Goal: Transaction & Acquisition: Purchase product/service

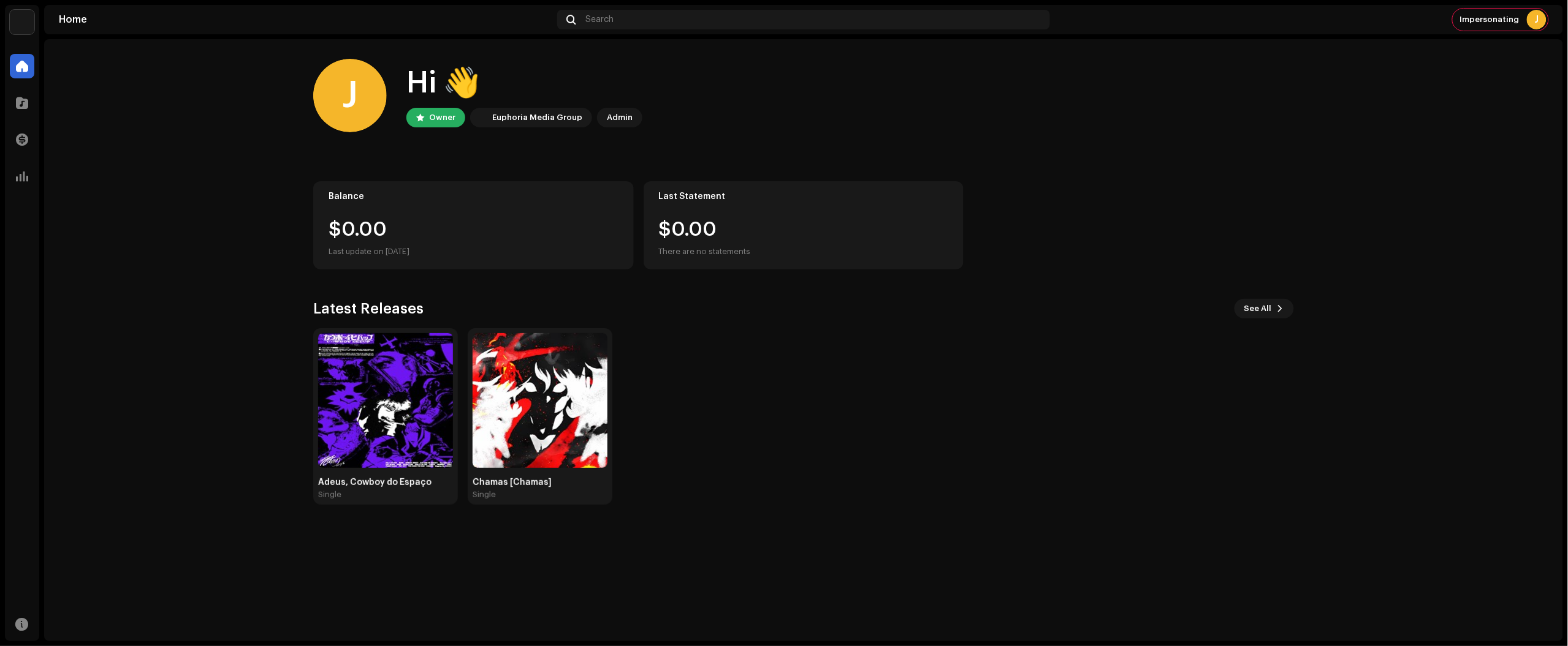
click at [1491, 132] on home-home "J Hi 👋 Owner Euphoria Media Group Admin Balance $0.00 Last update on [DATE] Las…" at bounding box center [804, 282] width 1519 height 485
click at [19, 101] on span at bounding box center [22, 103] width 12 height 10
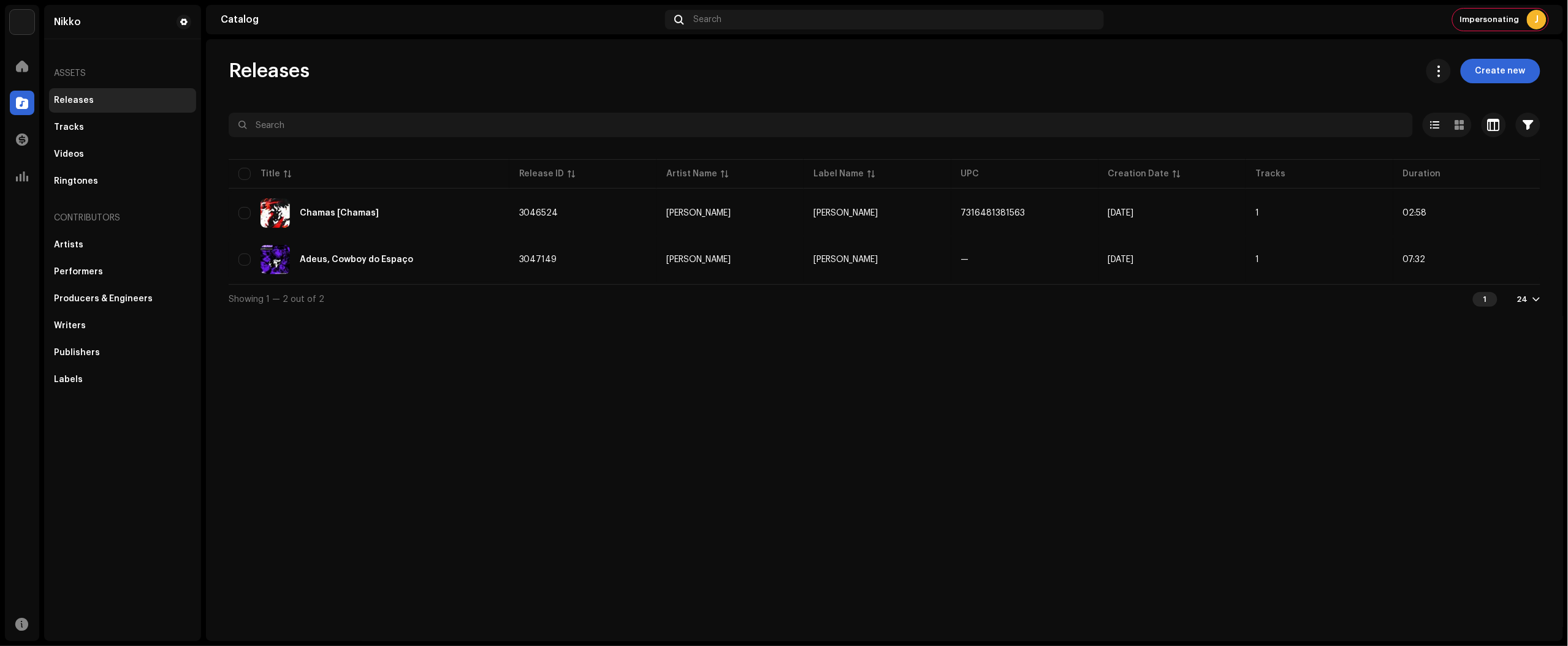
click at [381, 500] on div "Releases Create new Selected 0 Select all 2 Options Filters Distribution status…" at bounding box center [885, 340] width 1357 height 602
click at [1514, 76] on span "Create new" at bounding box center [1500, 71] width 50 height 25
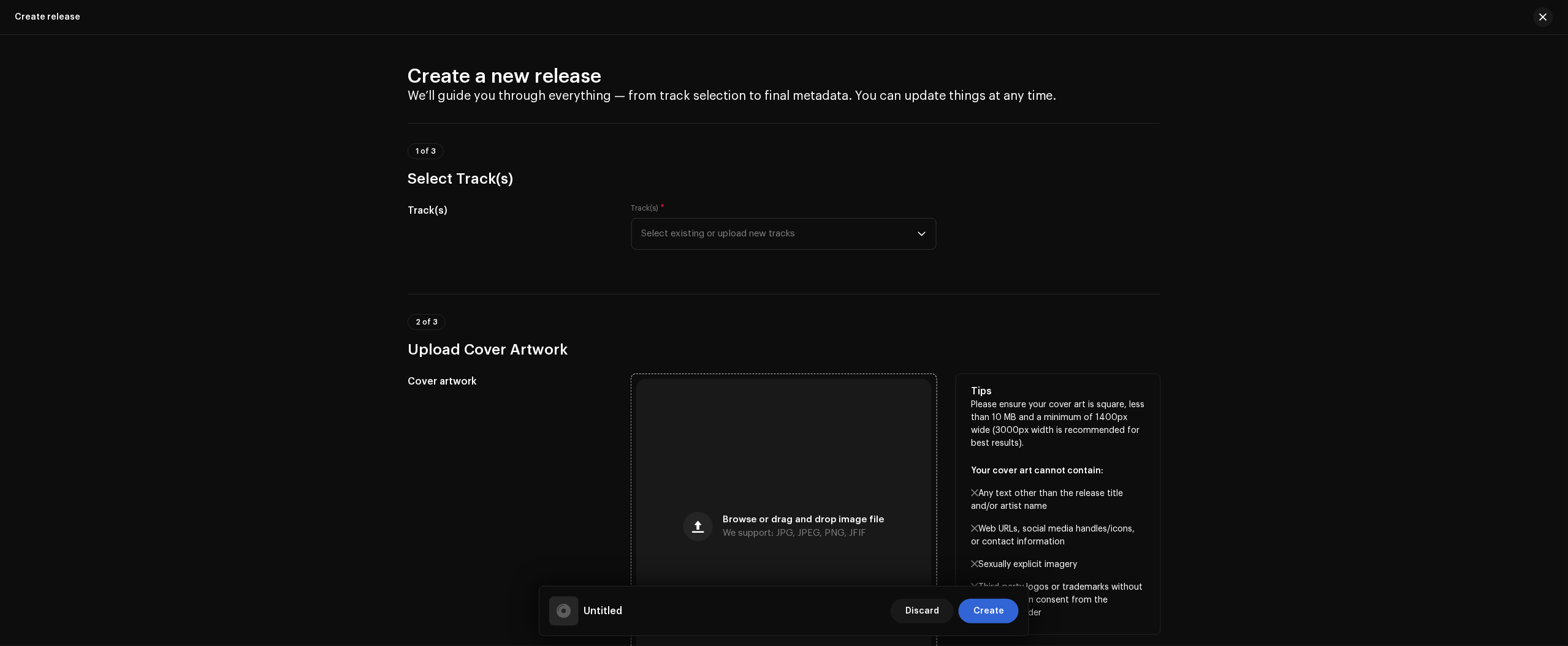
click at [786, 433] on div "Browse or drag and drop image file We support: JPG, JPEG, PNG, JFIF" at bounding box center [784, 526] width 295 height 295
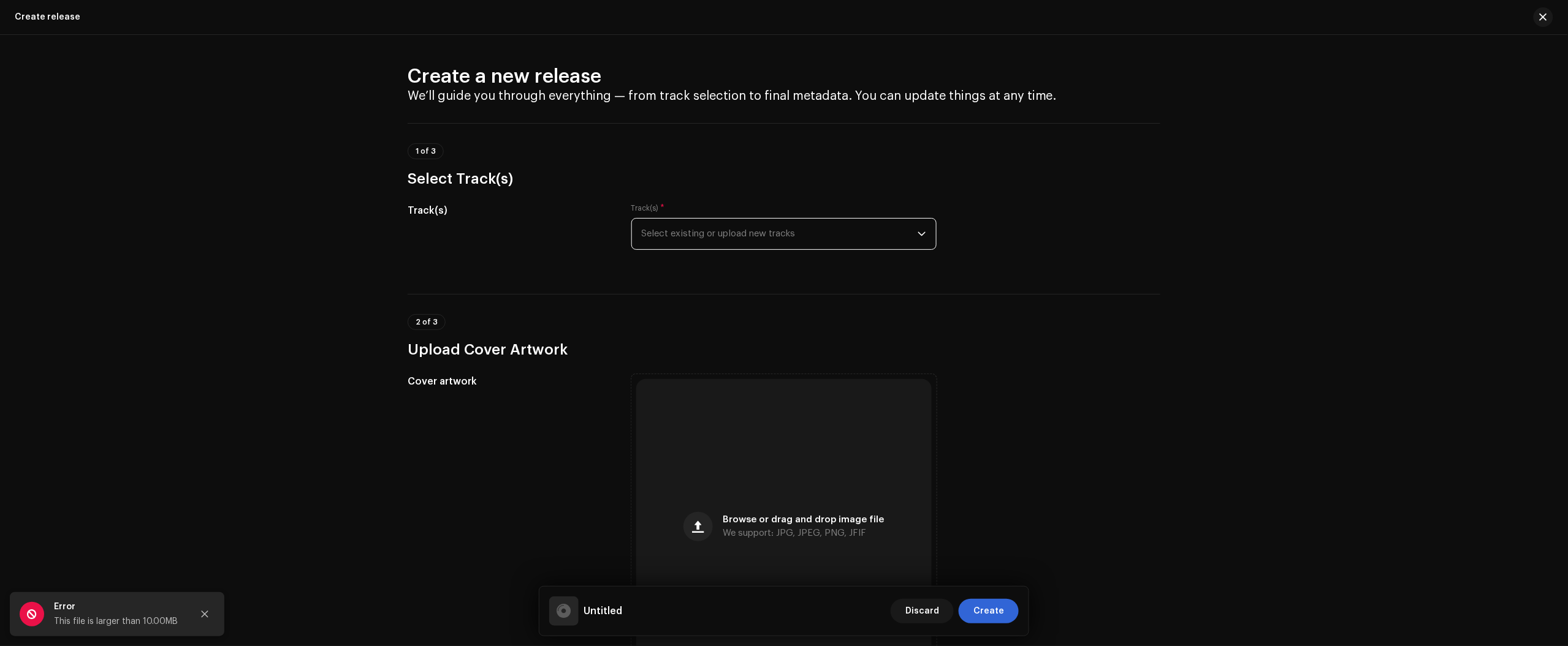
drag, startPoint x: 719, startPoint y: 235, endPoint x: 717, endPoint y: 245, distance: 10.2
click at [717, 235] on span "Select existing or upload new tracks" at bounding box center [780, 234] width 276 height 31
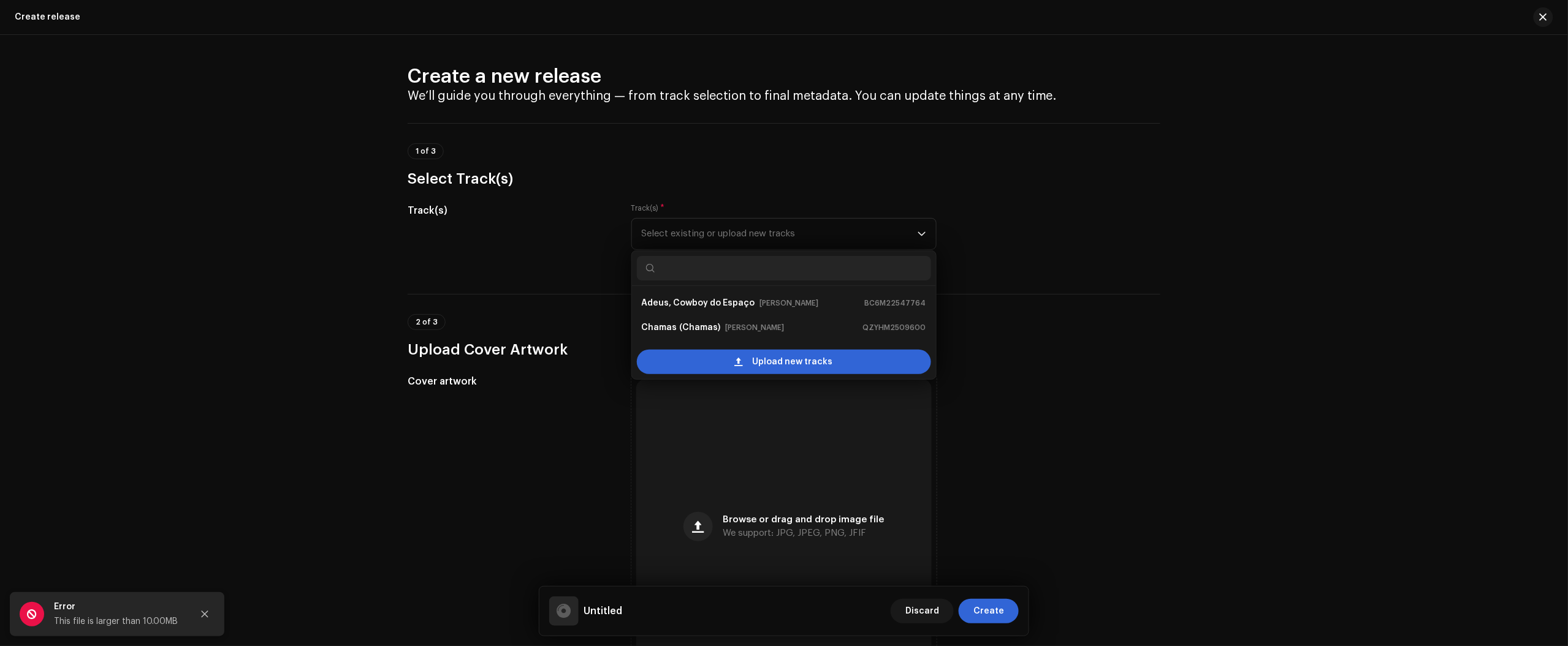
click at [270, 433] on div "Create a new release We’ll guide you through everything — from track selection …" at bounding box center [784, 340] width 1568 height 611
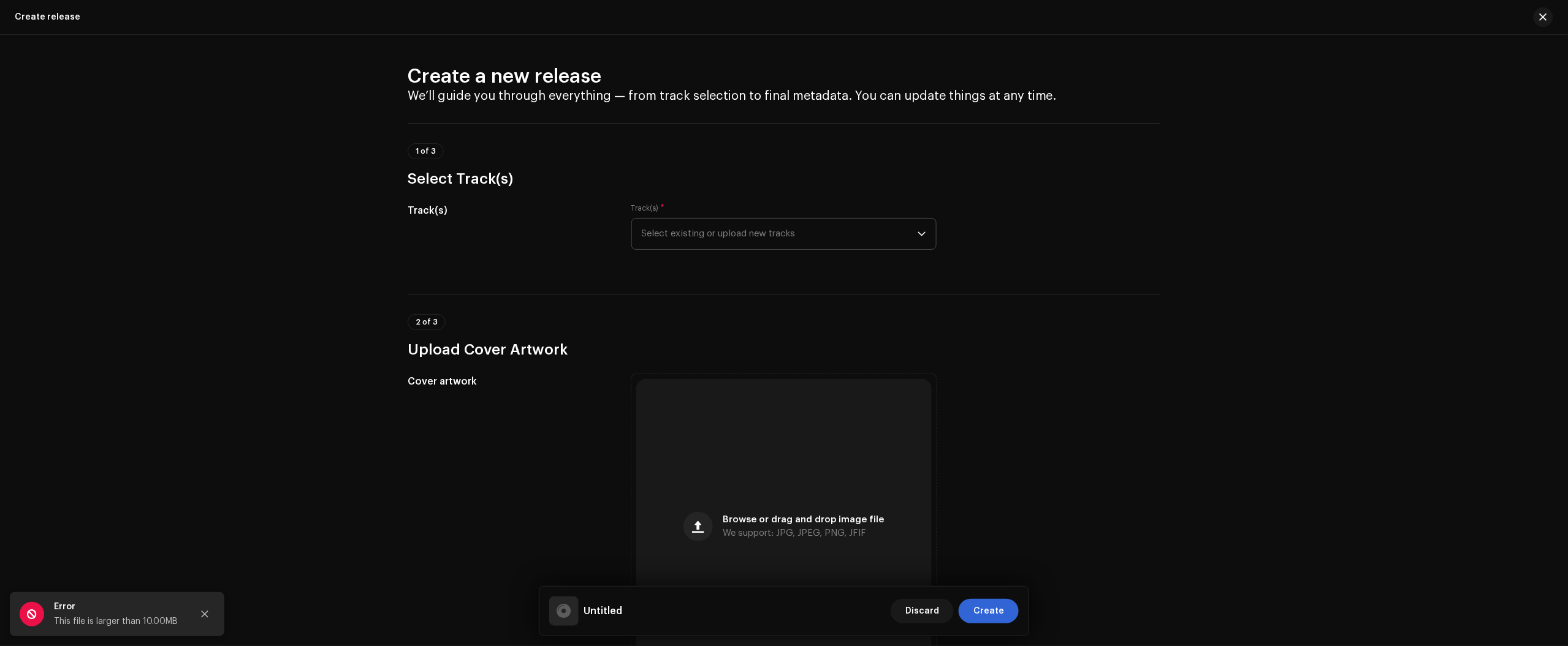
click at [716, 222] on div "Track(s) * Select existing or upload new tracks" at bounding box center [784, 227] width 305 height 47
click at [780, 219] on span "Select existing or upload new tracks" at bounding box center [780, 234] width 276 height 31
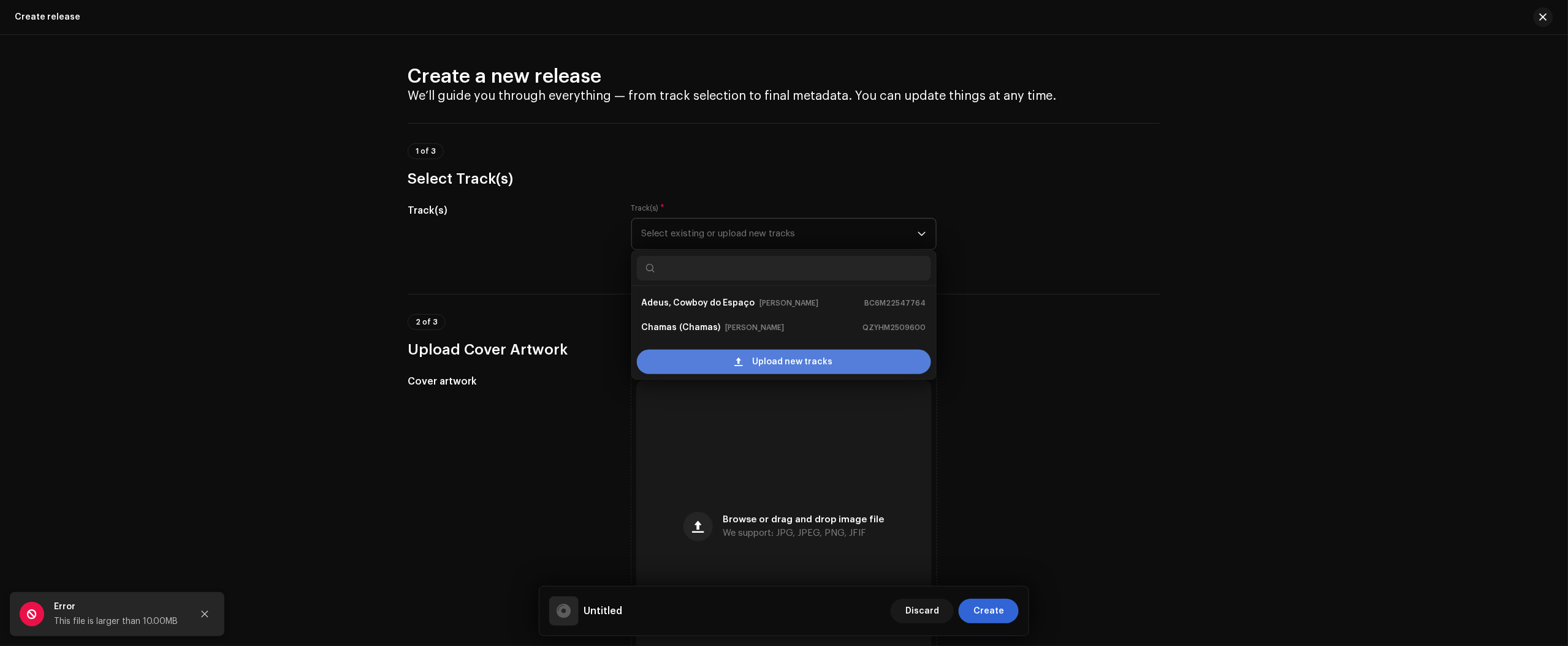
click at [774, 364] on span "Upload new tracks" at bounding box center [793, 362] width 80 height 25
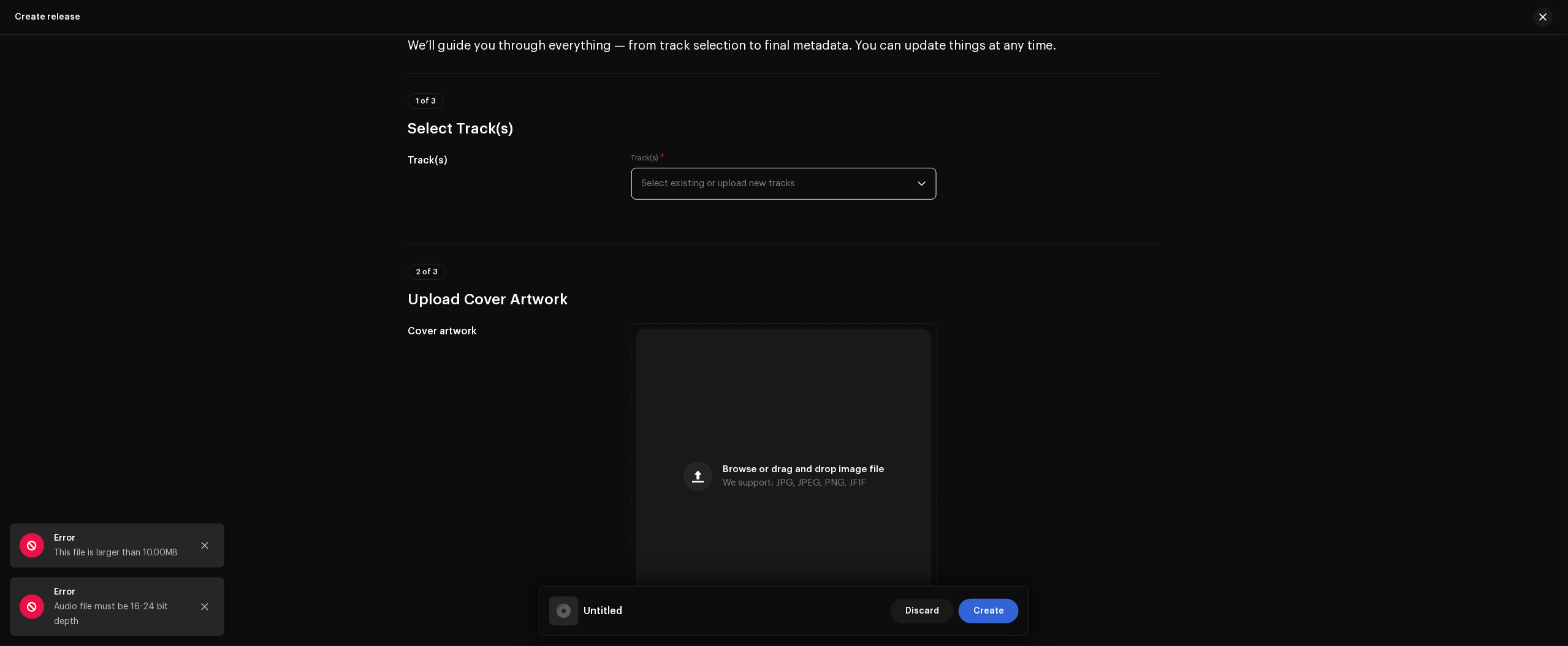
scroll to position [229, 0]
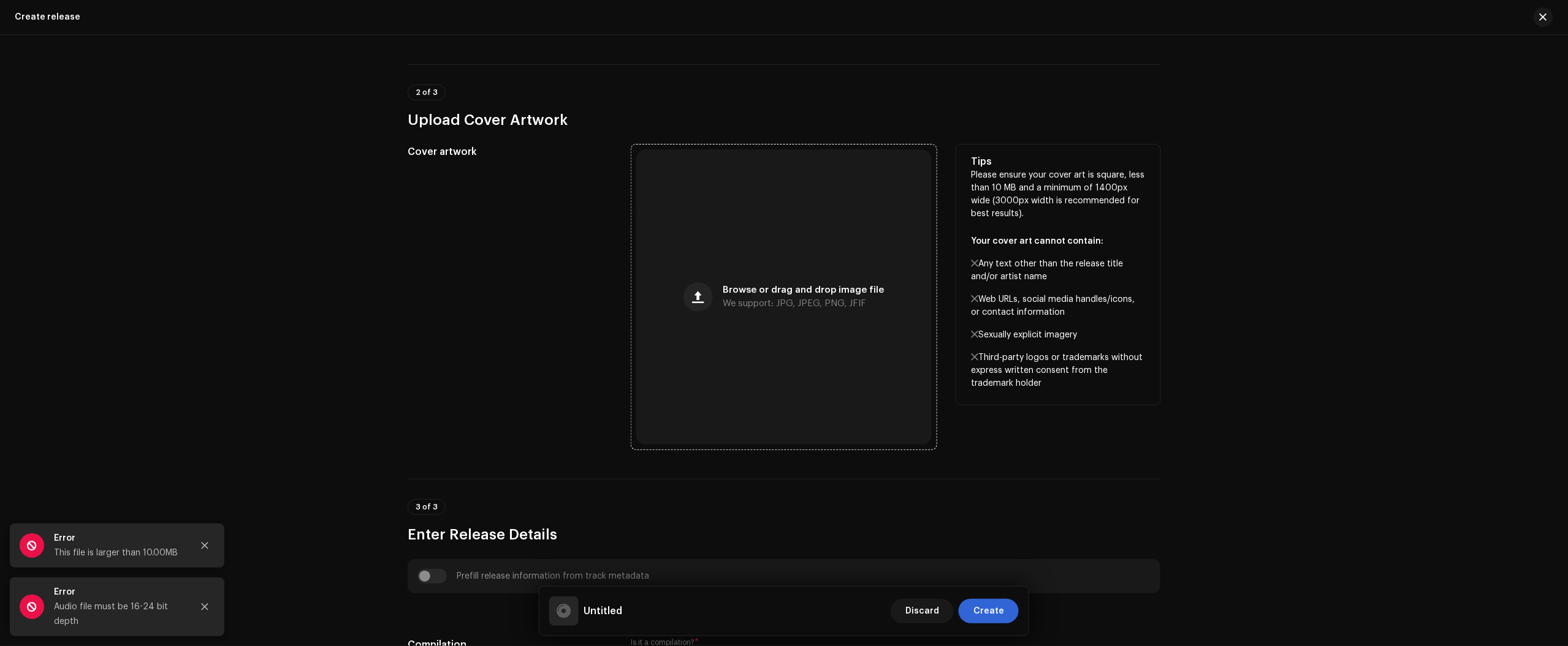
drag, startPoint x: 1203, startPoint y: 411, endPoint x: 850, endPoint y: 324, distance: 363.6
click at [1197, 411] on div "Create a new release We’ll guide you through everything — from track selection …" at bounding box center [784, 340] width 1568 height 611
click at [847, 324] on div "Browse or drag and drop image file We support: JPG, JPEG, PNG, JFIF" at bounding box center [784, 296] width 295 height 295
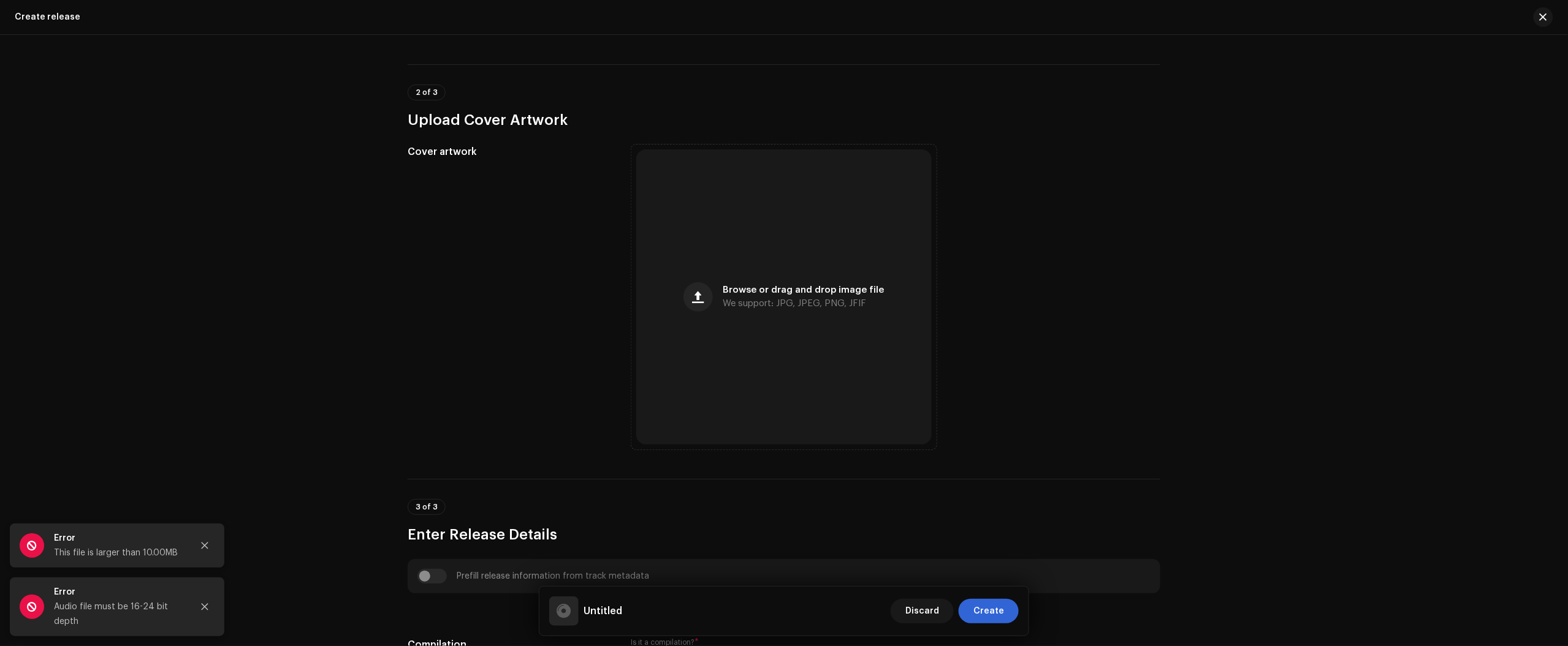
click at [377, 245] on div "Create a new release We’ll guide you through everything — from track selection …" at bounding box center [784, 340] width 1568 height 611
click at [215, 605] on button "Close" at bounding box center [205, 607] width 25 height 25
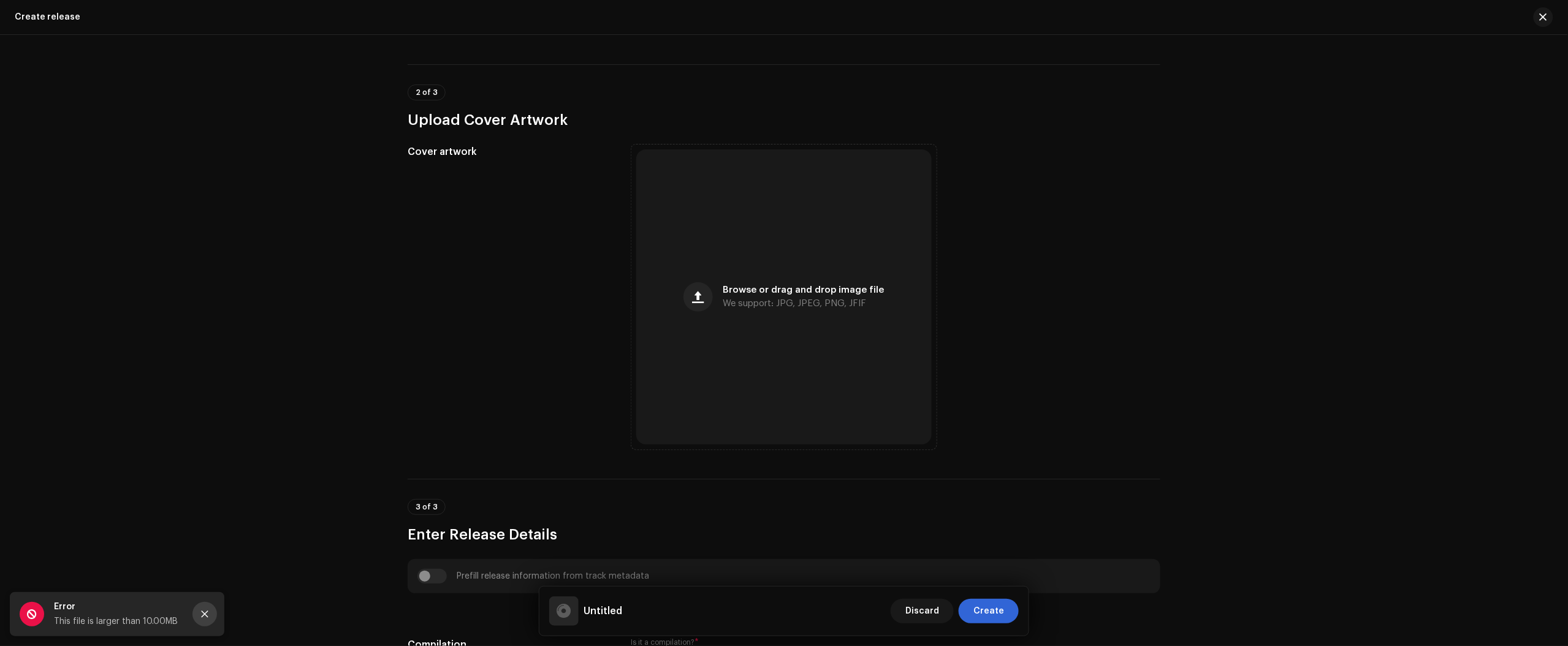
click at [208, 615] on icon "Close" at bounding box center [205, 614] width 9 height 9
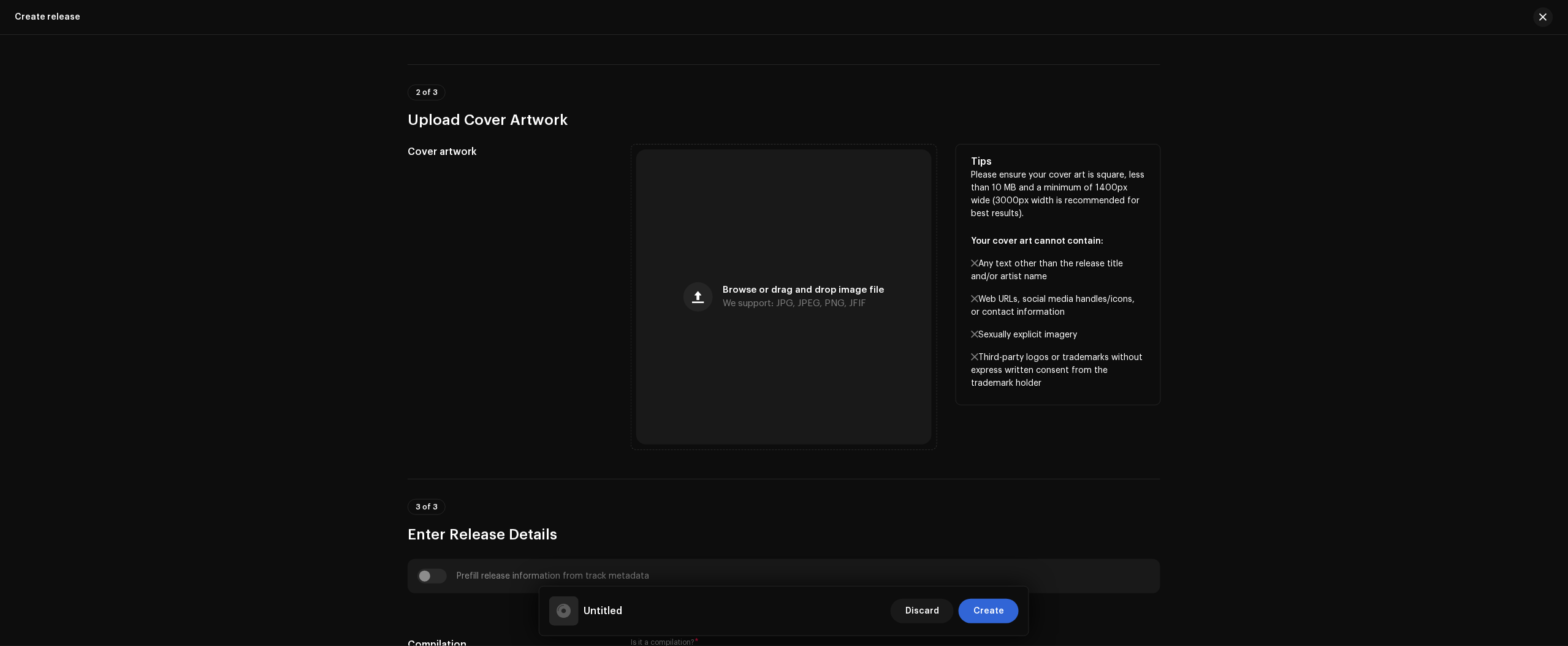
click at [1138, 393] on div "Tips Please ensure your cover art is square, less than 10 MB and a minimum of 1…" at bounding box center [1058, 274] width 204 height 260
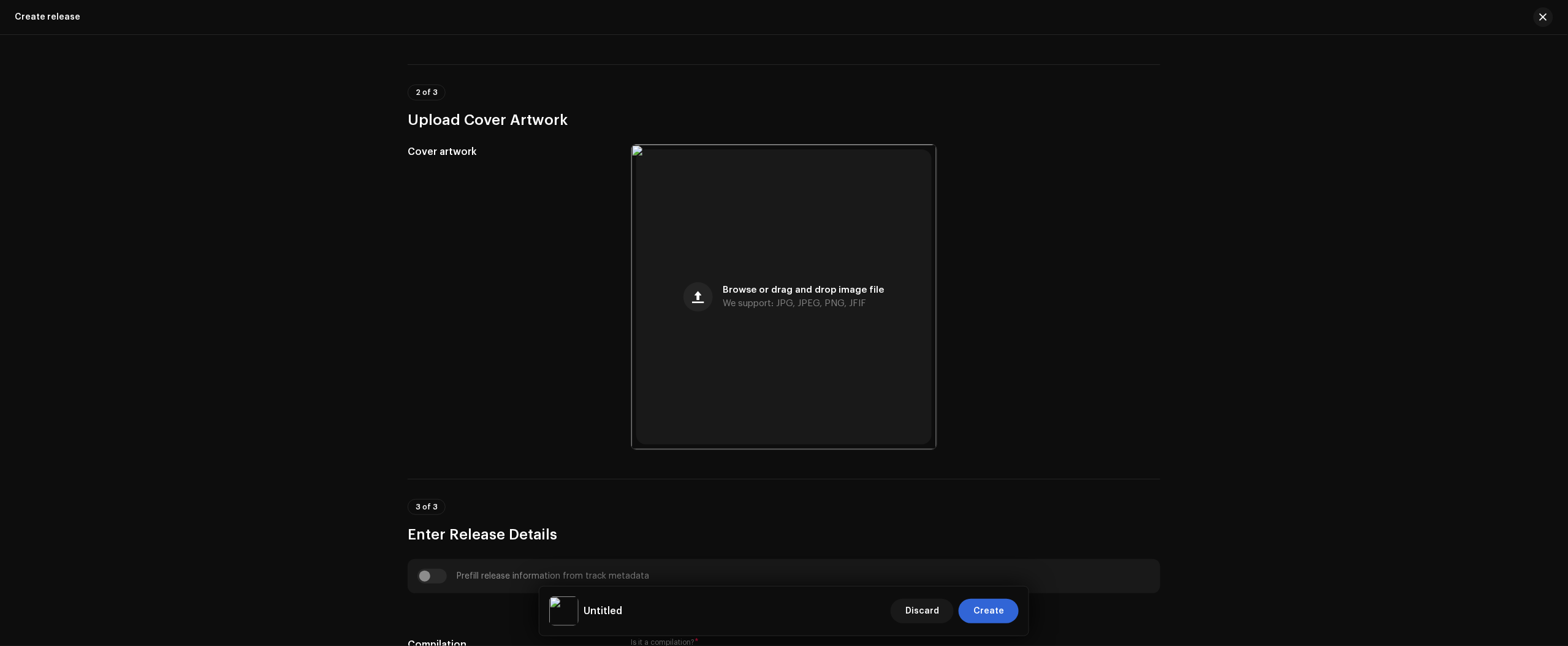
click at [1212, 389] on div "Create a new release We’ll guide you through everything — from track selection …" at bounding box center [784, 340] width 1568 height 611
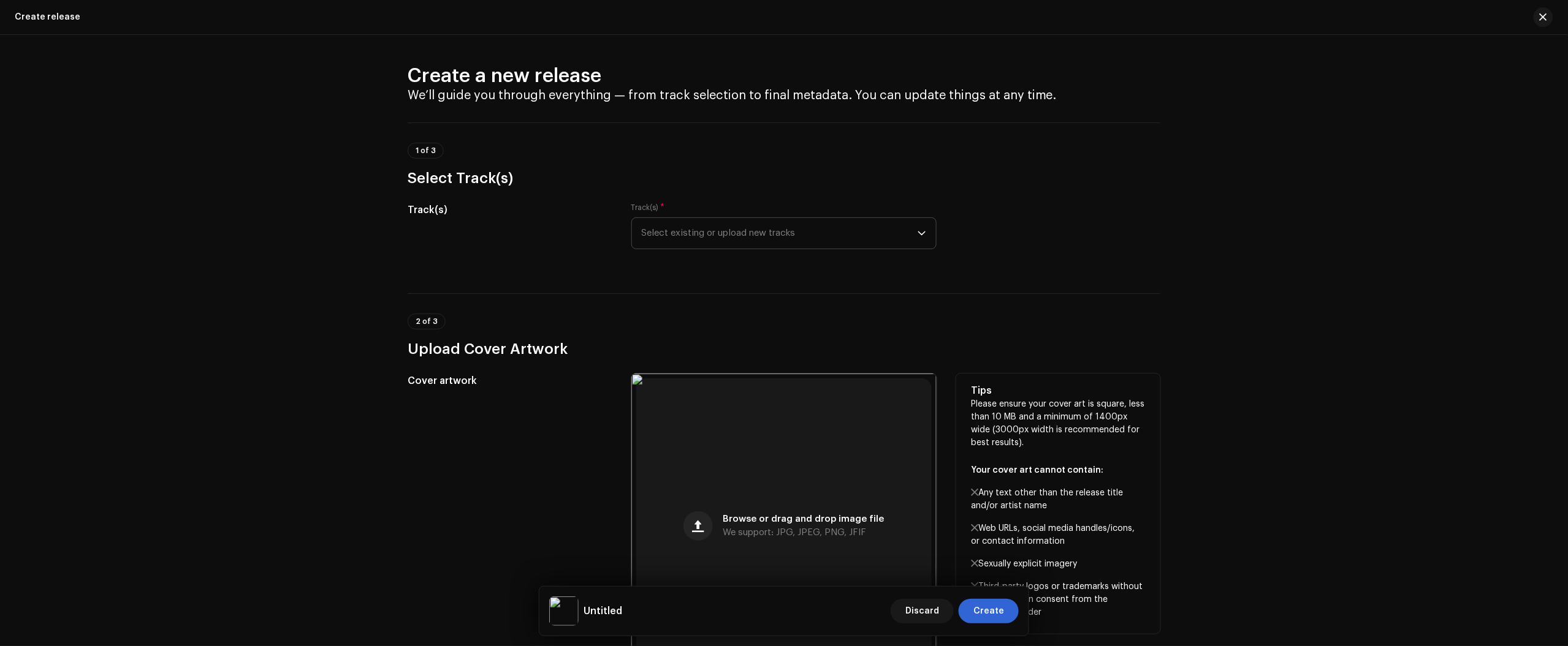
scroll to position [0, 0]
drag, startPoint x: 1096, startPoint y: 445, endPoint x: 1046, endPoint y: 444, distance: 50.0
click at [1093, 445] on p "Please ensure your cover art is square, less than 10 MB and a minimum of 1400px…" at bounding box center [1058, 509] width 175 height 221
click at [918, 387] on span at bounding box center [922, 389] width 9 height 10
click at [1454, 317] on div "Create a new release We’ll guide you through everything — from track selection …" at bounding box center [784, 340] width 1568 height 611
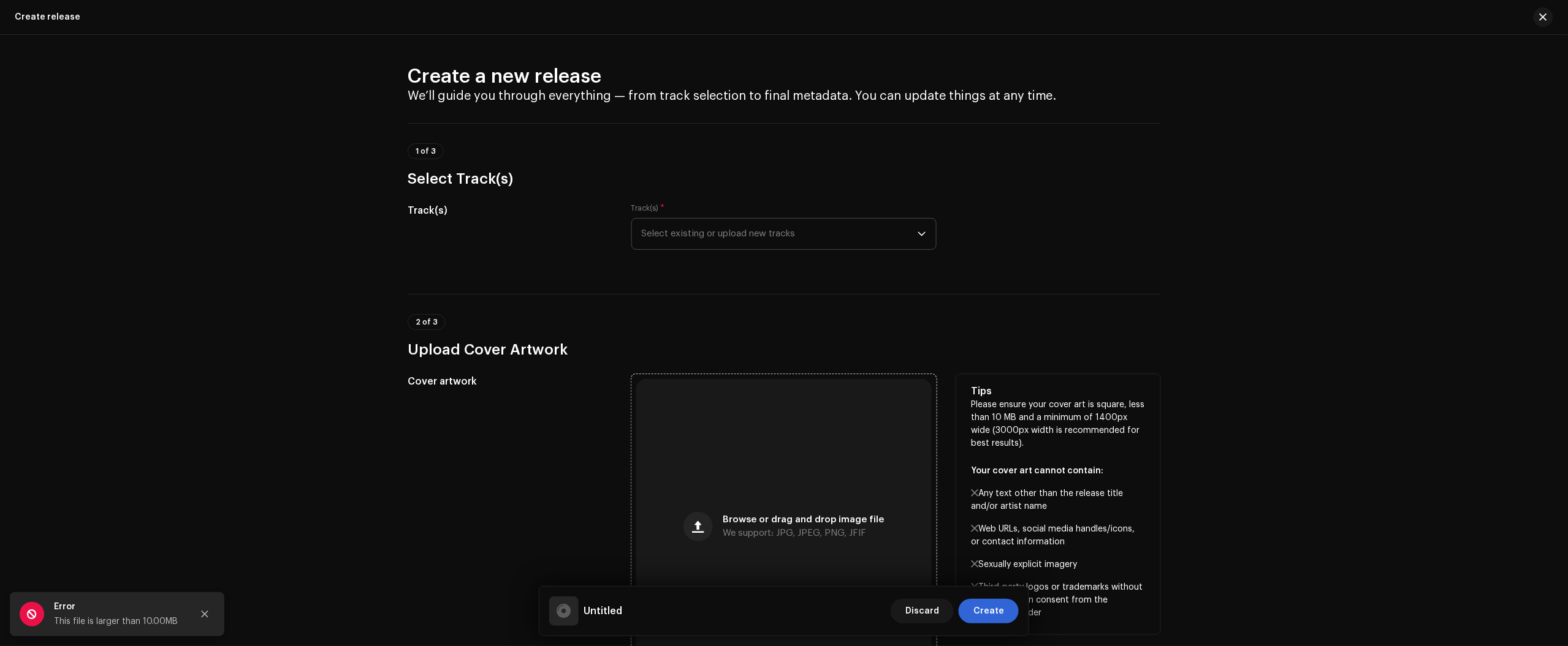
click at [688, 463] on div "Browse or drag and drop image file We support: JPG, JPEG, PNG, JFIF" at bounding box center [784, 526] width 295 height 295
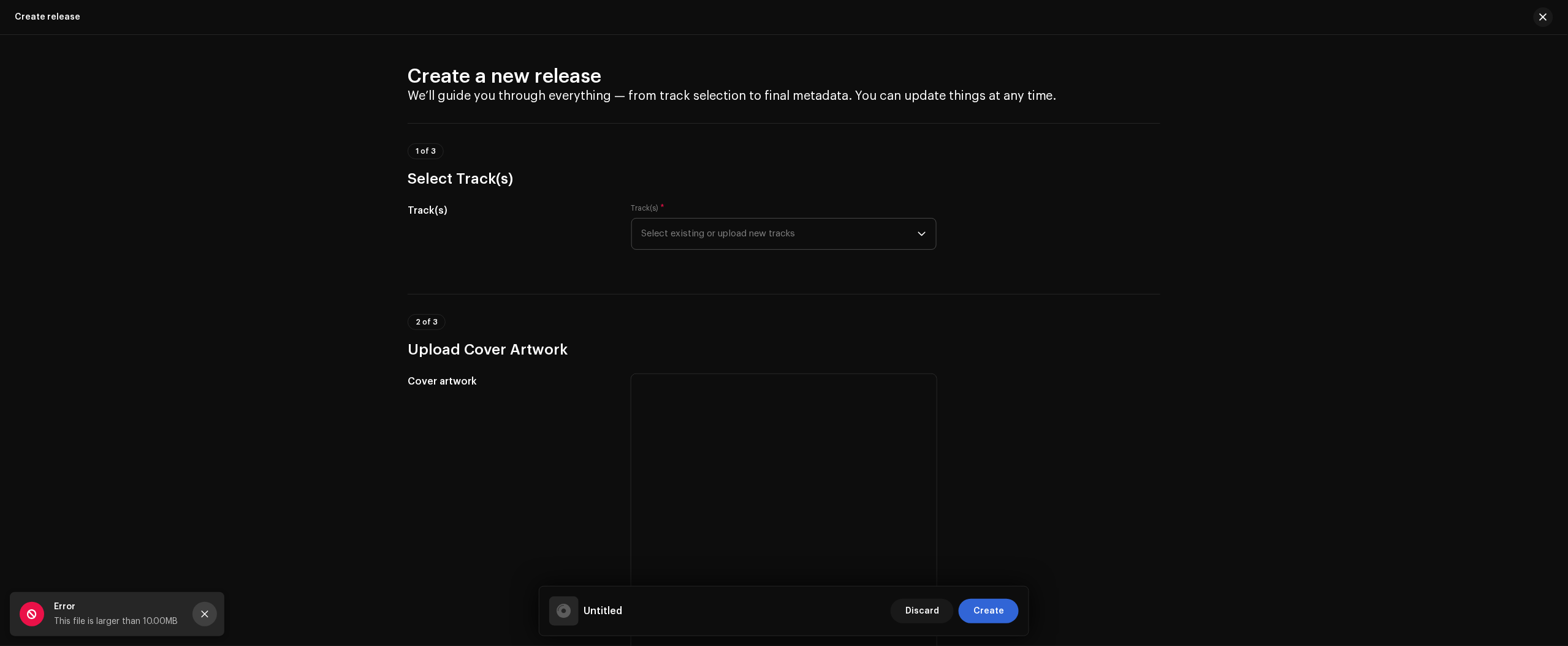
click at [199, 611] on button "Close" at bounding box center [205, 614] width 25 height 25
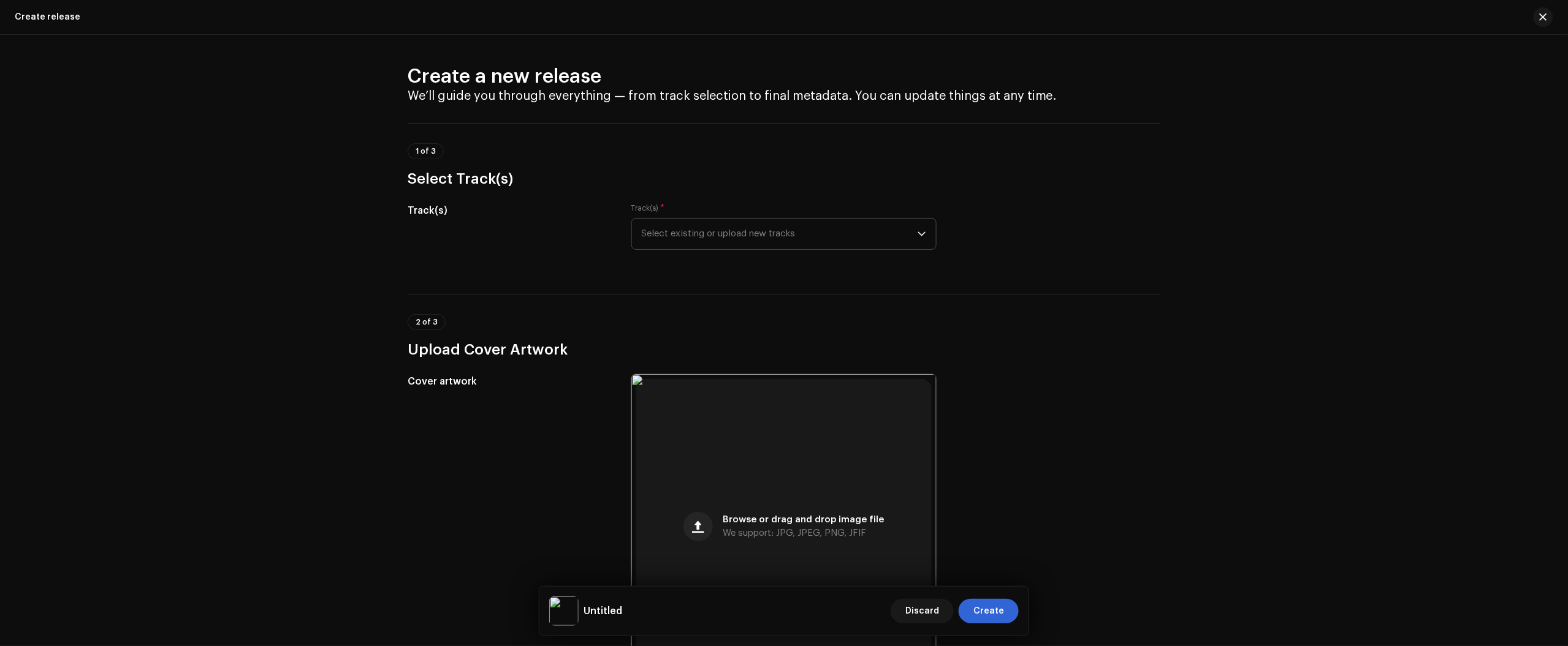
click at [1469, 173] on div "Create a new release We’ll guide you through everything — from track selection …" at bounding box center [784, 340] width 1568 height 611
click at [1310, 179] on div "Create a new release We’ll guide you through everything — from track selection …" at bounding box center [784, 340] width 1568 height 611
click at [1466, 310] on div "Create a new release We’ll guide you through everything — from track selection …" at bounding box center [784, 340] width 1568 height 611
click at [761, 222] on span "Select existing or upload new tracks" at bounding box center [780, 234] width 276 height 31
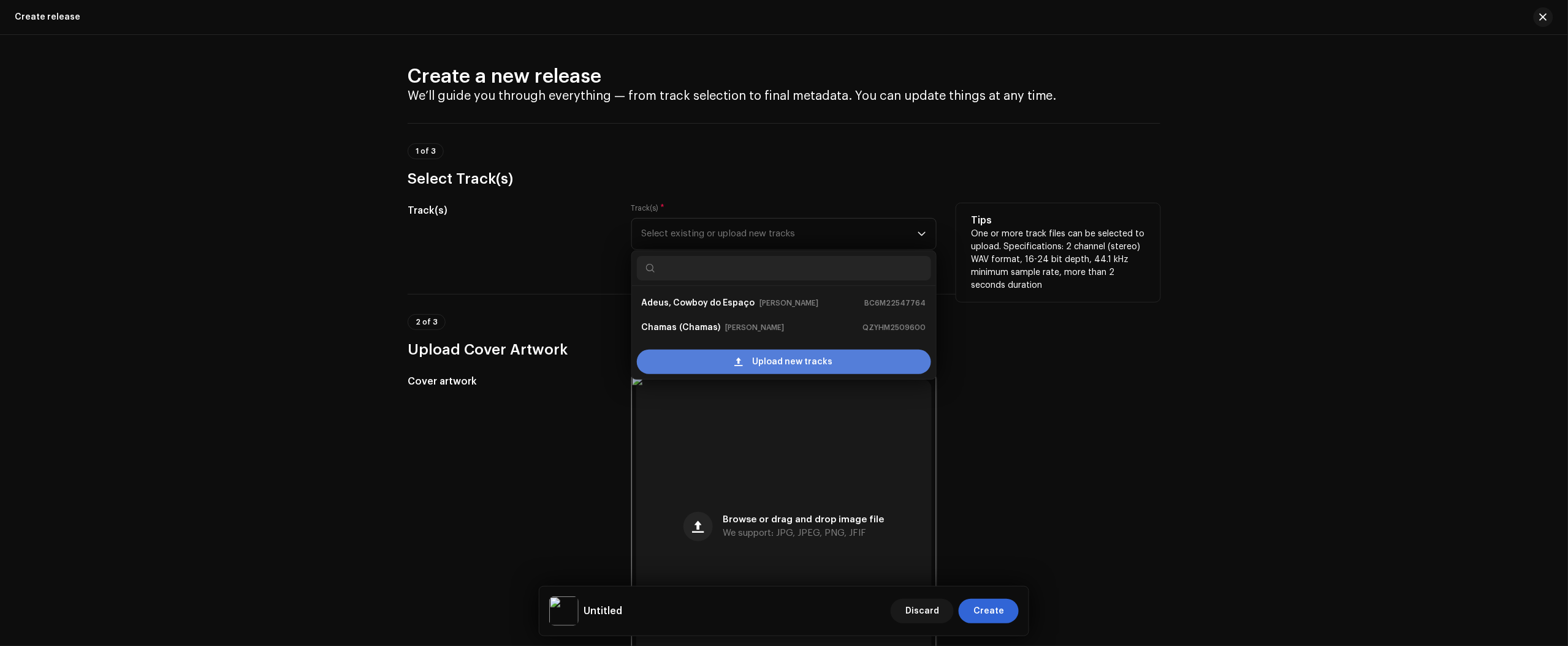
click at [762, 363] on span "Upload new tracks" at bounding box center [793, 362] width 80 height 25
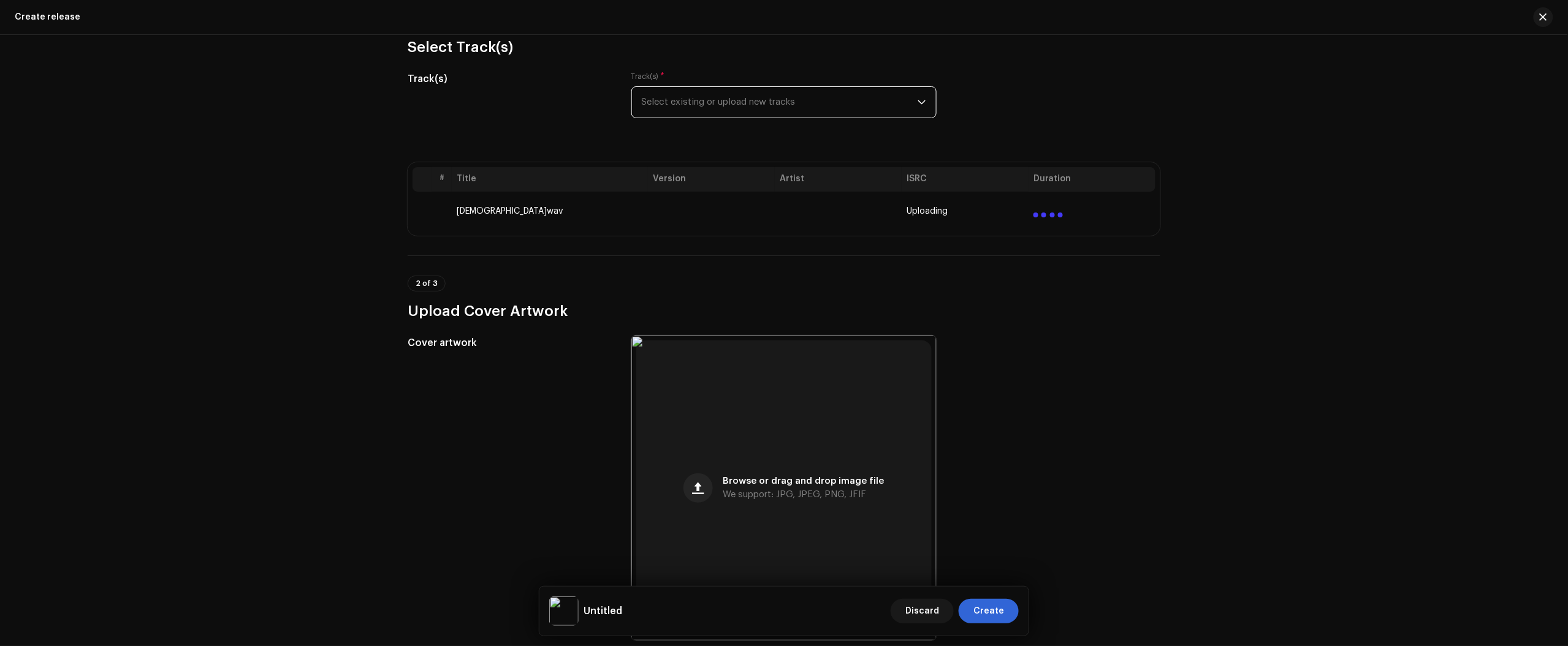
scroll to position [153, 0]
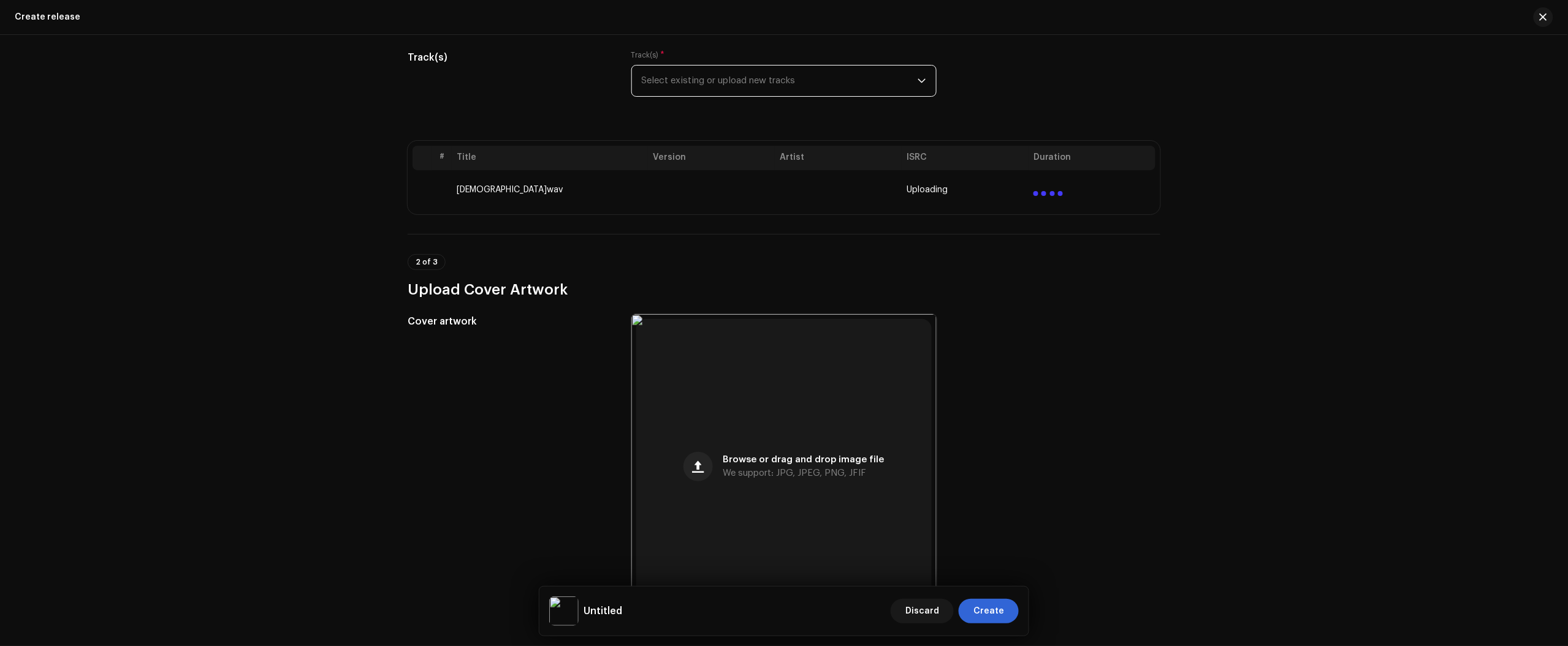
click at [702, 83] on span "Select existing or upload new tracks" at bounding box center [780, 81] width 276 height 31
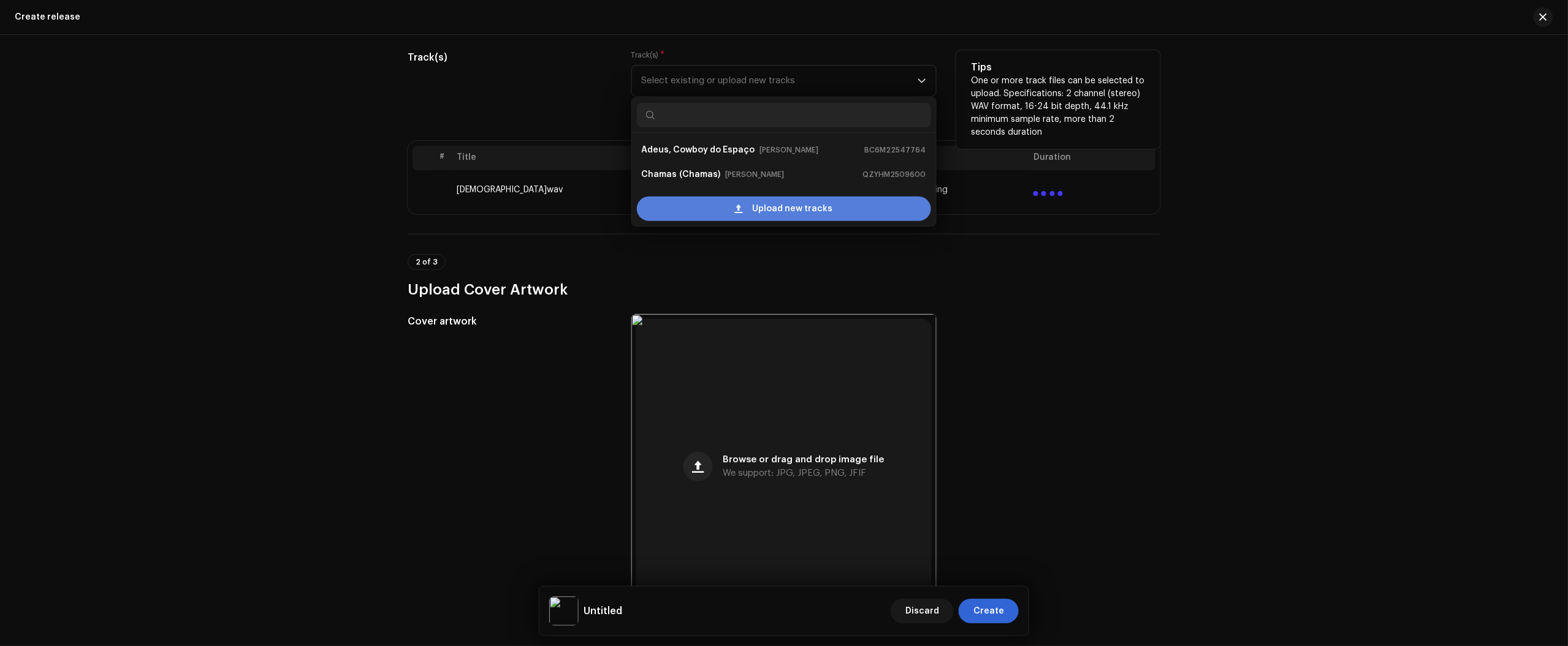
click at [779, 215] on span "Upload new tracks" at bounding box center [793, 209] width 80 height 25
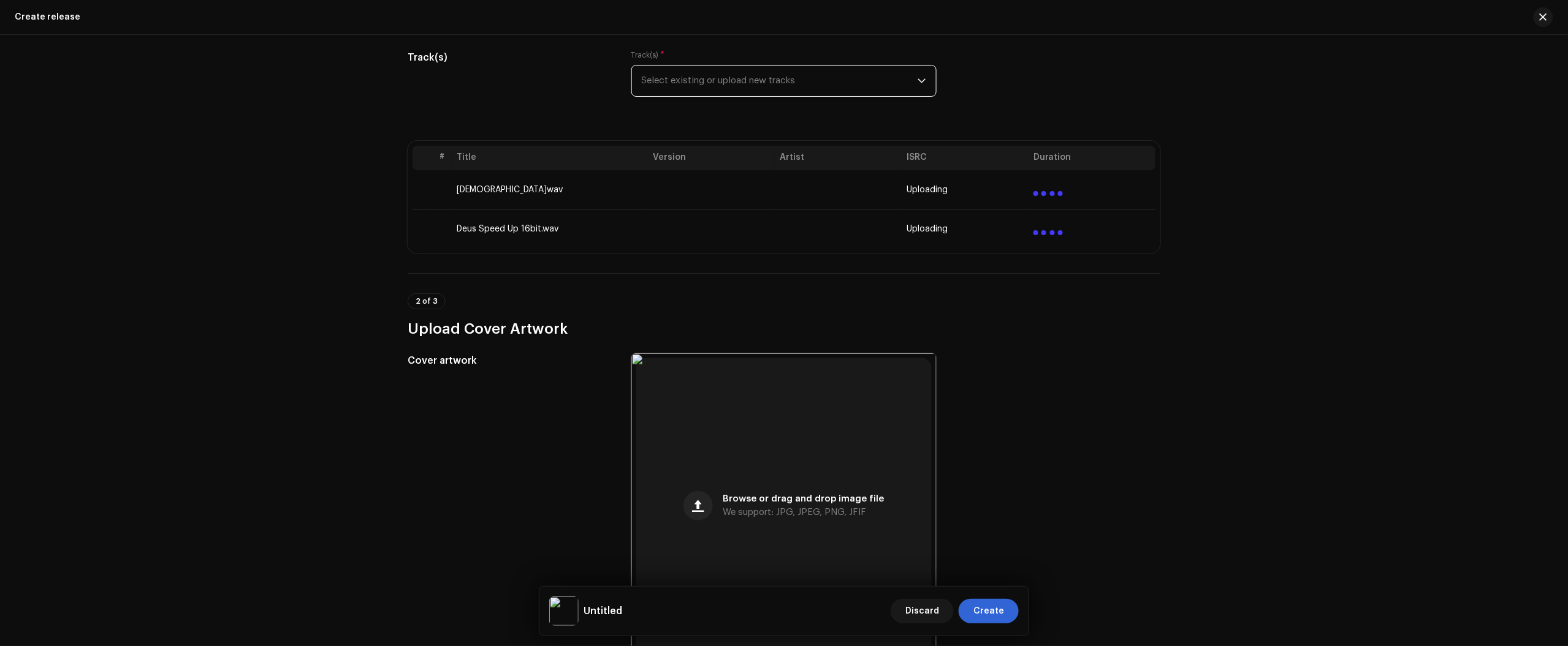
click at [798, 90] on span "Select existing or upload new tracks" at bounding box center [780, 81] width 276 height 31
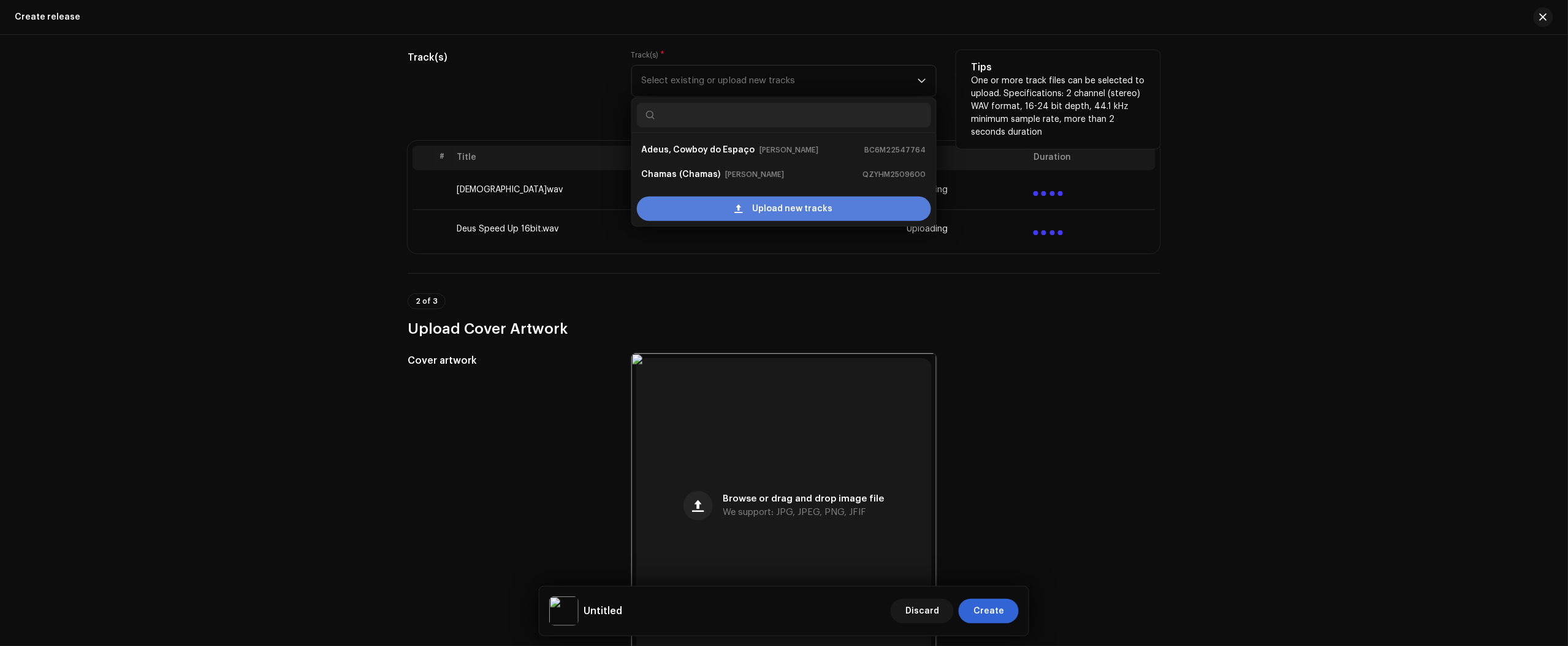
click at [756, 213] on span "Upload new tracks" at bounding box center [793, 209] width 80 height 25
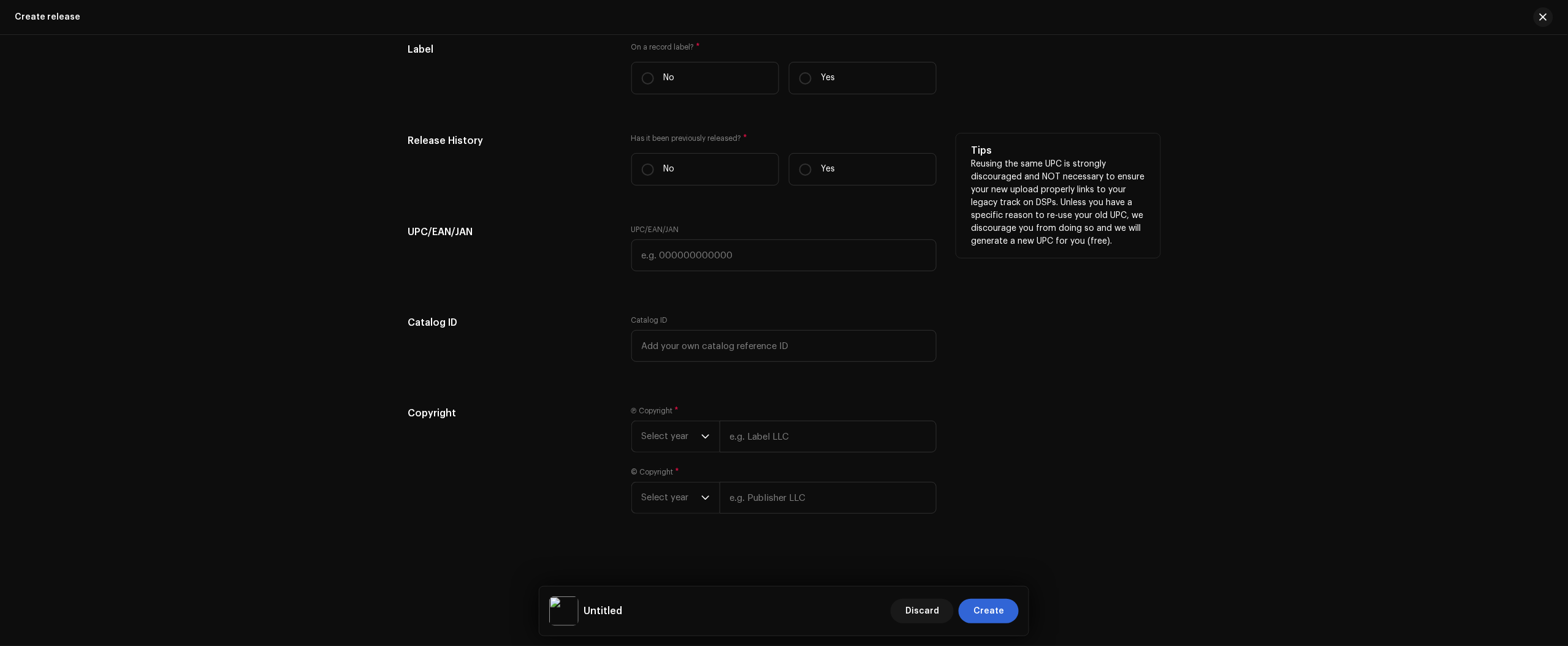
scroll to position [1941, 0]
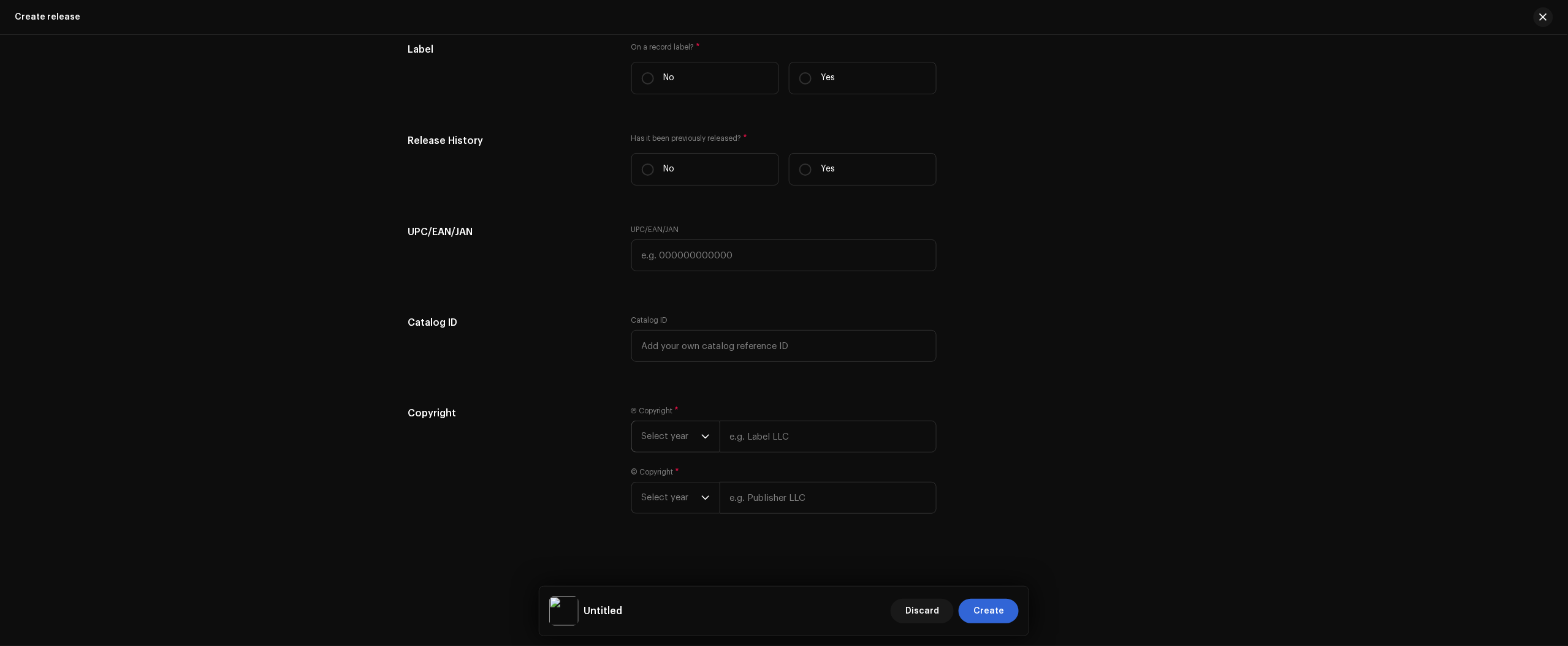
click at [682, 435] on span "Select year" at bounding box center [671, 437] width 60 height 31
click at [663, 528] on li "2025" at bounding box center [681, 528] width 87 height 25
click at [669, 514] on span "Select year" at bounding box center [671, 511] width 60 height 31
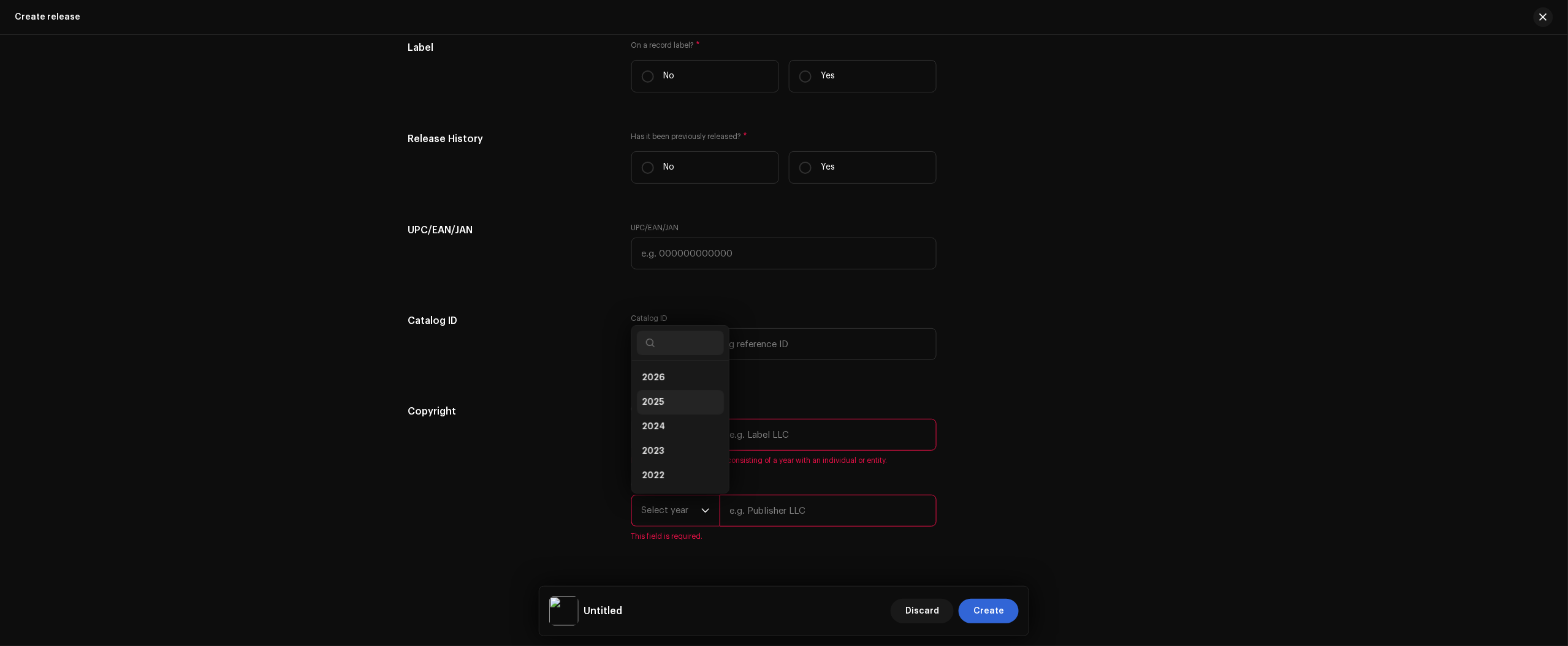
click at [671, 412] on li "2025" at bounding box center [681, 402] width 87 height 25
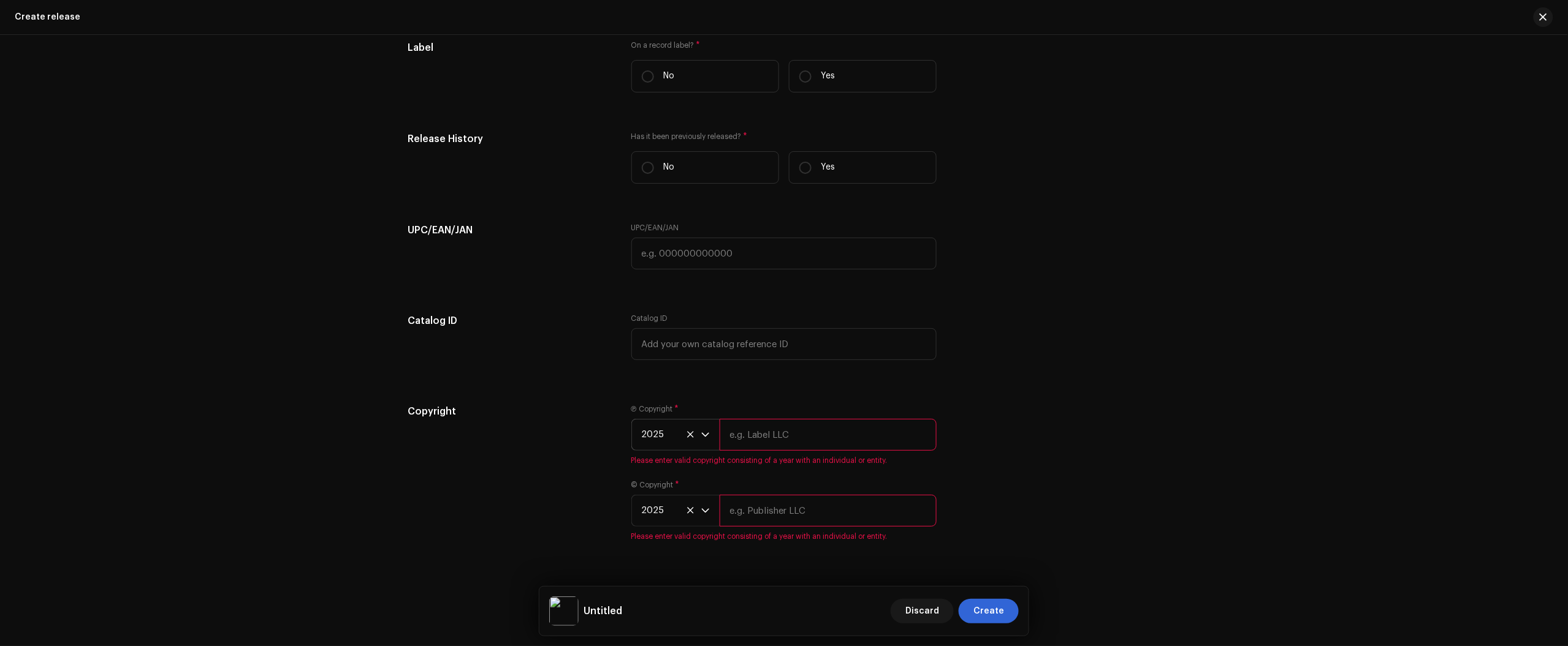
click at [785, 427] on input "text" at bounding box center [828, 435] width 217 height 32
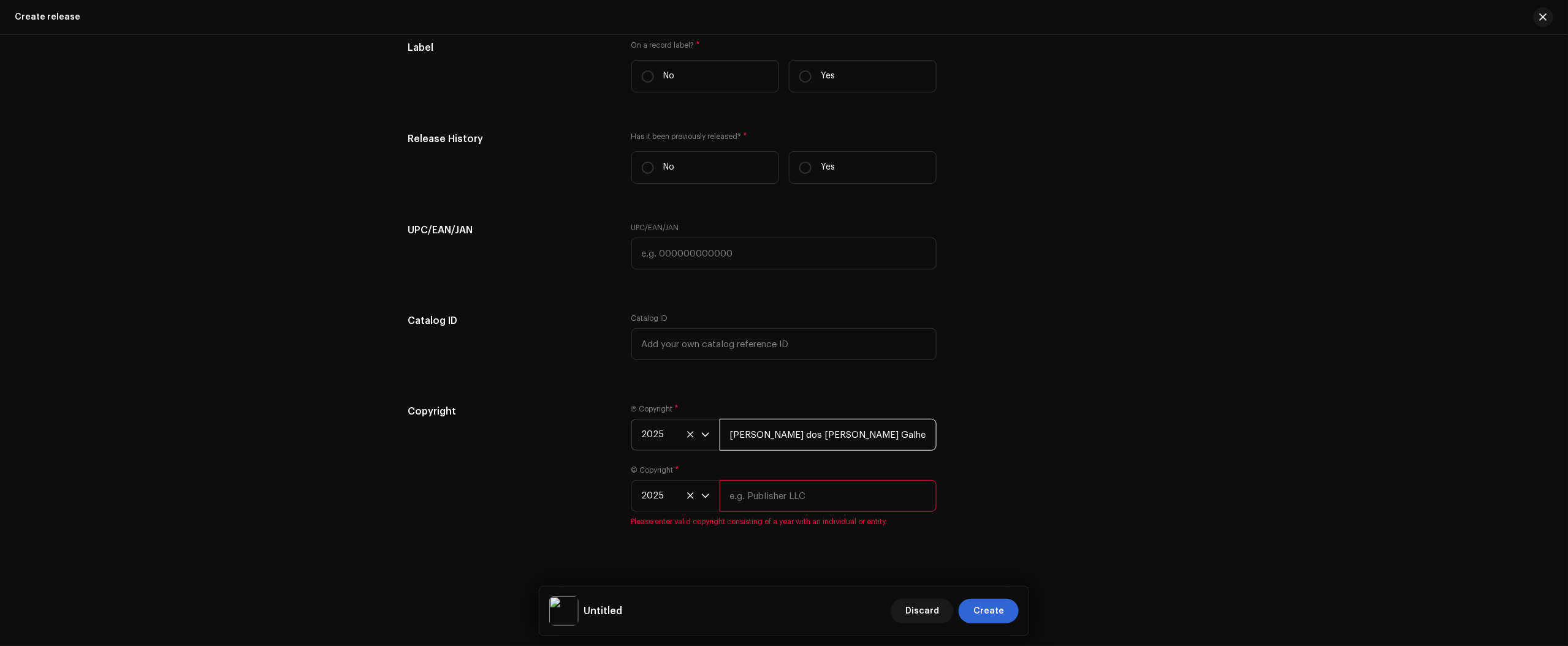
type input "Júlio dos Santos Galhego Aguiarj"
click at [828, 486] on input "text" at bounding box center [828, 496] width 217 height 32
type input "Júlio dos Santos Galhego Aguiar"
drag, startPoint x: 1086, startPoint y: 467, endPoint x: 1090, endPoint y: 452, distance: 15.5
click at [1087, 466] on div "Copyright Ⓟ Copyright * 2025 Júlio dos Santos Galhego Aguiarj © Copyright * 202…" at bounding box center [784, 467] width 753 height 122
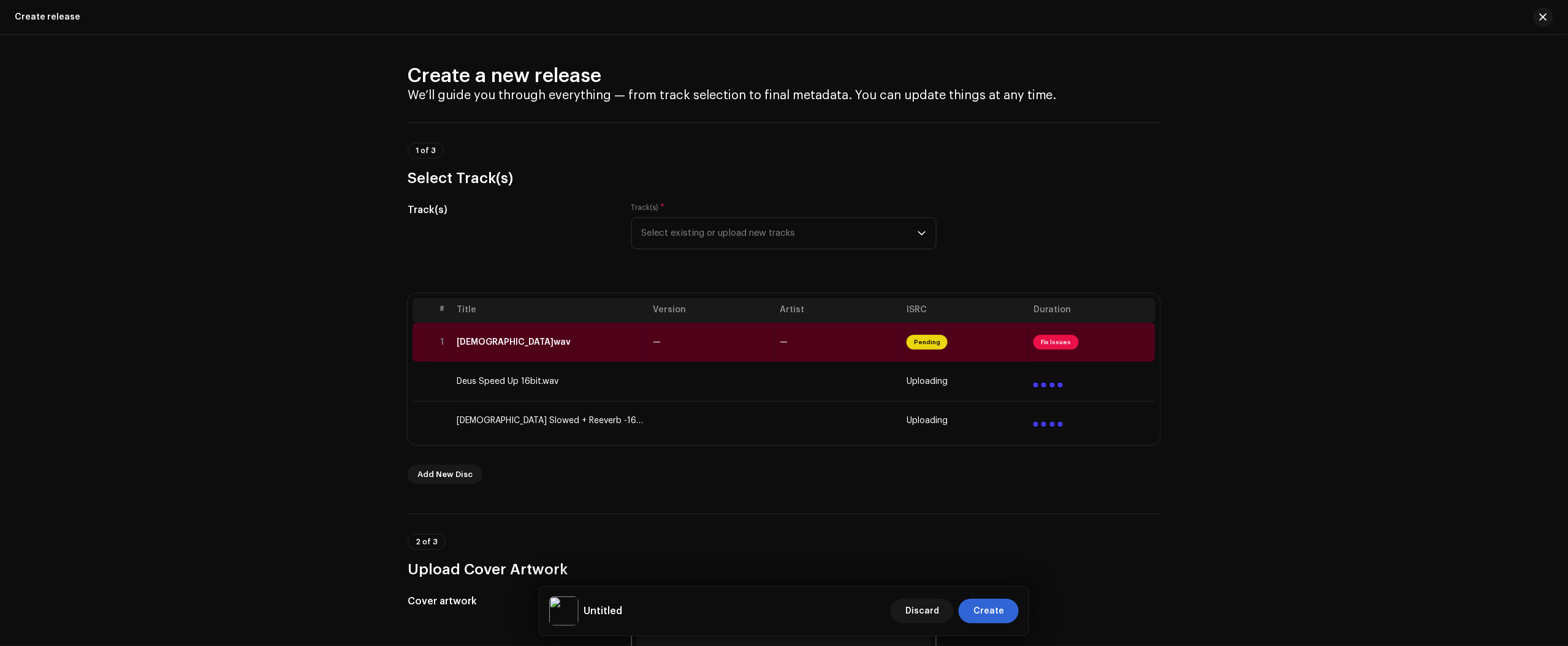
scroll to position [0, 0]
click at [584, 349] on td "Deus.wav" at bounding box center [549, 343] width 196 height 39
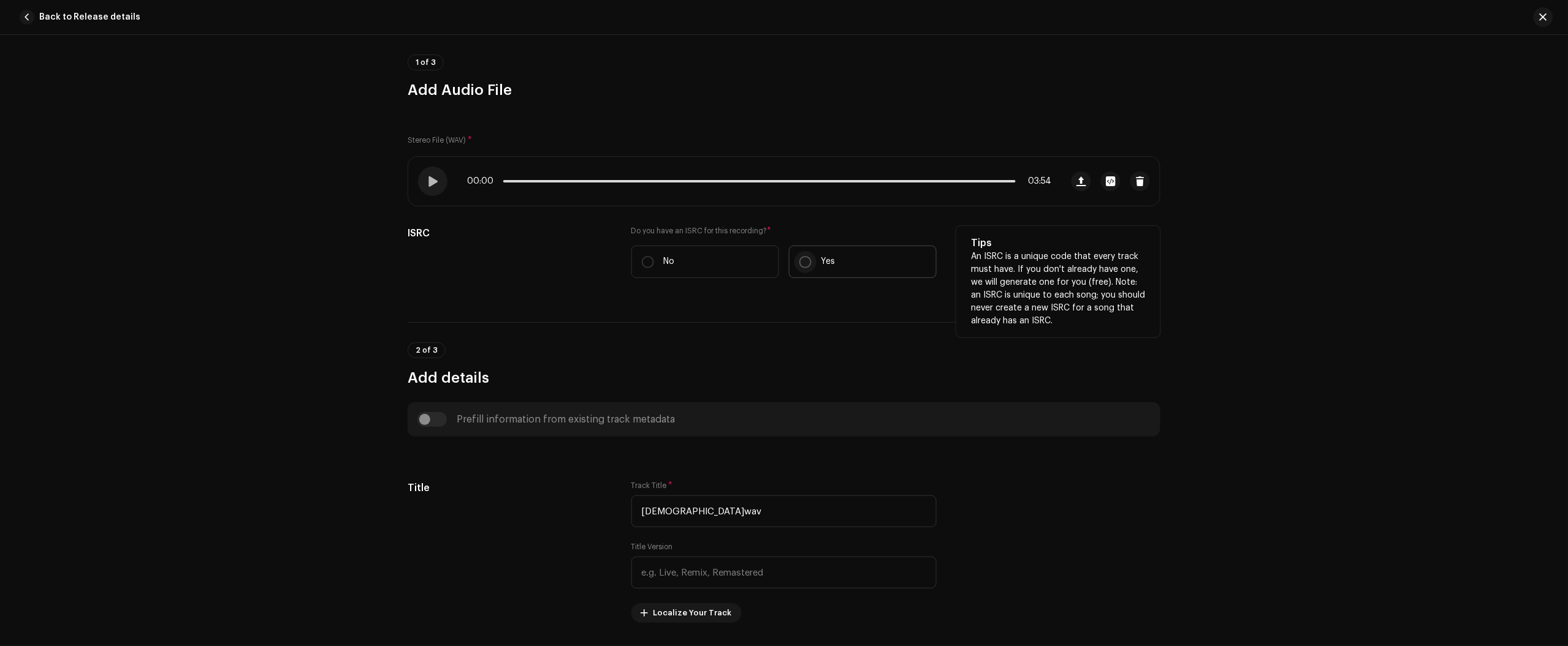
scroll to position [76, 0]
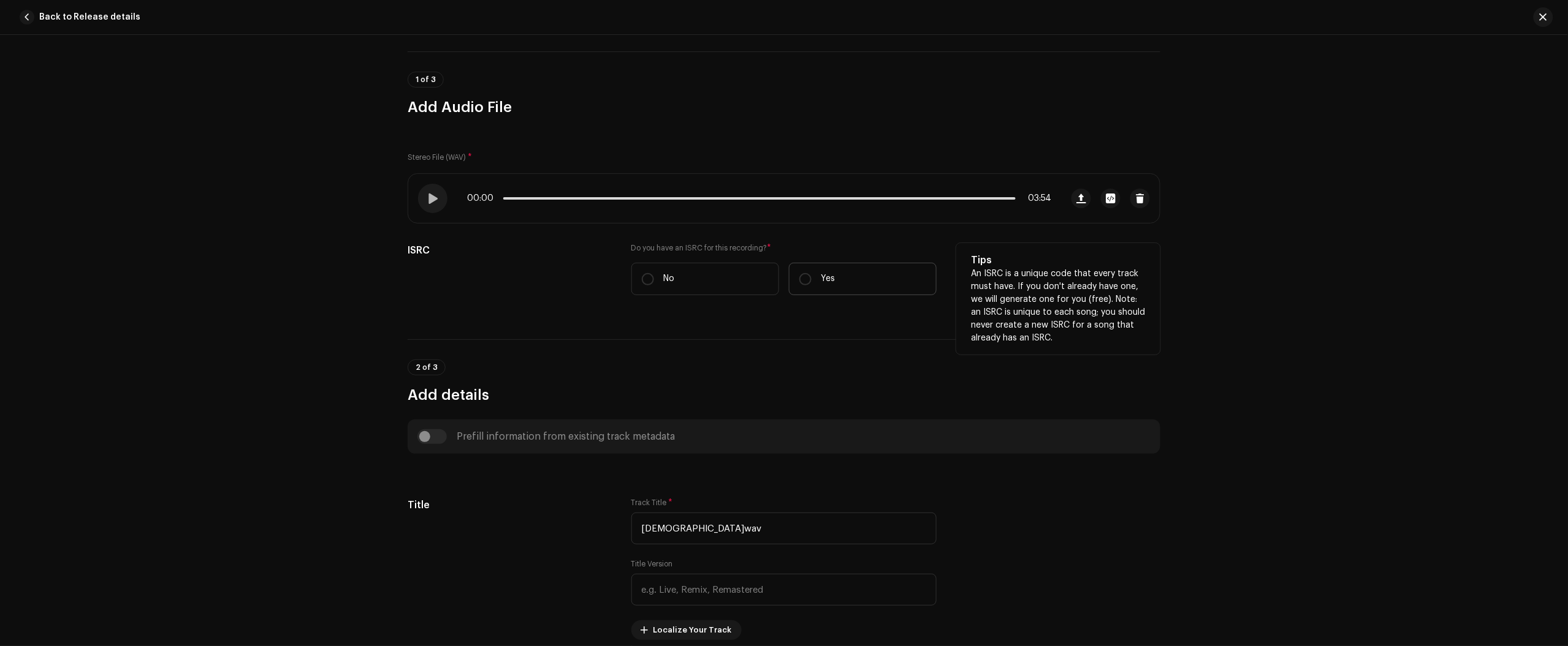
click at [821, 284] on p "Yes" at bounding box center [828, 279] width 14 height 13
click at [812, 284] on input "Yes" at bounding box center [805, 280] width 12 height 12
radio input "true"
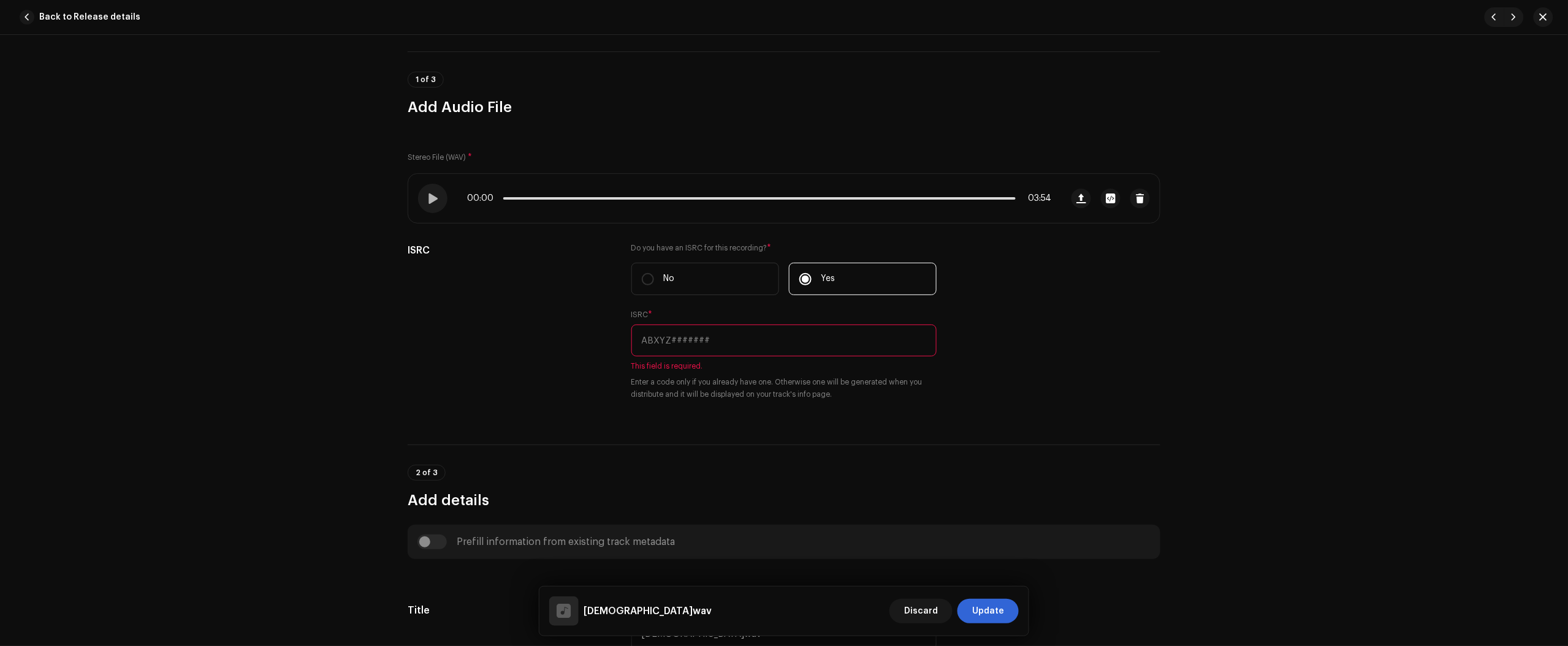
click at [1469, 122] on div "Track details Complete the following to finalize your track. 1 of 3 Add Audio F…" at bounding box center [784, 340] width 1568 height 611
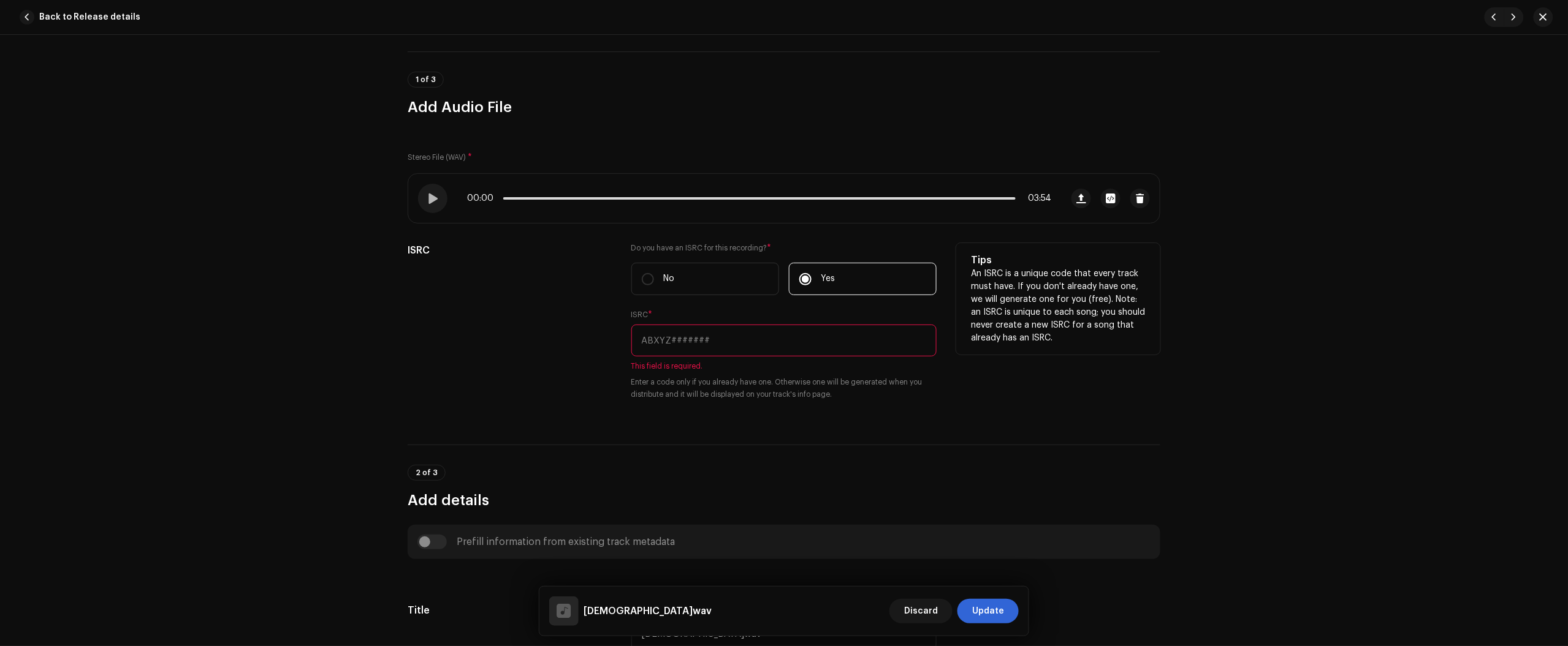
click at [731, 332] on input "text" at bounding box center [784, 340] width 305 height 32
paste input "BC6M22508901"
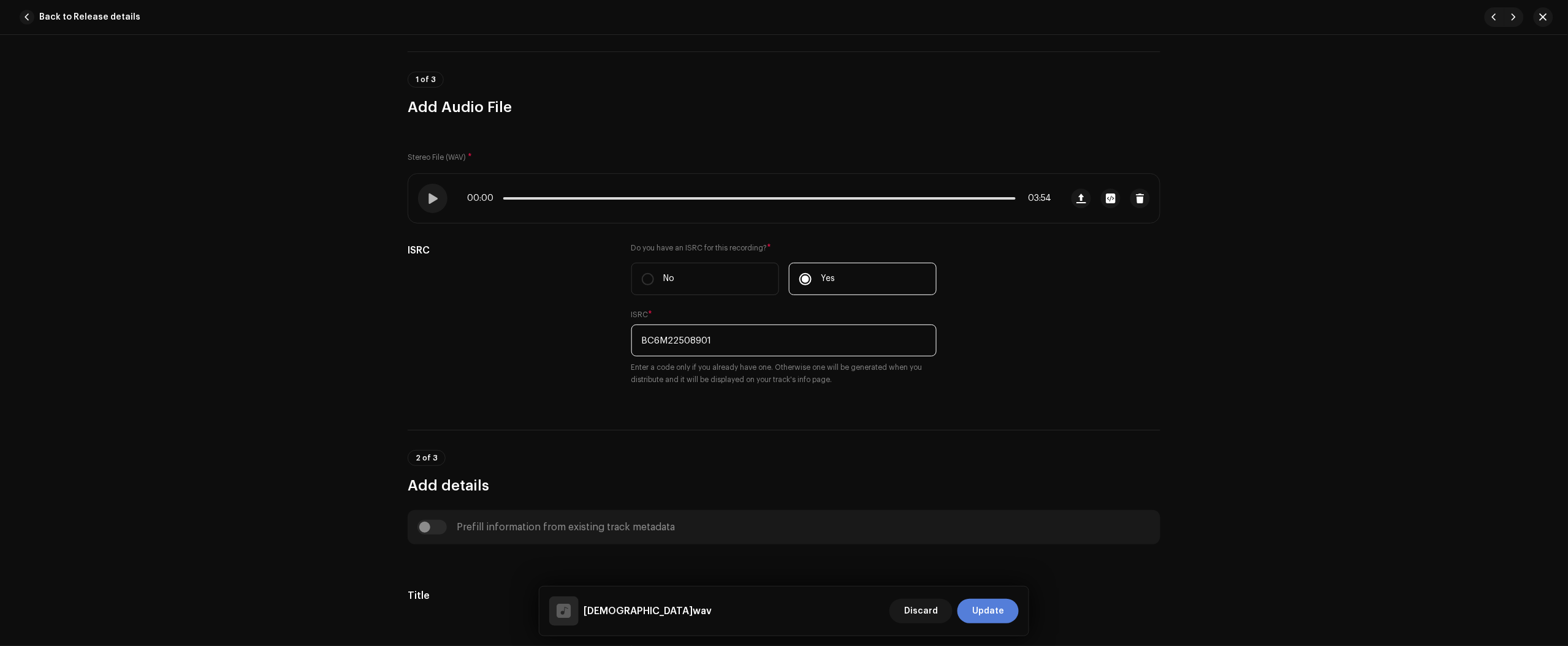
type input "BC6M22508901"
click at [992, 605] on span "Update" at bounding box center [988, 611] width 32 height 25
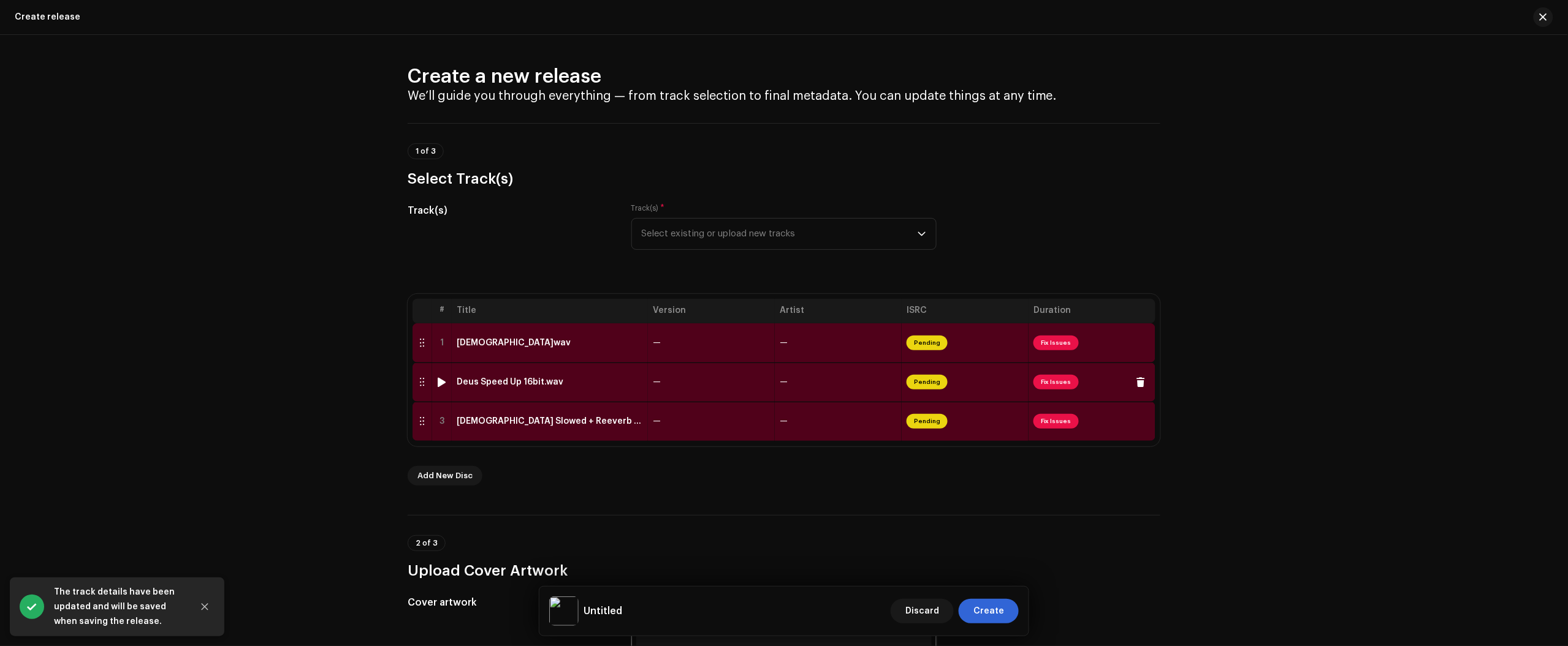
click at [644, 392] on td "Deus Speed Up 16bit.wav" at bounding box center [549, 382] width 196 height 39
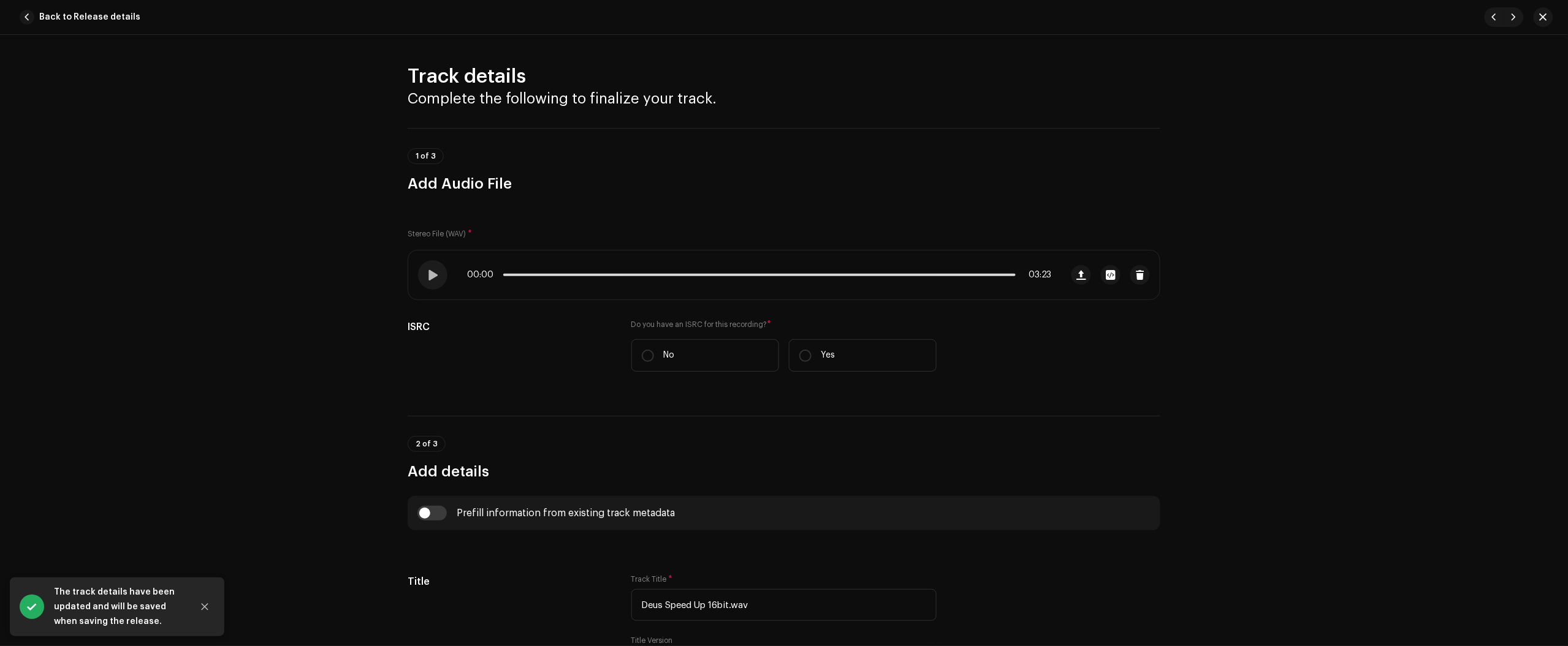
click at [3, 324] on div "Track details Complete the following to finalize your track. 1 of 3 Add Audio F…" at bounding box center [784, 340] width 1568 height 611
click at [1480, 187] on div "Track details Complete the following to finalize your track. 1 of 3 Add Audio F…" at bounding box center [784, 340] width 1568 height 611
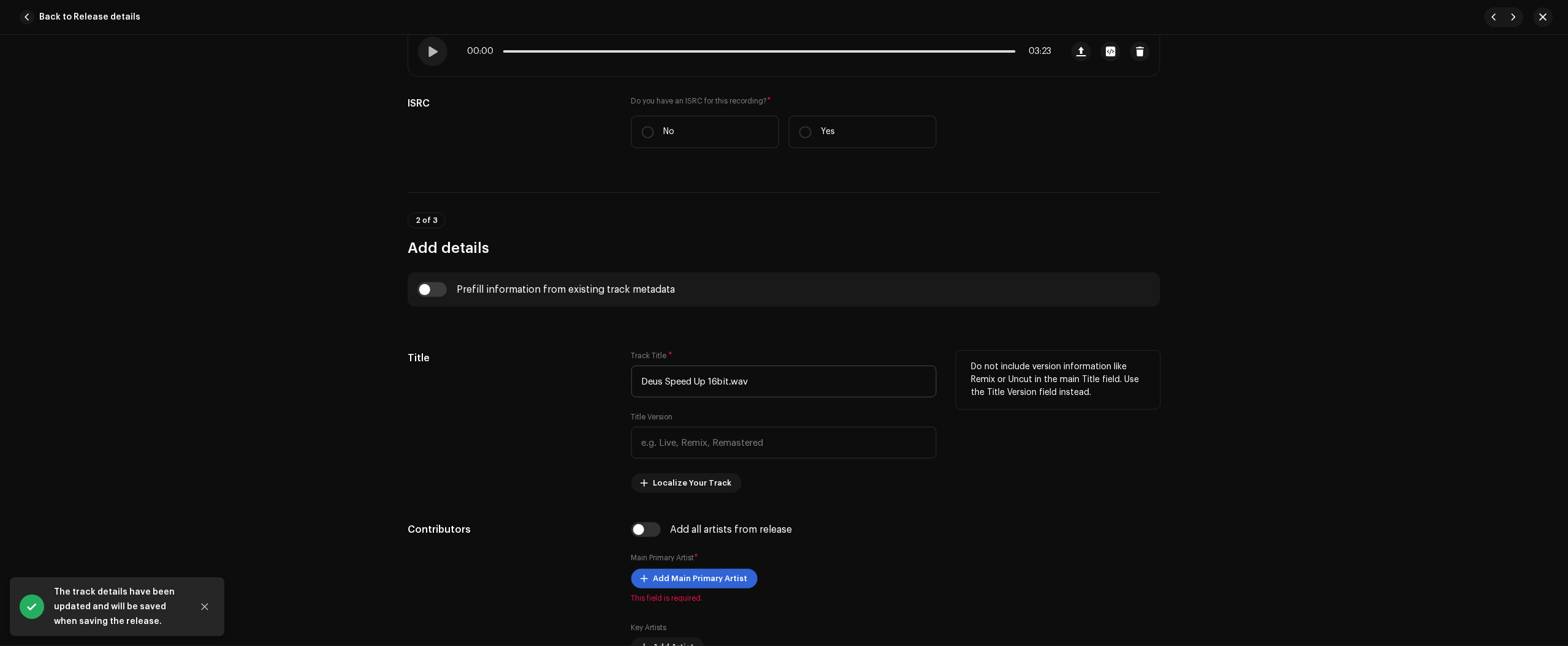
scroll to position [229, 0]
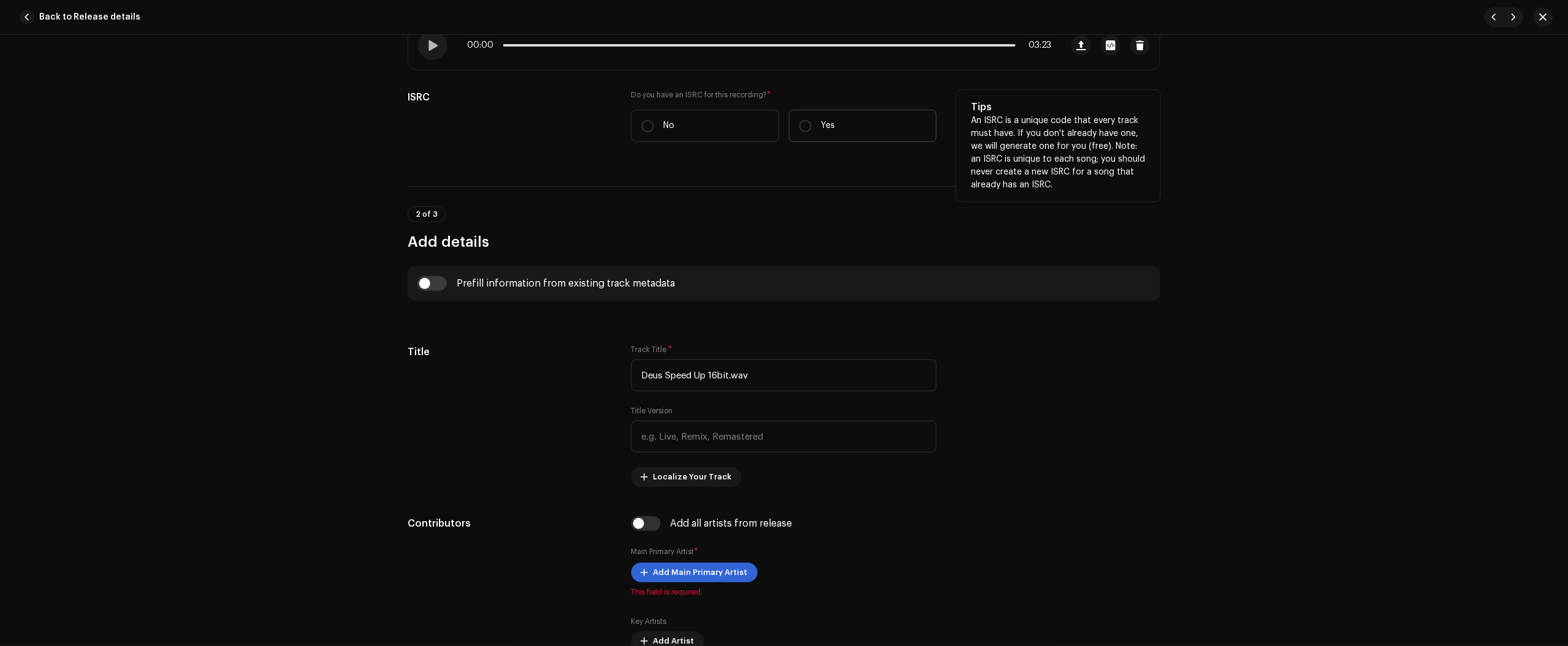
click at [851, 124] on label "Yes" at bounding box center [863, 126] width 148 height 33
click at [812, 124] on input "Yes" at bounding box center [805, 126] width 12 height 12
radio input "true"
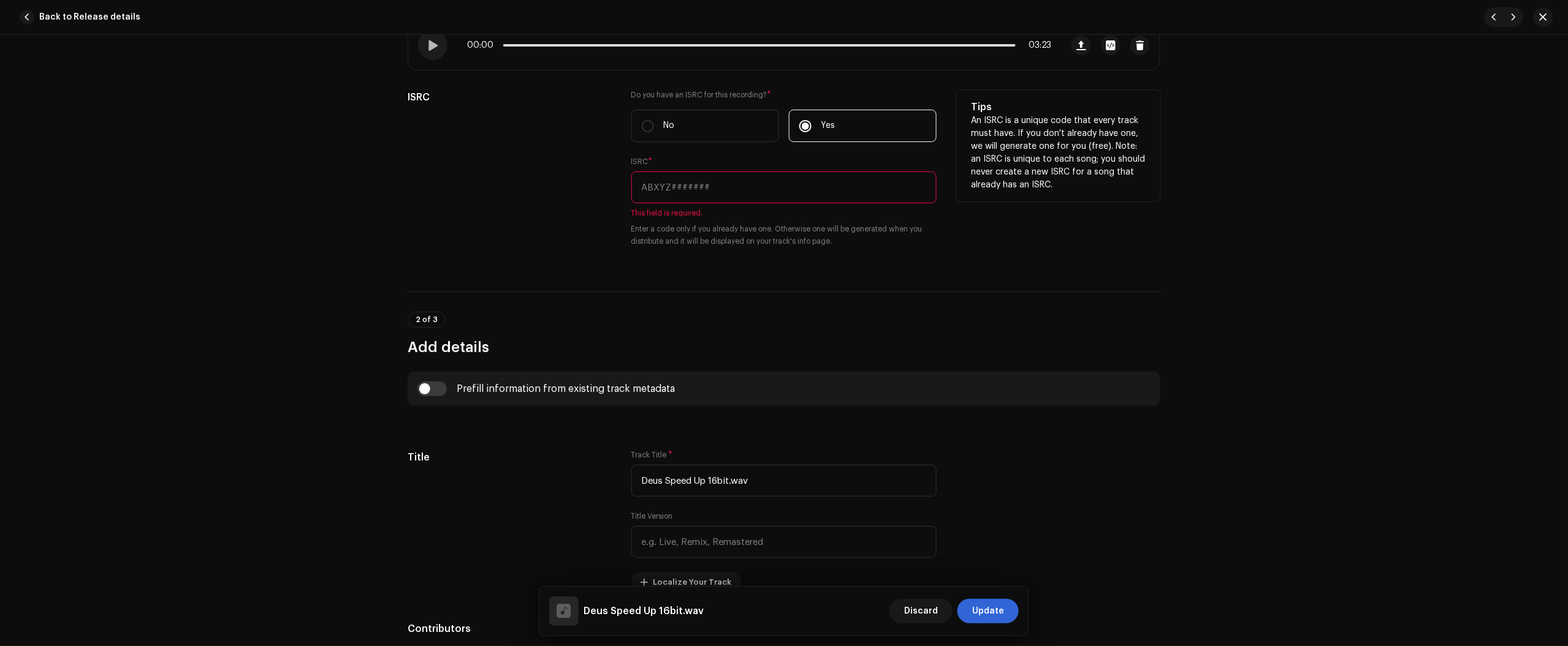
drag, startPoint x: 819, startPoint y: 164, endPoint x: 816, endPoint y: 183, distance: 19.2
click at [817, 169] on div "ISRC * This field is required. Enter a code only if you already have one. Other…" at bounding box center [784, 202] width 305 height 91
click at [816, 184] on input "text" at bounding box center [784, 187] width 305 height 32
paste input "BC6M22508899"
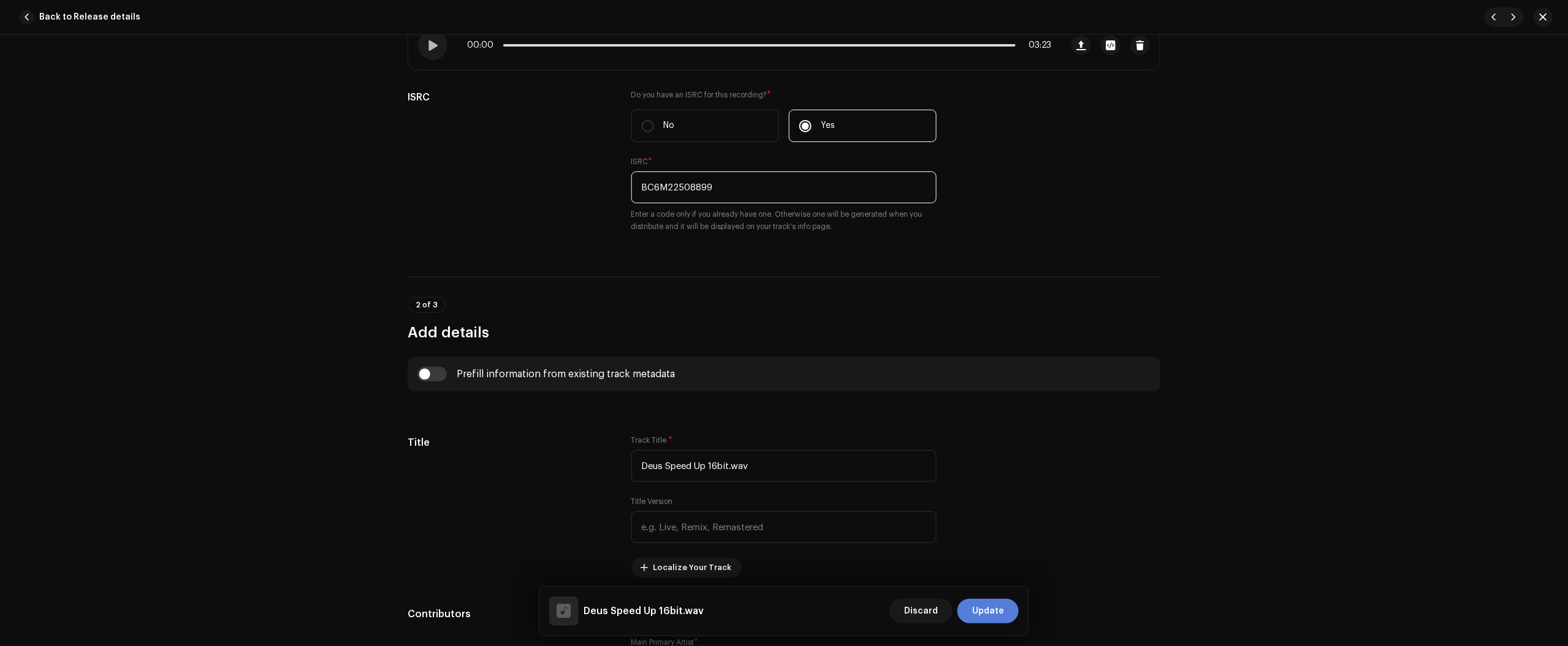
type input "BC6M22508899"
click at [981, 611] on span "Update" at bounding box center [988, 611] width 32 height 25
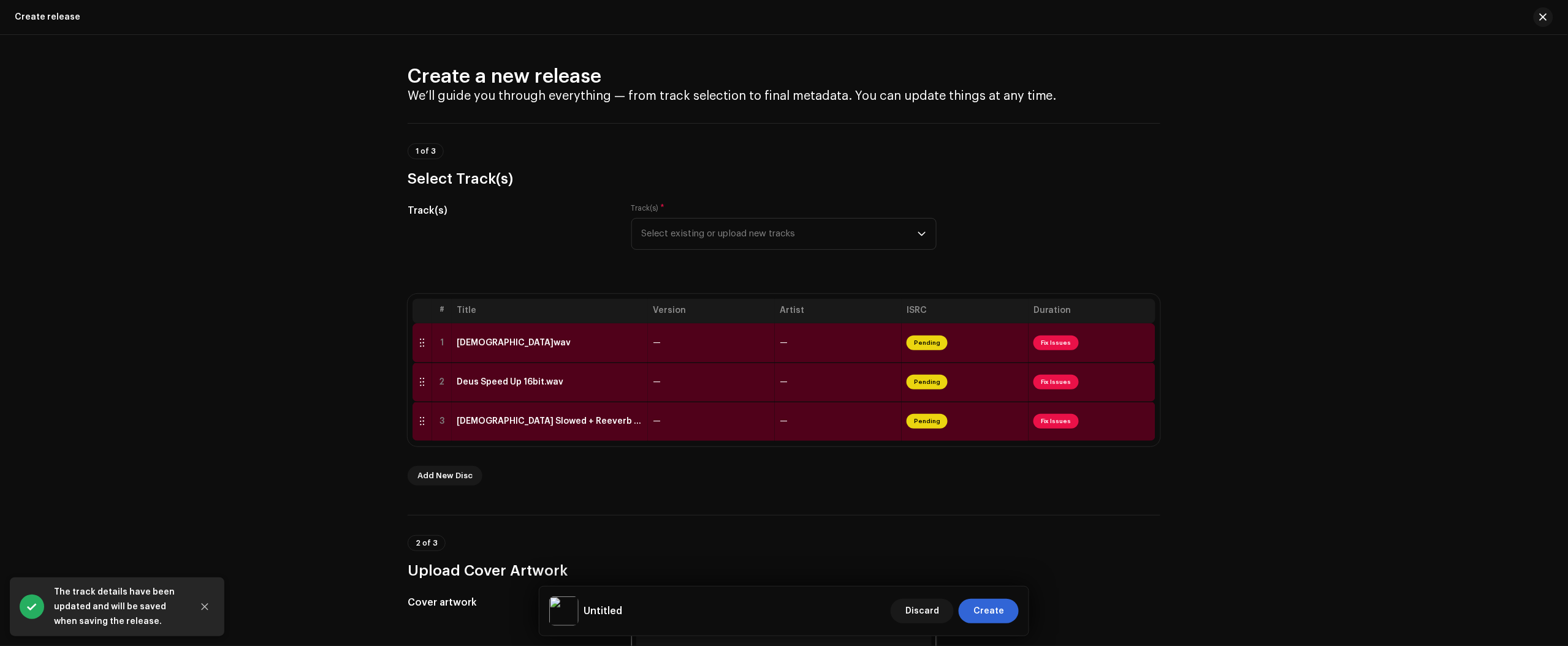
click at [1429, 196] on div "Create a new release We’ll guide you through everything — from track selection …" at bounding box center [784, 340] width 1568 height 611
click at [621, 421] on div "Deus Slowed + Reeverb -16bit.wav" at bounding box center [549, 421] width 186 height 10
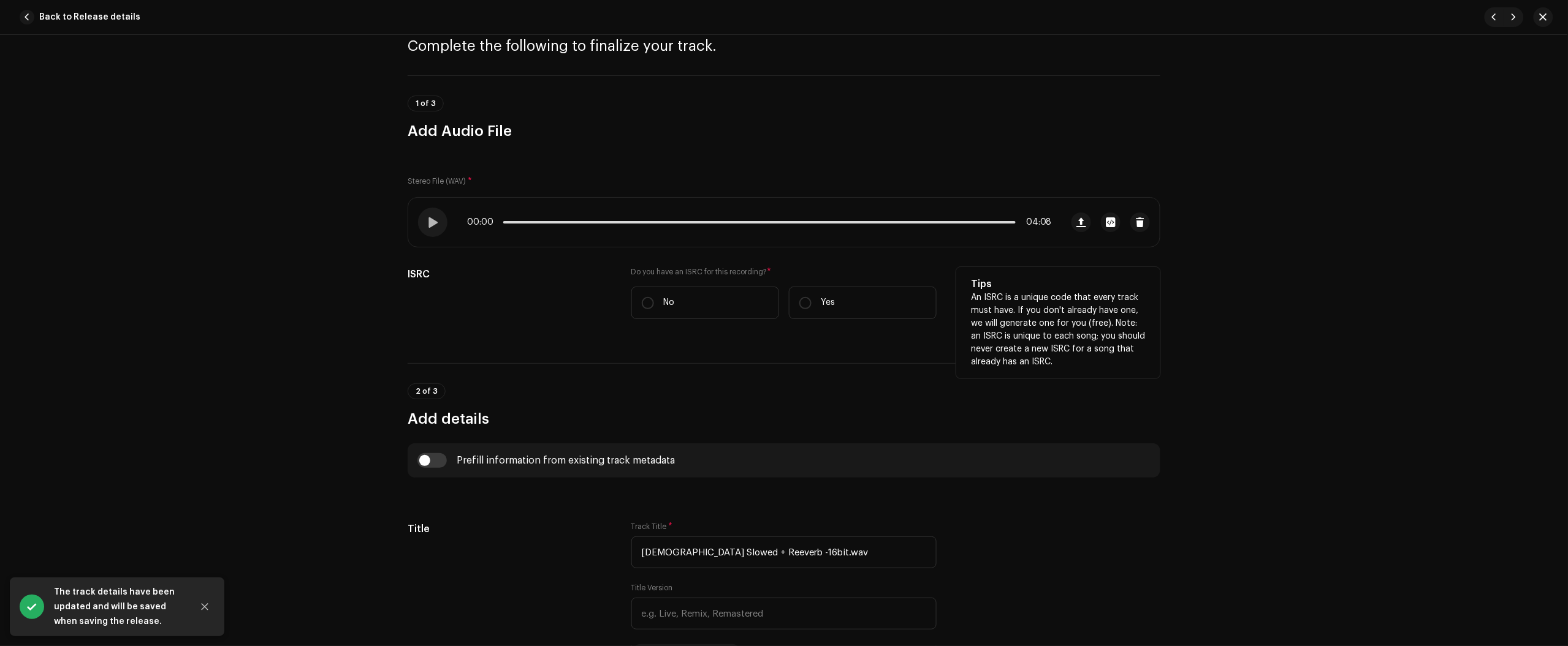
scroll to position [153, 0]
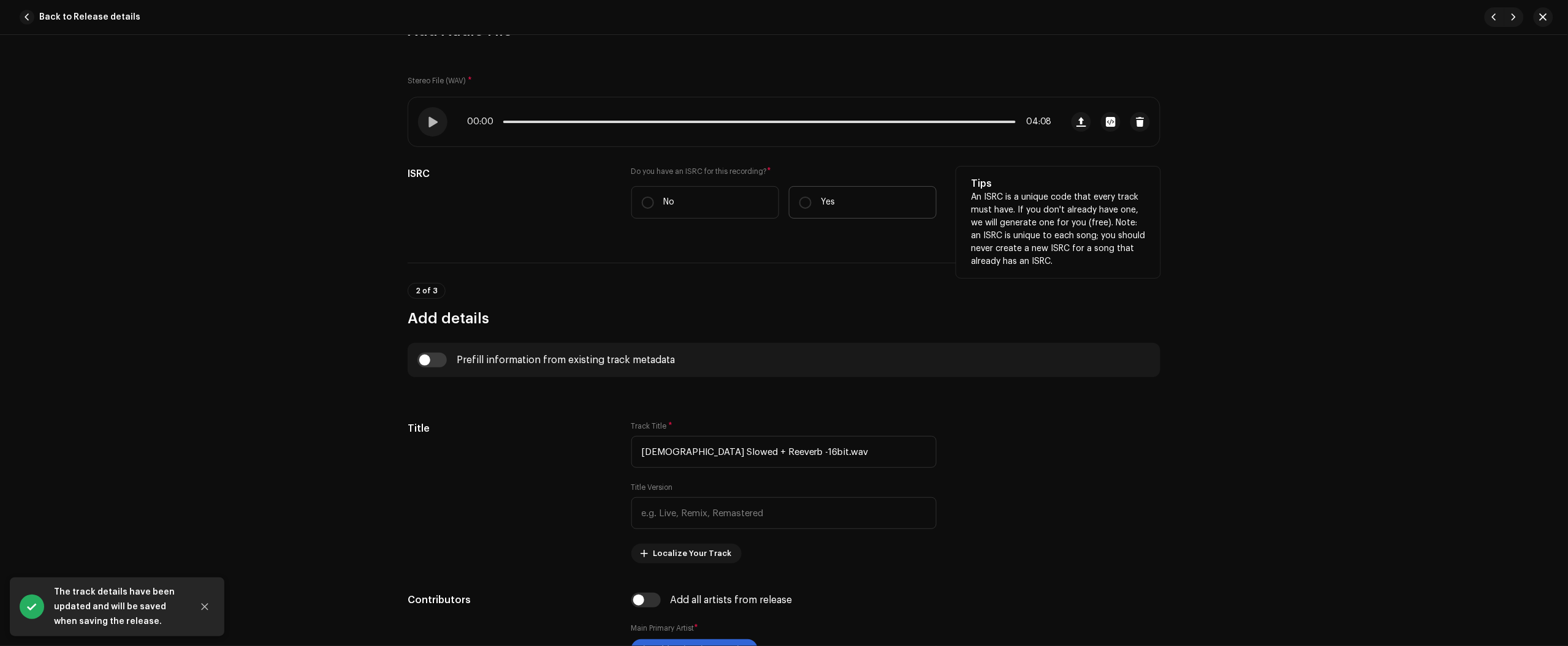
click at [835, 195] on label "Yes" at bounding box center [863, 202] width 148 height 33
click at [812, 197] on input "Yes" at bounding box center [805, 203] width 12 height 12
radio input "true"
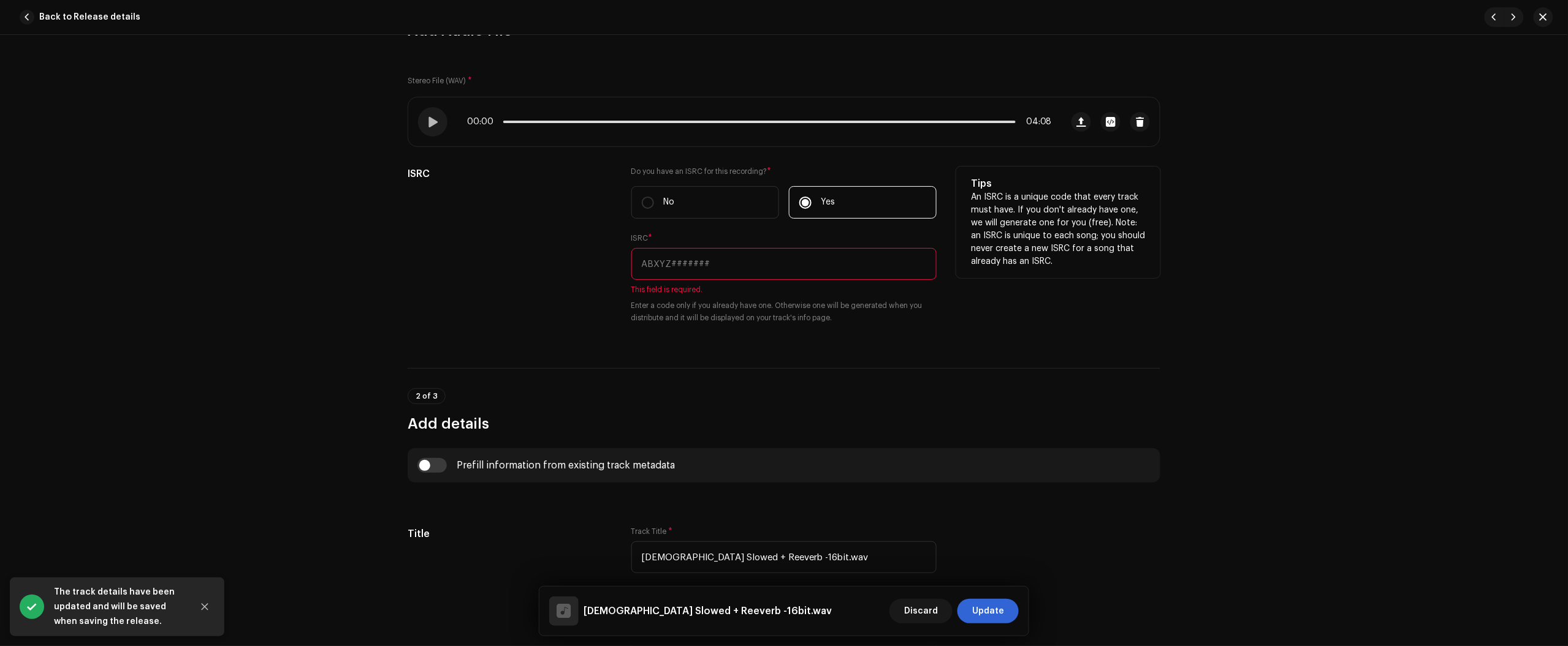
click at [818, 257] on input "text" at bounding box center [784, 264] width 305 height 32
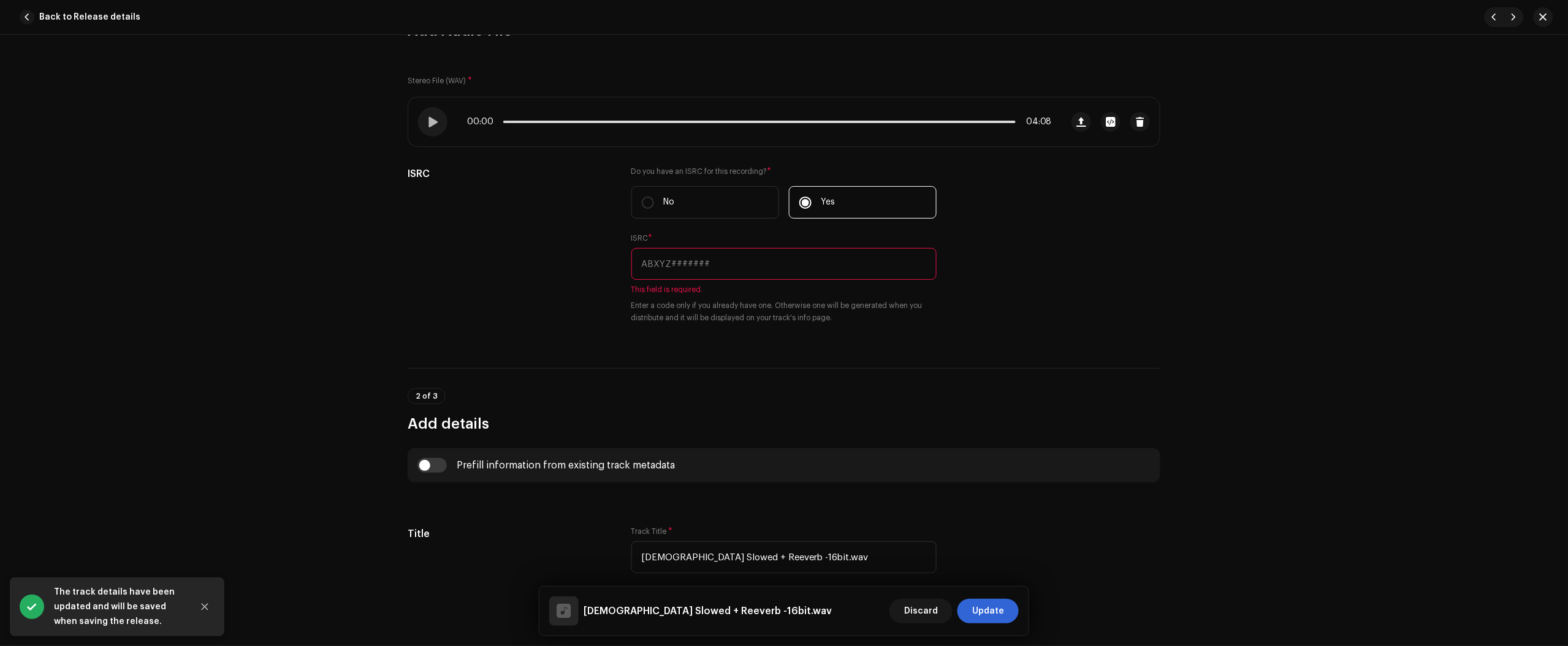
paste input "BC6M22508898"
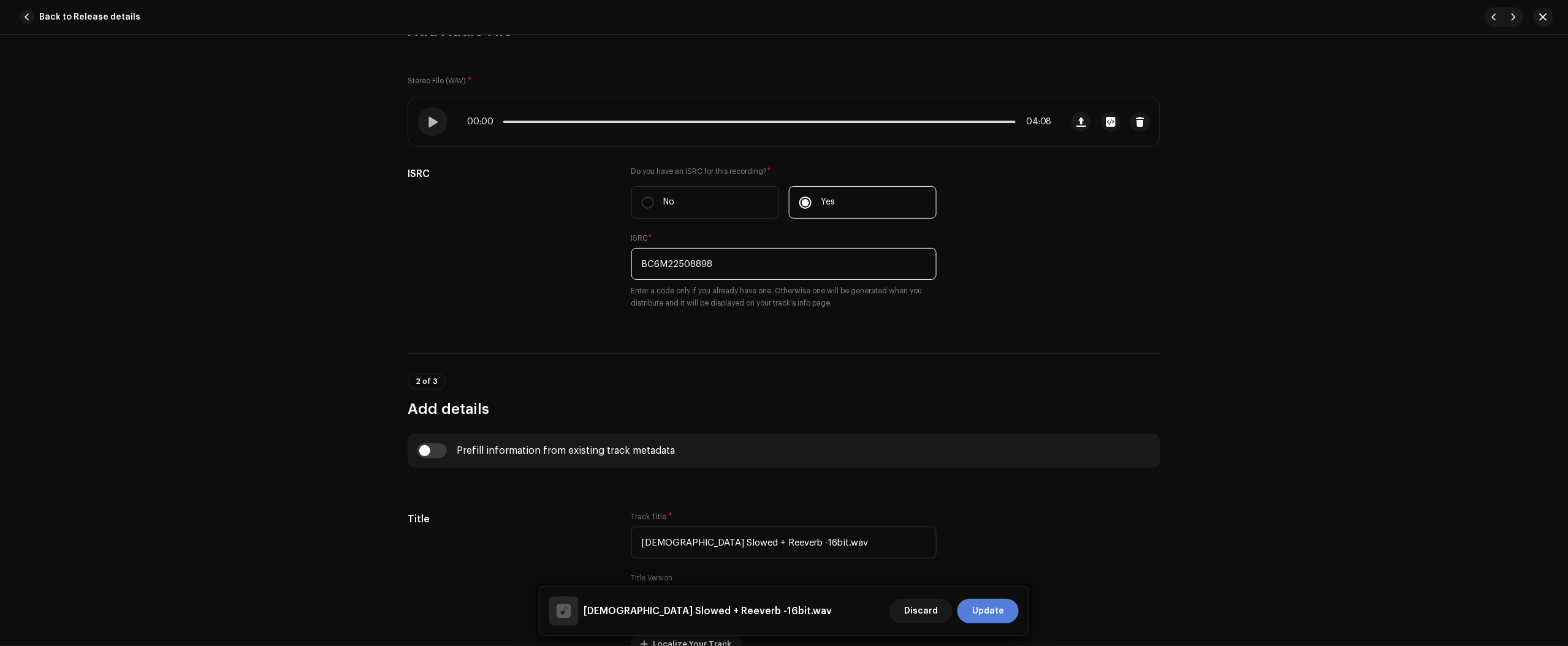
type input "BC6M22508898"
click at [988, 605] on span "Update" at bounding box center [988, 611] width 32 height 25
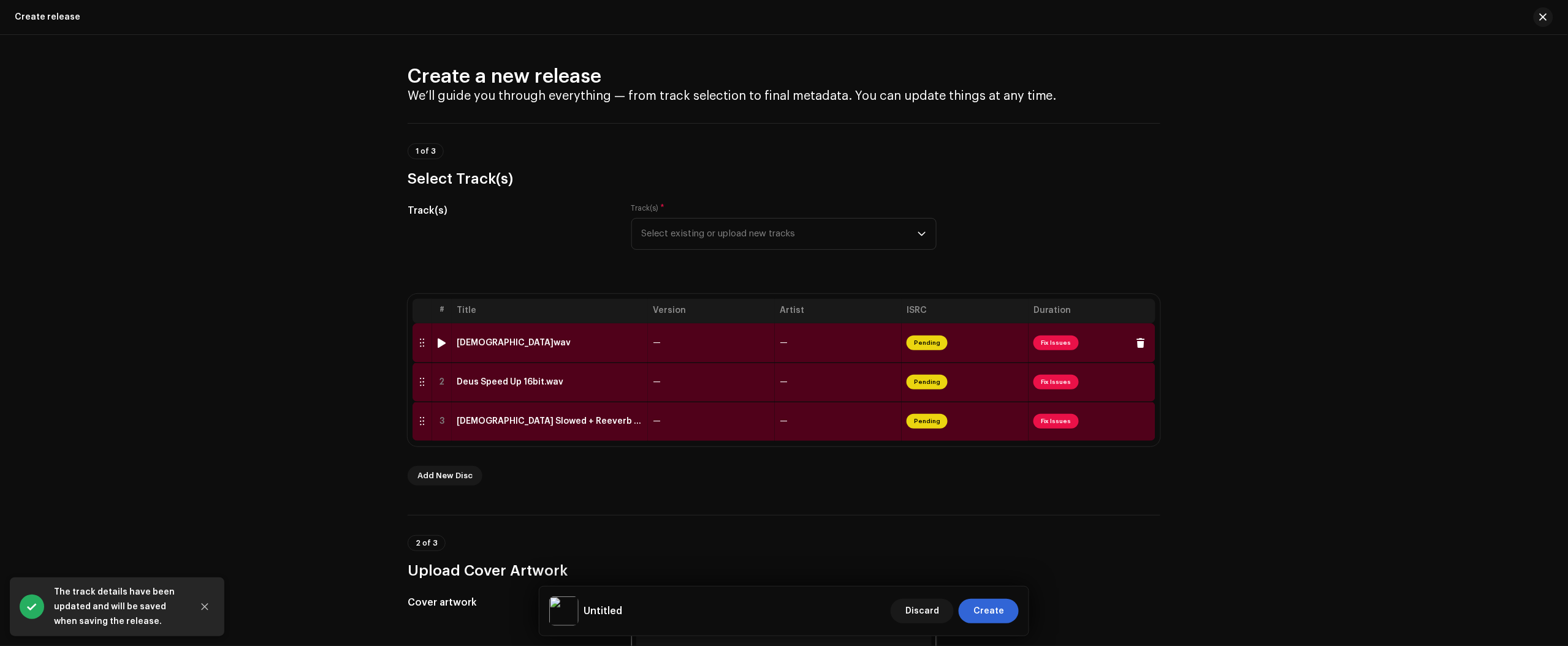
click at [581, 332] on td "Deus.wav" at bounding box center [549, 343] width 196 height 39
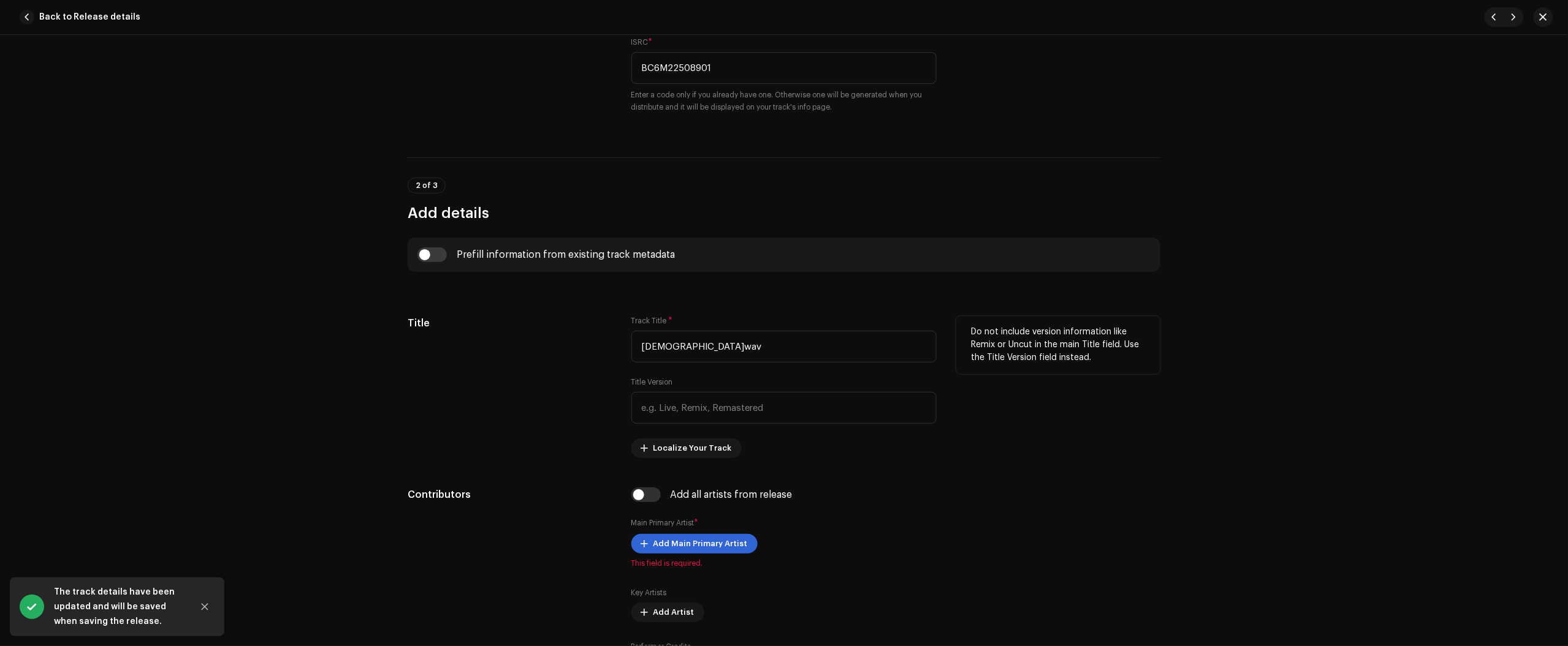
scroll to position [383, 0]
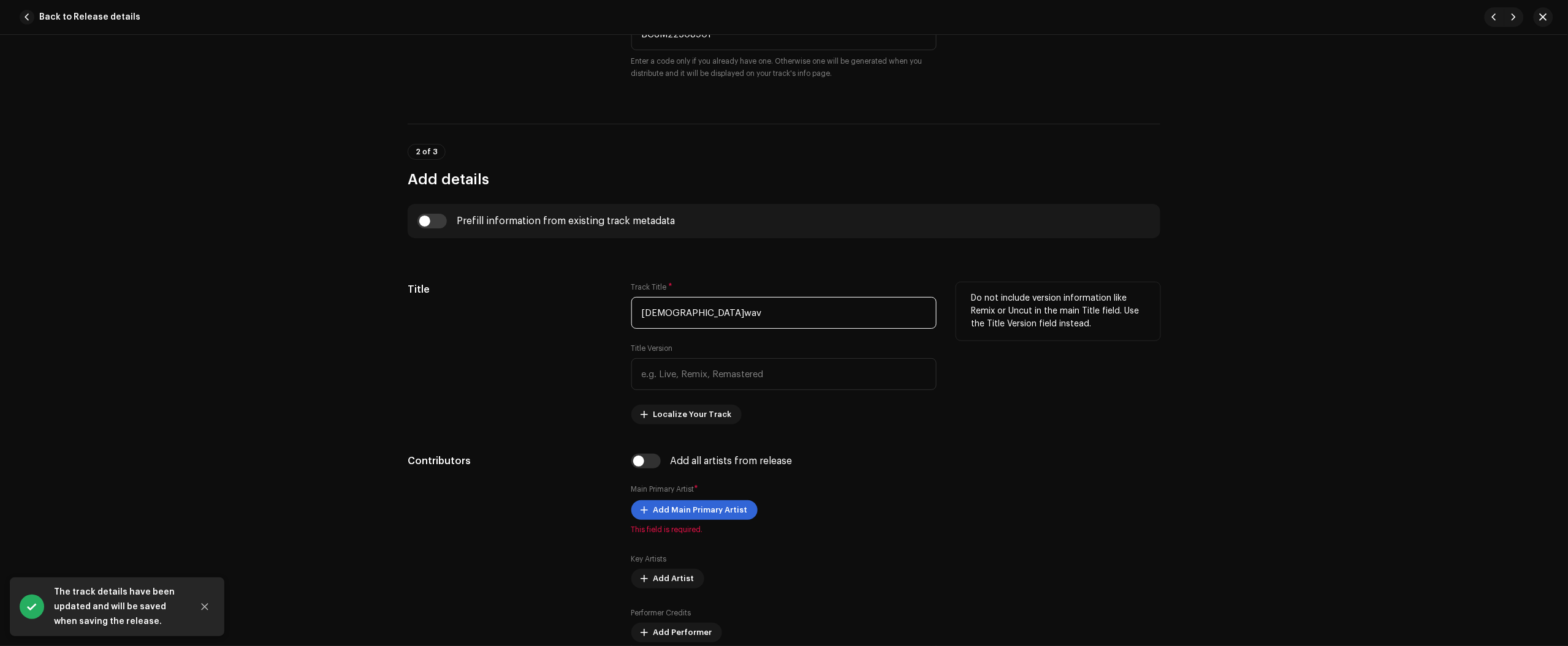
click at [687, 316] on input "Deus.wav" at bounding box center [784, 313] width 305 height 32
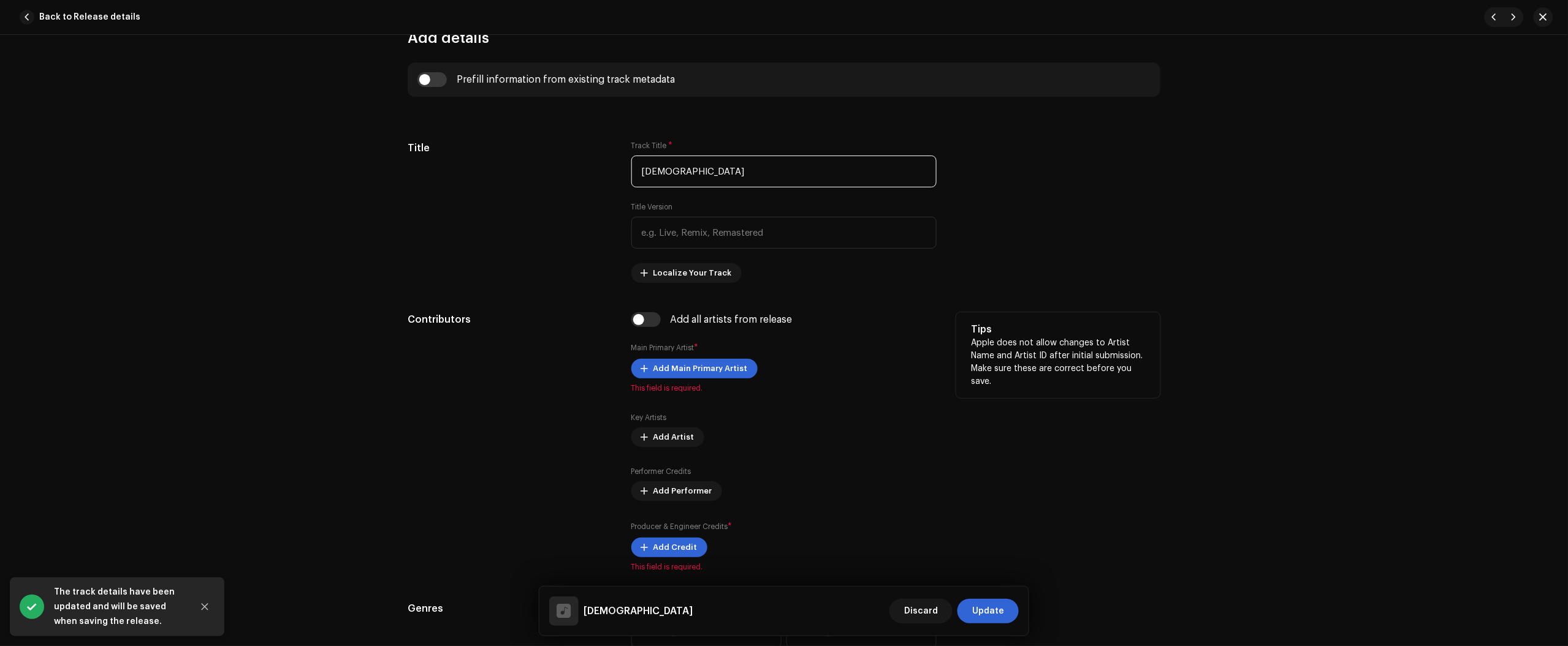
scroll to position [536, 0]
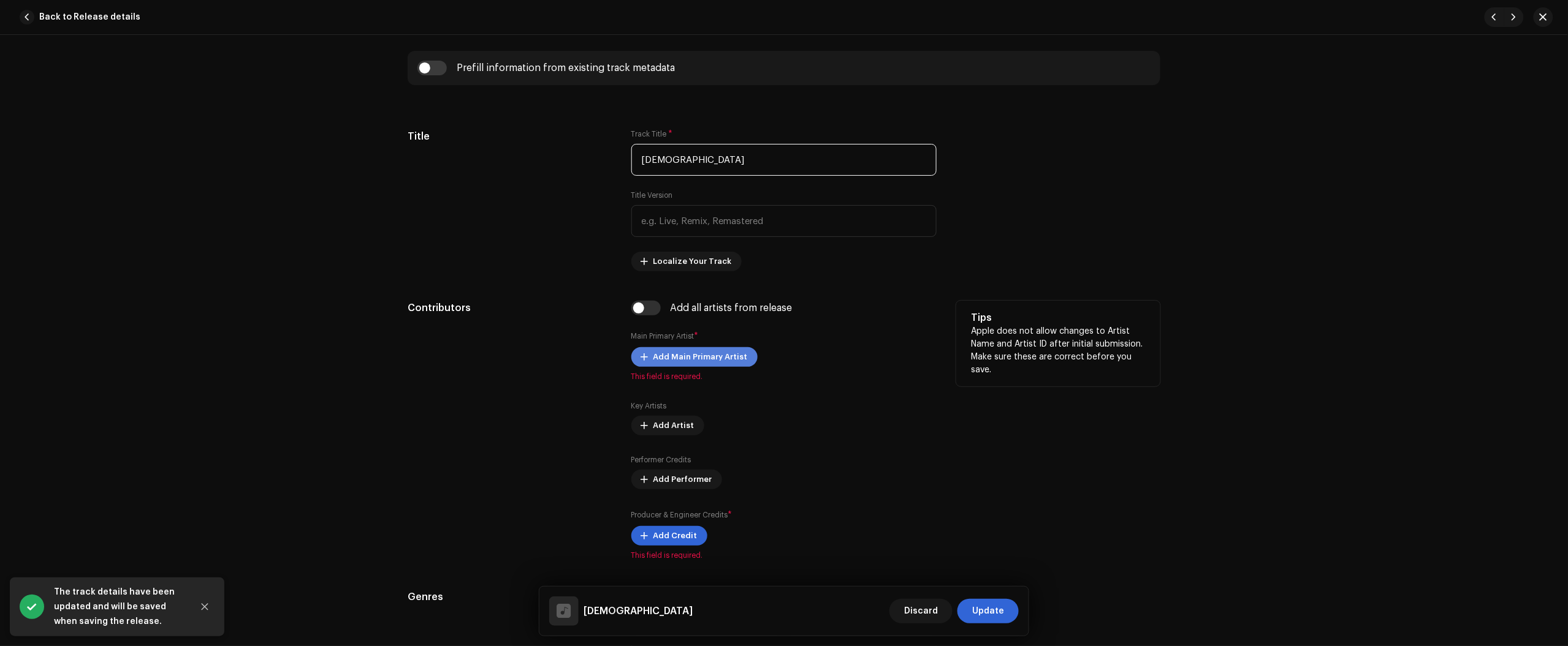
type input "Deus"
click at [740, 354] on span "Add Main Primary Artist" at bounding box center [700, 357] width 94 height 25
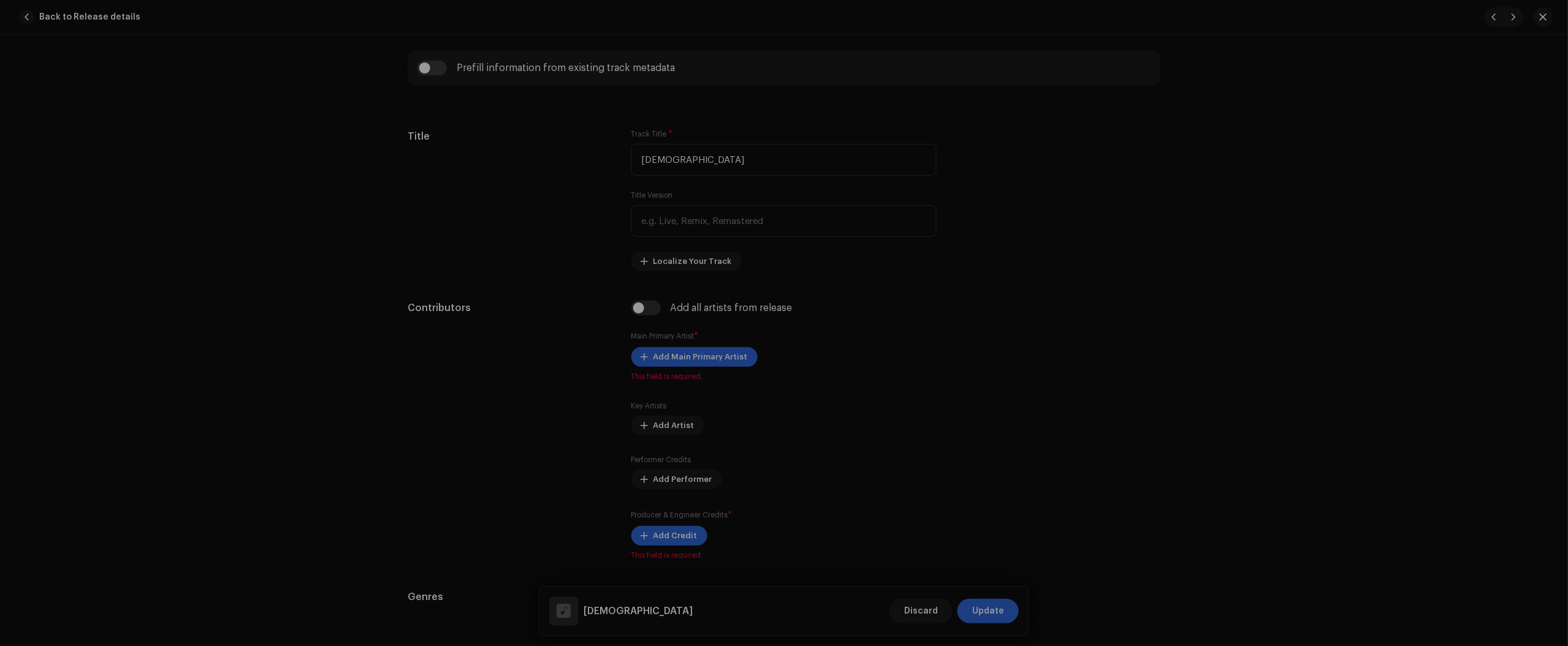
click at [521, 340] on div "Add Main Primary Artist Artist Name * Select Artist Cancel Add Artist" at bounding box center [784, 323] width 1568 height 646
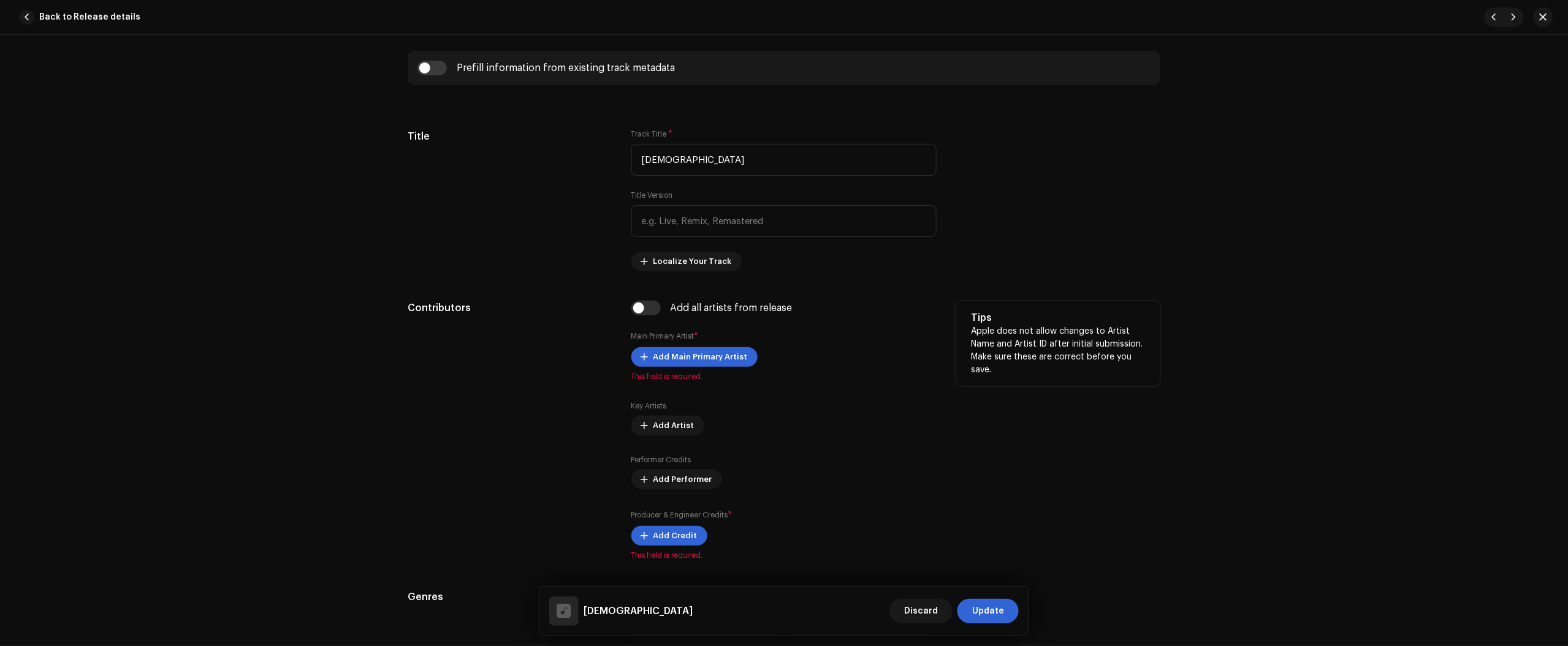
click at [650, 369] on div "Add Main Primary Artist This field is required." at bounding box center [784, 364] width 305 height 34
click at [672, 356] on span "Add Main Primary Artist" at bounding box center [700, 357] width 94 height 25
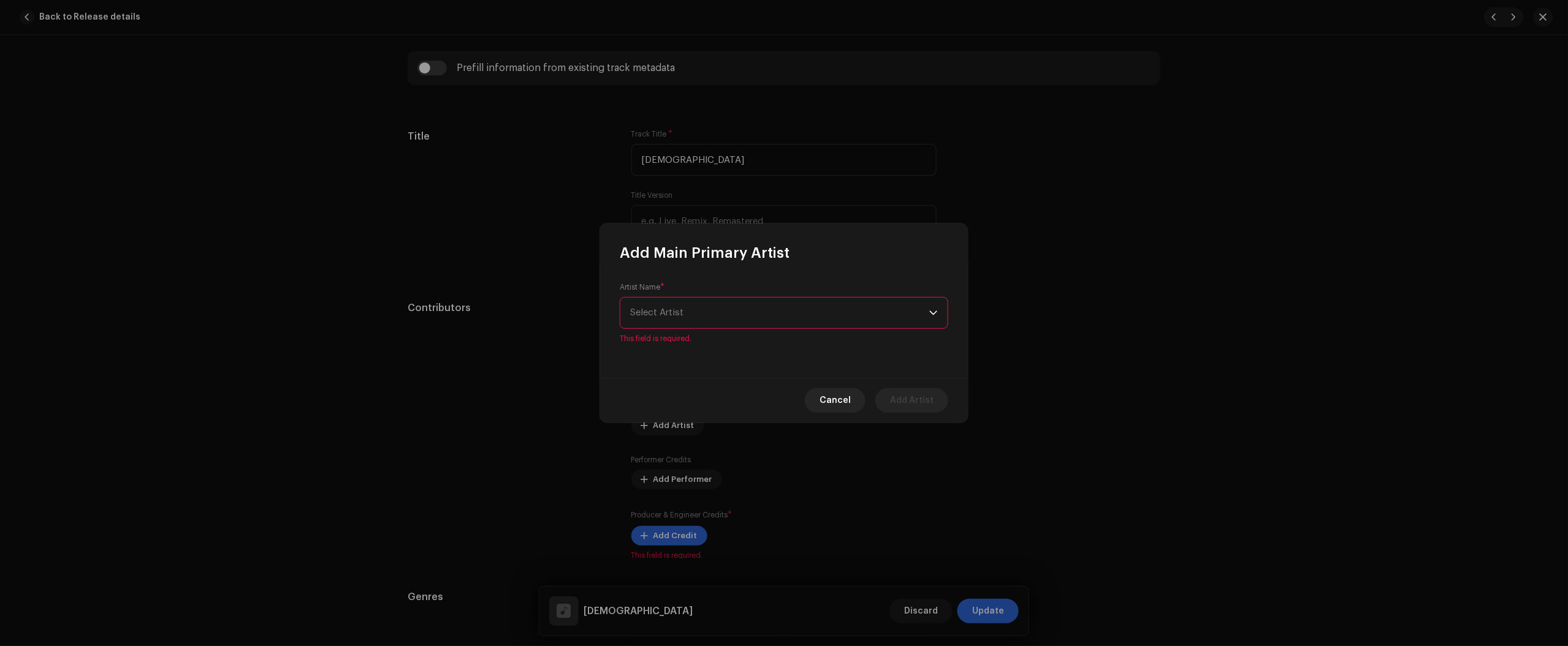
click at [726, 343] on div "Artist Name * Select Artist This field is required." at bounding box center [784, 320] width 368 height 115
click at [728, 314] on span "Select Artist" at bounding box center [780, 313] width 299 height 31
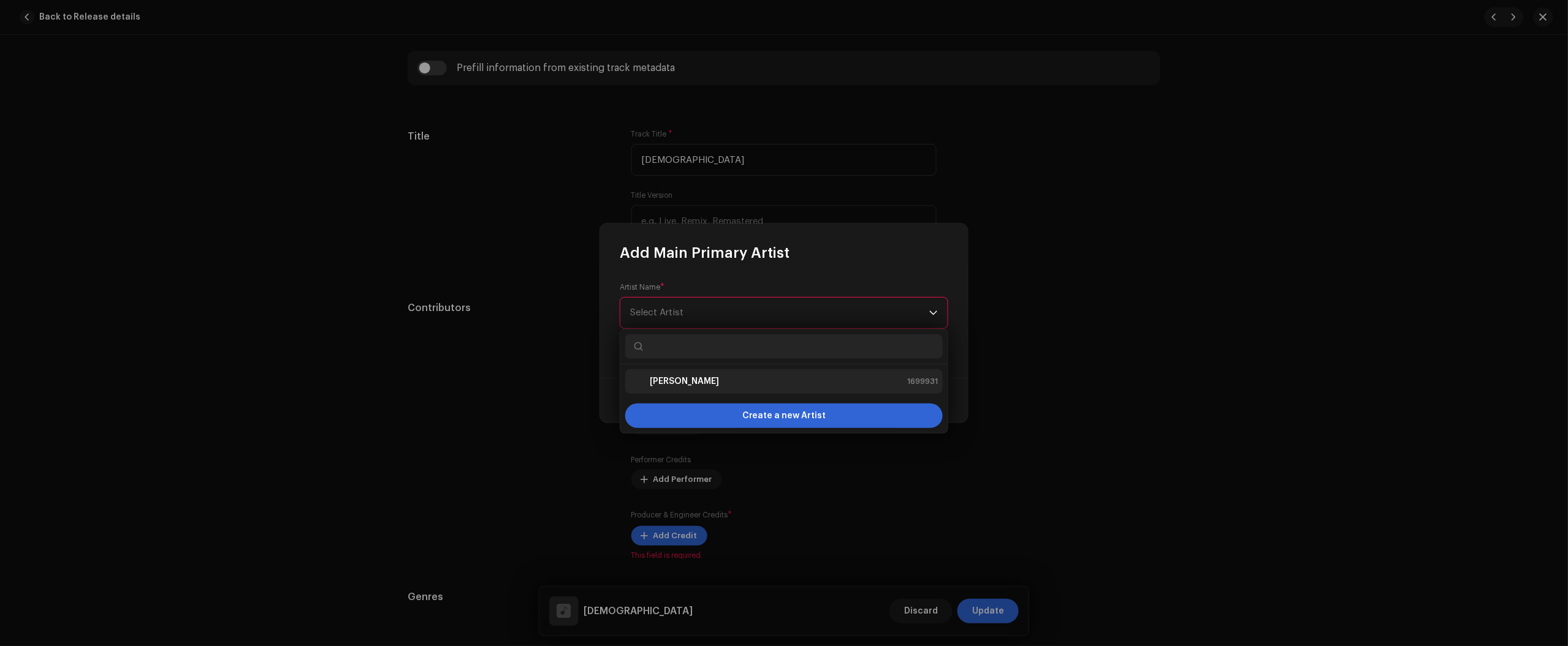
click at [709, 381] on div "Nikko Rapper 1699931" at bounding box center [784, 382] width 308 height 15
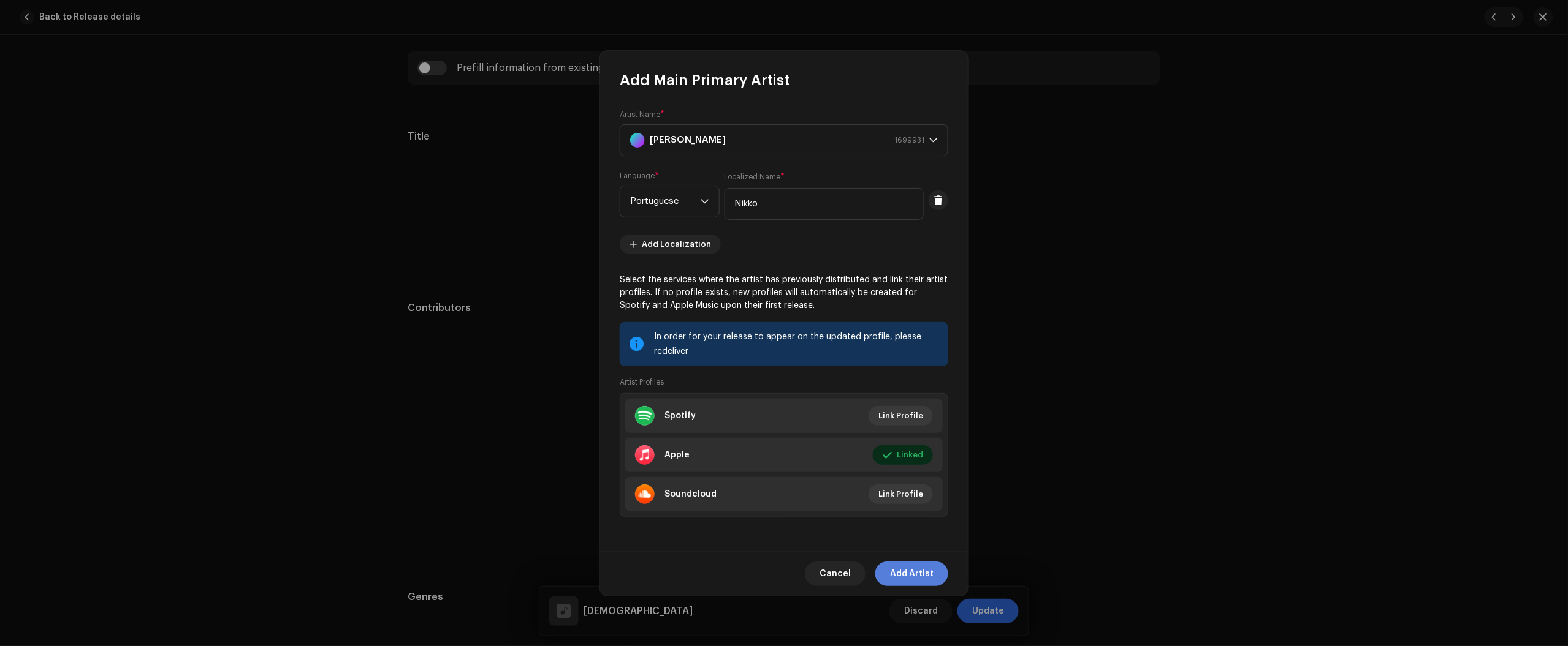
click at [926, 565] on span "Add Artist" at bounding box center [911, 574] width 43 height 25
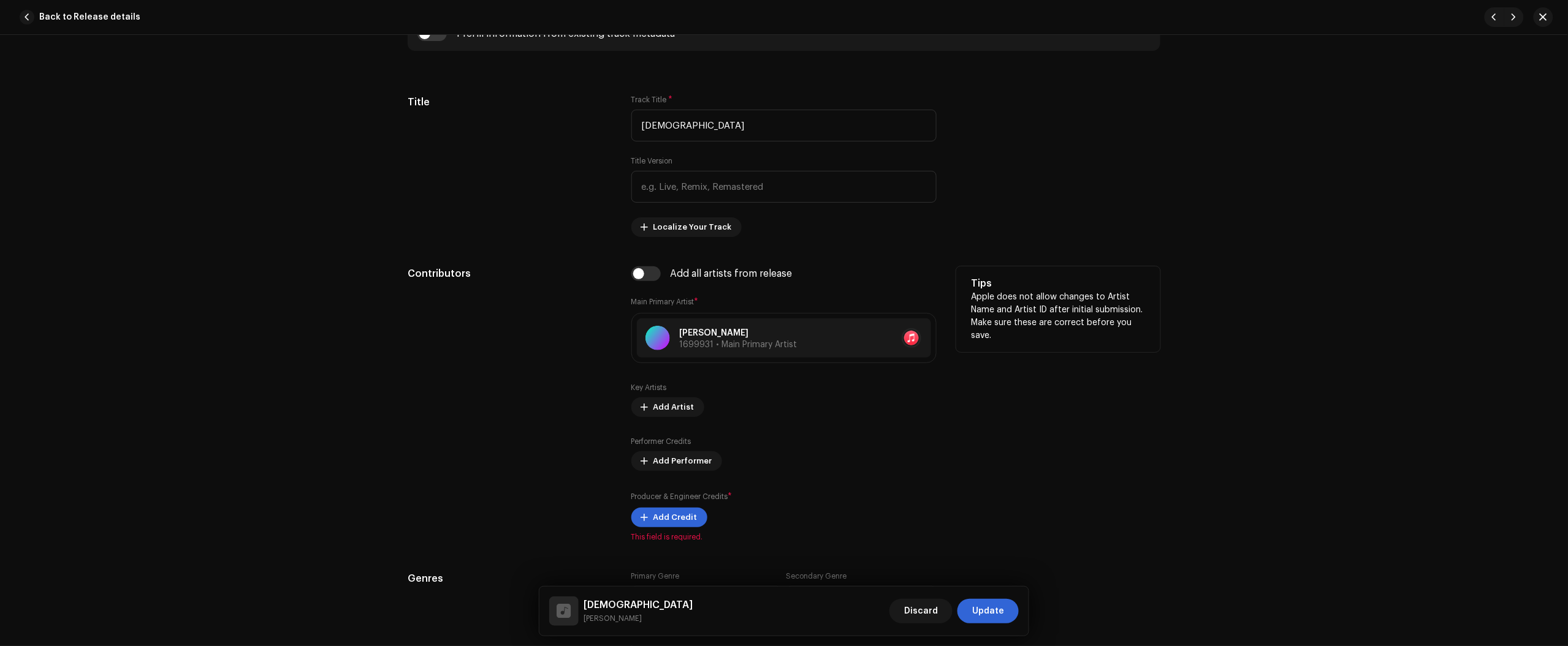
scroll to position [613, 0]
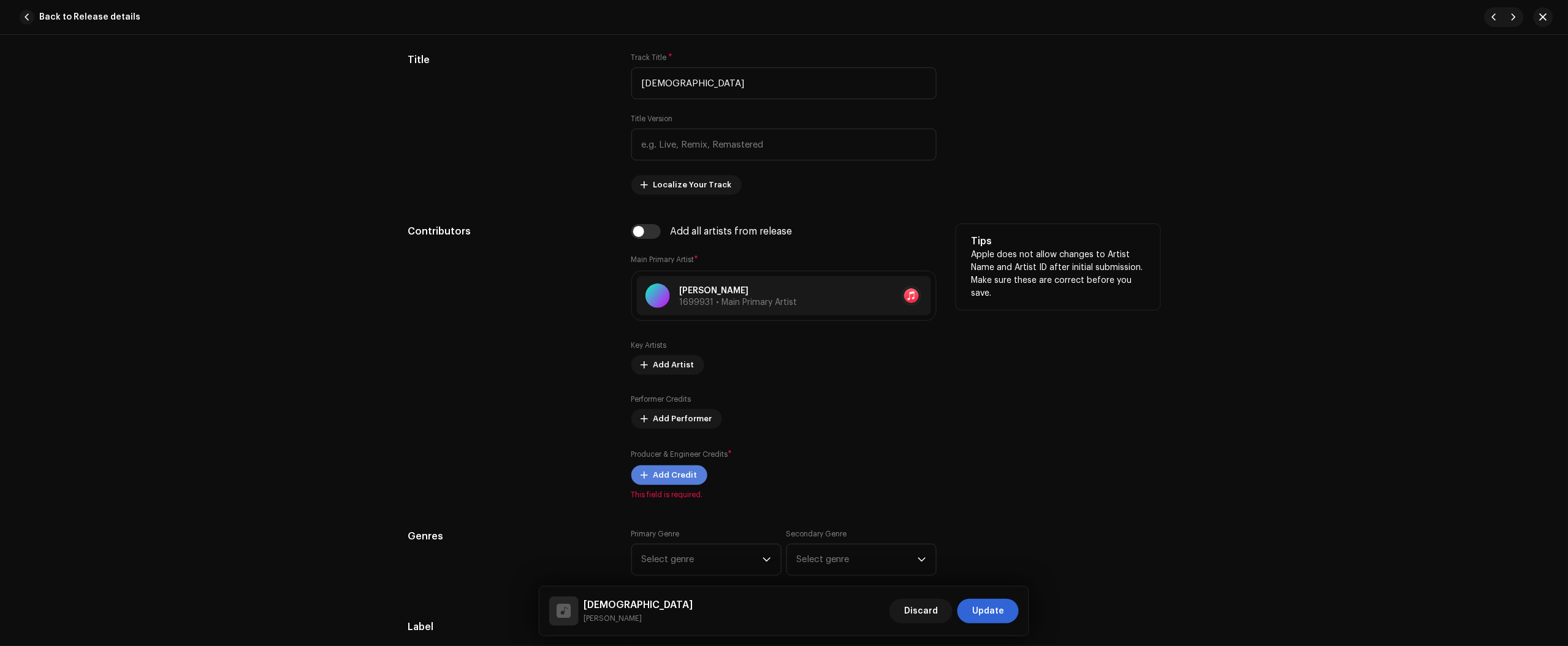
click at [675, 469] on span "Add Credit" at bounding box center [675, 475] width 44 height 25
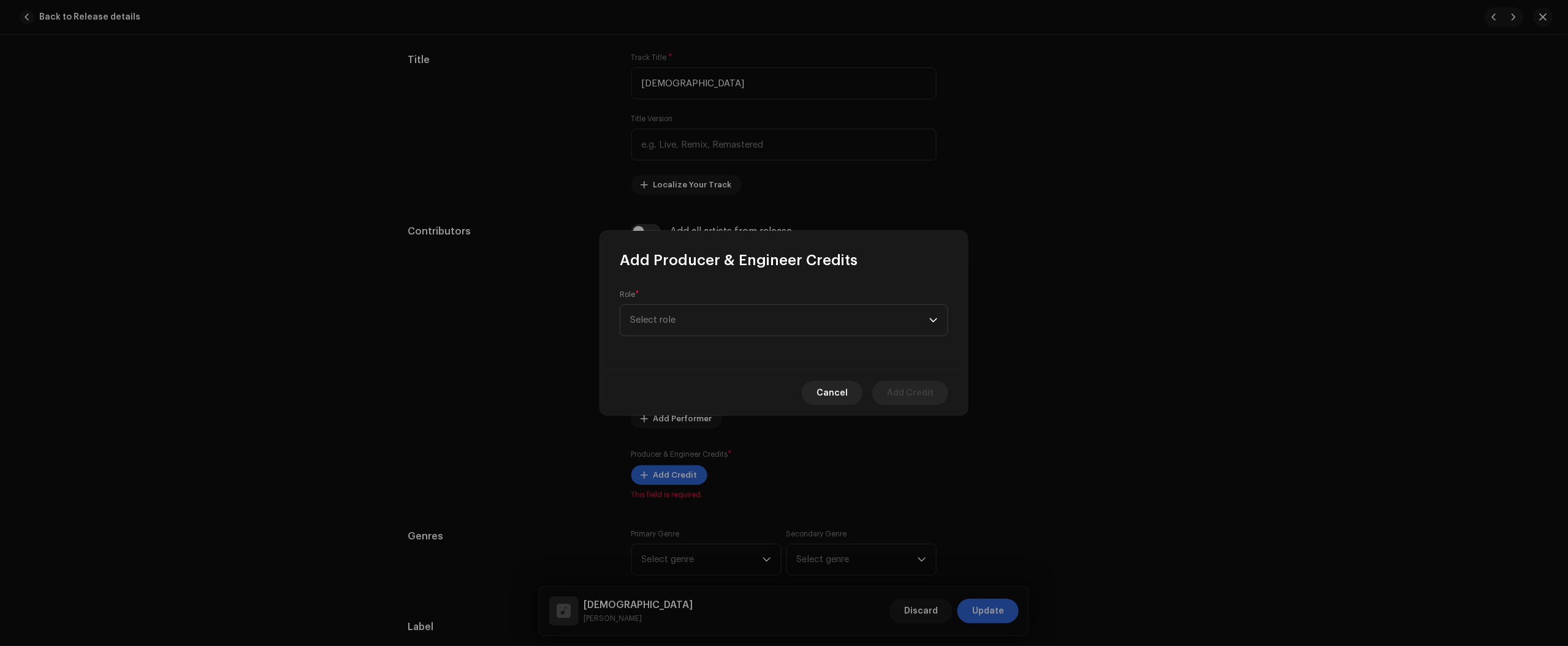
click at [740, 356] on div "Role * Select role" at bounding box center [784, 320] width 368 height 100
click at [762, 324] on span "Select role" at bounding box center [780, 313] width 299 height 31
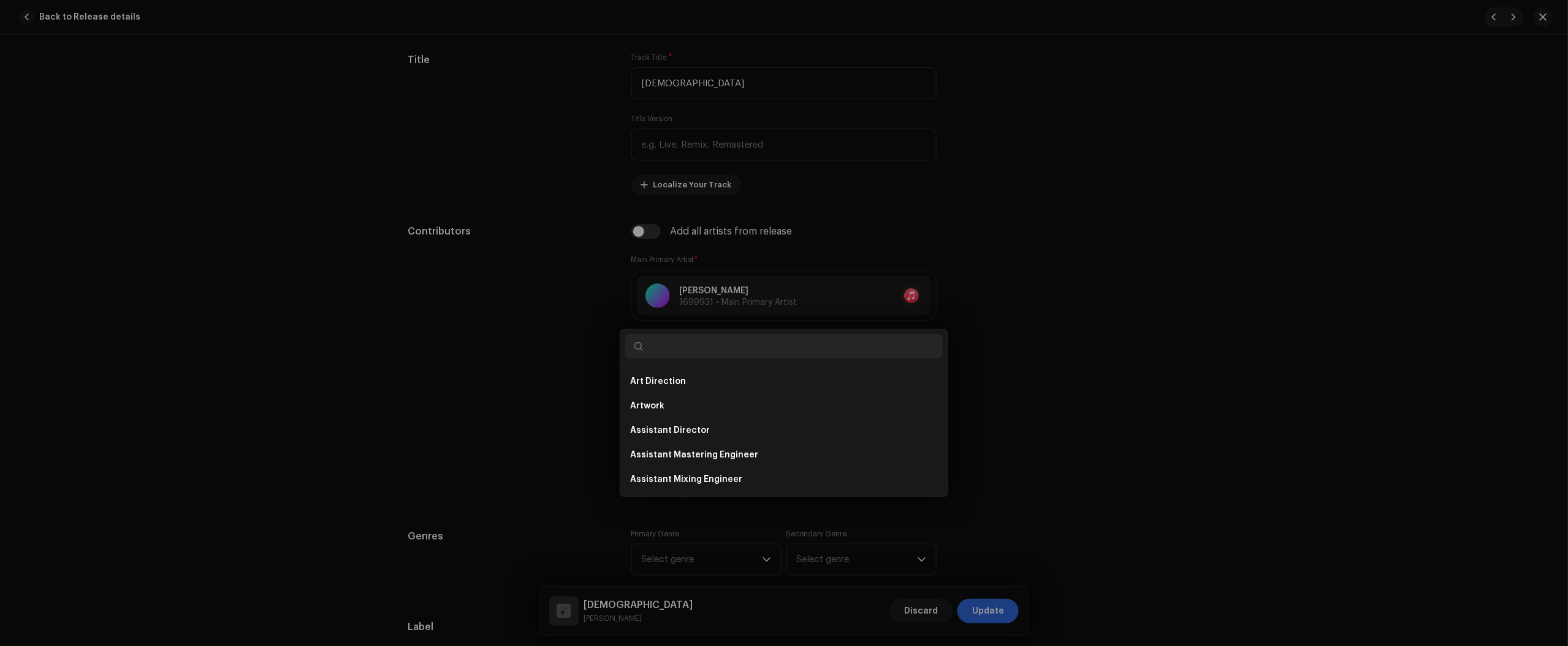
click at [399, 384] on div "Add Producer & Engineer Credits Role * Select role This field is required. Canc…" at bounding box center [784, 323] width 1568 height 646
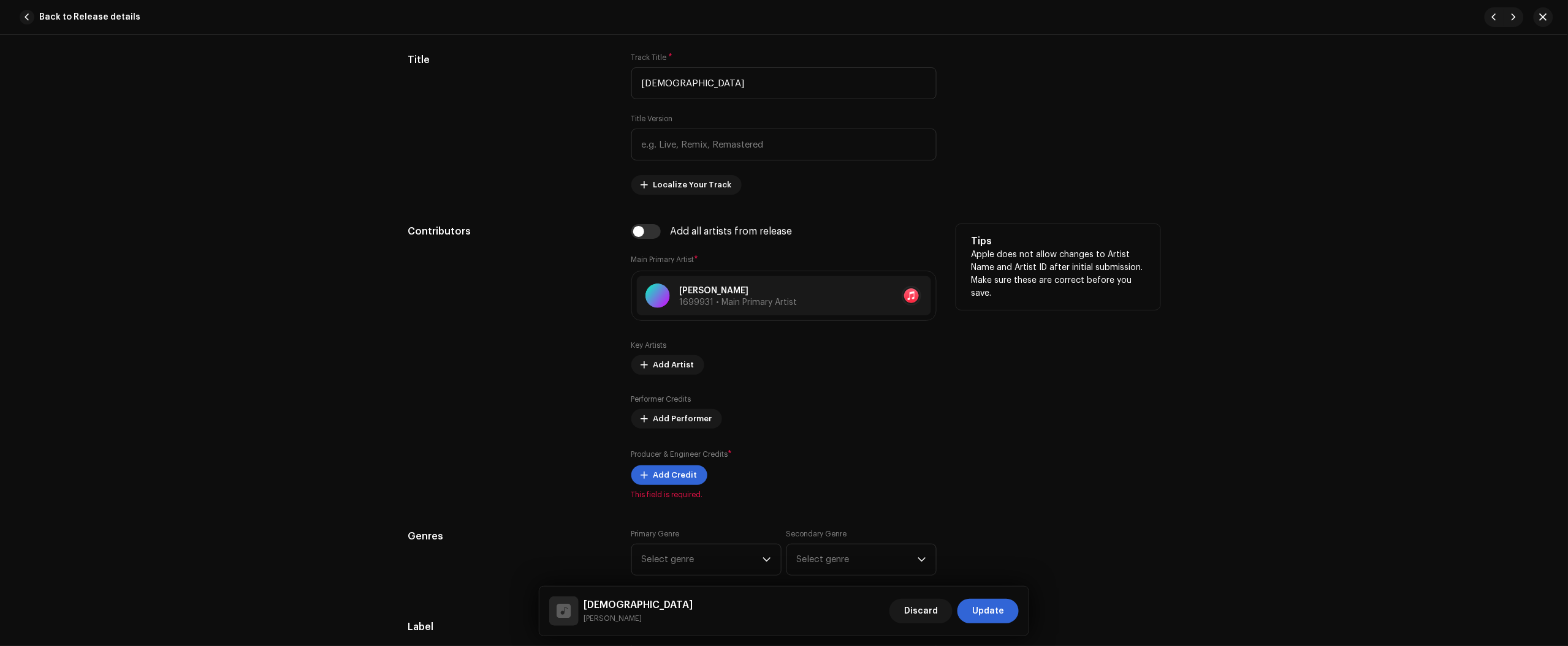
drag, startPoint x: 664, startPoint y: 424, endPoint x: 668, endPoint y: 490, distance: 66.1
click at [668, 490] on div "Add all artists from release Main Primary Artist * Nikko Rapper 1699931 • Main …" at bounding box center [784, 362] width 305 height 276
click at [669, 473] on span "Add Credit" at bounding box center [675, 475] width 44 height 25
drag, startPoint x: 418, startPoint y: 336, endPoint x: 434, endPoint y: 340, distance: 16.5
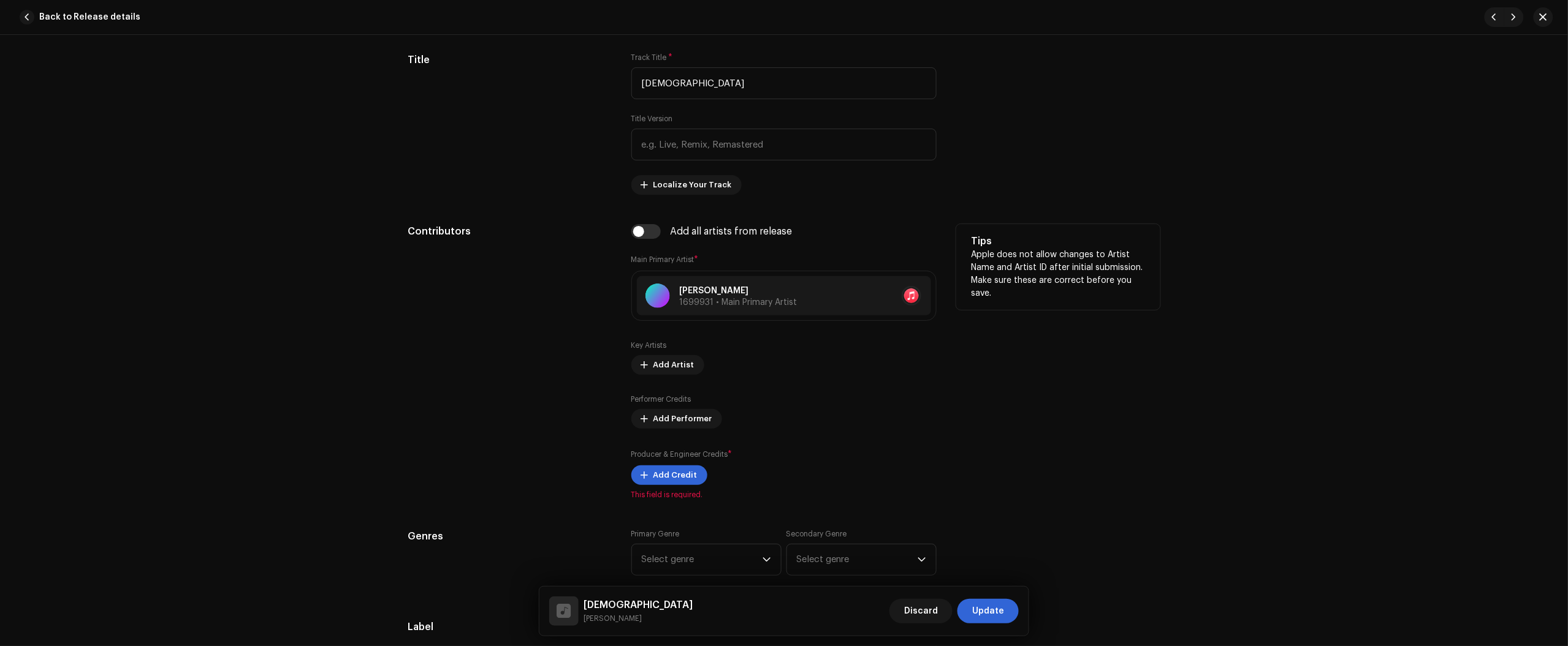
click at [419, 336] on div "Add Producer & Engineer Credits Role * Select role Cancel Add Credit" at bounding box center [784, 323] width 1568 height 646
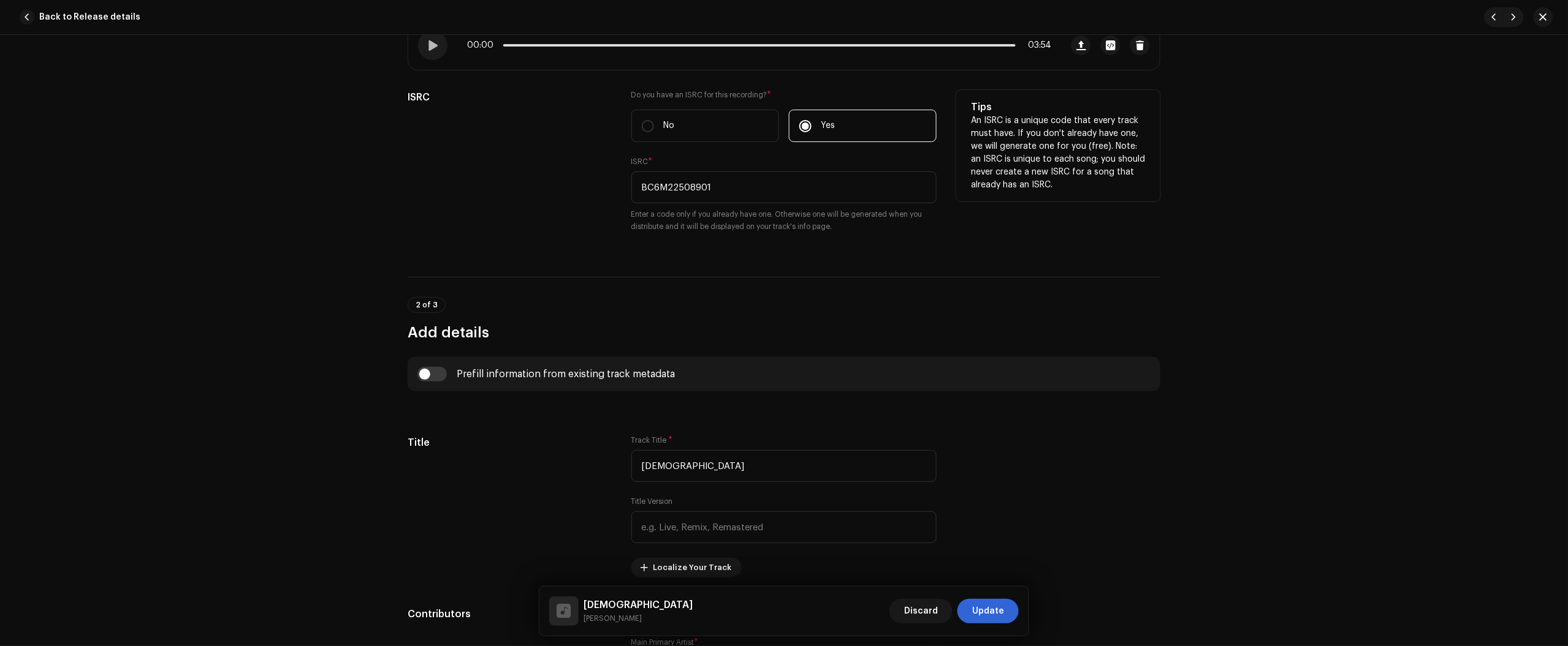
scroll to position [0, 0]
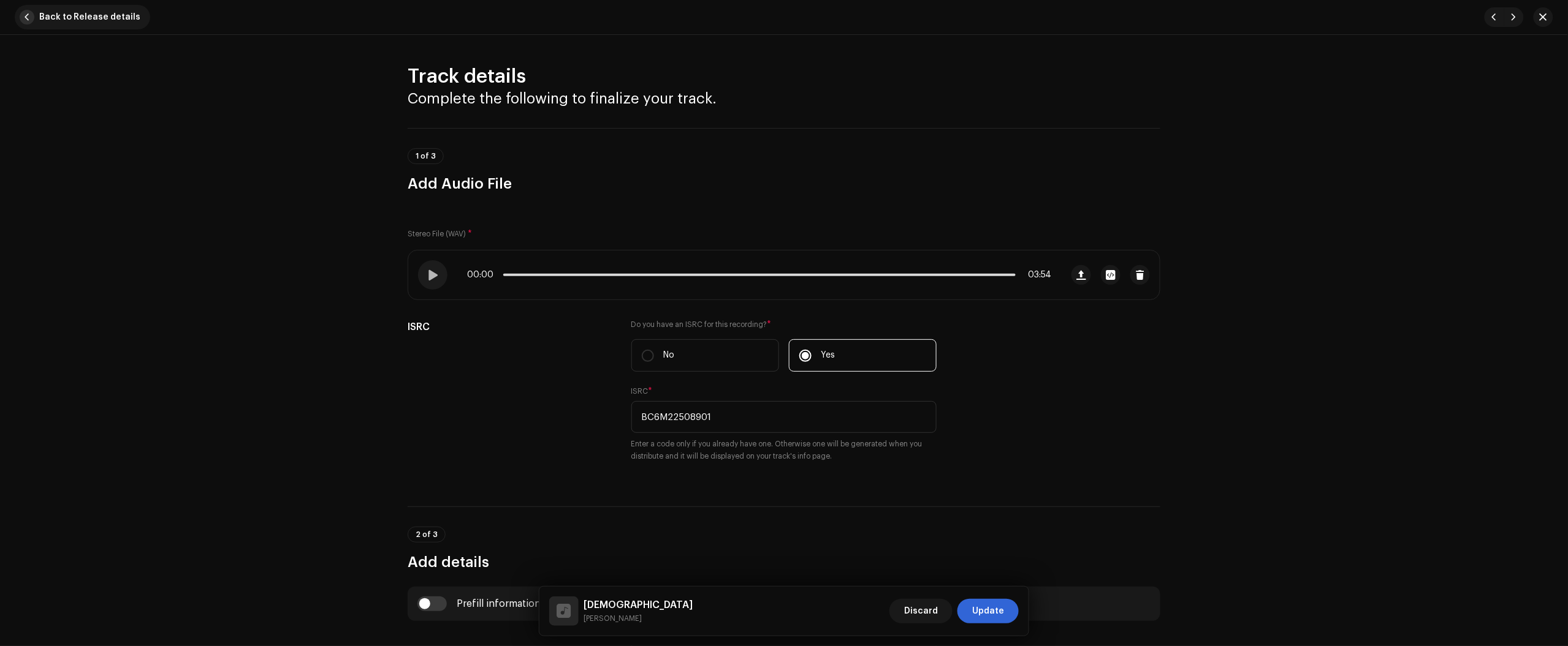
click at [76, 15] on span "Back to Release details" at bounding box center [90, 17] width 101 height 25
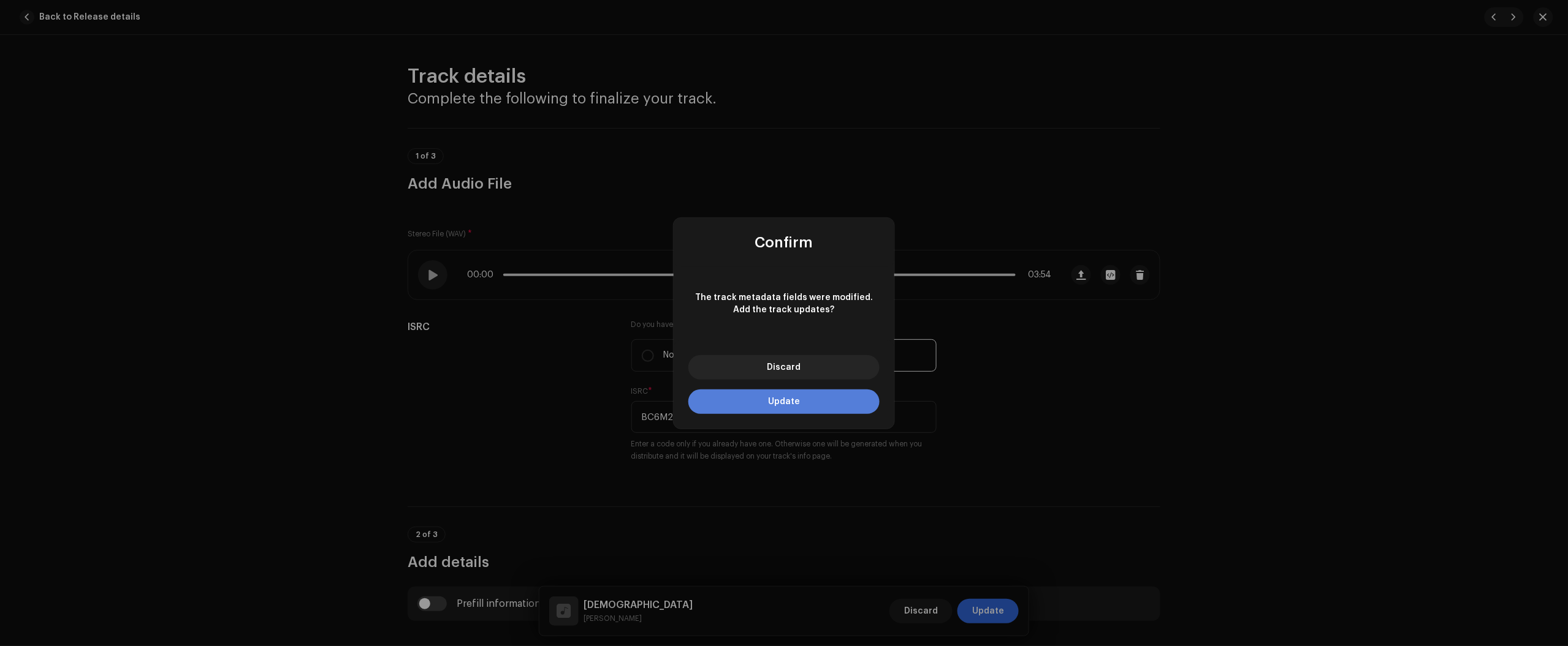
click at [839, 399] on button "Update" at bounding box center [784, 402] width 191 height 25
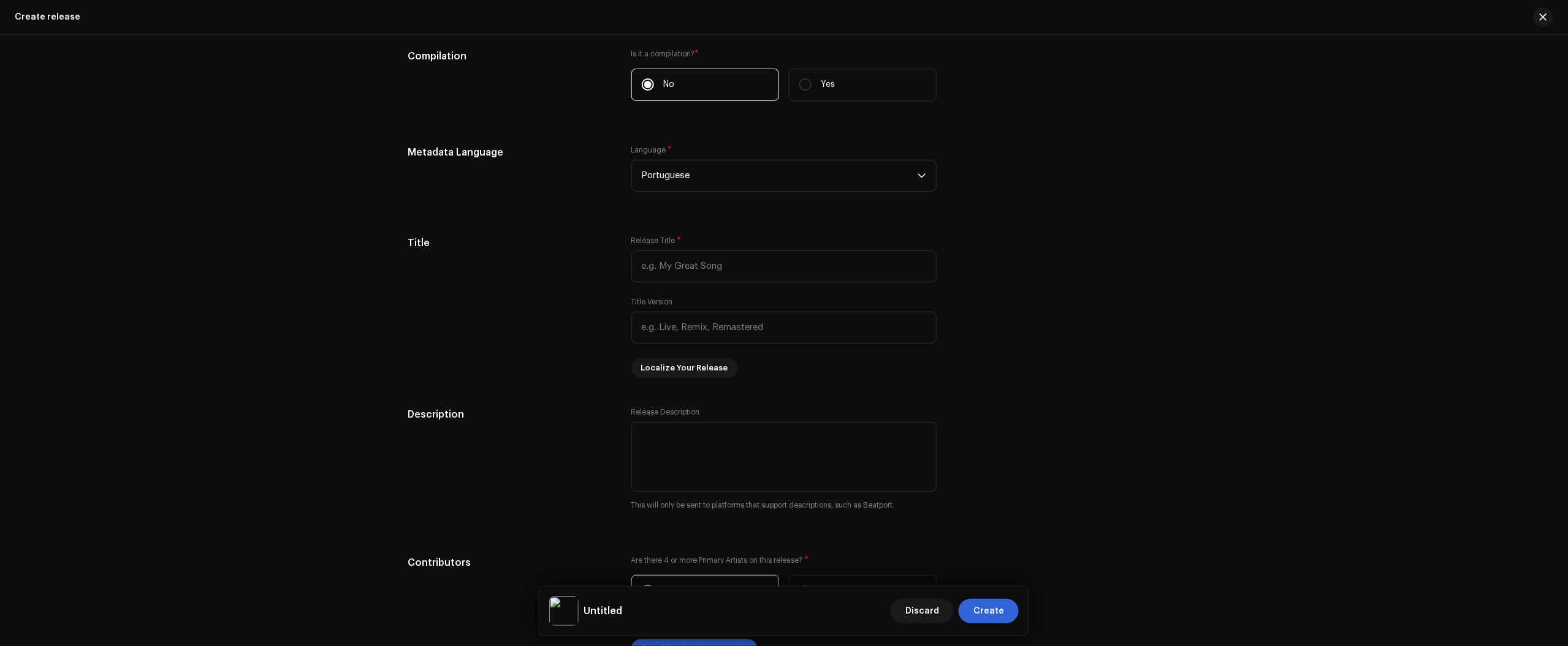
scroll to position [1148, 0]
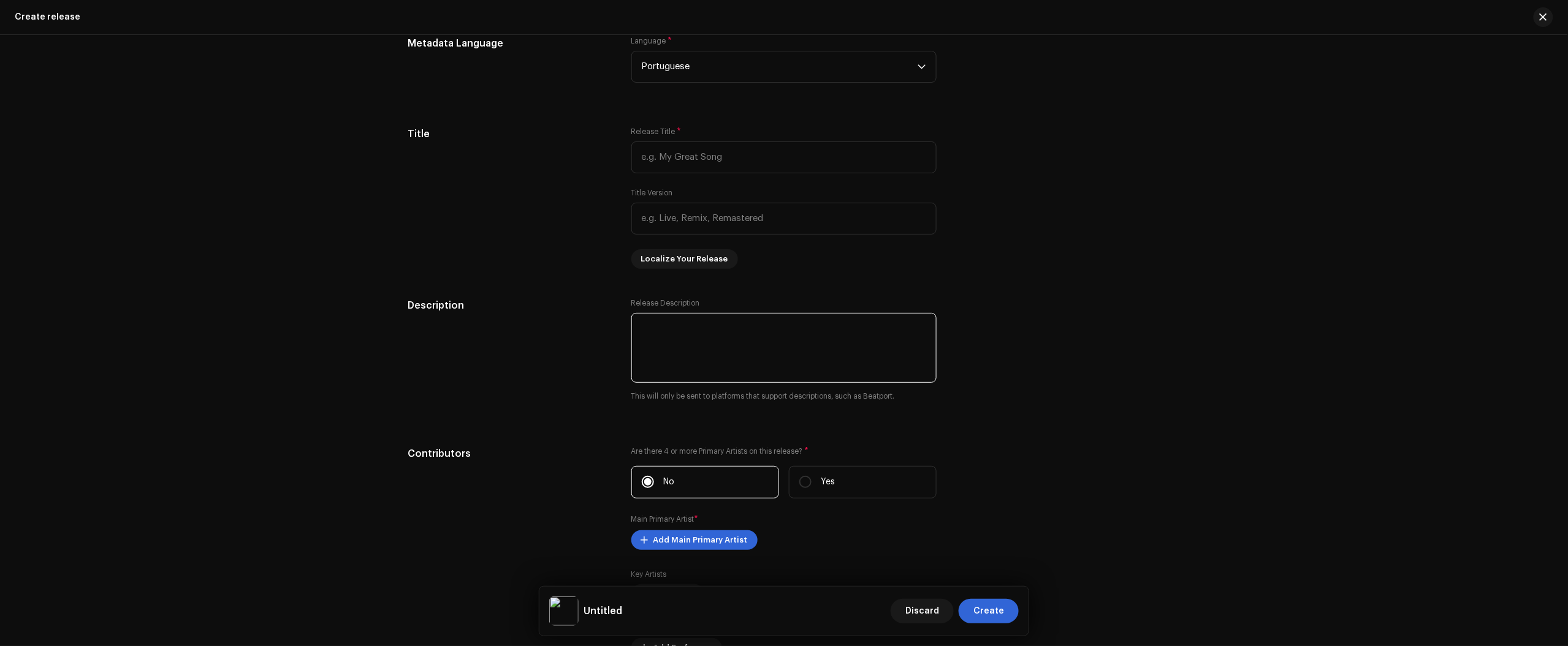
click at [727, 362] on textarea at bounding box center [784, 348] width 305 height 70
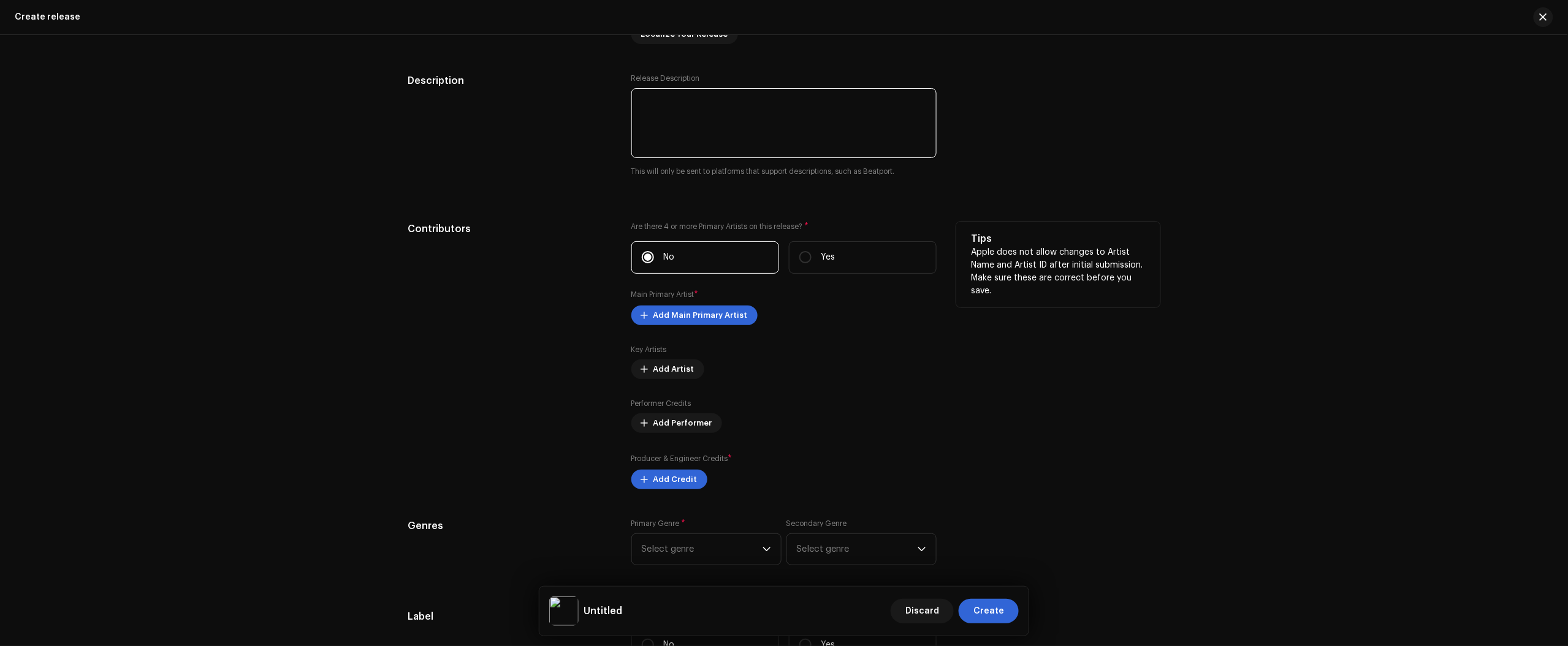
scroll to position [1378, 0]
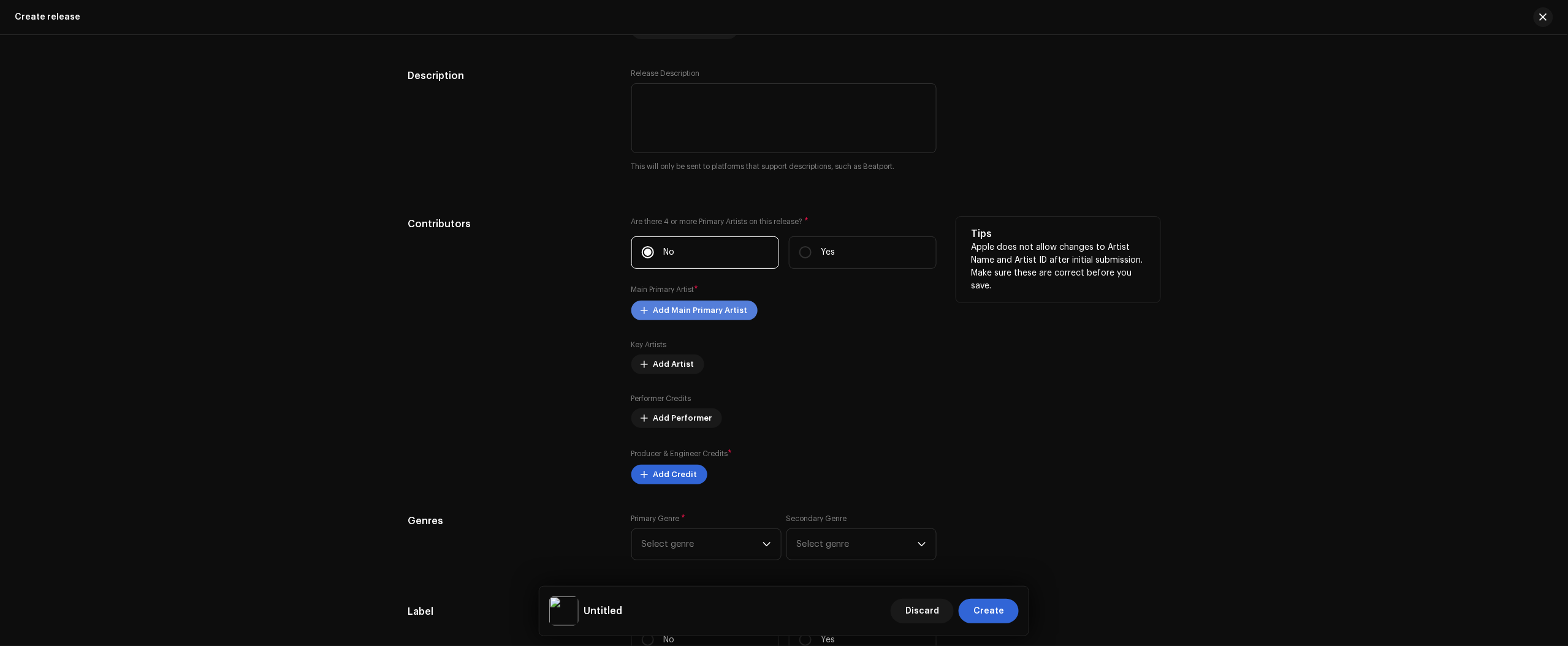
drag, startPoint x: 713, startPoint y: 301, endPoint x: 715, endPoint y: 311, distance: 10.2
click at [715, 307] on div "Are there 4 or more Primary Artists on this release? * No Yes Main Primary Arti…" at bounding box center [784, 350] width 305 height 267
click at [716, 313] on span "Add Main Primary Artist" at bounding box center [700, 310] width 94 height 25
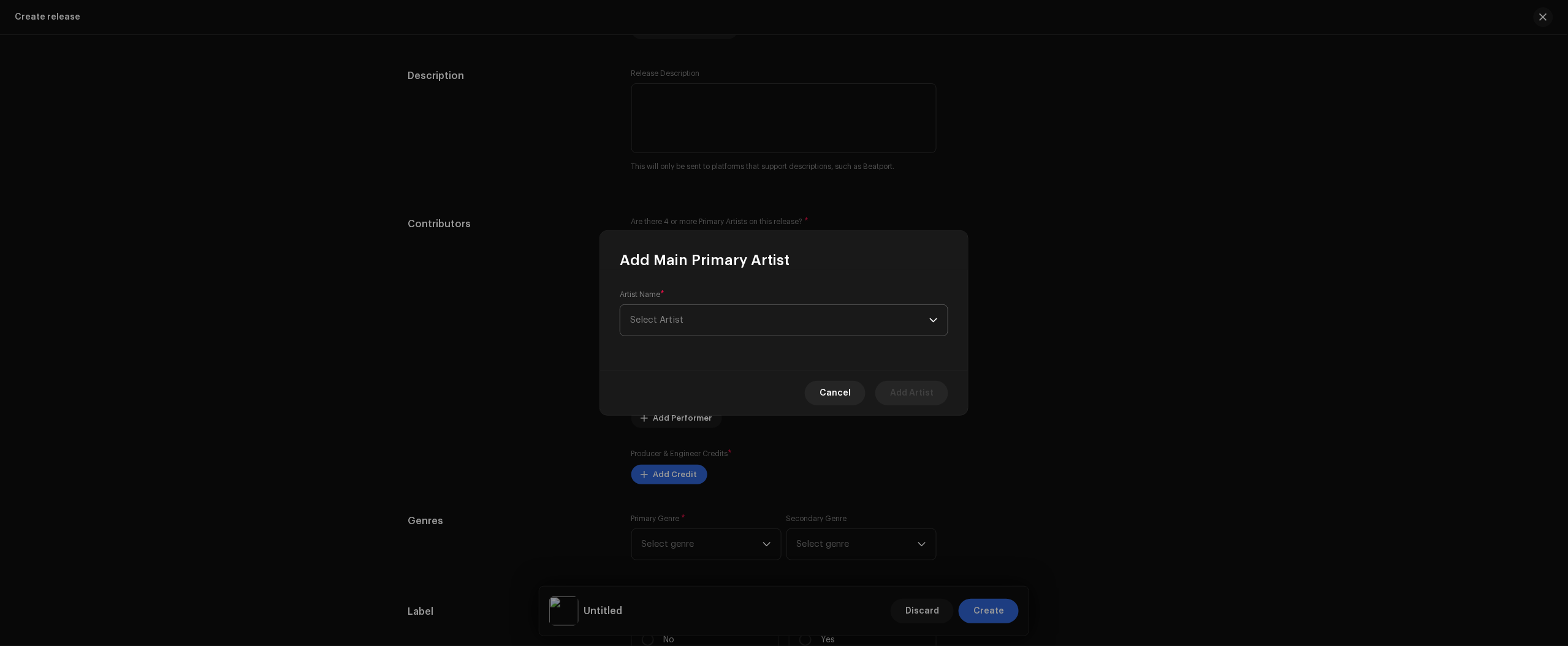
click at [726, 311] on span "Select Artist" at bounding box center [780, 320] width 299 height 31
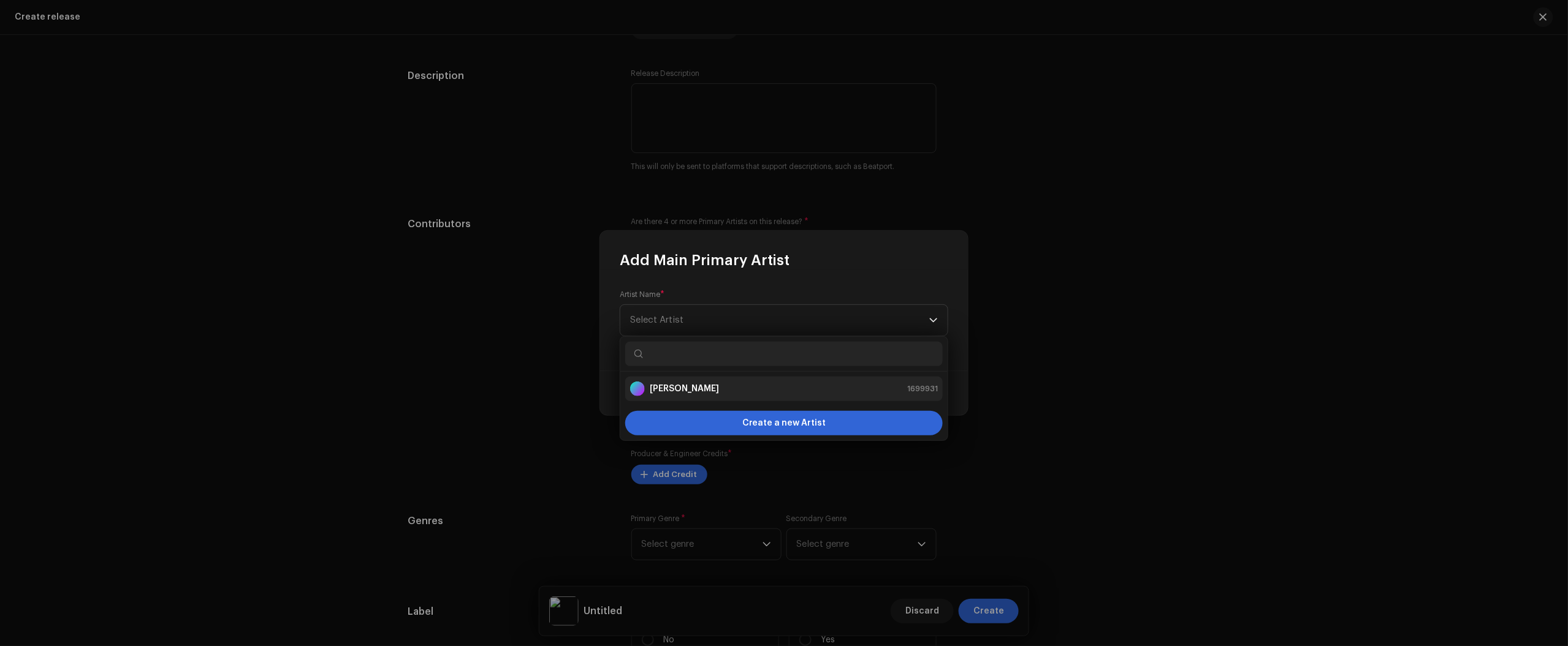
click at [849, 396] on div "Nikko Rapper 1699931" at bounding box center [784, 389] width 308 height 15
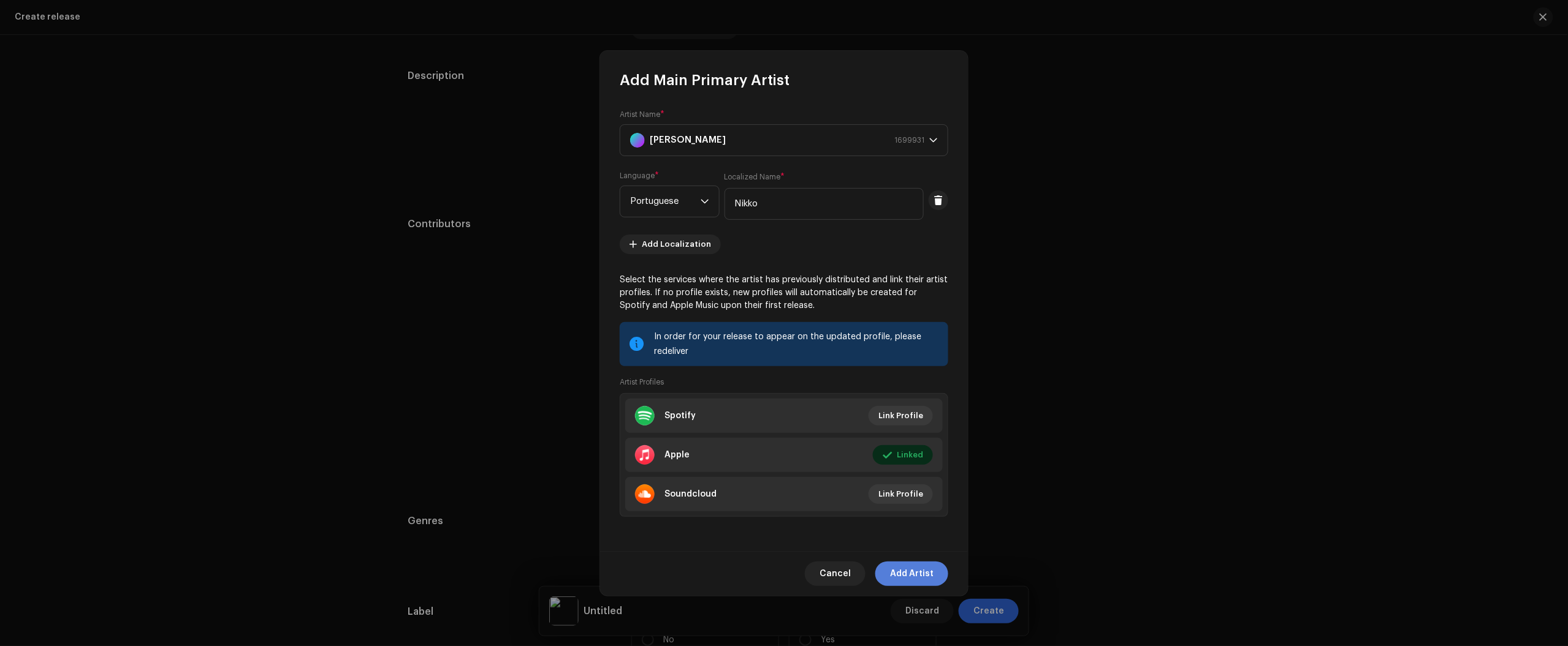
click at [911, 567] on span "Add Artist" at bounding box center [911, 574] width 43 height 25
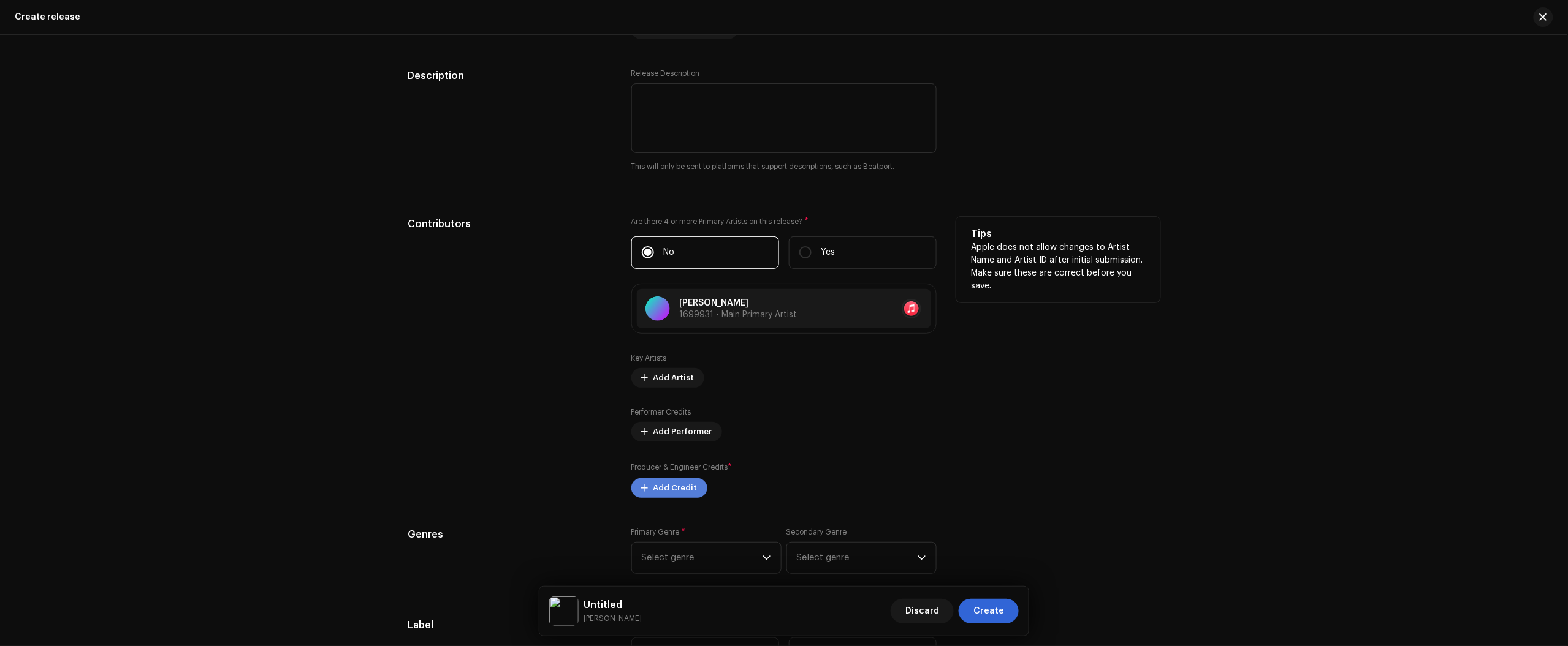
drag, startPoint x: 670, startPoint y: 417, endPoint x: 671, endPoint y: 488, distance: 71.0
click at [672, 485] on div "Key Artists Add Artist Performer Credits Add Performer Producer & Engineer Cred…" at bounding box center [784, 425] width 305 height 144
click at [670, 491] on span "Add Credit" at bounding box center [675, 488] width 44 height 25
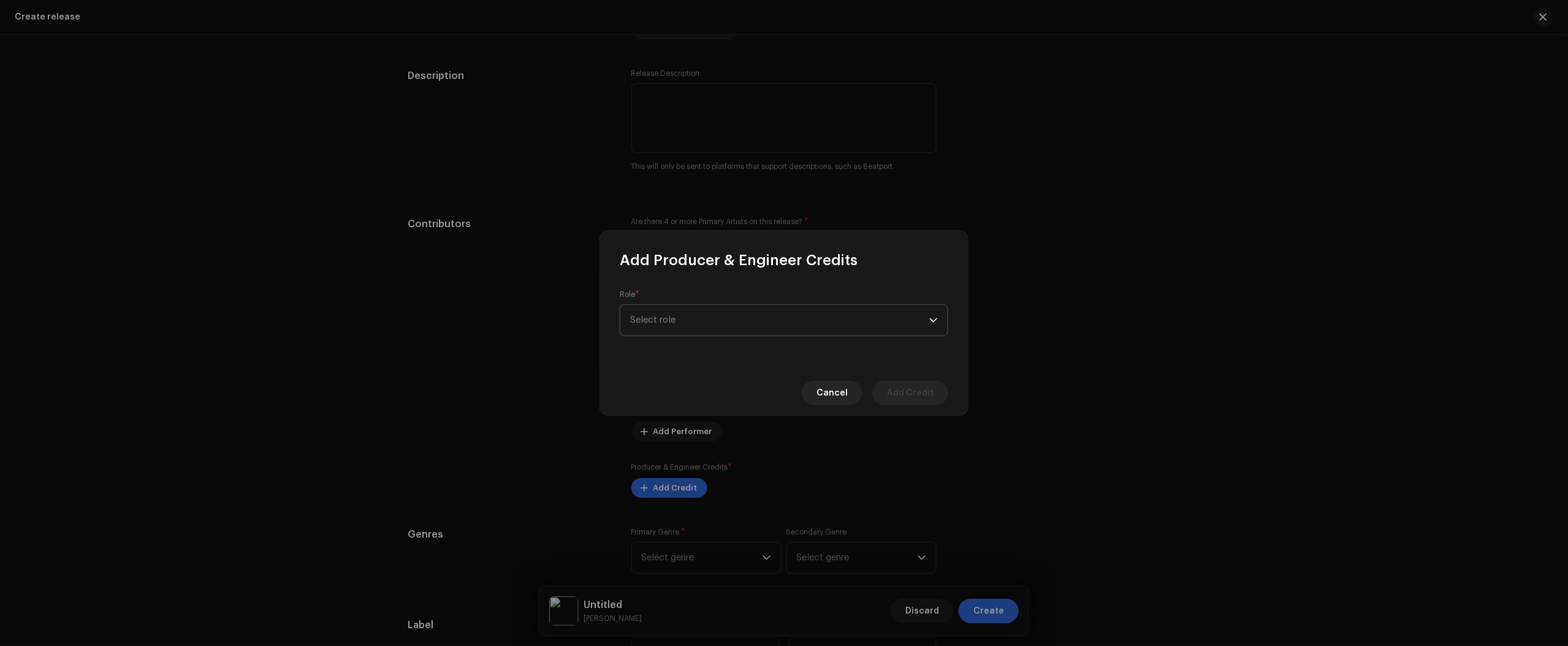
click at [724, 326] on span "Select role" at bounding box center [780, 320] width 299 height 31
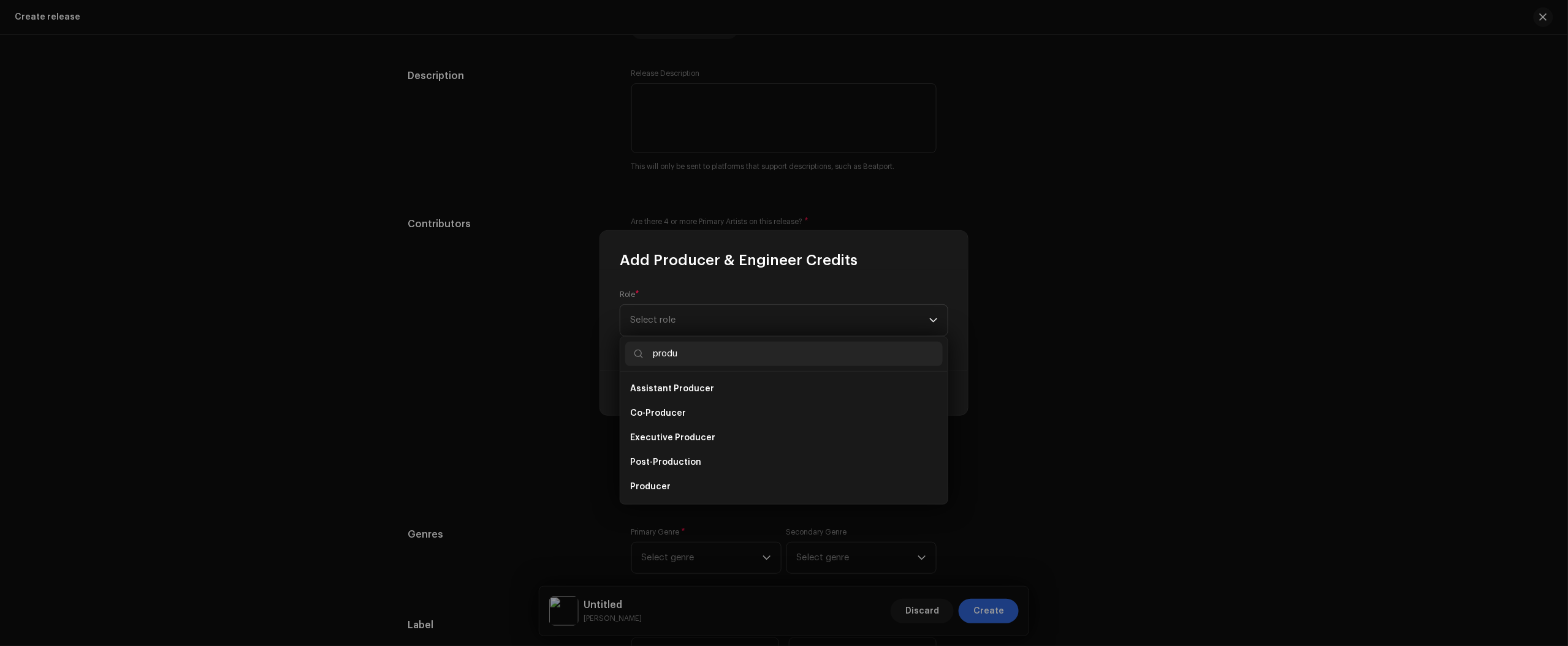
scroll to position [19, 0]
type input "produ"
drag, startPoint x: 735, startPoint y: 481, endPoint x: 734, endPoint y: 466, distance: 15.0
click at [734, 466] on ul "Assistant Producer Co-Producer Executive Producer Post-Production Producer Prod…" at bounding box center [784, 443] width 327 height 181
click at [734, 466] on li "Producer" at bounding box center [784, 467] width 317 height 25
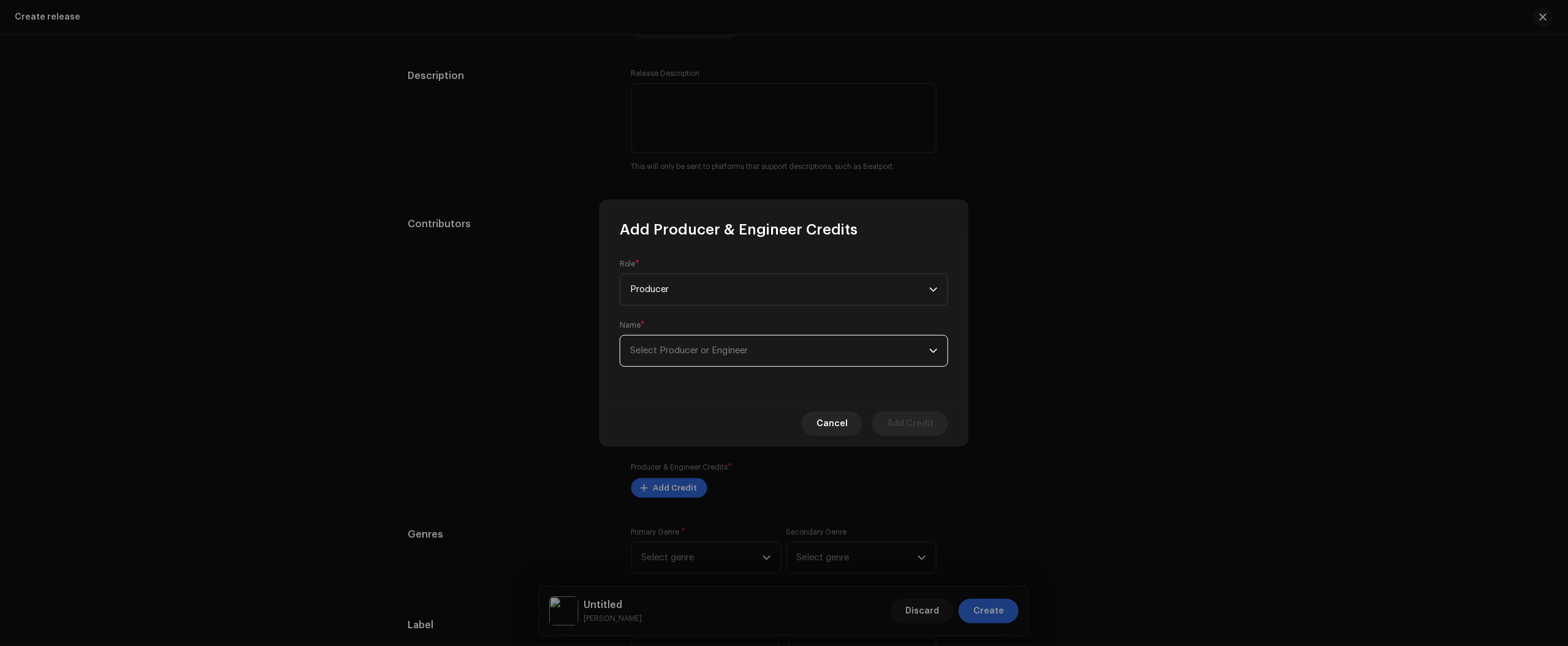
click at [719, 353] on span "Select Producer or Engineer" at bounding box center [689, 350] width 118 height 9
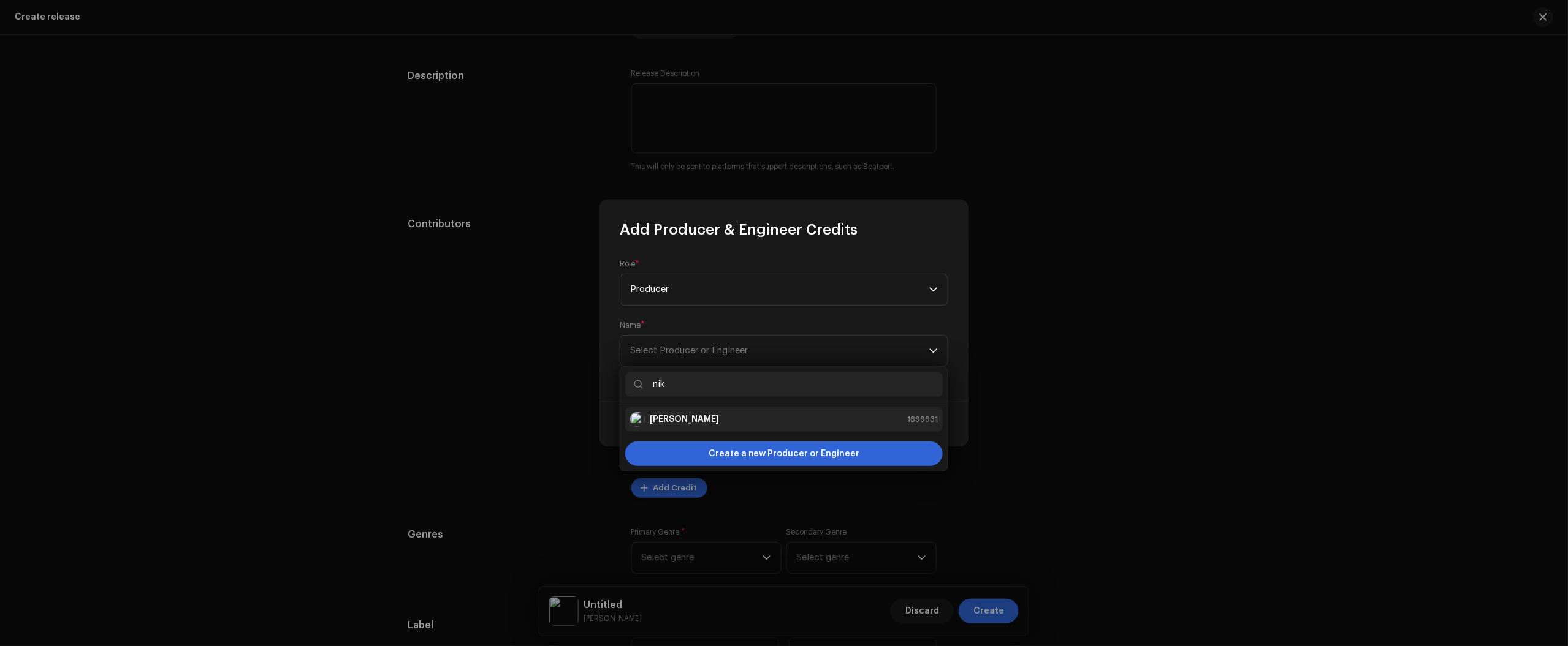
type input "nik"
click at [734, 414] on div "Nikko Rapper 1699931" at bounding box center [784, 419] width 308 height 15
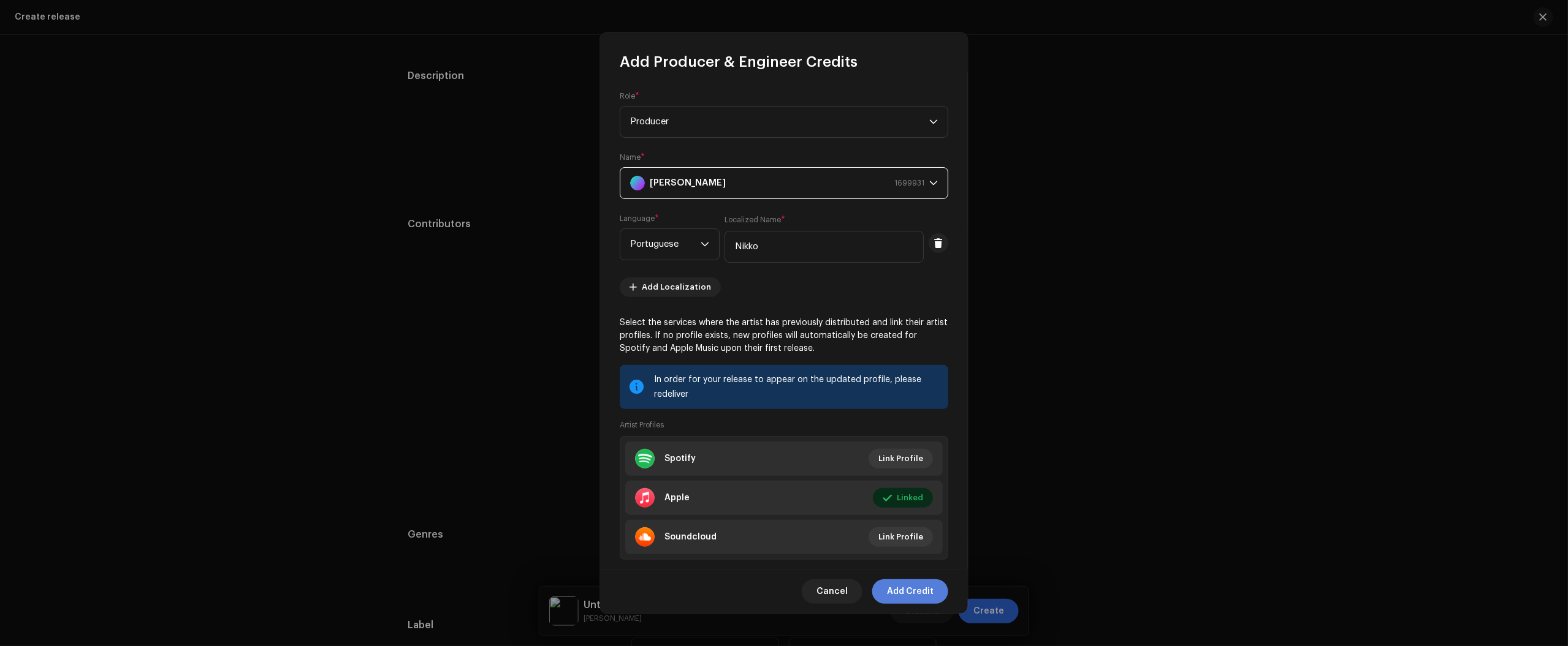
click at [930, 601] on span "Add Credit" at bounding box center [910, 591] width 47 height 25
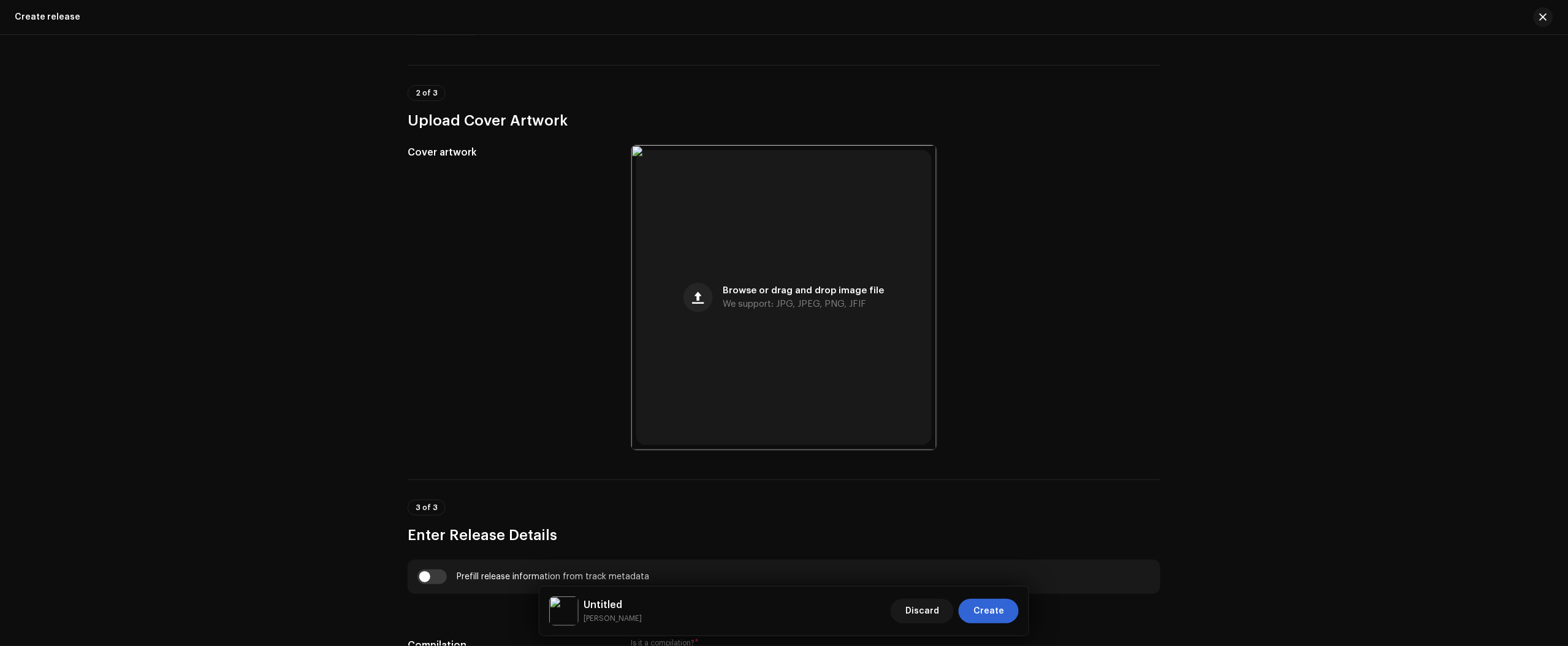
scroll to position [229, 0]
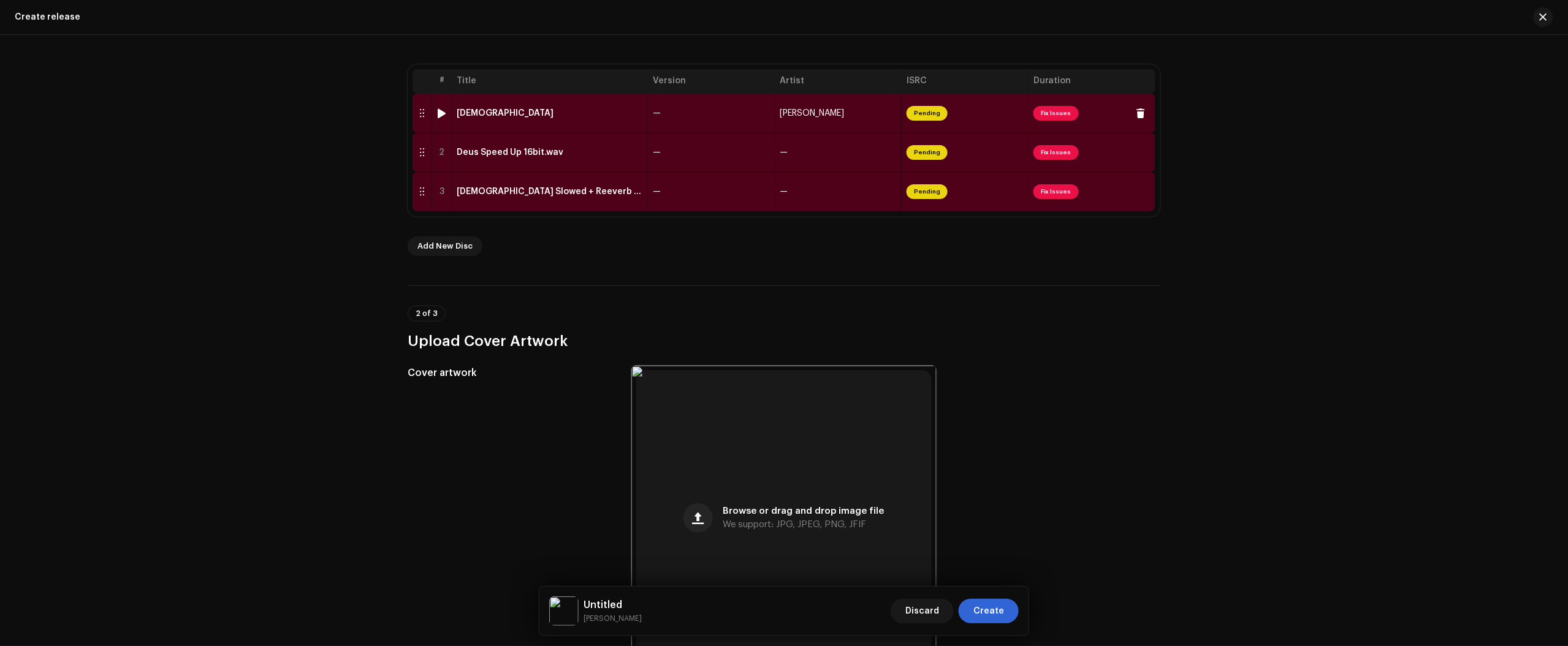
click at [578, 114] on div "Deus" at bounding box center [549, 113] width 186 height 10
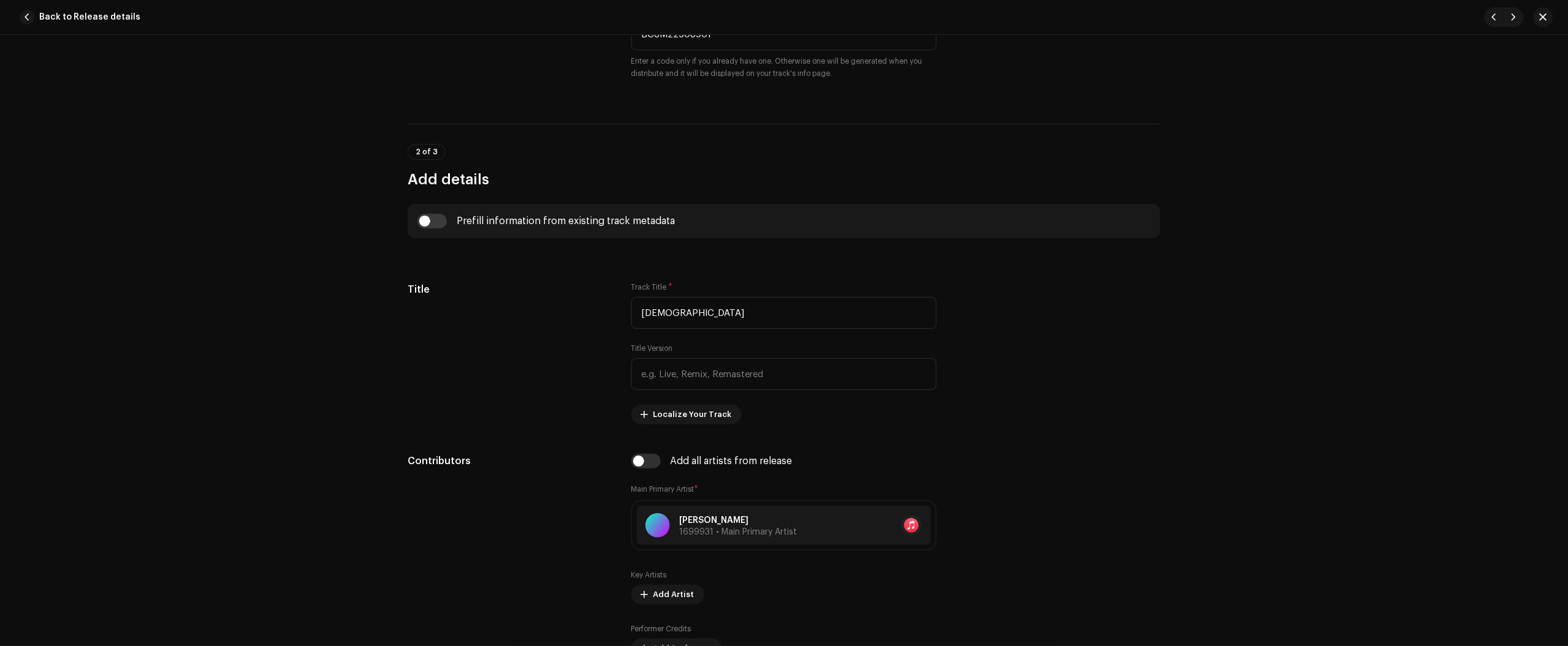
scroll to position [689, 0]
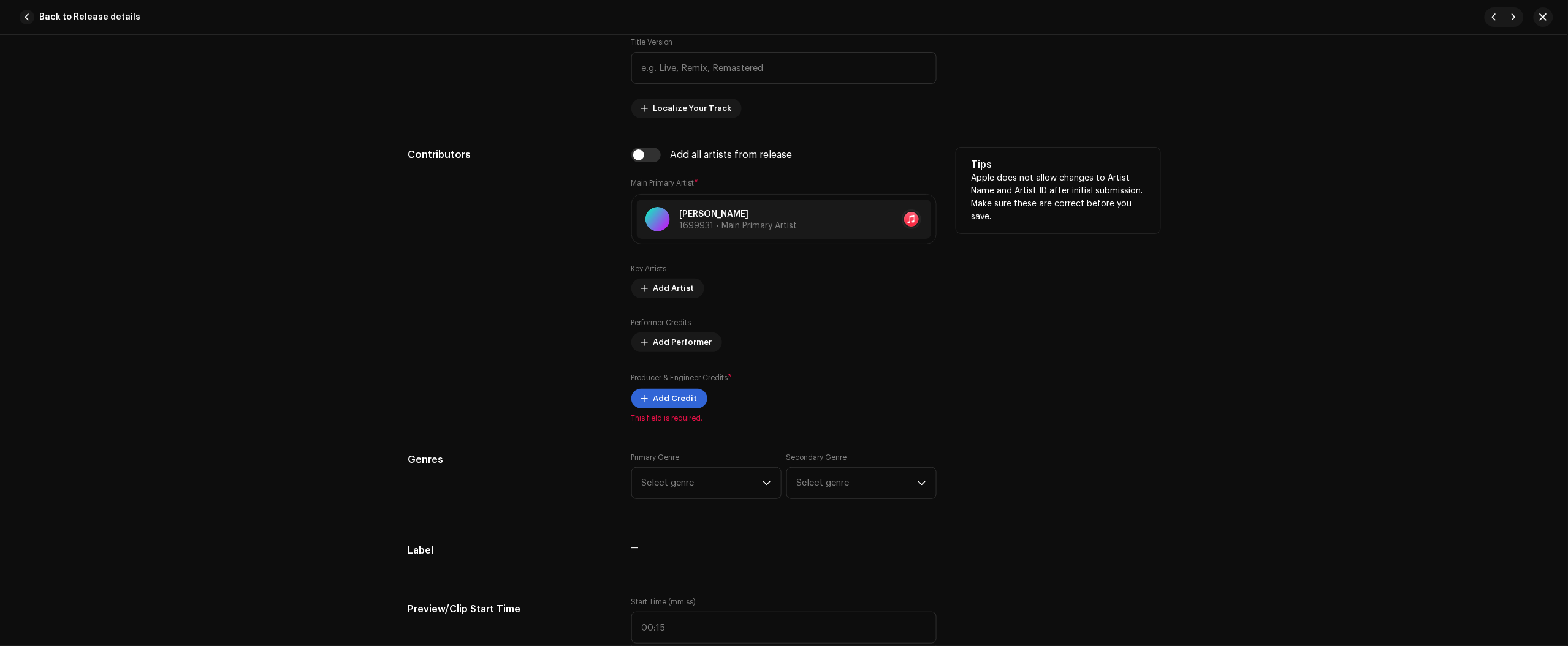
click at [650, 167] on div "Add all artists from release Main Primary Artist * Nikko Rapper 1699931 • Main …" at bounding box center [784, 286] width 305 height 276
click at [652, 157] on input "checkbox" at bounding box center [646, 155] width 29 height 15
checkbox input "true"
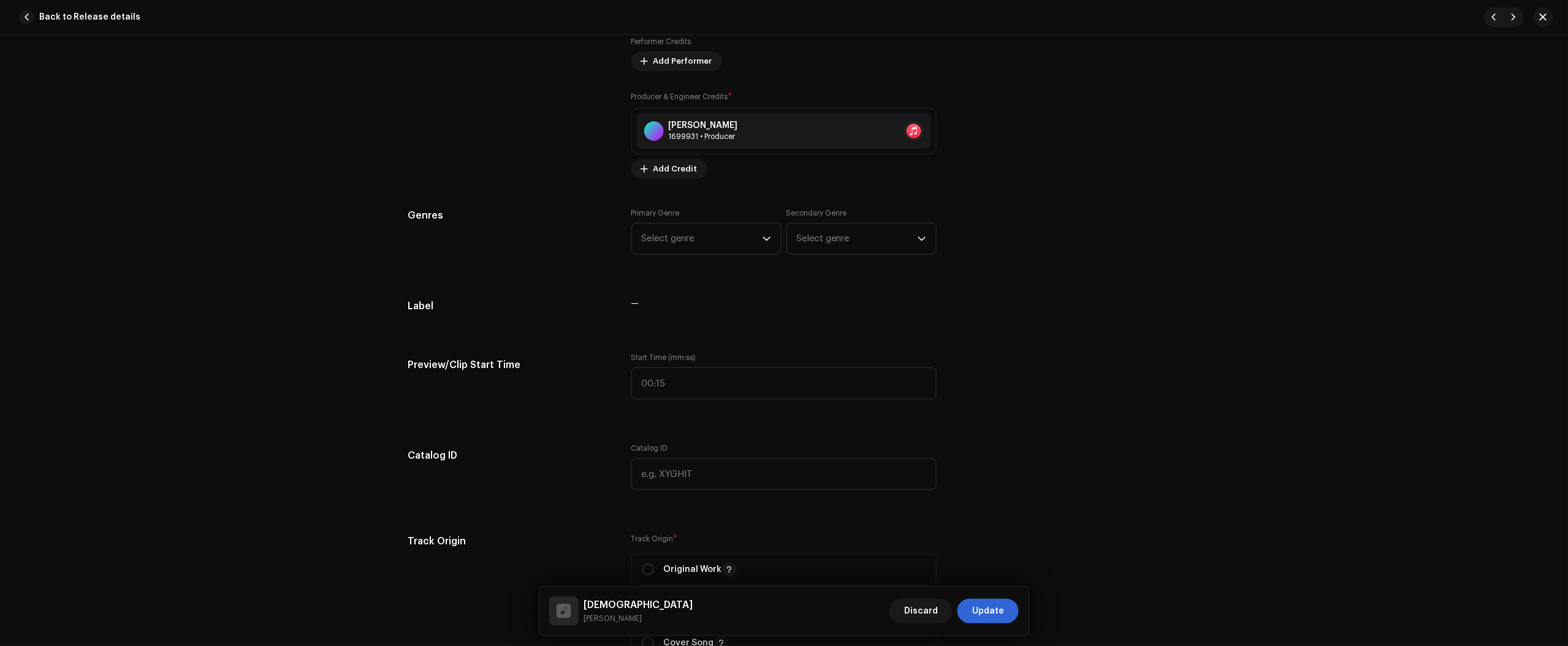
scroll to position [995, 0]
click at [679, 215] on div "Primary Genre Select genre" at bounding box center [706, 229] width 150 height 47
click at [681, 227] on span "Select genre" at bounding box center [702, 237] width 120 height 31
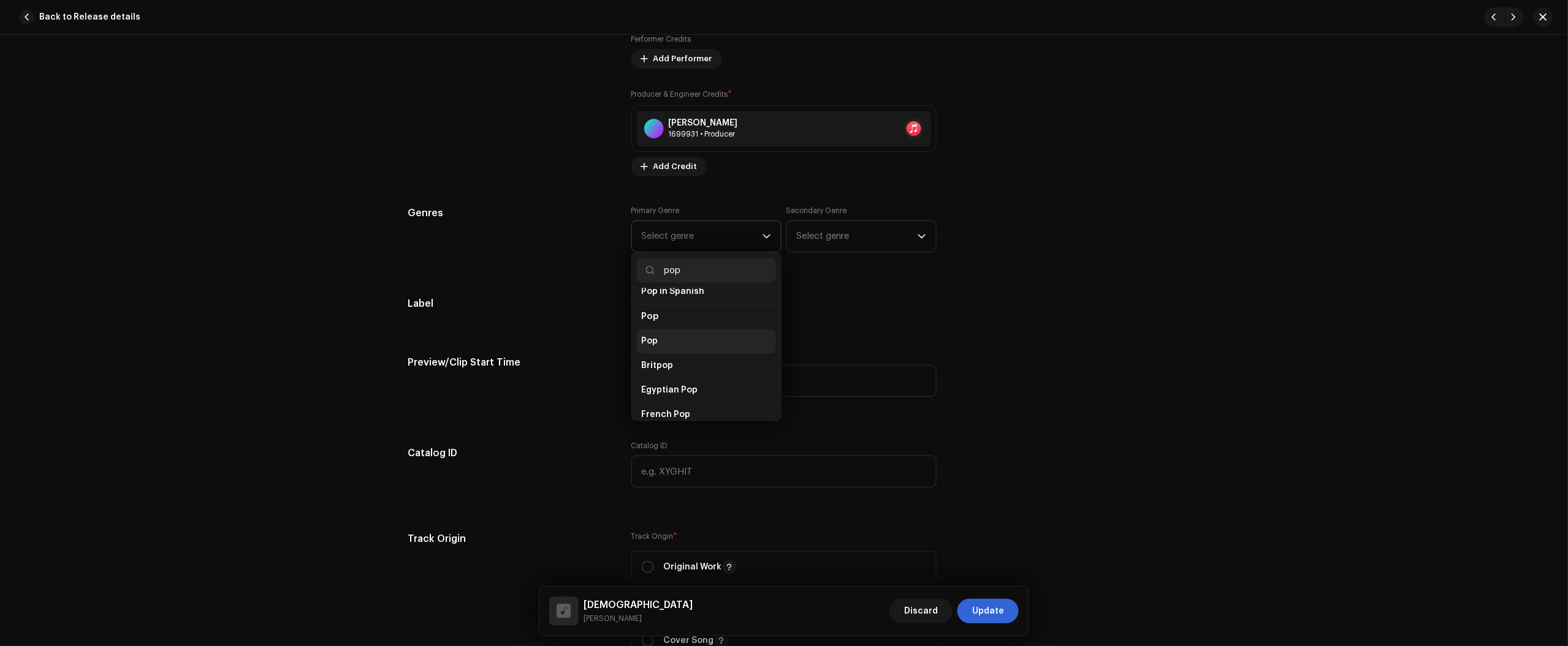
scroll to position [459, 0]
type input "pop"
click at [709, 316] on li "Pop" at bounding box center [707, 326] width 139 height 25
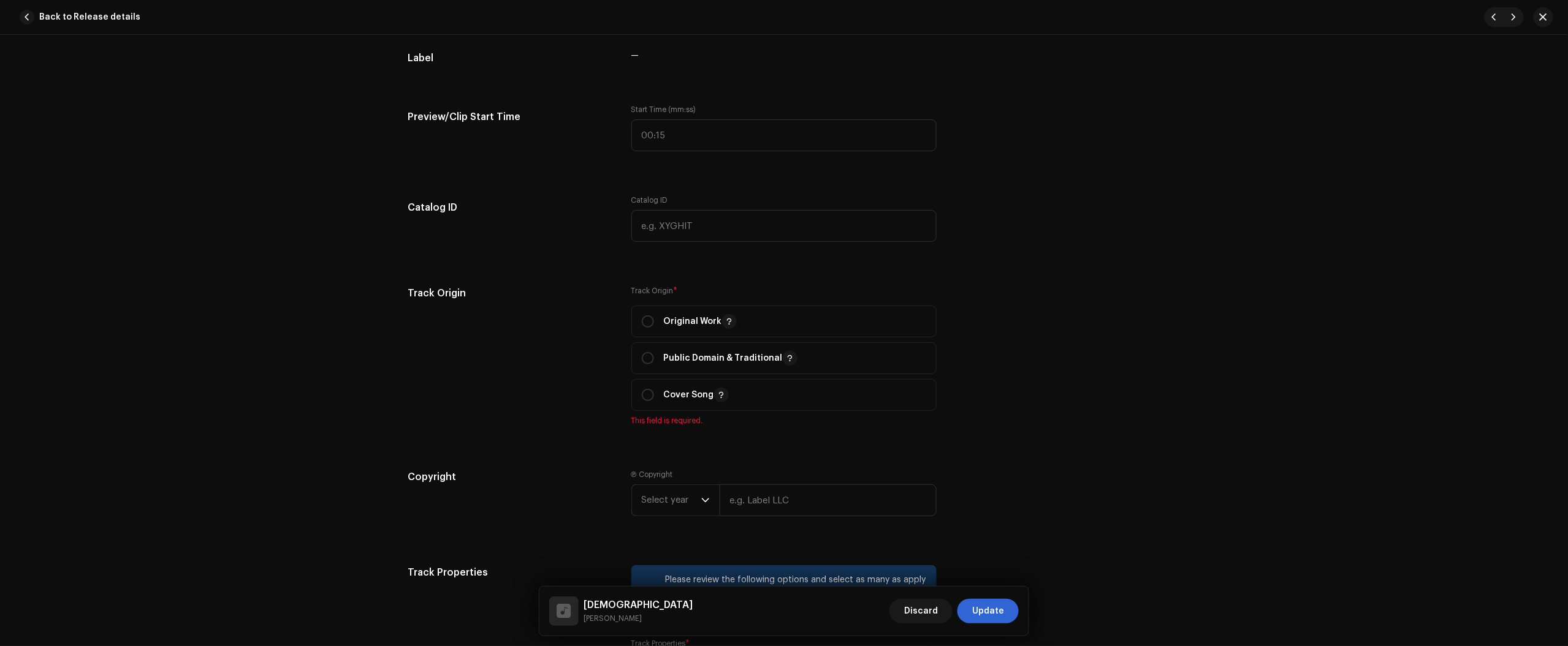
scroll to position [1301, 0]
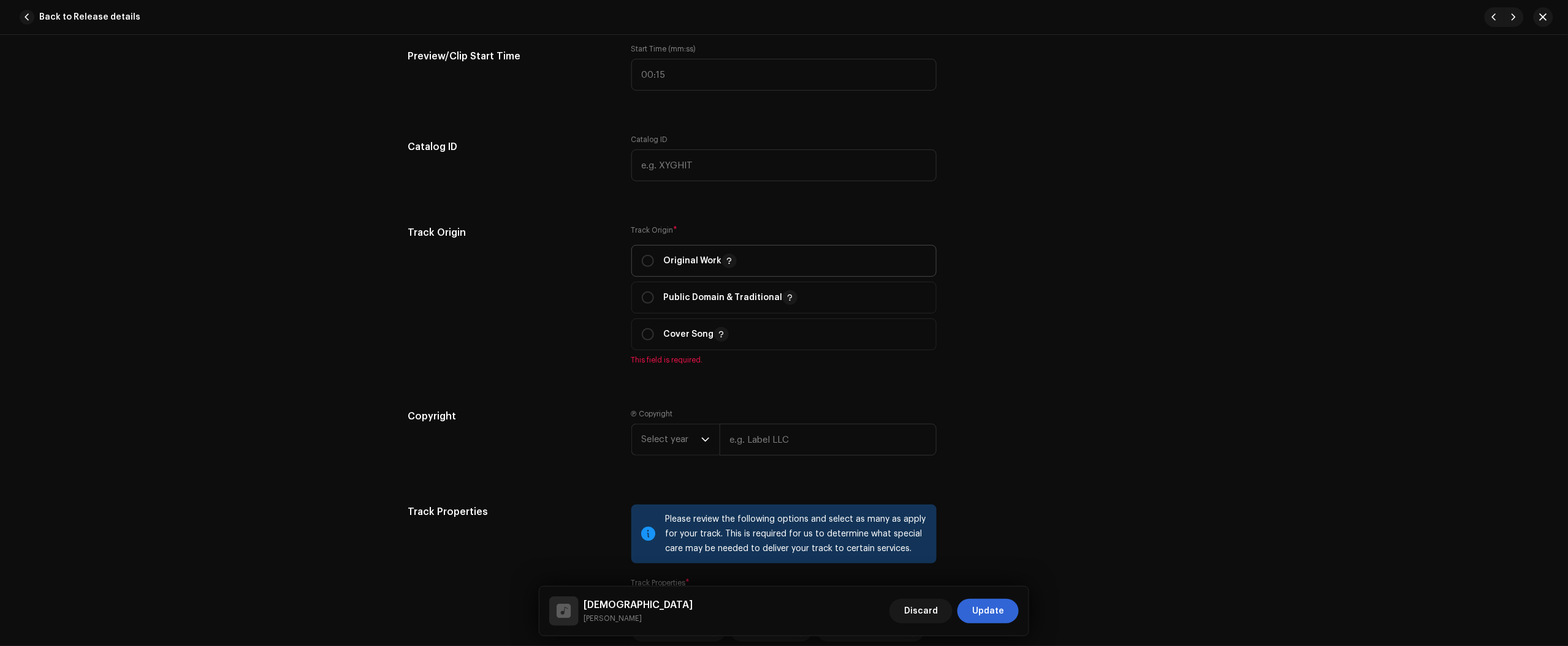
click at [638, 263] on p-togglebutton "Original Work" at bounding box center [784, 261] width 305 height 32
radio input "true"
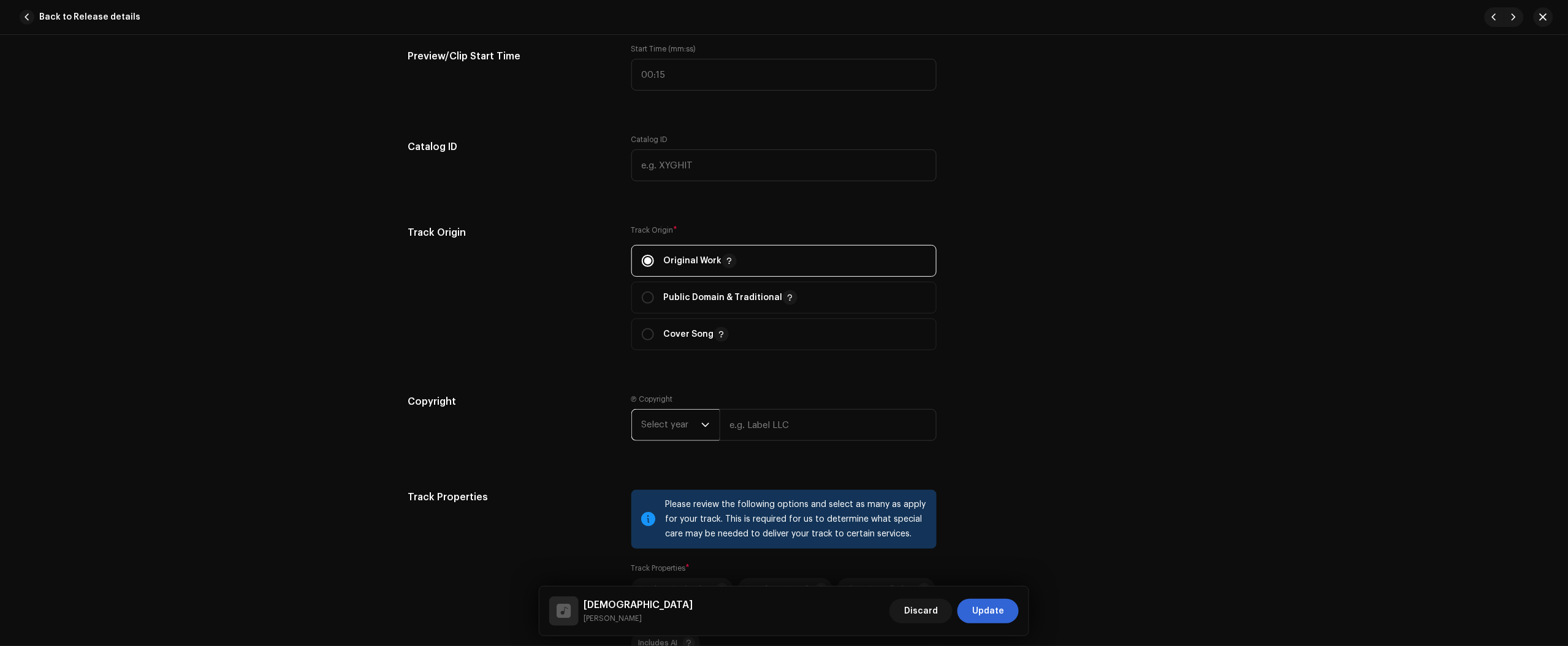
drag, startPoint x: 660, startPoint y: 429, endPoint x: 664, endPoint y: 438, distance: 9.8
click at [659, 429] on span "Select year" at bounding box center [671, 425] width 60 height 31
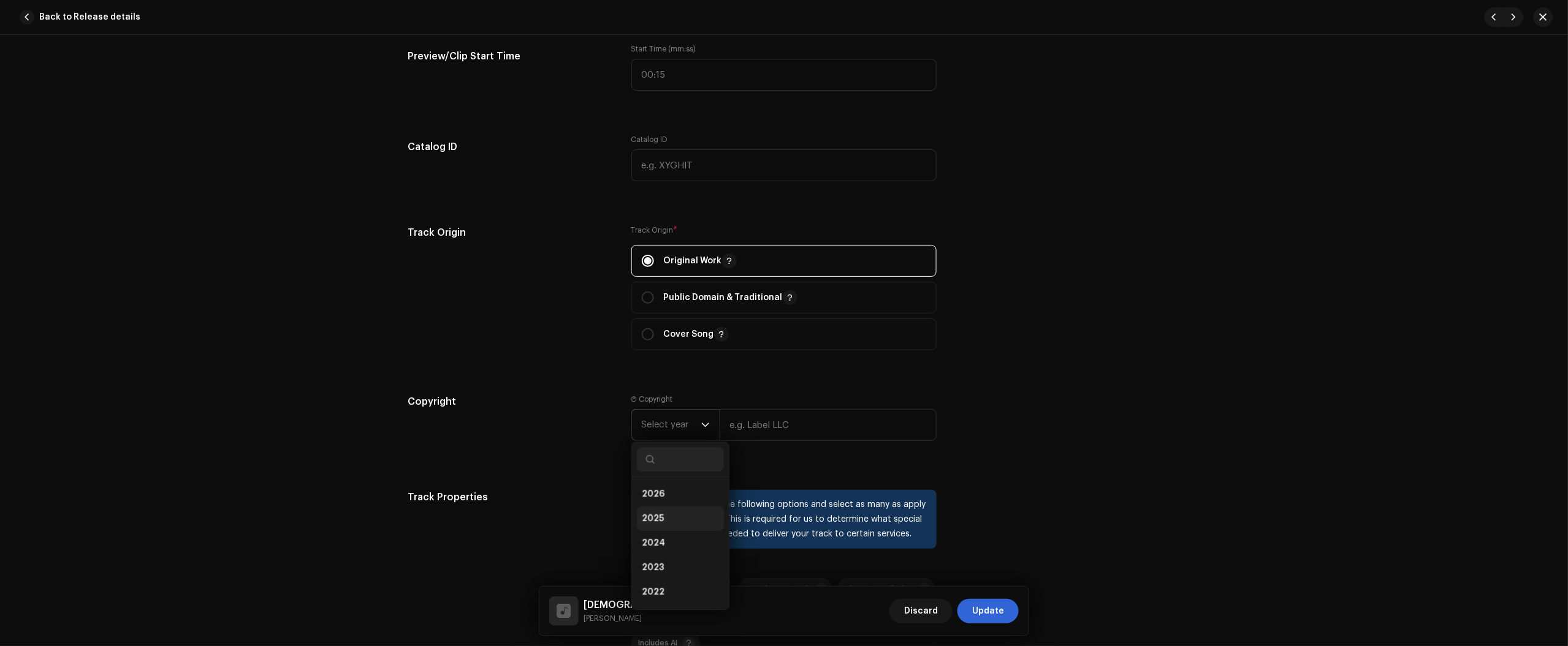
click at [675, 515] on li "2025" at bounding box center [681, 518] width 87 height 25
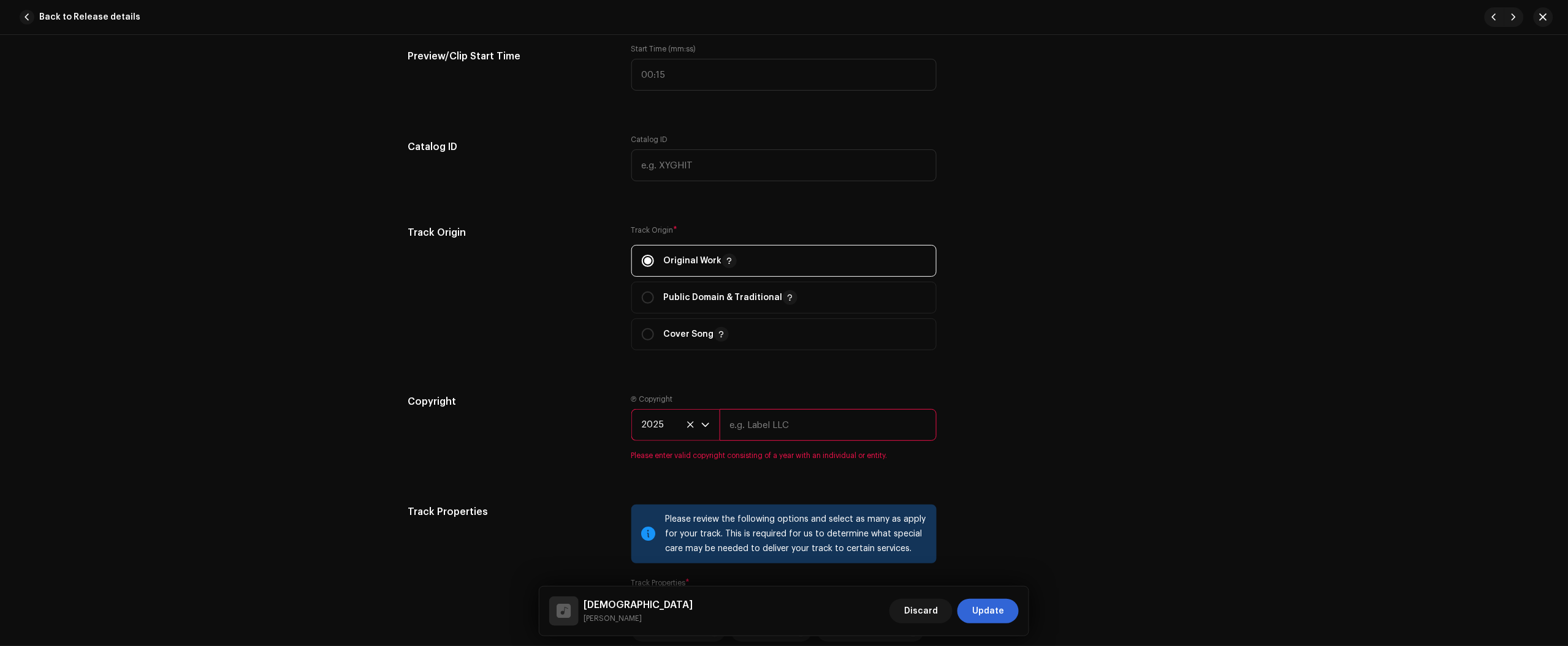
click at [780, 417] on input "text" at bounding box center [828, 425] width 217 height 32
type input "Júlio dos Santos Galhego Aguiarj"
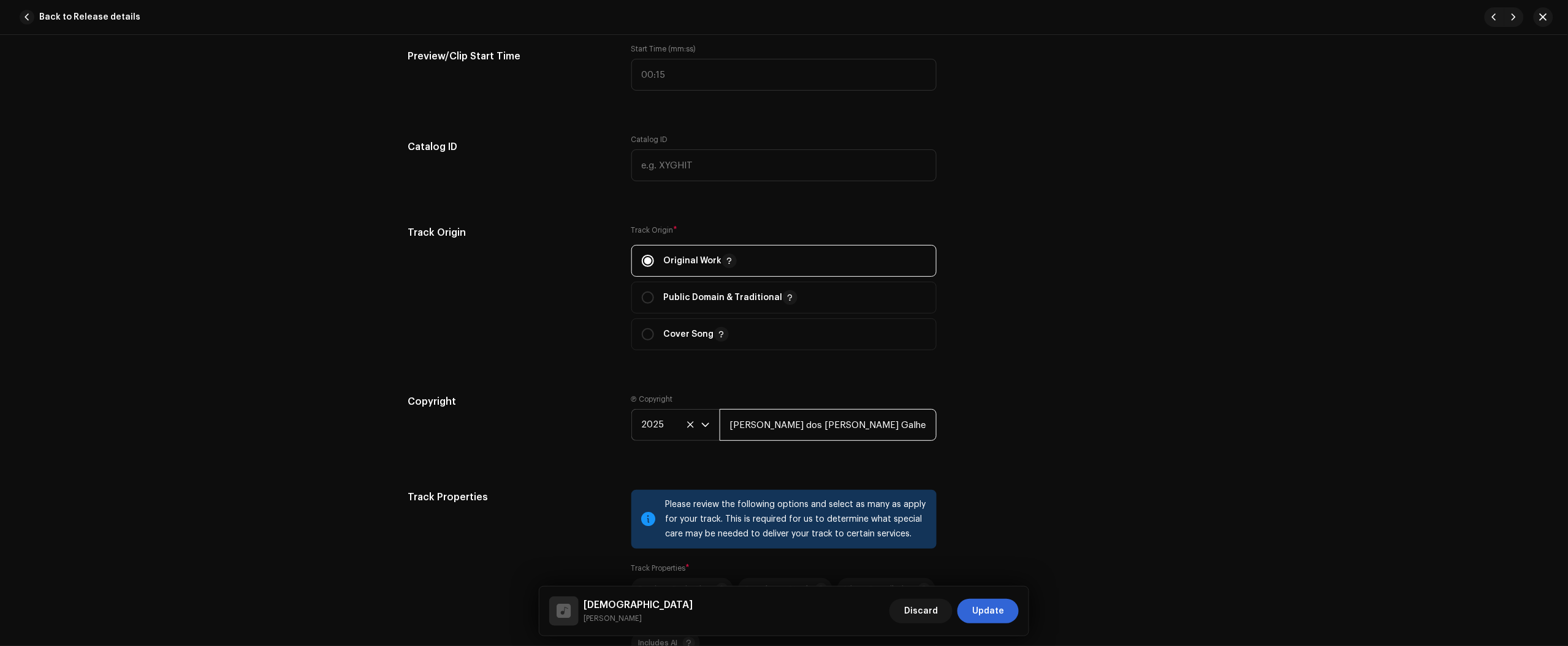
scroll to position [1608, 0]
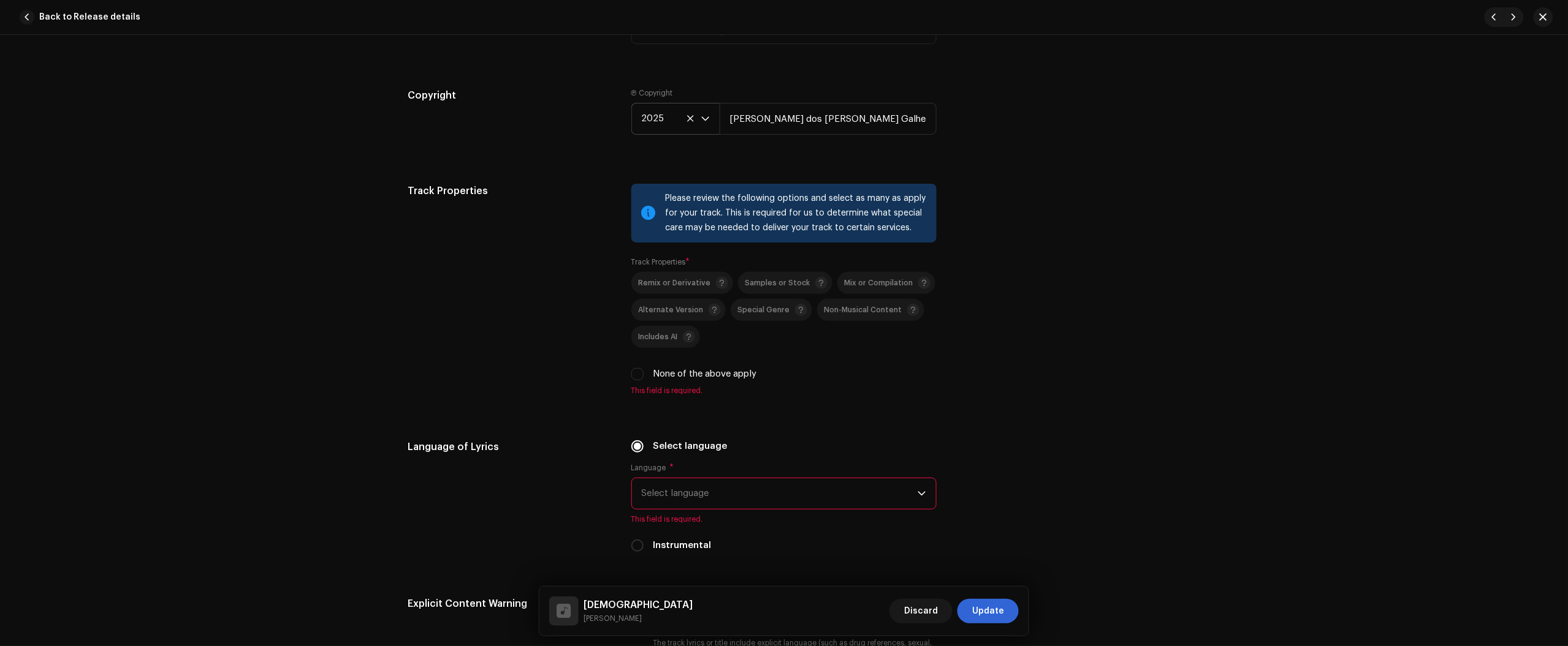
click at [636, 365] on div "Remix or Derivative Samples or Stock Mix or Compilation Alternate Version Speci…" at bounding box center [784, 326] width 305 height 109
click at [638, 374] on input "None of the above apply" at bounding box center [637, 374] width 12 height 12
checkbox input "true"
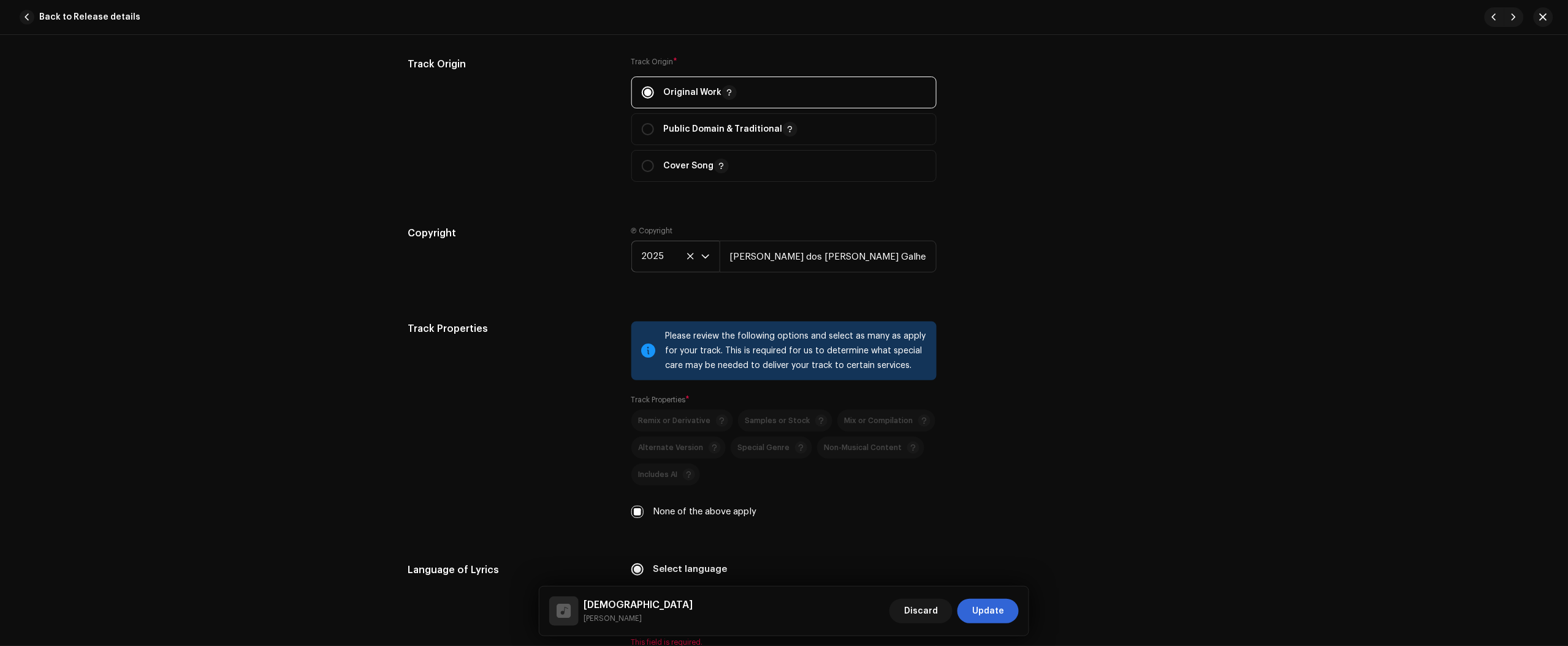
scroll to position [1455, 0]
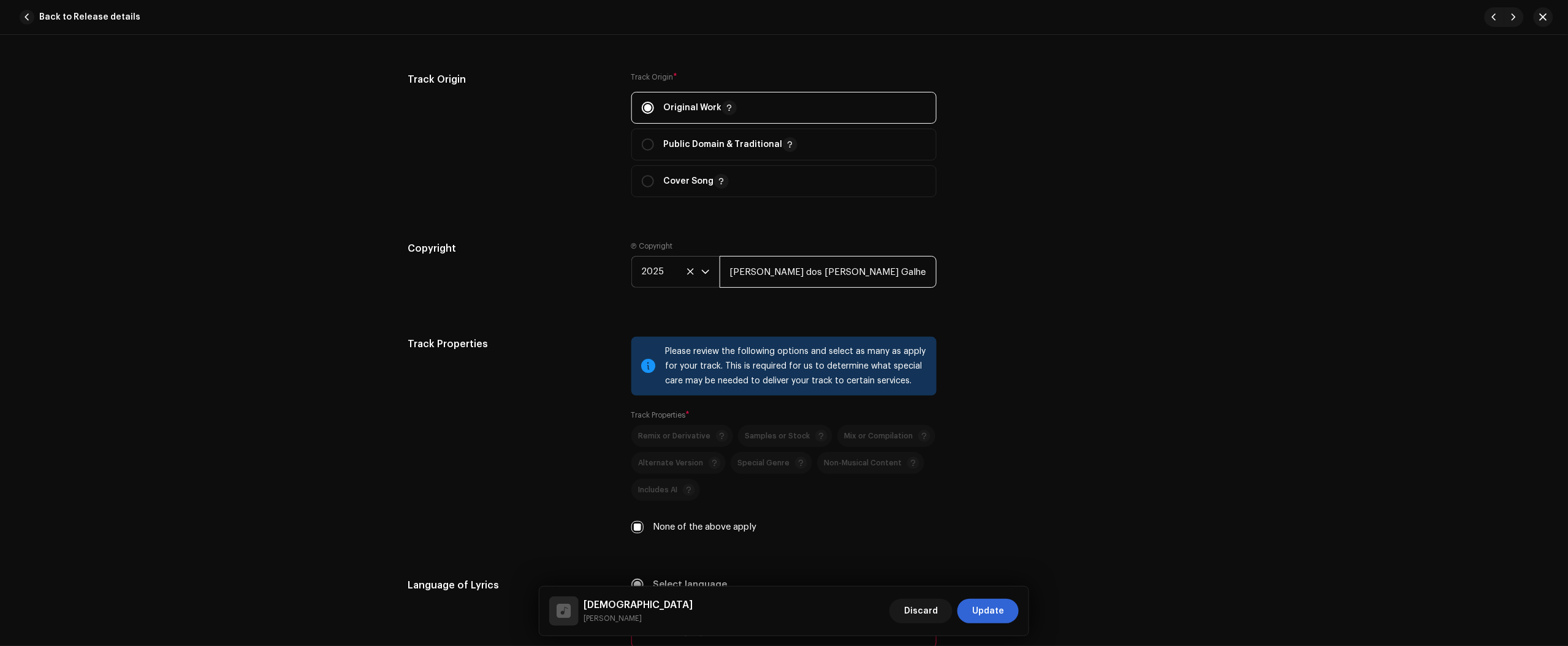
click at [887, 266] on input "Júlio dos Santos Galhego Aguiarj" at bounding box center [828, 272] width 217 height 32
type input "Júlio dos Santos Galhego Aguiar"
click at [1179, 328] on div "Track details Complete the following to finalize your track. 1 of 3 Add Audio F…" at bounding box center [784, 340] width 1568 height 611
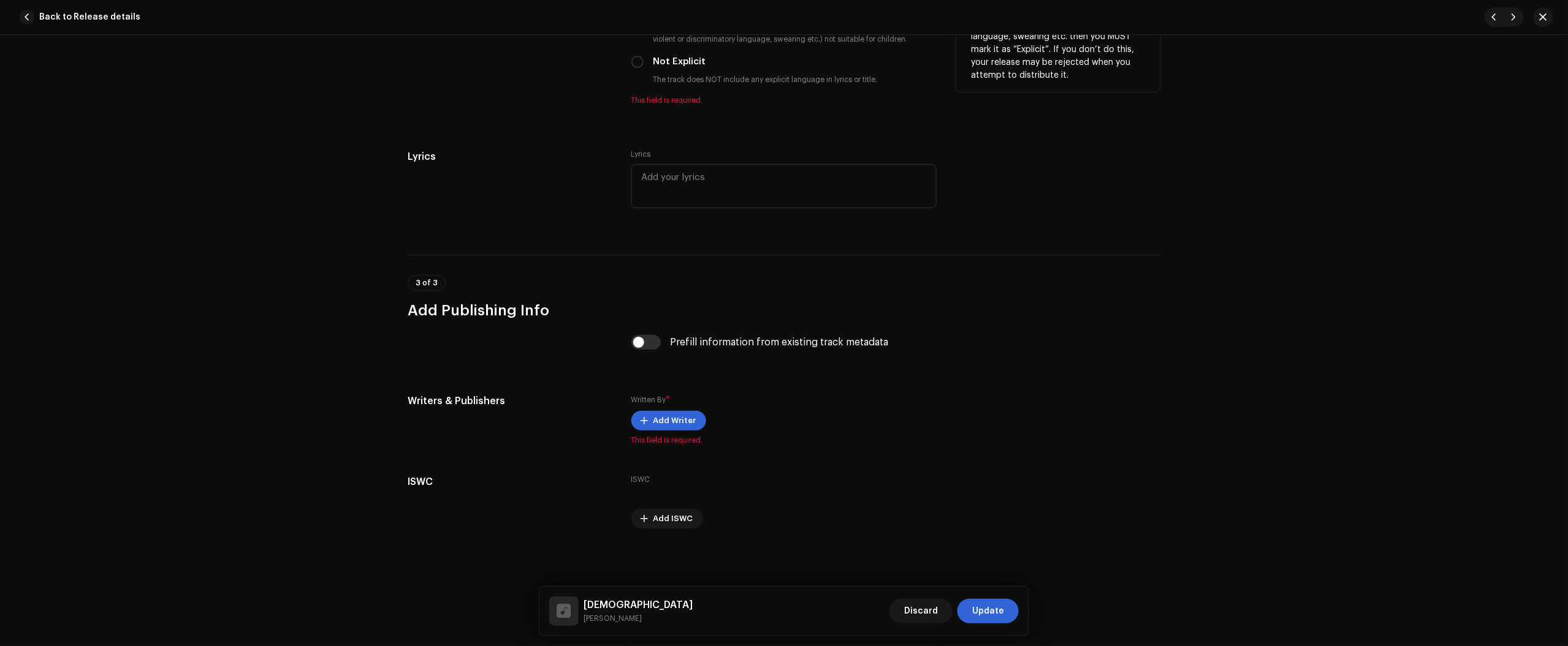
scroll to position [1905, 0]
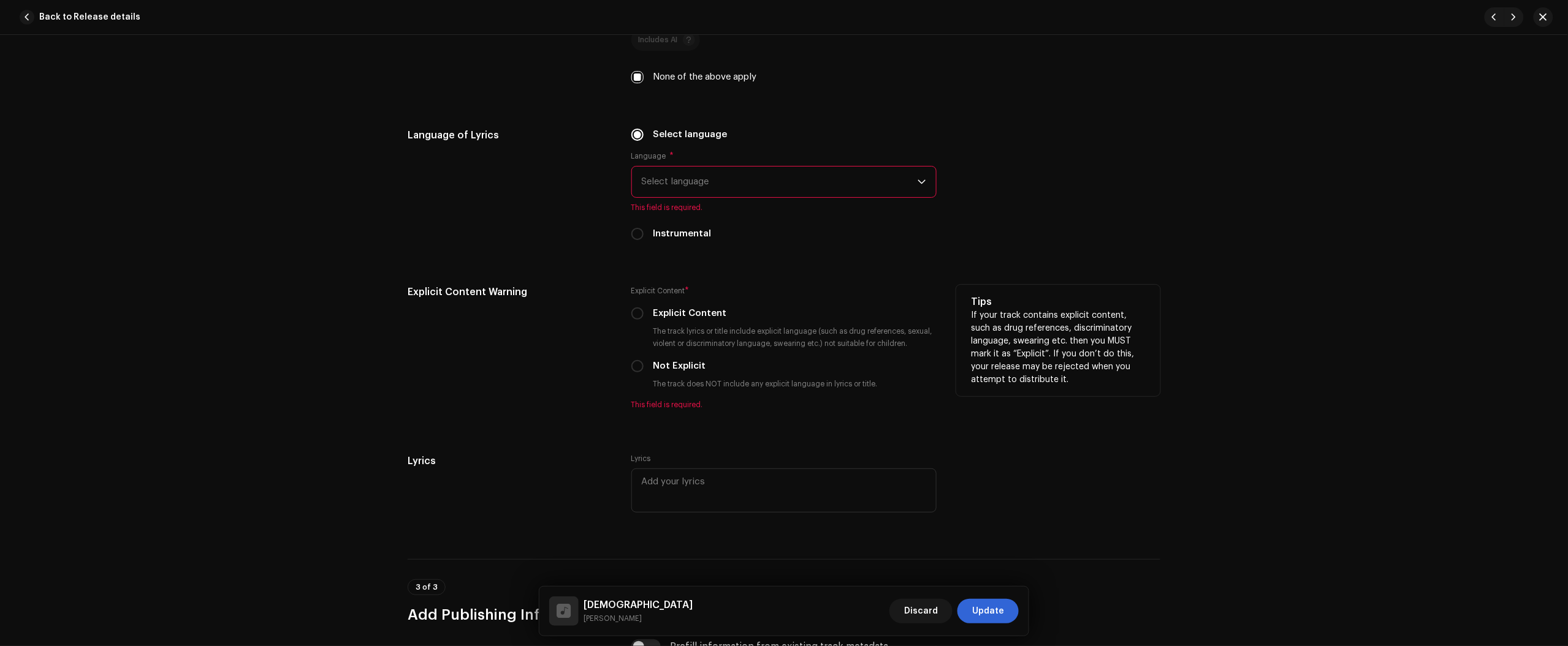
click at [641, 310] on div "Explicit Content" at bounding box center [784, 314] width 305 height 13
click at [638, 316] on input "Explicit Content" at bounding box center [637, 314] width 12 height 12
radio input "true"
click at [638, 322] on div "Explicit Content * Explicit Content The track lyrics or title include explicit …" at bounding box center [784, 340] width 305 height 110
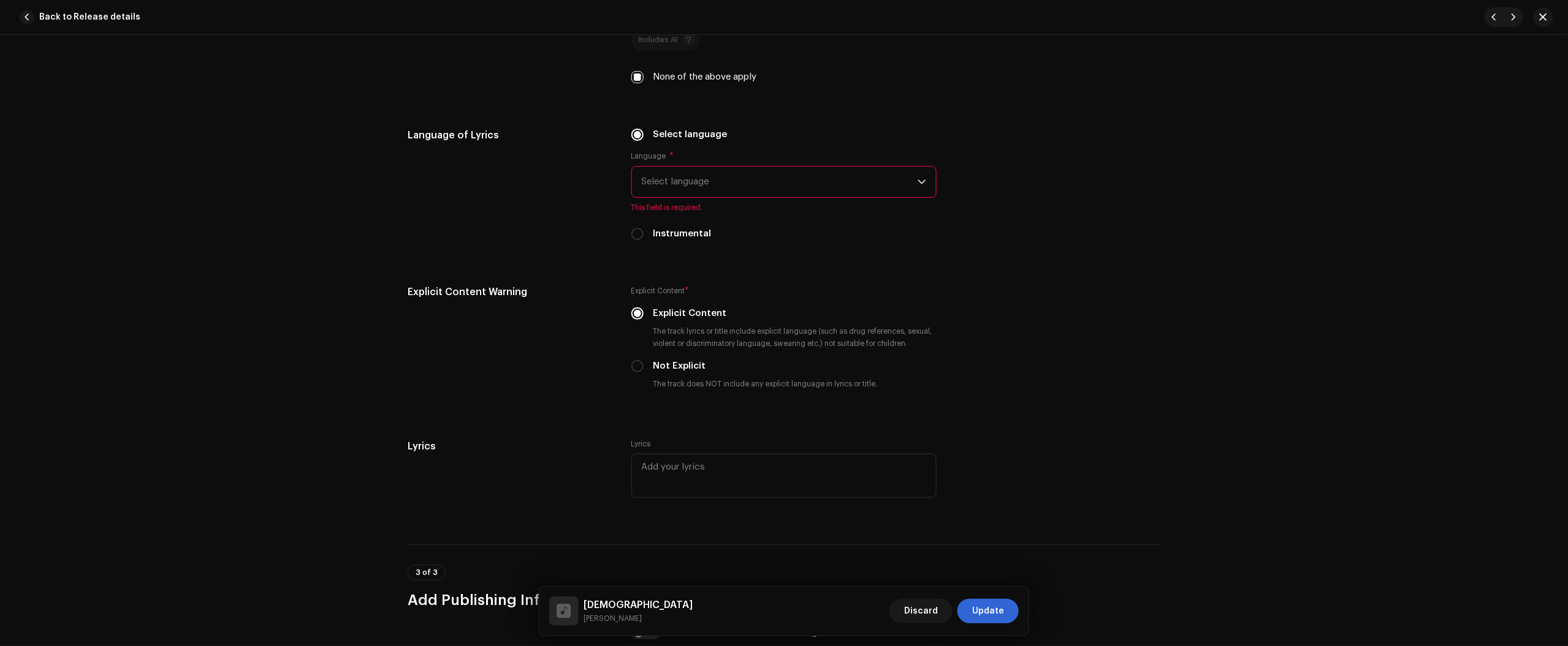
click at [723, 199] on div "Language * Select language This field is required." at bounding box center [784, 182] width 305 height 62
click at [726, 188] on span "Select language" at bounding box center [780, 182] width 276 height 31
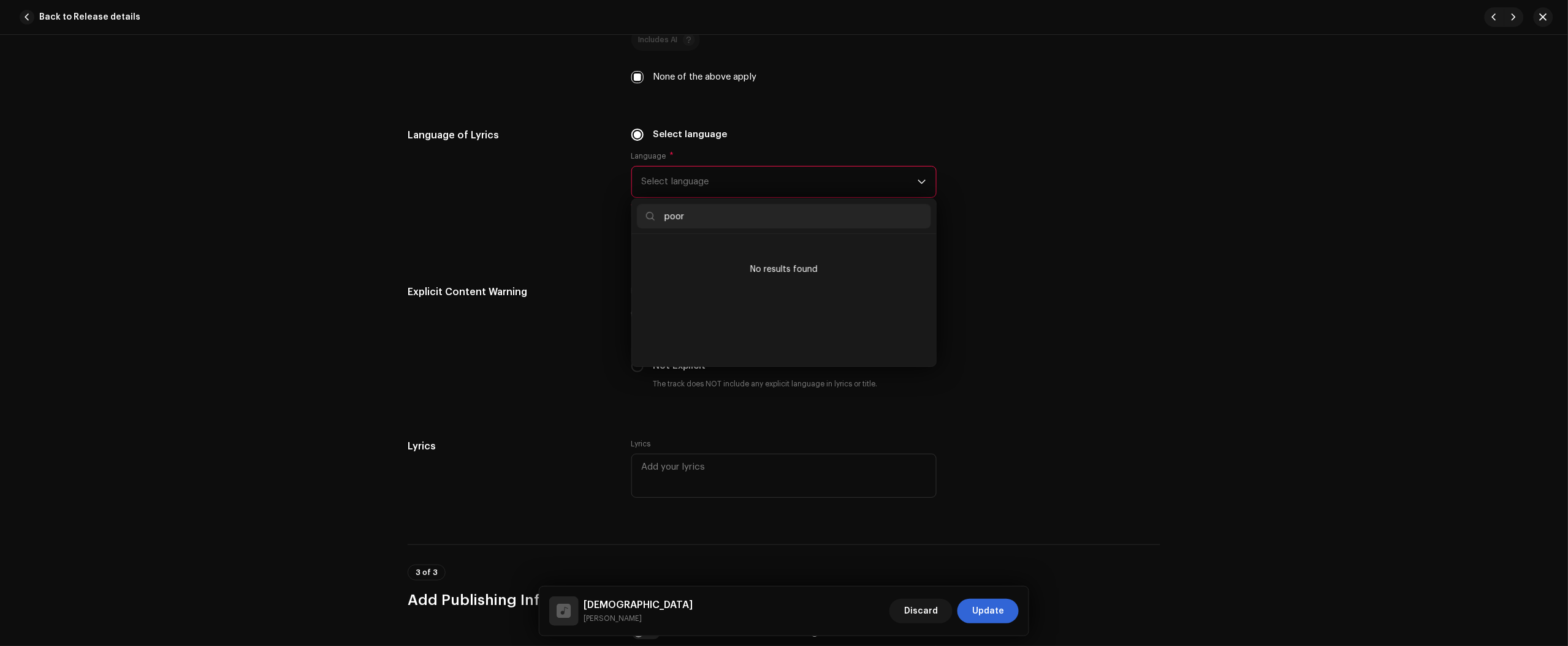
scroll to position [0, 0]
type input "port"
drag, startPoint x: 699, startPoint y: 245, endPoint x: 707, endPoint y: 249, distance: 8.9
click at [703, 245] on li "Portuguese" at bounding box center [784, 251] width 294 height 25
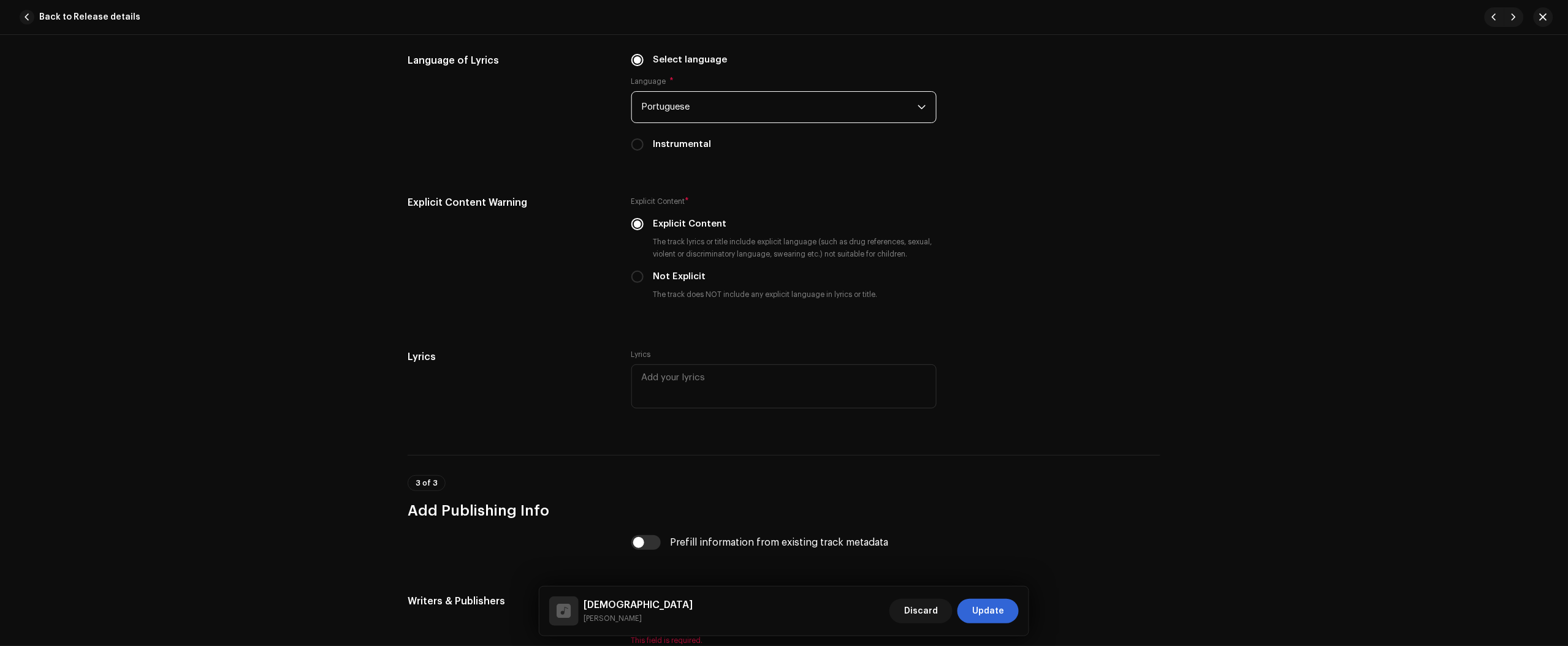
scroll to position [2181, 0]
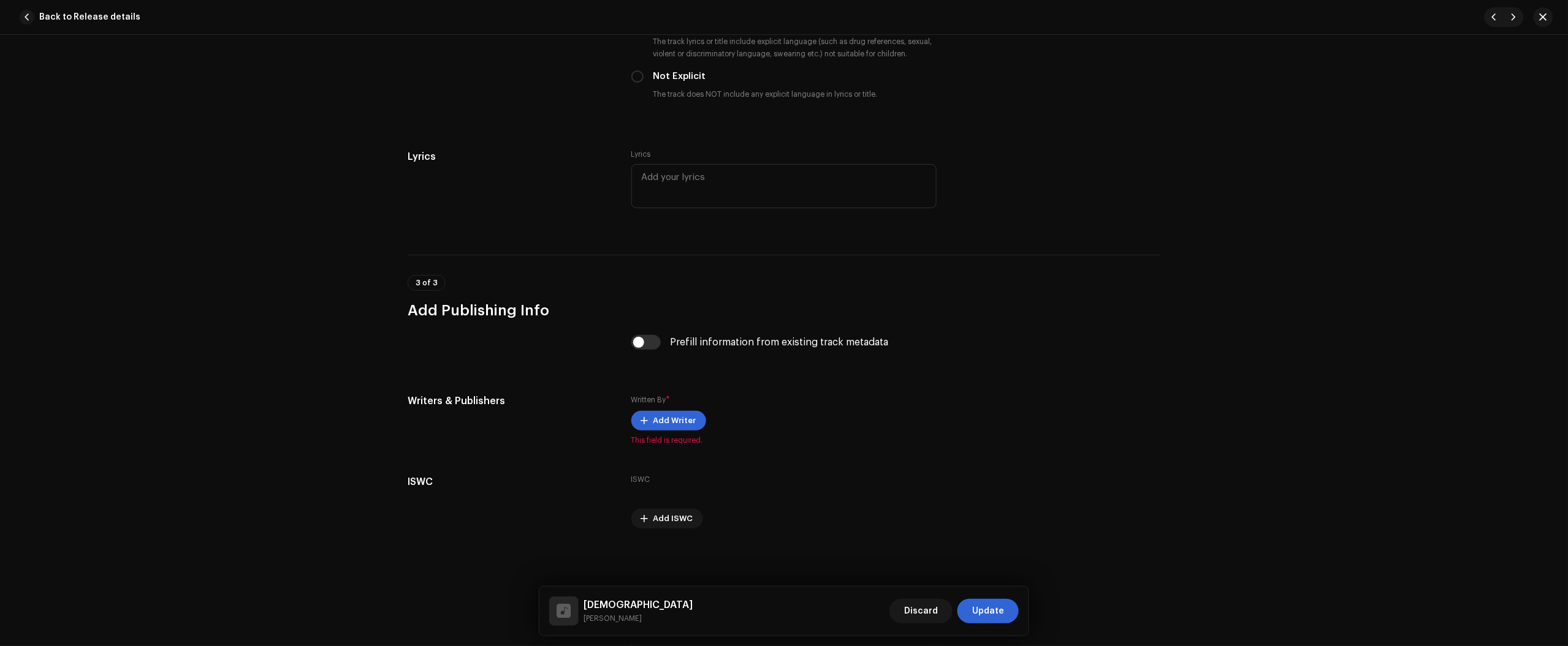
drag, startPoint x: 669, startPoint y: 423, endPoint x: 485, endPoint y: 366, distance: 192.6
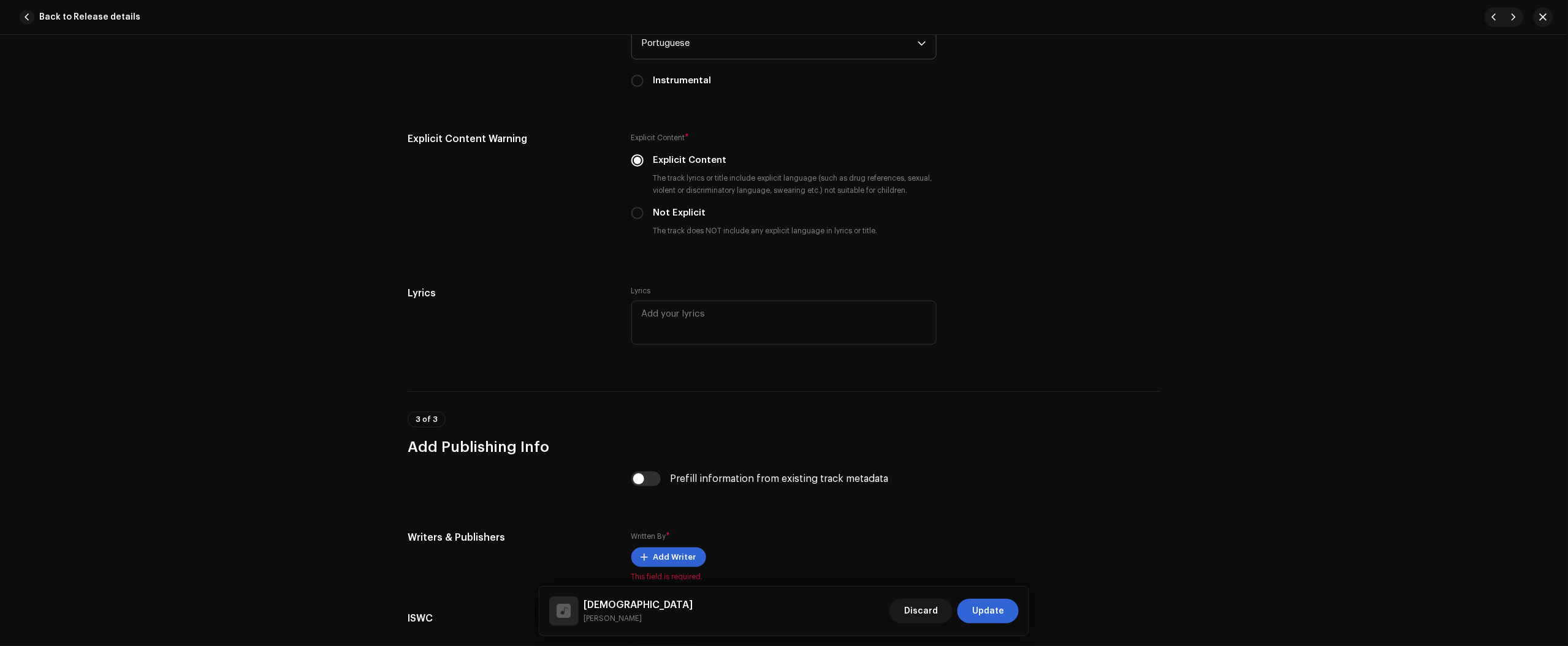
scroll to position [1798, 0]
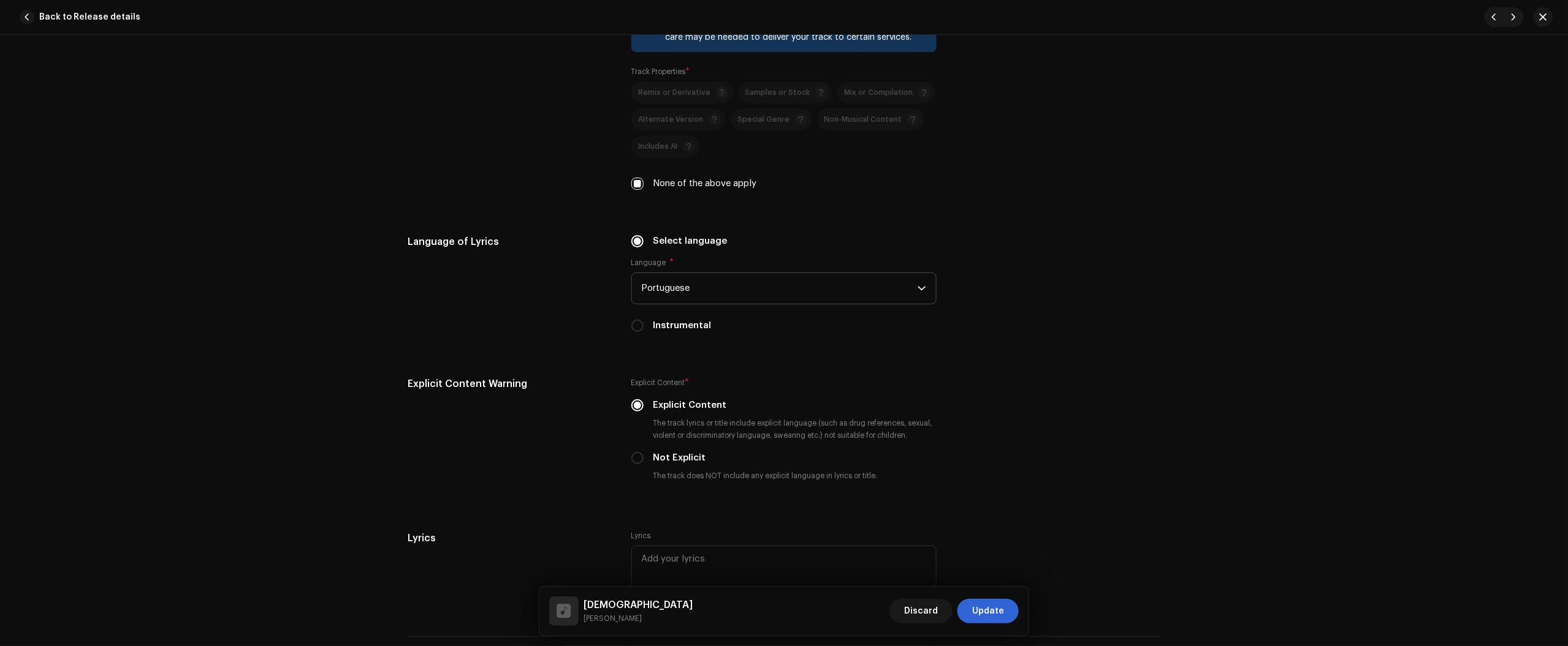
drag, startPoint x: 992, startPoint y: 611, endPoint x: 1233, endPoint y: 453, distance: 288.2
click at [1233, 456] on div "Track details Complete the following to finalize your track. 1 of 3 Add Audio F…" at bounding box center [784, 340] width 1568 height 611
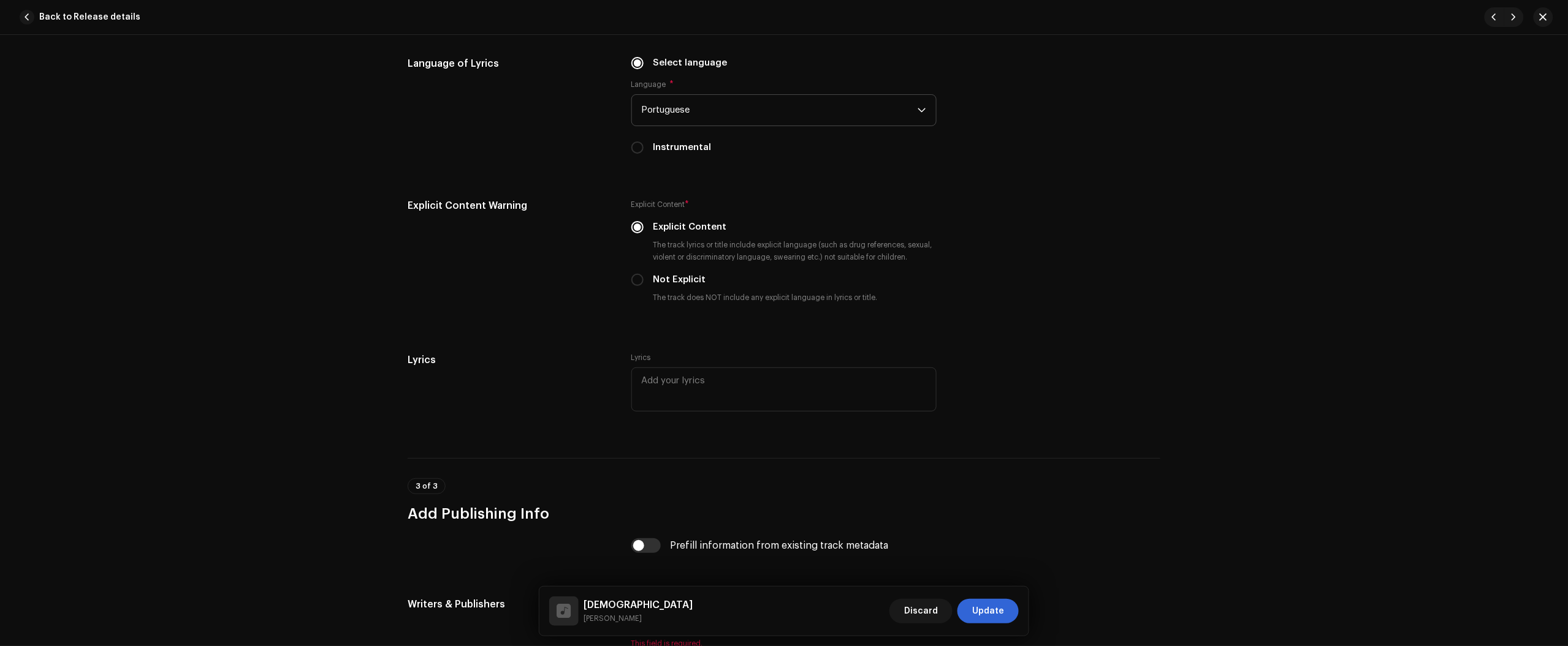
scroll to position [2181, 0]
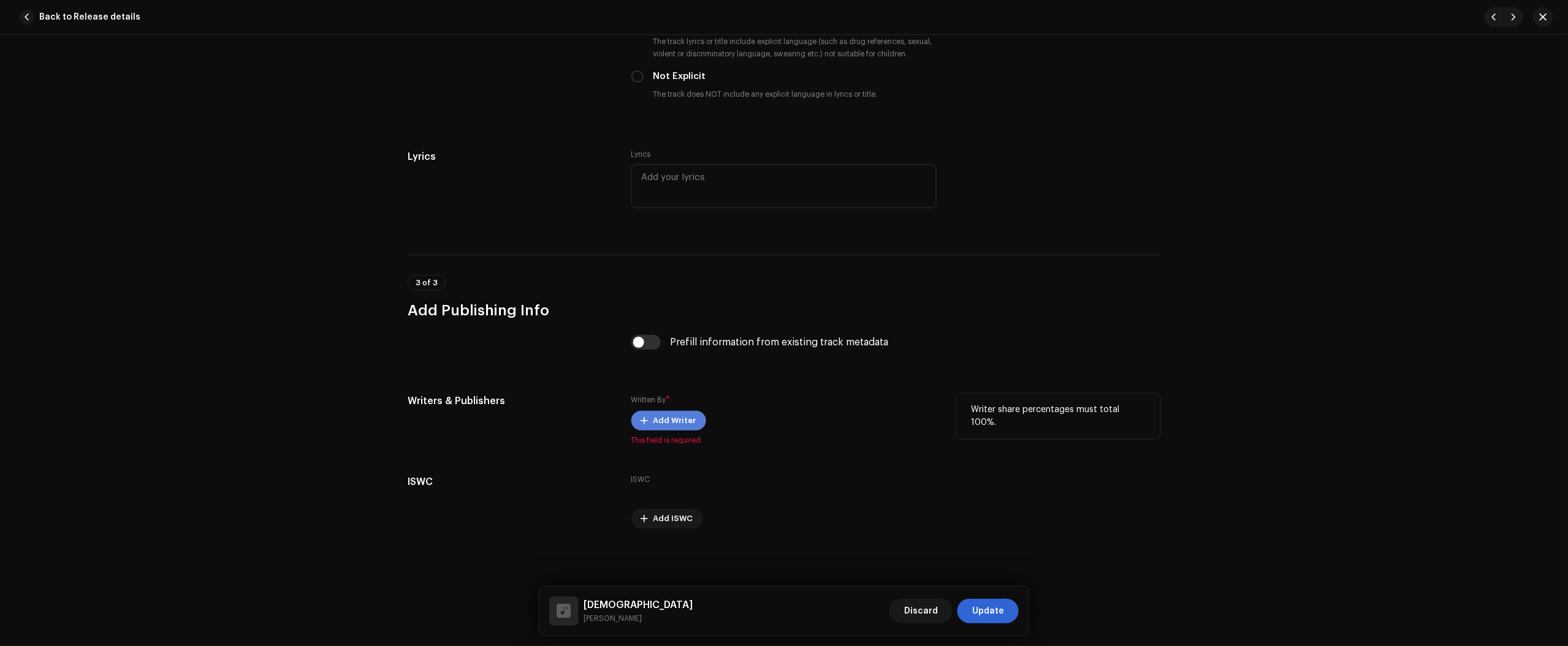
click at [675, 412] on span "Add Writer" at bounding box center [675, 421] width 43 height 25
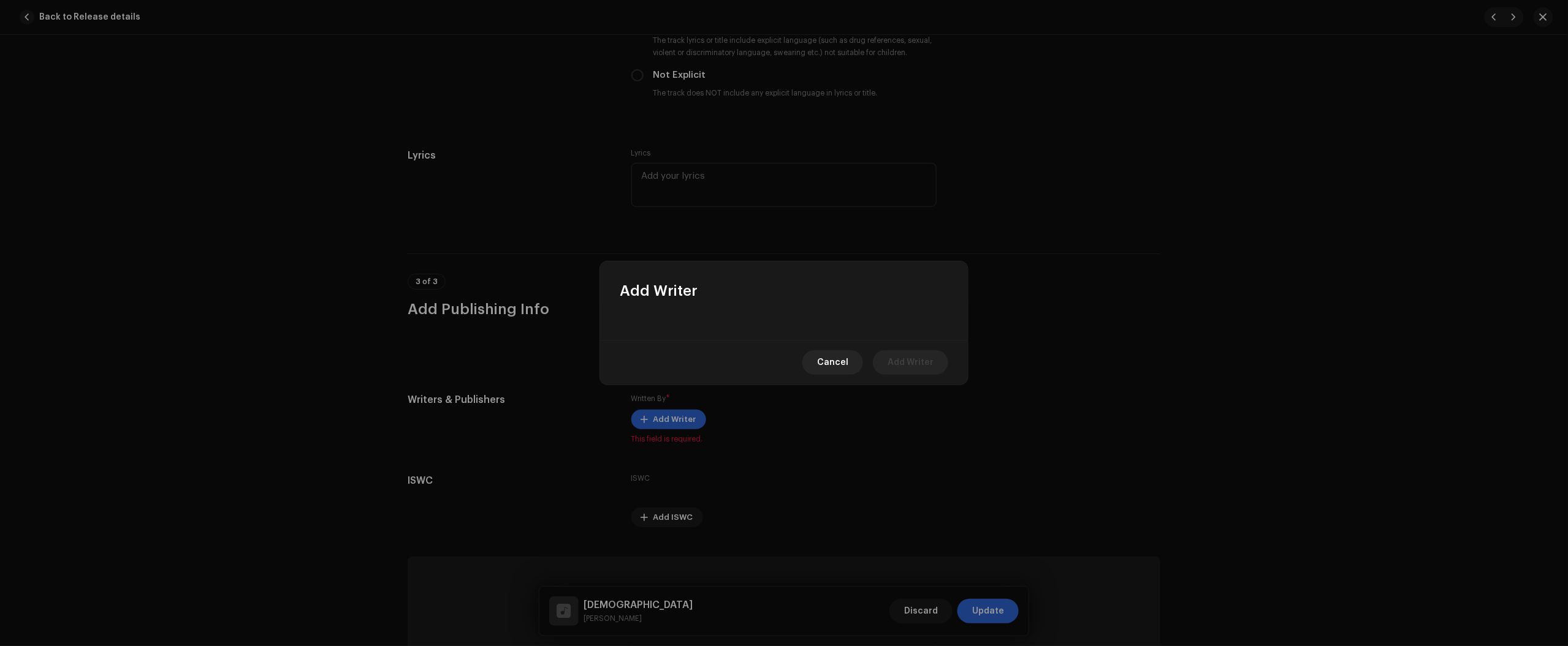
click at [725, 328] on div at bounding box center [784, 320] width 368 height 39
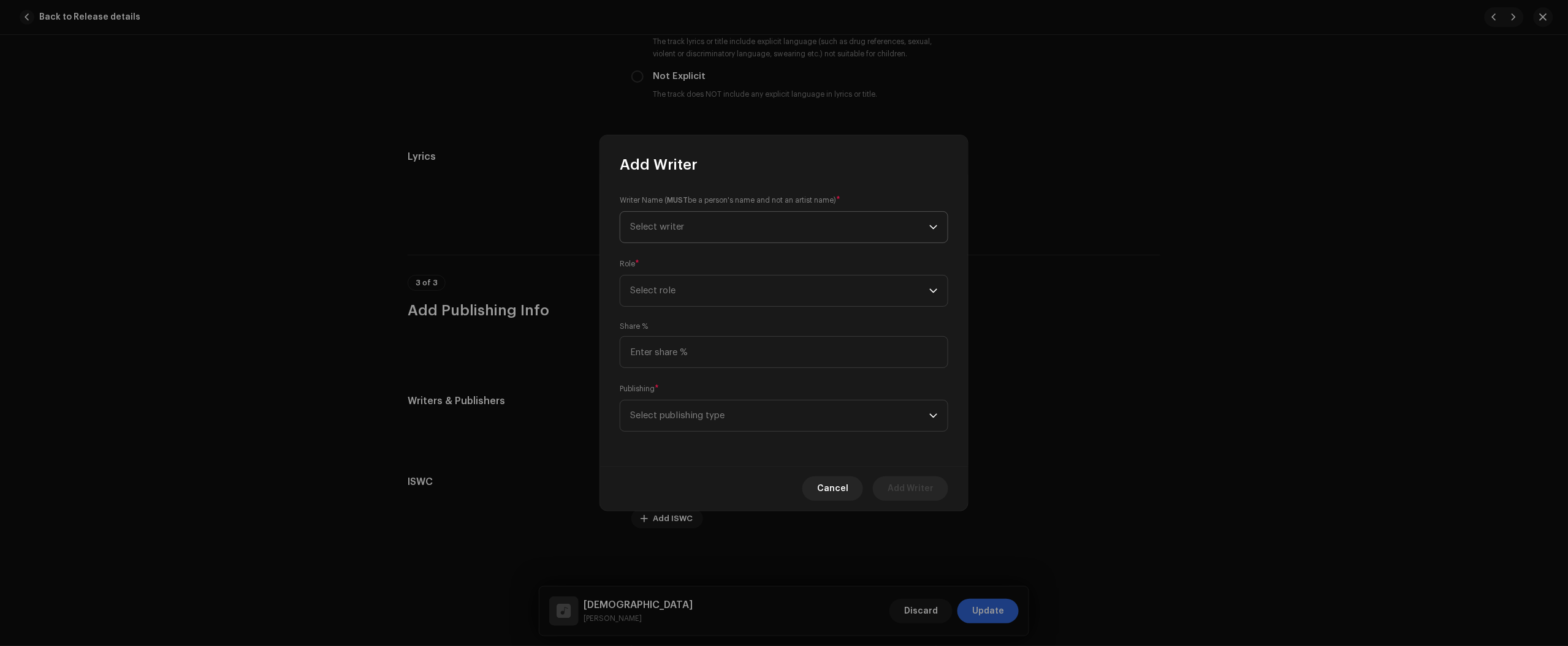
click at [763, 231] on span "Select writer" at bounding box center [780, 227] width 299 height 31
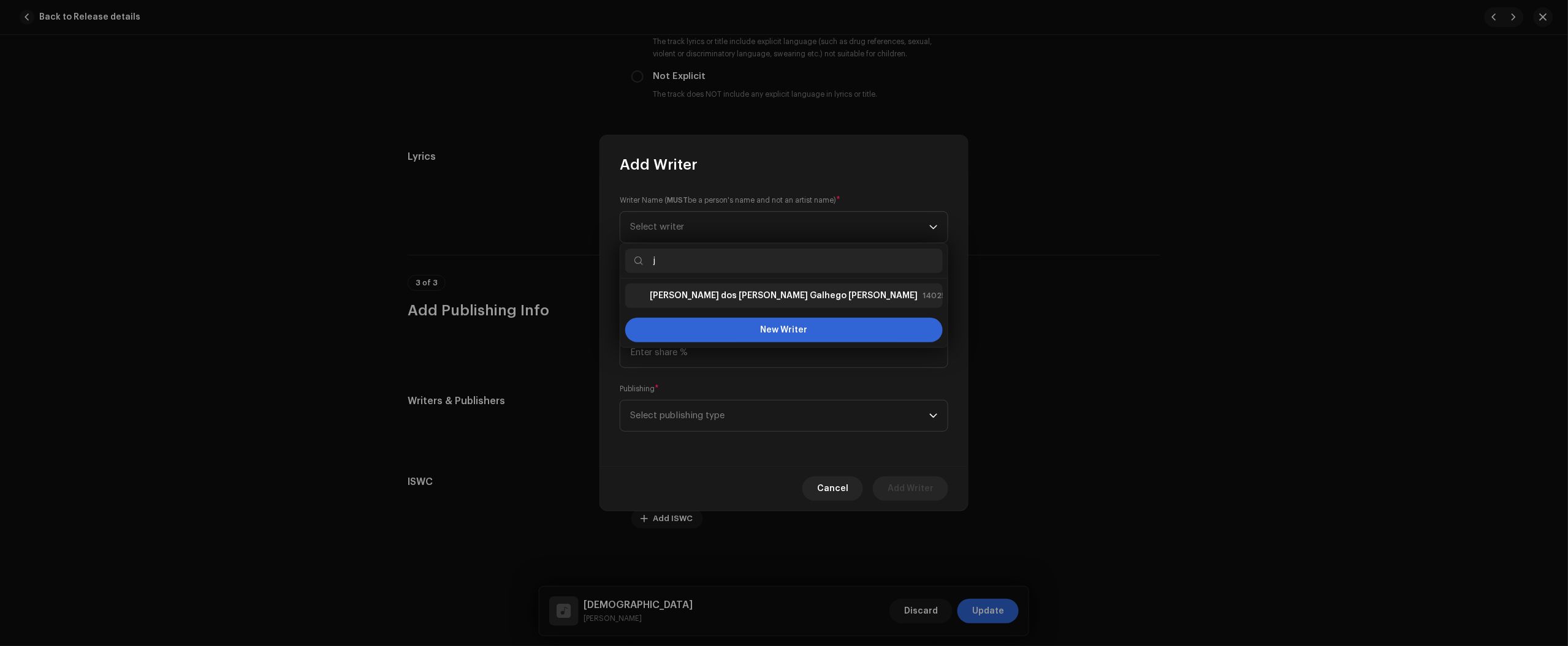
type input "j"
click at [697, 296] on strong "Júlio dos Santos Galhego Aguiar" at bounding box center [784, 296] width 268 height 12
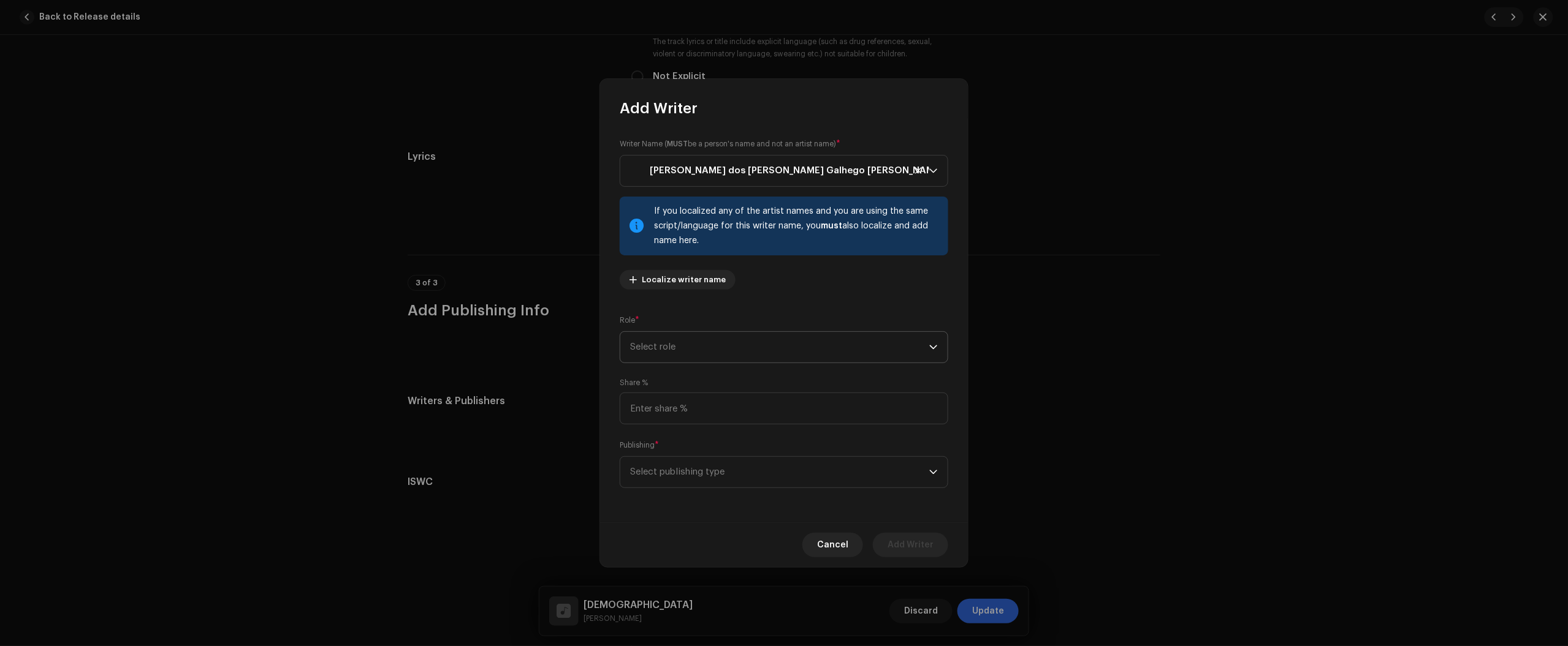
click at [693, 342] on span "Select role" at bounding box center [780, 347] width 299 height 31
click at [718, 455] on li "Composer & Lyricist" at bounding box center [784, 454] width 317 height 25
click at [721, 439] on div "Publishing * Select publishing type" at bounding box center [784, 463] width 329 height 49
click at [718, 412] on input at bounding box center [784, 409] width 329 height 32
click at [712, 467] on span "Select publishing type" at bounding box center [780, 472] width 299 height 31
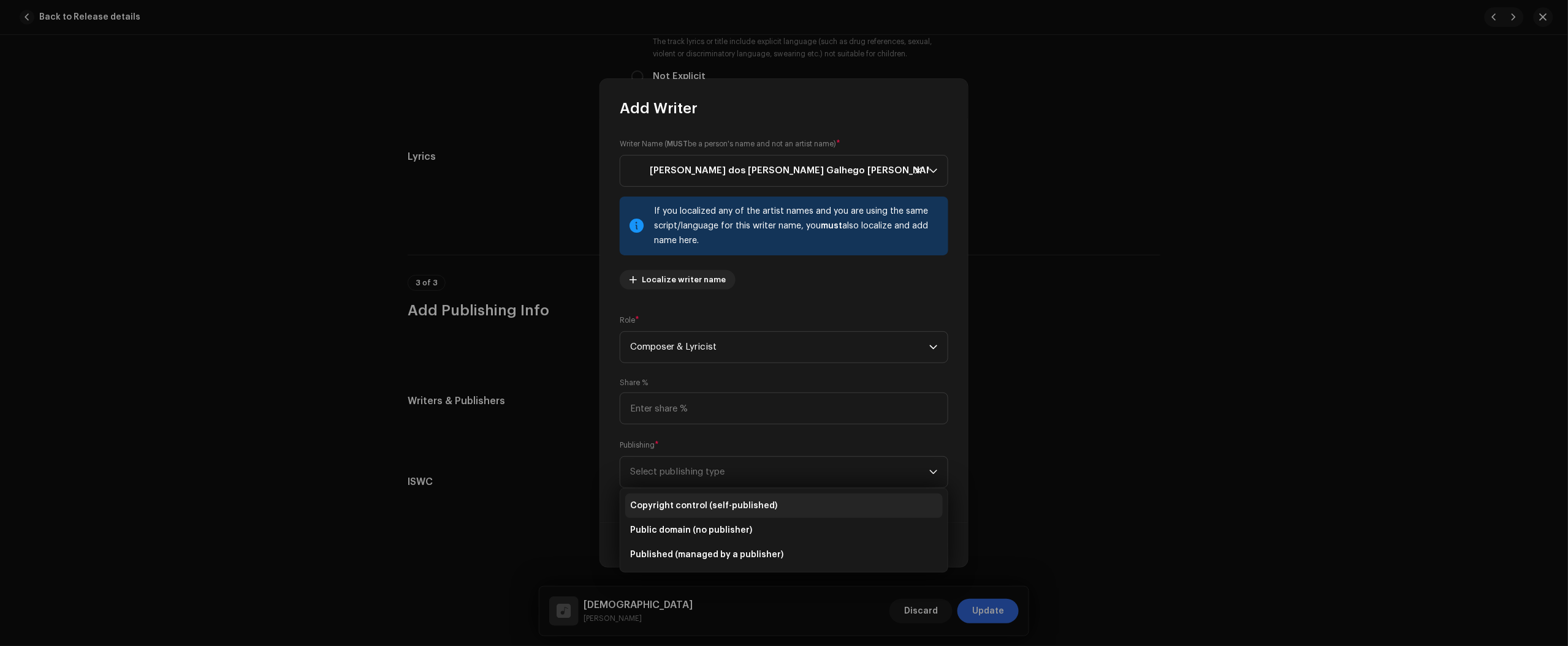
click at [727, 509] on span "Copyright control (self-published)" at bounding box center [704, 506] width 147 height 12
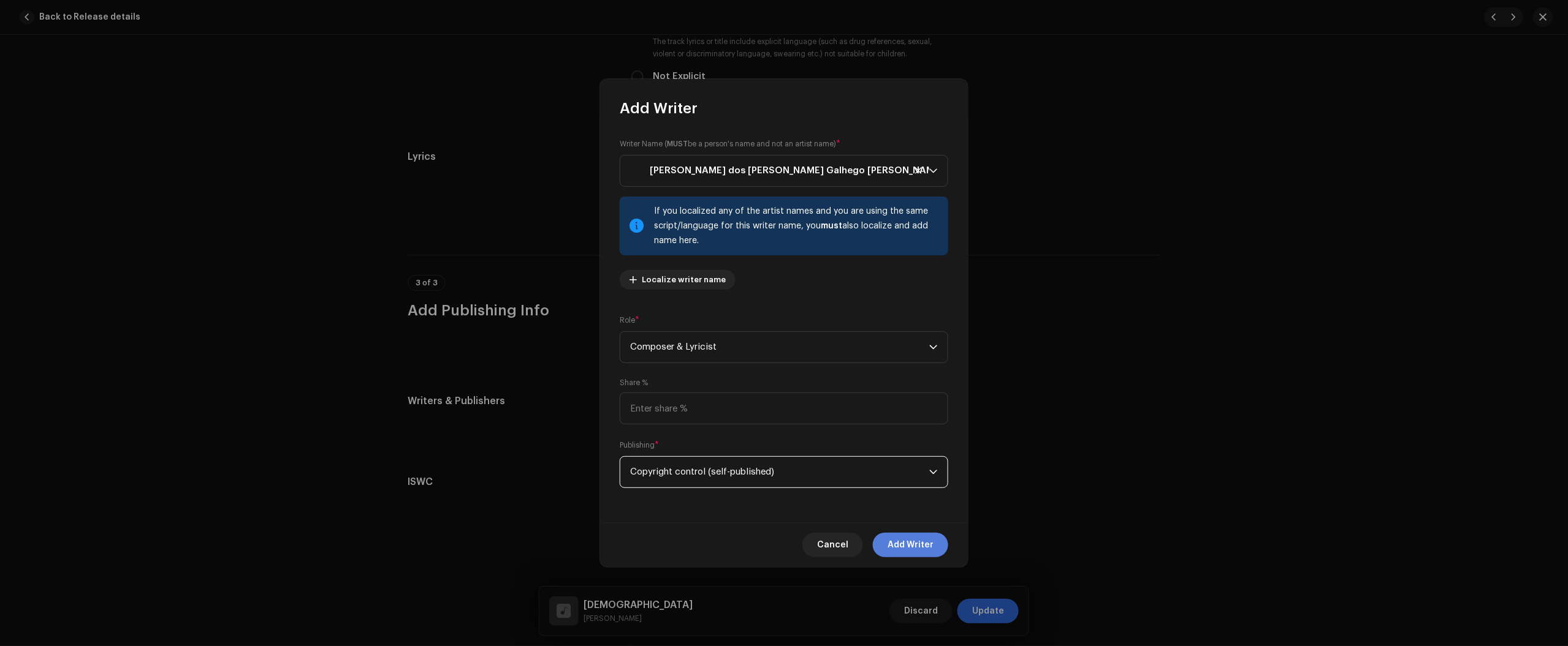
click at [903, 545] on span "Add Writer" at bounding box center [910, 545] width 46 height 25
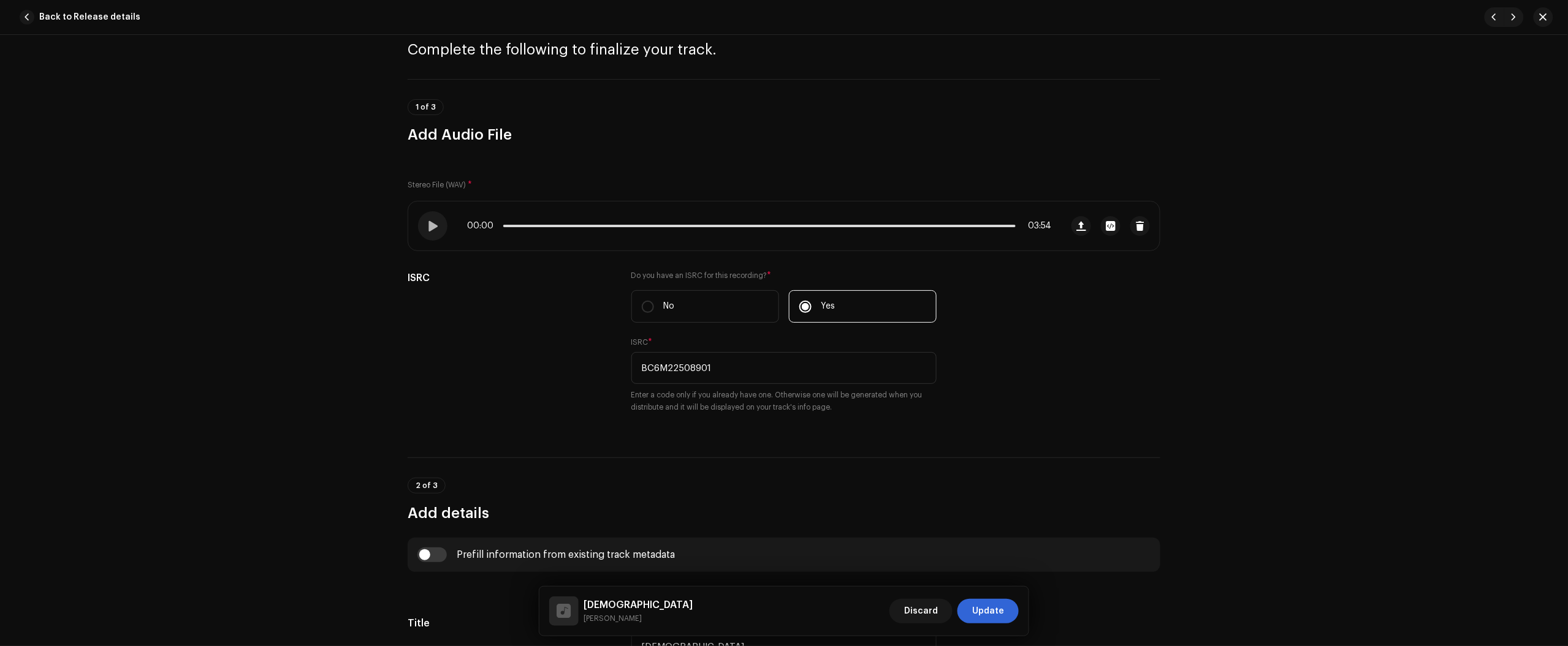
scroll to position [153, 0]
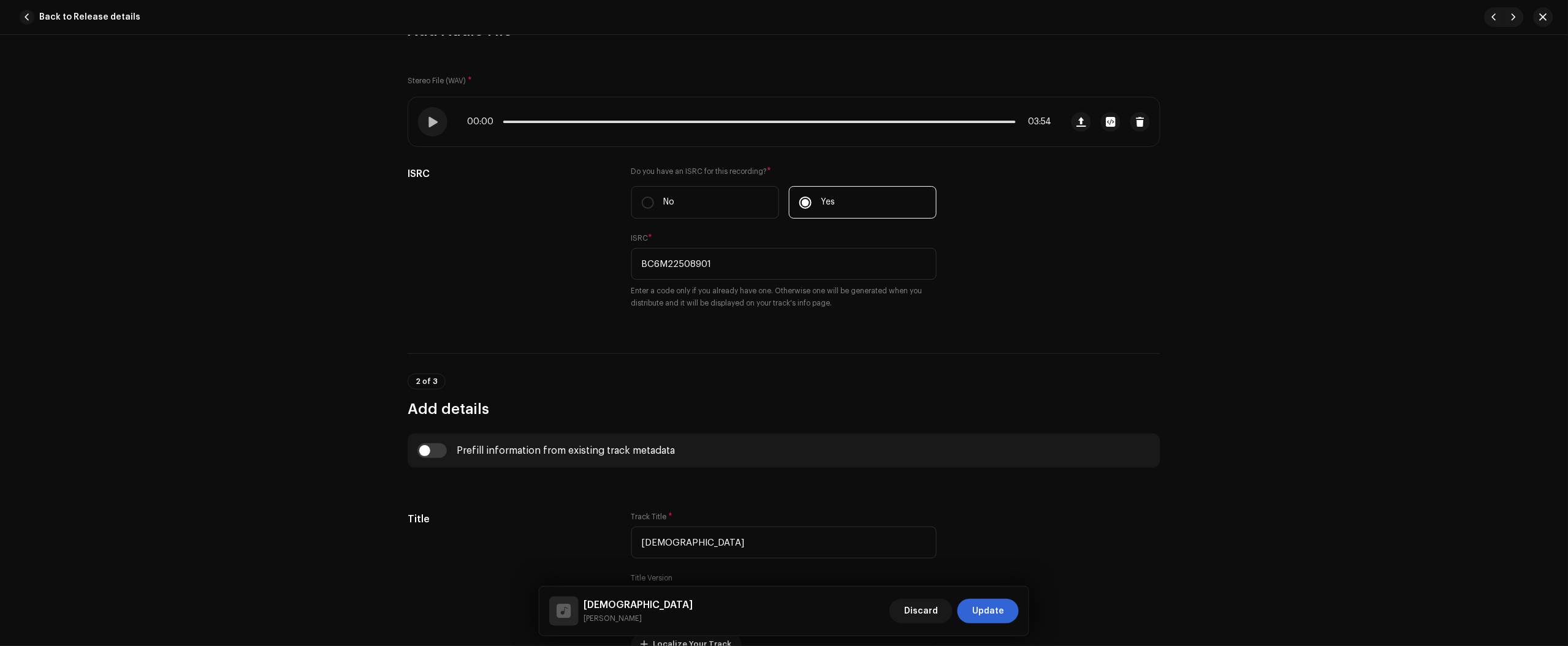
click at [1459, 172] on div "Track details Complete the following to finalize your track. 1 of 3 Add Audio F…" at bounding box center [784, 340] width 1568 height 611
drag, startPoint x: 997, startPoint y: 610, endPoint x: 975, endPoint y: 478, distance: 133.8
click at [997, 609] on span "Update" at bounding box center [988, 611] width 32 height 25
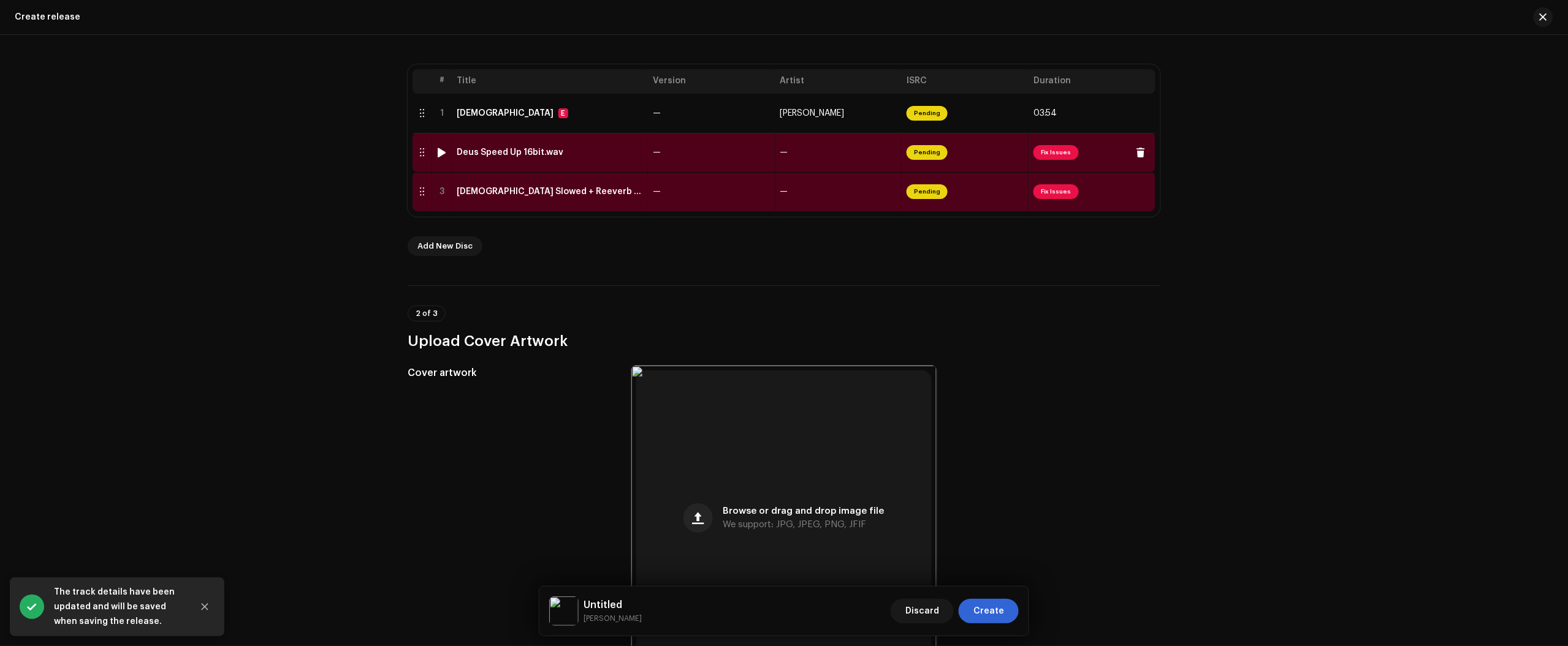
click at [601, 155] on div "Deus Speed Up 16bit.wav" at bounding box center [549, 152] width 186 height 10
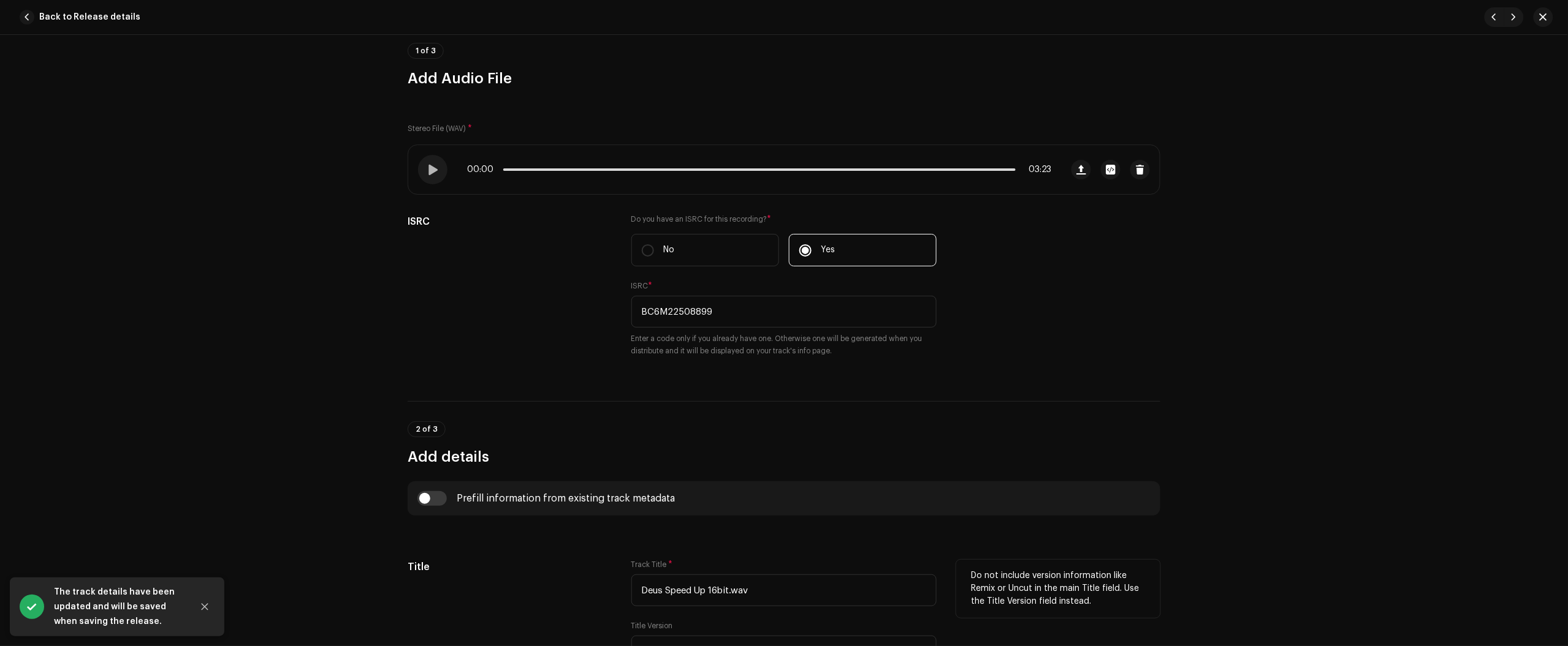
scroll to position [459, 0]
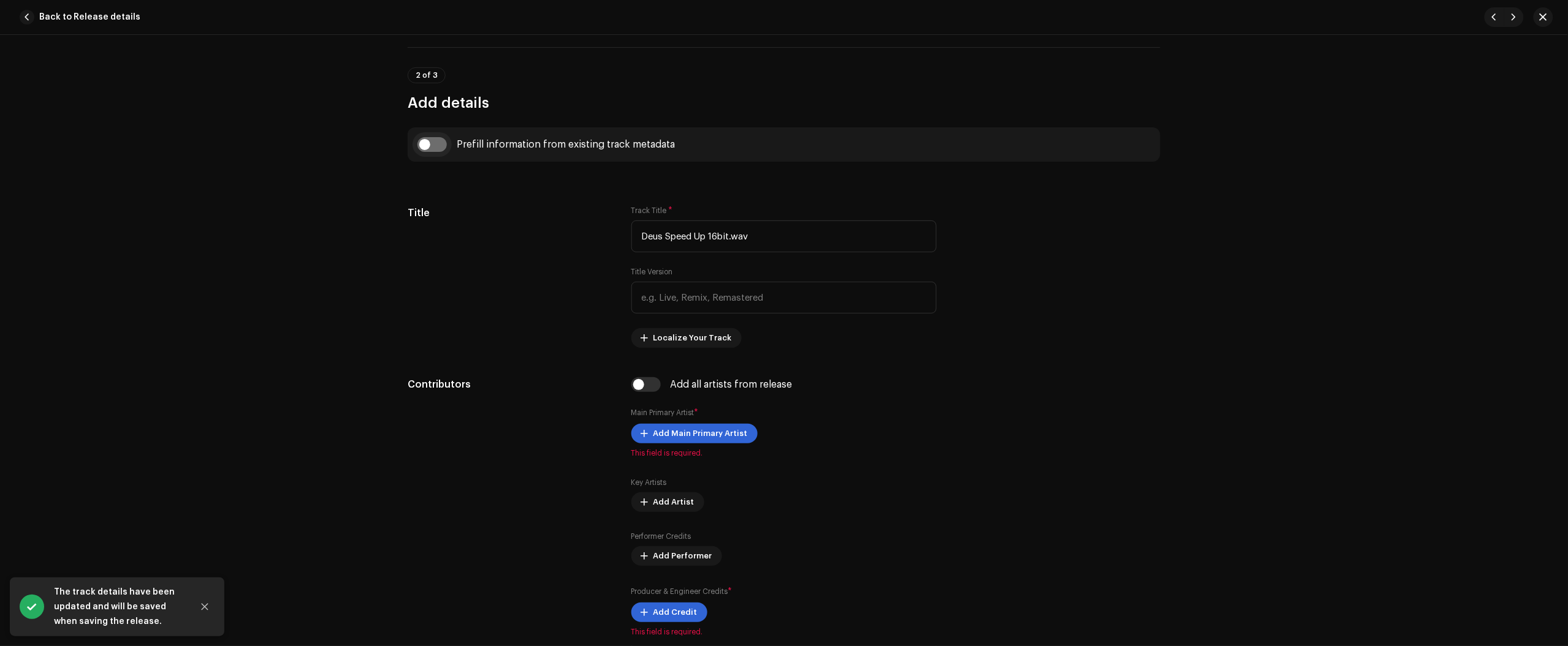
click at [427, 144] on input "checkbox" at bounding box center [432, 144] width 29 height 15
checkbox input "true"
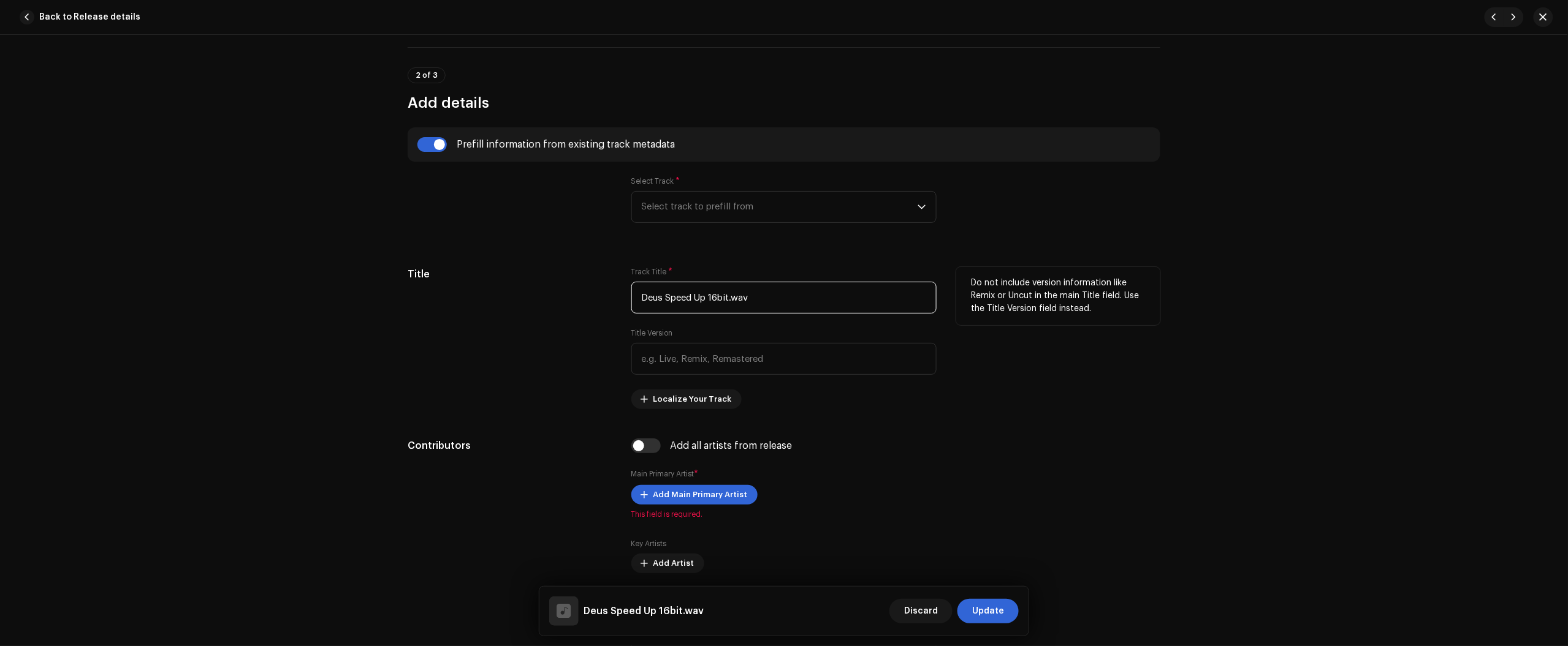
drag, startPoint x: 802, startPoint y: 292, endPoint x: 481, endPoint y: 322, distance: 322.4
click at [525, 307] on div "Title Track Title * Deus Speed Up 16bit.wav Title Version Localize Your Track D…" at bounding box center [784, 338] width 753 height 142
paste input "BC6M22508898"
click at [754, 302] on input "Deus Speed Up 16bit.wav" at bounding box center [784, 298] width 305 height 32
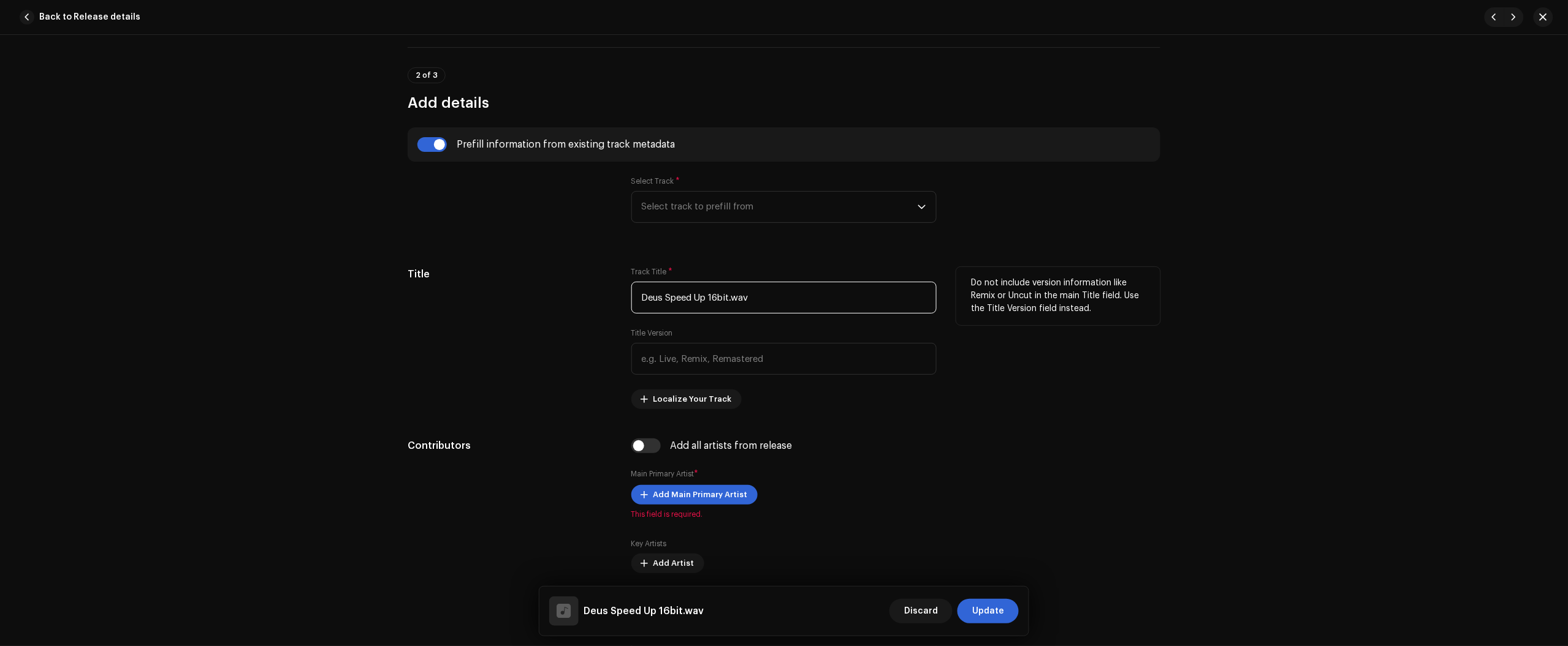
drag, startPoint x: 784, startPoint y: 299, endPoint x: 506, endPoint y: 292, distance: 278.1
click at [530, 292] on div "Title Track Title * Deus Speed Up 16bit.wav Title Version Localize Your Track D…" at bounding box center [784, 338] width 753 height 142
paste input "| Speed Up"
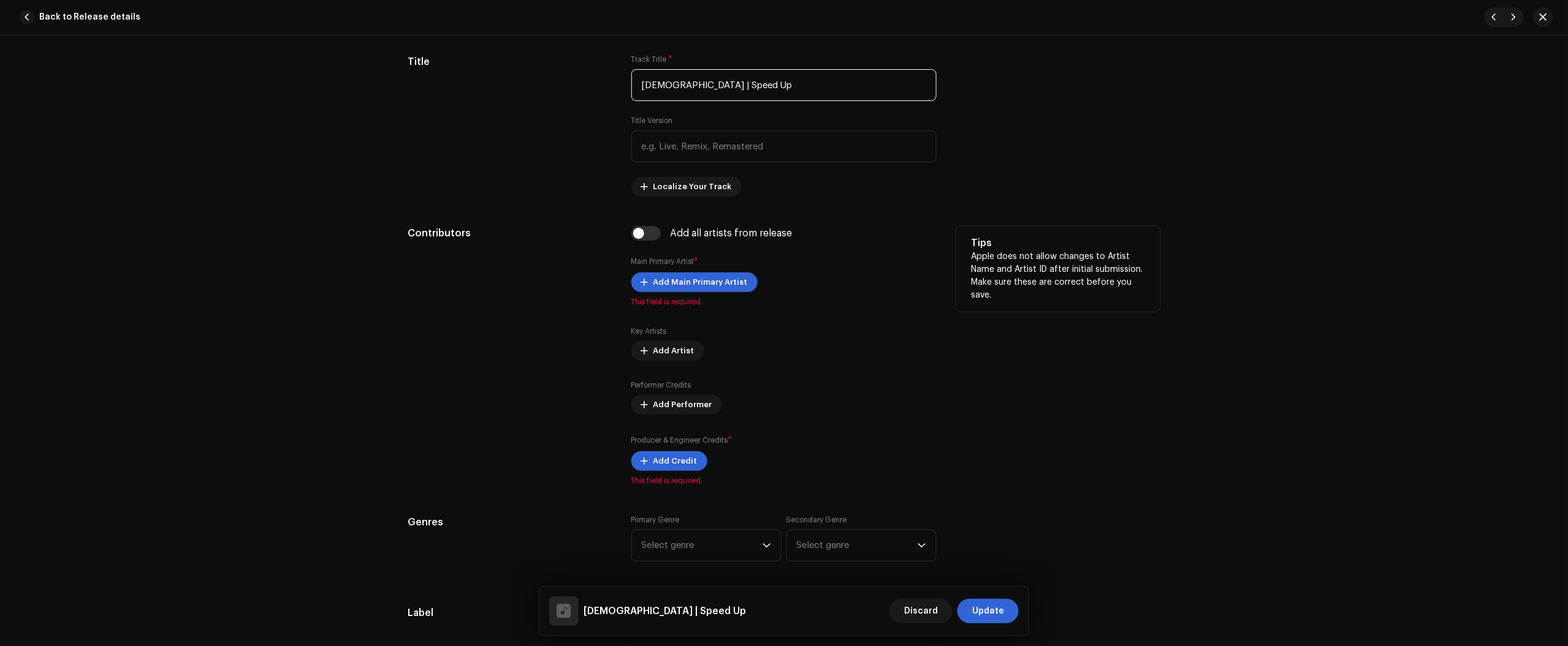
scroll to position [689, 0]
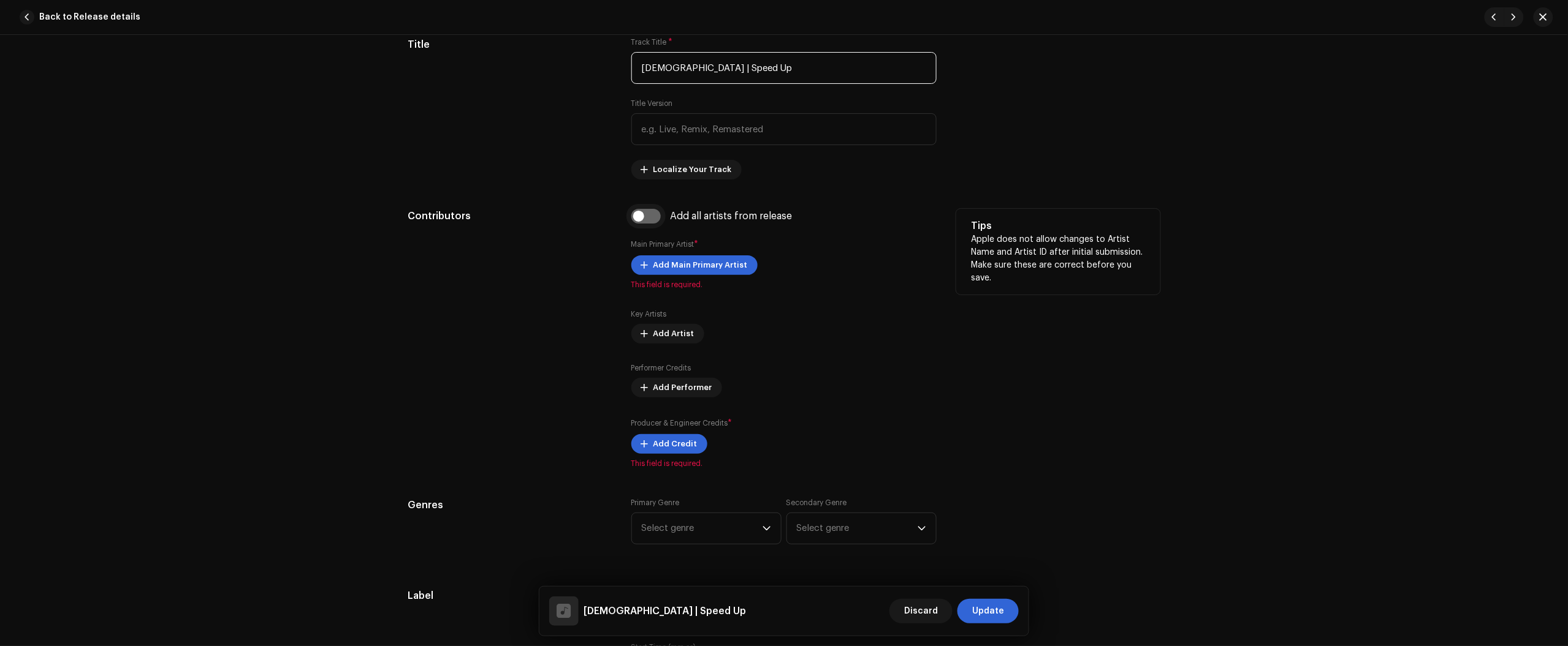
type input "Deus | Speed Up"
click at [640, 215] on input "checkbox" at bounding box center [646, 216] width 29 height 15
checkbox input "true"
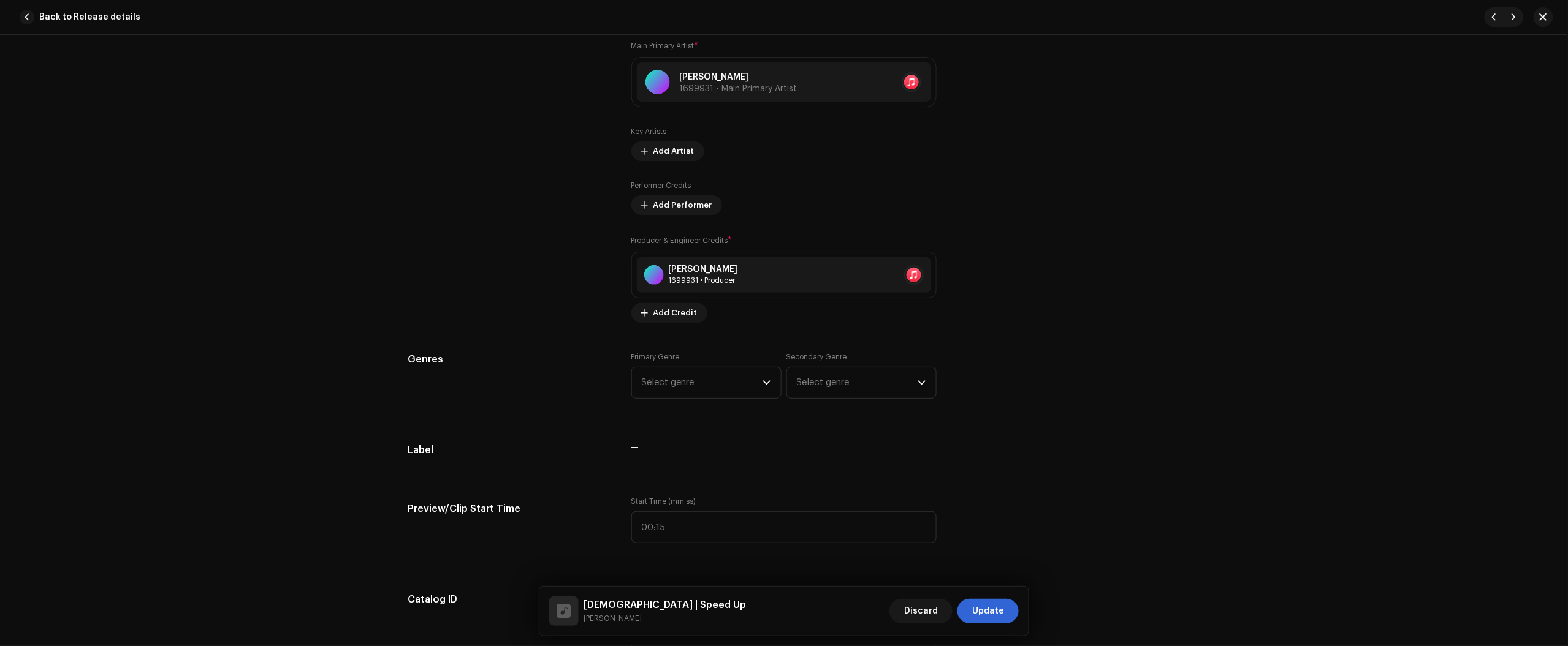
scroll to position [919, 0]
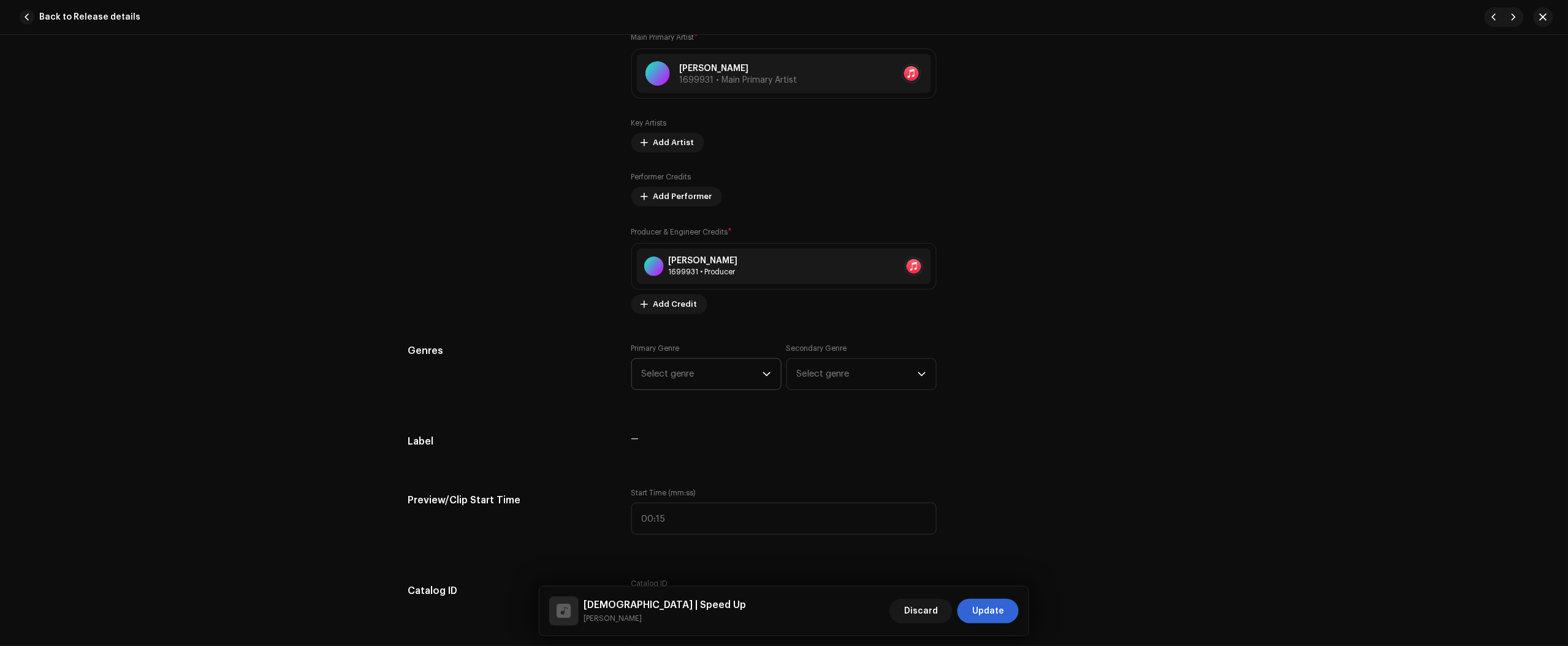
click at [648, 384] on span "Select genre" at bounding box center [702, 374] width 120 height 31
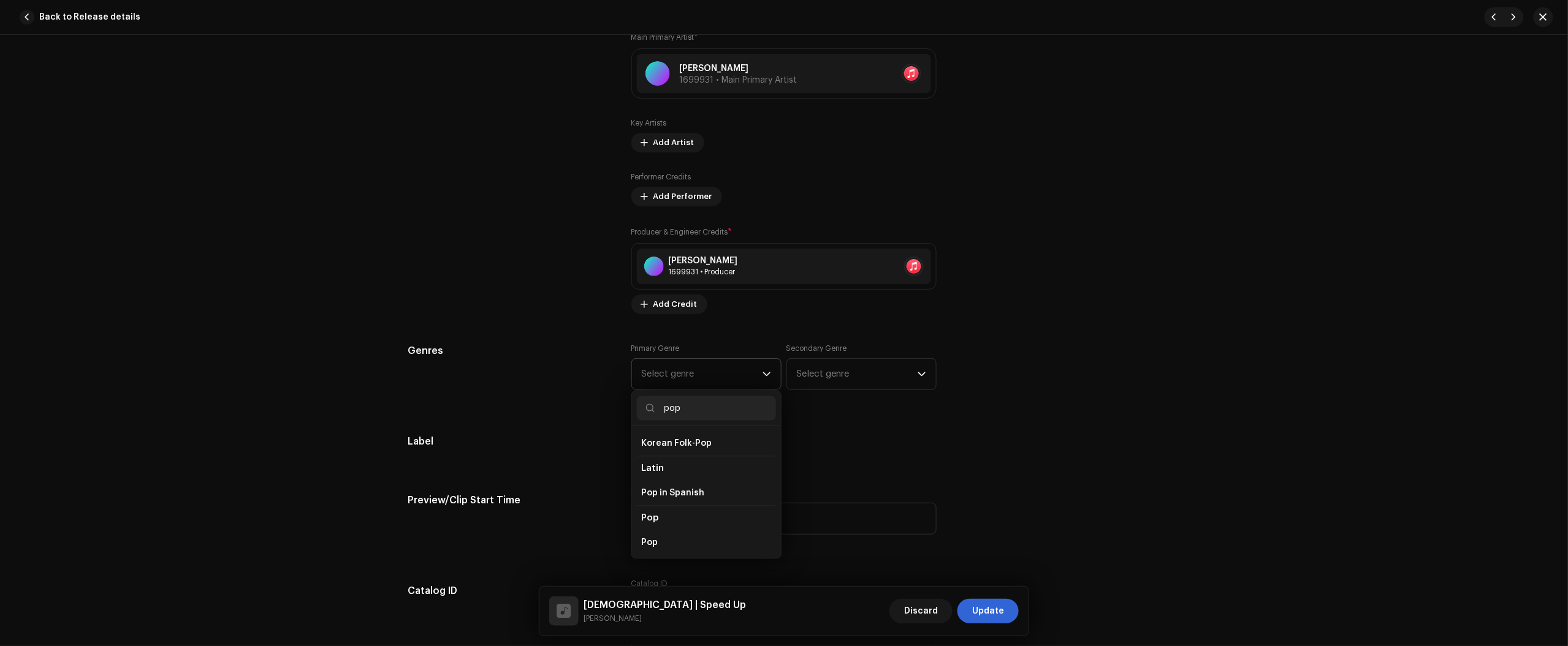
scroll to position [383, 0]
type input "pop"
click at [679, 534] on li "Pop" at bounding box center [707, 540] width 139 height 25
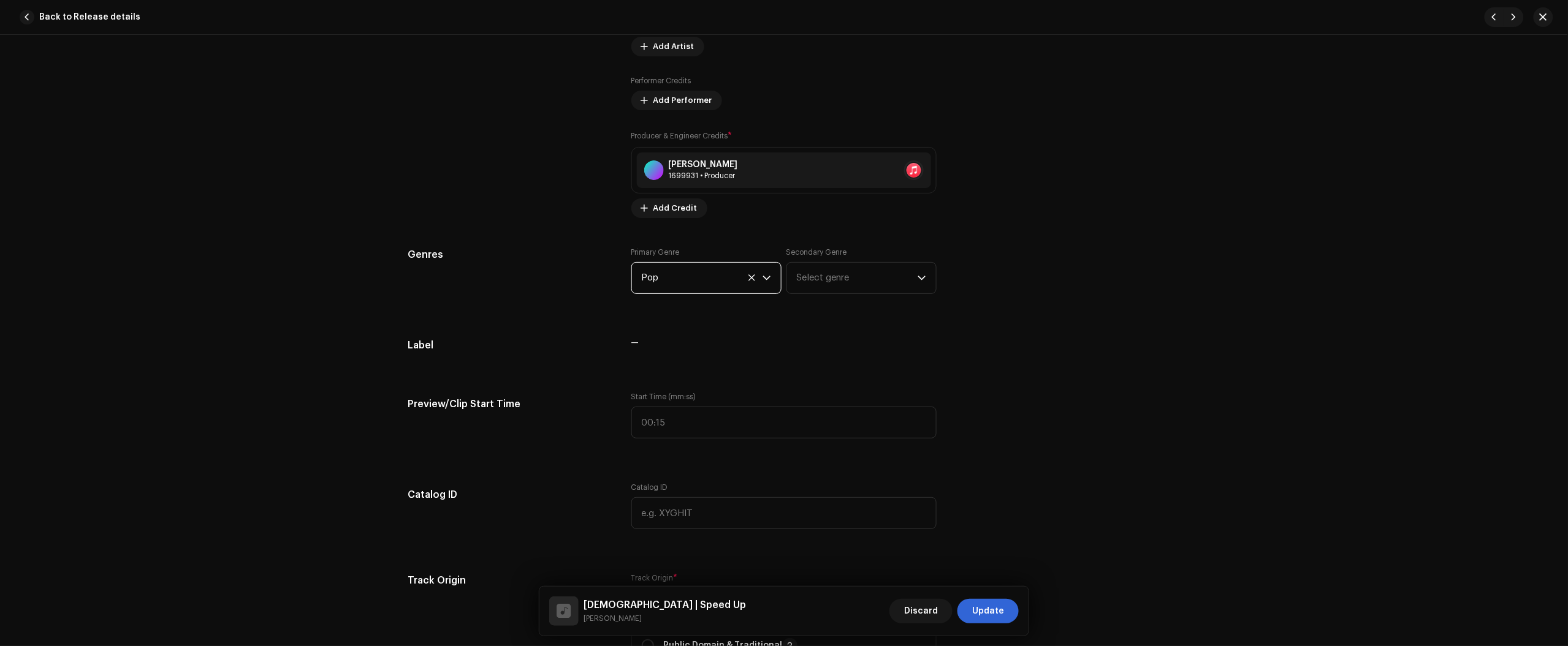
scroll to position [1301, 0]
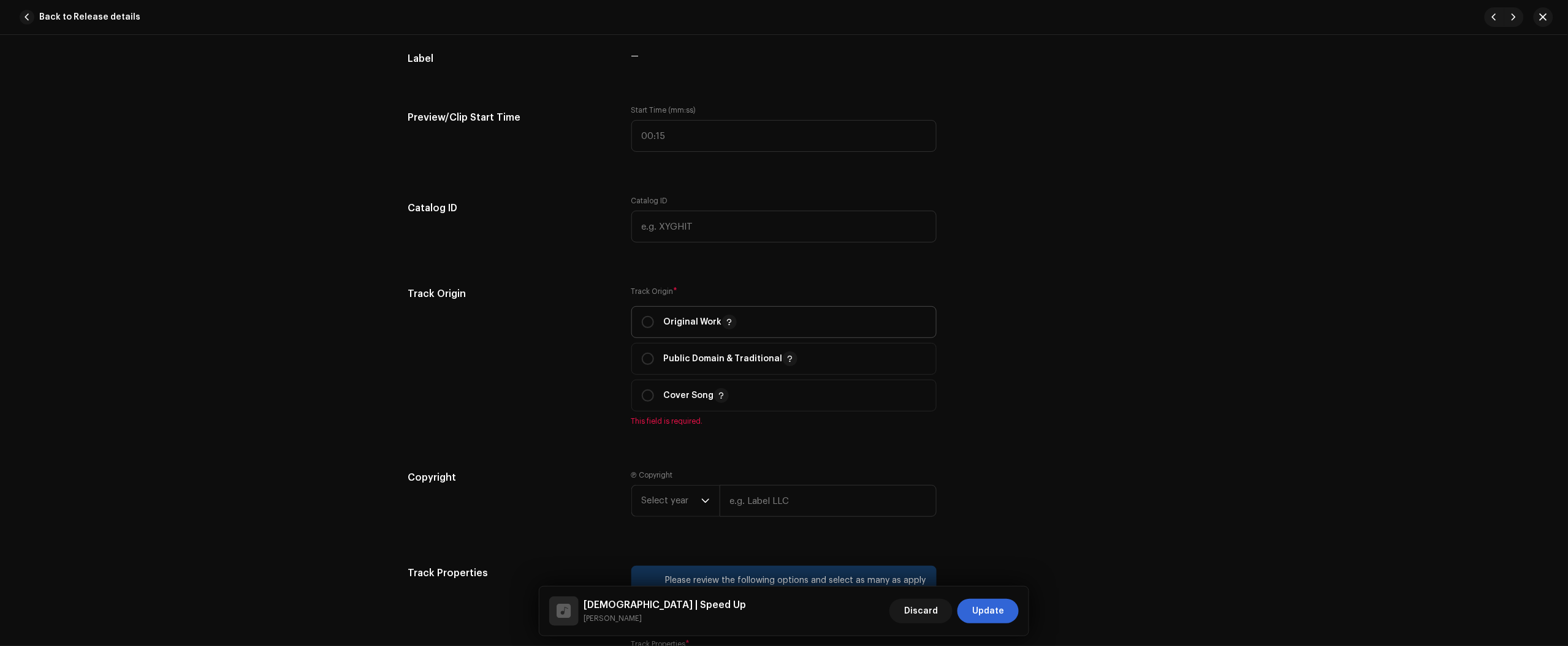
click at [665, 334] on span "Original Work" at bounding box center [784, 322] width 284 height 31
radio input "true"
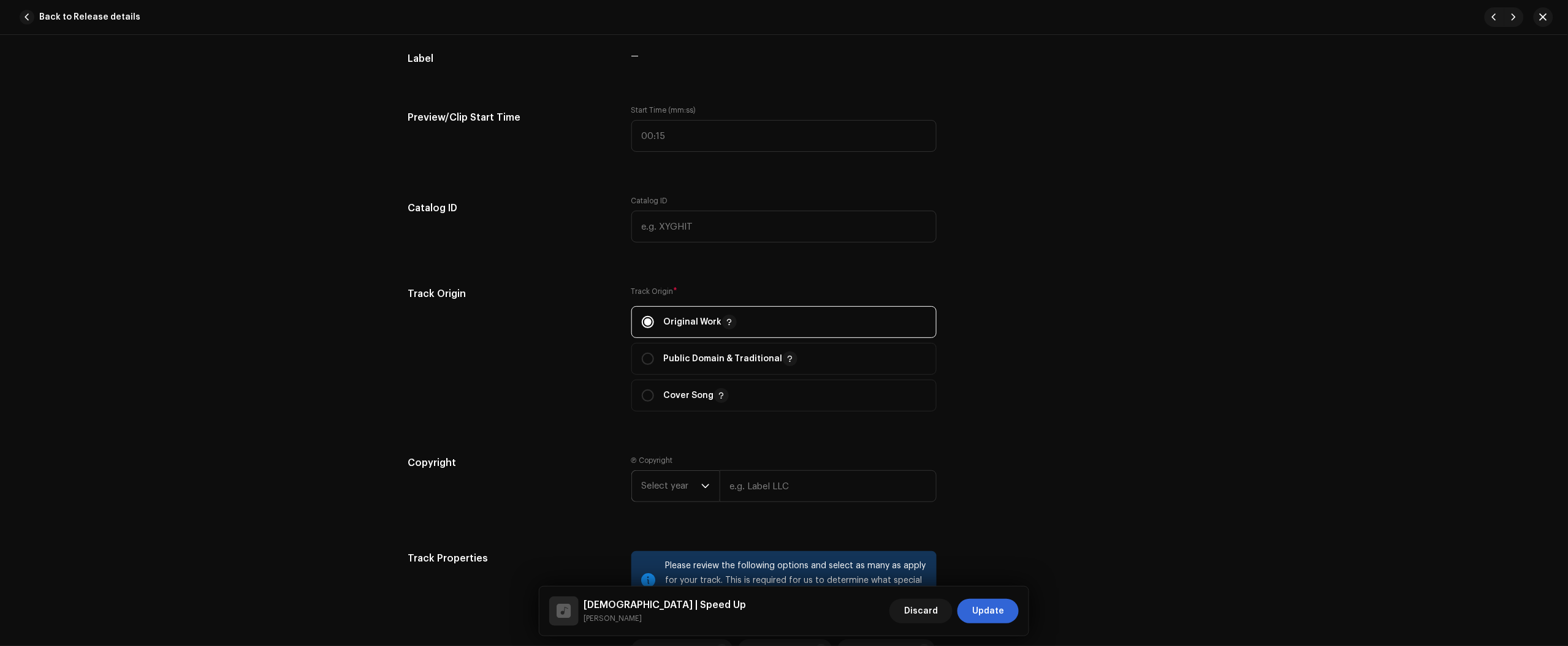
click at [667, 490] on span "Select year" at bounding box center [671, 486] width 60 height 31
click at [687, 376] on li "2025" at bounding box center [681, 378] width 87 height 25
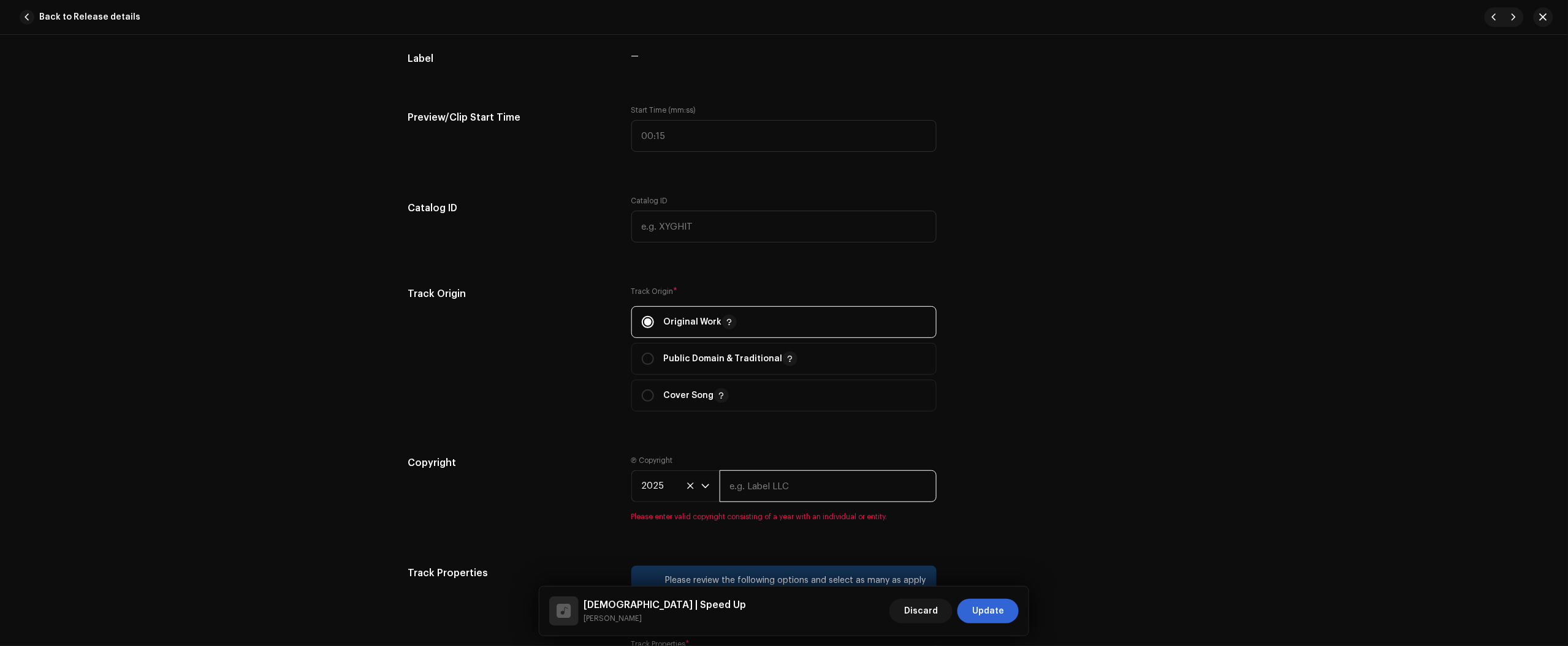
click at [749, 482] on input "text" at bounding box center [828, 486] width 217 height 32
type input "Júlio dos Santos Galhego Aguiar"
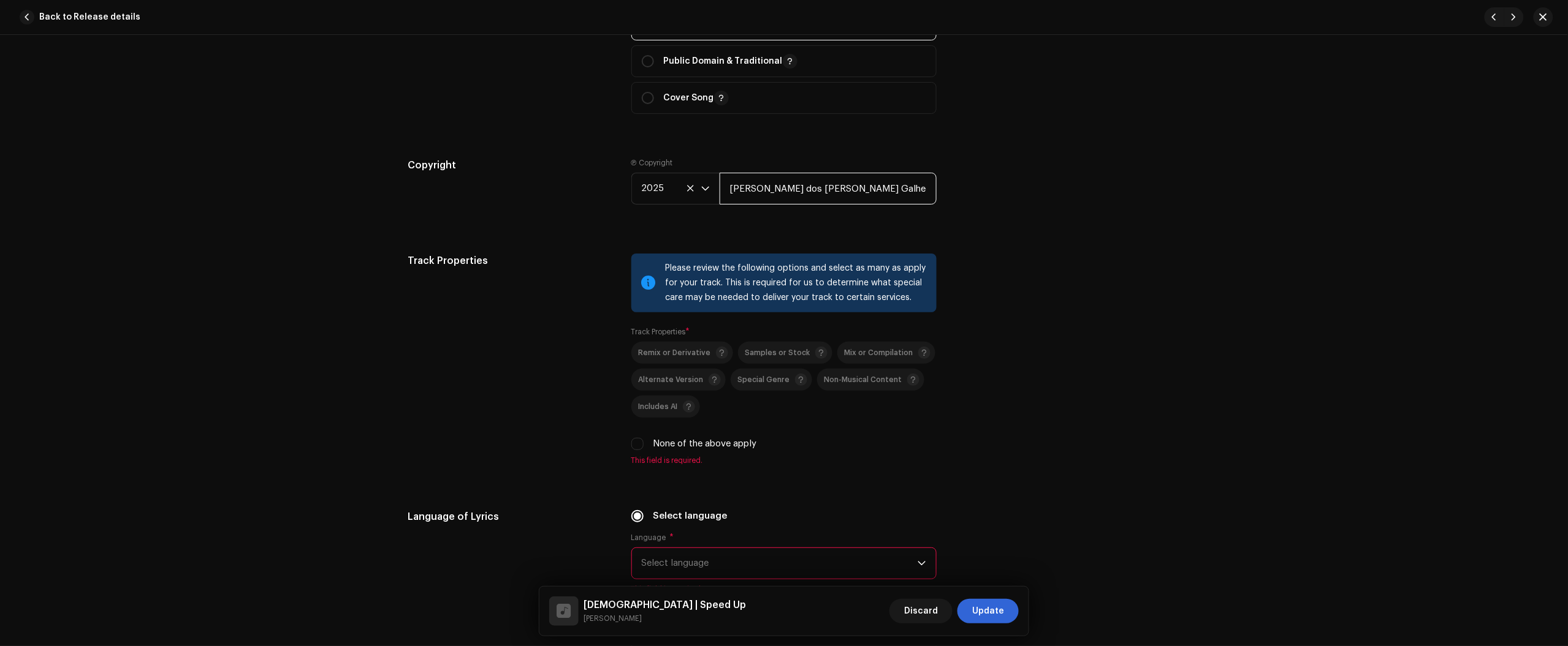
scroll to position [1608, 0]
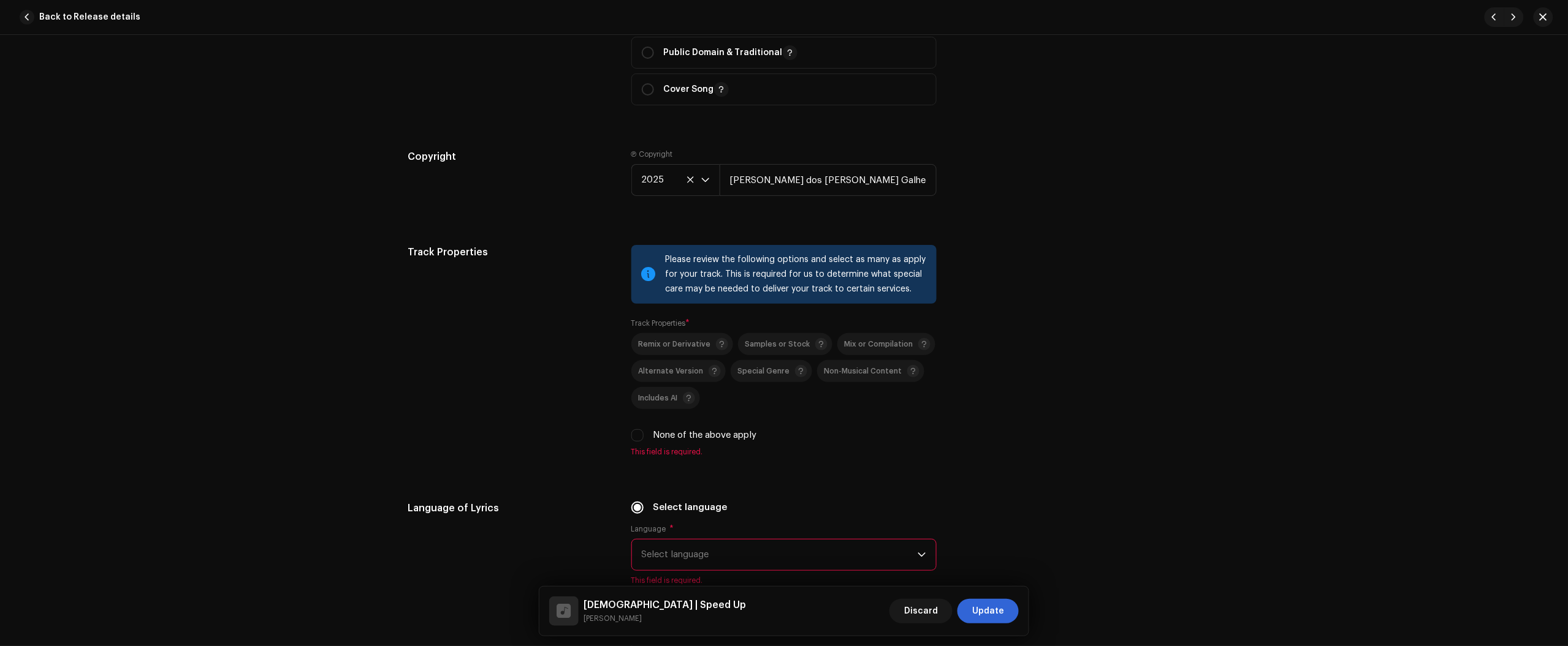
click at [653, 433] on label "None of the above apply" at bounding box center [705, 435] width 104 height 13
click at [644, 433] on input "None of the above apply" at bounding box center [637, 435] width 12 height 12
checkbox input "true"
drag, startPoint x: 648, startPoint y: 433, endPoint x: 642, endPoint y: 444, distance: 12.5
click at [647, 435] on div "None of the above apply" at bounding box center [784, 435] width 305 height 13
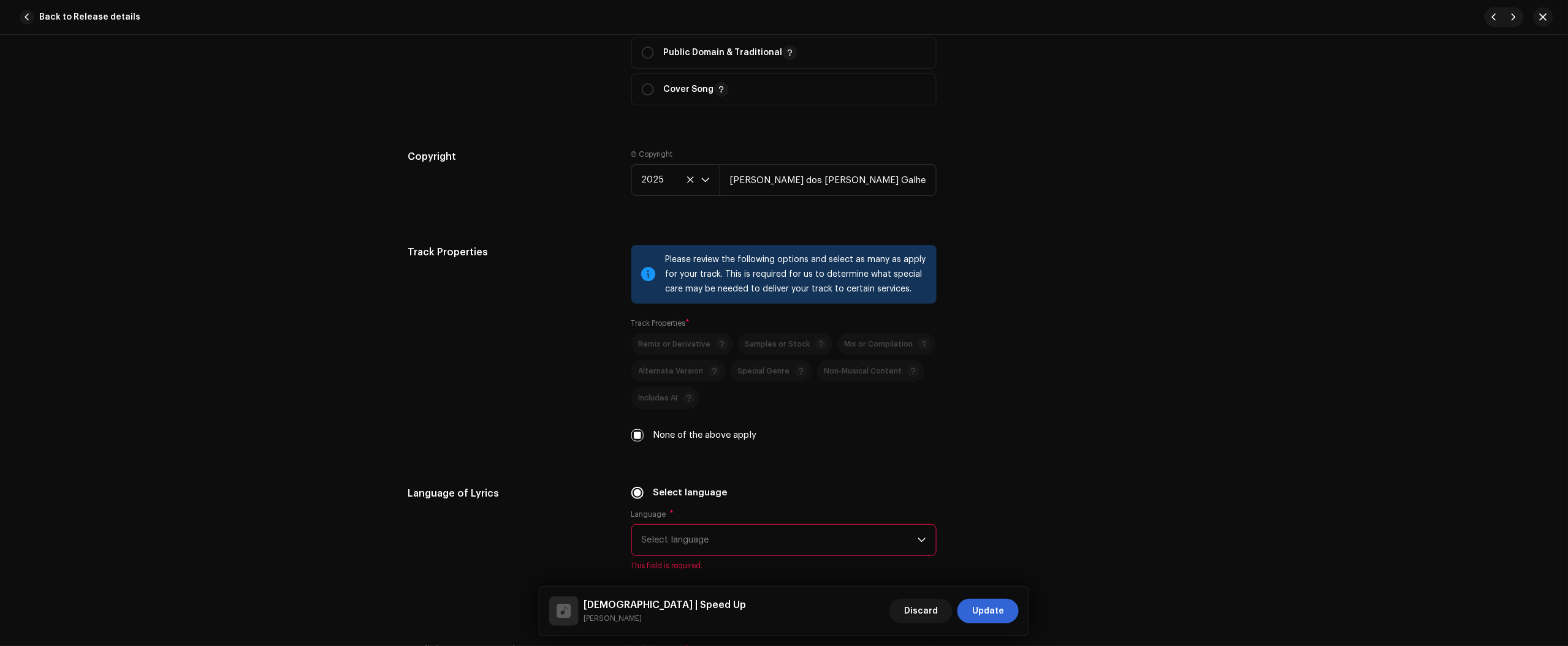
click at [752, 532] on span "Select language" at bounding box center [780, 540] width 276 height 31
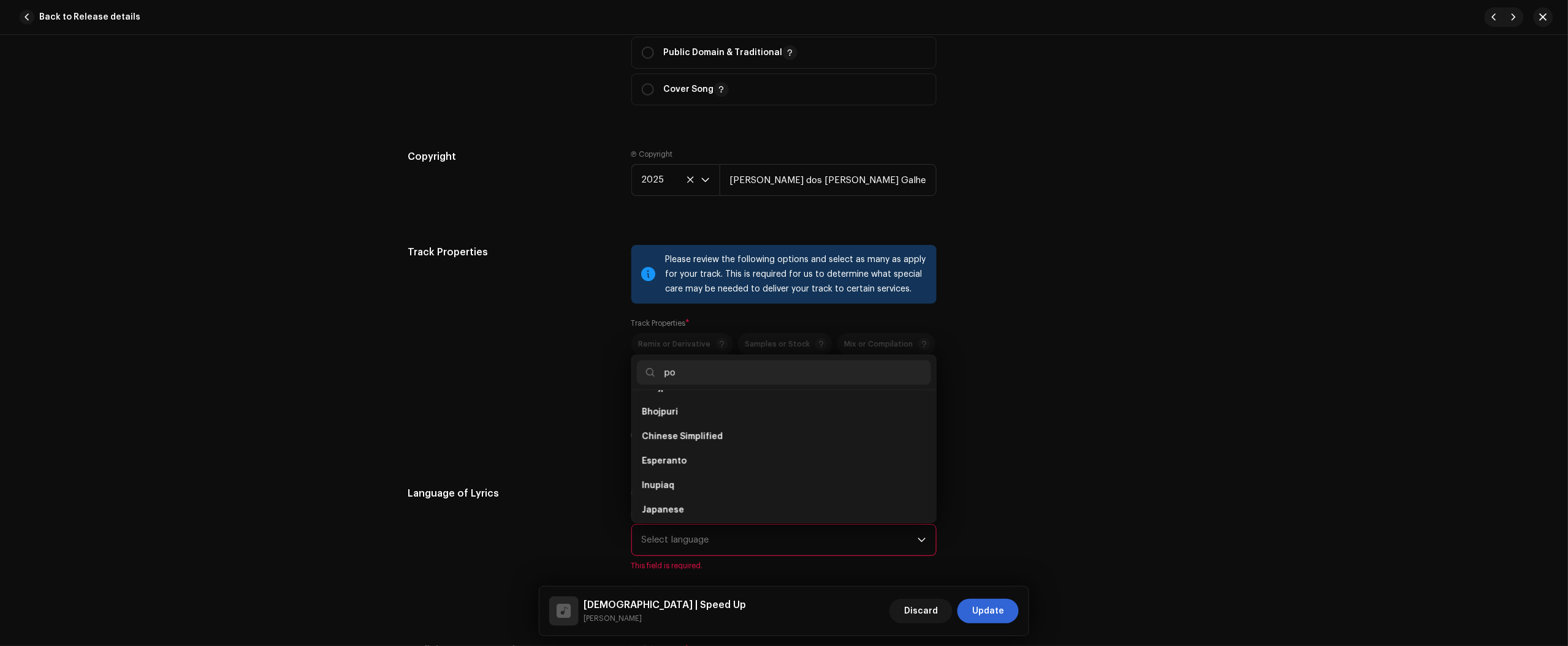
scroll to position [0, 0]
type input "port"
click at [742, 394] on ul "Portuguese" at bounding box center [784, 456] width 304 height 132
click at [731, 405] on li "Portuguese" at bounding box center [784, 407] width 294 height 25
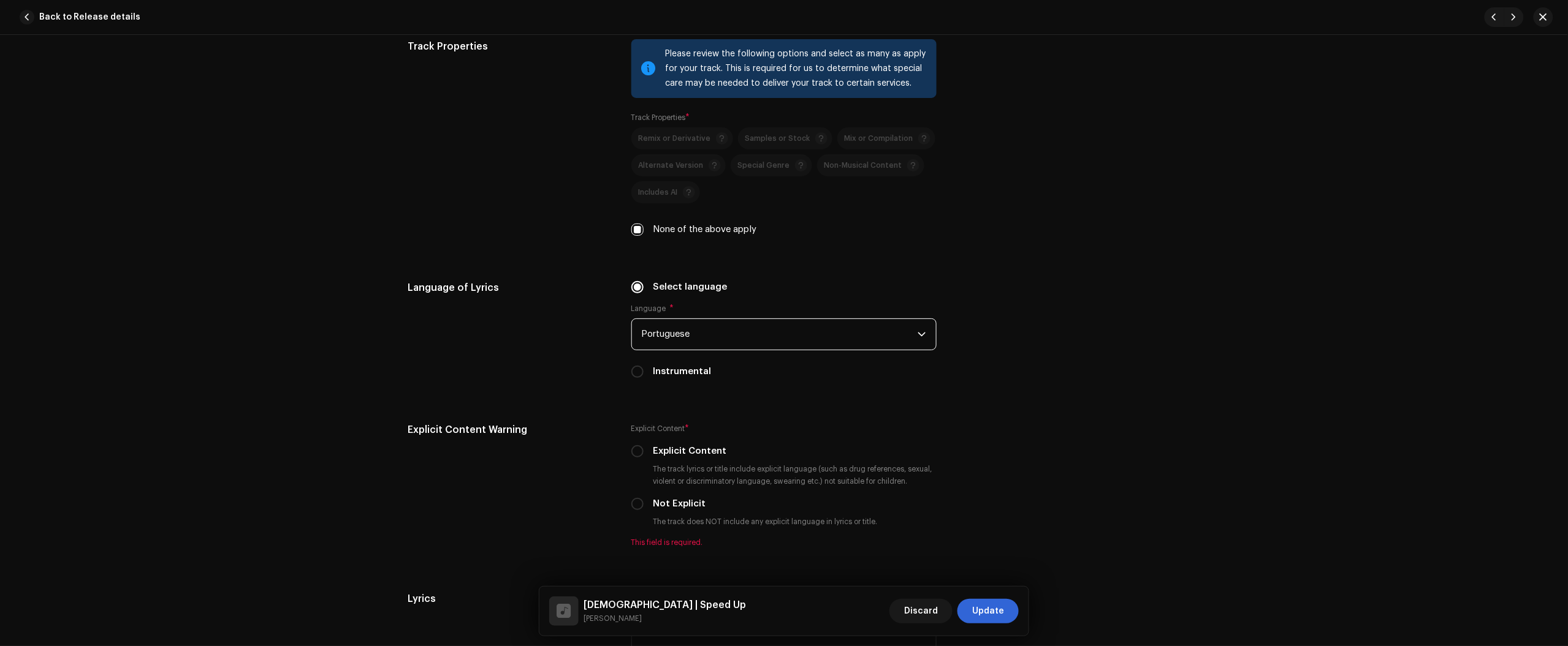
scroll to position [2144, 0]
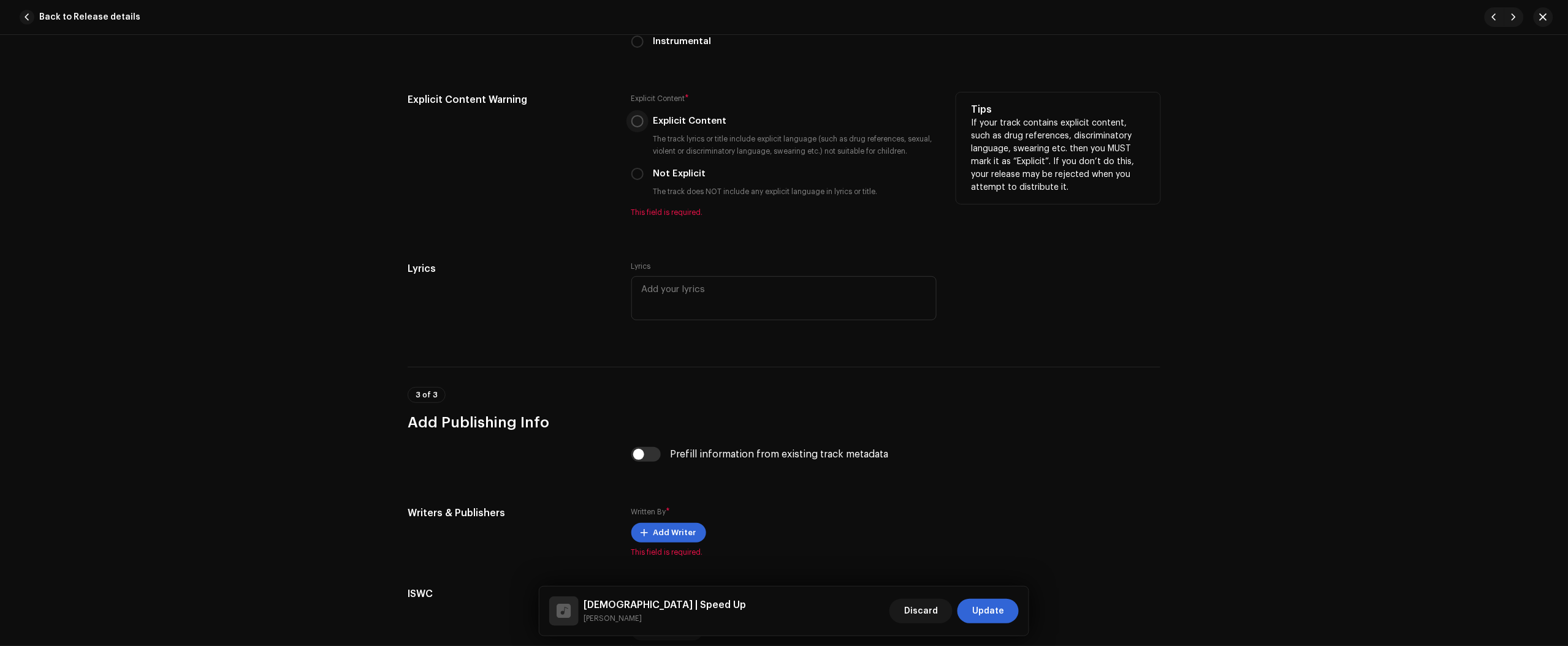
click at [638, 124] on input "Explicit Content" at bounding box center [637, 121] width 12 height 12
radio input "true"
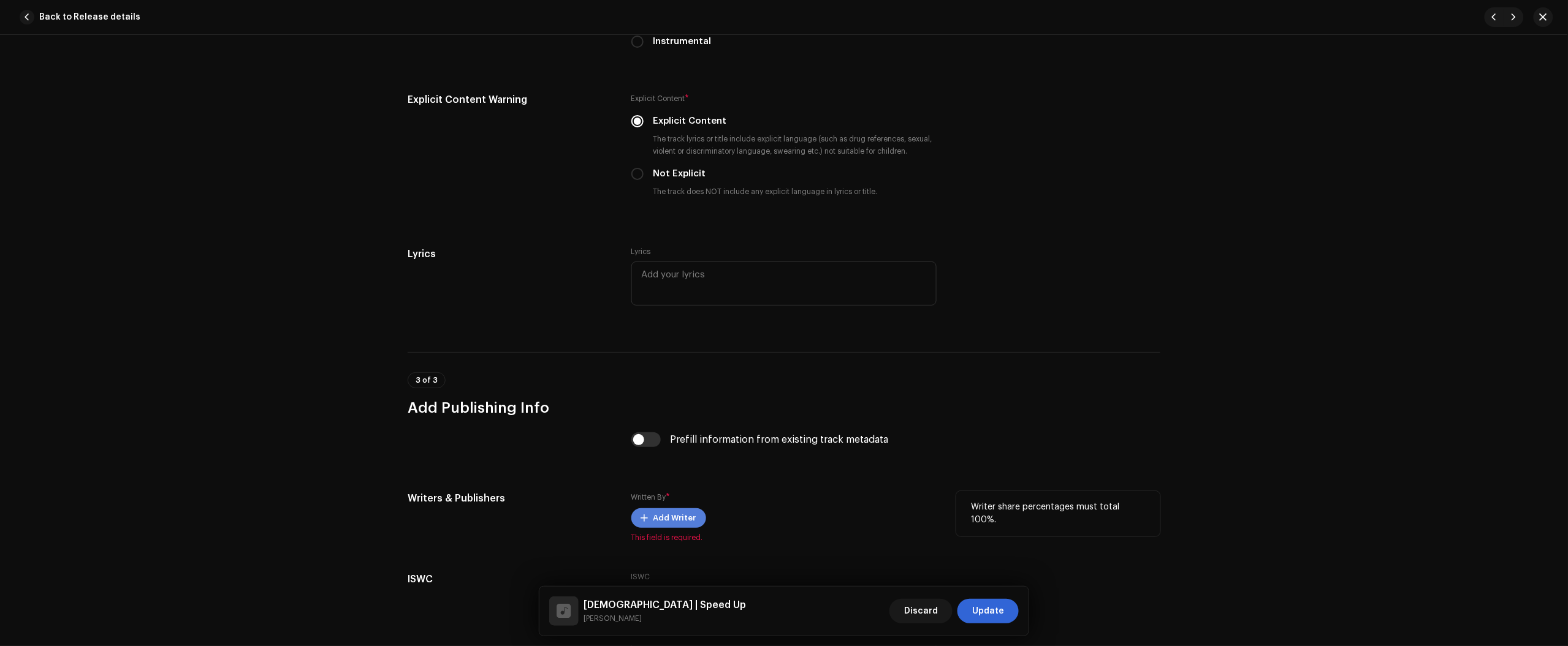
click at [660, 524] on span "Add Writer" at bounding box center [675, 518] width 43 height 25
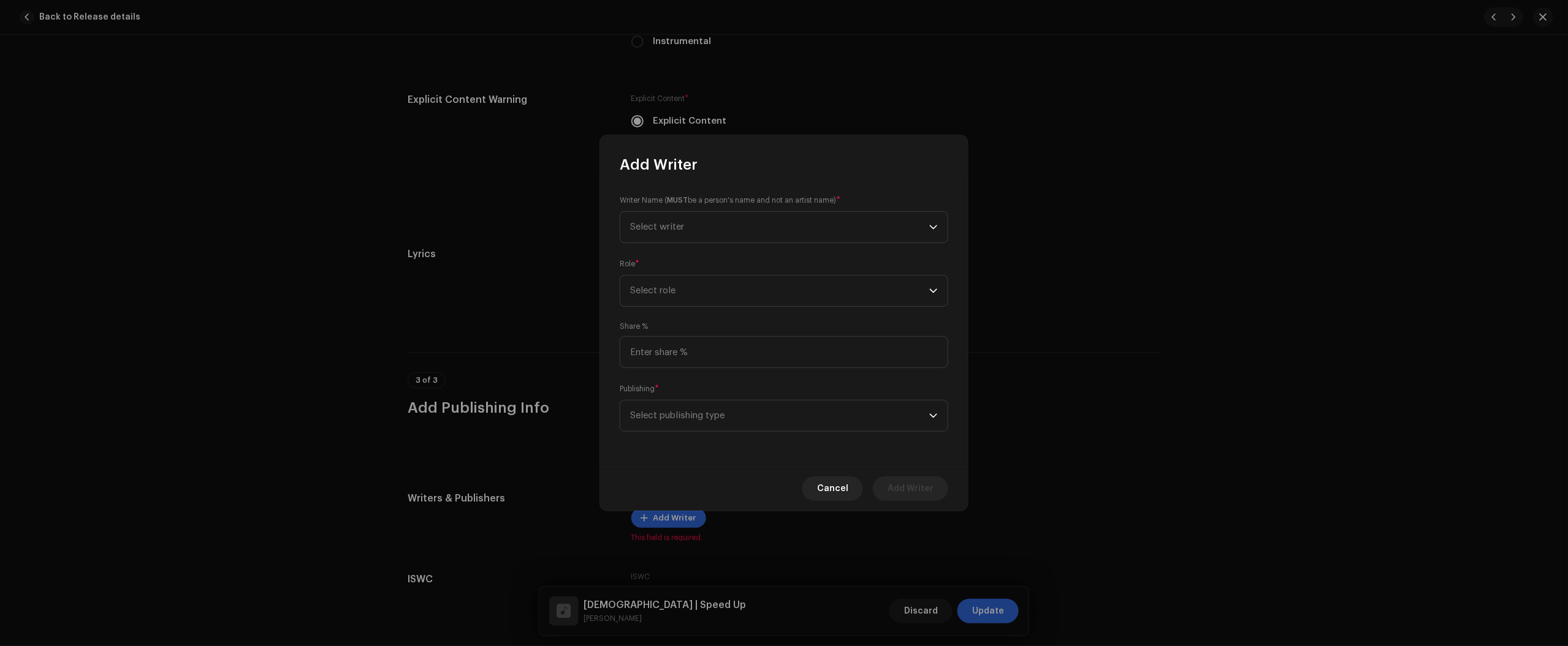
click at [703, 209] on div "Writer Name ( MUST be a person's name and not an artist name) * Select writer" at bounding box center [784, 218] width 329 height 49
click at [705, 209] on div "Writer Name ( MUST be a person's name and not an artist name) * Select writer" at bounding box center [784, 218] width 329 height 49
click at [709, 215] on span "Select writer" at bounding box center [780, 227] width 299 height 31
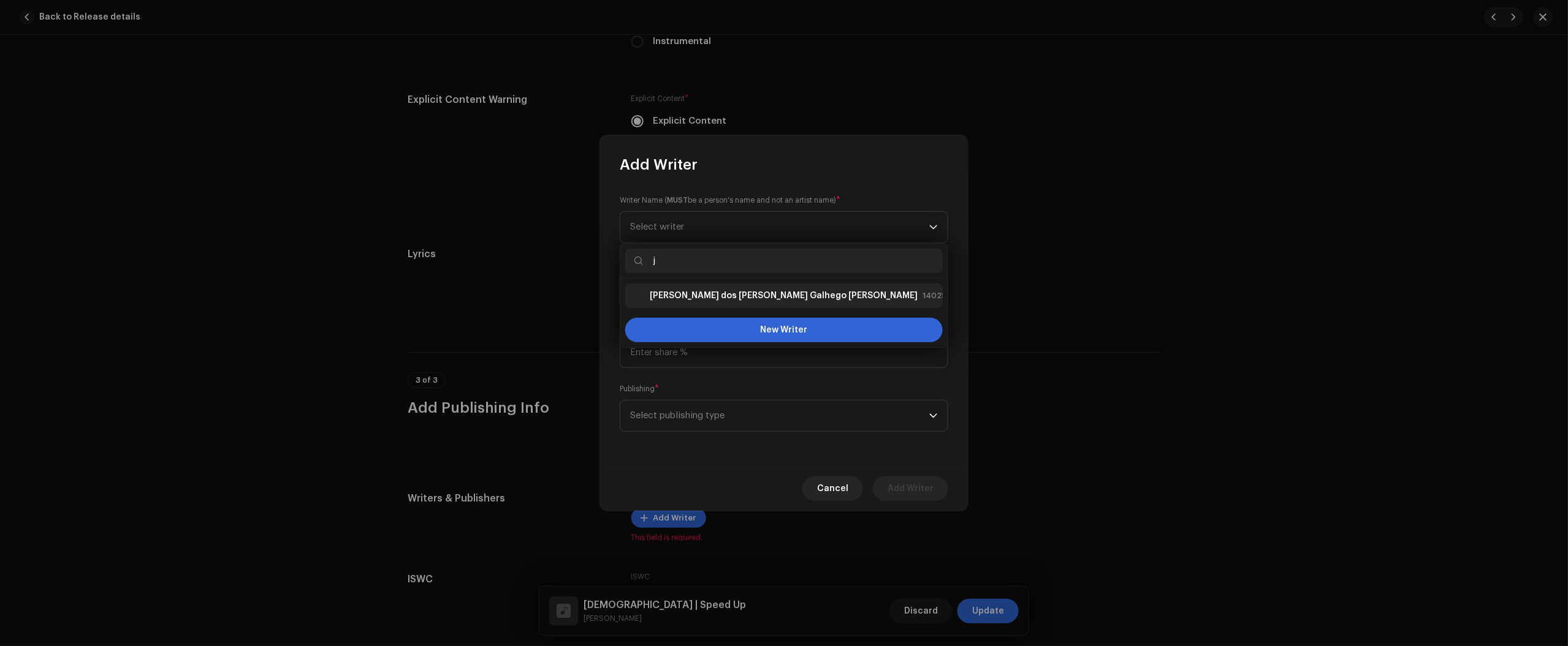
type input "j"
click at [754, 296] on strong "Júlio dos Santos Galhego Aguiar" at bounding box center [784, 296] width 268 height 12
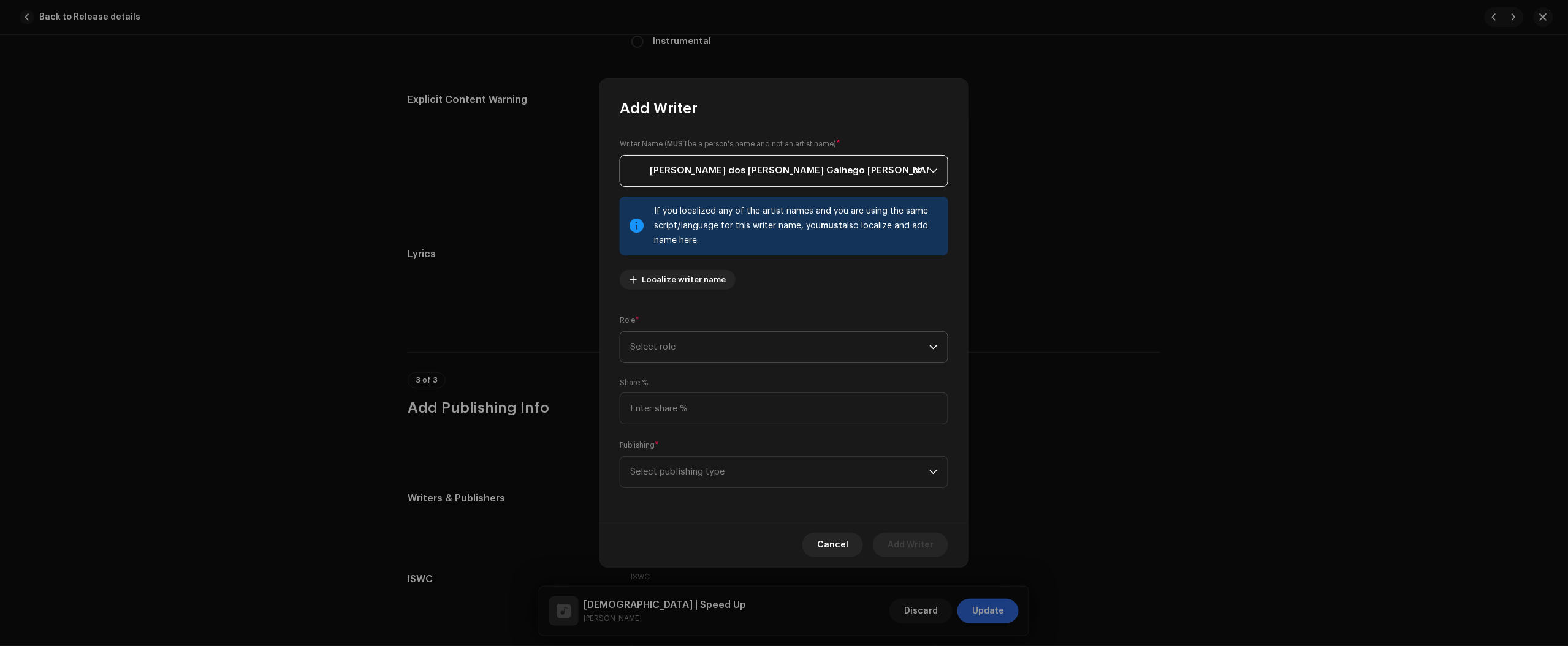
click at [745, 337] on span "Select role" at bounding box center [780, 347] width 299 height 31
click at [720, 455] on li "Composer & Lyricist" at bounding box center [784, 454] width 317 height 25
click at [715, 469] on span "Select publishing type" at bounding box center [780, 472] width 299 height 31
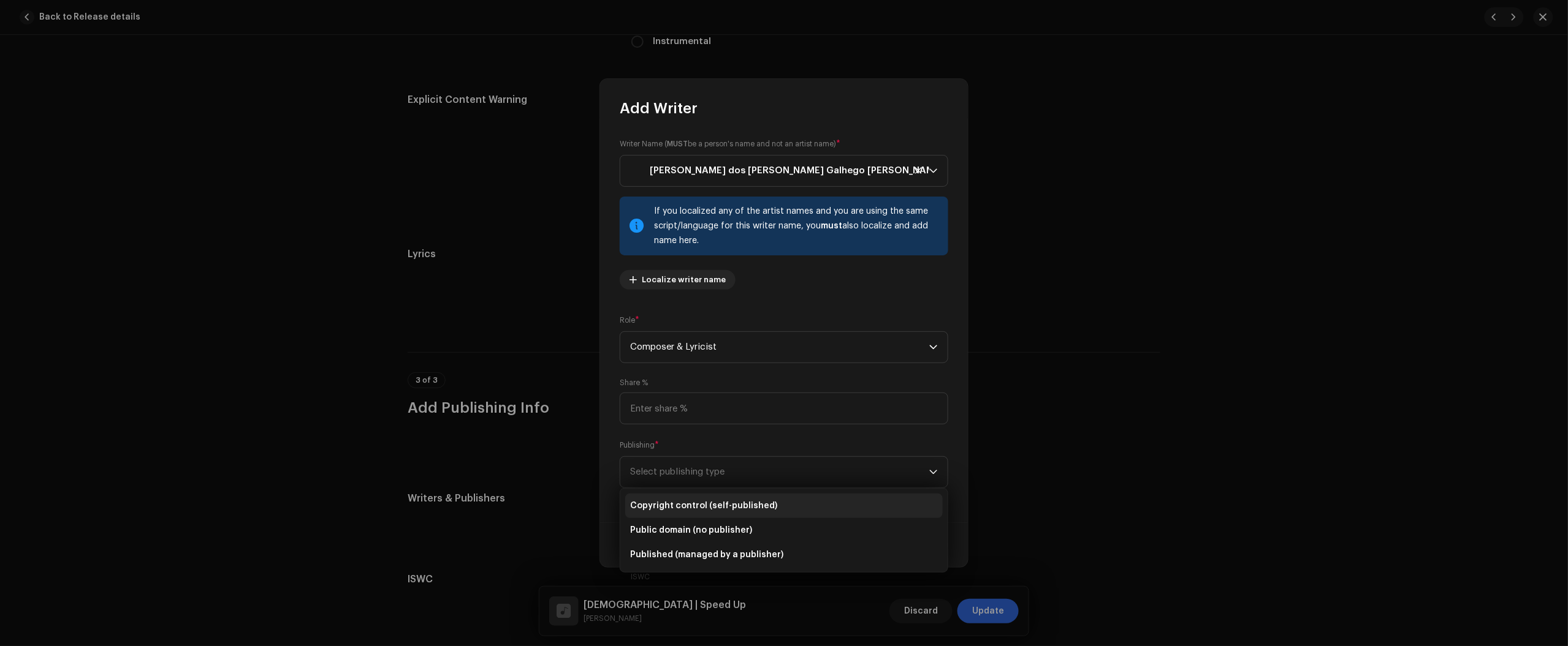
click at [729, 503] on span "Copyright control (self-published)" at bounding box center [704, 506] width 147 height 12
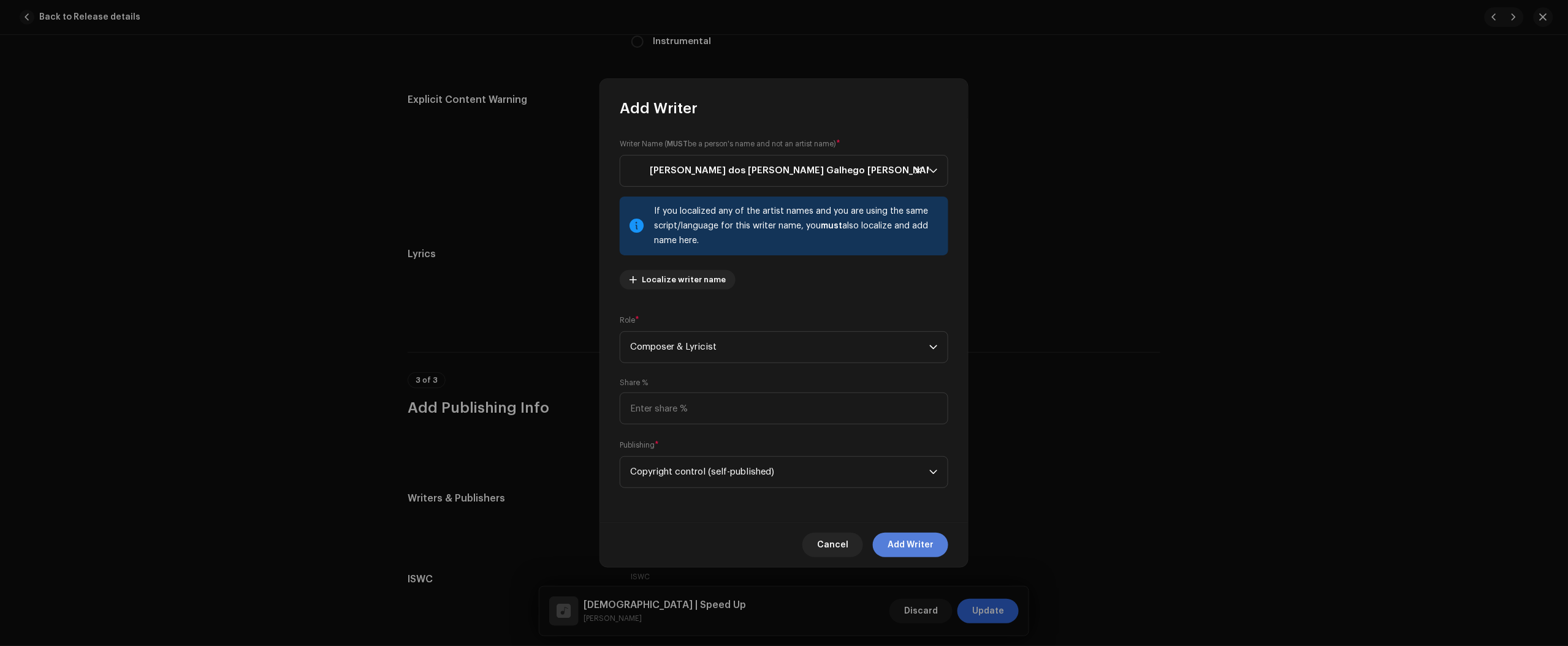
click at [922, 553] on span "Add Writer" at bounding box center [910, 545] width 46 height 25
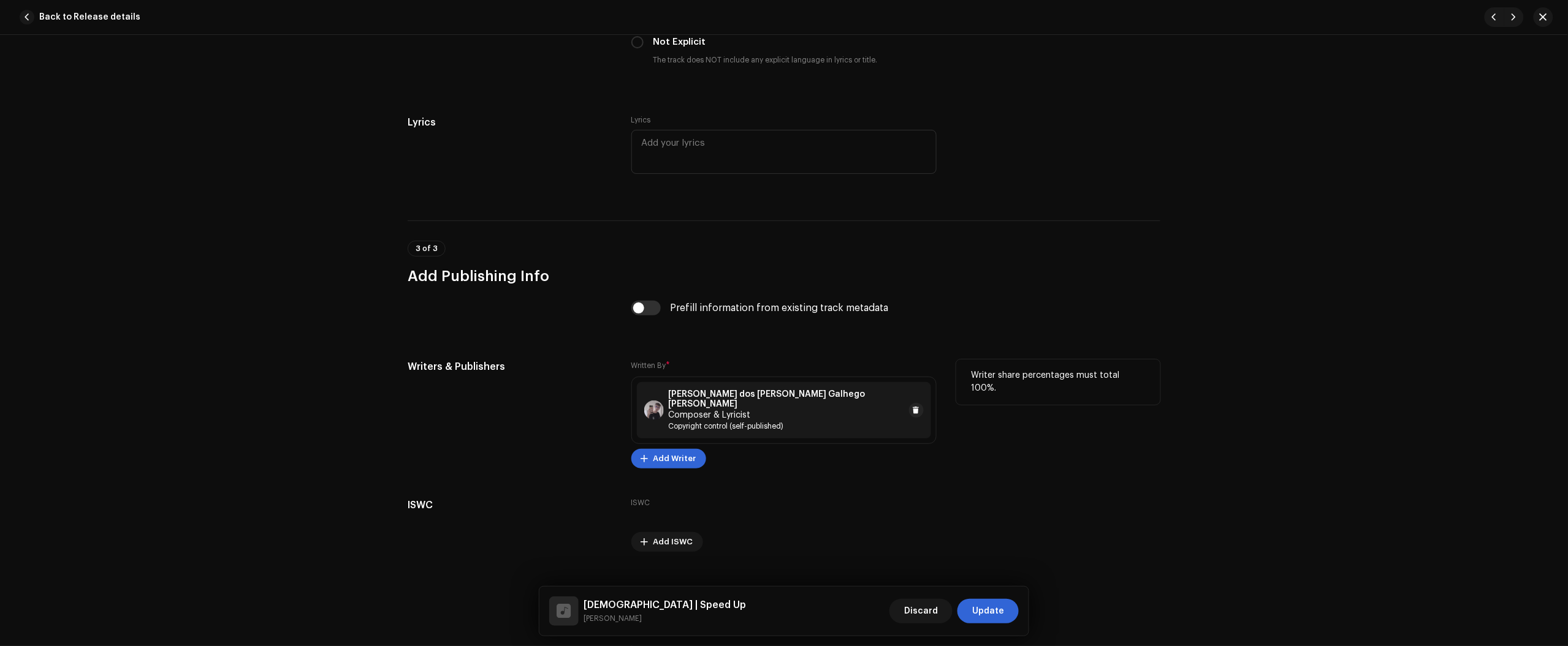
scroll to position [2280, 0]
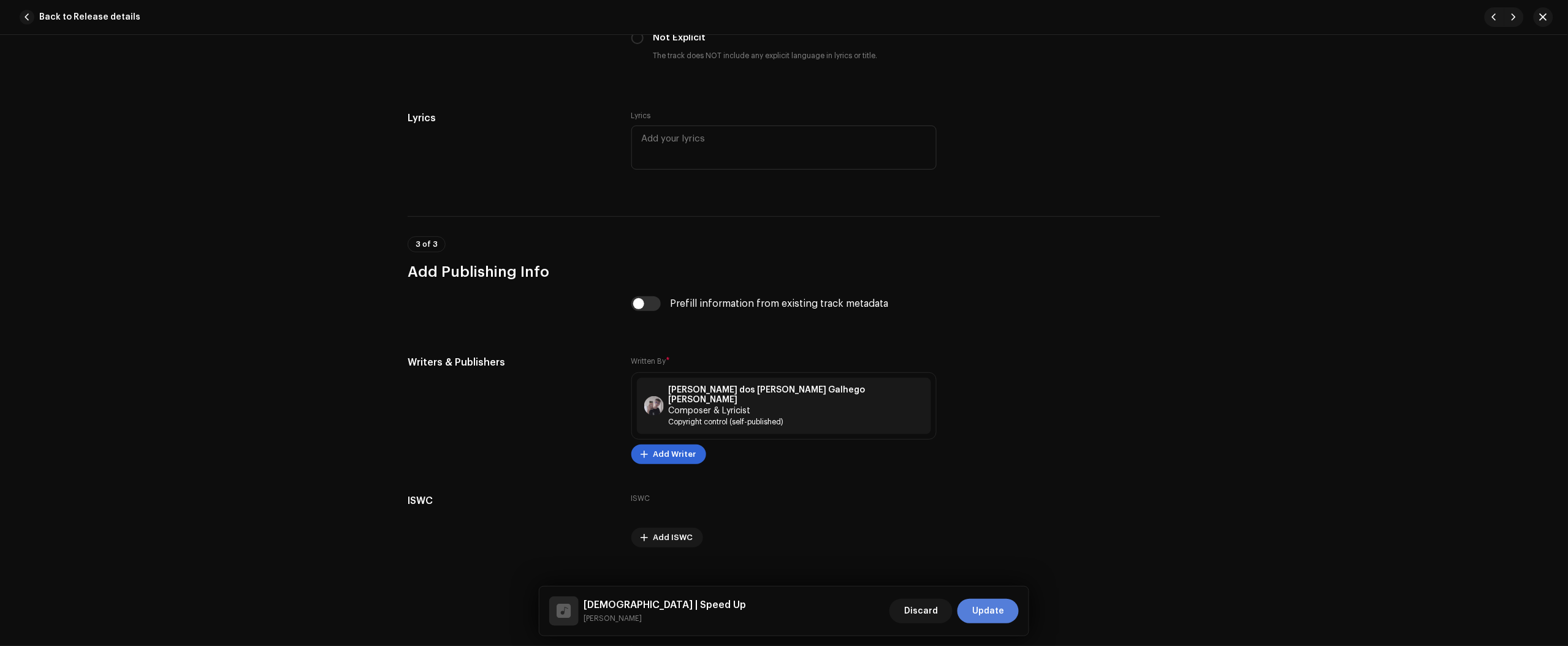
click at [994, 607] on span "Update" at bounding box center [988, 611] width 32 height 25
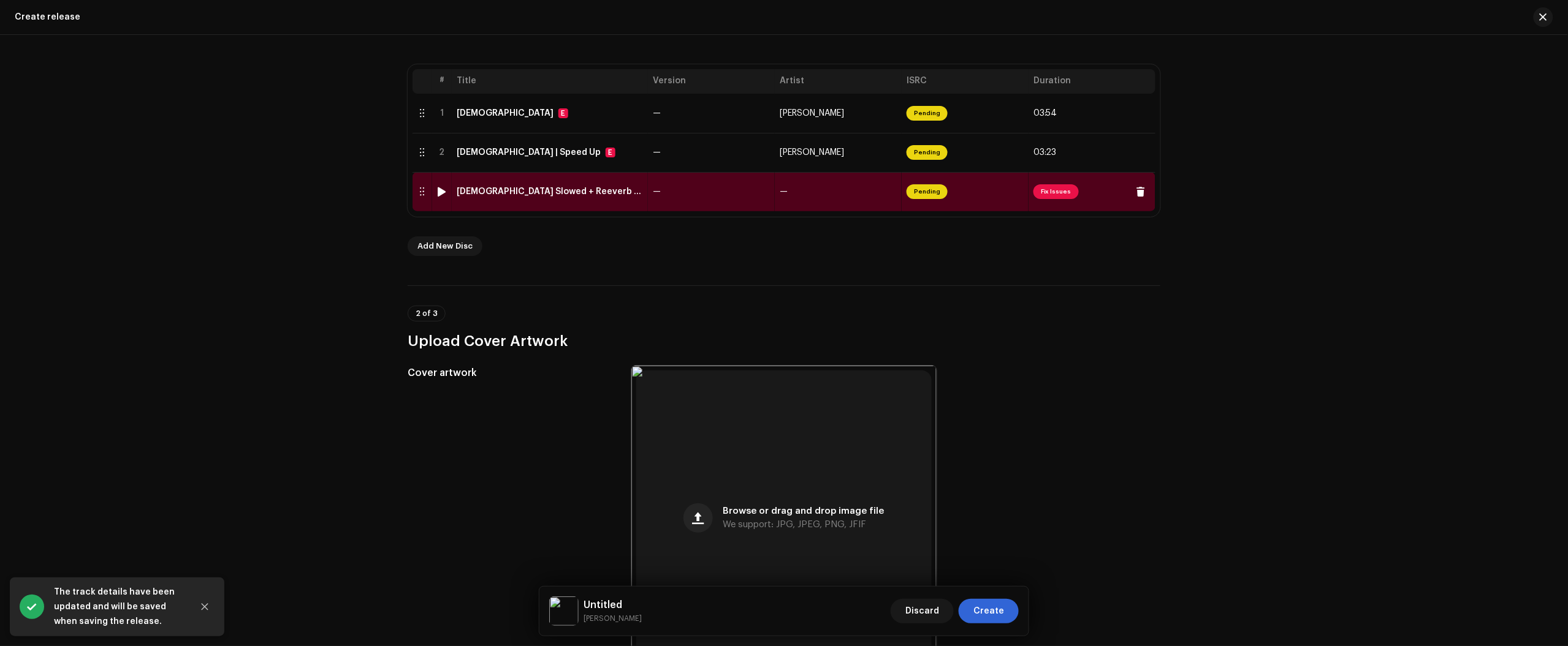
click at [623, 196] on div "Deus Slowed + Reeverb -16bit.wav" at bounding box center [549, 191] width 186 height 10
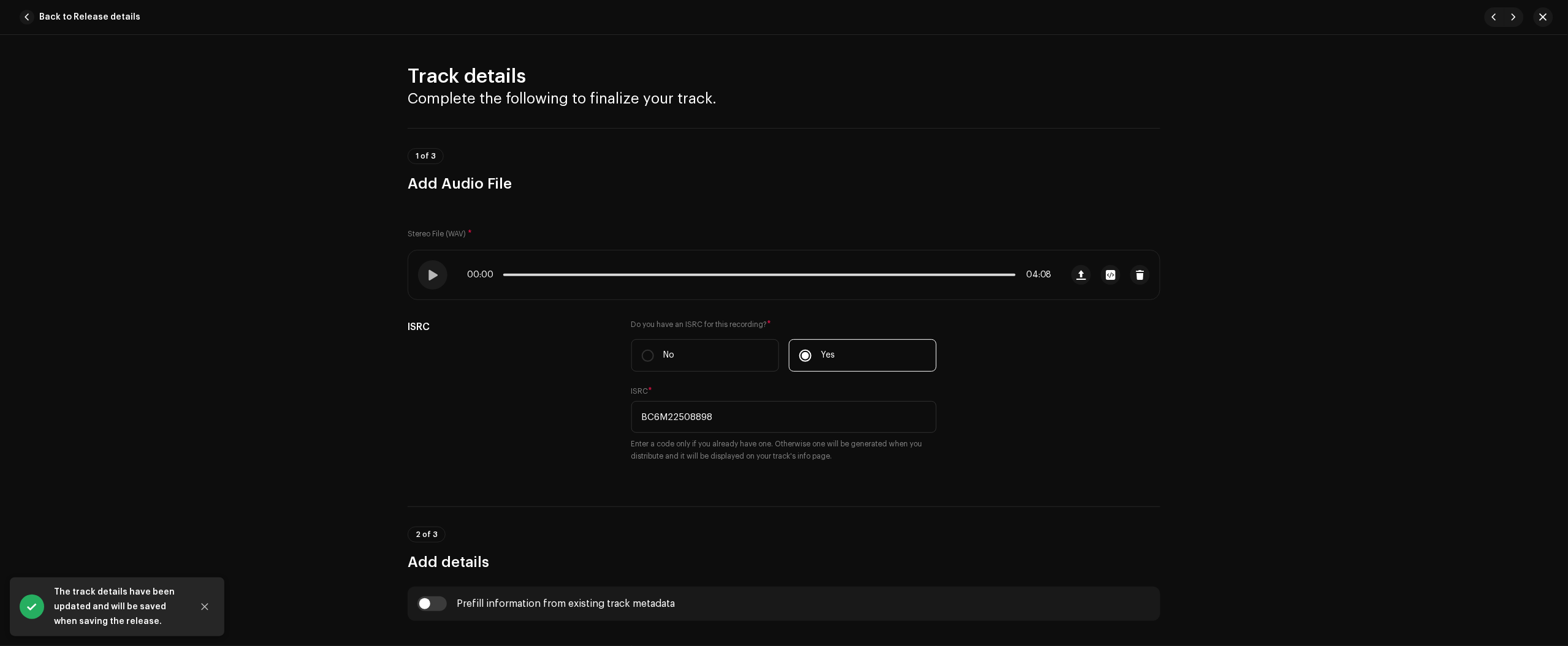
scroll to position [459, 0]
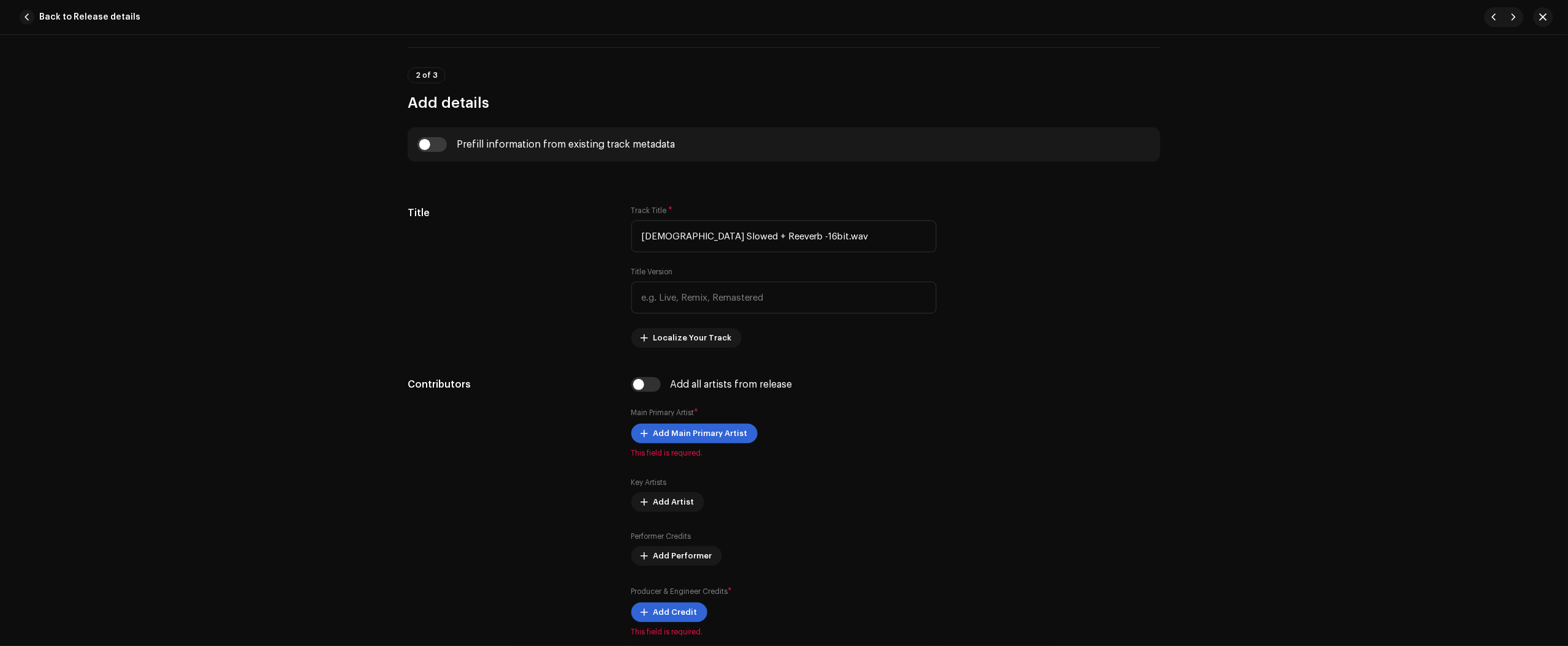
click at [1505, 265] on div "Track details Complete the following to finalize your track. 1 of 3 Add Audio F…" at bounding box center [784, 340] width 1568 height 611
drag, startPoint x: 803, startPoint y: 242, endPoint x: 493, endPoint y: 255, distance: 310.3
click at [576, 252] on div "Title Track Title * Deus Slowed + Reeverb -16bit.wav Title Version Localize You…" at bounding box center [784, 277] width 753 height 142
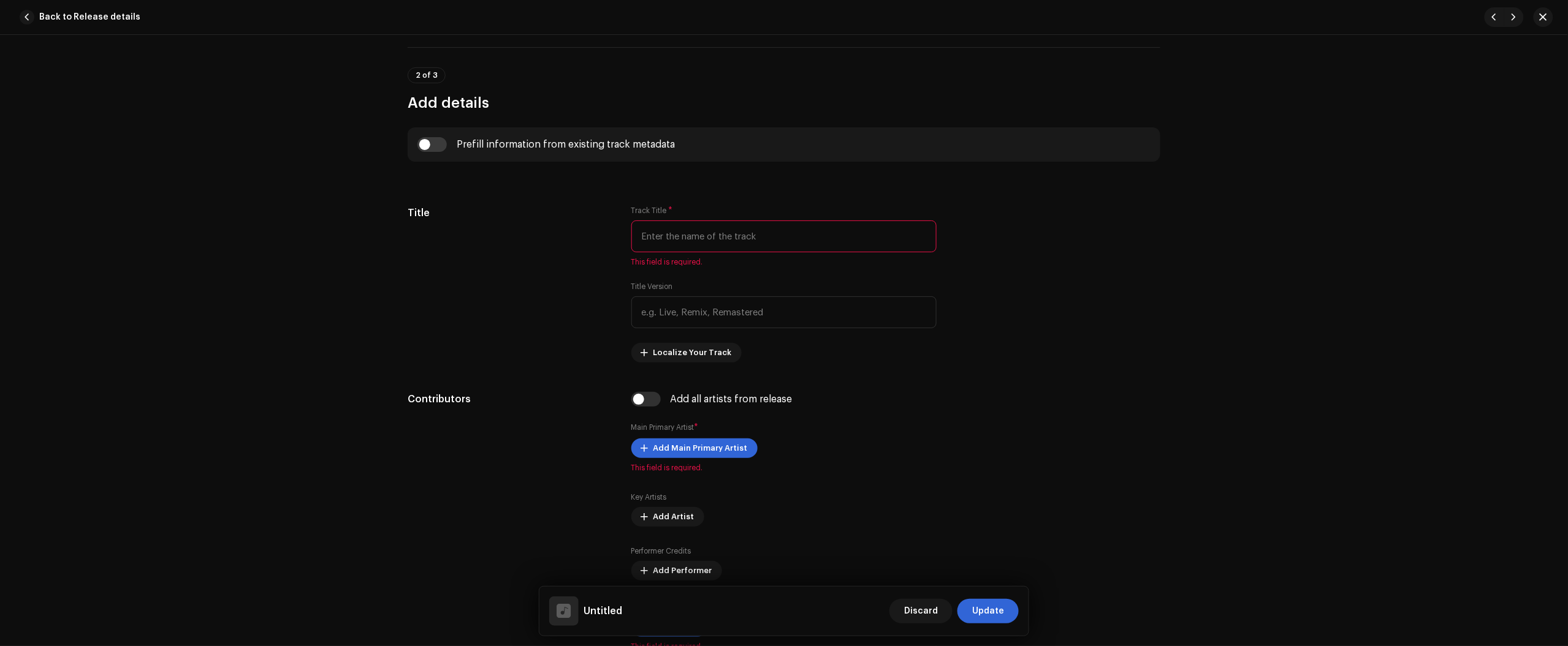
click at [1476, 142] on div "Track details Complete the following to finalize your track. 1 of 3 Add Audio F…" at bounding box center [784, 340] width 1568 height 611
click at [809, 233] on input "text" at bounding box center [784, 237] width 305 height 32
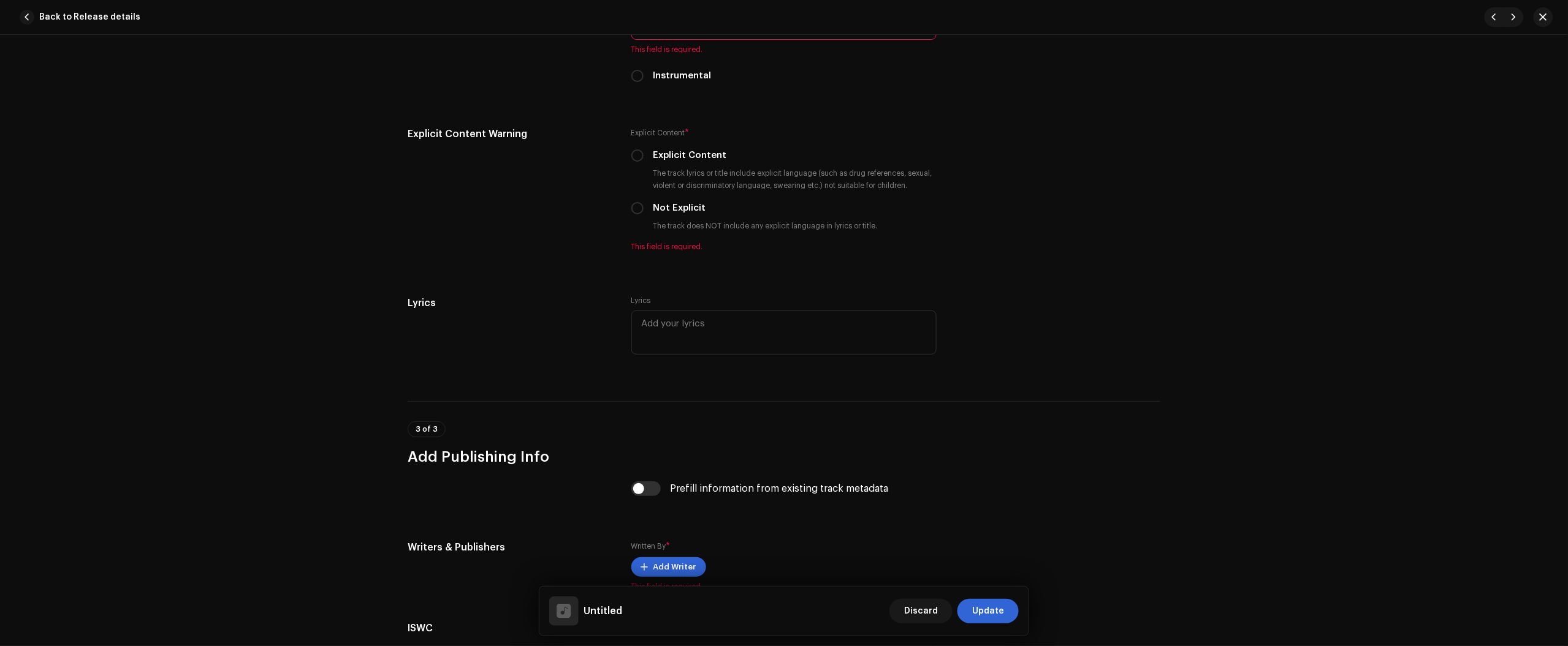
scroll to position [1796, 0]
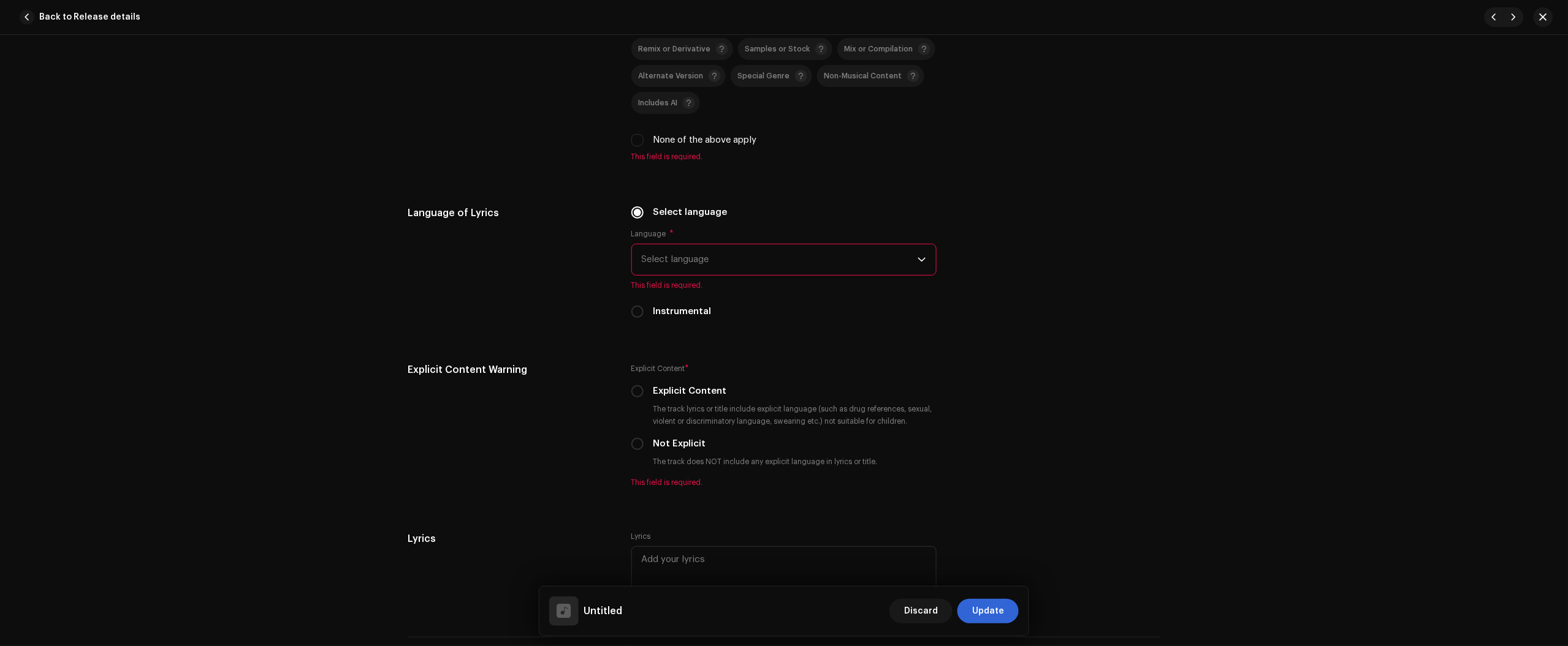
click at [752, 260] on span "Select language" at bounding box center [780, 259] width 276 height 31
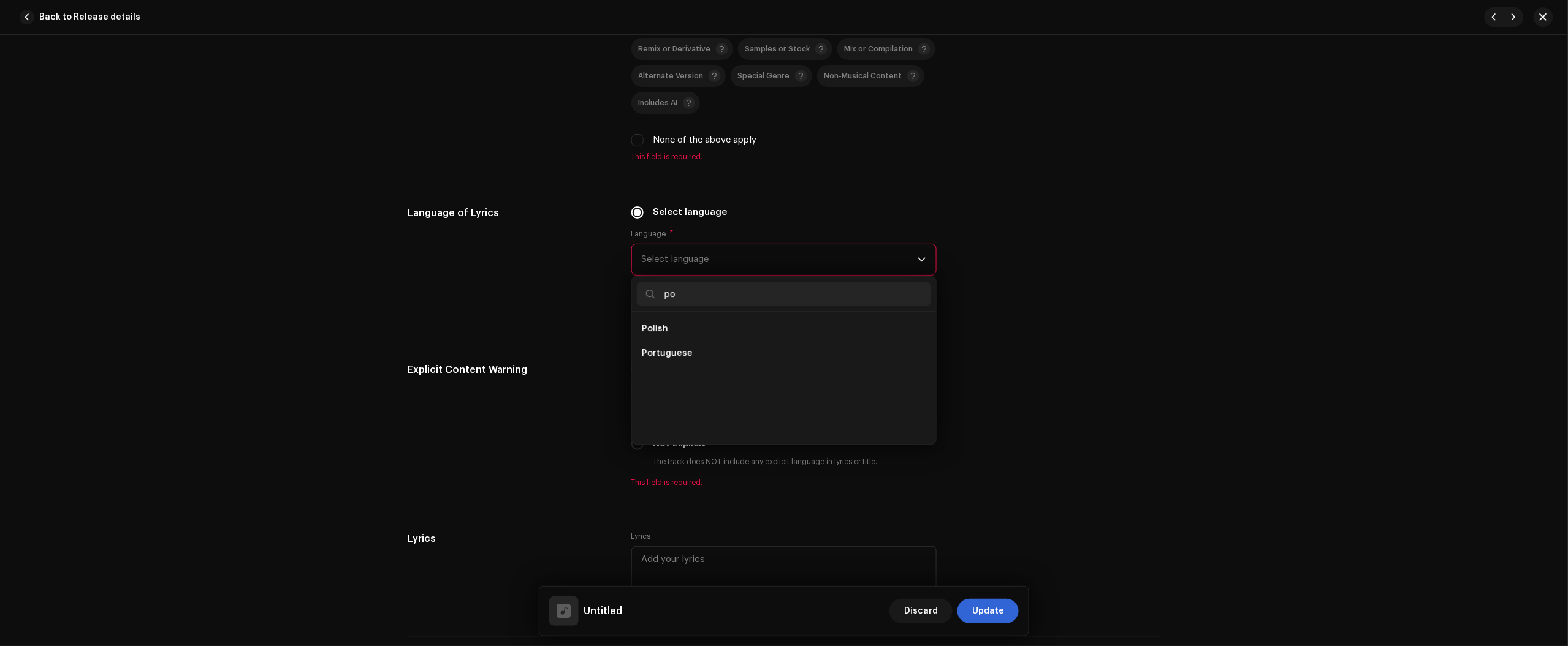
scroll to position [0, 0]
type input "port"
click at [722, 328] on li "Portuguese" at bounding box center [784, 329] width 294 height 25
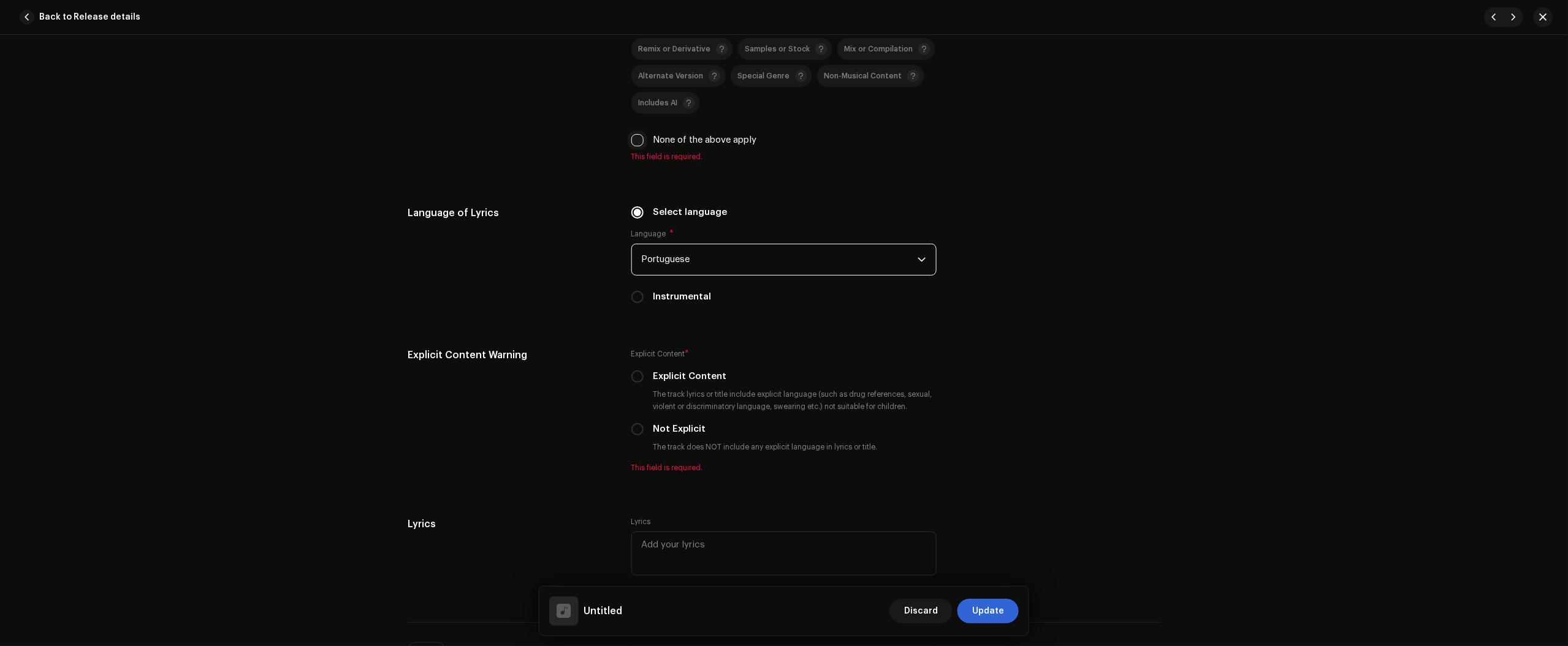
click at [634, 138] on input "None of the above apply" at bounding box center [637, 140] width 12 height 12
checkbox input "true"
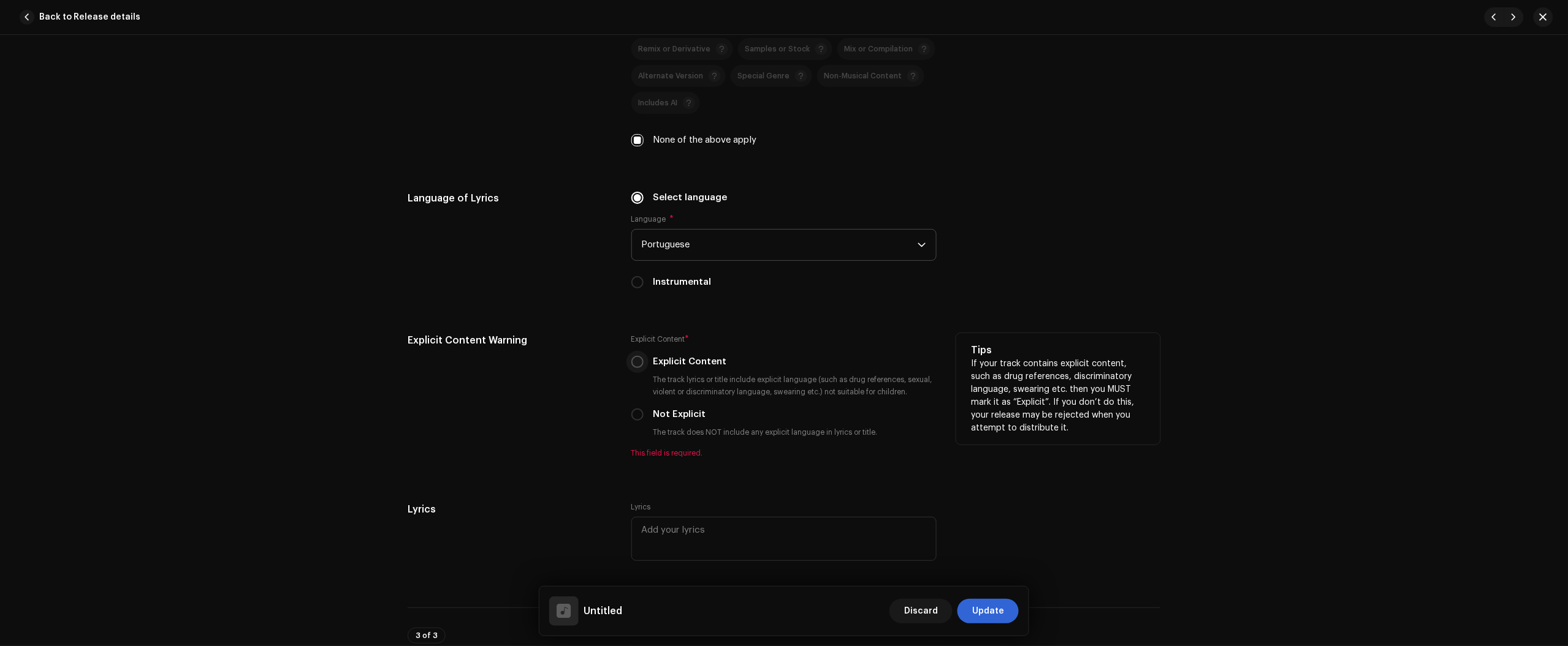
click at [631, 364] on input "Explicit Content" at bounding box center [637, 362] width 12 height 12
radio input "true"
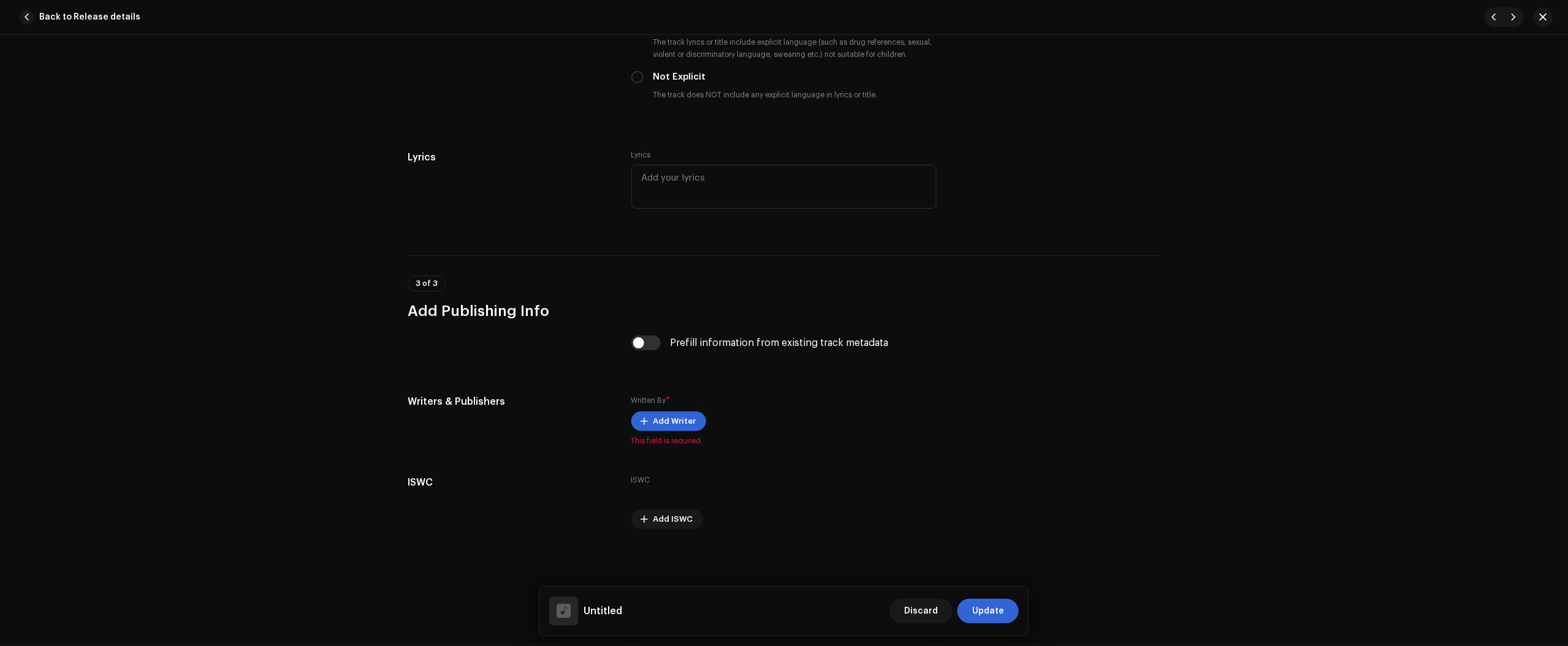
scroll to position [2135, 0]
click at [647, 421] on button "Add Writer" at bounding box center [669, 421] width 75 height 19
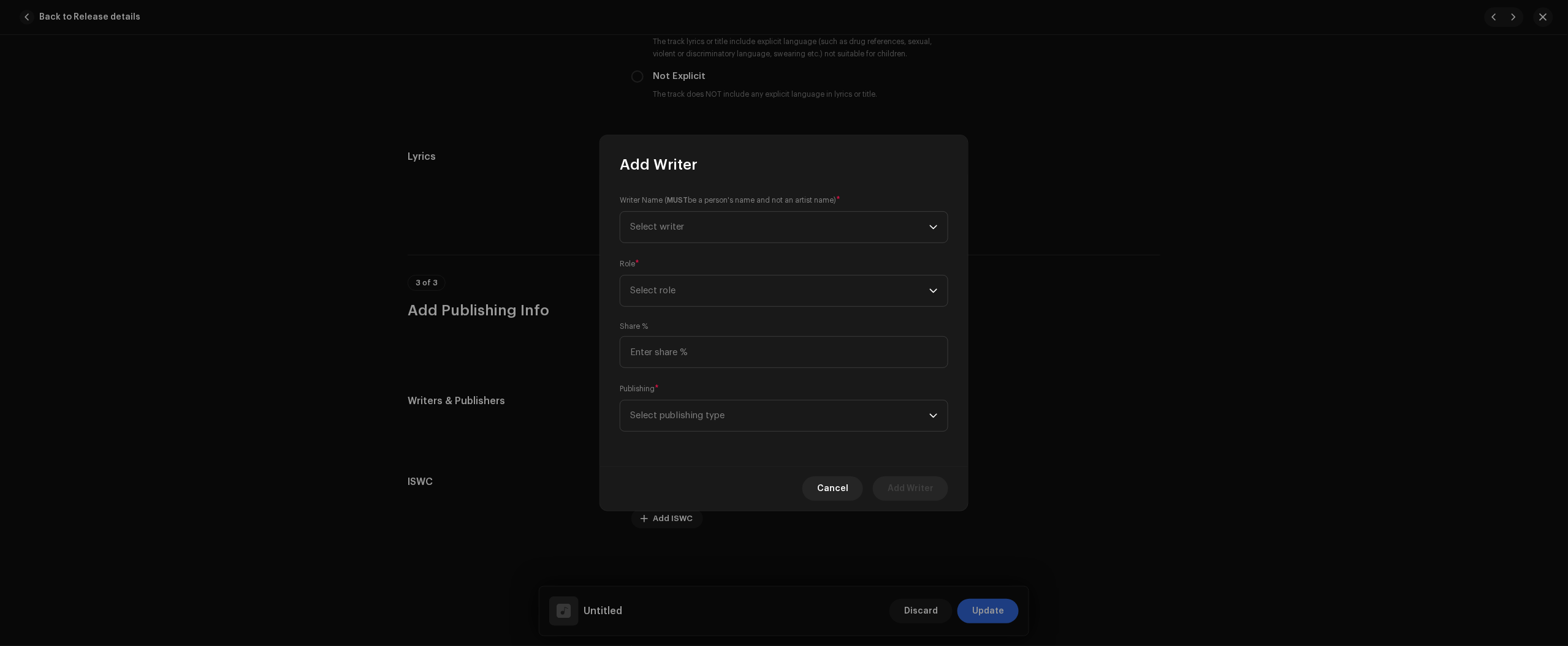
click at [726, 206] on small "Writer Name ( MUST be a person's name and not an artist name)" at bounding box center [727, 200] width 216 height 12
drag, startPoint x: 733, startPoint y: 217, endPoint x: 733, endPoint y: 223, distance: 6.0
click at [734, 217] on span "Select writer" at bounding box center [780, 227] width 299 height 31
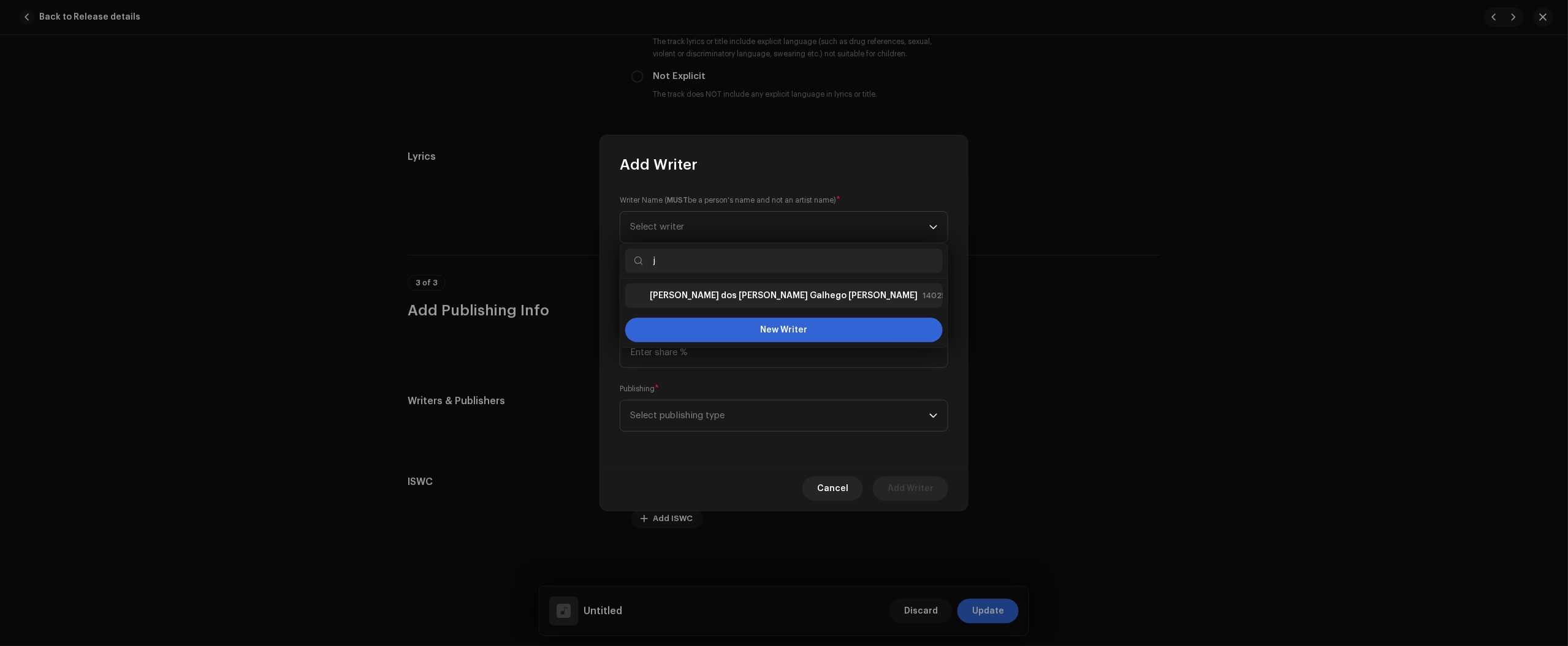
type input "j"
click at [729, 300] on strong "Júlio dos Santos Galhego Aguiar" at bounding box center [784, 296] width 268 height 12
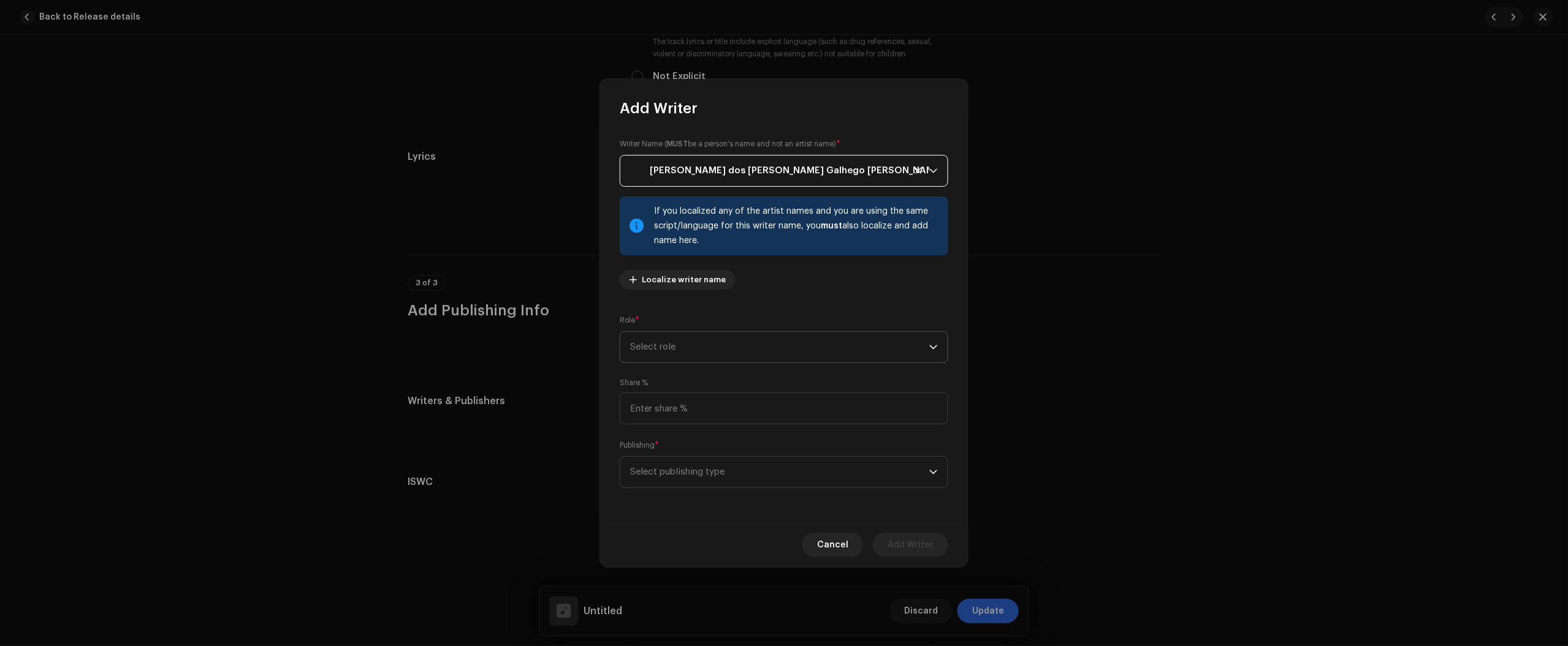
click at [711, 338] on span "Select role" at bounding box center [780, 347] width 299 height 31
click at [687, 454] on span "Composer & Lyricist" at bounding box center [673, 454] width 86 height 12
click at [705, 473] on span "Select publishing type" at bounding box center [780, 472] width 299 height 31
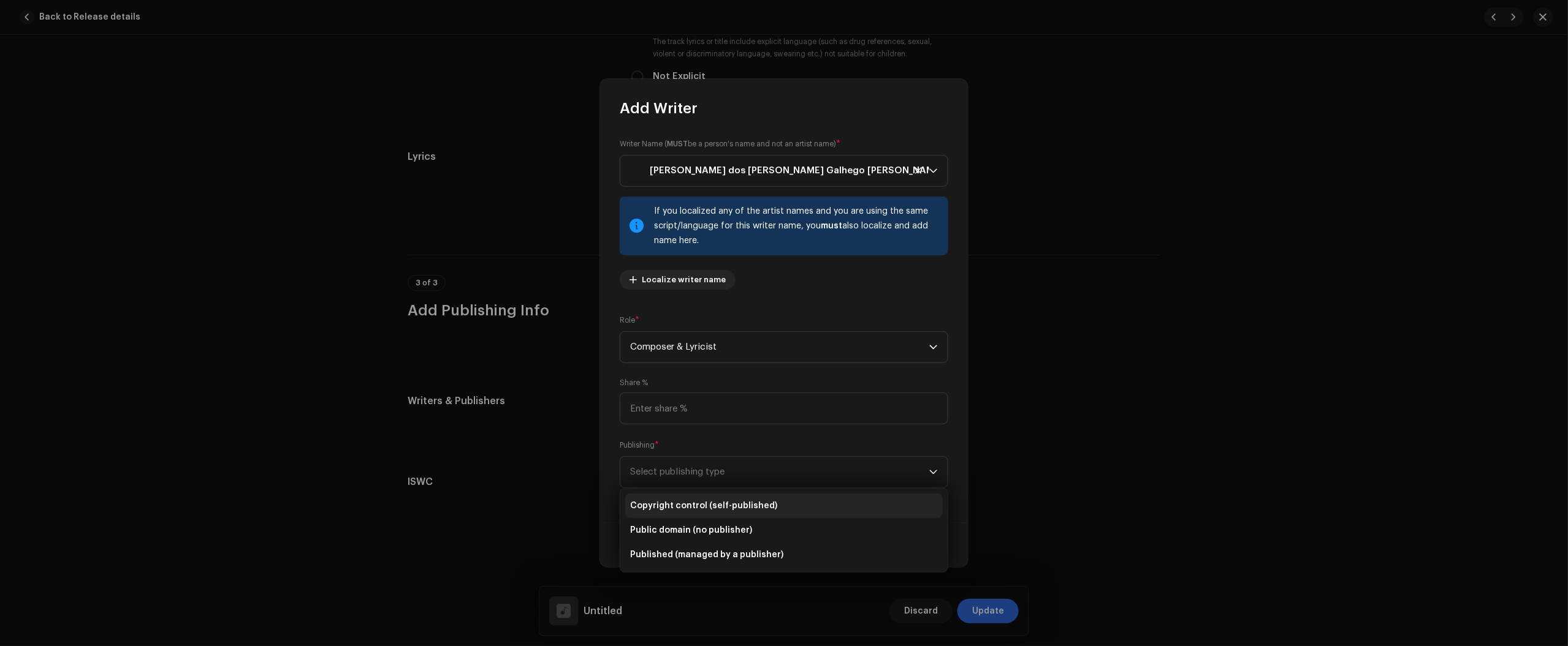
click at [709, 507] on span "Copyright control (self-published)" at bounding box center [704, 506] width 147 height 12
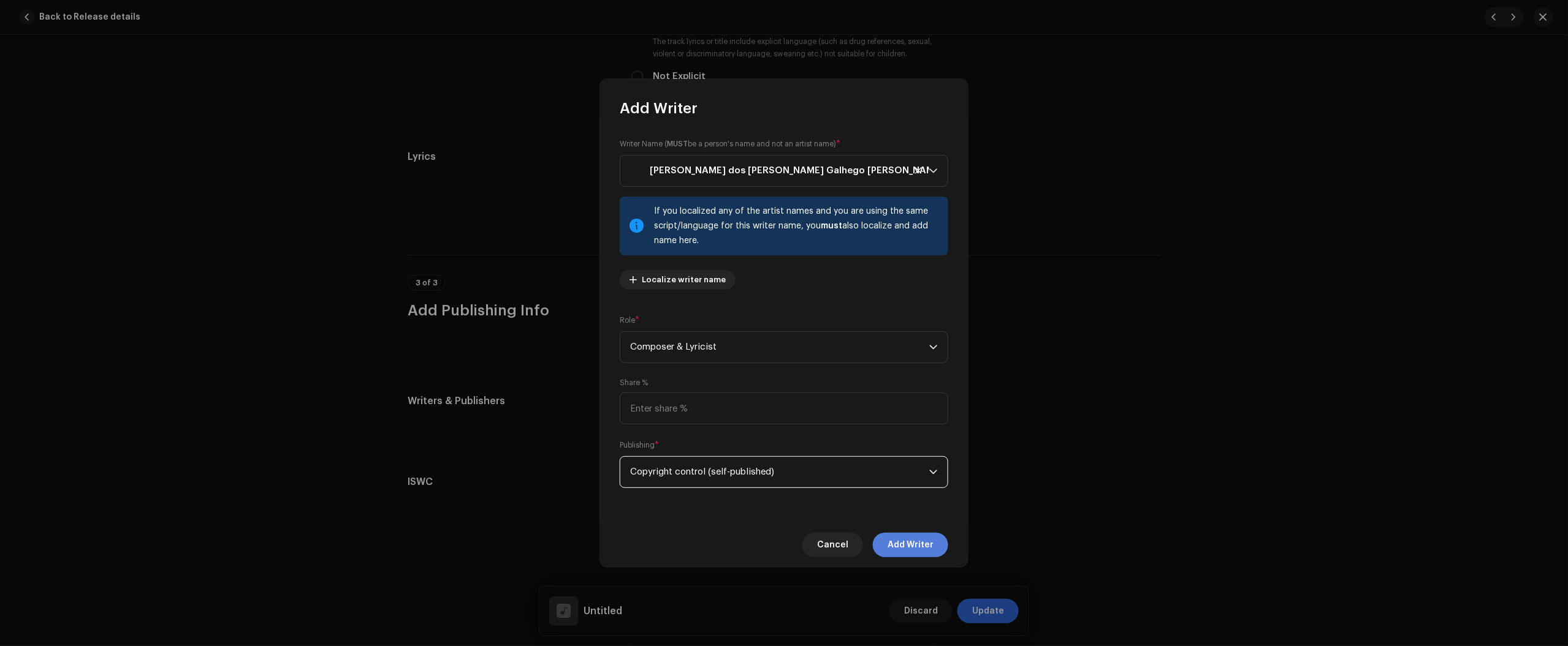
click at [905, 550] on span "Add Writer" at bounding box center [910, 545] width 46 height 25
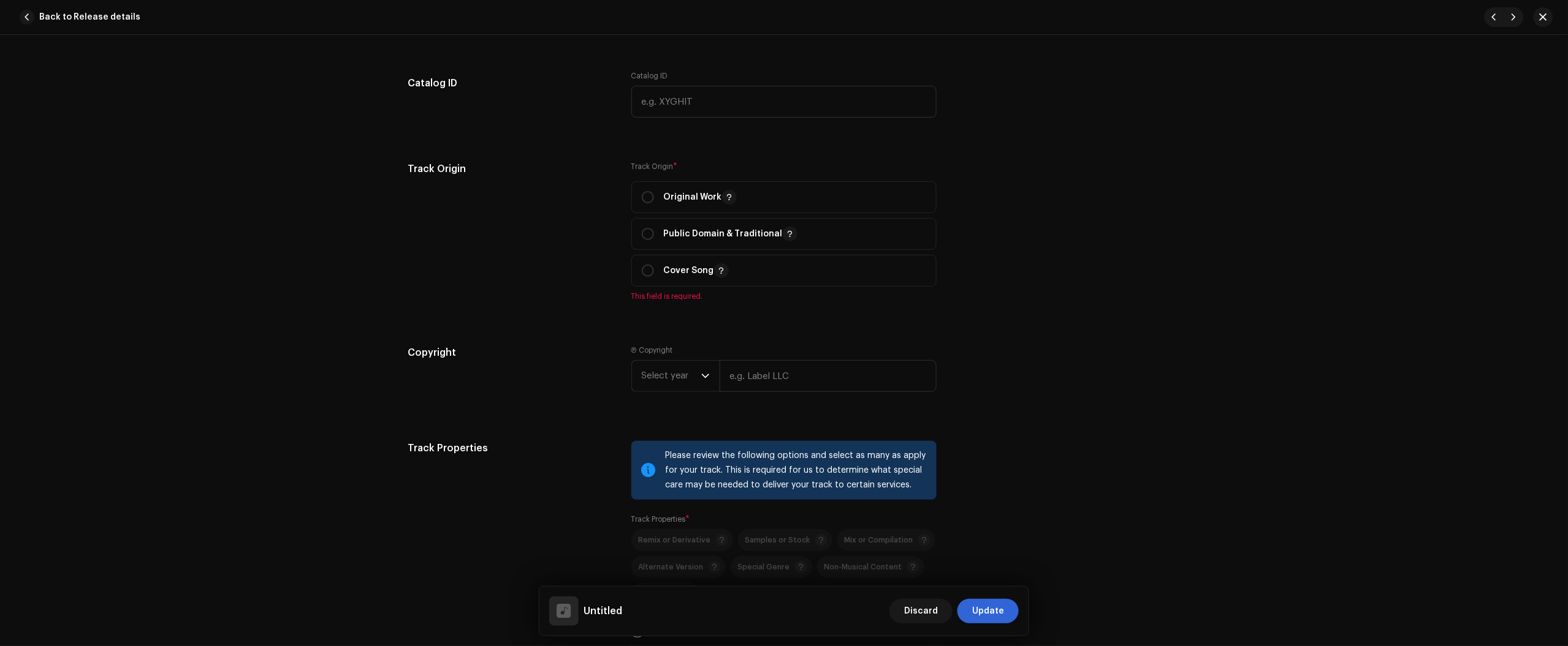
scroll to position [1293, 0]
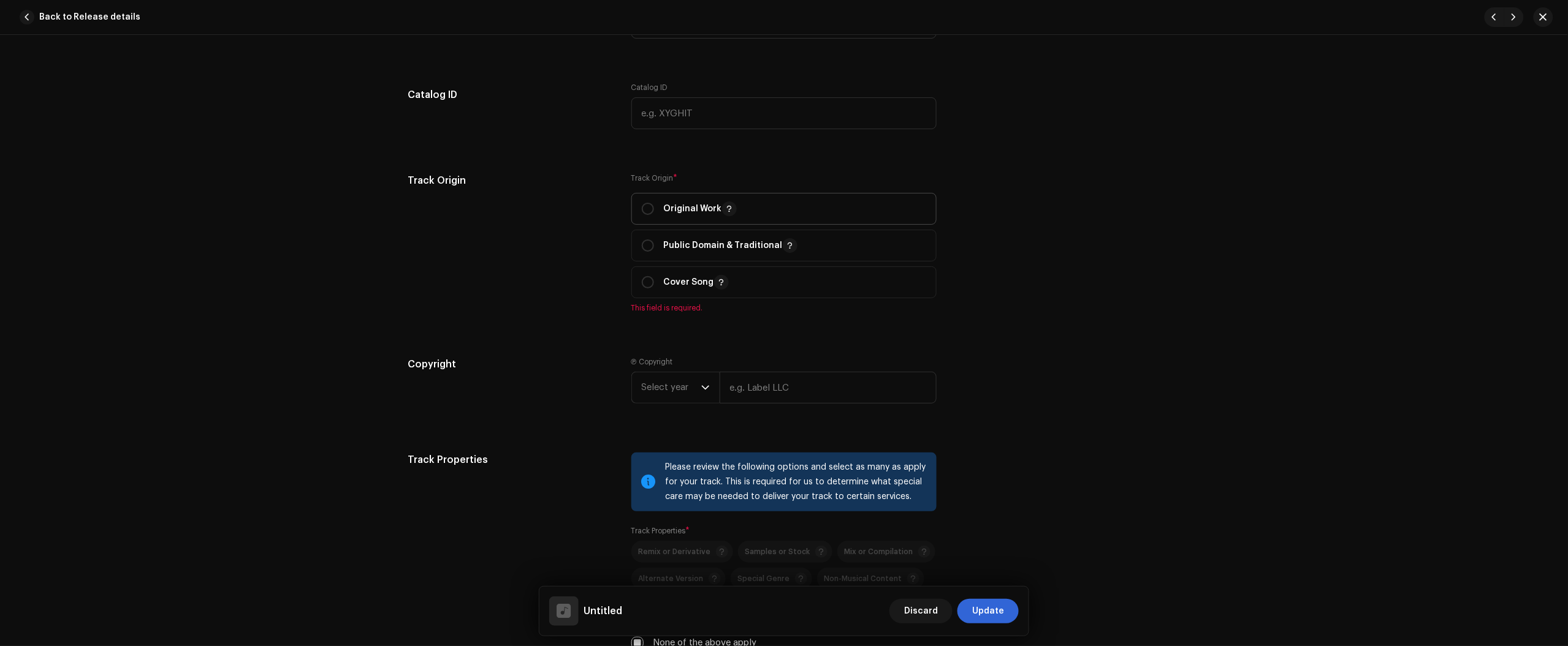
click at [638, 197] on p-togglebutton "Original Work" at bounding box center [784, 209] width 305 height 32
radio input "true"
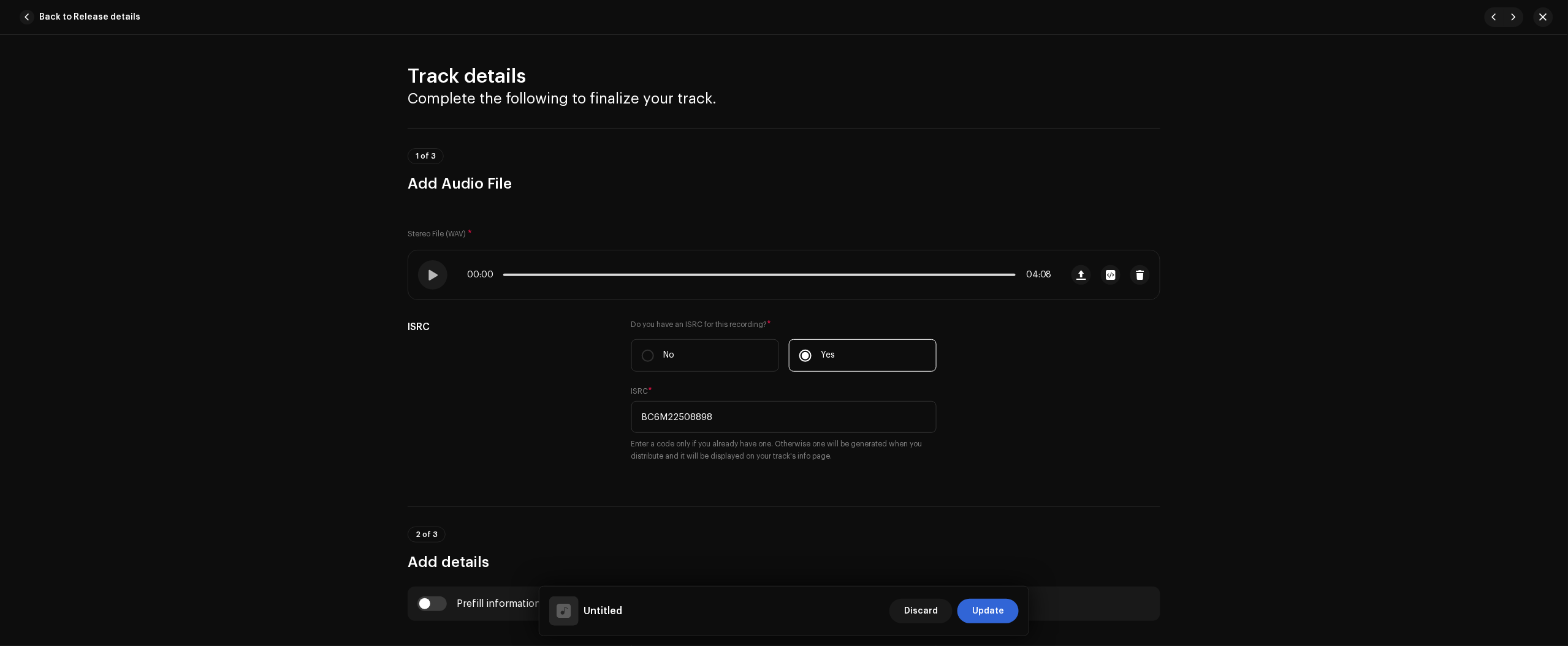
scroll to position [459, 0]
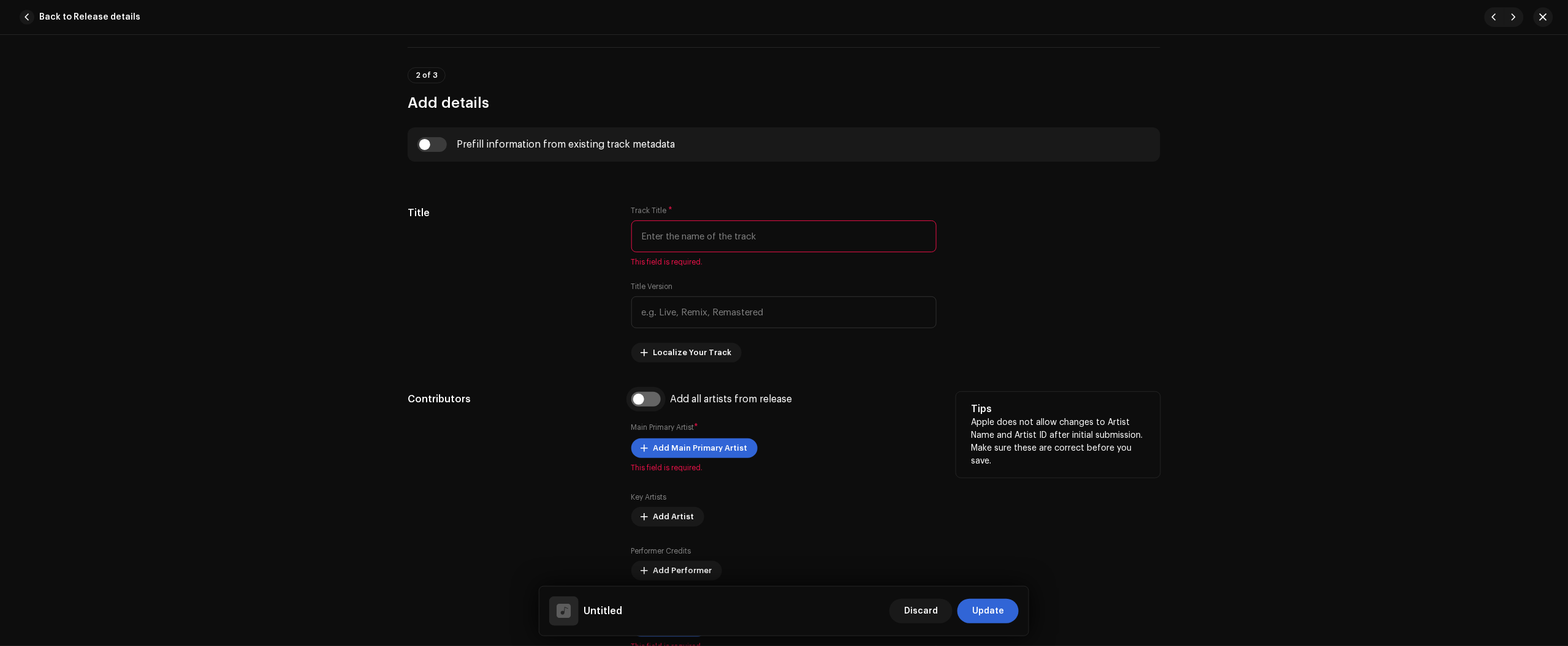
drag, startPoint x: 658, startPoint y: 398, endPoint x: 648, endPoint y: 399, distance: 10.0
click at [654, 399] on div "Add all artists from release" at bounding box center [784, 399] width 305 height 15
click at [648, 399] on input "checkbox" at bounding box center [646, 399] width 29 height 15
checkbox input "true"
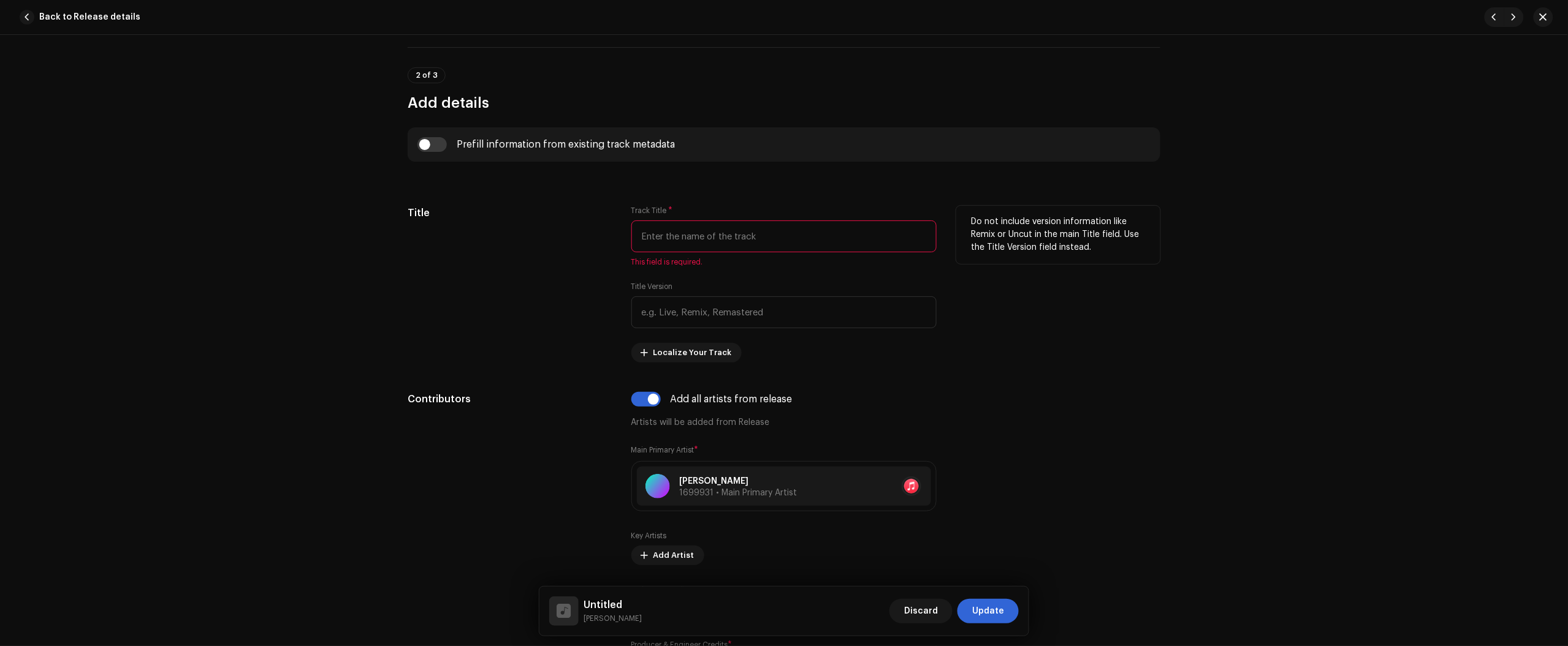
click at [683, 245] on input "text" at bounding box center [784, 237] width 305 height 32
paste input "Deus | Speed Up"
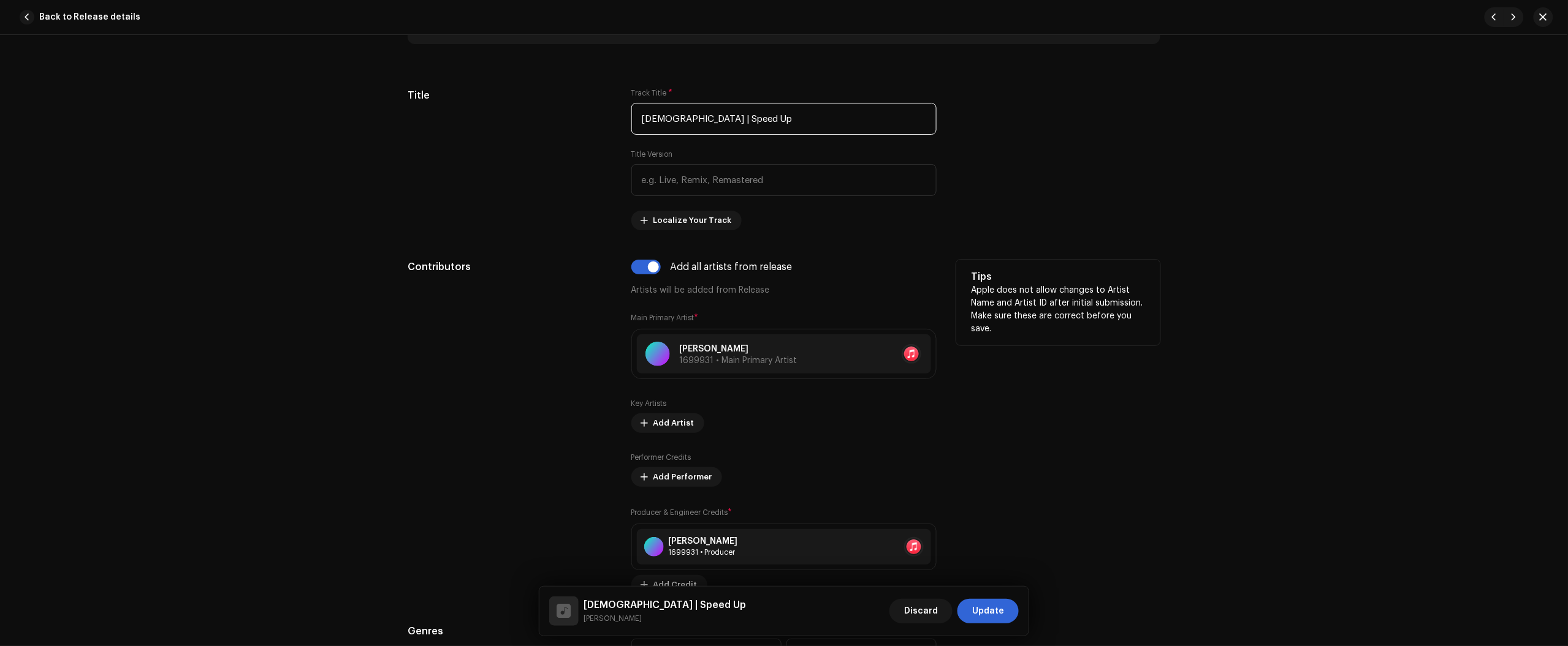
scroll to position [842, 0]
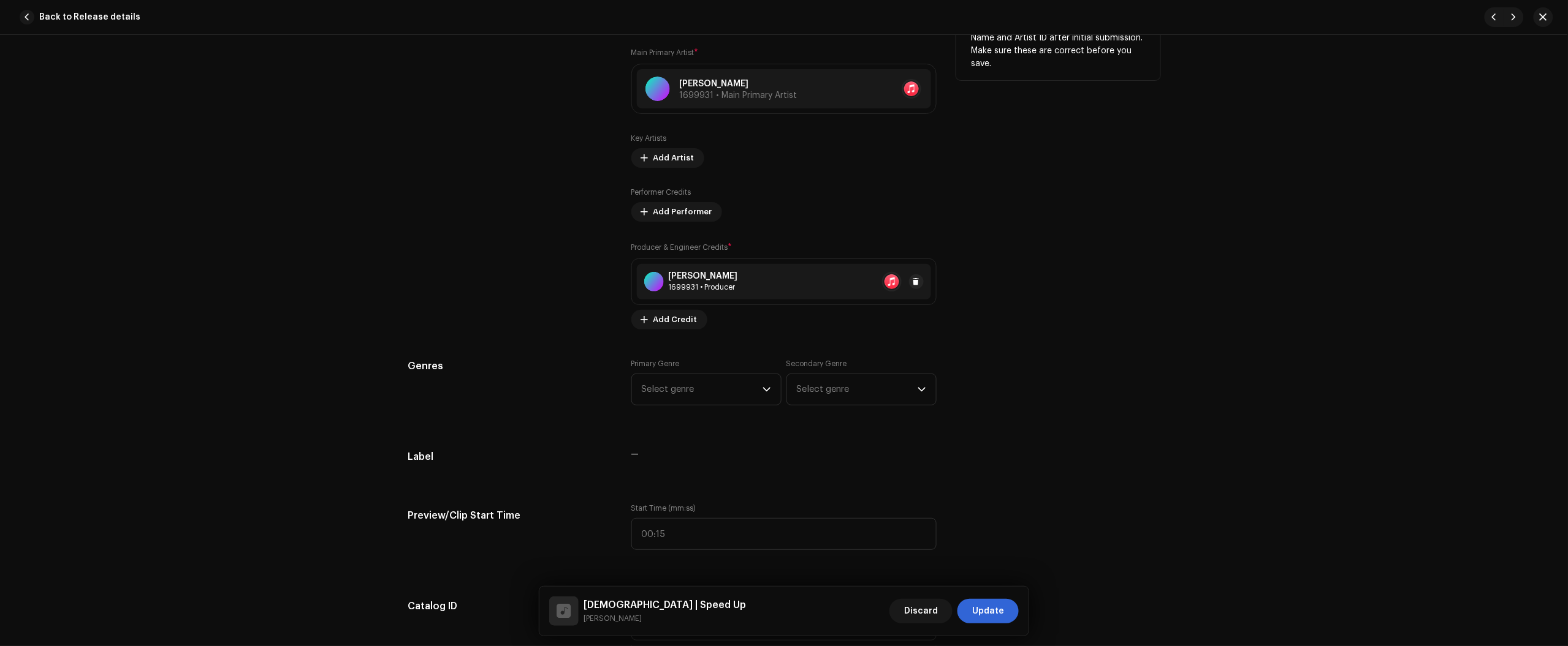
type input "Deus | Speed Up"
click at [905, 284] on div at bounding box center [903, 282] width 41 height 19
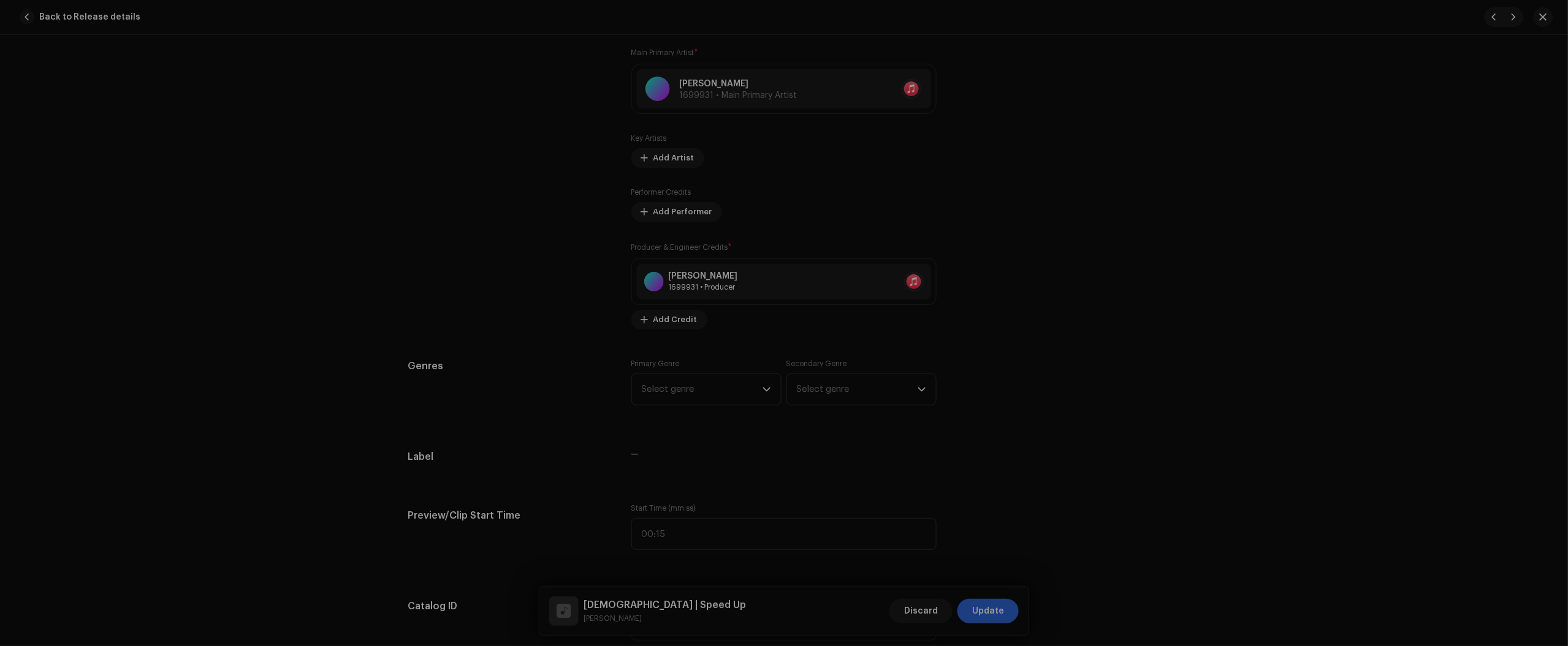
click at [1126, 412] on div "Update Producer & Engineer Credits Role * Select role Cancel Update" at bounding box center [784, 323] width 1568 height 646
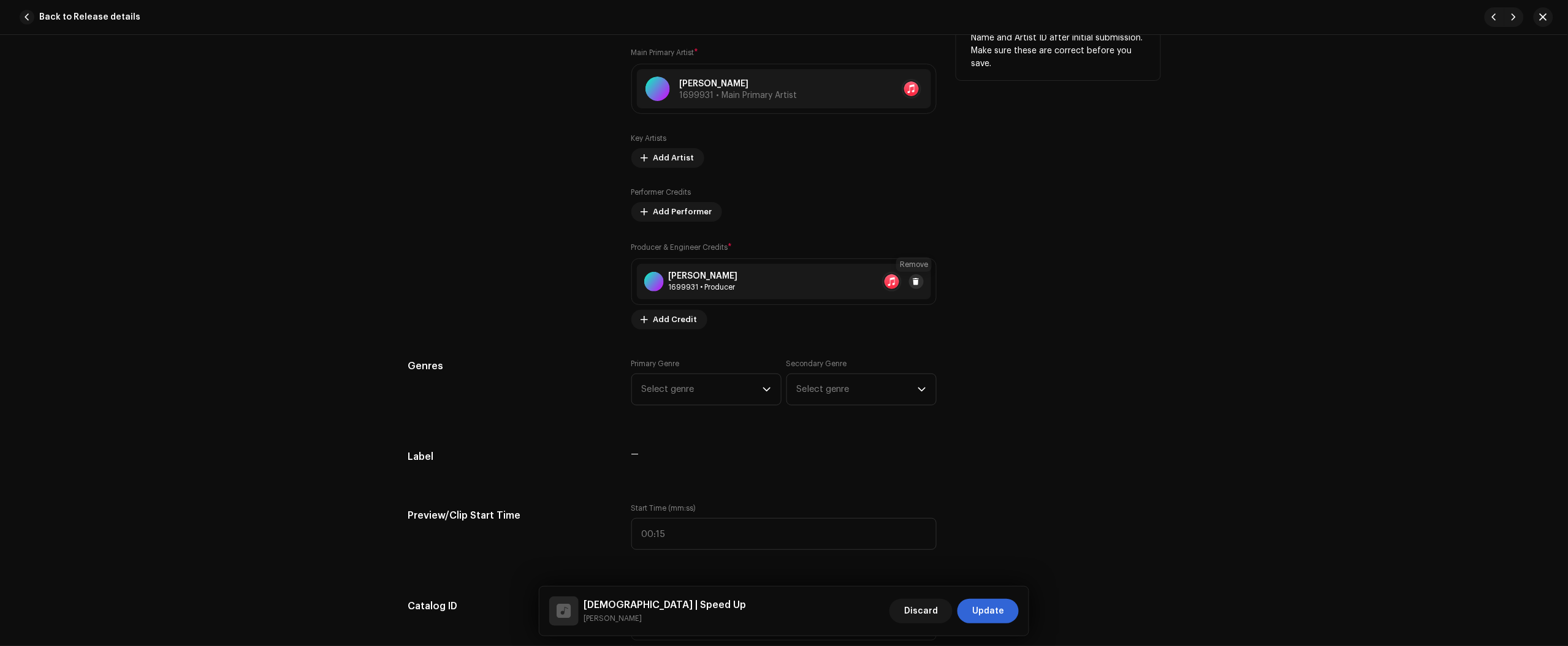
click at [913, 286] on span at bounding box center [916, 282] width 7 height 10
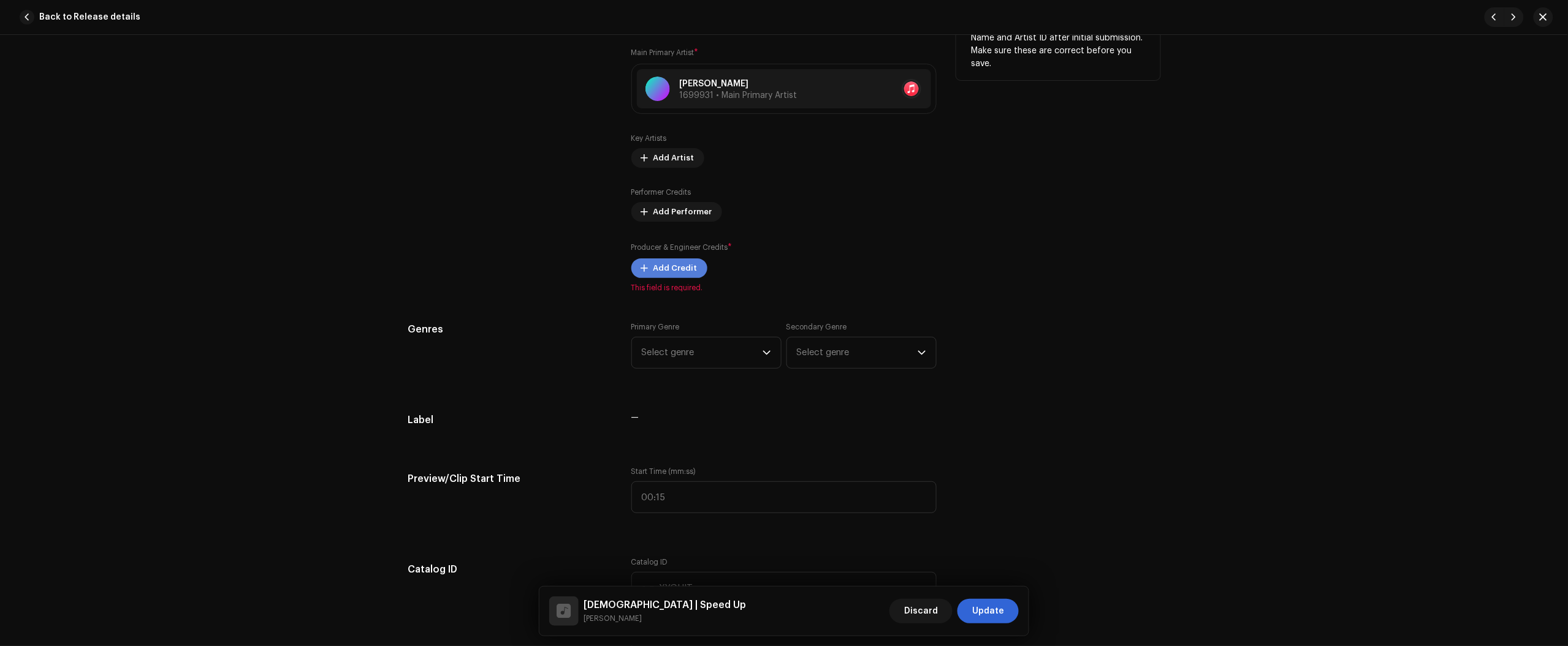
click at [669, 265] on span "Add Credit" at bounding box center [675, 268] width 44 height 25
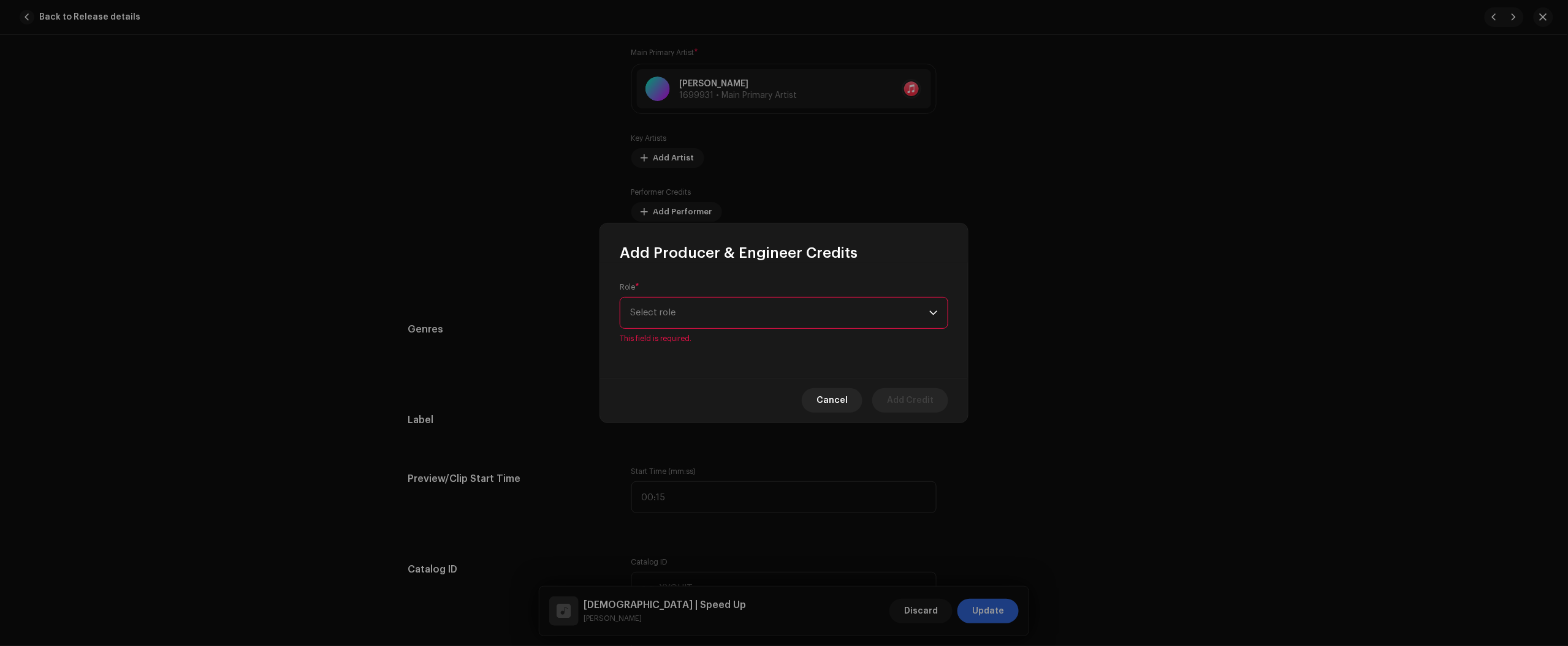
click at [701, 310] on span "Select role" at bounding box center [780, 313] width 299 height 31
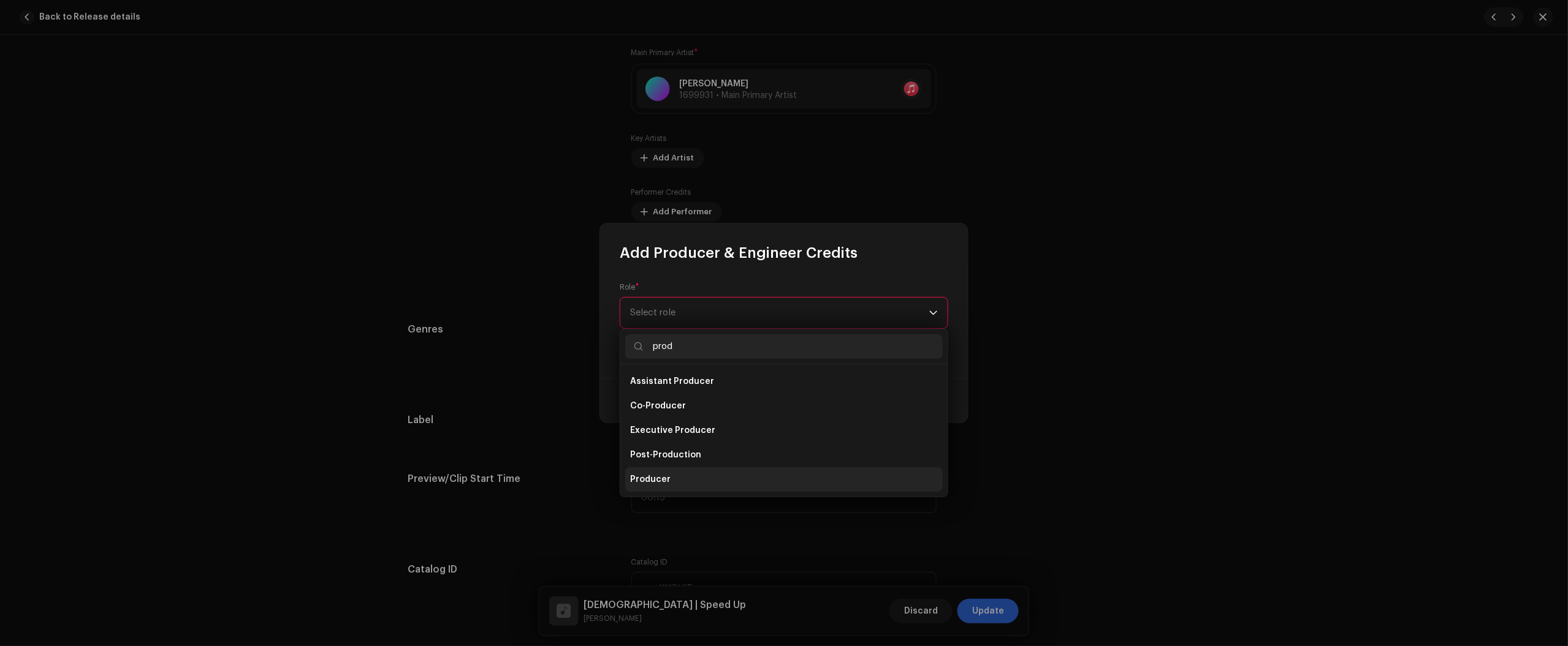
type input "prod"
click at [648, 477] on span "Producer" at bounding box center [650, 479] width 40 height 12
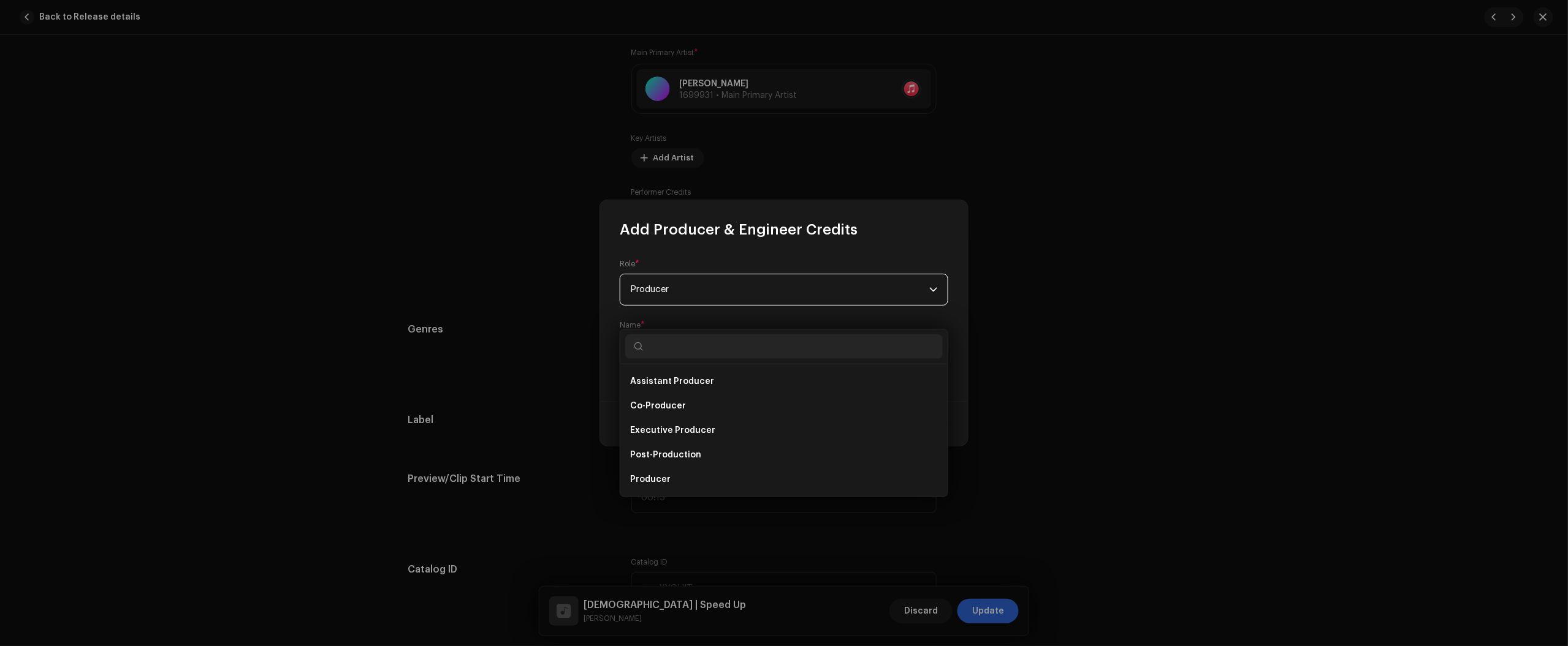
click at [723, 346] on span "Select Producer or Engineer" at bounding box center [689, 350] width 118 height 9
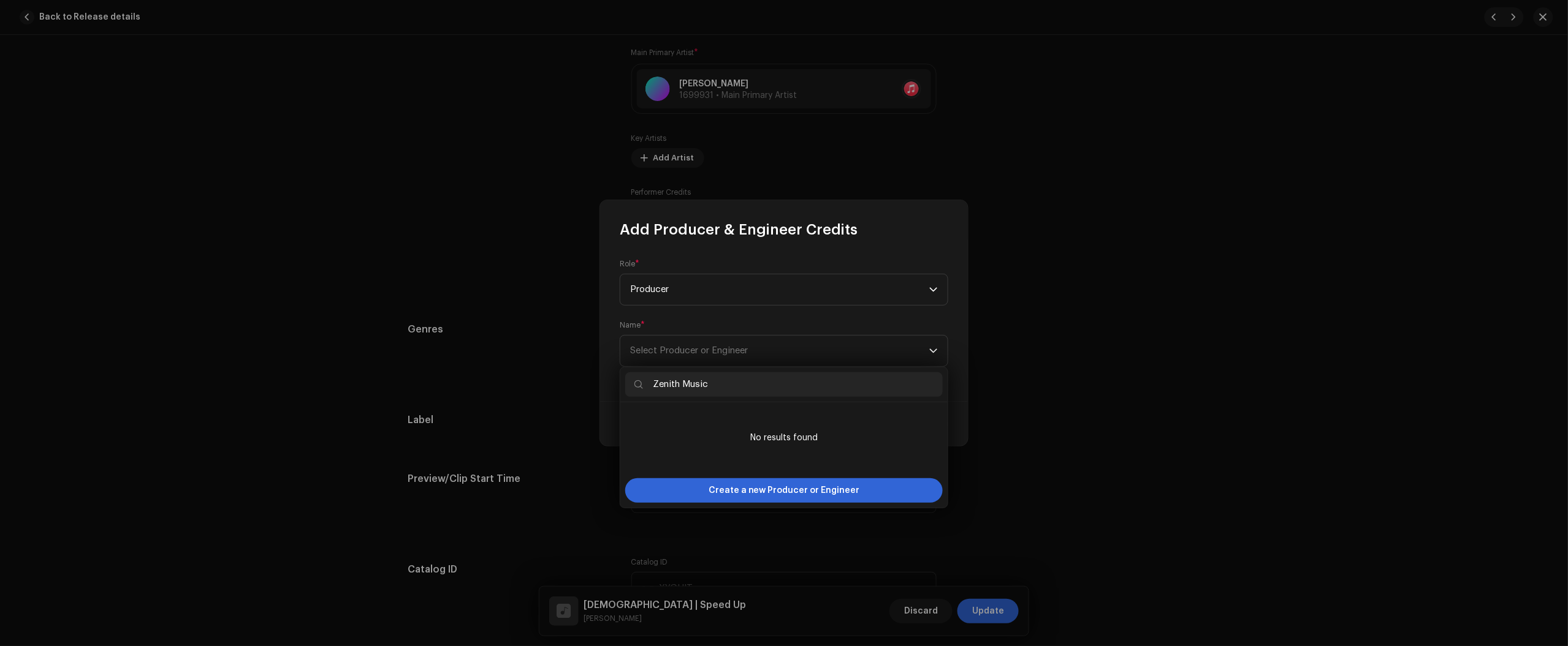
click at [646, 377] on input "Zenith Music" at bounding box center [784, 385] width 317 height 25
type input "Zenith Music"
click at [804, 492] on span "Create a new Producer or Engineer" at bounding box center [784, 490] width 151 height 25
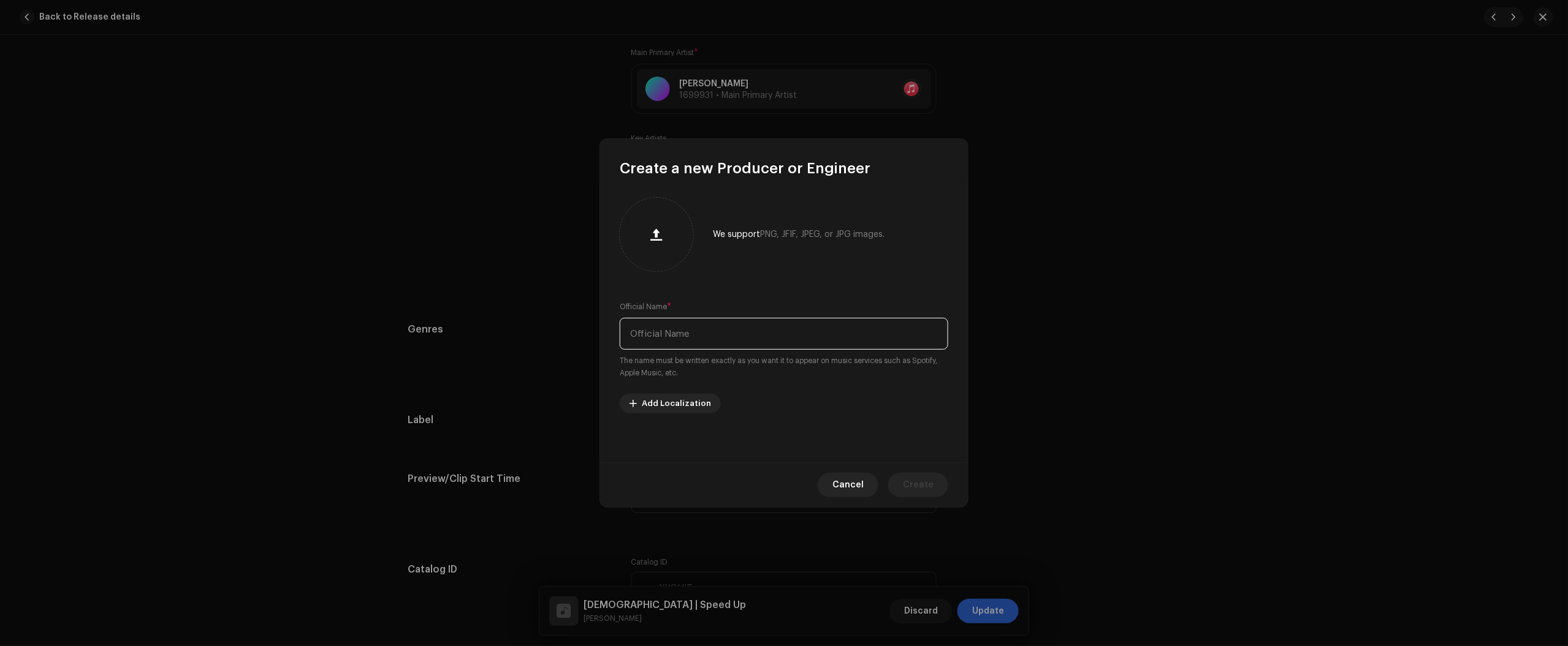
click at [737, 332] on input "text" at bounding box center [784, 334] width 329 height 32
paste input "Zenith Music"
type input "Zenith Music"
click at [916, 481] on span "Create" at bounding box center [918, 485] width 31 height 25
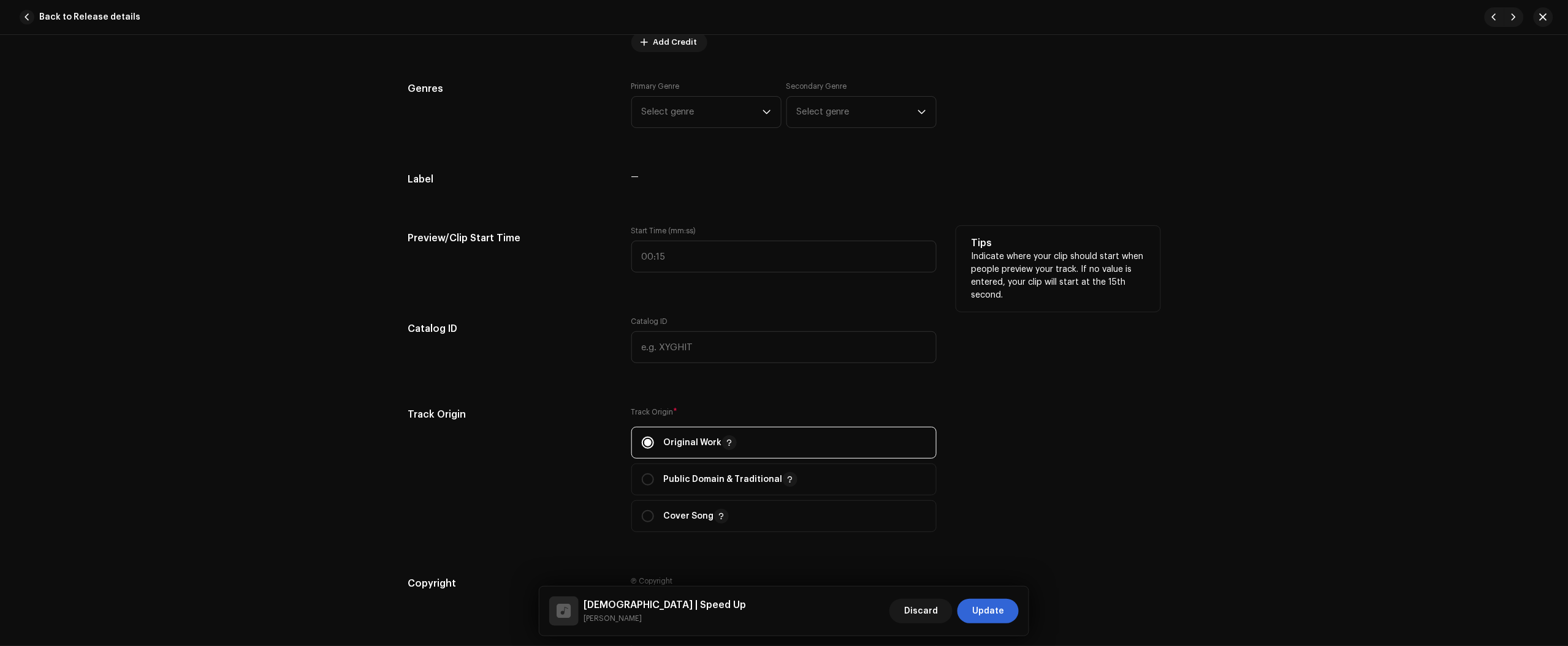
scroll to position [1148, 0]
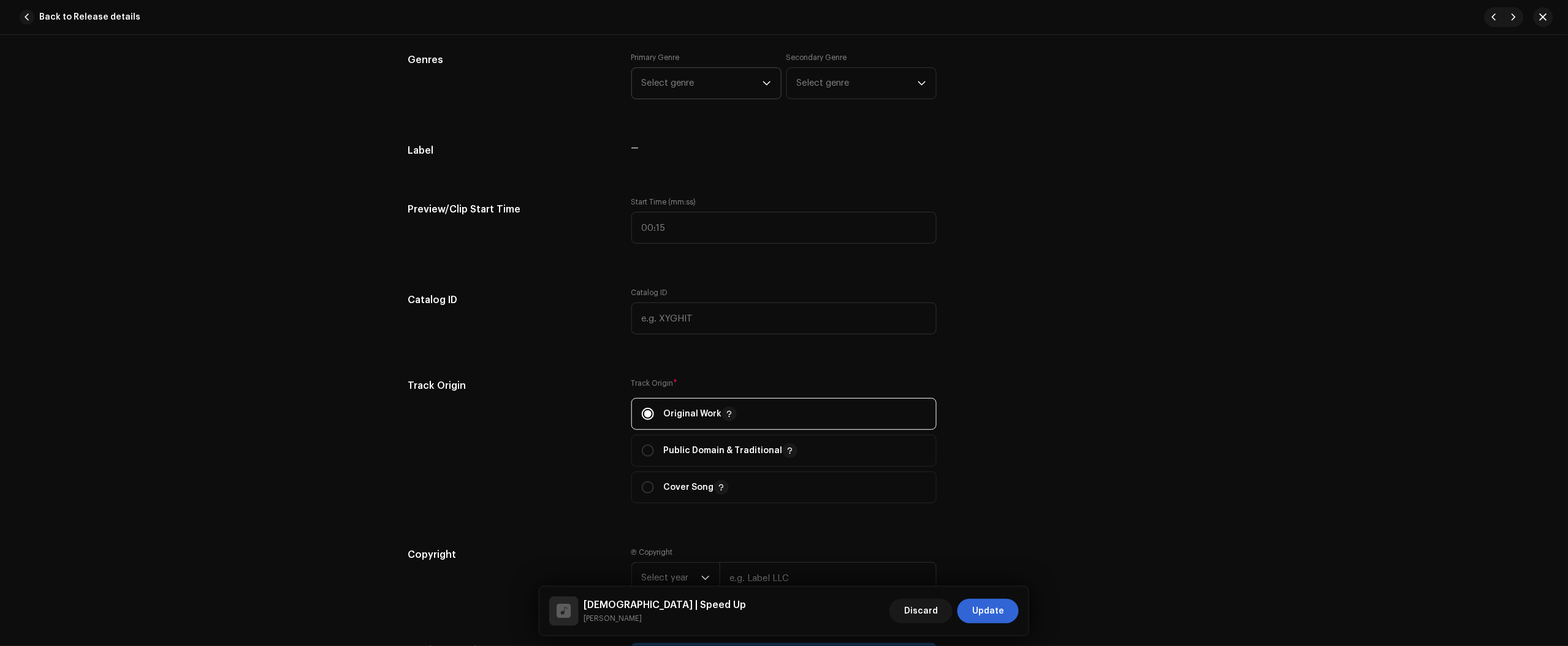
click at [709, 86] on span "Select genre" at bounding box center [702, 84] width 120 height 31
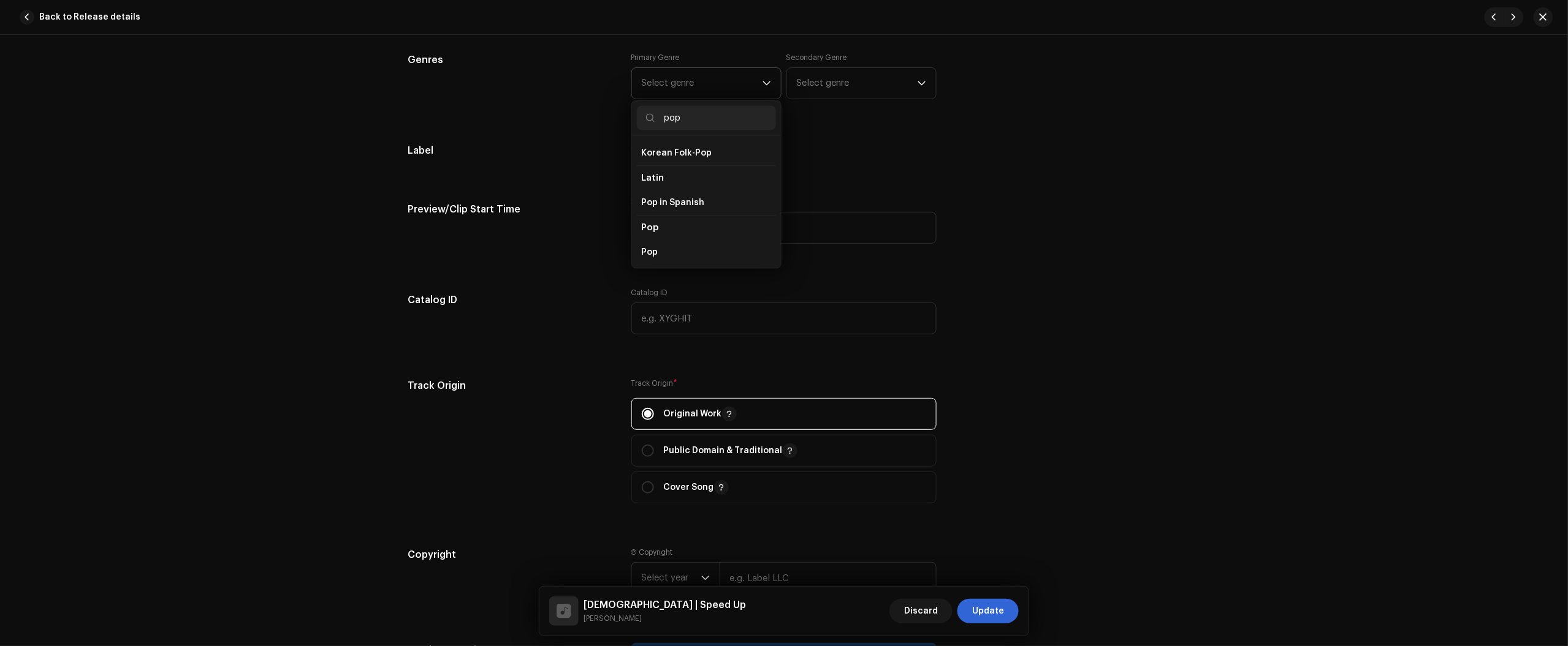
scroll to position [383, 0]
type input "pop"
click at [685, 243] on li "Pop" at bounding box center [707, 249] width 139 height 25
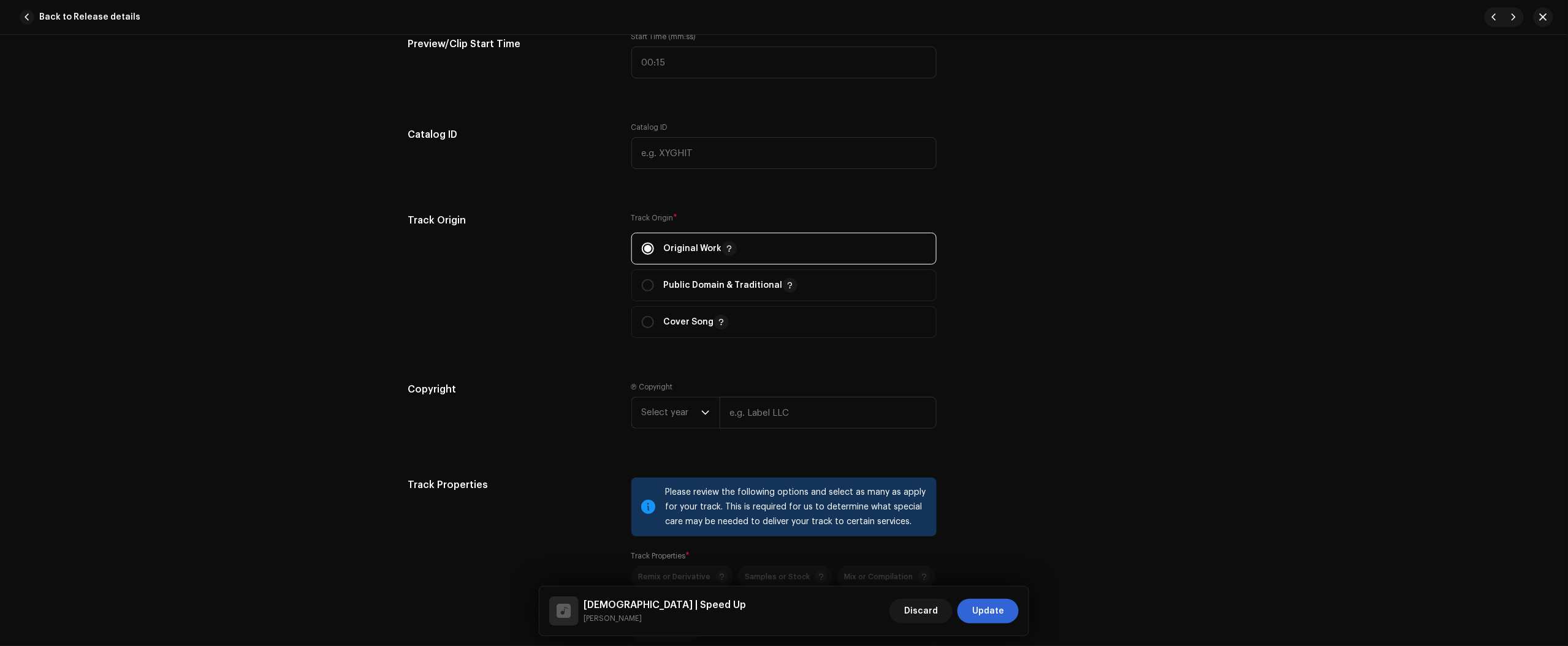
scroll to position [1300, 0]
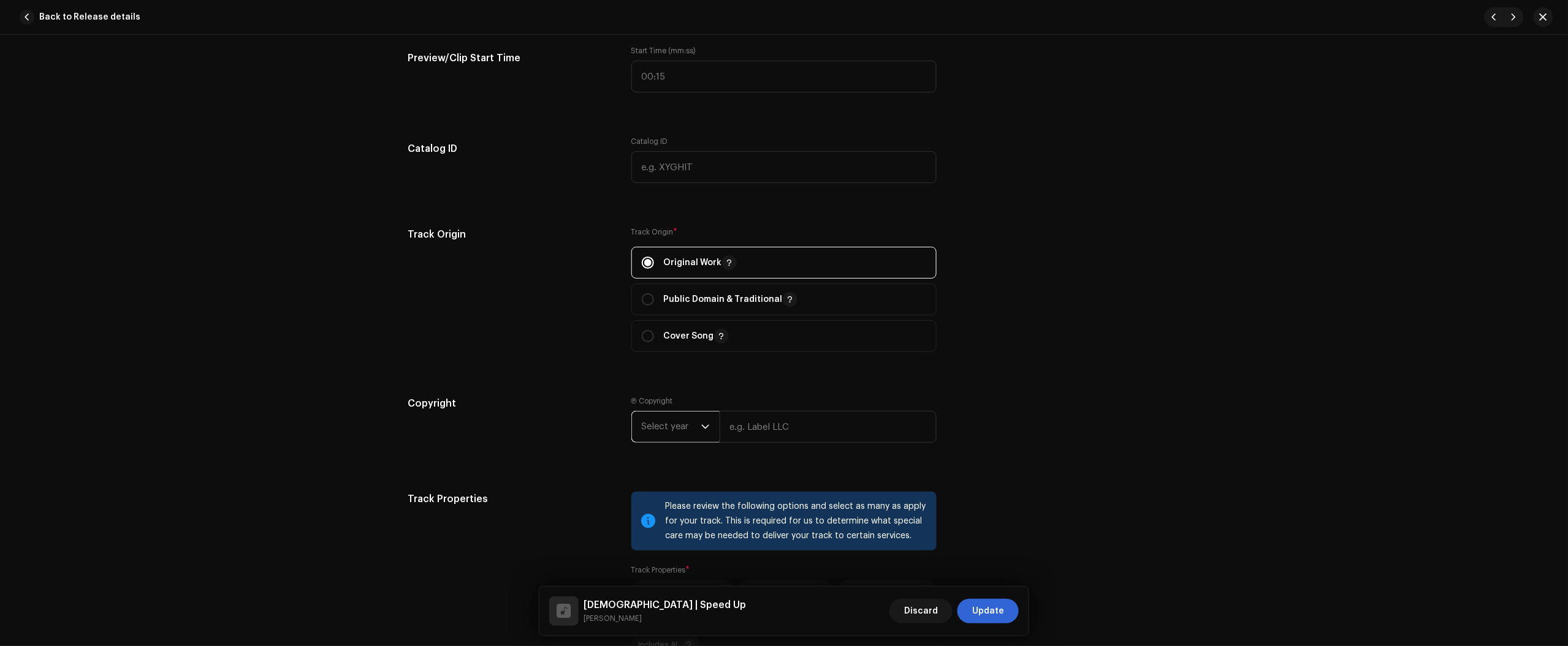
click at [679, 426] on span "Select year" at bounding box center [671, 427] width 60 height 31
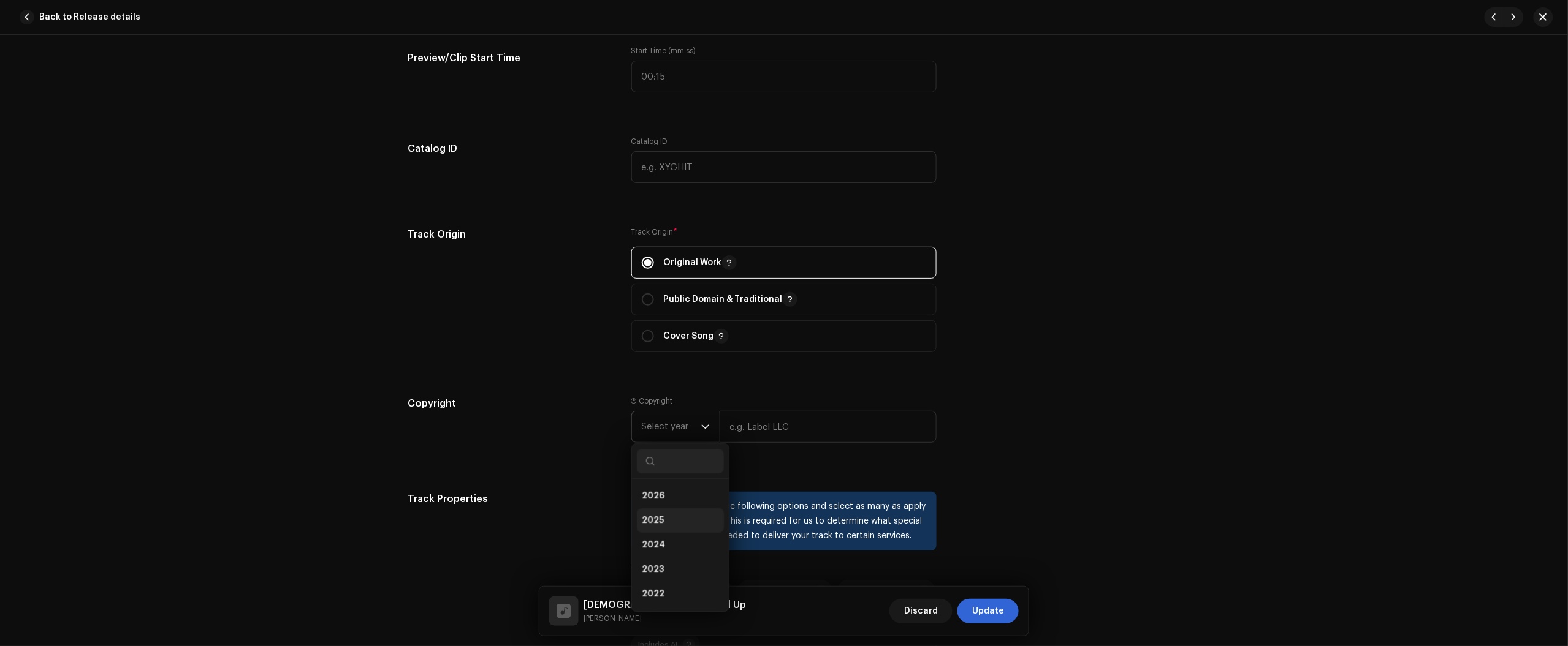
click at [683, 526] on li "2025" at bounding box center [681, 520] width 87 height 25
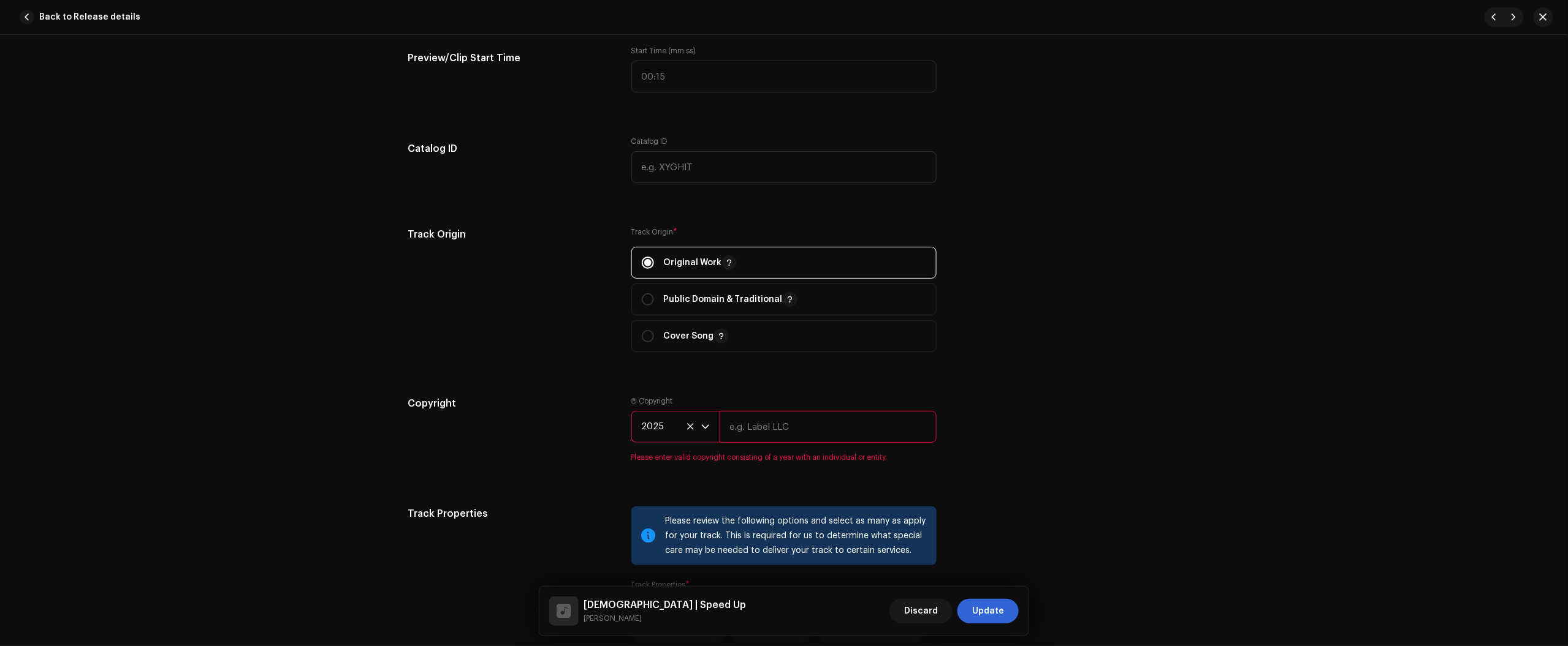
click at [802, 427] on input "text" at bounding box center [828, 427] width 217 height 32
type input "Júlio dos Santos Galhego Aguiar"
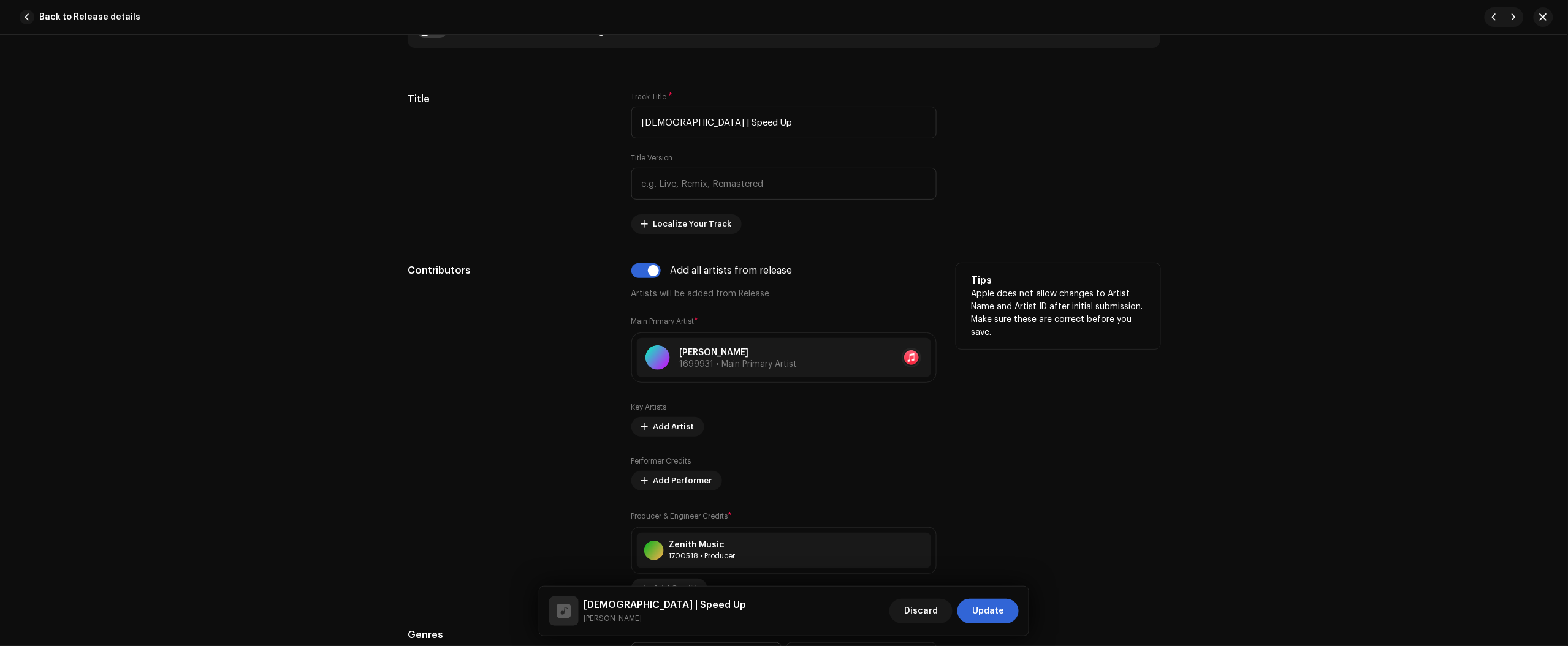
scroll to position [381, 0]
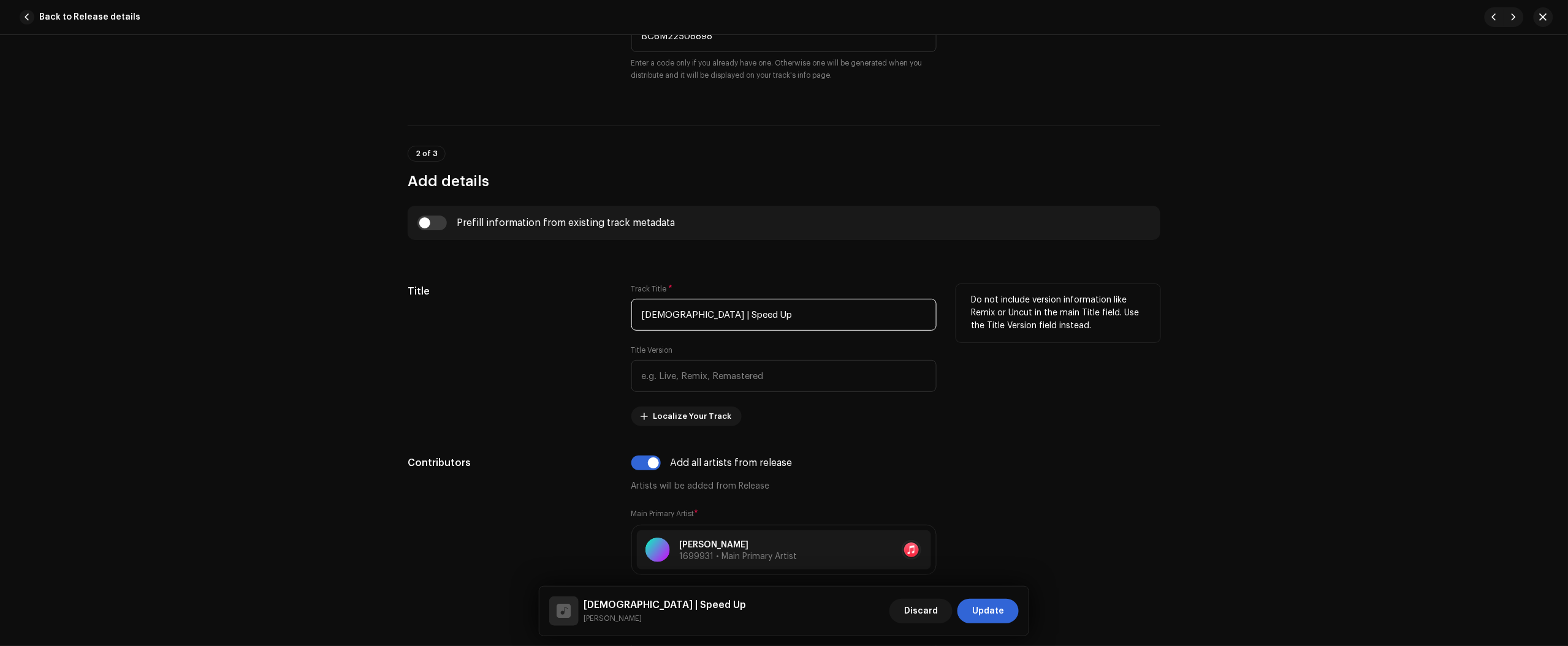
click at [810, 303] on input "Deus | Speed Up" at bounding box center [784, 315] width 305 height 32
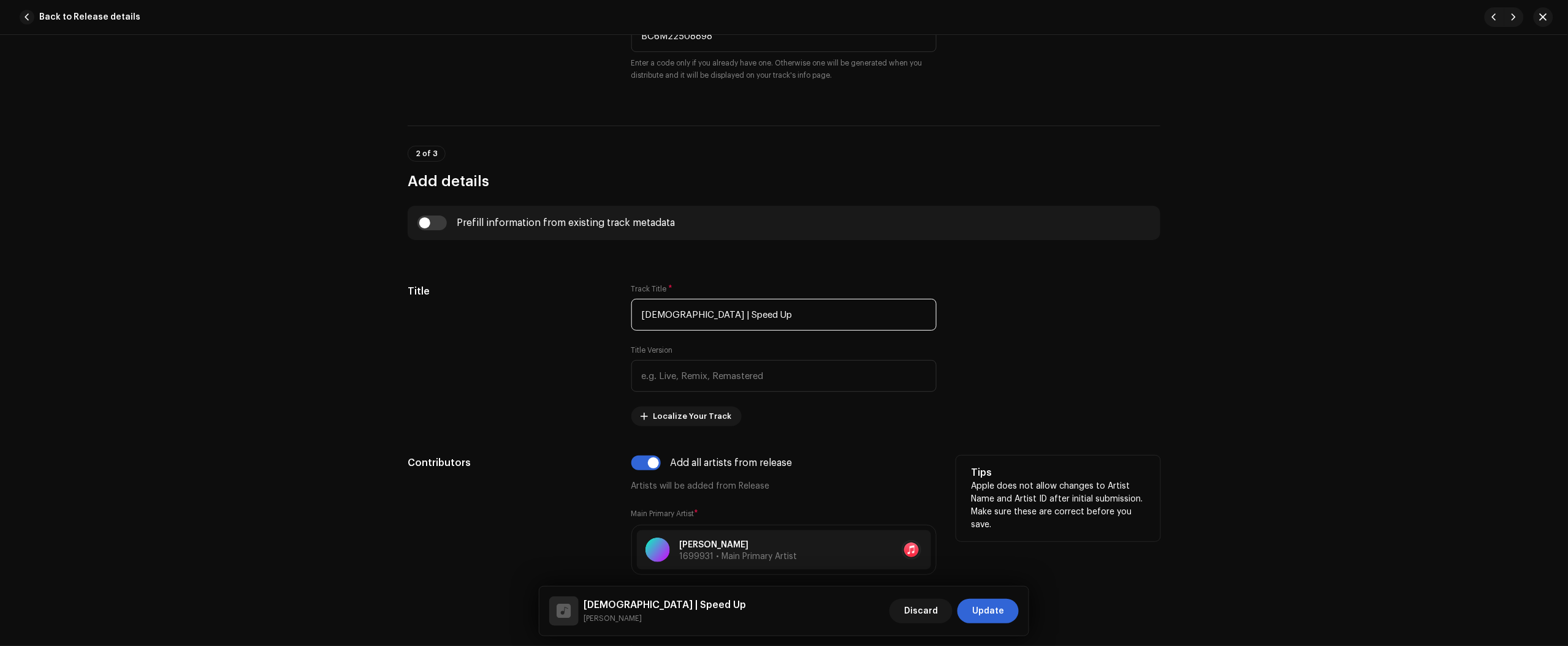
paste input "lowed + Reeverb"
type input "Deus | Slowed + Reeverb"
click at [992, 619] on span "Update" at bounding box center [988, 611] width 32 height 25
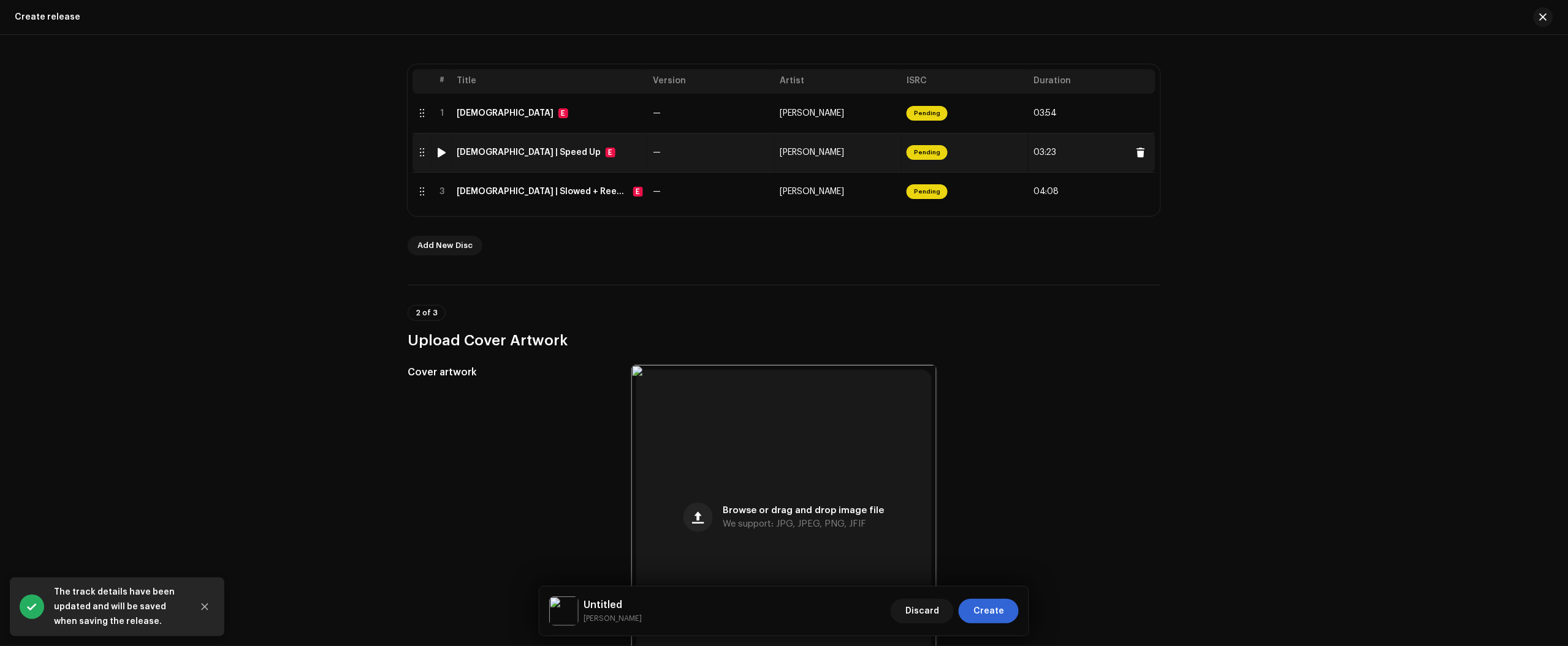
click at [605, 160] on td "Deus | Speed Up E" at bounding box center [549, 152] width 196 height 39
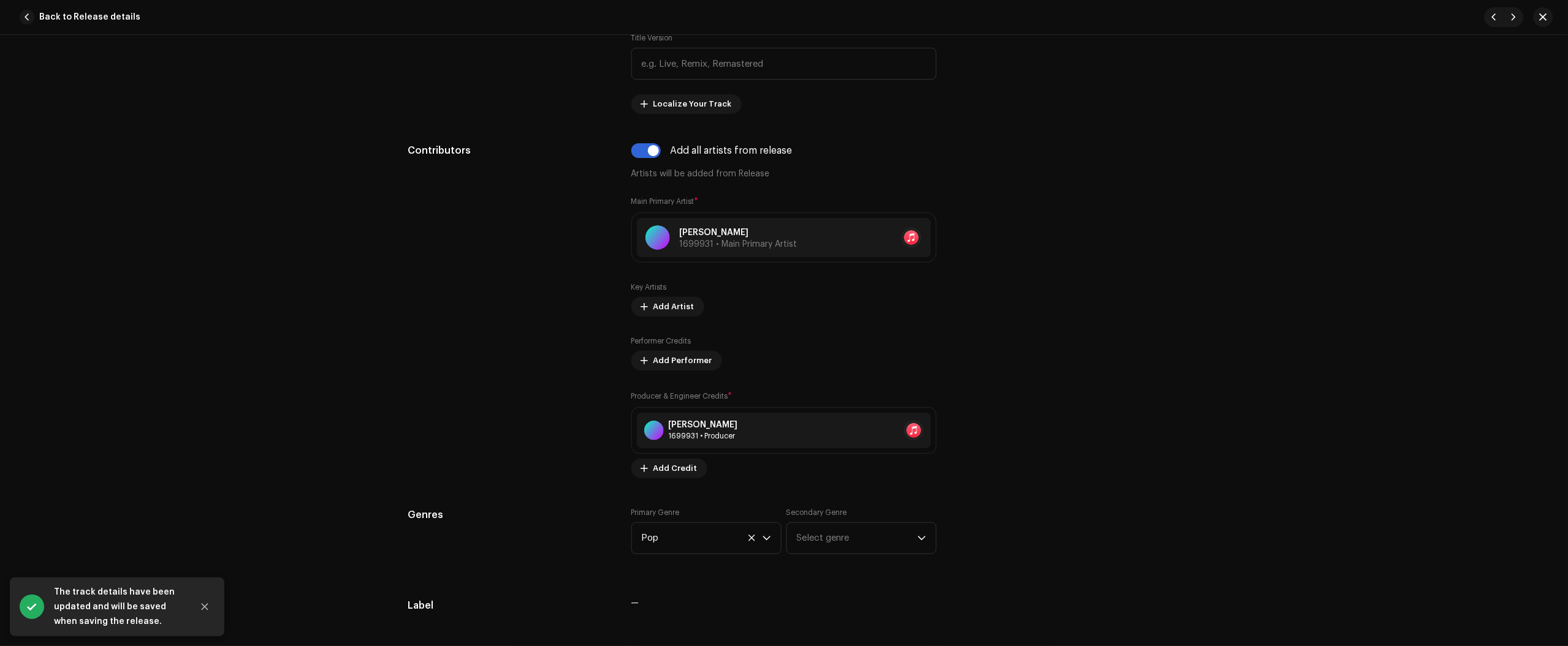
scroll to position [766, 0]
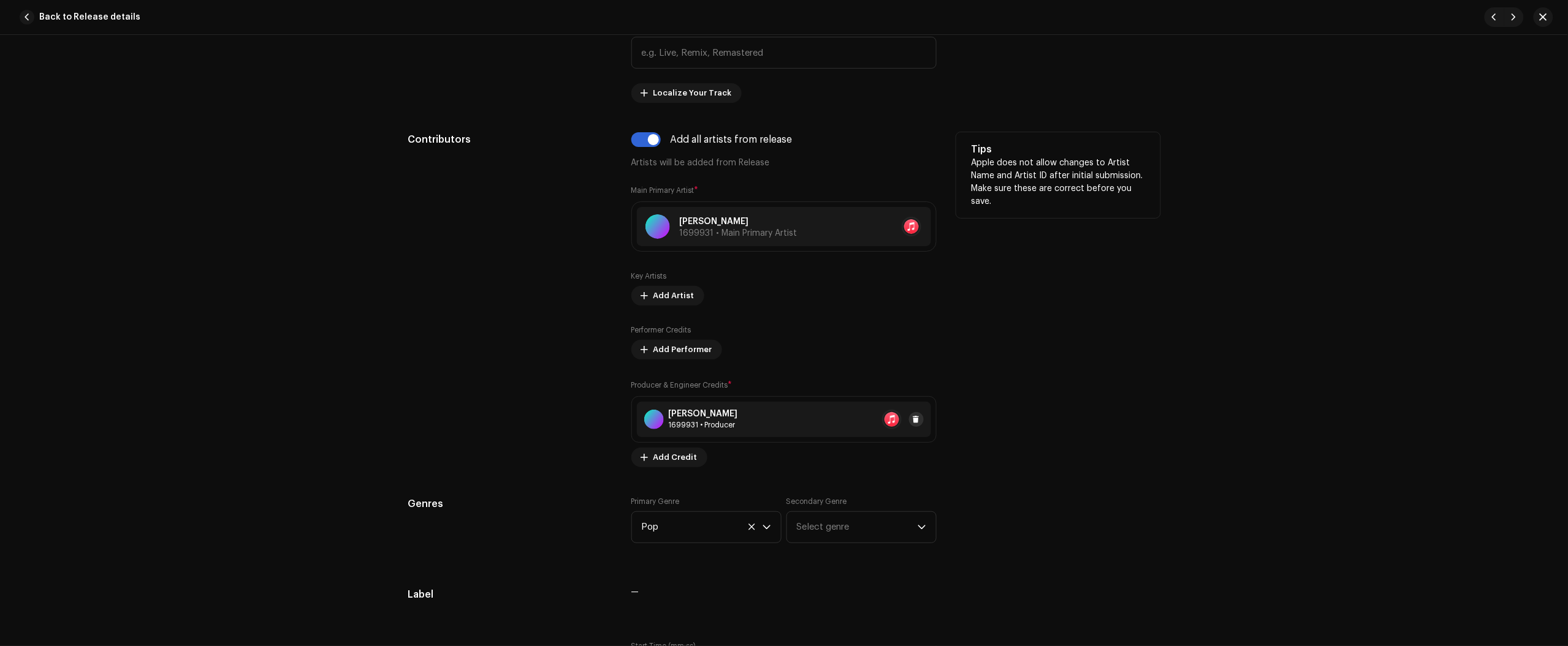
click at [920, 419] on button at bounding box center [916, 419] width 15 height 15
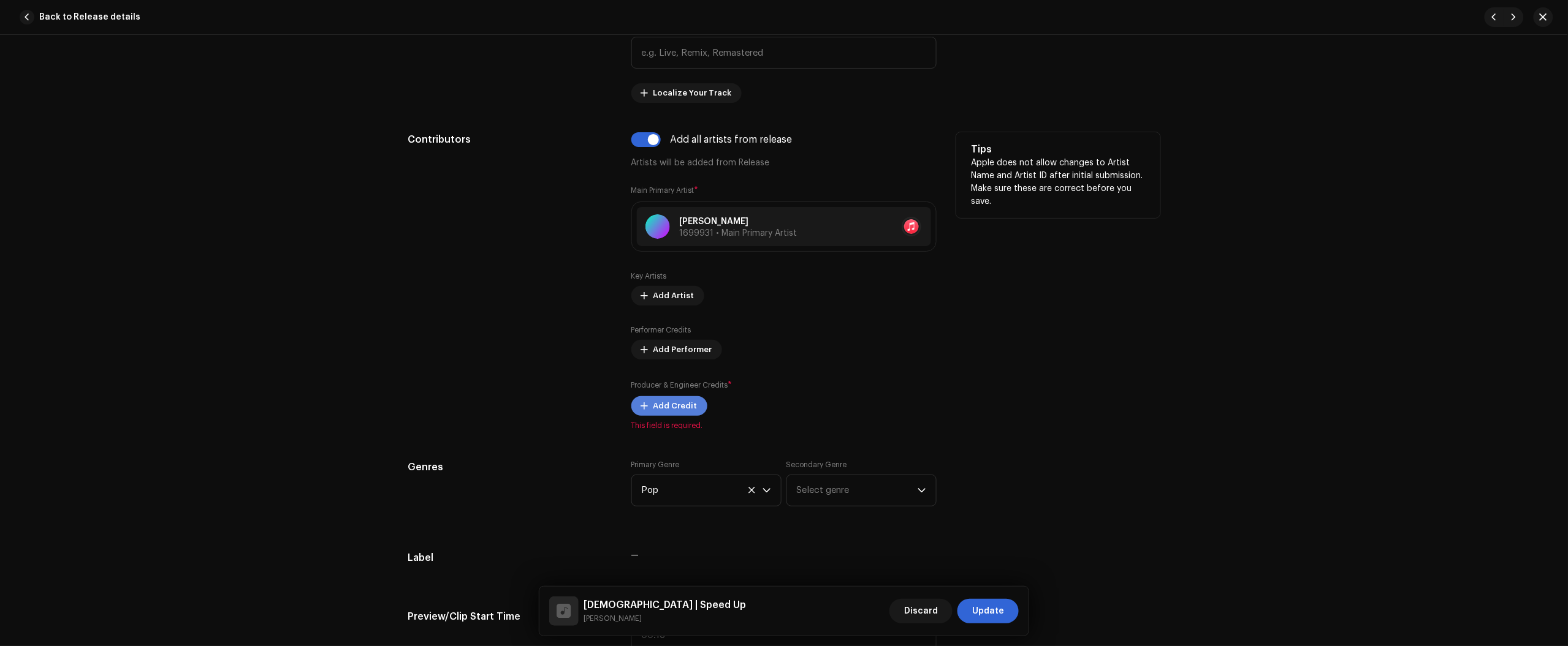
click at [659, 408] on span "Add Credit" at bounding box center [675, 406] width 44 height 25
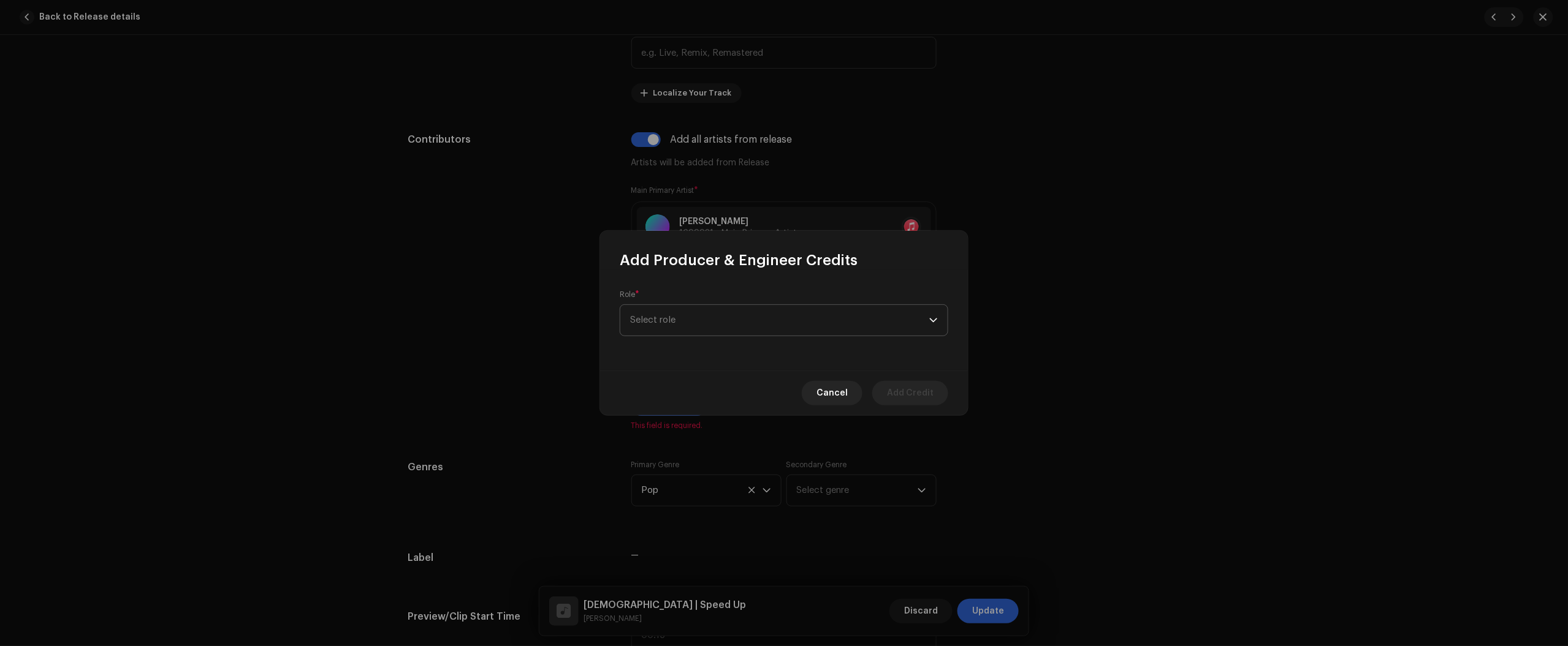
click at [721, 324] on span "Select role" at bounding box center [780, 320] width 299 height 31
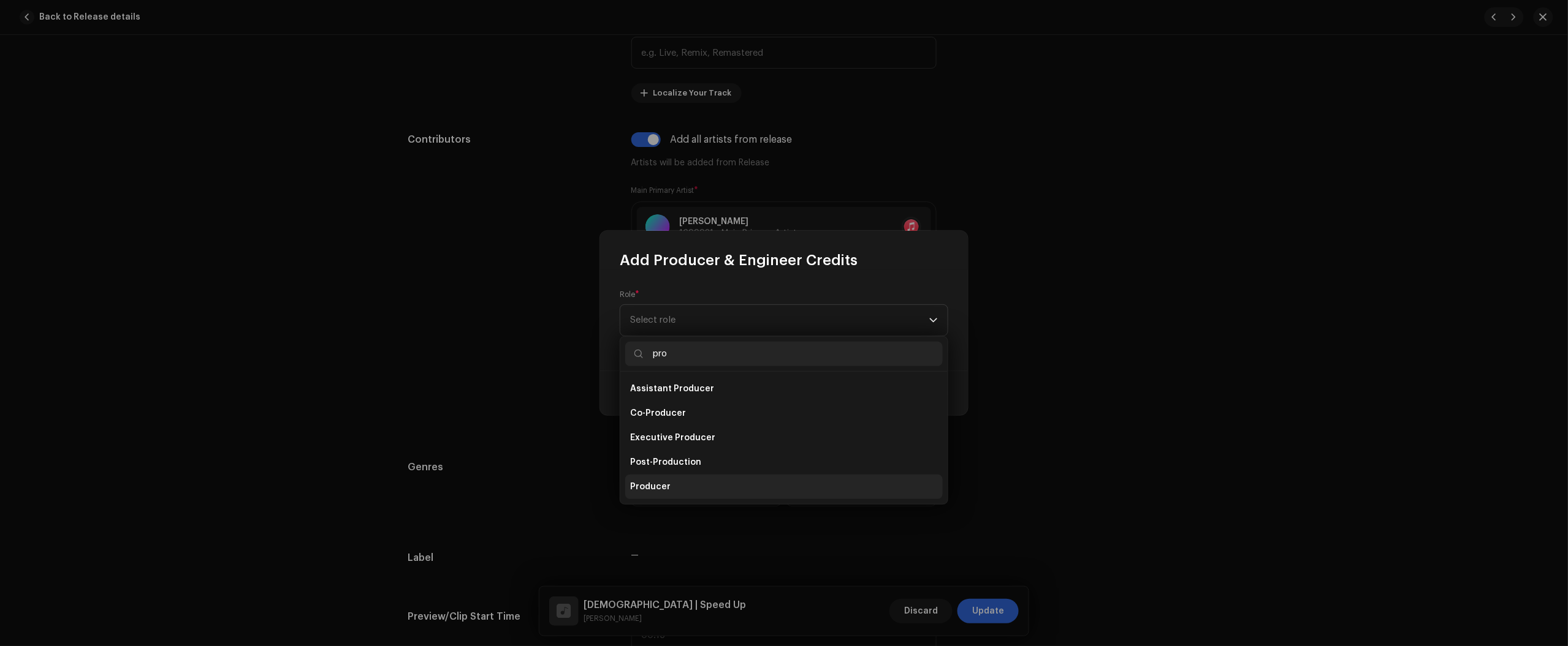
type input "pro"
drag, startPoint x: 676, startPoint y: 483, endPoint x: 689, endPoint y: 439, distance: 45.9
click at [676, 488] on li "Producer" at bounding box center [784, 487] width 317 height 25
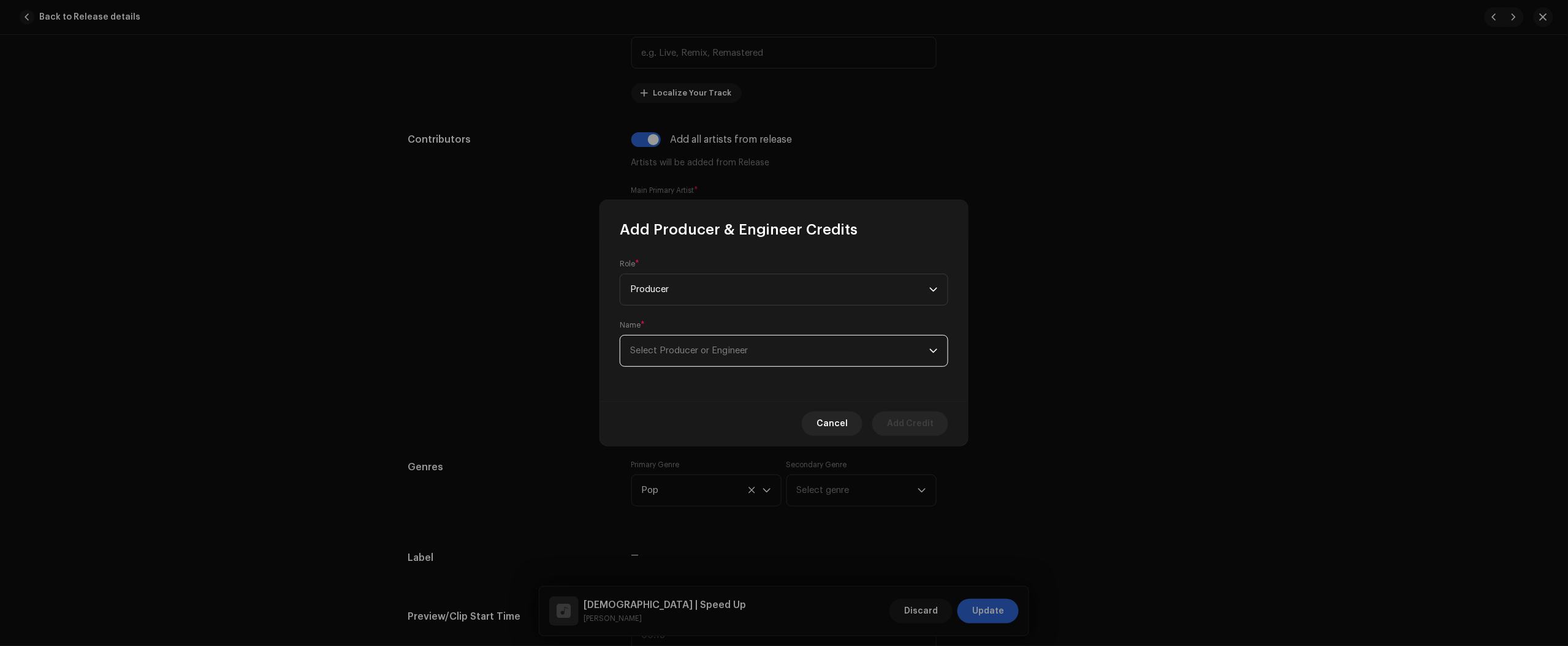
click at [721, 359] on span "Select Producer or Engineer" at bounding box center [780, 351] width 299 height 31
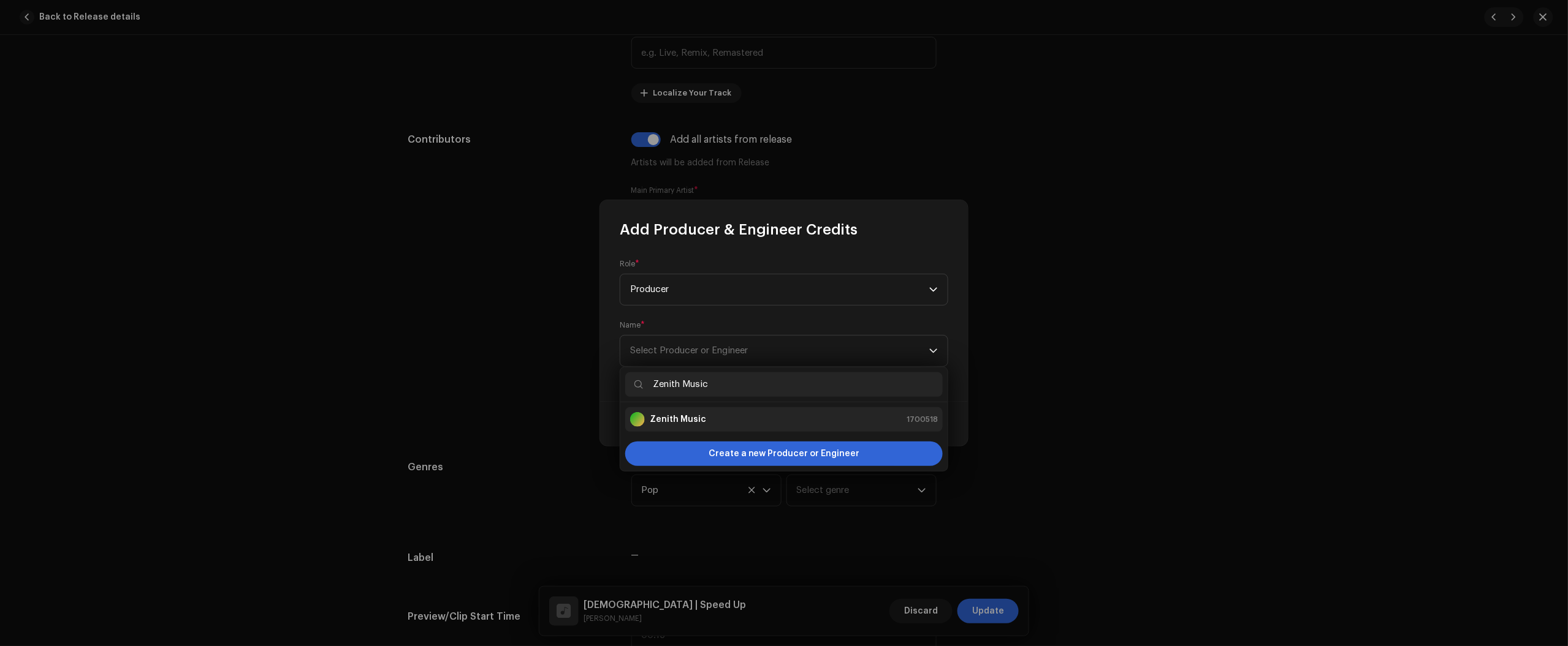
type input "Zenith Music"
click at [657, 415] on strong "Zenith Music" at bounding box center [678, 419] width 56 height 12
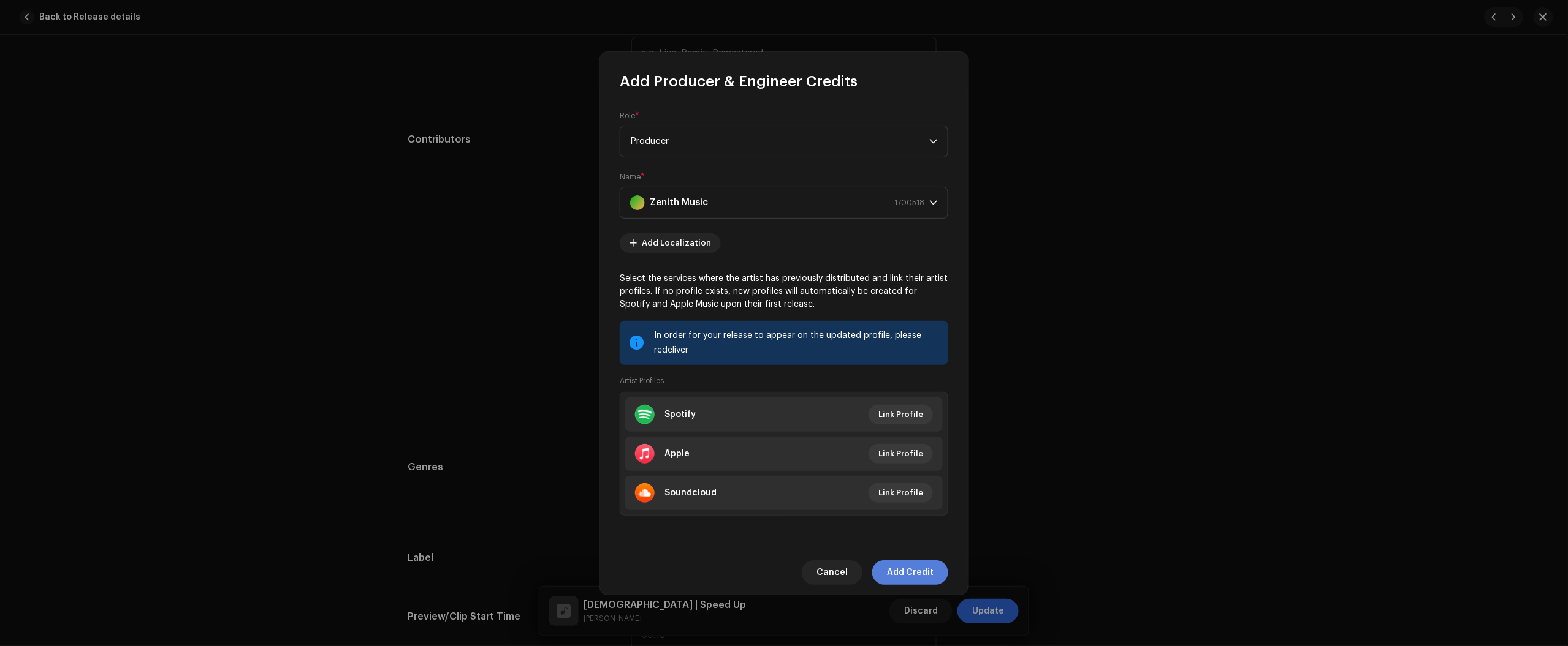
click at [915, 570] on span "Add Credit" at bounding box center [910, 572] width 47 height 25
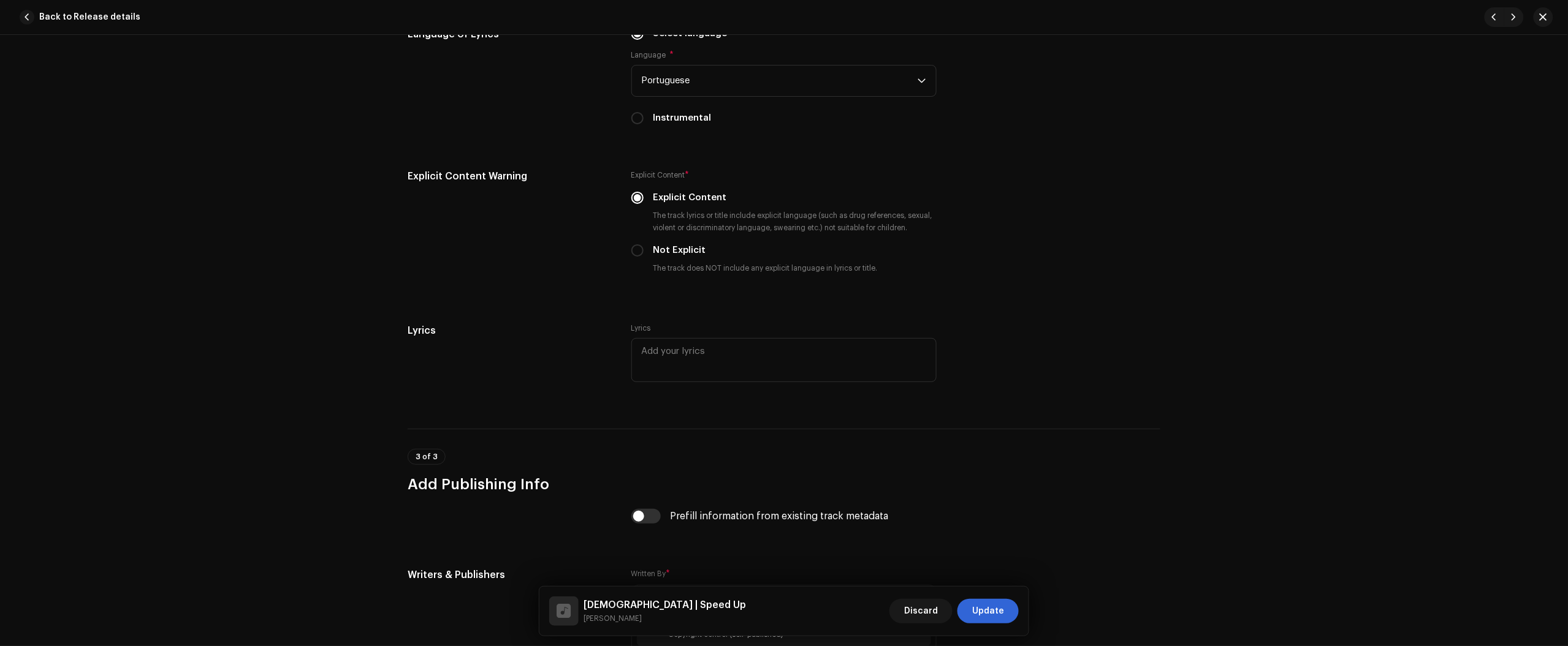
scroll to position [2280, 0]
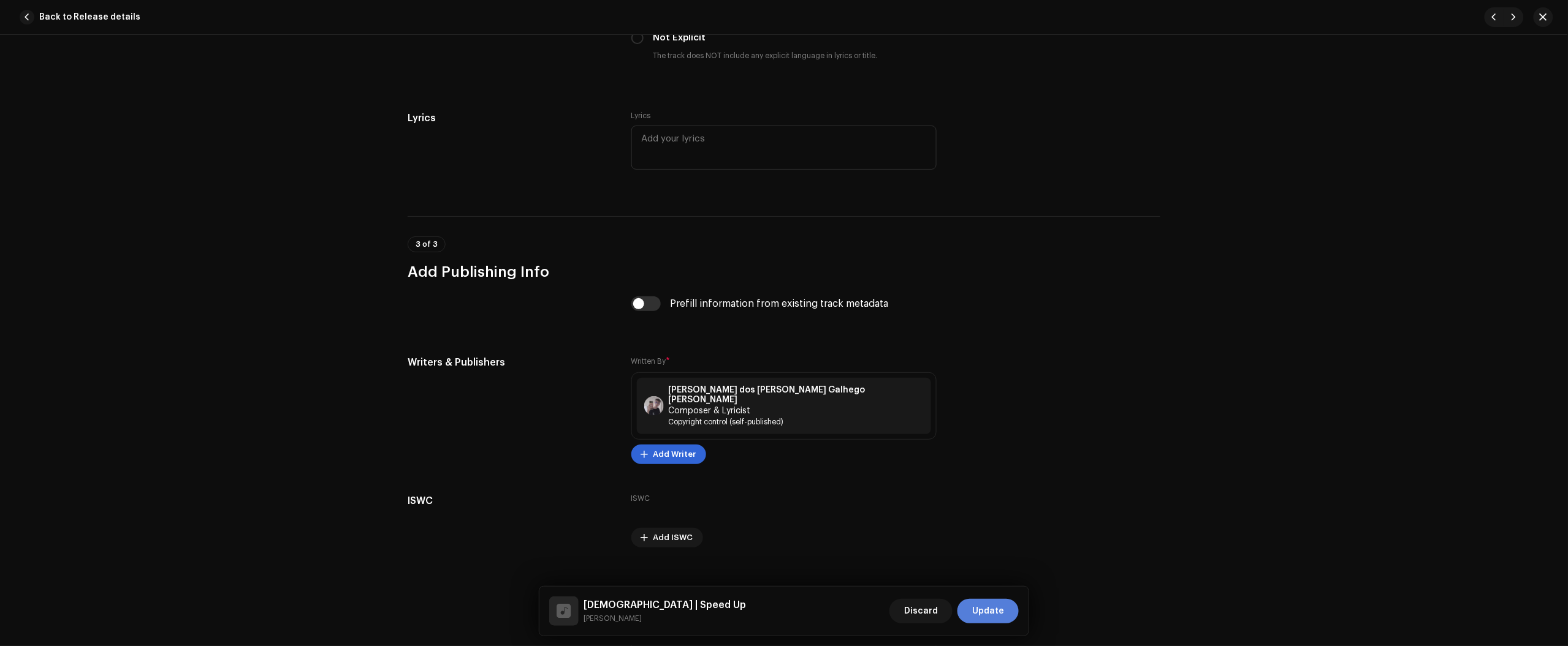
click at [988, 605] on span "Update" at bounding box center [988, 611] width 32 height 25
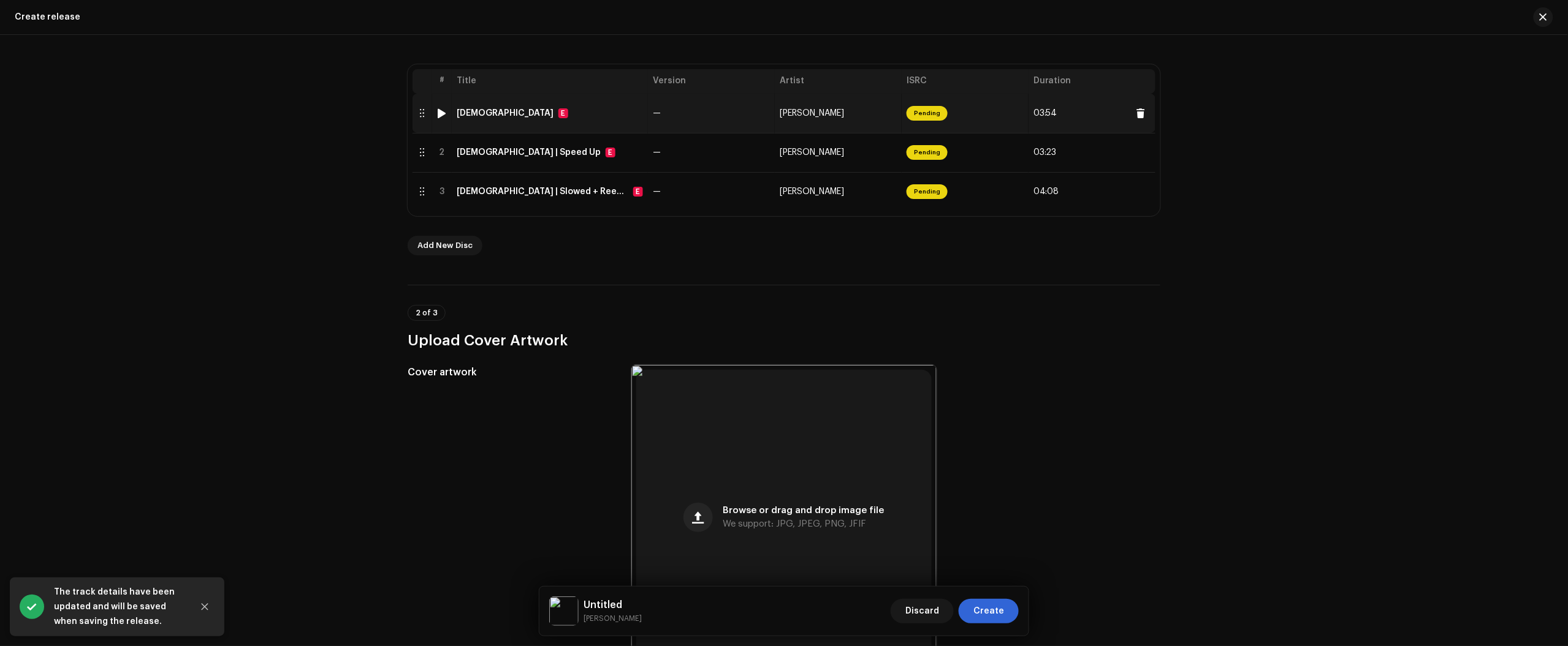
click at [648, 127] on td "—" at bounding box center [711, 113] width 127 height 39
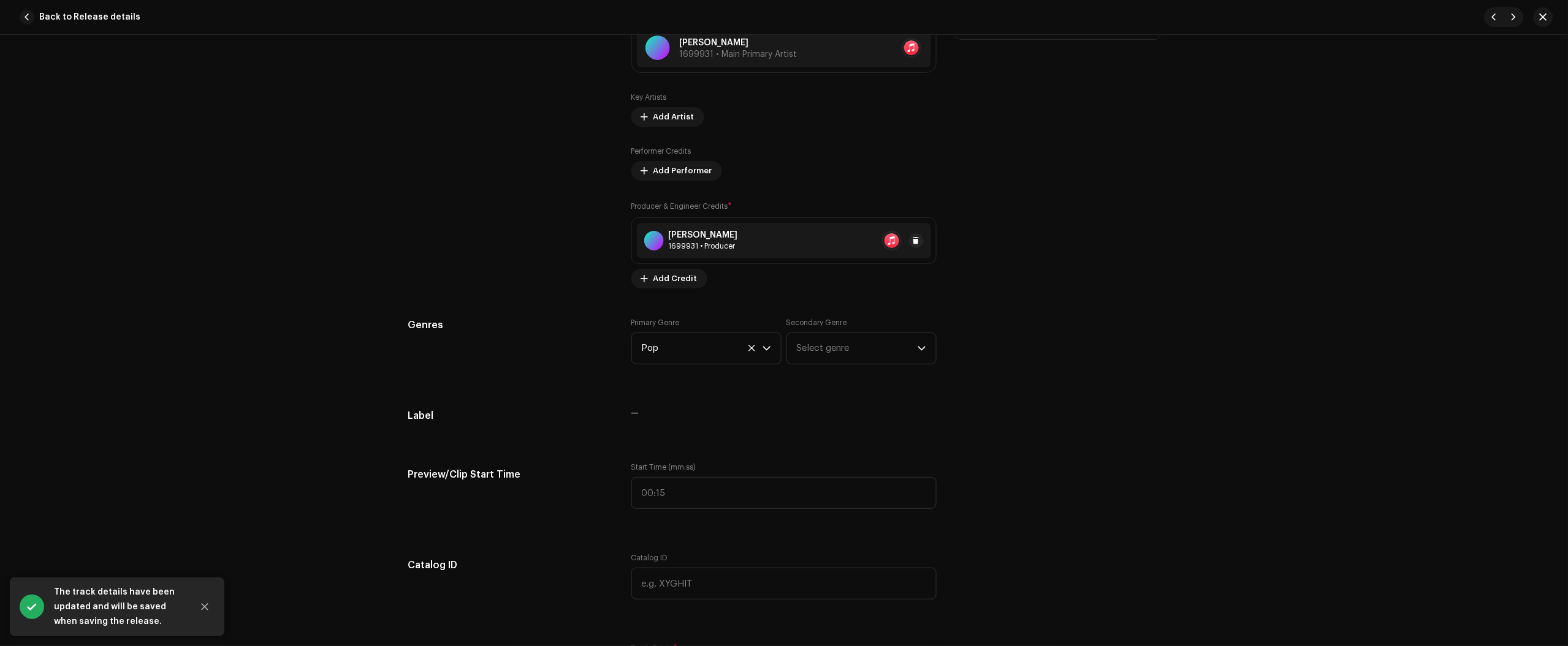
scroll to position [919, 0]
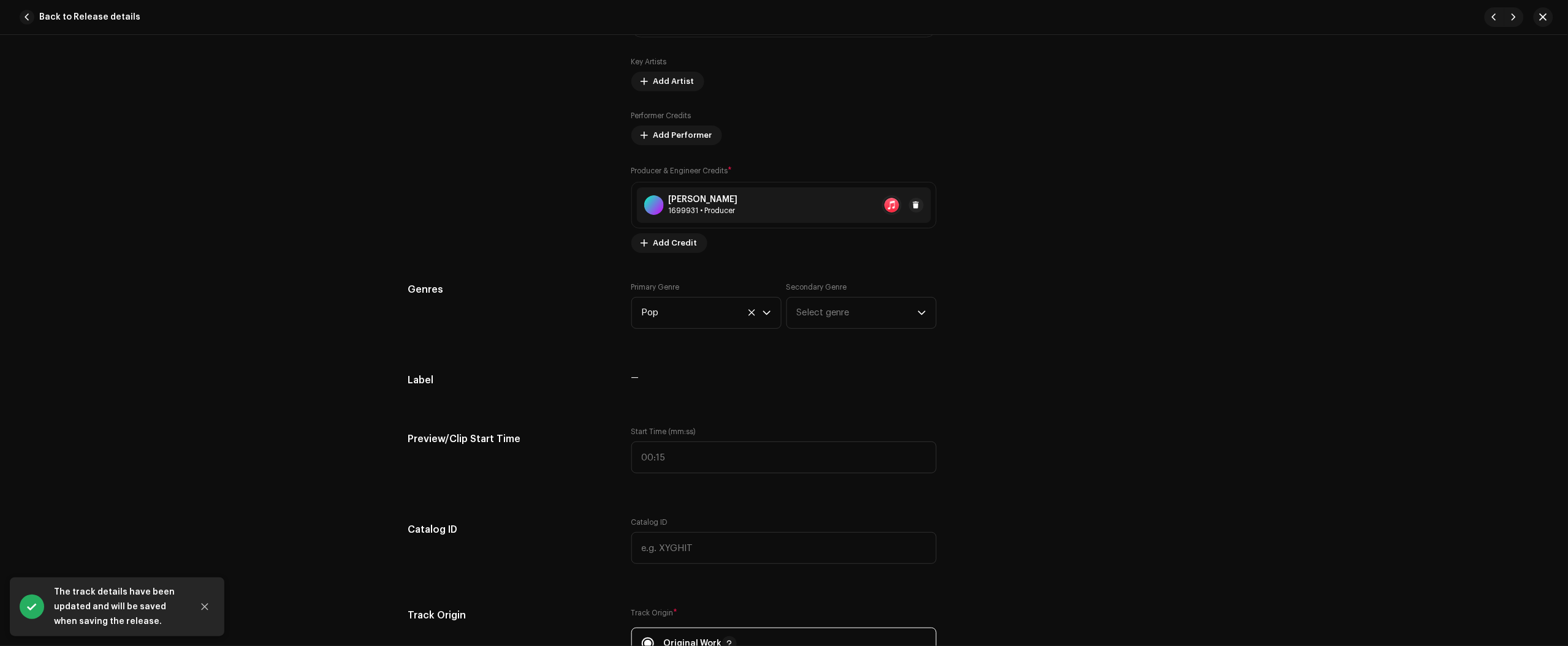
click at [769, 204] on div "Nikko Rapper 1699931 • Producer" at bounding box center [784, 205] width 294 height 35
drag, startPoint x: 1098, startPoint y: 380, endPoint x: 1050, endPoint y: 349, distance: 57.1
click at [1098, 377] on div "Update Producer & Engineer Credits Role * Select role Cancel Update" at bounding box center [784, 323] width 1568 height 646
click at [913, 207] on span at bounding box center [916, 205] width 7 height 10
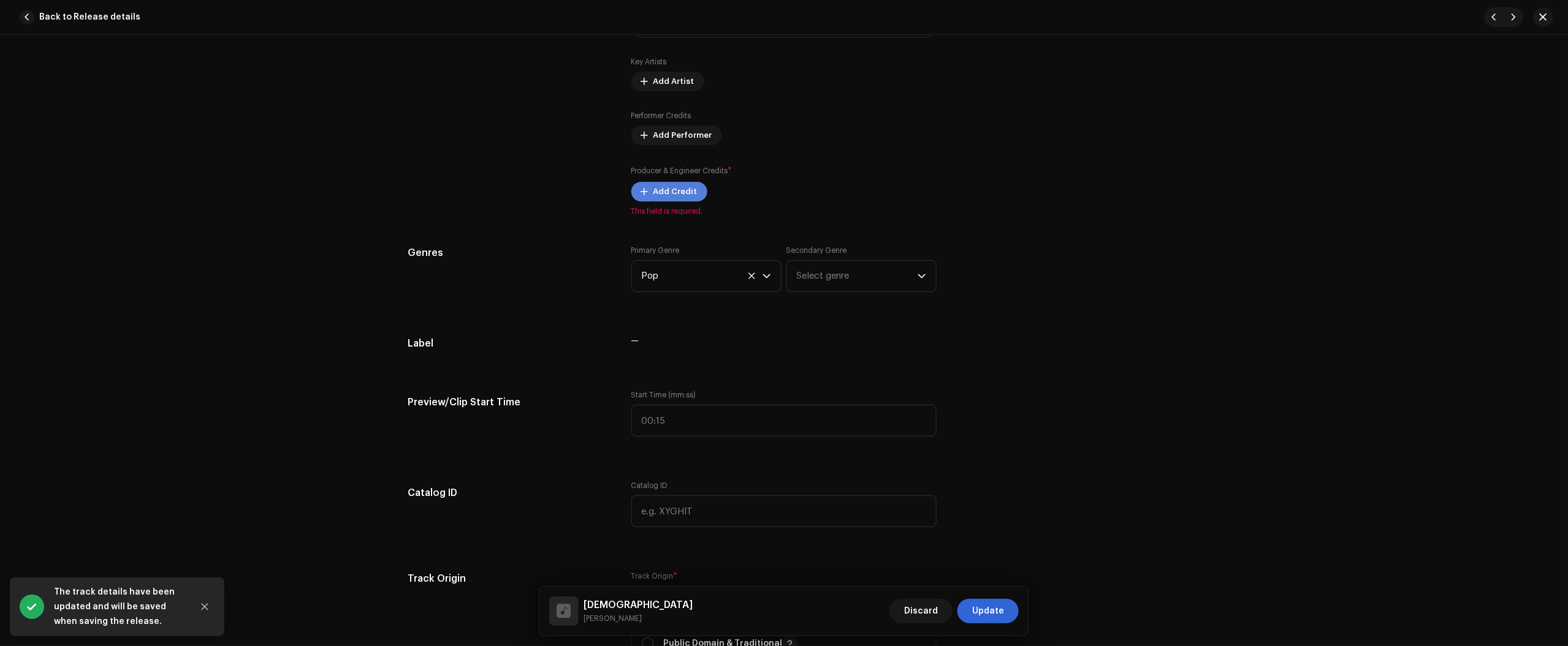
click at [676, 191] on span "Add Credit" at bounding box center [675, 191] width 44 height 25
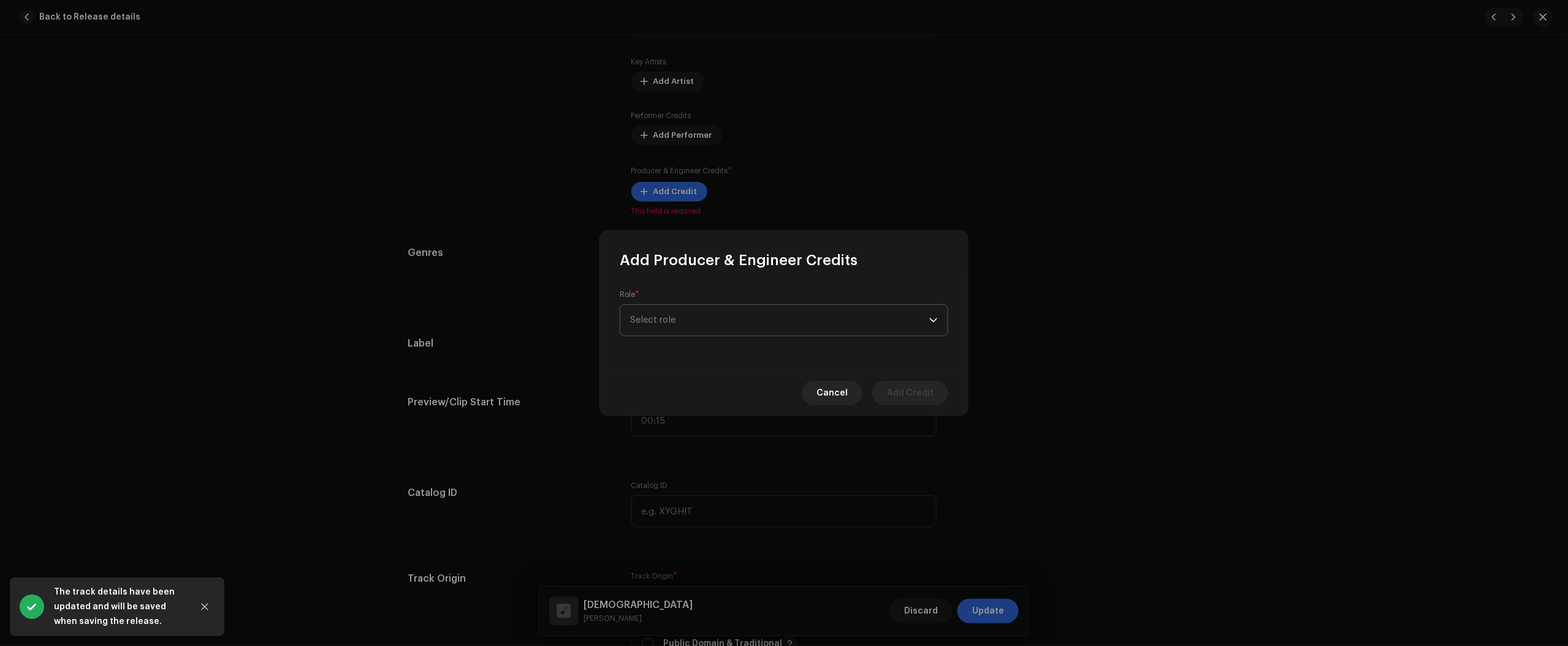
click at [724, 324] on span "Select role" at bounding box center [780, 320] width 299 height 31
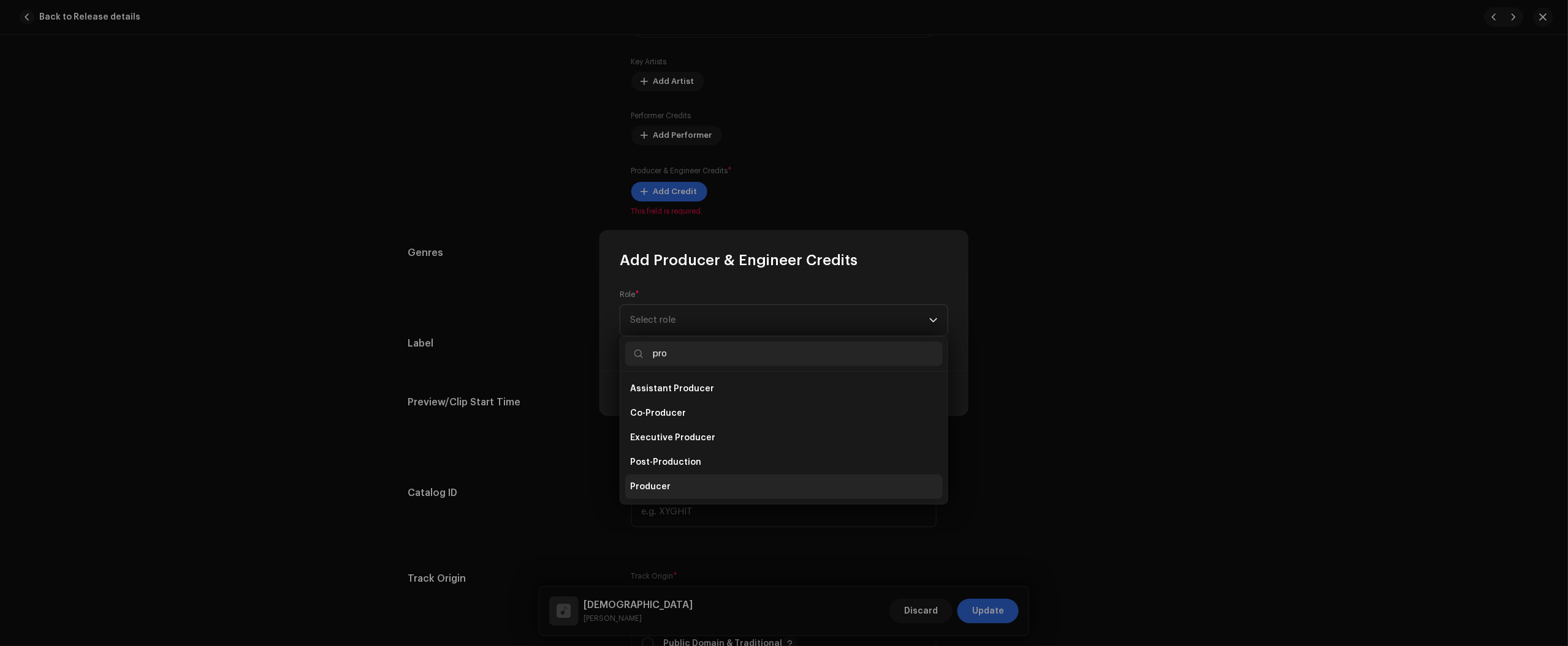
type input "pro"
click at [693, 483] on li "Producer" at bounding box center [784, 487] width 317 height 25
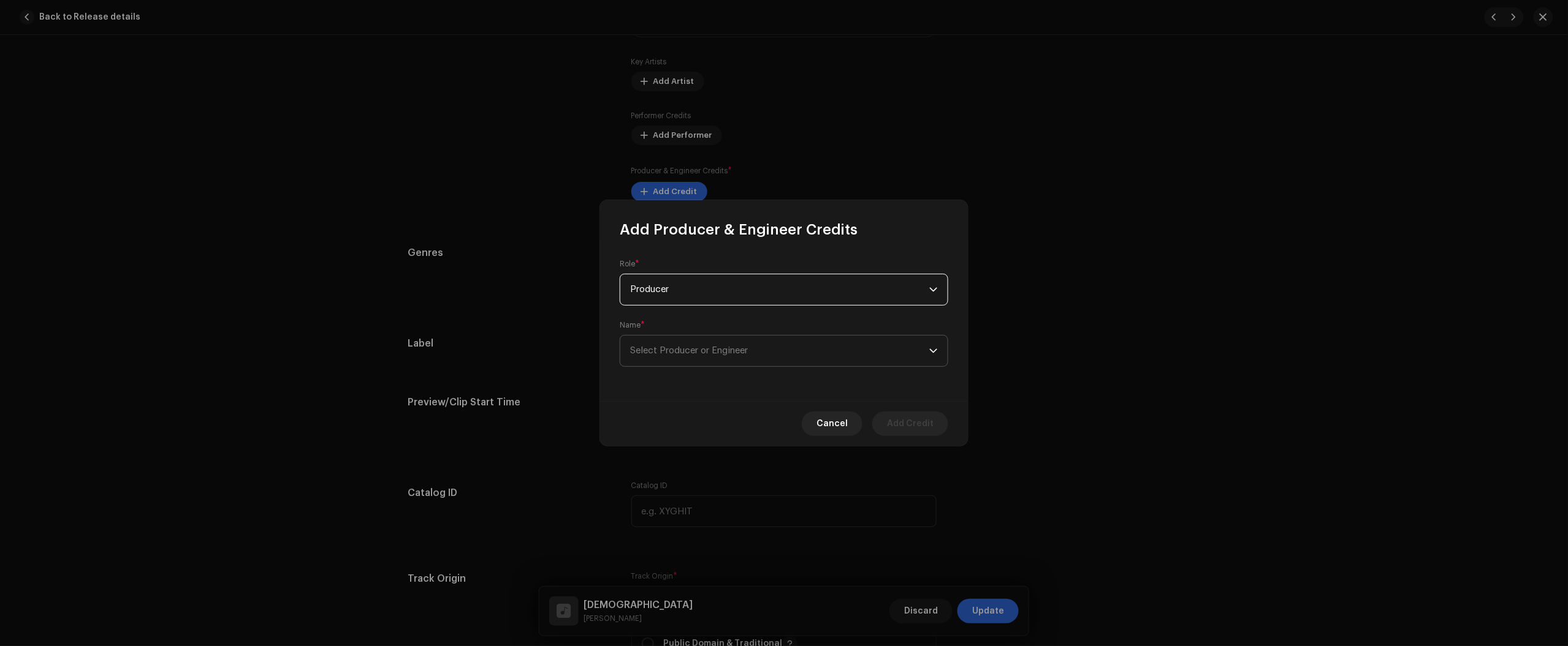
click at [710, 368] on div "Role * Producer Name * Select Producer or Engineer" at bounding box center [784, 320] width 368 height 162
click at [709, 348] on span "Select Producer or Engineer" at bounding box center [689, 350] width 118 height 9
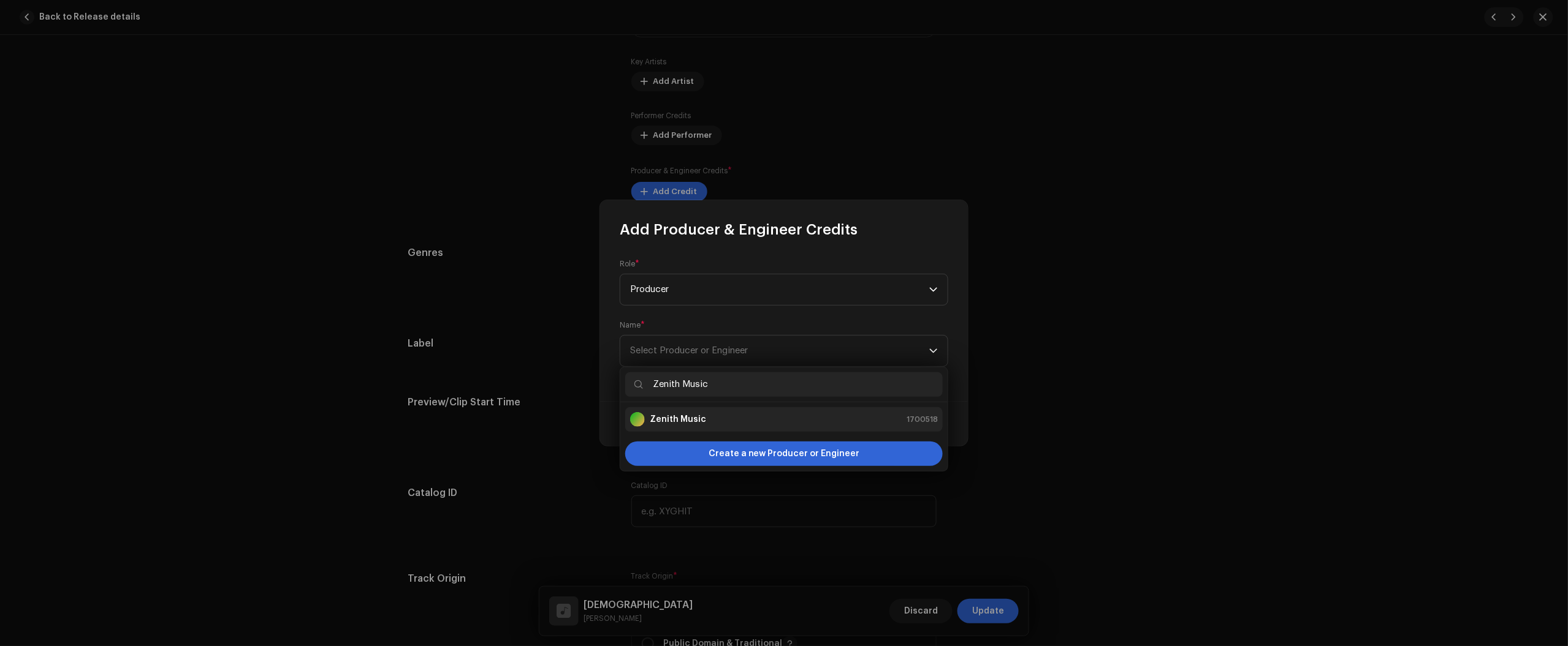
type input "Zenith Music"
click at [672, 419] on strong "Zenith Music" at bounding box center [678, 419] width 56 height 12
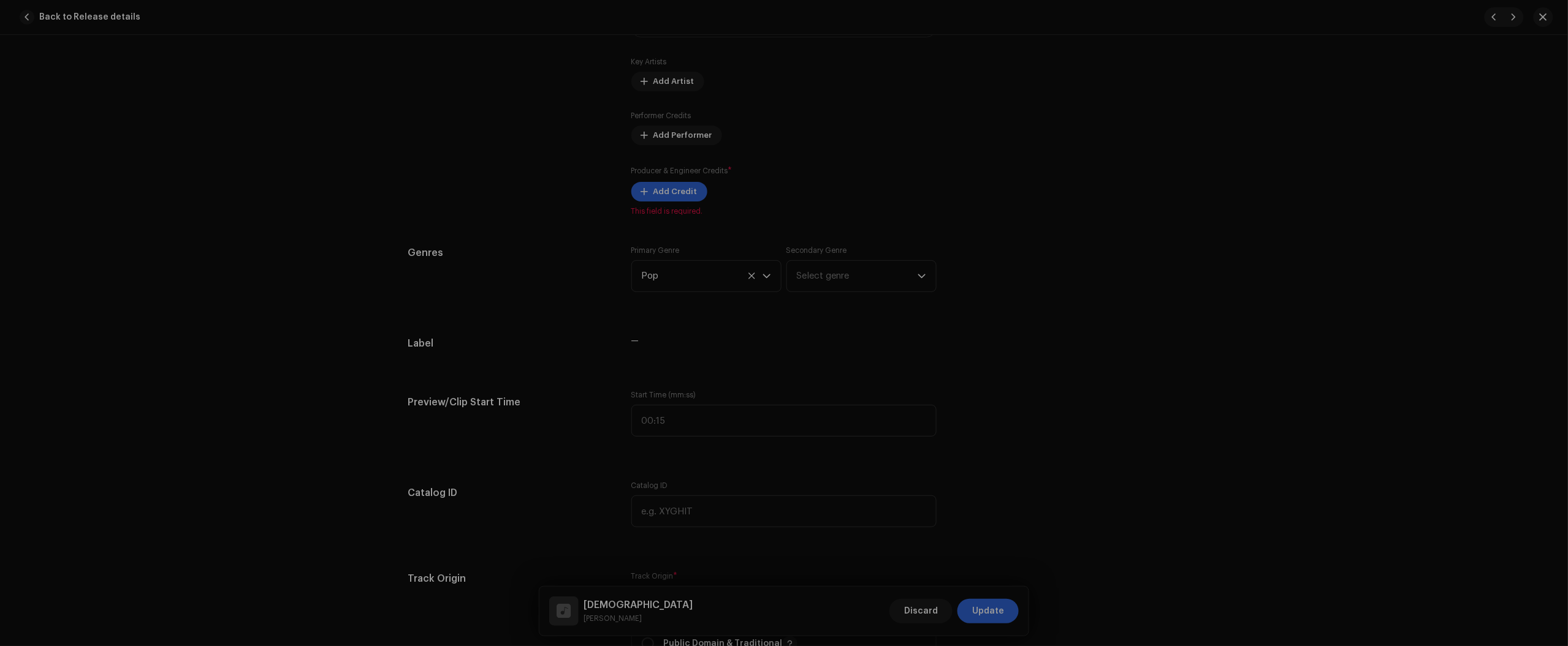
click at [910, 595] on div "Add Producer & Engineer Credits Role * Producer Name * Zenith Music 1700518 Add…" at bounding box center [784, 323] width 1568 height 646
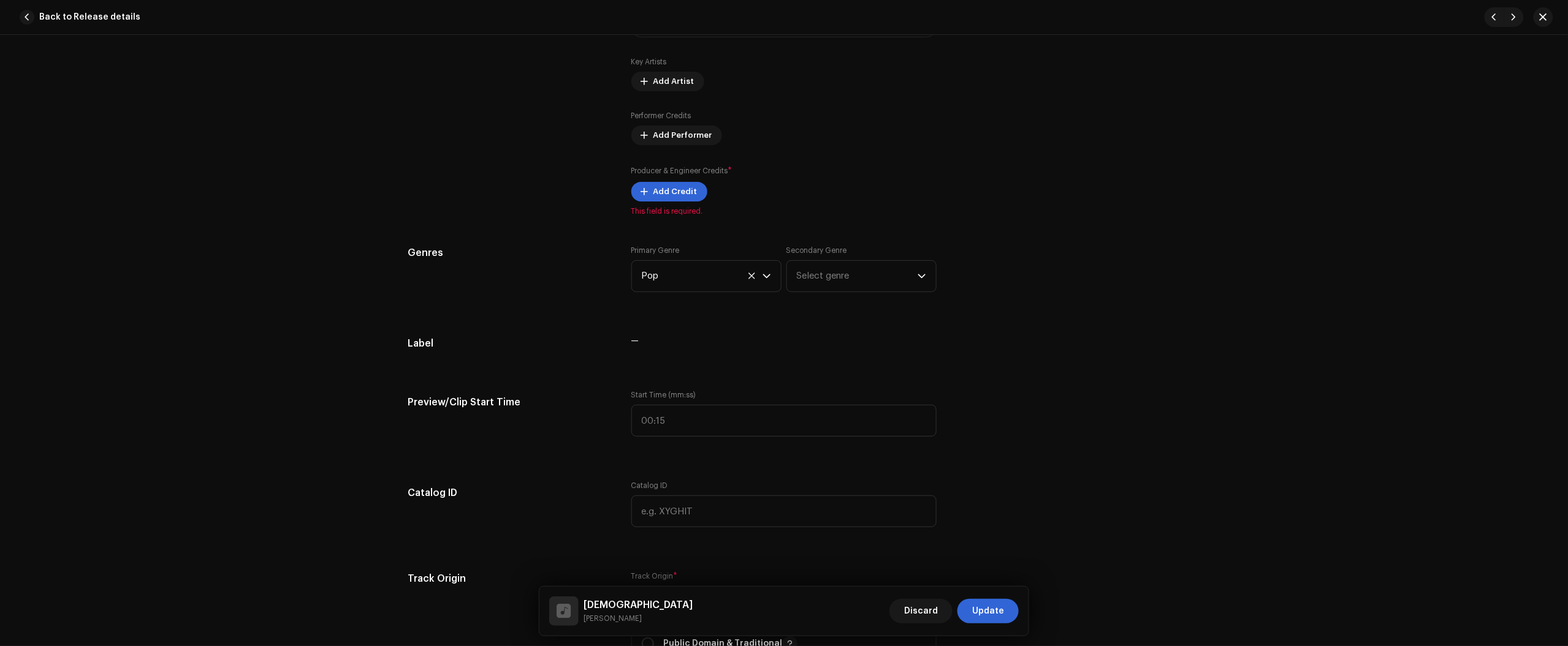
click at [666, 203] on div "Add all artists from release Artists will be added from Release Main Primary Ar…" at bounding box center [784, 67] width 305 height 298
click at [679, 191] on span "Add Credit" at bounding box center [675, 191] width 44 height 25
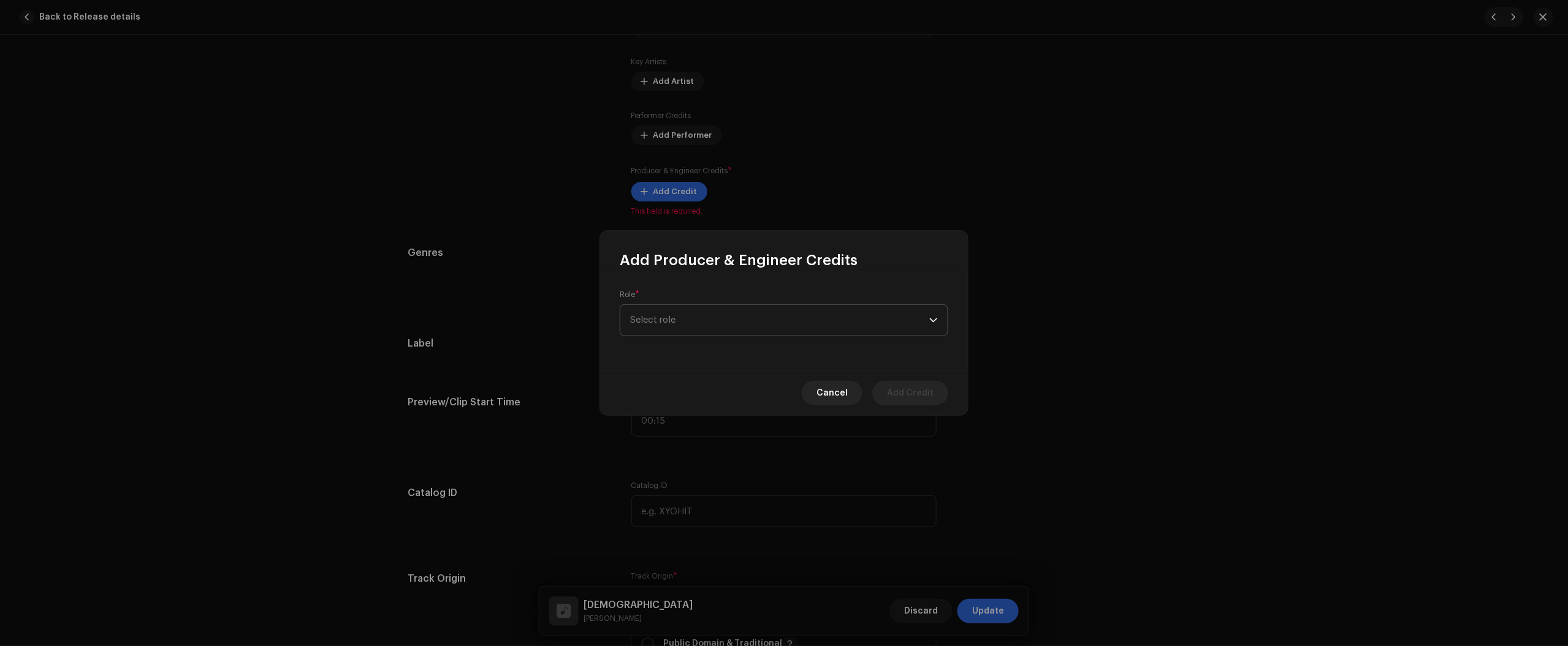
click at [715, 304] on p-select "Select role" at bounding box center [784, 320] width 329 height 32
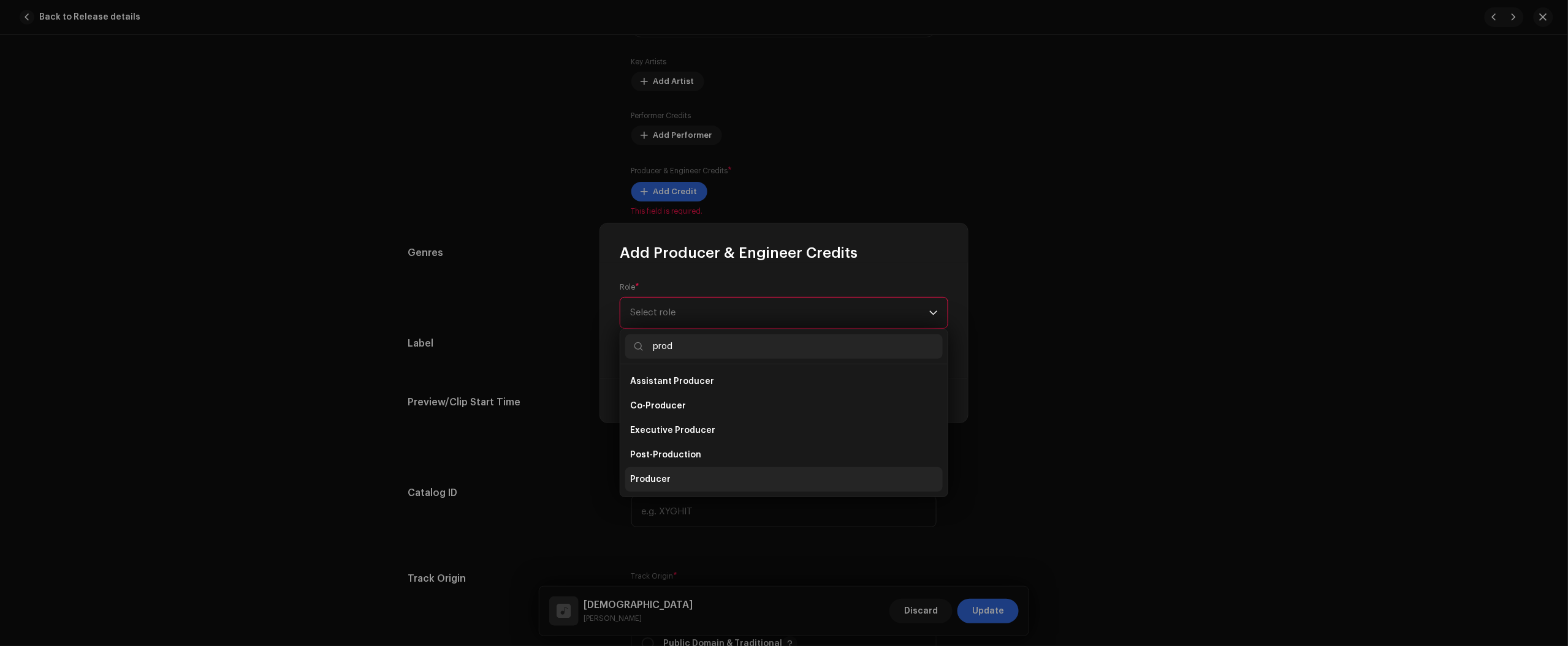
type input "prod"
click at [669, 484] on li "Producer" at bounding box center [784, 479] width 317 height 25
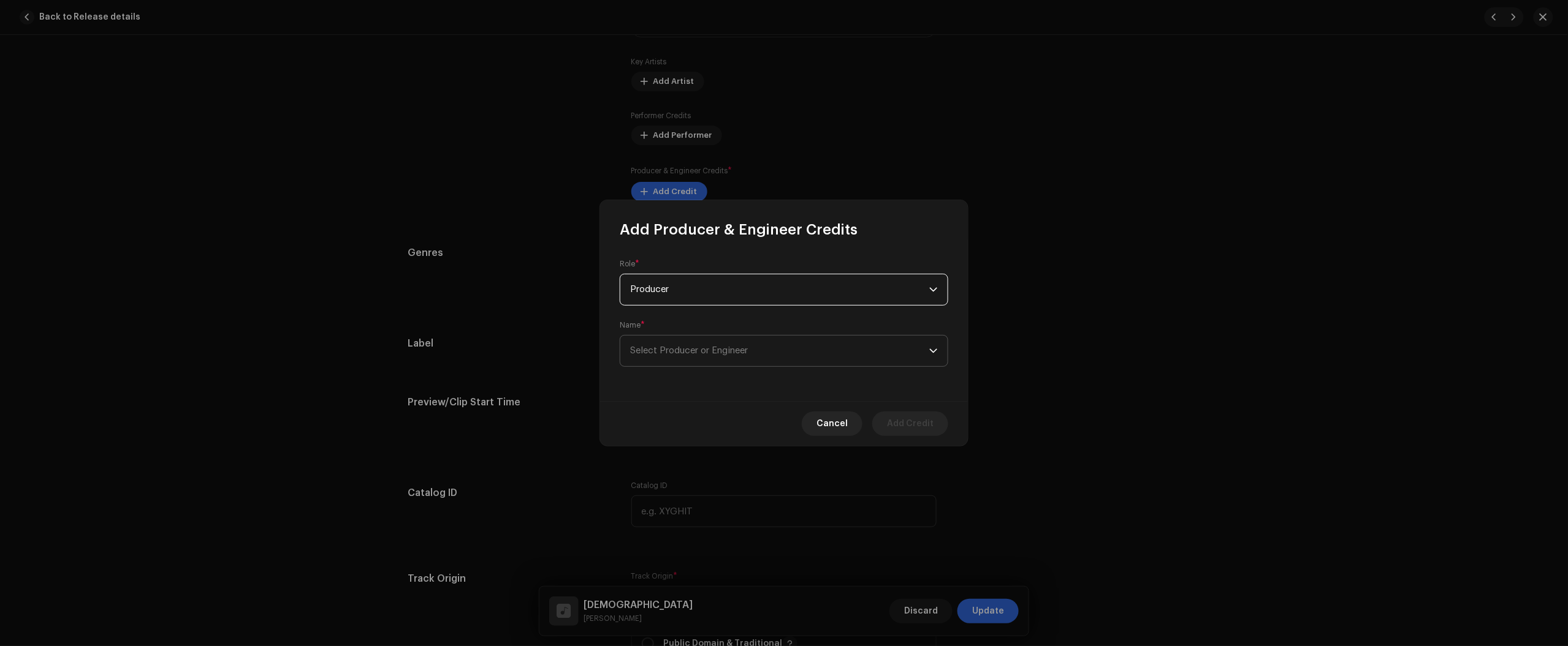
click at [731, 365] on div "Role * Producer Name * Select Producer or Engineer" at bounding box center [784, 320] width 368 height 162
click at [731, 352] on span "Select Producer or Engineer" at bounding box center [689, 350] width 118 height 9
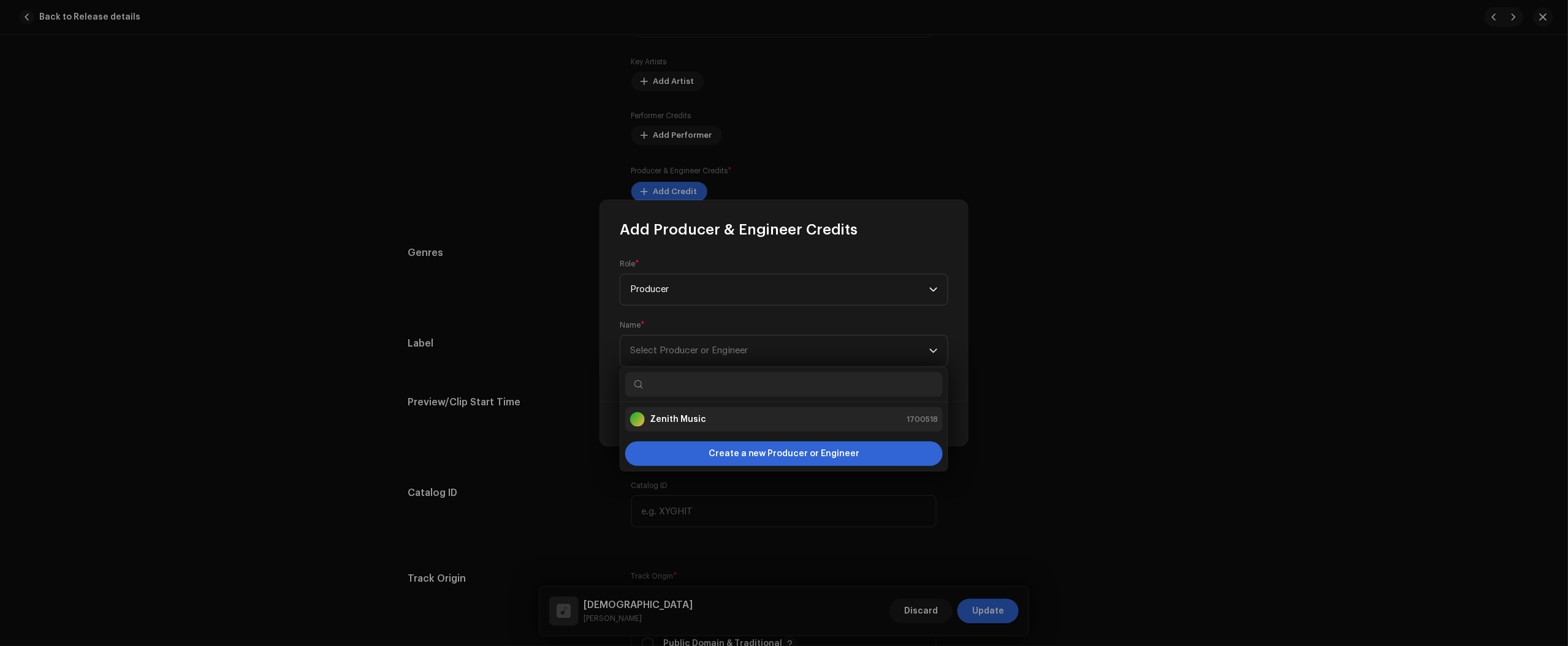
click at [710, 425] on div "Zenith Music 1700518" at bounding box center [784, 419] width 308 height 15
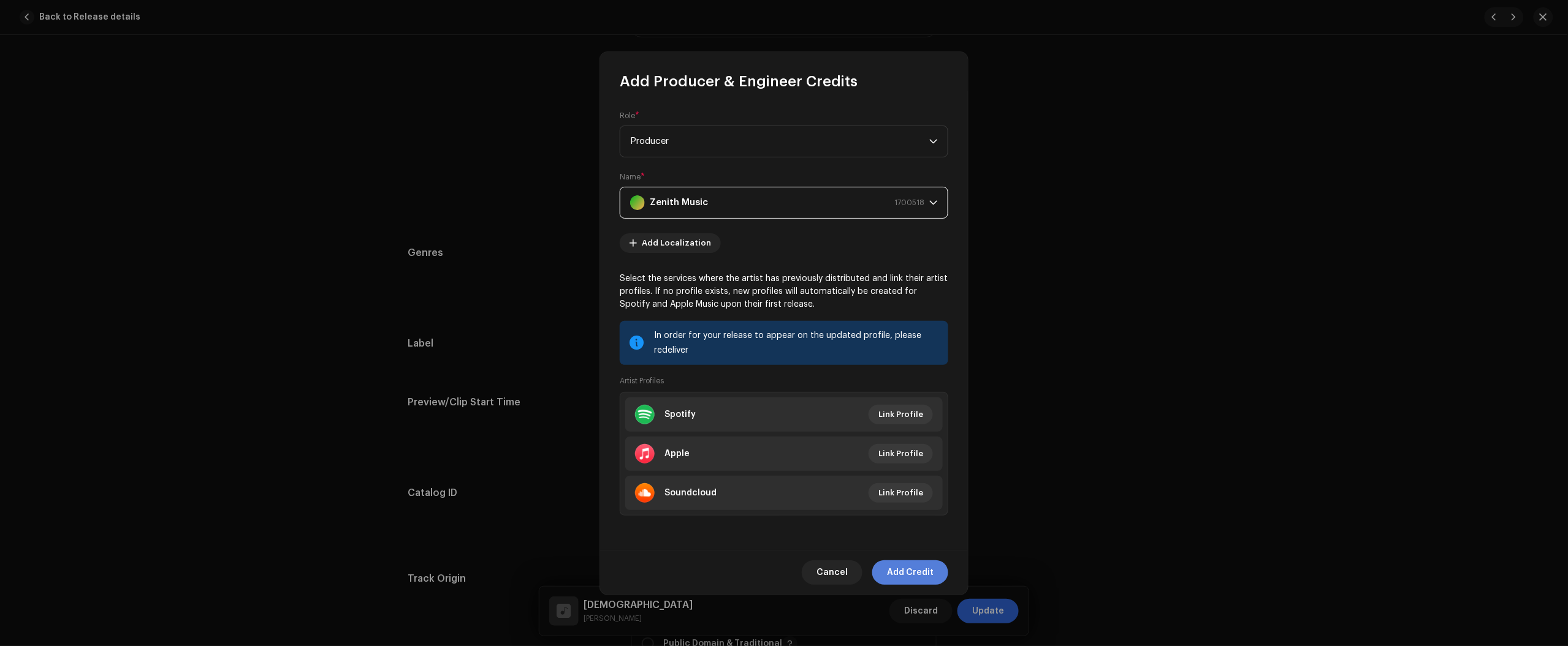
click at [885, 572] on button "Add Credit" at bounding box center [910, 572] width 76 height 25
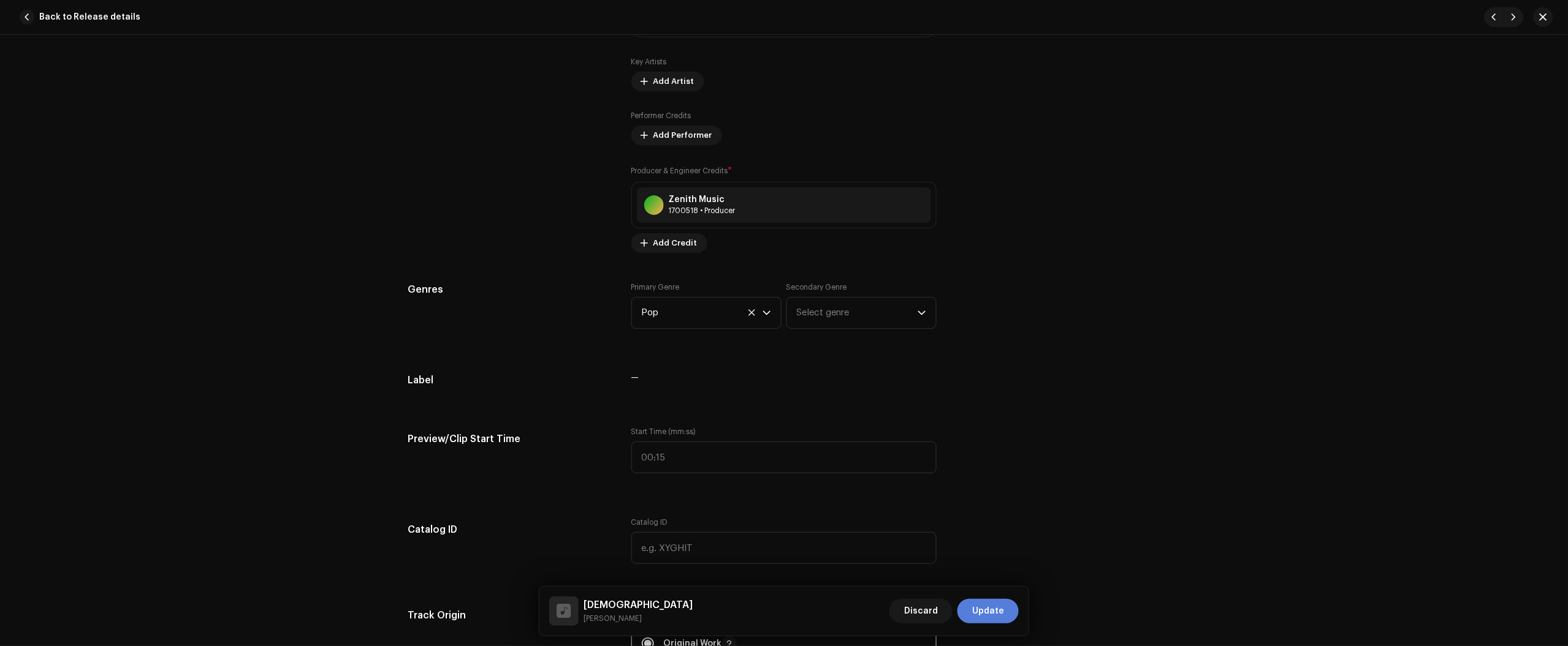
click at [1000, 614] on span "Update" at bounding box center [988, 611] width 32 height 25
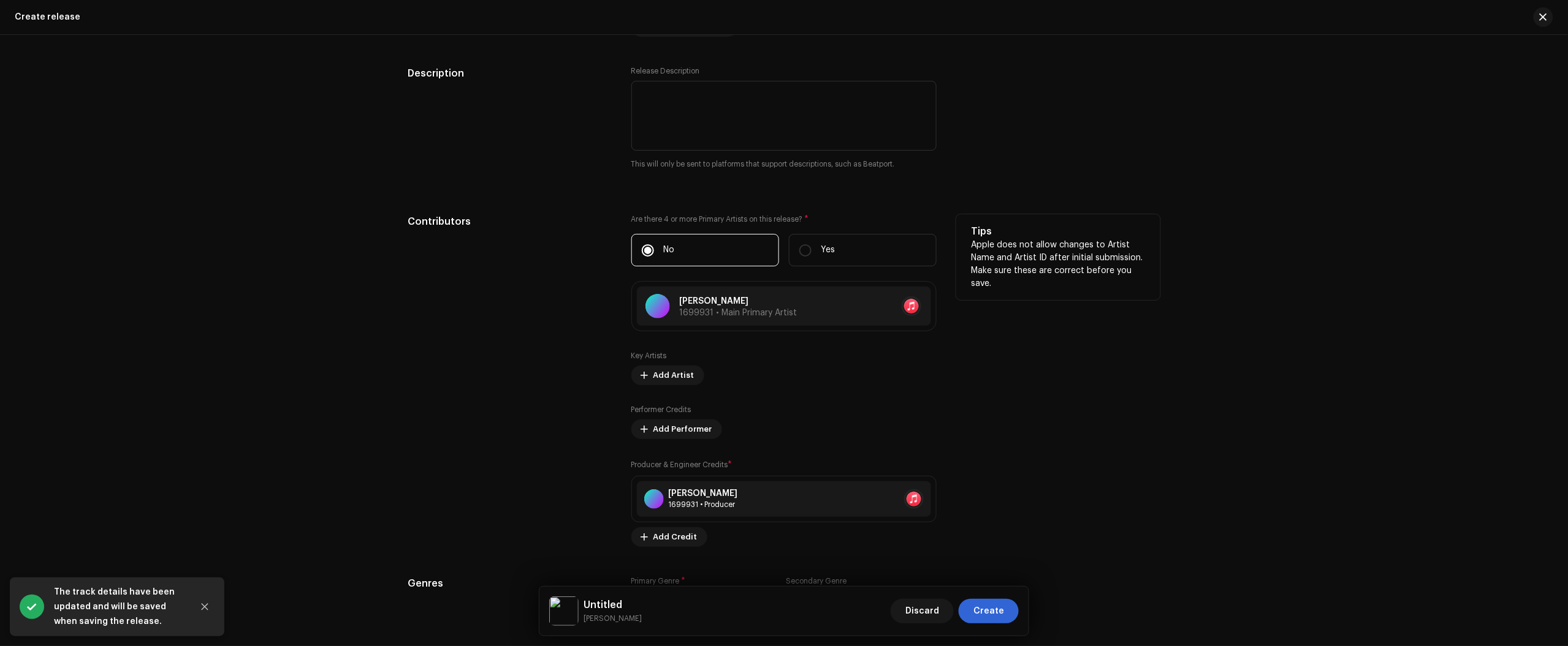
scroll to position [1378, 0]
click at [913, 500] on span at bounding box center [916, 501] width 7 height 10
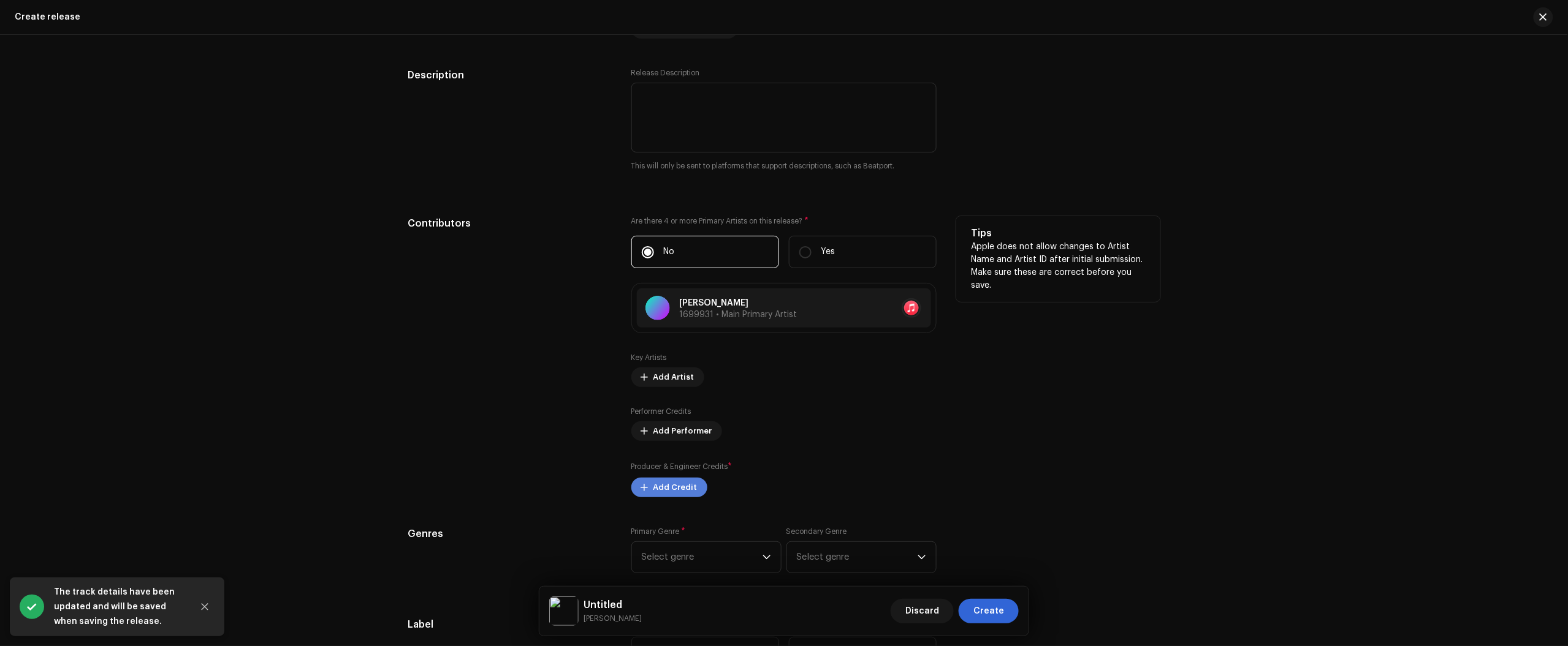
click at [678, 495] on span "Add Credit" at bounding box center [675, 488] width 44 height 25
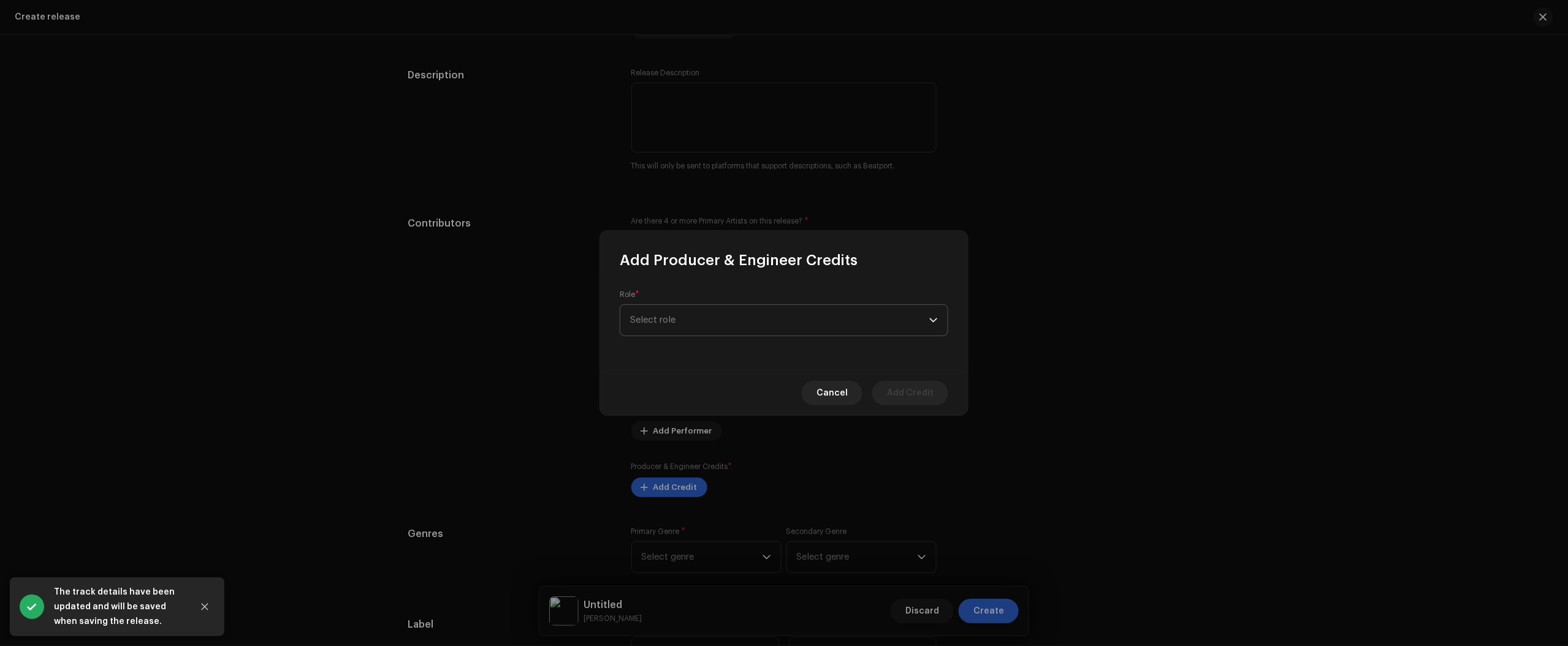
click at [739, 313] on span "Select role" at bounding box center [780, 320] width 299 height 31
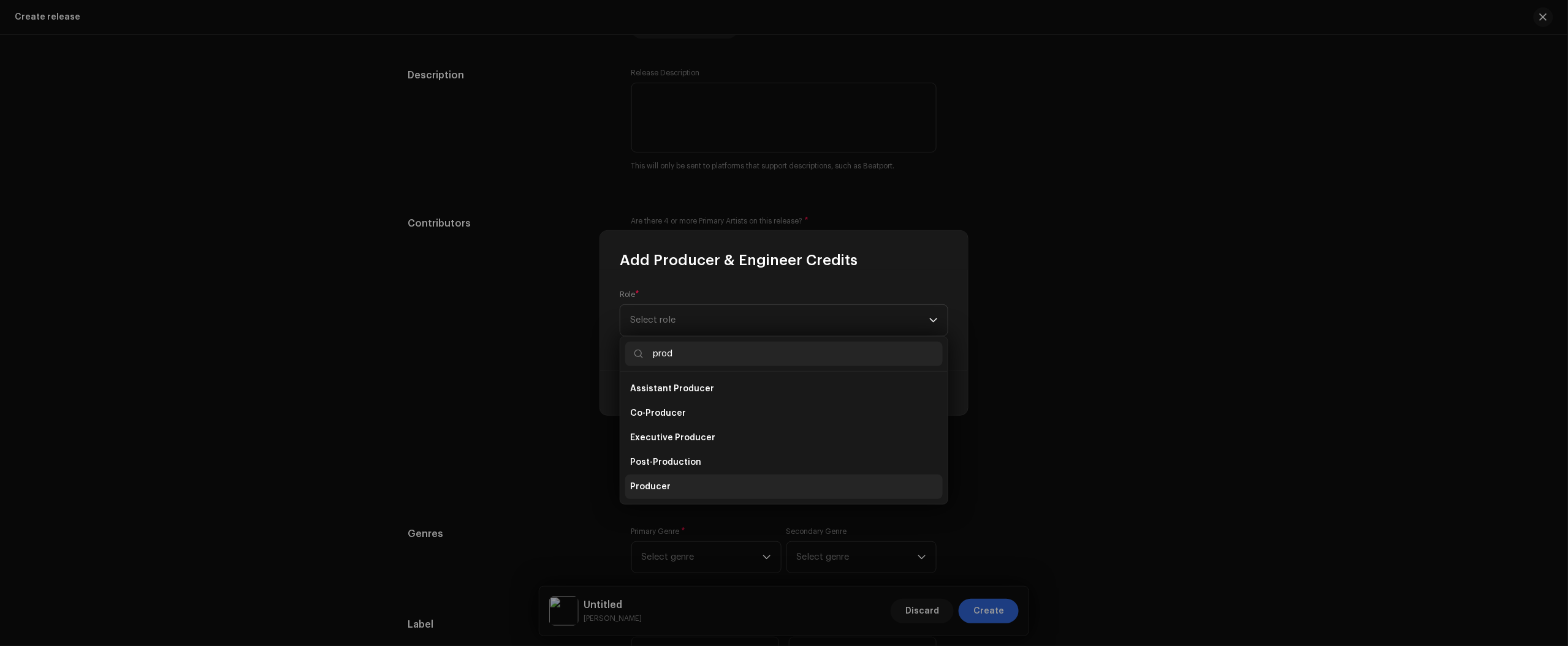
type input "prod"
click at [744, 497] on li "Producer" at bounding box center [784, 487] width 317 height 25
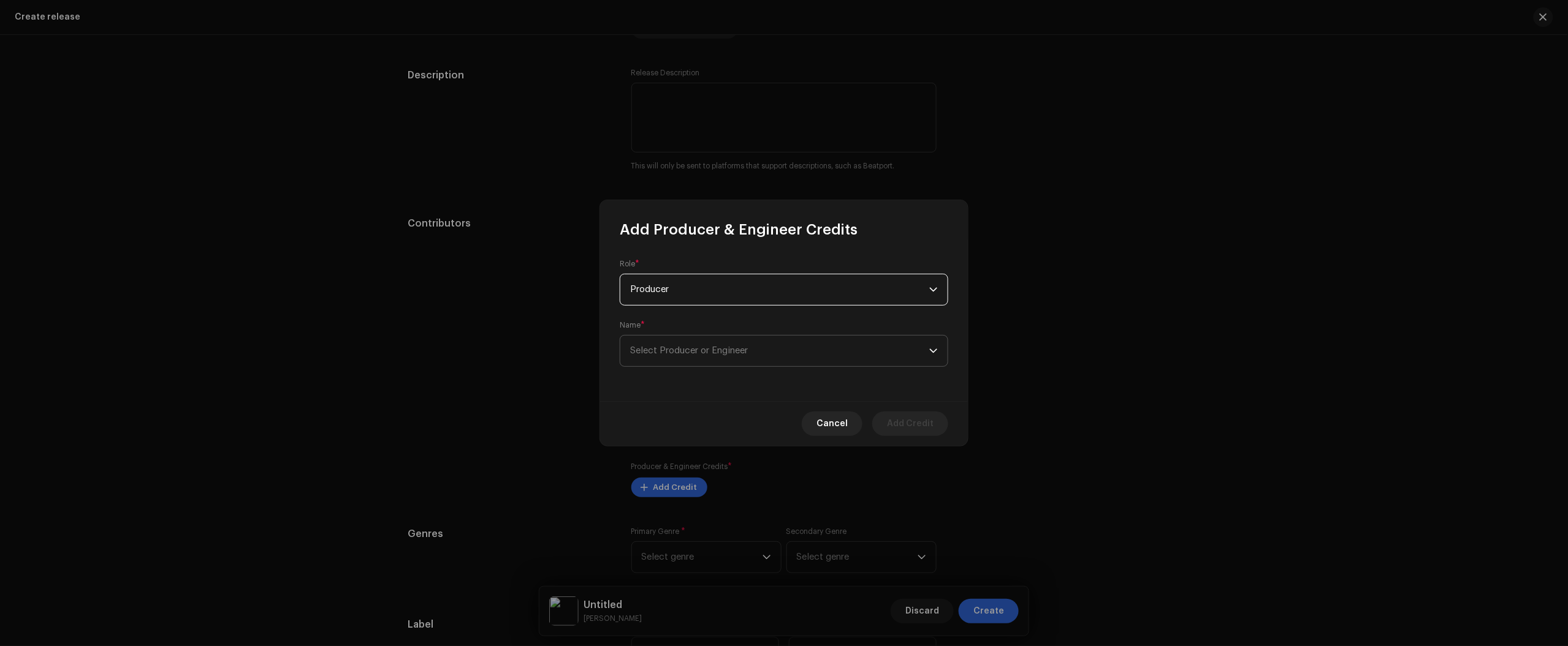
click at [717, 353] on span "Select Producer or Engineer" at bounding box center [689, 350] width 118 height 9
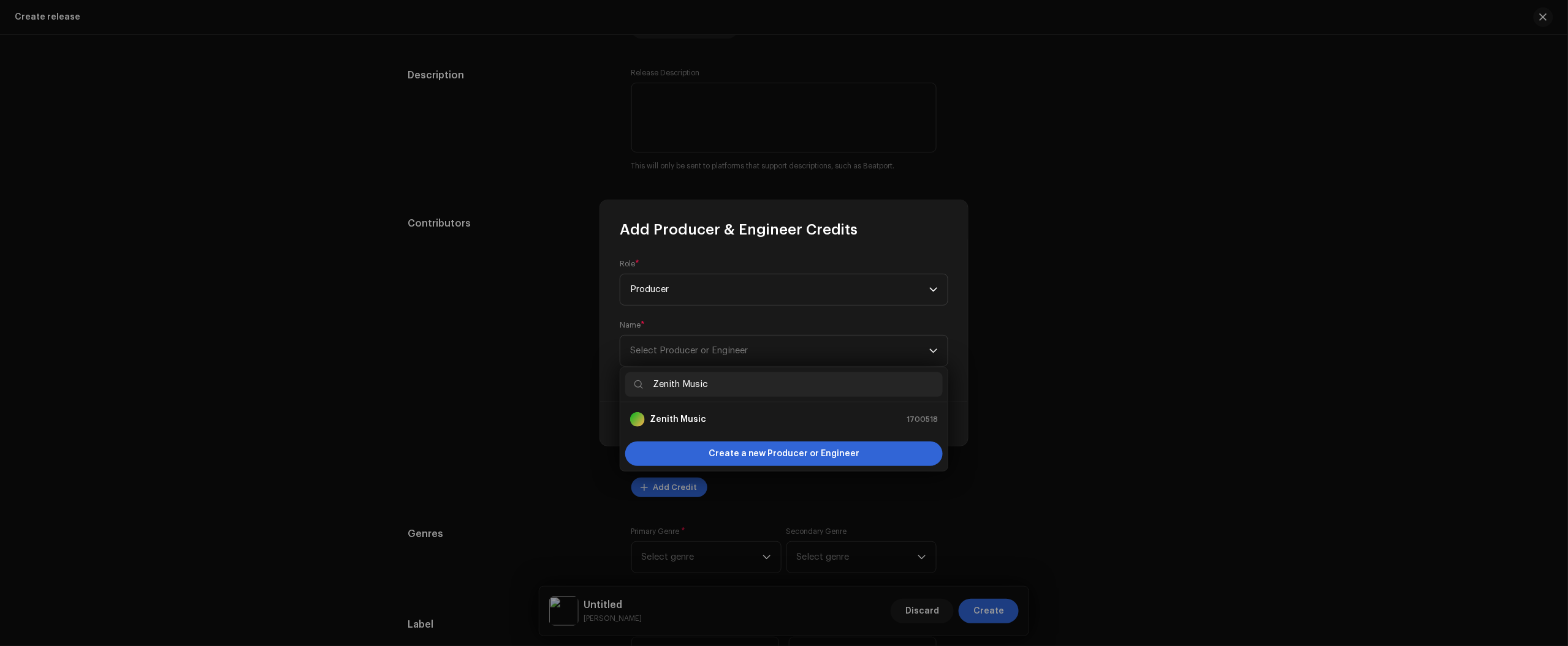
type input "Zenith Music"
click at [683, 417] on strong "Zenith Music" at bounding box center [678, 419] width 56 height 12
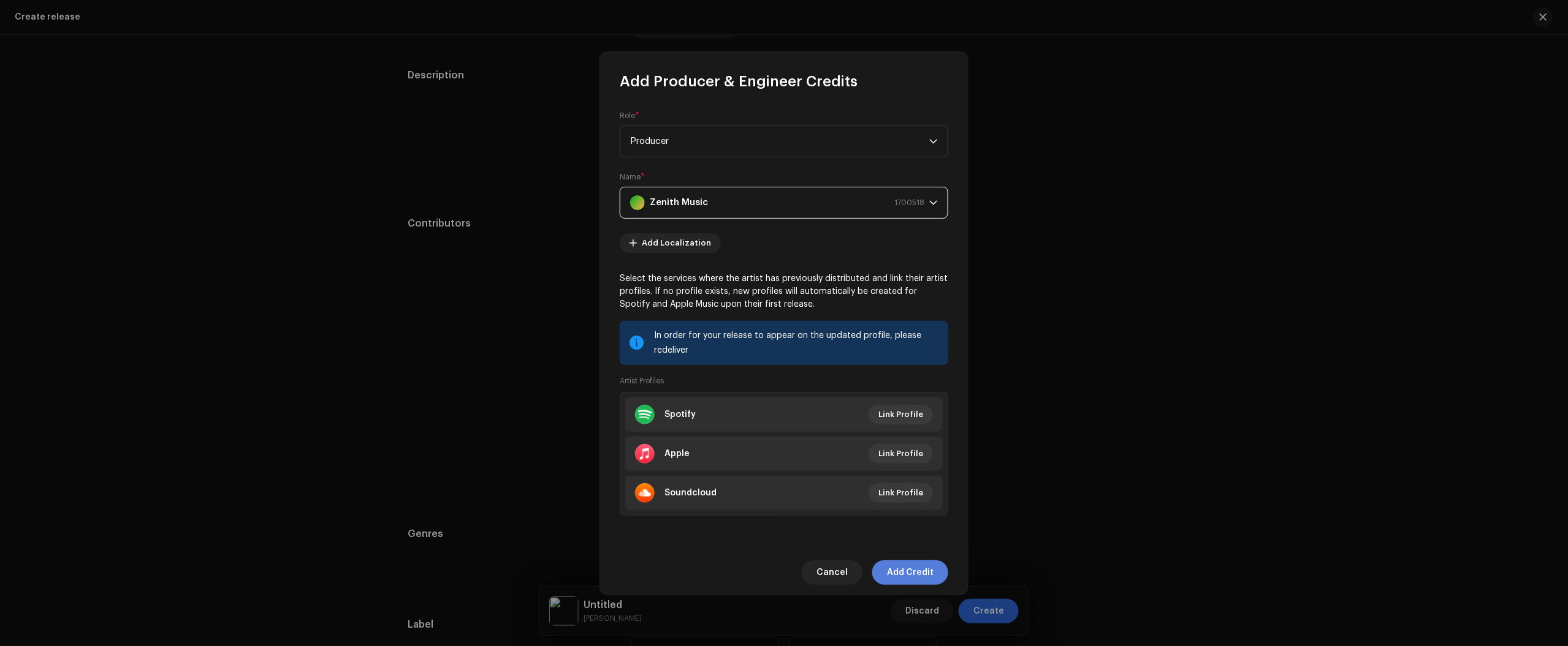
click at [907, 579] on span "Add Credit" at bounding box center [910, 572] width 47 height 25
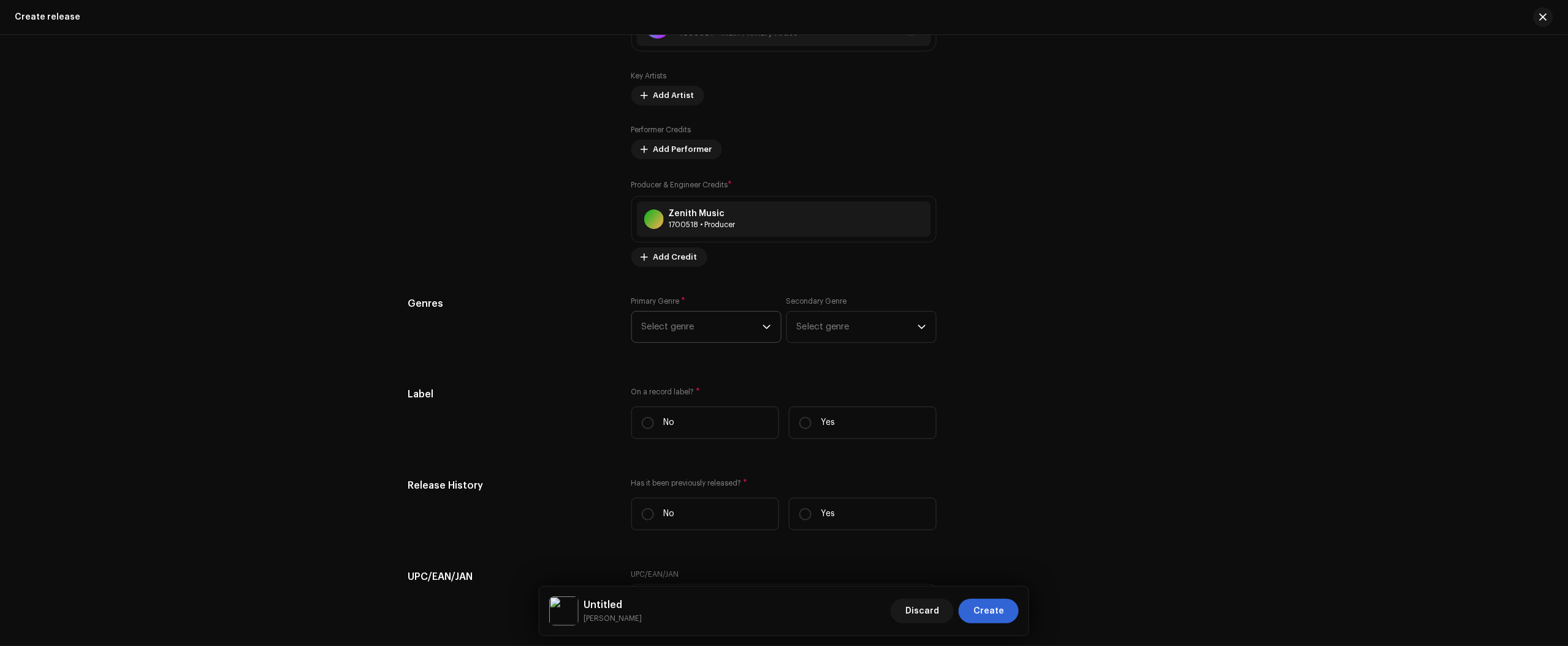
scroll to position [1658, 0]
click at [684, 328] on span "Select genre" at bounding box center [702, 328] width 120 height 31
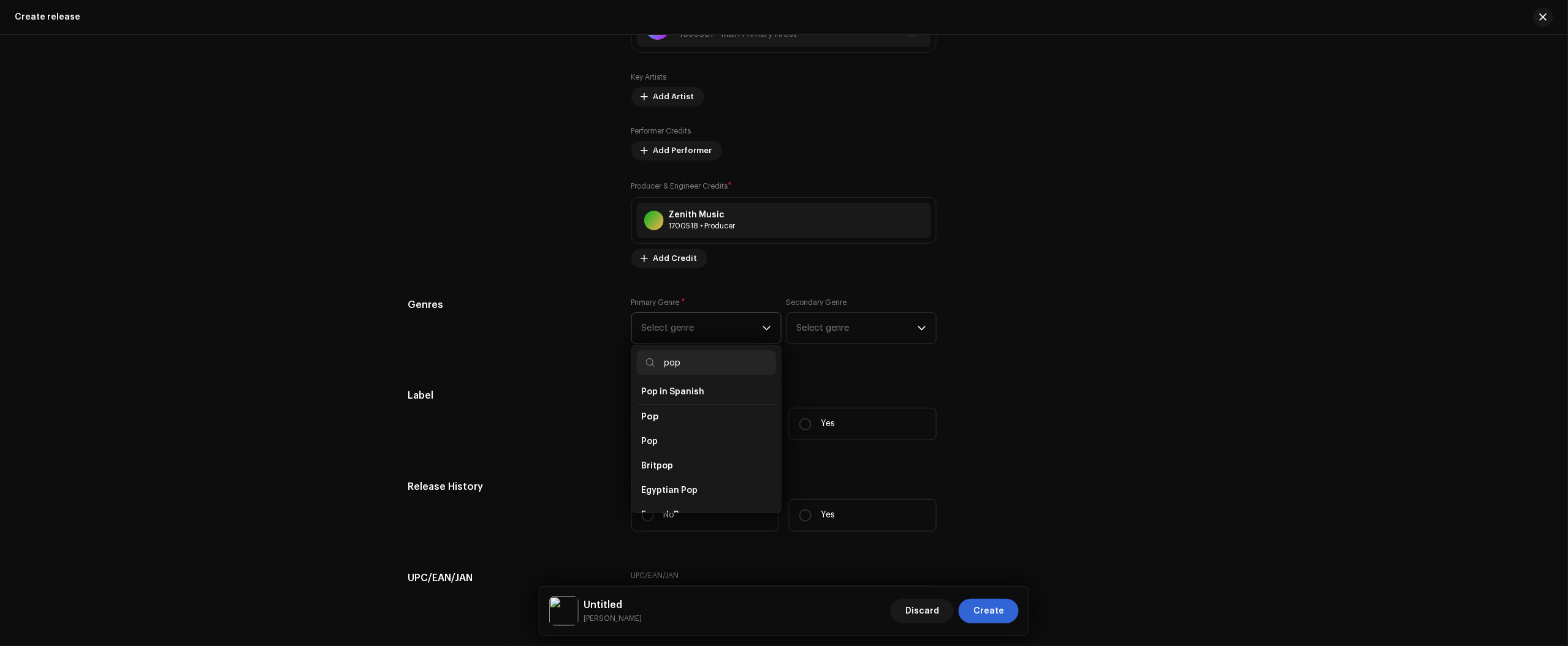
scroll to position [459, 0]
type input "pop"
click at [709, 406] on li "Pop" at bounding box center [707, 418] width 139 height 25
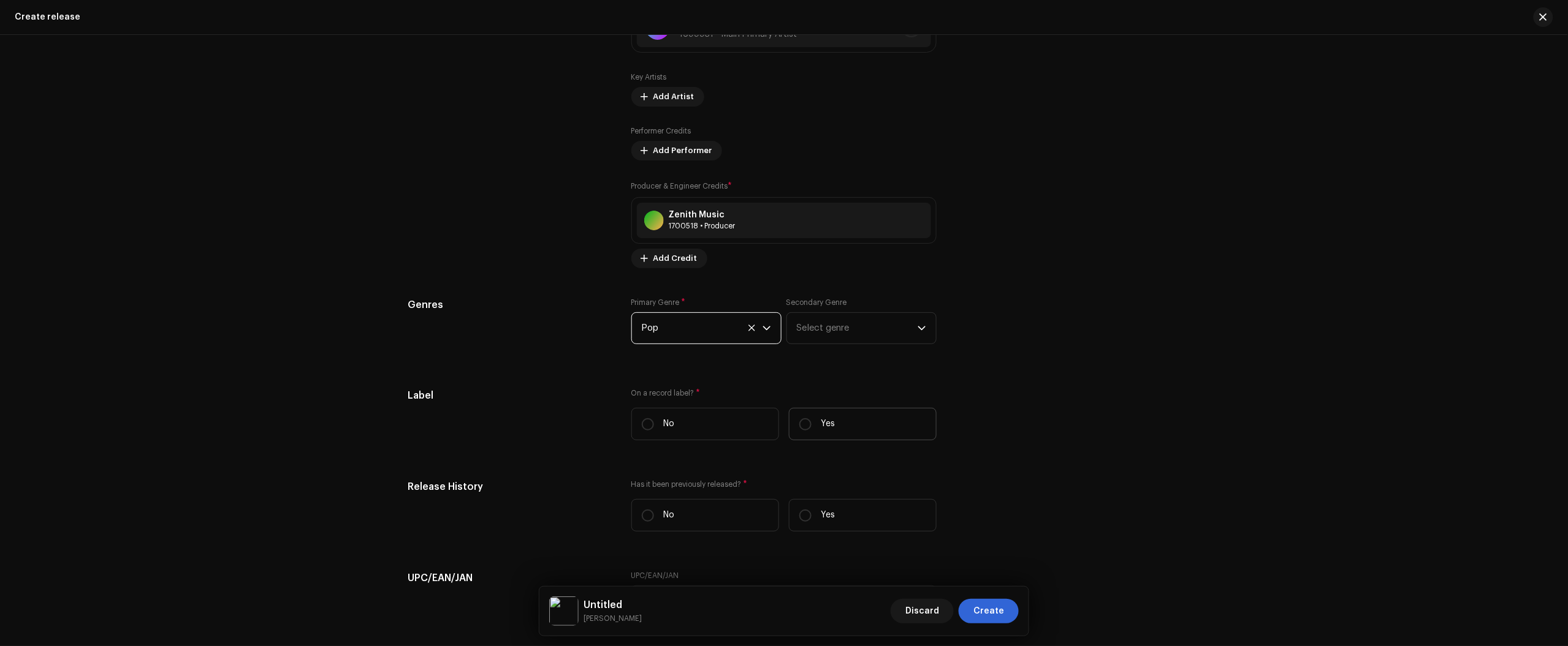
click at [837, 426] on label "Yes" at bounding box center [863, 424] width 148 height 33
click at [812, 426] on input "Yes" at bounding box center [805, 425] width 12 height 12
radio input "true"
click at [762, 485] on span "Select label" at bounding box center [780, 486] width 276 height 31
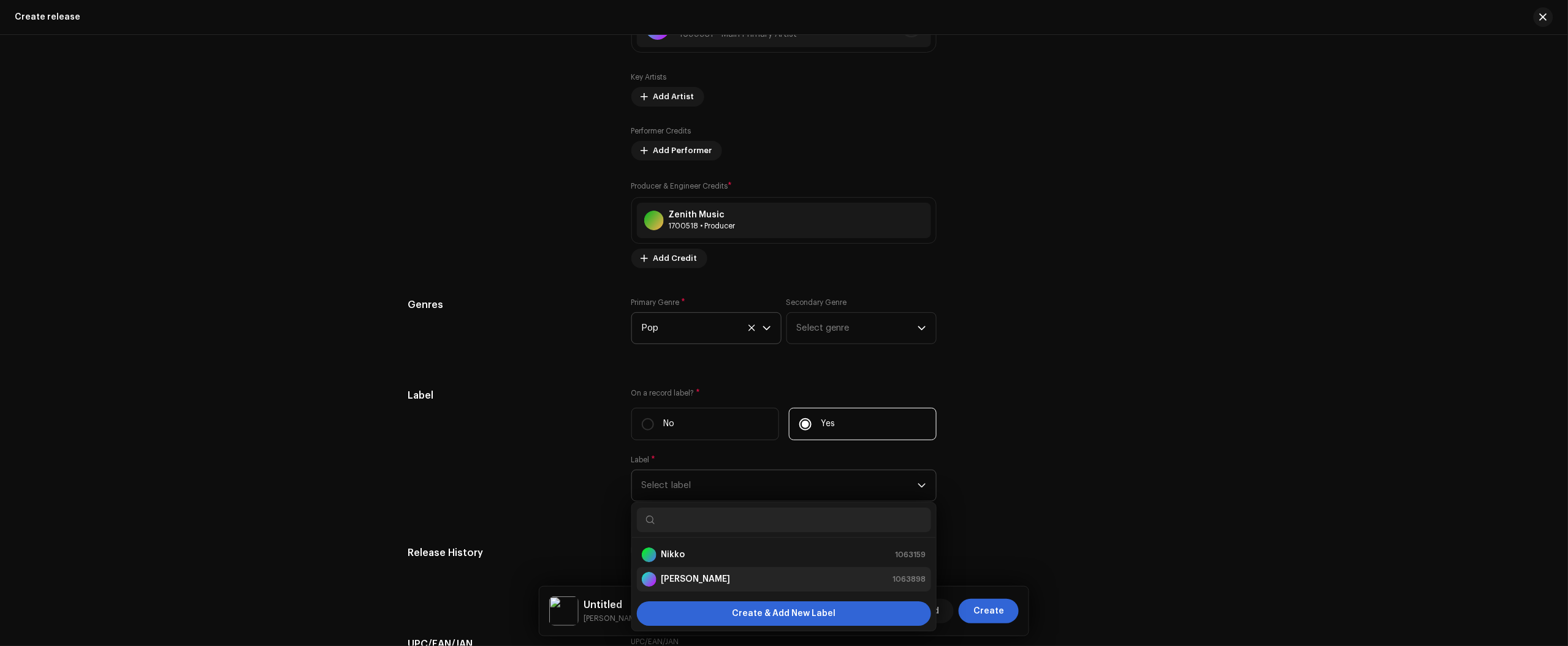
drag, startPoint x: 715, startPoint y: 557, endPoint x: 715, endPoint y: 582, distance: 25.0
click at [717, 579] on ul "Nikko 1063159 Nikko Rapper 1063898" at bounding box center [784, 567] width 304 height 59
click at [715, 582] on div "Nikko Rapper 1063898" at bounding box center [784, 579] width 284 height 15
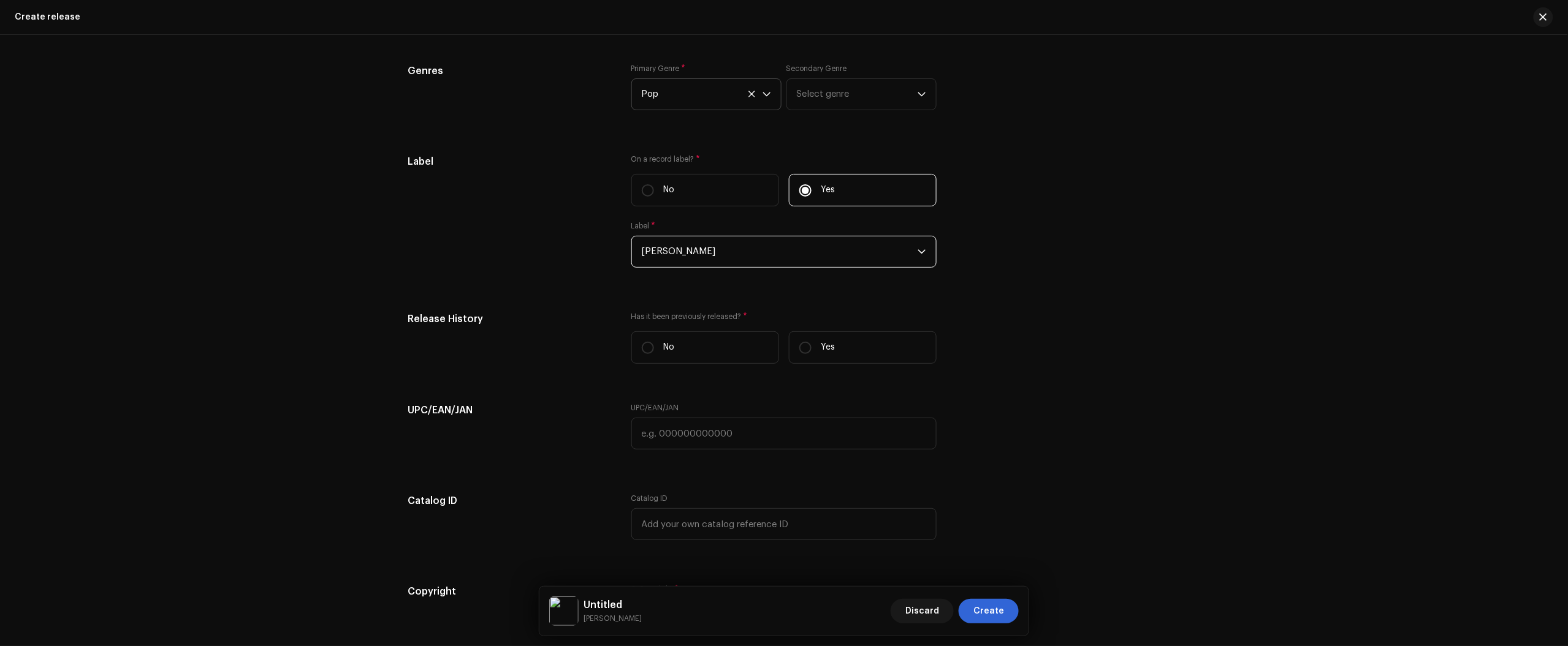
scroll to position [1965, 0]
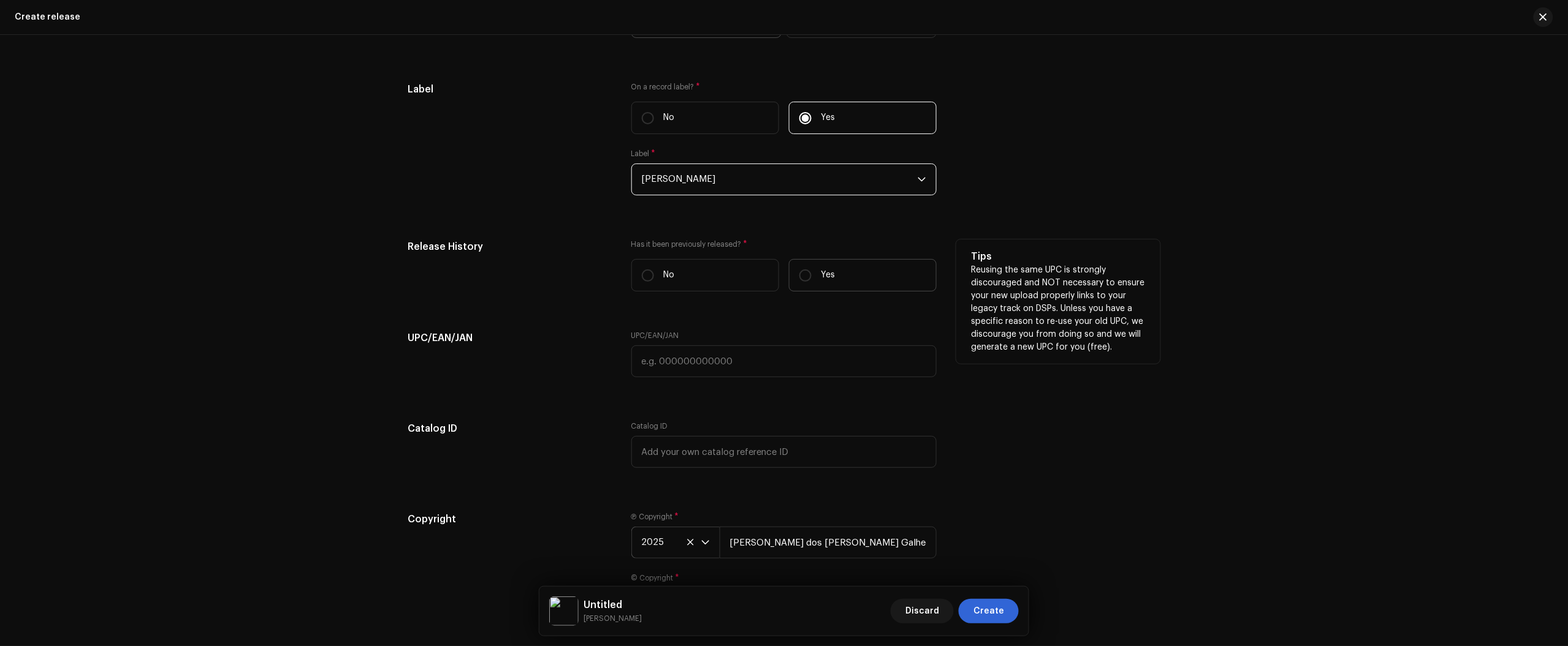
click at [844, 284] on label "Yes" at bounding box center [863, 275] width 148 height 33
click at [812, 282] on input "Yes" at bounding box center [805, 276] width 12 height 12
radio input "true"
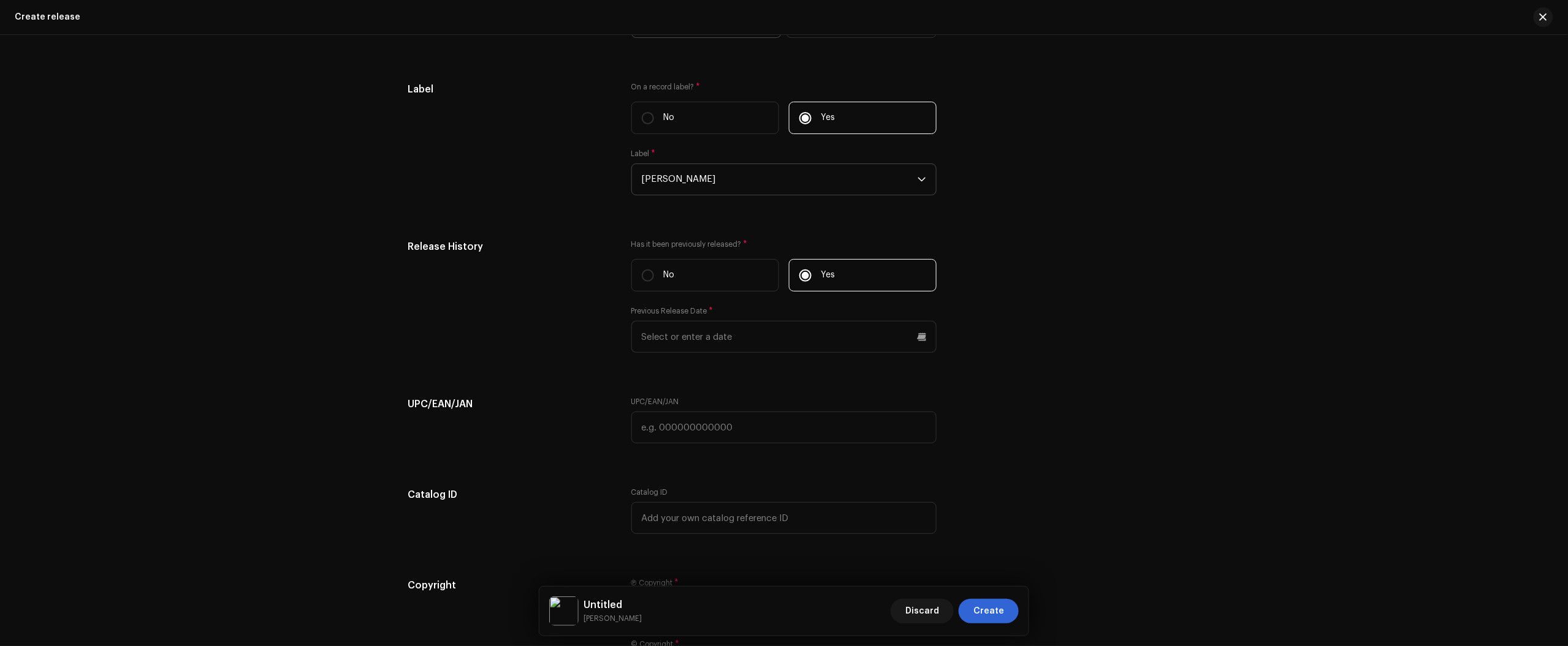
click at [1463, 253] on div "Create a new release We’ll guide you through everything — from track selection …" at bounding box center [784, 340] width 1568 height 611
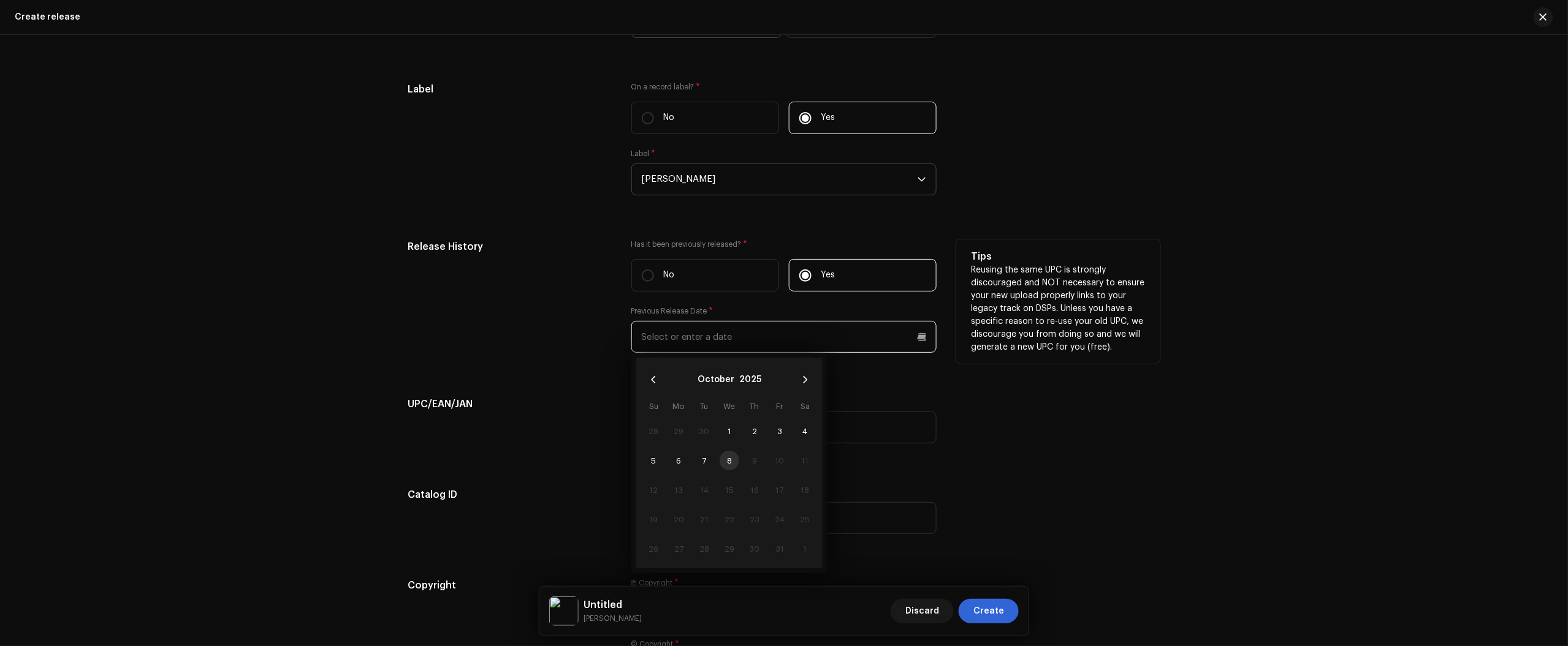
click at [696, 339] on input "text" at bounding box center [784, 337] width 305 height 32
click at [705, 384] on button "October" at bounding box center [715, 379] width 37 height 19
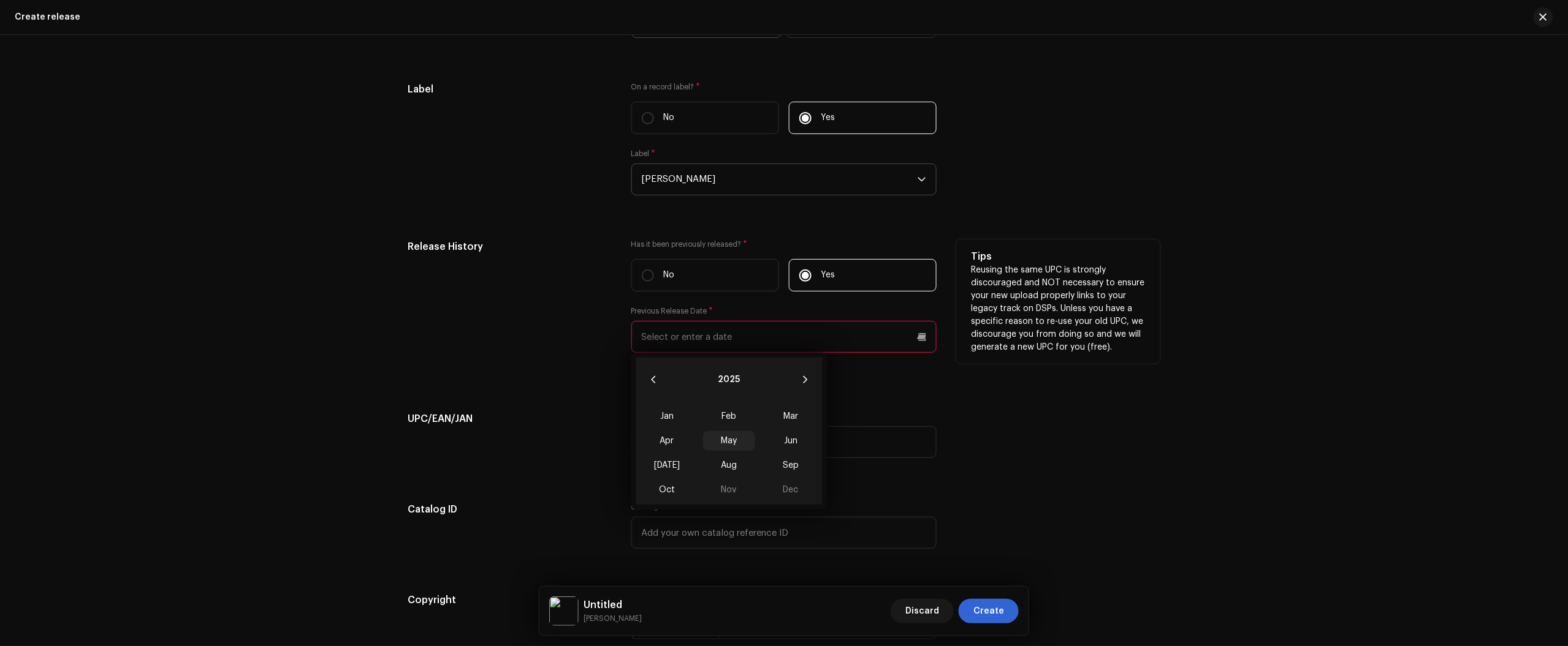
click at [730, 439] on span "May" at bounding box center [729, 441] width 52 height 19
click at [647, 463] on span "4" at bounding box center [653, 460] width 19 height 19
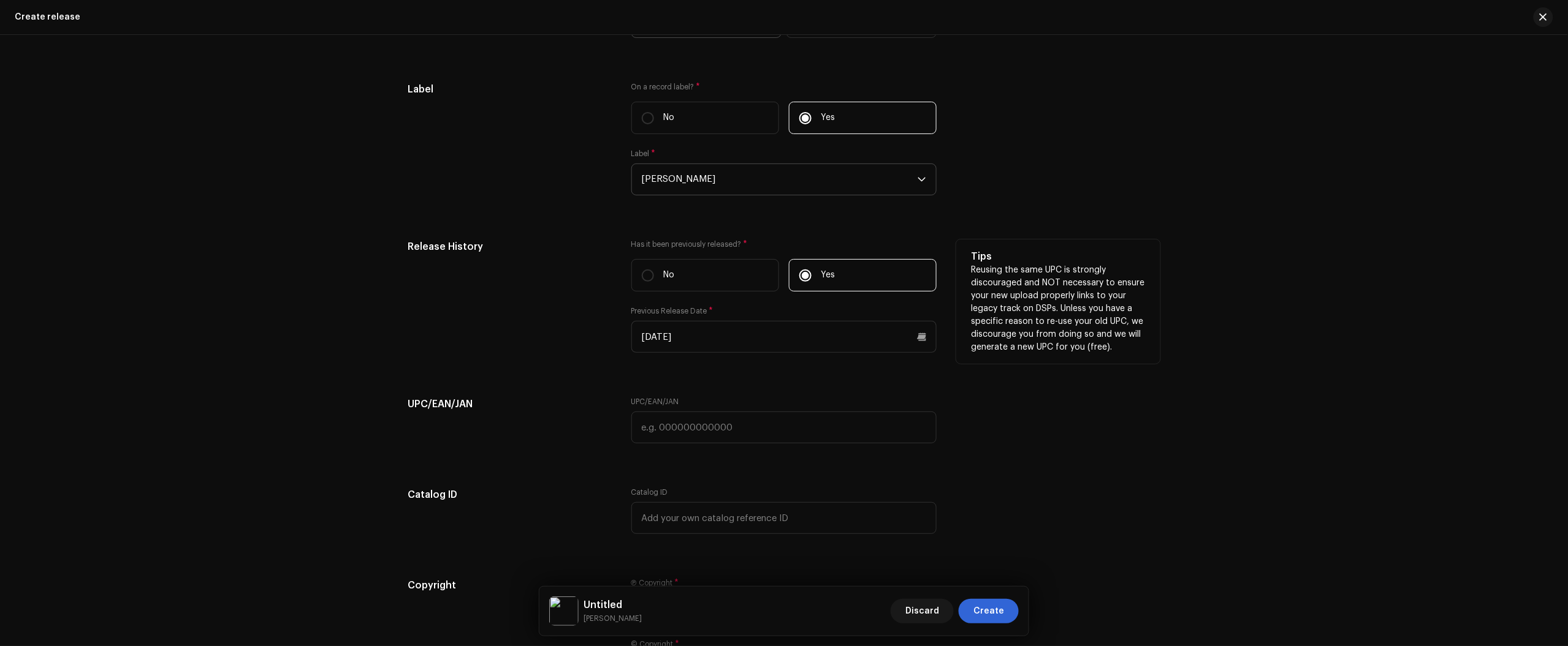
click at [648, 457] on div "UPC/EAN/JAN" at bounding box center [784, 428] width 305 height 62
click at [642, 320] on div "Previous Release Date * 05/04/2025" at bounding box center [784, 330] width 305 height 47
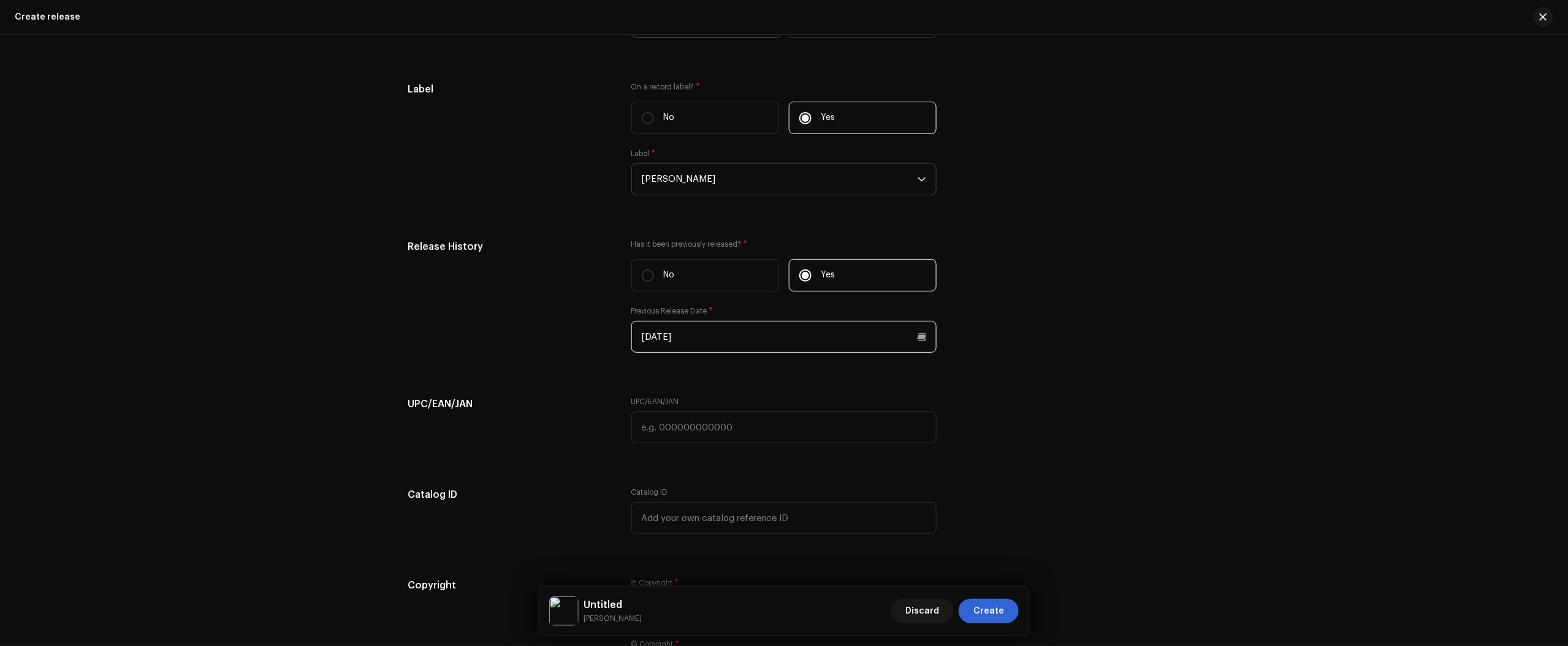
click at [652, 335] on input "05/04/2025" at bounding box center [784, 337] width 305 height 32
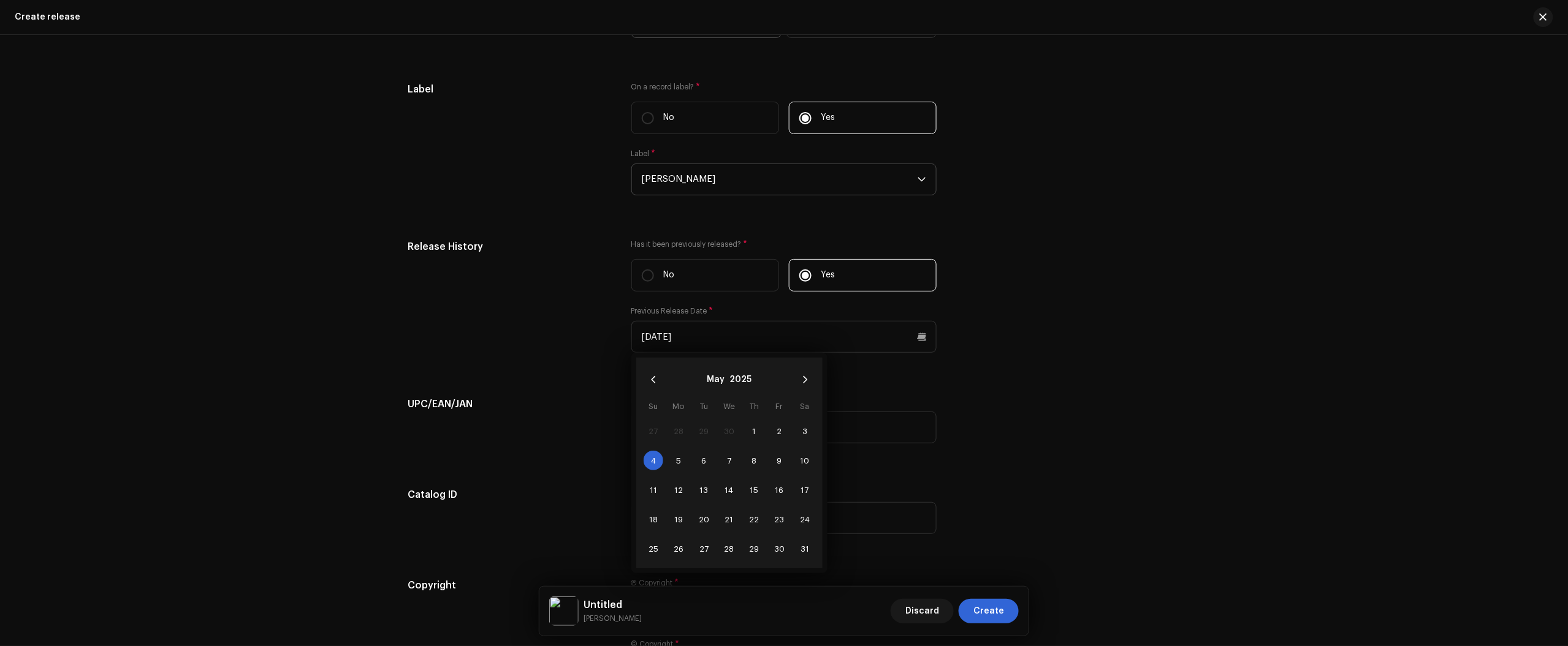
click at [652, 463] on span "4" at bounding box center [653, 460] width 19 height 19
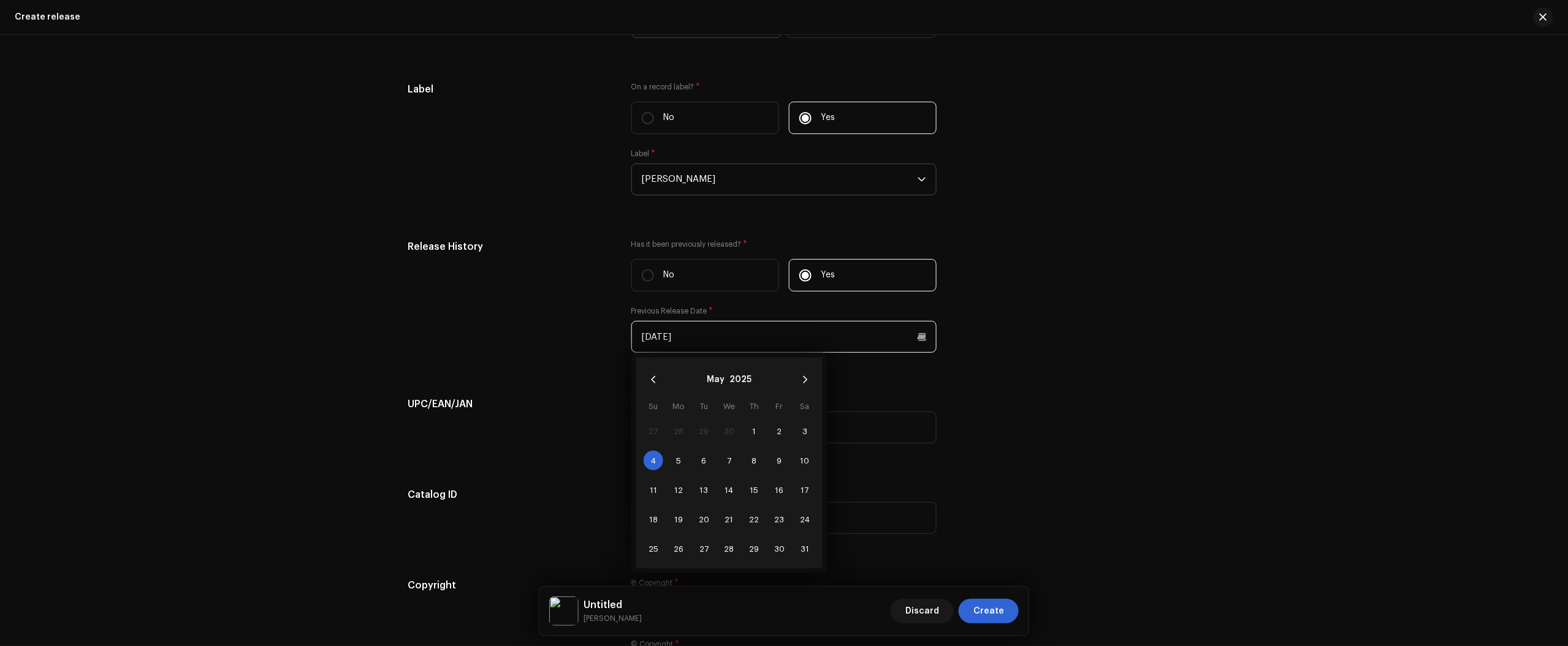
click at [664, 339] on input "05/04/2025" at bounding box center [784, 337] width 305 height 32
click at [645, 374] on button "Previous Month" at bounding box center [653, 380] width 25 height 25
click at [780, 435] on span "4" at bounding box center [779, 431] width 19 height 19
type input "04/04/2025"
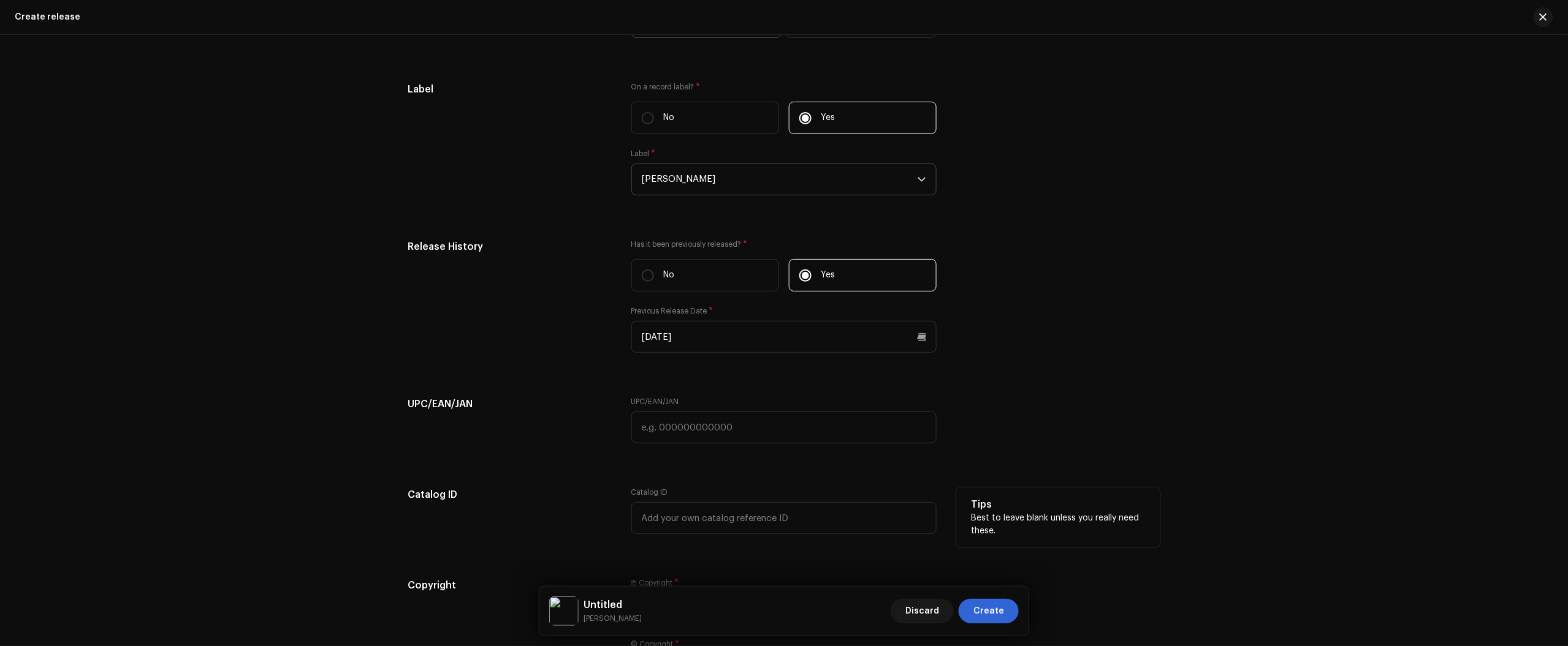
click at [1104, 494] on div "Tips Best to leave blank unless you really need these." at bounding box center [1058, 518] width 204 height 60
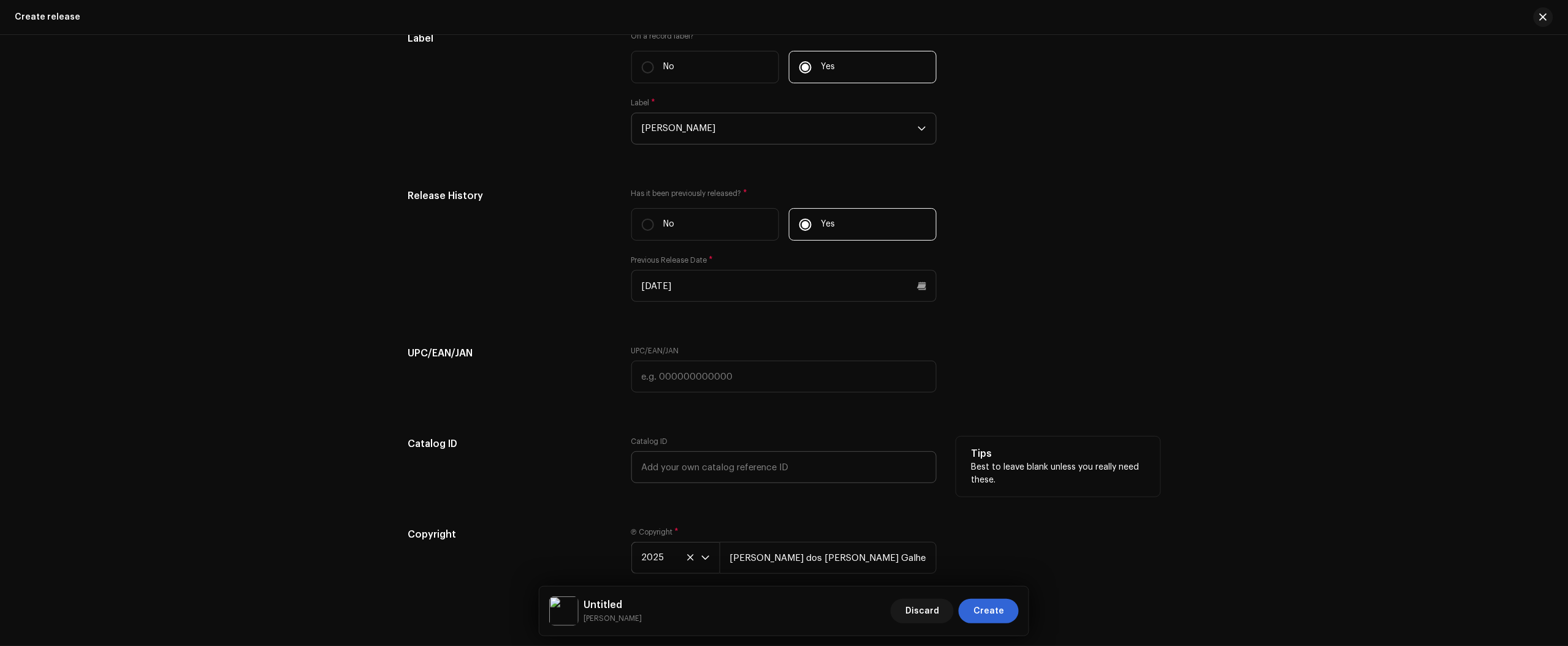
scroll to position [2139, 0]
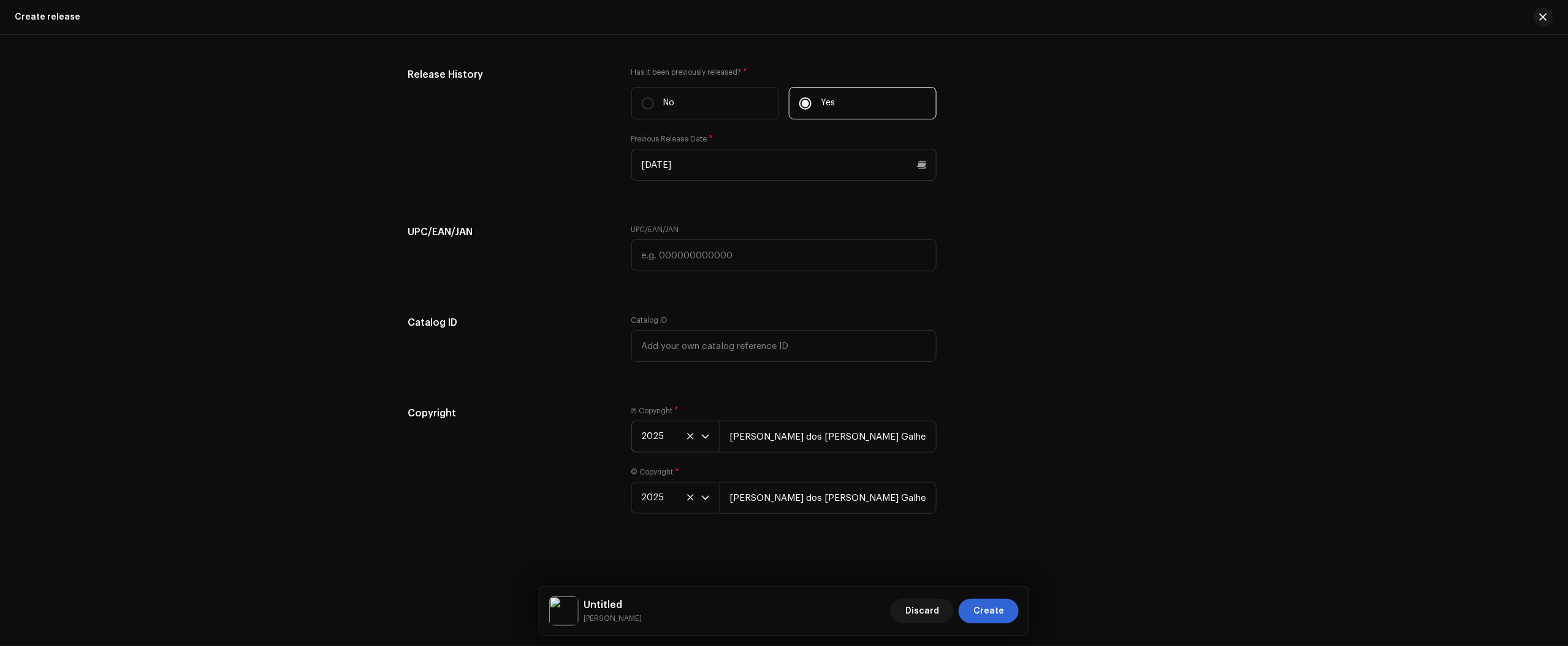
click at [1426, 216] on div "Create a new release We’ll guide you through everything — from track selection …" at bounding box center [784, 340] width 1568 height 611
click at [772, 345] on input "text" at bounding box center [784, 346] width 305 height 32
paste input "7900279272760"
type input "7900279272760"
click at [770, 251] on input "text" at bounding box center [784, 255] width 305 height 32
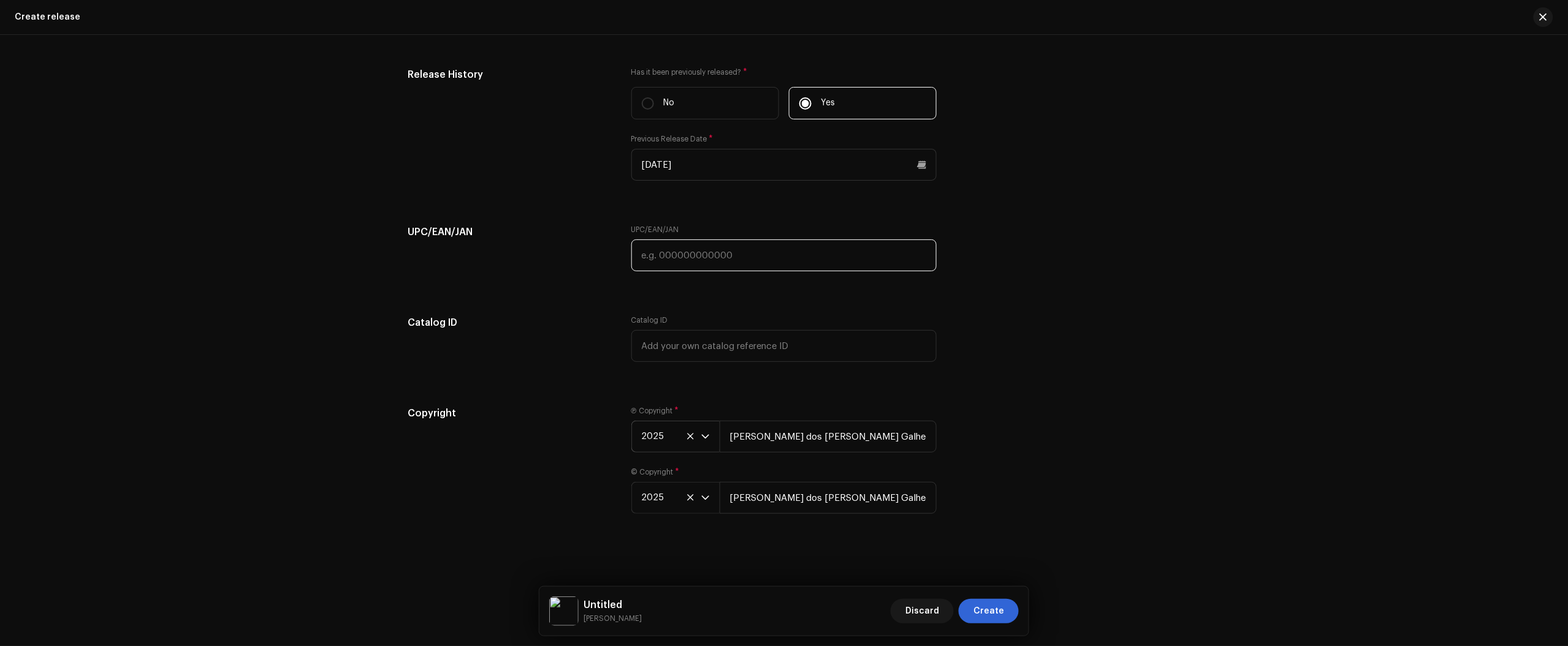
paste input "7900279272760"
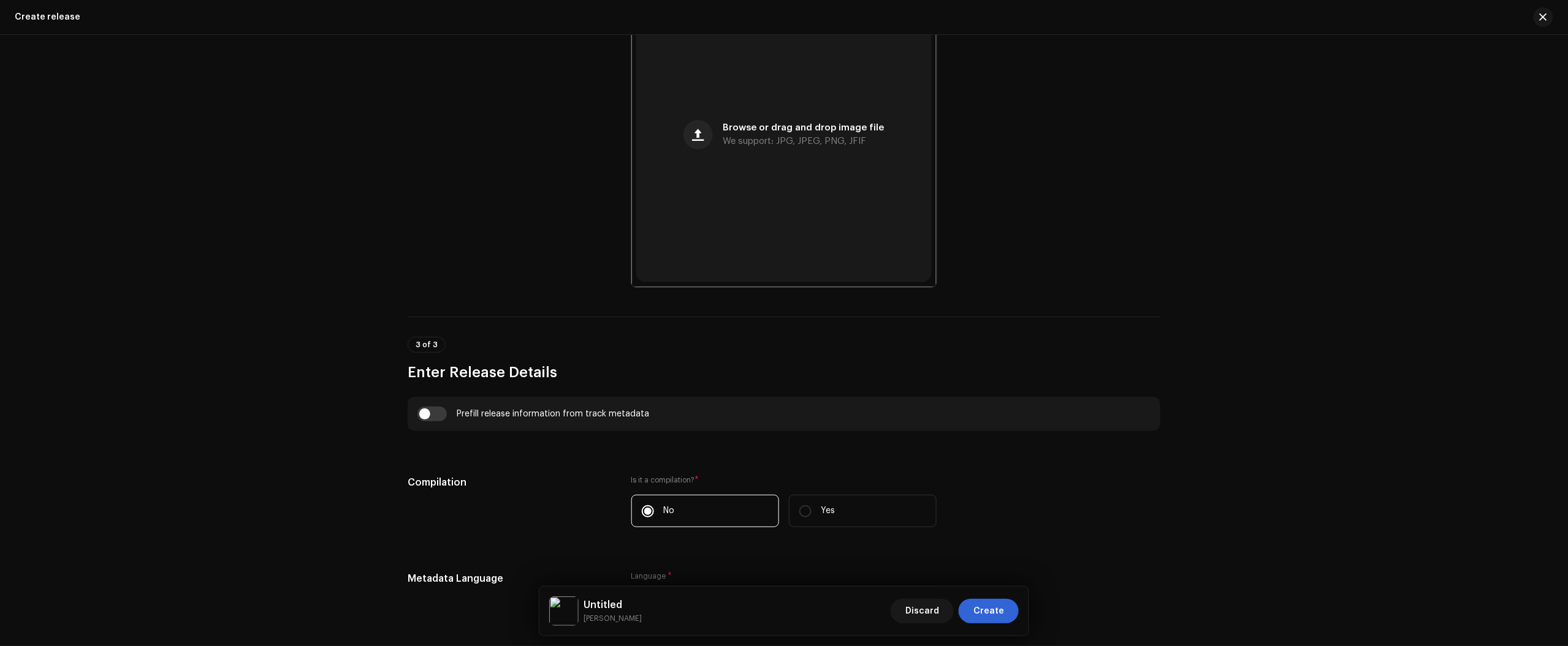
scroll to position [995, 0]
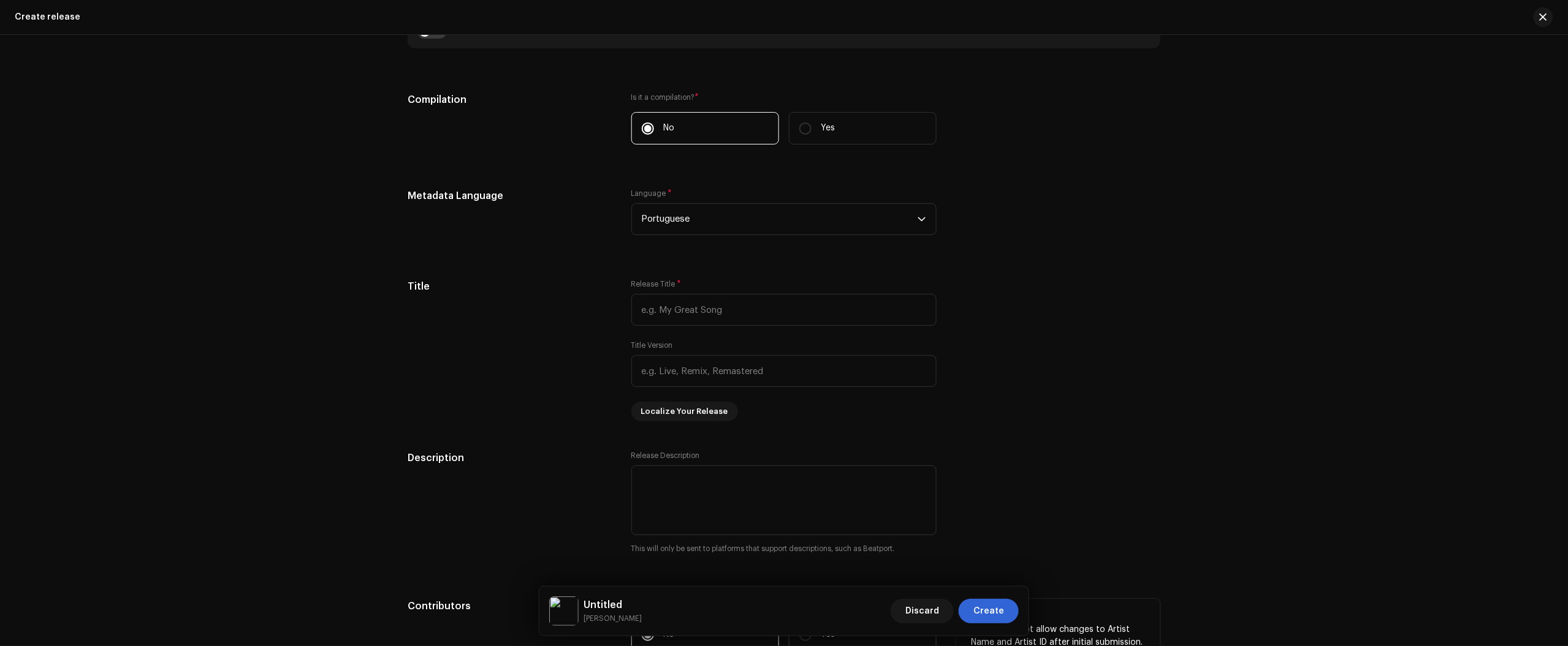
type input "7900279272760"
click at [762, 313] on input "text" at bounding box center [784, 310] width 305 height 32
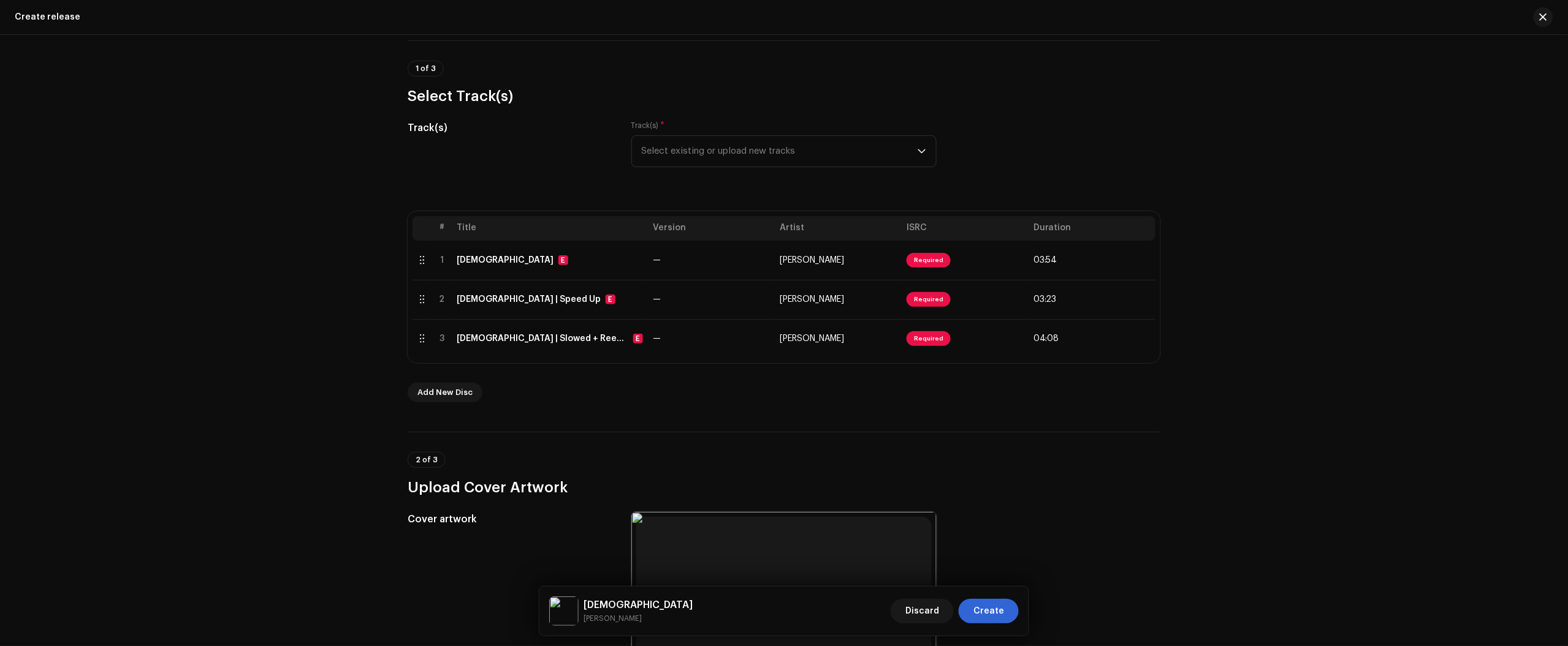
scroll to position [0, 0]
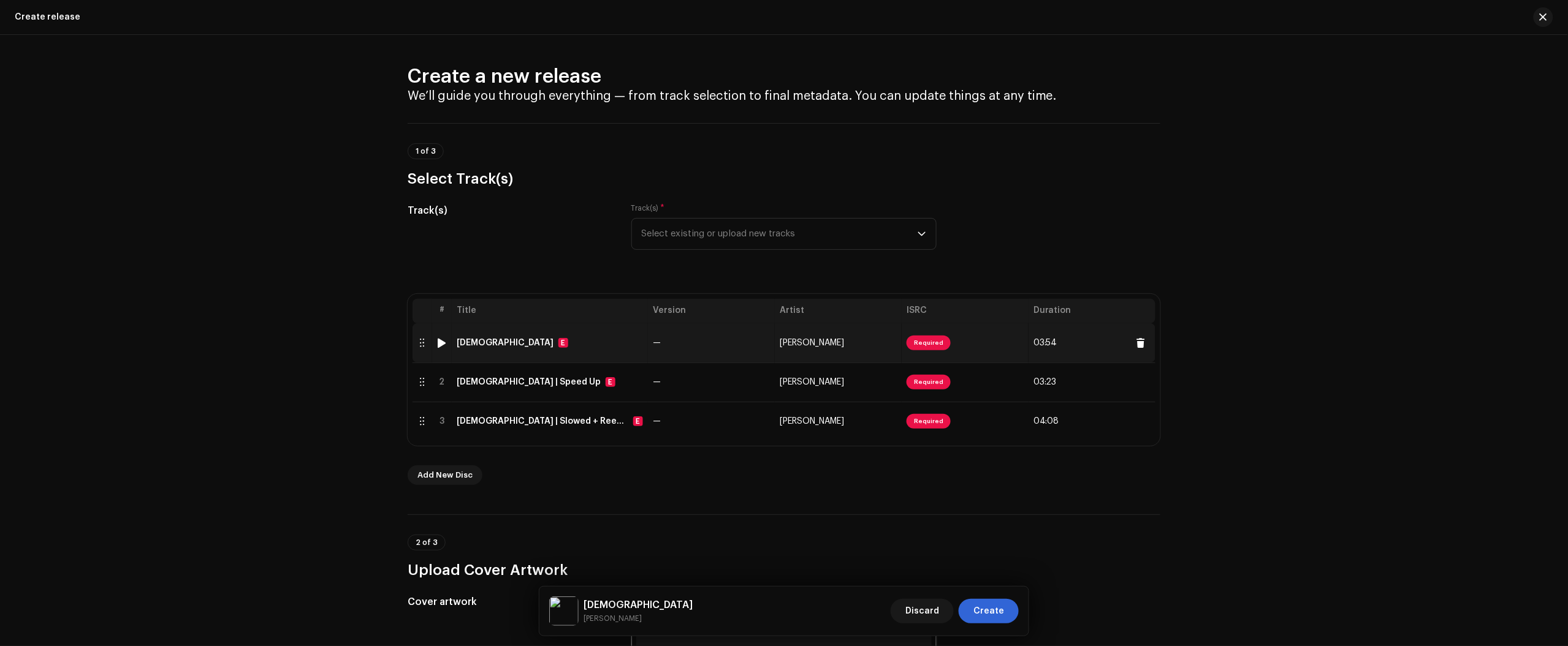
type input "Deus"
click at [660, 347] on td "—" at bounding box center [711, 343] width 127 height 39
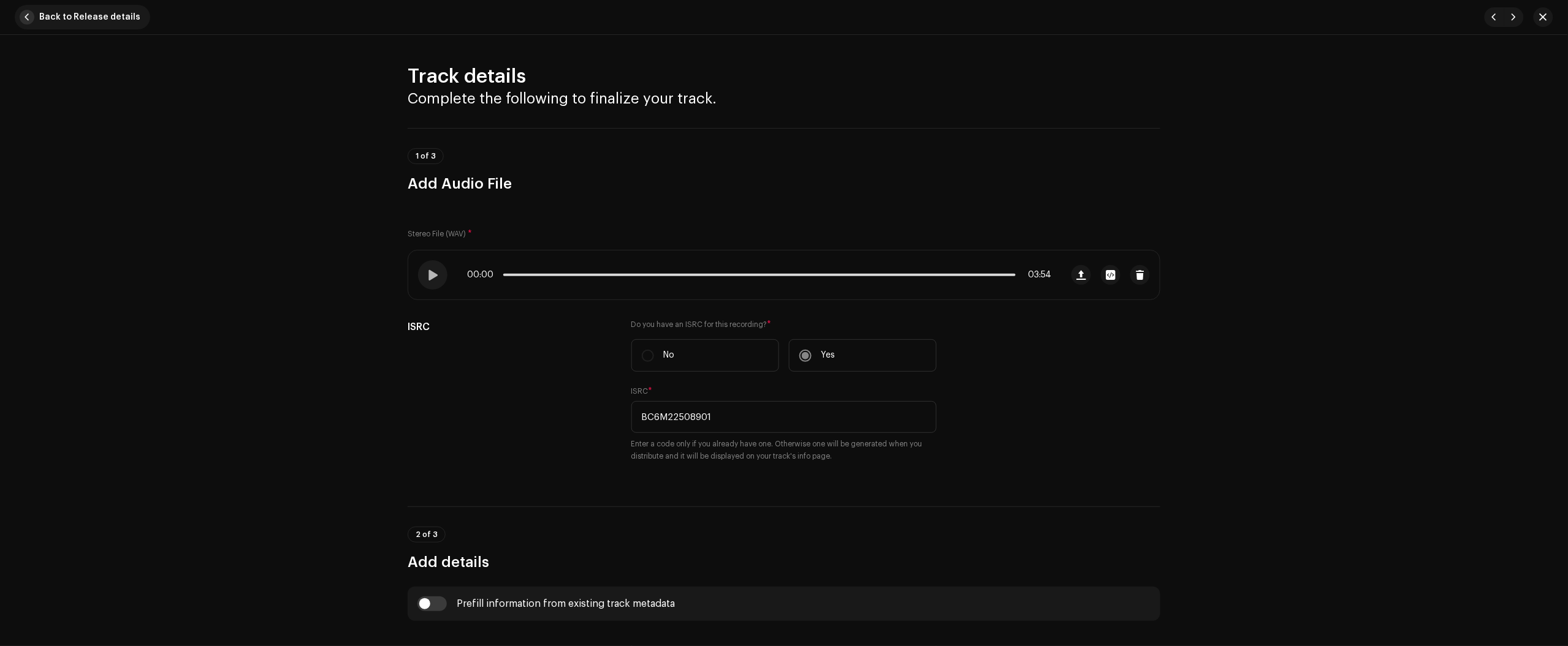
click at [109, 23] on span "Back to Release details" at bounding box center [90, 17] width 101 height 25
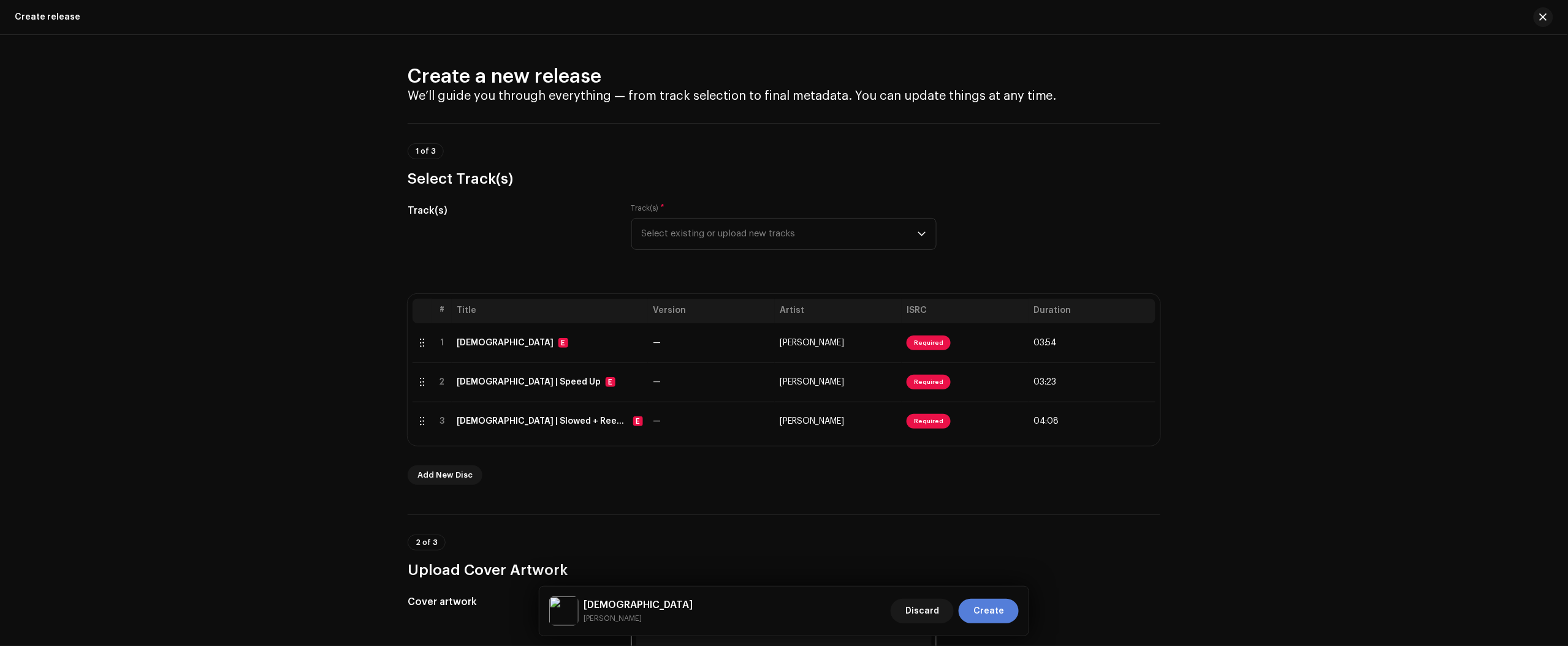
click at [998, 621] on span "Create" at bounding box center [988, 611] width 31 height 25
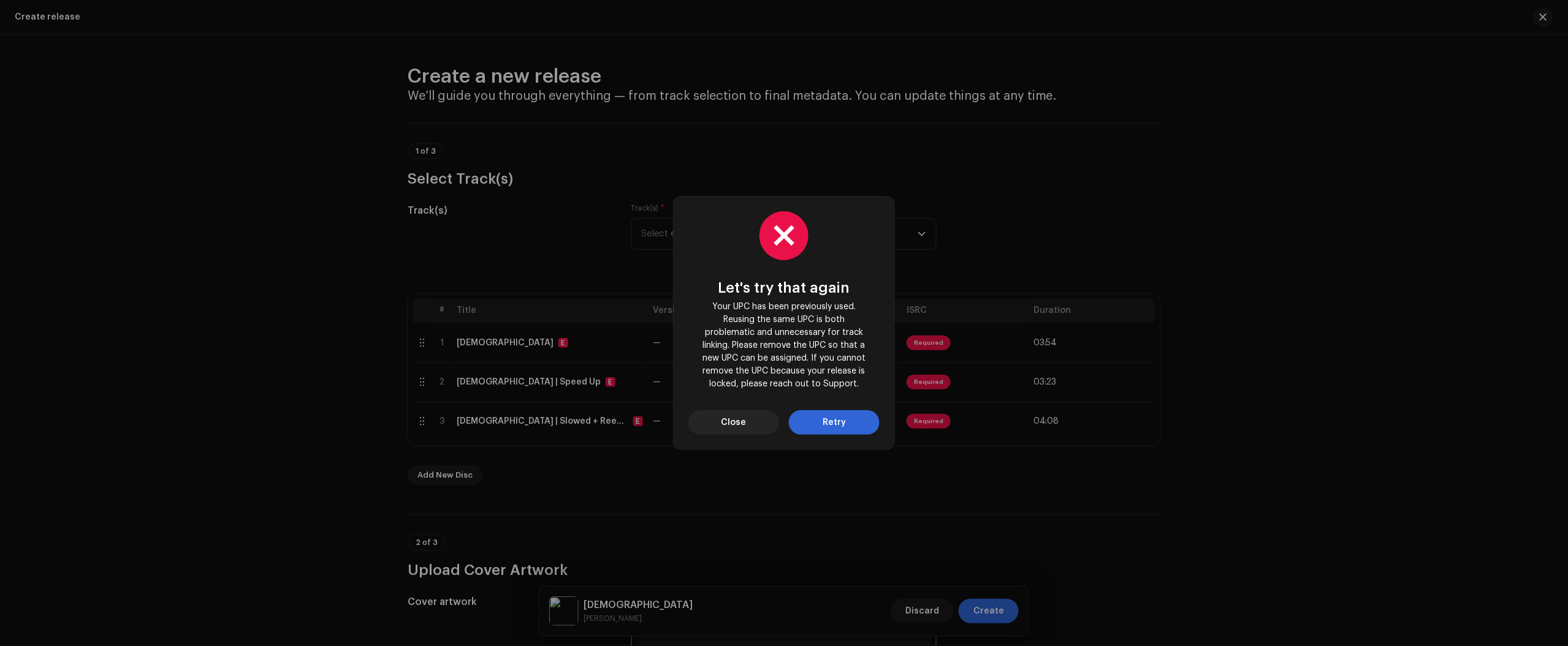
click at [859, 430] on button "Retry" at bounding box center [835, 423] width 91 height 25
click at [731, 435] on div "Let's try that again Your UPC has been previously used. Reusing the same UPC is…" at bounding box center [784, 323] width 221 height 253
click at [725, 417] on span "Close" at bounding box center [734, 423] width 25 height 25
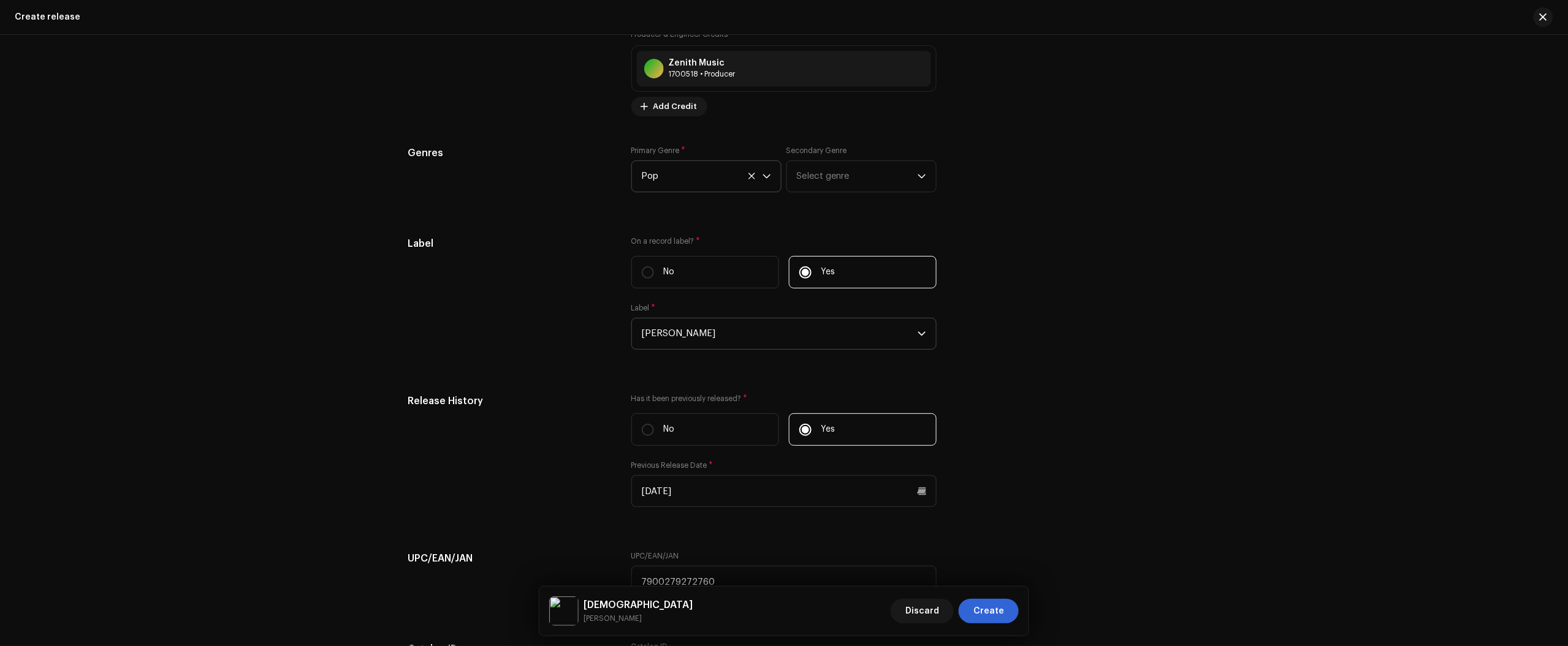
scroll to position [2139, 0]
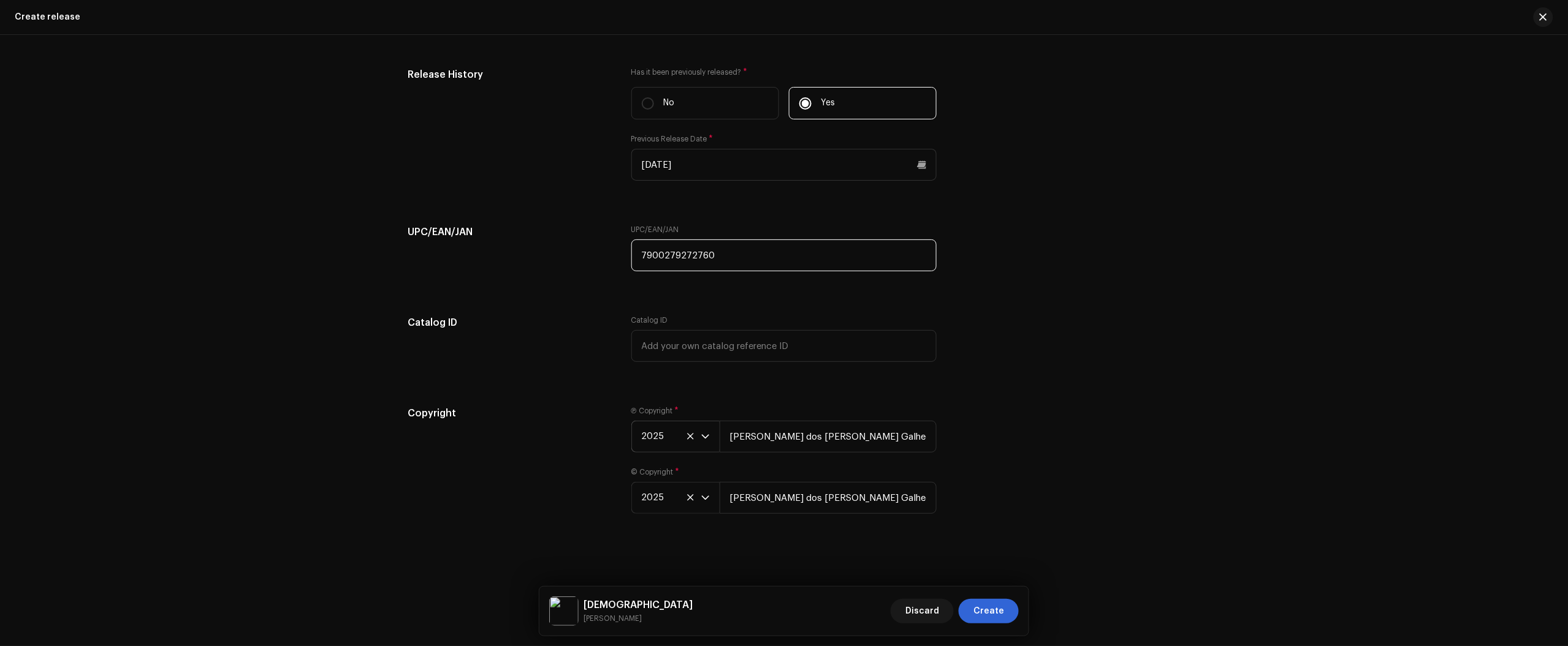
drag, startPoint x: 752, startPoint y: 248, endPoint x: 434, endPoint y: 278, distance: 319.4
click at [519, 273] on div "UPC/EAN/JAN UPC/EAN/JAN 7900279272760" at bounding box center [784, 255] width 753 height 62
click at [994, 613] on span "Create" at bounding box center [988, 611] width 31 height 25
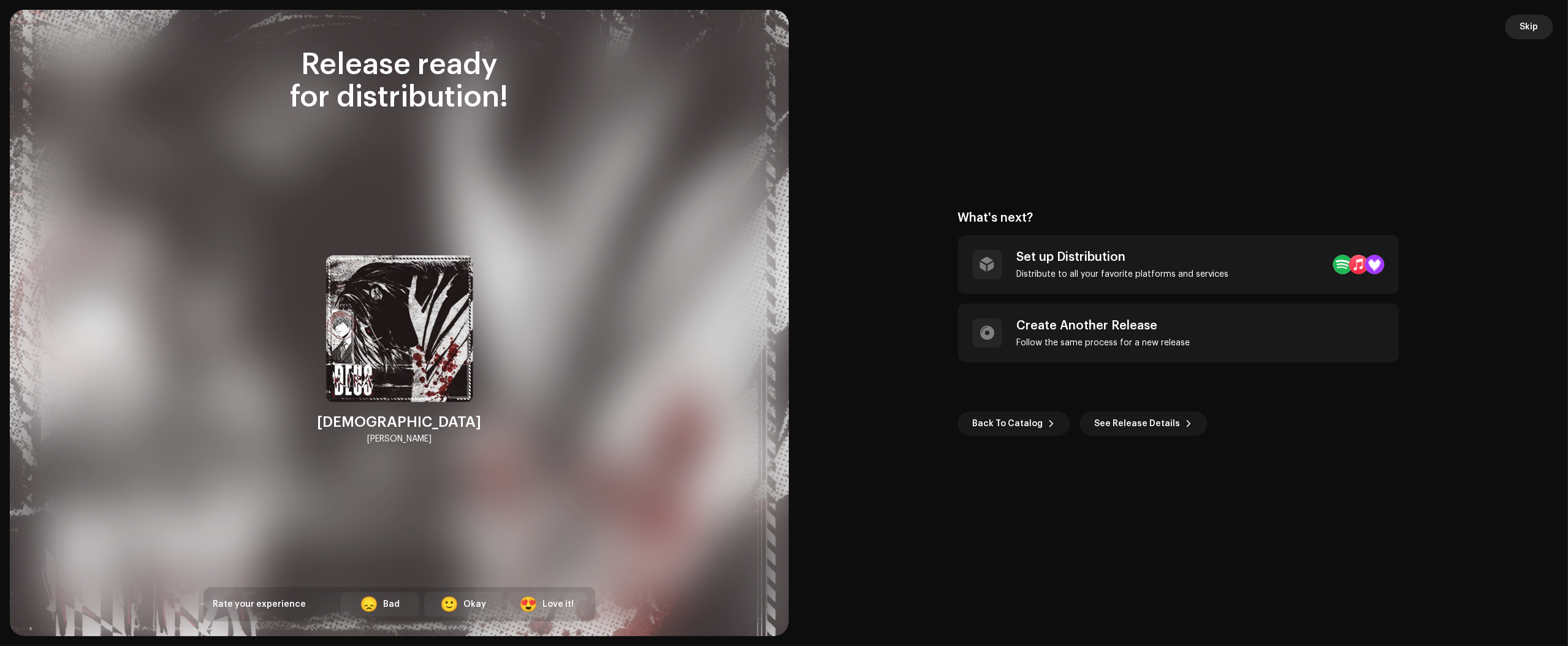
click at [1529, 20] on span "Skip" at bounding box center [1529, 27] width 18 height 25
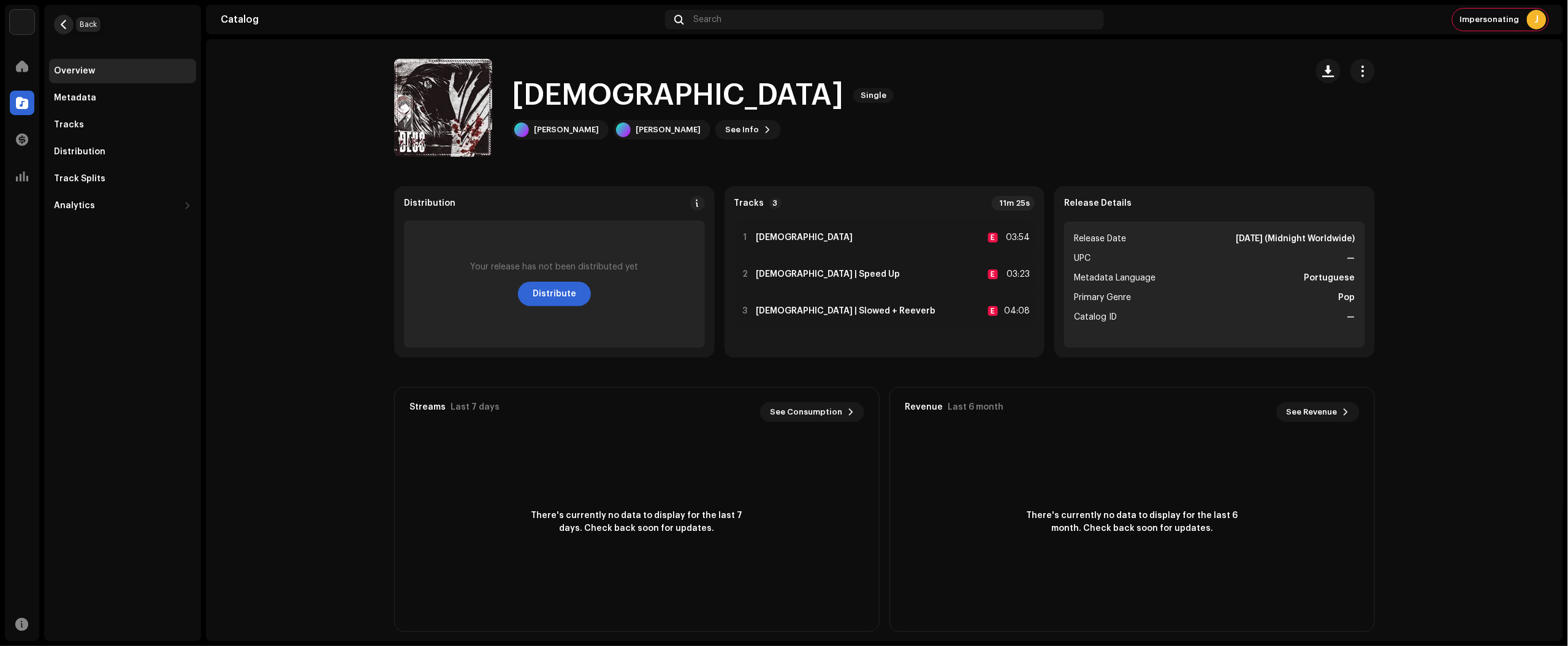
click at [65, 23] on span "button" at bounding box center [64, 24] width 9 height 10
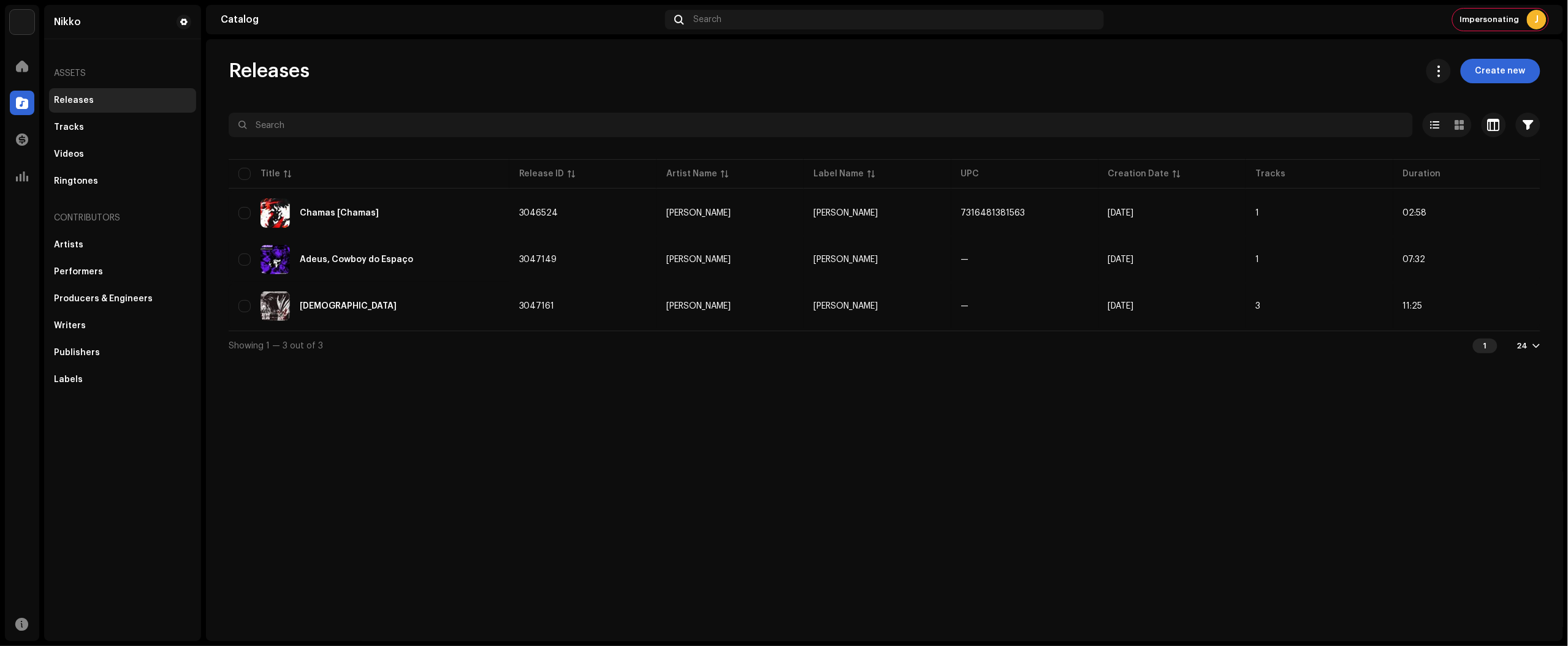
click at [1470, 540] on div "Releases Create new Selected 0 Select all 3 Options Filters Distribution status…" at bounding box center [885, 340] width 1357 height 602
drag, startPoint x: 1240, startPoint y: 94, endPoint x: 1249, endPoint y: 91, distance: 9.5
click at [1240, 94] on div "Releases Create new Selected 0 Select all 3 Options Filters Distribution status…" at bounding box center [884, 209] width 1351 height 302
click at [1484, 83] on span "Create new" at bounding box center [1500, 71] width 50 height 25
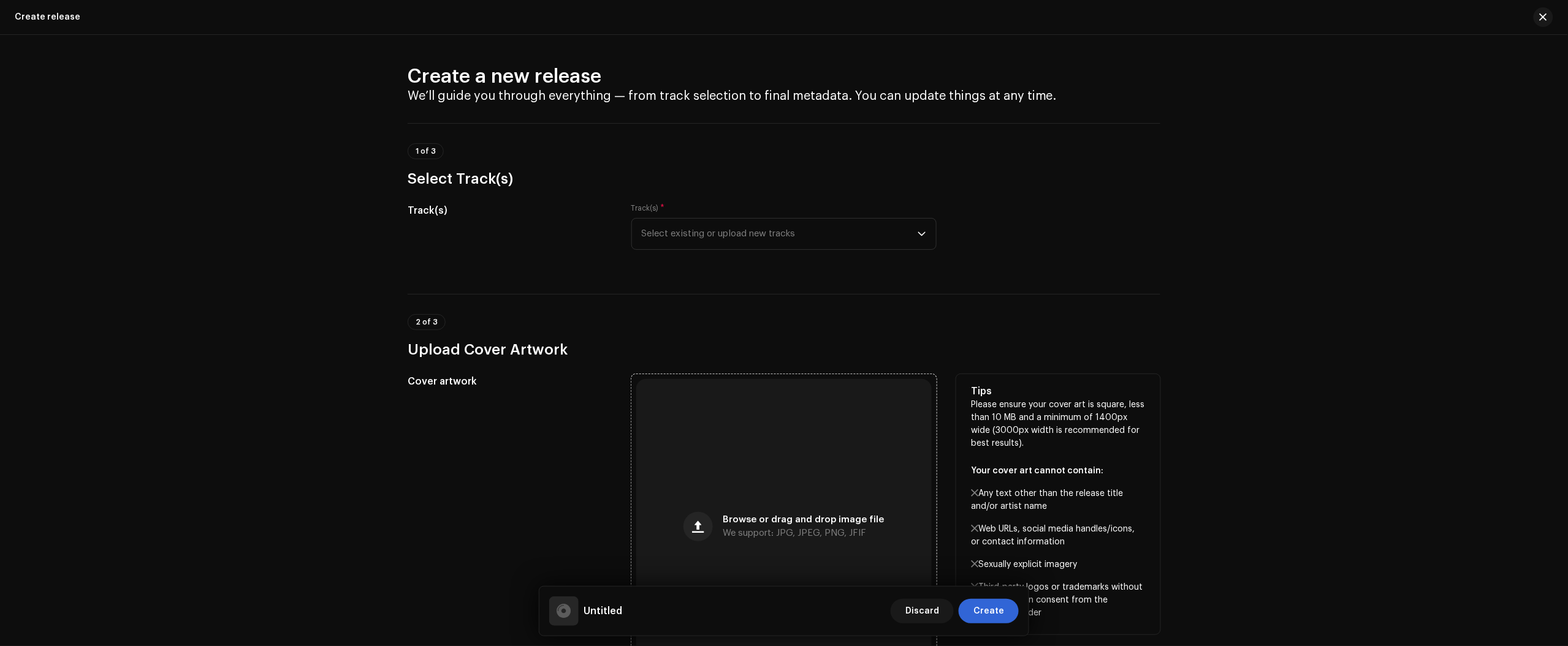
click at [766, 452] on div "Browse or drag and drop image file We support: JPG, JPEG, PNG, JFIF" at bounding box center [784, 526] width 295 height 295
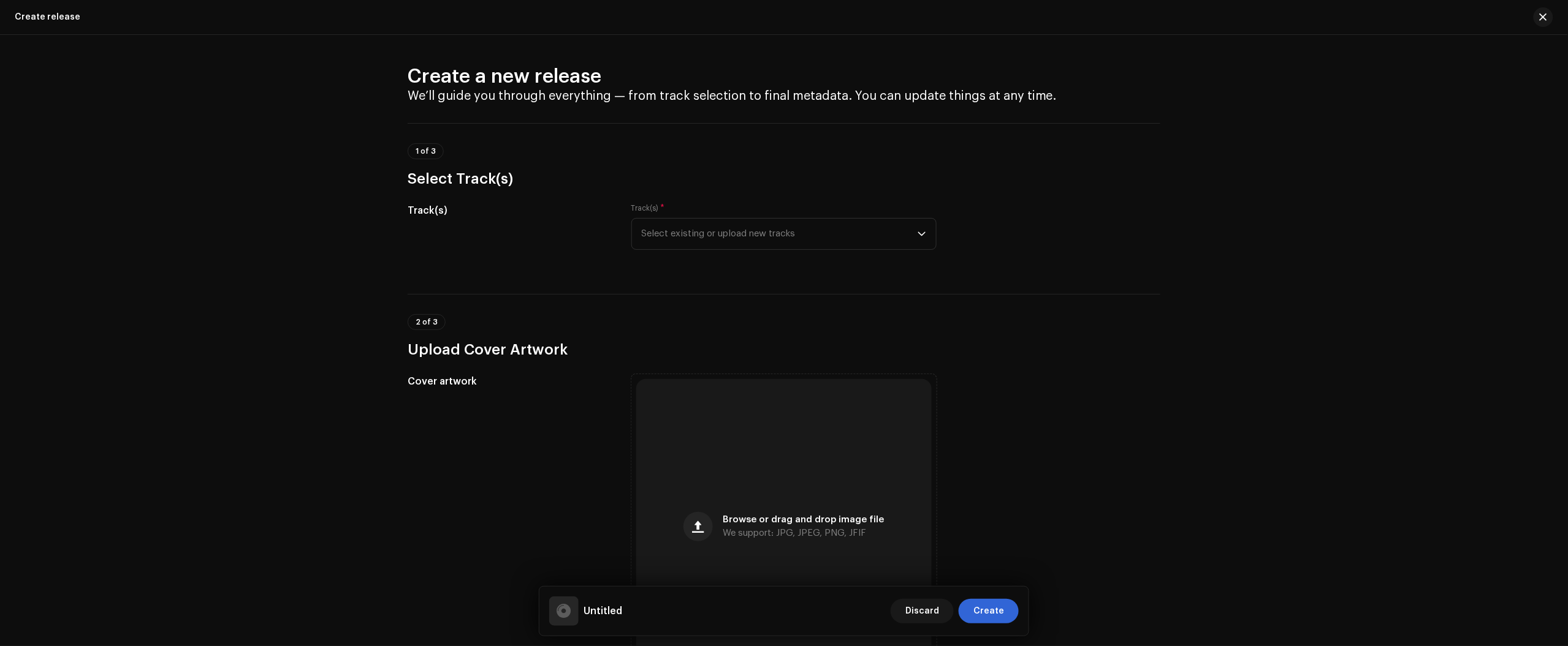
click at [1531, 14] on div at bounding box center [1539, 17] width 29 height 19
click at [1543, 17] on span "button" at bounding box center [1543, 17] width 7 height 10
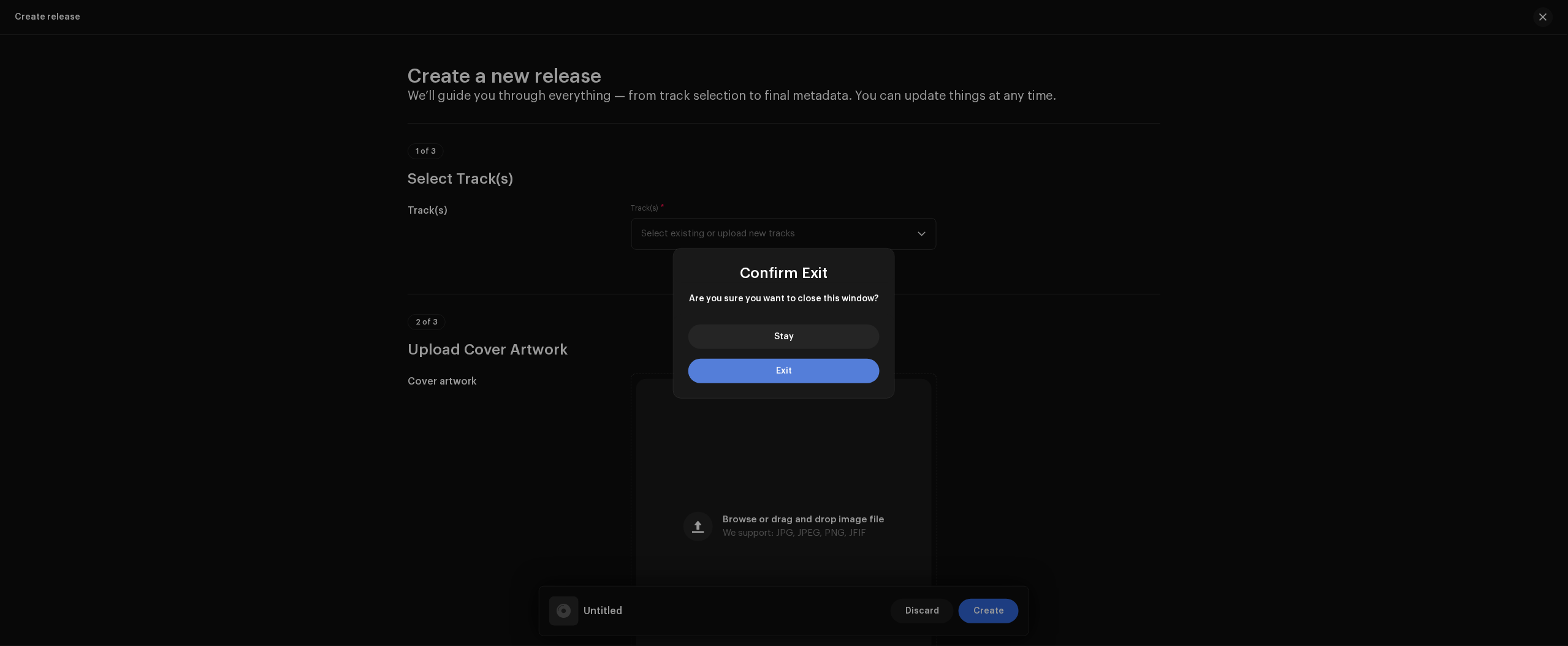
click at [817, 381] on button "Exit" at bounding box center [784, 371] width 191 height 25
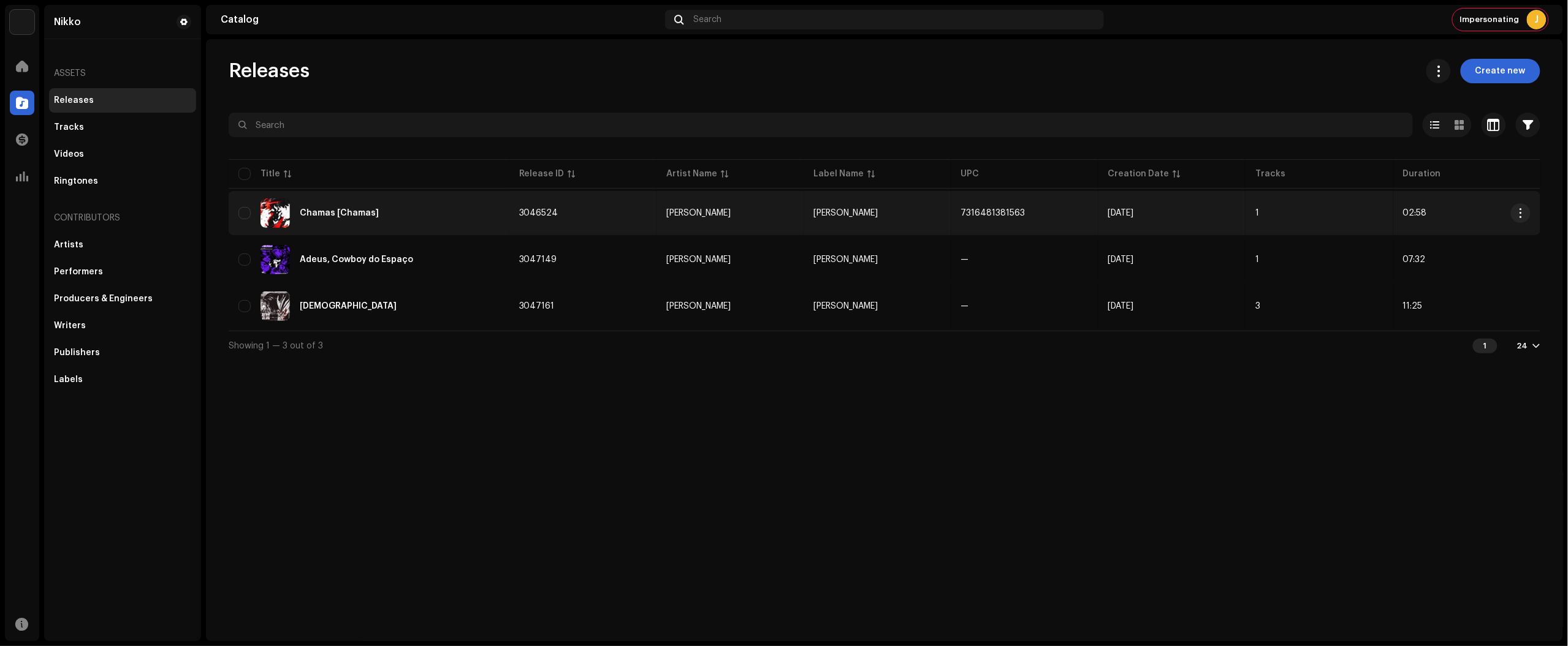
click at [445, 208] on div "Chamas [Chamas]" at bounding box center [369, 213] width 261 height 29
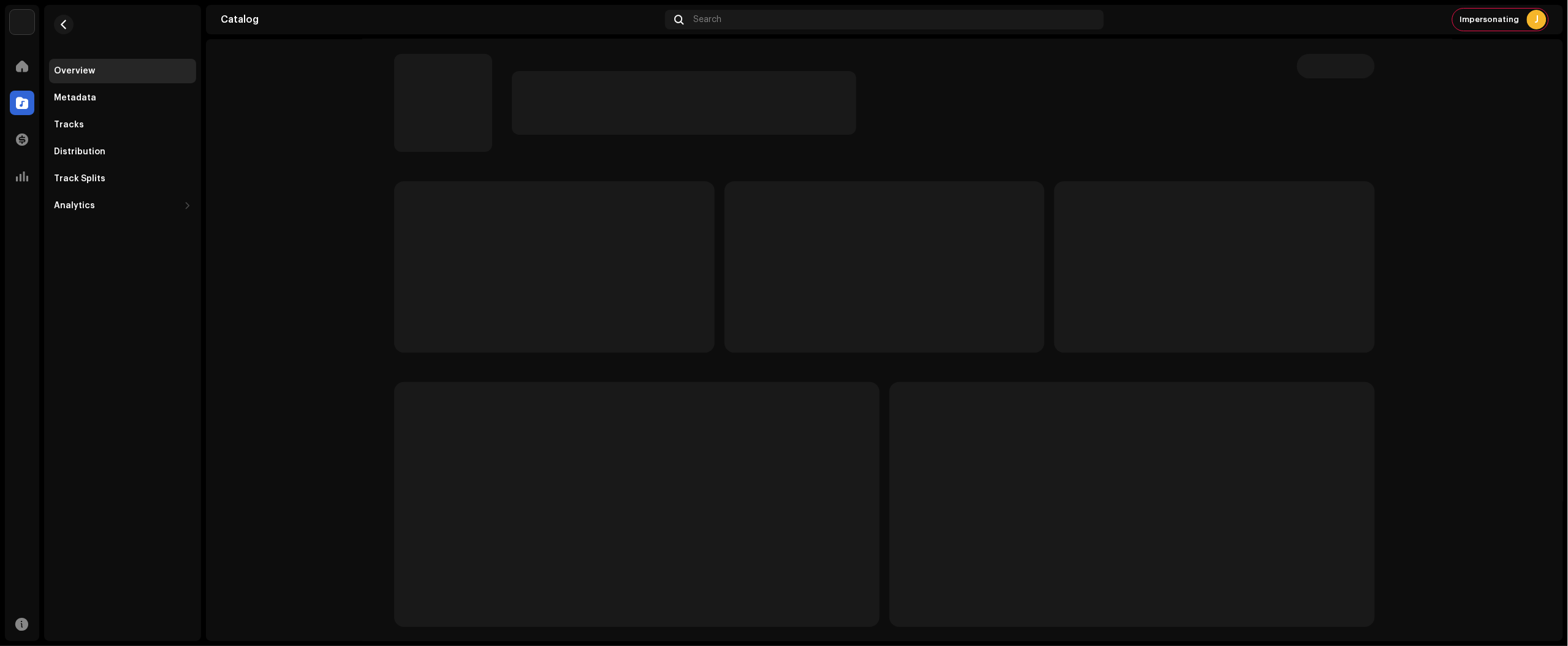
scroll to position [10, 0]
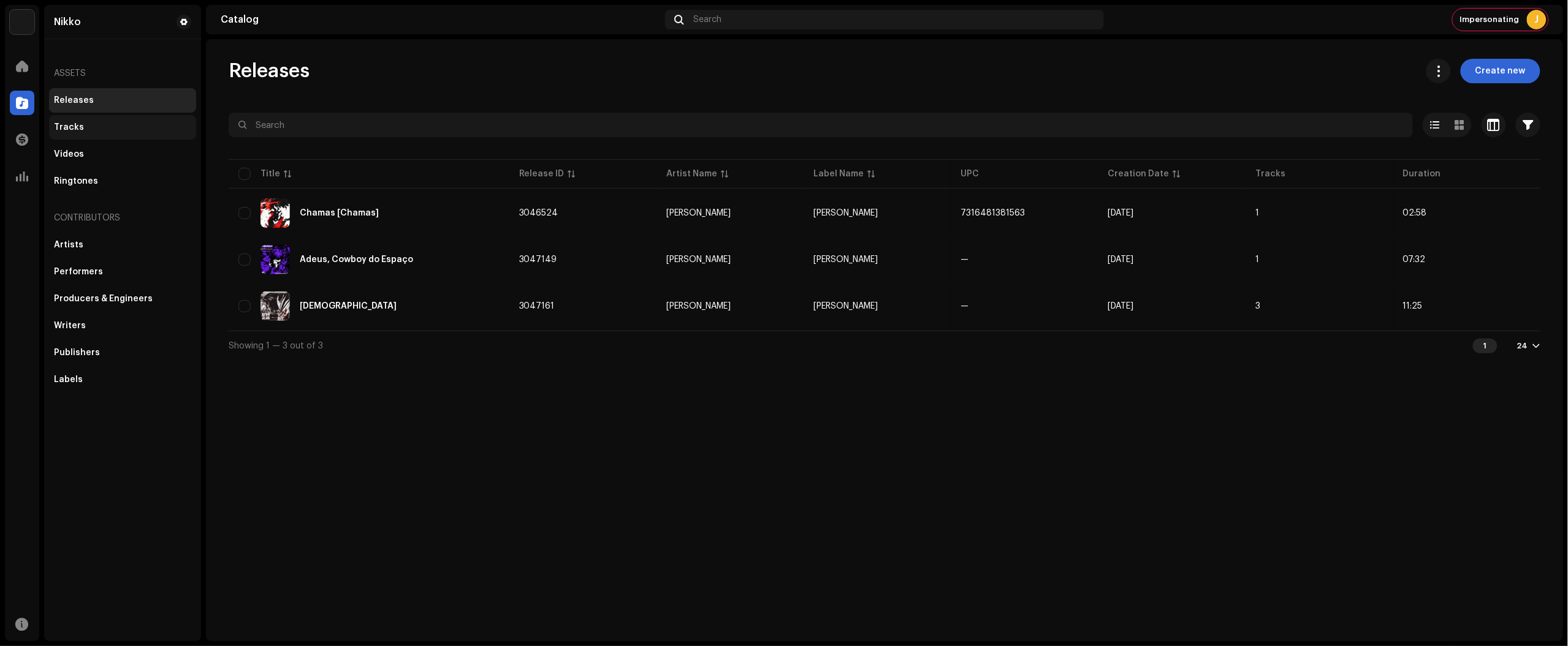
click at [109, 115] on div "Releases Tracks Videos Ringtones" at bounding box center [122, 141] width 147 height 106
click at [108, 122] on div "Tracks" at bounding box center [122, 127] width 137 height 10
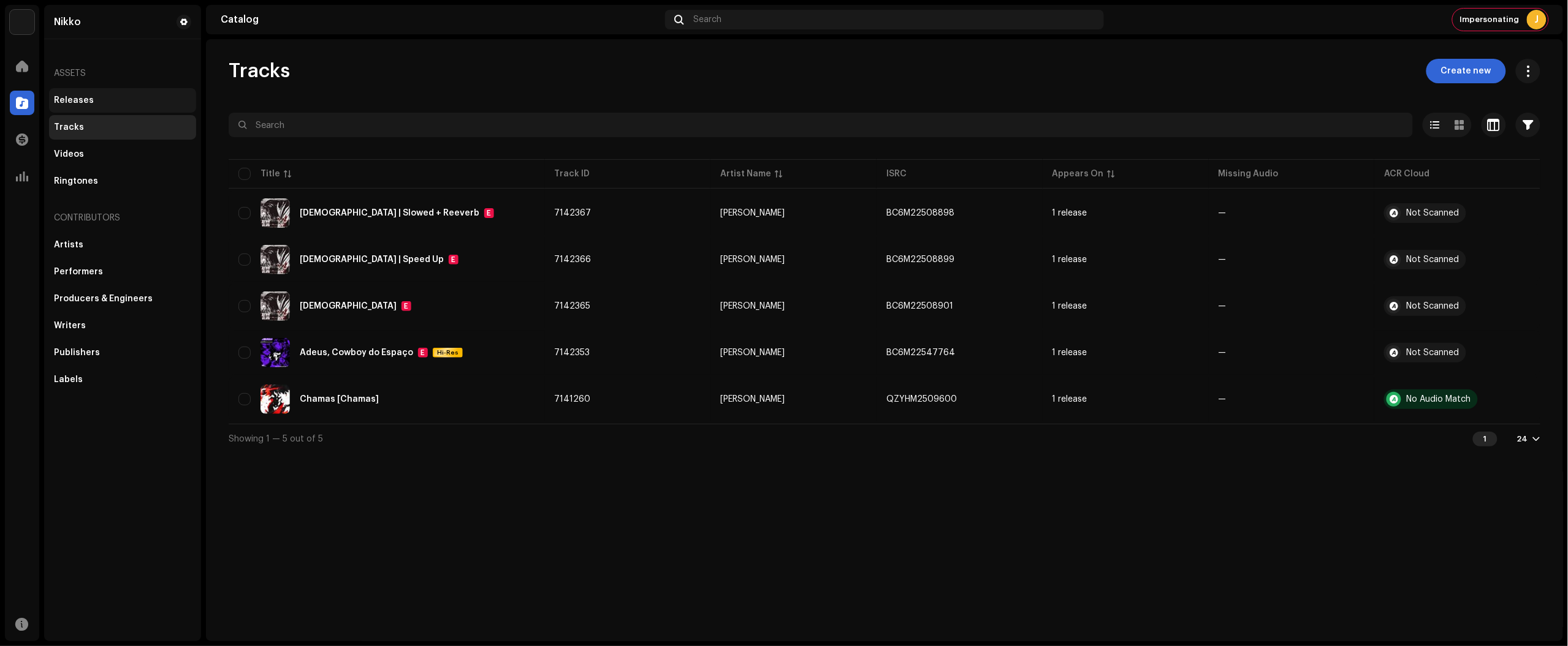
click at [116, 106] on div "Releases" at bounding box center [122, 100] width 147 height 25
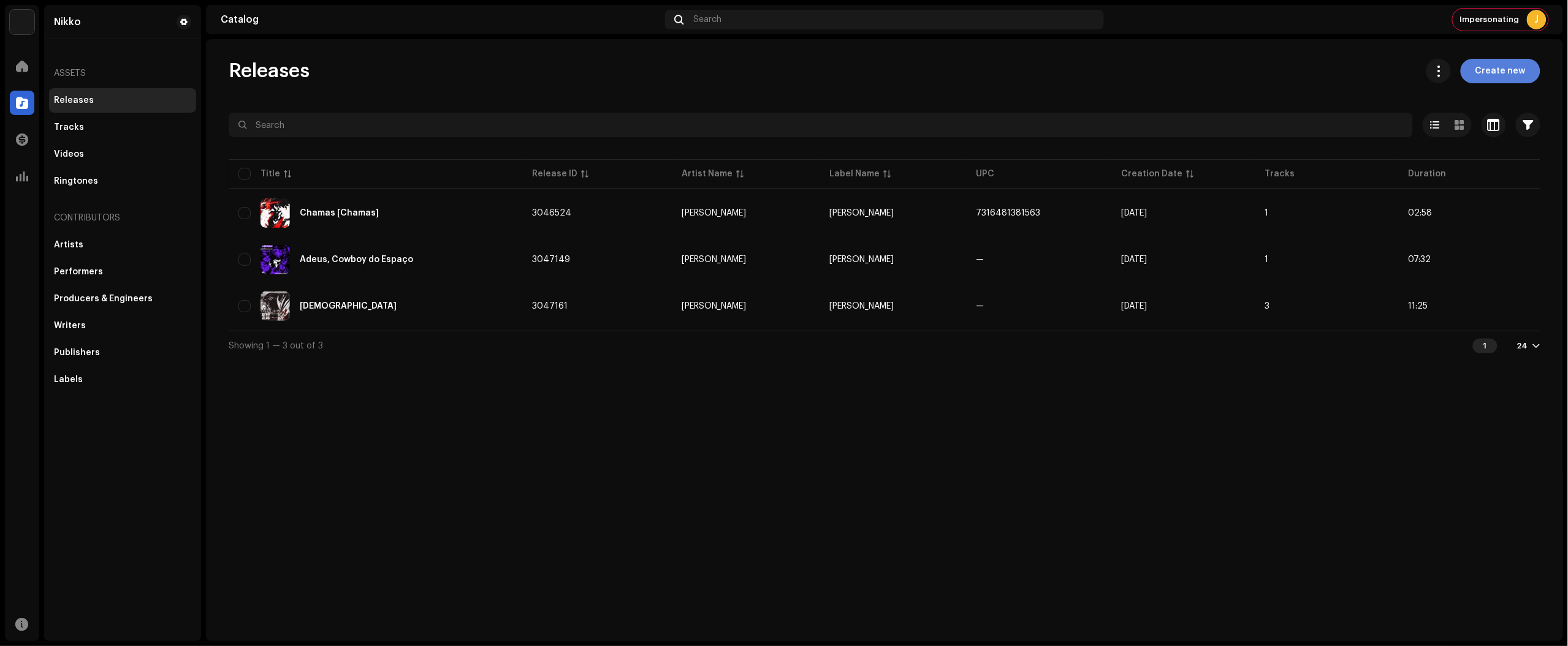
click at [1502, 78] on span "Create new" at bounding box center [1500, 71] width 50 height 25
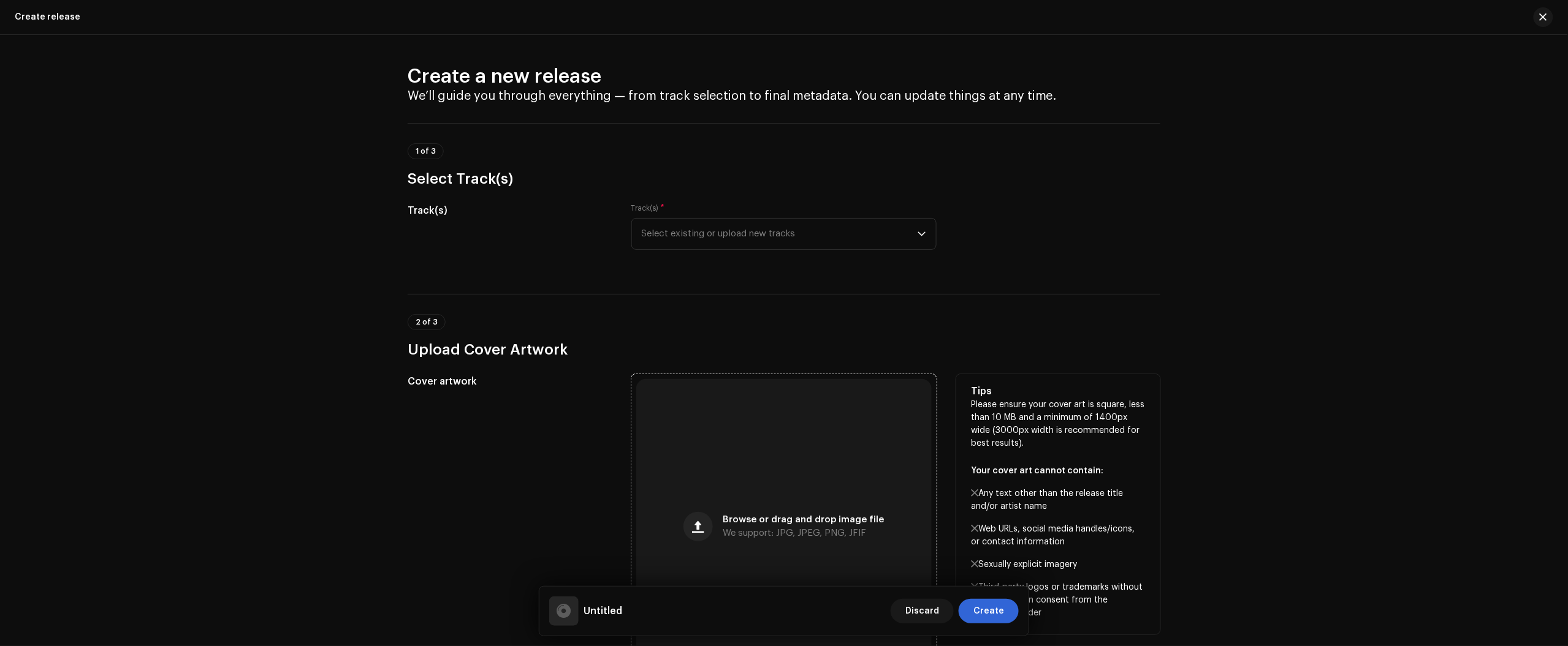
click at [804, 461] on div "Browse or drag and drop image file We support: JPG, JPEG, PNG, JFIF" at bounding box center [784, 526] width 295 height 295
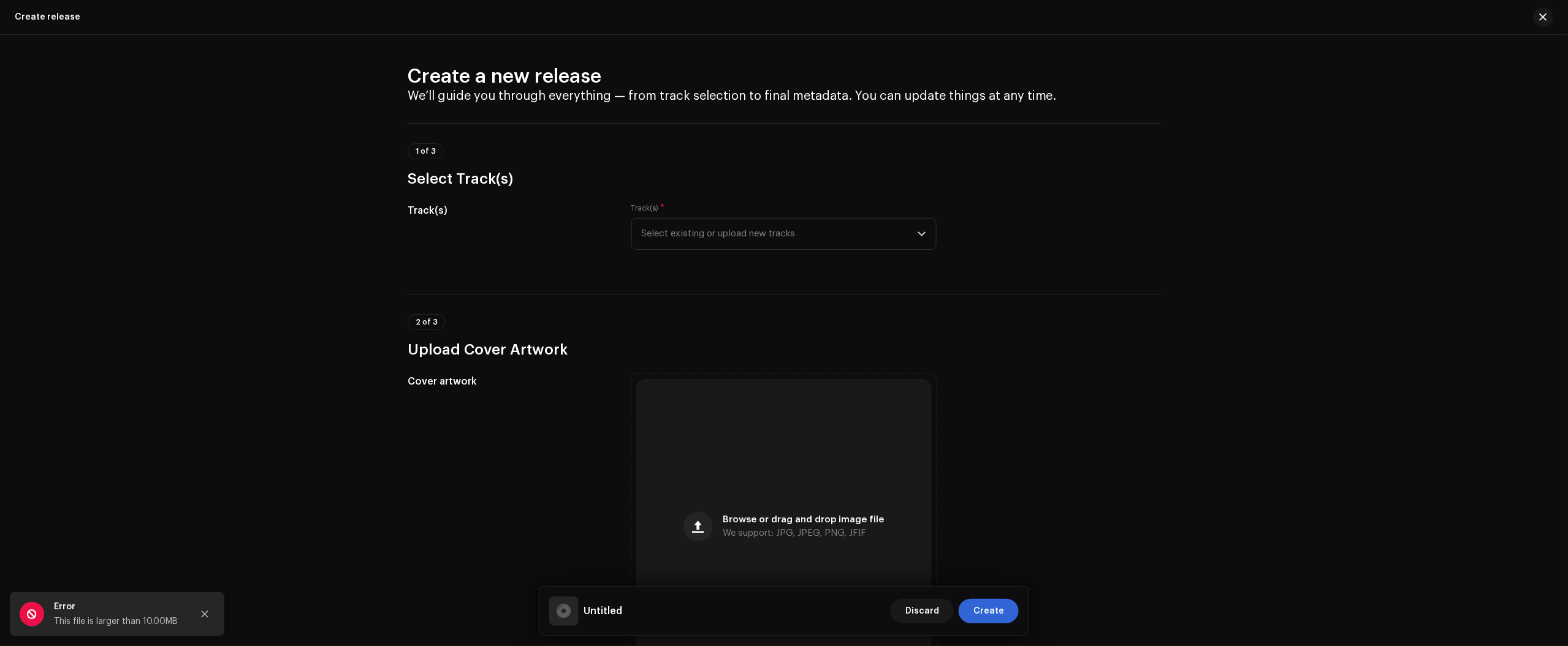
click at [1405, 192] on div "Create a new release We’ll guide you through everything — from track selection …" at bounding box center [784, 340] width 1568 height 611
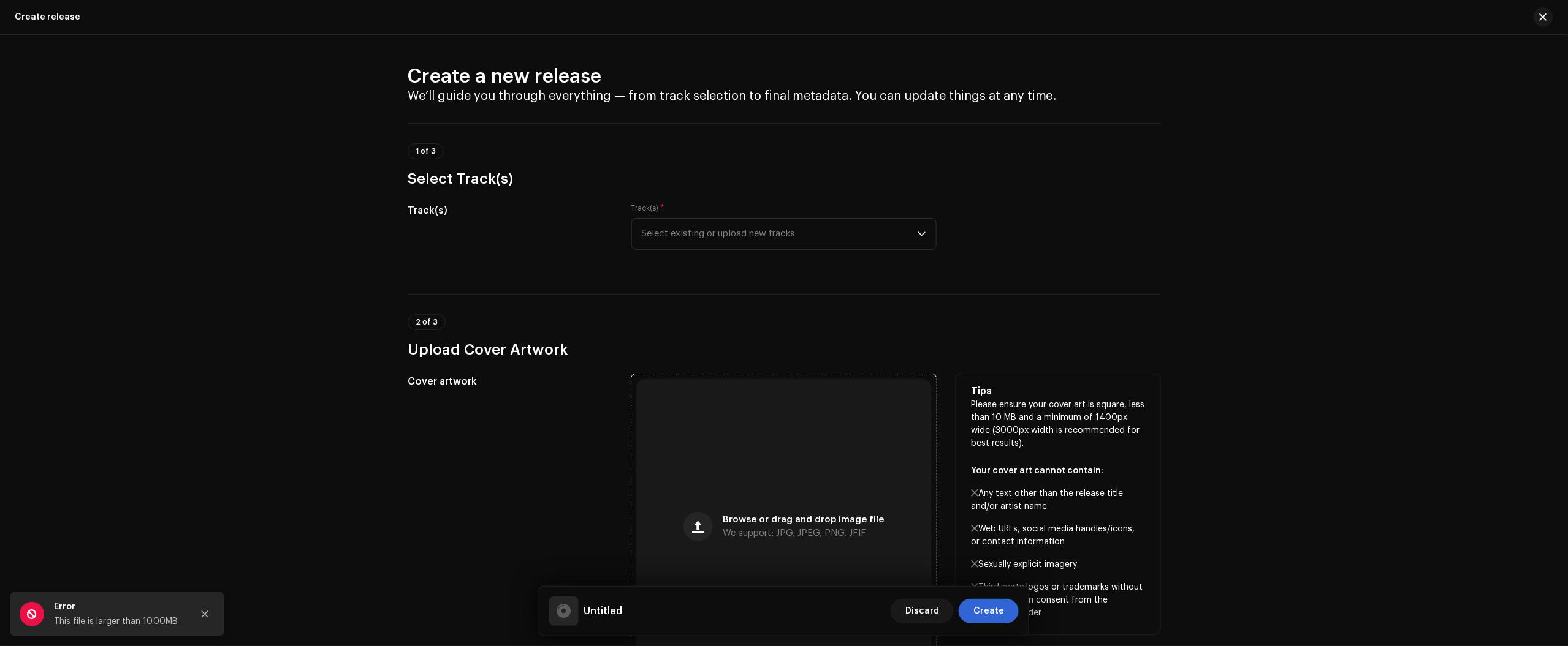
click at [861, 439] on div "Browse or drag and drop image file We support: JPG, JPEG, PNG, JFIF" at bounding box center [784, 526] width 295 height 295
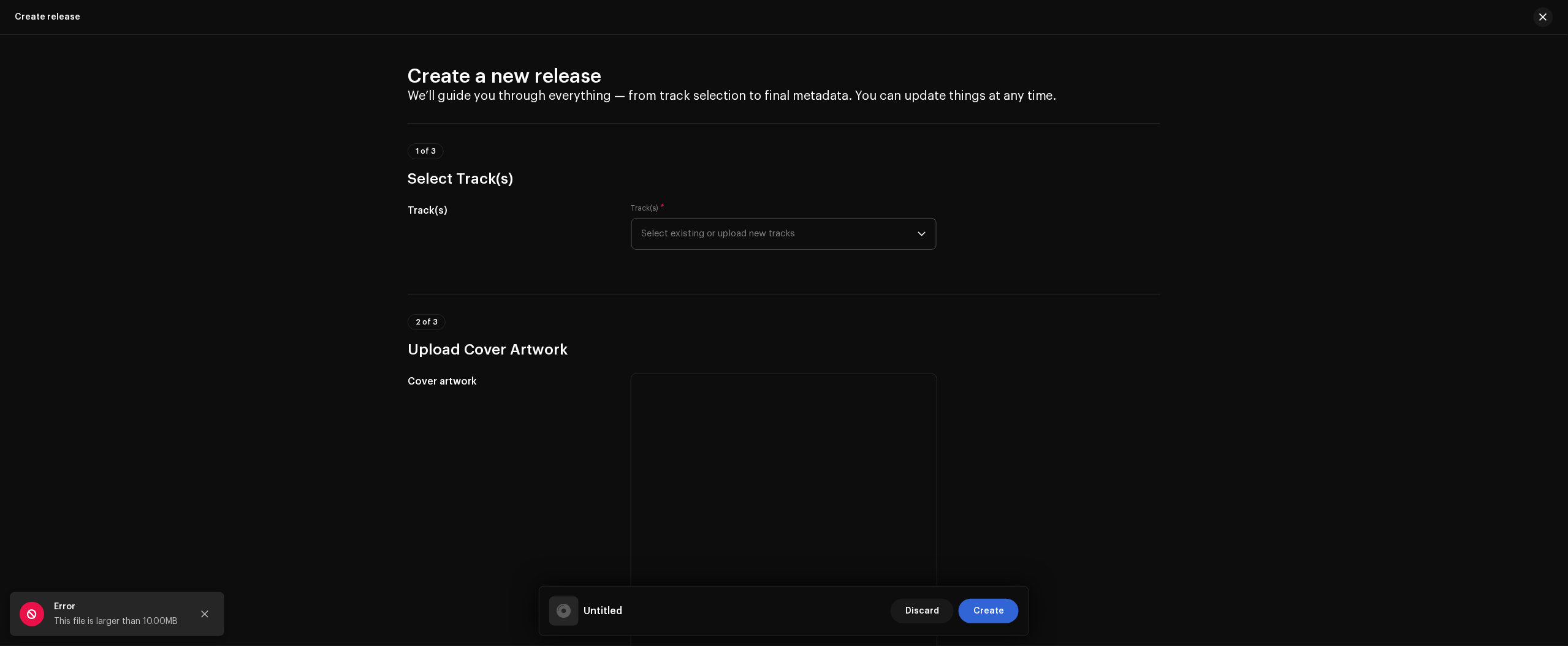
click at [806, 244] on span "Select existing or upload new tracks" at bounding box center [780, 234] width 276 height 31
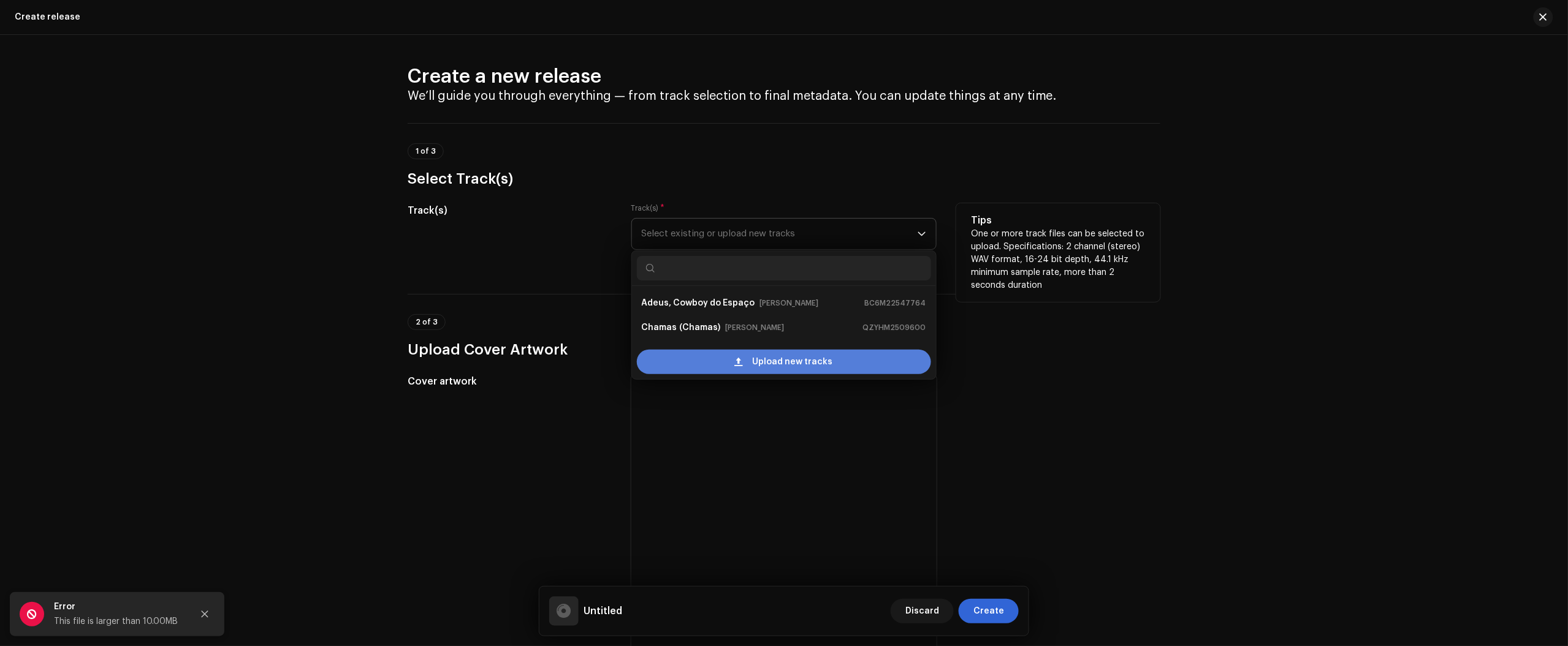
click at [747, 361] on div "Upload new tracks" at bounding box center [784, 362] width 294 height 25
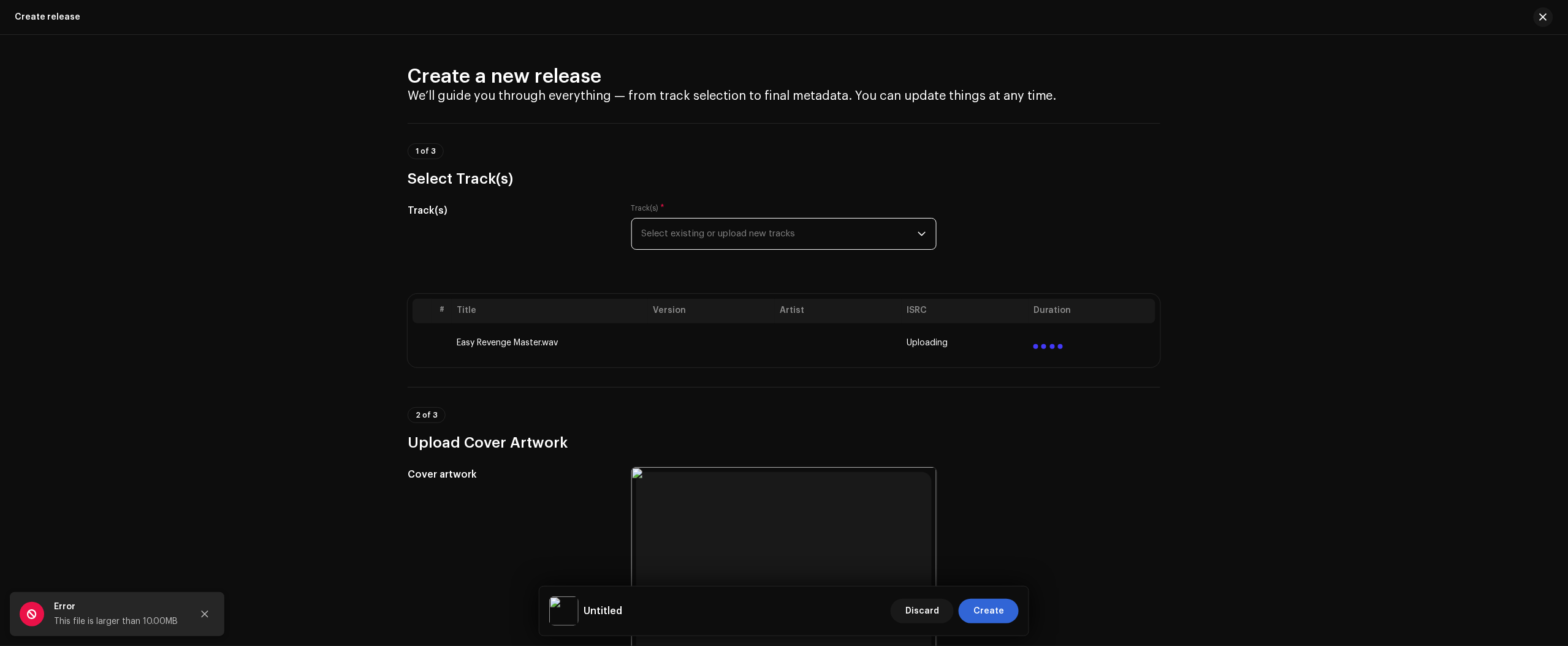
click at [216, 37] on div "Create a new release We’ll guide you through everything — from track selection …" at bounding box center [784, 340] width 1568 height 611
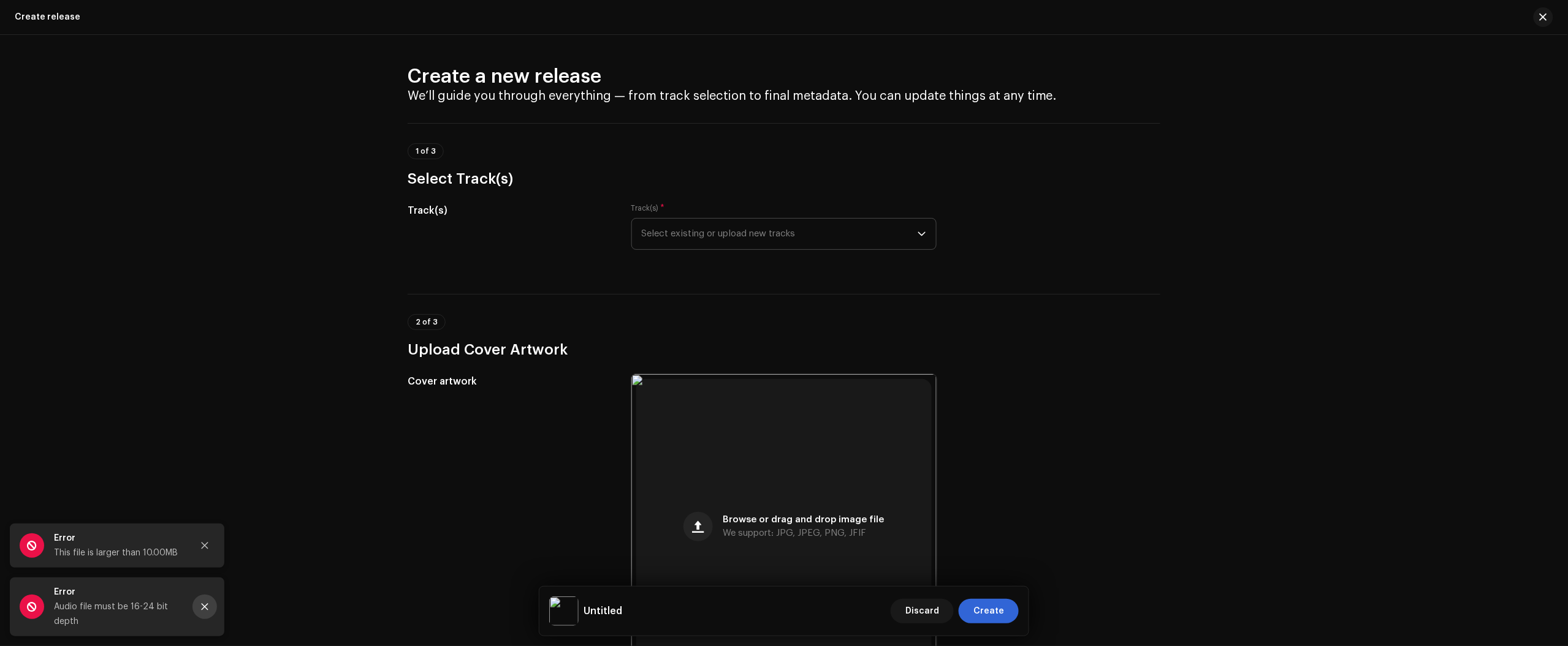
click at [212, 611] on button "Close" at bounding box center [205, 607] width 25 height 25
click at [211, 558] on button "Close" at bounding box center [205, 546] width 25 height 25
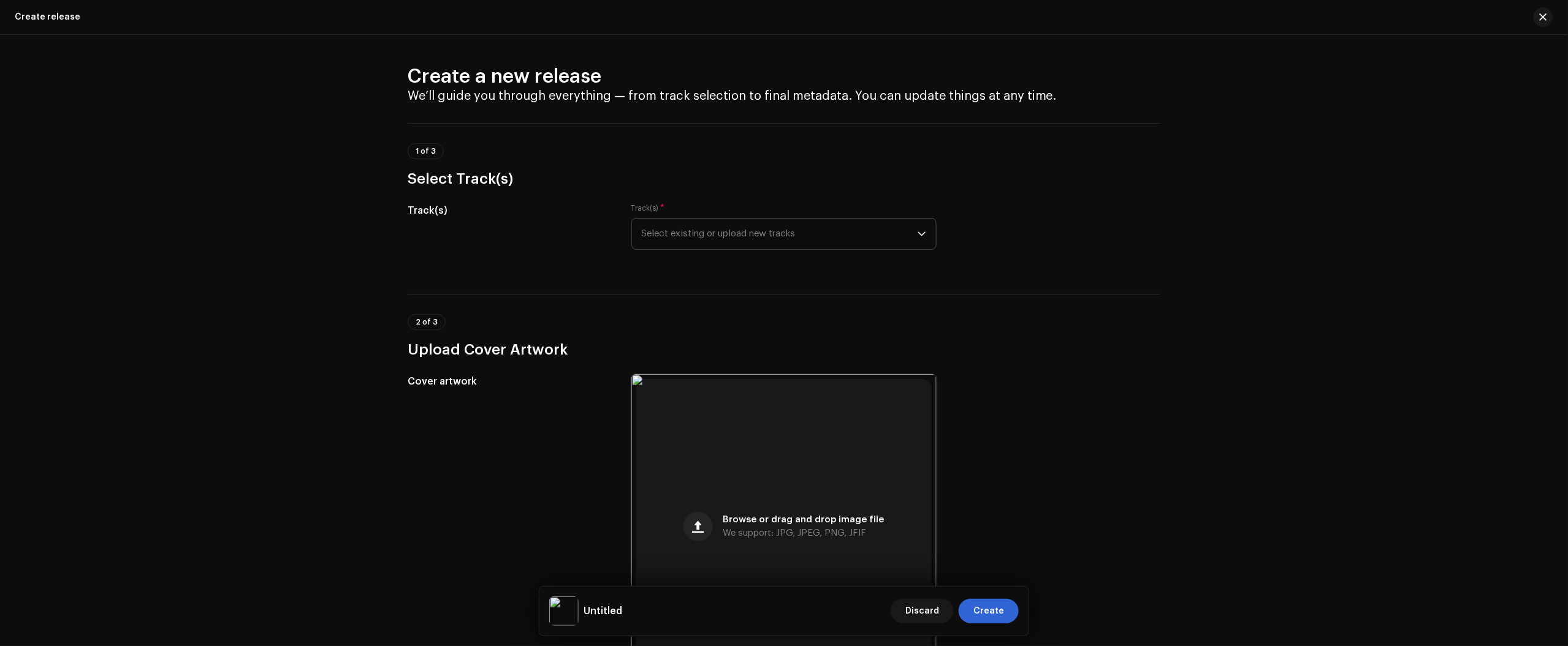
click at [1110, 298] on div "2 of 3 Upload Cover Artwork" at bounding box center [784, 327] width 753 height 66
click at [760, 223] on span "Select existing or upload new tracks" at bounding box center [780, 234] width 276 height 31
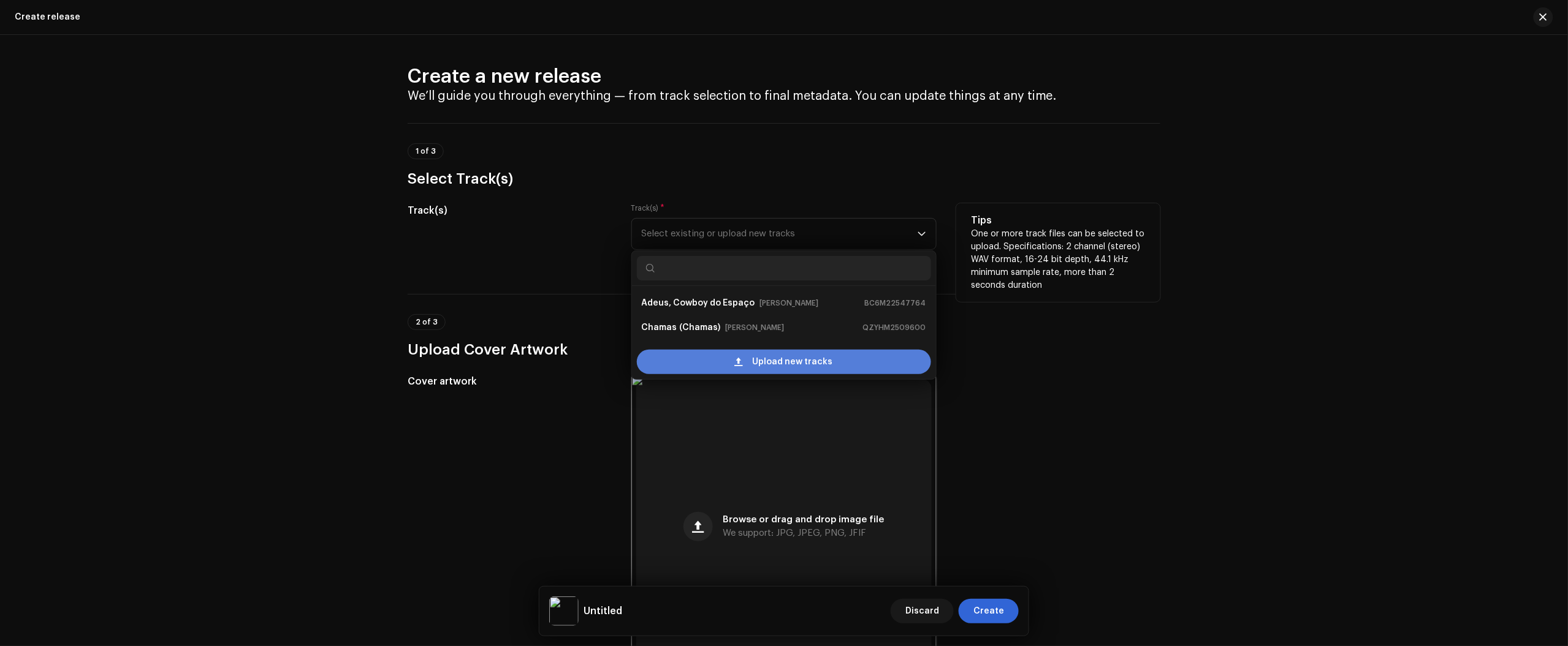
click at [770, 360] on span "Upload new tracks" at bounding box center [793, 362] width 80 height 25
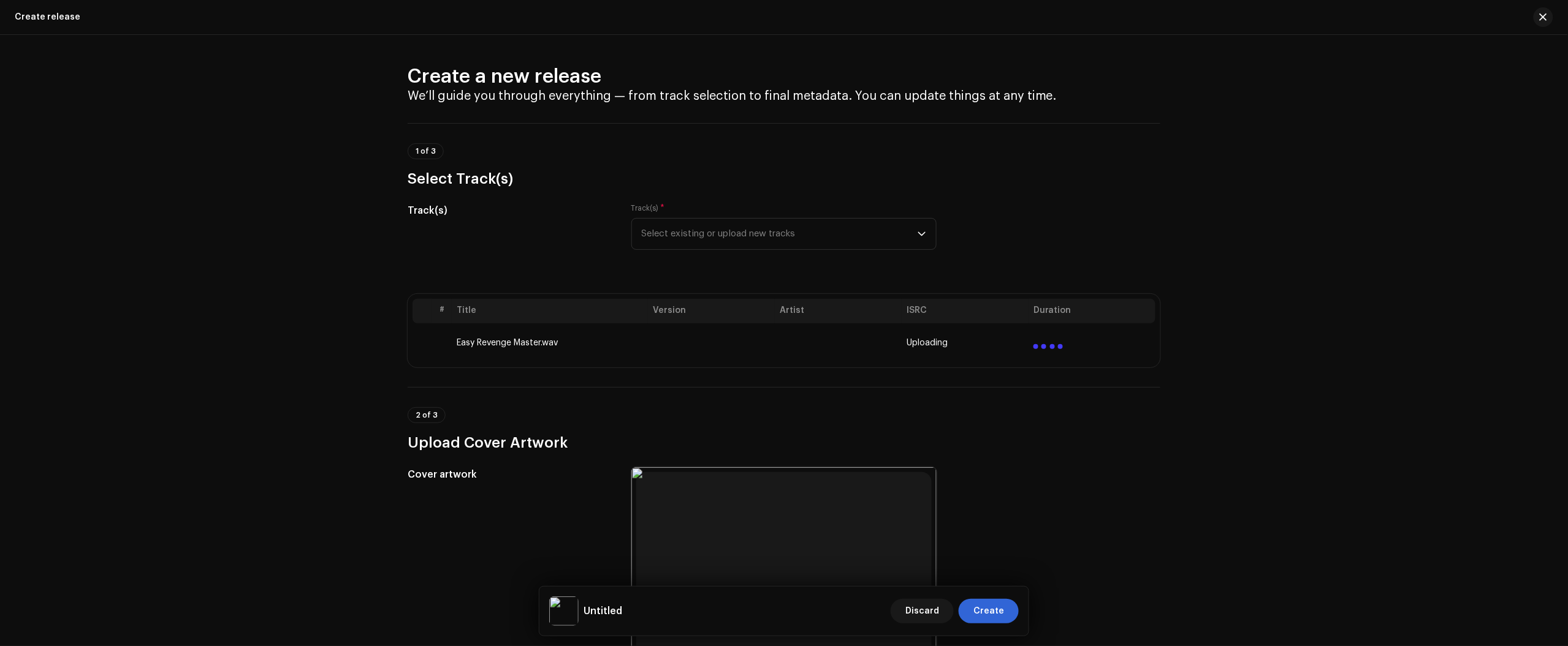
click at [1462, 209] on div "Create a new release We’ll guide you through everything — from track selection …" at bounding box center [784, 340] width 1568 height 611
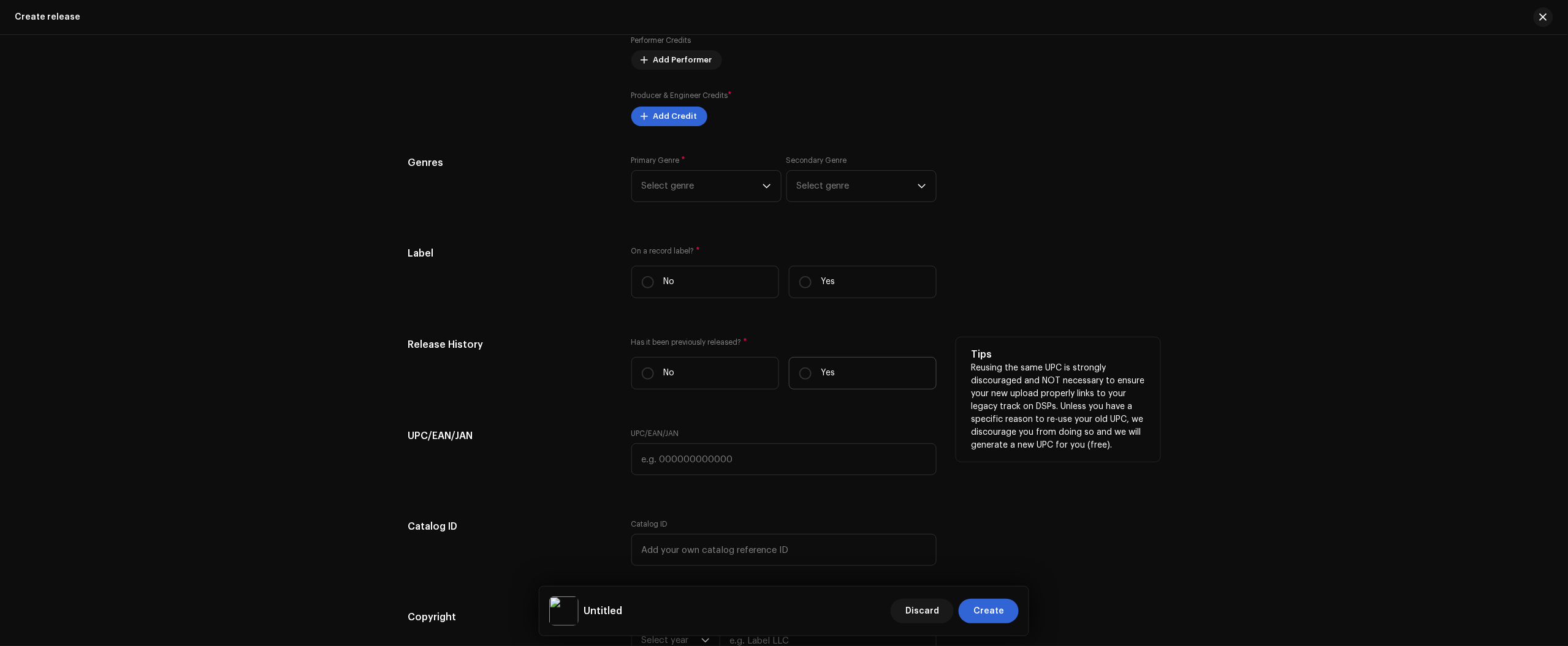
scroll to position [1814, 0]
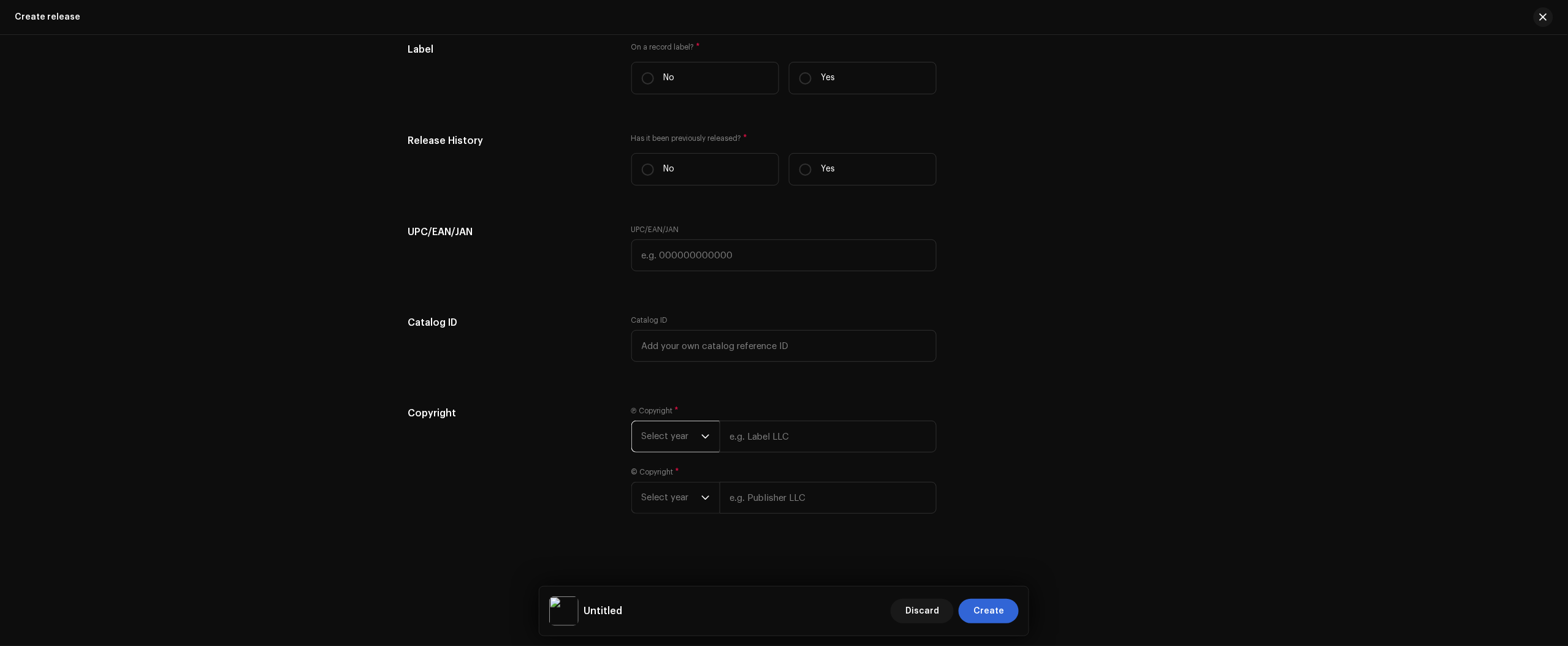
click at [656, 444] on span "Select year" at bounding box center [671, 437] width 60 height 31
click at [663, 527] on li "2025" at bounding box center [681, 528] width 87 height 25
click at [648, 521] on span "Select year" at bounding box center [671, 511] width 60 height 31
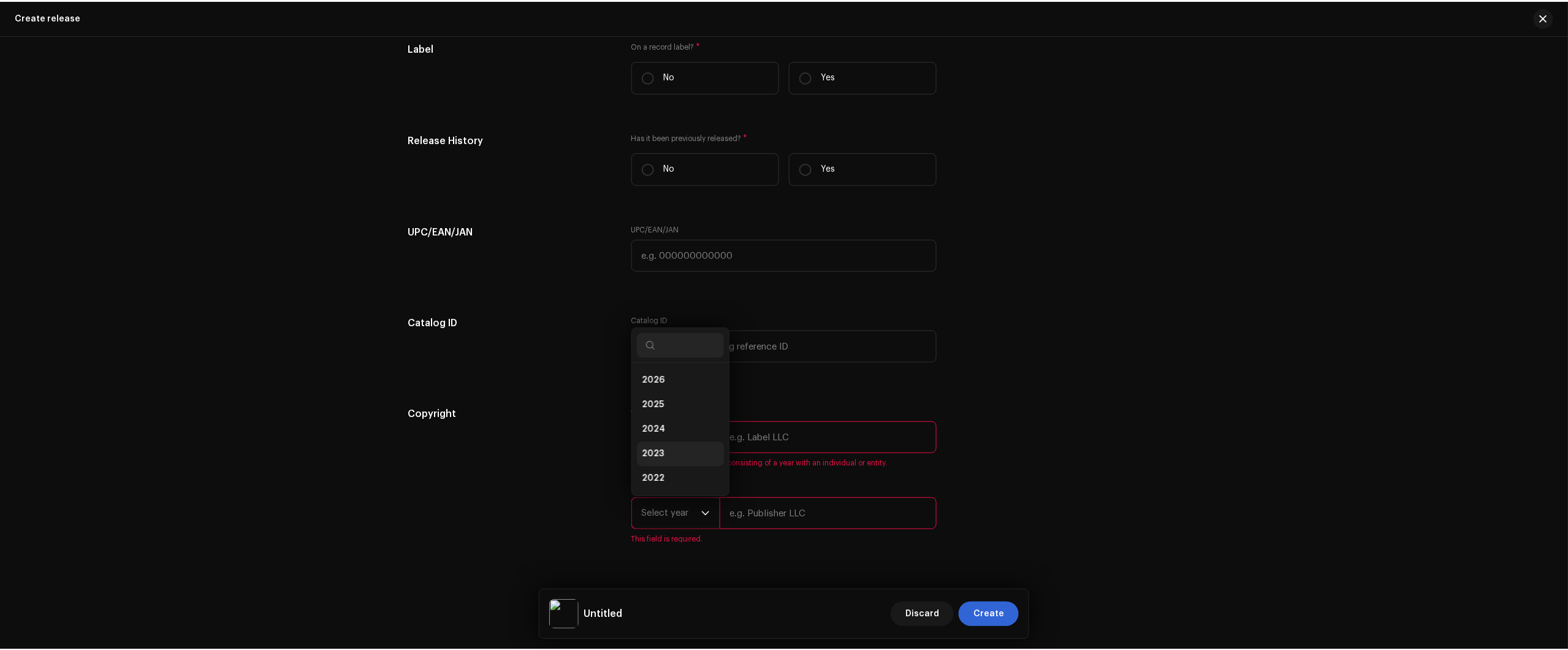
scroll to position [19, 0]
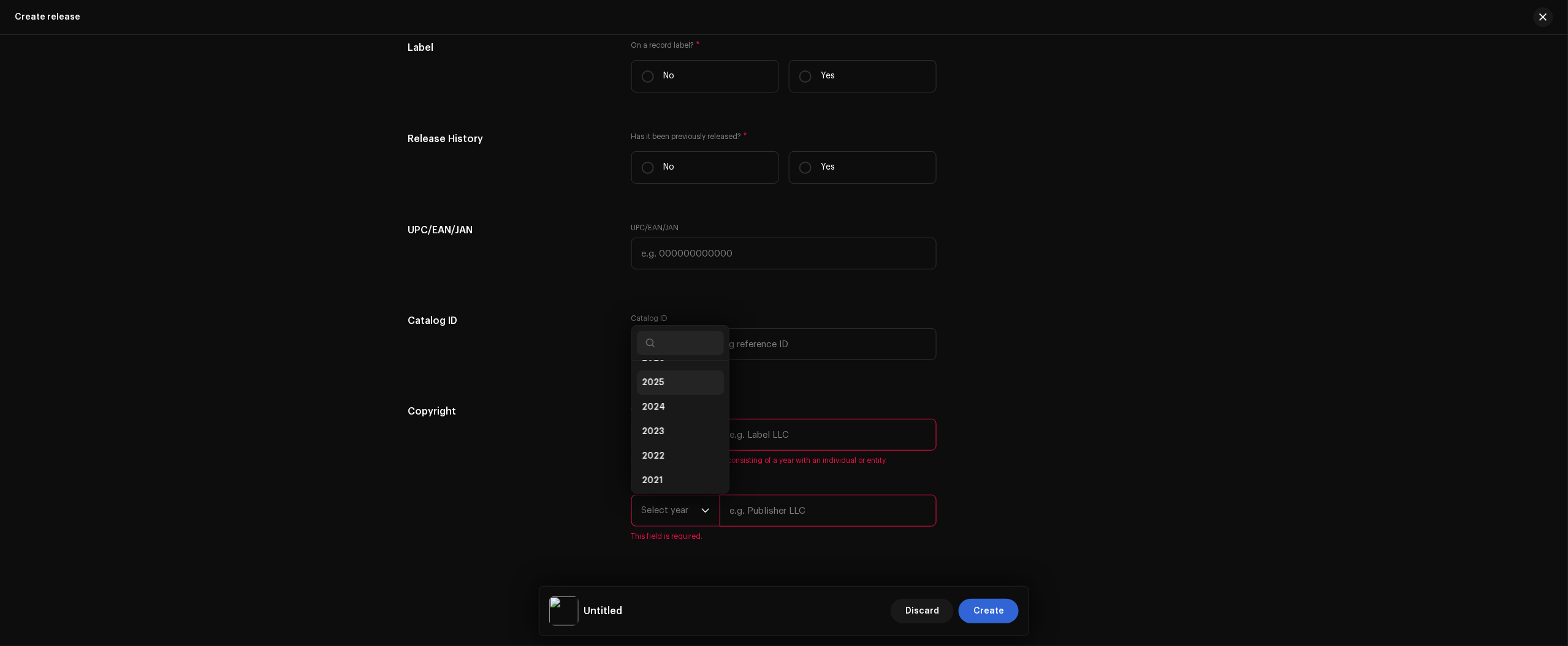
click at [688, 385] on li "2025" at bounding box center [681, 383] width 87 height 25
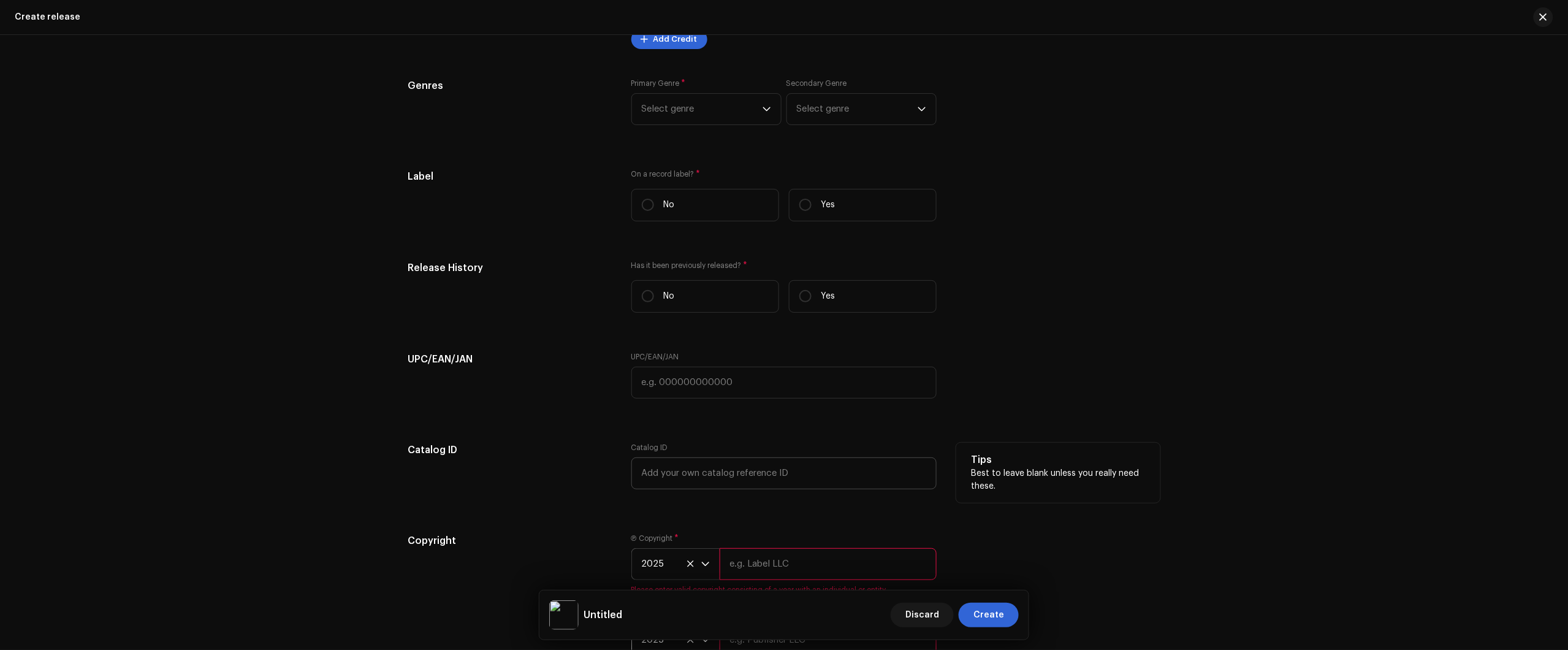
scroll to position [1892, 0]
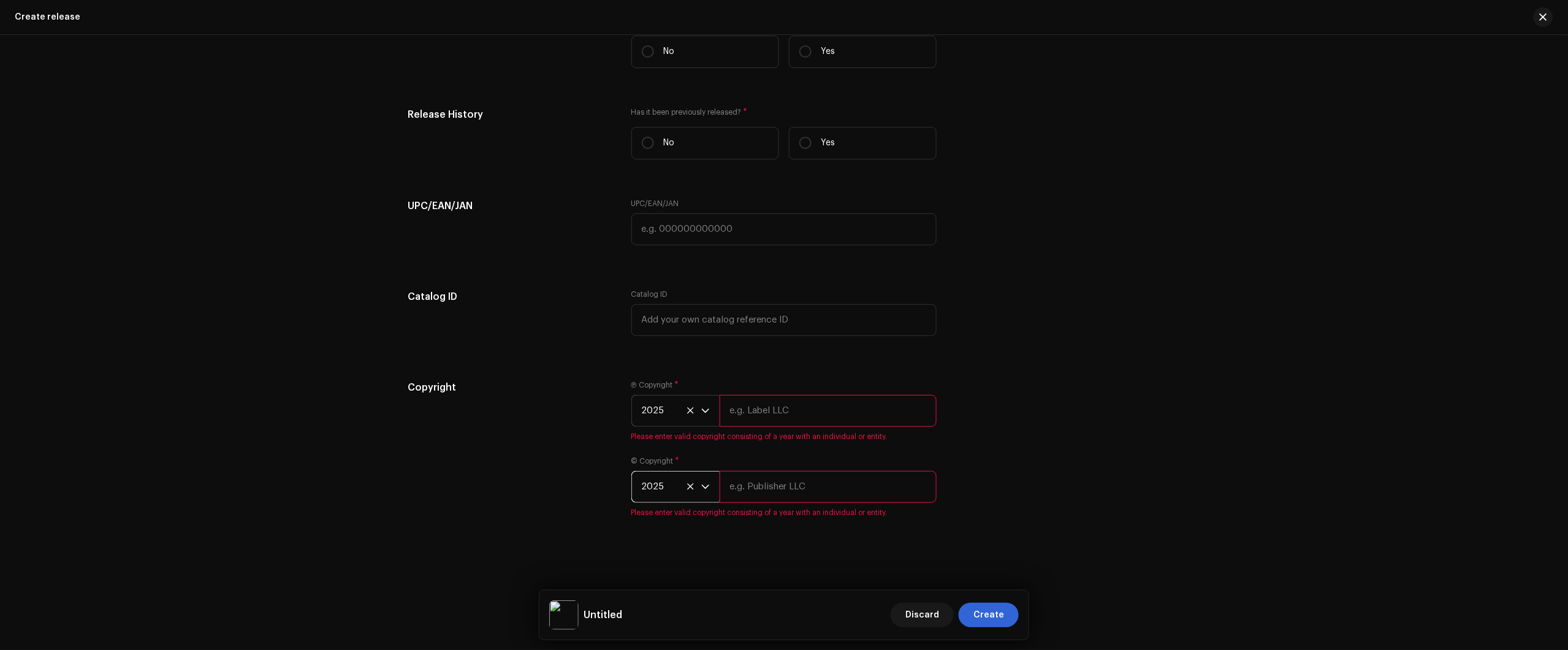
click at [812, 396] on div "Ⓟ Copyright * 2025 Please enter valid copyright consisting of a year with an in…" at bounding box center [784, 411] width 305 height 62
click at [805, 408] on input "text" at bounding box center [828, 411] width 217 height 32
type input "Júlio dos Santos Galhego Aguiarj"
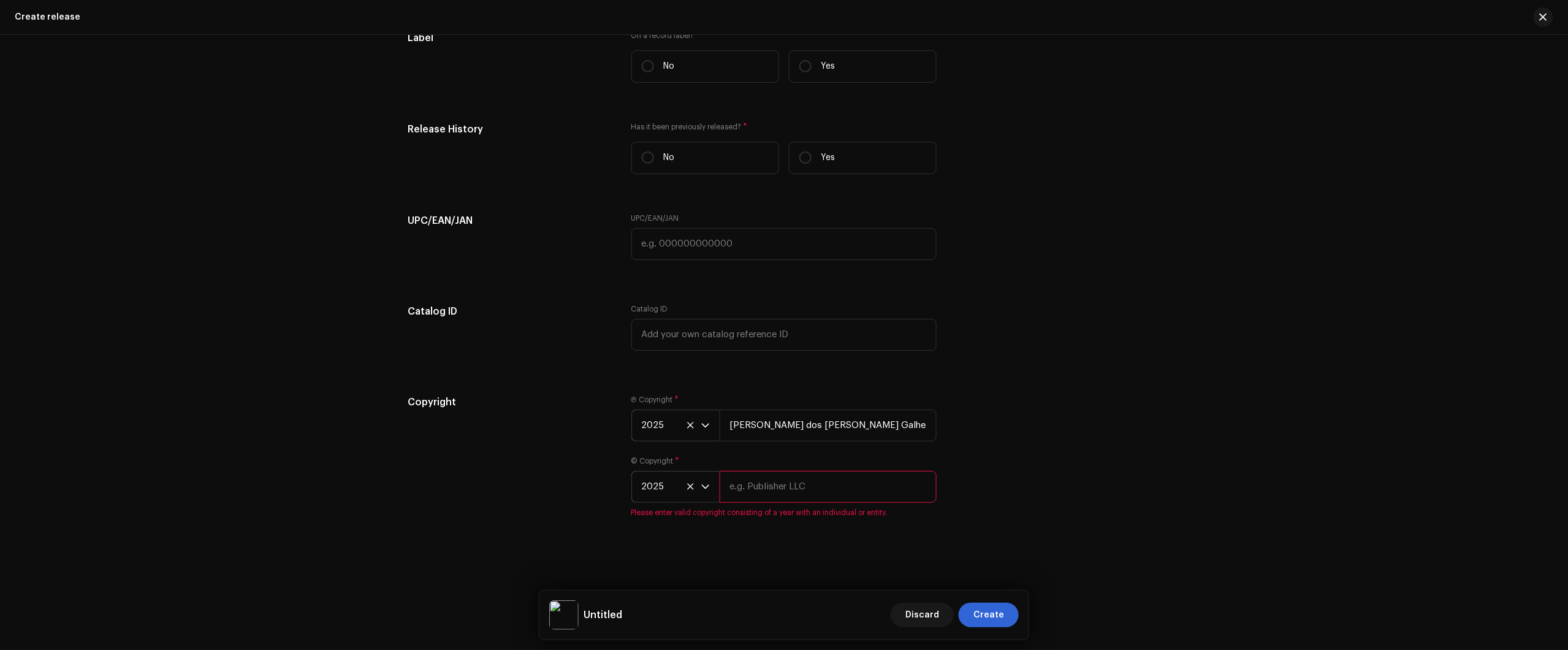
click at [820, 485] on input "text" at bounding box center [828, 487] width 217 height 32
type input "j"
click at [881, 434] on input "Júlio dos Santos Galhego Aguiarj" at bounding box center [828, 426] width 217 height 32
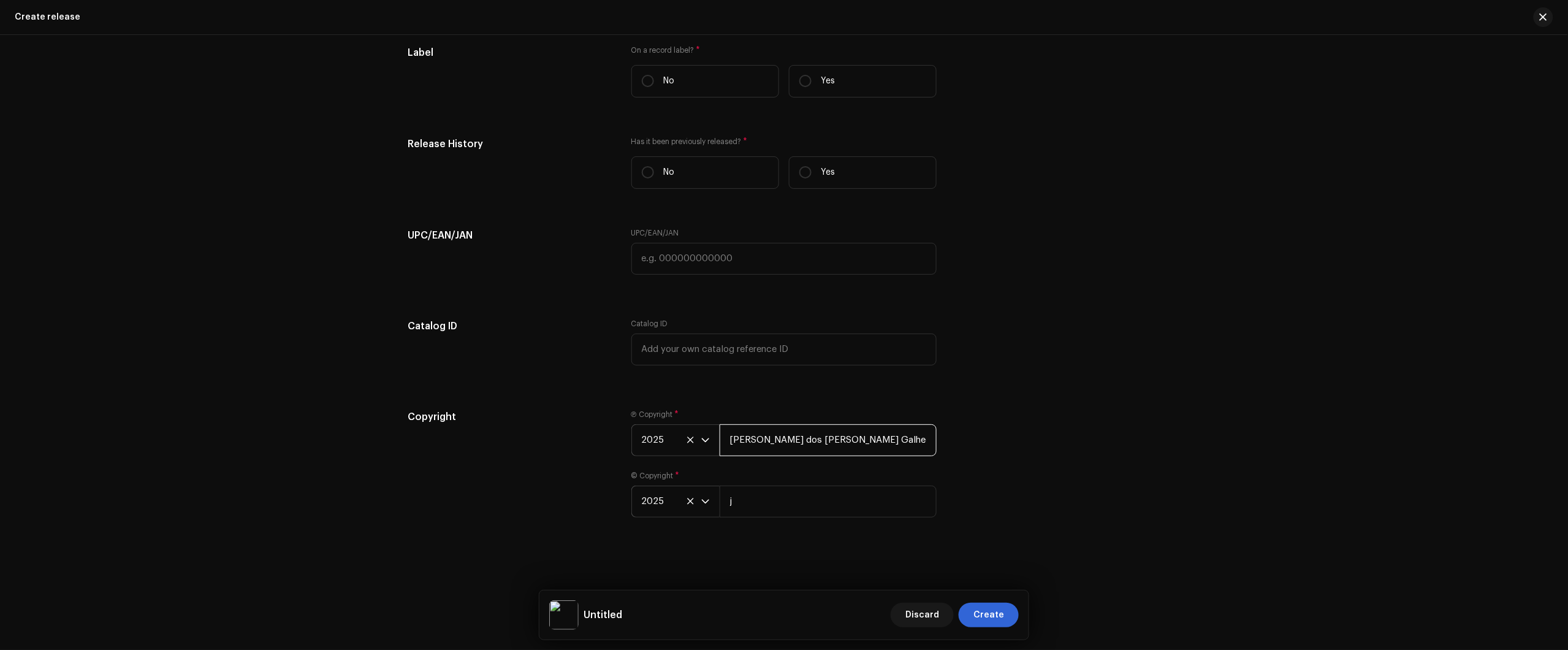
drag, startPoint x: 884, startPoint y: 426, endPoint x: 647, endPoint y: 455, distance: 238.8
click at [596, 451] on div "Copyright Ⓟ Copyright * 2025 Júlio dos Santos Galhego Aguiarj © Copyright * 202…" at bounding box center [784, 471] width 753 height 123
type input "Júlio dos Santos Galhego Aguiar"
drag, startPoint x: 809, startPoint y: 500, endPoint x: 746, endPoint y: 509, distance: 63.6
click at [681, 500] on div "2025 j" at bounding box center [784, 501] width 305 height 32
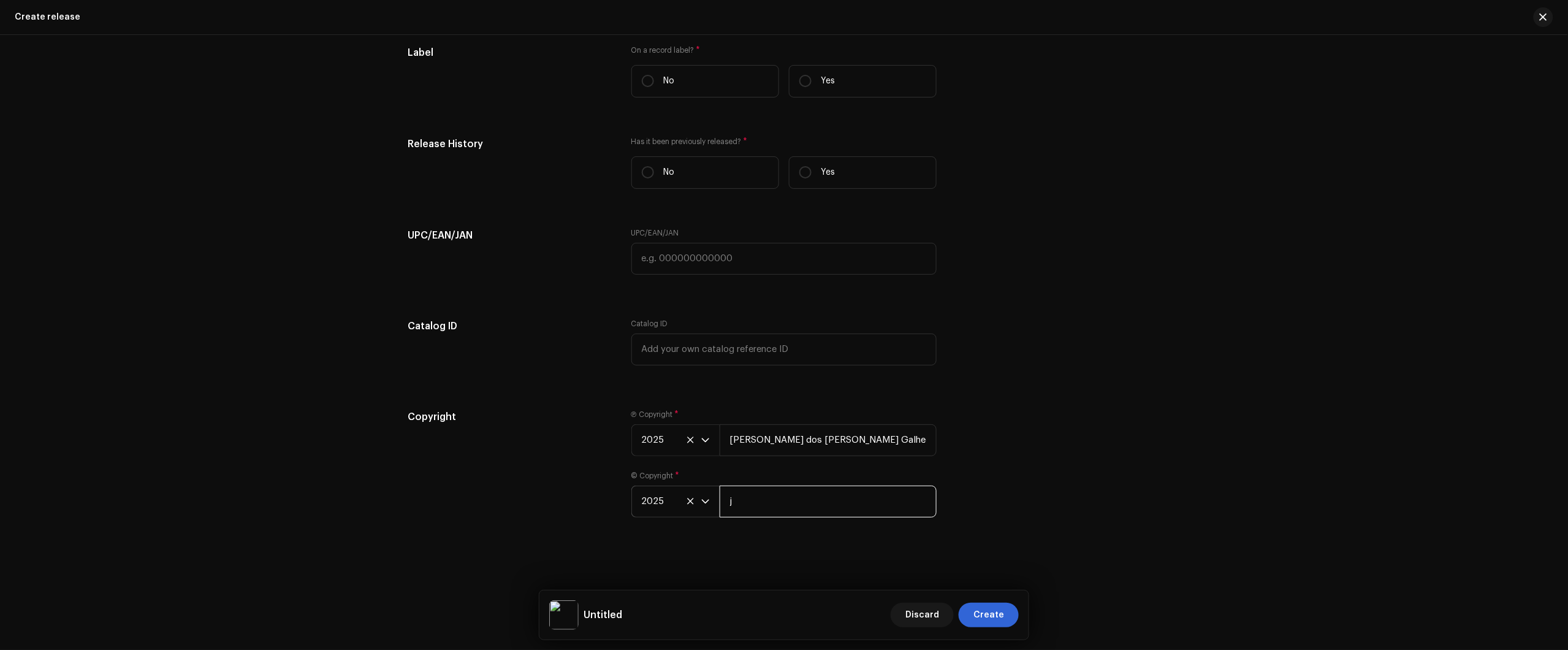
type input "Júlio dos Santos Galhego Aguiar"
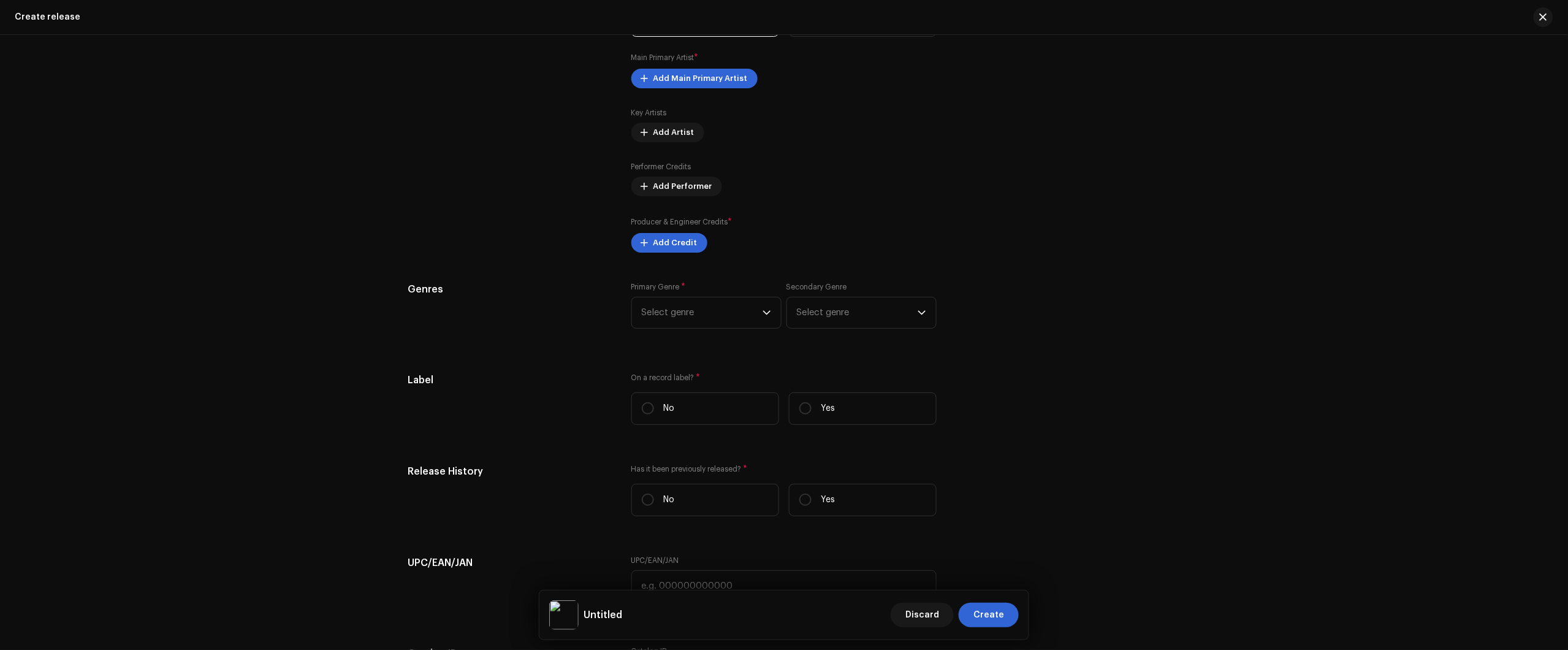
scroll to position [1479, 0]
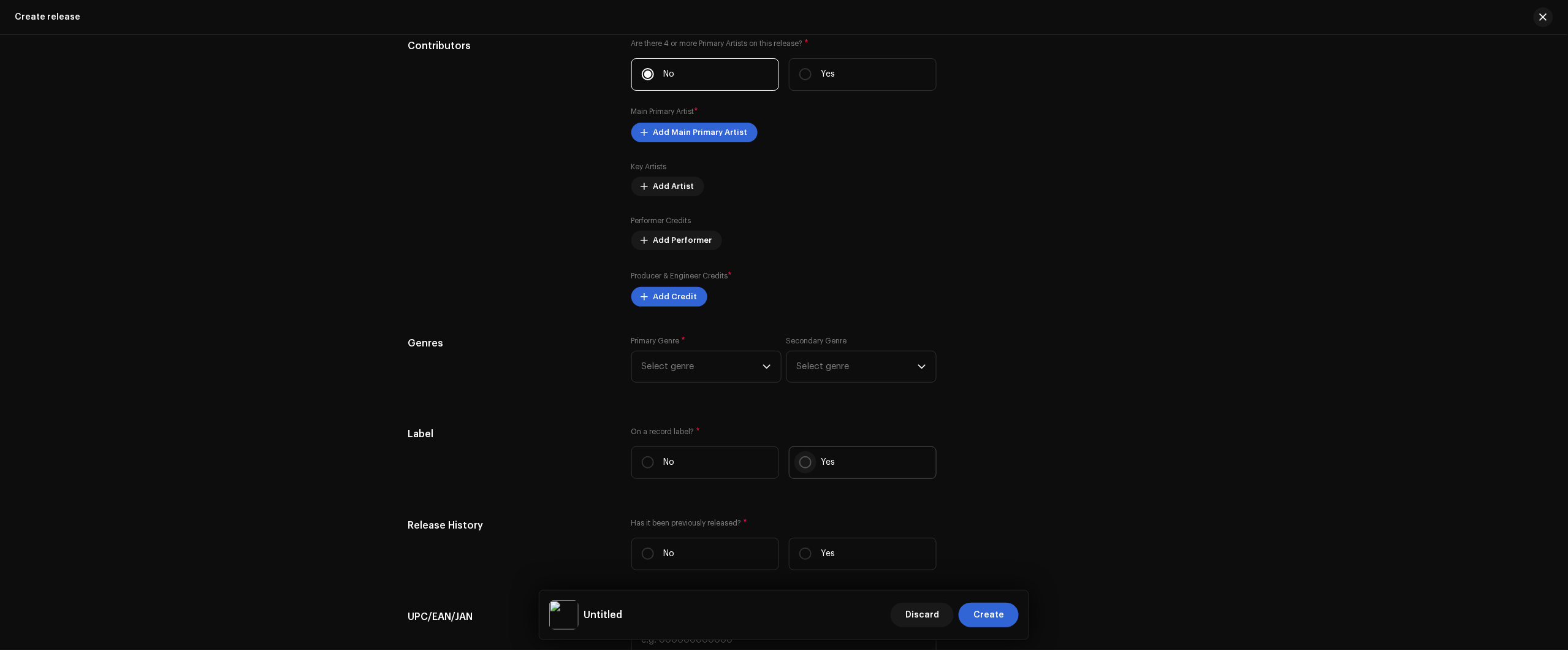
click at [808, 457] on p-radiobutton at bounding box center [805, 462] width 12 height 12
click at [808, 457] on input "Yes" at bounding box center [805, 462] width 12 height 12
radio input "true"
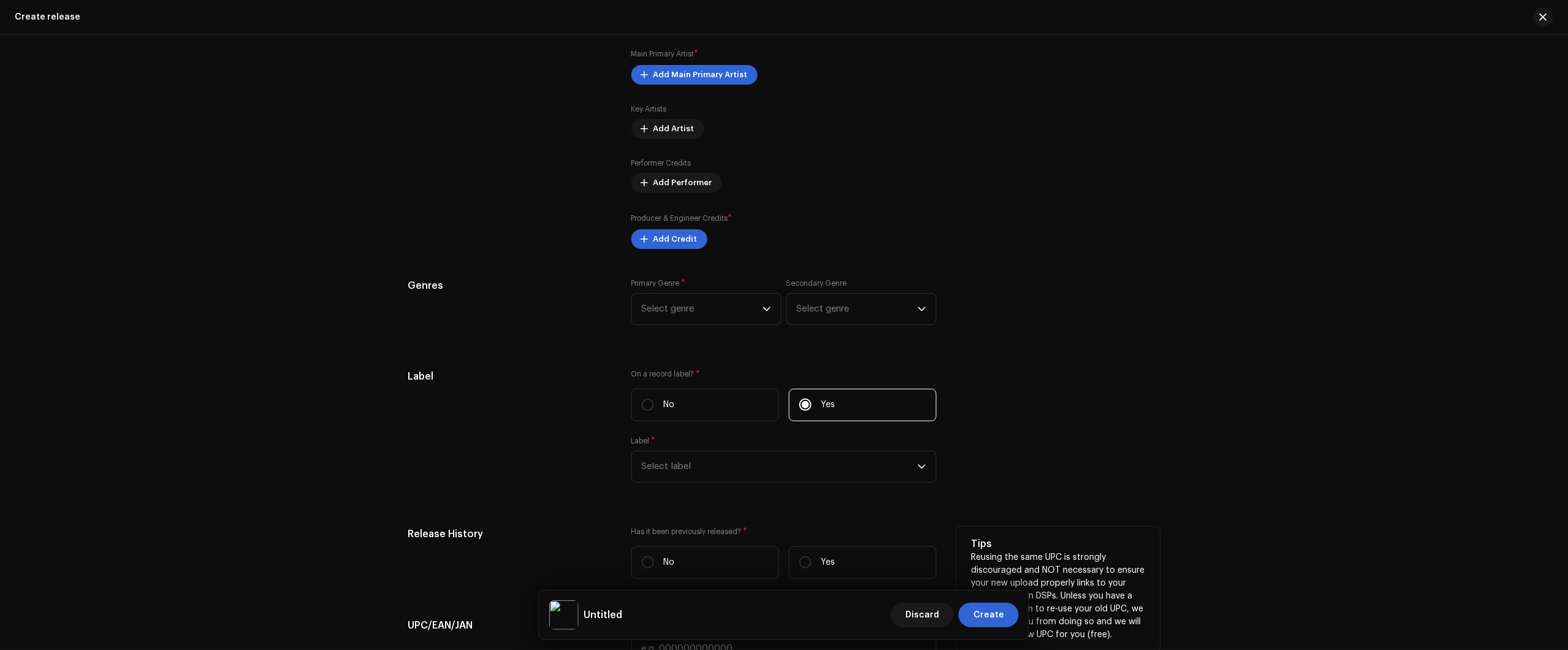
scroll to position [1633, 0]
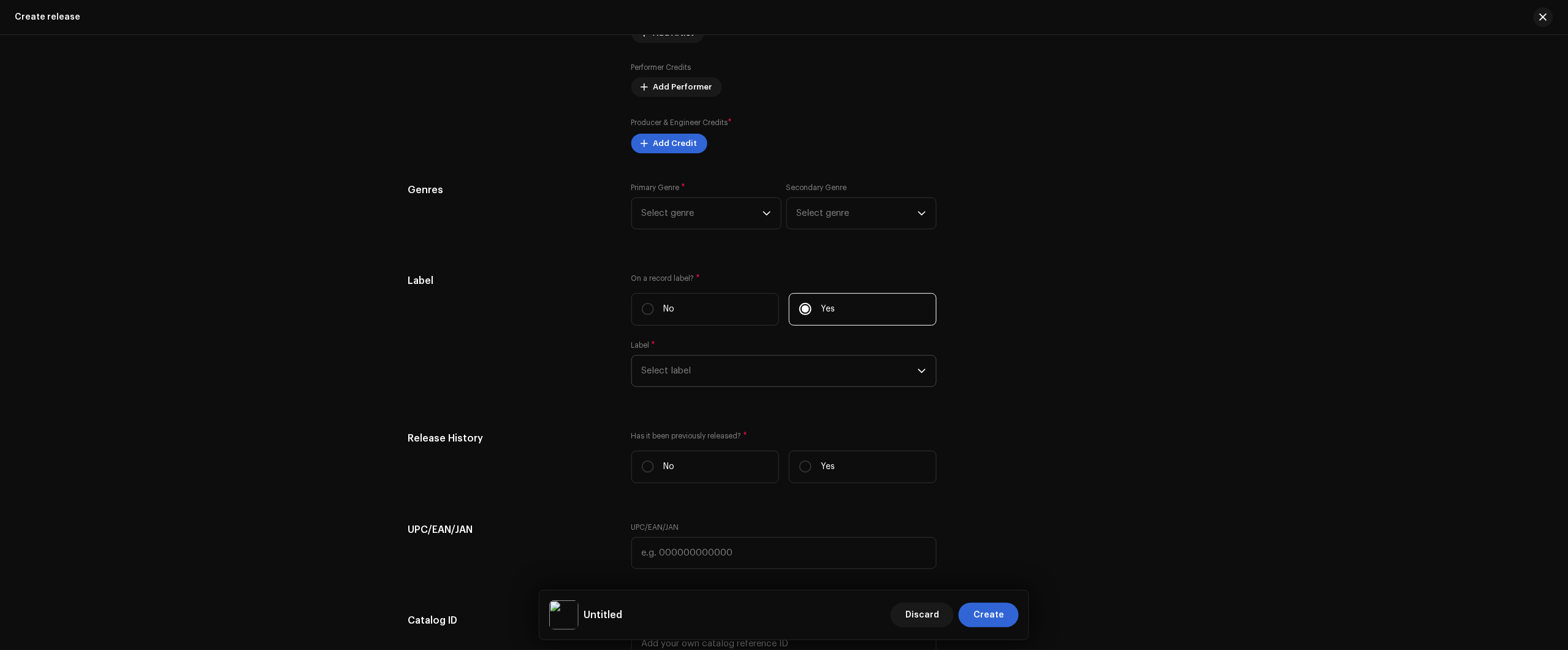
drag, startPoint x: 770, startPoint y: 368, endPoint x: 760, endPoint y: 380, distance: 15.6
click at [770, 370] on span "Select label" at bounding box center [780, 371] width 276 height 31
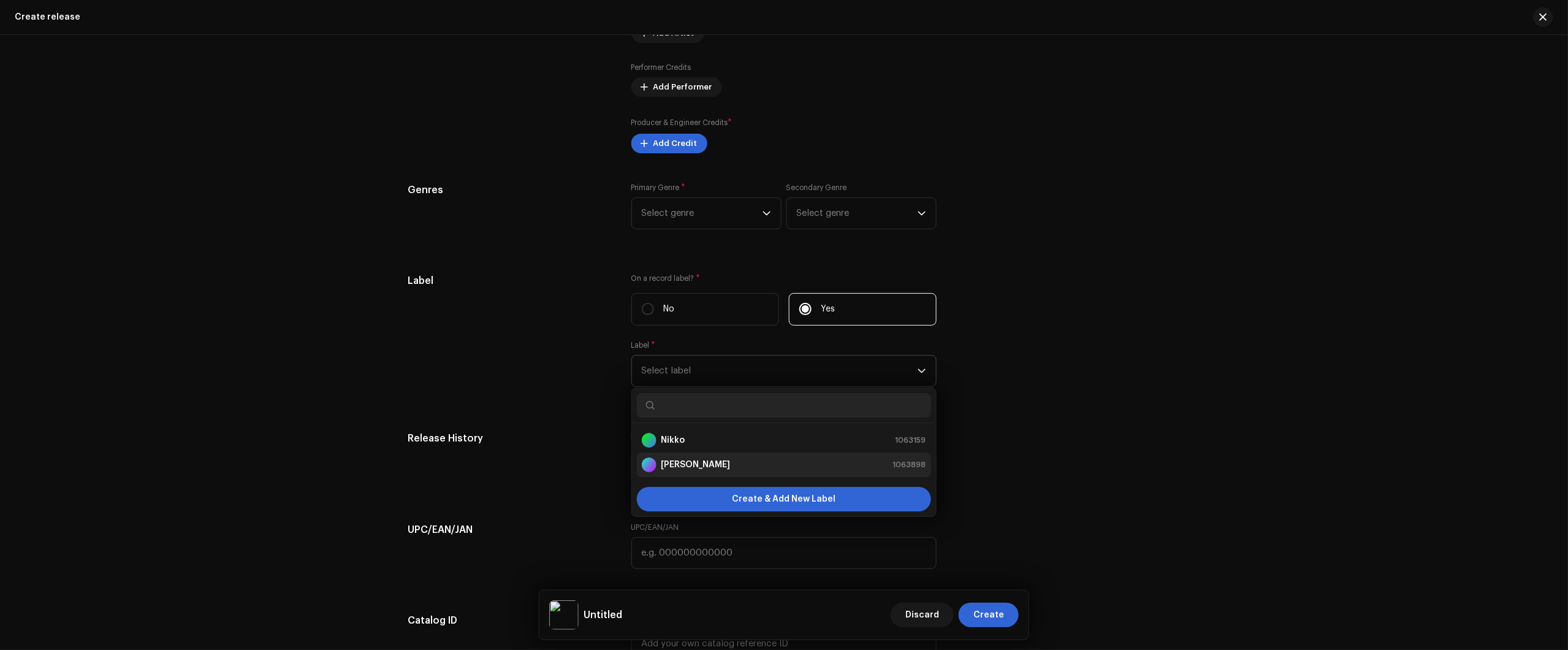
click at [723, 461] on div "Nikko Rapper 1063898" at bounding box center [784, 465] width 284 height 15
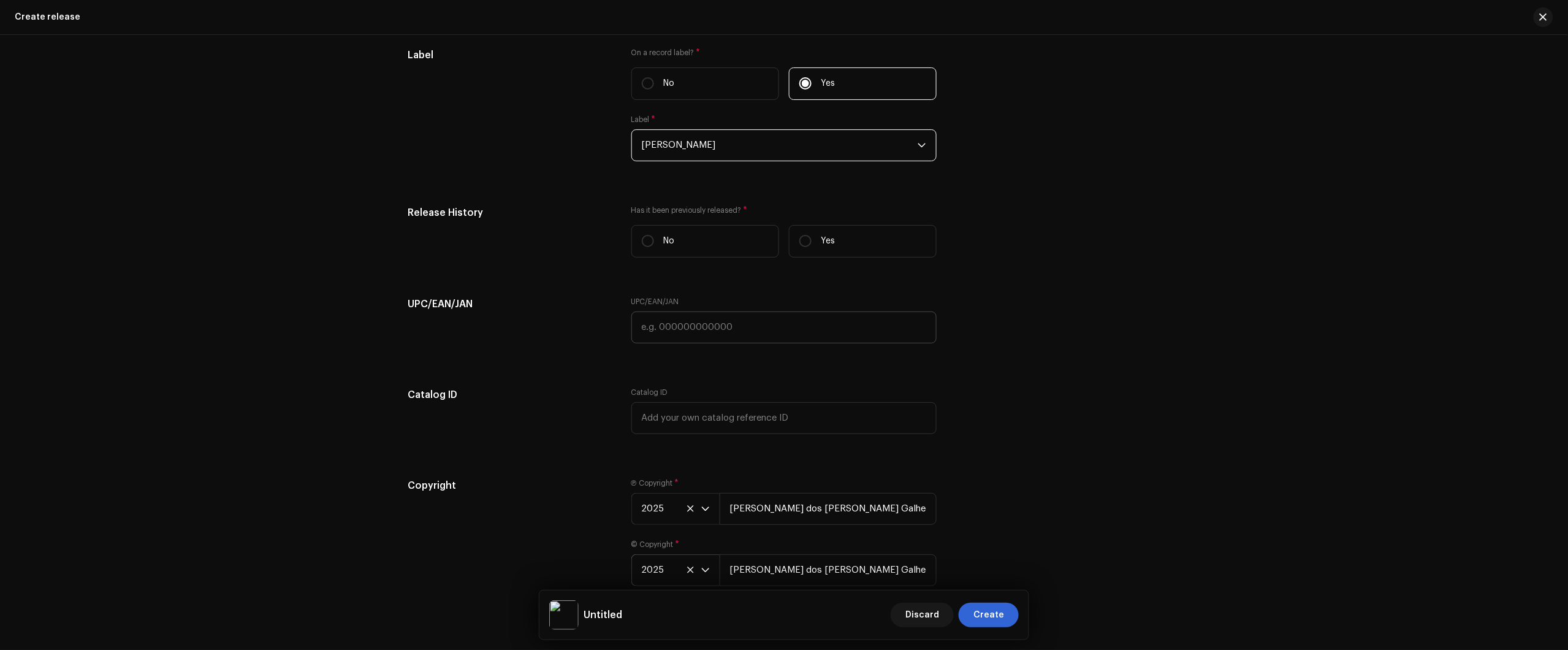
scroll to position [1863, 0]
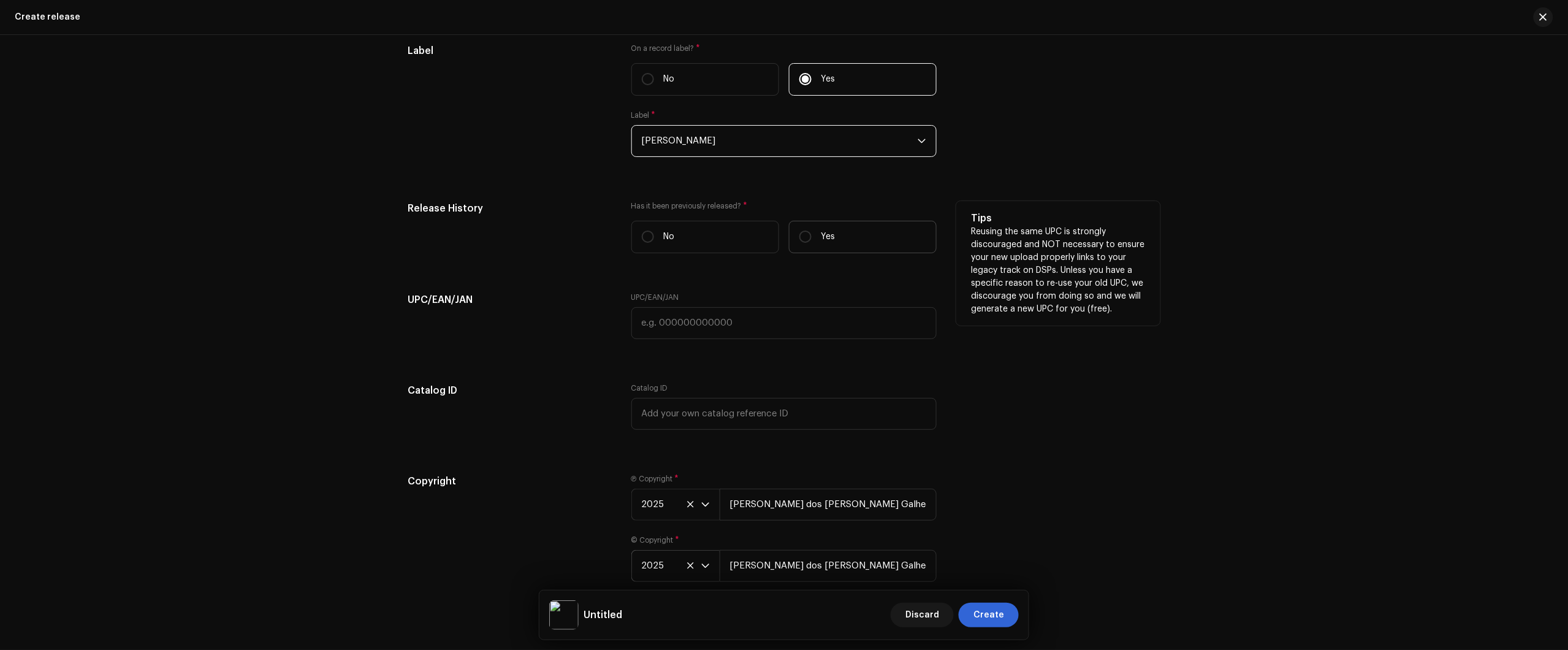
click at [821, 231] on p "Yes" at bounding box center [828, 236] width 14 height 13
click at [812, 231] on input "Yes" at bounding box center [805, 236] width 12 height 12
radio input "true"
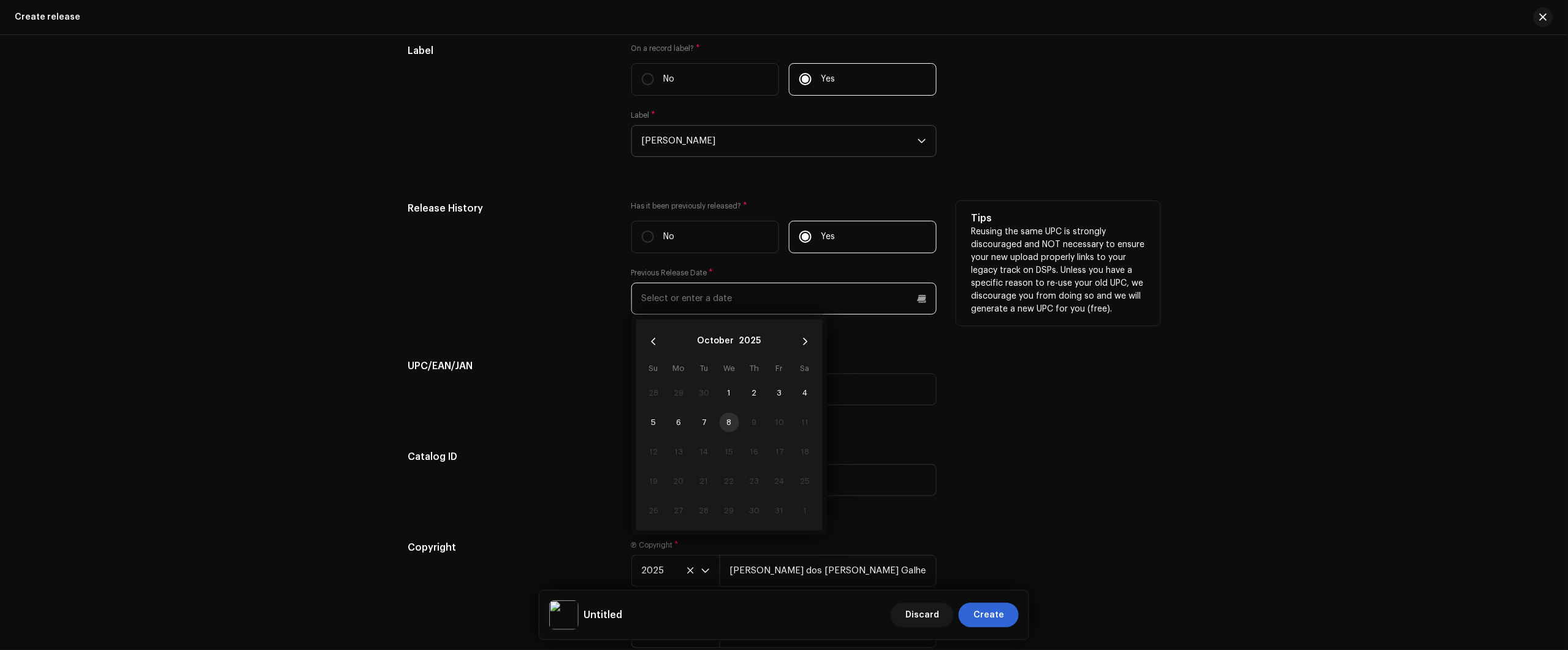
click at [768, 311] on input "text" at bounding box center [784, 299] width 305 height 32
click at [716, 341] on button "October" at bounding box center [715, 341] width 37 height 19
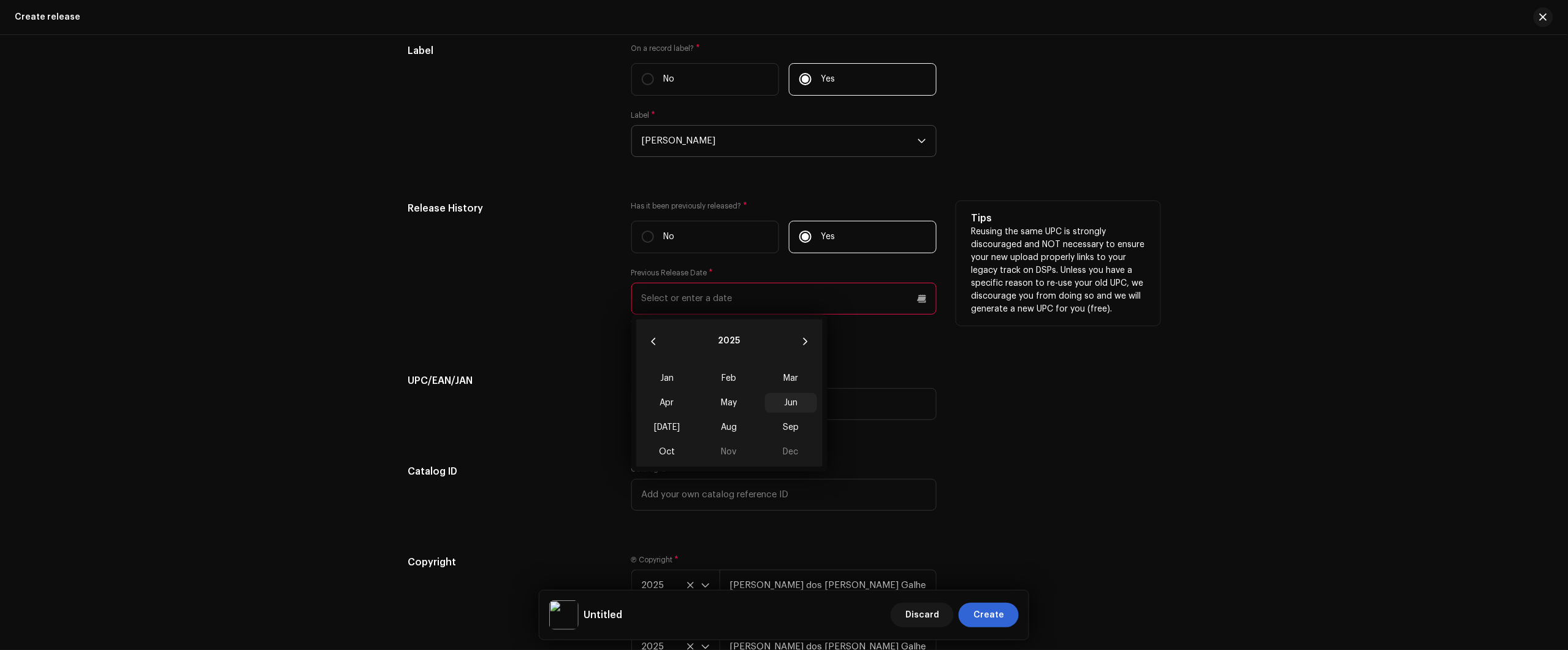
click at [780, 406] on span "Jun" at bounding box center [791, 402] width 52 height 19
click at [696, 393] on span "3" at bounding box center [703, 392] width 19 height 19
type input "06/03/2025"
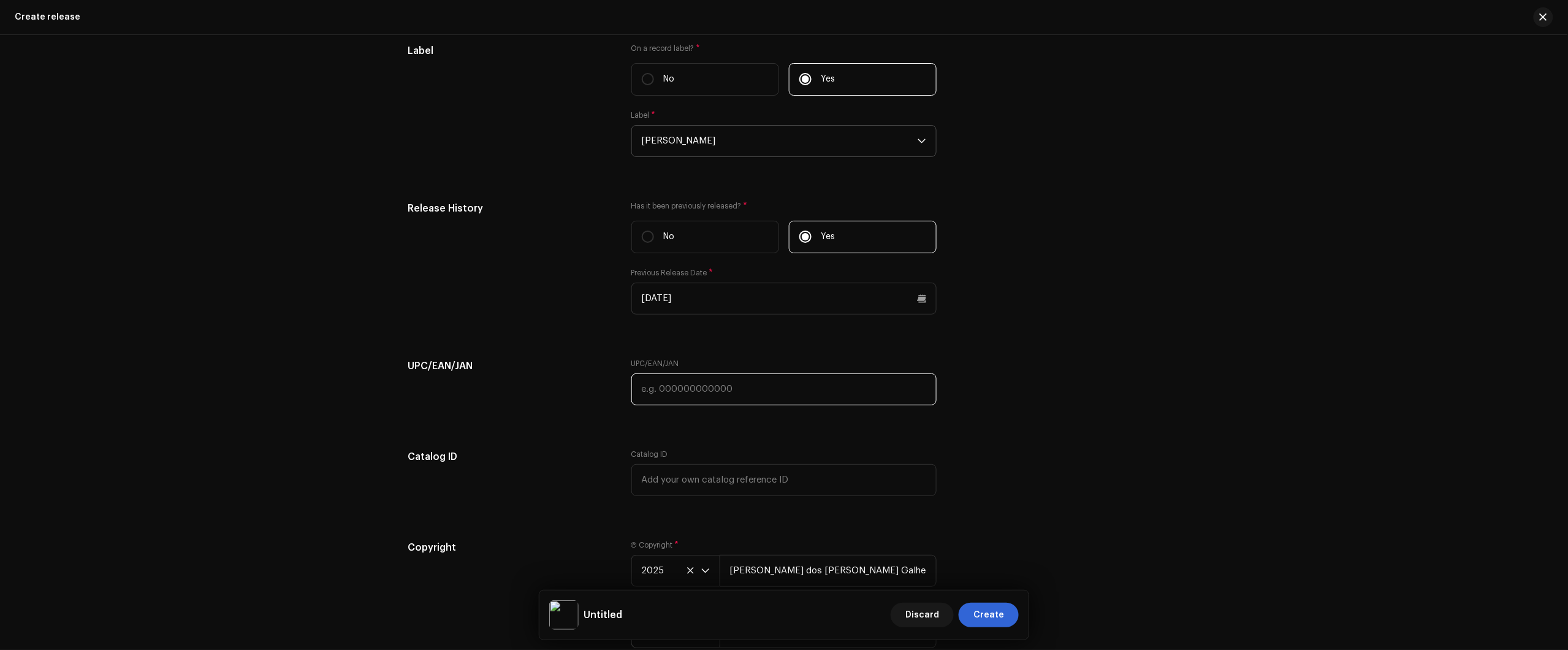
click at [774, 398] on input "text" at bounding box center [784, 390] width 305 height 32
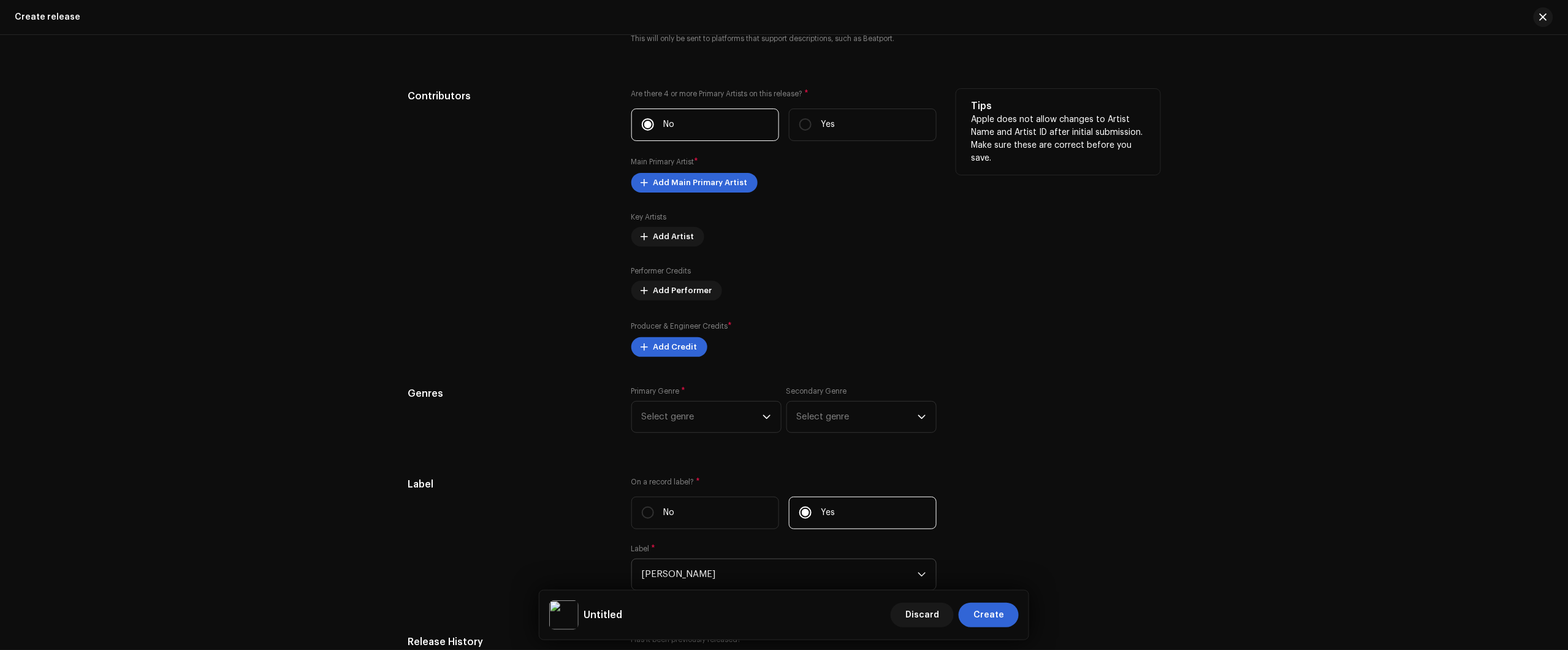
scroll to position [1403, 0]
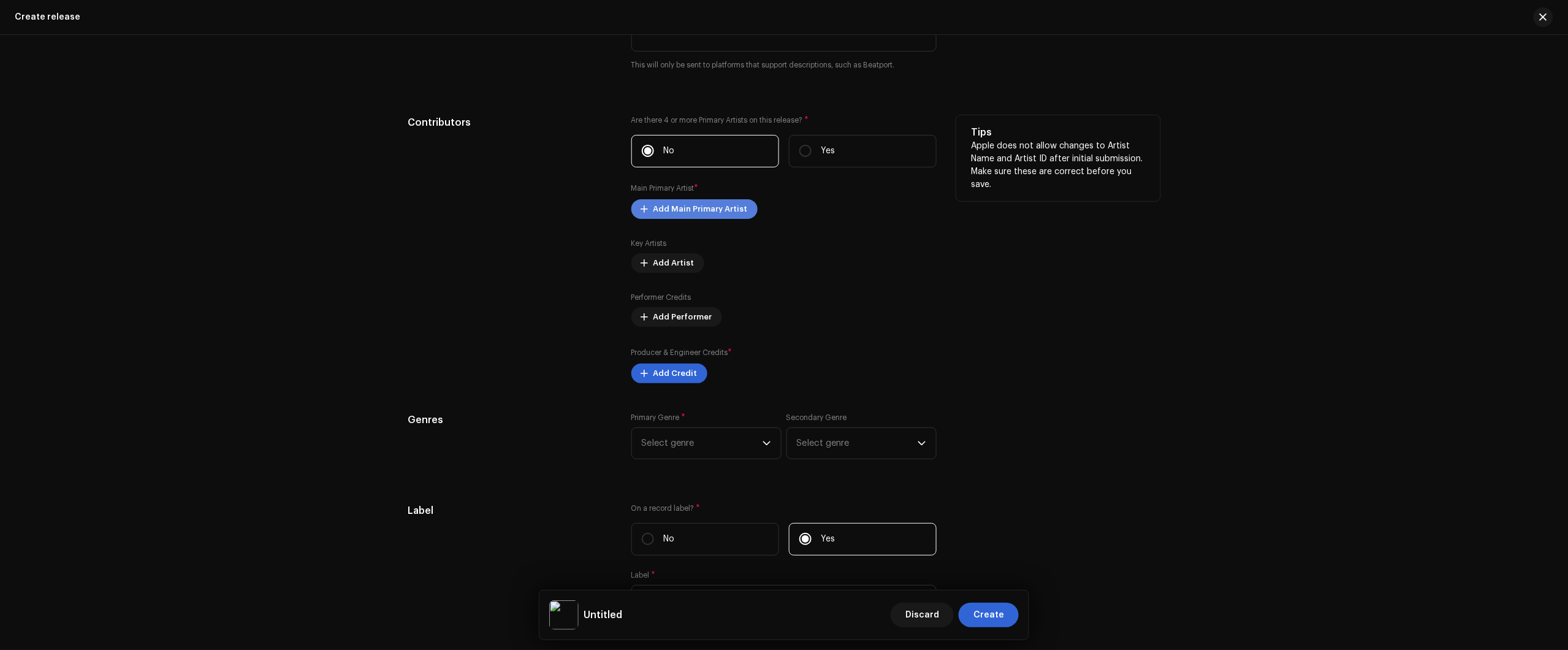
click at [689, 204] on span "Add Main Primary Artist" at bounding box center [700, 209] width 94 height 25
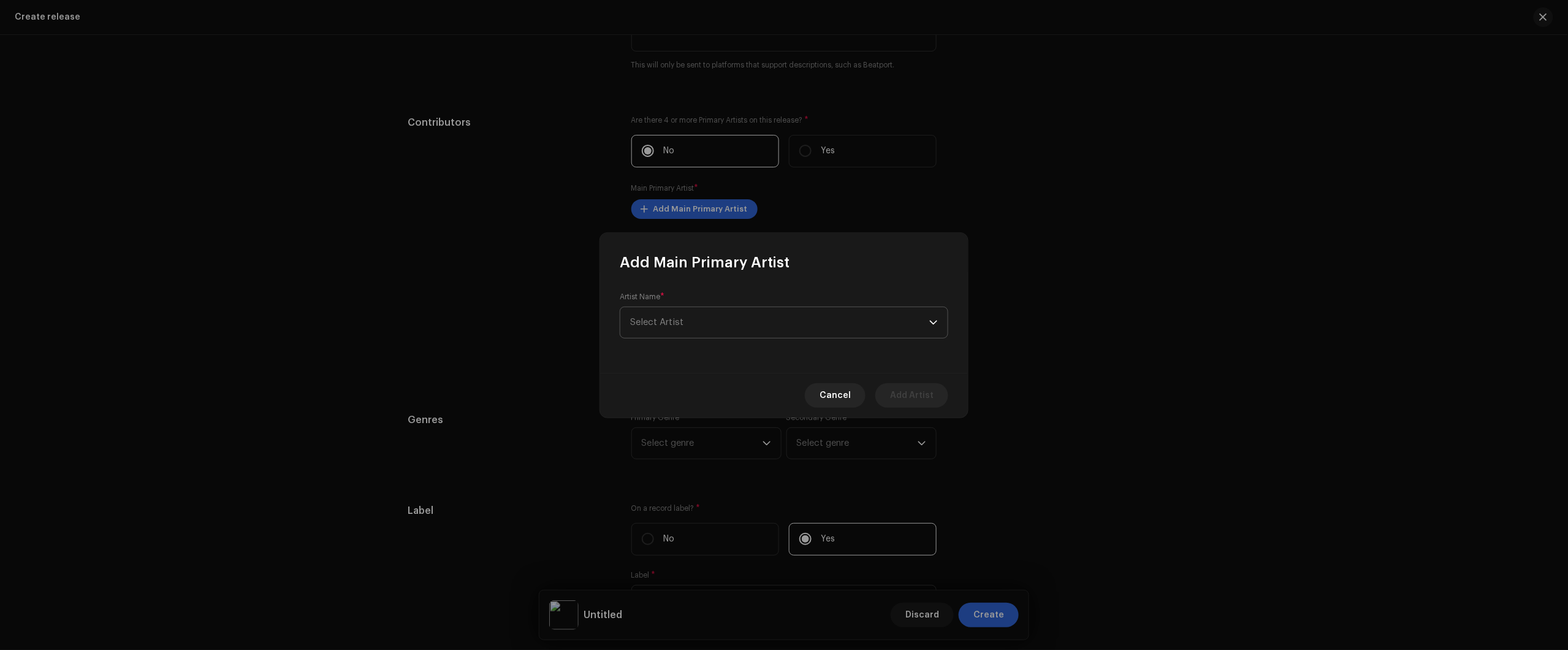
click at [700, 332] on span "Select Artist" at bounding box center [780, 323] width 299 height 31
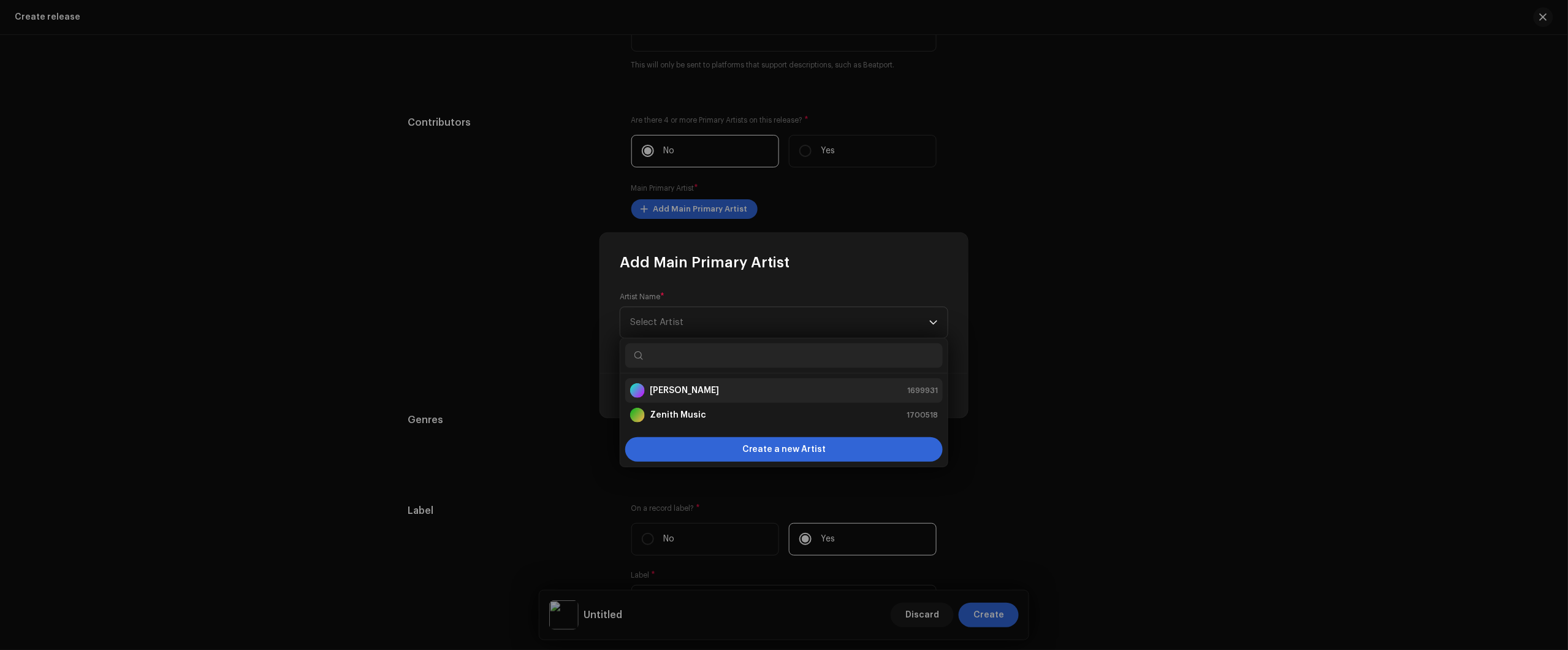
click at [740, 390] on div "Nikko Rapper 1699931" at bounding box center [784, 390] width 308 height 15
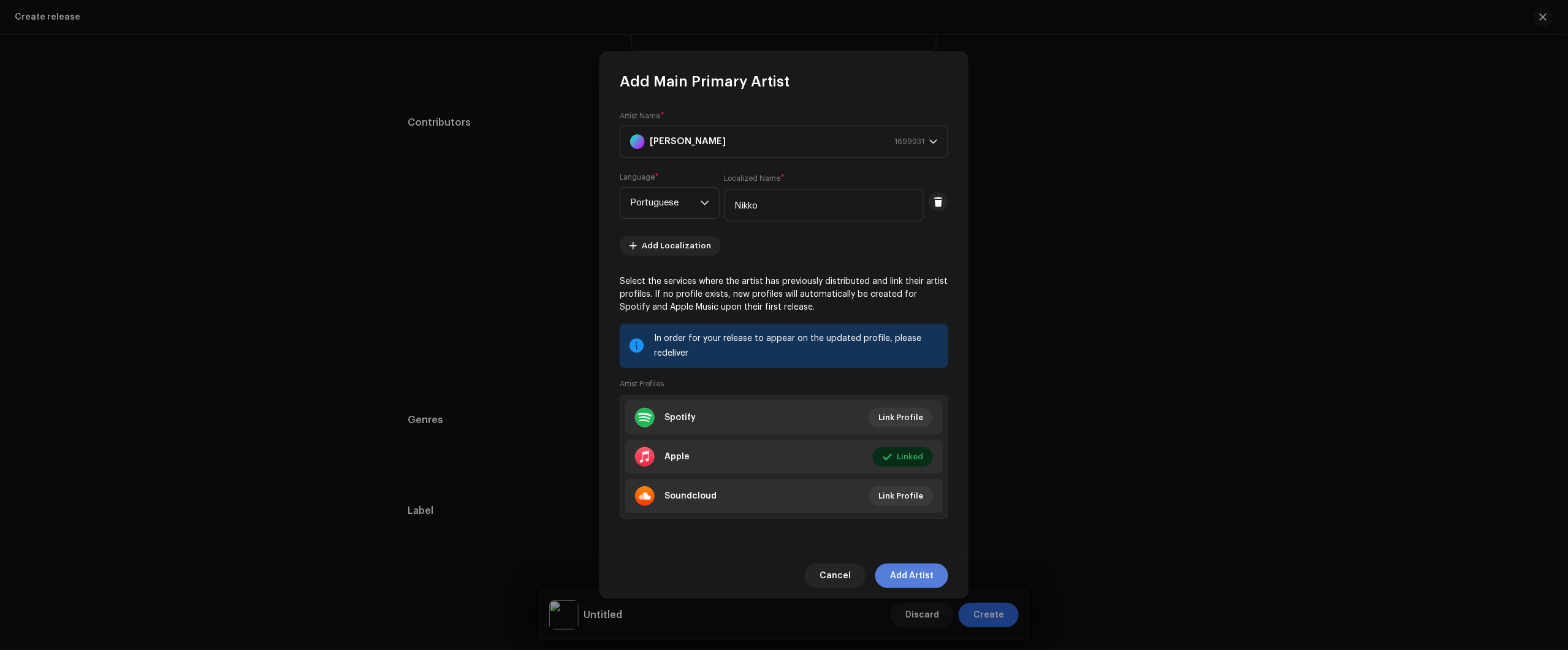
drag, startPoint x: 911, startPoint y: 567, endPoint x: 916, endPoint y: 578, distance: 12.1
click at [911, 568] on span "Add Artist" at bounding box center [911, 576] width 43 height 25
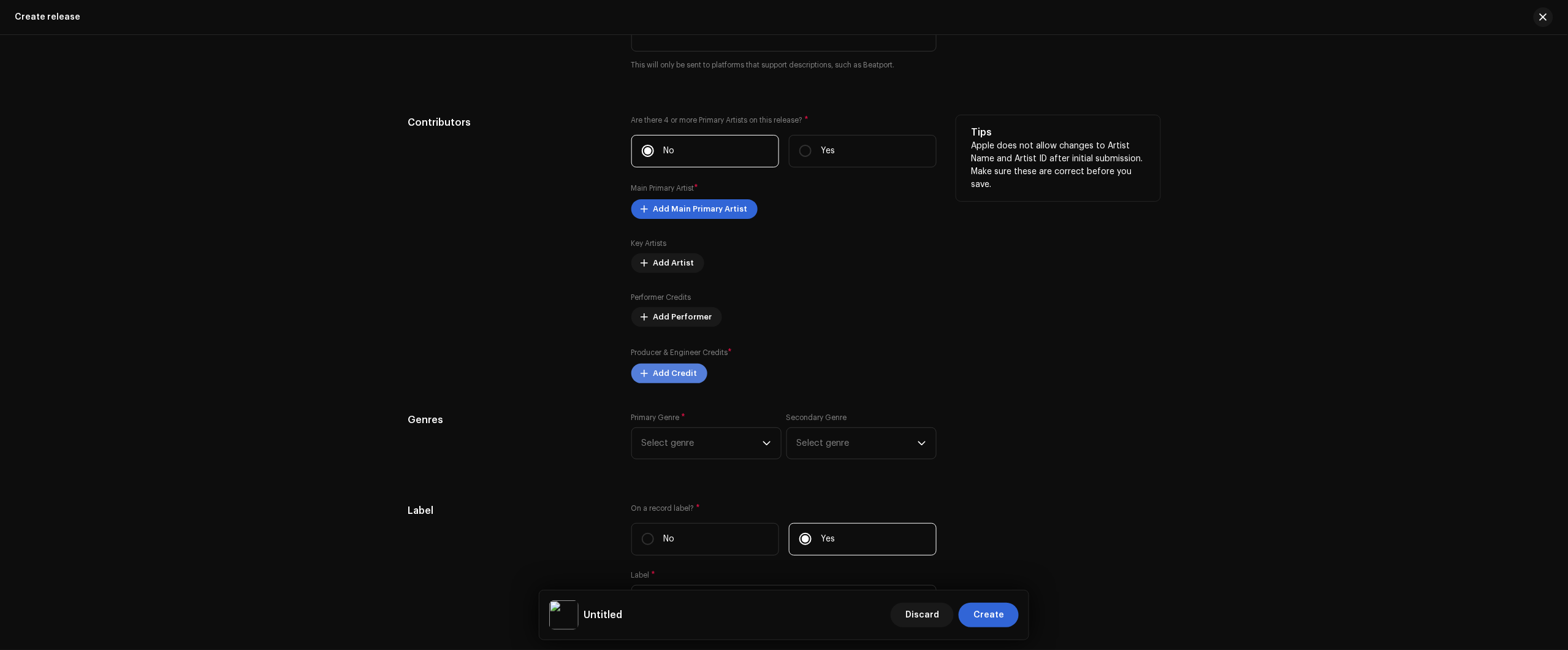
click at [687, 371] on span "Add Credit" at bounding box center [675, 373] width 44 height 25
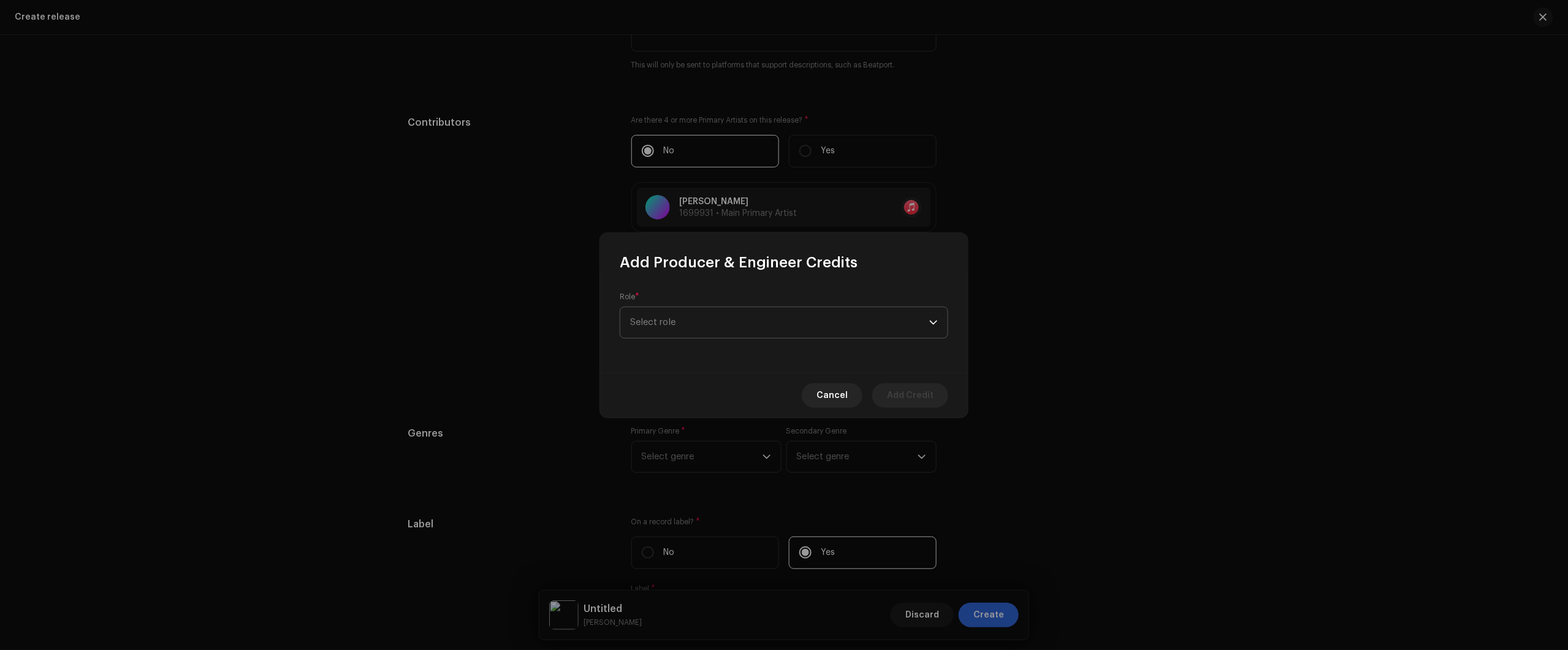
drag, startPoint x: 767, startPoint y: 337, endPoint x: 765, endPoint y: 329, distance: 8.2
click at [767, 332] on span "Select role" at bounding box center [780, 323] width 299 height 31
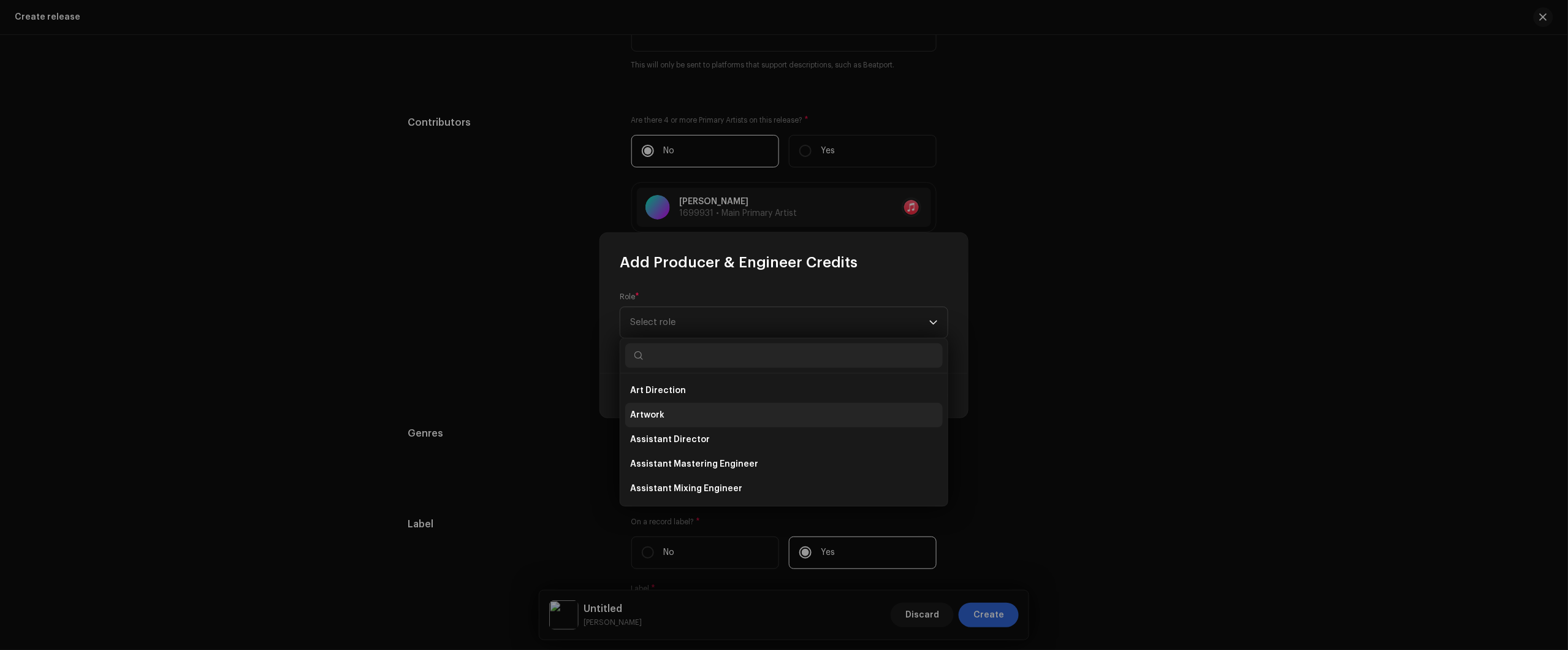
type input "["
type input "prod"
click at [755, 483] on li "Producer" at bounding box center [784, 489] width 317 height 25
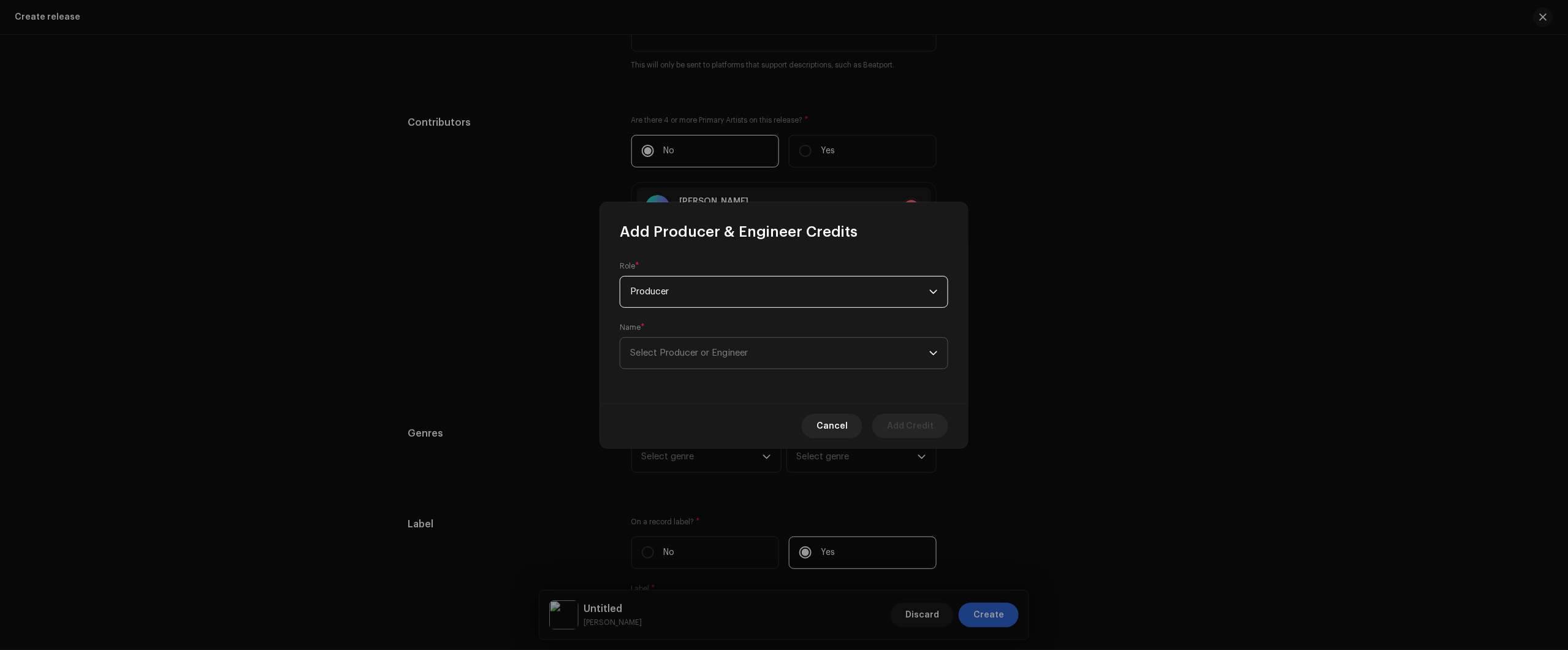
click at [814, 353] on span "Select Producer or Engineer" at bounding box center [780, 353] width 299 height 31
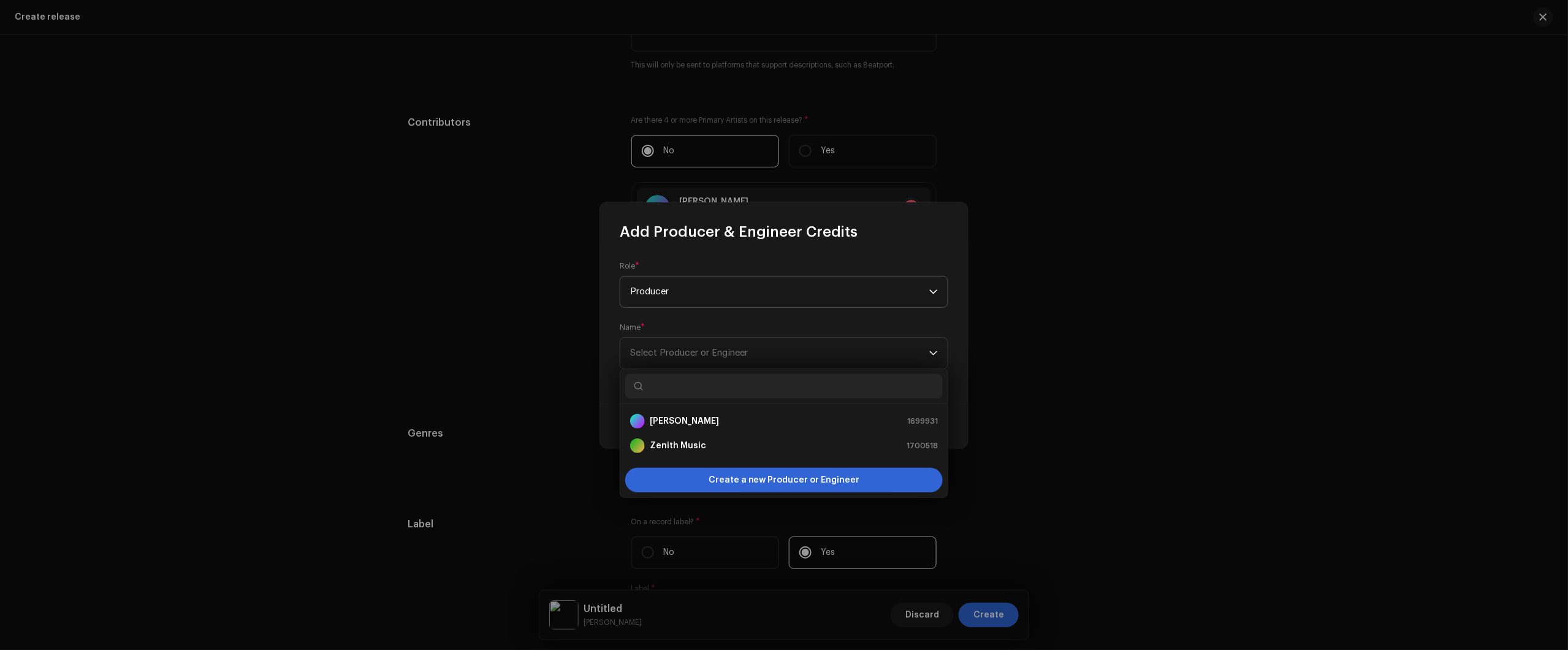
paste input "Viktor Galvão"
type input "Viktor Galvão"
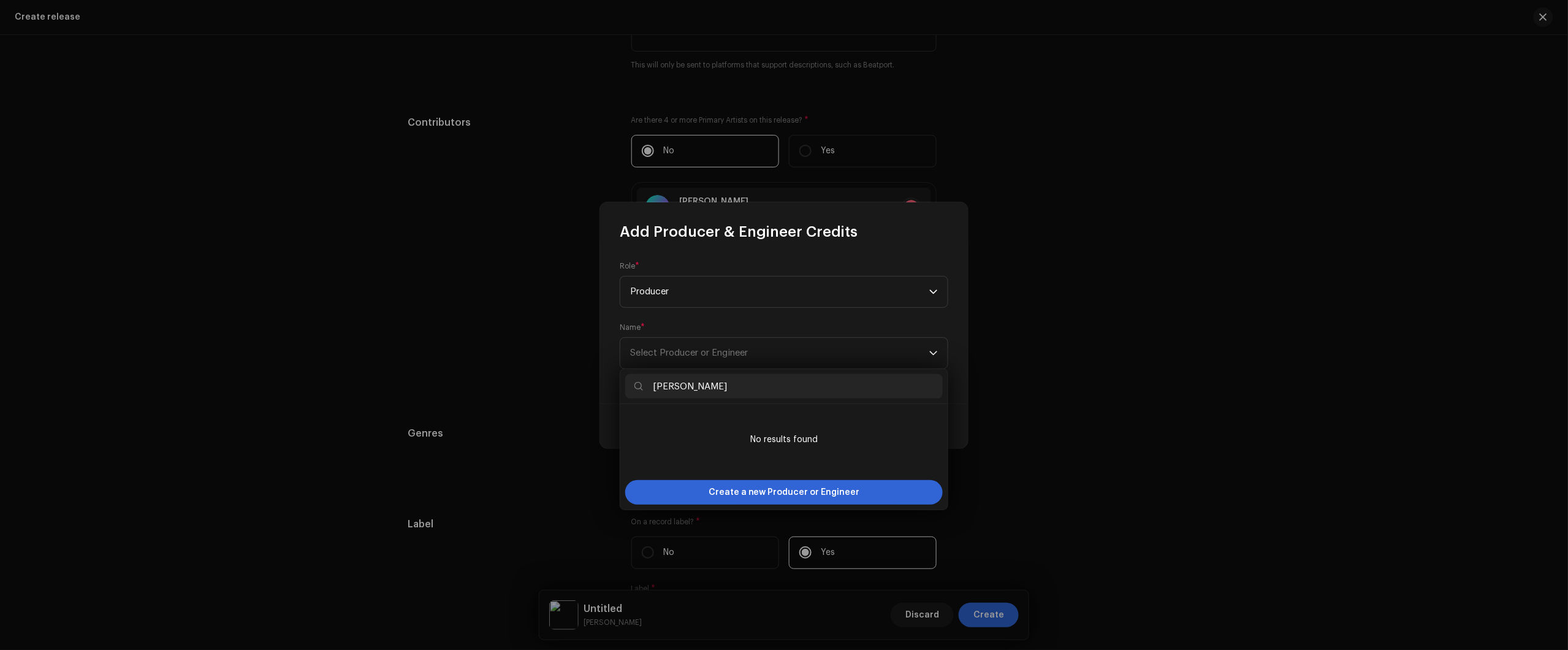
drag, startPoint x: 661, startPoint y: 378, endPoint x: 621, endPoint y: 382, distance: 40.2
click at [621, 382] on div "Viktor Galvão" at bounding box center [784, 386] width 327 height 35
click at [717, 384] on input "Viktor Galvão" at bounding box center [784, 386] width 317 height 25
drag, startPoint x: 728, startPoint y: 384, endPoint x: 656, endPoint y: 390, distance: 72.2
click at [656, 390] on input "Viktor Galvão" at bounding box center [784, 386] width 317 height 25
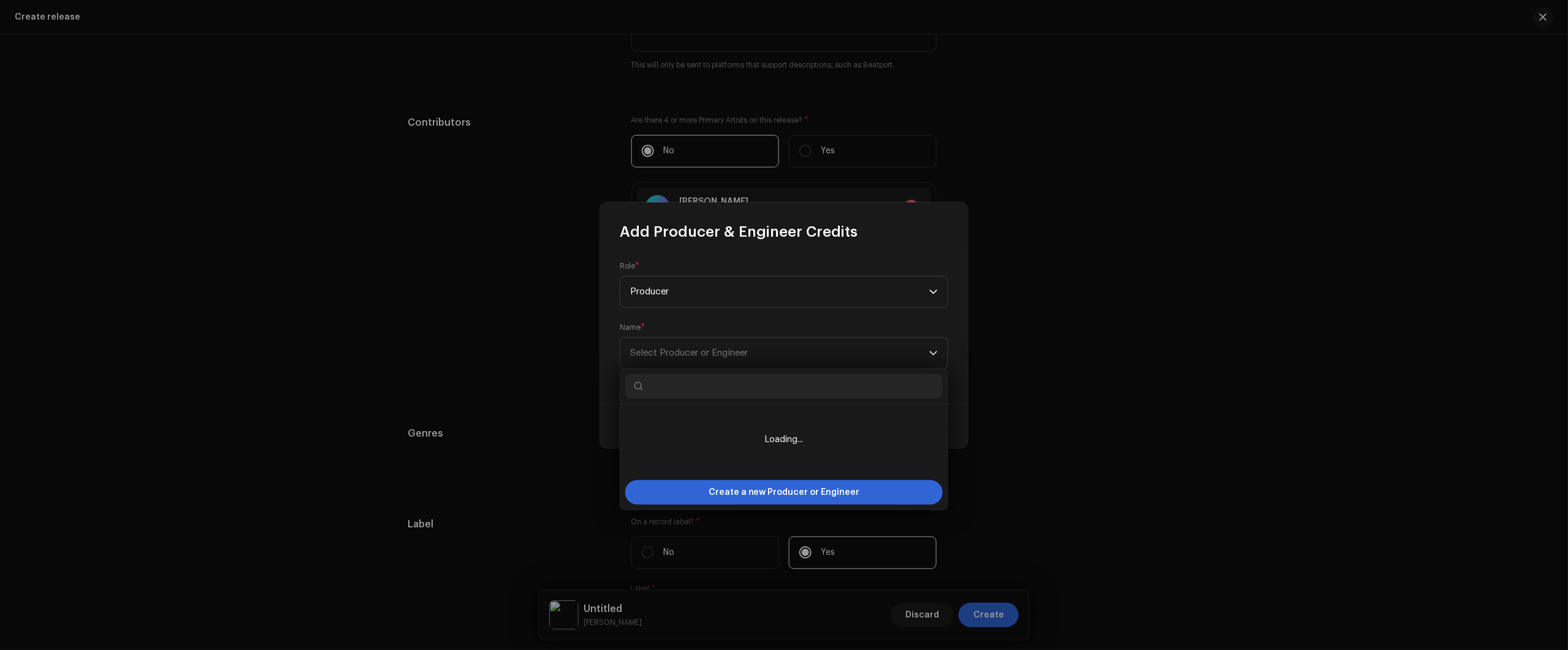
paste input "Viktor Galvão"
type input "Viktor Galvão"
click at [780, 499] on span "Create a new Producer or Engineer" at bounding box center [784, 492] width 151 height 25
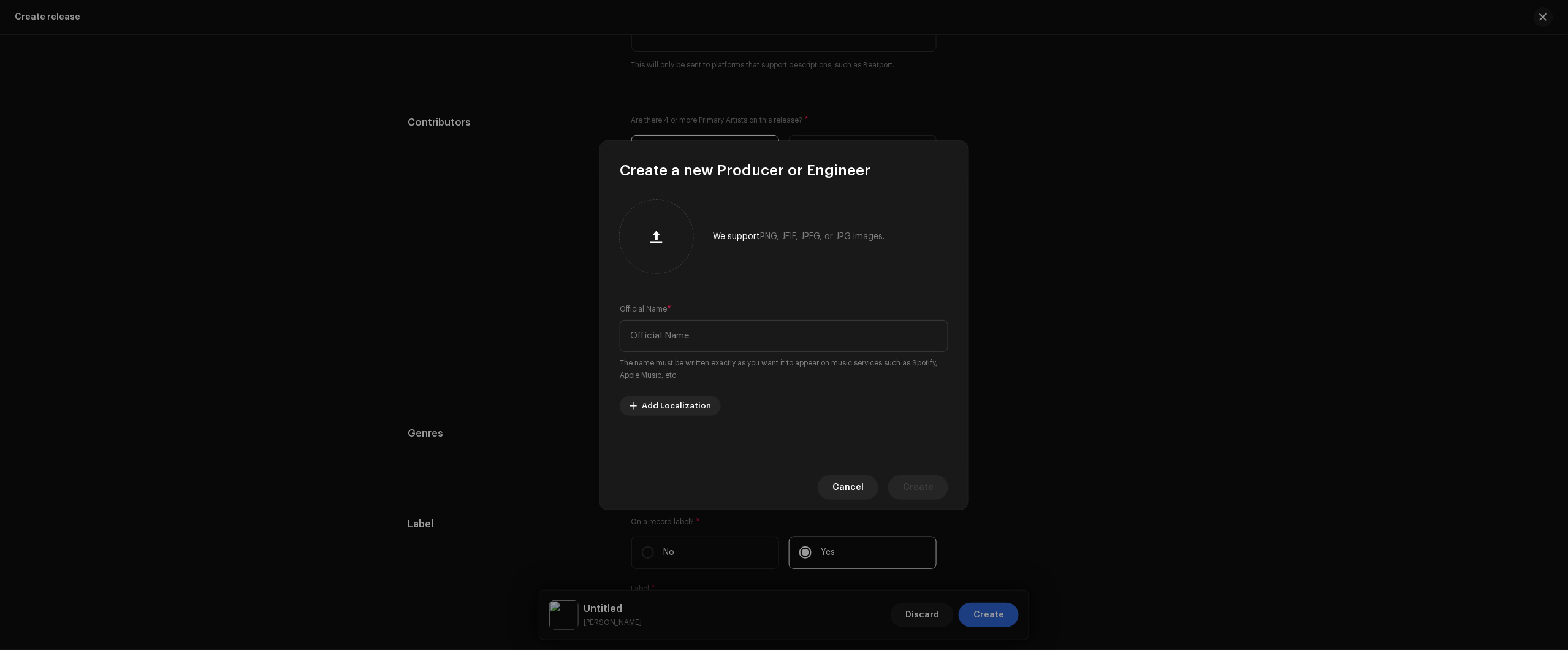
click at [747, 357] on small "The name must be written exactly as you want it to appear on music services suc…" at bounding box center [784, 369] width 329 height 25
click at [743, 342] on input "text" at bounding box center [784, 336] width 329 height 32
paste input "Viktor Galvão"
type input "Viktor Galvão"
click at [911, 479] on span "Create" at bounding box center [918, 487] width 31 height 25
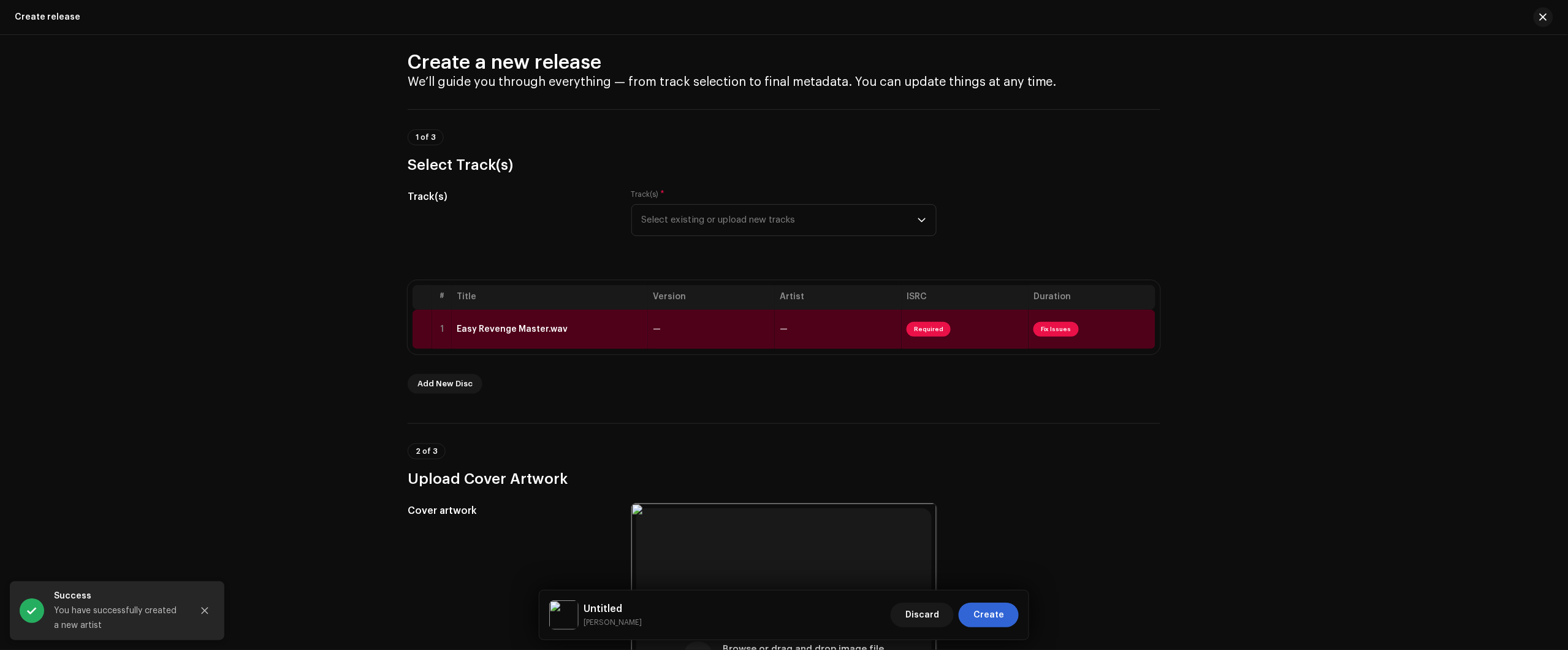
scroll to position [0, 0]
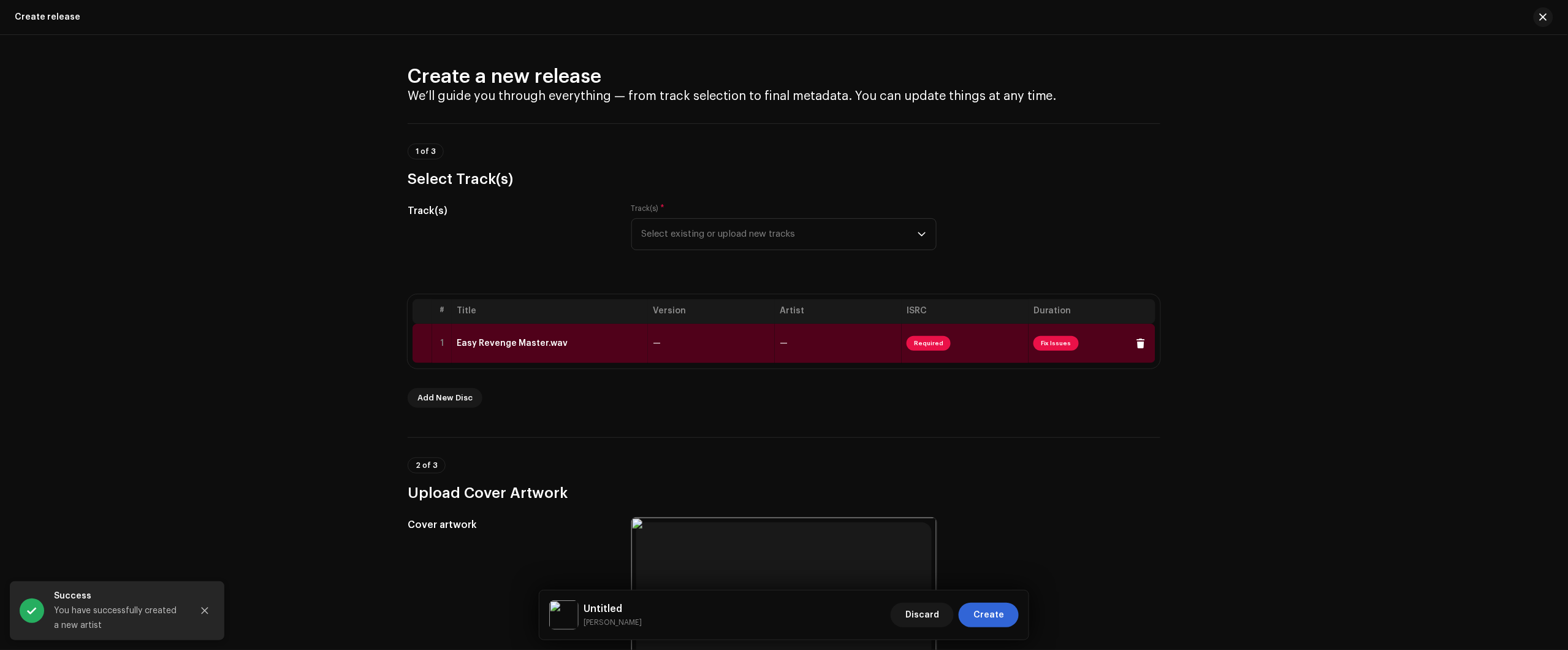
click at [620, 323] on table "# Title Version Artist ISRC Duration 1 Easy Revenge Master.wav — — Required Fix…" at bounding box center [784, 331] width 743 height 64
click at [648, 348] on td "—" at bounding box center [711, 343] width 127 height 39
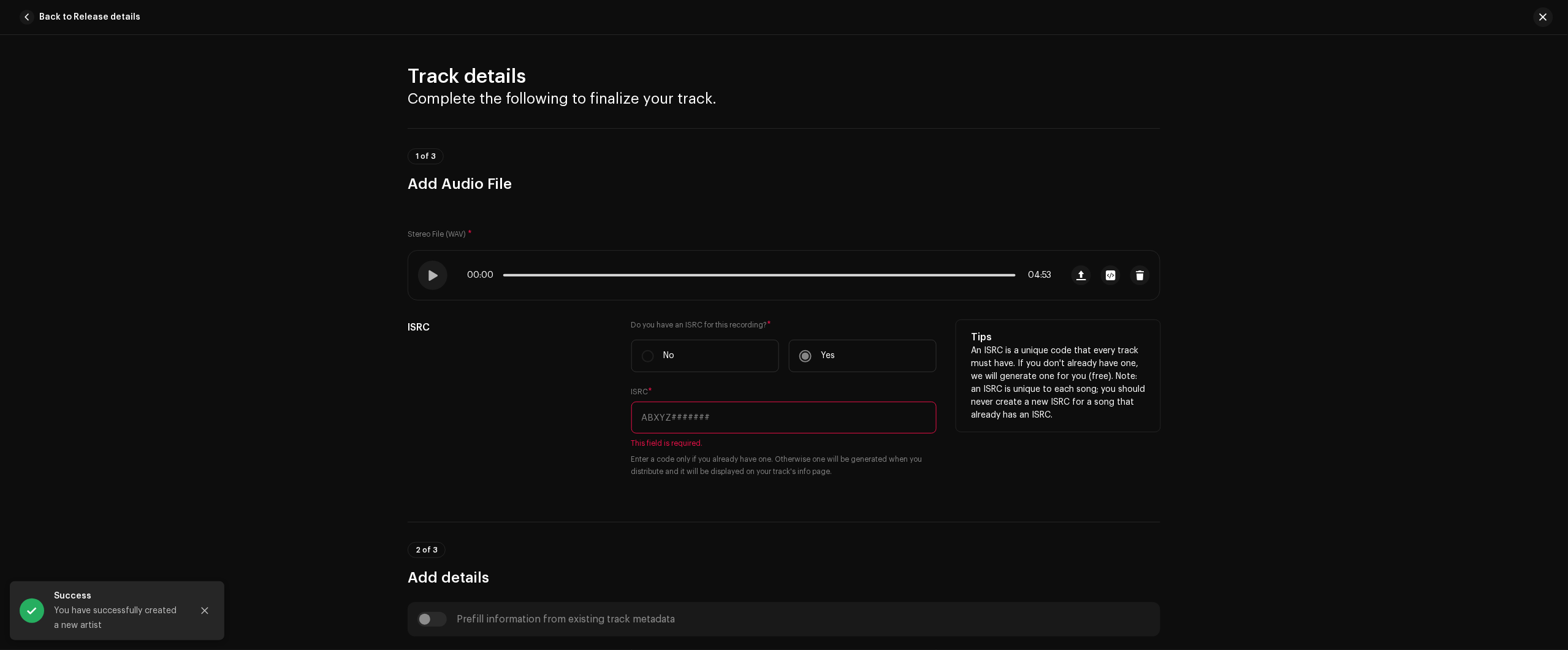
drag, startPoint x: 795, startPoint y: 353, endPoint x: 785, endPoint y: 412, distance: 59.8
click at [786, 410] on div "Do you have an ISRC for this recording? * No Yes ISRC * This field is required.…" at bounding box center [784, 406] width 305 height 172
click at [784, 416] on input "text" at bounding box center [784, 418] width 305 height 32
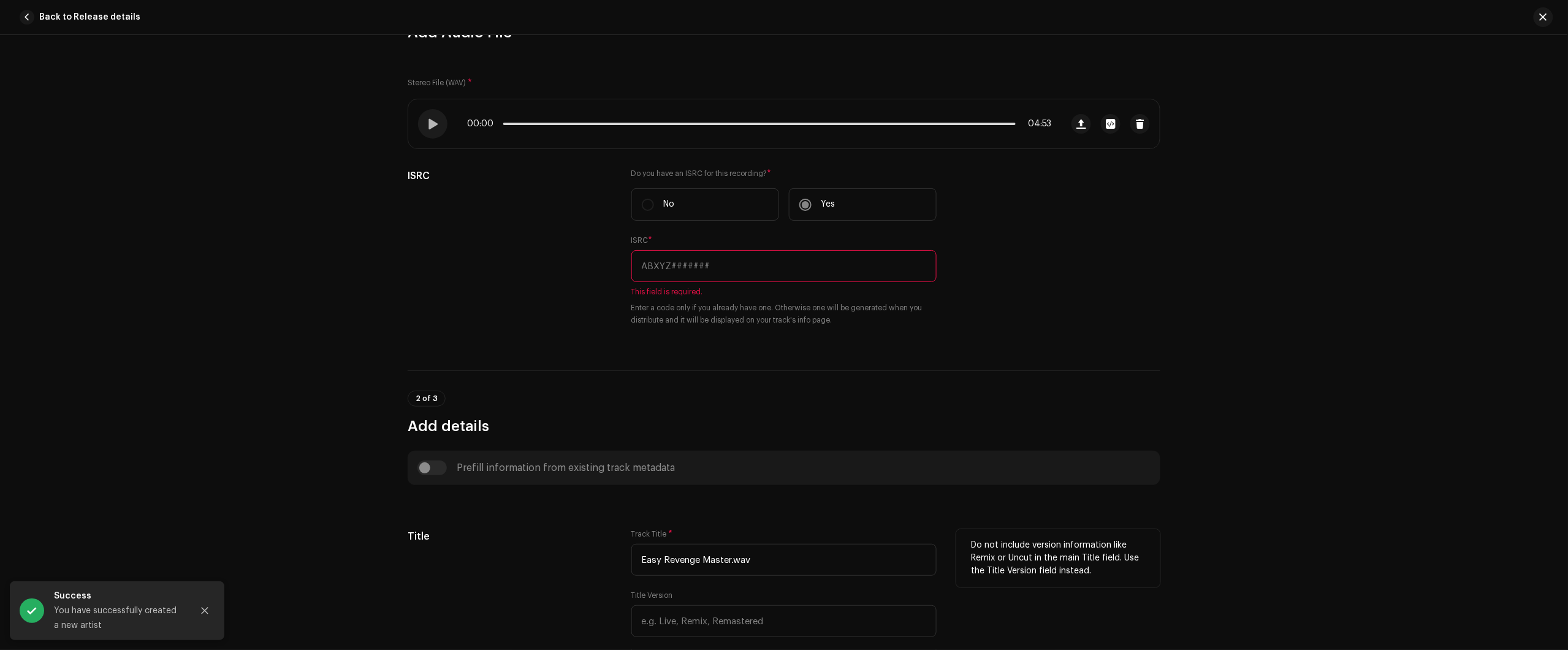
scroll to position [383, 0]
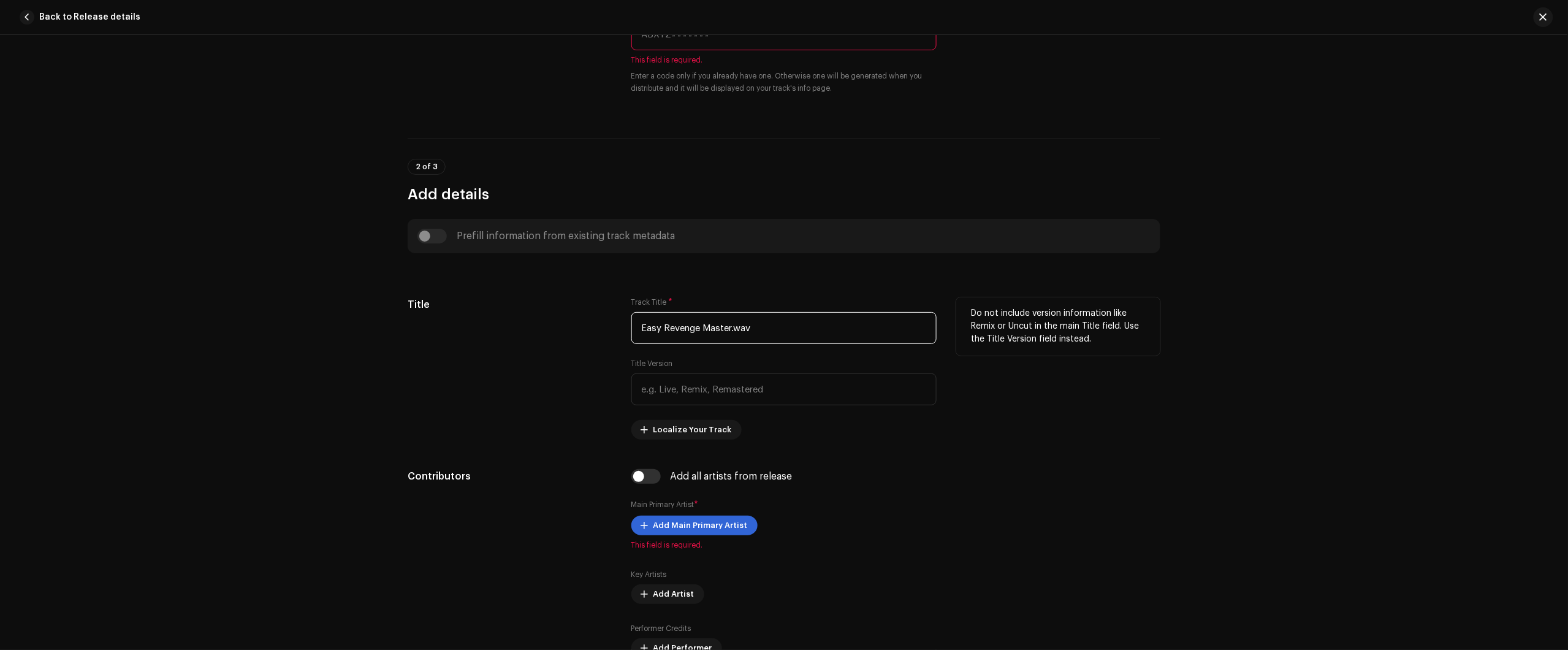
drag, startPoint x: 784, startPoint y: 331, endPoint x: 524, endPoint y: 325, distance: 260.1
click at [578, 331] on div "Title Track Title * Easy Revenge Master.wav Title Version Localize Your Track D…" at bounding box center [784, 368] width 753 height 142
paste input "text"
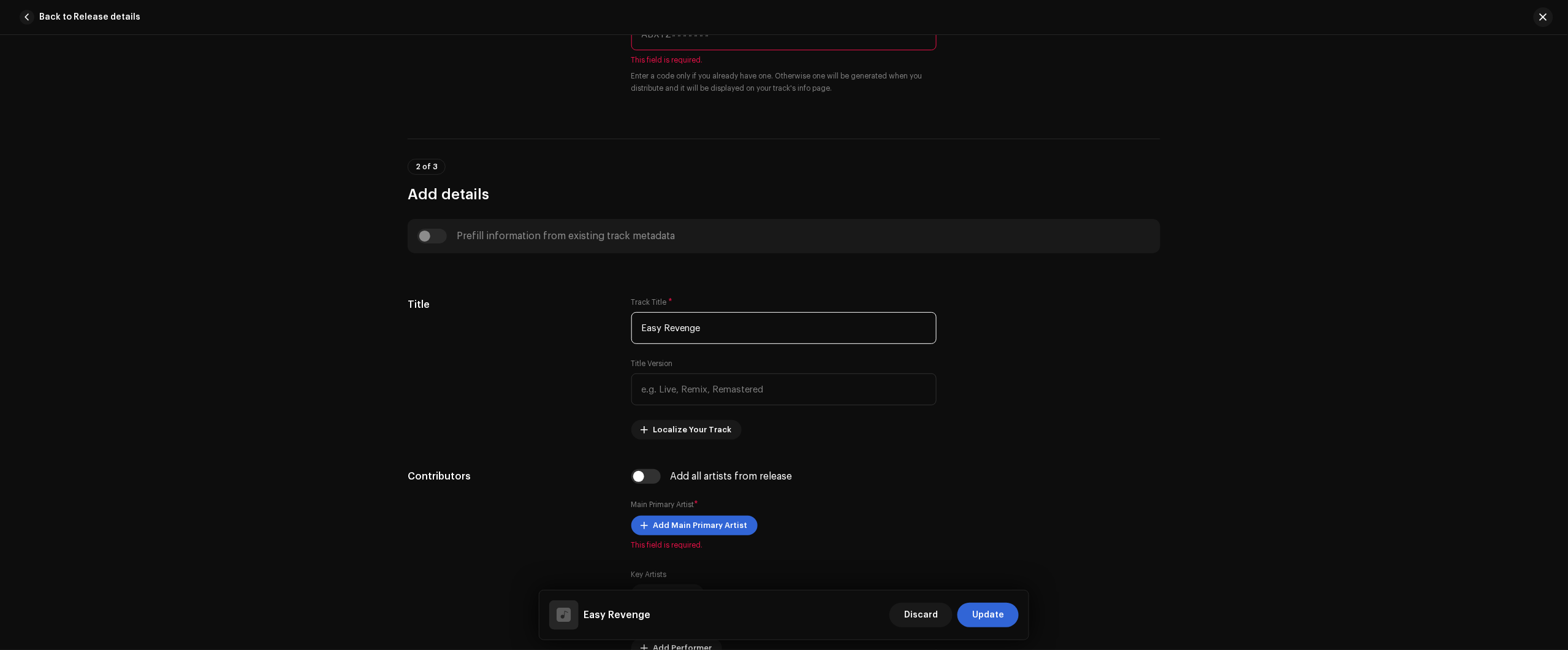
type input "Easy Revenge"
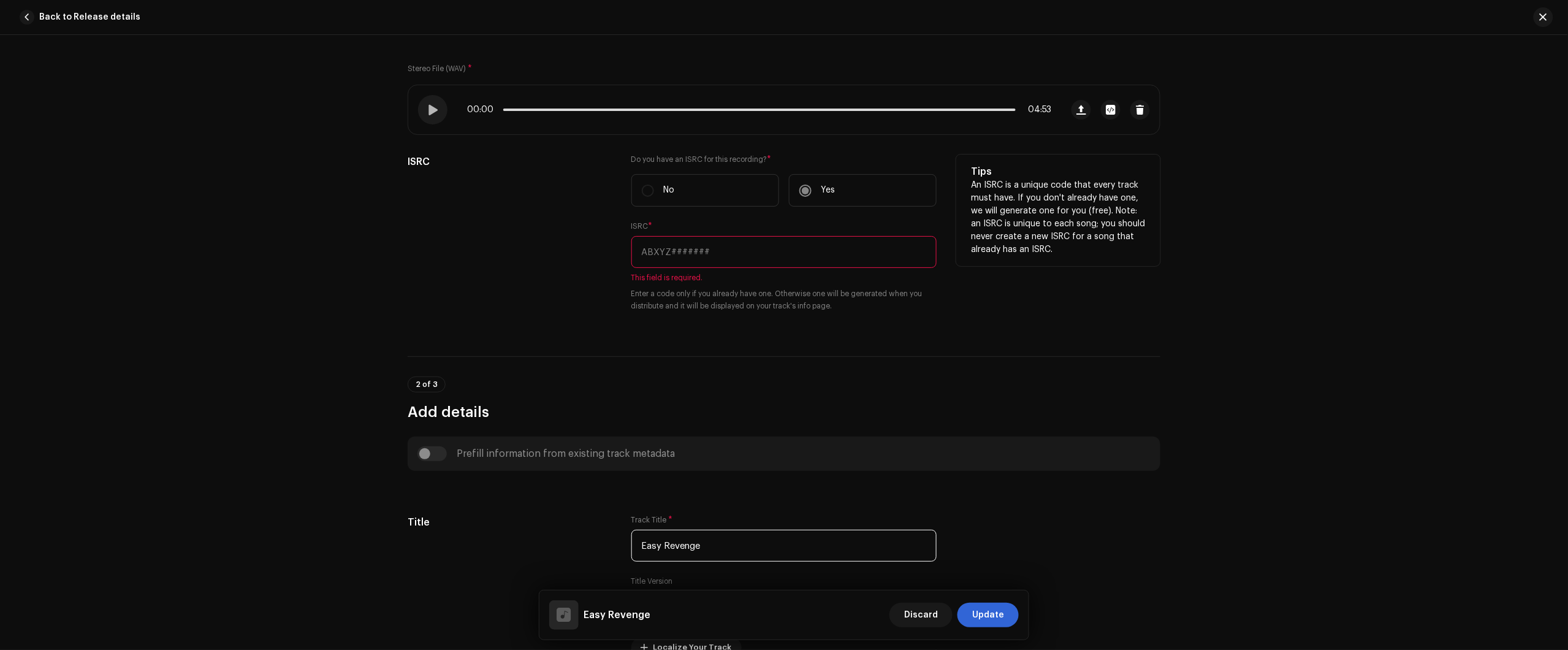
scroll to position [153, 0]
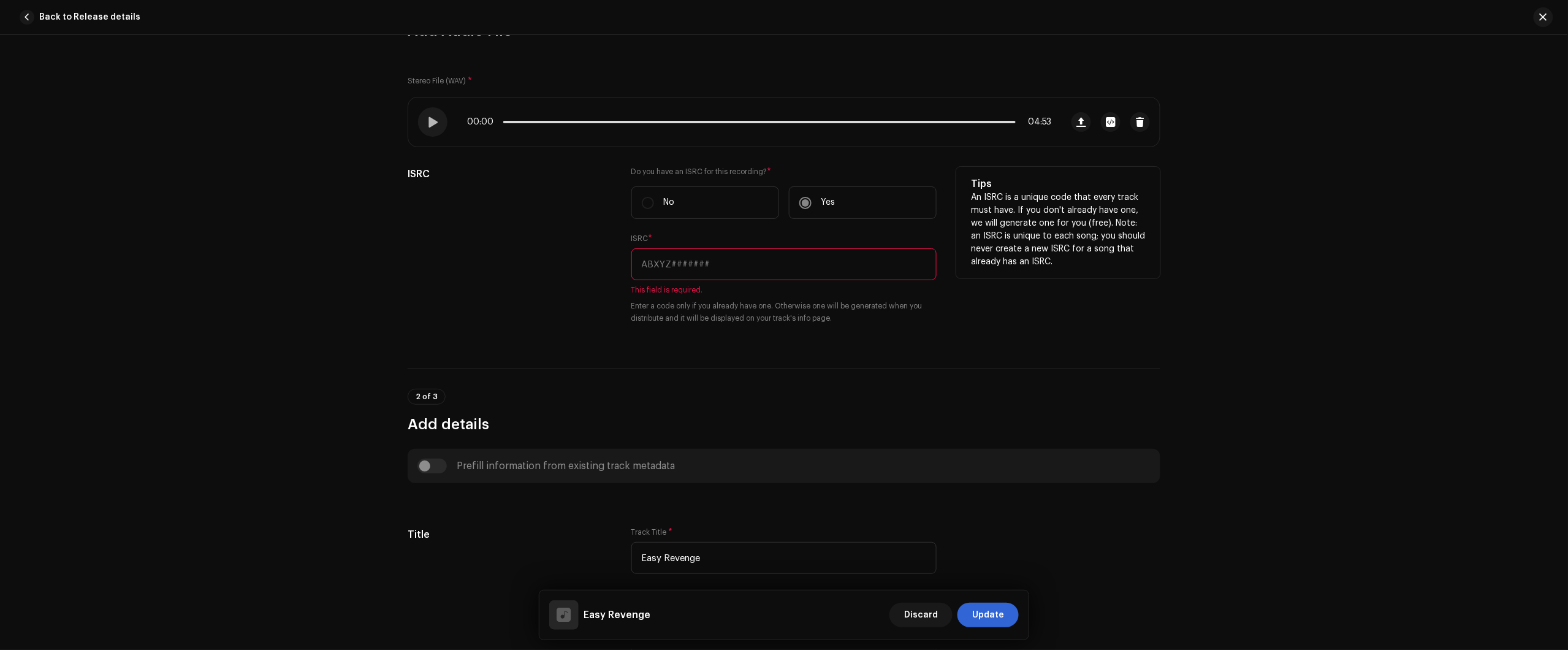
click at [805, 267] on input "text" at bounding box center [784, 264] width 305 height 32
paste input "BC6M22517148"
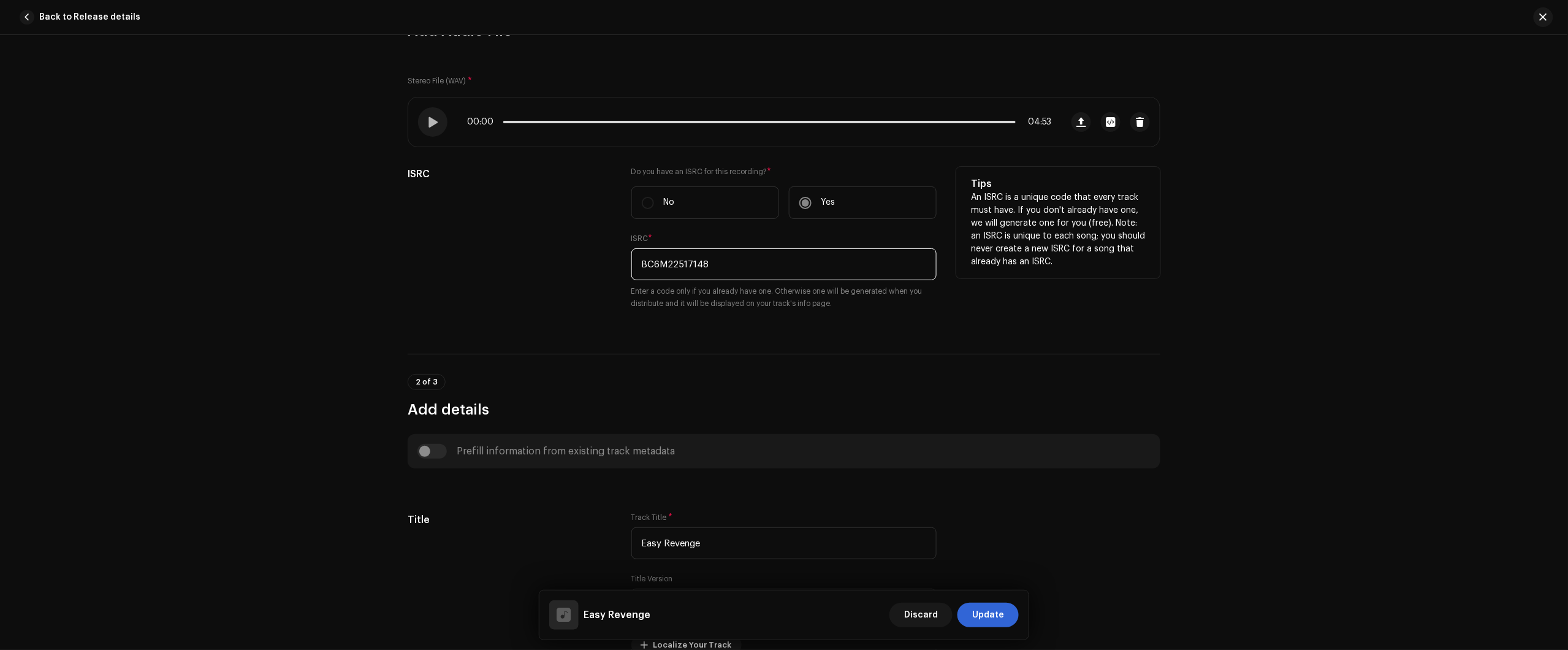
type input "BC6M22517148"
click at [483, 309] on div "ISRC" at bounding box center [509, 245] width 204 height 157
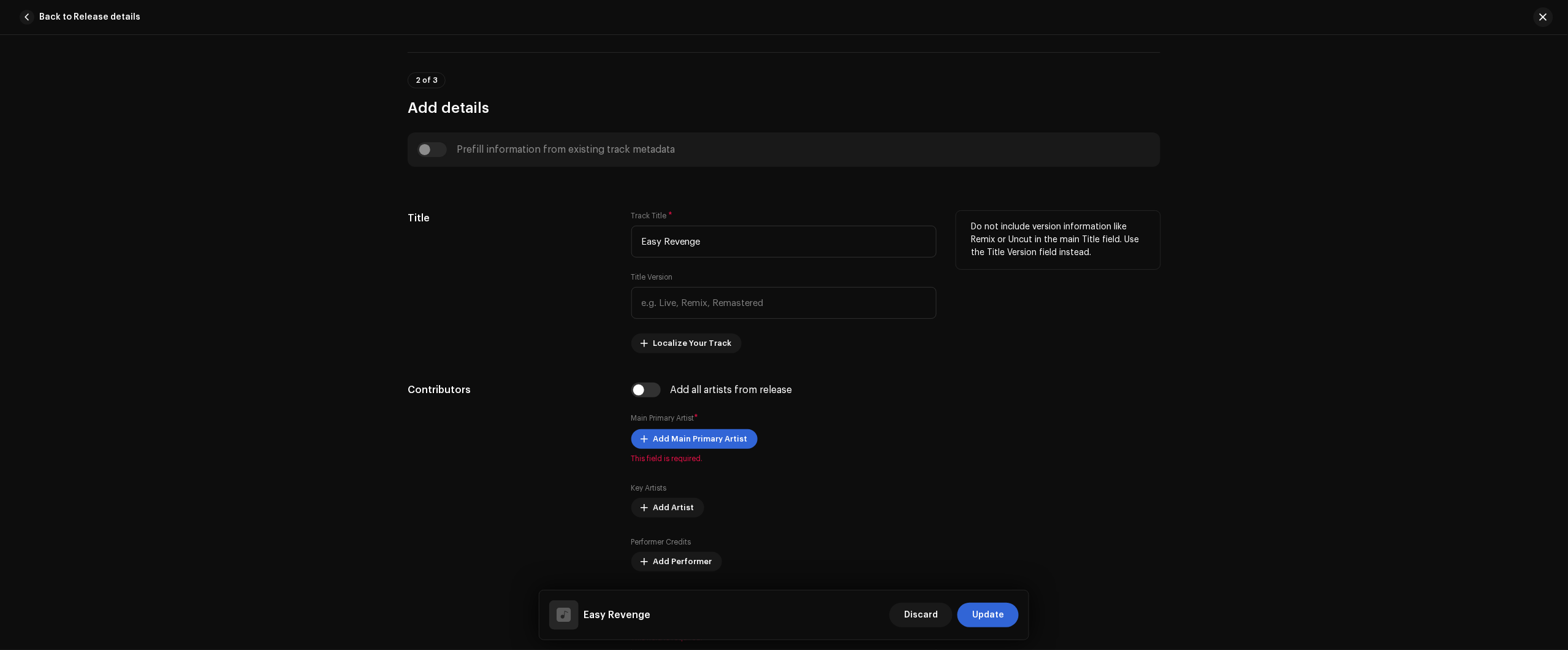
scroll to position [460, 0]
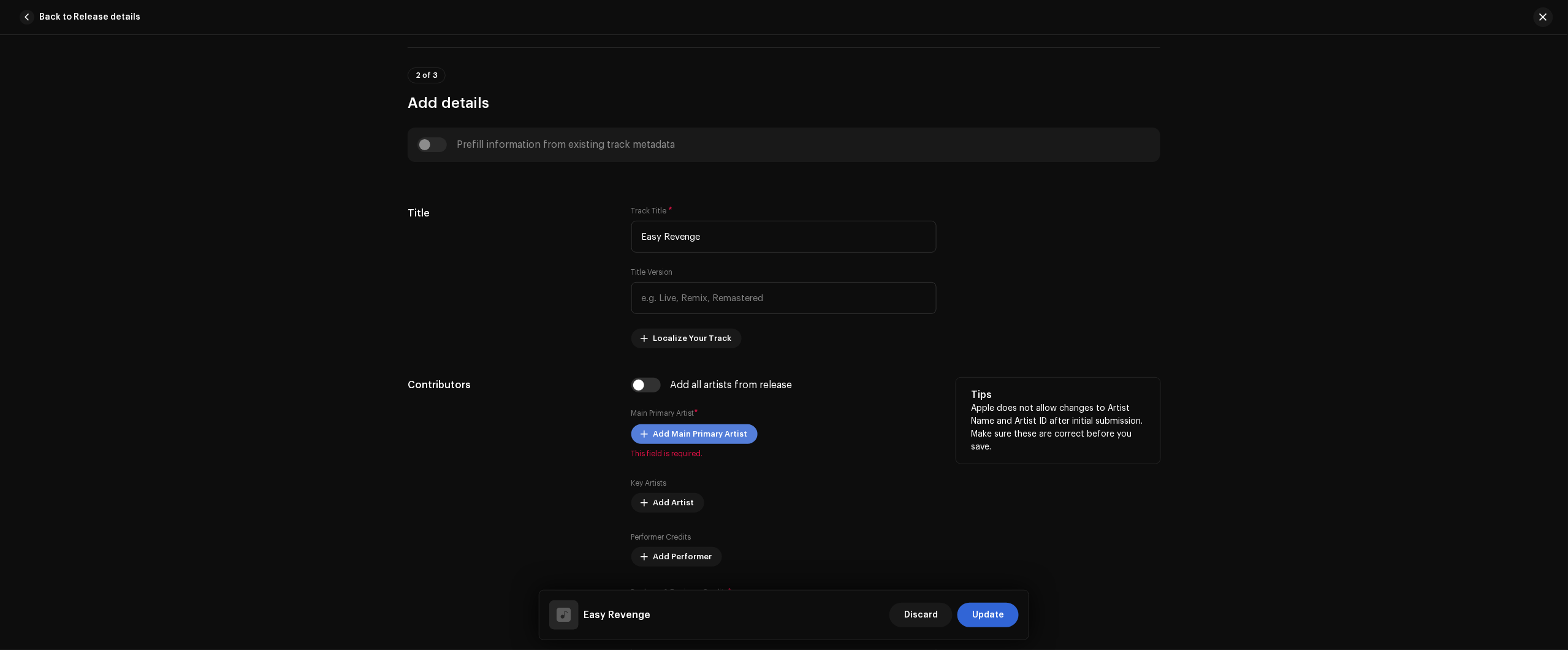
click at [685, 438] on span "Add Main Primary Artist" at bounding box center [700, 434] width 94 height 25
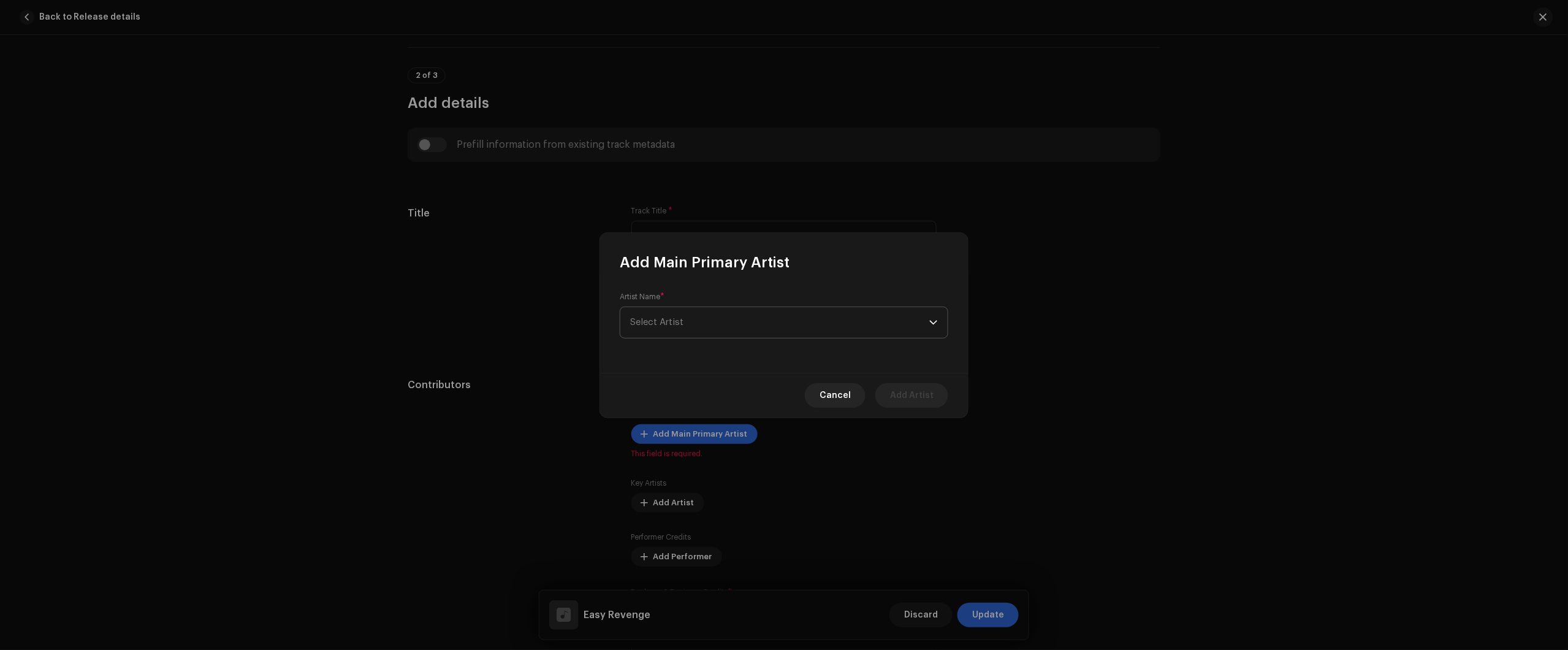
click at [776, 310] on span "Select Artist" at bounding box center [780, 323] width 299 height 31
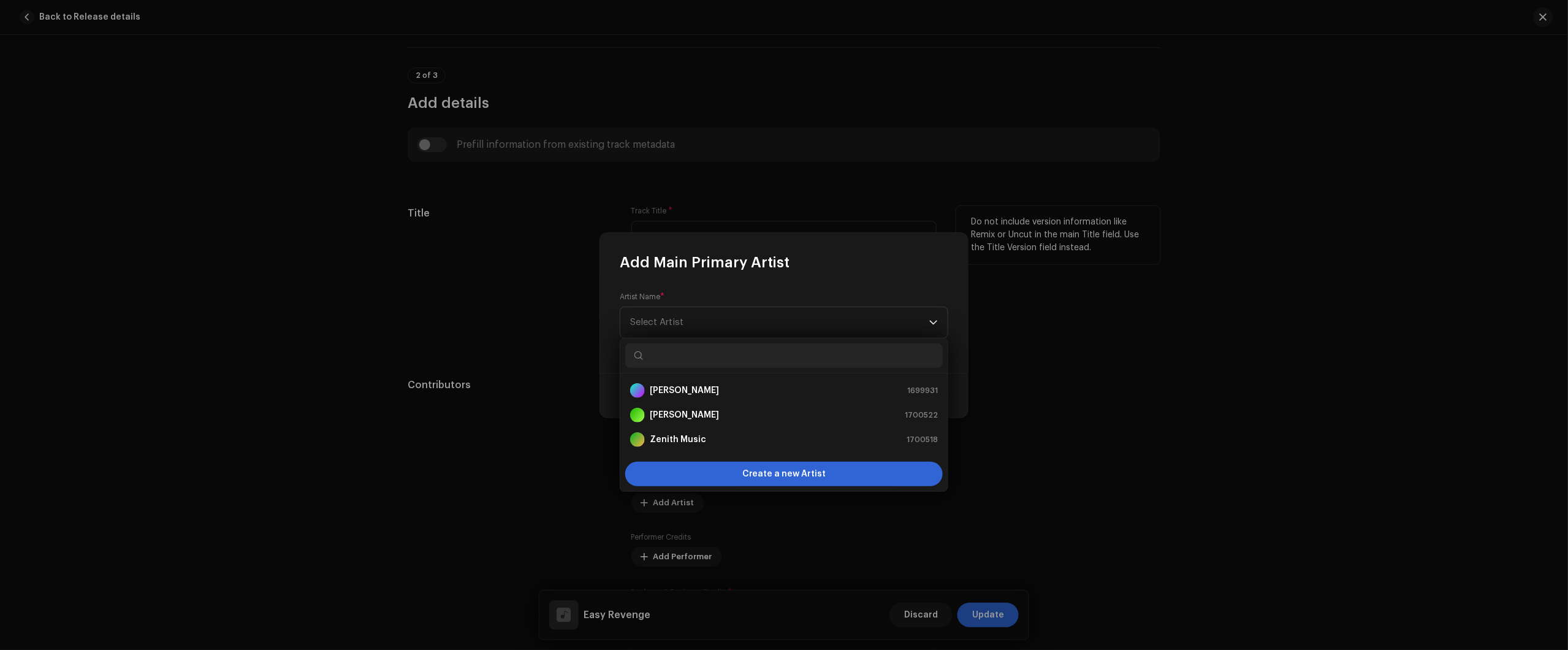
drag, startPoint x: 400, startPoint y: 390, endPoint x: 525, endPoint y: 272, distance: 171.9
click at [403, 388] on div "Add Main Primary Artist Artist Name * Select Artist Cancel Add Artist" at bounding box center [784, 325] width 1568 height 650
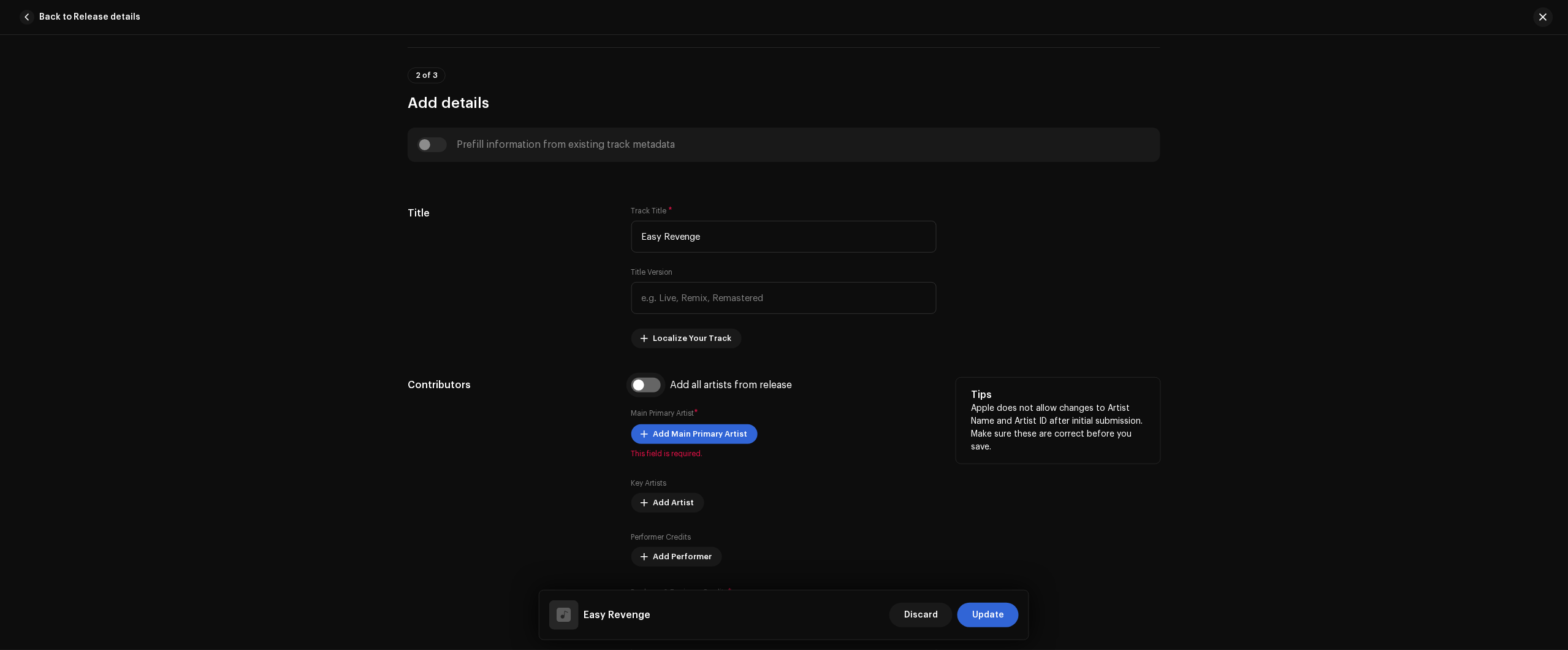
click at [642, 391] on input "checkbox" at bounding box center [646, 385] width 29 height 15
checkbox input "true"
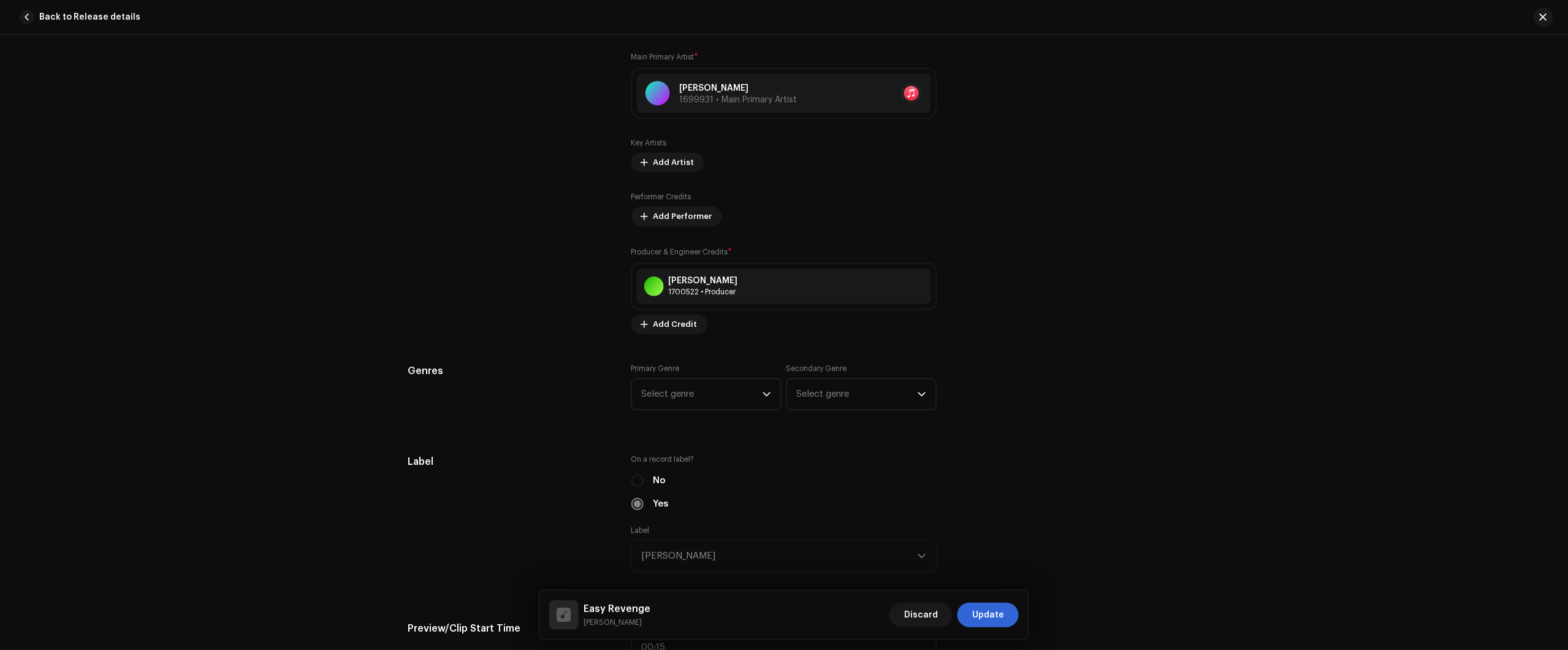
scroll to position [843, 0]
click at [687, 392] on span "Select genre" at bounding box center [702, 390] width 120 height 31
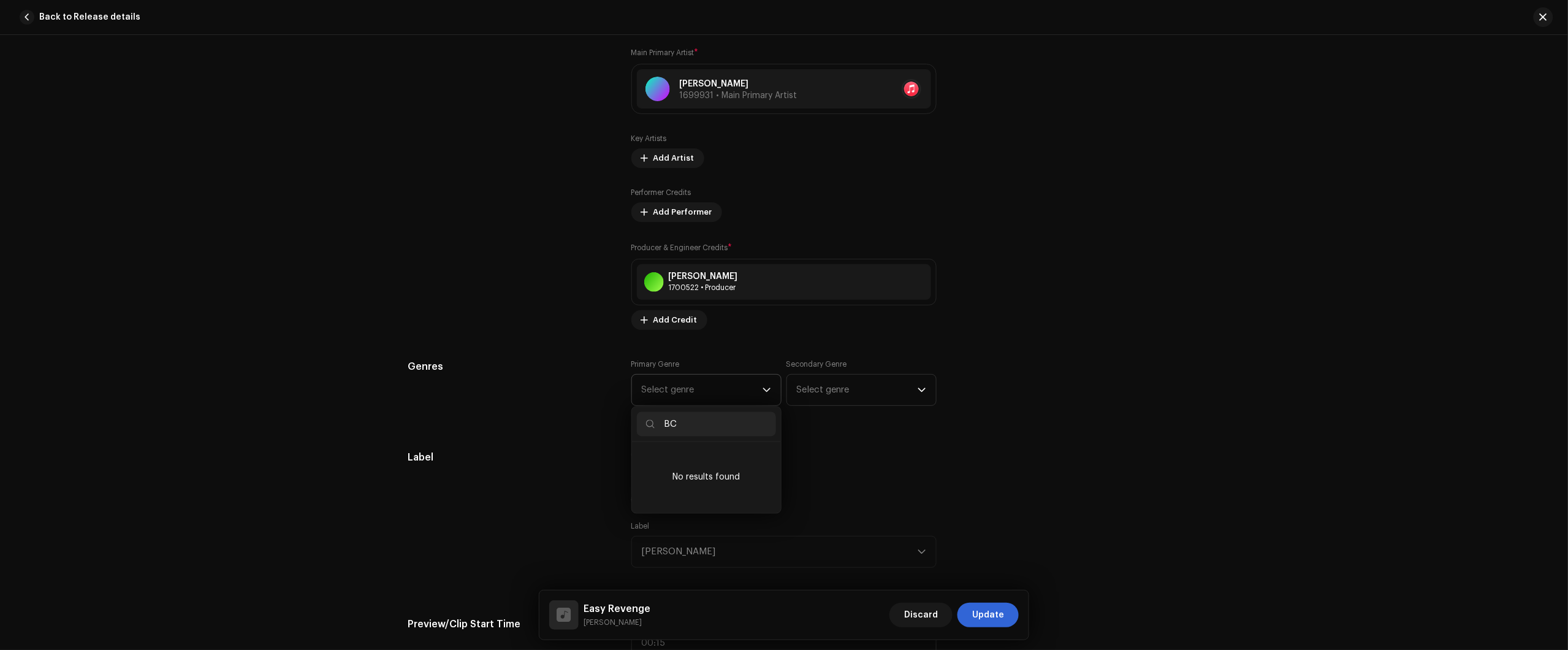
type input "B"
type input "pop"
click at [689, 547] on li "Pop" at bounding box center [707, 556] width 139 height 25
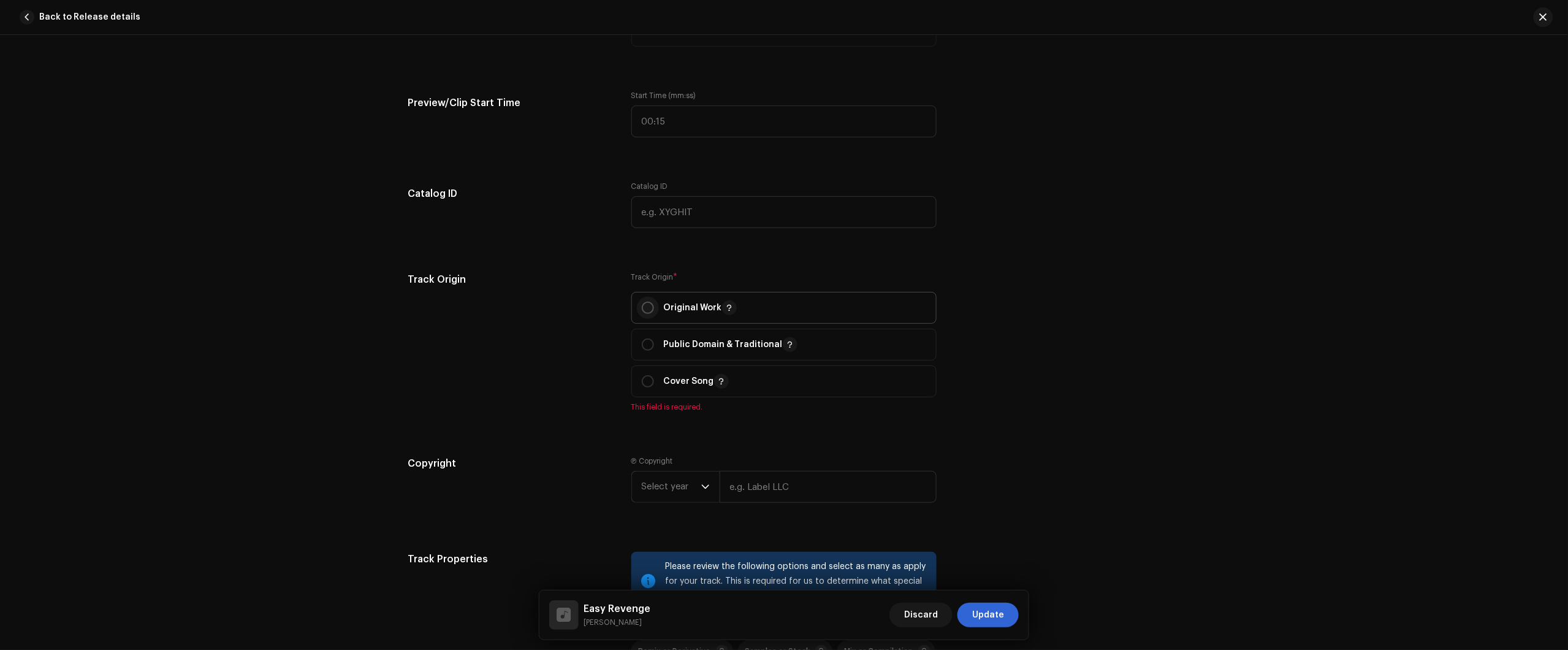
scroll to position [1380, 0]
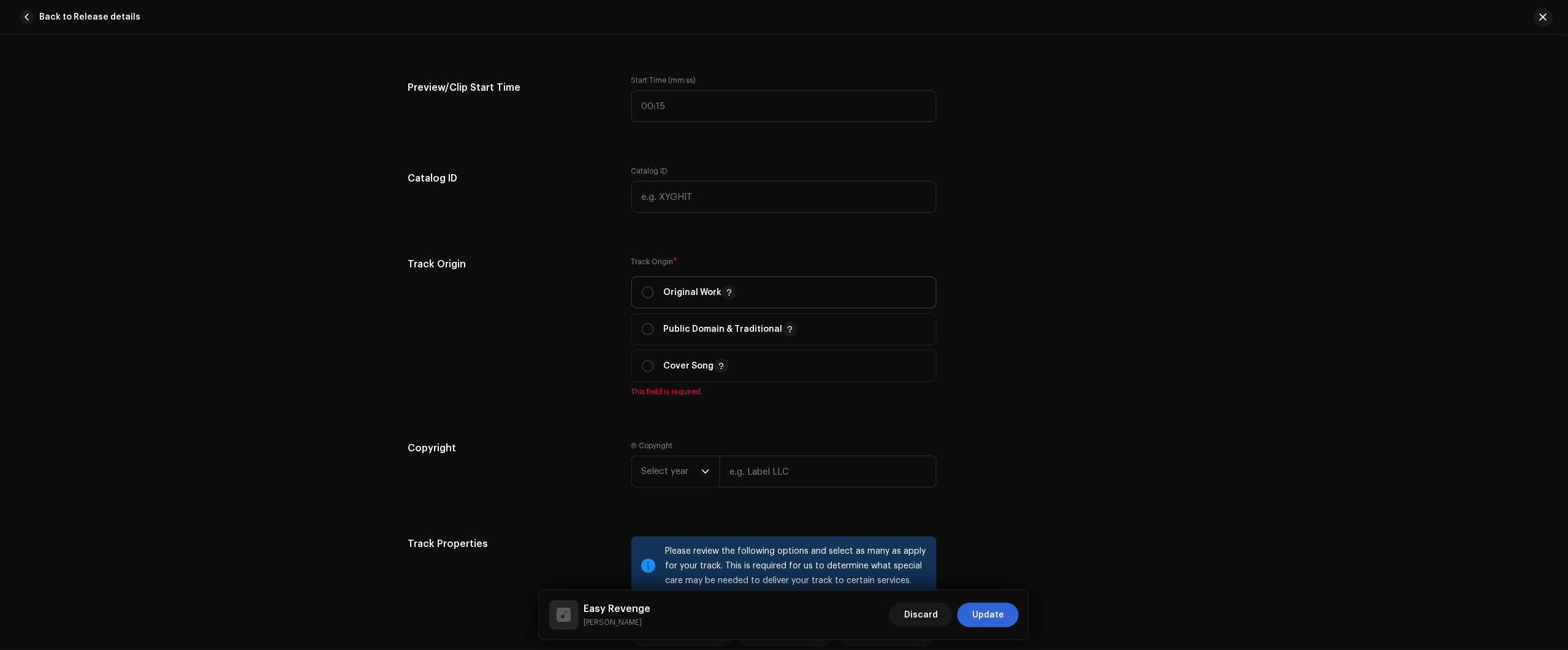
click at [642, 284] on span "Original Work" at bounding box center [784, 293] width 284 height 31
radio input "true"
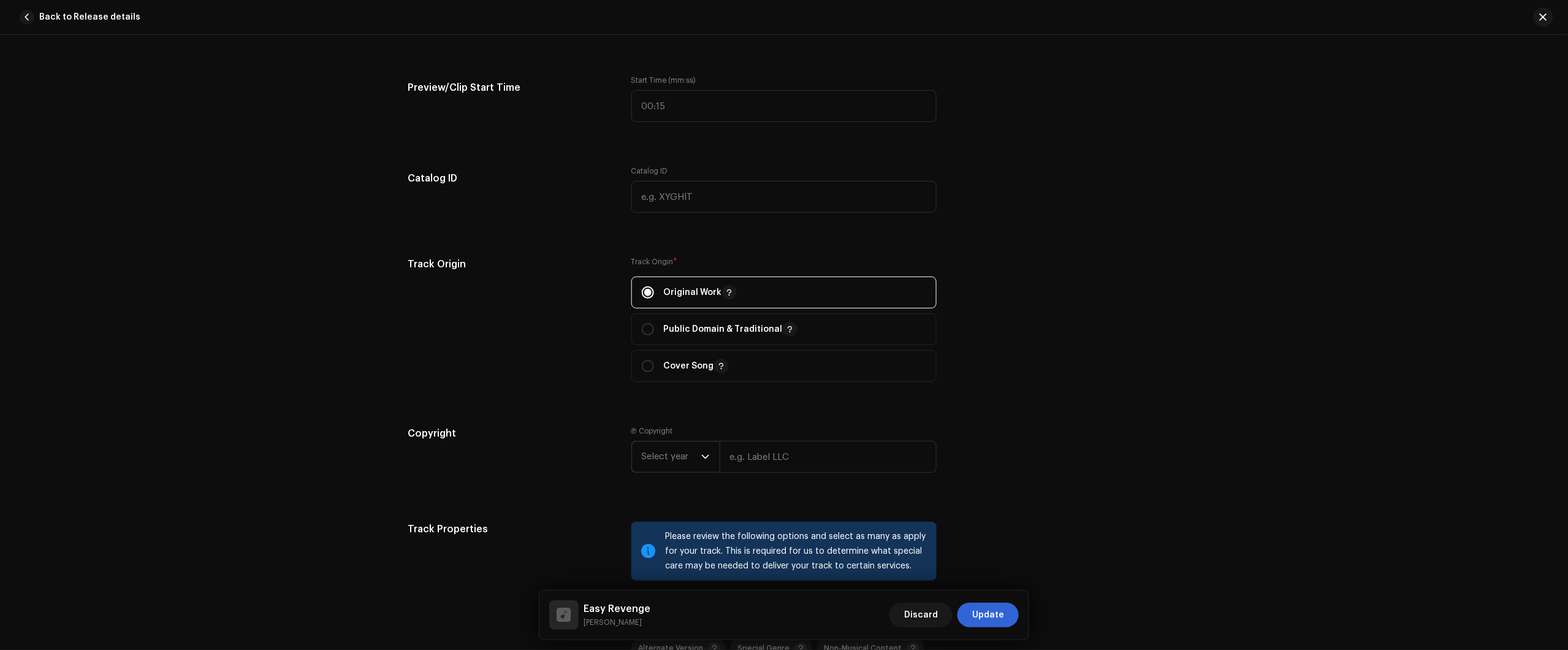
click at [657, 462] on span "Select year" at bounding box center [671, 457] width 60 height 31
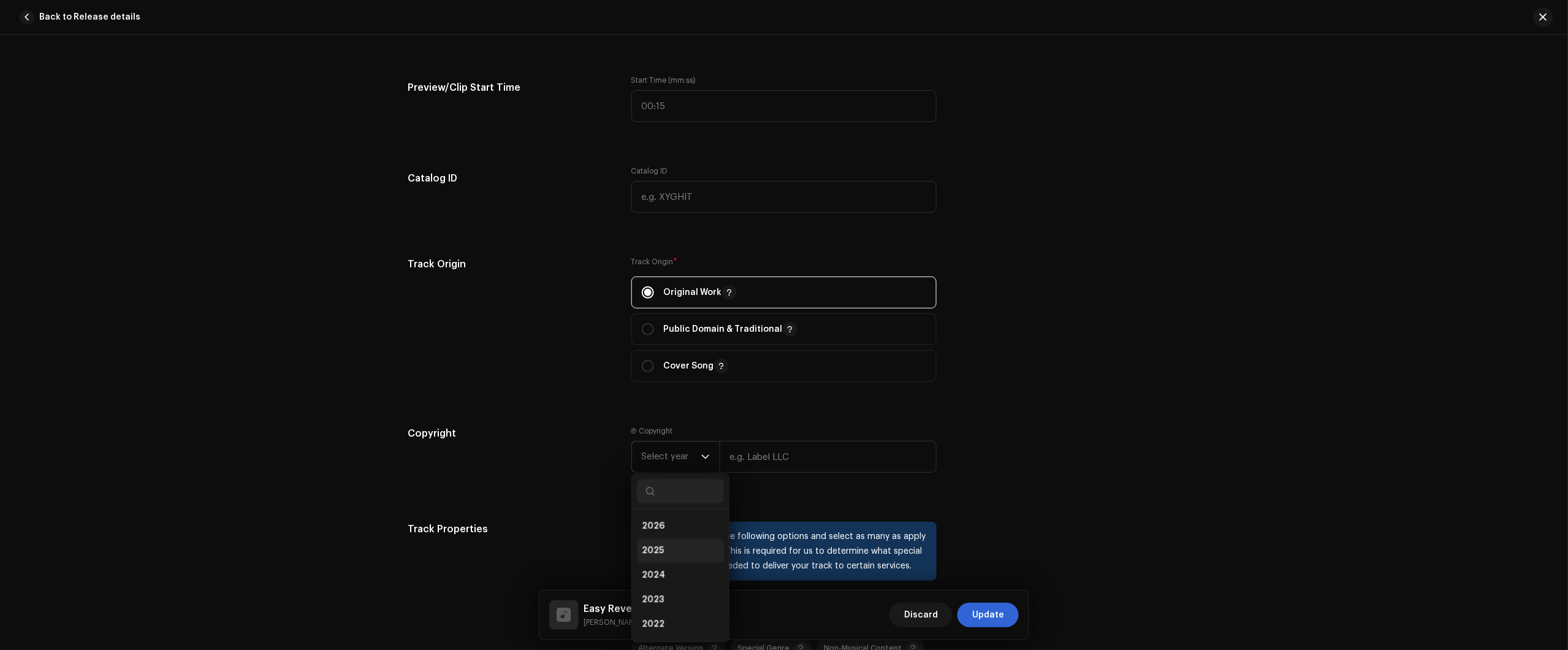
click at [660, 547] on span "2025" at bounding box center [652, 550] width 22 height 12
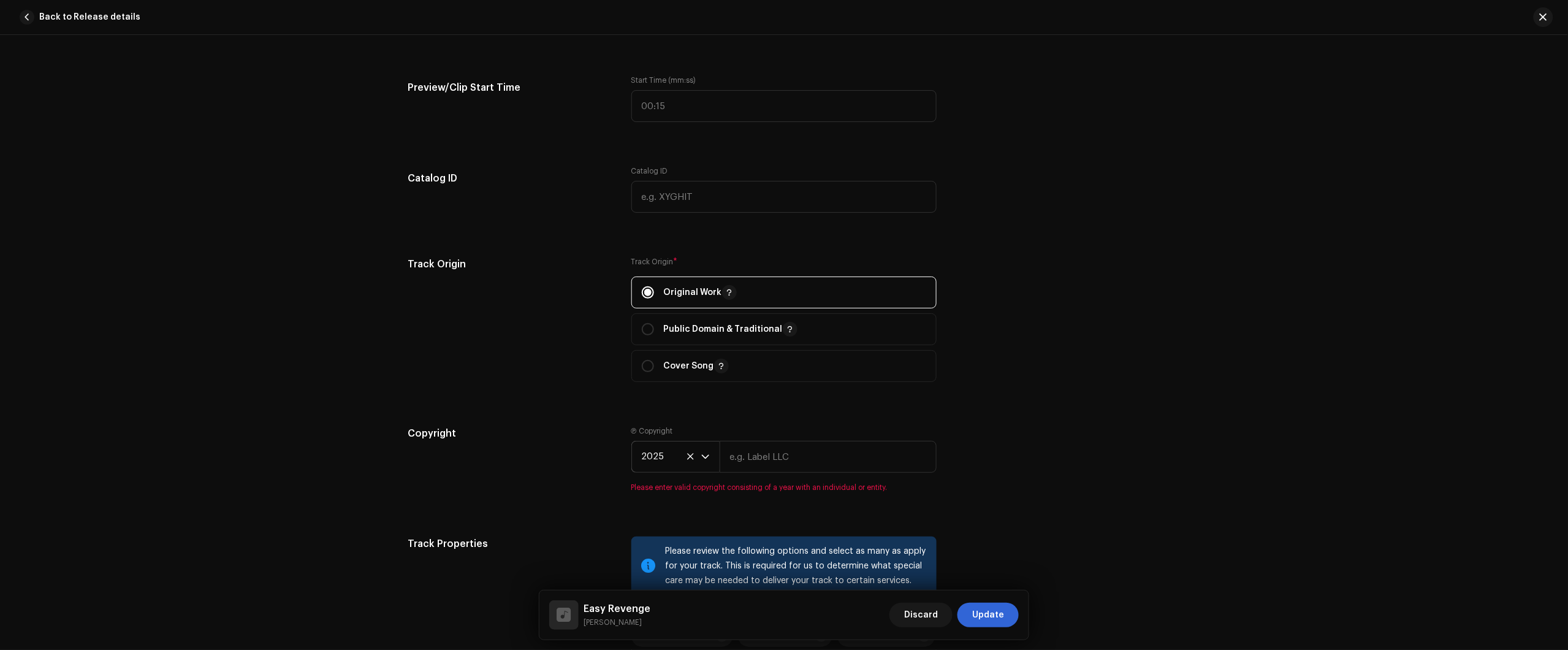
click at [807, 475] on re-m-copyright "2025" at bounding box center [784, 459] width 305 height 37
click at [810, 459] on input "text" at bounding box center [828, 457] width 217 height 32
type input "Júlio dos Santos Galhego Aguiar"
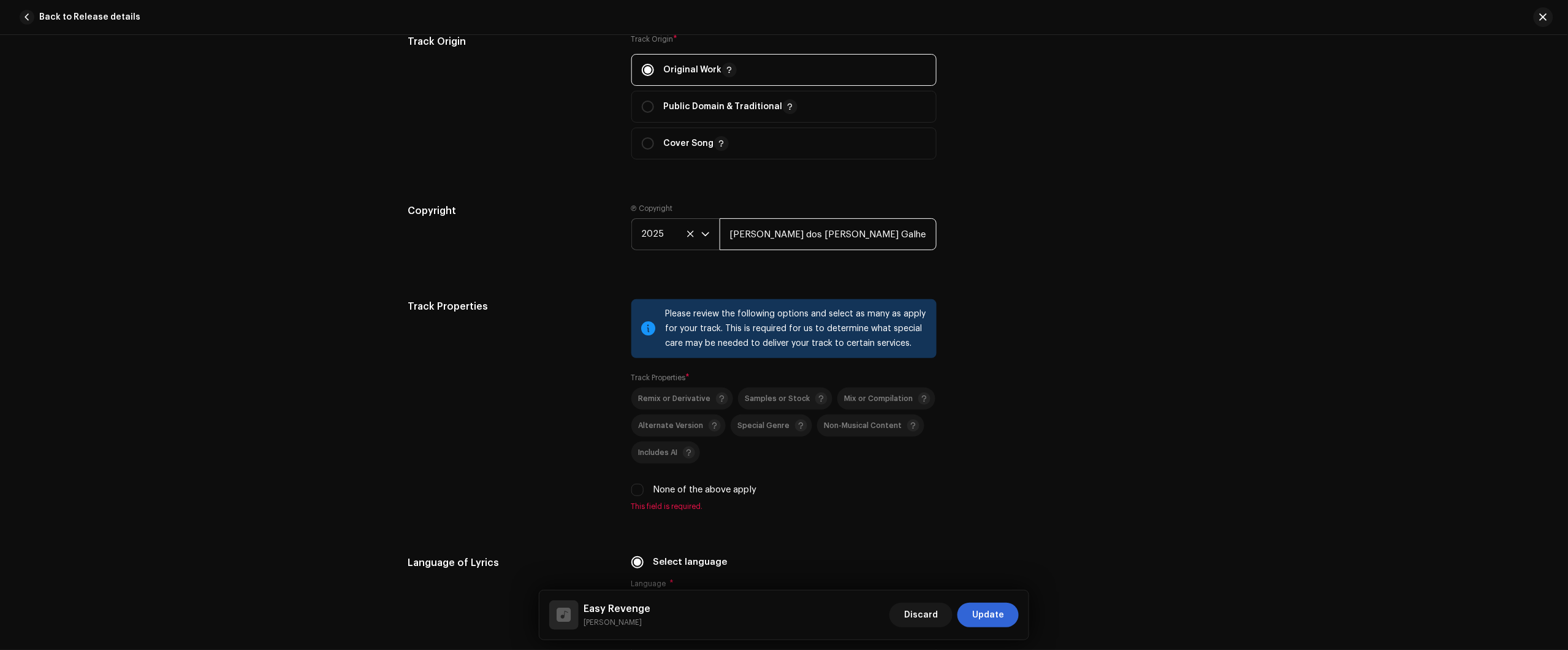
scroll to position [1609, 0]
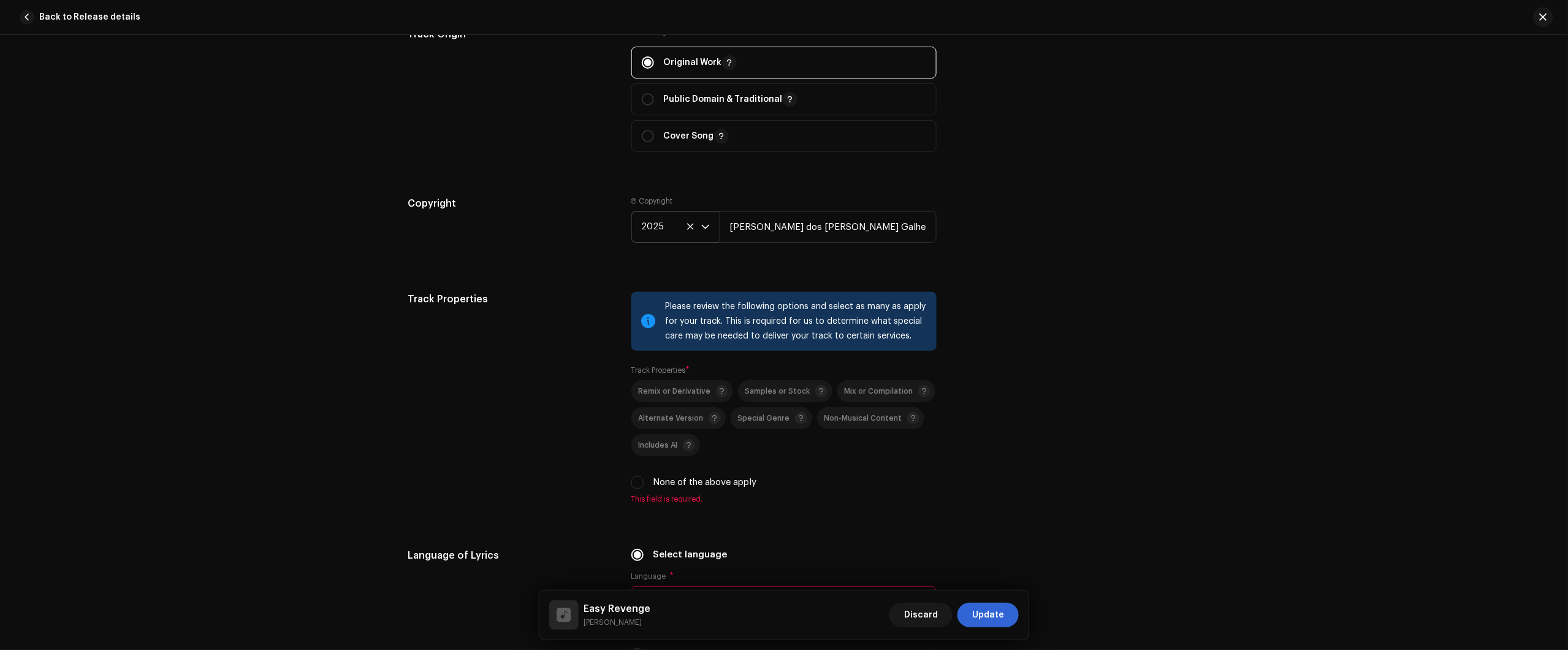
click at [650, 477] on div "None of the above apply" at bounding box center [784, 483] width 305 height 13
click at [636, 479] on input "None of the above apply" at bounding box center [637, 483] width 12 height 12
checkbox input "true"
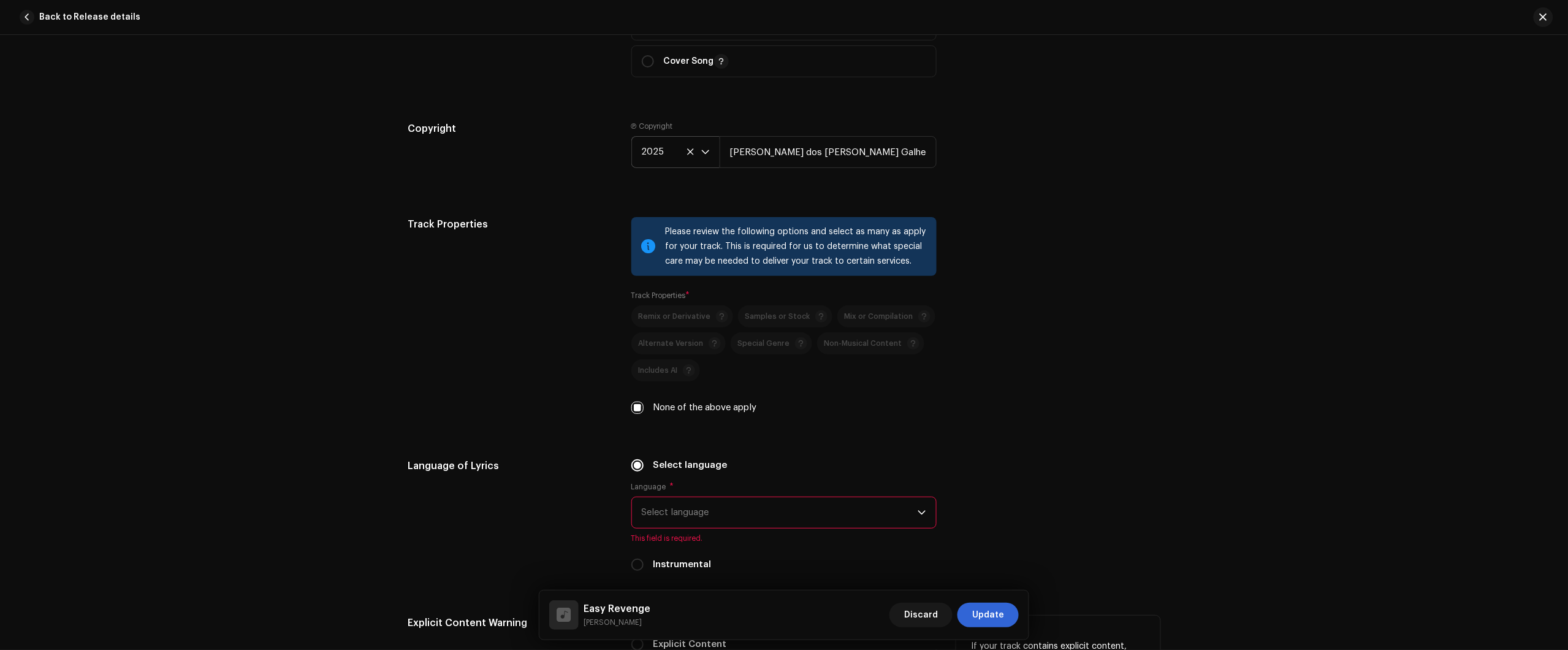
scroll to position [1840, 0]
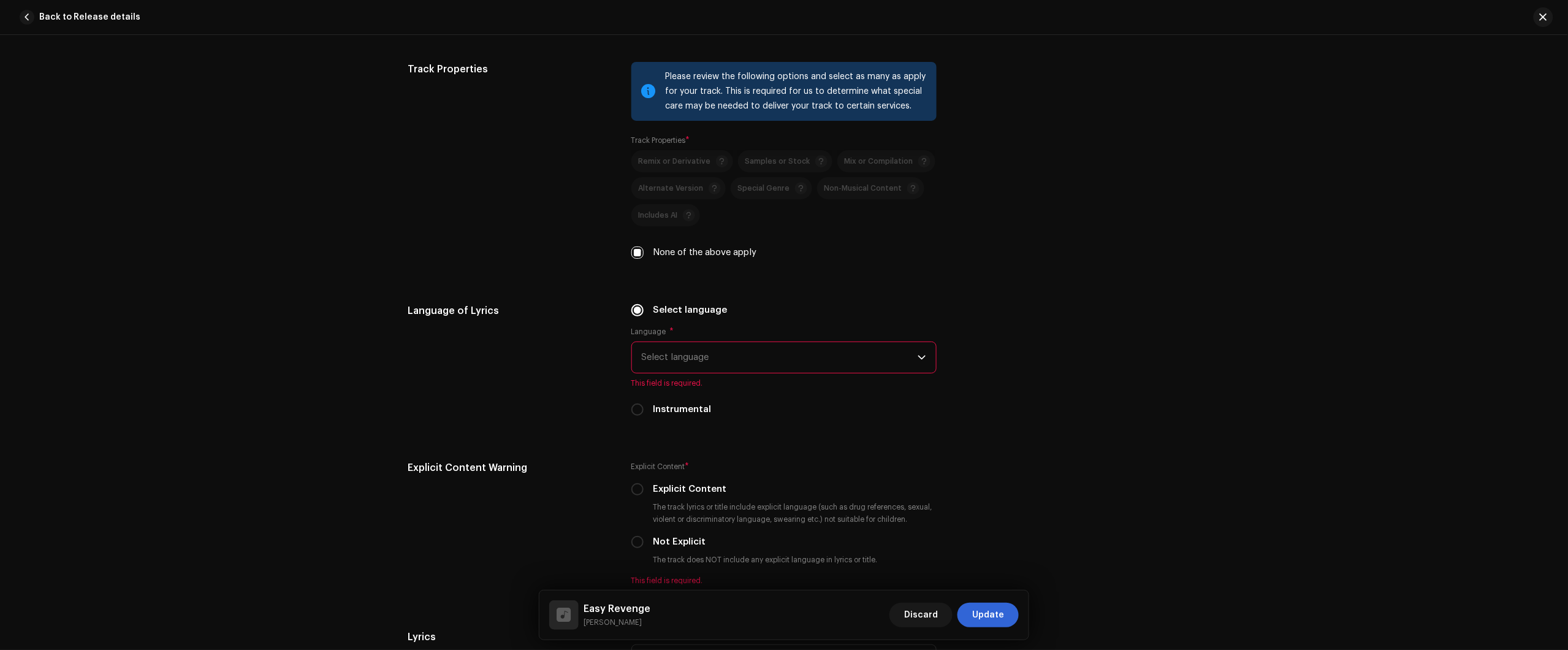
click at [689, 365] on span "Select language" at bounding box center [780, 357] width 276 height 31
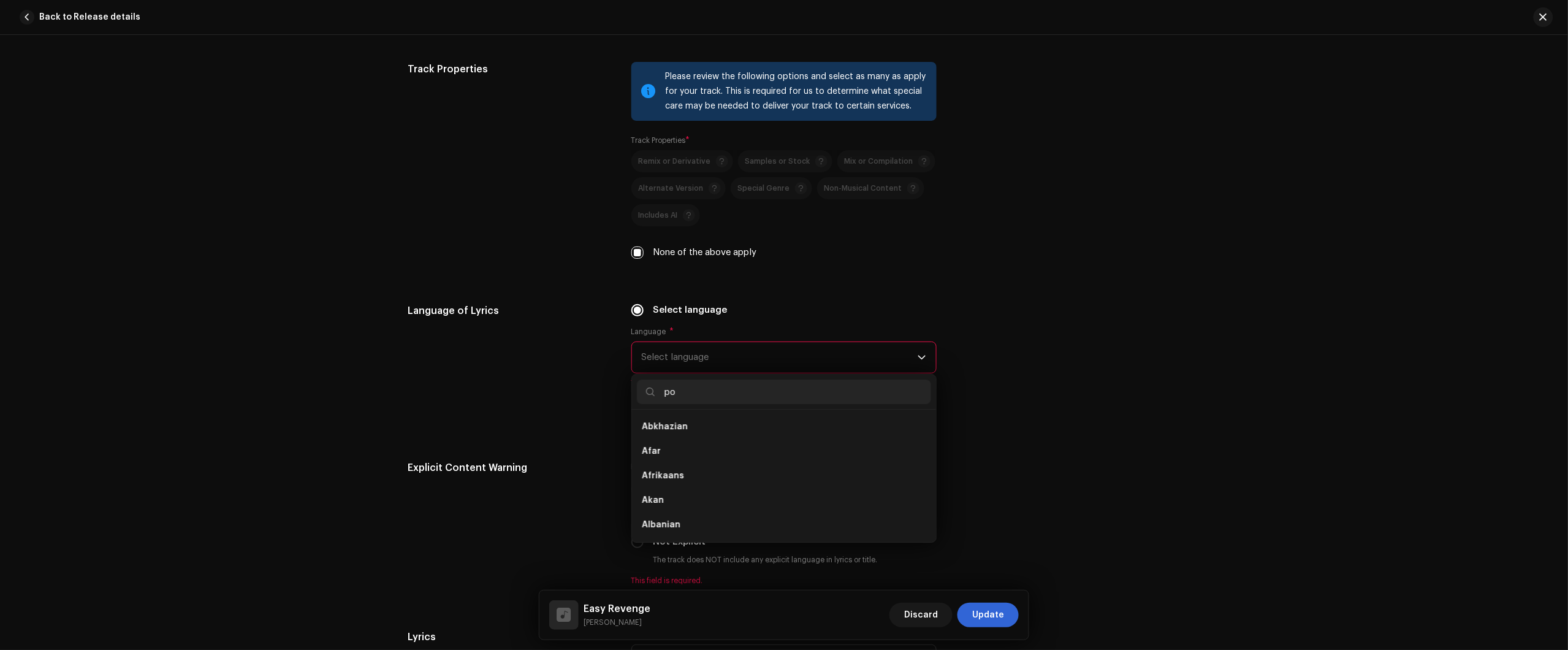
scroll to position [0, 0]
type input "port"
click at [699, 430] on li "Portuguese" at bounding box center [784, 426] width 294 height 25
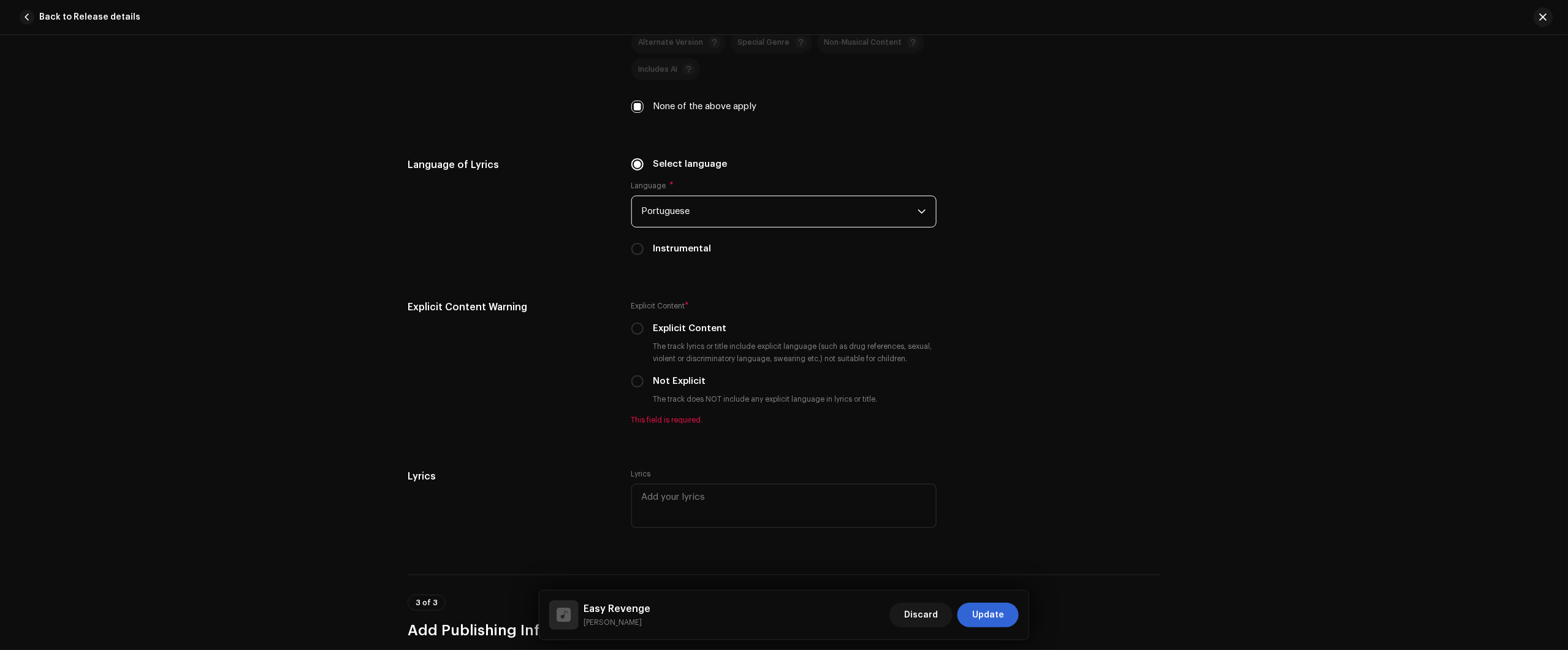
scroll to position [1993, 0]
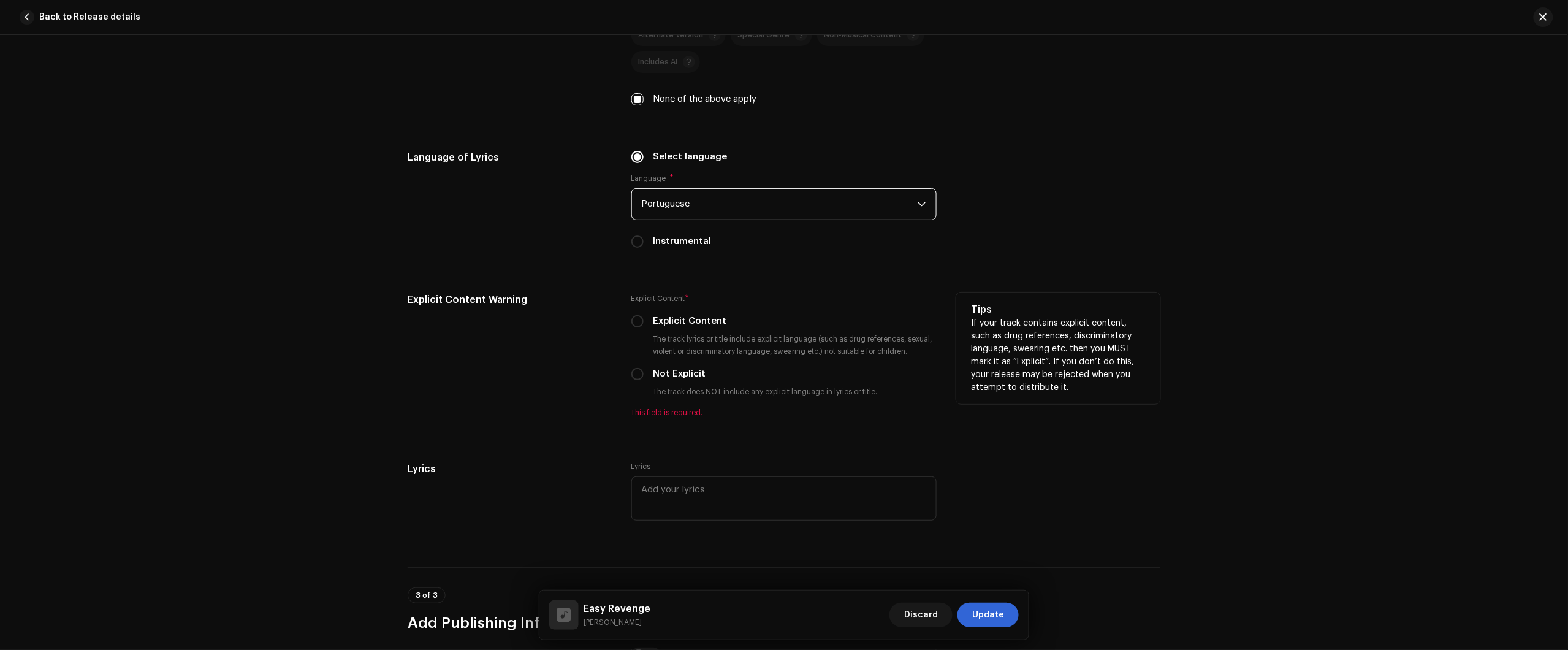
click at [644, 320] on div "Explicit Content" at bounding box center [784, 321] width 305 height 13
click at [640, 320] on div "Explicit Content" at bounding box center [784, 321] width 305 height 13
click at [641, 322] on div "Explicit Content" at bounding box center [784, 321] width 305 height 13
click at [638, 323] on input "Explicit Content" at bounding box center [637, 321] width 12 height 12
radio input "true"
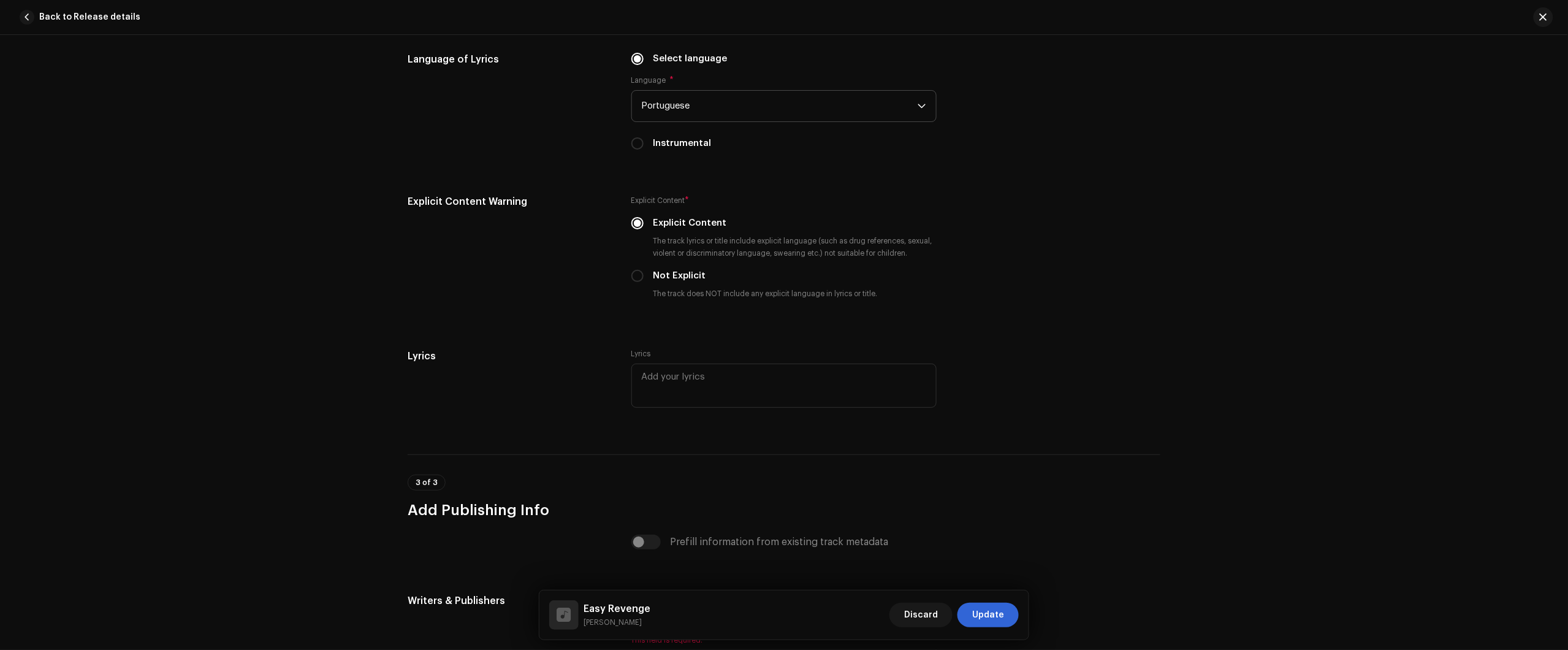
scroll to position [2288, 0]
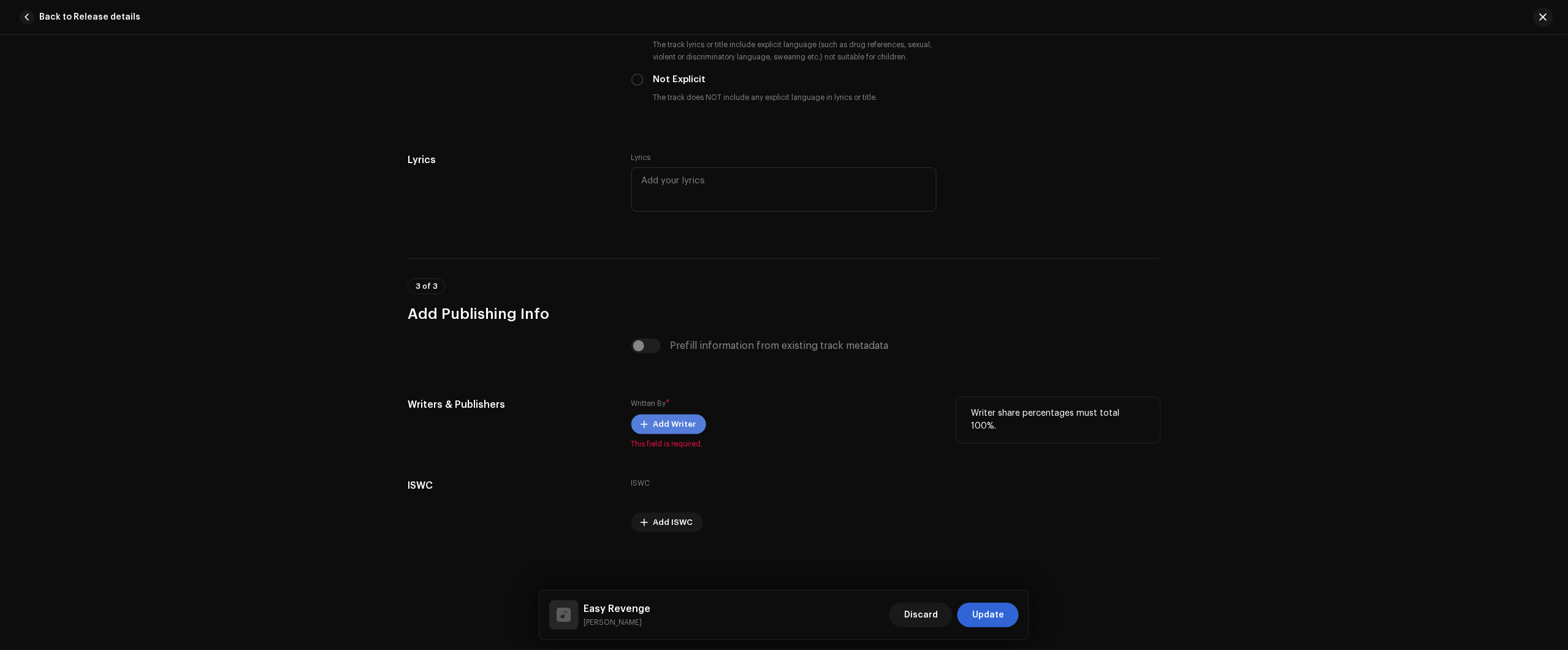
click at [659, 420] on span "Add Writer" at bounding box center [675, 424] width 43 height 25
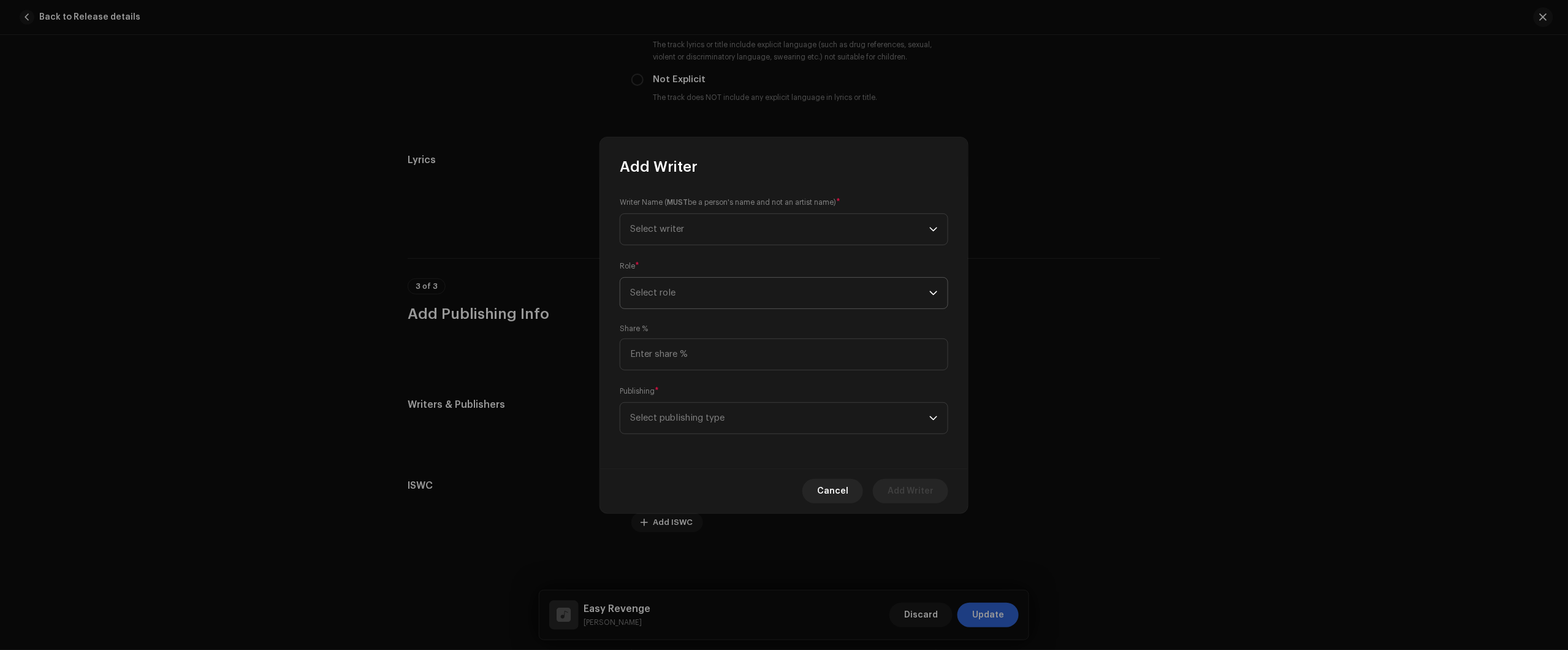
click at [708, 290] on span "Select role" at bounding box center [780, 293] width 299 height 31
click at [697, 396] on span "Composer & Lyricist" at bounding box center [673, 400] width 86 height 12
click at [703, 418] on span "Select publishing type" at bounding box center [780, 418] width 299 height 31
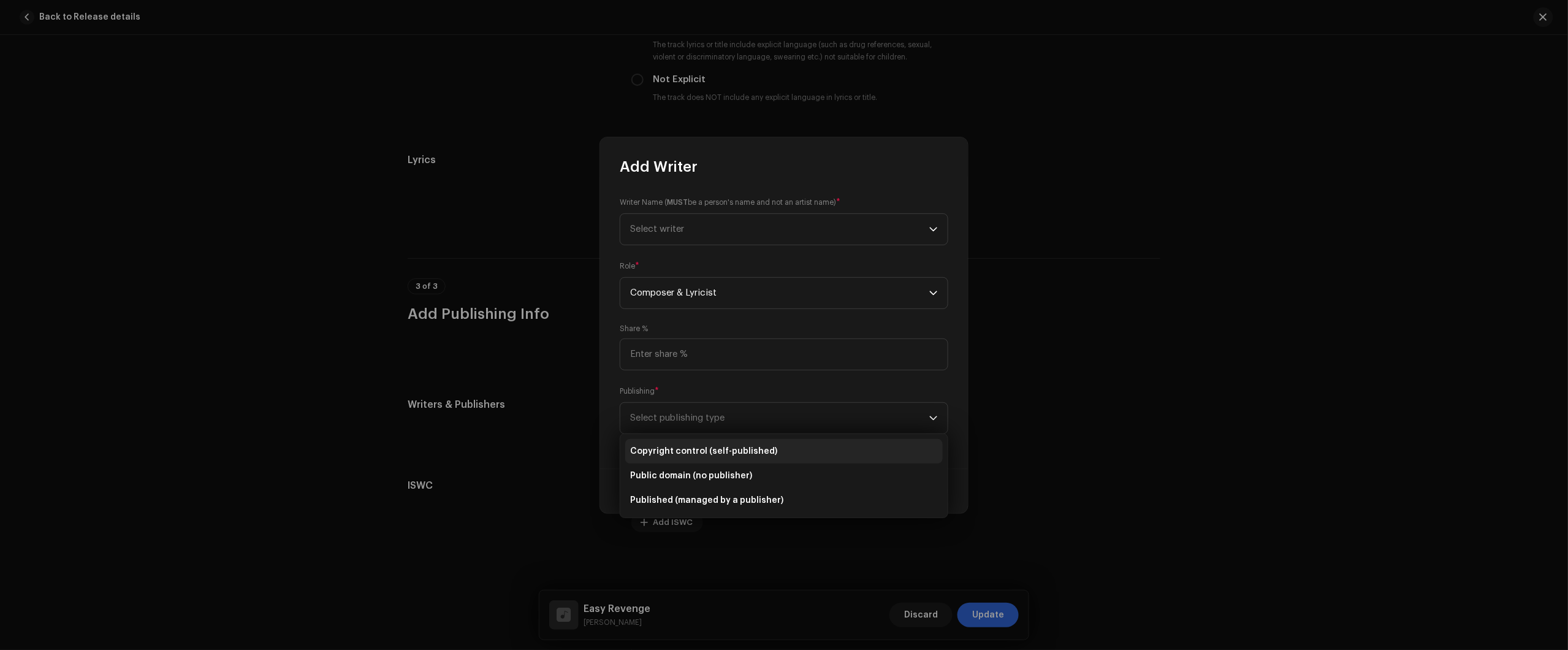
click at [747, 442] on li "Copyright control (self-published)" at bounding box center [784, 451] width 317 height 25
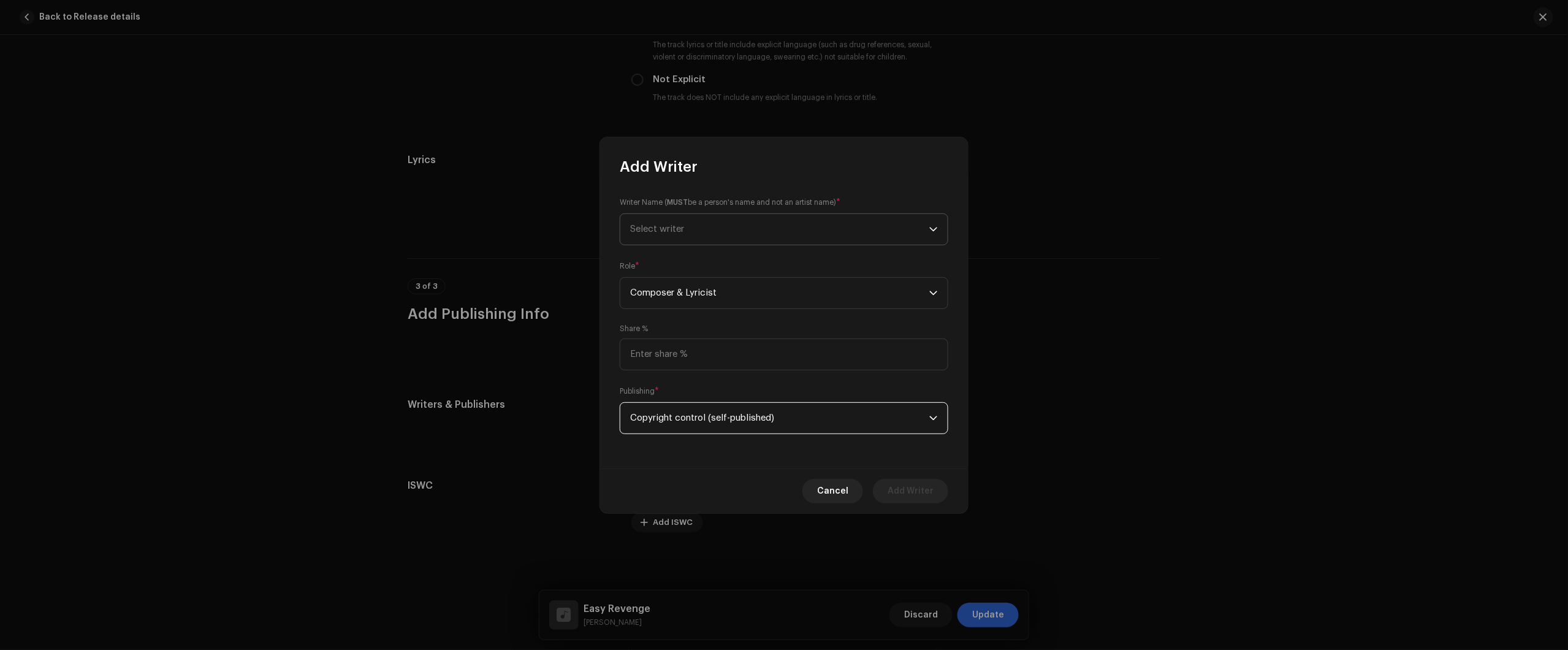
click at [813, 234] on span "Select writer" at bounding box center [780, 230] width 299 height 31
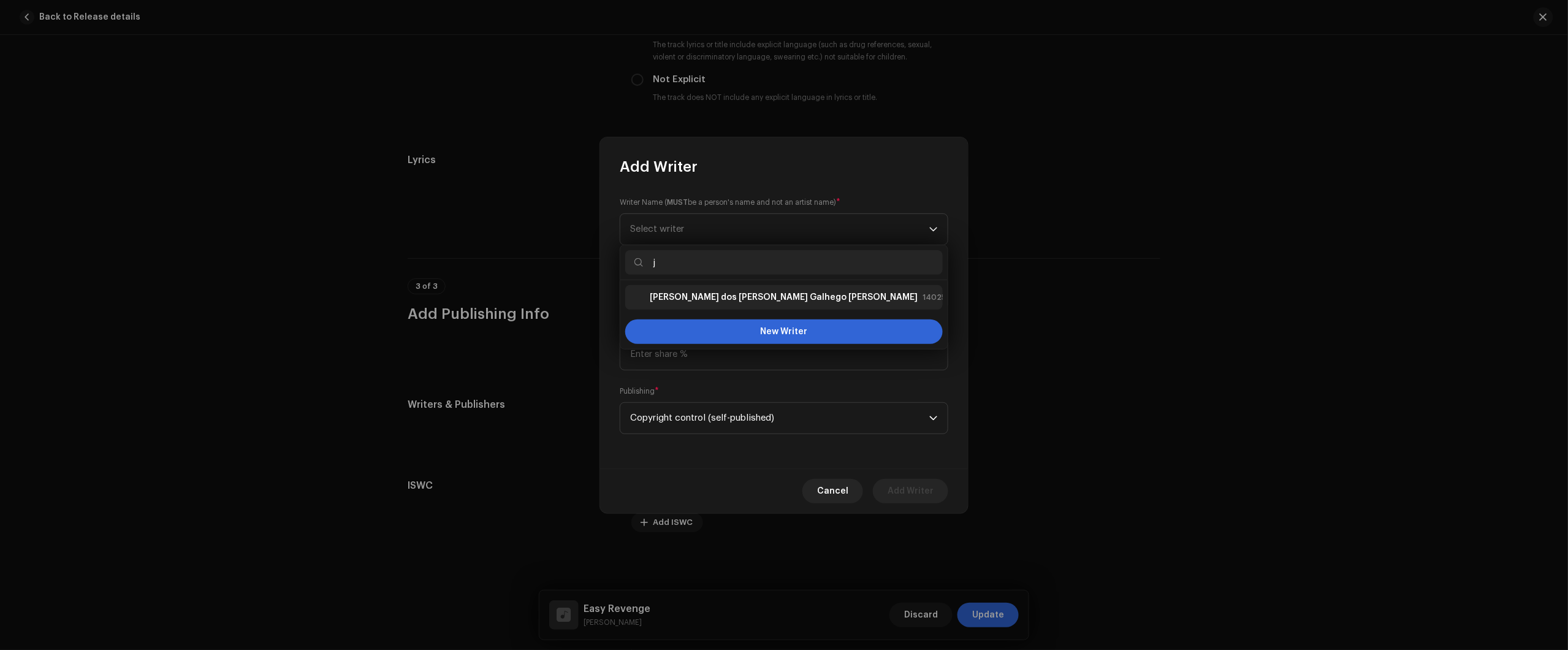
type input "j"
click at [753, 308] on li "Júlio dos Santos Galhego Aguiar 1402527" at bounding box center [784, 297] width 317 height 25
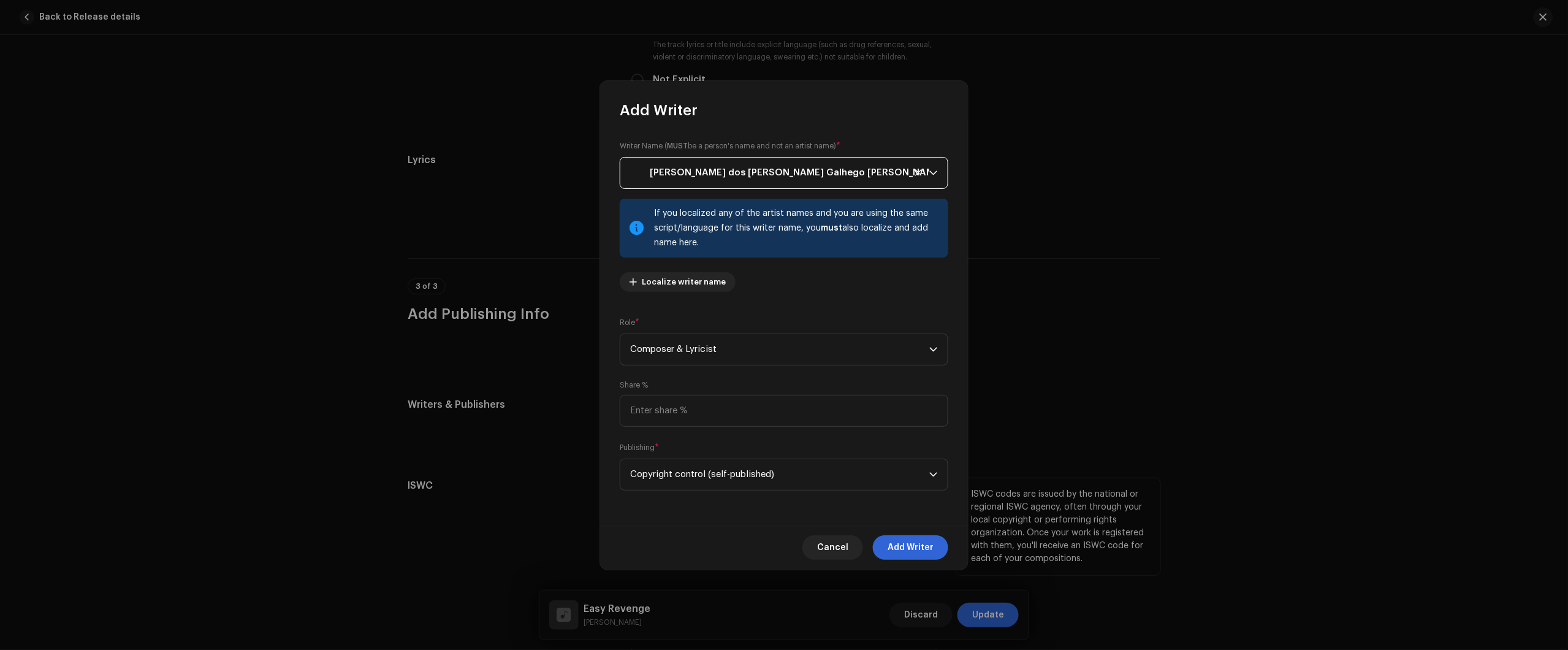
click at [916, 542] on span "Add Writer" at bounding box center [910, 548] width 46 height 25
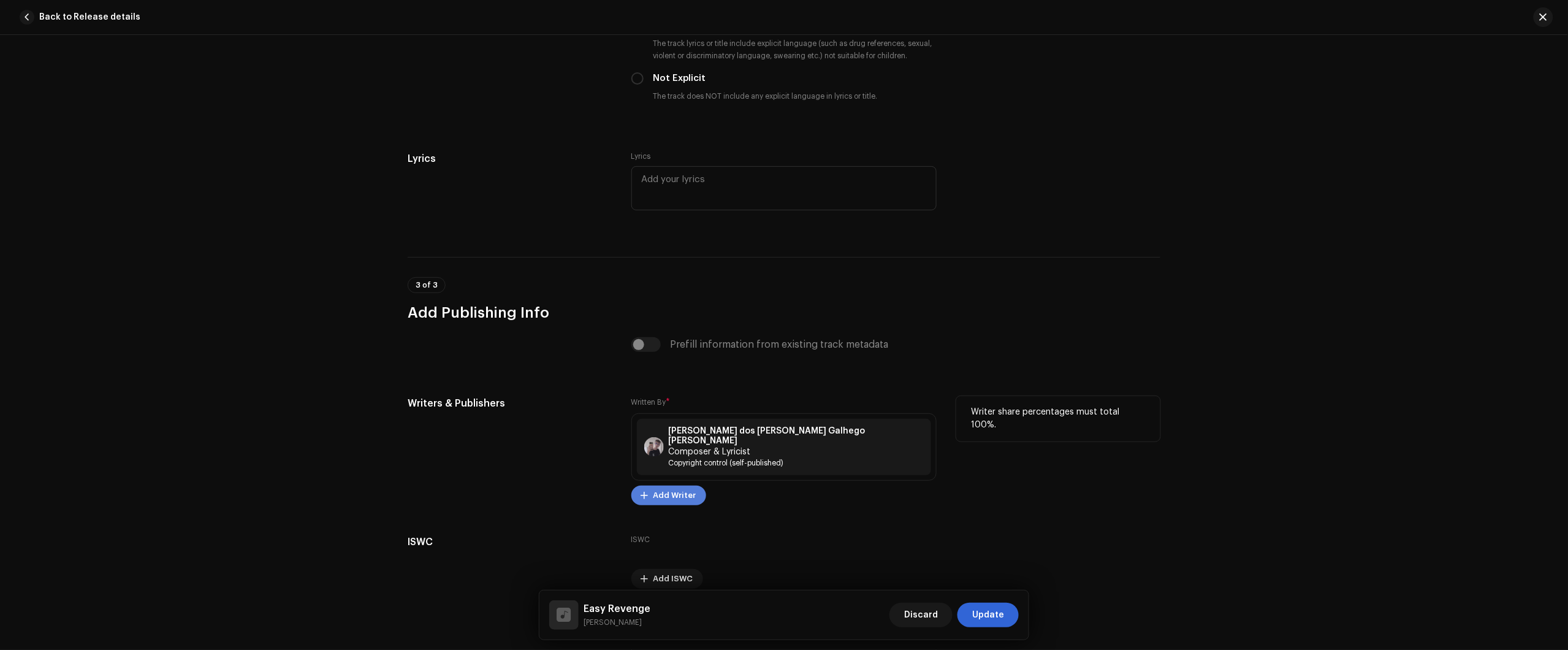
click at [663, 483] on span "Add Writer" at bounding box center [675, 495] width 43 height 25
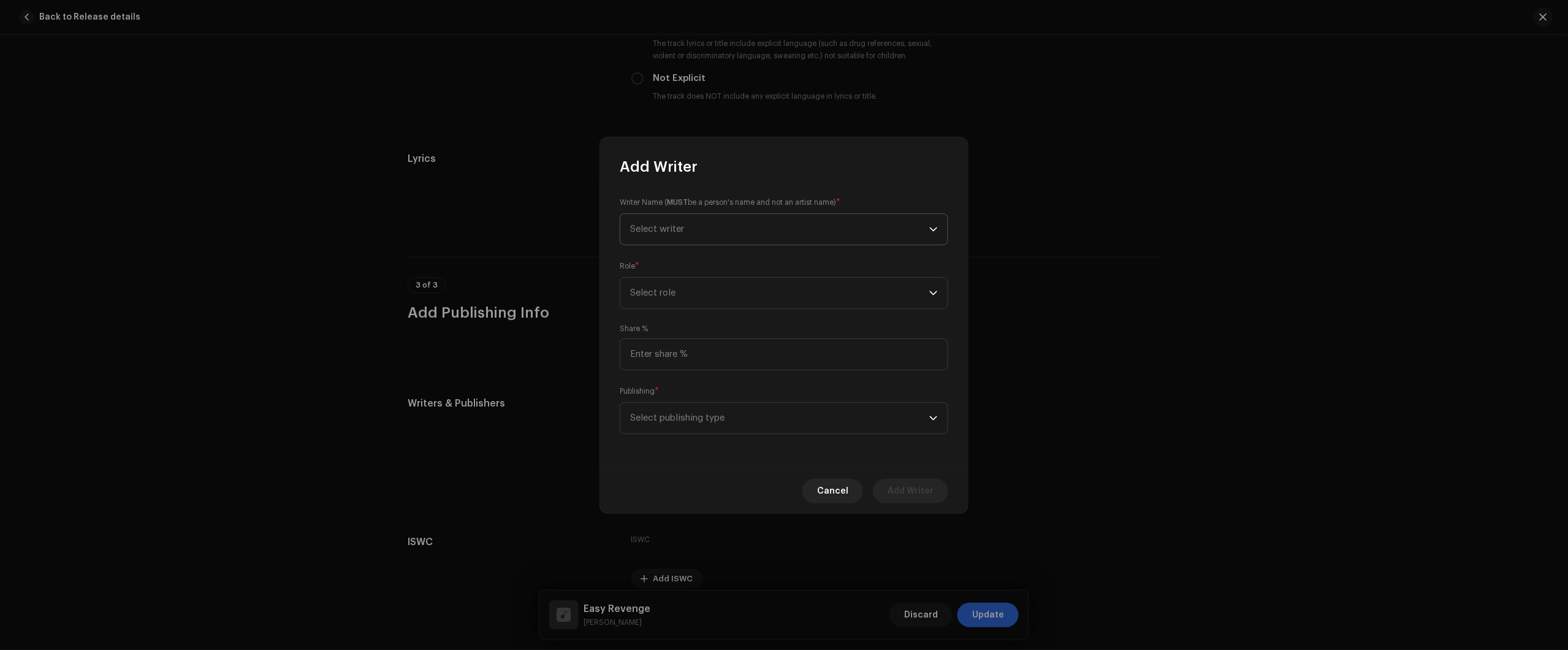
click at [743, 234] on span "Select writer" at bounding box center [780, 230] width 299 height 31
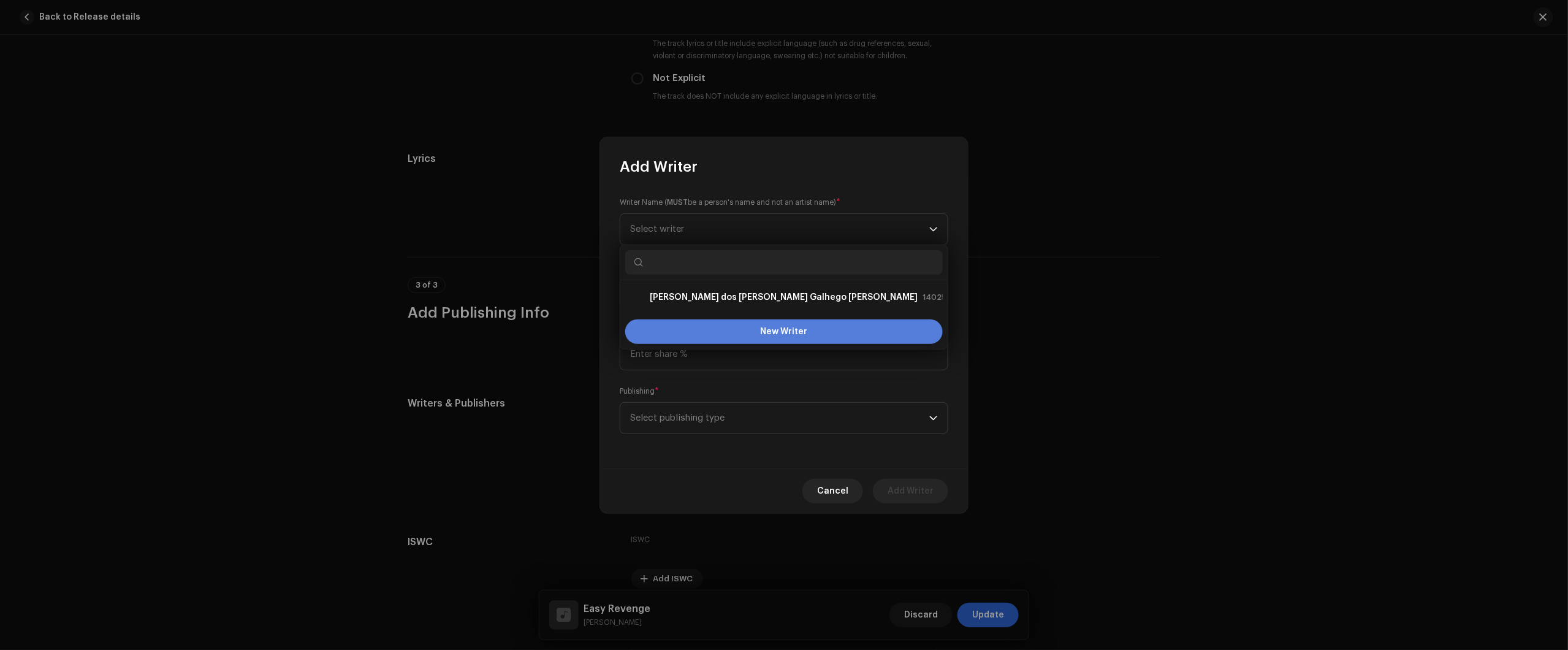
click at [727, 330] on button "New Writer" at bounding box center [784, 331] width 317 height 25
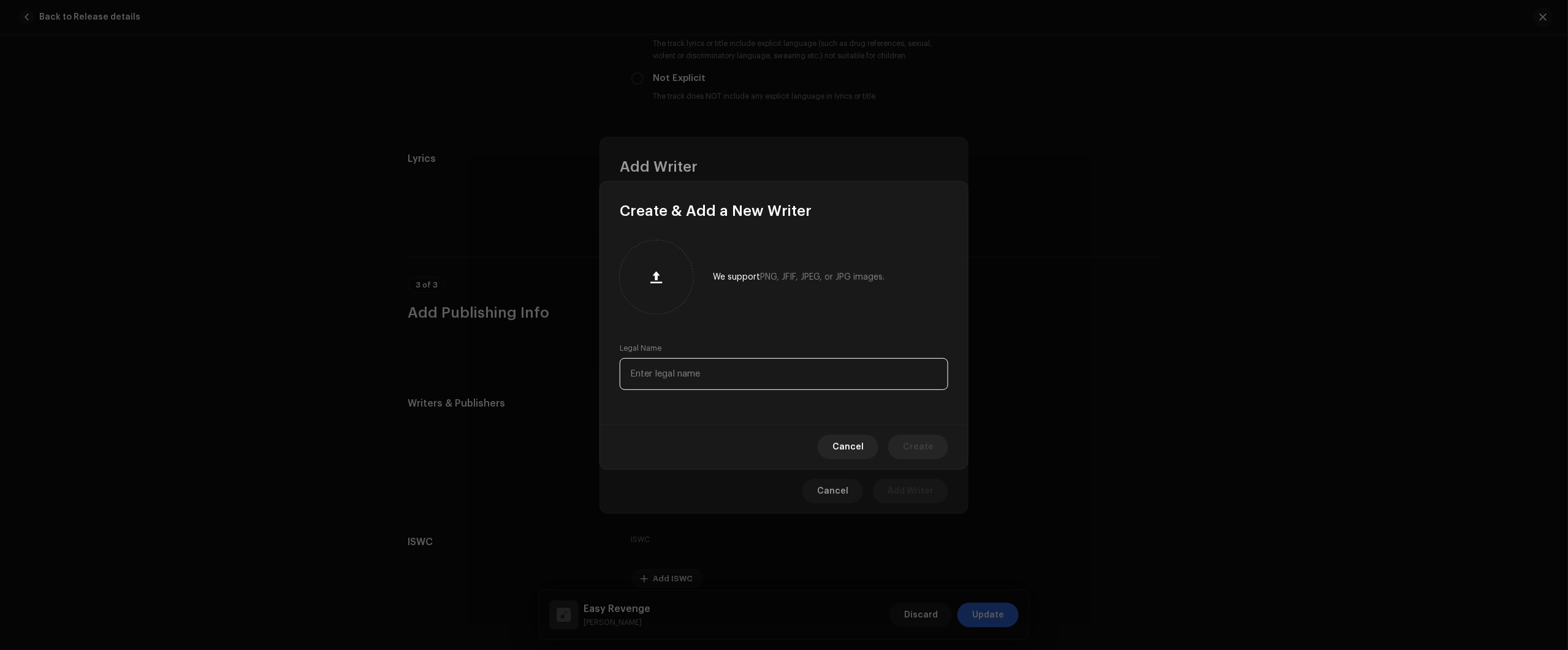
click at [675, 365] on input "text" at bounding box center [784, 374] width 329 height 32
paste input "Viktor Galvão"
type input "Viktor Galvão"
click at [924, 449] on span "Create" at bounding box center [918, 446] width 31 height 25
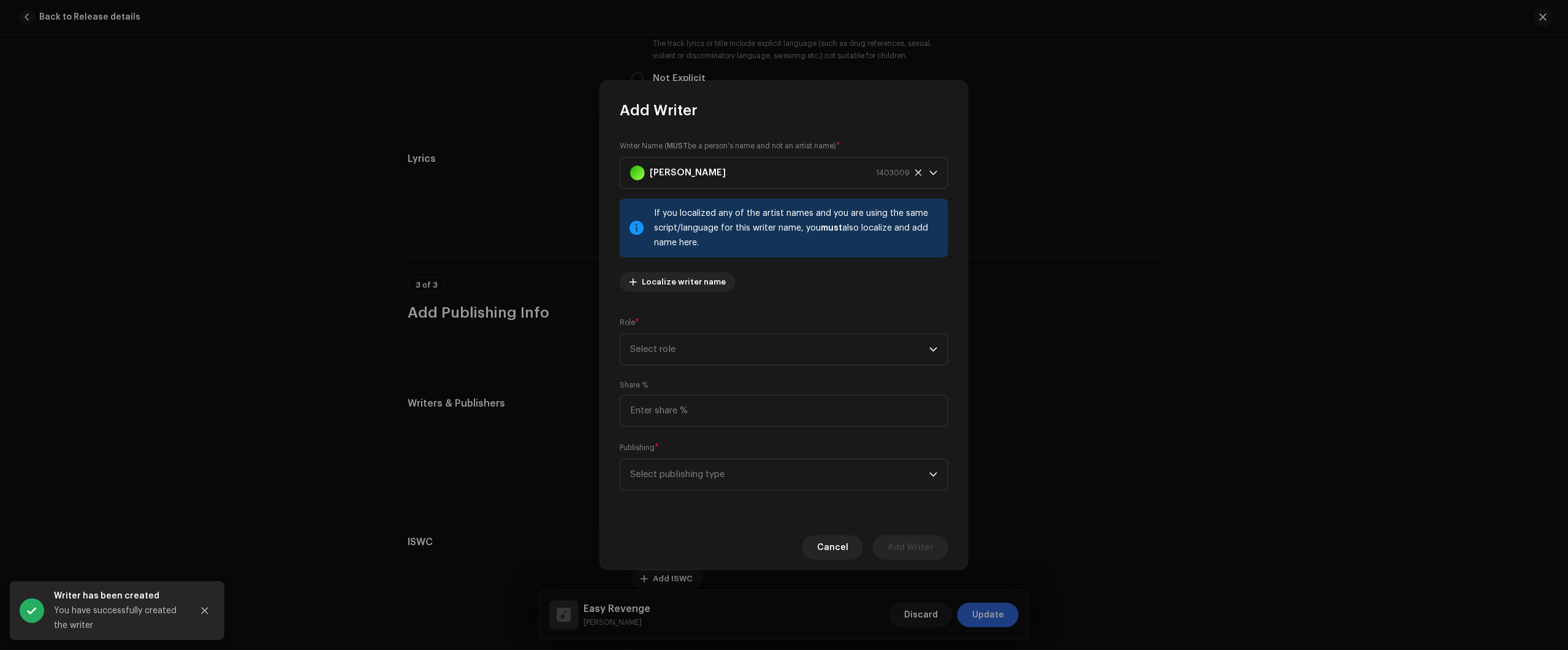
click at [702, 449] on div "Publishing * Select publishing type" at bounding box center [784, 465] width 329 height 49
click at [703, 467] on span "Select publishing type" at bounding box center [780, 475] width 299 height 31
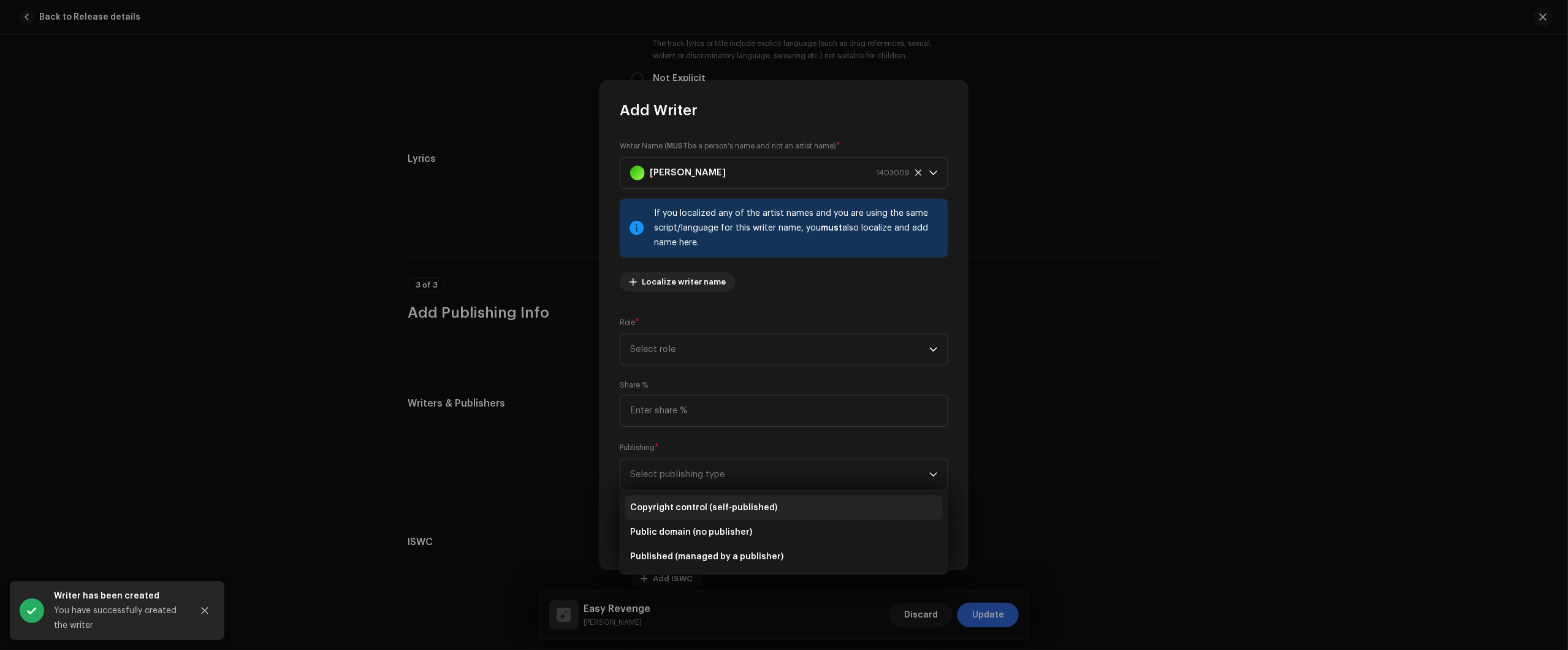
drag, startPoint x: 724, startPoint y: 504, endPoint x: 887, endPoint y: 574, distance: 177.4
click at [725, 504] on span "Copyright control (self-published)" at bounding box center [704, 507] width 147 height 12
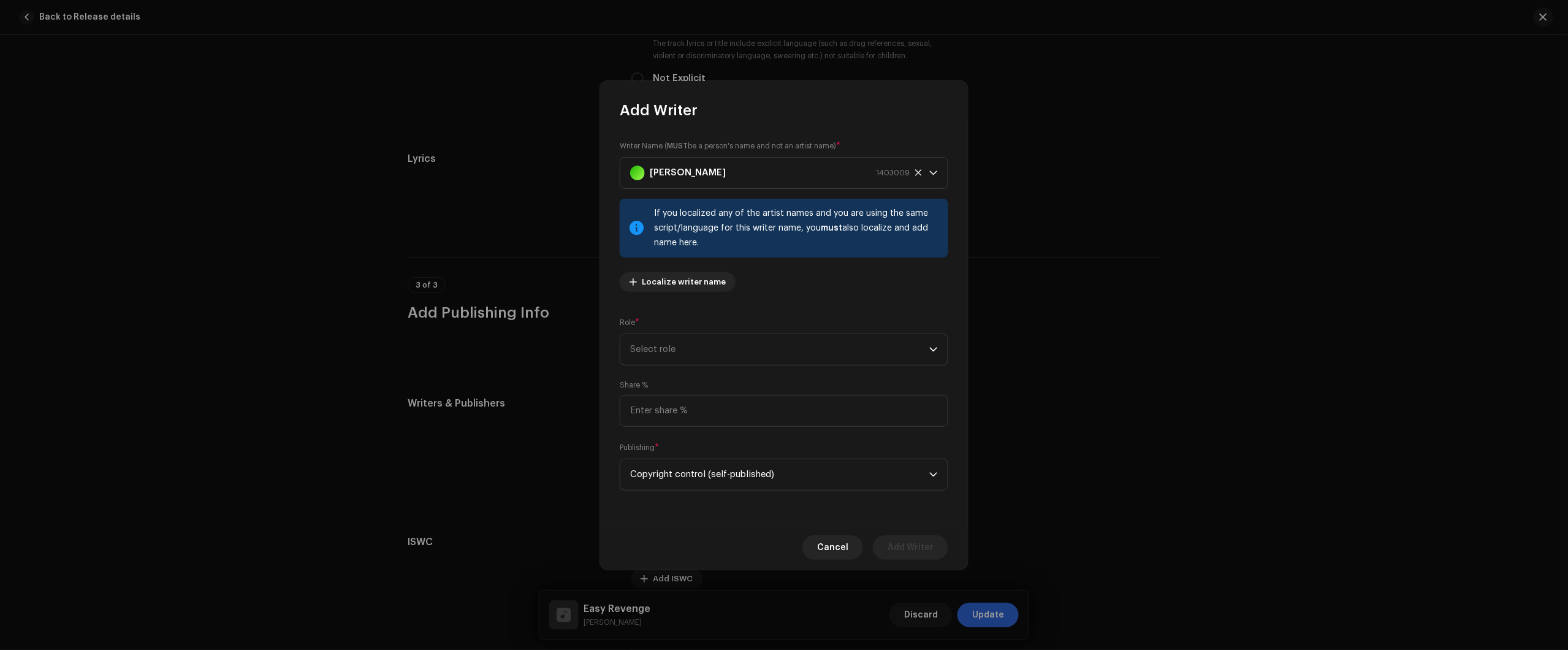
click at [685, 328] on div "Role * Select role" at bounding box center [784, 341] width 329 height 49
click at [687, 348] on span "Select role" at bounding box center [780, 349] width 299 height 31
click at [697, 453] on span "Composer & Lyricist" at bounding box center [673, 456] width 86 height 12
click at [905, 553] on span "Add Writer" at bounding box center [910, 548] width 46 height 25
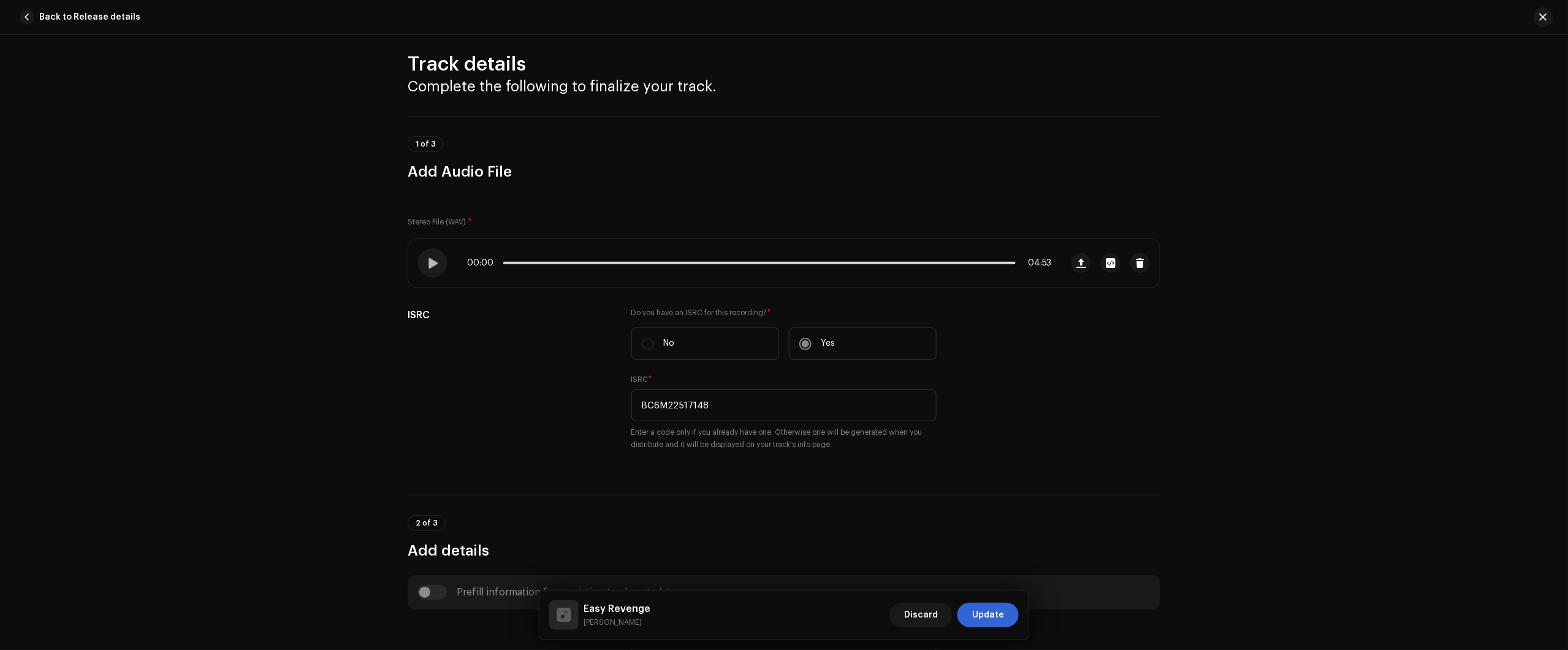
scroll to position [0, 0]
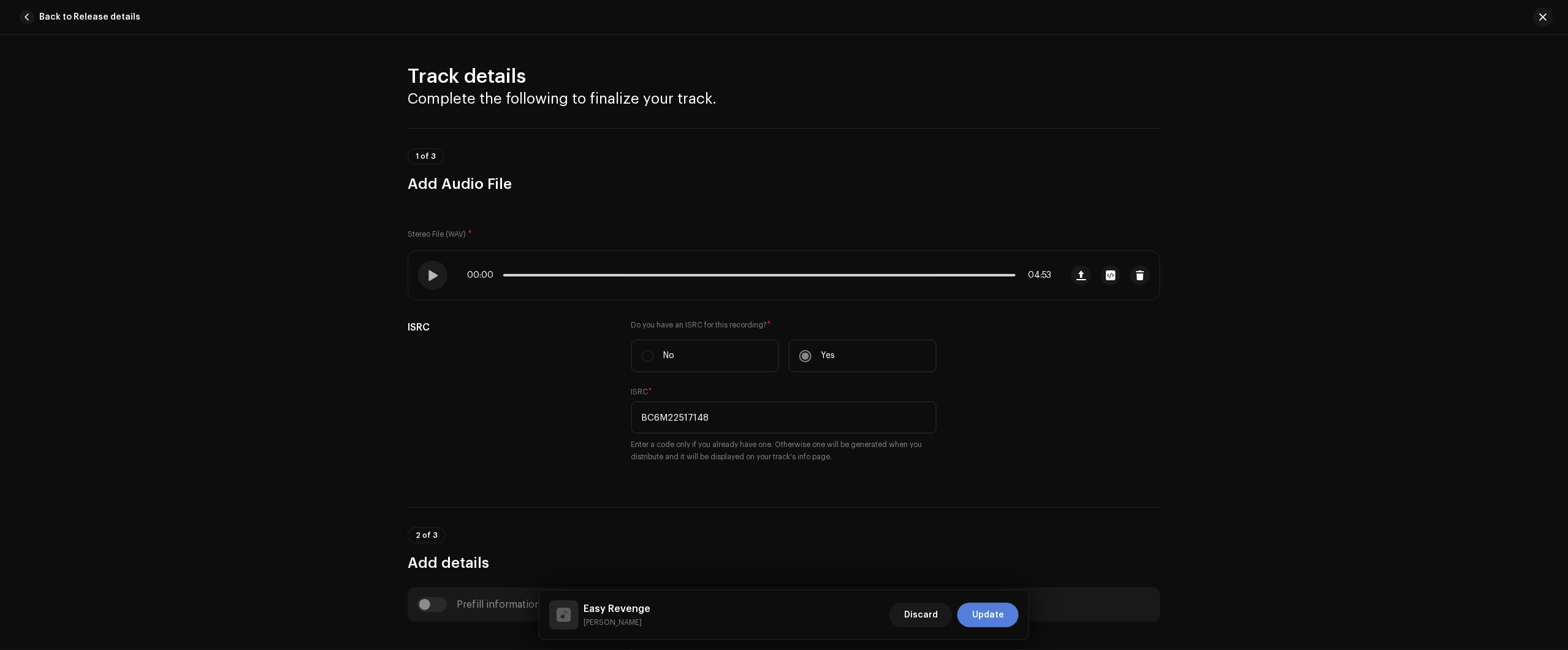
click at [990, 613] on span "Update" at bounding box center [988, 615] width 32 height 25
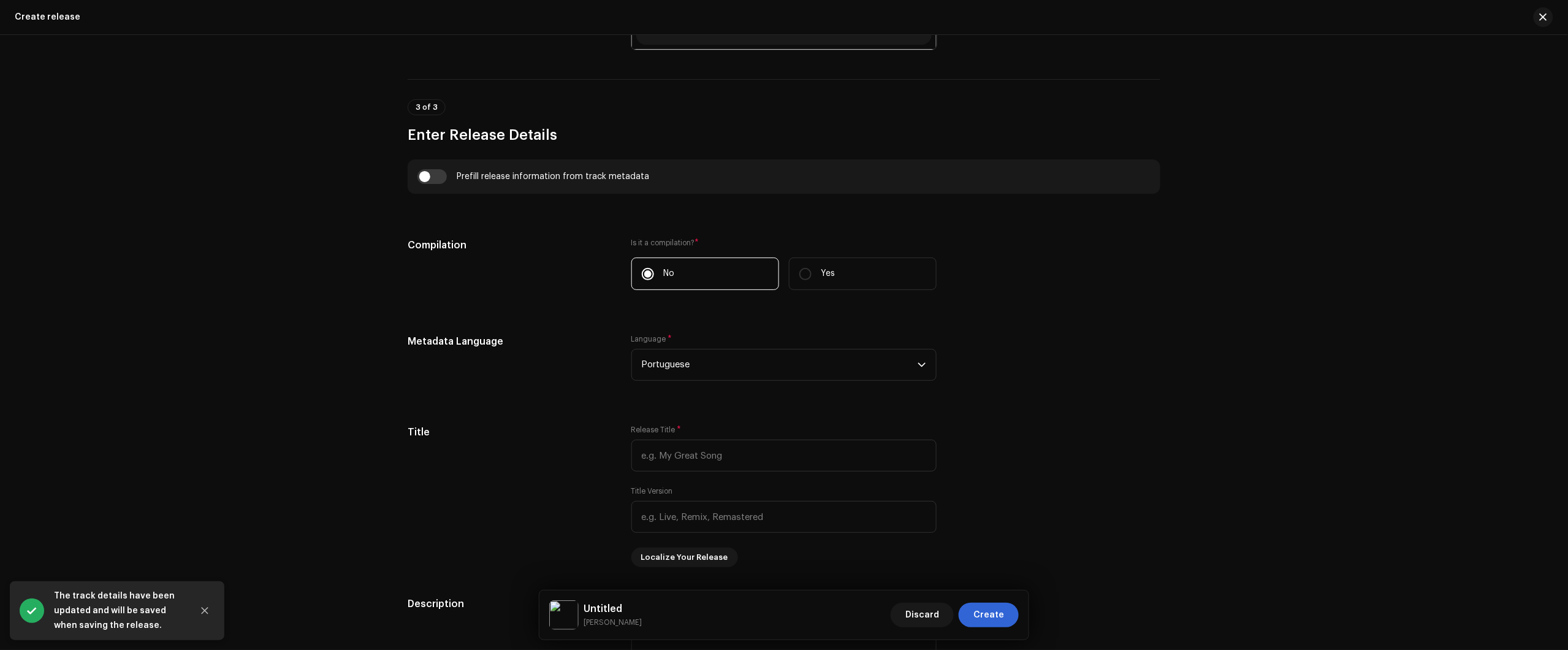
scroll to position [766, 0]
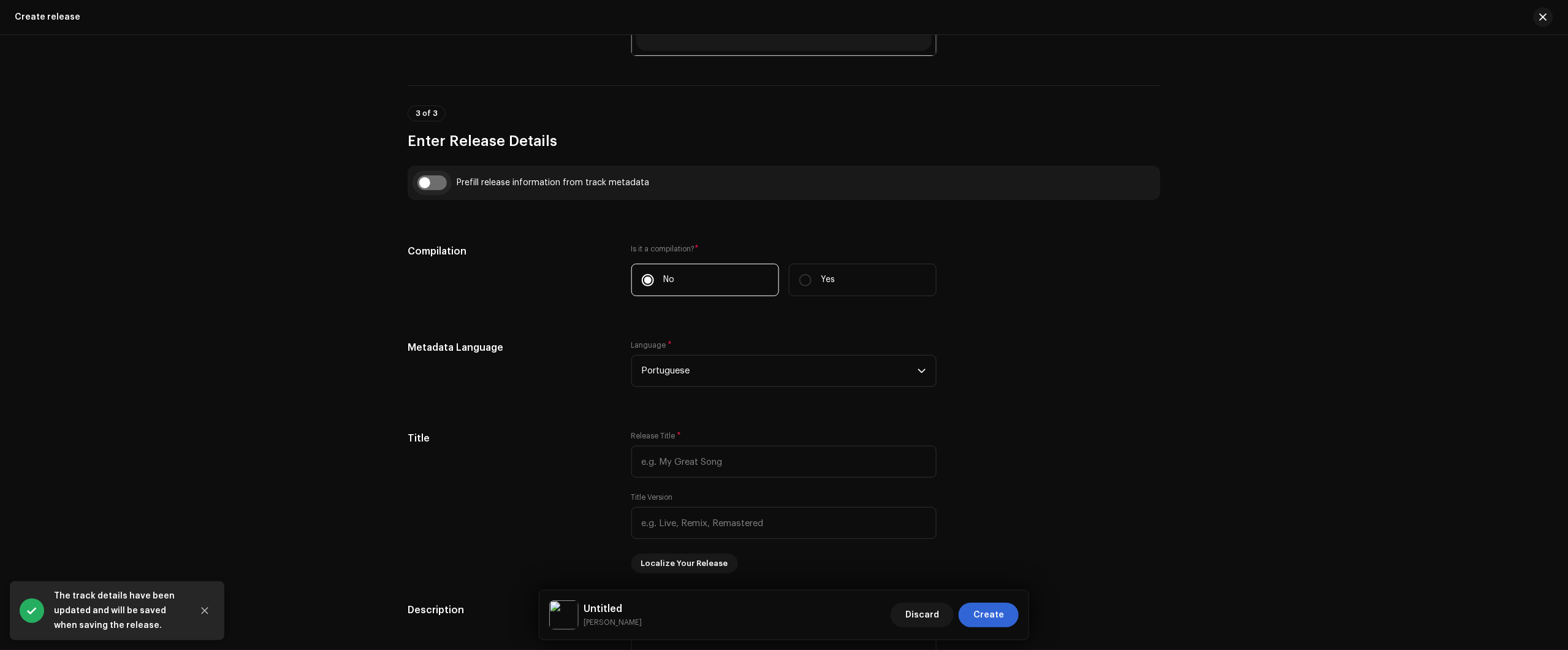
click at [430, 182] on input "checkbox" at bounding box center [432, 183] width 29 height 15
checkbox input "true"
type input "Easy Revenge"
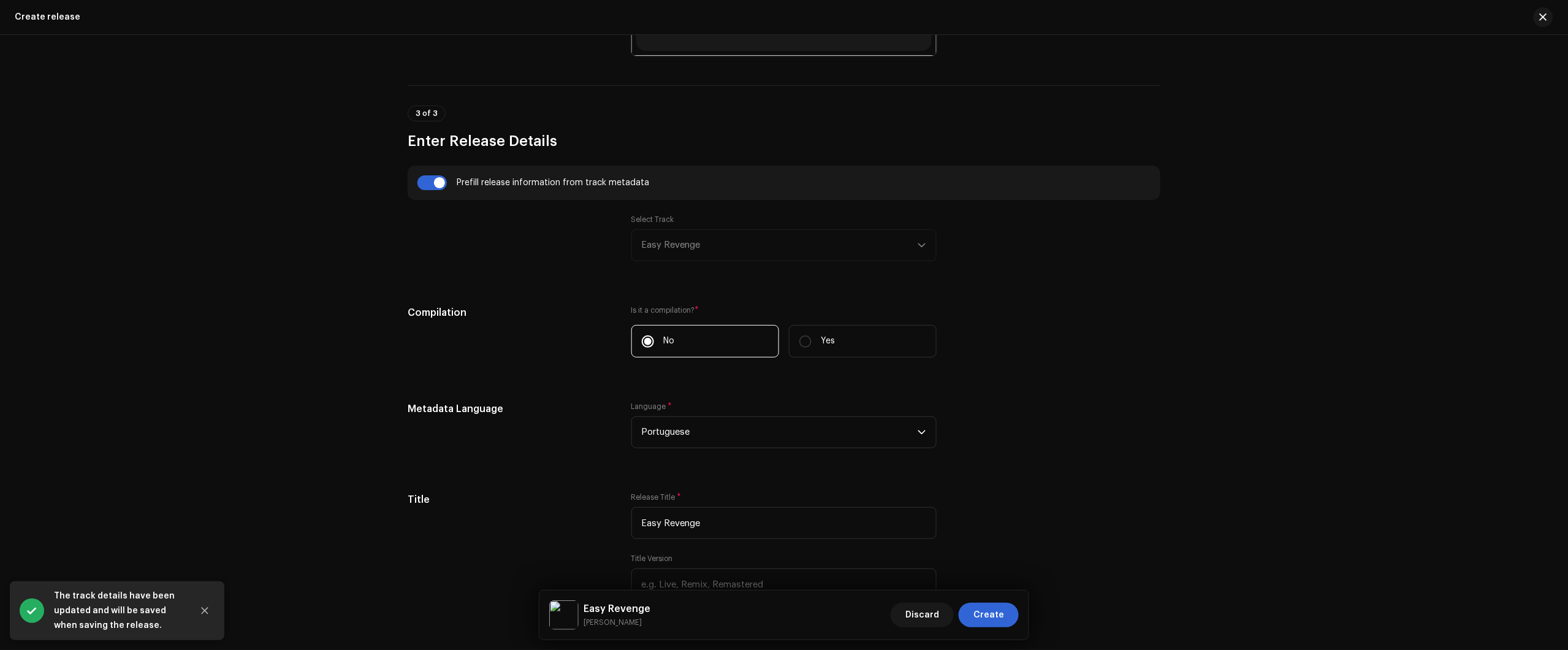
drag, startPoint x: 662, startPoint y: 244, endPoint x: 684, endPoint y: 268, distance: 32.6
click at [662, 245] on div "Select Track Easy Revenge" at bounding box center [784, 238] width 305 height 47
click at [742, 249] on div "Select Track Easy Revenge" at bounding box center [784, 238] width 305 height 47
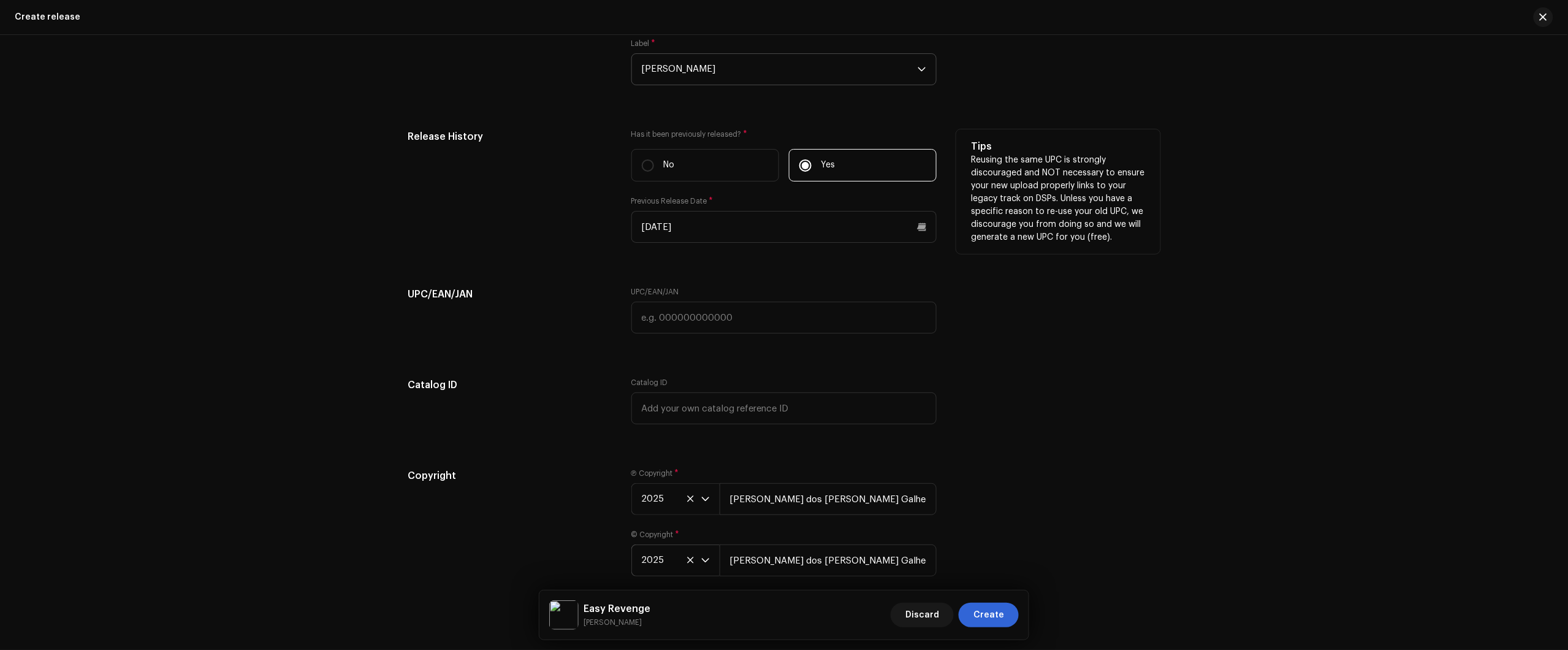
scroll to position [2069, 0]
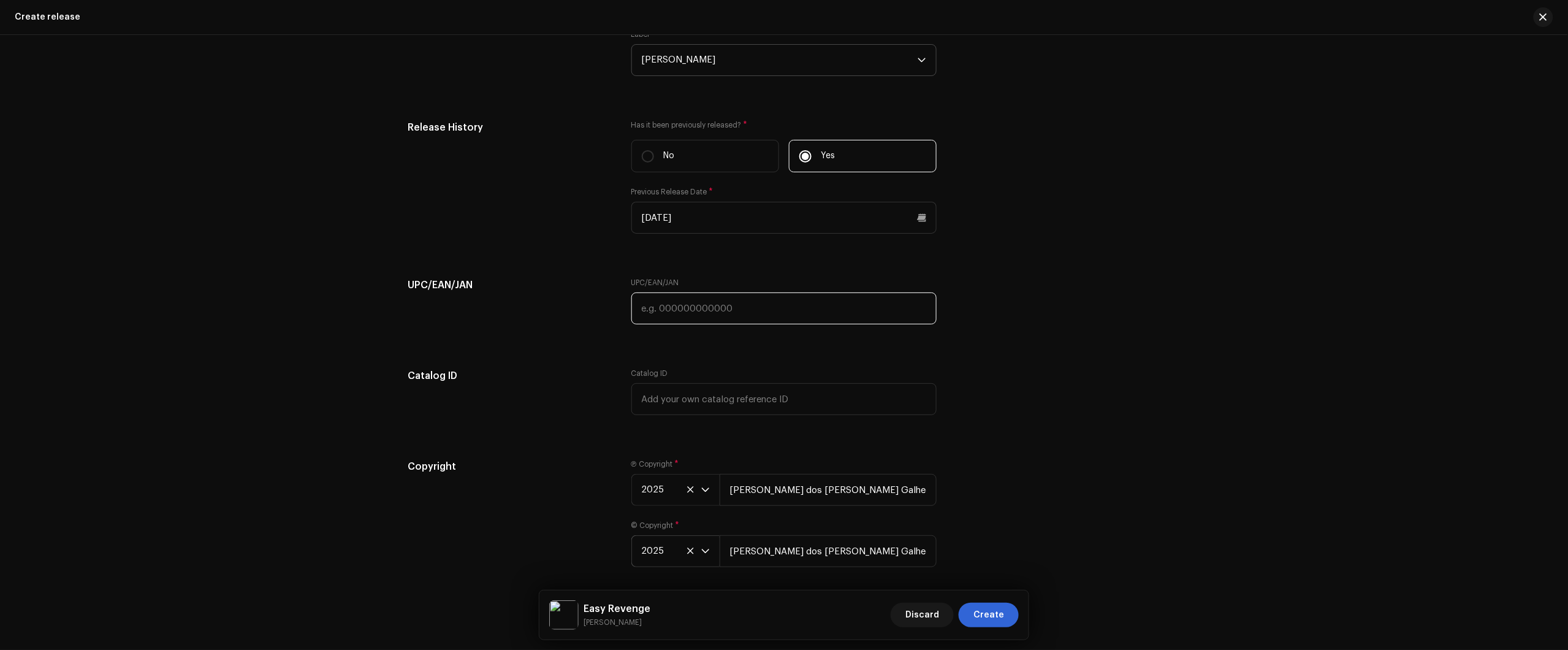
click at [782, 308] on input "text" at bounding box center [784, 309] width 305 height 32
paste input "7900279338718"
type input "7900279338718"
click at [967, 612] on button "Create" at bounding box center [989, 615] width 60 height 25
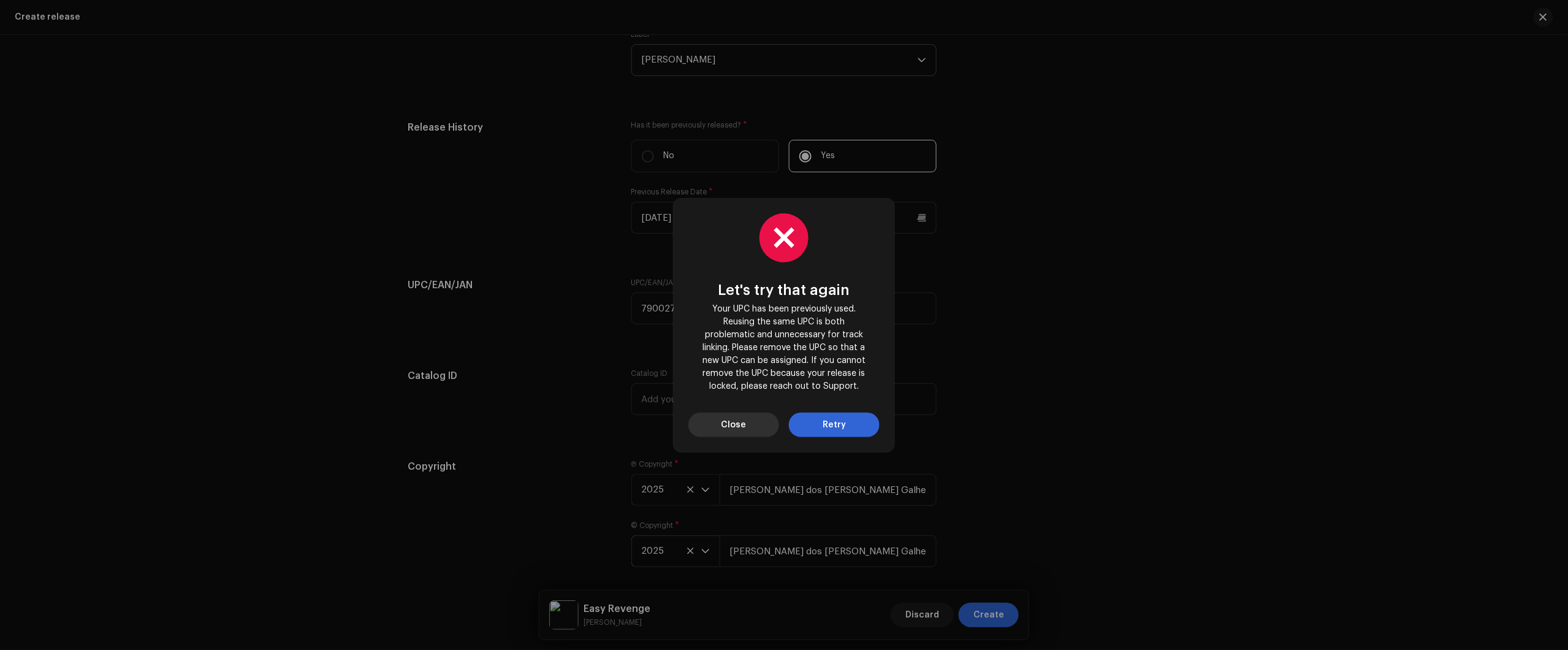
click at [737, 434] on span "Close" at bounding box center [734, 424] width 25 height 25
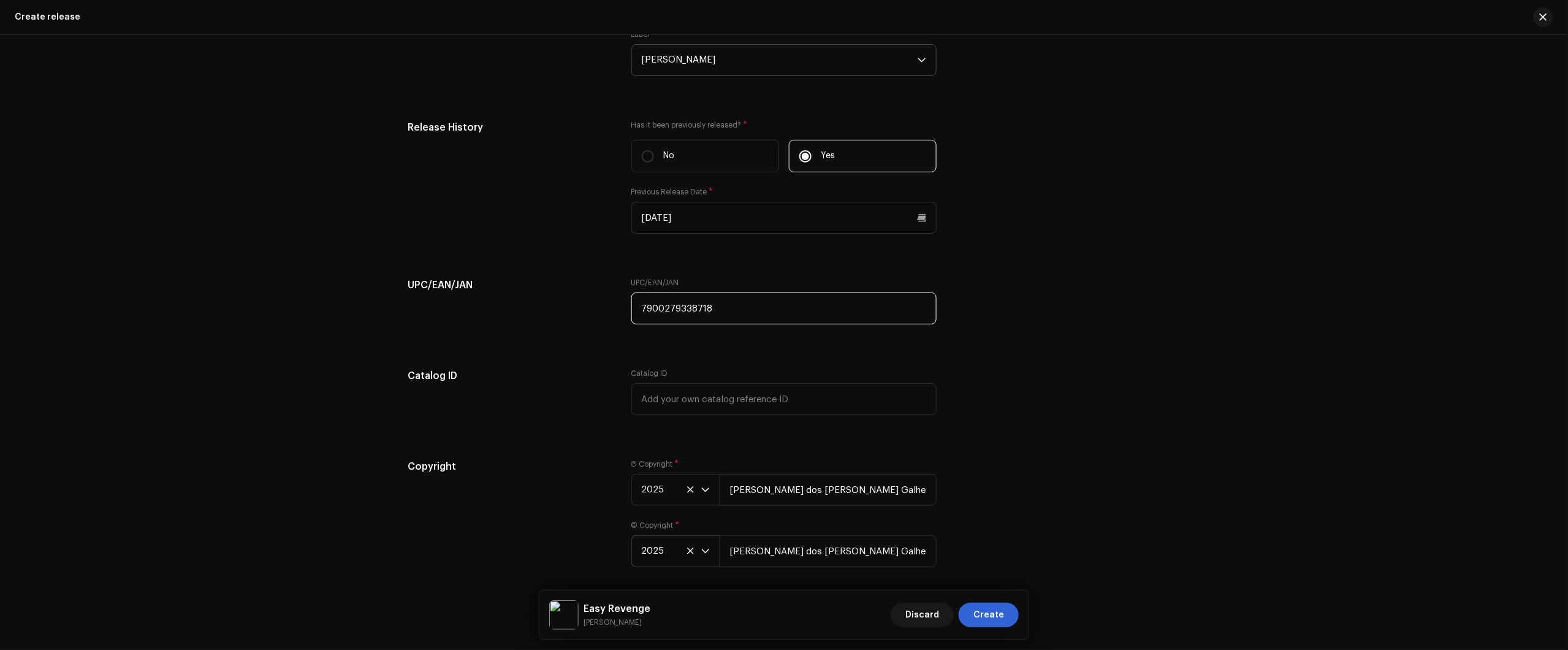
drag, startPoint x: 764, startPoint y: 317, endPoint x: 534, endPoint y: 311, distance: 230.1
click at [576, 311] on div "UPC/EAN/JAN UPC/EAN/JAN 7900279338718" at bounding box center [784, 309] width 753 height 62
drag, startPoint x: 992, startPoint y: 598, endPoint x: 1068, endPoint y: 554, distance: 87.8
click at [1067, 555] on div "Create release Create a new release We’ll guide you through everything — from t…" at bounding box center [784, 325] width 1568 height 650
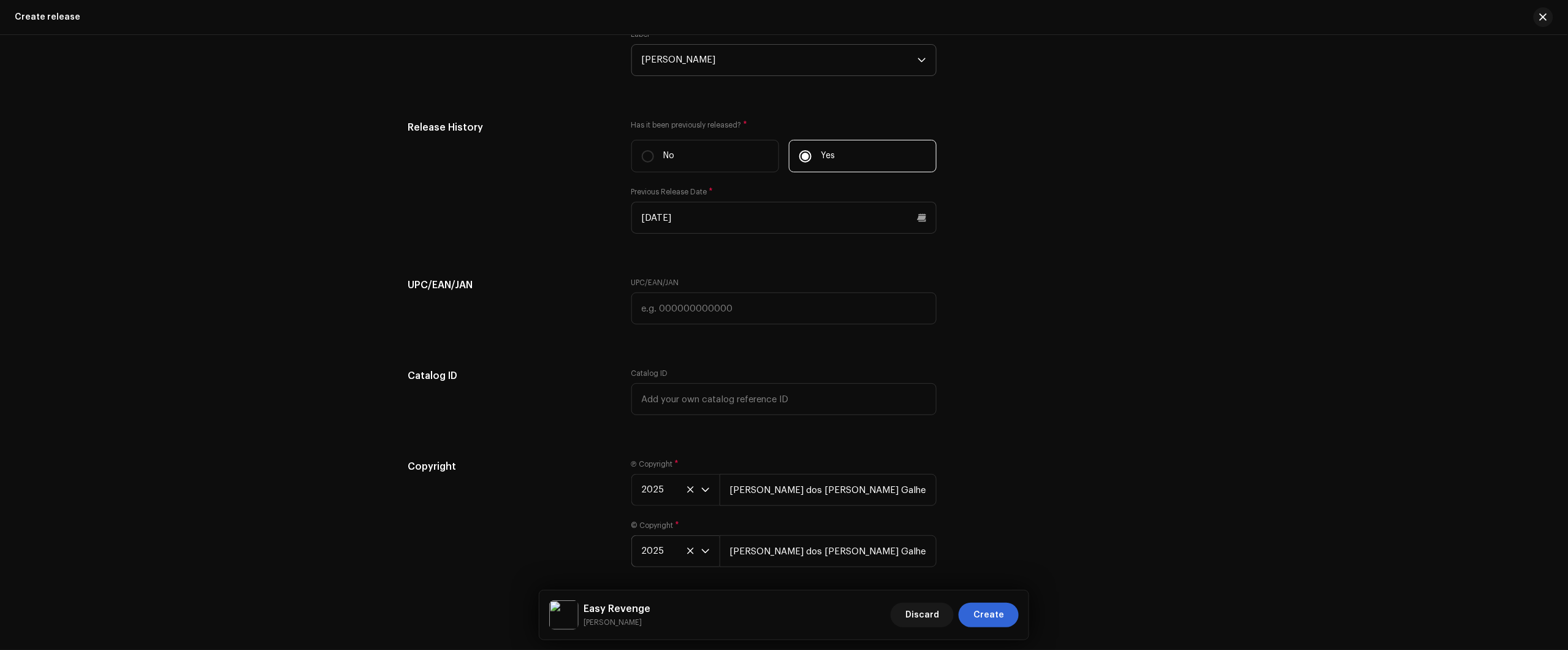
click at [1075, 546] on div "Copyright Ⓟ Copyright * 2025 Júlio dos Santos Galhego Aguiar © Copyright * 2025…" at bounding box center [784, 520] width 753 height 123
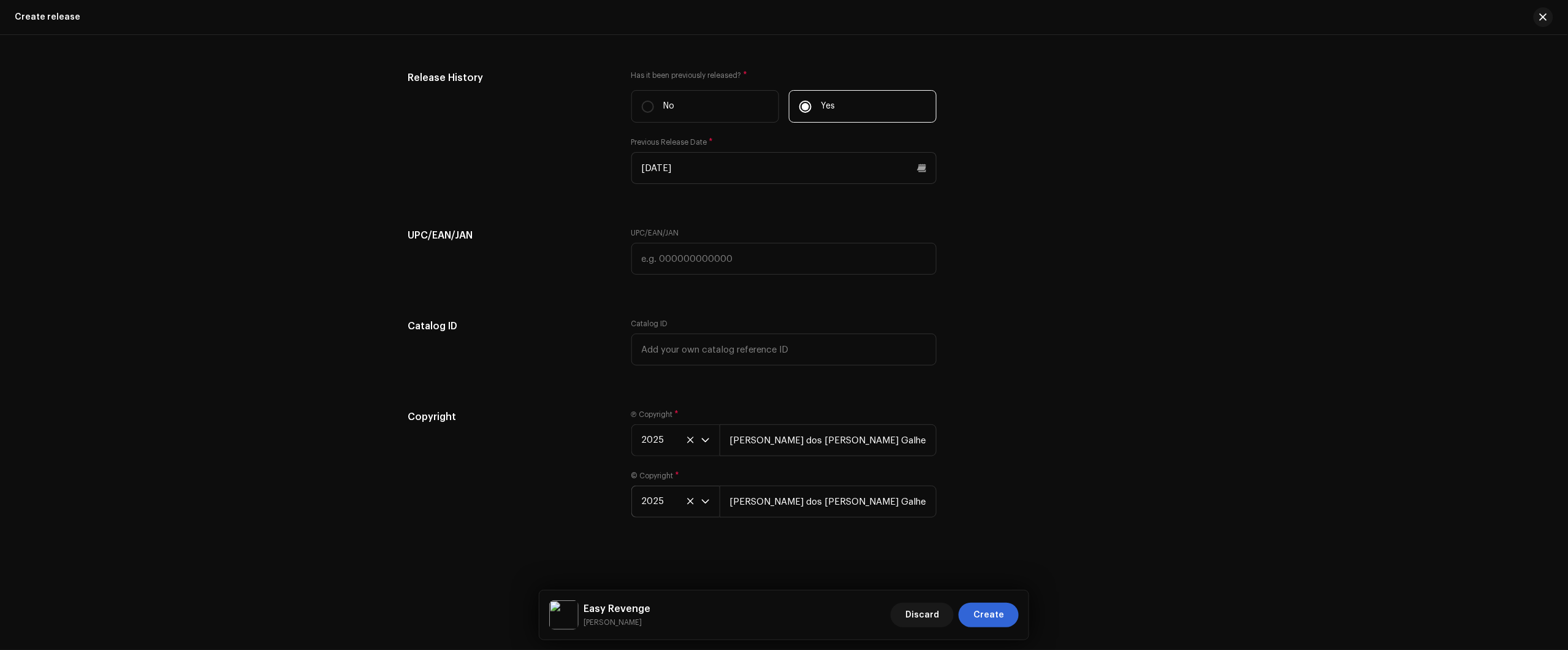
scroll to position [2121, 0]
click at [984, 618] on span "Create" at bounding box center [988, 615] width 31 height 25
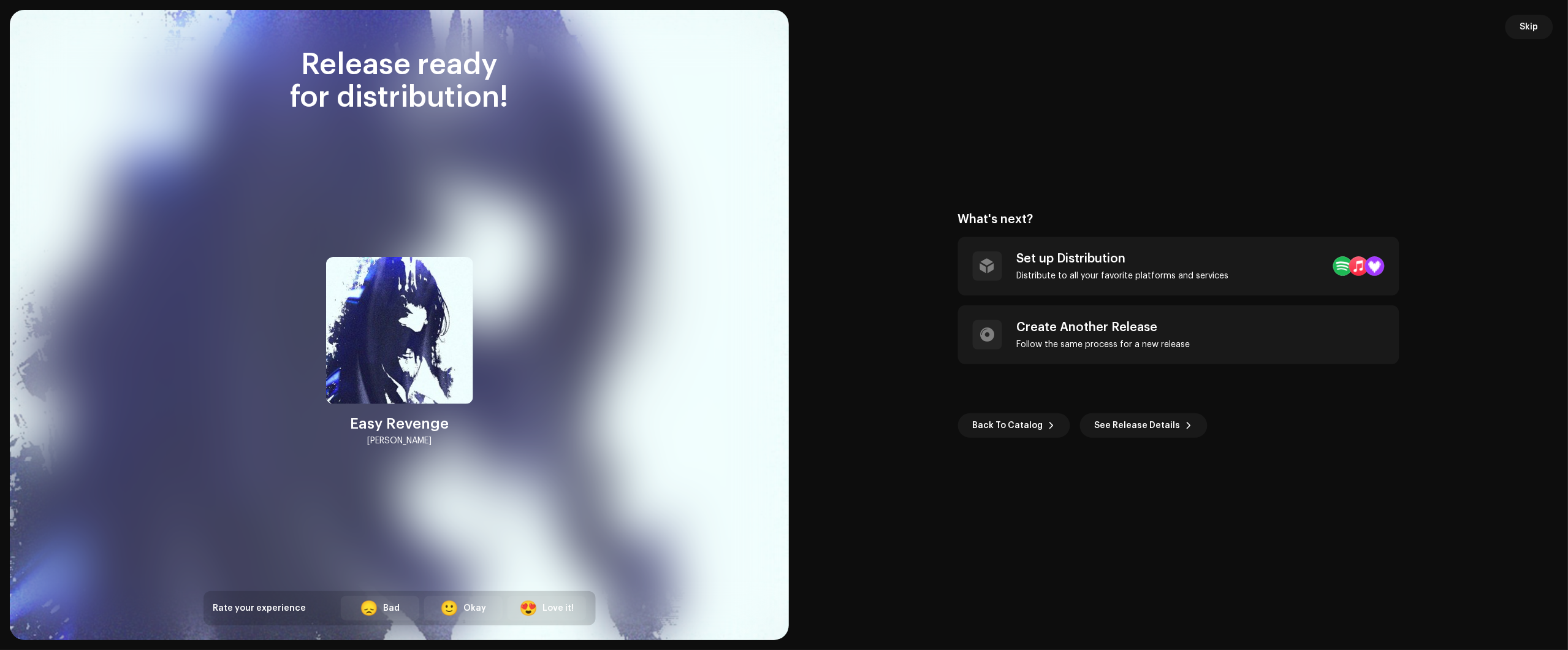
drag, startPoint x: 1524, startPoint y: 272, endPoint x: 1452, endPoint y: 245, distance: 76.9
click at [1520, 274] on re-o-post-create-release-options "What's next? Set up Distribution Distribute to all your favorite platforms and …" at bounding box center [1179, 325] width 750 height 226
click at [1534, 23] on span "Skip" at bounding box center [1529, 27] width 18 height 25
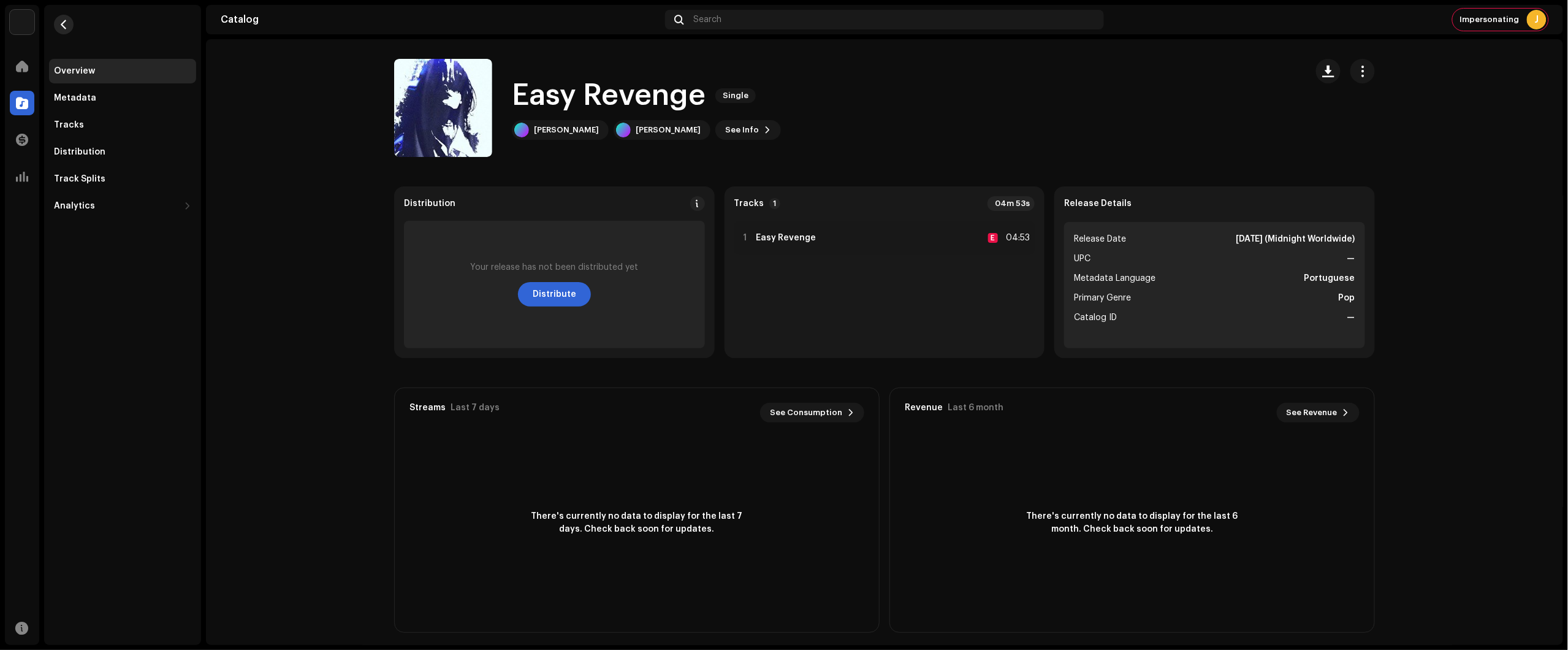
click at [72, 25] on re-m-nav-back at bounding box center [64, 31] width 29 height 54
click at [63, 19] on span "button" at bounding box center [64, 24] width 9 height 10
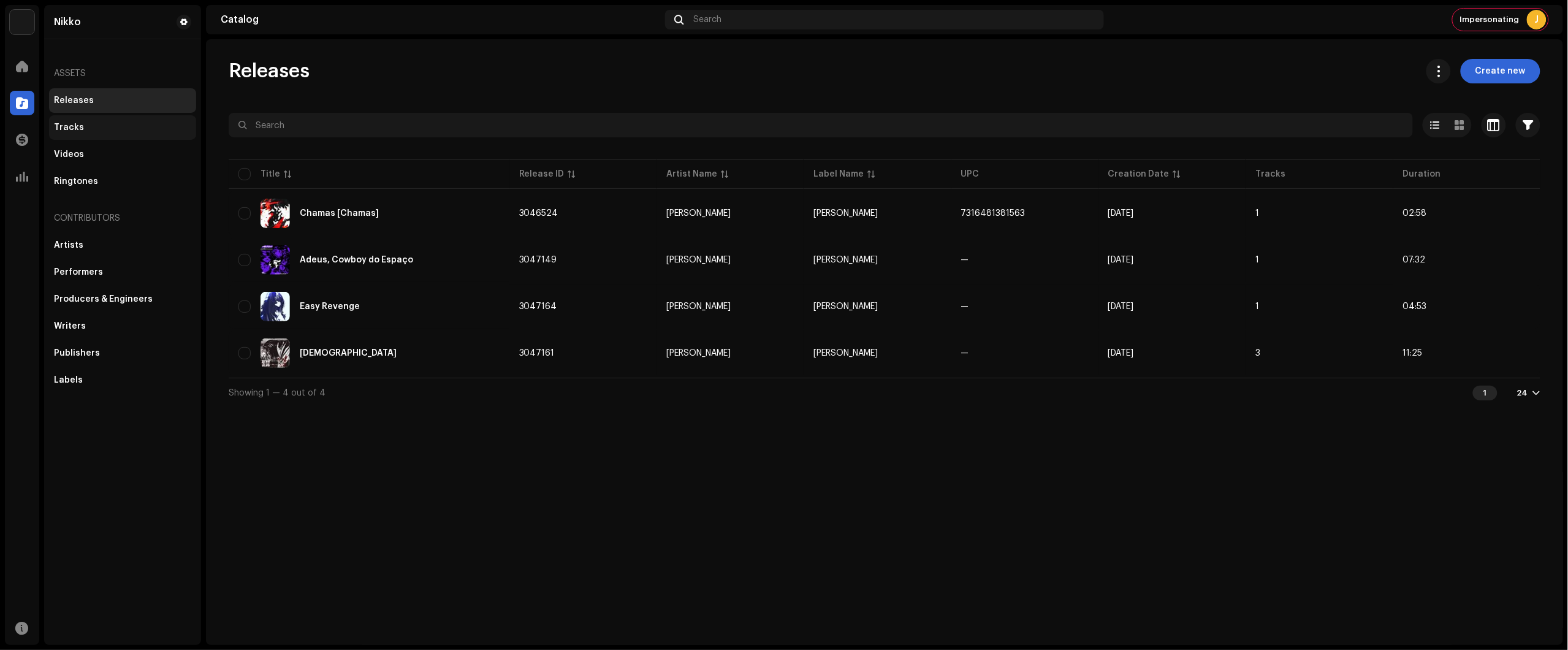
click at [59, 127] on div "Tracks" at bounding box center [69, 127] width 30 height 10
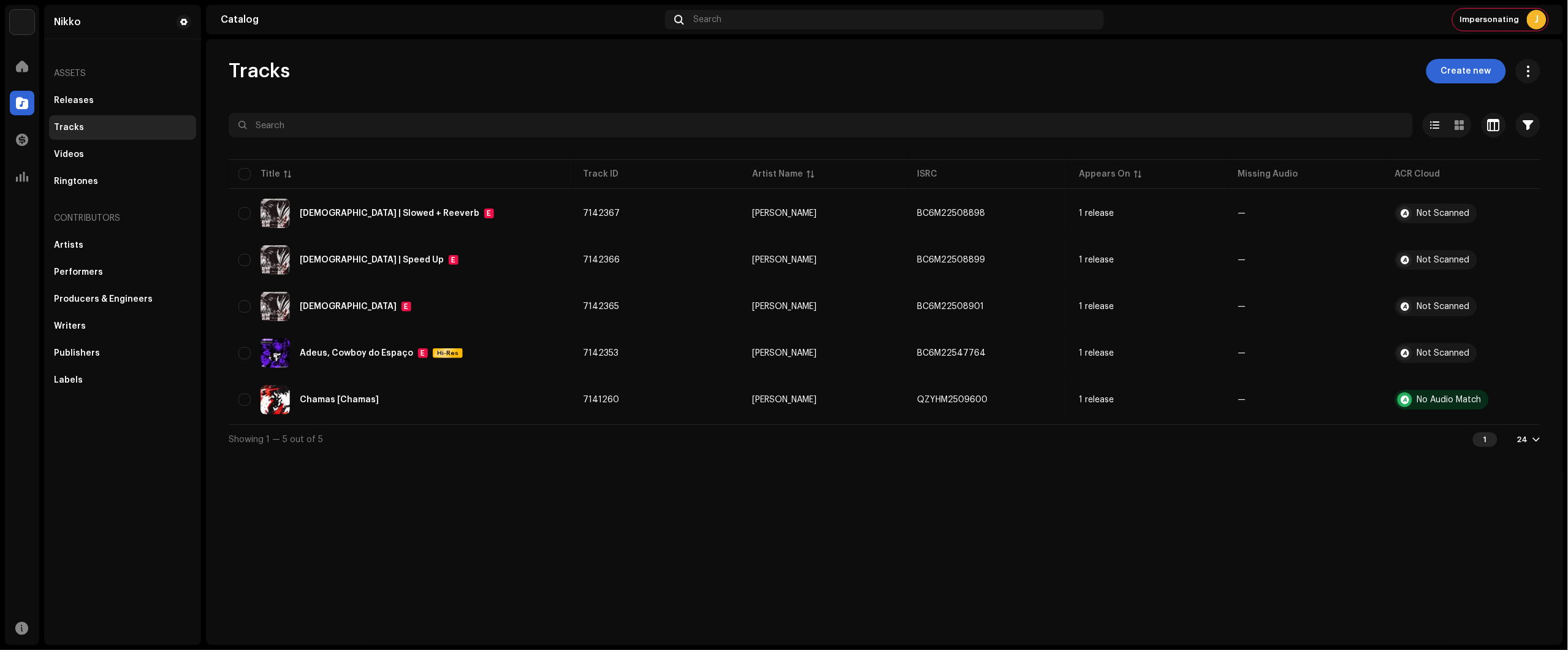
drag, startPoint x: 336, startPoint y: 355, endPoint x: 456, endPoint y: 517, distance: 201.6
click at [455, 515] on div "Tracks Create new Selected 0 Select all 5 Options Filters Distribution status I…" at bounding box center [885, 342] width 1357 height 606
click at [456, 517] on div "Tracks Create new Selected 0 Select all 5 Options Filters Distribution status I…" at bounding box center [885, 342] width 1357 height 606
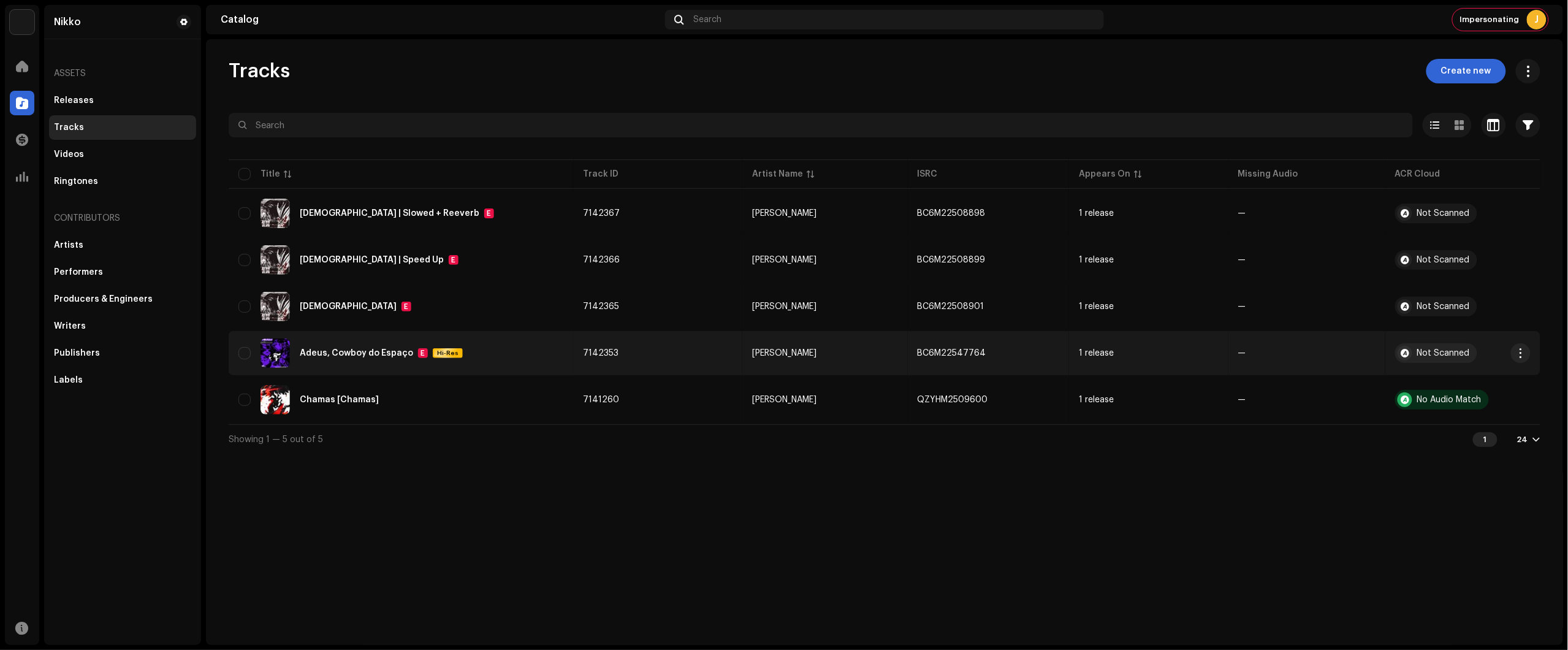
click at [289, 350] on img at bounding box center [275, 353] width 29 height 29
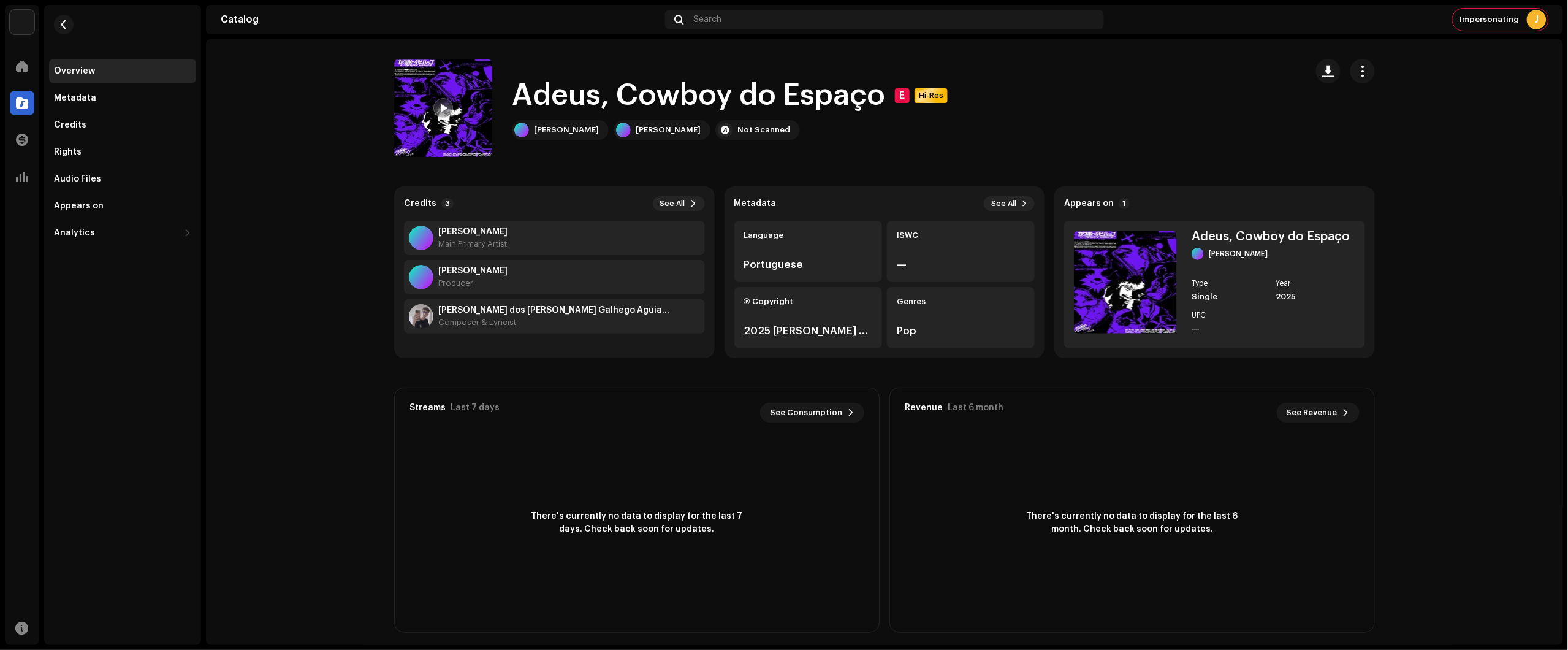
drag, startPoint x: 503, startPoint y: 91, endPoint x: 867, endPoint y: 90, distance: 364.0
click at [867, 90] on div "Adeus, Cowboy do Espaço E Hi-Res Nikko Rapper Nikko Rapper Not Scanned" at bounding box center [845, 108] width 902 height 98
drag, startPoint x: 883, startPoint y: 98, endPoint x: 509, endPoint y: 108, distance: 374.1
click at [512, 108] on div "Adeus, Cowboy do Espaço E Hi-Res" at bounding box center [732, 96] width 441 height 39
copy h1 "Adeus, Cowboy do Espaço"
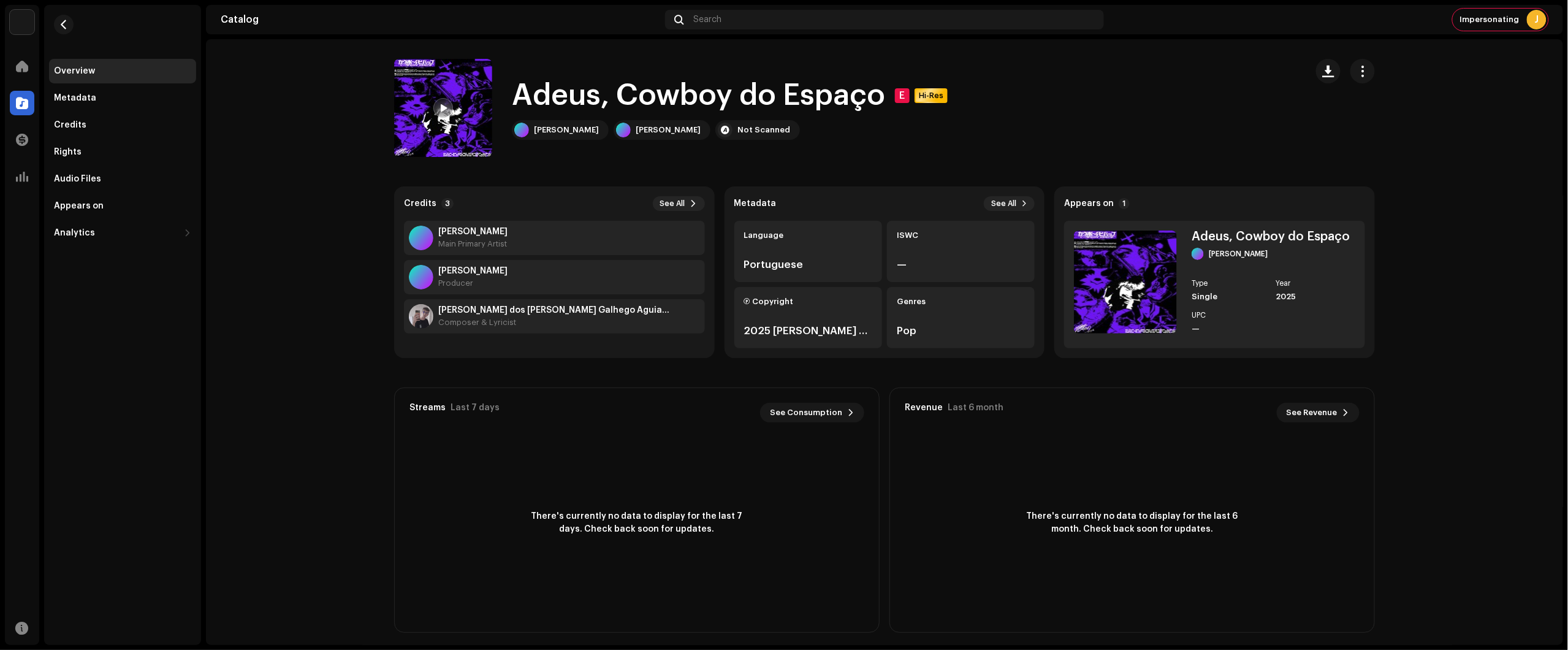
click at [1478, 229] on catalog-tracks-details-overview "Adeus, Cowboy do Espaço E Hi-Res Adeus, Cowboy do Espaço E Hi-Res Nikko Rapper …" at bounding box center [885, 346] width 1357 height 613
click at [1359, 69] on span "button" at bounding box center [1363, 71] width 11 height 10
click at [1378, 131] on div "Edit" at bounding box center [1414, 125] width 124 height 25
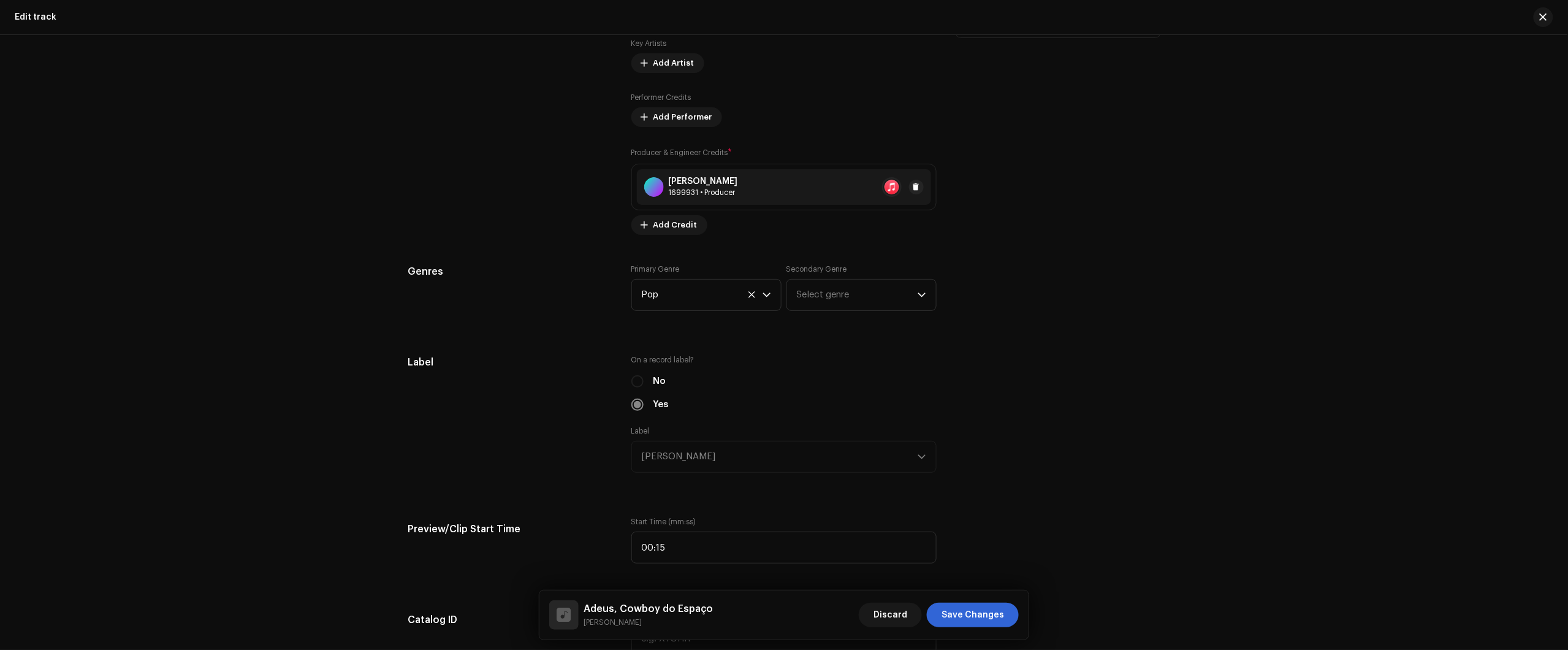
scroll to position [843, 0]
click at [764, 169] on div "Nikko Rapper 1699931 • Producer" at bounding box center [784, 181] width 294 height 35
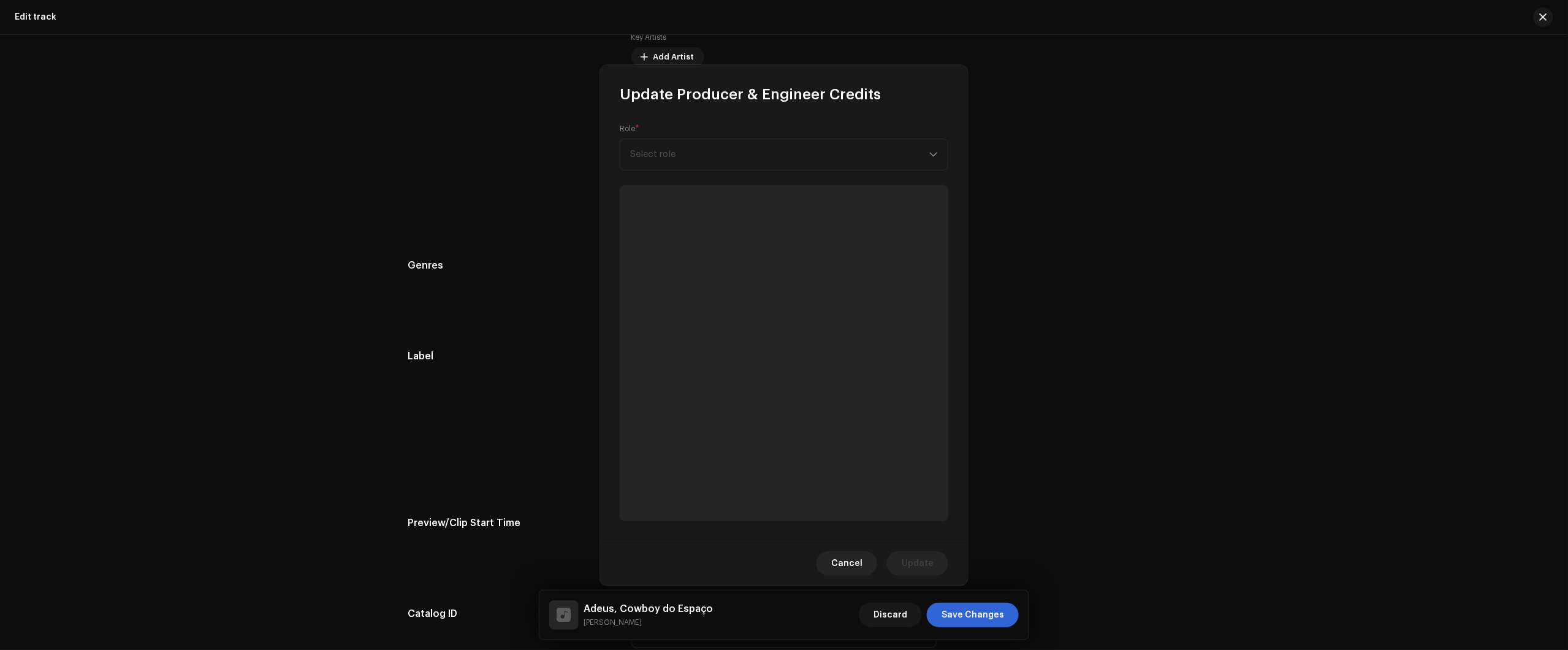
drag, startPoint x: 1206, startPoint y: 244, endPoint x: 988, endPoint y: 201, distance: 222.2
click at [1203, 242] on div "Update Producer & Engineer Credits Role * Select role Cancel Update" at bounding box center [784, 325] width 1568 height 650
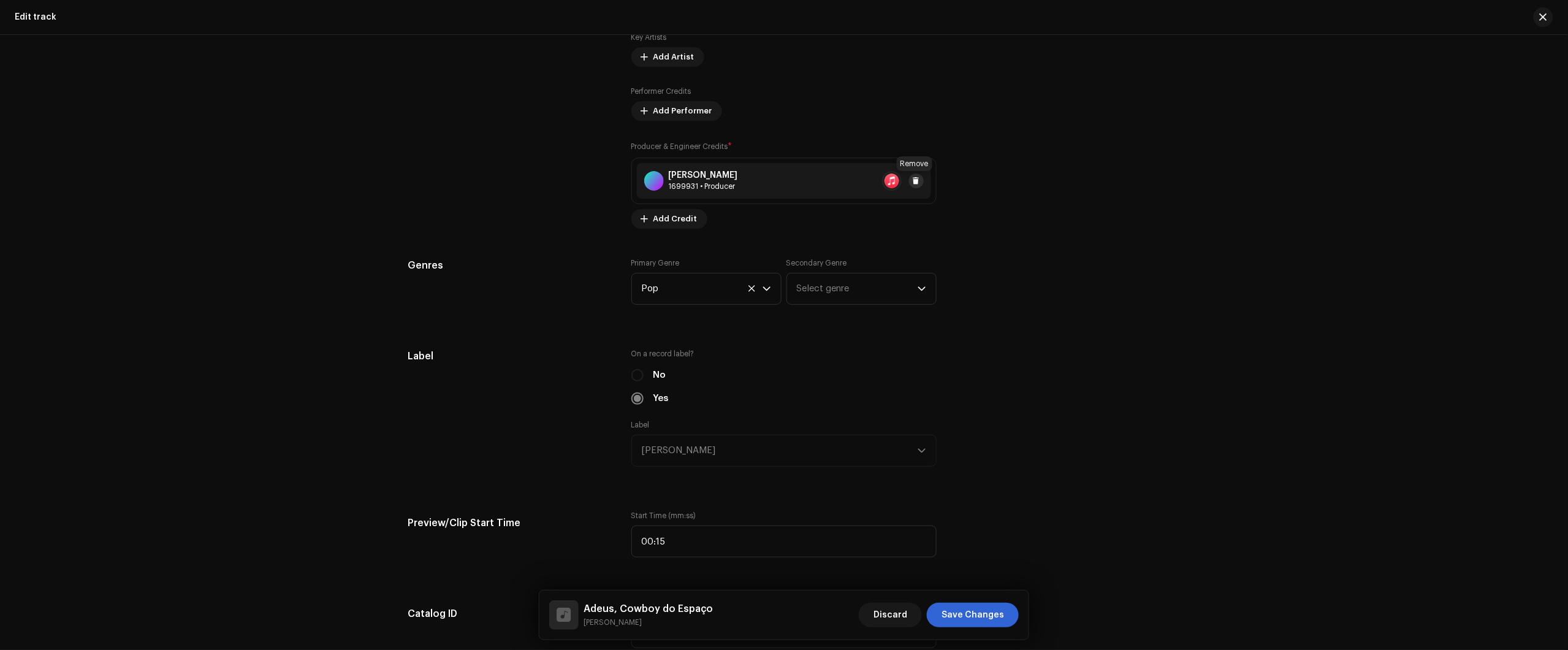
click at [917, 182] on span at bounding box center [916, 181] width 7 height 10
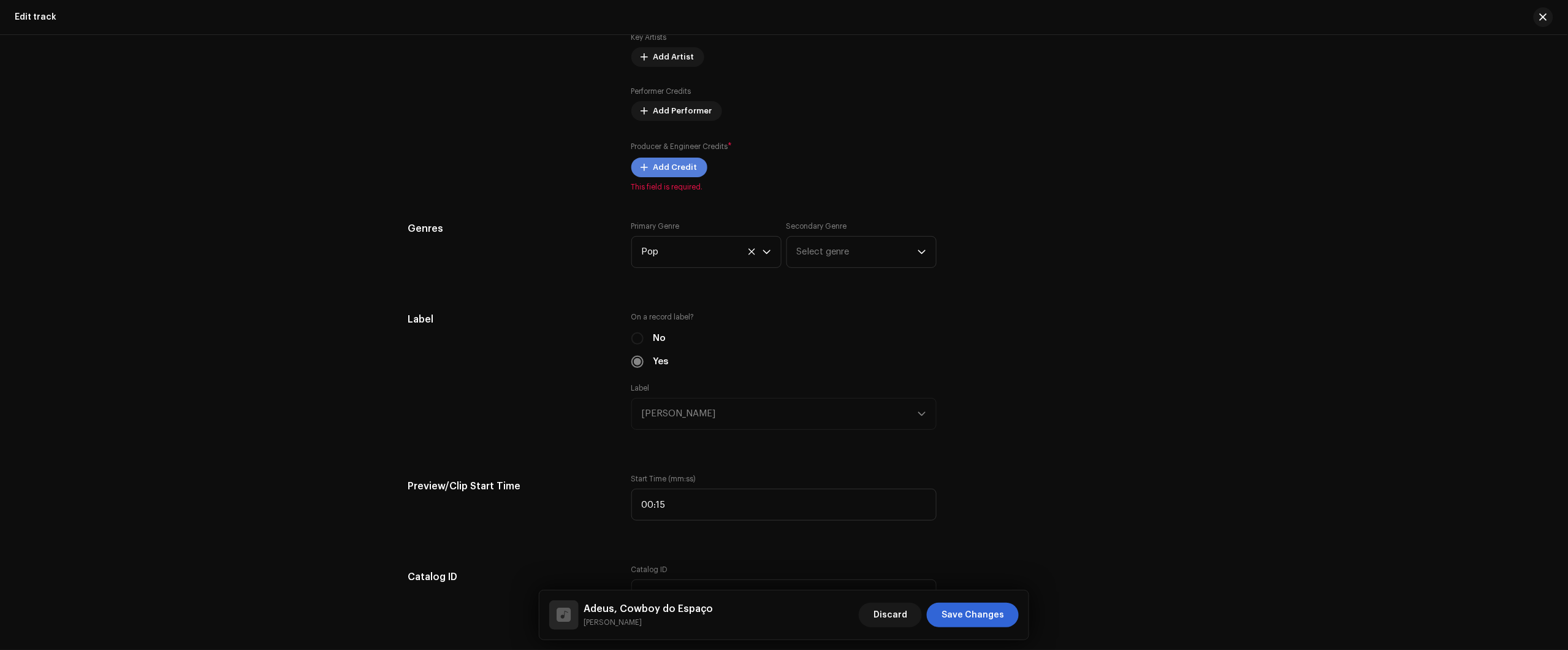
click at [678, 172] on span "Add Credit" at bounding box center [675, 167] width 44 height 25
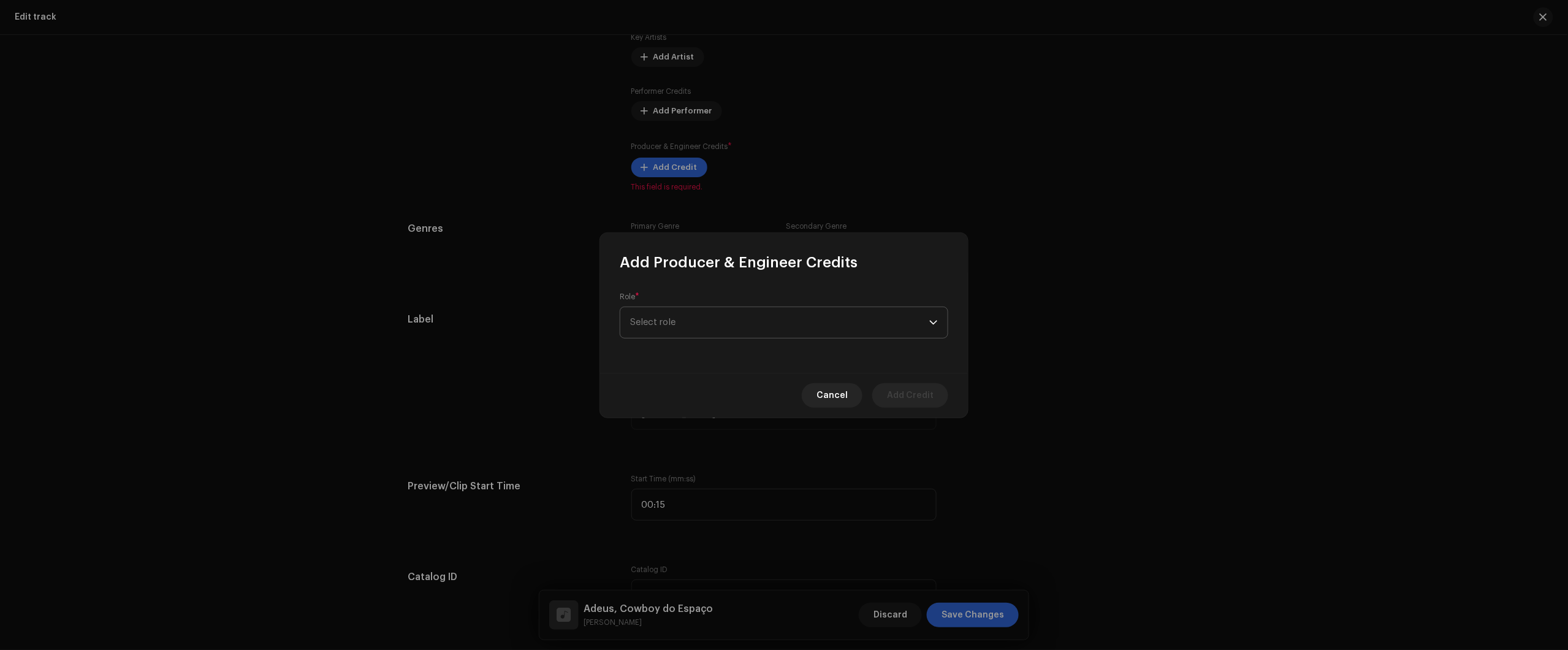
click at [688, 330] on span "Select role" at bounding box center [780, 323] width 299 height 31
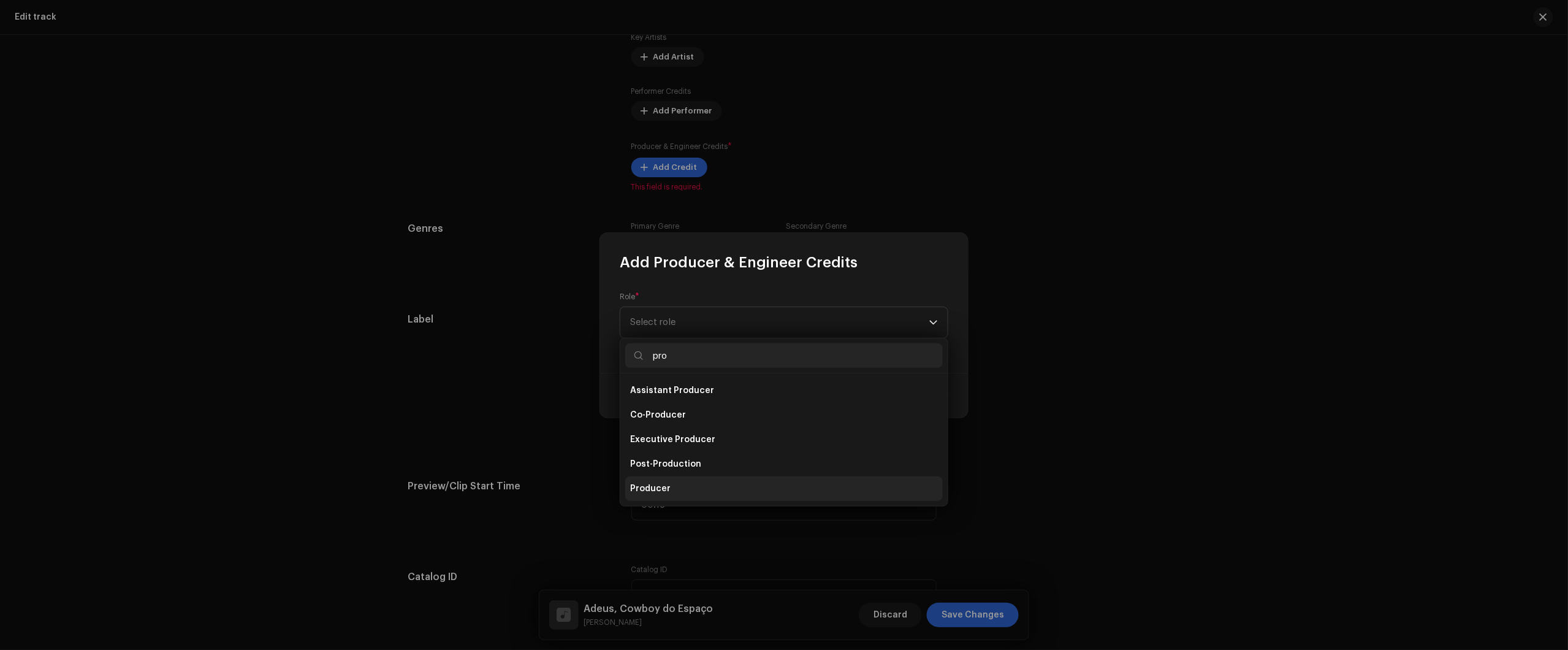
type input "pro"
click at [657, 485] on span "Producer" at bounding box center [650, 489] width 40 height 12
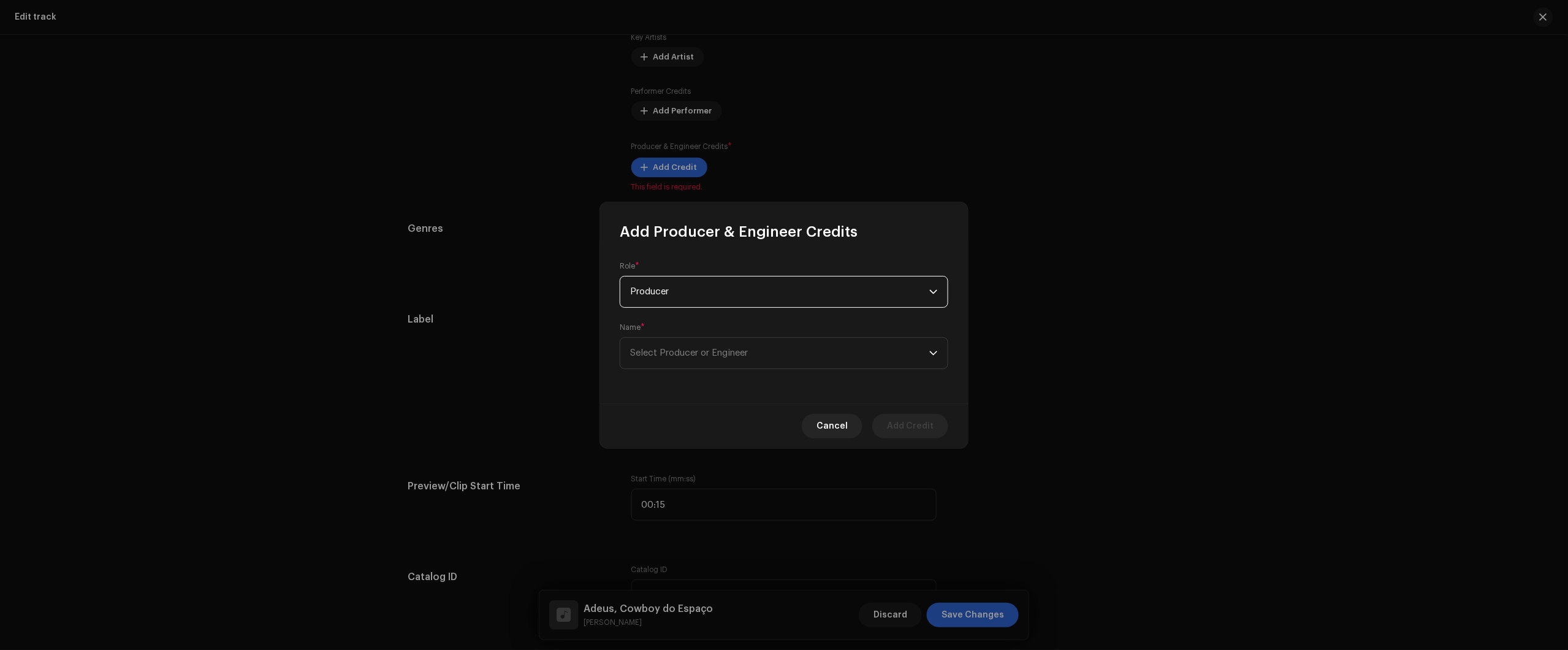
click at [720, 335] on div "Name * Select Producer or Engineer" at bounding box center [784, 346] width 329 height 47
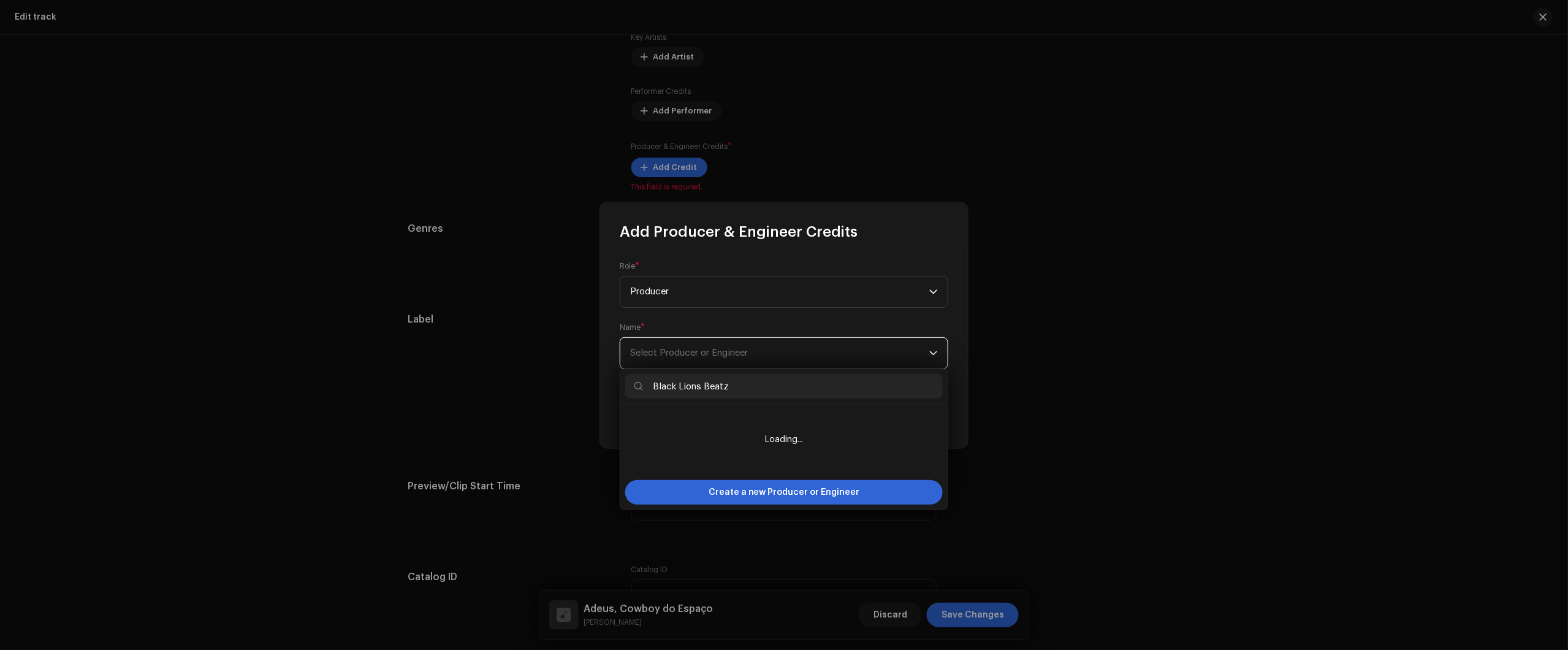
click at [725, 355] on span "Select Producer or Engineer" at bounding box center [689, 353] width 118 height 9
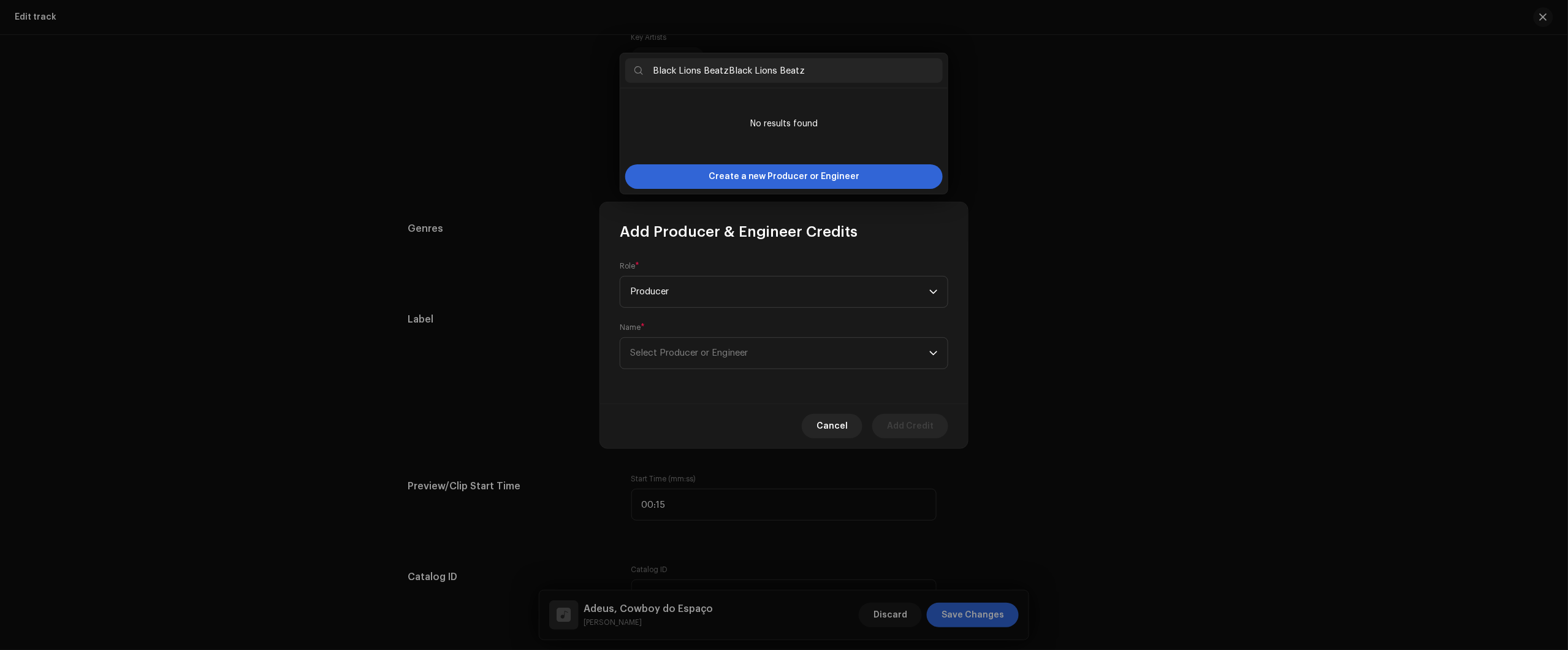
type input "Black Lions Beatz"
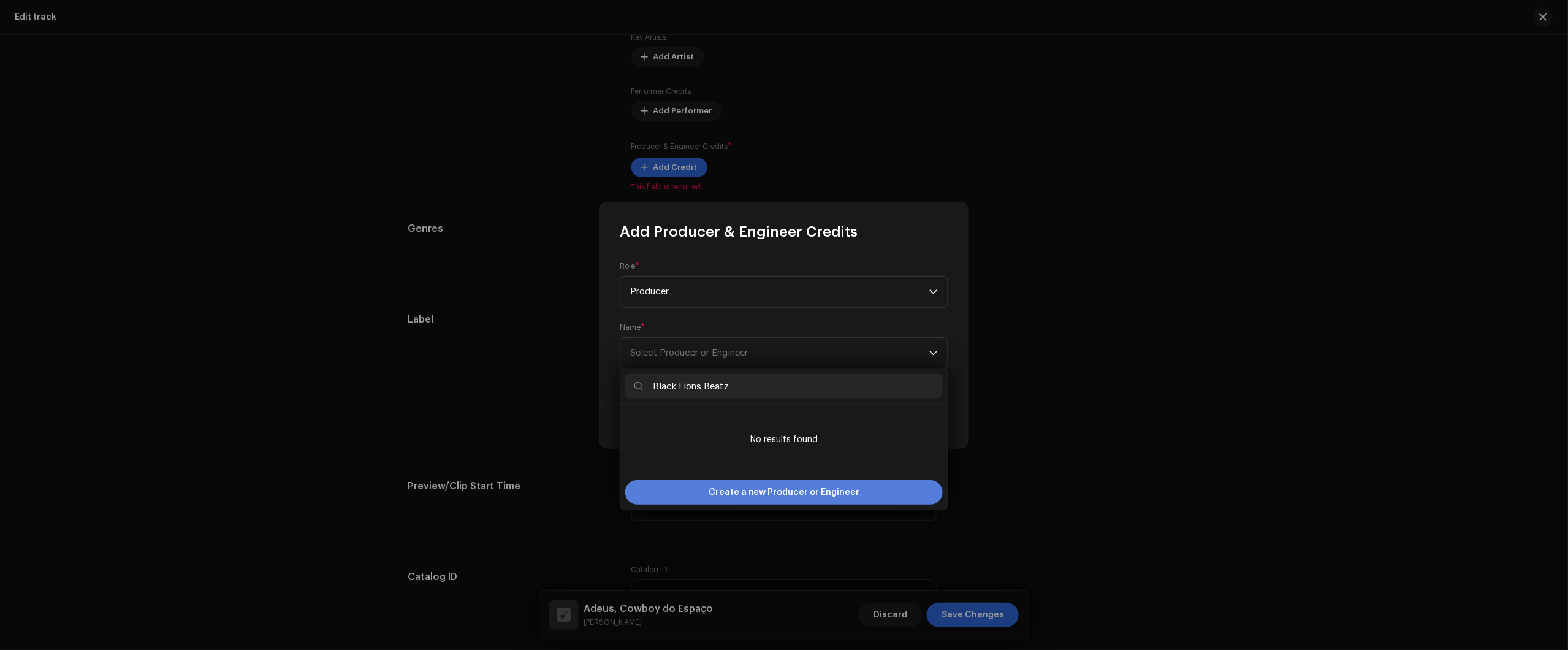
click at [759, 492] on span "Create a new Producer or Engineer" at bounding box center [784, 492] width 151 height 25
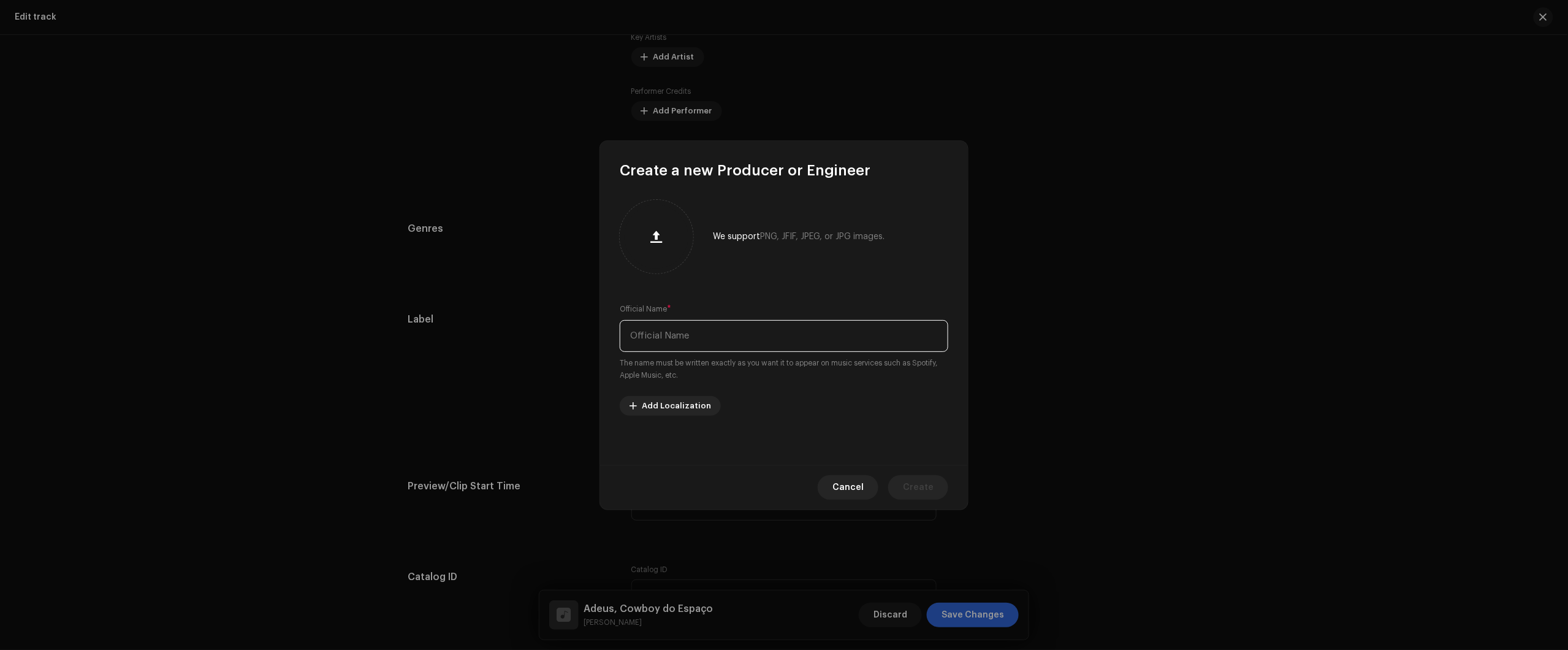
click at [742, 330] on input "text" at bounding box center [784, 336] width 329 height 32
paste input "Black Lions Beatz"
type input "Black Lions Beatz"
click at [927, 481] on span "Create" at bounding box center [918, 487] width 31 height 25
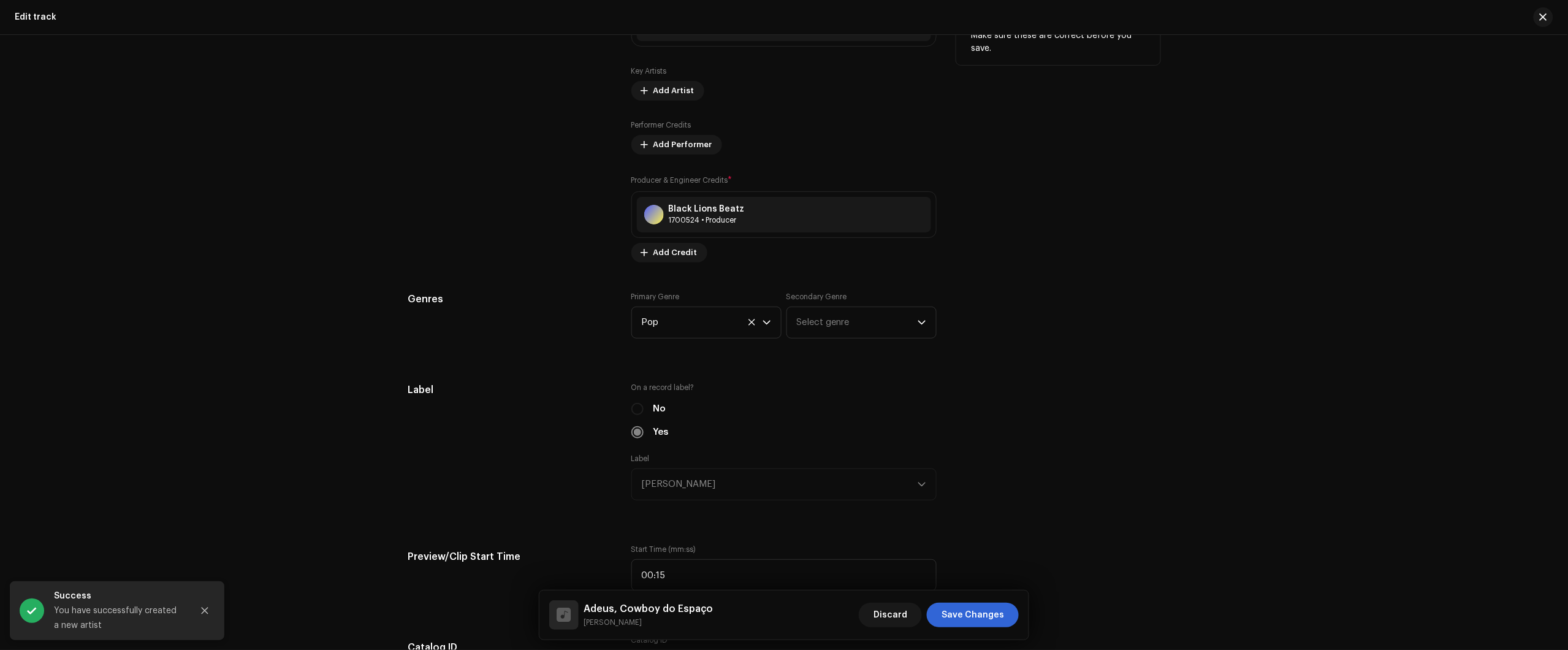
scroll to position [536, 0]
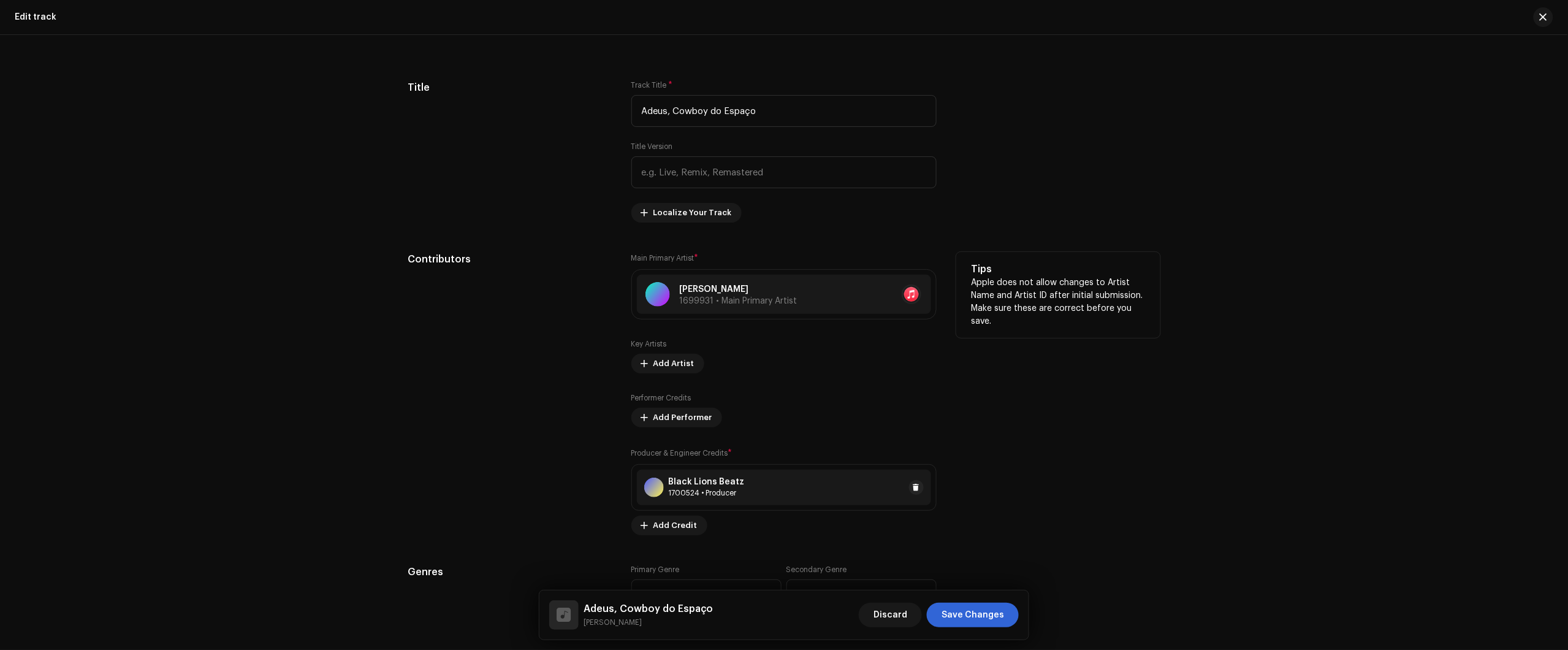
click at [764, 474] on div "Black Lions Beatz 1700524 • Producer" at bounding box center [784, 487] width 294 height 35
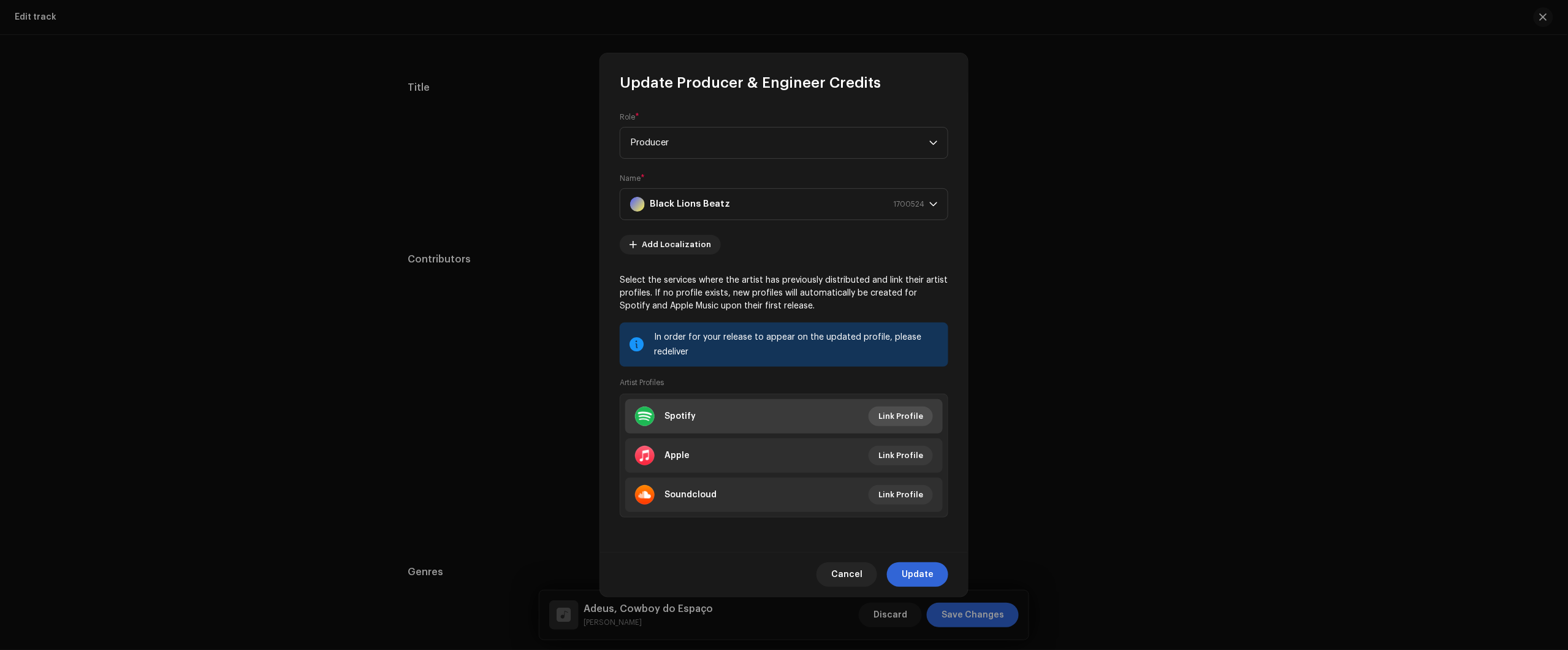
click at [910, 416] on span "Link Profile" at bounding box center [901, 416] width 45 height 25
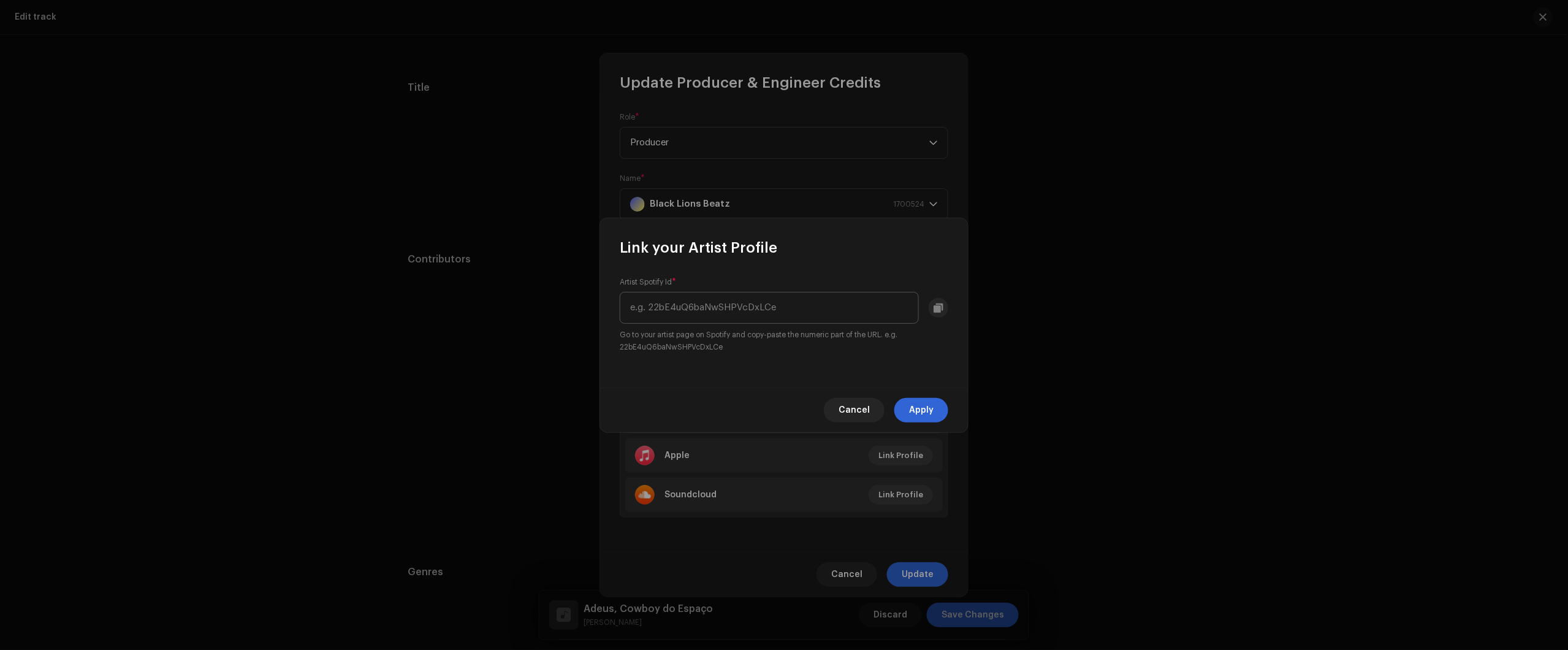
drag, startPoint x: 790, startPoint y: 292, endPoint x: 789, endPoint y: 299, distance: 7.1
click at [786, 293] on input "text" at bounding box center [769, 308] width 299 height 32
type input "7JcC4JPyKDr3BxfmRQQNhM"
click at [927, 412] on span "Apply" at bounding box center [921, 410] width 25 height 25
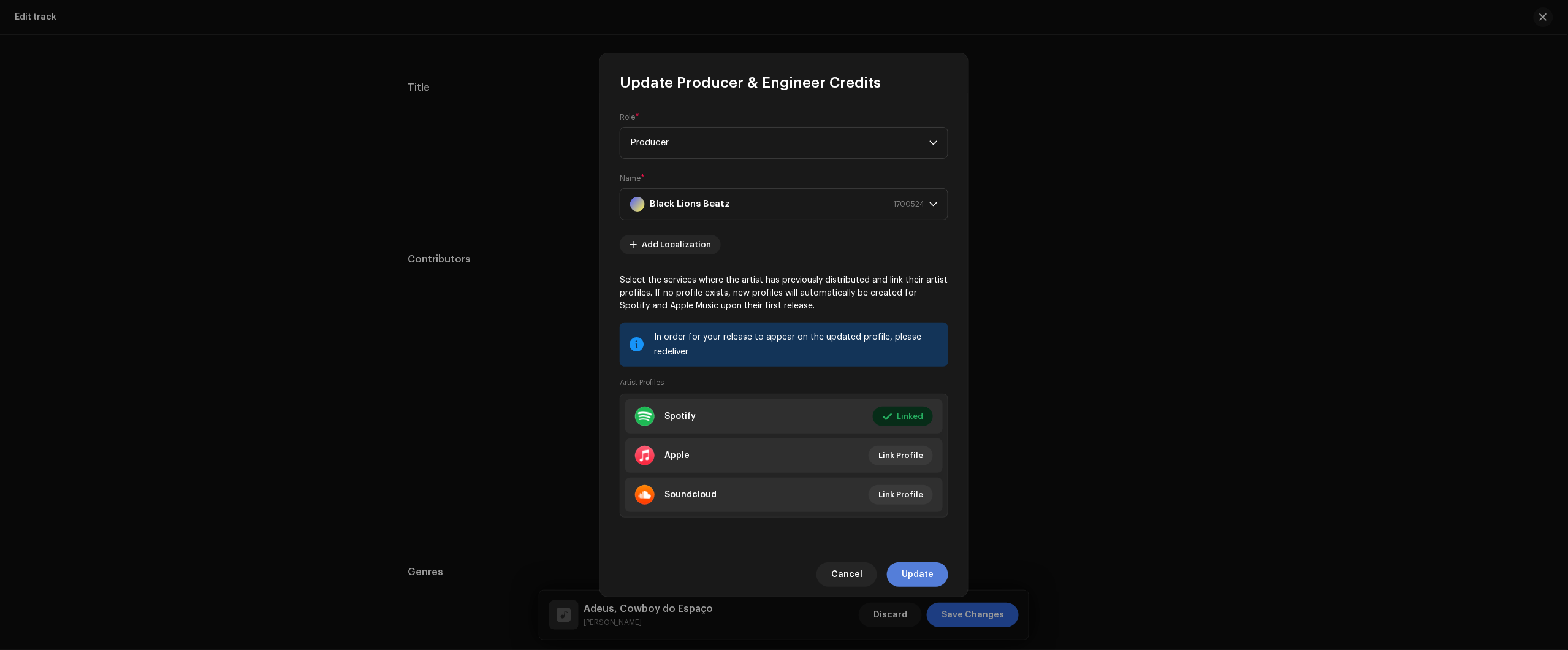
click at [911, 569] on div "Cancel Update" at bounding box center [784, 574] width 368 height 45
click at [918, 569] on span "Update" at bounding box center [918, 574] width 32 height 25
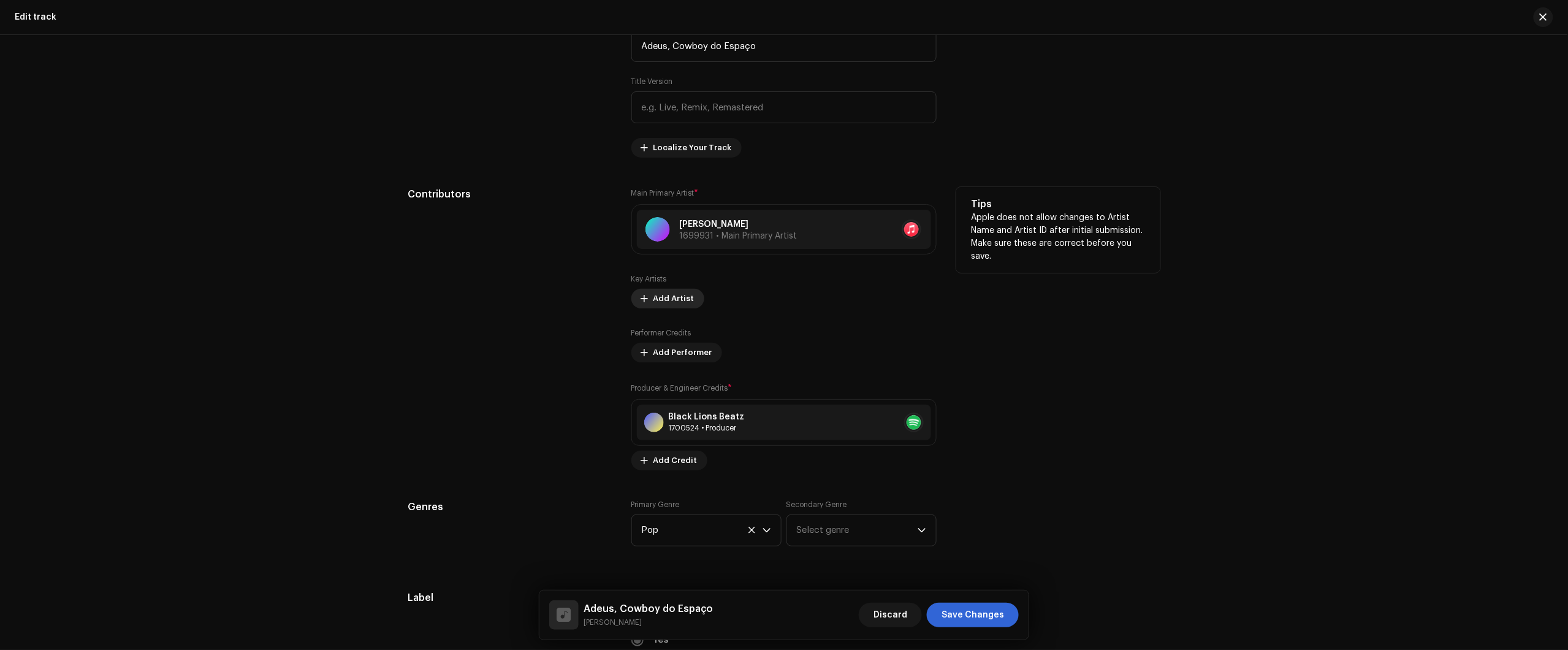
scroll to position [613, 0]
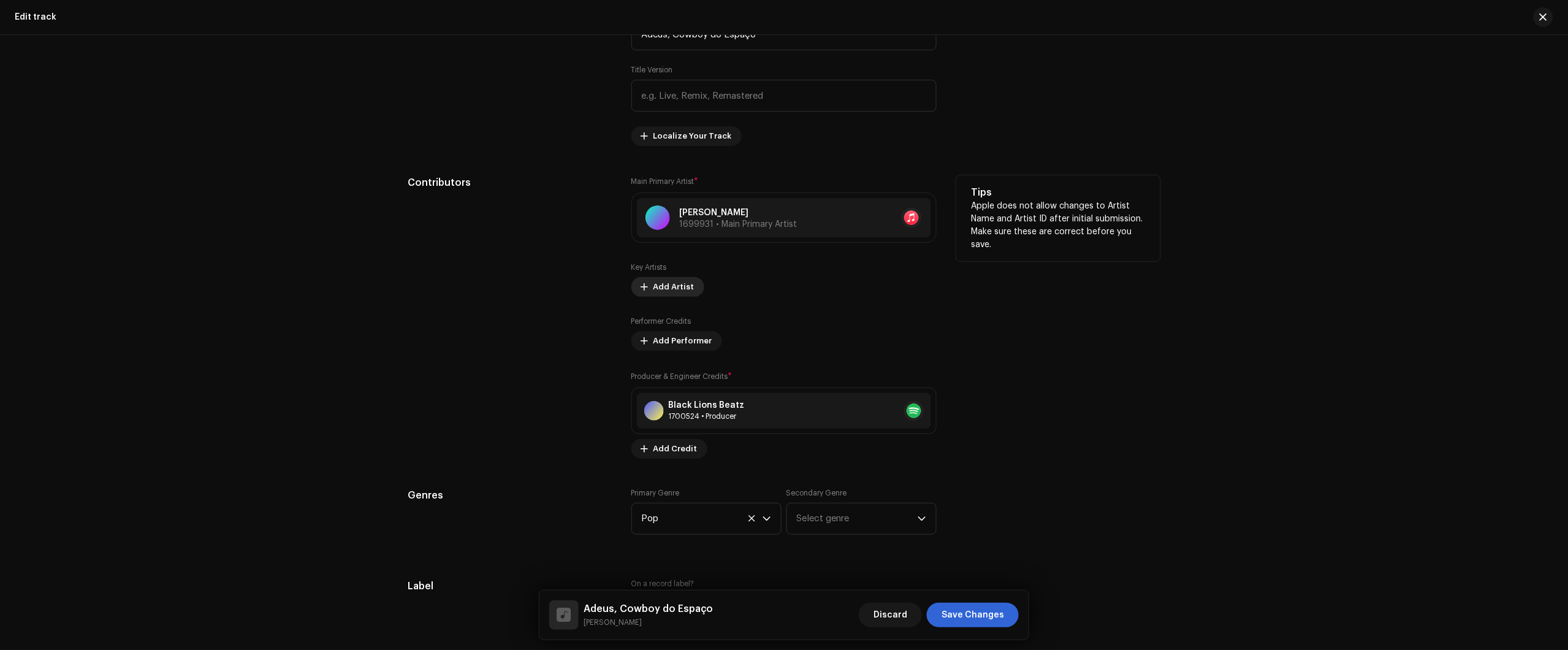
click at [673, 291] on span "Add Artist" at bounding box center [673, 287] width 41 height 25
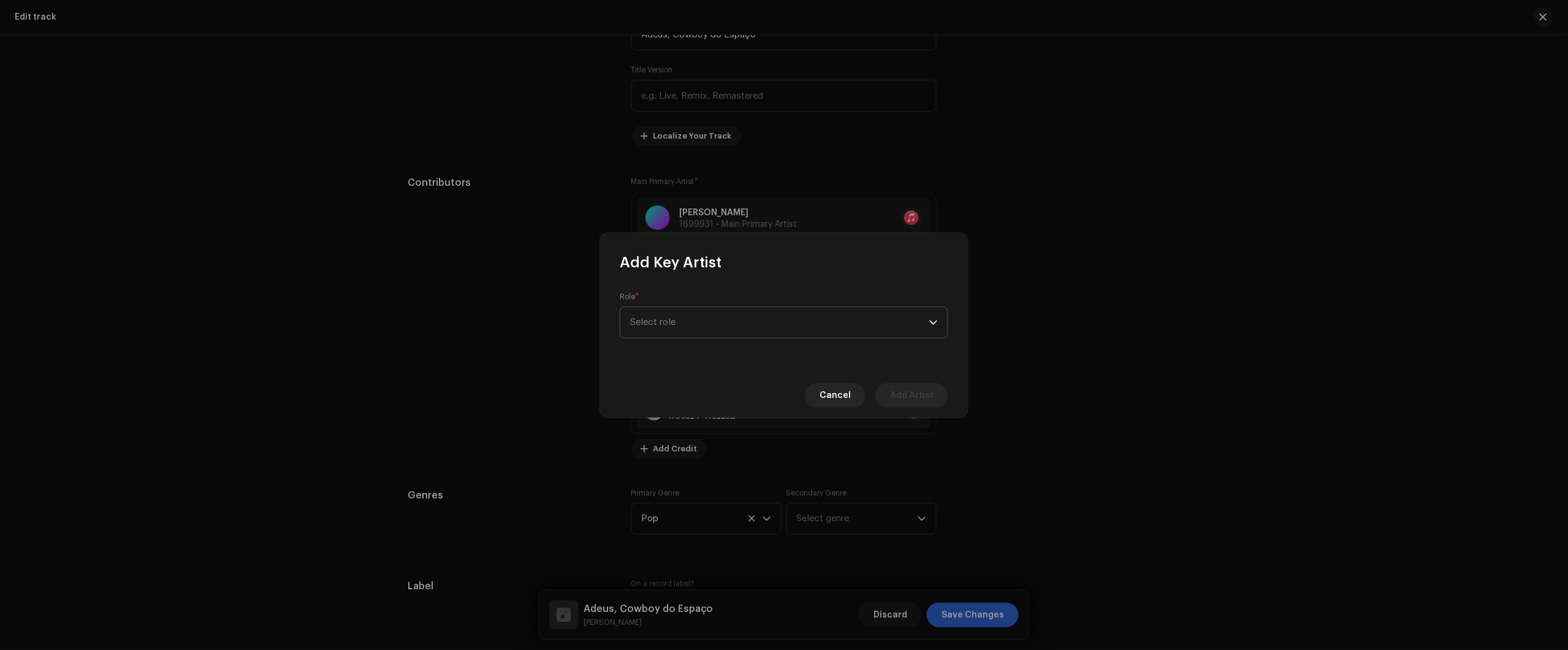
click at [759, 333] on span "Select role" at bounding box center [780, 323] width 299 height 31
click at [733, 382] on li "Primary Artist" at bounding box center [784, 380] width 317 height 25
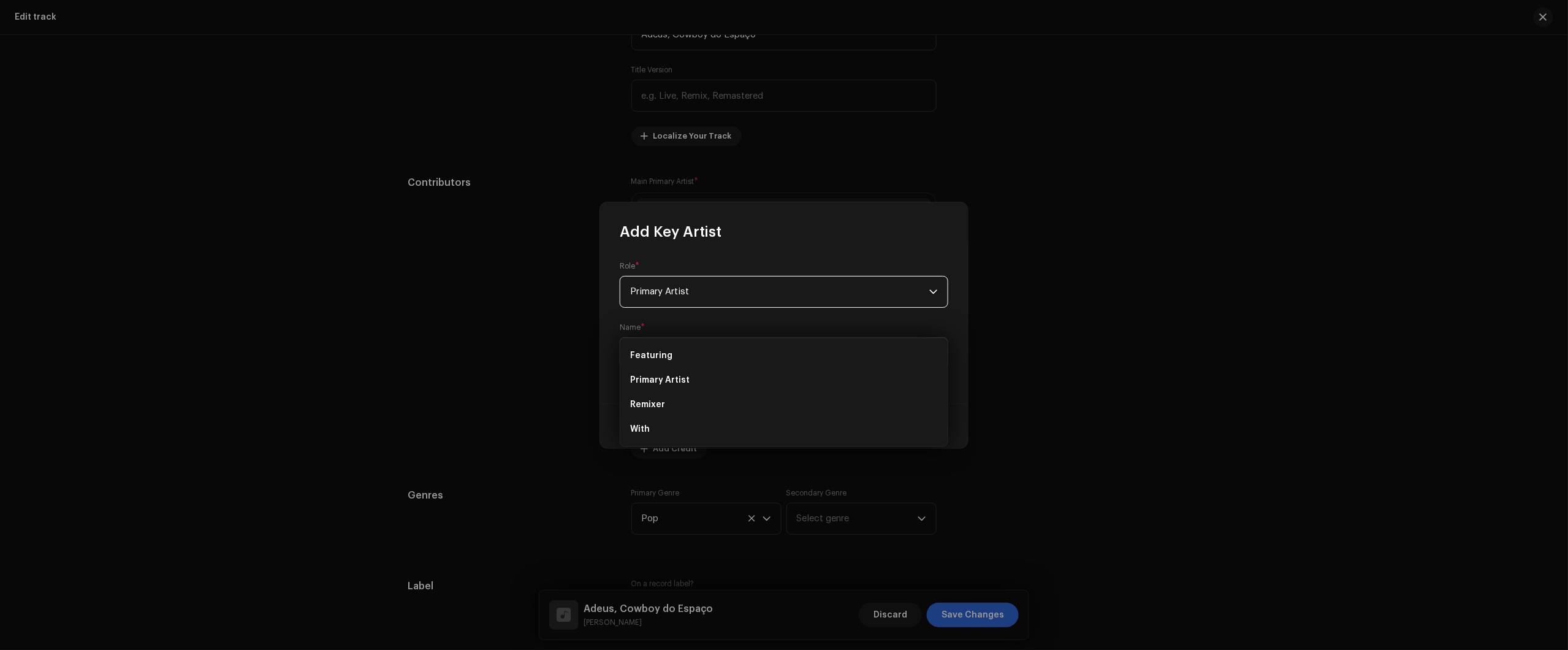
click at [737, 353] on span "Select Artist" at bounding box center [780, 353] width 299 height 31
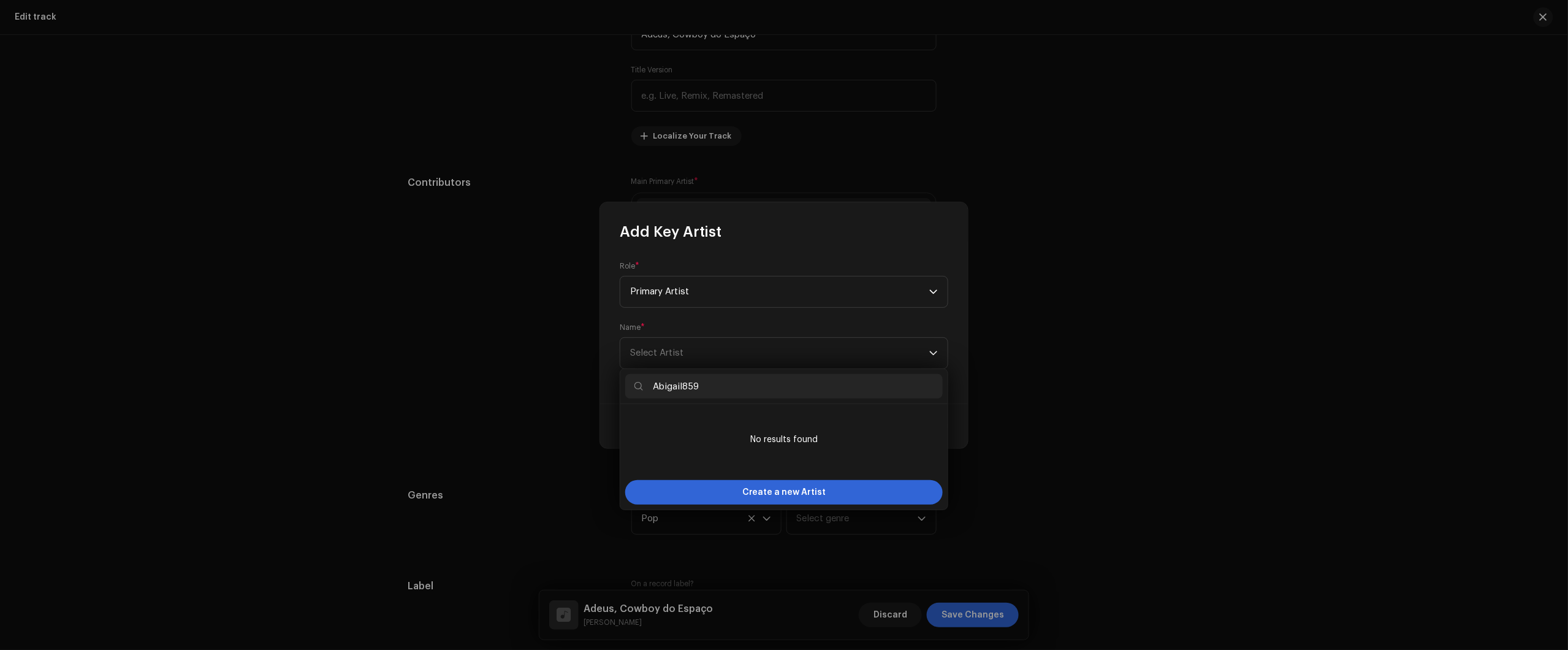
drag, startPoint x: 652, startPoint y: 385, endPoint x: 642, endPoint y: 387, distance: 10.2
click at [642, 387] on p-iconfield "Abigail859" at bounding box center [784, 386] width 317 height 25
type input "Abigail859"
click at [780, 501] on span "Create a new Artist" at bounding box center [784, 492] width 84 height 25
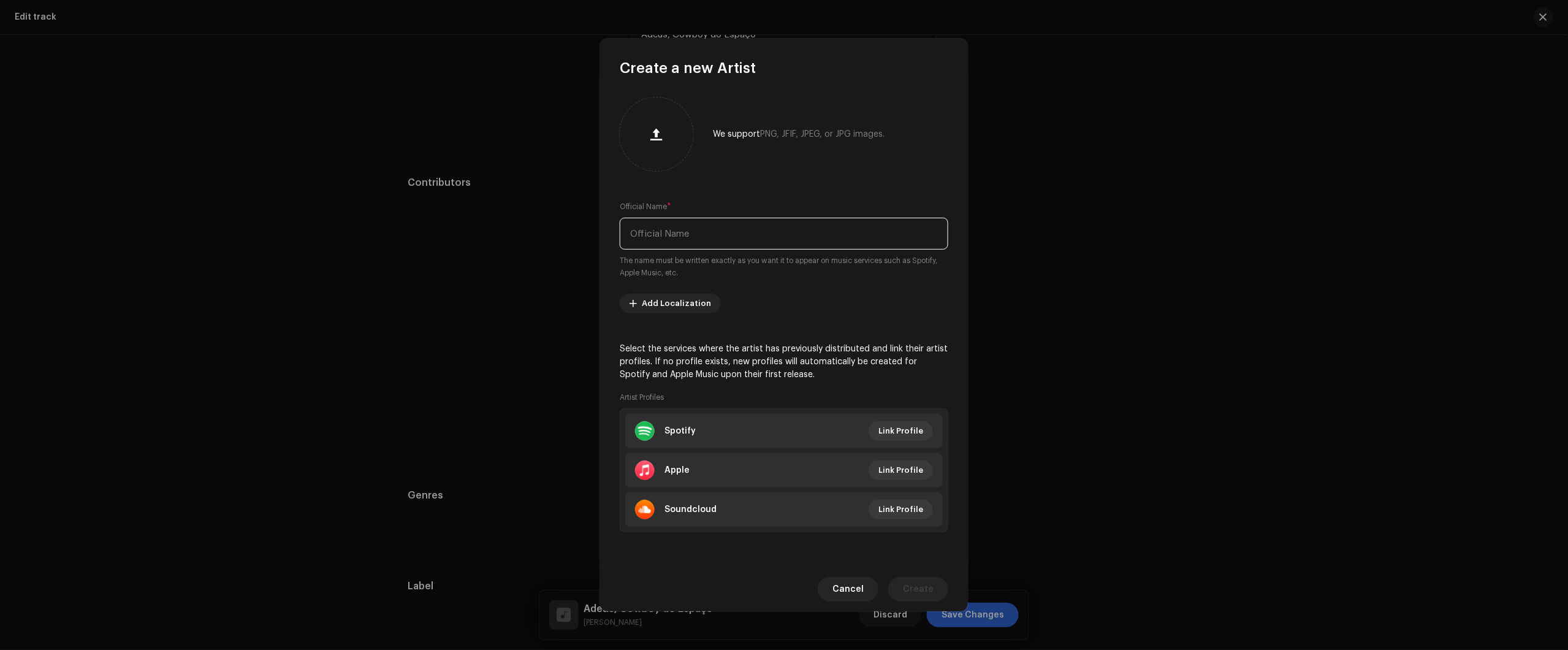
click at [722, 232] on input "text" at bounding box center [784, 234] width 329 height 32
paste input "Abigail859"
type input "Abigail859"
drag, startPoint x: 922, startPoint y: 590, endPoint x: 911, endPoint y: 414, distance: 176.3
click at [915, 408] on div "Create a new Artist We support PNG, JFIF, JPEG, or JPG images. Official Name * …" at bounding box center [784, 325] width 368 height 572
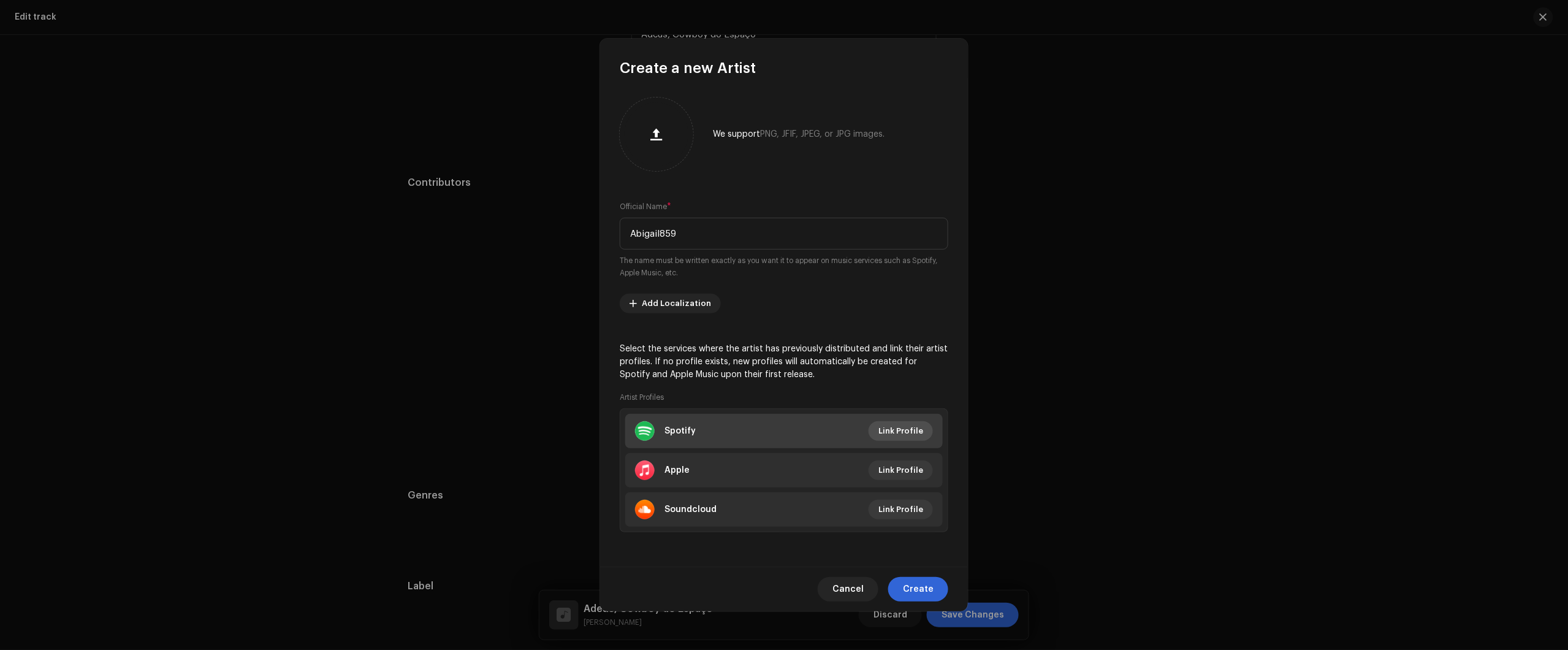
click at [910, 430] on span "Link Profile" at bounding box center [901, 431] width 45 height 25
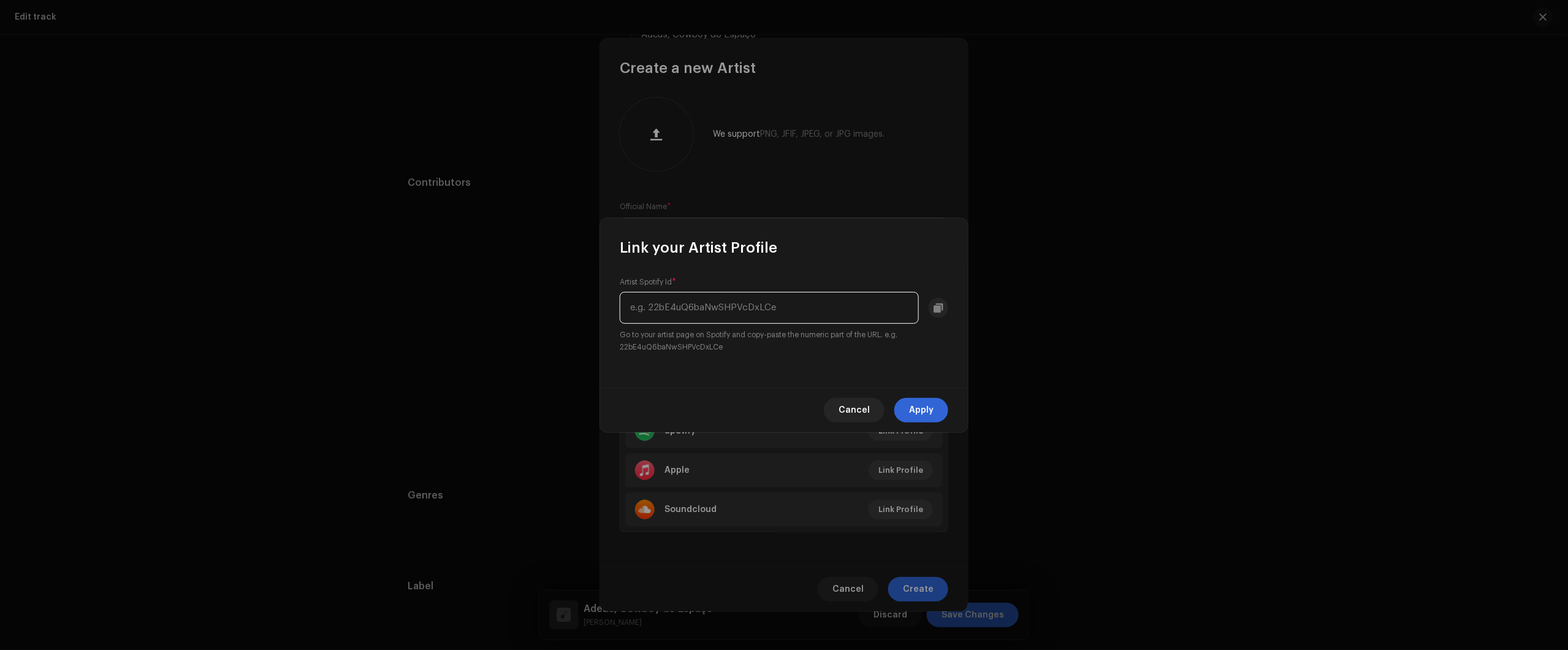
paste input "3QrFvXmSzKAYbFjeDbEm2A"
type input "3QrFvXmSzKAYbFjeDbEm2A"
click at [936, 417] on button "Apply" at bounding box center [921, 410] width 54 height 25
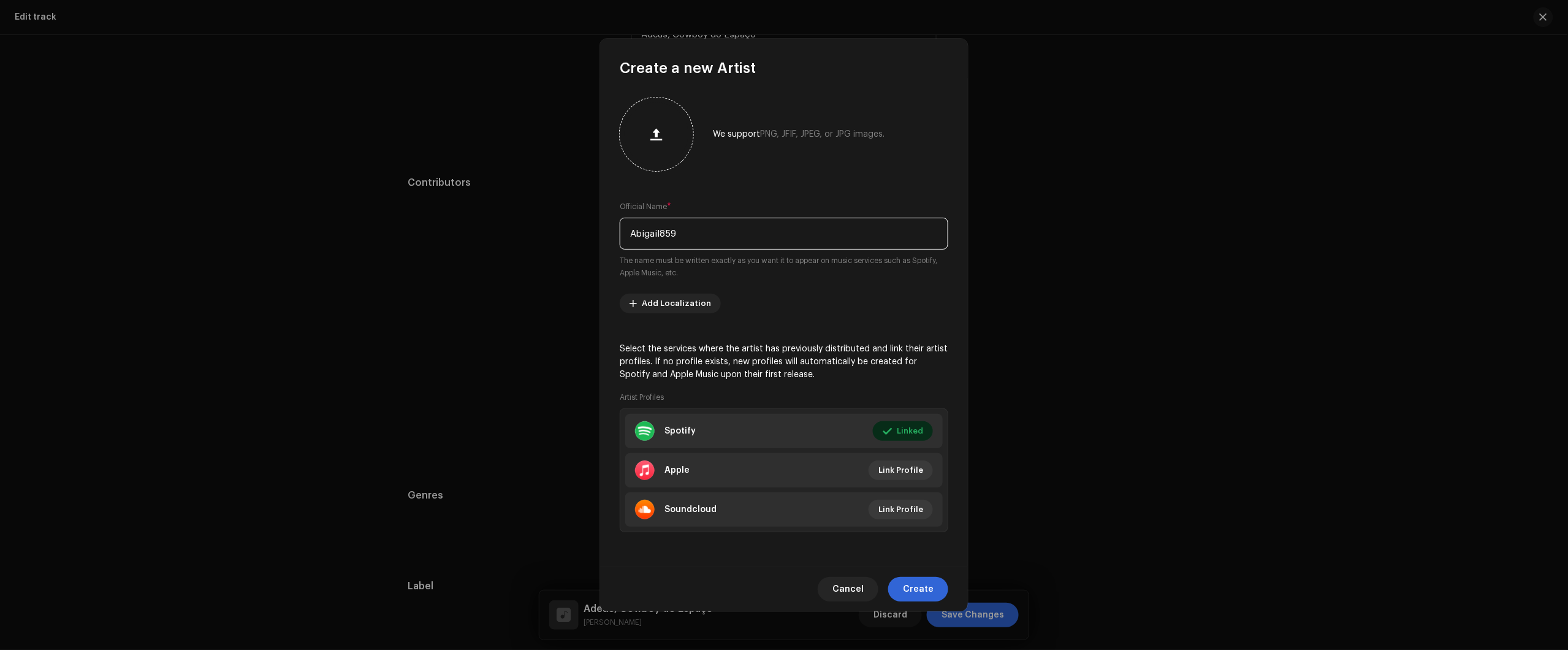
drag, startPoint x: 748, startPoint y: 240, endPoint x: 624, endPoint y: 146, distance: 155.6
click at [441, 232] on div "Create a new Artist We support PNG, JFIF, JPEG, or JPG images. Official Name * …" at bounding box center [784, 325] width 1568 height 650
click at [911, 467] on span "Link Profile" at bounding box center [901, 470] width 45 height 25
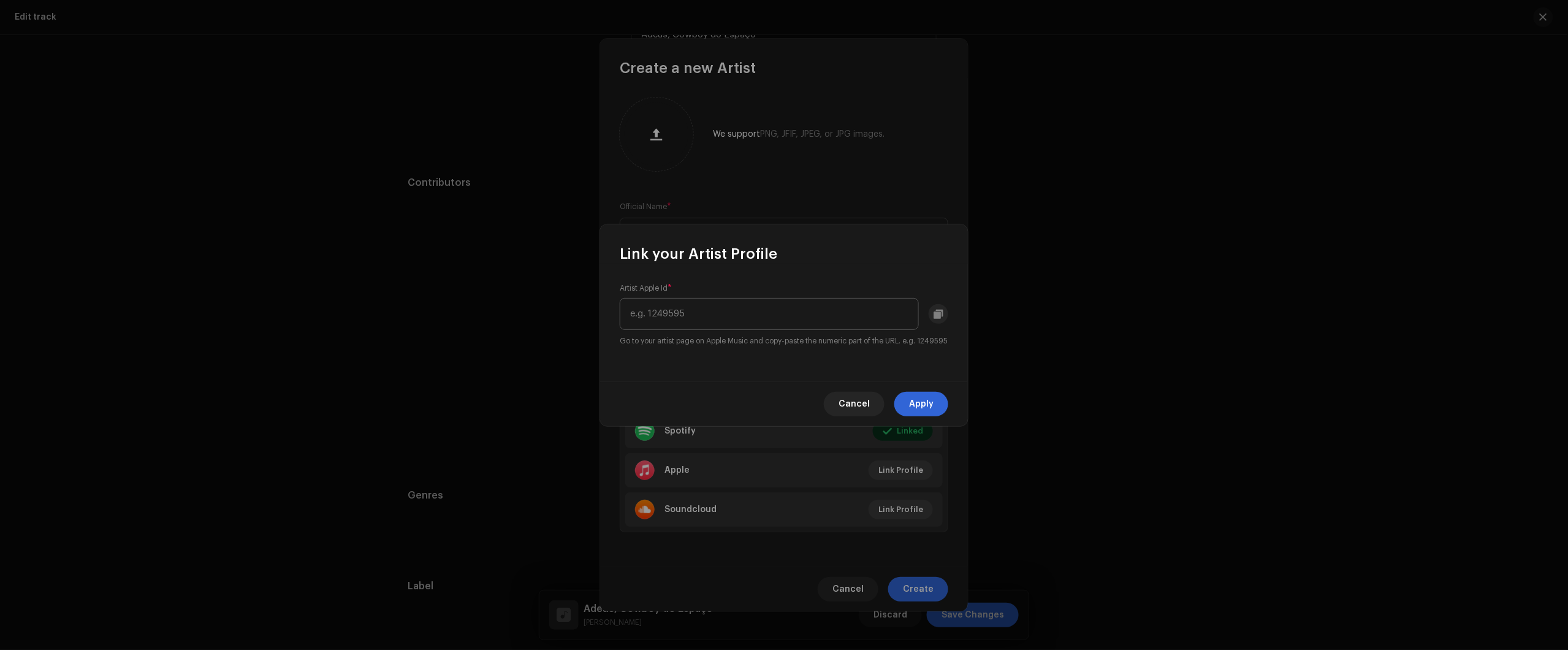
click at [835, 319] on input "text" at bounding box center [769, 314] width 299 height 32
type input "1748206292"
click at [941, 400] on div "Cancel Apply" at bounding box center [784, 404] width 368 height 45
click at [938, 410] on button "Apply" at bounding box center [921, 404] width 54 height 25
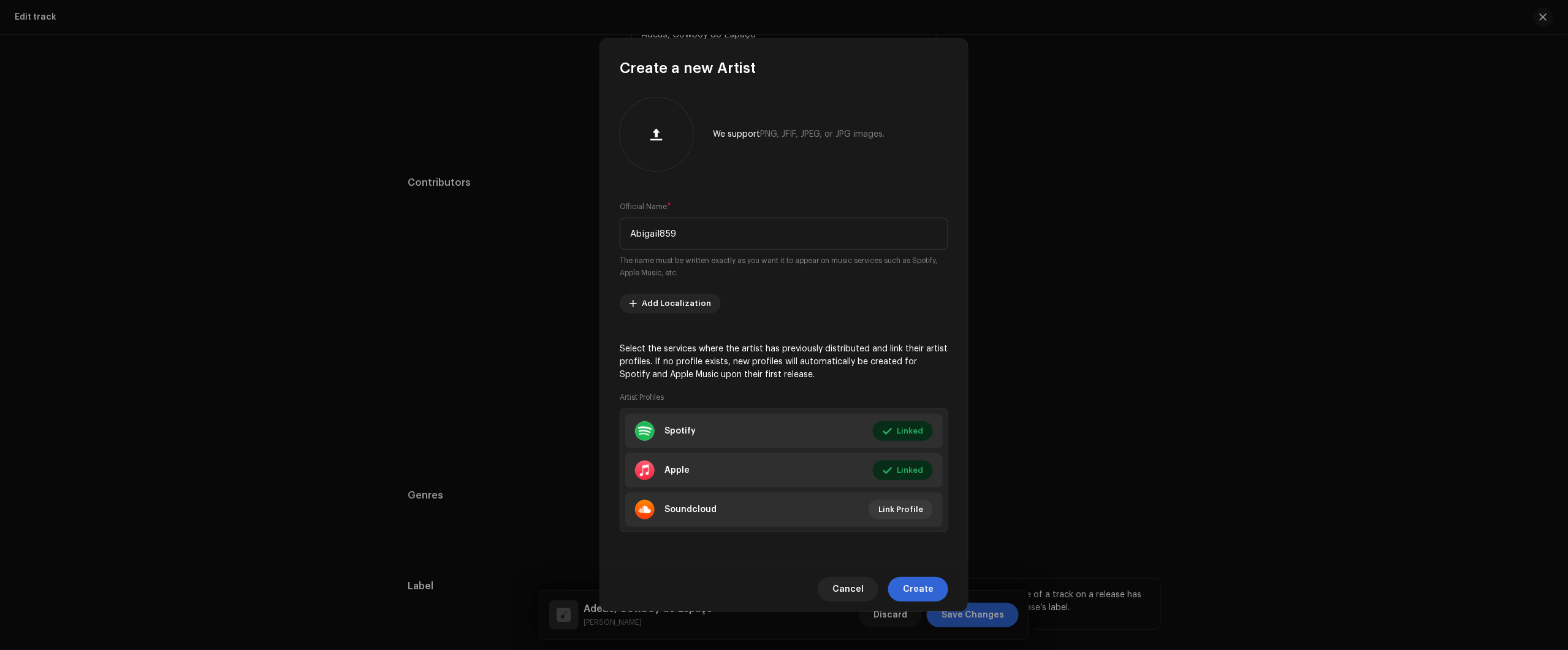
click at [916, 580] on span "Create" at bounding box center [918, 589] width 31 height 25
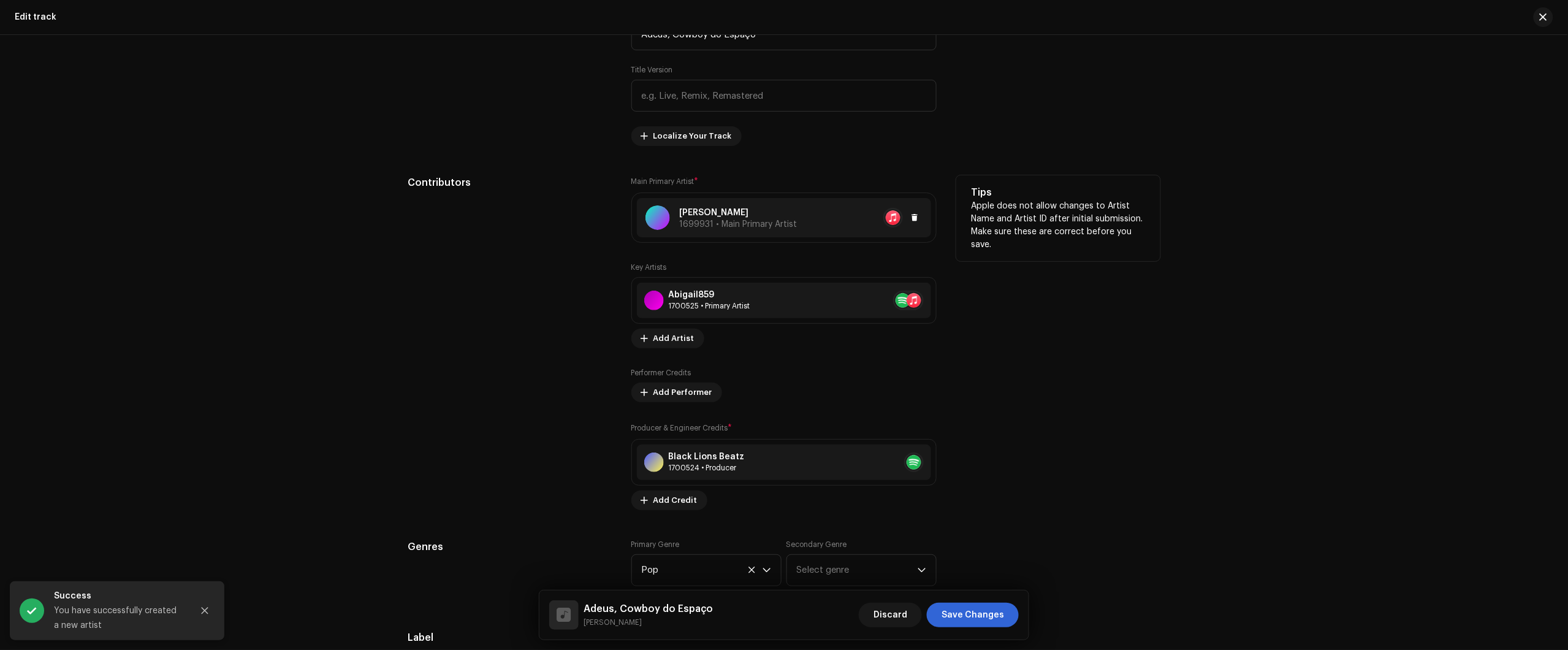
click at [873, 218] on div at bounding box center [860, 217] width 125 height 19
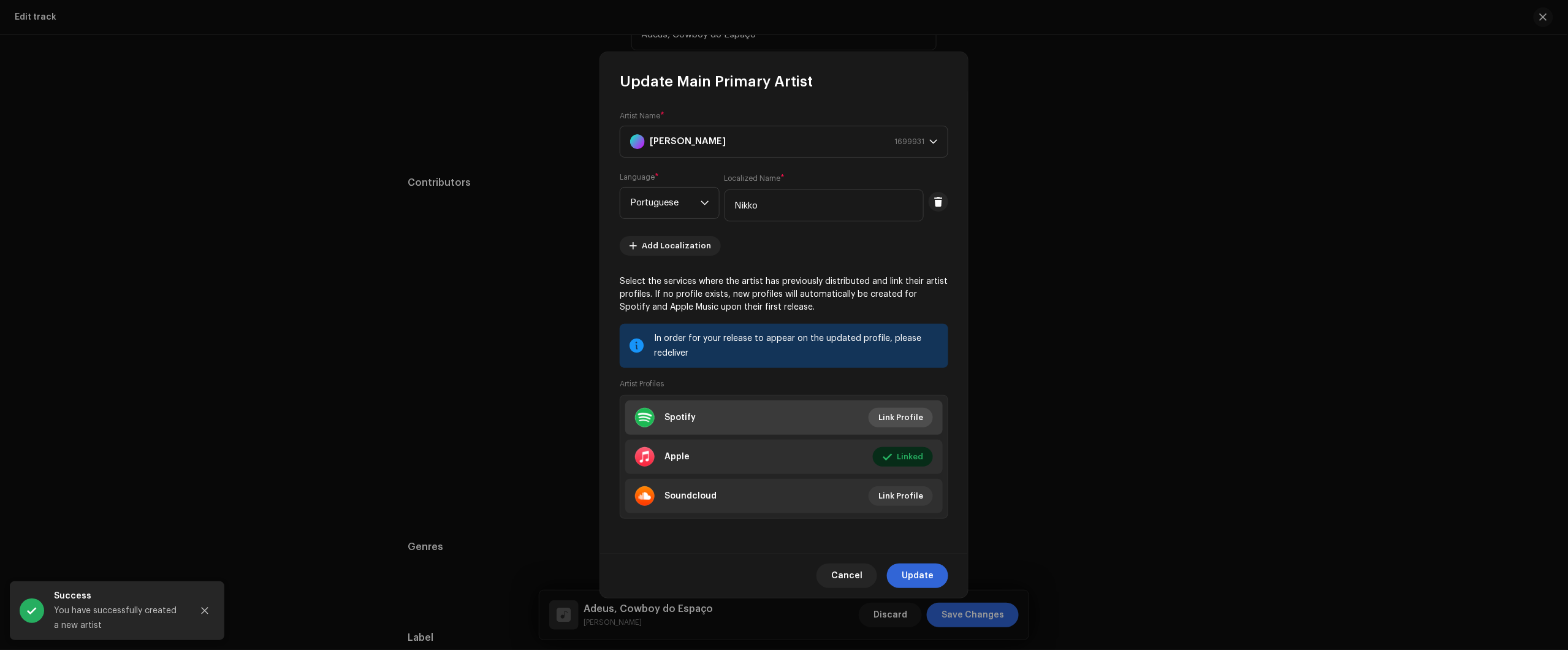
click at [893, 419] on span "Link Profile" at bounding box center [901, 417] width 45 height 25
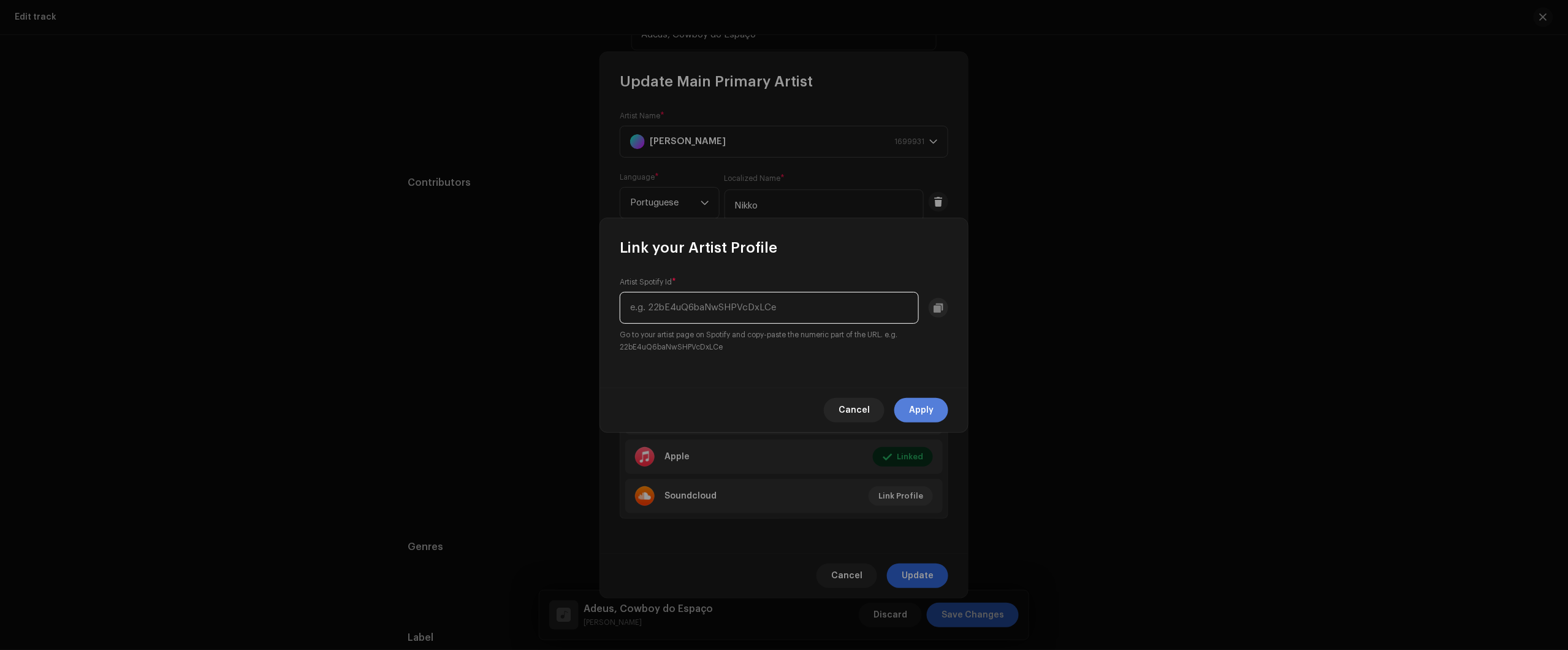
paste input "2yKYr7PyhJSQYzPkFiMKM9"
type input "2yKYr7PyhJSQYzPkFiMKM9"
click at [922, 410] on span "Apply" at bounding box center [921, 410] width 25 height 25
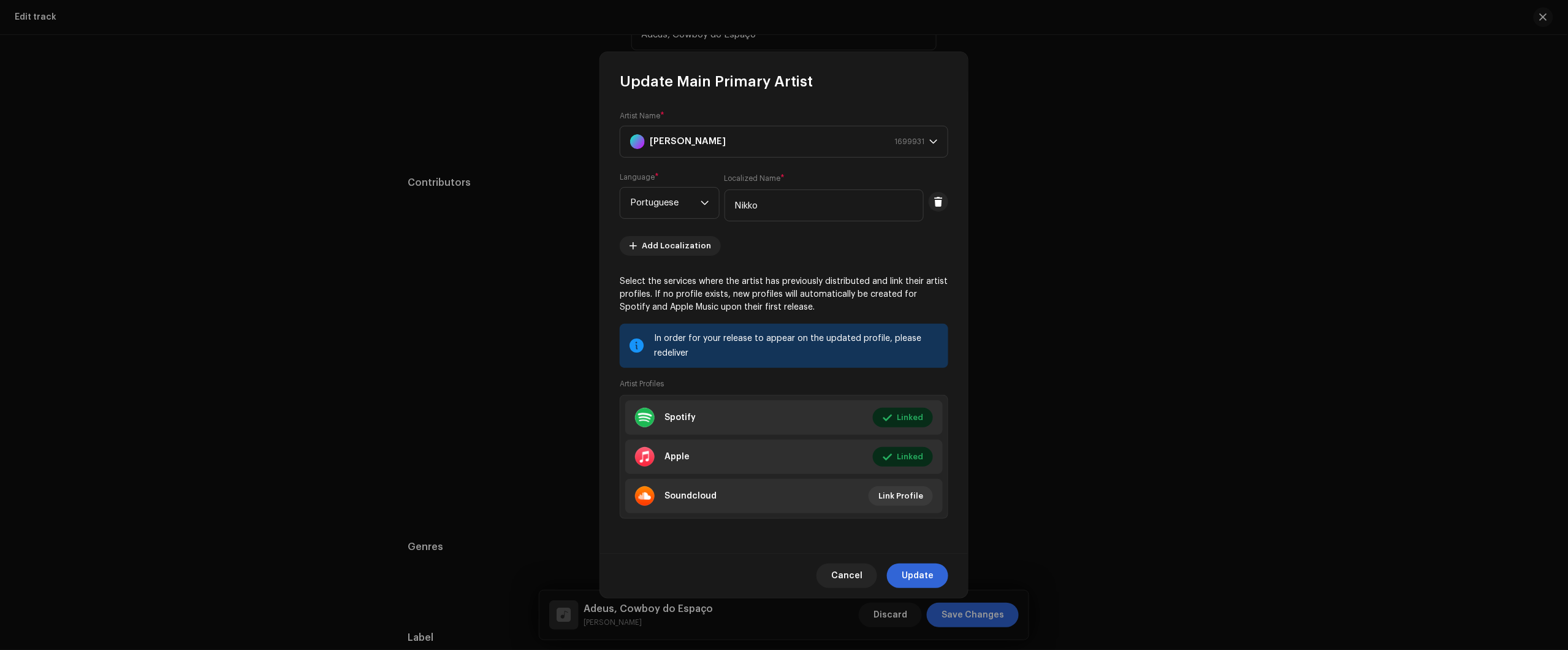
drag, startPoint x: 912, startPoint y: 572, endPoint x: 945, endPoint y: 592, distance: 38.6
click at [911, 573] on span "Update" at bounding box center [918, 576] width 32 height 25
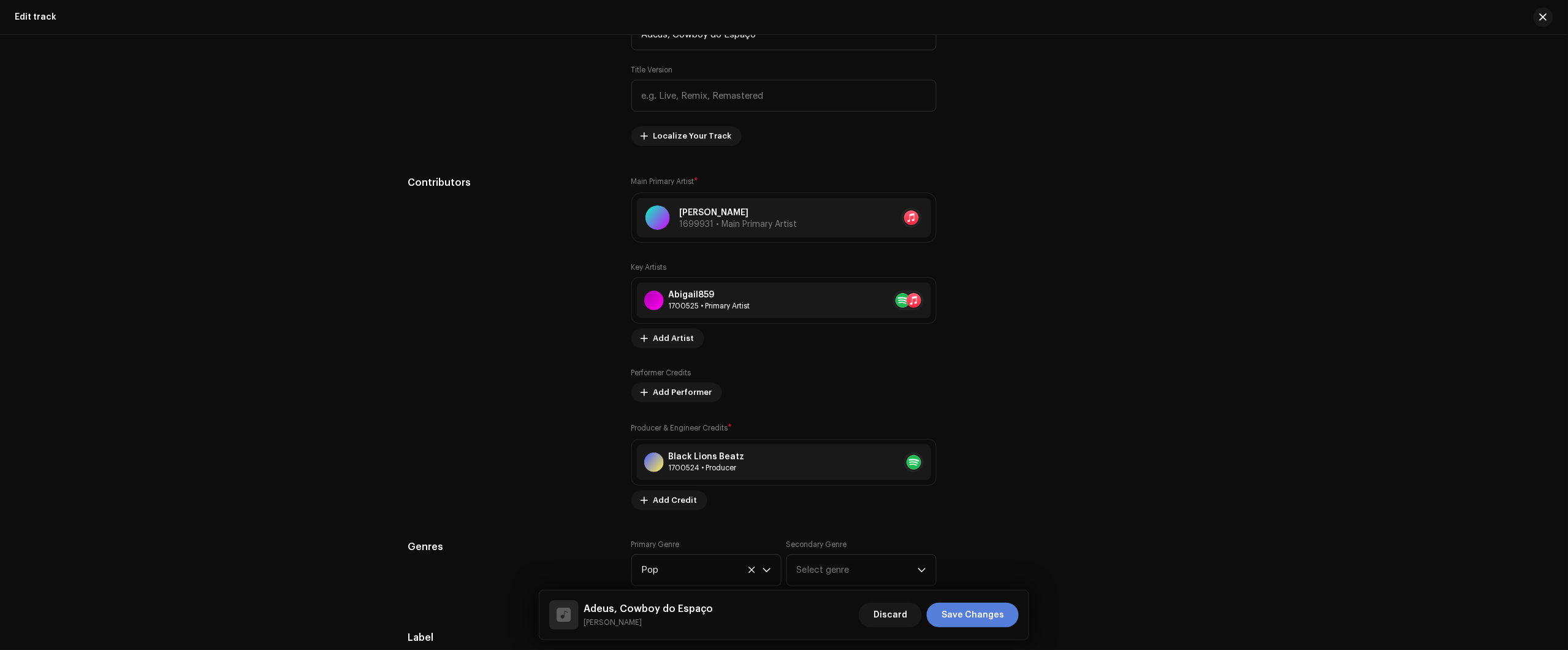
click at [984, 618] on span "Save Changes" at bounding box center [972, 615] width 62 height 25
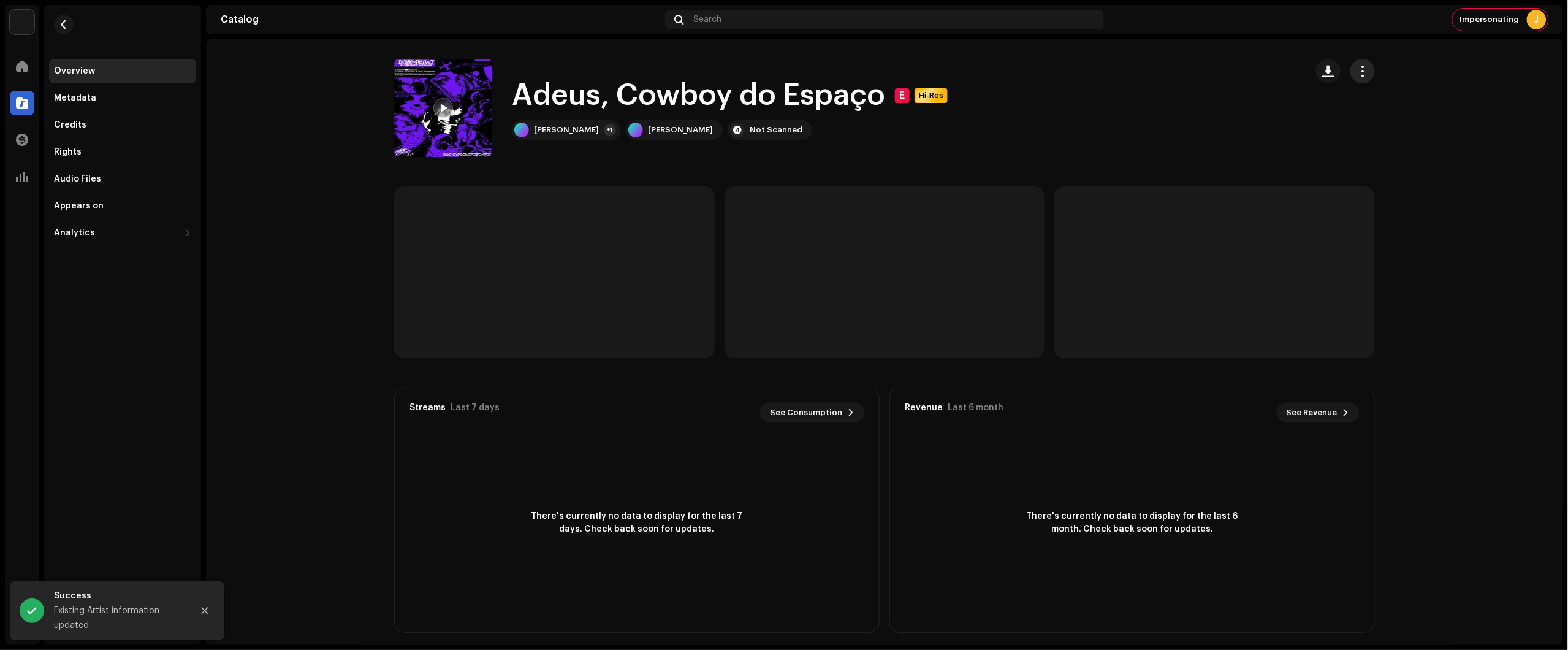
click at [1360, 69] on span "button" at bounding box center [1363, 71] width 11 height 10
click at [1378, 126] on div "Edit" at bounding box center [1415, 125] width 114 height 10
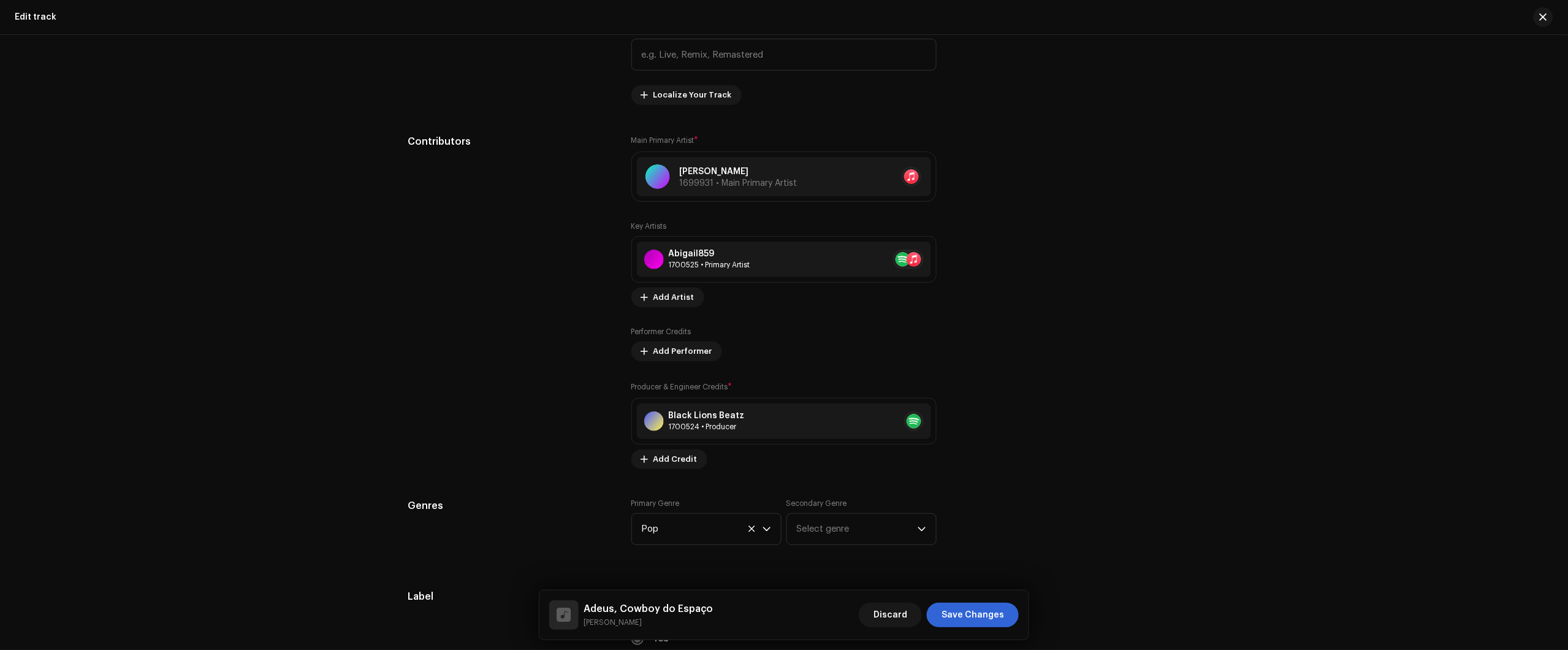
scroll to position [460, 0]
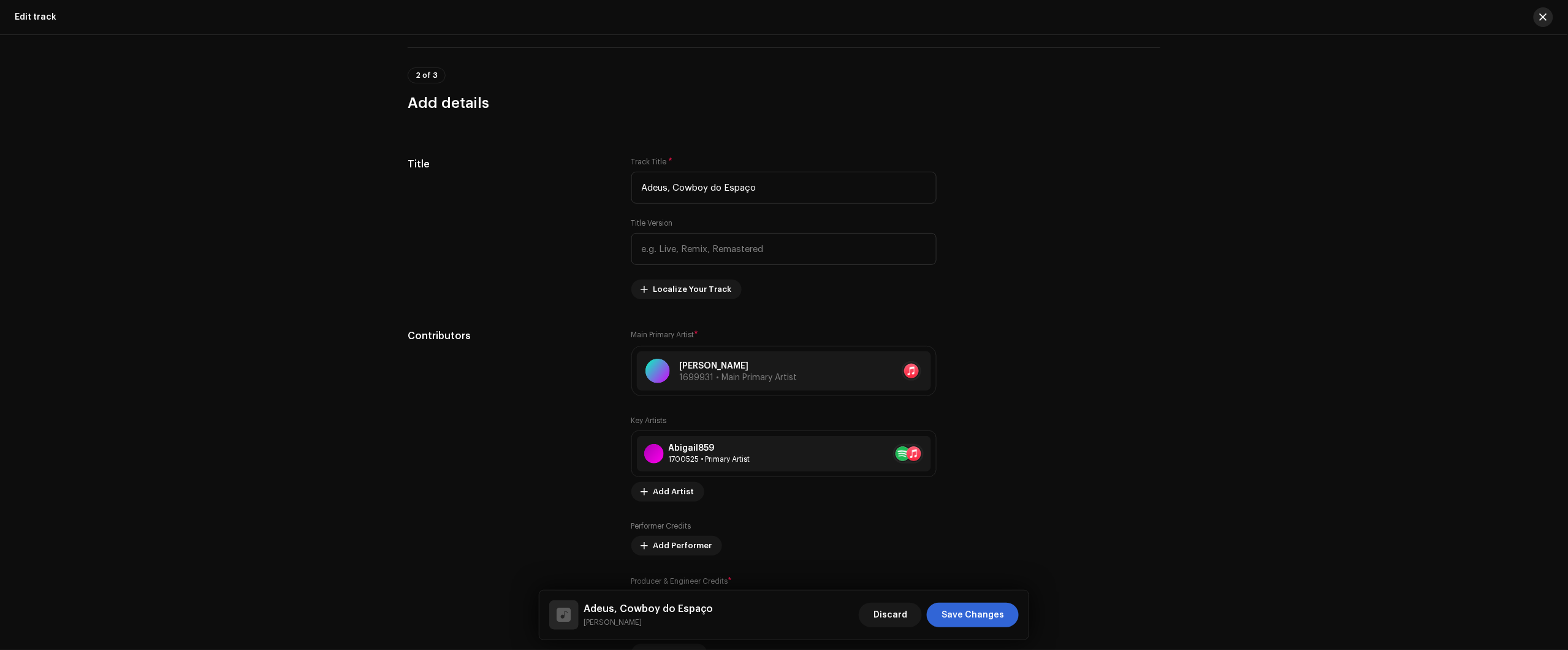
click at [1536, 21] on button "button" at bounding box center [1543, 17] width 19 height 19
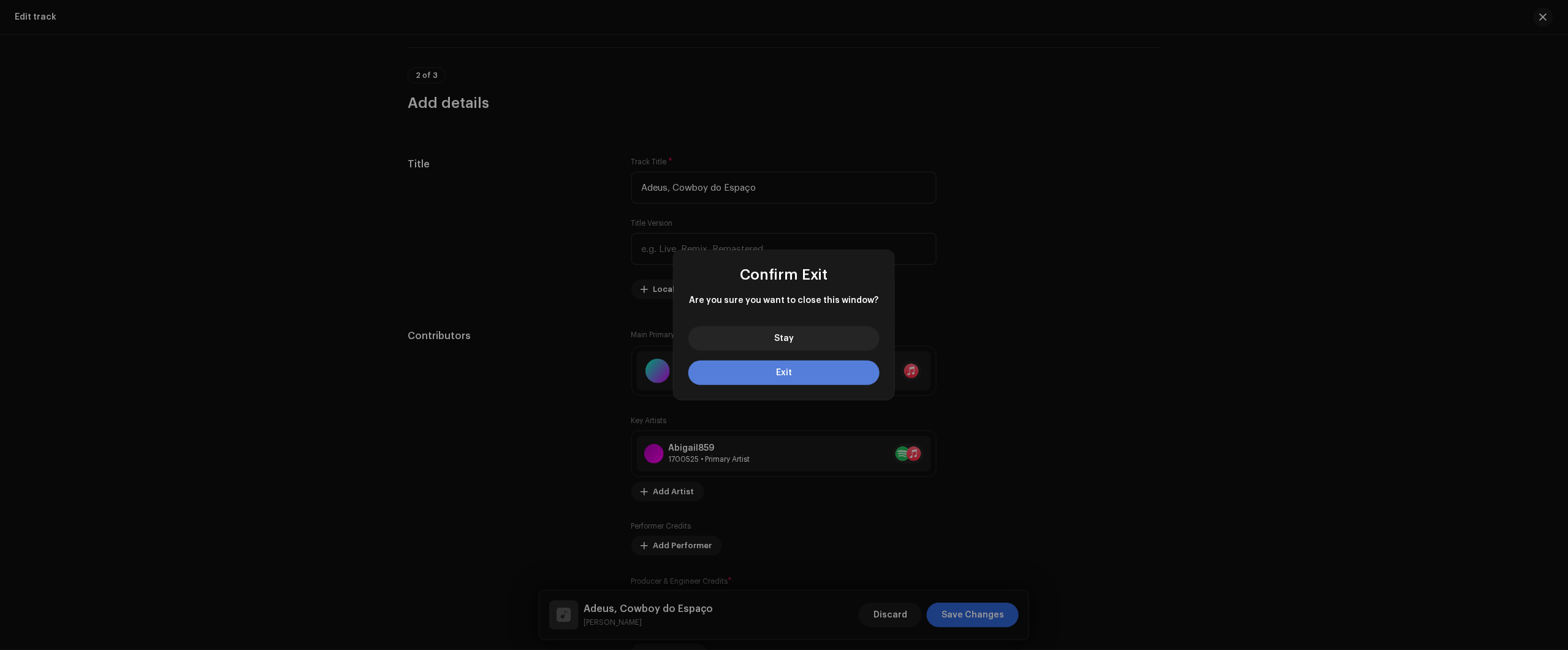
click at [819, 371] on button "Exit" at bounding box center [784, 373] width 191 height 25
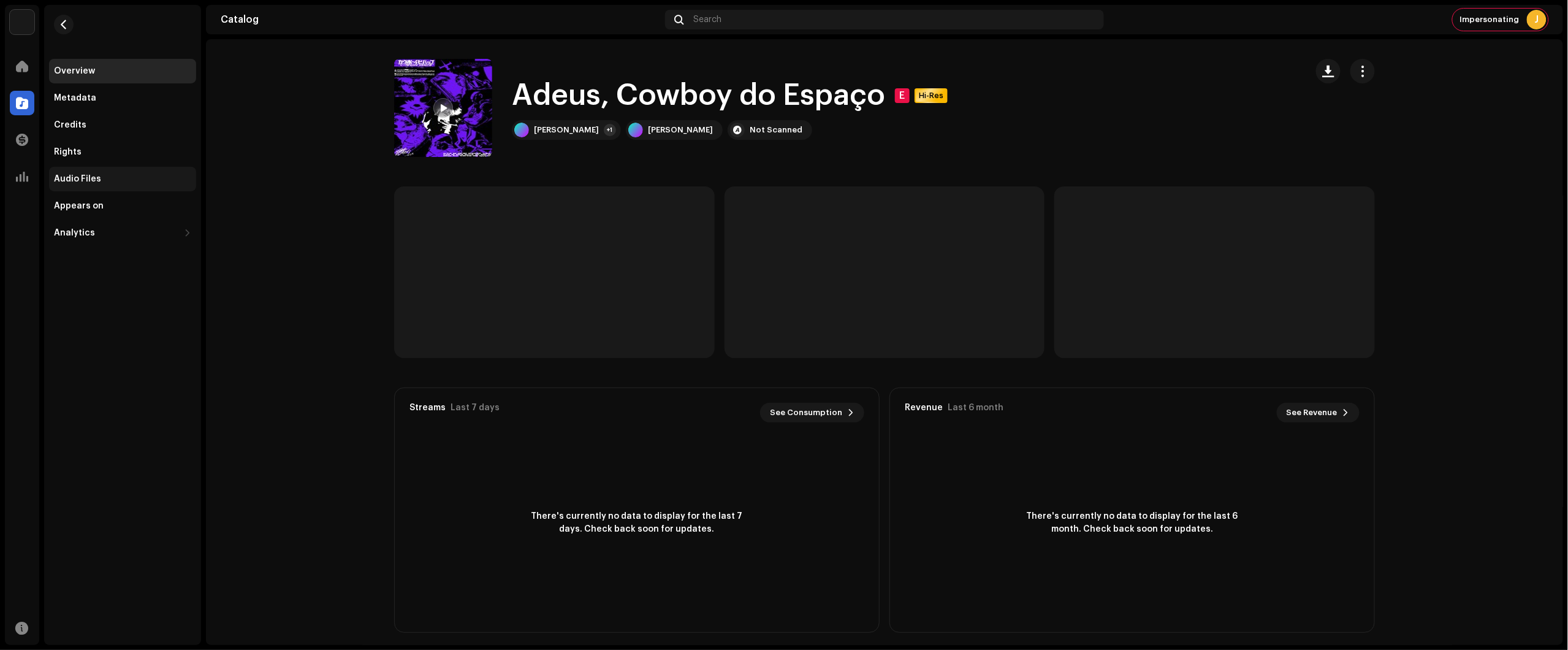
click at [105, 179] on div "Audio Files" at bounding box center [122, 179] width 137 height 10
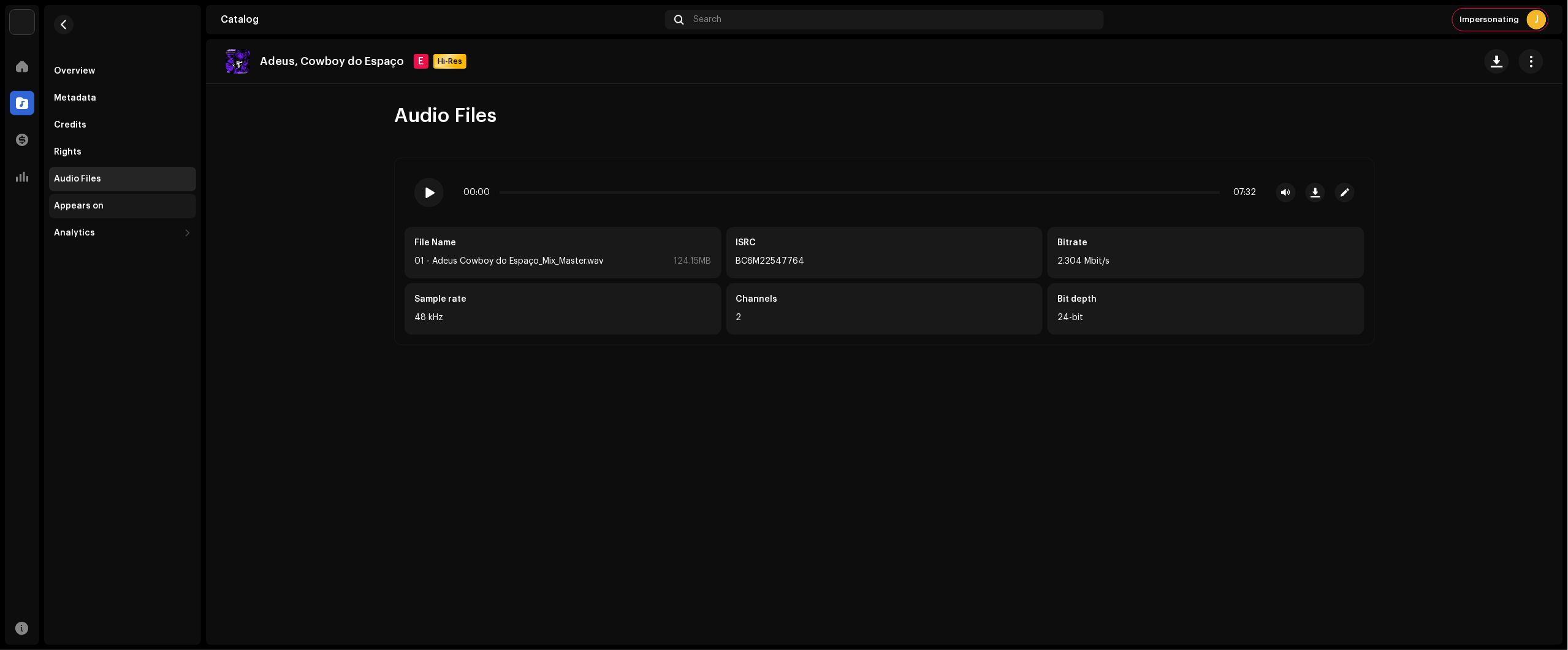
click at [159, 204] on div "Appears on" at bounding box center [122, 206] width 137 height 10
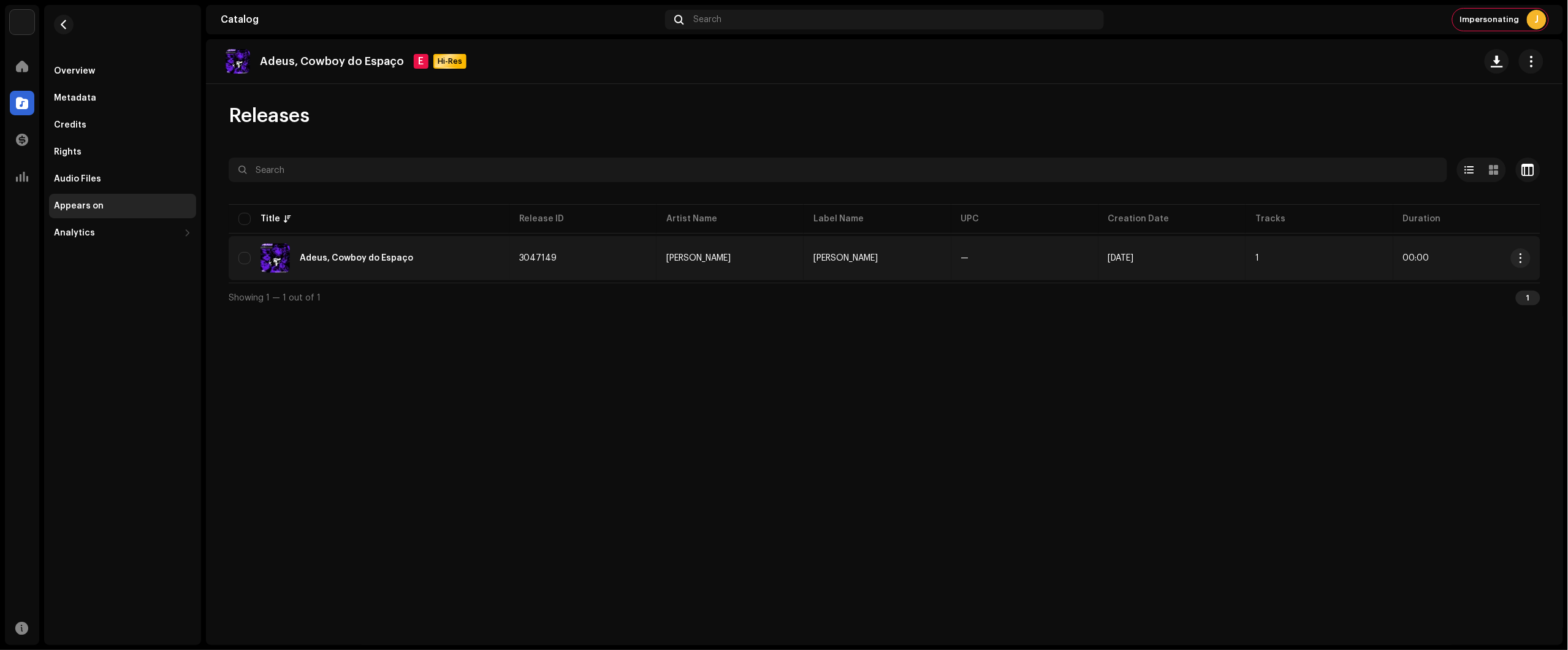
click at [458, 250] on div "Adeus, Cowboy do Espaço" at bounding box center [369, 258] width 261 height 29
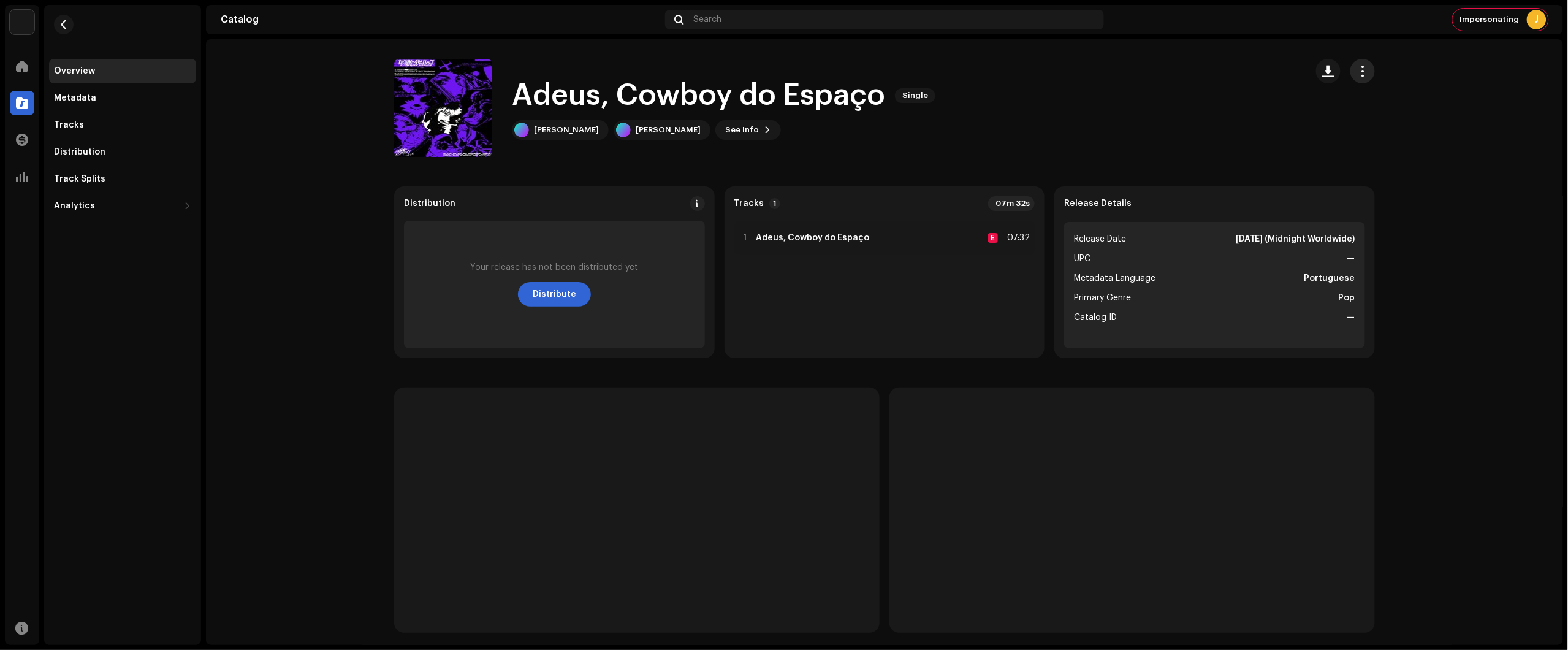
click at [1351, 75] on button "button" at bounding box center [1363, 71] width 25 height 25
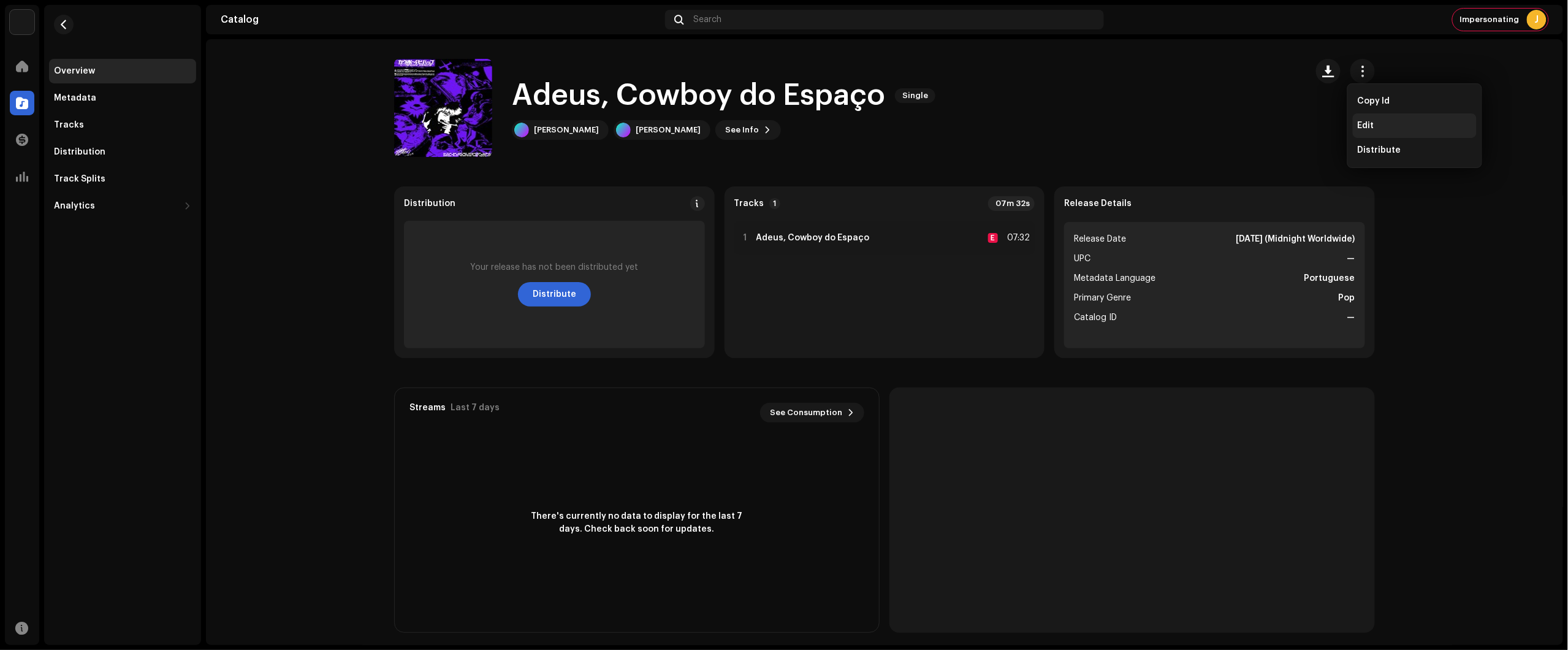
click at [1377, 121] on div "Edit" at bounding box center [1415, 125] width 114 height 10
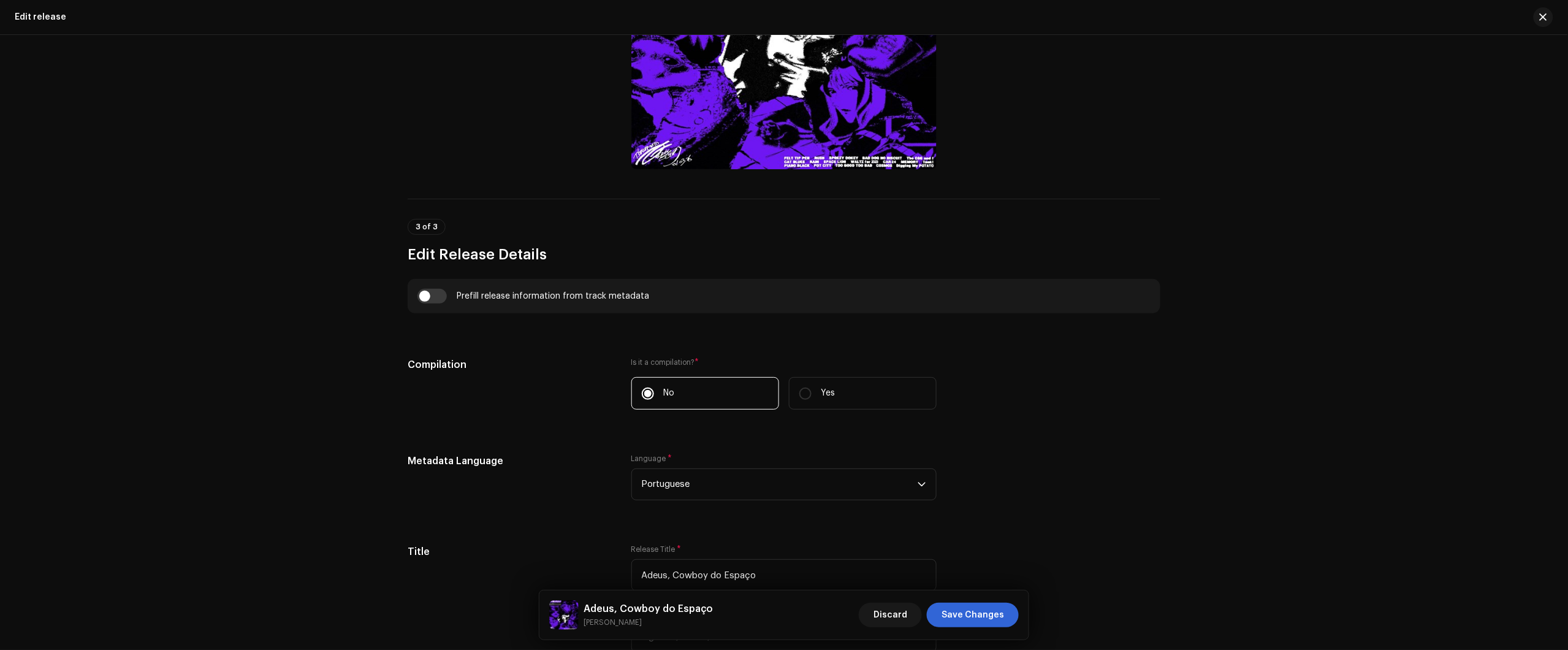
scroll to position [843, 0]
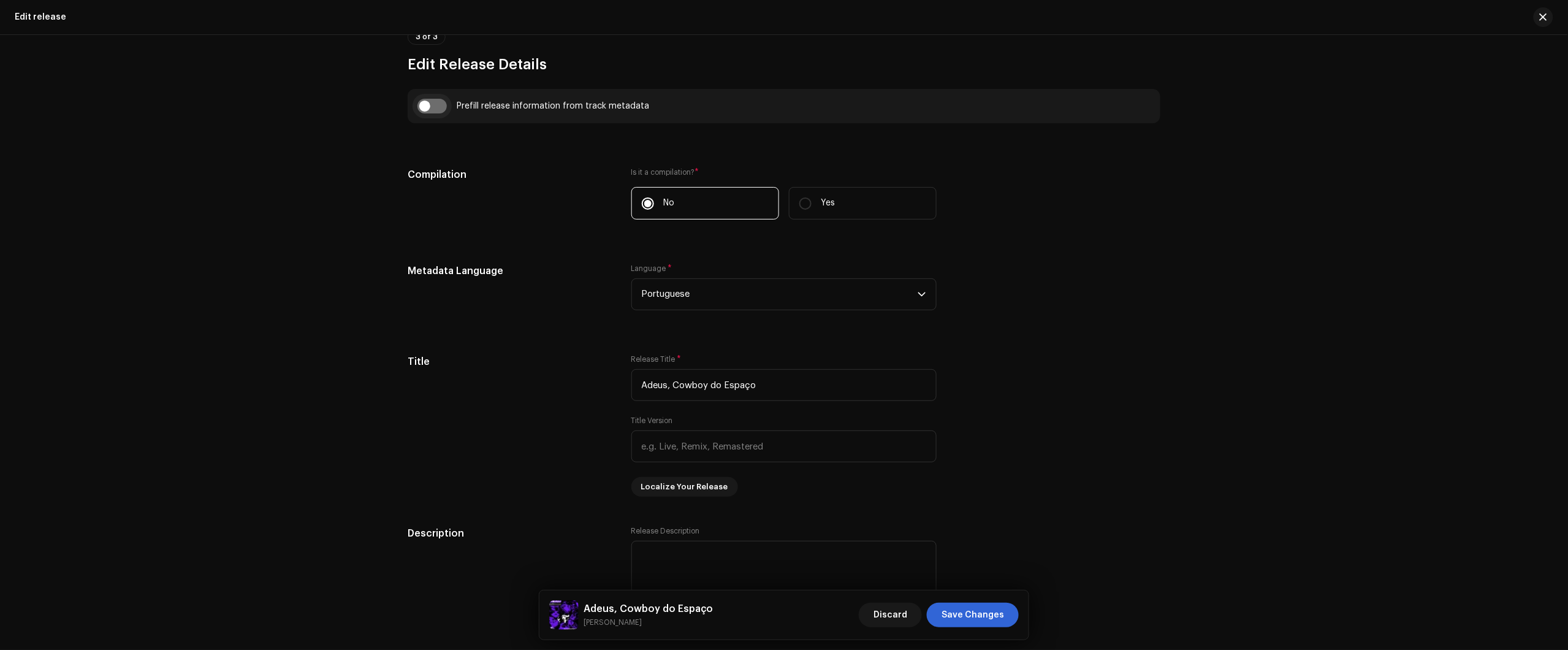
click at [429, 107] on input "checkbox" at bounding box center [432, 106] width 29 height 15
checkbox input "true"
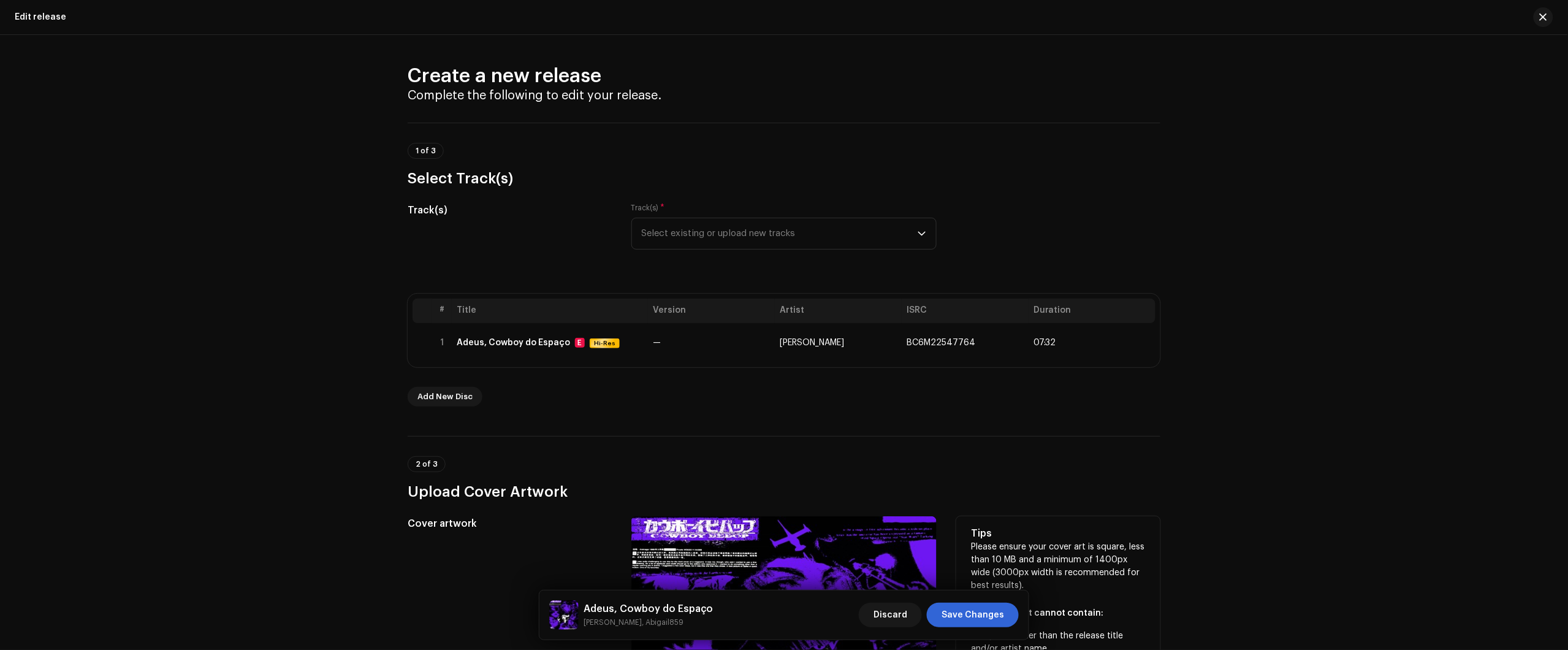
scroll to position [0, 0]
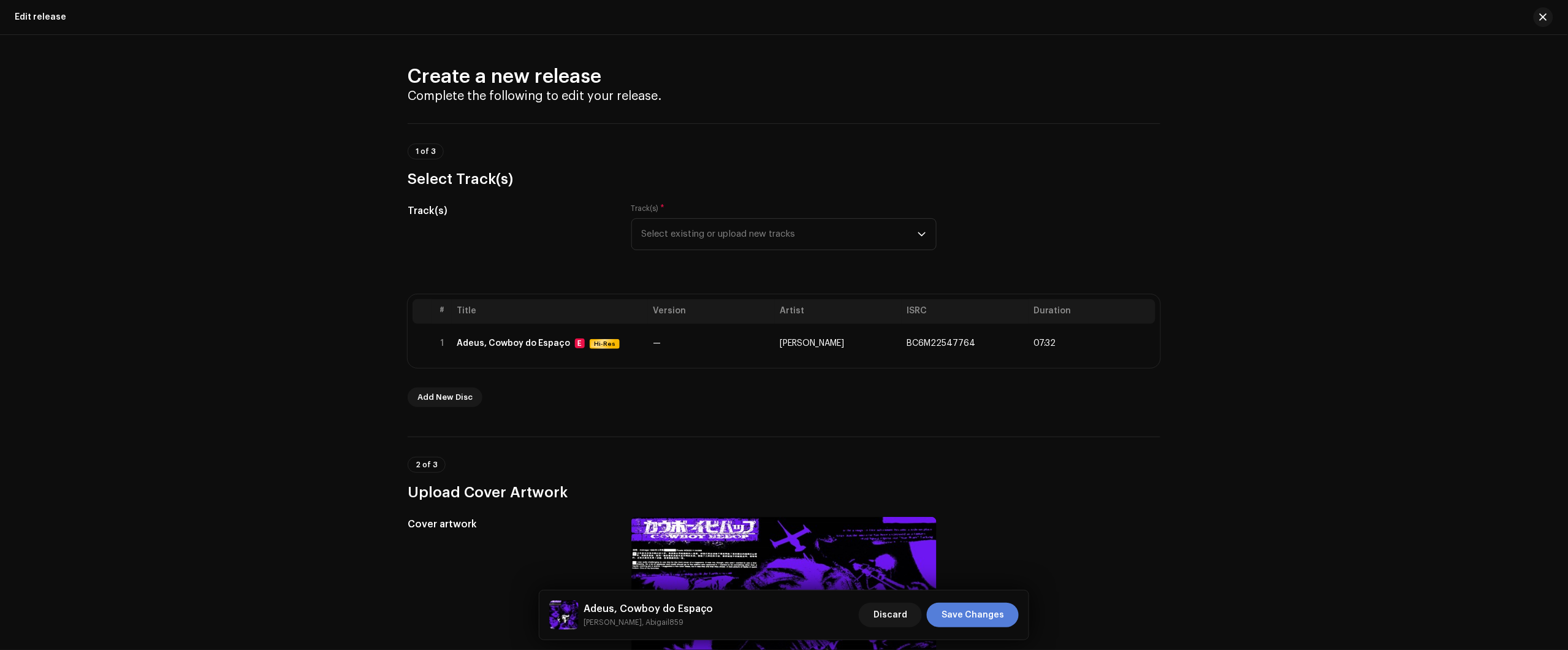
click at [990, 623] on span "Save Changes" at bounding box center [972, 615] width 62 height 25
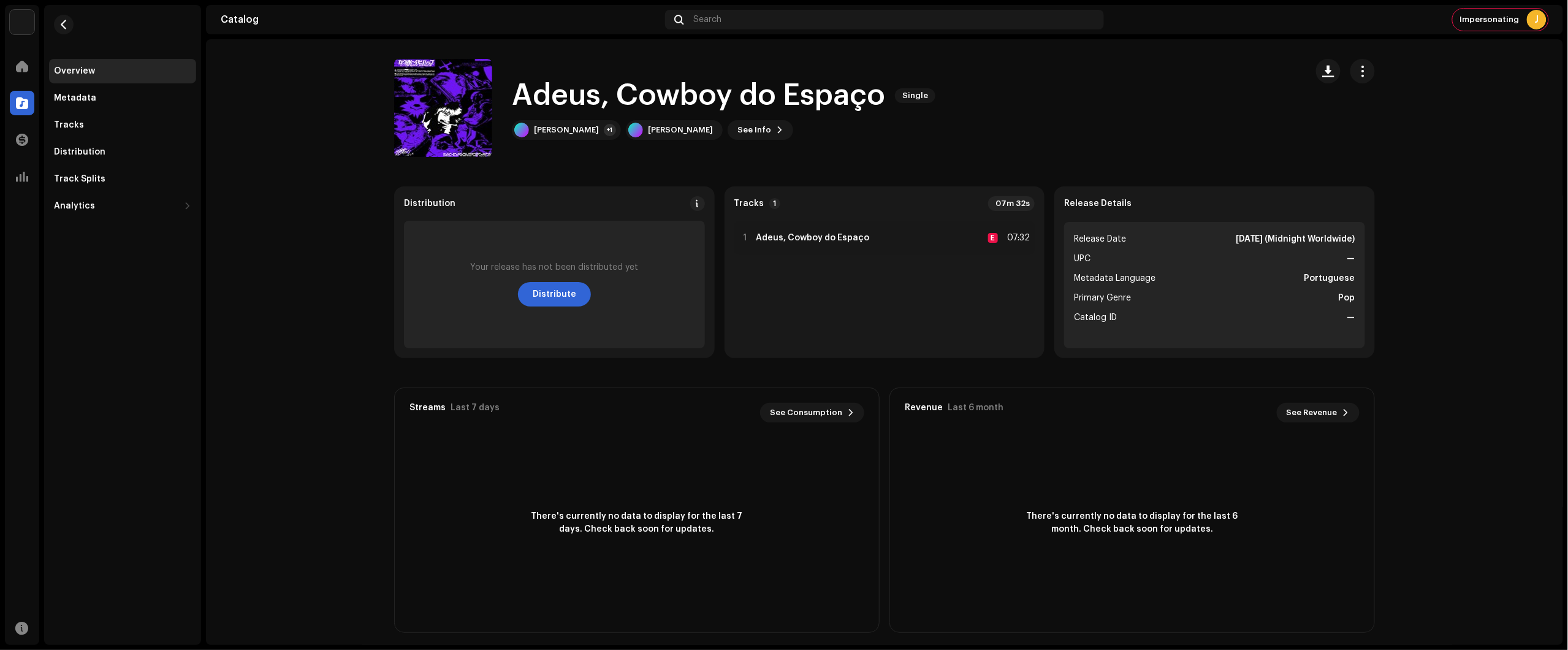
click at [1512, 161] on catalog-releases-details-overview "Adeus, Cowboy do Espaço Single Adeus, Cowboy do Espaço Single Nikko Rapper +1 N…" at bounding box center [885, 346] width 1357 height 613
click at [65, 17] on button "button" at bounding box center [64, 24] width 19 height 19
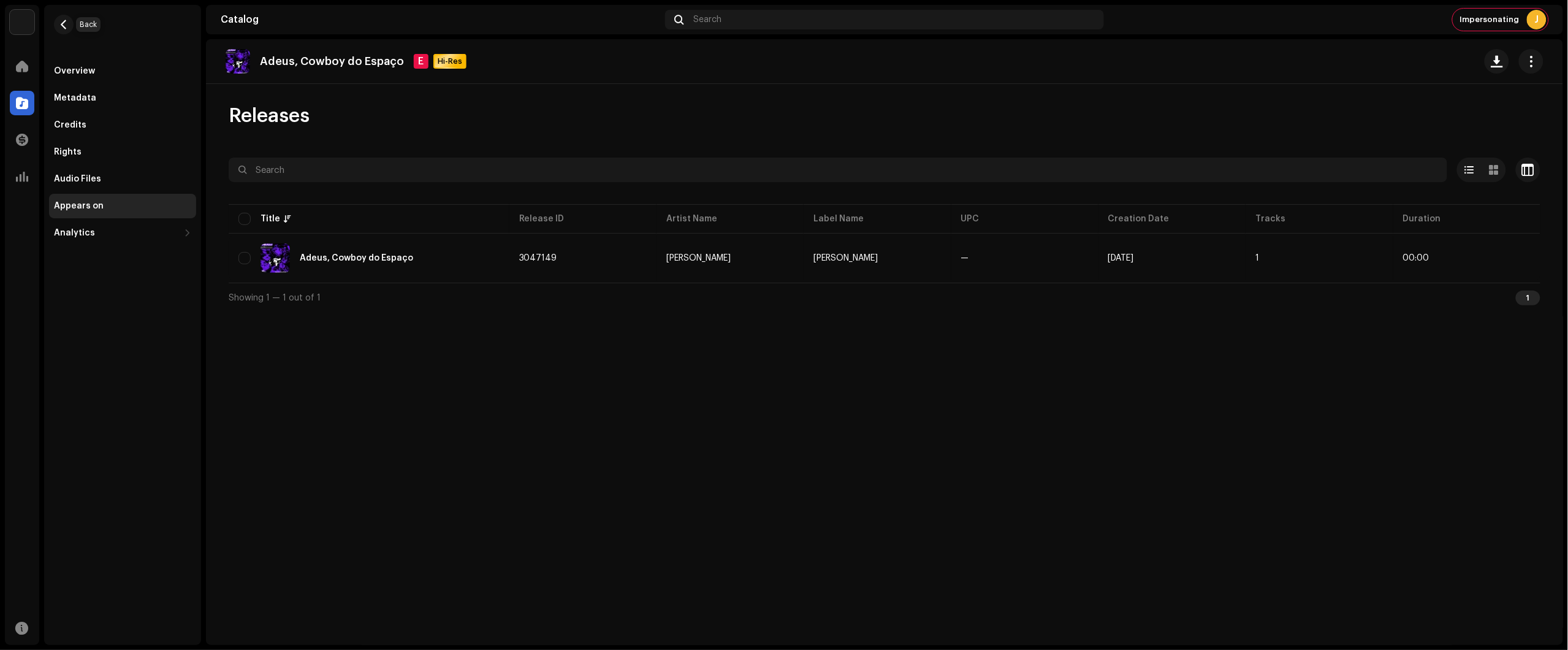
click at [65, 17] on button "button" at bounding box center [64, 24] width 19 height 19
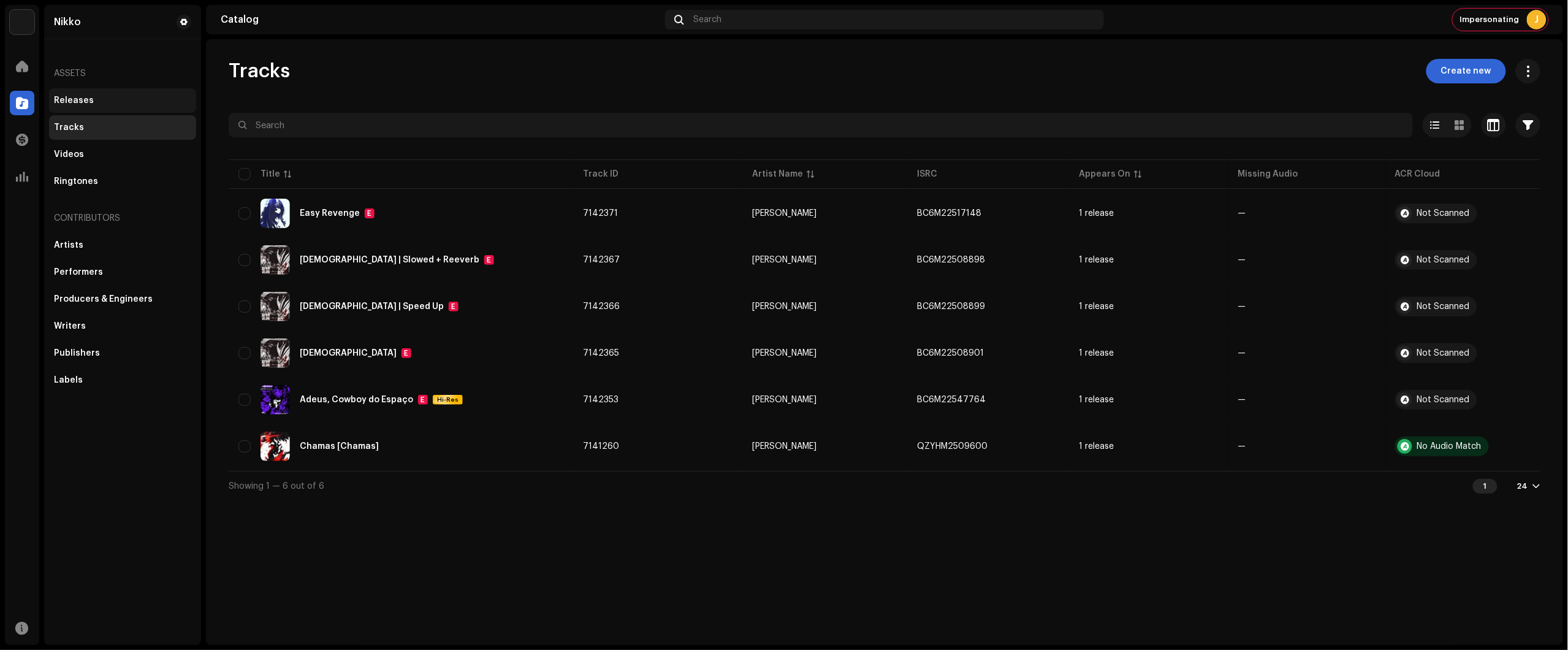
click at [108, 97] on div "Releases" at bounding box center [122, 100] width 137 height 10
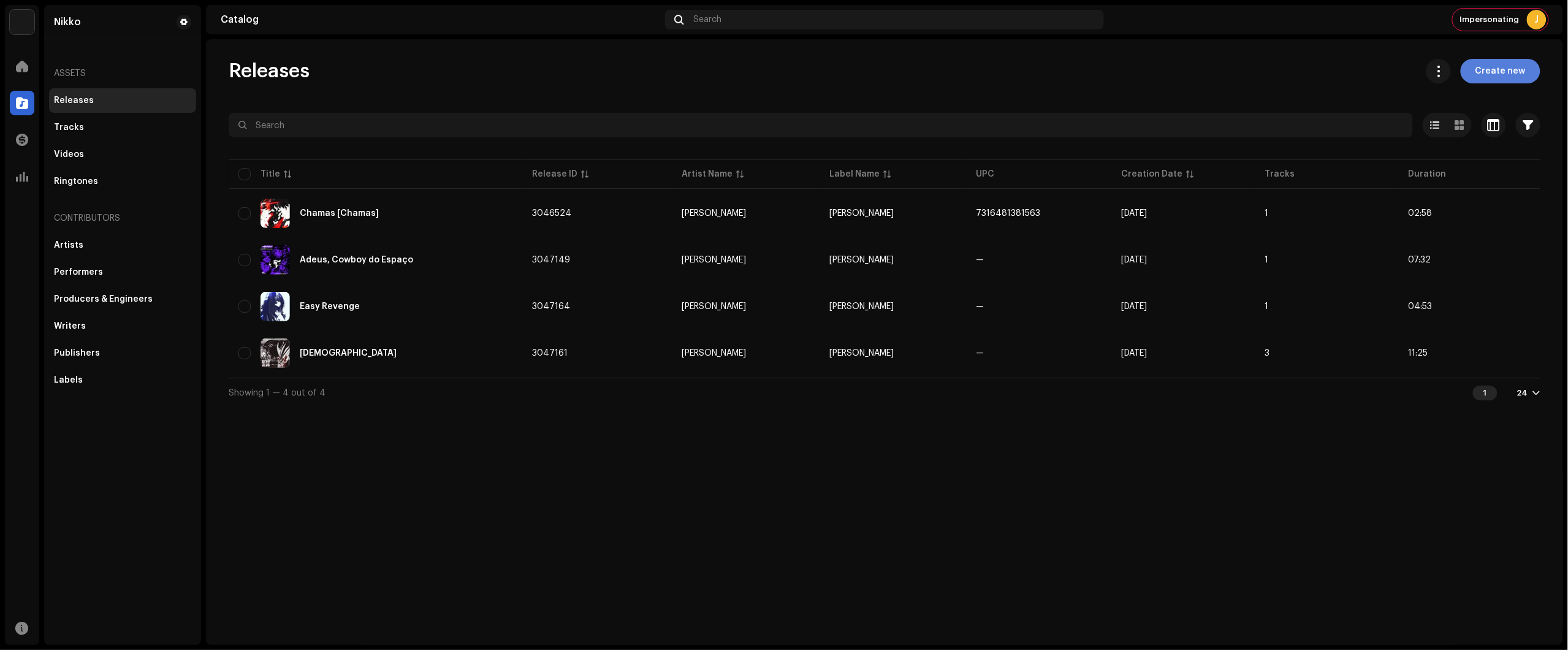
click at [1523, 68] on span "Create new" at bounding box center [1500, 71] width 50 height 25
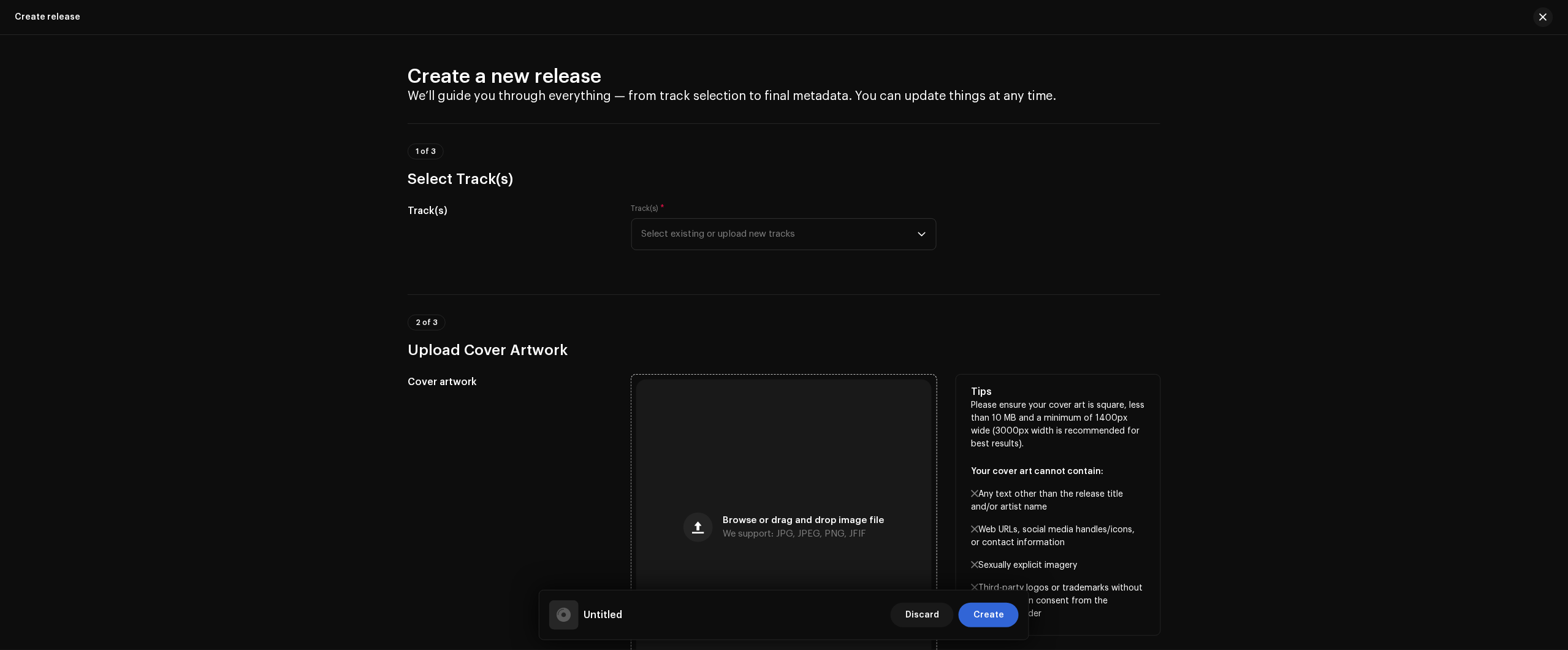
click at [779, 439] on div "Browse or drag and drop image file We support: JPG, JPEG, PNG, JFIF" at bounding box center [784, 527] width 295 height 295
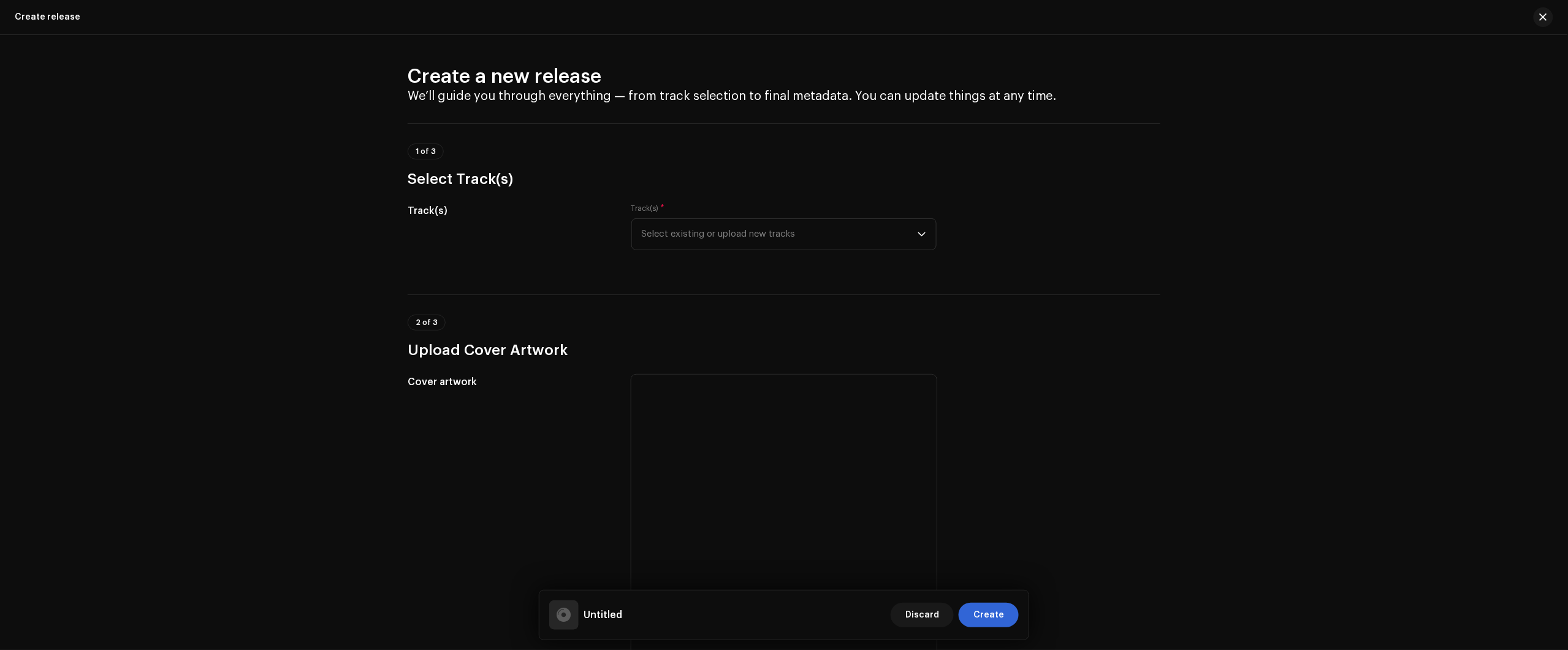
click at [770, 252] on div "Track(s) * Select existing or upload new tracks" at bounding box center [784, 234] width 305 height 62
click at [778, 222] on span "Select existing or upload new tracks" at bounding box center [780, 234] width 276 height 31
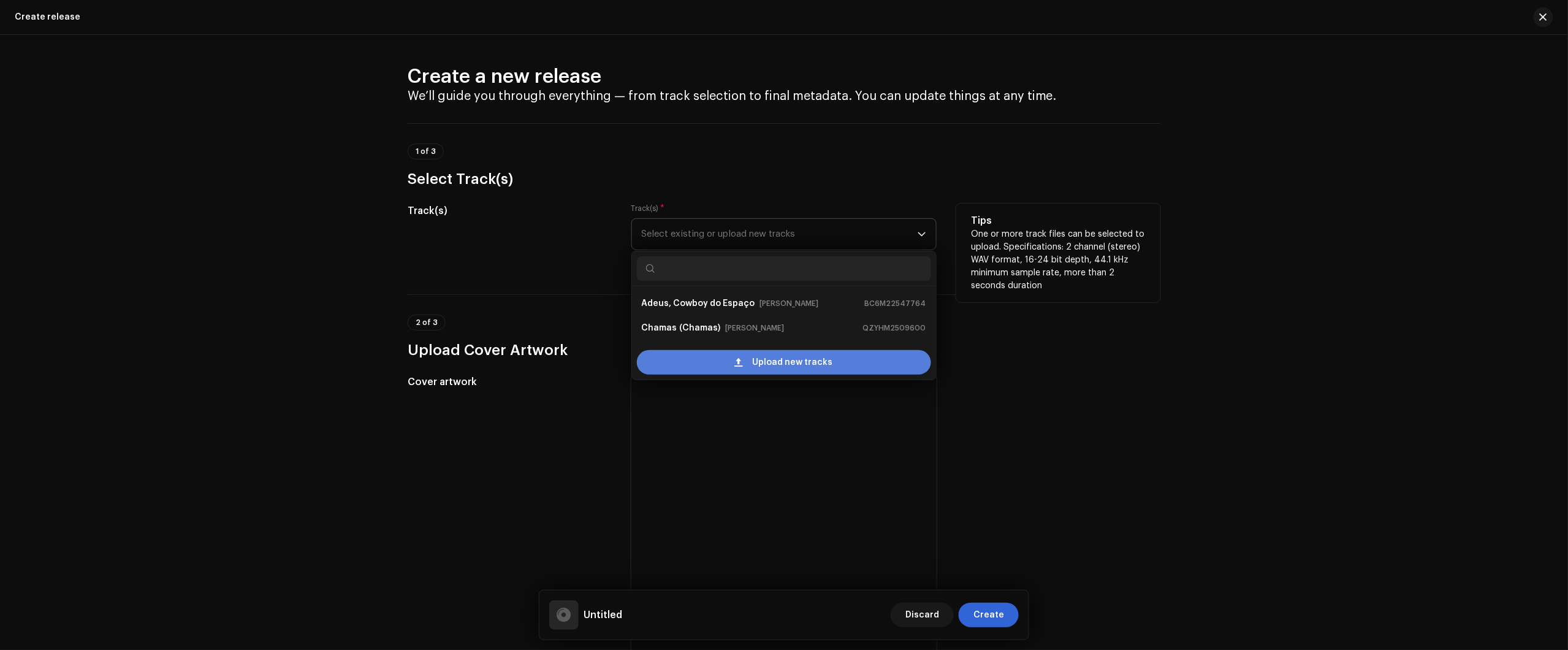
click at [776, 368] on span "Upload new tracks" at bounding box center [793, 362] width 80 height 25
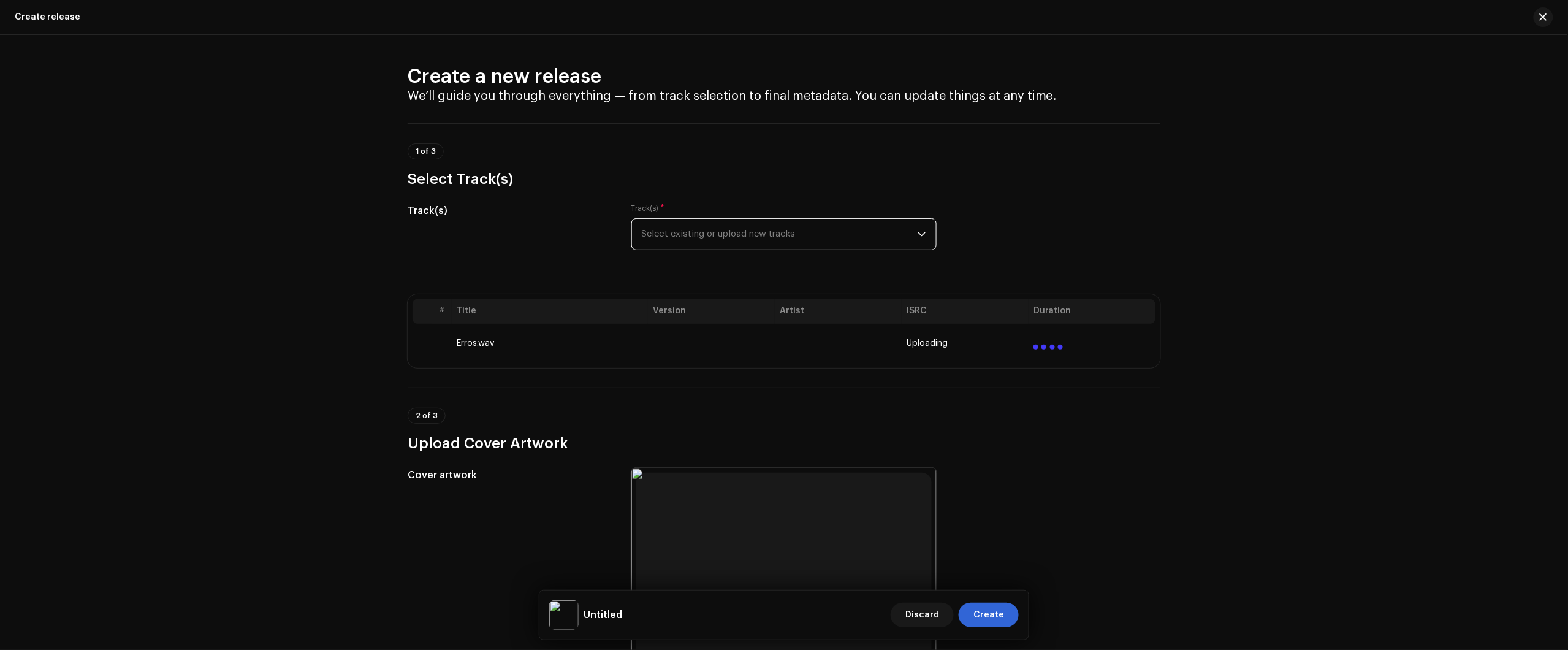
click at [752, 244] on span "Select existing or upload new tracks" at bounding box center [780, 234] width 276 height 31
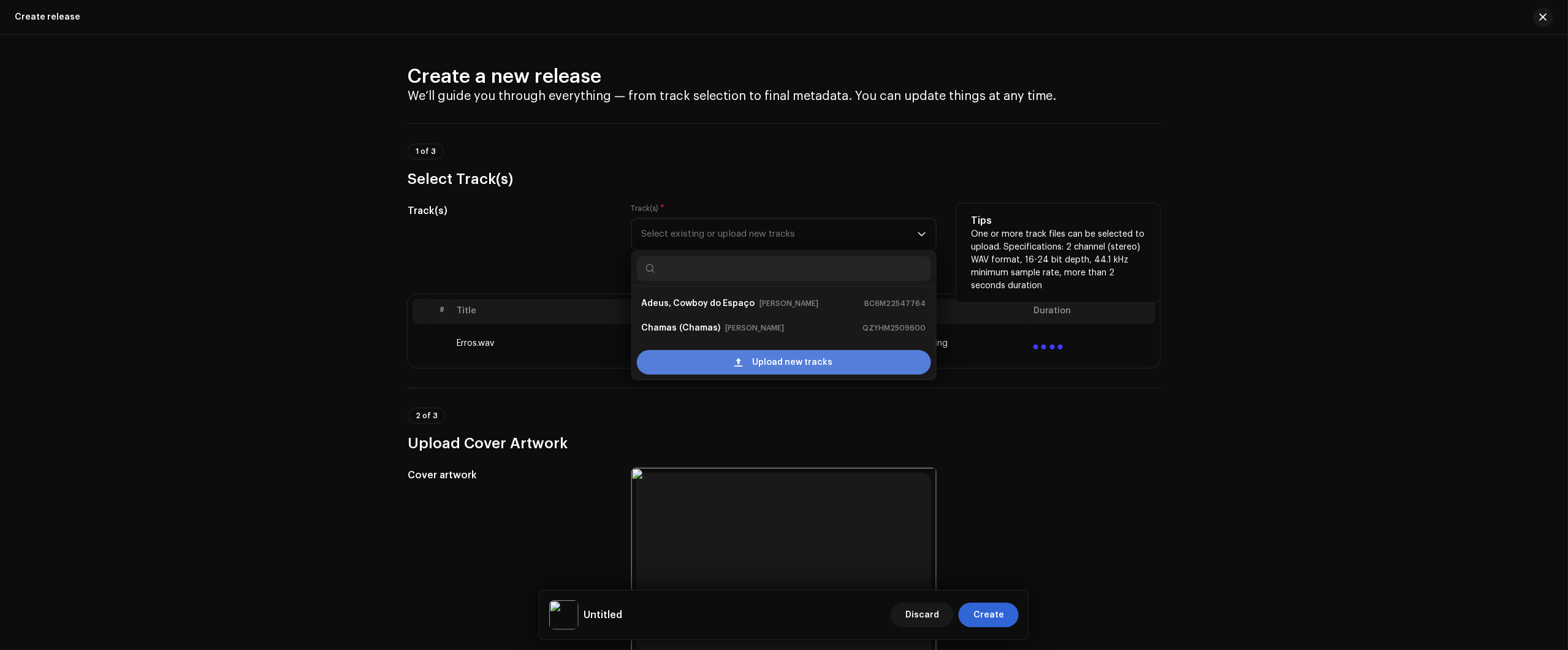
click at [786, 365] on span "Upload new tracks" at bounding box center [793, 362] width 80 height 25
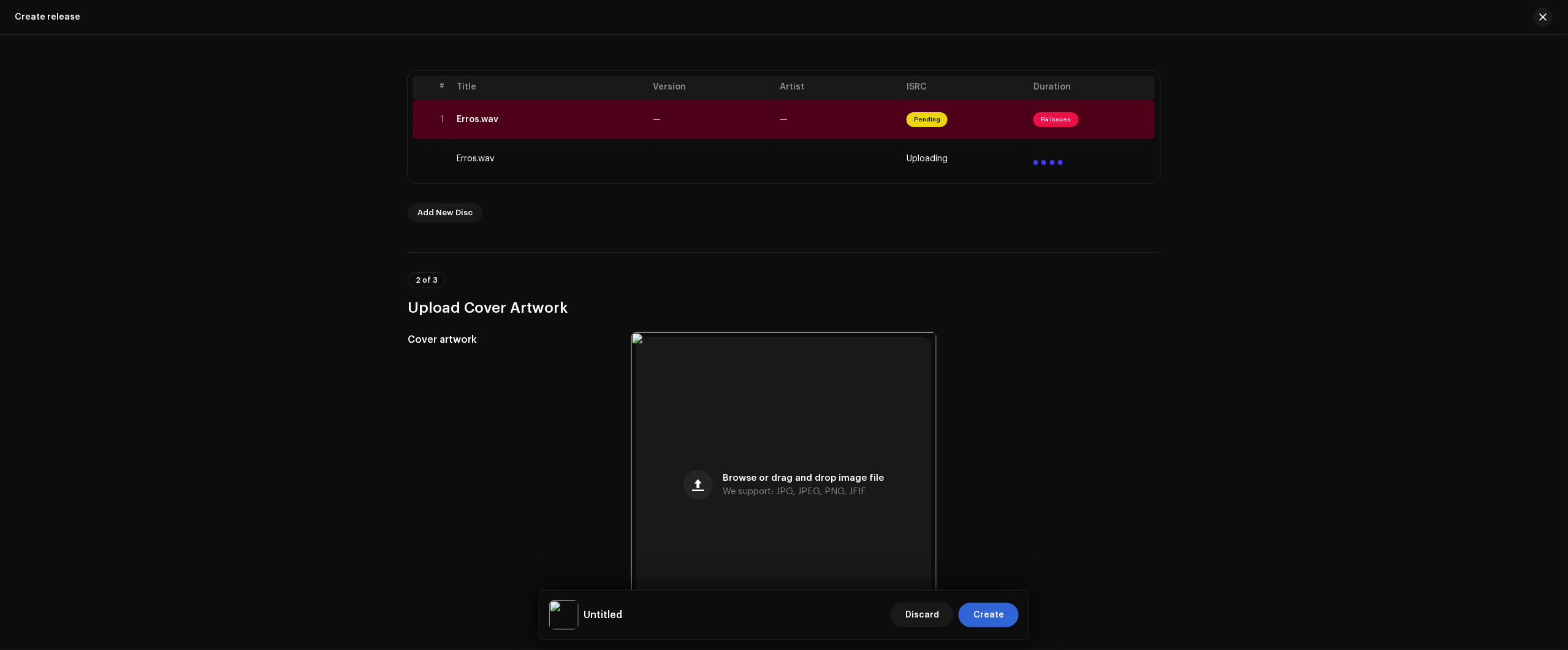
scroll to position [230, 0]
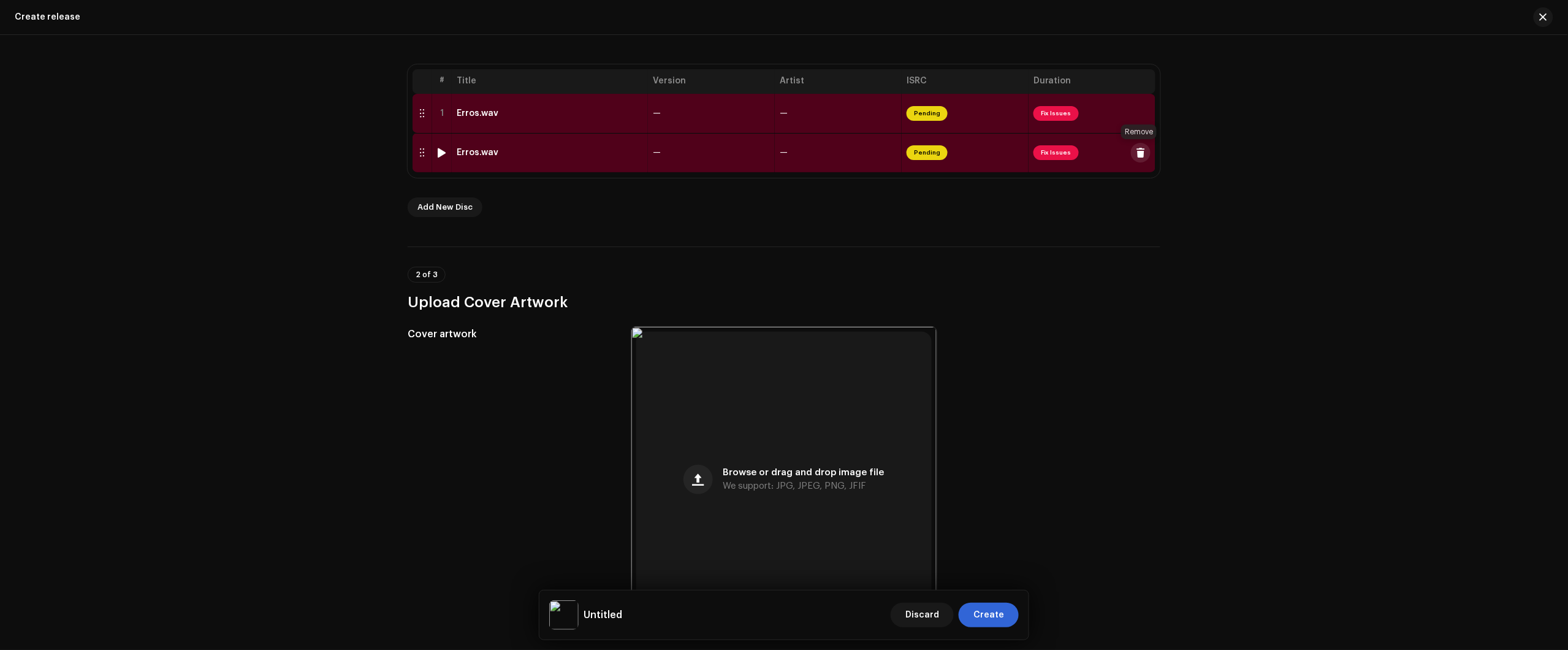
click at [1138, 150] on span at bounding box center [1141, 153] width 9 height 10
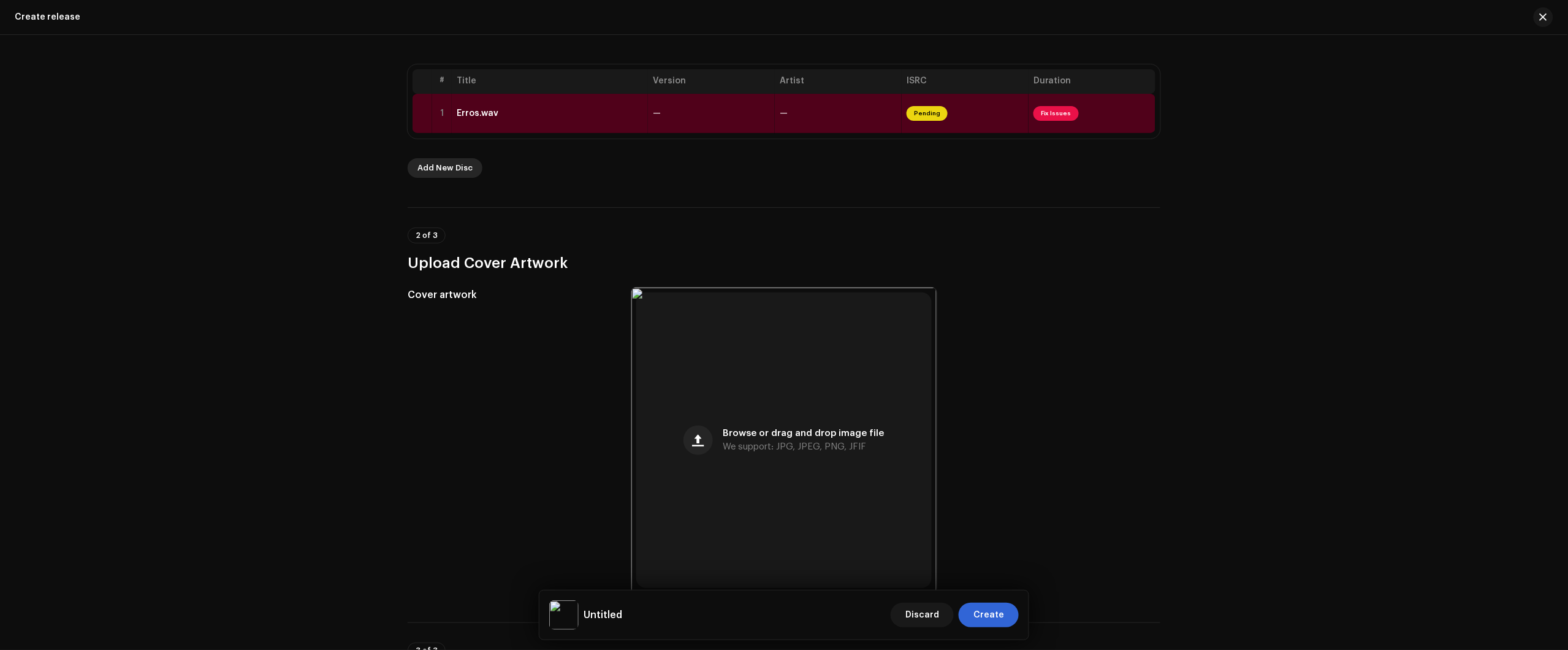
click at [429, 164] on span "Add New Disc" at bounding box center [445, 168] width 55 height 25
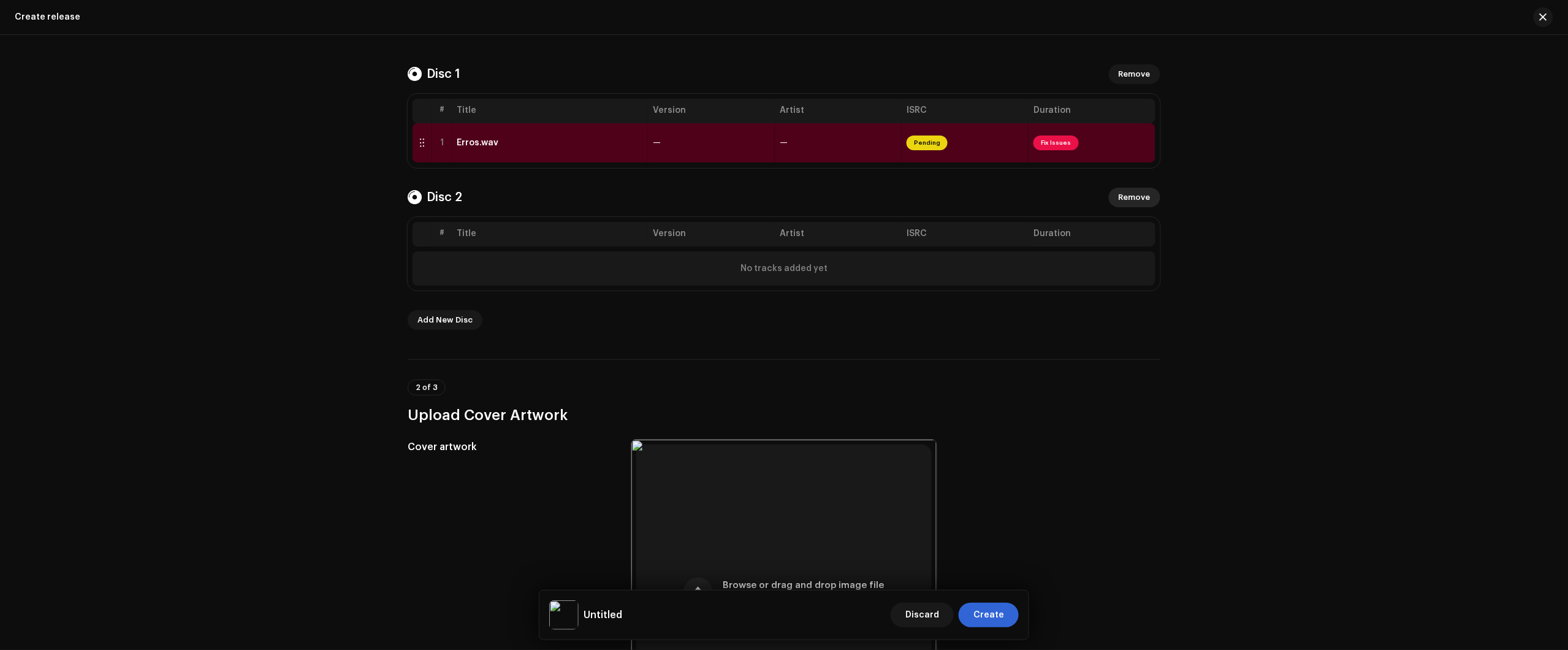
click at [1141, 188] on span "Remove" at bounding box center [1135, 197] width 32 height 25
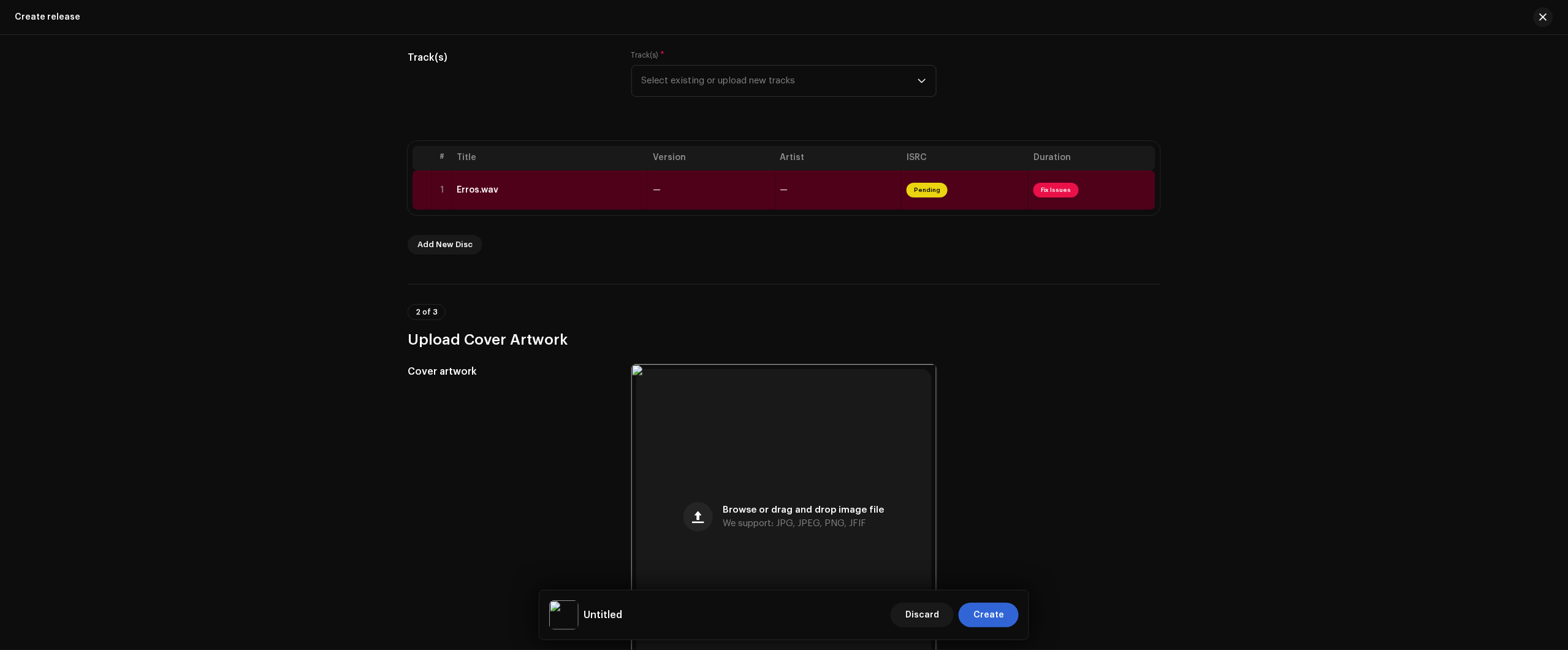
scroll to position [0, 0]
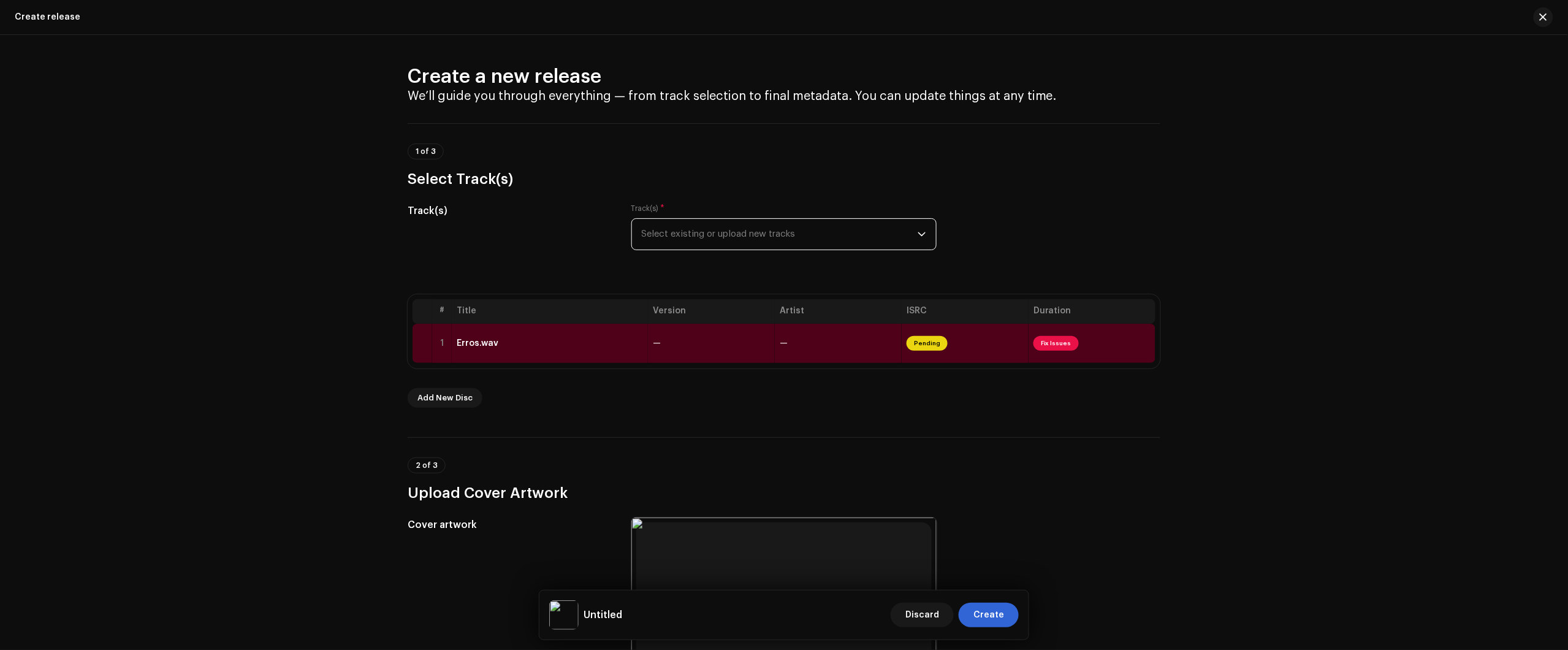
click at [696, 241] on span "Select existing or upload new tracks" at bounding box center [780, 234] width 276 height 31
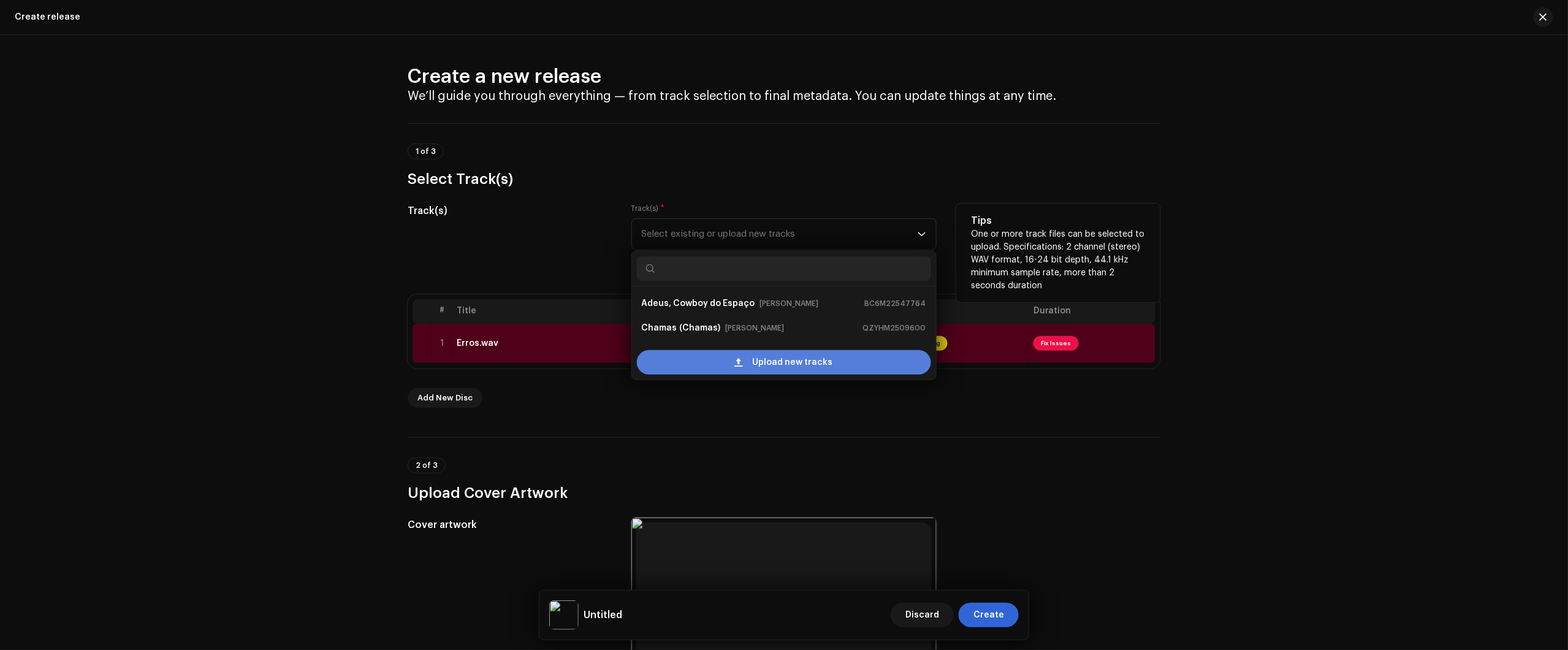
click at [753, 365] on span "Upload new tracks" at bounding box center [793, 362] width 80 height 25
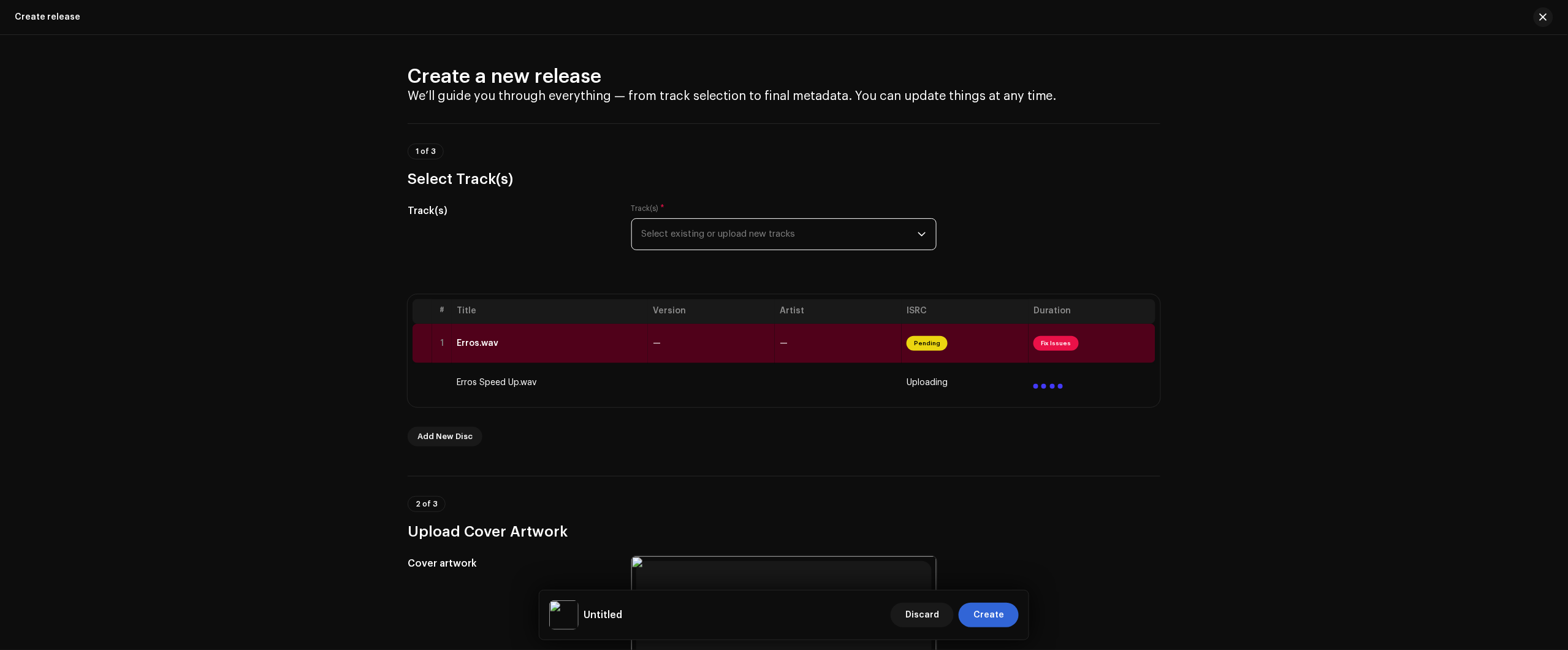
click at [722, 234] on span "Select existing or upload new tracks" at bounding box center [780, 234] width 276 height 31
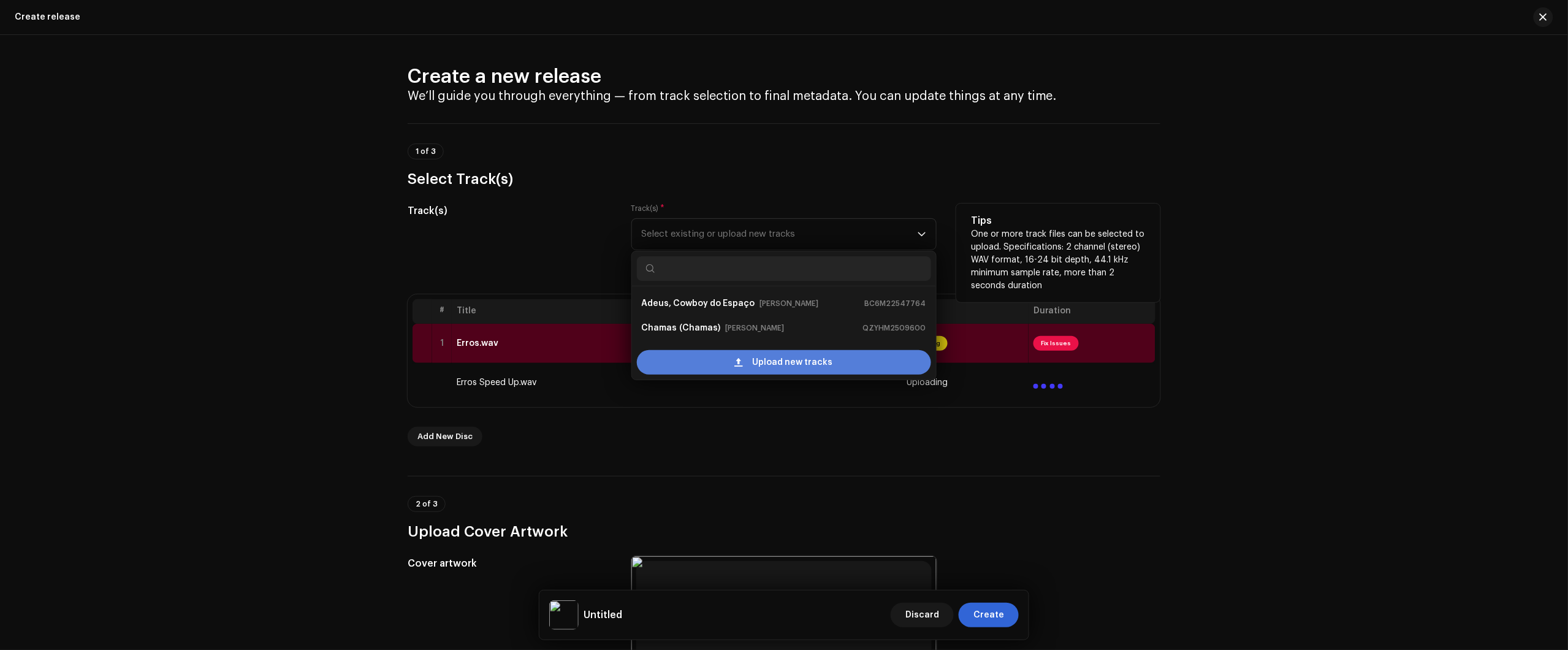
click at [798, 370] on span "Upload new tracks" at bounding box center [793, 362] width 80 height 25
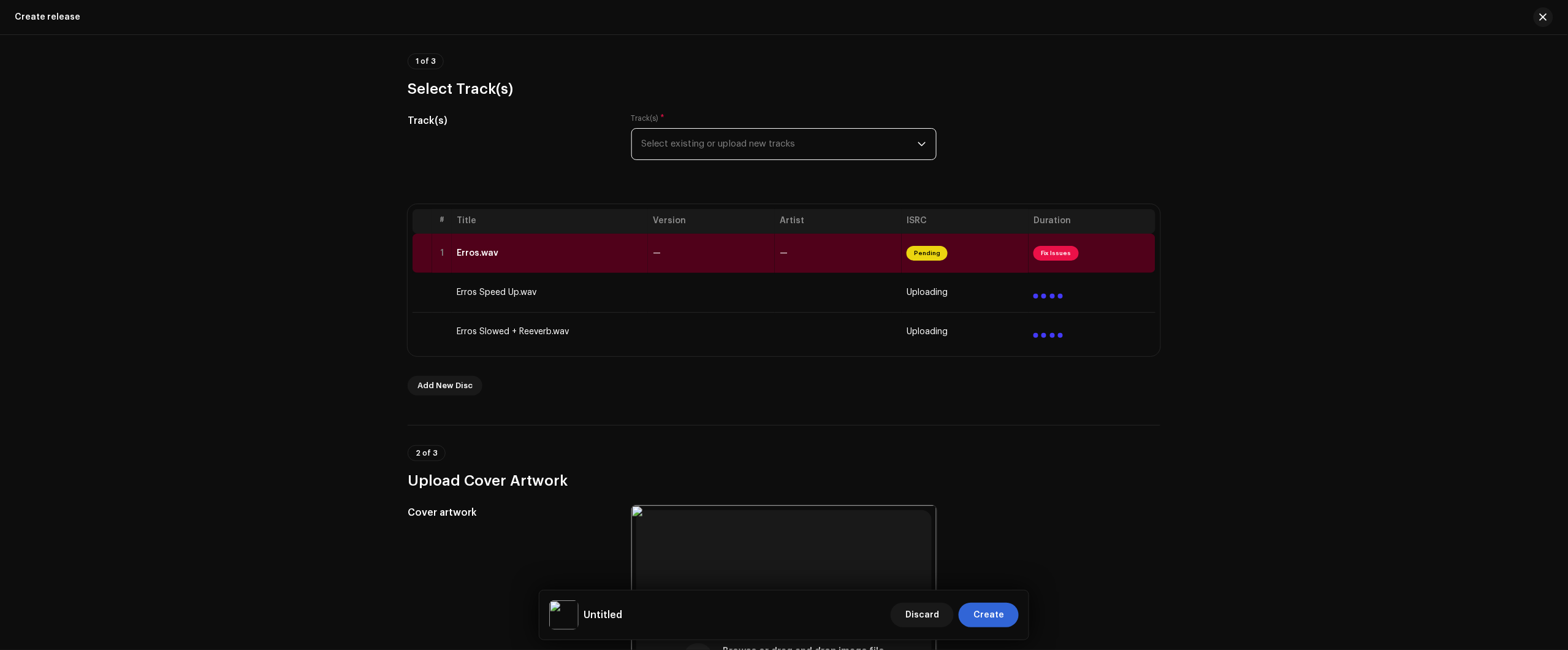
scroll to position [307, 0]
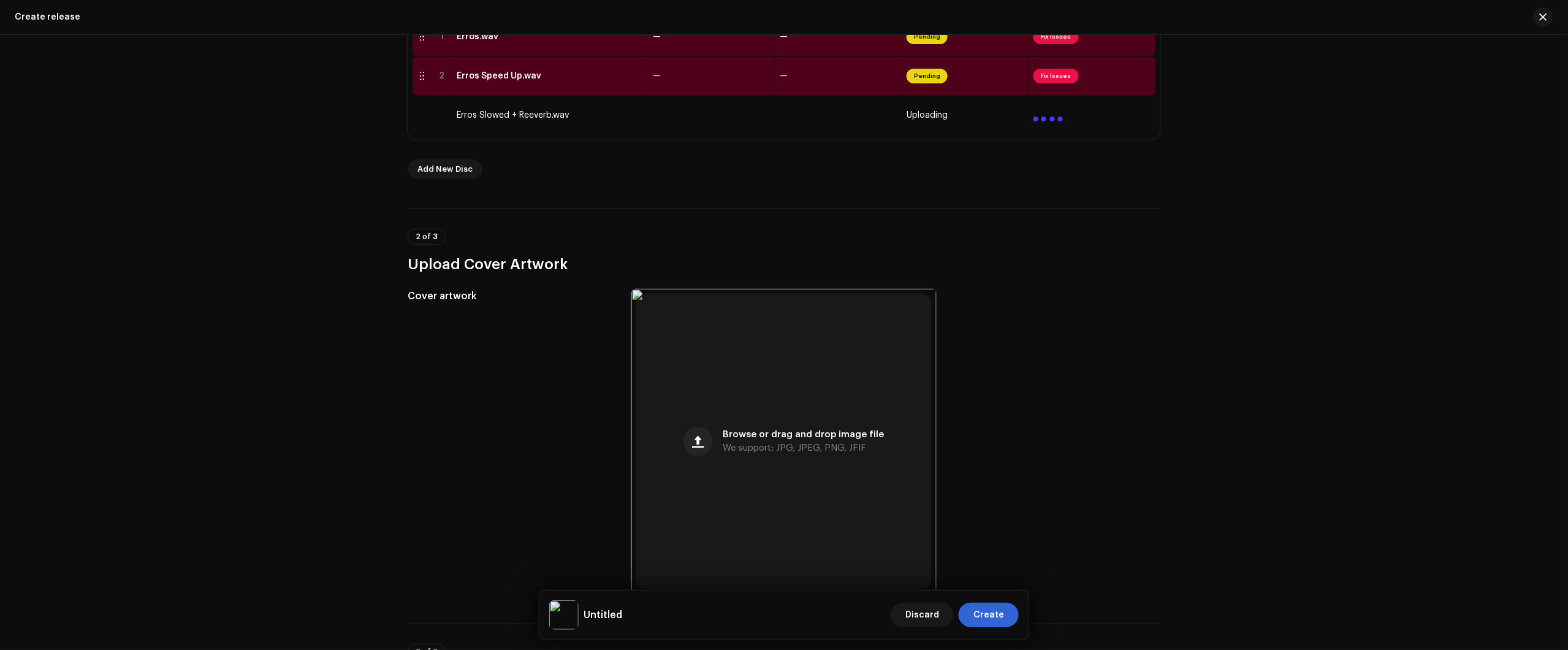
click at [1454, 107] on div "Create a new release We’ll guide you through everything — from track selection …" at bounding box center [784, 342] width 1568 height 615
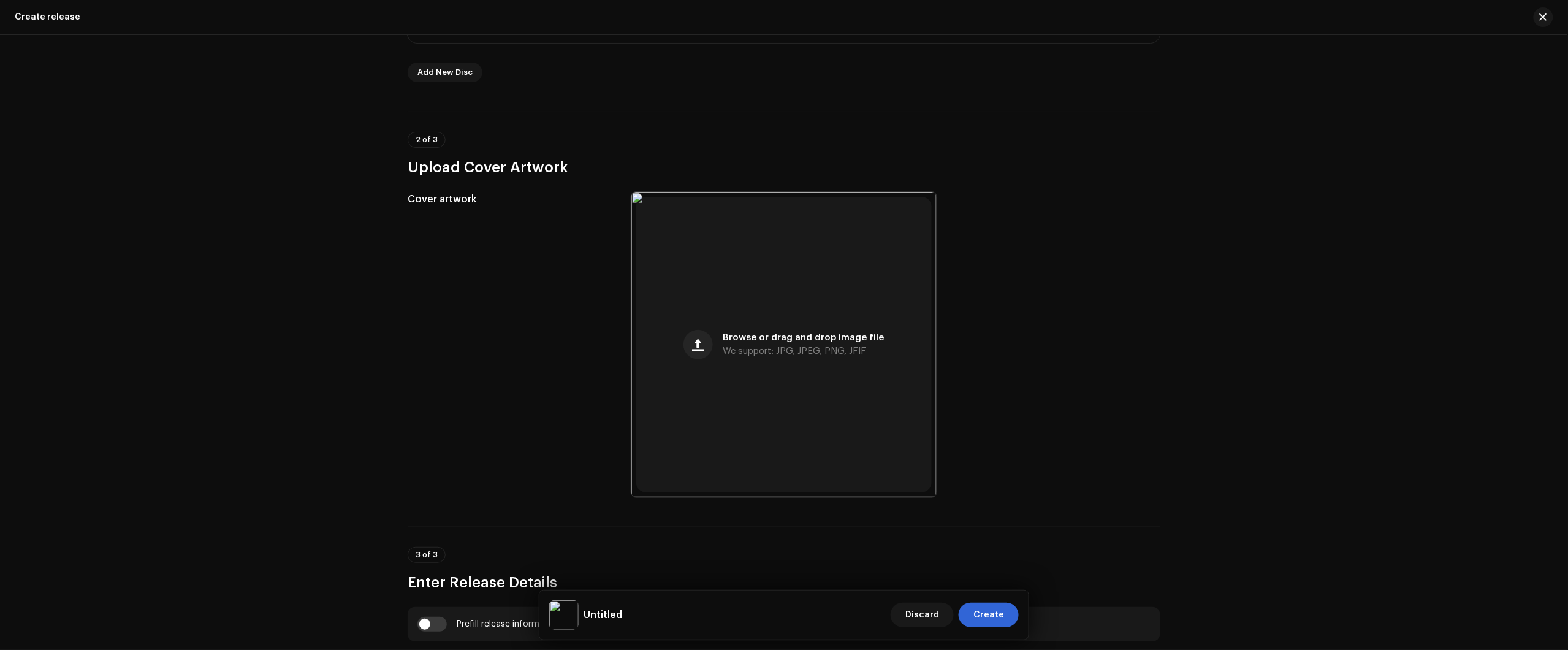
scroll to position [153, 0]
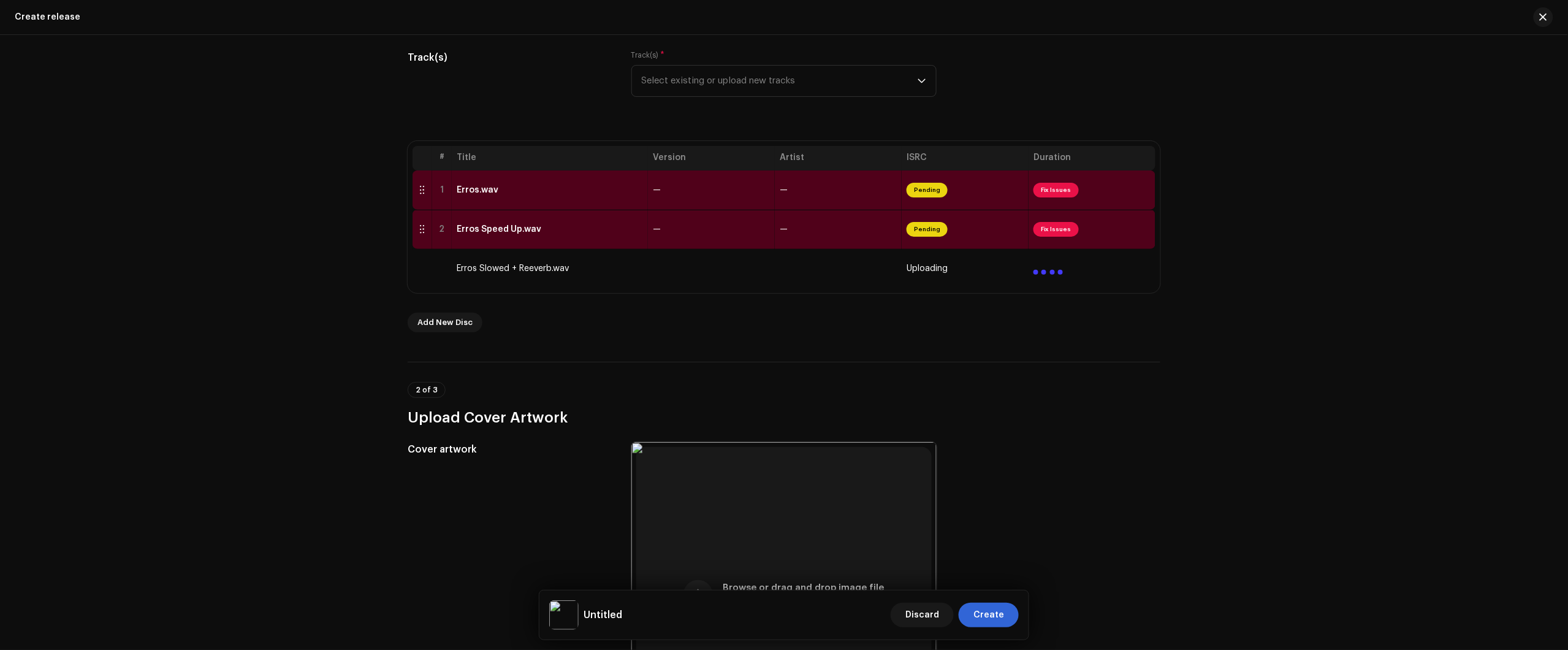
click at [1504, 221] on div "Create a new release We’ll guide you through everything — from track selection …" at bounding box center [784, 342] width 1568 height 615
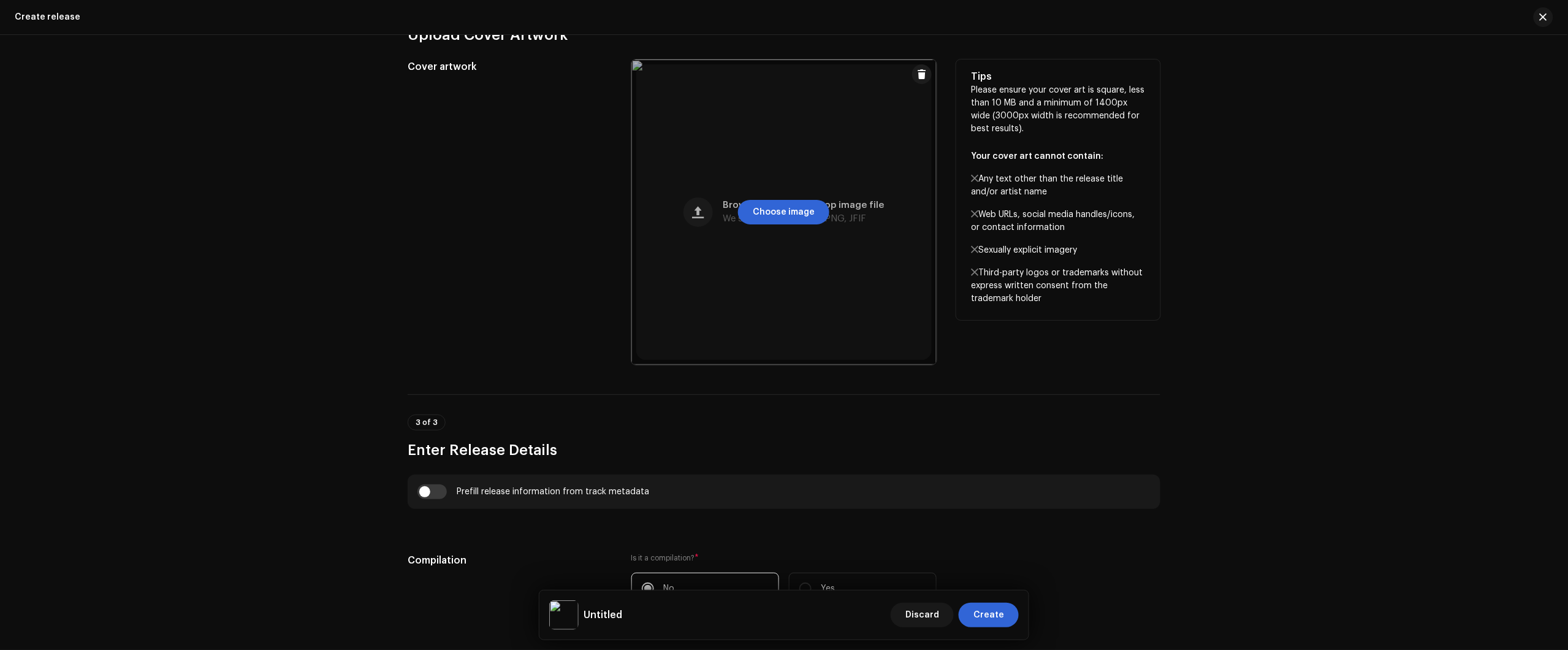
scroll to position [76, 0]
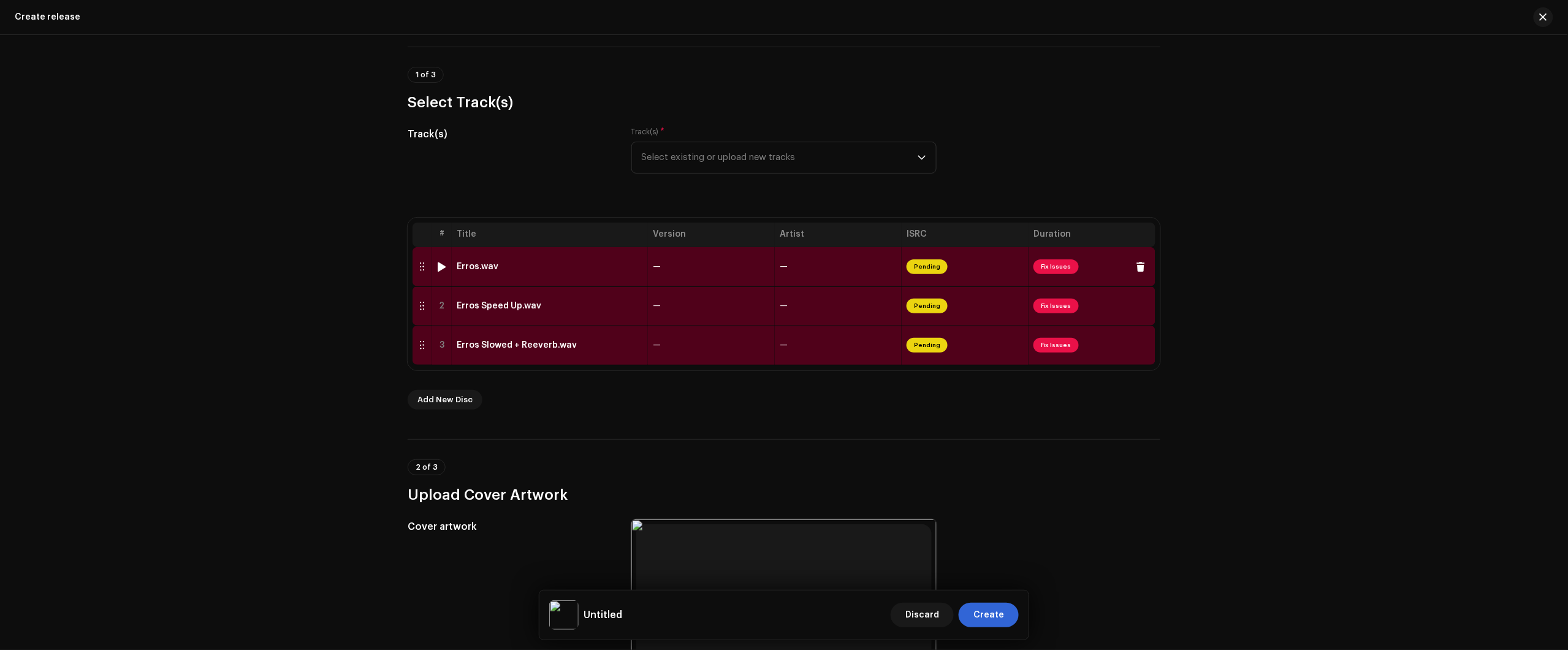
click at [553, 274] on td "Erros.wav" at bounding box center [549, 266] width 196 height 39
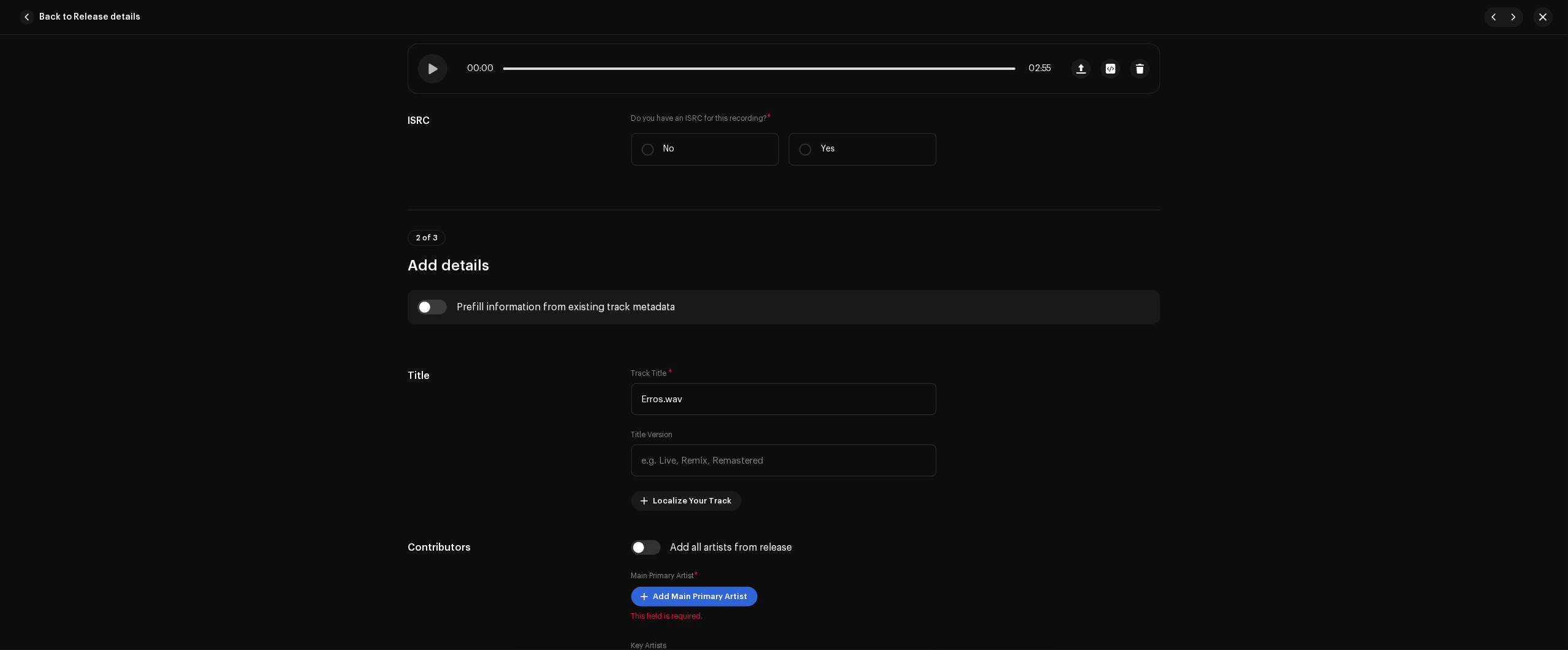
scroll to position [460, 0]
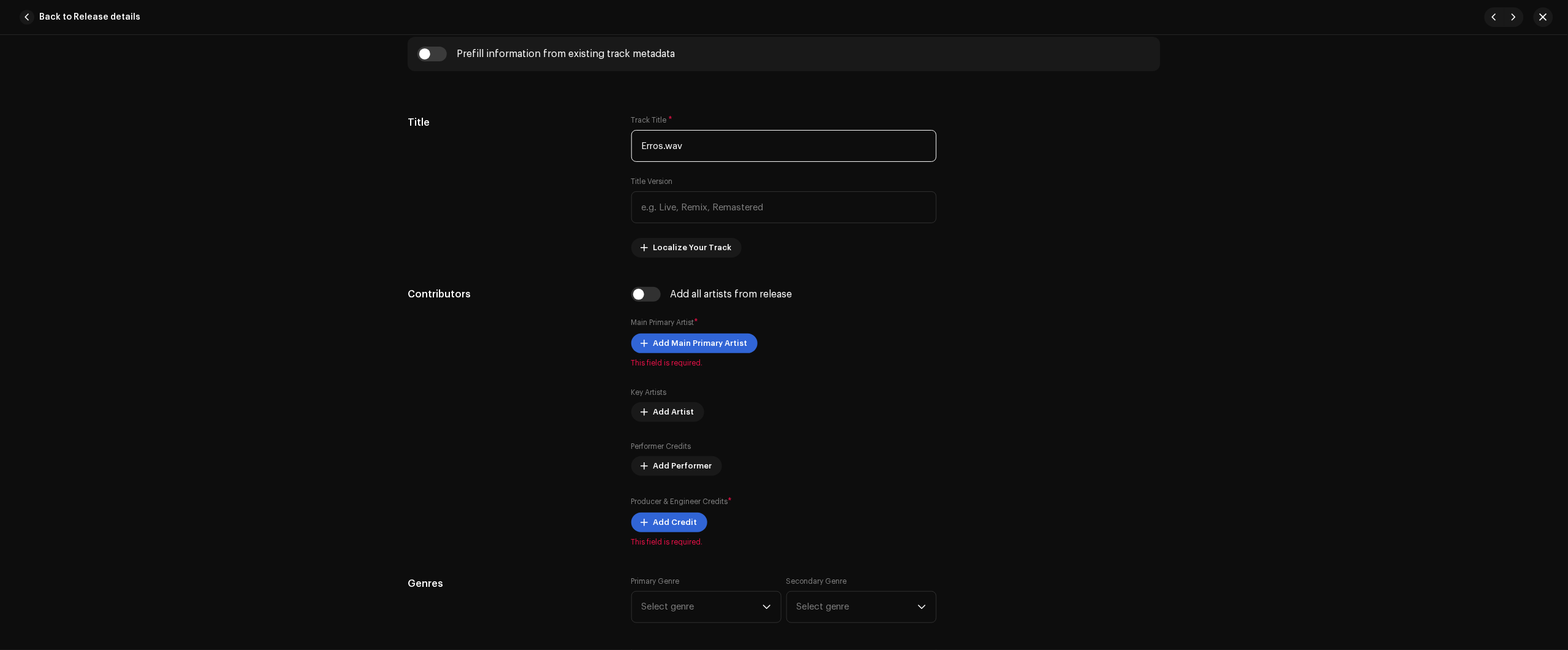
drag, startPoint x: 543, startPoint y: 132, endPoint x: 405, endPoint y: 117, distance: 138.8
click at [510, 129] on div "Title Track Title * Erros.wav Title Version Localize Your Track Do not include …" at bounding box center [784, 186] width 753 height 142
drag, startPoint x: 1463, startPoint y: 233, endPoint x: 1191, endPoint y: 209, distance: 273.1
click at [1463, 233] on div "Track details Complete the following to finalize your track. 1 of 3 Add Audio F…" at bounding box center [784, 342] width 1568 height 615
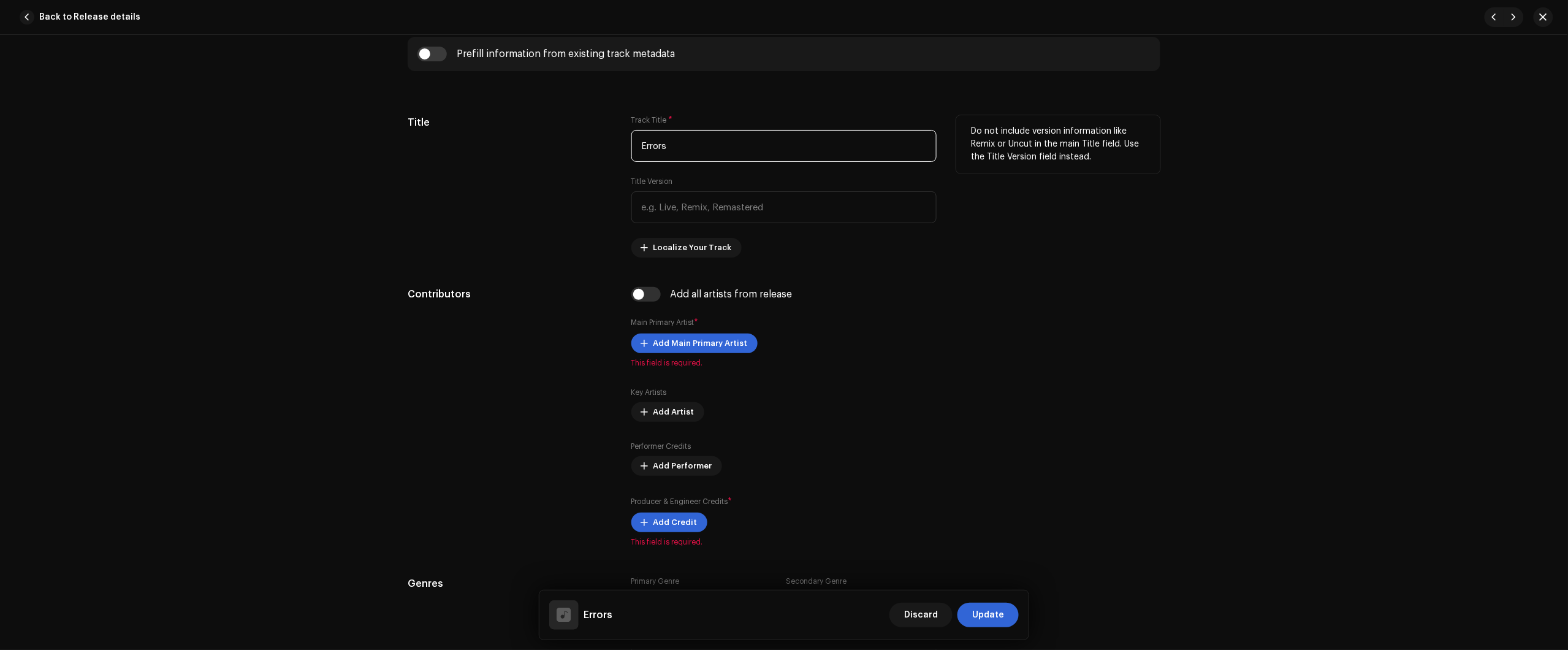
click at [707, 154] on input "Errors" at bounding box center [784, 146] width 305 height 32
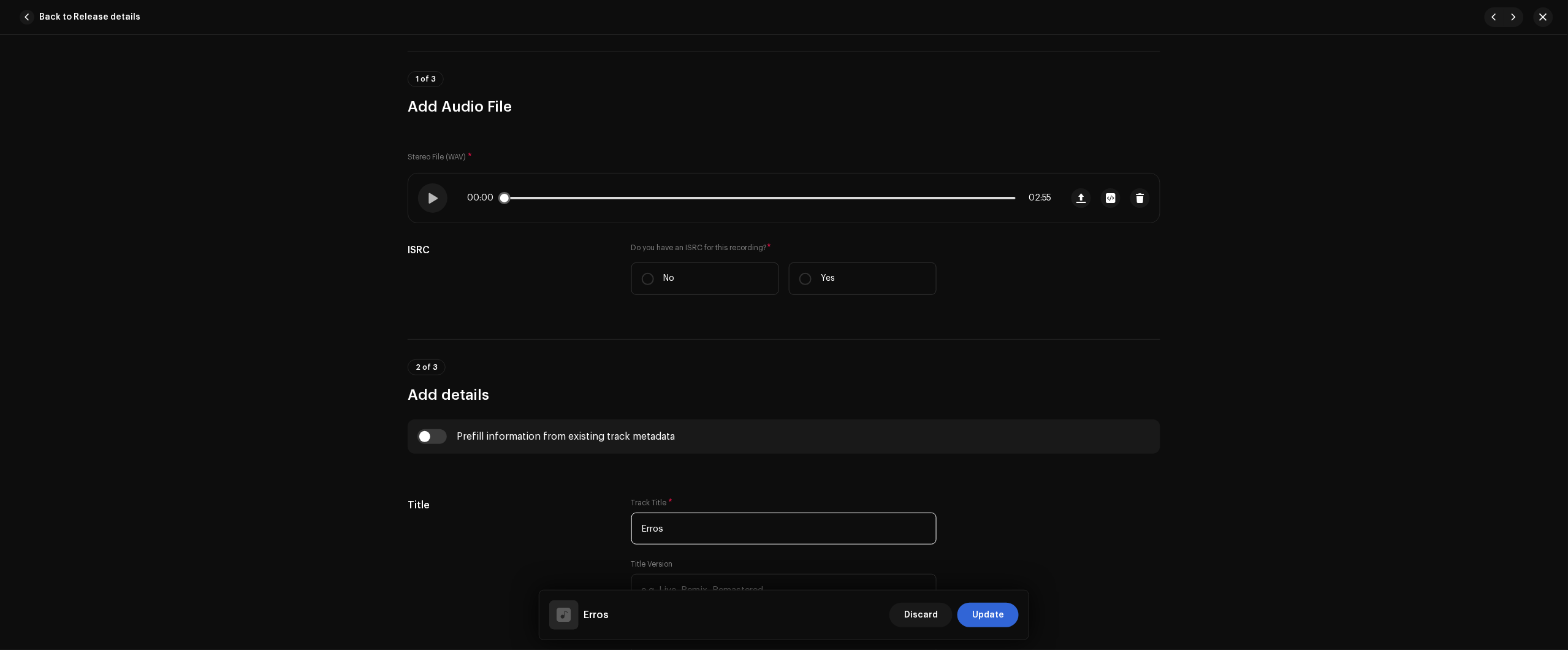
scroll to position [0, 0]
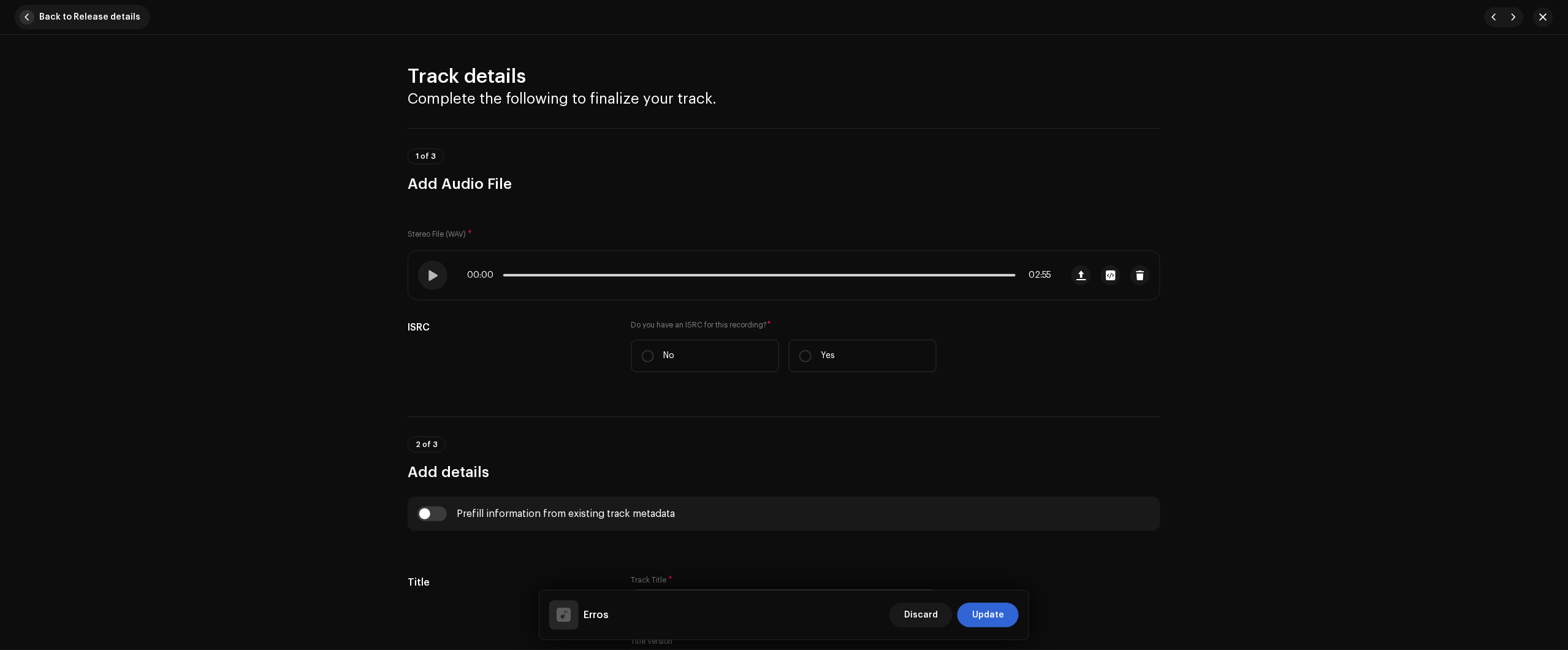
type input "Erros"
click at [128, 25] on span "Back to Release details" at bounding box center [90, 17] width 101 height 25
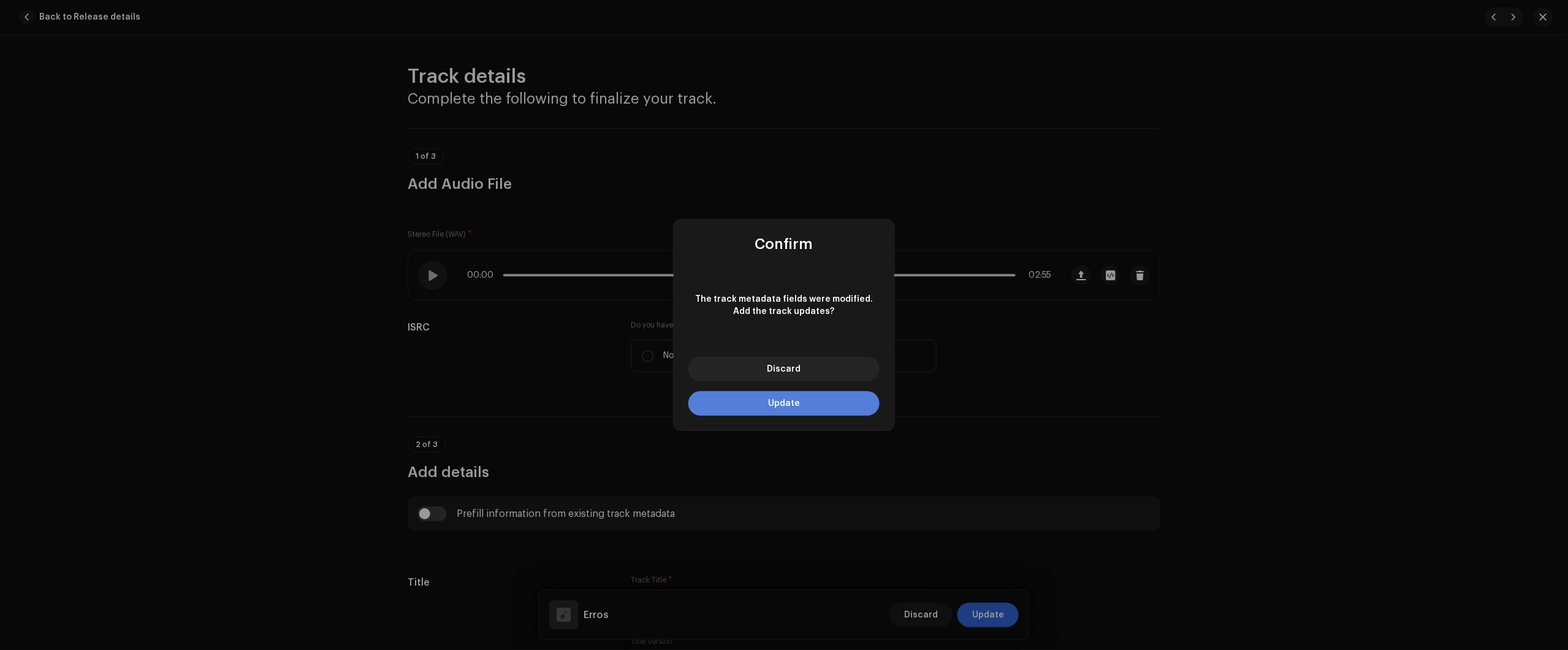
click at [820, 403] on button "Update" at bounding box center [784, 403] width 191 height 25
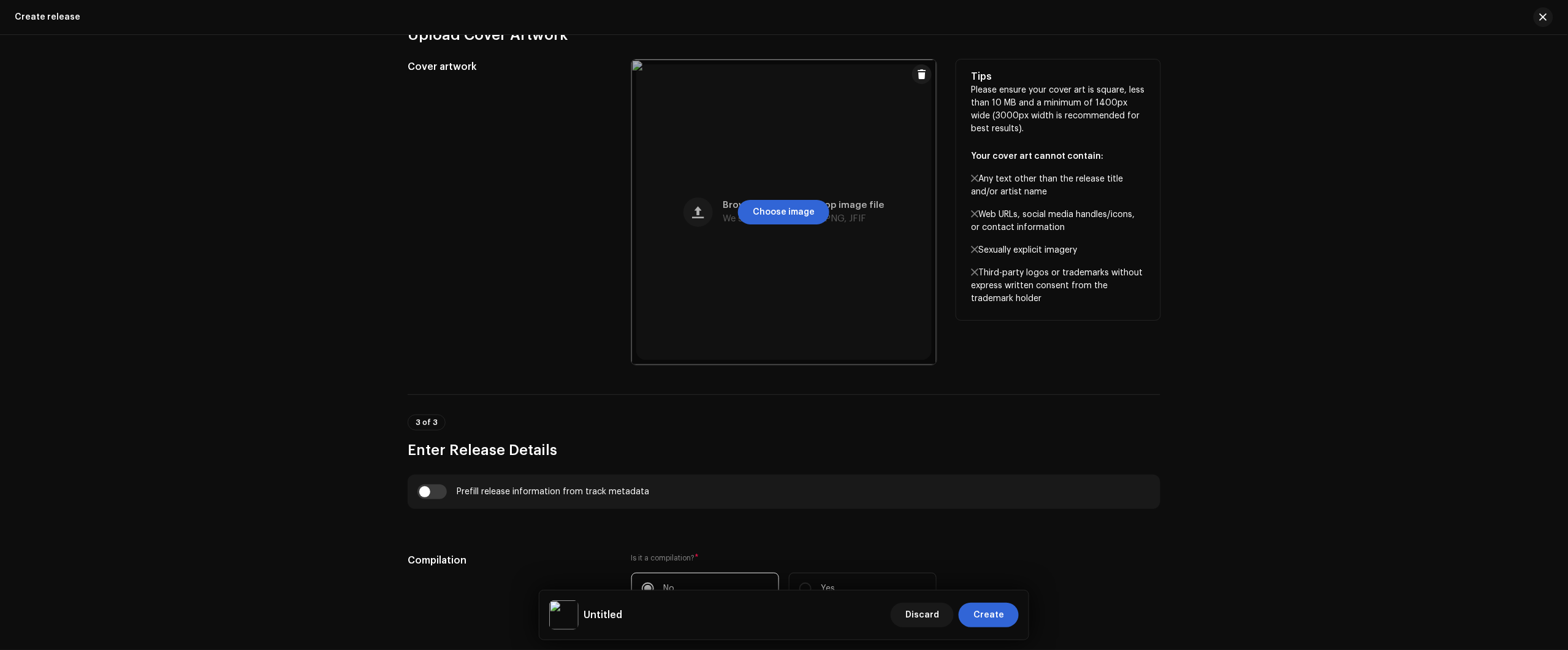
scroll to position [996, 0]
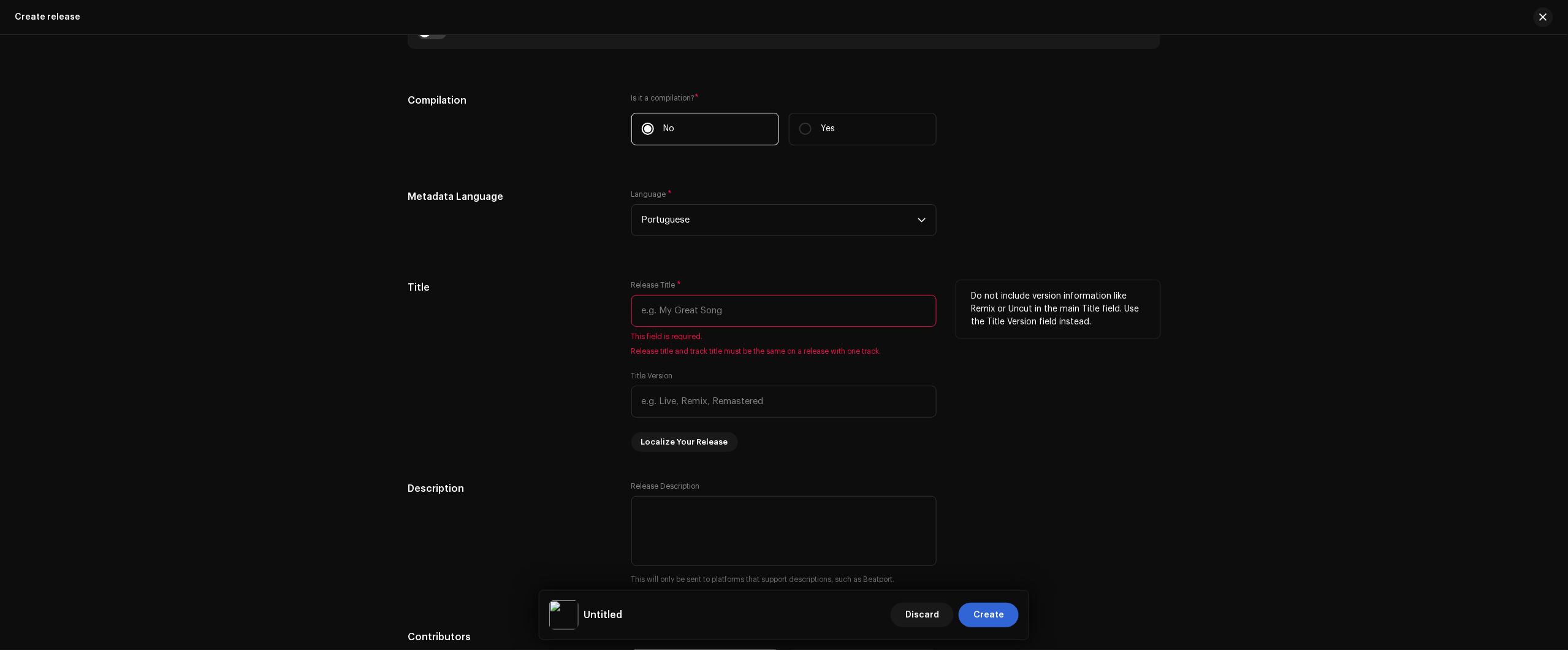
click at [722, 321] on input "text" at bounding box center [784, 311] width 305 height 32
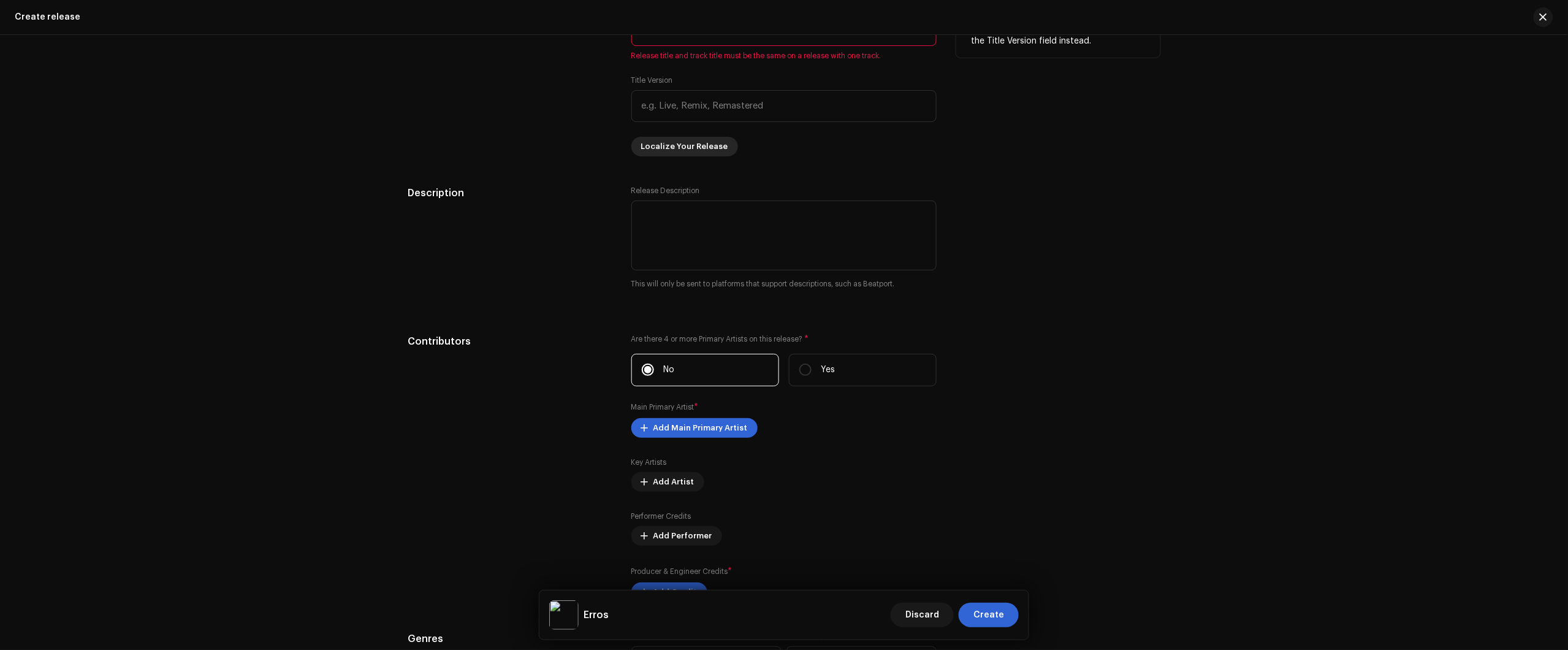
scroll to position [1380, 0]
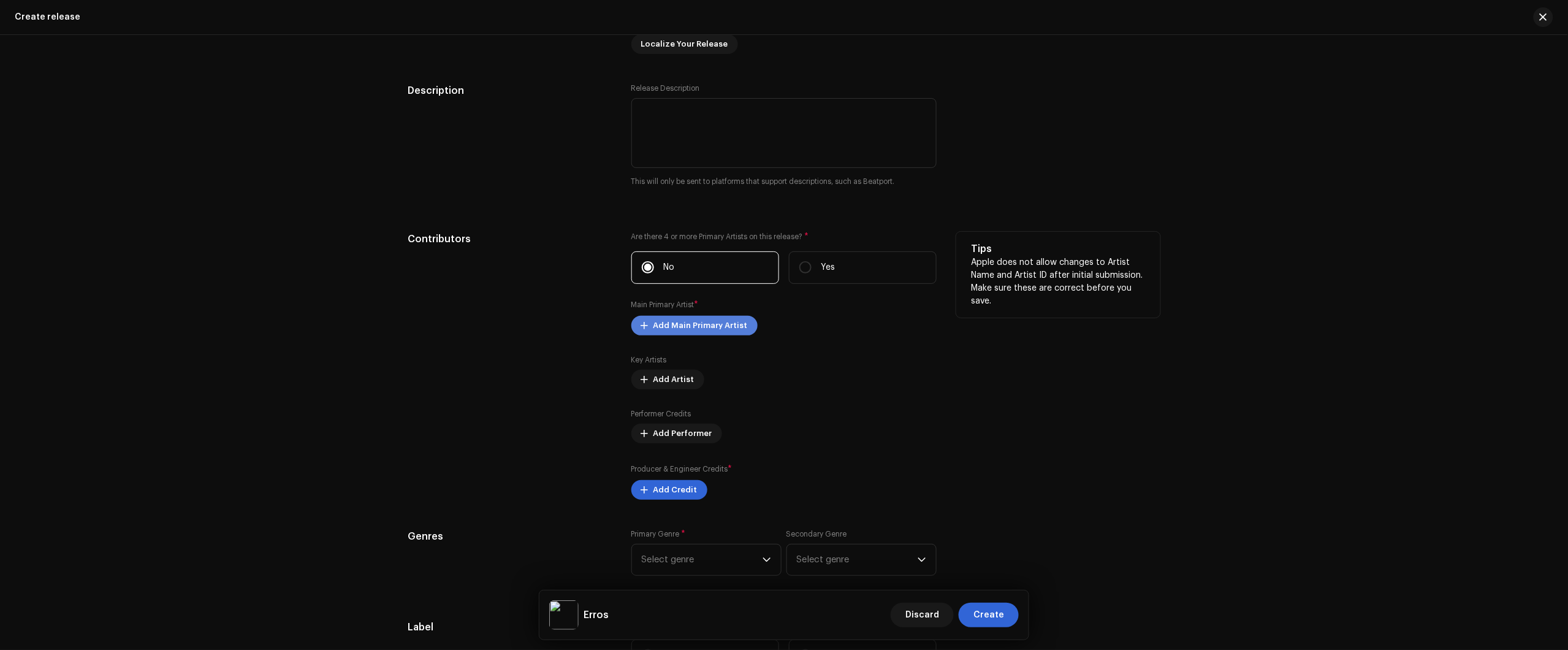
type input "Erros"
click at [683, 332] on span "Add Main Primary Artist" at bounding box center [700, 325] width 94 height 25
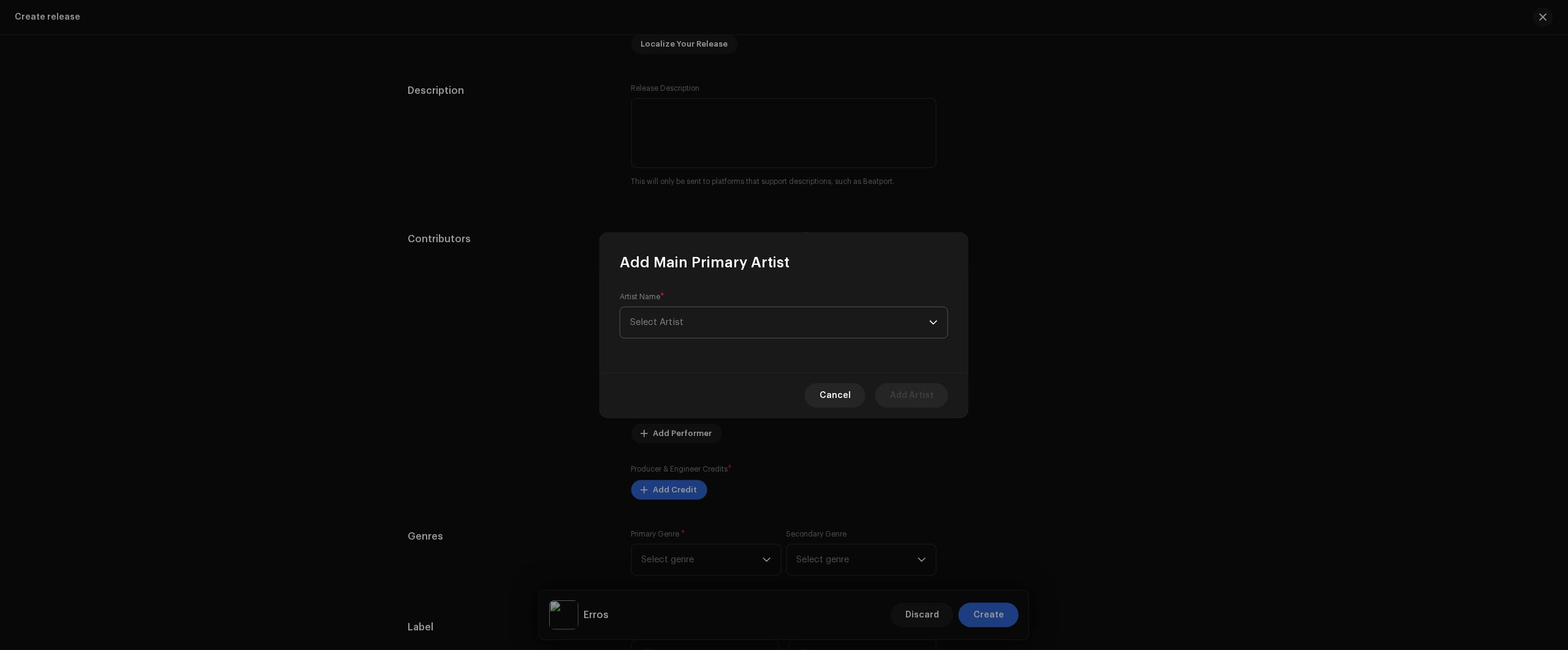
click at [726, 317] on span "Select Artist" at bounding box center [780, 323] width 299 height 31
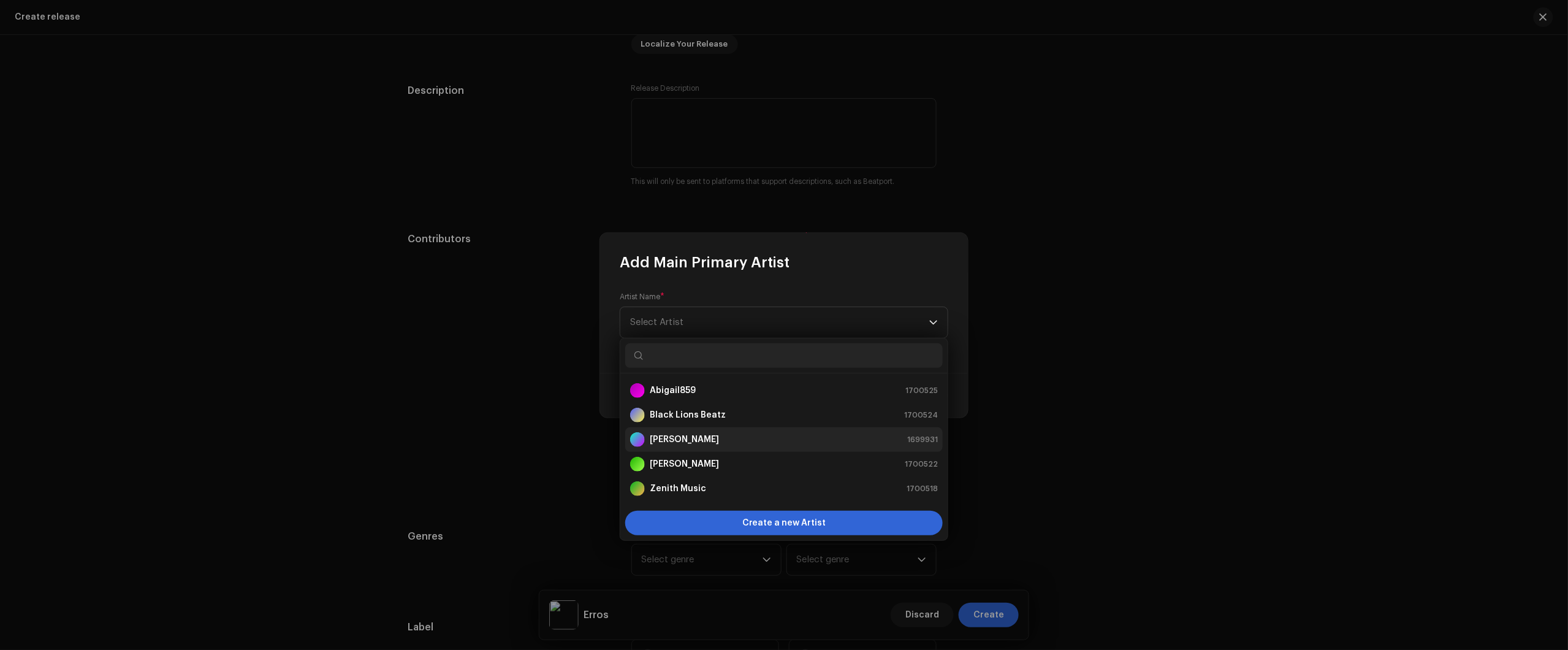
click at [712, 446] on div "Nikko Rapper 1699931" at bounding box center [784, 440] width 308 height 15
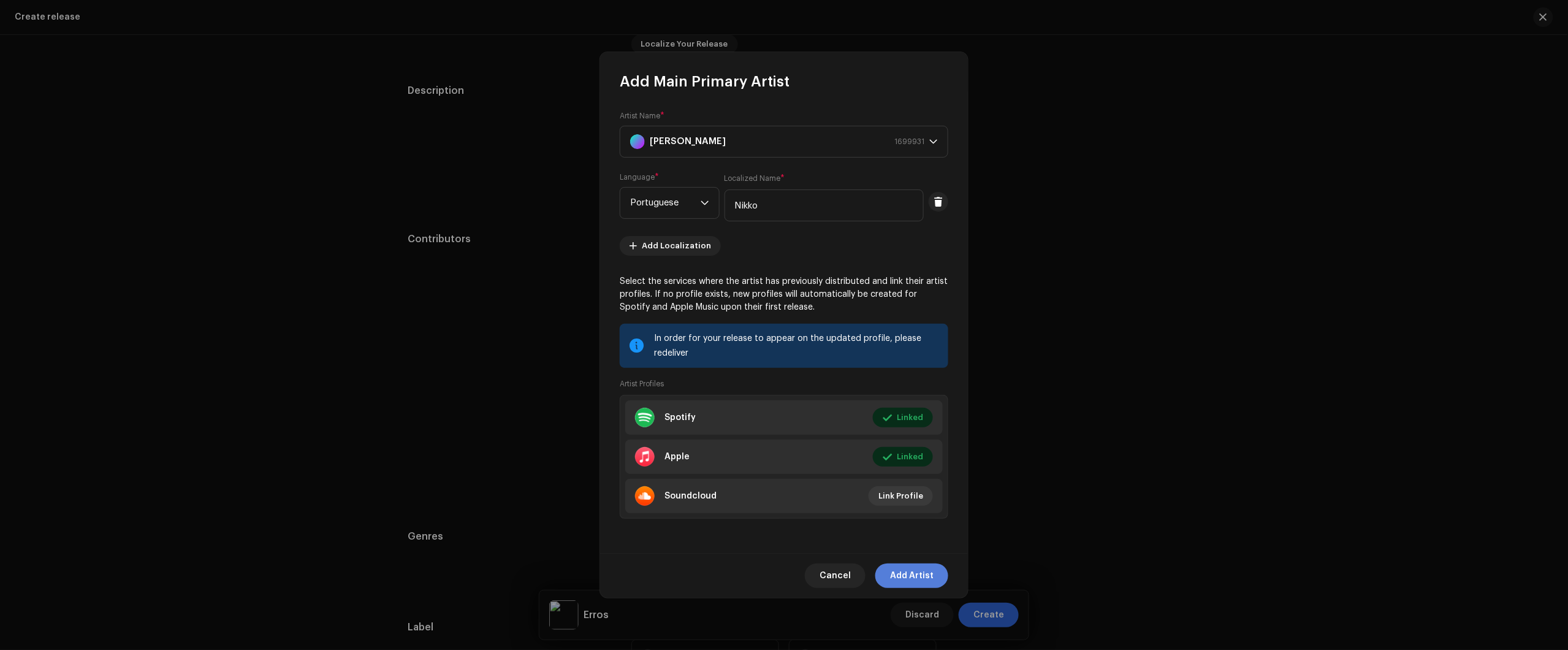
click at [915, 574] on span "Add Artist" at bounding box center [911, 576] width 43 height 25
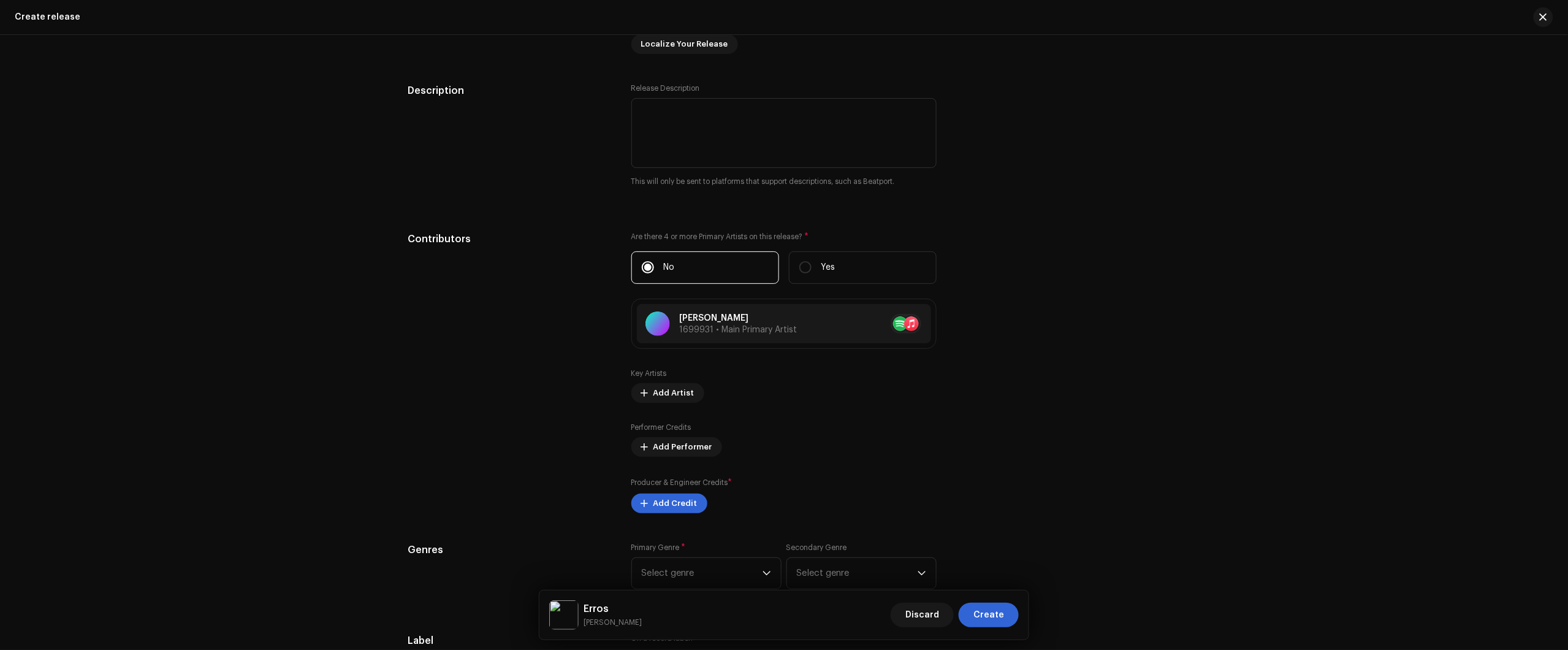
click at [1520, 139] on div "Create a new release We’ll guide you through everything — from track selection …" at bounding box center [784, 342] width 1568 height 615
click at [657, 503] on span "Add Credit" at bounding box center [675, 503] width 44 height 25
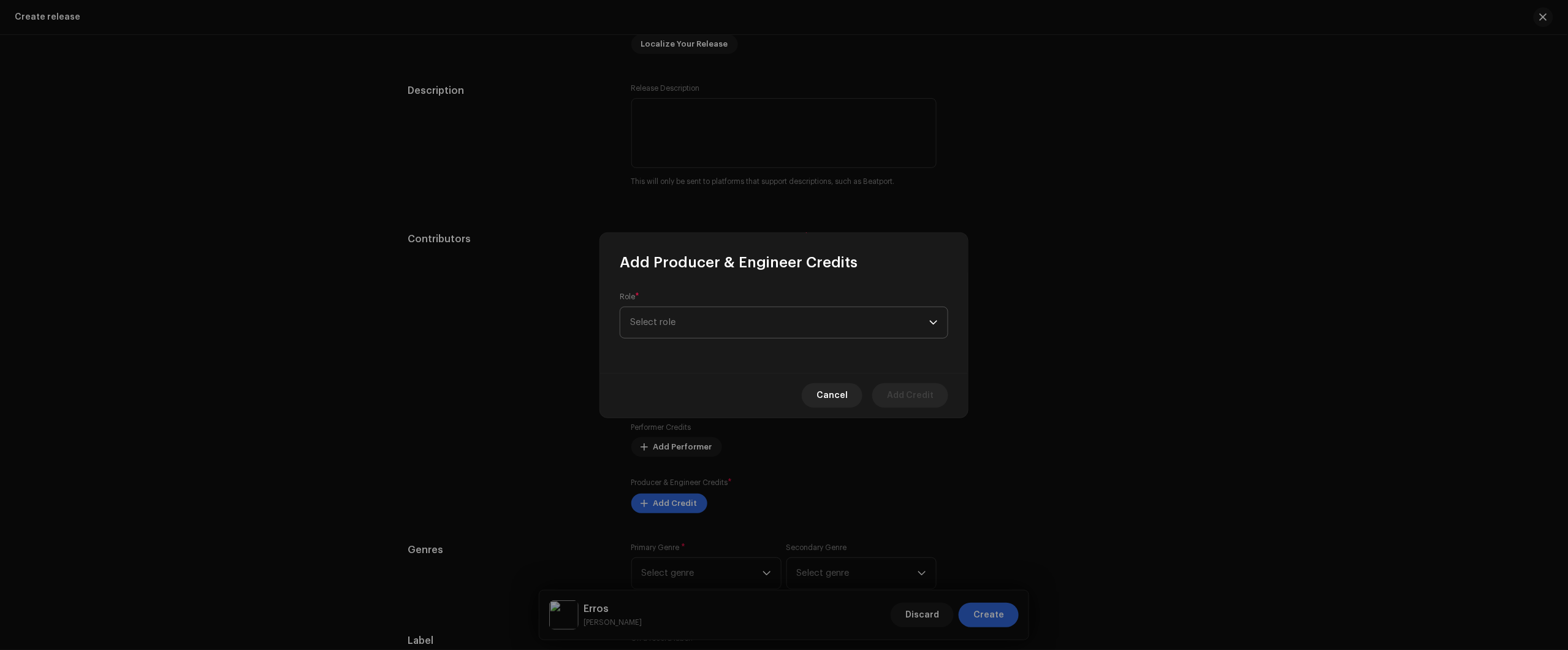
click at [743, 330] on span "Select role" at bounding box center [780, 323] width 299 height 31
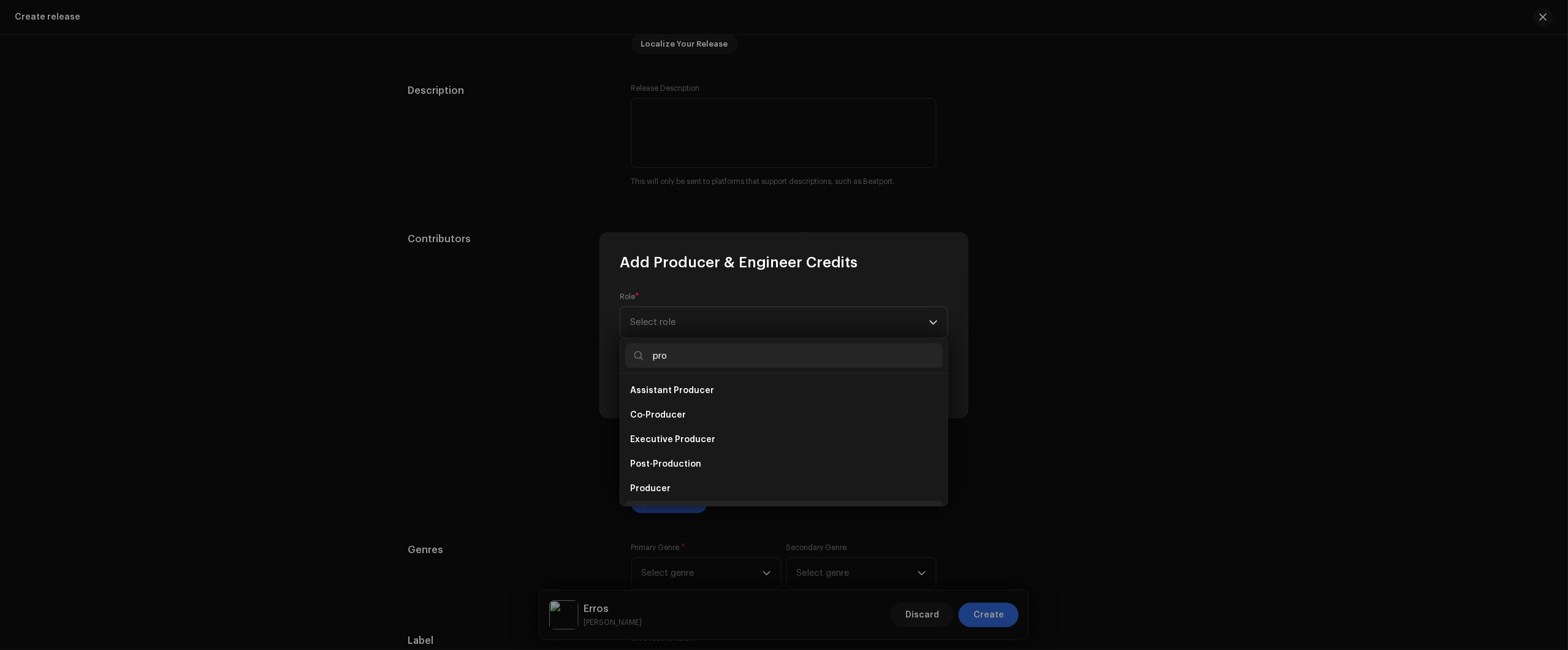
scroll to position [19, 0]
type input "pro"
drag, startPoint x: 667, startPoint y: 489, endPoint x: 678, endPoint y: 467, distance: 24.6
click at [678, 467] on ul "Assistant Producer Co-Producer Executive Producer Post-Production Producer Prod…" at bounding box center [784, 444] width 327 height 181
click at [677, 467] on li "Producer" at bounding box center [784, 469] width 317 height 25
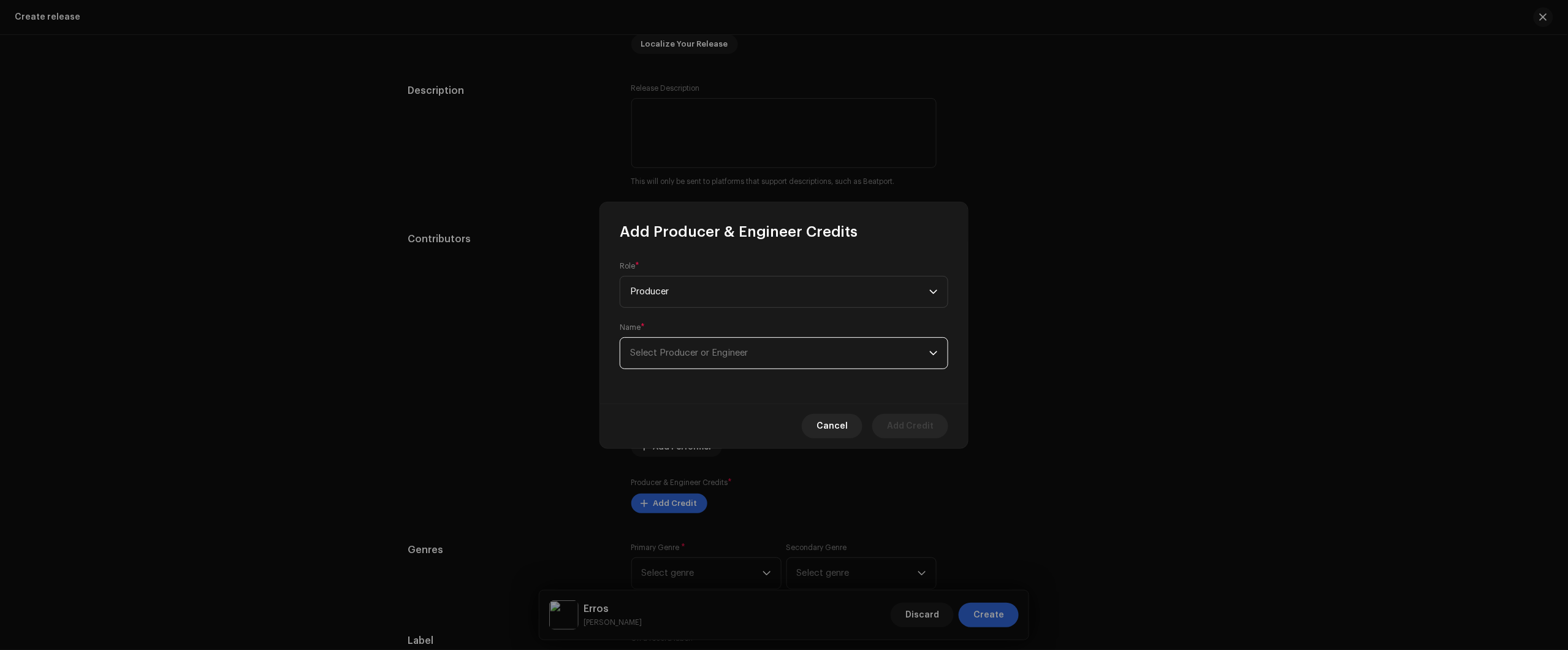
click at [727, 361] on span "Select Producer or Engineer" at bounding box center [780, 353] width 299 height 31
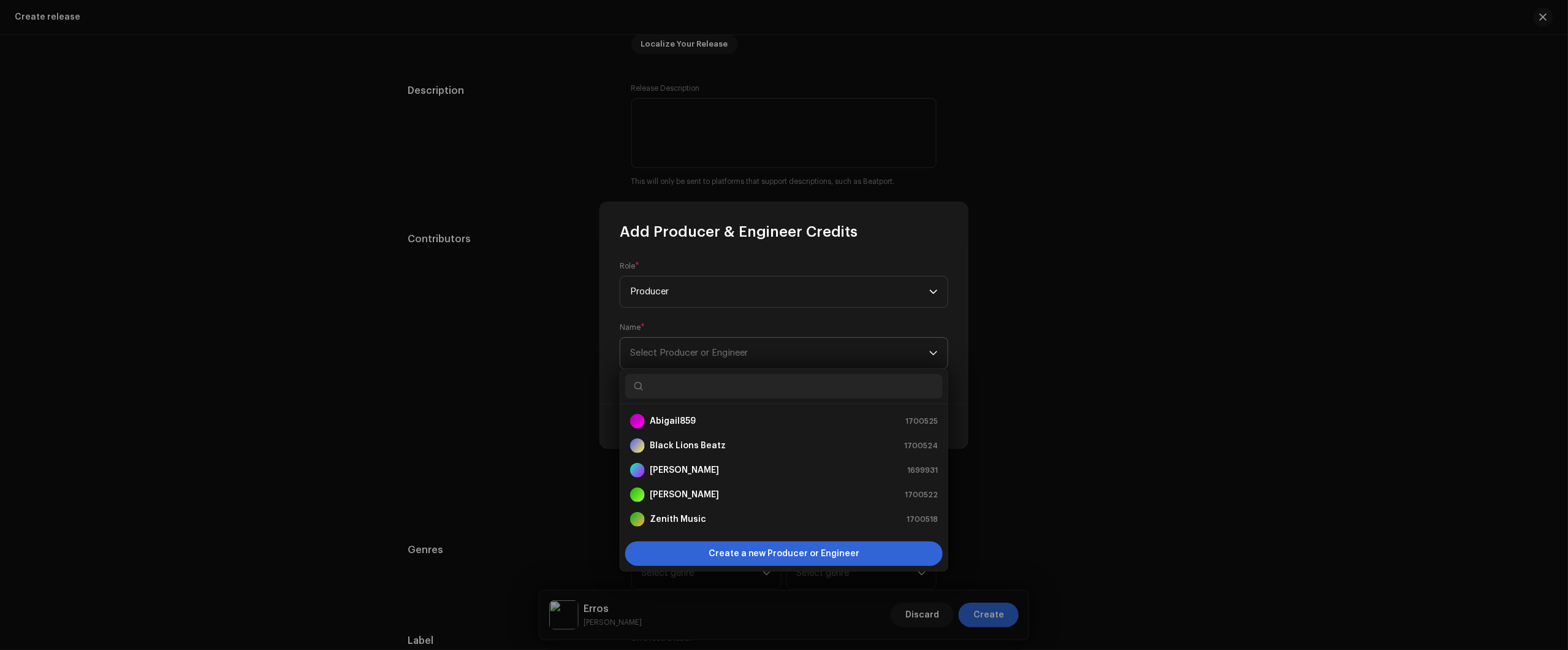
type input "J"
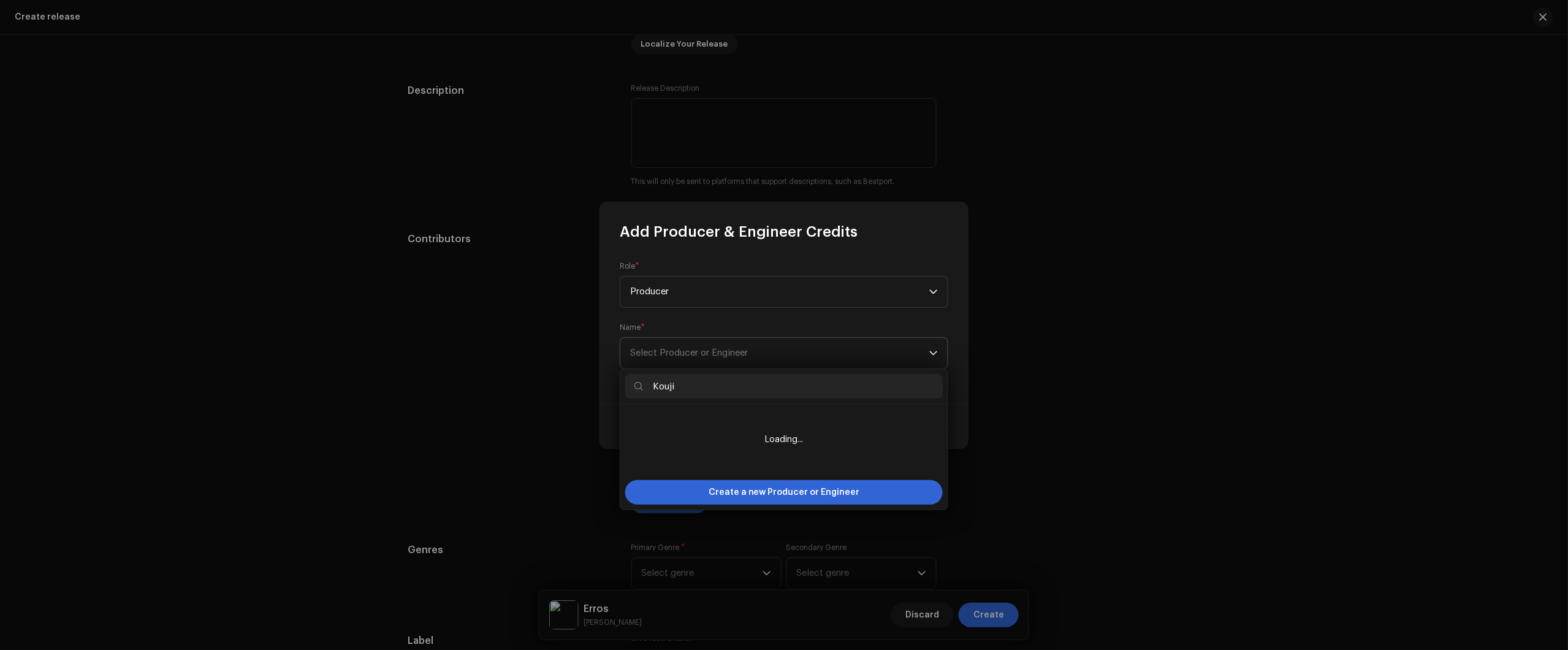
type input "Kouji"
click at [758, 495] on span "Create a new Producer or Engineer" at bounding box center [784, 492] width 151 height 25
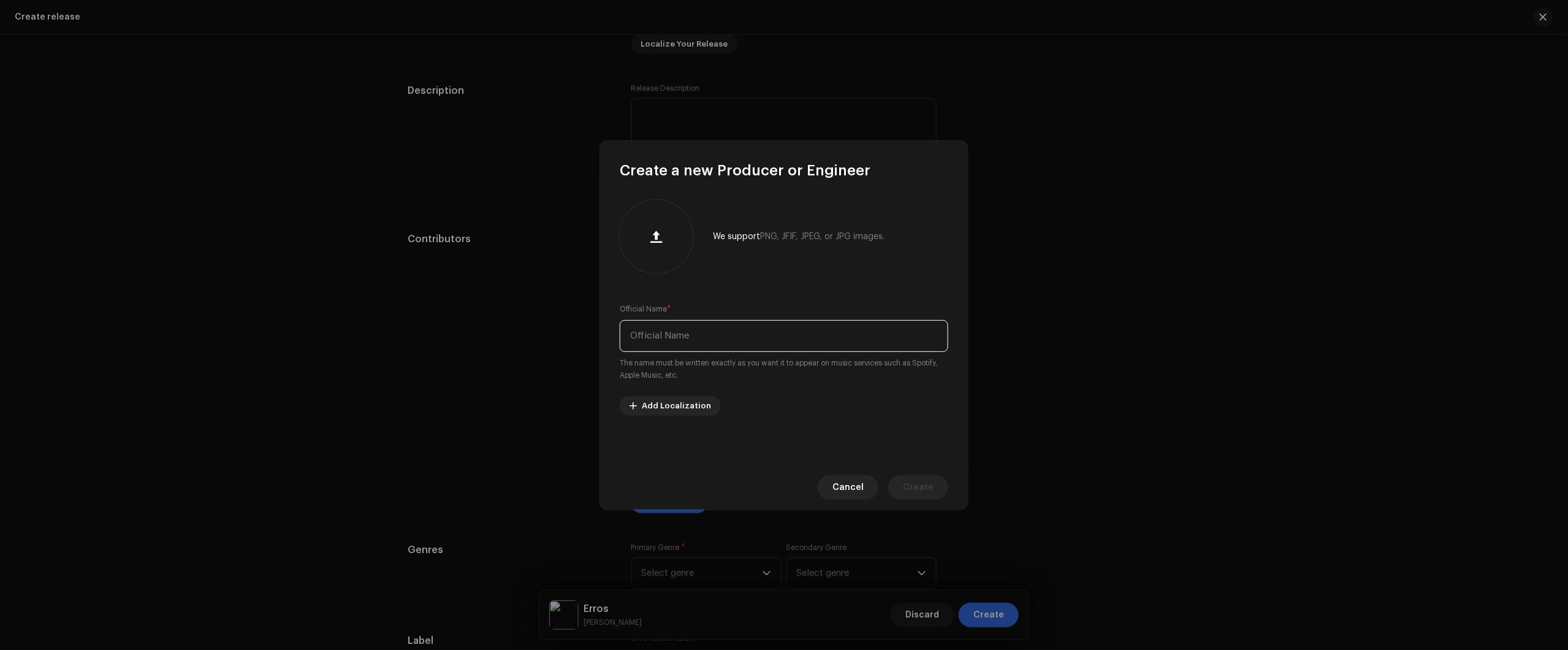
click at [769, 342] on input "text" at bounding box center [784, 336] width 329 height 32
type input "Kouji"
click at [935, 485] on button "Create" at bounding box center [918, 487] width 60 height 25
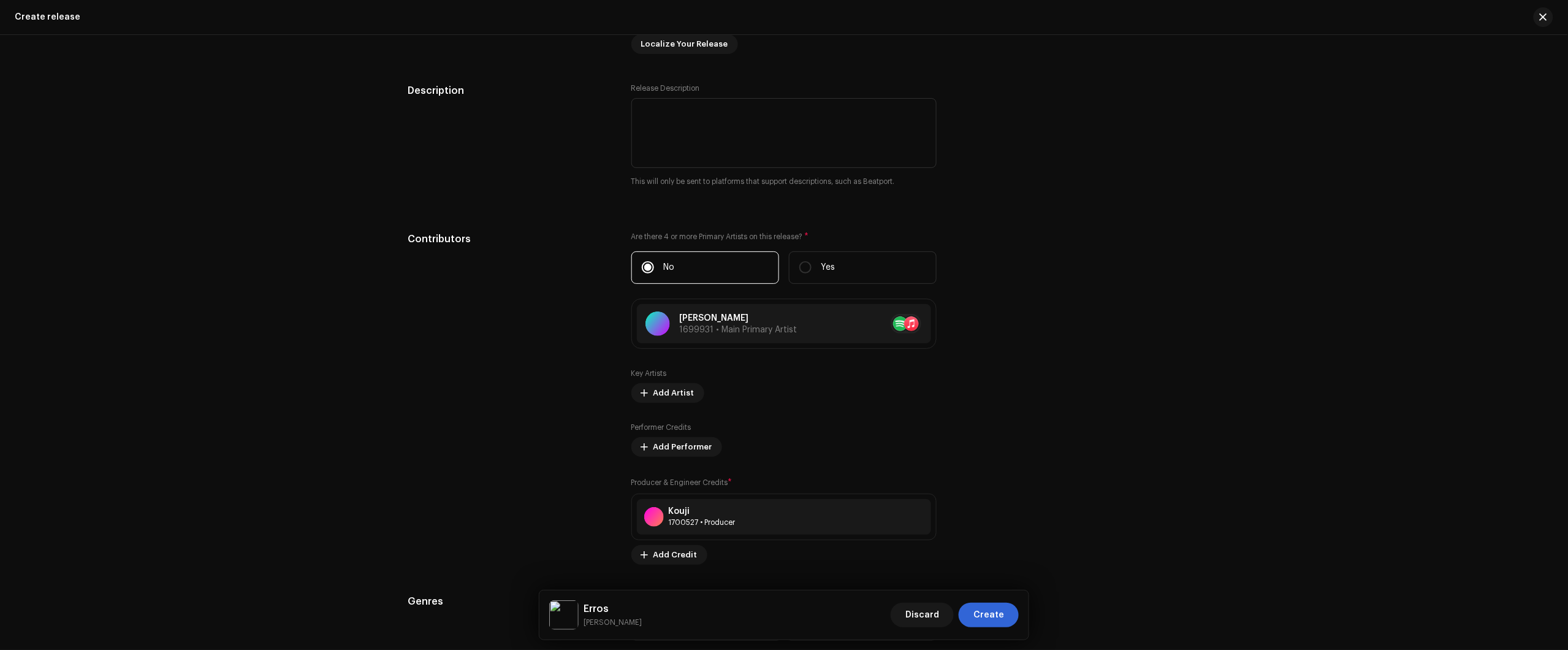
click at [1478, 177] on div "Create a new release We’ll guide you through everything — from track selection …" at bounding box center [784, 342] width 1568 height 615
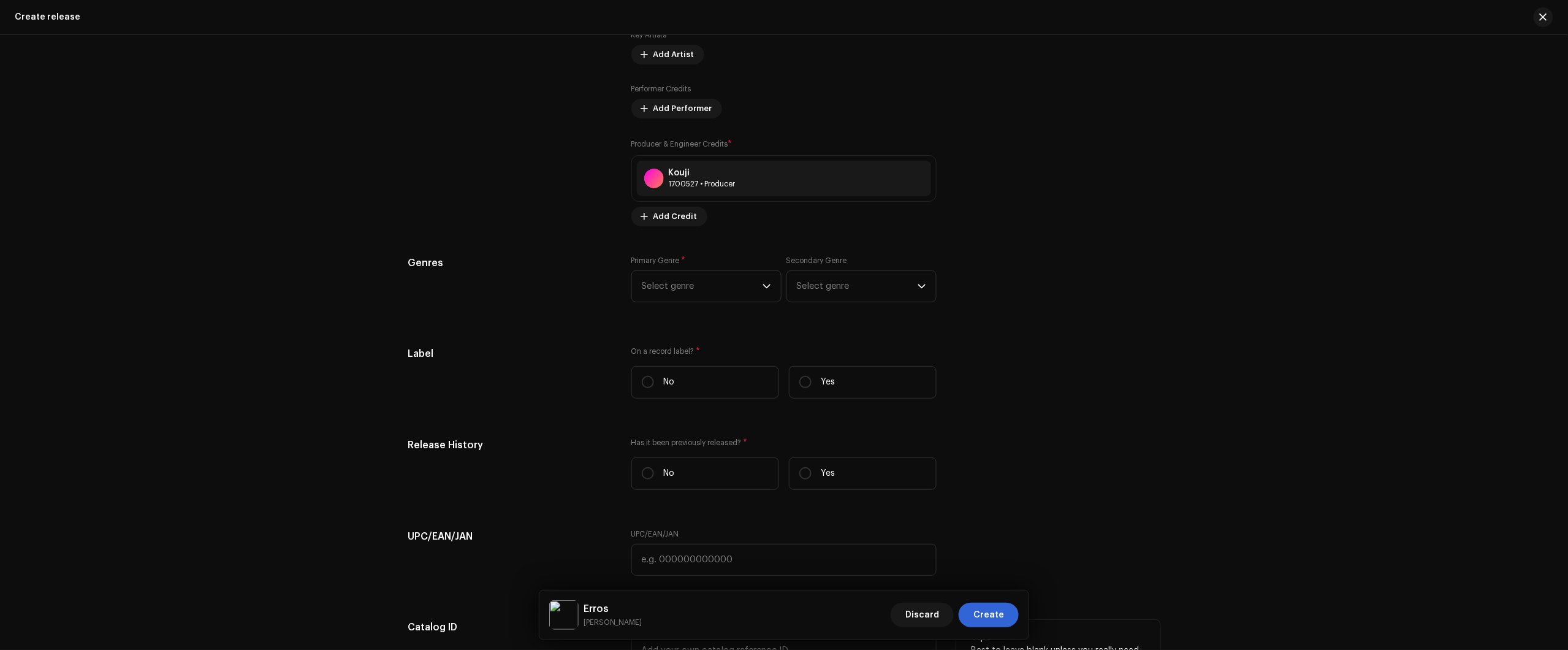
scroll to position [1916, 0]
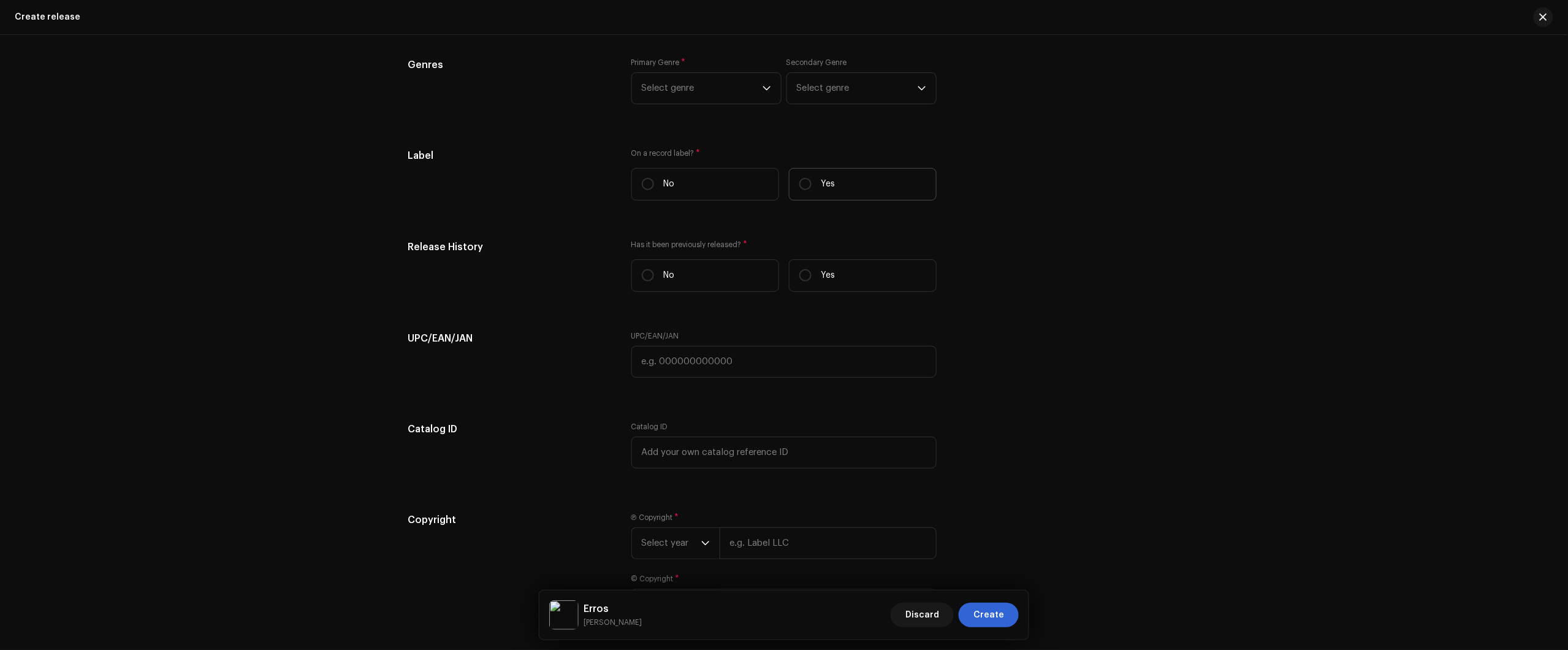
click at [865, 192] on label "Yes" at bounding box center [863, 184] width 148 height 33
click at [812, 190] on input "Yes" at bounding box center [805, 184] width 12 height 12
radio input "true"
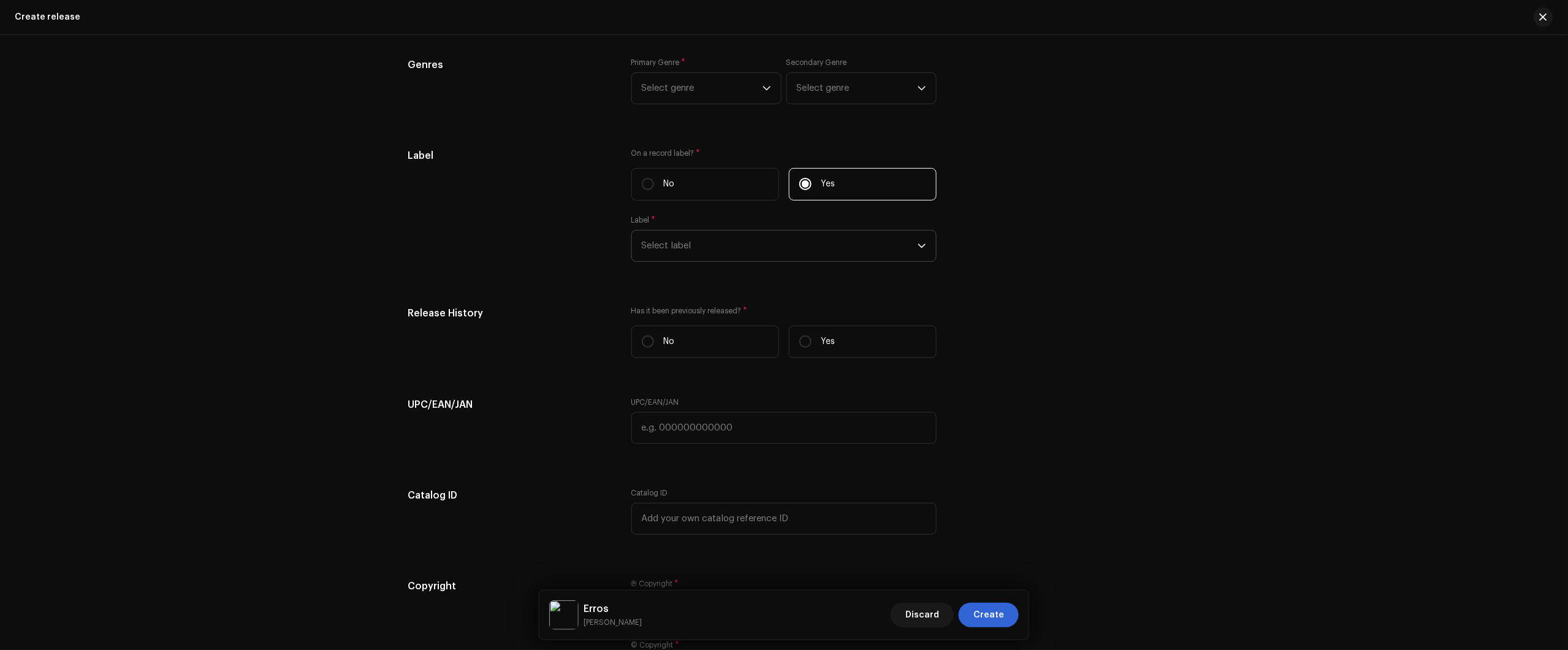
click at [785, 255] on span "Select label" at bounding box center [780, 246] width 276 height 31
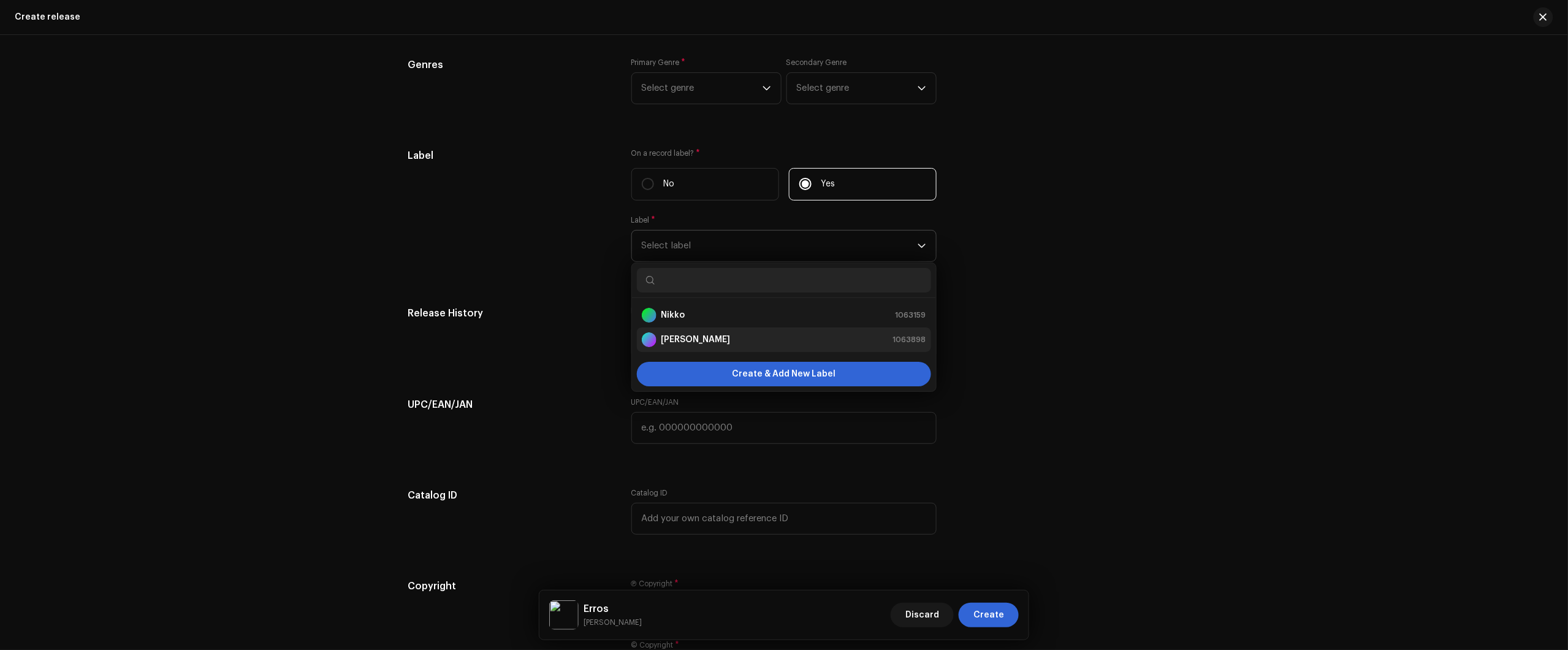
click at [737, 343] on div "Nikko Rapper 1063898" at bounding box center [784, 339] width 284 height 15
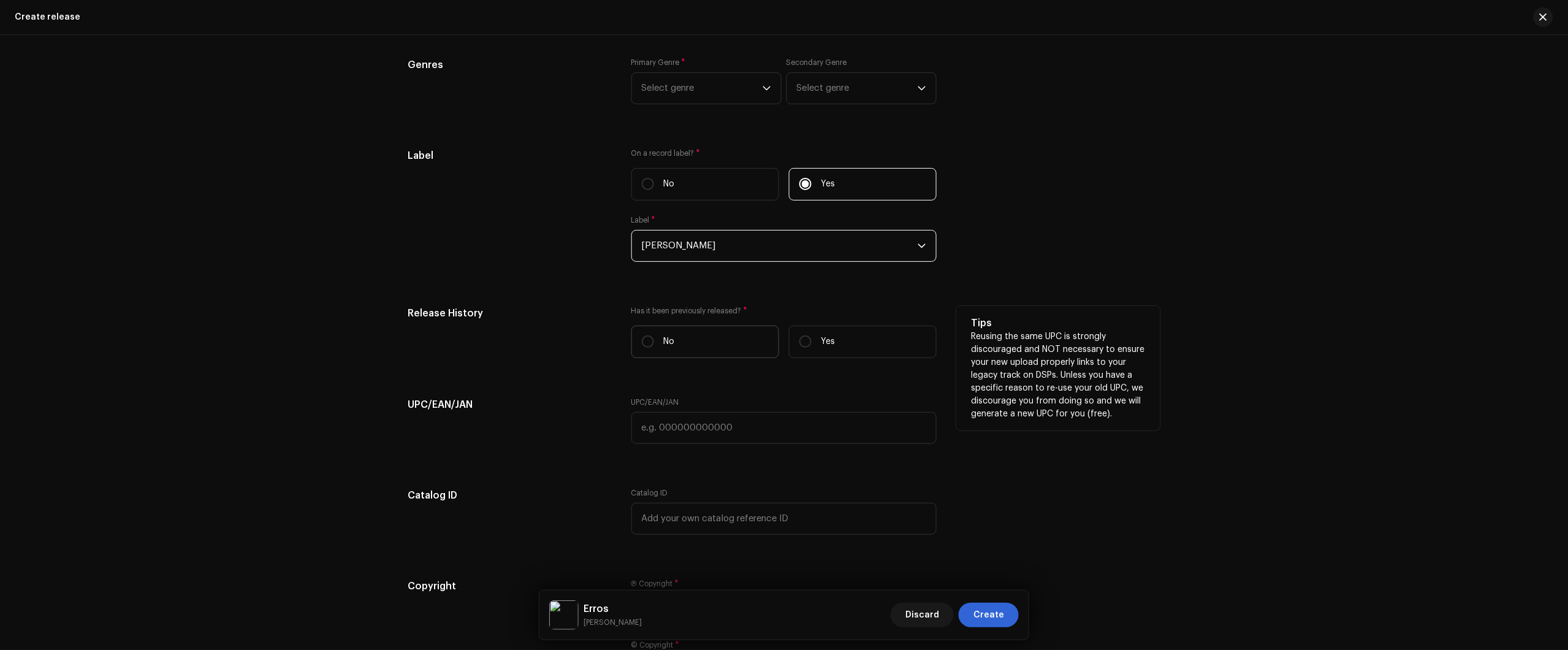
click at [712, 346] on label "No" at bounding box center [705, 341] width 148 height 33
click at [654, 346] on input "No" at bounding box center [648, 341] width 12 height 12
radio input "true"
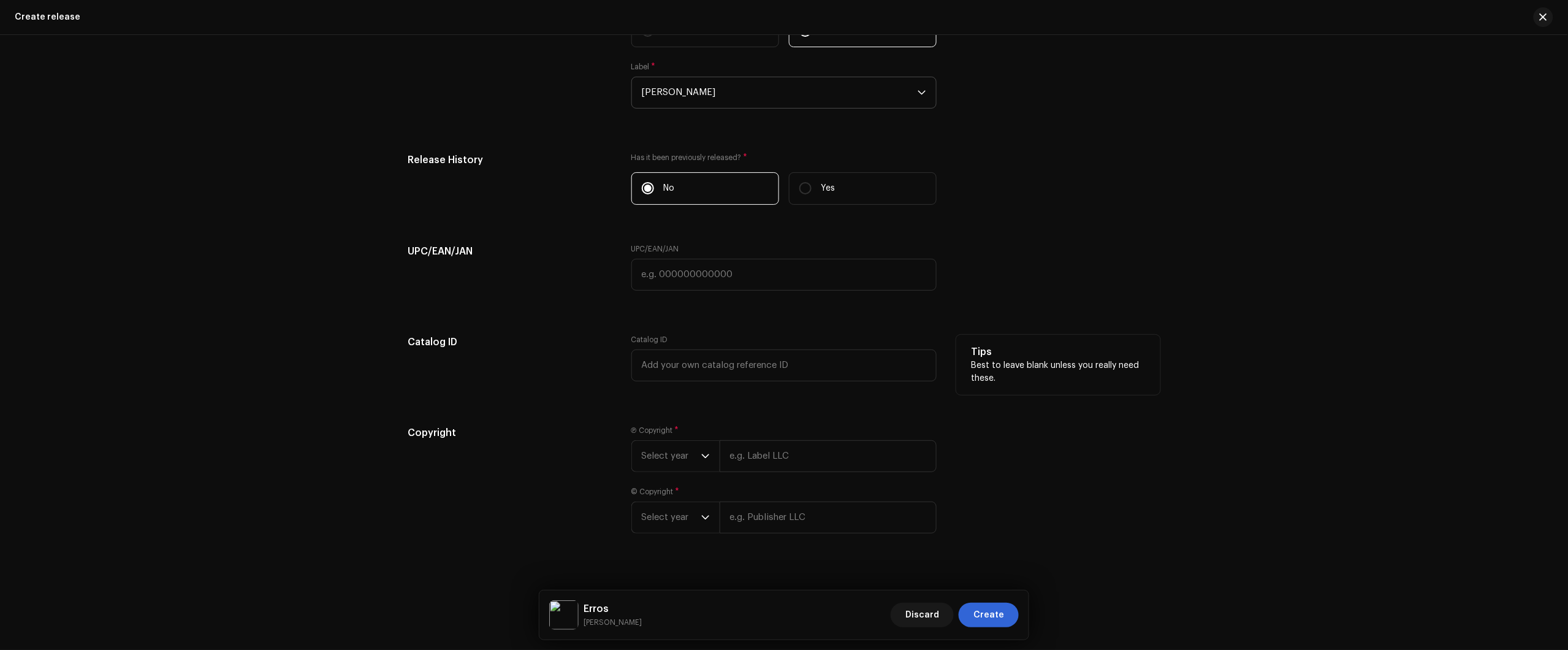
scroll to position [2088, 0]
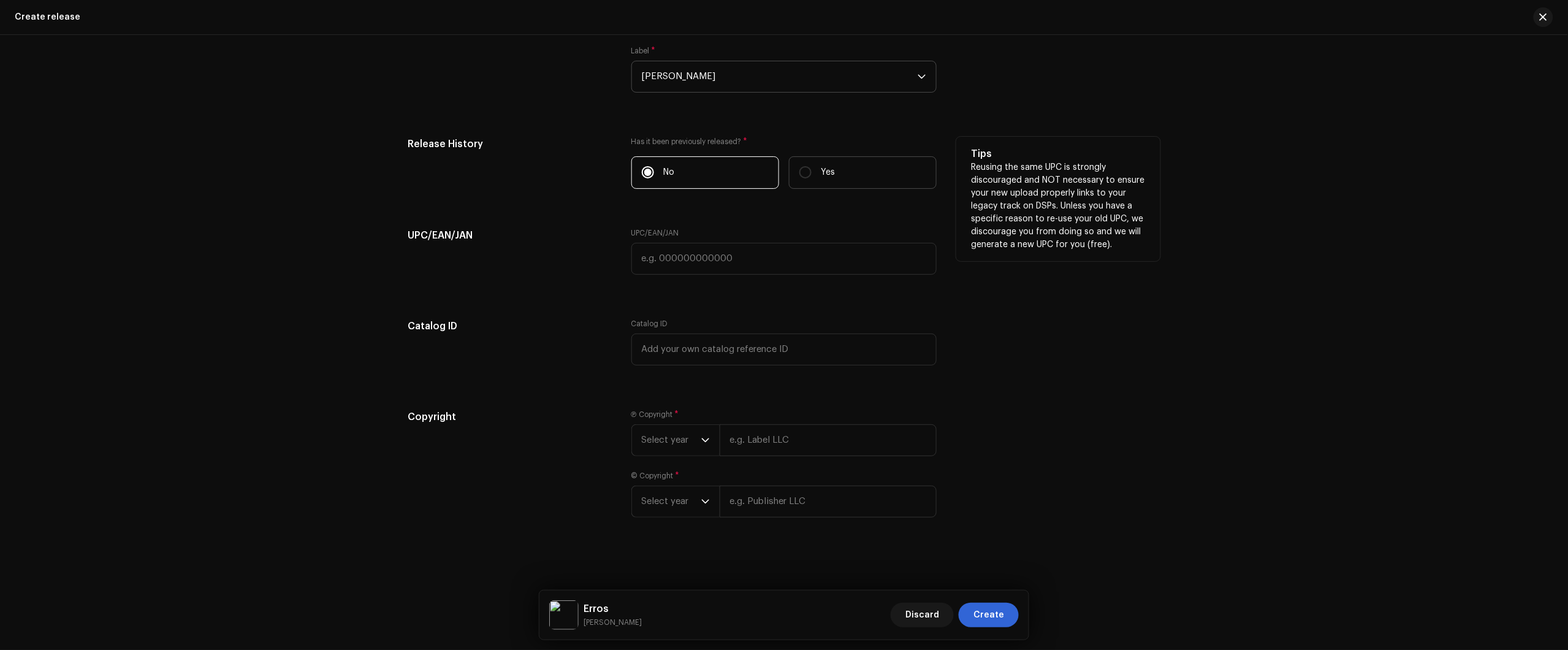
click at [814, 164] on label "Yes" at bounding box center [863, 173] width 148 height 33
click at [812, 166] on input "Yes" at bounding box center [805, 172] width 12 height 12
radio input "true"
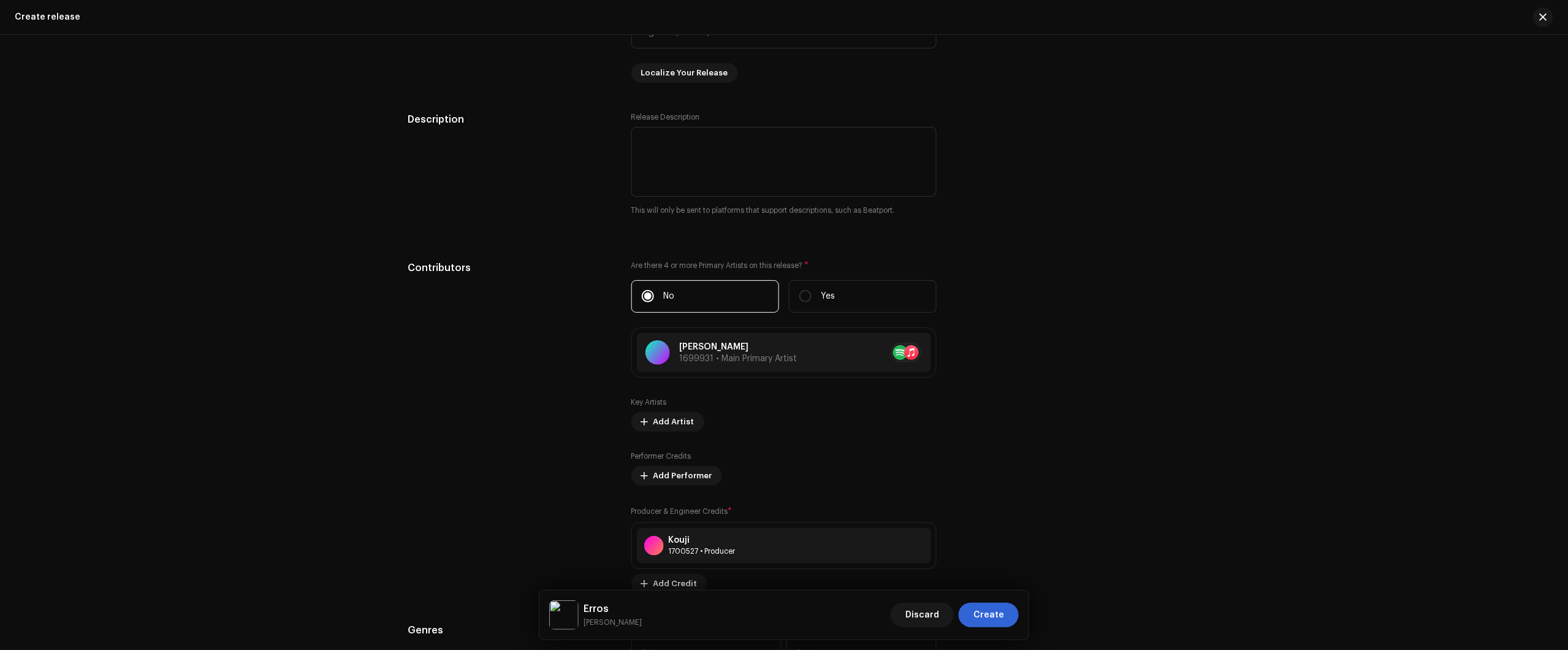
scroll to position [1380, 0]
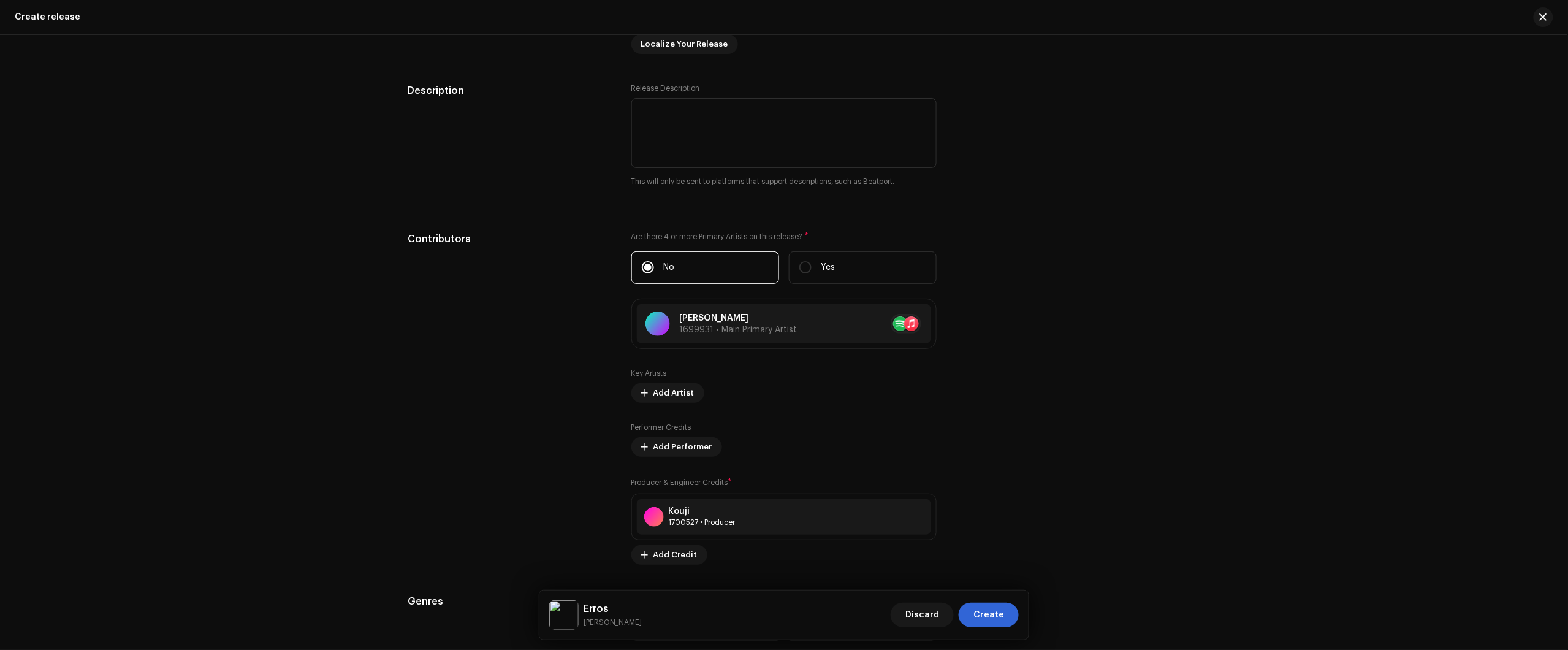
click at [1491, 280] on div "Create a new release We’ll guide you through everything — from track selection …" at bounding box center [784, 342] width 1568 height 615
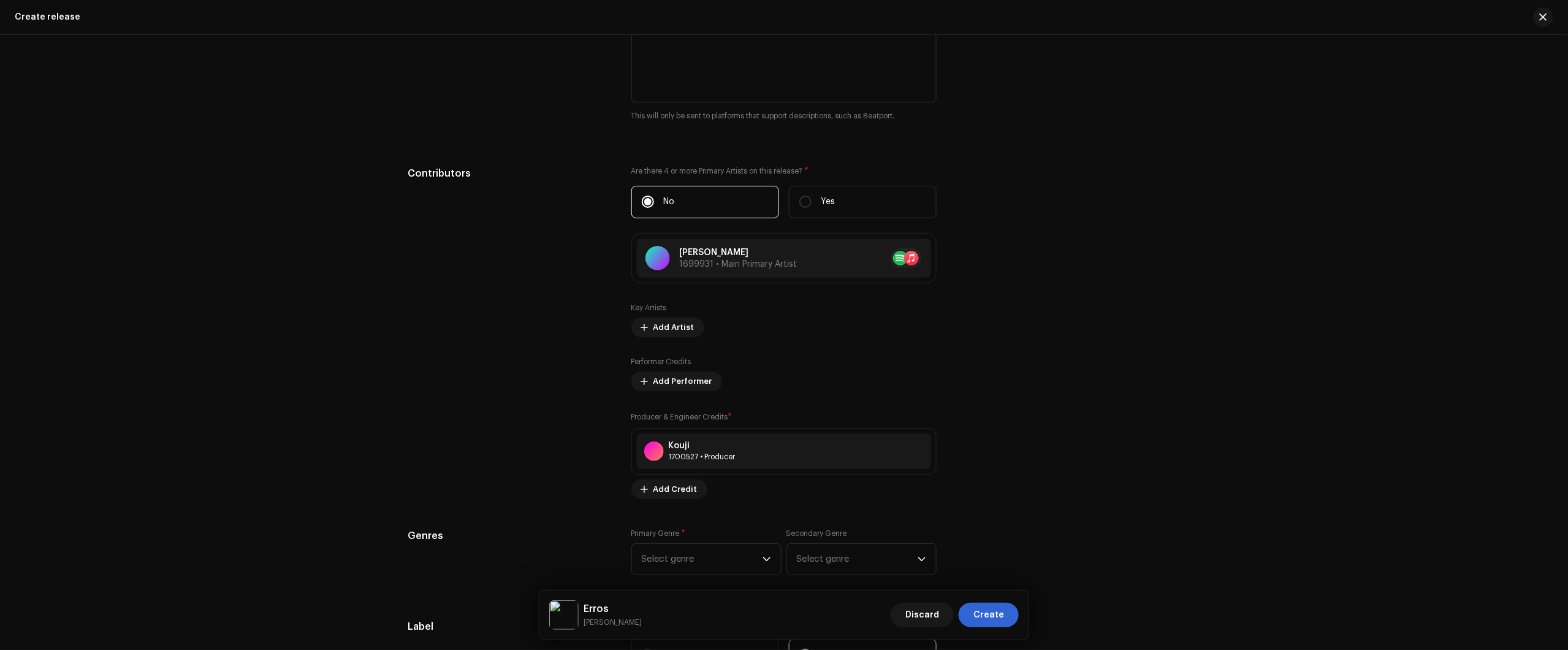
scroll to position [1609, 0]
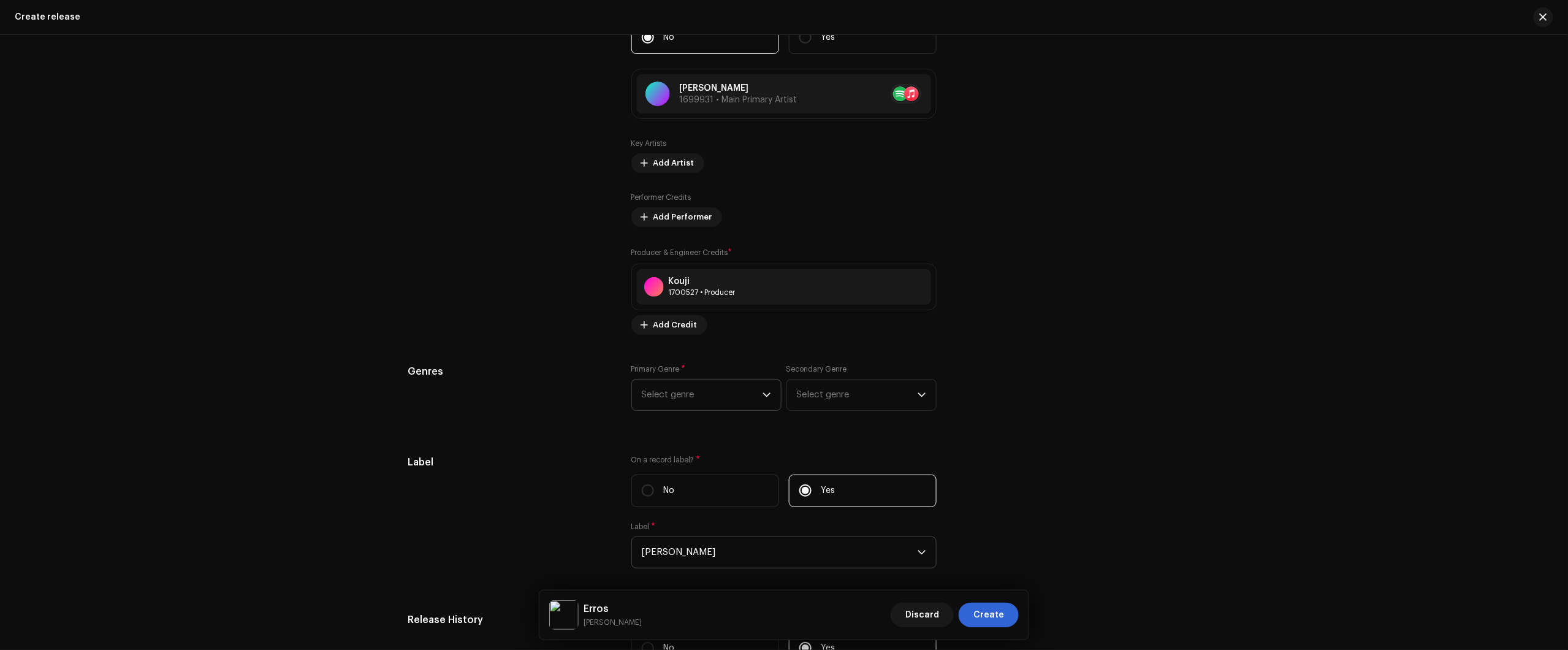
click at [697, 394] on span "Select genre" at bounding box center [702, 395] width 120 height 31
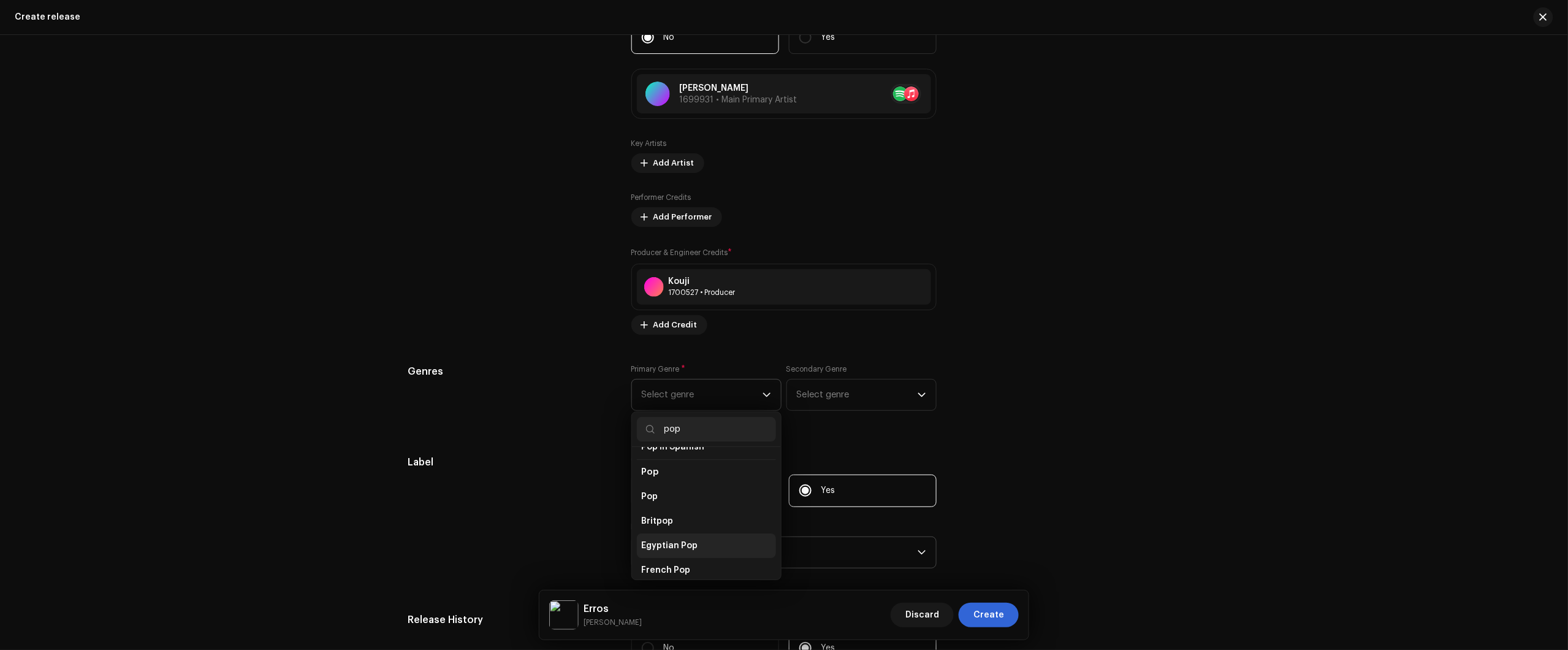
scroll to position [460, 0]
type input "pop"
click at [702, 482] on li "Pop" at bounding box center [707, 485] width 139 height 25
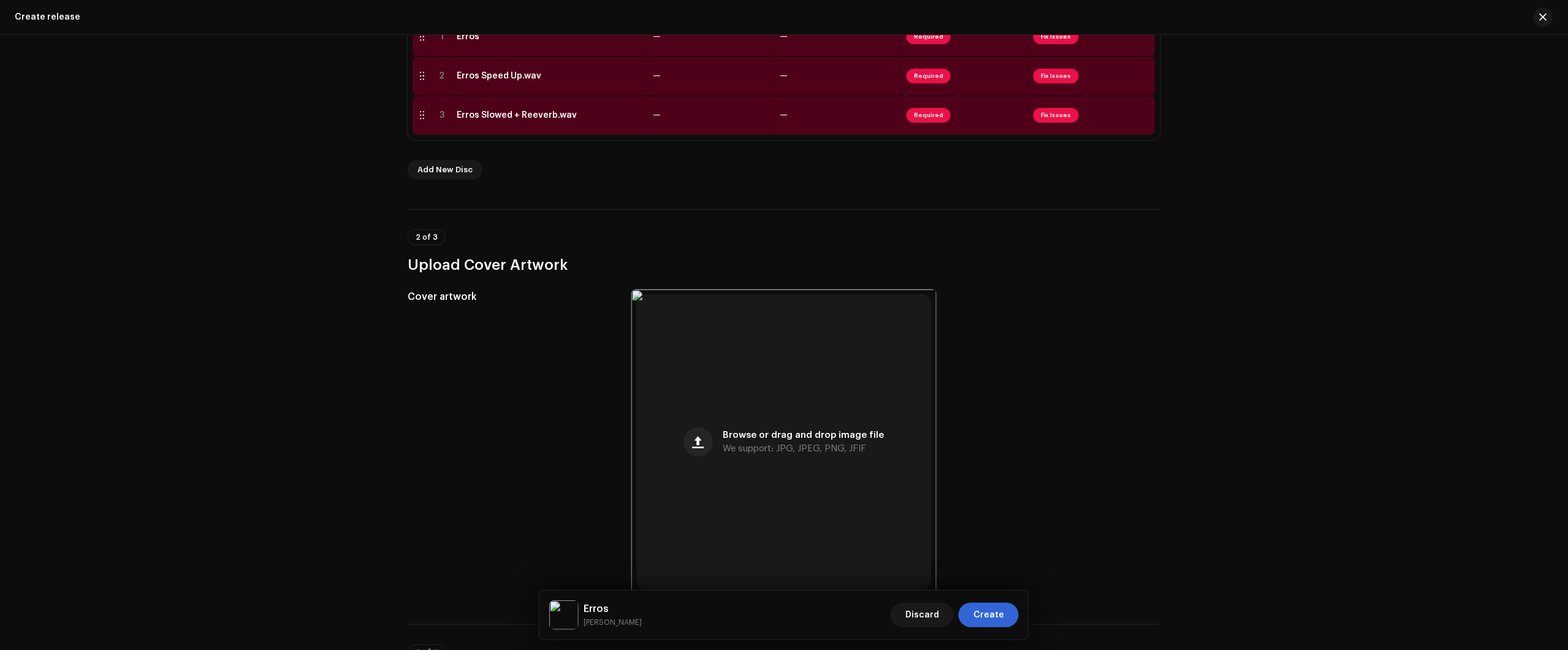
scroll to position [0, 0]
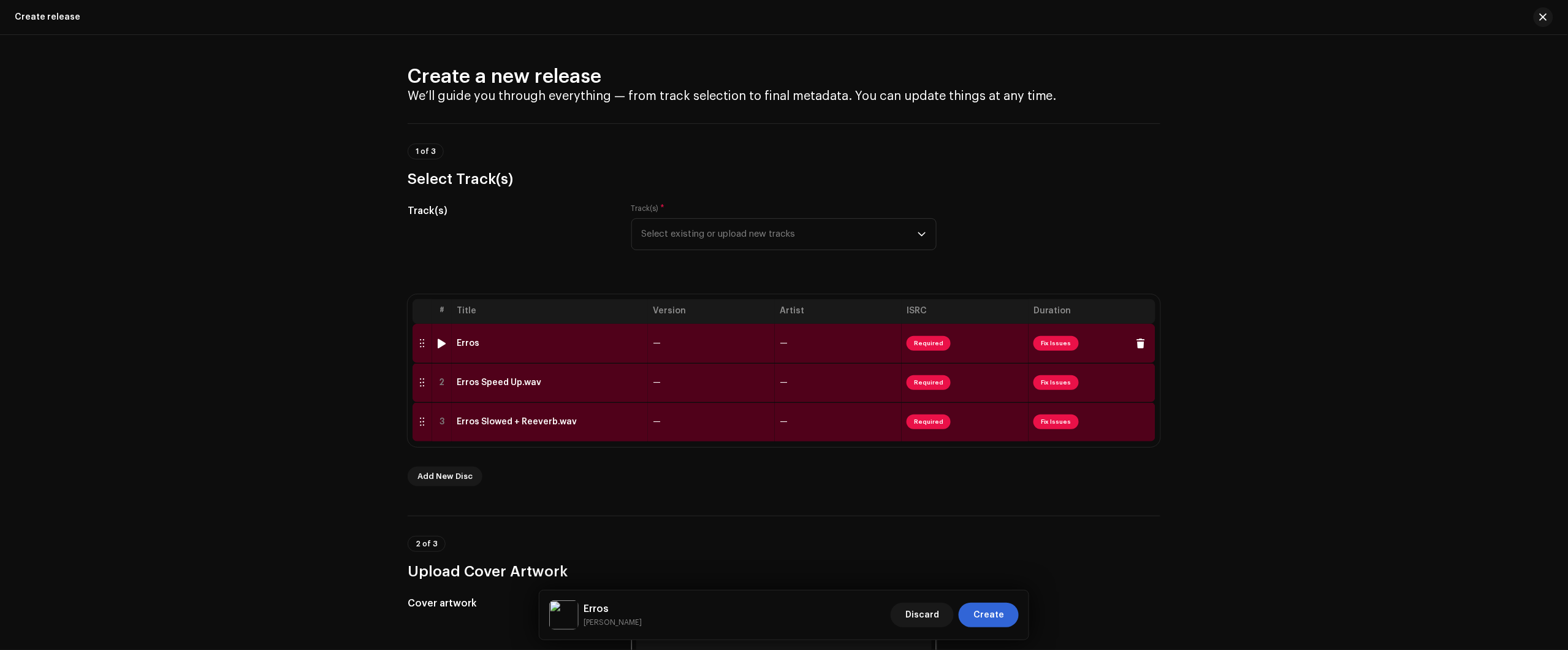
click at [615, 347] on div "Erros" at bounding box center [549, 343] width 186 height 10
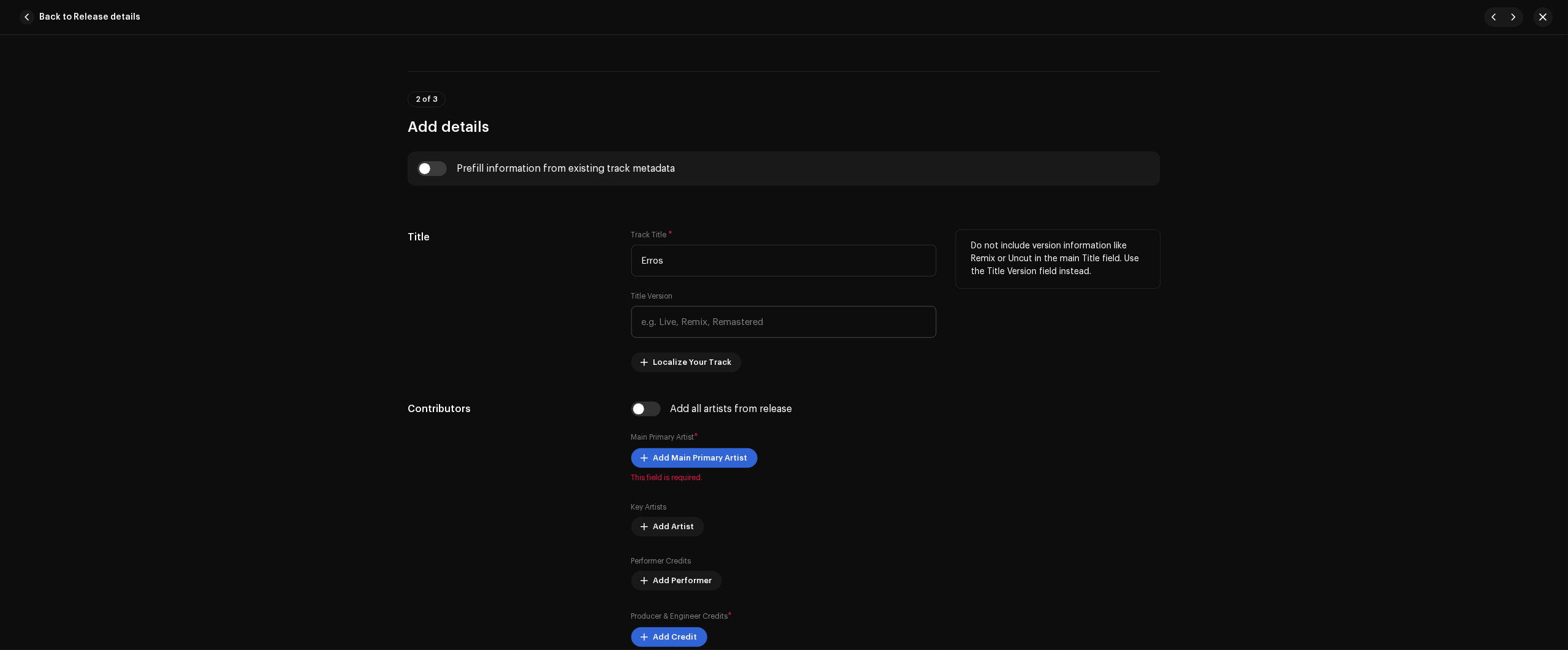
scroll to position [460, 0]
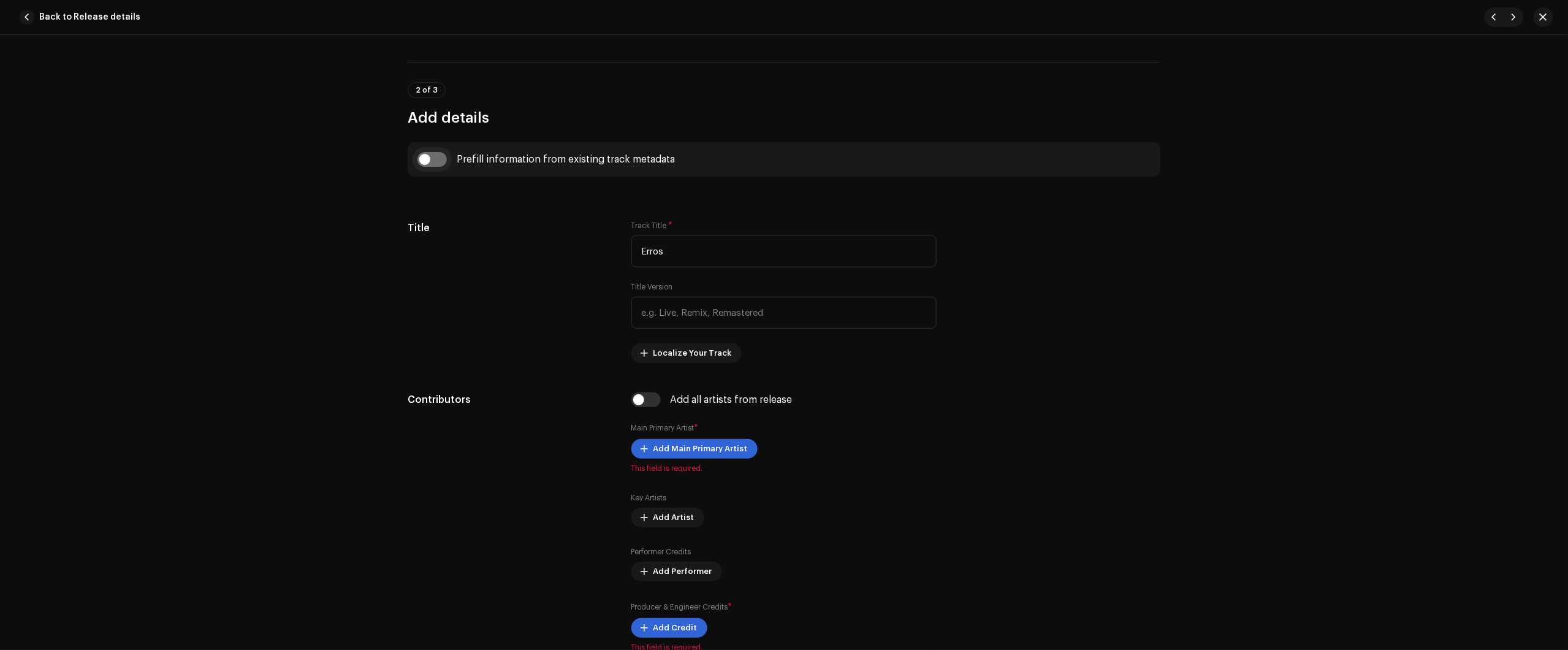
click at [439, 165] on input "checkbox" at bounding box center [432, 159] width 29 height 15
checkbox input "true"
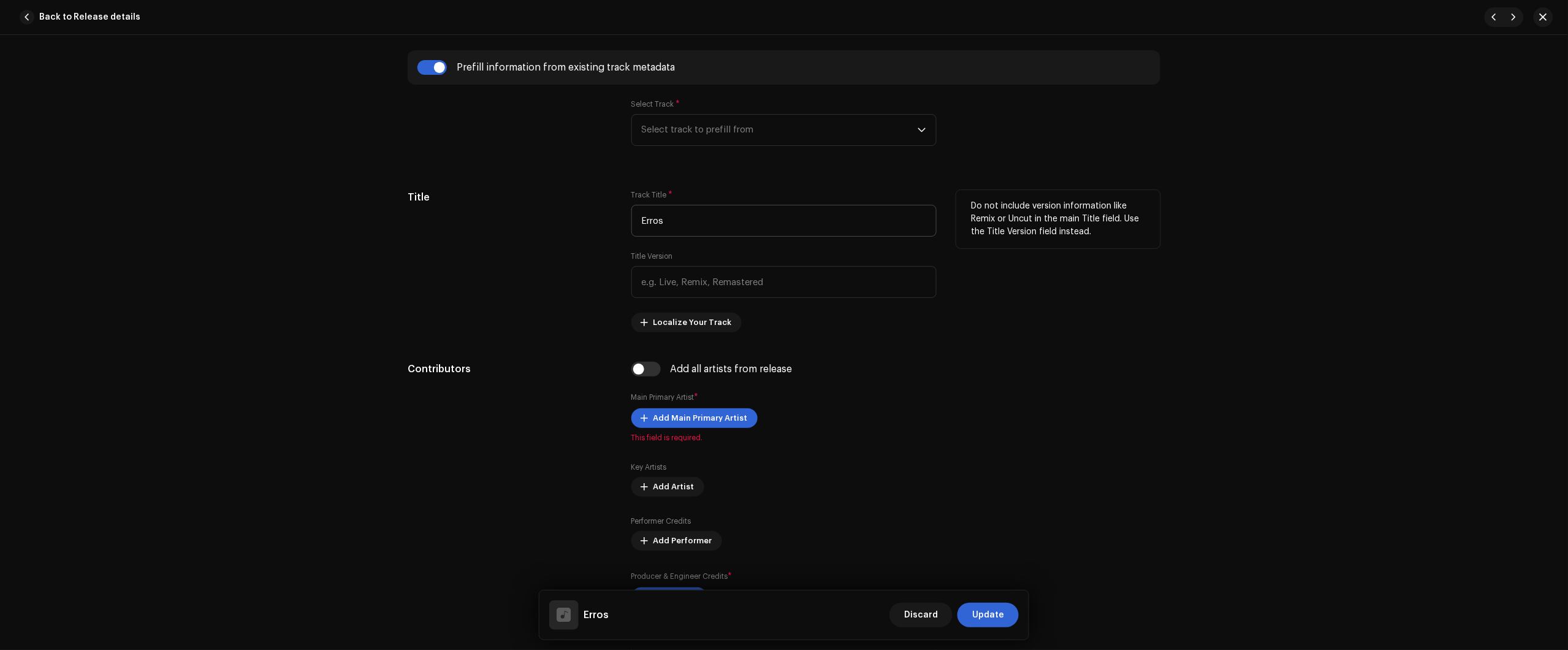
scroll to position [536, 0]
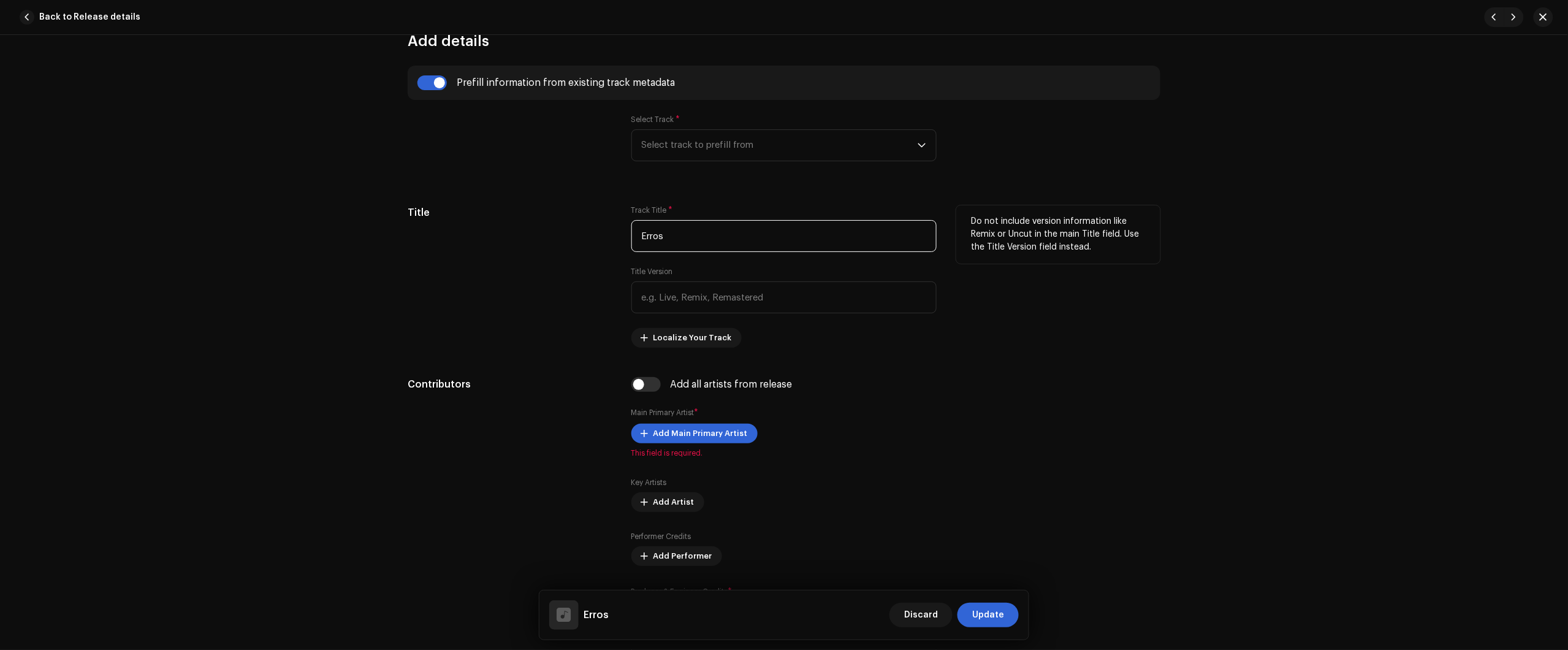
drag, startPoint x: 714, startPoint y: 242, endPoint x: 558, endPoint y: 241, distance: 156.0
click at [563, 240] on div "Title Track Title * Erros Title Version Localize Your Track Do not include vers…" at bounding box center [784, 276] width 753 height 142
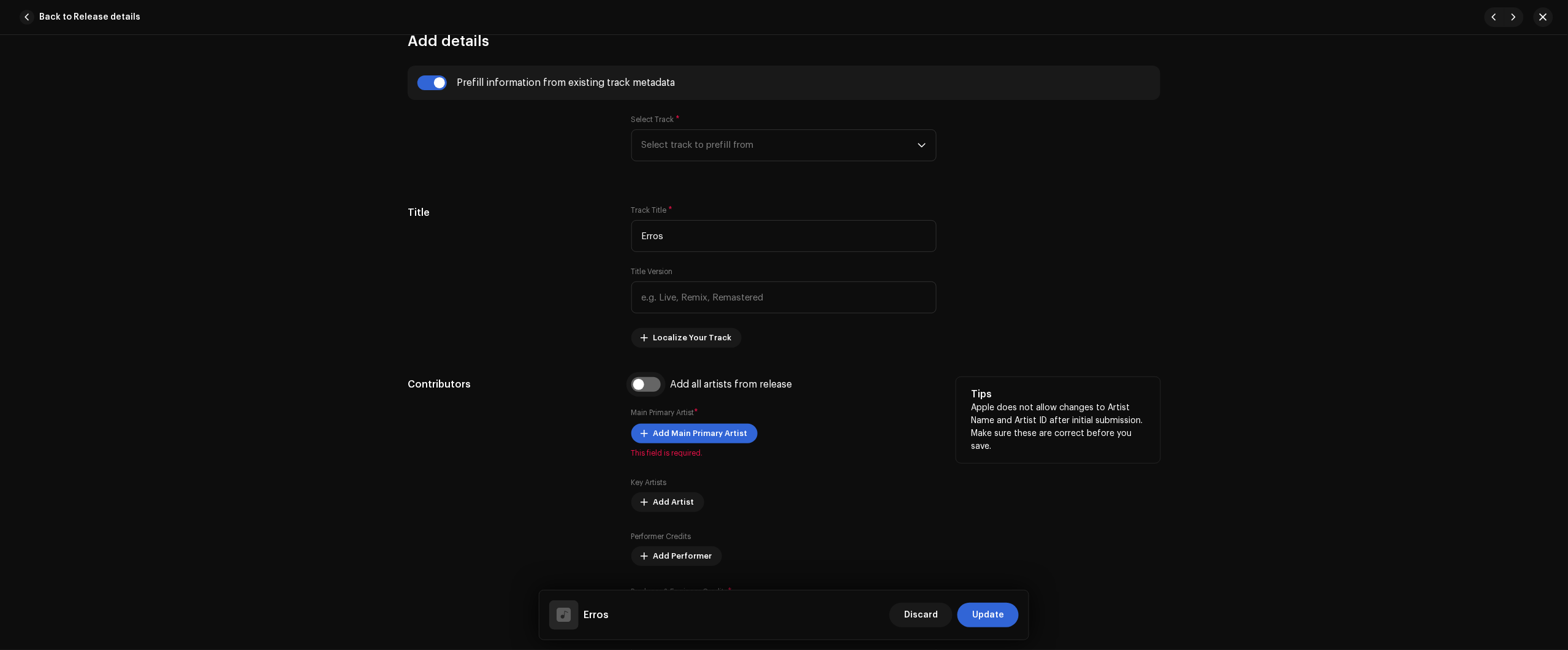
click at [644, 384] on input "checkbox" at bounding box center [646, 384] width 29 height 15
checkbox input "true"
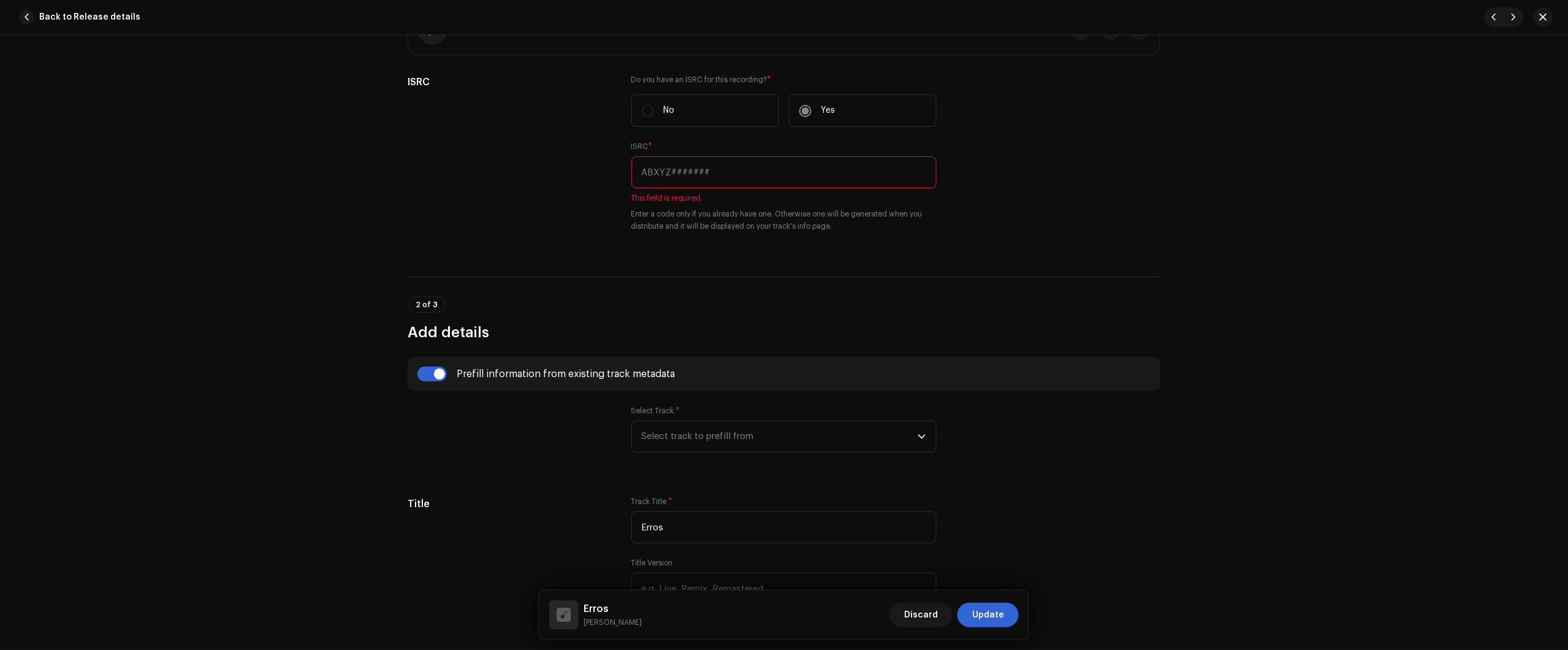
scroll to position [230, 0]
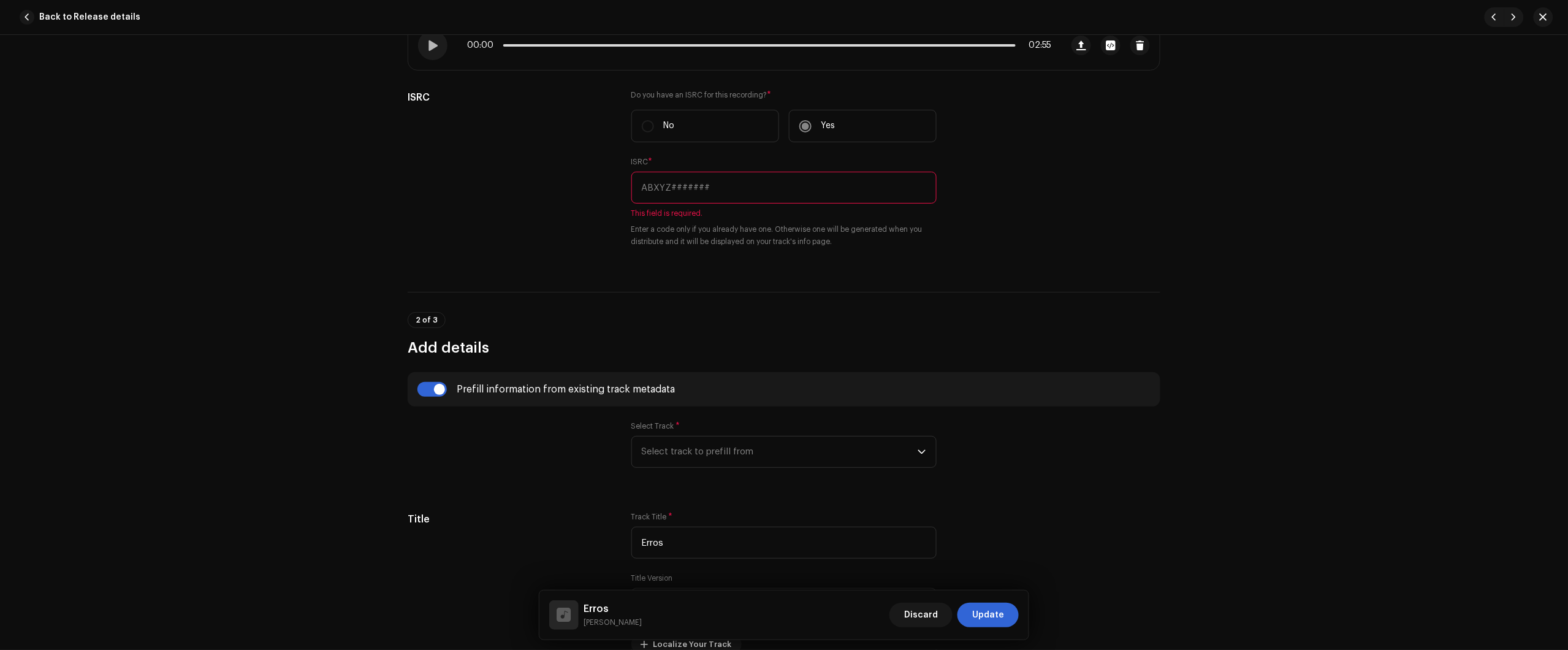
click at [434, 403] on div "Prefill information from existing track metadata" at bounding box center [784, 389] width 753 height 34
click at [699, 462] on span "Select track to prefill from" at bounding box center [780, 452] width 276 height 31
click at [425, 388] on input "checkbox" at bounding box center [432, 390] width 29 height 15
checkbox input "false"
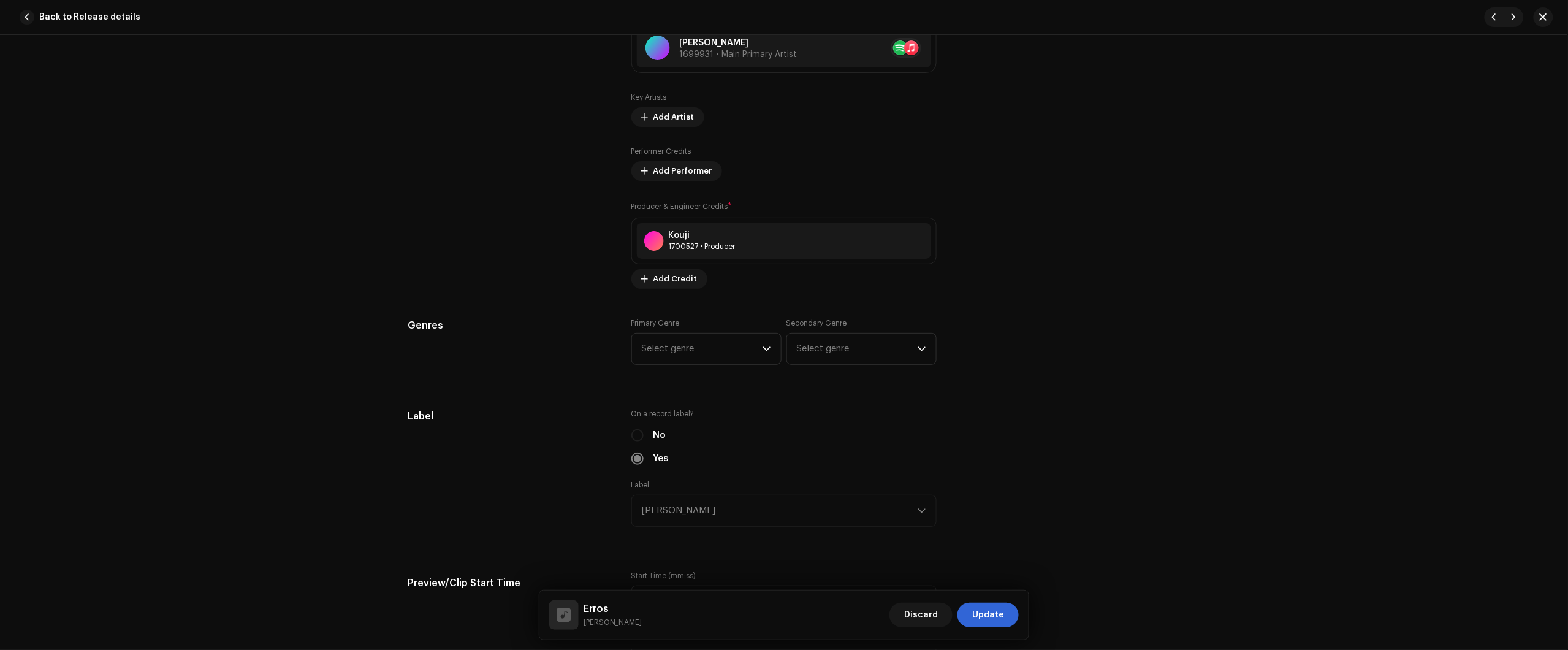
scroll to position [920, 0]
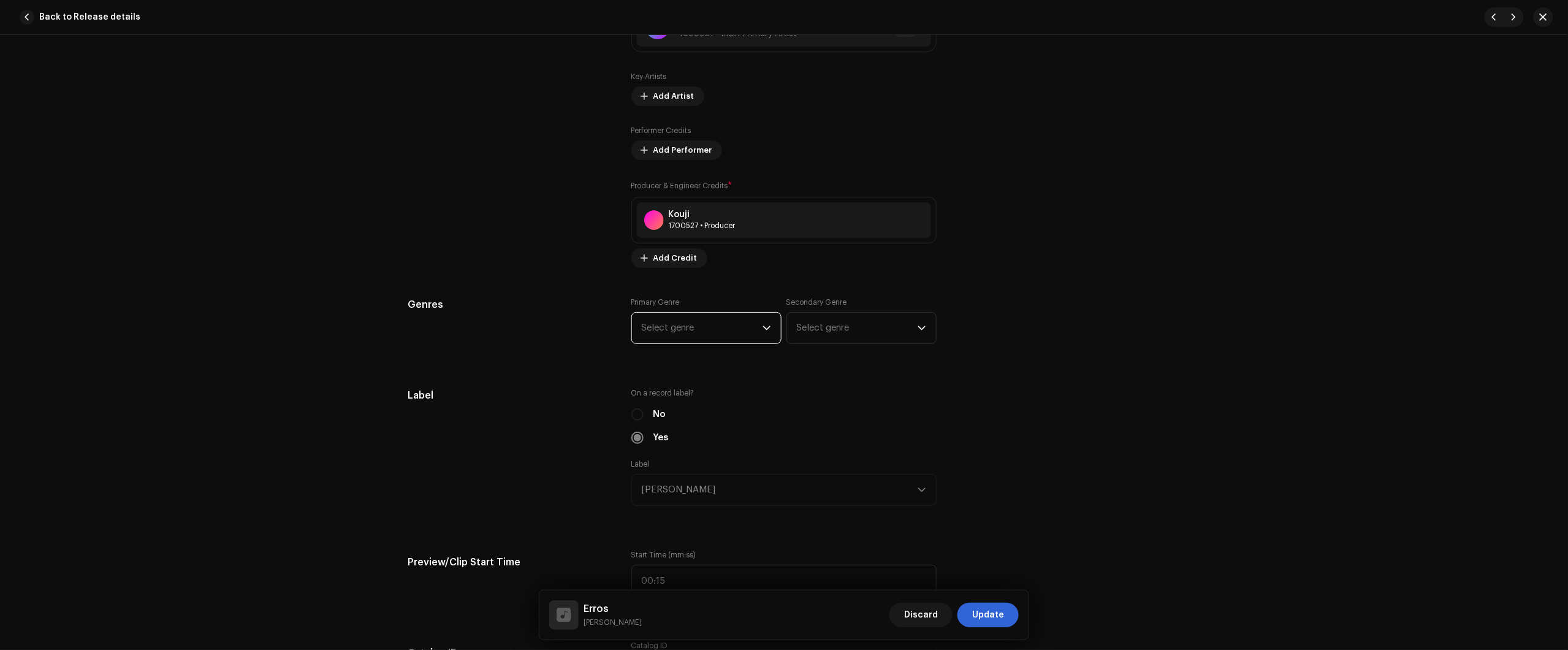
click at [670, 325] on span "Select genre" at bounding box center [702, 328] width 120 height 31
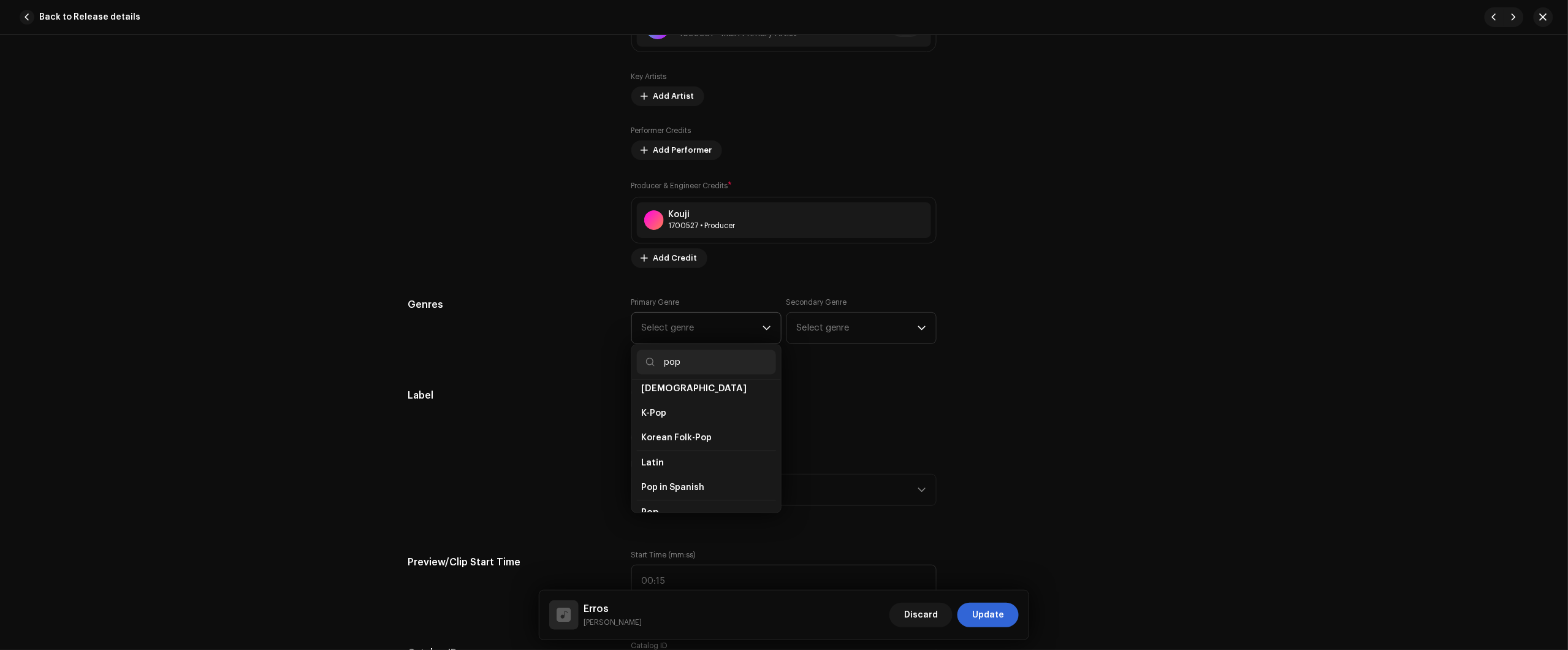
scroll to position [383, 0]
type input "pop"
click at [678, 486] on li "Pop" at bounding box center [707, 495] width 139 height 25
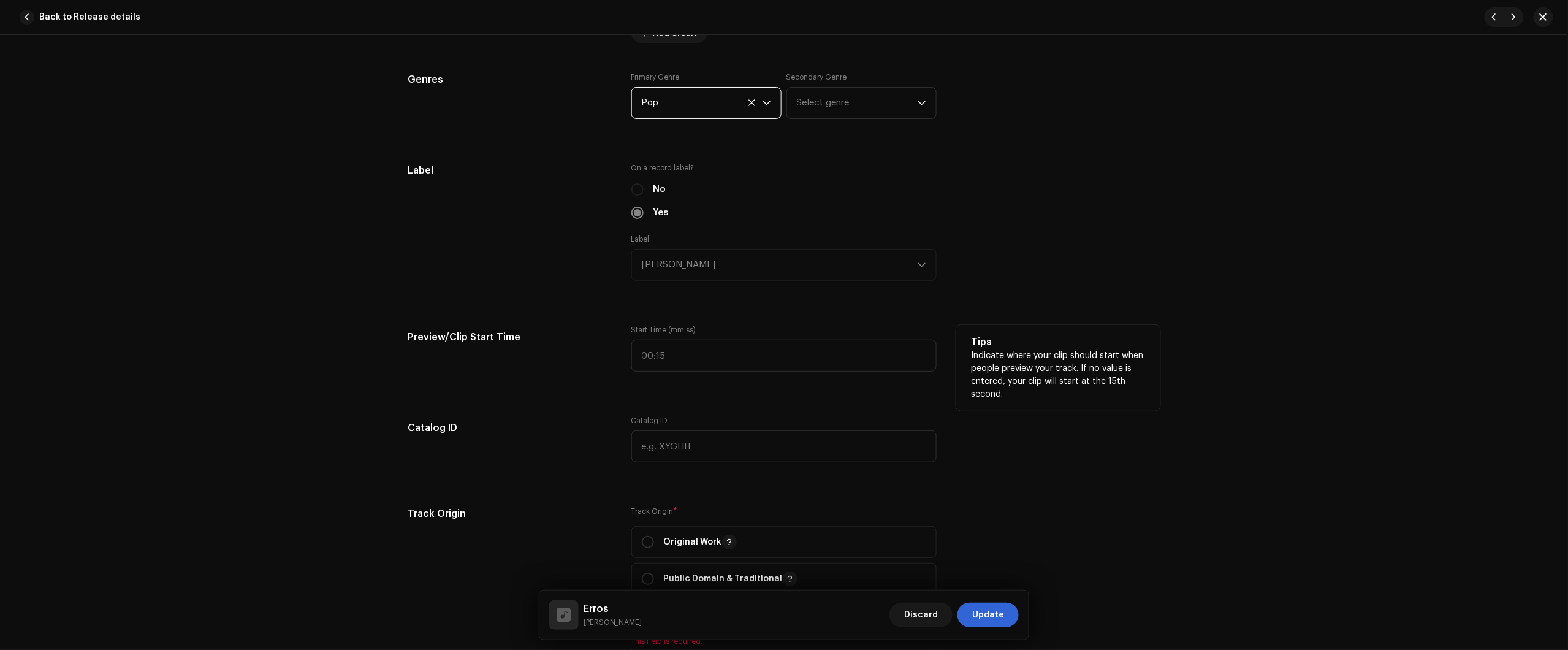
scroll to position [1149, 0]
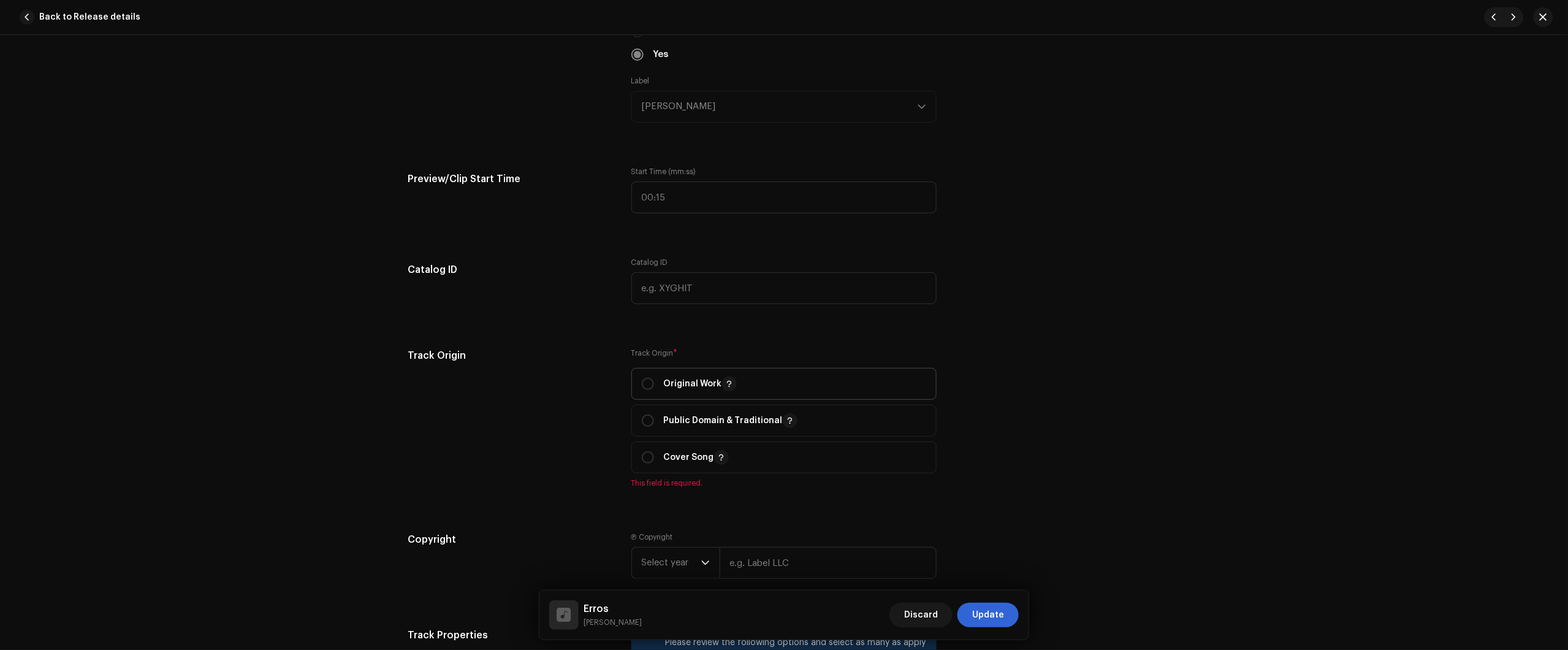
click at [657, 385] on div "Original Work" at bounding box center [689, 384] width 95 height 15
radio input "true"
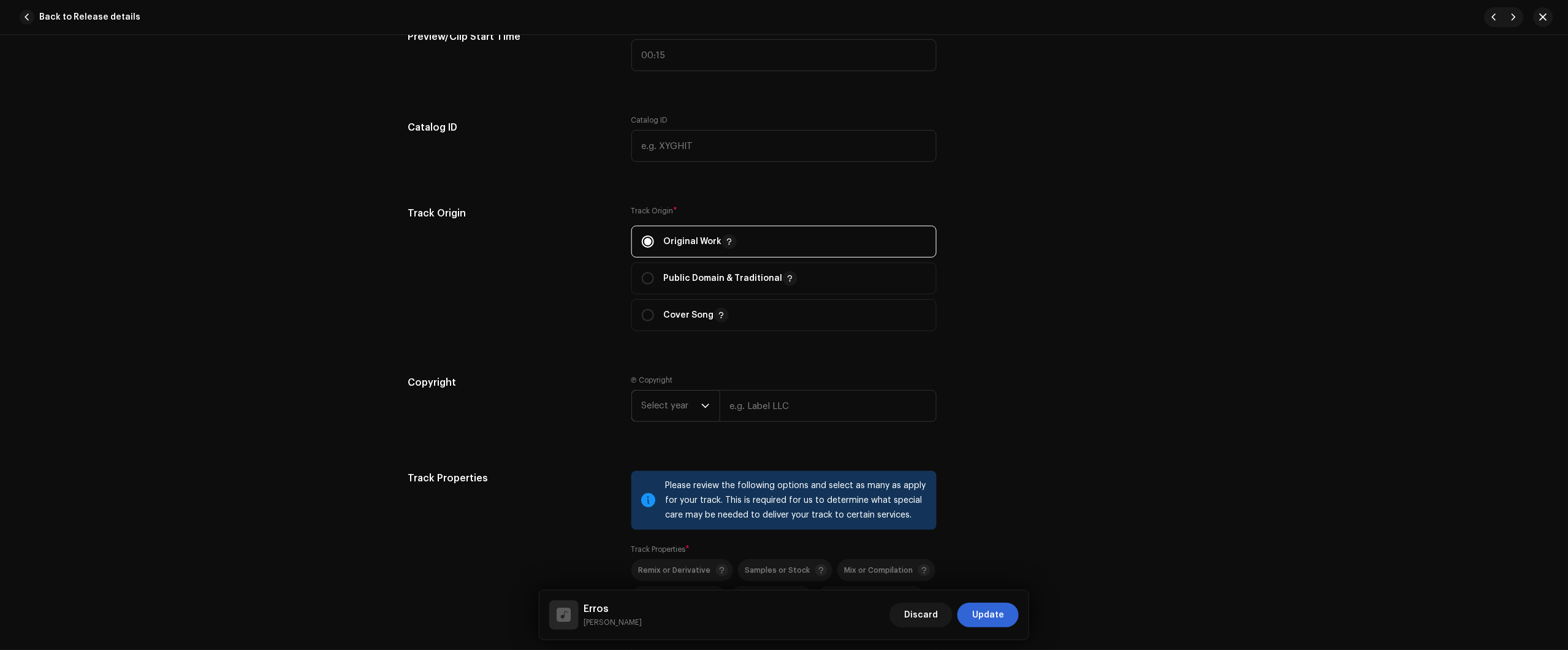
scroll to position [1456, 0]
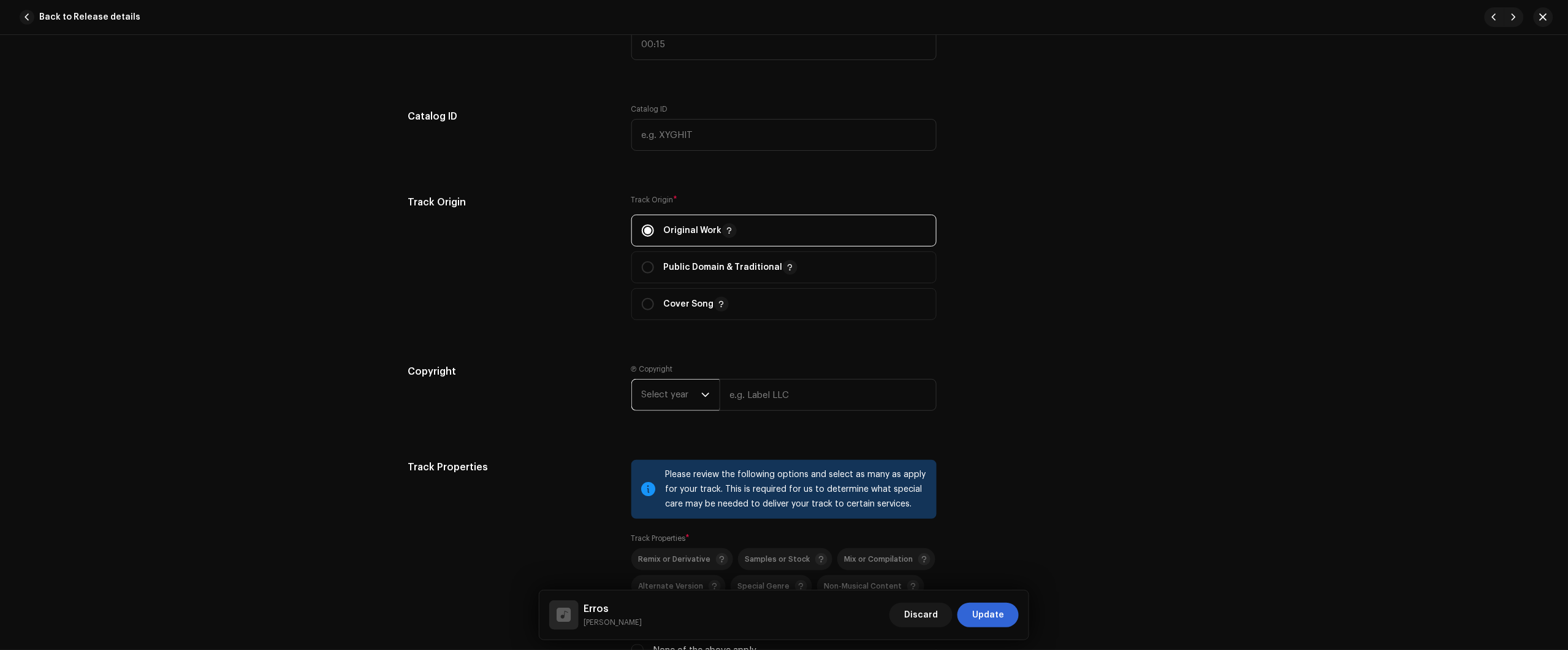
click at [666, 409] on span "Select year" at bounding box center [671, 395] width 60 height 31
drag, startPoint x: 655, startPoint y: 489, endPoint x: 779, endPoint y: 414, distance: 144.9
click at [655, 491] on span "2025" at bounding box center [652, 489] width 22 height 12
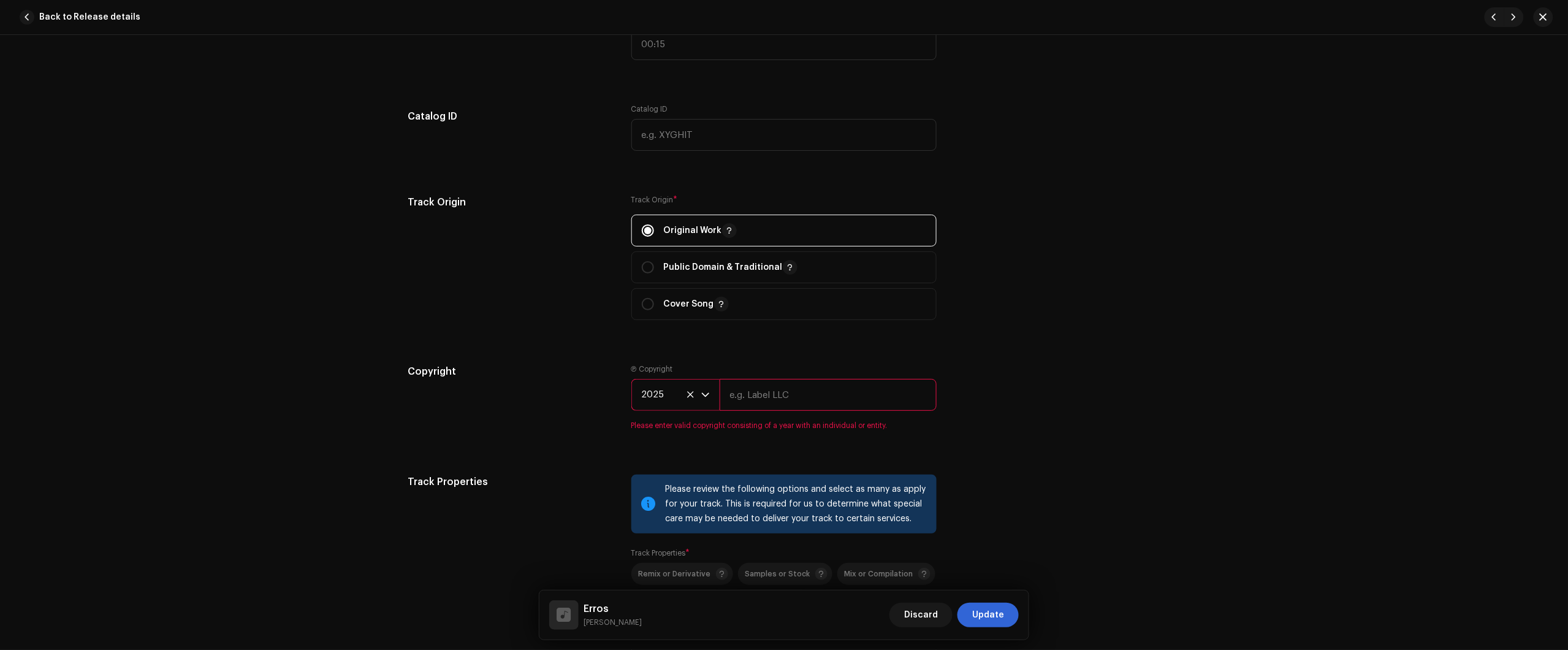
click at [784, 411] on input "text" at bounding box center [828, 395] width 217 height 32
type input "Júlio dos Santos Galhego Aguiar"
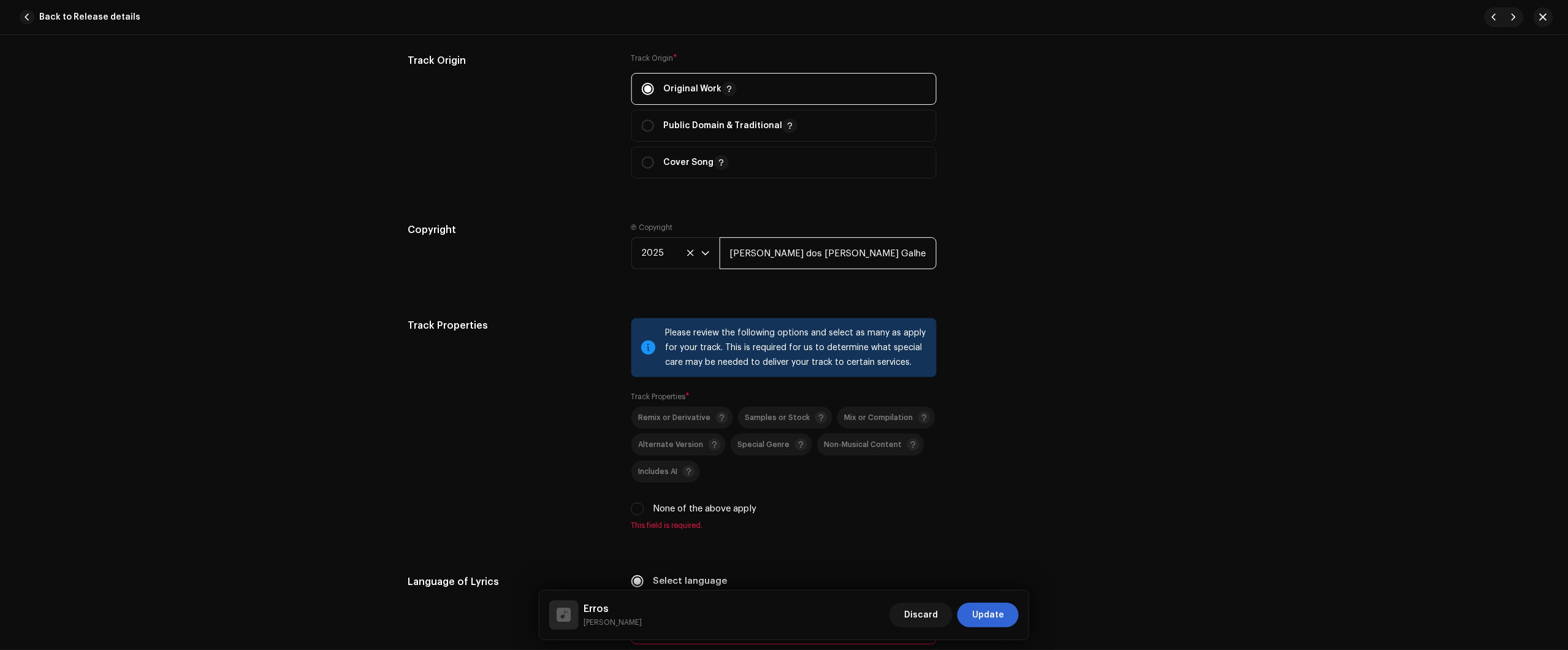
scroll to position [1609, 0]
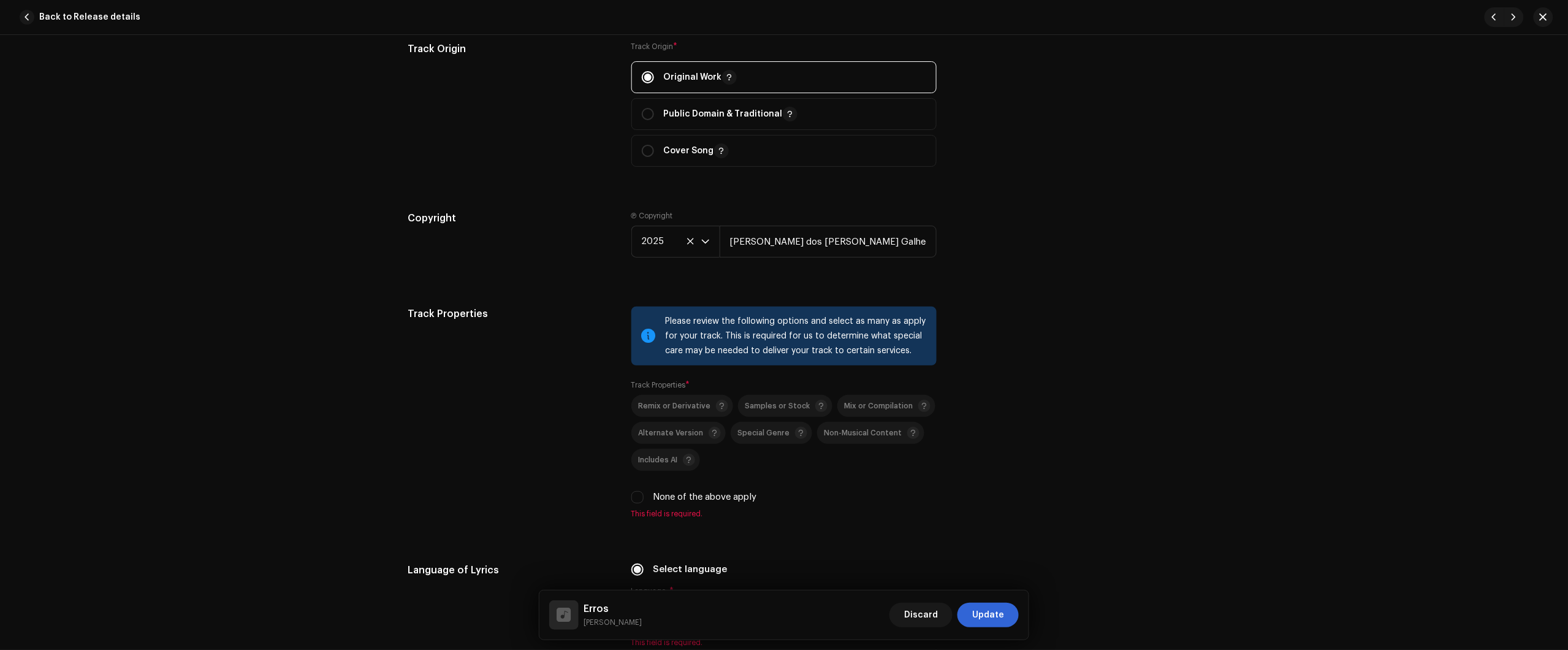
click at [650, 501] on div "None of the above apply" at bounding box center [784, 497] width 305 height 13
click at [653, 498] on label "None of the above apply" at bounding box center [705, 497] width 104 height 13
click at [644, 498] on input "None of the above apply" at bounding box center [637, 497] width 12 height 12
checkbox input "true"
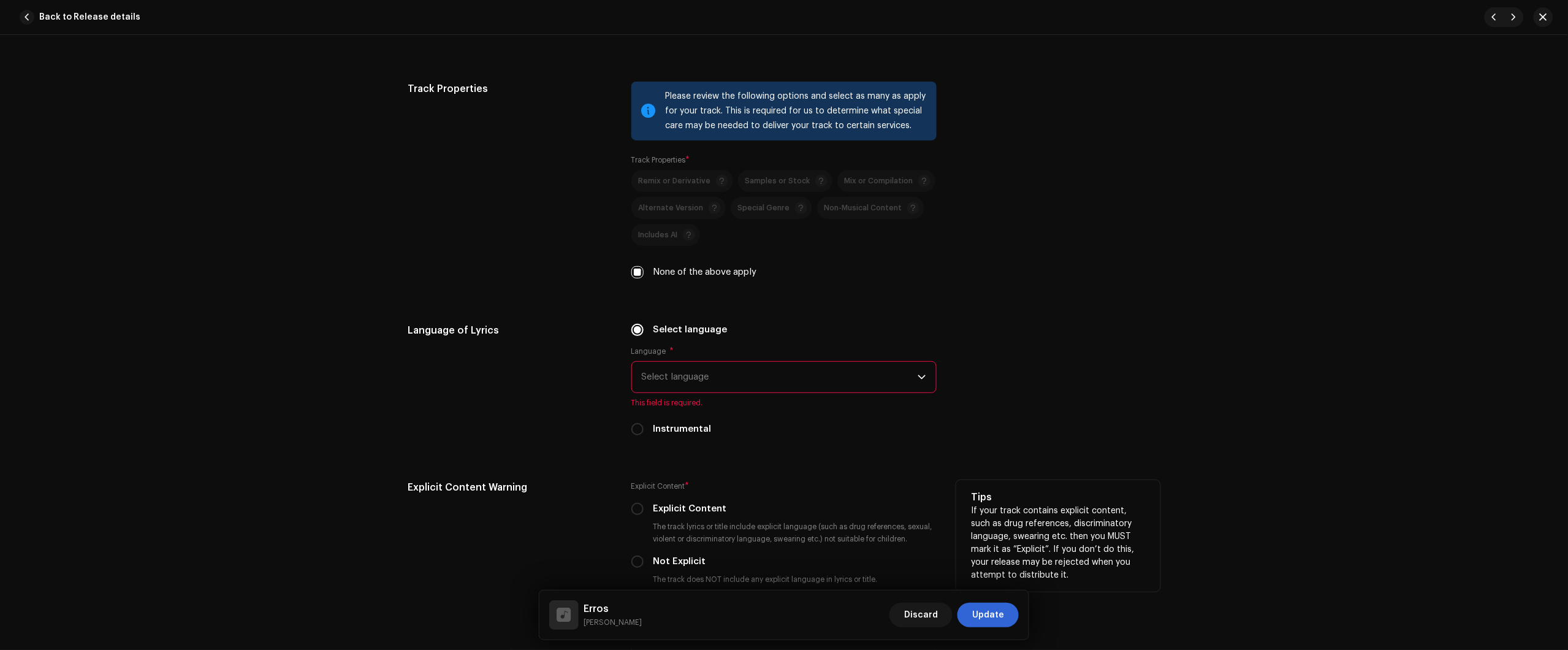
scroll to position [1840, 0]
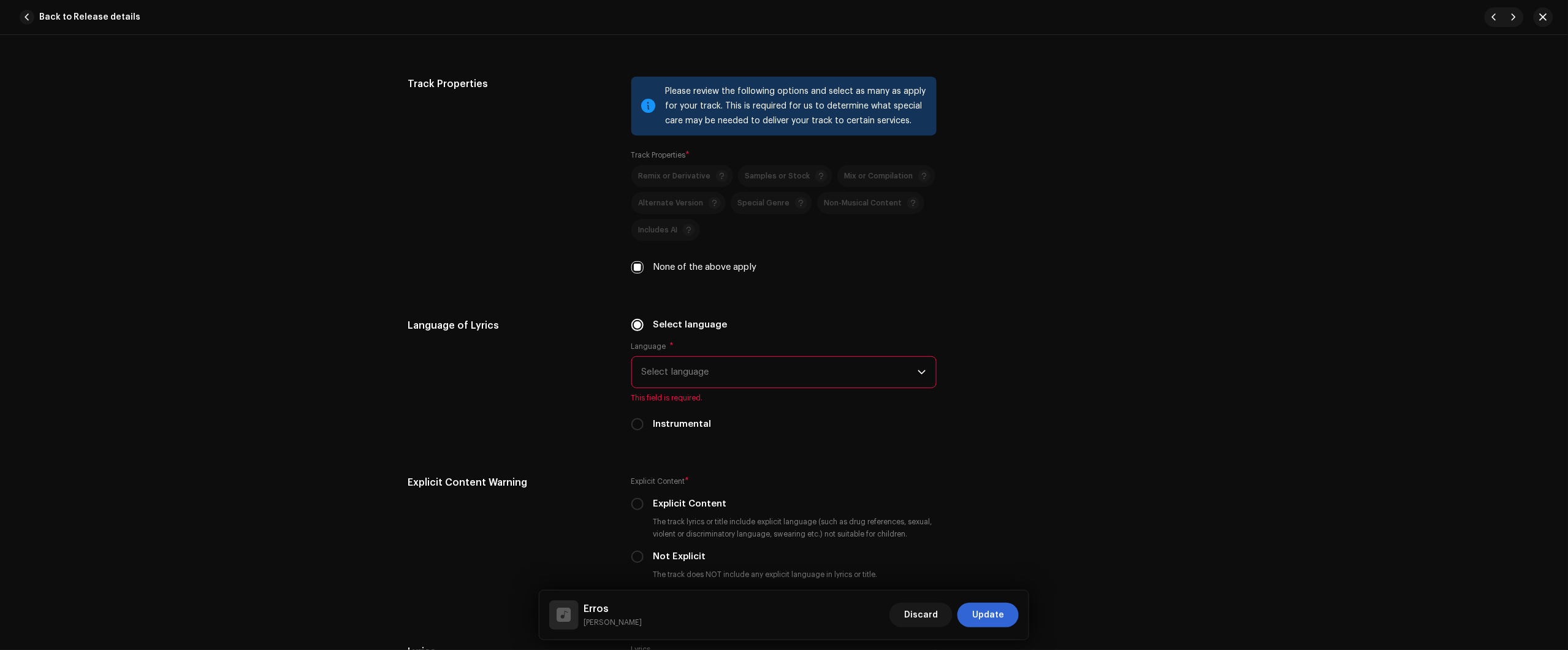
click at [726, 384] on span "Select language" at bounding box center [780, 372] width 276 height 31
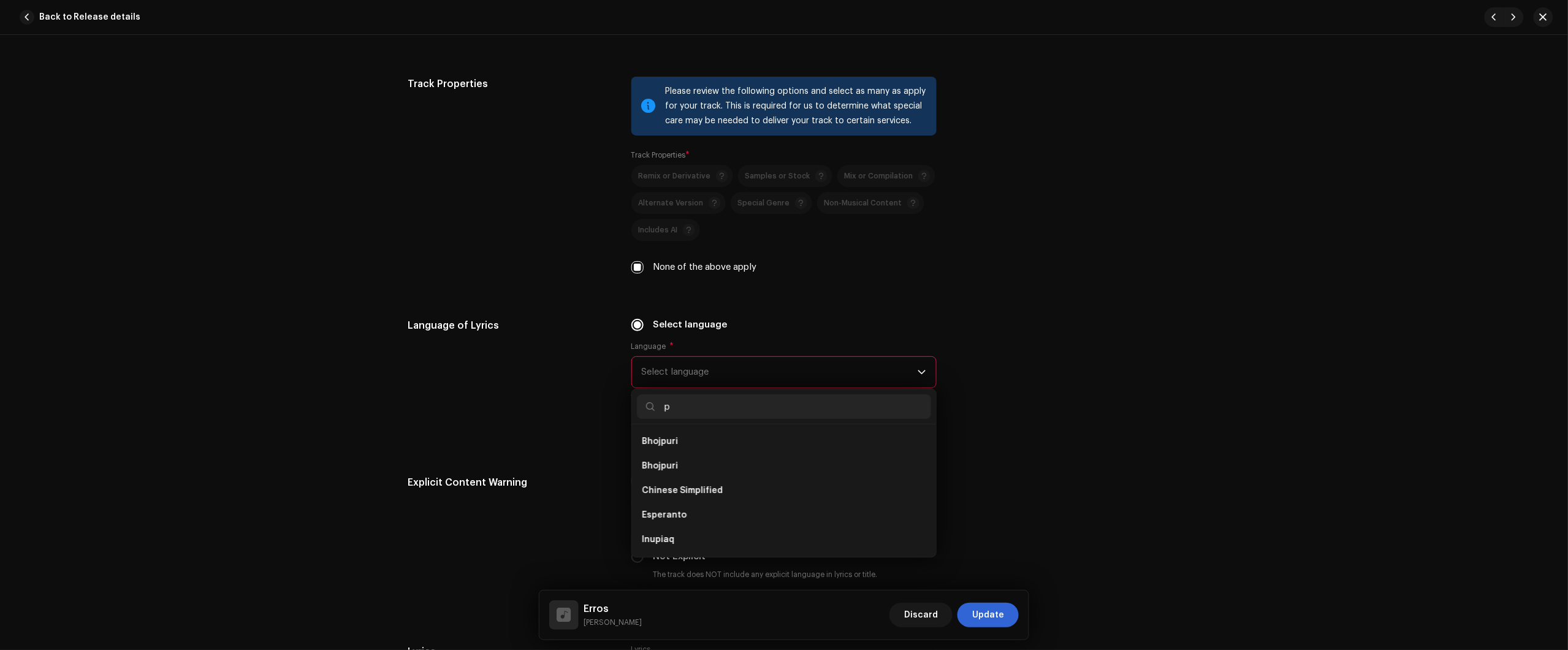
scroll to position [0, 0]
type input "po"
click at [726, 472] on li "Portuguese" at bounding box center [784, 466] width 294 height 25
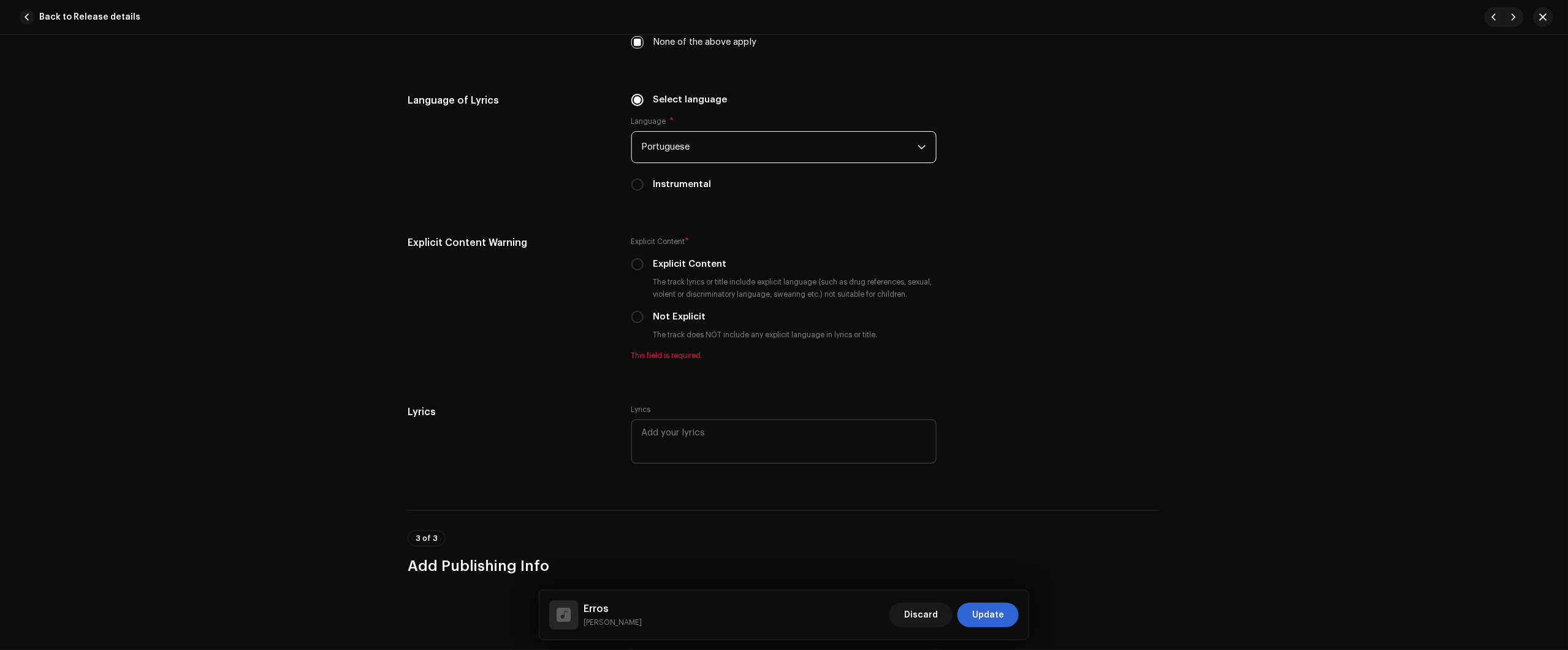
scroll to position [2069, 0]
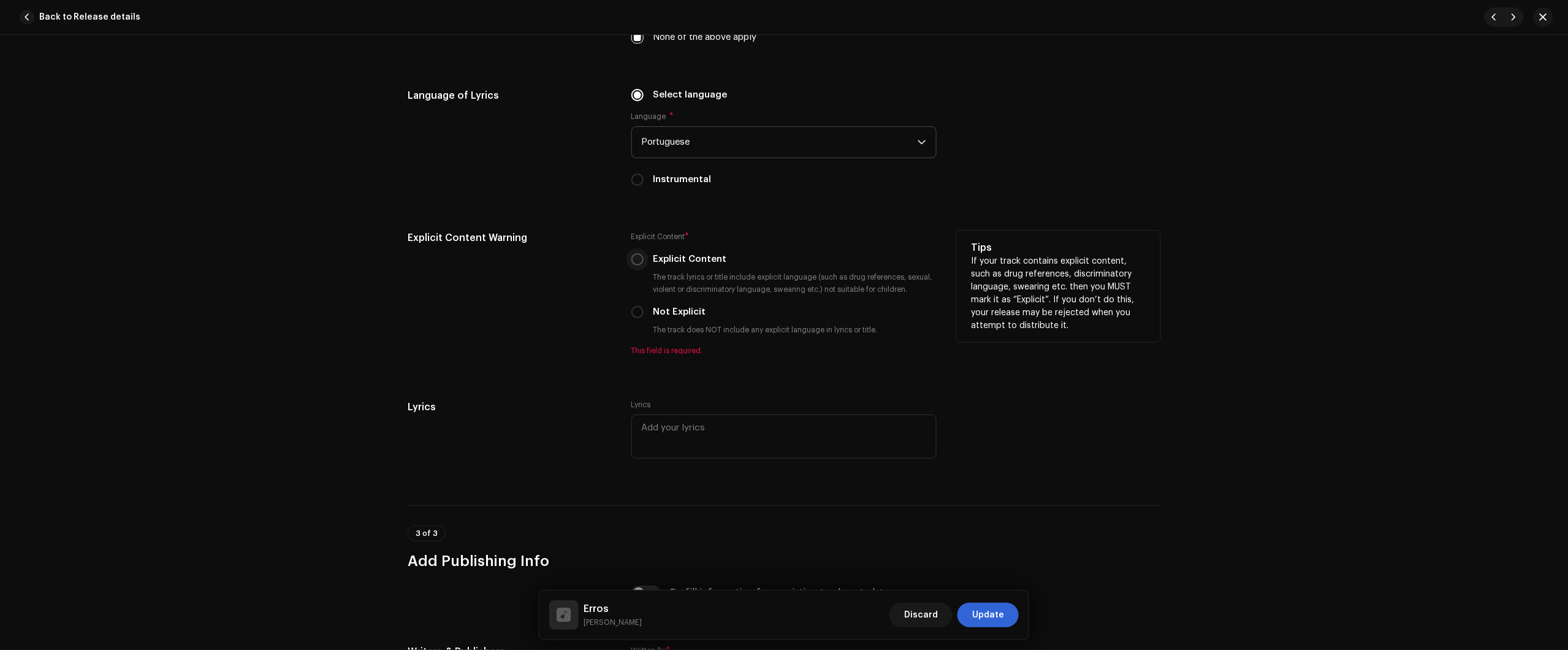
click at [638, 254] on p-radiobutton at bounding box center [637, 259] width 12 height 12
click at [638, 258] on input "Explicit Content" at bounding box center [637, 259] width 12 height 12
radio input "true"
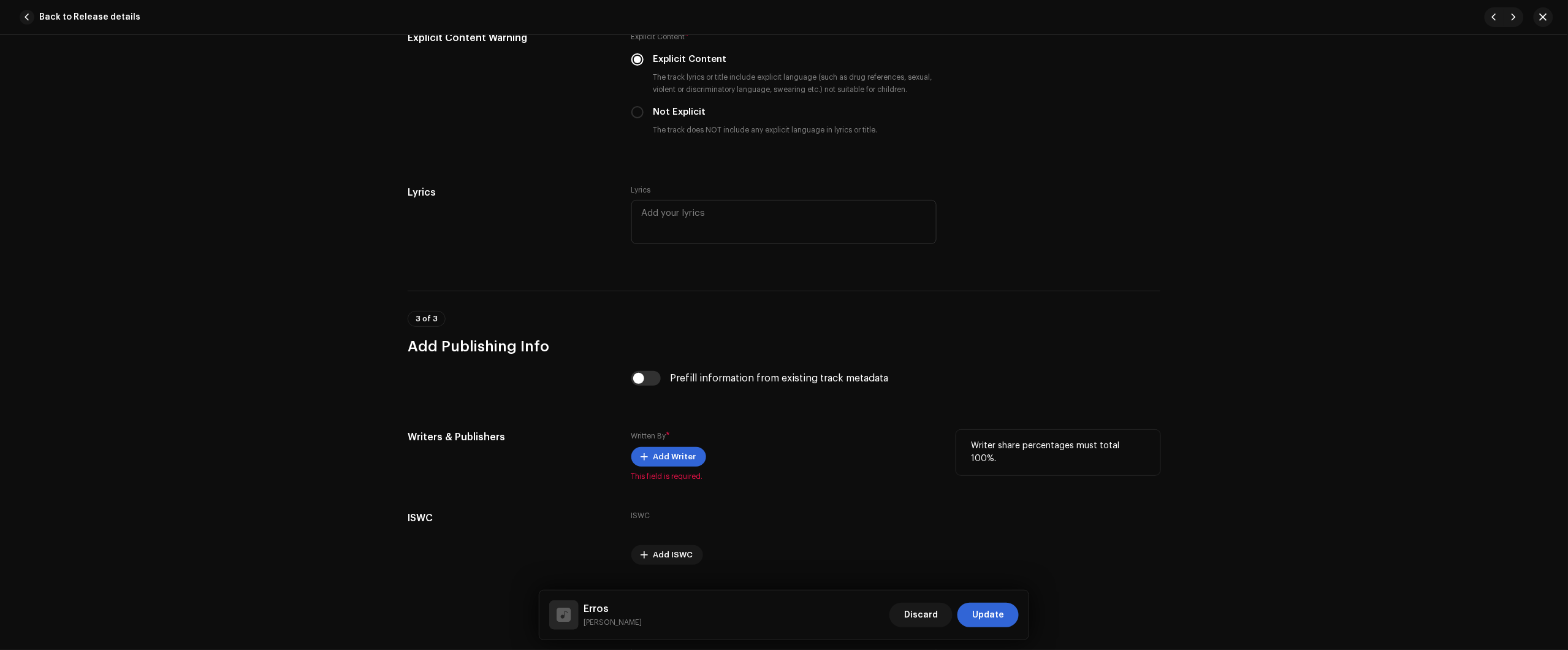
scroll to position [2299, 0]
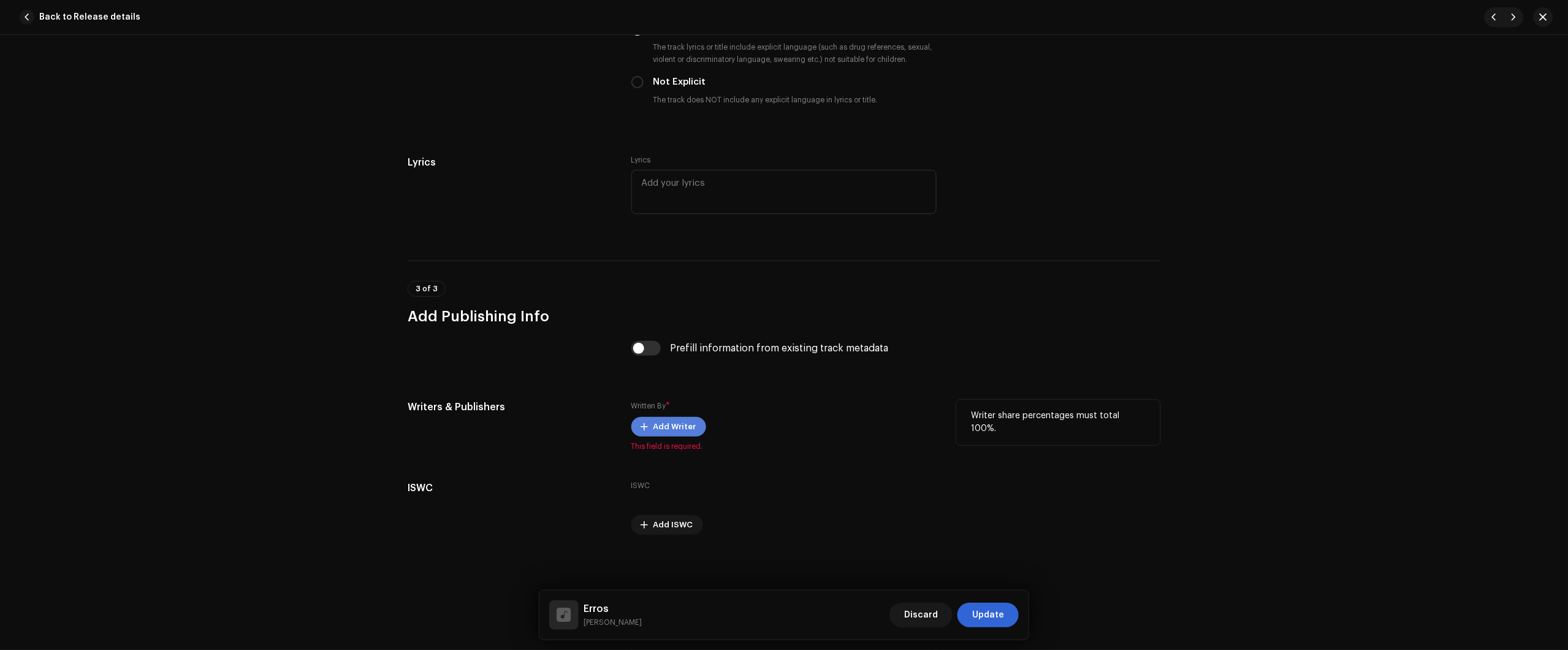
click at [667, 428] on span "Add Writer" at bounding box center [675, 426] width 43 height 25
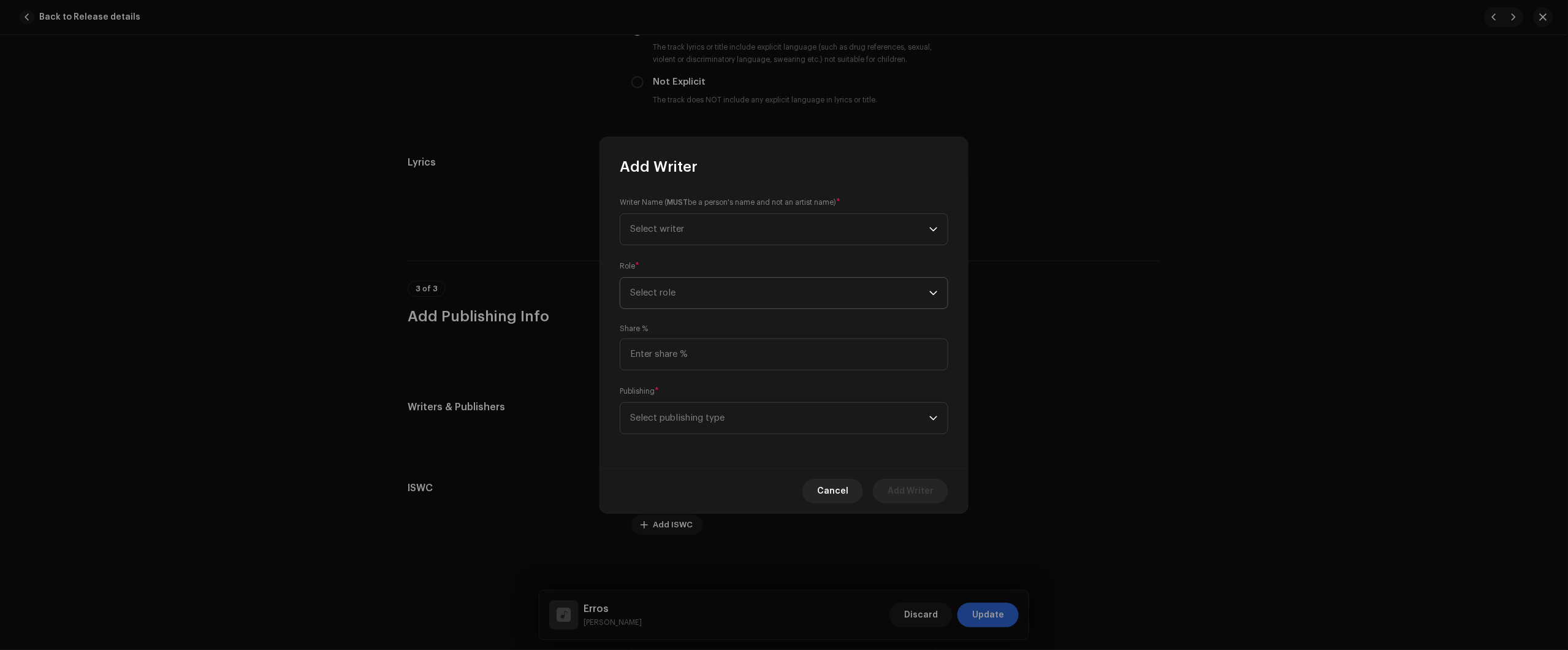
click at [751, 302] on span "Select role" at bounding box center [780, 293] width 299 height 31
click at [699, 404] on span "Composer & Lyricist" at bounding box center [673, 400] width 86 height 12
click at [711, 410] on span "Select publishing type" at bounding box center [780, 418] width 299 height 31
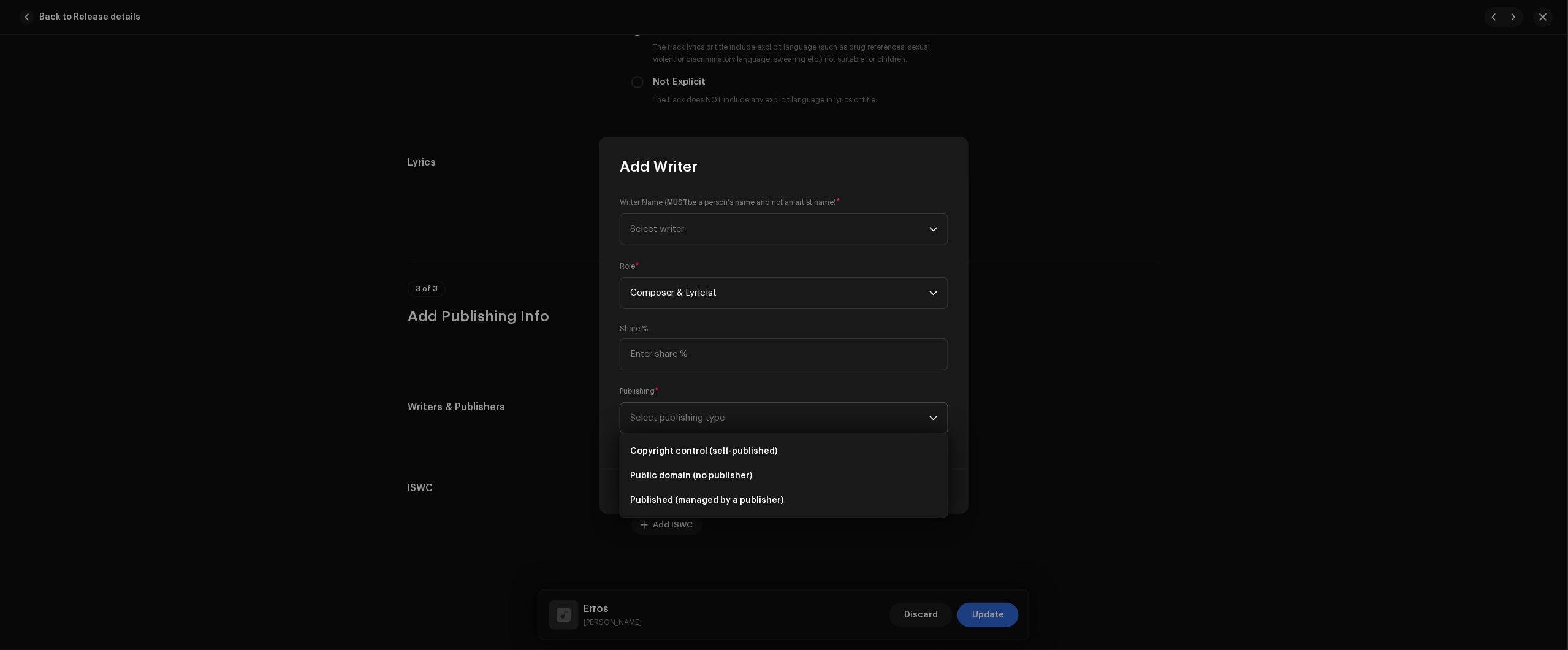
click at [711, 412] on span "Select publishing type" at bounding box center [780, 418] width 299 height 31
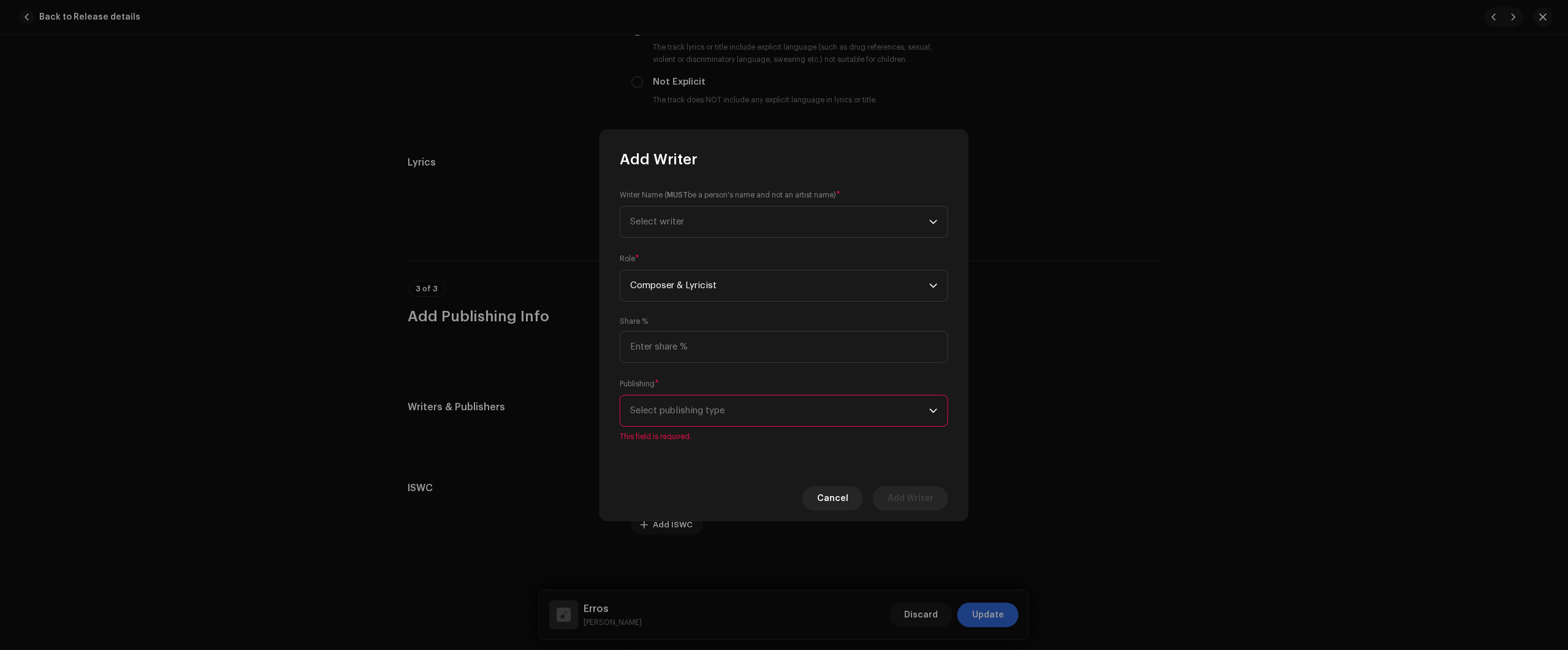
drag, startPoint x: 713, startPoint y: 414, endPoint x: 714, endPoint y: 424, distance: 10.0
click at [713, 416] on span "Select publishing type" at bounding box center [780, 411] width 299 height 31
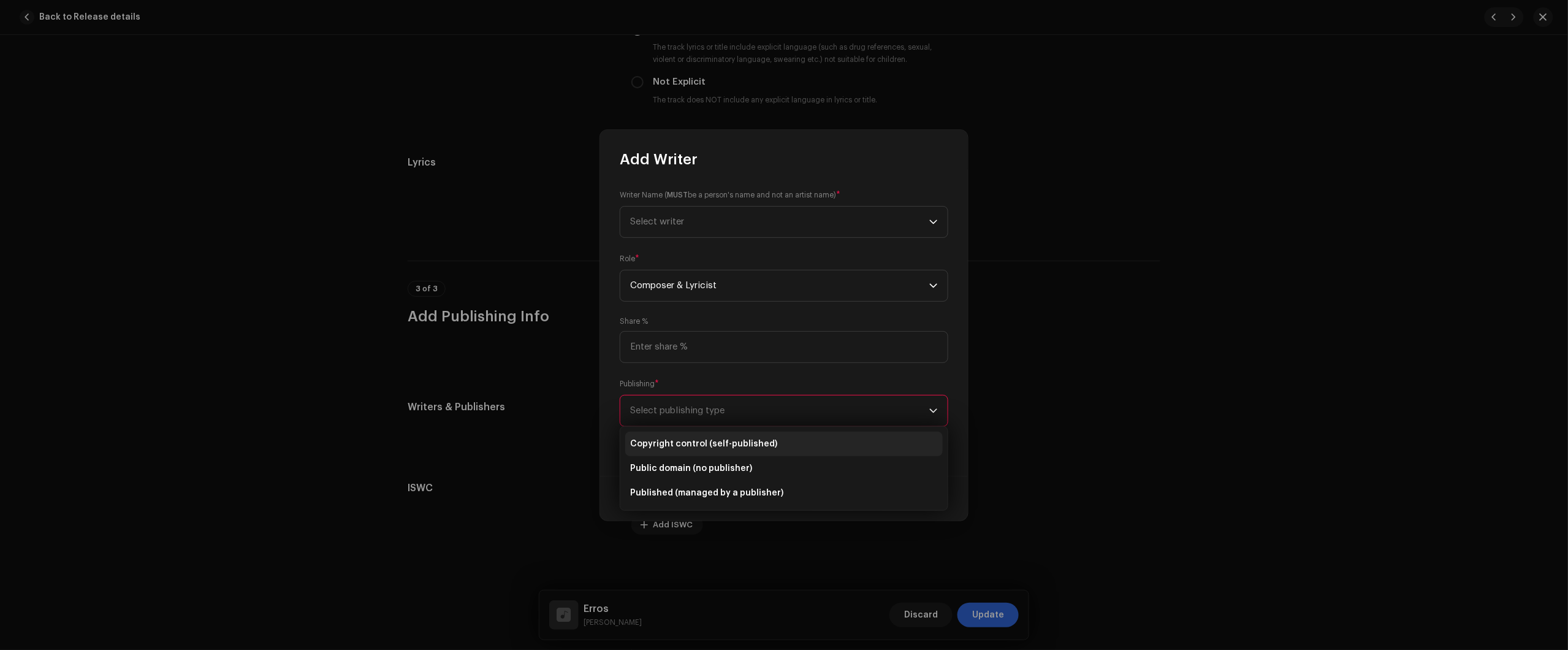
click at [713, 444] on span "Copyright control (self-published)" at bounding box center [704, 444] width 147 height 12
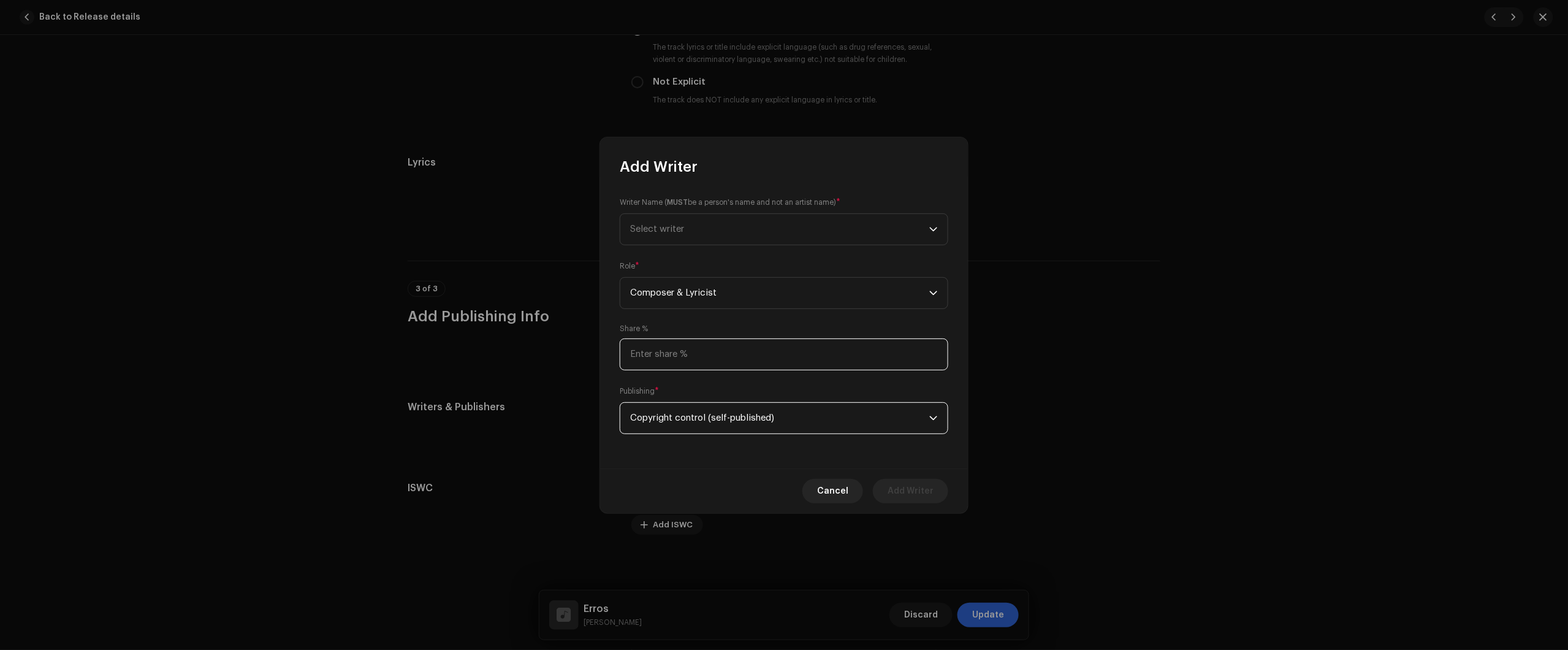
click at [725, 353] on input at bounding box center [784, 355] width 329 height 32
click at [723, 228] on span "Select writer" at bounding box center [780, 230] width 299 height 31
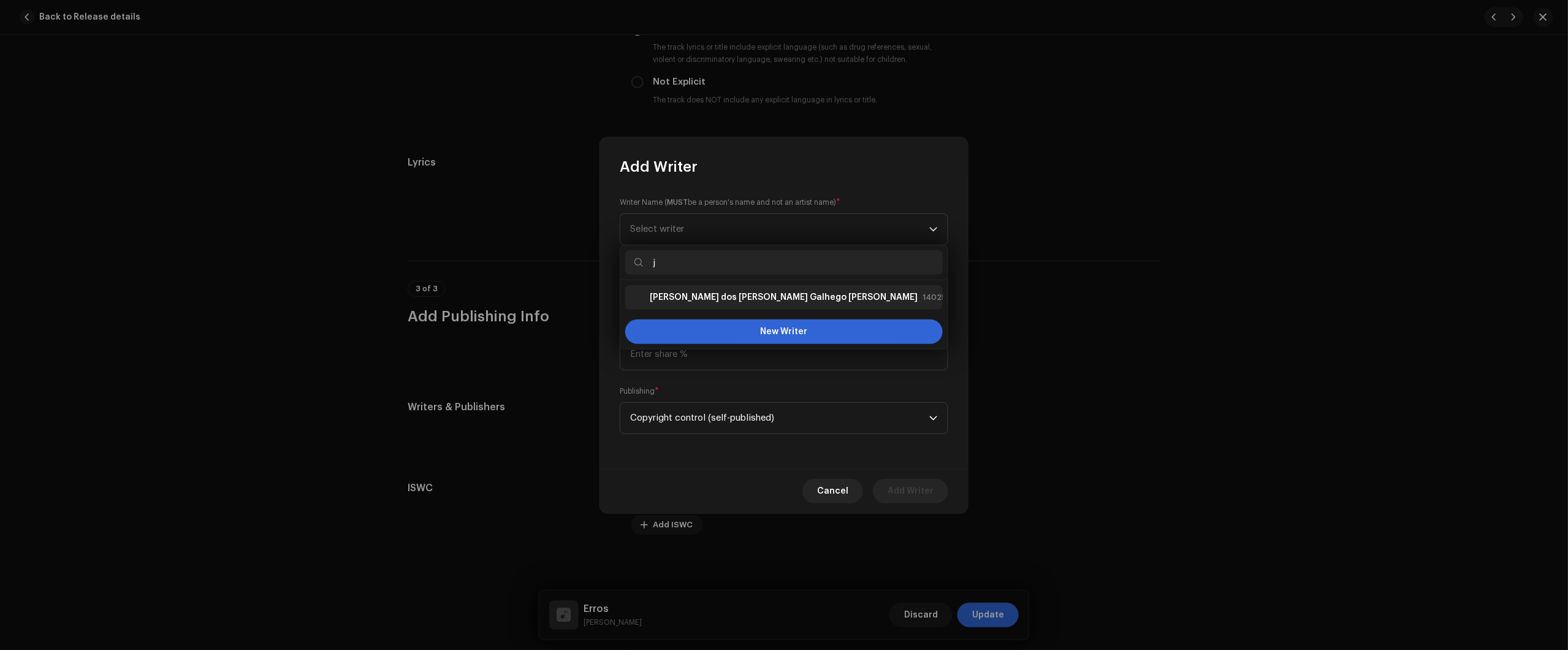
type input "j"
click at [709, 298] on strong "Júlio dos Santos Galhego Aguiar" at bounding box center [784, 297] width 268 height 12
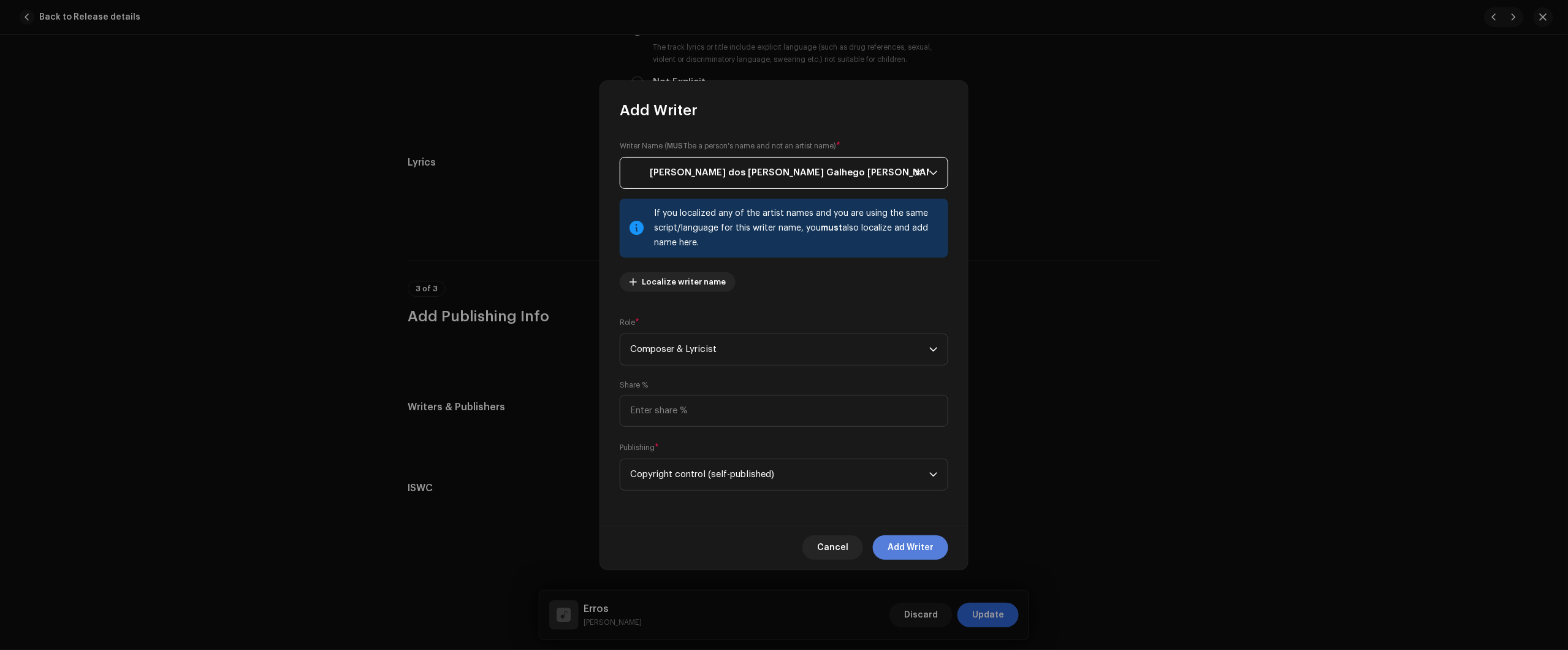
click at [905, 544] on span "Add Writer" at bounding box center [910, 548] width 46 height 25
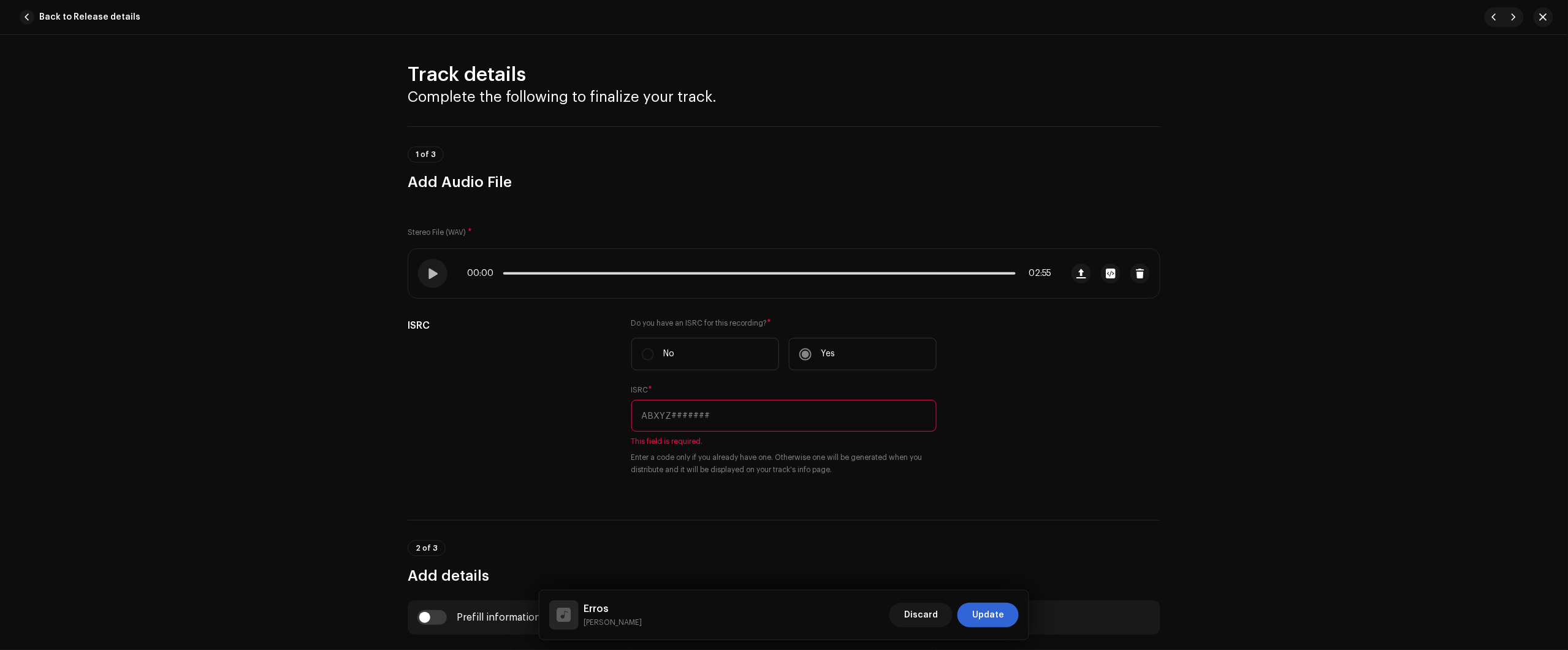
scroll to position [0, 0]
click at [814, 404] on input "text" at bounding box center [784, 418] width 305 height 32
click at [744, 411] on input "text" at bounding box center [784, 418] width 305 height 32
paste input "BC6M22511155"
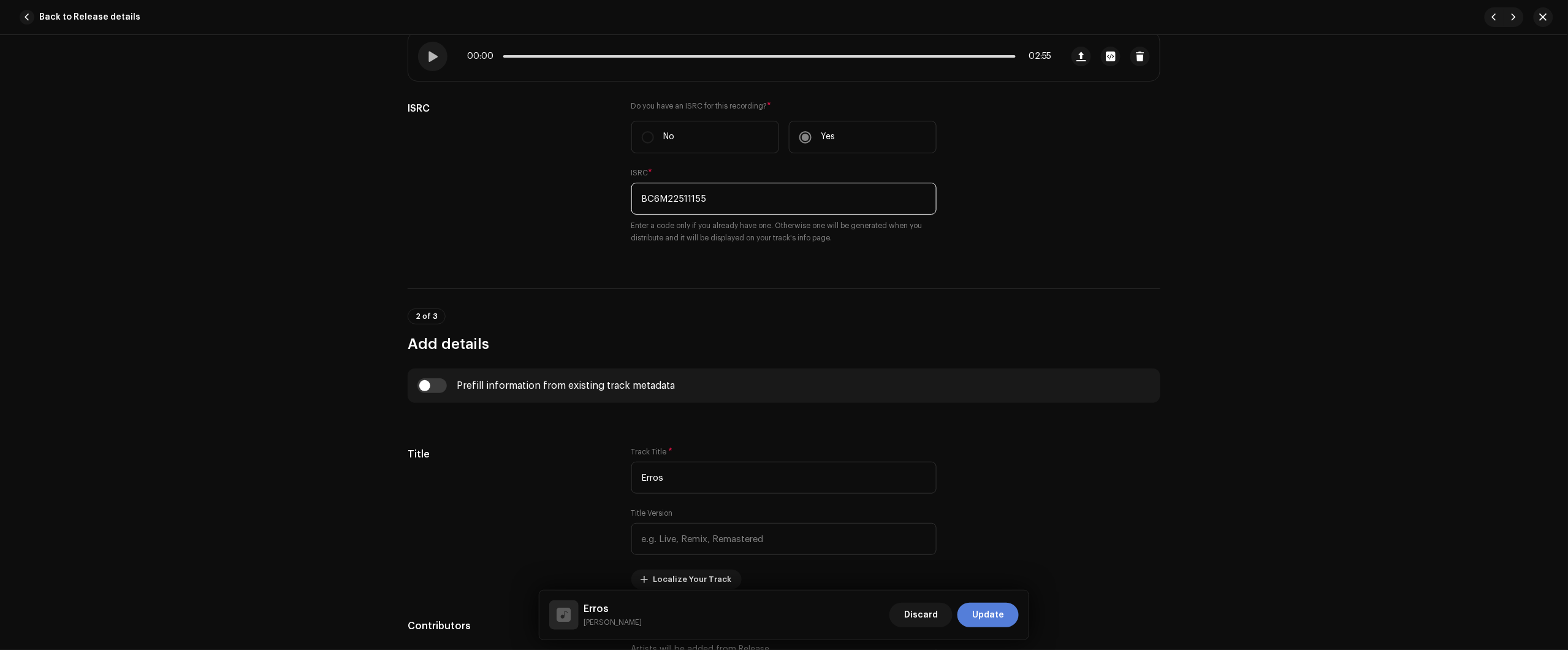
scroll to position [230, 0]
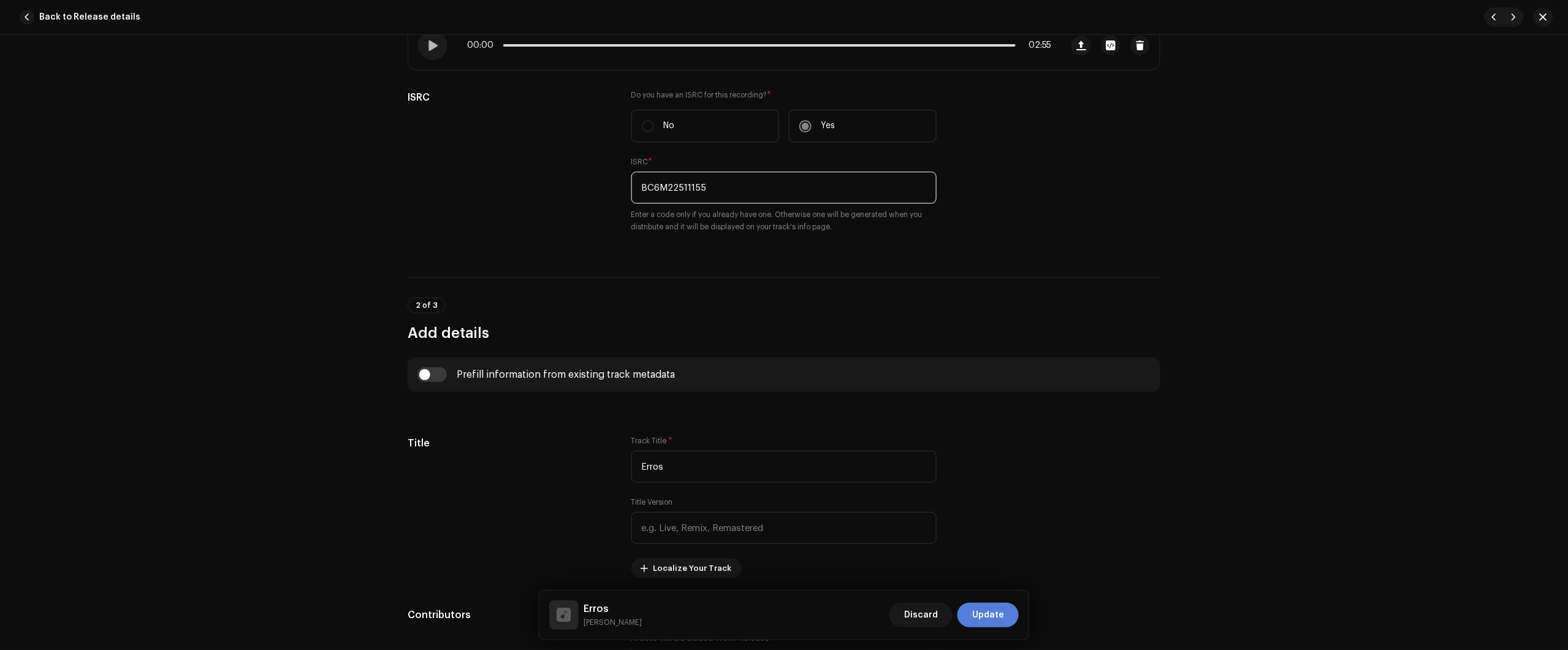
type input "BC6M22511155"
click at [994, 617] on span "Update" at bounding box center [988, 615] width 32 height 25
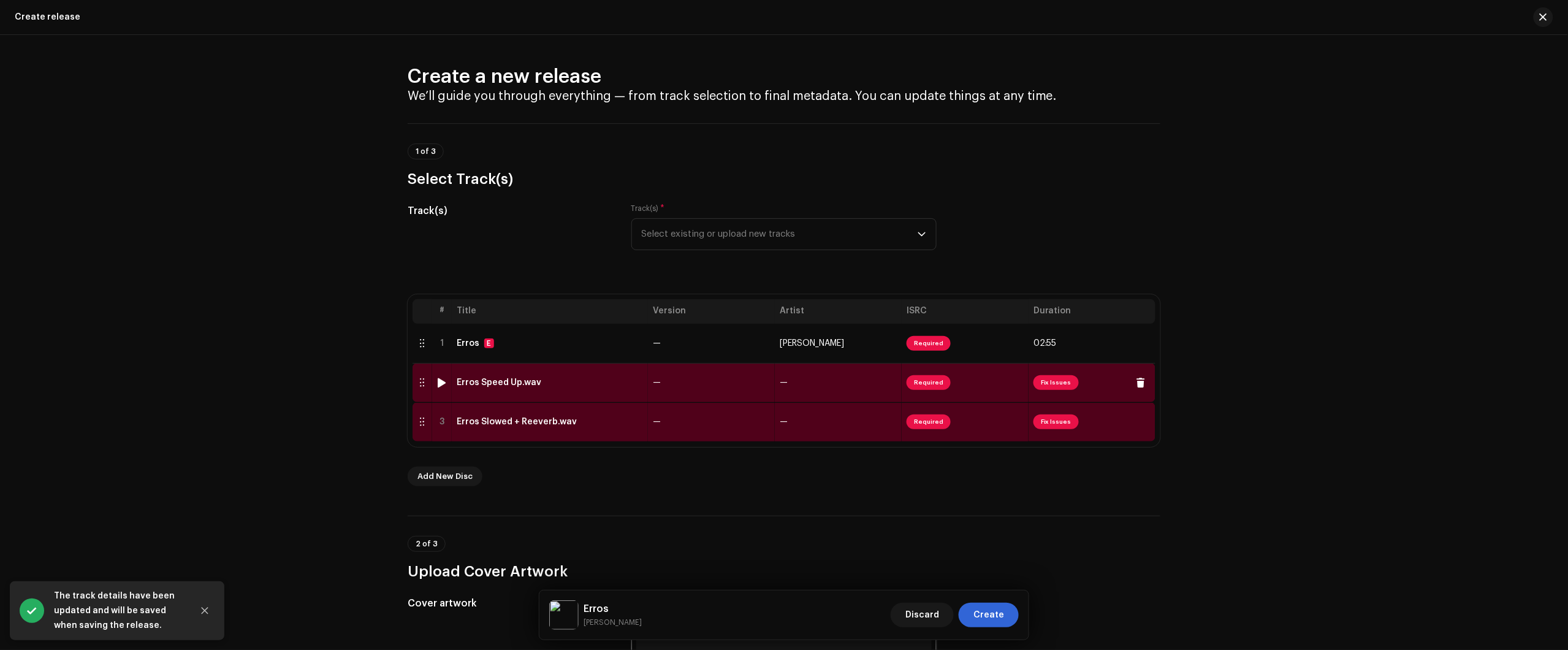
click at [596, 386] on div "Erros Speed Up.wav" at bounding box center [549, 382] width 186 height 10
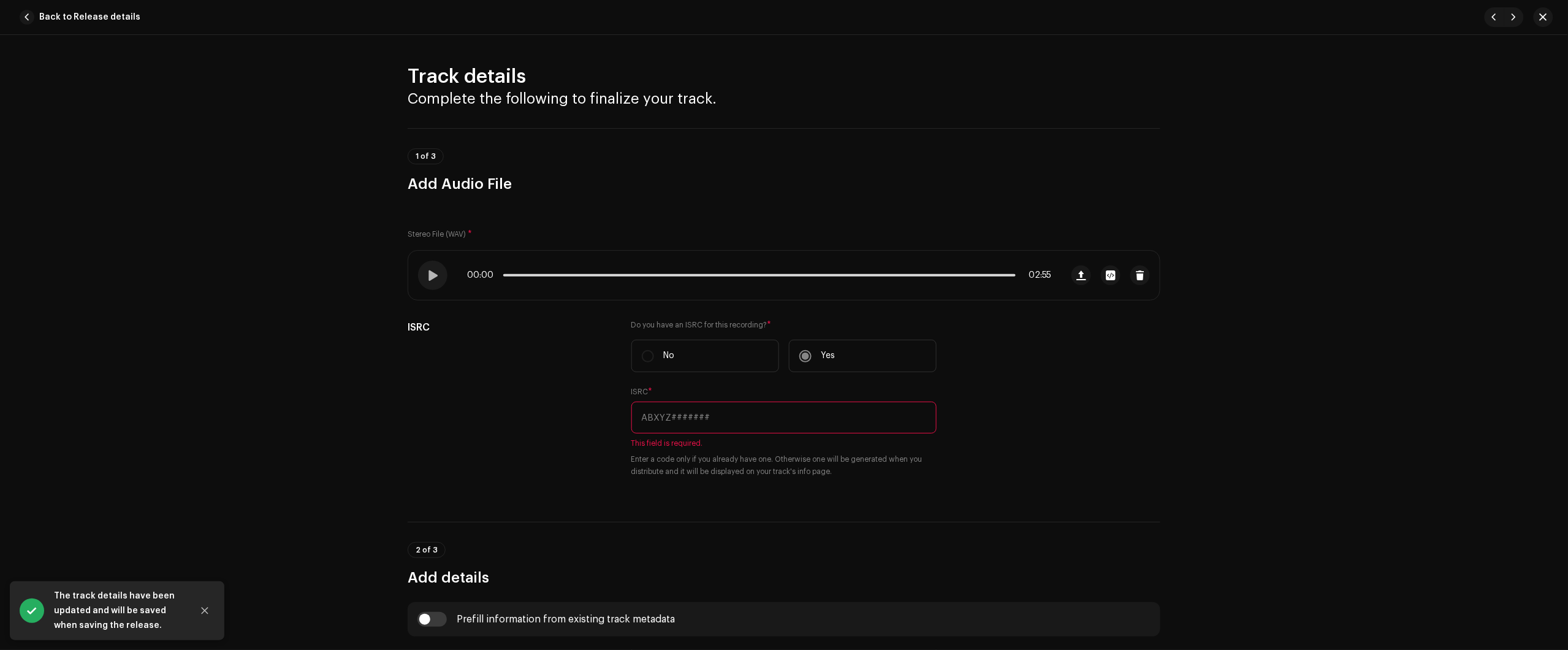
click at [1413, 139] on div "Track details Complete the following to finalize your track. 1 of 3 Add Audio F…" at bounding box center [784, 342] width 1568 height 615
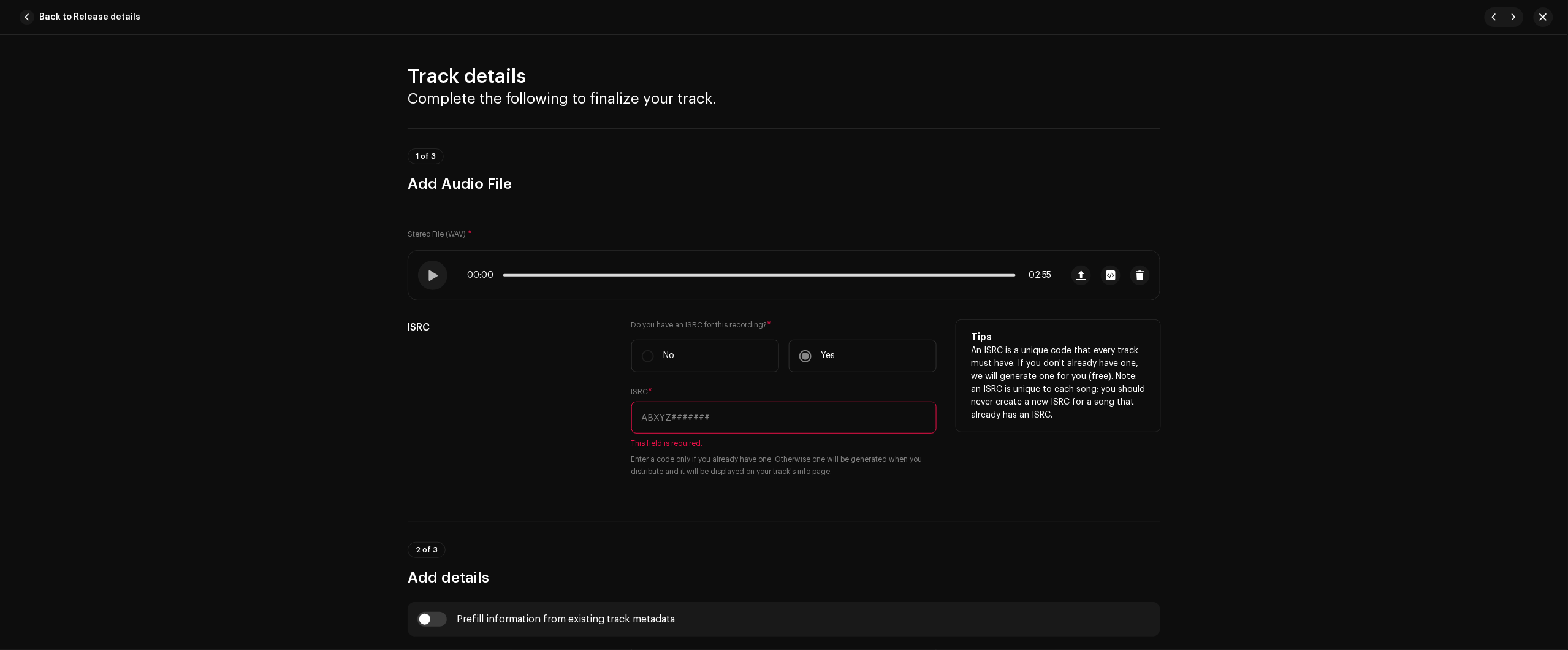
click at [789, 425] on input "text" at bounding box center [784, 418] width 305 height 32
paste input "BC6M22511154"
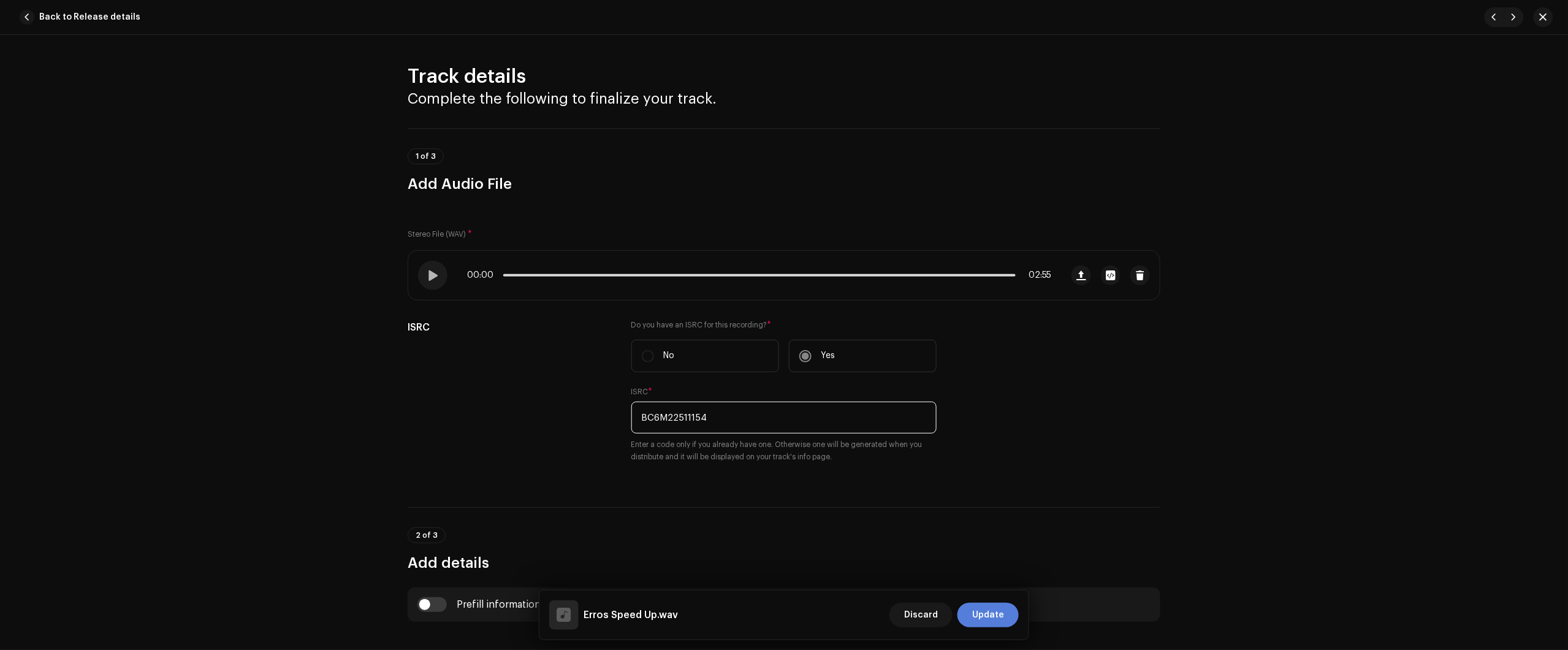
type input "BC6M22511154"
click at [1003, 617] on span "Update" at bounding box center [988, 615] width 32 height 25
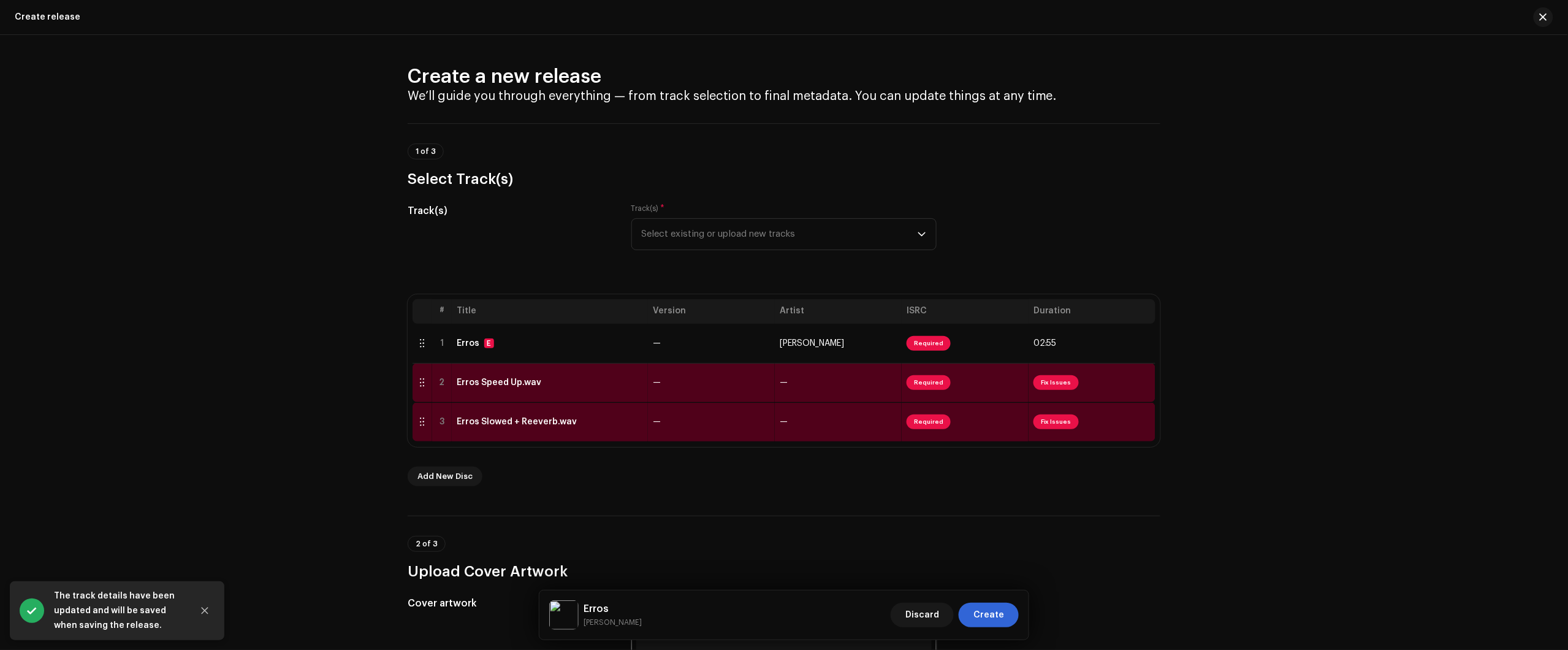
drag, startPoint x: 1468, startPoint y: 213, endPoint x: 1244, endPoint y: 368, distance: 272.4
click at [1467, 213] on div "Create a new release We’ll guide you through everything — from track selection …" at bounding box center [784, 342] width 1568 height 615
click at [636, 380] on div "Erros Speed Up.wav" at bounding box center [549, 382] width 186 height 10
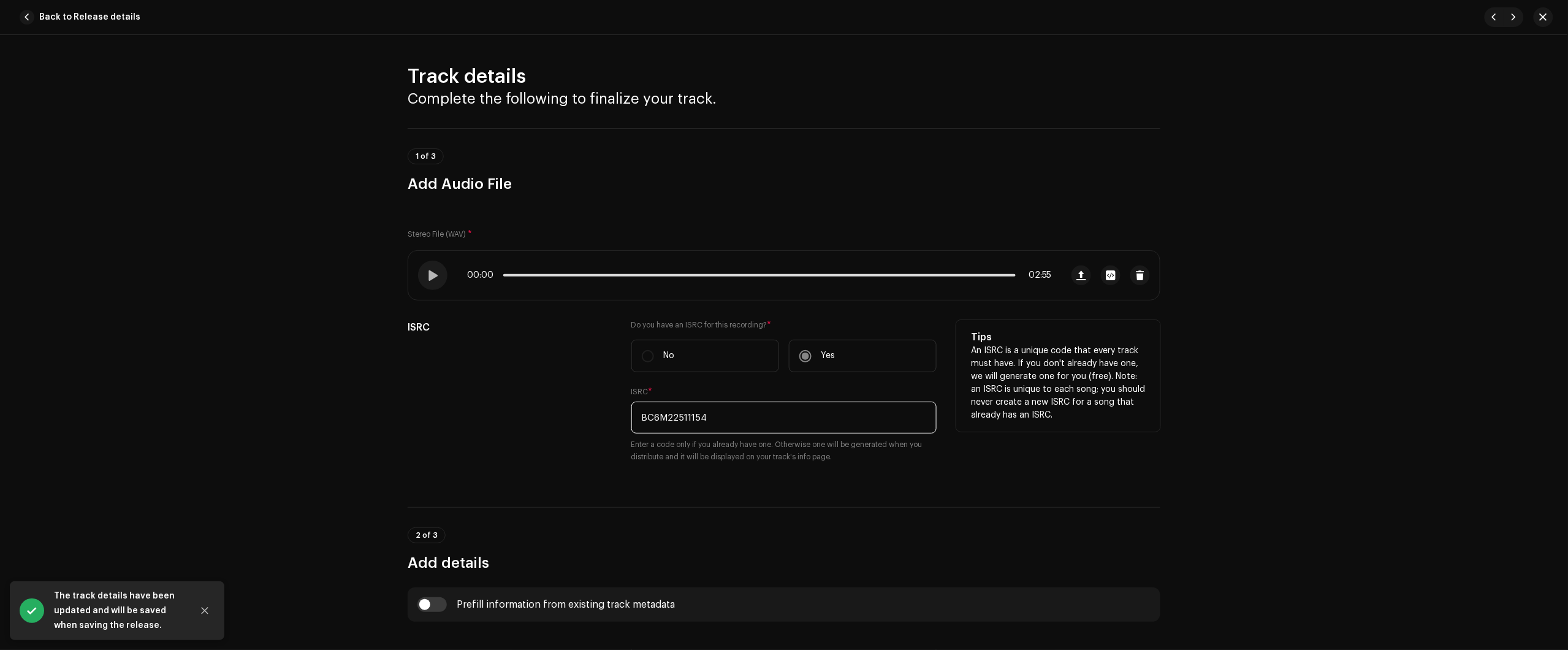
click at [769, 418] on input "BC6M22511154" at bounding box center [784, 418] width 305 height 32
click at [134, 18] on button "Back to Release details" at bounding box center [82, 17] width 135 height 25
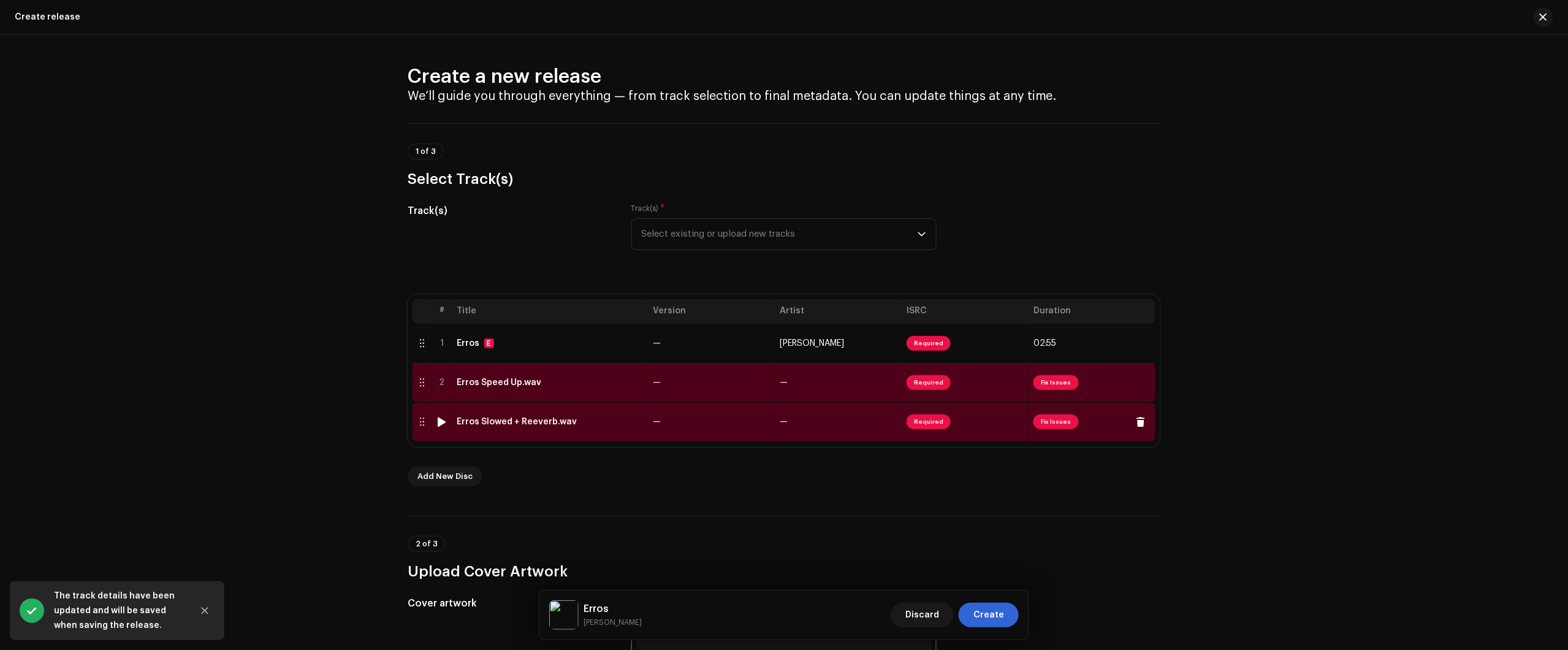
click at [624, 430] on td "Erros Slowed + Reeverb.wav" at bounding box center [549, 422] width 196 height 39
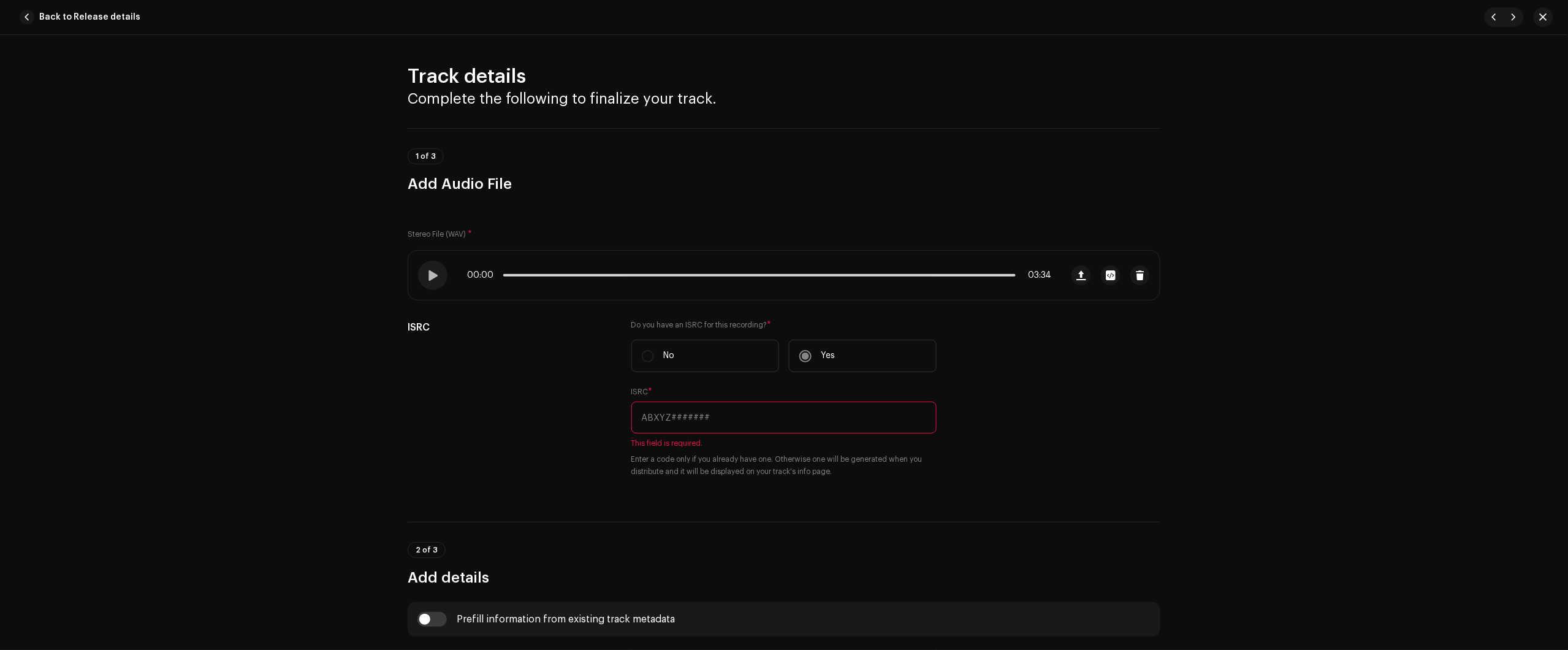
click at [1448, 107] on div "Track details Complete the following to finalize your track. 1 of 3 Add Audio F…" at bounding box center [784, 342] width 1568 height 615
click at [719, 436] on div "ISRC * This field is required. Enter a code only if you already have one. Other…" at bounding box center [784, 432] width 305 height 91
drag, startPoint x: 803, startPoint y: 451, endPoint x: 797, endPoint y: 418, distance: 33.5
click at [802, 448] on div "ISRC * This field is required. Enter a code only if you already have one. Other…" at bounding box center [784, 432] width 305 height 91
click at [797, 418] on input "text" at bounding box center [784, 418] width 305 height 32
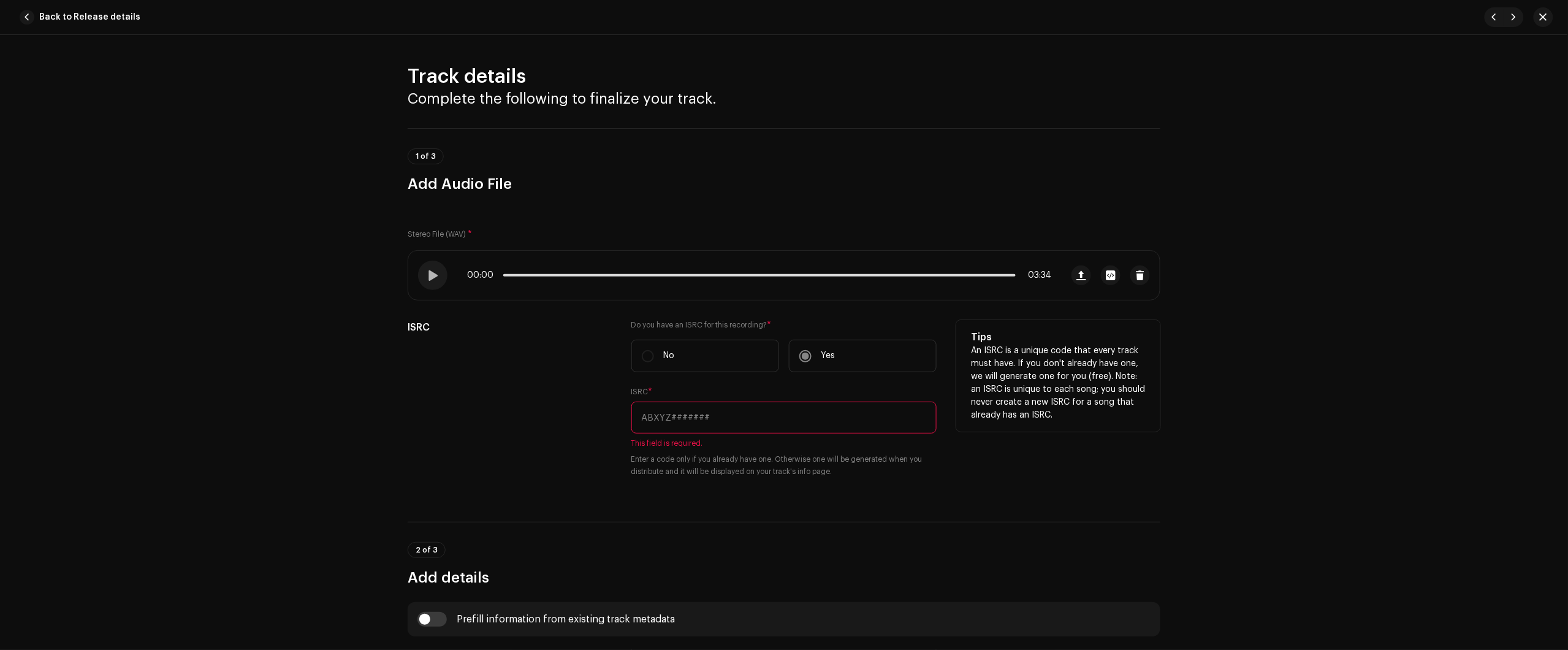
paste input "BC6M22511153"
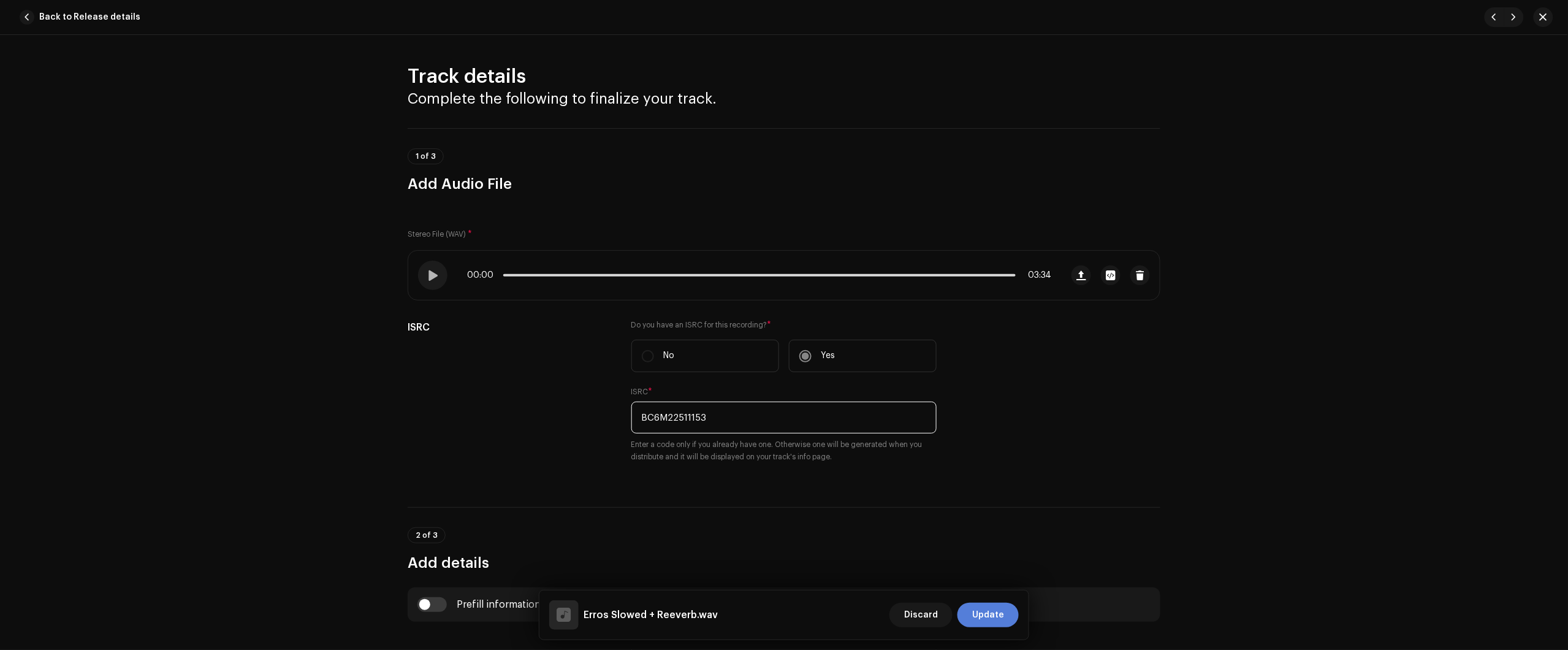
type input "BC6M22511153"
click at [990, 611] on span "Update" at bounding box center [988, 615] width 32 height 25
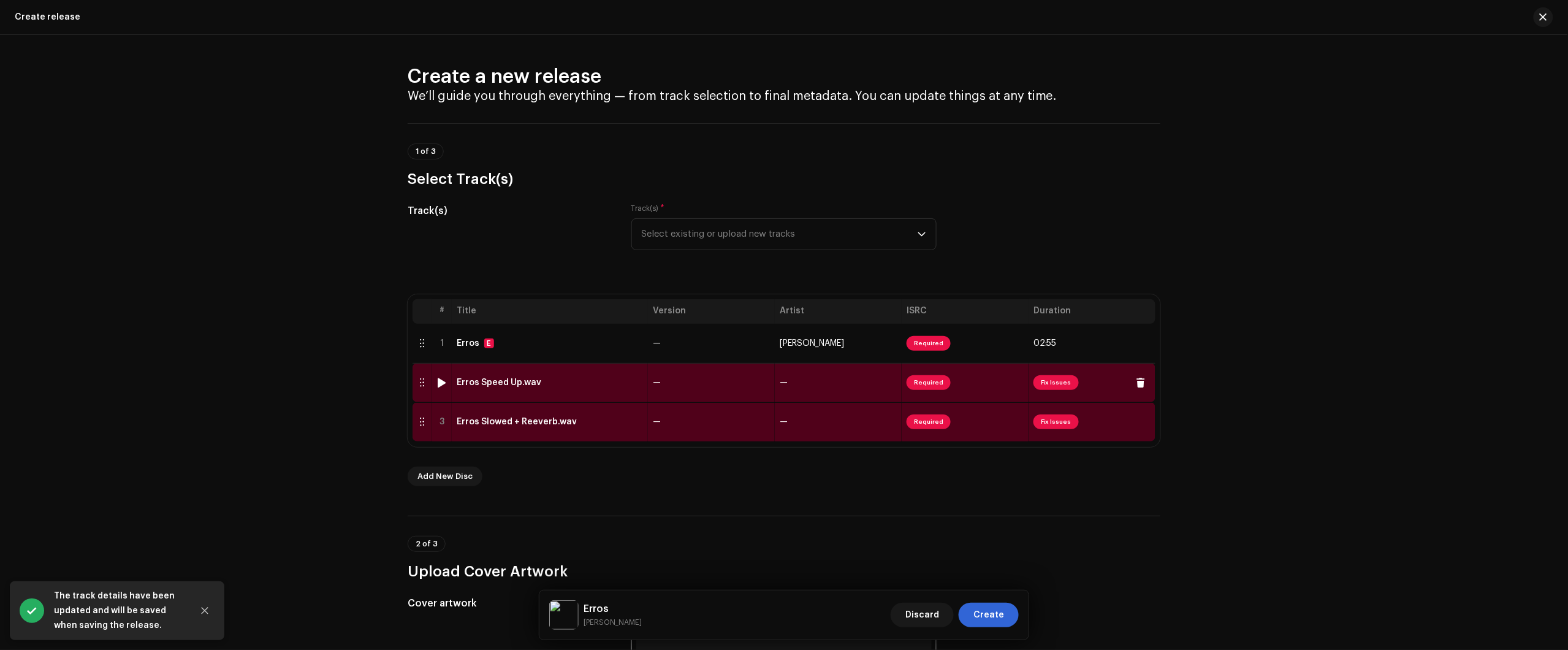
click at [594, 382] on div "Erros Speed Up.wav" at bounding box center [549, 382] width 186 height 10
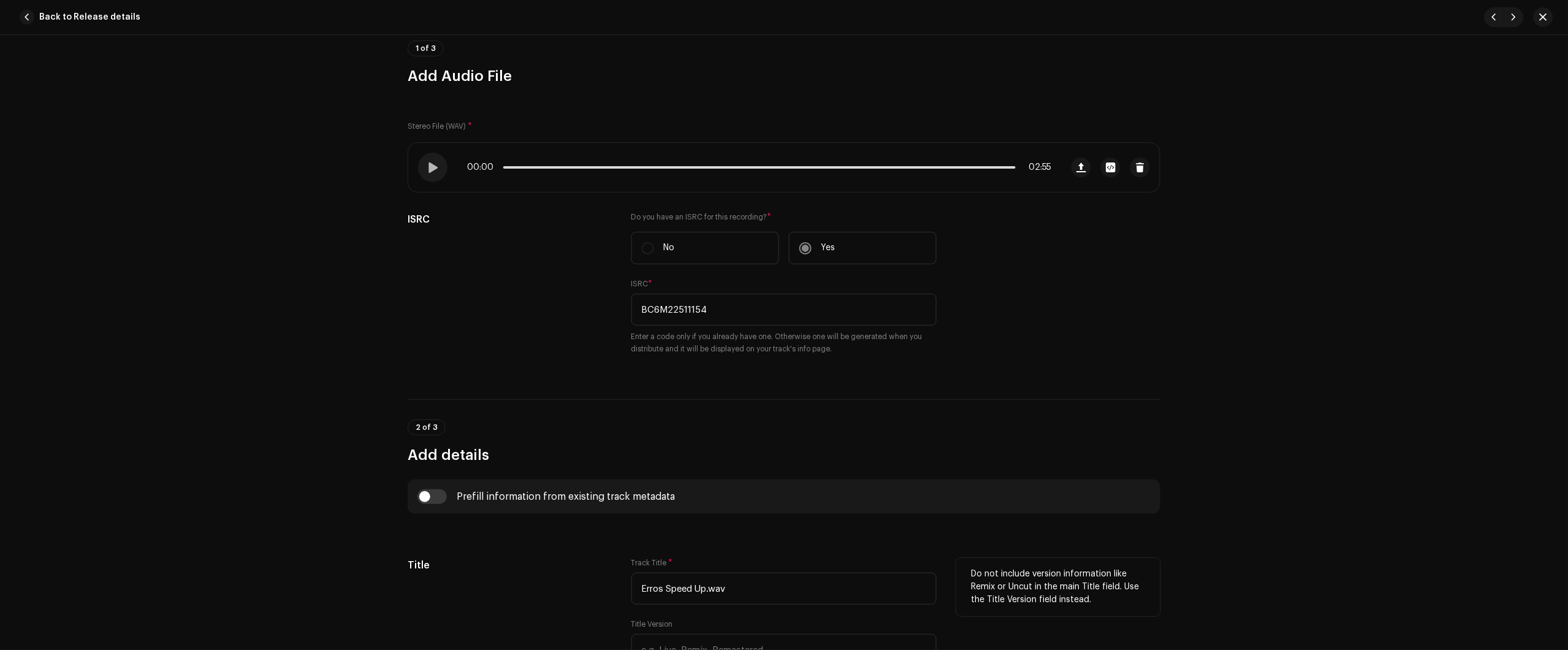
scroll to position [383, 0]
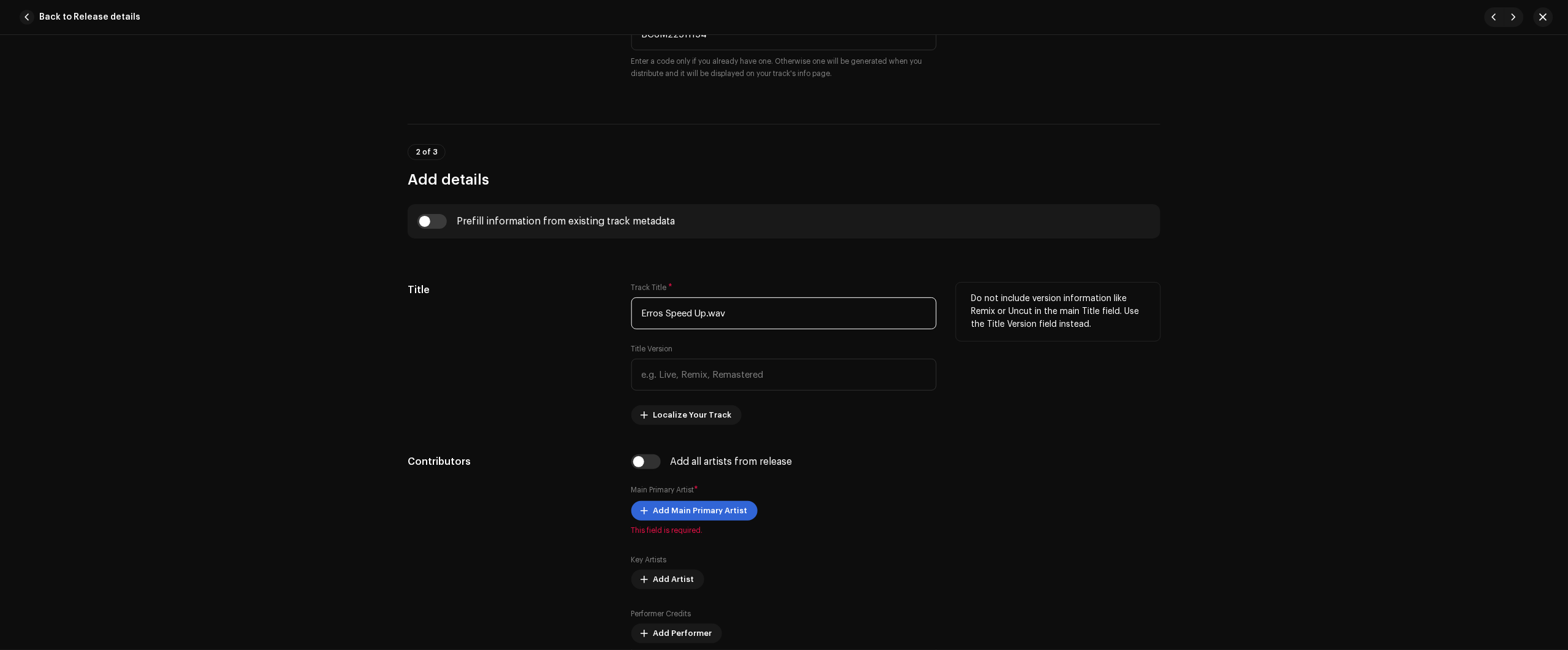
click at [595, 307] on div "Title Track Title * Erros Speed Up.wav Title Version Localize Your Track Do not…" at bounding box center [784, 353] width 753 height 142
paste input "| SpeedUp"
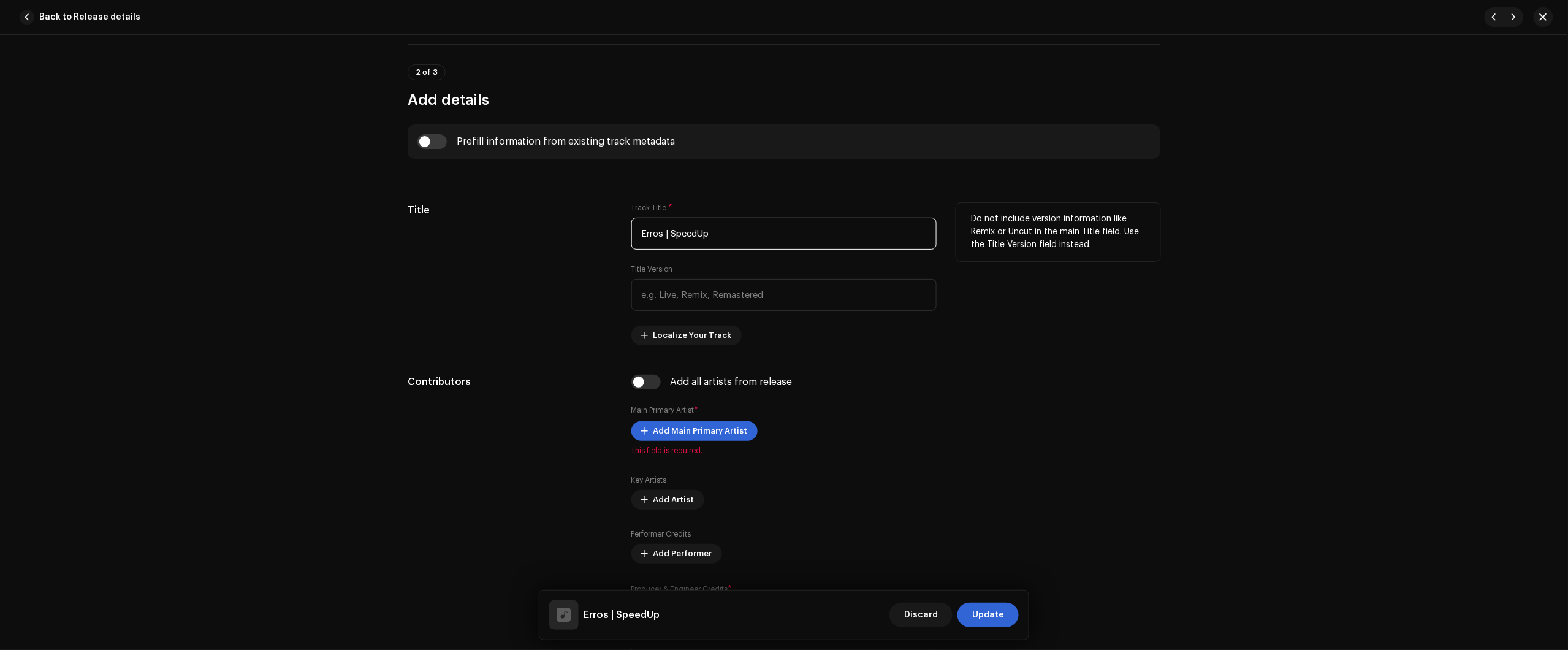
scroll to position [460, 0]
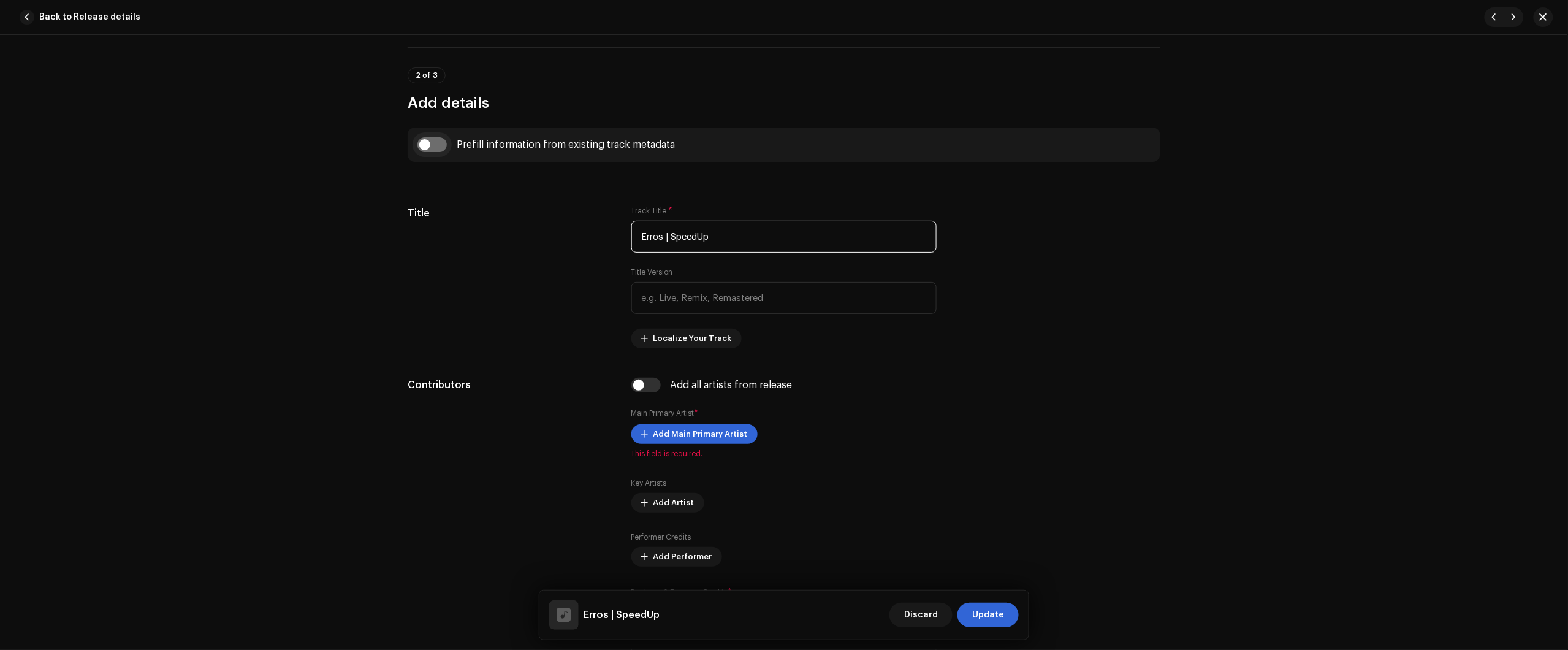
type input "Erros | SpeedUp"
click at [440, 144] on input "checkbox" at bounding box center [432, 145] width 29 height 15
checkbox input "true"
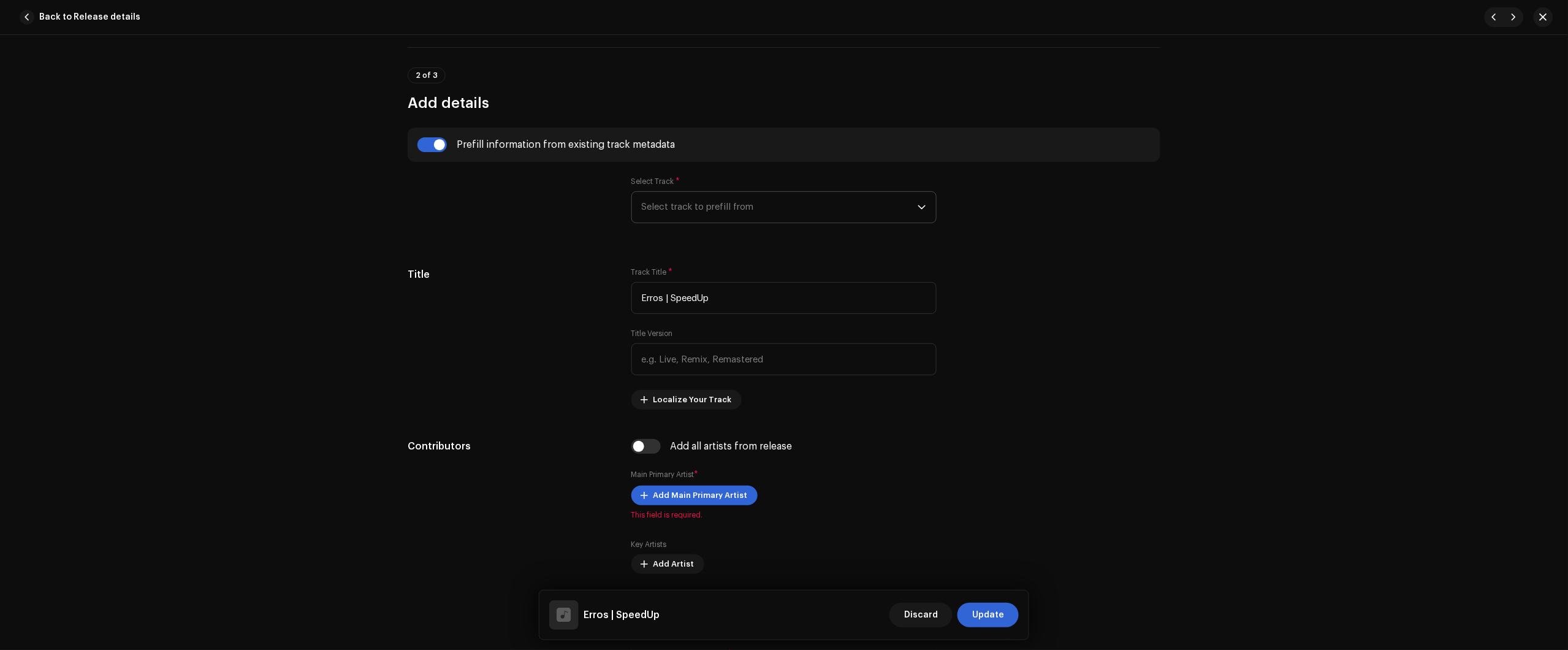
click at [750, 209] on span "Select track to prefill from" at bounding box center [780, 208] width 276 height 31
click at [742, 246] on div "01 Erros" at bounding box center [784, 242] width 284 height 15
radio input "true"
type input "Júlio dos Santos Galhego Aguiar"
checkbox input "true"
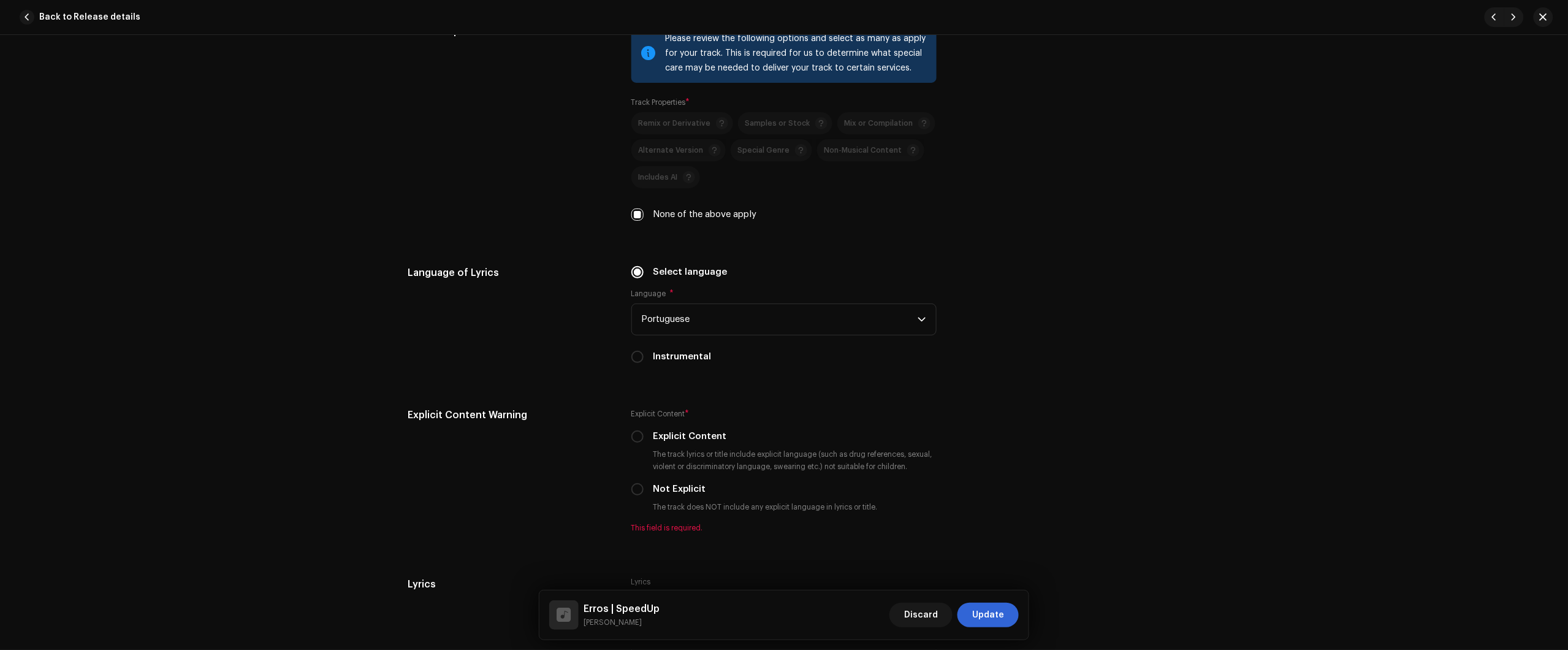
scroll to position [2222, 0]
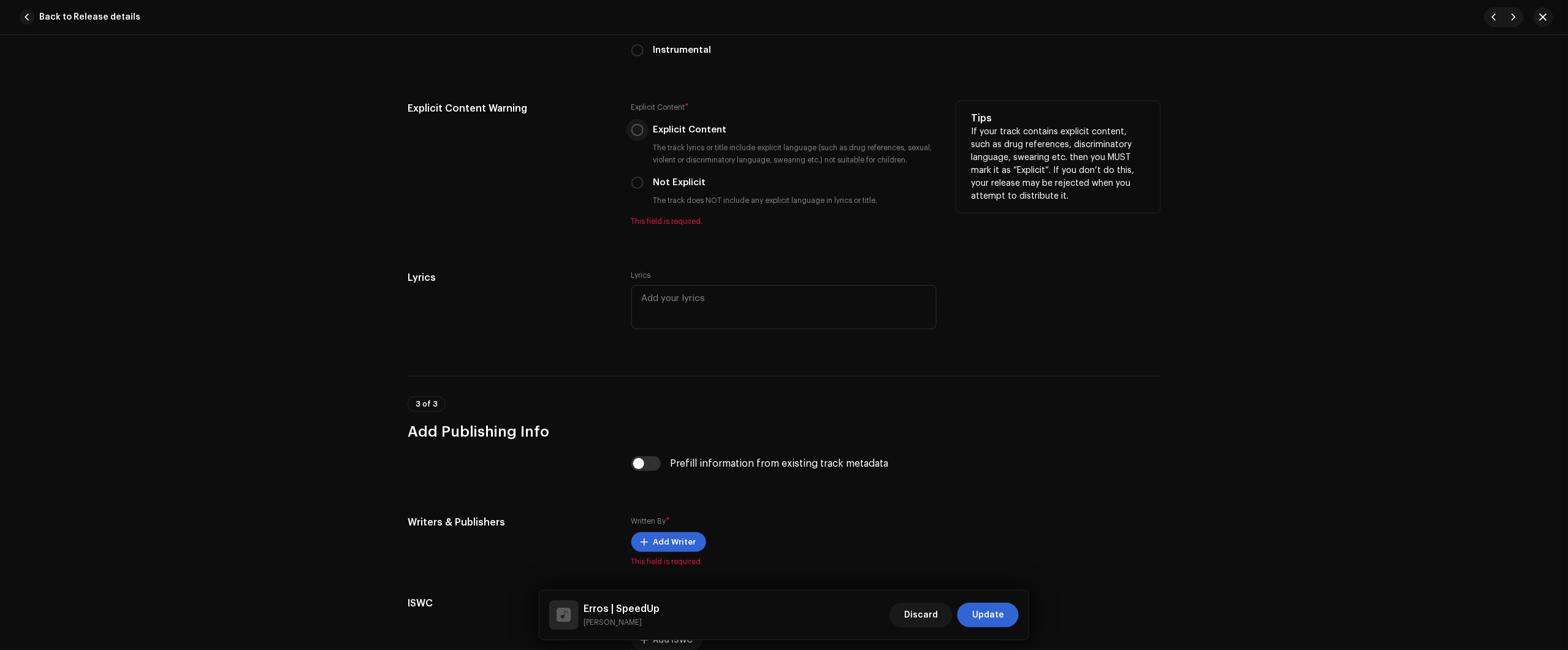
click at [636, 123] on div "Explicit Content * Explicit Content The track lyrics or title include explicit …" at bounding box center [784, 163] width 305 height 125
click at [636, 133] on input "Explicit Content" at bounding box center [637, 130] width 12 height 12
radio input "true"
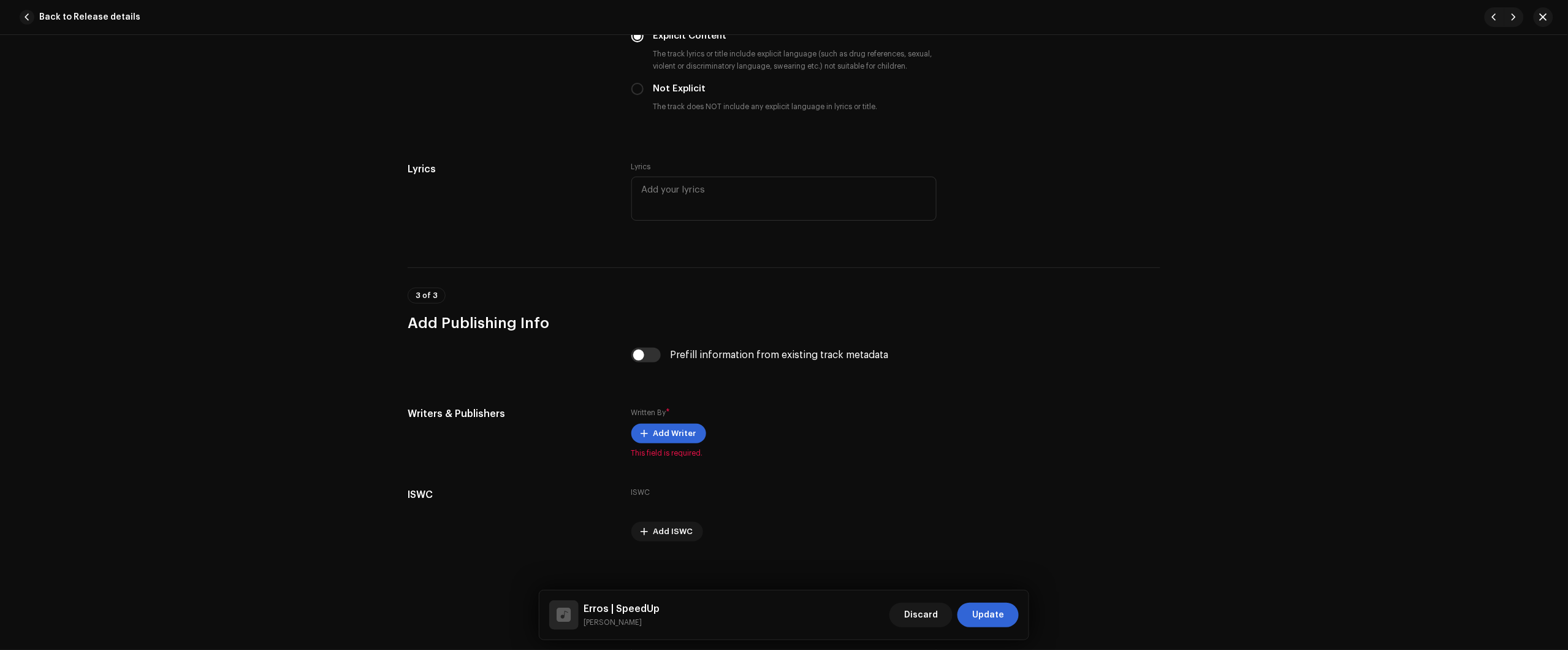
scroll to position [2327, 0]
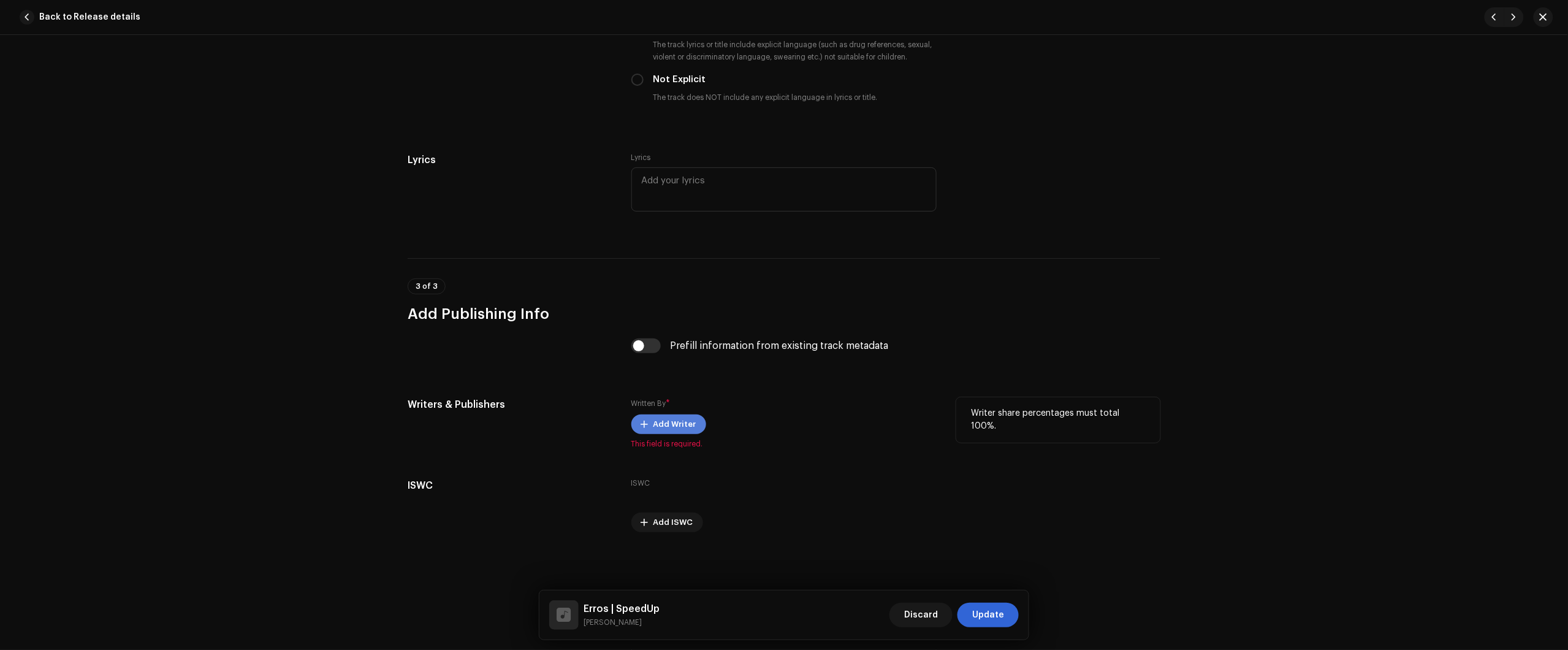
click at [644, 419] on span at bounding box center [644, 424] width 7 height 10
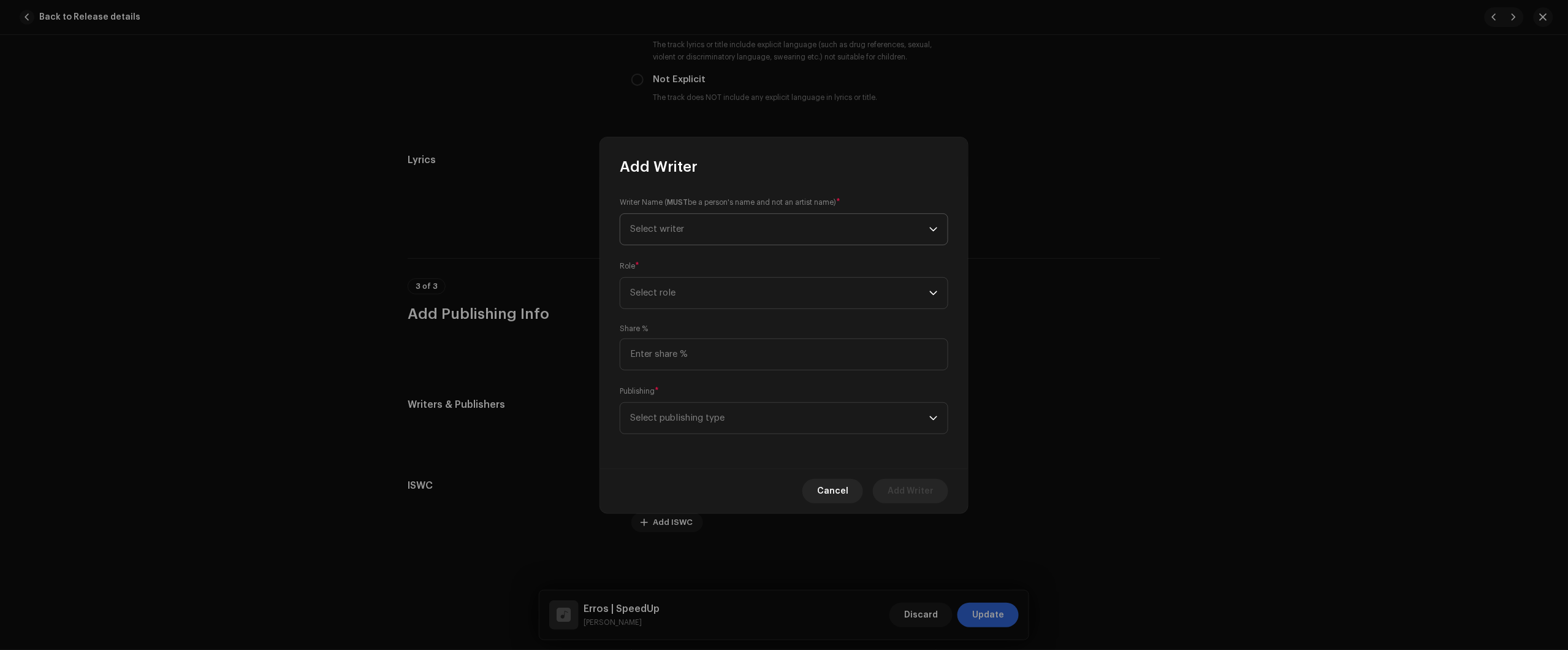
click at [740, 220] on span "Select writer" at bounding box center [780, 230] width 299 height 31
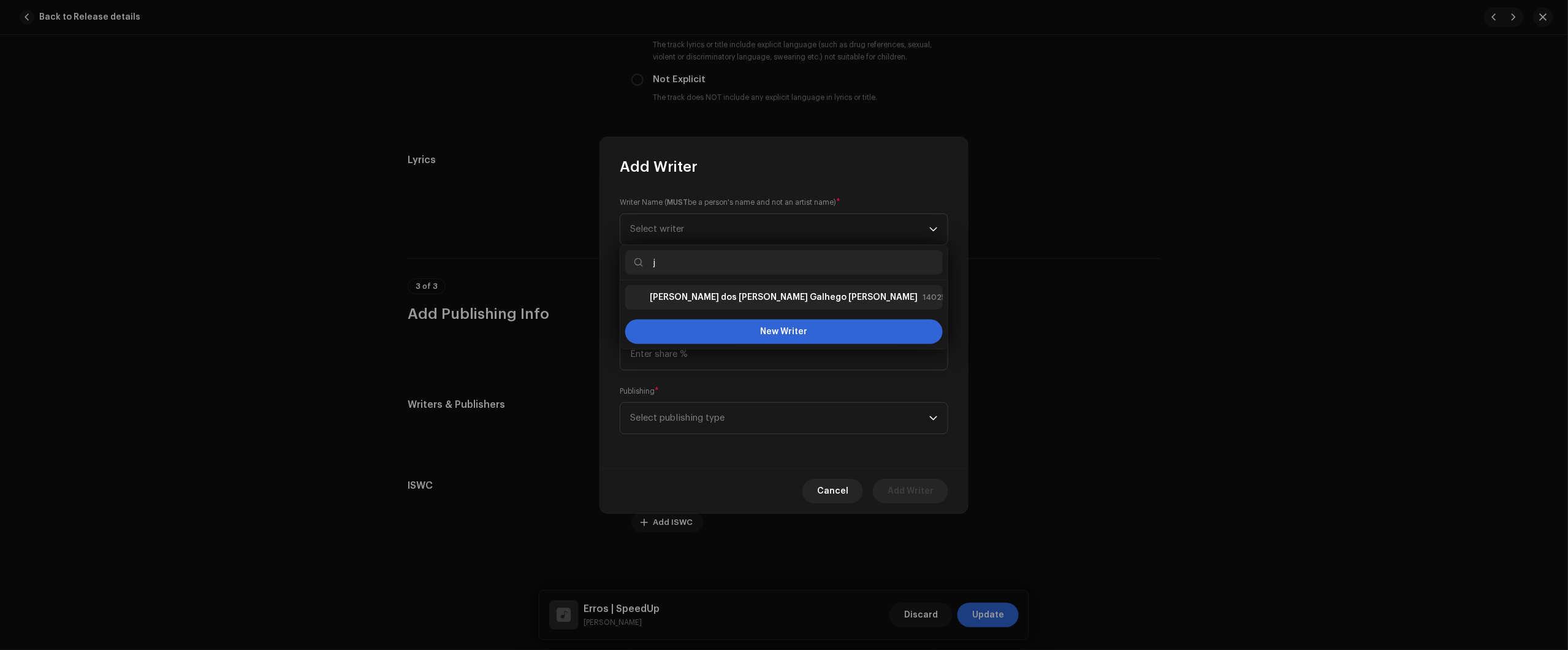
type input "j"
click at [716, 289] on li "Júlio dos Santos Galhego Aguiar 1402527" at bounding box center [784, 297] width 317 height 25
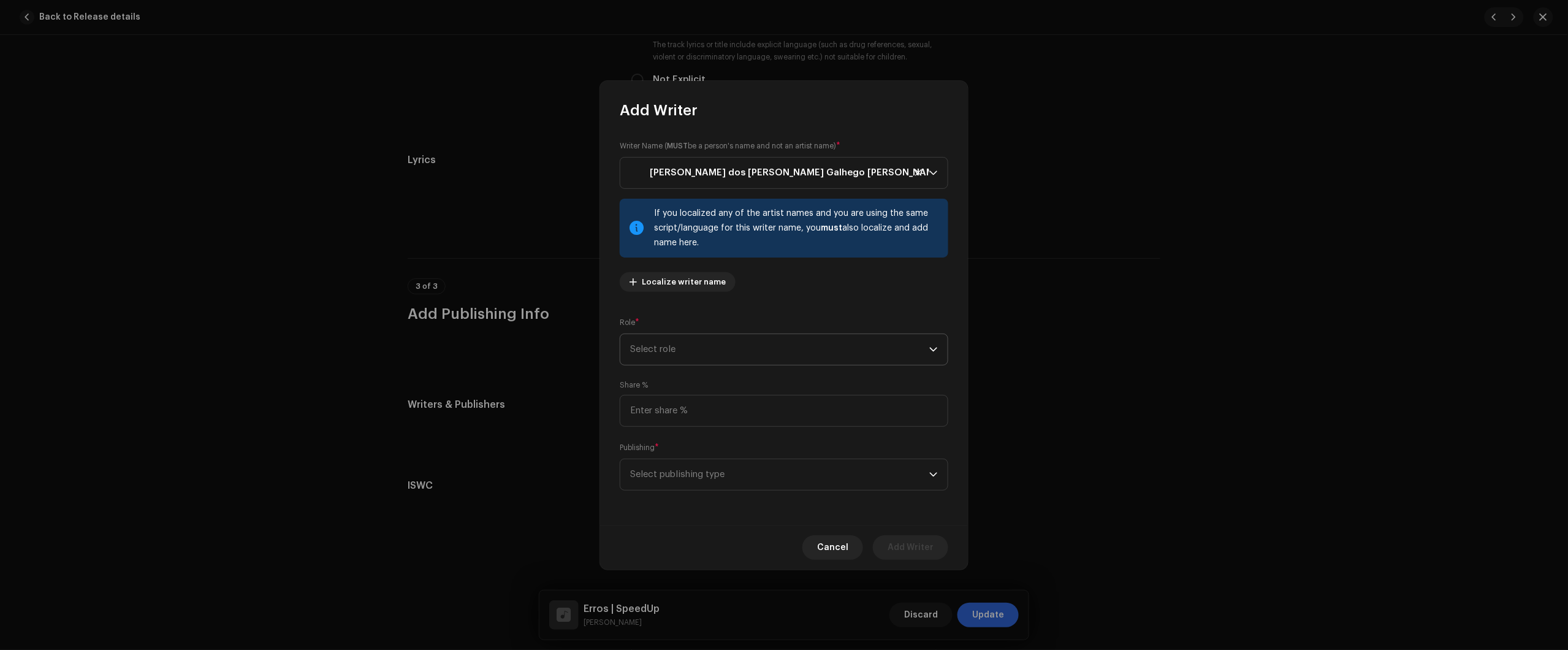
click at [729, 343] on span "Select role" at bounding box center [780, 349] width 299 height 31
click at [708, 455] on span "Composer & Lyricist" at bounding box center [673, 456] width 86 height 12
click at [727, 483] on span "Select publishing type" at bounding box center [780, 475] width 299 height 31
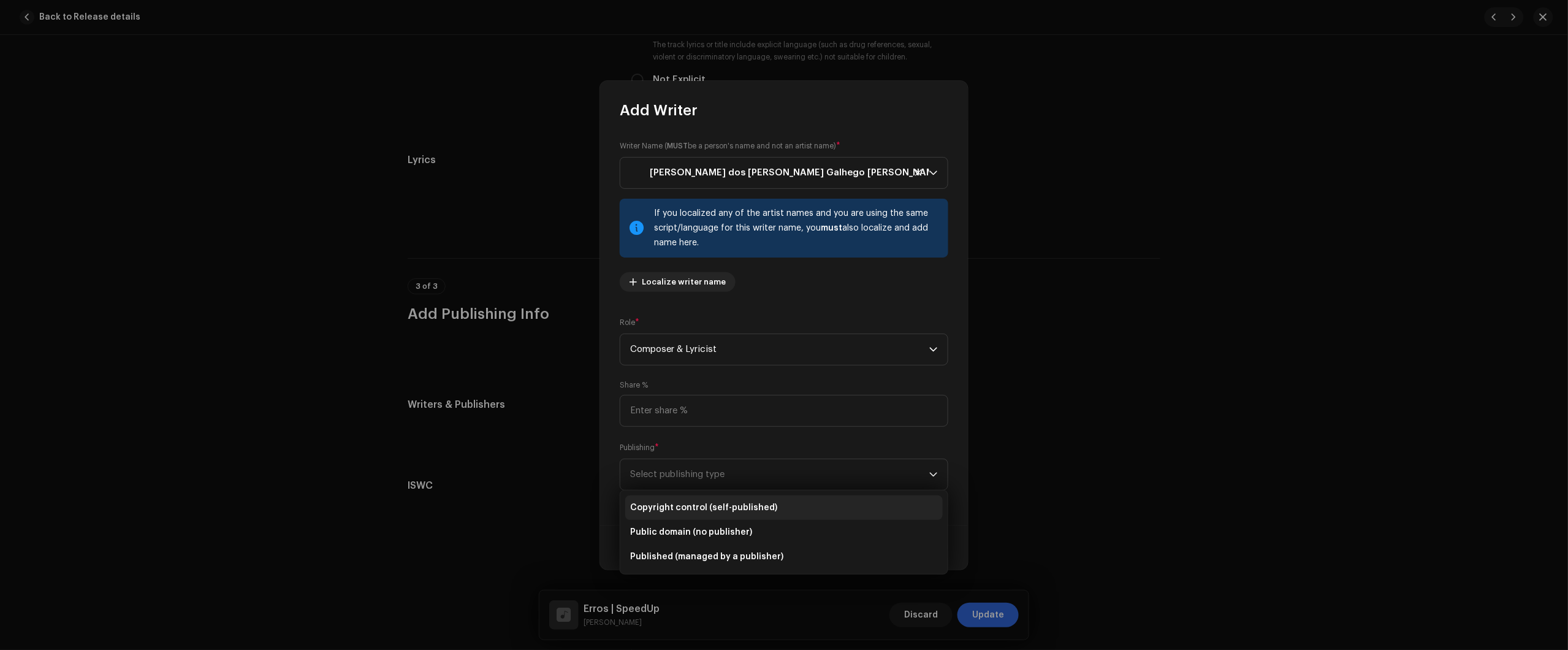
click at [730, 513] on span "Copyright control (self-published)" at bounding box center [704, 507] width 147 height 12
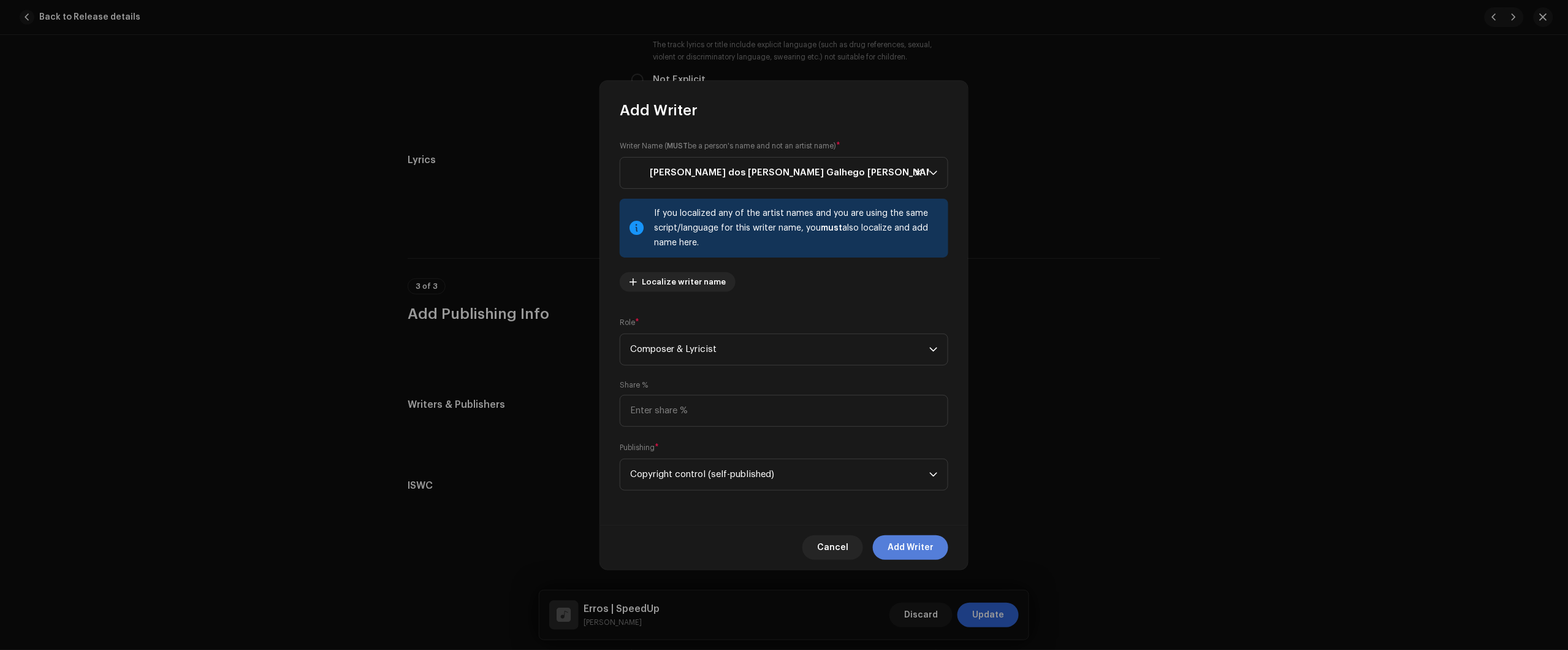
click at [917, 544] on span "Add Writer" at bounding box center [910, 548] width 46 height 25
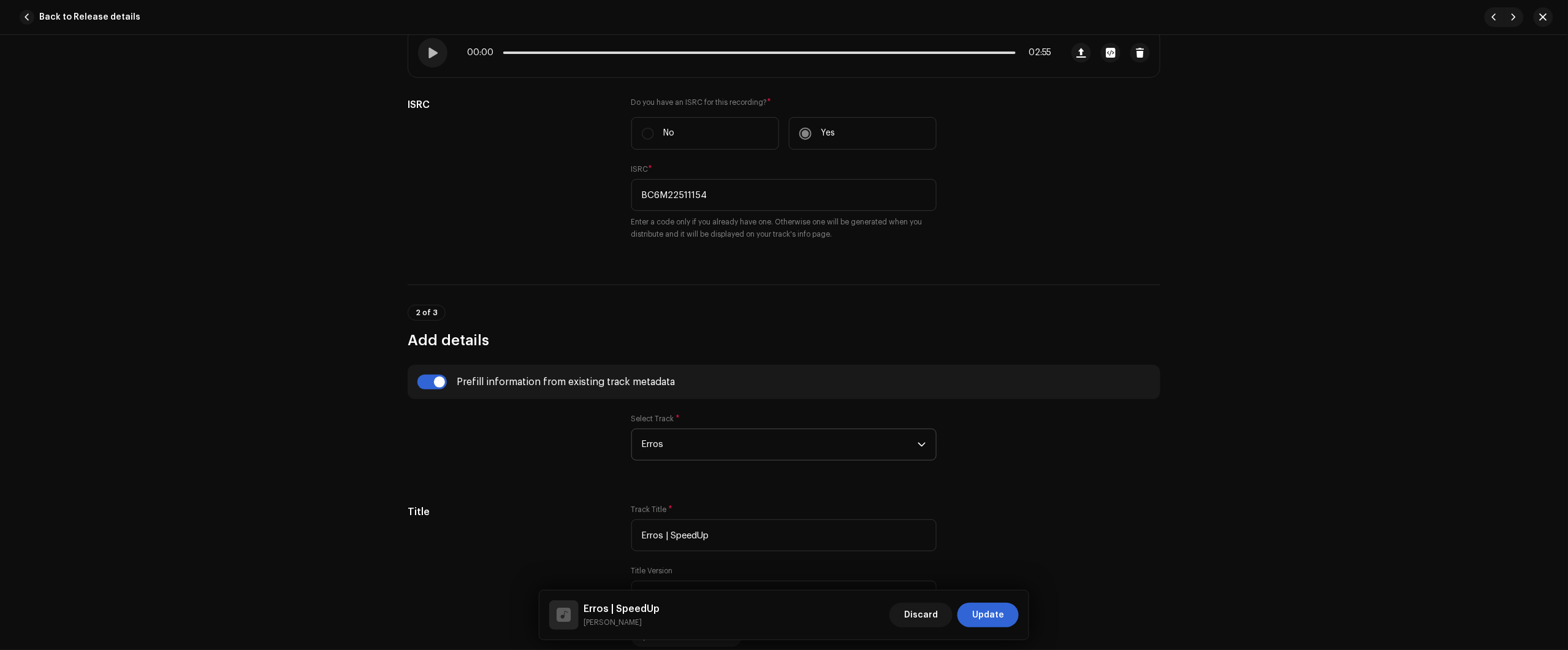
scroll to position [0, 0]
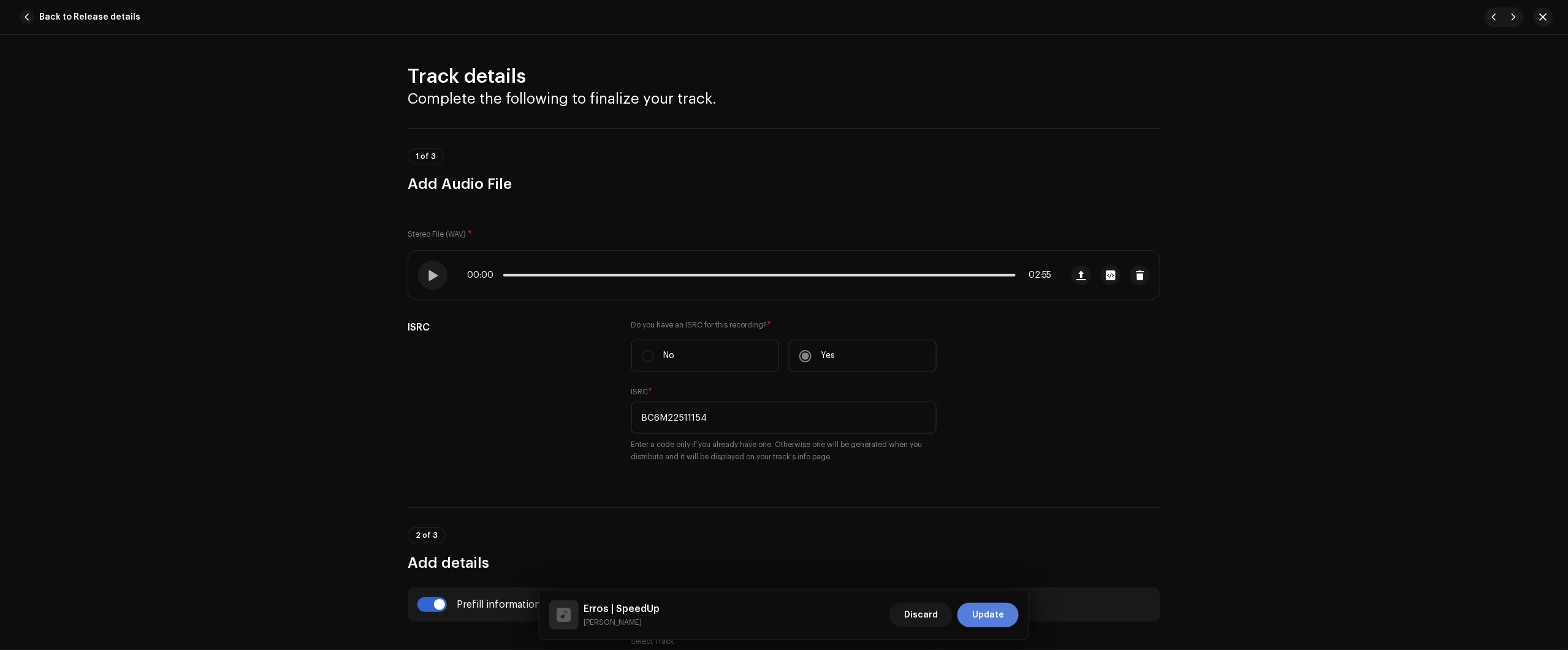
click at [995, 611] on span "Update" at bounding box center [988, 615] width 32 height 25
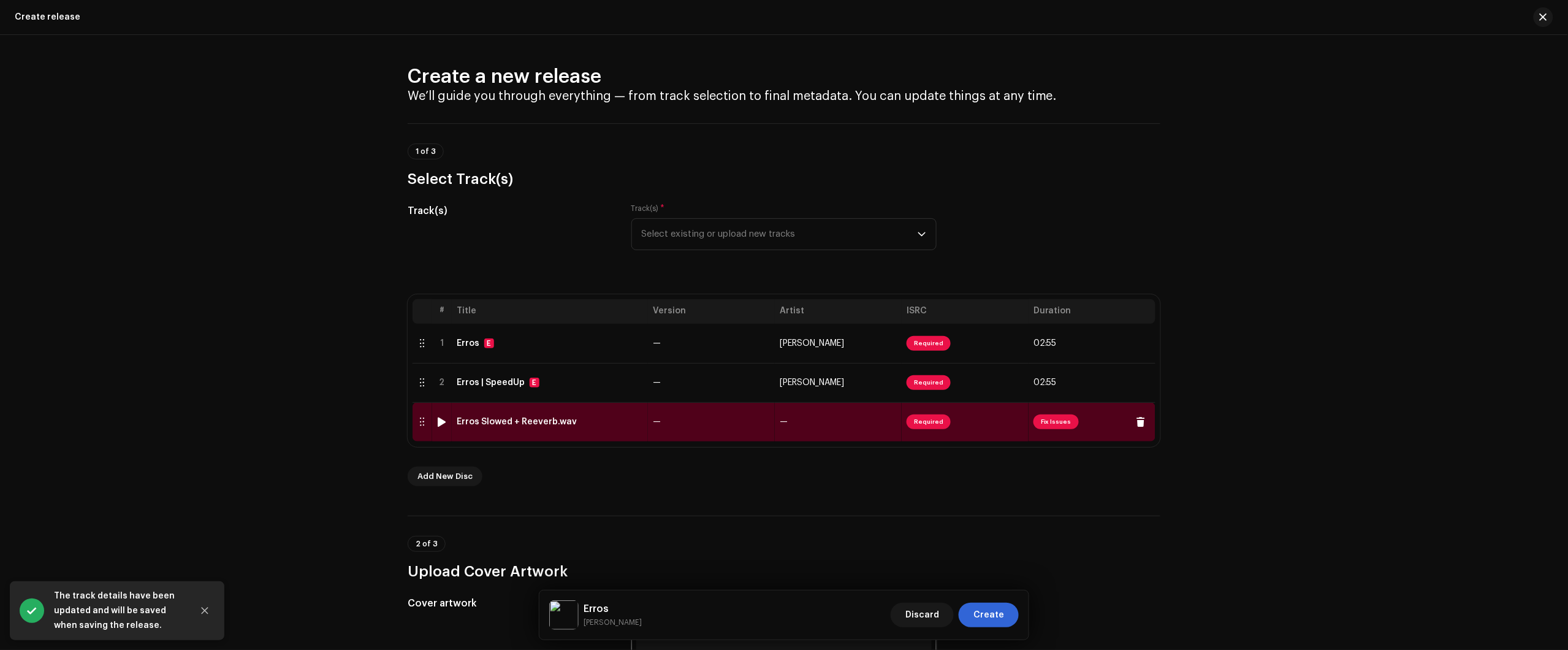
click at [632, 418] on div "Erros Slowed + Reeverb.wav" at bounding box center [549, 422] width 186 height 10
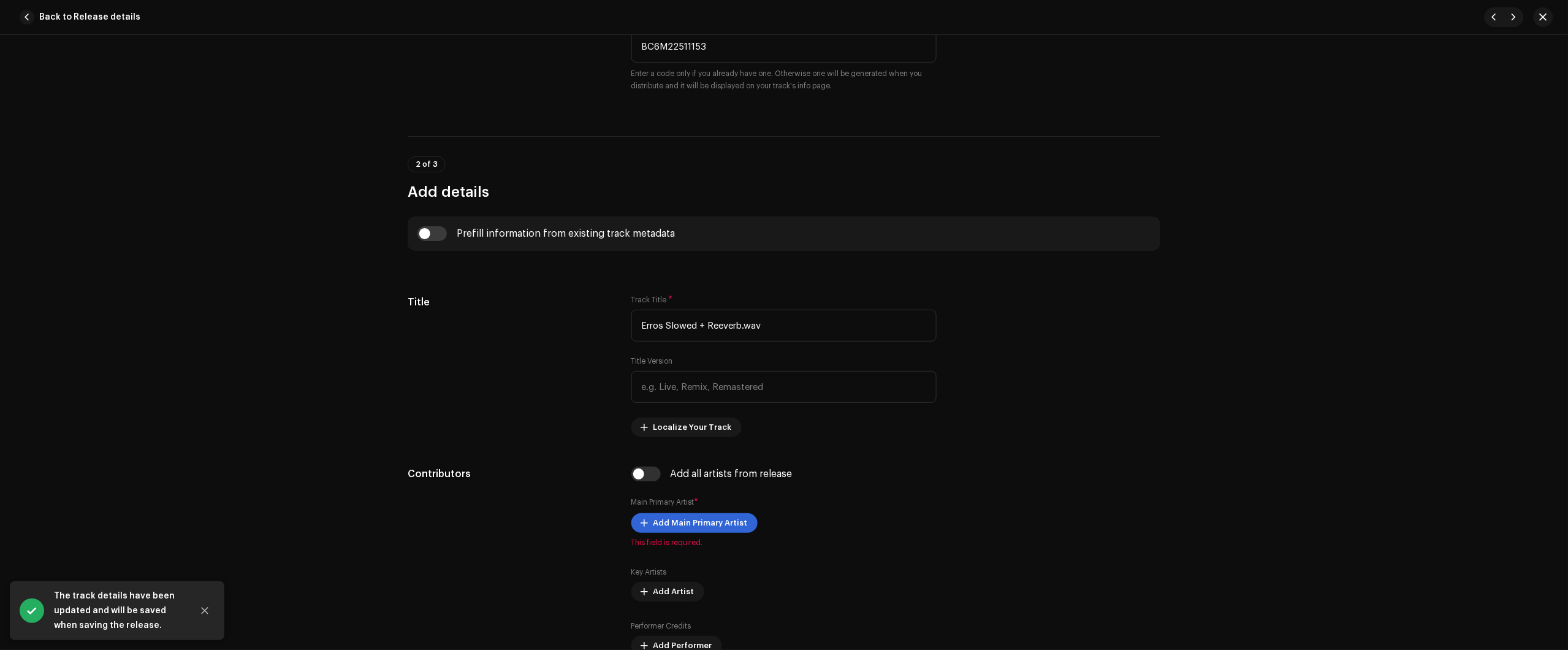
scroll to position [383, 0]
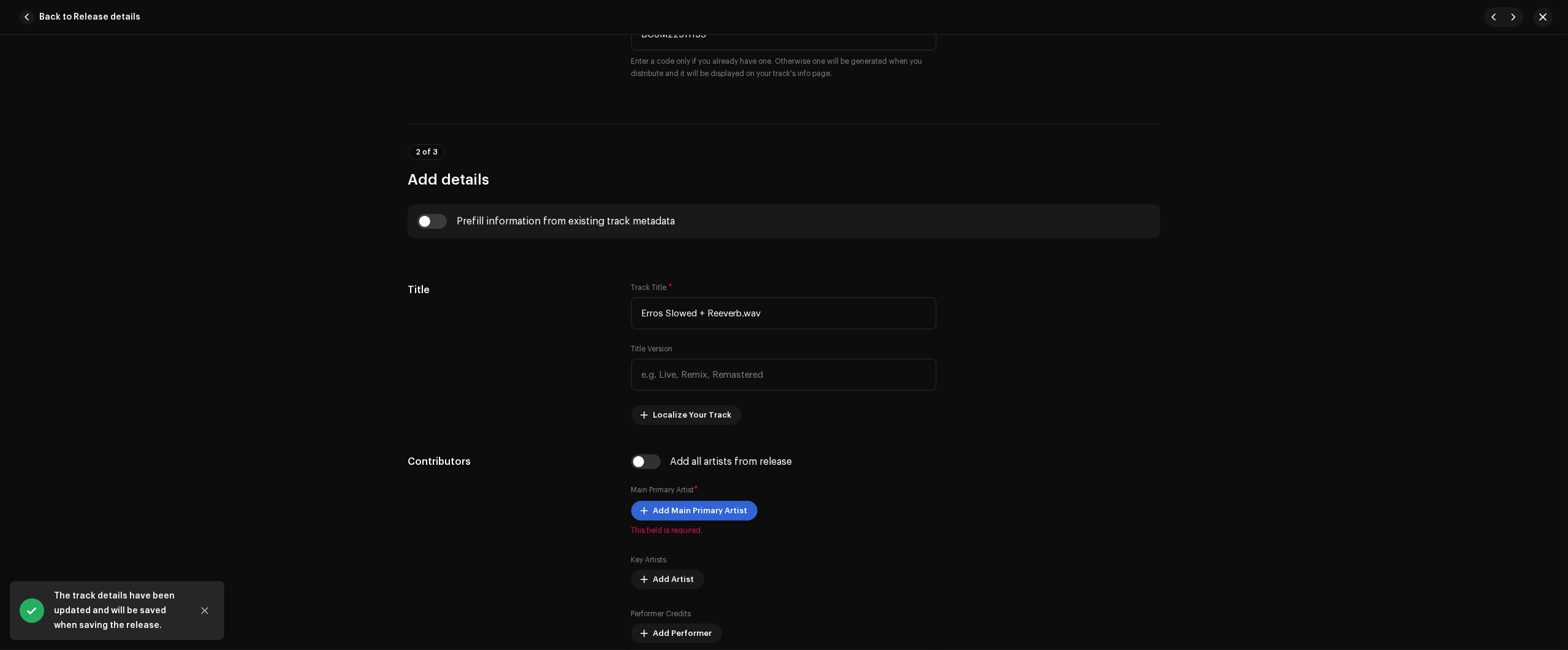
click at [456, 224] on div "Prefill information from existing track metadata" at bounding box center [565, 221] width 218 height 10
click at [430, 224] on input "checkbox" at bounding box center [432, 222] width 29 height 15
checkbox input "true"
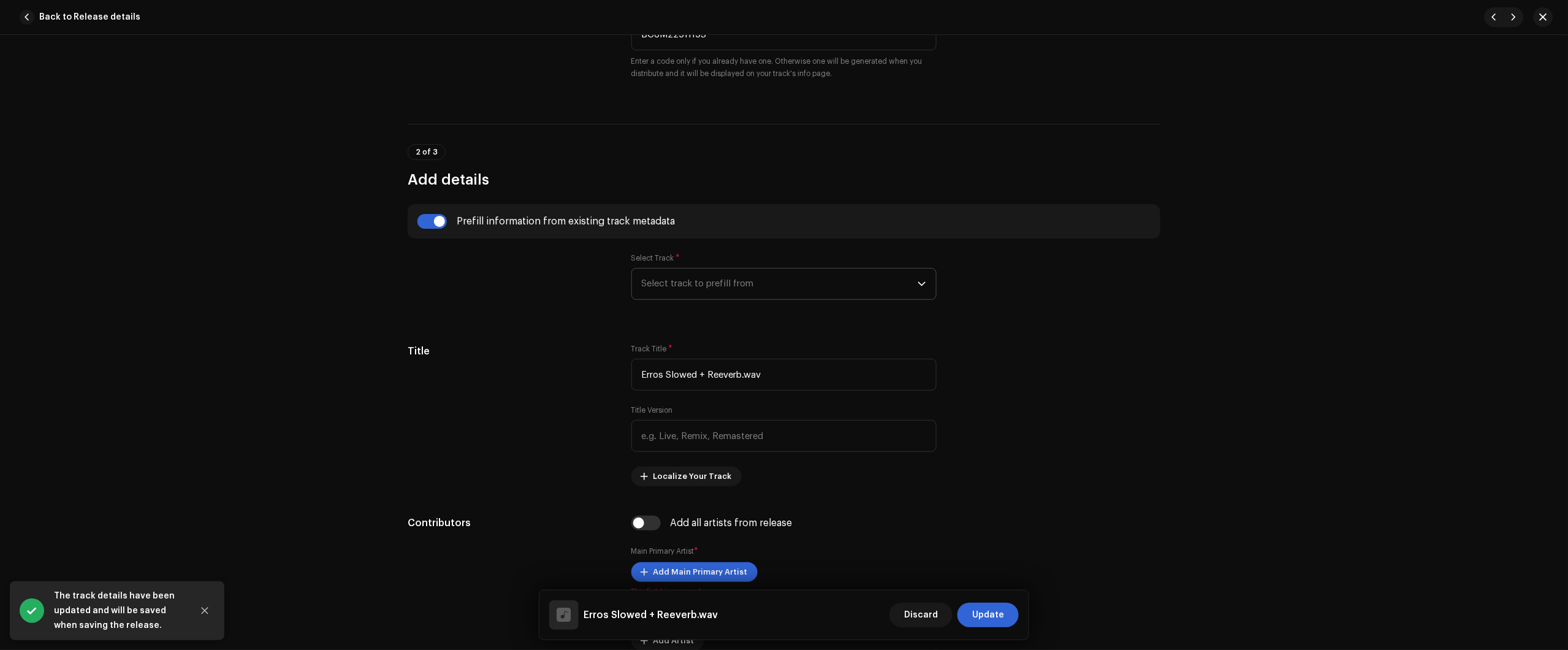
click at [688, 280] on span "Select track to prefill from" at bounding box center [780, 284] width 276 height 31
click at [731, 322] on div "01 Erros" at bounding box center [784, 318] width 284 height 15
type input "Erros"
radio input "true"
type input "Júlio dos Santos Galhego Aguiar"
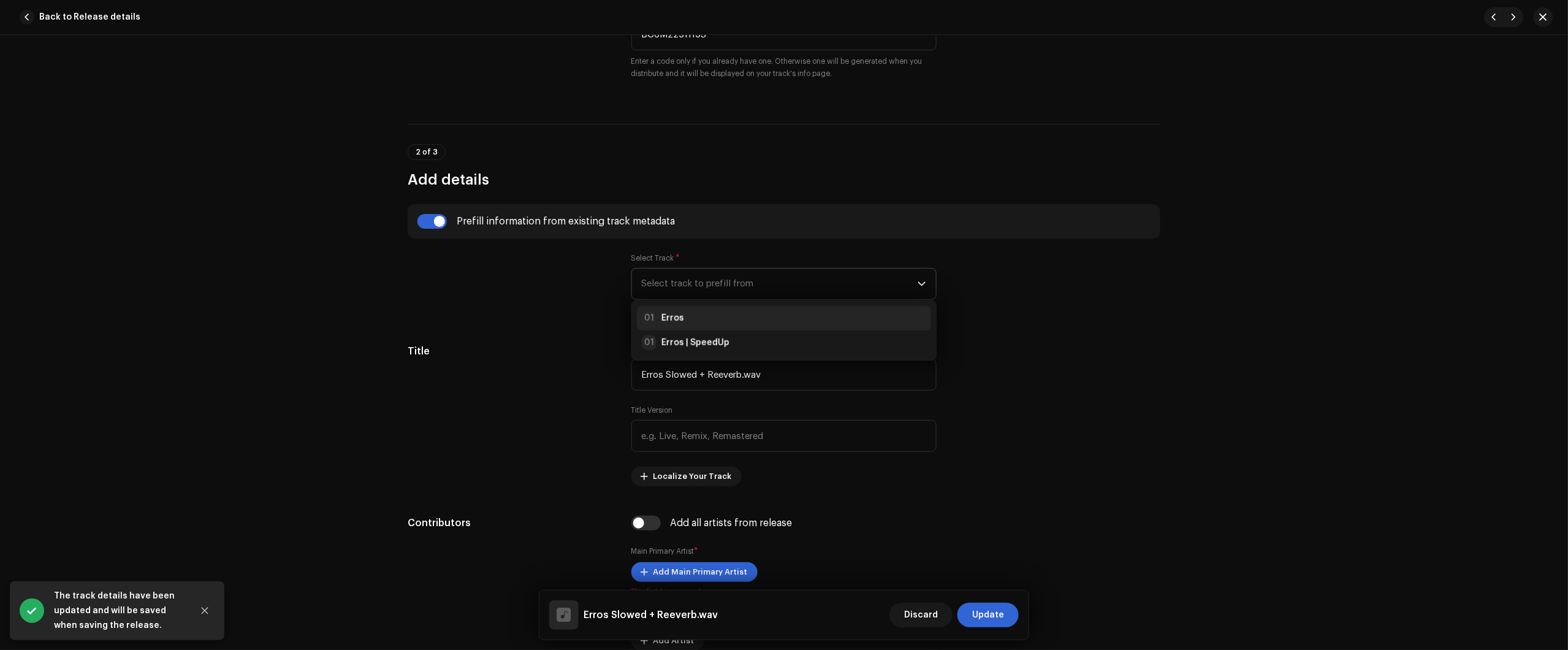
checkbox input "true"
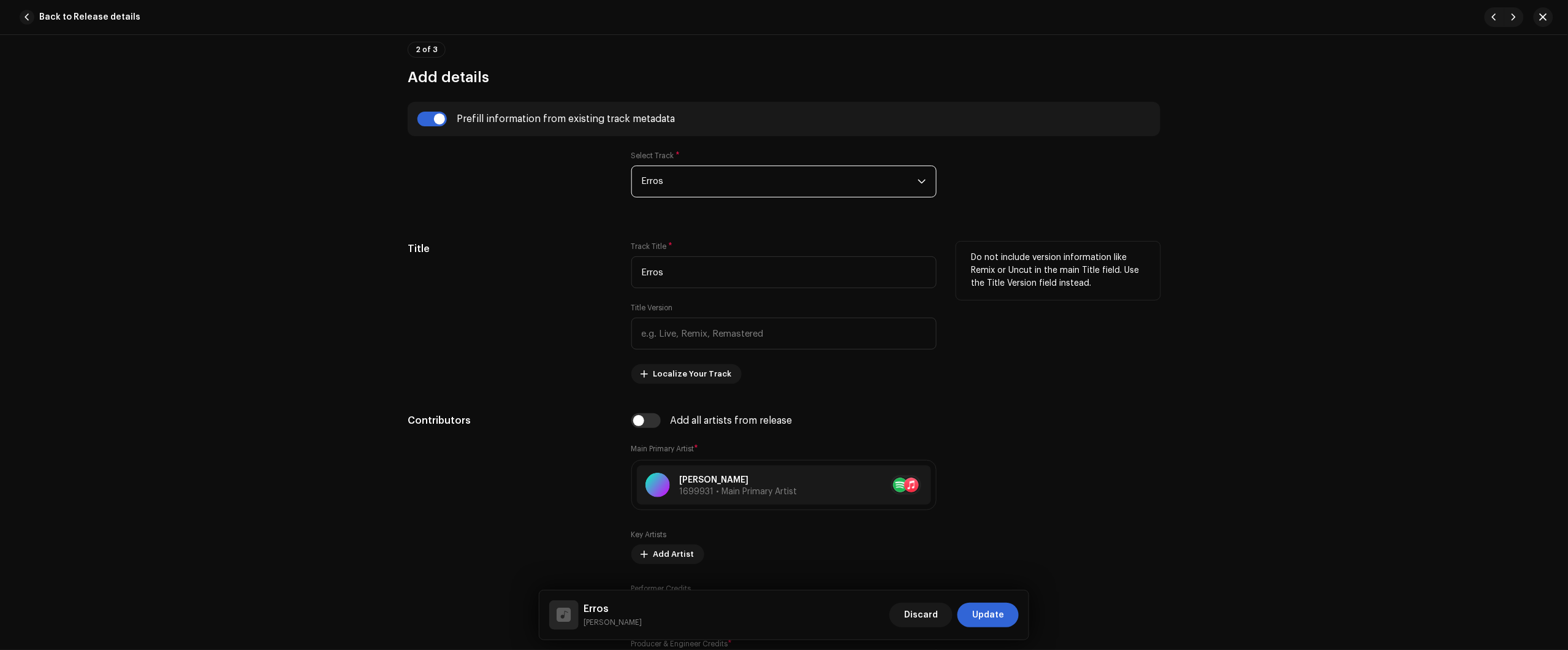
scroll to position [536, 0]
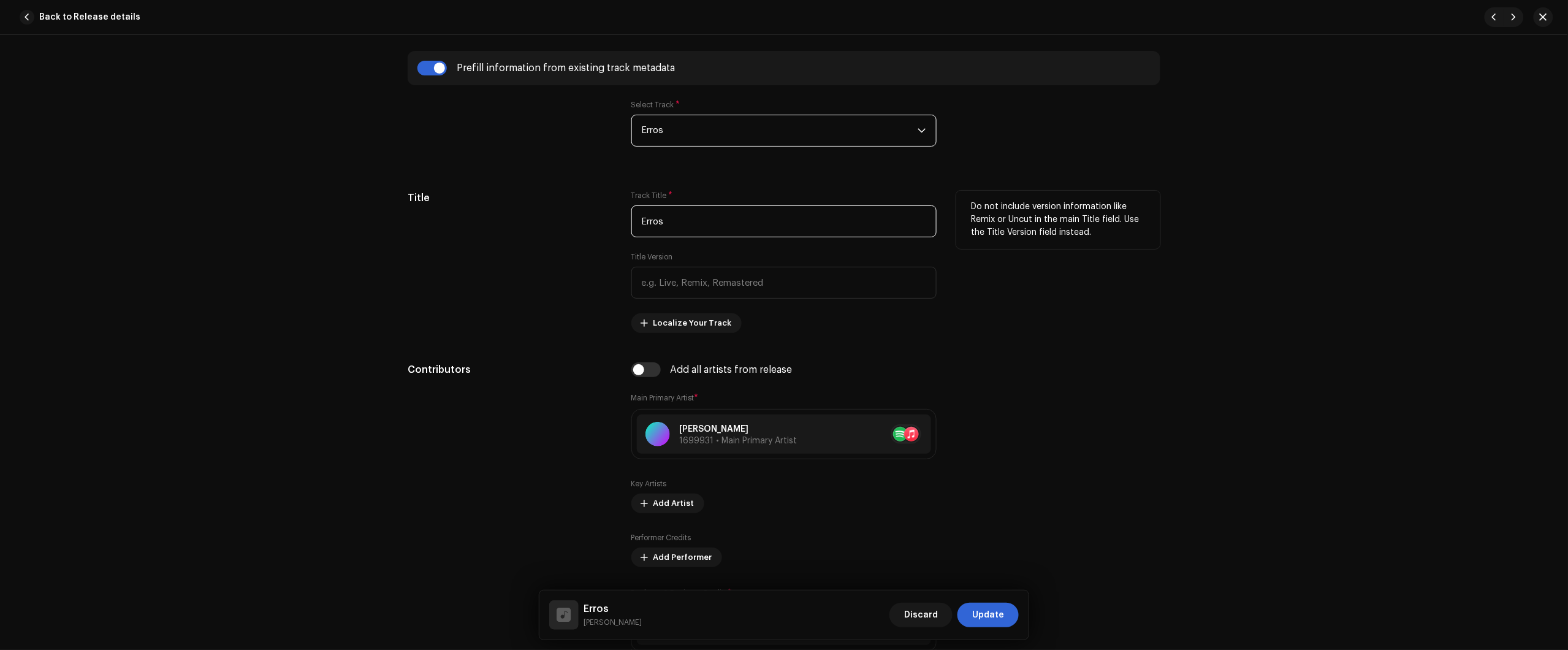
drag, startPoint x: 667, startPoint y: 216, endPoint x: 499, endPoint y: 225, distance: 168.2
click at [622, 220] on div "Title Track Title * Erros Title Version Localize Your Track Do not include vers…" at bounding box center [784, 262] width 753 height 142
paste input "| Slowed + Reeverb"
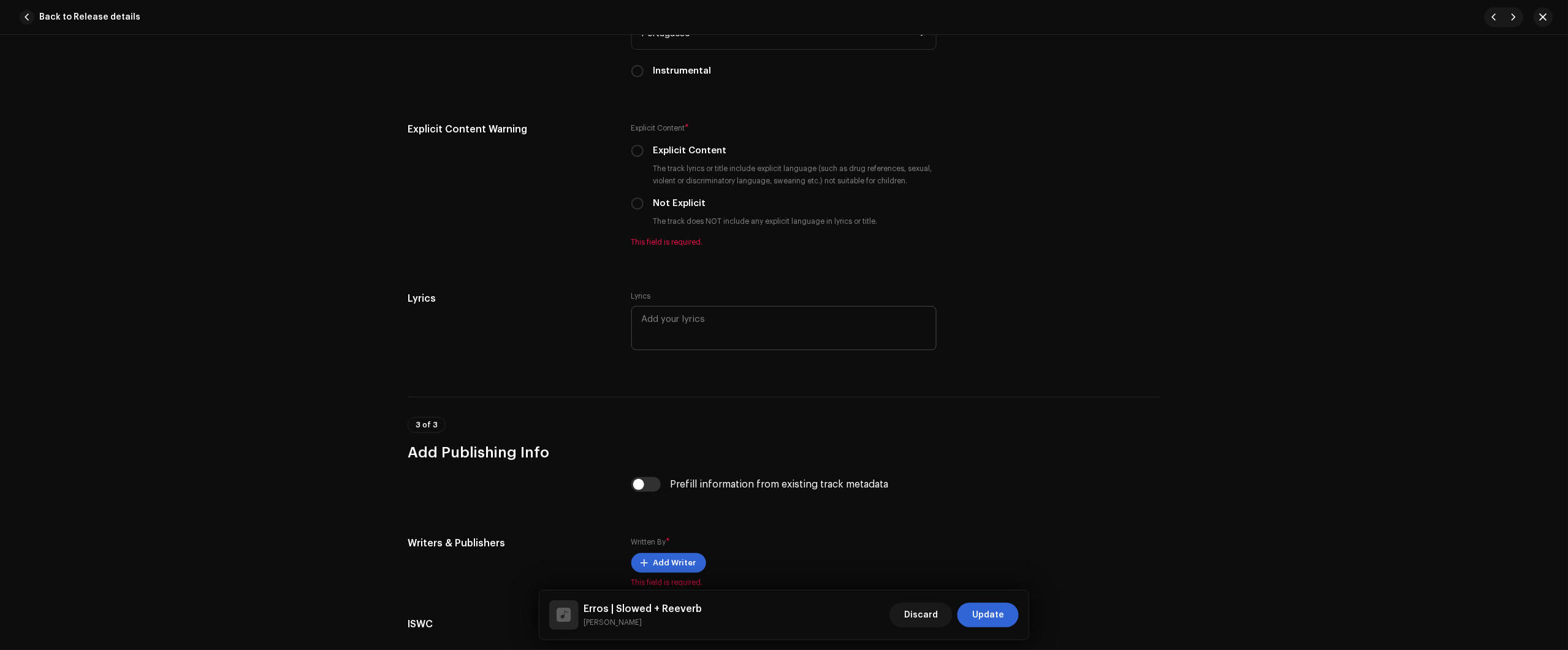
scroll to position [2222, 0]
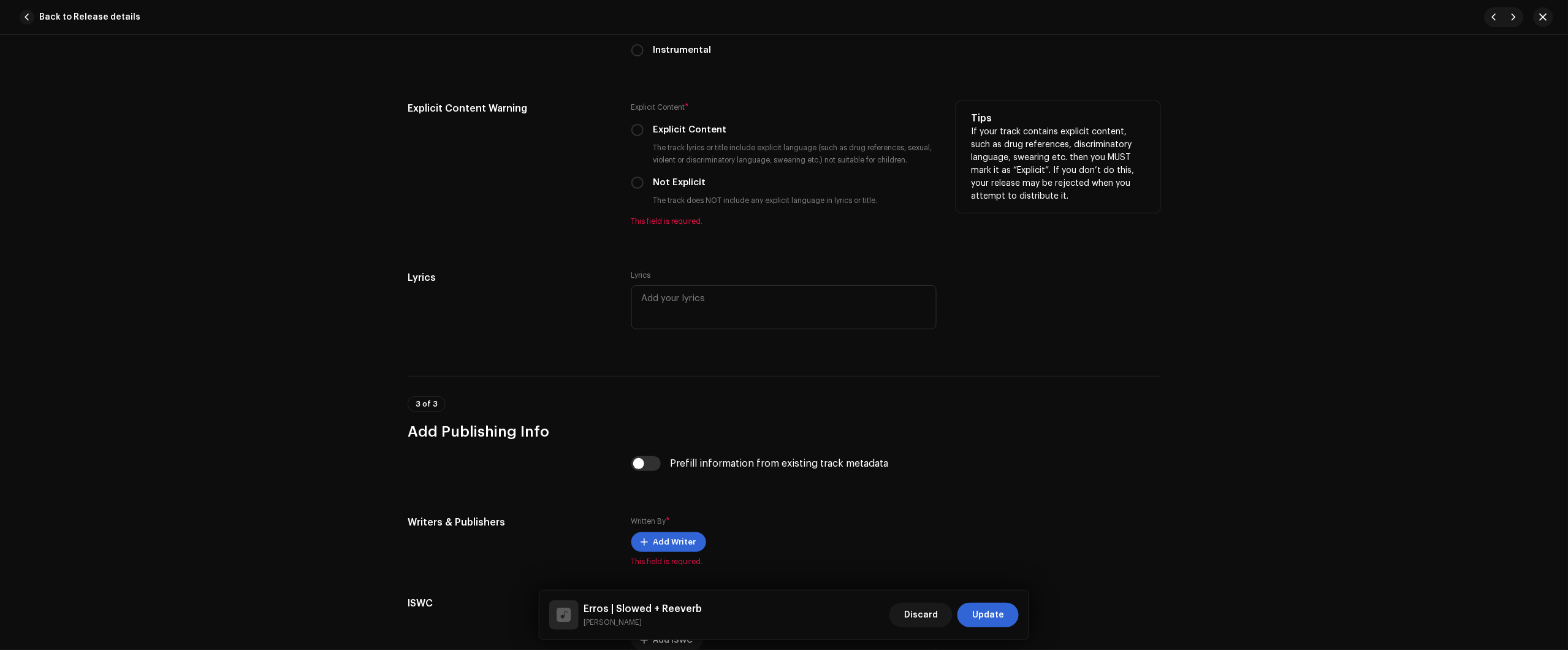
type input "Erros | Slowed + Reeverb"
click at [682, 126] on label "Explicit Content" at bounding box center [690, 130] width 74 height 13
click at [644, 126] on input "Explicit Content" at bounding box center [637, 130] width 12 height 12
radio input "true"
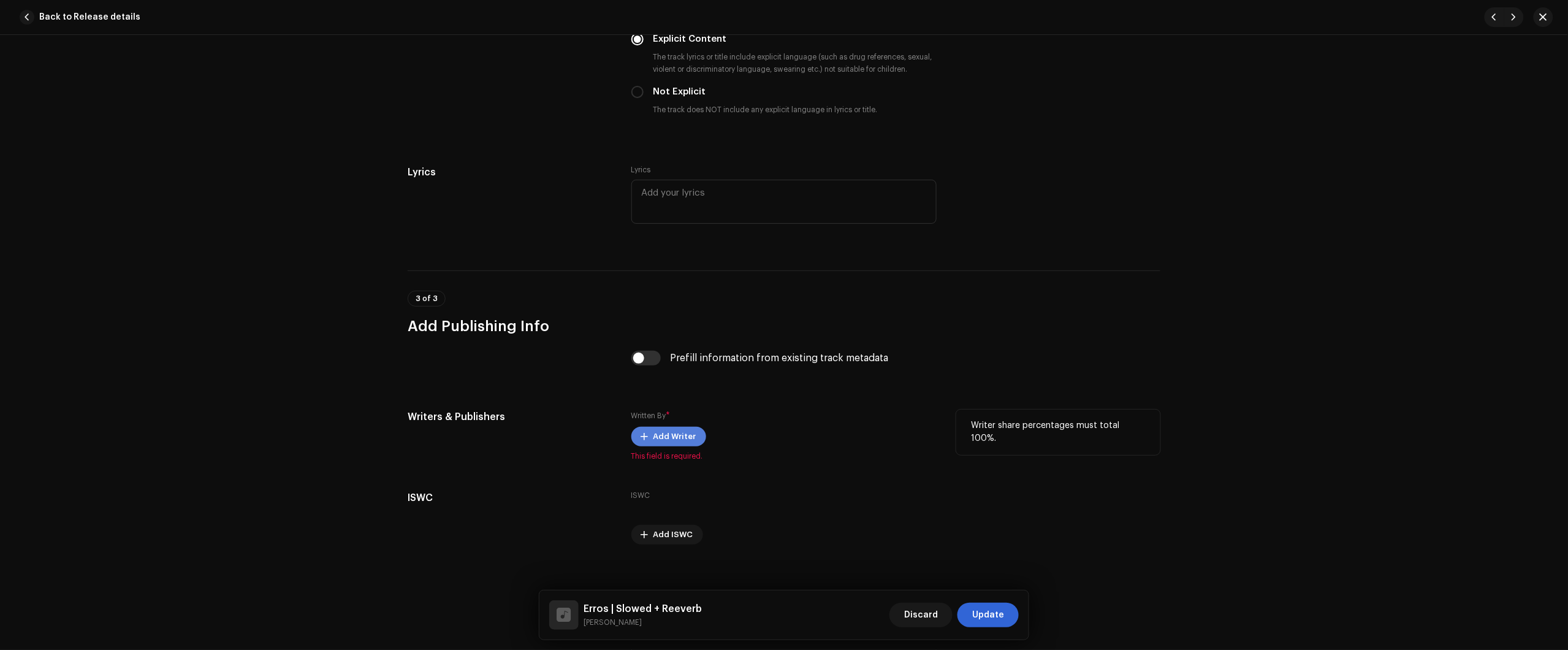
scroll to position [2327, 0]
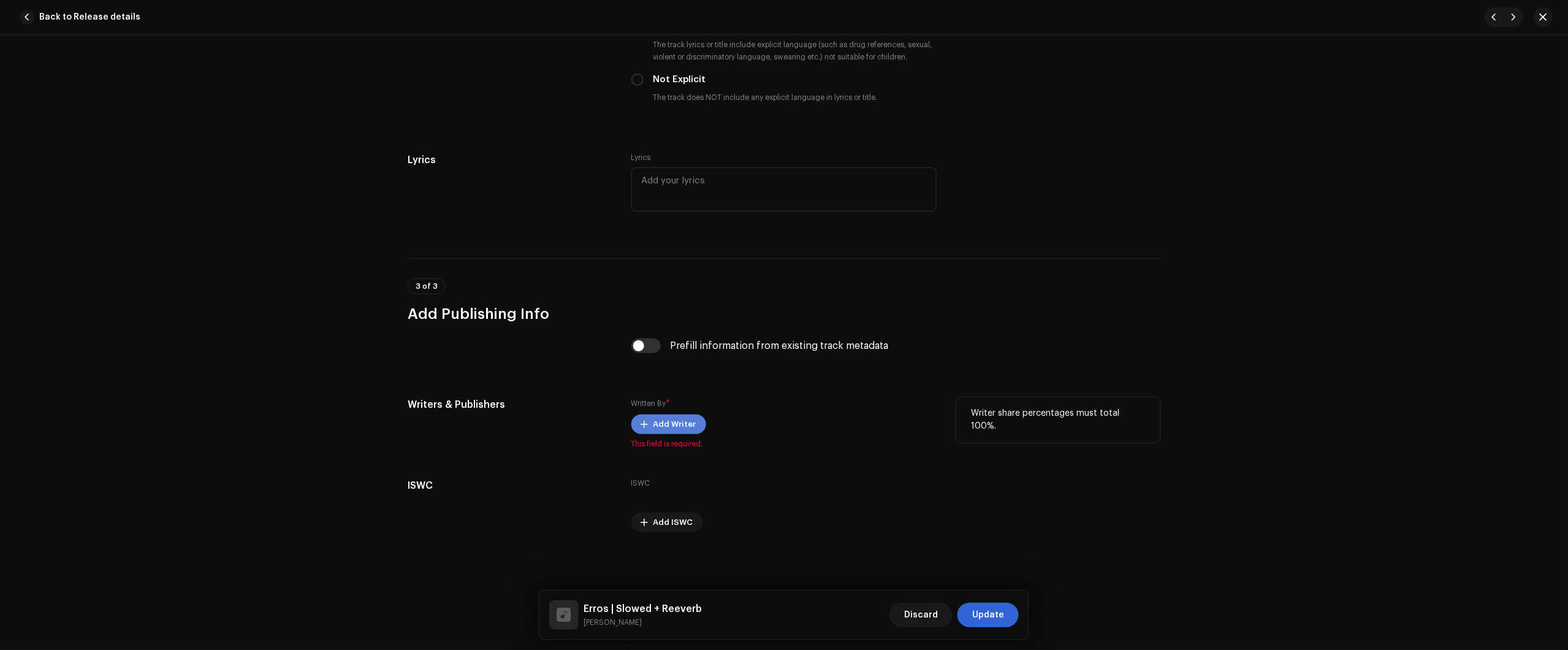
click at [667, 426] on span "Add Writer" at bounding box center [675, 424] width 43 height 25
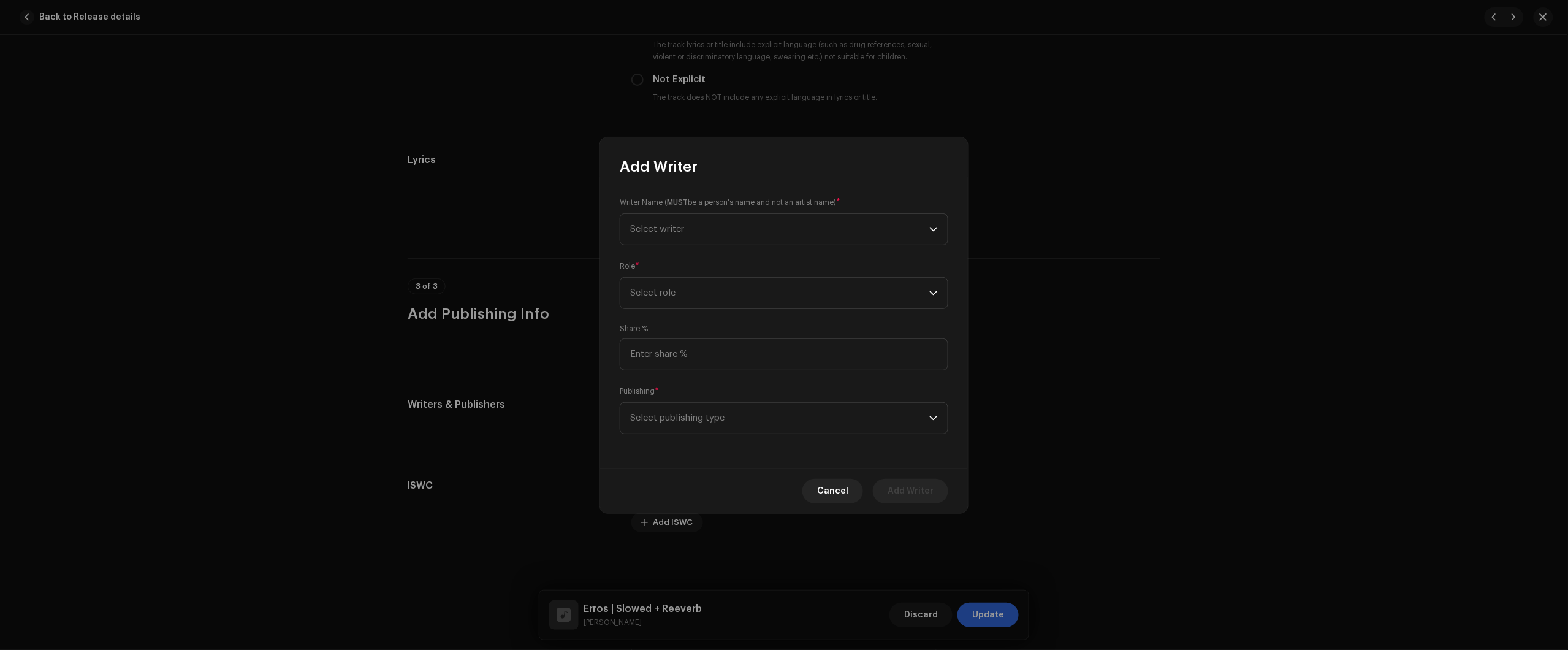
click at [762, 313] on div "Writer Name ( MUST be a person's name and not an artist name) * Select writer R…" at bounding box center [784, 323] width 368 height 292
drag, startPoint x: 755, startPoint y: 218, endPoint x: 752, endPoint y: 241, distance: 23.2
click at [755, 222] on span "Select writer" at bounding box center [780, 230] width 299 height 31
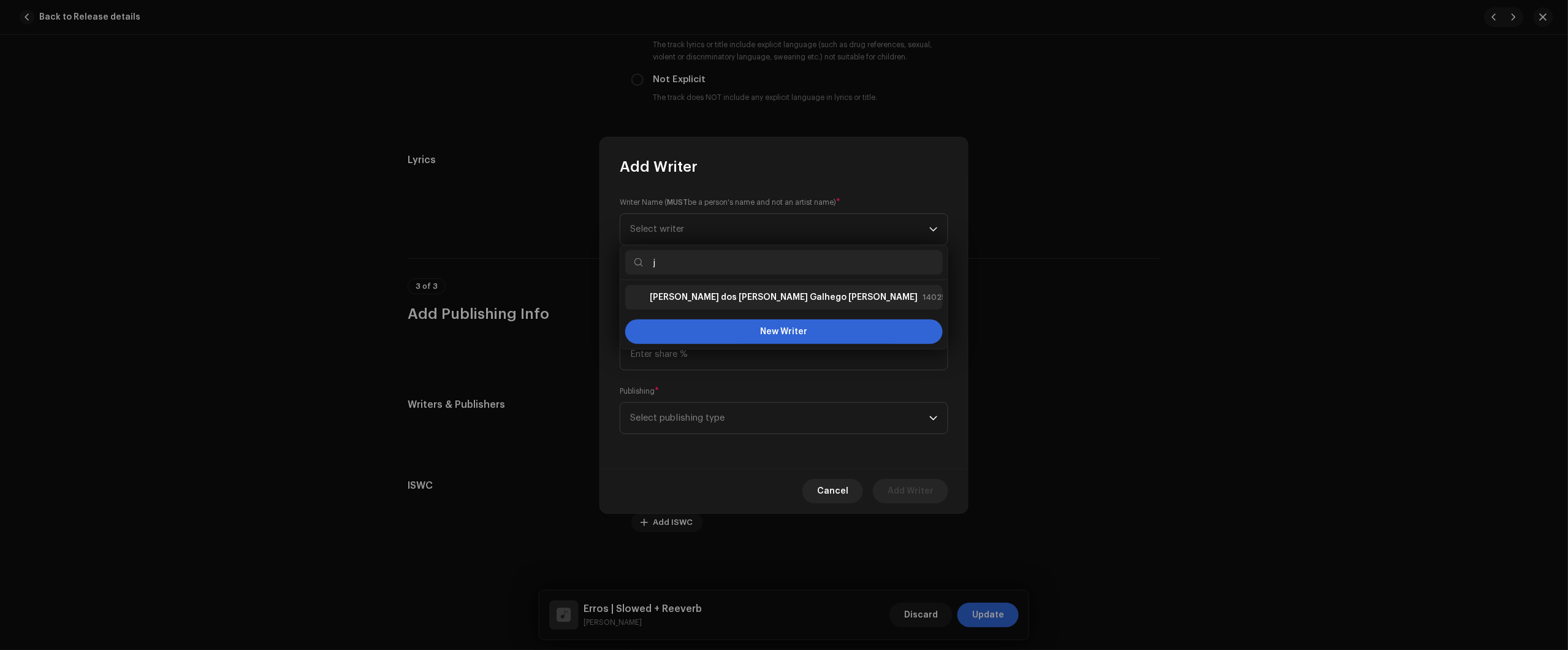
type input "j"
click at [718, 289] on li "Júlio dos Santos Galhego Aguiar 1402527" at bounding box center [784, 297] width 317 height 25
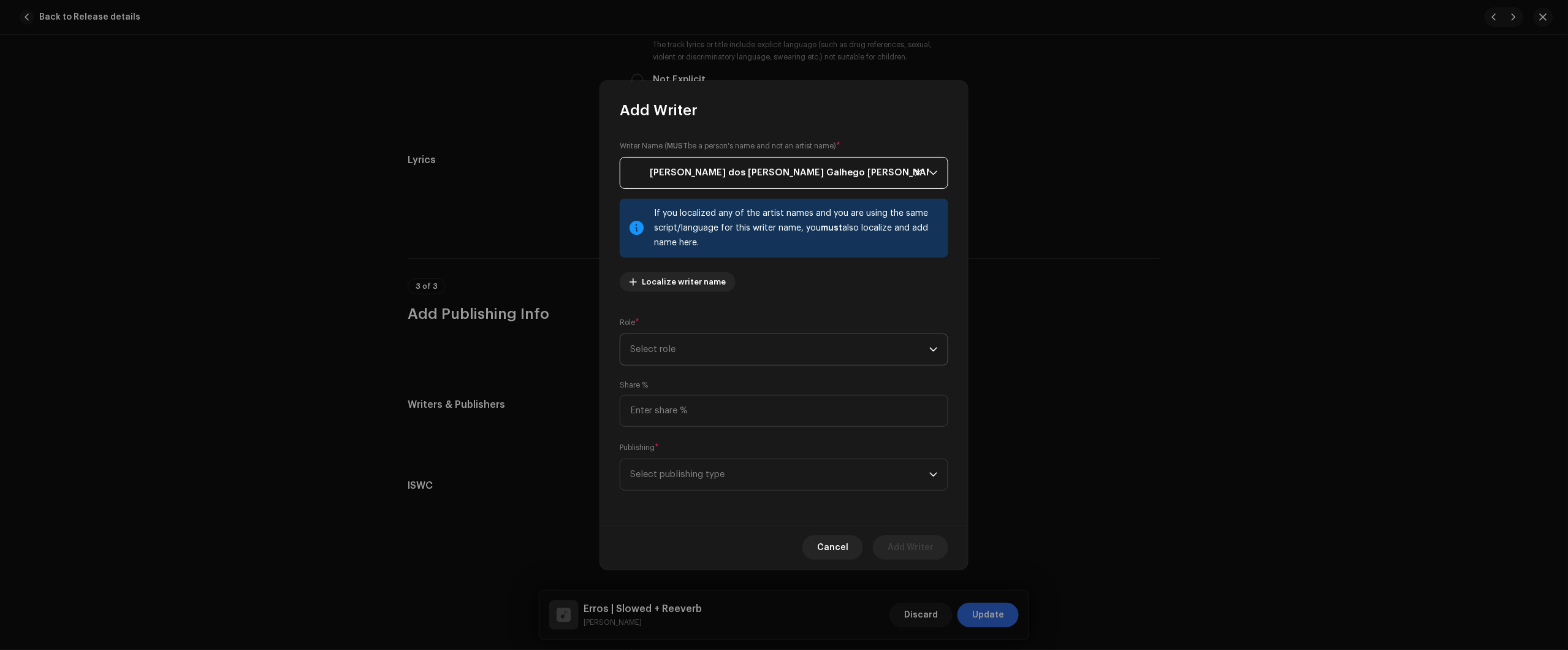
click at [708, 341] on span "Select role" at bounding box center [780, 349] width 299 height 31
click at [728, 456] on li "Composer & Lyricist" at bounding box center [784, 456] width 317 height 25
click at [736, 467] on span "Select publishing type" at bounding box center [780, 475] width 299 height 31
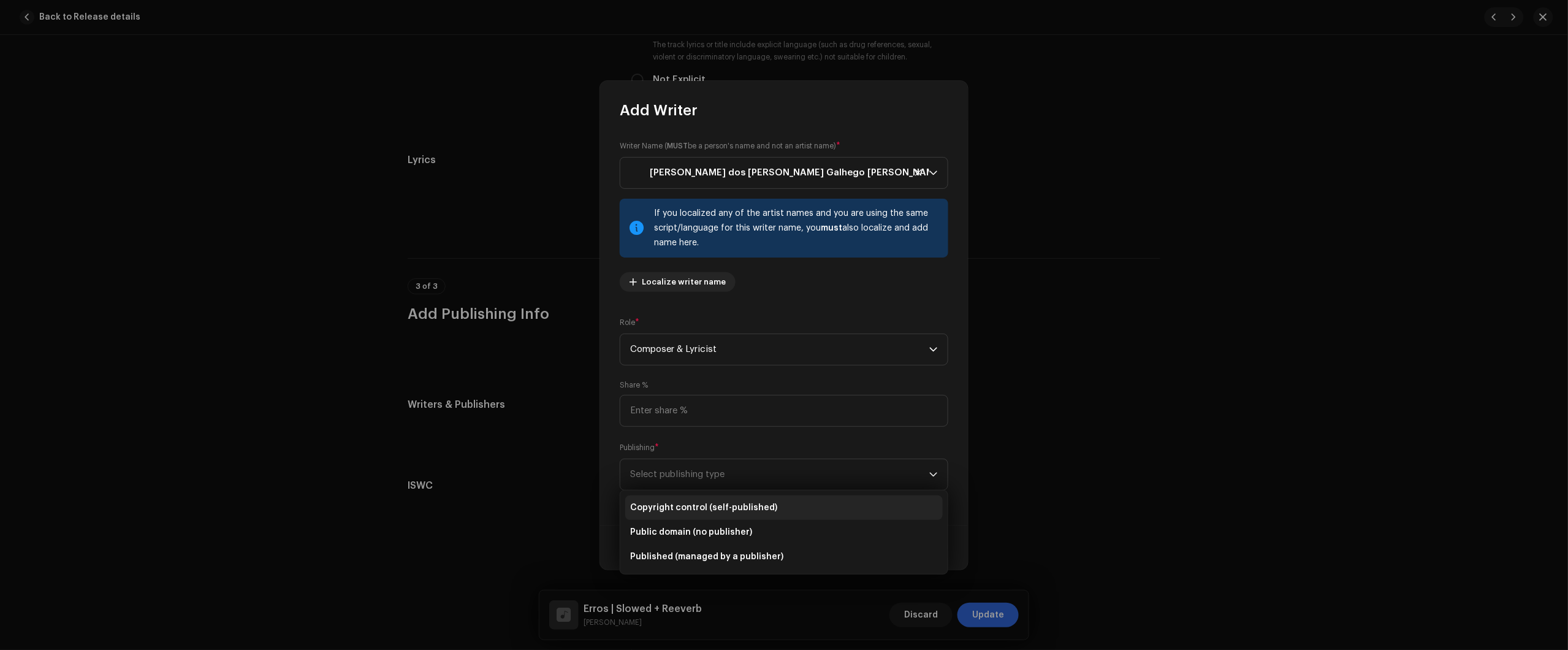
click at [740, 507] on span "Copyright control (self-published)" at bounding box center [704, 507] width 147 height 12
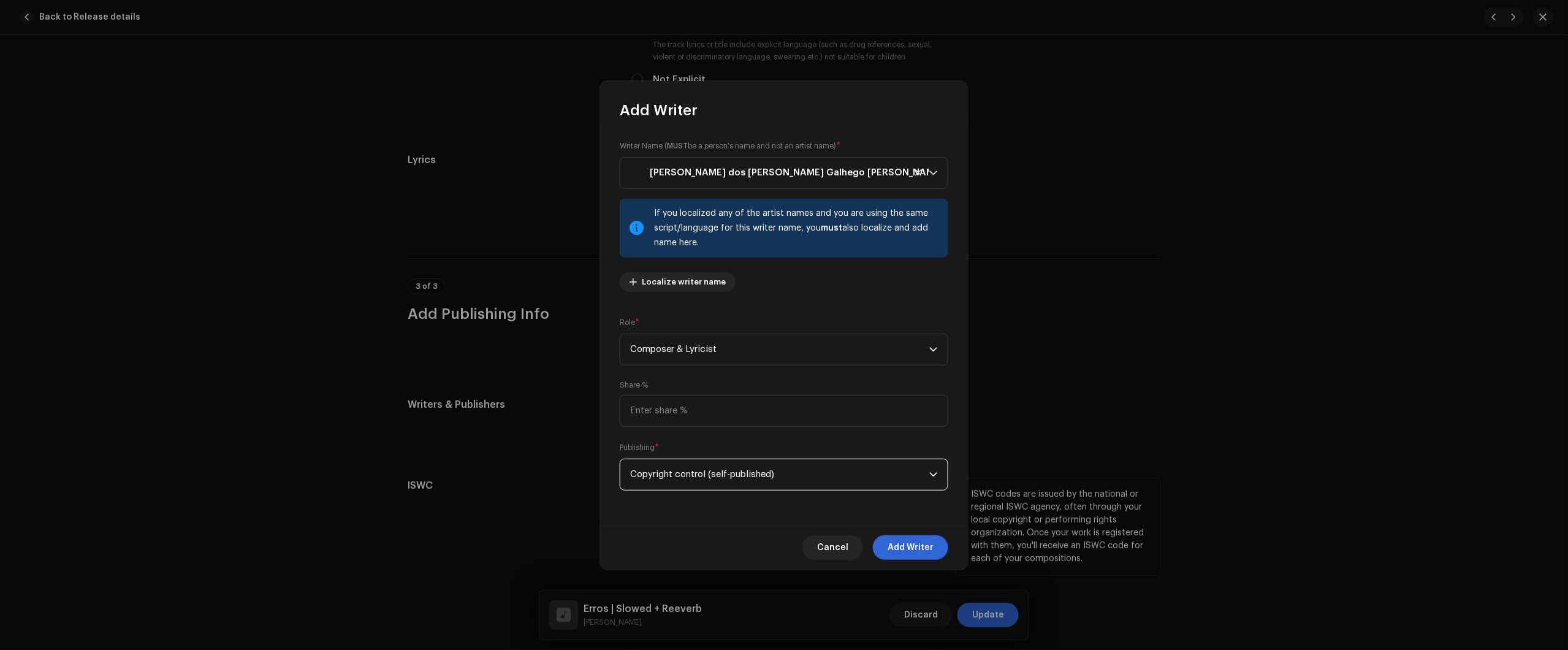
click at [903, 550] on span "Add Writer" at bounding box center [910, 548] width 46 height 25
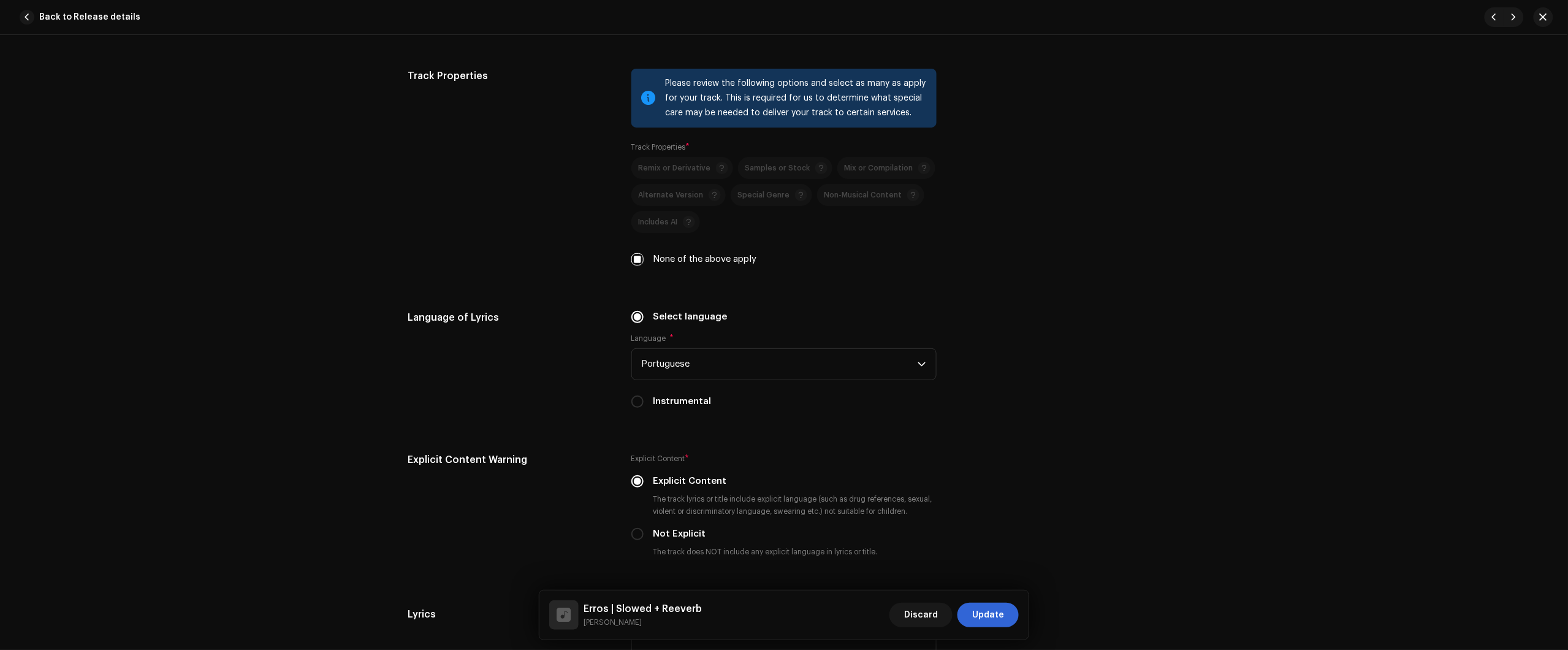
drag, startPoint x: 1009, startPoint y: 433, endPoint x: 1000, endPoint y: 434, distance: 9.1
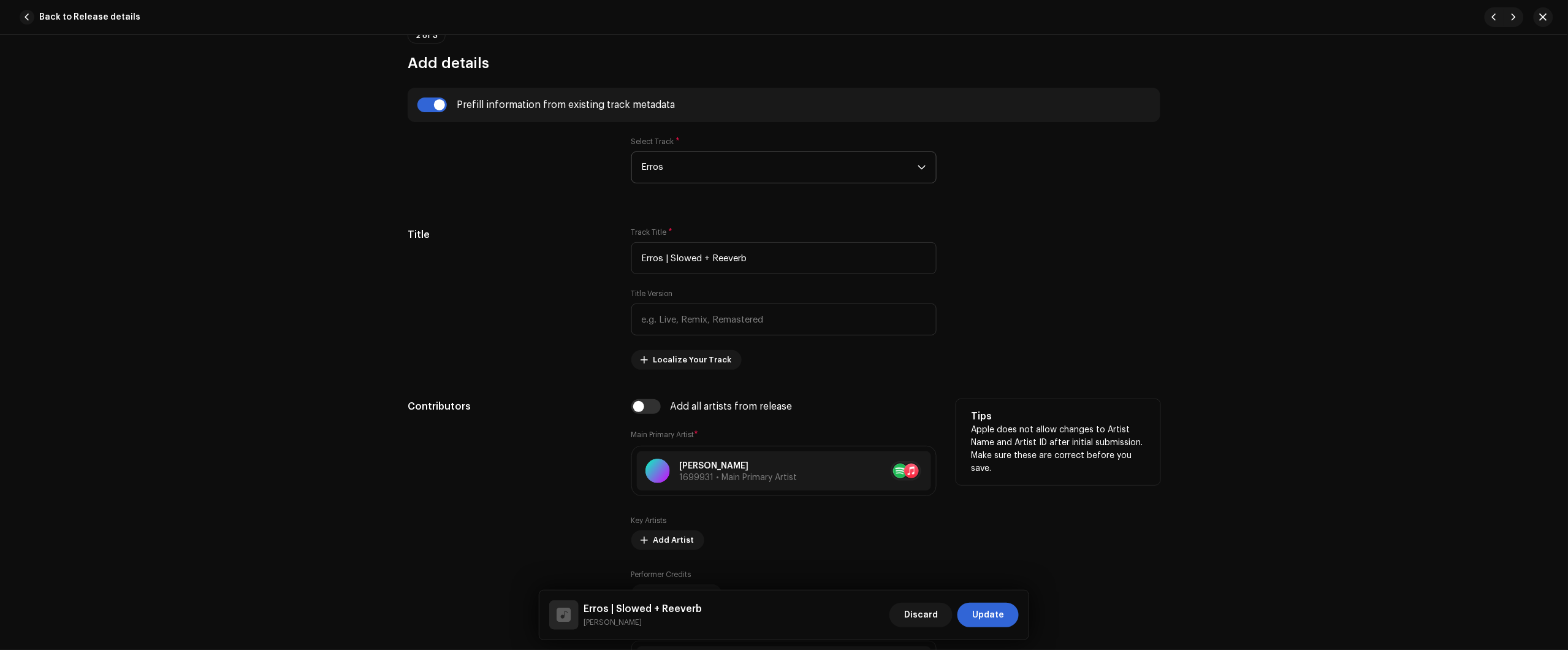
scroll to position [169, 0]
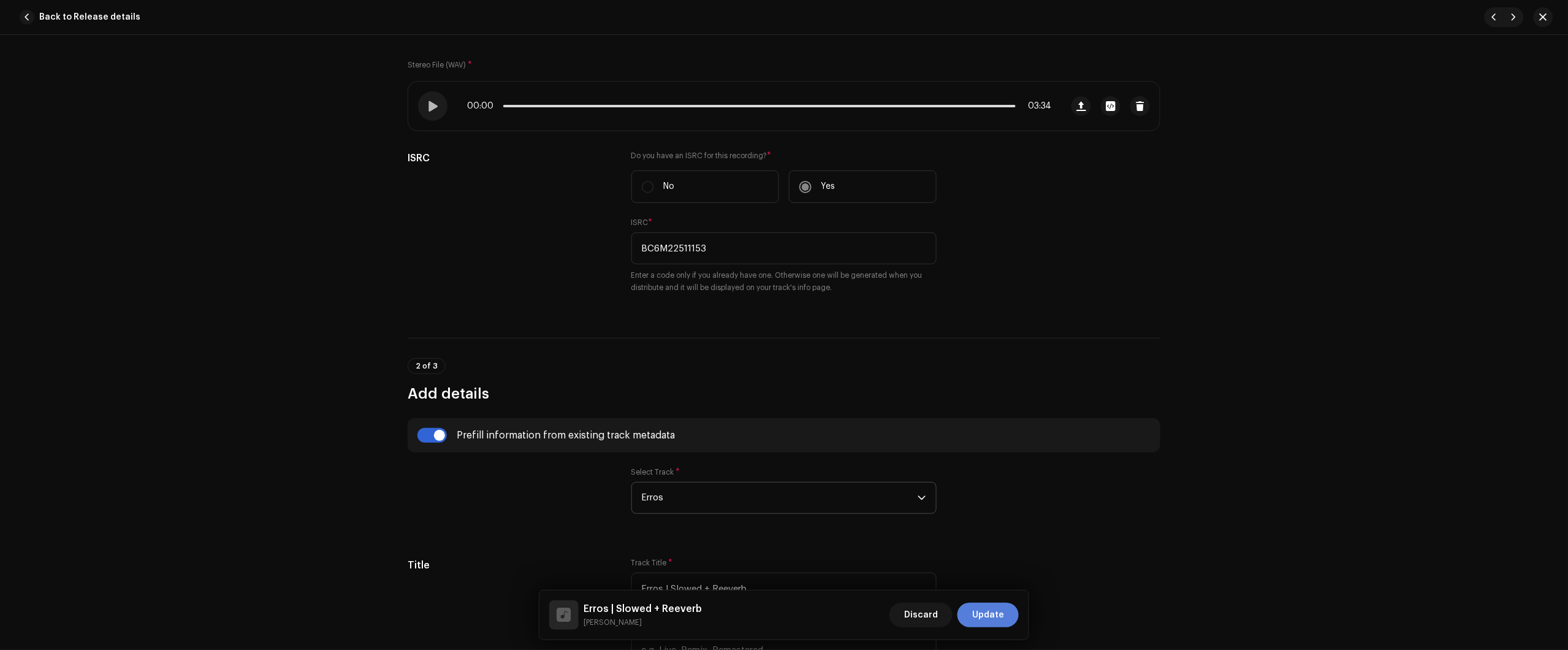
click at [991, 618] on span "Update" at bounding box center [988, 615] width 32 height 25
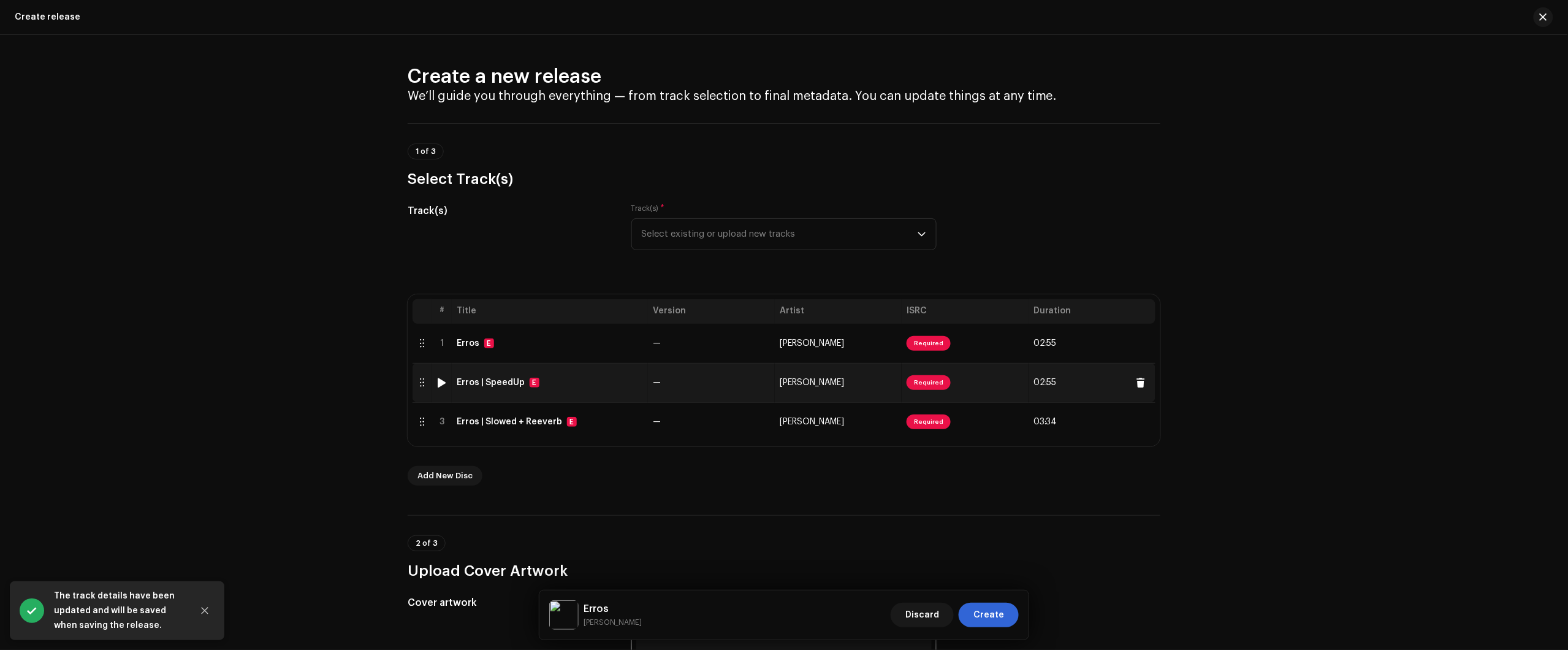
click at [572, 390] on td "Erros | SpeedUp E" at bounding box center [549, 382] width 196 height 39
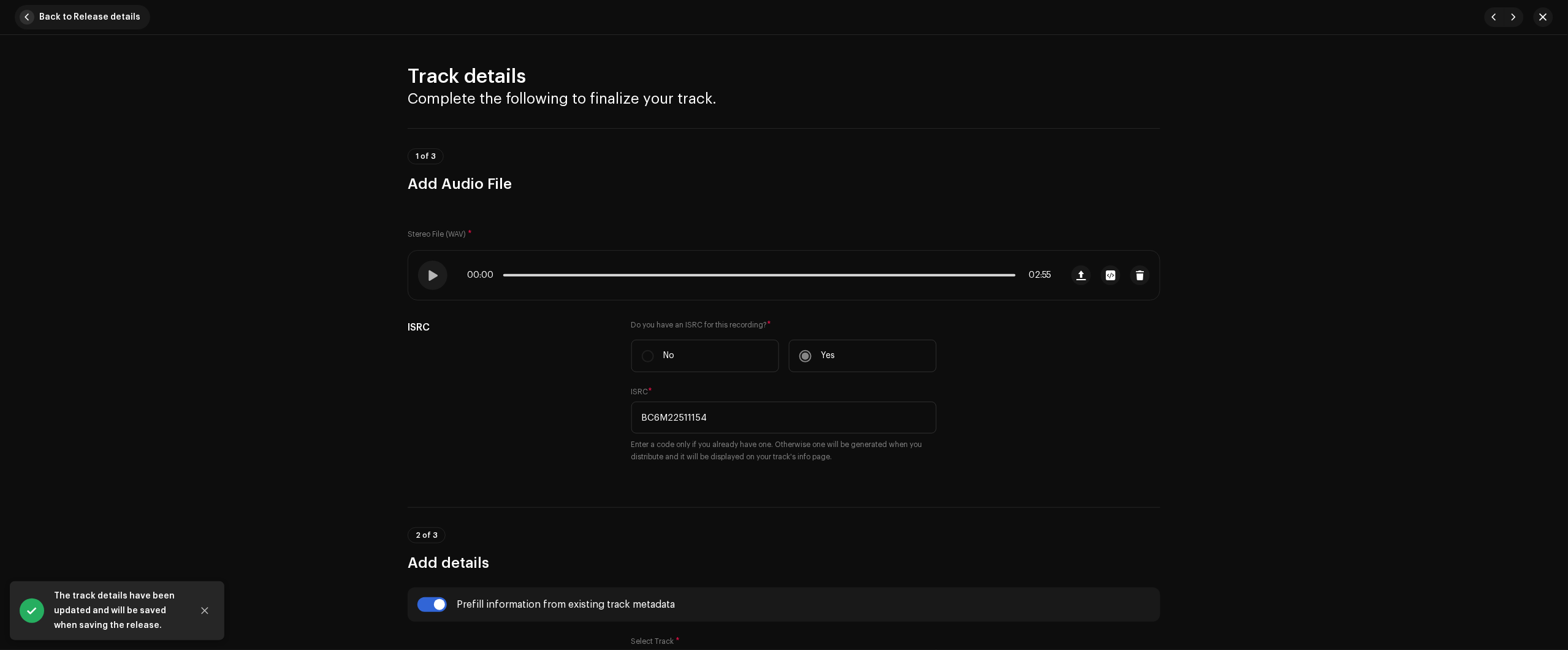
click at [92, 27] on span "Back to Release details" at bounding box center [90, 17] width 101 height 25
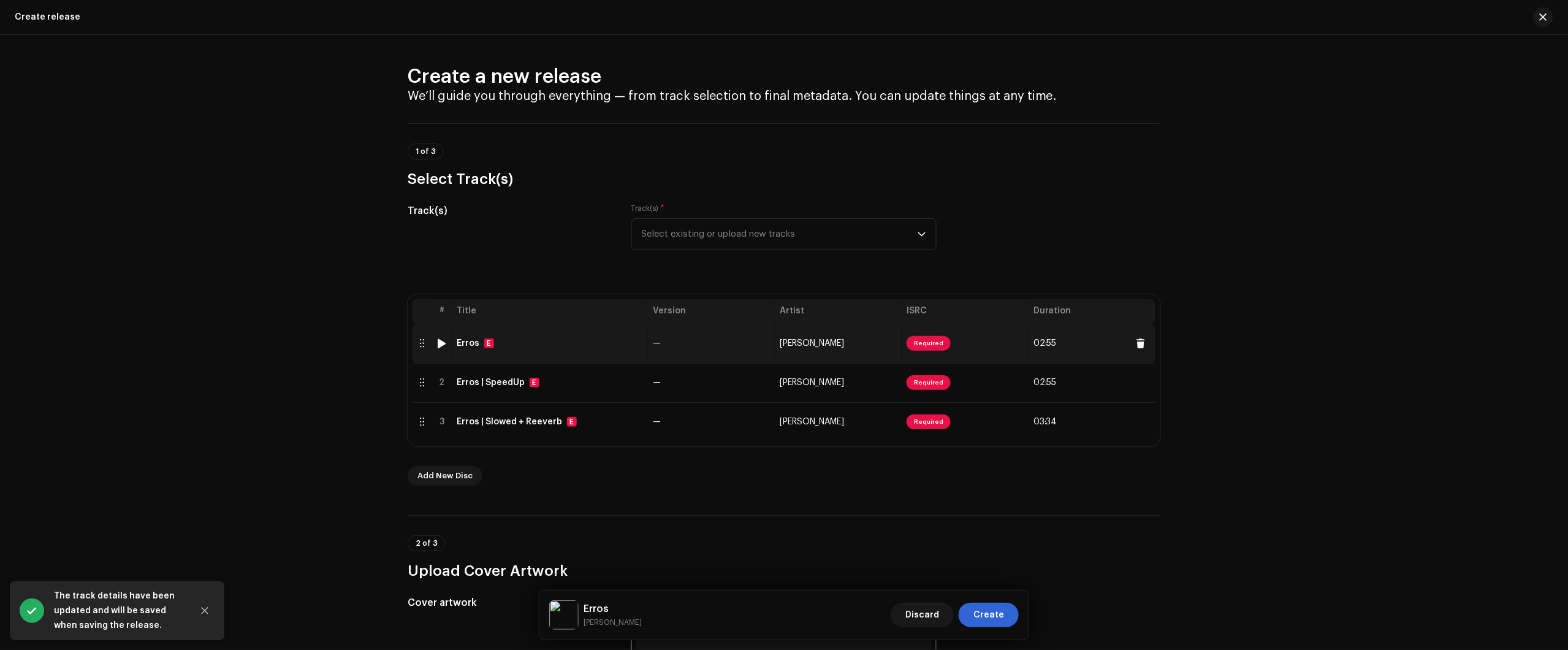
click at [578, 335] on td "Erros E" at bounding box center [549, 343] width 196 height 39
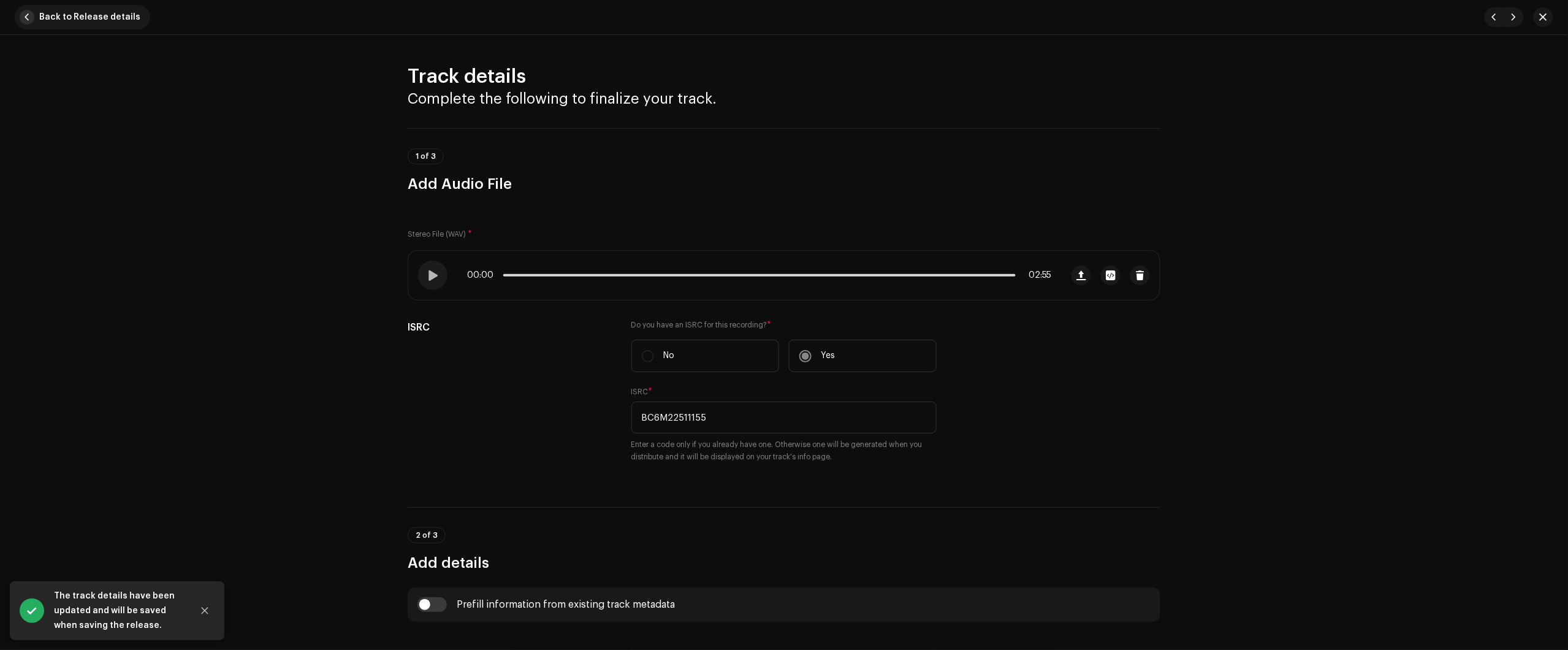
click at [99, 22] on span "Back to Release details" at bounding box center [90, 17] width 101 height 25
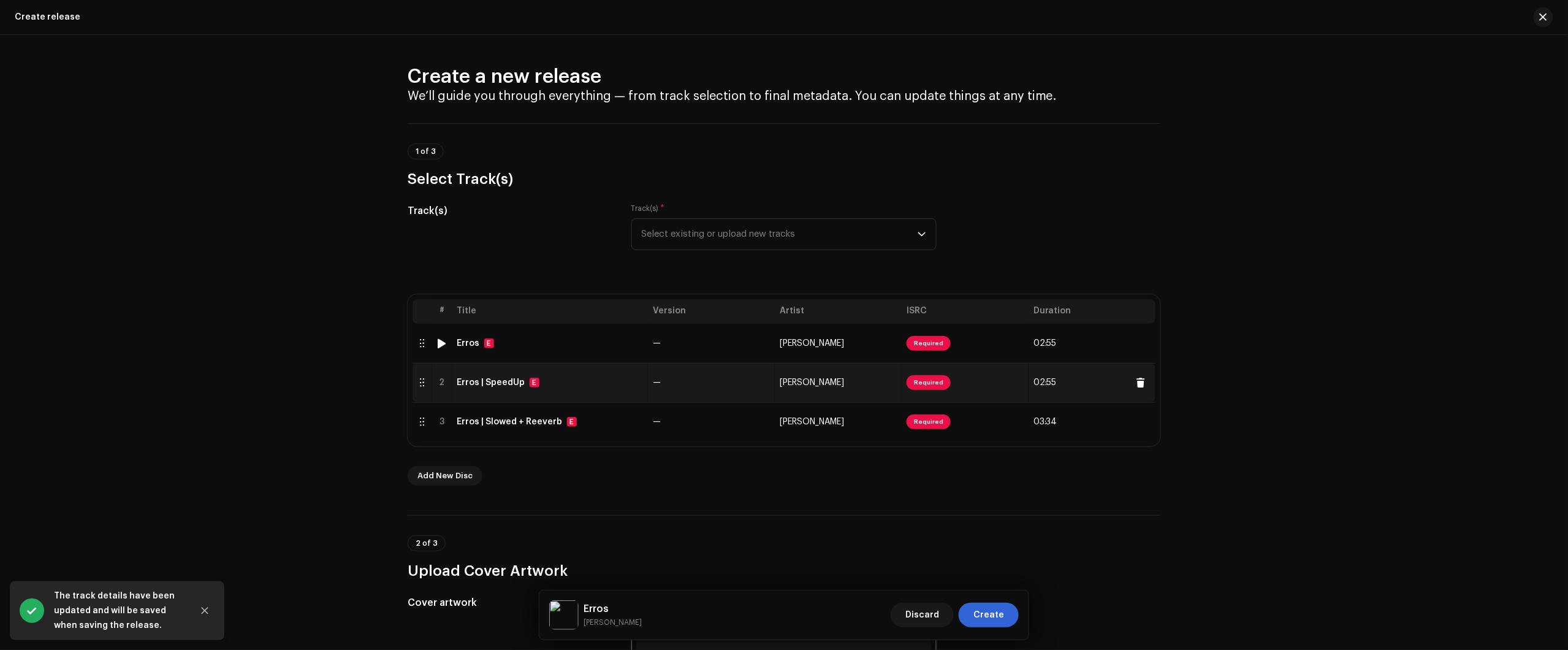
click at [570, 376] on td "Erros | SpeedUp E" at bounding box center [549, 382] width 196 height 39
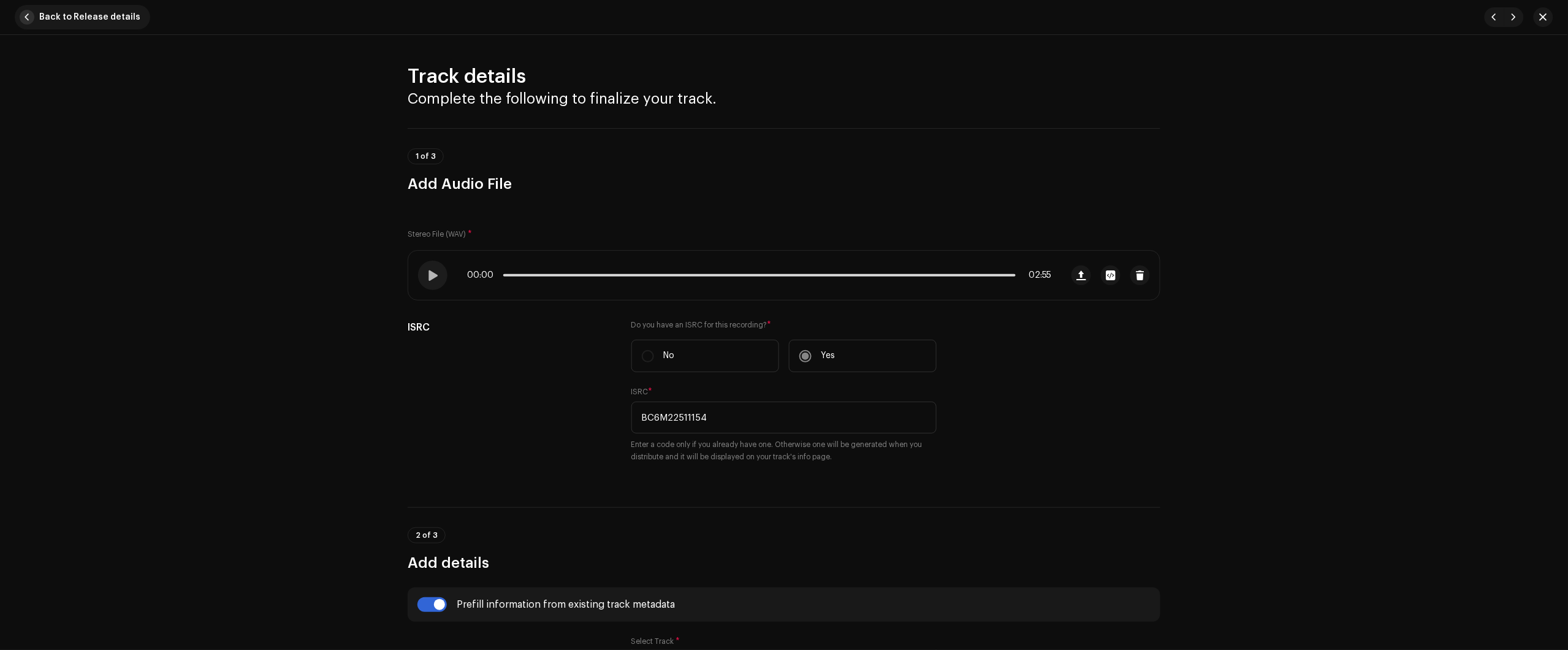
click at [96, 15] on span "Back to Release details" at bounding box center [90, 17] width 101 height 25
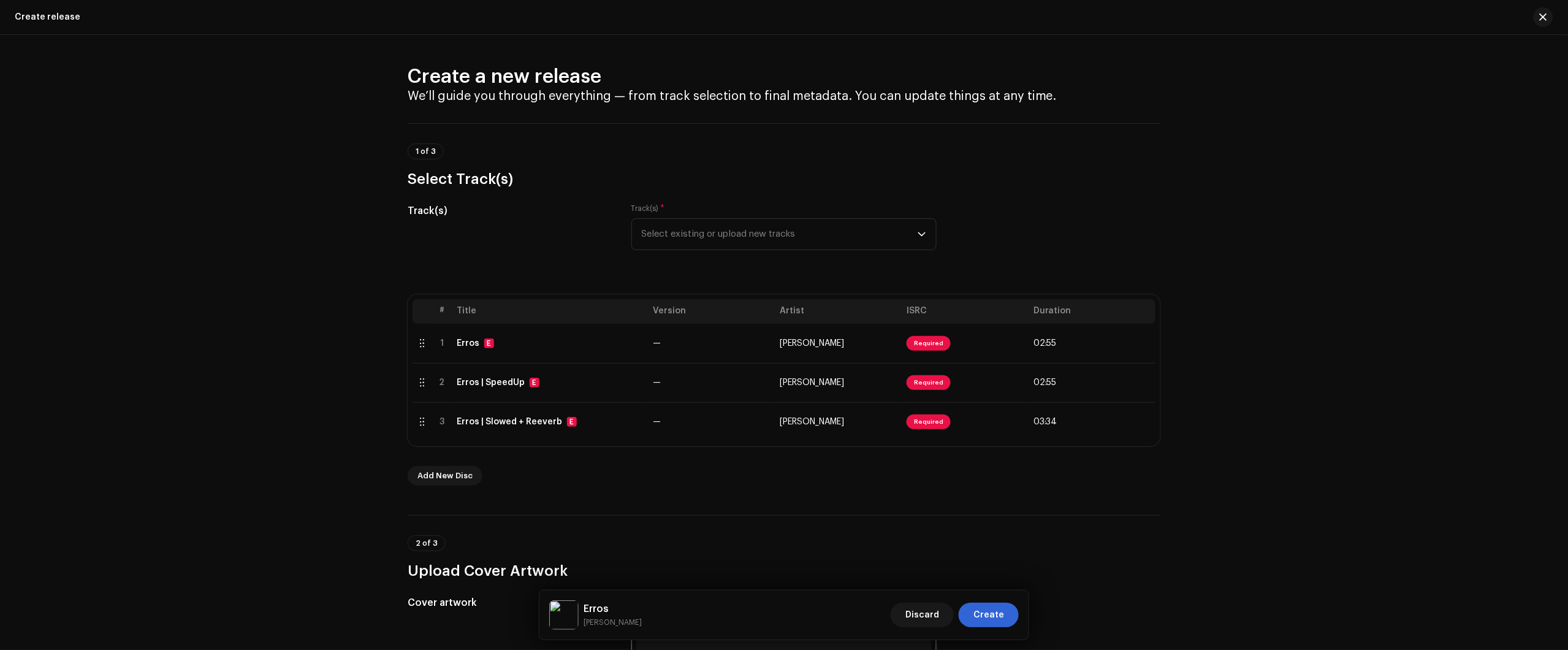
click at [1340, 206] on div "Create a new release We’ll guide you through everything — from track selection …" at bounding box center [784, 342] width 1568 height 615
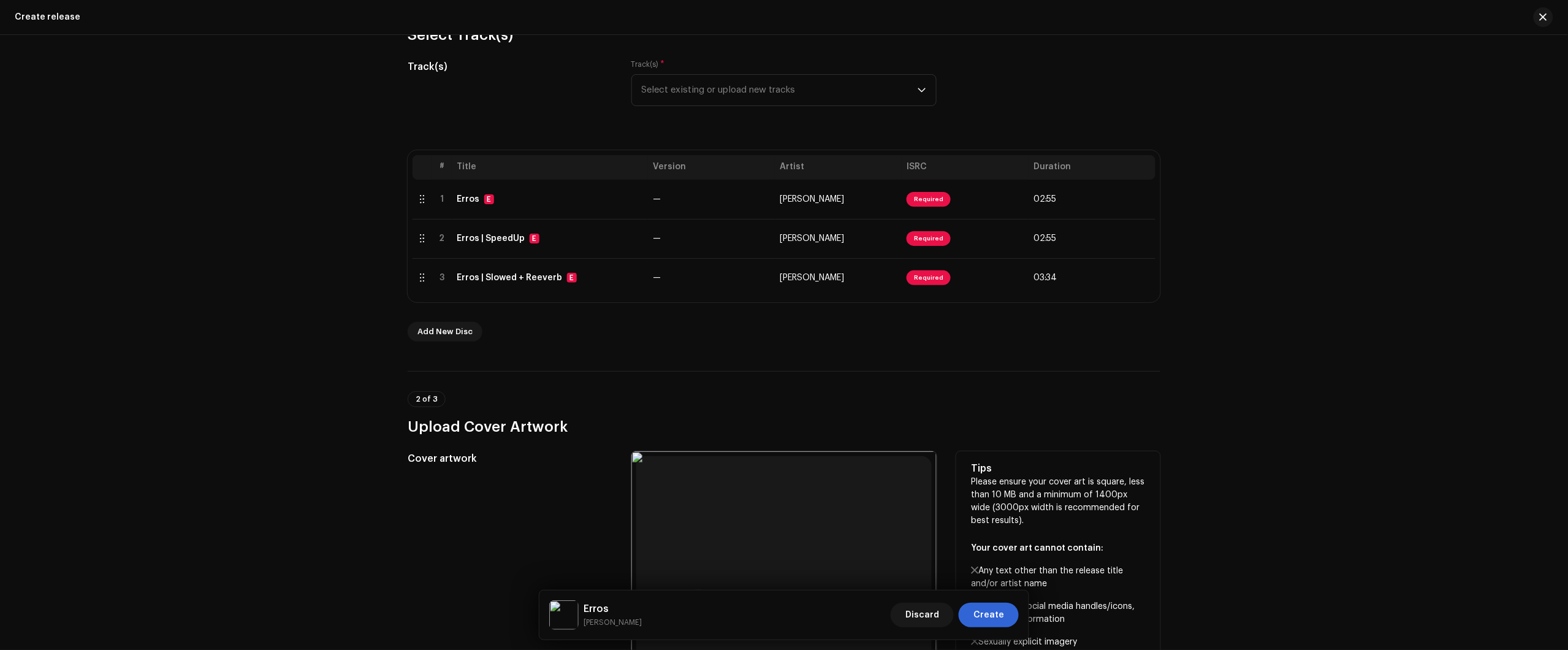
scroll to position [153, 0]
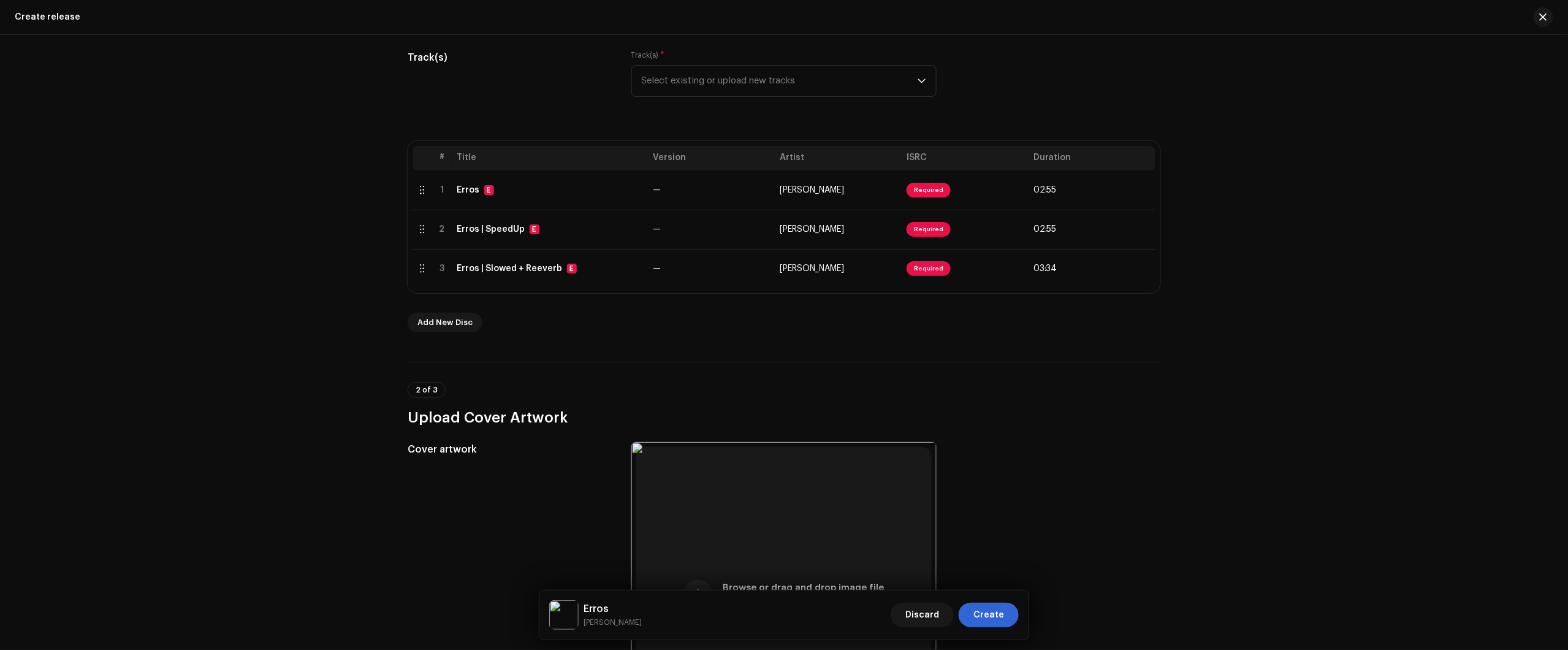
click at [1479, 113] on div "Create a new release We’ll guide you through everything — from track selection …" at bounding box center [784, 342] width 1568 height 615
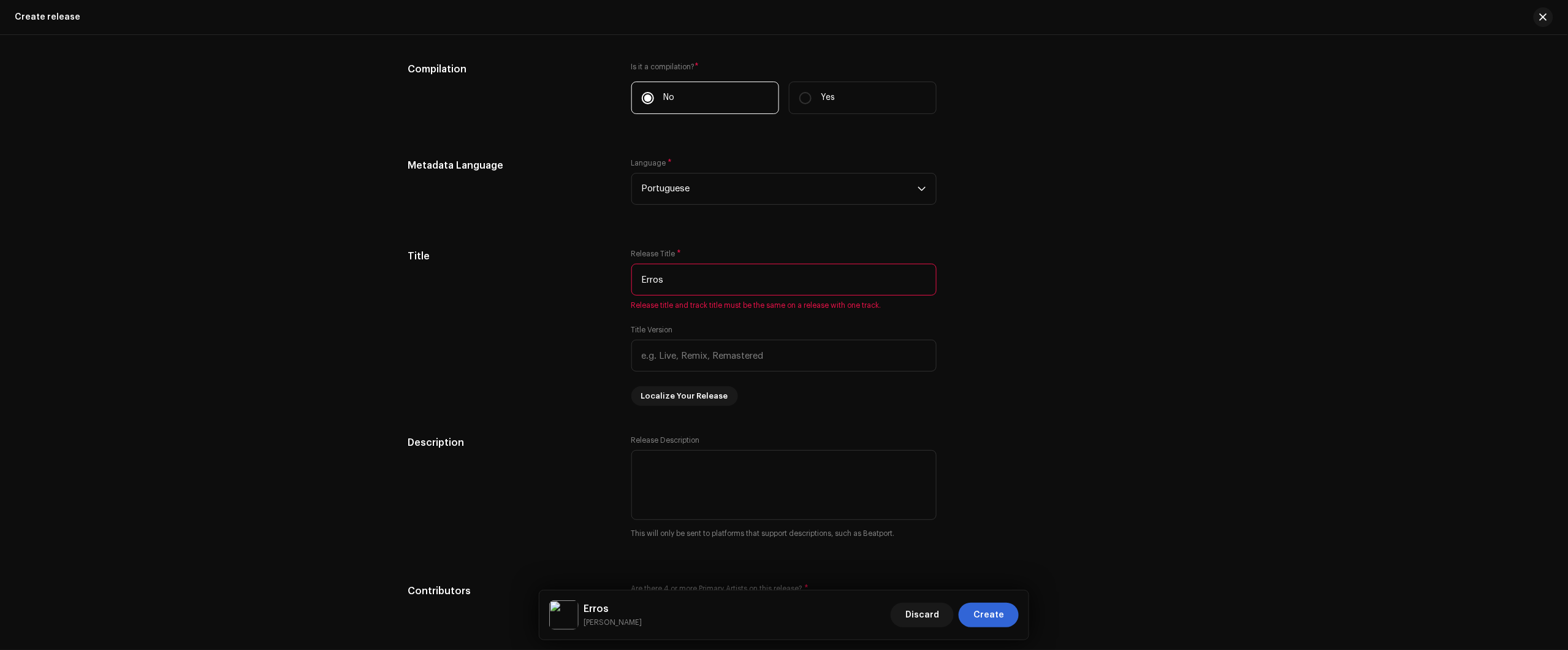
scroll to position [1073, 0]
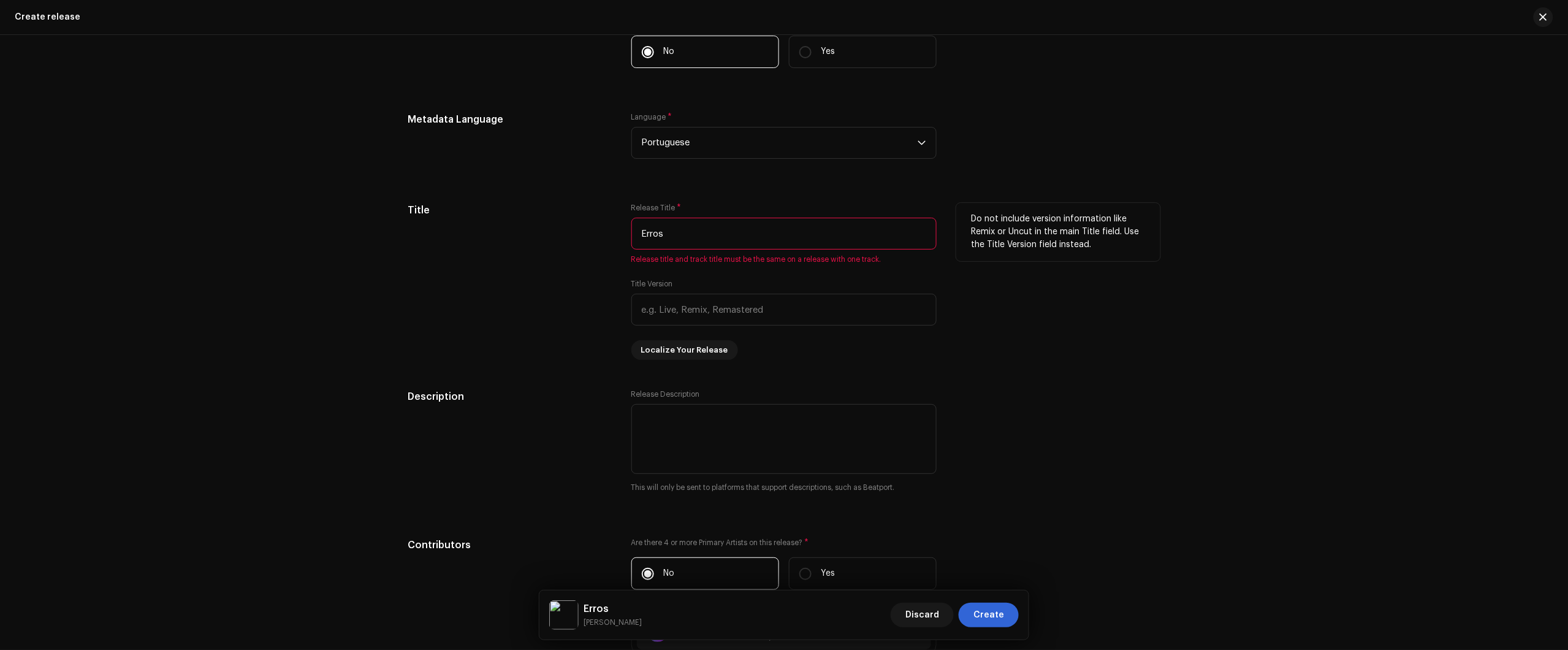
click at [782, 230] on input "Erros" at bounding box center [784, 234] width 305 height 32
paste input "| Slowed + Reeverb"
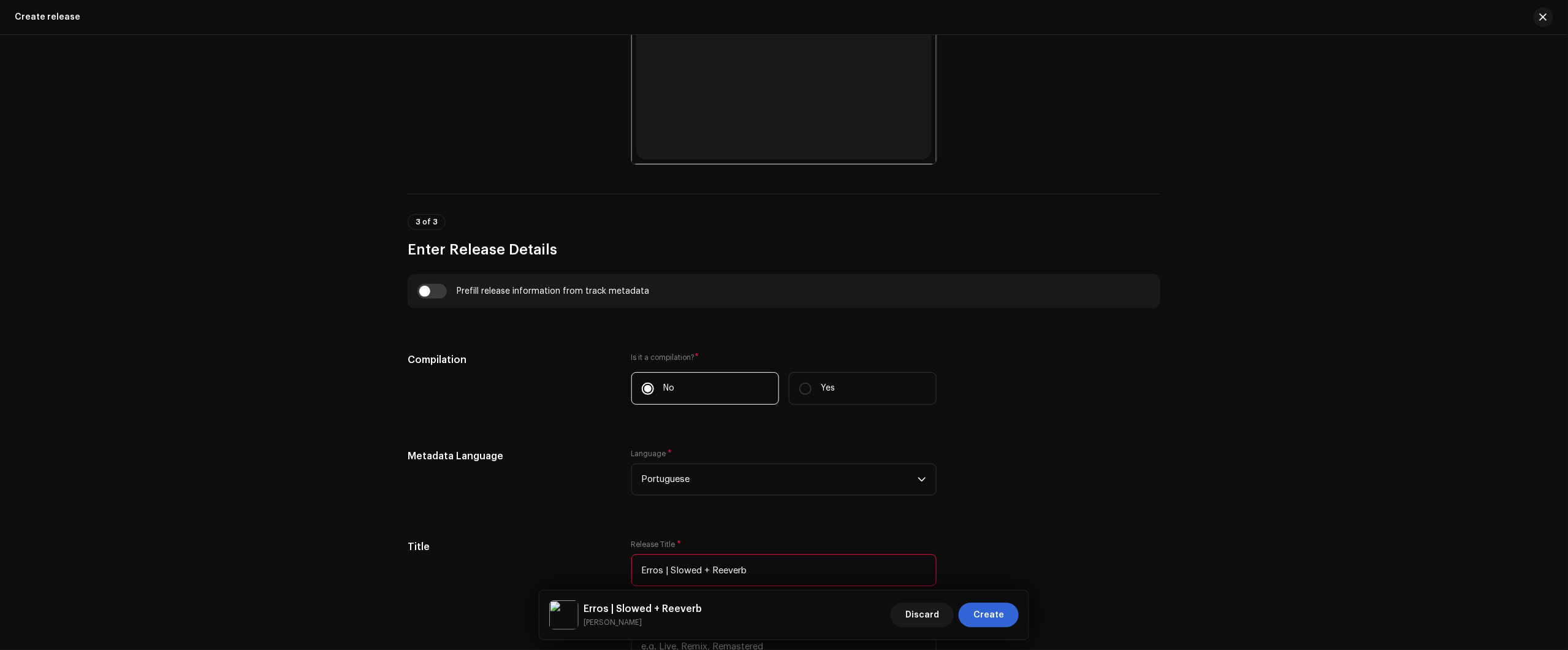
scroll to position [843, 0]
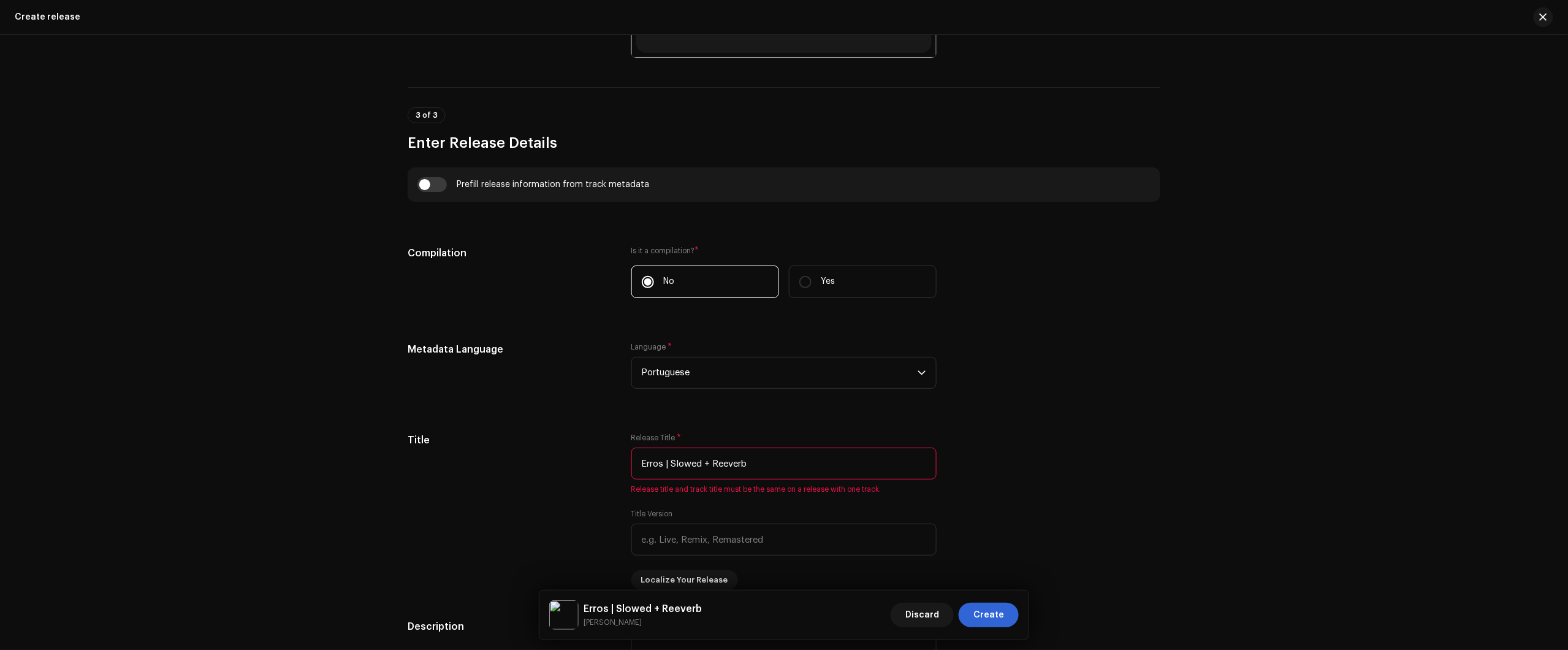
type input "Erros | Slowed + Reeverb"
click at [446, 183] on div "Prefill release information from track metadata" at bounding box center [784, 185] width 733 height 15
click at [436, 188] on input "checkbox" at bounding box center [432, 185] width 29 height 15
checkbox input "true"
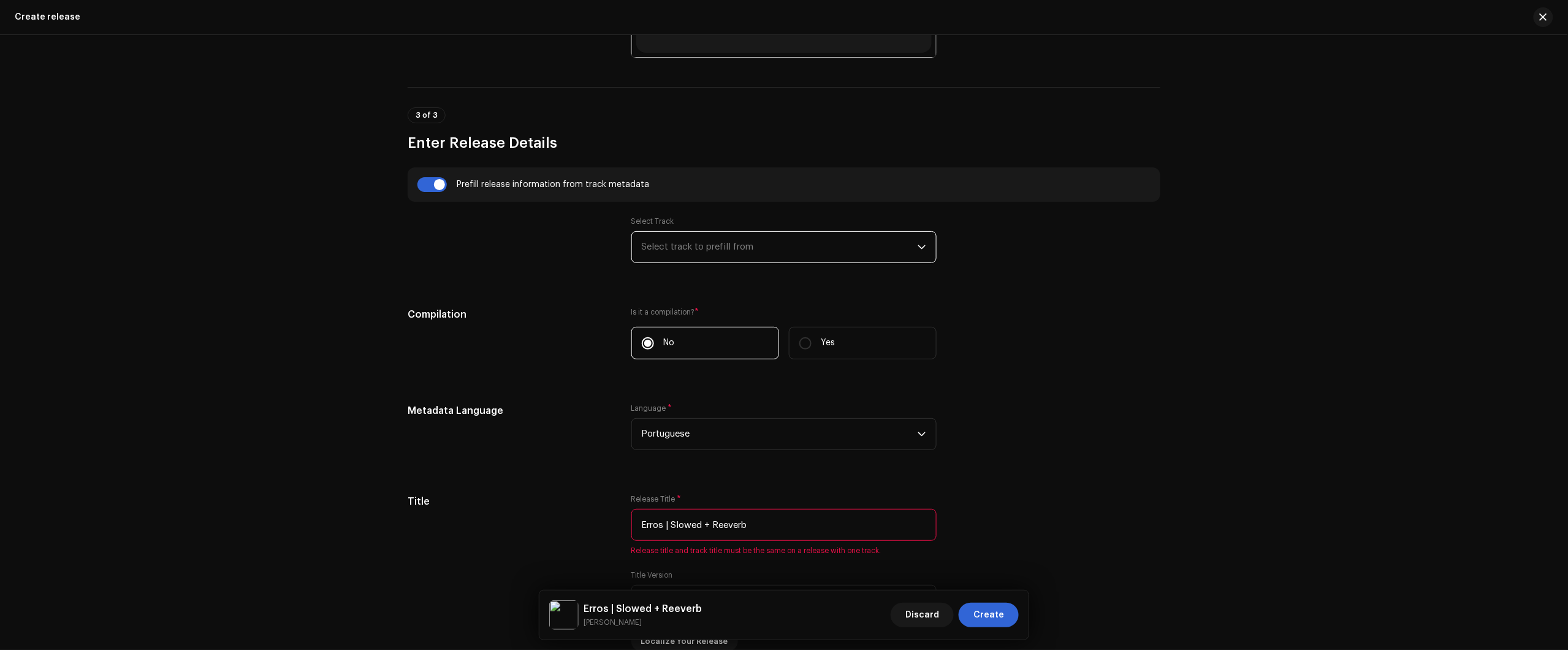
click at [746, 246] on span "Select track to prefill from" at bounding box center [780, 247] width 276 height 31
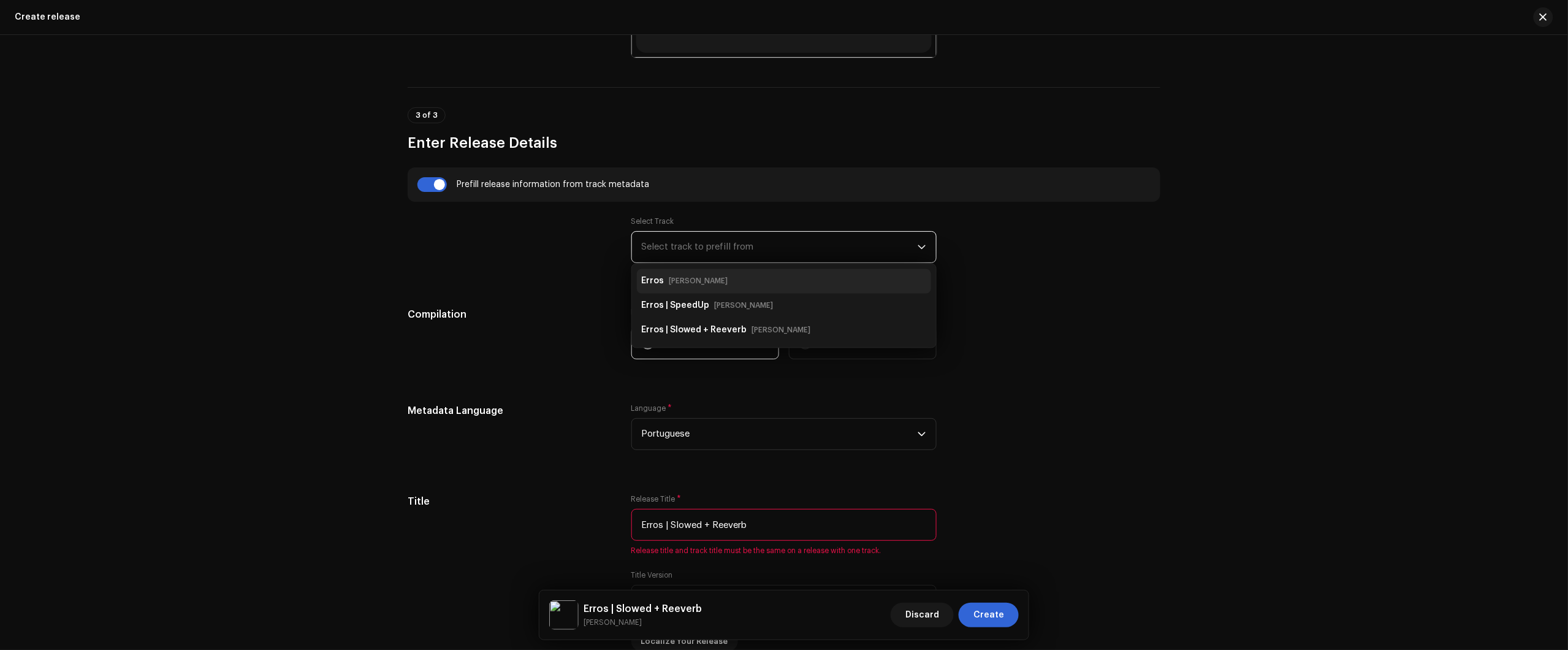
click at [739, 276] on div "Erros Nikko Rapper" at bounding box center [784, 281] width 284 height 19
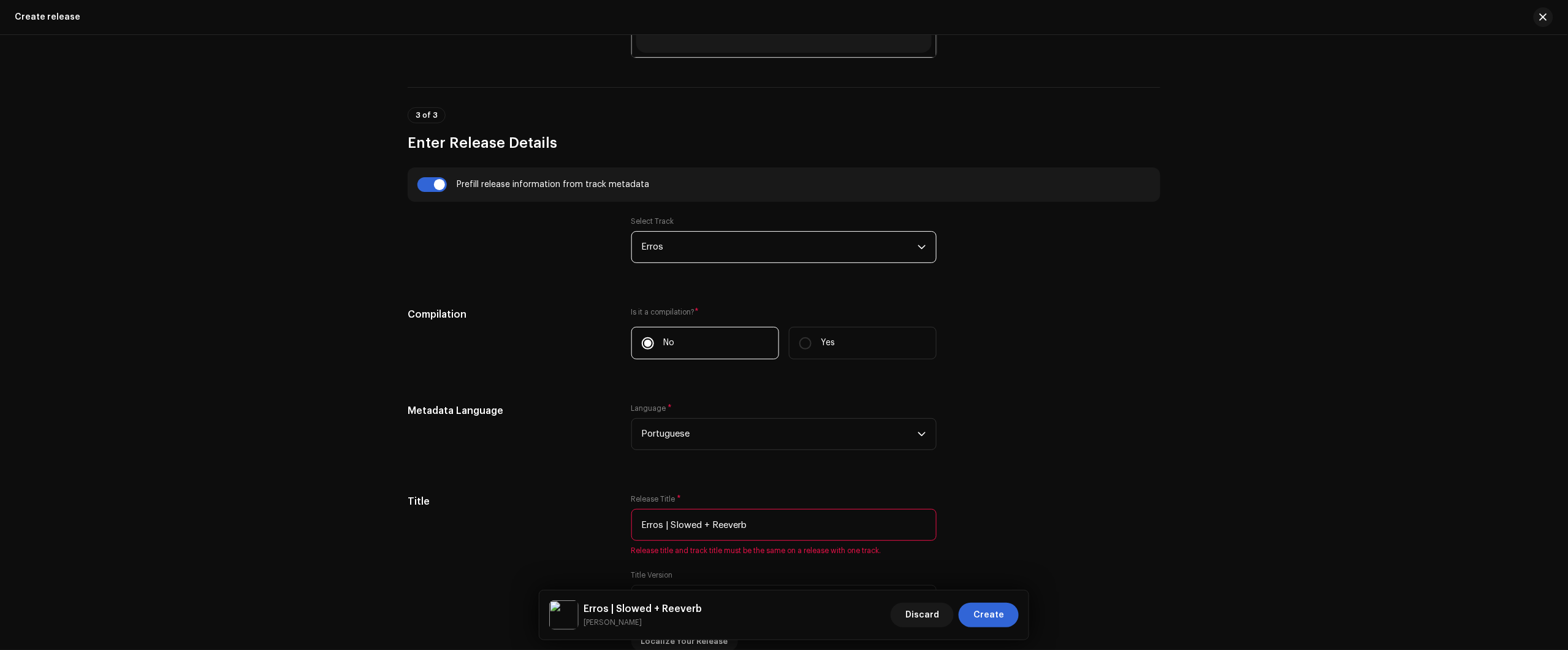
click at [735, 243] on span "Erros" at bounding box center [780, 247] width 276 height 31
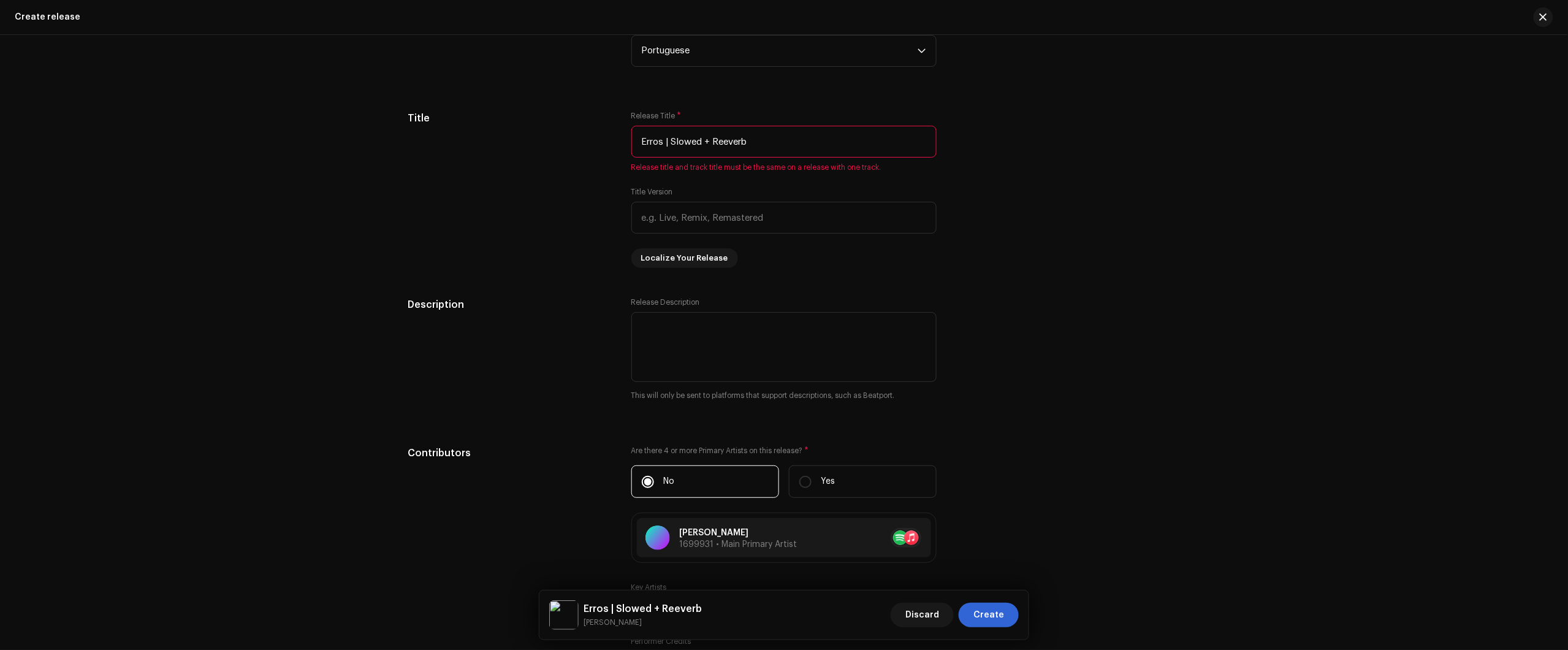
click at [412, 299] on h5 "Description" at bounding box center [509, 305] width 204 height 15
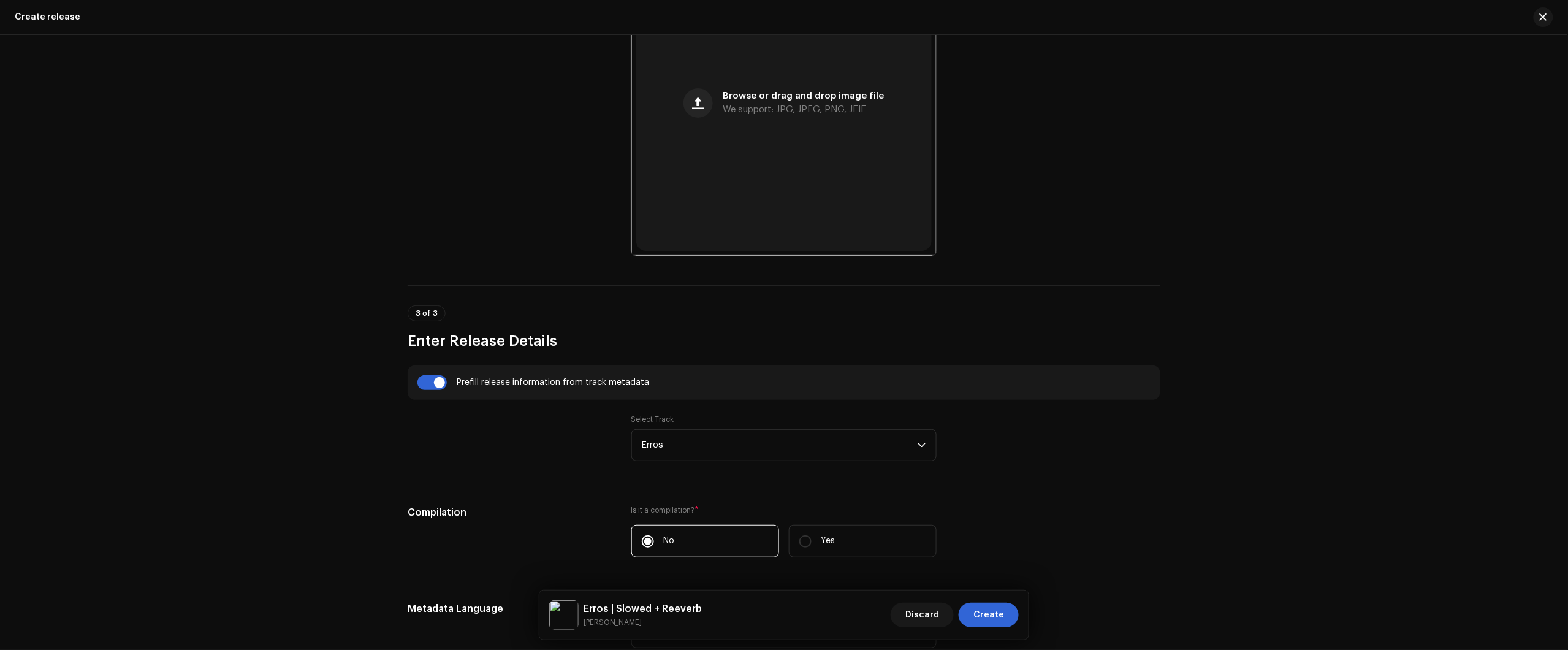
scroll to position [920, 0]
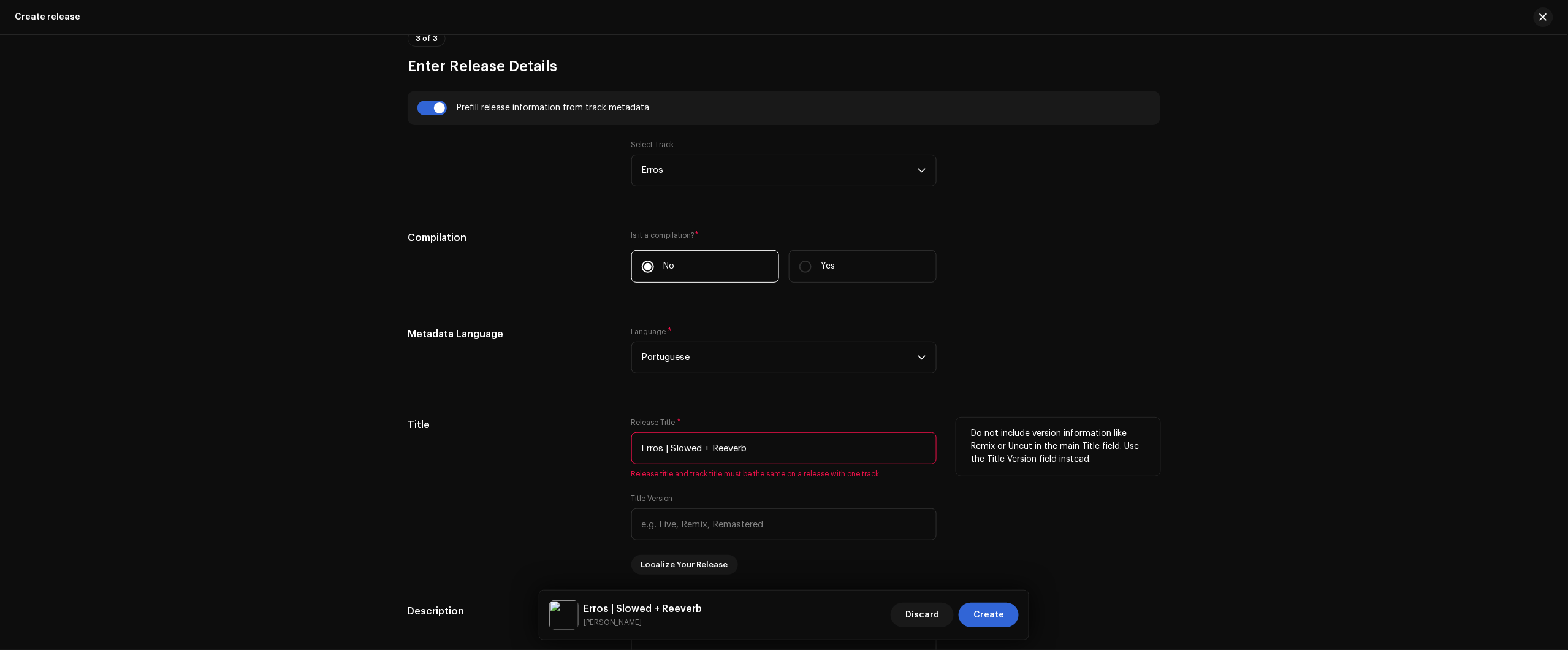
drag, startPoint x: 660, startPoint y: 446, endPoint x: 892, endPoint y: 435, distance: 232.3
click at [875, 435] on input "Erros | Slowed + Reeverb" at bounding box center [784, 449] width 305 height 32
type input "Erros"
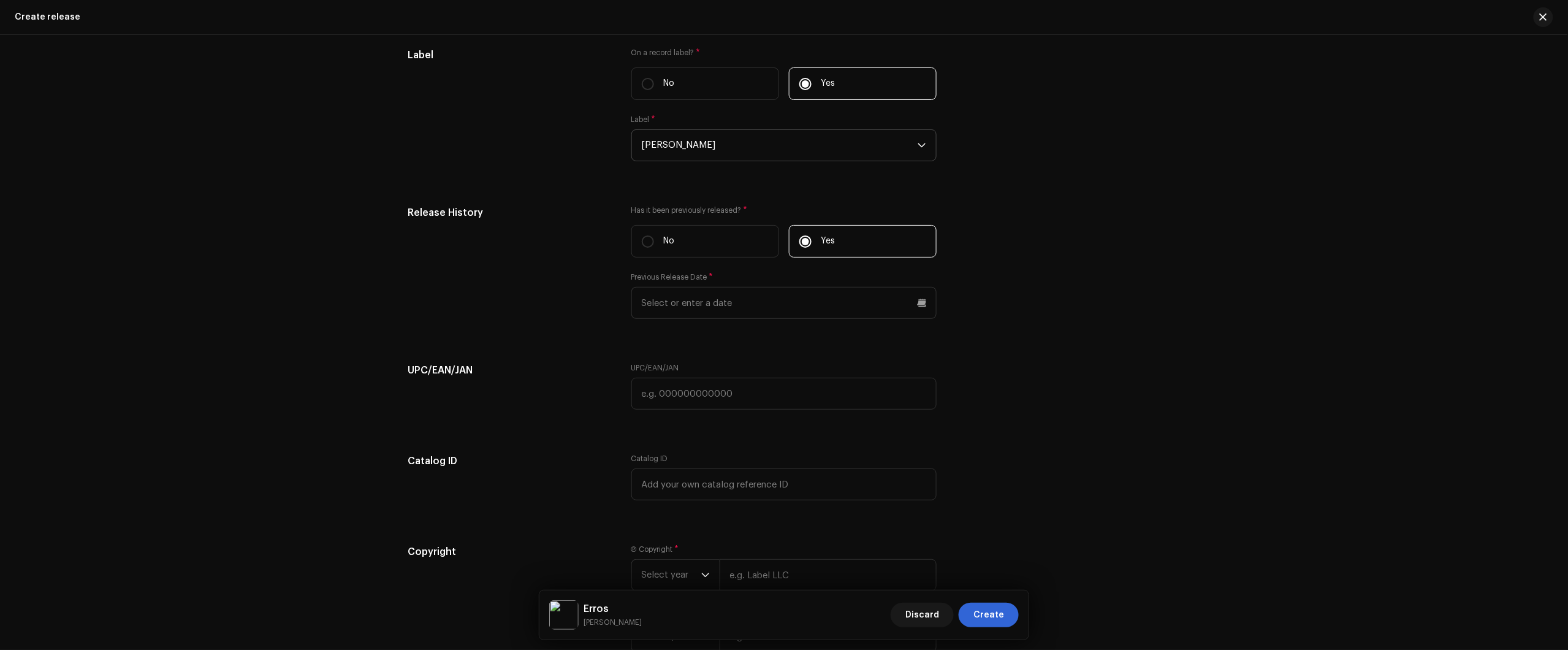
scroll to position [2214, 0]
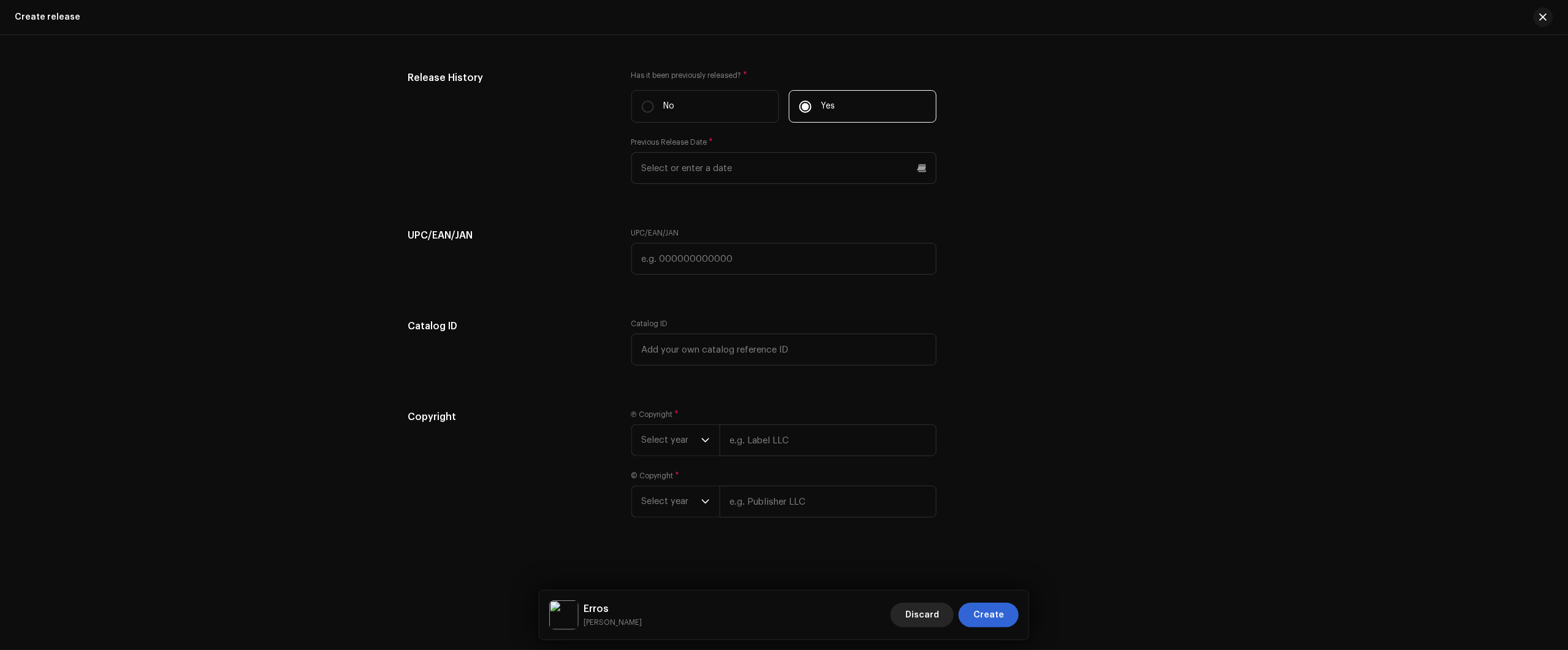
click at [929, 617] on span "Discard" at bounding box center [922, 615] width 33 height 25
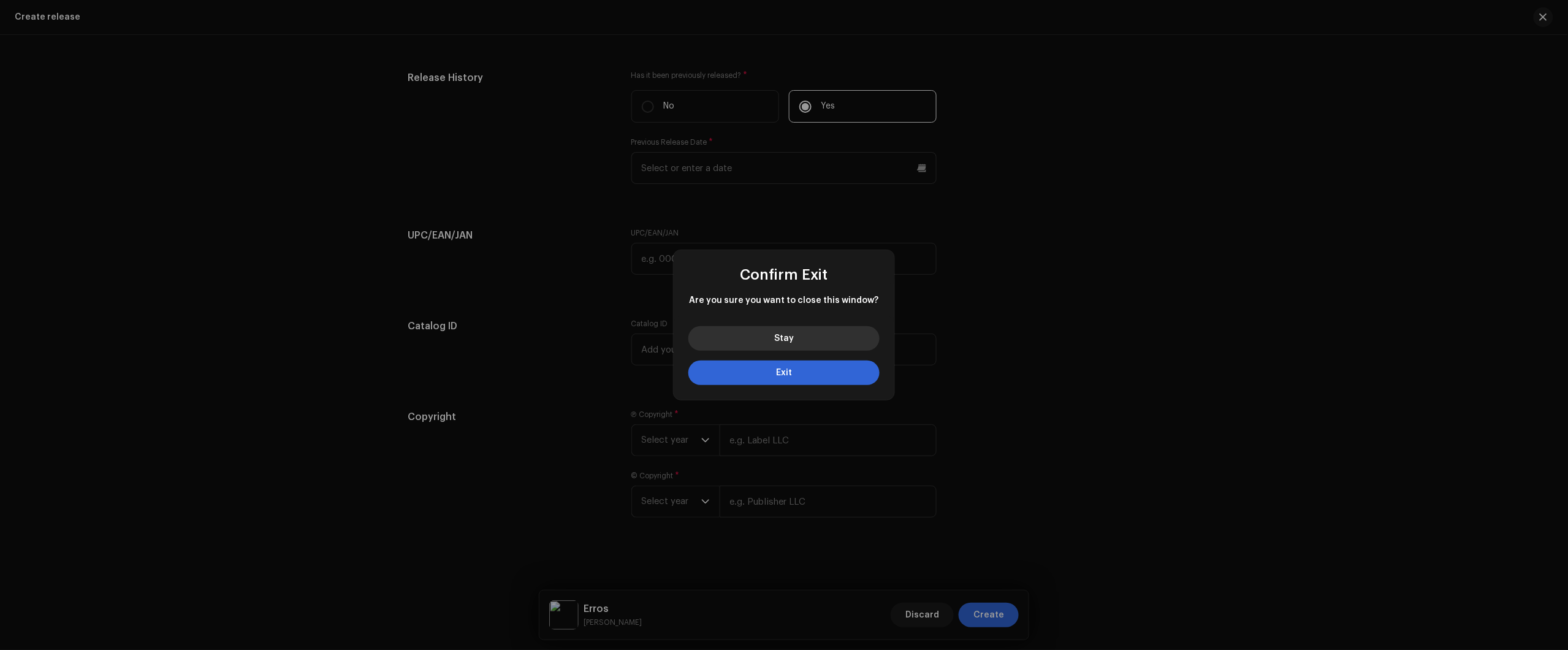
click at [841, 339] on button "Stay" at bounding box center [784, 338] width 191 height 25
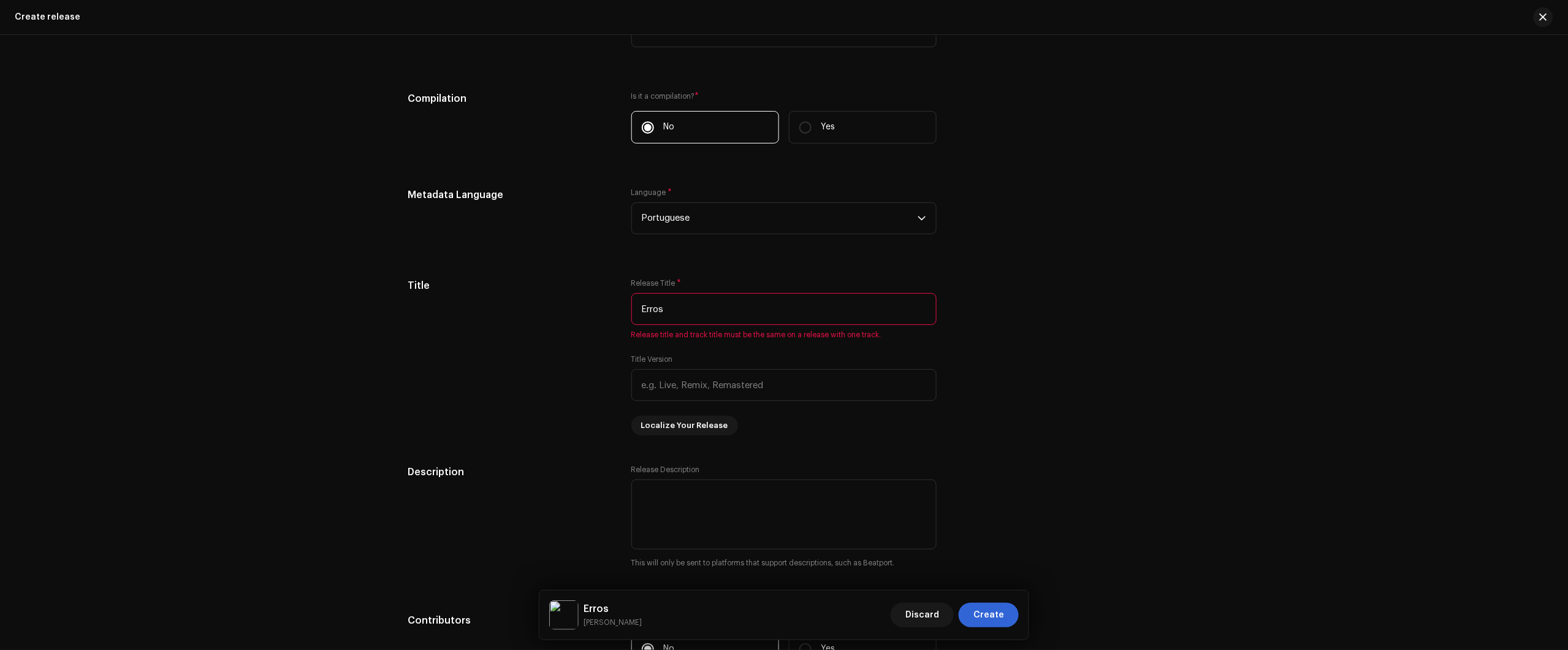
scroll to position [1064, 0]
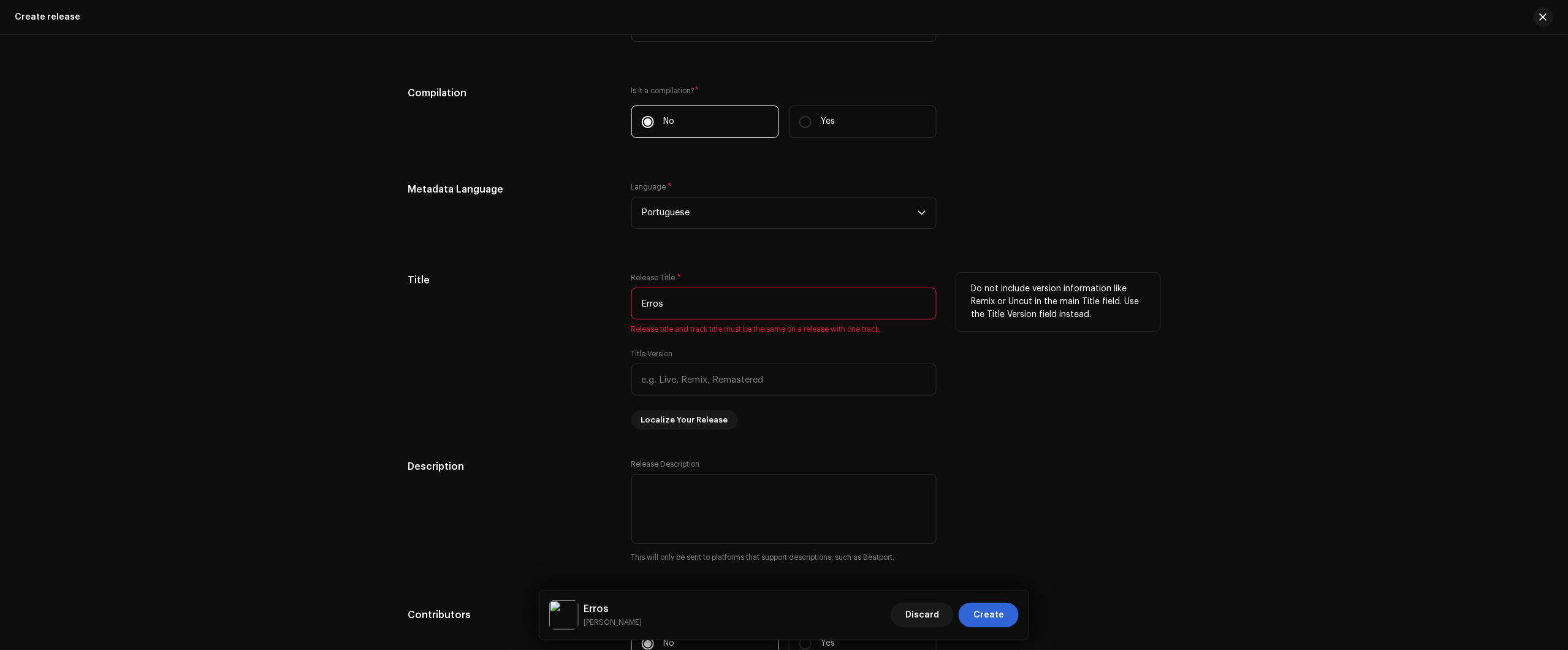
drag, startPoint x: 813, startPoint y: 315, endPoint x: 507, endPoint y: 308, distance: 306.1
click at [521, 299] on div "Title Release Title * Erros Release title and track title must be the same on a…" at bounding box center [784, 351] width 753 height 157
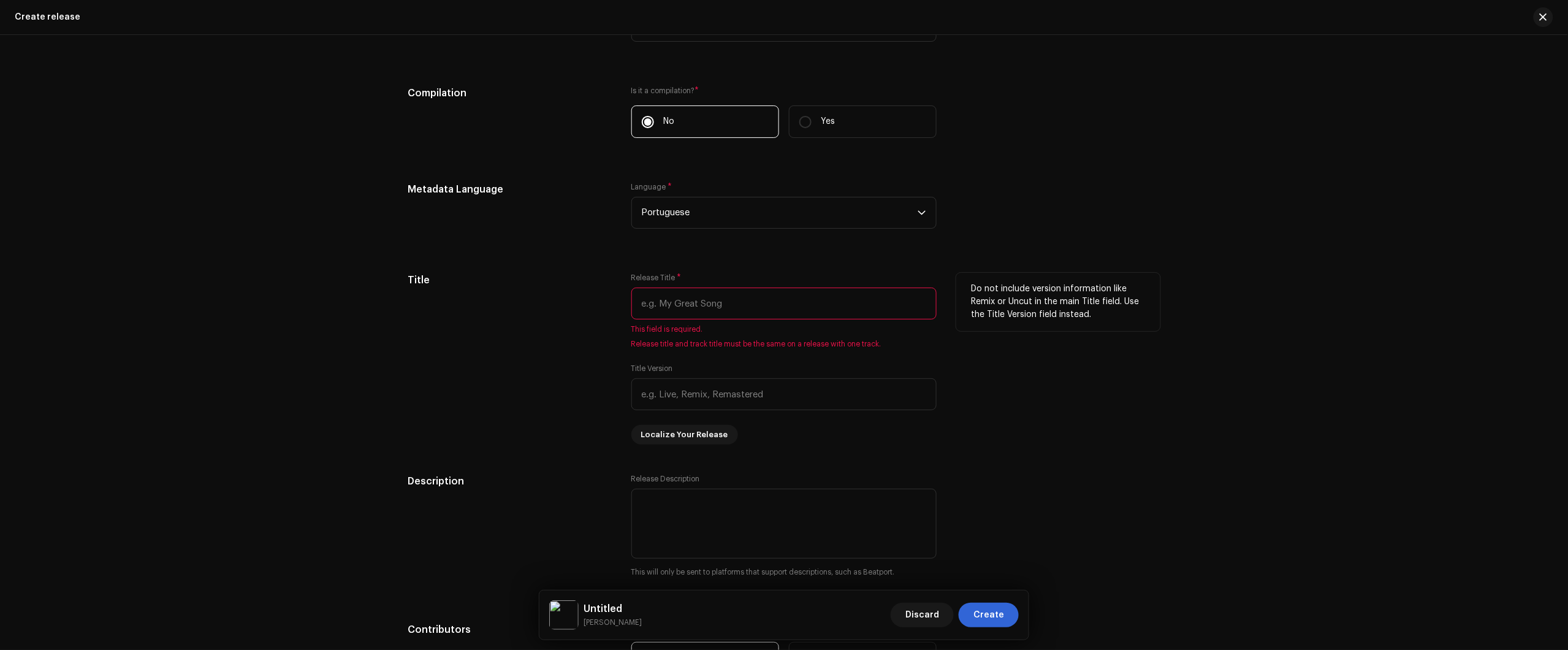
click at [466, 331] on div "Title" at bounding box center [509, 359] width 204 height 171
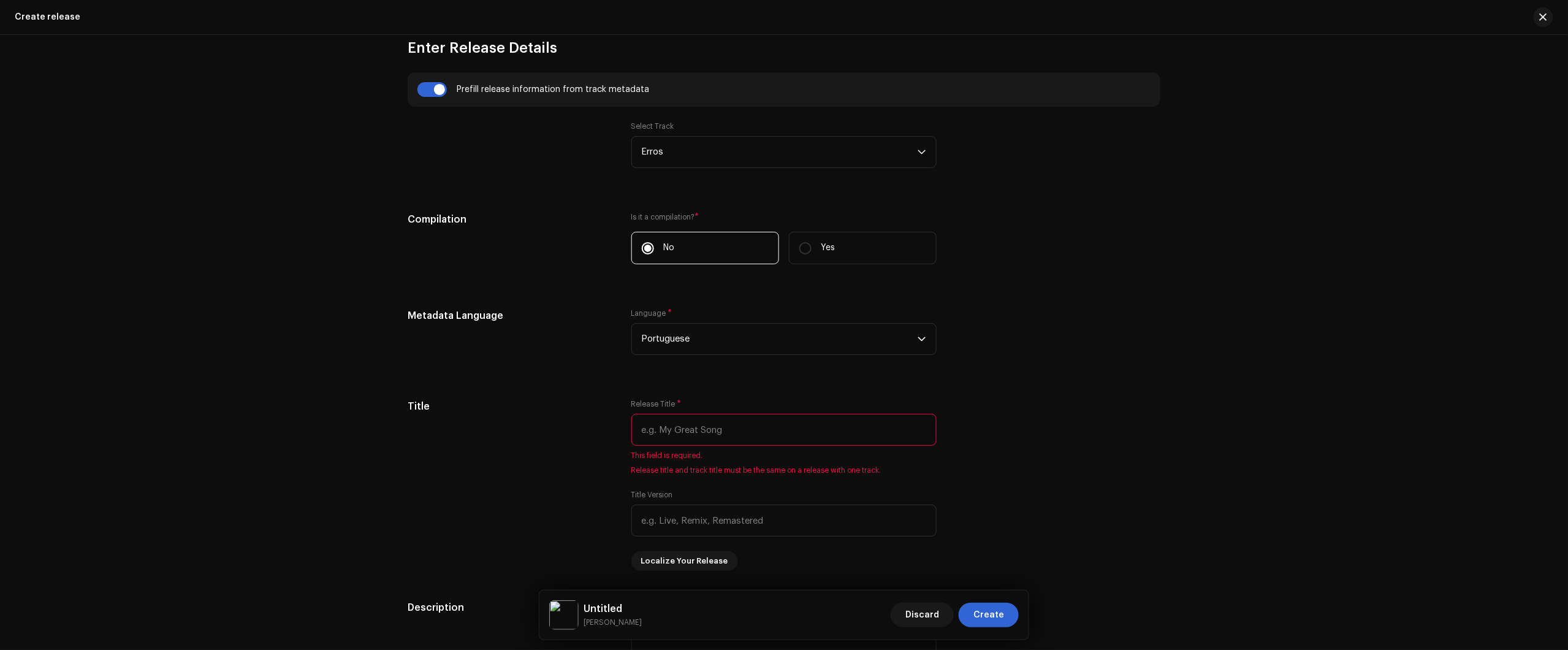
scroll to position [835, 0]
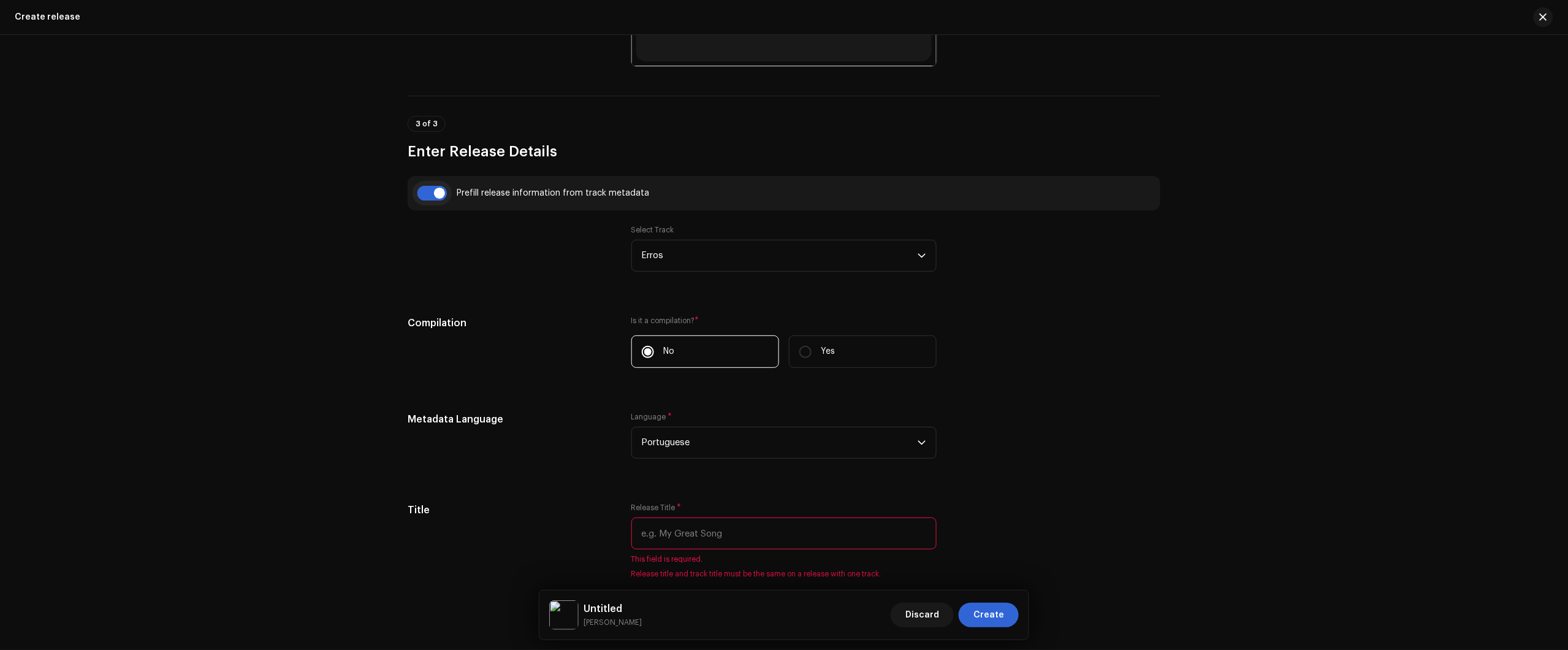
click at [430, 194] on input "checkbox" at bounding box center [432, 193] width 29 height 15
checkbox input "false"
type input "Erros | Slowed + Reeverb"
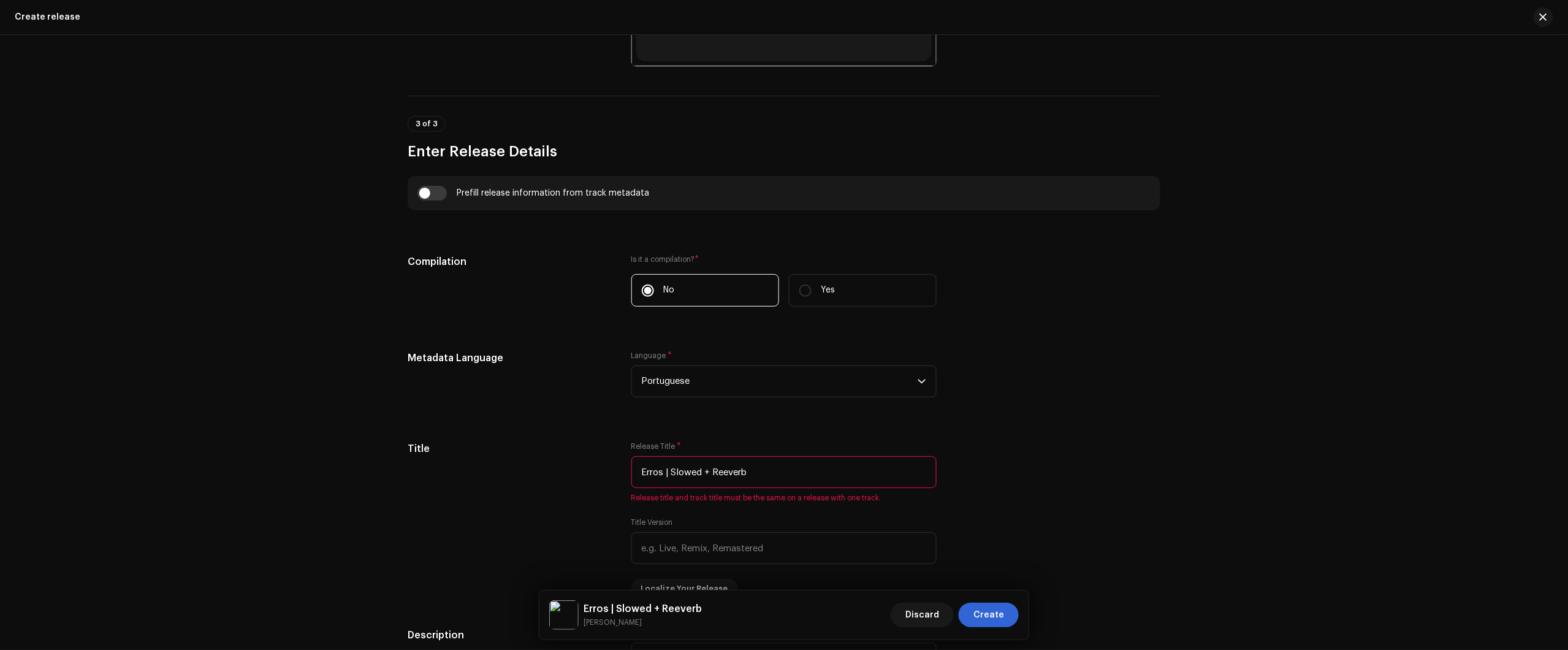
click at [445, 194] on div "Prefill release information from track metadata" at bounding box center [784, 193] width 733 height 15
drag, startPoint x: 439, startPoint y: 193, endPoint x: 454, endPoint y: 196, distance: 15.3
click at [438, 193] on input "checkbox" at bounding box center [432, 193] width 29 height 15
checkbox input "true"
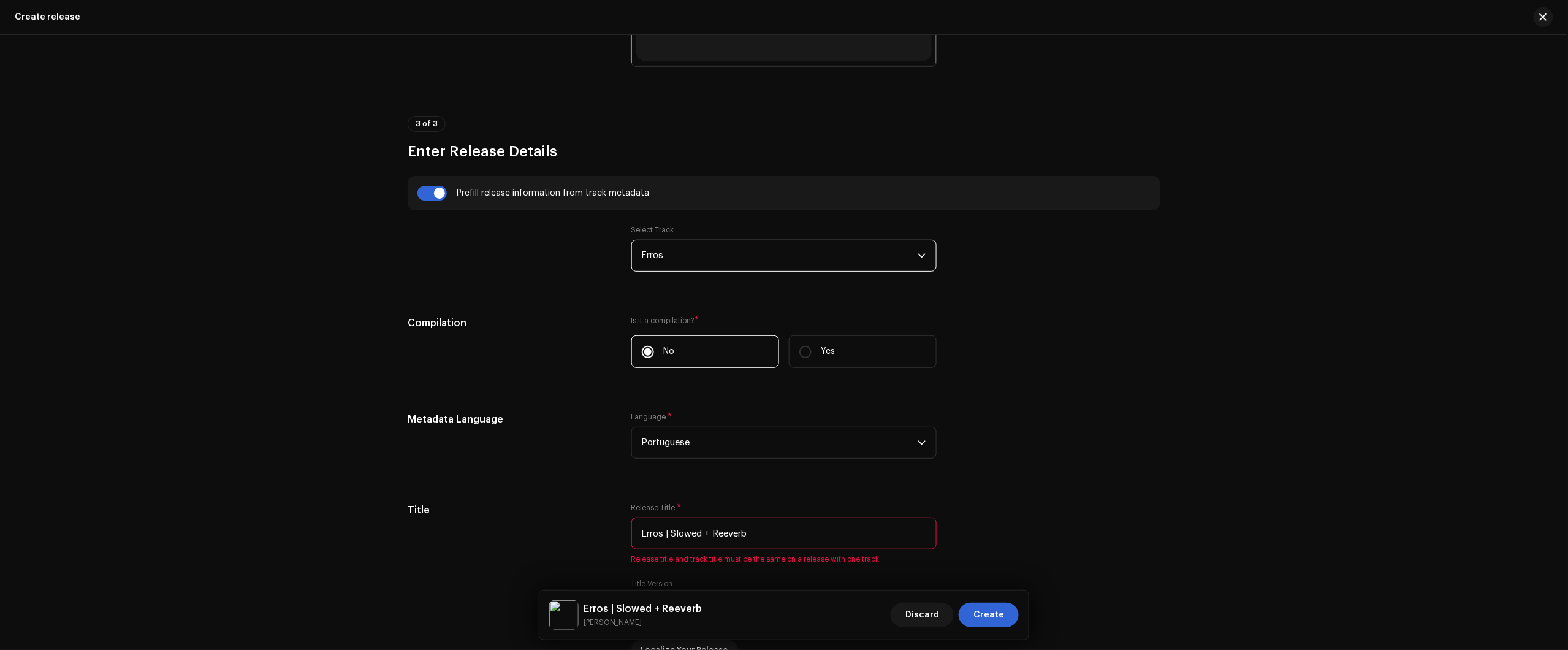
click at [666, 246] on span "Erros" at bounding box center [780, 256] width 276 height 31
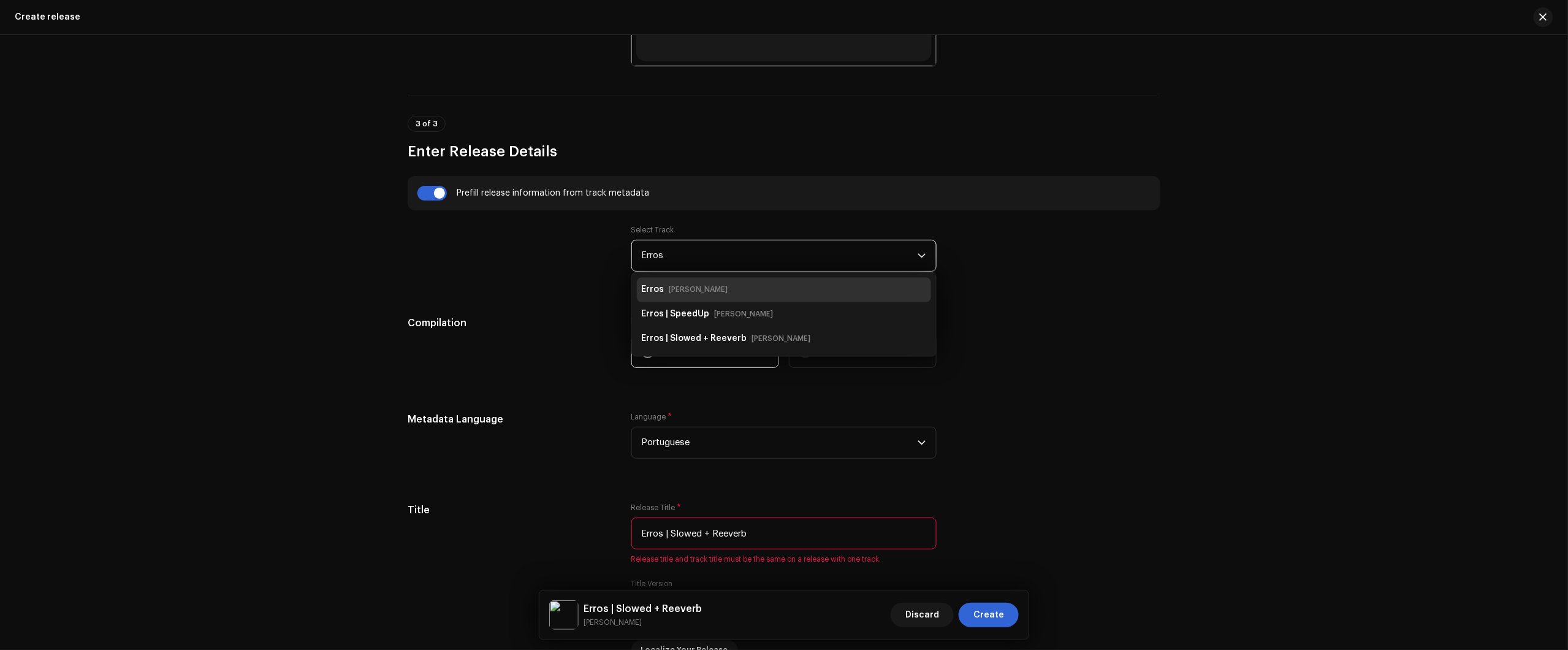
click at [699, 289] on small "Nikko Rapper" at bounding box center [699, 290] width 59 height 12
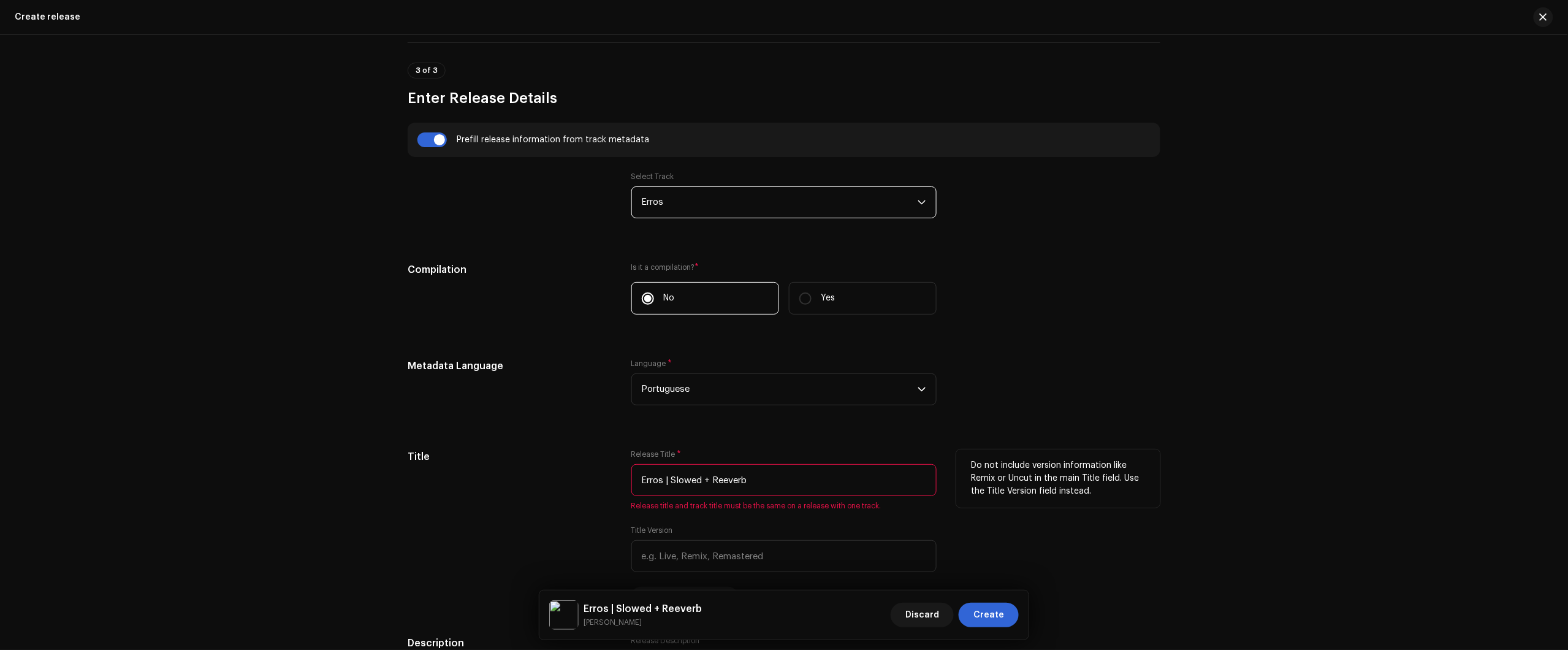
scroll to position [1064, 0]
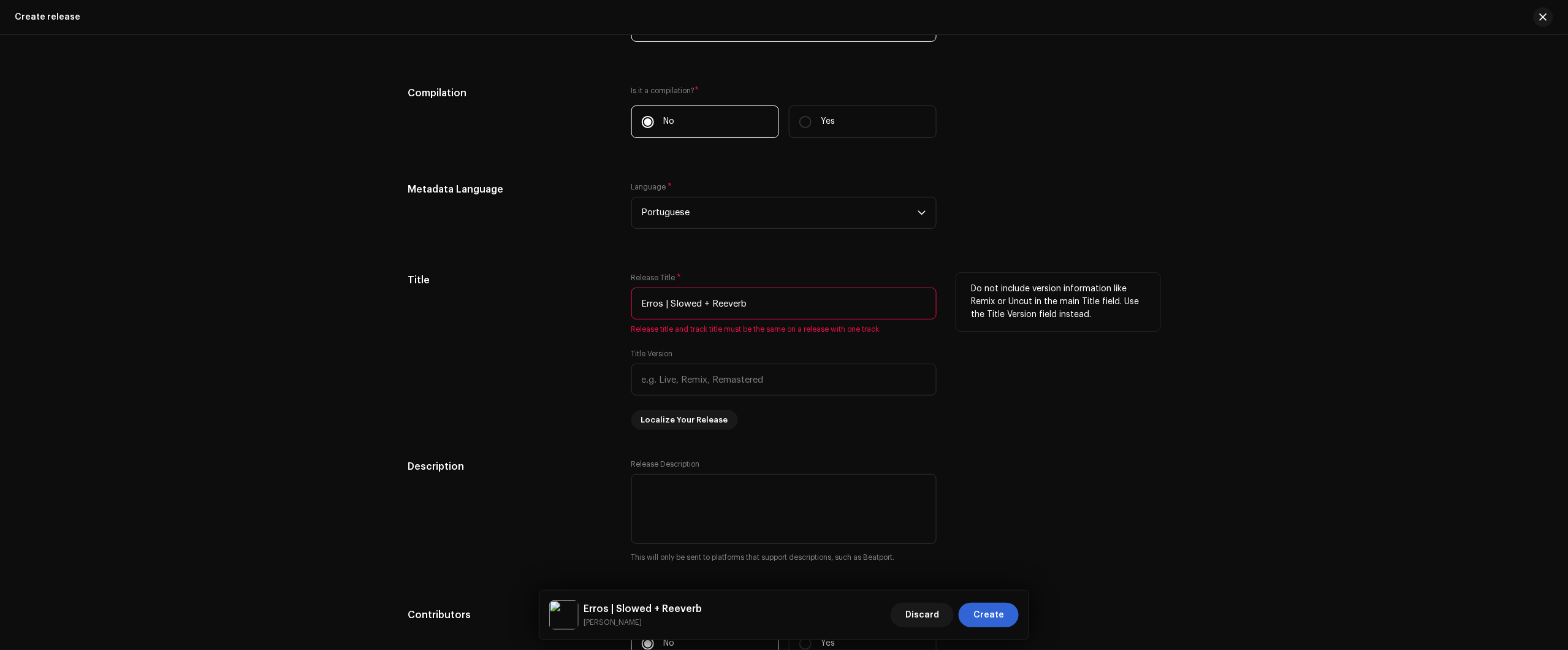
click at [498, 311] on div "Title" at bounding box center [509, 351] width 204 height 157
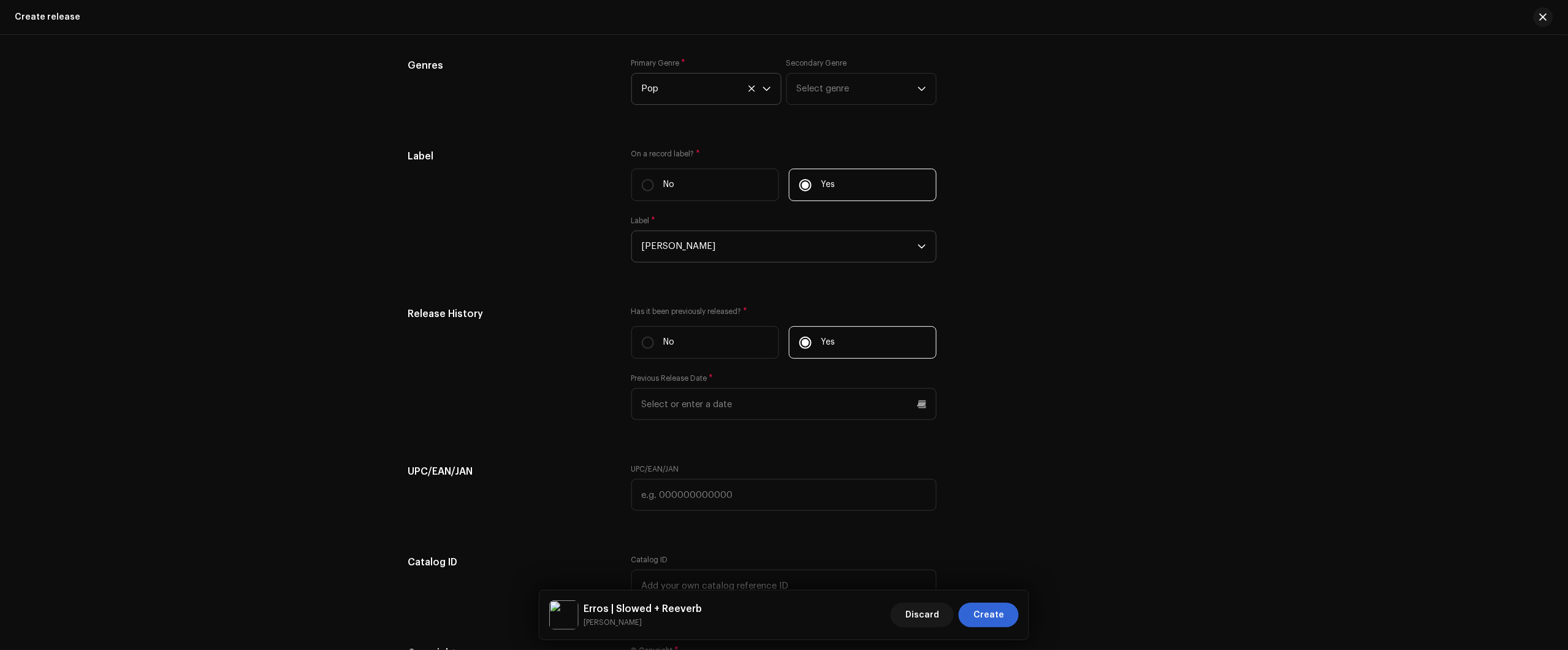
scroll to position [2214, 0]
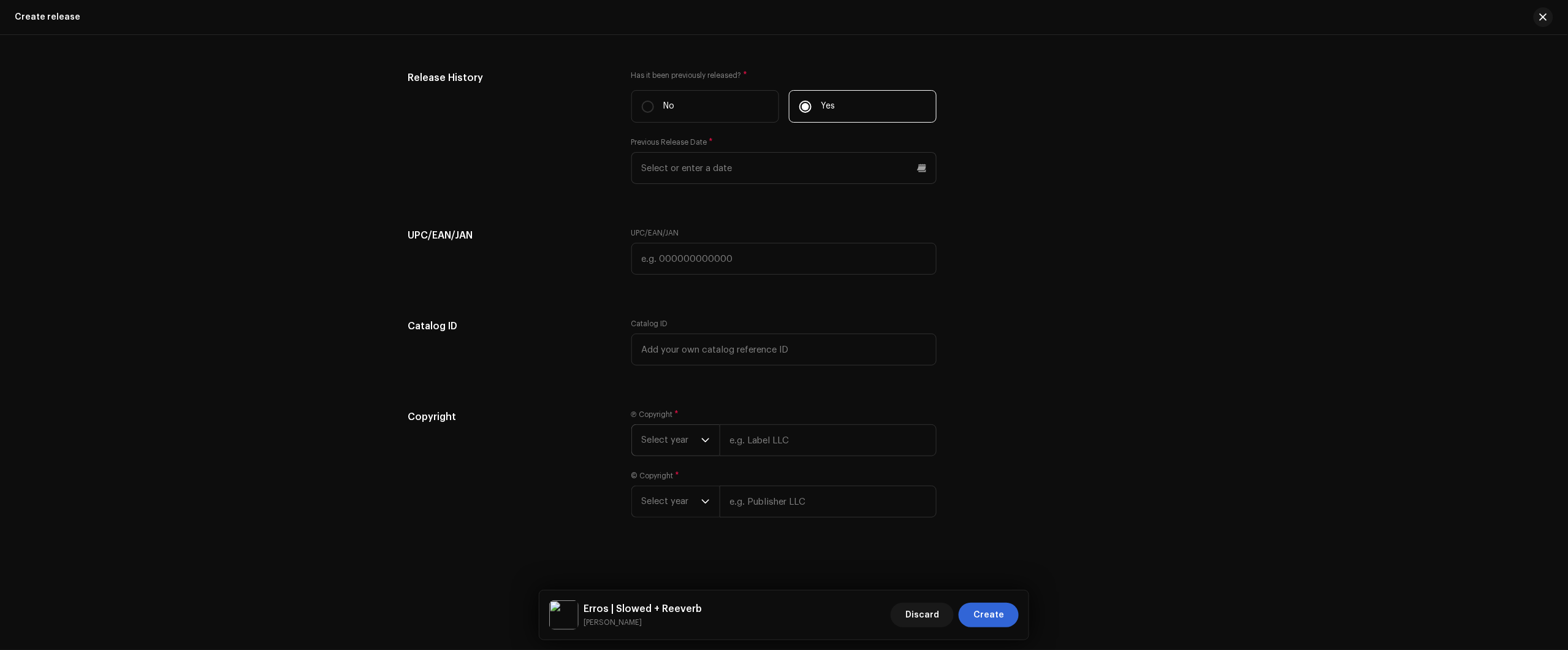
click at [664, 424] on div "Ⓟ Copyright * Select year" at bounding box center [784, 433] width 305 height 47
click at [667, 453] on span "Select year" at bounding box center [671, 440] width 60 height 31
click at [667, 536] on li "2025" at bounding box center [681, 532] width 87 height 25
click at [670, 525] on span "Select year" at bounding box center [671, 515] width 60 height 31
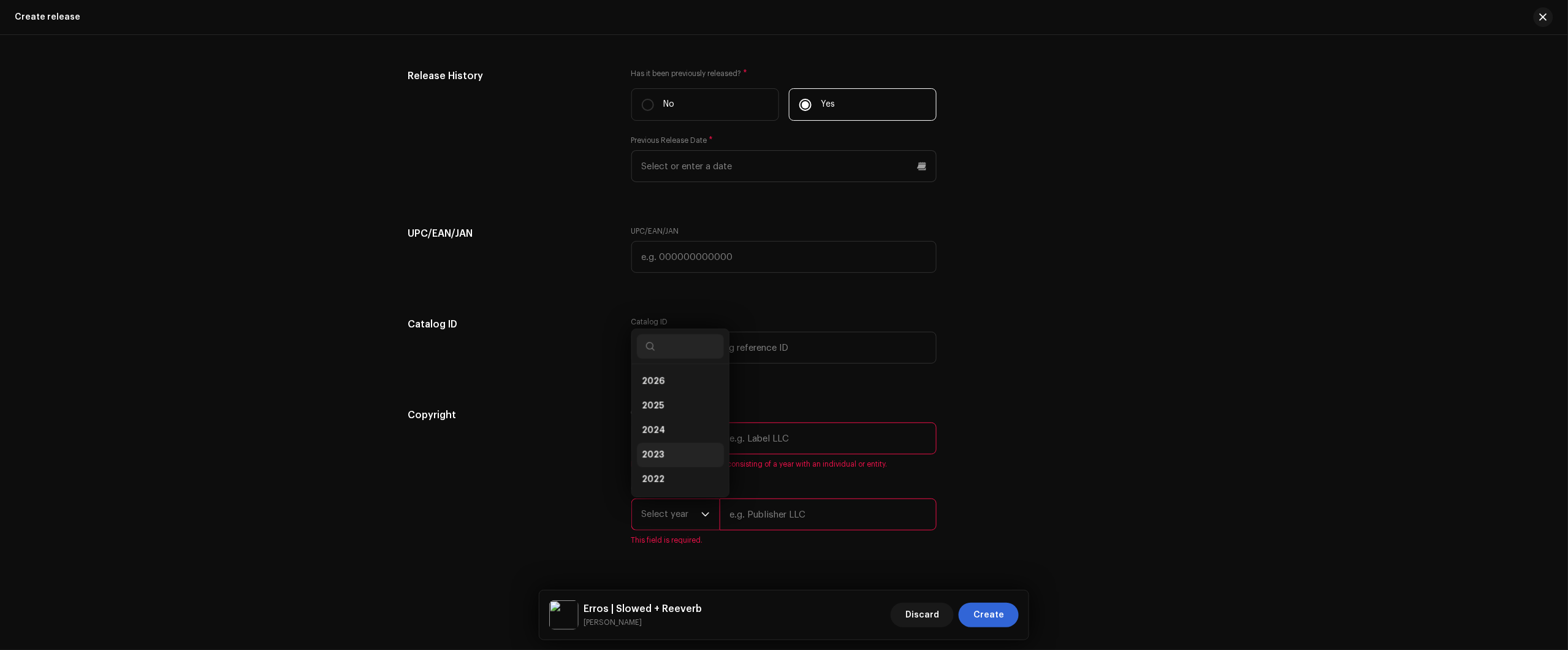
scroll to position [19, 0]
click at [667, 390] on li "2025" at bounding box center [681, 386] width 87 height 25
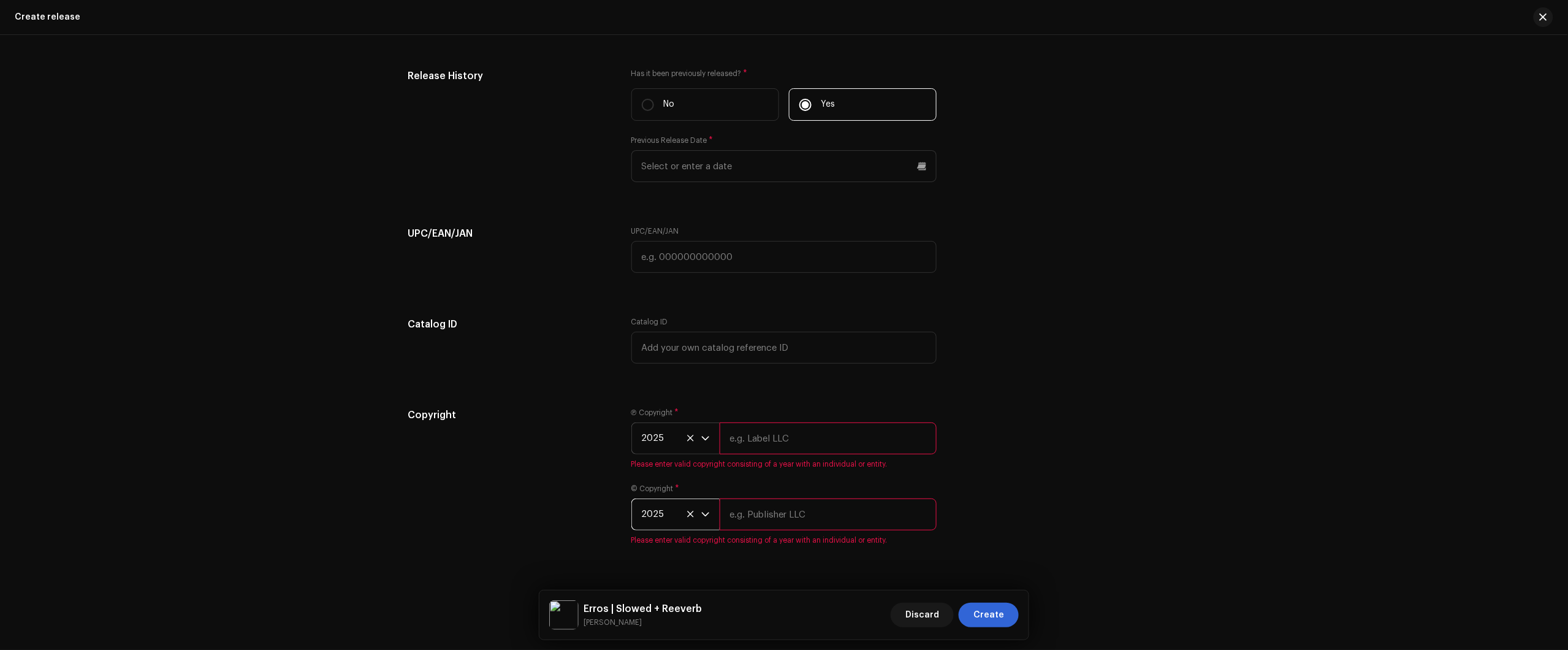
click at [794, 418] on div "Ⓟ Copyright * 2025 Please enter valid copyright consisting of a year with an in…" at bounding box center [784, 438] width 305 height 62
click at [804, 433] on input "text" at bounding box center [828, 438] width 217 height 32
type input "jiorzin"
drag, startPoint x: 777, startPoint y: 432, endPoint x: 670, endPoint y: 436, distance: 107.1
click at [675, 436] on div "2025 jiorzin" at bounding box center [784, 438] width 305 height 32
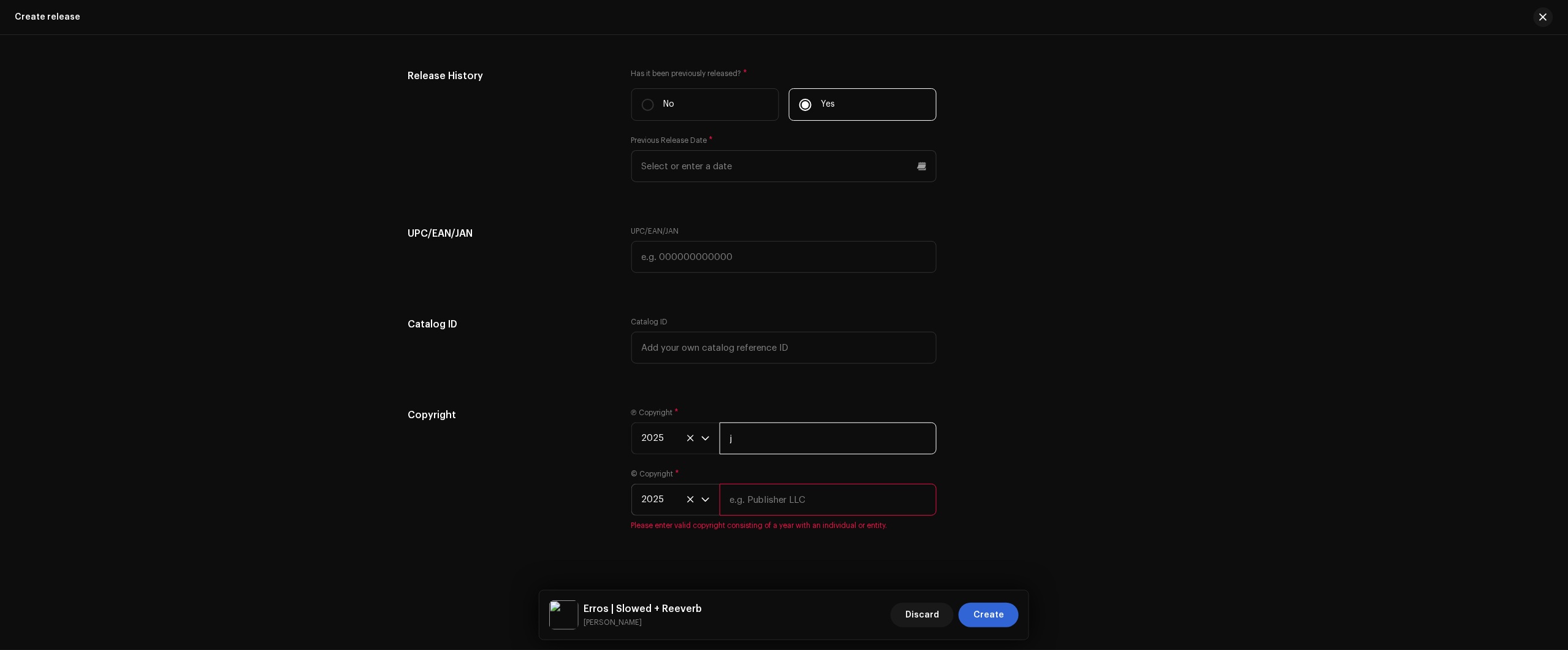
type input "Júlio dos Santos Galhego Aguiar"
click at [795, 499] on input "text" at bounding box center [828, 500] width 217 height 32
type input "Júlio dos Santos Galhego Aguiar"
click at [1040, 507] on div "Copyright Ⓟ Copyright * 2025 Júlio dos Santos Galhego Aguiar © Copyright * 2025…" at bounding box center [784, 471] width 753 height 123
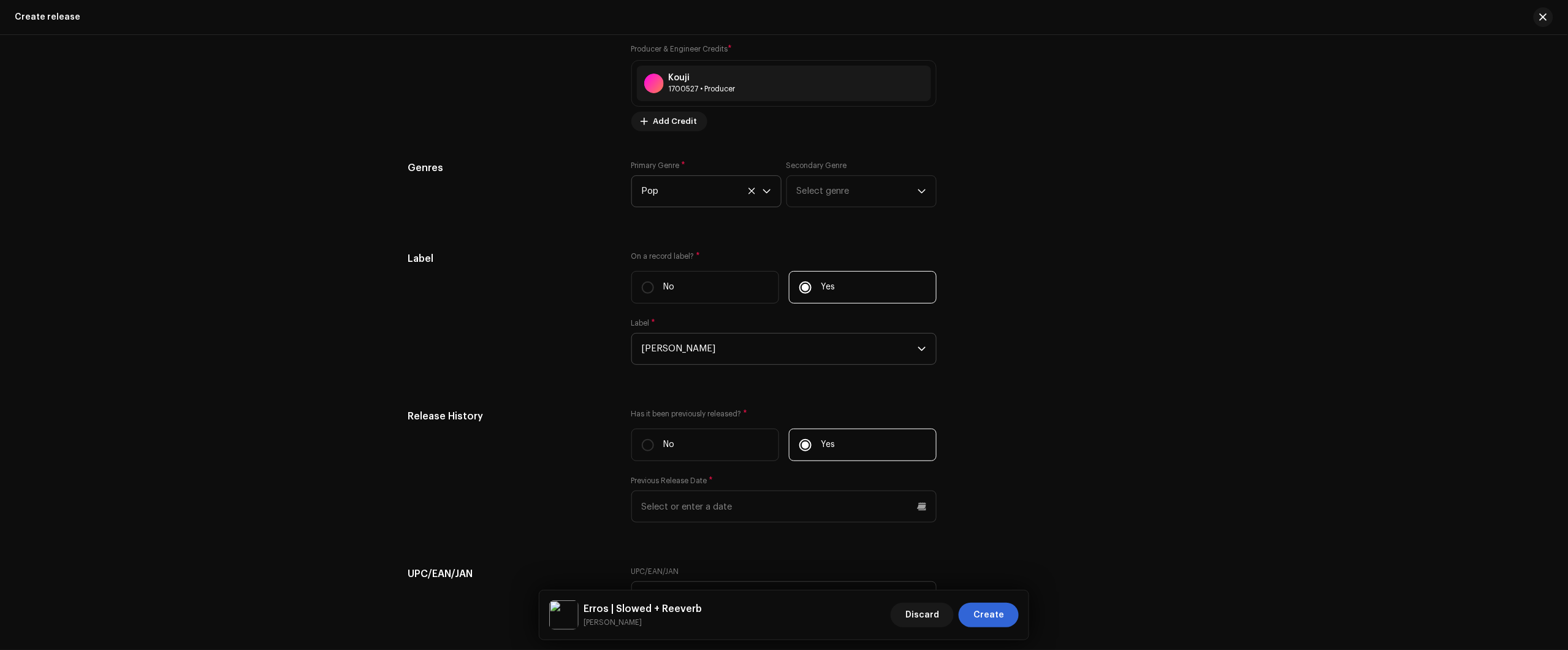
scroll to position [1831, 0]
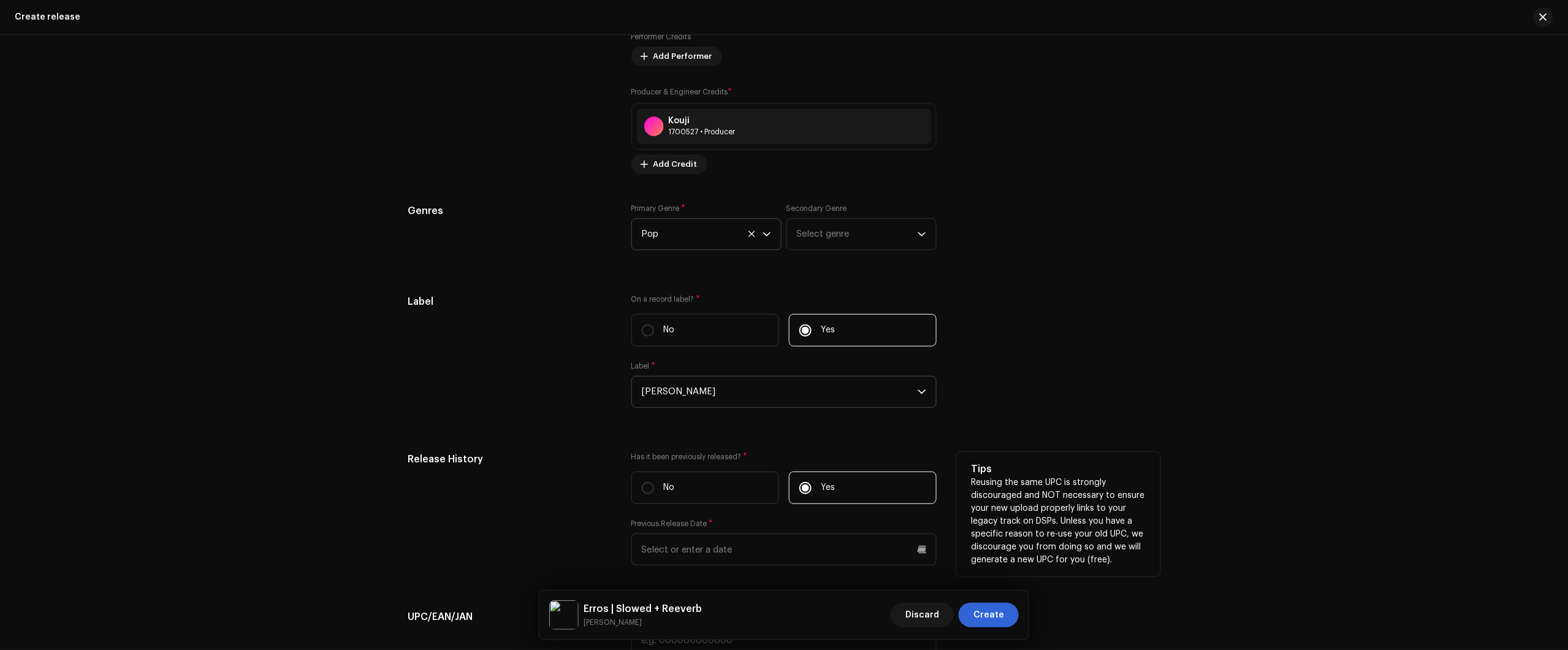
click at [697, 532] on div "Previous Release Date *" at bounding box center [784, 542] width 305 height 47
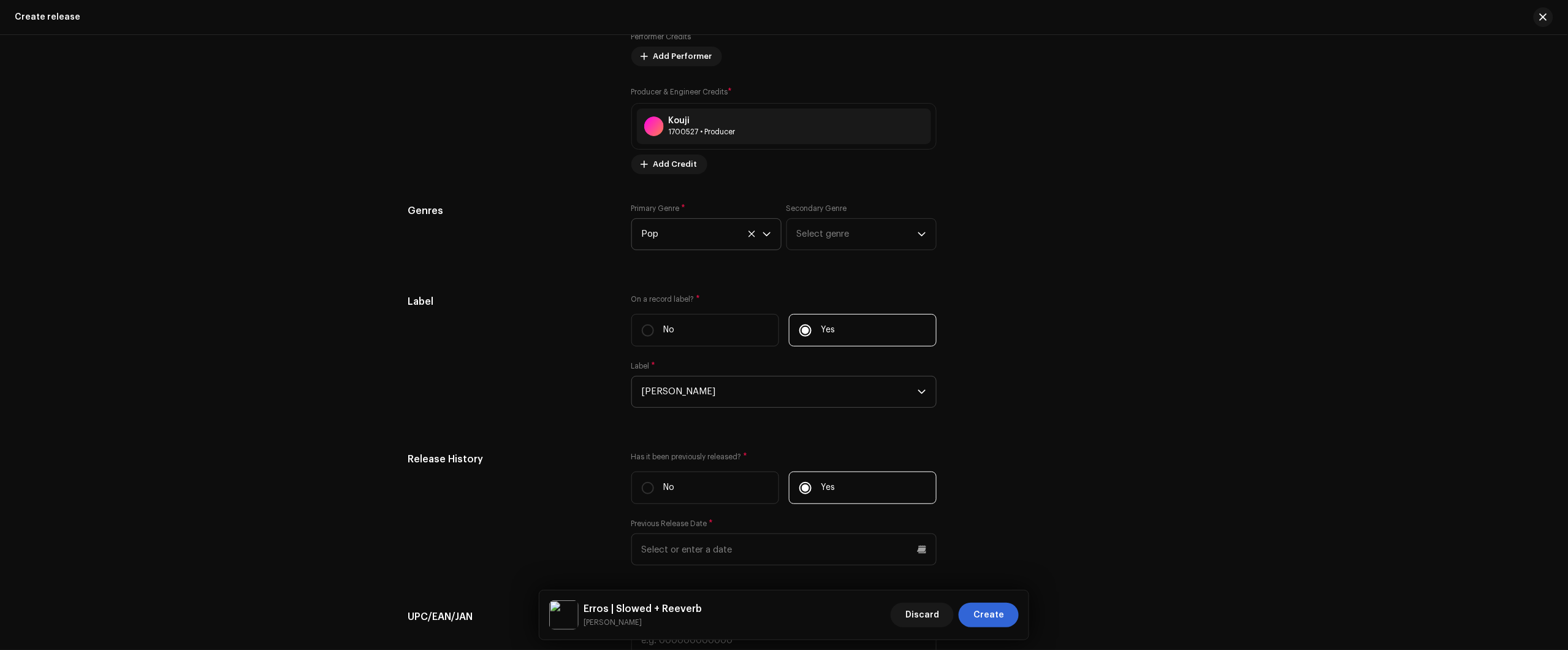
click at [1491, 254] on div "Create a new release We’ll guide you through everything — from track selection …" at bounding box center [784, 342] width 1568 height 615
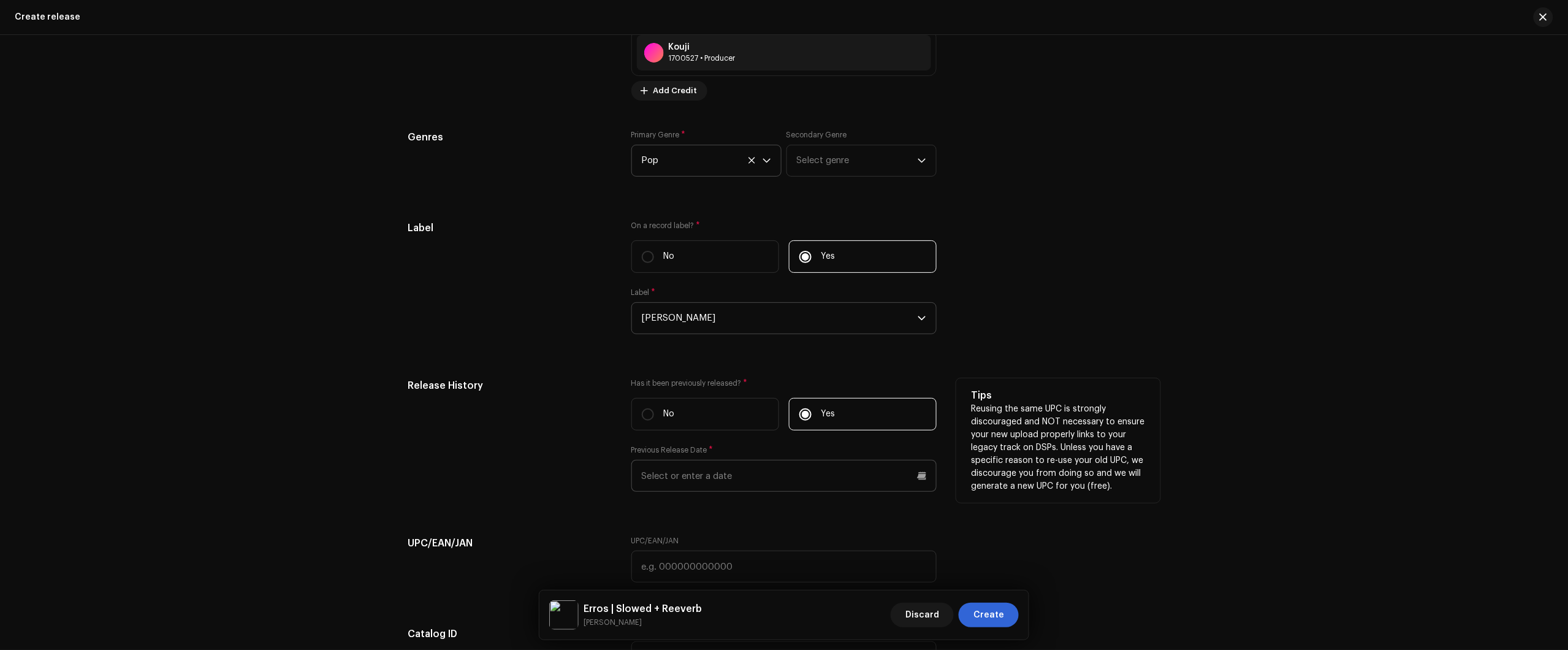
scroll to position [1907, 0]
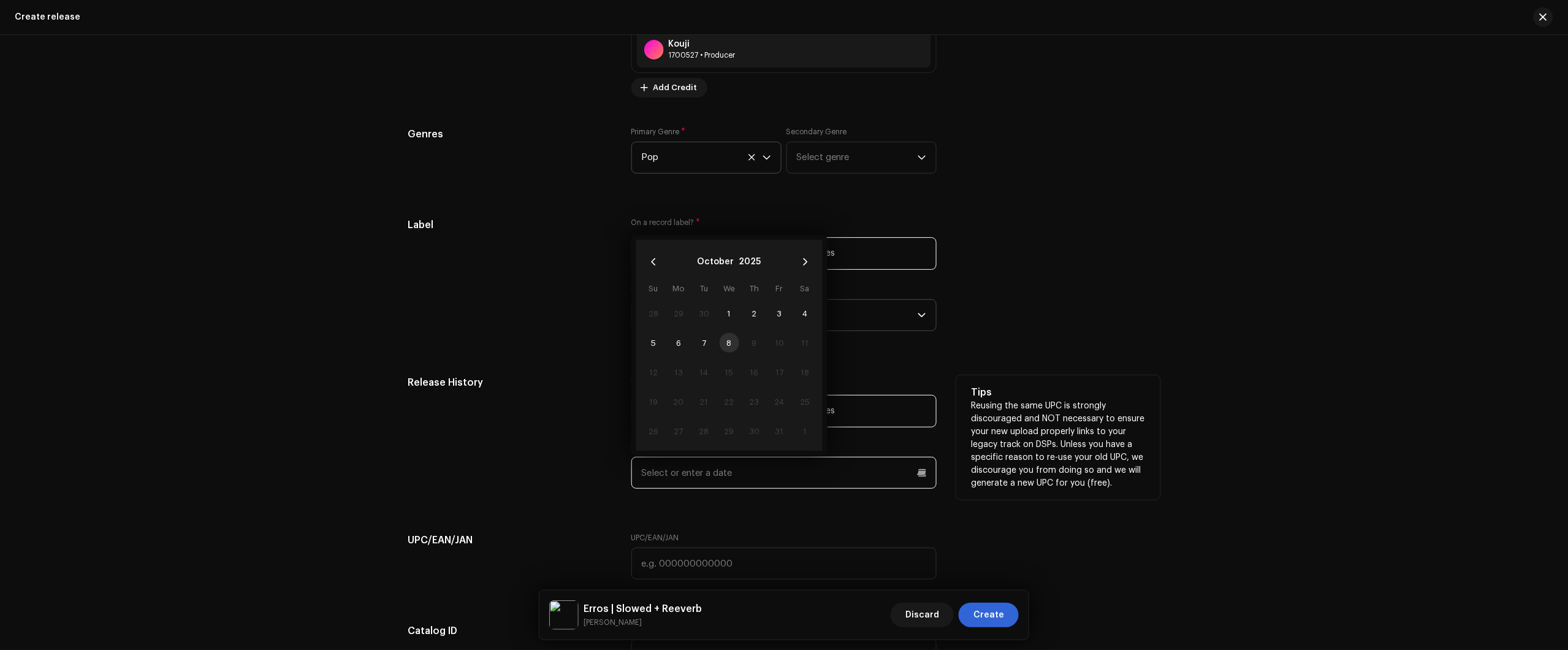
click at [766, 489] on input "text" at bounding box center [784, 473] width 305 height 32
click at [703, 264] on button "October" at bounding box center [715, 261] width 37 height 19
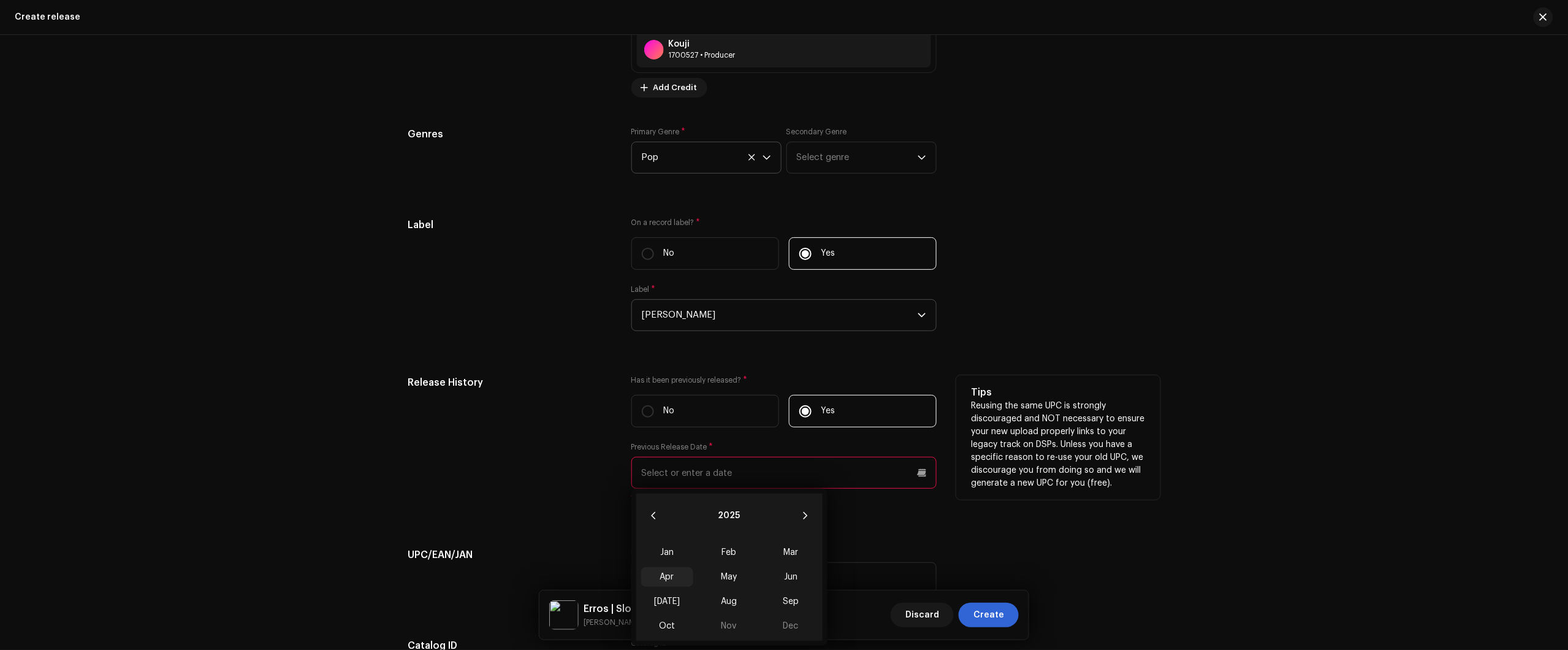
click at [665, 580] on span "Apr" at bounding box center [667, 576] width 52 height 19
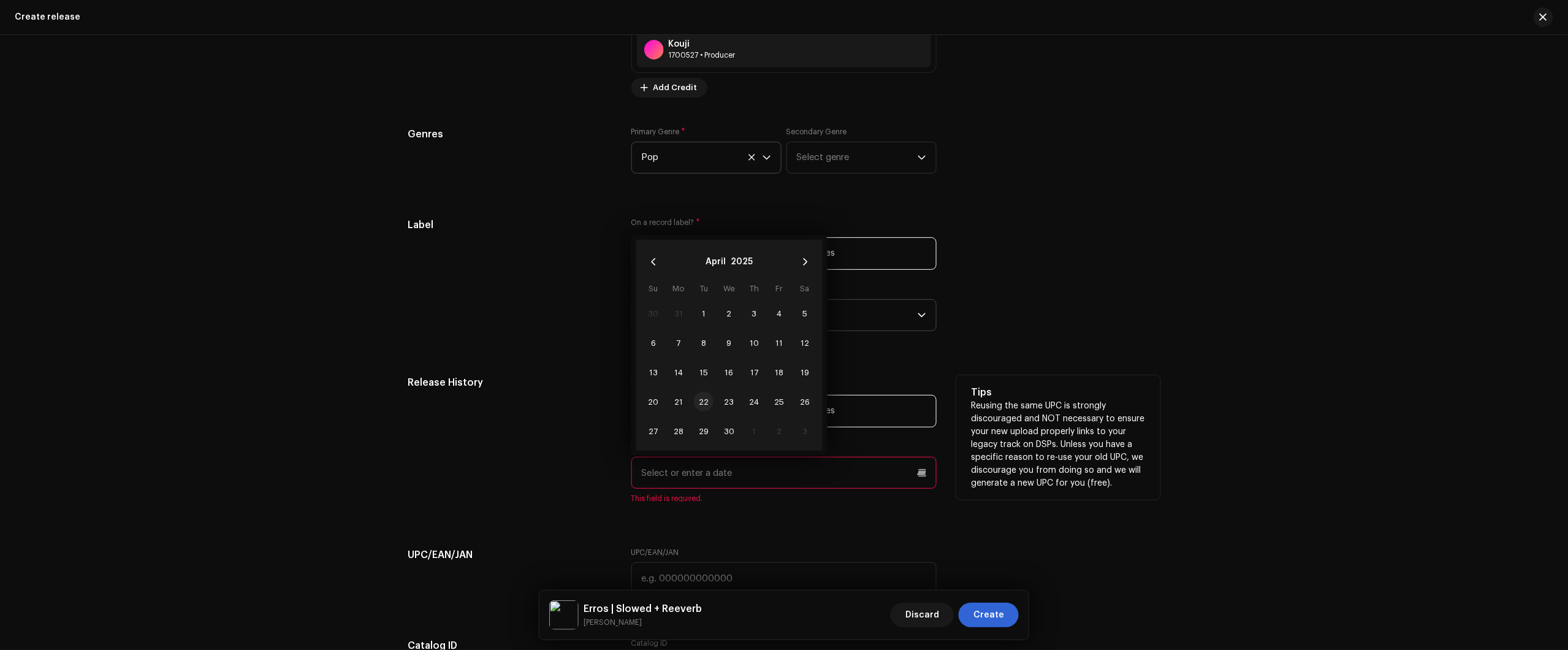
click at [707, 406] on span "22" at bounding box center [703, 401] width 19 height 19
type input "04/22/2025"
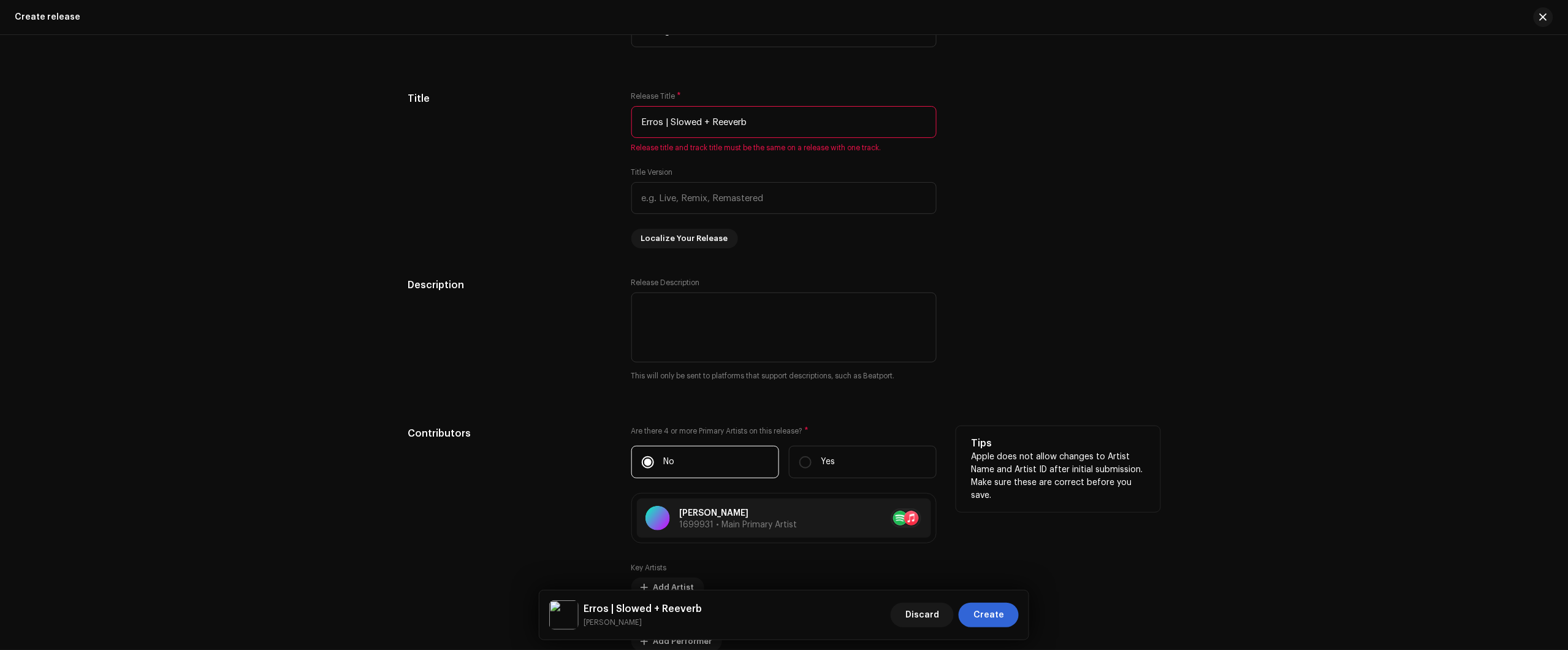
scroll to position [1218, 0]
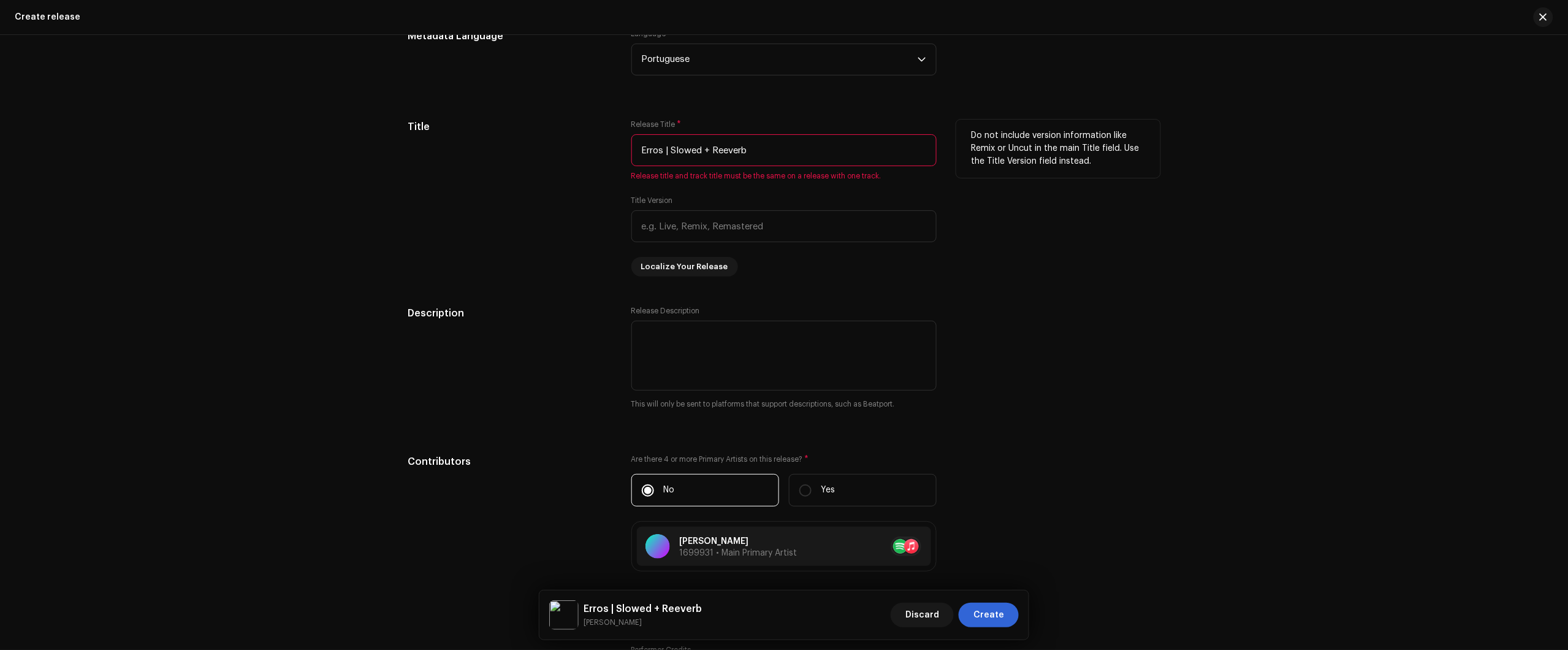
drag, startPoint x: 663, startPoint y: 153, endPoint x: 932, endPoint y: 172, distance: 269.7
click at [930, 172] on div "Release Title * Erros | Slowed + Reeverb Release title and track title must be …" at bounding box center [784, 151] width 305 height 62
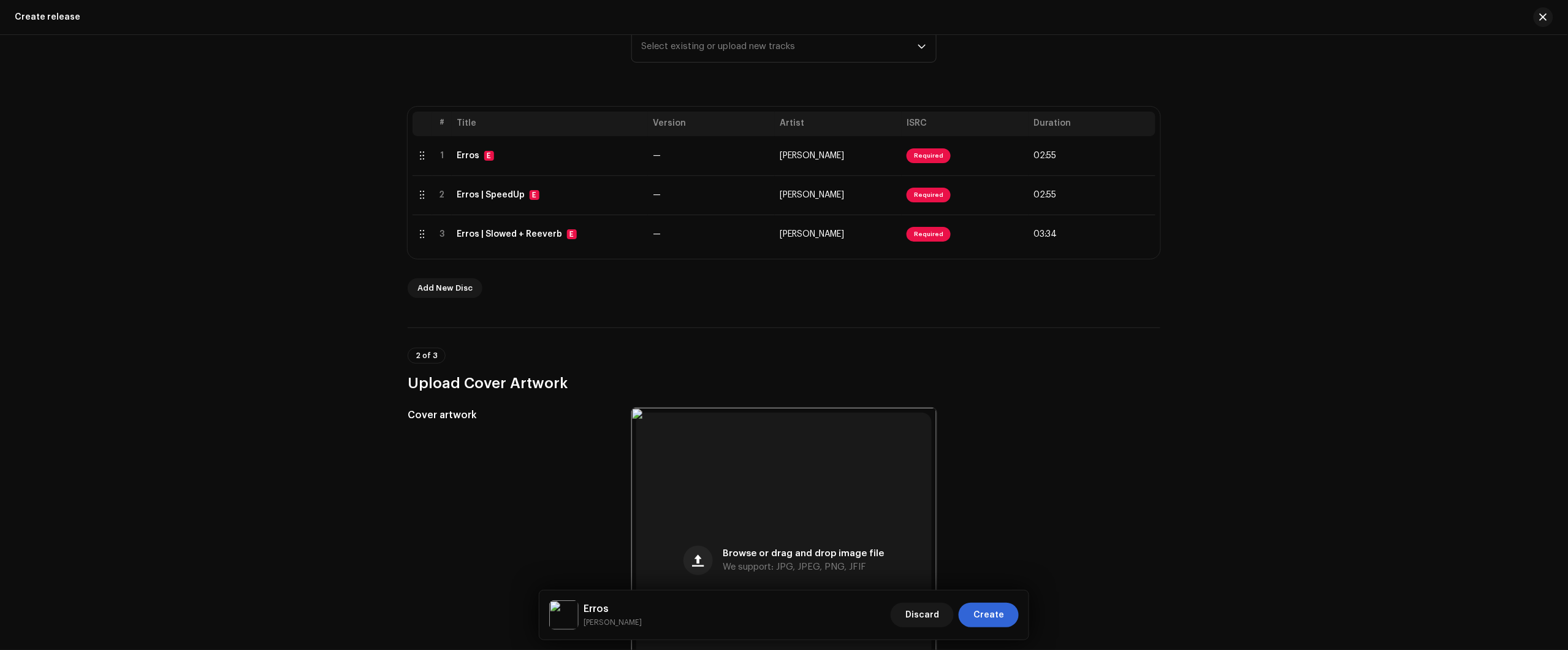
scroll to position [145, 0]
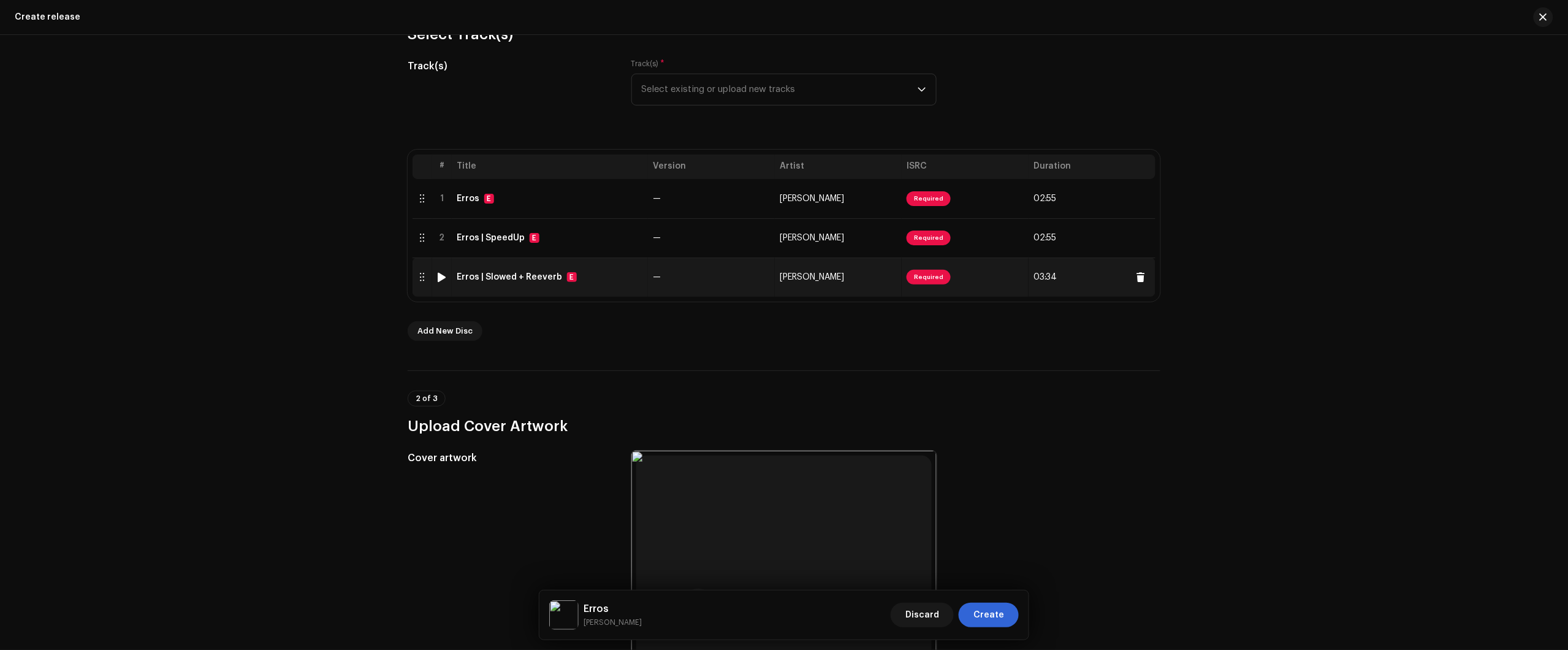
type input "Erros"
click at [606, 289] on td "Erros | Slowed + Reeverb E" at bounding box center [549, 277] width 196 height 39
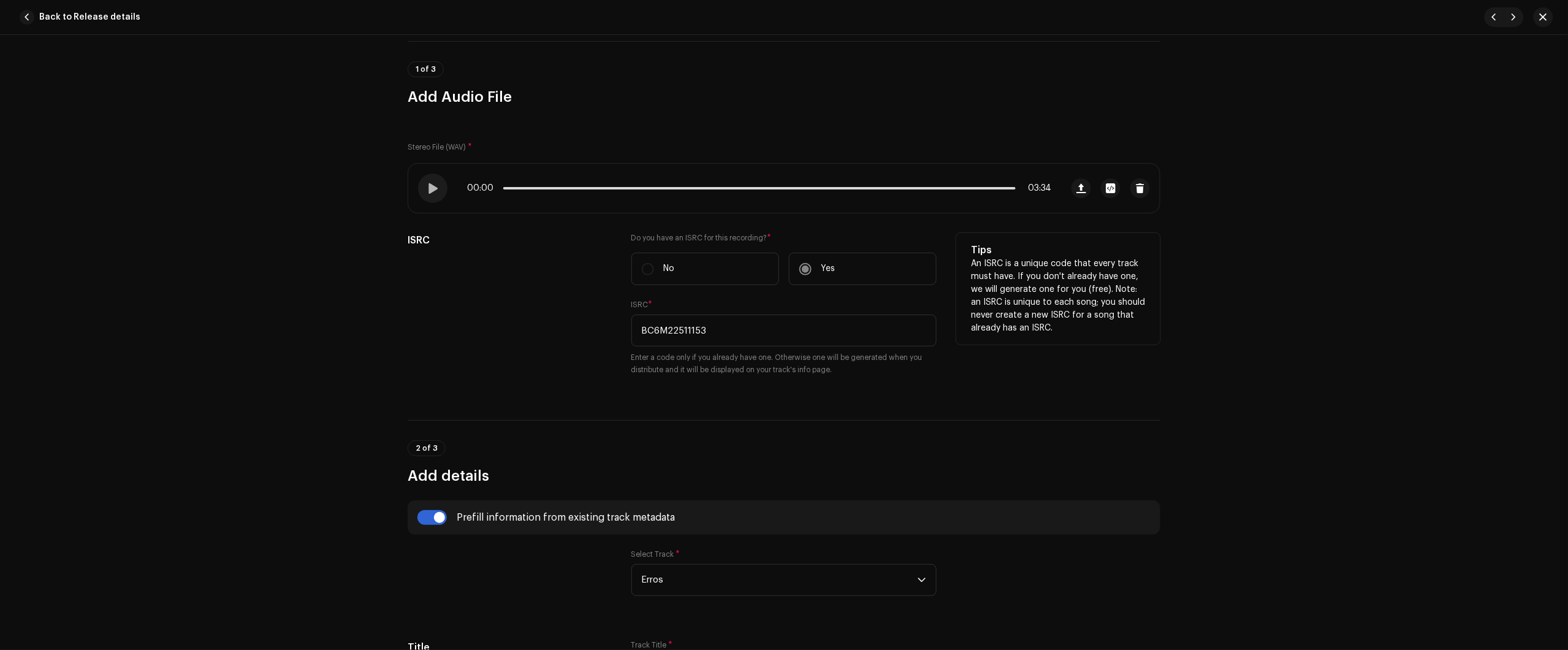
scroll to position [0, 0]
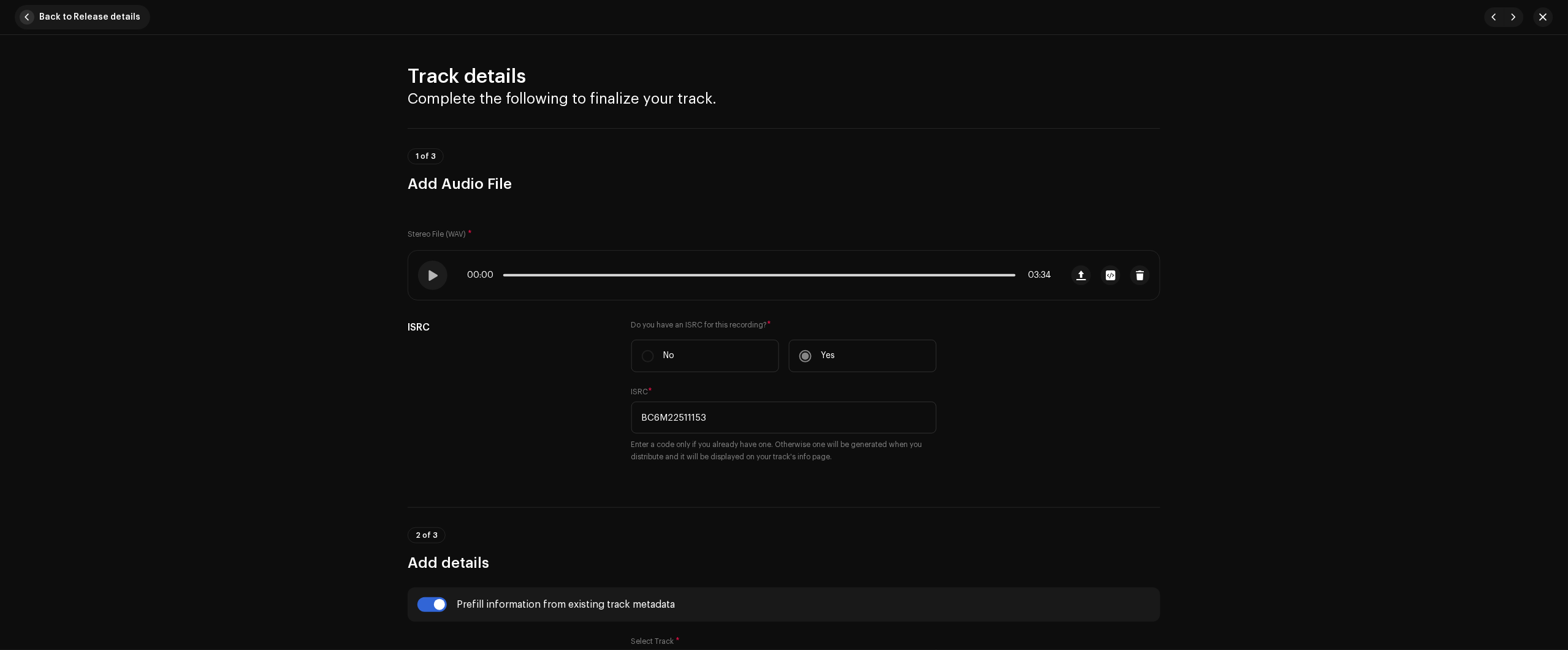
click at [110, 21] on span "Back to Release details" at bounding box center [90, 17] width 101 height 25
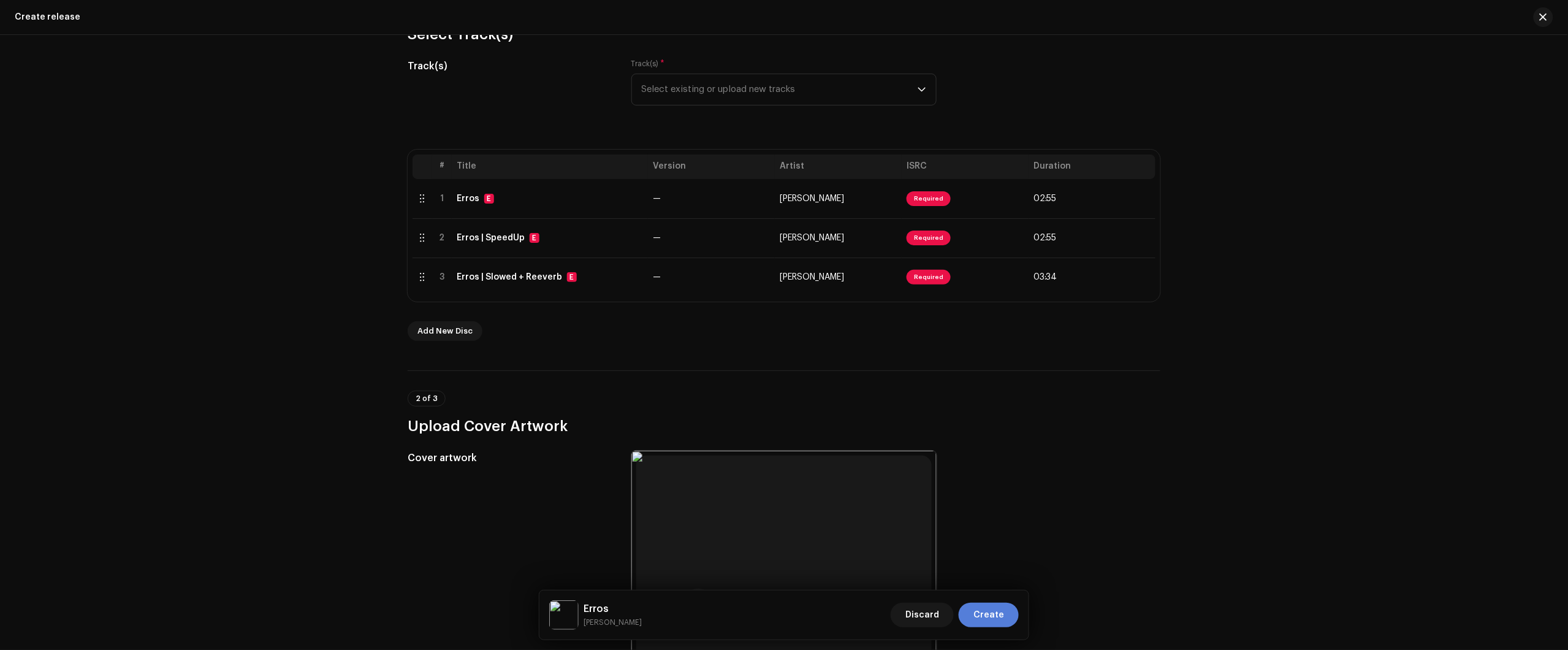
click at [984, 615] on span "Create" at bounding box center [988, 615] width 31 height 25
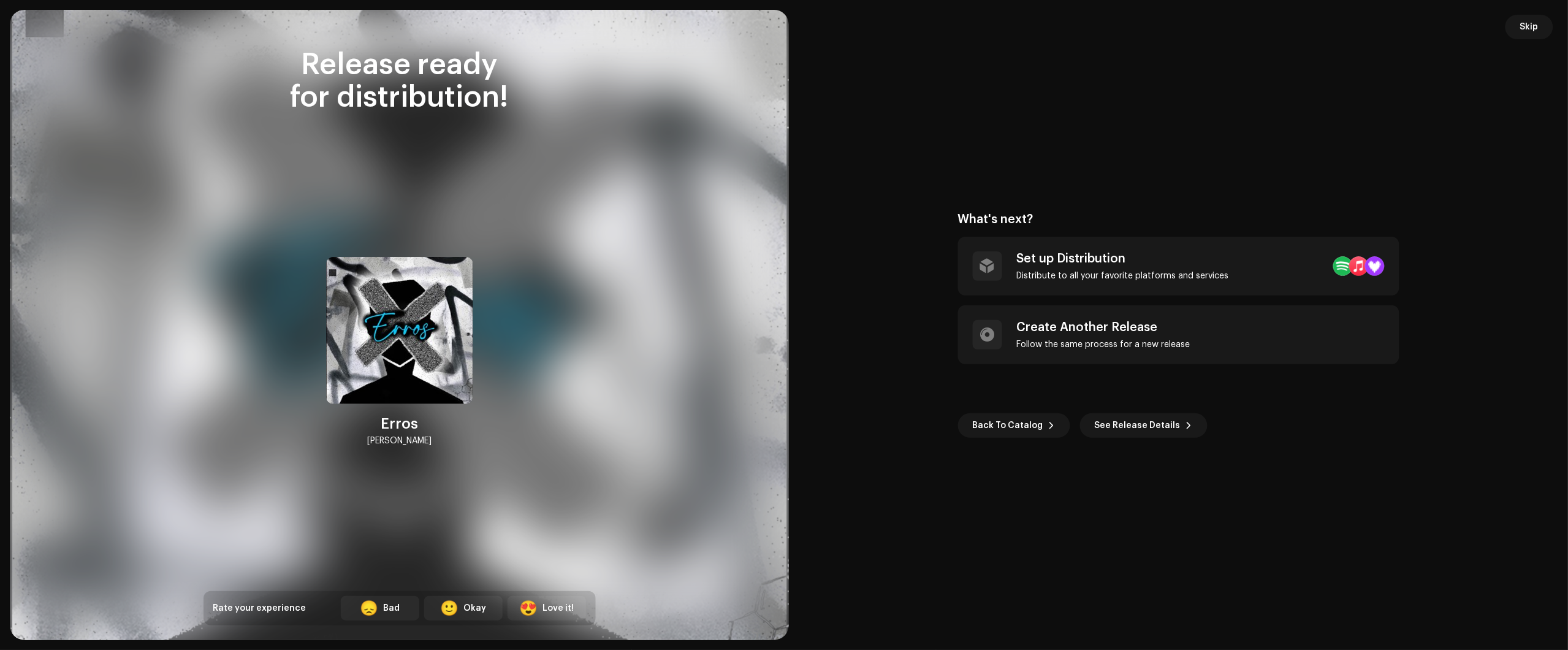
click at [1496, 106] on div "What's next? Set up Distribution Distribute to all your favorite platforms and …" at bounding box center [1179, 325] width 750 height 601
click at [1534, 25] on span "Skip" at bounding box center [1529, 27] width 18 height 25
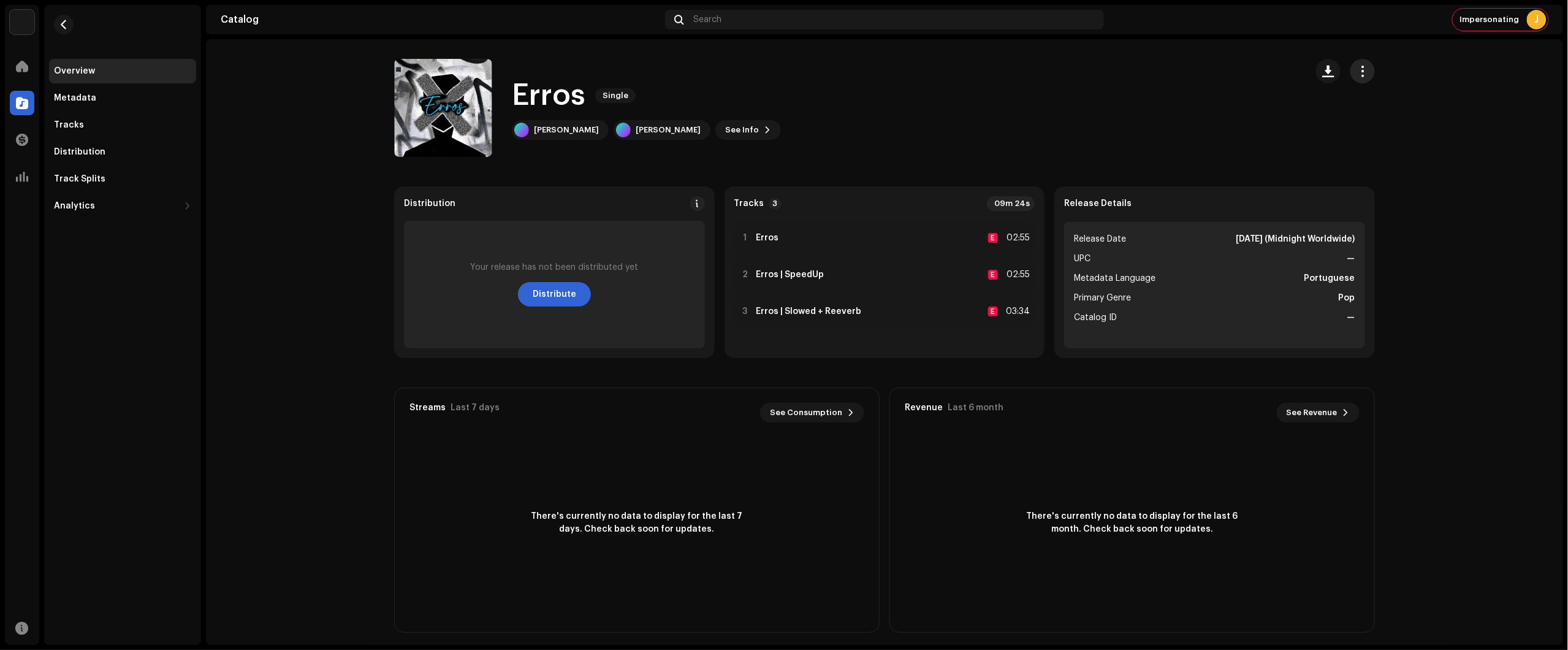
click at [1357, 75] on span "button" at bounding box center [1363, 71] width 11 height 10
click at [1371, 131] on div "Edit" at bounding box center [1414, 125] width 124 height 25
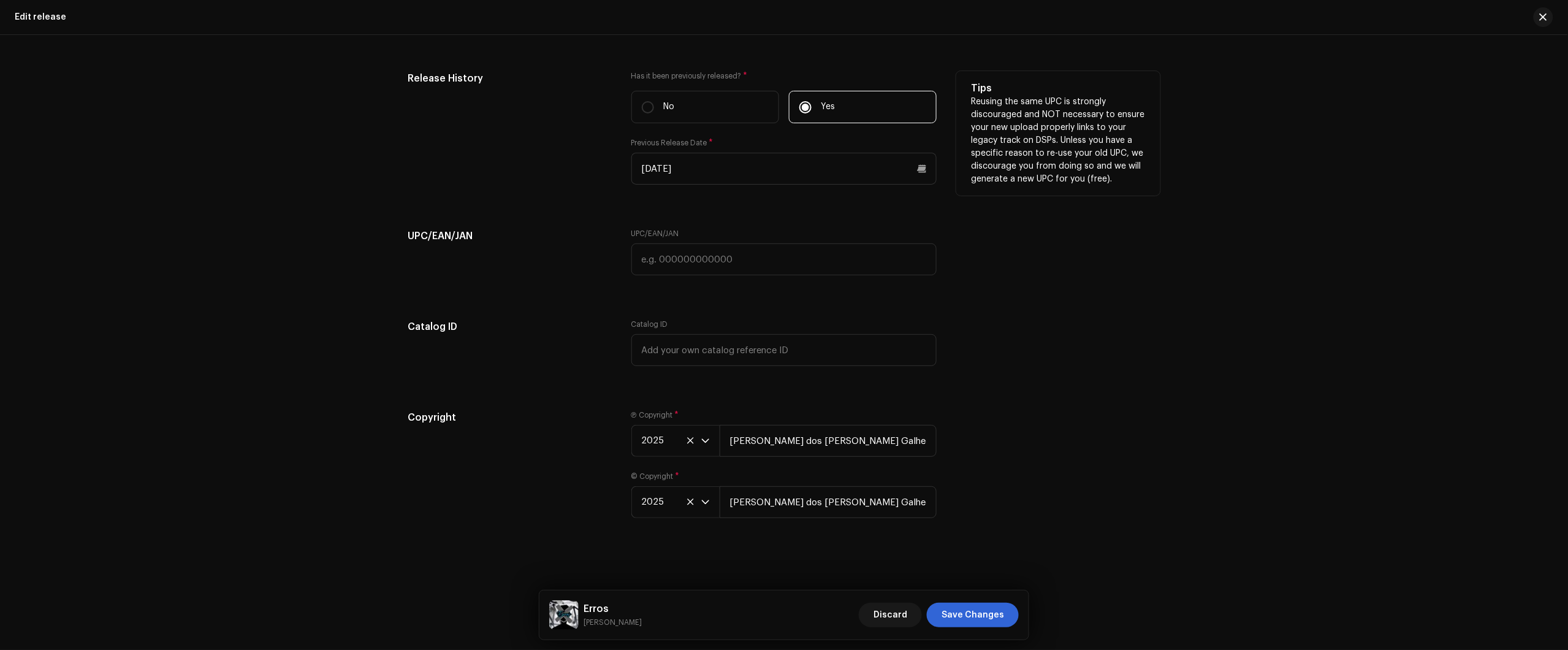
scroll to position [2138, 0]
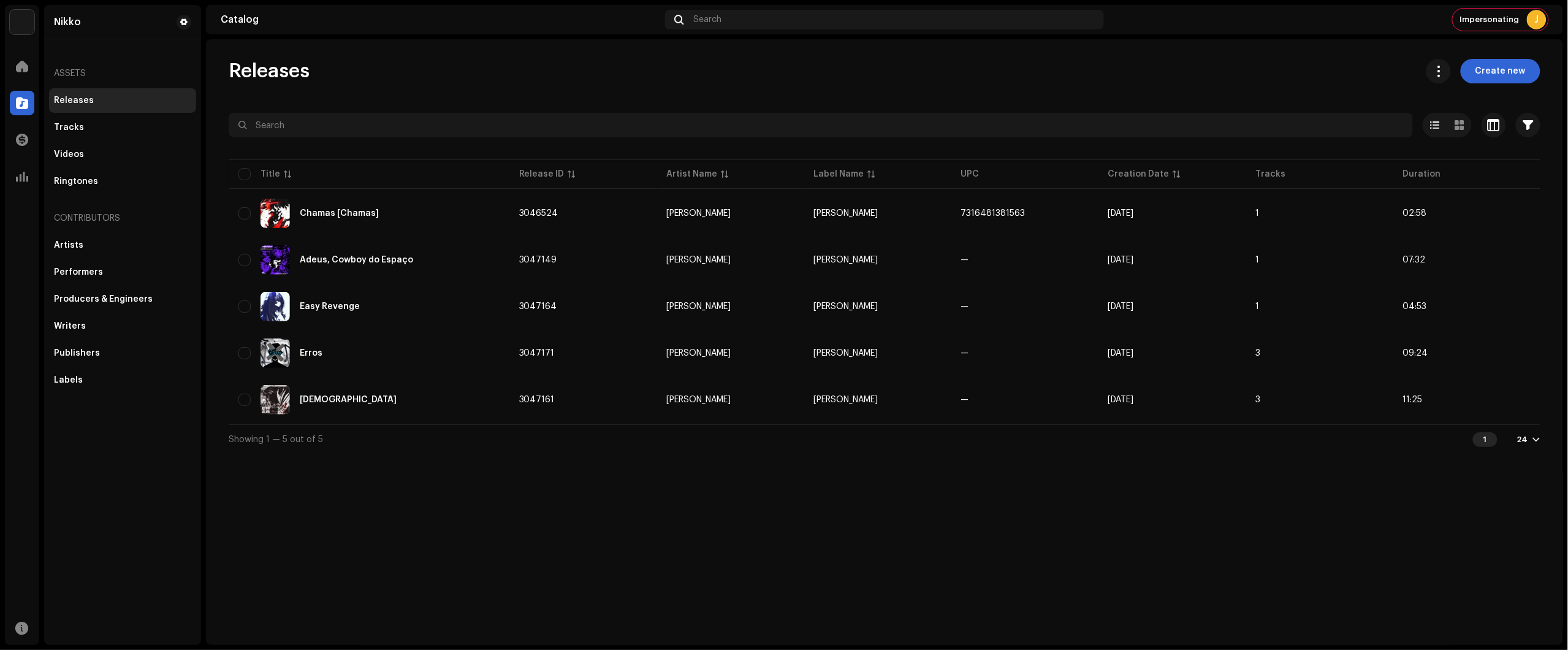
click at [1409, 54] on div "Releases Create new Selected 0 Select all 5 Options Filters Distribution status…" at bounding box center [885, 342] width 1357 height 606
click at [1514, 74] on span "Create new" at bounding box center [1500, 71] width 50 height 25
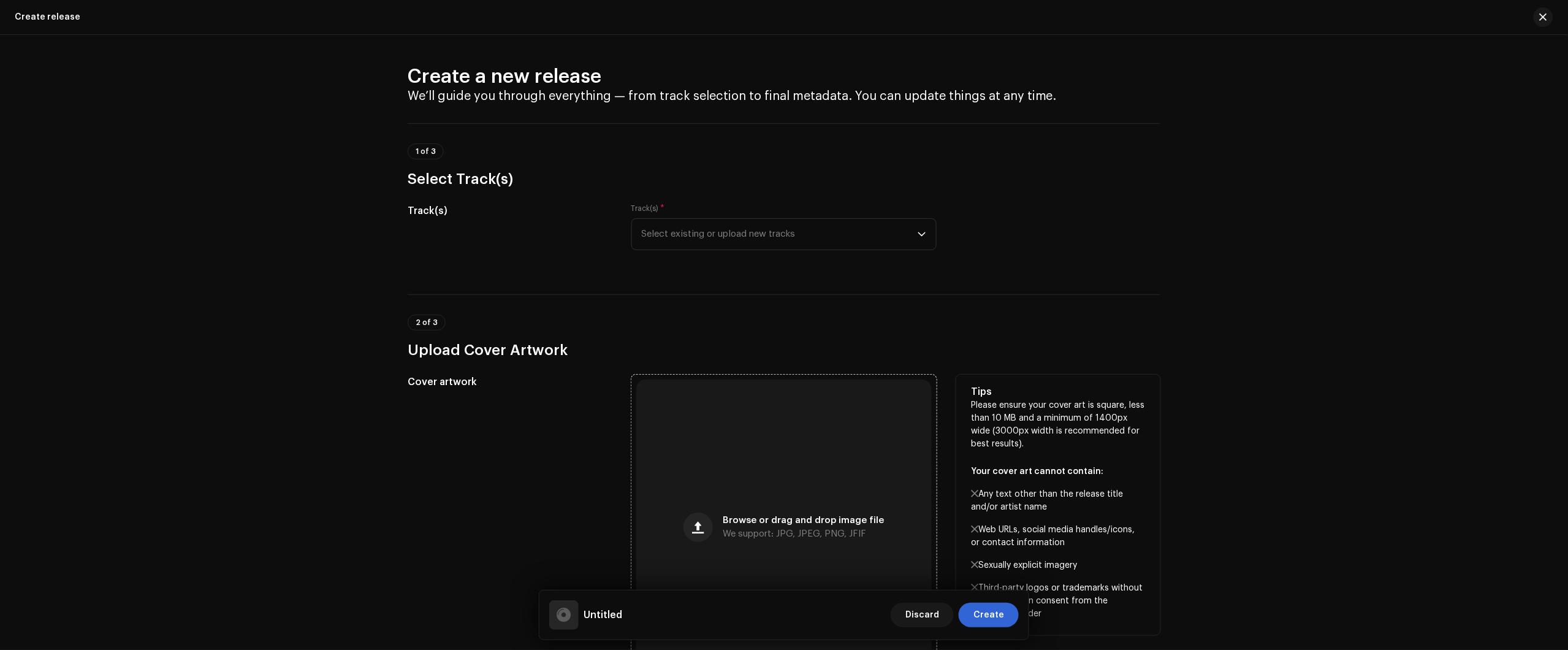
click at [755, 441] on div "Browse or drag and drop image file We support: JPG, JPEG, PNG, JFIF" at bounding box center [784, 527] width 295 height 295
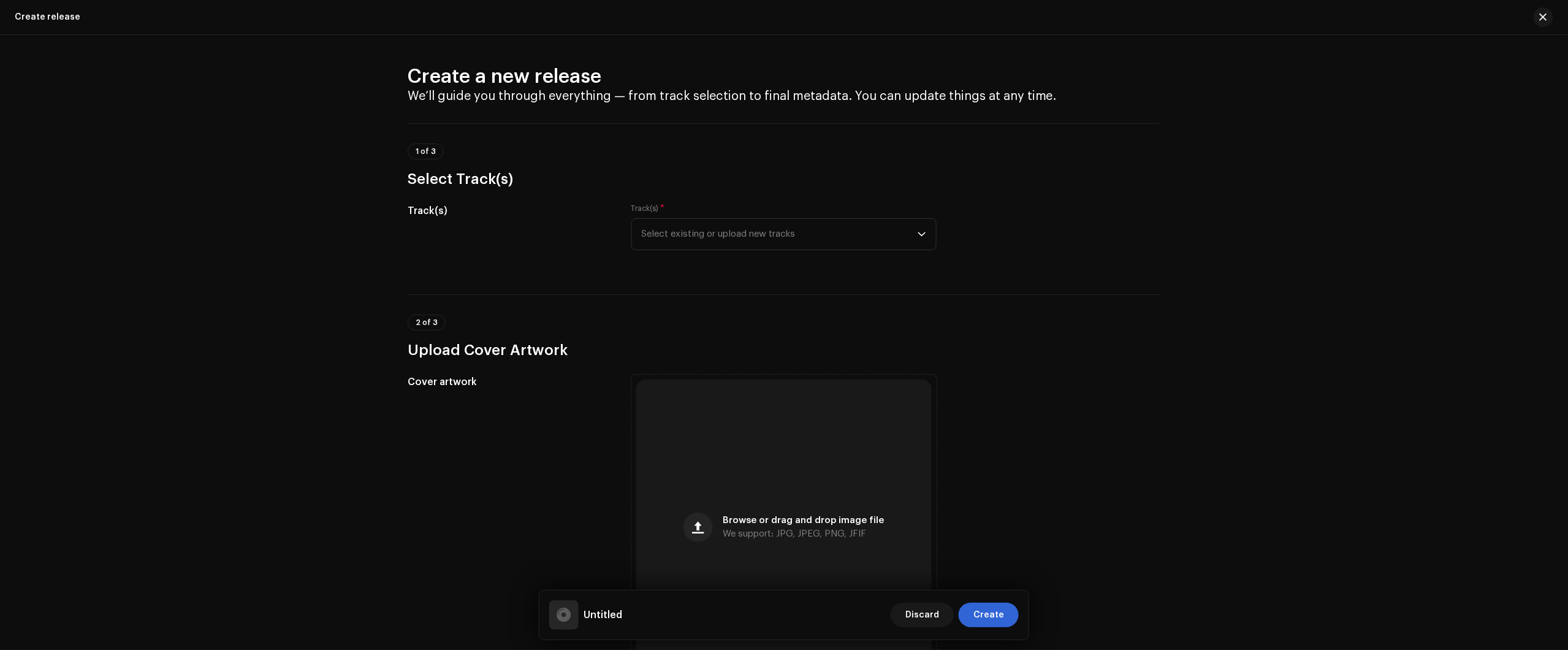
click at [1477, 176] on div "Create a new release We’ll guide you through everything — from track selection …" at bounding box center [784, 342] width 1568 height 615
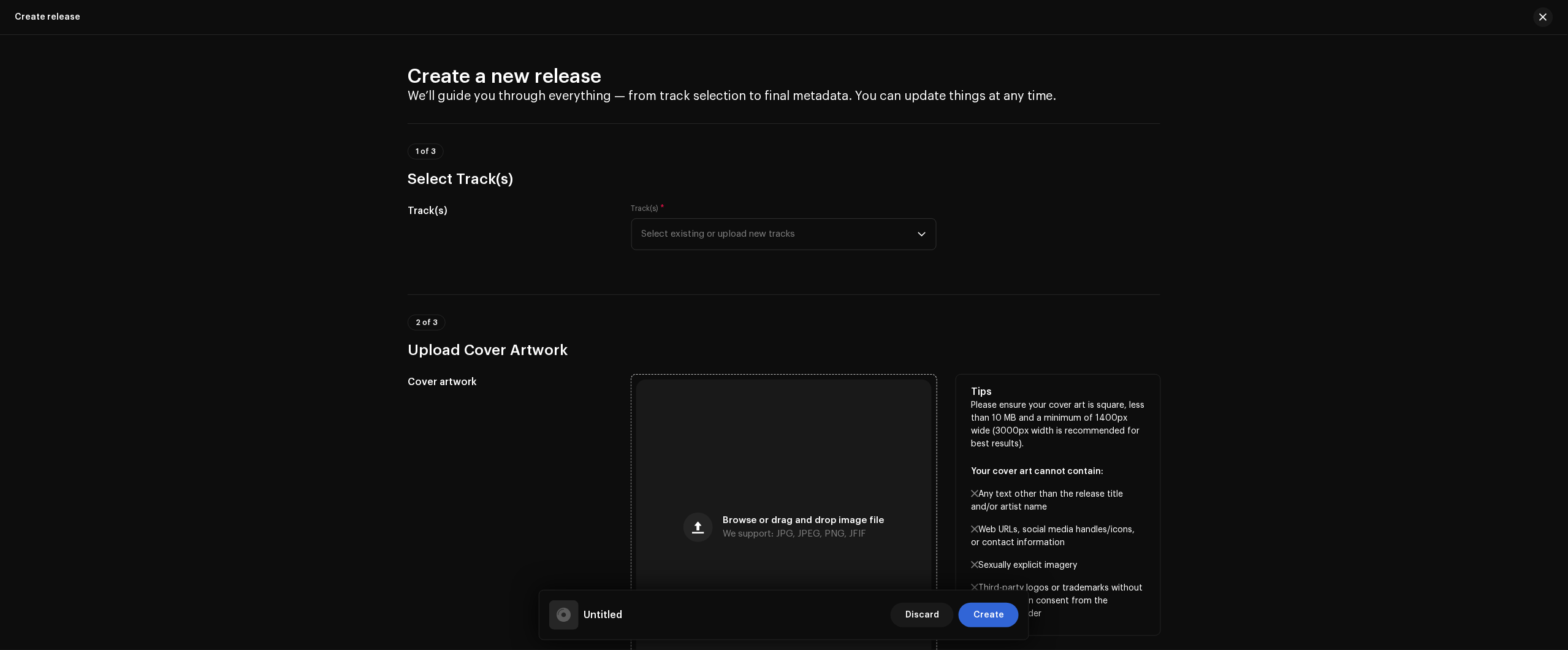
click at [735, 423] on div "Browse or drag and drop image file We support: JPG, JPEG, PNG, JFIF" at bounding box center [784, 527] width 295 height 295
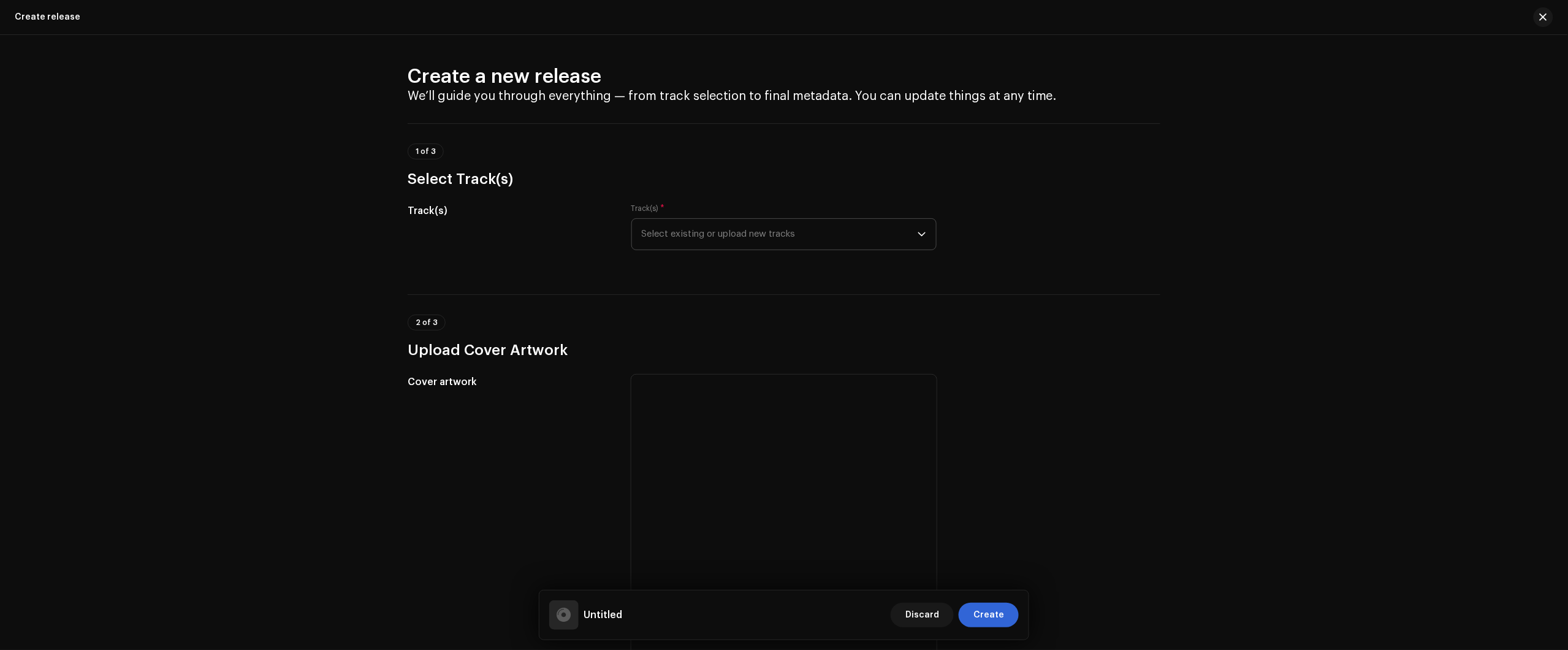
drag, startPoint x: 742, startPoint y: 232, endPoint x: 739, endPoint y: 248, distance: 16.3
click at [740, 234] on span "Select existing or upload new tracks" at bounding box center [780, 234] width 276 height 31
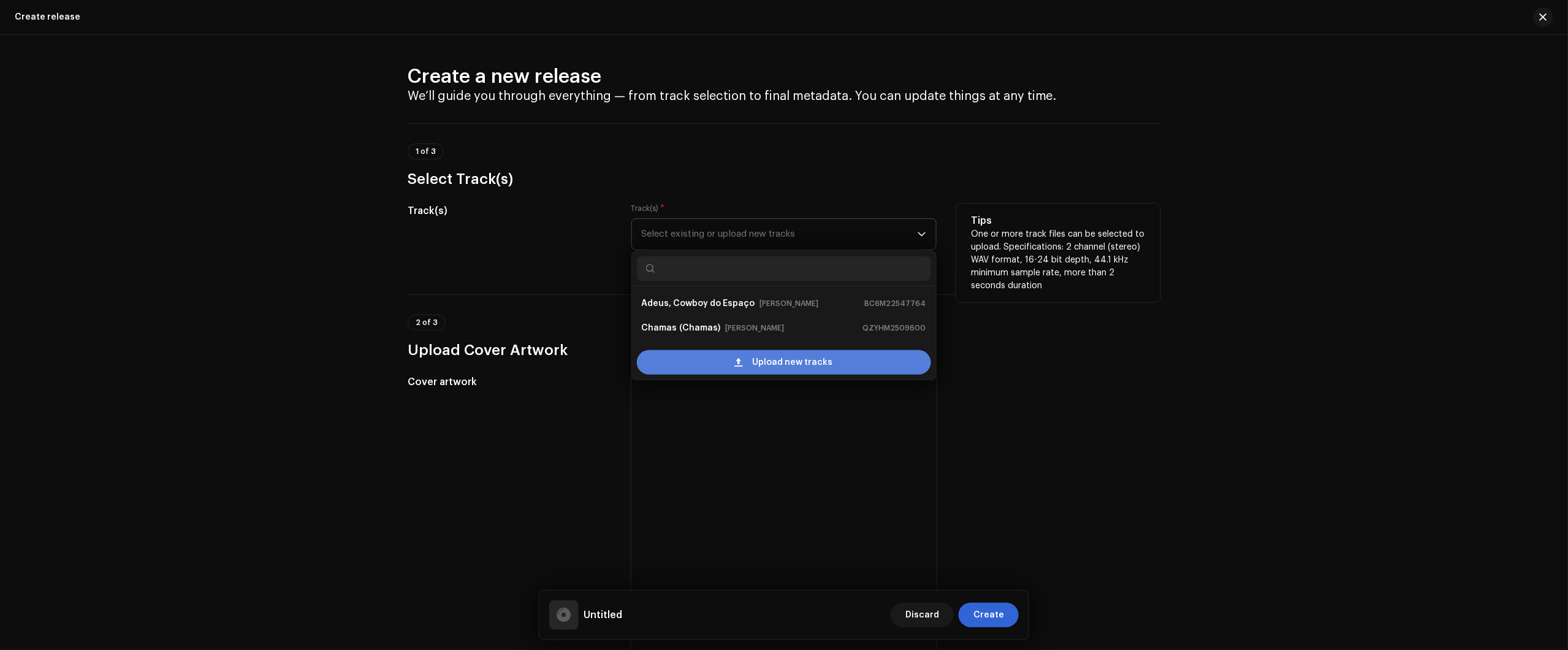
click at [763, 363] on span "Upload new tracks" at bounding box center [793, 362] width 80 height 25
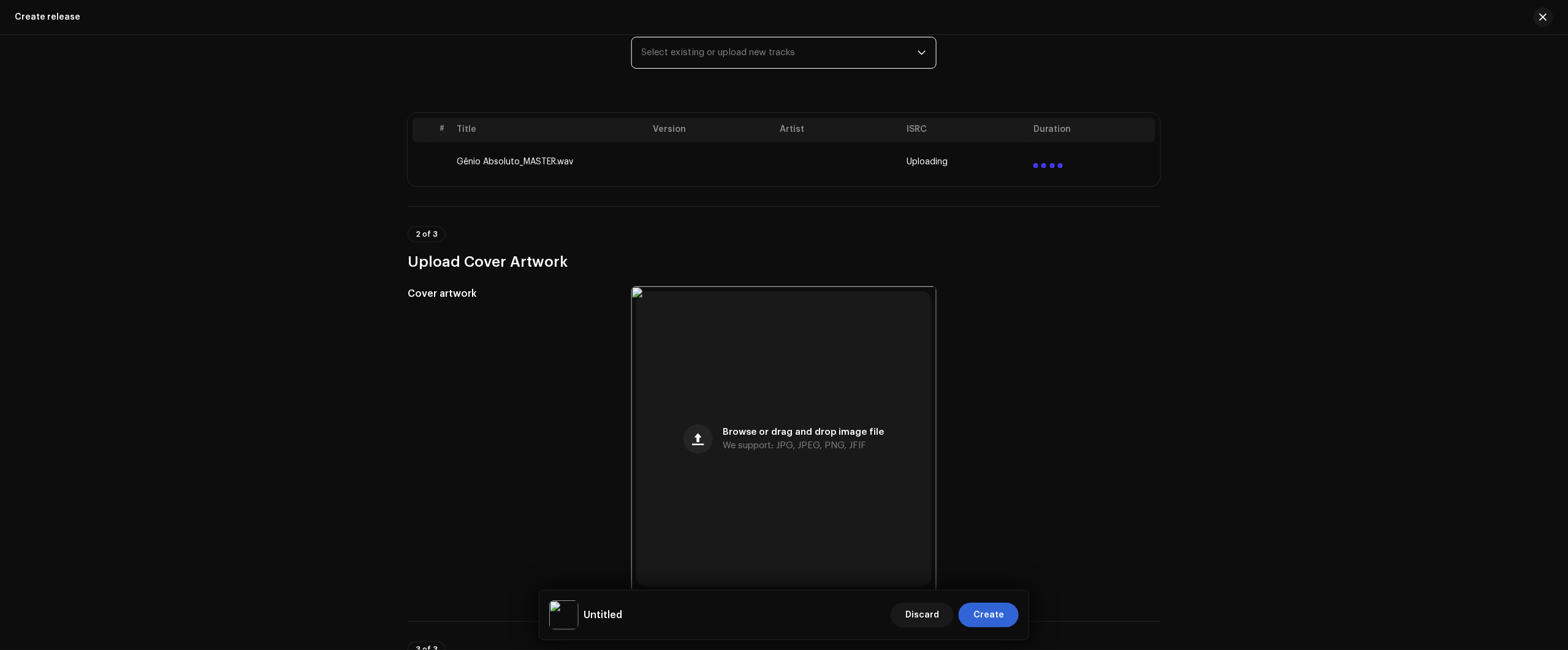
scroll to position [153, 0]
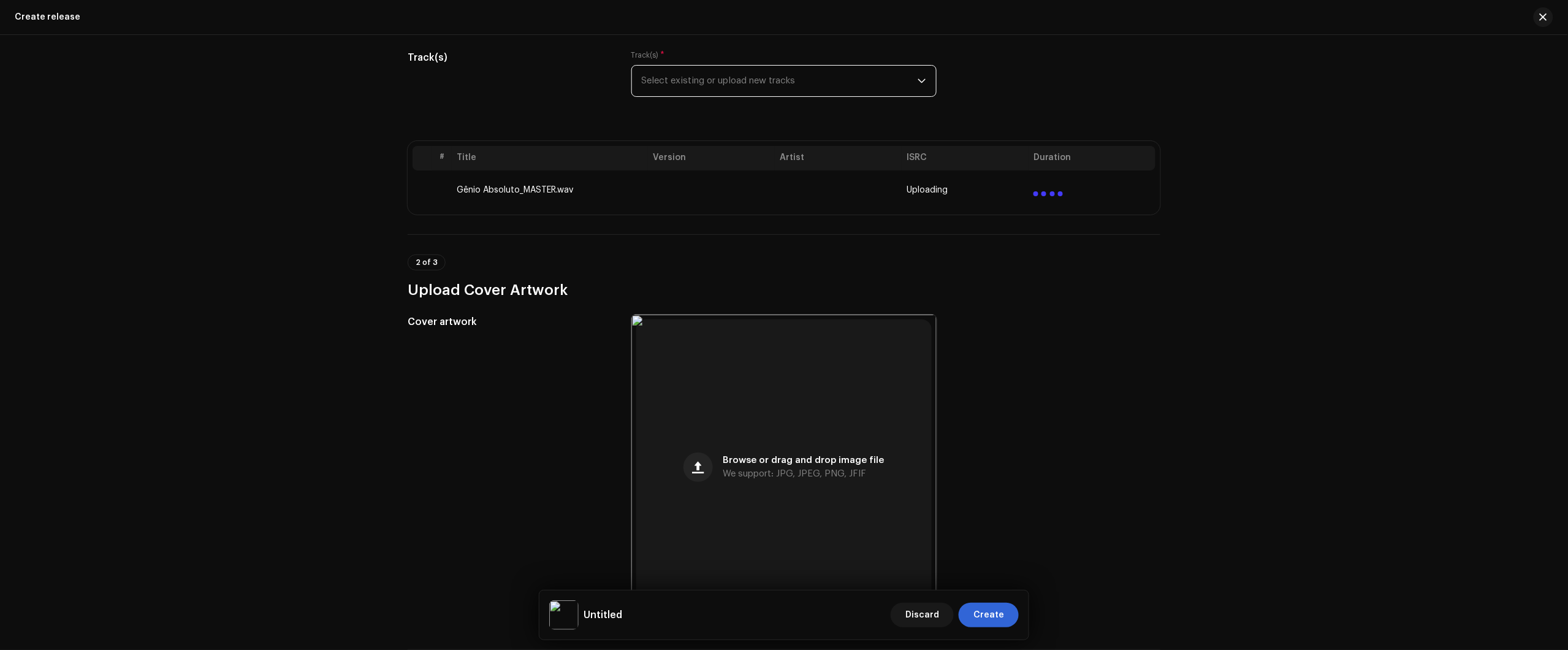
click at [709, 80] on span "Select existing or upload new tracks" at bounding box center [780, 81] width 276 height 31
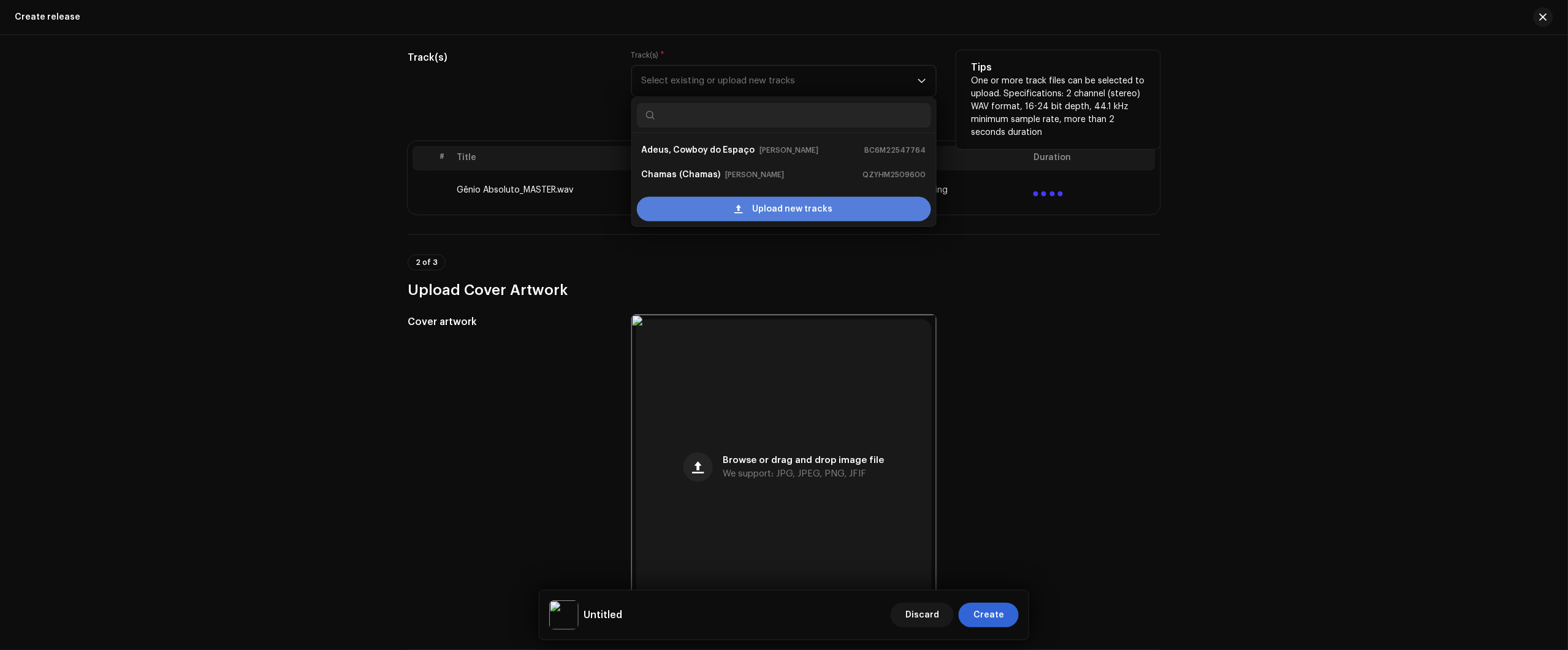
click at [746, 210] on div "Upload new tracks" at bounding box center [784, 209] width 294 height 25
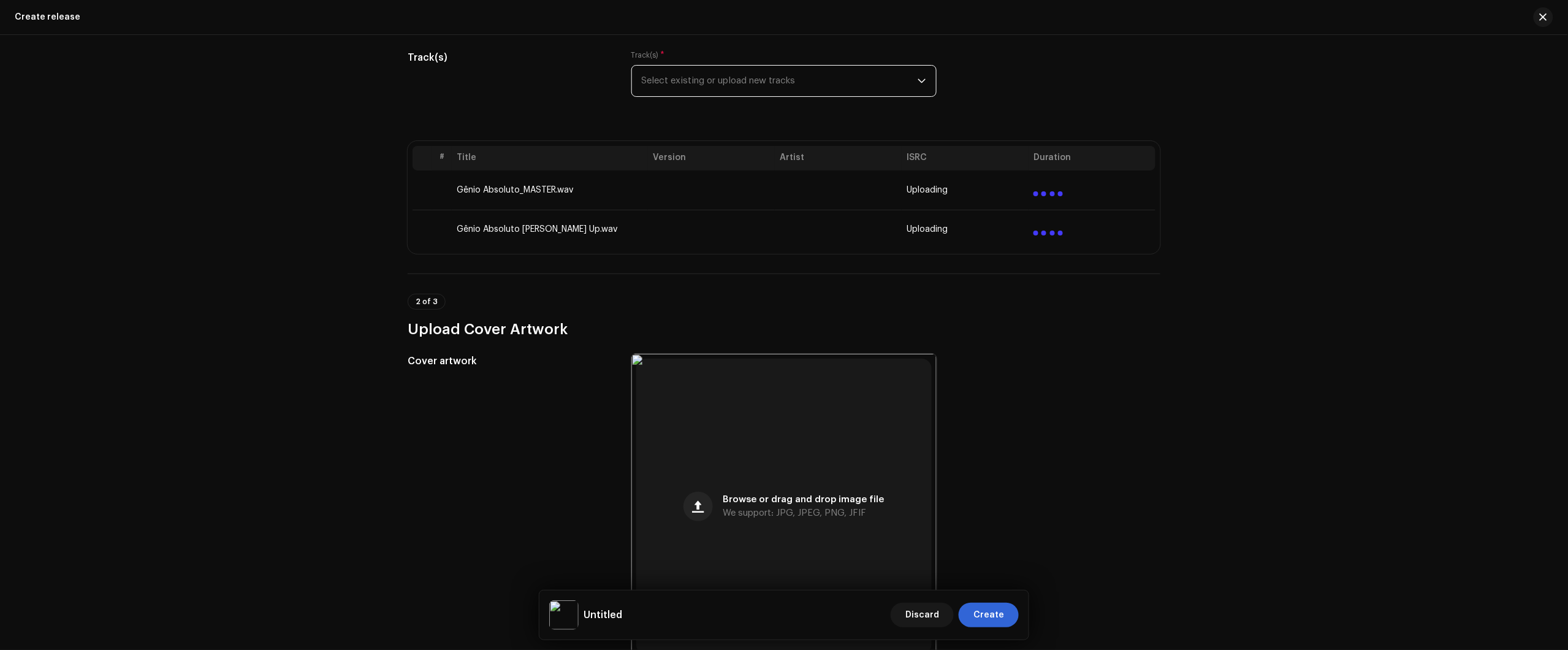
click at [758, 81] on span "Select existing or upload new tracks" at bounding box center [780, 81] width 276 height 31
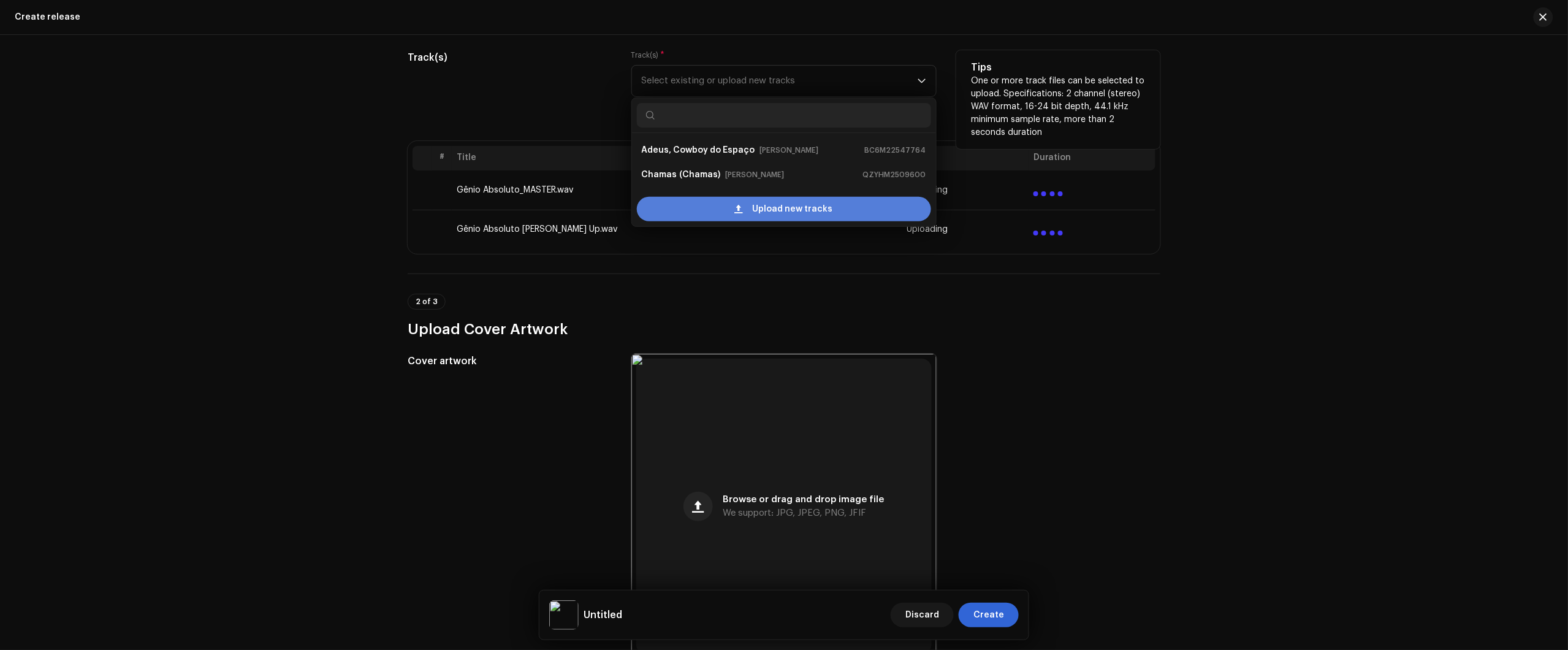
click at [764, 207] on span "Upload new tracks" at bounding box center [793, 209] width 80 height 25
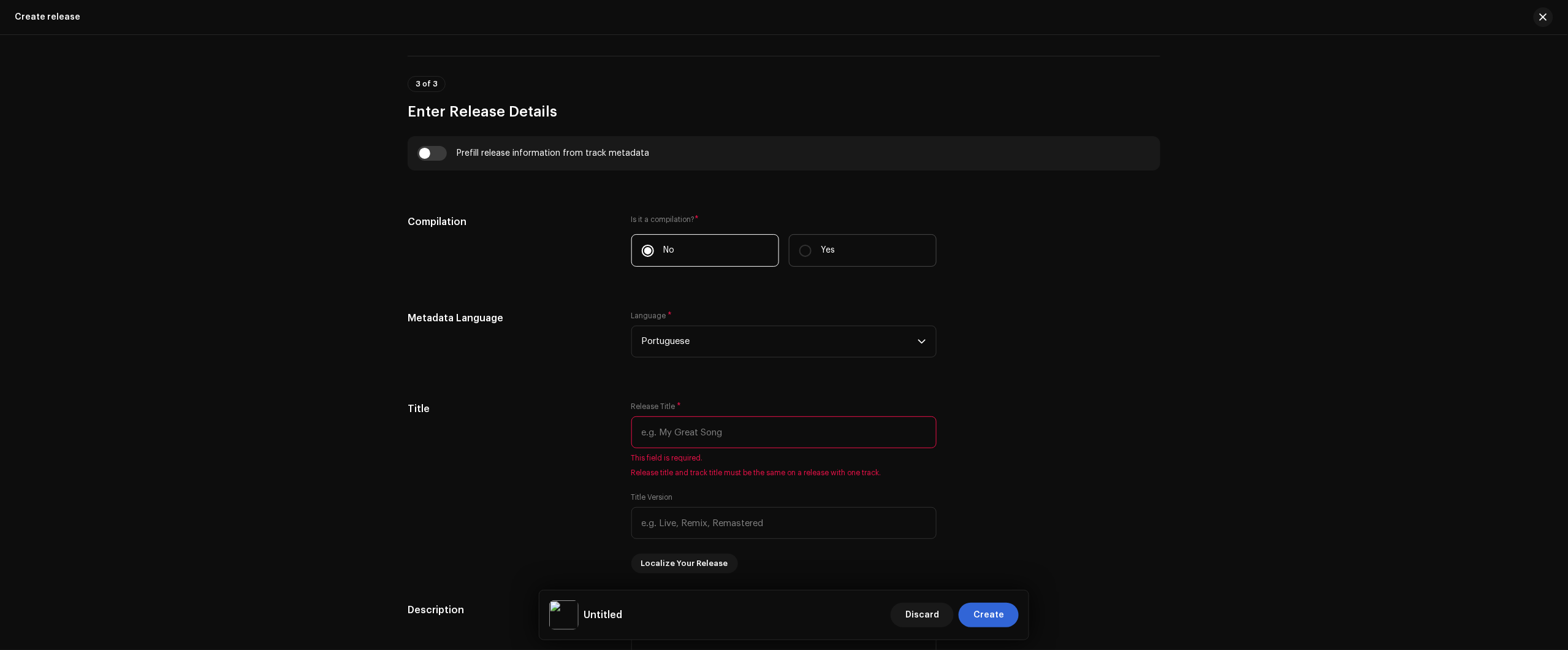
scroll to position [1046, 0]
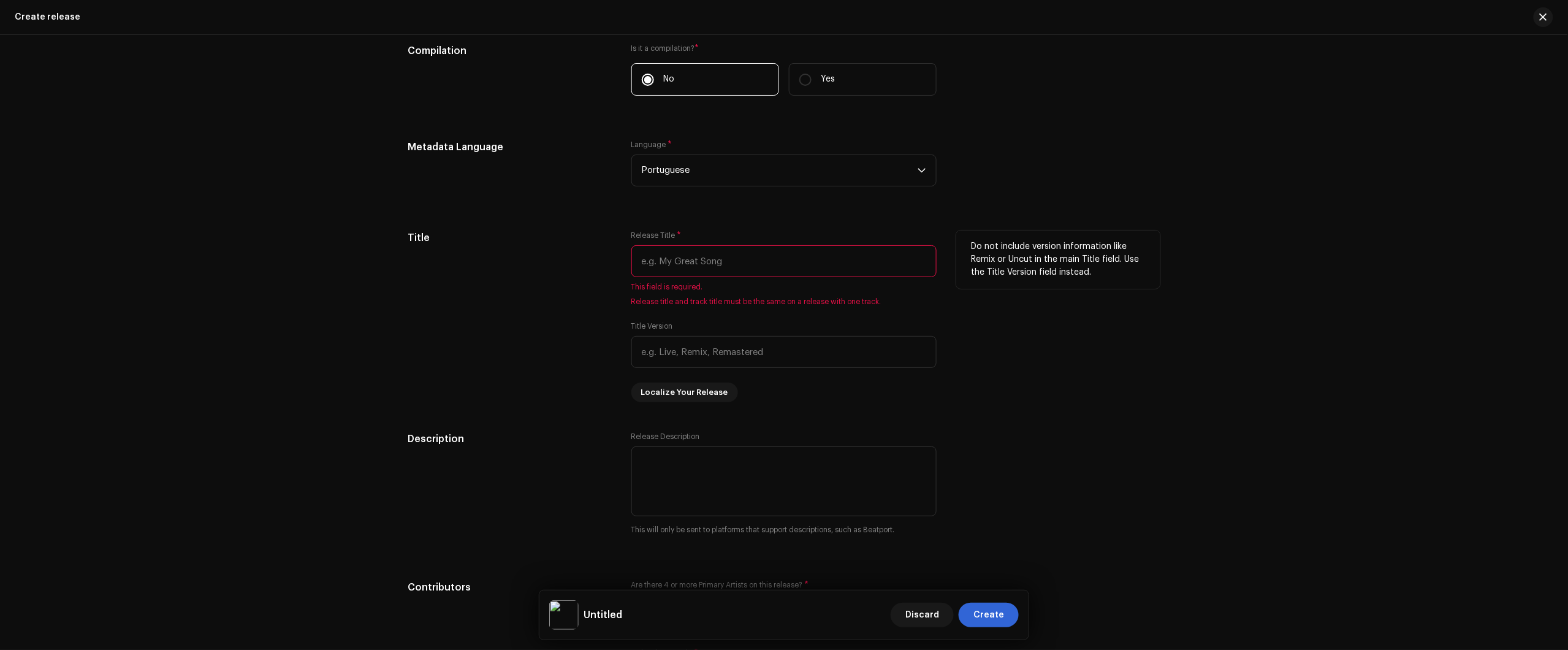
click at [755, 259] on input "text" at bounding box center [784, 261] width 305 height 32
drag, startPoint x: 1513, startPoint y: 129, endPoint x: 911, endPoint y: 232, distance: 610.7
click at [1511, 129] on div "Create a new release We’ll guide you through everything — from track selection …" at bounding box center [784, 342] width 1568 height 615
click at [722, 274] on input "text" at bounding box center [784, 261] width 305 height 32
paste input "Gênio Absoluto"
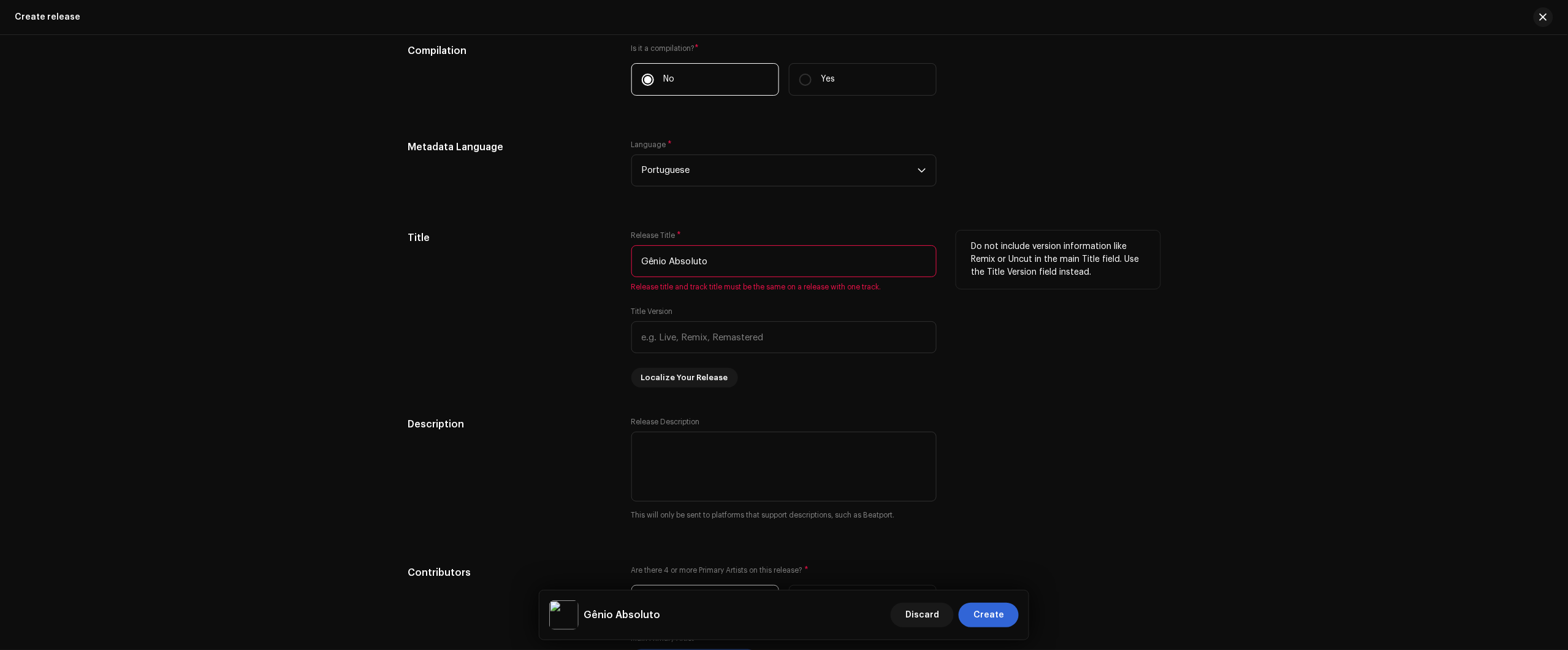
type input "Gênio Absoluto"
click at [532, 374] on div "Title" at bounding box center [509, 309] width 204 height 157
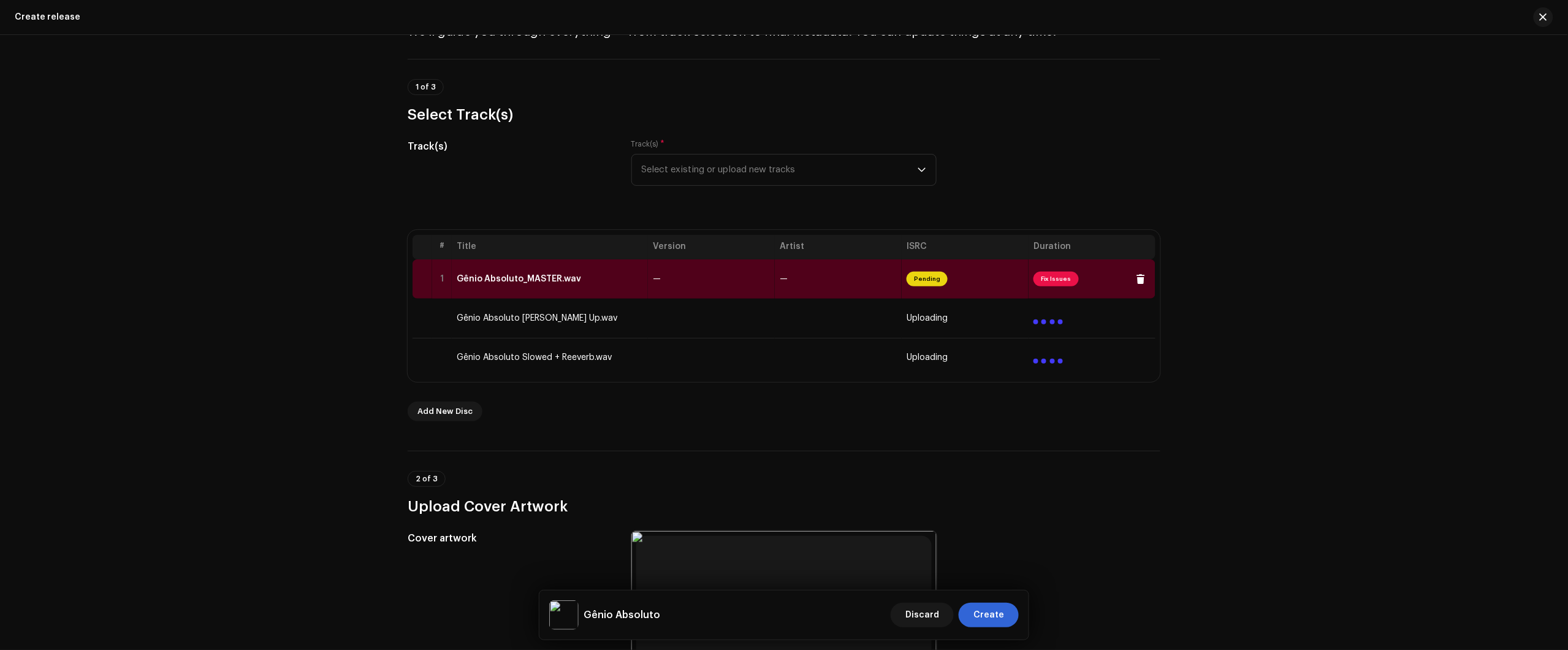
scroll to position [0, 0]
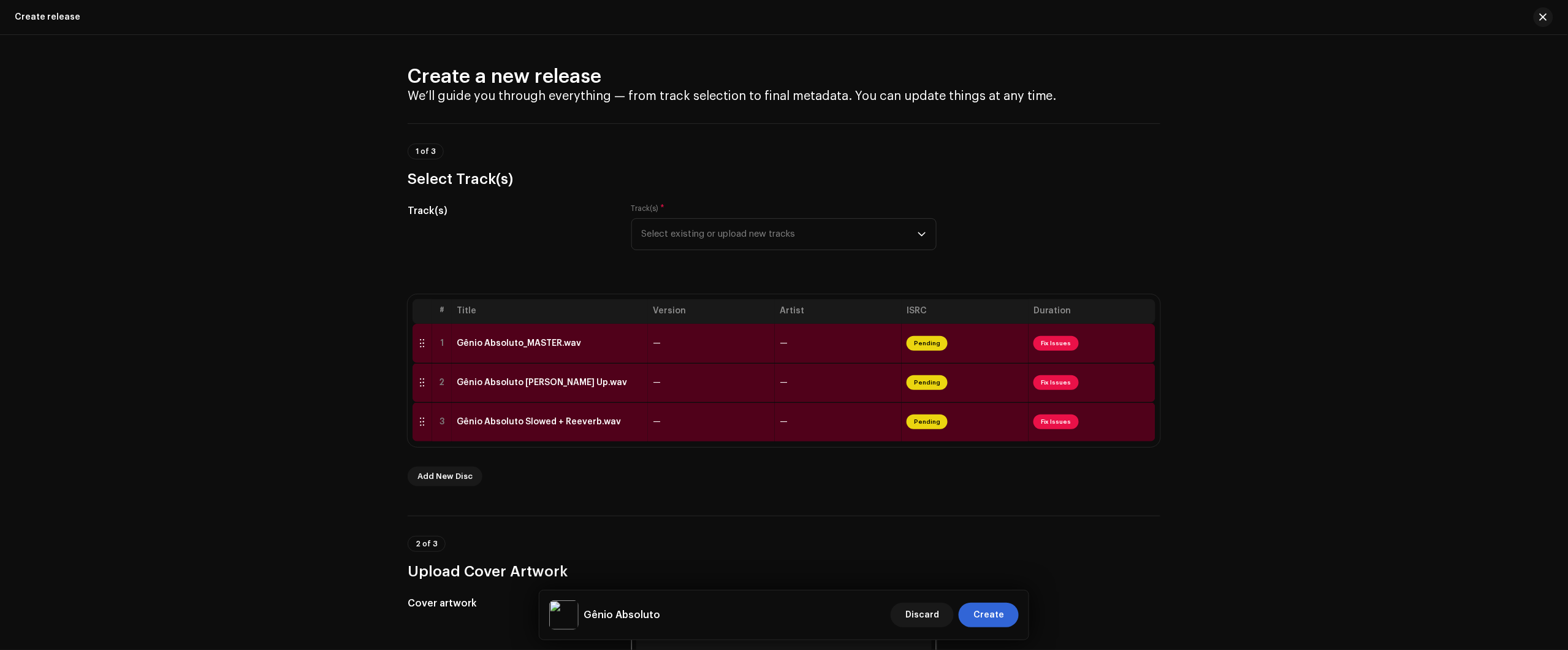
click at [1521, 215] on div "Create a new release We’ll guide you through everything — from track selection …" at bounding box center [784, 342] width 1568 height 615
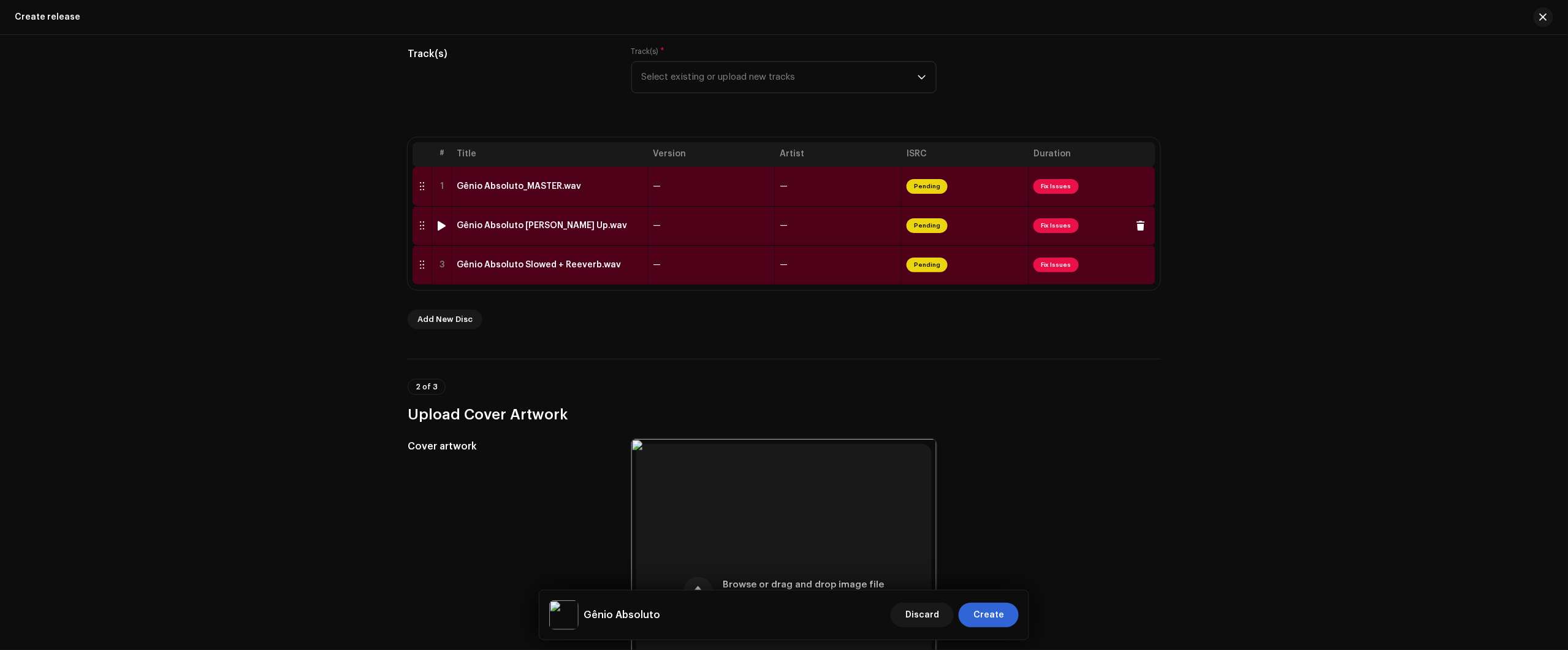
scroll to position [153, 0]
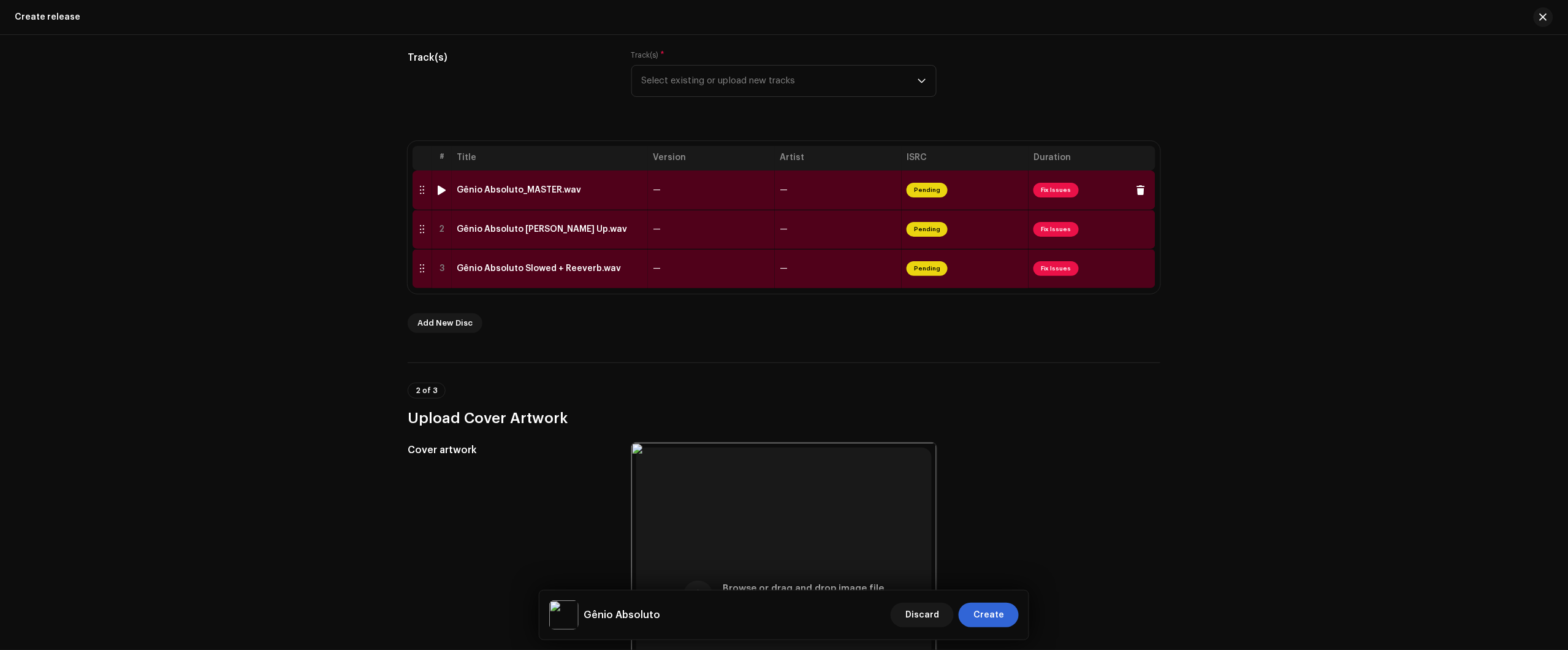
click at [620, 197] on td "Gênio Absoluto_MASTER.wav" at bounding box center [549, 190] width 196 height 39
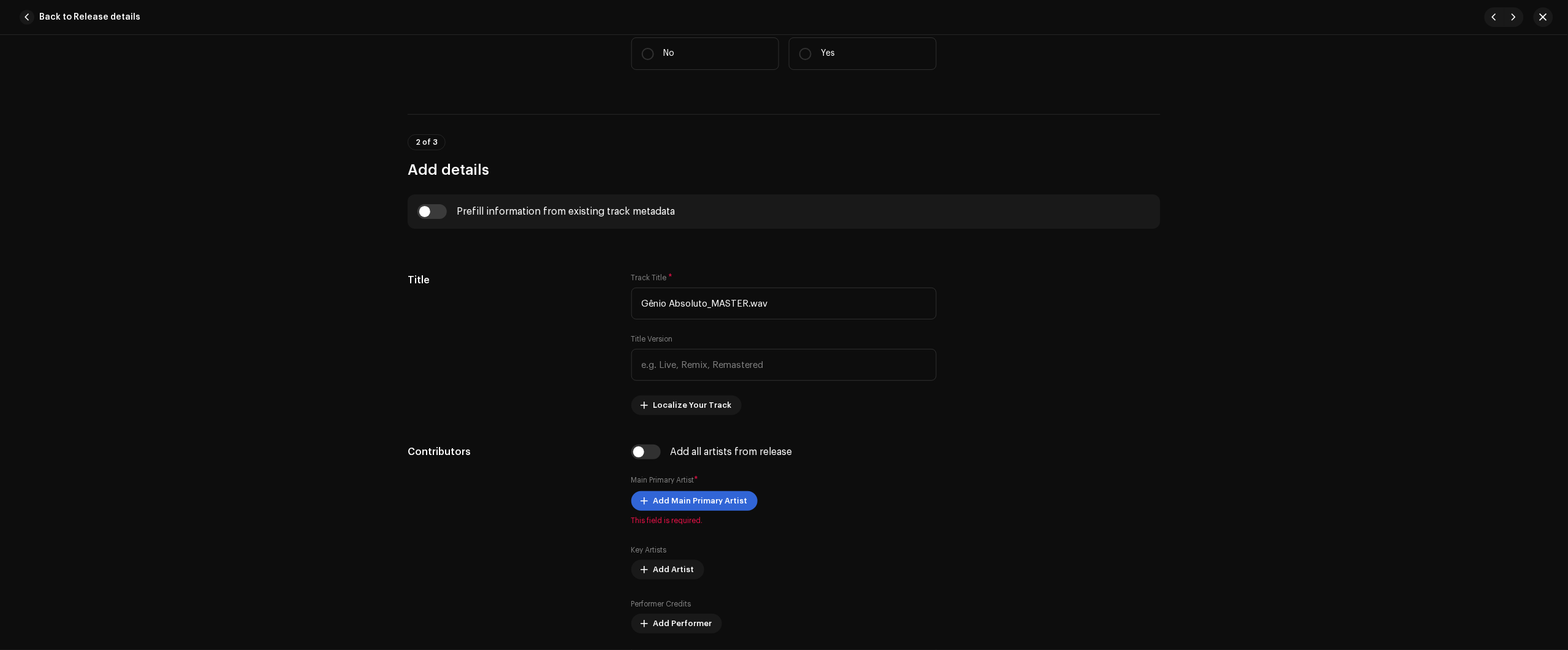
scroll to position [307, 0]
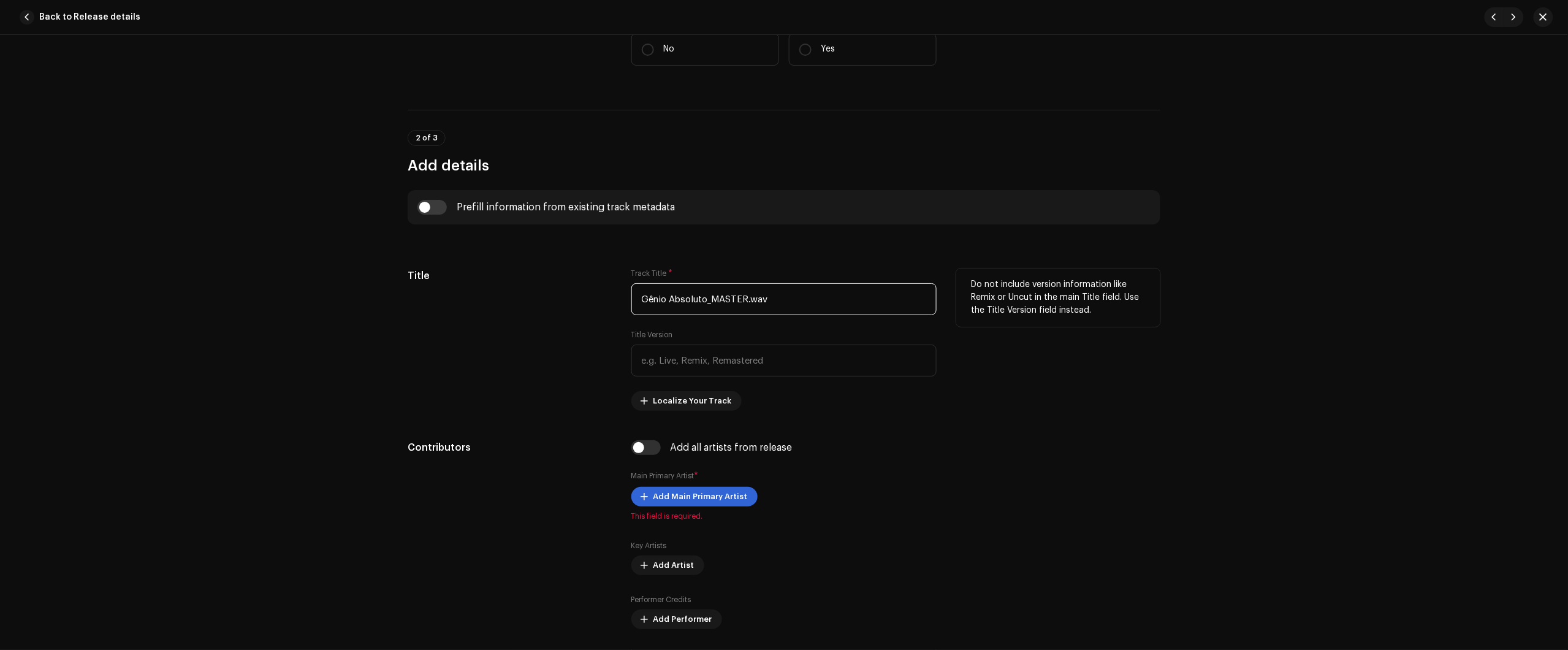
drag, startPoint x: 709, startPoint y: 303, endPoint x: 881, endPoint y: 295, distance: 172.2
click at [881, 296] on input "Gênio Absoluto_MASTER.wav" at bounding box center [784, 299] width 305 height 32
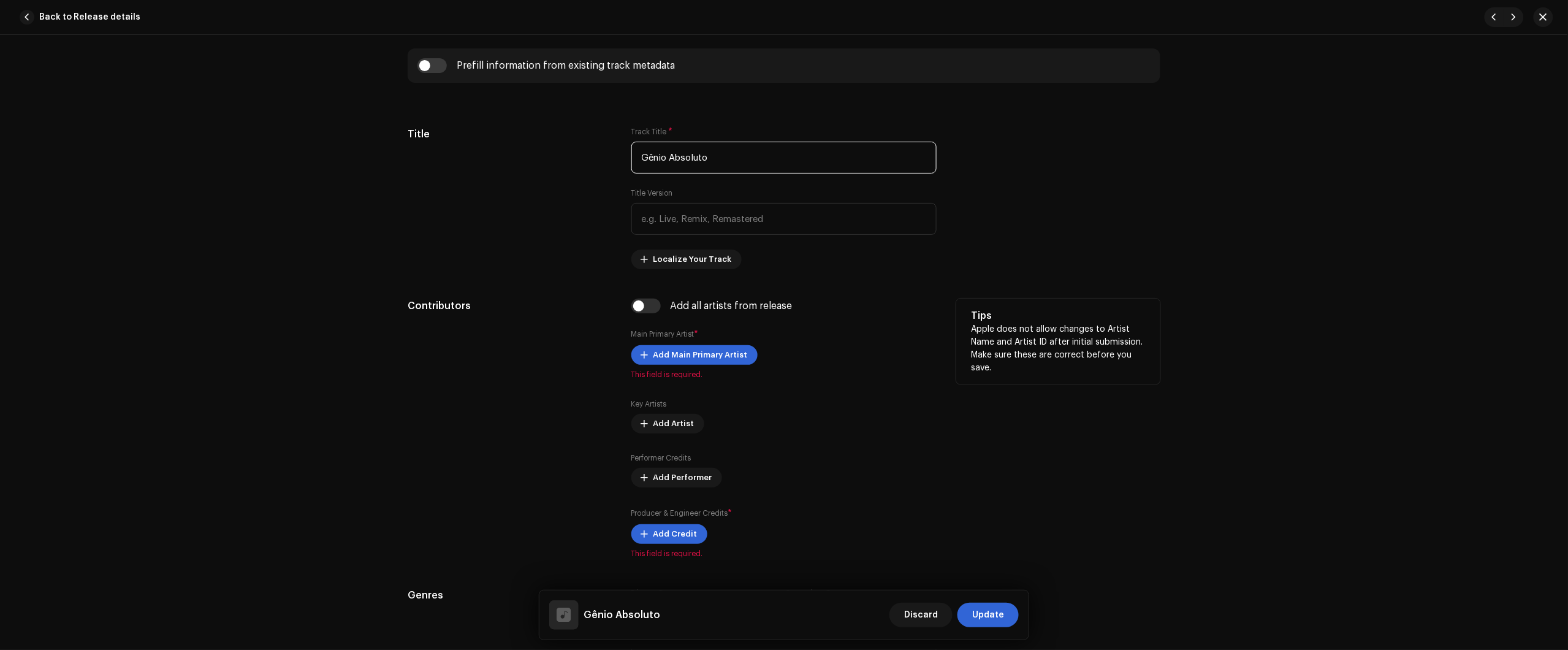
scroll to position [460, 0]
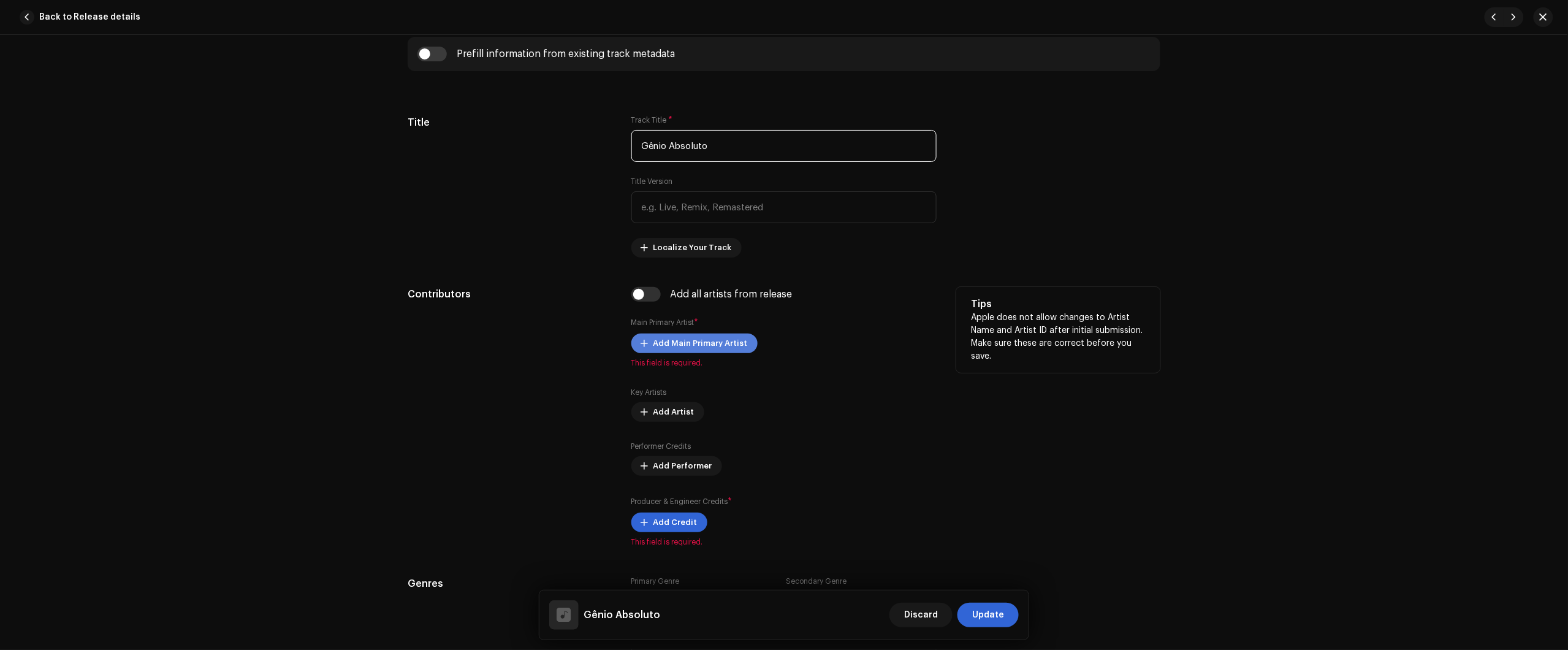
type input "Gênio Absoluto"
click at [693, 338] on span "Add Main Primary Artist" at bounding box center [700, 343] width 94 height 25
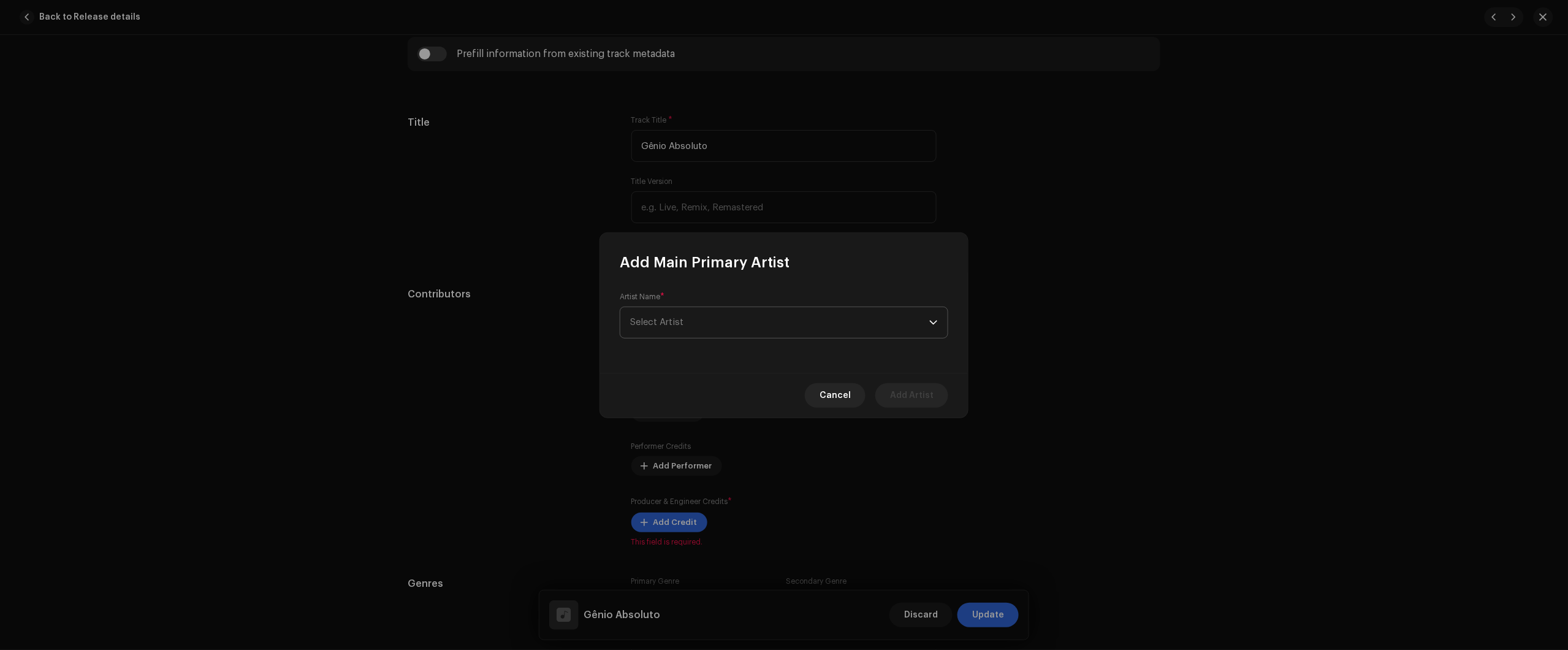
click at [714, 313] on span "Select Artist" at bounding box center [780, 323] width 299 height 31
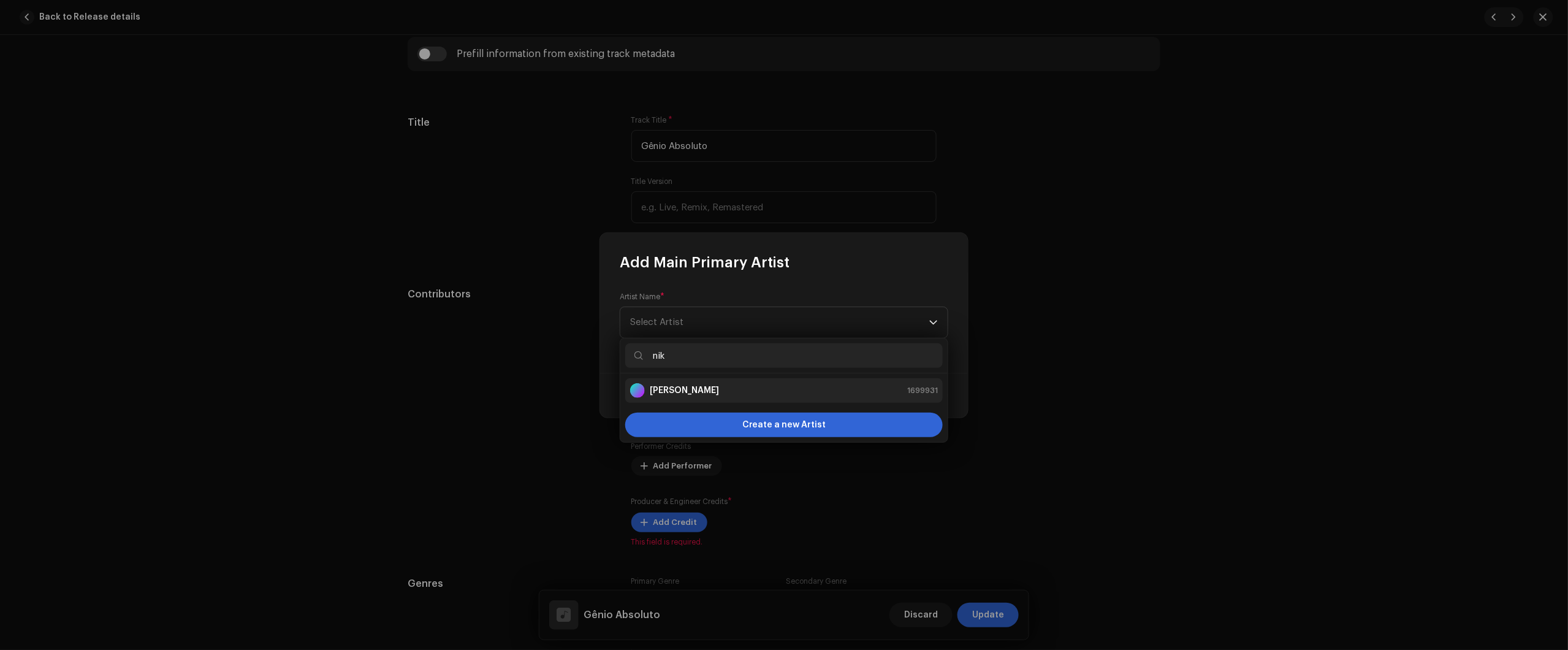
type input "nik"
click at [727, 390] on div "Nikko Rapper 1699931" at bounding box center [784, 390] width 308 height 15
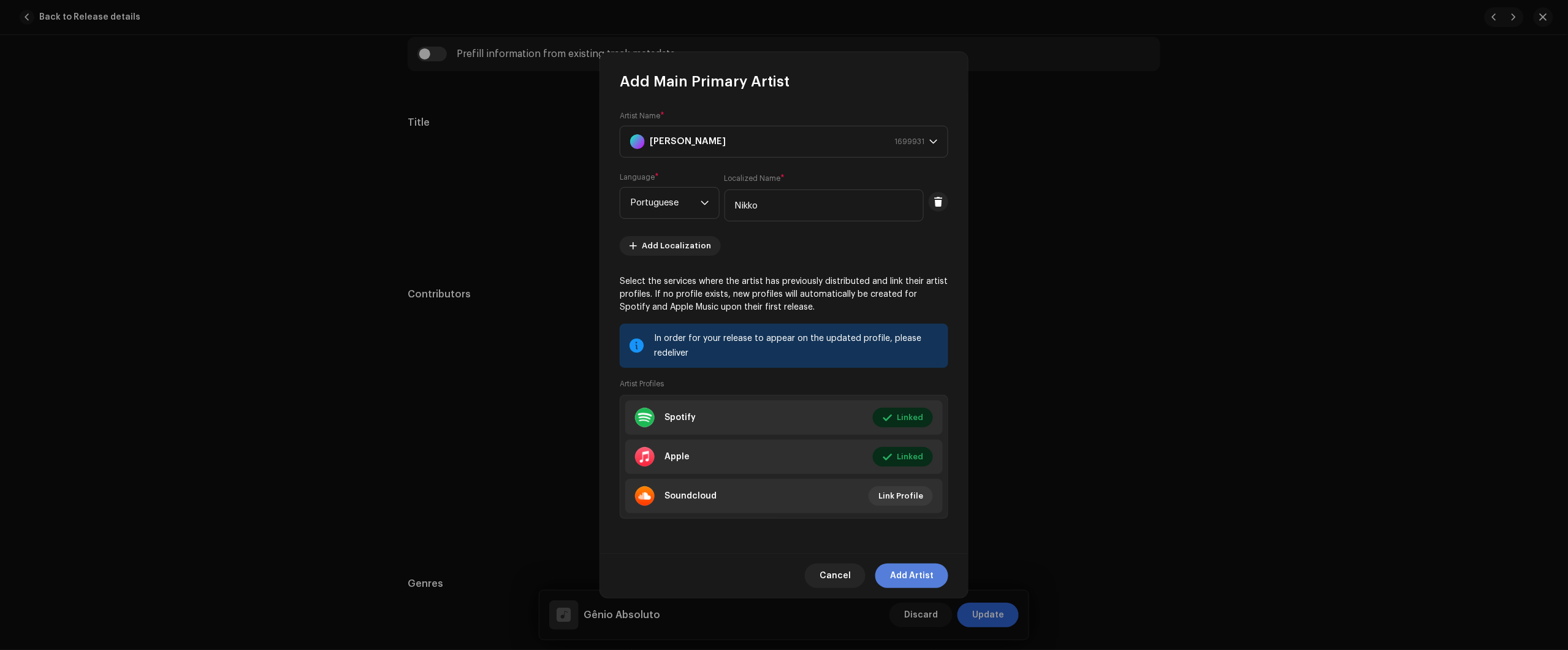
click at [918, 574] on span "Add Artist" at bounding box center [911, 576] width 43 height 25
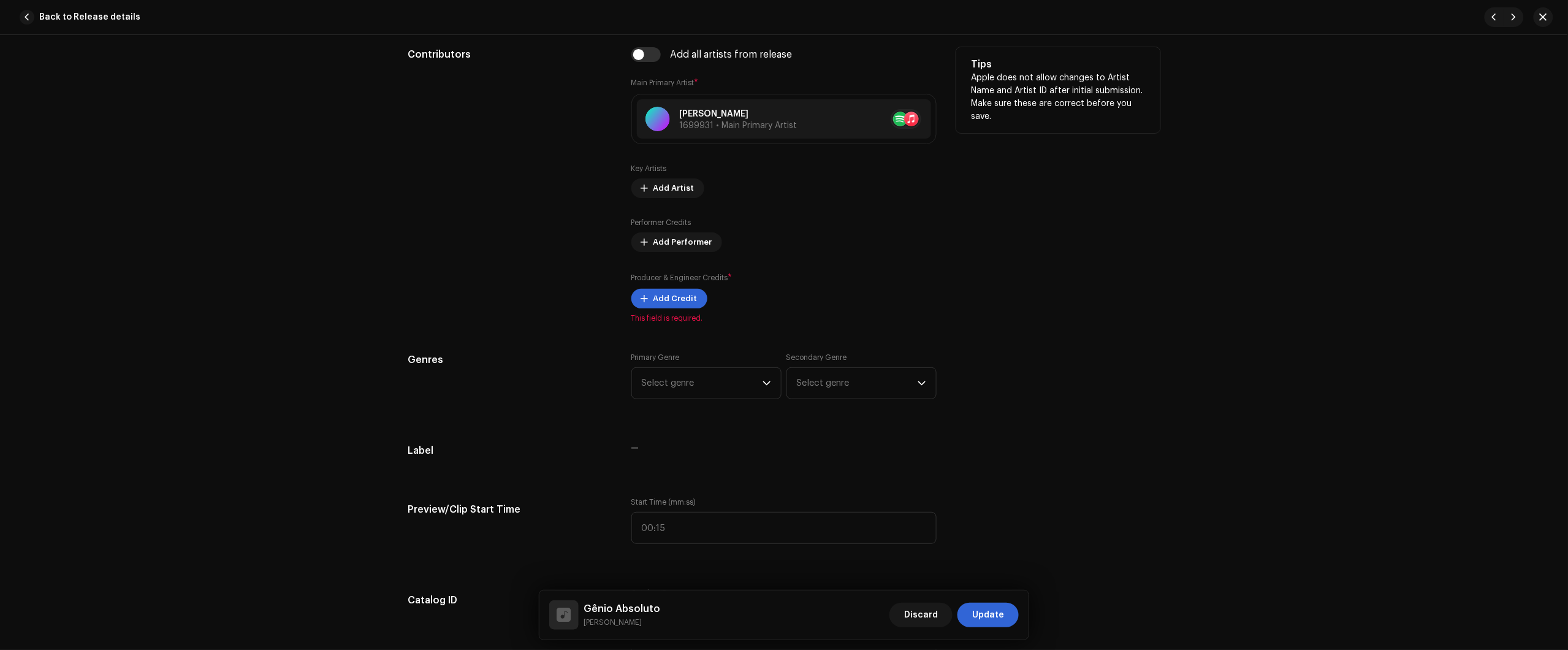
scroll to position [689, 0]
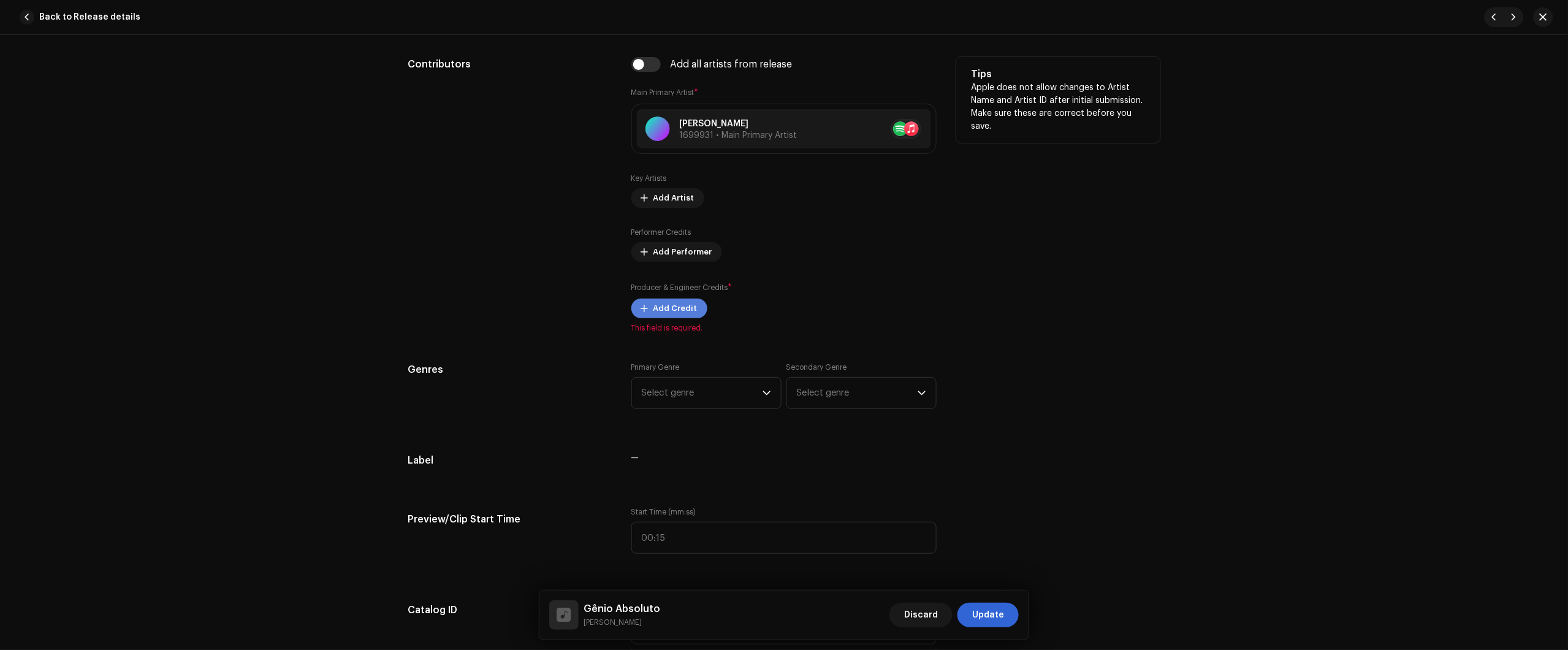
click at [663, 313] on span "Add Credit" at bounding box center [675, 308] width 44 height 25
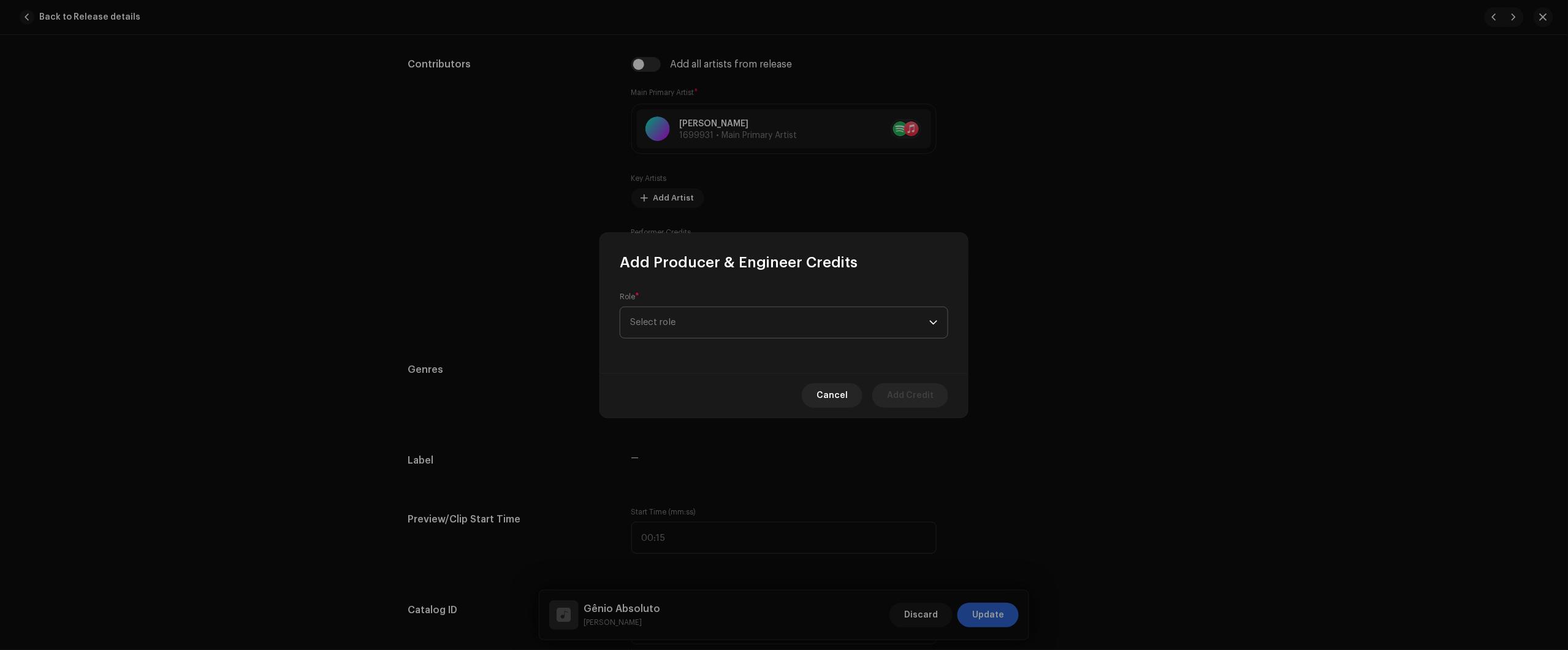
click at [715, 321] on span "Select role" at bounding box center [780, 323] width 299 height 31
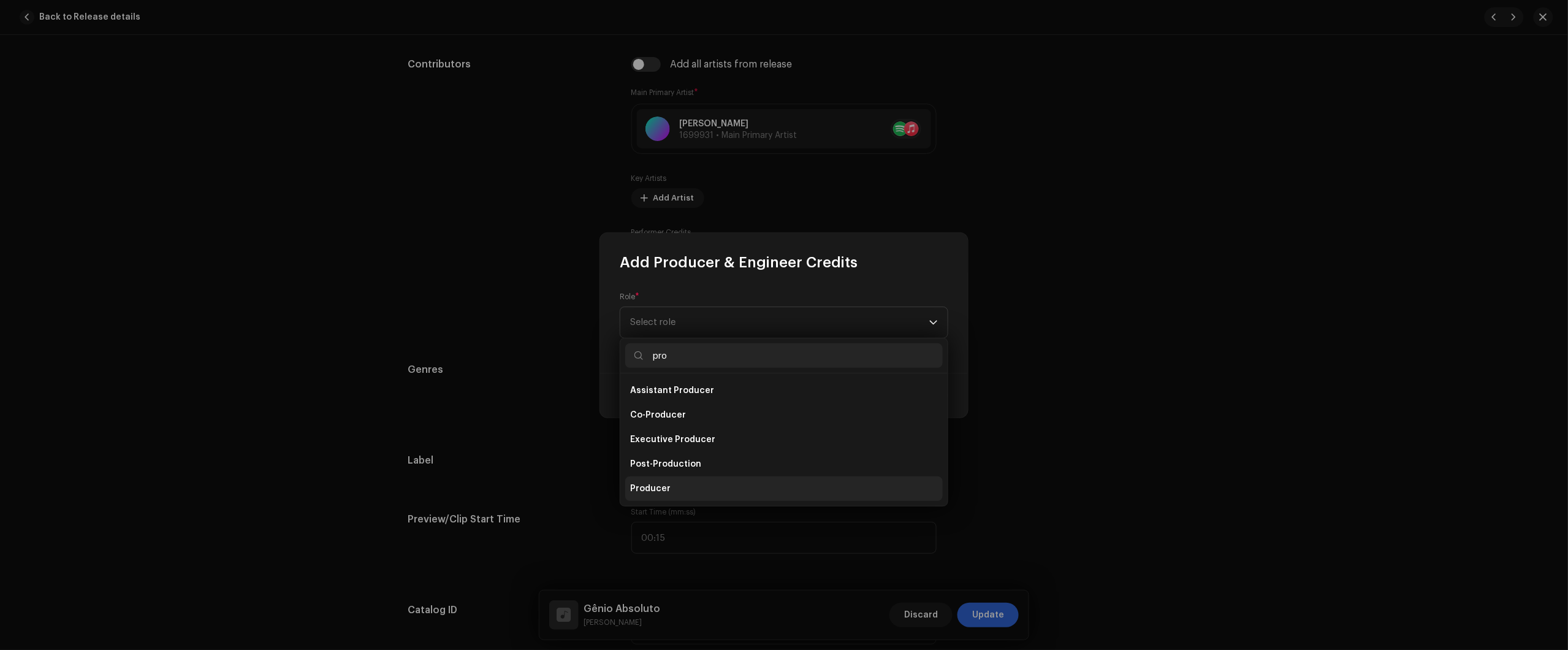
type input "pro"
click at [689, 487] on li "Producer" at bounding box center [784, 489] width 317 height 25
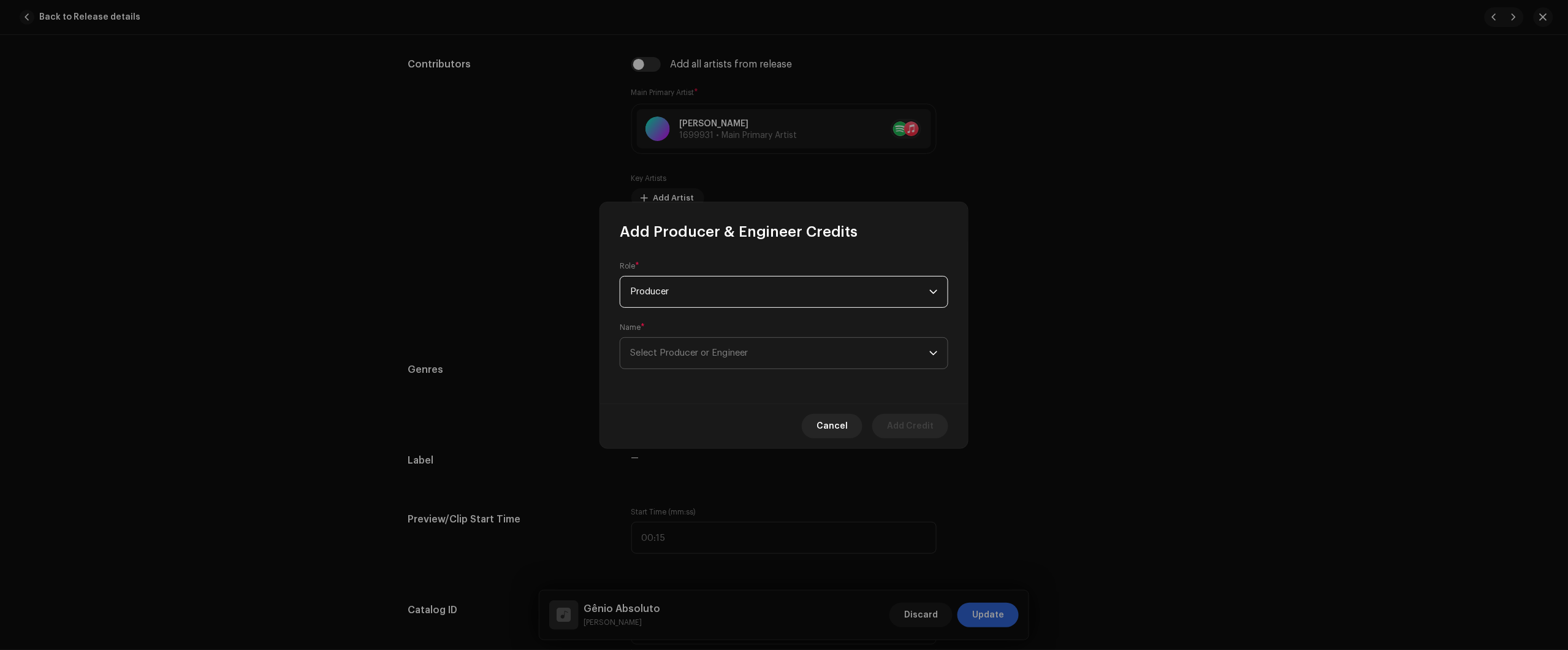
click at [734, 351] on span "Select Producer or Engineer" at bounding box center [689, 353] width 118 height 9
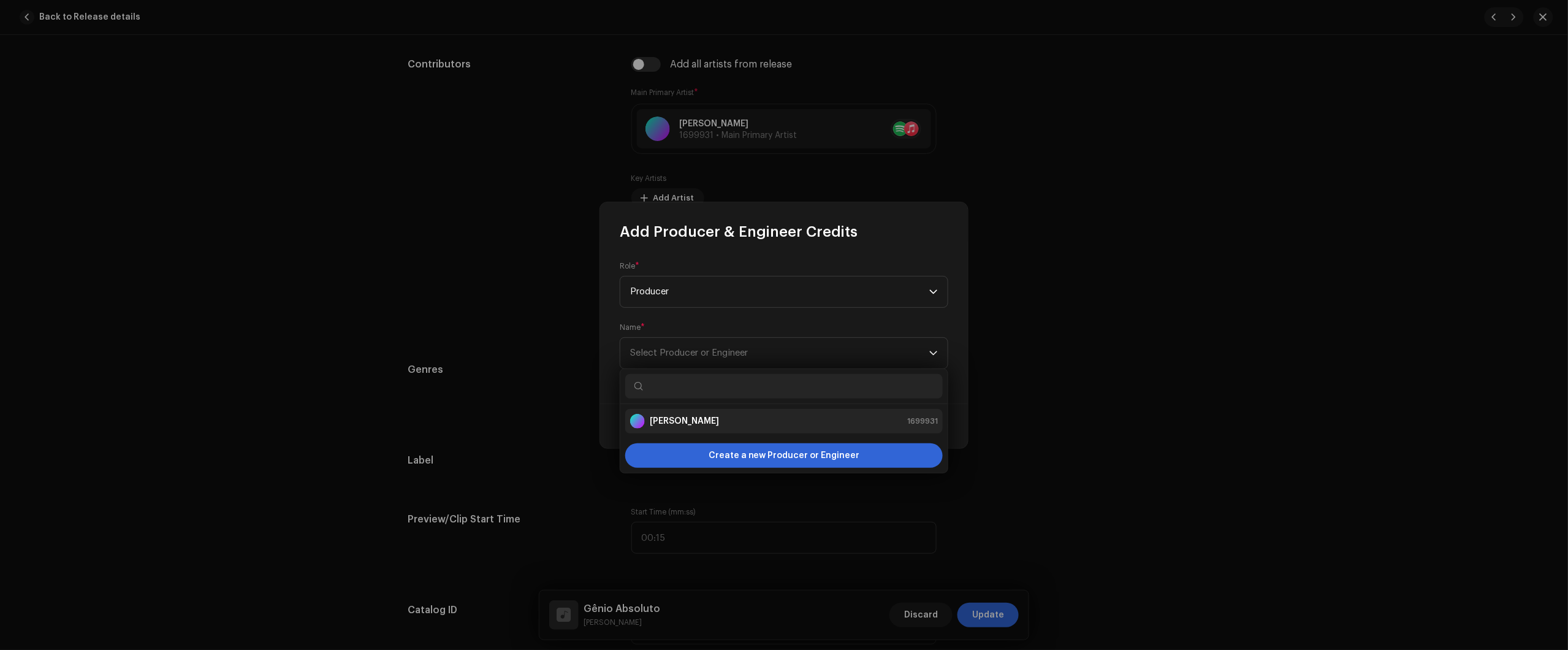
click at [733, 421] on div "Nikko Rapper 1699931" at bounding box center [784, 421] width 308 height 15
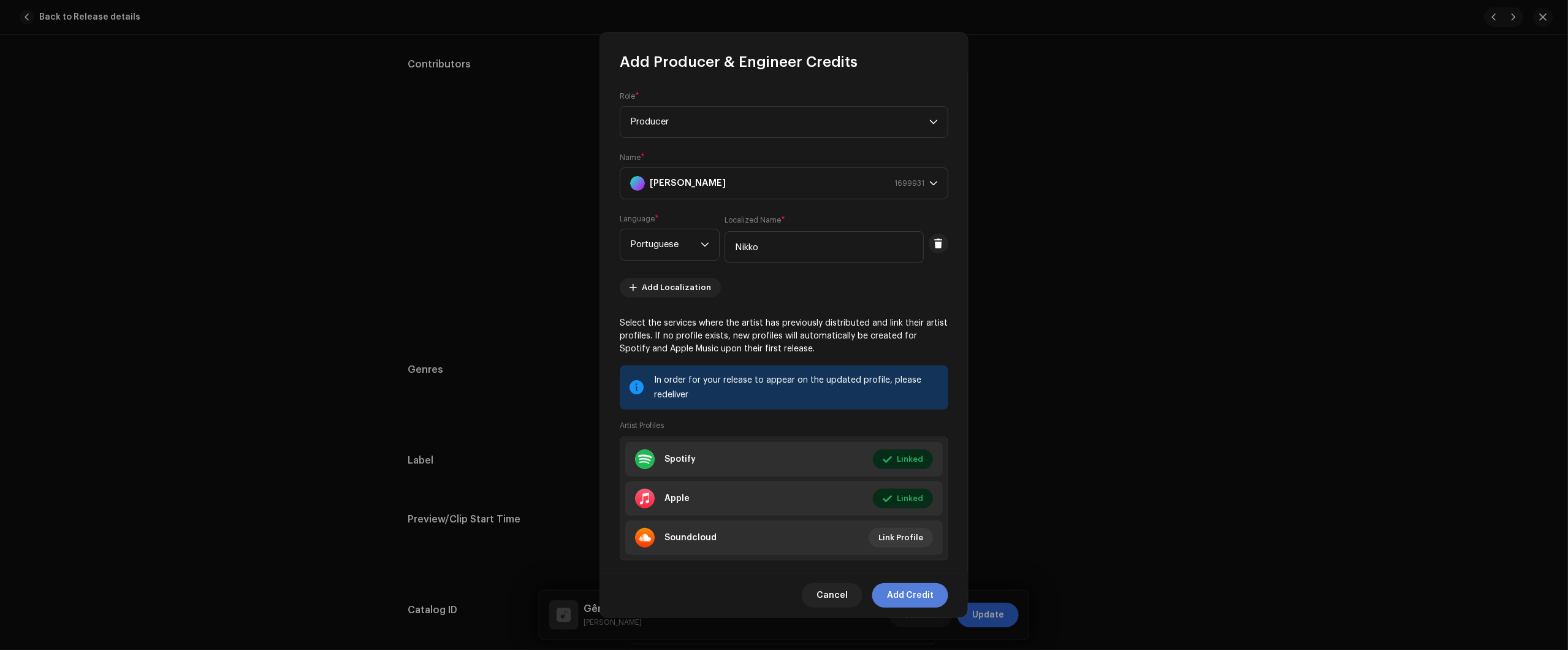
click at [915, 602] on span "Add Credit" at bounding box center [910, 595] width 47 height 25
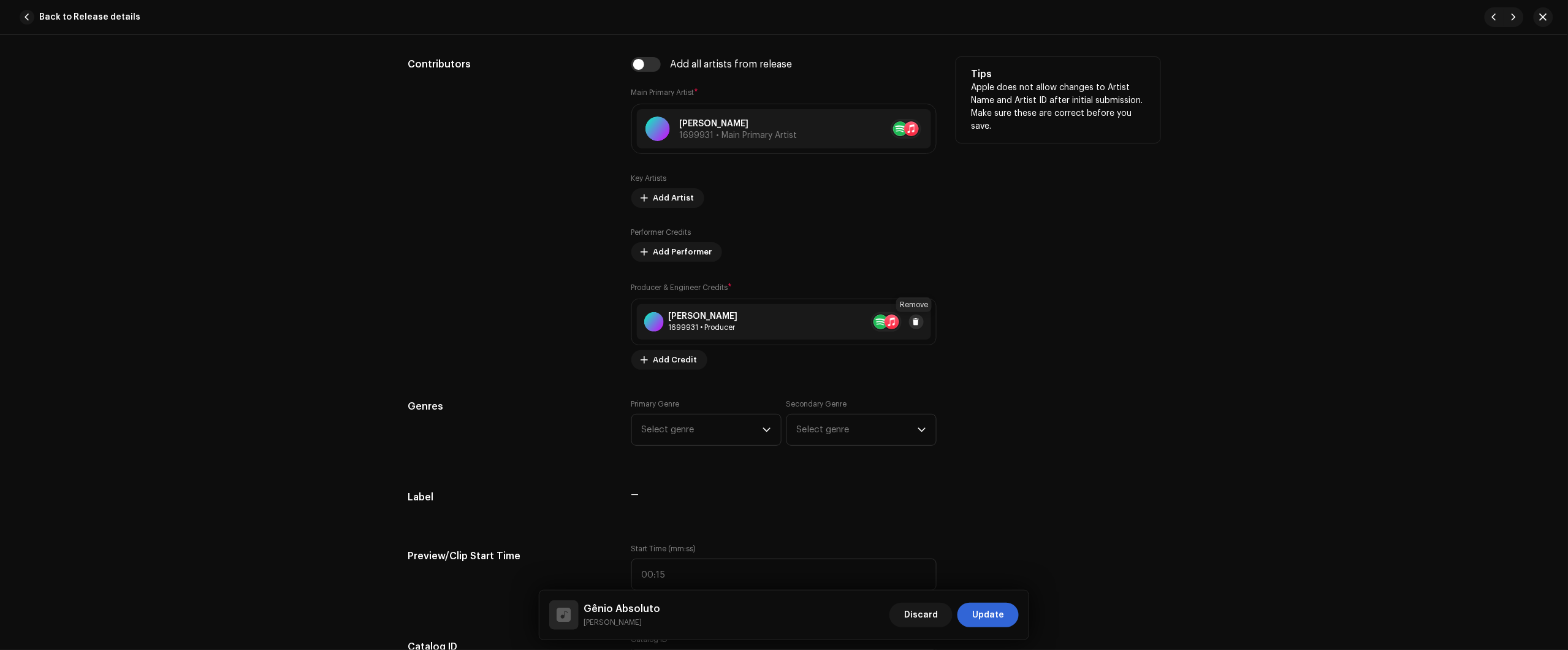
click at [918, 321] on button at bounding box center [916, 322] width 15 height 15
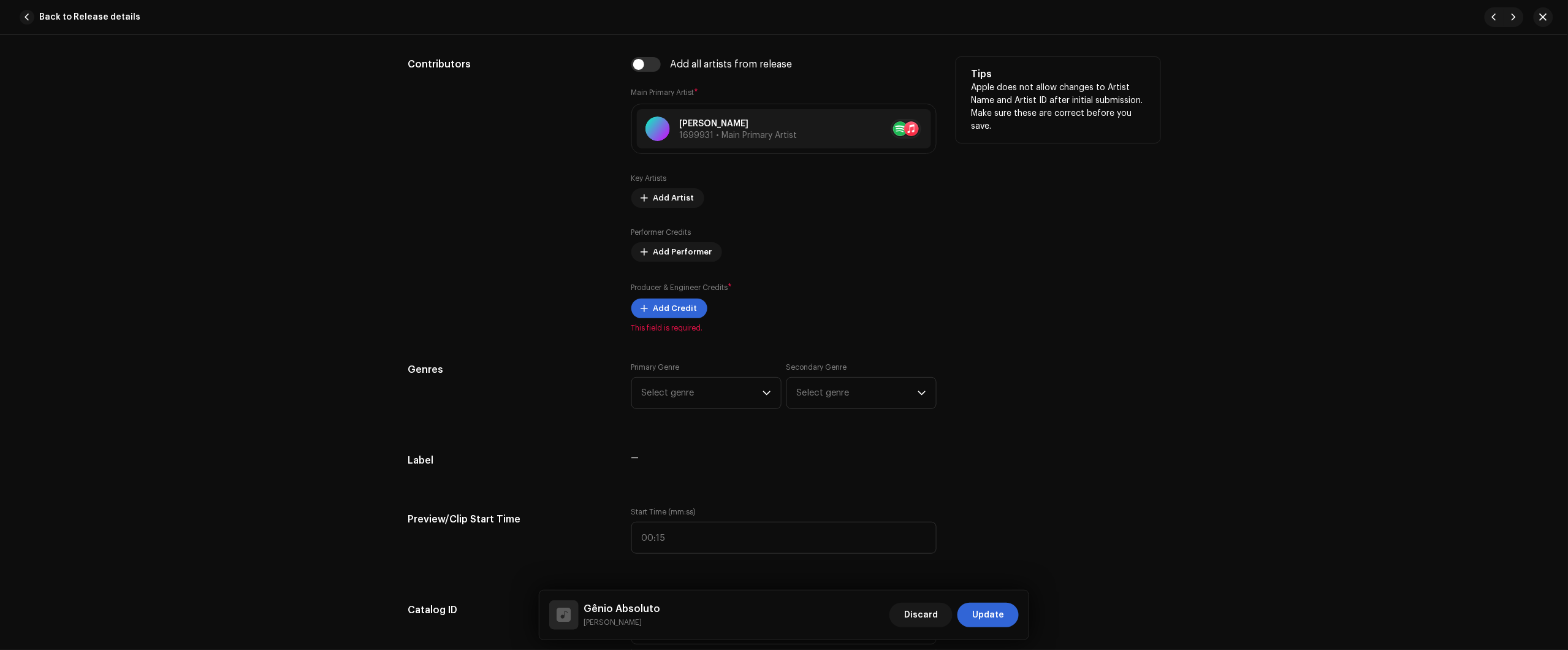
click at [678, 296] on div "Producer & Engineer Credits * Add Credit" at bounding box center [784, 299] width 305 height 37
drag, startPoint x: 689, startPoint y: 329, endPoint x: 673, endPoint y: 323, distance: 17.1
click at [681, 327] on span "This field is required." at bounding box center [784, 328] width 305 height 10
click at [672, 317] on span "Add Credit" at bounding box center [675, 308] width 44 height 25
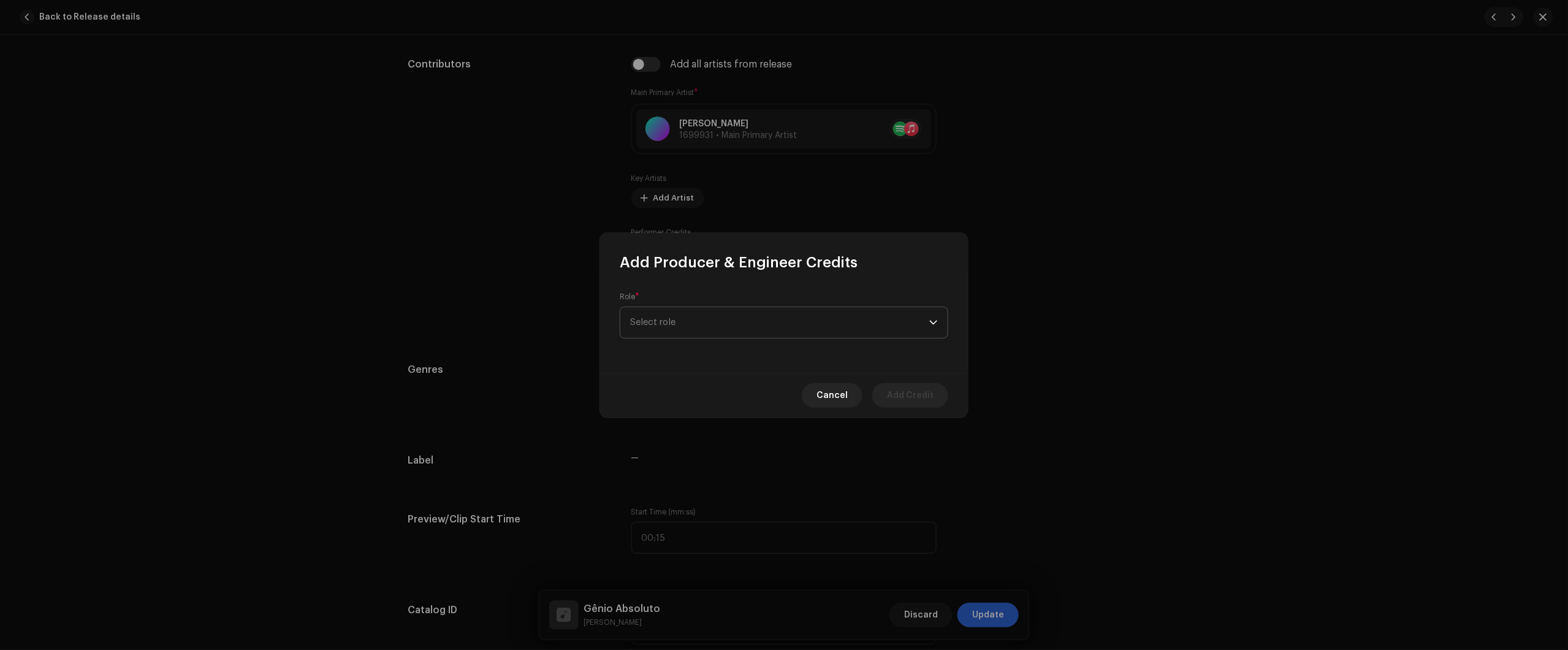
click at [712, 307] on span "Select role" at bounding box center [780, 323] width 299 height 31
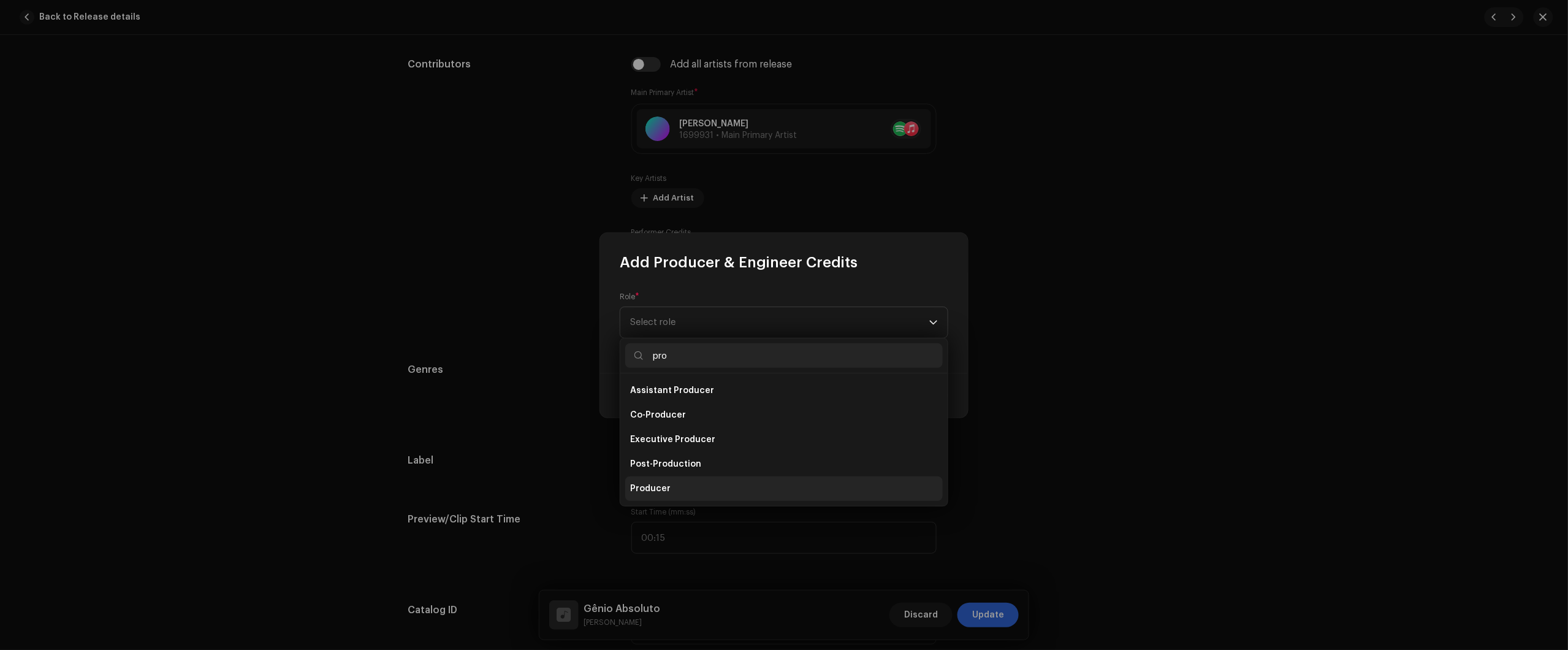
type input "pro"
click at [673, 488] on li "Producer" at bounding box center [784, 489] width 317 height 25
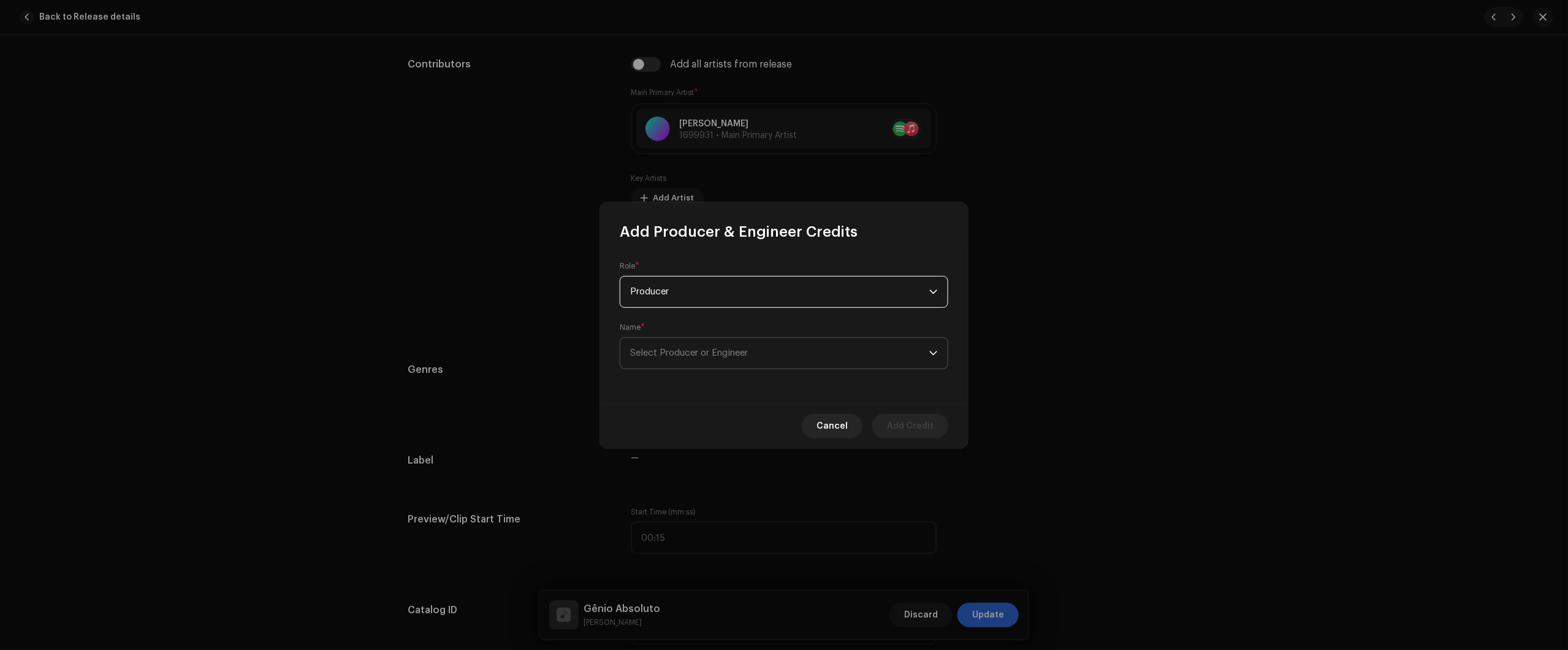
click at [725, 354] on span "Select Producer or Engineer" at bounding box center [689, 353] width 118 height 9
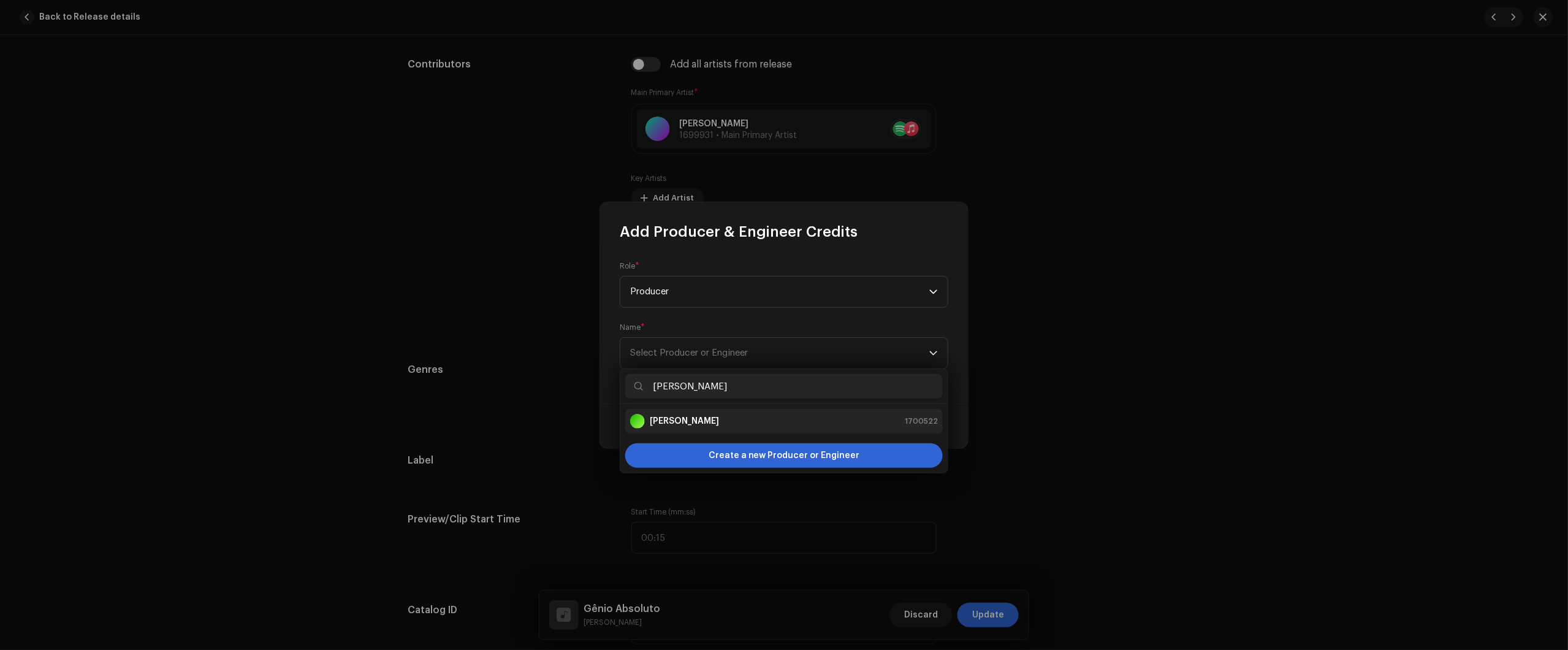
type input "Viktor Galvão"
click at [709, 415] on div "Viktor Galvão 1700522" at bounding box center [784, 421] width 308 height 15
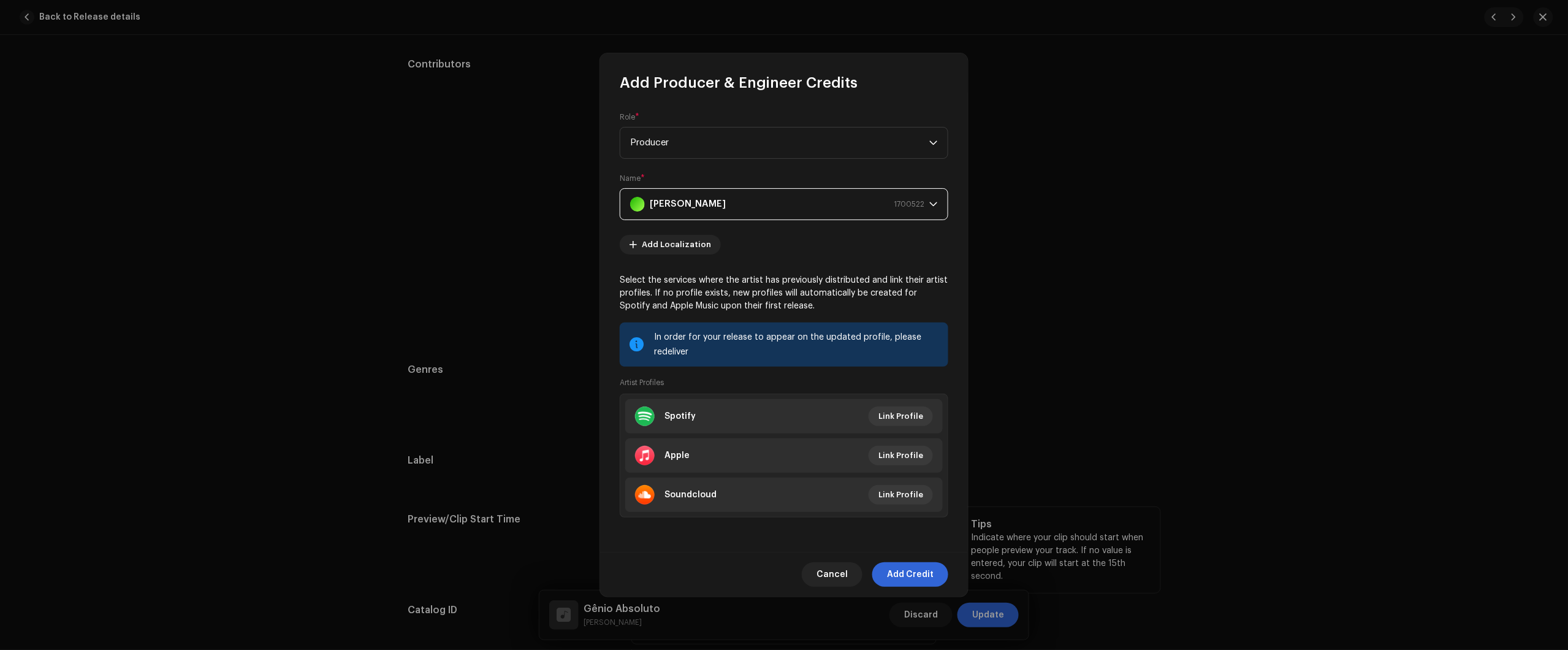
click at [918, 568] on span "Add Credit" at bounding box center [910, 574] width 47 height 25
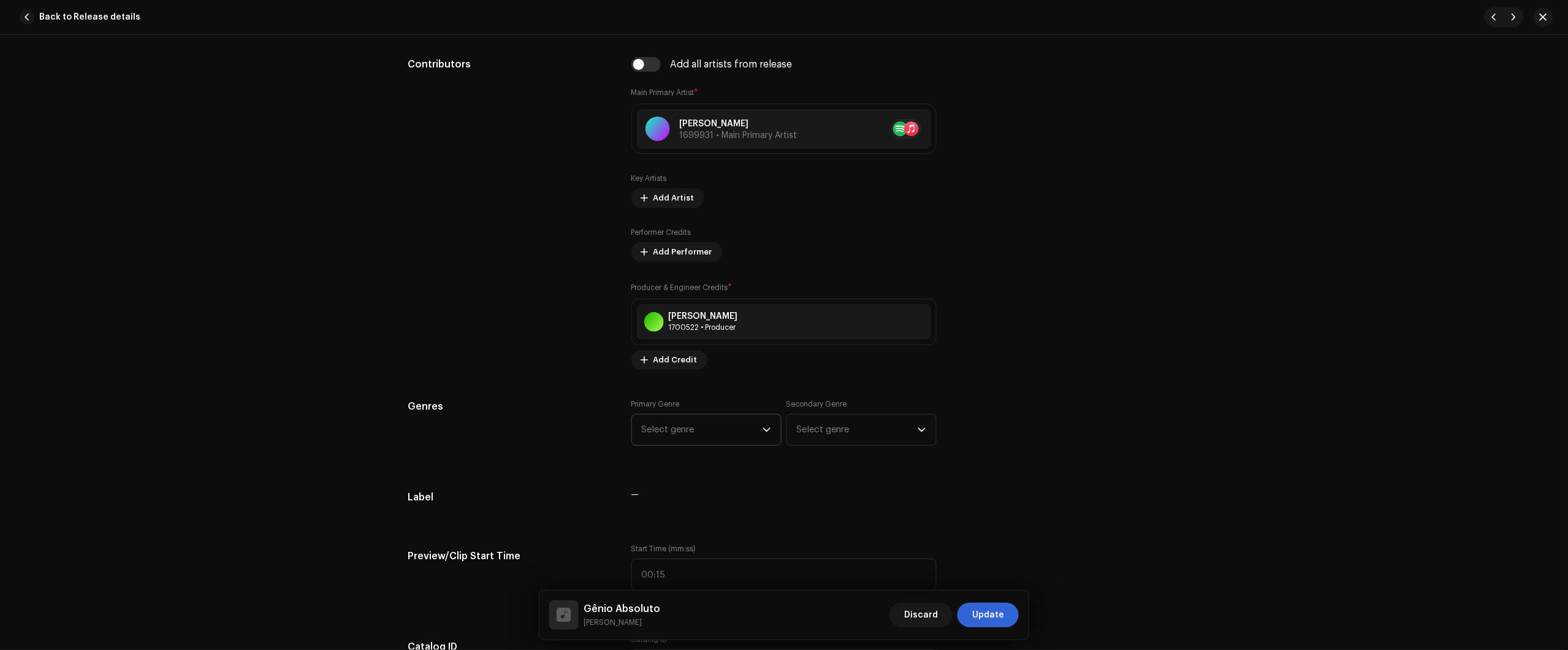
click at [705, 434] on span "Select genre" at bounding box center [702, 430] width 120 height 31
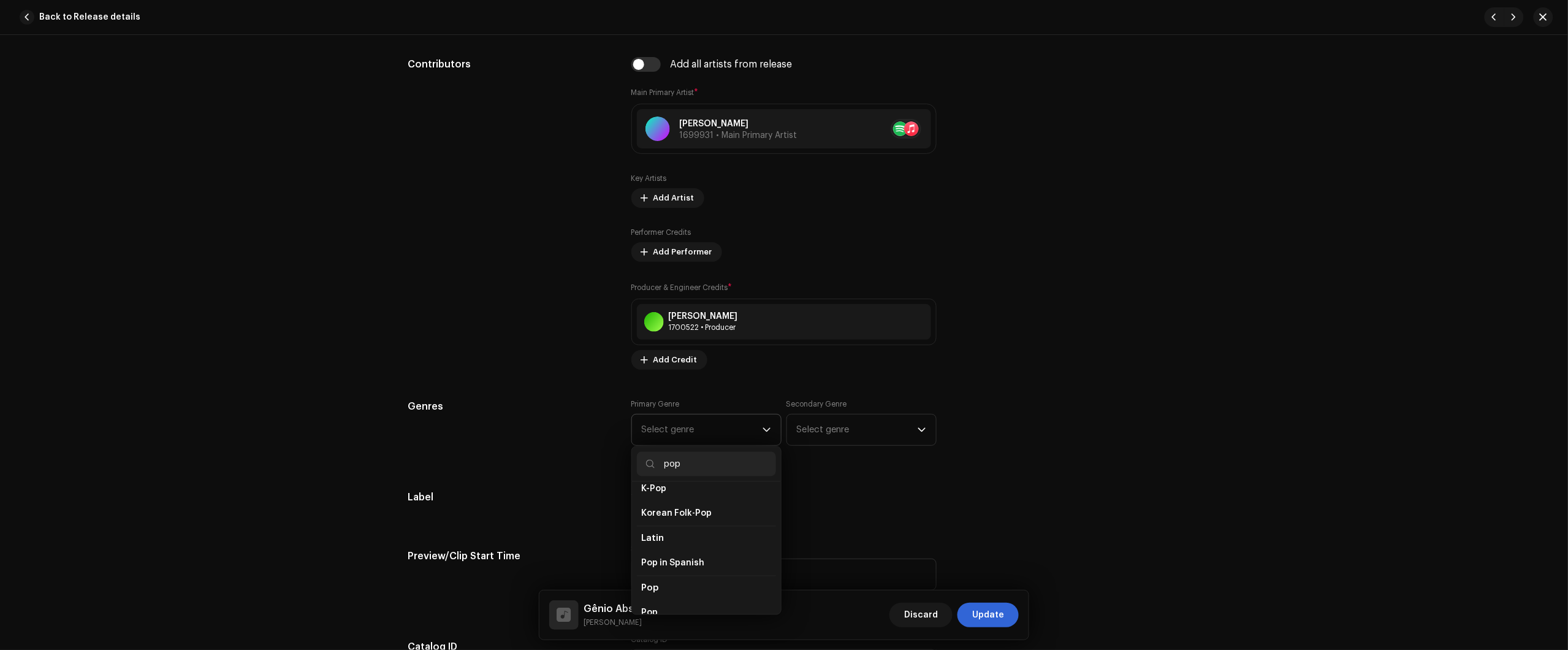
scroll to position [383, 0]
type input "pop"
click at [664, 592] on li "Pop" at bounding box center [707, 596] width 139 height 25
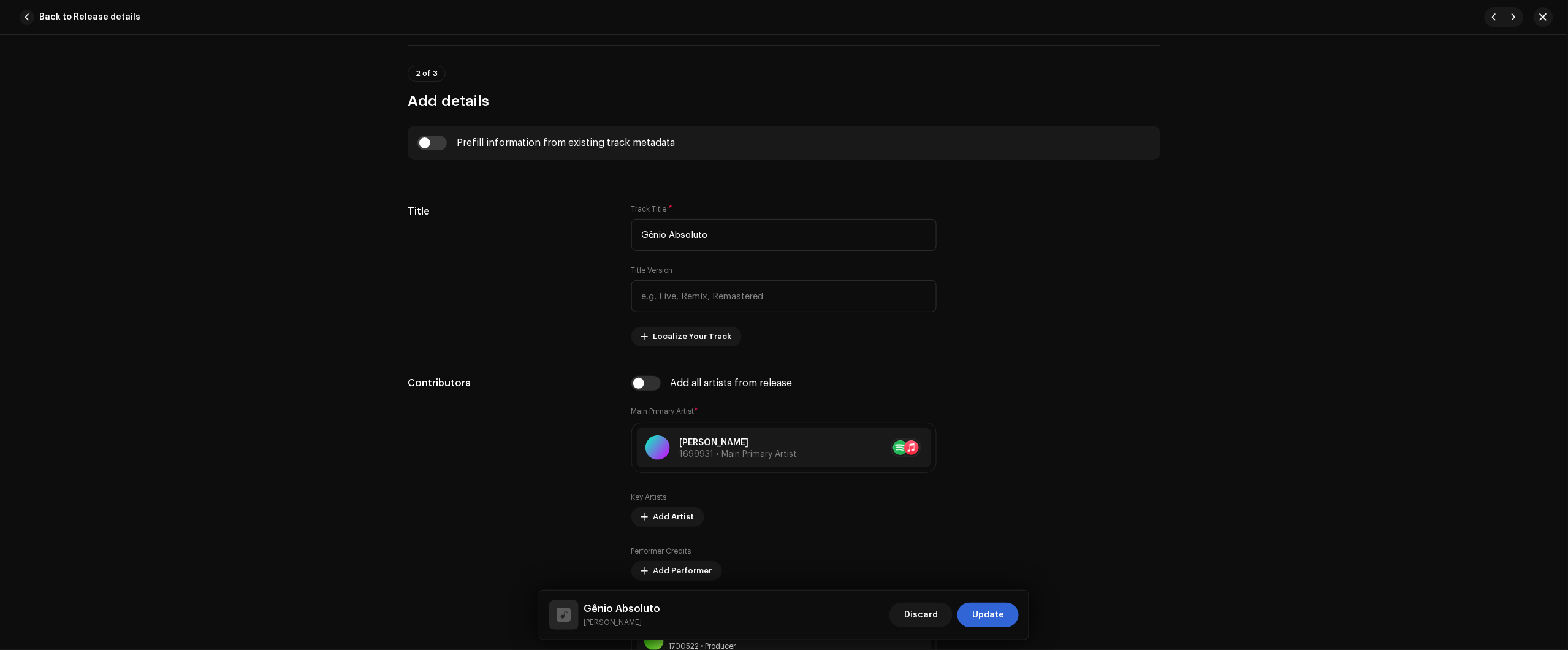
scroll to position [153, 0]
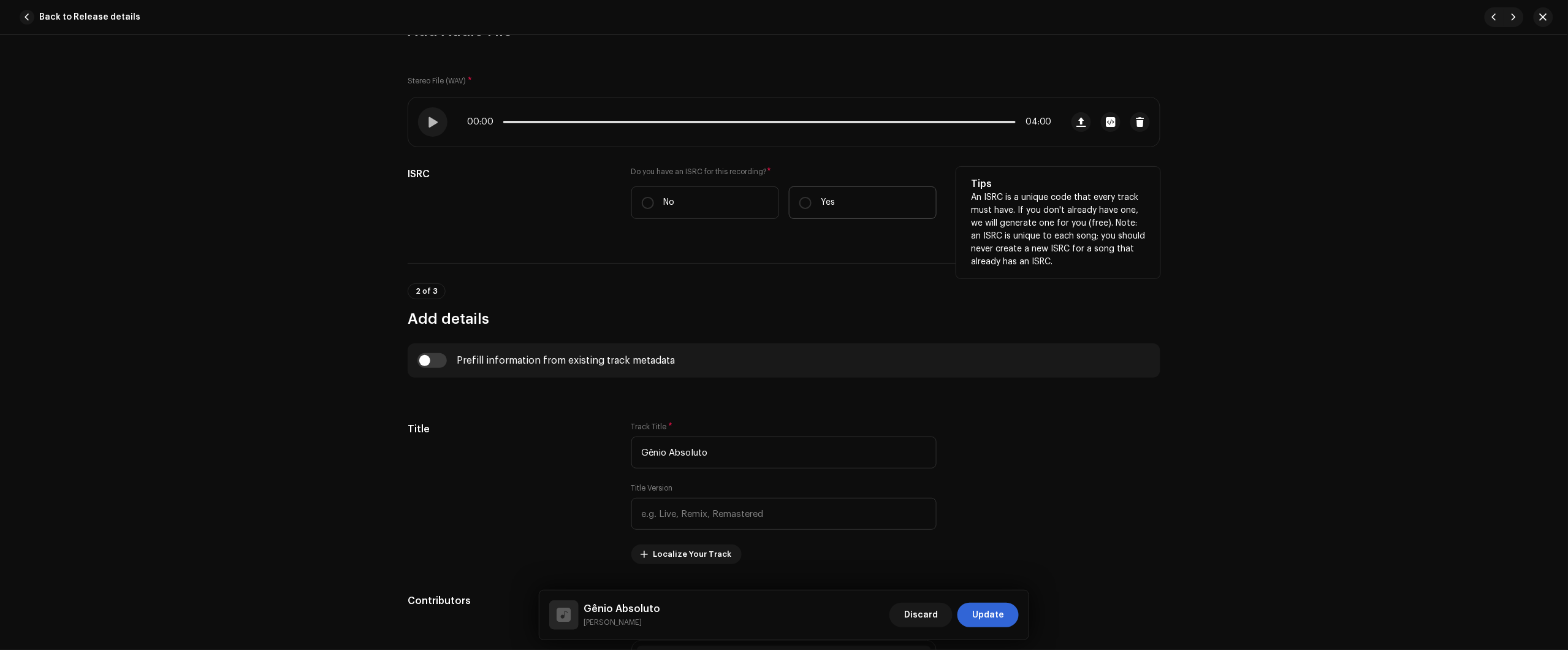
click at [843, 188] on label "Yes" at bounding box center [863, 202] width 148 height 33
click at [812, 197] on input "Yes" at bounding box center [805, 203] width 12 height 12
radio input "true"
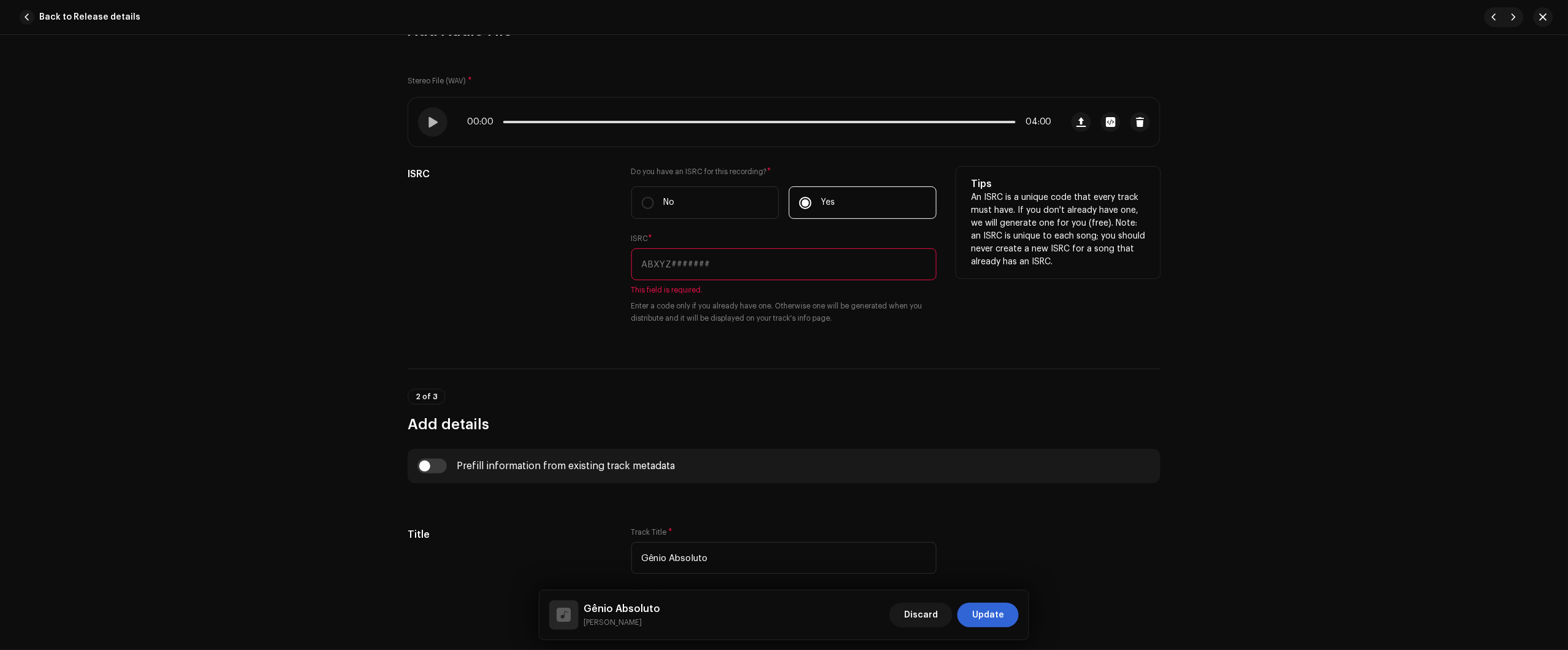
click at [761, 264] on input "text" at bounding box center [784, 264] width 305 height 32
paste input "Viktor Galvão"
type input "Viktor Galvão"
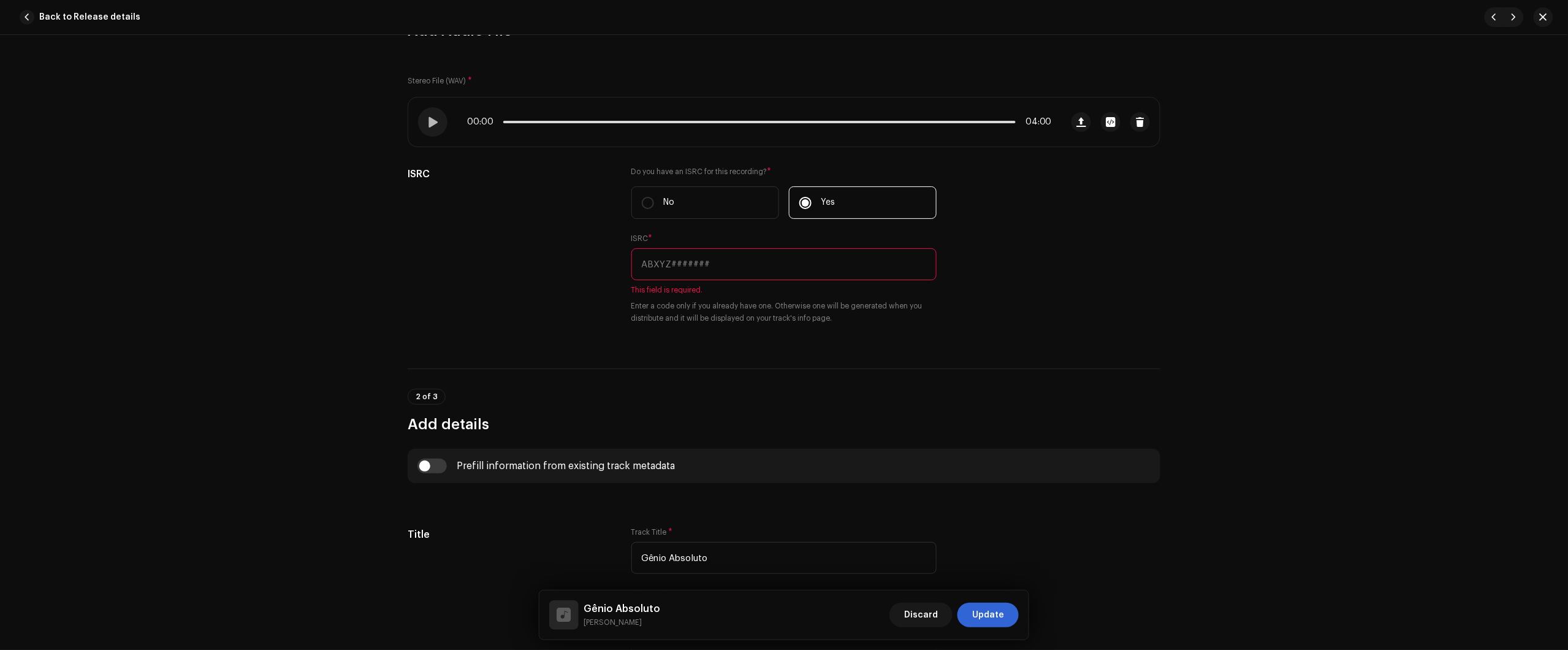
click at [1454, 347] on div "Track details Complete the following to finalize your track. 1 of 3 Add Audio F…" at bounding box center [784, 342] width 1568 height 615
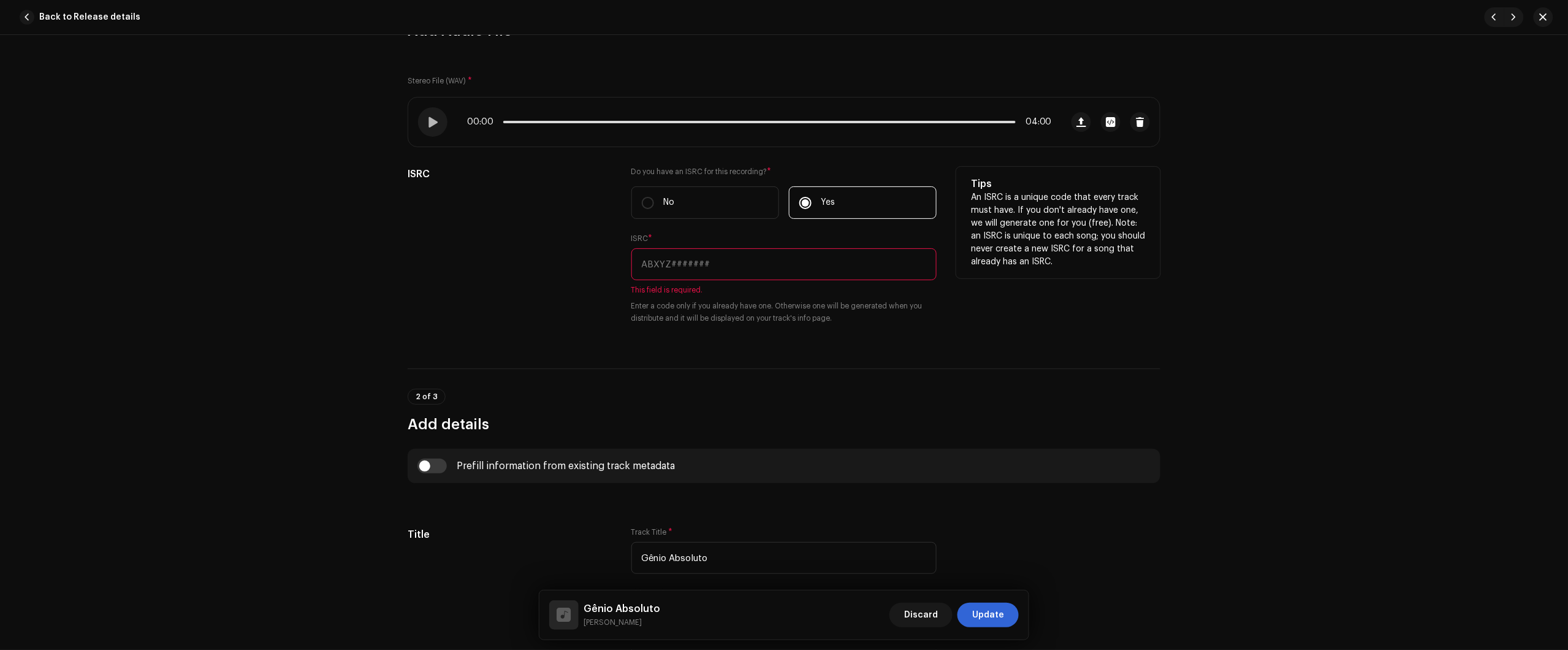
click at [843, 260] on input "text" at bounding box center [784, 264] width 305 height 32
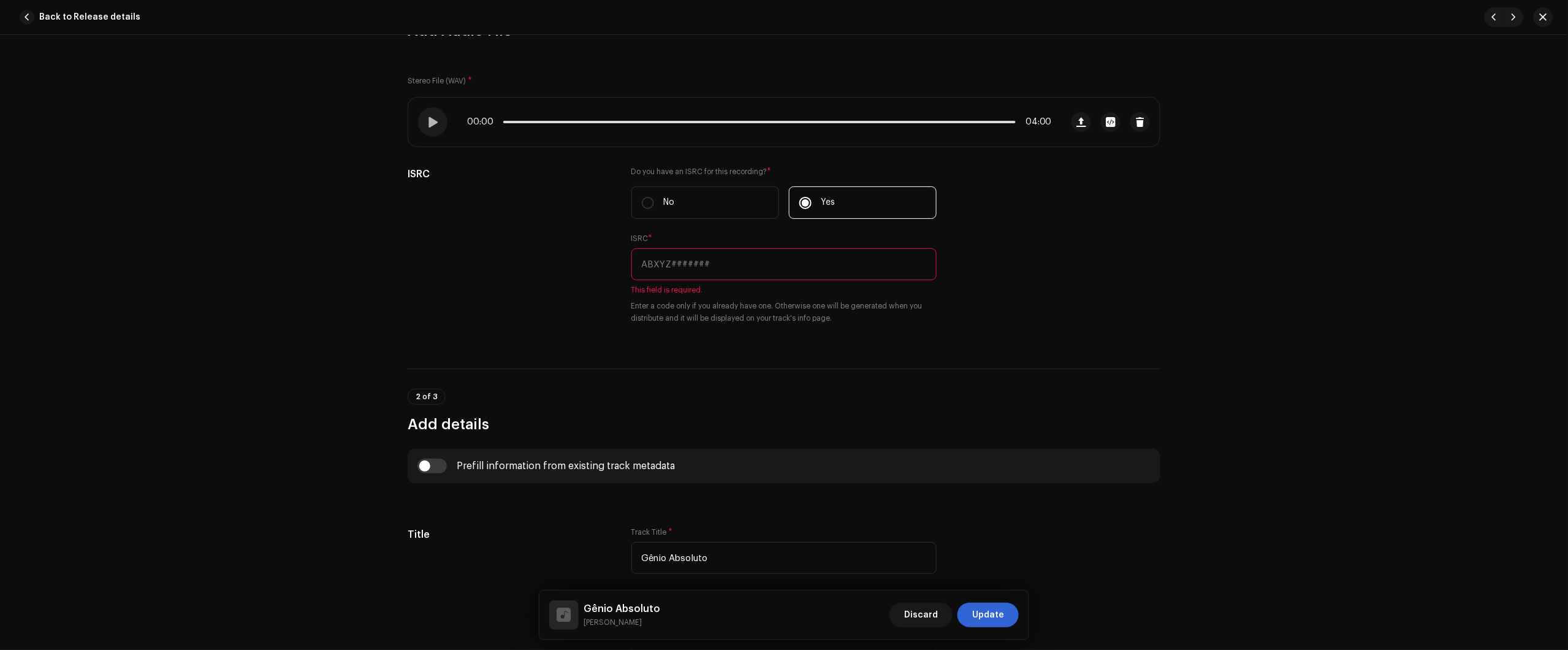
paste input "BC6M22513416"
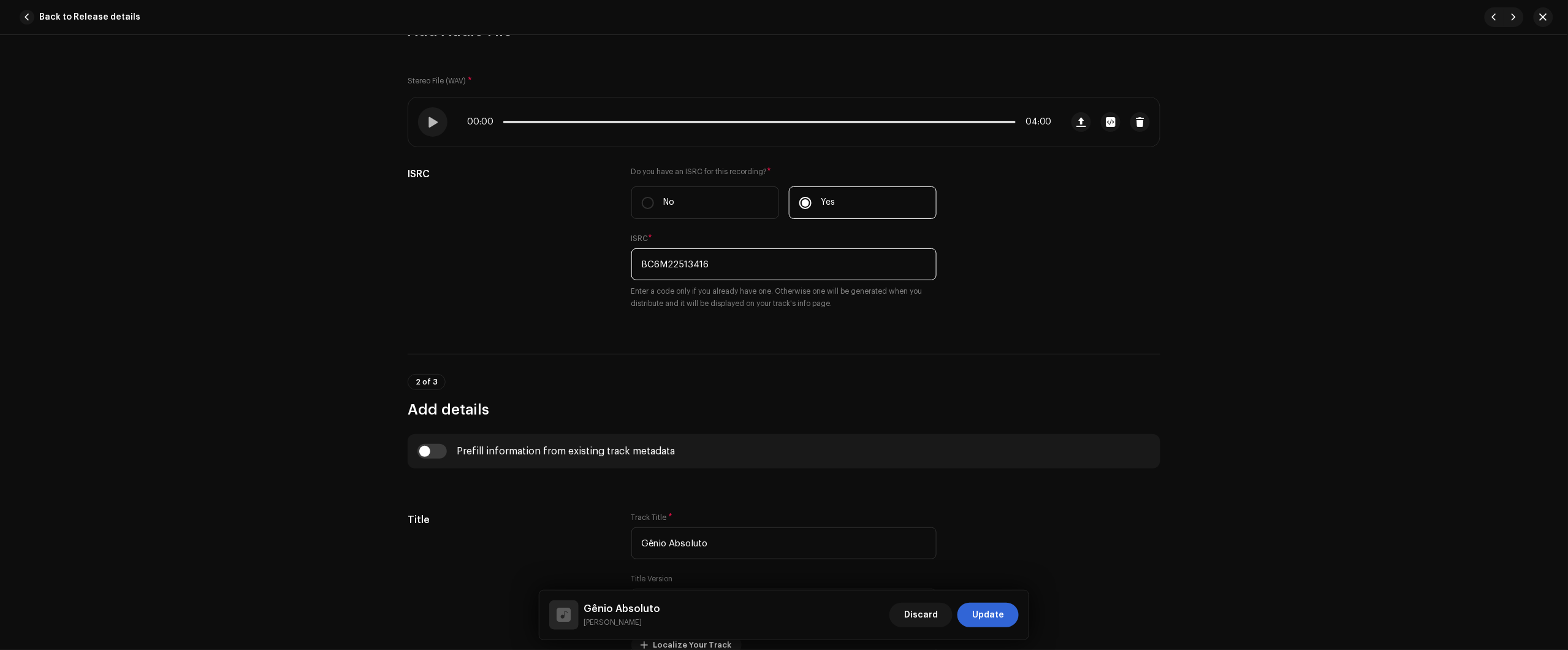
type input "BC6M22513416"
click at [1019, 610] on div "Gênio Absoluto Nikko Rapper Discard Update" at bounding box center [784, 615] width 489 height 49
click at [1003, 623] on span "Update" at bounding box center [988, 615] width 32 height 25
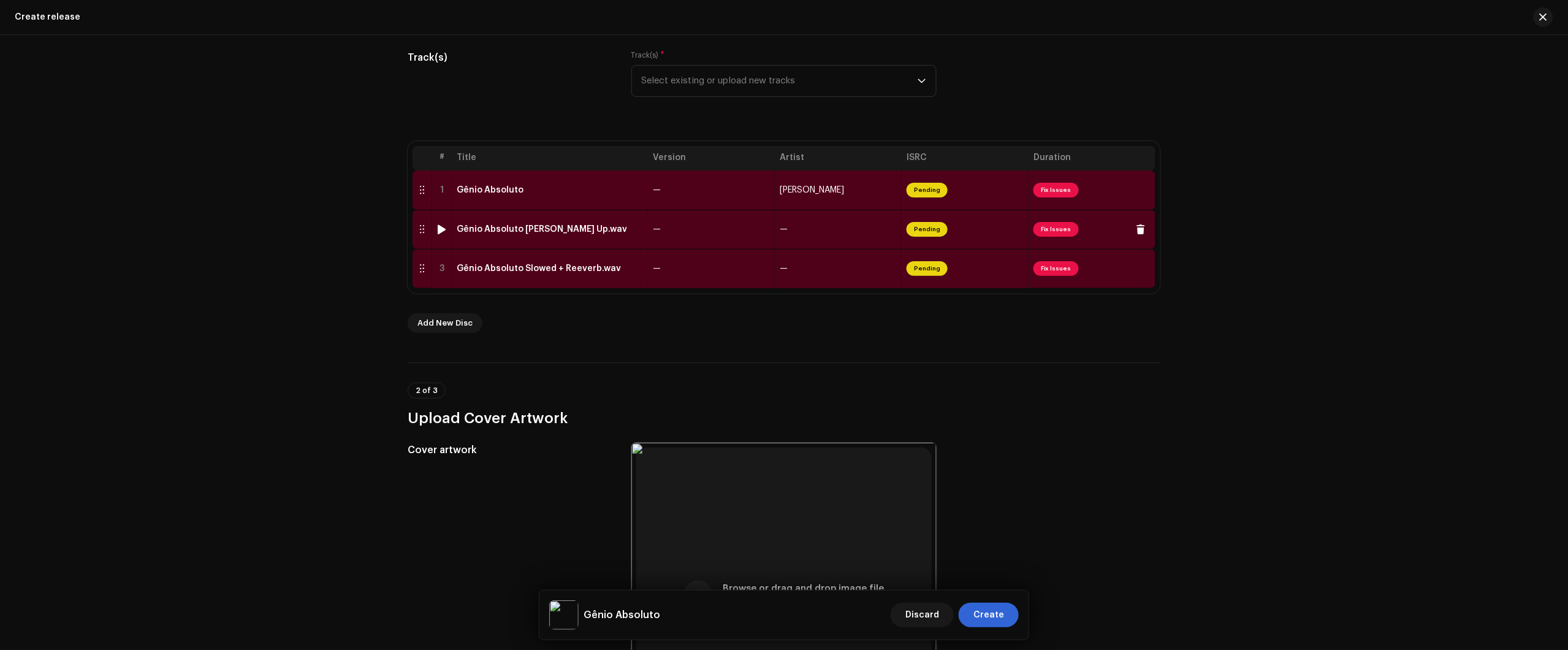
click at [633, 230] on div "Gênio Absoluto Speer Up.wav" at bounding box center [549, 229] width 186 height 10
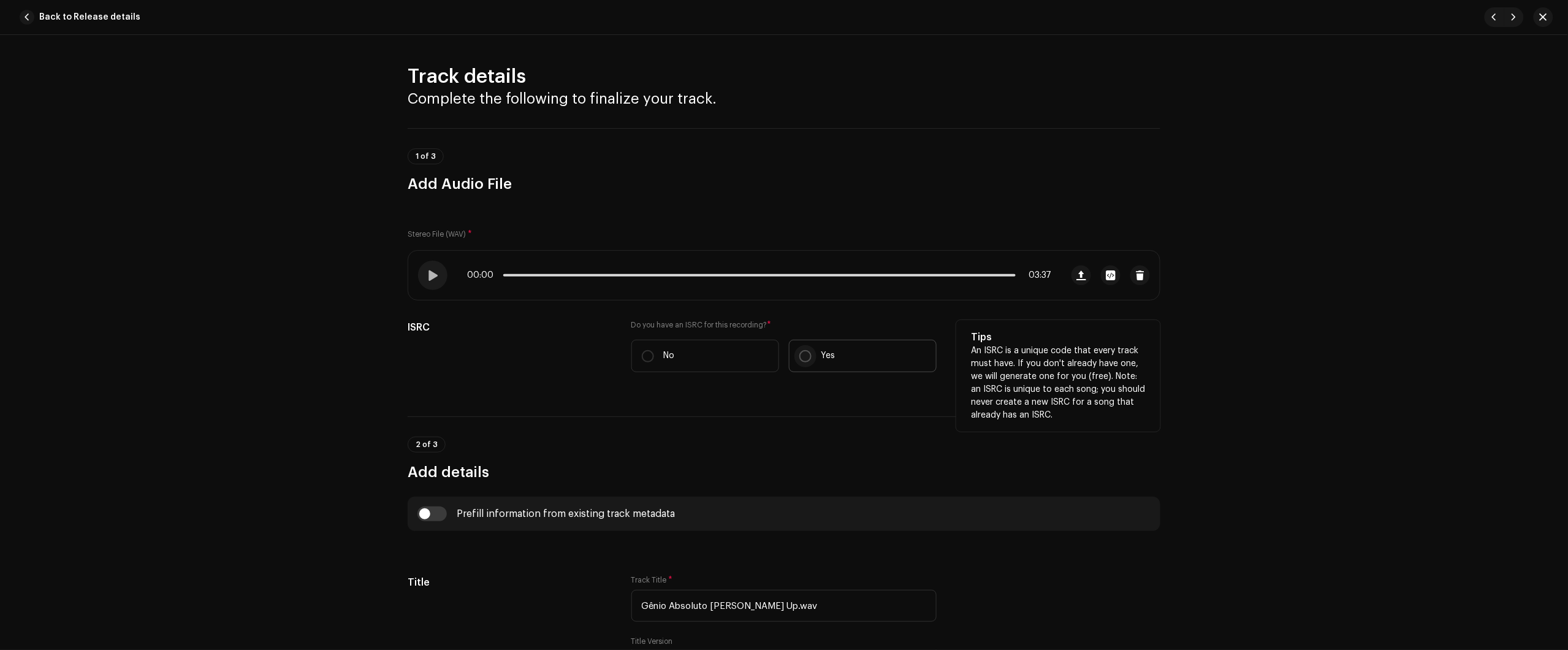
click at [808, 357] on input "Yes" at bounding box center [805, 356] width 12 height 12
radio input "true"
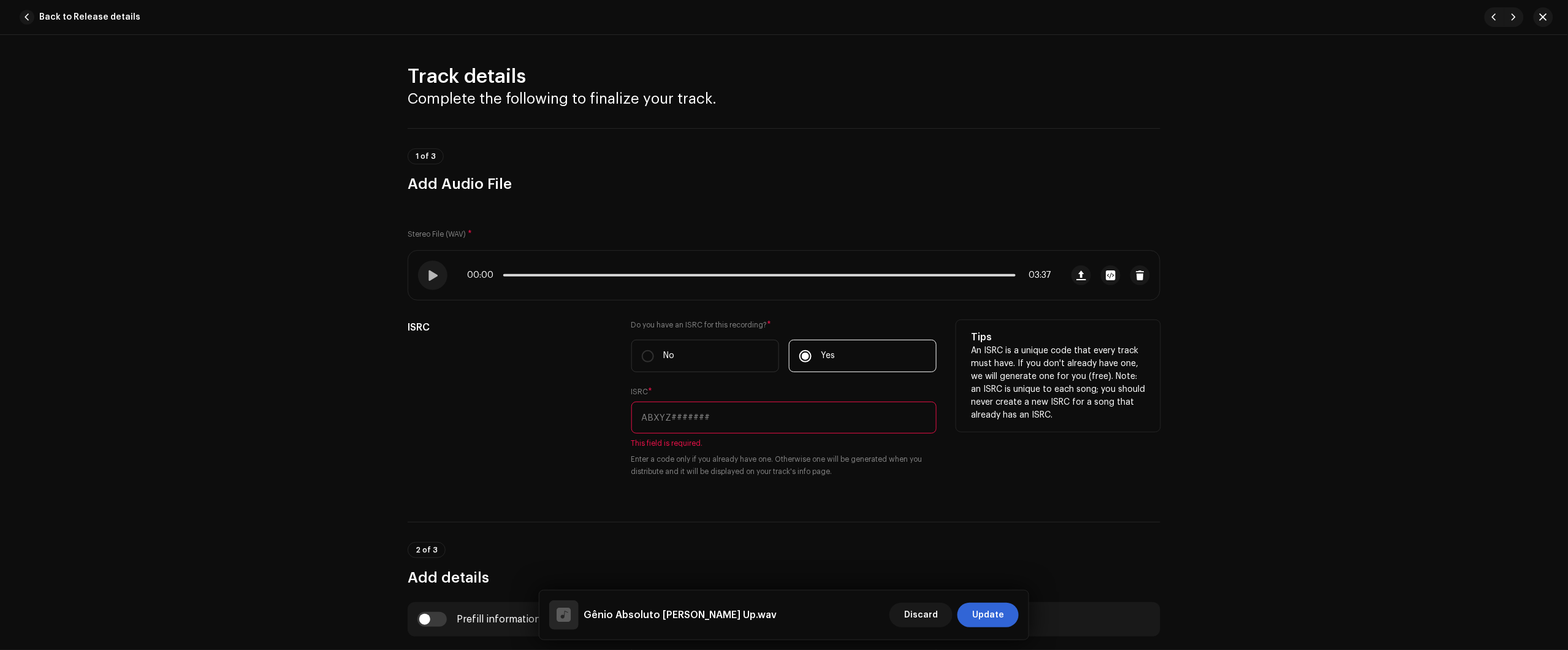
click at [792, 412] on input "text" at bounding box center [784, 418] width 305 height 32
paste input "BC6M22513415"
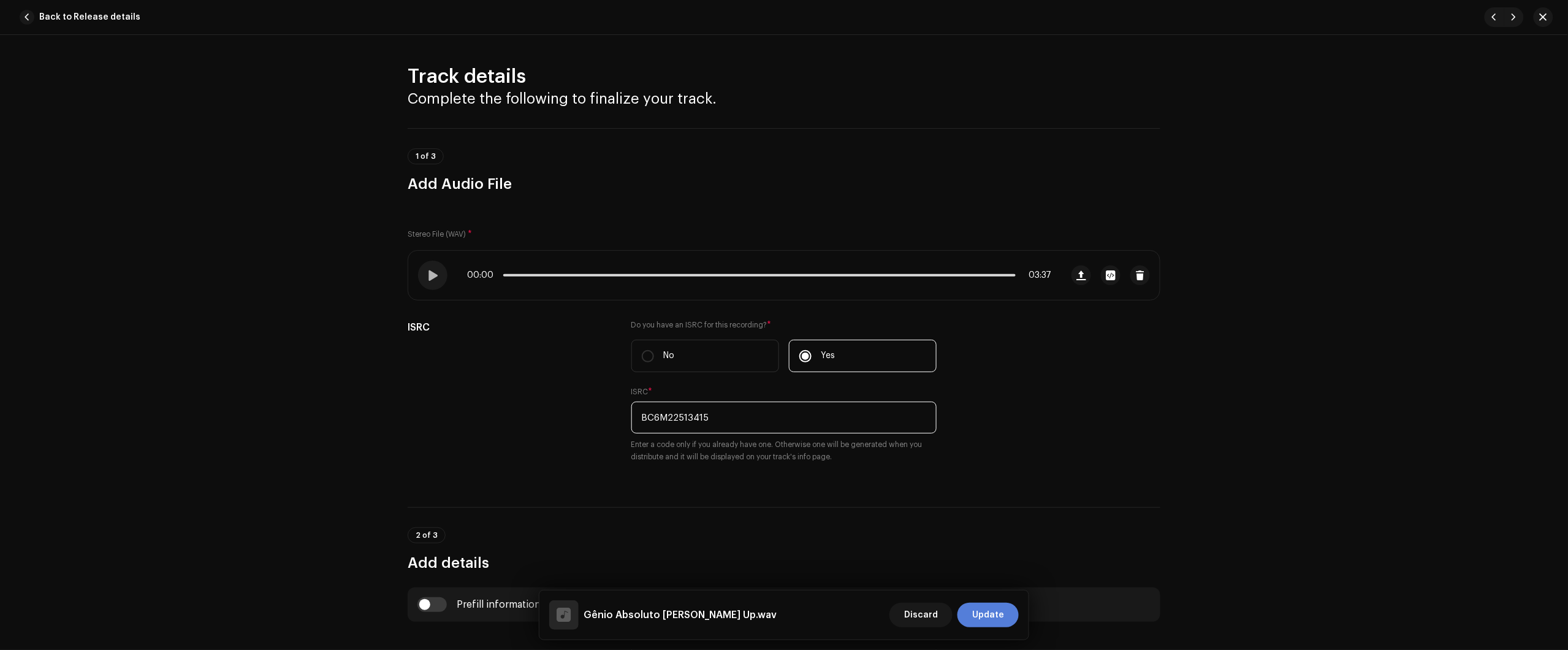
type input "BC6M22513415"
drag, startPoint x: 1003, startPoint y: 615, endPoint x: 970, endPoint y: 590, distance: 41.4
click at [1003, 615] on span "Update" at bounding box center [988, 615] width 32 height 25
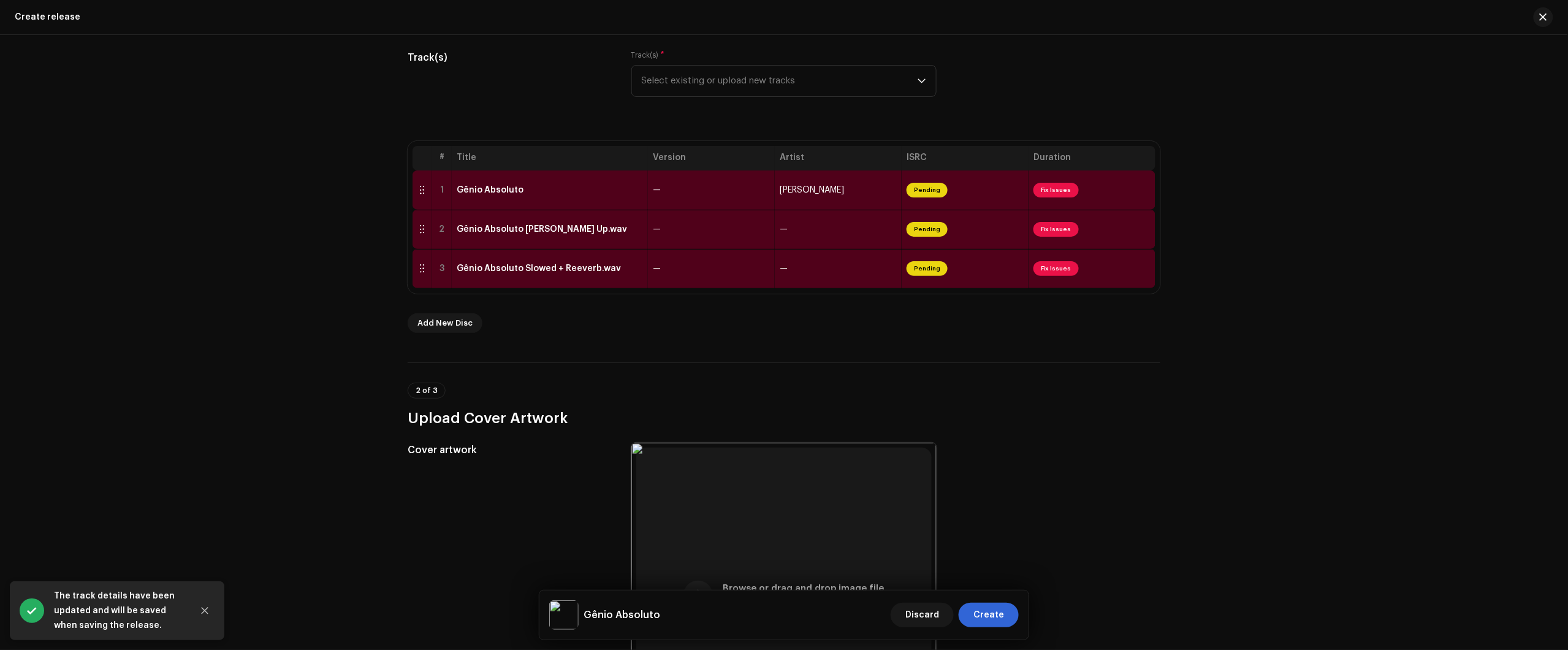
click at [1490, 351] on div "Create a new release We’ll guide you through everything — from track selection …" at bounding box center [784, 342] width 1568 height 615
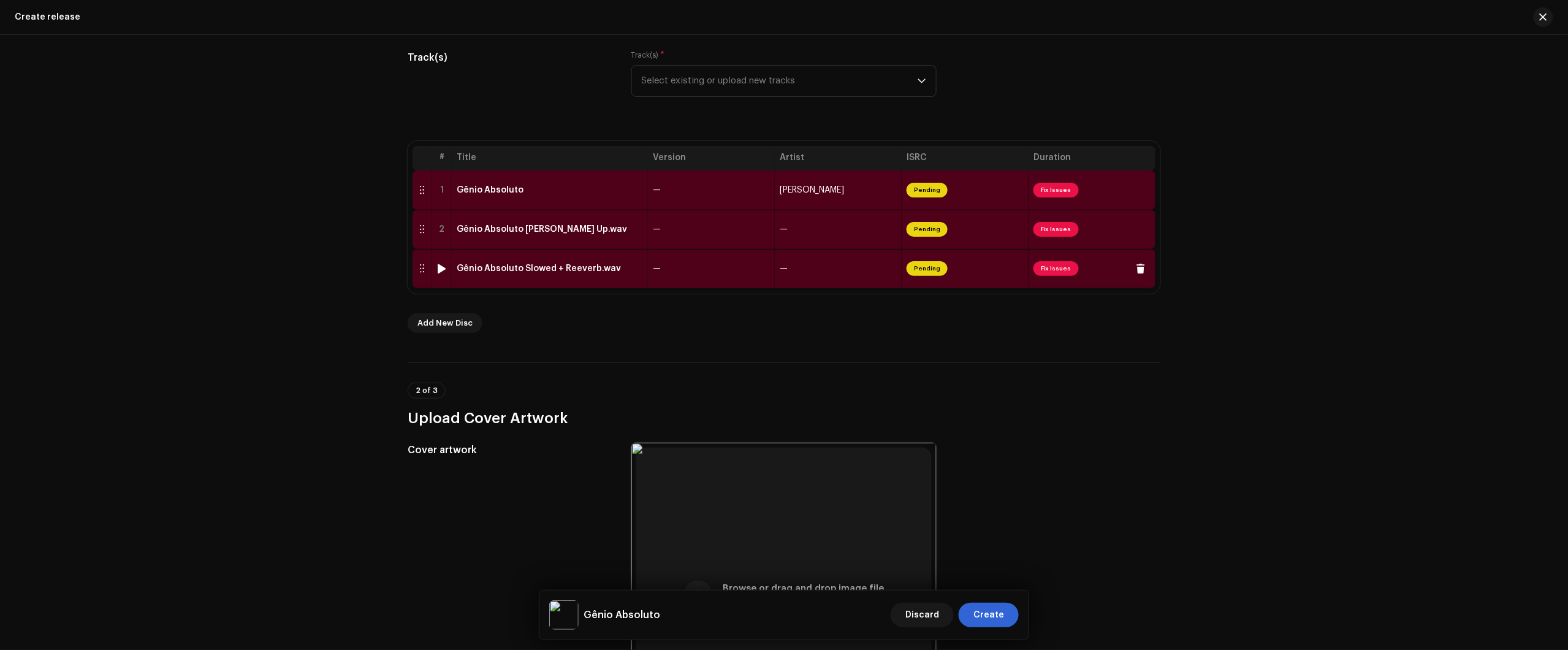
click at [610, 267] on div "Gênio Absoluto Slowed + Reeverb.wav" at bounding box center [538, 268] width 164 height 10
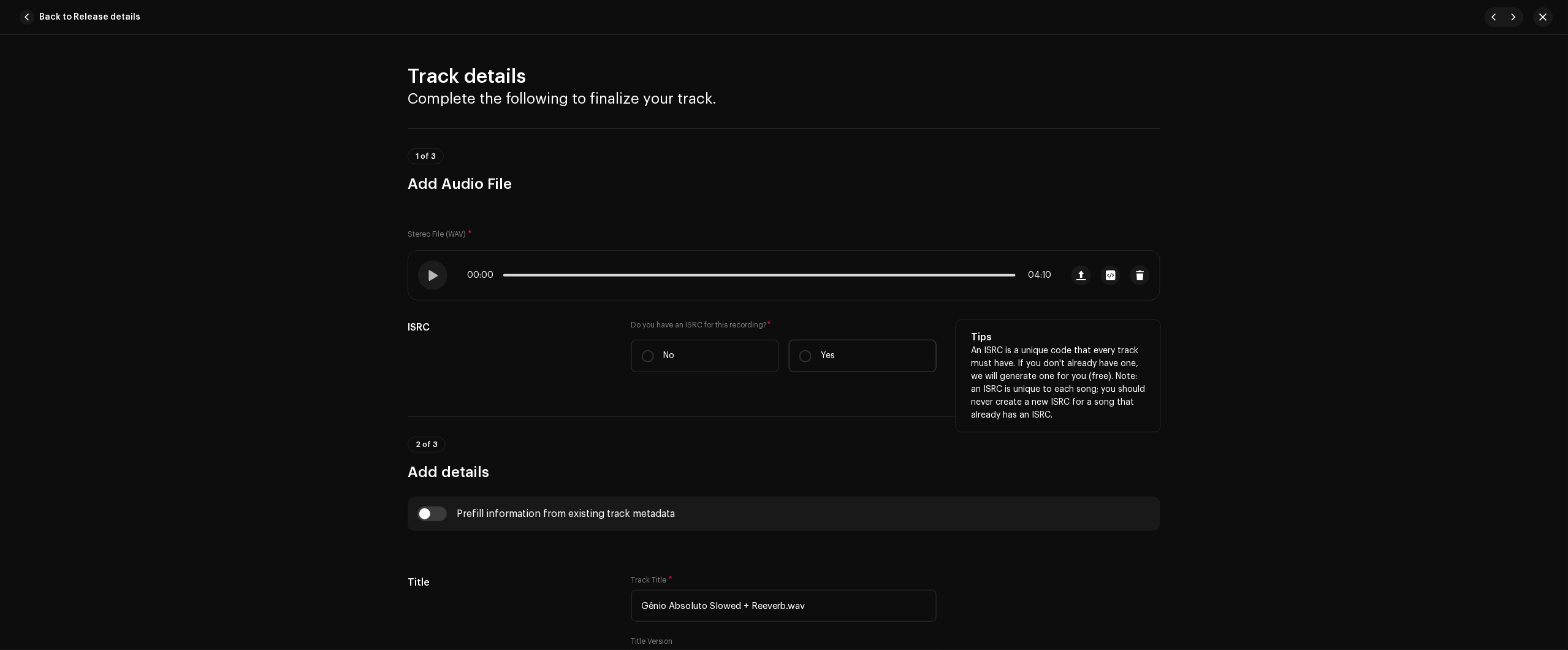
click at [841, 353] on label "Yes" at bounding box center [863, 355] width 148 height 33
click at [812, 353] on input "Yes" at bounding box center [805, 356] width 12 height 12
radio input "true"
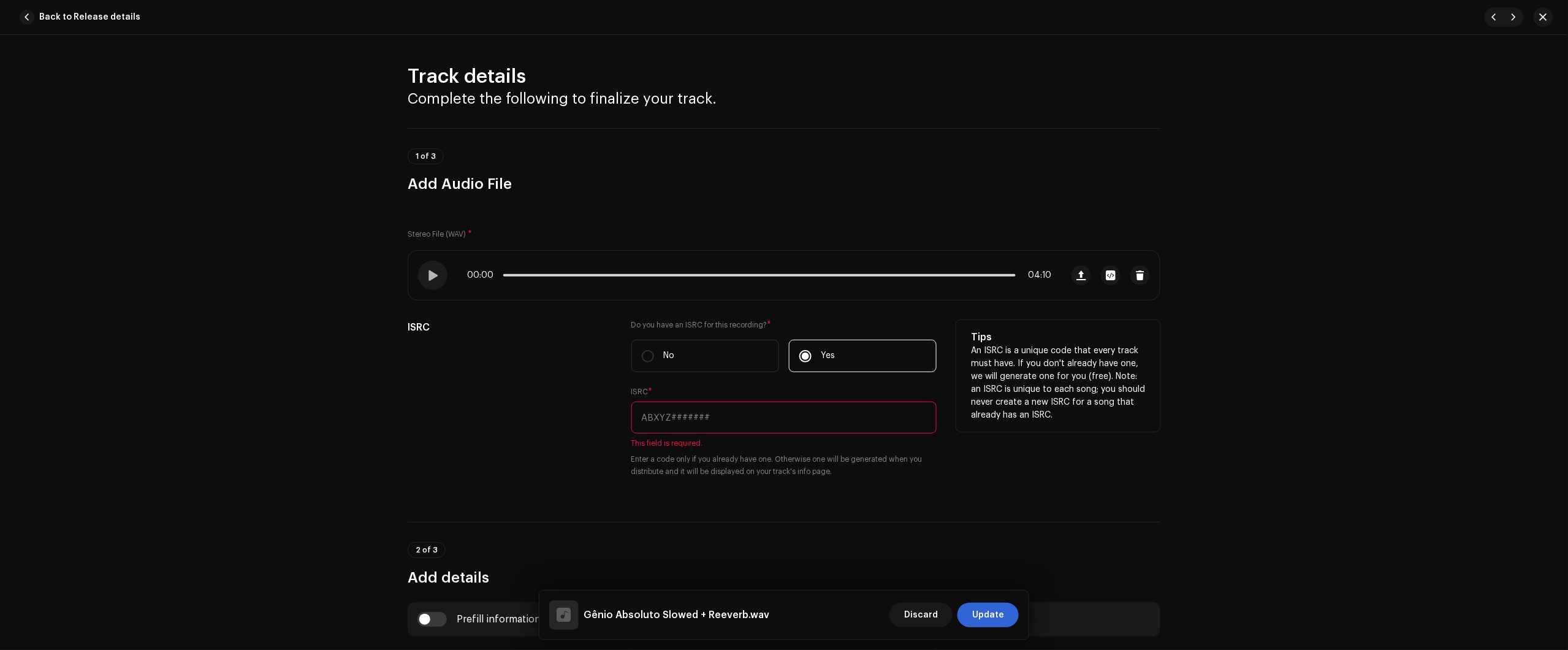
click at [800, 409] on input "text" at bounding box center [784, 418] width 305 height 32
paste input "BC6M22513414"
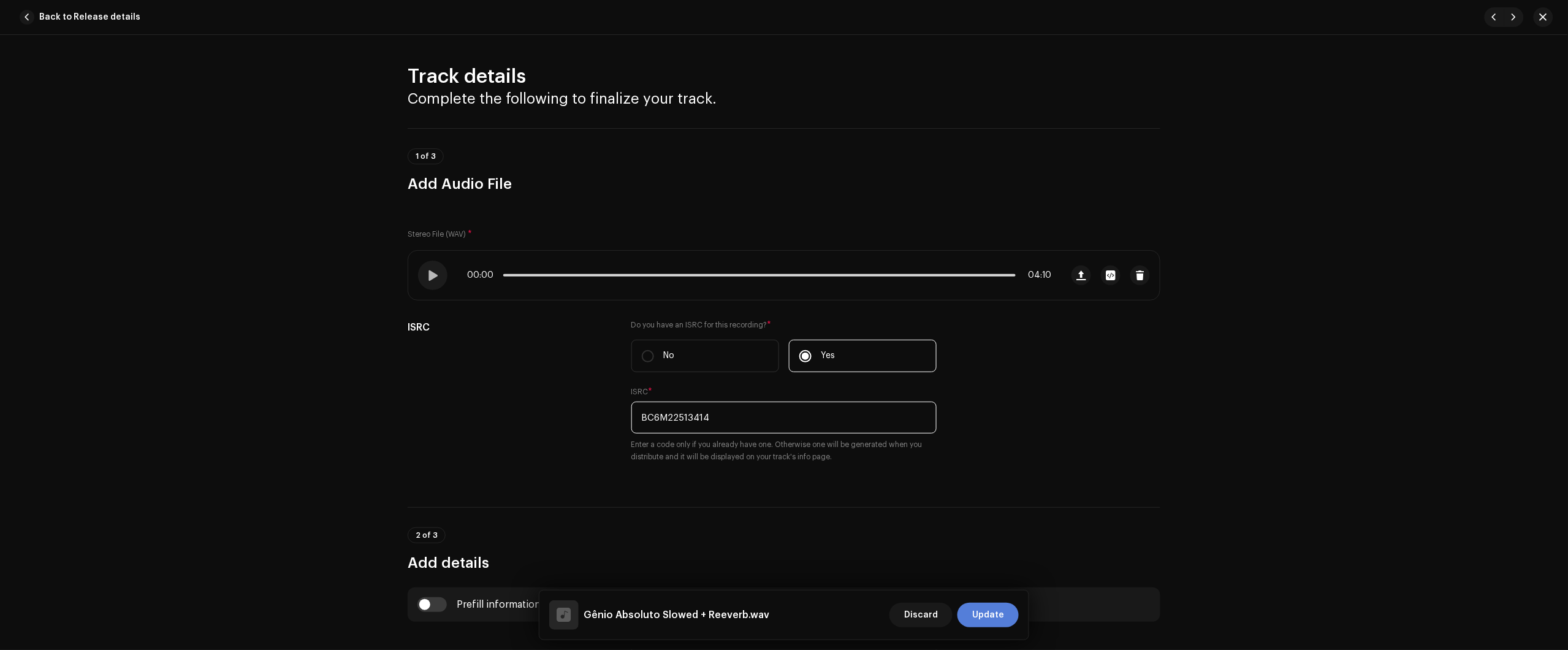
type input "BC6M22513414"
click at [991, 623] on span "Update" at bounding box center [988, 615] width 32 height 25
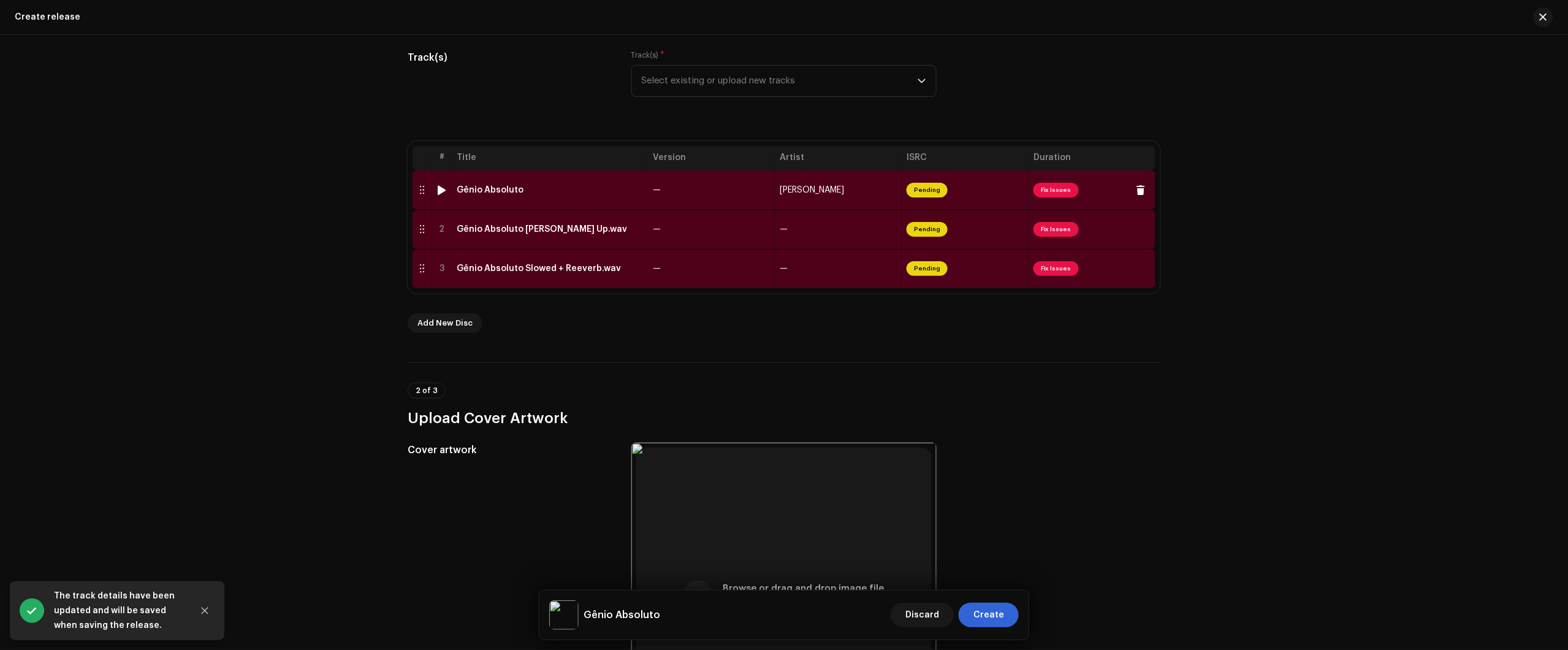
click at [594, 193] on div "Gênio Absoluto" at bounding box center [549, 190] width 186 height 10
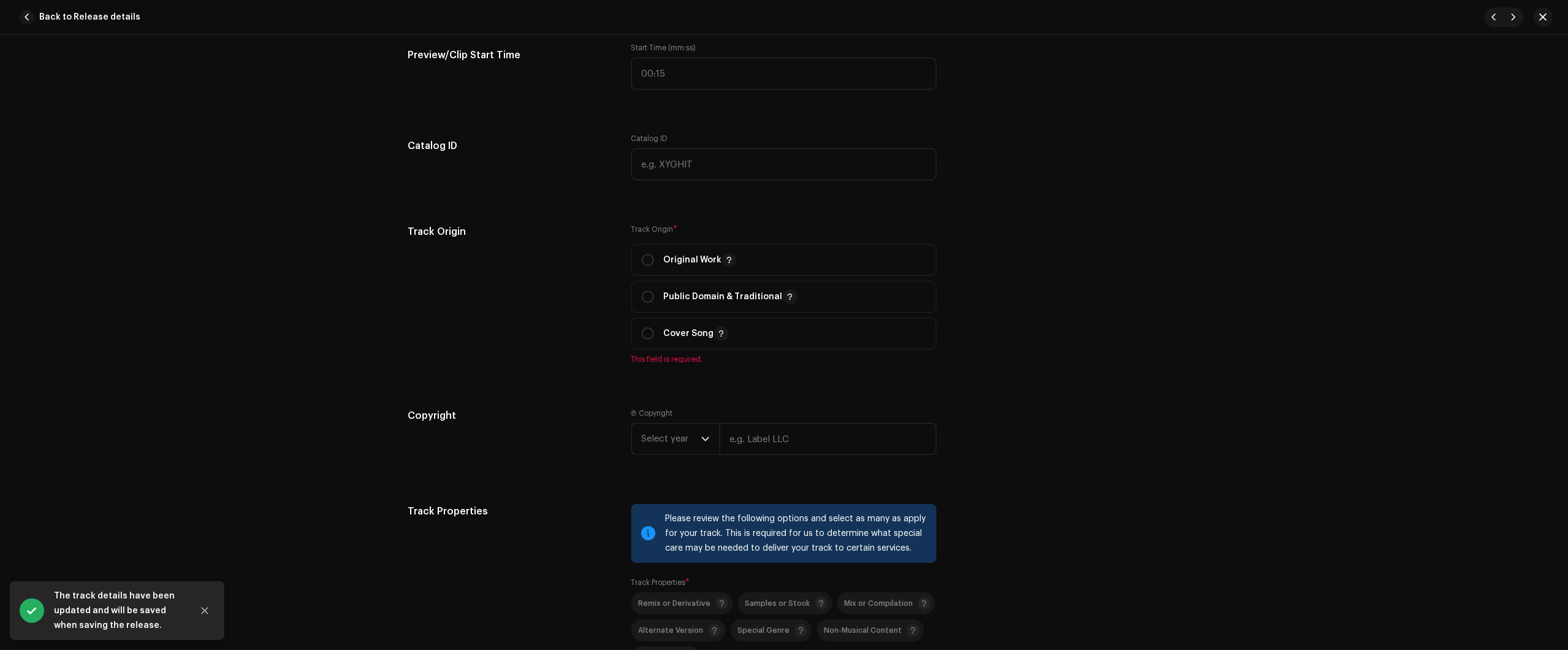
scroll to position [1303, 0]
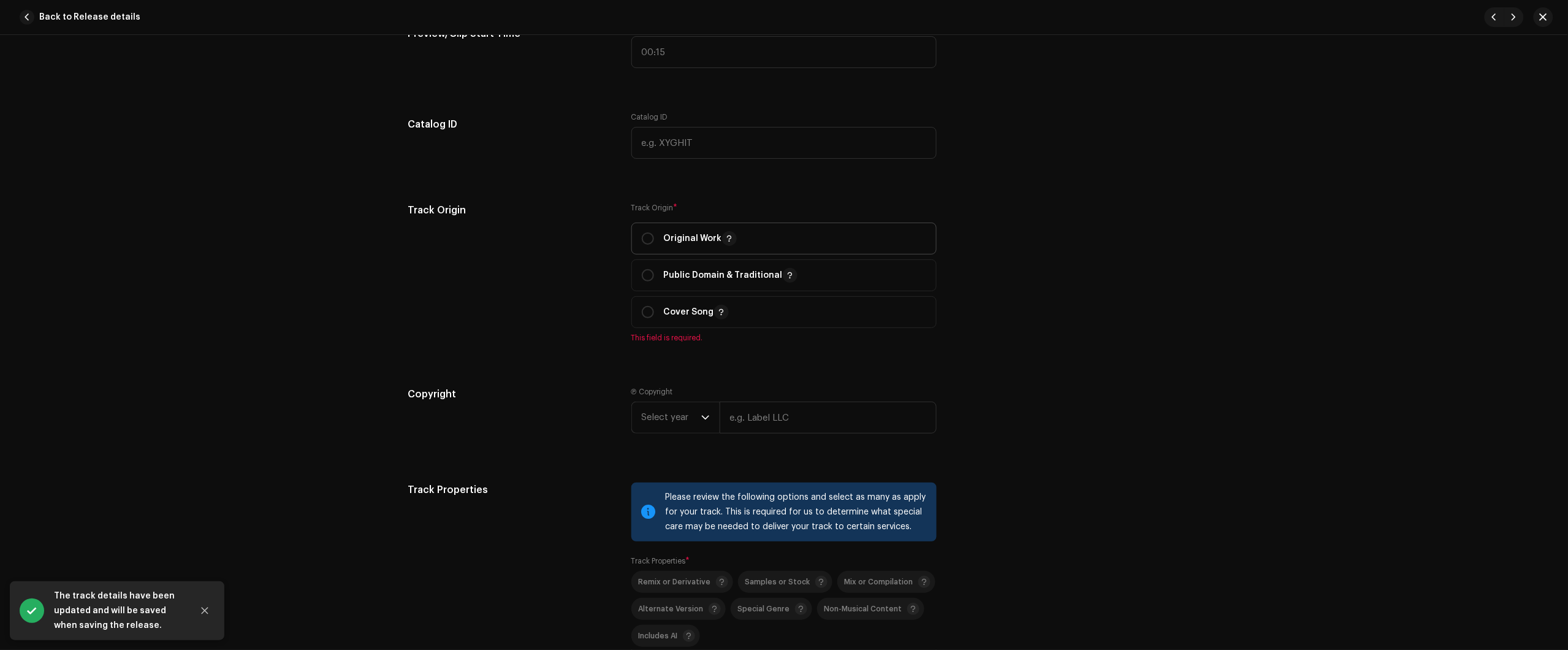
click at [660, 226] on span "Original Work" at bounding box center [784, 238] width 284 height 31
radio input "true"
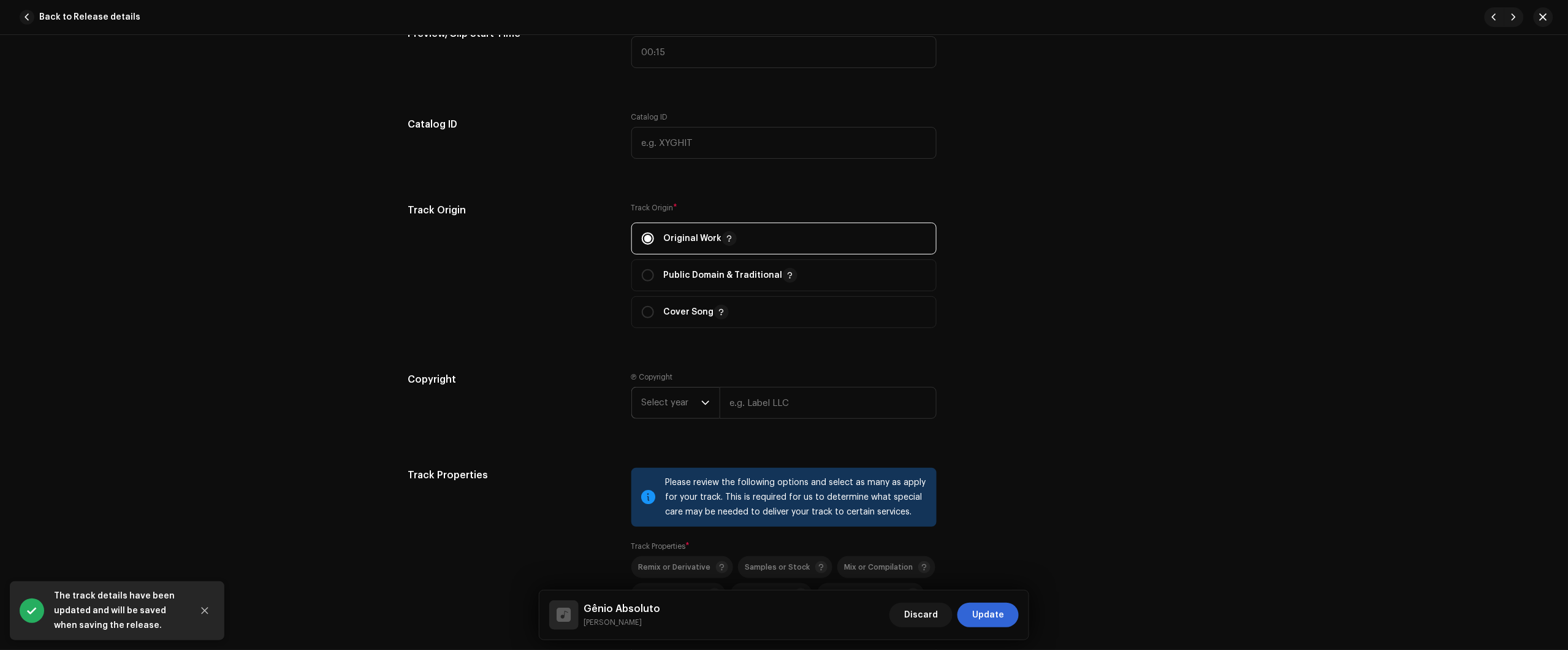
click at [675, 406] on span "Select year" at bounding box center [671, 403] width 60 height 31
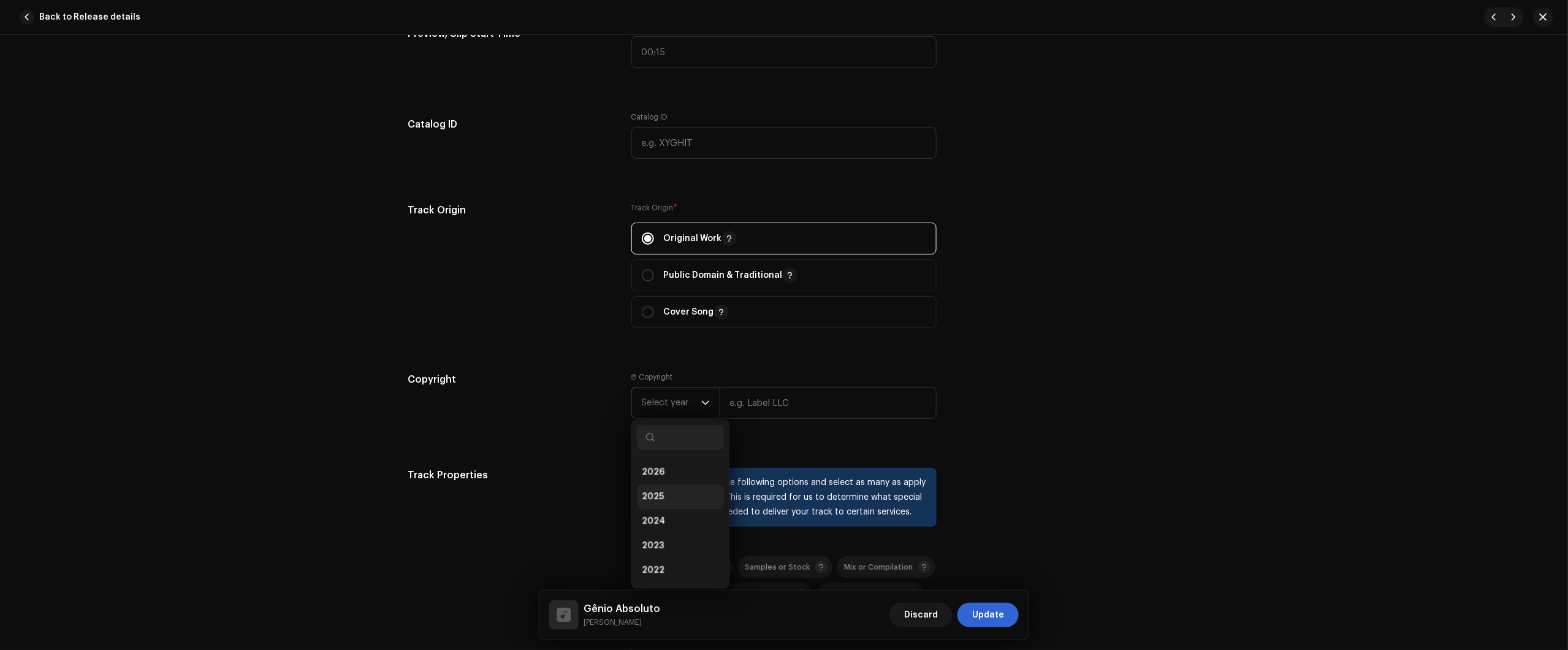
click at [675, 500] on li "2025" at bounding box center [681, 497] width 87 height 25
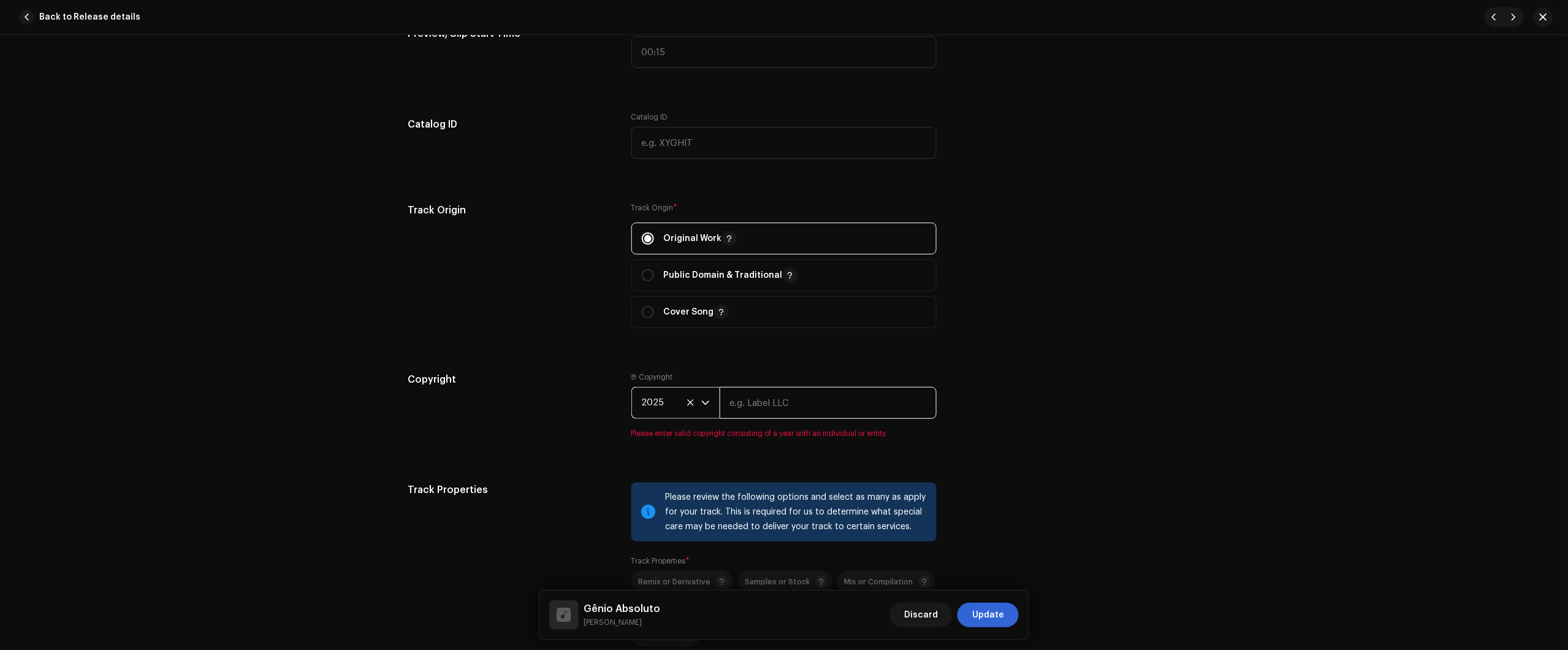
click at [752, 405] on input "text" at bounding box center [828, 403] width 217 height 32
type input "Júlio dos Santos Galhego Aguiar"
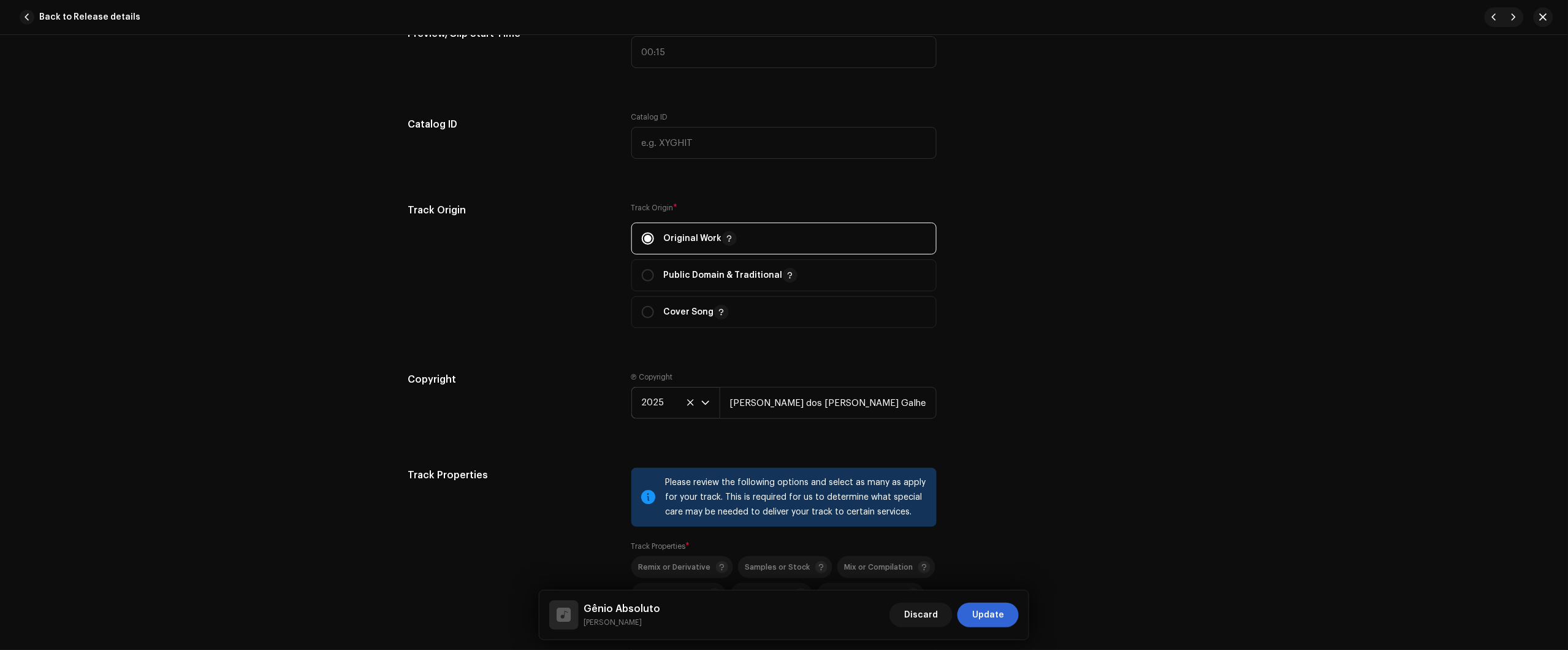
click at [835, 444] on div "Track details Complete the following to finalize your track. 1 of 3 Add Audio F…" at bounding box center [784, 96] width 792 height 2668
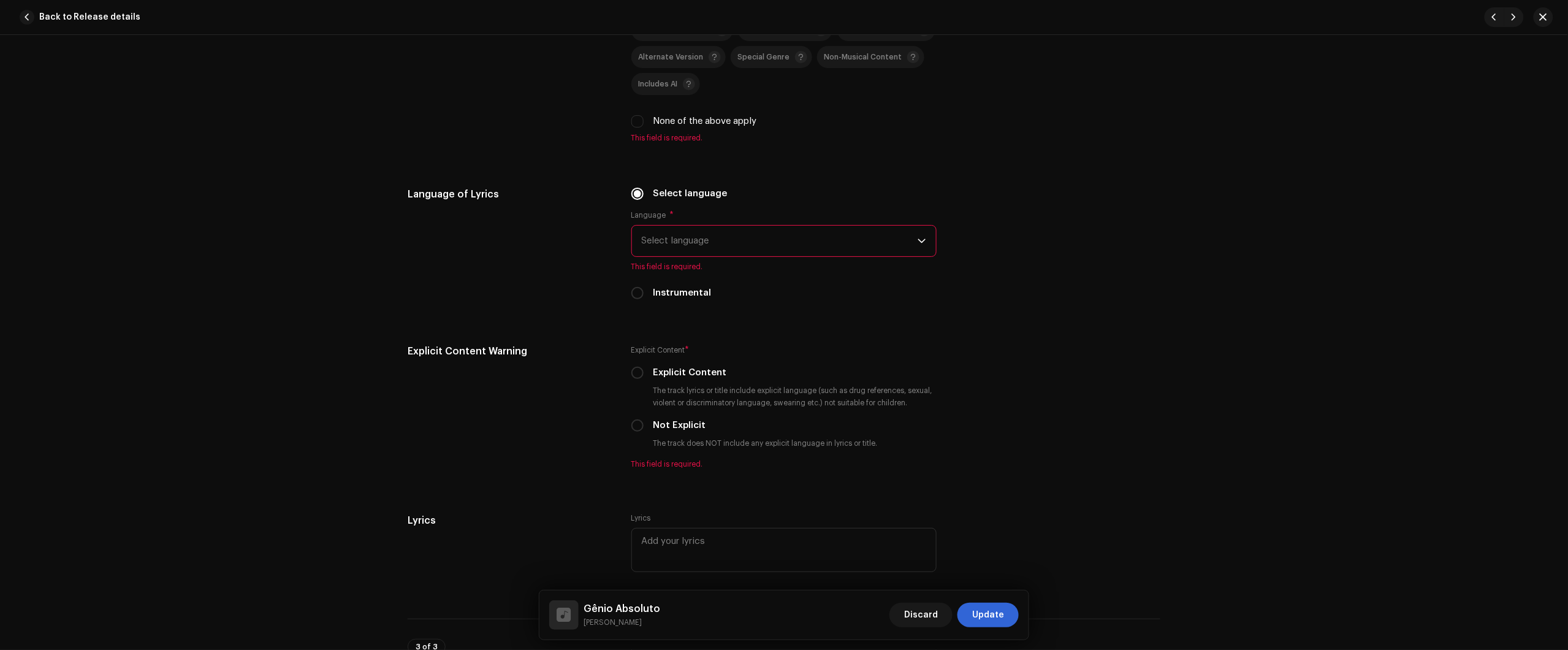
scroll to position [2202, 0]
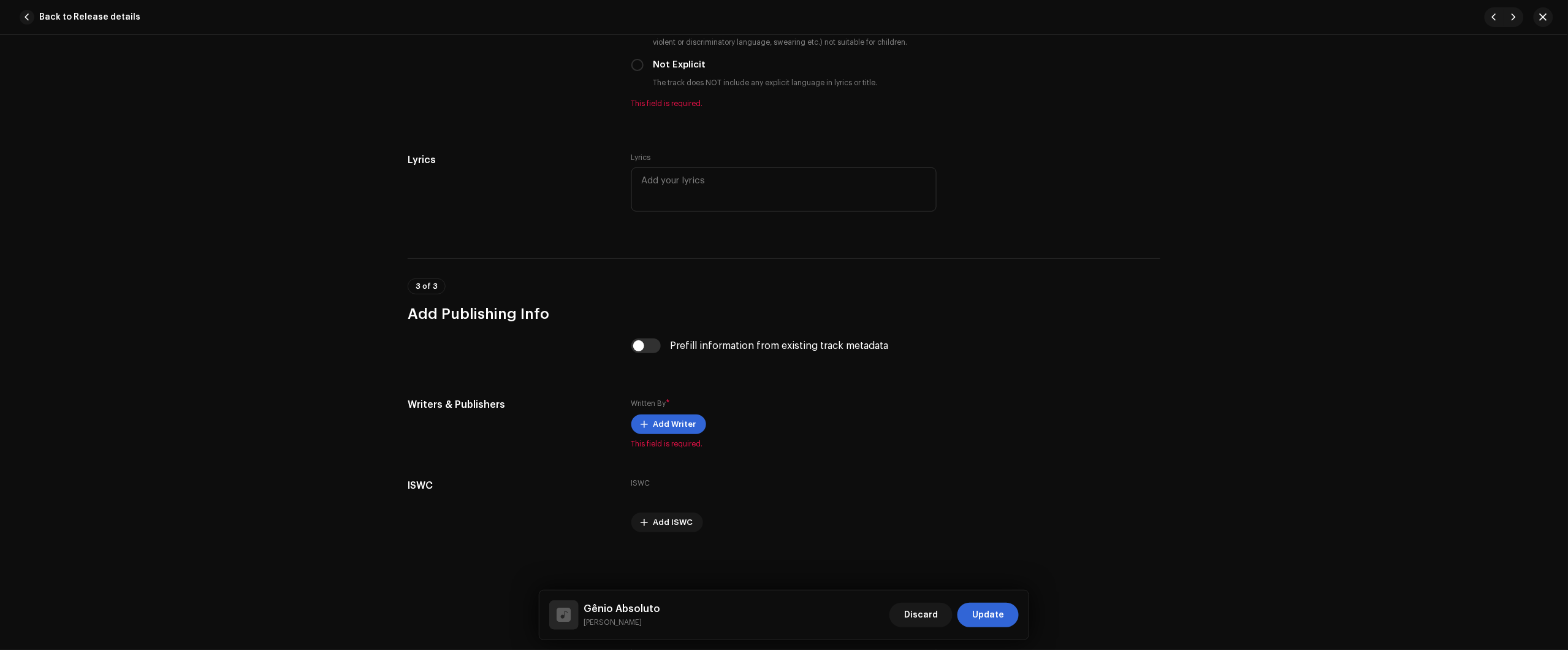
click at [1452, 164] on div "Track details Complete the following to finalize your track. 1 of 3 Add Audio F…" at bounding box center [784, 342] width 1568 height 615
click at [653, 423] on span "Add Writer" at bounding box center [675, 424] width 43 height 25
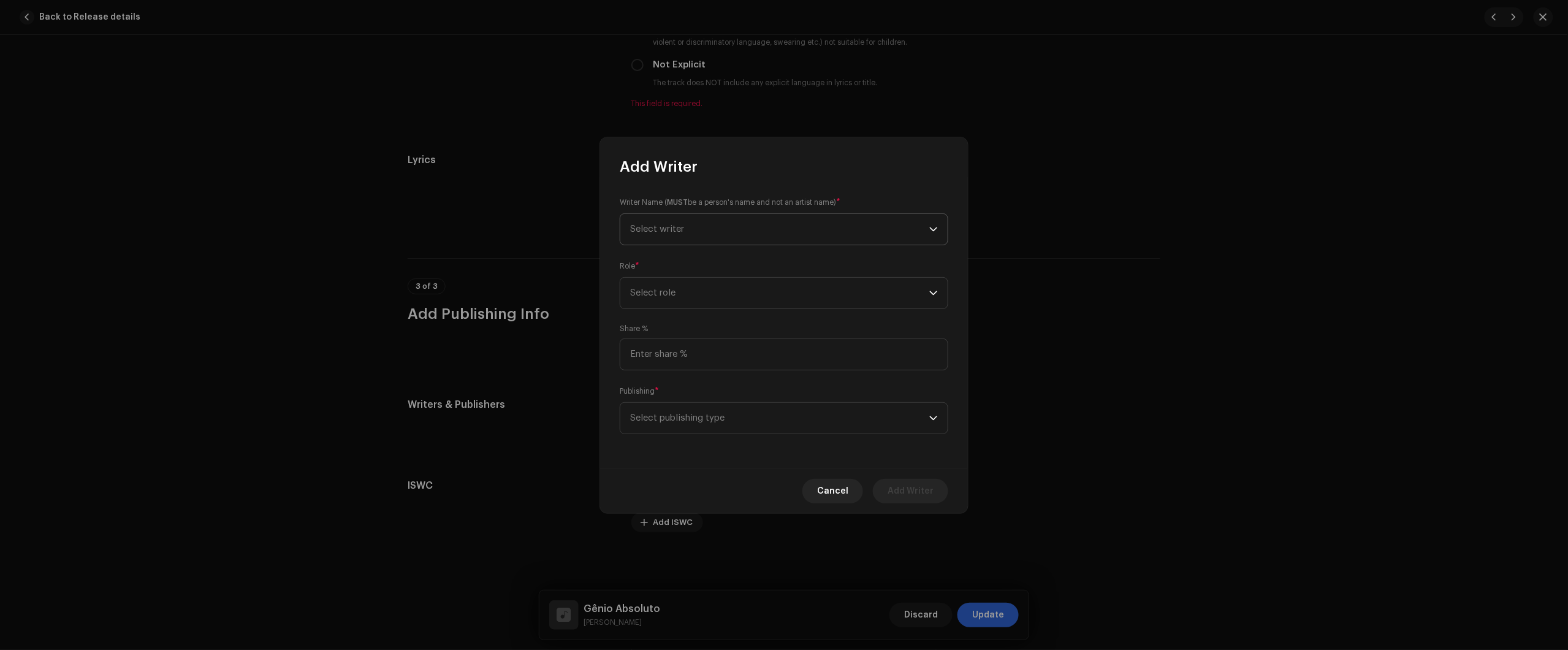
click at [751, 234] on span "Select writer" at bounding box center [780, 230] width 299 height 31
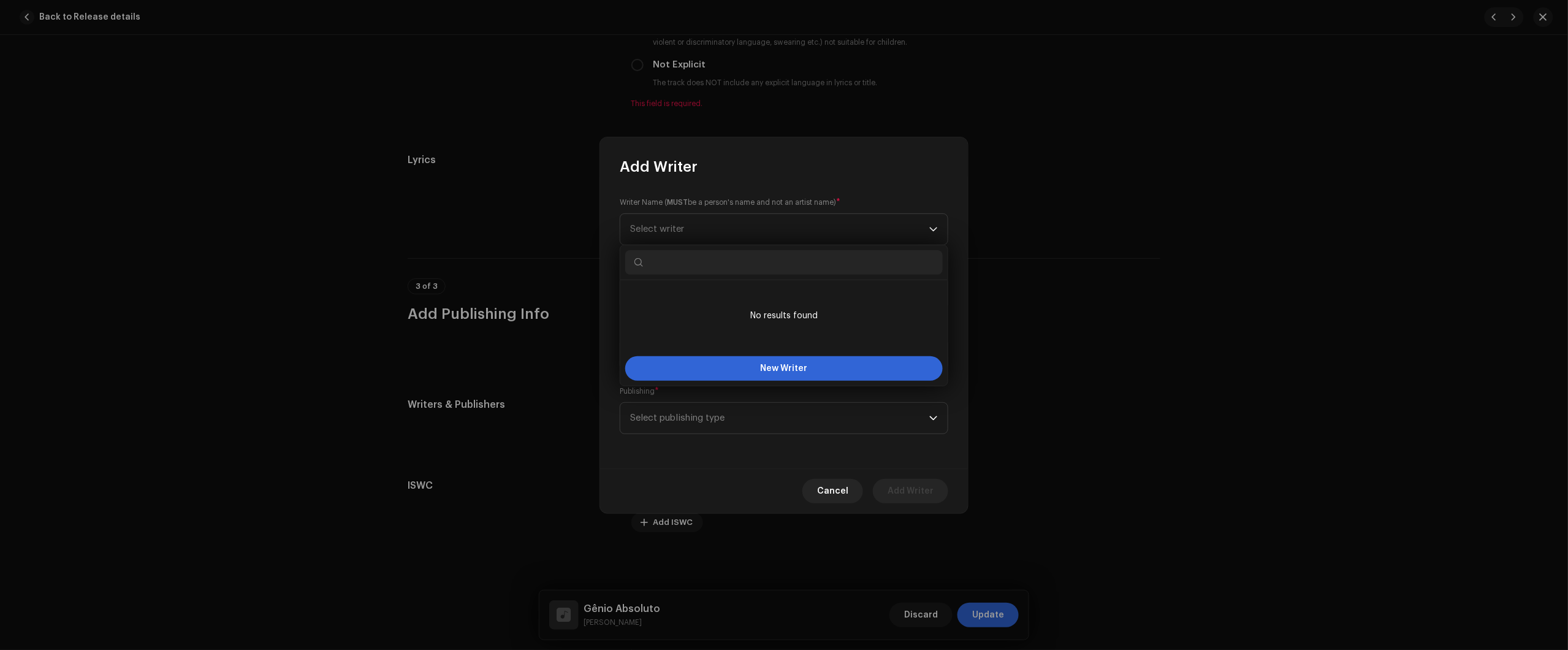
type input "BC6M22513414"
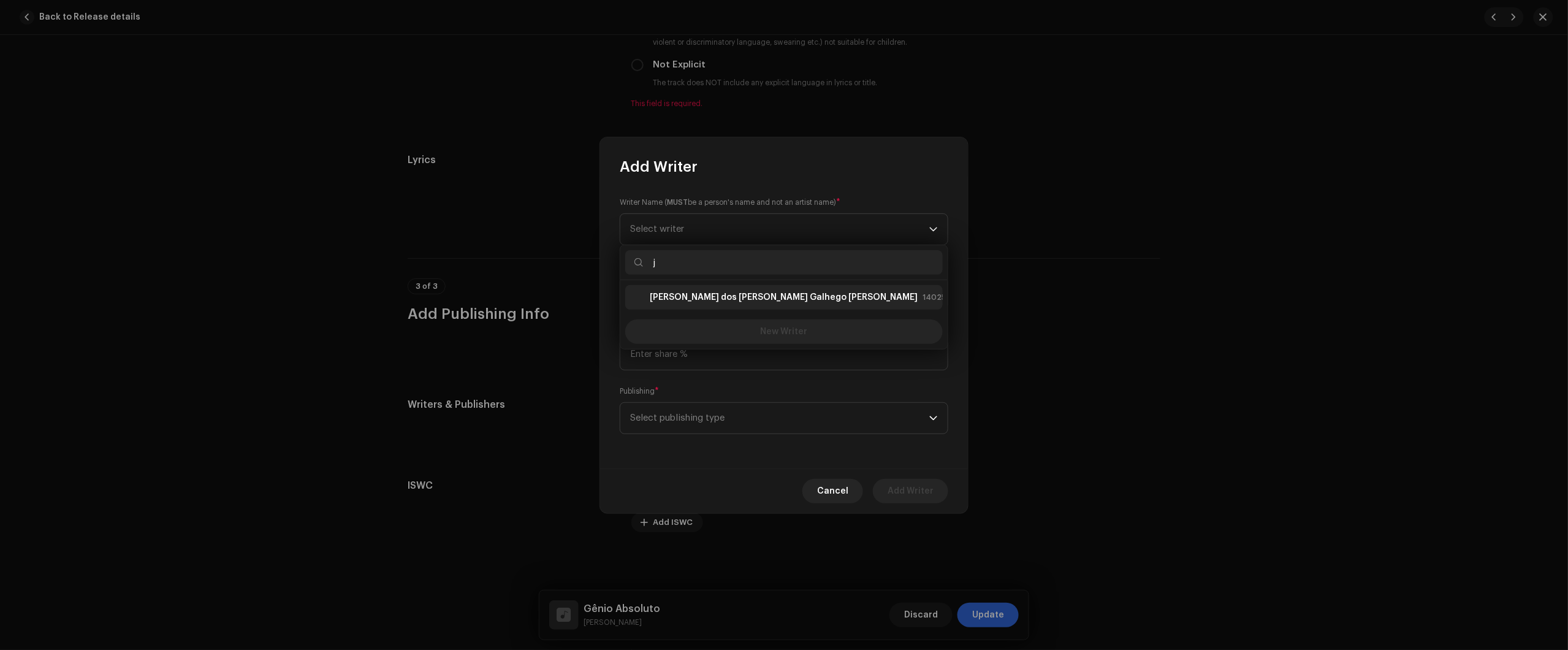
type input "j"
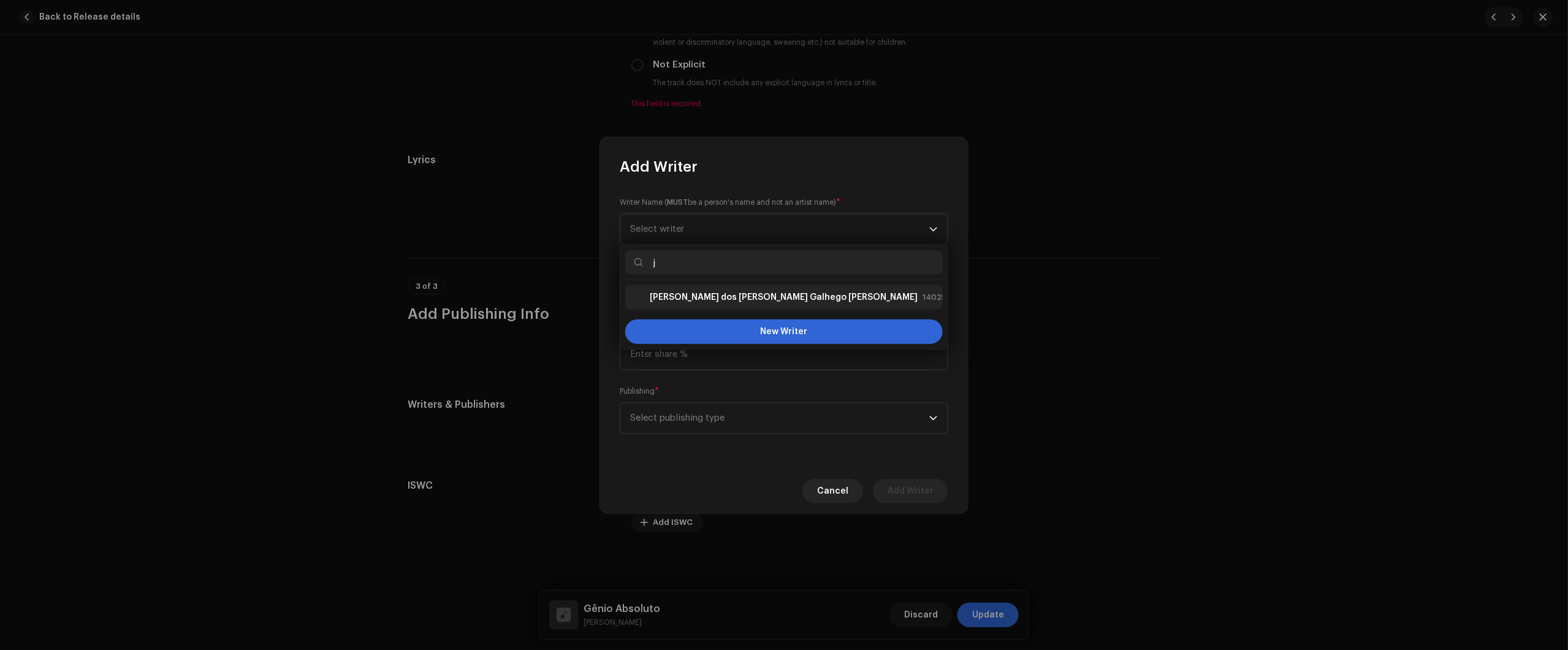
click at [739, 302] on strong "Júlio dos Santos Galhego Aguiar" at bounding box center [784, 297] width 268 height 12
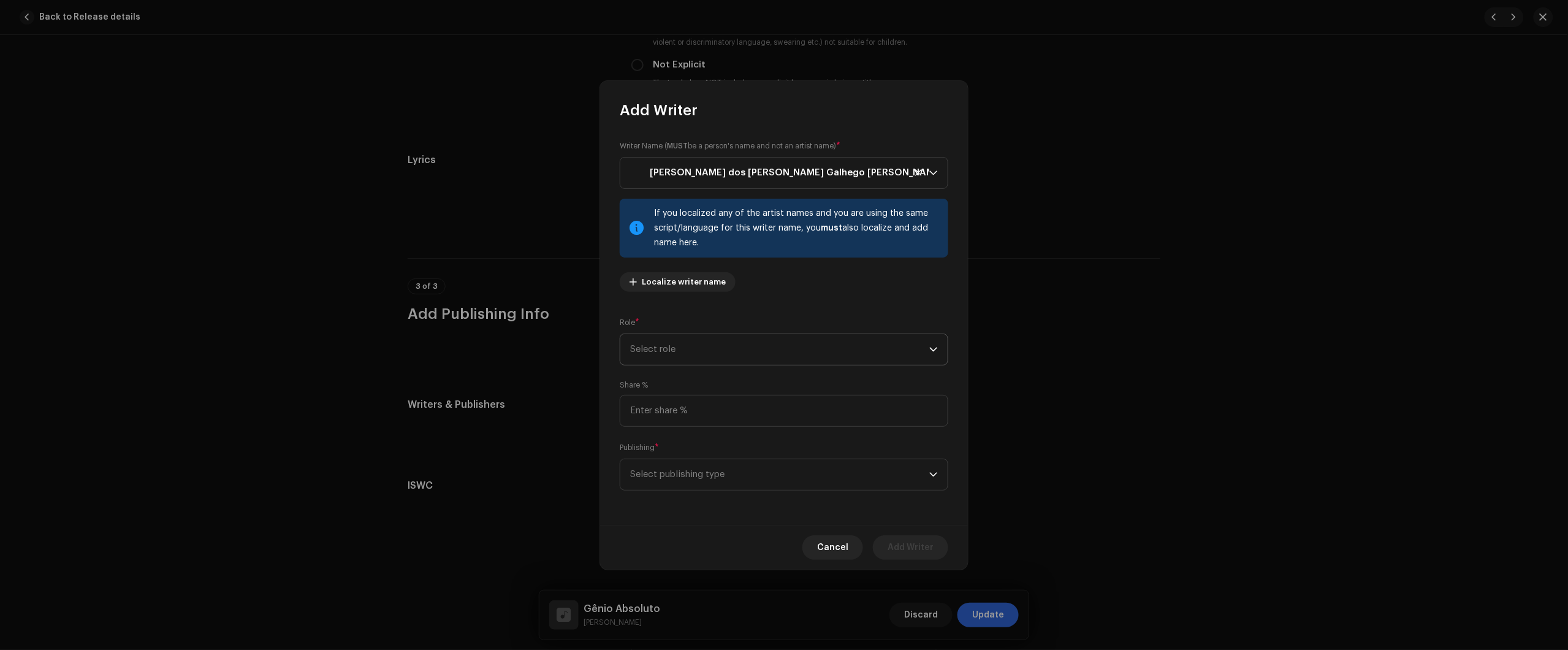
click at [736, 349] on span "Select role" at bounding box center [780, 349] width 299 height 31
click at [709, 449] on li "Composer & Lyricist" at bounding box center [784, 456] width 317 height 25
drag, startPoint x: 746, startPoint y: 394, endPoint x: 739, endPoint y: 410, distance: 17.5
click at [745, 396] on div "Share %" at bounding box center [784, 404] width 329 height 47
click at [737, 411] on input at bounding box center [784, 411] width 329 height 32
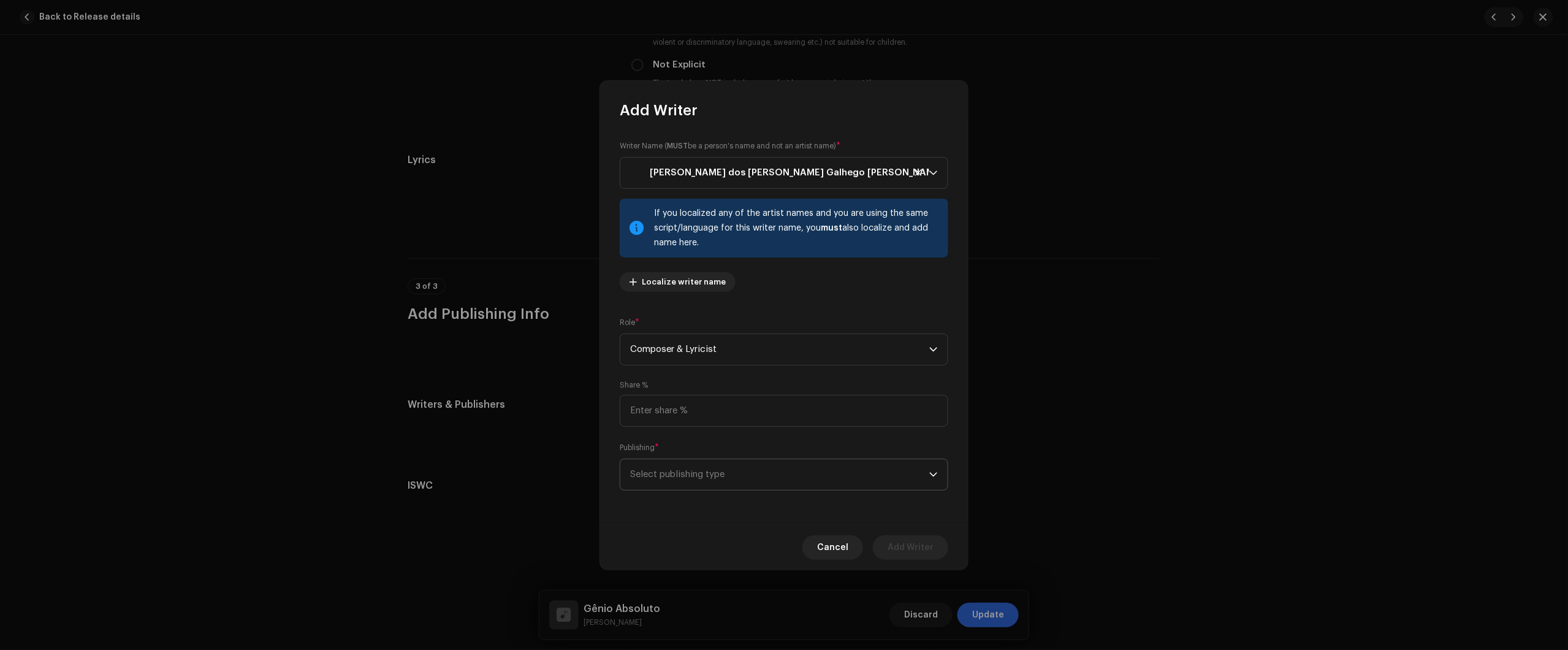
click at [718, 479] on span "Select publishing type" at bounding box center [780, 475] width 299 height 31
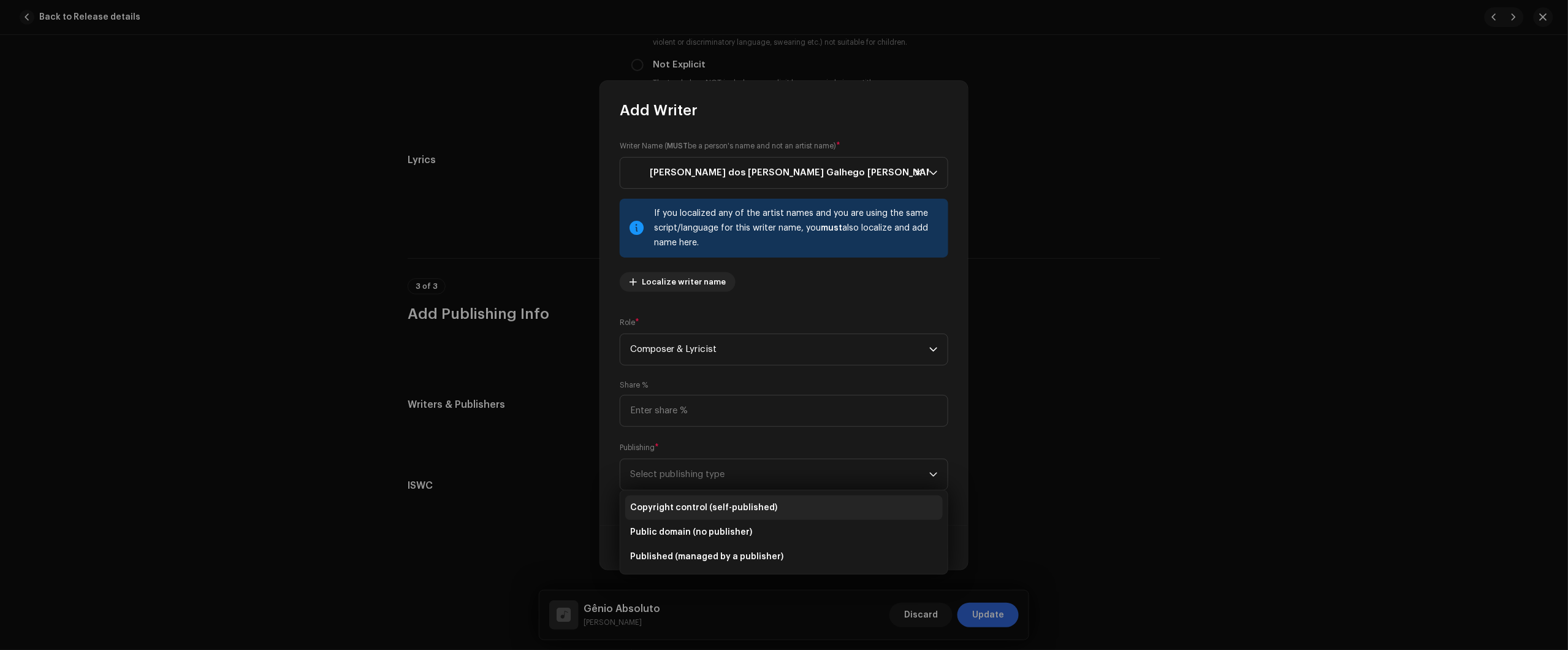
click at [714, 507] on span "Copyright control (self-published)" at bounding box center [704, 507] width 147 height 12
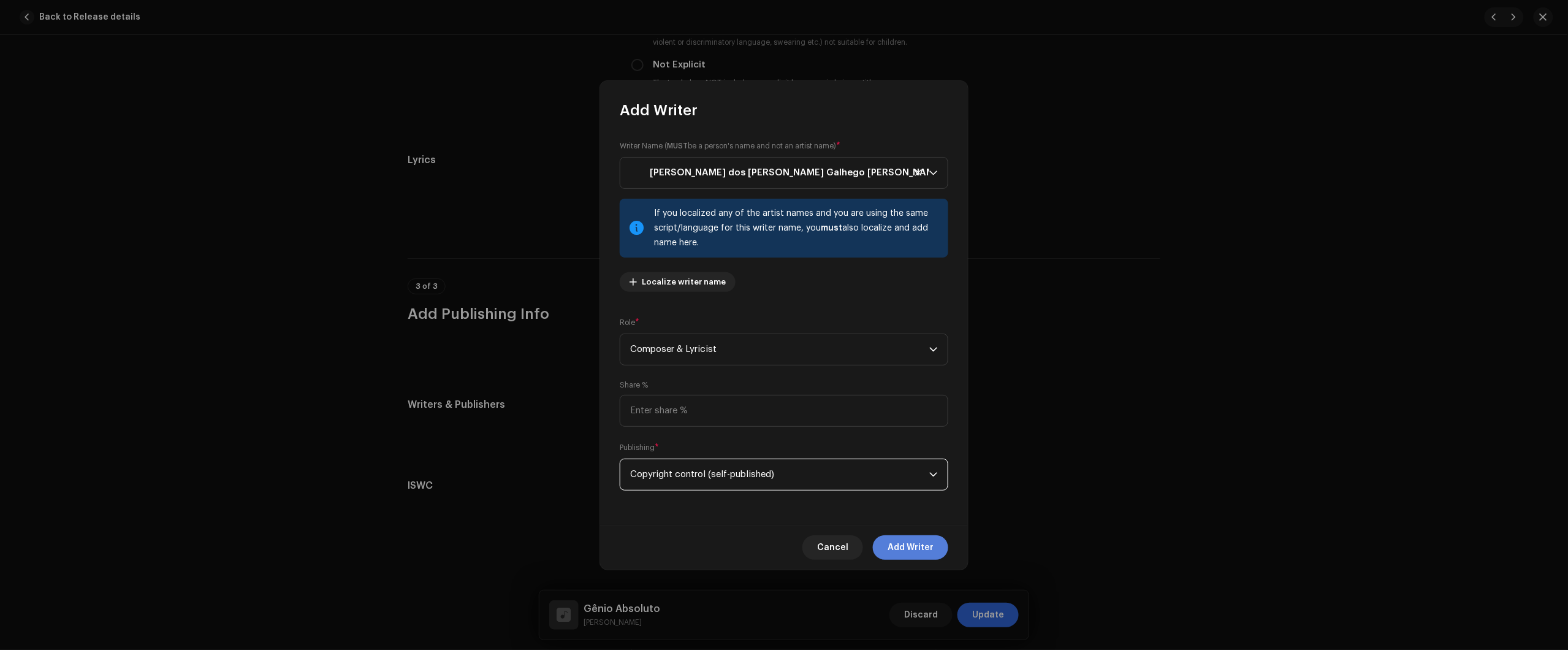
click at [923, 553] on span "Add Writer" at bounding box center [910, 548] width 46 height 25
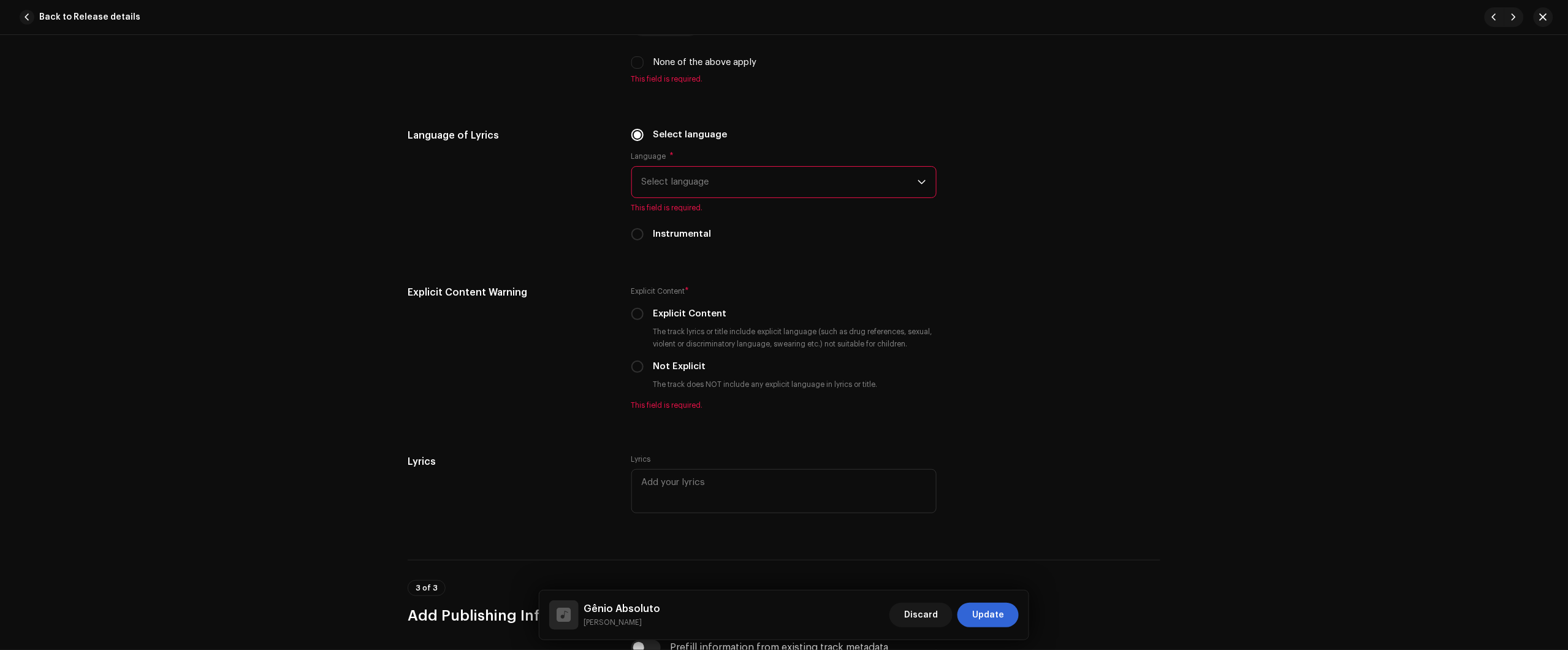
scroll to position [1895, 0]
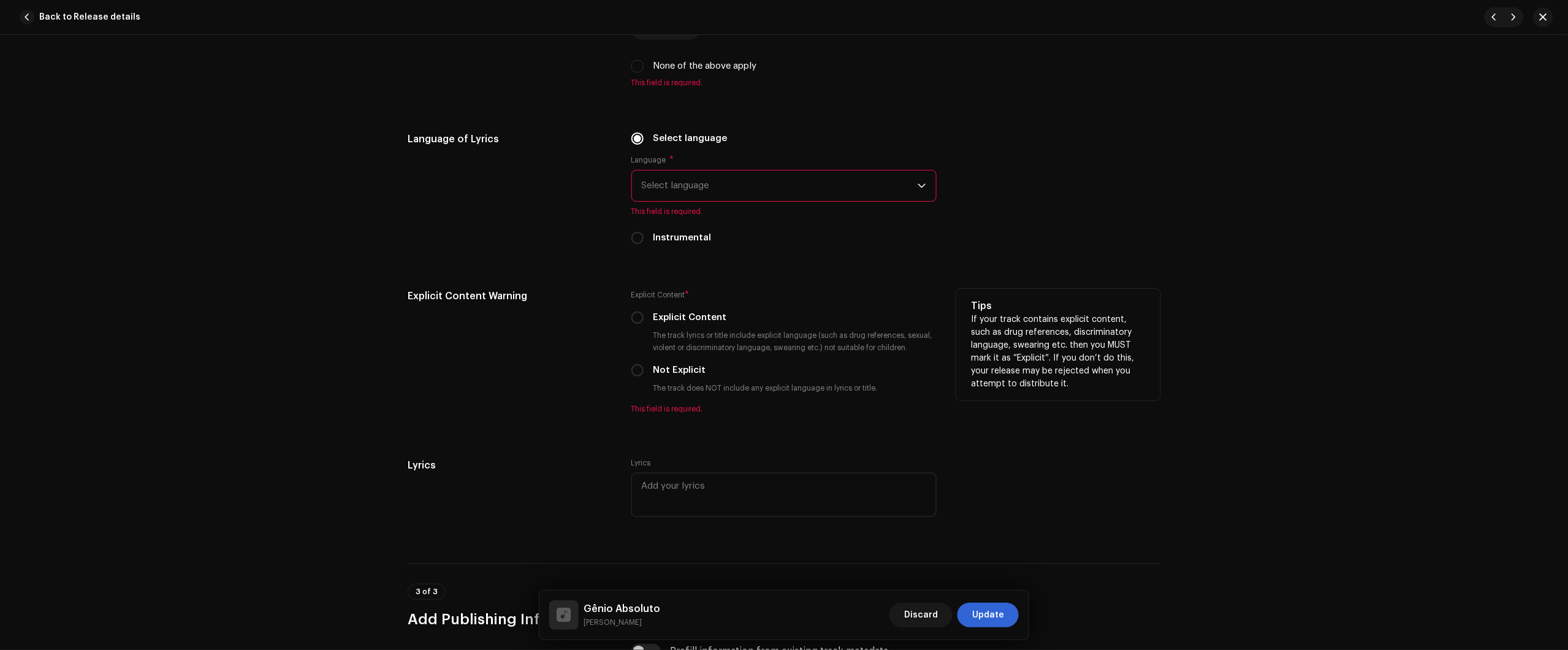
click at [636, 325] on div "Explicit Content * Explicit Content The track lyrics or title include explicit …" at bounding box center [784, 351] width 305 height 125
click at [638, 317] on input "Explicit Content" at bounding box center [637, 317] width 12 height 12
radio input "true"
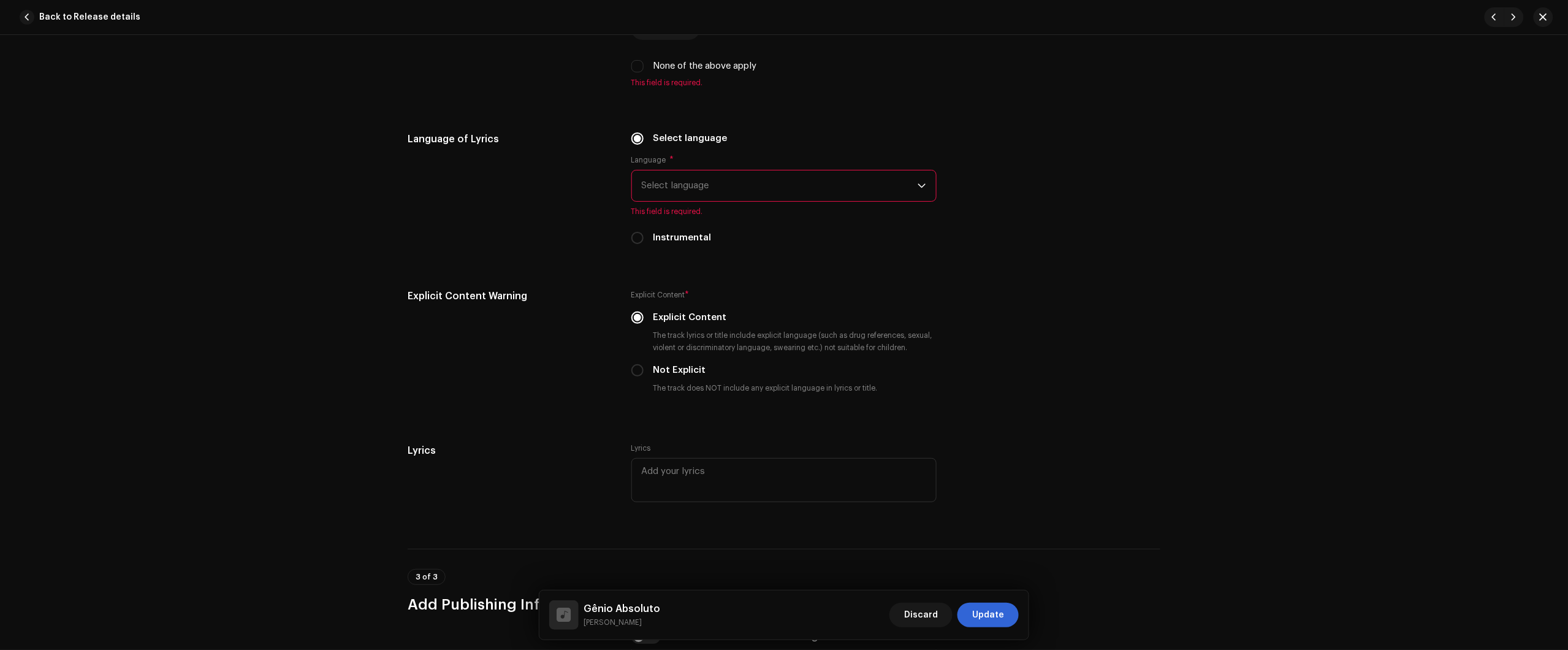
click at [1479, 151] on div "Track details Complete the following to finalize your track. 1 of 3 Add Audio F…" at bounding box center [784, 342] width 1568 height 615
drag, startPoint x: 640, startPoint y: 382, endPoint x: 638, endPoint y: 372, distance: 10.2
click at [638, 382] on div "Explicit Content * Explicit Content The track lyrics or title include explicit …" at bounding box center [784, 343] width 305 height 110
click at [638, 371] on input "Not Explicit" at bounding box center [637, 370] width 12 height 12
click at [721, 201] on p-select "Select language" at bounding box center [784, 186] width 305 height 32
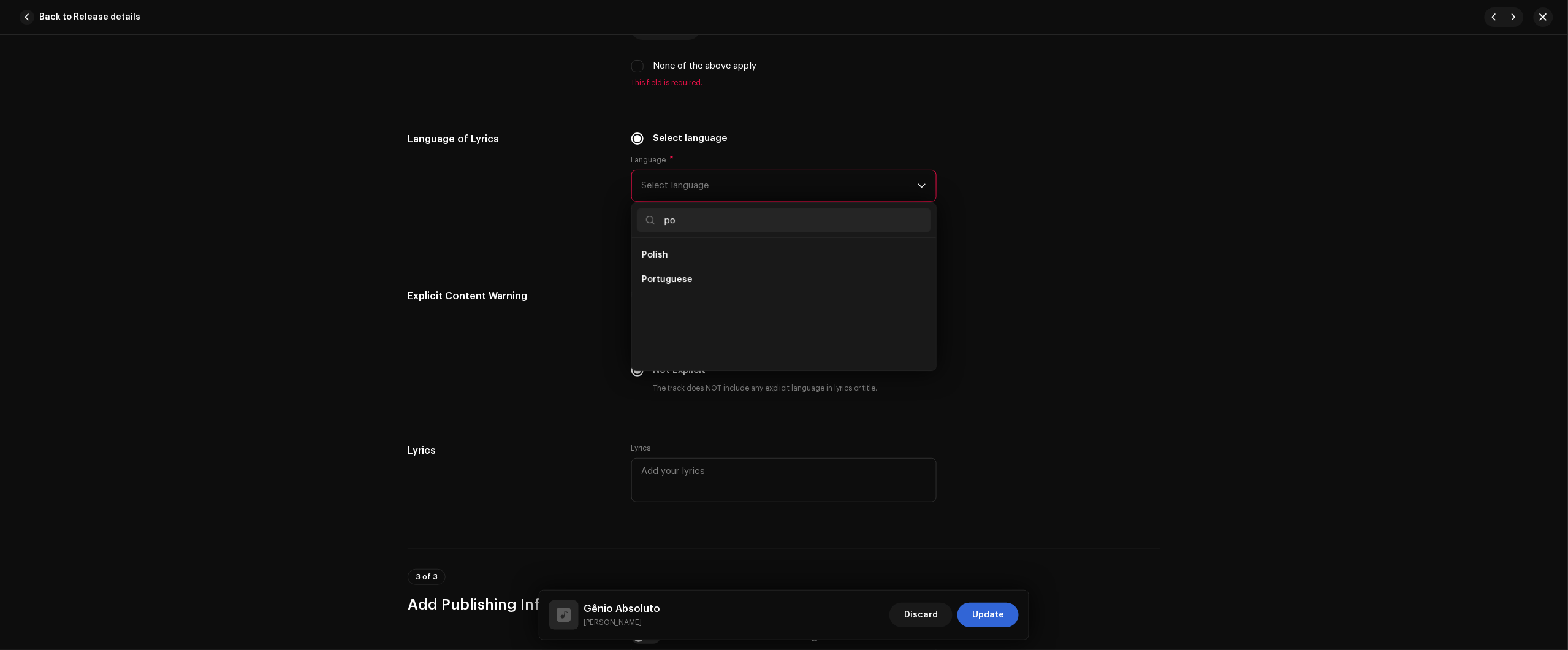
scroll to position [0, 0]
click at [778, 255] on li "Portuguese" at bounding box center [784, 255] width 294 height 25
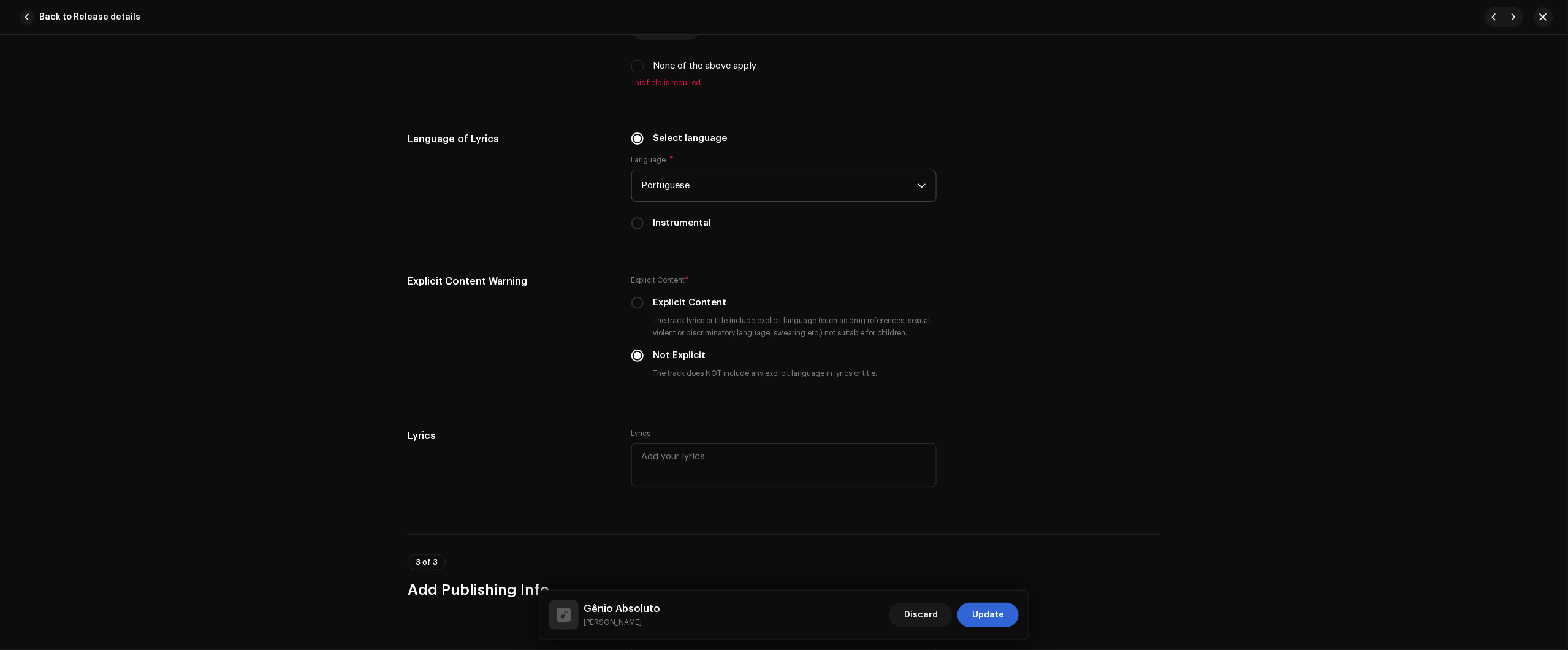
click at [635, 60] on div "None of the above apply" at bounding box center [784, 66] width 305 height 13
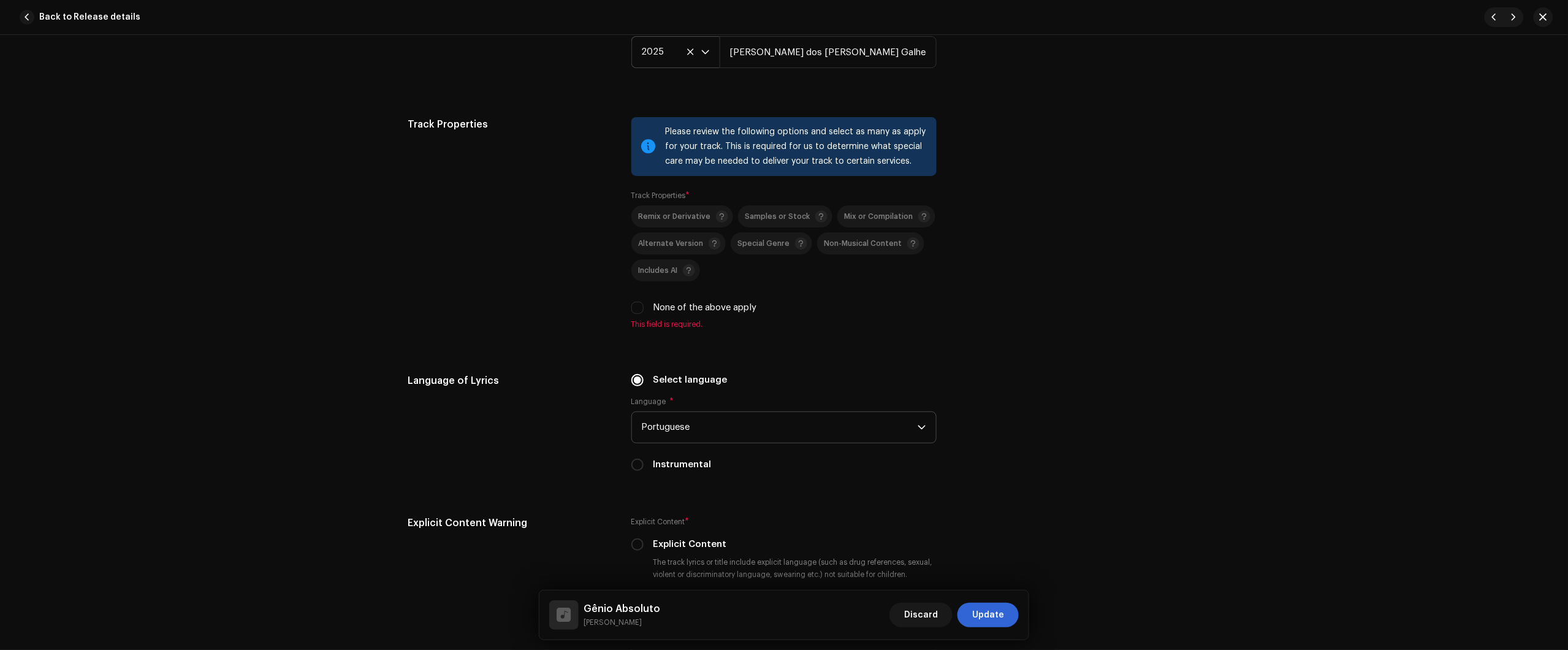
scroll to position [1589, 0]
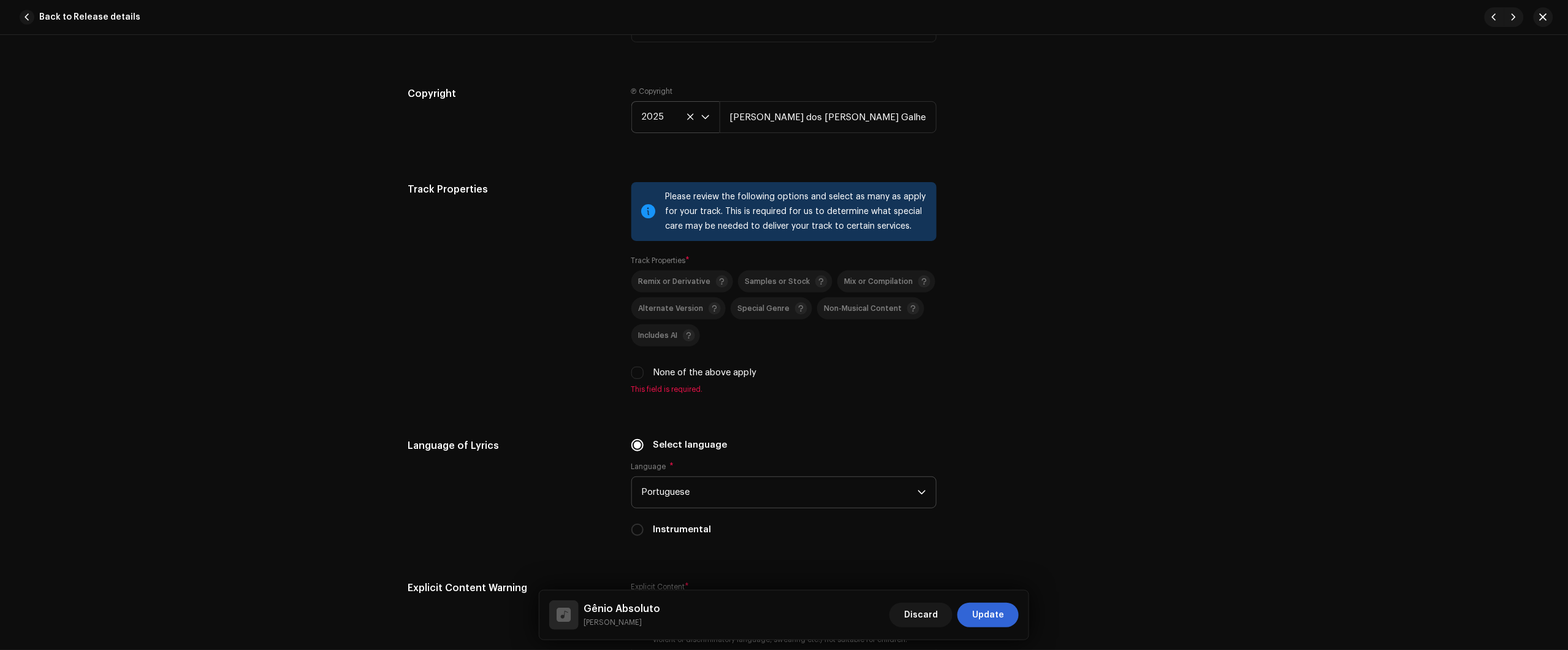
drag, startPoint x: 633, startPoint y: 373, endPoint x: 645, endPoint y: 383, distance: 15.6
click at [635, 374] on input "None of the above apply" at bounding box center [637, 373] width 12 height 12
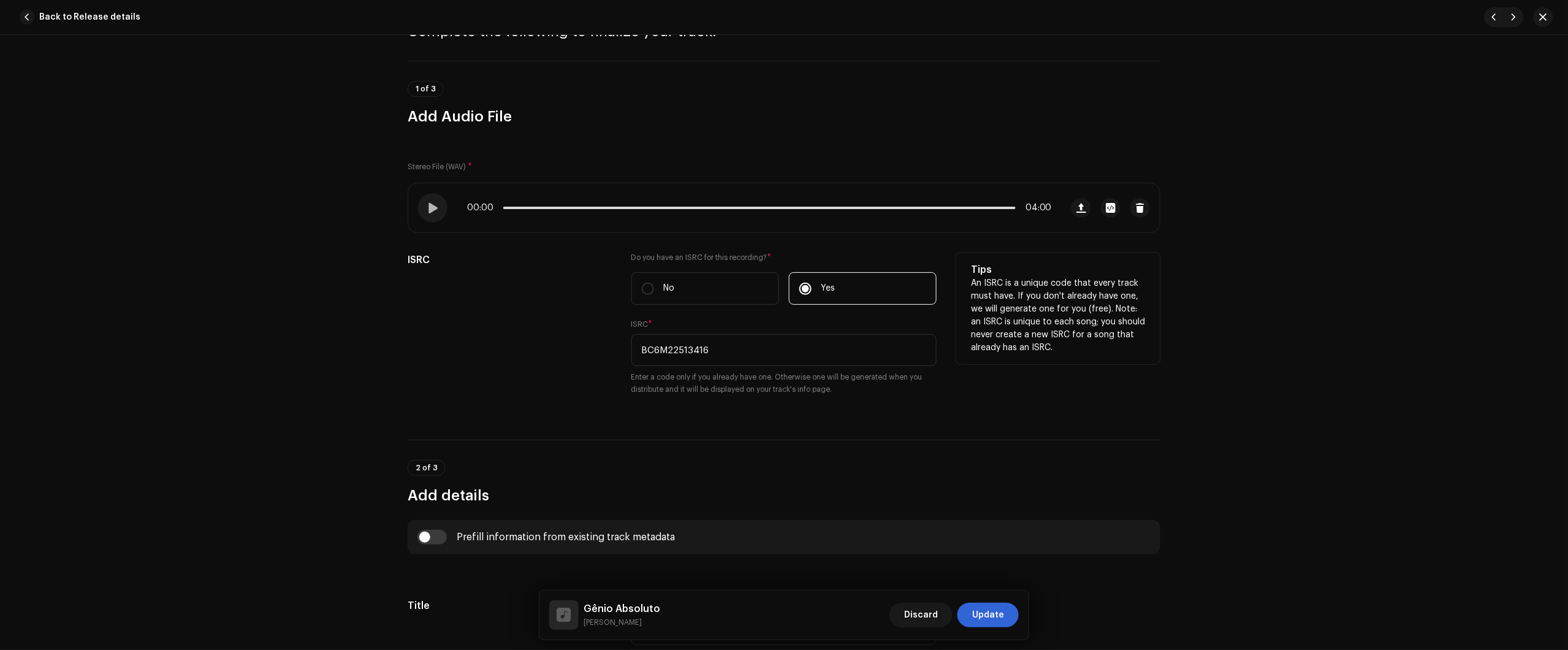
scroll to position [56, 0]
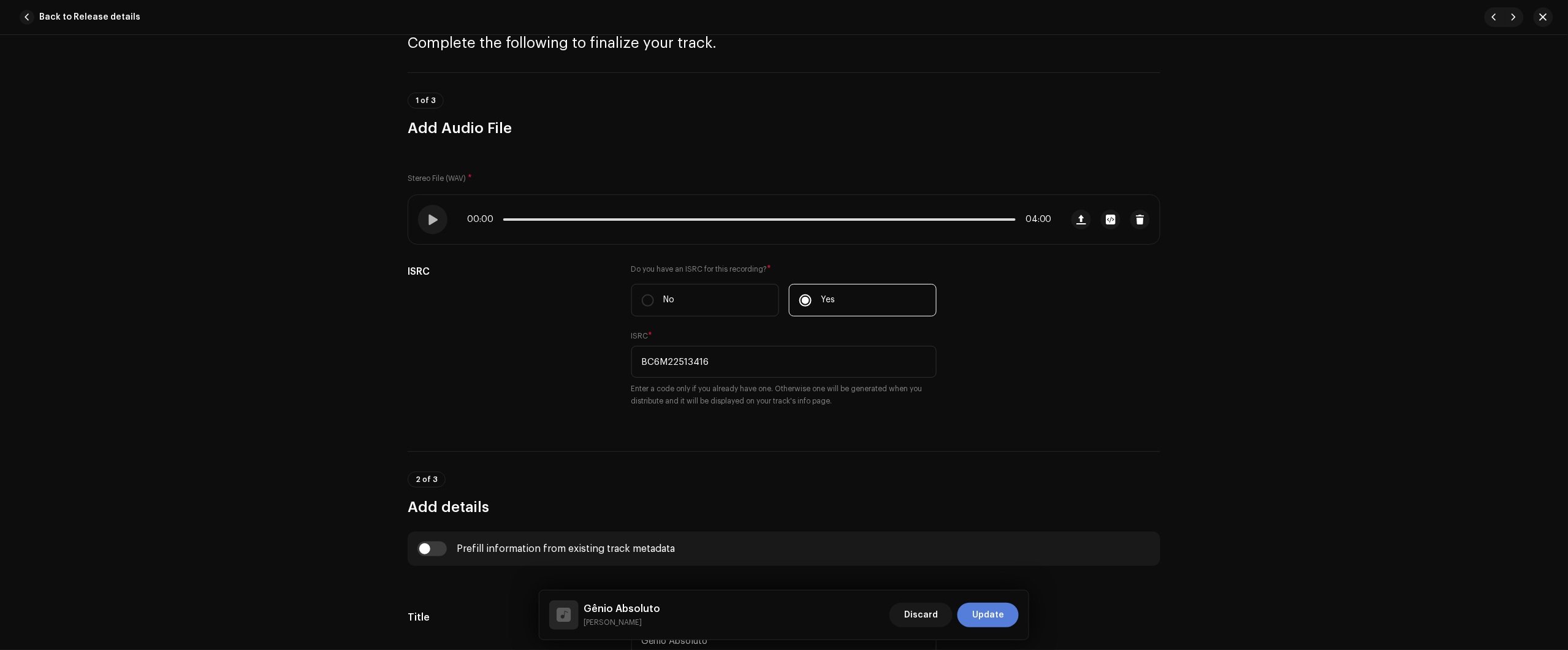
click at [981, 606] on span "Update" at bounding box center [988, 615] width 32 height 25
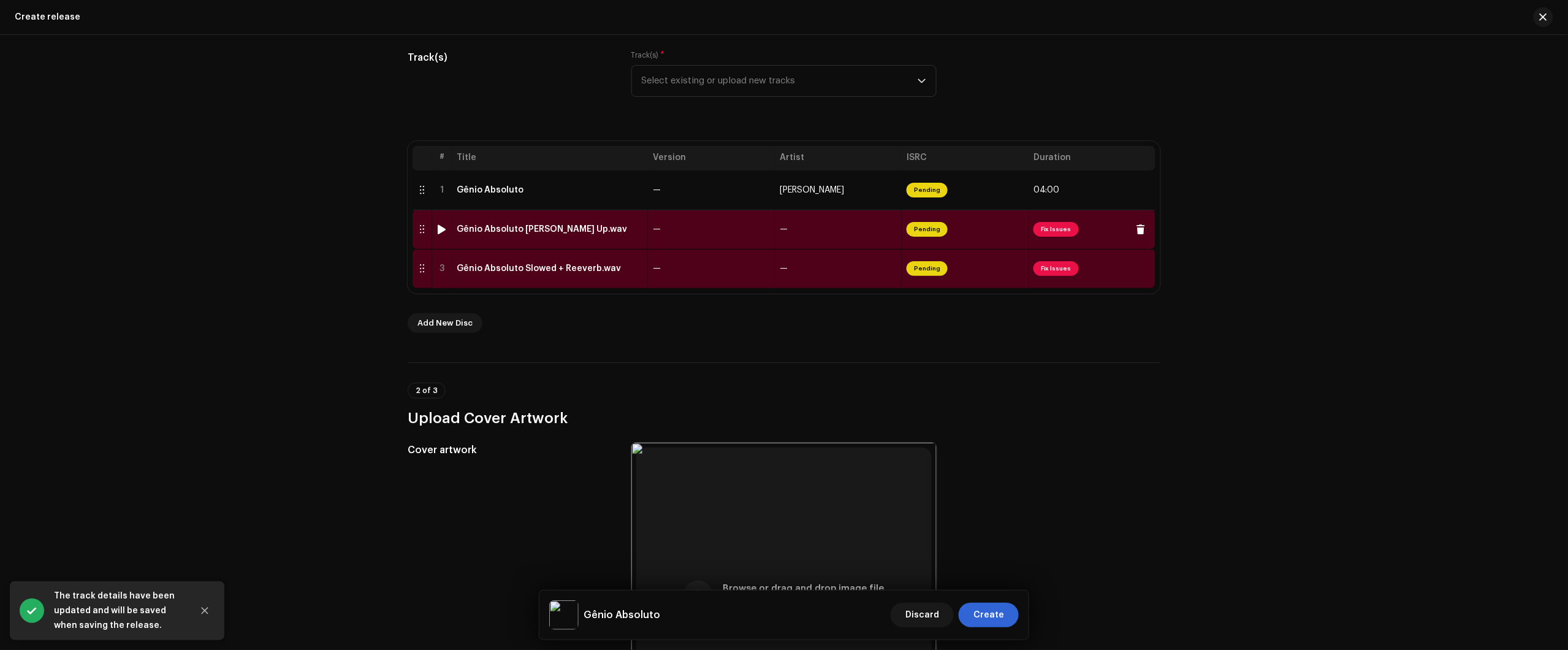
click at [608, 237] on td "Gênio Absoluto Speer Up.wav" at bounding box center [549, 229] width 196 height 39
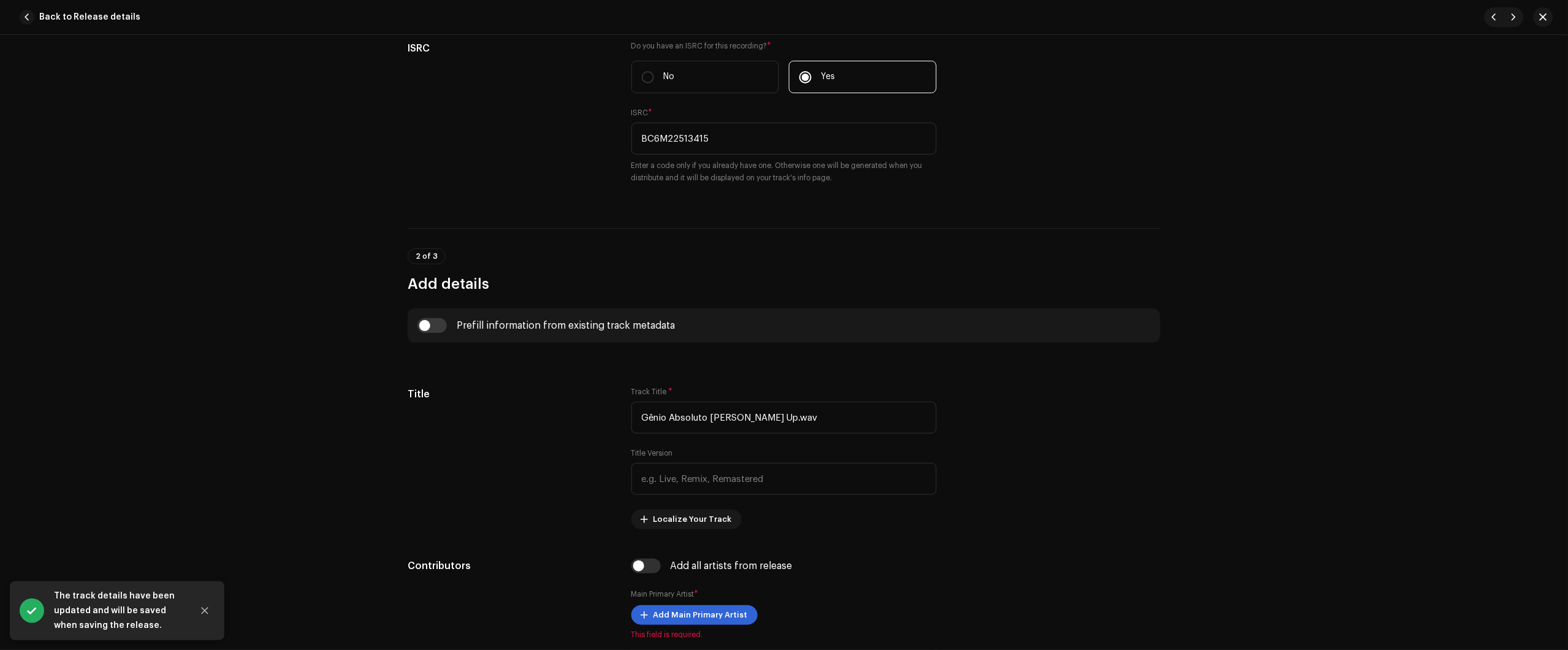
scroll to position [307, 0]
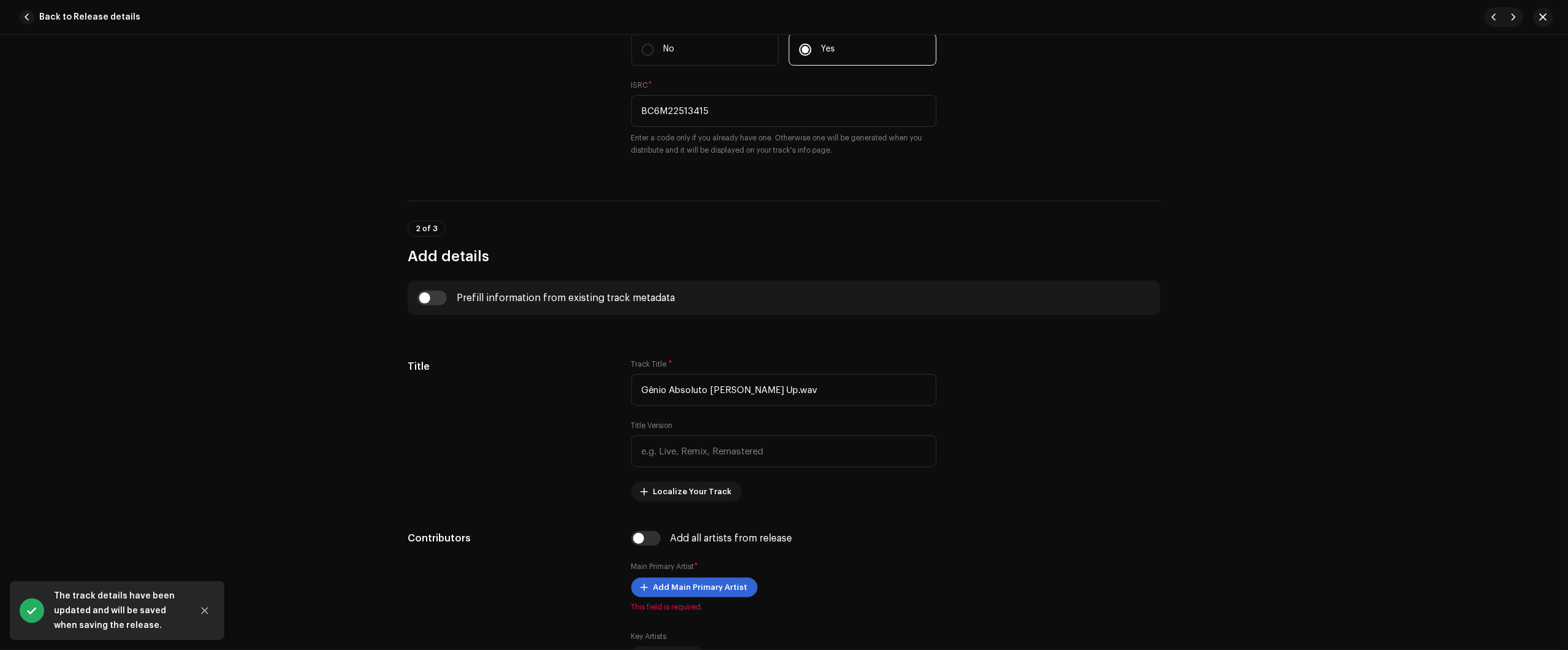
click at [448, 289] on div "Prefill information from existing track metadata" at bounding box center [784, 297] width 753 height 34
click at [434, 293] on input "checkbox" at bounding box center [432, 298] width 29 height 15
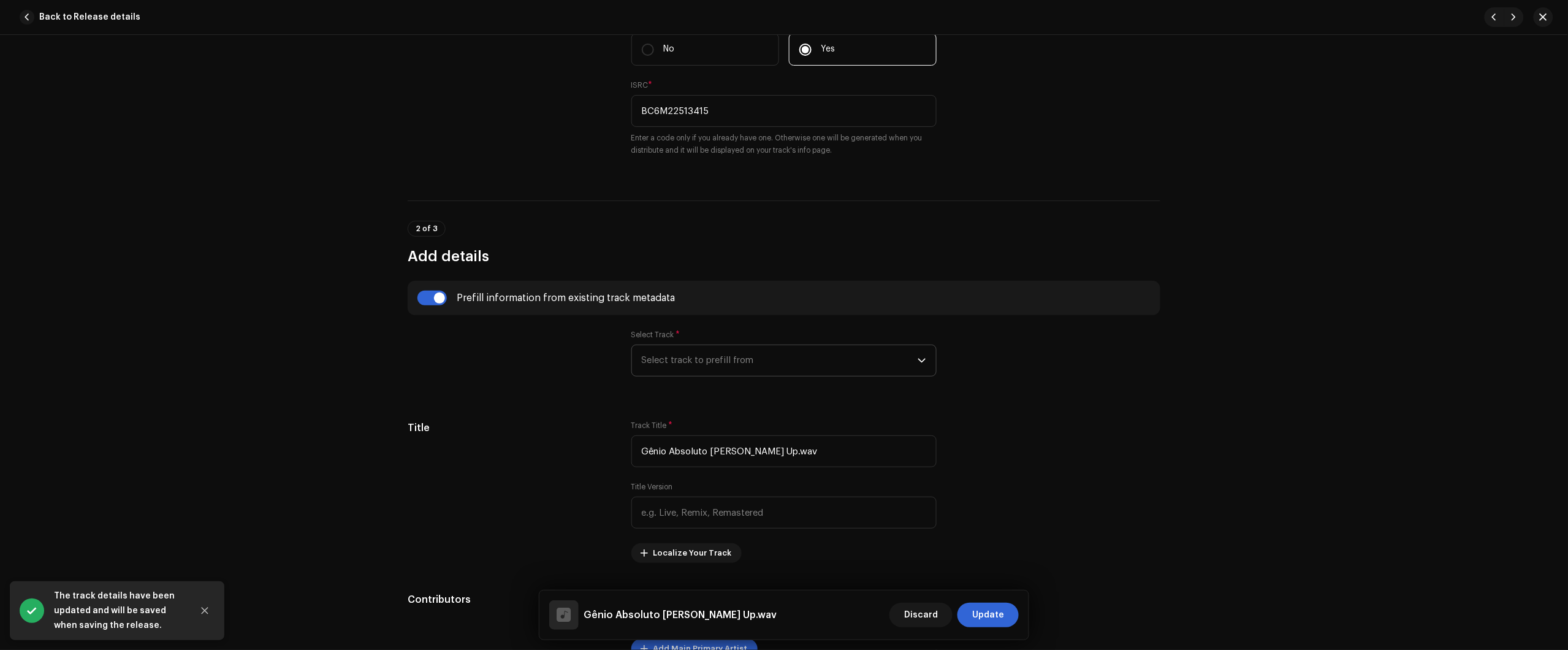
click at [703, 361] on span "Select track to prefill from" at bounding box center [780, 361] width 276 height 31
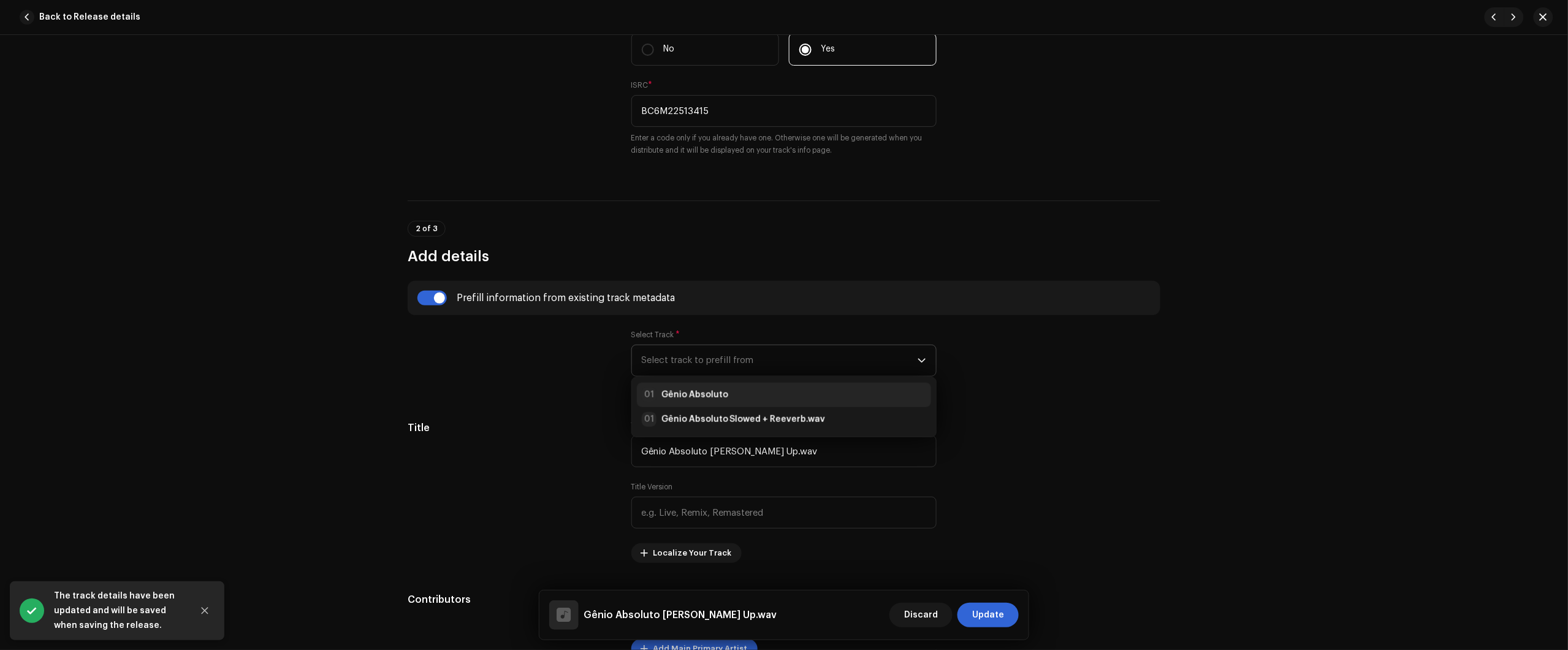
click at [733, 396] on div "01 Gênio Absoluto" at bounding box center [784, 395] width 284 height 15
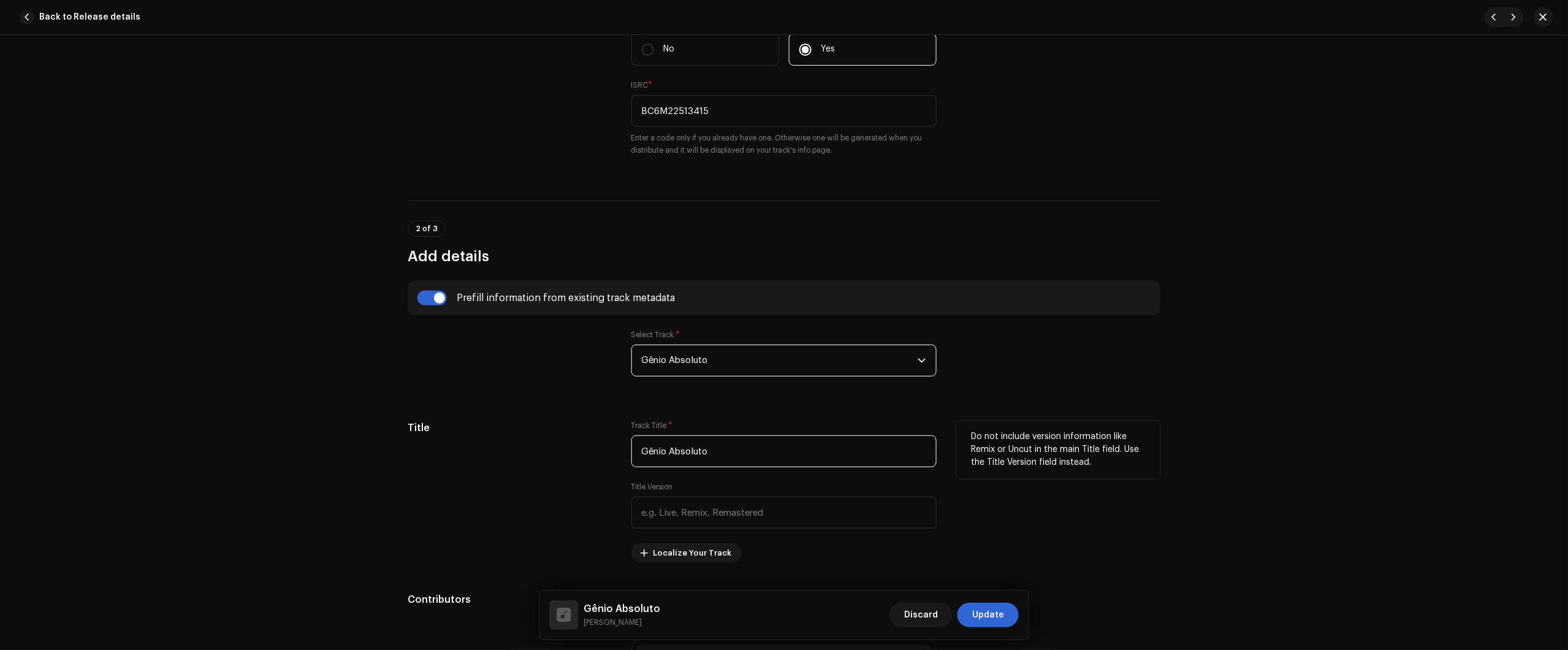
drag, startPoint x: 764, startPoint y: 451, endPoint x: 472, endPoint y: 459, distance: 292.1
click at [545, 453] on div "Title Track Title * Gênio Absoluto Title Version Localize Your Track Do not inc…" at bounding box center [784, 491] width 753 height 142
paste input "- Speed Up"
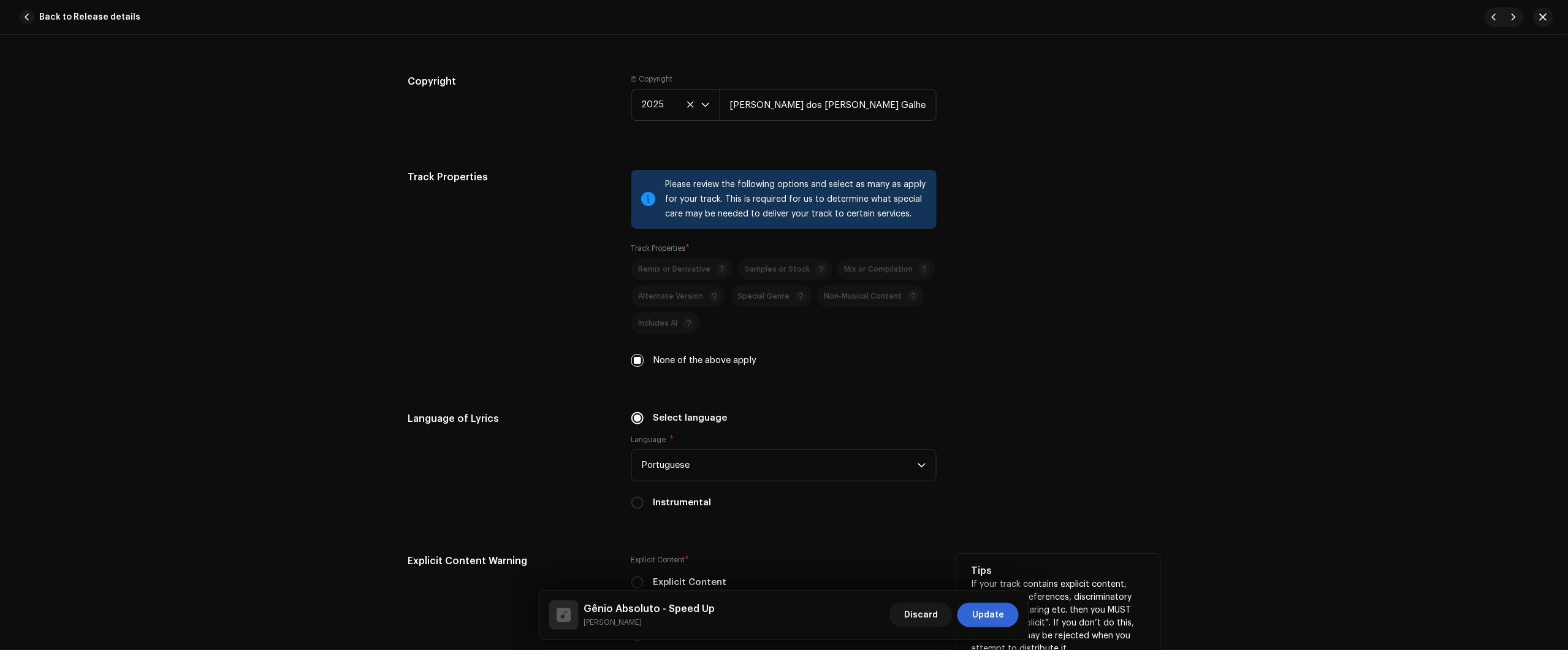
scroll to position [1850, 0]
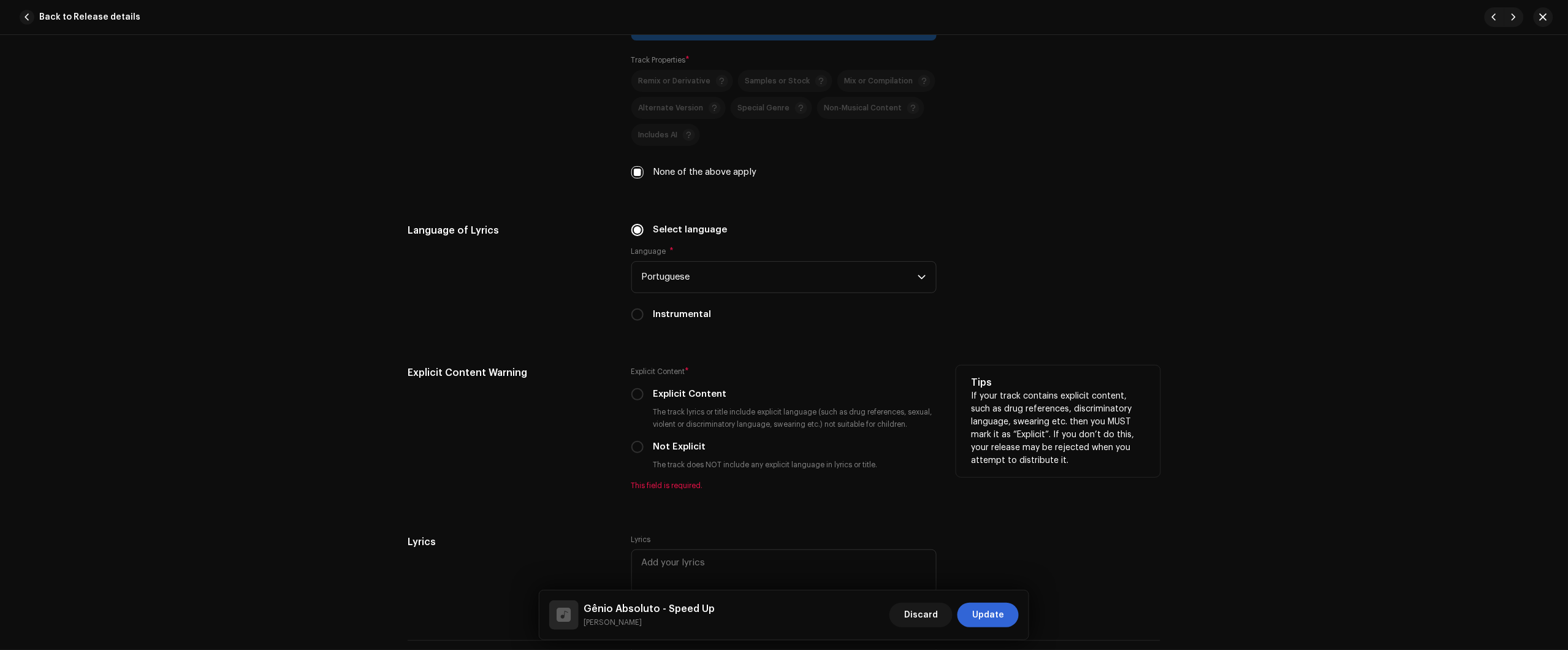
drag, startPoint x: 636, startPoint y: 446, endPoint x: 620, endPoint y: 420, distance: 30.5
click at [635, 445] on input "Not Explicit" at bounding box center [637, 447] width 12 height 12
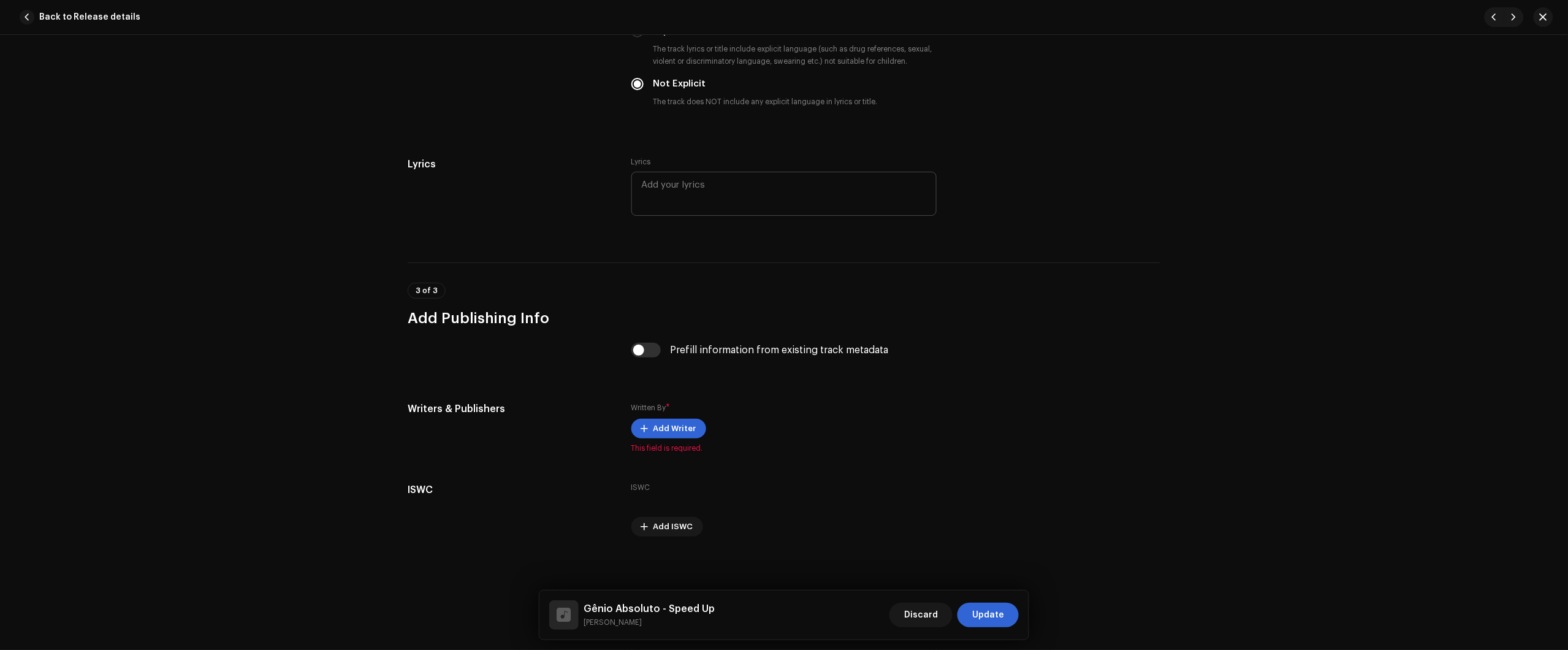
scroll to position [2220, 0]
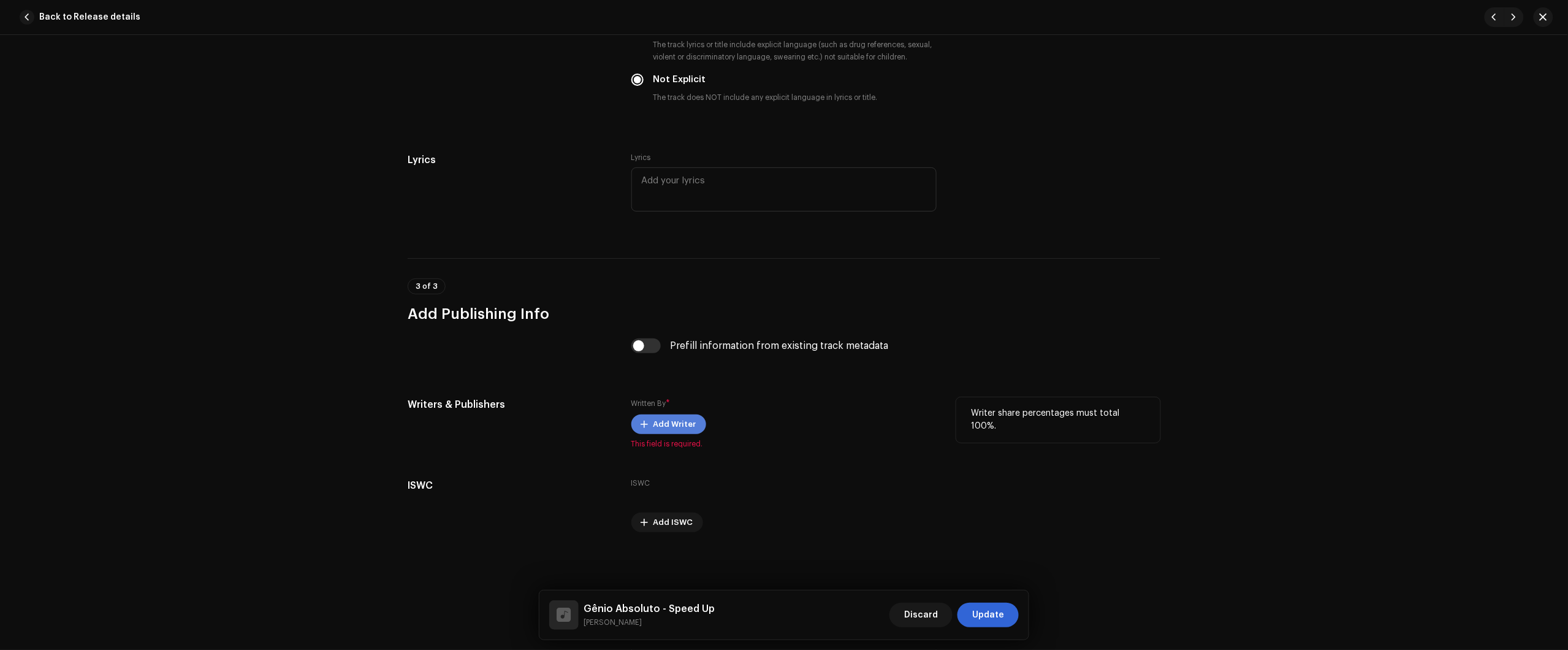
click at [669, 419] on span "Add Writer" at bounding box center [675, 424] width 43 height 25
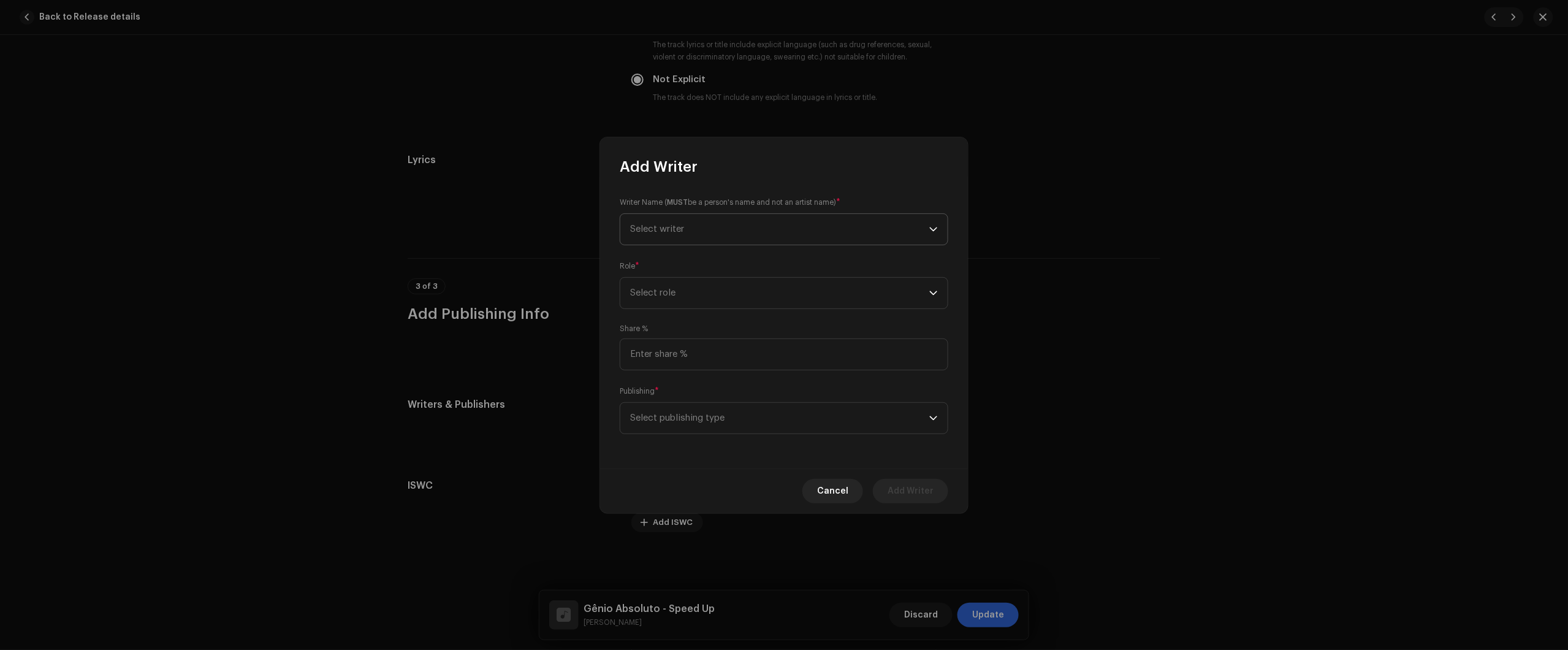
click at [722, 222] on span "Select writer" at bounding box center [780, 230] width 299 height 31
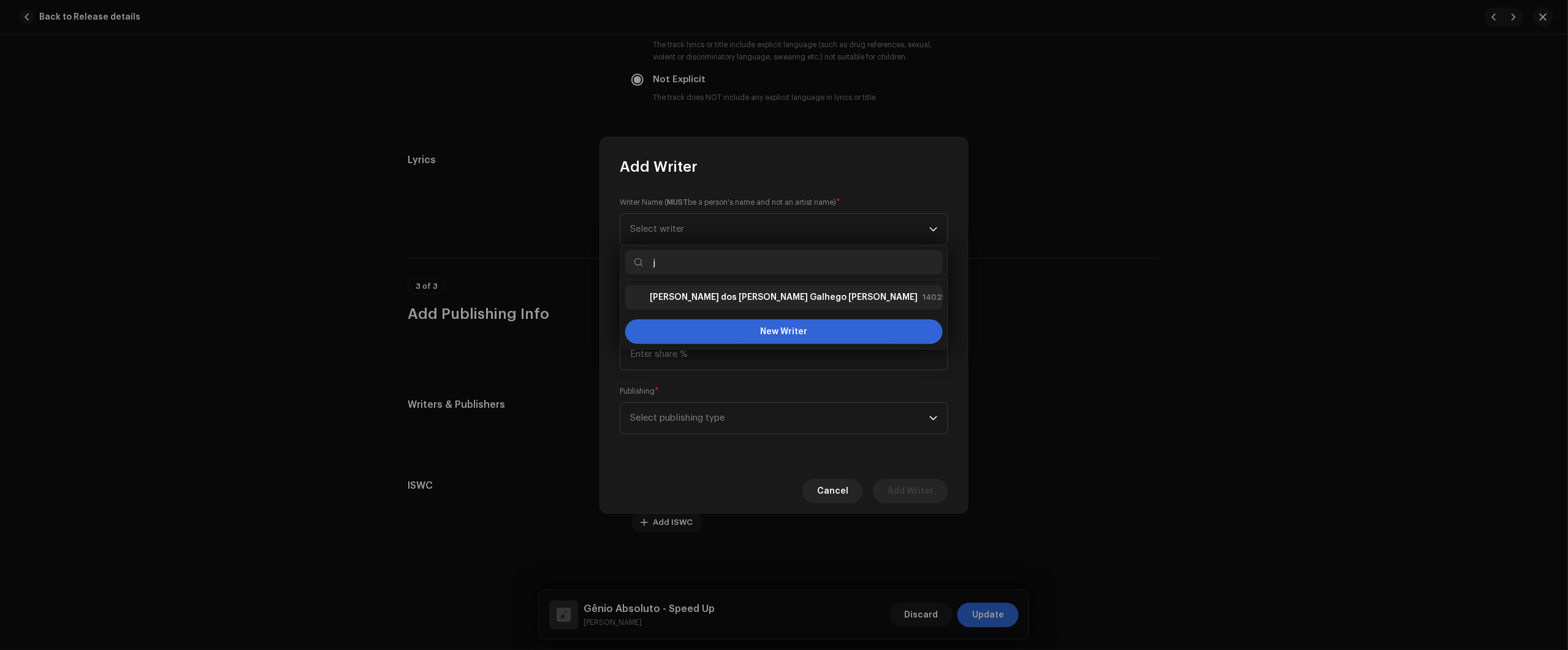
click at [762, 293] on strong "Júlio dos Santos Galhego Aguiar" at bounding box center [784, 297] width 268 height 12
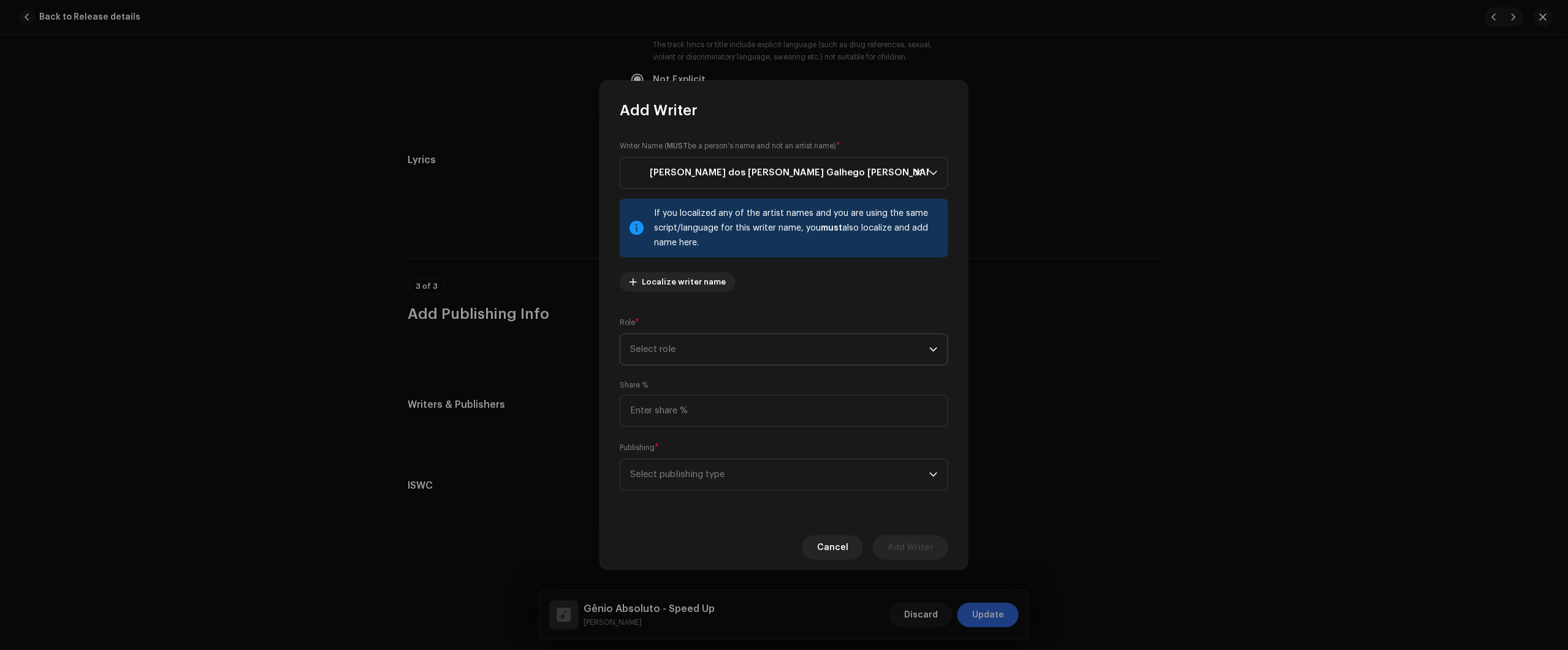
click at [717, 351] on span "Select role" at bounding box center [780, 349] width 299 height 31
click at [703, 451] on li "Composer & Lyricist" at bounding box center [784, 456] width 317 height 25
click at [703, 463] on span "Select publishing type" at bounding box center [780, 475] width 299 height 31
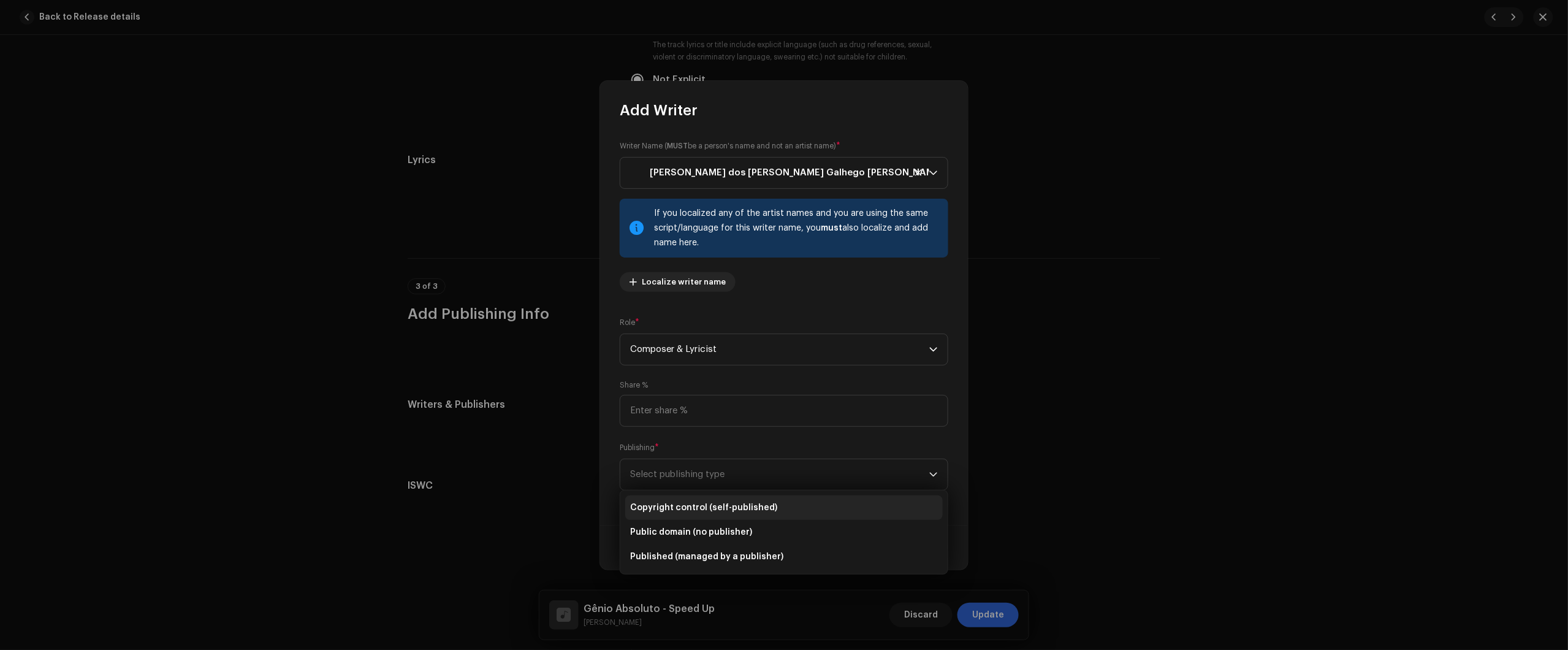
click at [710, 510] on span "Copyright control (self-published)" at bounding box center [704, 507] width 147 height 12
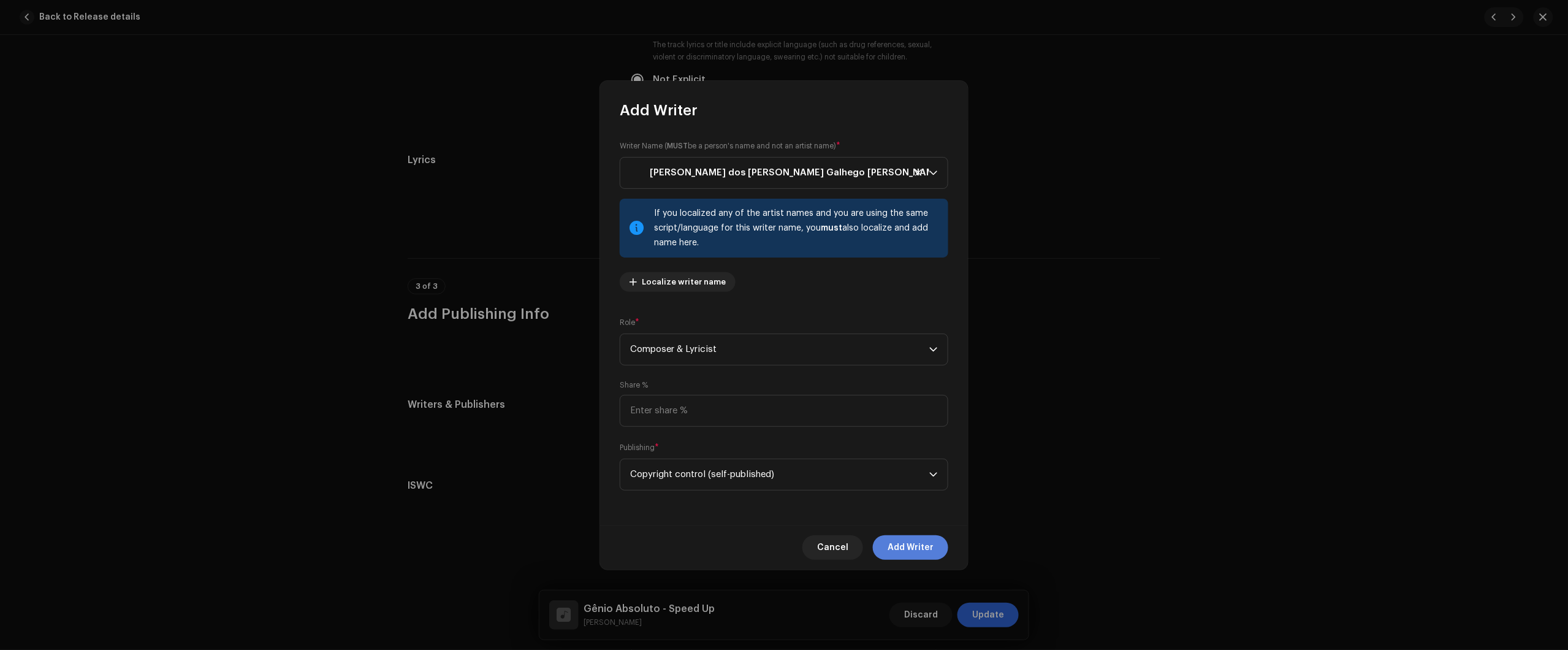
click at [923, 556] on span "Add Writer" at bounding box center [910, 548] width 46 height 25
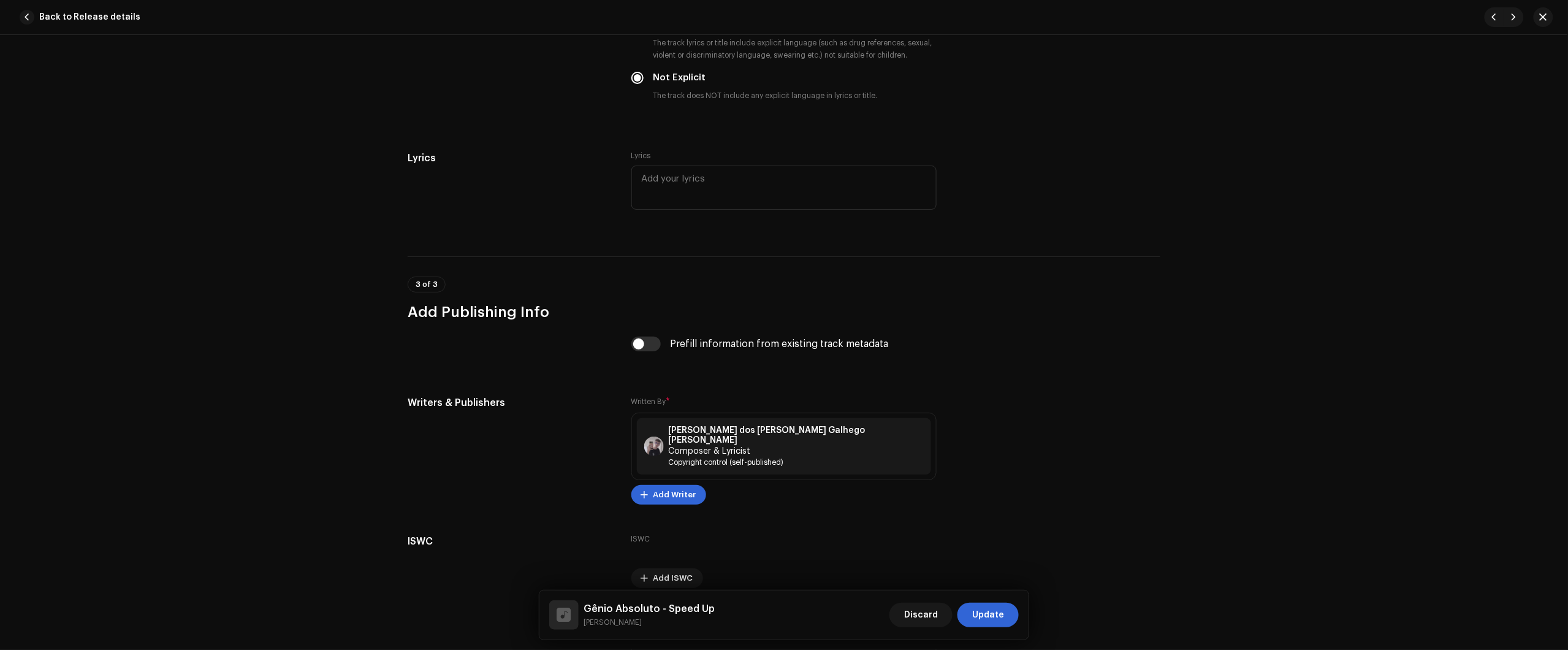
click at [991, 623] on span "Update" at bounding box center [988, 615] width 32 height 25
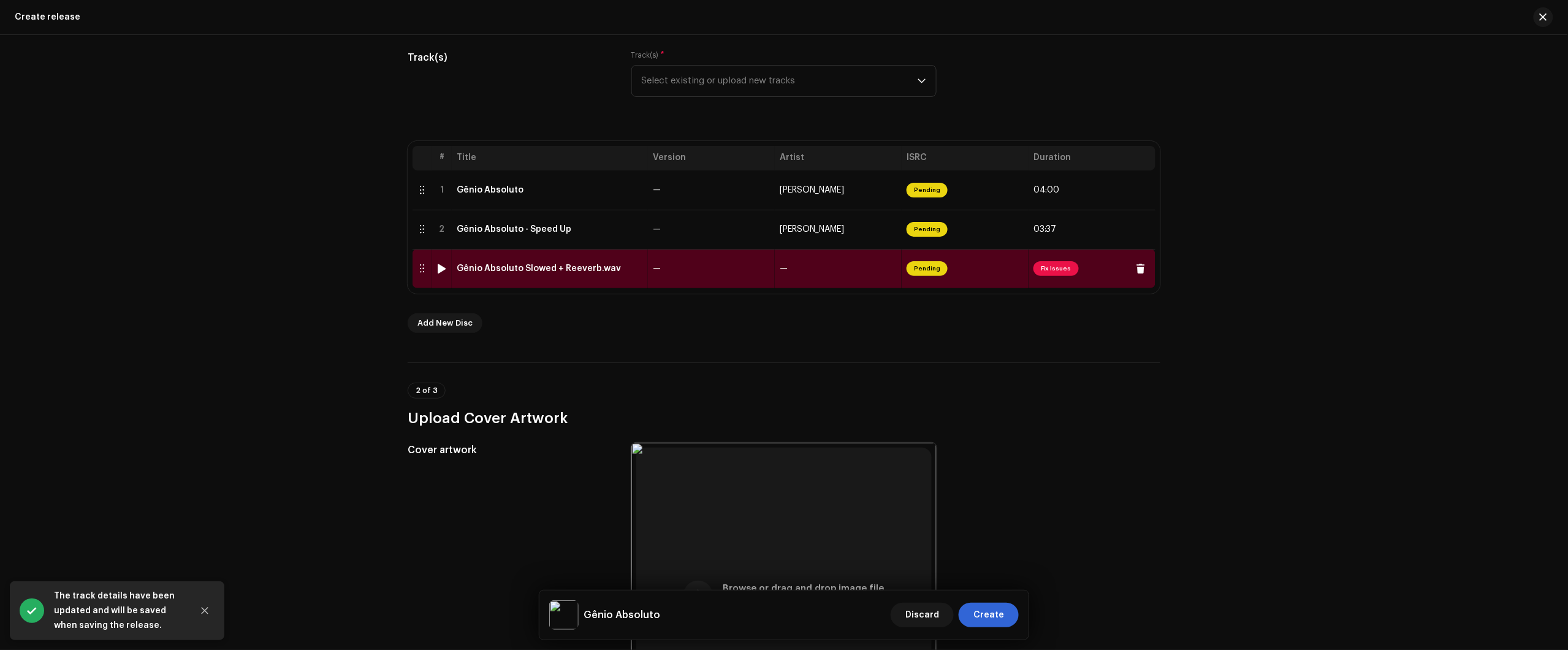
click at [588, 268] on div "Gênio Absoluto Slowed + Reeverb.wav" at bounding box center [538, 268] width 164 height 10
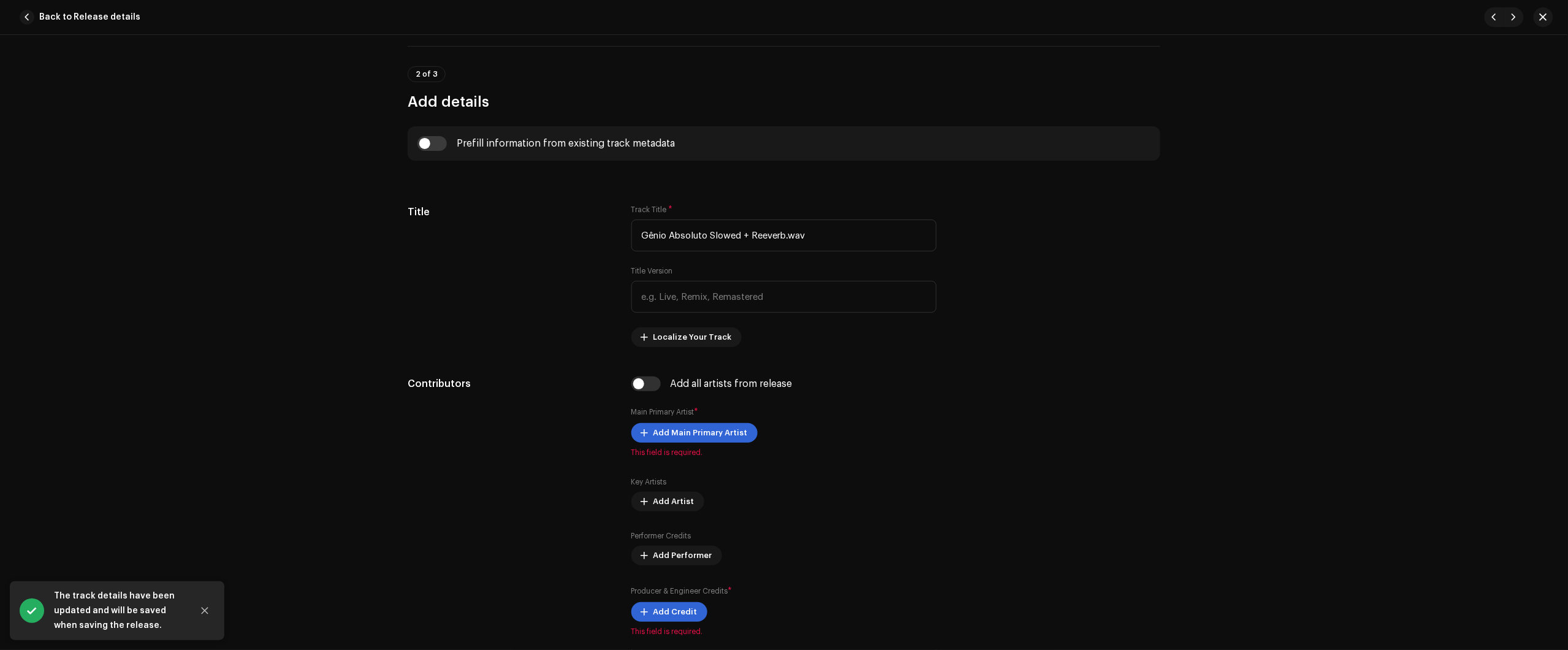
scroll to position [460, 0]
click at [437, 148] on input "checkbox" at bounding box center [432, 145] width 29 height 15
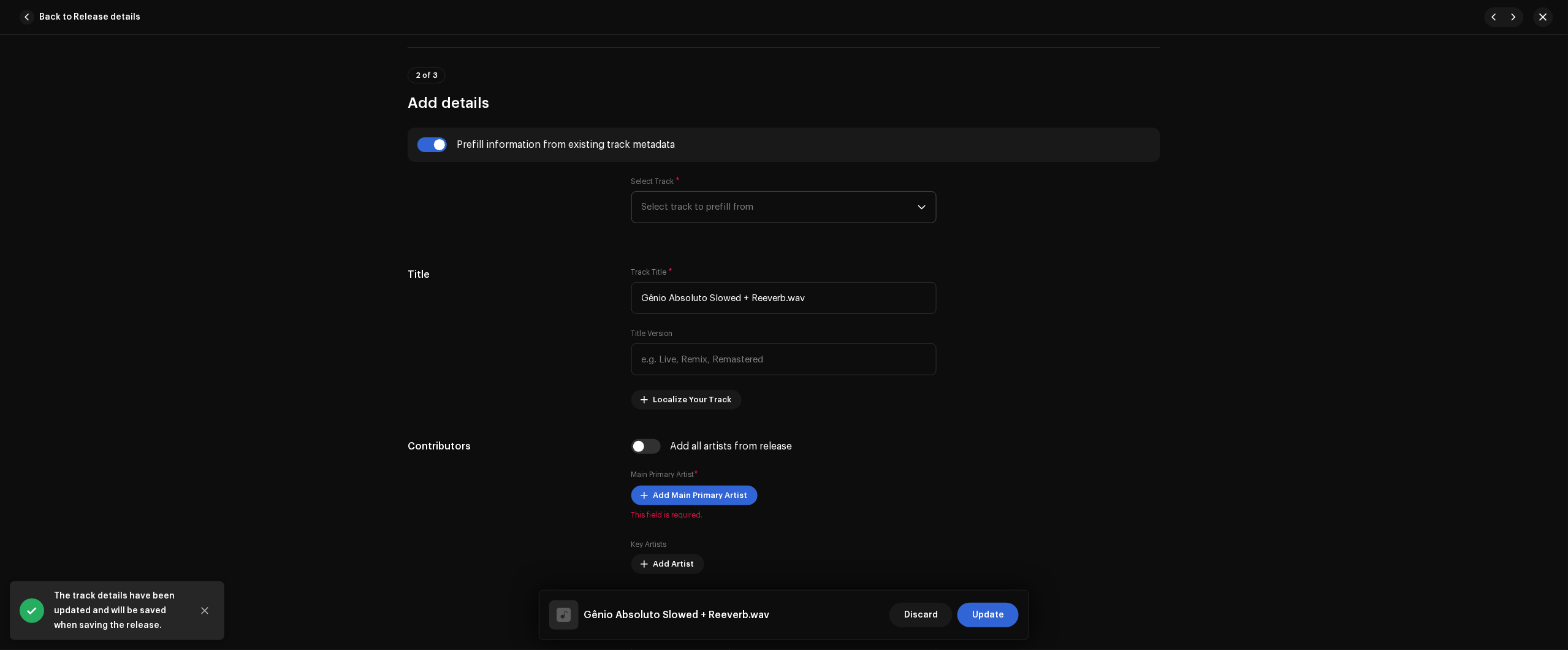
click at [725, 210] on span "Select track to prefill from" at bounding box center [780, 208] width 276 height 31
click at [730, 239] on div "01 Gênio Absoluto" at bounding box center [784, 242] width 284 height 15
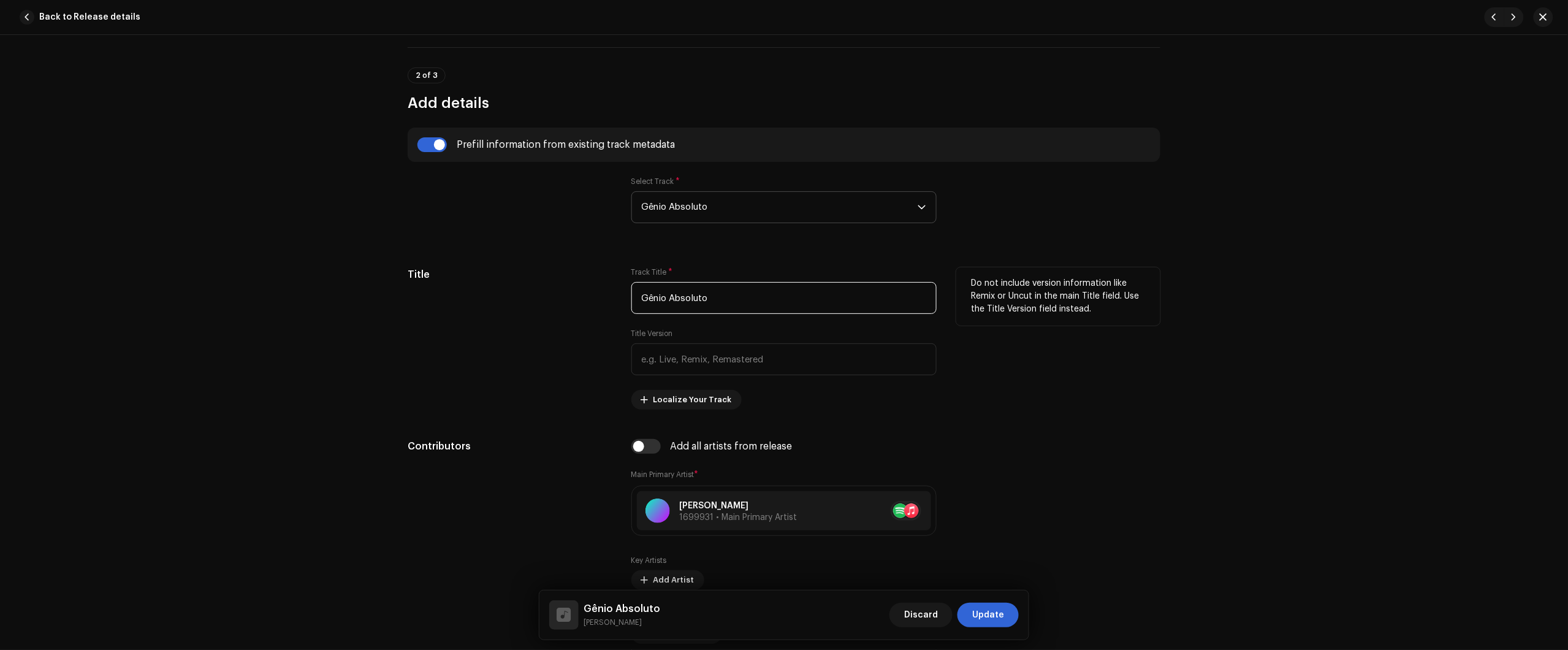
drag, startPoint x: 739, startPoint y: 299, endPoint x: 507, endPoint y: 274, distance: 233.3
click at [555, 276] on div "Title Track Title * Gênio Absoluto Title Version Localize Your Track Do not inc…" at bounding box center [784, 338] width 753 height 142
paste input "- Slowed + Reeverb"
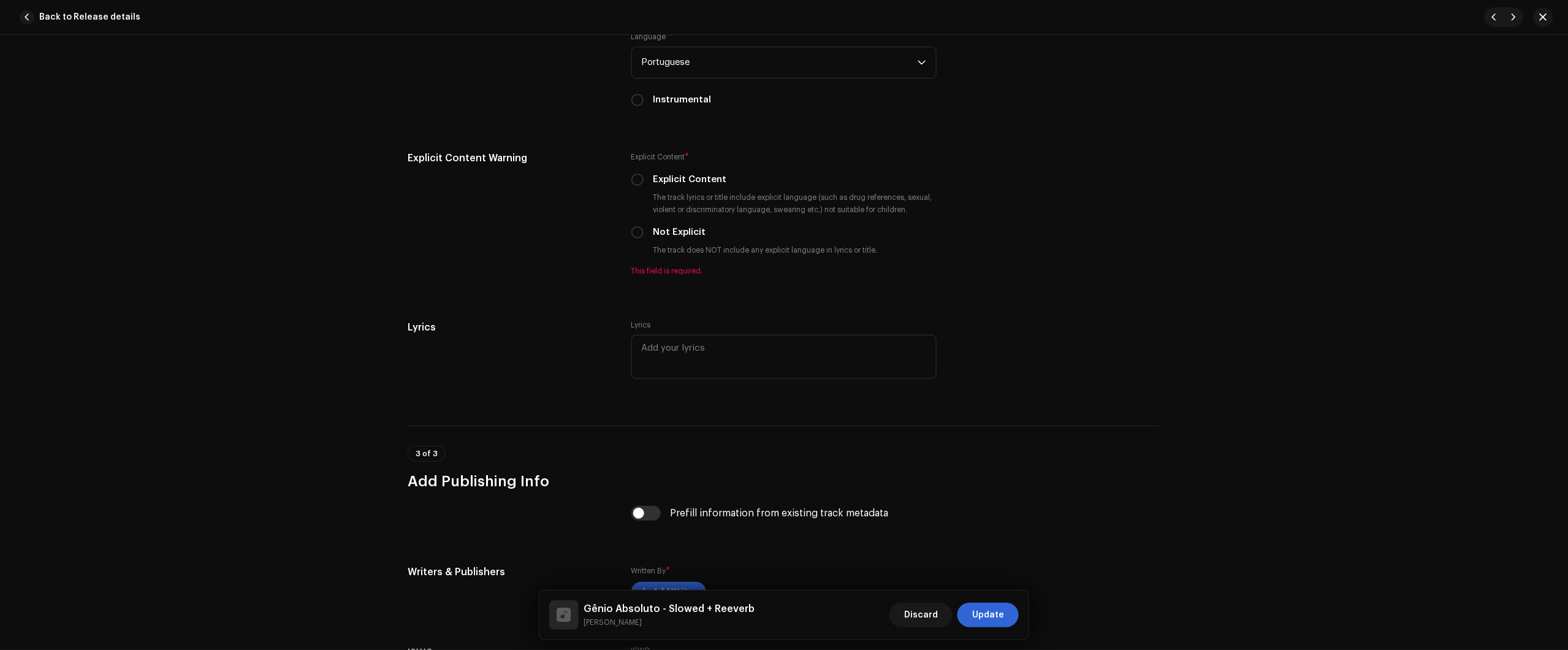
scroll to position [2069, 0]
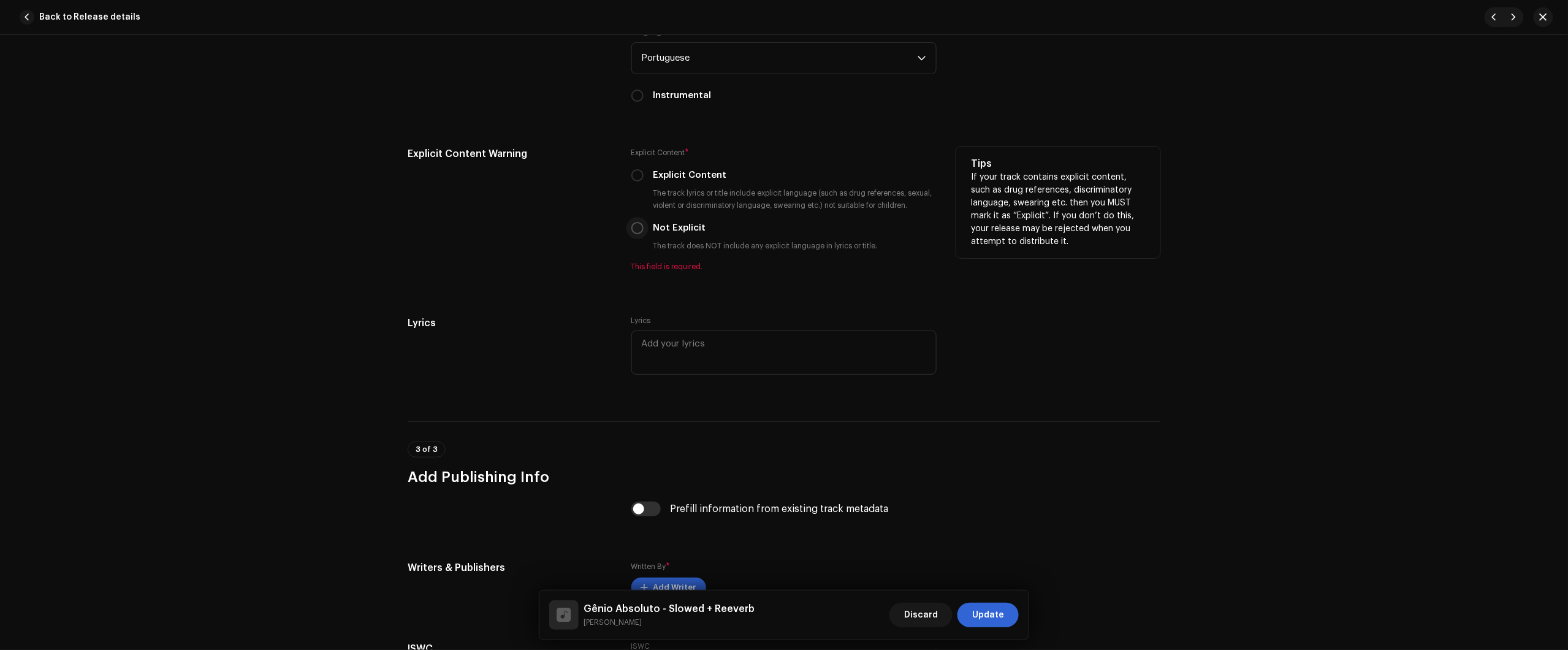
click at [632, 228] on input "Not Explicit" at bounding box center [637, 228] width 12 height 12
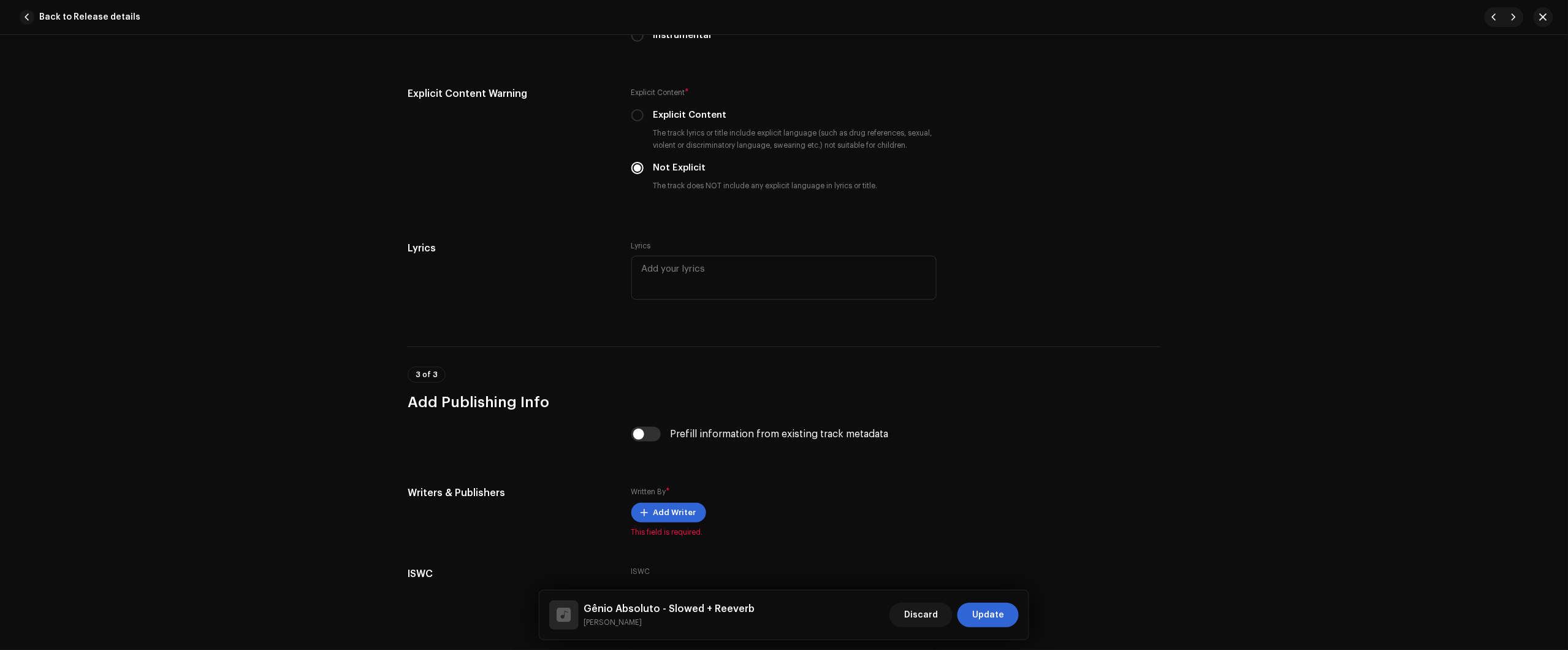
scroll to position [2220, 0]
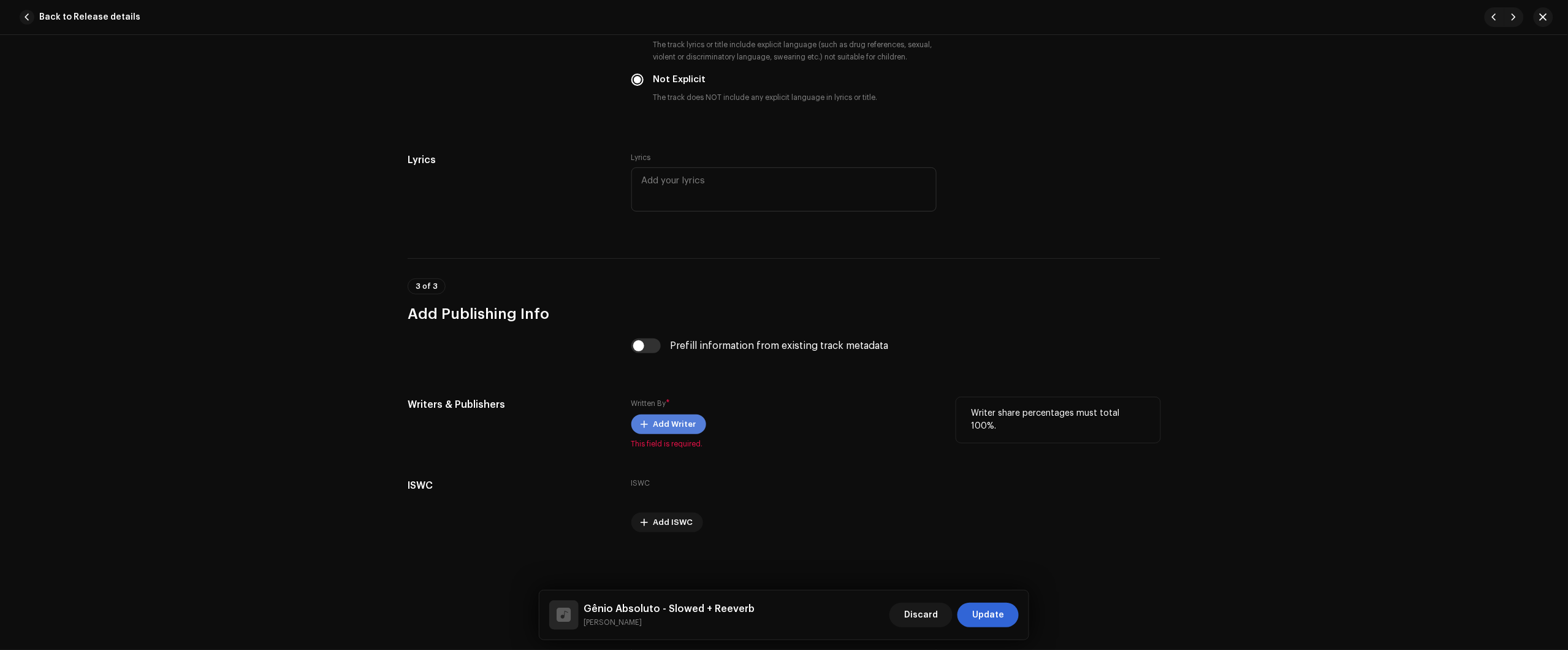
click at [675, 428] on span "Add Writer" at bounding box center [675, 424] width 43 height 25
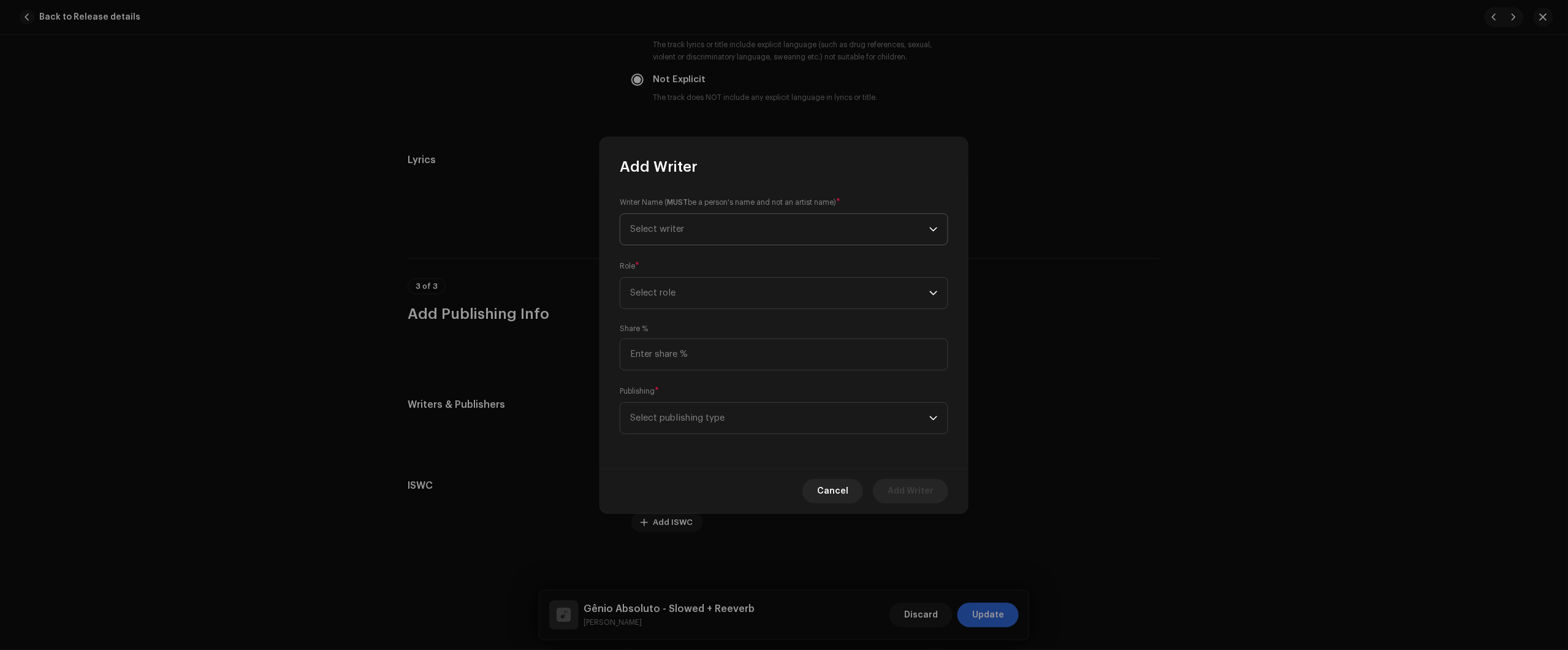
click at [725, 222] on span "Select writer" at bounding box center [780, 230] width 299 height 31
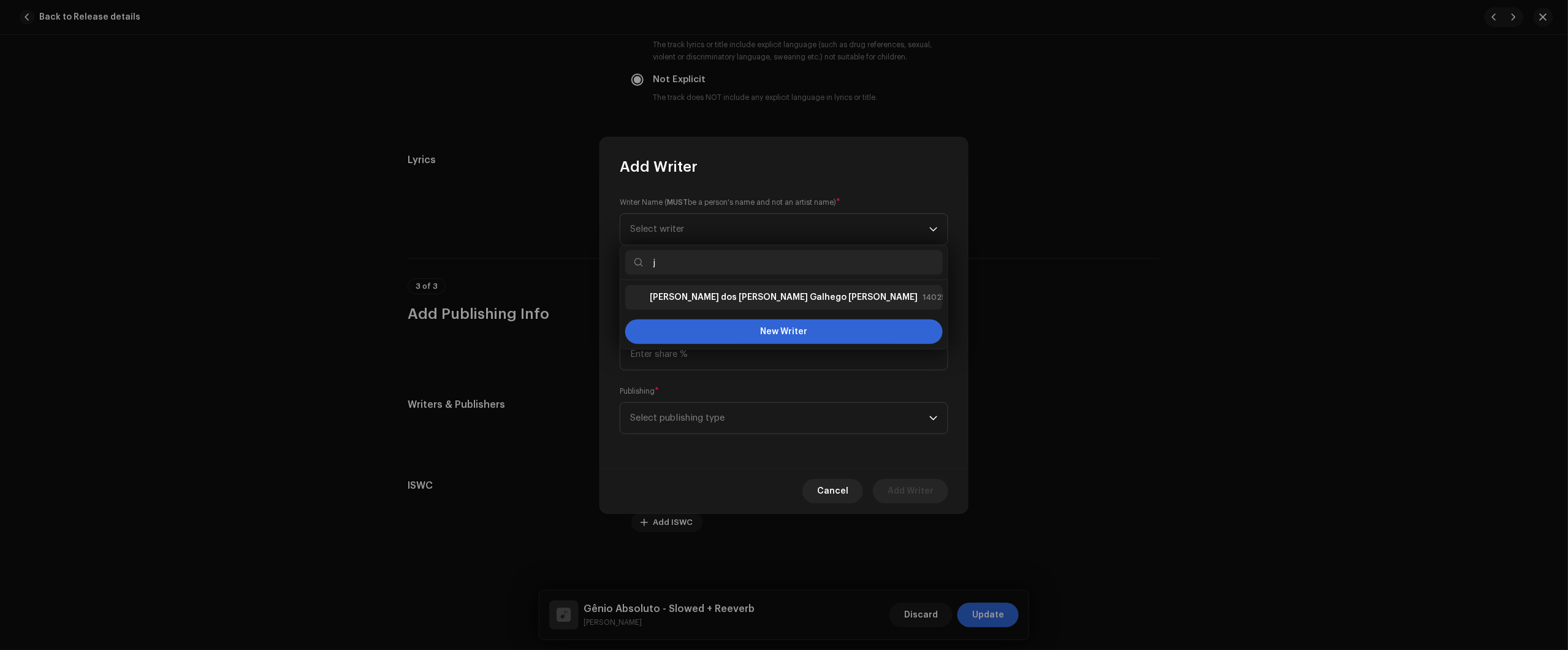
click at [693, 297] on strong "Júlio dos Santos Galhego Aguiar" at bounding box center [784, 297] width 268 height 12
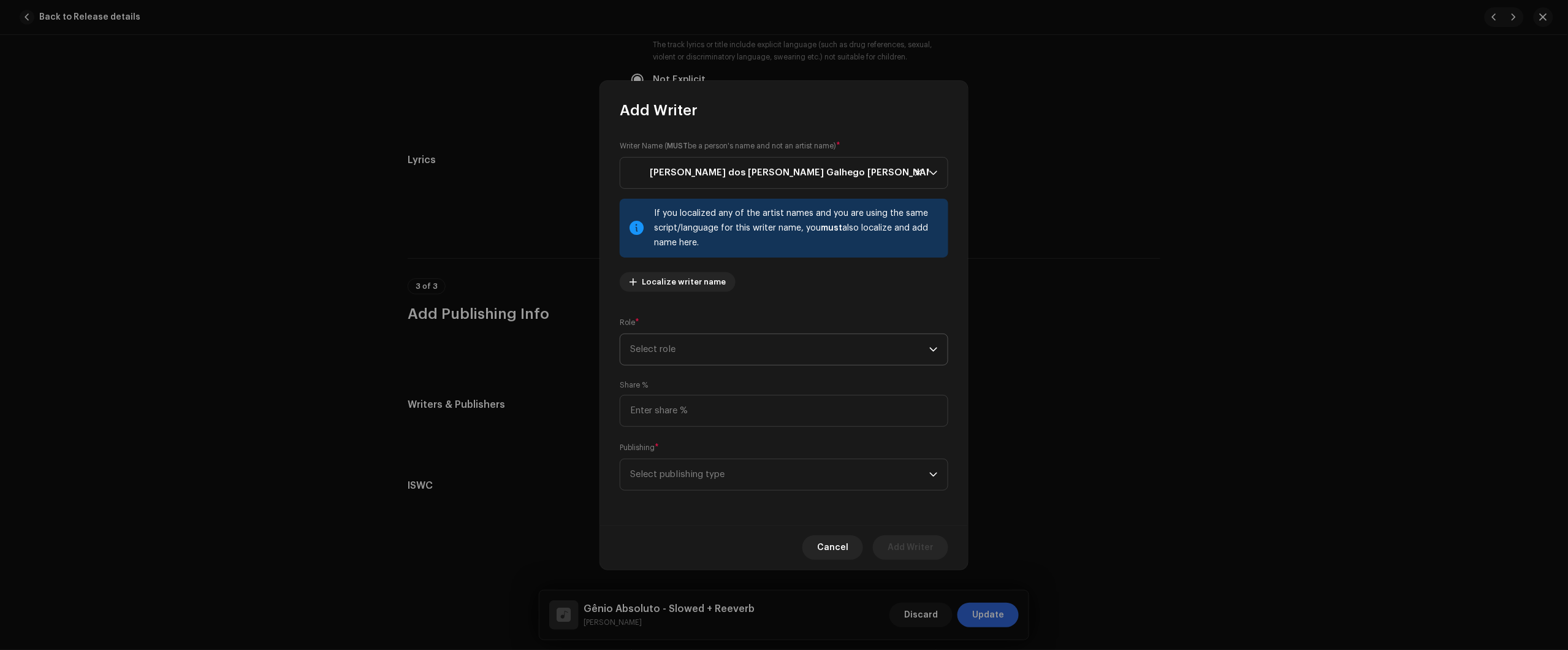
click at [703, 349] on span "Select role" at bounding box center [780, 349] width 299 height 31
click at [724, 455] on li "Composer & Lyricist" at bounding box center [784, 456] width 317 height 25
click at [743, 414] on input at bounding box center [784, 411] width 329 height 32
click at [737, 473] on span "Select publishing type" at bounding box center [780, 475] width 299 height 31
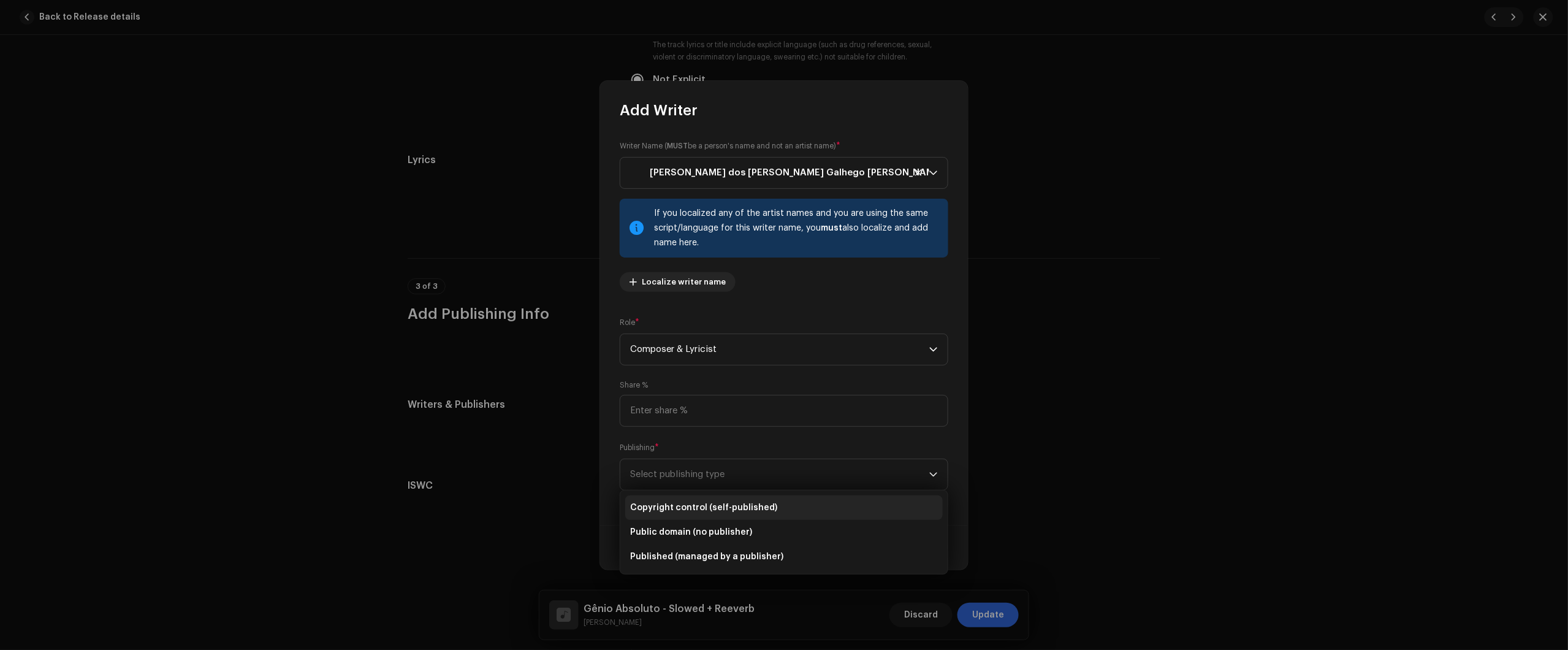
click at [746, 504] on span "Copyright control (self-published)" at bounding box center [704, 507] width 147 height 12
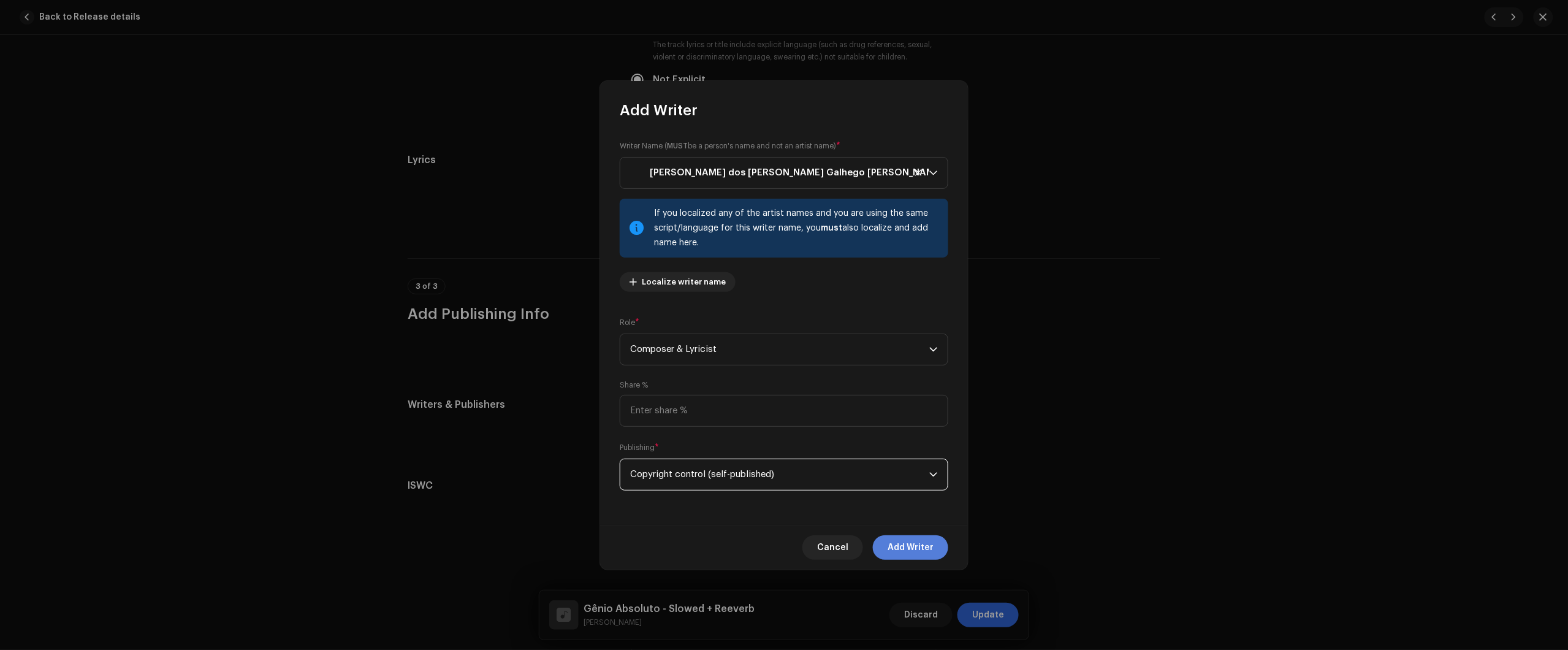
click at [935, 549] on button "Add Writer" at bounding box center [910, 548] width 76 height 25
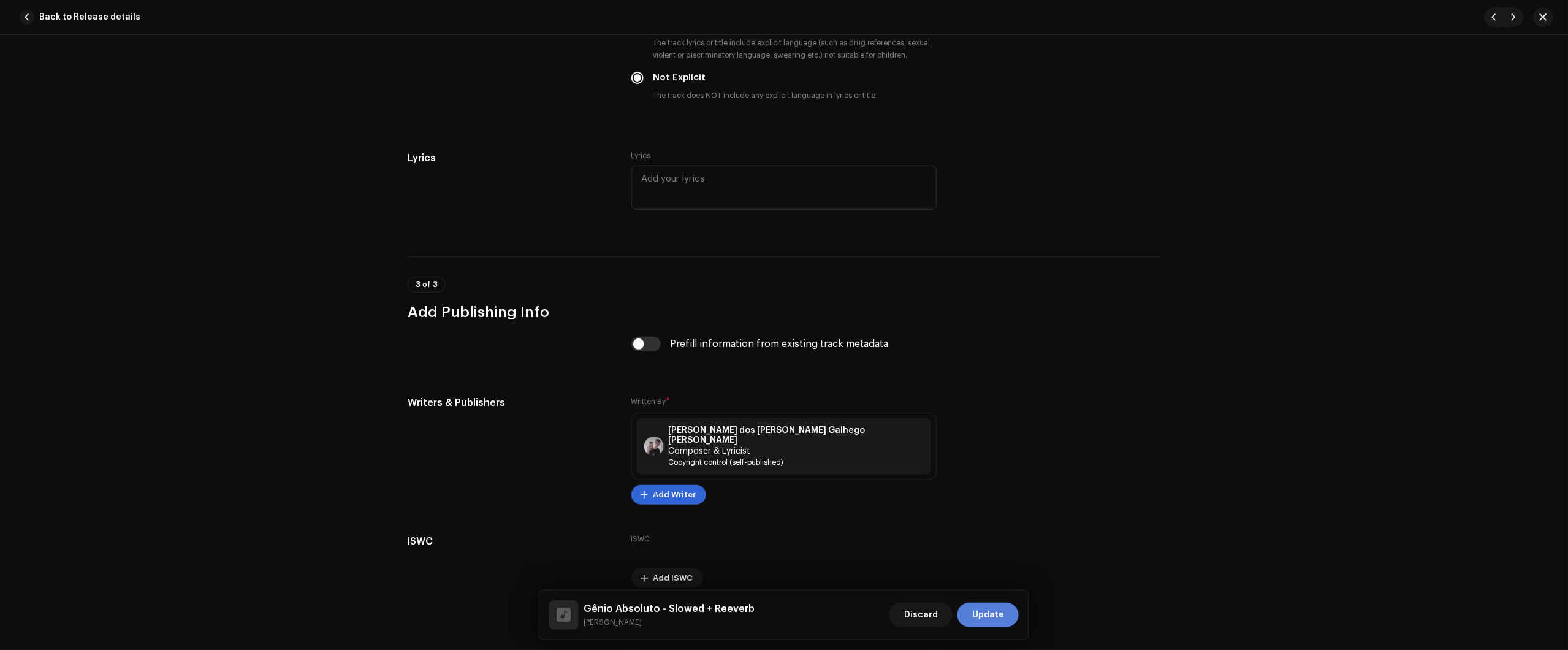
click at [1003, 611] on span "Update" at bounding box center [988, 615] width 32 height 25
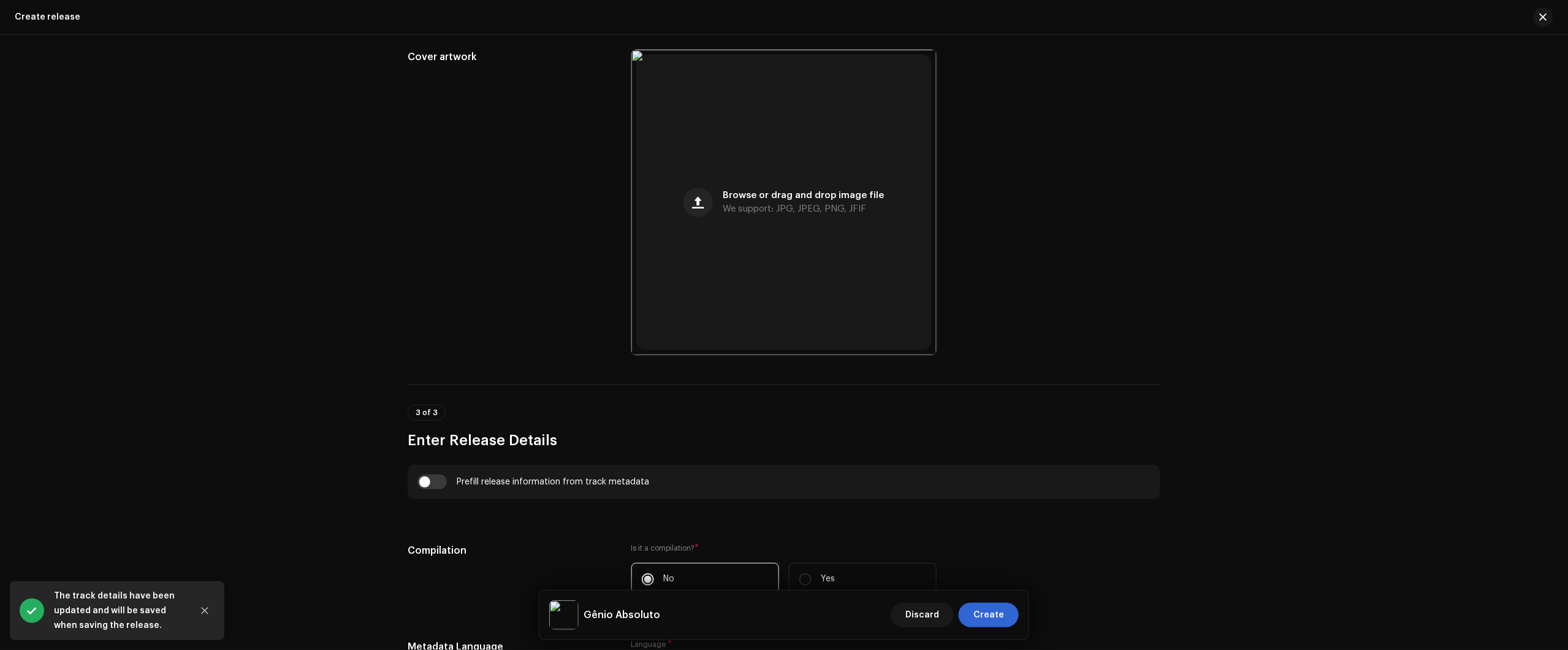
scroll to position [766, 0]
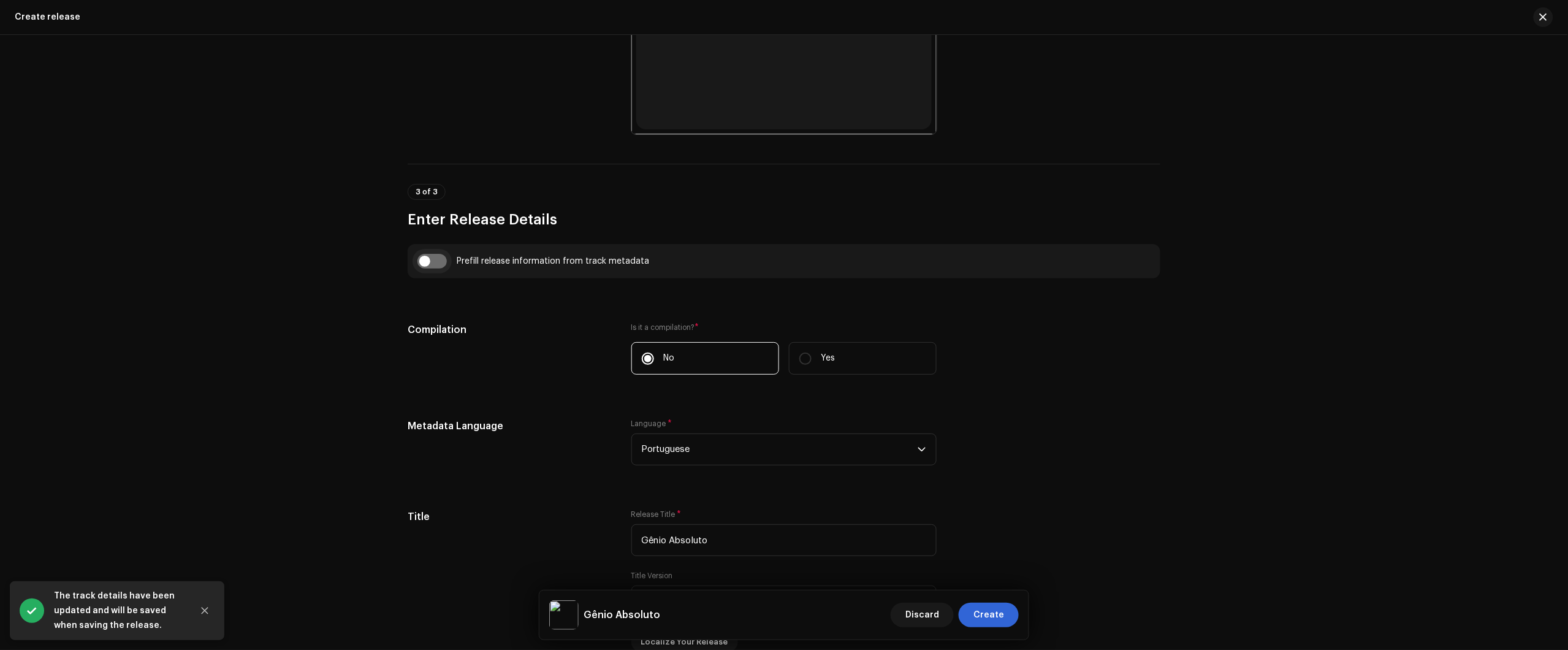
click at [442, 256] on input "checkbox" at bounding box center [432, 261] width 29 height 15
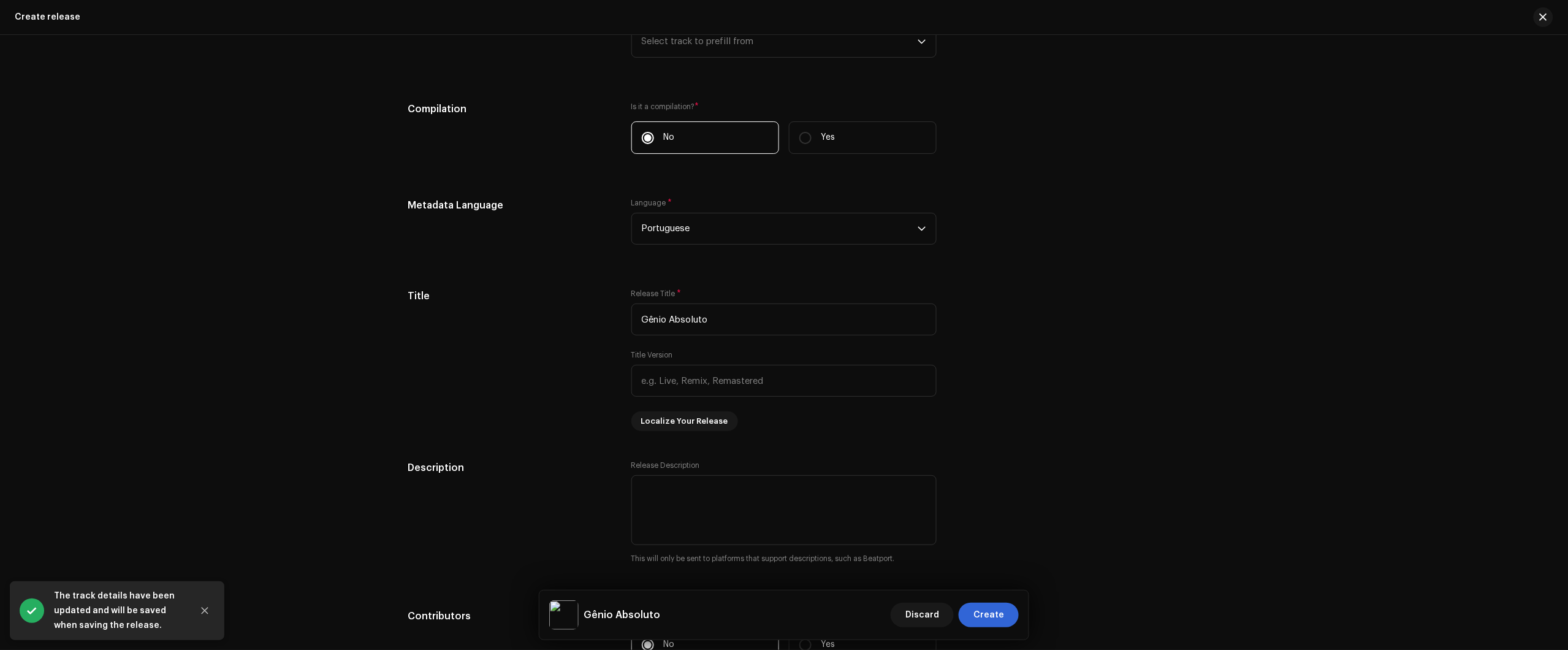
scroll to position [843, 0]
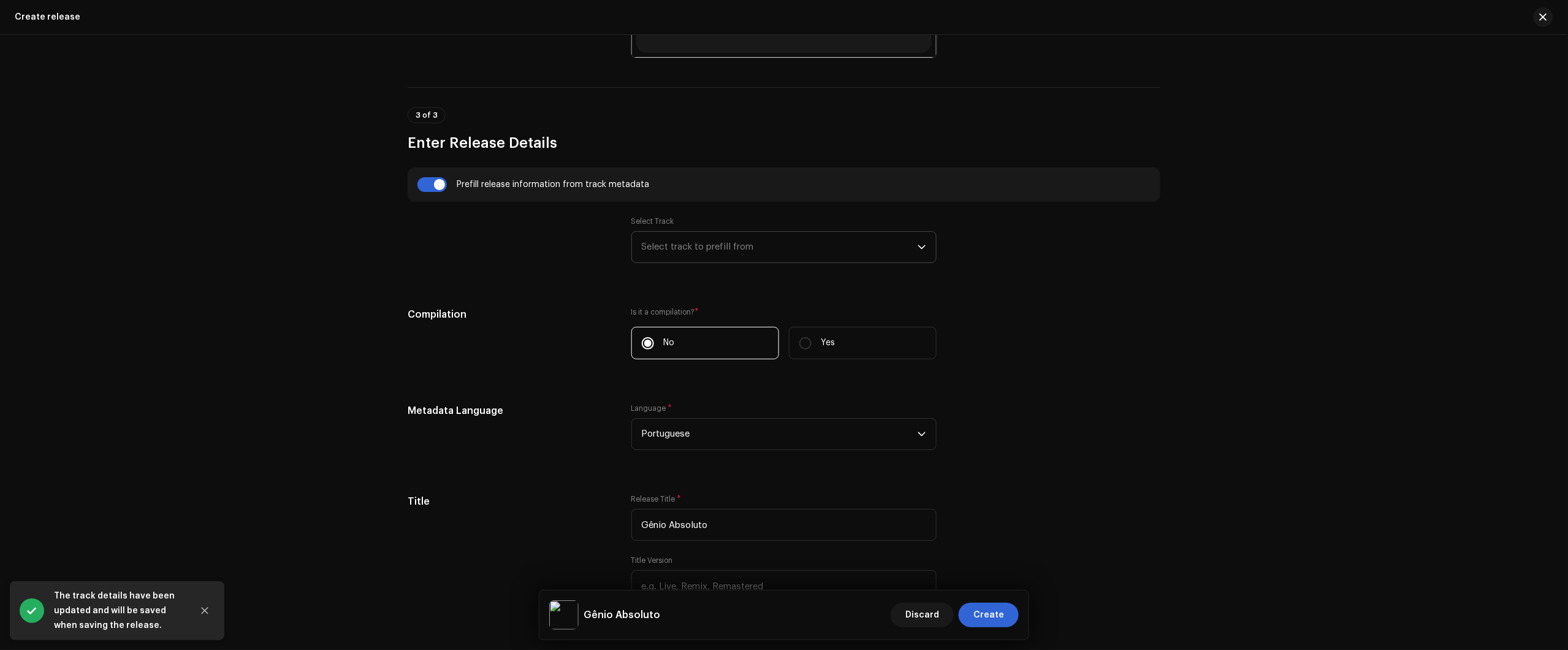
click at [713, 242] on span "Select track to prefill from" at bounding box center [780, 247] width 276 height 31
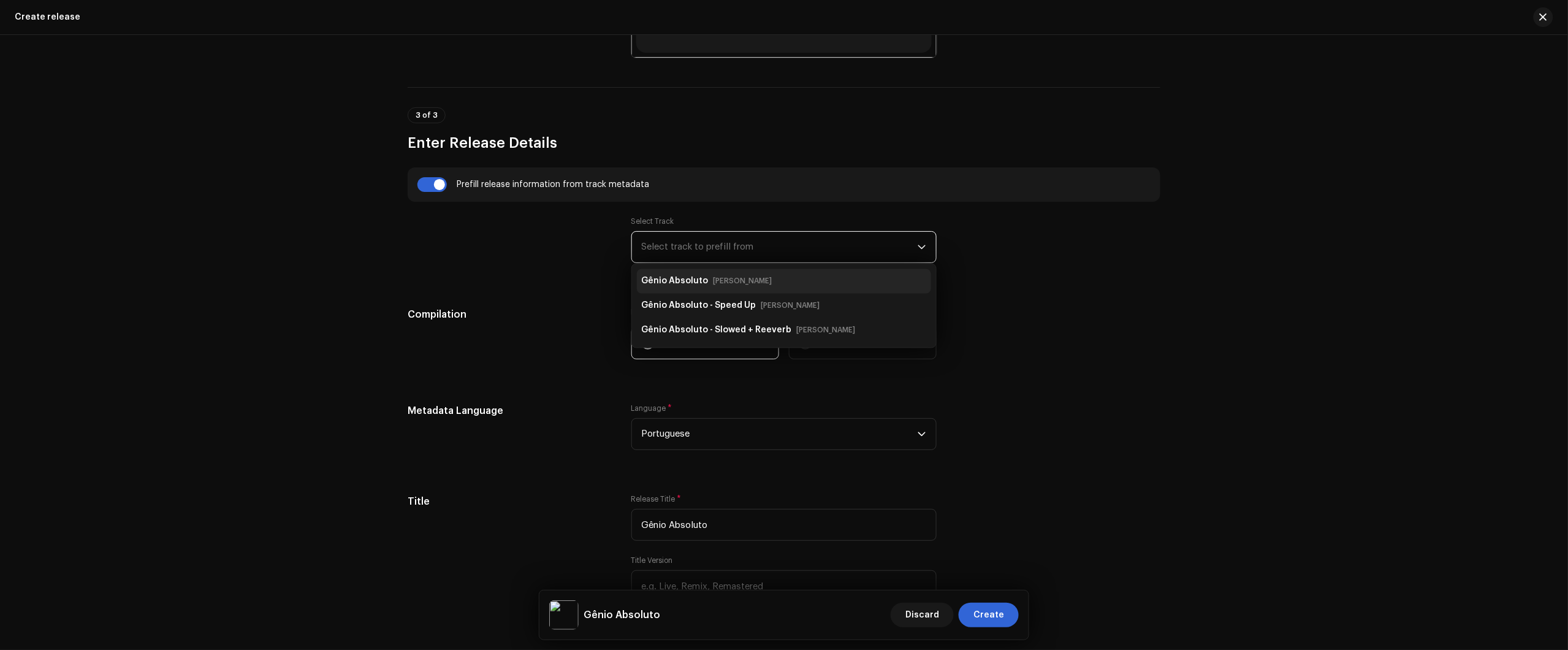
click at [724, 289] on div "Gênio Absoluto Nikko Rapper" at bounding box center [709, 281] width 135 height 19
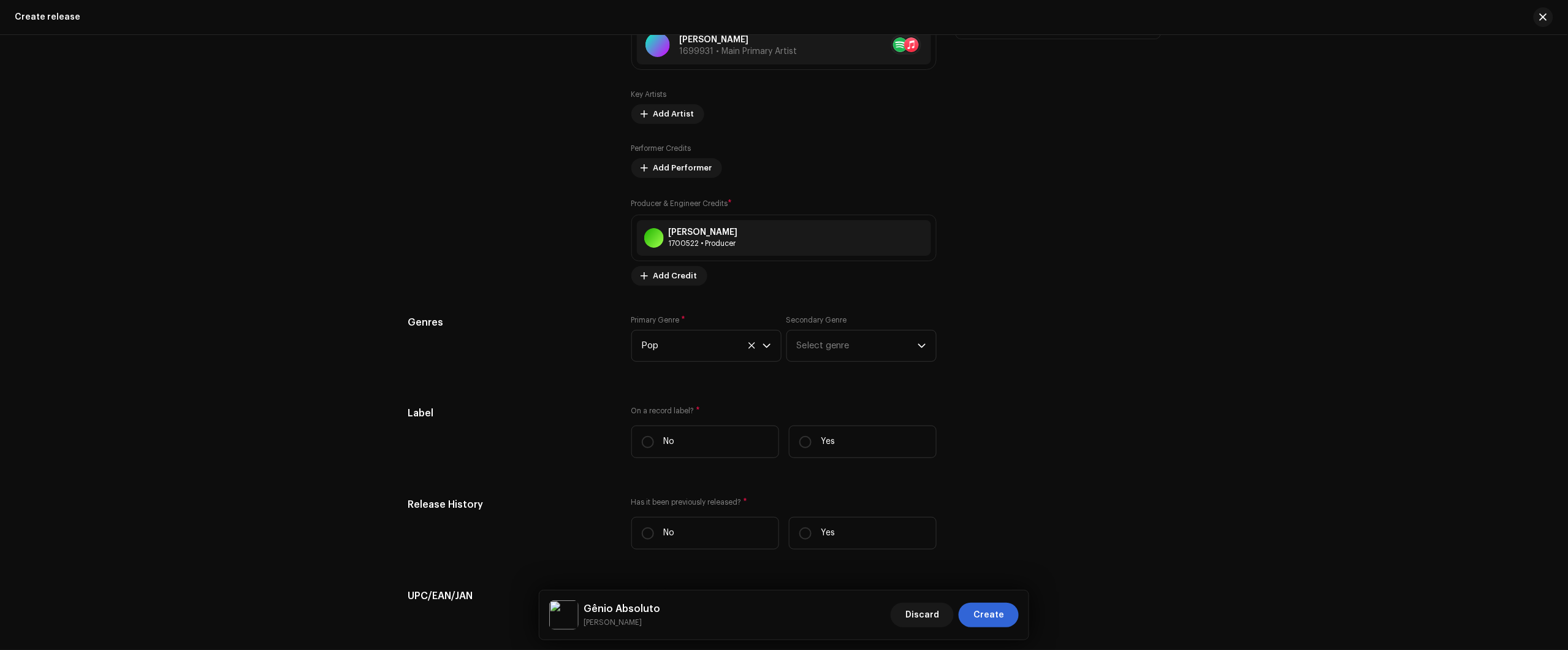
scroll to position [1993, 0]
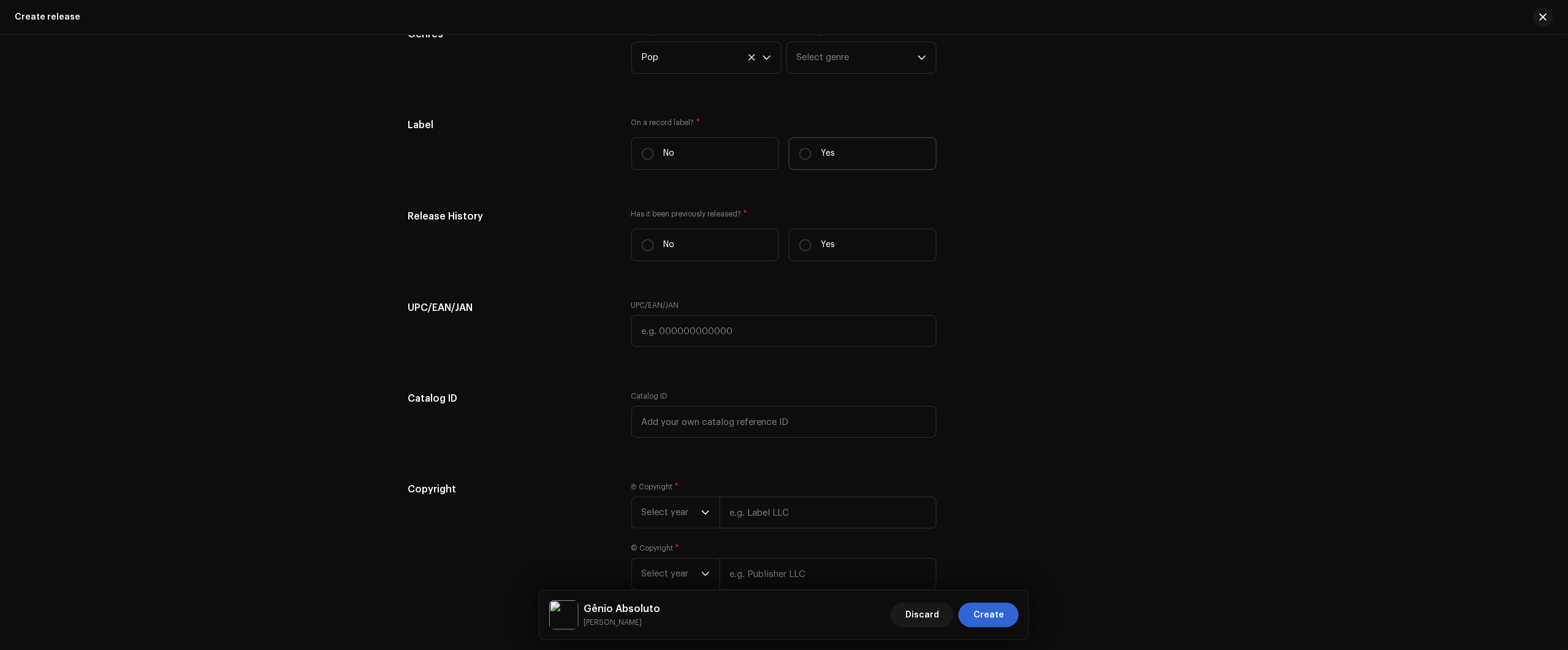
click at [814, 153] on label "Yes" at bounding box center [863, 153] width 148 height 33
click at [812, 153] on input "Yes" at bounding box center [805, 154] width 12 height 12
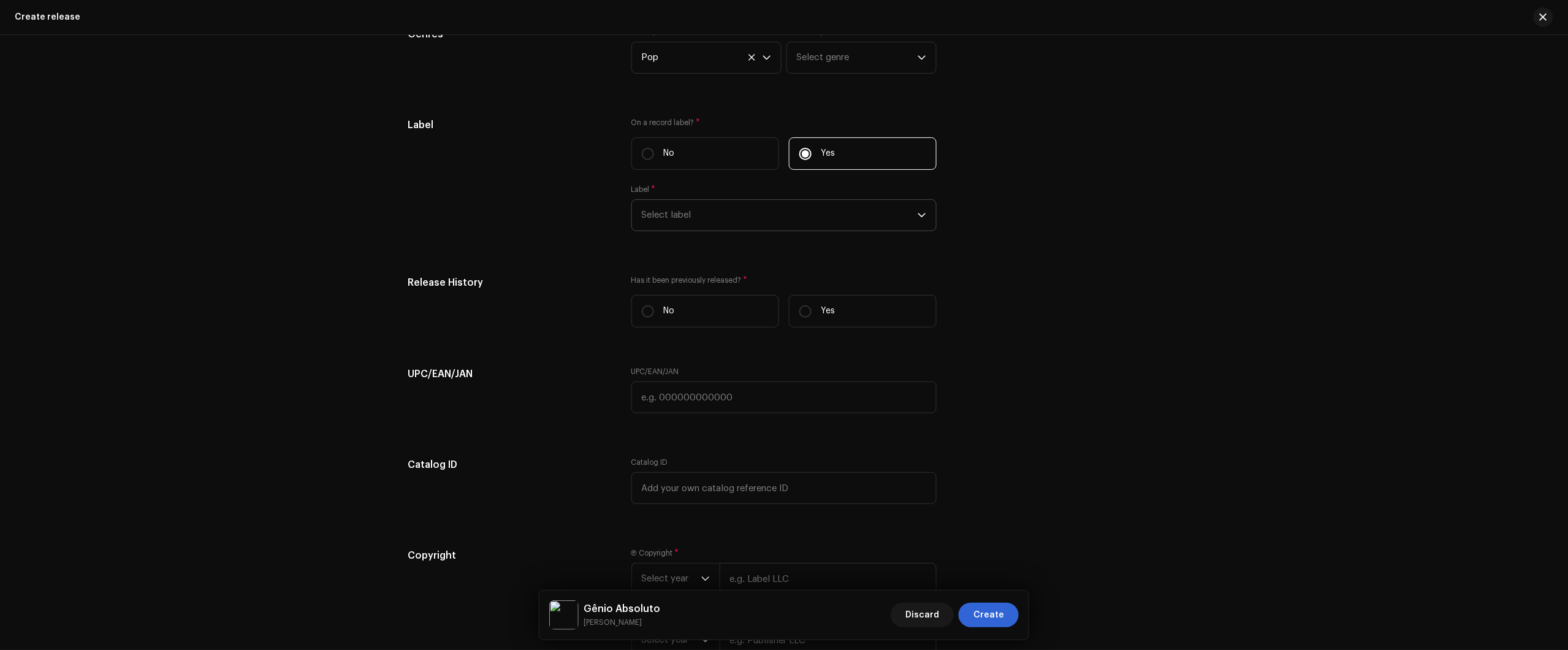
click at [798, 215] on span "Select label" at bounding box center [780, 216] width 276 height 31
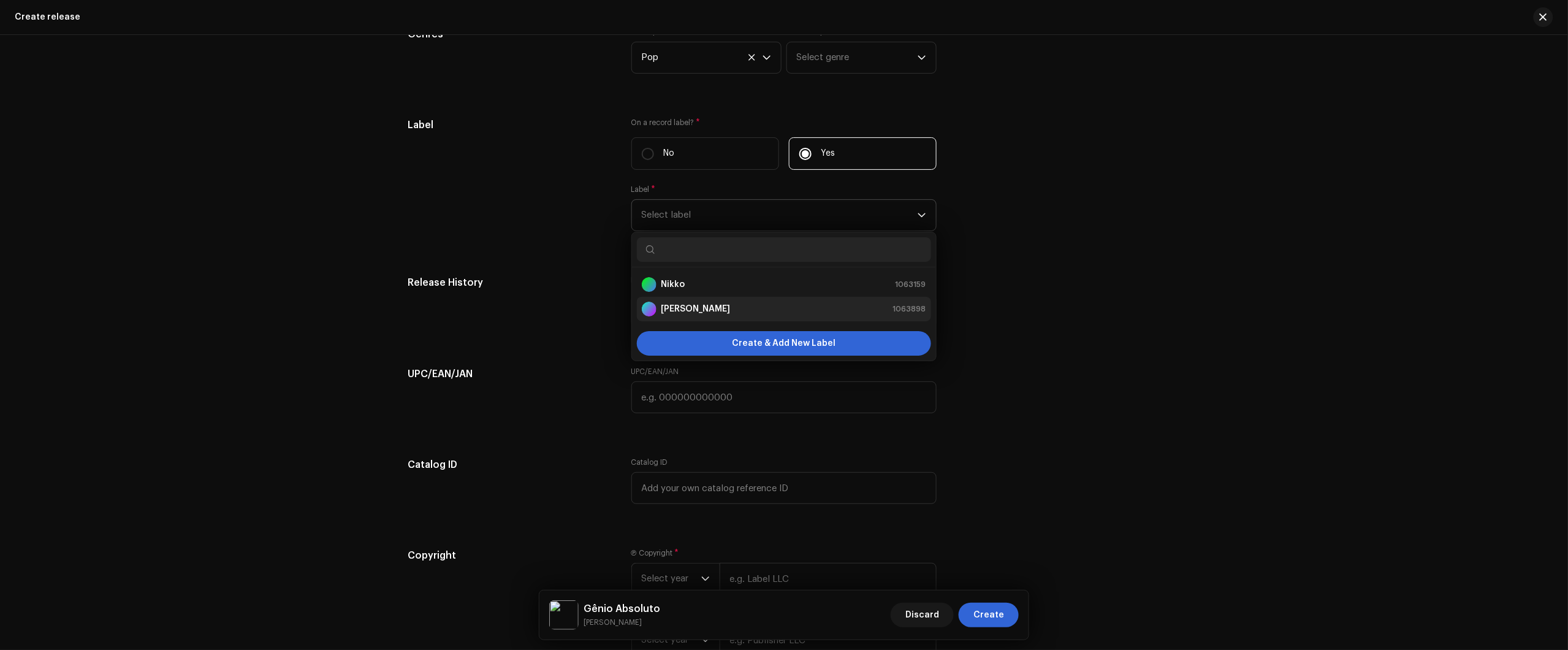
click at [736, 307] on div "Nikko Rapper 1063898" at bounding box center [784, 309] width 284 height 15
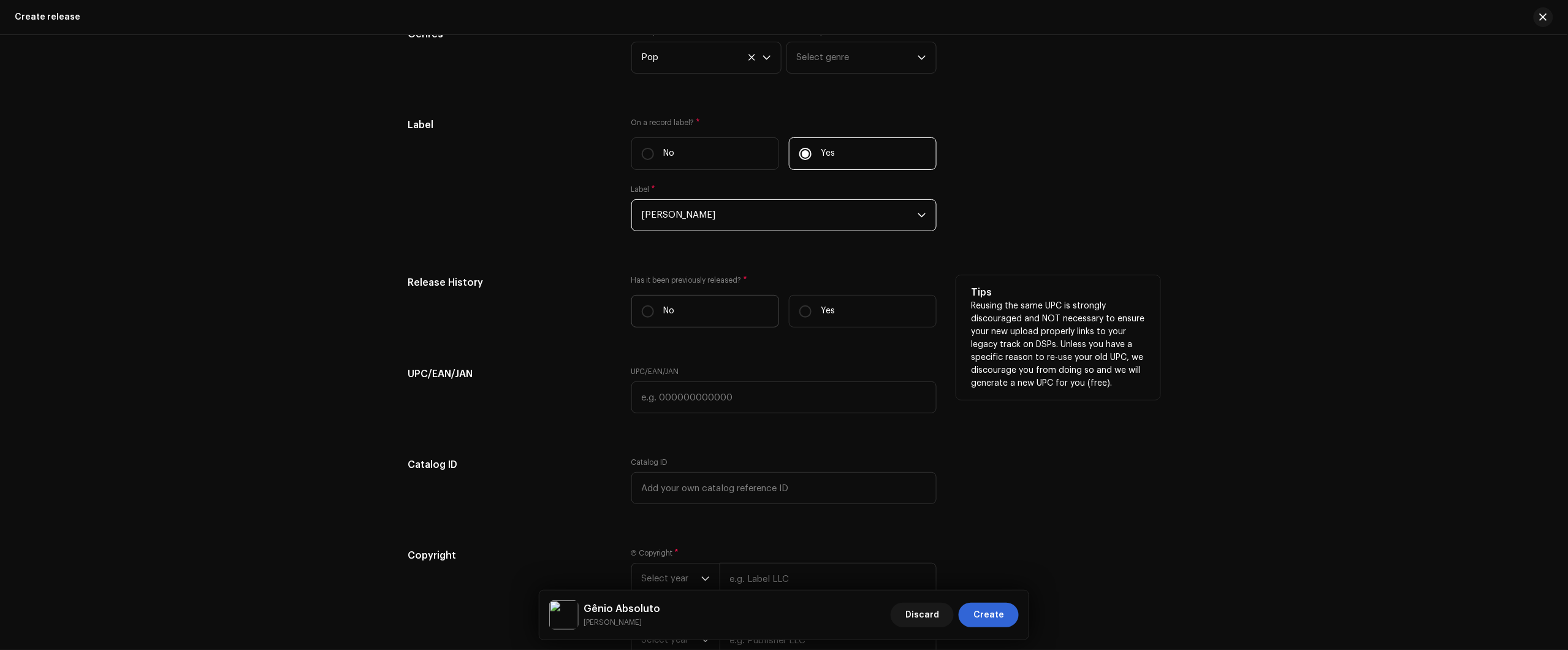
click at [705, 307] on label "No" at bounding box center [705, 311] width 148 height 33
click at [654, 307] on input "No" at bounding box center [648, 311] width 12 height 12
click at [821, 309] on p "Yes" at bounding box center [828, 311] width 14 height 13
click at [812, 309] on input "Yes" at bounding box center [805, 311] width 12 height 12
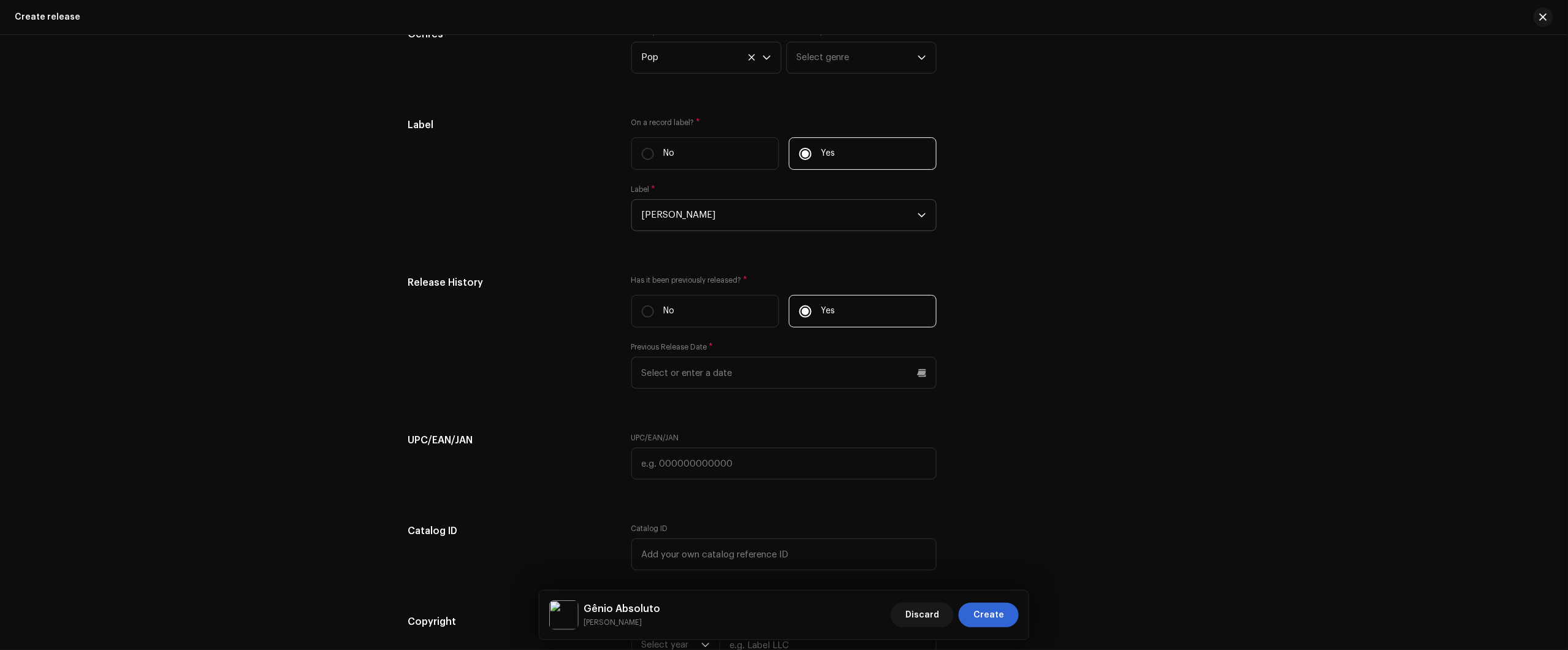
drag, startPoint x: 1515, startPoint y: 244, endPoint x: 1471, endPoint y: 246, distance: 44.0
click at [1515, 244] on div "Create a new release We’ll guide you through everything — from track selection …" at bounding box center [784, 342] width 1568 height 615
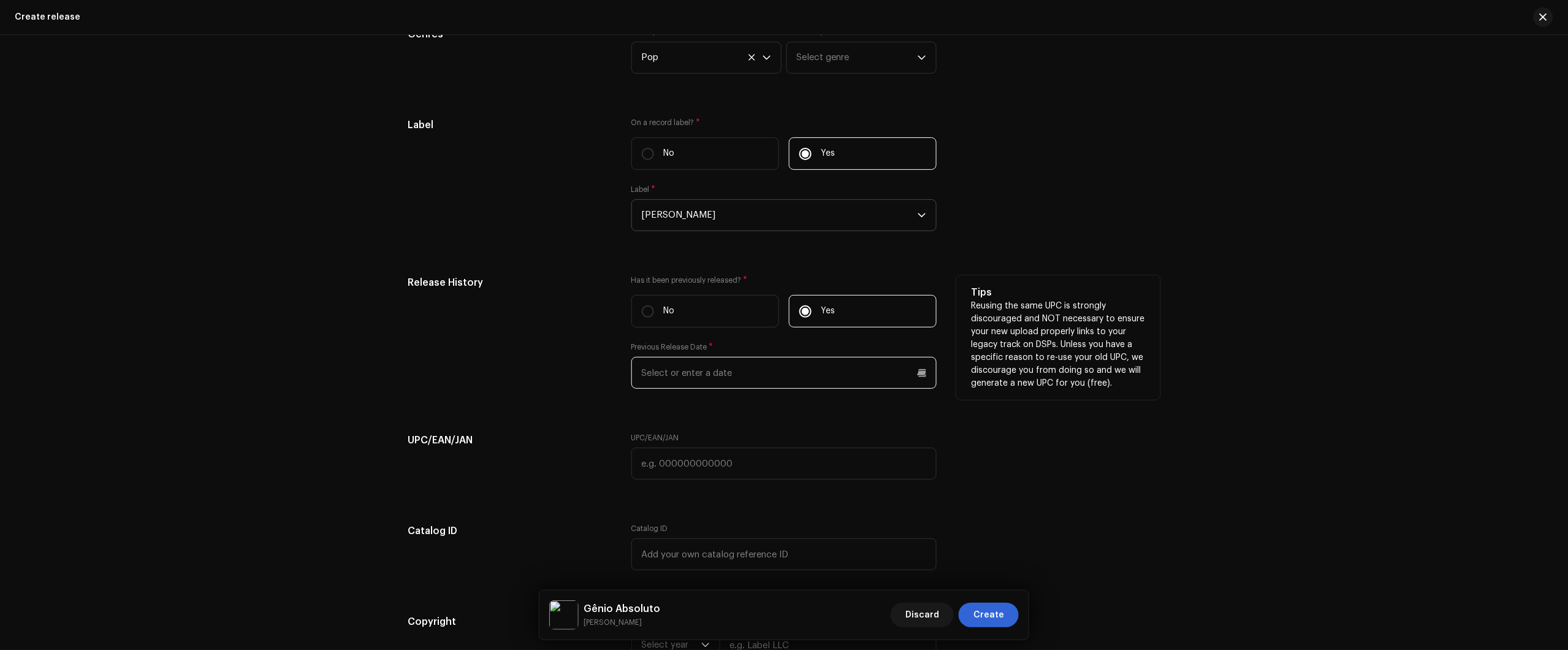
click at [797, 374] on input "text" at bounding box center [784, 373] width 305 height 32
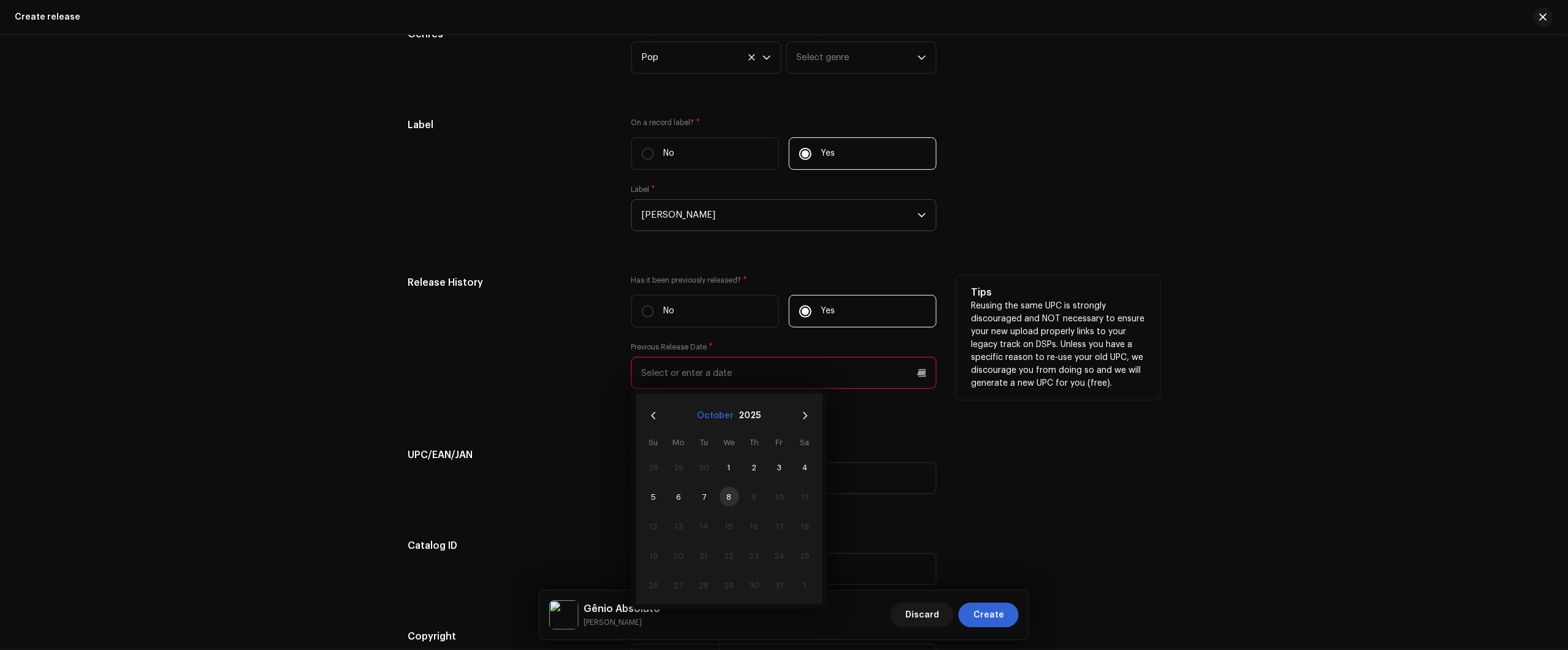
click at [703, 414] on button "October" at bounding box center [715, 415] width 37 height 19
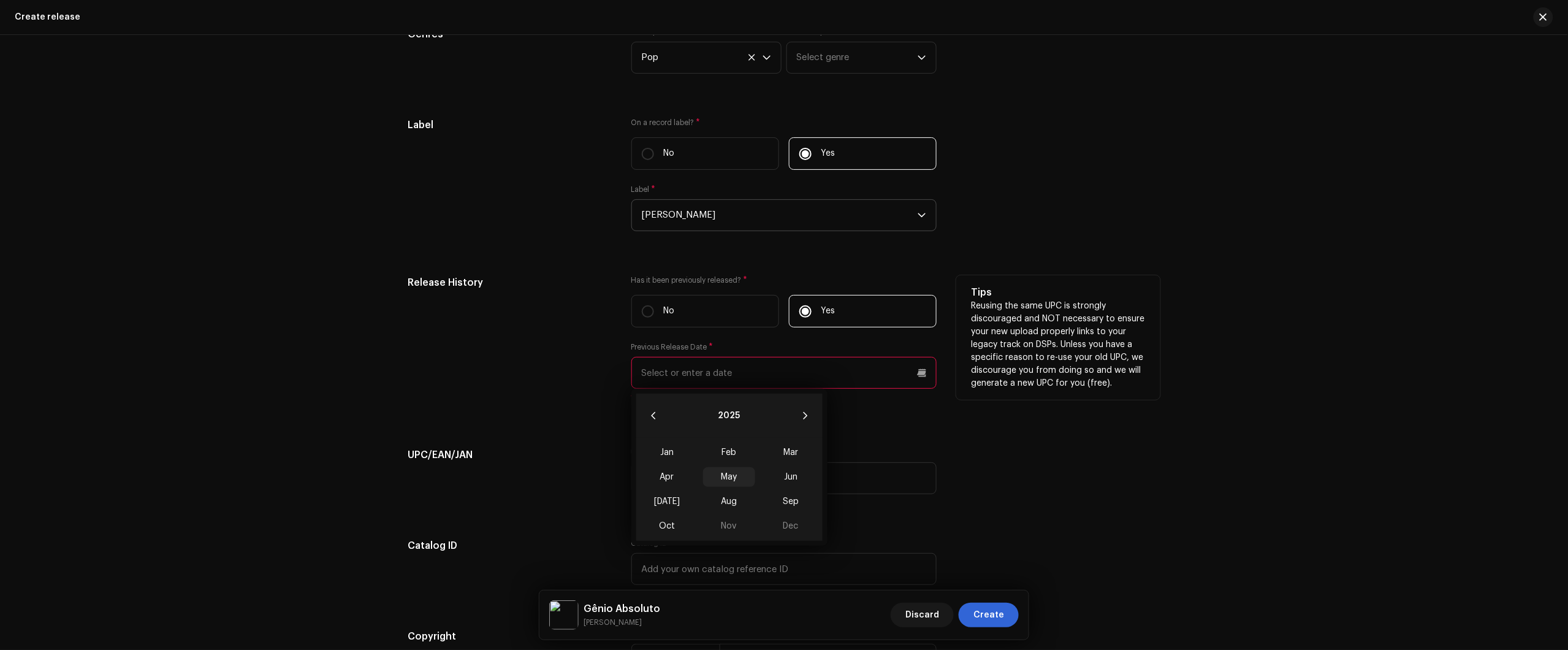
click at [730, 482] on span "May" at bounding box center [729, 477] width 52 height 19
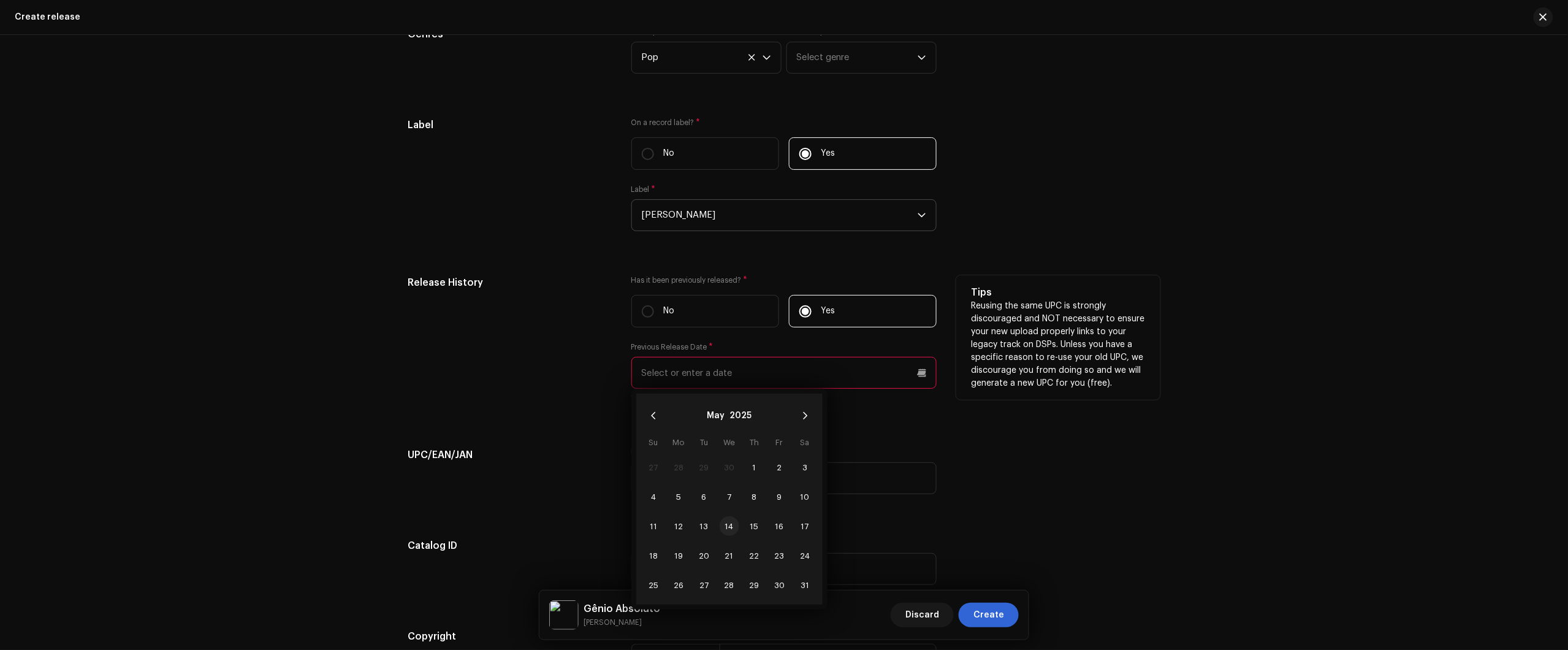
click at [727, 525] on span "14" at bounding box center [729, 525] width 19 height 19
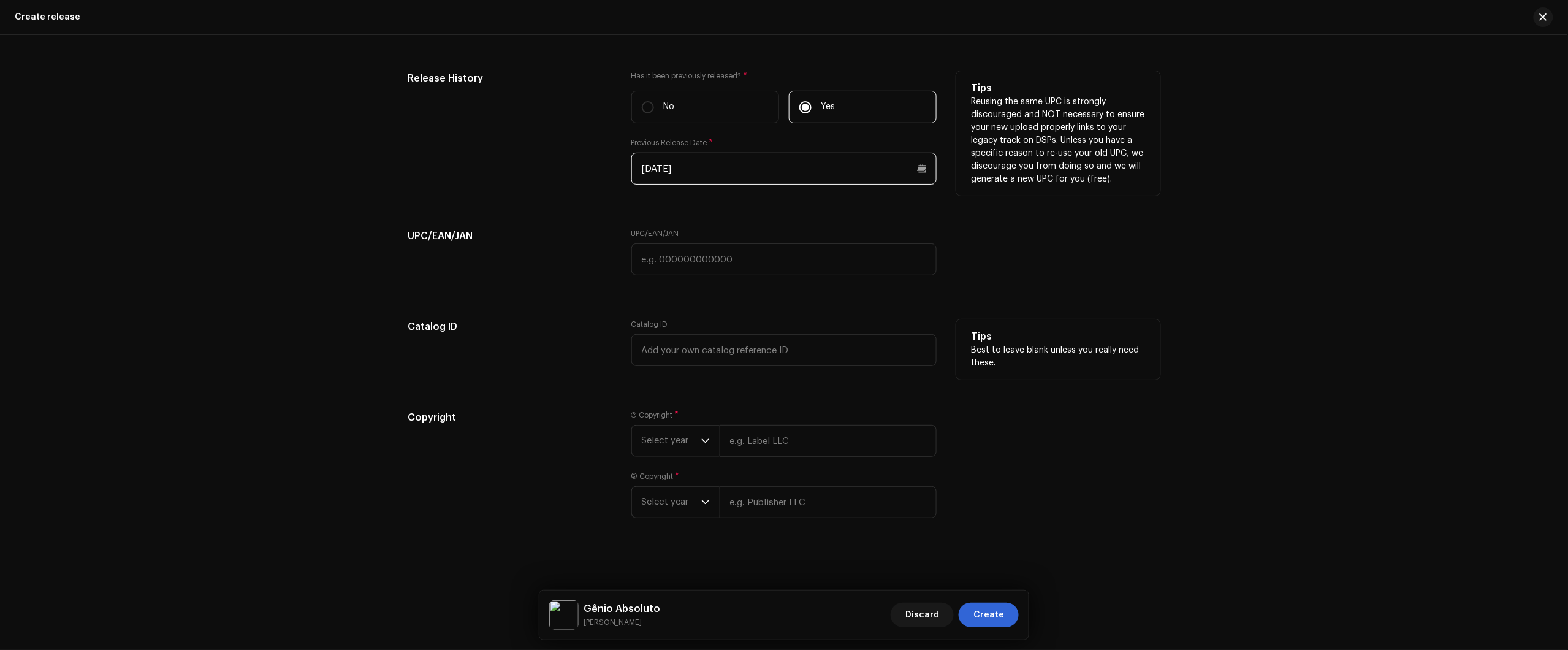
scroll to position [2199, 0]
click at [675, 443] on span "Select year" at bounding box center [671, 440] width 60 height 31
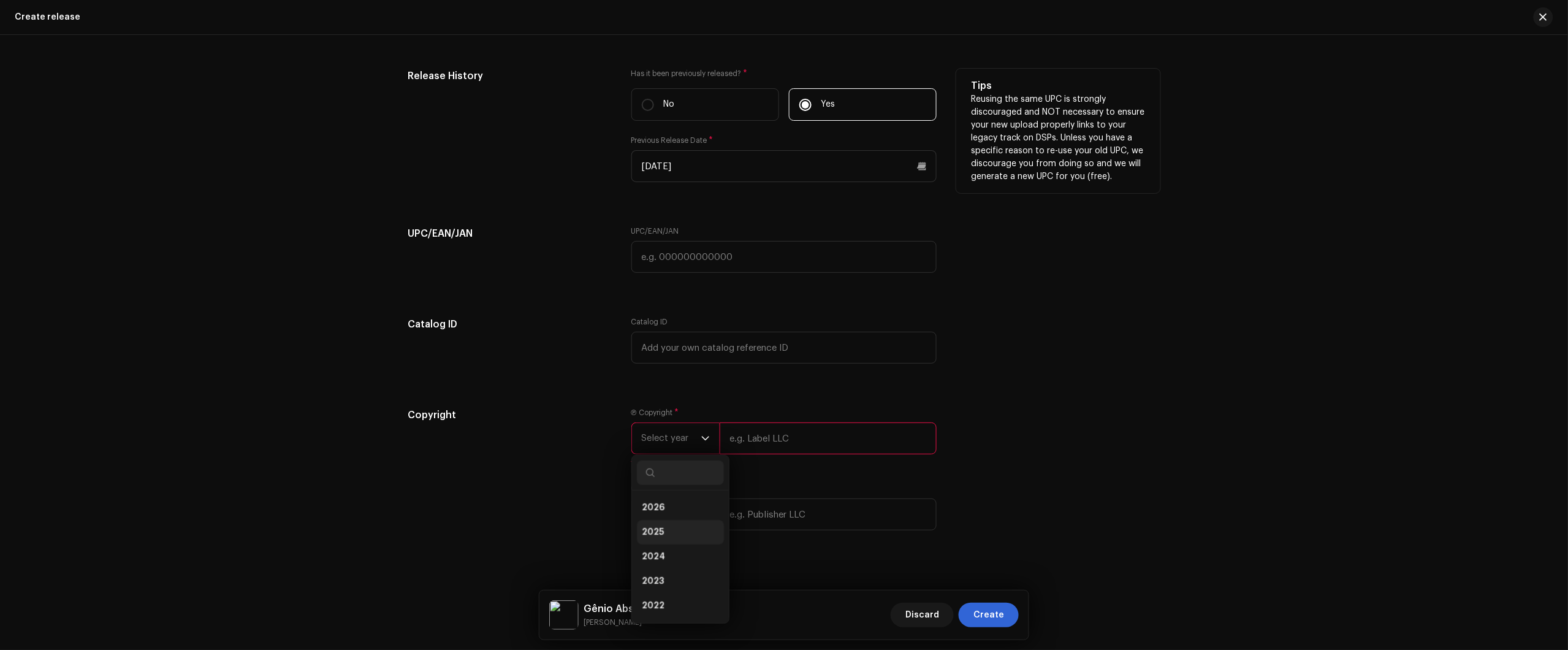
click at [669, 542] on li "2025" at bounding box center [681, 532] width 87 height 25
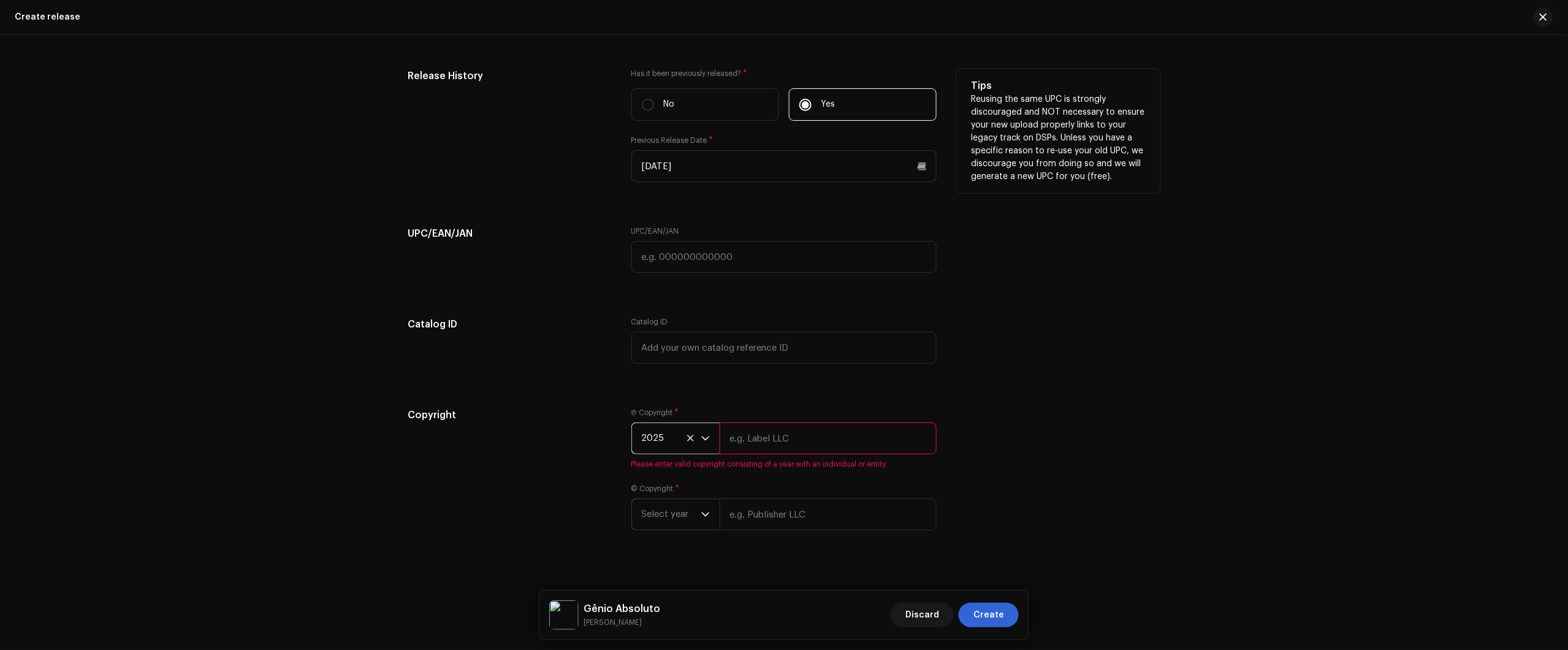
click at [657, 521] on span "Select year" at bounding box center [671, 515] width 60 height 31
click at [671, 384] on li "2025" at bounding box center [681, 386] width 87 height 25
click at [831, 436] on input "text" at bounding box center [828, 438] width 217 height 32
click at [755, 449] on input "text" at bounding box center [828, 438] width 217 height 32
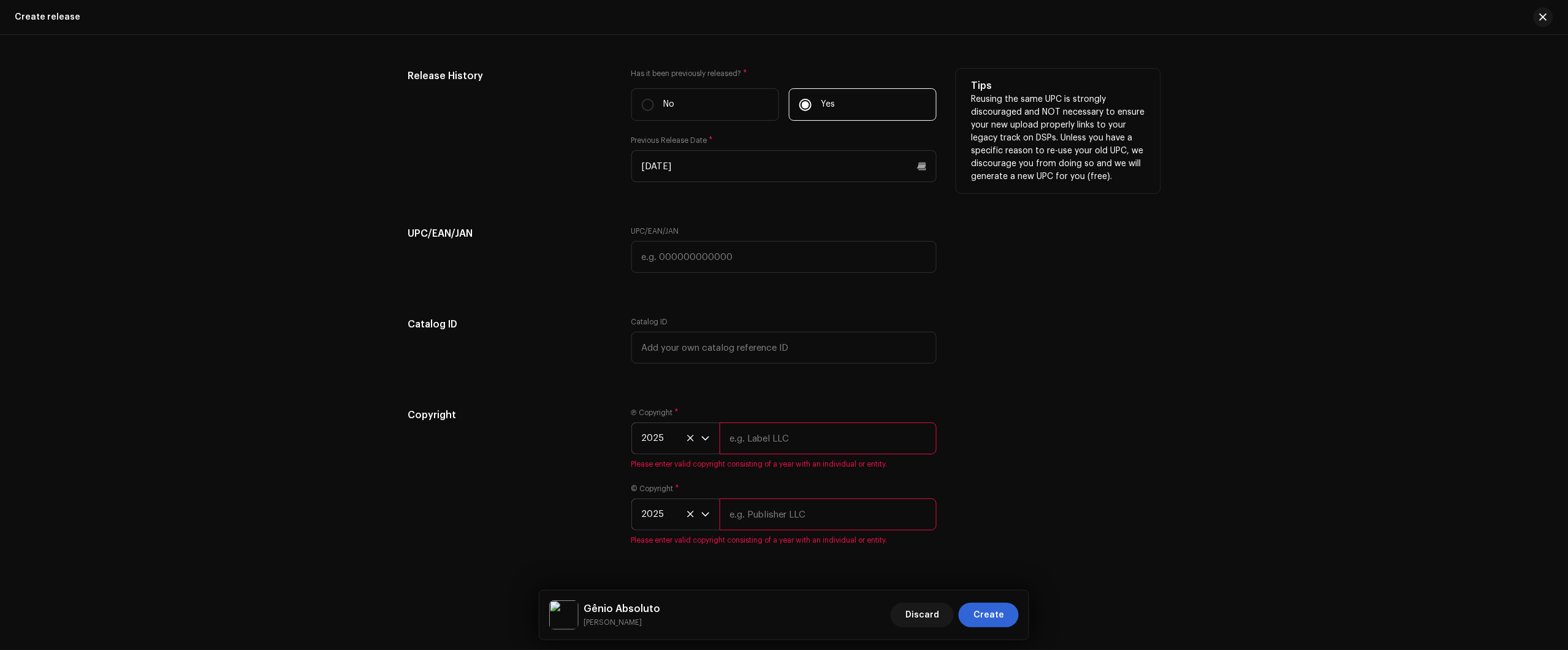
click at [762, 435] on input "text" at bounding box center [828, 438] width 217 height 32
click at [766, 430] on input "text" at bounding box center [828, 438] width 217 height 32
paste input "Gênio Absoluto - Slowed + Reeverb"
click at [844, 455] on input "text" at bounding box center [828, 438] width 217 height 32
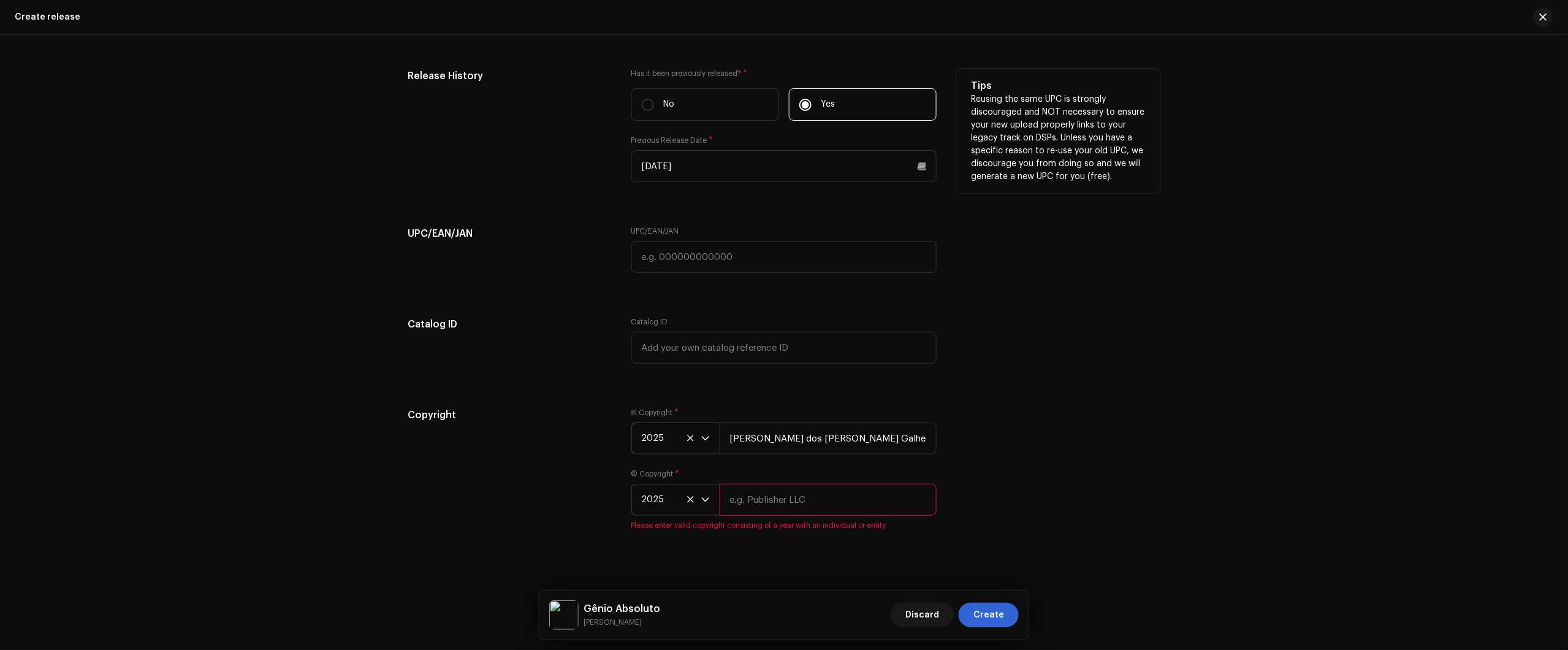
drag, startPoint x: 764, startPoint y: 501, endPoint x: 788, endPoint y: 509, distance: 25.3
click at [764, 501] on input "text" at bounding box center [828, 500] width 217 height 32
click at [1156, 556] on div "Create a new release We’ll guide you through everything — from track selection …" at bounding box center [784, 342] width 1568 height 615
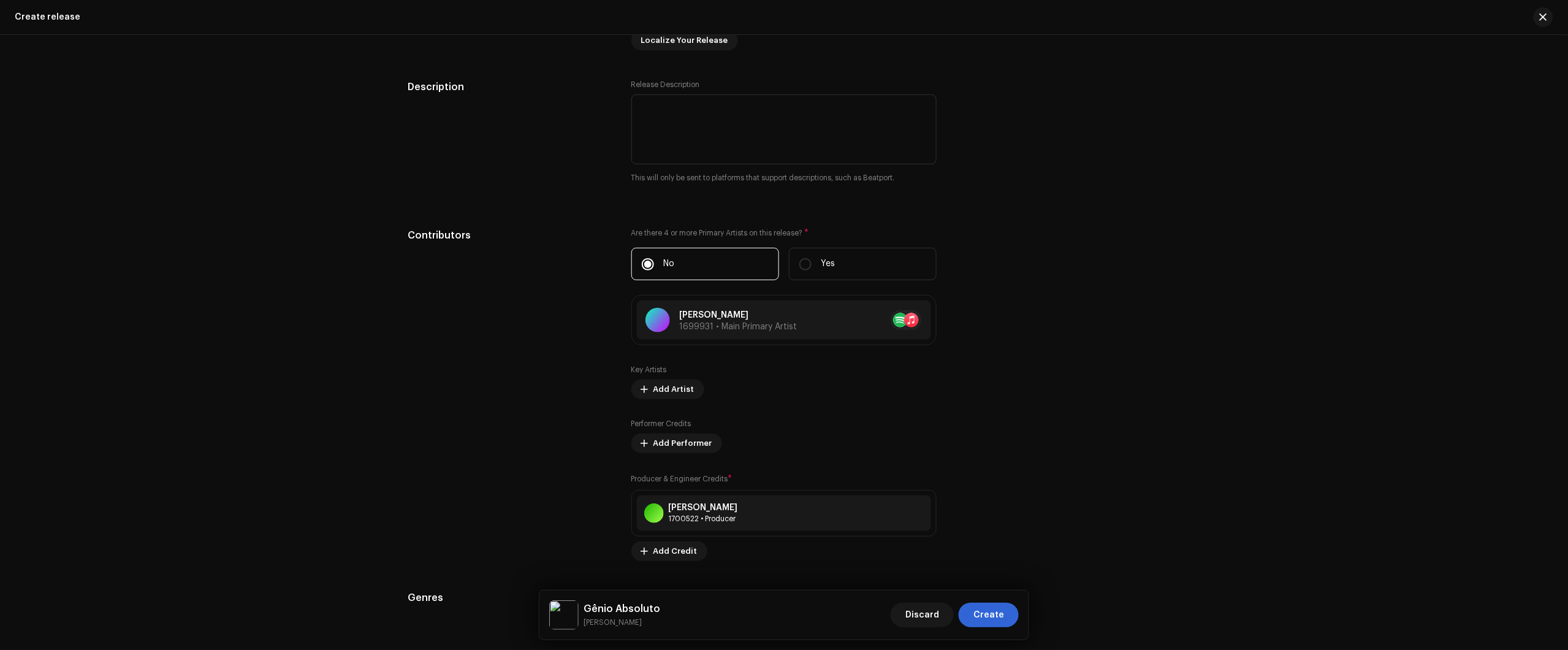
scroll to position [1587, 0]
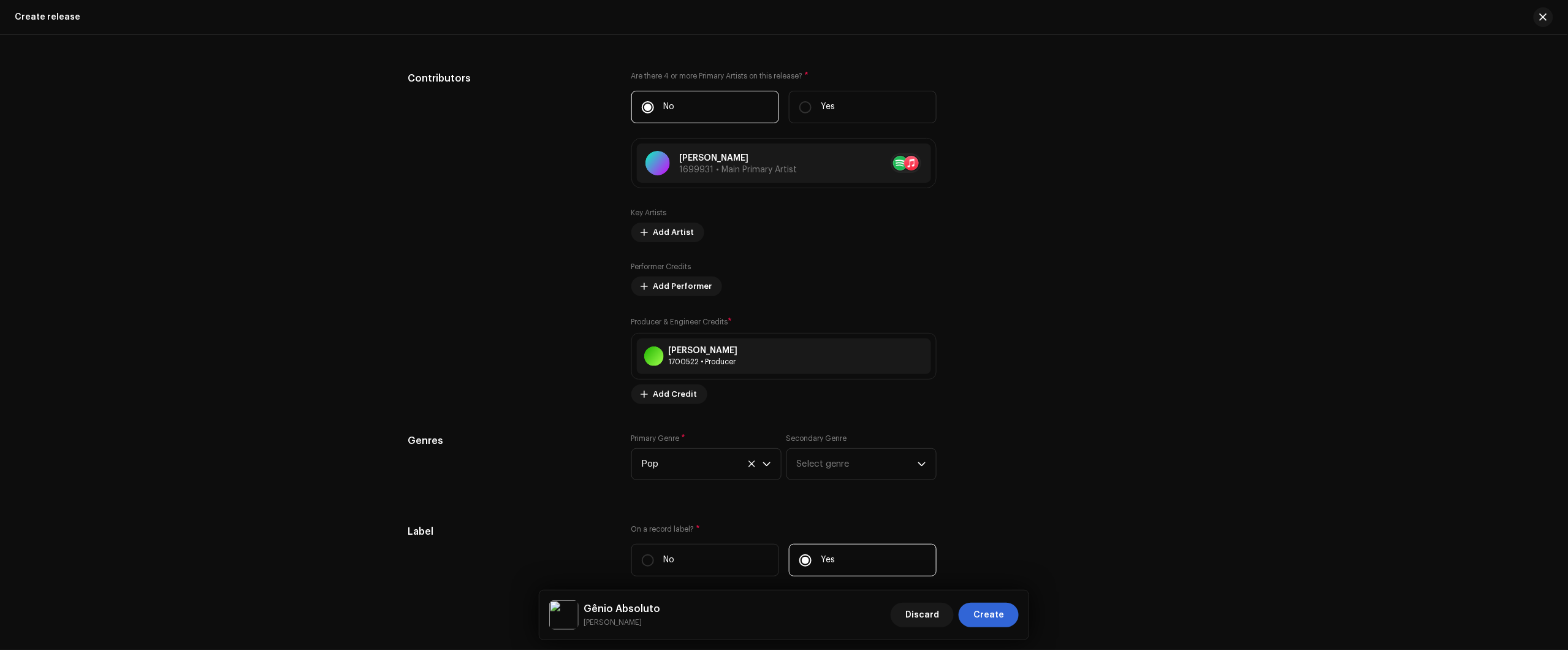
click at [1474, 264] on div "Create a new release We’ll guide you through everything — from track selection …" at bounding box center [784, 342] width 1568 height 615
click at [990, 624] on span "Create" at bounding box center [988, 615] width 31 height 25
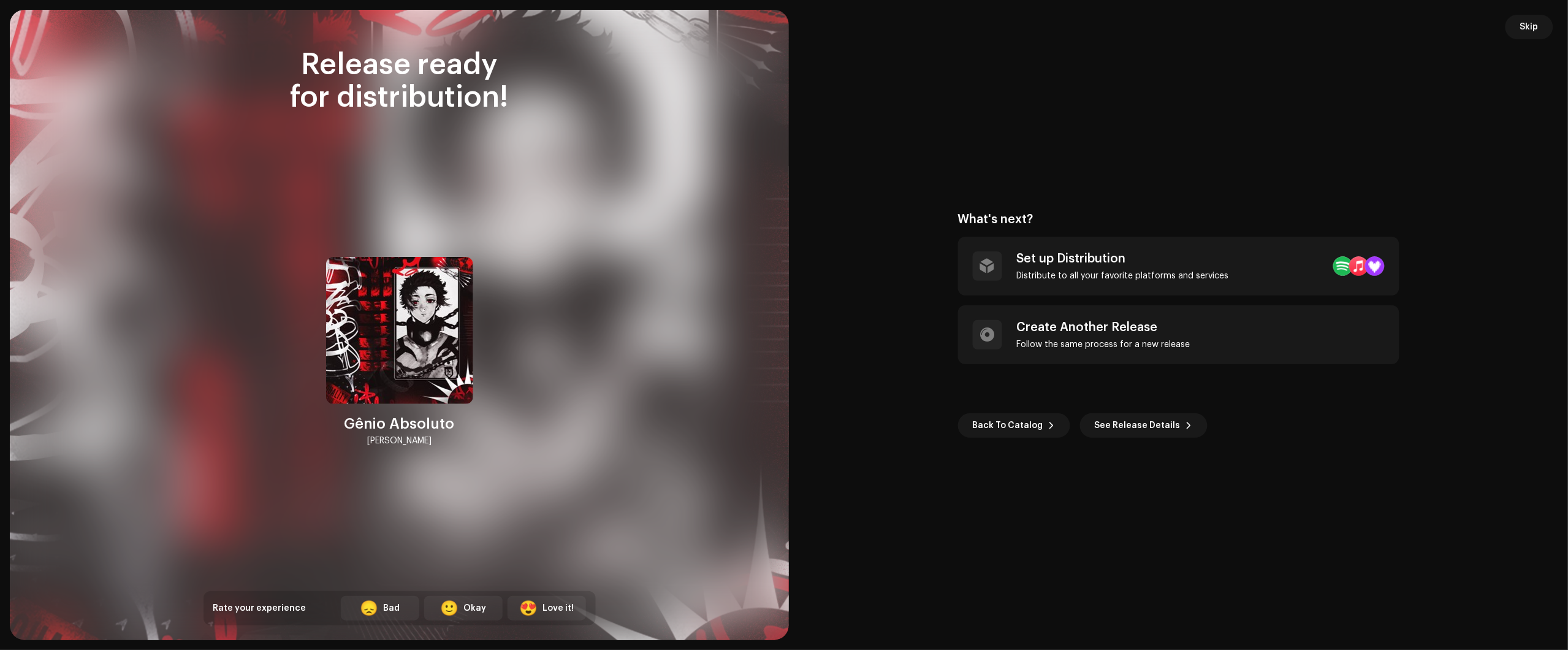
click at [1535, 23] on span "Skip" at bounding box center [1529, 27] width 18 height 25
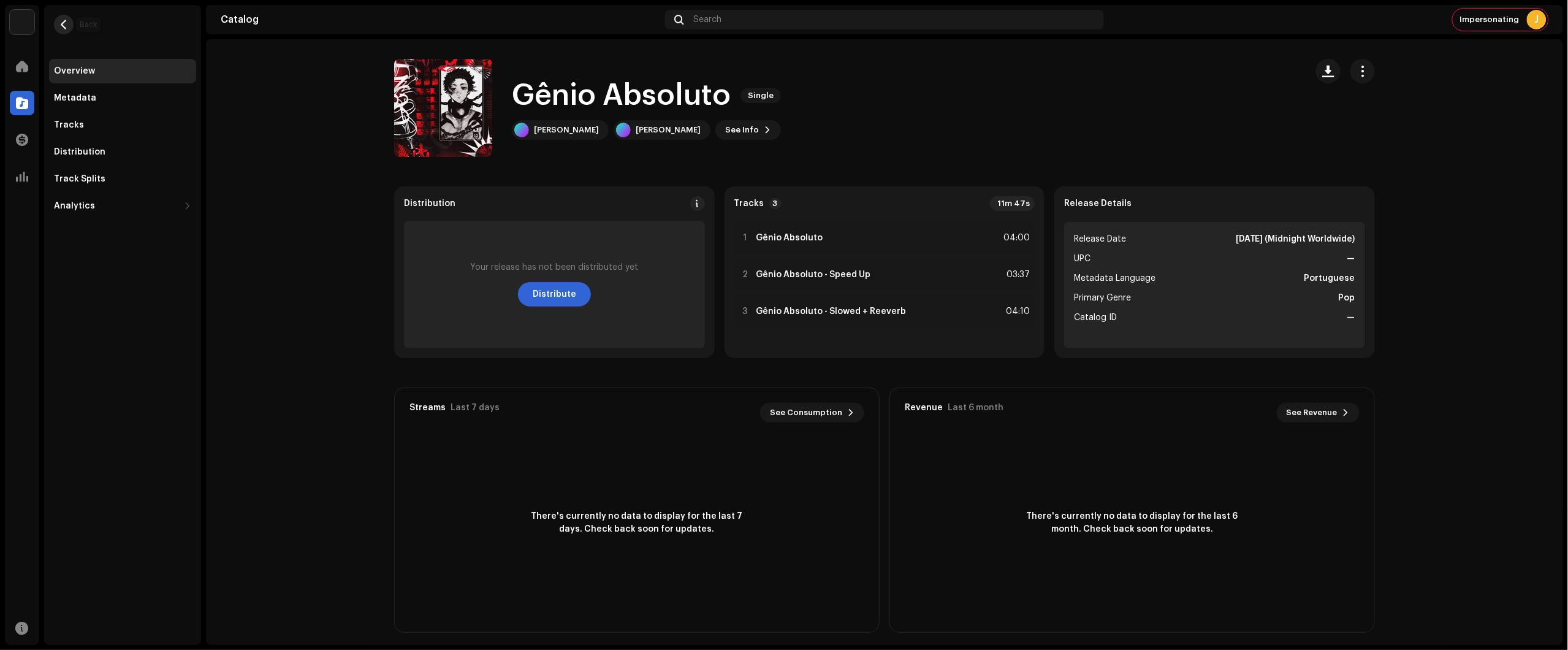
click at [55, 20] on button "button" at bounding box center [64, 24] width 19 height 19
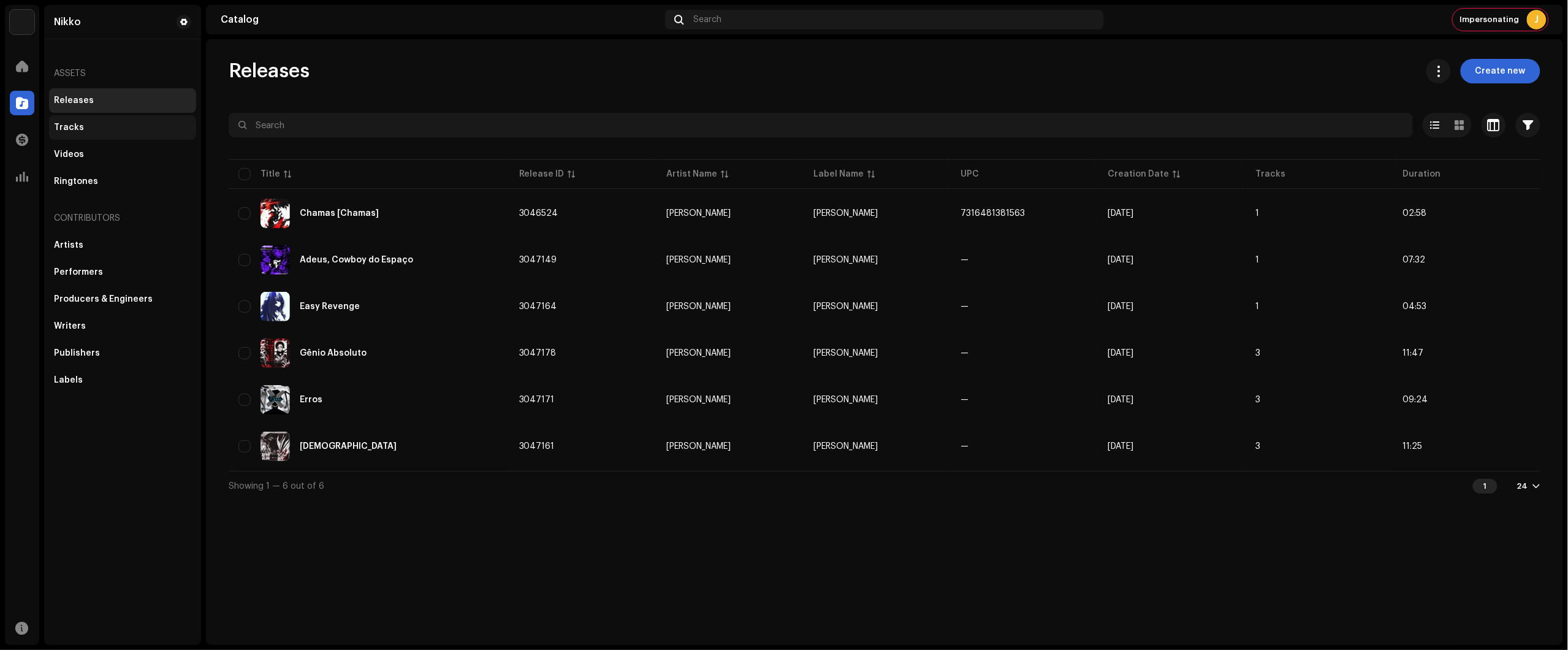
click at [102, 131] on div "Tracks" at bounding box center [122, 127] width 137 height 10
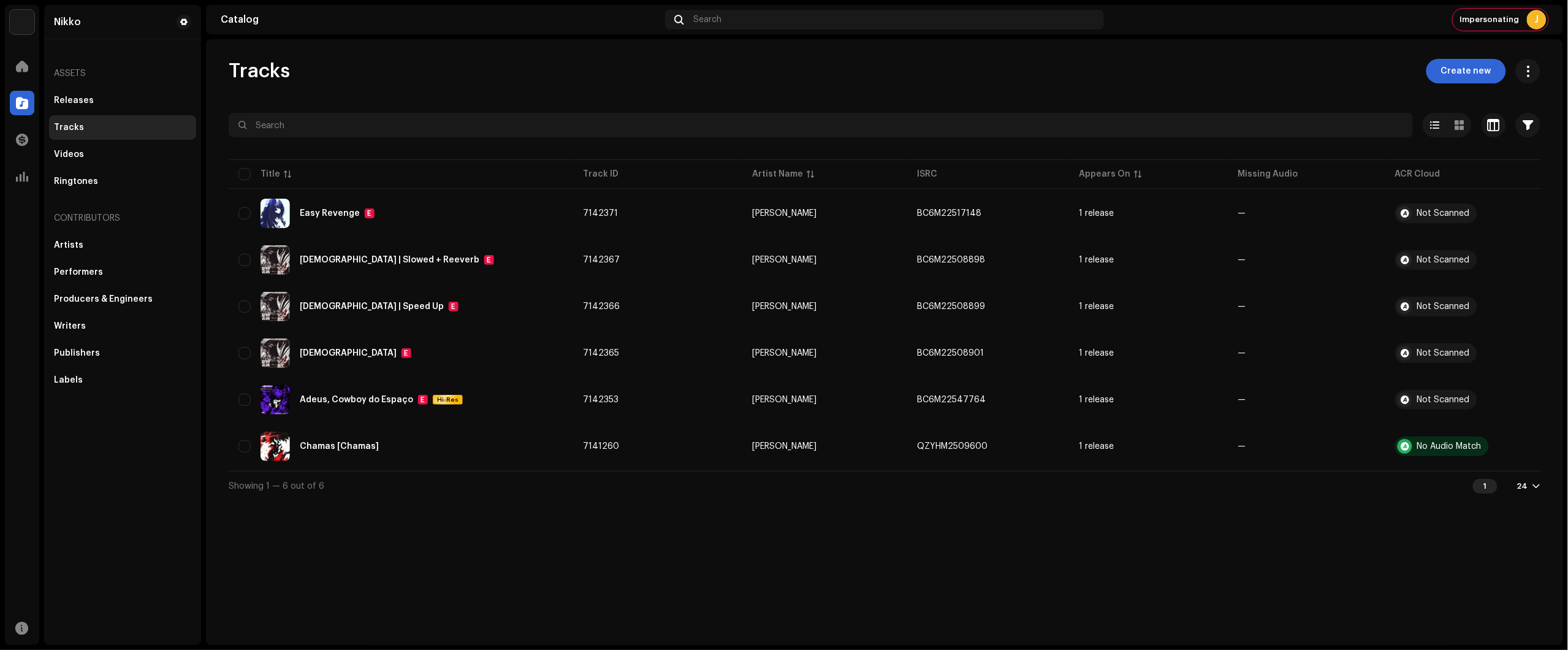
click at [235, 580] on div "Tracks Create new Selected 0 Select all 6 Options Filters Distribution status I…" at bounding box center [885, 342] width 1357 height 606
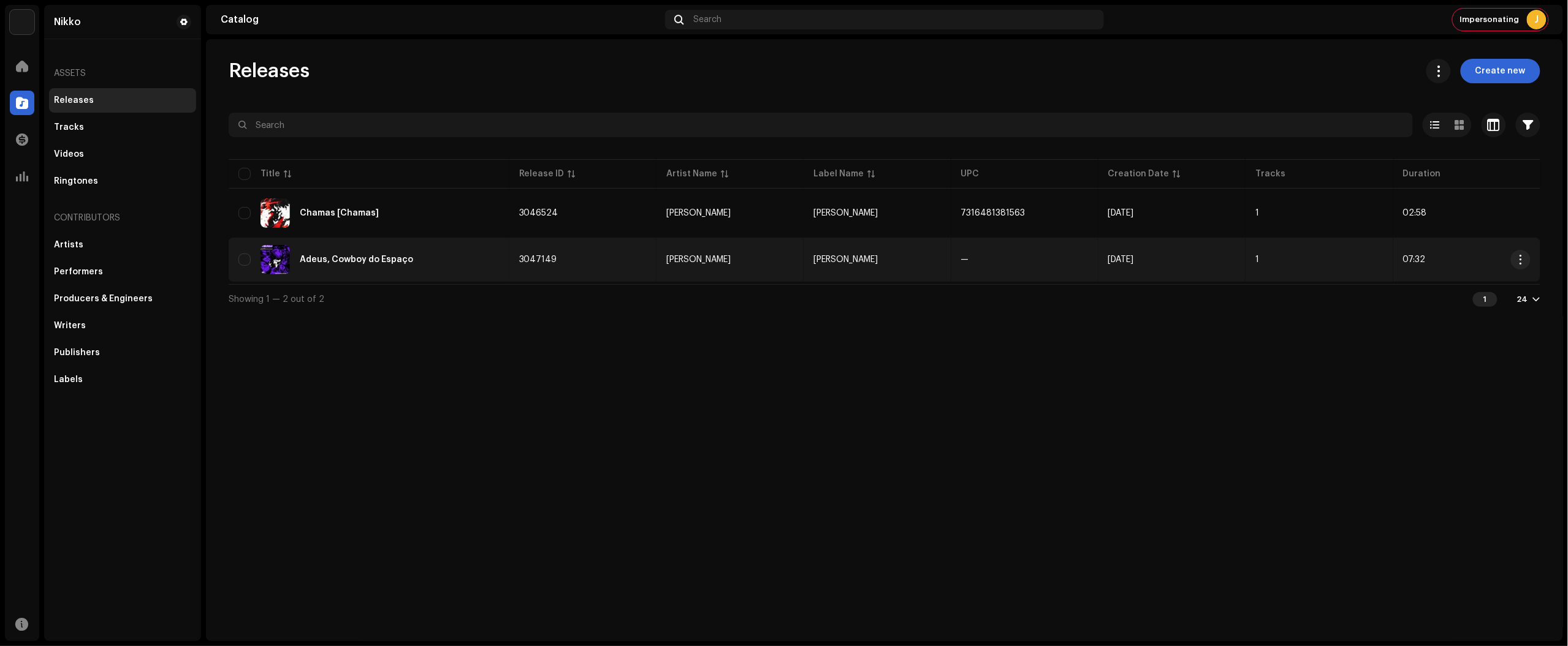
click at [391, 267] on div "Adeus, Cowboy do Espaço" at bounding box center [369, 259] width 261 height 29
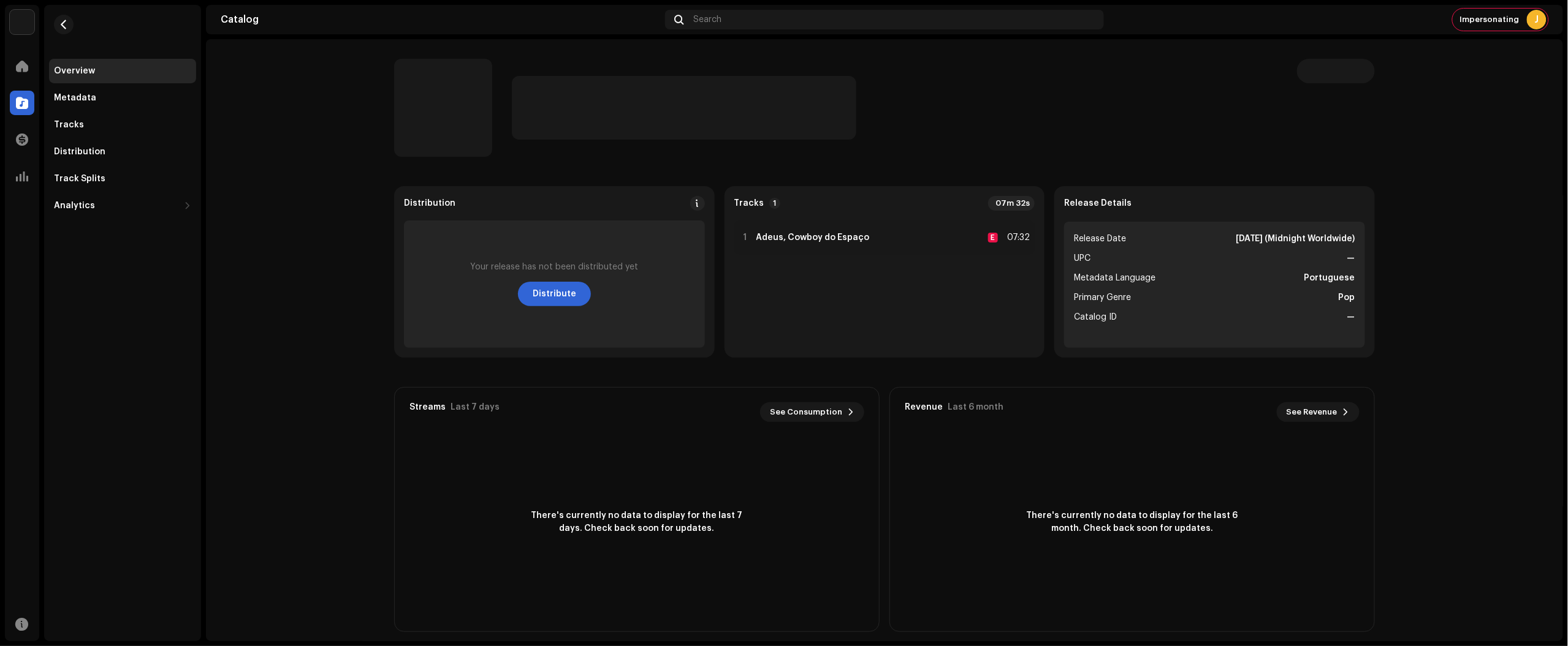
click at [1359, 144] on div at bounding box center [1336, 108] width 78 height 98
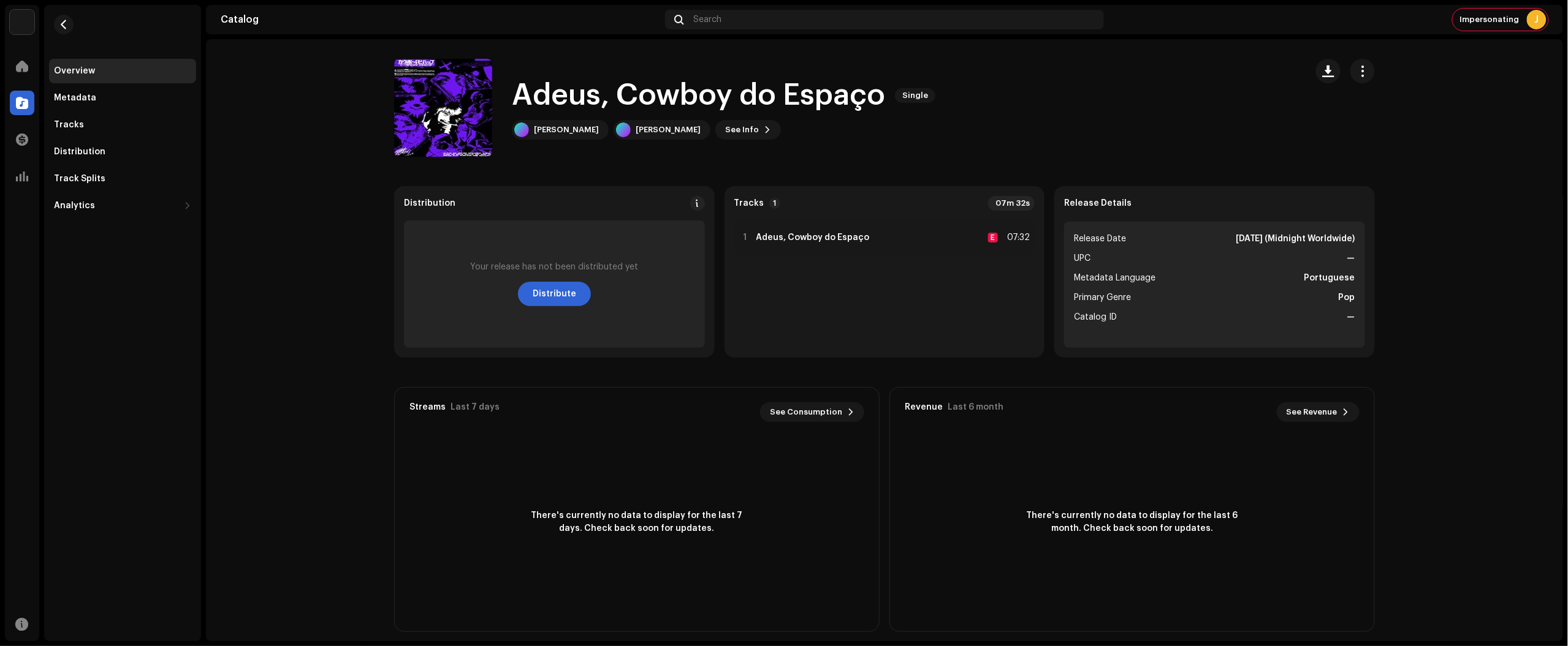
drag, startPoint x: 1351, startPoint y: 62, endPoint x: 1350, endPoint y: 90, distance: 28.0
click at [1351, 63] on button "button" at bounding box center [1363, 71] width 25 height 25
click at [1374, 126] on div "Edit" at bounding box center [1415, 125] width 114 height 10
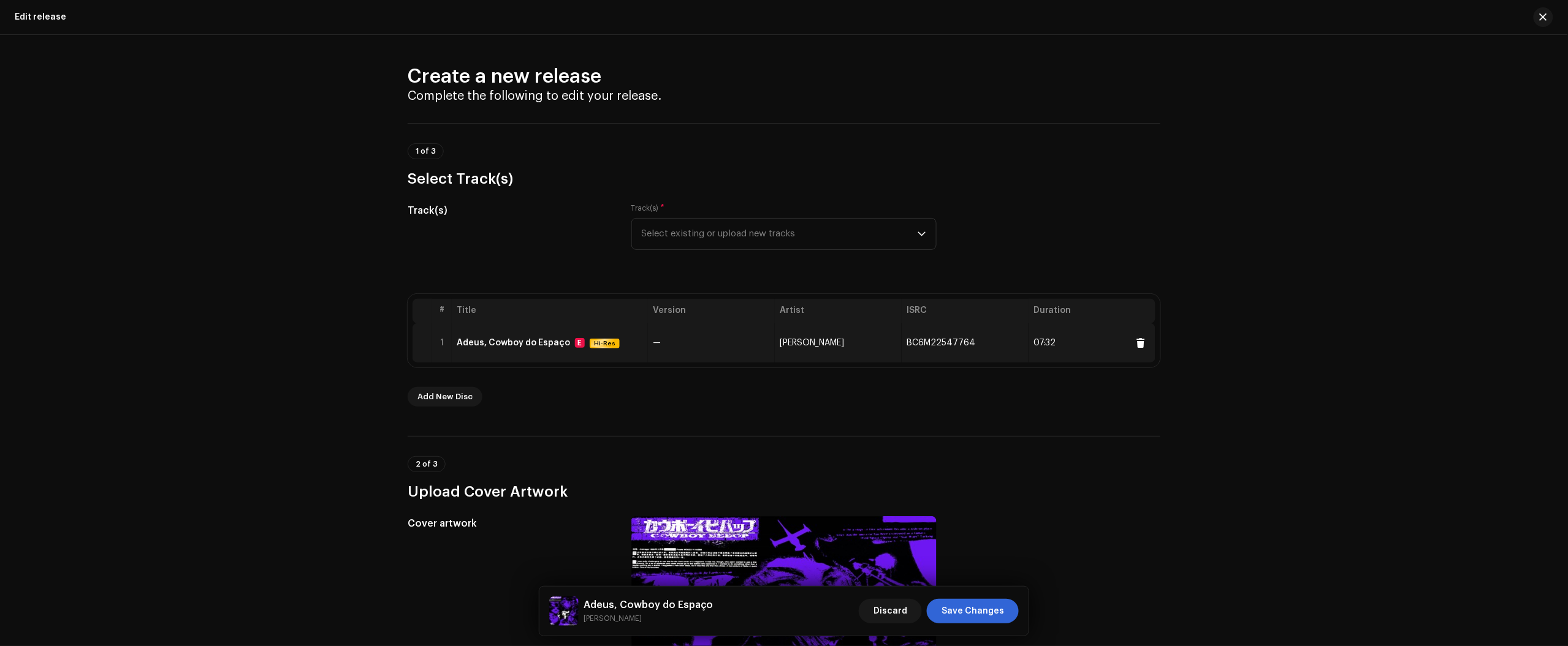
click at [653, 346] on td "—" at bounding box center [711, 343] width 127 height 39
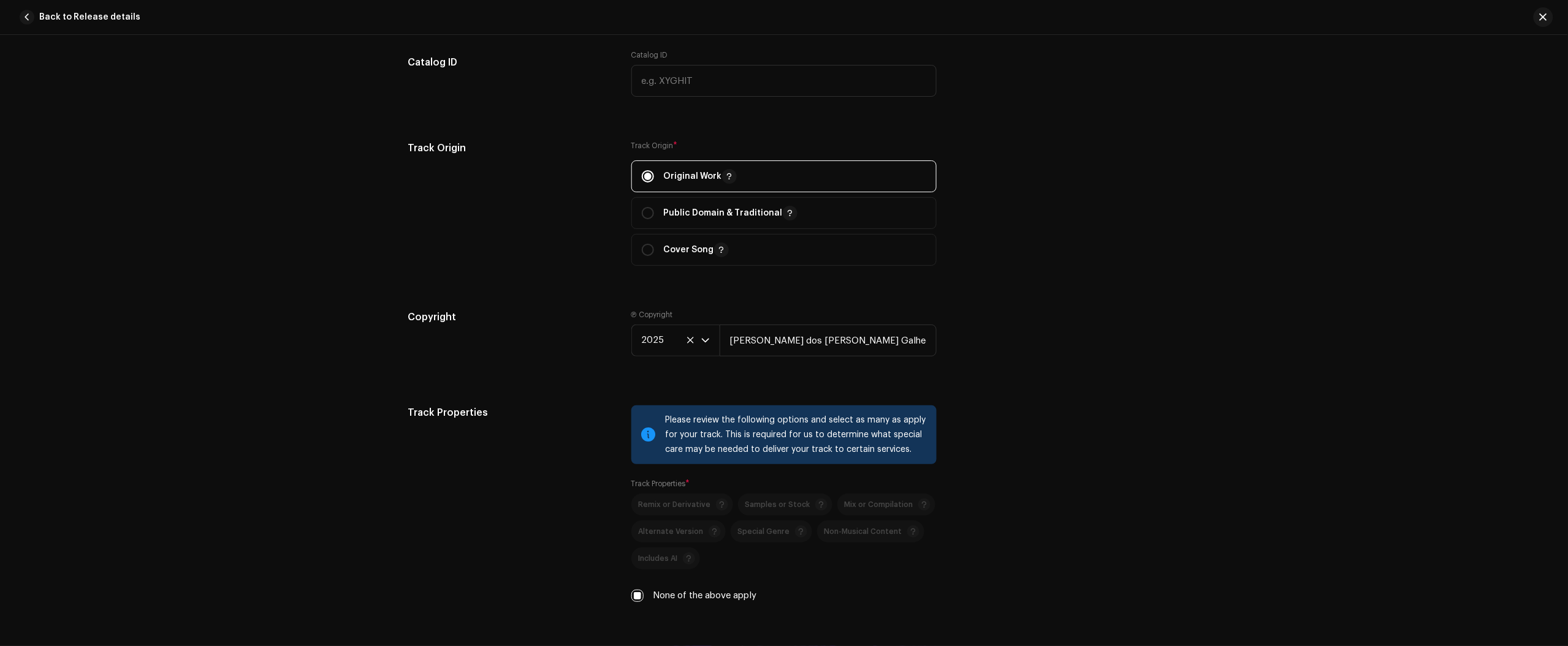
scroll to position [1461, 0]
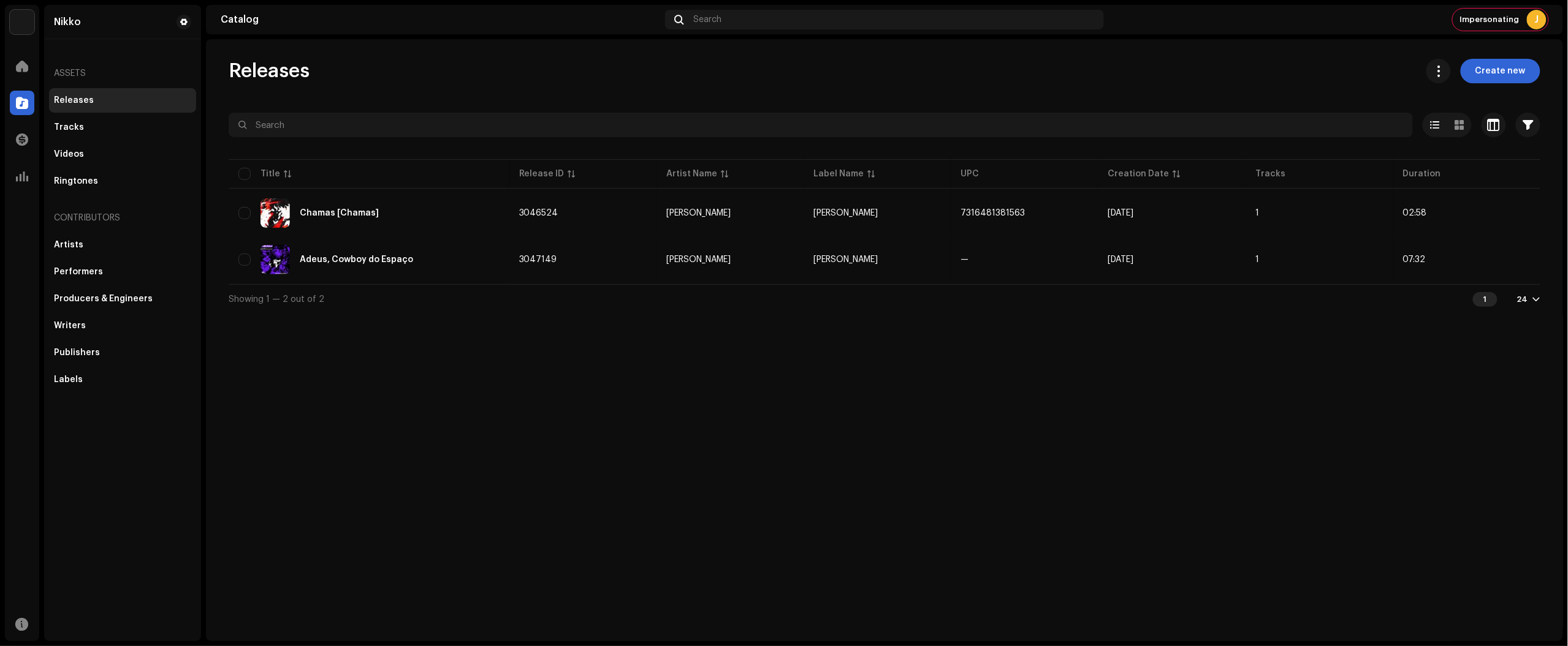
click at [1447, 381] on div "Releases Create new Selected 0 Select all 2 Options Filters Distribution status…" at bounding box center [885, 340] width 1357 height 602
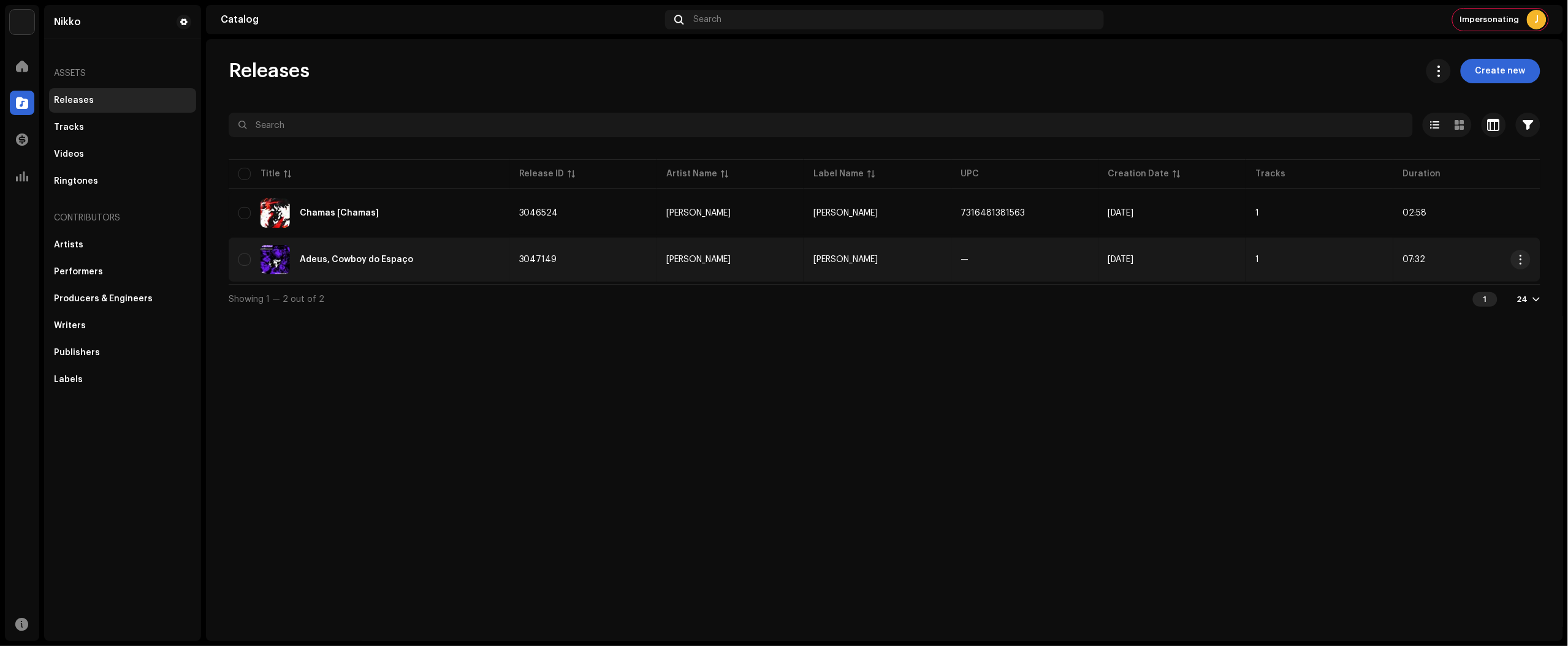
click at [460, 260] on div "Adeus, Cowboy do Espaço" at bounding box center [369, 259] width 261 height 29
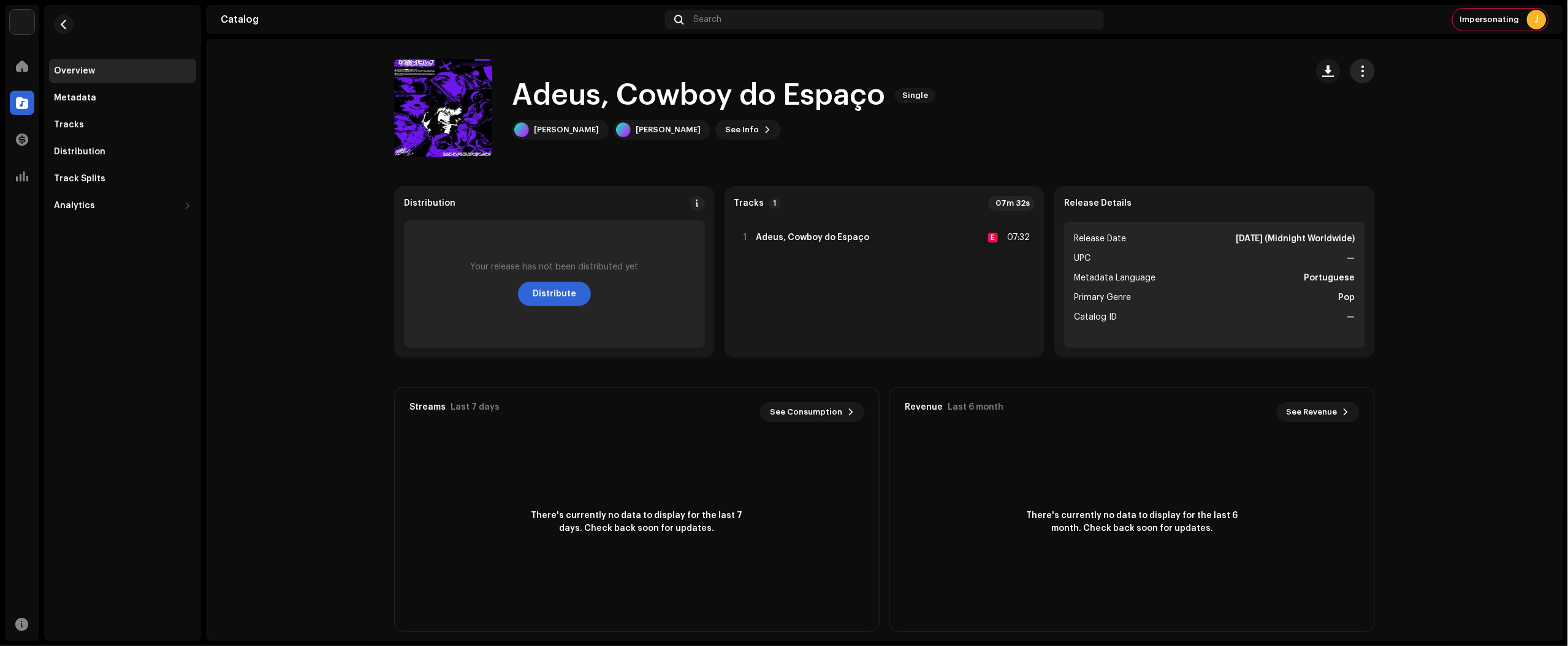
click at [1358, 68] on span "button" at bounding box center [1363, 71] width 11 height 10
click at [1376, 121] on div "Edit" at bounding box center [1415, 125] width 114 height 10
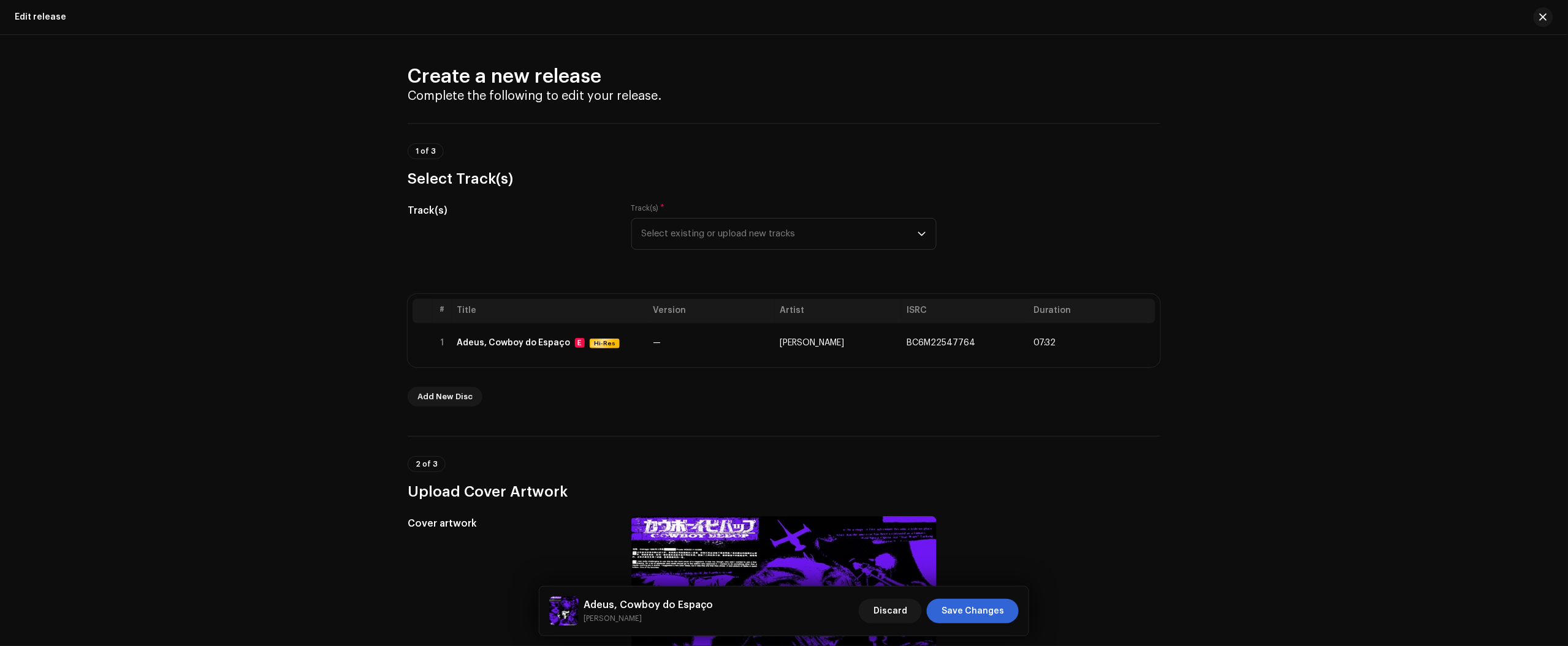
click at [619, 320] on th "Title" at bounding box center [549, 311] width 196 height 25
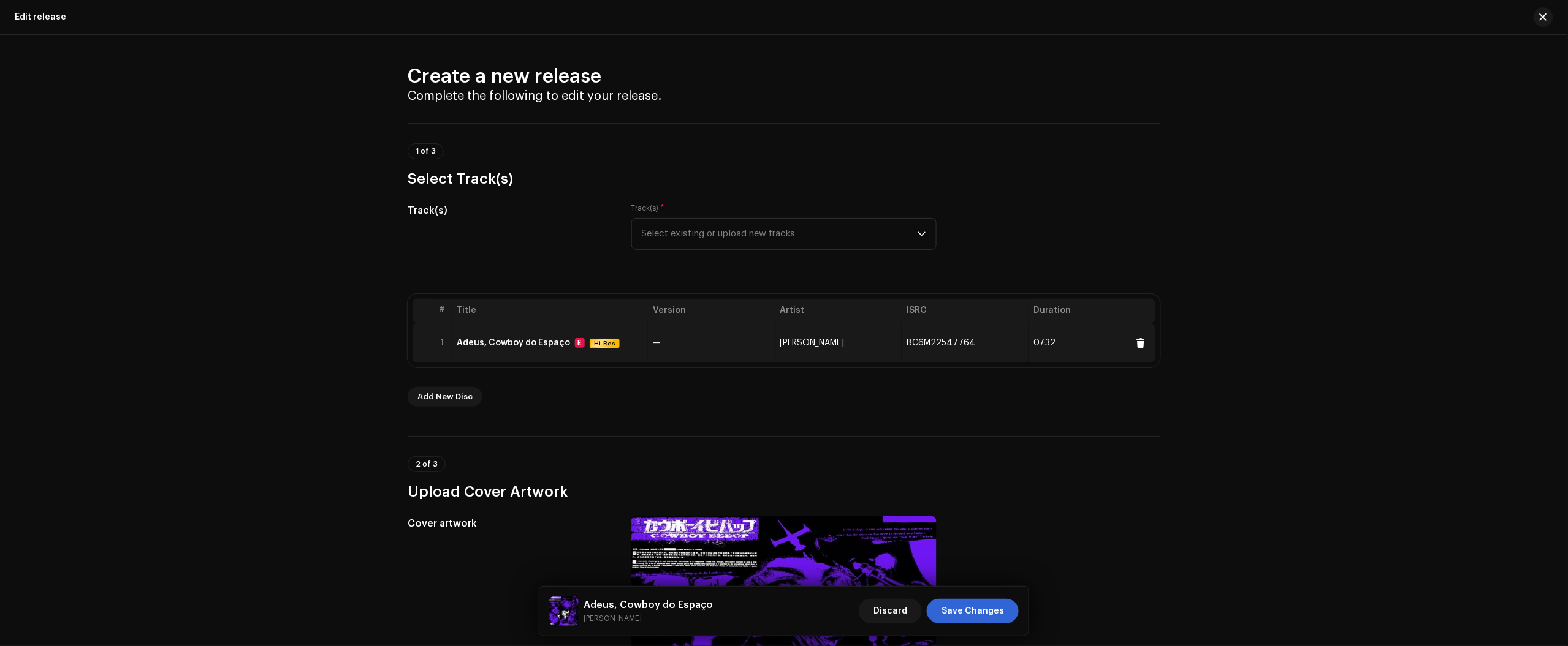
click at [636, 337] on td "Adeus, Cowboy do Espaço E Hi-Res" at bounding box center [549, 343] width 196 height 39
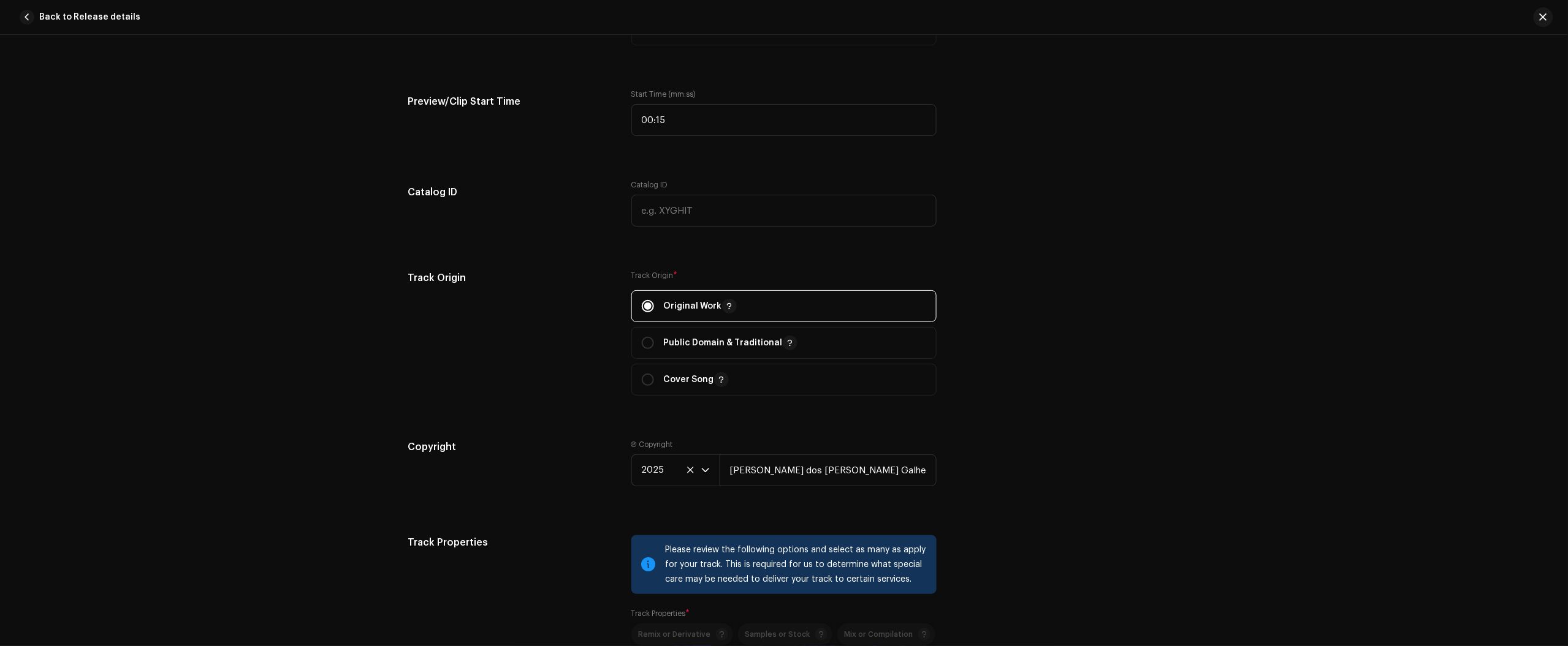
scroll to position [1346, 0]
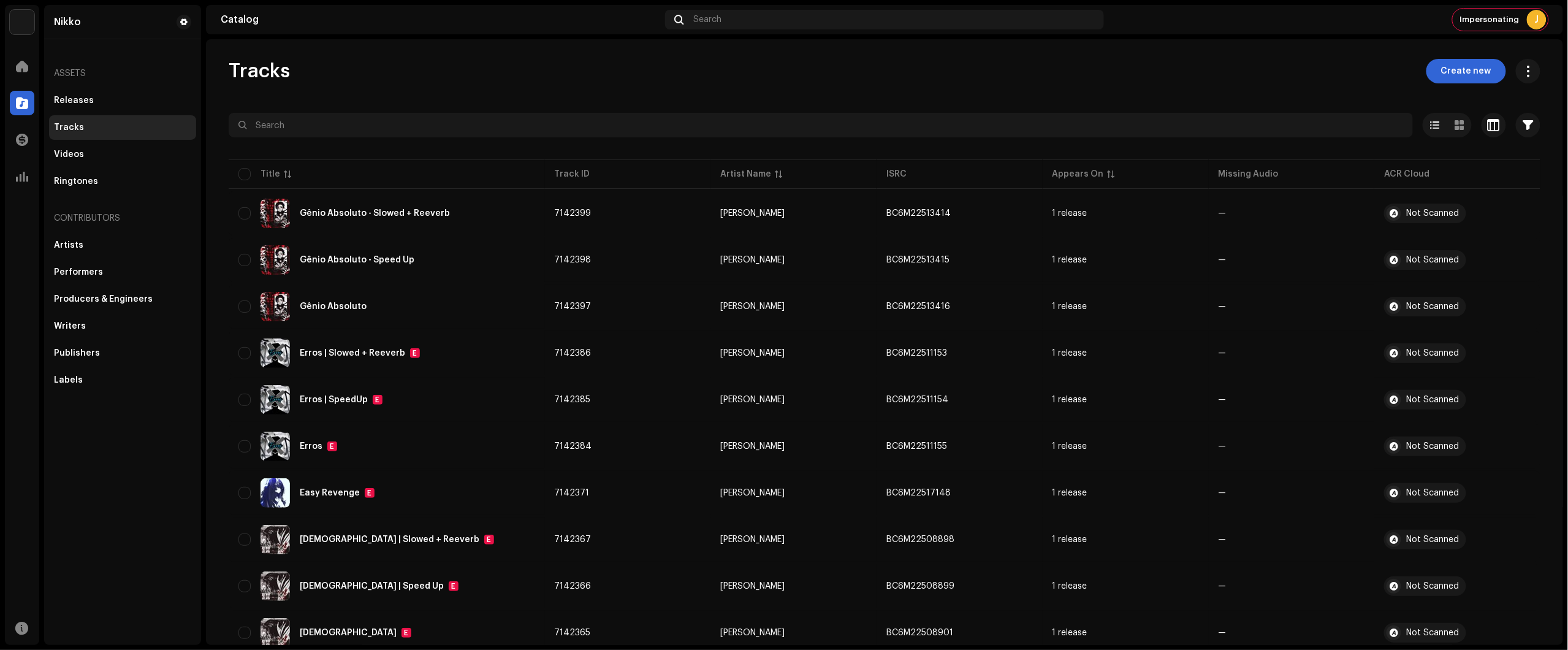
click at [1405, 81] on div "Tracks Create new" at bounding box center [885, 71] width 1312 height 25
click at [1434, 34] on navigation-topbar "Catalog Search Impersonating J" at bounding box center [885, 21] width 1357 height 34
click at [1444, 74] on span "Create new" at bounding box center [1466, 71] width 50 height 25
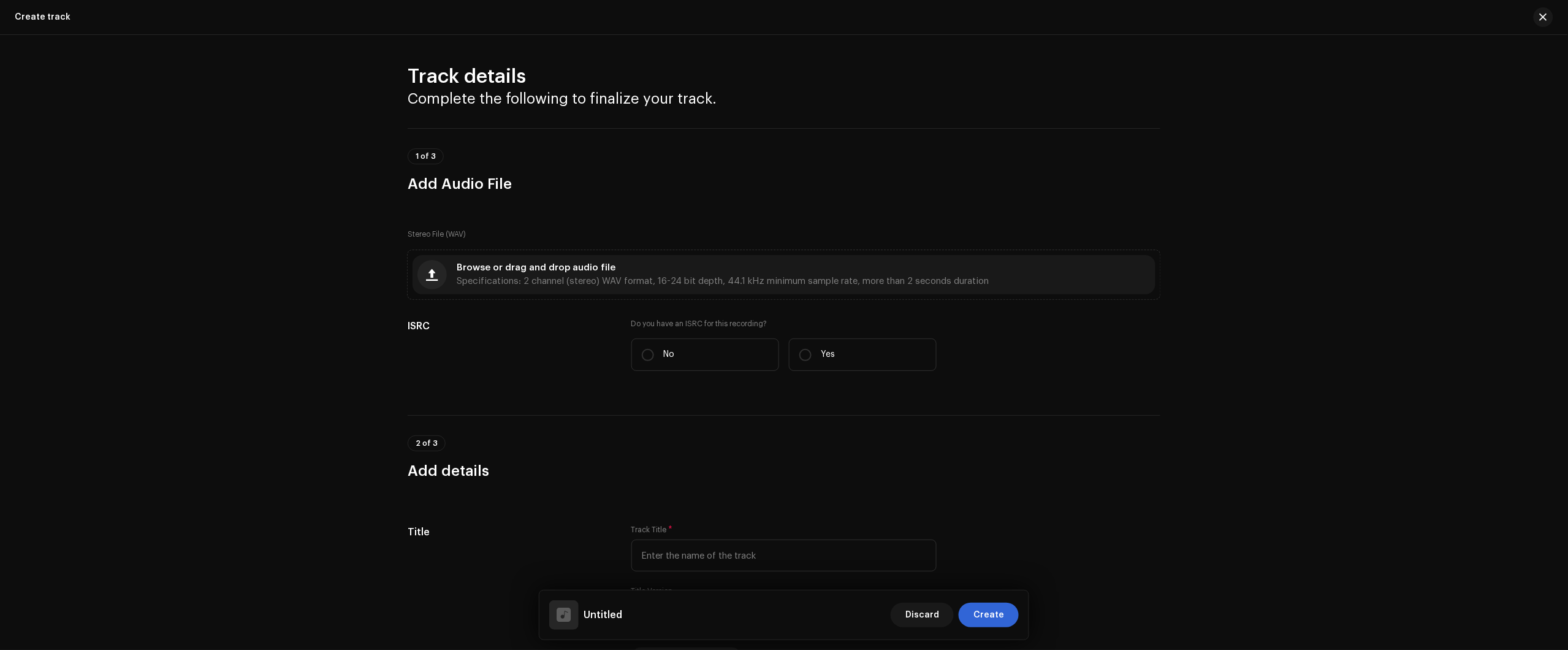
scroll to position [617, 0]
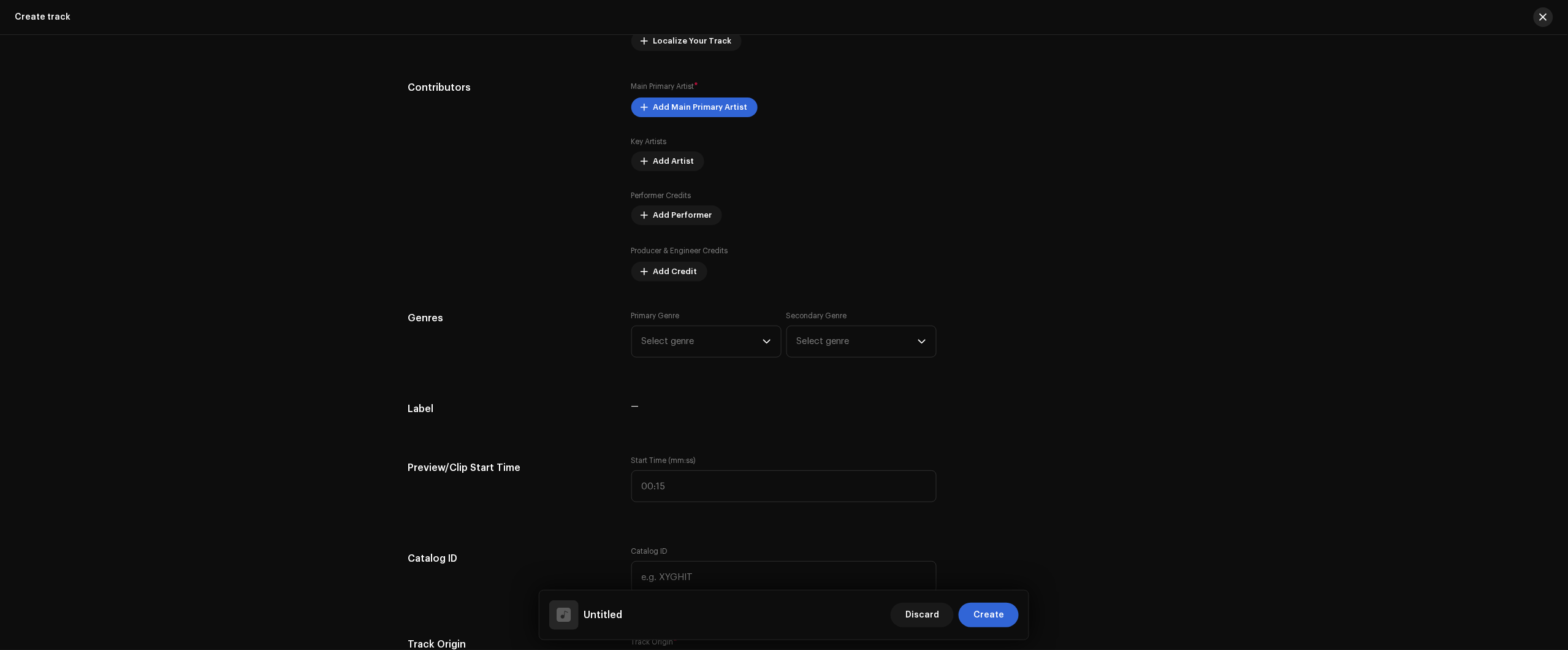
click at [1539, 19] on button "button" at bounding box center [1543, 17] width 19 height 19
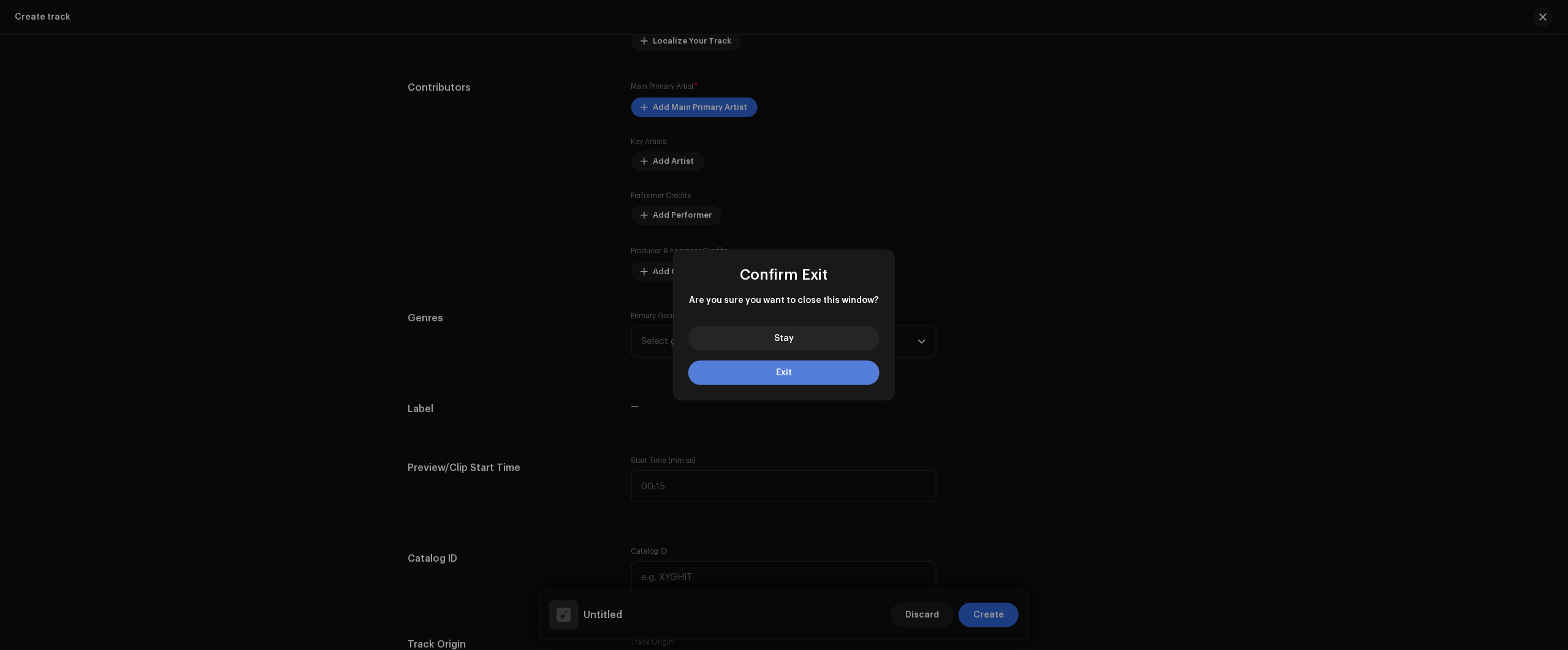
click at [804, 375] on button "Exit" at bounding box center [784, 373] width 191 height 25
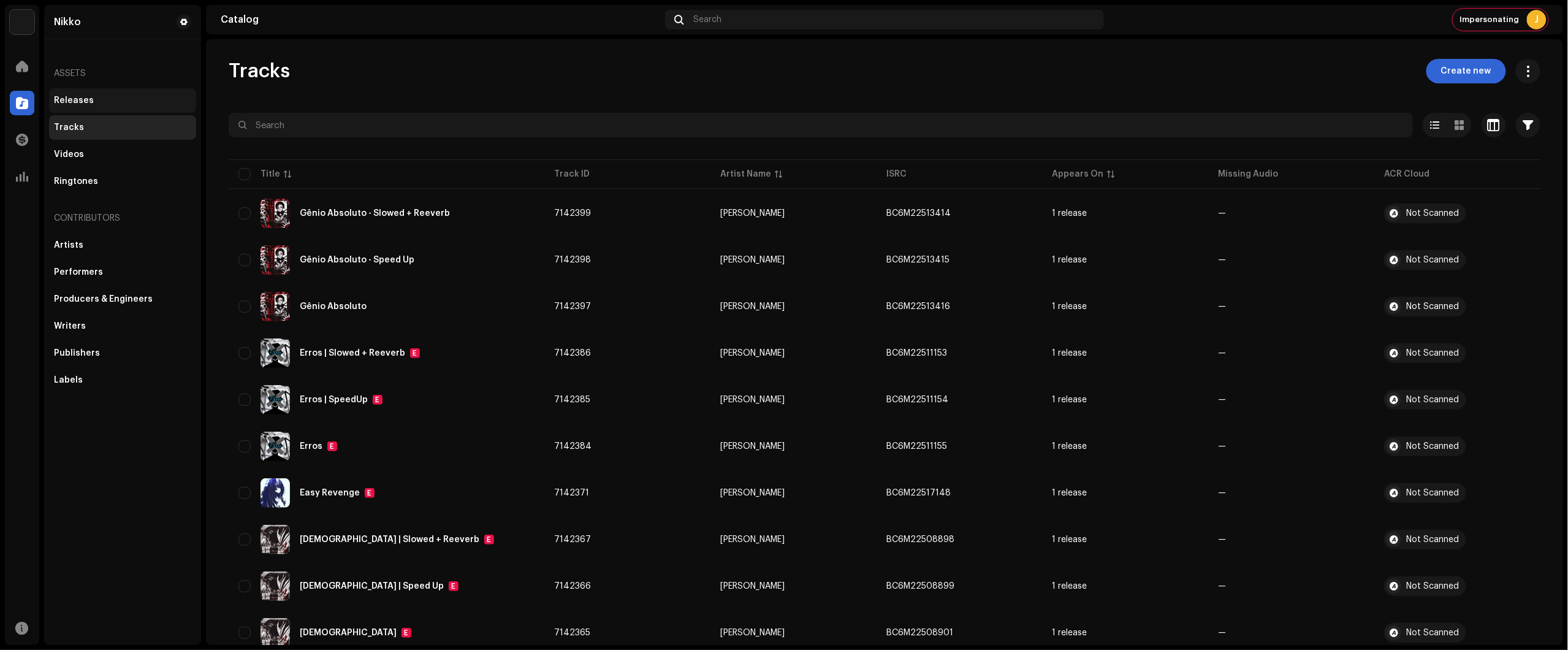
click at [138, 93] on div "Releases" at bounding box center [122, 100] width 147 height 25
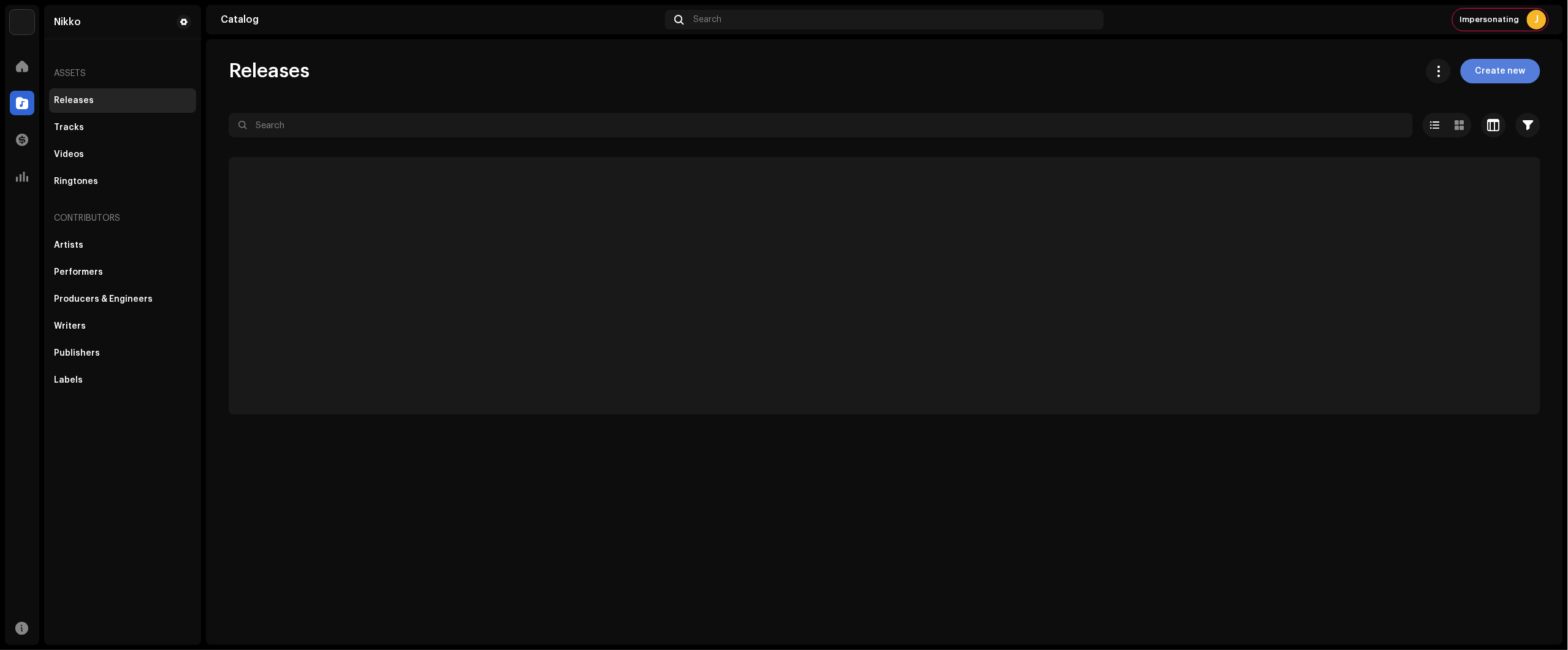
click at [1498, 76] on span "Create new" at bounding box center [1500, 71] width 50 height 25
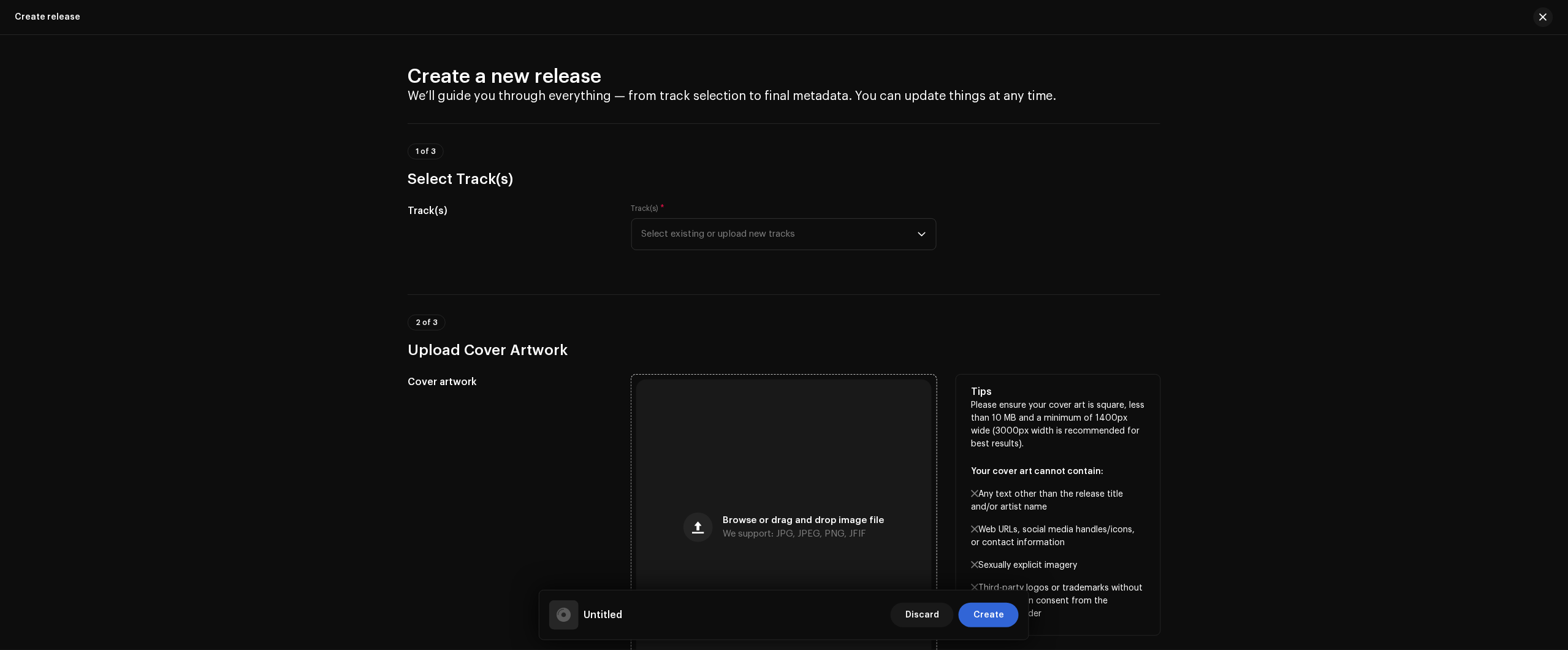
click at [753, 460] on div "Browse or drag and drop image file We support: JPG, JPEG, PNG, JFIF" at bounding box center [784, 527] width 295 height 295
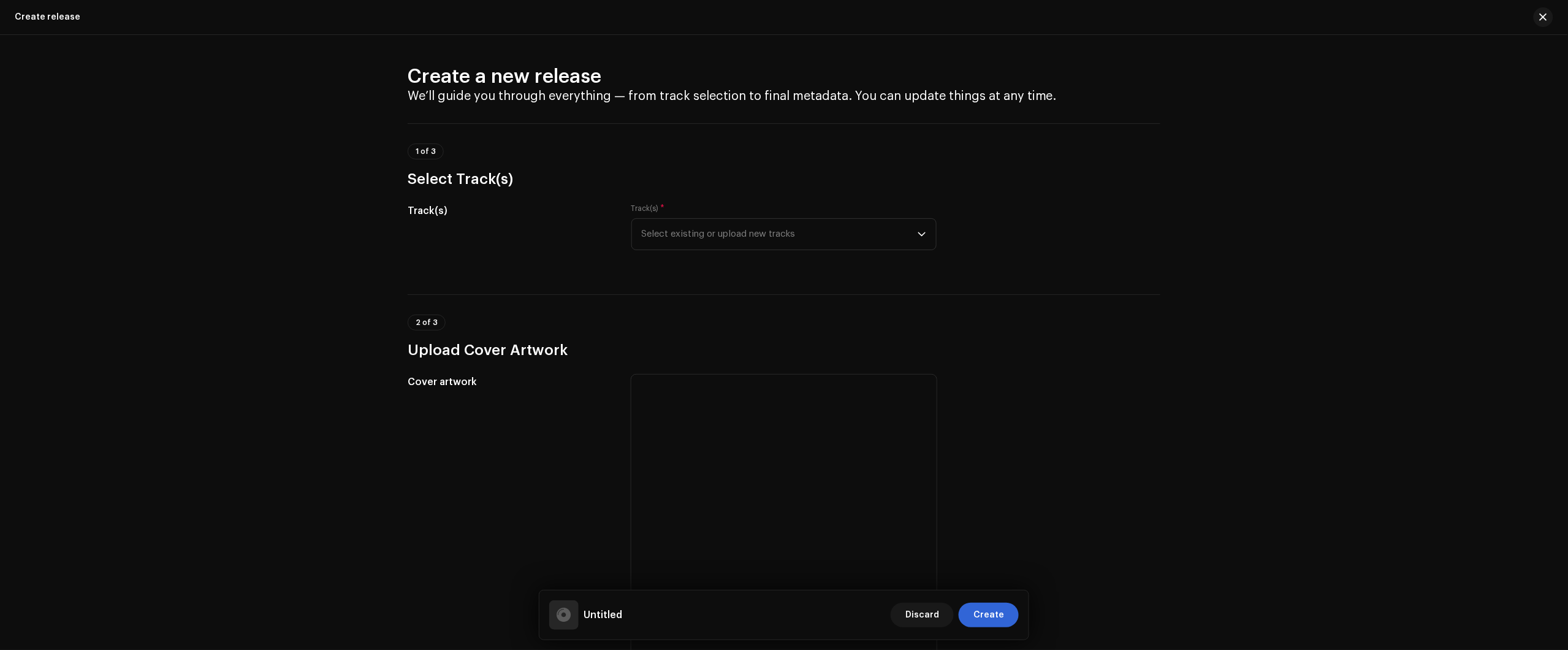
click at [798, 218] on div "Track(s) * Select existing or upload new tracks" at bounding box center [784, 227] width 305 height 47
click at [804, 228] on span "Select existing or upload new tracks" at bounding box center [780, 234] width 276 height 31
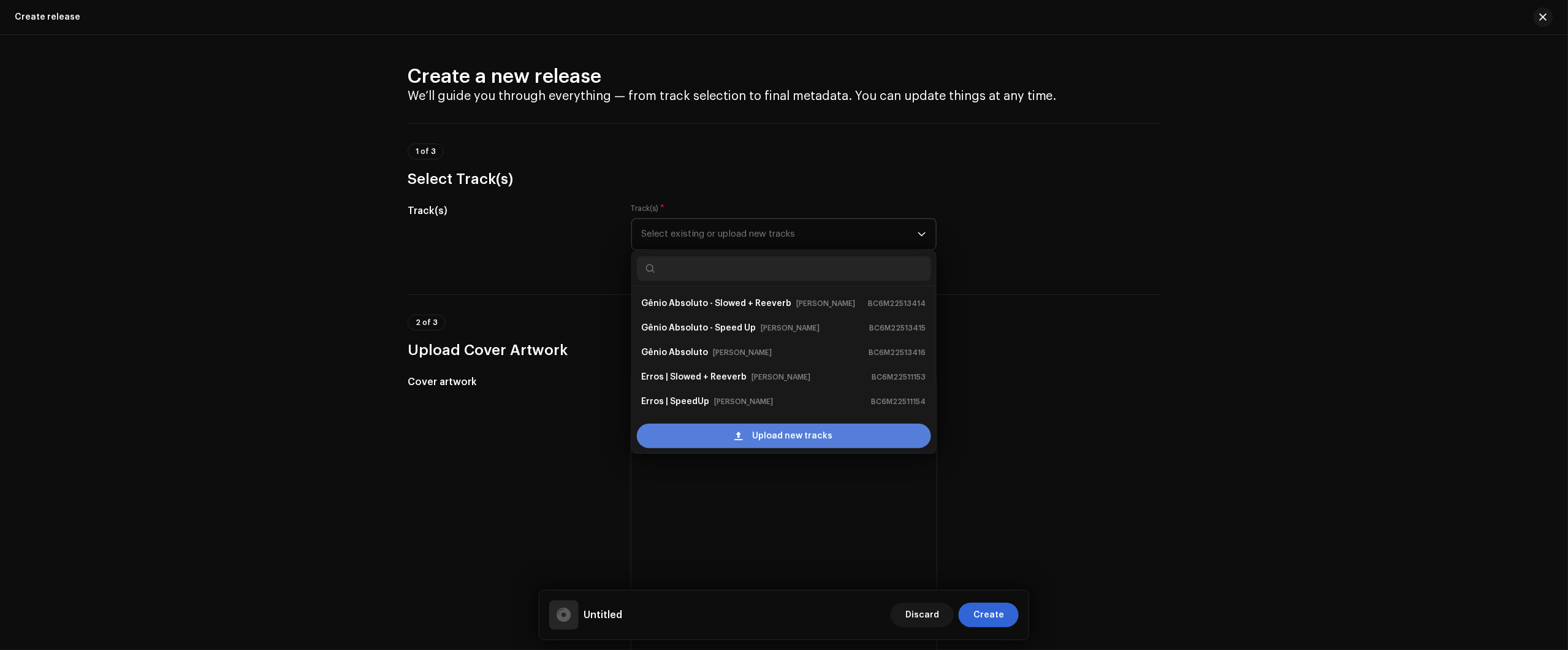
scroll to position [19, 0]
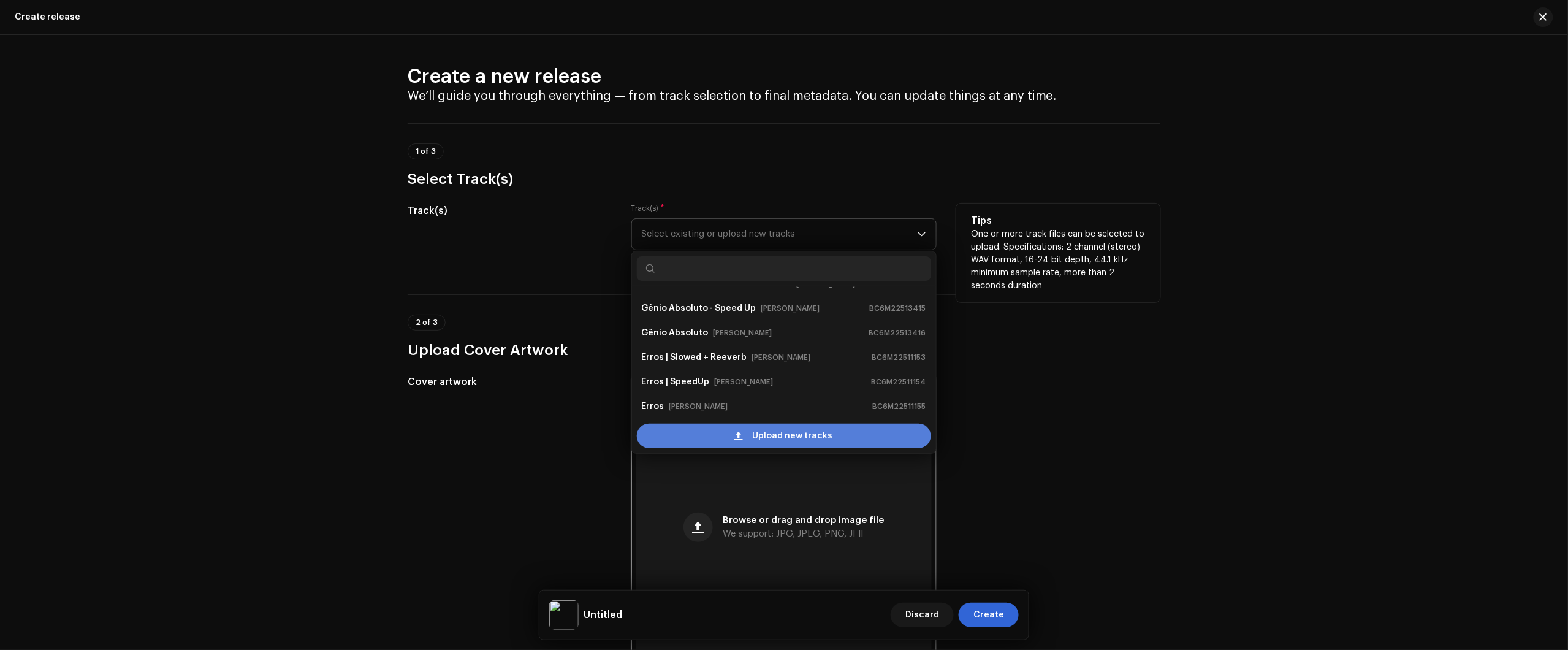
click at [768, 442] on span "Upload new tracks" at bounding box center [793, 436] width 80 height 25
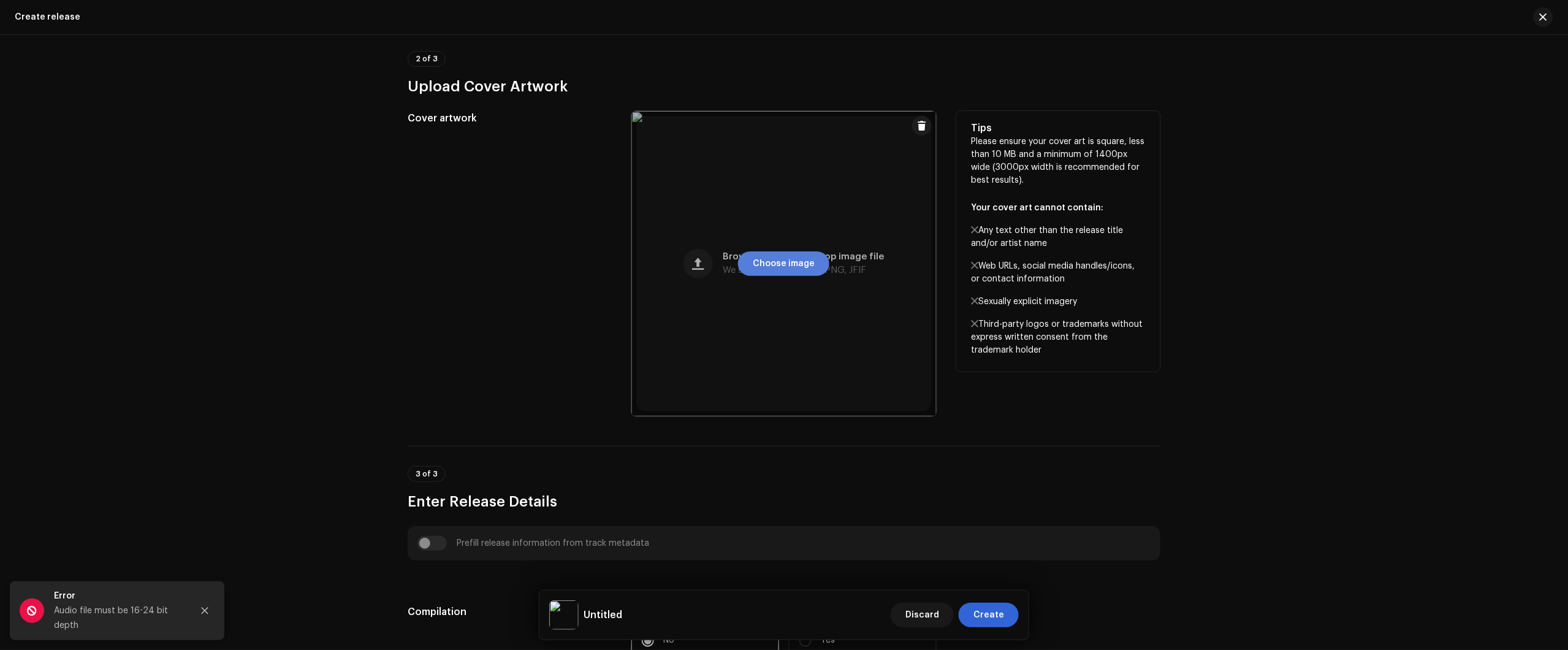
scroll to position [307, 0]
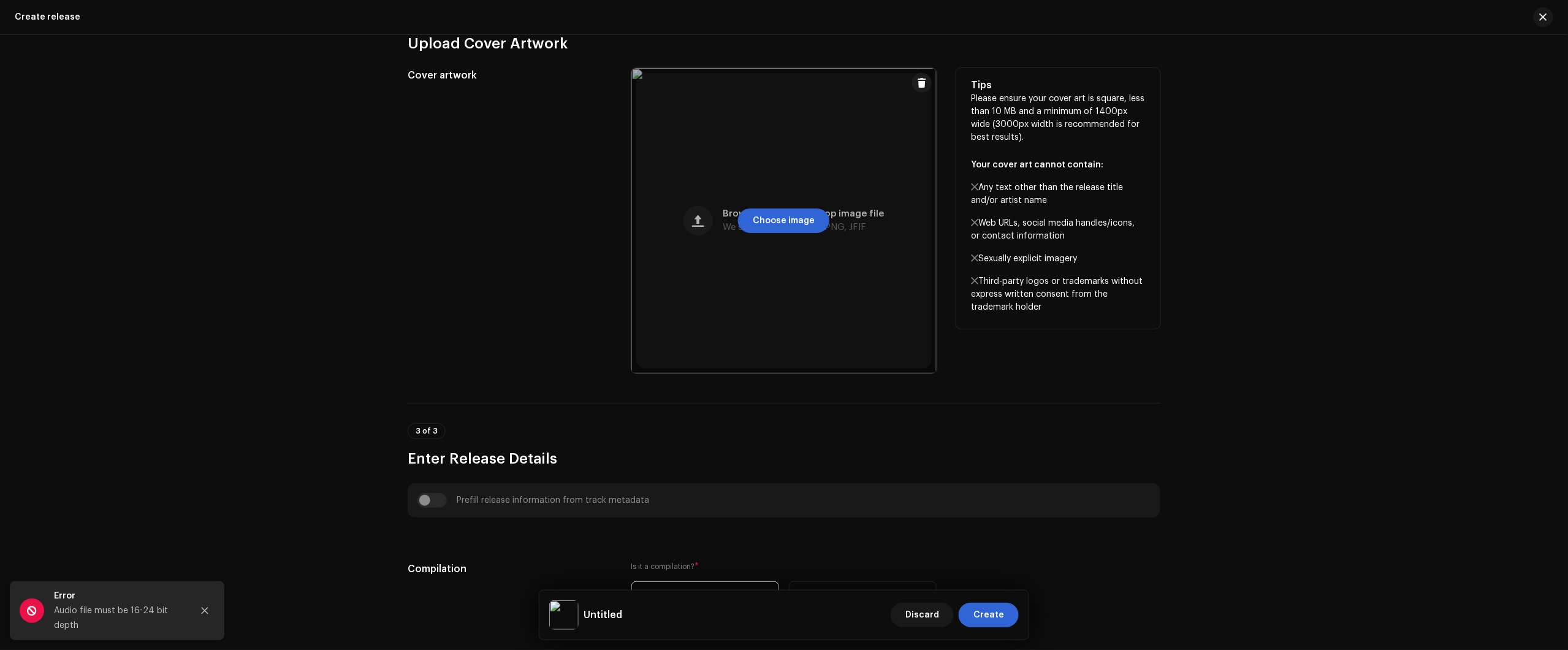
click at [803, 250] on div at bounding box center [784, 221] width 305 height 305
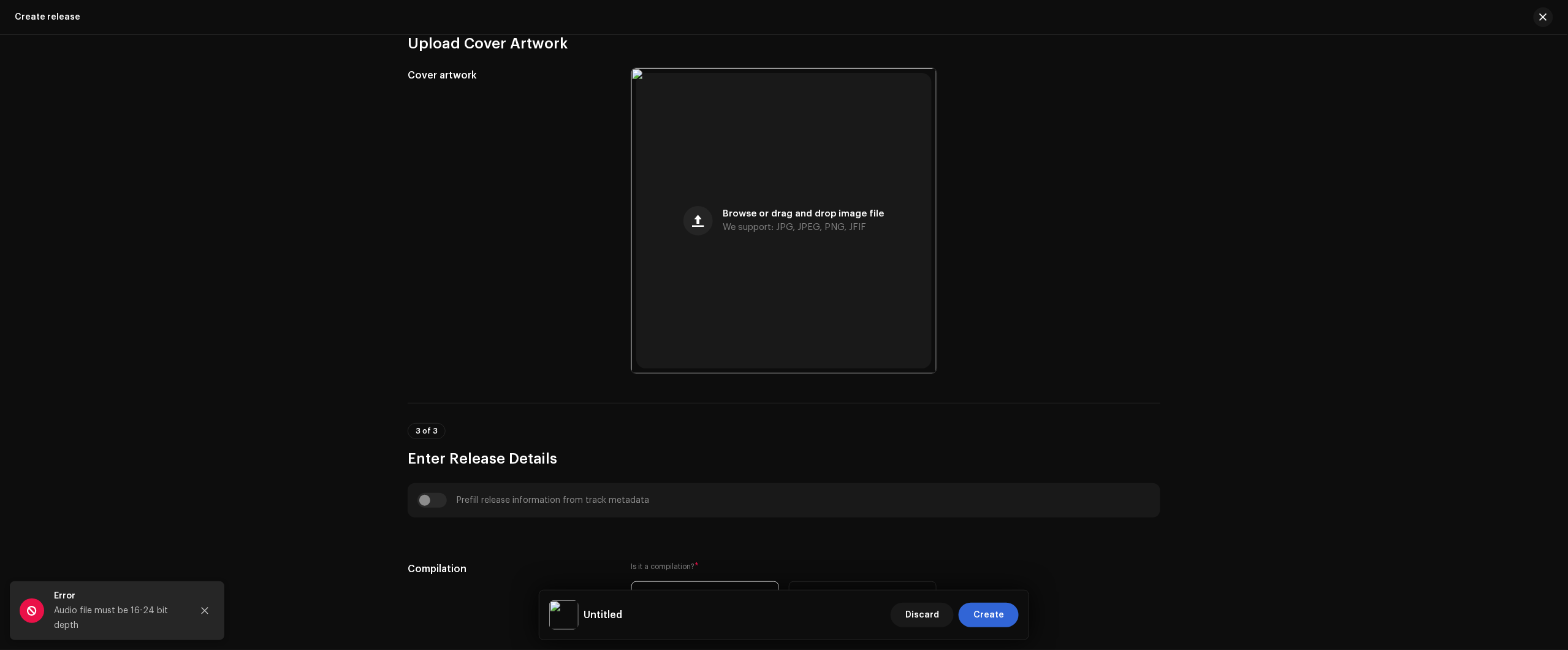
scroll to position [0, 0]
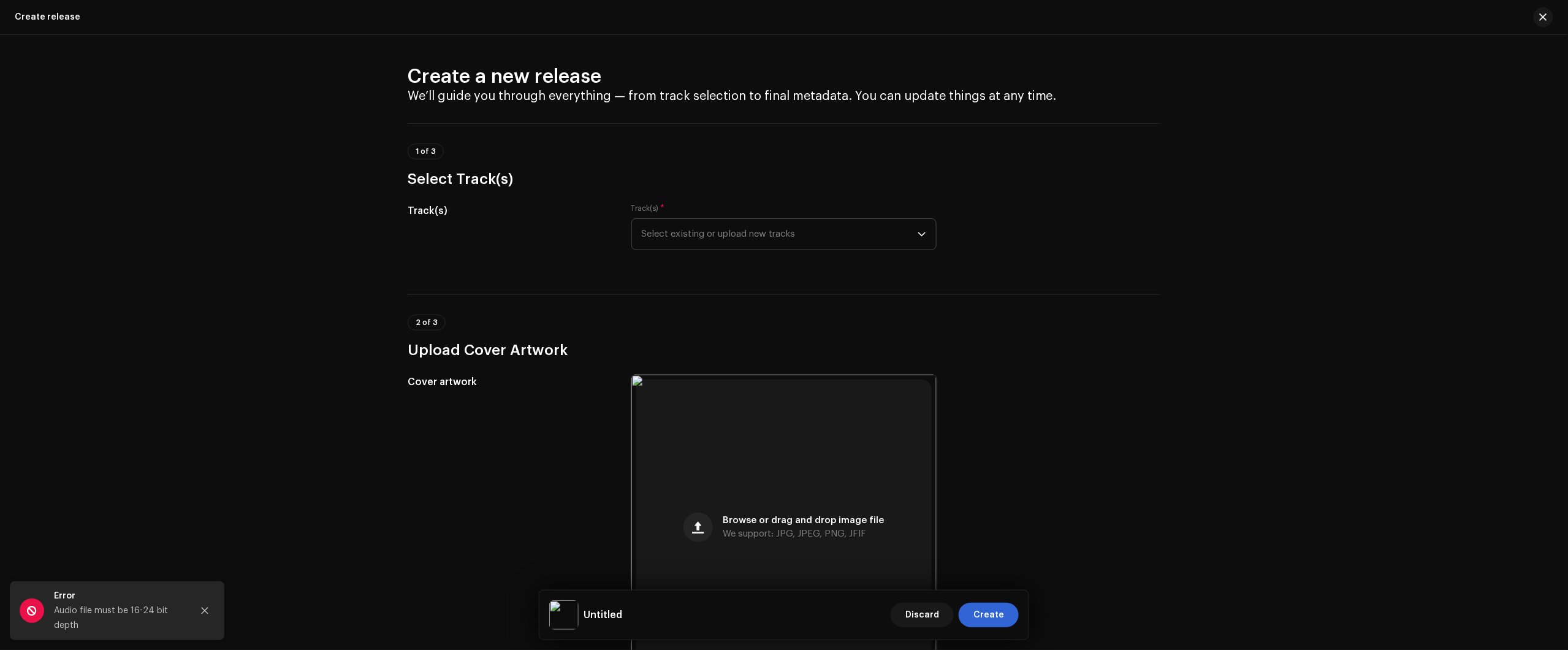
click at [739, 244] on span "Select existing or upload new tracks" at bounding box center [780, 234] width 276 height 31
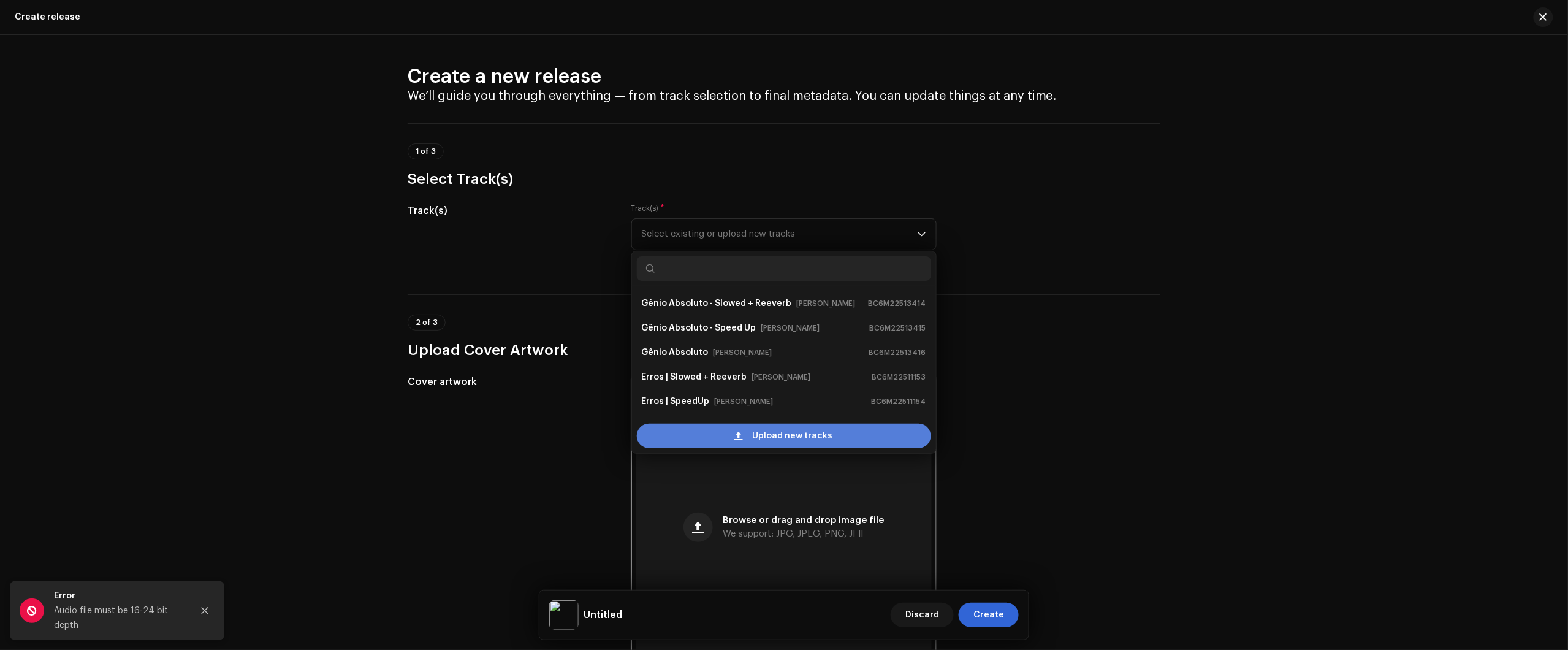
scroll to position [69, 0]
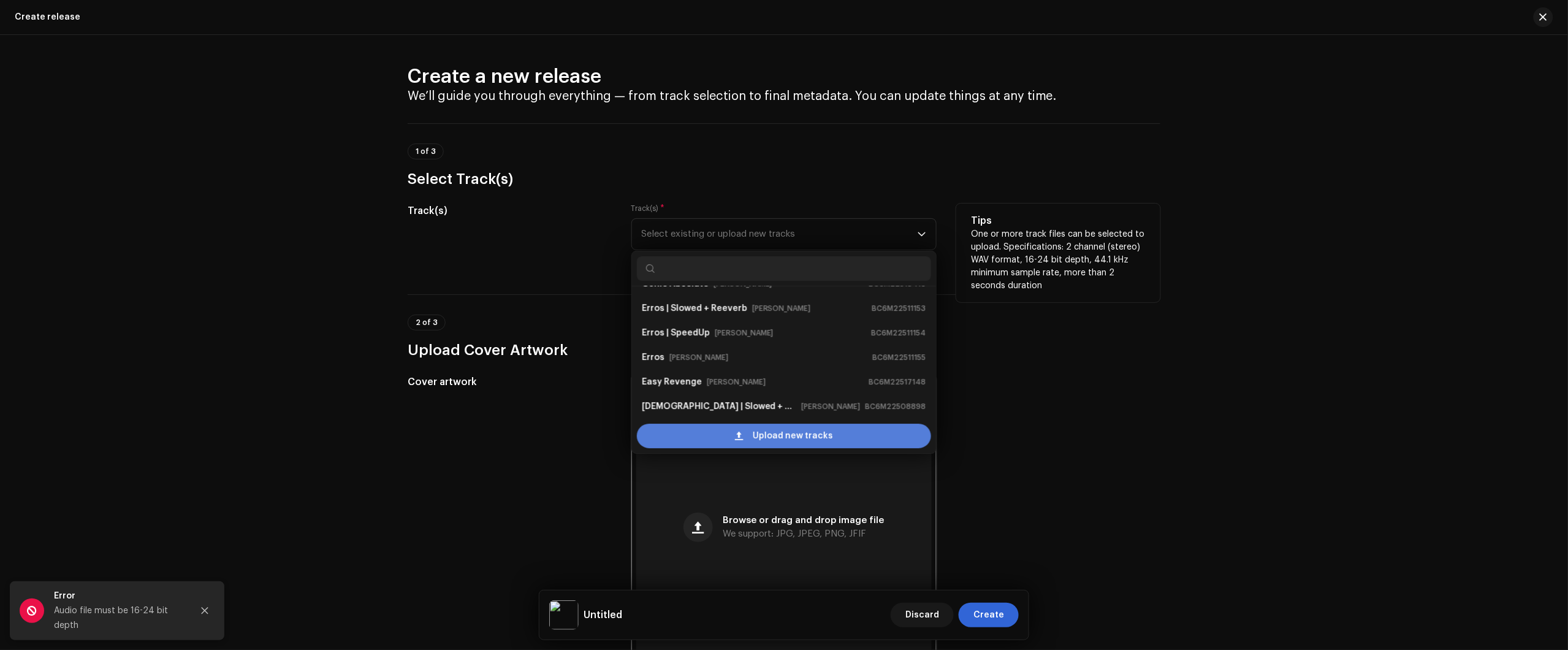
click at [744, 429] on div "Upload new tracks" at bounding box center [784, 436] width 294 height 25
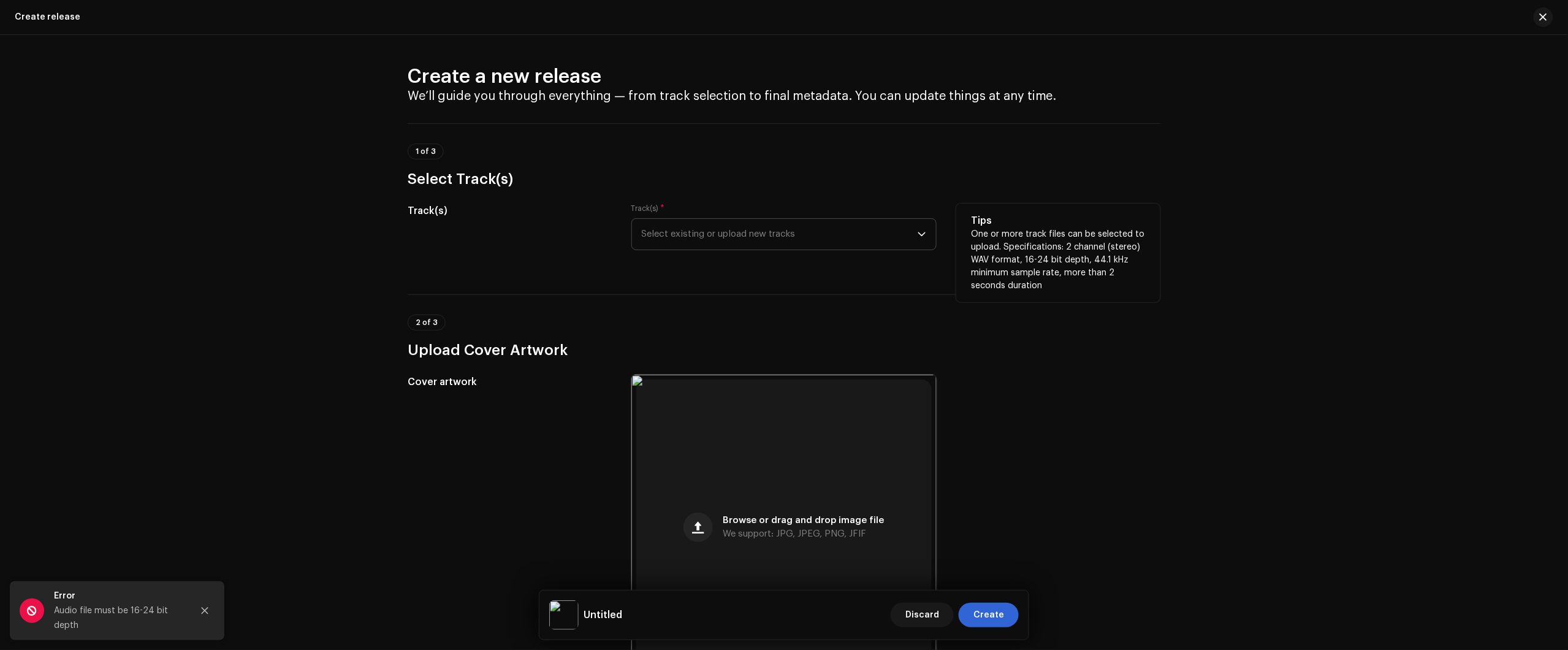
drag, startPoint x: 733, startPoint y: 238, endPoint x: 727, endPoint y: 230, distance: 10.0
click at [730, 234] on span "Select existing or upload new tracks" at bounding box center [780, 234] width 276 height 31
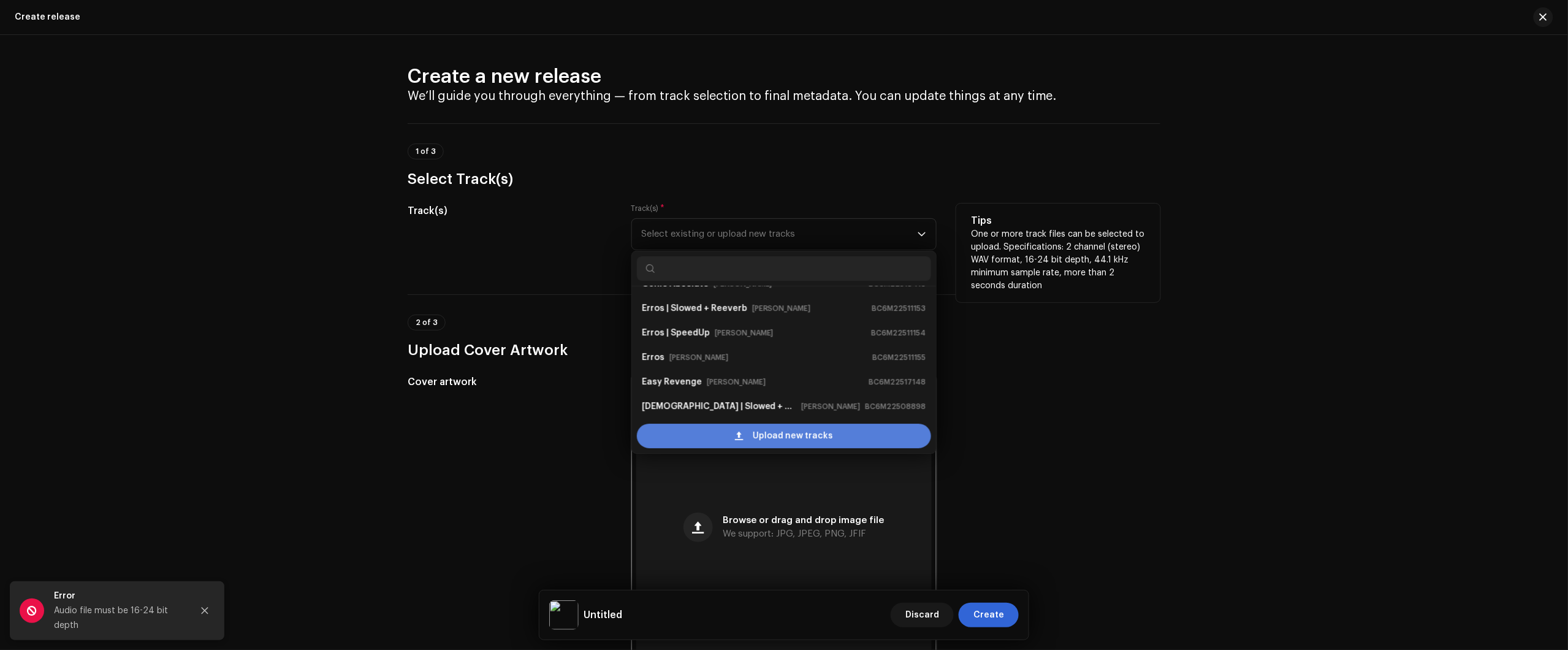
click at [755, 426] on span "Upload new tracks" at bounding box center [793, 436] width 80 height 25
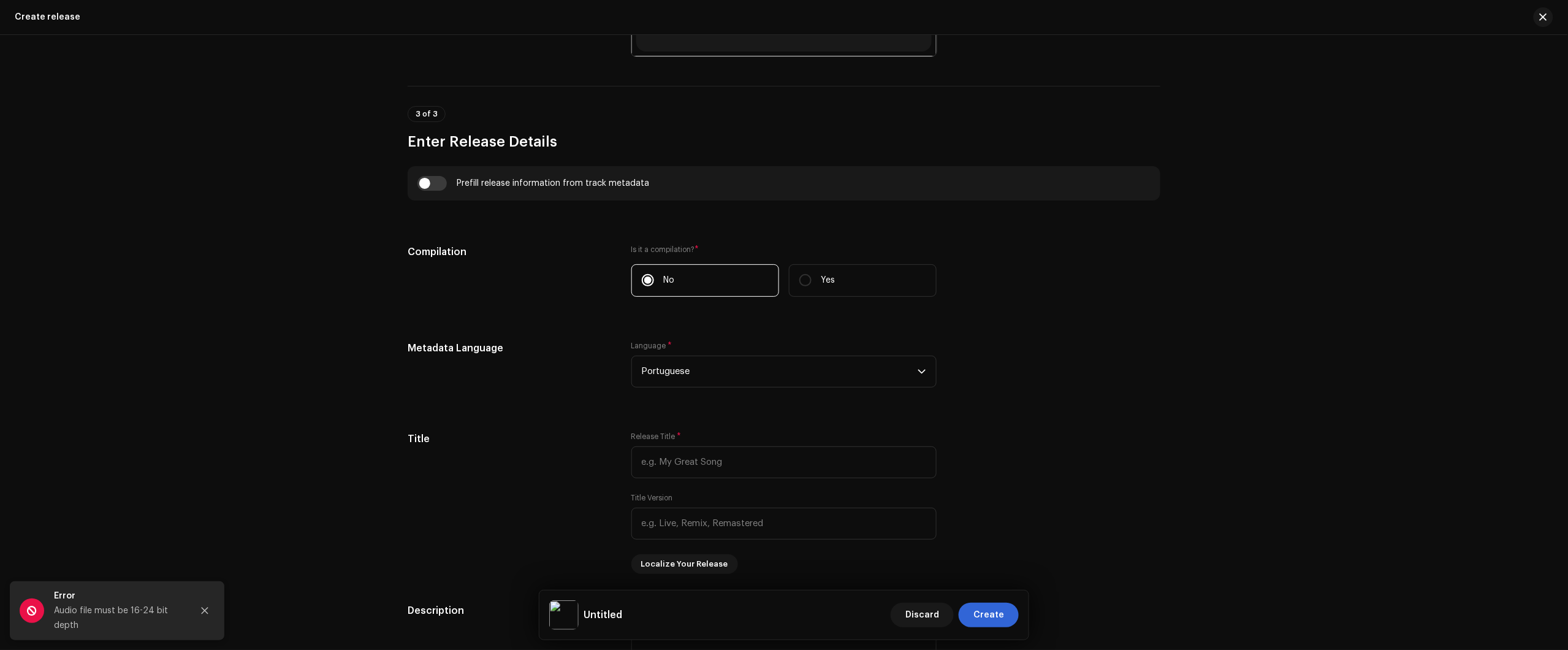
scroll to position [816, 0]
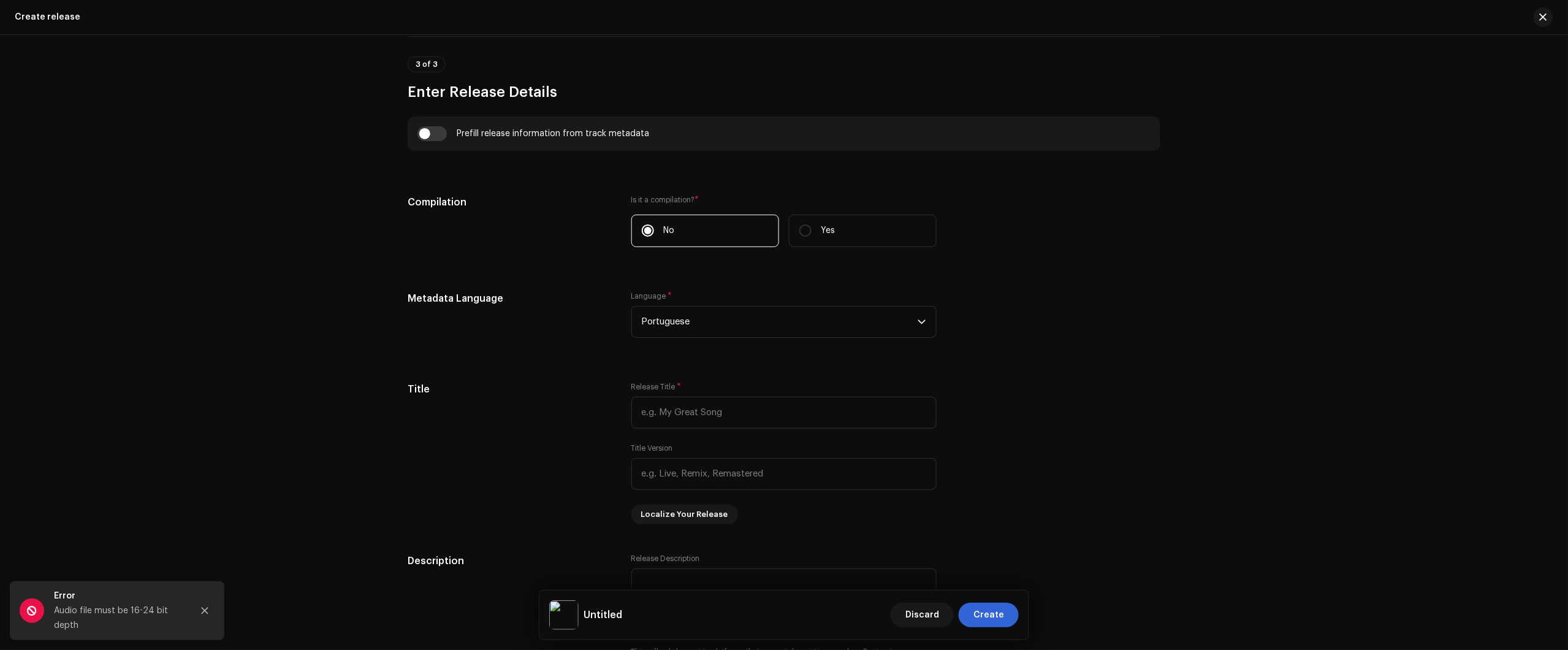
click at [1491, 117] on div "Create a new release We’ll guide you through everything — from track selection …" at bounding box center [784, 342] width 1568 height 615
click at [735, 402] on input "text" at bounding box center [784, 413] width 305 height 32
paste input "Aizen | Kyōka Suigetsu"
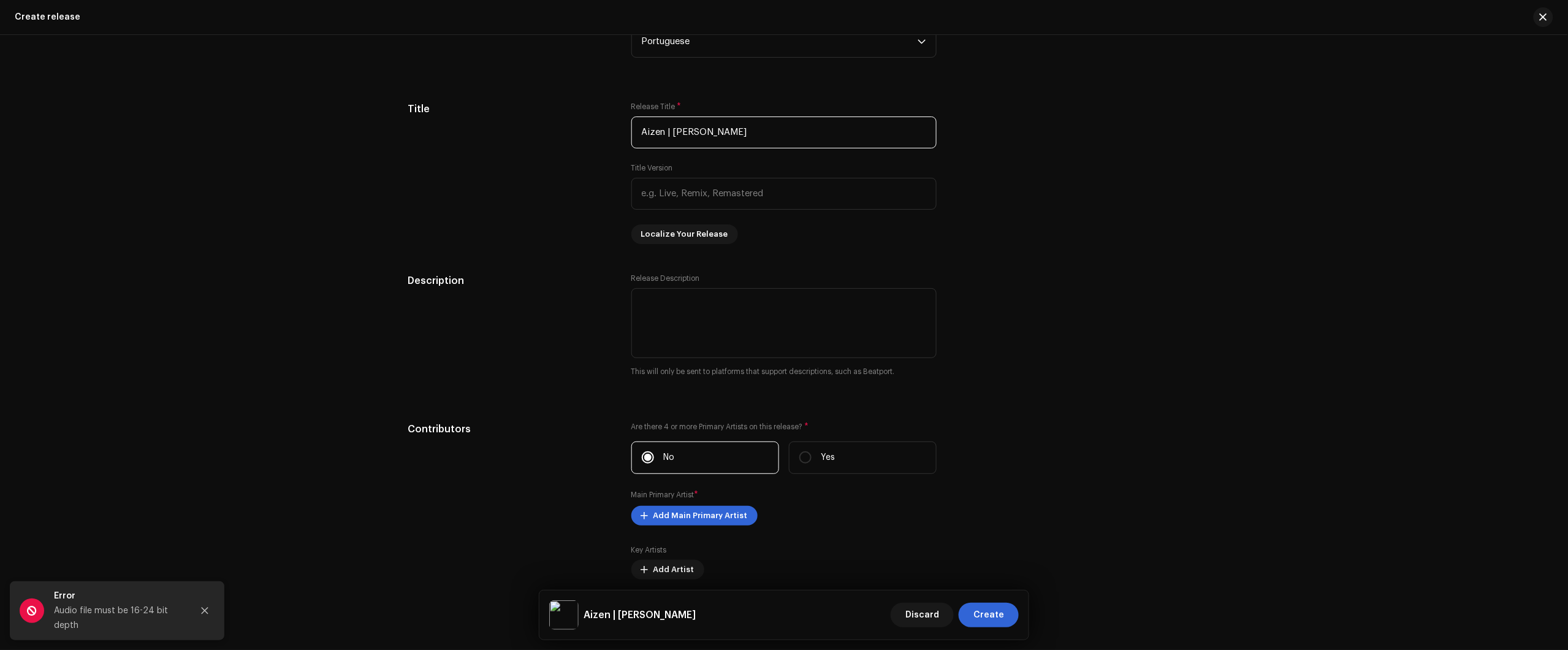
scroll to position [1123, 0]
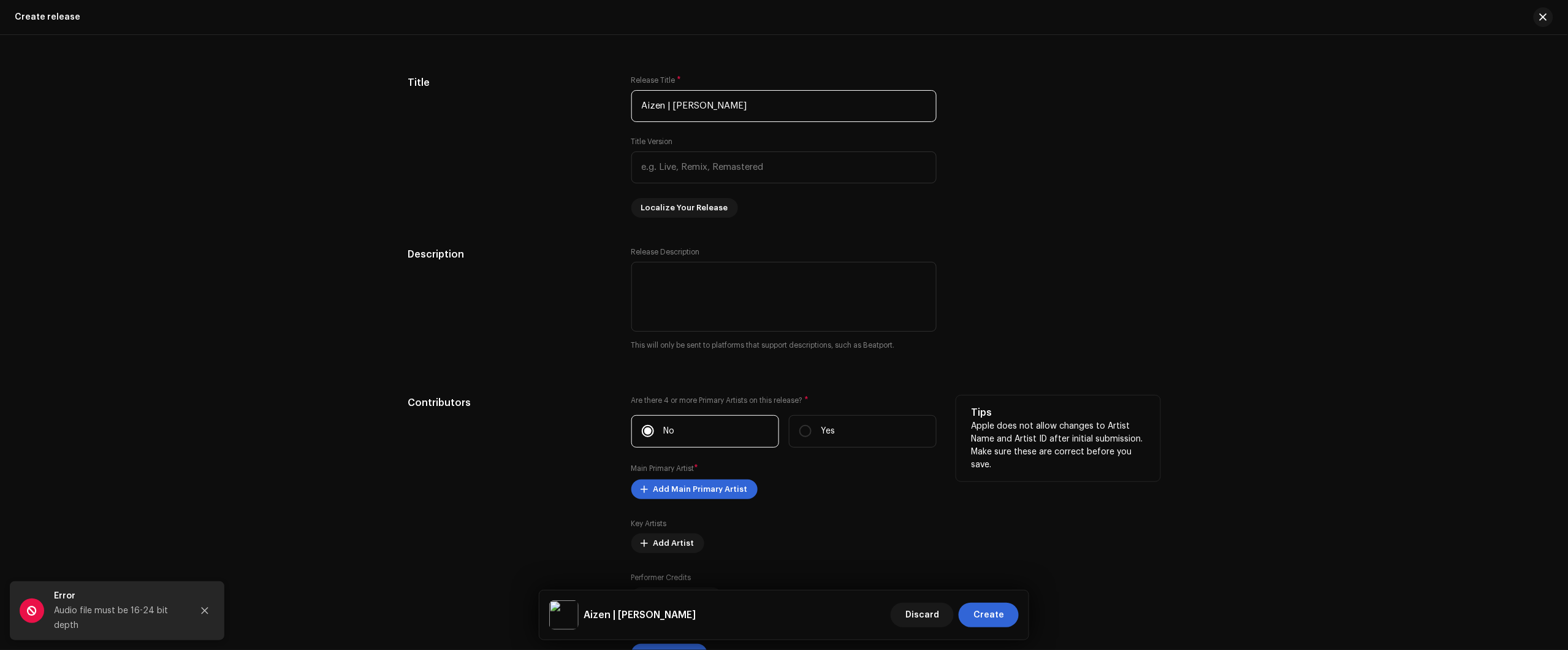
type input "Aizen | Kyōka Suigetsu"
drag, startPoint x: 703, startPoint y: 468, endPoint x: 699, endPoint y: 443, distance: 25.3
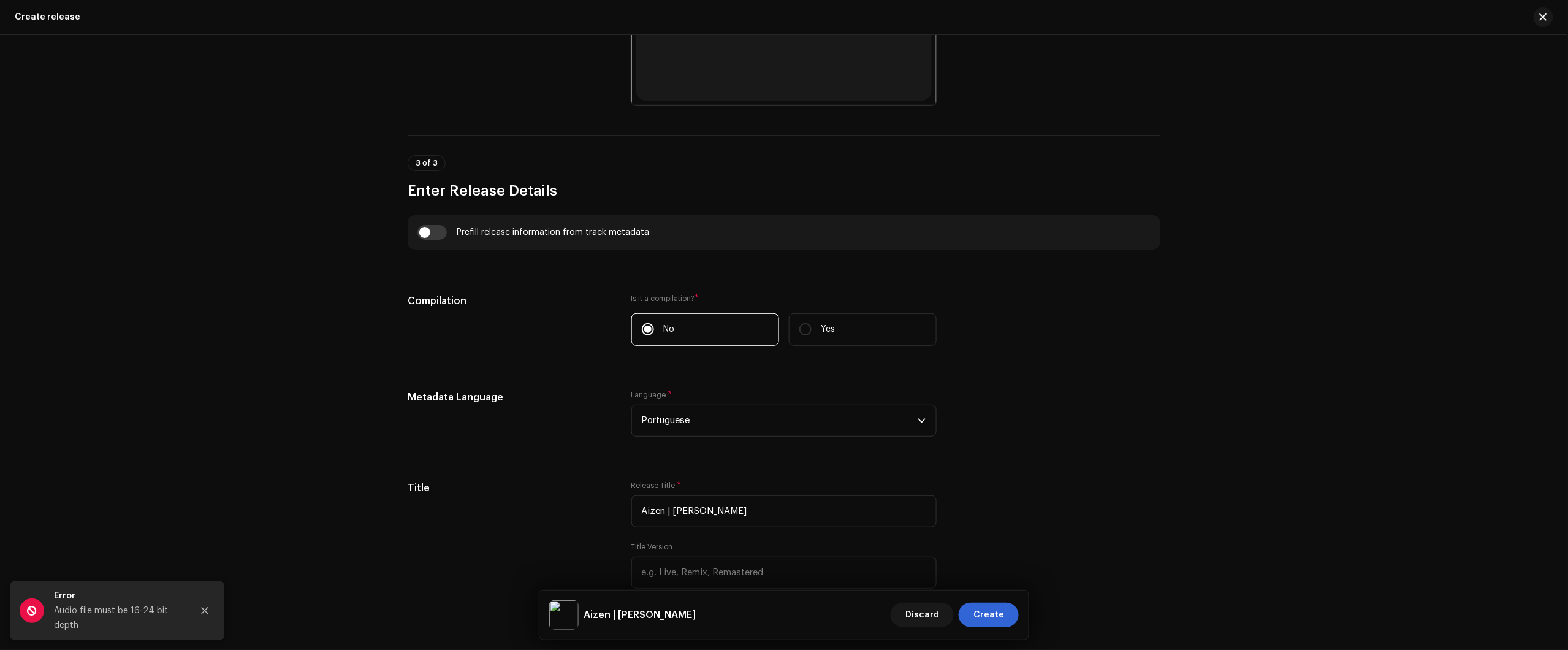
drag, startPoint x: 245, startPoint y: 420, endPoint x: 289, endPoint y: 412, distance: 44.7
click at [245, 421] on div "Create a new release We’ll guide you through everything — from track selection …" at bounding box center [784, 342] width 1568 height 615
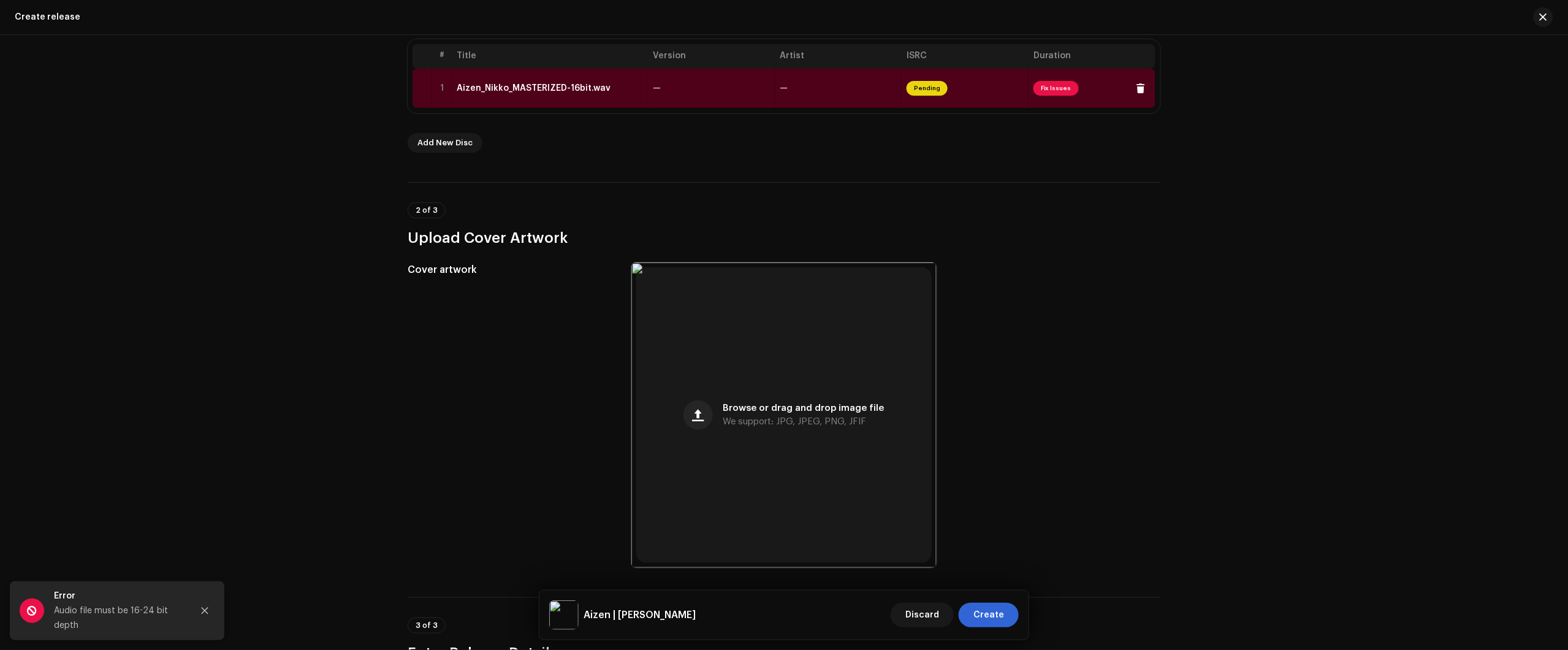
scroll to position [0, 0]
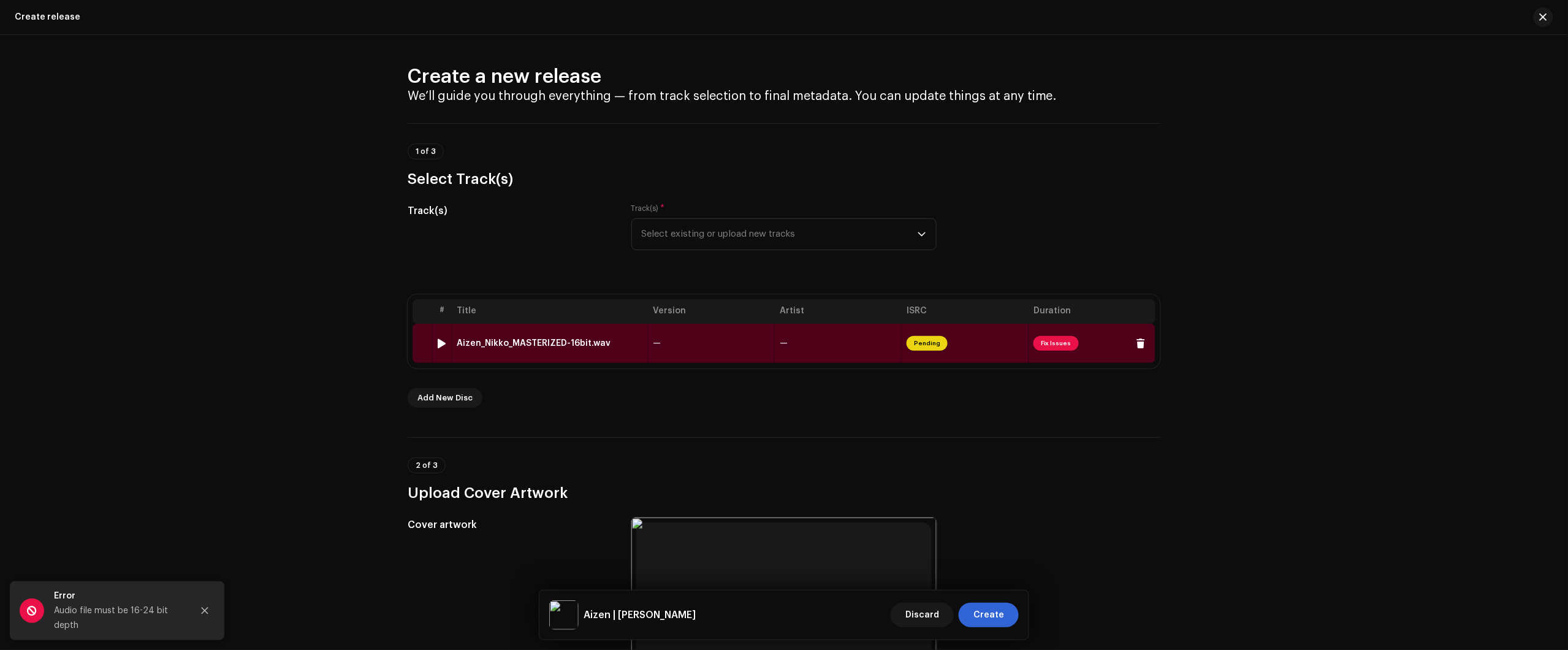
click at [602, 357] on td "Aizen_Nikko_MASTERIZED-16bit.wav" at bounding box center [549, 343] width 196 height 39
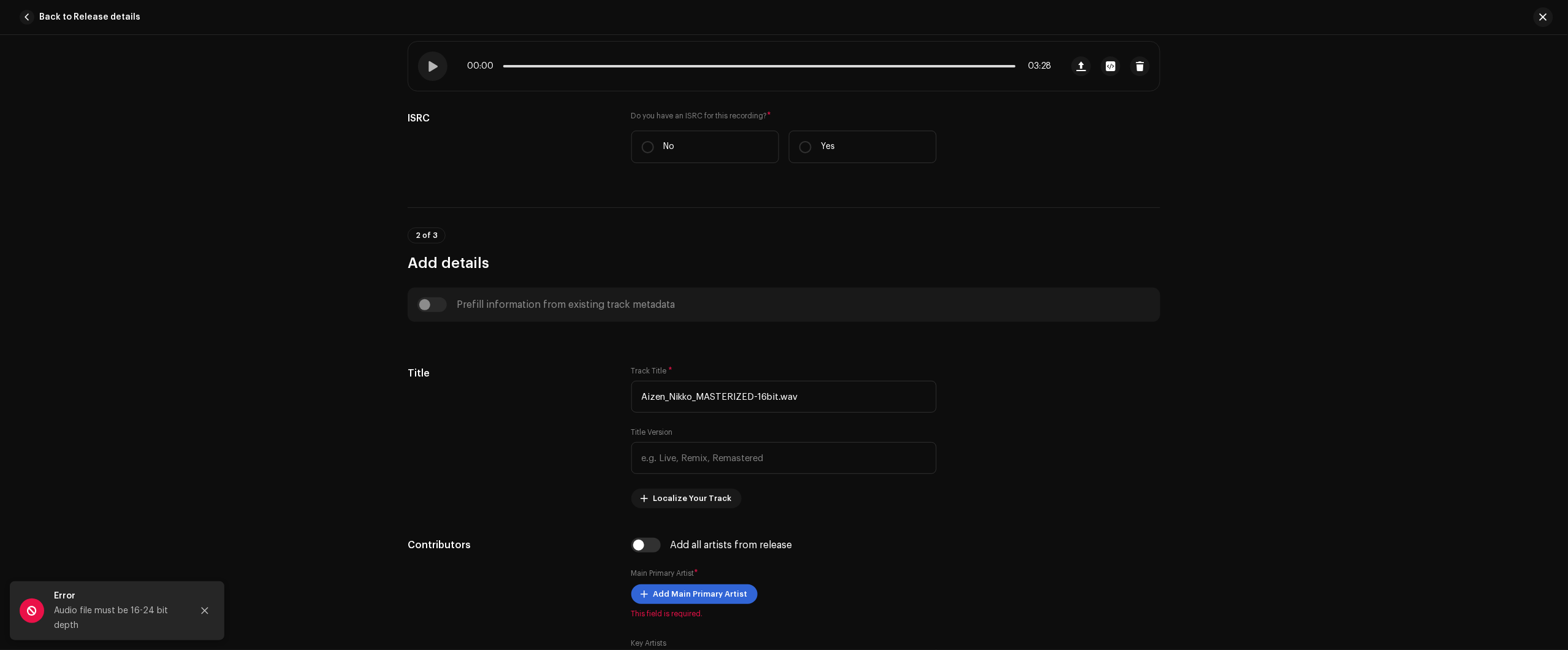
scroll to position [230, 0]
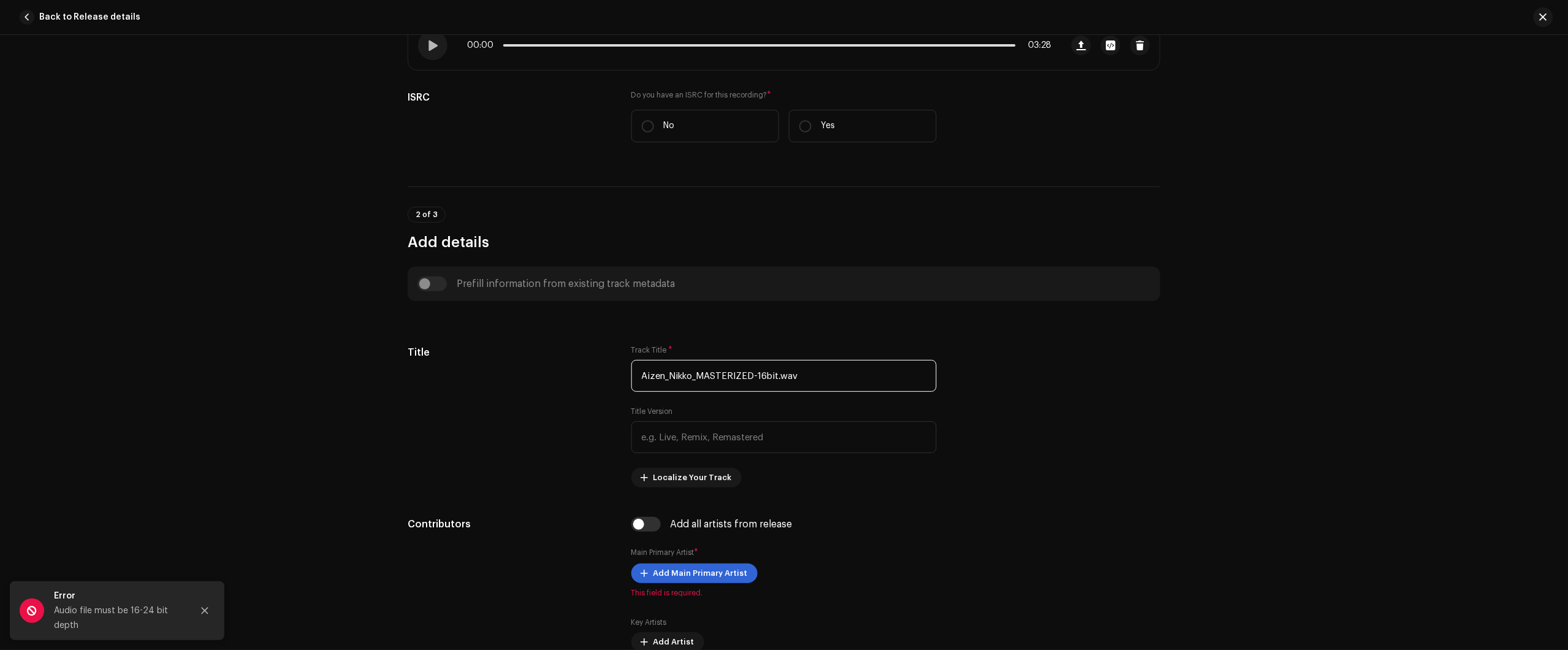
drag, startPoint x: 828, startPoint y: 372, endPoint x: 393, endPoint y: 346, distance: 435.8
click at [524, 347] on div "Title Track Title * Aizen_Nikko_MASTERIZED-16bit.wav Title Version Localize You…" at bounding box center [784, 416] width 753 height 142
paste input "| Kyōka Suigetsu"
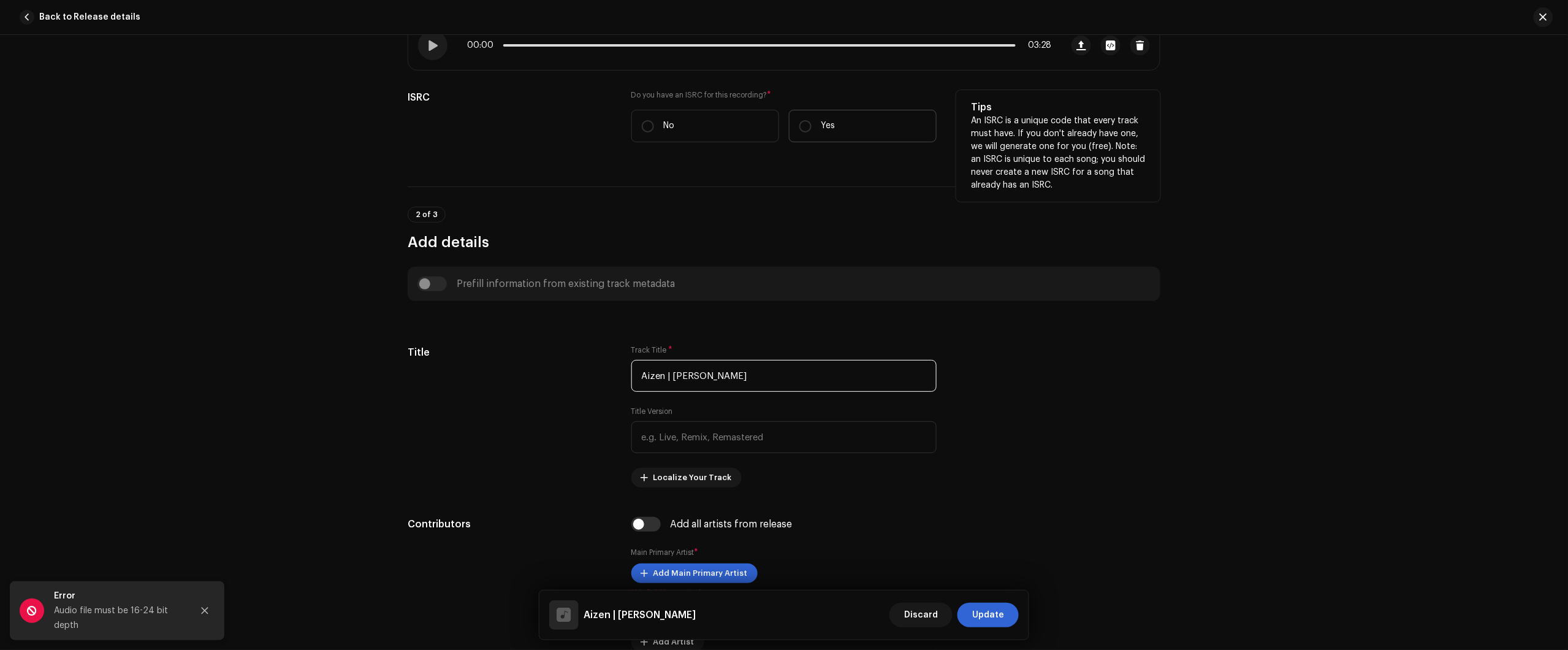
type input "Aizen | Kyōka Suigetsu"
click at [828, 127] on p "Yes" at bounding box center [828, 126] width 14 height 13
click at [812, 127] on input "Yes" at bounding box center [805, 127] width 12 height 12
radio input "true"
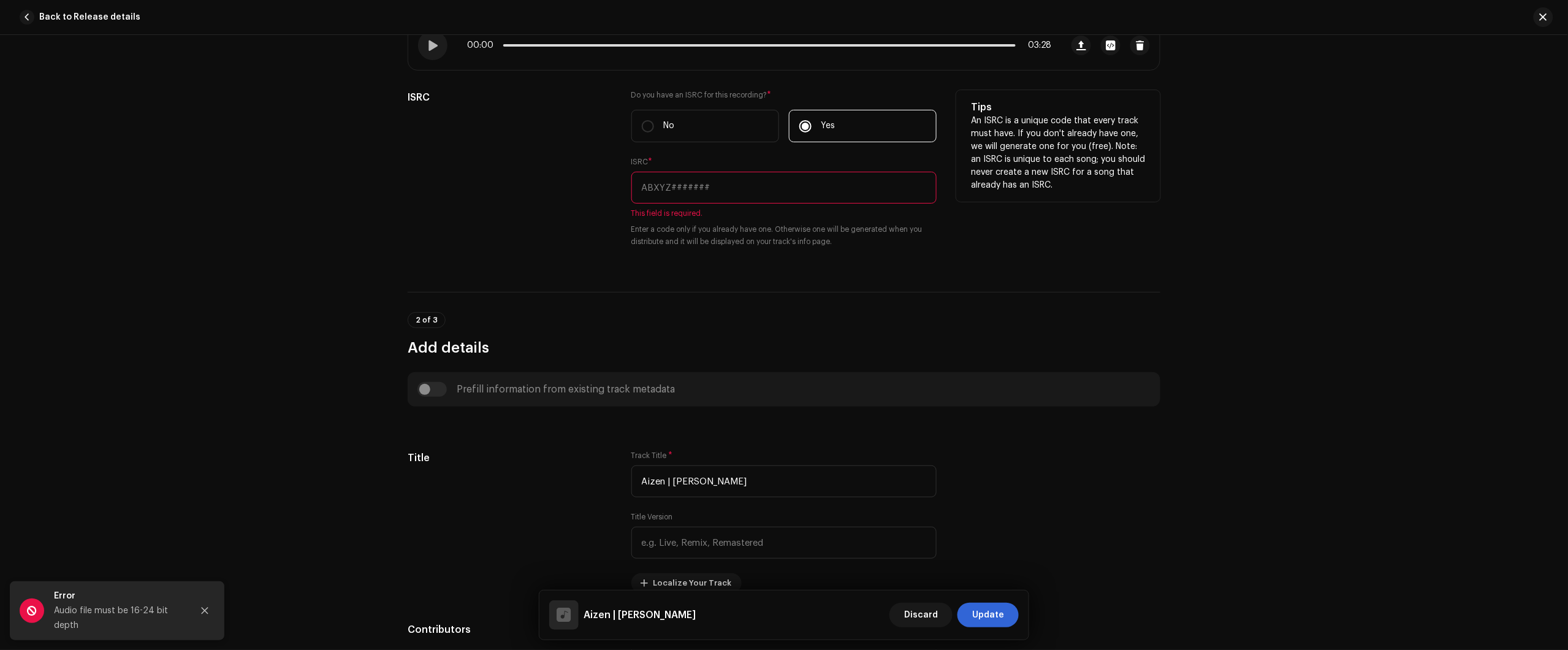
click at [707, 186] on input "text" at bounding box center [784, 187] width 305 height 32
paste input "BXIV82430558"
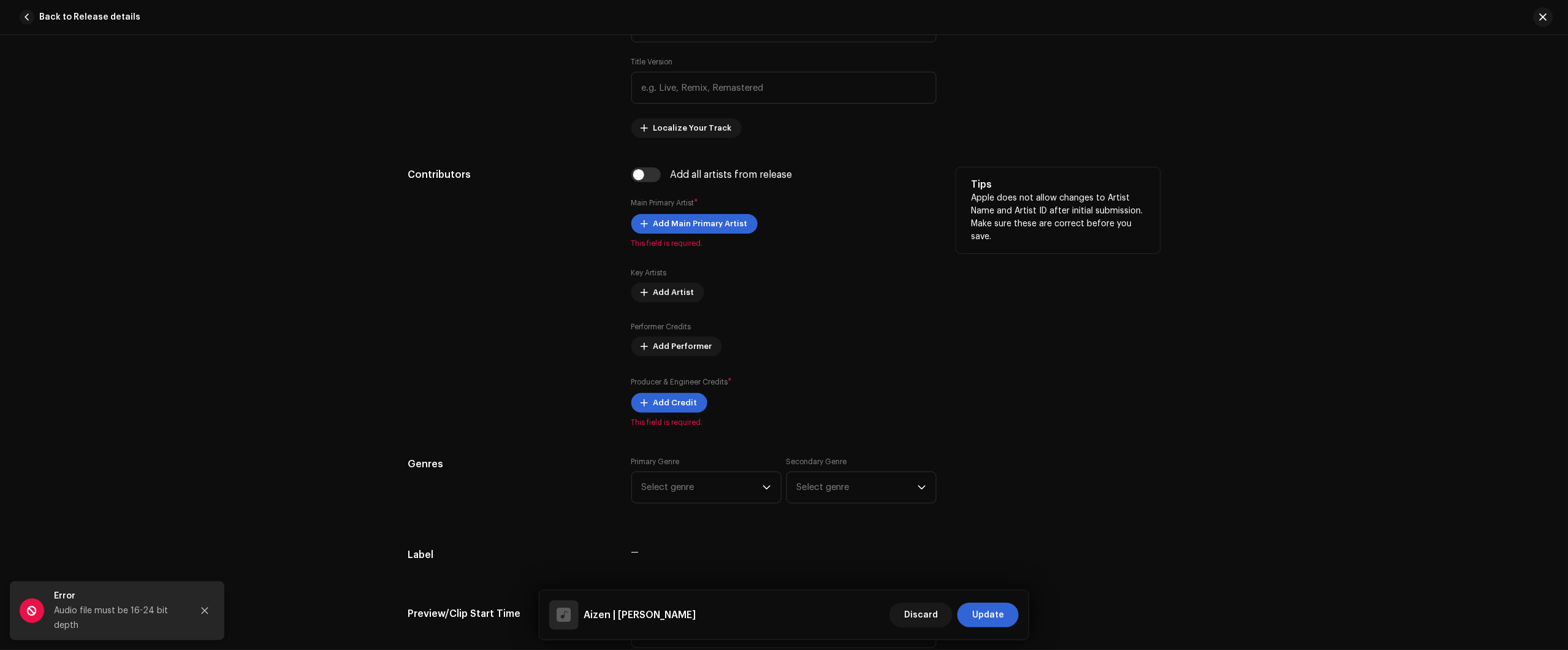
scroll to position [689, 0]
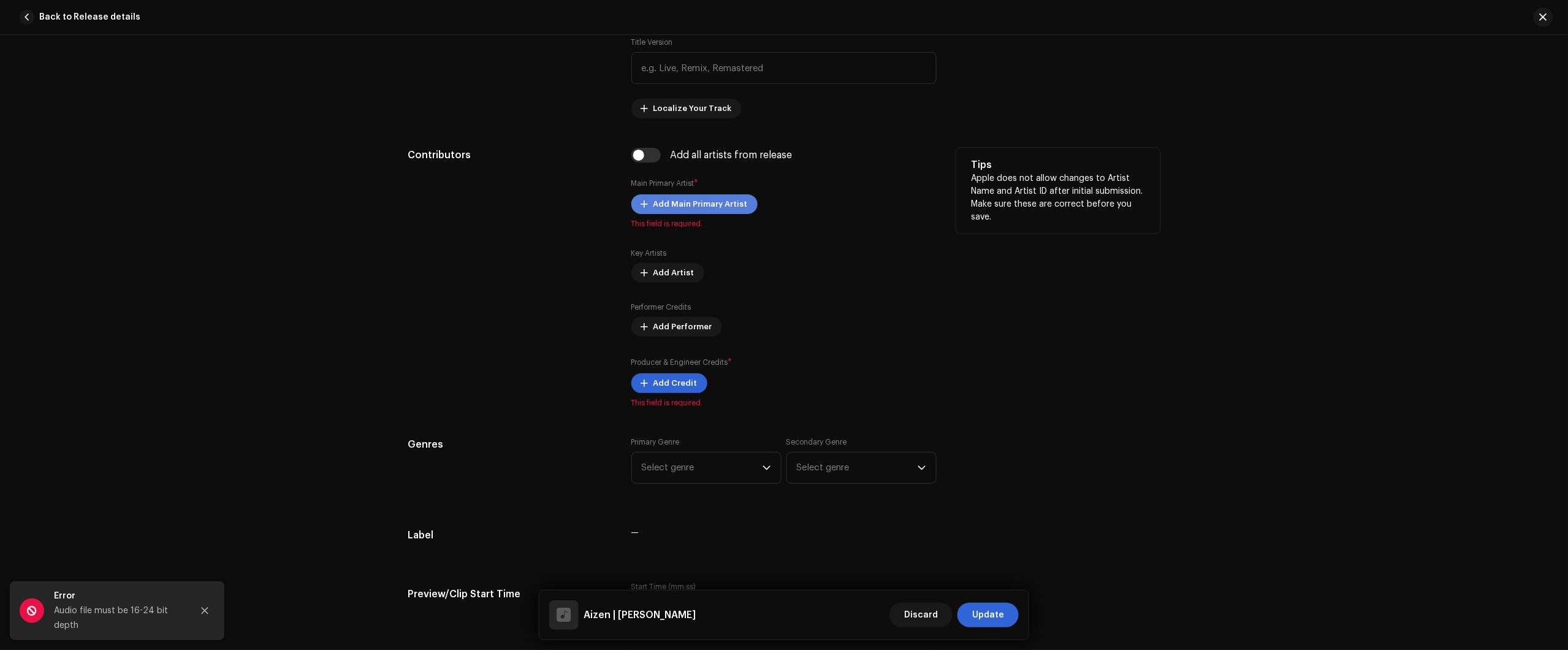
type input "BXIV82430558"
click at [705, 213] on span "Add Main Primary Artist" at bounding box center [700, 204] width 94 height 25
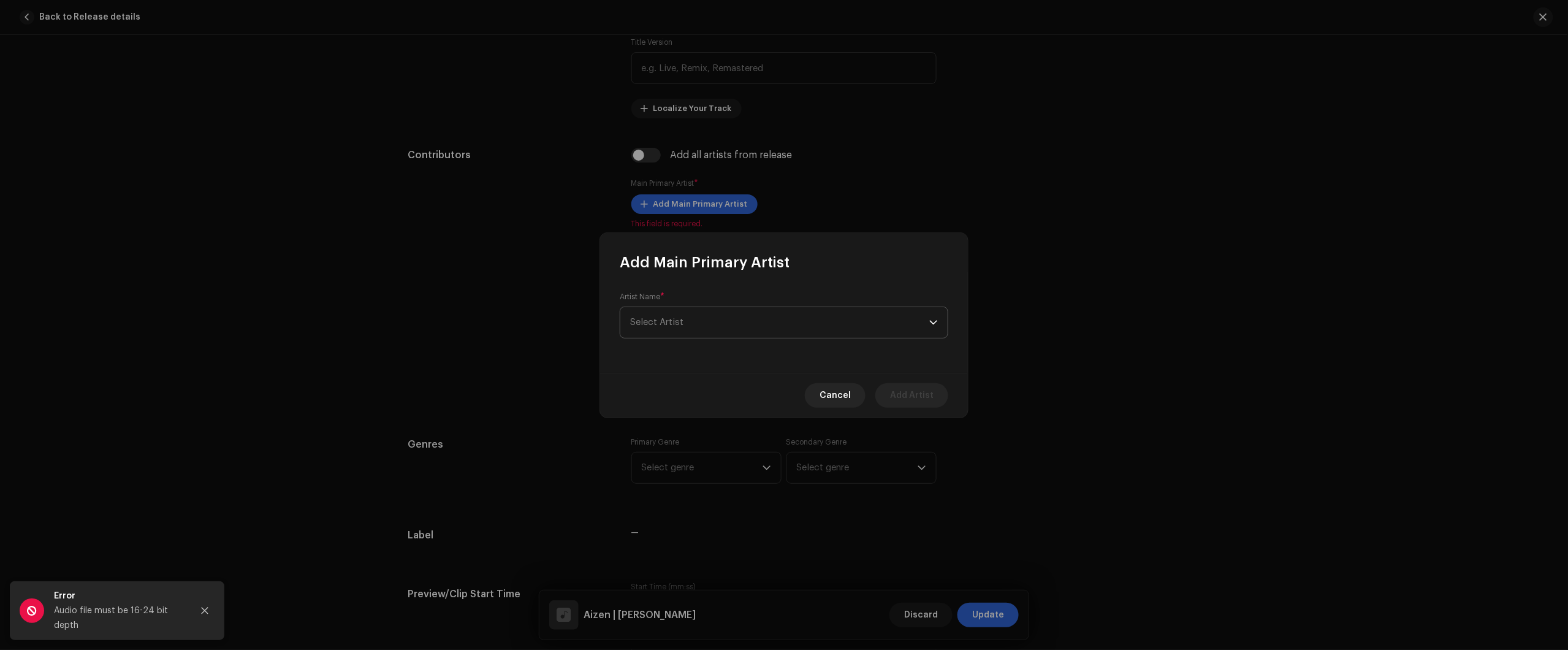
click at [745, 325] on span "Select Artist" at bounding box center [780, 323] width 299 height 31
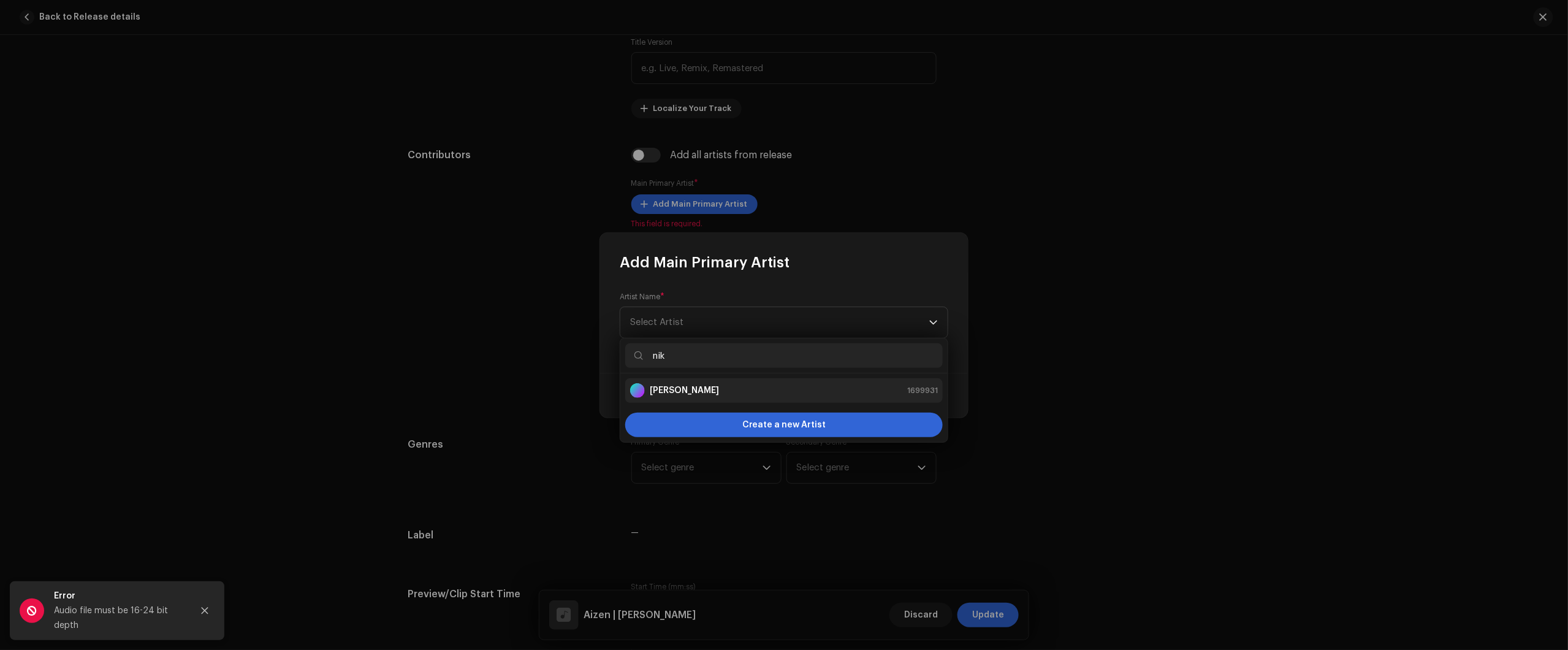
type input "nik"
click at [773, 396] on div "Nikko Rapper 1699931" at bounding box center [784, 390] width 308 height 15
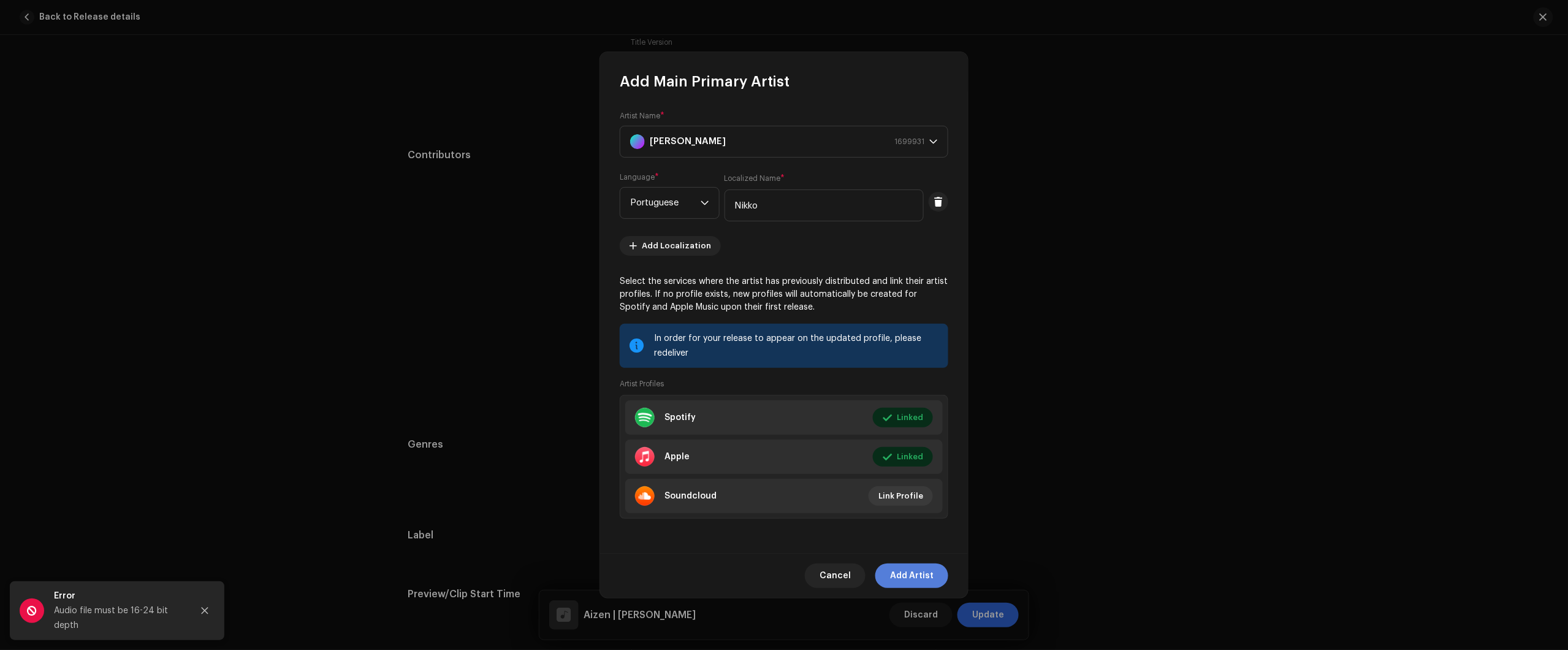
click at [929, 580] on span "Add Artist" at bounding box center [911, 576] width 43 height 25
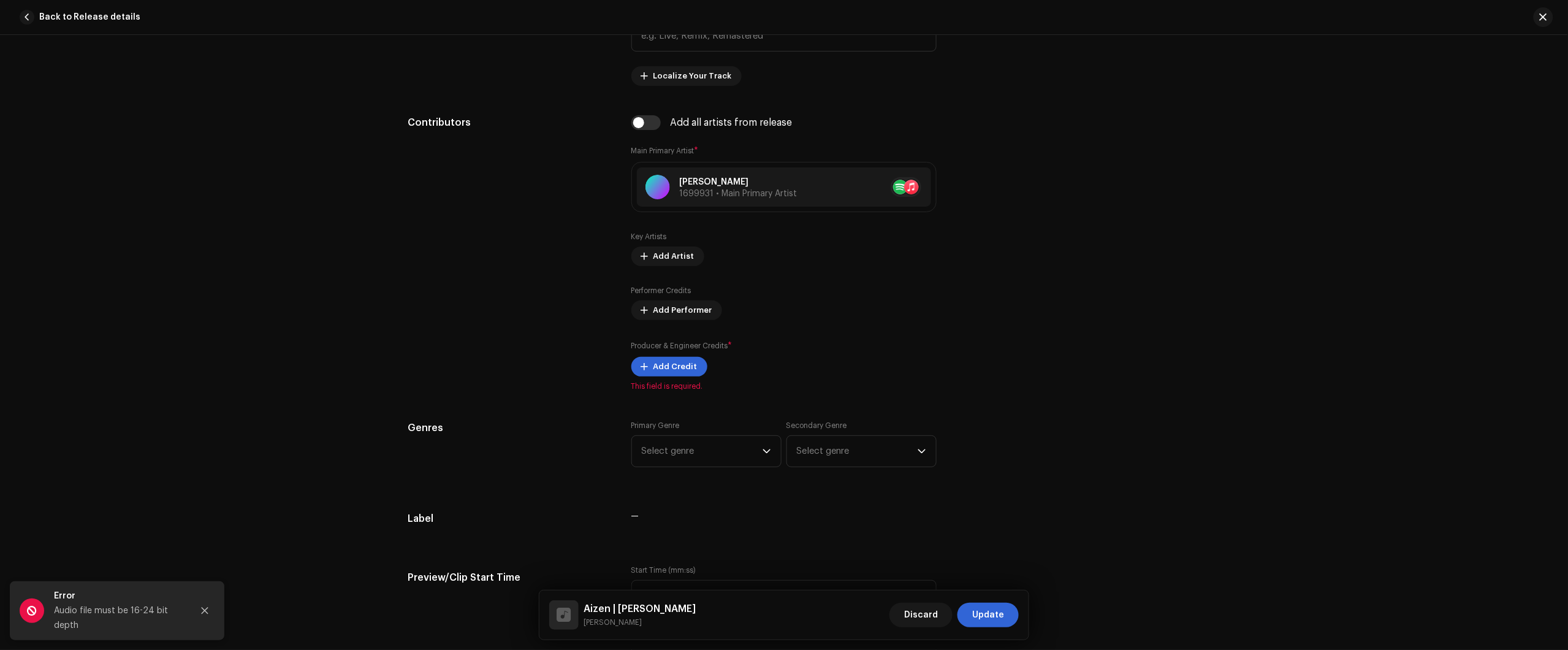
scroll to position [766, 0]
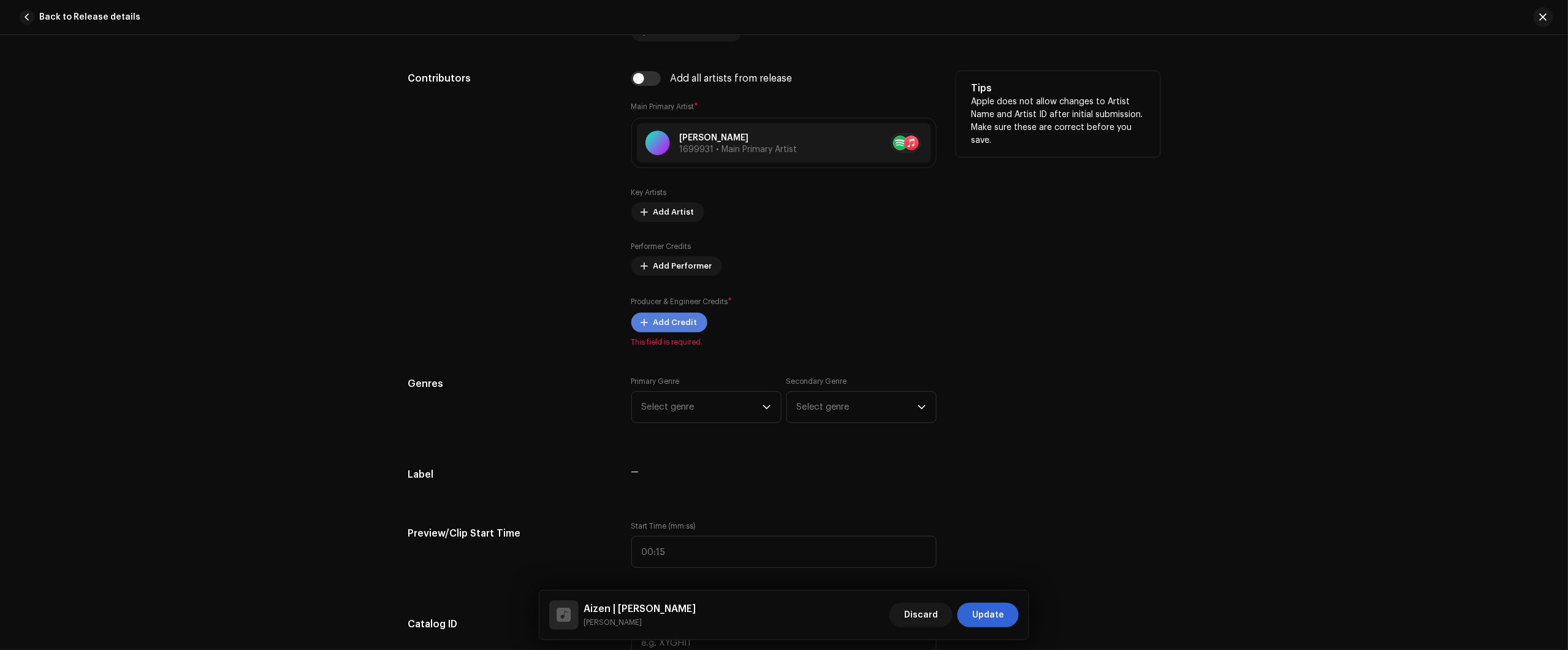
click at [682, 321] on span "Add Credit" at bounding box center [675, 322] width 44 height 25
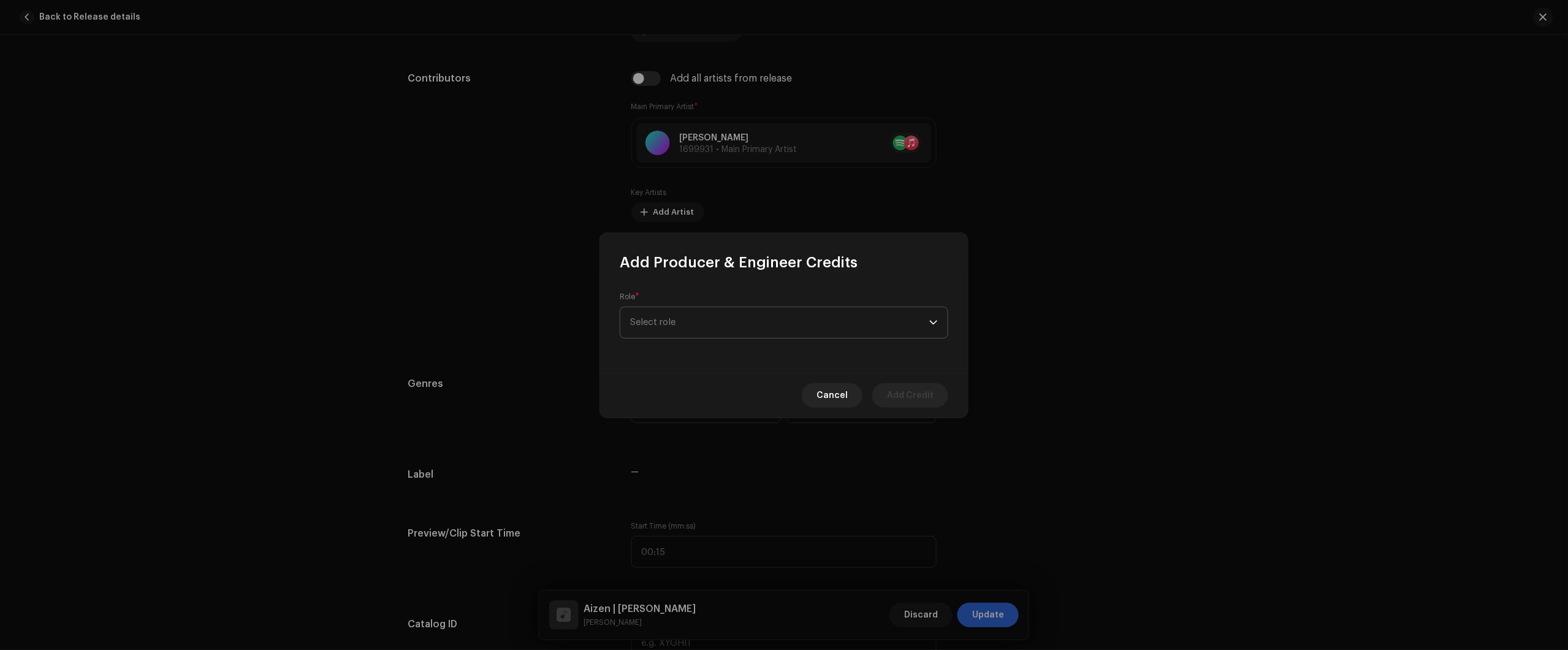
drag, startPoint x: 769, startPoint y: 298, endPoint x: 767, endPoint y: 324, distance: 26.1
click at [769, 301] on div "Role * Select role" at bounding box center [784, 315] width 329 height 47
click at [764, 329] on span "Select role" at bounding box center [780, 315] width 299 height 31
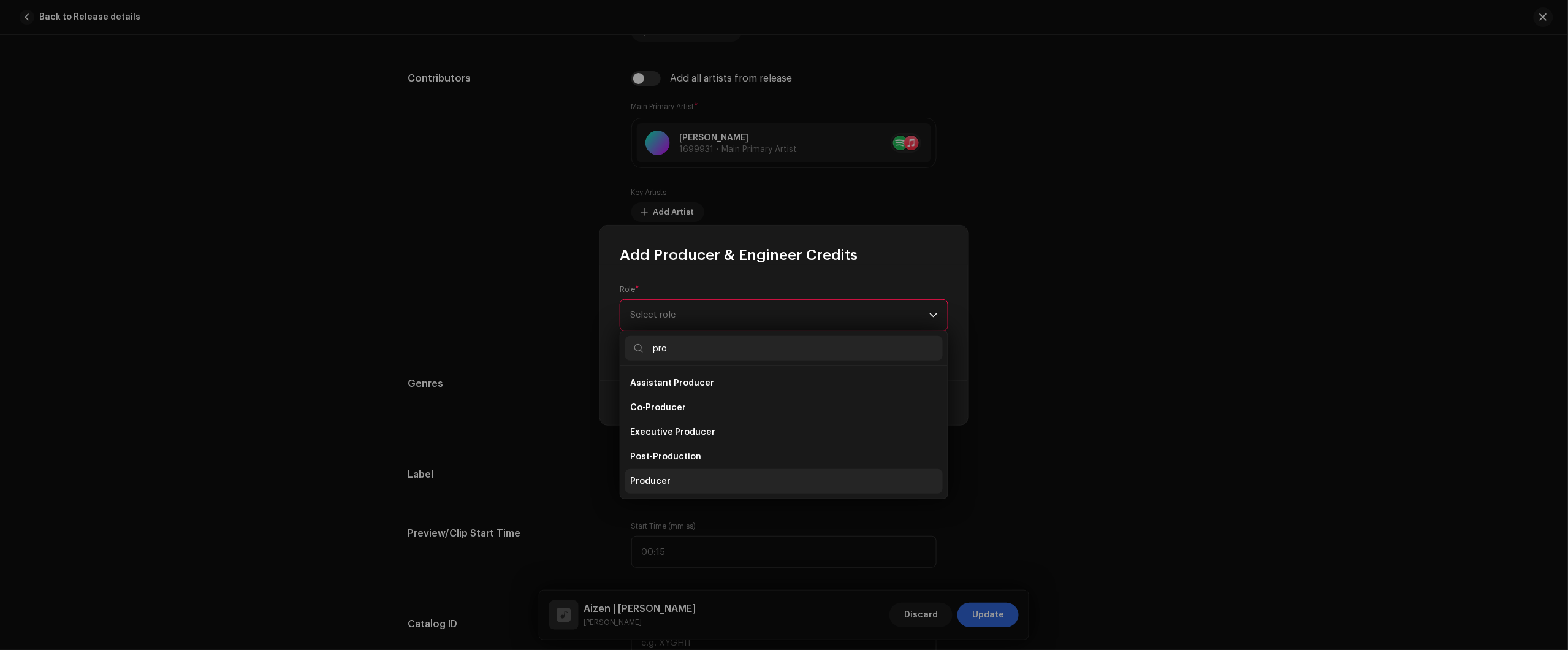
type input "pro"
click at [677, 478] on li "Producer" at bounding box center [784, 481] width 317 height 25
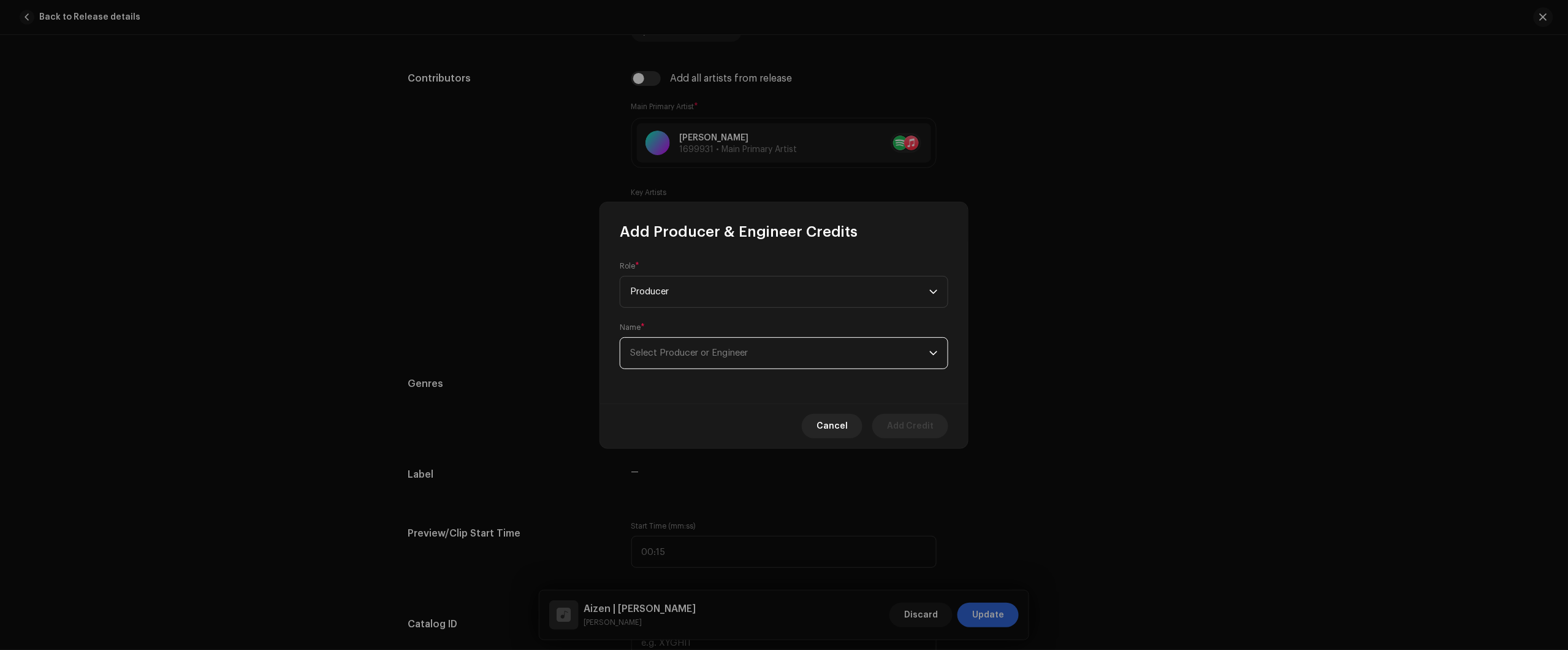
click at [728, 367] on span "Select Producer or Engineer" at bounding box center [780, 353] width 299 height 31
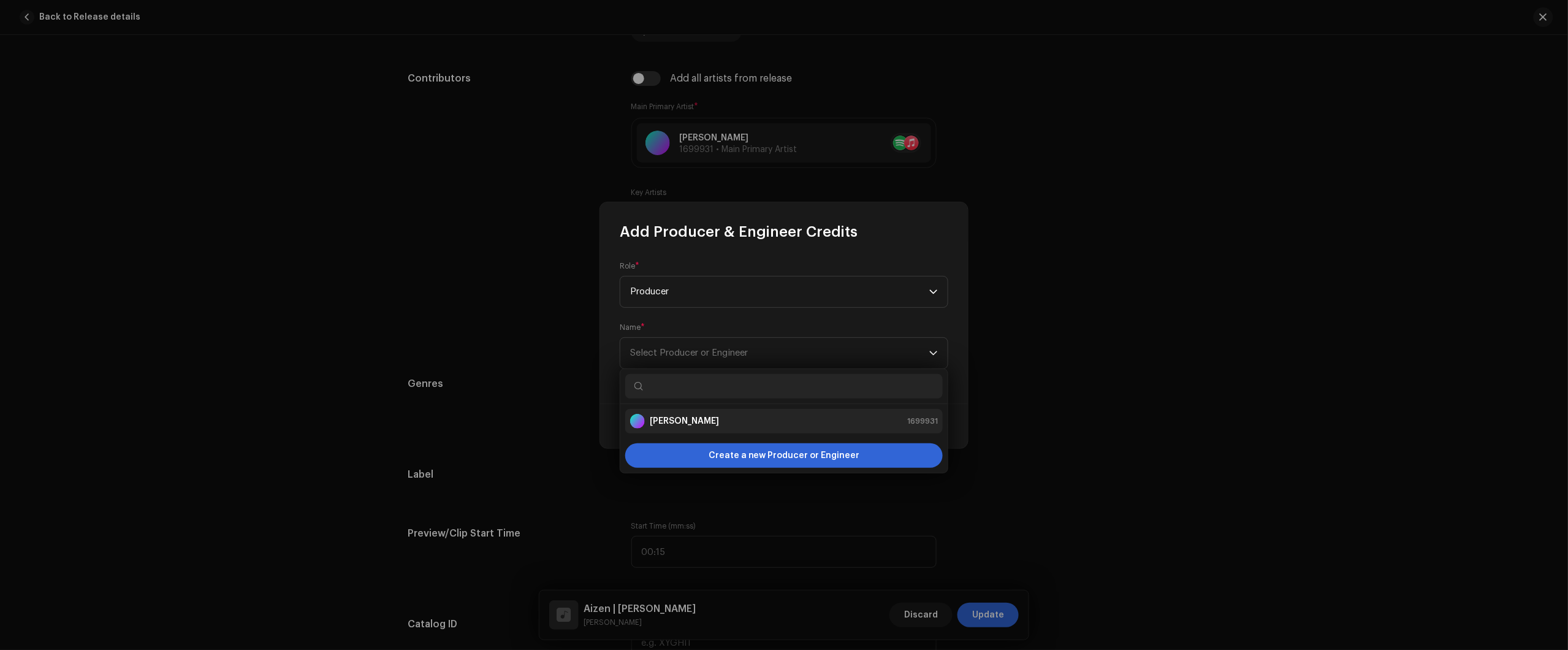
click at [719, 430] on li "Nikko Rapper 1699931" at bounding box center [784, 421] width 317 height 25
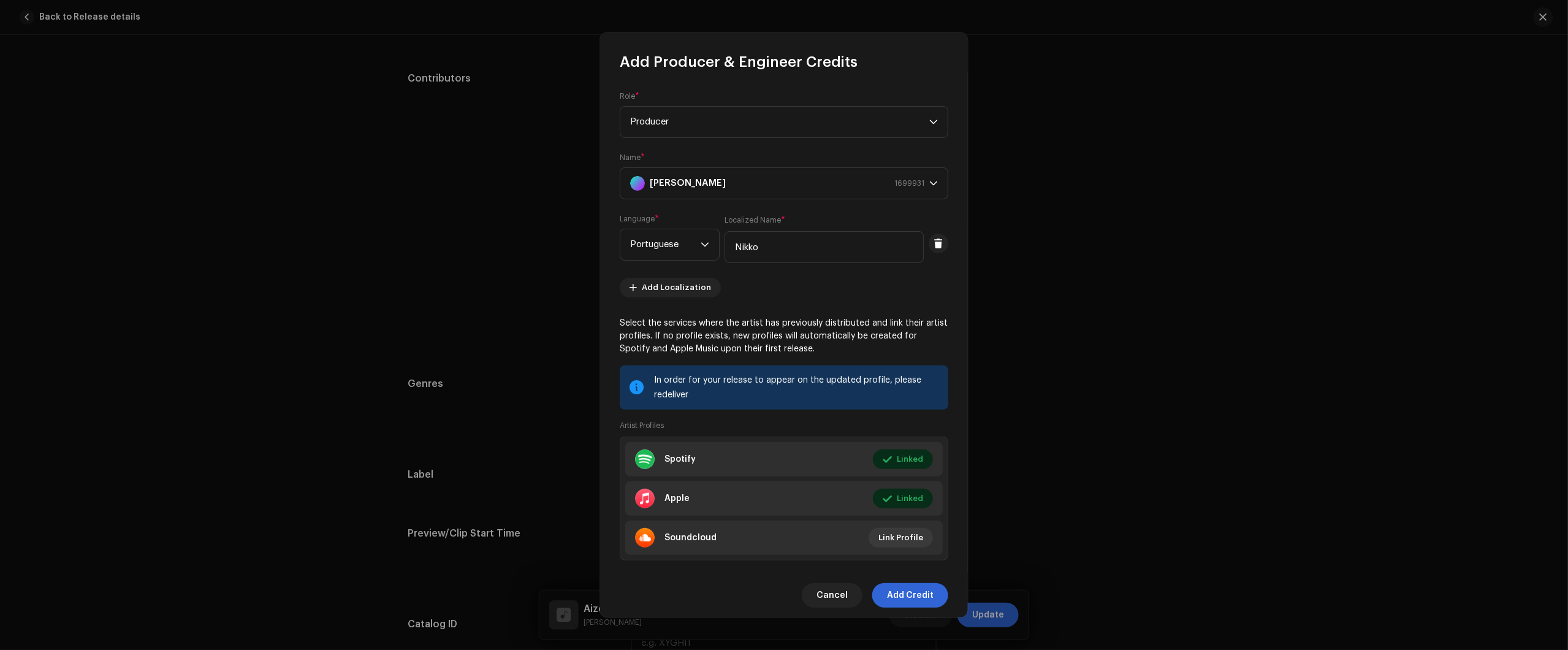
click at [906, 565] on re-m-artist-external-ids-form "Select the services where the artist has previously distributed and link their …" at bounding box center [784, 446] width 329 height 258
click at [906, 569] on re-m-artist-external-ids-form "Select the services where the artist has previously distributed and link their …" at bounding box center [784, 446] width 329 height 258
click at [933, 568] on re-m-artist-external-ids-form "Select the services where the artist has previously distributed and link their …" at bounding box center [784, 446] width 329 height 258
click at [937, 580] on div "Cancel Add Credit" at bounding box center [784, 594] width 368 height 45
click at [938, 580] on div "Cancel Add Credit" at bounding box center [784, 594] width 368 height 45
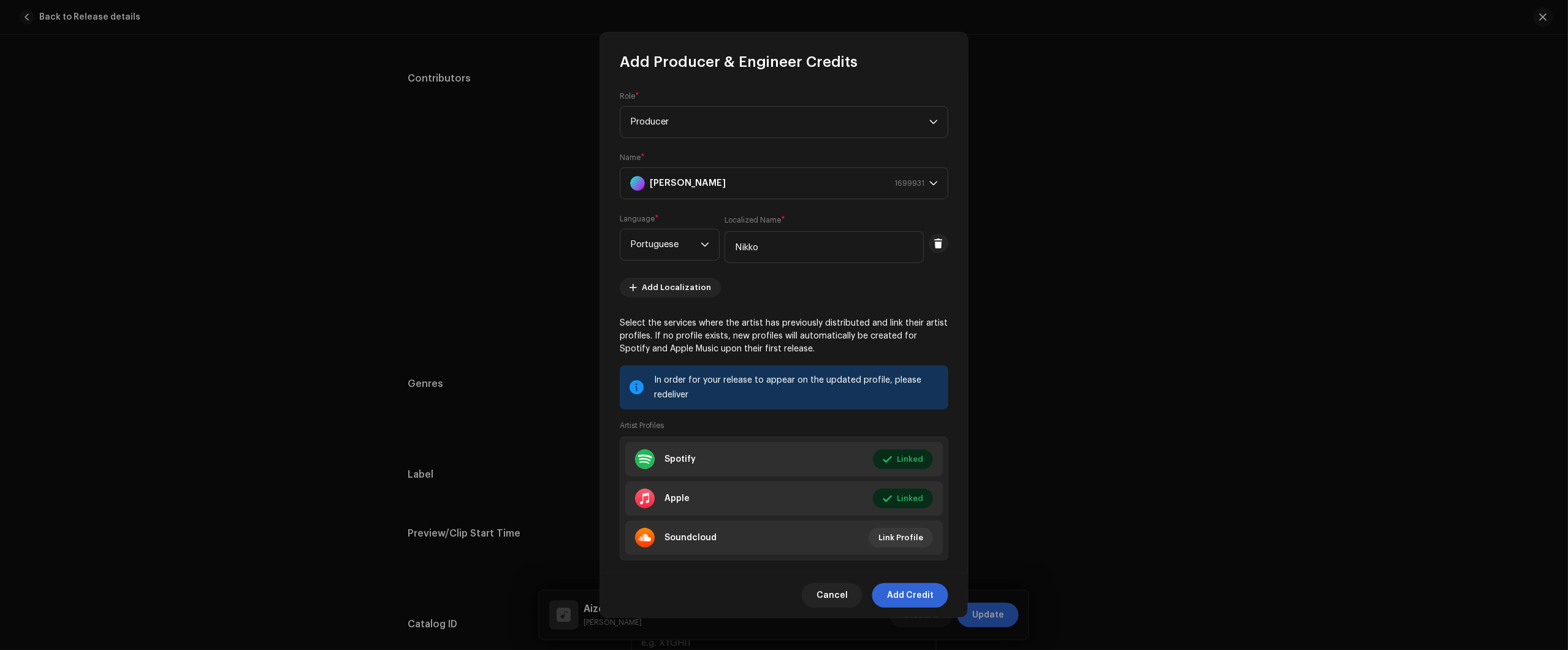
click at [928, 586] on span "Add Credit" at bounding box center [910, 595] width 47 height 25
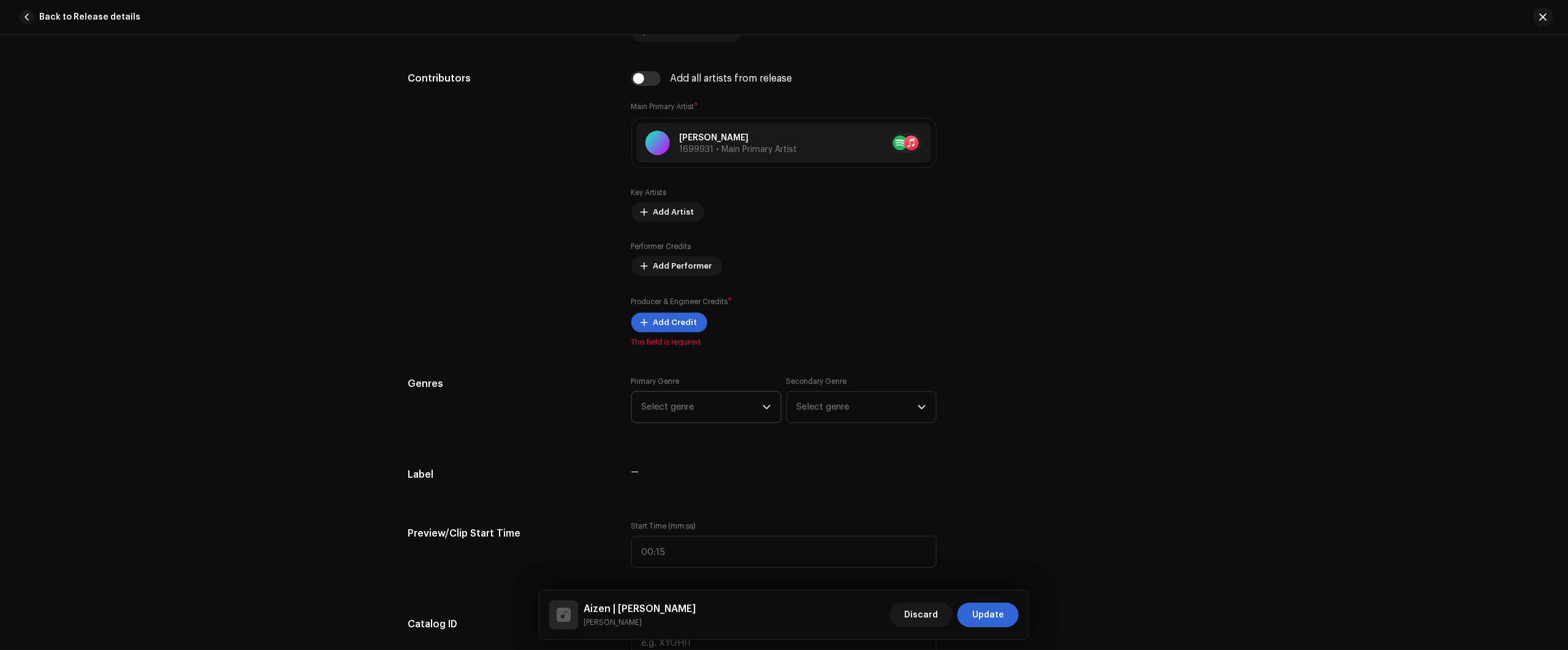
click at [707, 412] on span "Select genre" at bounding box center [702, 407] width 120 height 31
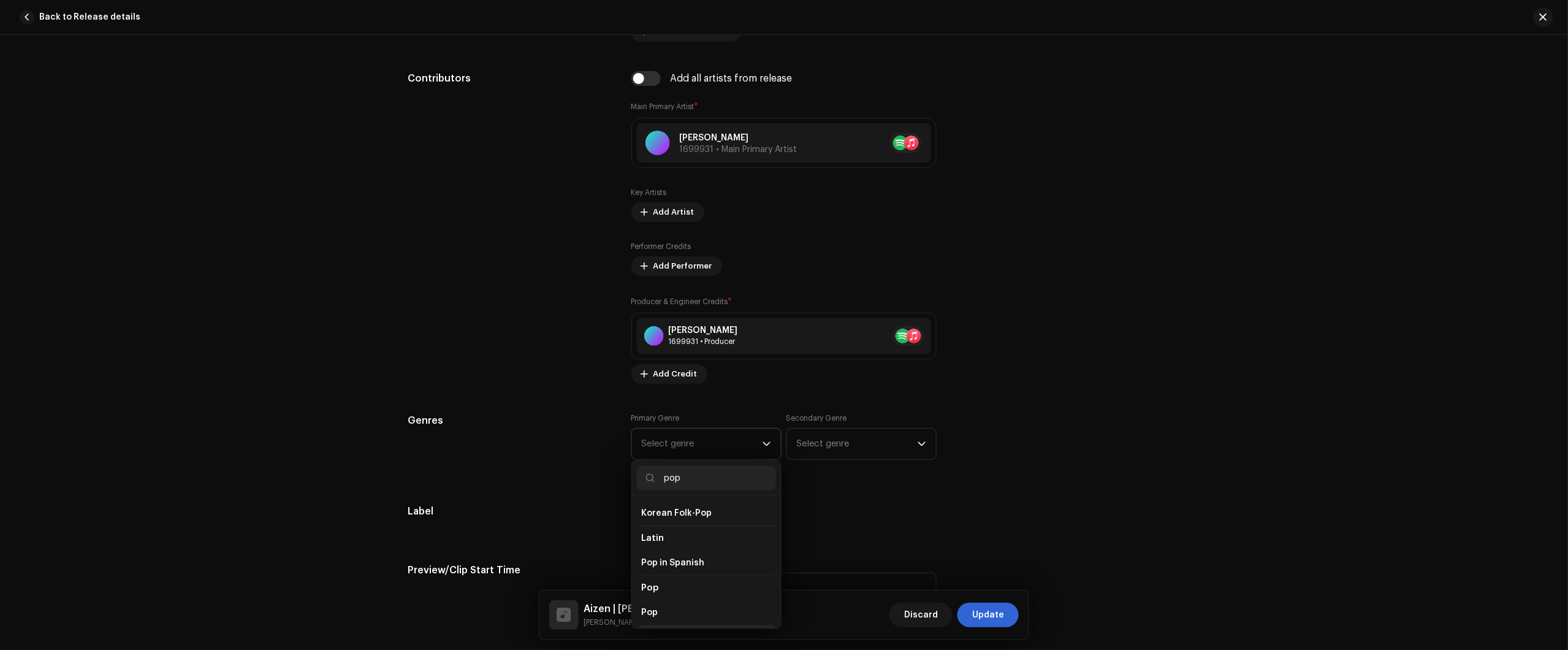
scroll to position [393, 0]
type input "pop"
click at [661, 594] on li "Pop" at bounding box center [707, 600] width 139 height 25
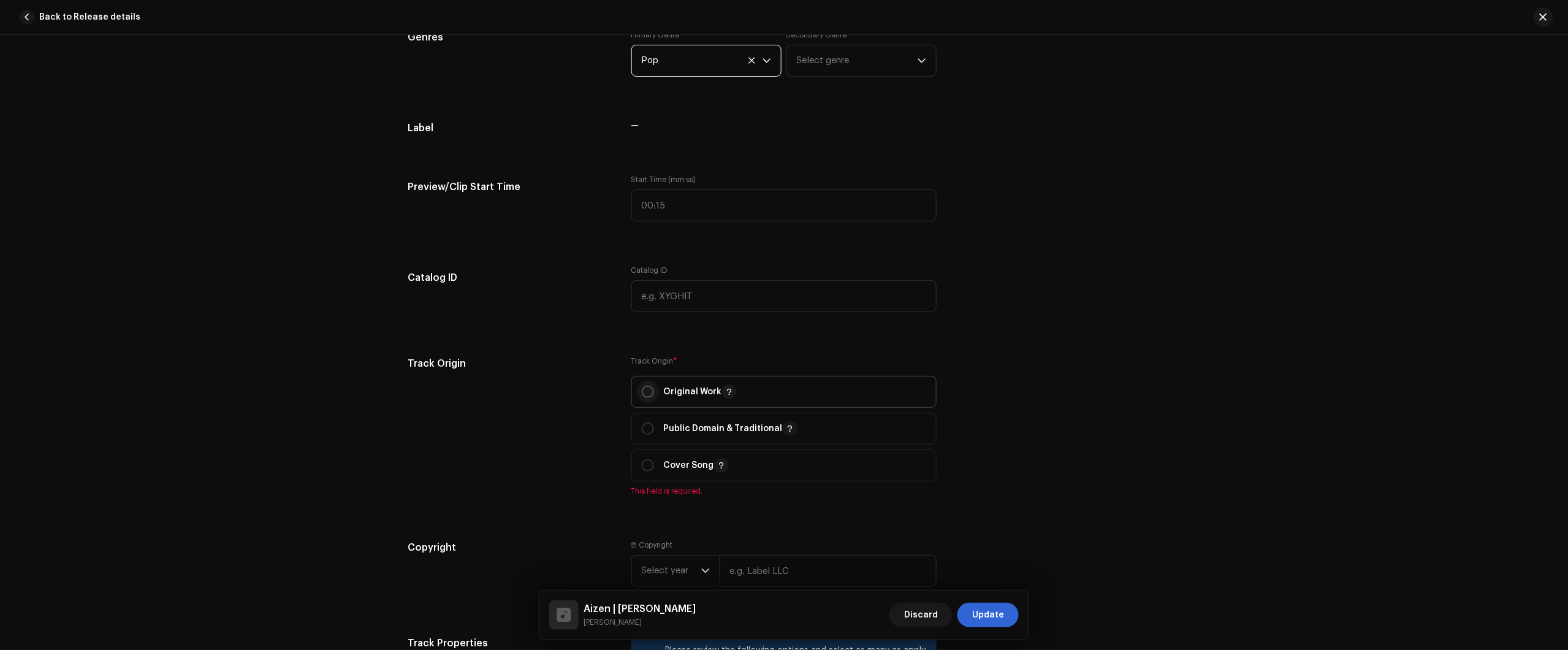
click at [642, 388] on input "radio" at bounding box center [648, 392] width 12 height 12
radio input "true"
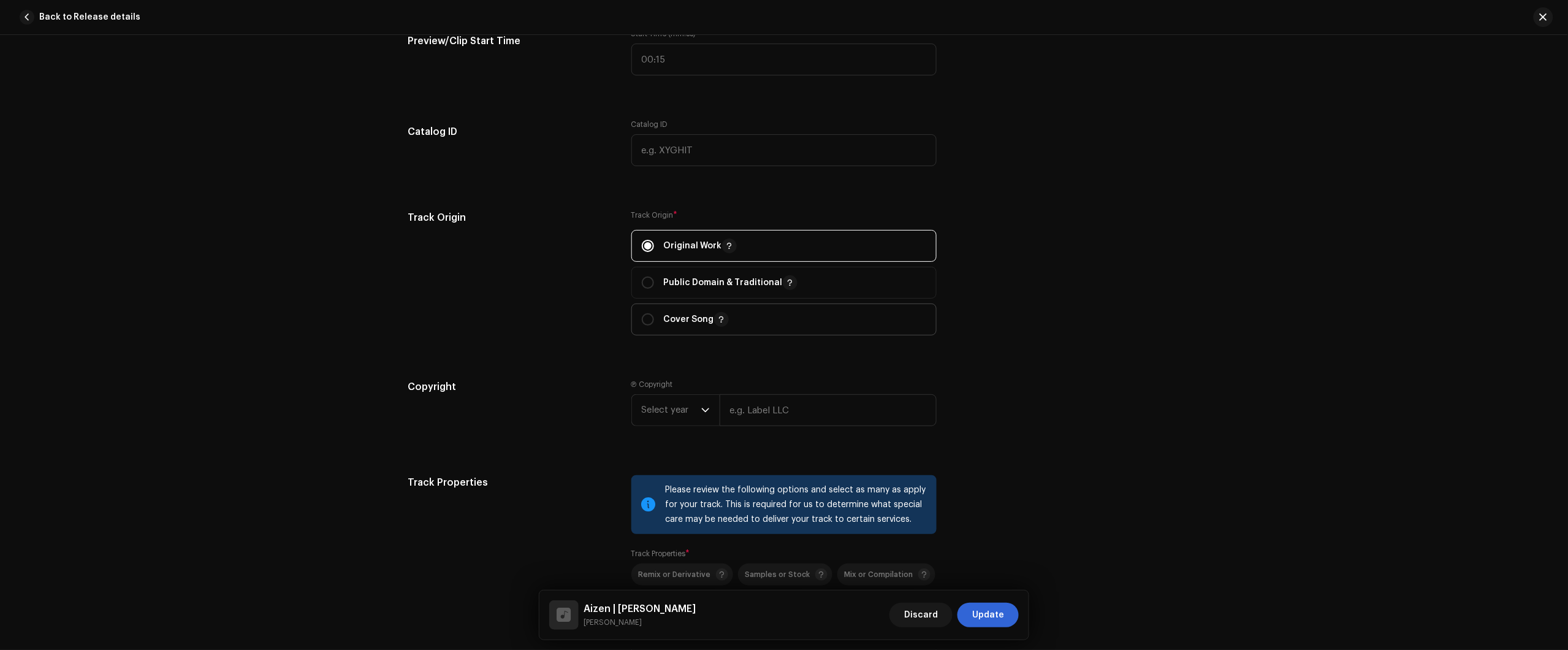
scroll to position [1303, 0]
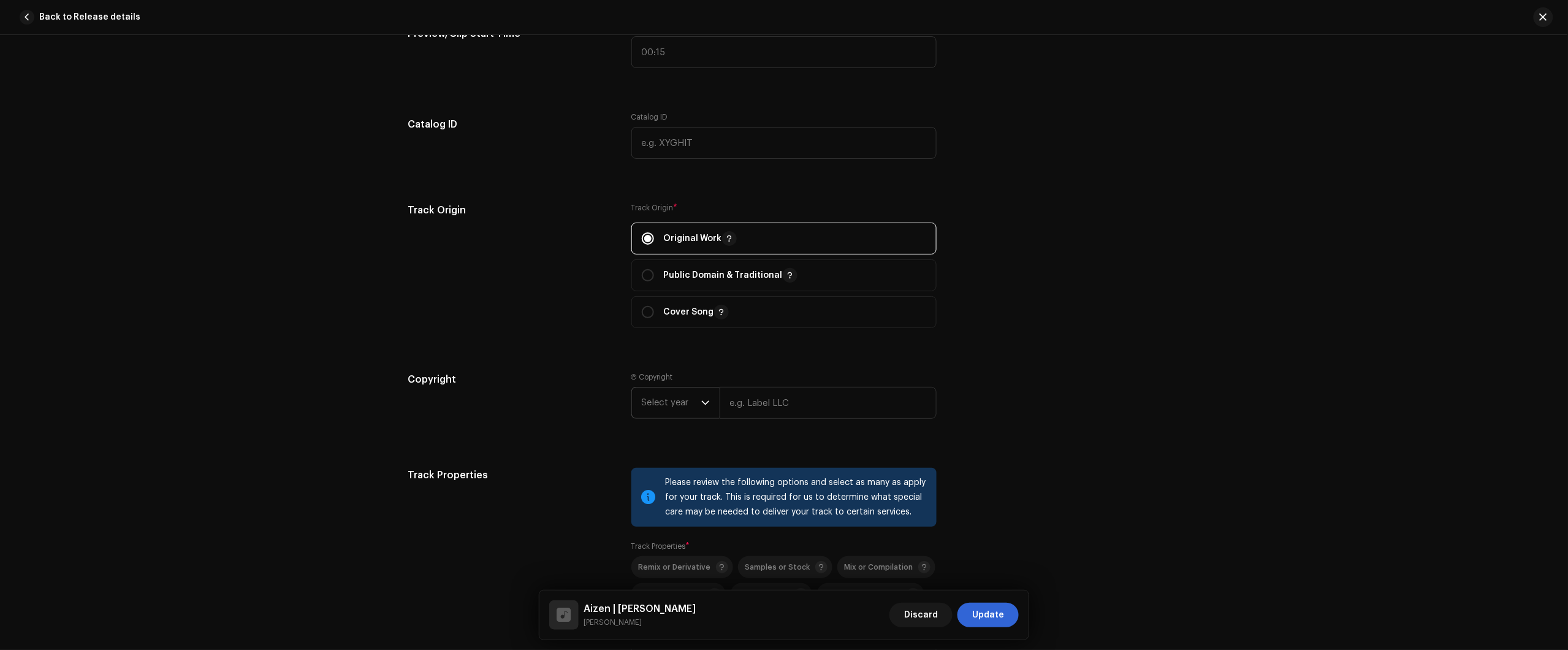
click at [670, 403] on span "Select year" at bounding box center [671, 403] width 60 height 31
click at [660, 499] on span "2025" at bounding box center [652, 497] width 22 height 12
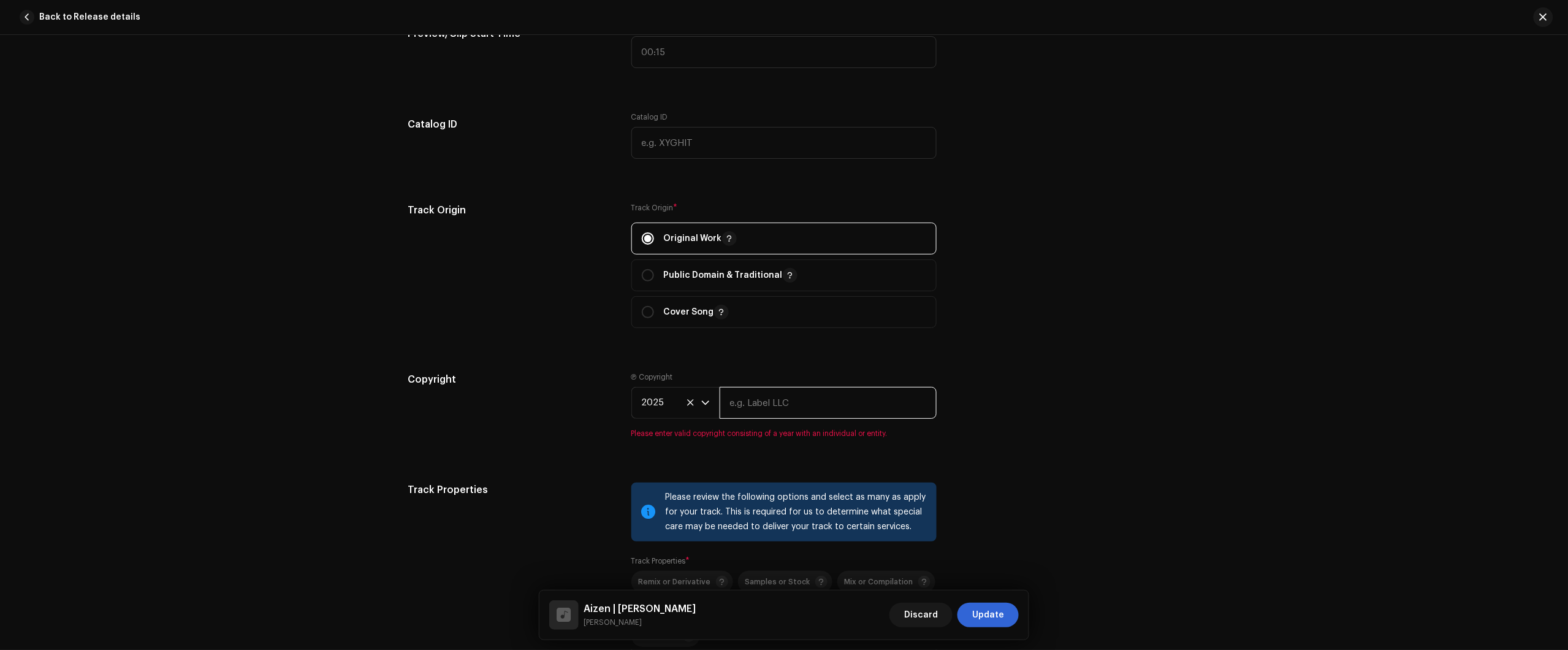
click at [798, 396] on input "text" at bounding box center [828, 403] width 217 height 32
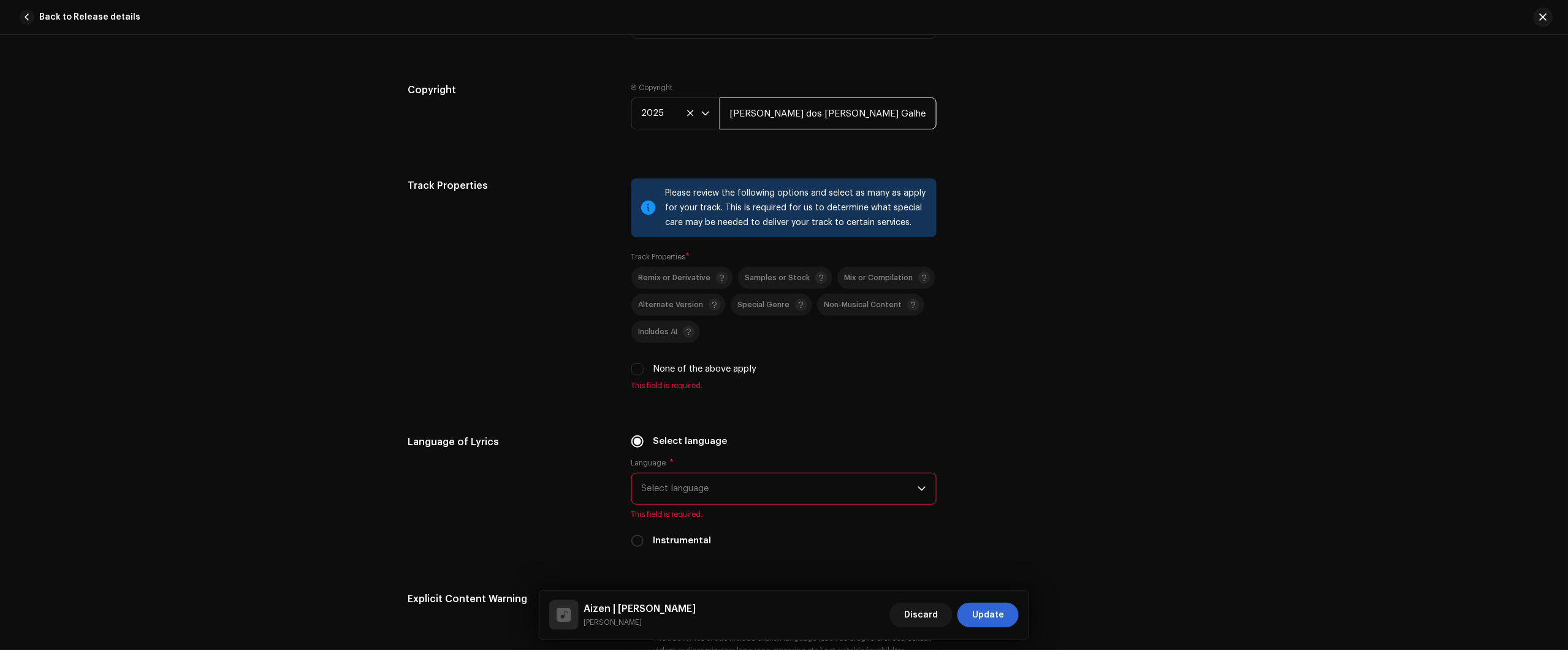
scroll to position [1840, 0]
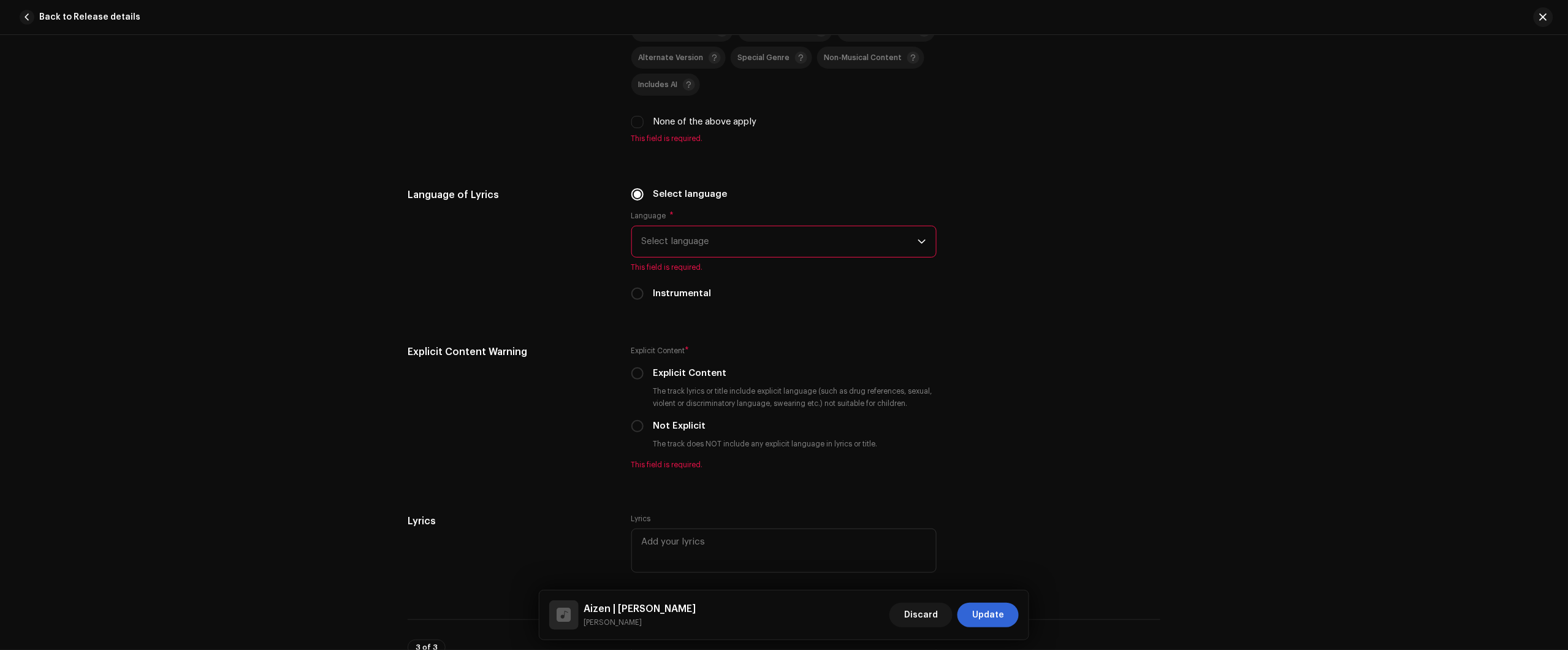
type input "Júlio dos Santos Galhego Aguiar"
click at [1053, 283] on div "Language of Lyrics Select language Language * Select language This field is req…" at bounding box center [784, 251] width 753 height 128
click at [636, 120] on input "None of the above apply" at bounding box center [637, 122] width 12 height 12
checkbox input "true"
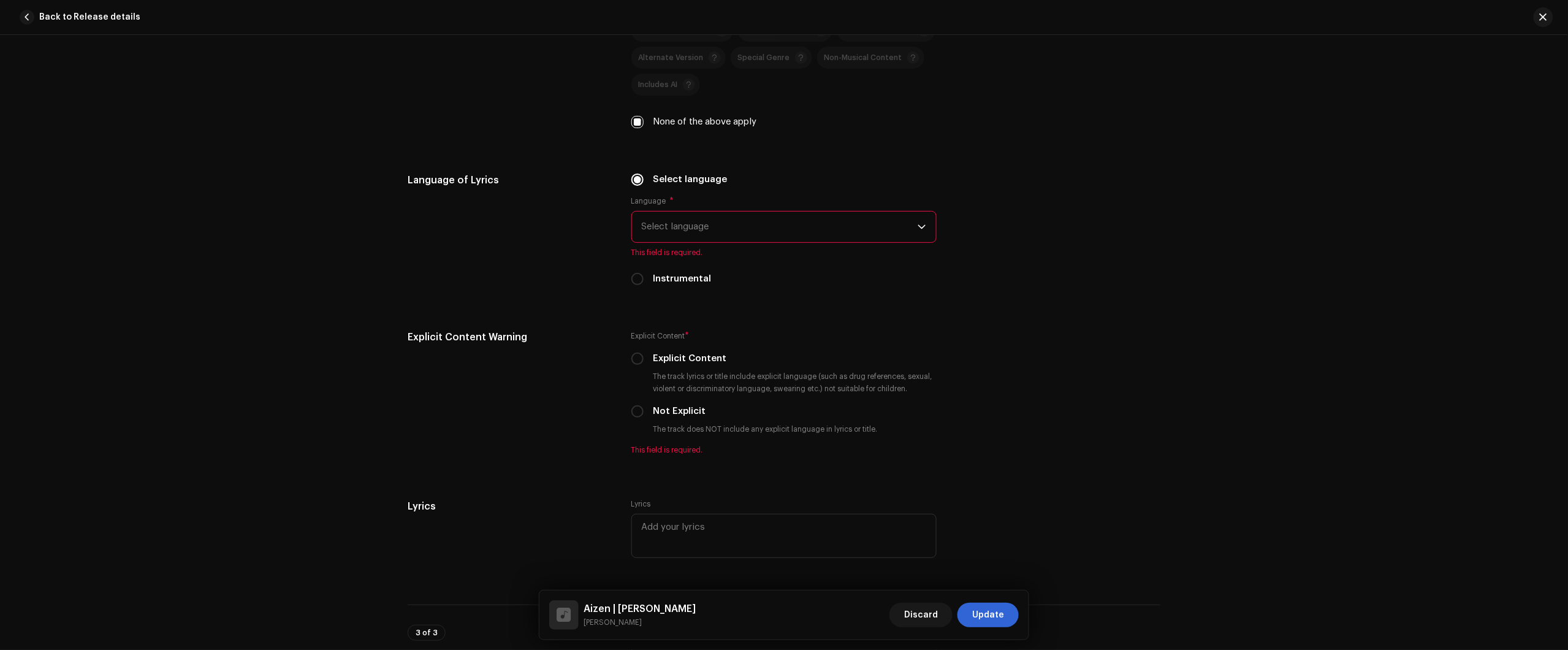
click at [702, 212] on span "Select language" at bounding box center [780, 227] width 276 height 31
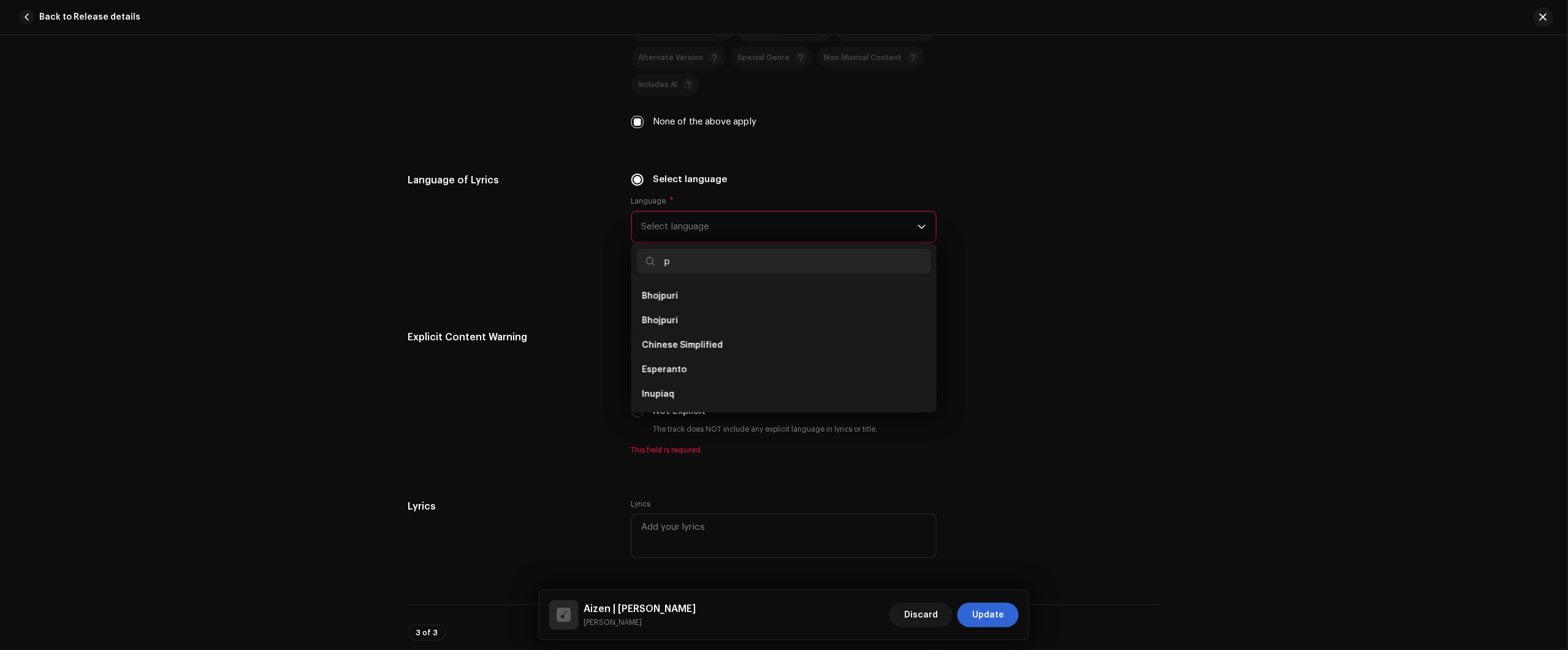
scroll to position [0, 0]
type input "port"
click at [713, 216] on span "Select language" at bounding box center [780, 227] width 276 height 31
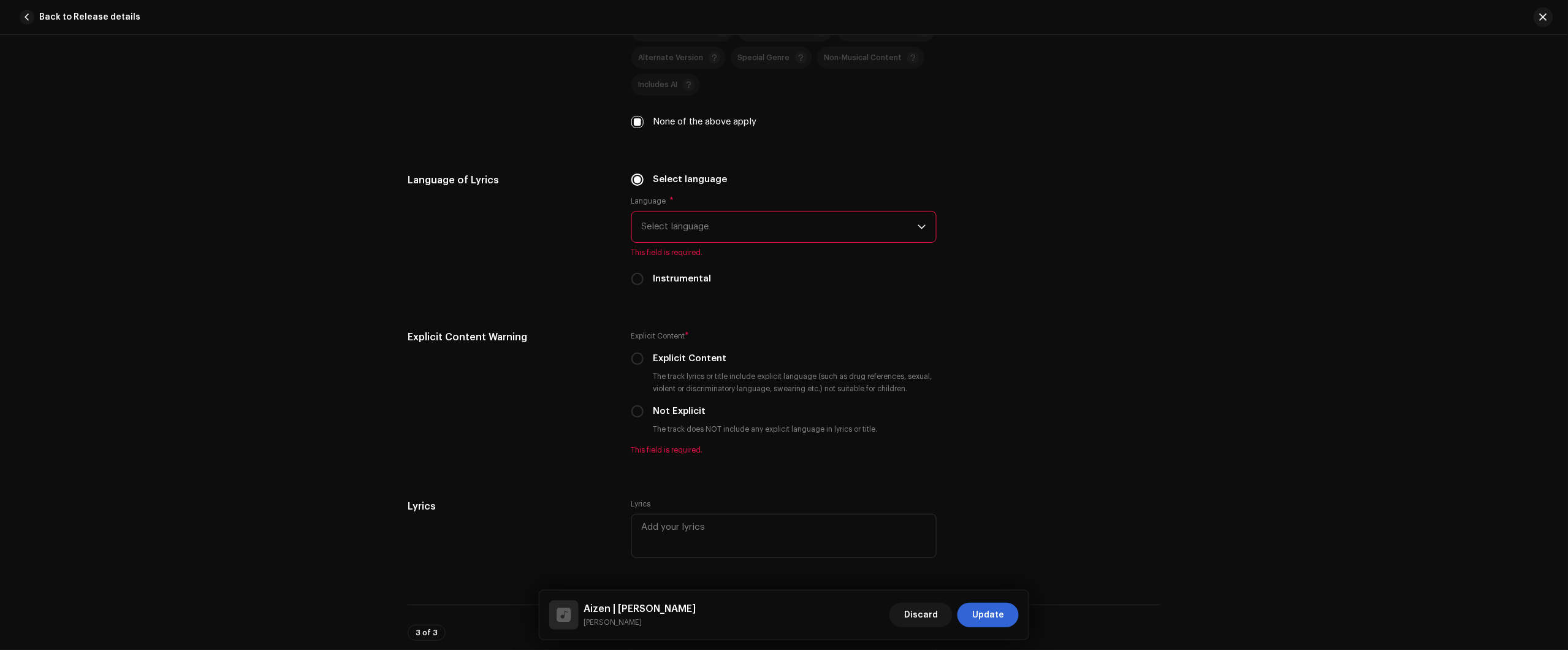
click at [701, 224] on span "Select language" at bounding box center [780, 227] width 276 height 31
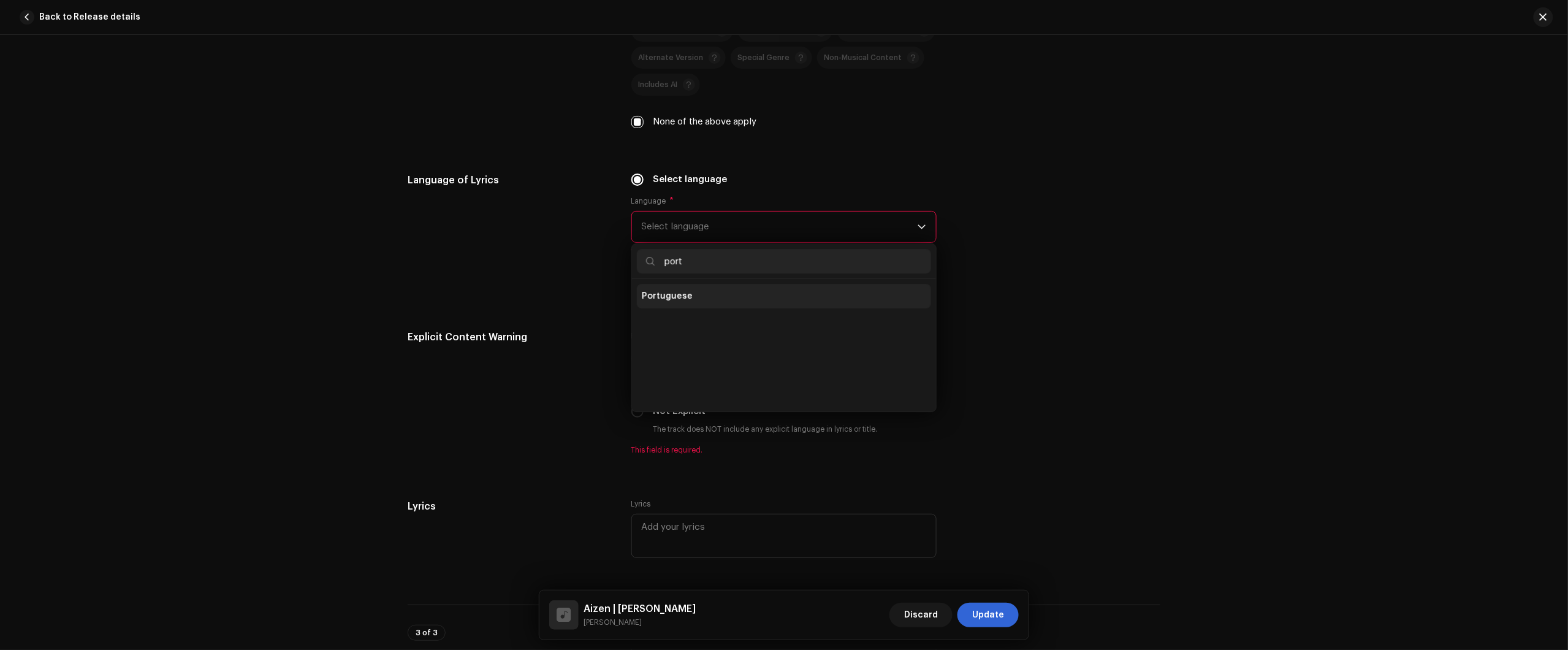
type input "port"
click at [682, 289] on li "Portuguese" at bounding box center [784, 296] width 294 height 25
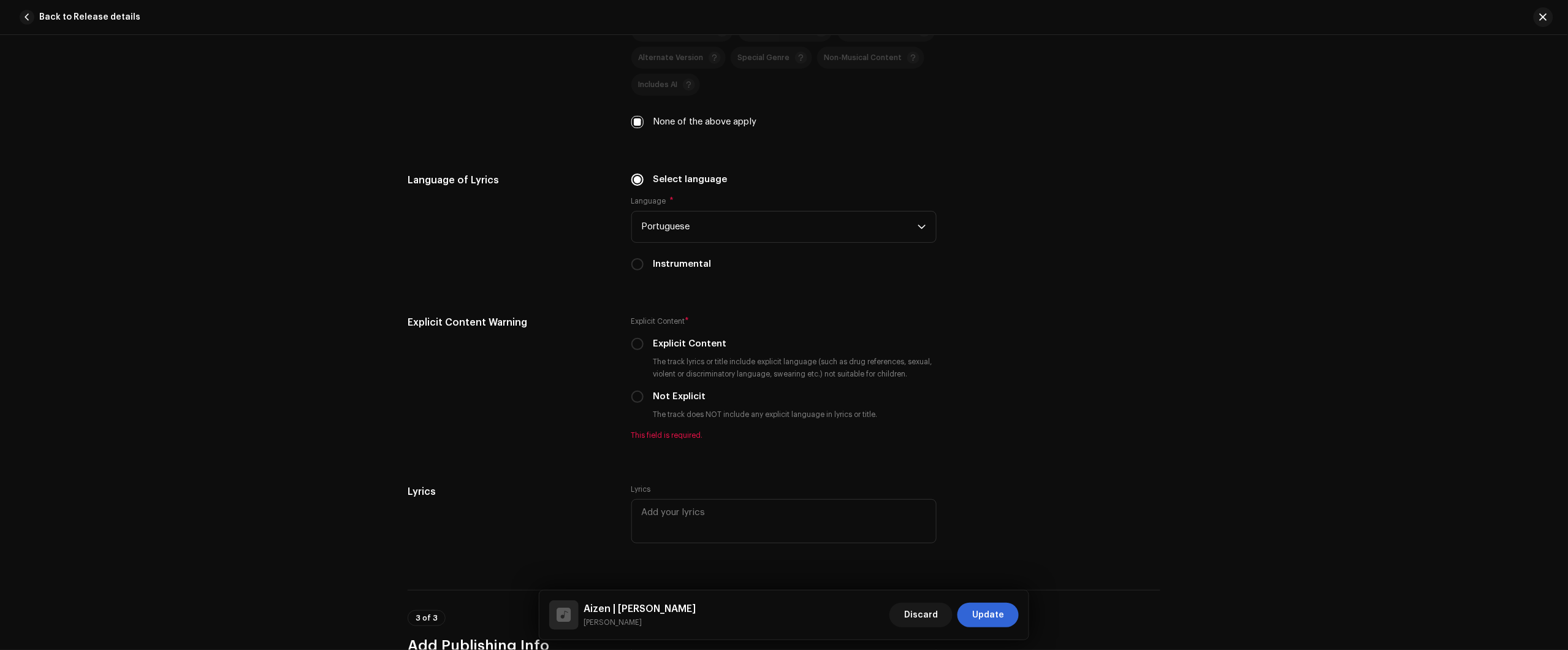
click at [1446, 118] on div "Track details Complete the following to finalize your track. 1 of 3 Add Audio F…" at bounding box center [784, 342] width 1568 height 615
drag, startPoint x: 1519, startPoint y: 238, endPoint x: 1466, endPoint y: 238, distance: 53.0
click at [1519, 238] on div "Track details Complete the following to finalize your track. 1 of 3 Add Audio F…" at bounding box center [784, 342] width 1568 height 615
click at [635, 344] on input "Explicit Content" at bounding box center [637, 344] width 12 height 12
radio input "true"
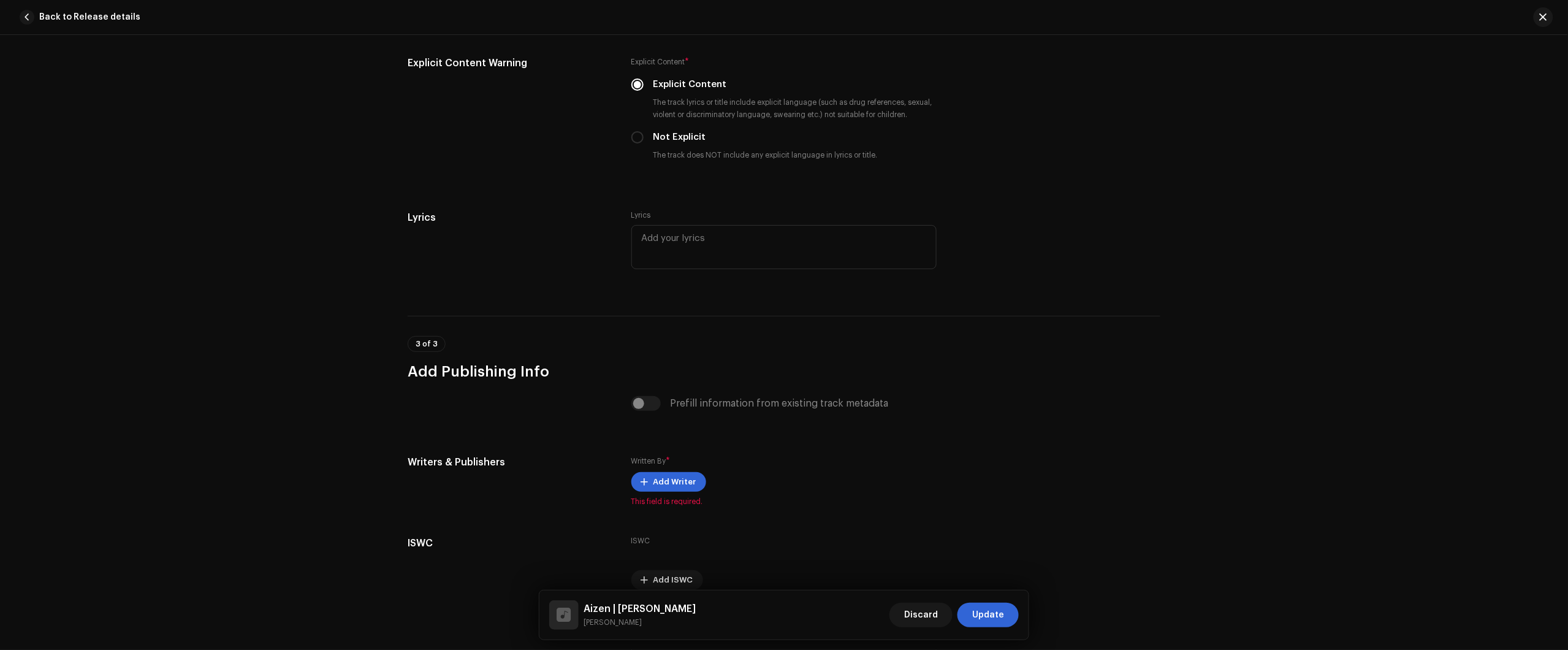
scroll to position [2158, 0]
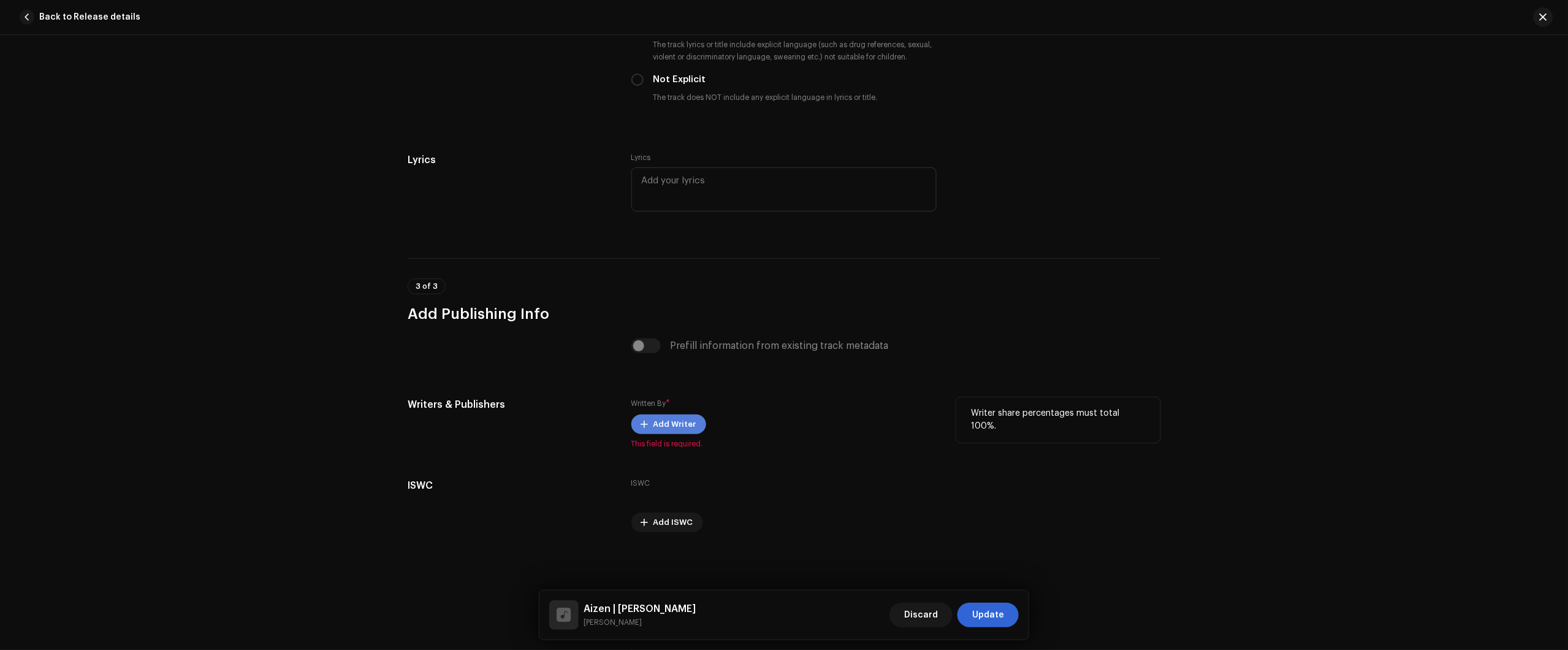
click at [653, 428] on span "Add Writer" at bounding box center [675, 424] width 43 height 25
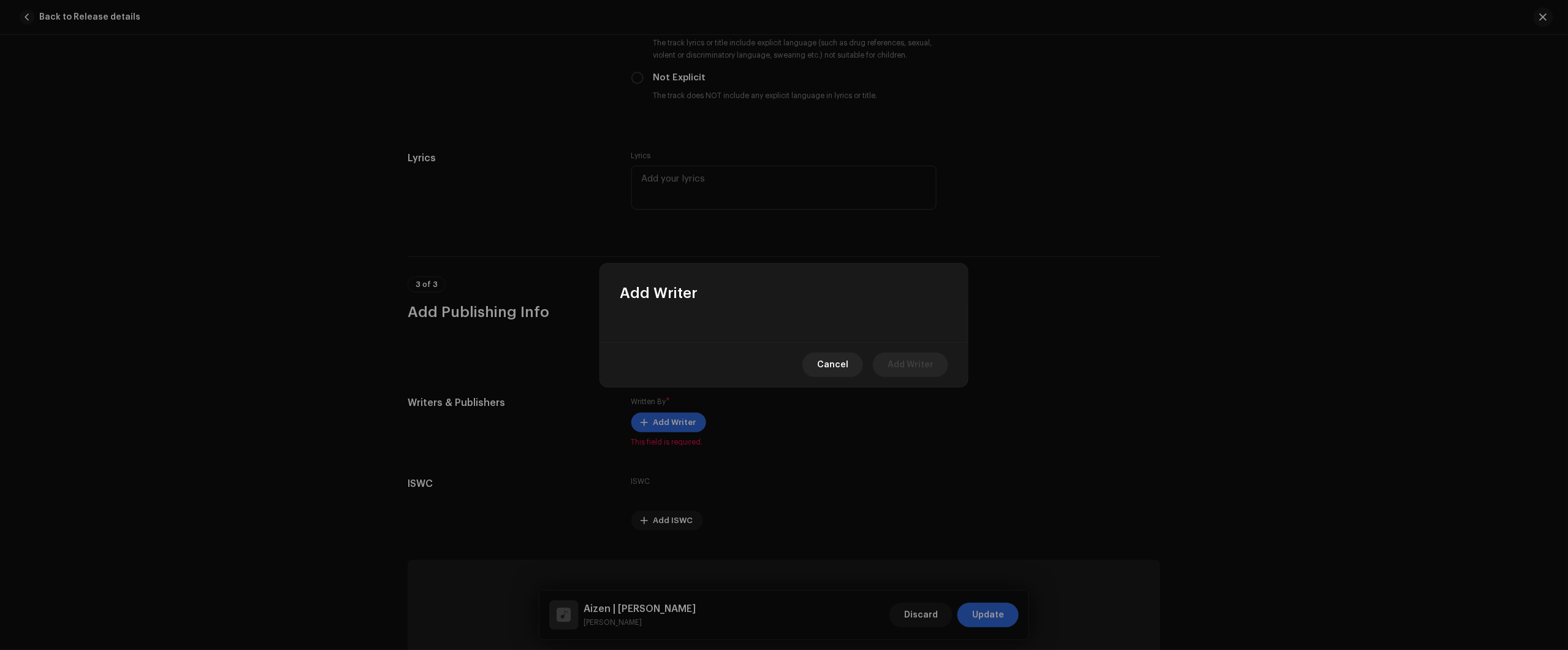
drag, startPoint x: 718, startPoint y: 286, endPoint x: 718, endPoint y: 295, distance: 9.0
click at [718, 295] on div "Add Writer" at bounding box center [784, 283] width 368 height 39
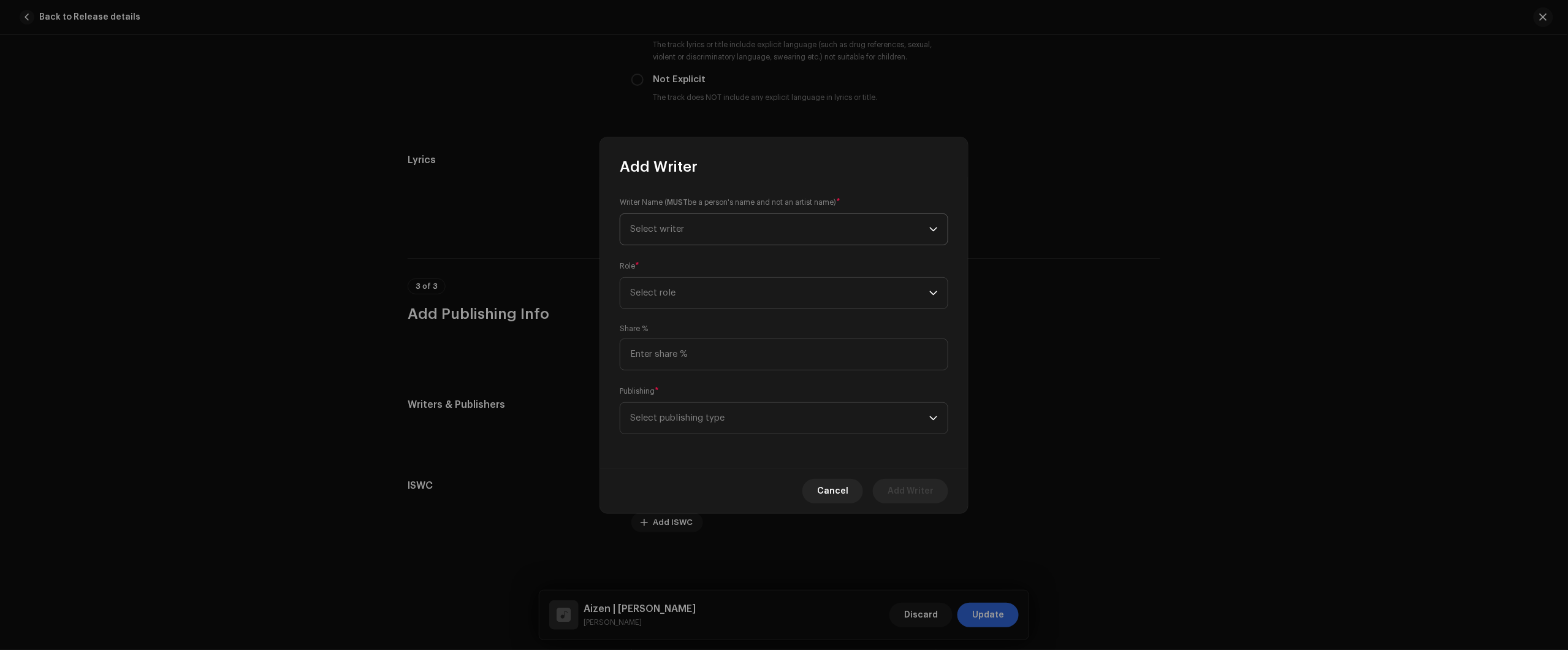
click at [727, 240] on span "Select writer" at bounding box center [780, 230] width 299 height 31
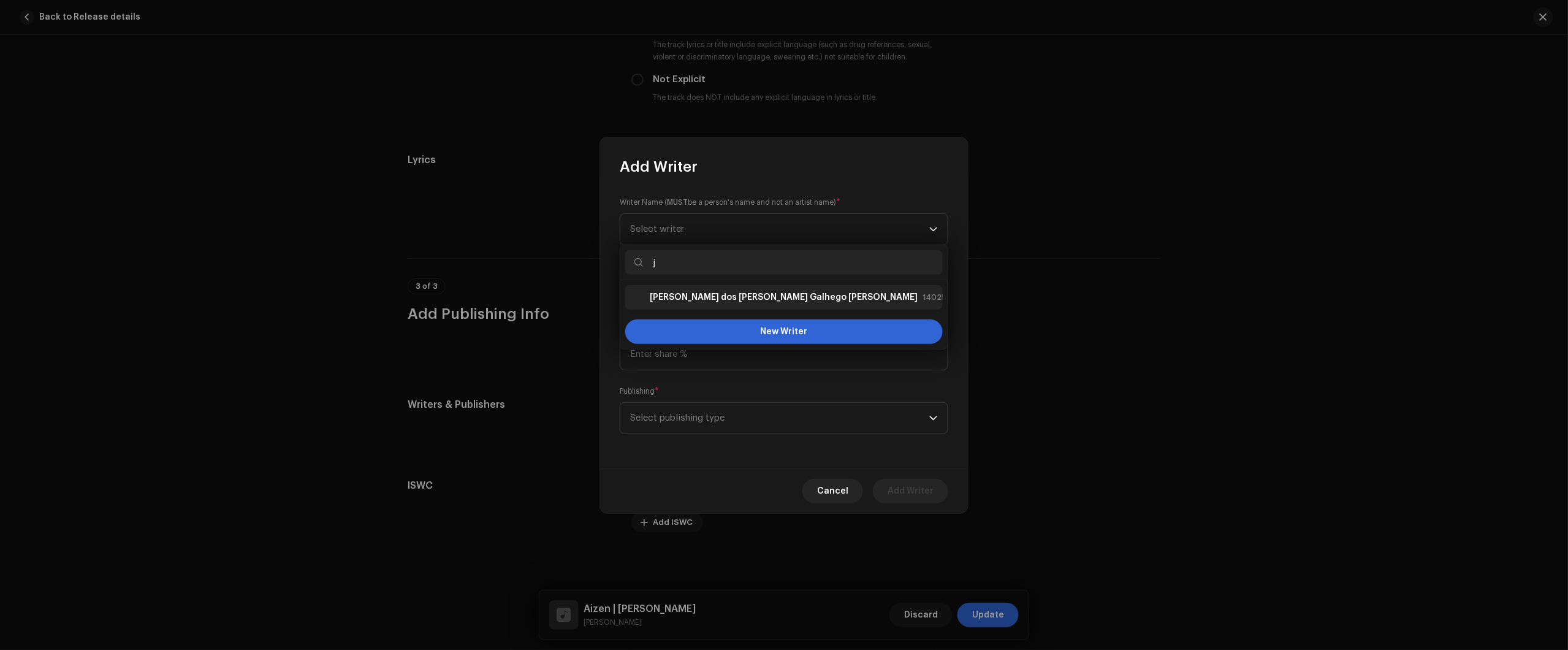
type input "j"
click at [719, 301] on strong "Júlio dos Santos Galhego Aguiar" at bounding box center [784, 297] width 268 height 12
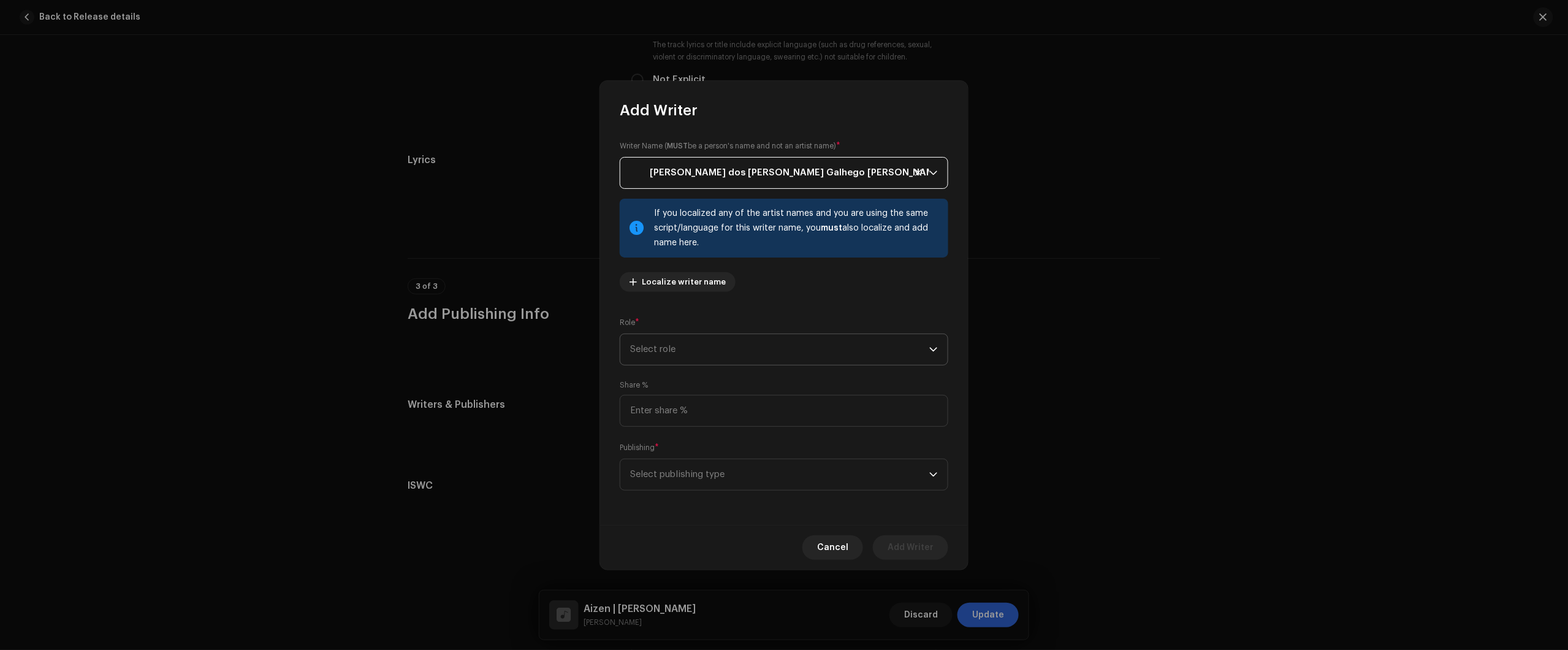
click at [728, 344] on span "Select role" at bounding box center [780, 349] width 299 height 31
click at [715, 449] on li "Composer & Lyricist" at bounding box center [784, 456] width 317 height 25
click at [754, 374] on div "Writer Name ( MUST be a person's name and not an artist name) * Júlio dos Santo…" at bounding box center [784, 323] width 368 height 405
click at [750, 350] on span "Composer & Lyricist" at bounding box center [780, 349] width 299 height 31
click at [759, 342] on span "Composer & Lyricist" at bounding box center [780, 349] width 299 height 31
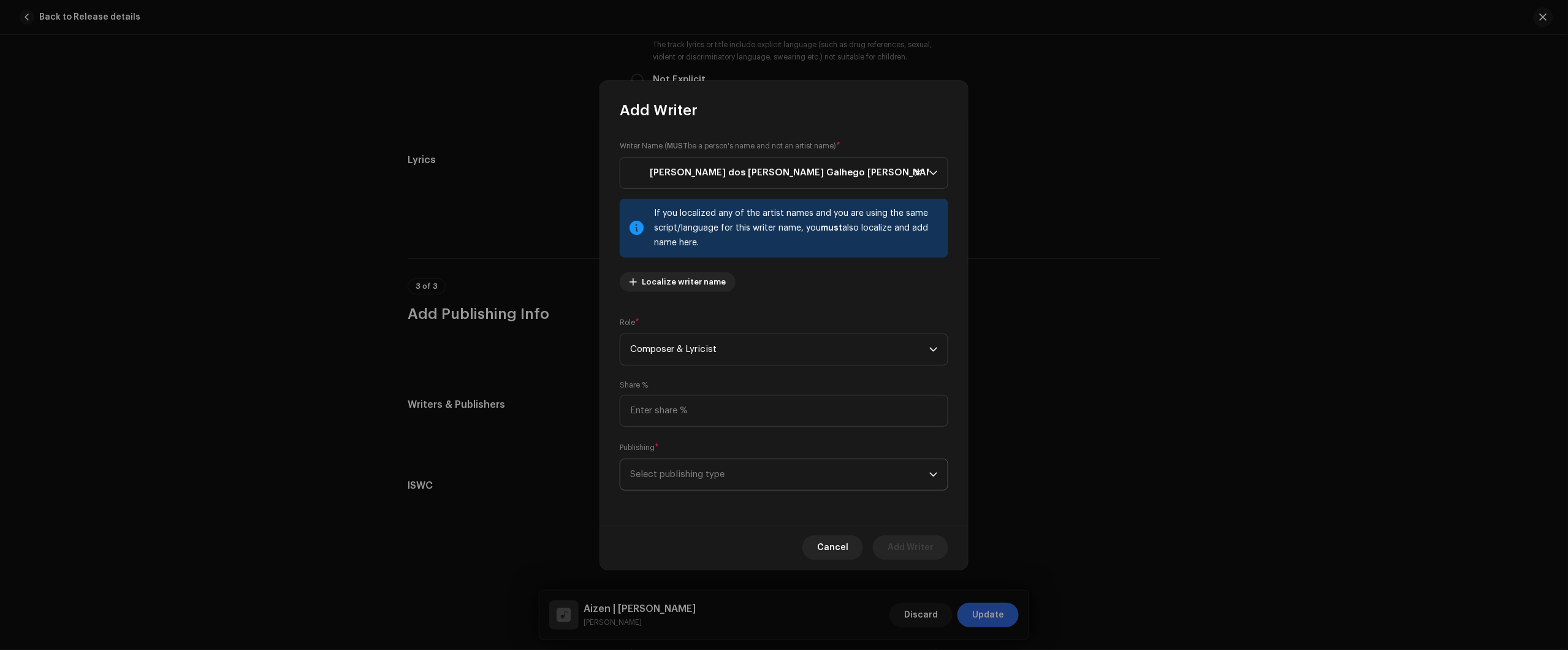
drag, startPoint x: 717, startPoint y: 428, endPoint x: 709, endPoint y: 464, distance: 36.9
click at [714, 435] on div "Writer Name ( MUST be a person's name and not an artist name) * Júlio dos Santo…" at bounding box center [784, 323] width 368 height 405
click at [709, 464] on span "Select publishing type" at bounding box center [780, 475] width 299 height 31
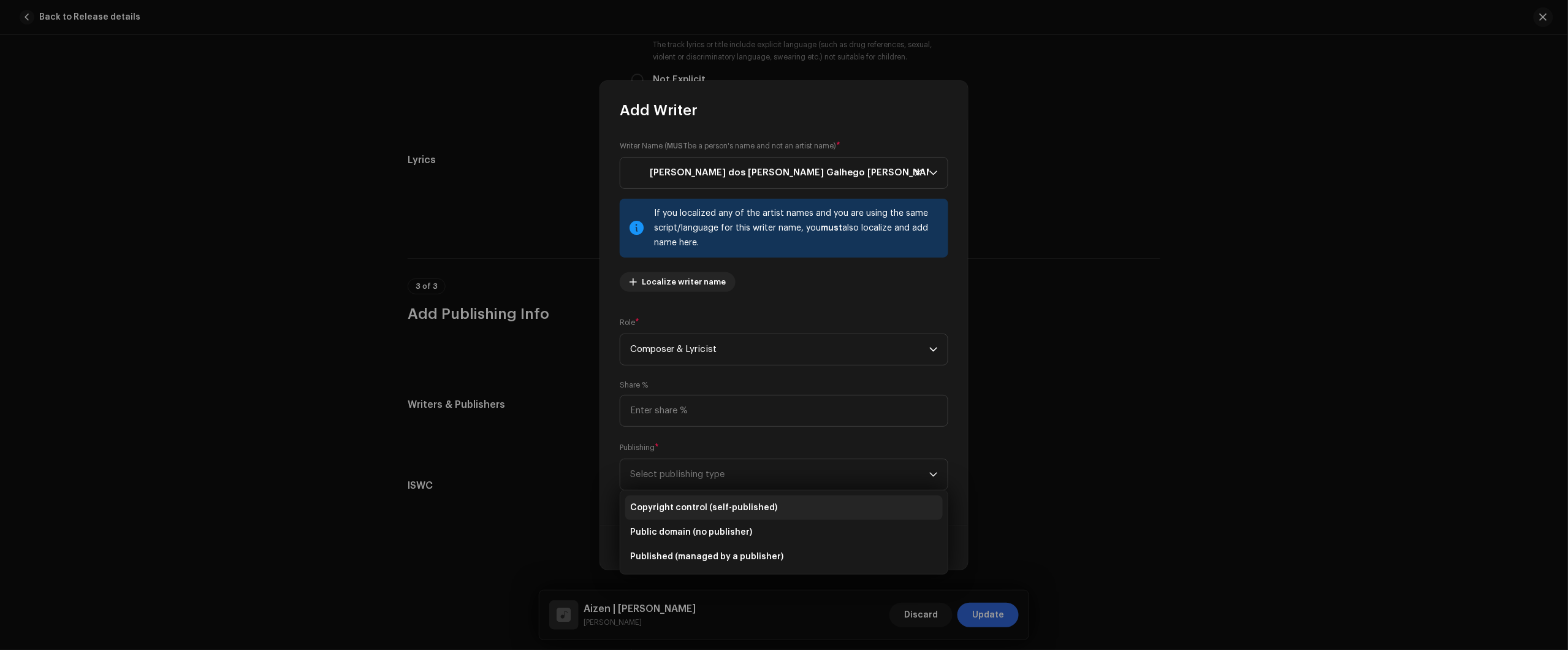
click at [733, 511] on span "Copyright control (self-published)" at bounding box center [704, 507] width 147 height 12
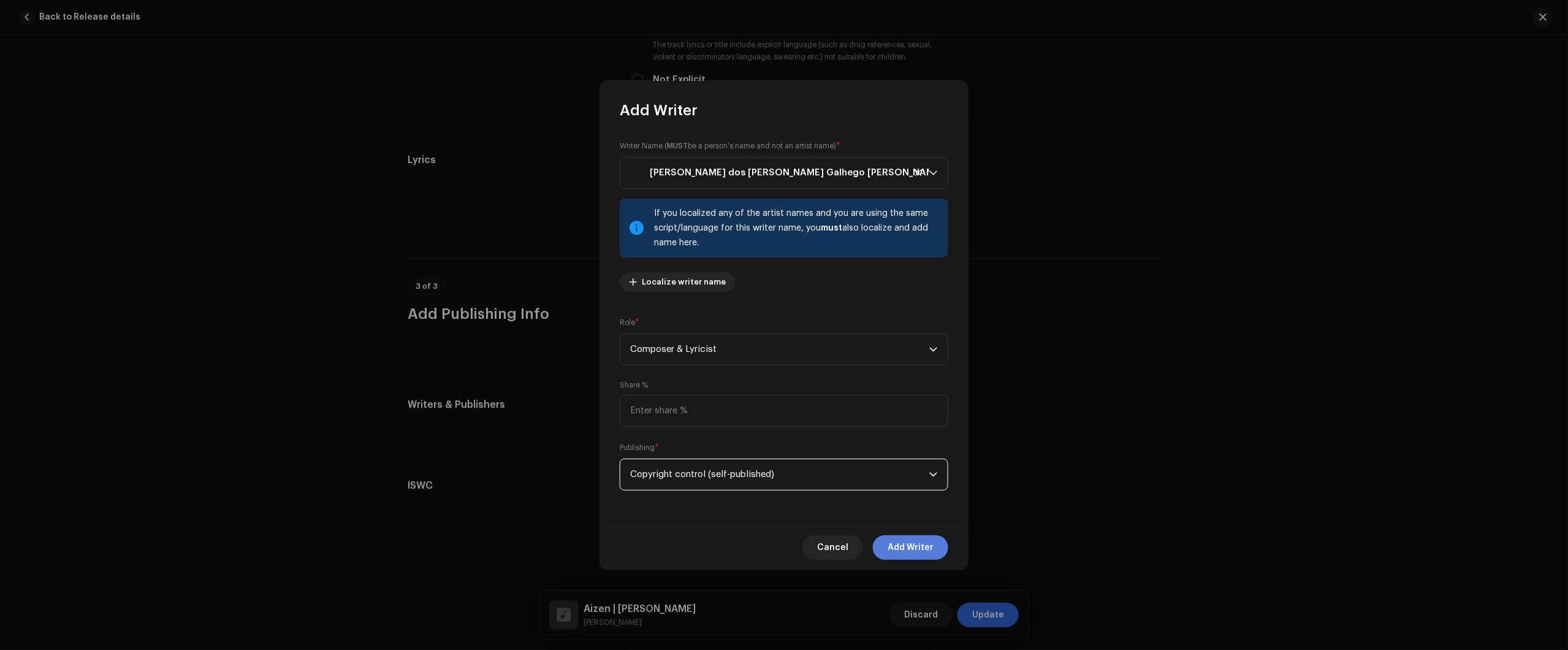
click at [922, 541] on span "Add Writer" at bounding box center [910, 548] width 46 height 25
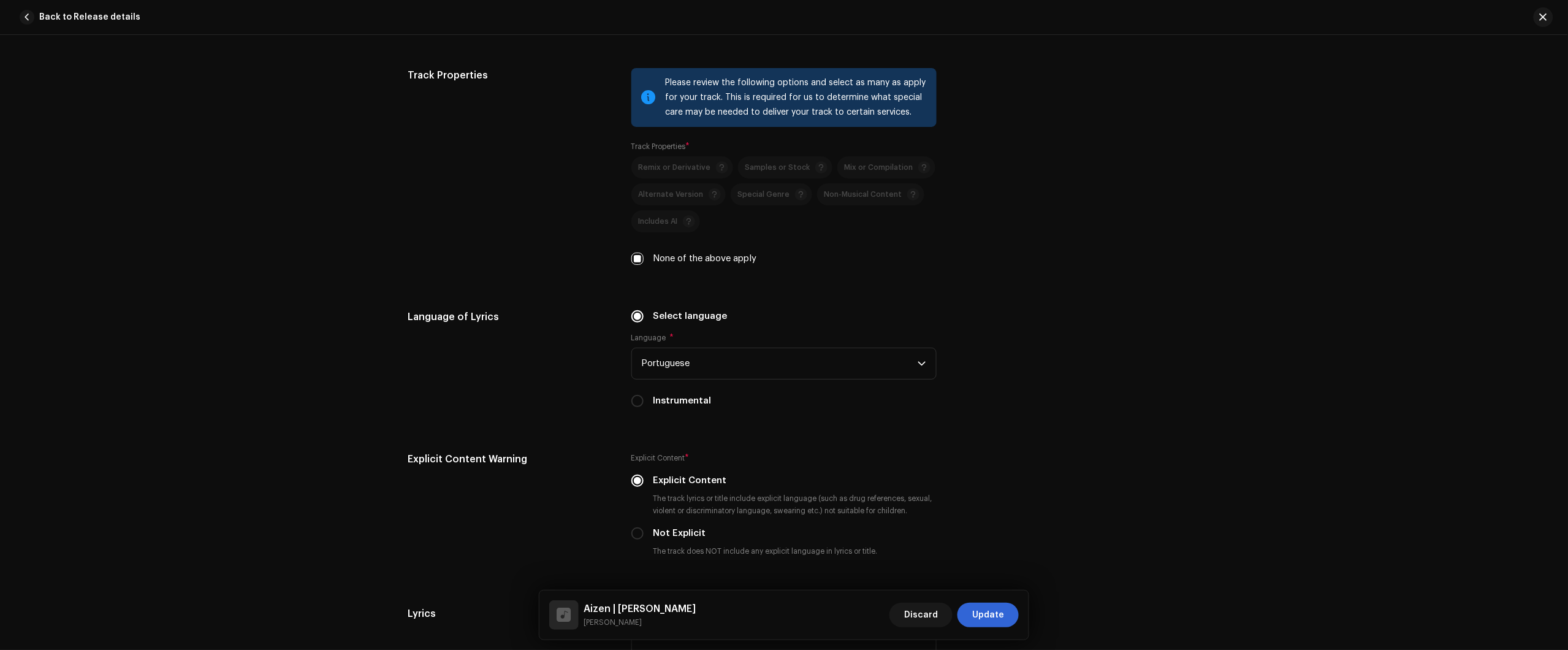
scroll to position [1698, 0]
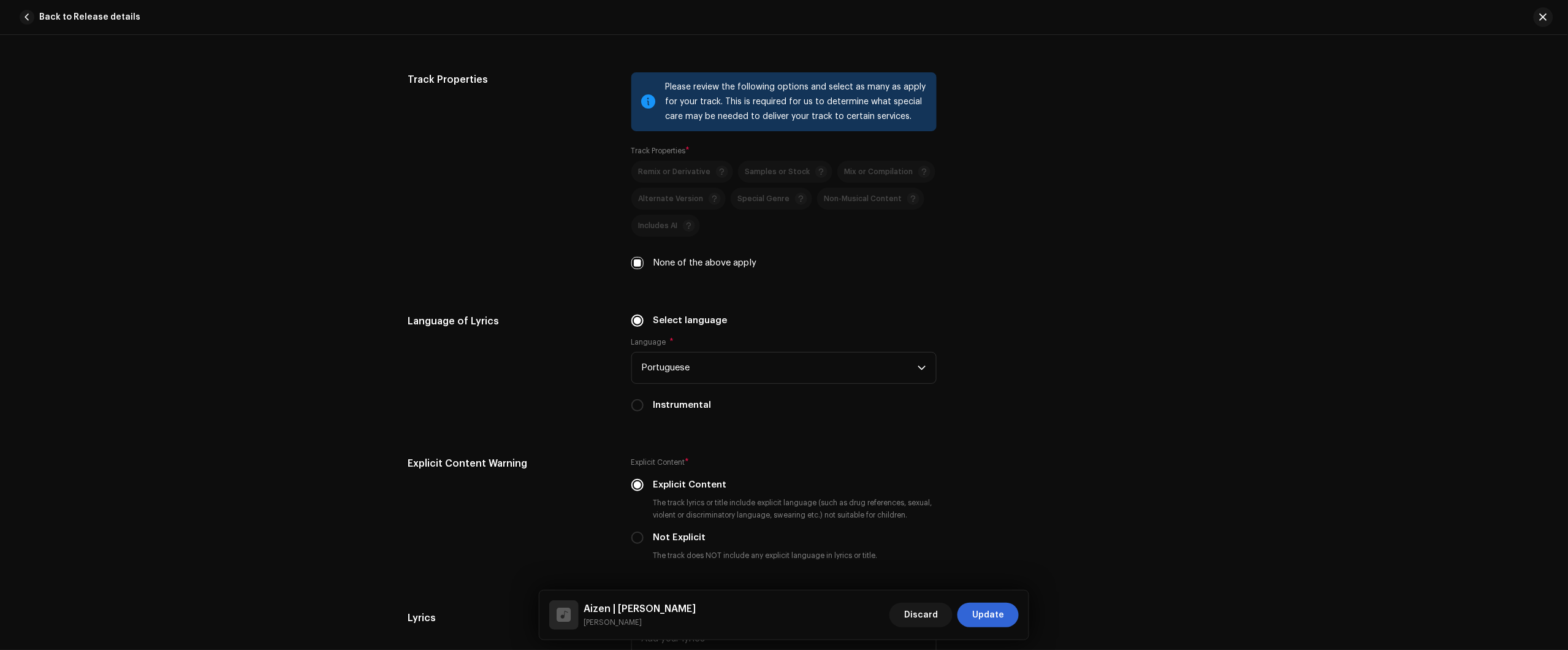
click at [1453, 280] on div "Track details Complete the following to finalize your track. 1 of 3 Add Audio F…" at bounding box center [784, 342] width 1568 height 615
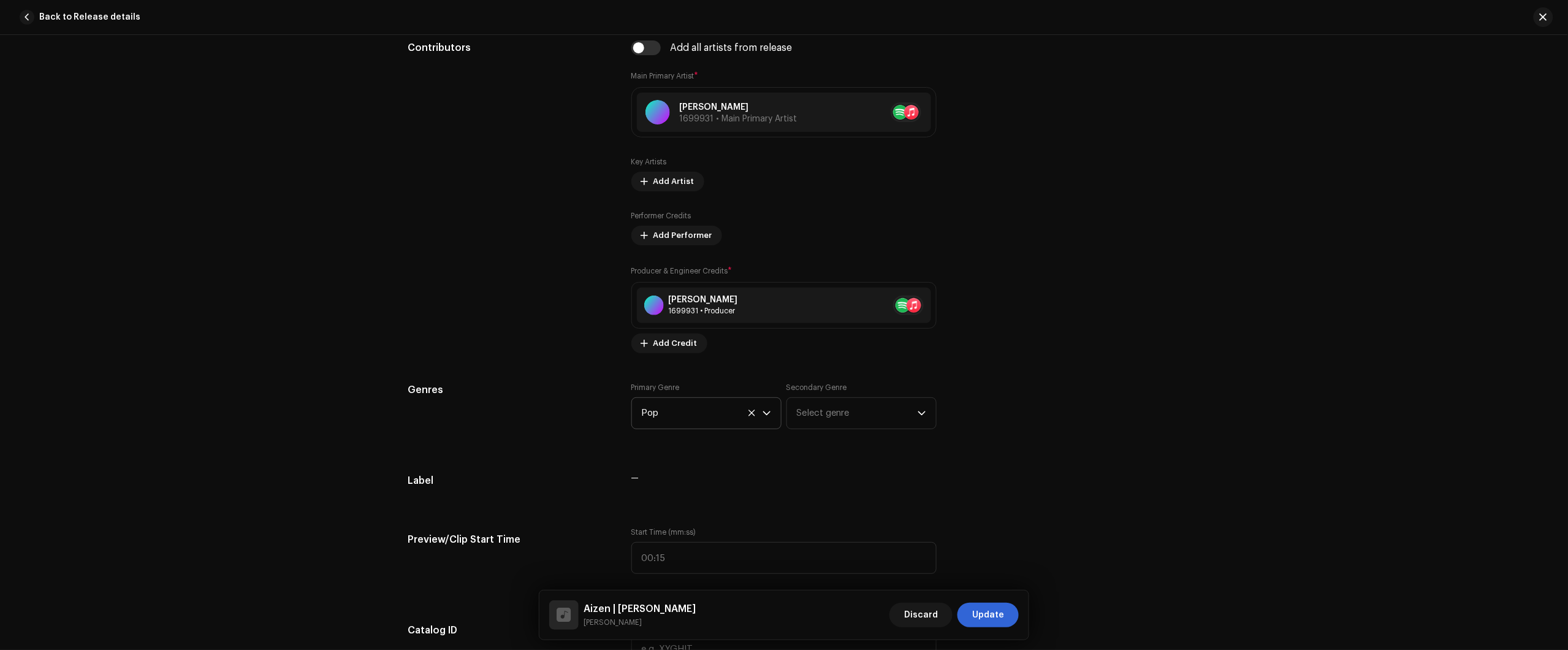
scroll to position [779, 0]
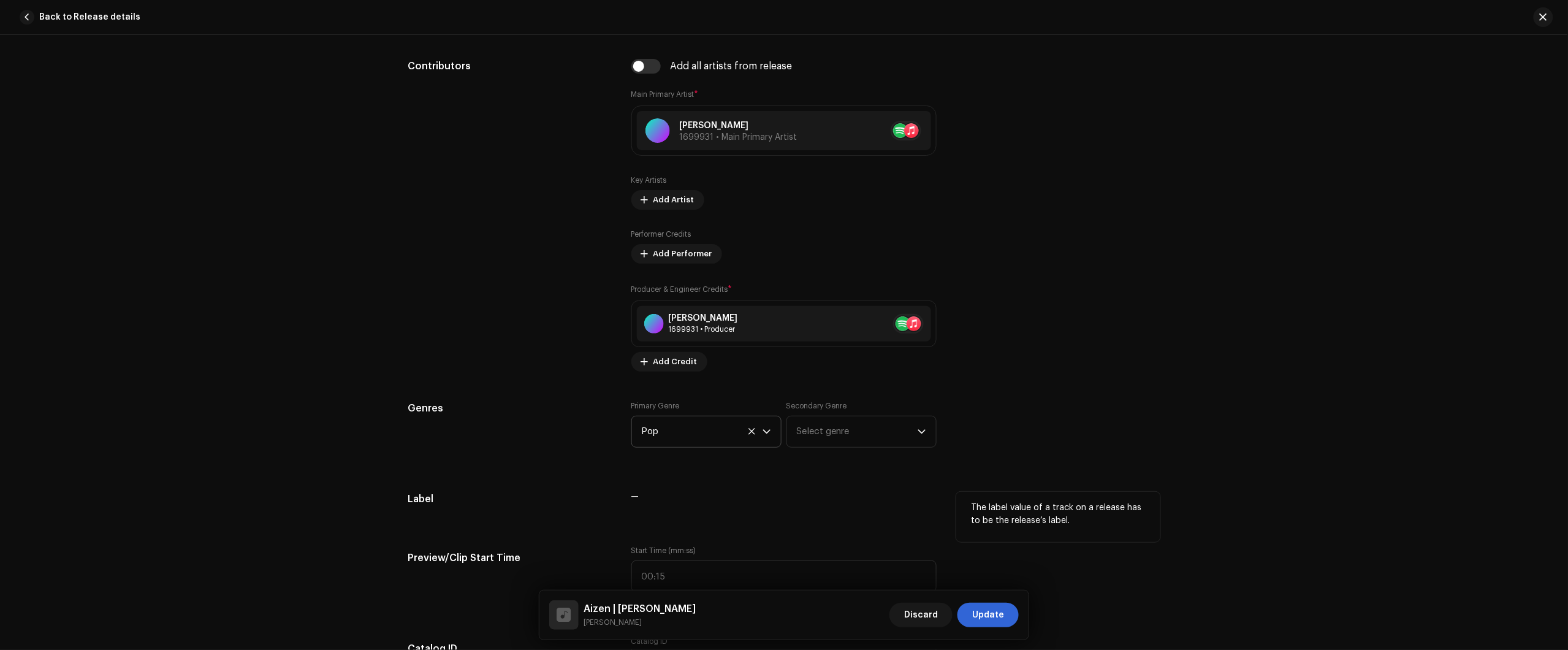
drag, startPoint x: 982, startPoint y: 598, endPoint x: 1089, endPoint y: 493, distance: 149.9
click at [1083, 511] on div "Track details Complete the following to finalize your track. 1 of 3 Add Audio F…" at bounding box center [784, 627] width 792 height 2682
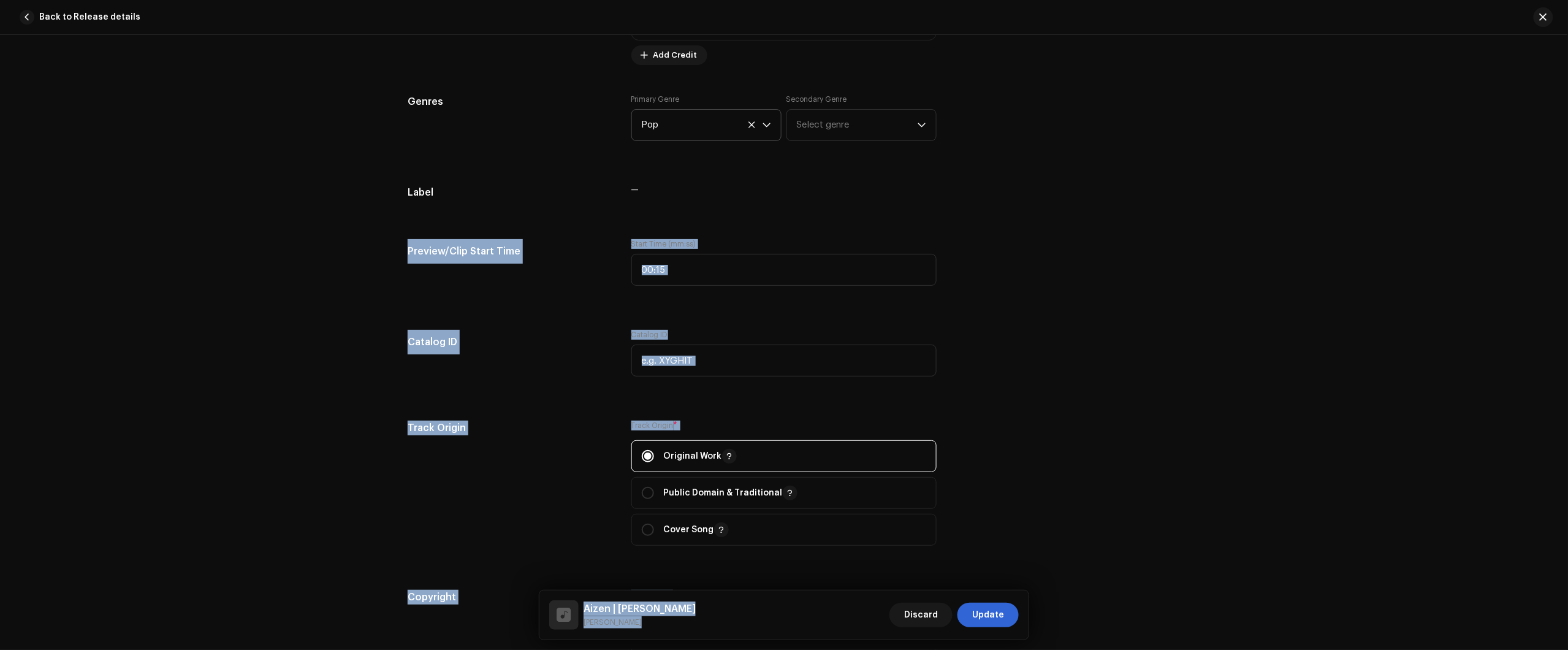
click at [1077, 429] on div "Track Origin Track Origin * Original Work Public Domain & Traditional Cover Song" at bounding box center [784, 490] width 753 height 140
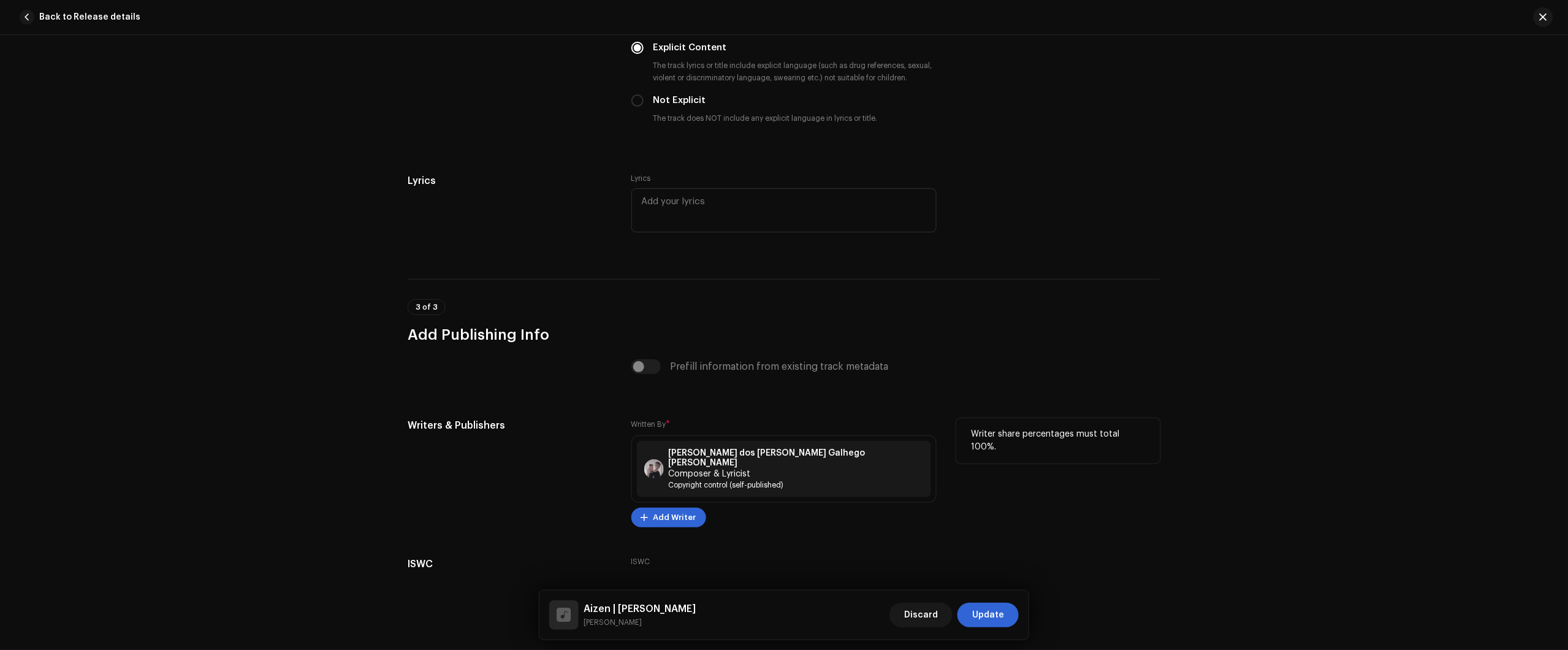
scroll to position [2158, 0]
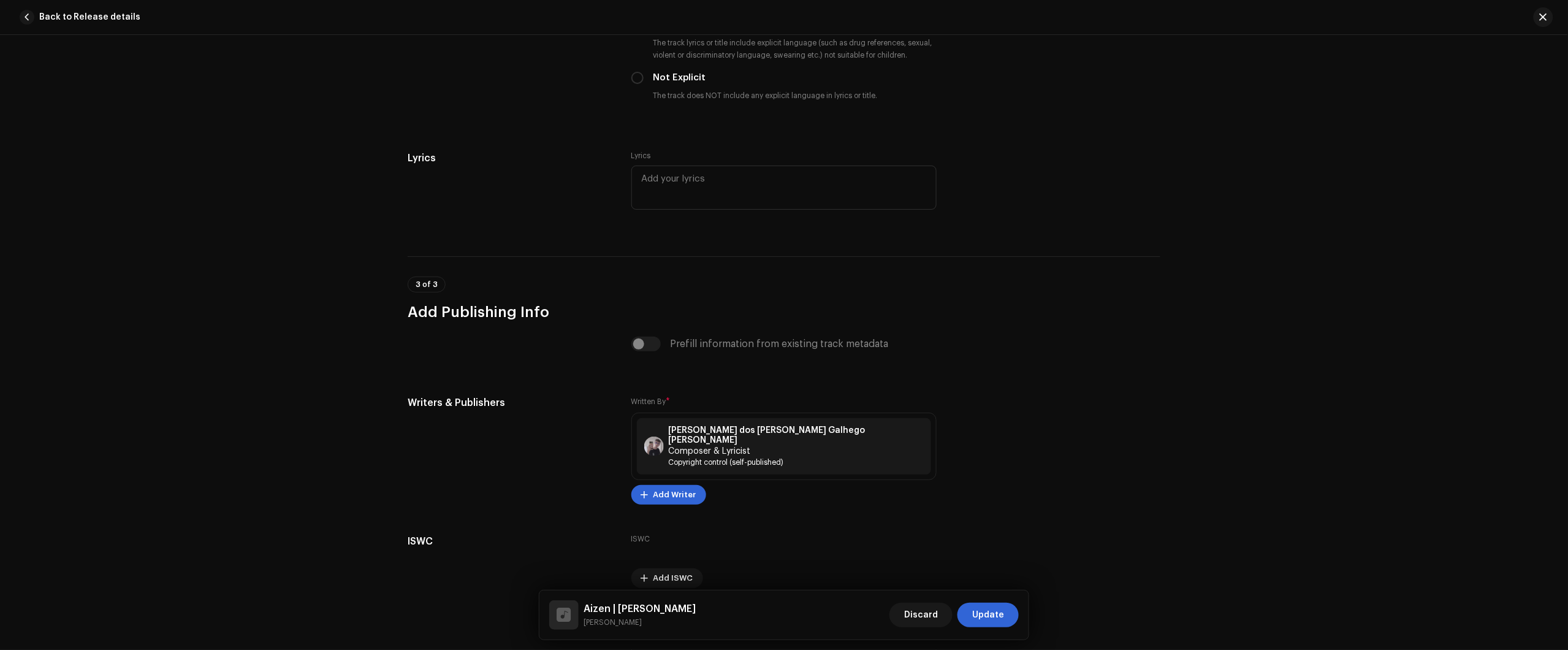
click at [999, 601] on div "Aizen | Kyōka Suigetsu Nikko Rapper Discard Update" at bounding box center [784, 615] width 489 height 49
click at [999, 612] on span "Update" at bounding box center [988, 615] width 32 height 25
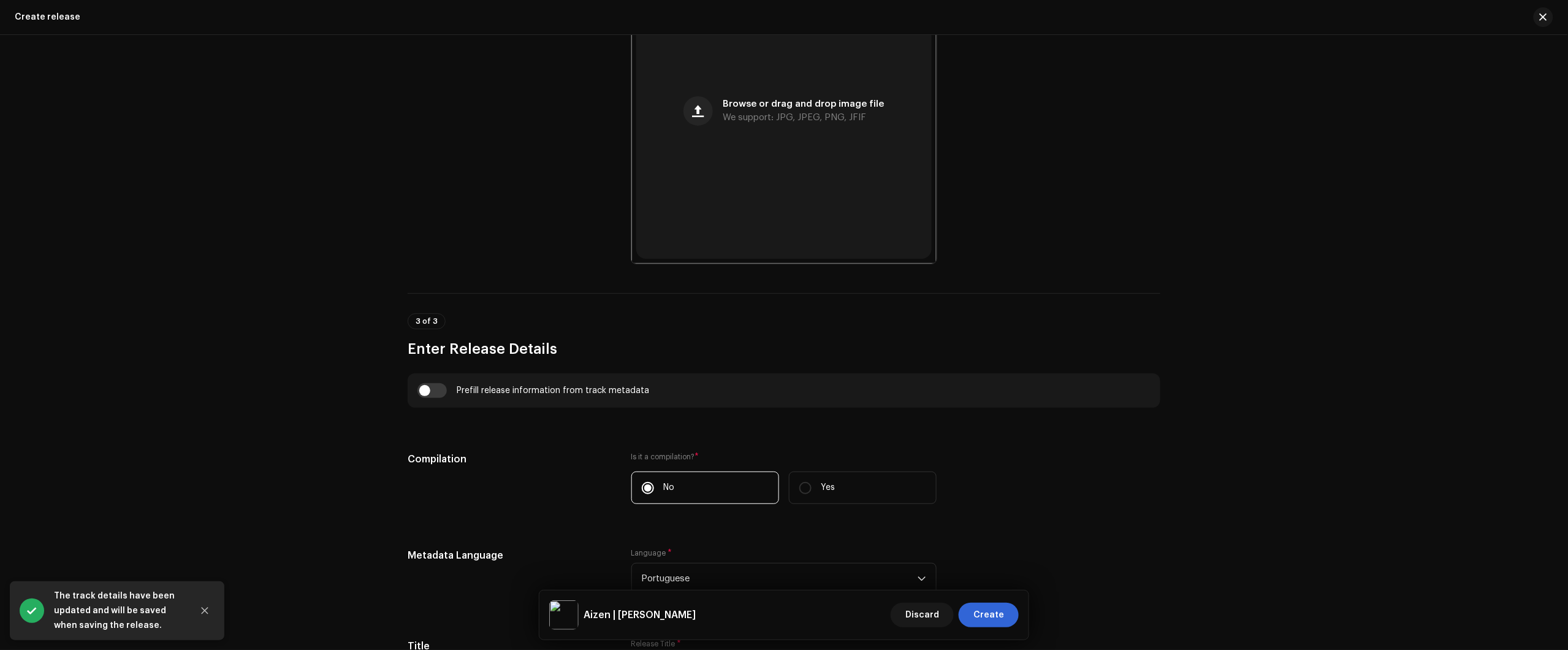
scroll to position [766, 0]
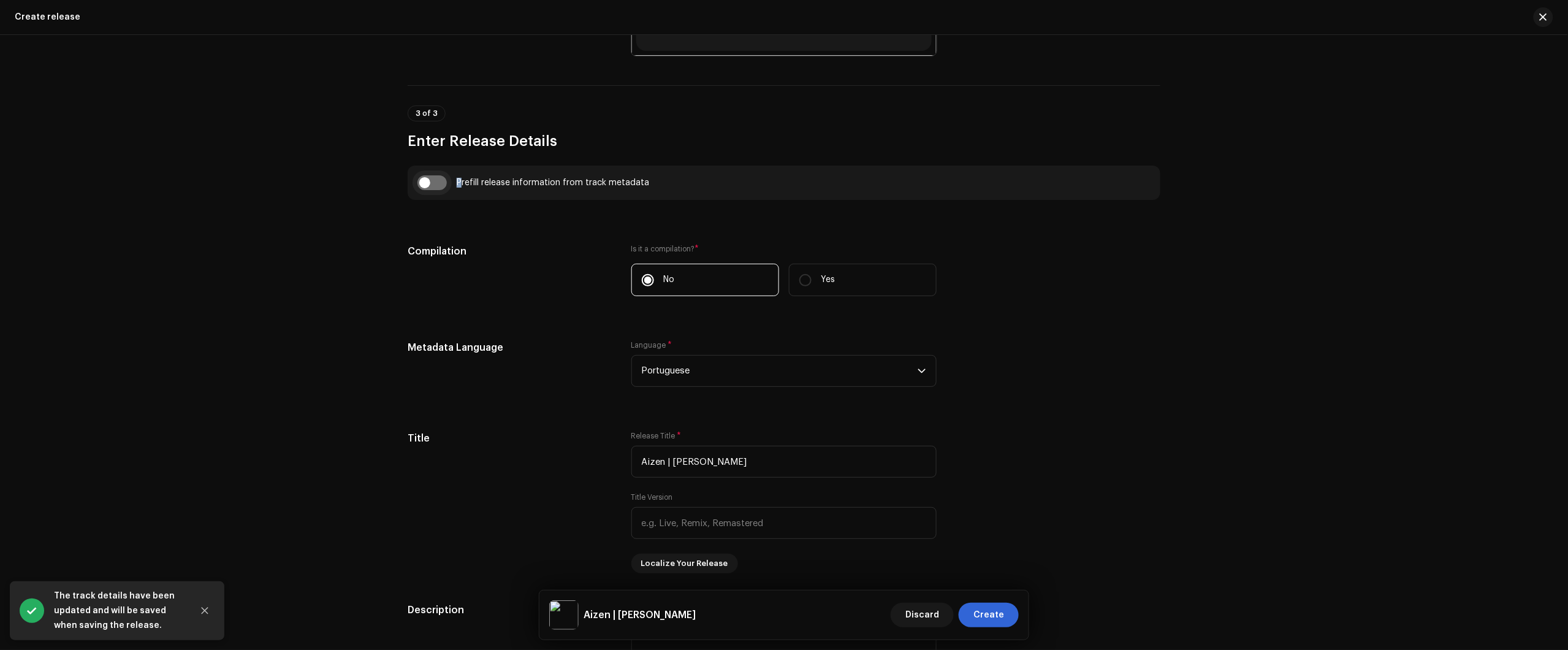
drag, startPoint x: 458, startPoint y: 188, endPoint x: 436, endPoint y: 185, distance: 22.2
click at [440, 185] on div "Prefill release information from track metadata" at bounding box center [784, 183] width 733 height 15
click at [435, 185] on input "checkbox" at bounding box center [432, 183] width 29 height 15
checkbox input "true"
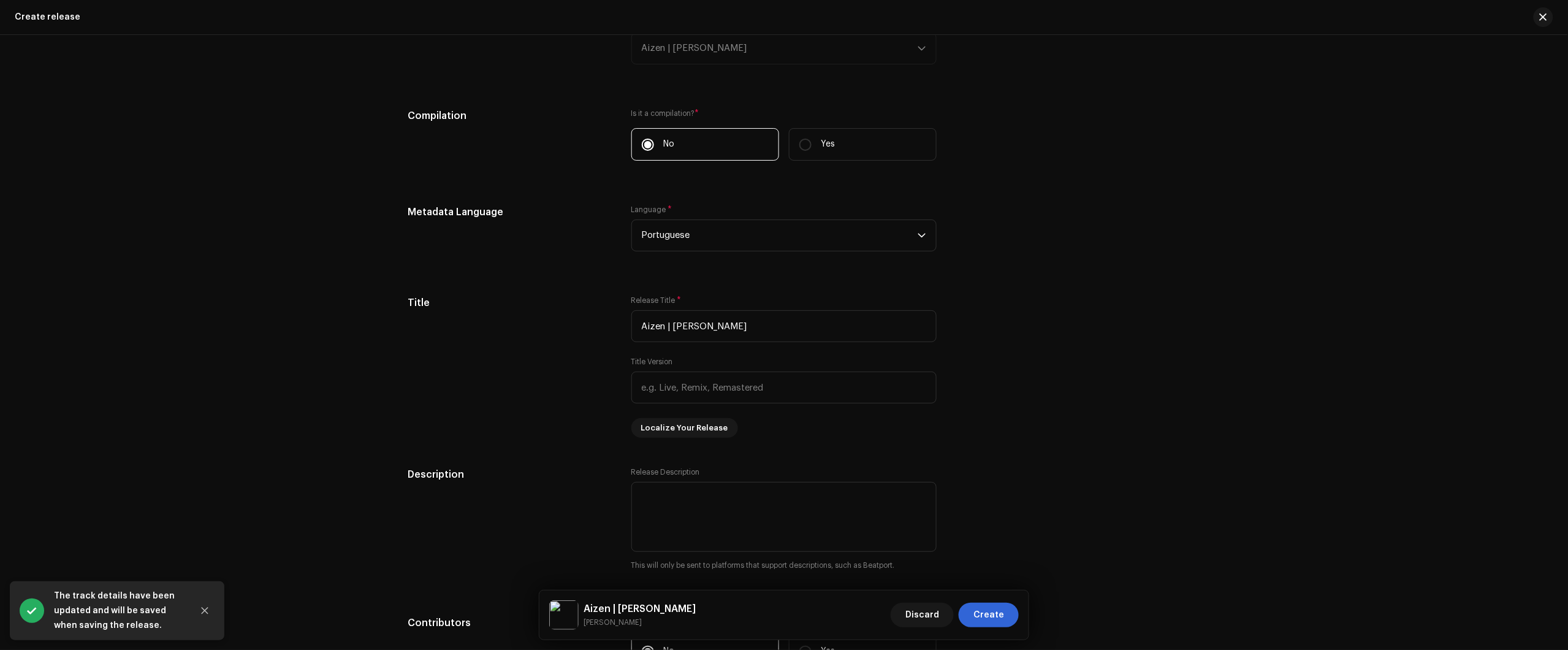
scroll to position [920, 0]
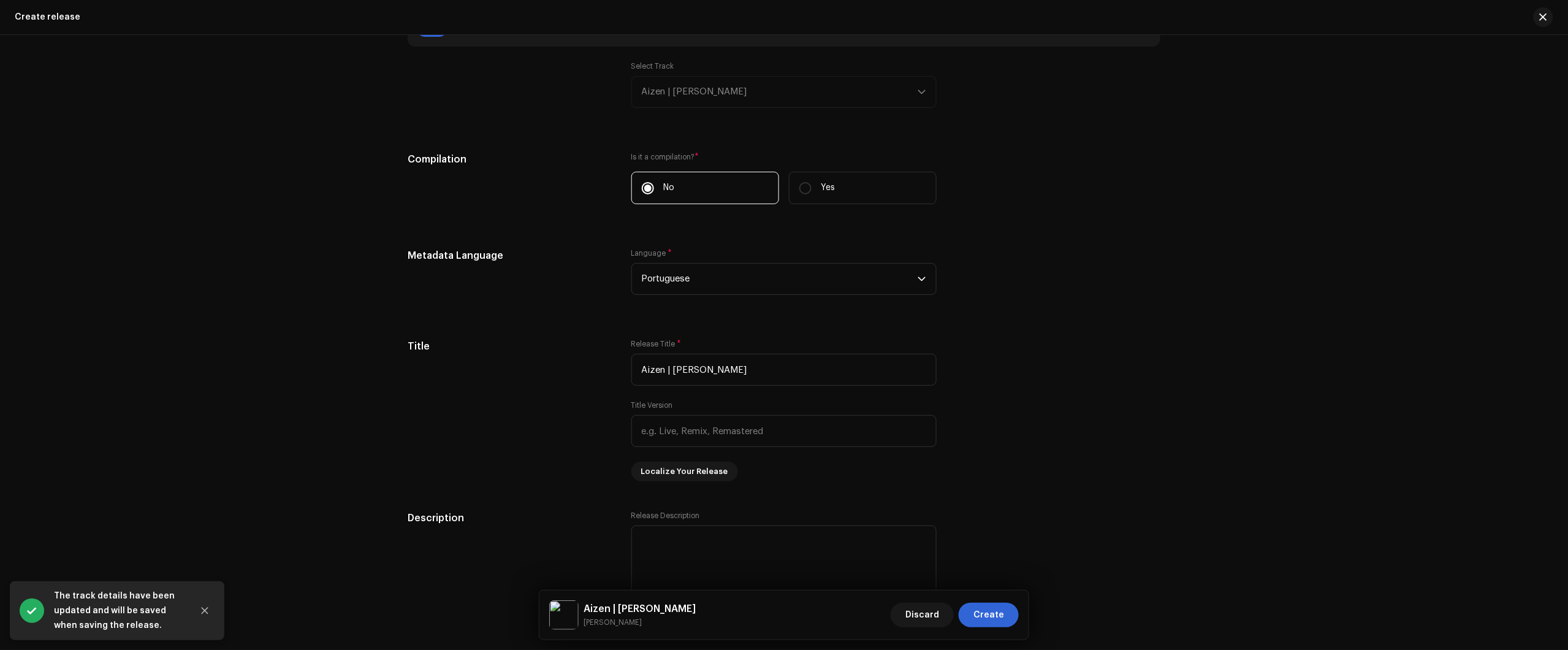
click at [740, 96] on div "Select Track Aizen | Kyōka Suigetsu" at bounding box center [784, 85] width 305 height 47
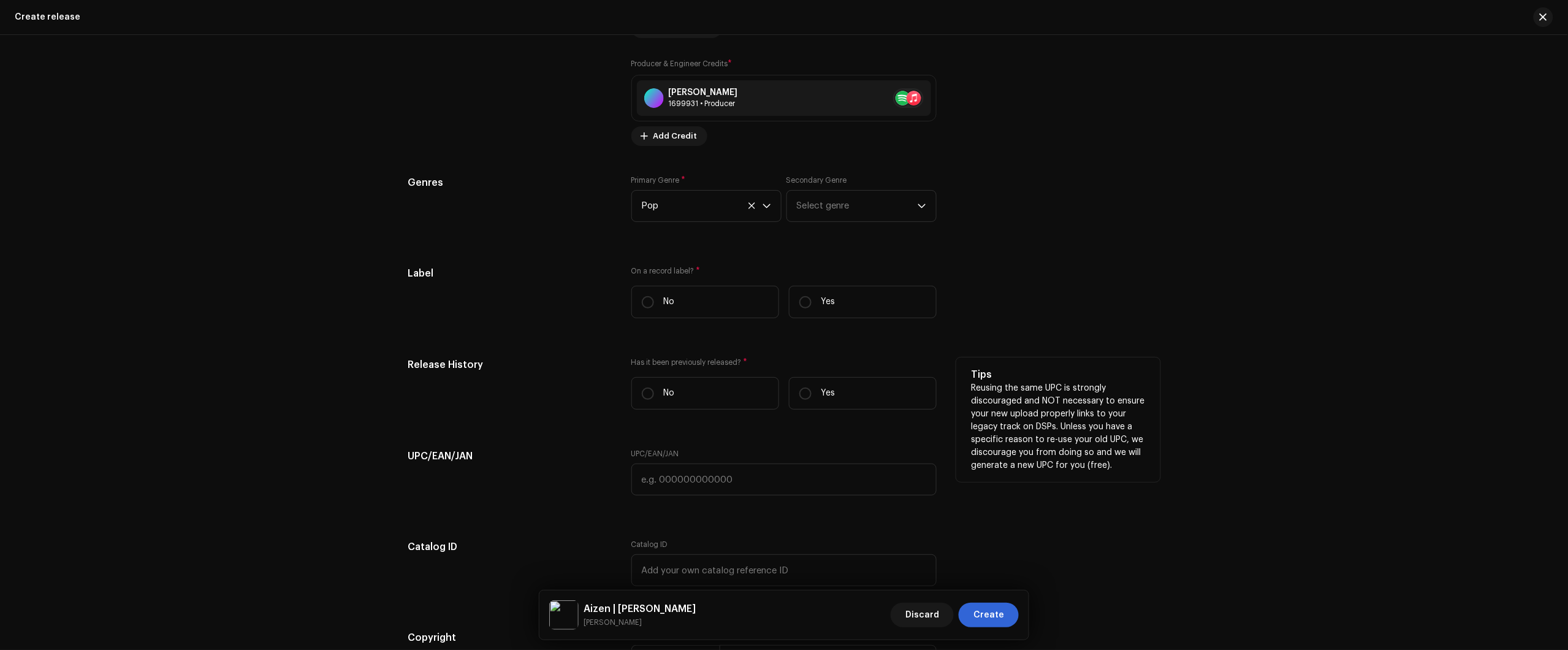
scroll to position [1759, 0]
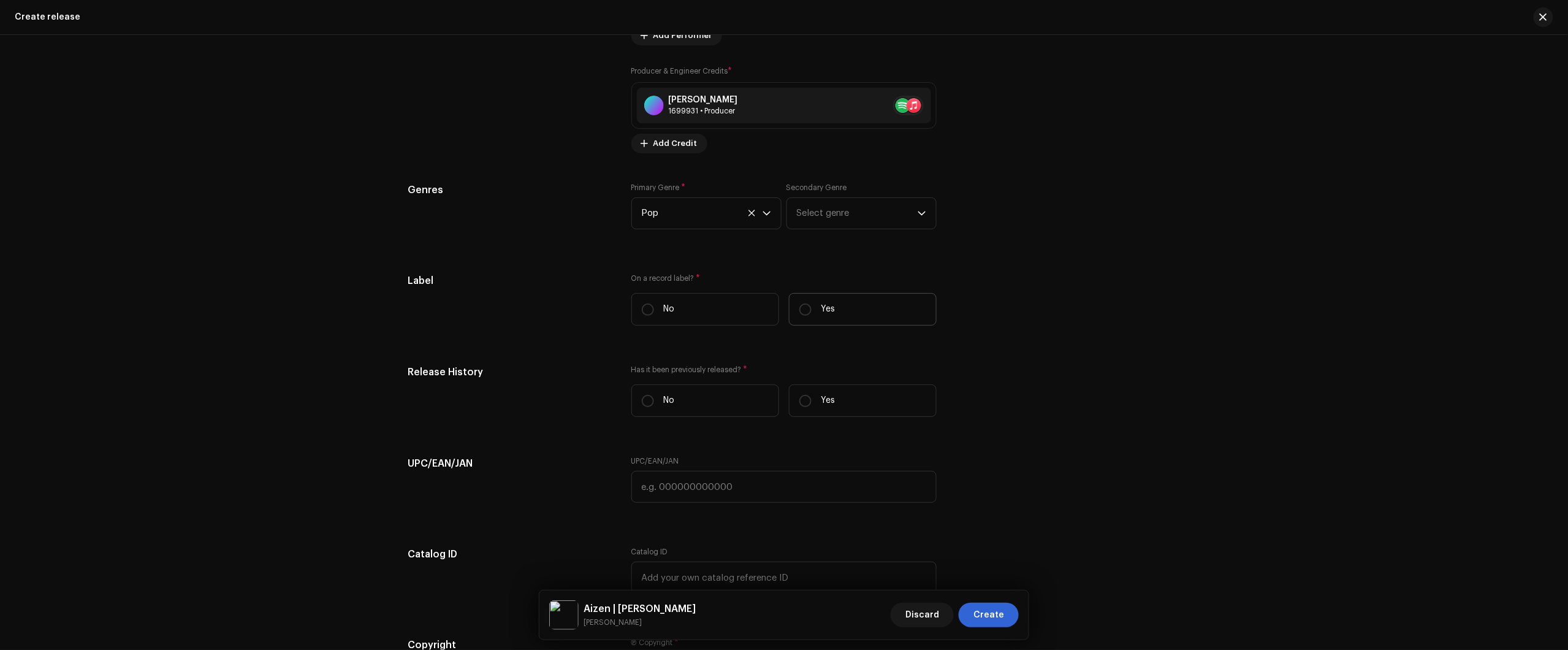
click at [856, 301] on label "Yes" at bounding box center [863, 309] width 148 height 33
click at [812, 303] on input "Yes" at bounding box center [805, 309] width 12 height 12
radio input "true"
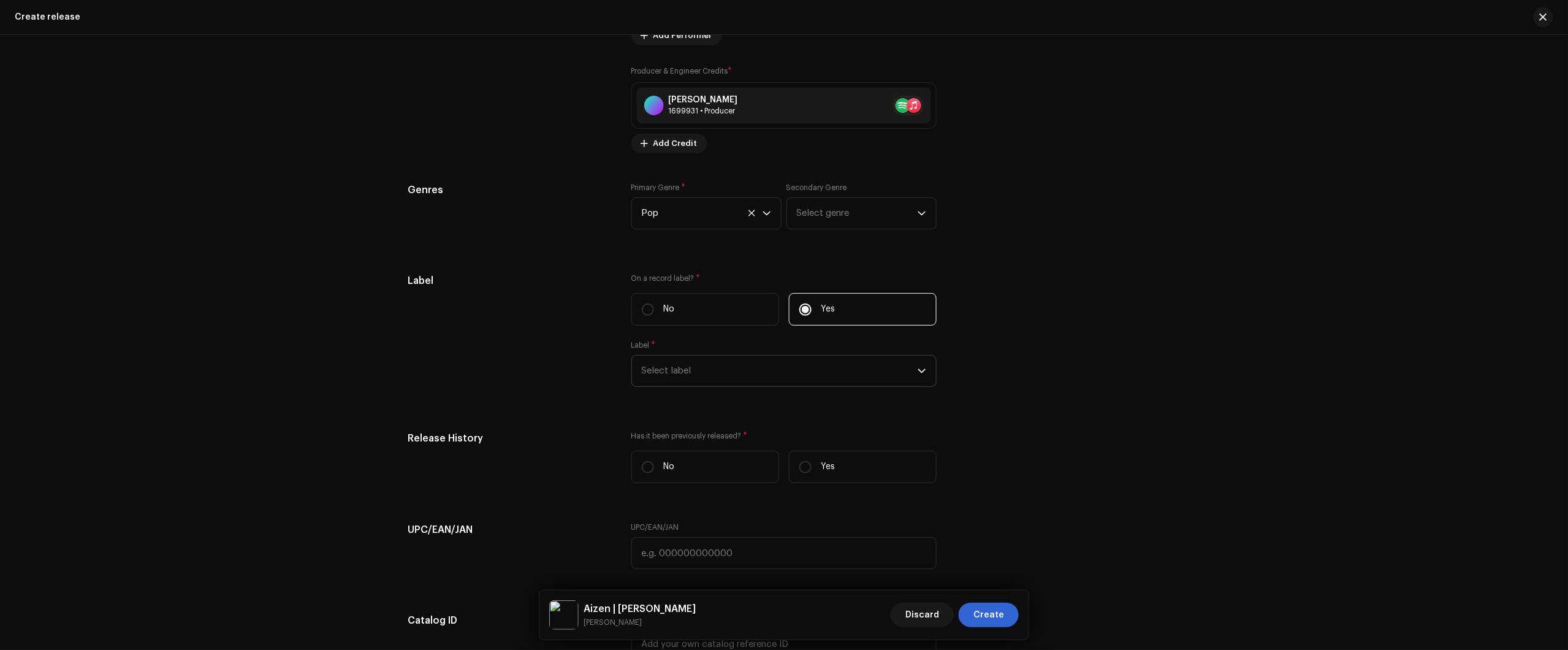
click at [811, 376] on span "Select label" at bounding box center [780, 371] width 276 height 31
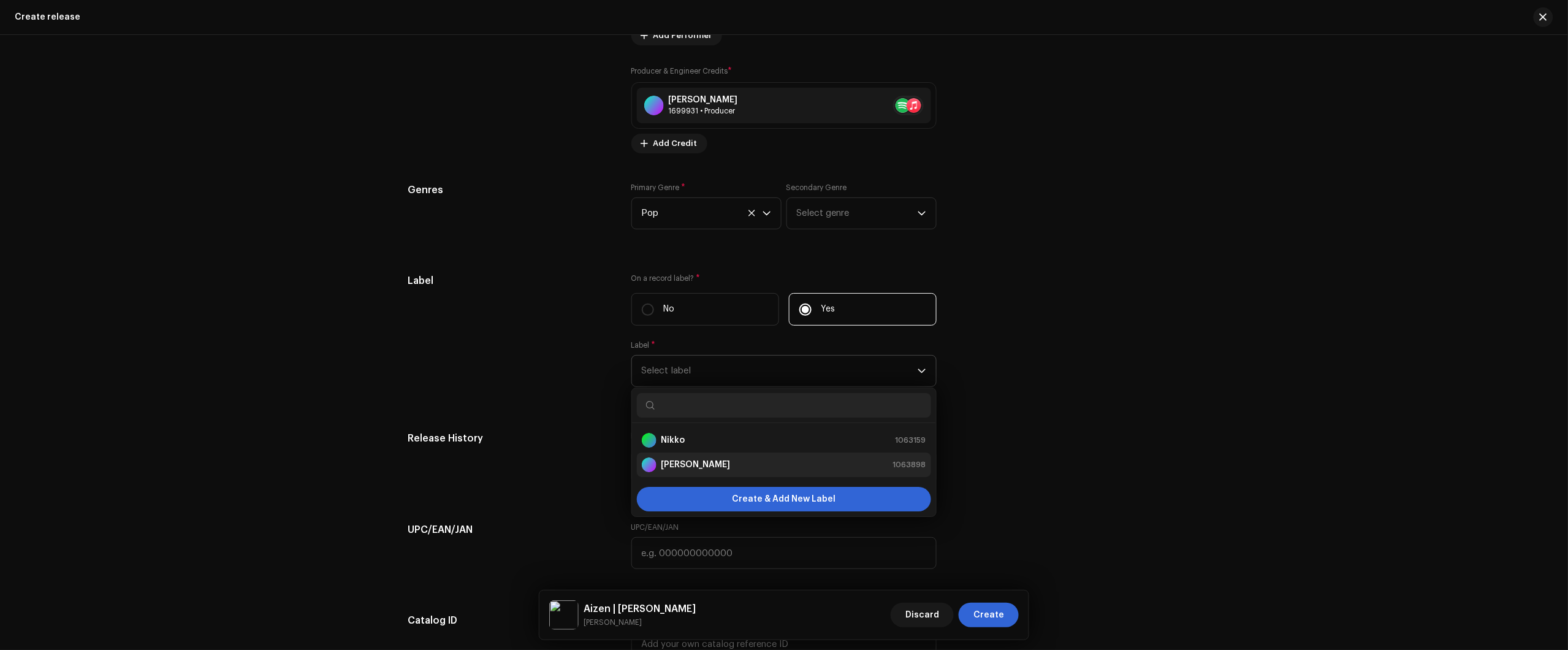
click at [731, 463] on div "Nikko Rapper 1063898" at bounding box center [784, 465] width 284 height 15
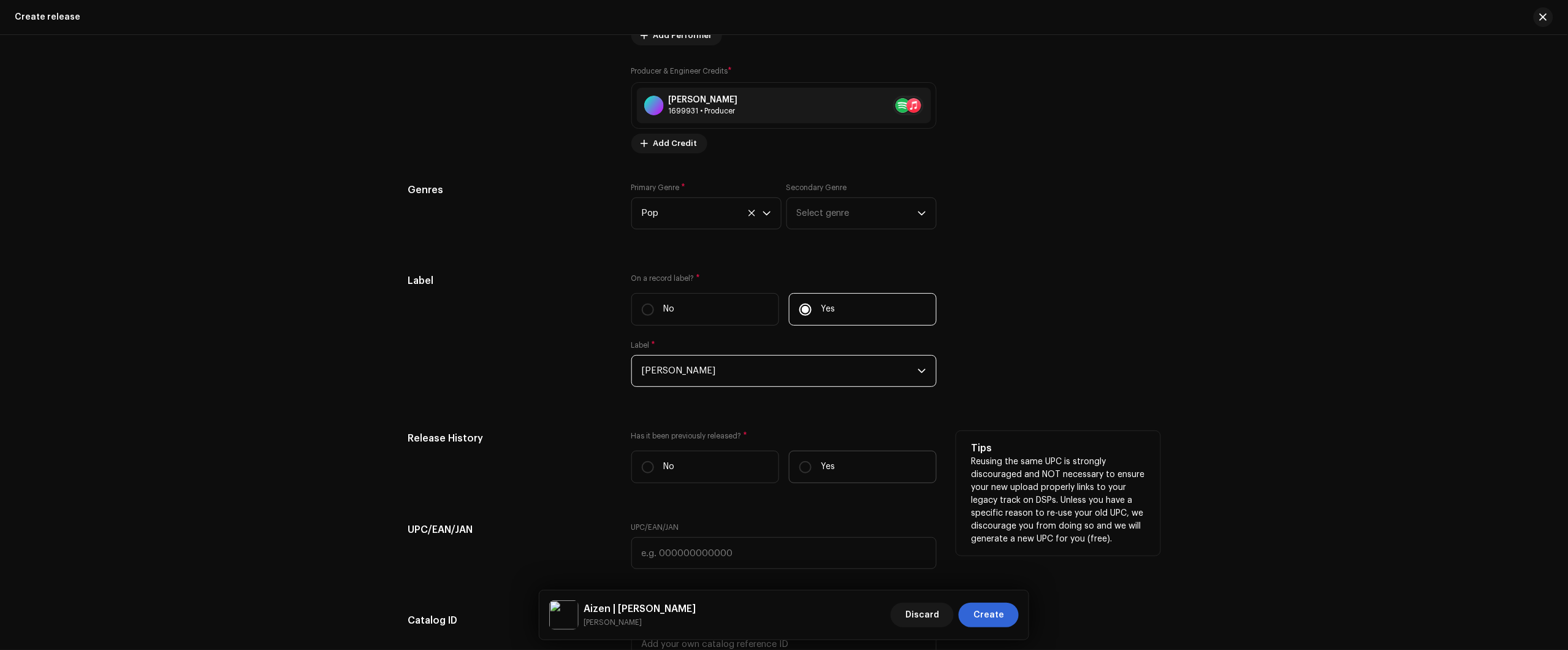
click at [856, 473] on label "Yes" at bounding box center [863, 467] width 148 height 33
click at [812, 473] on input "Yes" at bounding box center [805, 467] width 12 height 12
radio input "true"
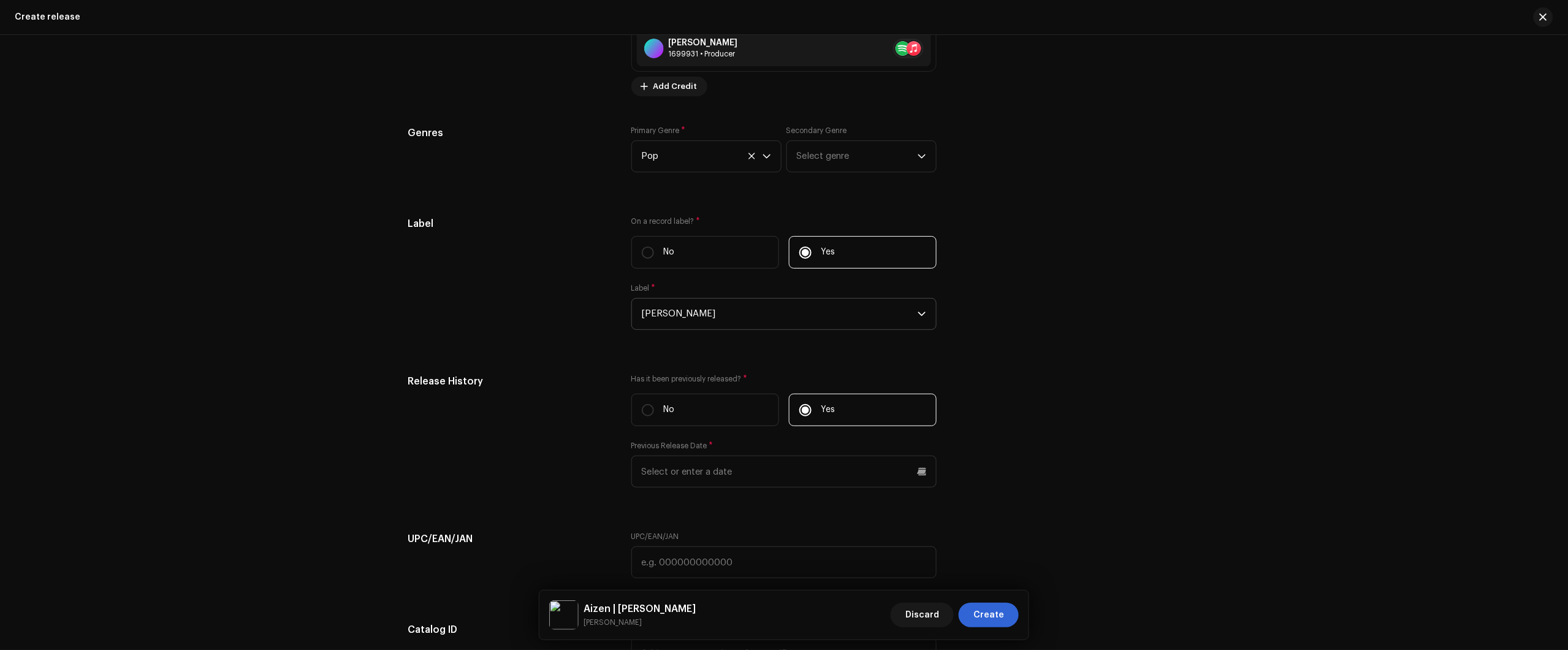
scroll to position [1912, 0]
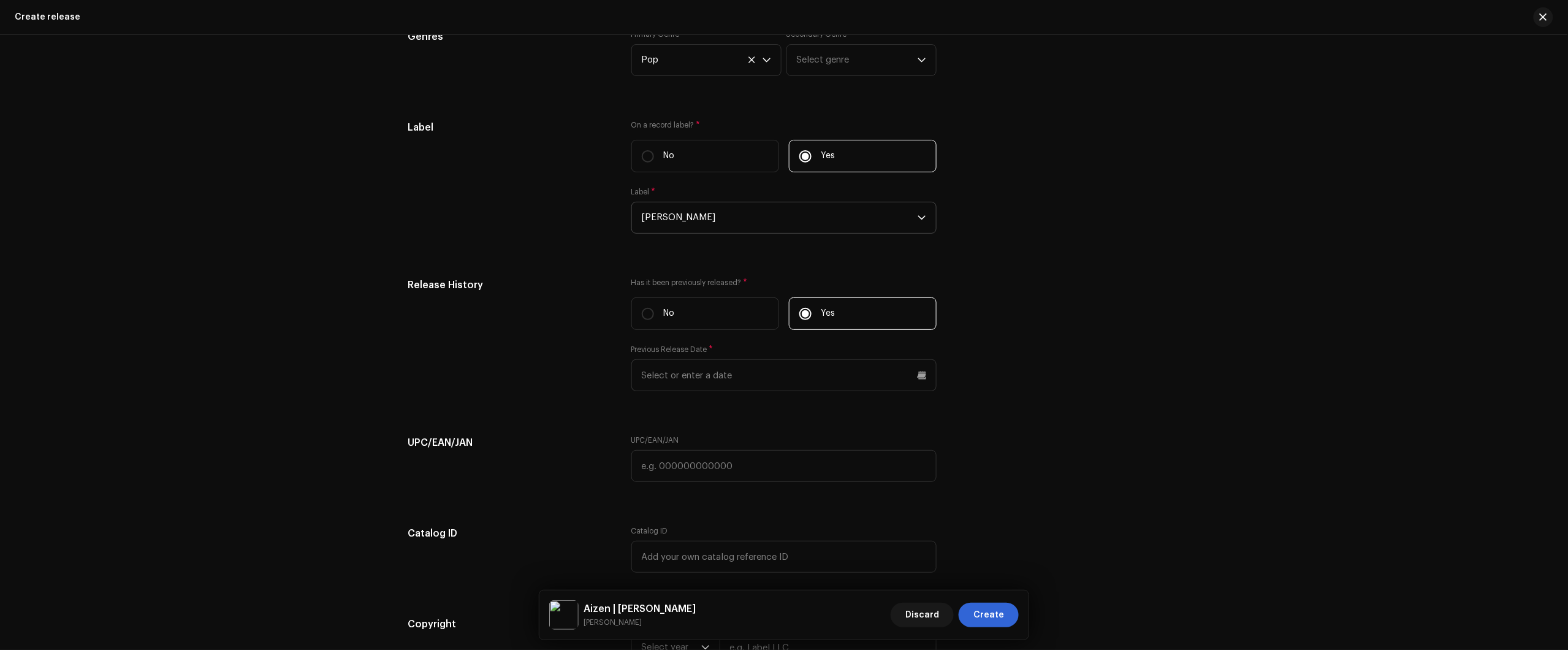
click at [1487, 175] on div "Create a new release We’ll guide you through everything — from track selection …" at bounding box center [784, 342] width 1568 height 615
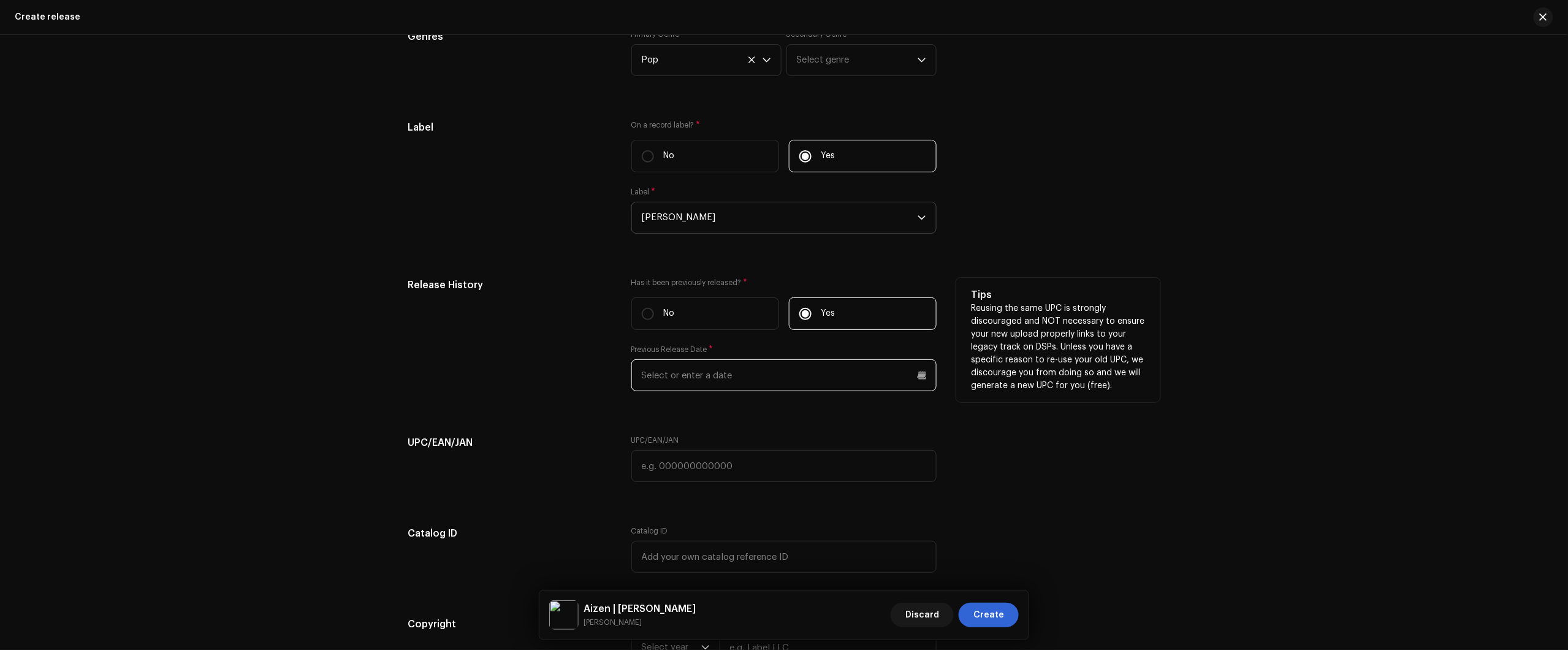
click at [742, 386] on input "text" at bounding box center [784, 376] width 305 height 32
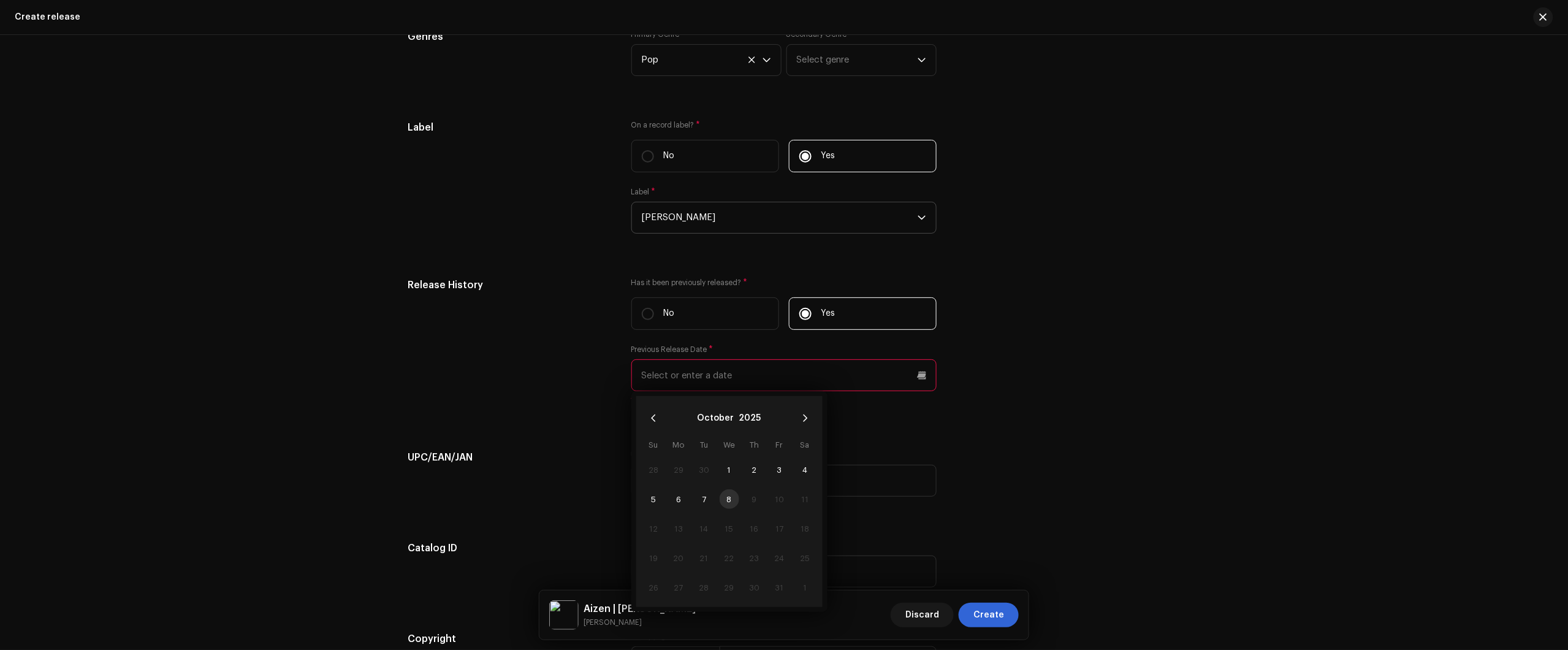
click at [1505, 302] on div "Create a new release We’ll guide you through everything — from track selection …" at bounding box center [784, 342] width 1568 height 615
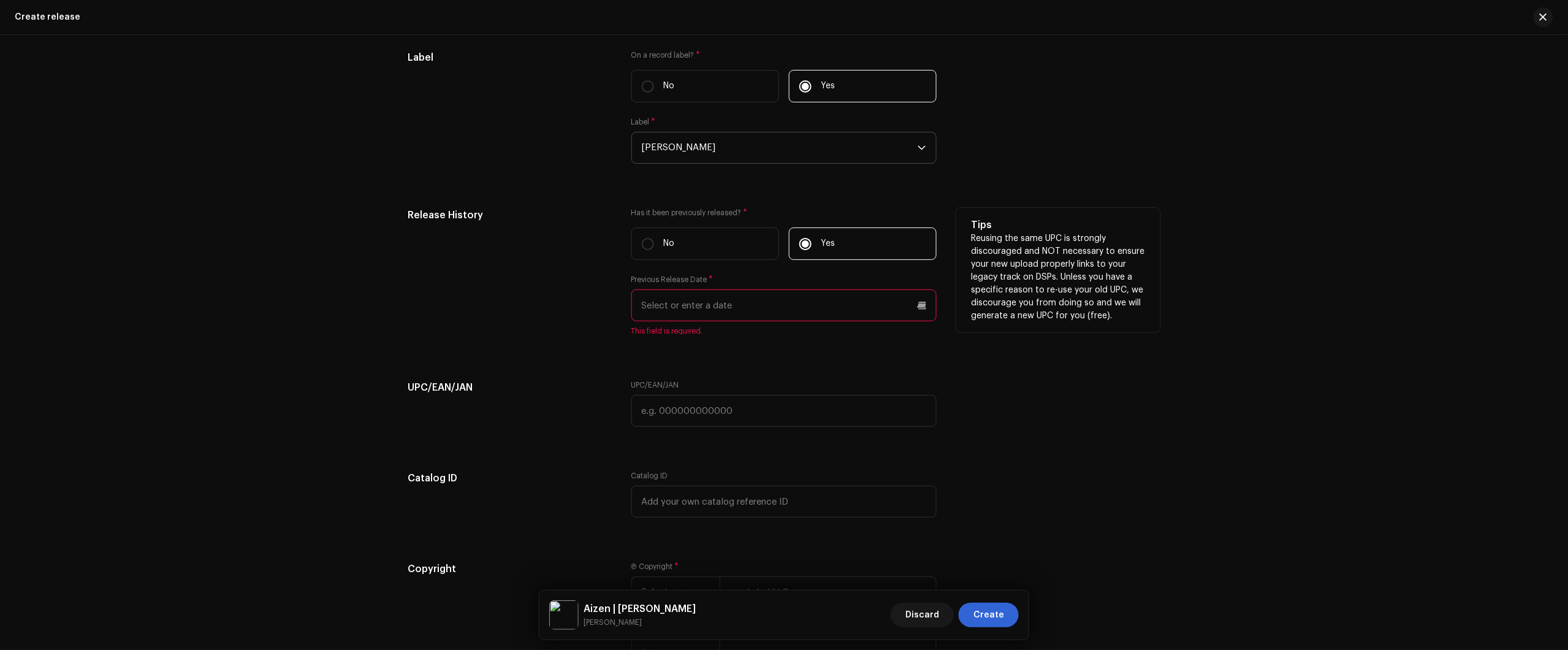
scroll to position [1988, 0]
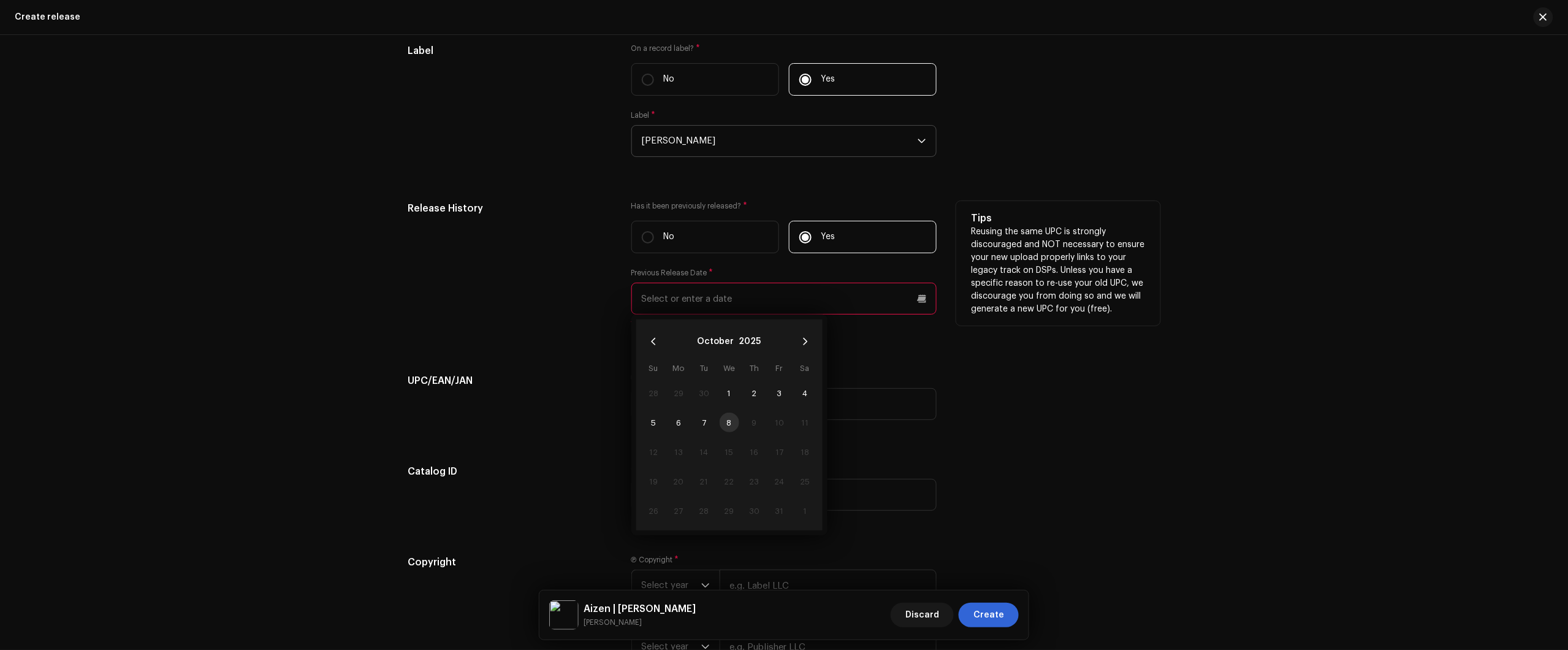
click at [771, 304] on input "text" at bounding box center [784, 299] width 305 height 32
click at [748, 345] on button "2025" at bounding box center [750, 341] width 22 height 19
click at [725, 397] on span "2024" at bounding box center [729, 401] width 59 height 22
click at [784, 406] on span "Jun" at bounding box center [791, 402] width 52 height 19
drag, startPoint x: 784, startPoint y: 453, endPoint x: 709, endPoint y: 499, distance: 88.0
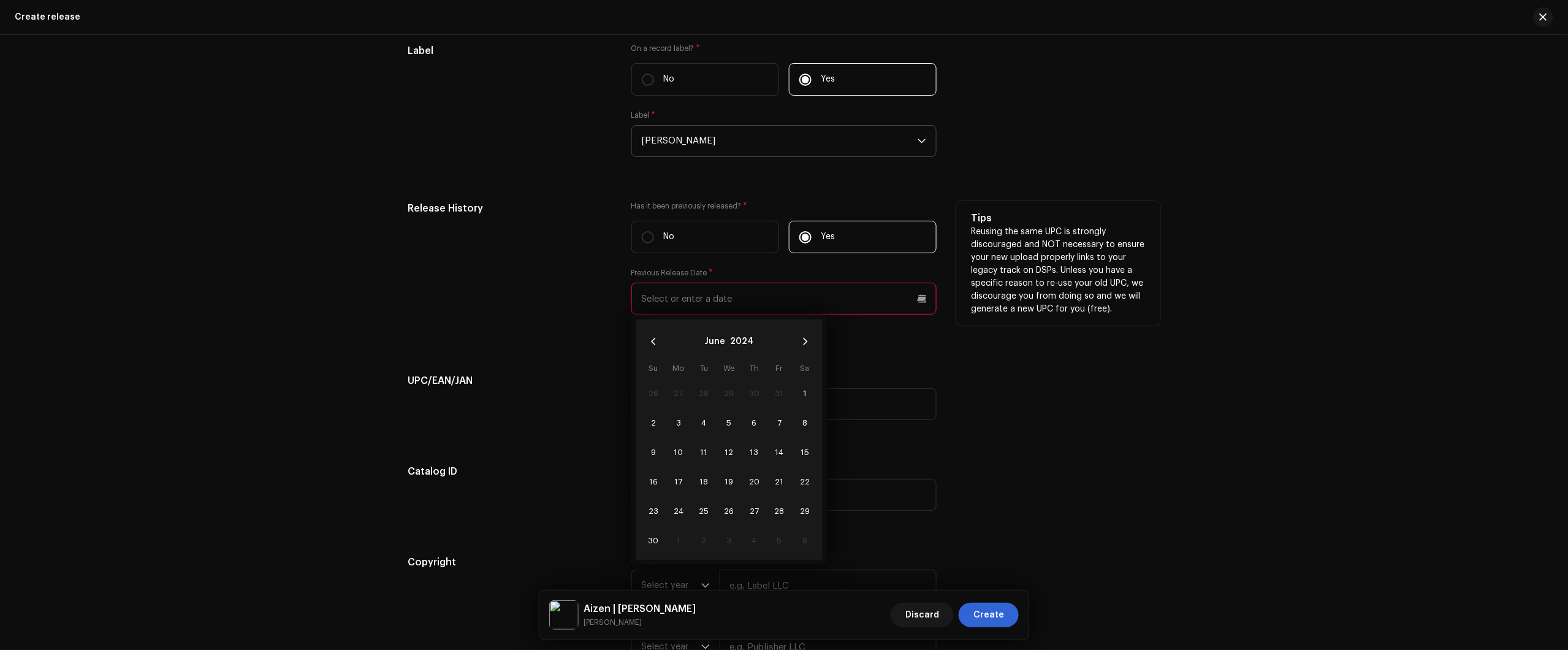
click at [713, 497] on tbody "26 27 28 29 30 31 1 2 3 4 5 6 7 8 9 10 11 12 13 14 15 16 17 18 19 20 21 22 23 2…" at bounding box center [729, 467] width 177 height 177
click at [676, 515] on span "24" at bounding box center [678, 510] width 19 height 19
type input "06/24/2024"
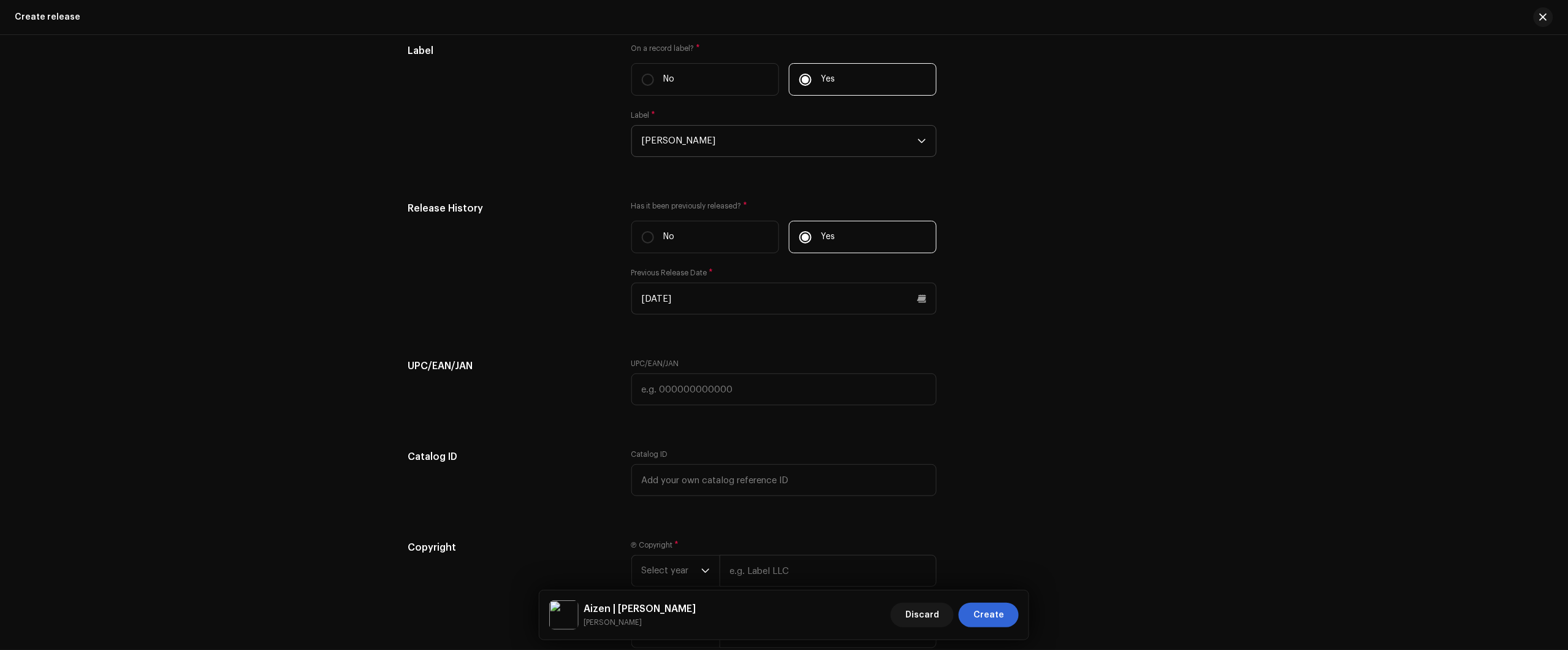
click at [1138, 384] on div "UPC/EAN/JAN UPC/EAN/JAN" at bounding box center [784, 390] width 753 height 62
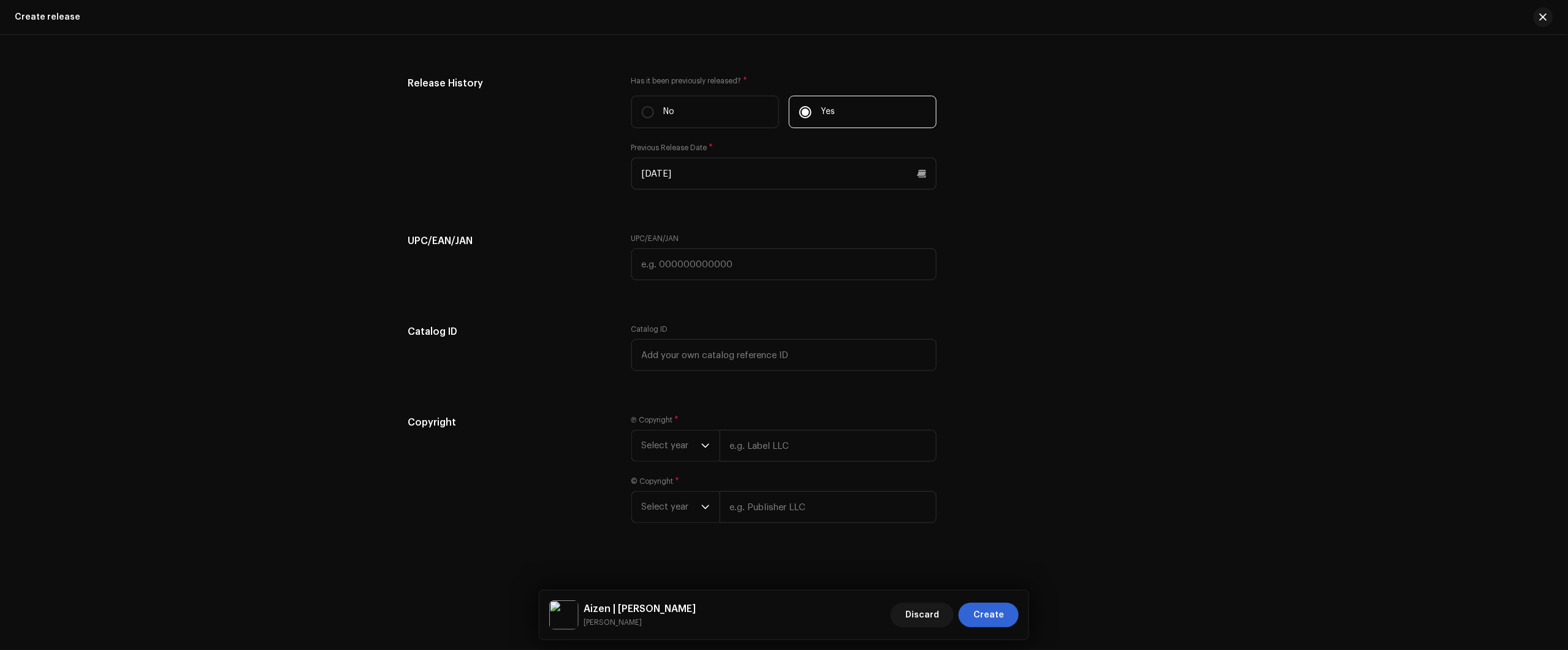
scroll to position [2121, 0]
click at [669, 457] on div "Ⓟ Copyright * Select year © Copyright * Select year" at bounding box center [784, 471] width 305 height 123
click at [669, 446] on span "Select year" at bounding box center [671, 440] width 60 height 31
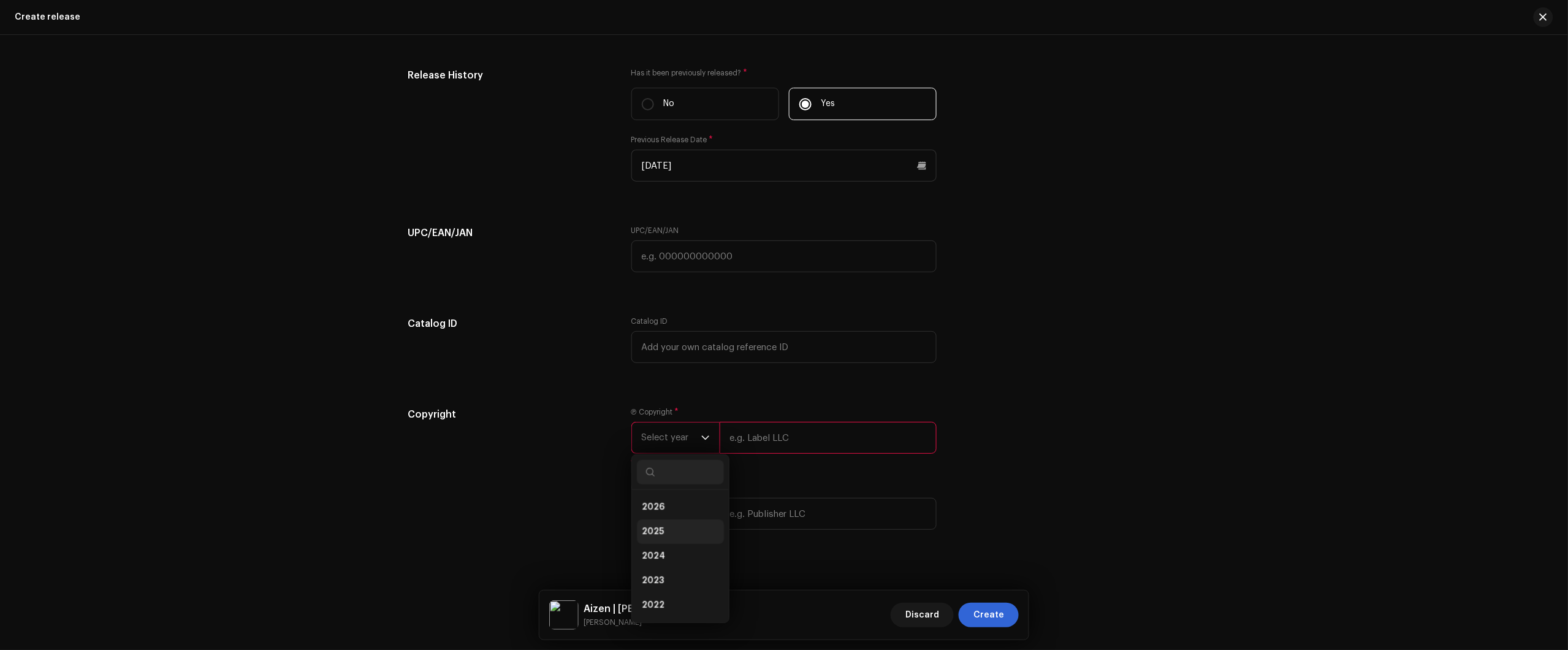
click at [657, 530] on li "2025" at bounding box center [681, 532] width 87 height 25
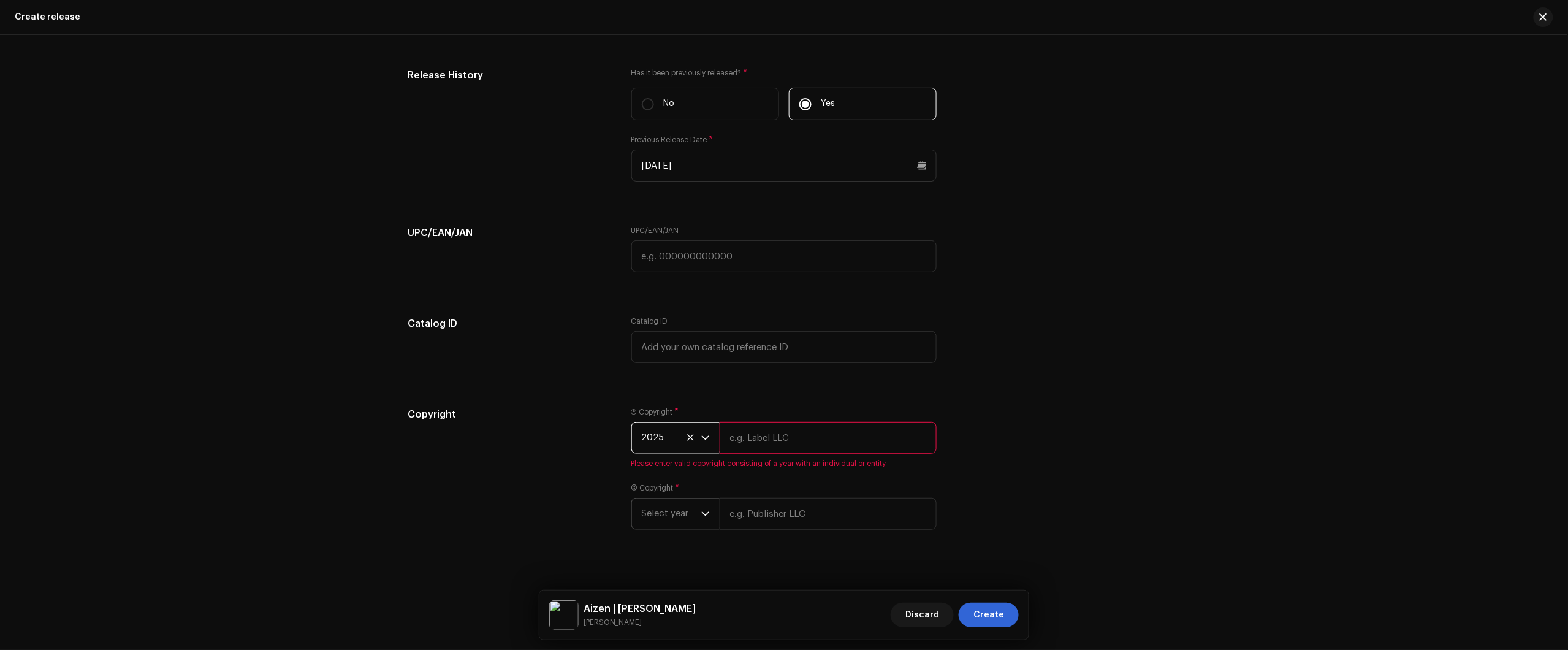
click at [654, 515] on span "Select year" at bounding box center [671, 514] width 60 height 31
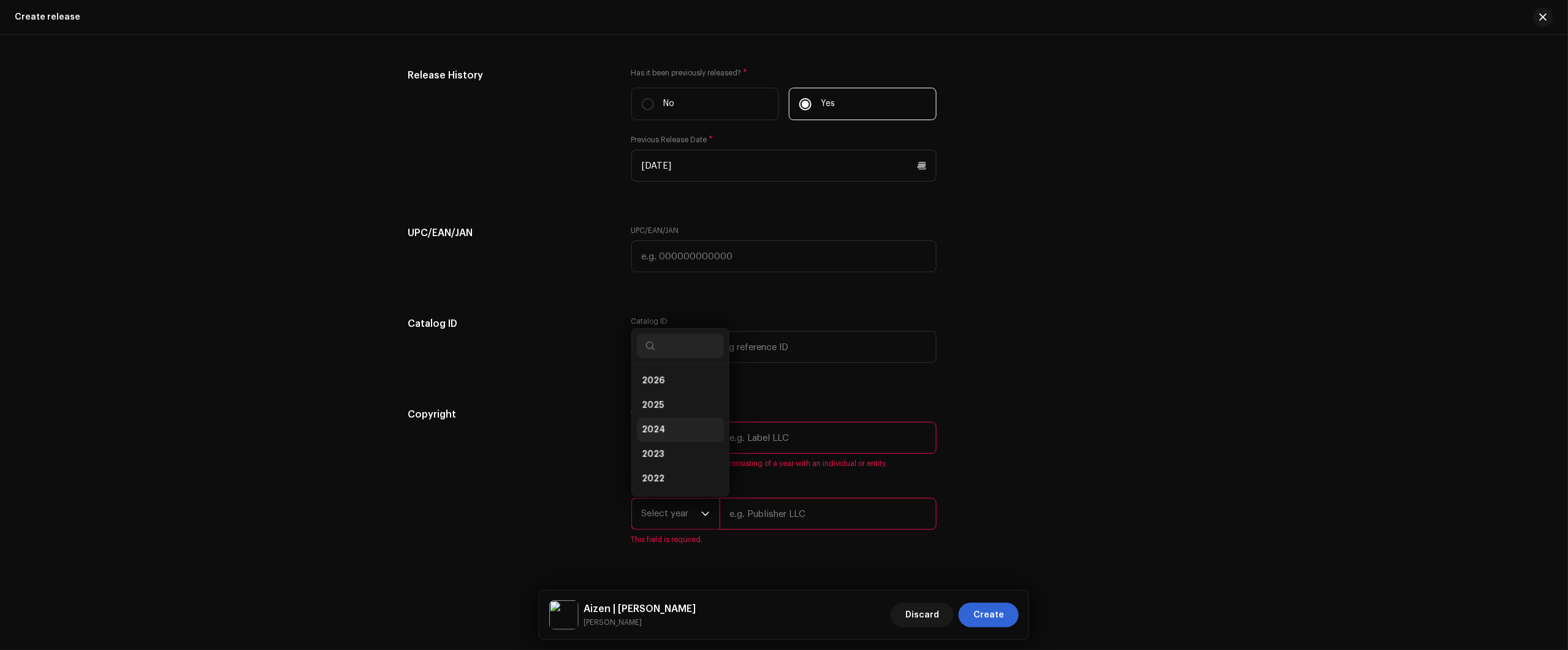
click at [667, 439] on li "2024" at bounding box center [681, 430] width 87 height 25
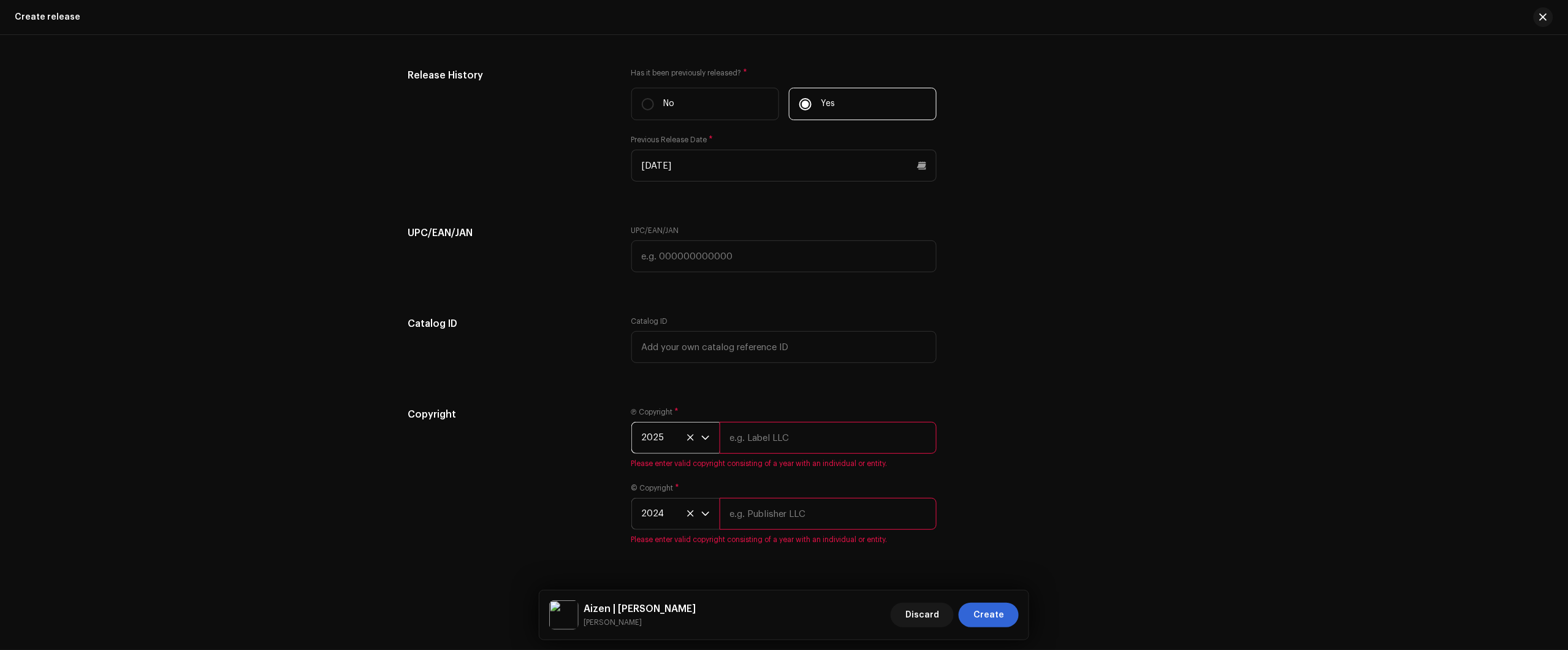
click at [648, 440] on span "2025" at bounding box center [671, 438] width 60 height 31
click at [660, 557] on span "2024" at bounding box center [653, 552] width 23 height 12
click at [798, 424] on input "text" at bounding box center [828, 438] width 217 height 32
type input "Júlio dos Santos Galhego Aguiar"
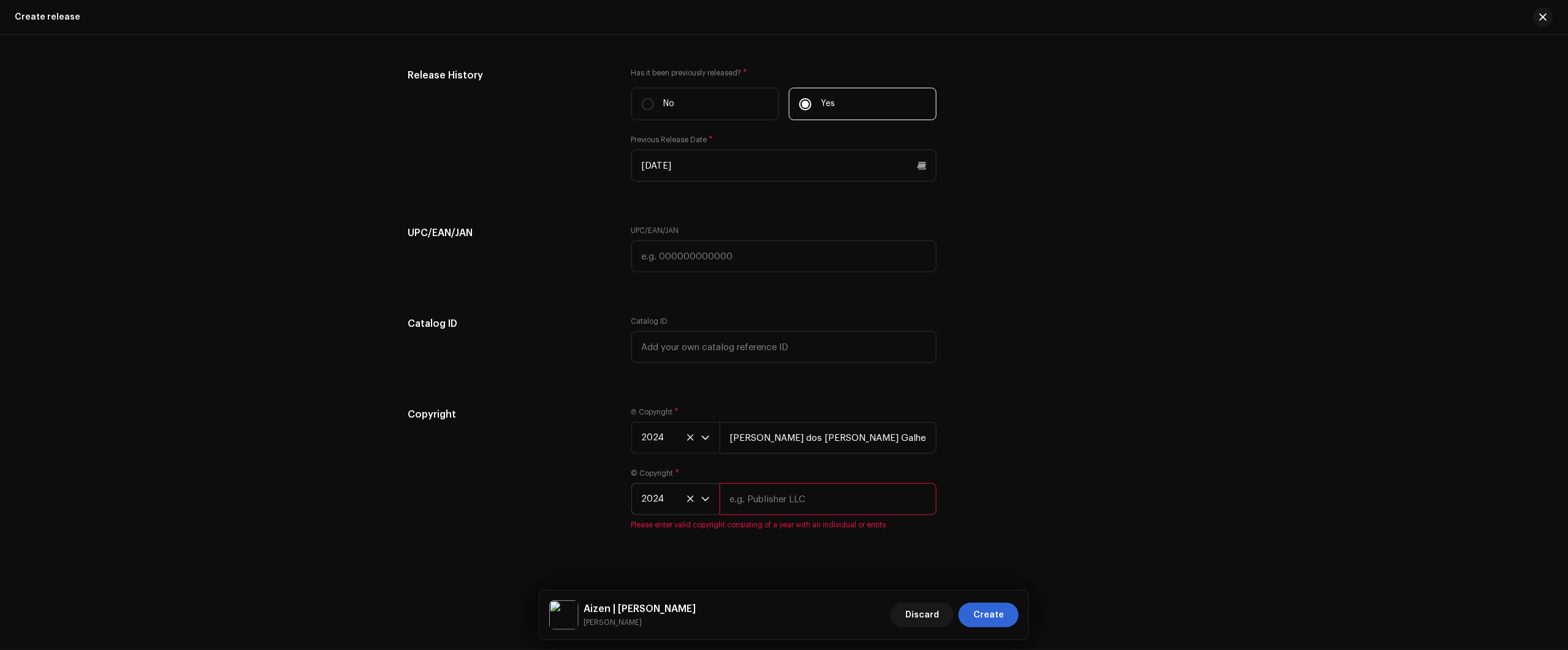
click at [826, 514] on input "text" at bounding box center [828, 499] width 217 height 32
type input "Júlio dos Santos Galhego Aguiar"
click at [1129, 500] on div "Copyright Ⓟ Copyright * 2024 Júlio dos Santos Galhego Aguiar © Copyright * 2024…" at bounding box center [784, 471] width 753 height 123
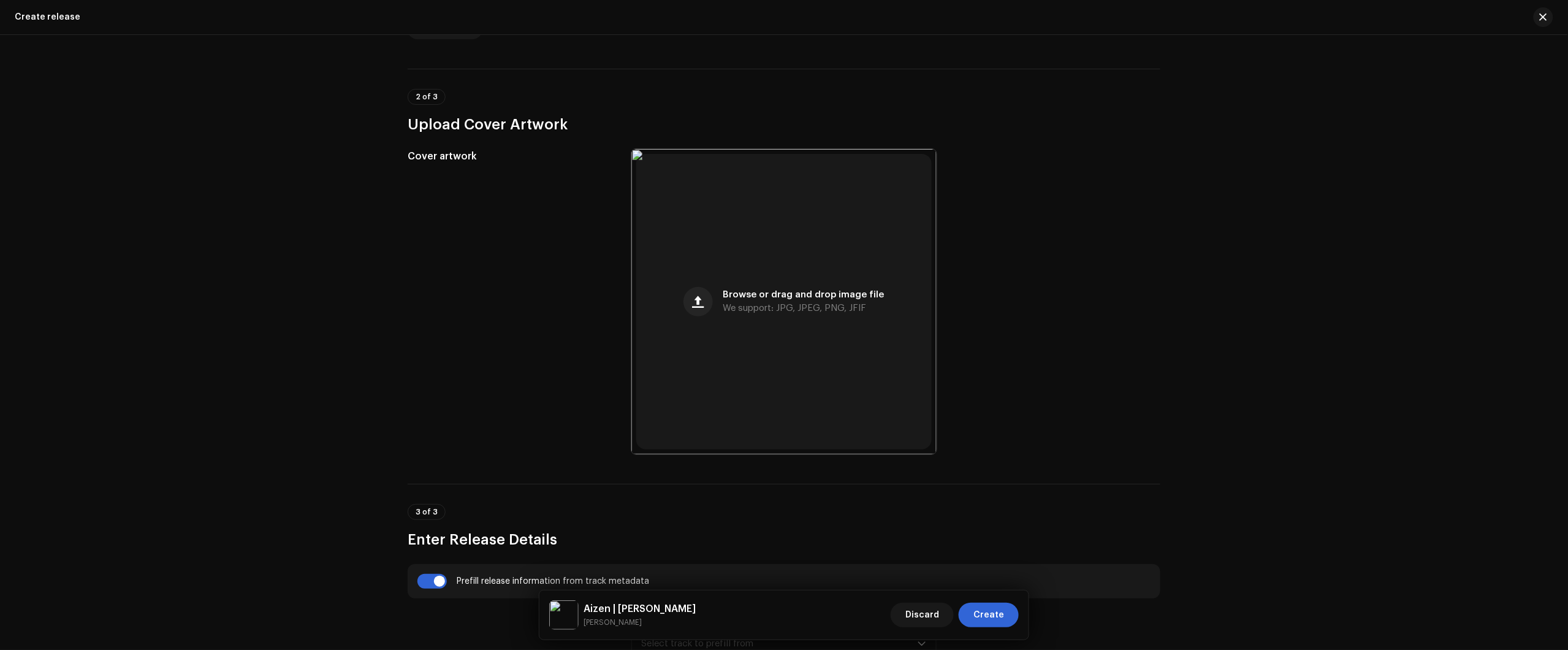
scroll to position [206, 0]
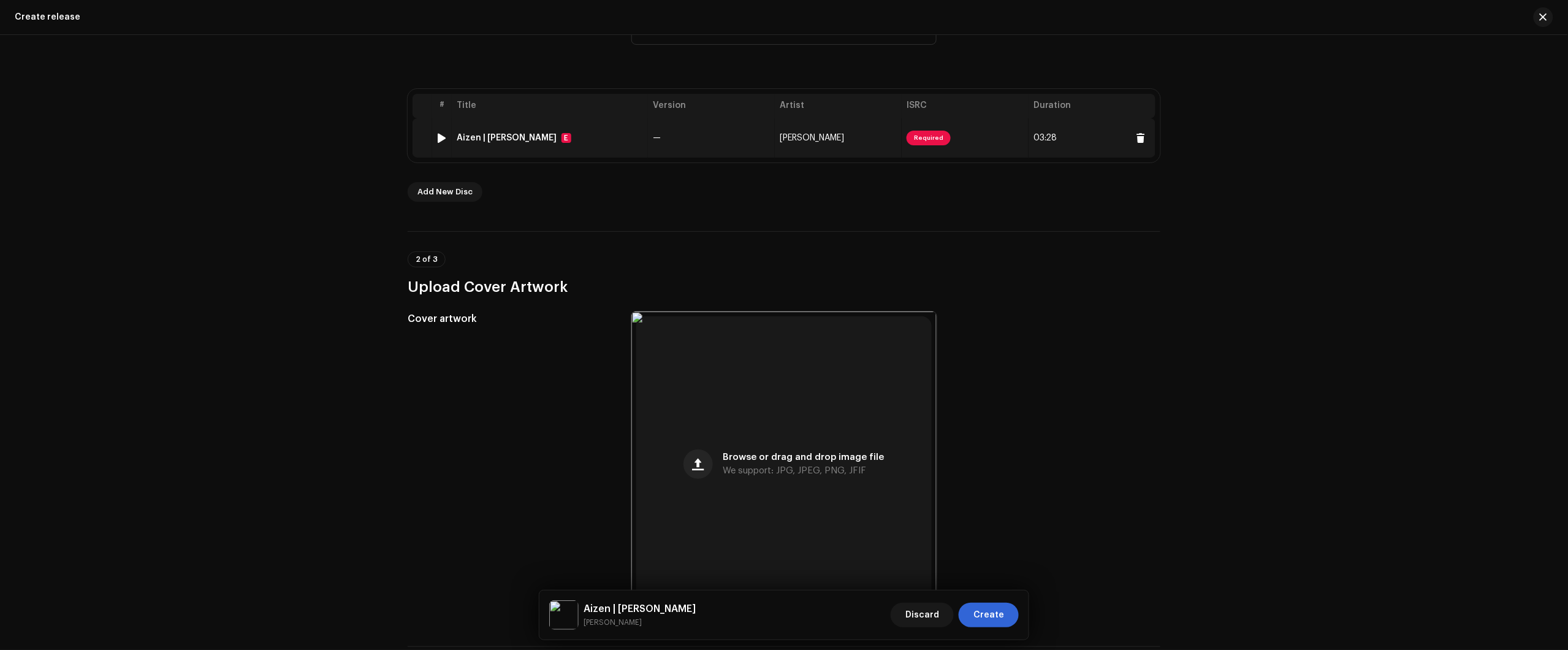
click at [632, 151] on td "Aizen | Kyōka Suigetsu E" at bounding box center [549, 138] width 196 height 39
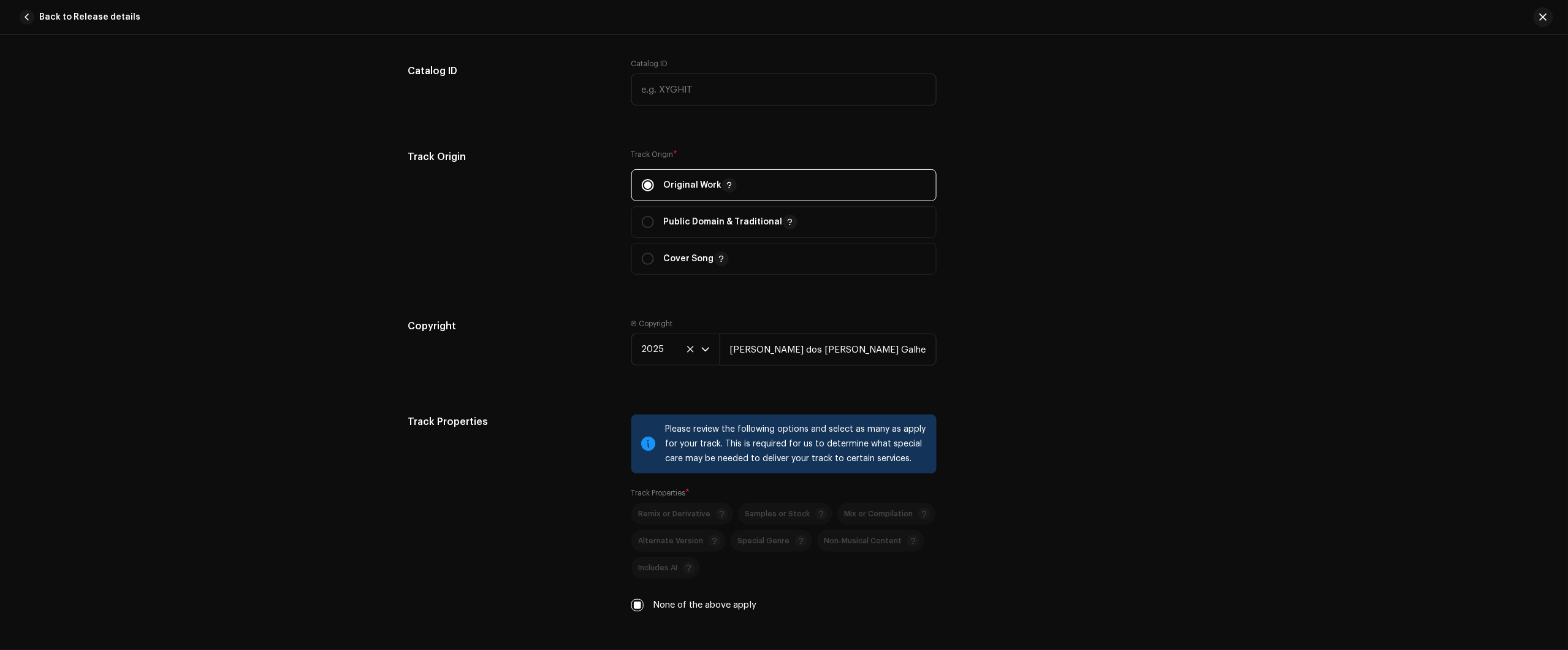
scroll to position [1609, 0]
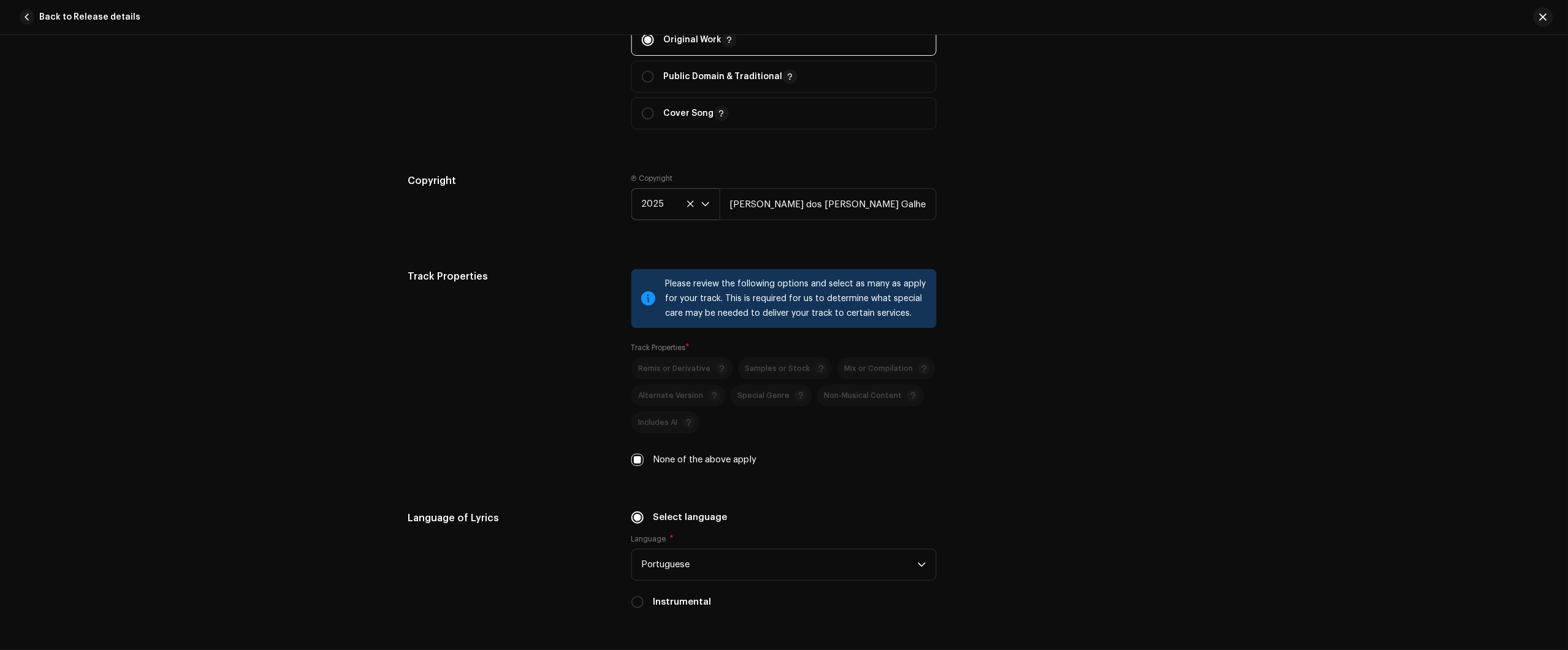
drag, startPoint x: 666, startPoint y: 201, endPoint x: 676, endPoint y: 220, distance: 21.5
click at [665, 201] on span "2025" at bounding box center [671, 204] width 60 height 31
click at [668, 317] on li "2024" at bounding box center [681, 318] width 87 height 25
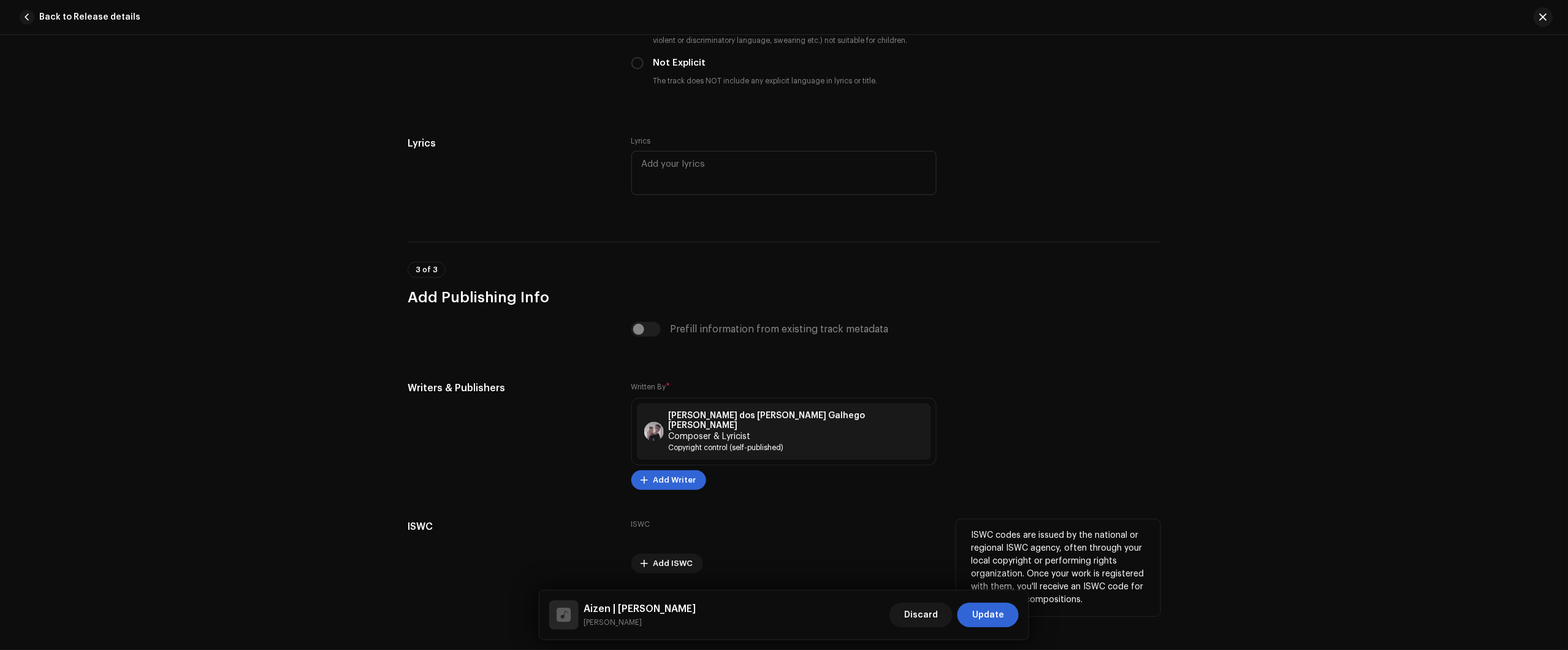
scroll to position [2303, 0]
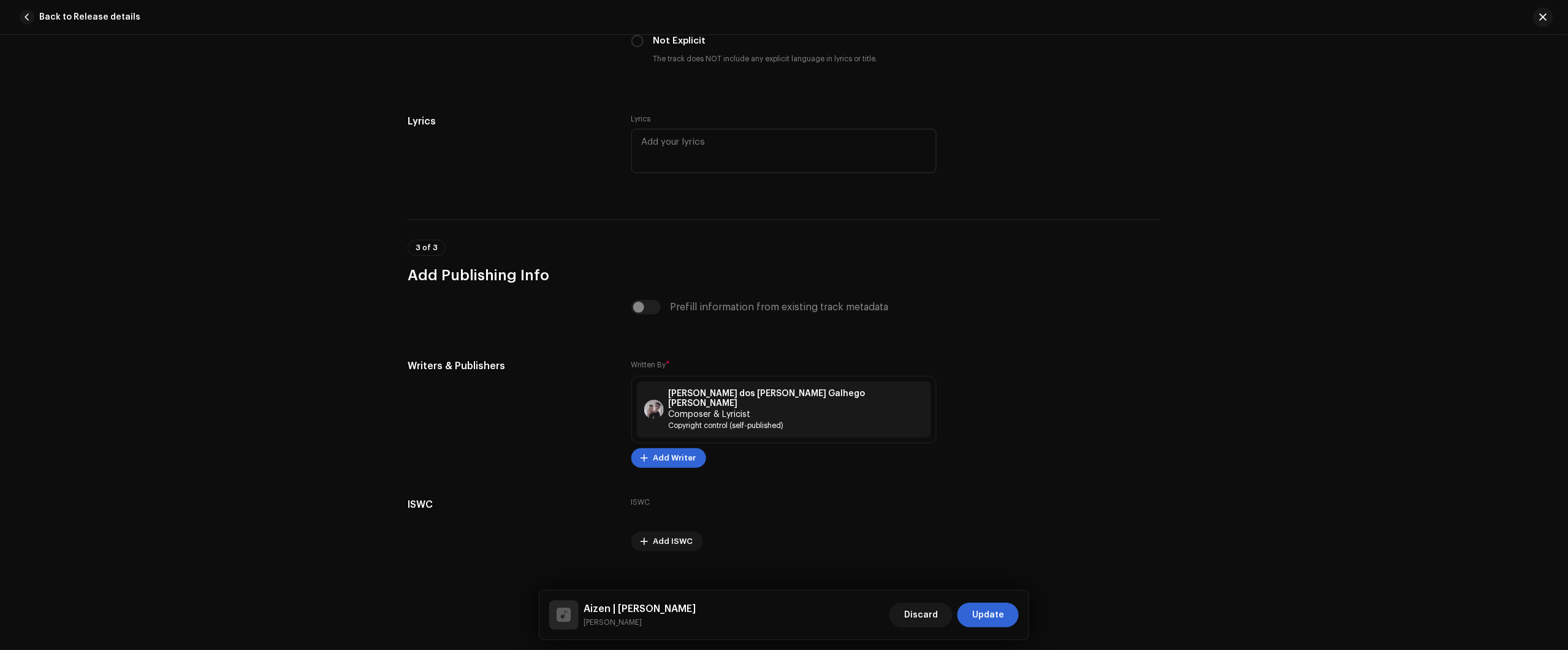
click at [1000, 624] on span "Update" at bounding box center [988, 615] width 32 height 25
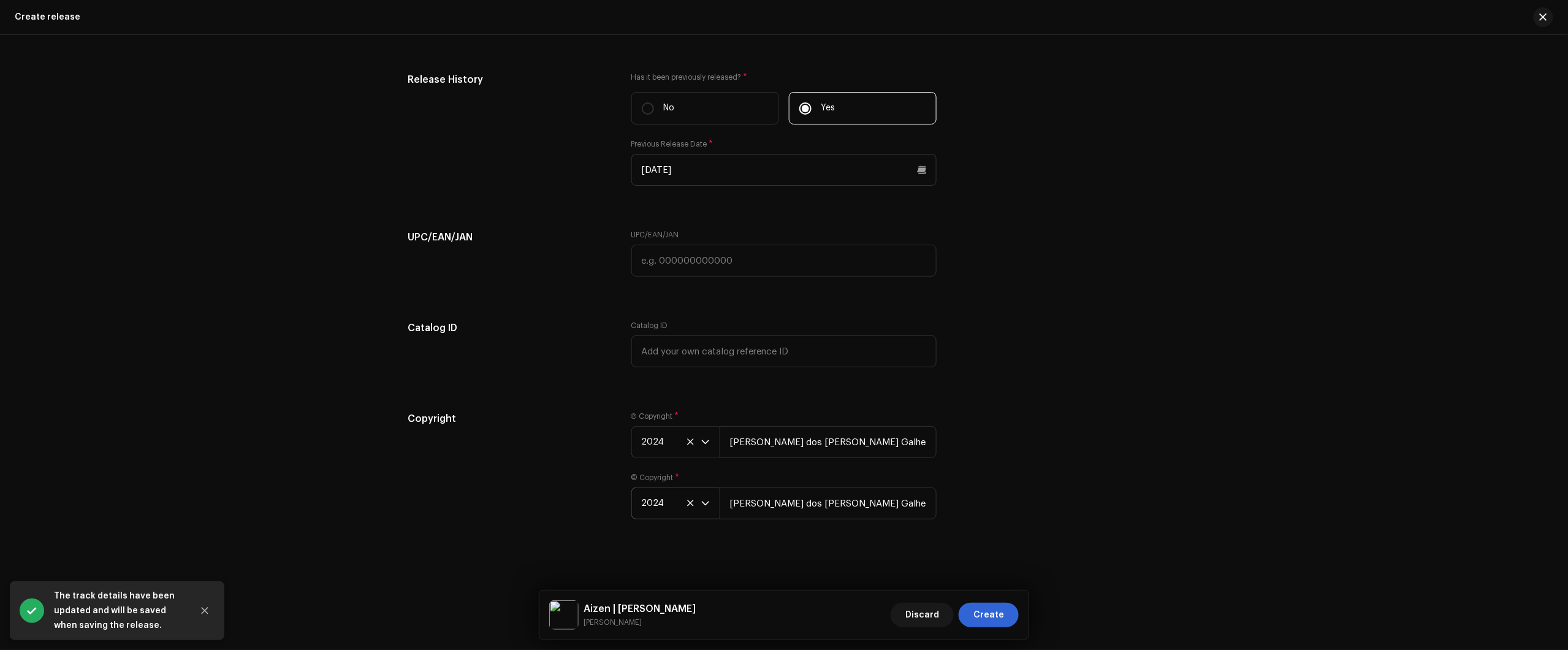
scroll to position [2121, 0]
click at [979, 611] on span "Create" at bounding box center [988, 615] width 31 height 25
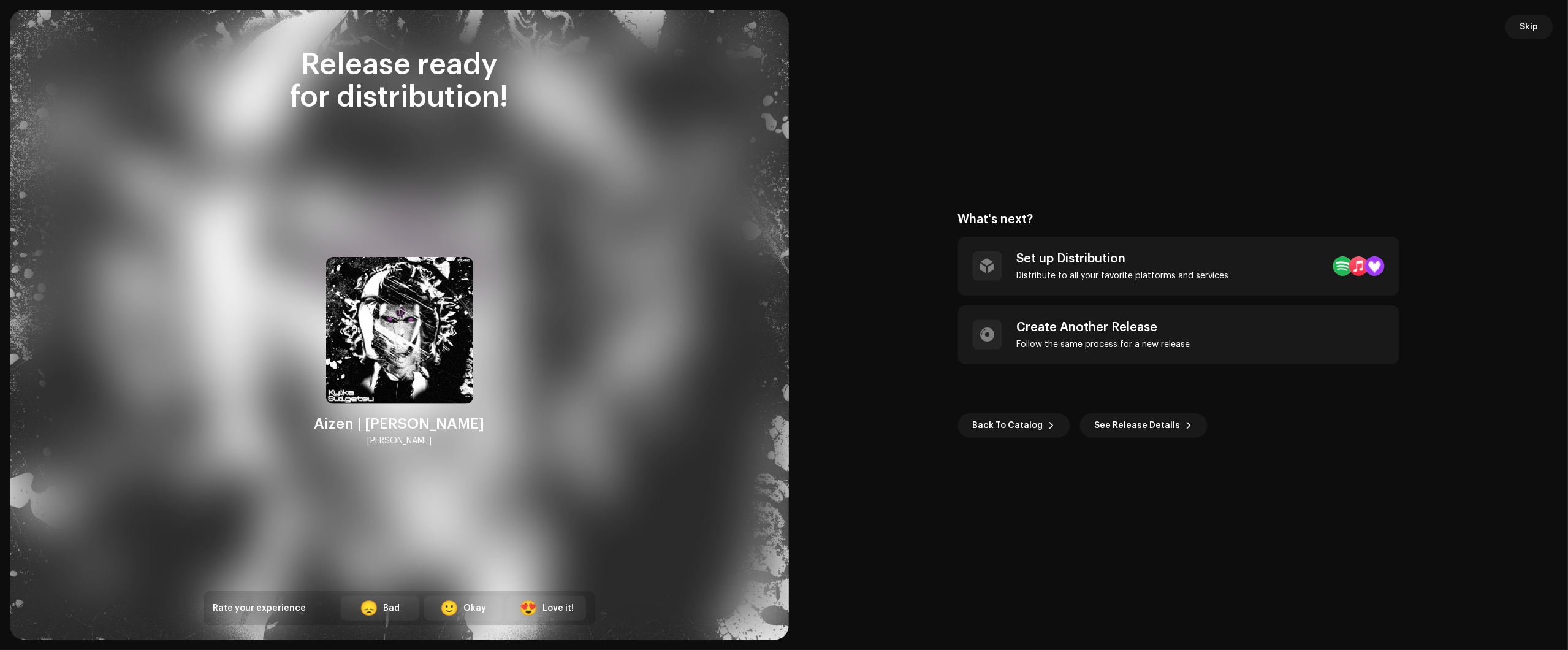
click at [1498, 290] on re-o-post-create-release-options "What's next? Set up Distribution Distribute to all your favorite platforms and …" at bounding box center [1179, 325] width 750 height 226
click at [1530, 23] on span "Skip" at bounding box center [1529, 27] width 18 height 25
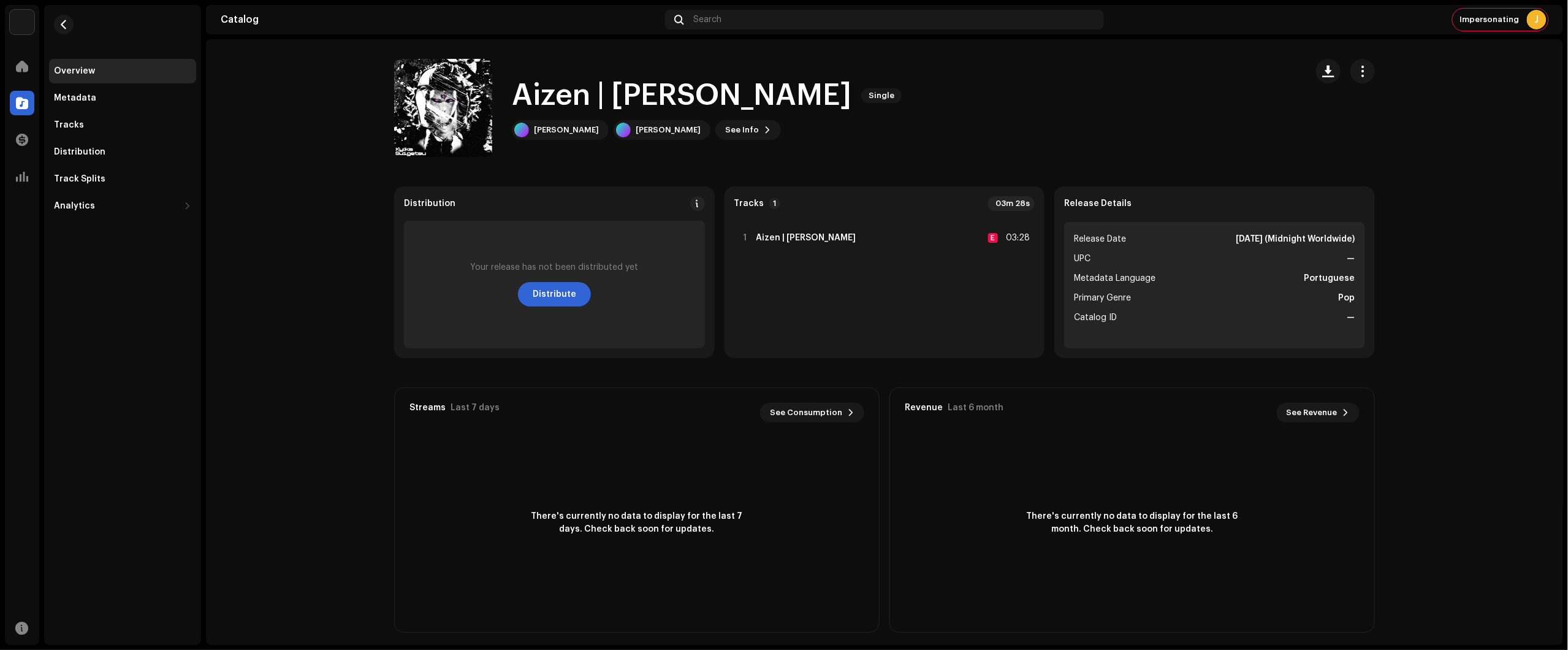
click at [1470, 247] on catalog-releases-details-overview "Aizen | Kyōka Suigetsu Single Aizen | Kyōka Suigetsu Single Nikko Rapper Nikko …" at bounding box center [885, 346] width 1357 height 613
click at [54, 20] on button "button" at bounding box center [64, 24] width 19 height 19
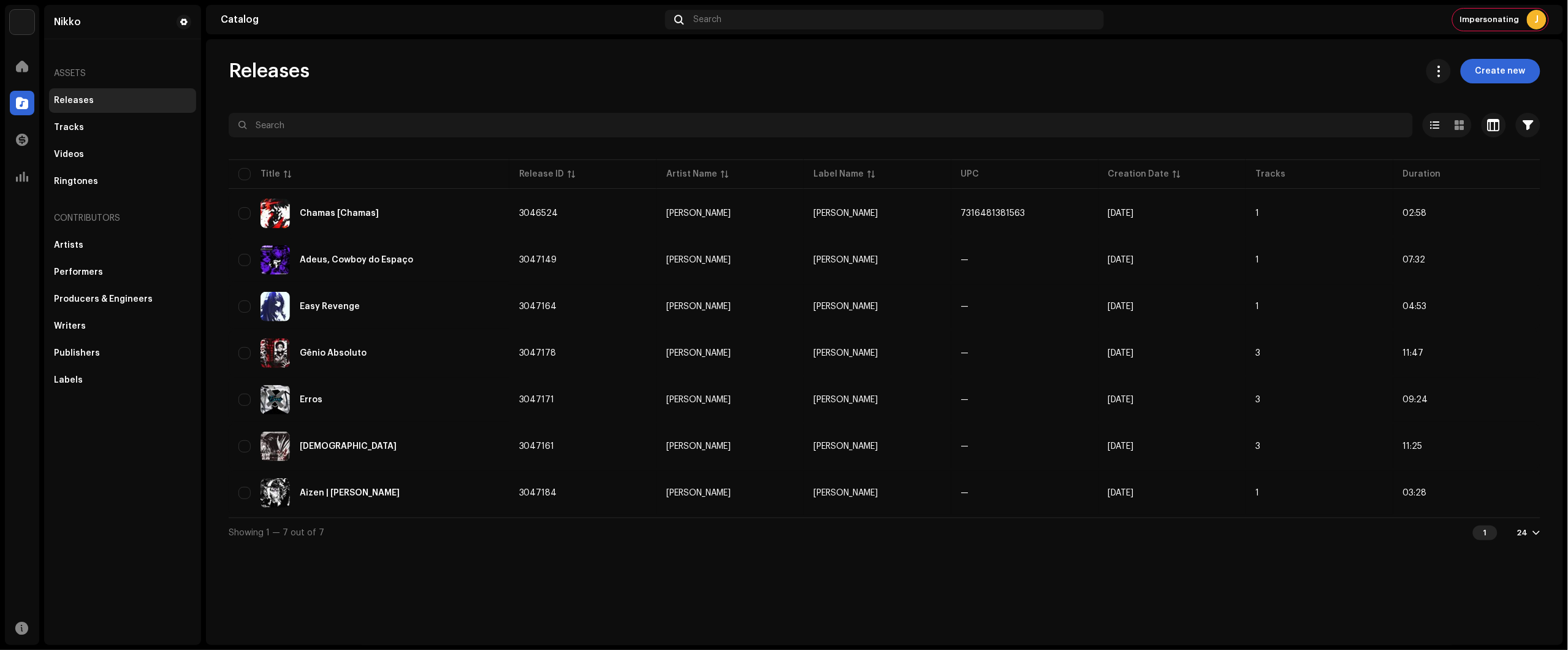
click at [1435, 45] on div "Releases Create new Selected 0 Select all 7 Options Filters Distribution status…" at bounding box center [885, 342] width 1357 height 606
click at [1513, 88] on div "Releases Create new Selected 0 Select all 7 Options Filters Distribution status…" at bounding box center [884, 303] width 1351 height 488
click at [1520, 77] on span "Create new" at bounding box center [1500, 71] width 50 height 25
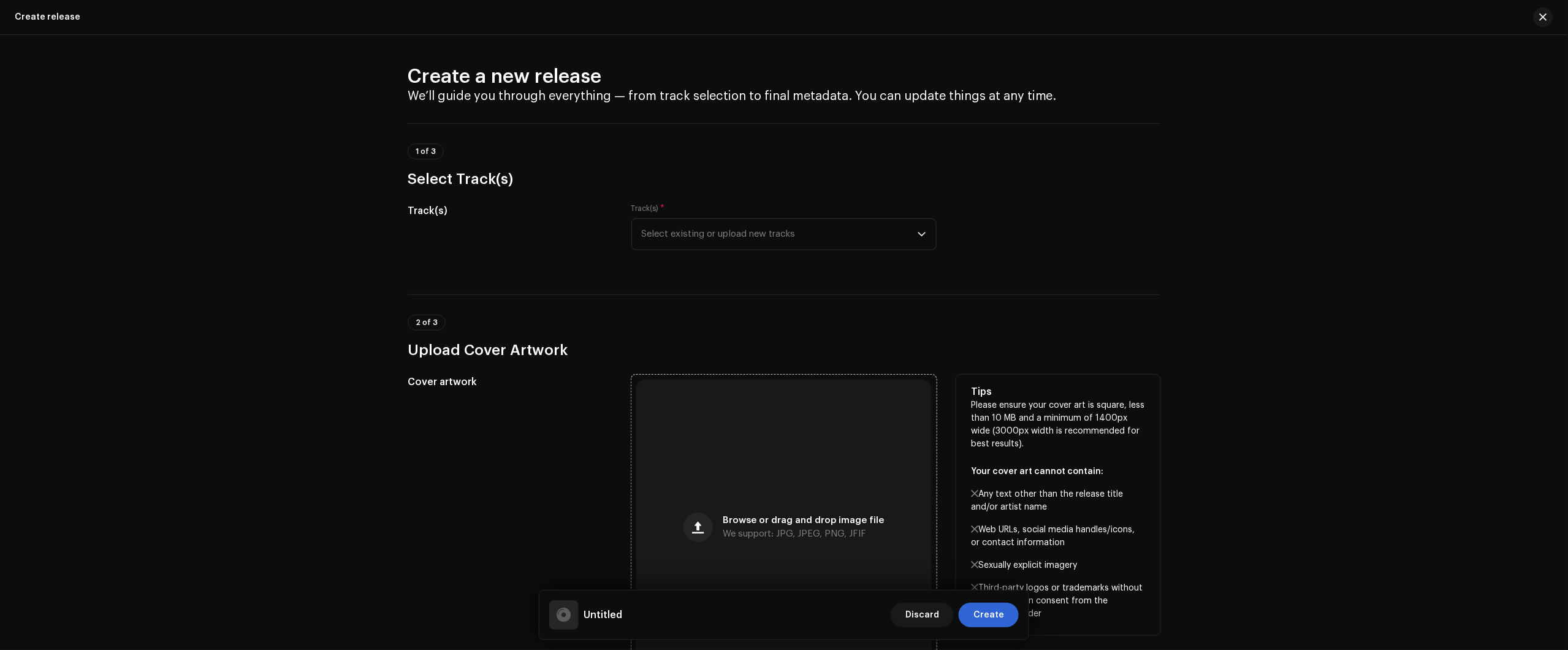
click at [763, 428] on div "Browse or drag and drop image file We support: JPG, JPEG, PNG, JFIF" at bounding box center [784, 527] width 295 height 295
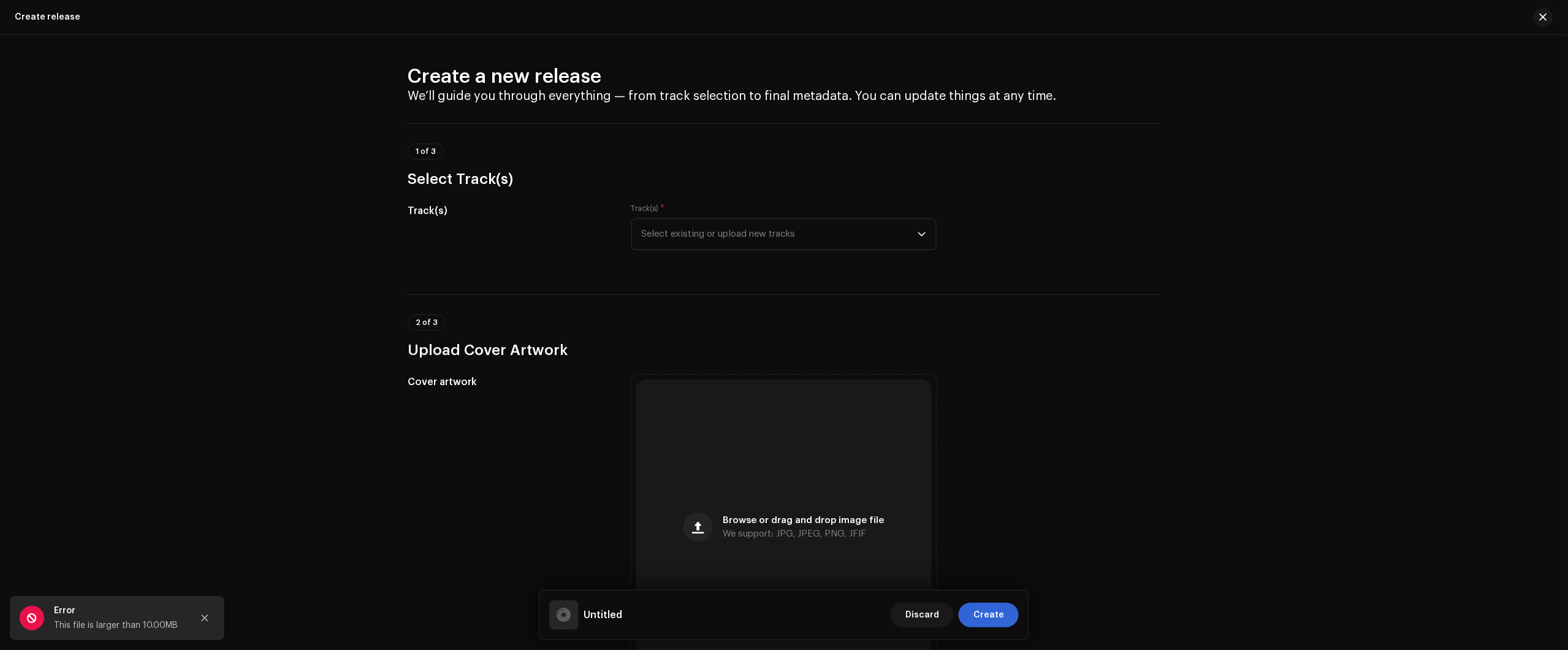
click at [221, 608] on div "Error This file is larger than 10.00MB" at bounding box center [117, 618] width 215 height 44
click at [213, 608] on div at bounding box center [205, 618] width 25 height 25
click at [209, 609] on button "Close" at bounding box center [205, 618] width 25 height 25
drag, startPoint x: 197, startPoint y: 617, endPoint x: 191, endPoint y: 612, distance: 7.8
click at [194, 615] on div "Create a new release We’ll guide you through everything — from track selection …" at bounding box center [784, 342] width 1568 height 615
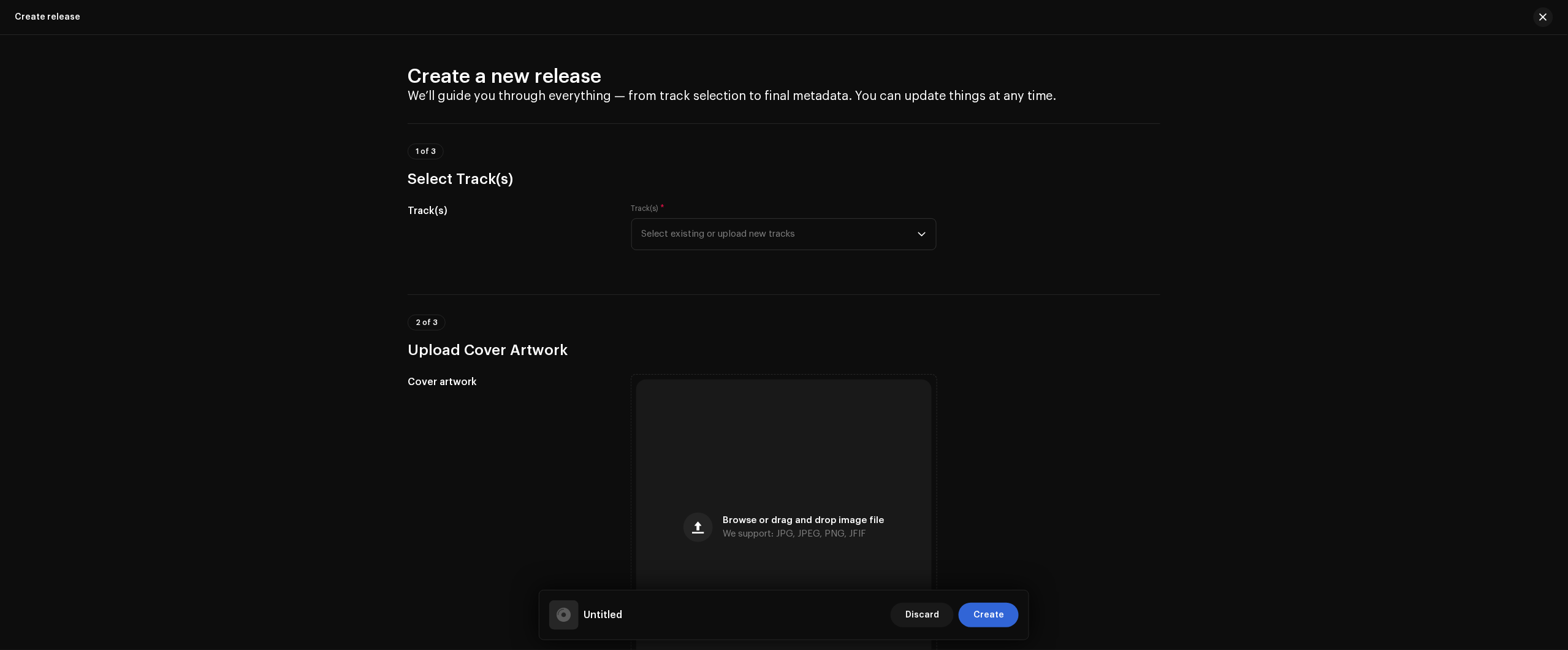
click at [1214, 201] on div "Create a new release We’ll guide you through everything — from track selection …" at bounding box center [784, 342] width 1568 height 615
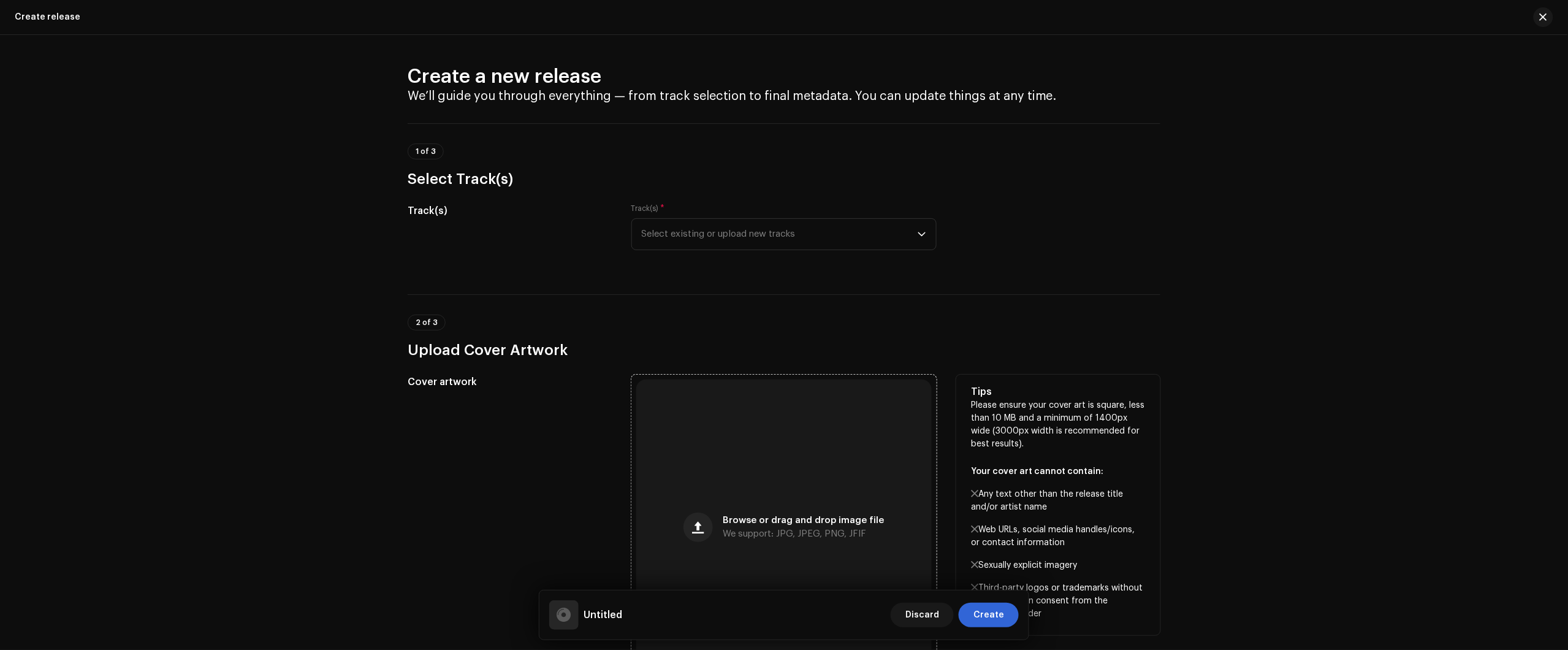
click at [812, 476] on div "Browse or drag and drop image file We support: JPG, JPEG, PNG, JFIF" at bounding box center [784, 527] width 295 height 295
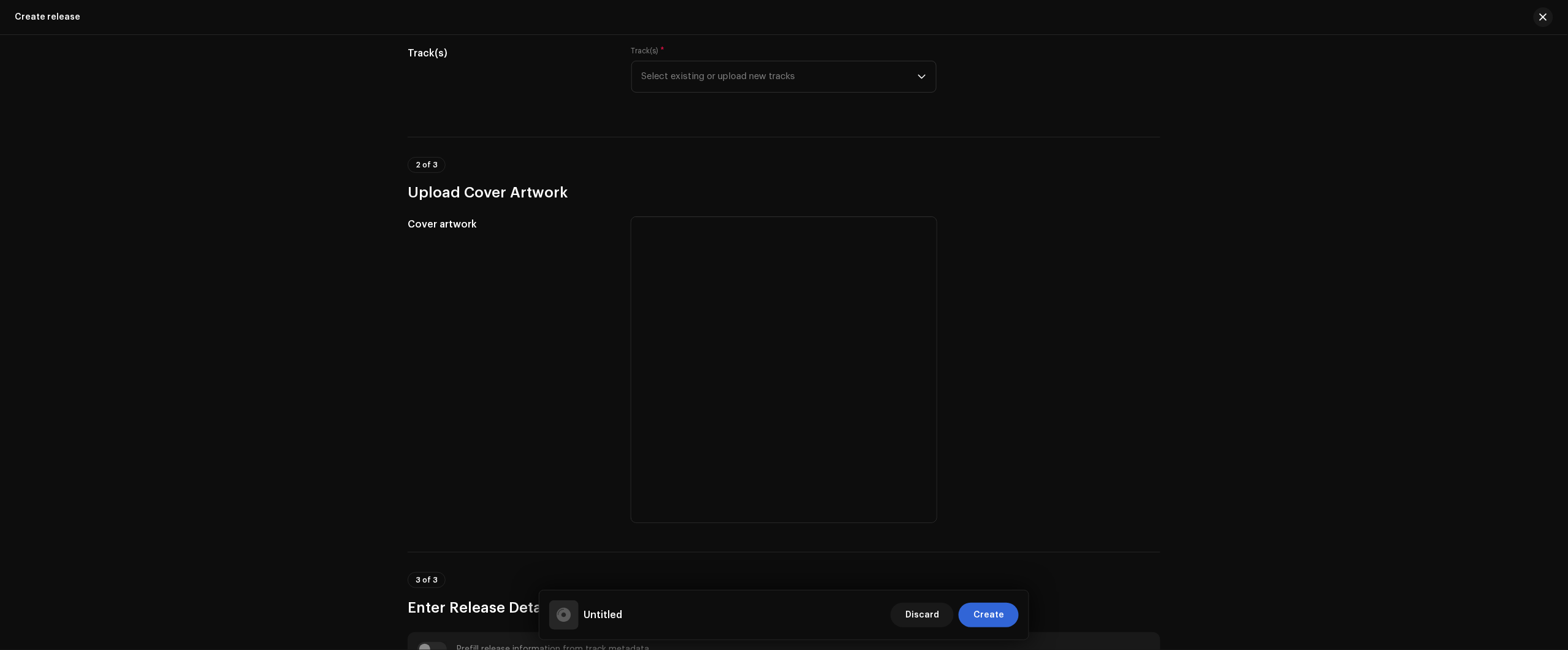
scroll to position [153, 0]
click at [791, 69] on span "Select existing or upload new tracks" at bounding box center [780, 81] width 276 height 31
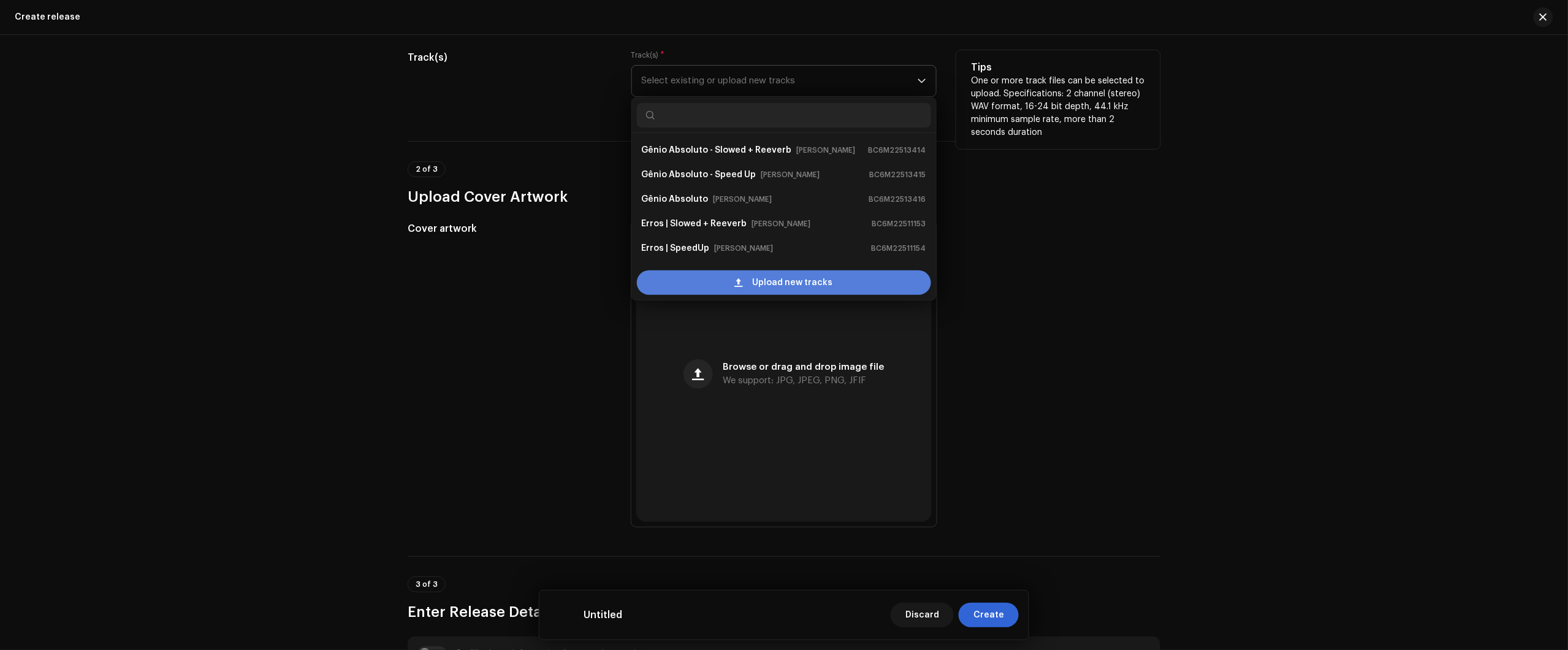
scroll to position [69, 0]
click at [753, 287] on span "Upload new tracks" at bounding box center [793, 282] width 80 height 25
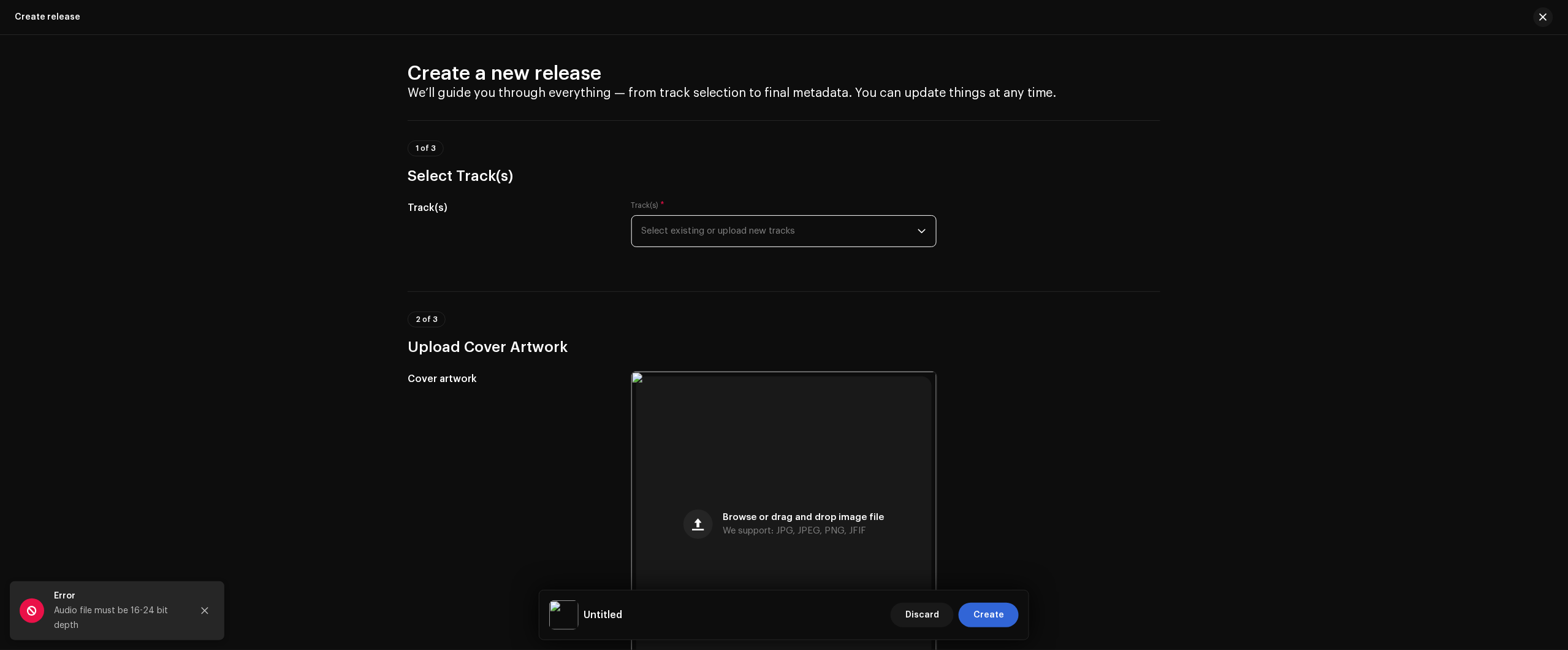
scroll to position [0, 0]
click at [1302, 382] on div "Create a new release We’ll guide you through everything — from track selection …" at bounding box center [784, 342] width 1568 height 615
click at [733, 237] on span "Select existing or upload new tracks" at bounding box center [780, 234] width 276 height 31
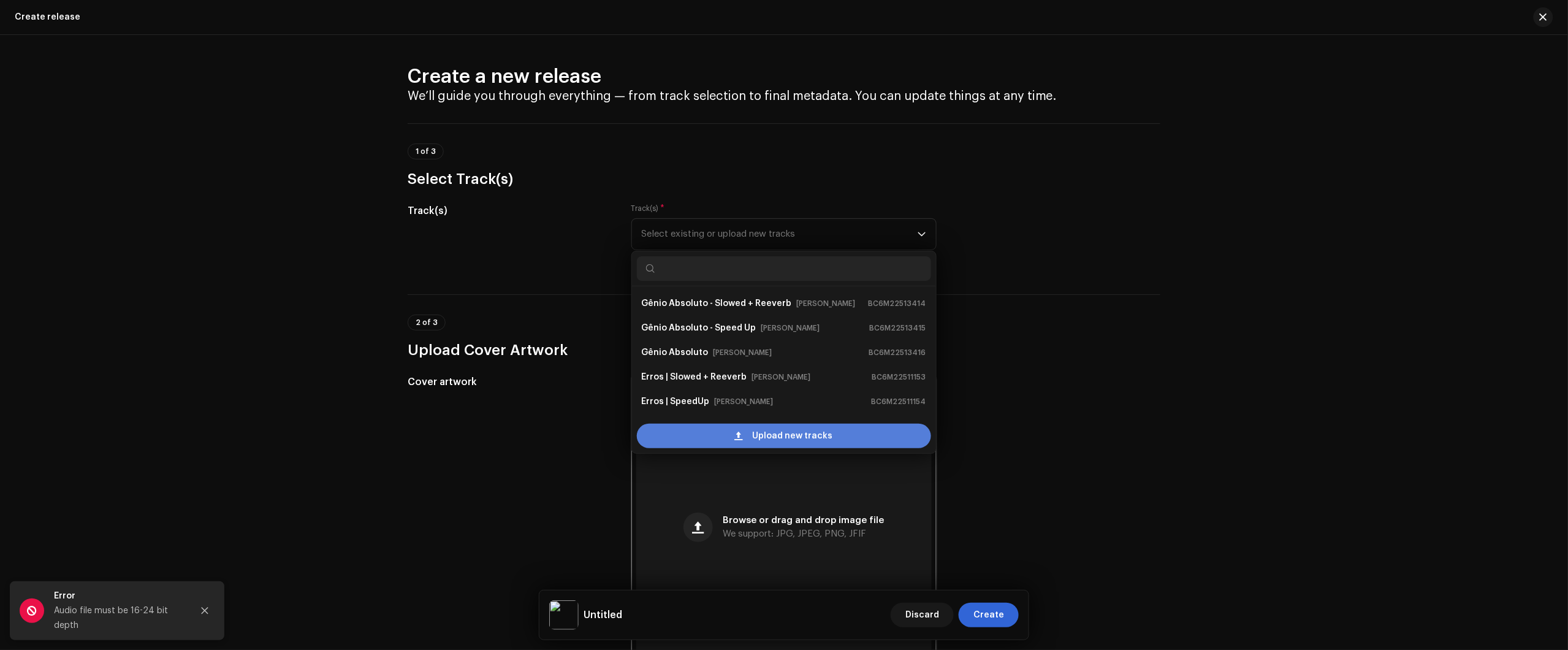
scroll to position [69, 0]
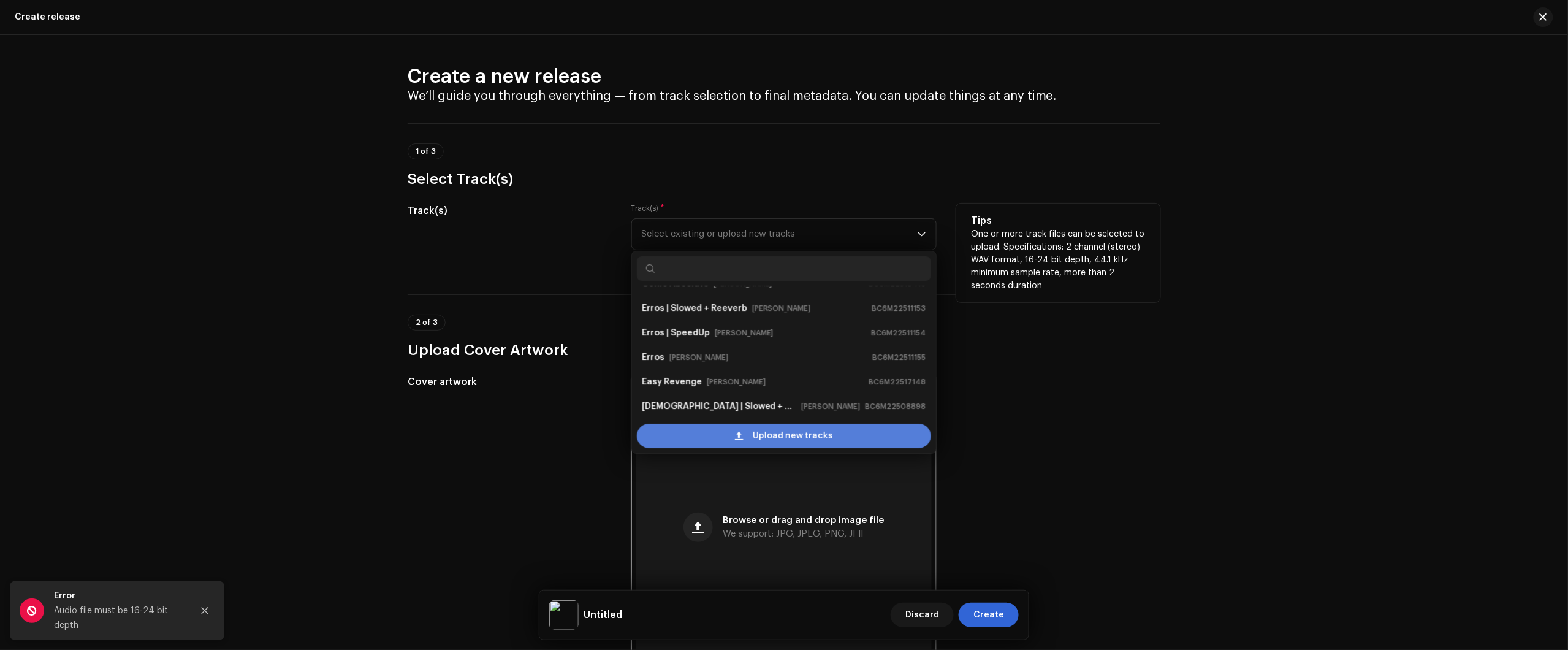
click at [757, 433] on span "Upload new tracks" at bounding box center [793, 436] width 80 height 25
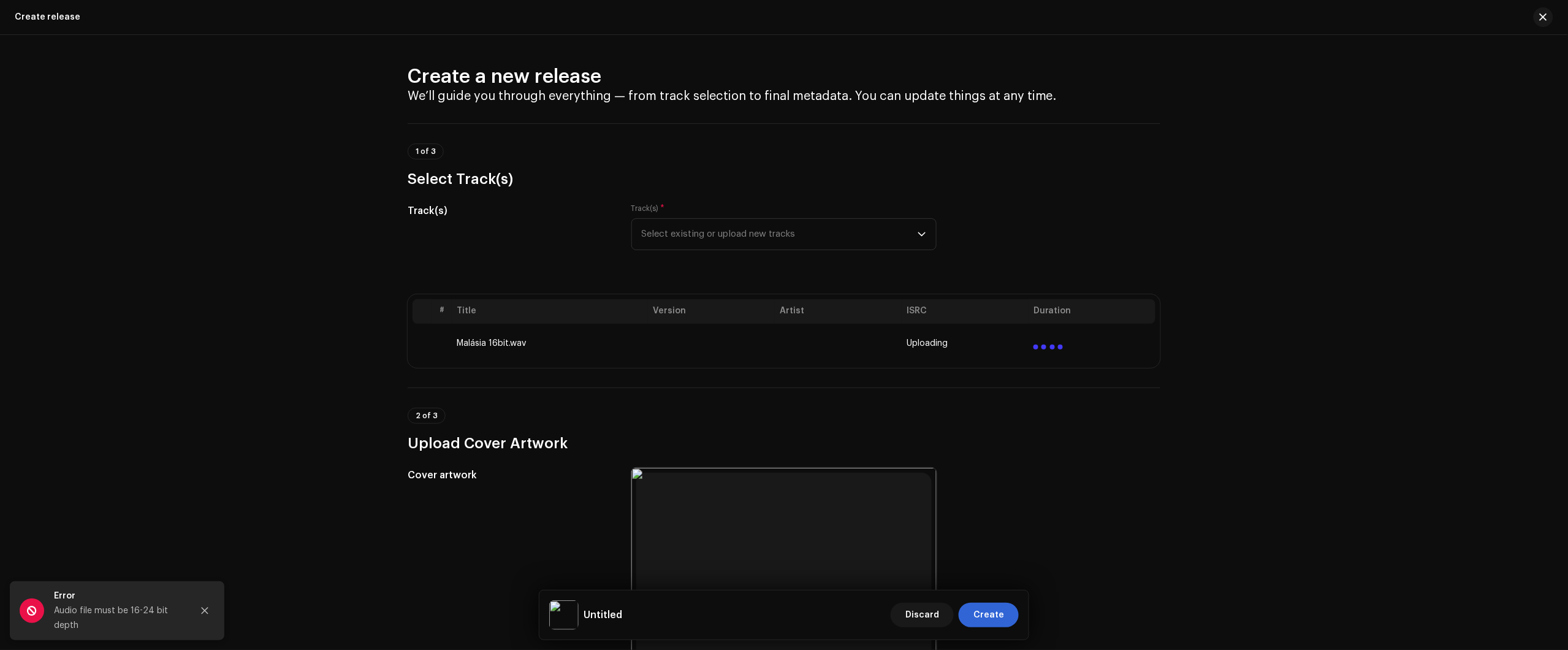
drag, startPoint x: 1316, startPoint y: 141, endPoint x: 1294, endPoint y: 120, distance: 30.4
click at [1314, 142] on div "Create a new release We’ll guide you through everything — from track selection …" at bounding box center [784, 342] width 1568 height 615
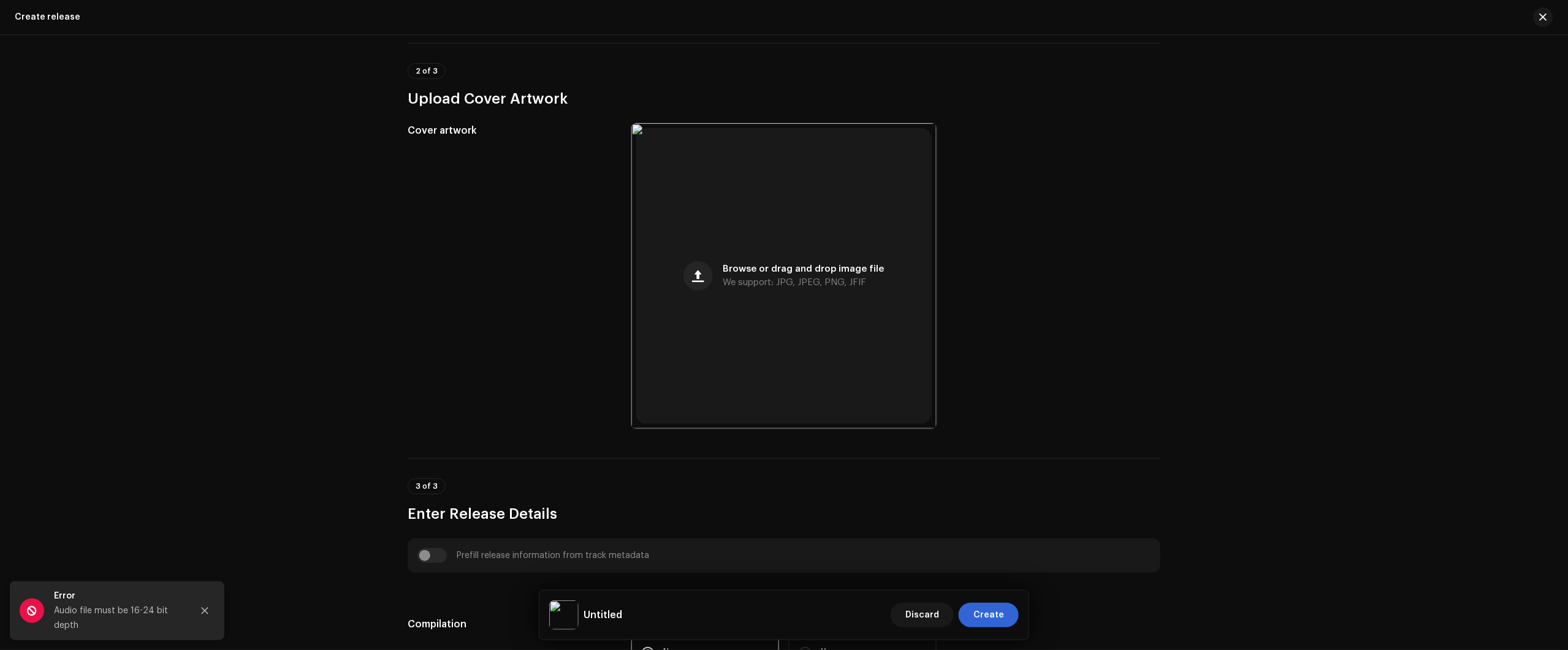
scroll to position [689, 0]
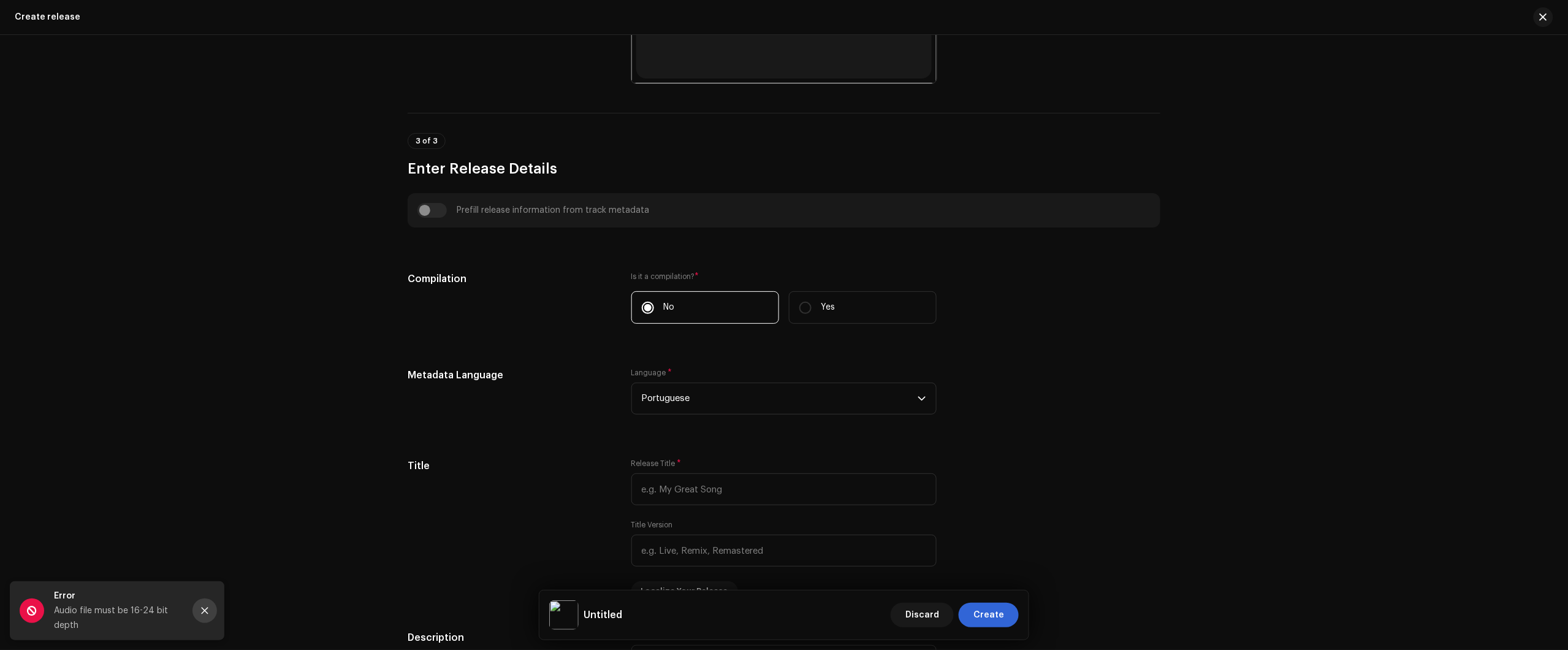
click at [209, 609] on button "Close" at bounding box center [205, 611] width 25 height 25
click at [189, 619] on div "Create a new release We’ll guide you through everything — from track selection …" at bounding box center [784, 342] width 1568 height 615
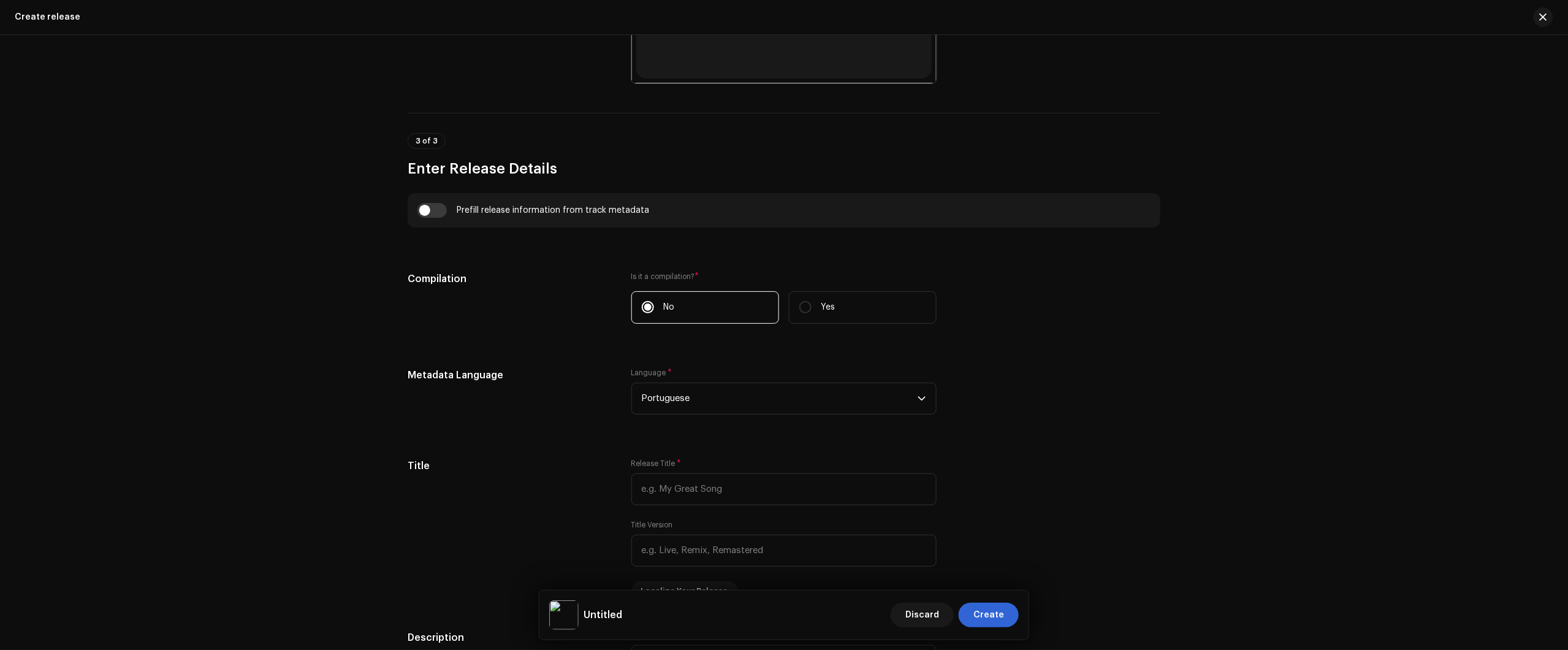
drag, startPoint x: 1239, startPoint y: 247, endPoint x: 1239, endPoint y: 274, distance: 27.0
click at [1239, 250] on div "Create a new release We’ll guide you through everything — from track selection …" at bounding box center [784, 342] width 1568 height 615
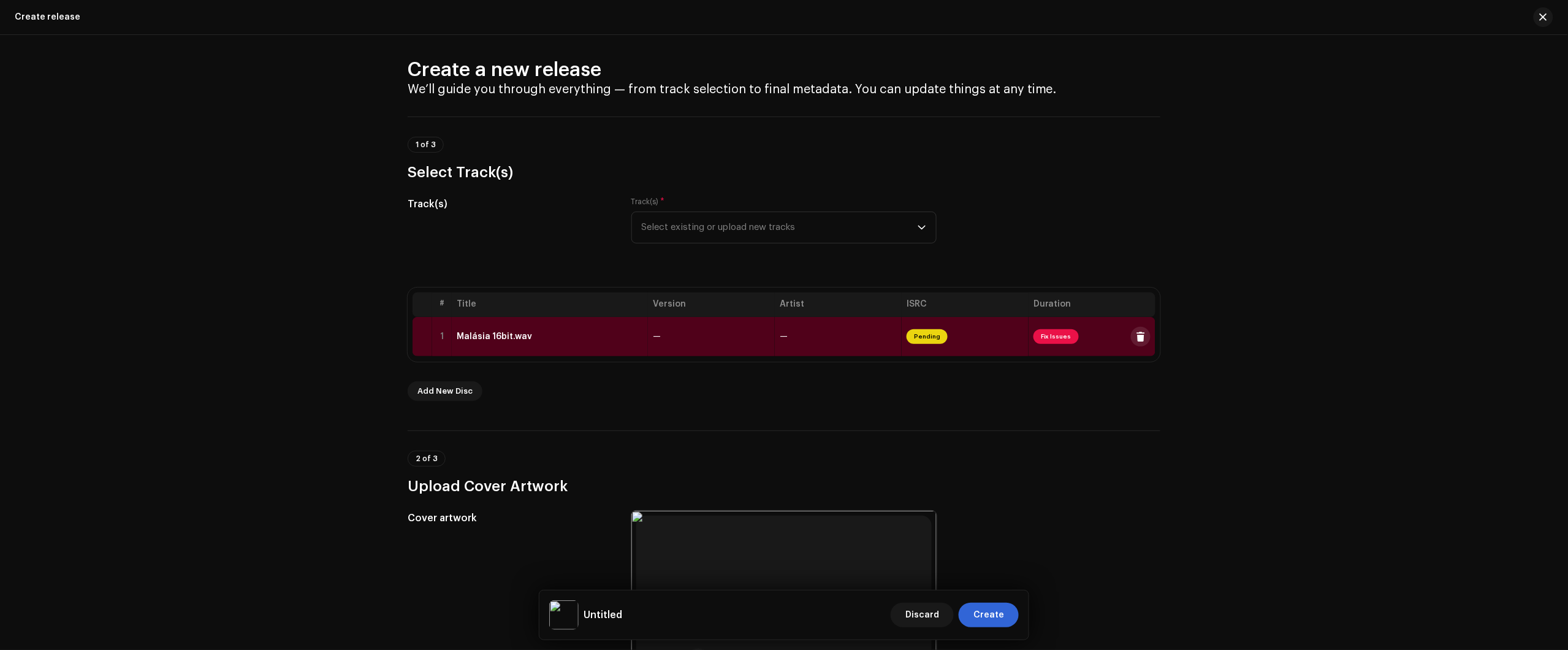
scroll to position [0, 0]
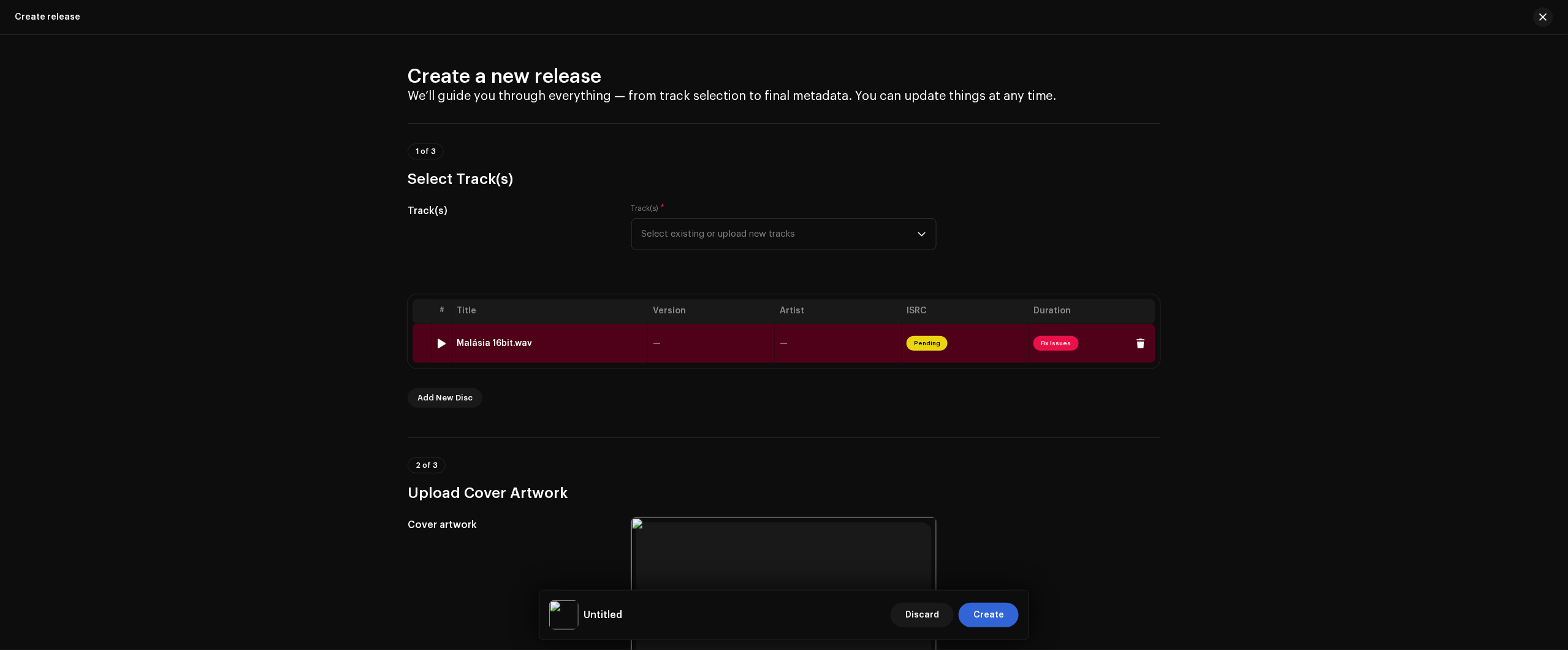
click at [659, 345] on td "—" at bounding box center [711, 343] width 127 height 39
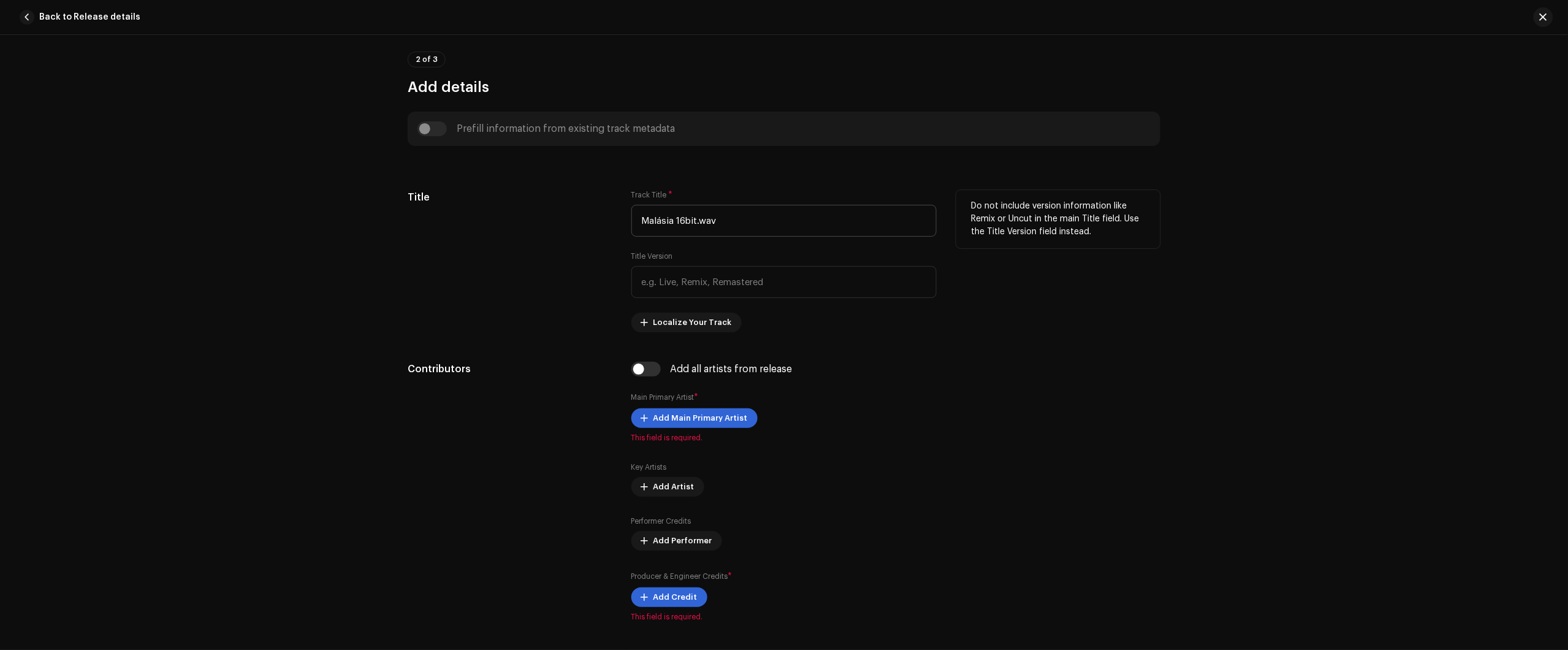
scroll to position [383, 0]
drag, startPoint x: 755, startPoint y: 226, endPoint x: 529, endPoint y: 228, distance: 226.0
click at [594, 221] on div "Title Track Title * Malásia 16bit.wav Title Version Localize Your Track Do not …" at bounding box center [784, 263] width 753 height 142
paste input "text"
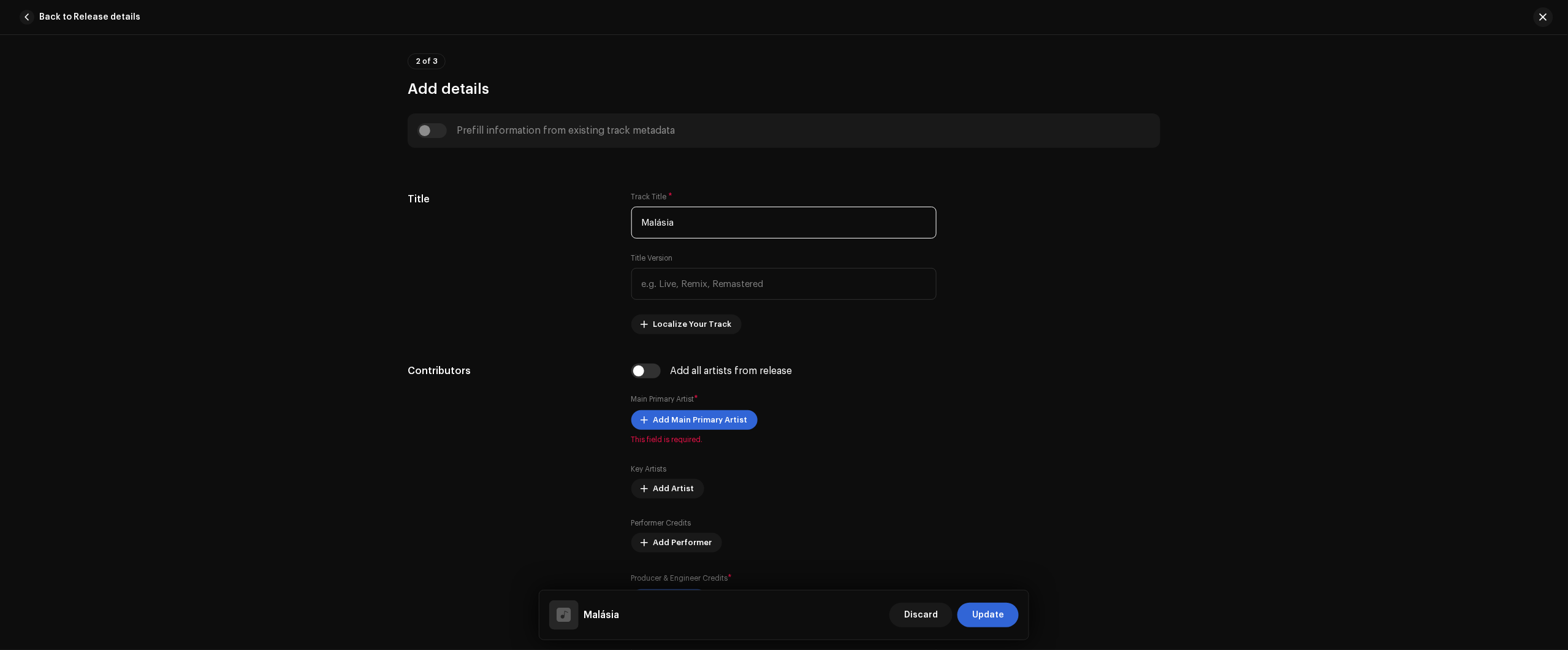
type input "Malásia"
click at [688, 418] on span "Add Main Primary Artist" at bounding box center [700, 420] width 94 height 25
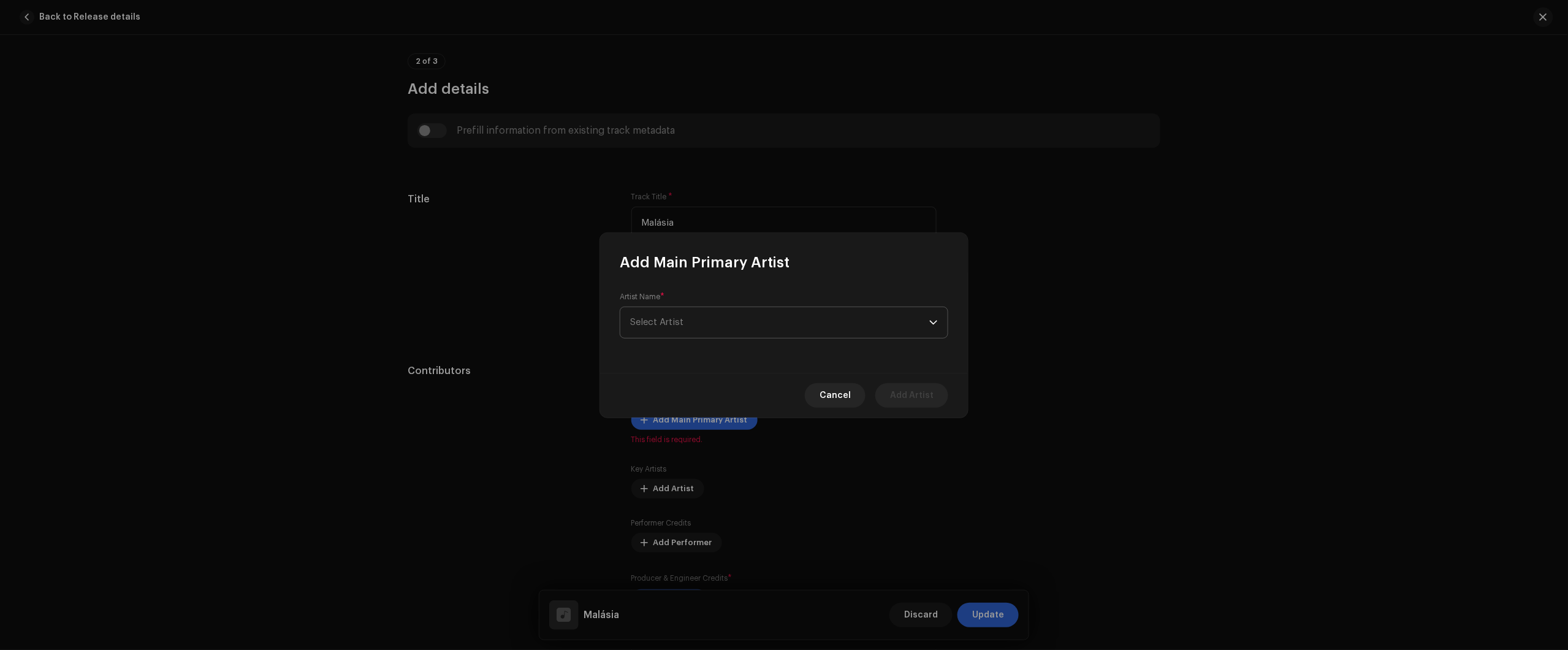
click at [712, 336] on span "Select Artist" at bounding box center [780, 323] width 299 height 31
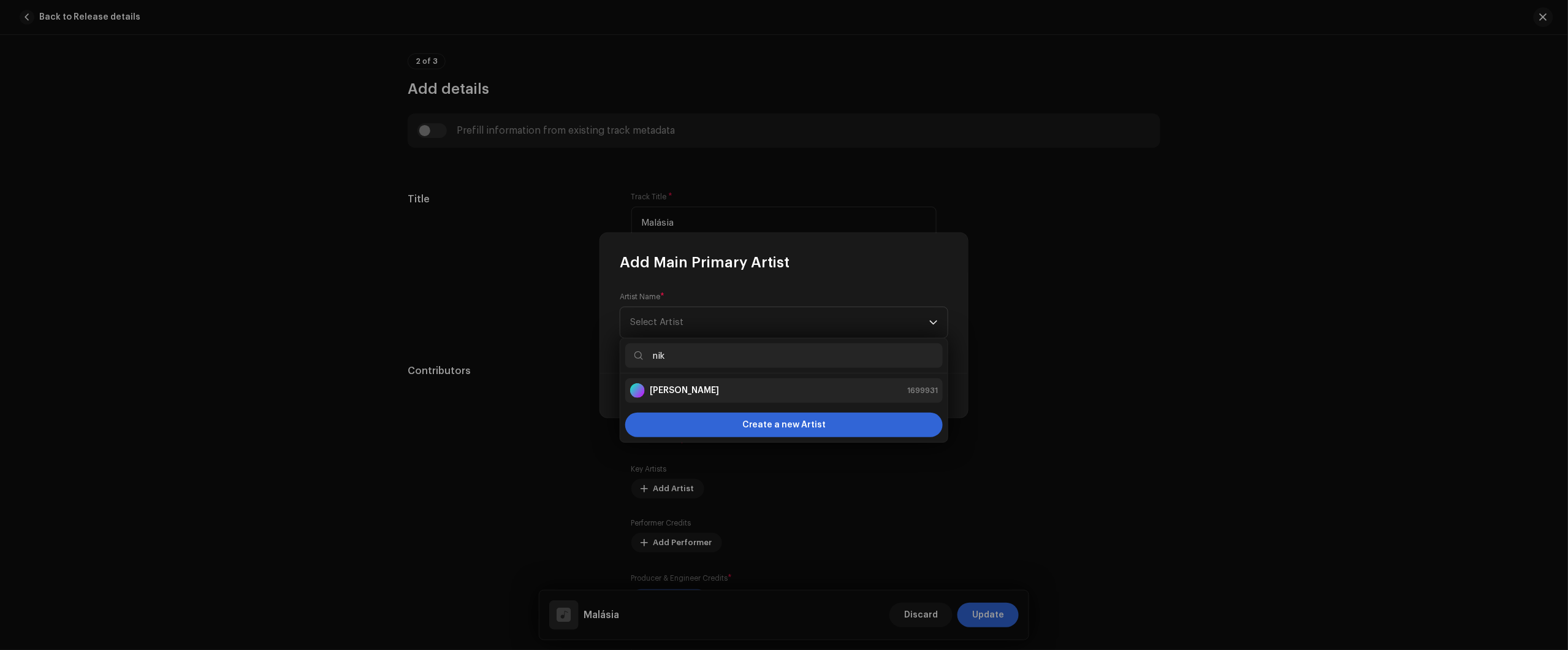
type input "nik"
click at [756, 393] on div "Nikko Rapper 1699931" at bounding box center [784, 390] width 308 height 15
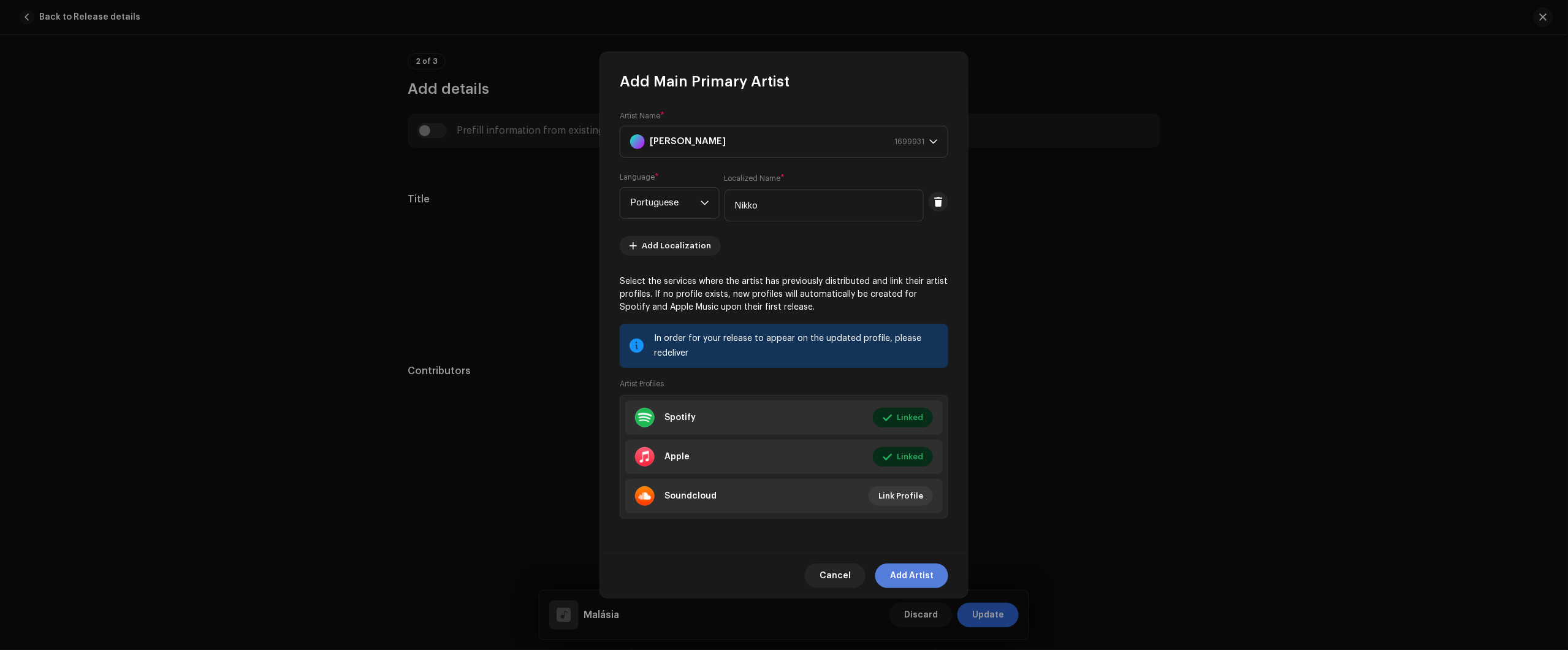
click at [908, 574] on span "Add Artist" at bounding box center [911, 576] width 43 height 25
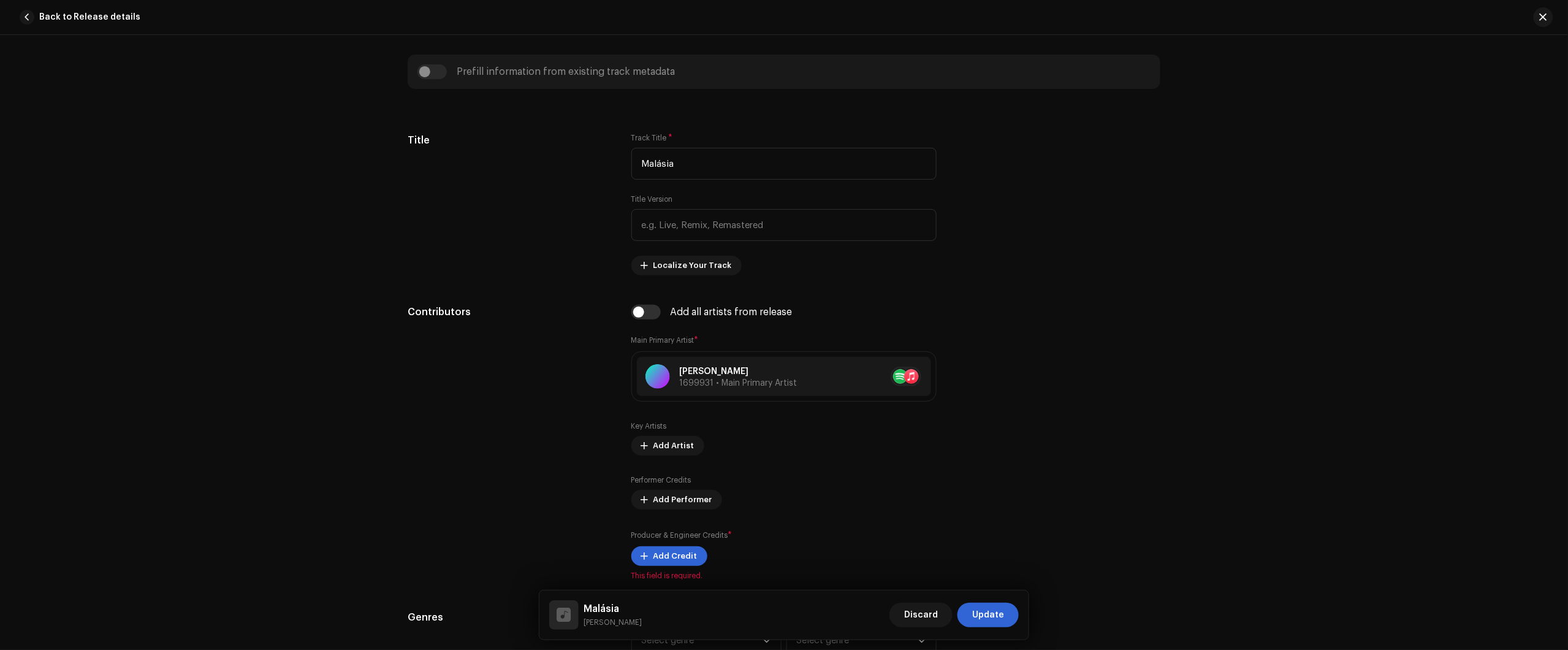
scroll to position [613, 0]
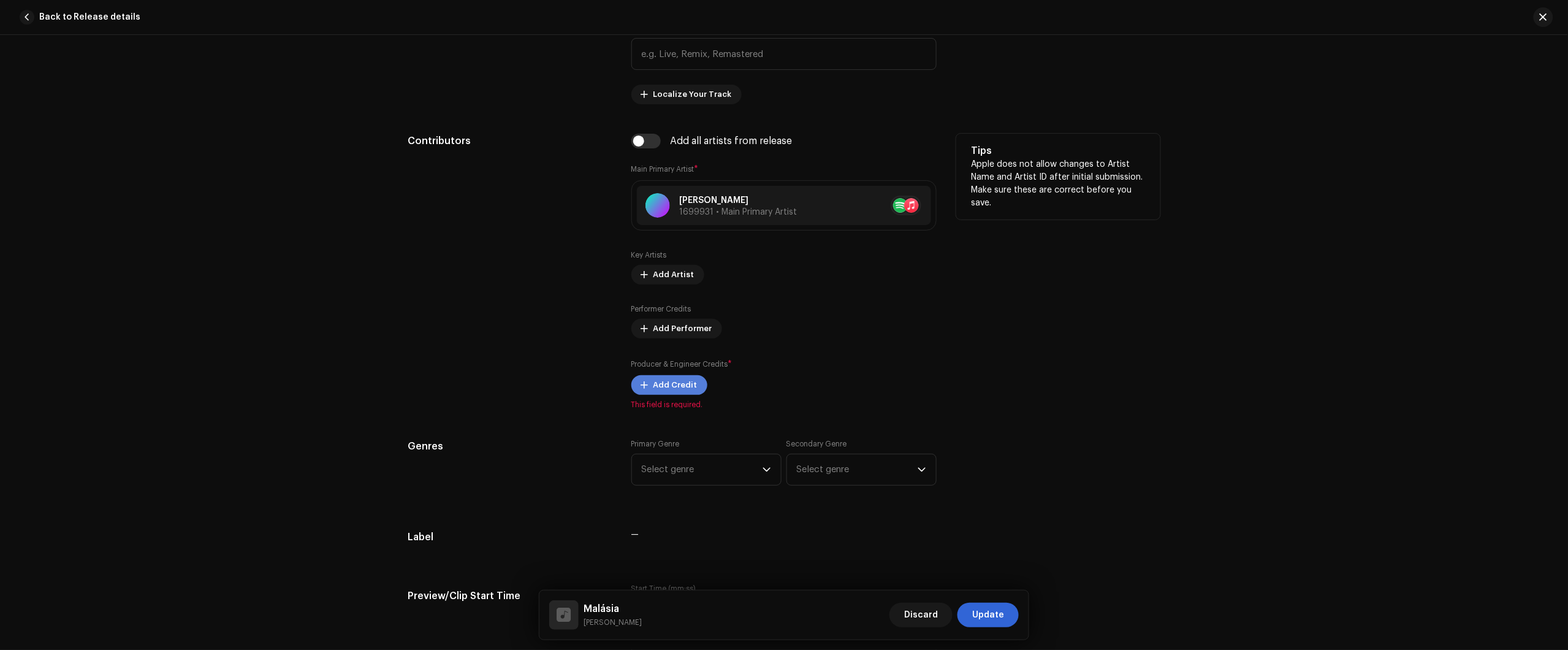
click at [687, 382] on span "Add Credit" at bounding box center [675, 385] width 44 height 25
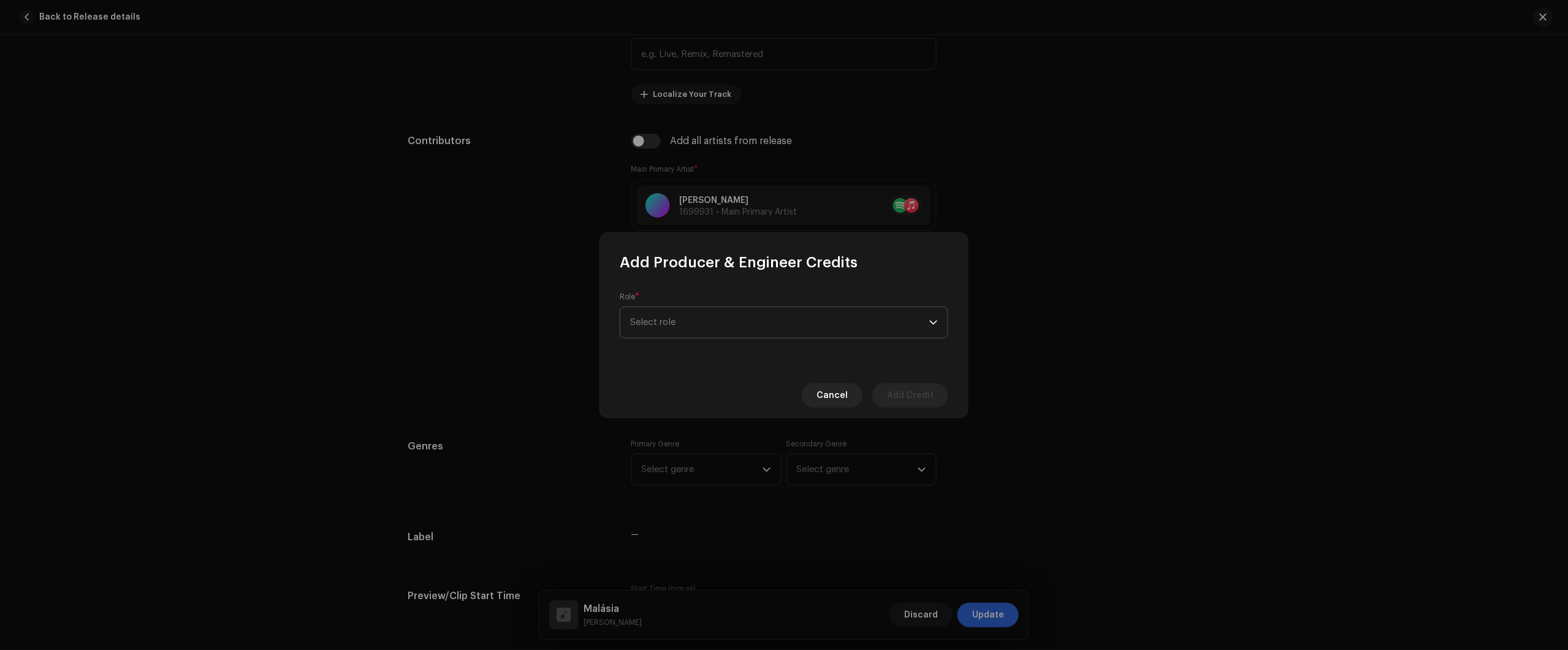
click at [739, 311] on span "Select role" at bounding box center [780, 323] width 299 height 31
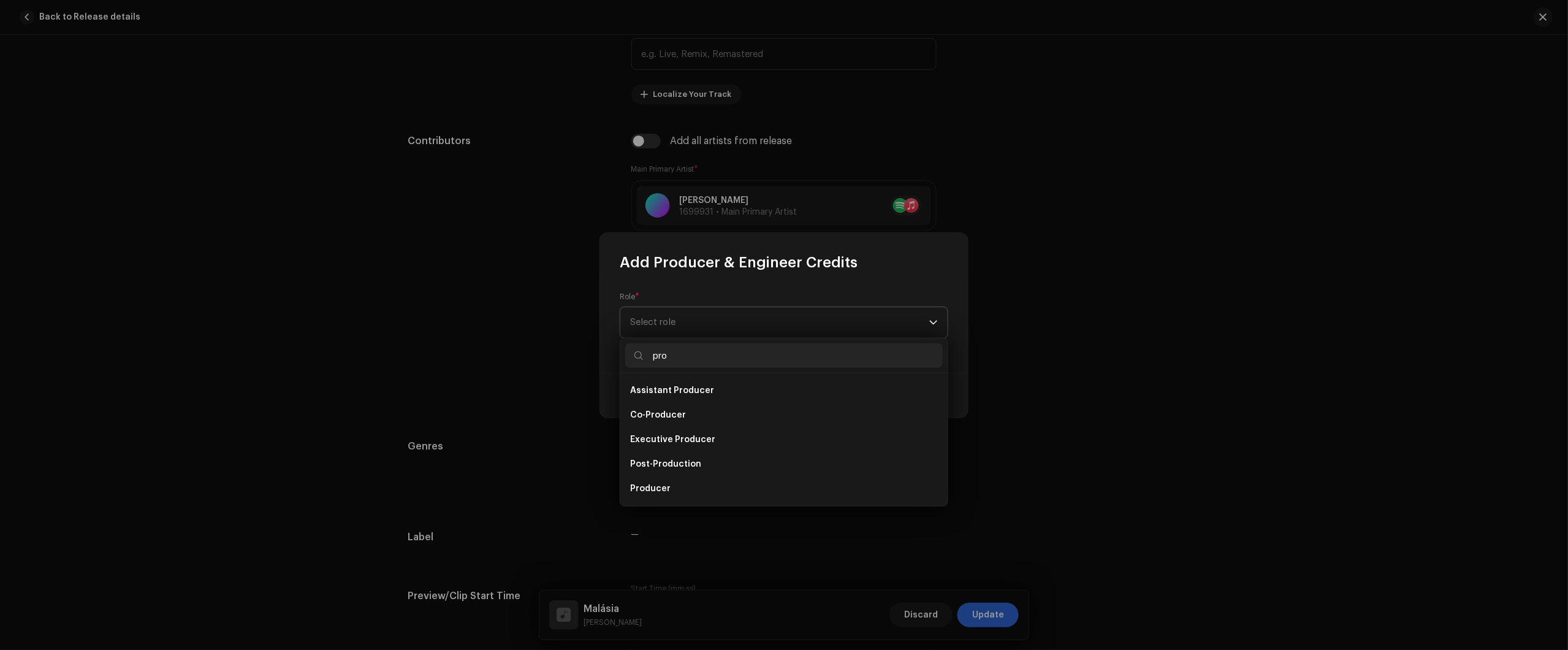
type input "pro"
click at [772, 320] on span "Select role" at bounding box center [780, 323] width 299 height 31
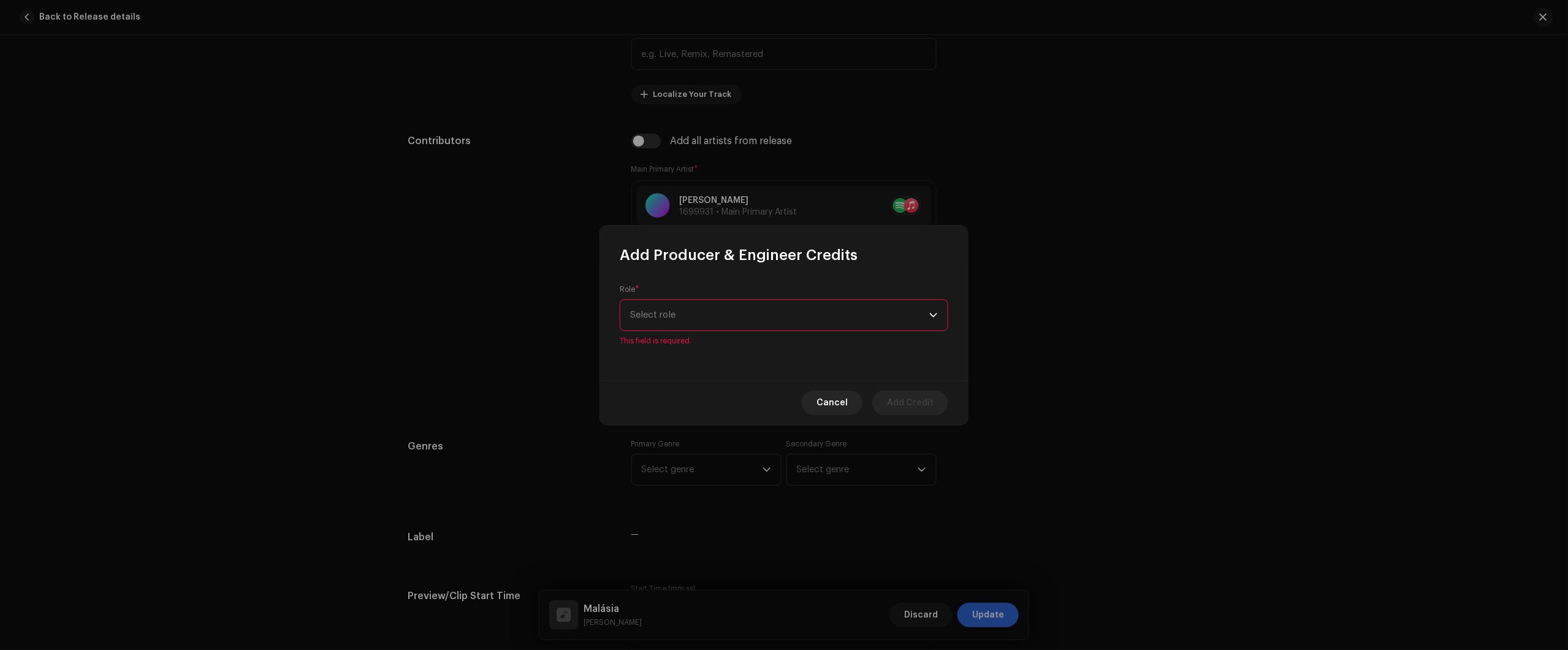
click at [697, 301] on span "Select role" at bounding box center [780, 315] width 299 height 31
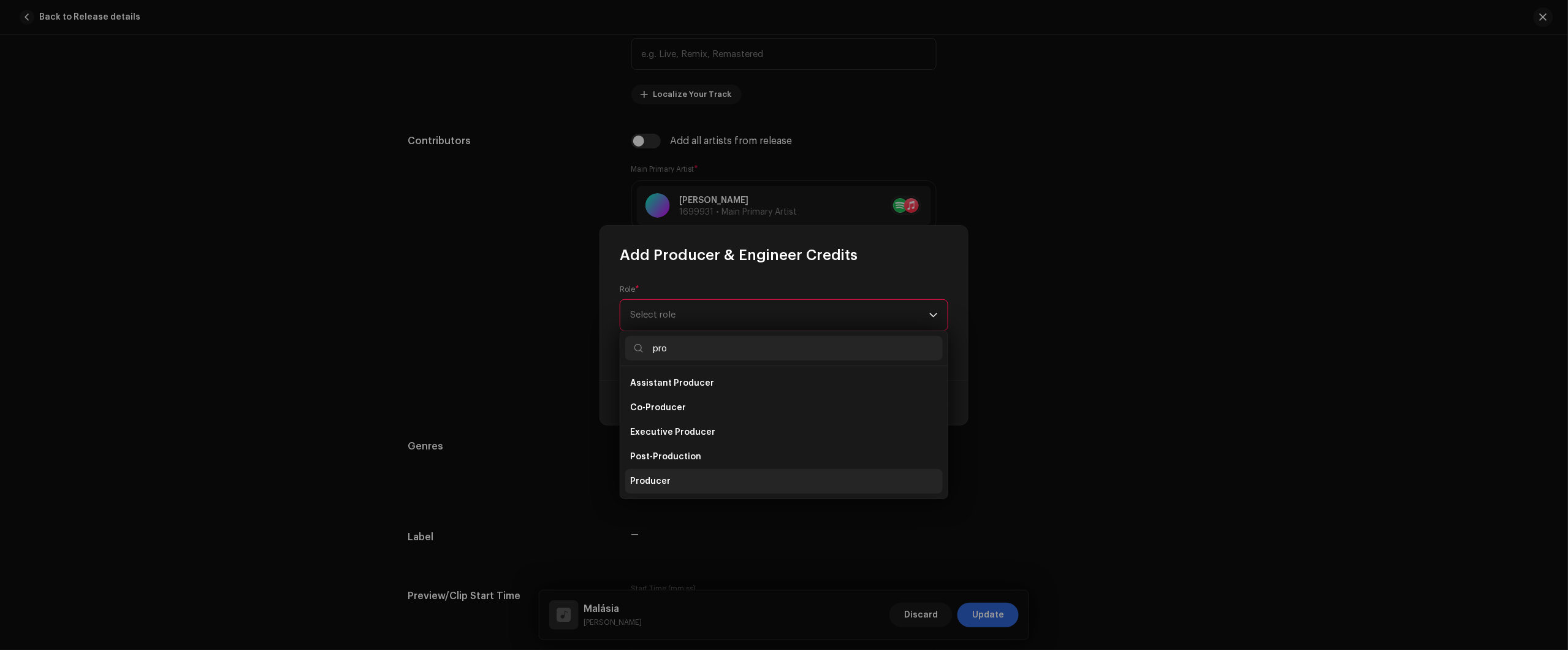
type input "pro"
click at [671, 475] on li "Producer" at bounding box center [784, 481] width 317 height 25
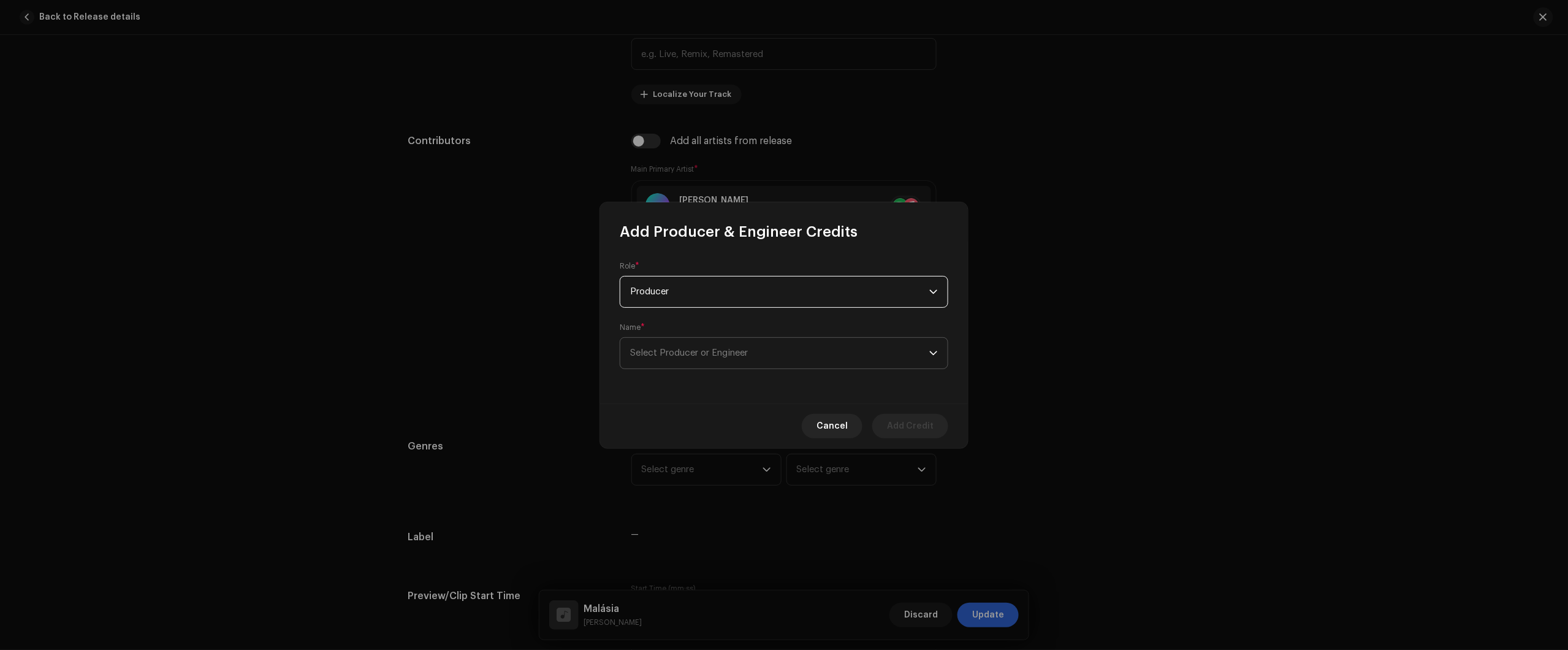
click at [720, 355] on span "Select Producer or Engineer" at bounding box center [780, 353] width 299 height 31
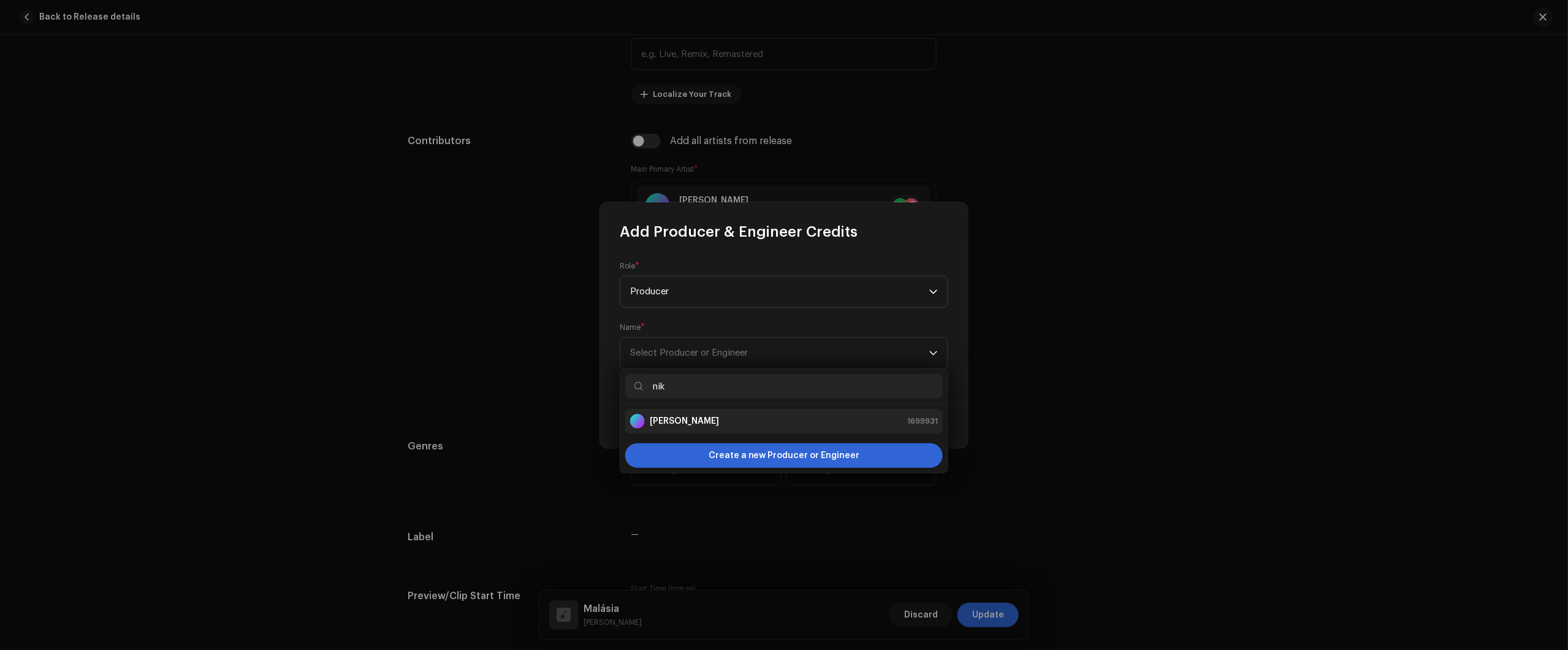
type input "nik"
click at [689, 414] on div "Nikko Rapper" at bounding box center [675, 421] width 89 height 15
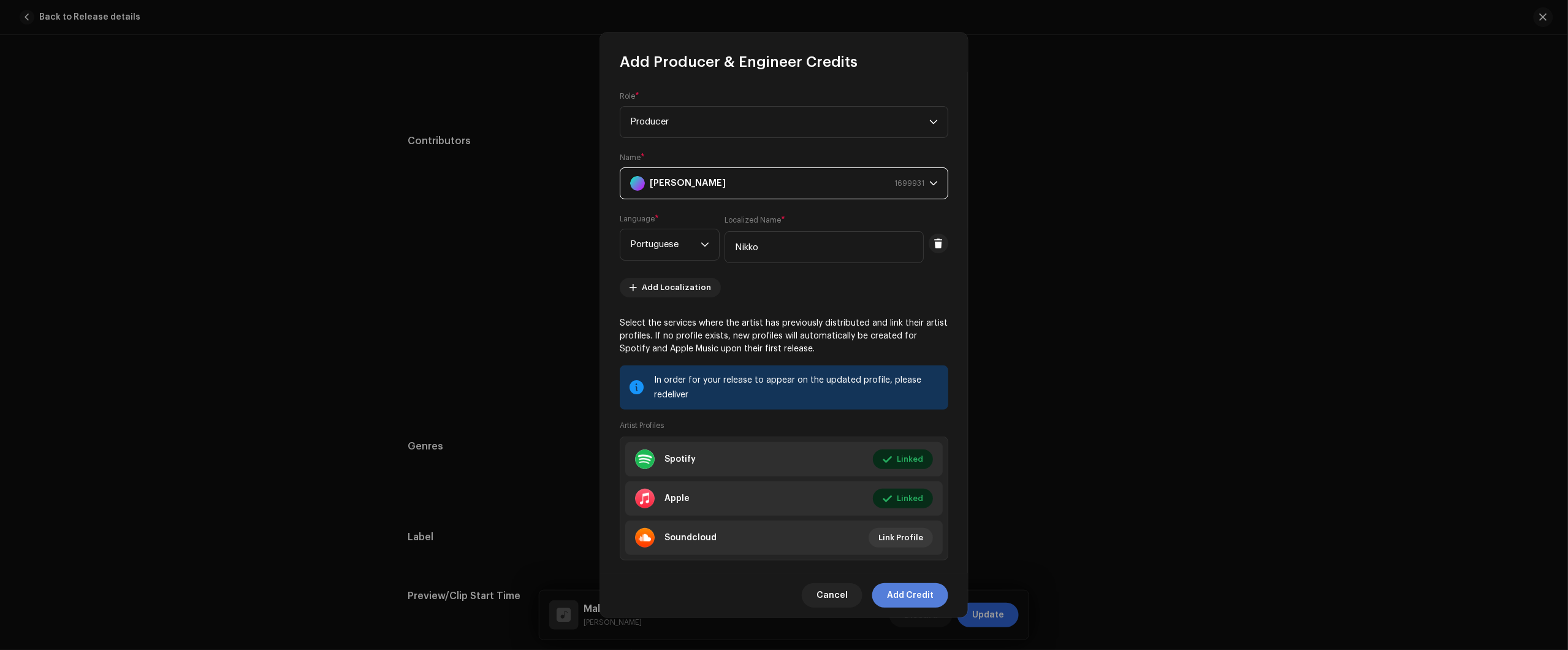
click at [916, 592] on span "Add Credit" at bounding box center [910, 595] width 47 height 25
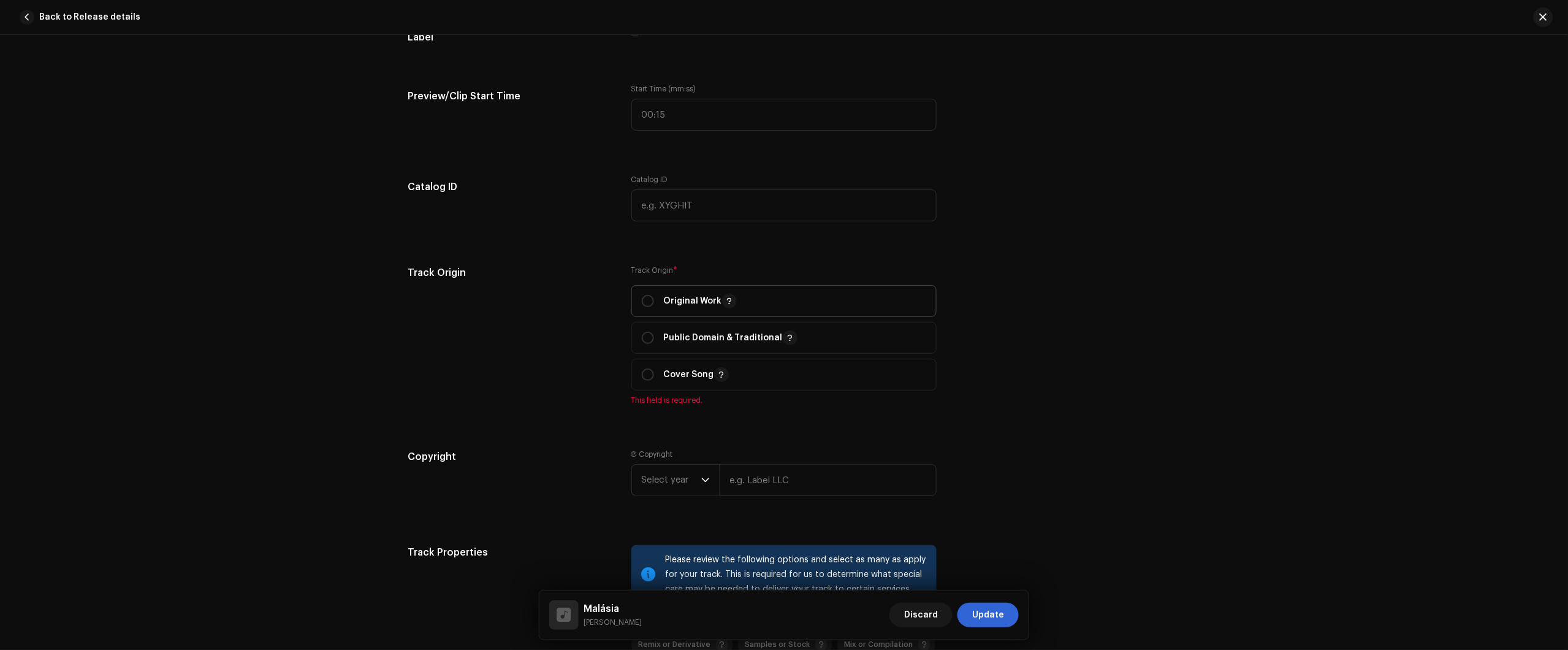
click at [676, 311] on span "Original Work" at bounding box center [784, 301] width 284 height 31
radio input "true"
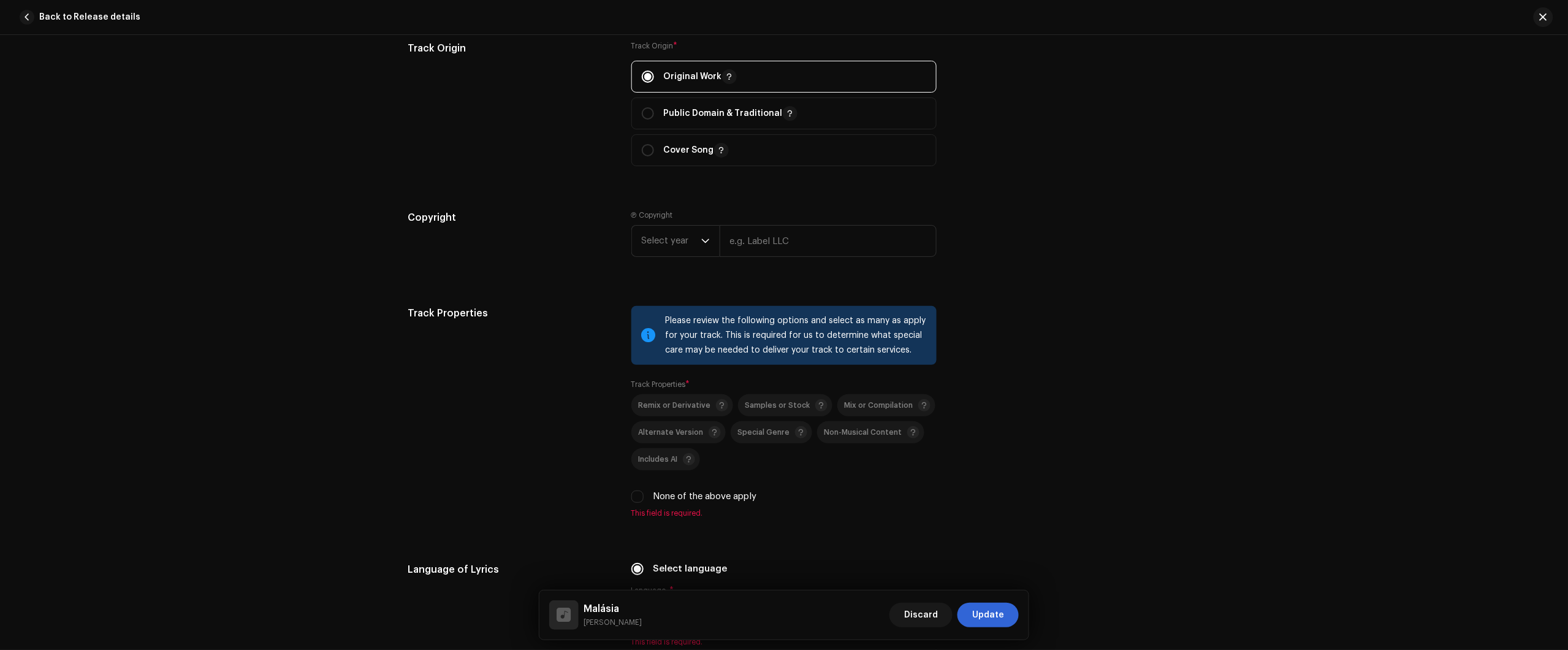
scroll to position [1380, 0]
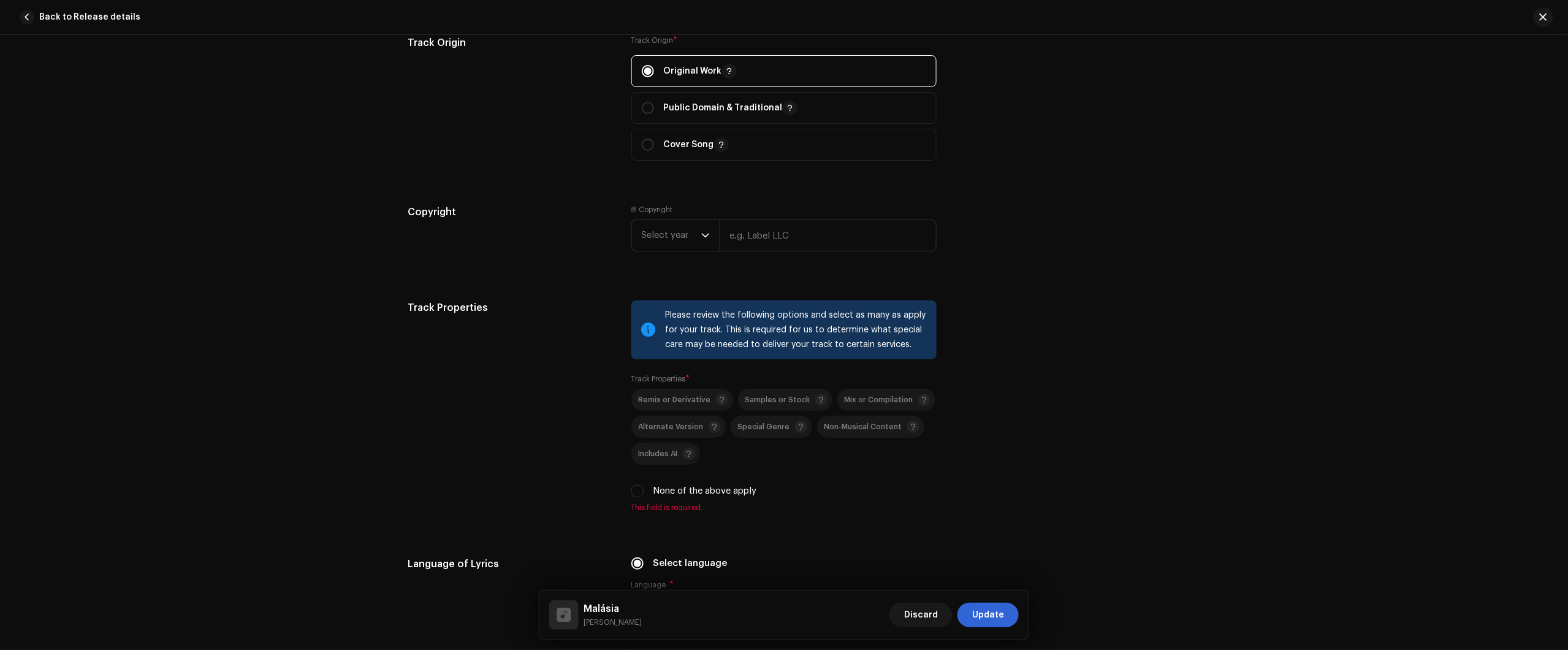
click at [658, 254] on re-m-copyright "Select year" at bounding box center [784, 238] width 305 height 37
click at [660, 239] on span "Select year" at bounding box center [671, 236] width 60 height 31
click at [672, 329] on li "2025" at bounding box center [681, 329] width 87 height 25
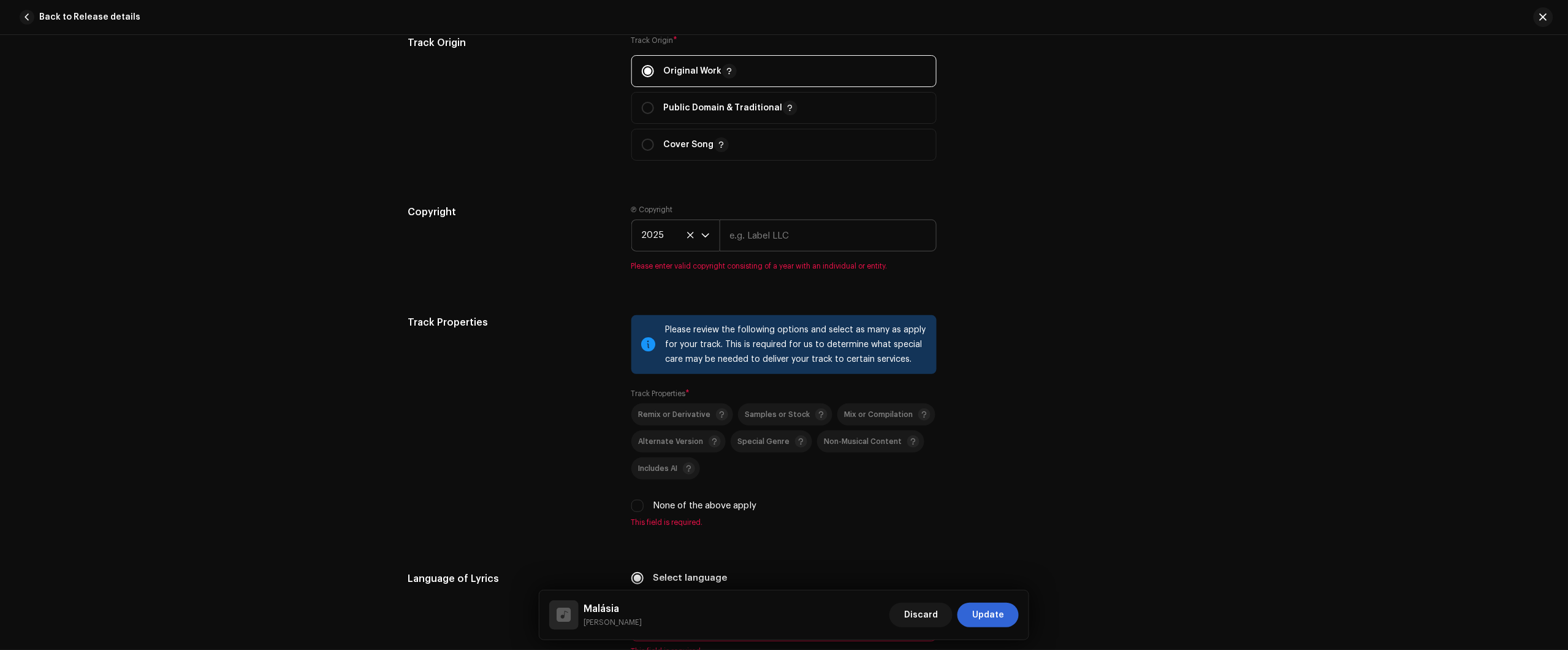
click at [795, 250] on re-m-copyright "2025" at bounding box center [784, 238] width 305 height 37
click at [835, 229] on input "text" at bounding box center [828, 236] width 217 height 32
type input "Júlio dos Santos Galhego Aguiar"
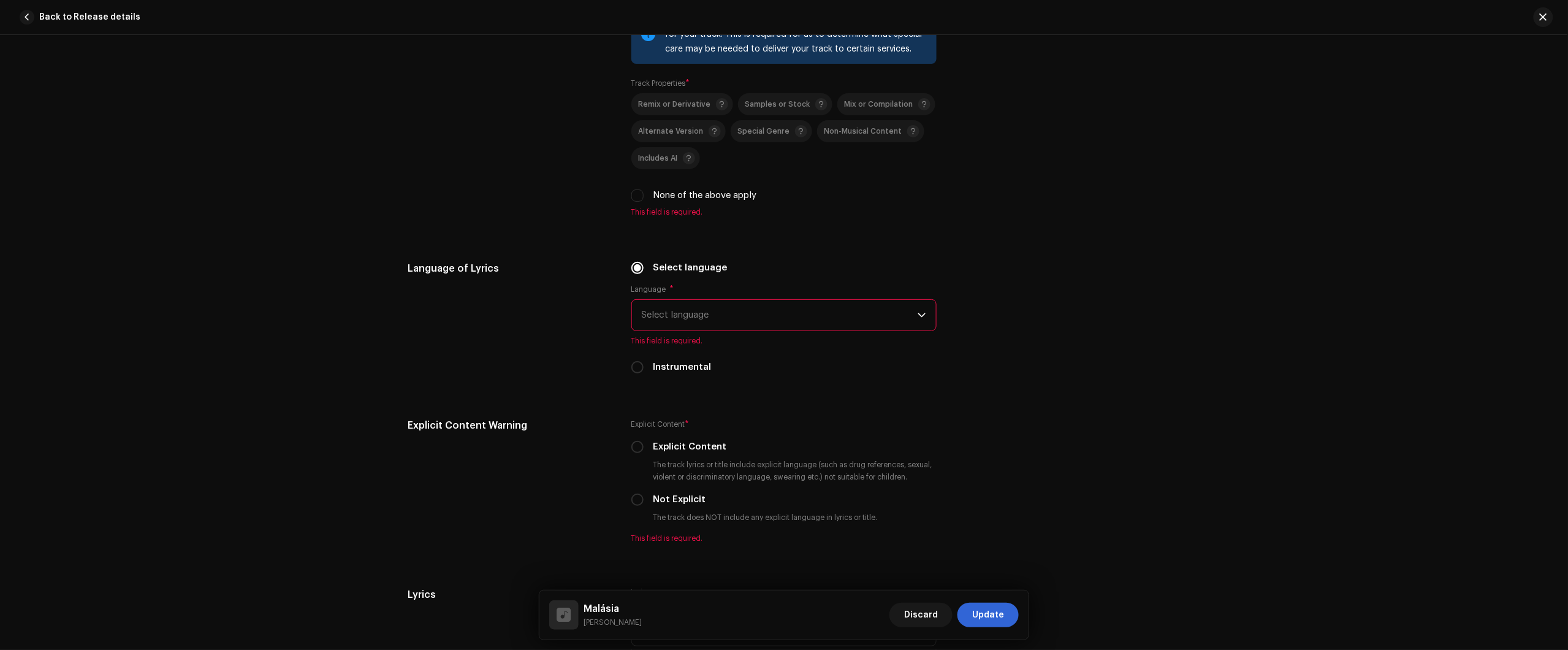
scroll to position [1686, 0]
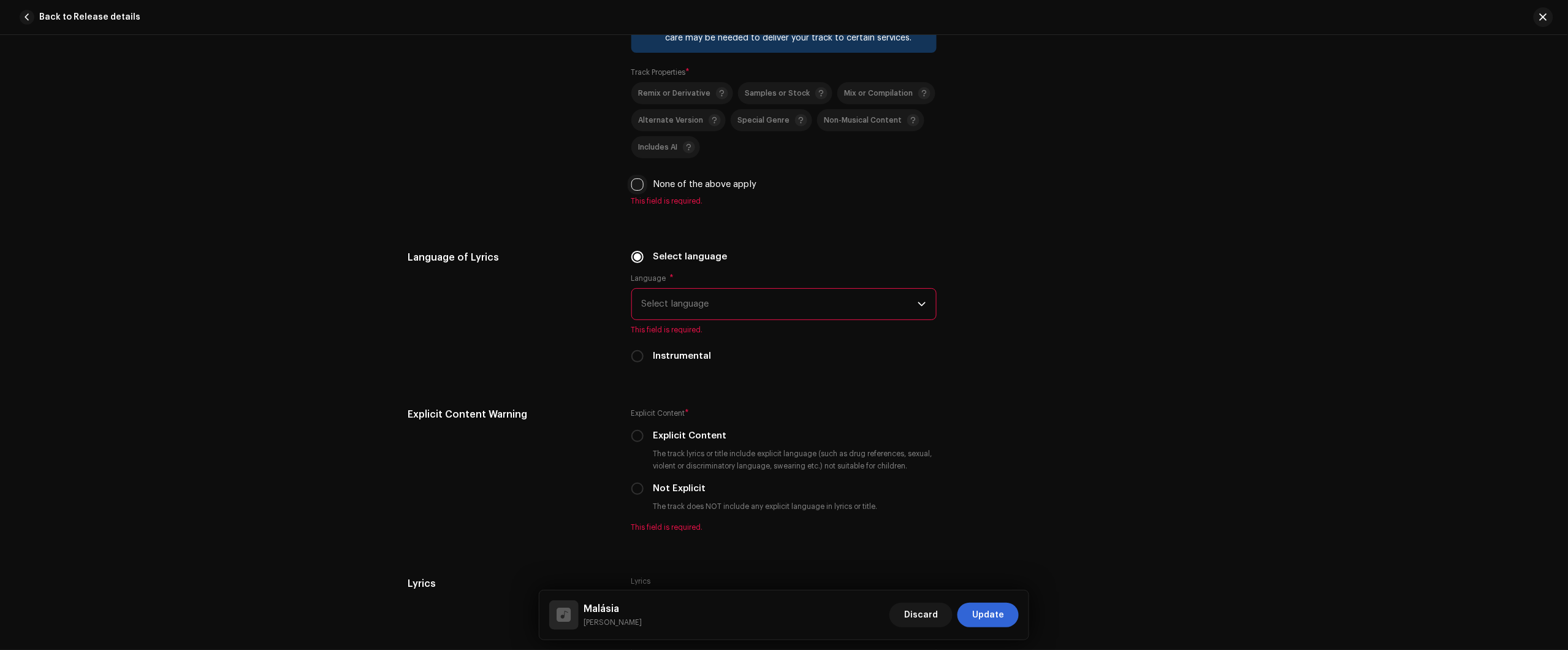
click at [632, 188] on input "None of the above apply" at bounding box center [637, 185] width 12 height 12
checkbox input "true"
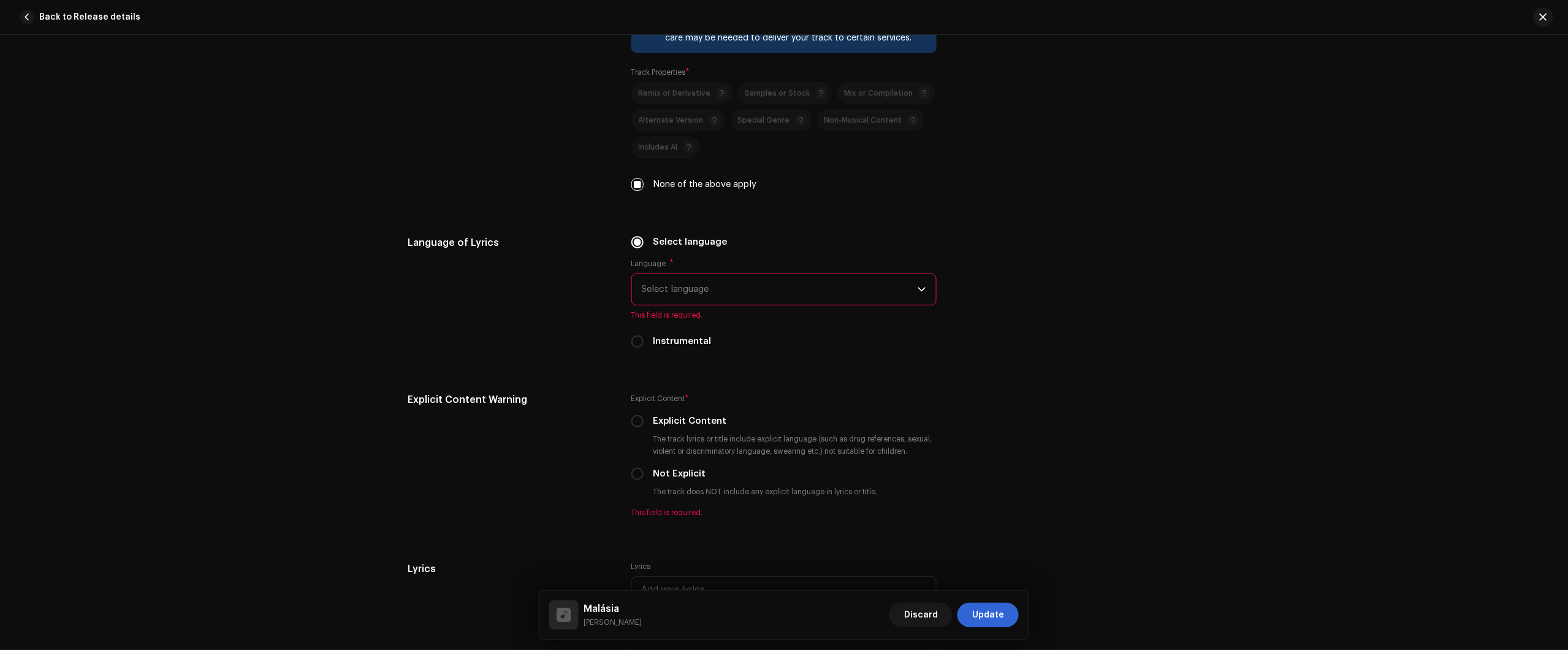
click at [673, 267] on div "Language * Select language This field is required." at bounding box center [784, 290] width 305 height 62
click at [679, 279] on span "Select language" at bounding box center [780, 289] width 276 height 31
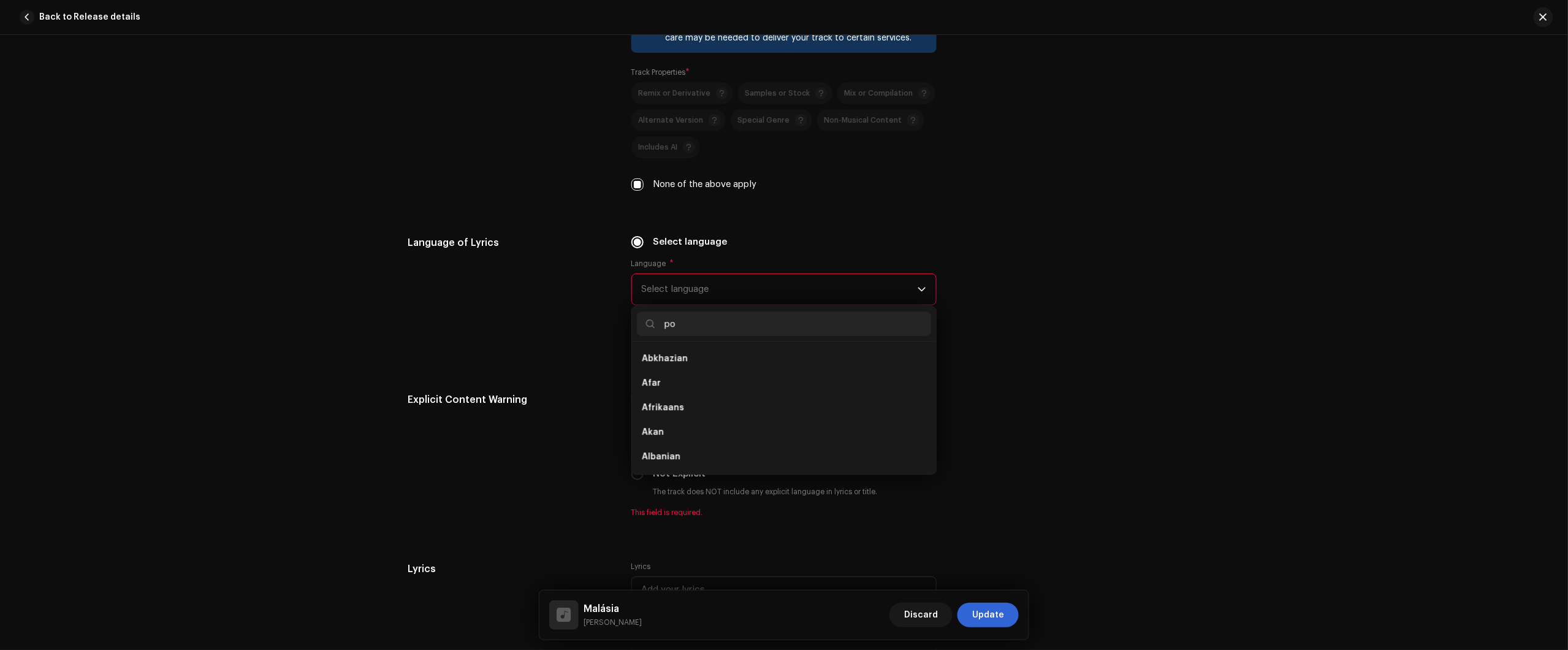
scroll to position [0, 0]
type input "port"
click at [725, 345] on ul "Portuguese" at bounding box center [784, 408] width 304 height 133
drag, startPoint x: 725, startPoint y: 354, endPoint x: 725, endPoint y: 363, distance: 9.0
click at [726, 354] on li "Portuguese" at bounding box center [784, 358] width 294 height 25
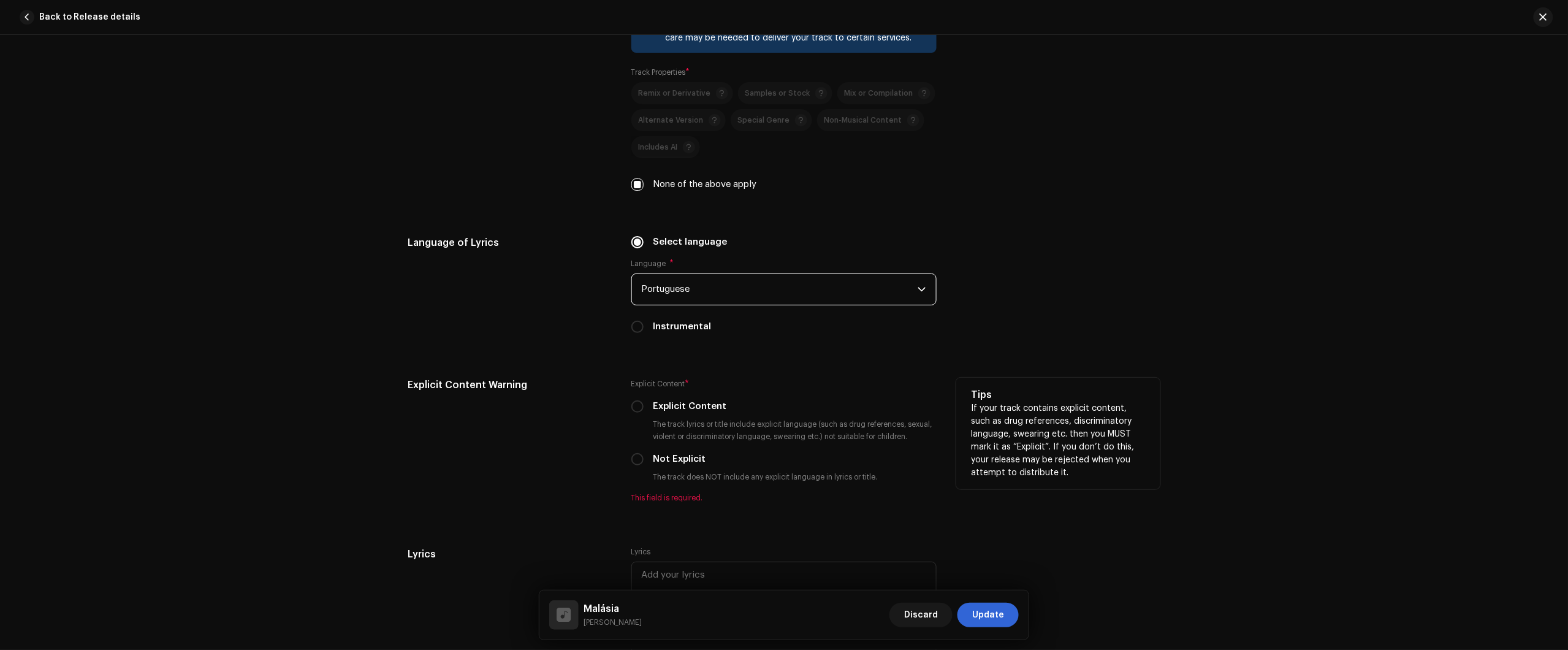
click at [648, 453] on div "Explicit Content * Explicit Content The track lyrics or title include explicit …" at bounding box center [784, 440] width 305 height 125
click at [647, 455] on div "Not Explicit" at bounding box center [784, 459] width 305 height 13
click at [642, 464] on div "Not Explicit" at bounding box center [784, 459] width 305 height 13
drag, startPoint x: 1242, startPoint y: 402, endPoint x: 1250, endPoint y: 392, distance: 12.8
click at [1243, 402] on div "Track details Complete the following to finalize your track. 1 of 3 Add Audio F…" at bounding box center [784, 342] width 1568 height 615
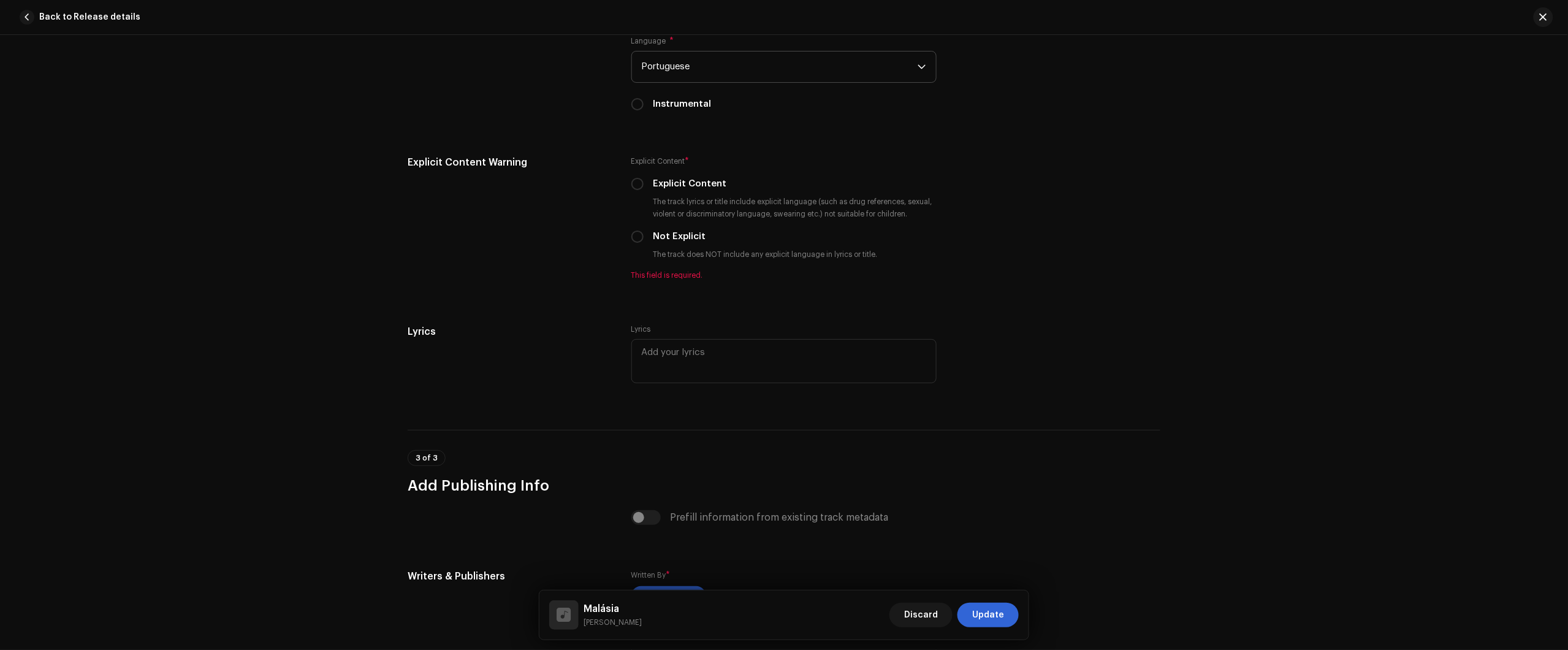
scroll to position [1916, 0]
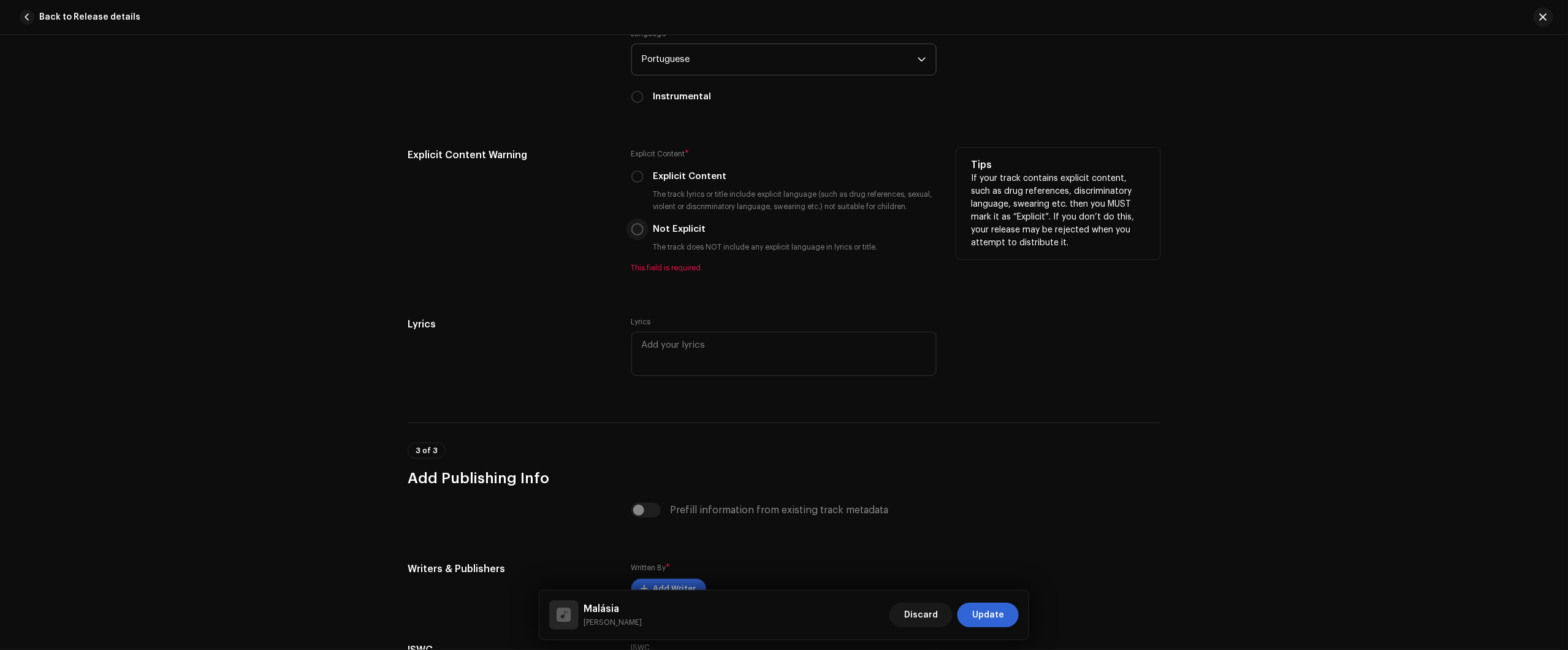
click at [634, 237] on div "Explicit Content * Explicit Content The track lyrics or title include explicit …" at bounding box center [784, 210] width 305 height 125
click at [635, 229] on input "Not Explicit" at bounding box center [637, 229] width 12 height 12
radio input "true"
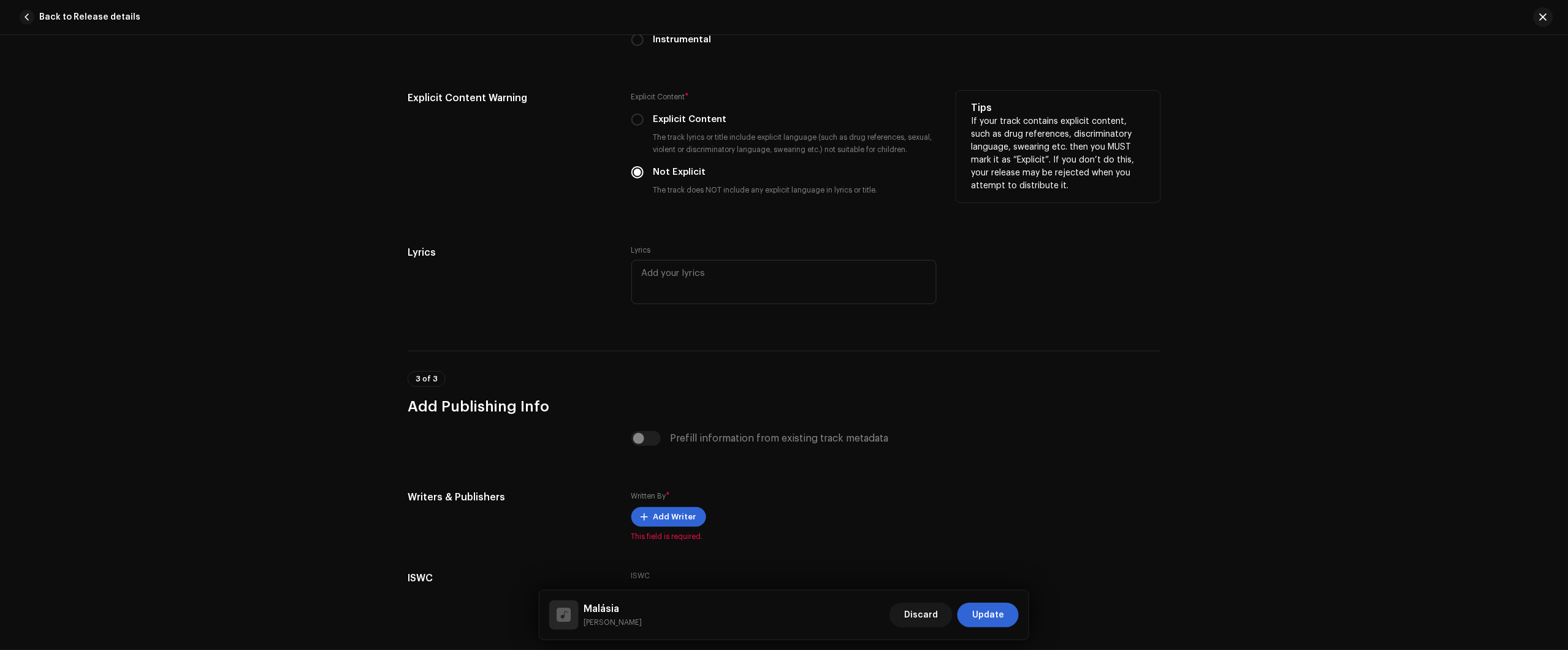
scroll to position [2067, 0]
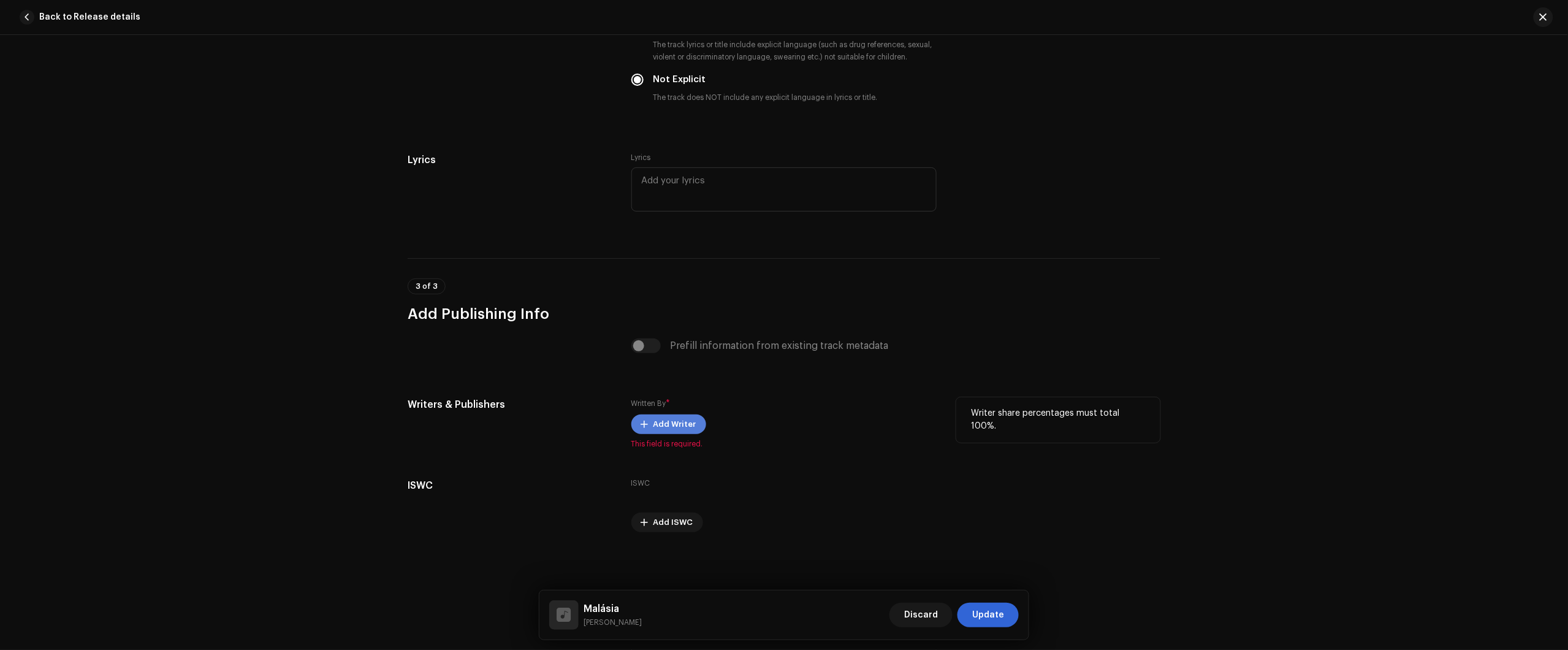
click at [663, 426] on span "Add Writer" at bounding box center [675, 424] width 43 height 25
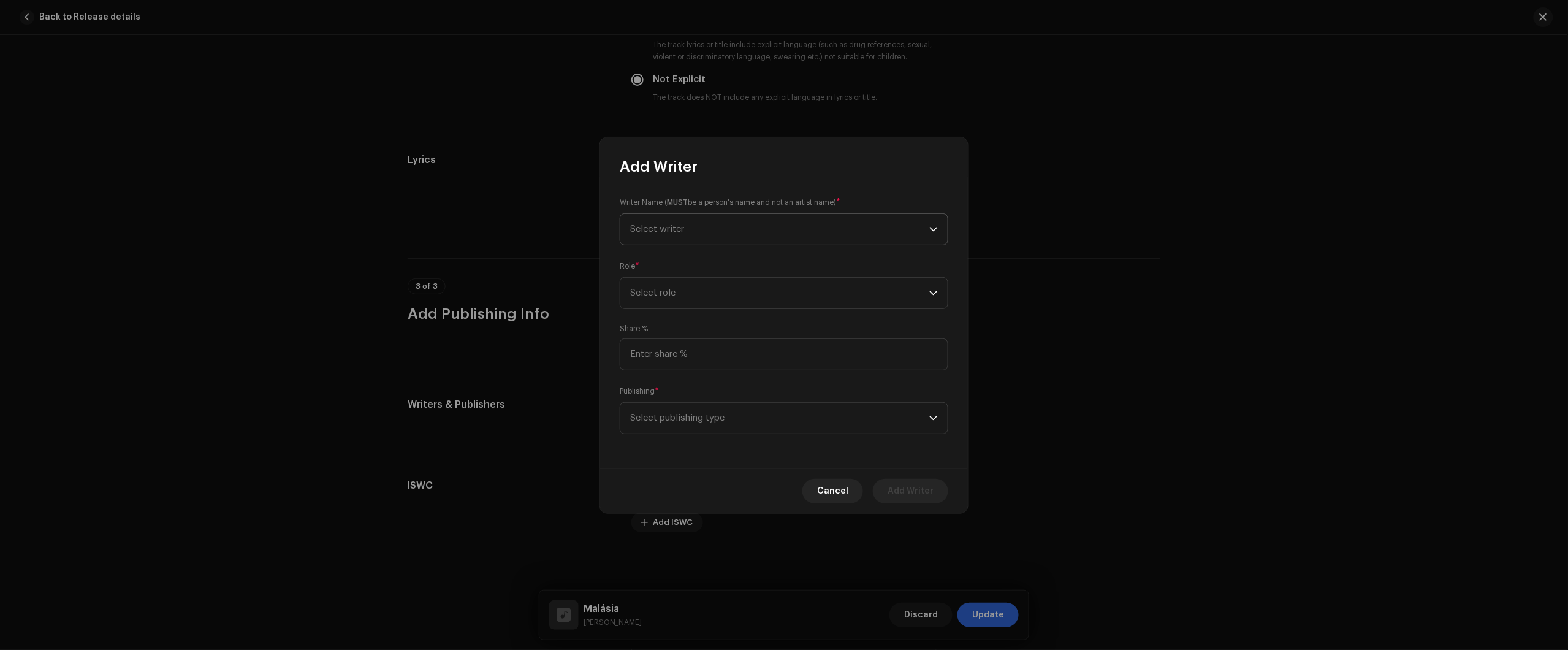
click at [760, 220] on span "Select writer" at bounding box center [780, 230] width 299 height 31
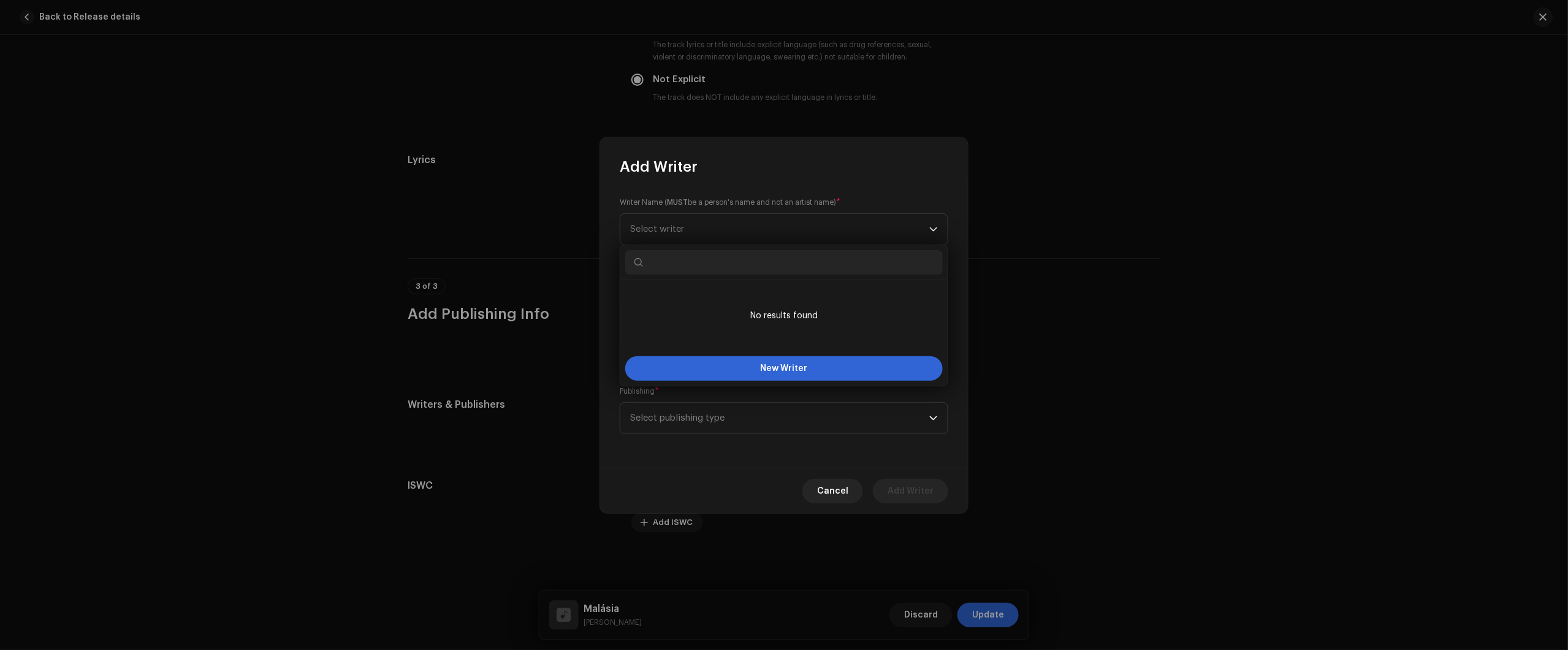
type input "n"
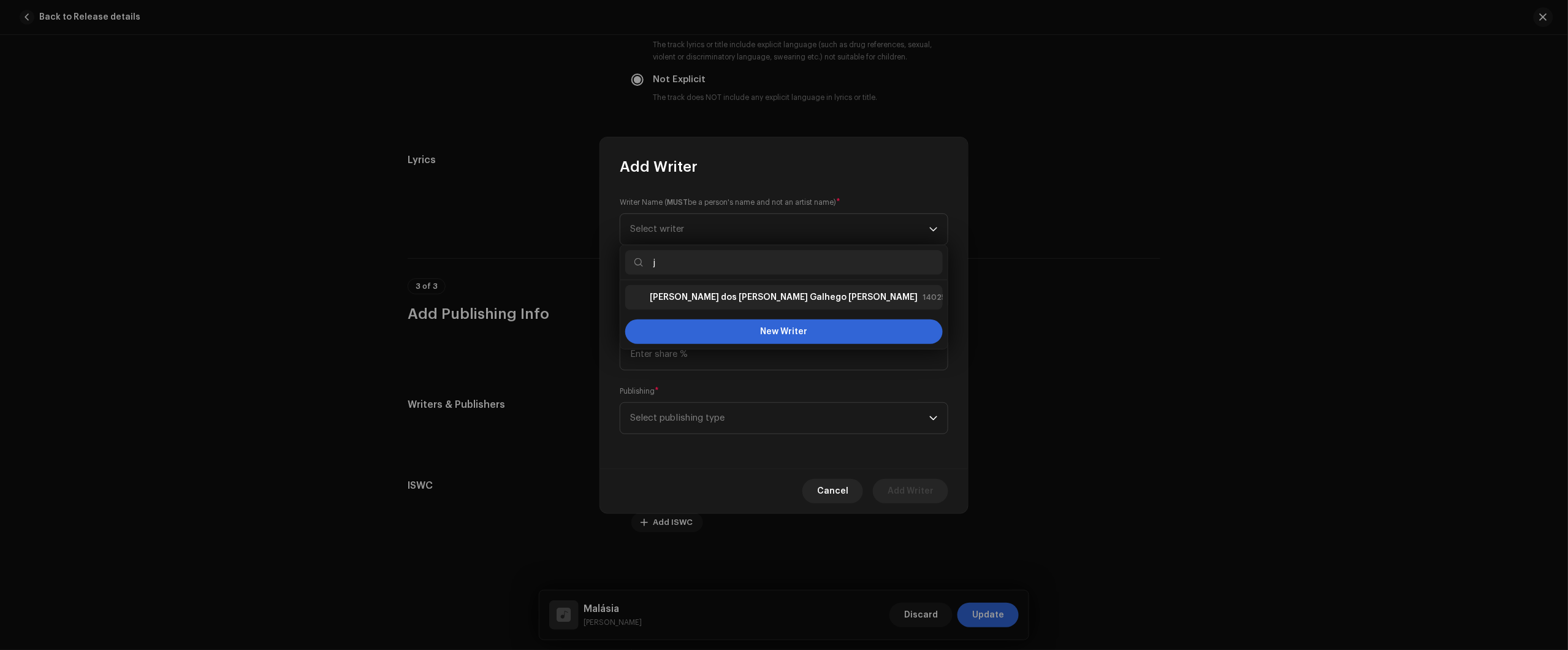
type input "j"
click at [733, 288] on li "Júlio dos Santos Galhego Aguiar 1402527" at bounding box center [784, 297] width 317 height 25
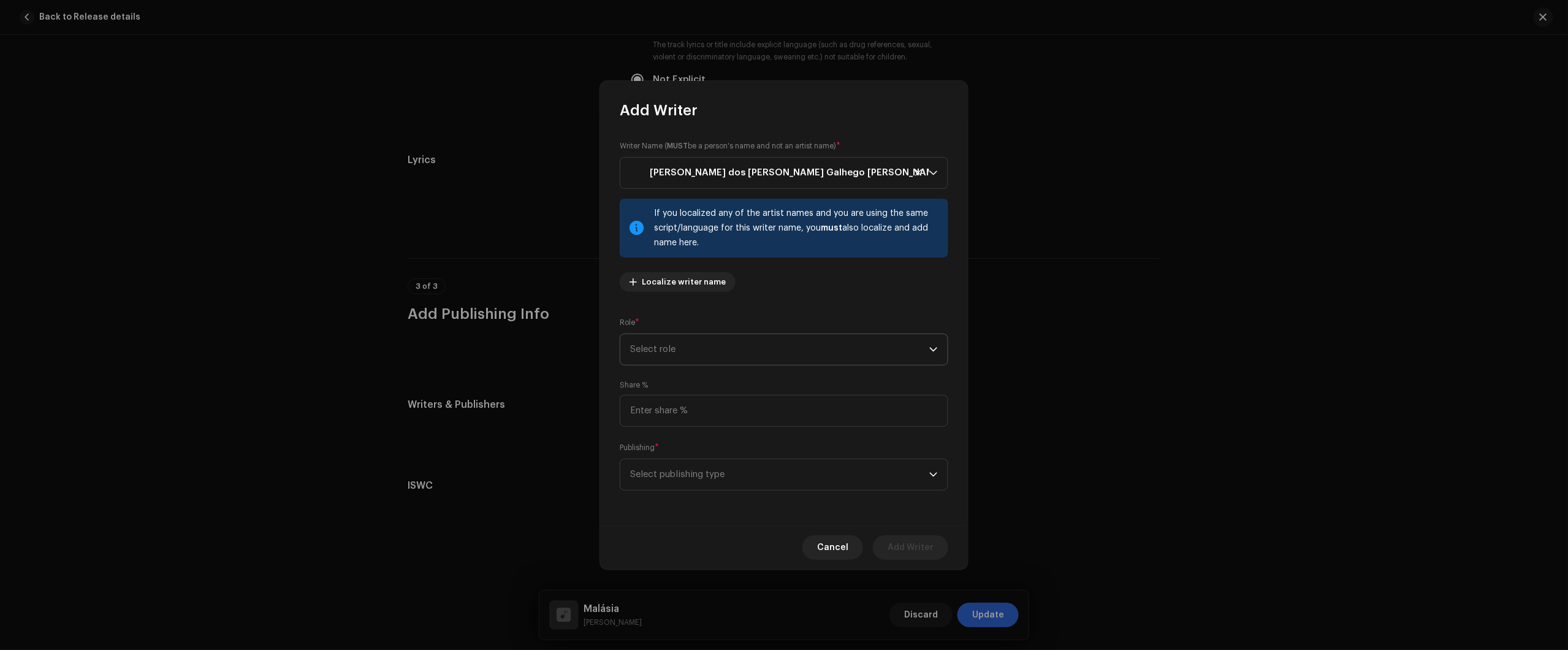
click at [720, 345] on span "Select role" at bounding box center [780, 349] width 299 height 31
click at [735, 451] on li "Composer & Lyricist" at bounding box center [784, 456] width 317 height 25
click at [767, 361] on span "Composer & Lyricist" at bounding box center [780, 349] width 299 height 31
click at [712, 341] on span "Composer & Lyricist" at bounding box center [780, 349] width 299 height 31
drag, startPoint x: 725, startPoint y: 473, endPoint x: 710, endPoint y: 488, distance: 21.2
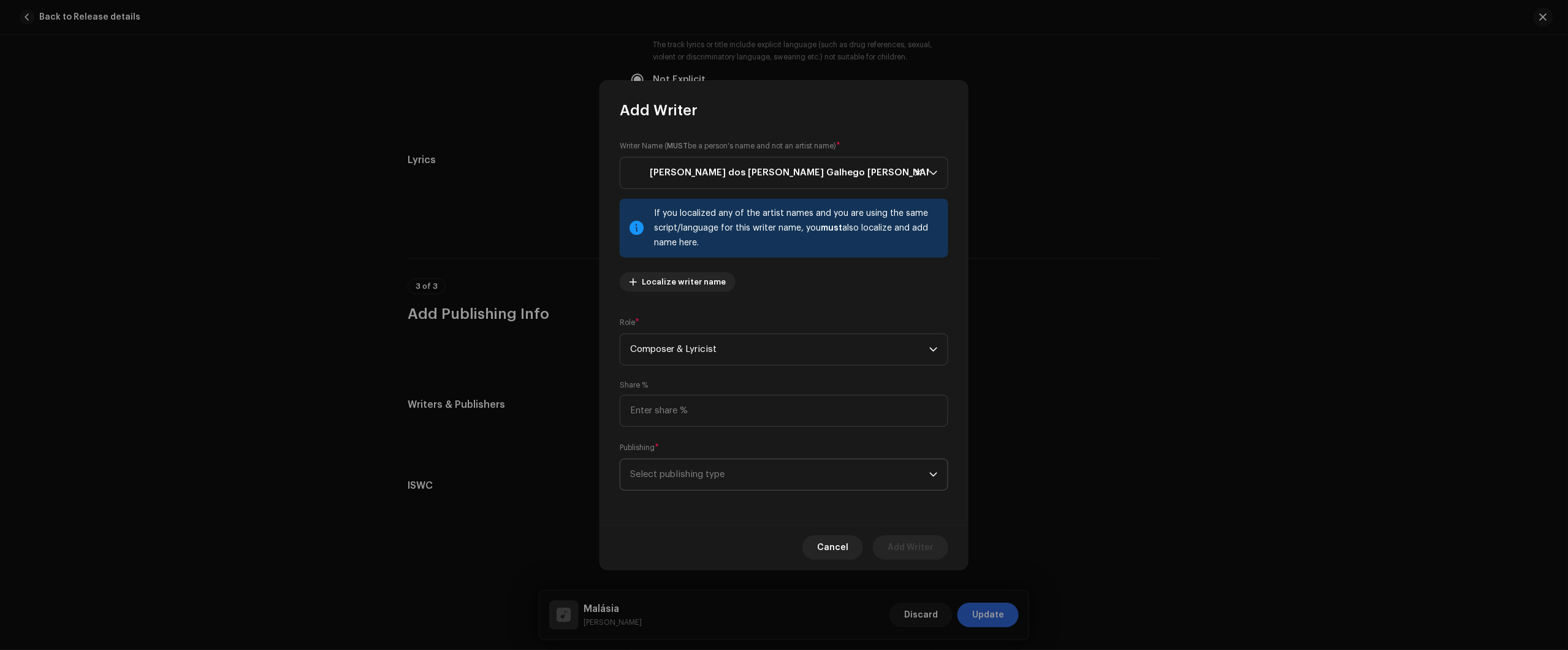
click at [725, 474] on span "Select publishing type" at bounding box center [780, 475] width 299 height 31
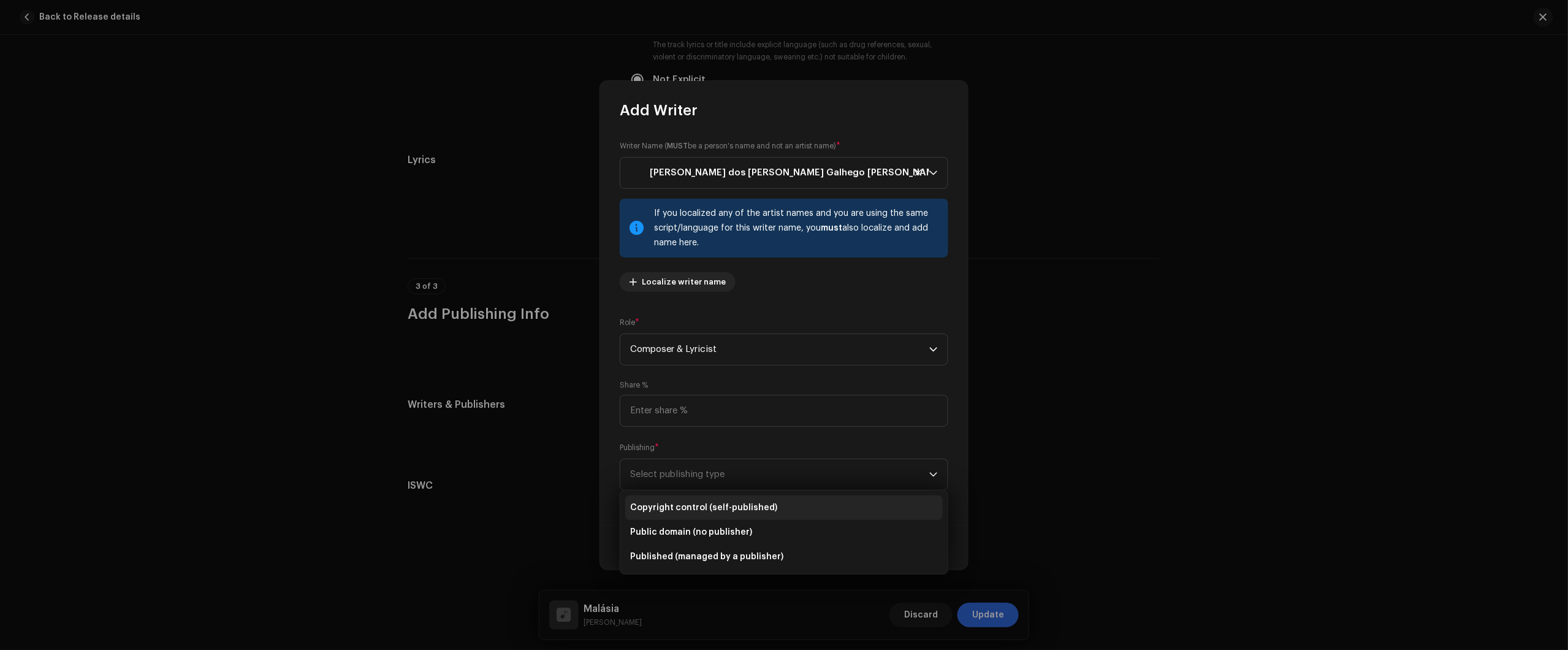
click at [707, 515] on li "Copyright control (self-published)" at bounding box center [784, 507] width 317 height 25
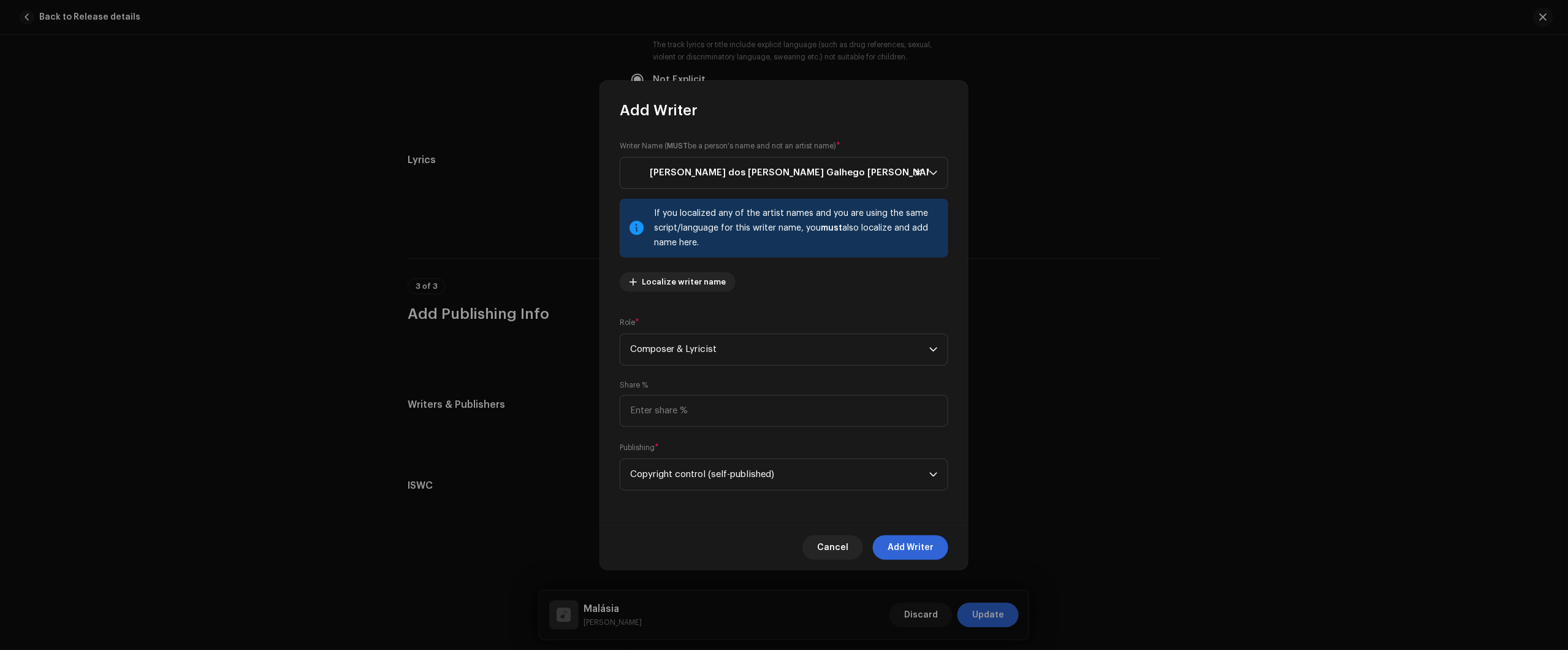
drag, startPoint x: 910, startPoint y: 546, endPoint x: 576, endPoint y: 348, distance: 388.3
click at [908, 546] on span "Add Writer" at bounding box center [910, 548] width 46 height 25
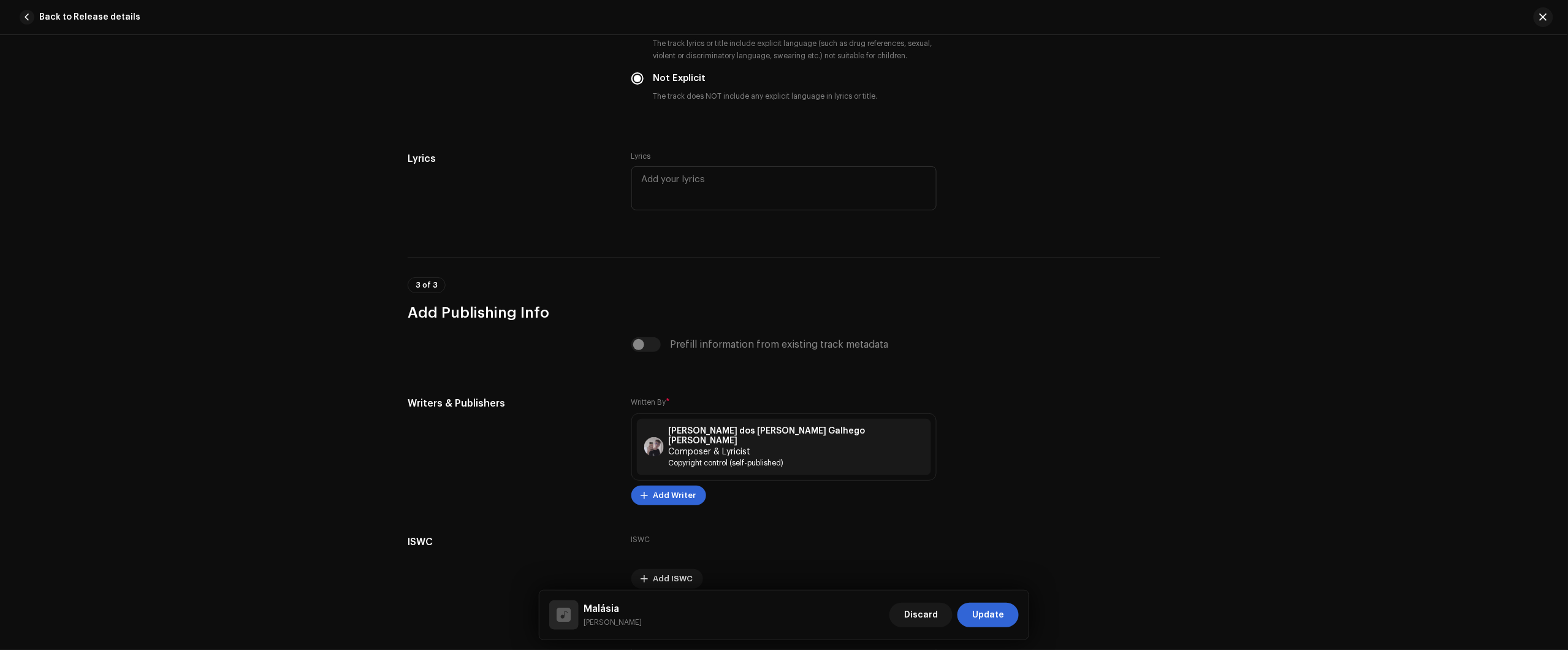
click at [1458, 189] on div "Track details Complete the following to finalize your track. 1 of 3 Add Audio F…" at bounding box center [784, 342] width 1568 height 615
click at [990, 623] on span "Update" at bounding box center [988, 615] width 32 height 25
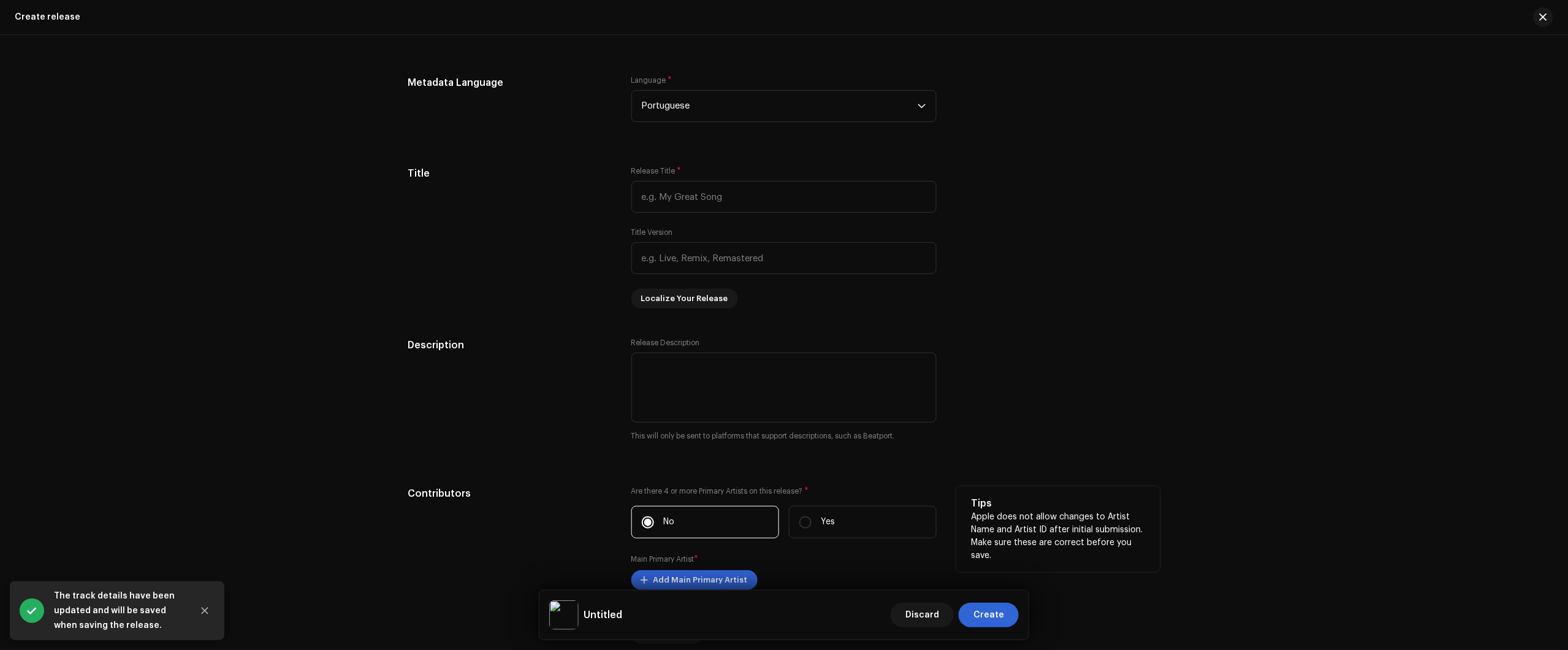
scroll to position [1303, 0]
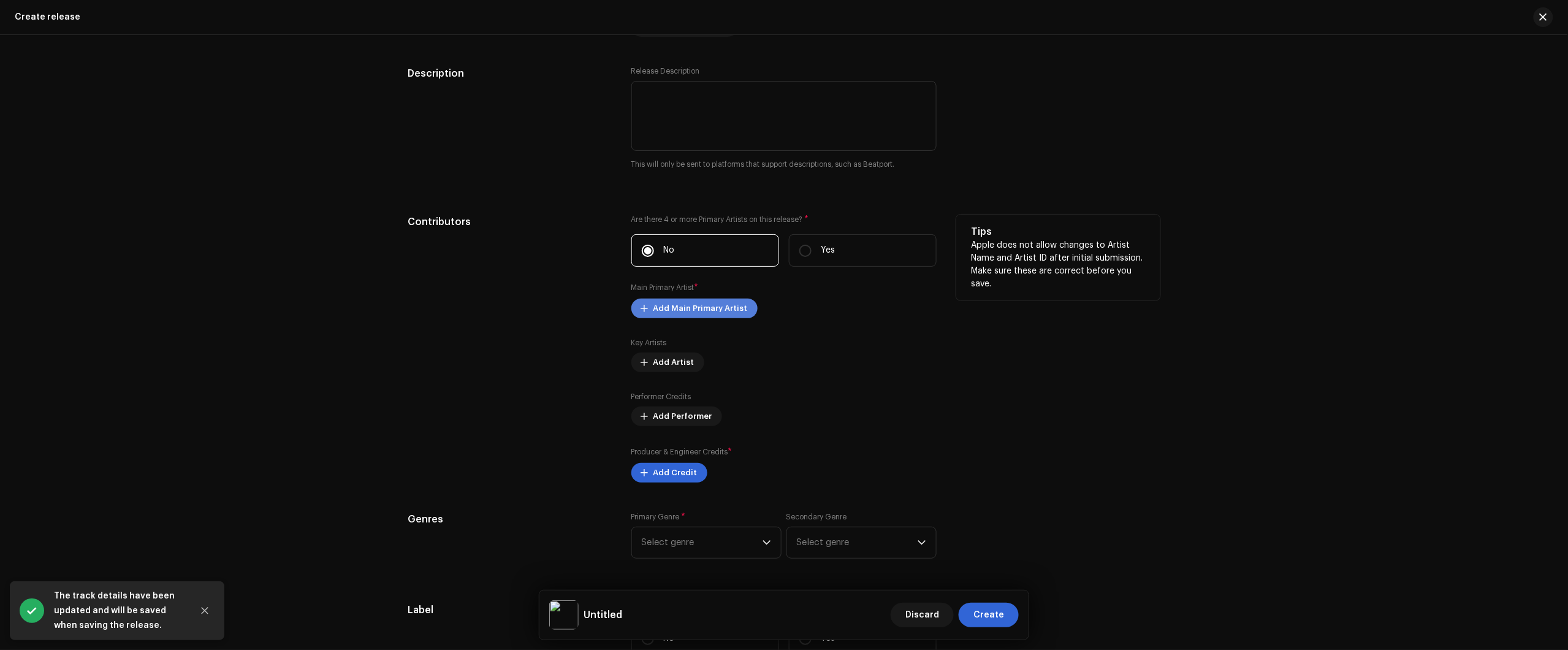
click at [708, 315] on span "Add Main Primary Artist" at bounding box center [700, 308] width 94 height 25
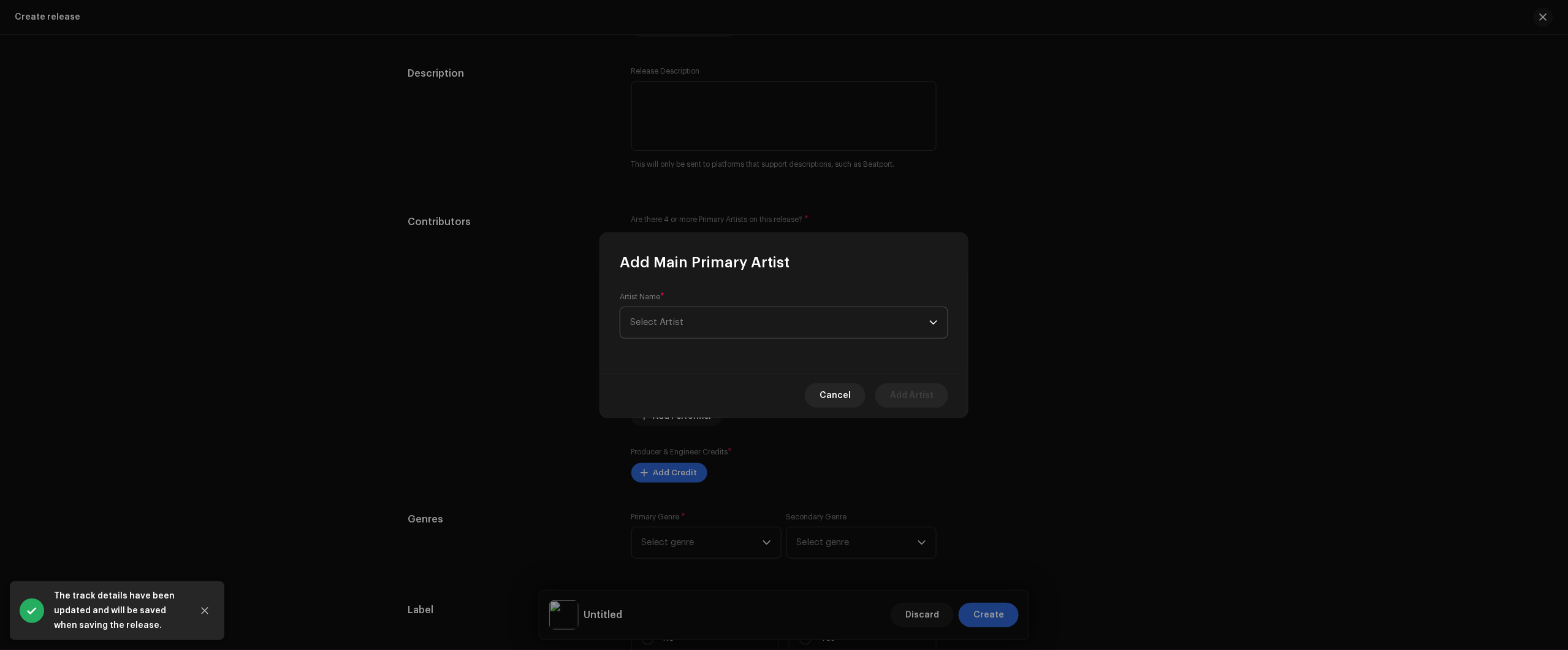
click at [708, 307] on span "Select Artist" at bounding box center [780, 323] width 299 height 31
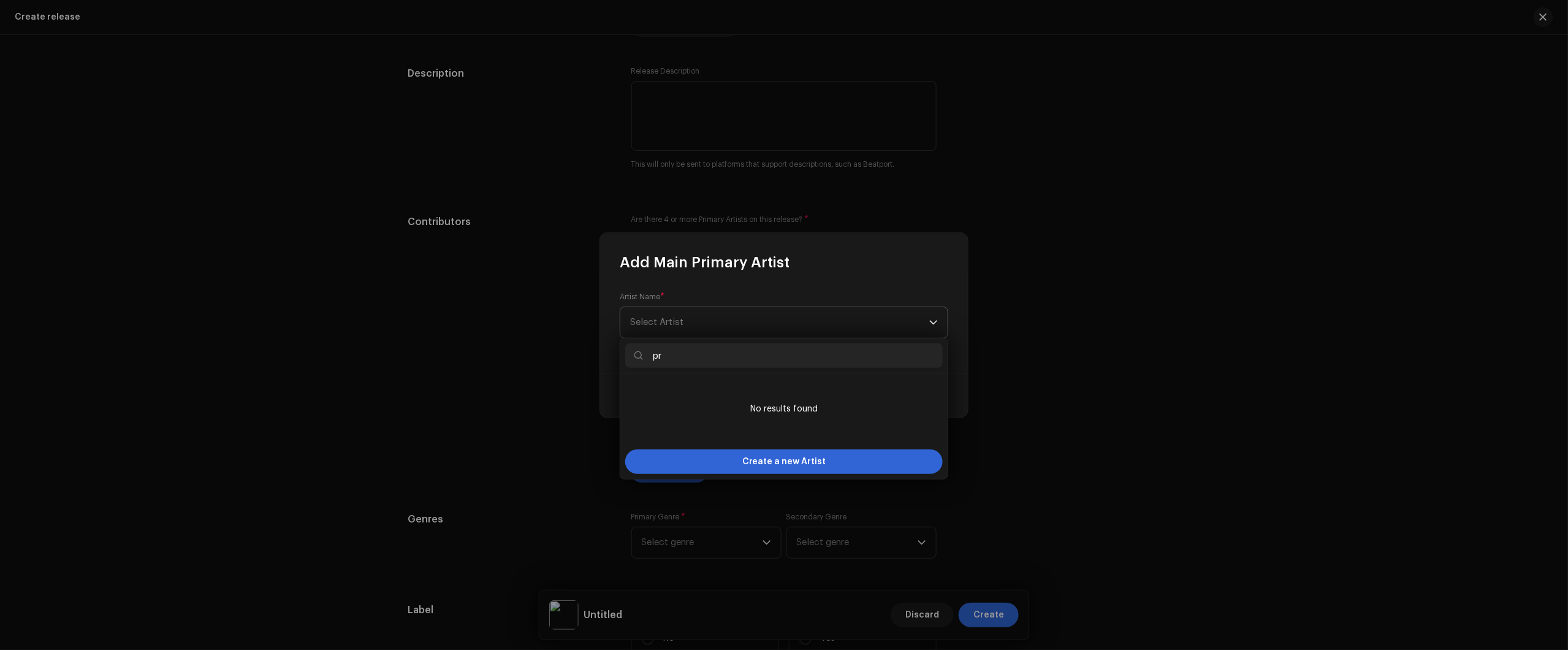
type input "p"
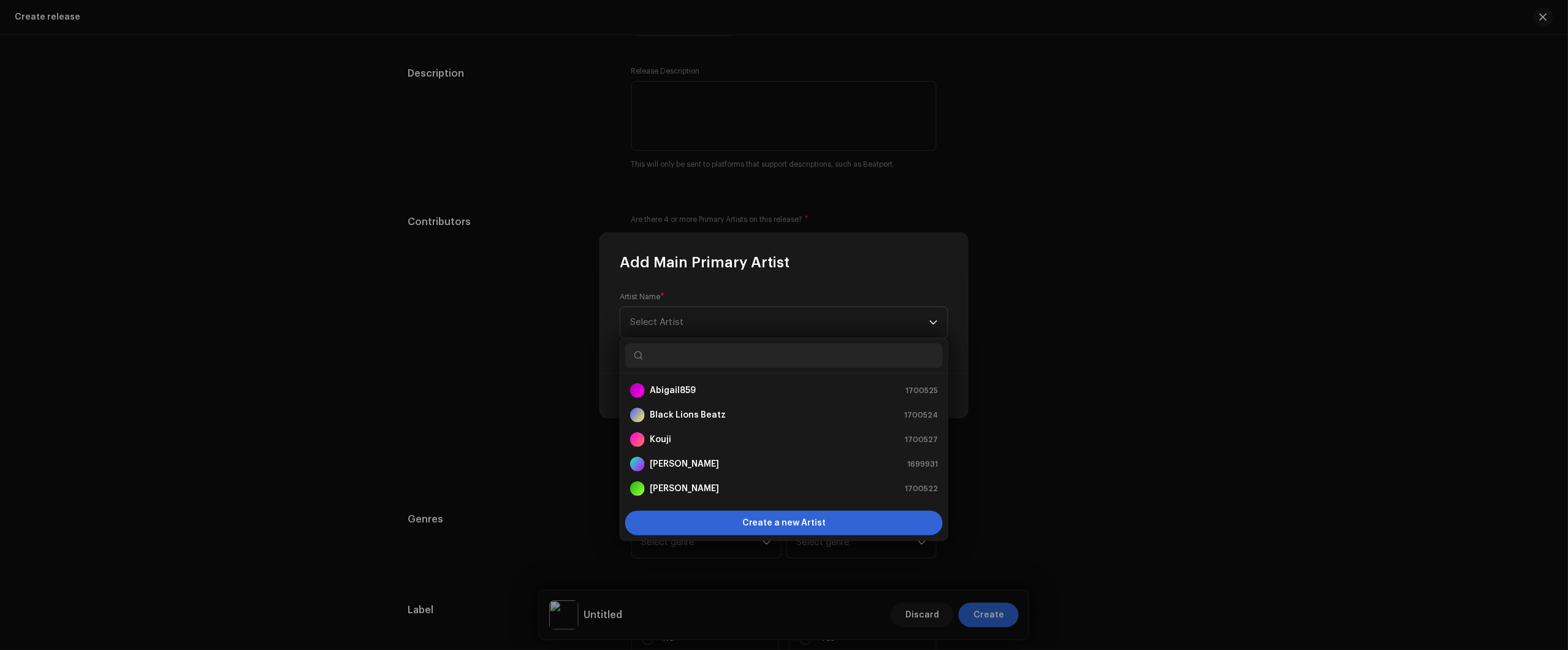
click at [725, 360] on input "text" at bounding box center [784, 355] width 317 height 25
click at [676, 460] on strong "Nikko Rapper" at bounding box center [684, 464] width 69 height 12
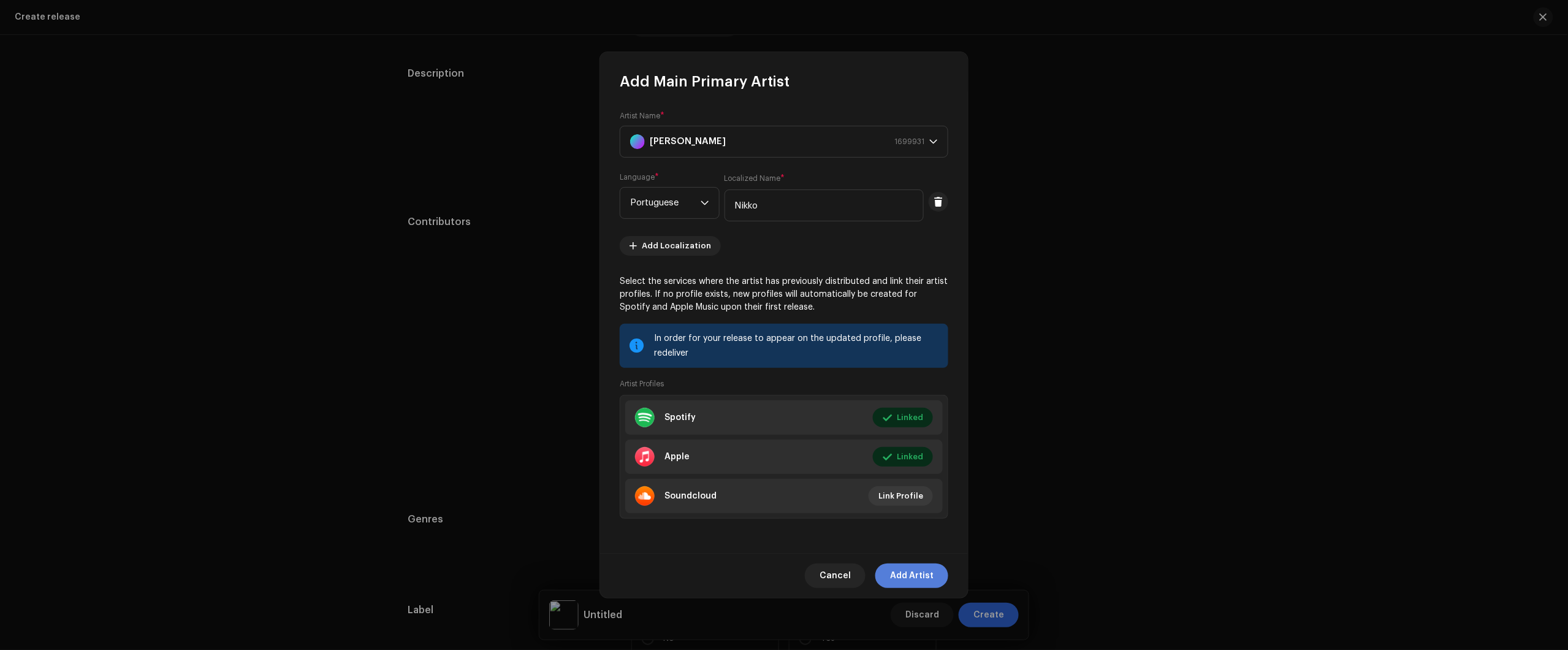
click at [904, 574] on span "Add Artist" at bounding box center [911, 576] width 43 height 25
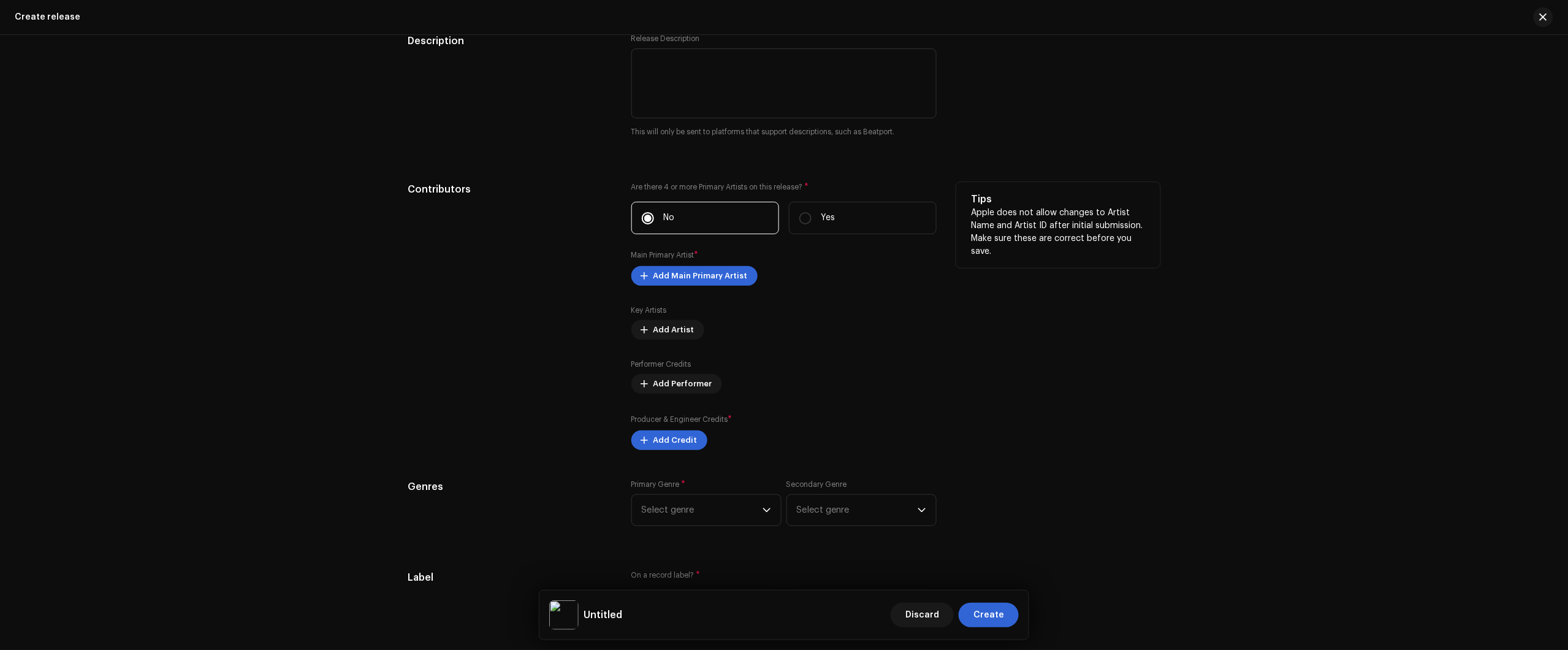
scroll to position [1380, 0]
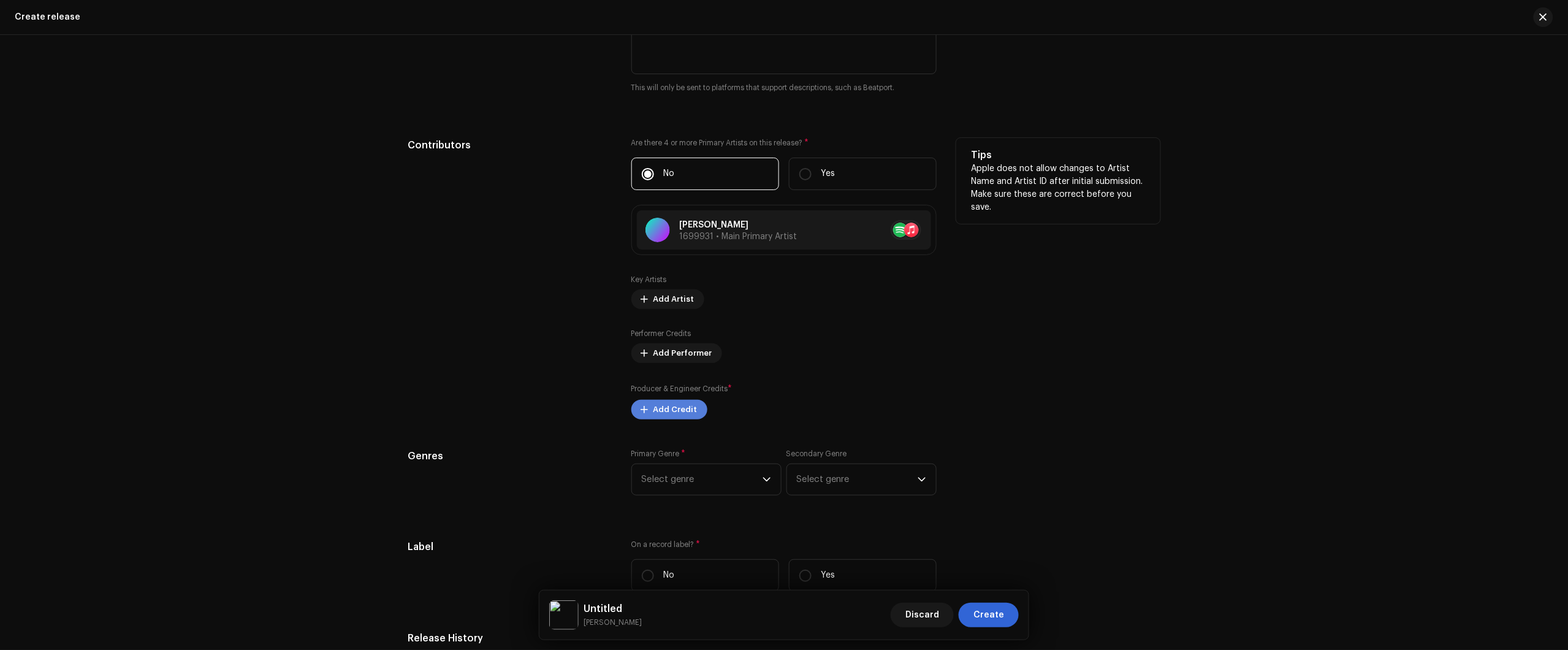
click at [672, 416] on span "Add Credit" at bounding box center [675, 410] width 44 height 25
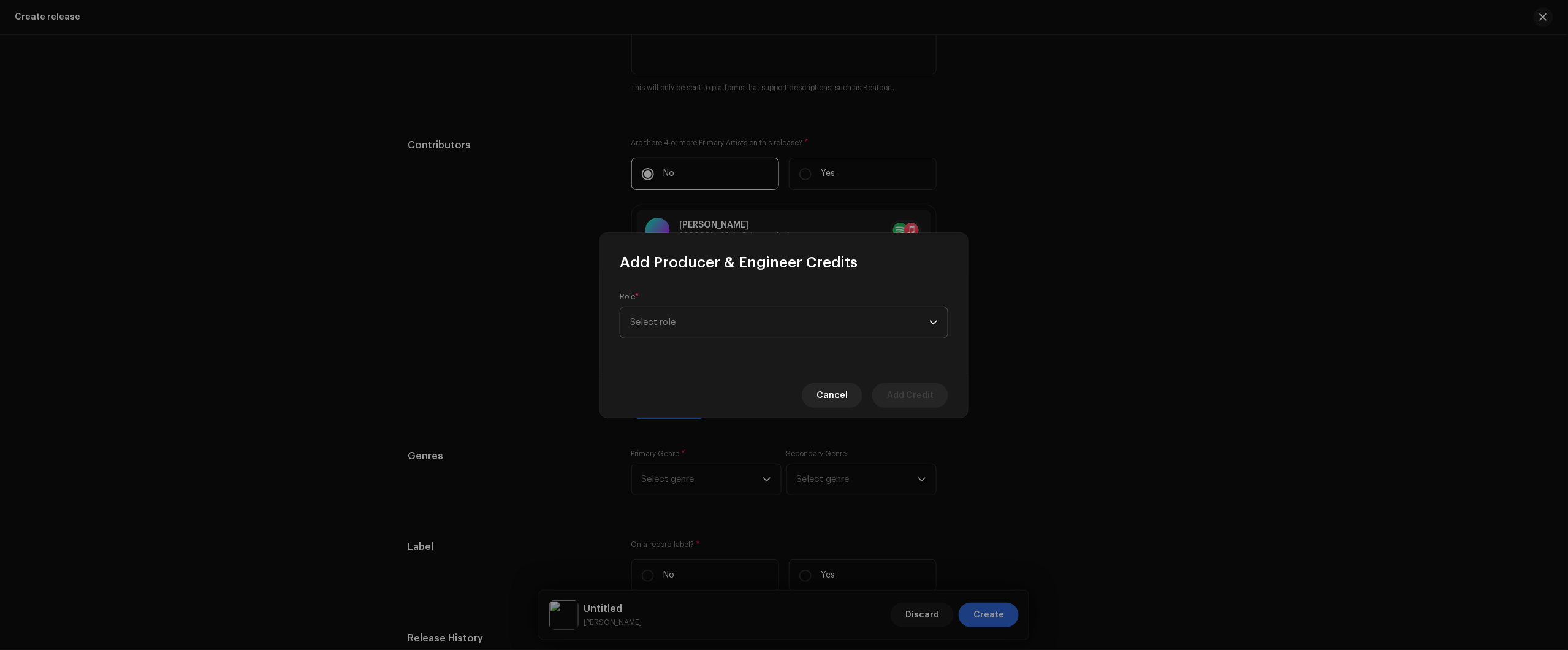
click at [757, 314] on span "Select role" at bounding box center [780, 323] width 299 height 31
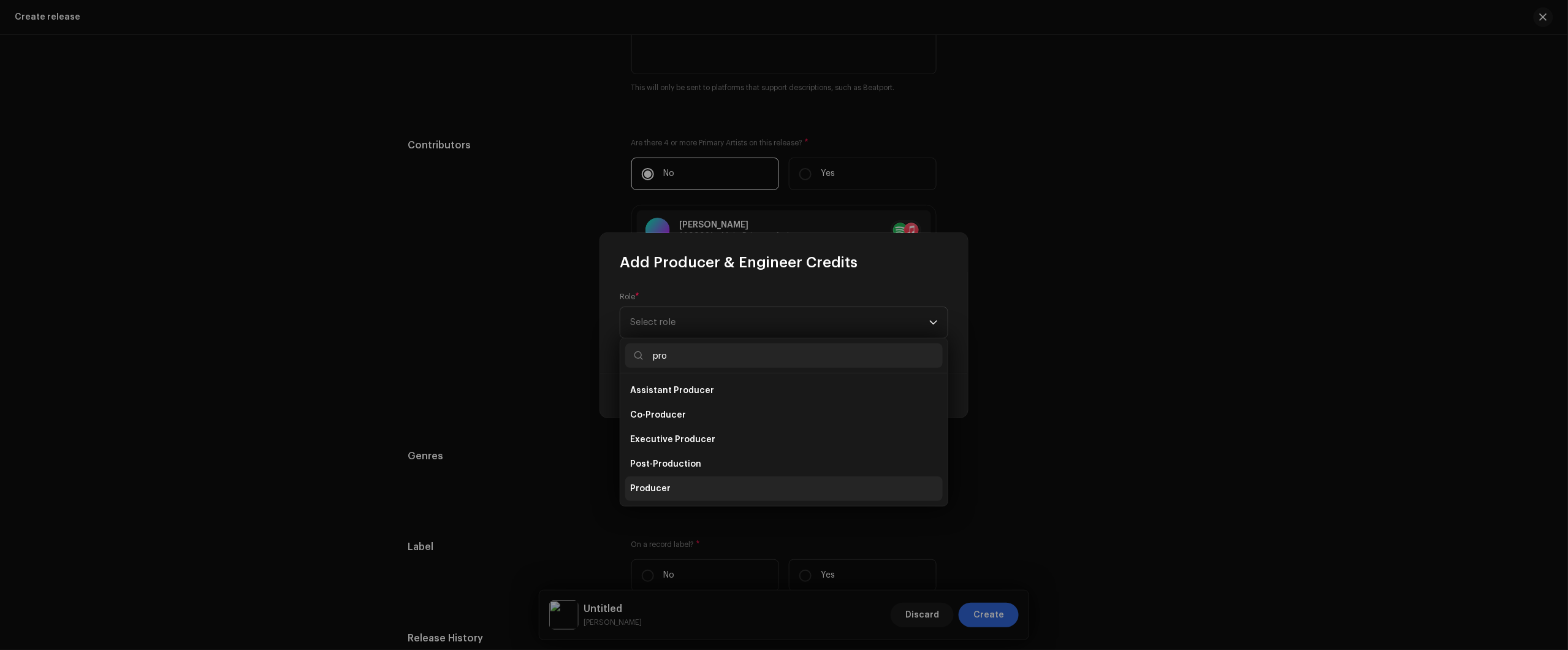
type input "pro"
click at [693, 491] on li "Producer" at bounding box center [784, 489] width 317 height 25
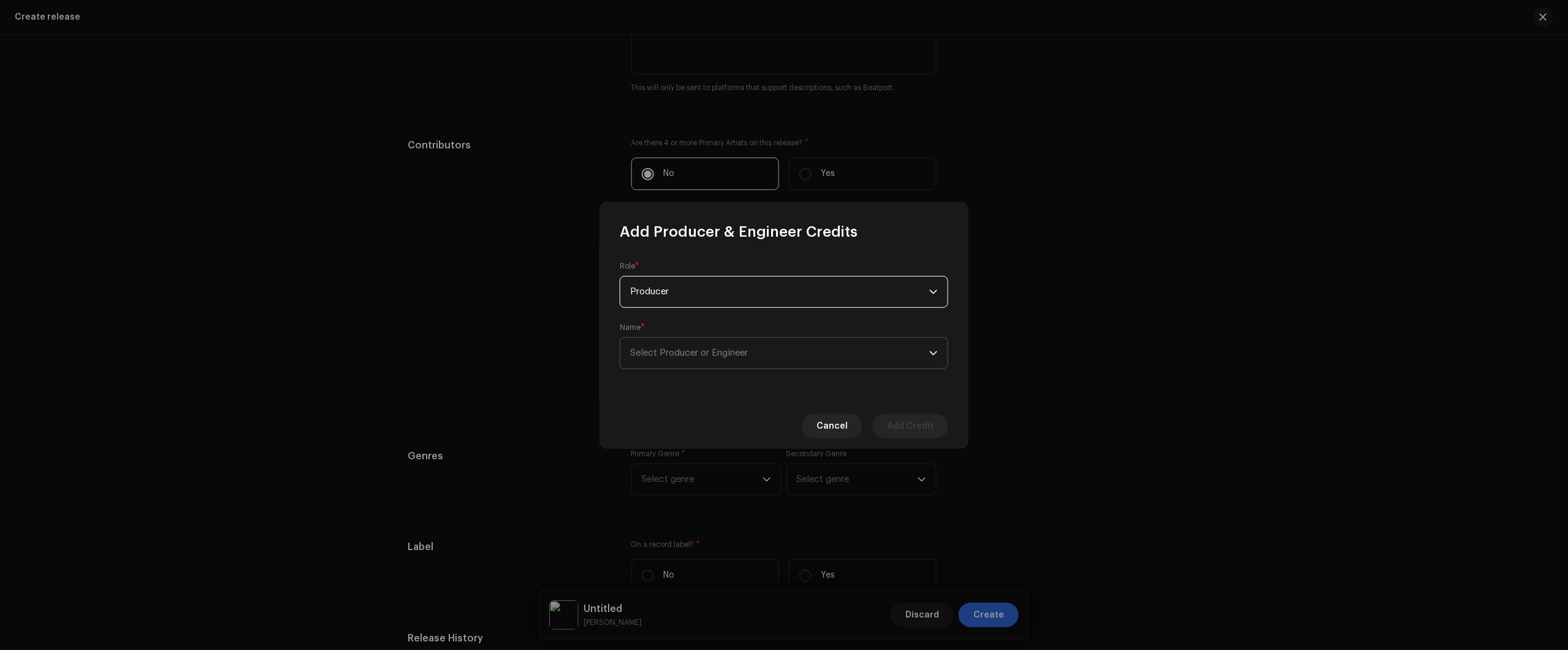
click at [739, 345] on span "Select Producer or Engineer" at bounding box center [780, 353] width 299 height 31
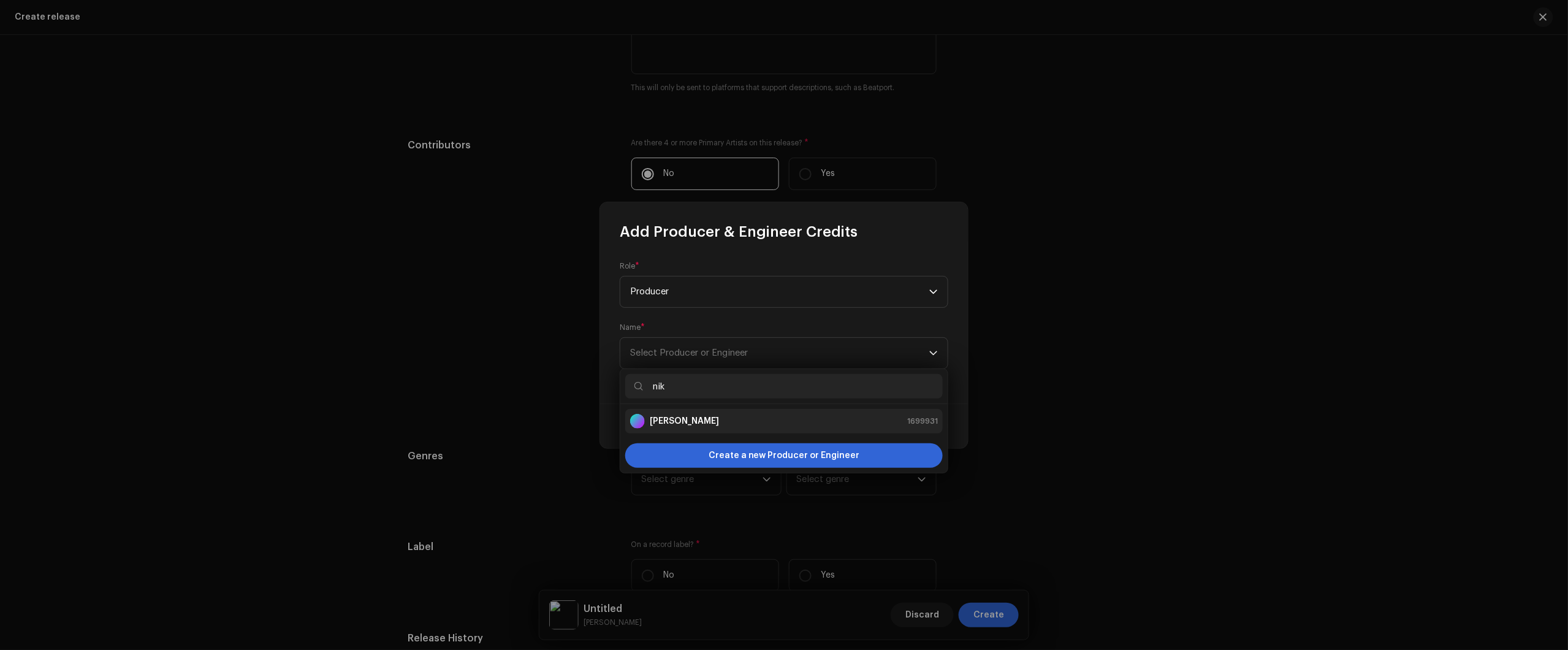
type input "nik"
click at [749, 423] on div "Nikko Rapper 1699931" at bounding box center [784, 421] width 308 height 15
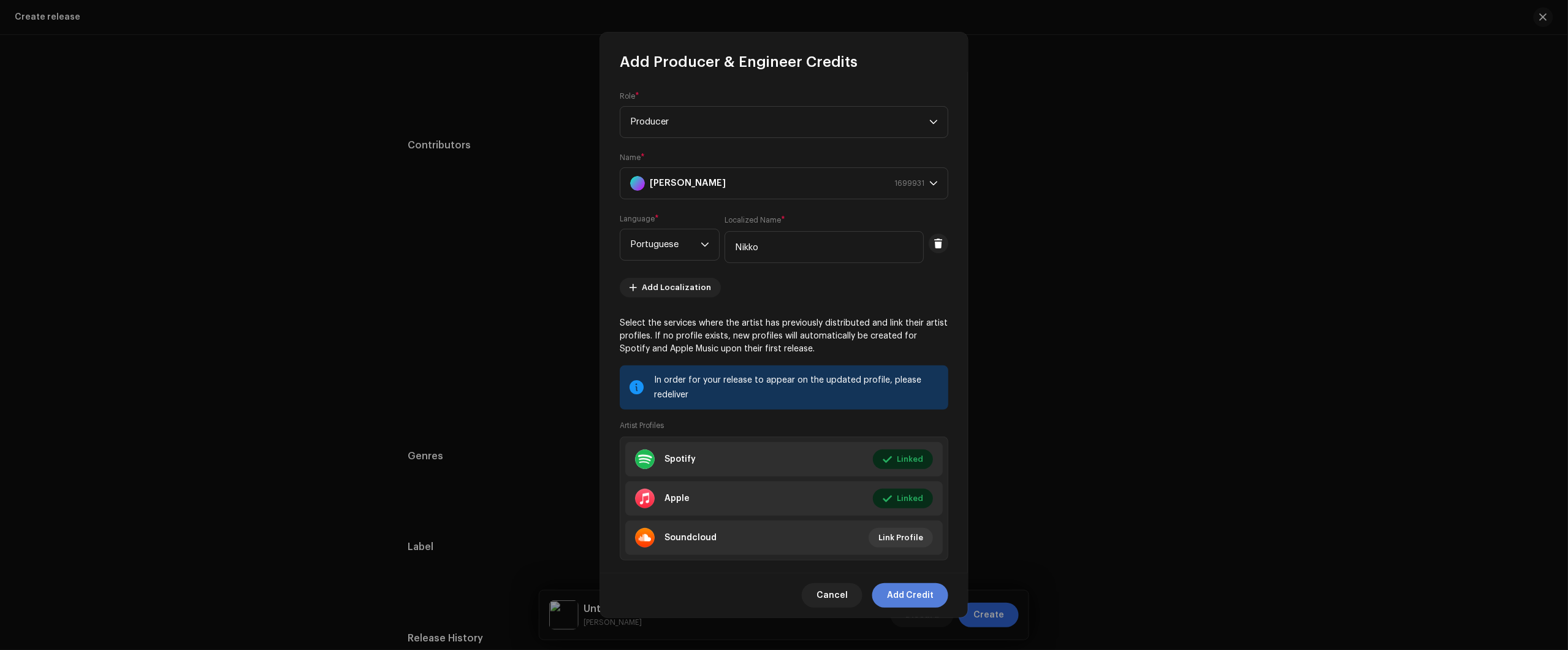
click at [901, 602] on span "Add Credit" at bounding box center [910, 595] width 47 height 25
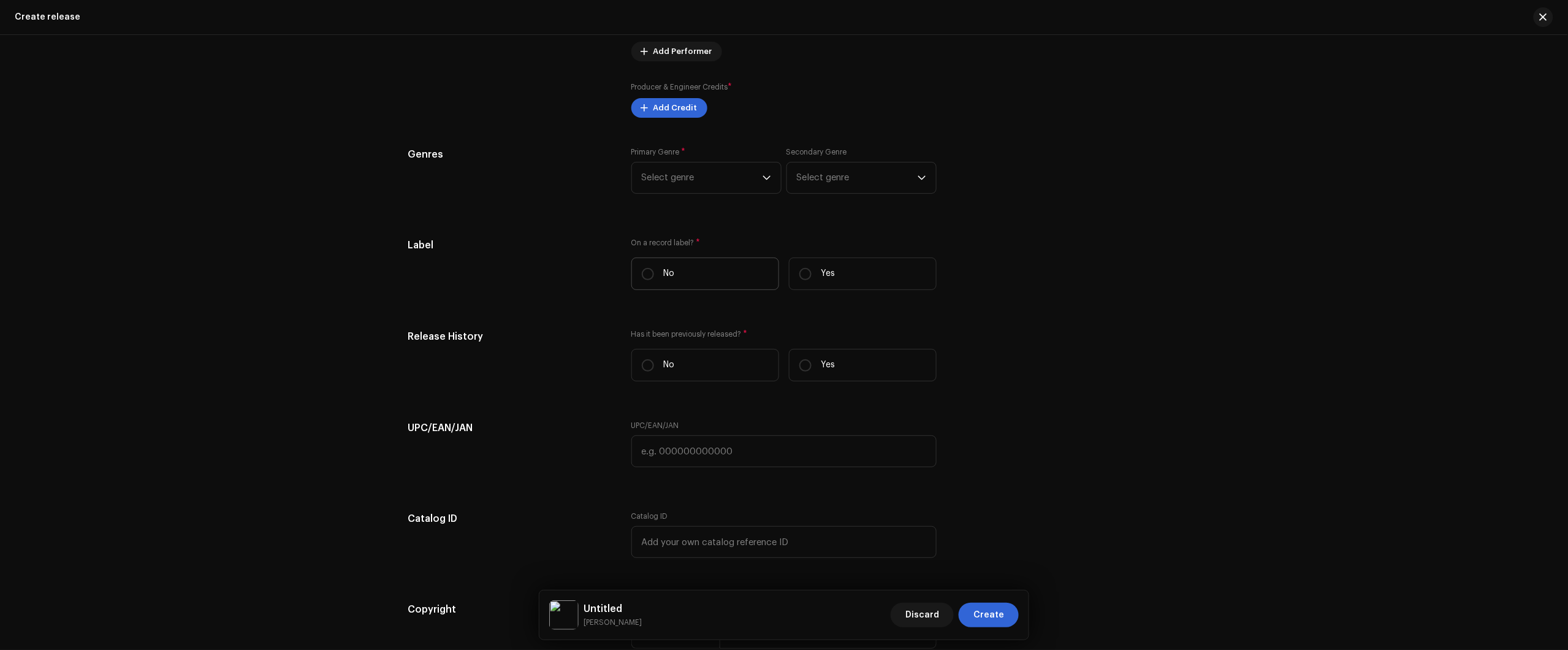
scroll to position [1686, 0]
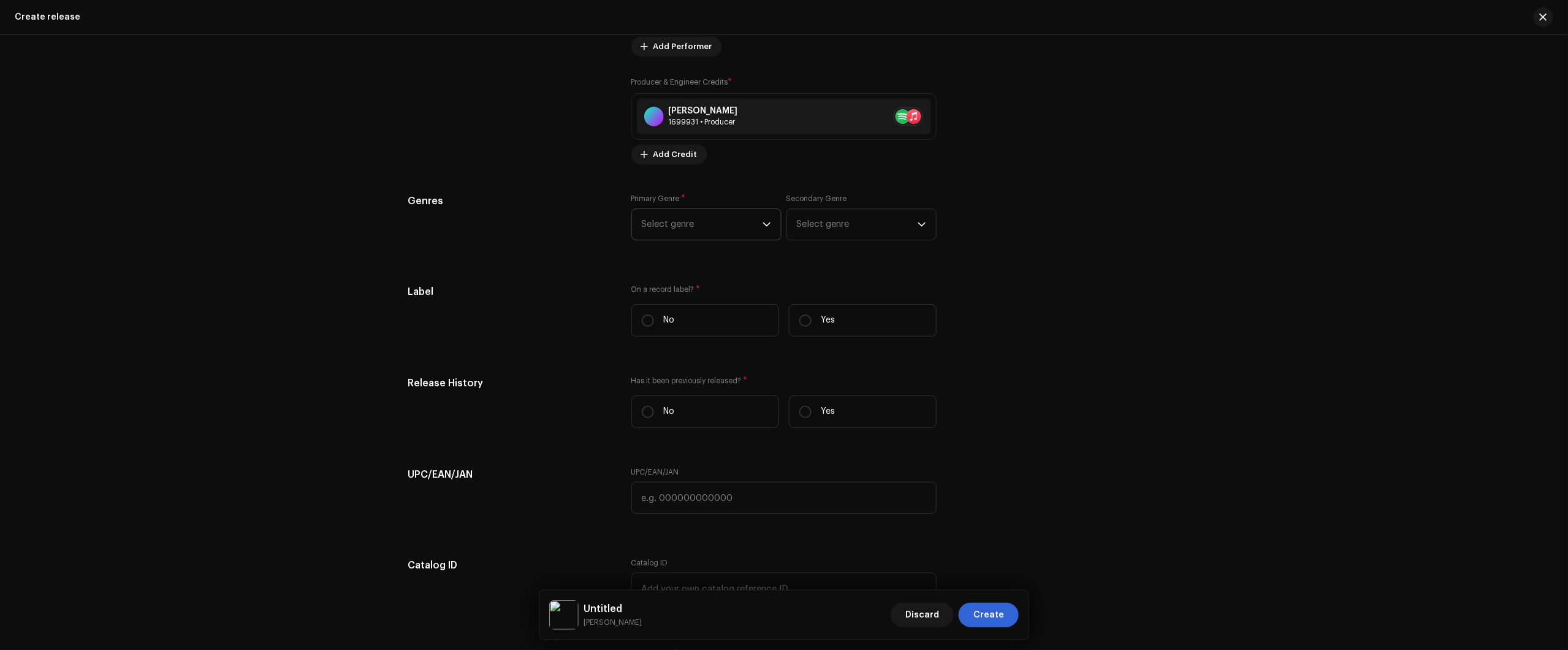
click at [694, 172] on div "Prefill release information from track metadata Compilation Is it a compilation…" at bounding box center [784, 8] width 753 height 1526
click at [691, 224] on span "Select genre" at bounding box center [702, 224] width 120 height 31
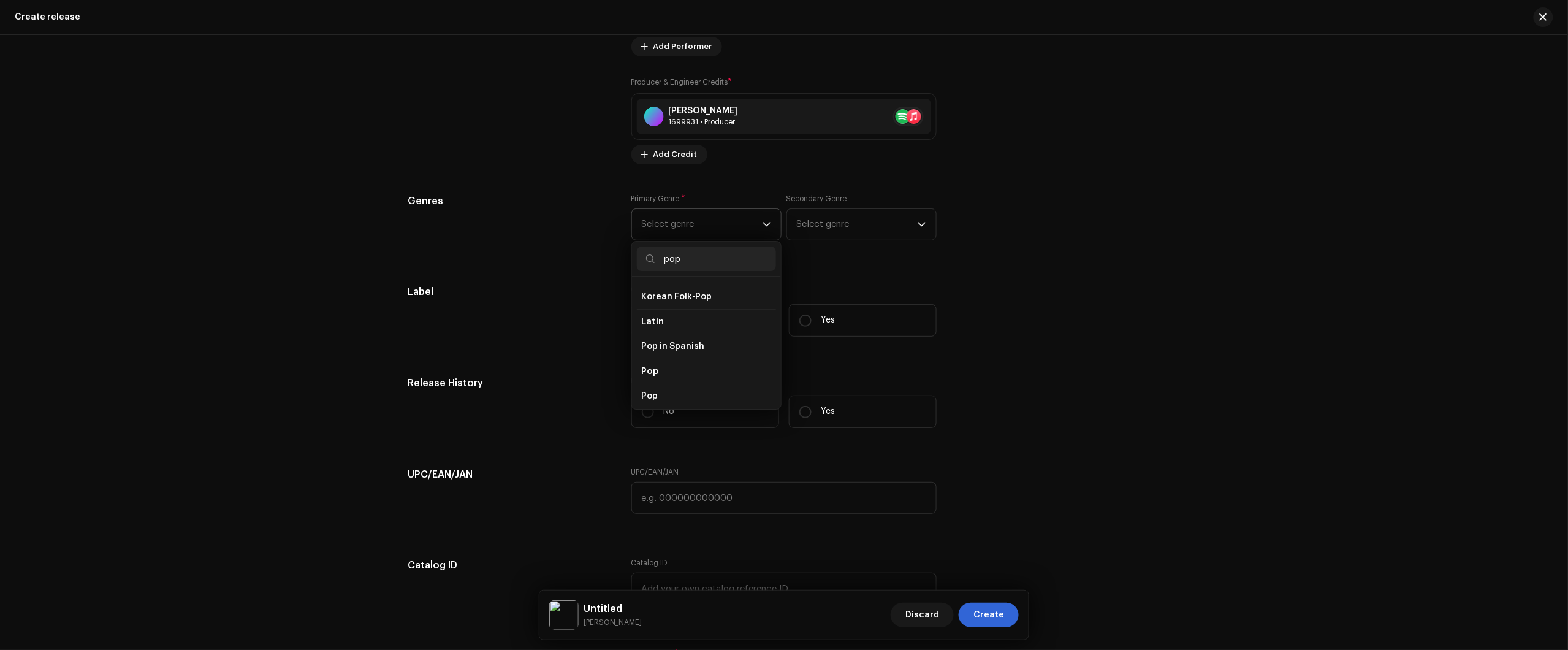
scroll to position [383, 0]
type input "pop"
click at [675, 388] on li "Pop" at bounding box center [707, 391] width 139 height 25
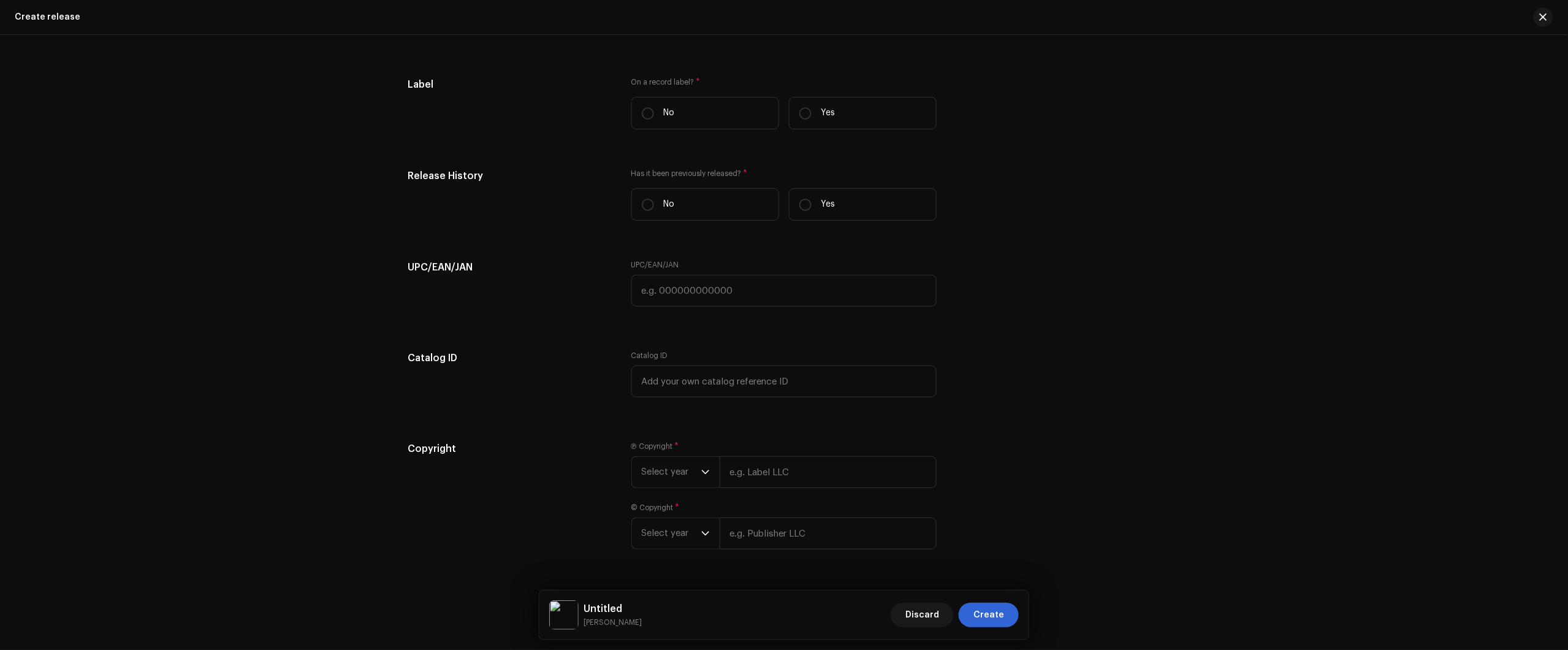
scroll to position [1916, 0]
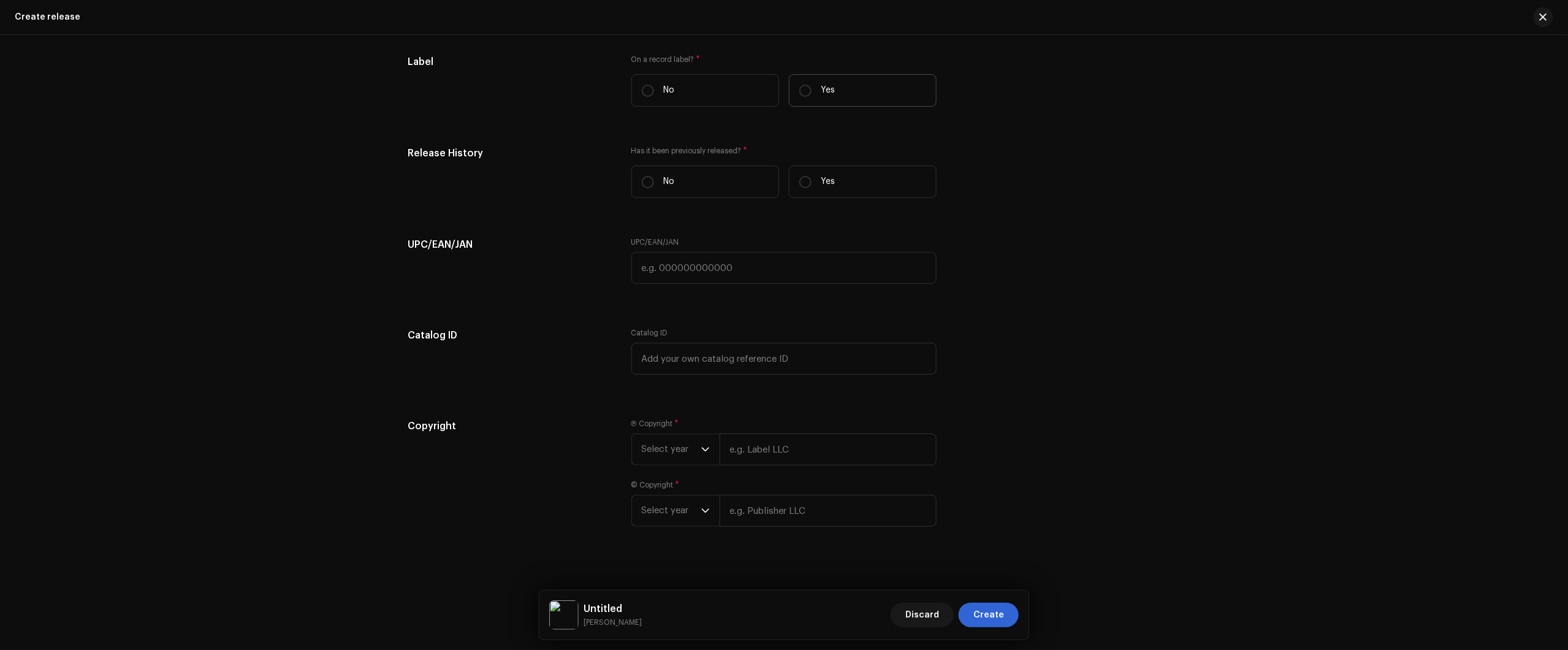
click at [872, 102] on label "Yes" at bounding box center [863, 90] width 148 height 33
click at [812, 97] on input "Yes" at bounding box center [805, 90] width 12 height 12
radio input "true"
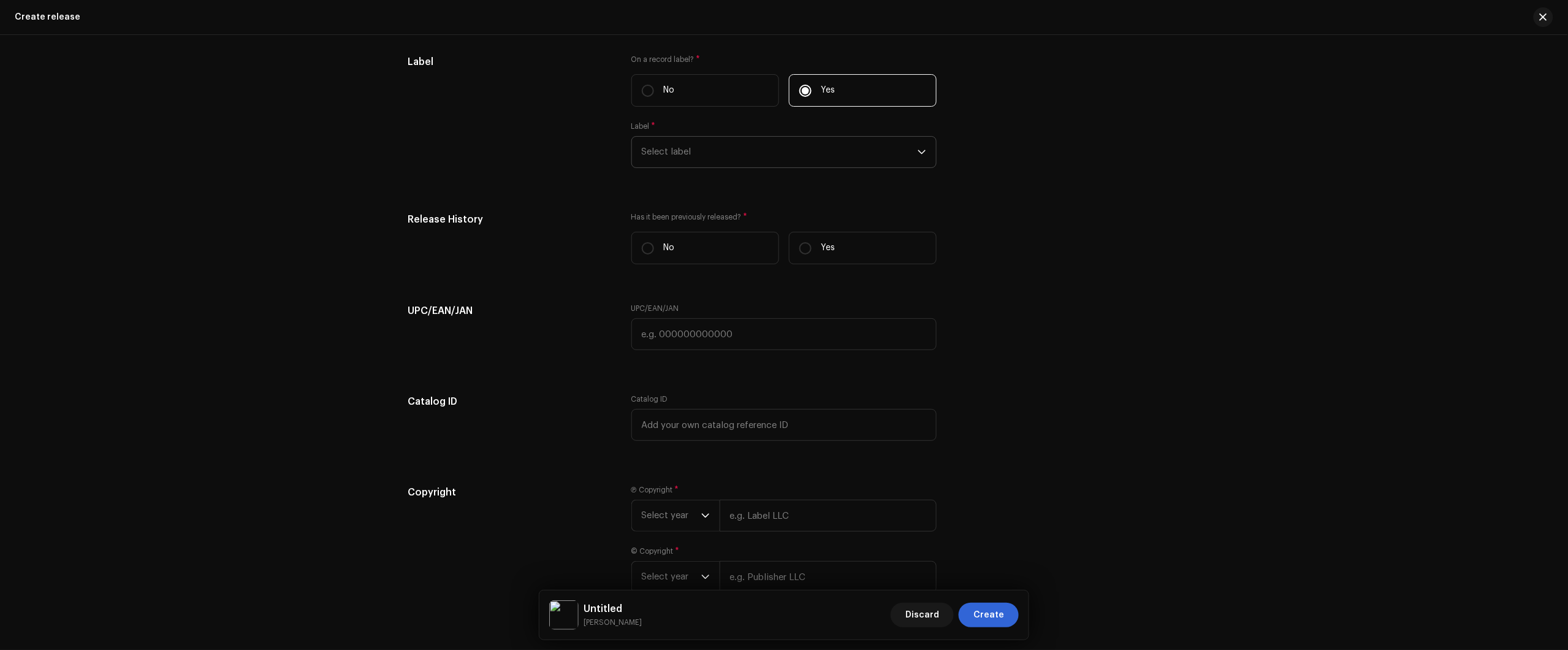
click at [776, 152] on span "Select label" at bounding box center [780, 152] width 276 height 31
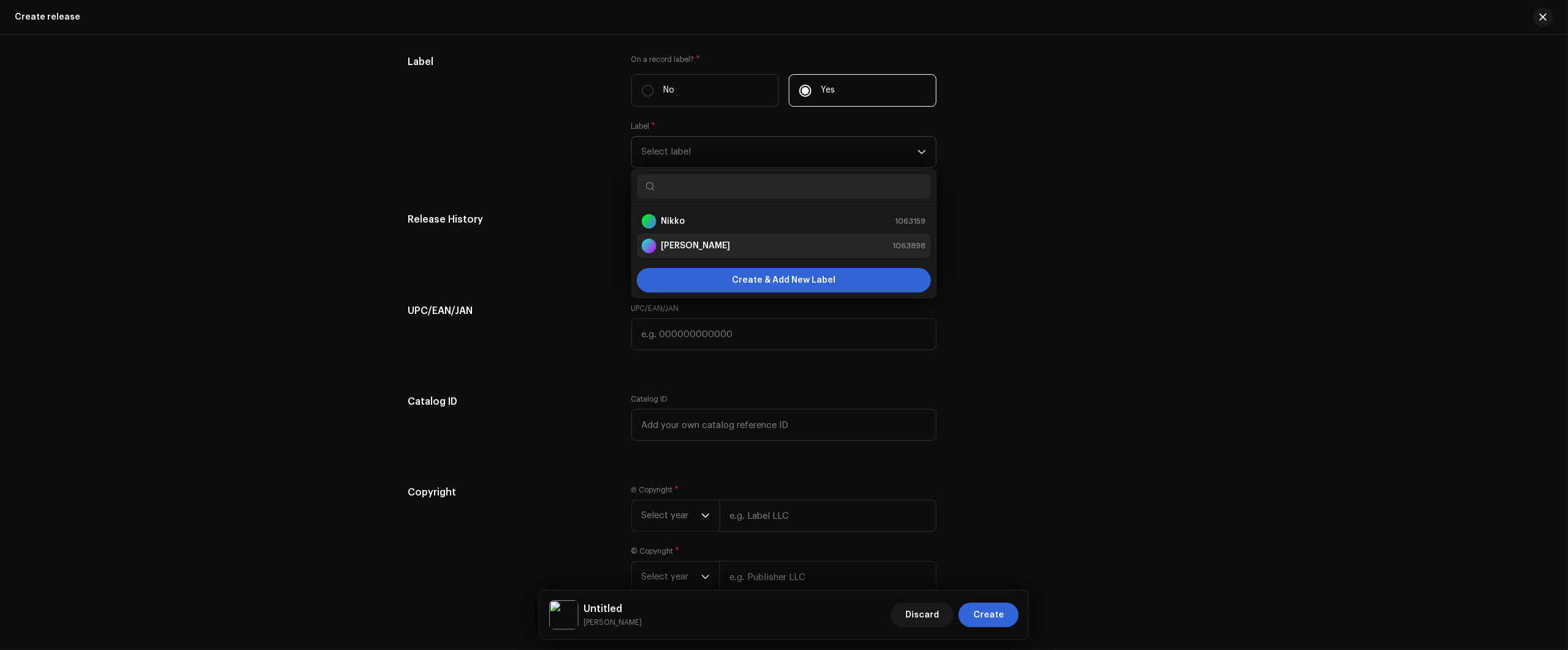
click at [718, 248] on div "Nikko Rapper 1063898" at bounding box center [784, 246] width 284 height 15
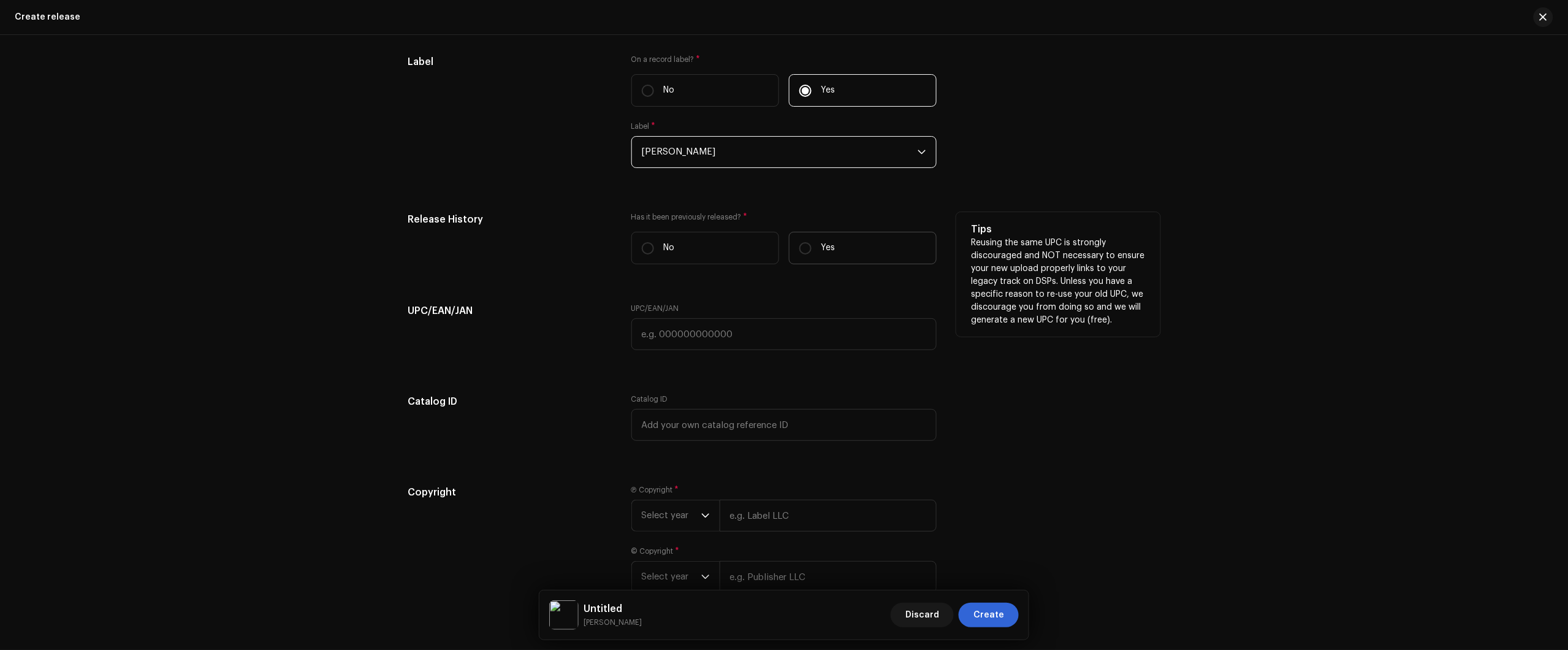
click at [835, 250] on label "Yes" at bounding box center [863, 248] width 148 height 33
click at [812, 250] on input "Yes" at bounding box center [805, 248] width 12 height 12
radio input "true"
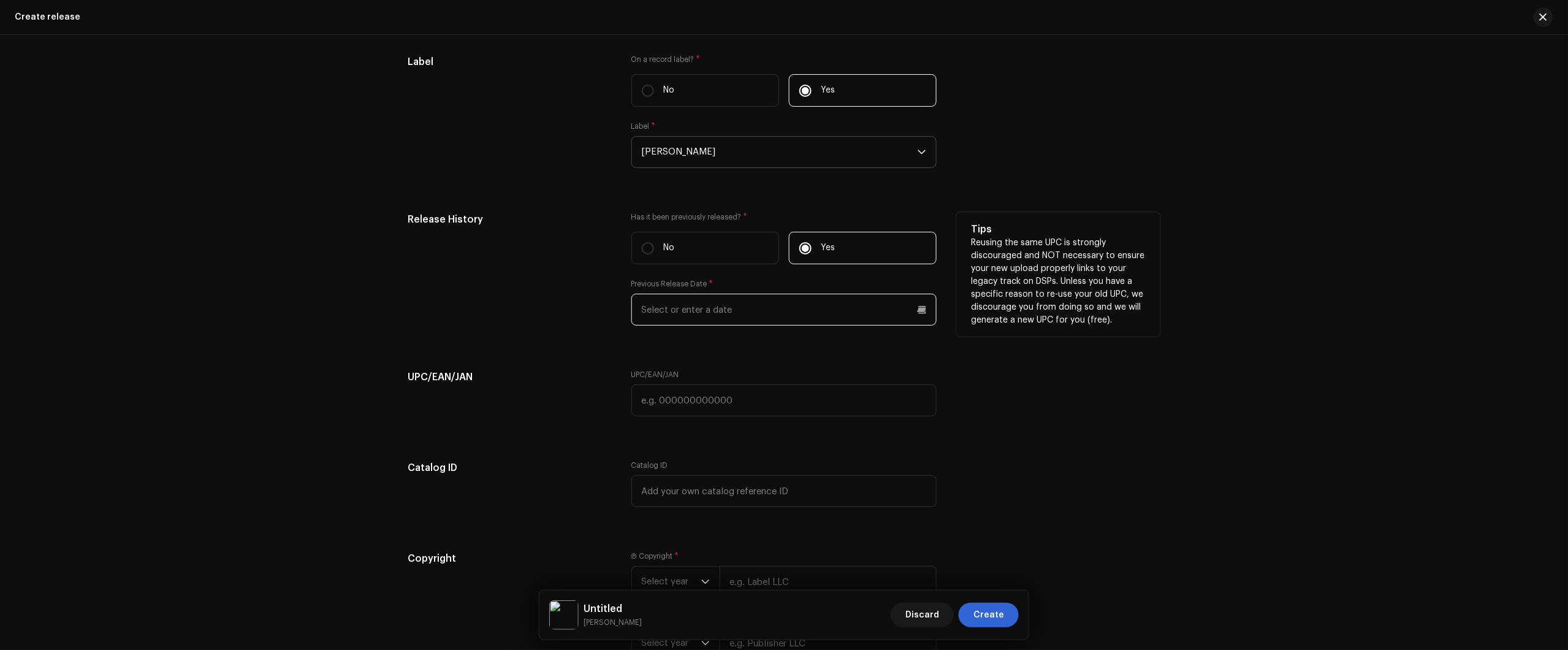
click at [748, 309] on input "text" at bounding box center [784, 310] width 305 height 32
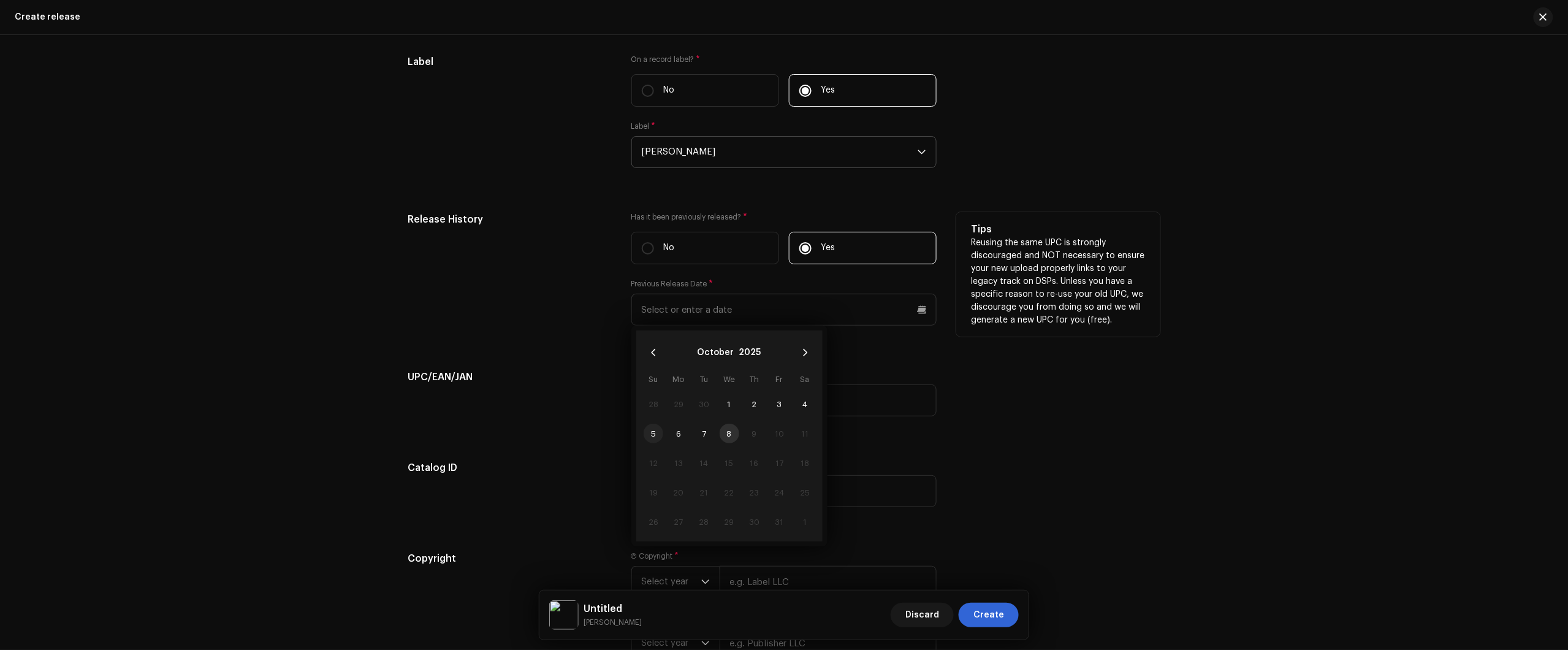
click at [648, 434] on span "5" at bounding box center [653, 433] width 19 height 19
type input "10/05/2025"
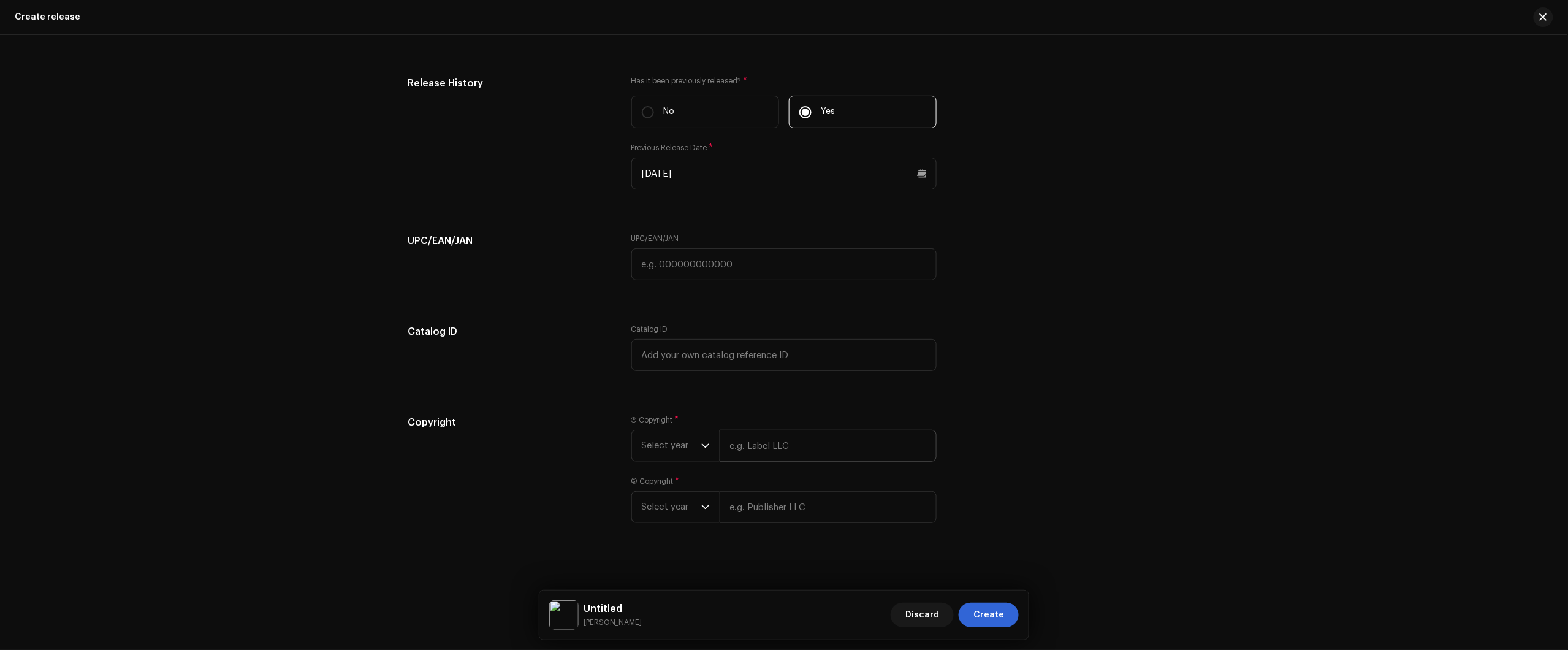
scroll to position [2060, 0]
click at [650, 448] on span "Select year" at bounding box center [671, 440] width 60 height 31
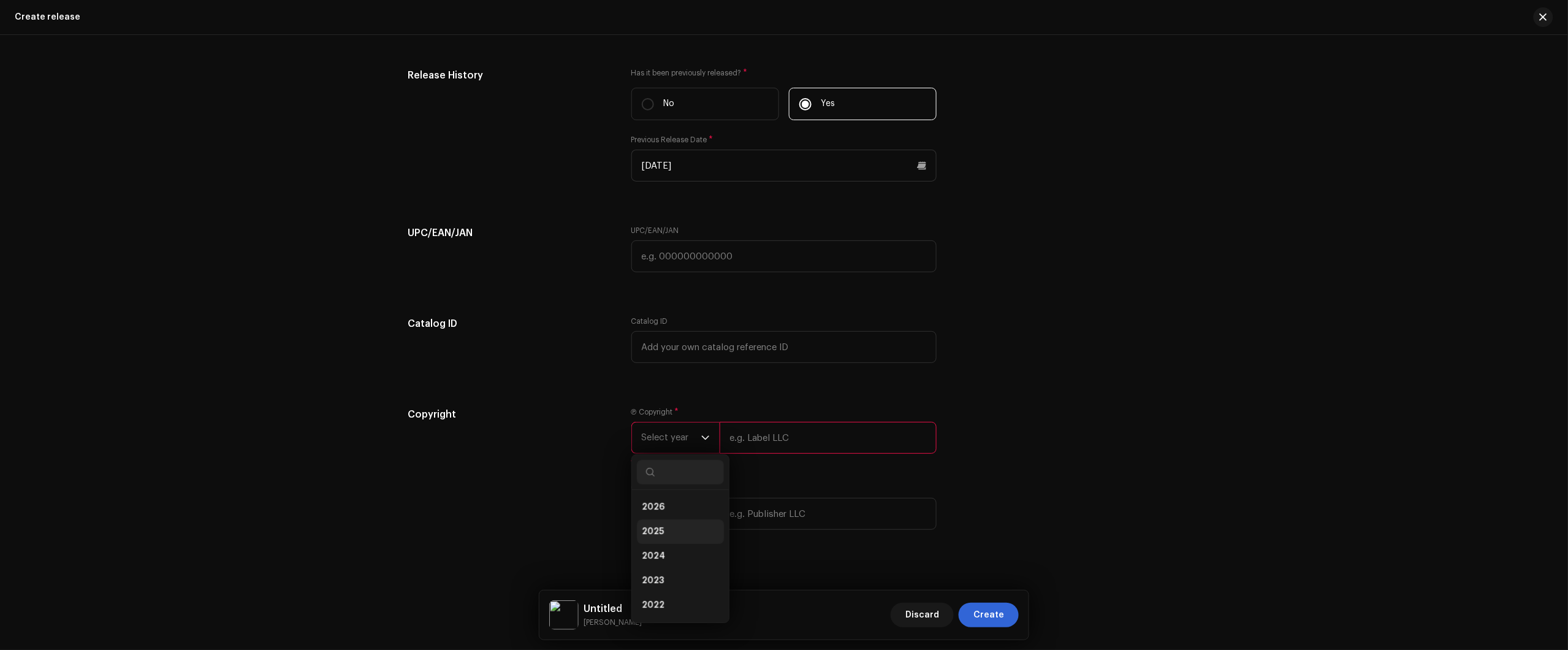
click at [669, 535] on li "2025" at bounding box center [681, 532] width 87 height 25
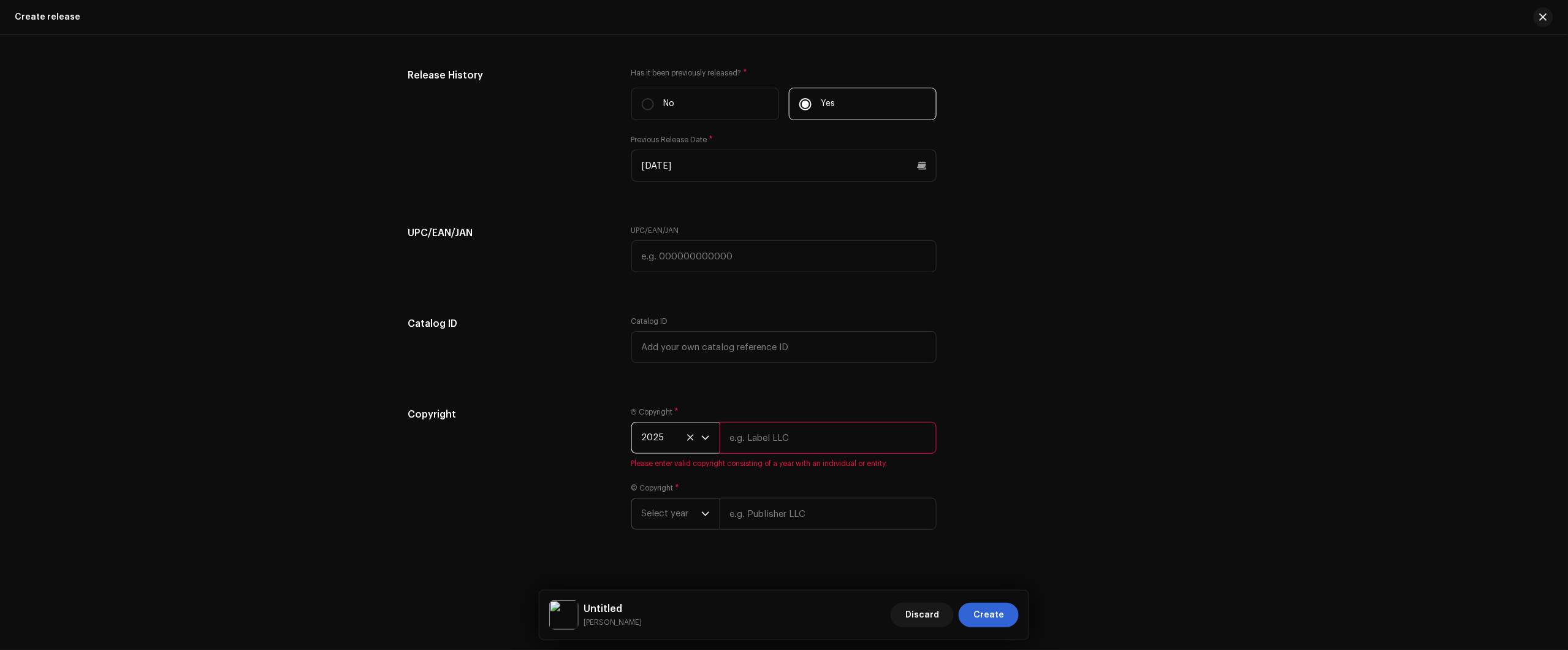
click at [656, 517] on span "Select year" at bounding box center [671, 514] width 60 height 31
click at [672, 410] on li "2025" at bounding box center [681, 405] width 87 height 25
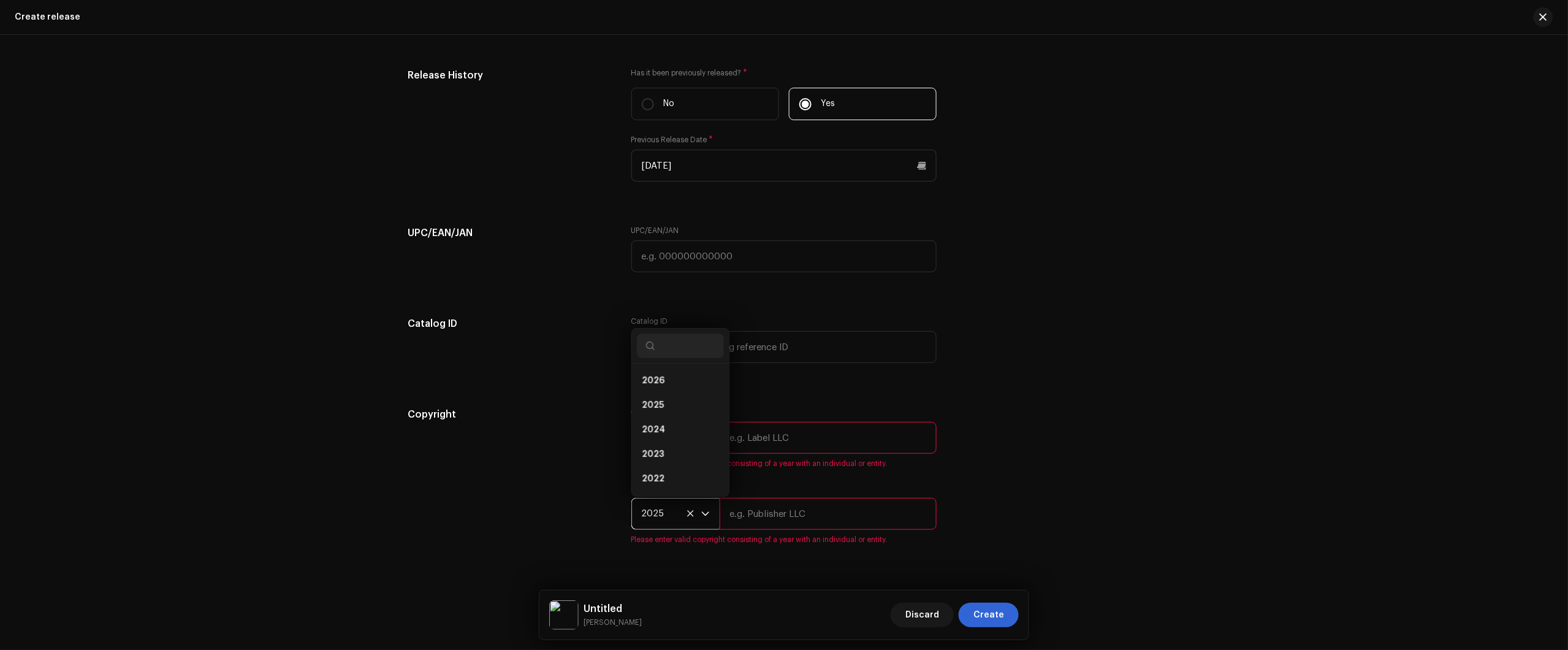
click at [770, 444] on input "text" at bounding box center [828, 438] width 217 height 32
type input "Júlio dos Santos Galhego Aguiar"
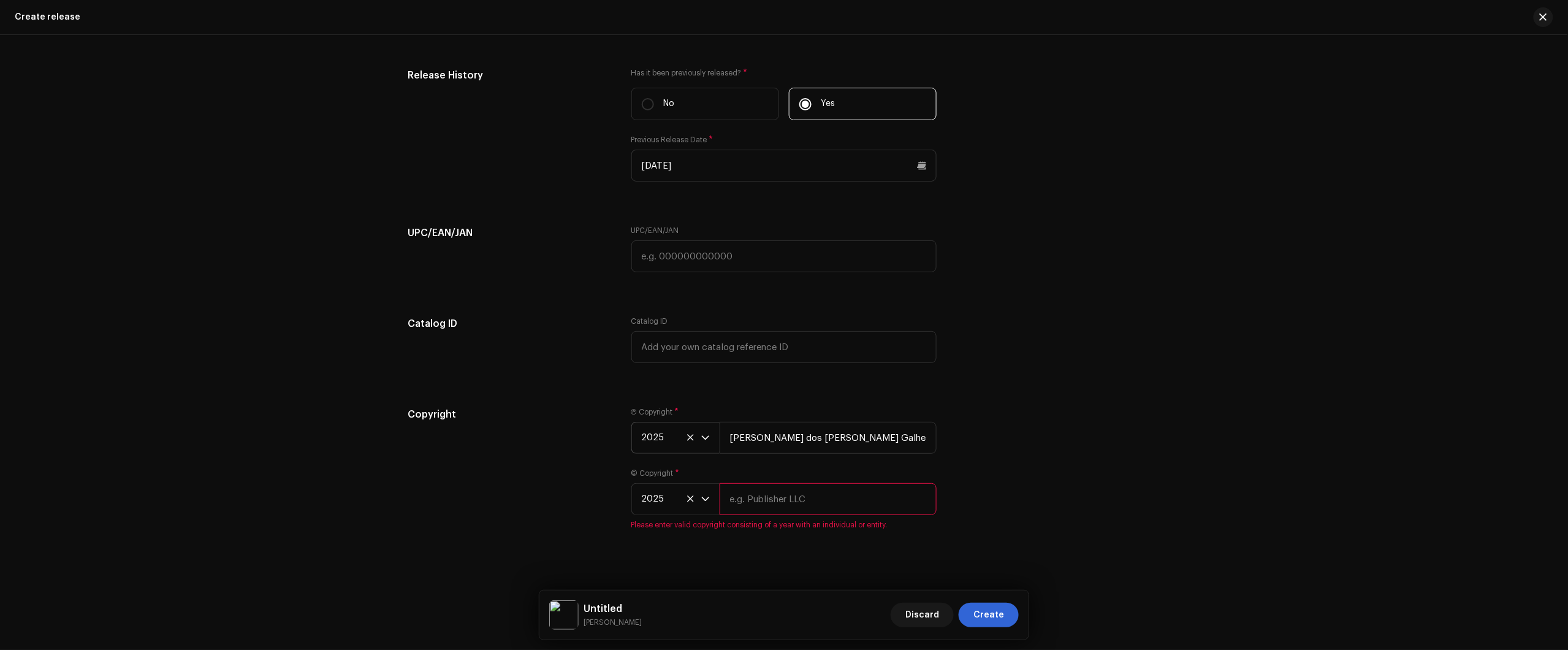
click at [828, 505] on input "text" at bounding box center [828, 499] width 217 height 32
type input "Júlio dos Santos Galhego Aguiar"
click at [1129, 542] on div "Create a new release We’ll guide you through everything — from track selection …" at bounding box center [784, 342] width 1568 height 615
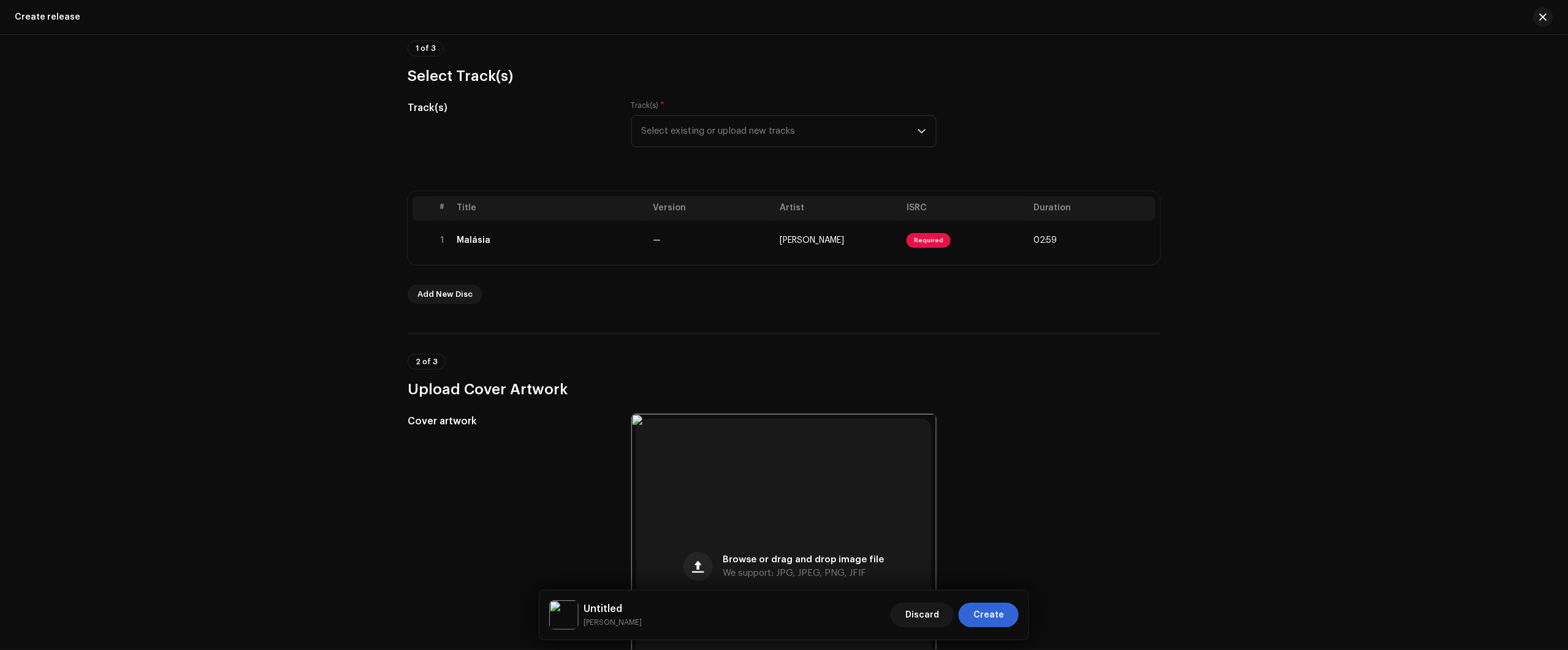
scroll to position [76, 0]
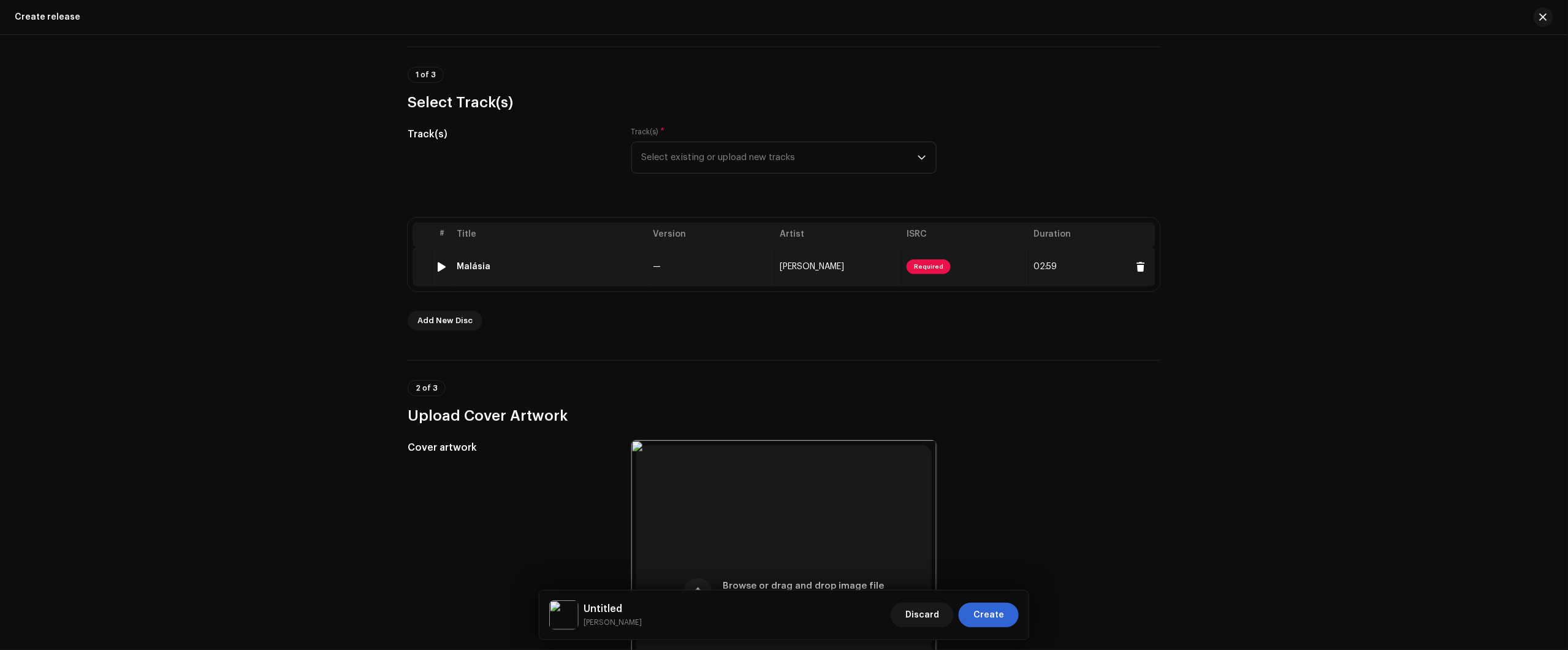
click at [662, 280] on td "—" at bounding box center [711, 266] width 127 height 39
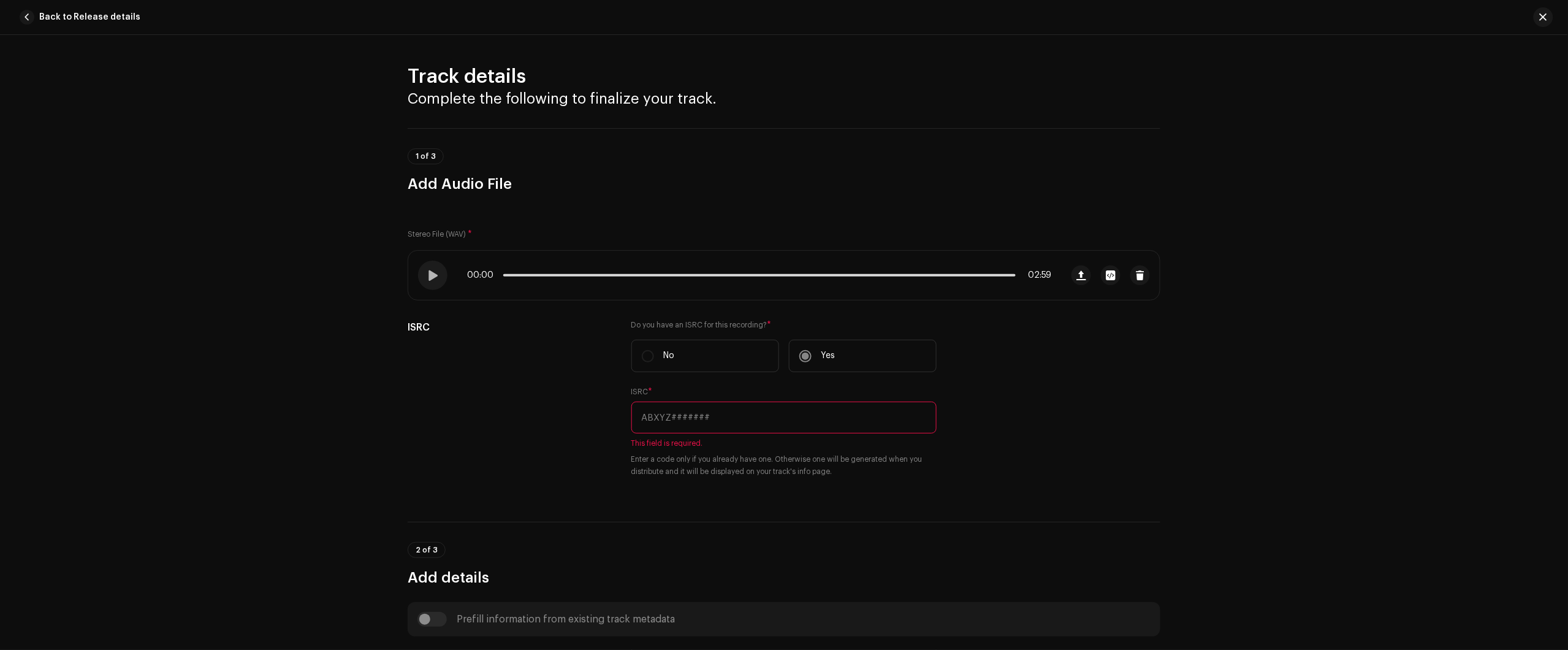
drag, startPoint x: 1473, startPoint y: 120, endPoint x: 1448, endPoint y: 108, distance: 27.7
click at [1469, 117] on div "Track details Complete the following to finalize your track. 1 of 3 Add Audio F…" at bounding box center [784, 342] width 1568 height 615
drag, startPoint x: 865, startPoint y: 376, endPoint x: 849, endPoint y: 412, distance: 39.4
click at [863, 379] on div "Do you have an ISRC for this recording? * No Yes ISRC * This field is required.…" at bounding box center [784, 406] width 305 height 172
click at [849, 412] on input "text" at bounding box center [784, 418] width 305 height 32
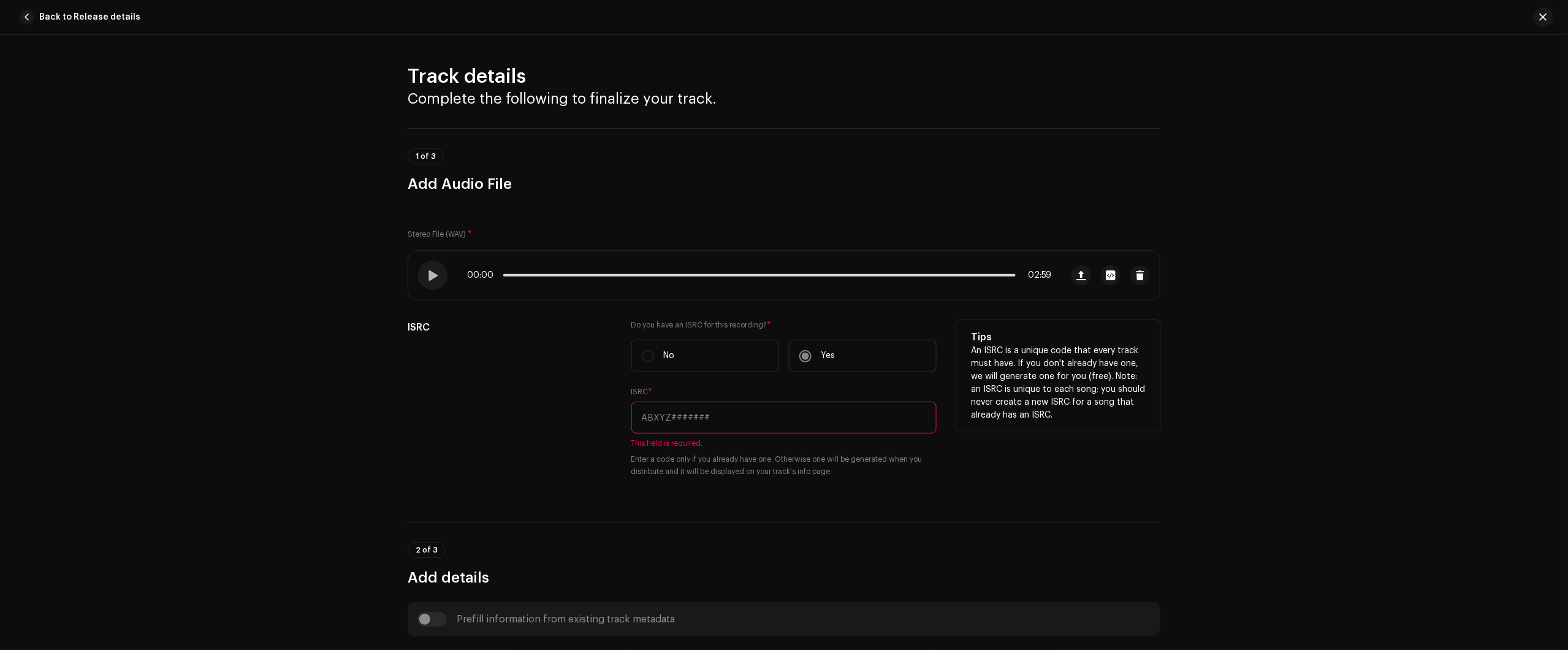
paste input "BXIV82430558"
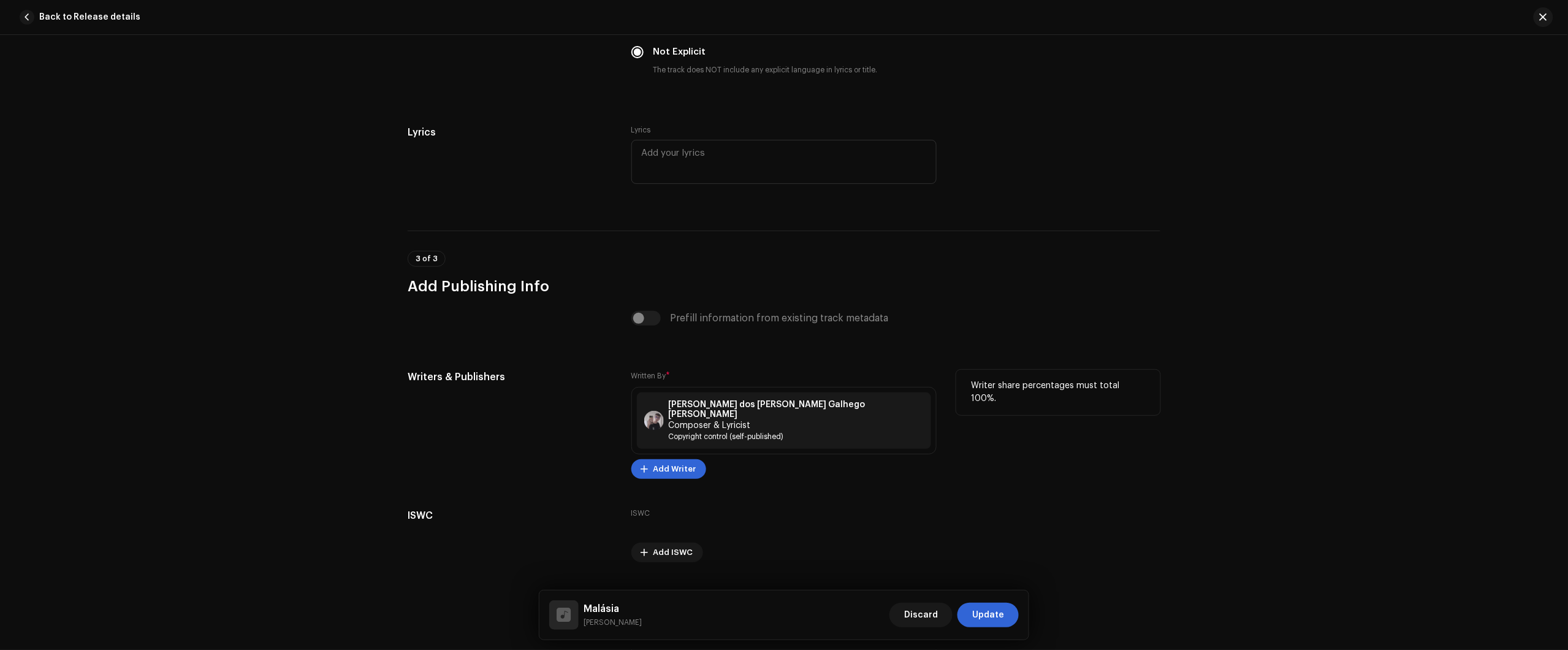
scroll to position [2303, 0]
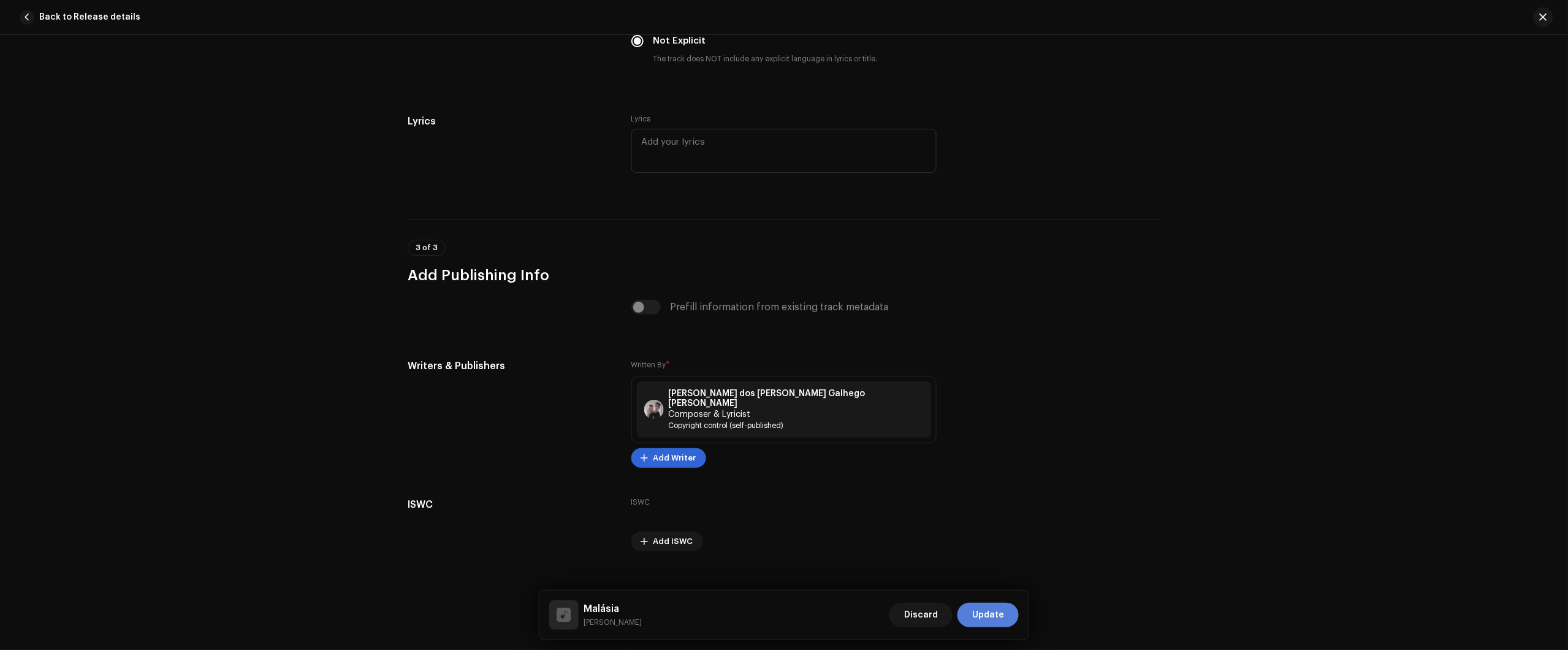
type input "BXIV82430558"
click at [1010, 605] on button "Update" at bounding box center [988, 615] width 62 height 25
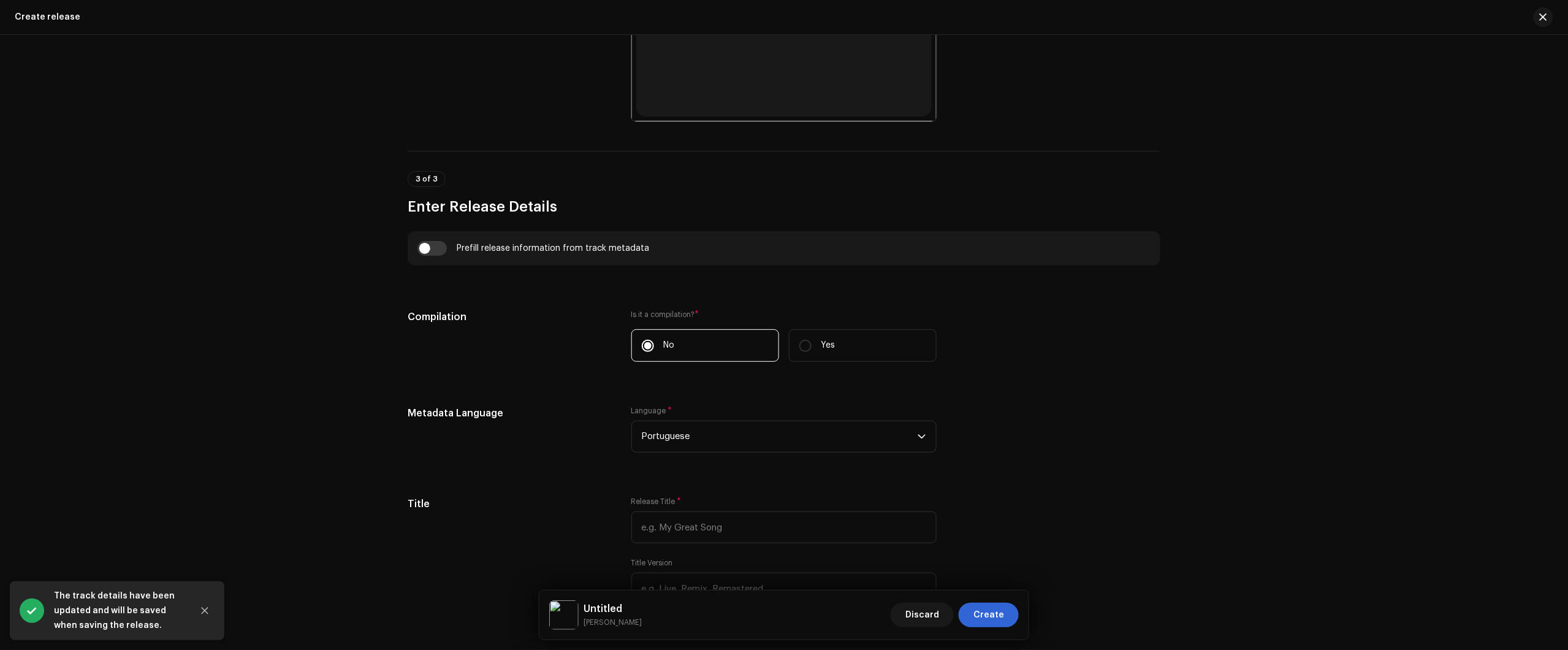
scroll to position [689, 0]
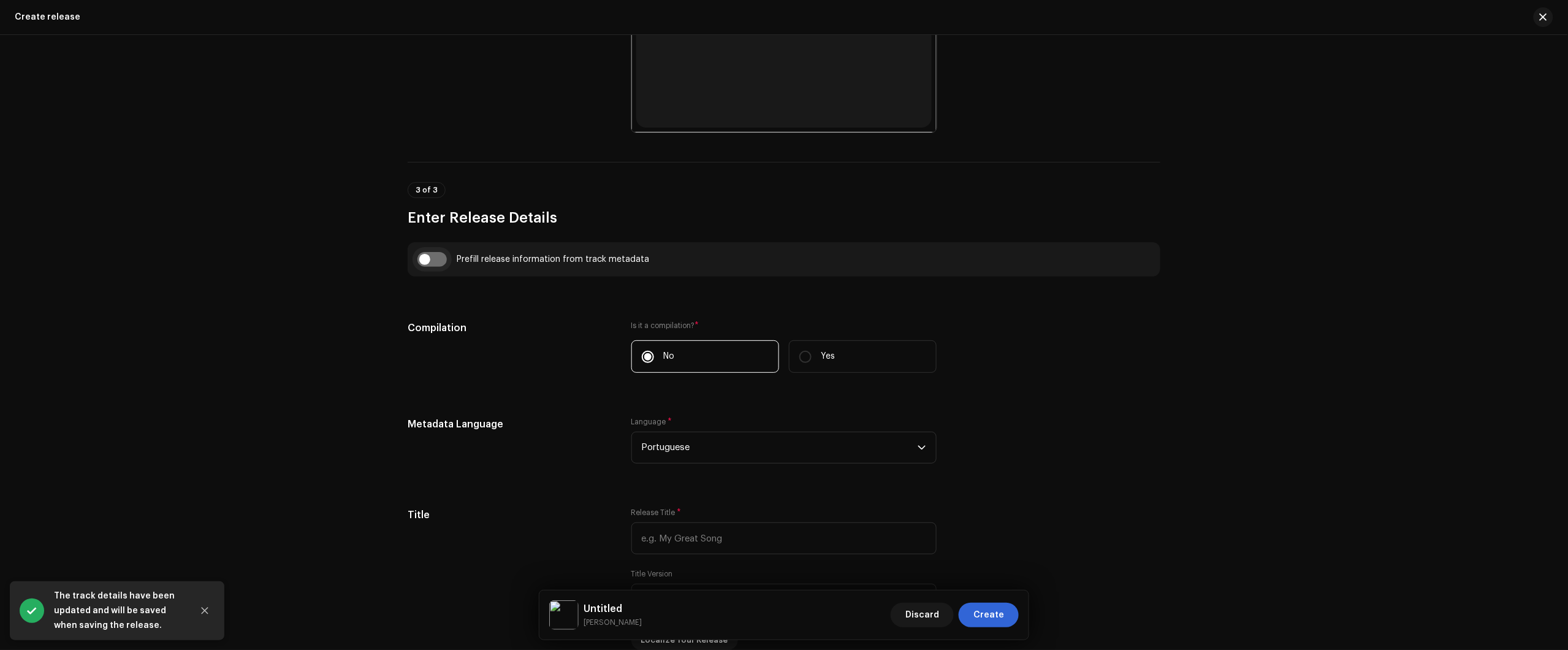
click at [439, 258] on input "checkbox" at bounding box center [432, 259] width 29 height 15
checkbox input "true"
type input "Malásia"
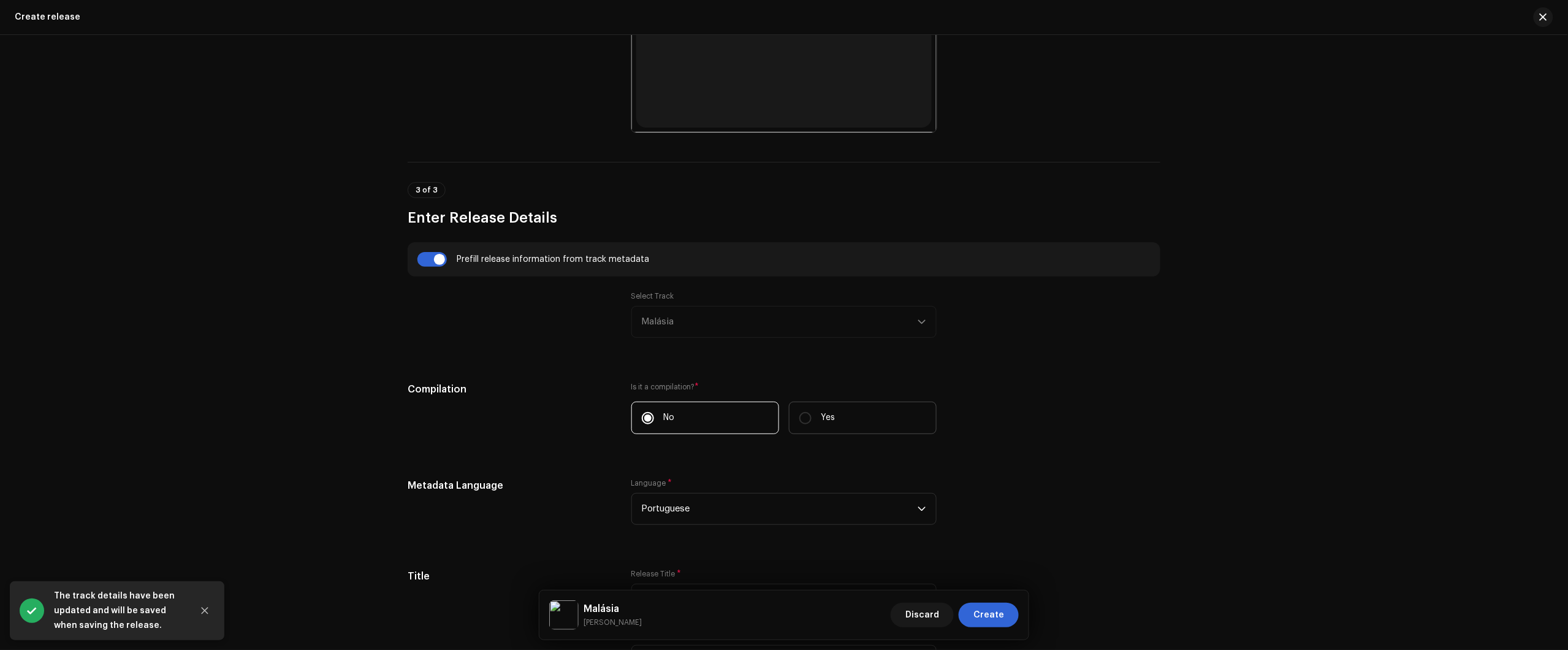
click at [845, 416] on label "Yes" at bounding box center [863, 418] width 148 height 33
click at [812, 416] on input "Yes" at bounding box center [805, 418] width 12 height 12
radio input "true"
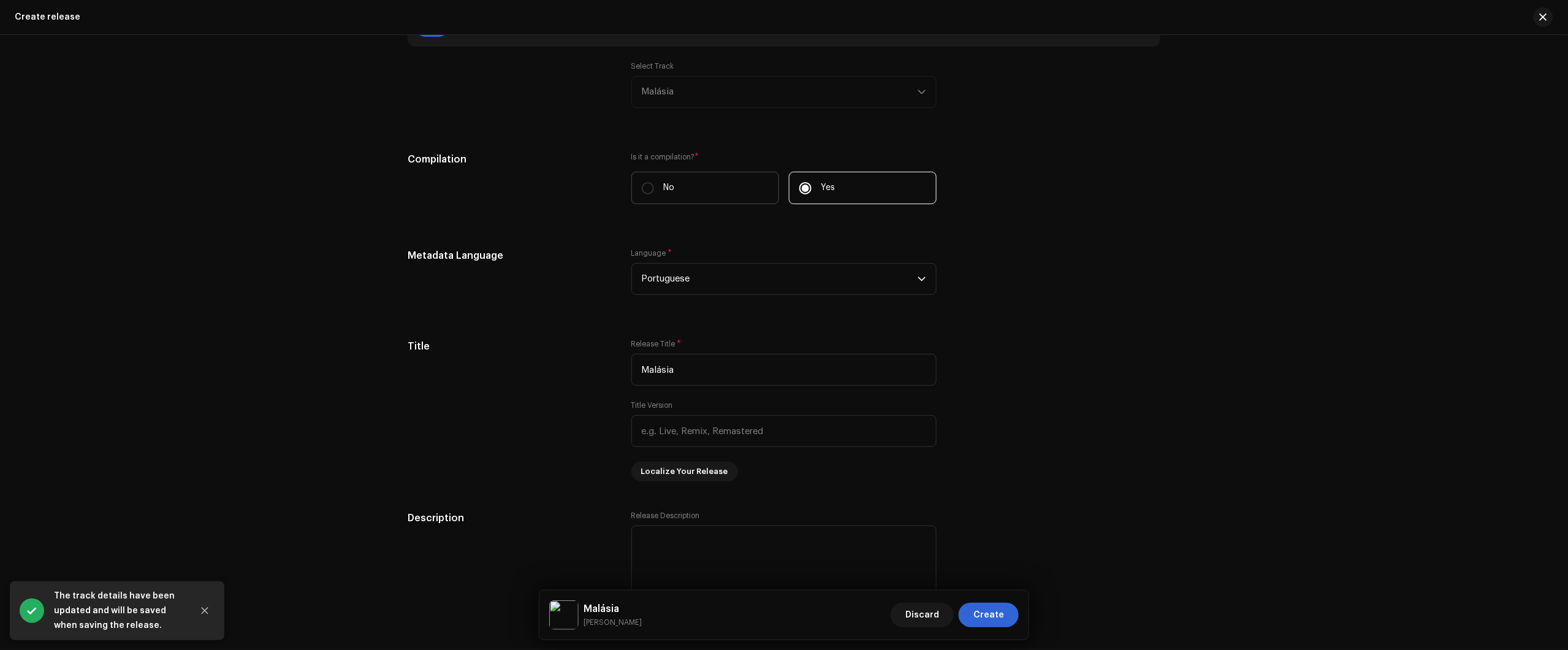
click at [730, 187] on label "No" at bounding box center [705, 187] width 148 height 33
click at [654, 187] on input "No" at bounding box center [648, 188] width 12 height 12
radio input "true"
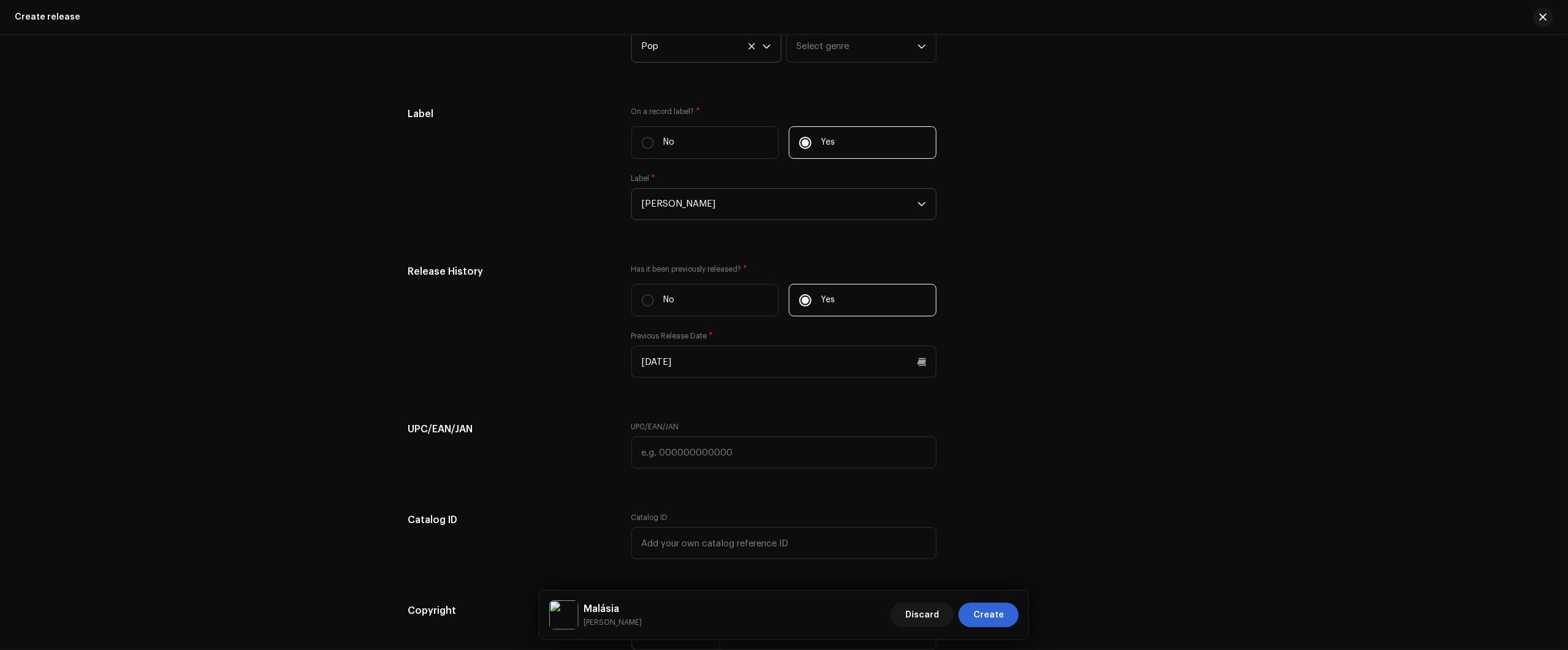
scroll to position [2121, 0]
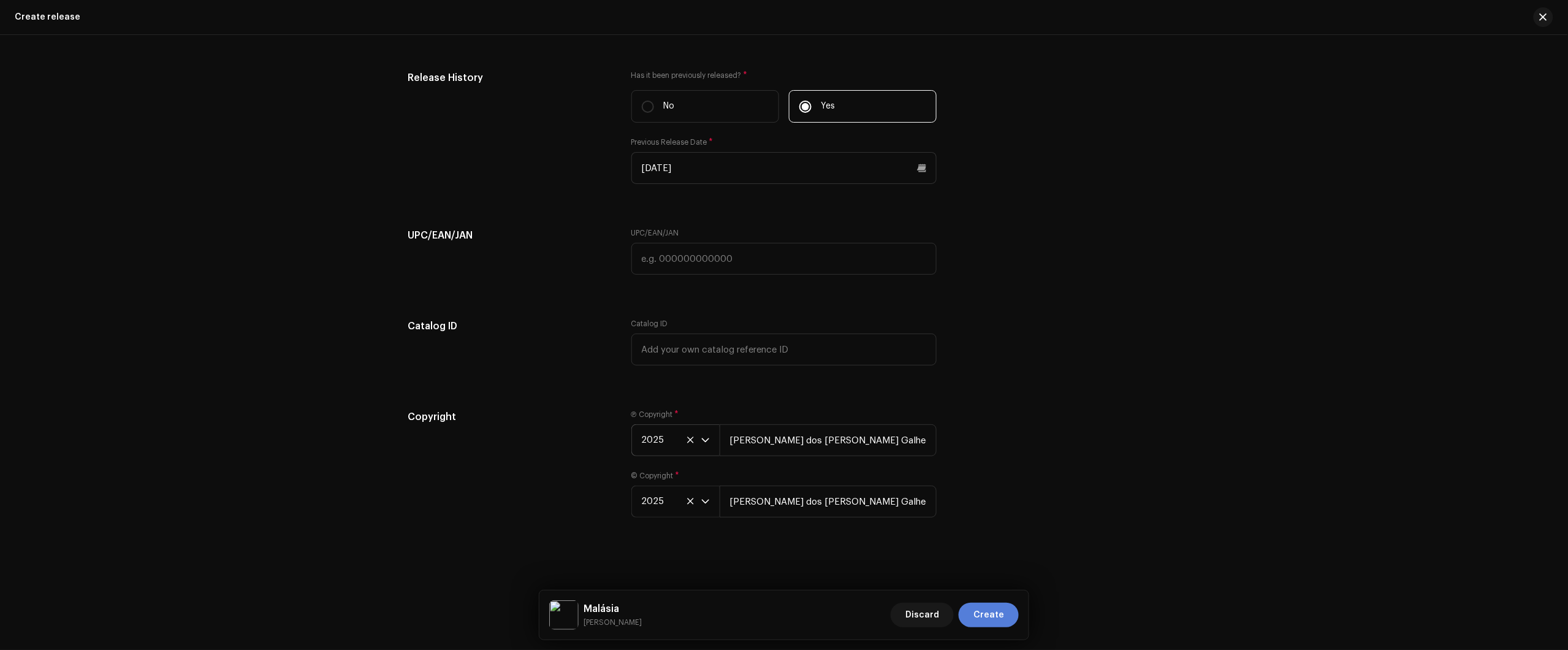
click at [994, 615] on span "Create" at bounding box center [988, 615] width 31 height 25
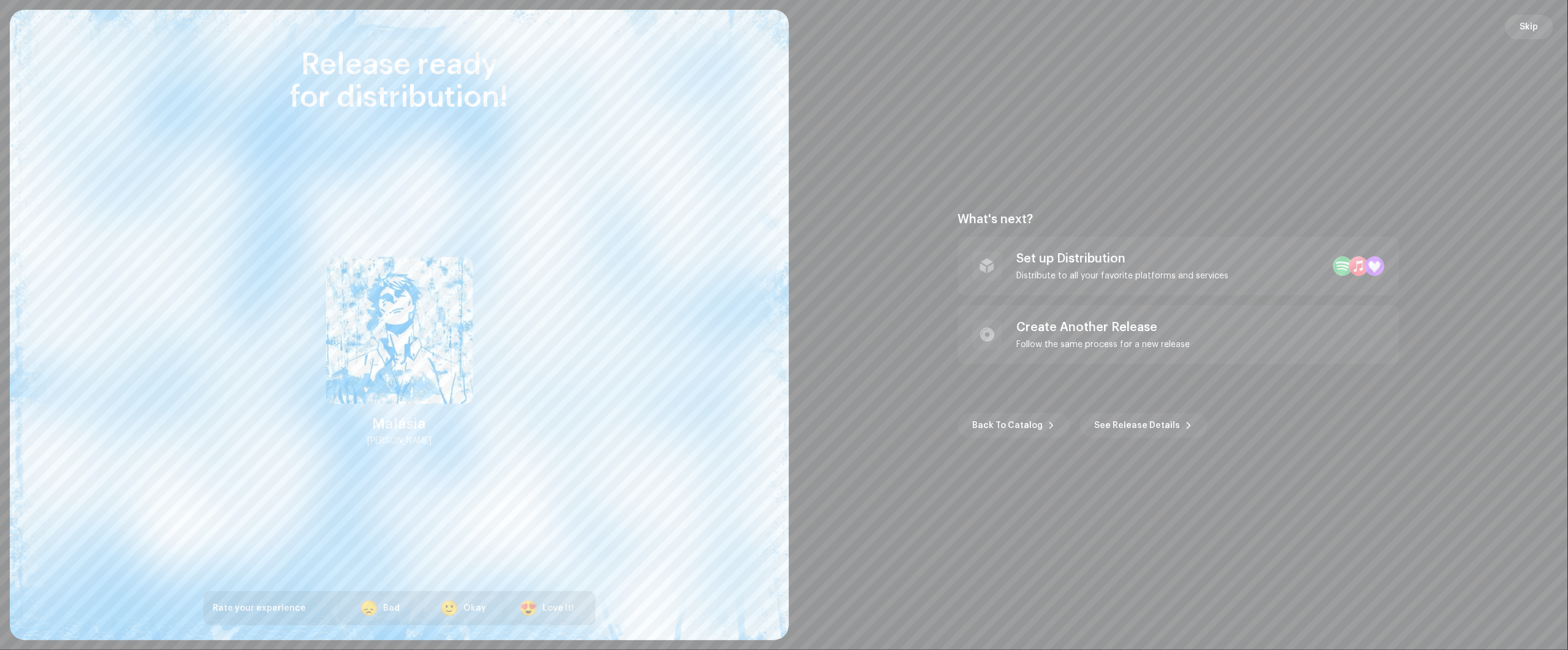
click at [1525, 28] on span "Skip" at bounding box center [1529, 27] width 18 height 25
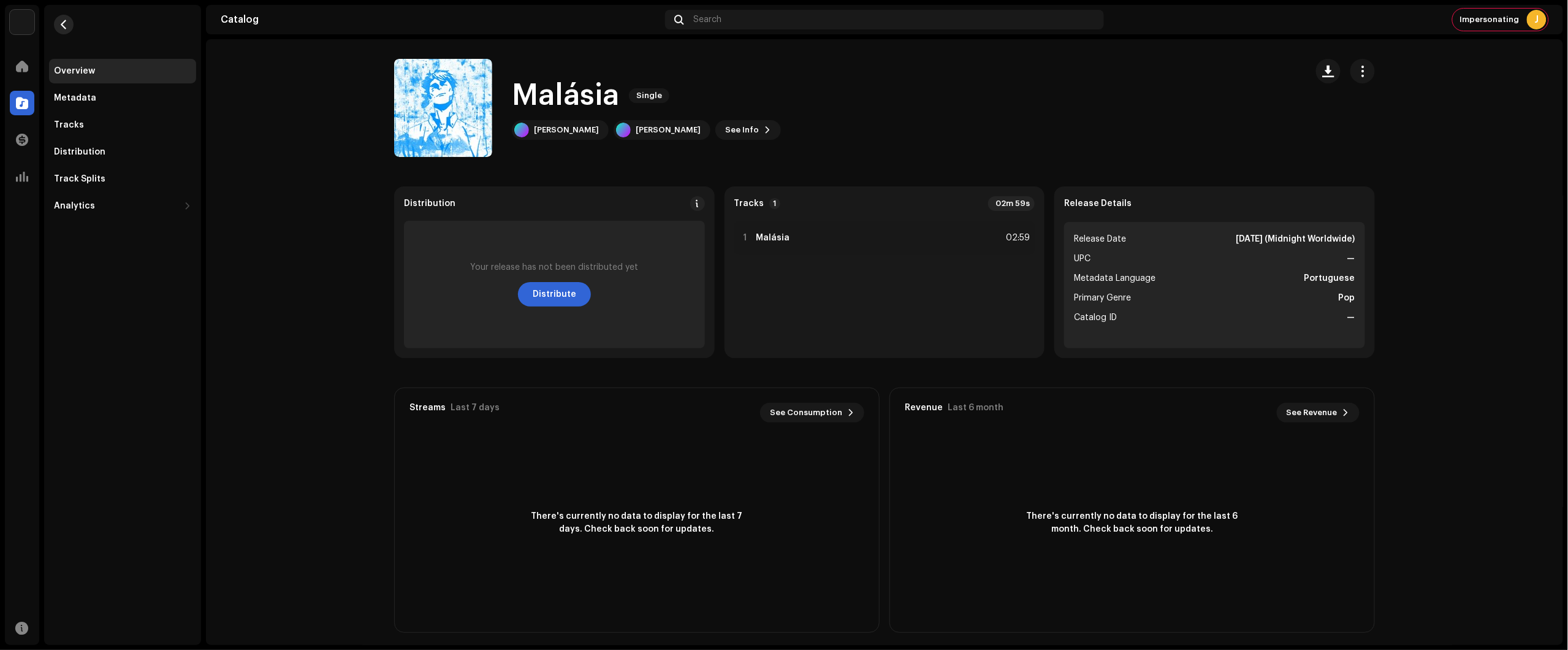
click at [66, 19] on re-m-nav-back at bounding box center [64, 31] width 29 height 54
click at [65, 23] on span "button" at bounding box center [64, 24] width 9 height 10
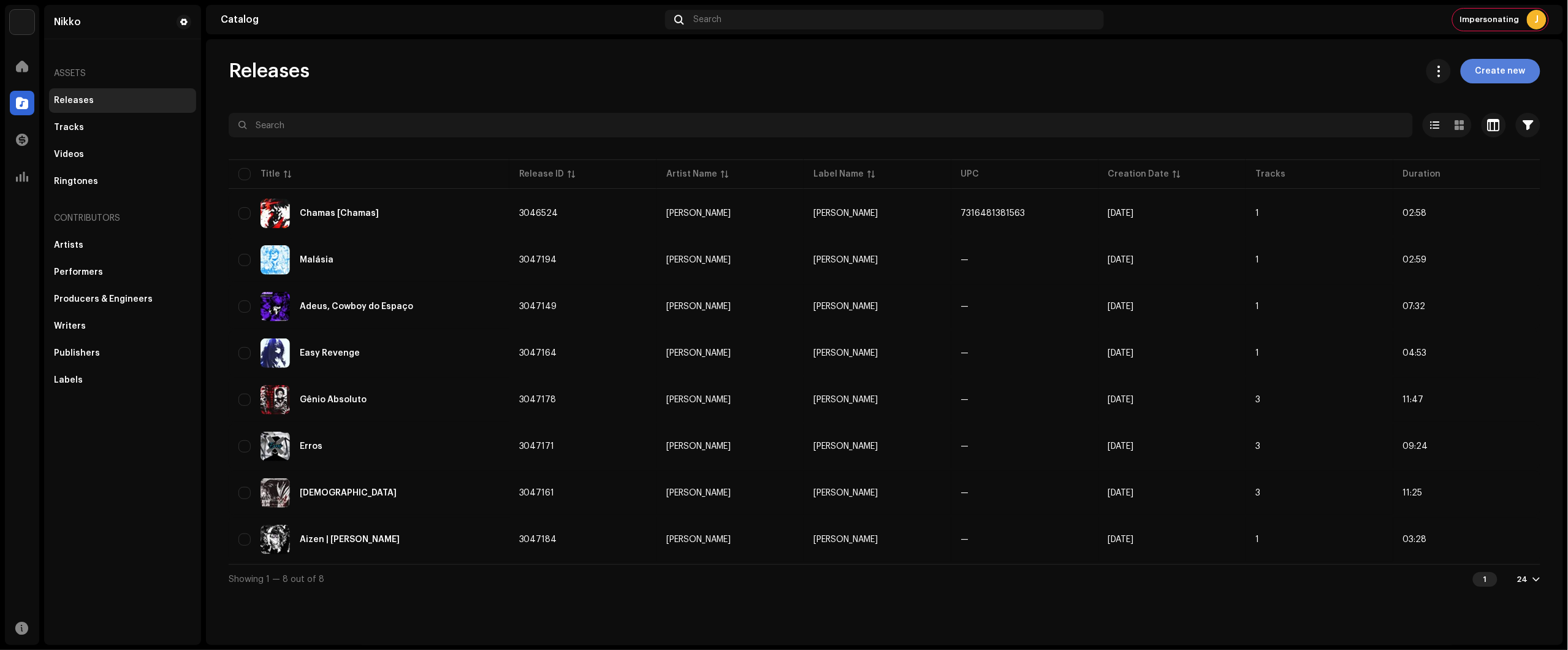
click at [1499, 72] on span "Create new" at bounding box center [1500, 71] width 50 height 25
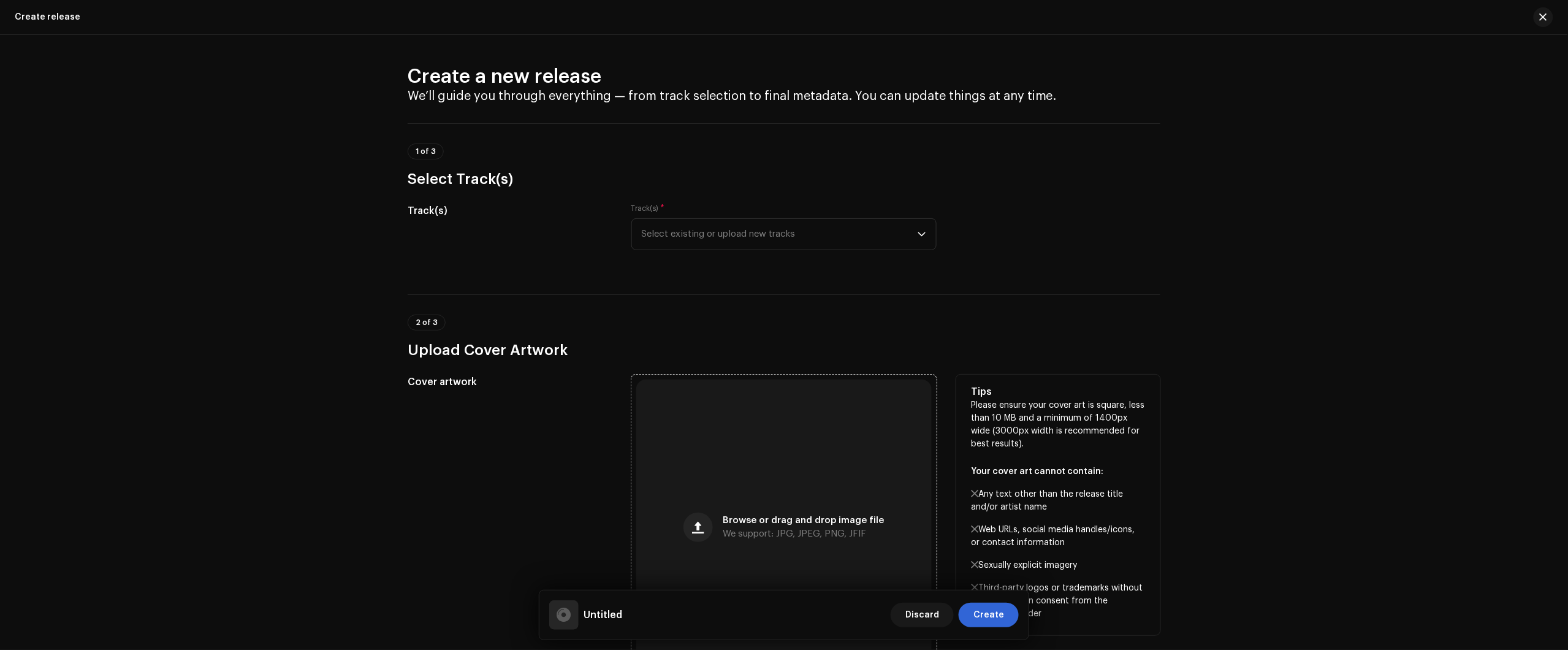
click at [759, 489] on div "Browse or drag and drop image file We support: JPG, JPEG, PNG, JFIF" at bounding box center [784, 527] width 295 height 295
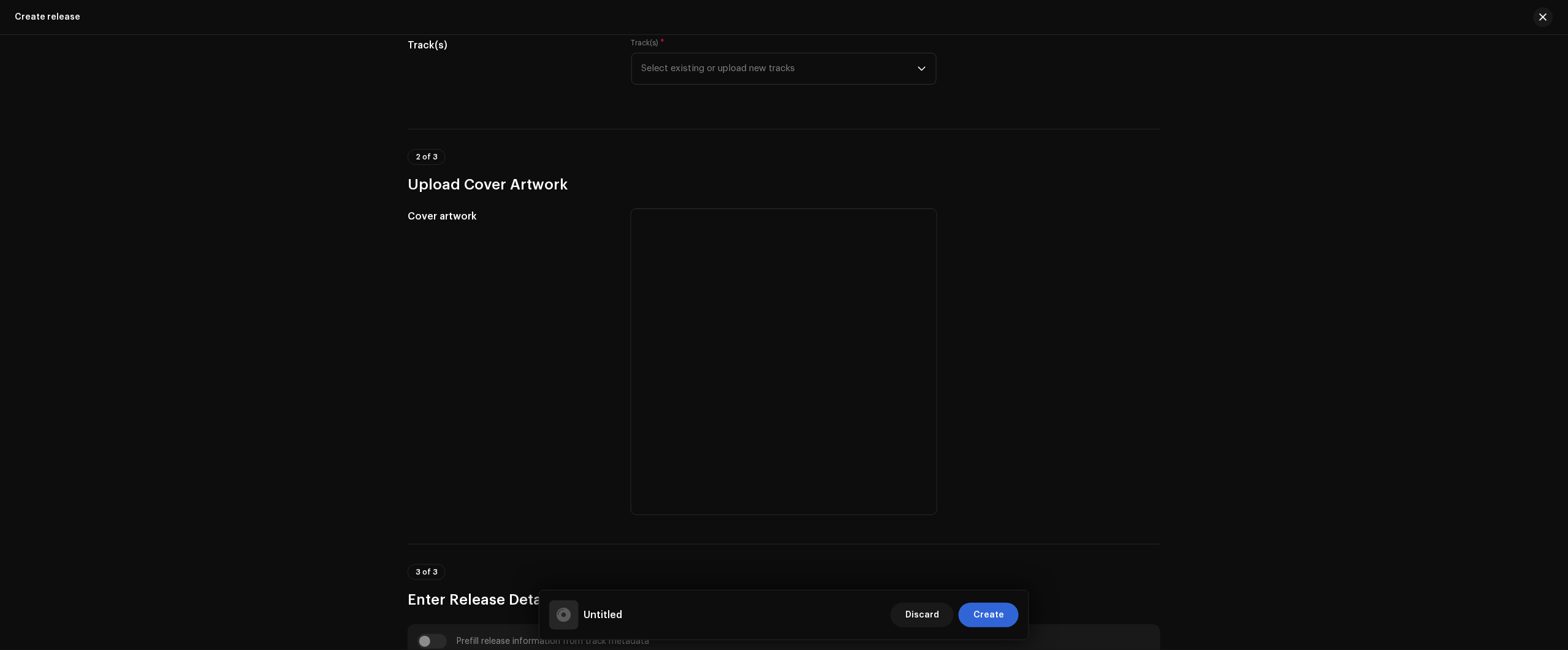
scroll to position [153, 0]
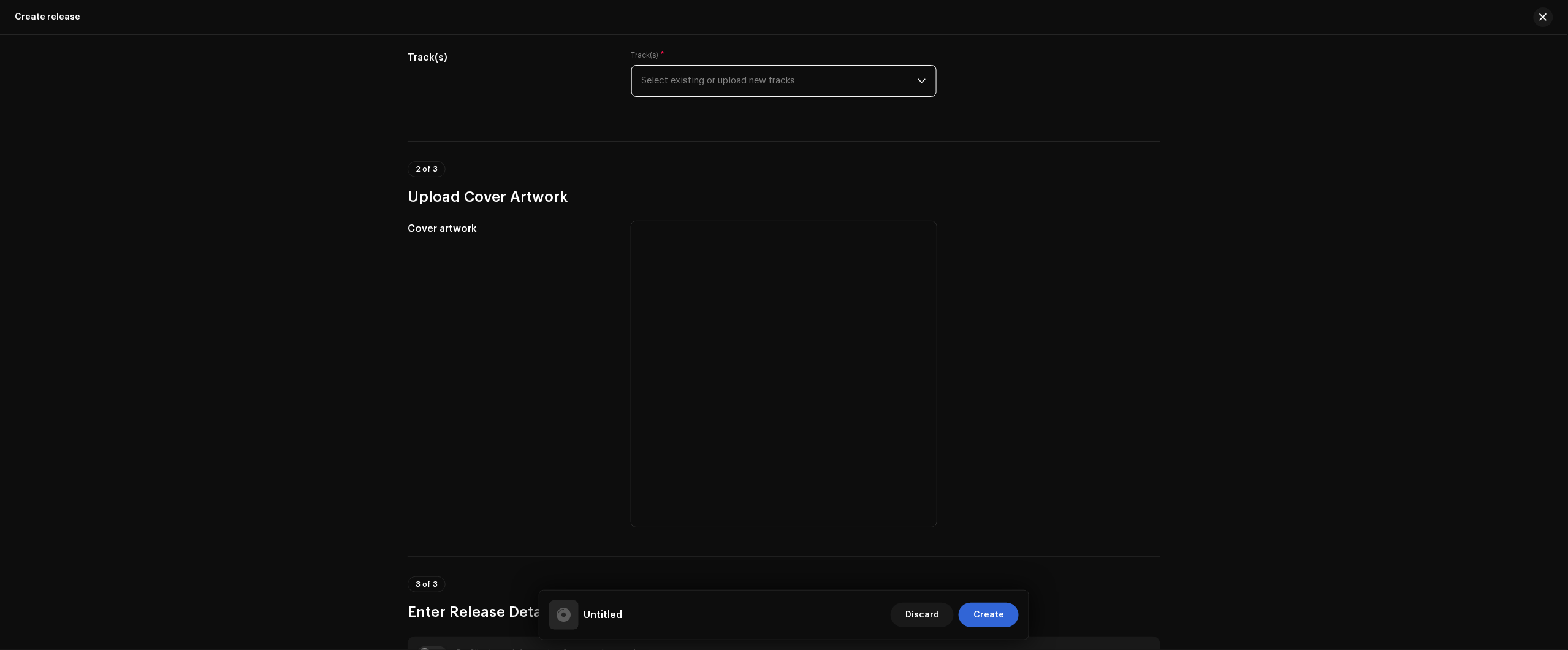
click at [792, 78] on span "Select existing or upload new tracks" at bounding box center [780, 81] width 276 height 31
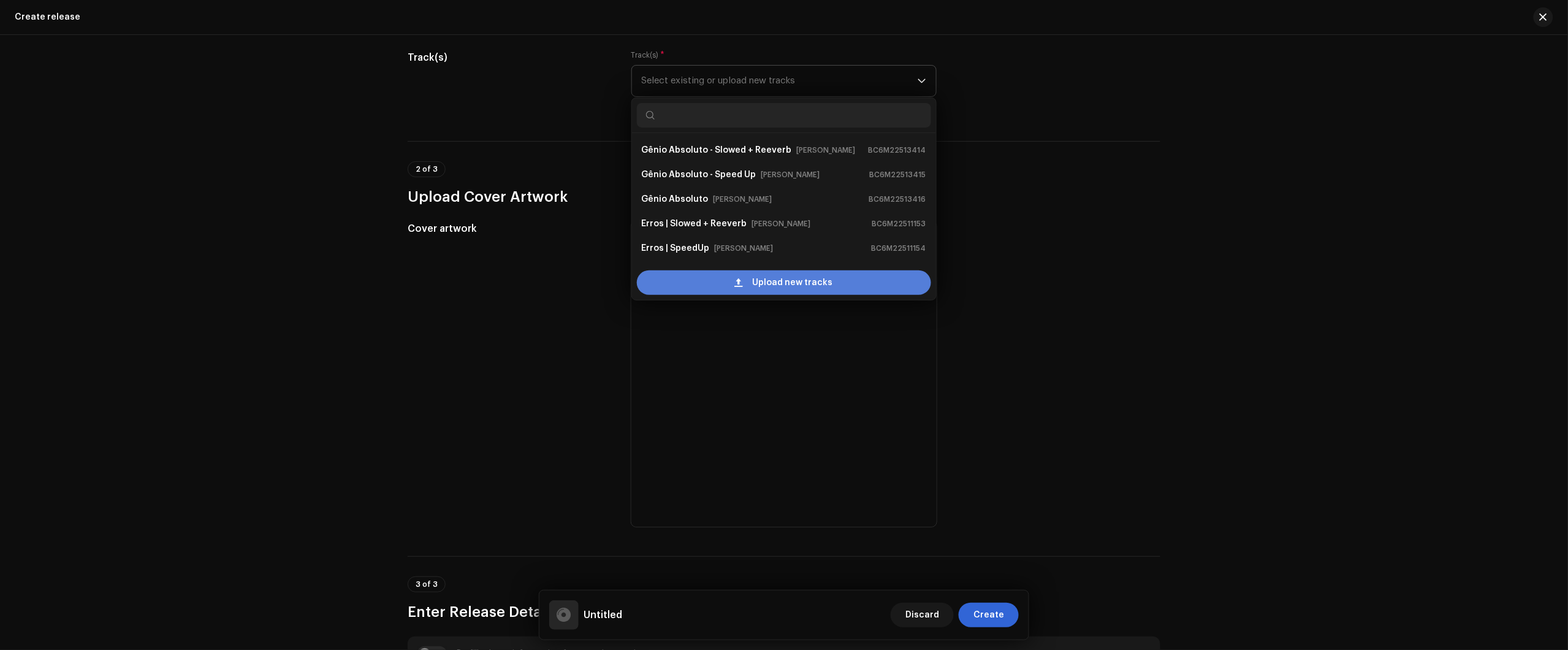
scroll to position [69, 0]
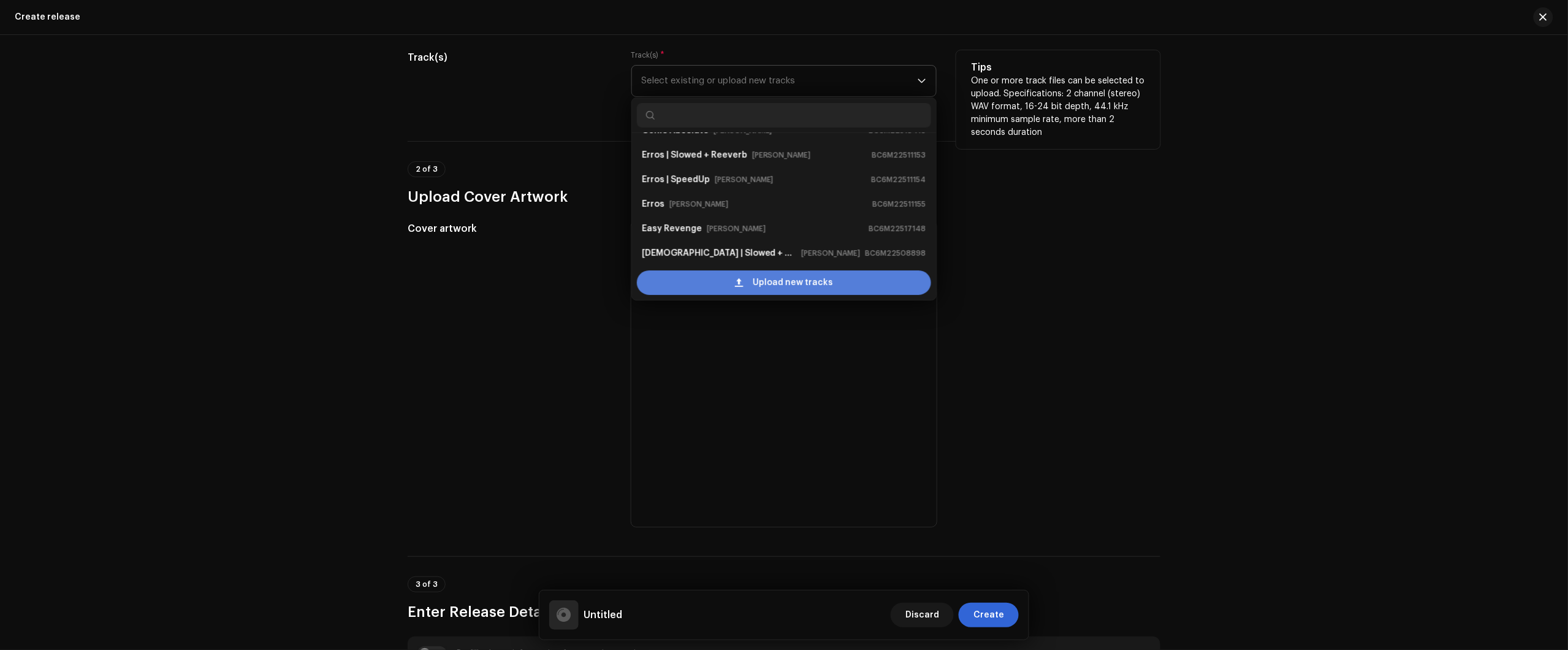
click at [739, 289] on div "Upload new tracks" at bounding box center [784, 282] width 294 height 25
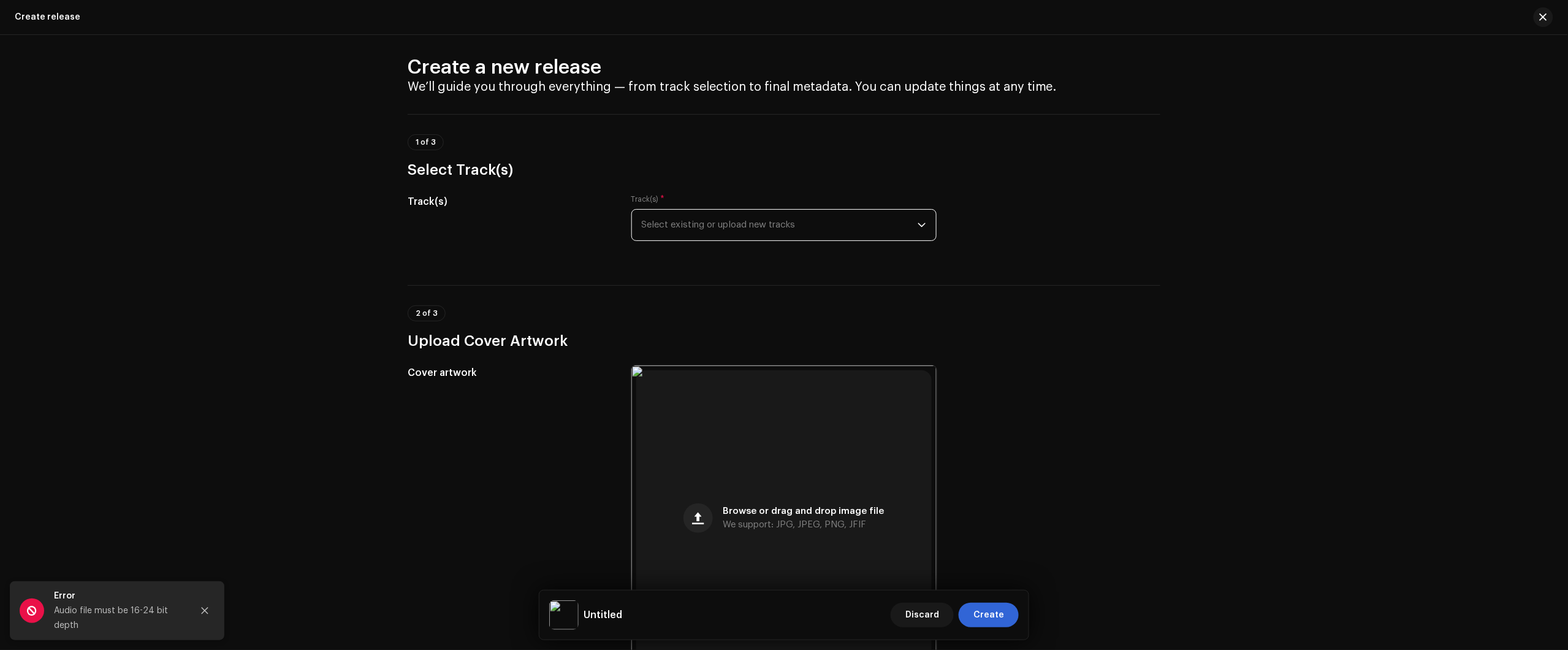
scroll to position [0, 0]
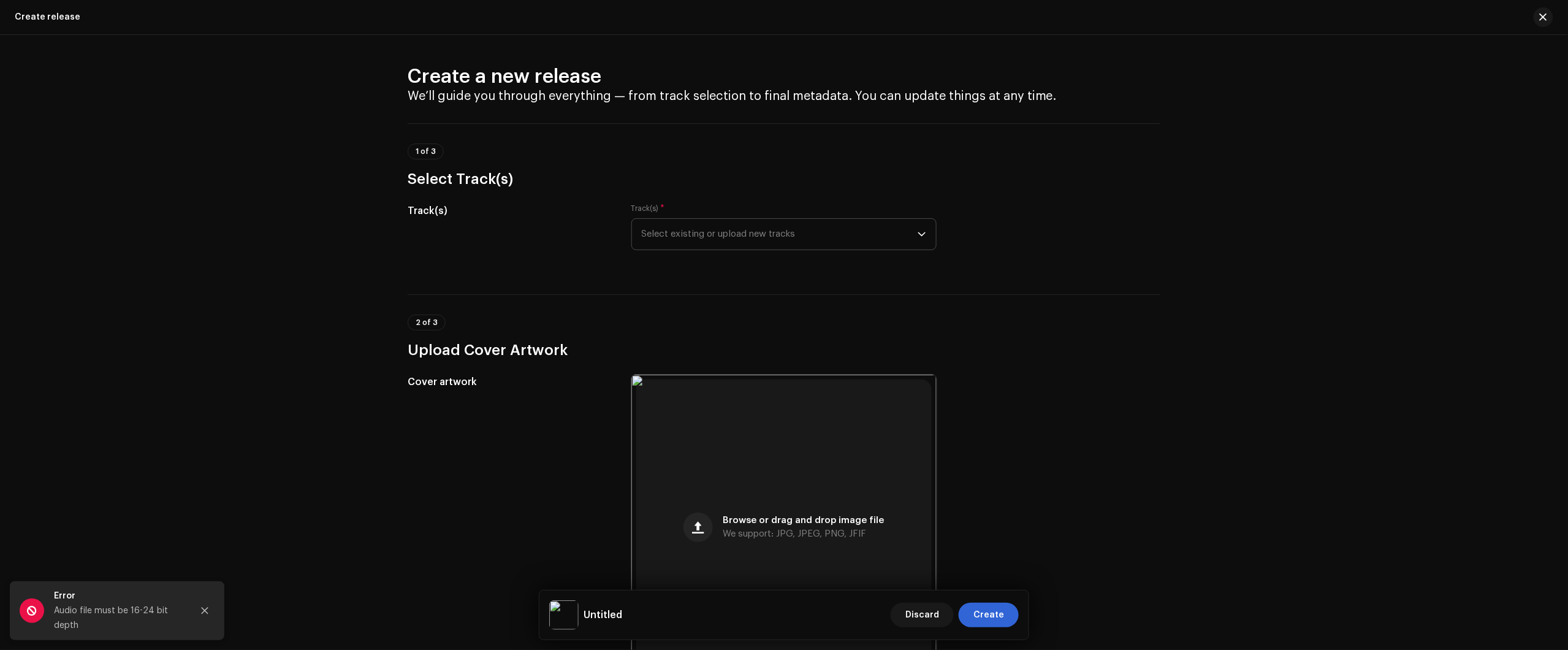
click at [997, 295] on div "2 of 3 Upload Cover Artwork" at bounding box center [784, 327] width 753 height 66
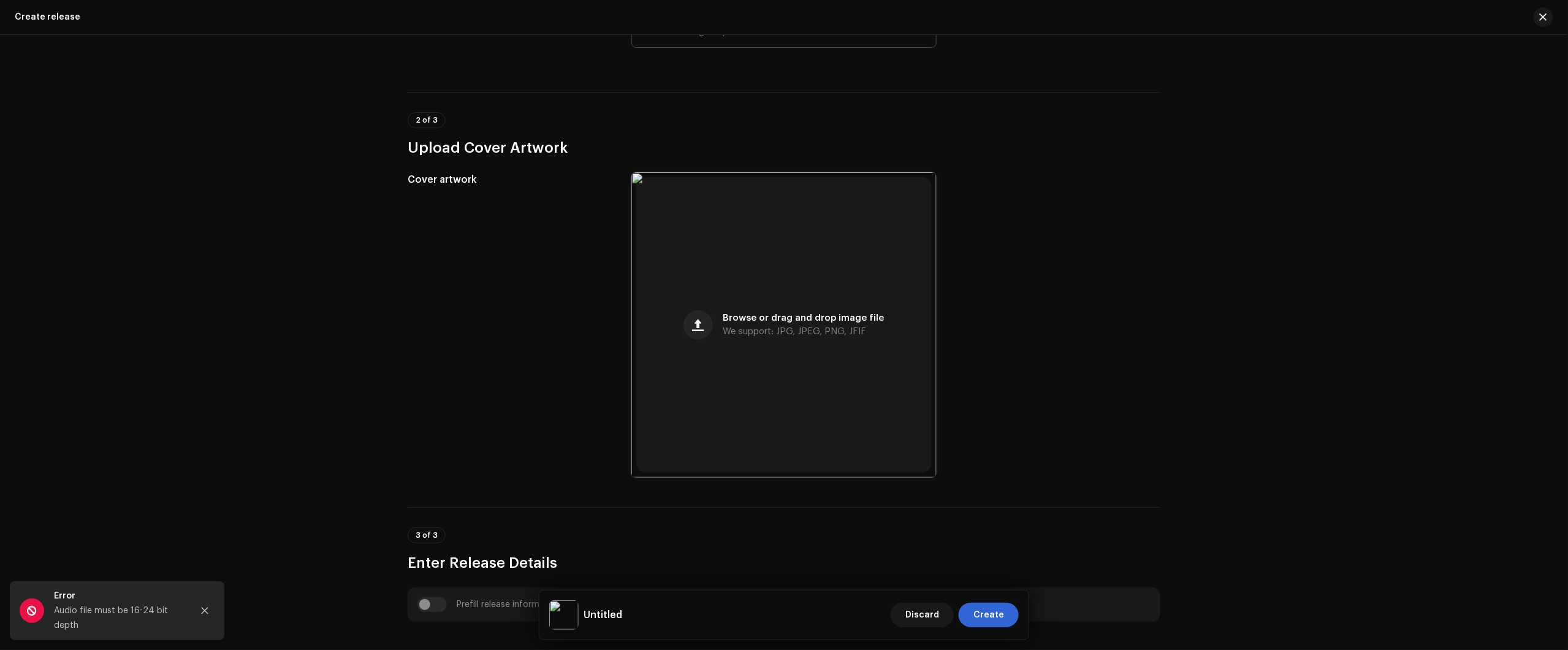
scroll to position [230, 0]
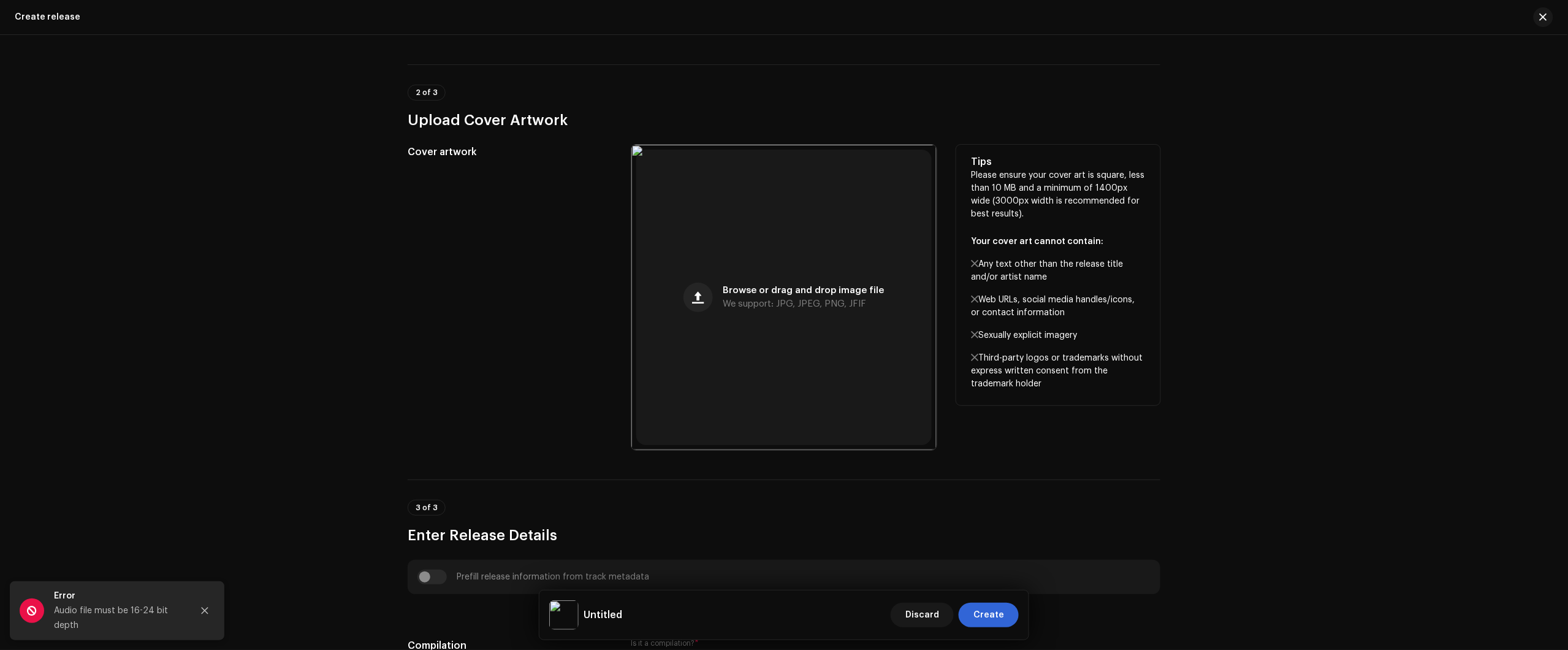
drag, startPoint x: 1142, startPoint y: 282, endPoint x: 1144, endPoint y: 305, distance: 23.1
click at [1144, 282] on div "Tips Please ensure your cover art is square, less than 10 MB and a minimum of 1…" at bounding box center [1058, 274] width 204 height 260
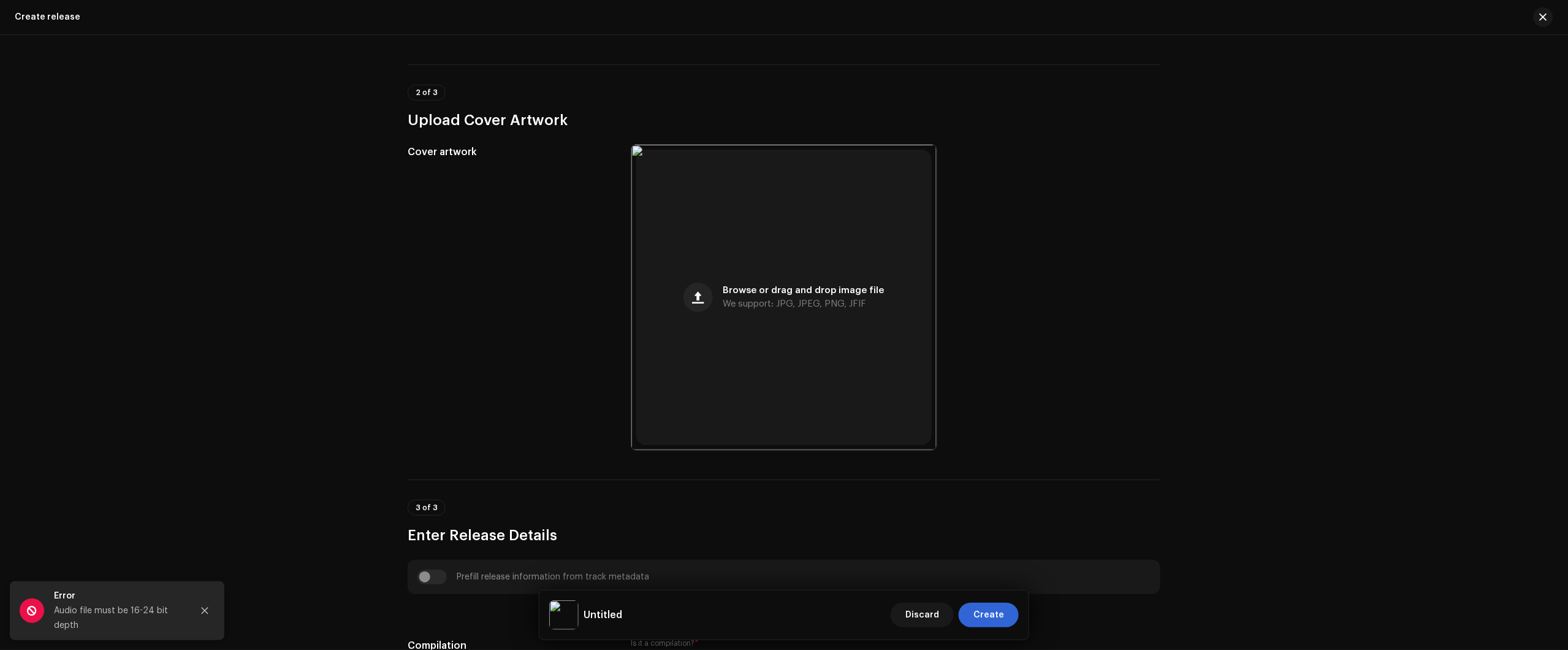
scroll to position [0, 0]
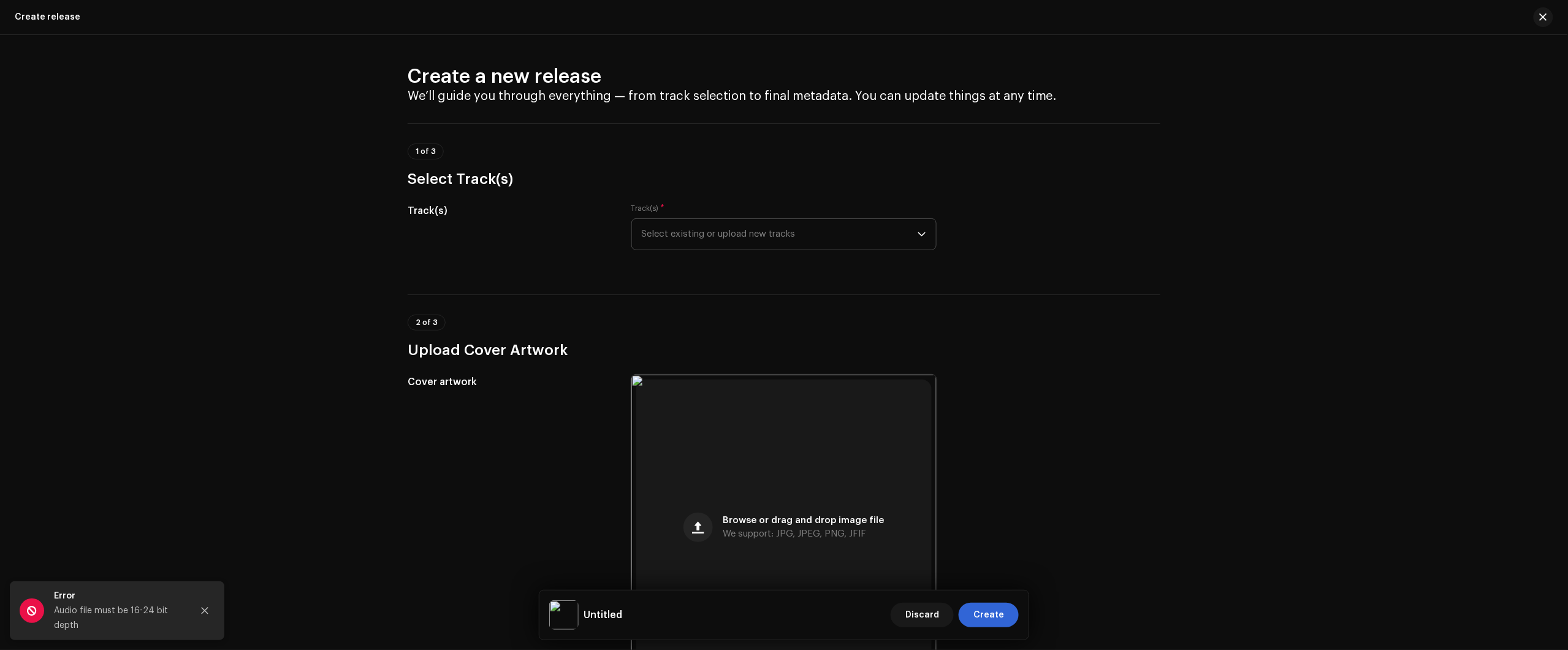
click at [691, 226] on span "Select existing or upload new tracks" at bounding box center [780, 234] width 276 height 31
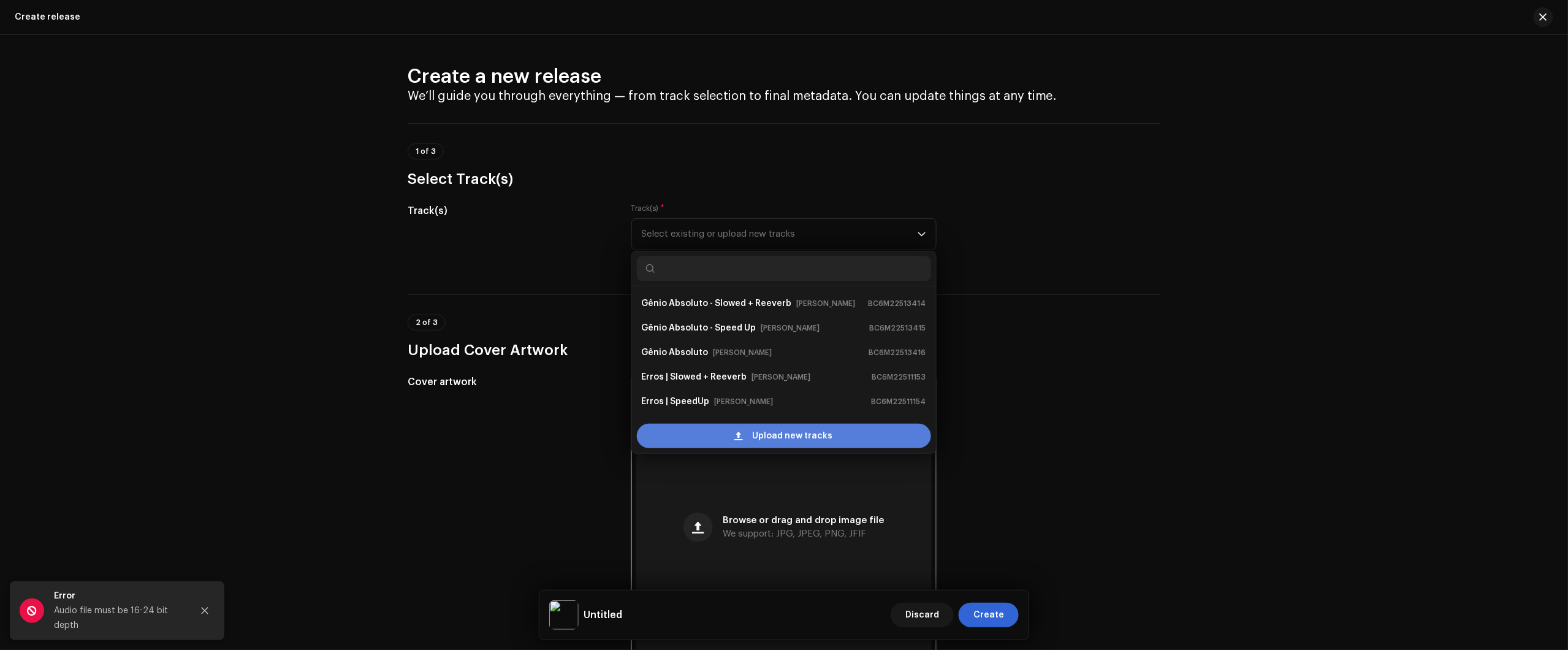
scroll to position [69, 0]
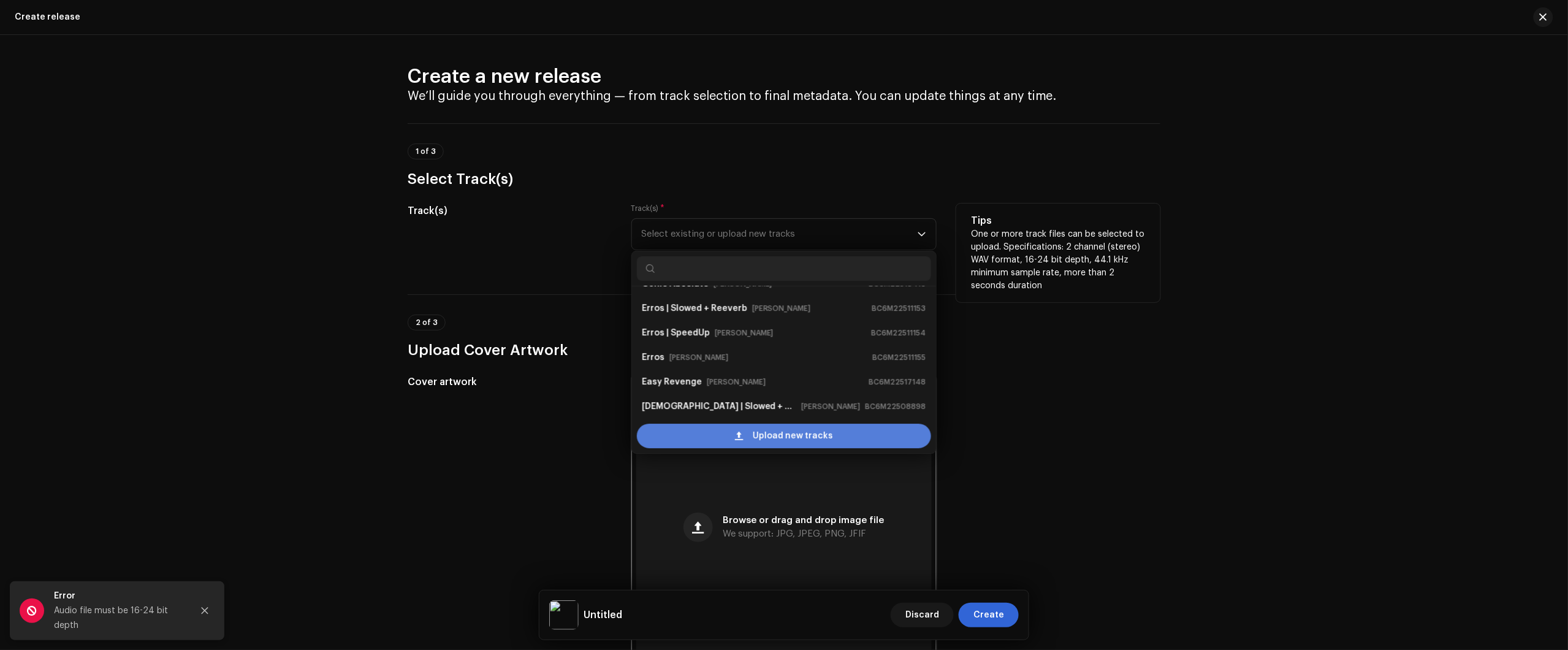
click at [755, 434] on span "Upload new tracks" at bounding box center [793, 436] width 80 height 25
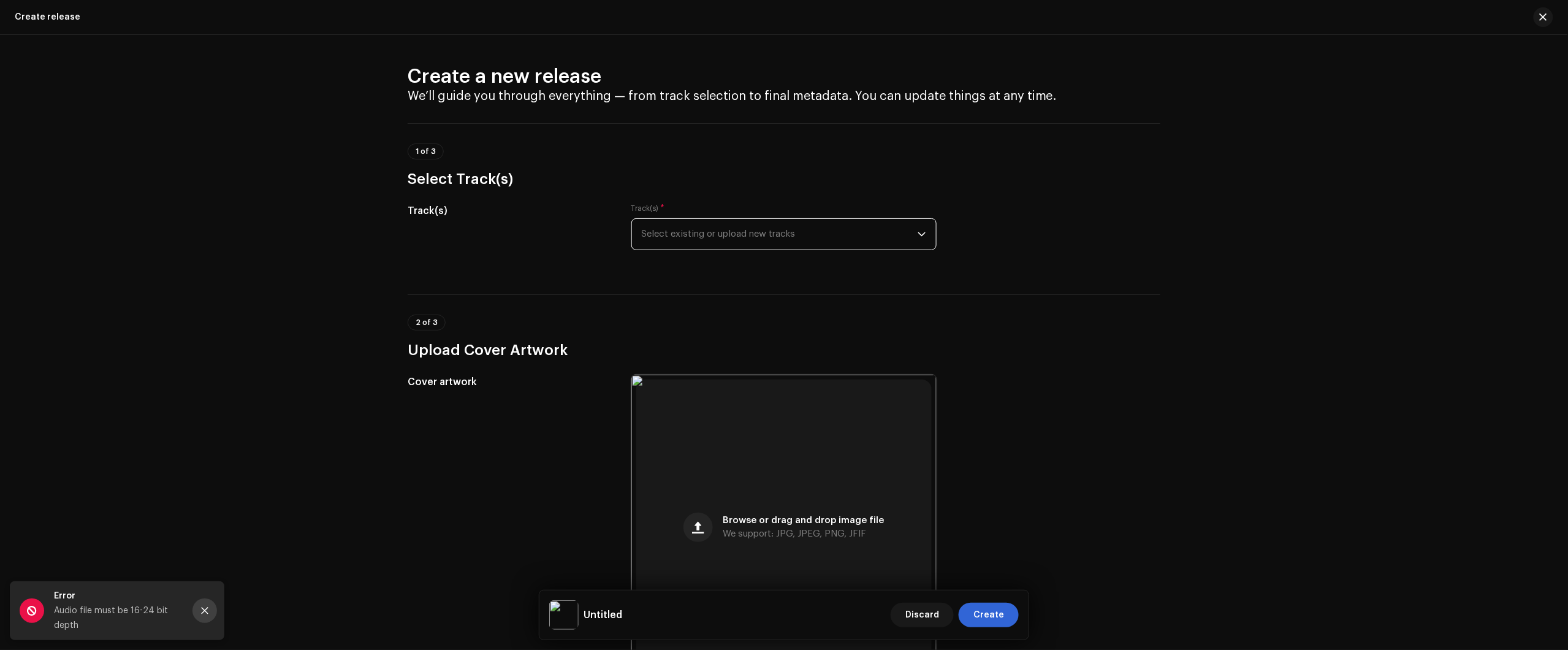
click at [210, 607] on button "Close" at bounding box center [205, 611] width 25 height 25
click at [813, 234] on span "Select existing or upload new tracks" at bounding box center [780, 234] width 276 height 31
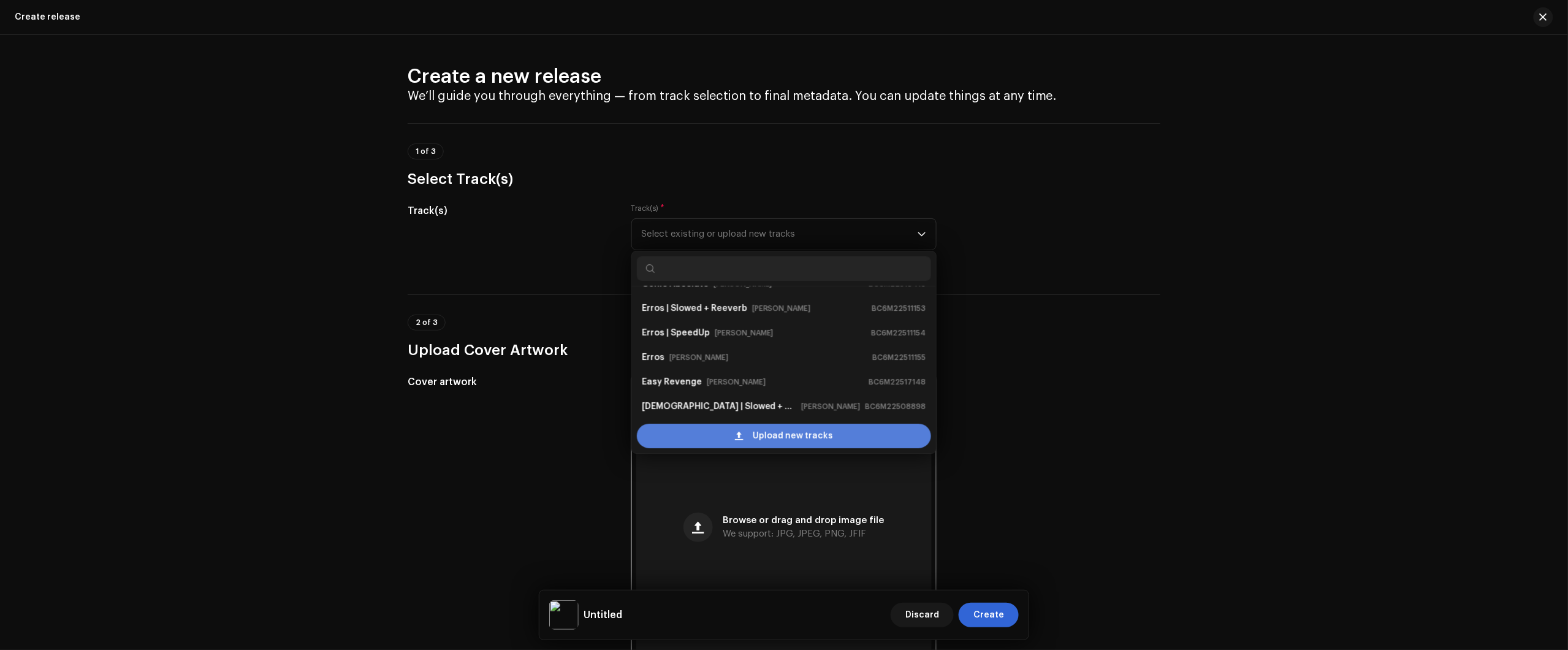
click at [780, 430] on span "Upload new tracks" at bounding box center [793, 436] width 80 height 25
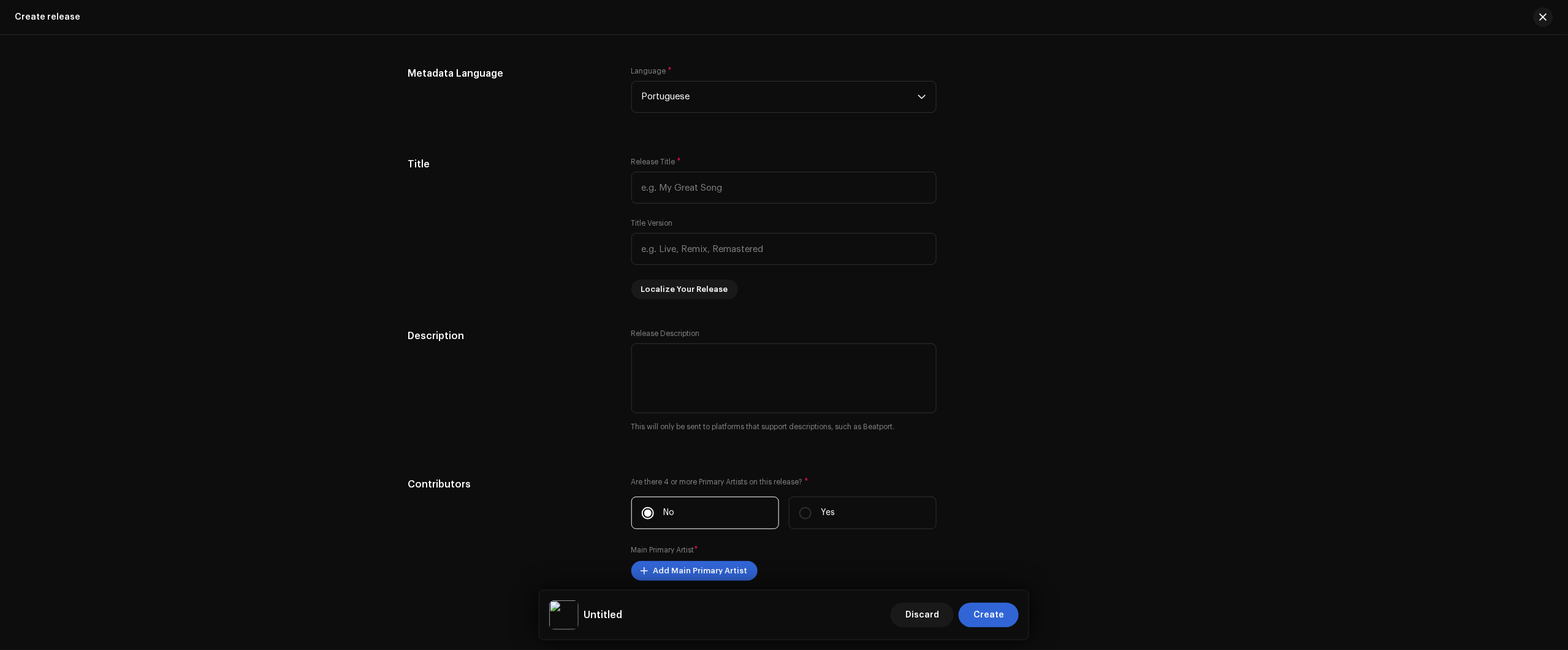
scroll to position [996, 0]
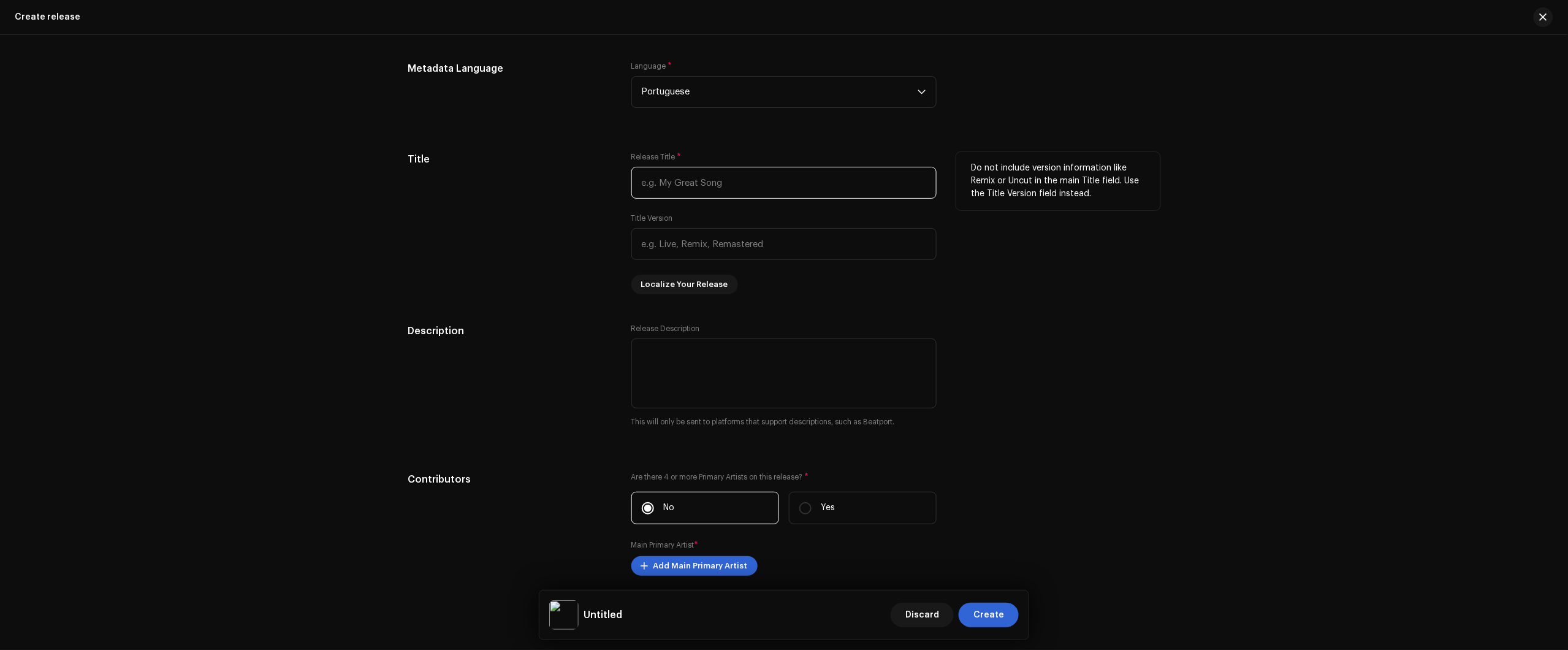
click at [703, 175] on input "text" at bounding box center [784, 183] width 305 height 32
paste input "Memórias"
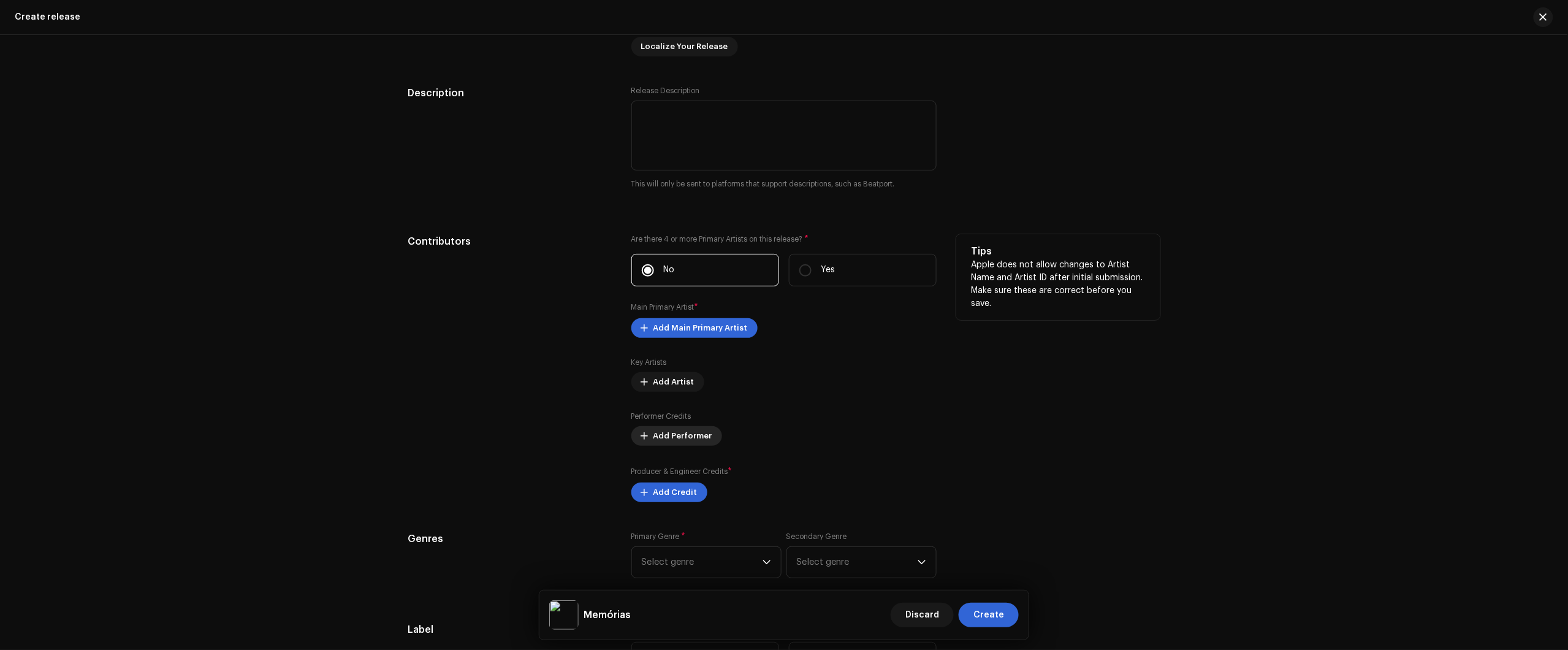
scroll to position [1303, 0]
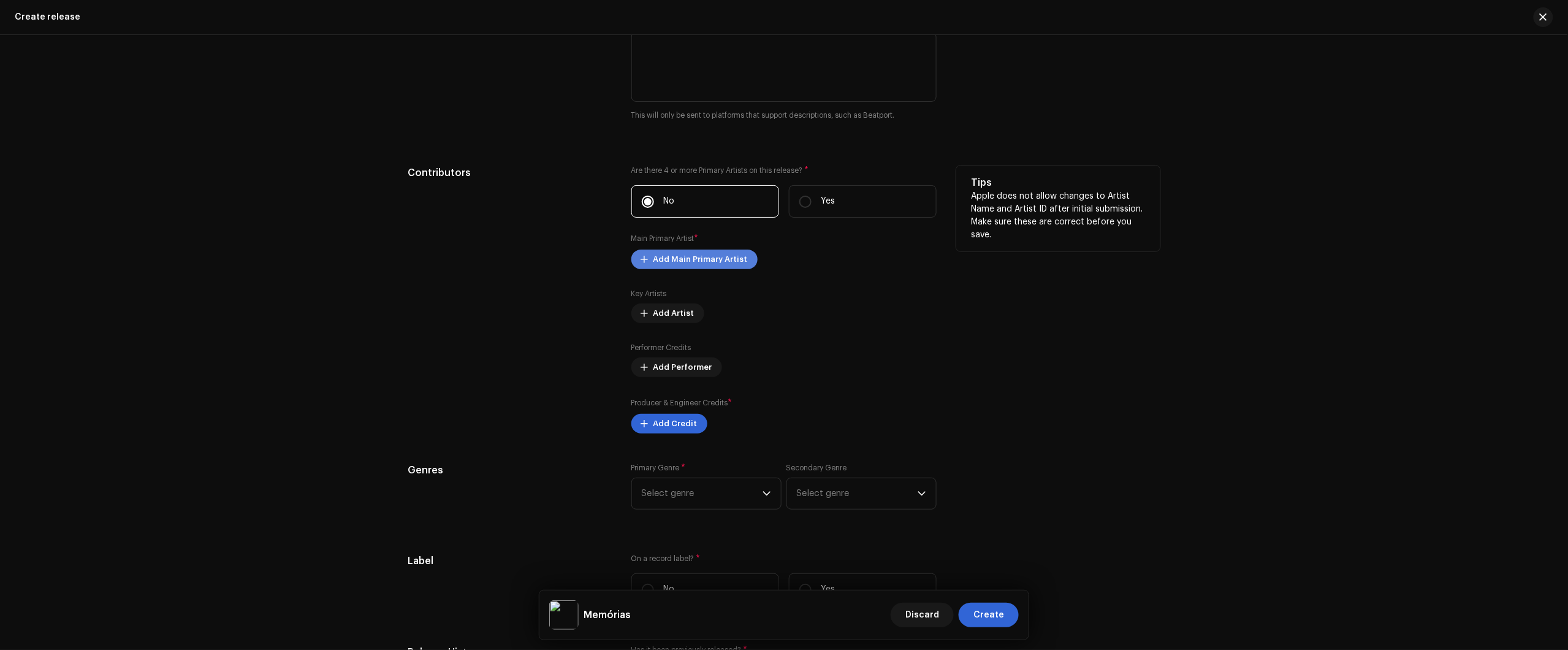
type input "Memórias"
click at [699, 255] on span "Add Main Primary Artist" at bounding box center [700, 259] width 94 height 25
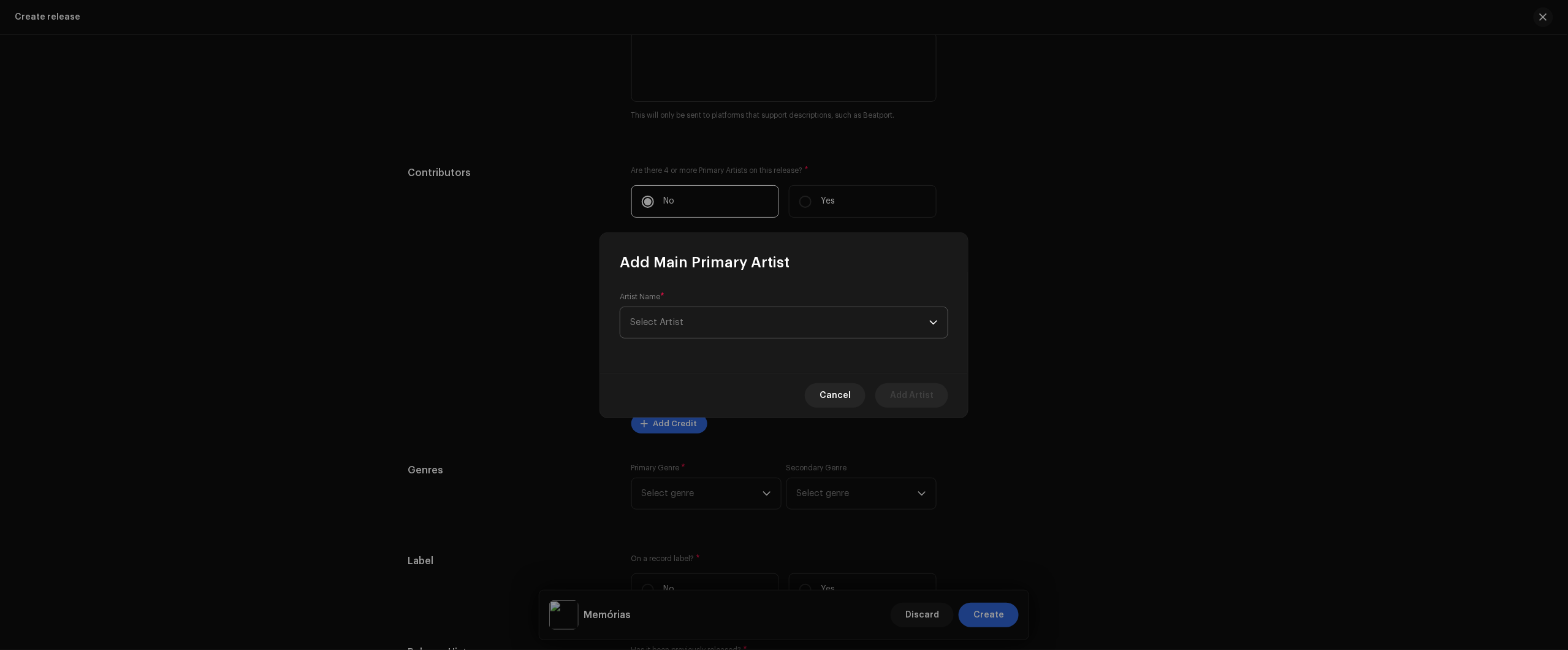
click at [755, 319] on span "Select Artist" at bounding box center [780, 323] width 299 height 31
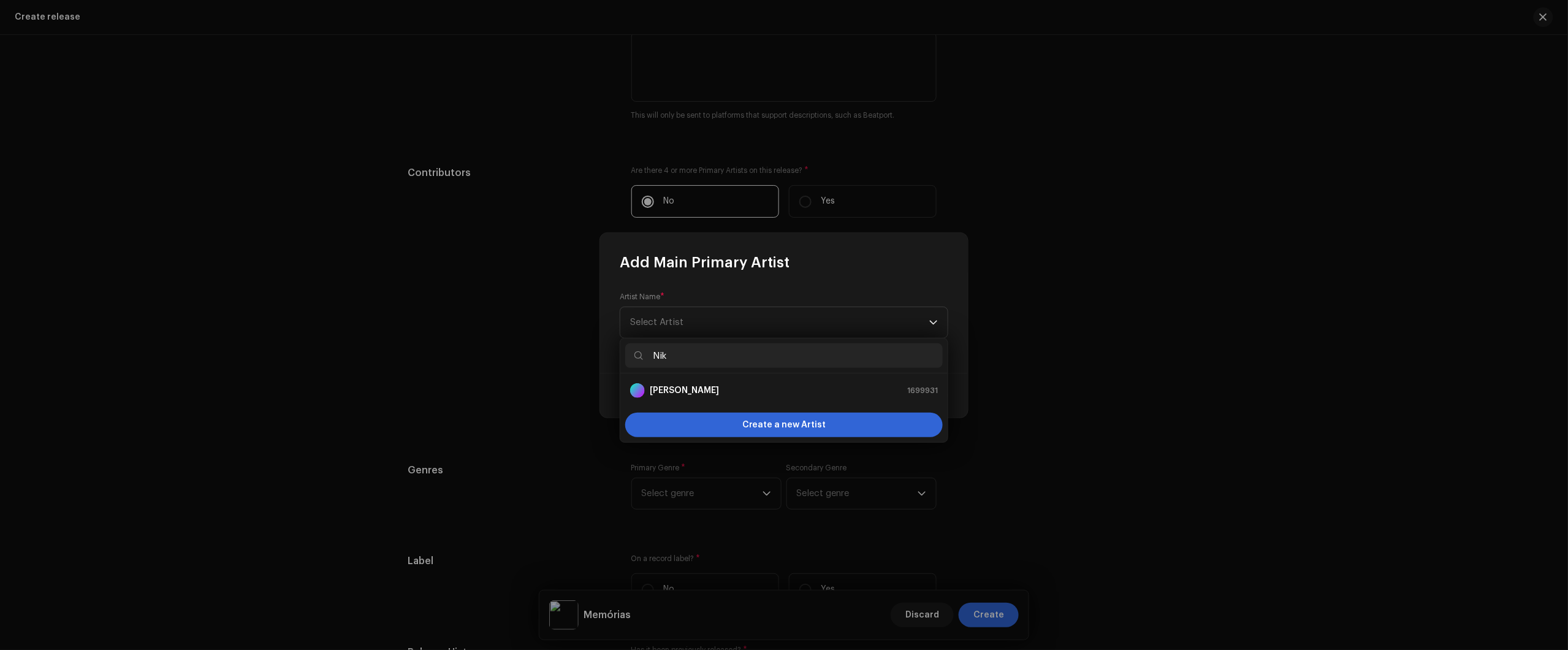
type input "Nik"
click at [748, 386] on div "Nikko Rapper 1699931" at bounding box center [784, 390] width 308 height 15
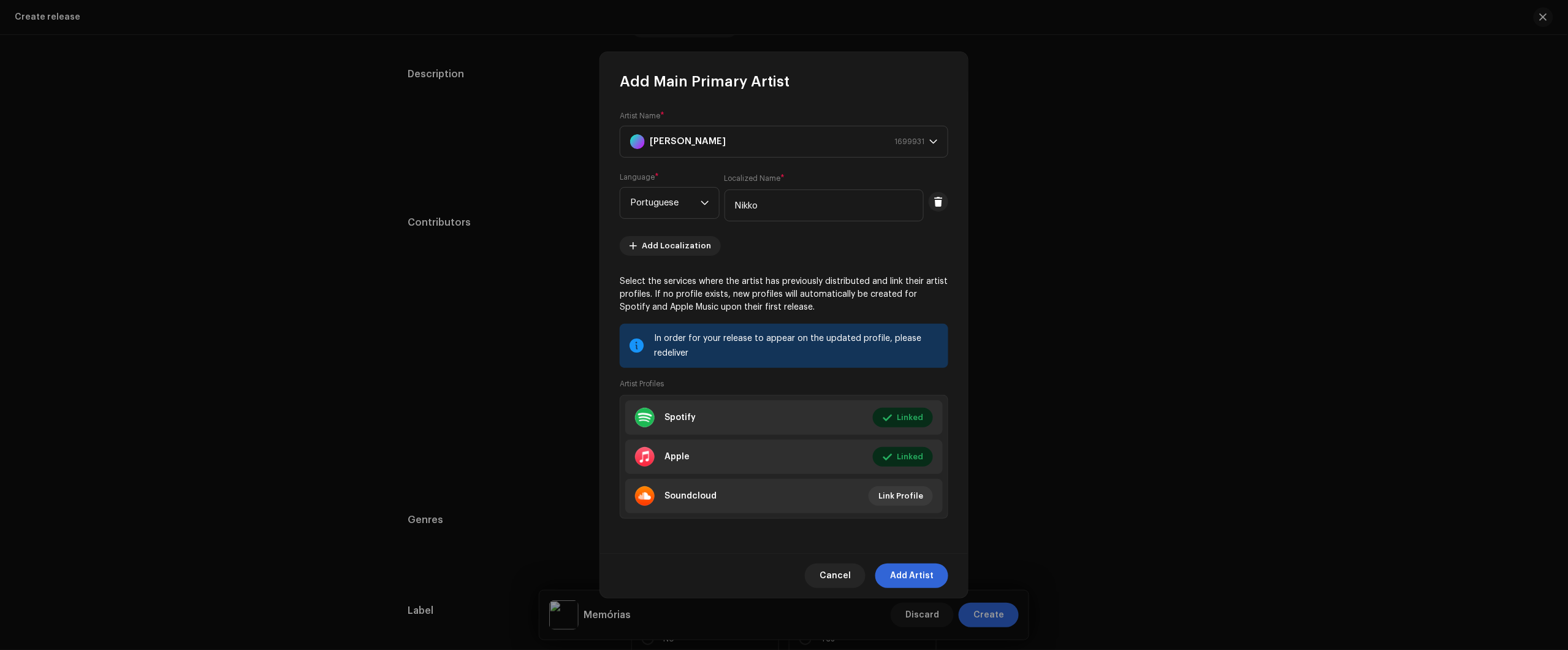
scroll to position [1352, 0]
click at [901, 580] on span "Add Artist" at bounding box center [911, 576] width 43 height 25
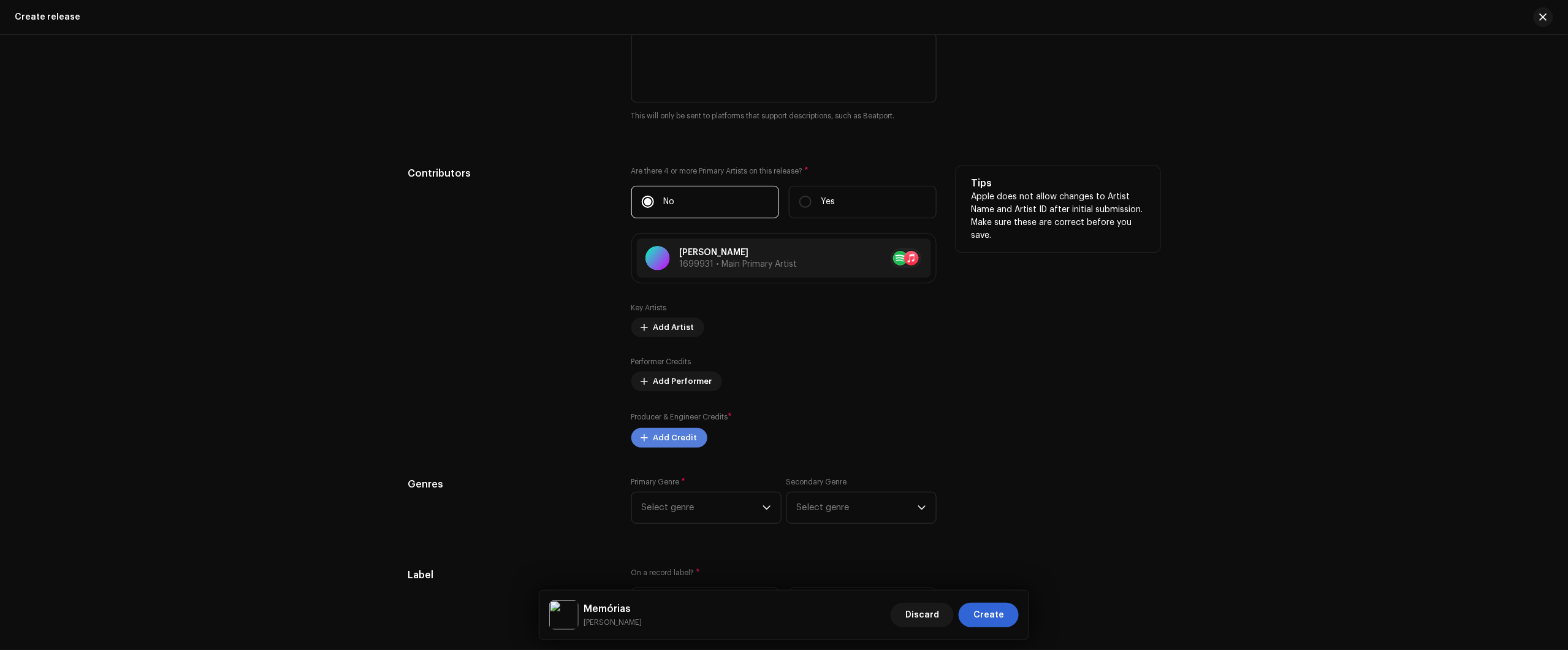
click at [679, 436] on span "Add Credit" at bounding box center [675, 438] width 44 height 25
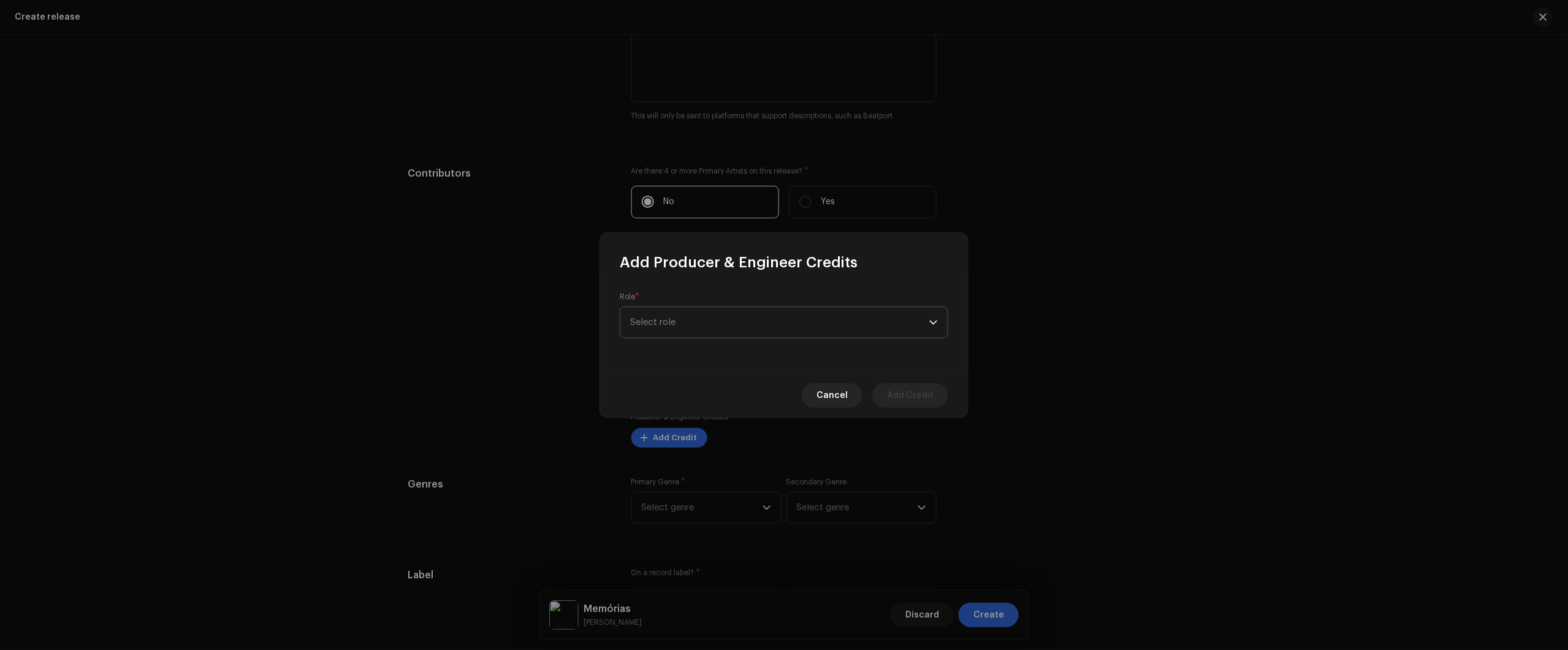
click at [739, 310] on span "Select role" at bounding box center [780, 323] width 299 height 31
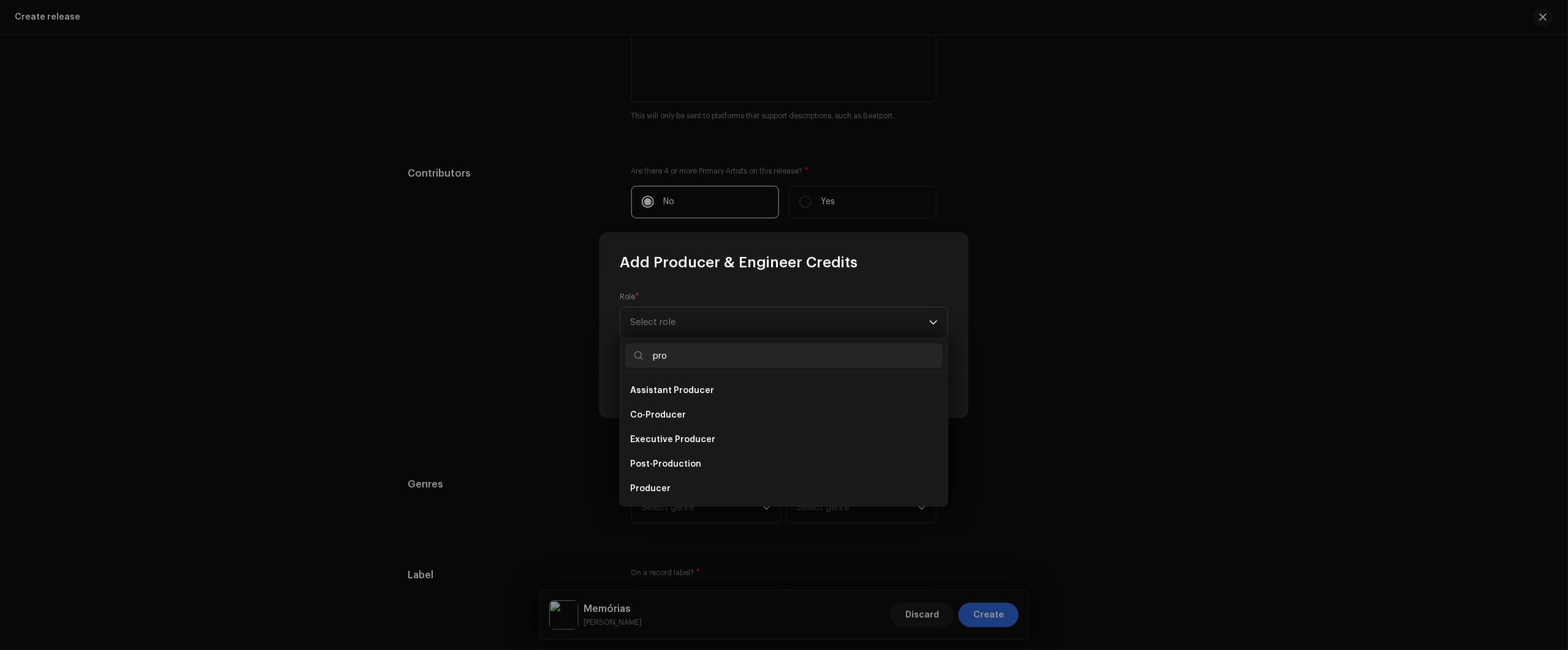
scroll to position [44, 0]
type input "pro"
drag, startPoint x: 672, startPoint y: 485, endPoint x: 689, endPoint y: 441, distance: 47.2
click at [689, 441] on ul "Assistant Producer Co-Producer Executive Producer Post-Production Producer Prod…" at bounding box center [784, 420] width 327 height 181
click at [687, 442] on li "Producer" at bounding box center [784, 444] width 317 height 25
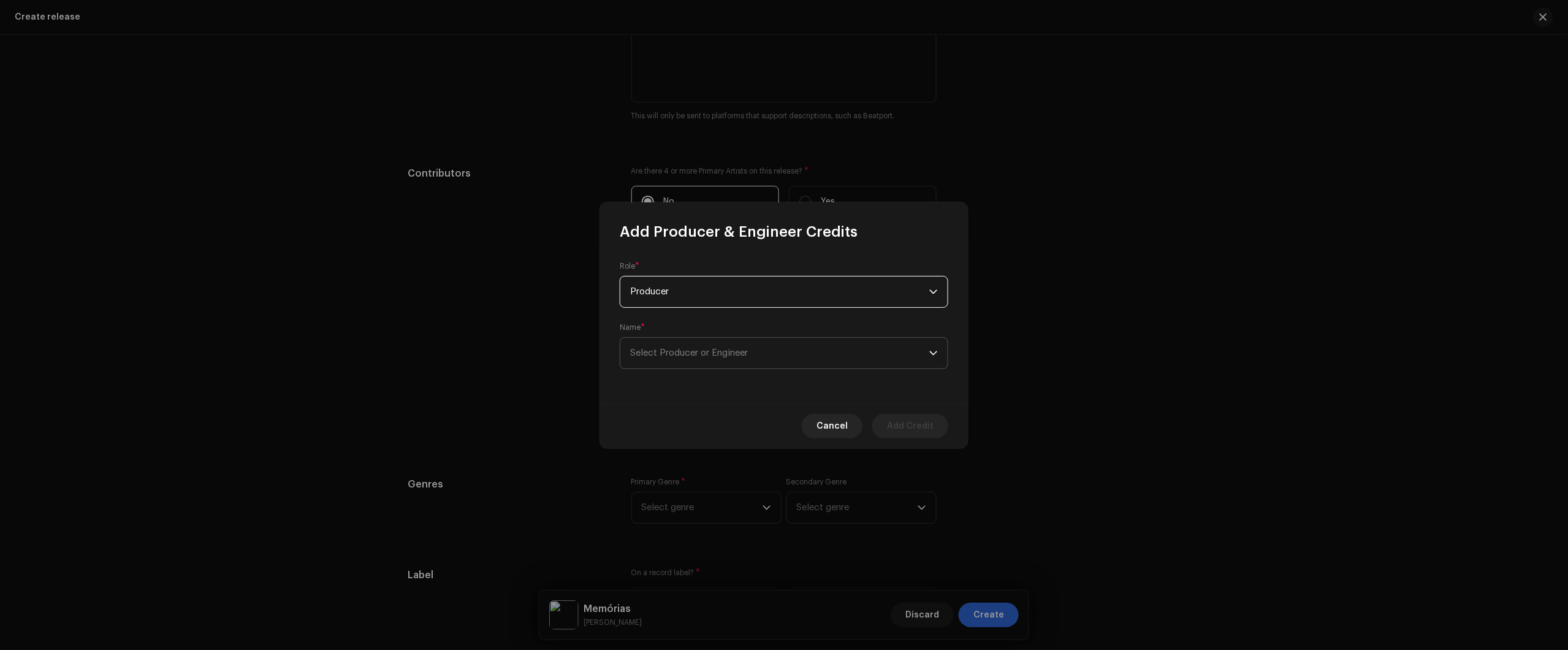
click at [742, 348] on span "Select Producer or Engineer" at bounding box center [689, 353] width 118 height 9
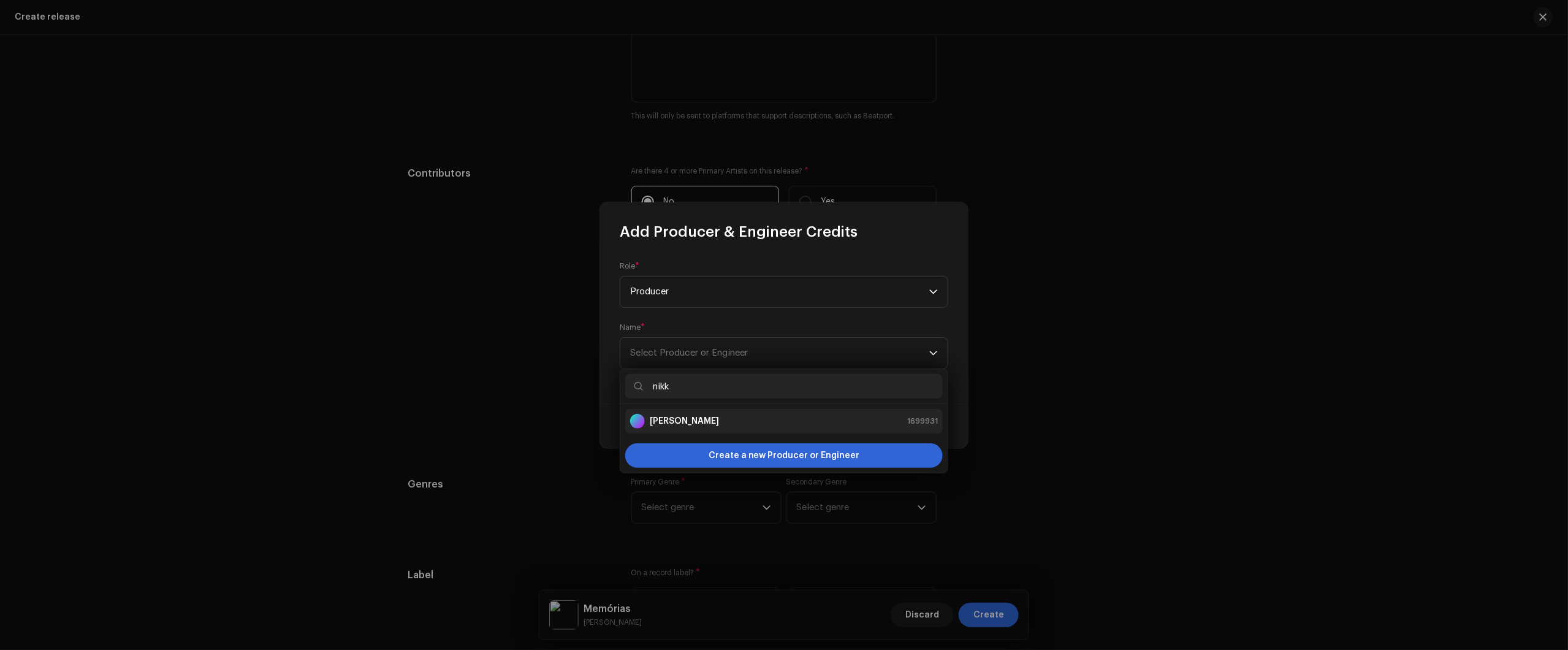
type input "nikk"
click at [673, 422] on strong "Nikko Rapper" at bounding box center [684, 421] width 69 height 12
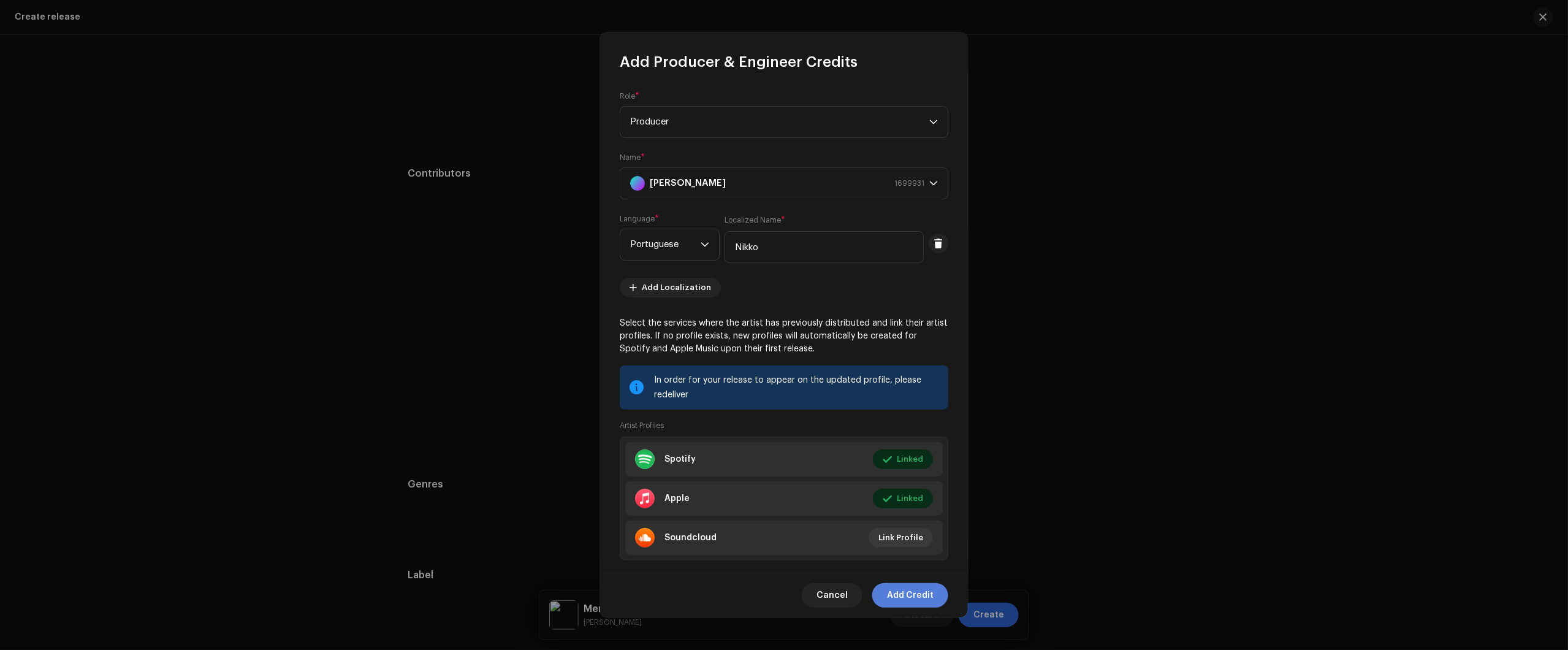
click at [917, 604] on span "Add Credit" at bounding box center [910, 595] width 47 height 25
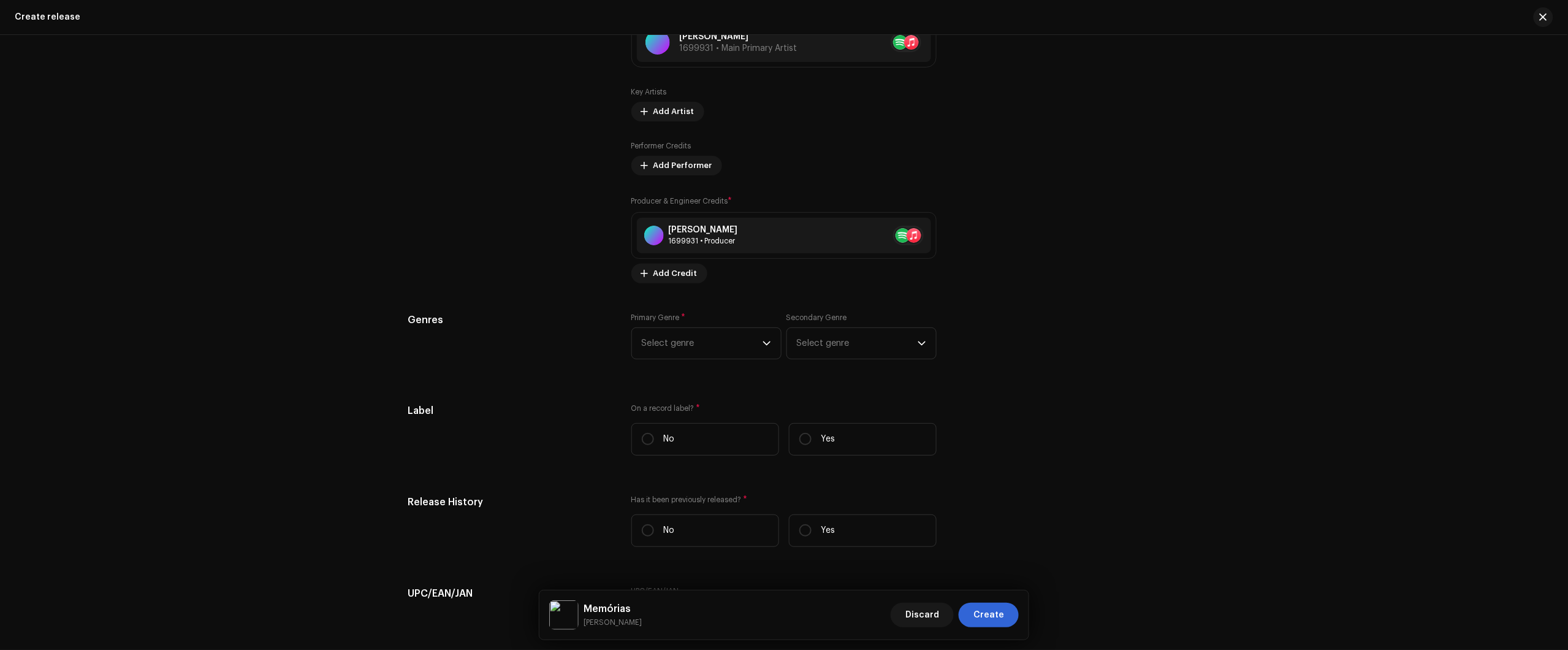
scroll to position [1582, 0]
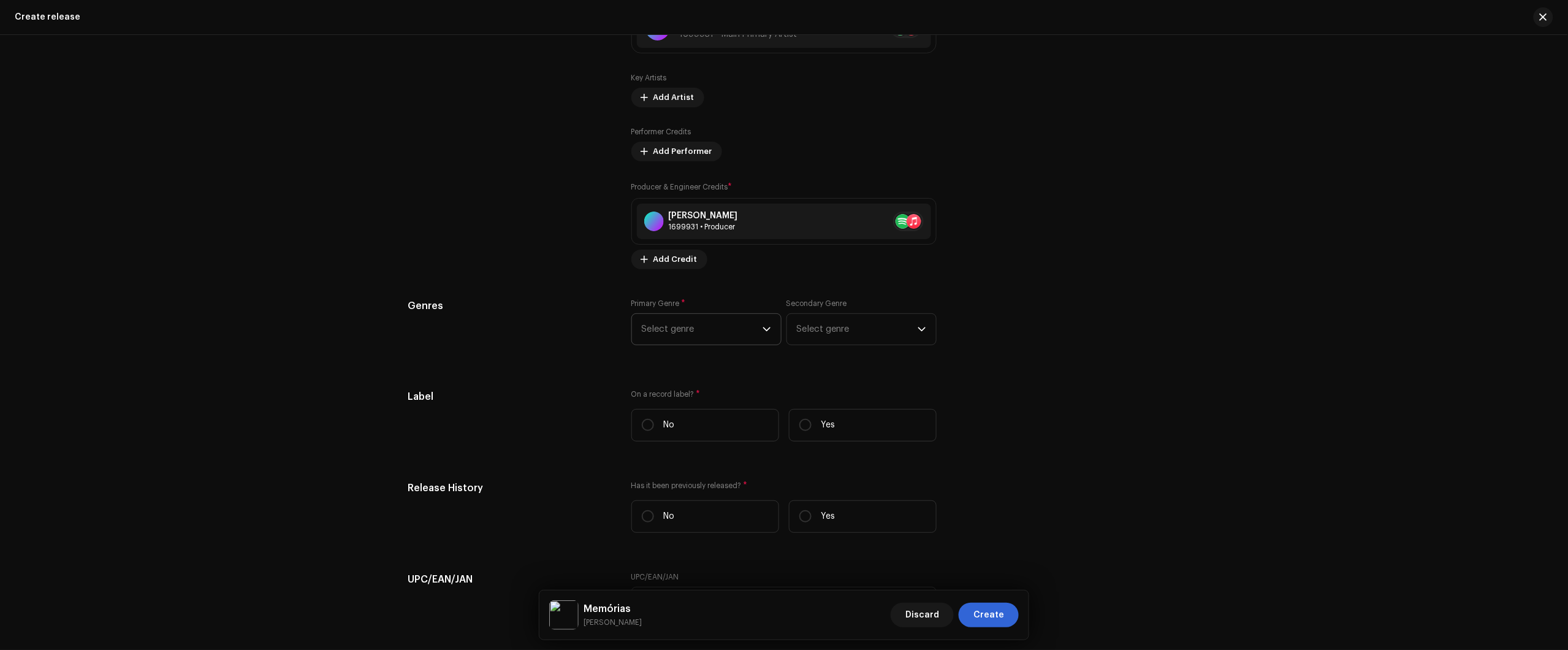
click at [691, 333] on span "Select genre" at bounding box center [702, 329] width 120 height 31
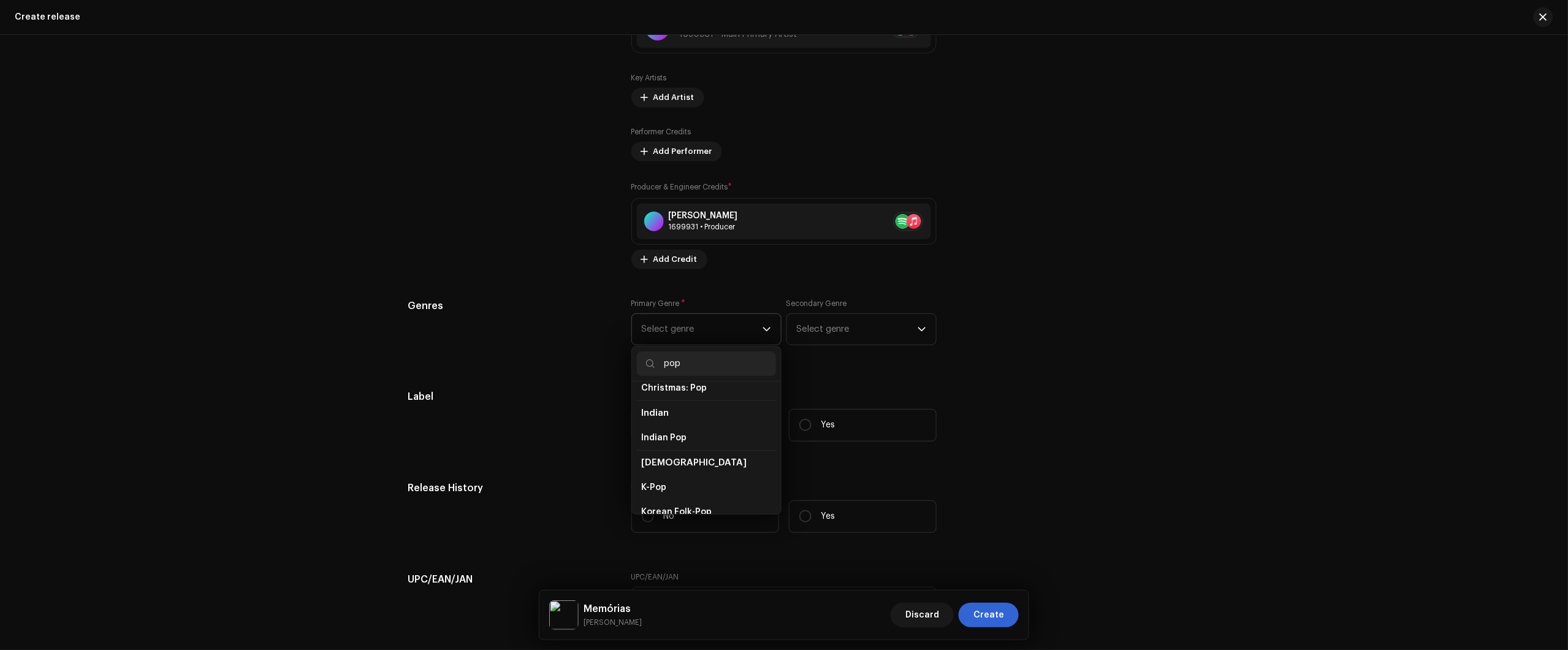
scroll to position [383, 0]
type input "pop"
click at [671, 485] on li "Pop" at bounding box center [707, 496] width 139 height 25
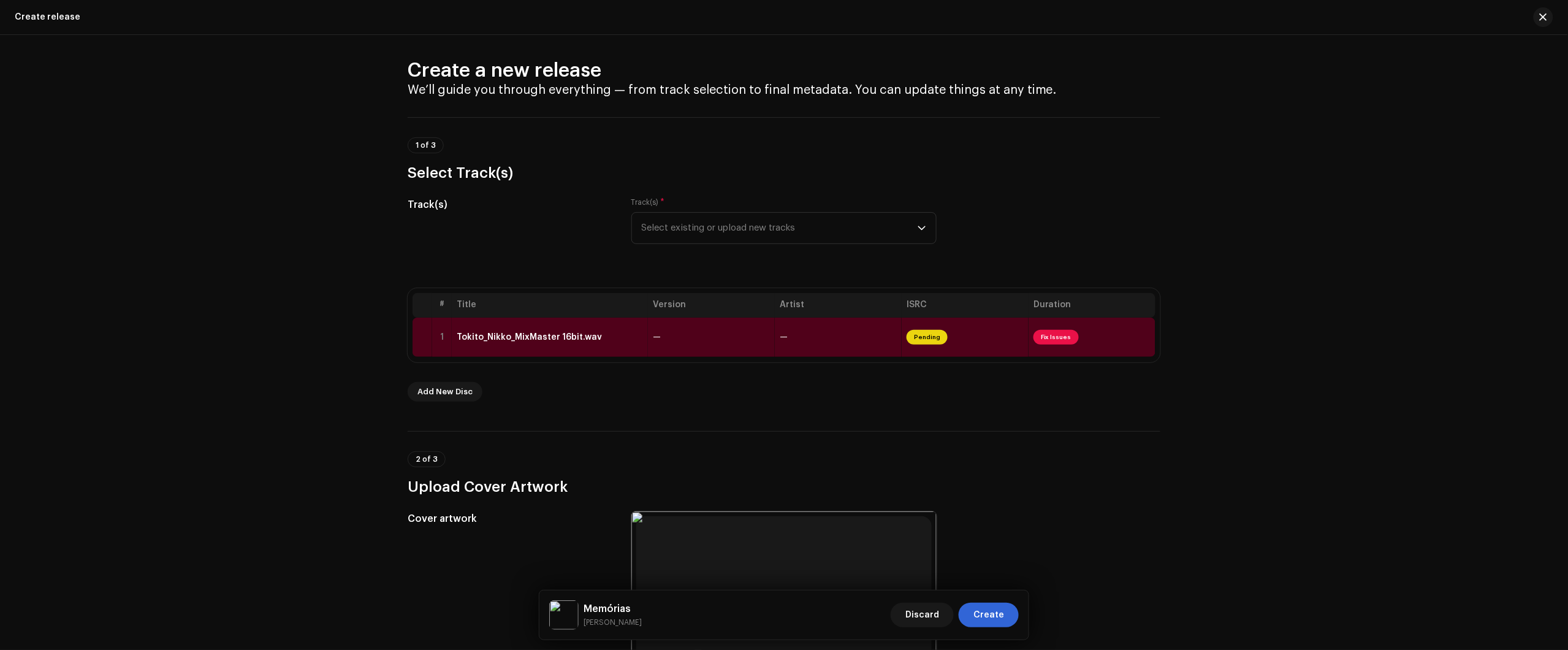
scroll to position [0, 0]
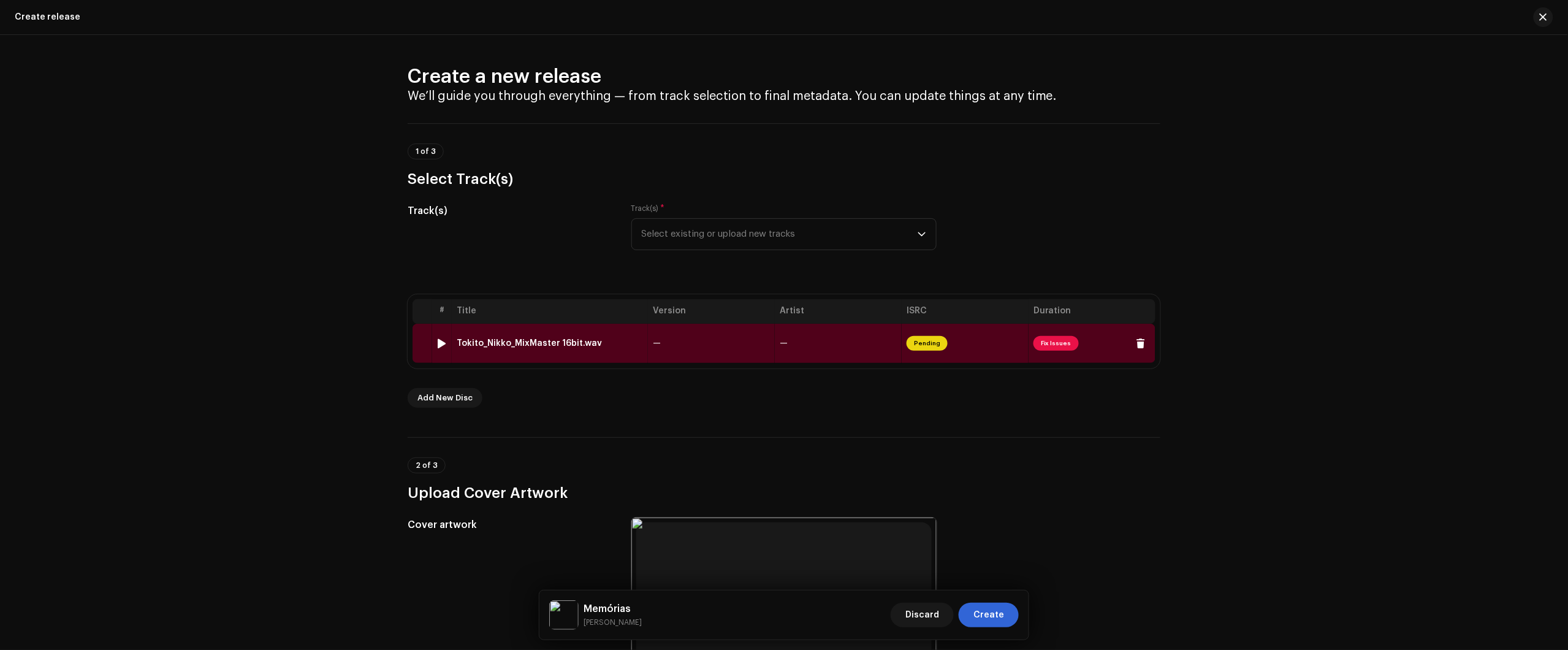
click at [618, 354] on td "Tokito_Nikko_MixMaster 16bit.wav" at bounding box center [549, 343] width 196 height 39
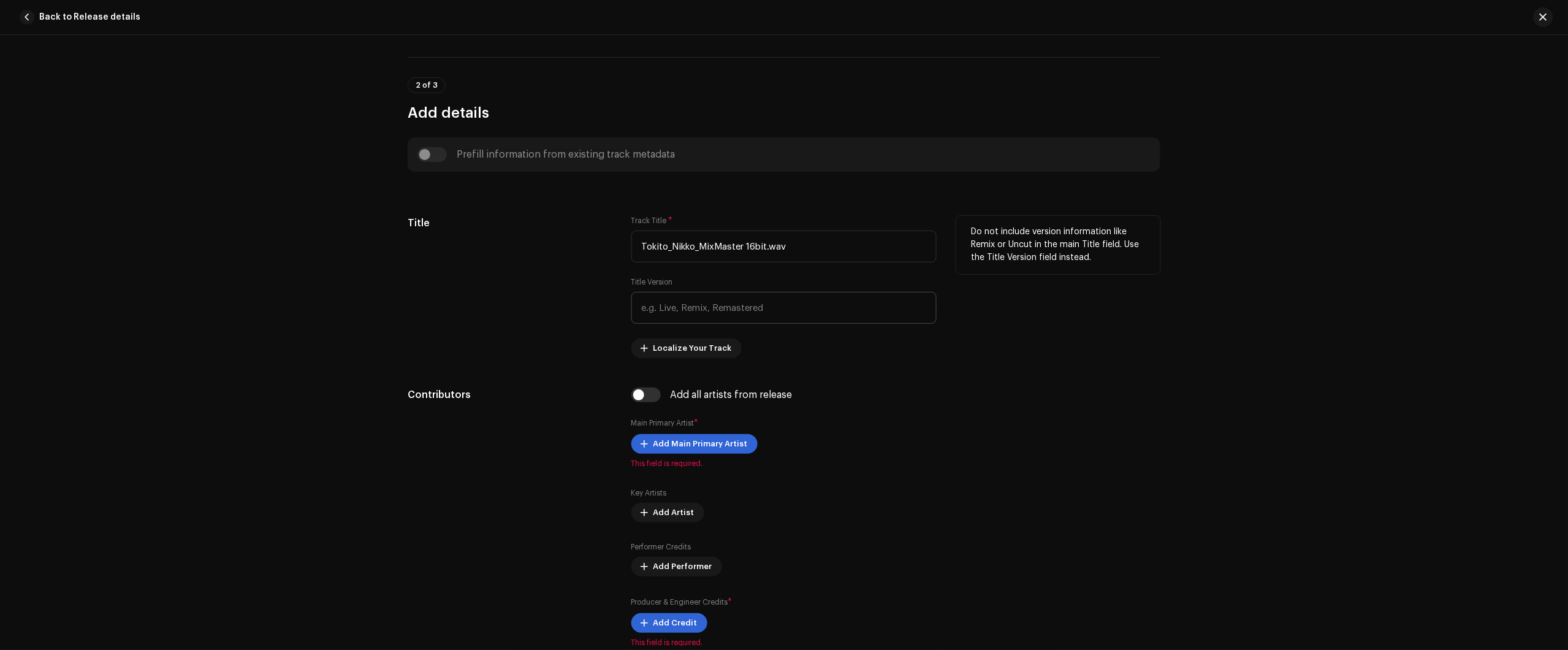
scroll to position [383, 0]
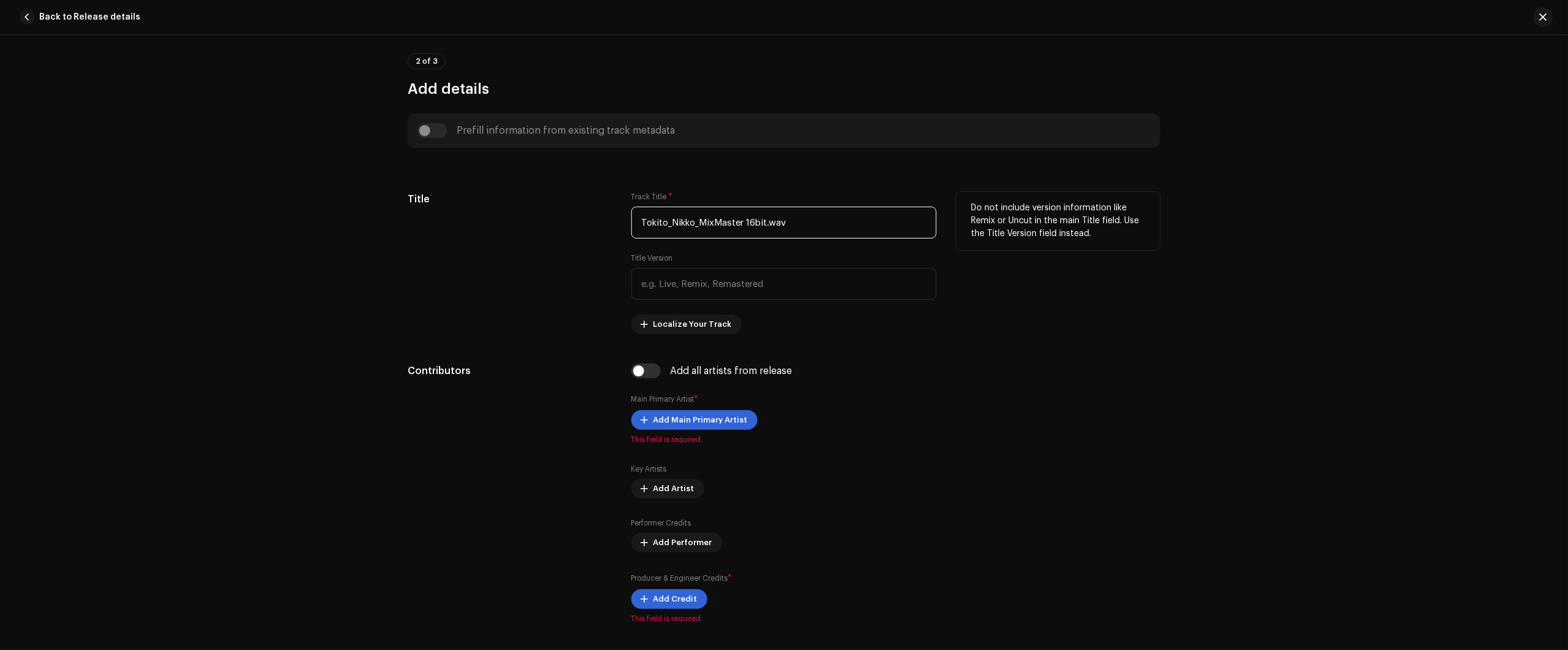
drag, startPoint x: 736, startPoint y: 221, endPoint x: 537, endPoint y: 225, distance: 199.0
click at [573, 224] on div "Title Track Title * Tokito_Nikko_MixMaster 16bit.wav Title Version Localize You…" at bounding box center [784, 263] width 753 height 142
paste input "Memórias"
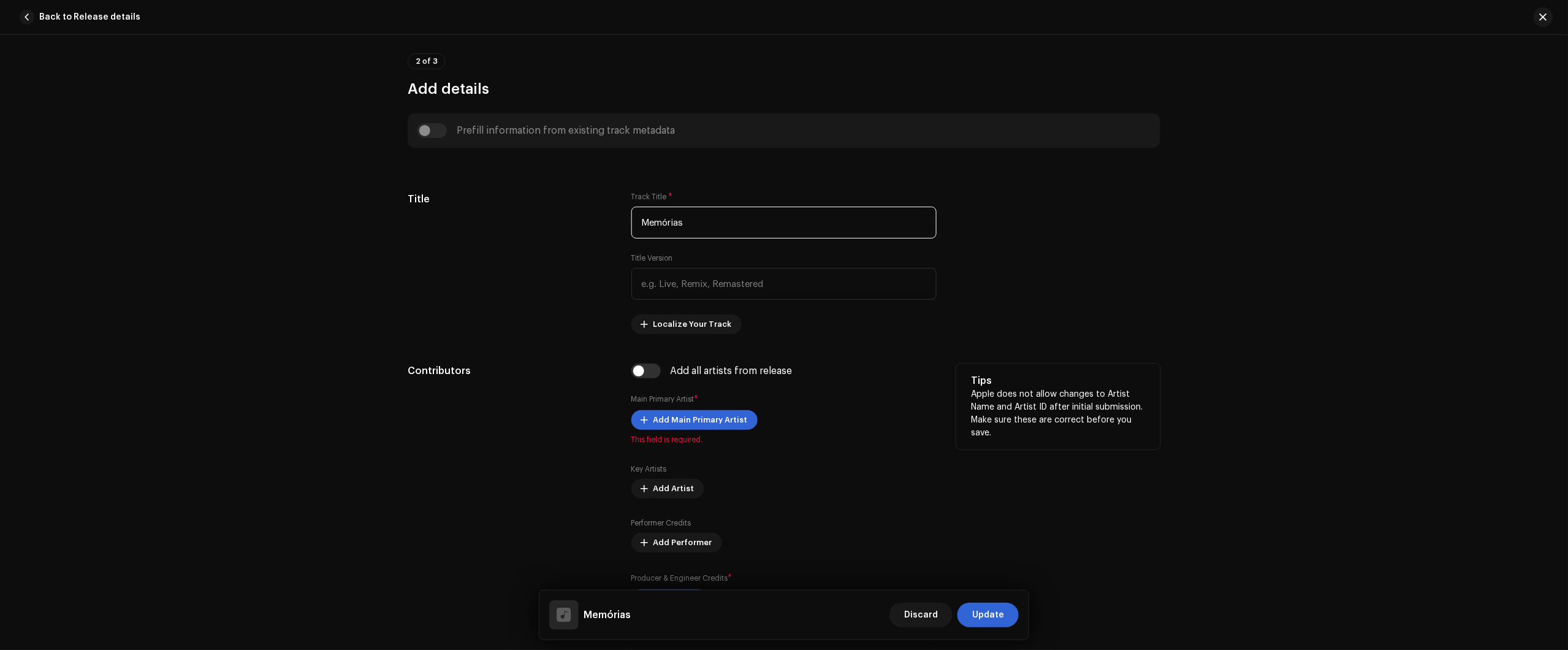
type input "Memórias"
click at [537, 437] on div "Contributors" at bounding box center [509, 493] width 204 height 260
click at [642, 372] on input "checkbox" at bounding box center [646, 371] width 29 height 15
checkbox input "true"
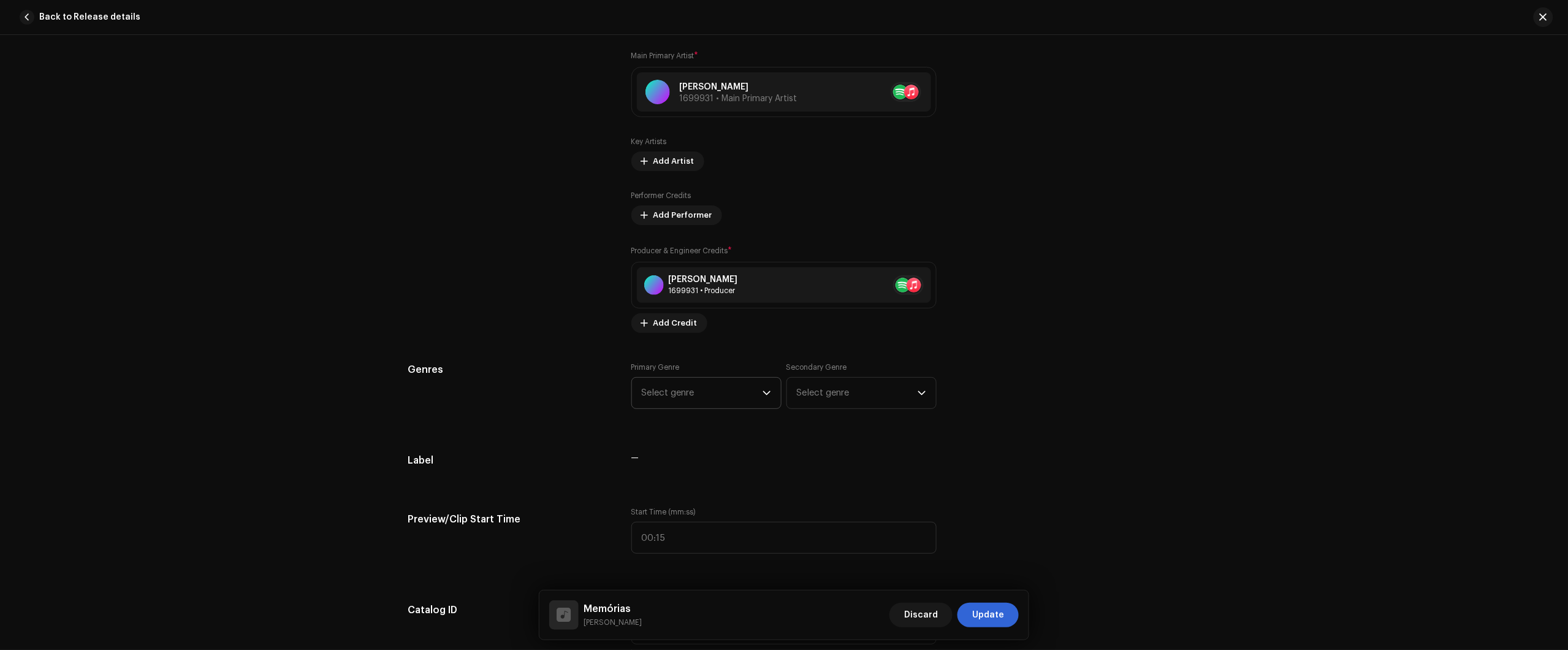
scroll to position [766, 0]
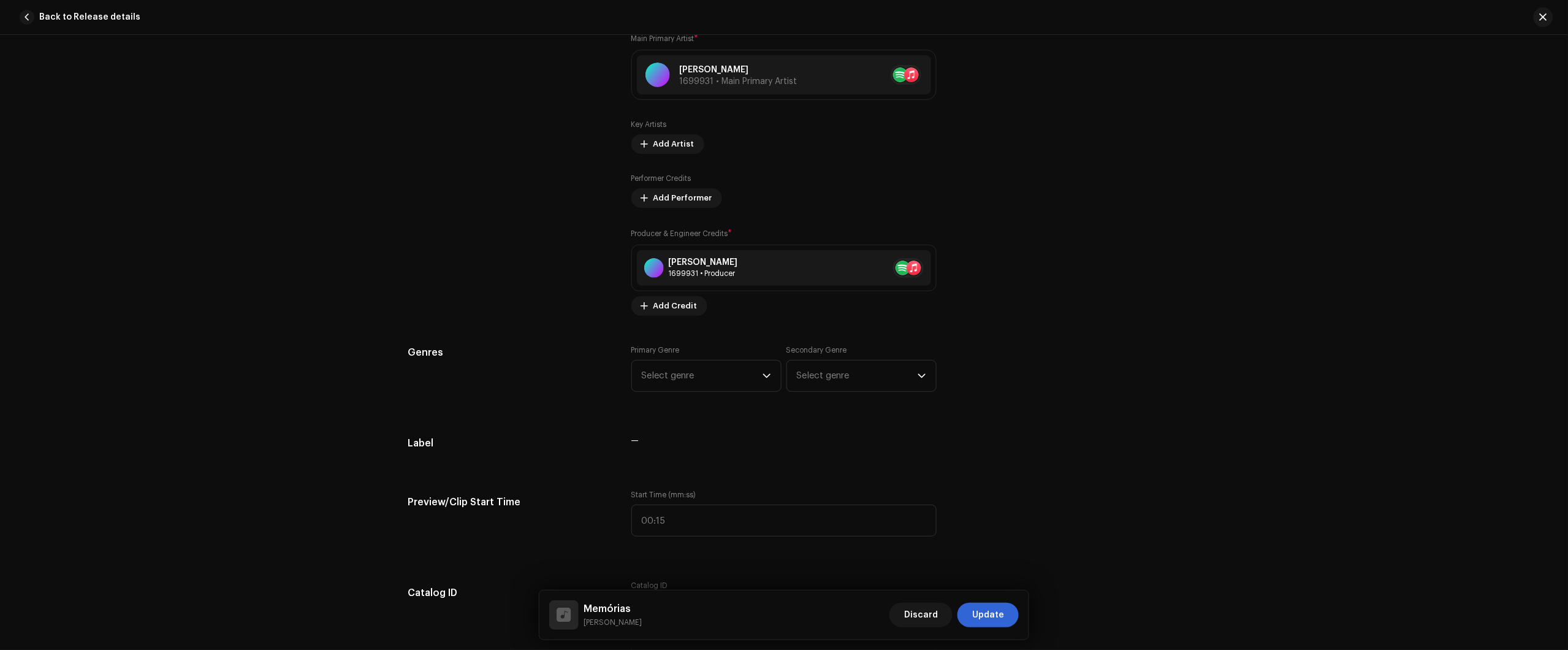
click at [711, 353] on div "Primary Genre Select genre" at bounding box center [706, 369] width 150 height 47
click at [710, 368] on span "Select genre" at bounding box center [702, 376] width 120 height 31
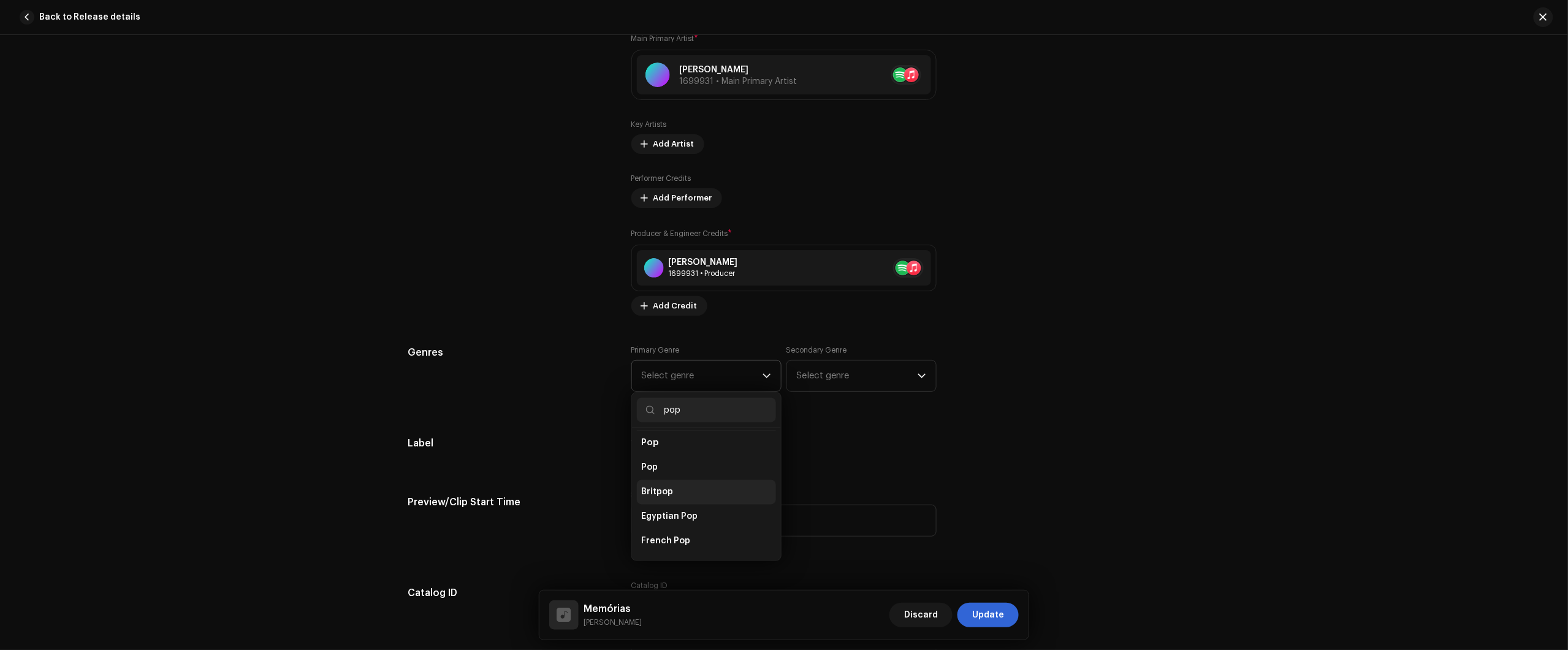
scroll to position [460, 0]
type input "pop"
click at [709, 454] on li "Pop" at bounding box center [707, 466] width 139 height 25
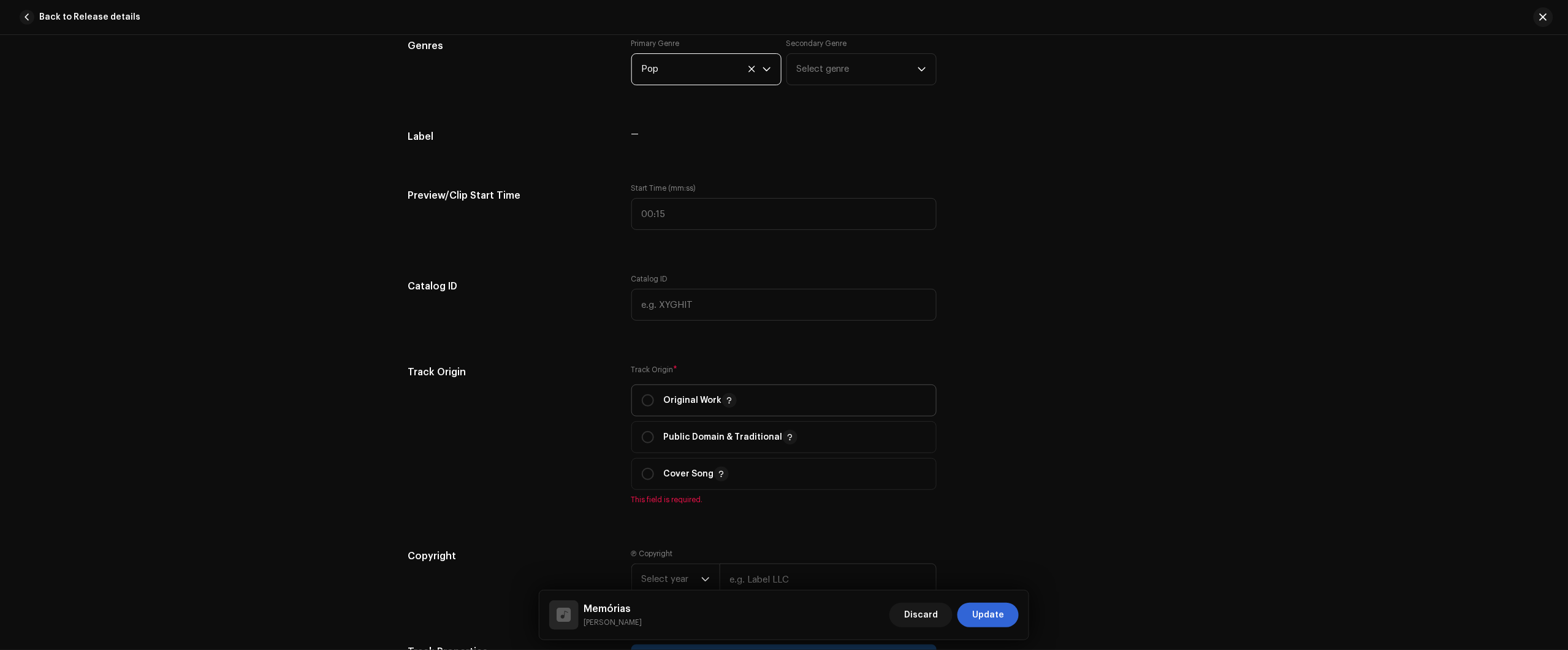
click at [652, 398] on div "Original Work" at bounding box center [689, 400] width 95 height 15
radio input "true"
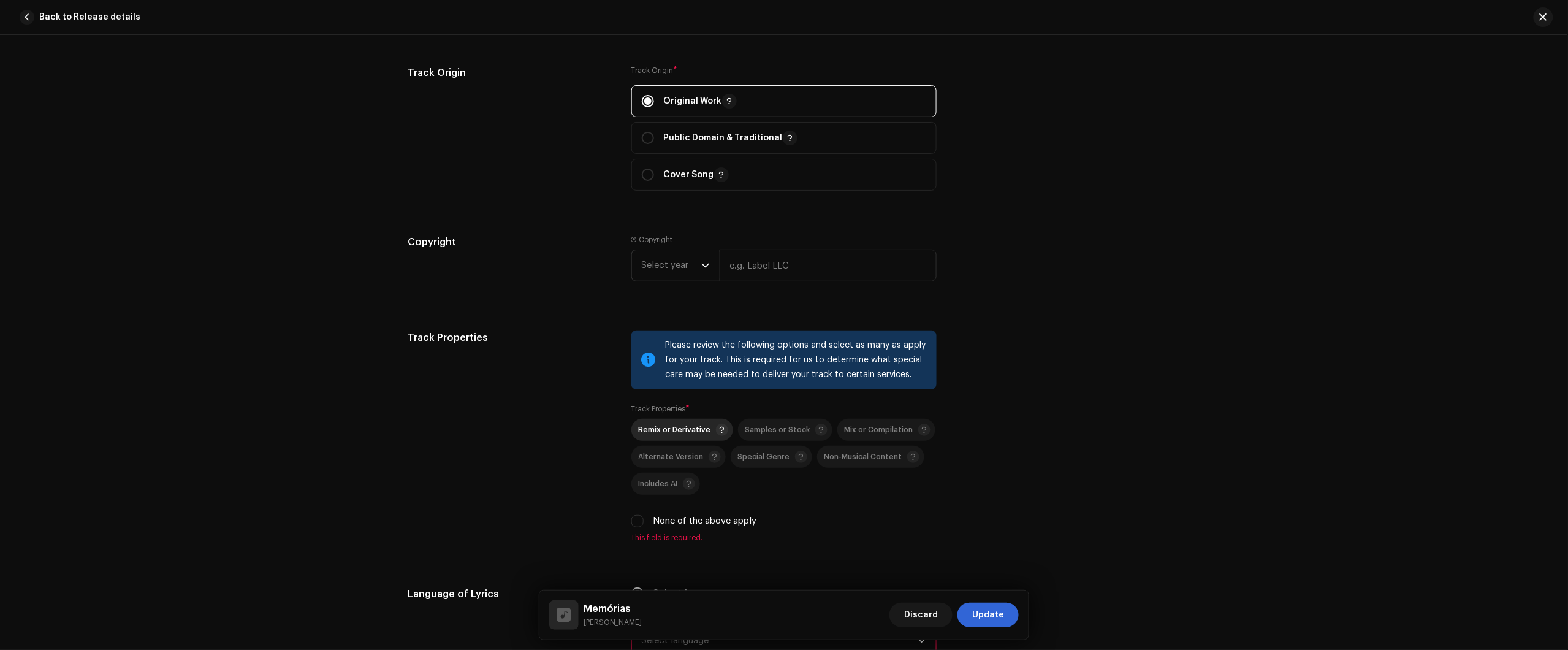
scroll to position [1380, 0]
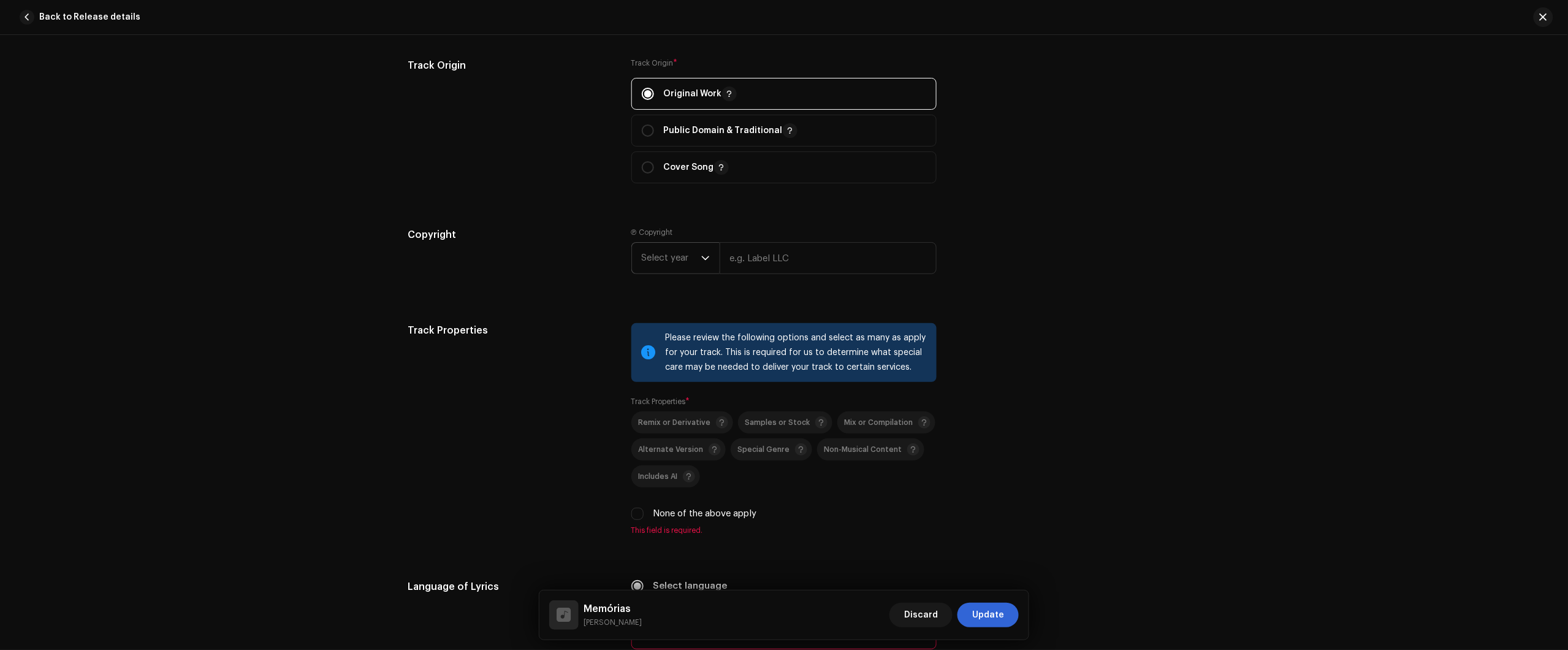
click at [666, 260] on span "Select year" at bounding box center [671, 258] width 60 height 31
click at [668, 360] on li "2025" at bounding box center [681, 351] width 87 height 25
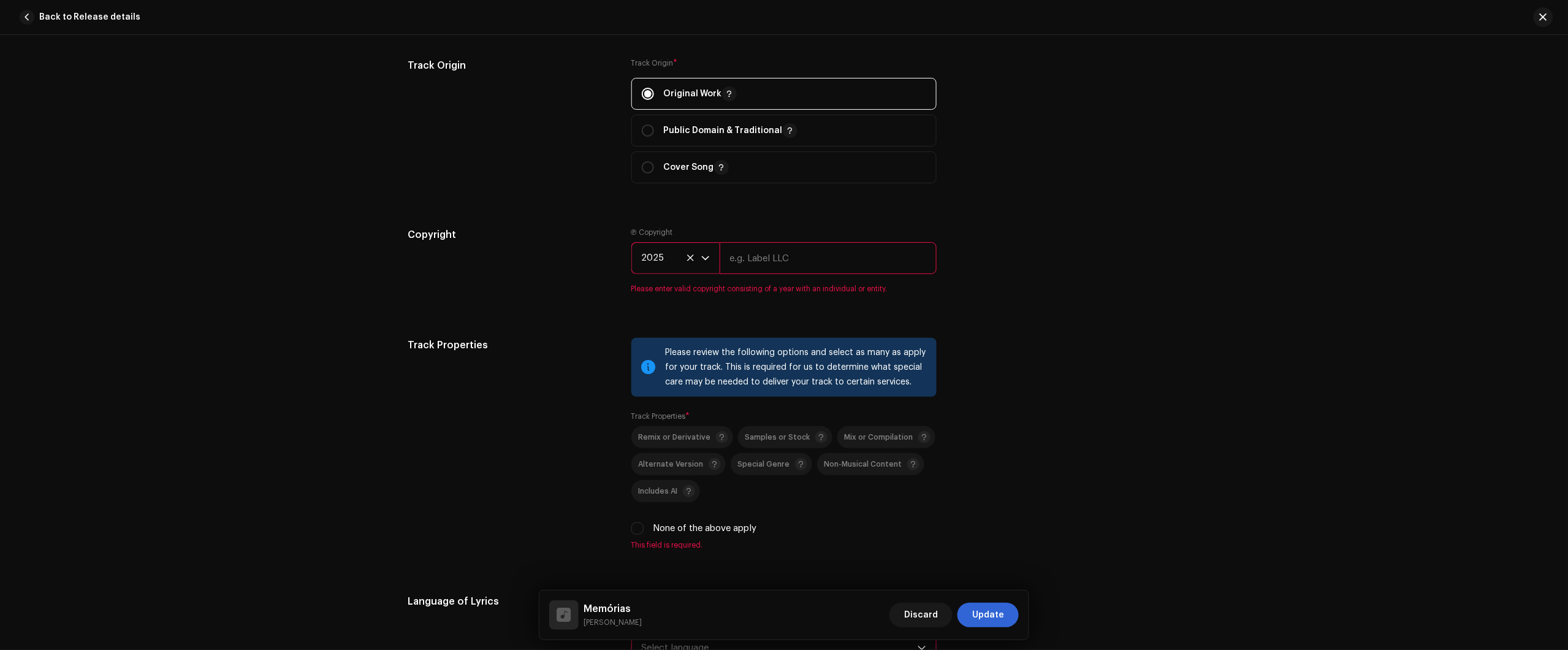
click at [800, 259] on input "text" at bounding box center [828, 258] width 217 height 32
type input "Júlio dos Santos Galhego Aguiar"
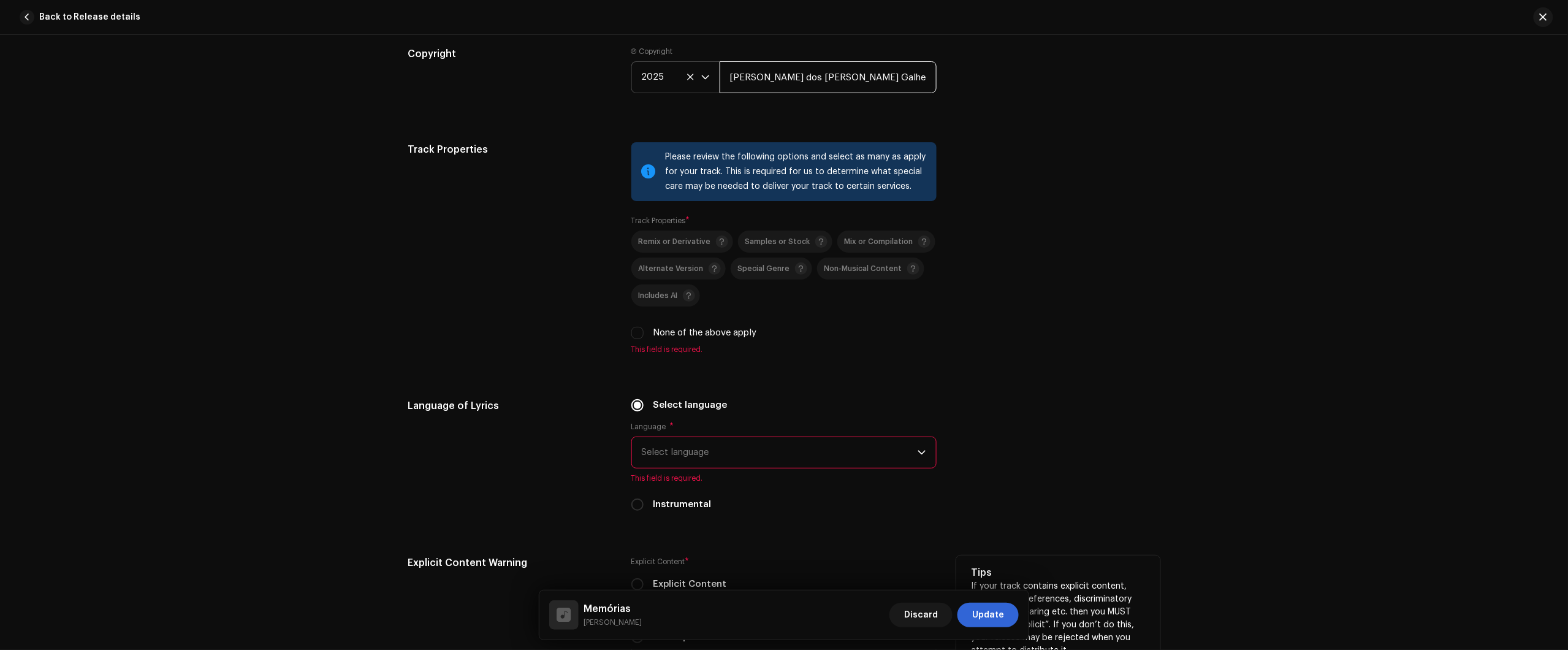
scroll to position [1840, 0]
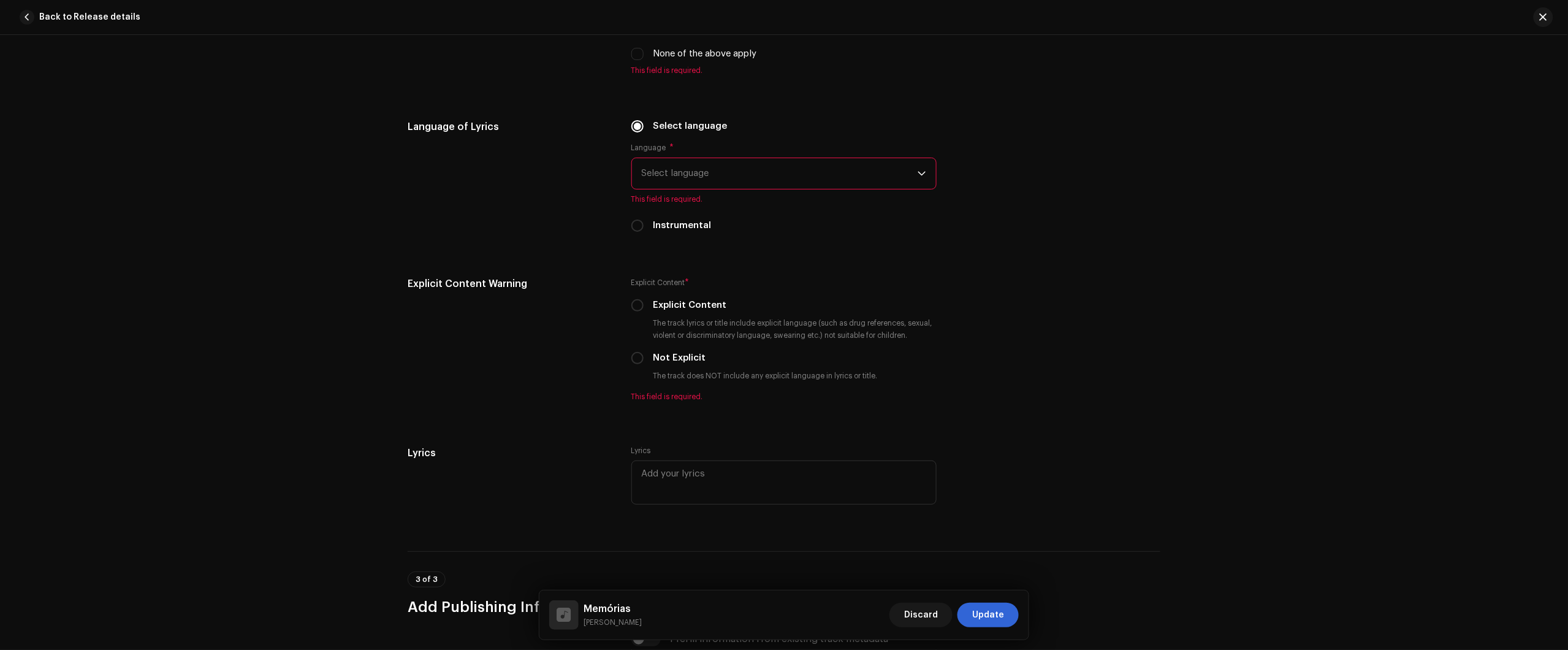
click at [639, 52] on input "None of the above apply" at bounding box center [637, 54] width 12 height 12
checkbox input "true"
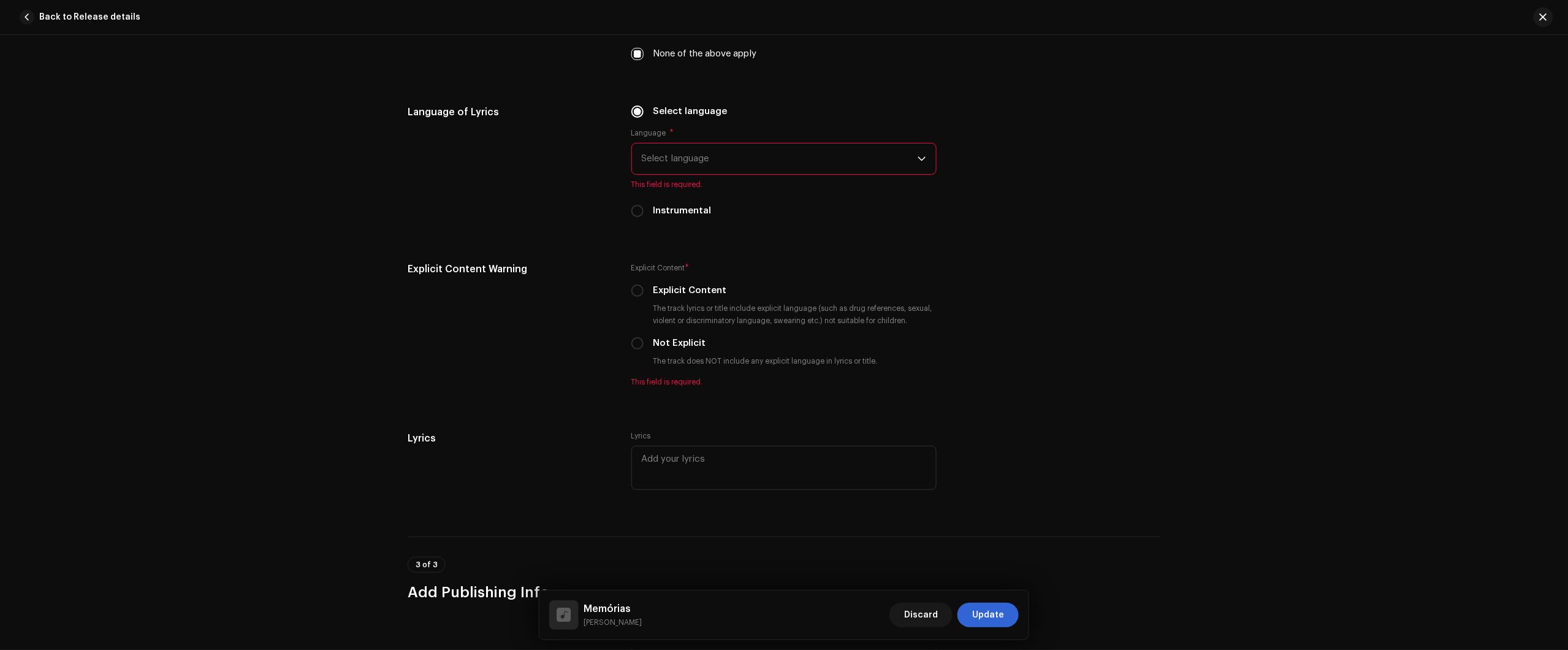
click at [677, 155] on span "Select language" at bounding box center [780, 159] width 276 height 31
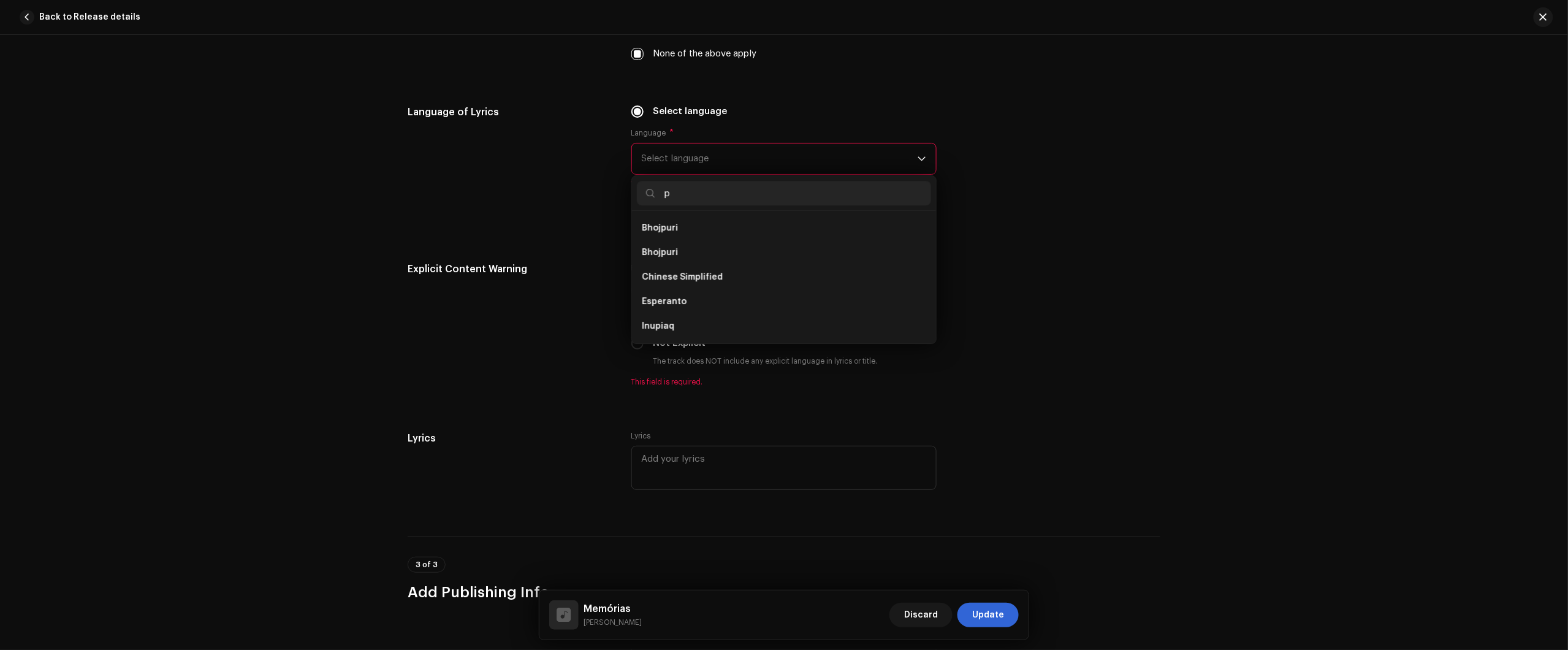
scroll to position [0, 0]
type input "port"
click at [696, 222] on li "Portuguese" at bounding box center [784, 228] width 294 height 25
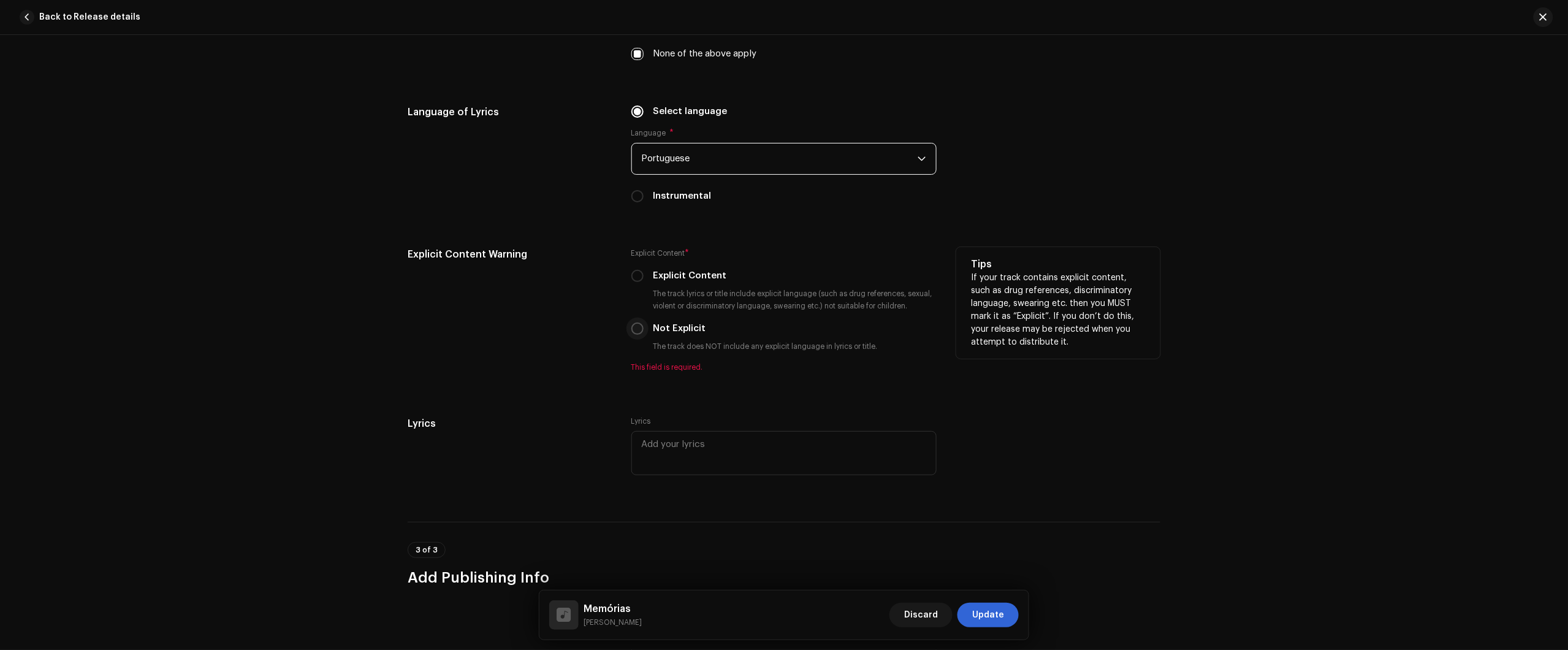
click at [638, 325] on p-radiobutton at bounding box center [637, 329] width 12 height 12
click at [631, 278] on input "Explicit Content" at bounding box center [637, 276] width 12 height 12
radio input "true"
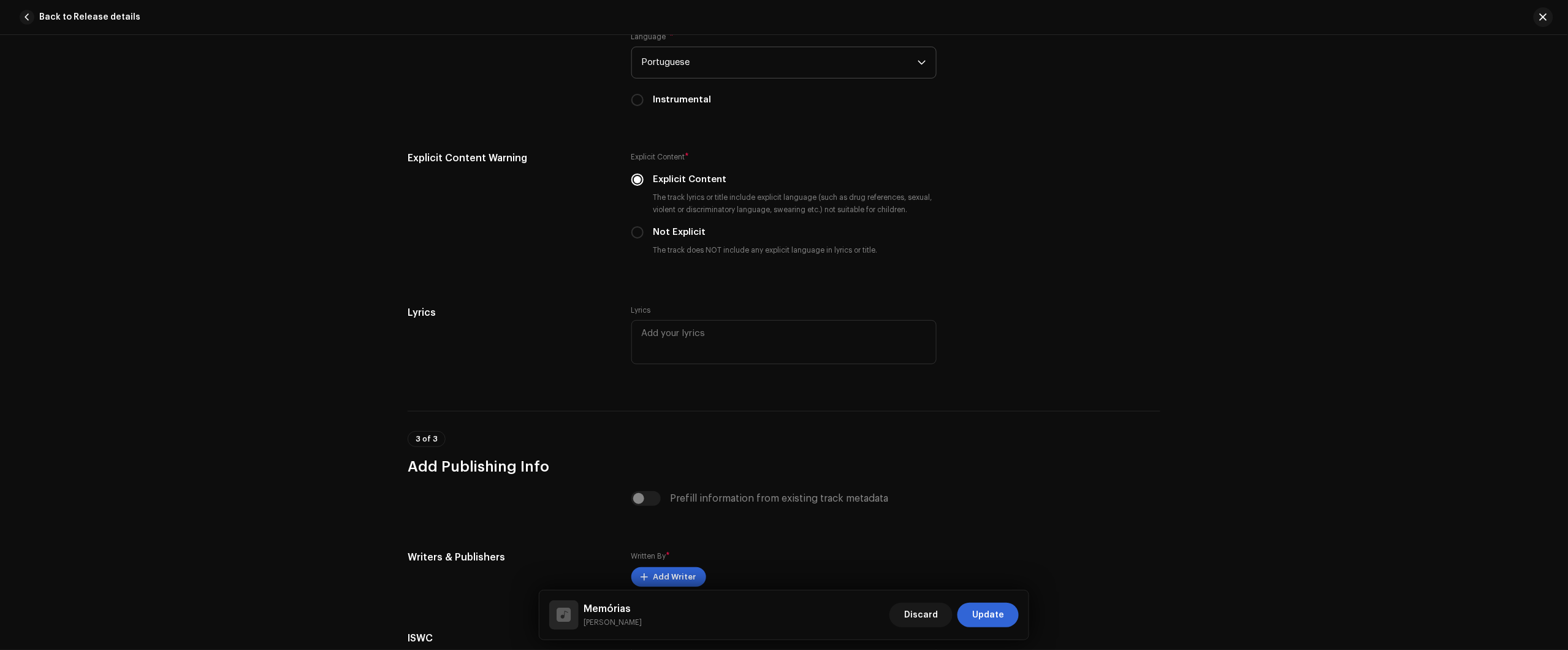
scroll to position [2089, 0]
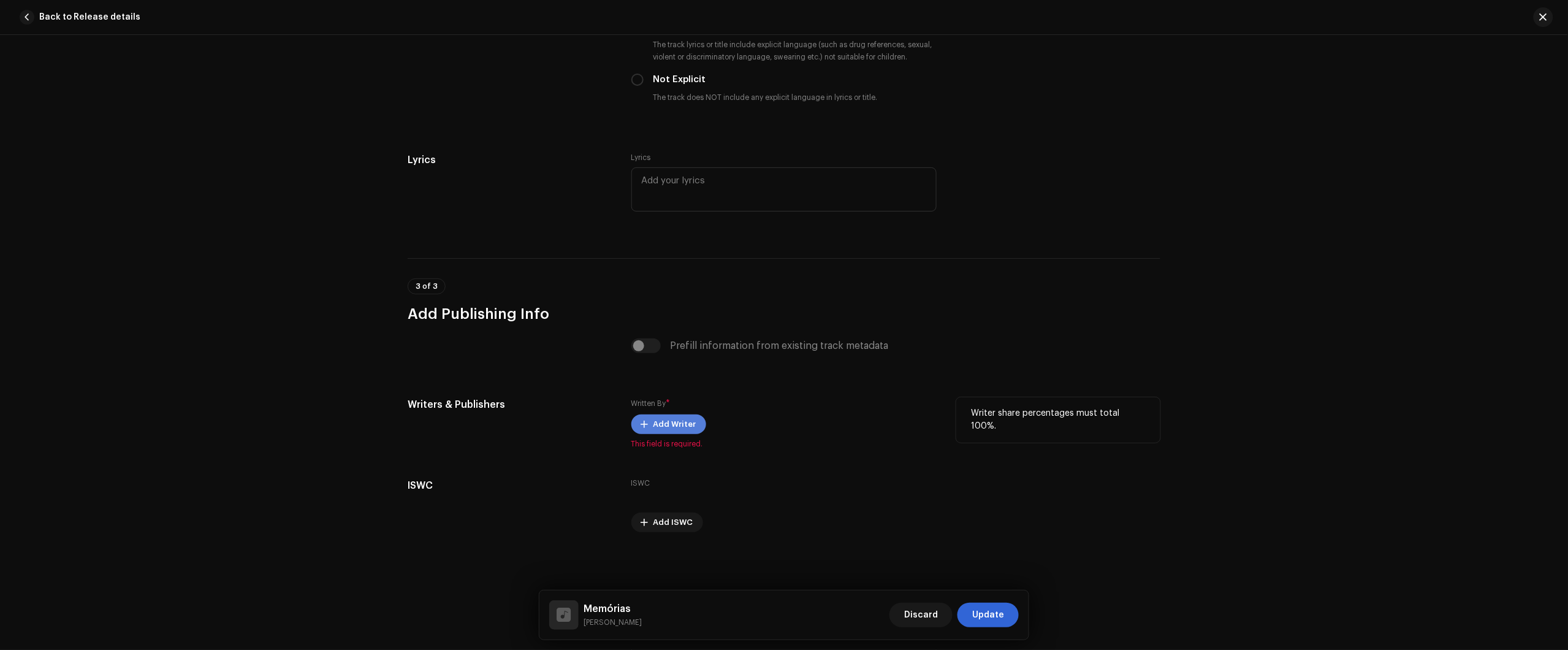
click at [641, 415] on button "Add Writer" at bounding box center [669, 424] width 75 height 19
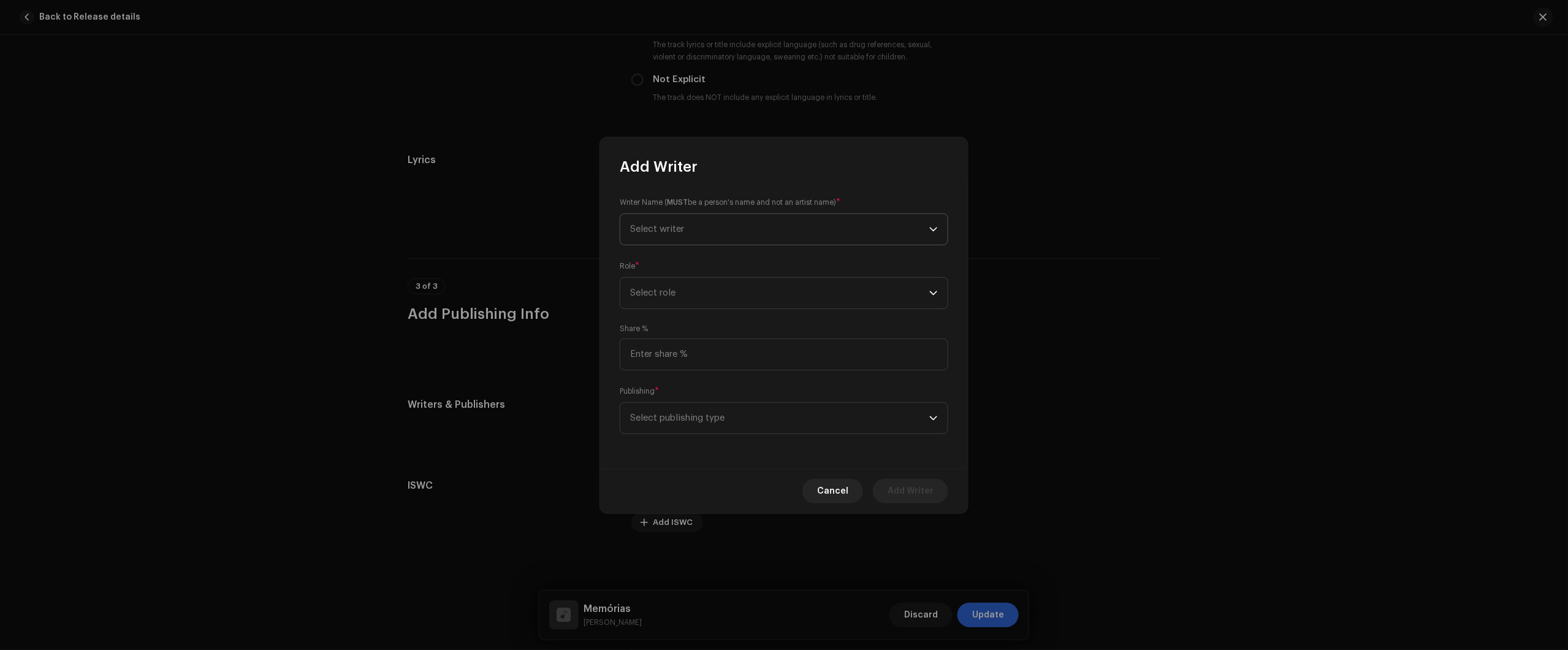
click at [731, 218] on span "Select writer" at bounding box center [780, 230] width 299 height 31
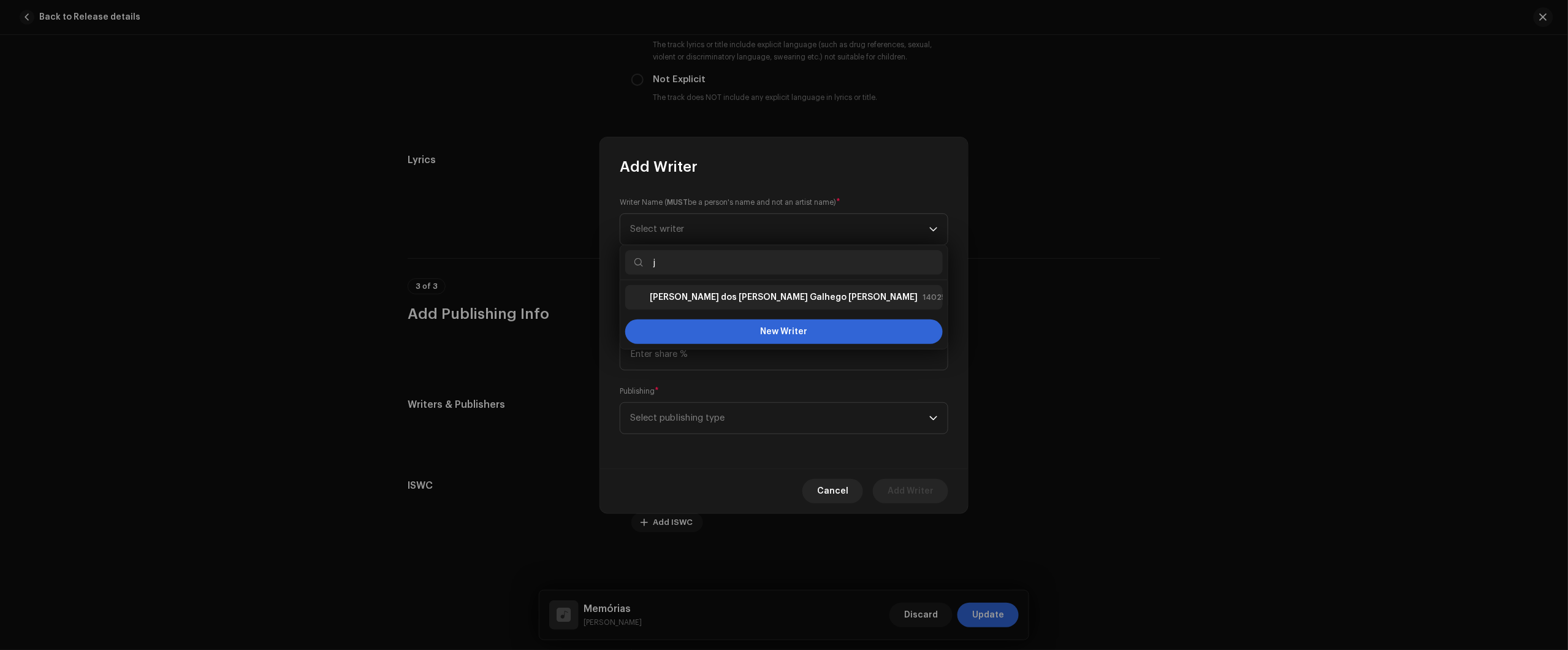
type input "j"
click at [711, 298] on strong "Júlio dos Santos Galhego Aguiar" at bounding box center [784, 297] width 268 height 12
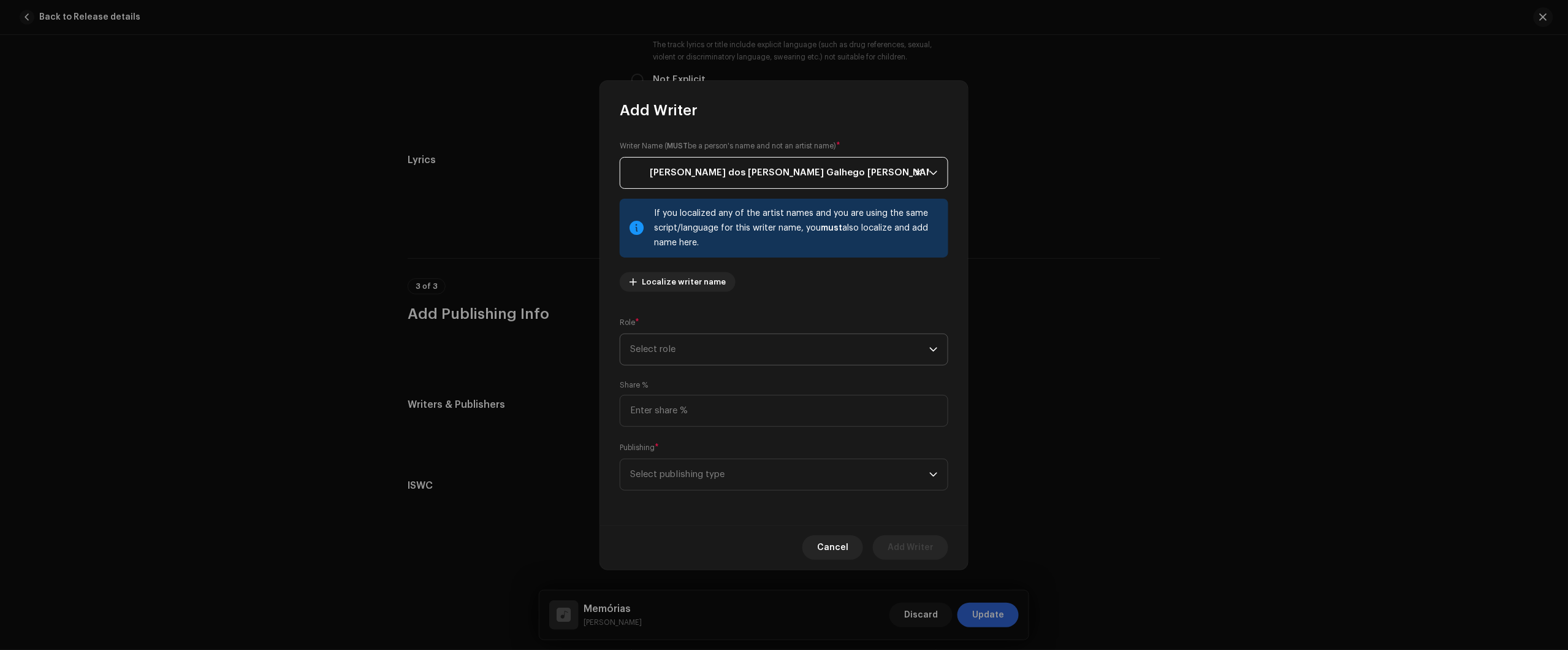
click at [758, 344] on span "Select role" at bounding box center [780, 349] width 299 height 31
click at [705, 456] on span "Composer & Lyricist" at bounding box center [673, 456] width 86 height 12
click at [715, 418] on input at bounding box center [784, 411] width 329 height 32
click at [715, 473] on span "Select publishing type" at bounding box center [780, 475] width 299 height 31
click at [706, 521] on li "Public domain (no publisher)" at bounding box center [784, 532] width 317 height 25
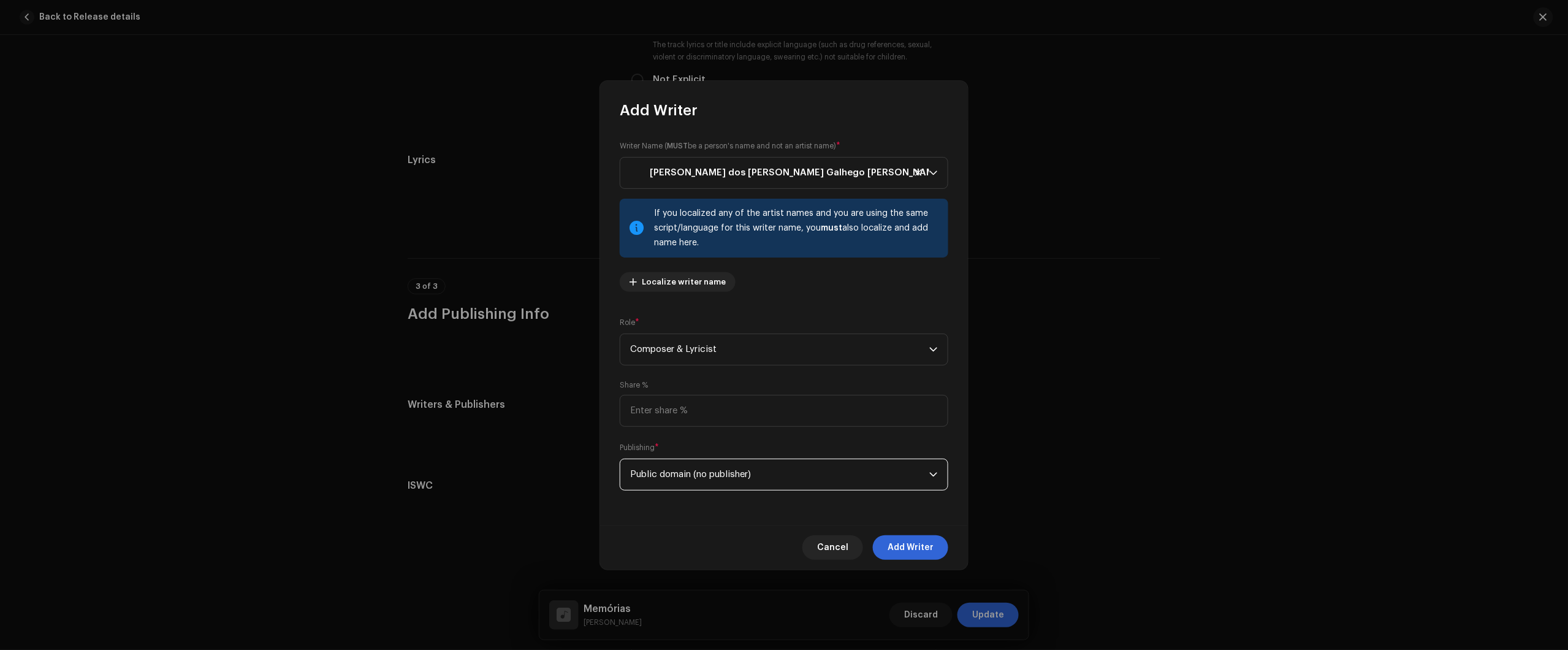
click at [774, 482] on span "Public domain (no publisher)" at bounding box center [780, 475] width 299 height 31
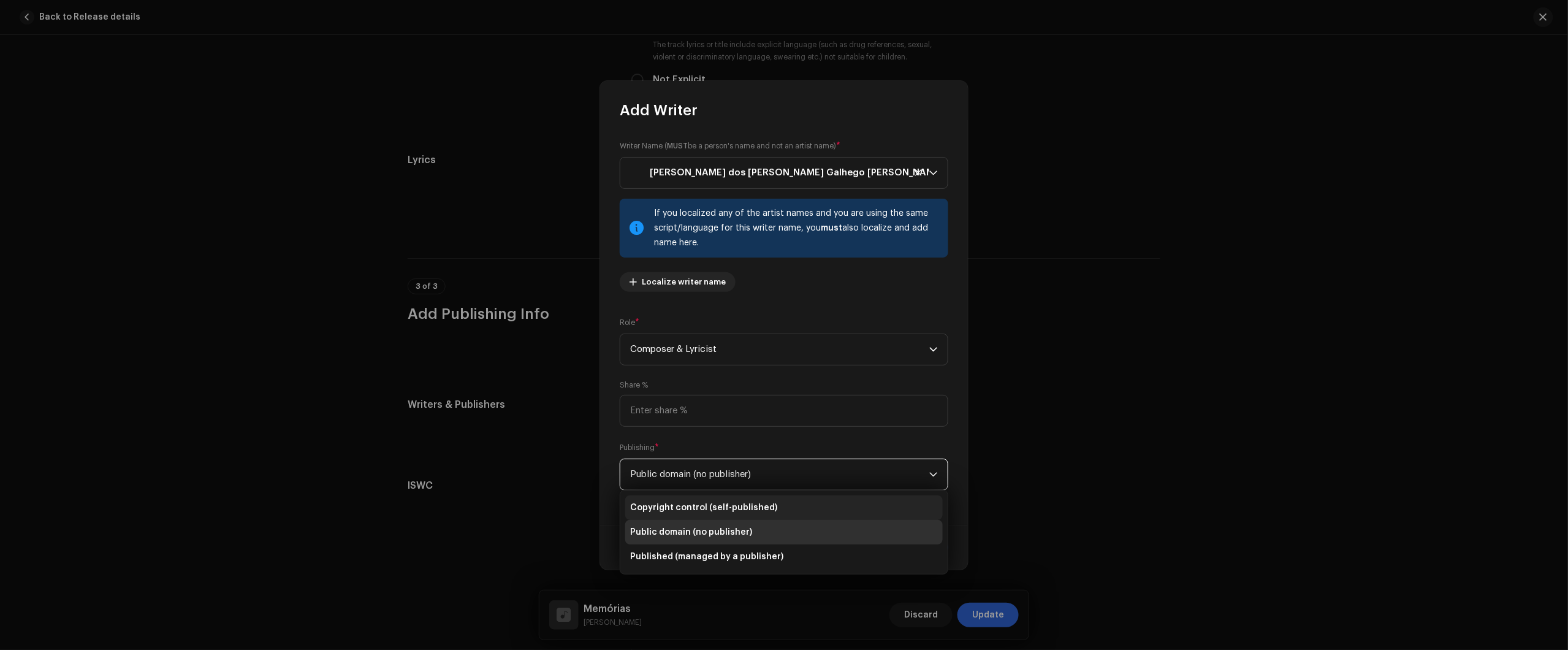
click at [734, 506] on span "Copyright control (self-published)" at bounding box center [704, 507] width 147 height 12
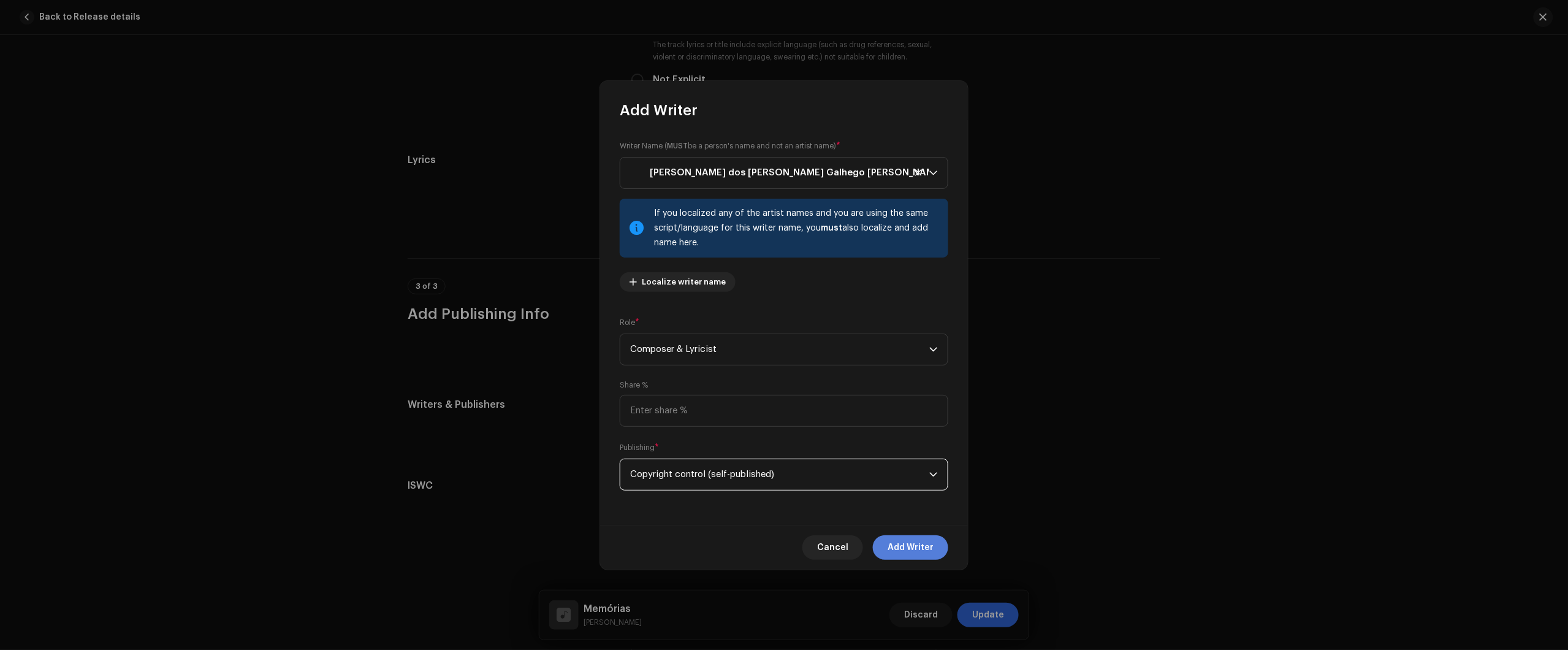
click at [905, 546] on span "Add Writer" at bounding box center [910, 548] width 46 height 25
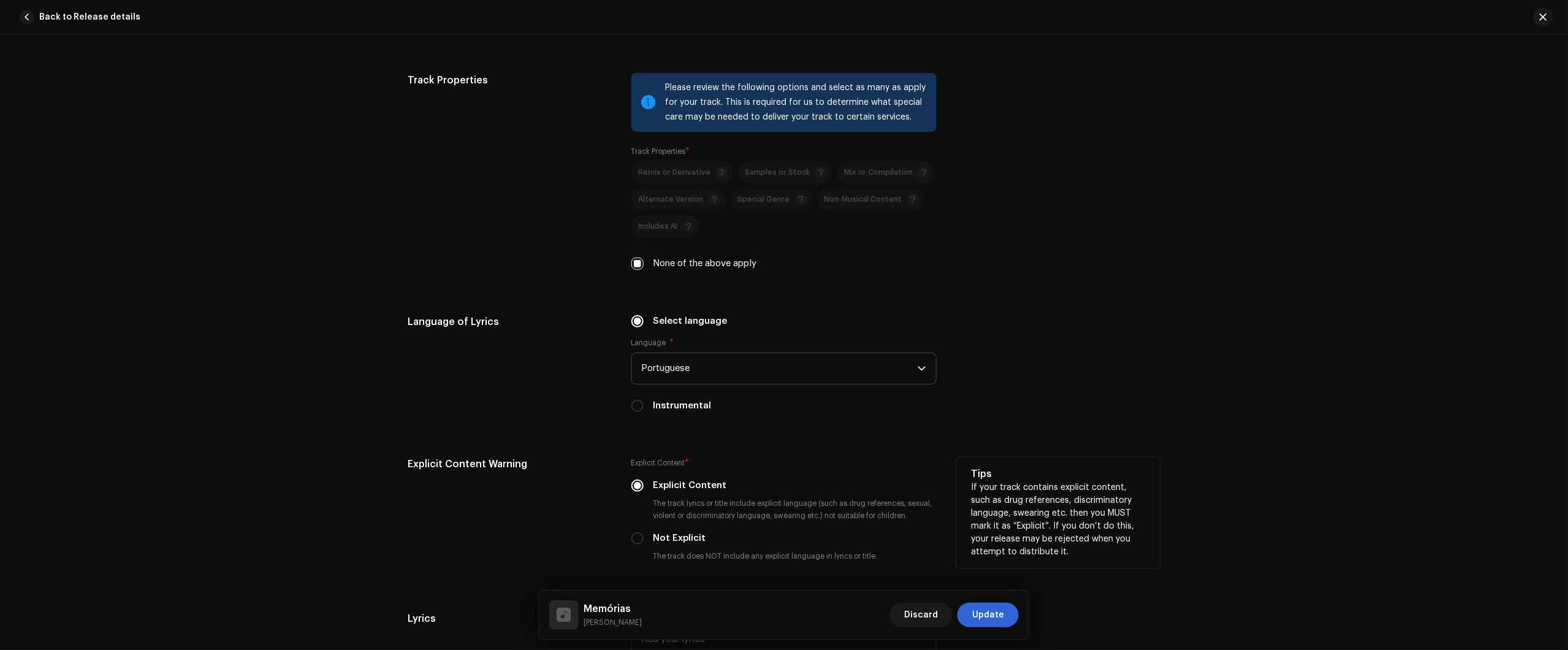
drag, startPoint x: 1073, startPoint y: 467, endPoint x: 1081, endPoint y: 464, distance: 8.5
click at [1080, 465] on div "Tips If your track contains explicit content, such as drug references, discrimi…" at bounding box center [1058, 512] width 204 height 112
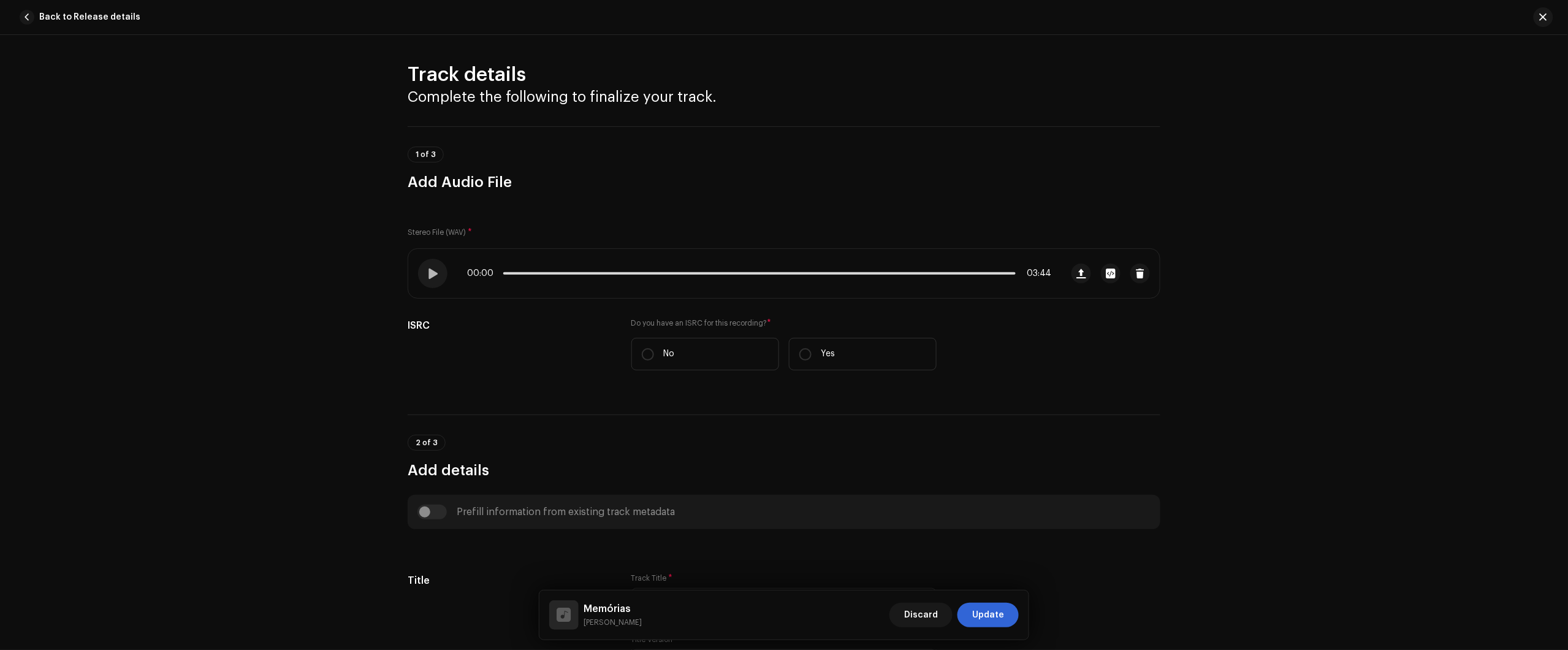
scroll to position [0, 0]
click at [806, 351] on input "Yes" at bounding box center [805, 356] width 12 height 12
radio input "true"
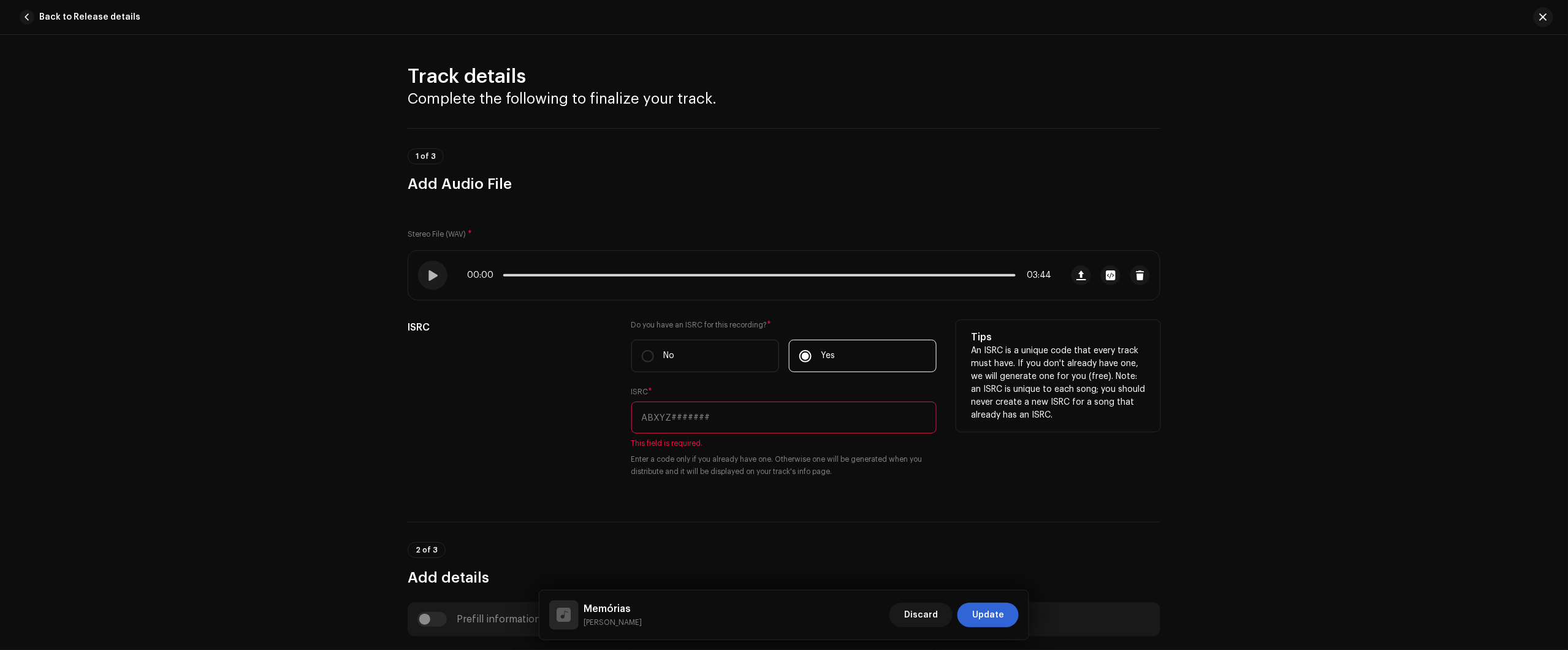
click at [752, 426] on input "text" at bounding box center [784, 418] width 305 height 32
click at [693, 399] on div "ISRC * This field is required. Enter a code only if you already have one. Other…" at bounding box center [784, 432] width 305 height 91
click at [689, 412] on input "text" at bounding box center [784, 418] width 305 height 32
paste input "BC6M22509516"
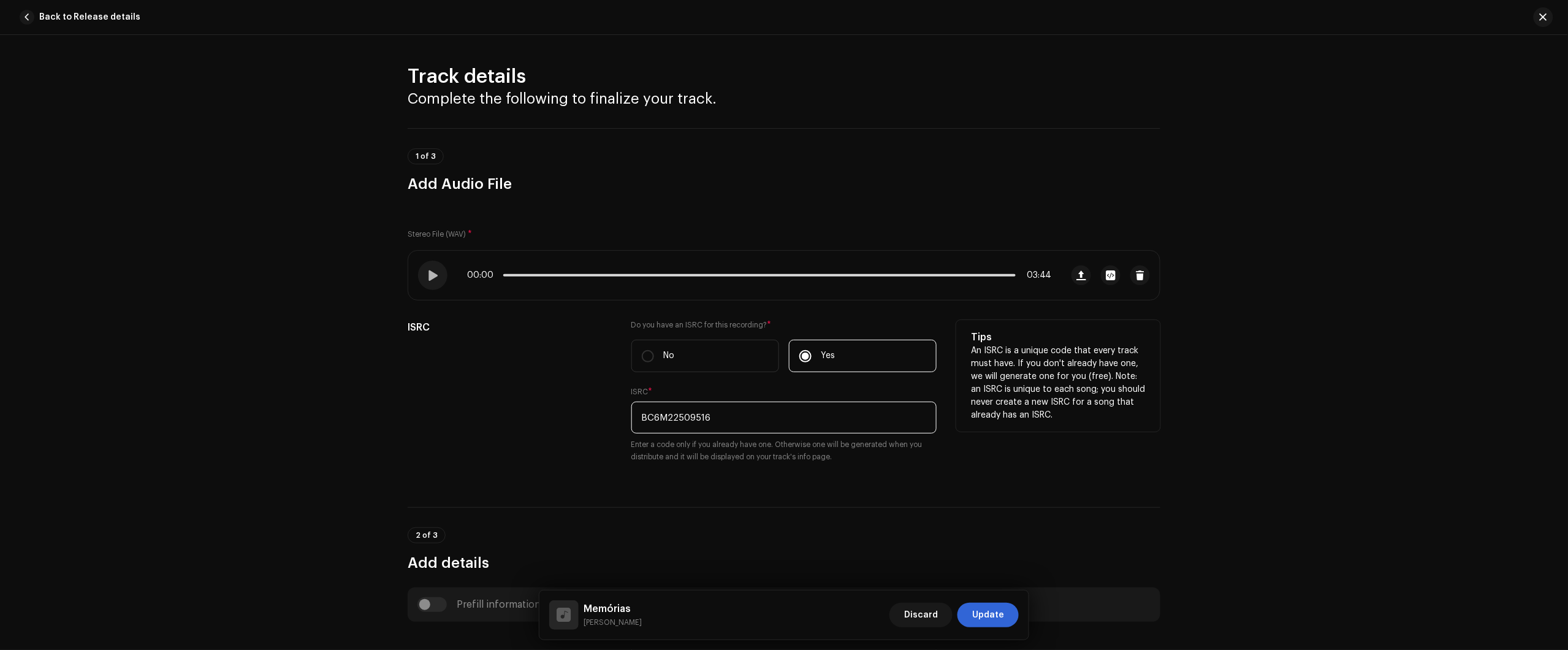
type input "BC6M22509516"
drag, startPoint x: 438, startPoint y: 451, endPoint x: 412, endPoint y: 402, distance: 55.5
click at [430, 451] on div "ISRC" at bounding box center [509, 398] width 204 height 157
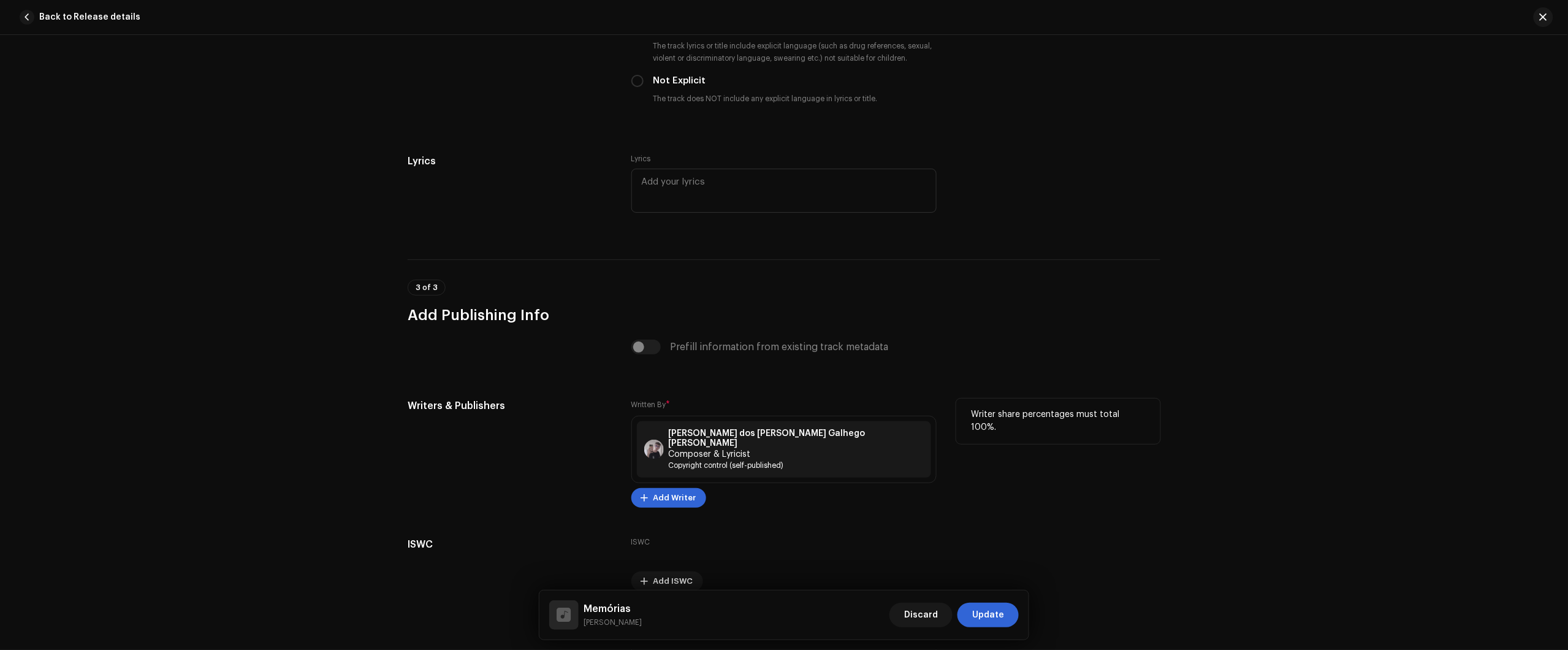
scroll to position [2218, 0]
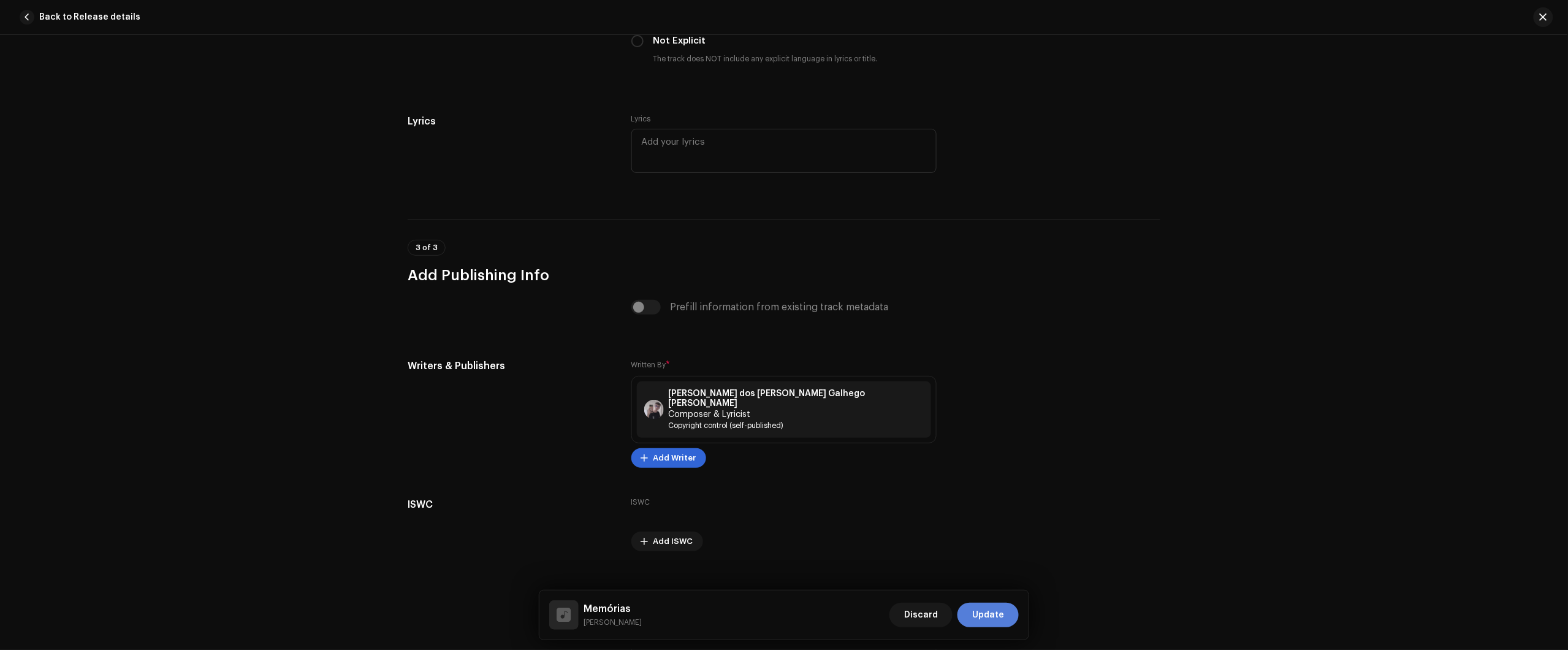
click at [1007, 609] on button "Update" at bounding box center [988, 615] width 62 height 25
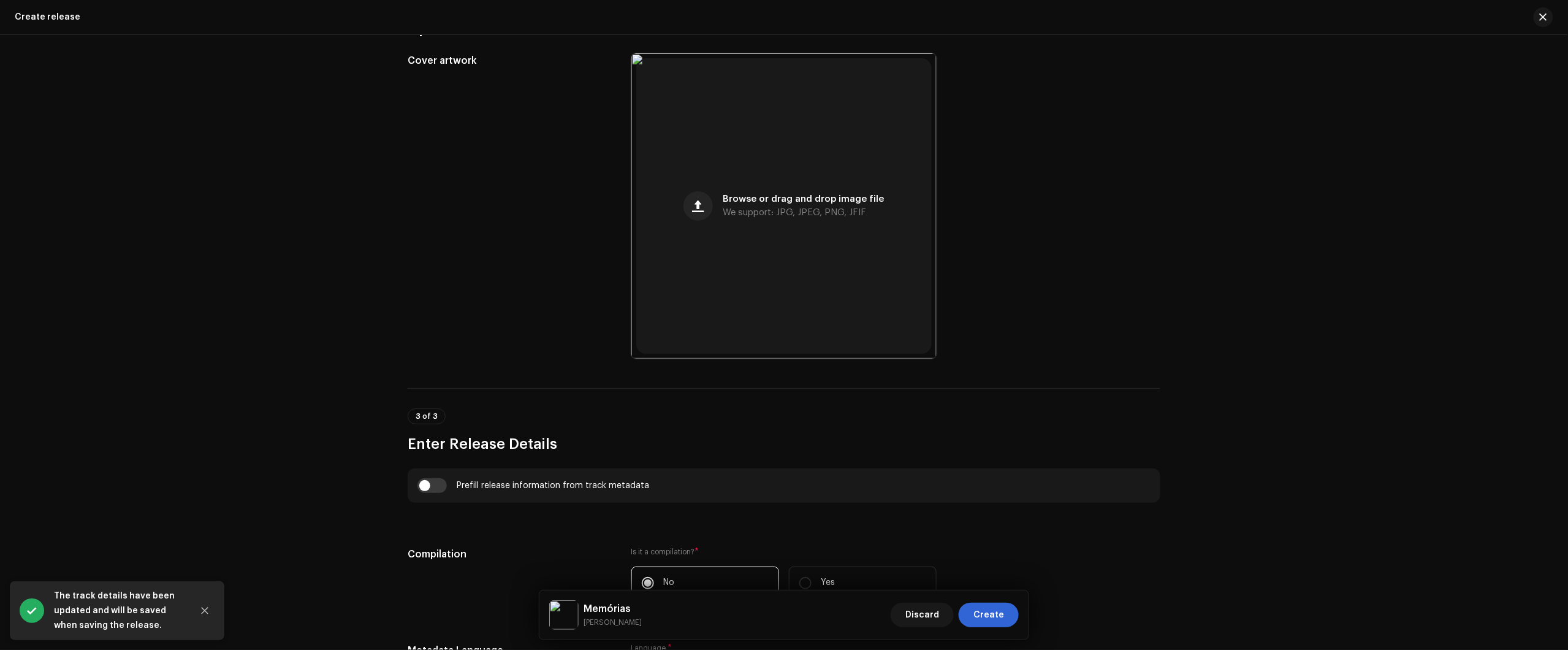
scroll to position [689, 0]
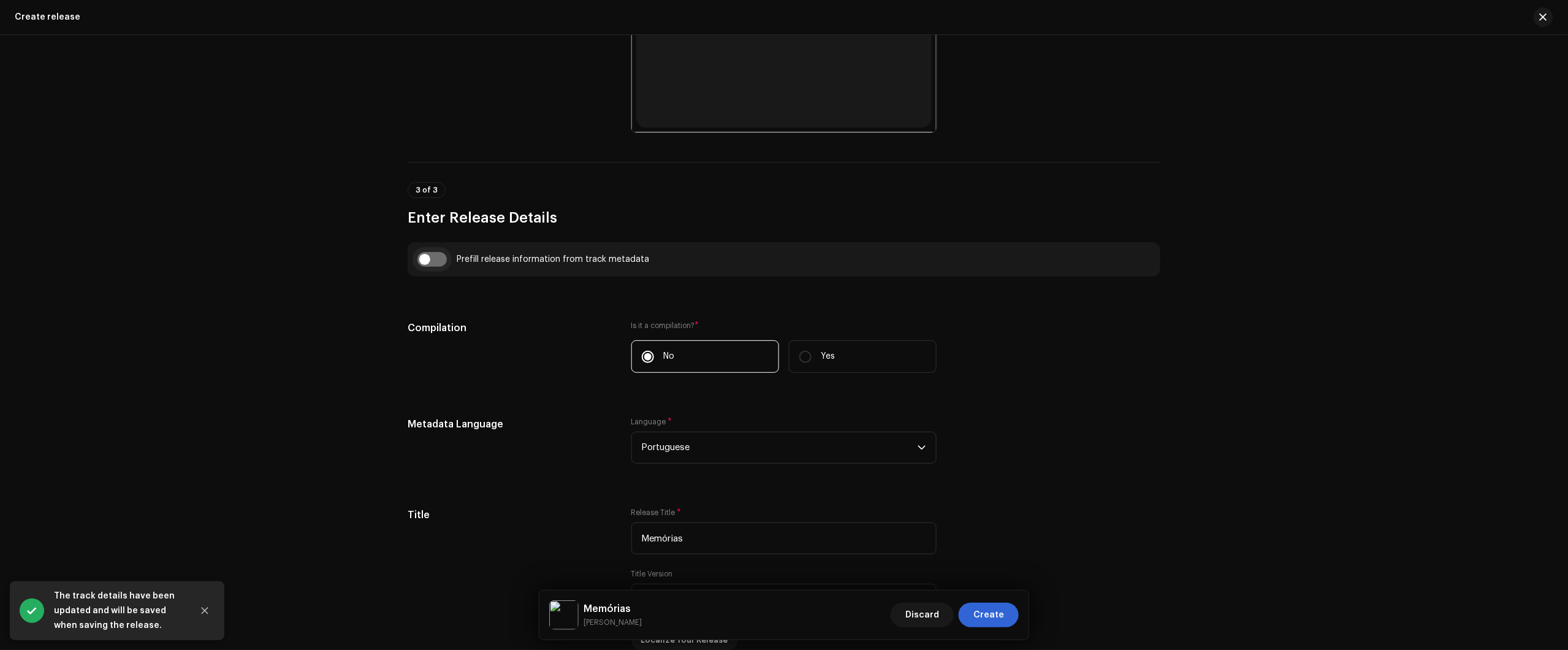
click at [430, 262] on input "checkbox" at bounding box center [432, 259] width 29 height 15
checkbox input "true"
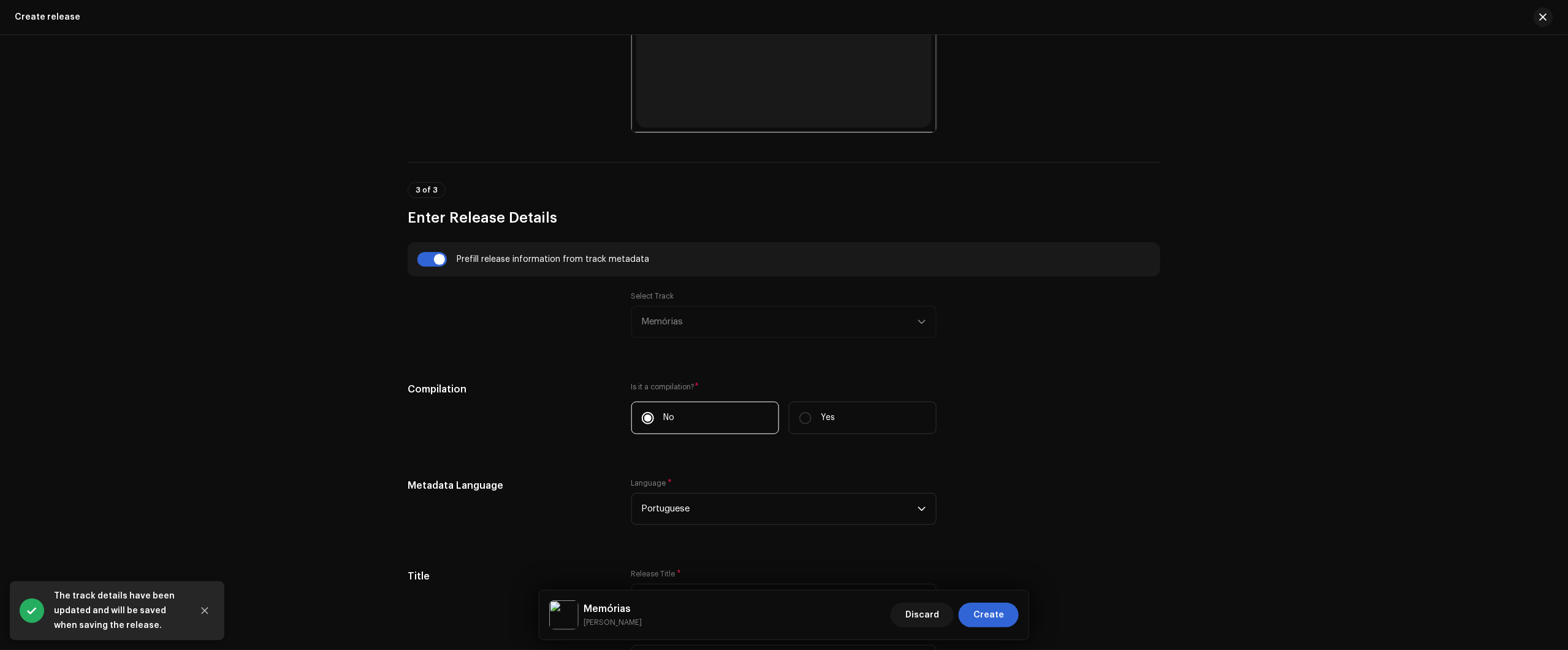
drag, startPoint x: 666, startPoint y: 310, endPoint x: 687, endPoint y: 341, distance: 37.4
click at [666, 311] on div "Select Track Memórias" at bounding box center [784, 315] width 305 height 47
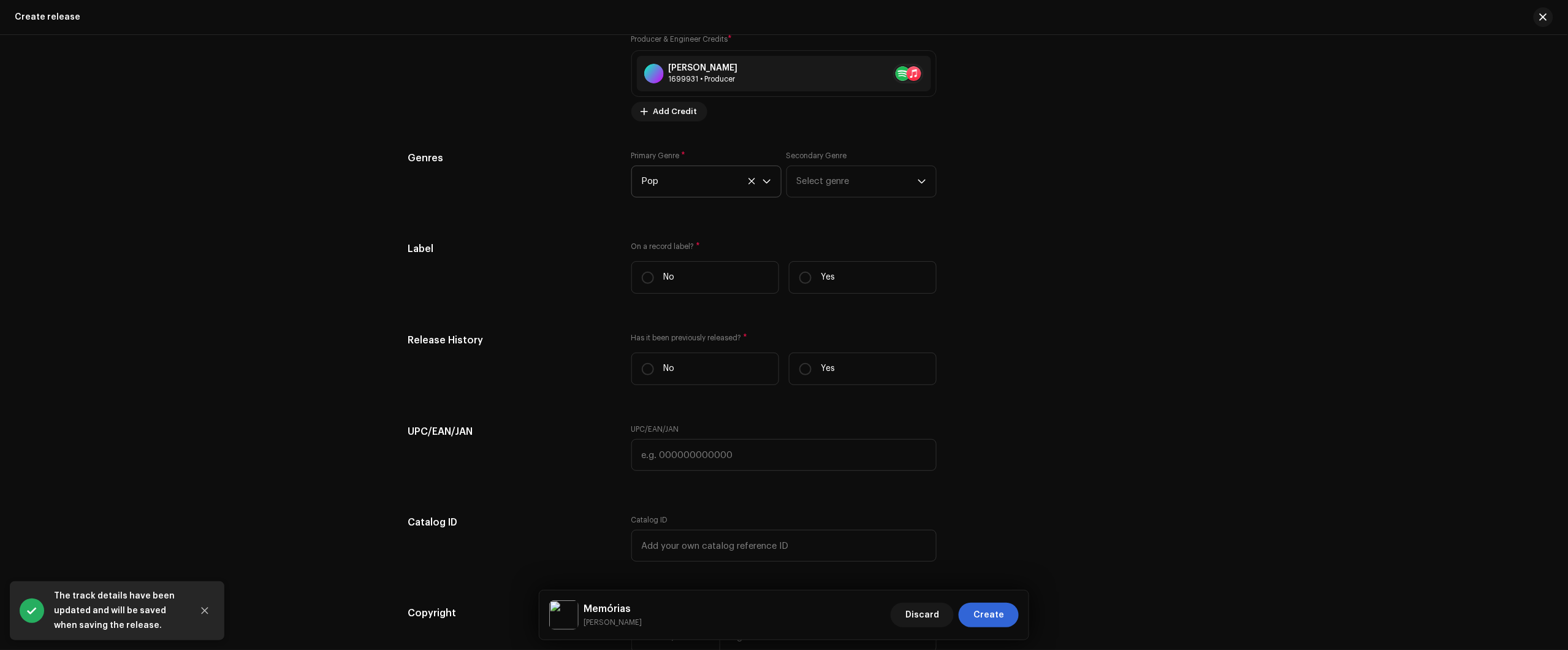
scroll to position [1988, 0]
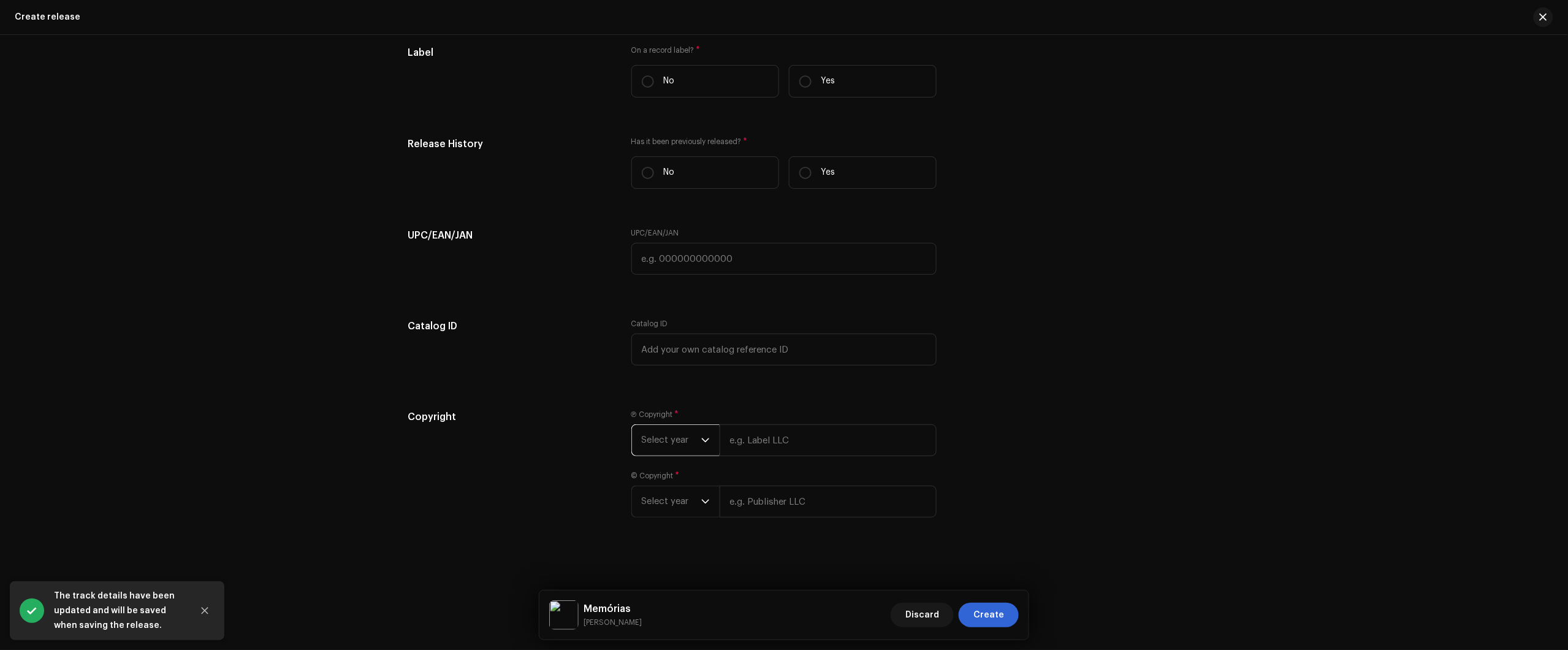
click at [653, 445] on span "Select year" at bounding box center [671, 440] width 60 height 31
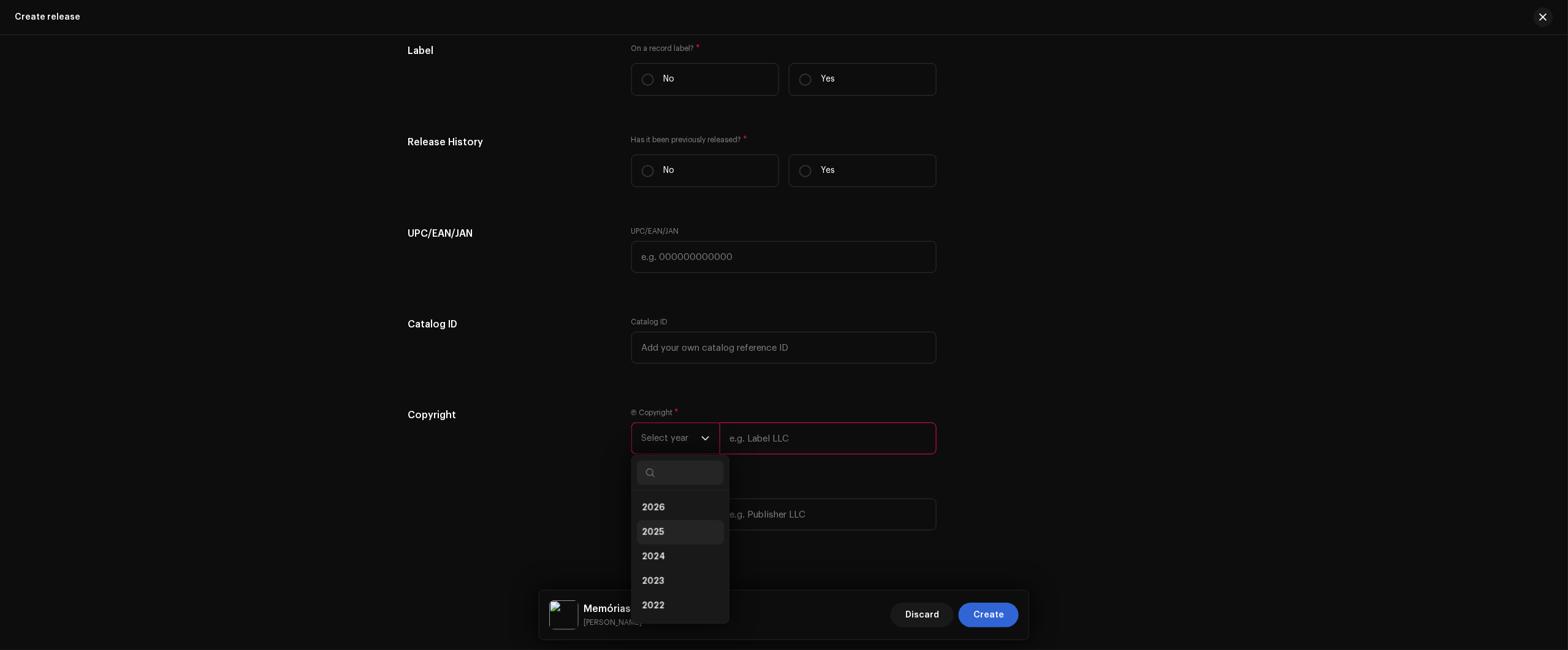
click at [667, 537] on li "2025" at bounding box center [681, 532] width 87 height 25
click at [657, 520] on span "Select year" at bounding box center [671, 515] width 60 height 31
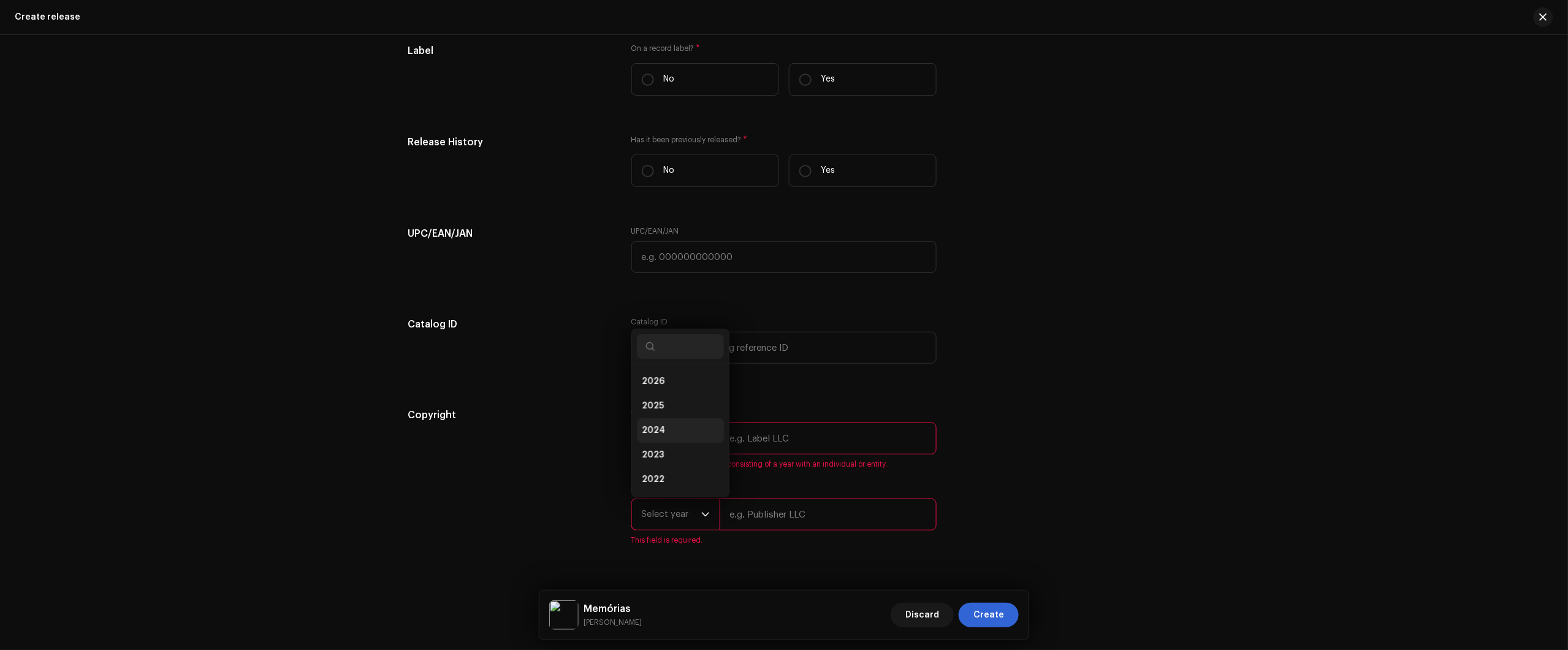
scroll to position [19, 0]
drag, startPoint x: 665, startPoint y: 423, endPoint x: 671, endPoint y: 396, distance: 27.7
click at [671, 396] on ul "2026 2025 2024 2023 2022 2021 2020 2019 2018 2017 2016 2015" at bounding box center [680, 497] width 97 height 304
click at [671, 392] on li "2025" at bounding box center [681, 386] width 87 height 25
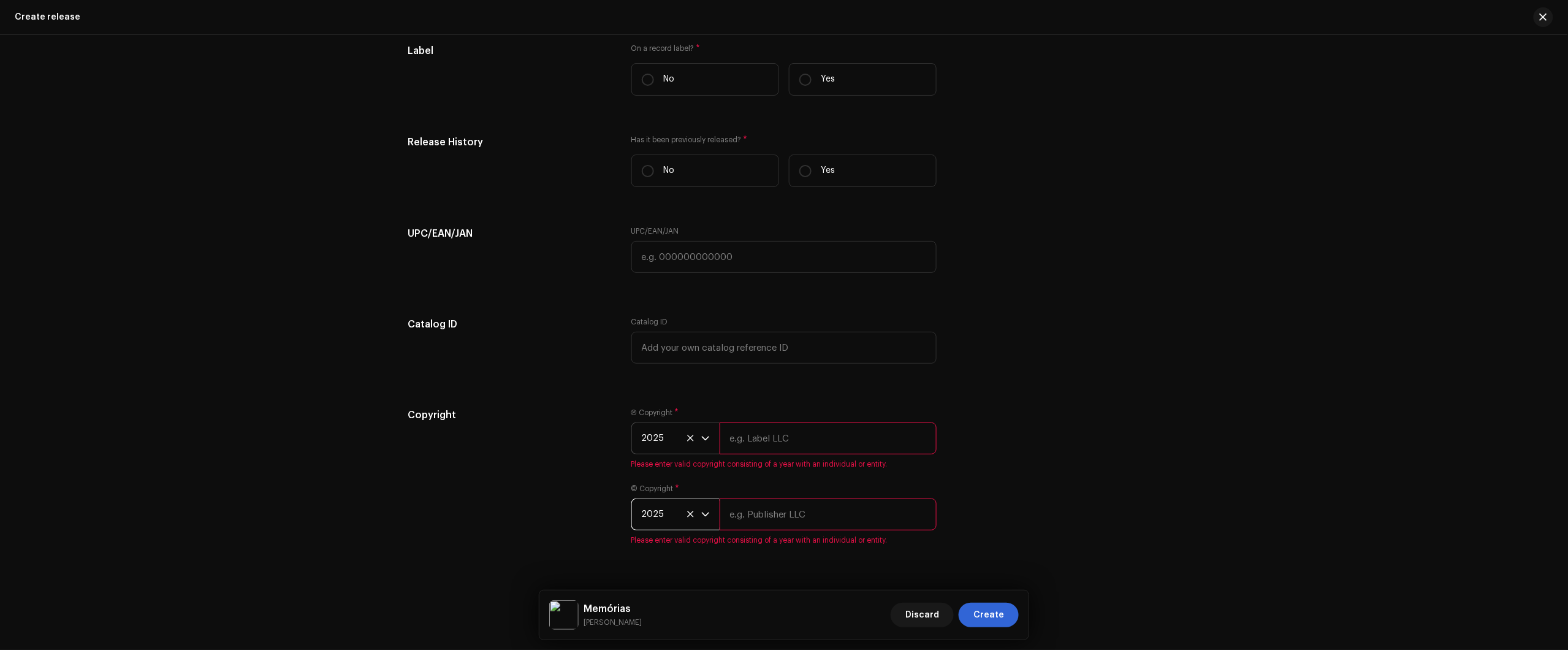
click at [762, 434] on input "text" at bounding box center [828, 438] width 217 height 32
type input "Júlio dos Santos Galhego Aguiar"
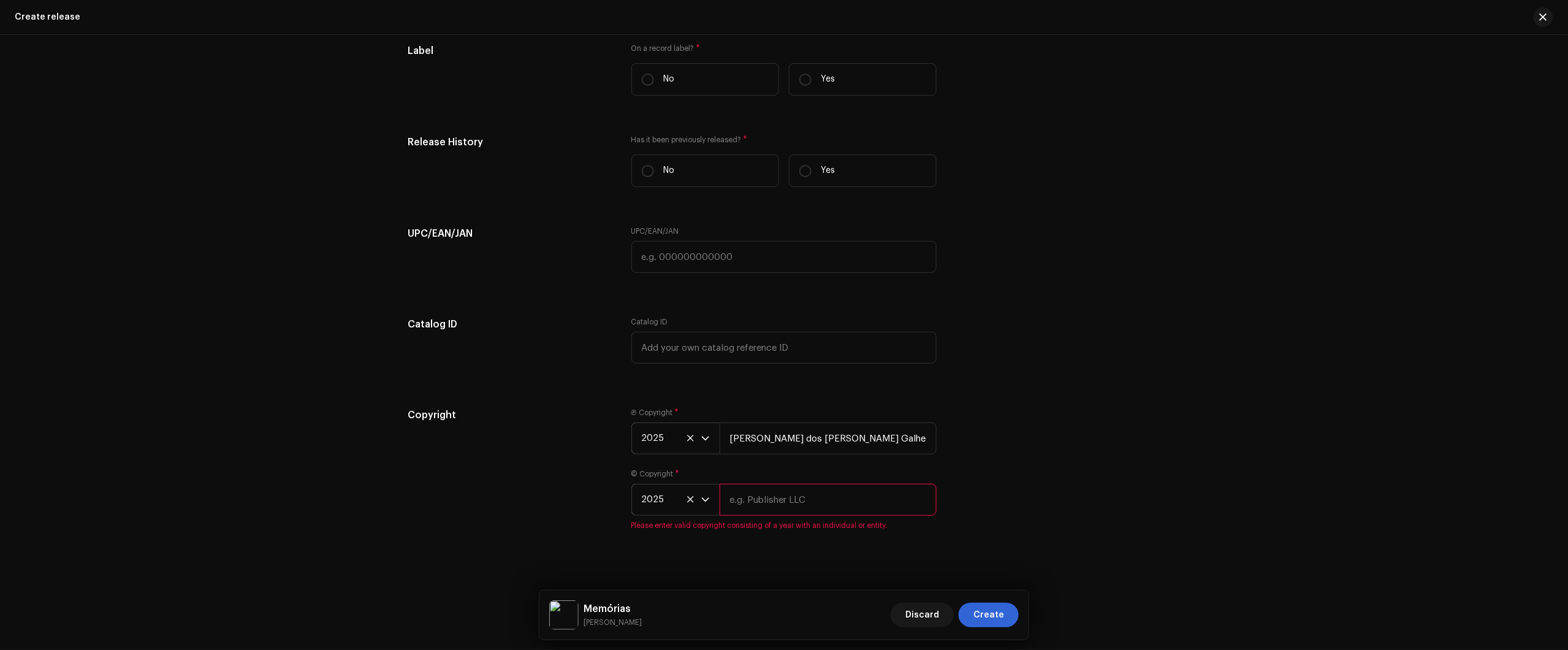
click at [817, 495] on input "text" at bounding box center [828, 500] width 217 height 32
type input "Júlio dos Santos Galhego Aguiar"
click at [1058, 453] on div "Copyright Ⓟ Copyright * 2025 Júlio dos Santos Galhego Aguiar © Copyright * 2025…" at bounding box center [784, 471] width 753 height 123
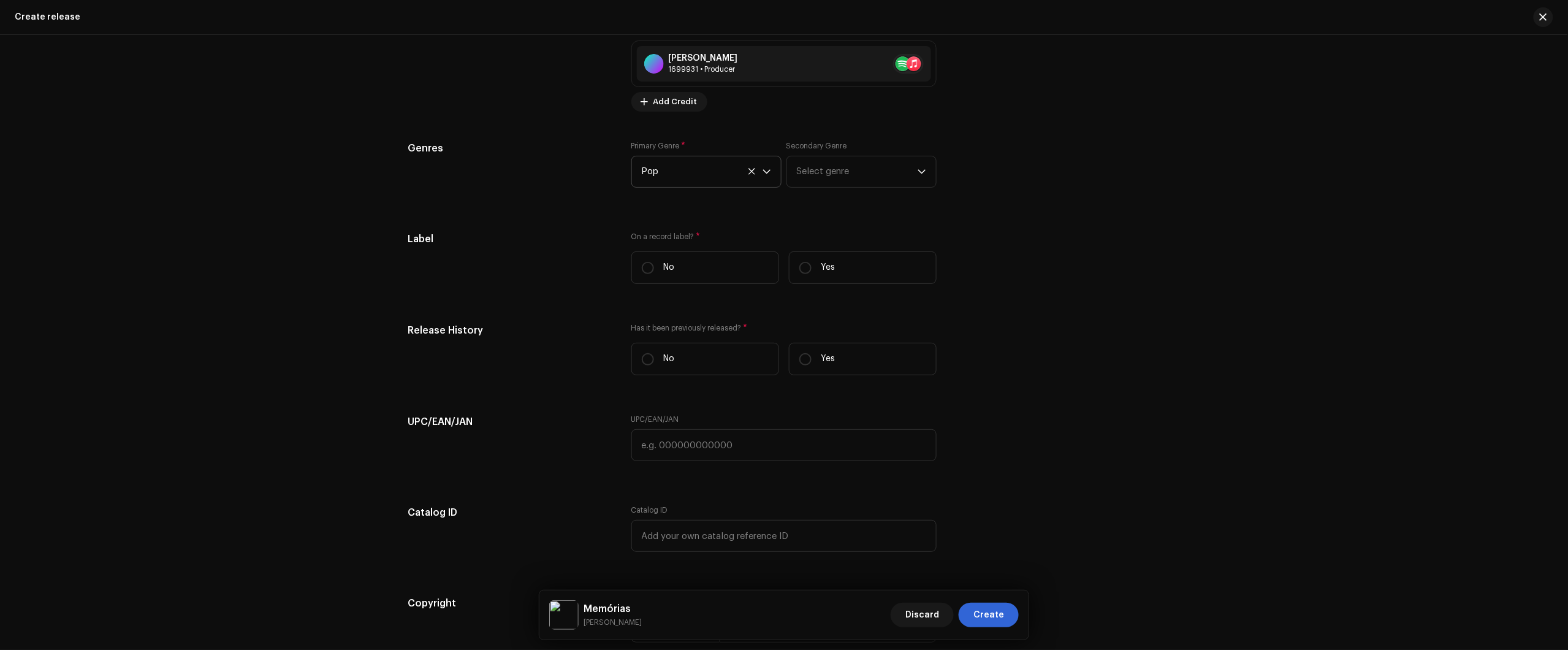
scroll to position [1759, 0]
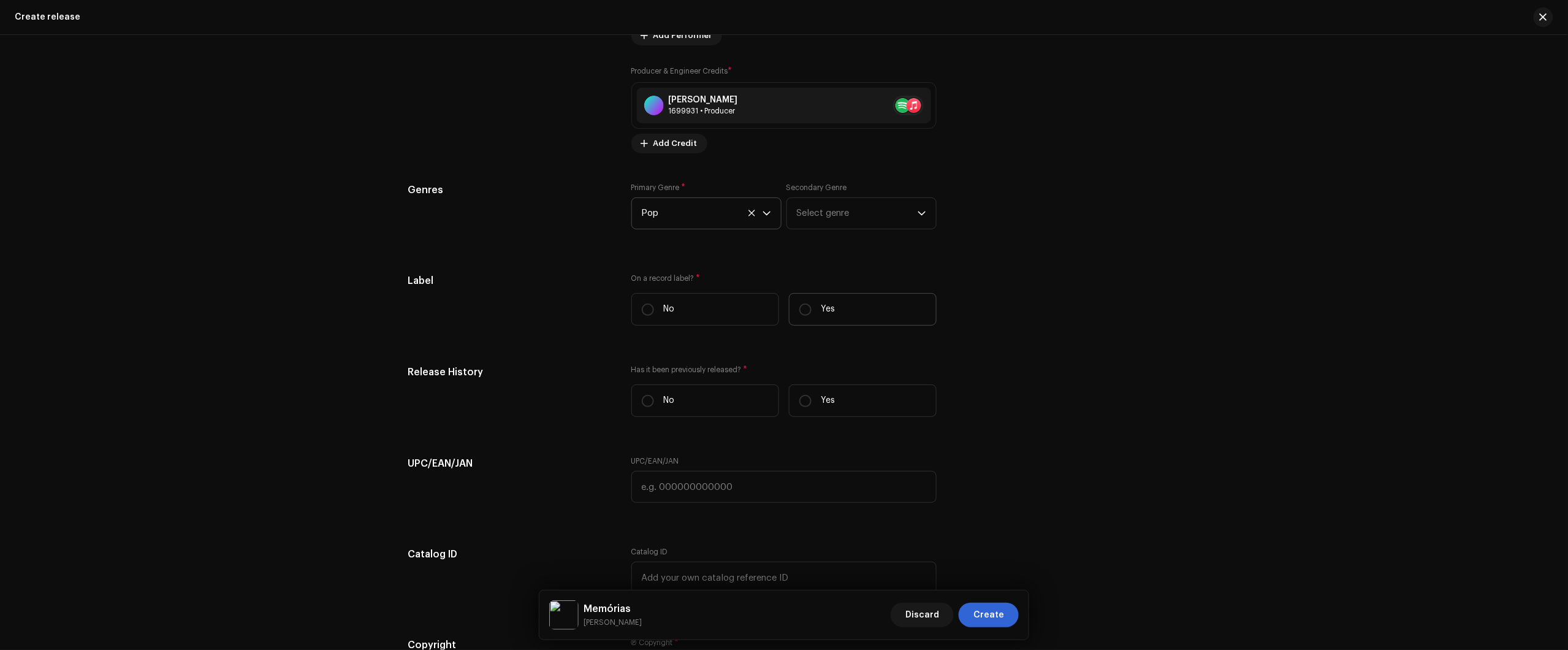
click at [847, 303] on label "Yes" at bounding box center [863, 309] width 148 height 33
click at [812, 303] on input "Yes" at bounding box center [805, 309] width 12 height 12
radio input "true"
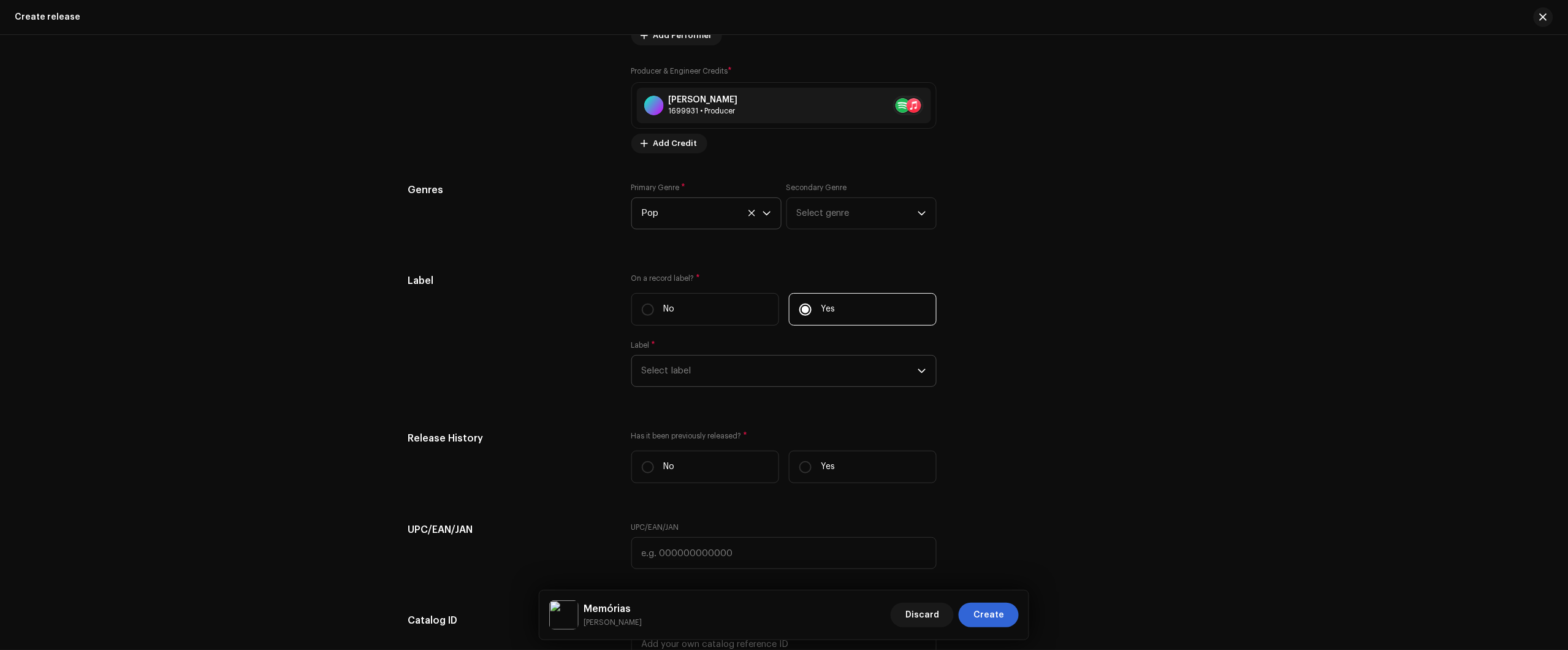
click at [801, 372] on span "Select label" at bounding box center [780, 371] width 276 height 31
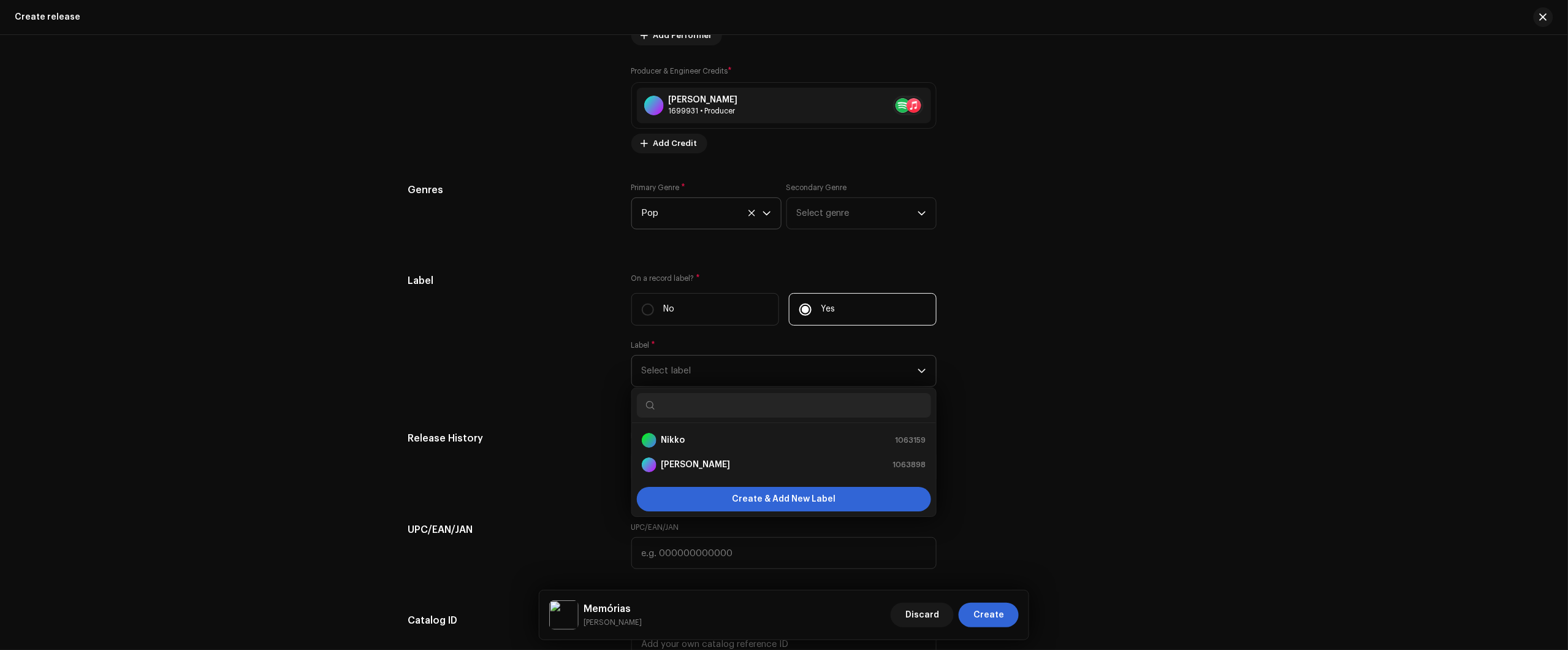
click at [705, 466] on strong "Nikko Rapper" at bounding box center [695, 465] width 69 height 12
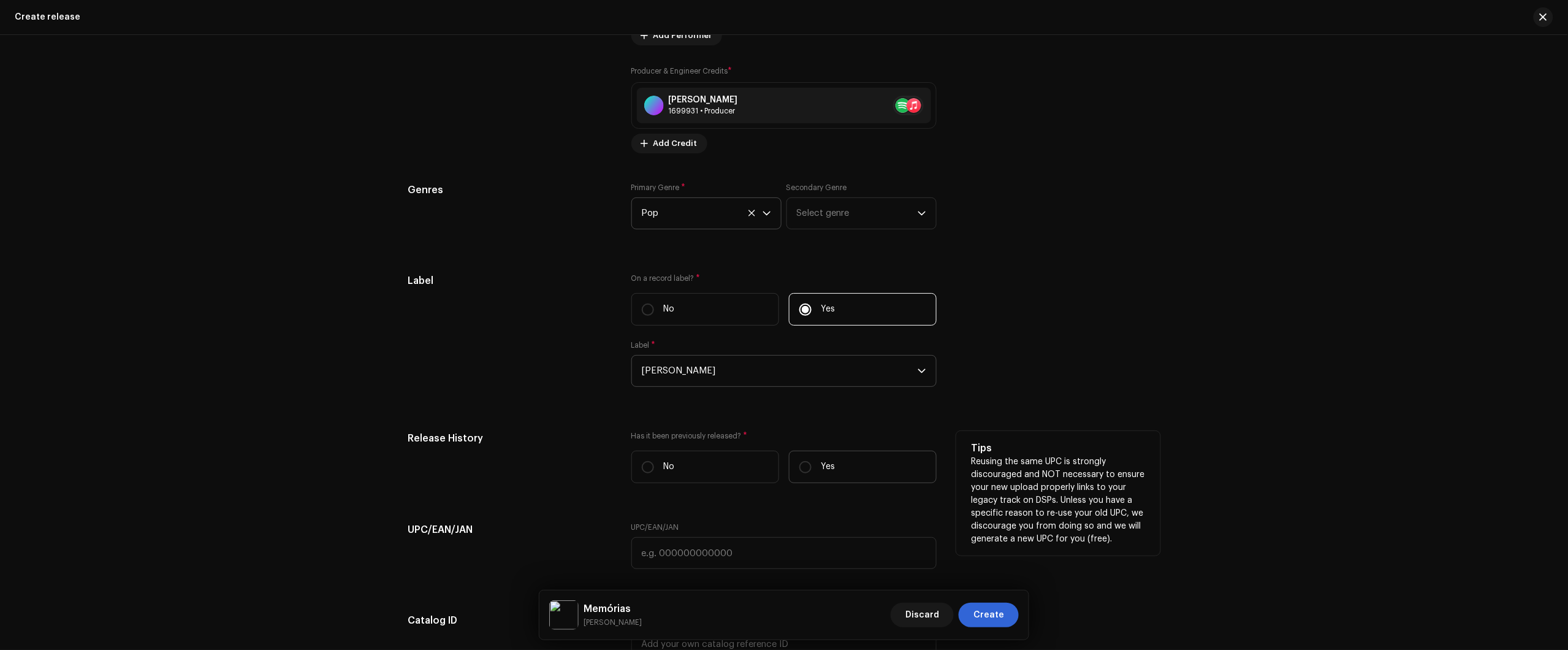
drag, startPoint x: 696, startPoint y: 466, endPoint x: 861, endPoint y: 465, distance: 165.0
click at [861, 465] on div "No Yes" at bounding box center [784, 467] width 305 height 33
click at [861, 465] on label "Yes" at bounding box center [863, 467] width 148 height 33
click at [812, 465] on input "Yes" at bounding box center [805, 467] width 12 height 12
radio input "true"
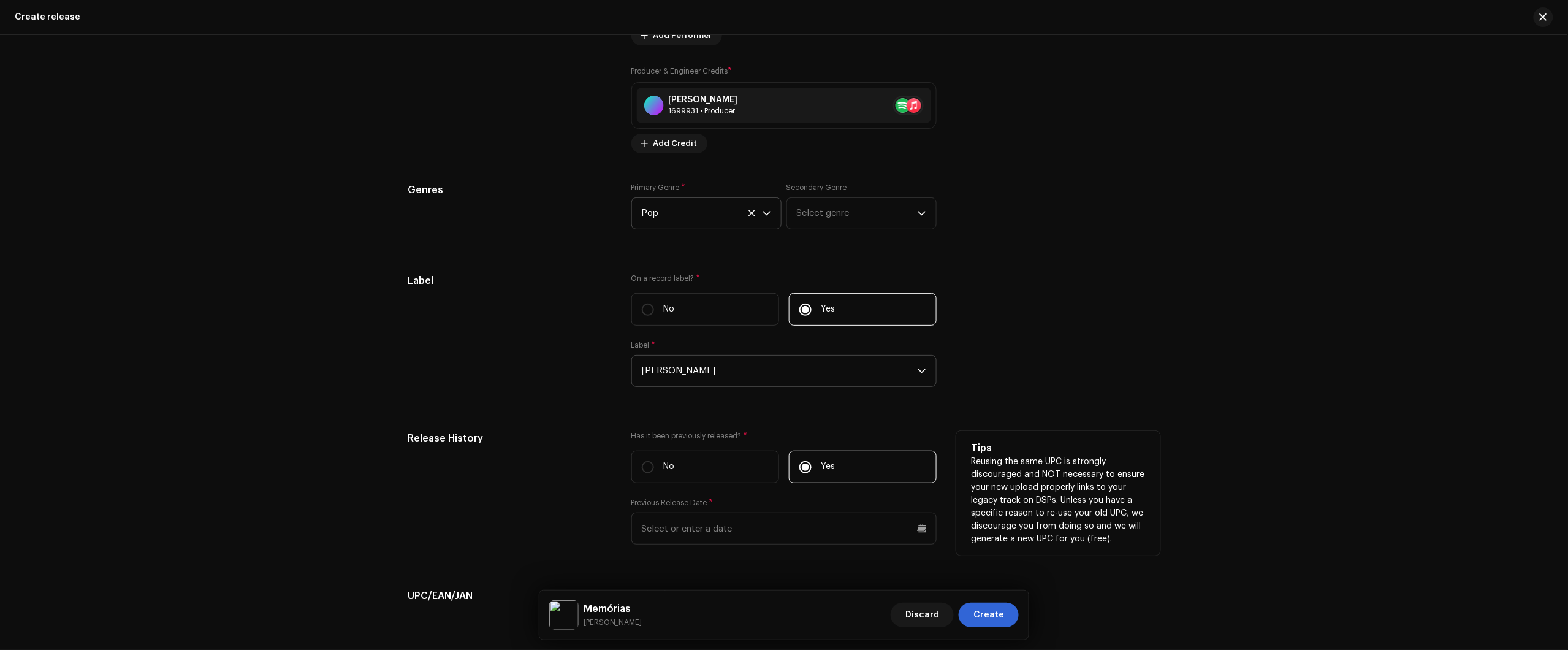
click at [726, 510] on div "Previous Release Date *" at bounding box center [784, 521] width 305 height 47
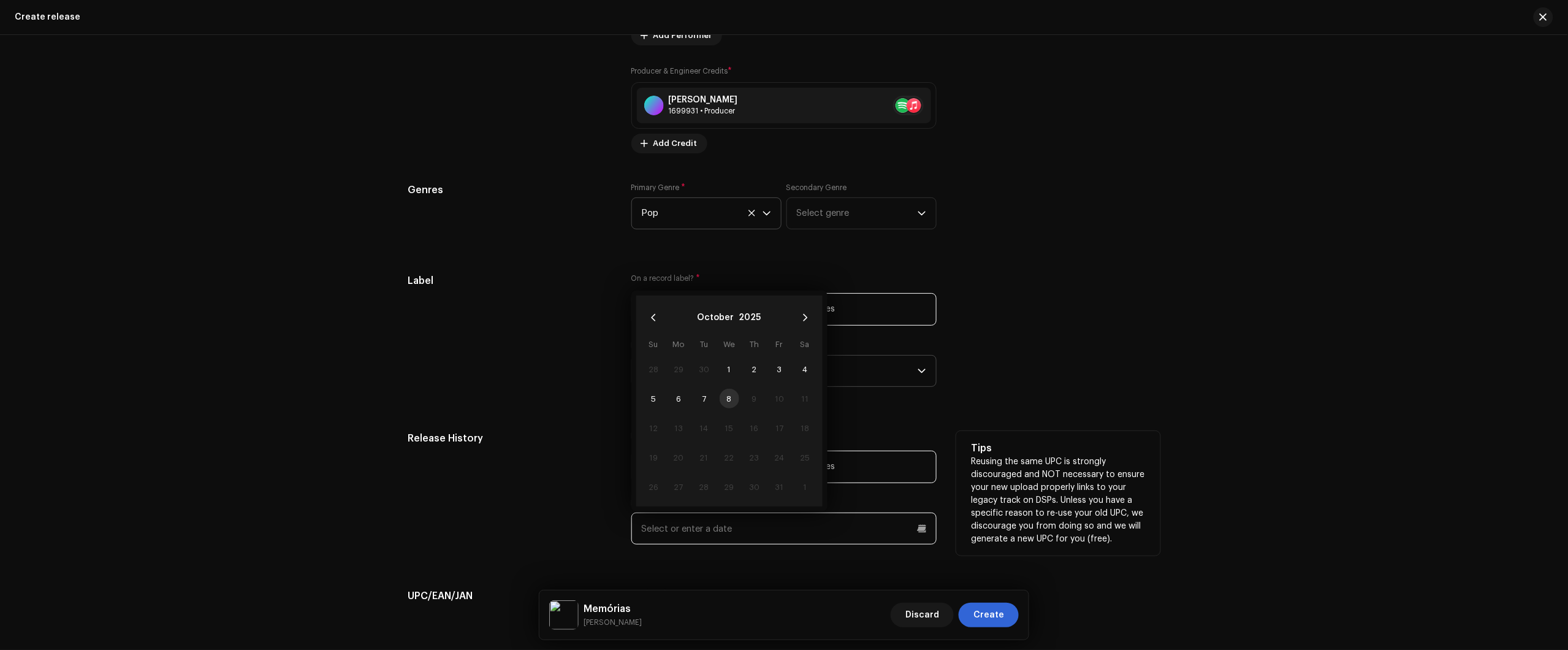
click at [730, 532] on input "text" at bounding box center [784, 529] width 305 height 32
click at [709, 316] on button "October" at bounding box center [715, 317] width 37 height 19
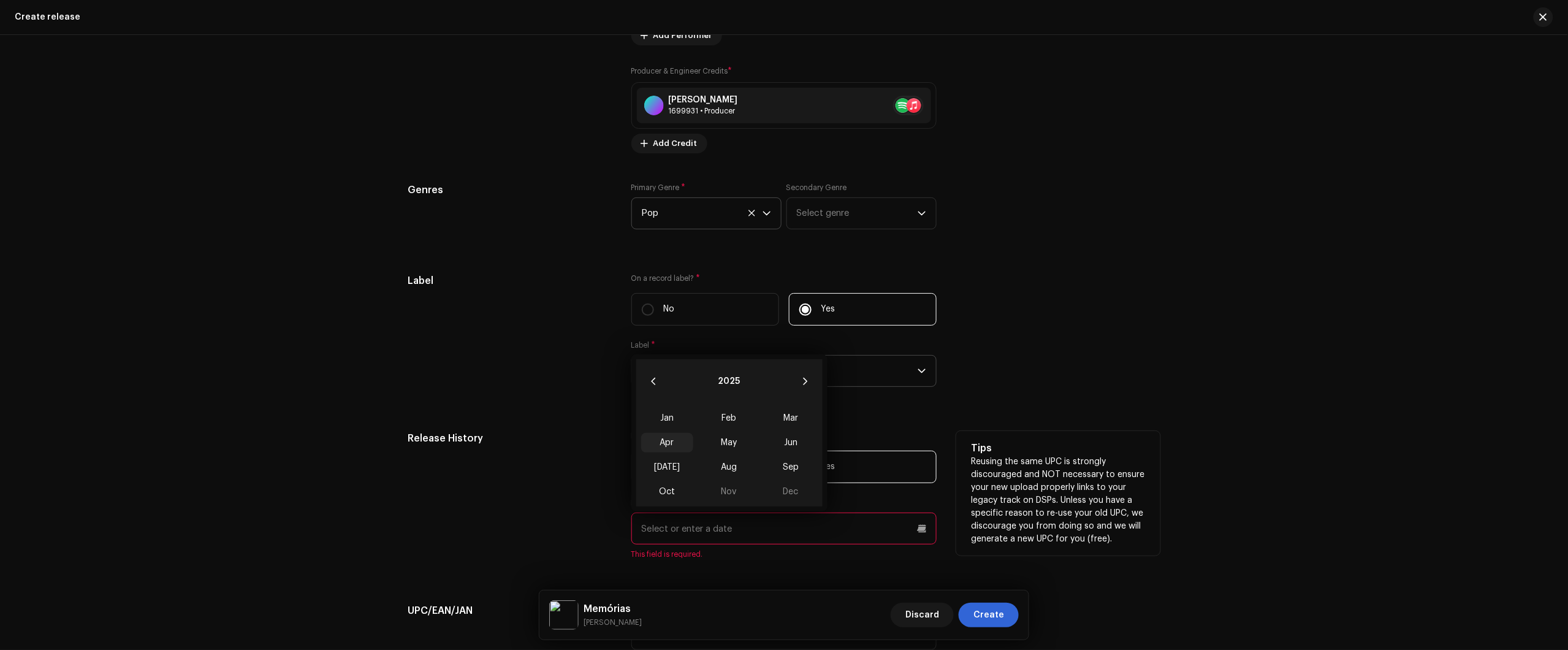
click at [663, 446] on span "Apr" at bounding box center [667, 442] width 52 height 19
click at [703, 368] on span "1" at bounding box center [703, 369] width 19 height 19
type input "04/01/2025"
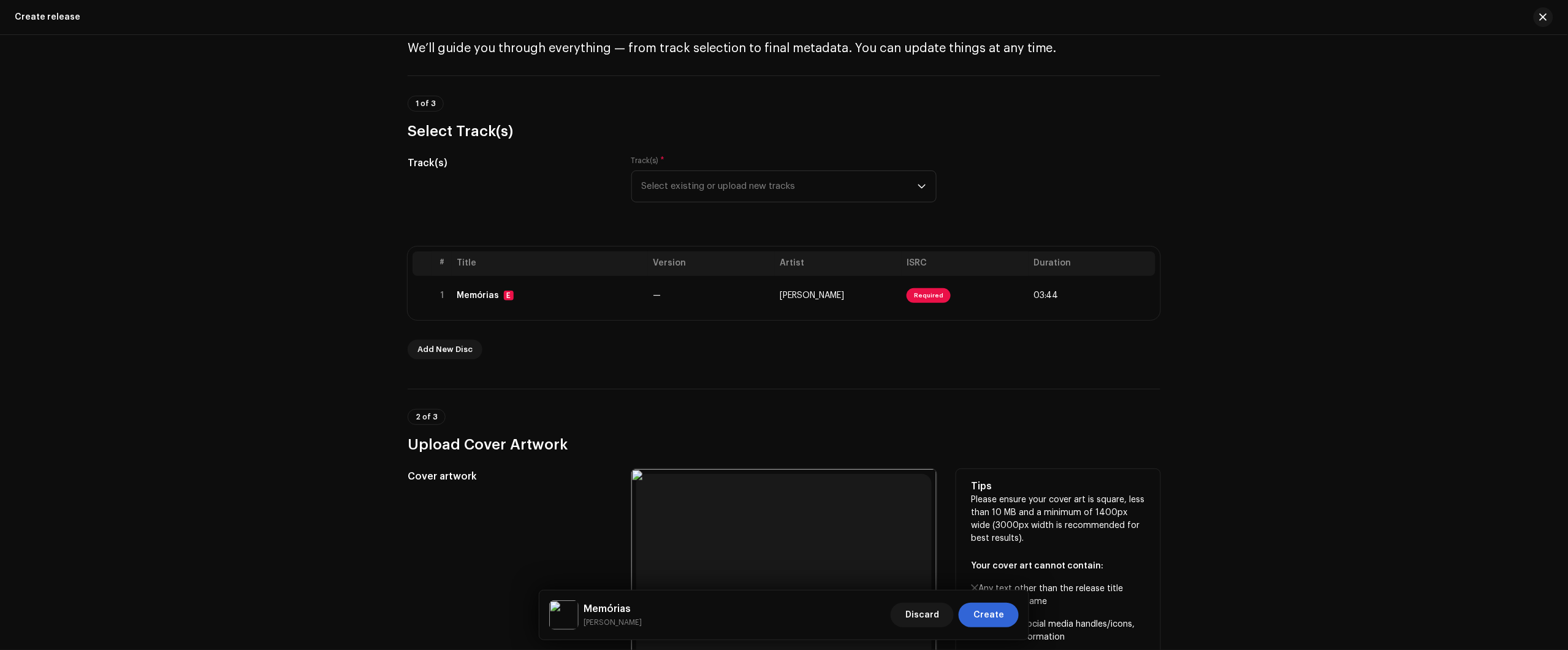
scroll to position [0, 0]
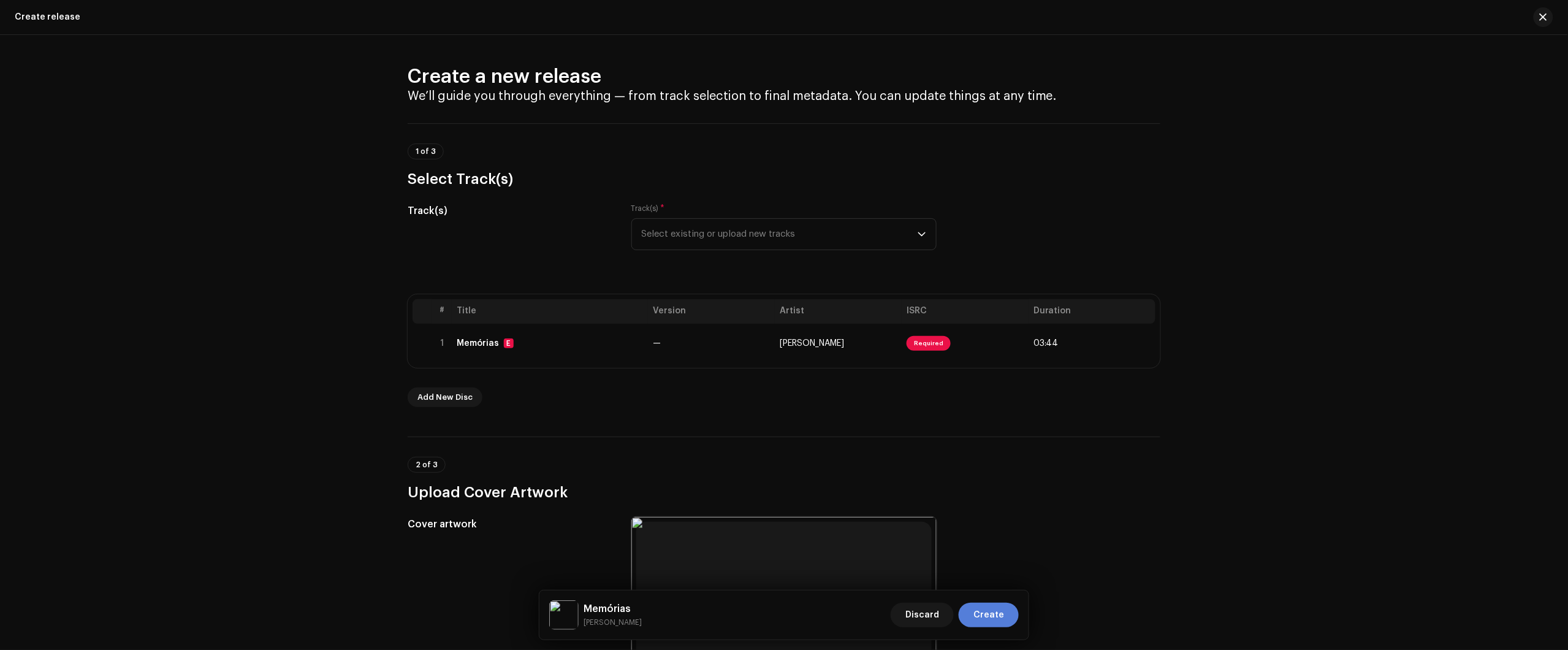
click at [992, 612] on span "Create" at bounding box center [988, 615] width 31 height 25
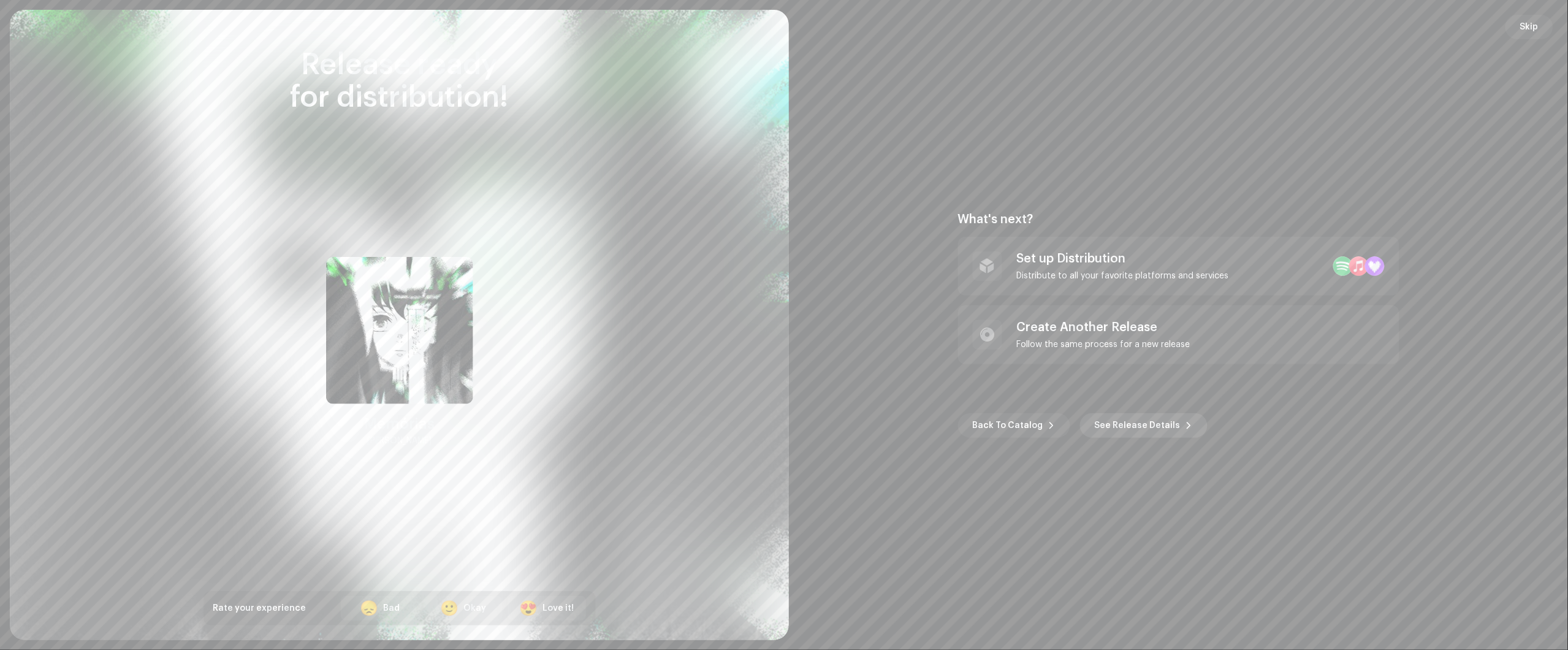
click at [1117, 432] on span "See Release Details" at bounding box center [1138, 425] width 86 height 25
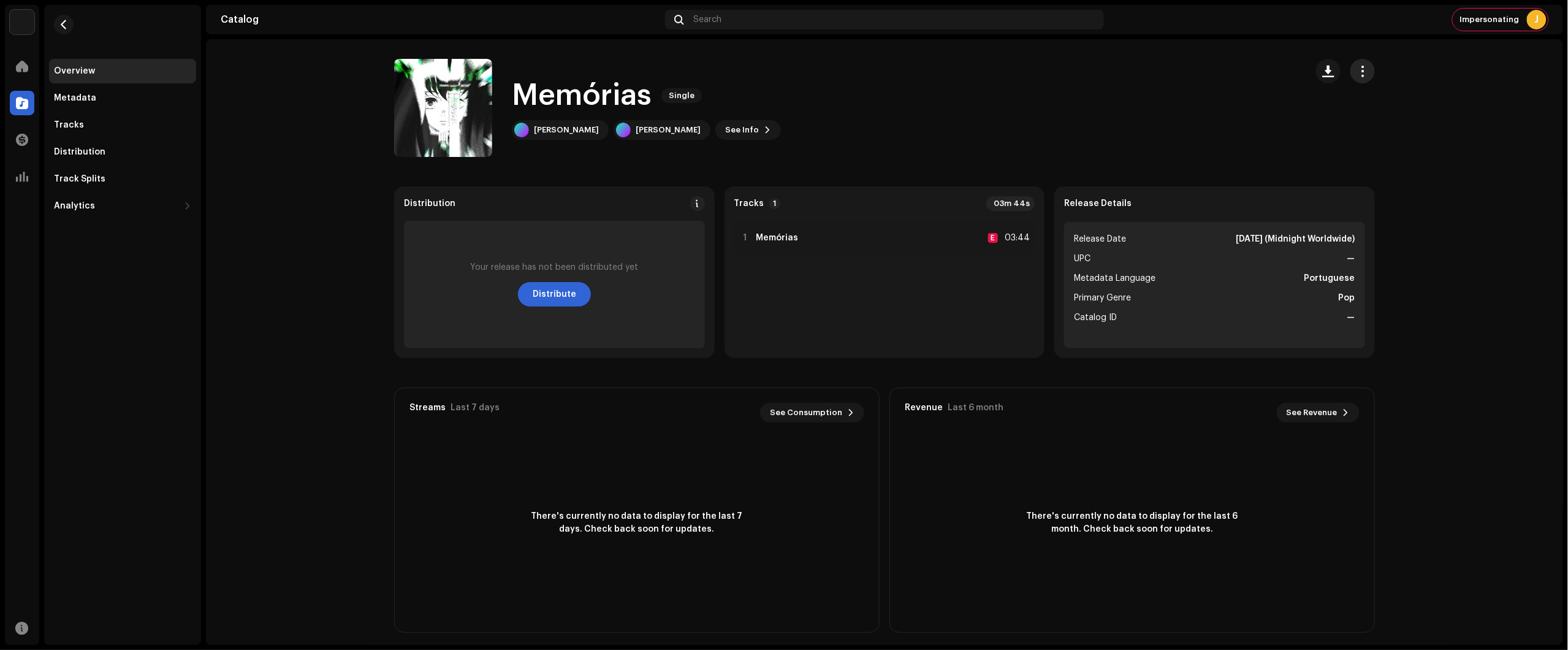
click at [1357, 74] on span "button" at bounding box center [1363, 71] width 11 height 10
click at [1374, 129] on div "Edit" at bounding box center [1415, 125] width 114 height 10
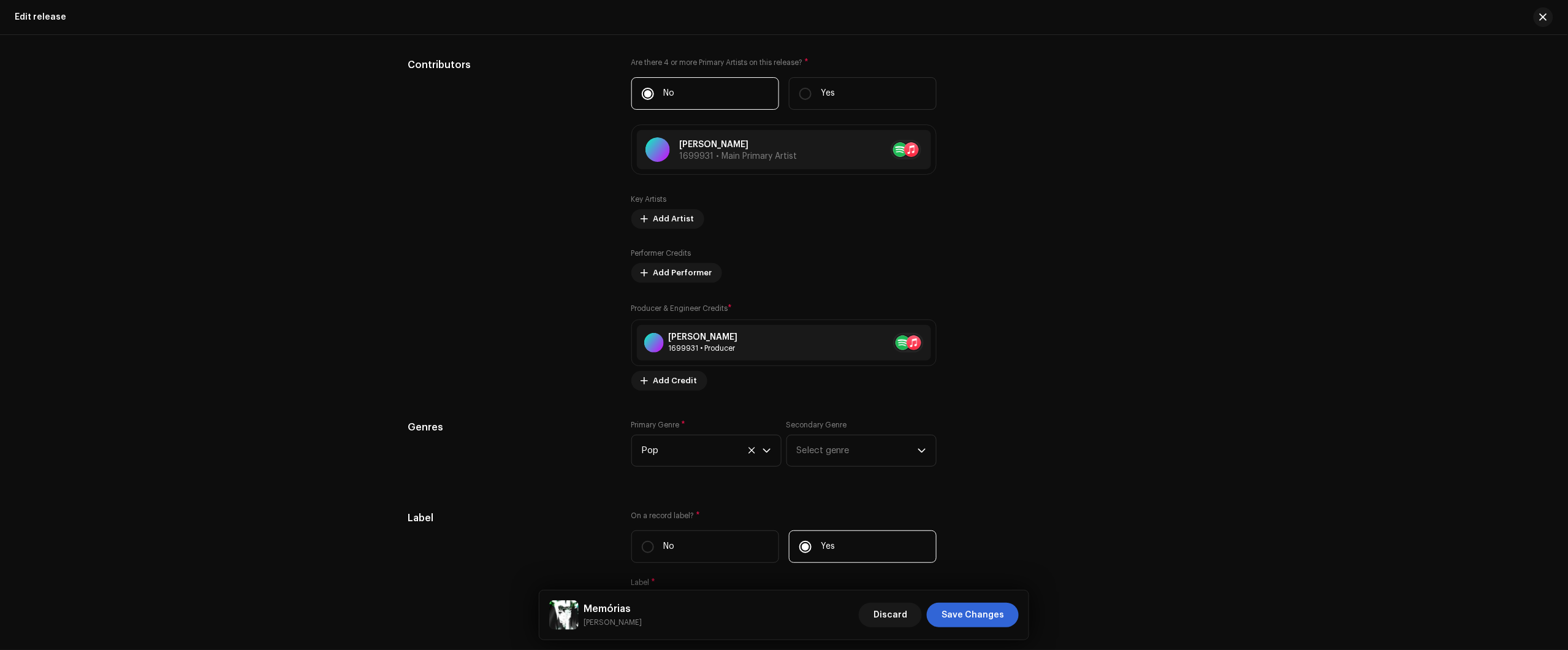
scroll to position [1447, 0]
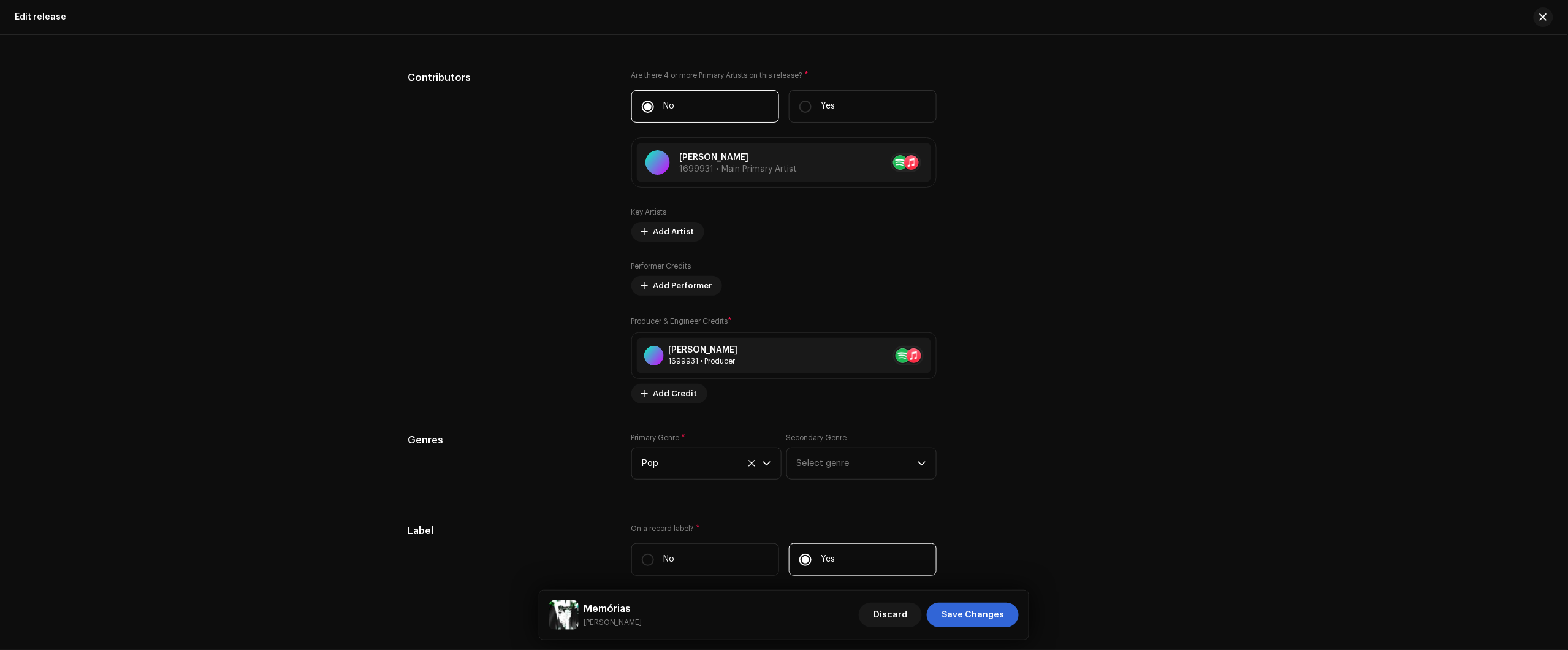
click at [1556, 11] on div "Edit release" at bounding box center [784, 17] width 1568 height 35
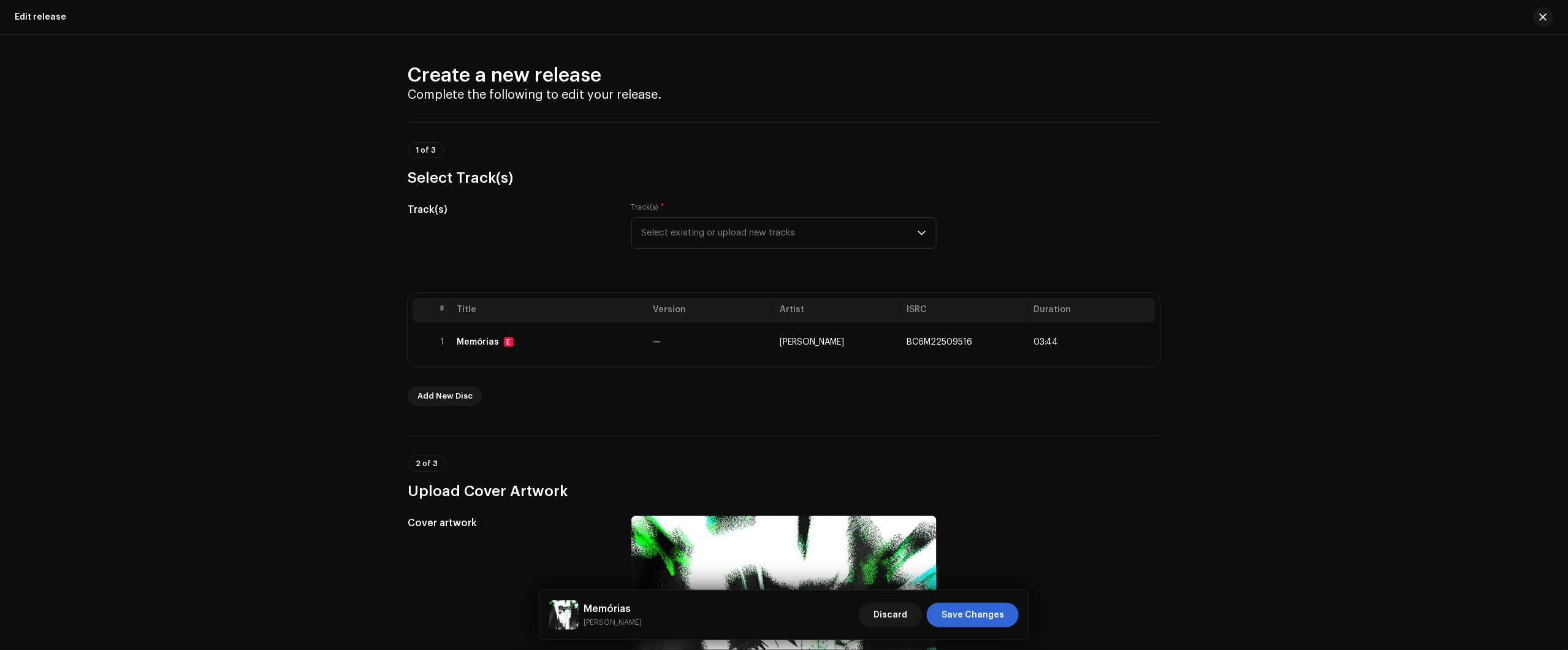
scroll to position [0, 0]
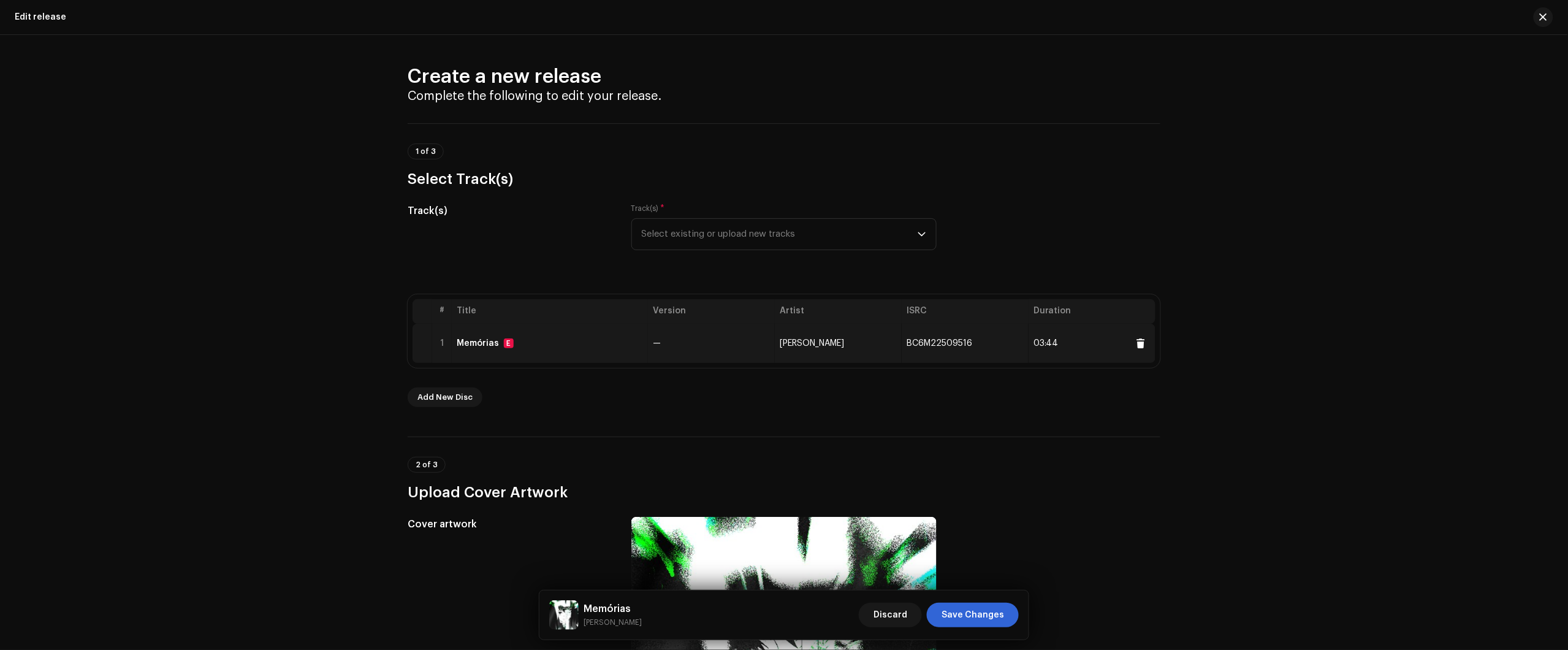
click at [630, 325] on table "# Title Version Artist ISRC Duration 1 Memórias E — Nikko Rapper BC6M22509516 0…" at bounding box center [784, 331] width 743 height 64
click at [687, 351] on td "—" at bounding box center [711, 343] width 127 height 39
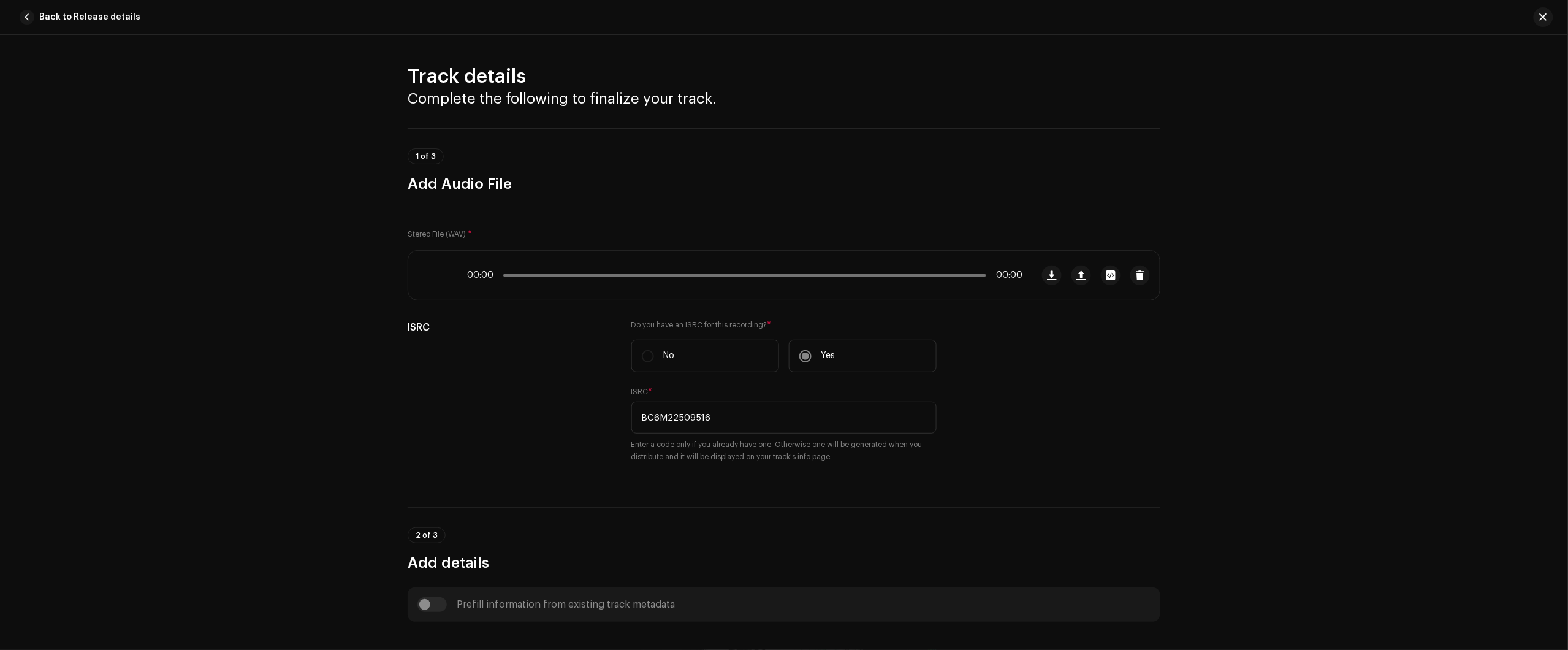
click at [1533, 23] on div at bounding box center [1539, 17] width 29 height 19
click at [1543, 19] on span "button" at bounding box center [1543, 17] width 7 height 10
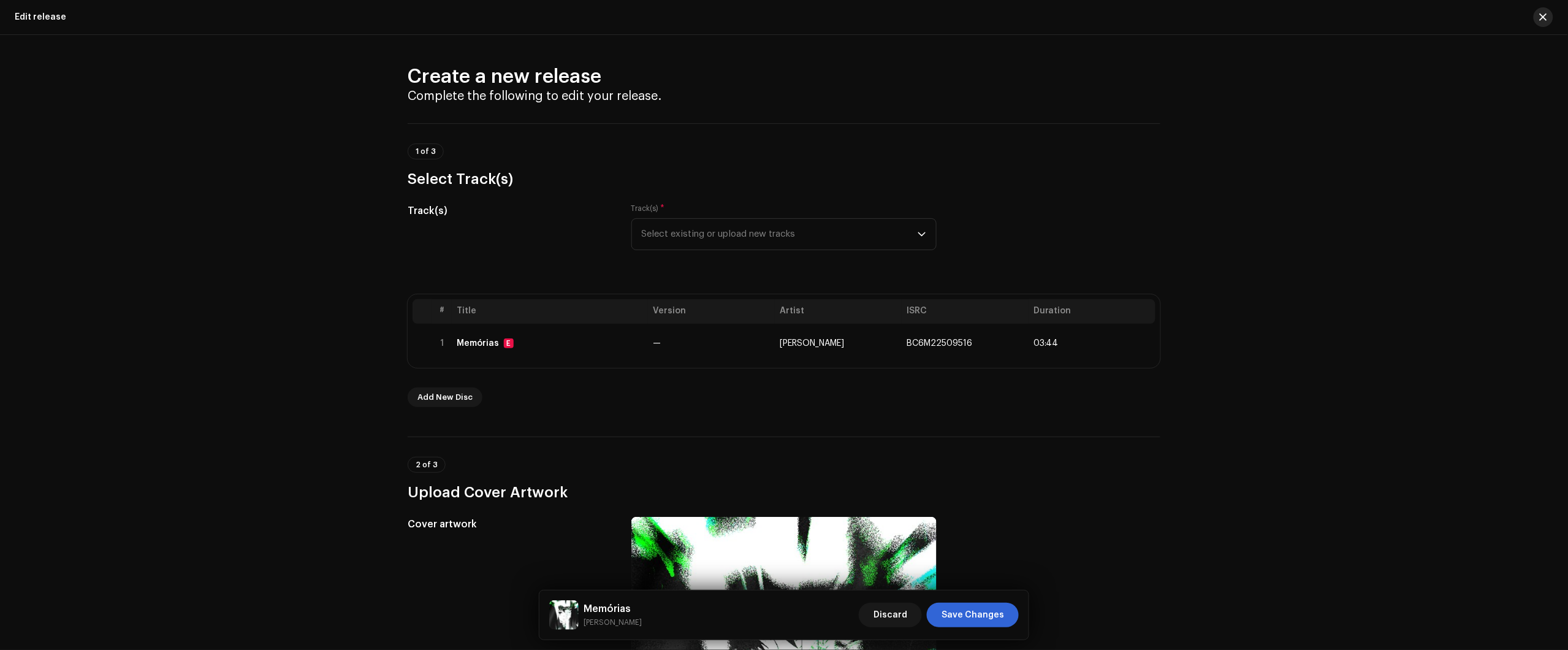
click at [1543, 12] on button "button" at bounding box center [1543, 17] width 19 height 19
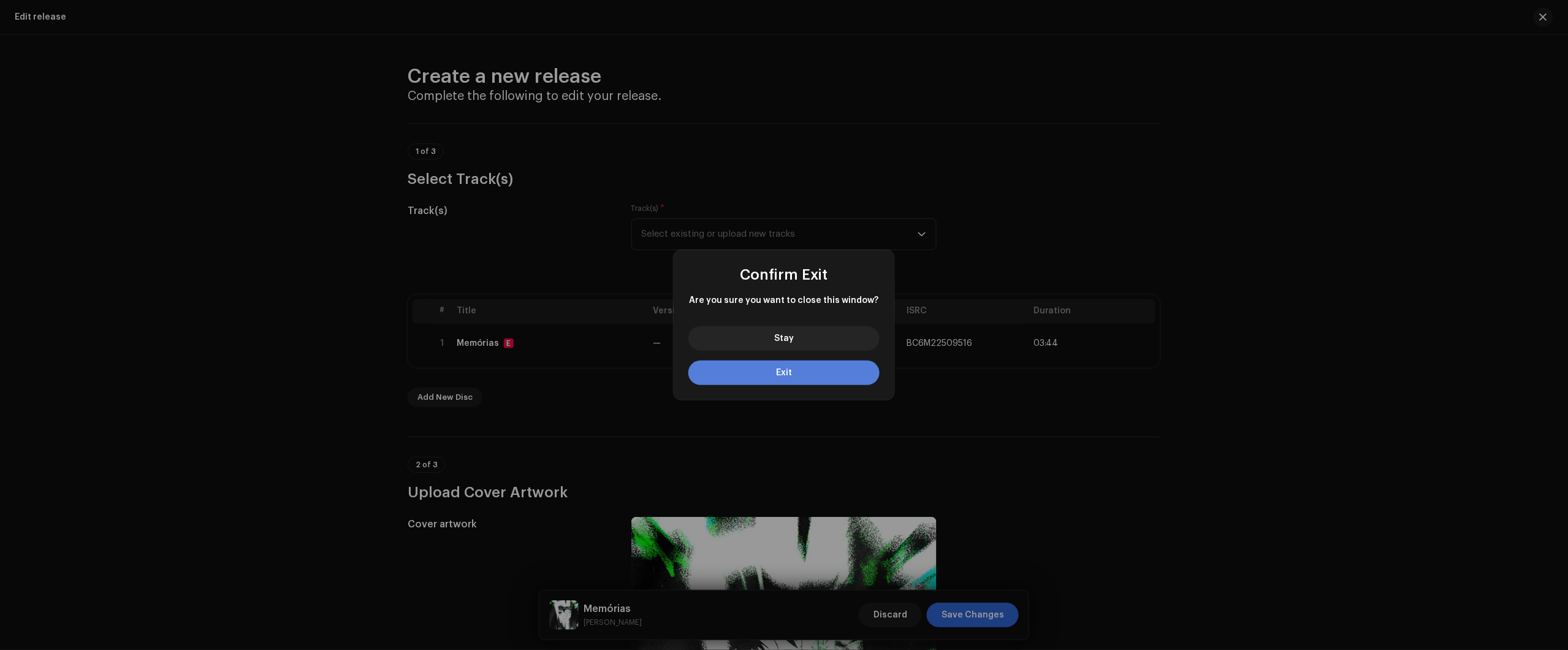
drag, startPoint x: 786, startPoint y: 372, endPoint x: 834, endPoint y: 369, distance: 48.1
click at [834, 369] on button "Exit" at bounding box center [784, 373] width 191 height 25
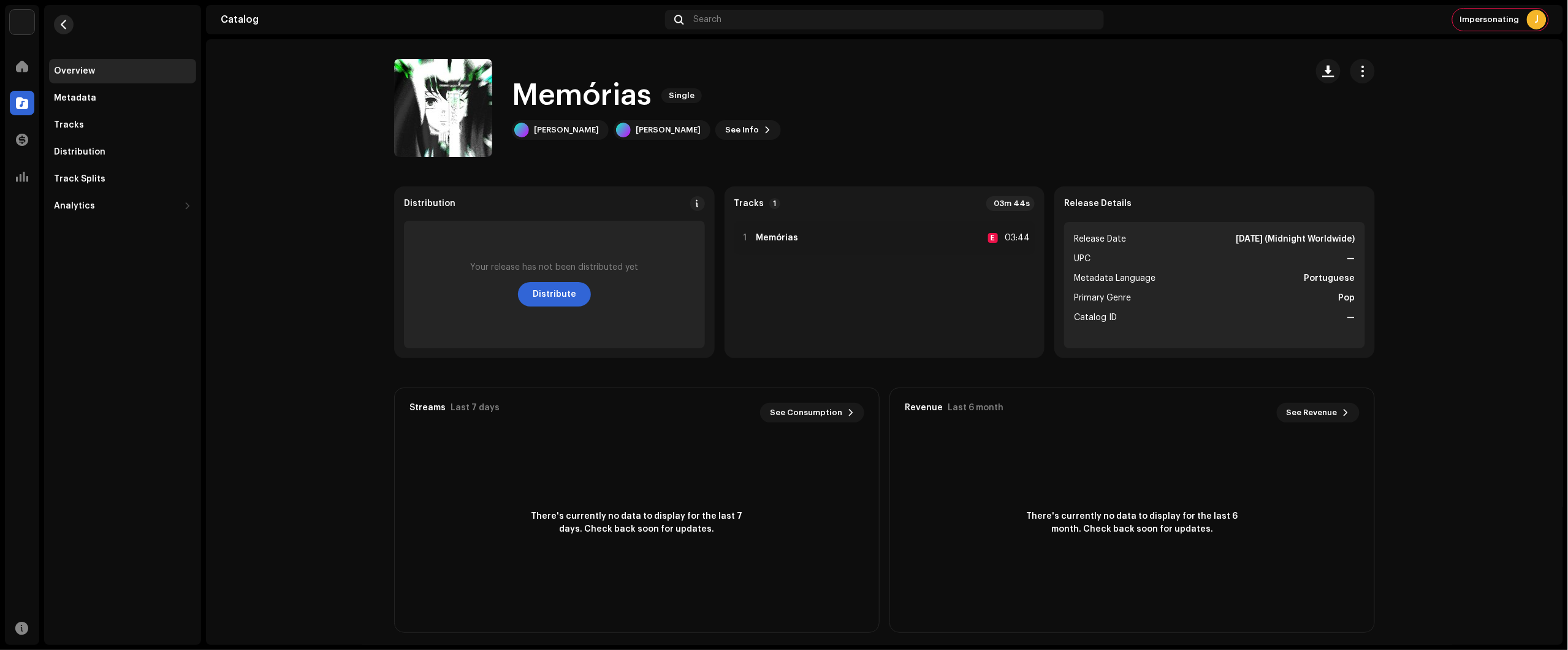
click at [56, 19] on re-m-nav-back at bounding box center [64, 31] width 29 height 54
click at [57, 21] on button "button" at bounding box center [64, 24] width 19 height 19
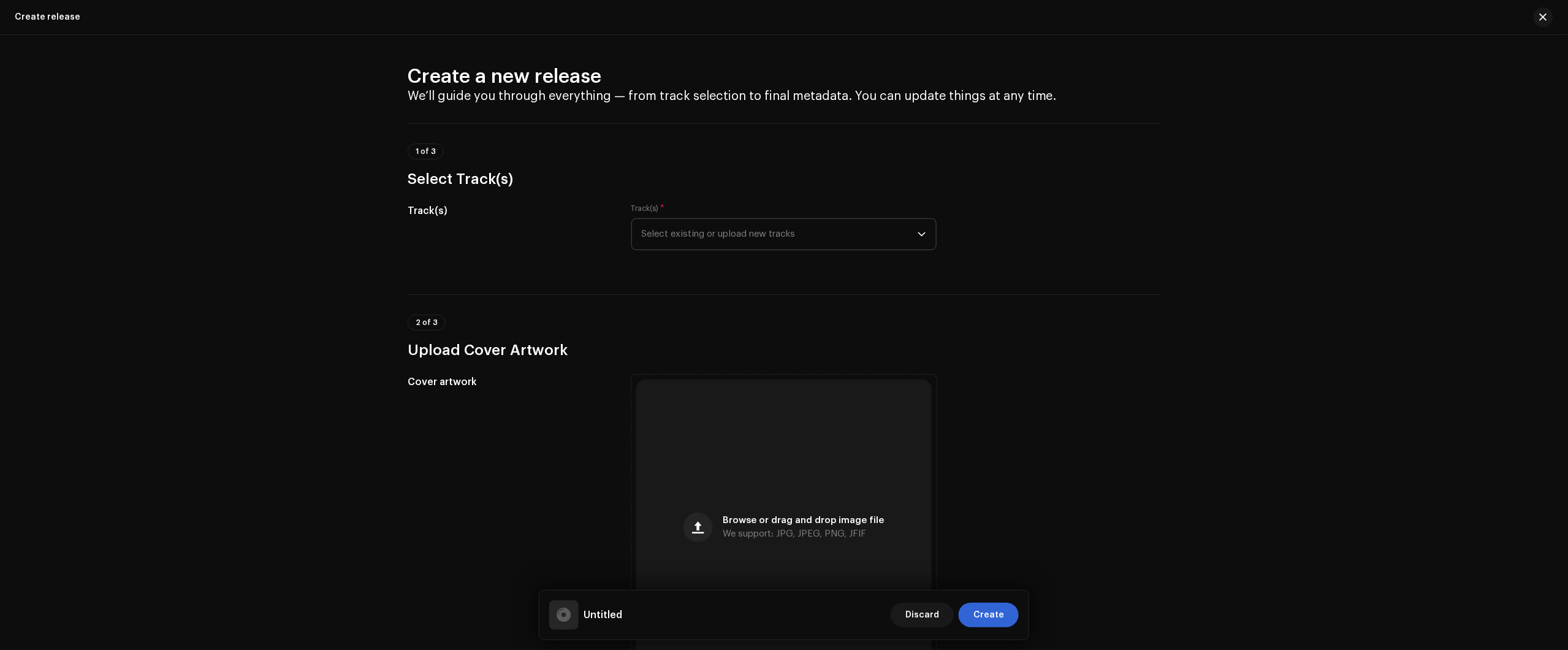
click at [837, 240] on span "Select existing or upload new tracks" at bounding box center [780, 234] width 276 height 31
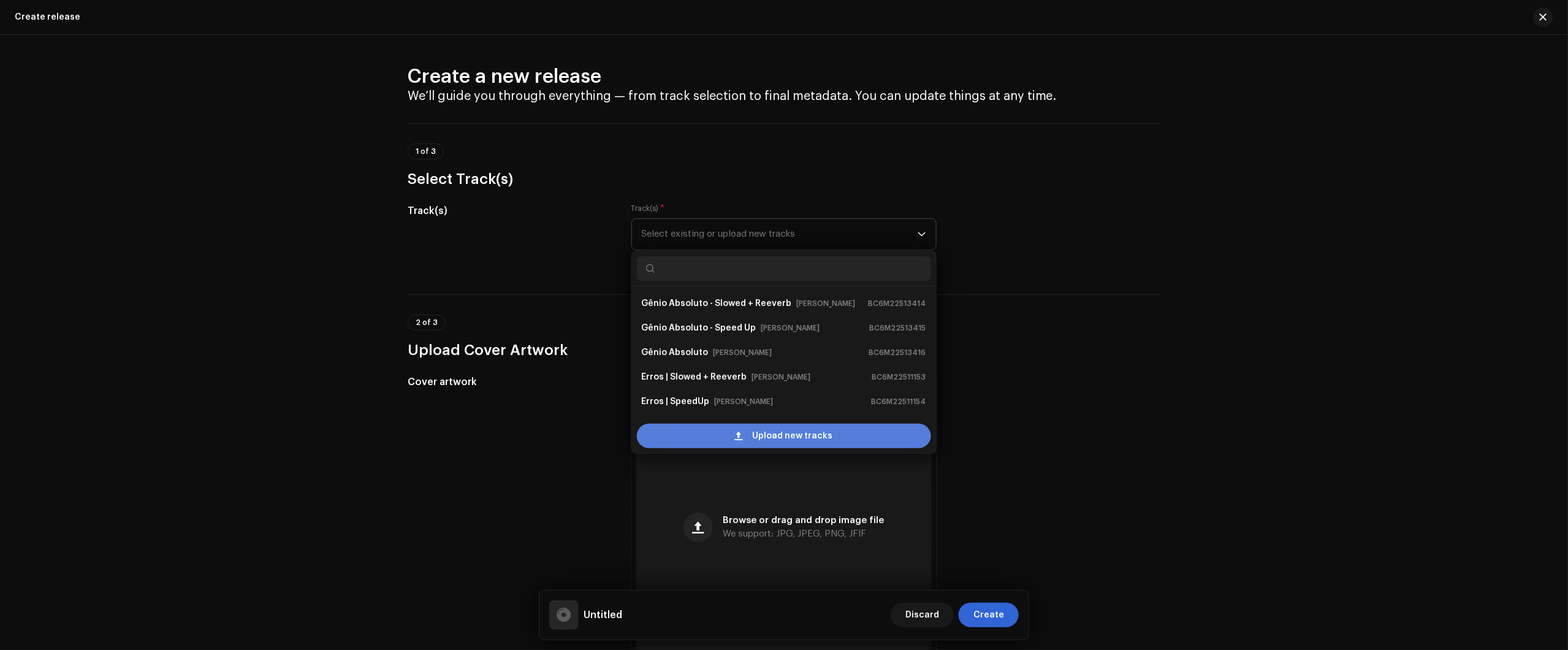
scroll to position [19, 0]
click at [813, 429] on span "Upload new tracks" at bounding box center [793, 436] width 80 height 25
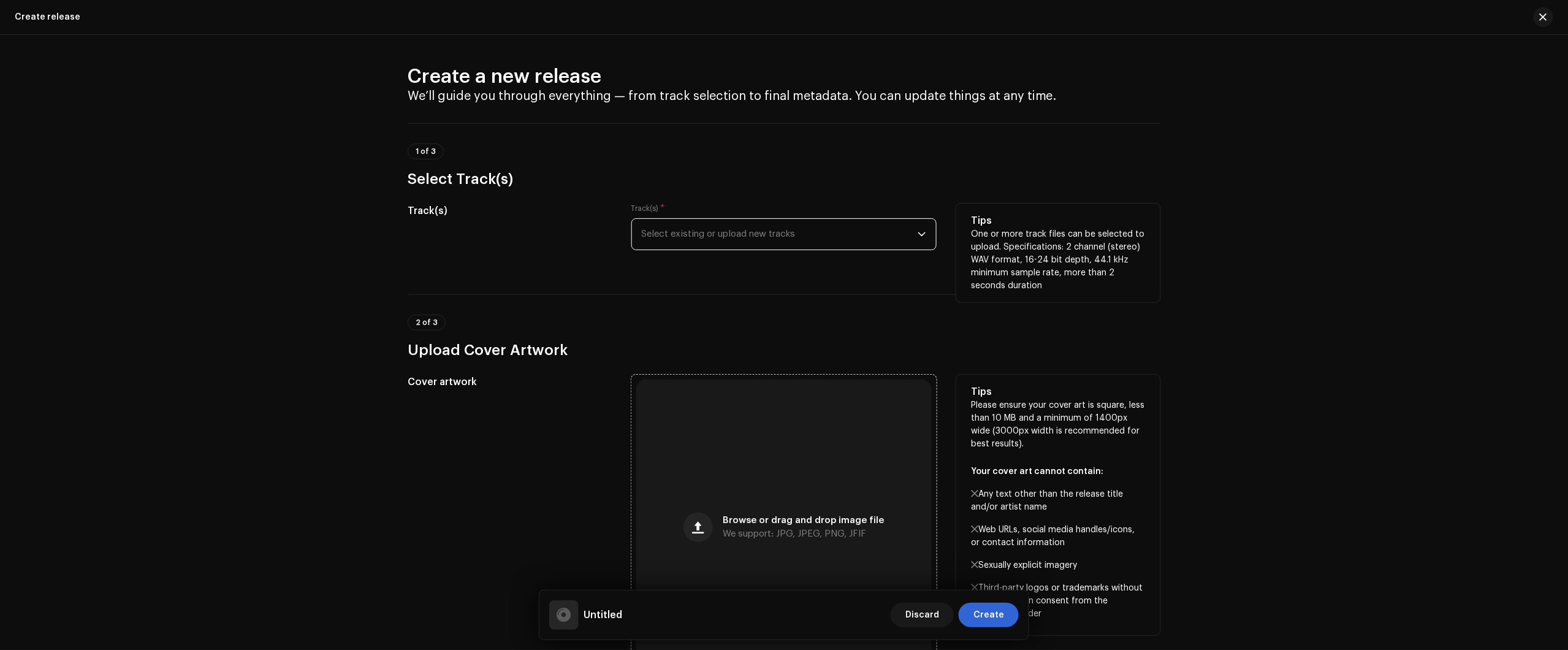
click at [820, 461] on div "Browse or drag and drop image file We support: JPG, JPEG, PNG, JFIF" at bounding box center [784, 527] width 295 height 295
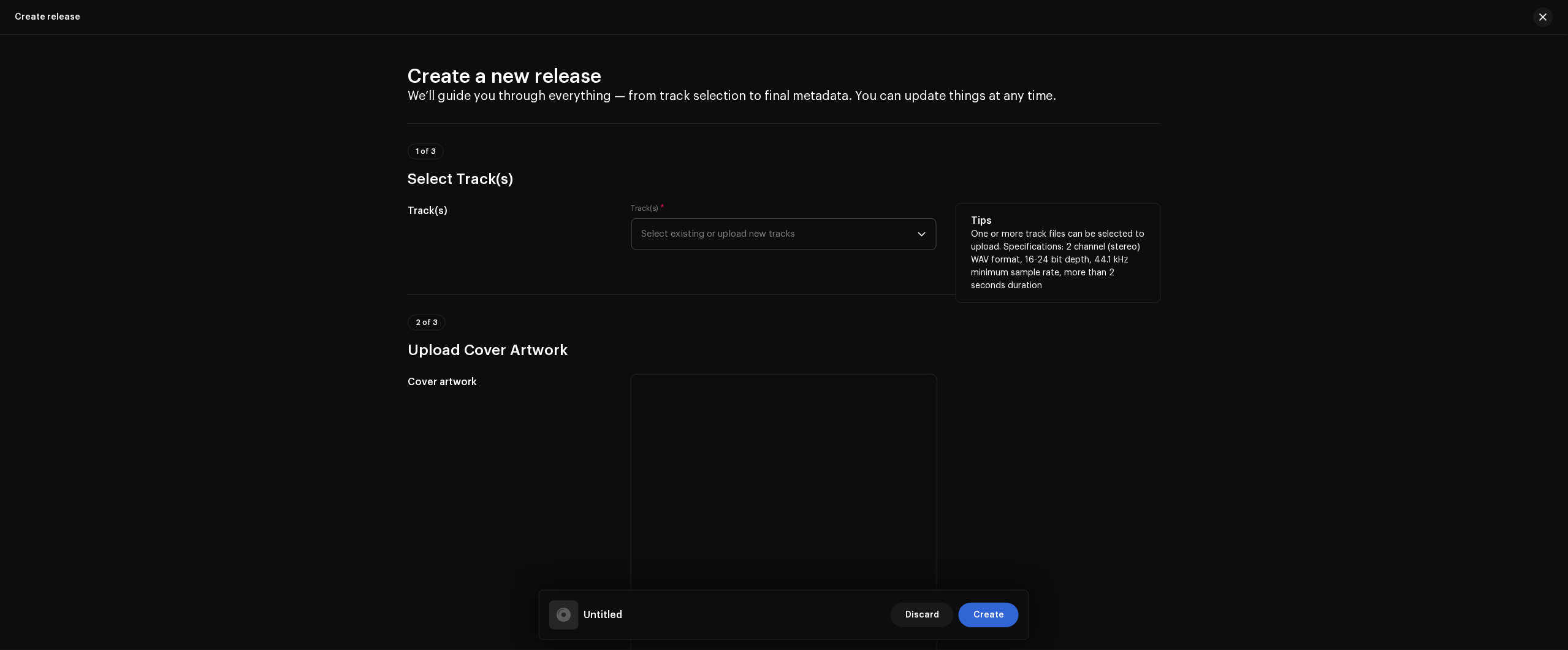
click at [777, 233] on span "Select existing or upload new tracks" at bounding box center [780, 234] width 276 height 31
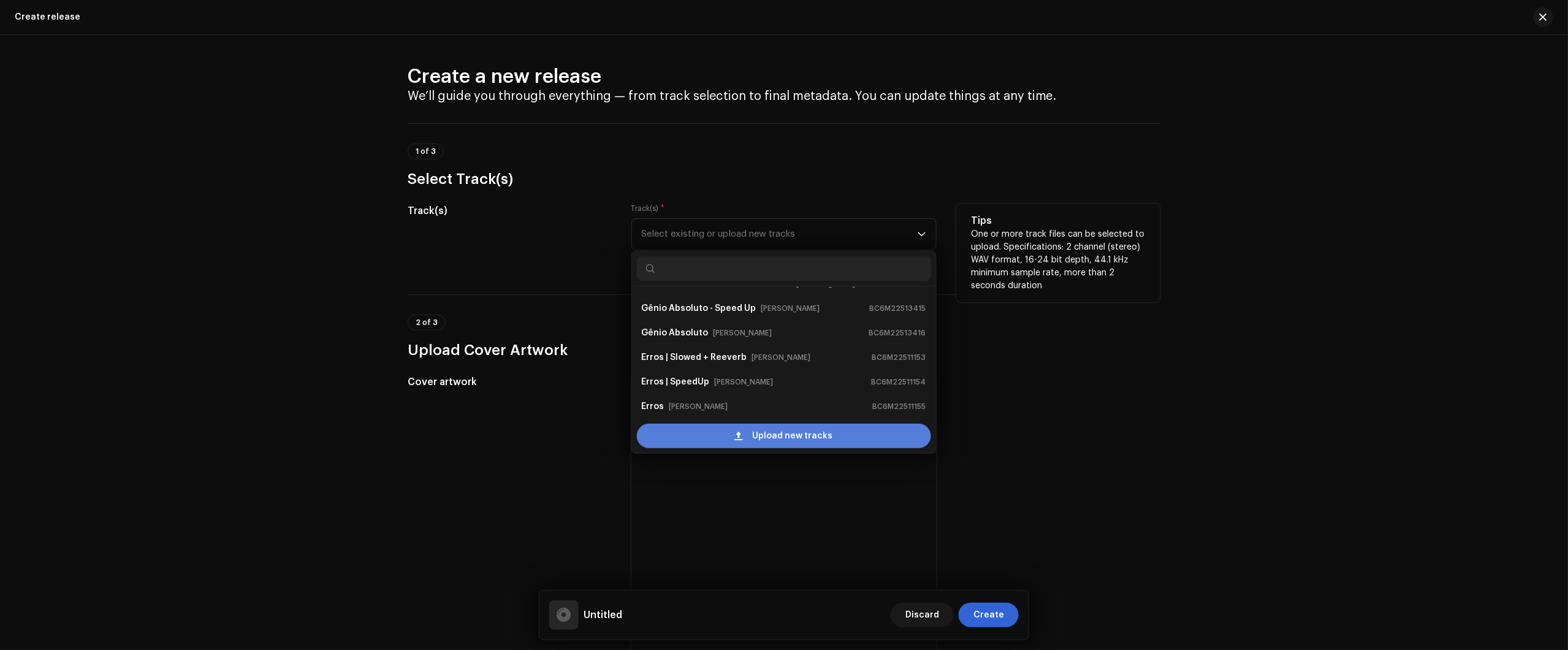
click at [747, 431] on div "Upload new tracks" at bounding box center [784, 436] width 294 height 25
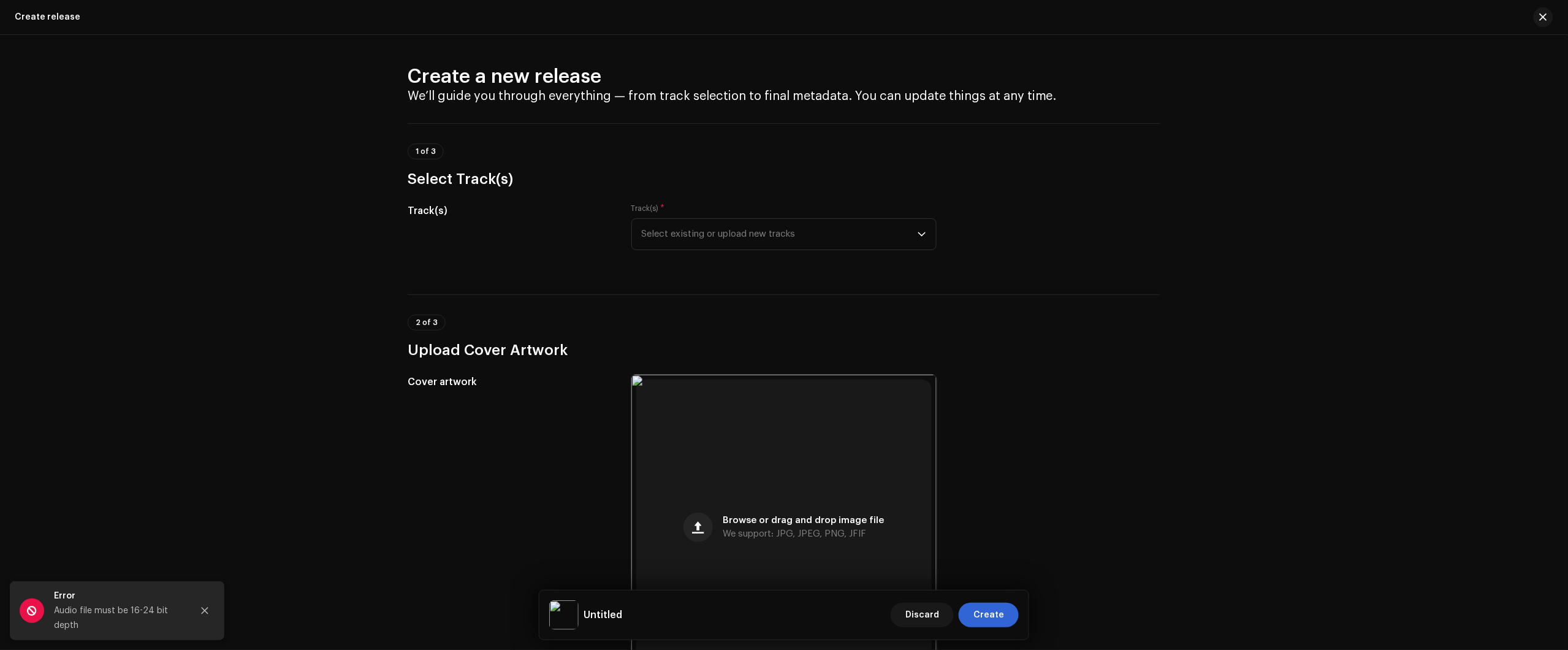
click at [1332, 253] on div "Create a new release We’ll guide you through everything — from track selection …" at bounding box center [784, 342] width 1568 height 615
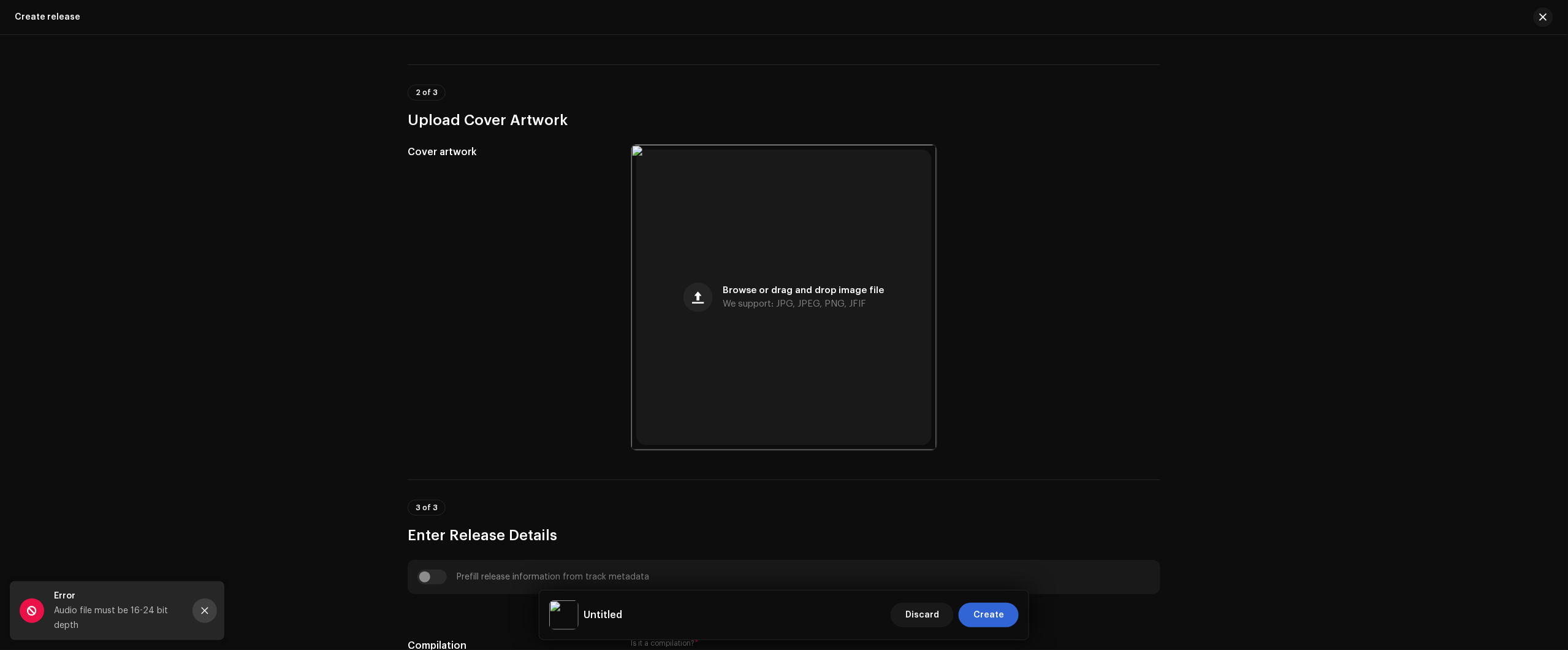
click at [206, 612] on icon "Close" at bounding box center [205, 611] width 7 height 7
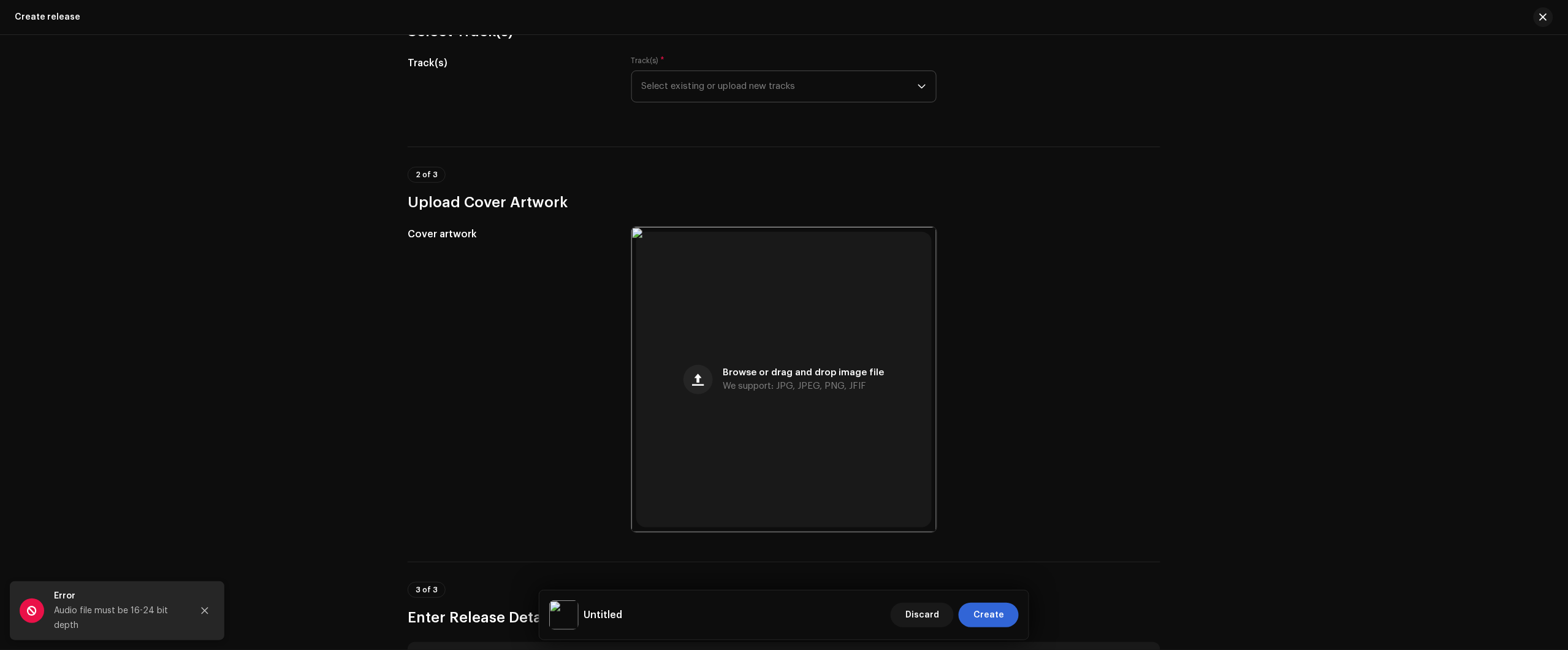
scroll to position [0, 0]
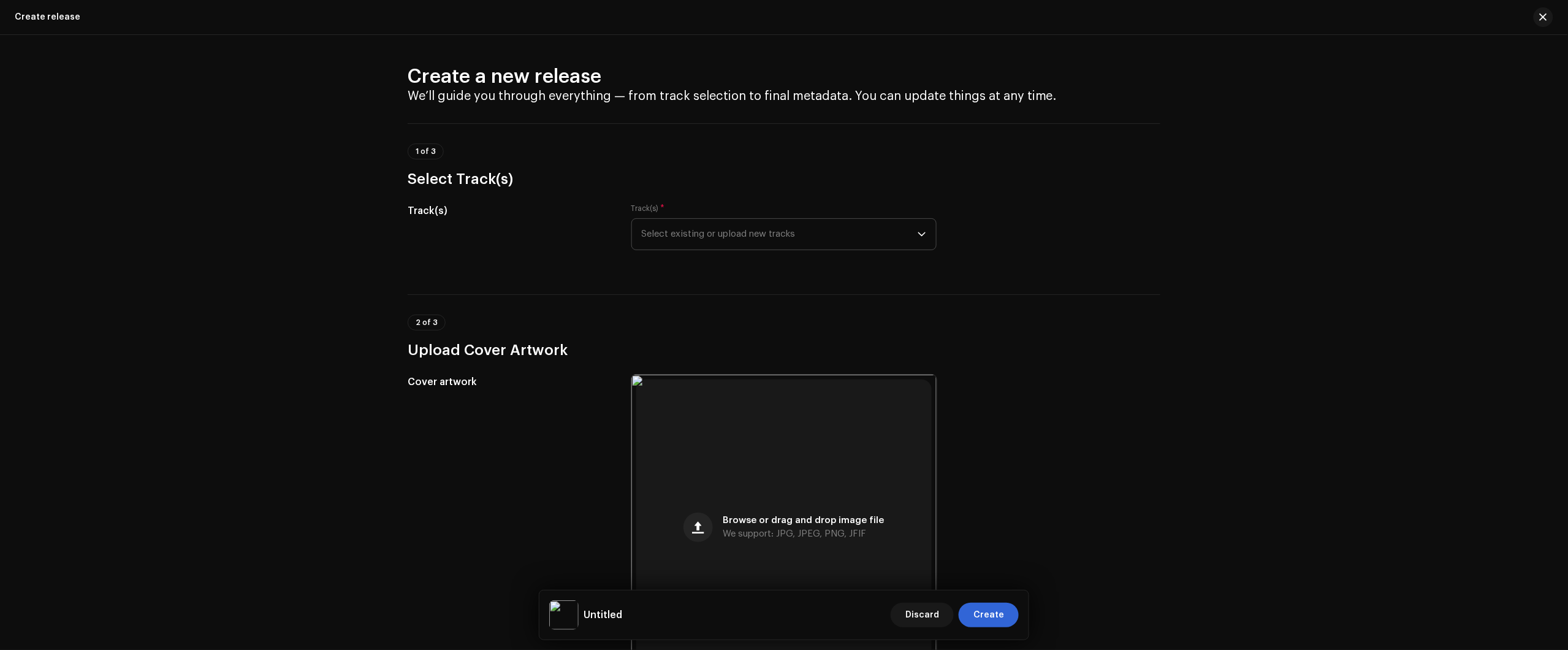
click at [722, 222] on span "Select existing or upload new tracks" at bounding box center [780, 234] width 276 height 31
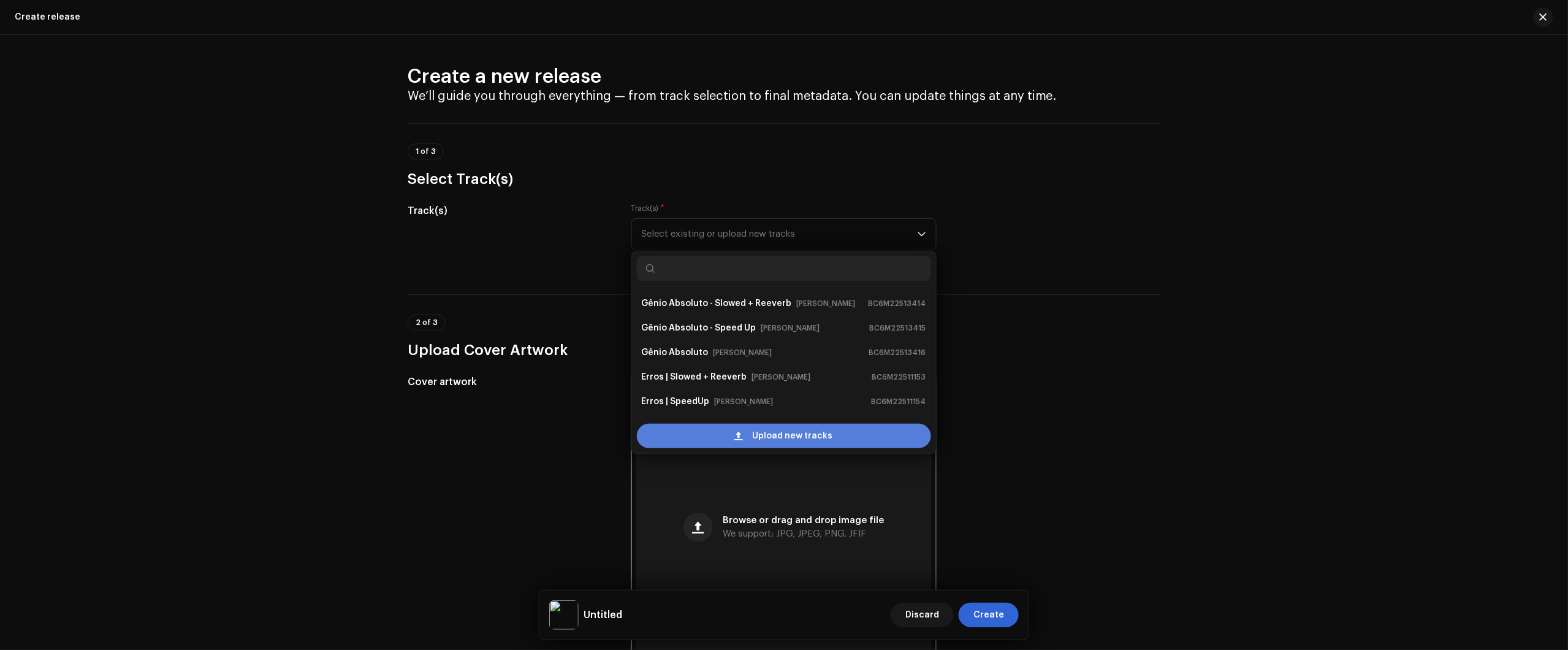
scroll to position [69, 0]
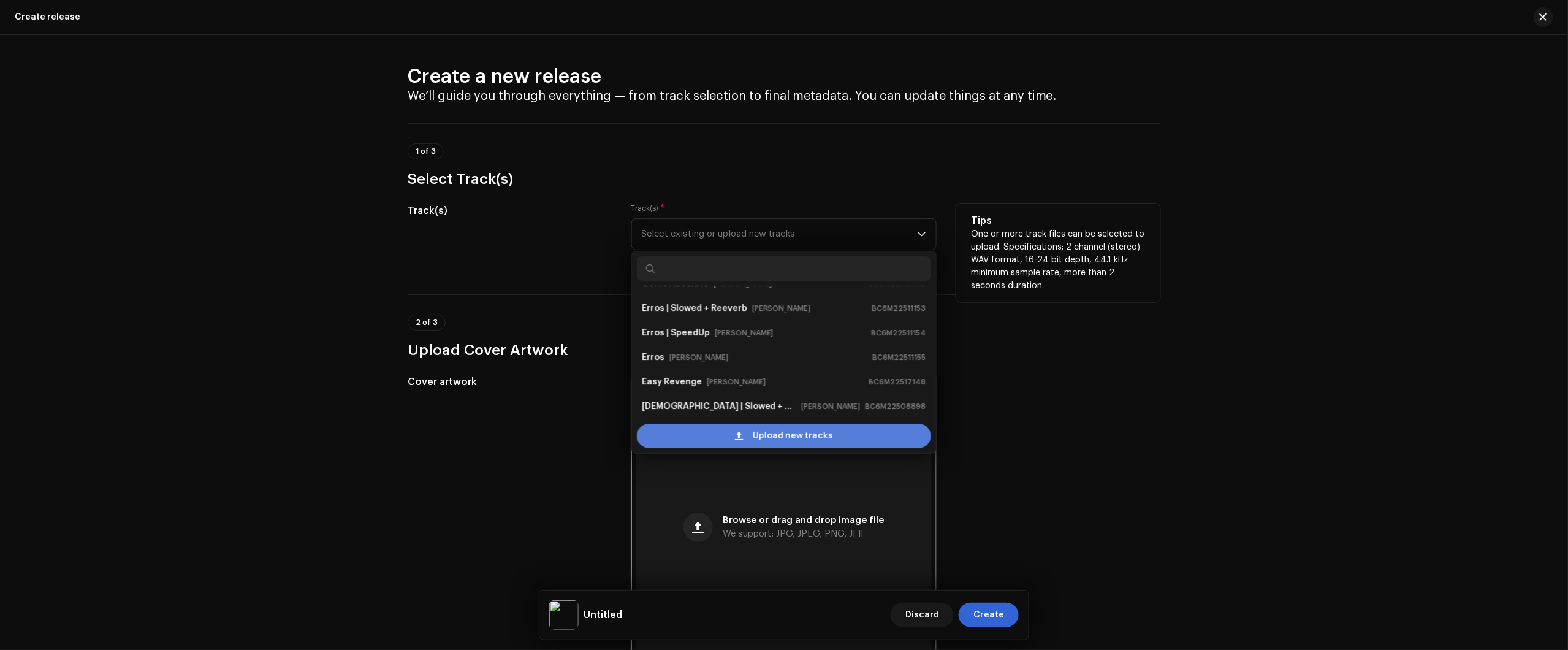
click at [703, 436] on div "Upload new tracks" at bounding box center [784, 436] width 294 height 25
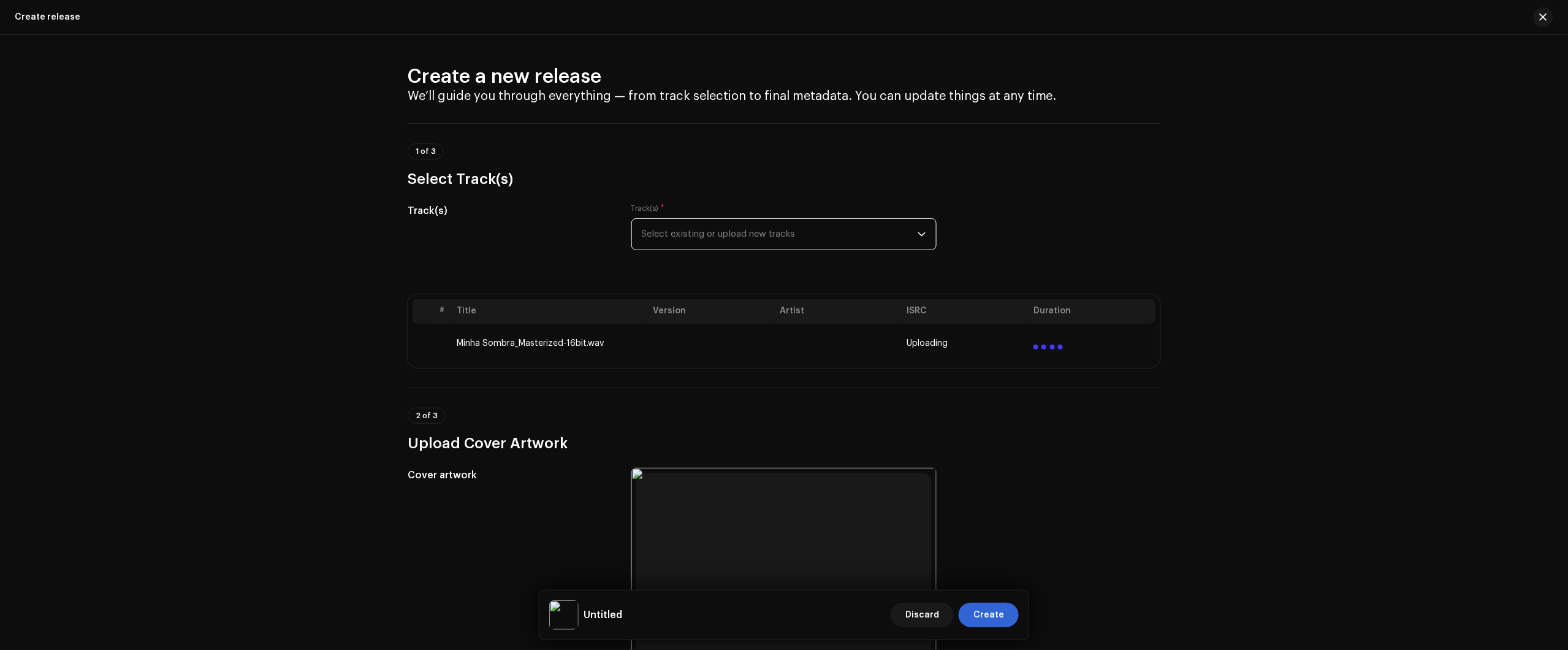
click at [712, 248] on span "Select existing or upload new tracks" at bounding box center [780, 234] width 276 height 31
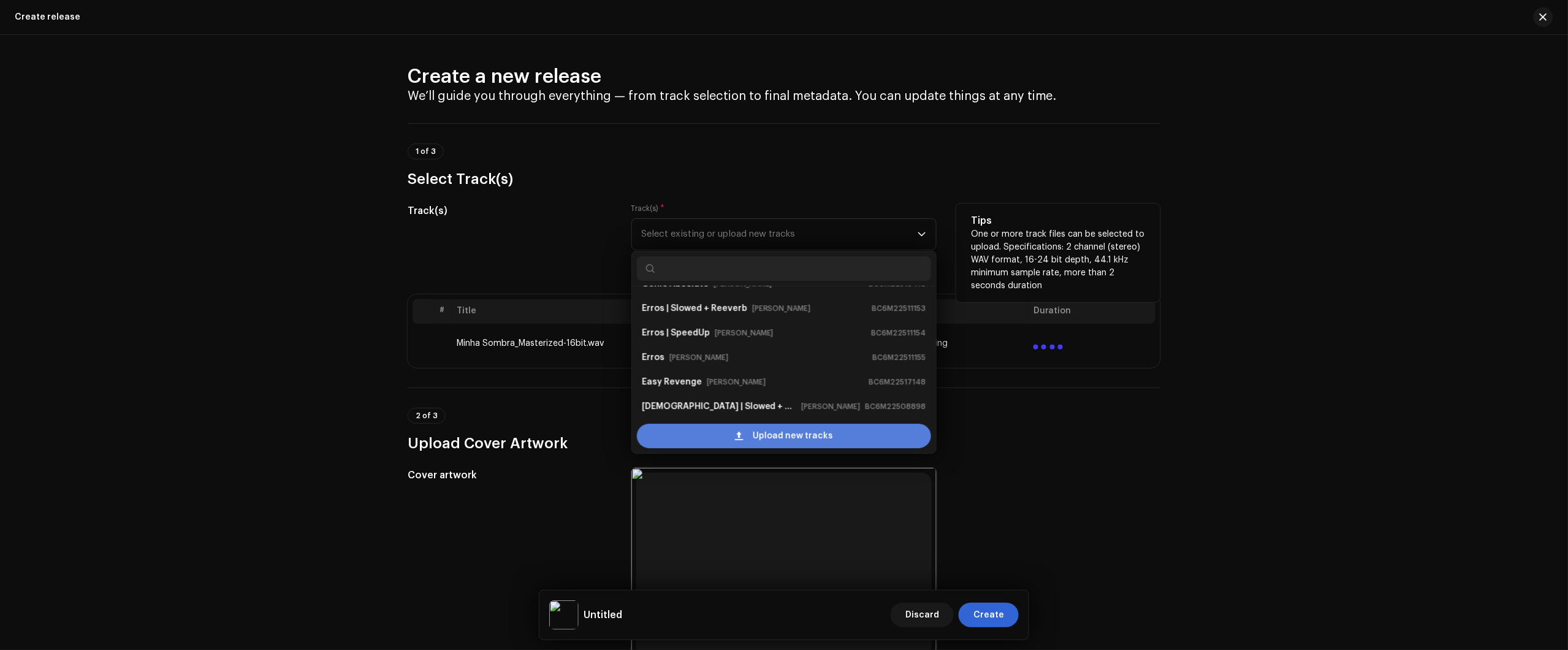
click at [746, 430] on div "Upload new tracks" at bounding box center [784, 436] width 294 height 25
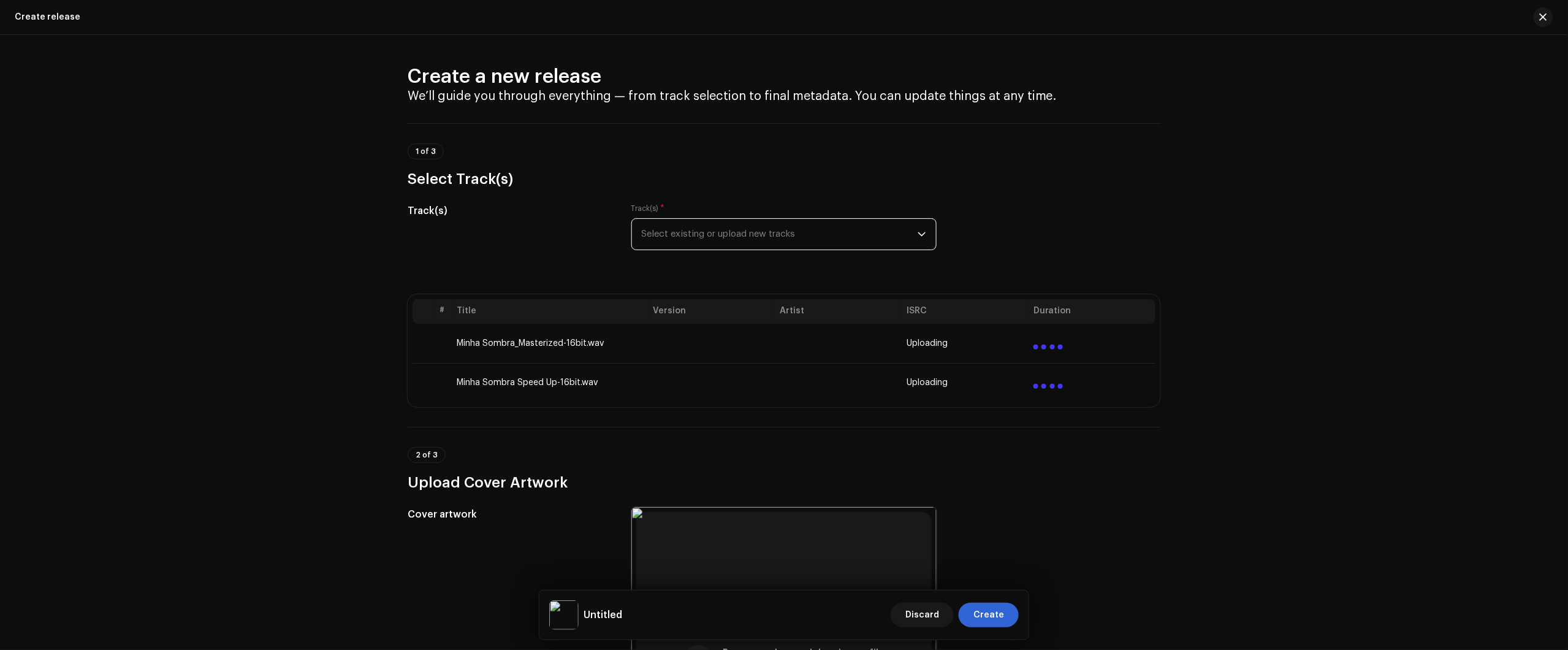
click at [754, 241] on span "Select existing or upload new tracks" at bounding box center [780, 234] width 276 height 31
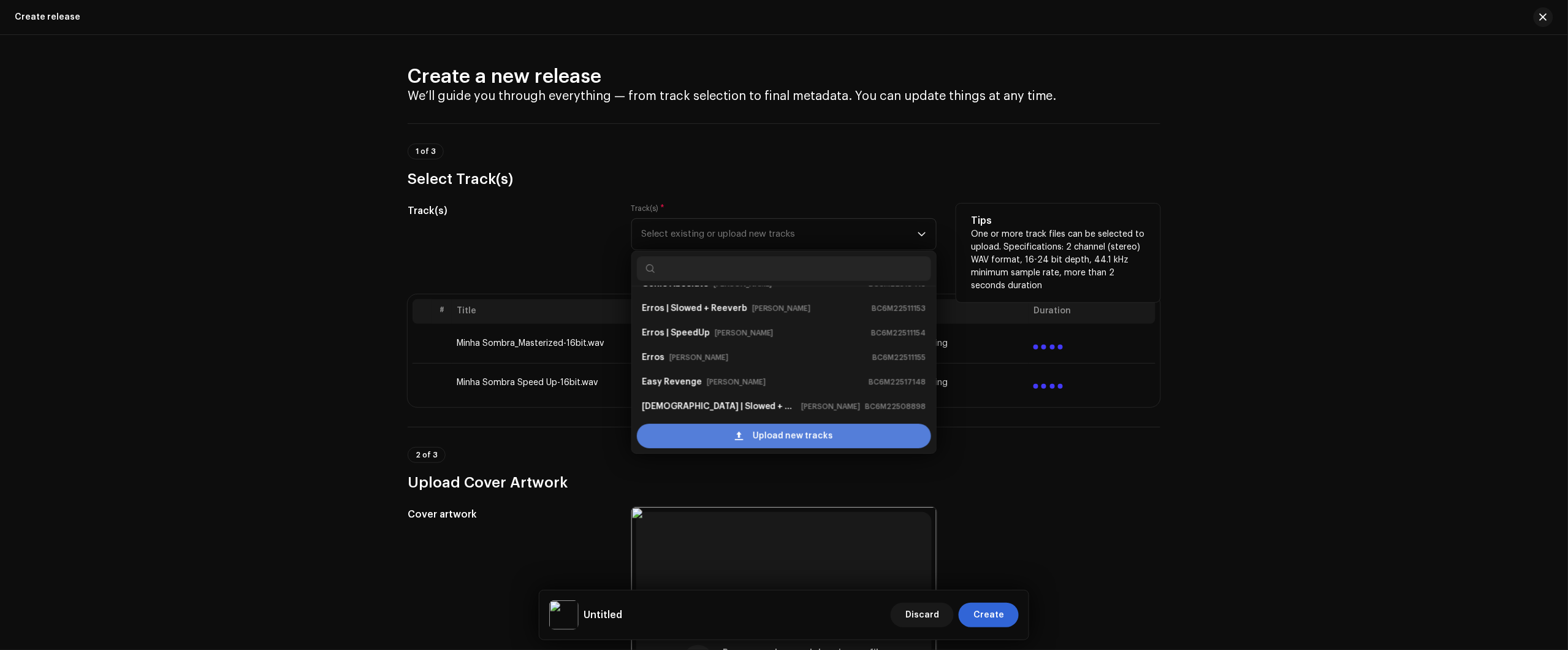
click at [769, 439] on span "Upload new tracks" at bounding box center [793, 436] width 80 height 25
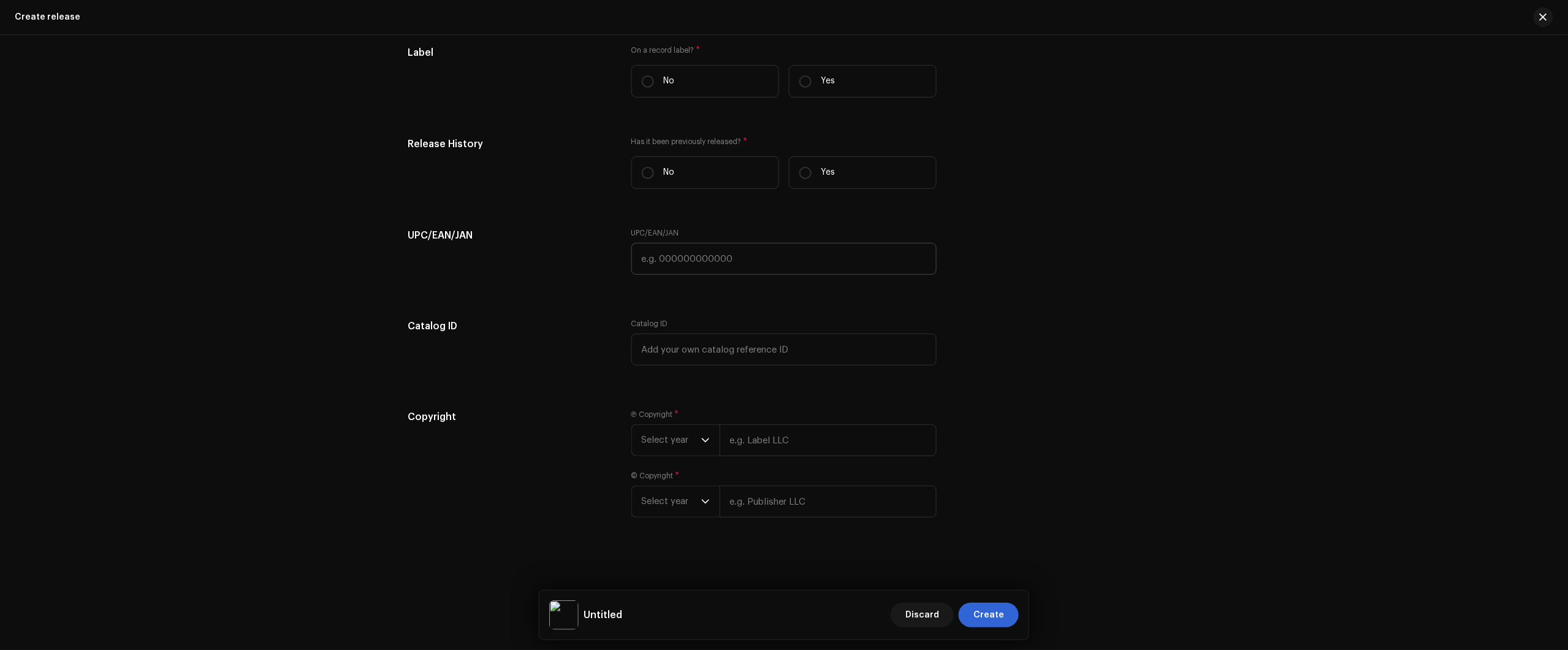
scroll to position [1892, 0]
click at [647, 467] on div "Ⓟ Copyright * Select year © Copyright * Select year" at bounding box center [784, 471] width 305 height 123
click at [657, 449] on span "Select year" at bounding box center [671, 440] width 60 height 31
click at [666, 529] on li "2025" at bounding box center [681, 532] width 87 height 25
click at [650, 526] on span "Select year" at bounding box center [671, 515] width 60 height 31
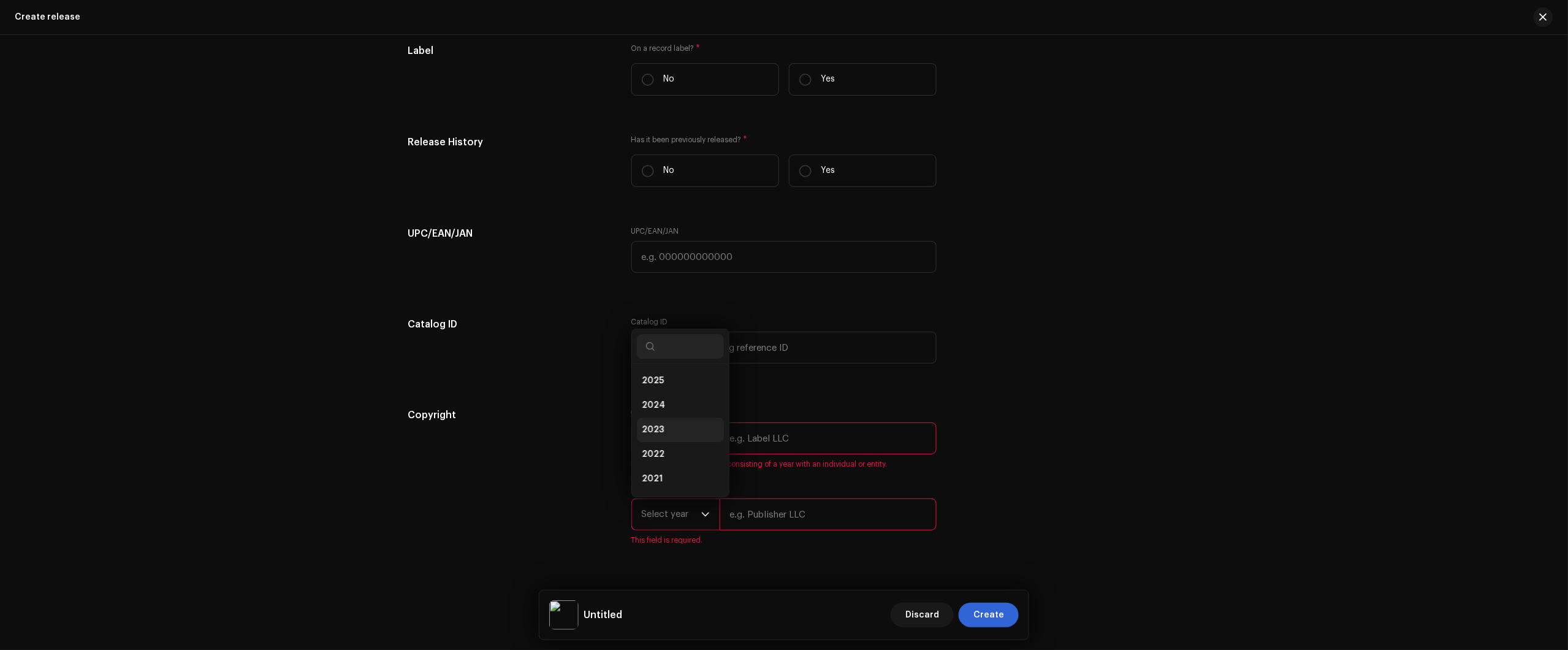
scroll to position [0, 0]
click at [675, 406] on li "2025" at bounding box center [681, 406] width 87 height 25
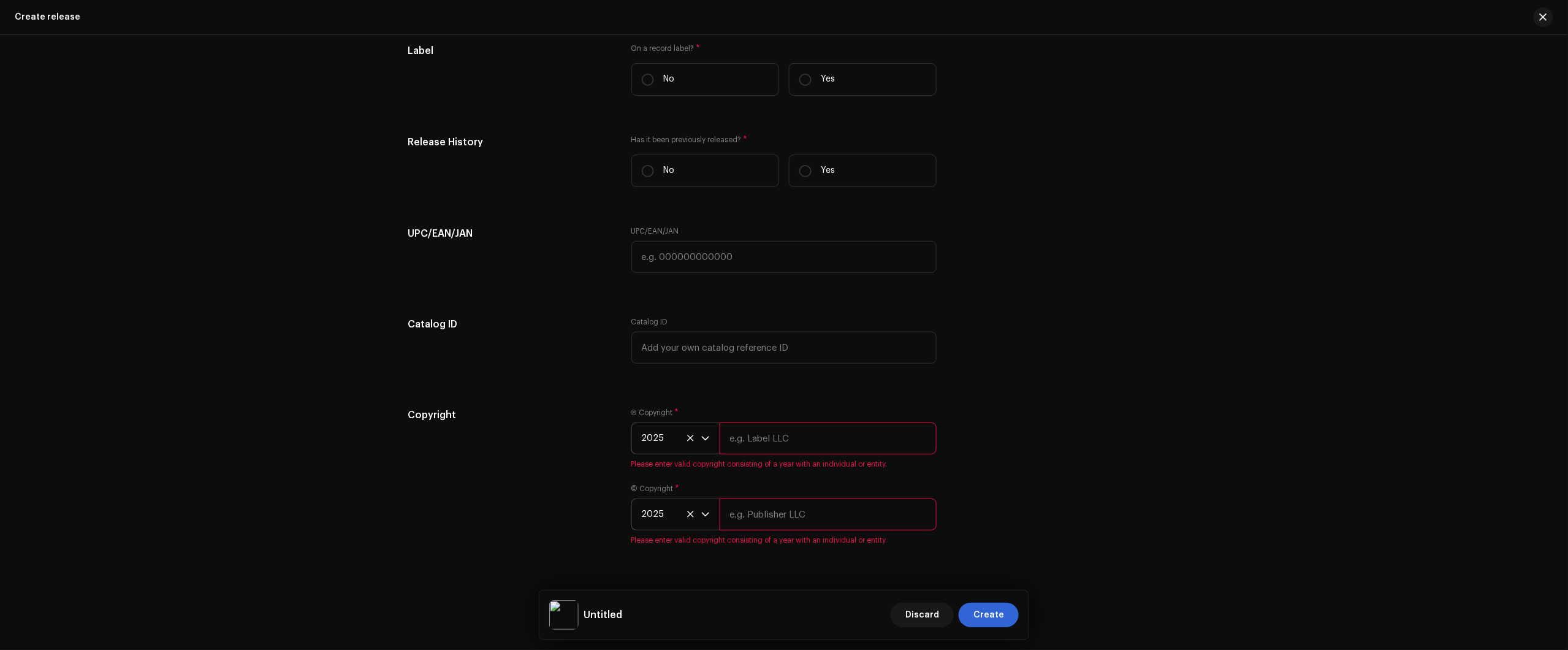
scroll to position [1941, 0]
click at [758, 443] on input "text" at bounding box center [828, 438] width 217 height 32
type input "Júlio dos Santos Galhego Aguiar"
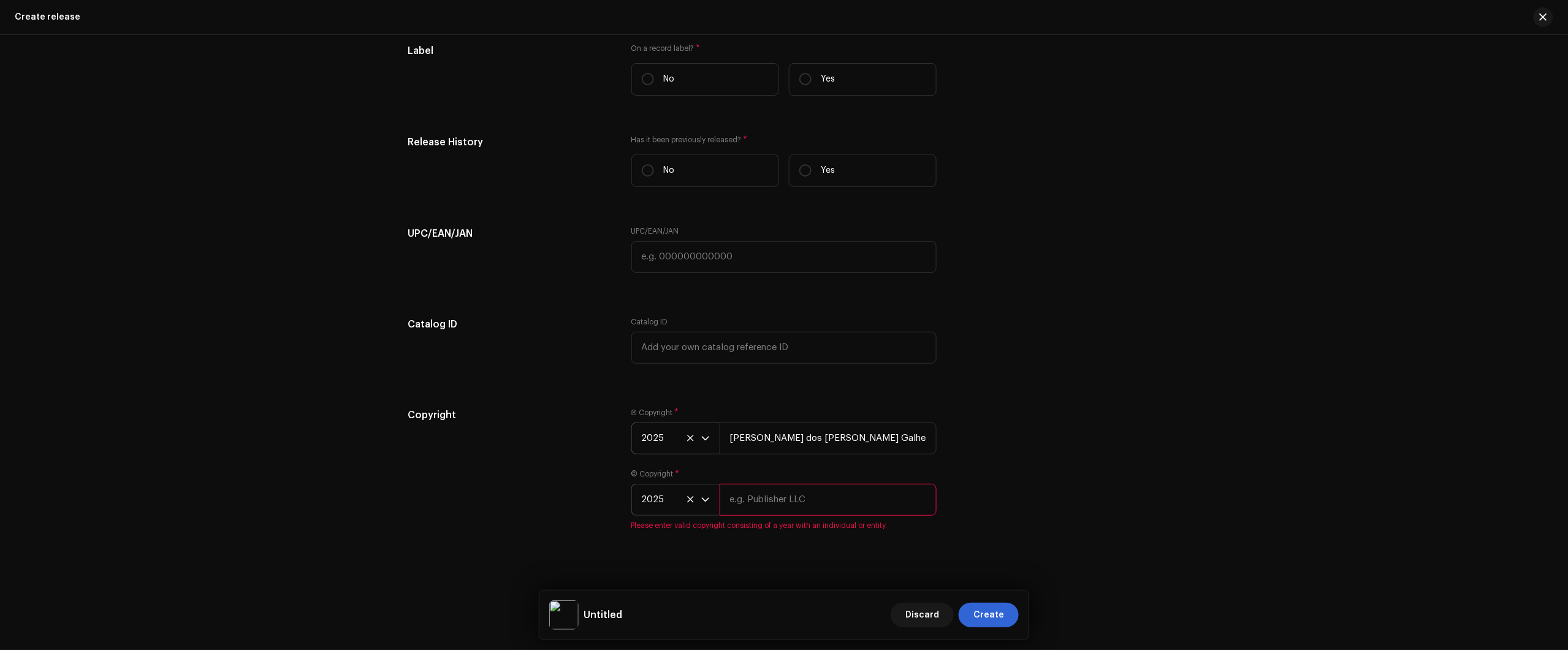
click at [807, 491] on input "text" at bounding box center [828, 500] width 217 height 32
type input "Júlio dos Santos Galhego Aguiar"
click at [1004, 479] on div "Copyright Ⓟ Copyright * 2025 Júlio dos Santos Galhego Aguiar © Copyright * 2025…" at bounding box center [784, 471] width 753 height 123
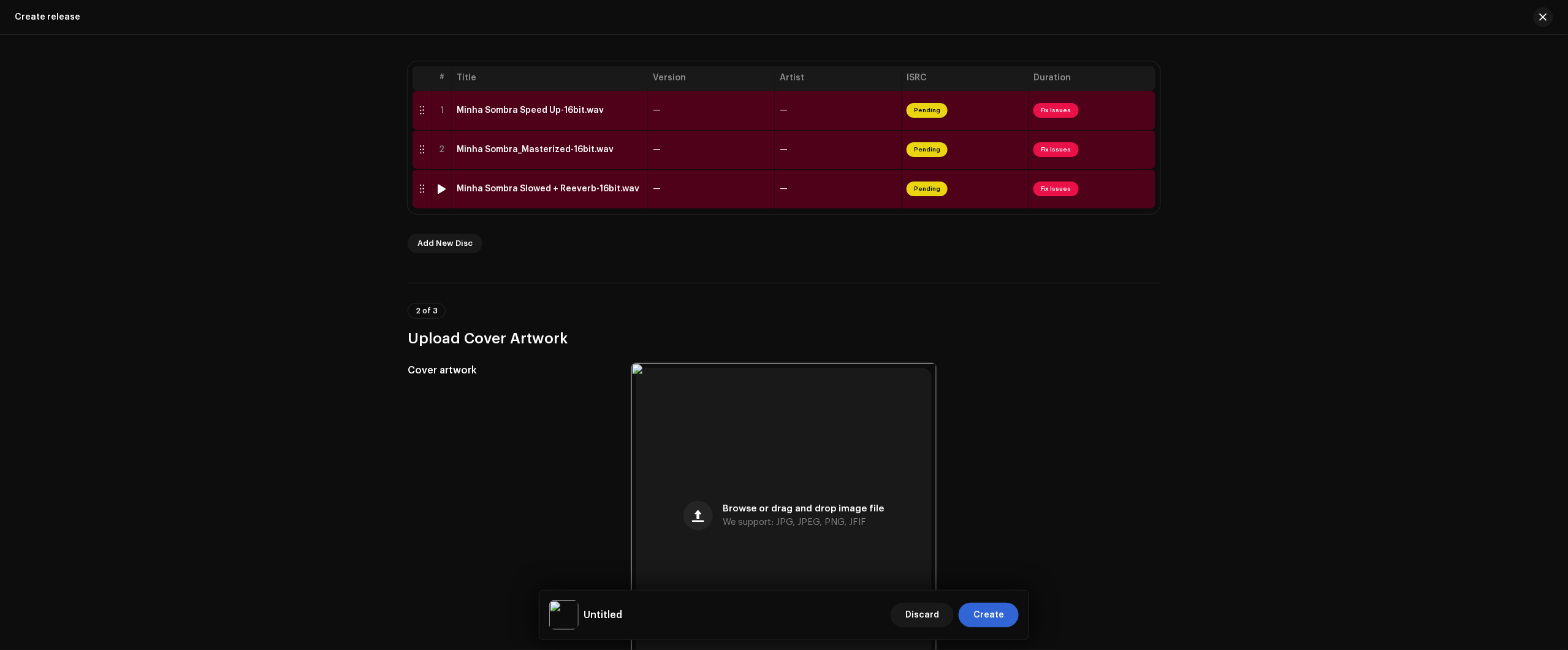
scroll to position [0, 0]
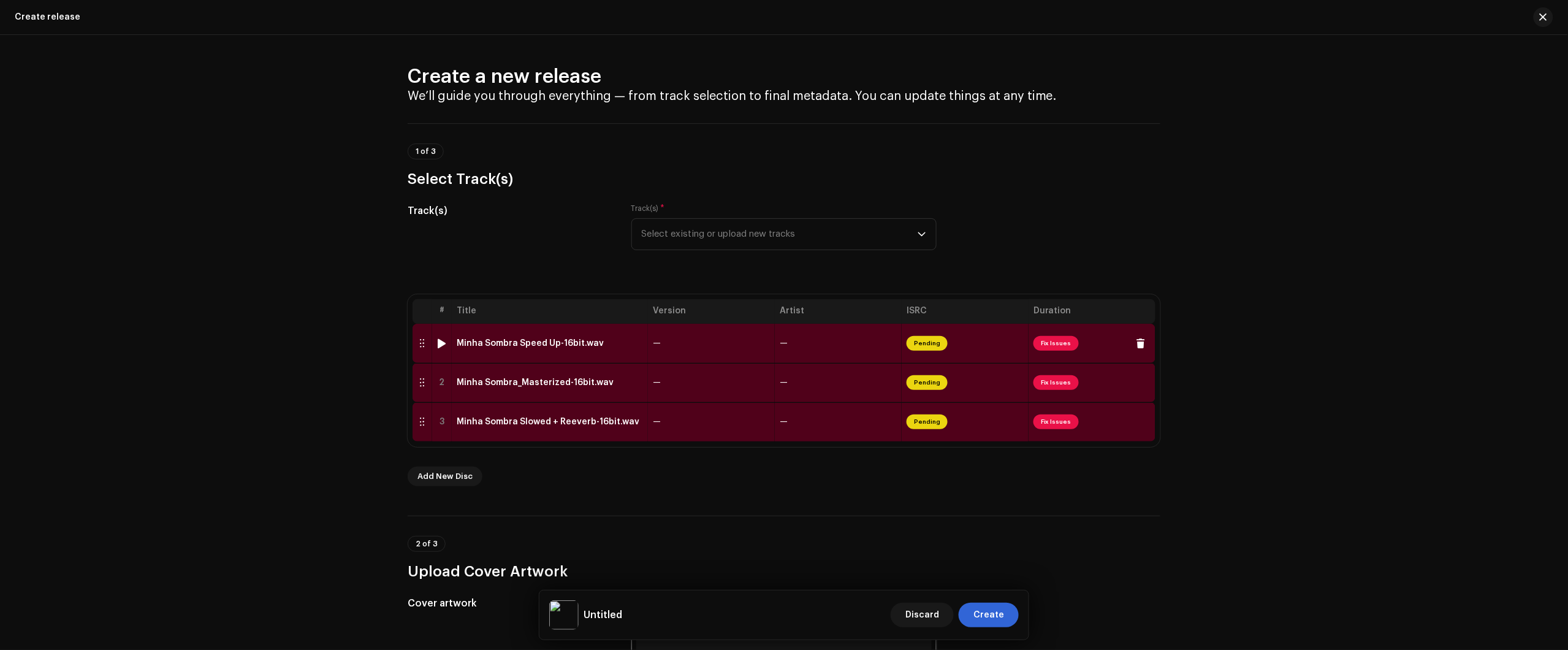
click at [623, 343] on div "Minha Sombra Speed Up-16bit.wav" at bounding box center [549, 343] width 186 height 10
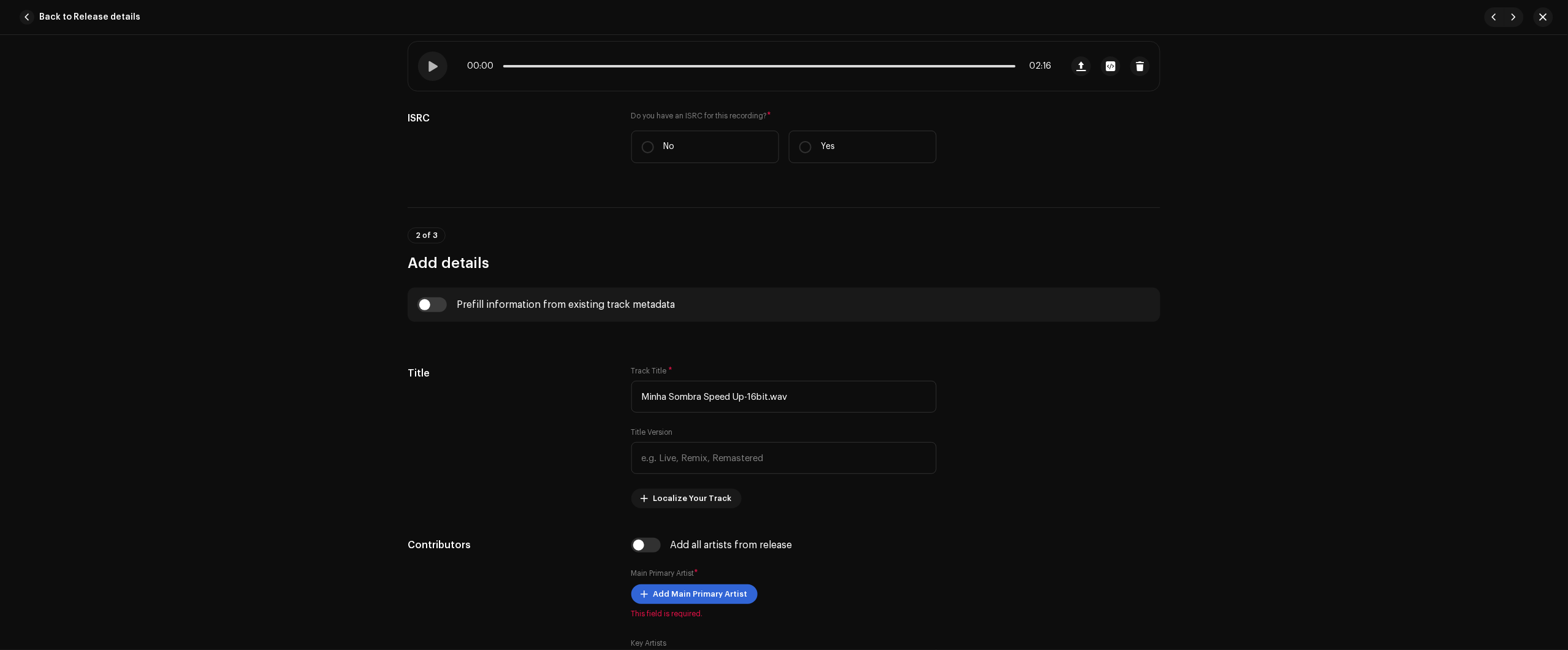
scroll to position [230, 0]
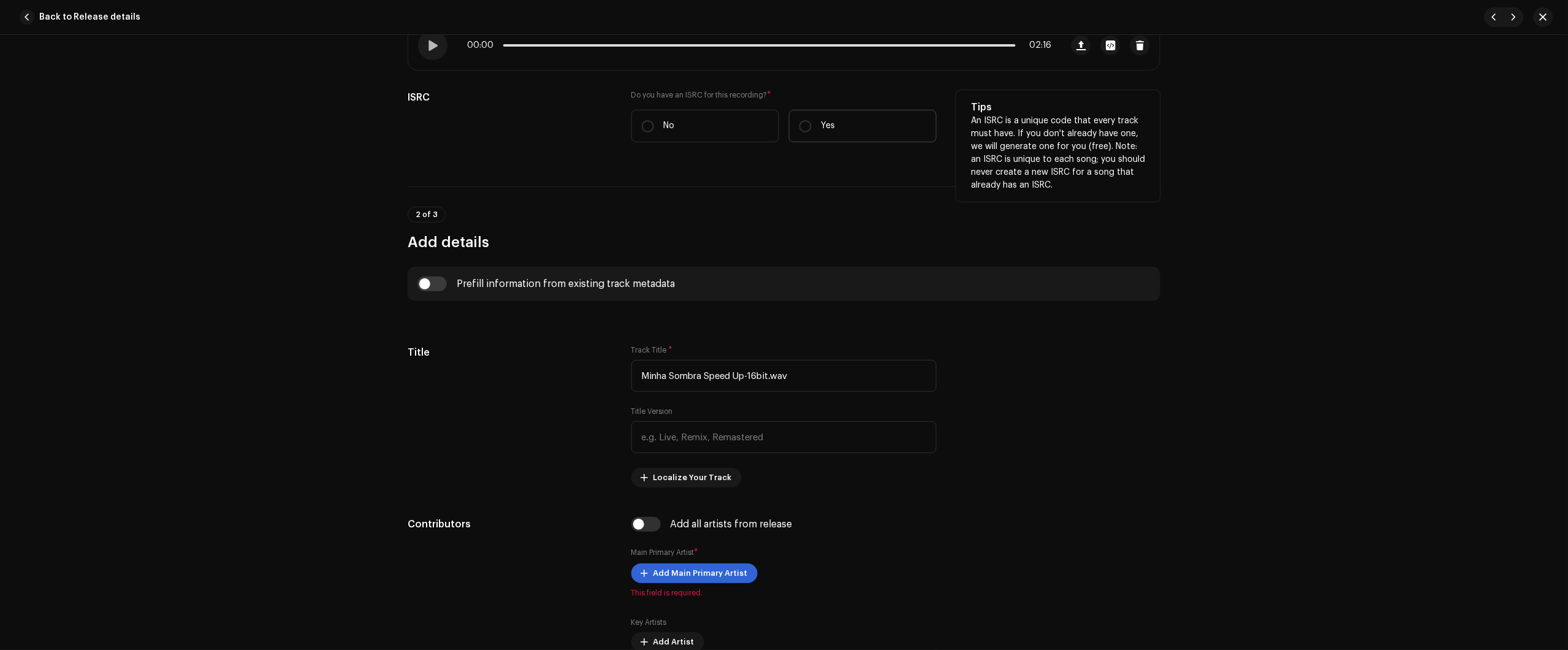
click at [831, 129] on p "Yes" at bounding box center [828, 126] width 14 height 13
click at [812, 129] on input "Yes" at bounding box center [805, 127] width 12 height 12
radio input "true"
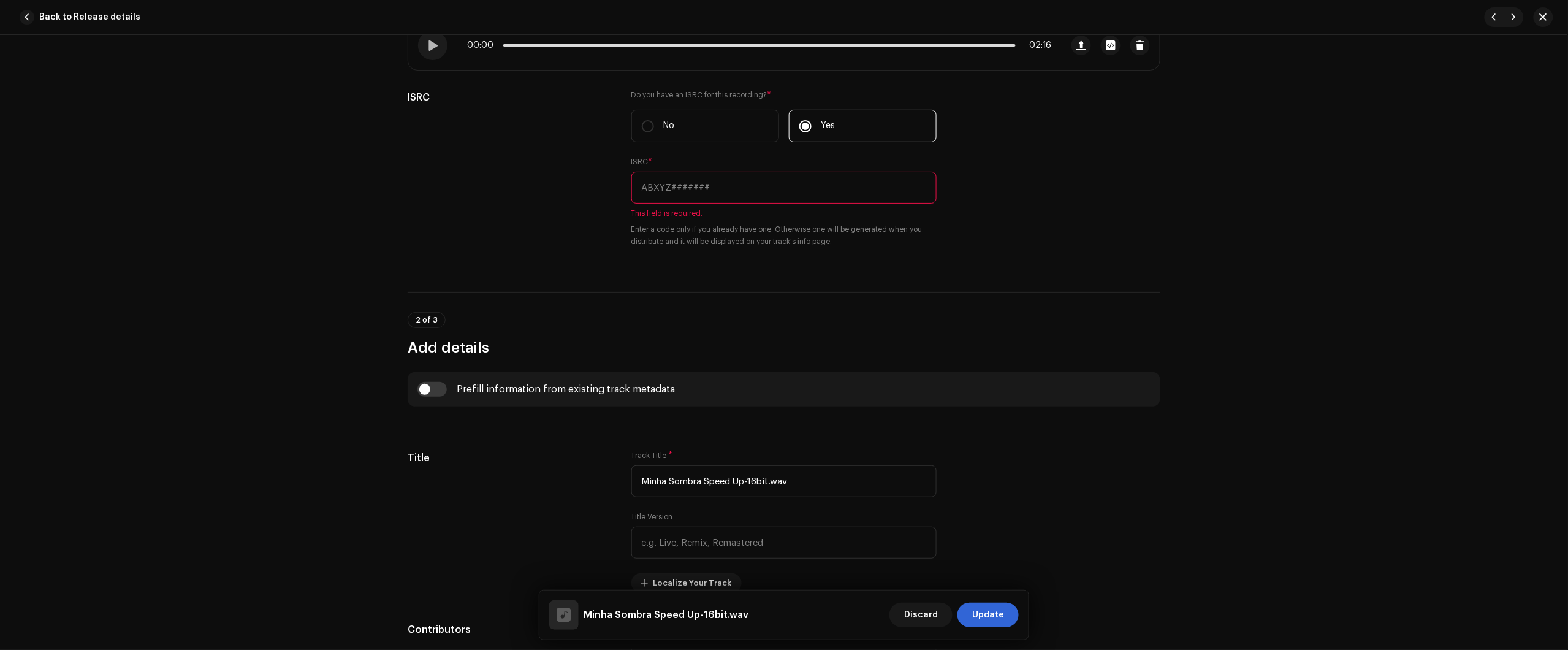
click at [1482, 157] on div "Track details Complete the following to finalize your track. 1 of 3 Add Audio F…" at bounding box center [784, 342] width 1568 height 615
drag, startPoint x: 1517, startPoint y: 141, endPoint x: 1511, endPoint y: 137, distance: 7.2
click at [1514, 140] on div "Track details Complete the following to finalize your track. 1 of 3 Add Audio F…" at bounding box center [784, 342] width 1568 height 615
click at [845, 204] on input "text" at bounding box center [784, 187] width 305 height 32
paste input "BC6M22532322"
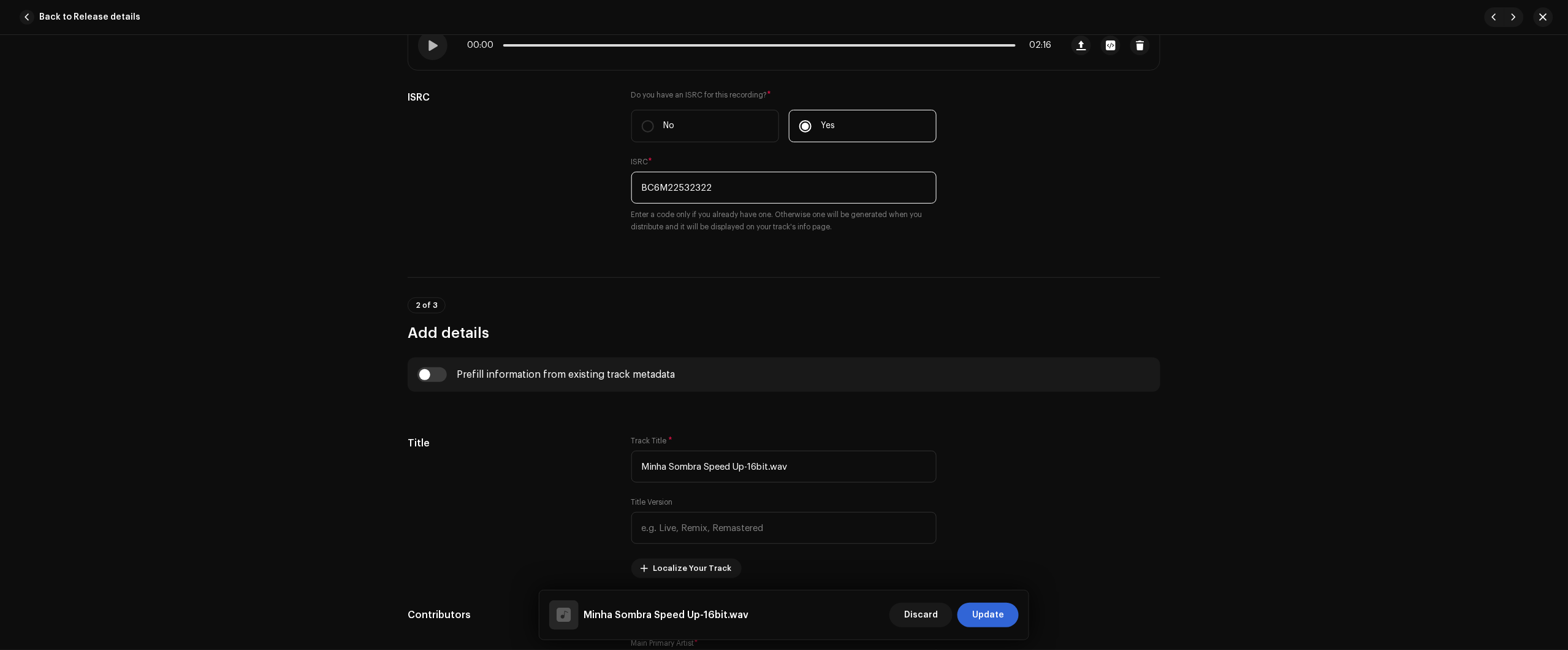
type input "BC6M22532322"
click at [372, 278] on div "Track details Complete the following to finalize your track. 1 of 3 Add Audio F…" at bounding box center [784, 342] width 1568 height 615
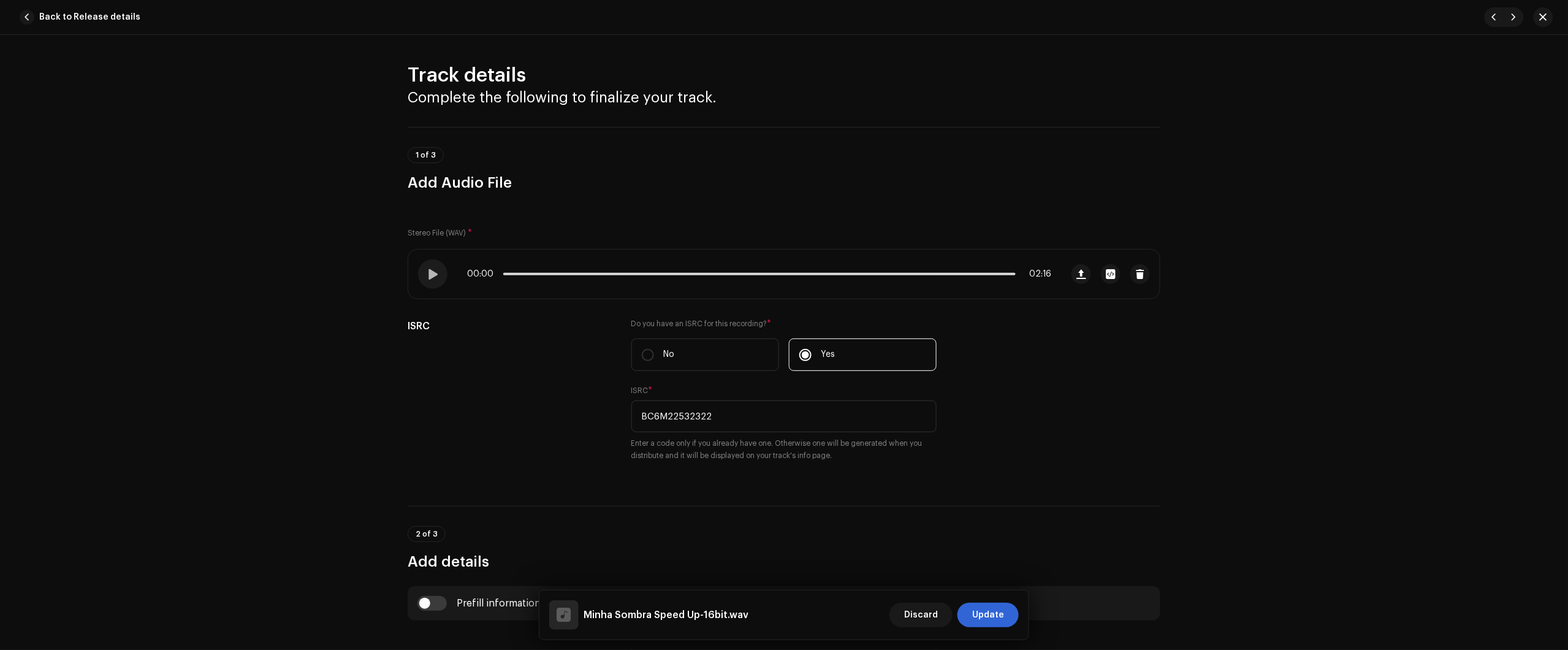
scroll to position [0, 0]
click at [996, 611] on span "Update" at bounding box center [988, 615] width 32 height 25
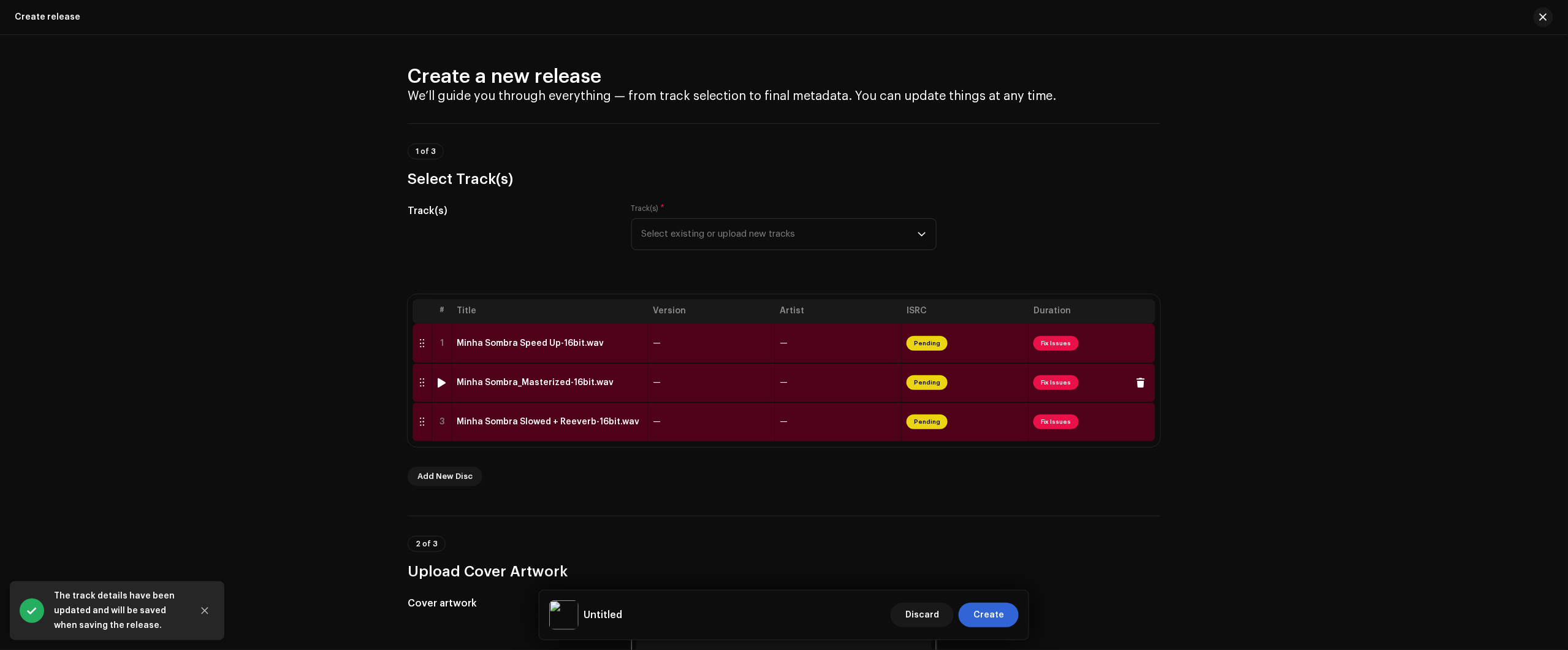
click at [623, 386] on div "Minha Sombra_Masterized-16bit.wav" at bounding box center [549, 382] width 186 height 10
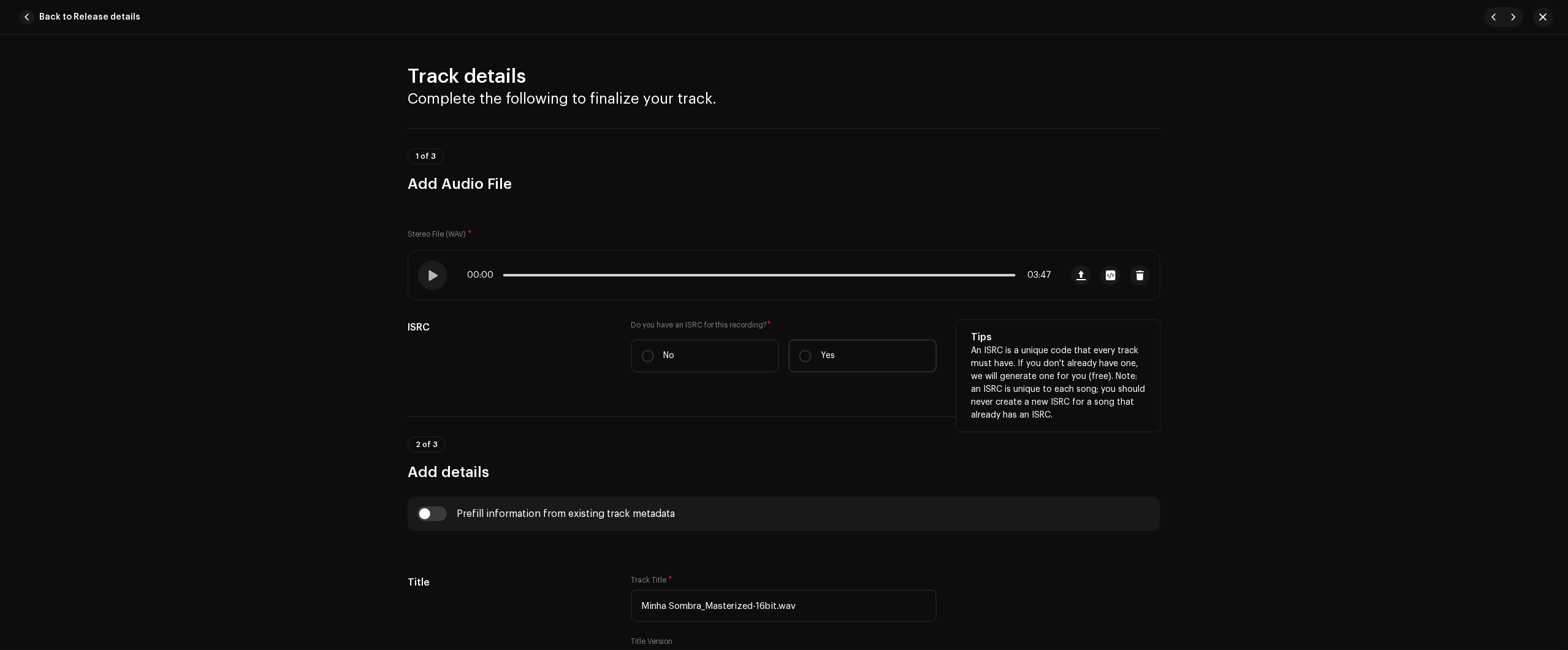
click at [857, 351] on label "Yes" at bounding box center [863, 355] width 148 height 33
click at [812, 351] on input "Yes" at bounding box center [805, 356] width 12 height 12
radio input "true"
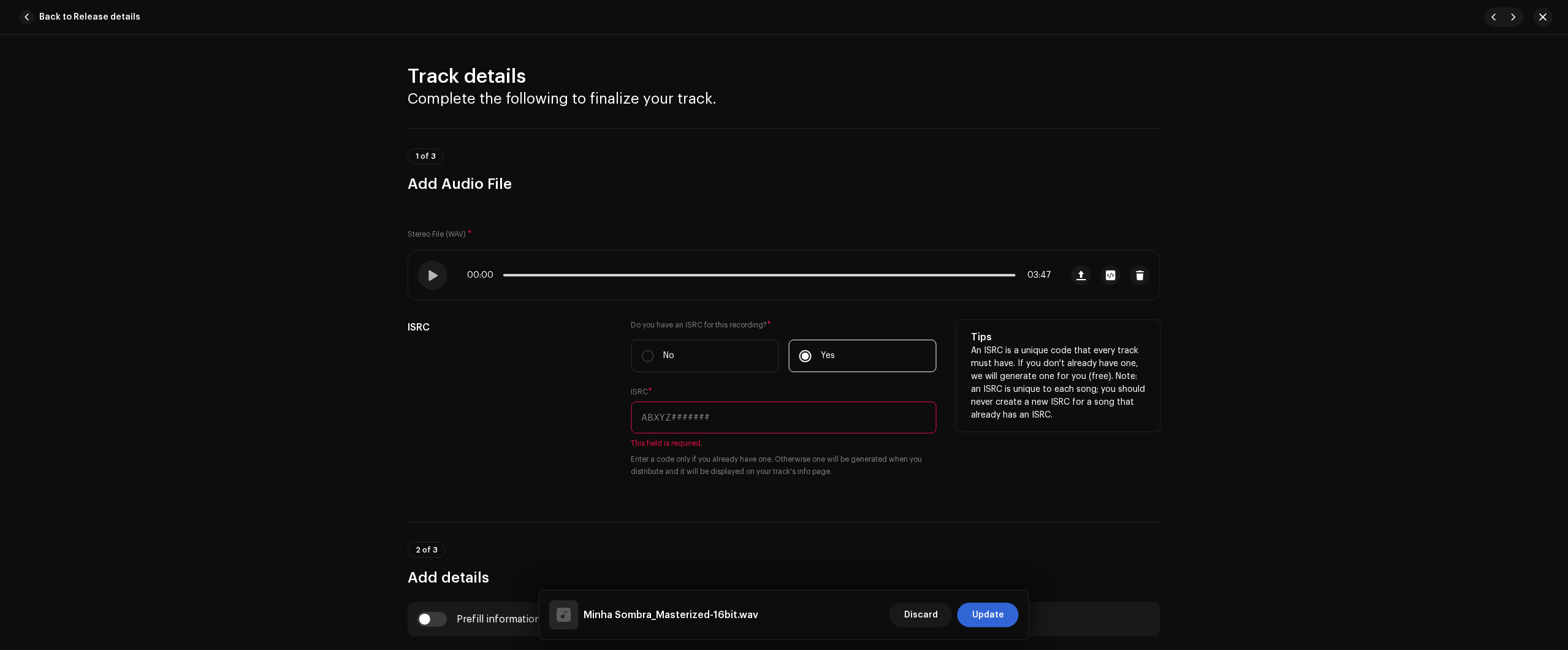
click at [798, 414] on input "text" at bounding box center [784, 418] width 305 height 32
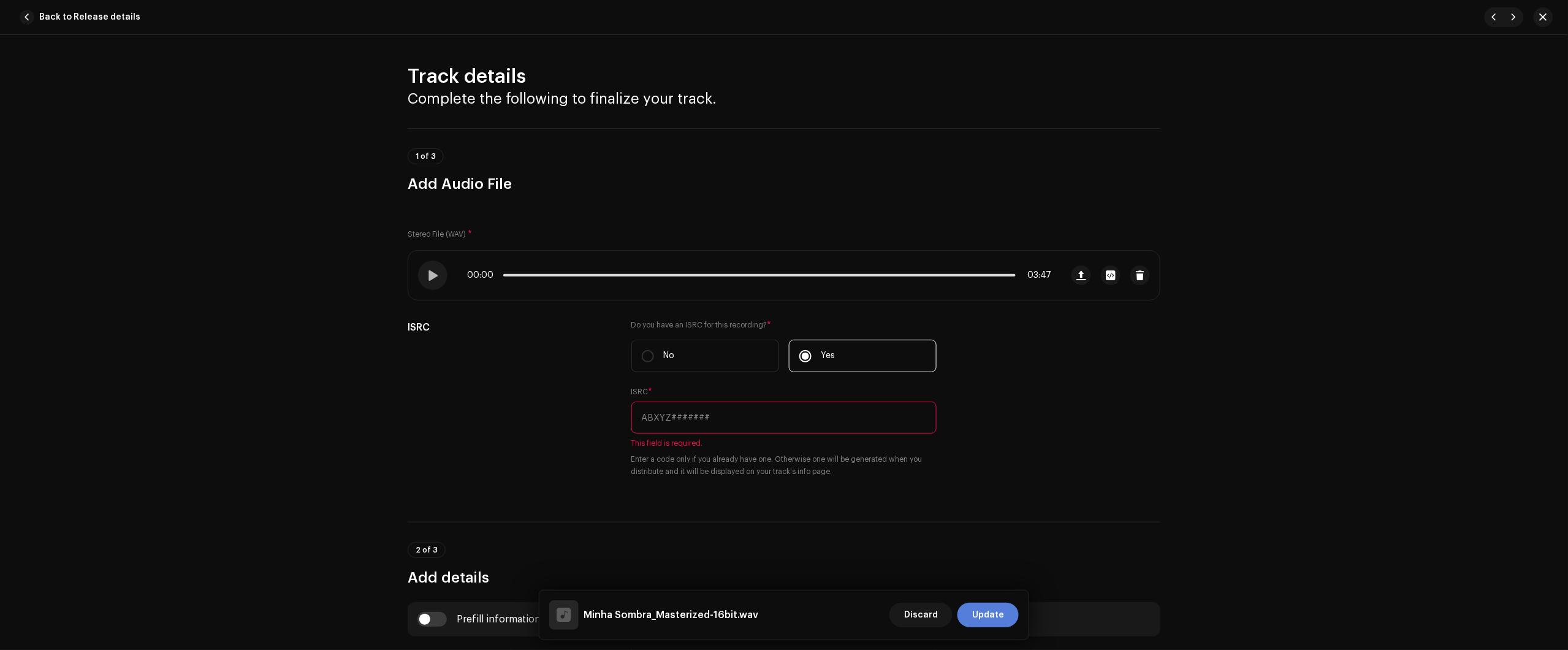
paste input "BC6M22572837"
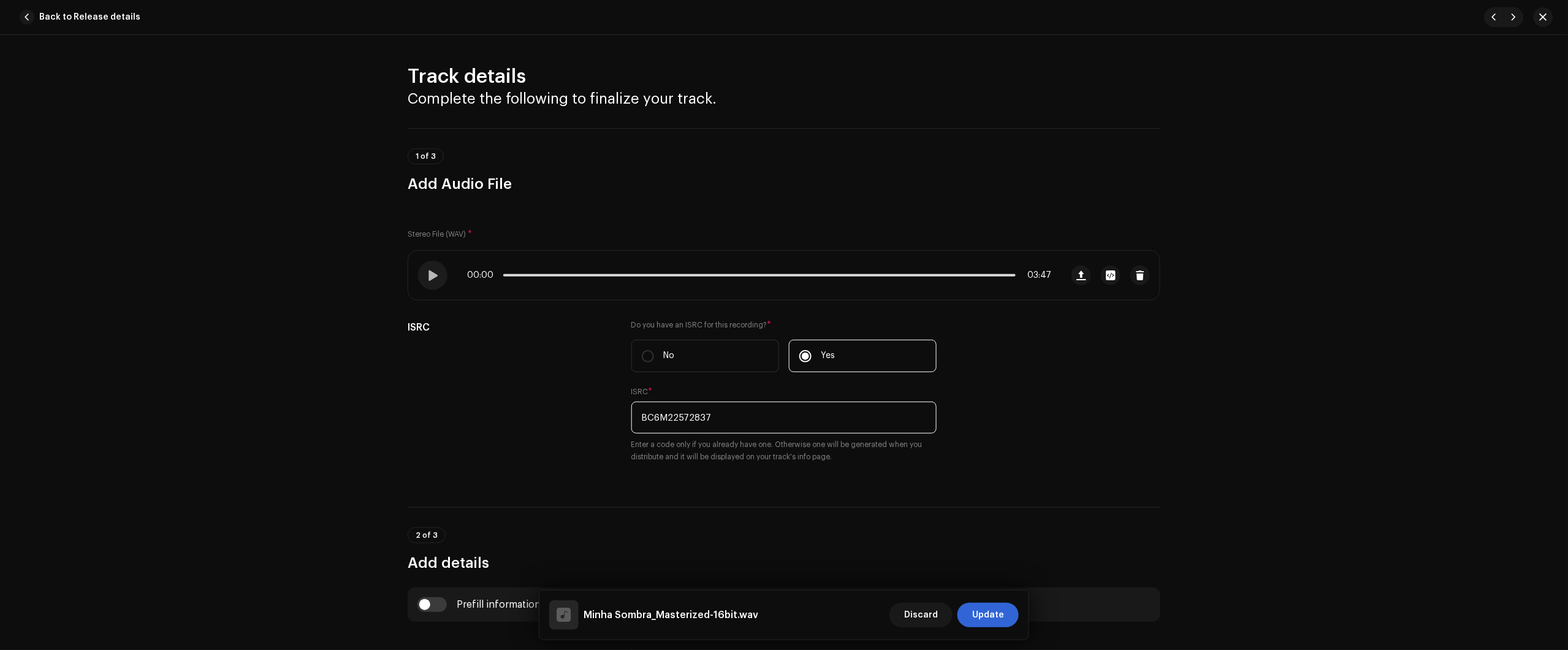
type input "BC6M22572837"
click at [1003, 629] on div "Discard Update" at bounding box center [954, 615] width 129 height 29
click at [999, 618] on span "Update" at bounding box center [988, 615] width 32 height 25
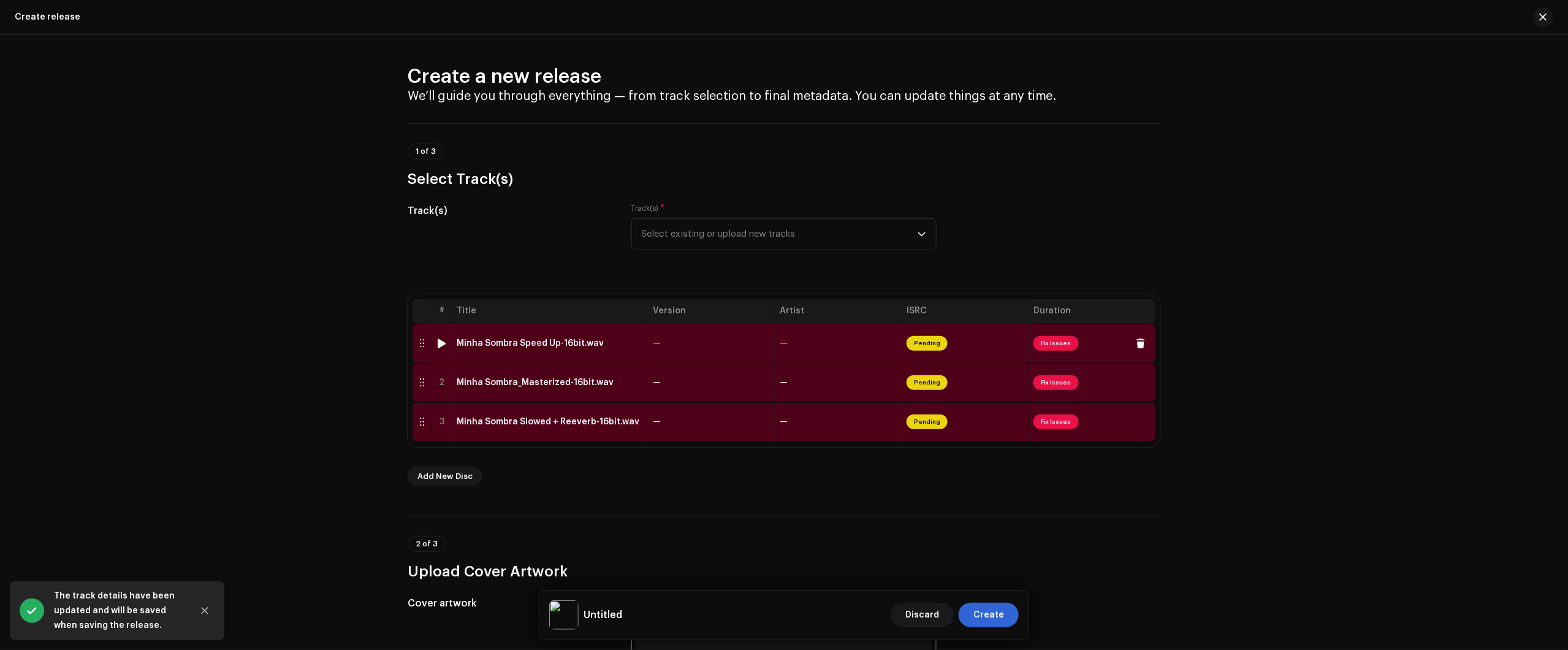
click at [693, 345] on td "—" at bounding box center [711, 343] width 127 height 39
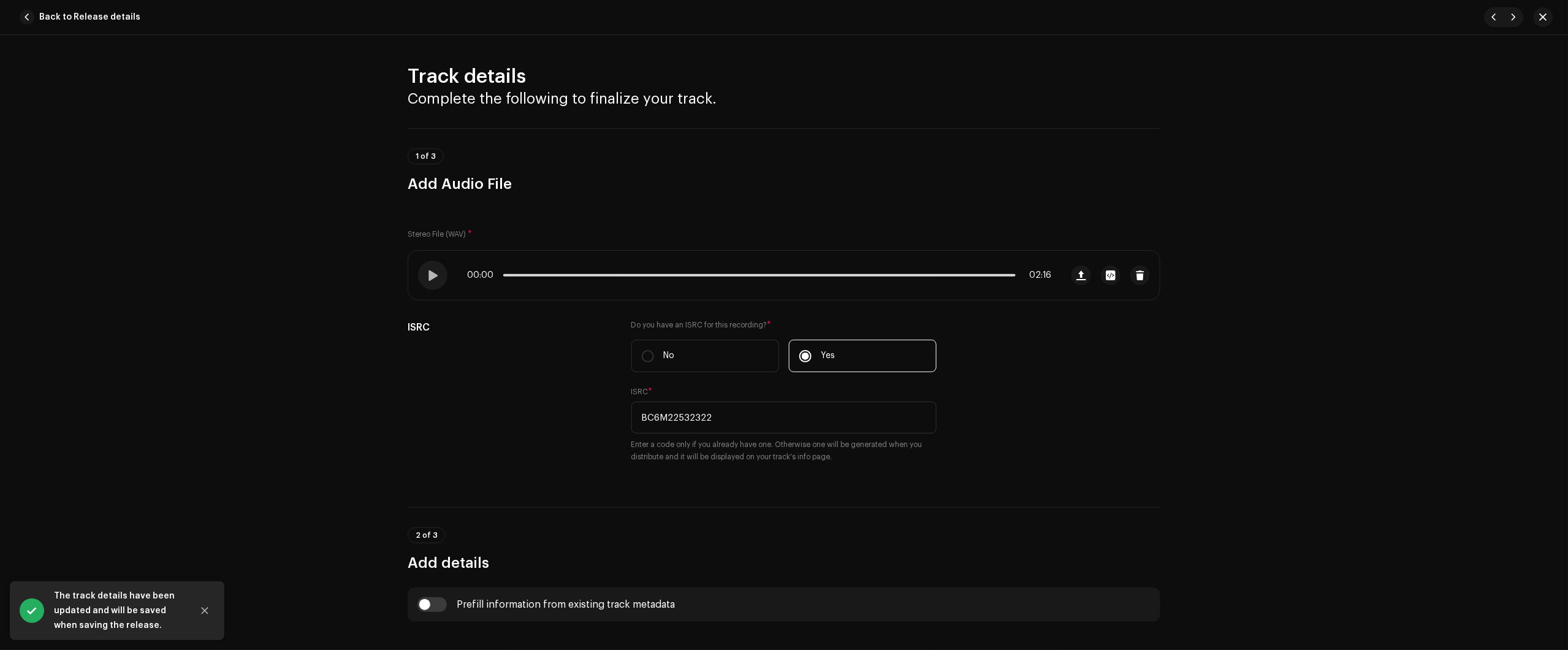
click at [99, 12] on span "Back to Release details" at bounding box center [90, 17] width 101 height 25
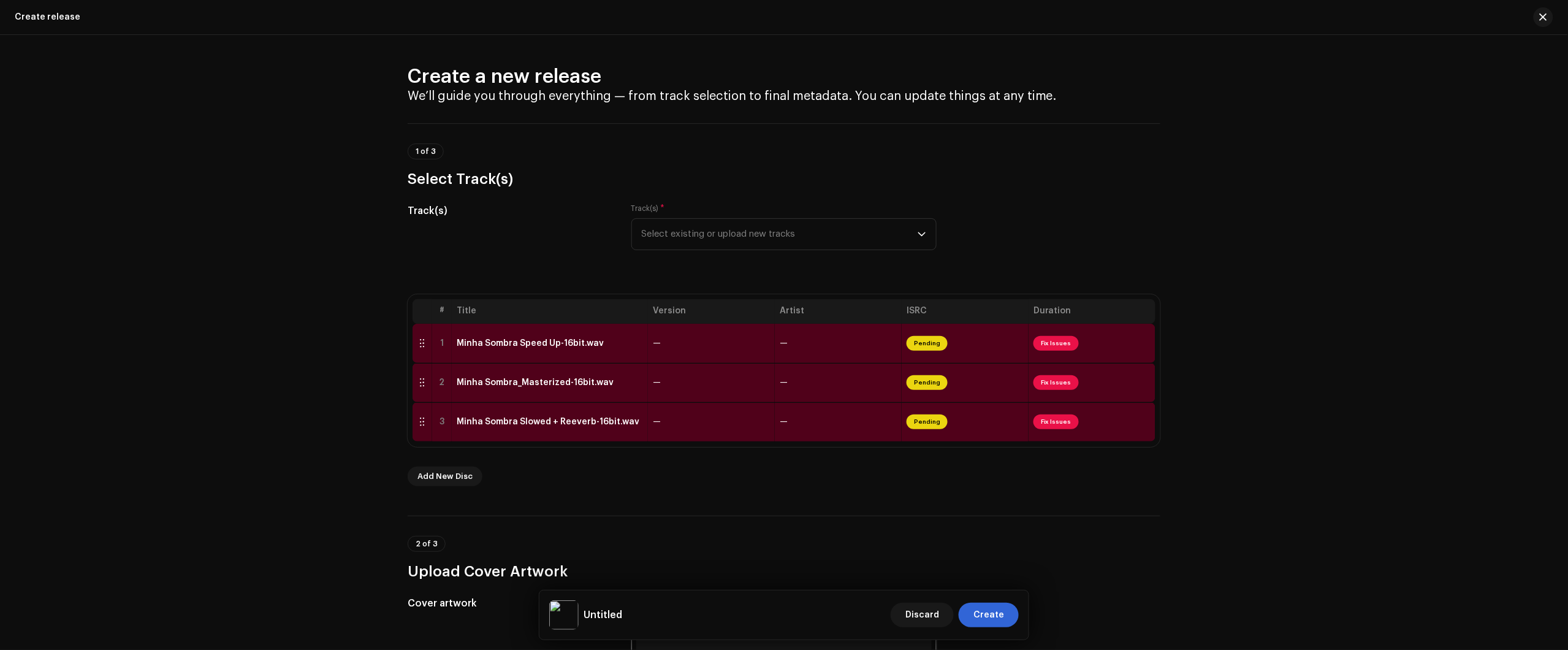
click at [1459, 171] on div "Create a new release We’ll guide you through everything — from track selection …" at bounding box center [784, 342] width 1568 height 615
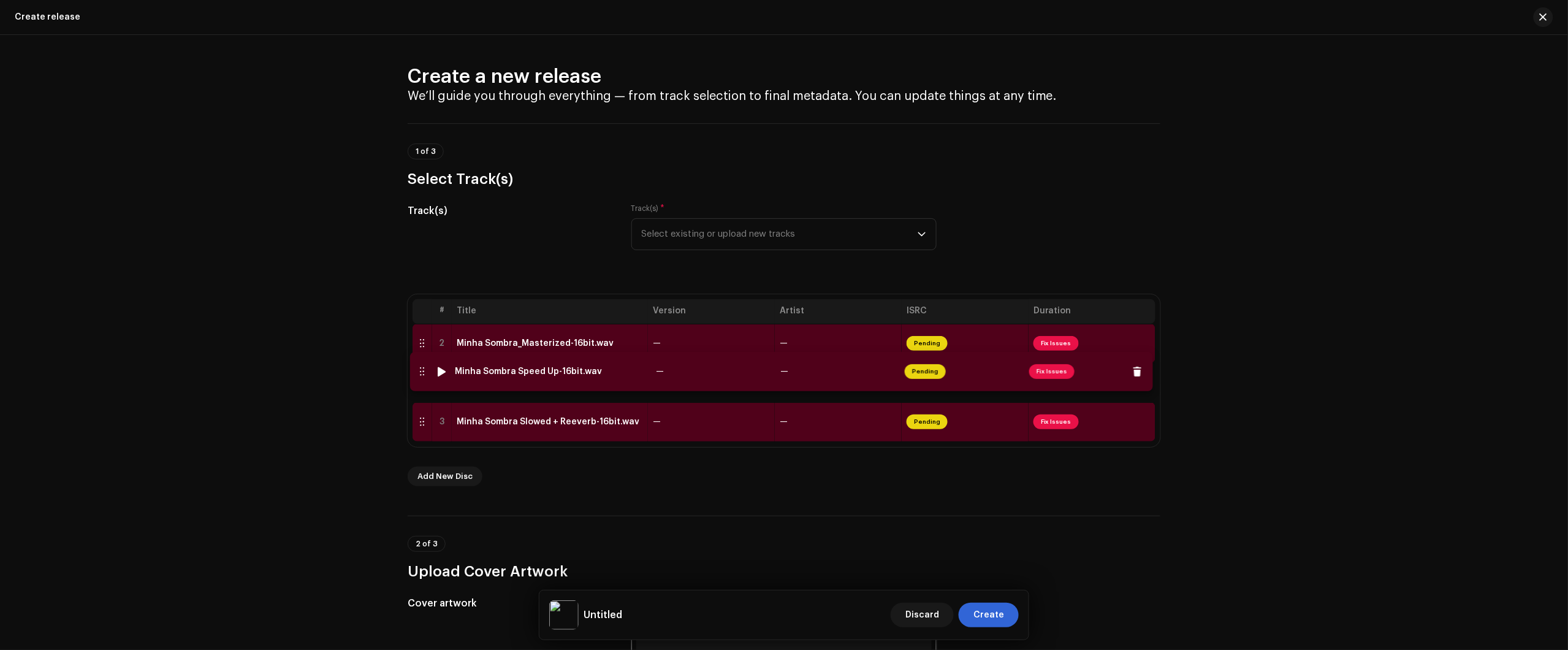
drag, startPoint x: 420, startPoint y: 341, endPoint x: 420, endPoint y: 386, distance: 45.0
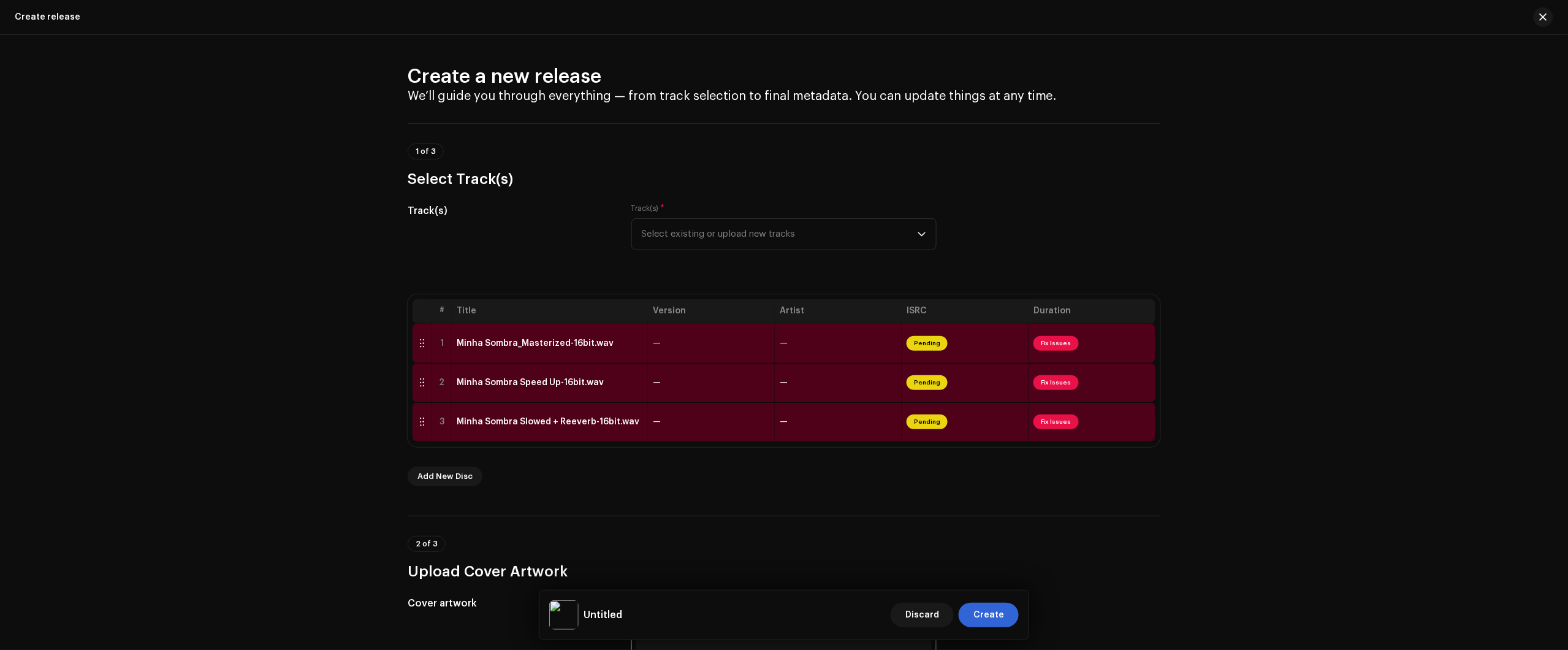
click at [299, 274] on div "Create a new release We’ll guide you through everything — from track selection …" at bounding box center [784, 342] width 1568 height 615
click at [629, 347] on div "Minha Sombra_Masterized-16bit.wav" at bounding box center [549, 343] width 186 height 10
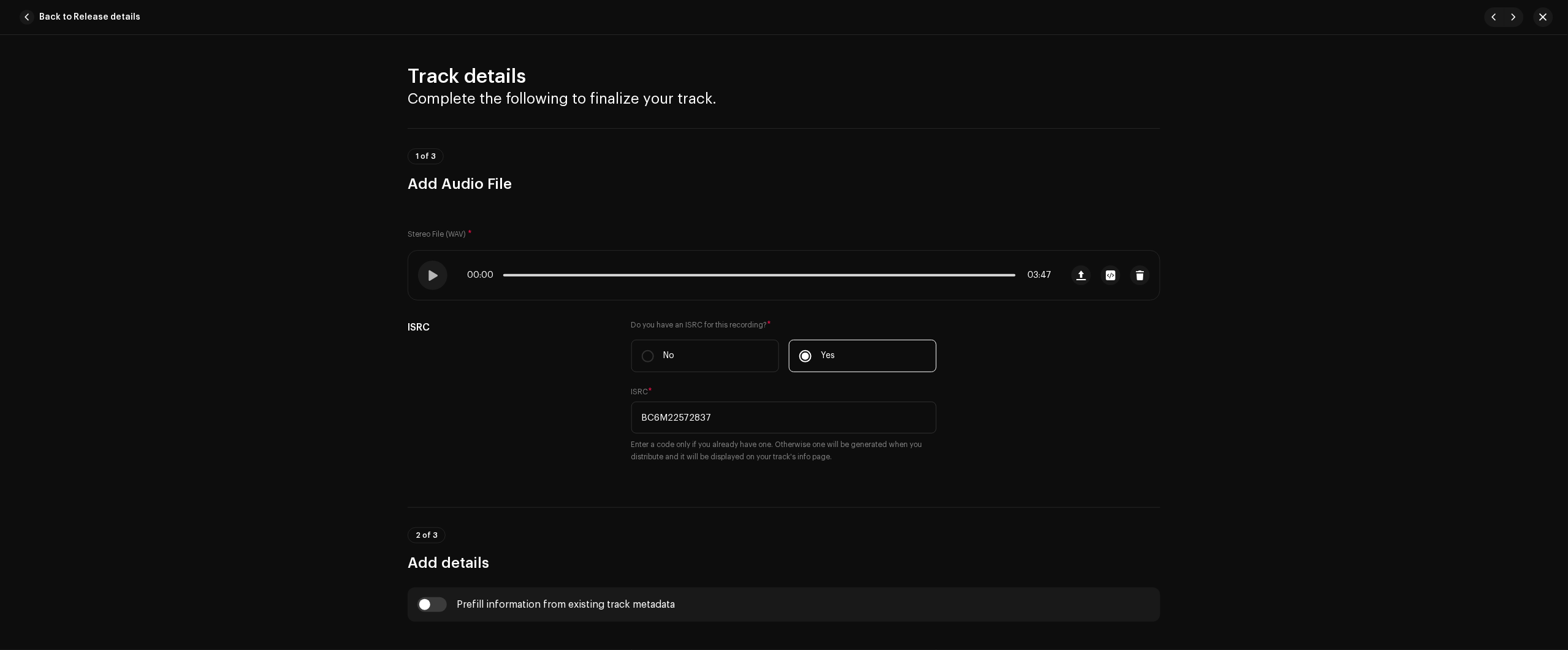
drag, startPoint x: 1428, startPoint y: 133, endPoint x: 1393, endPoint y: 139, distance: 35.5
click at [1427, 133] on div "Track details Complete the following to finalize your track. 1 of 3 Add Audio F…" at bounding box center [784, 342] width 1568 height 615
drag, startPoint x: 758, startPoint y: 416, endPoint x: 476, endPoint y: 427, distance: 282.2
click at [483, 427] on div "ISRC Do you have an ISRC for this recording? * No Yes ISRC * BC6M22572837 Enter…" at bounding box center [784, 398] width 753 height 157
paste input "32322"
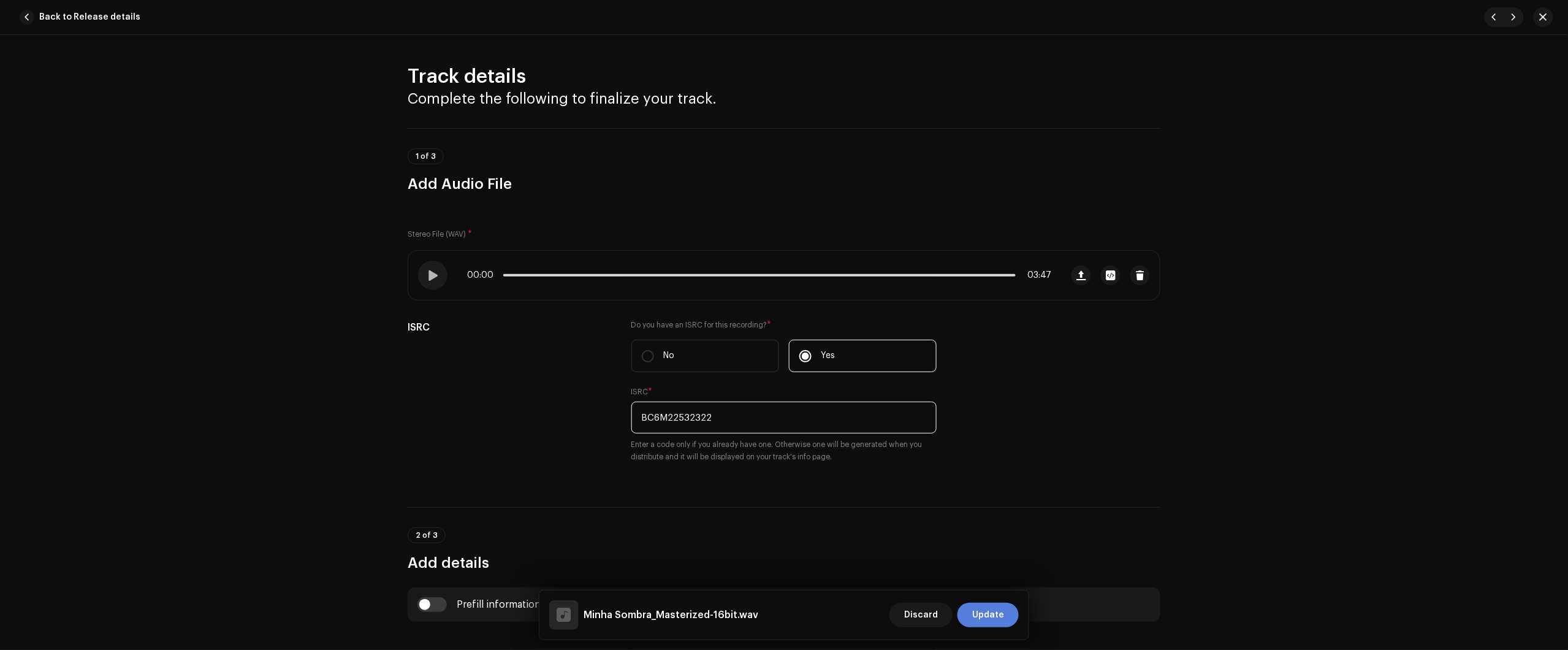
type input "BC6M22532322"
click at [997, 618] on span "Update" at bounding box center [988, 615] width 32 height 25
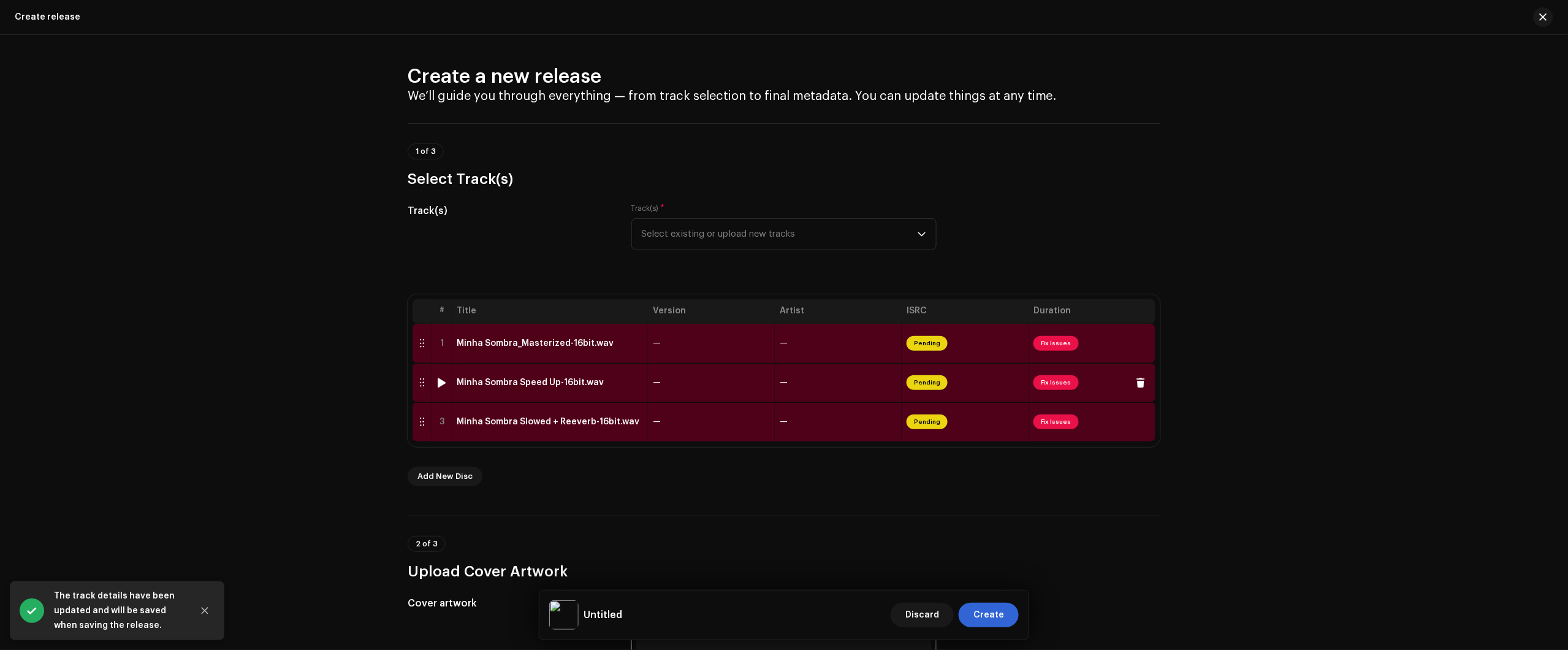
click at [631, 383] on div "Minha Sombra Speed Up-16bit.wav" at bounding box center [549, 382] width 186 height 10
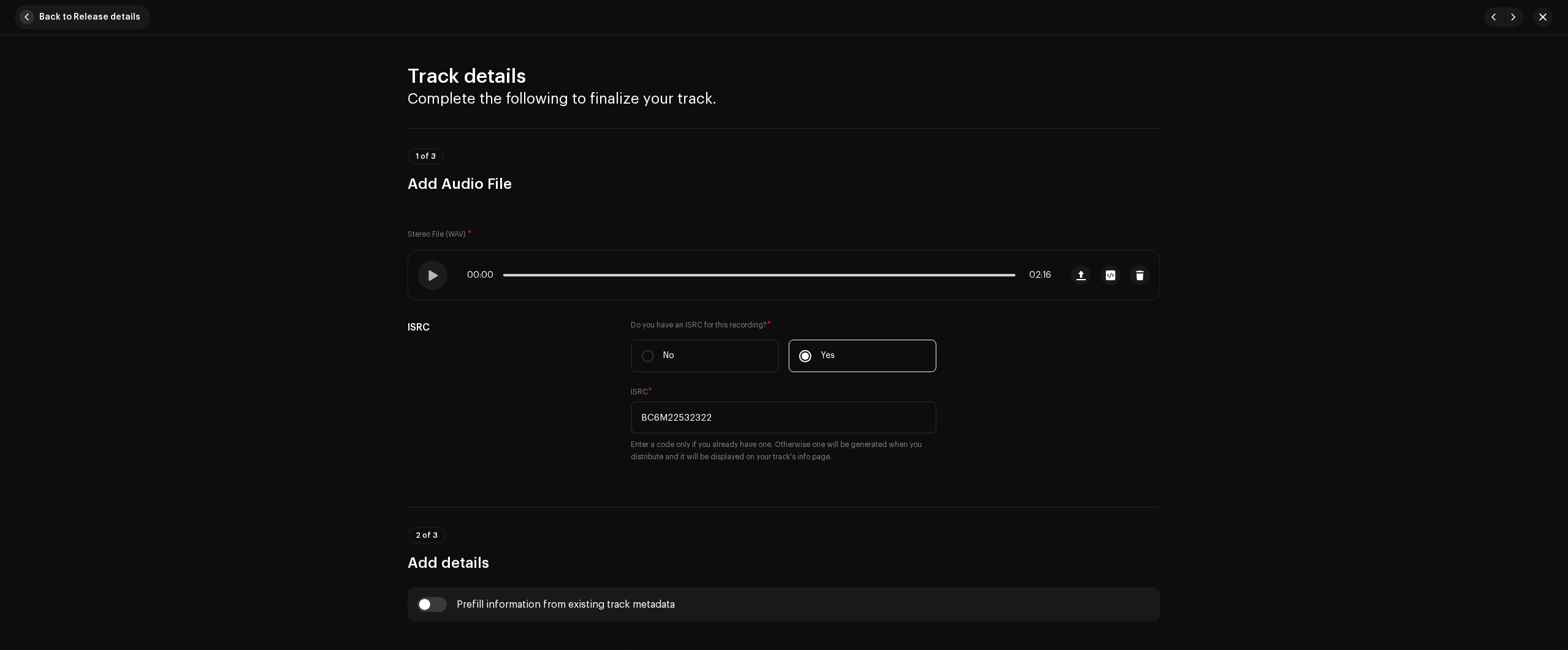
click at [113, 17] on span "Back to Release details" at bounding box center [90, 17] width 101 height 25
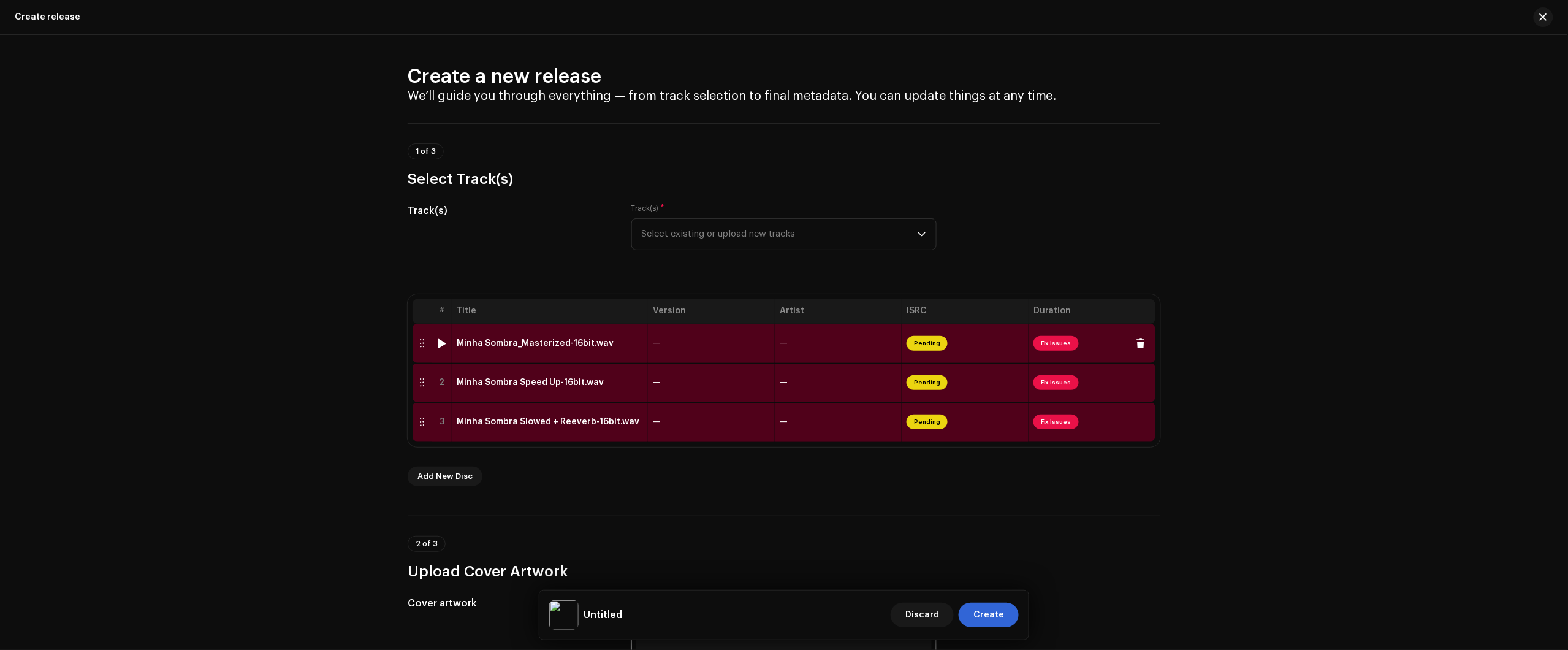
click at [533, 337] on td "Minha Sombra_Masterized-16bit.wav" at bounding box center [549, 343] width 196 height 39
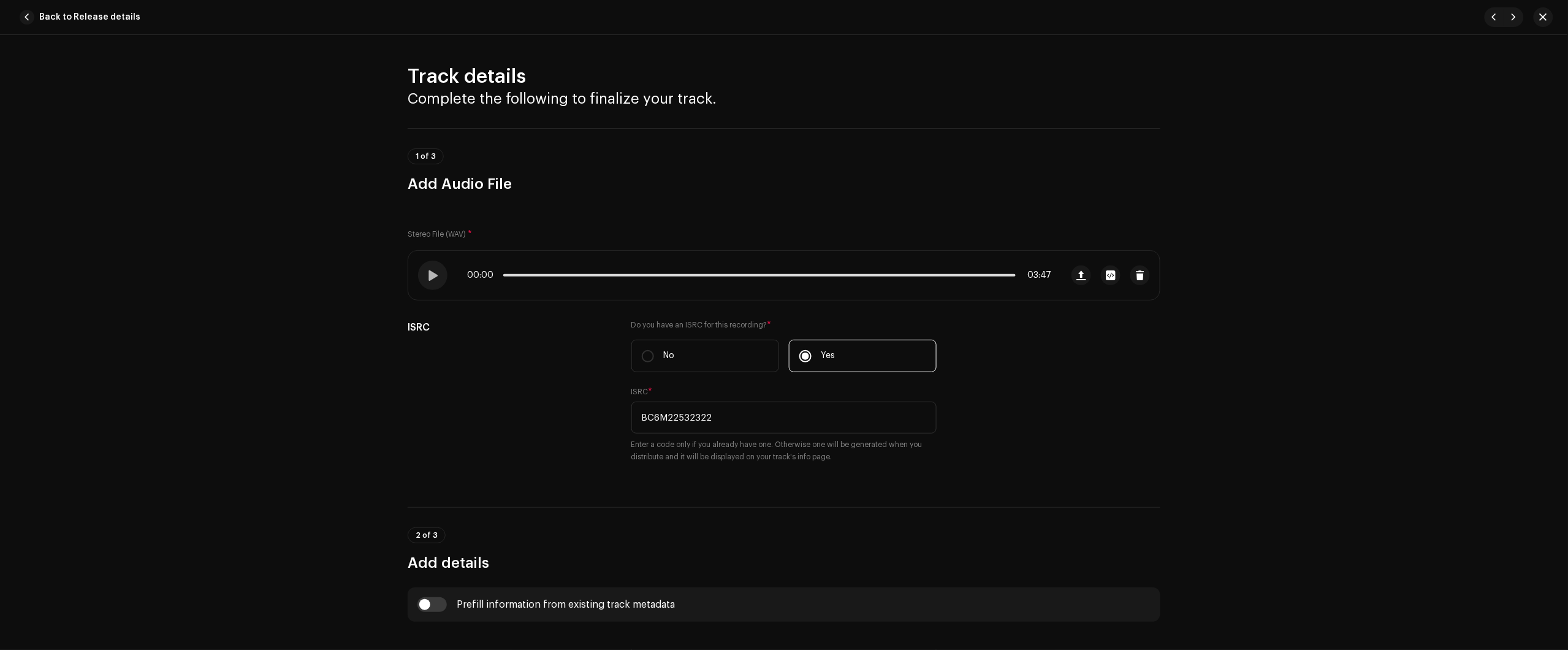
click at [1417, 90] on div "Track details Complete the following to finalize your track. 1 of 3 Add Audio F…" at bounding box center [784, 342] width 1568 height 615
drag, startPoint x: 731, startPoint y: 408, endPoint x: 514, endPoint y: 426, distance: 217.7
click at [544, 424] on div "ISRC Do you have an ISRC for this recording? * No Yes ISRC * BC6M22532322 Enter…" at bounding box center [784, 398] width 753 height 157
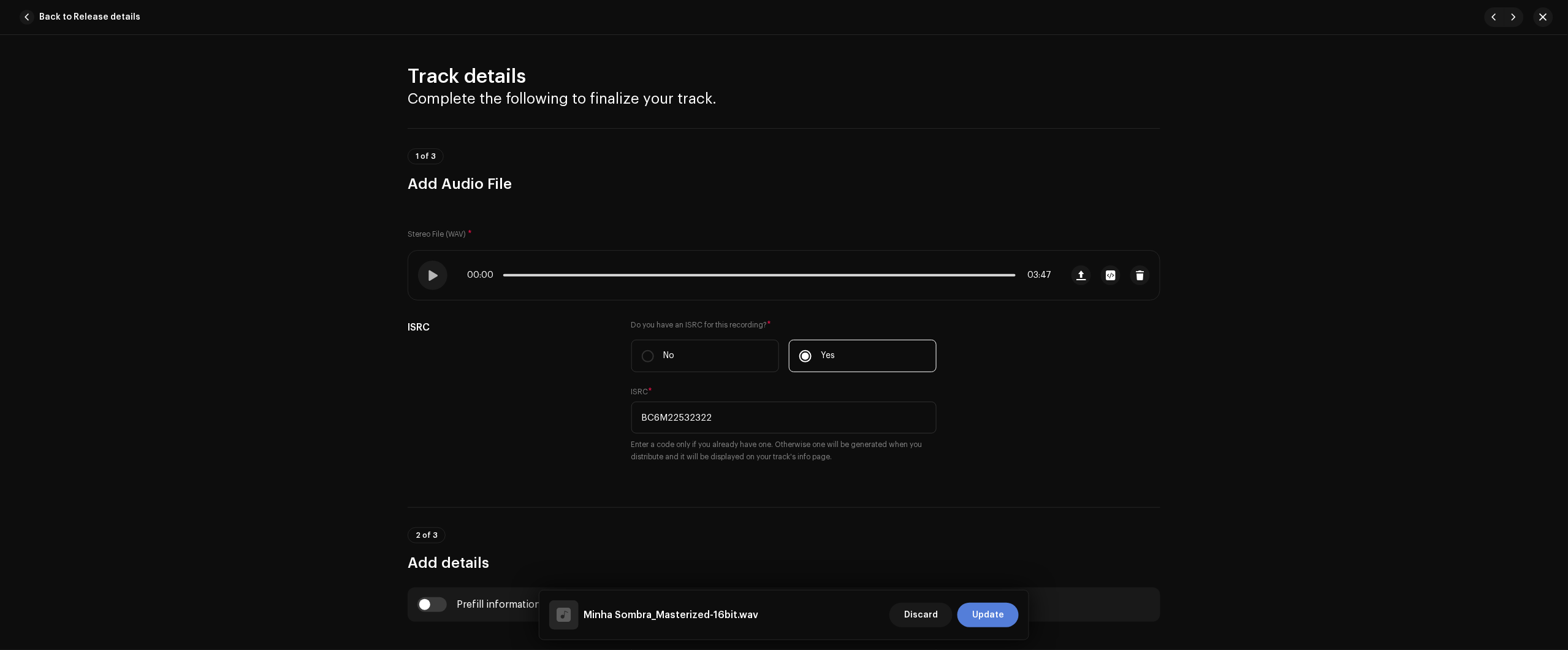
click at [996, 613] on span "Update" at bounding box center [988, 615] width 32 height 25
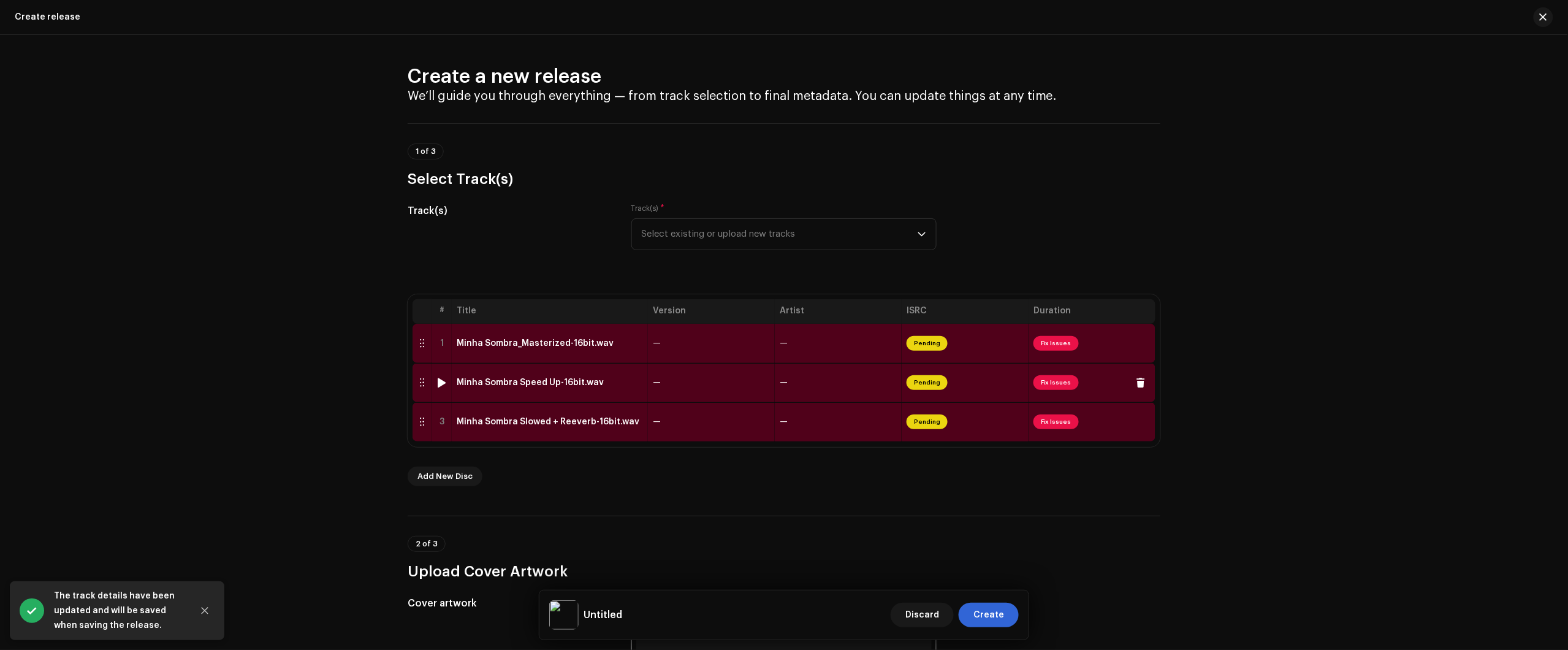
click at [607, 387] on div "Minha Sombra Speed Up-16bit.wav" at bounding box center [549, 382] width 186 height 10
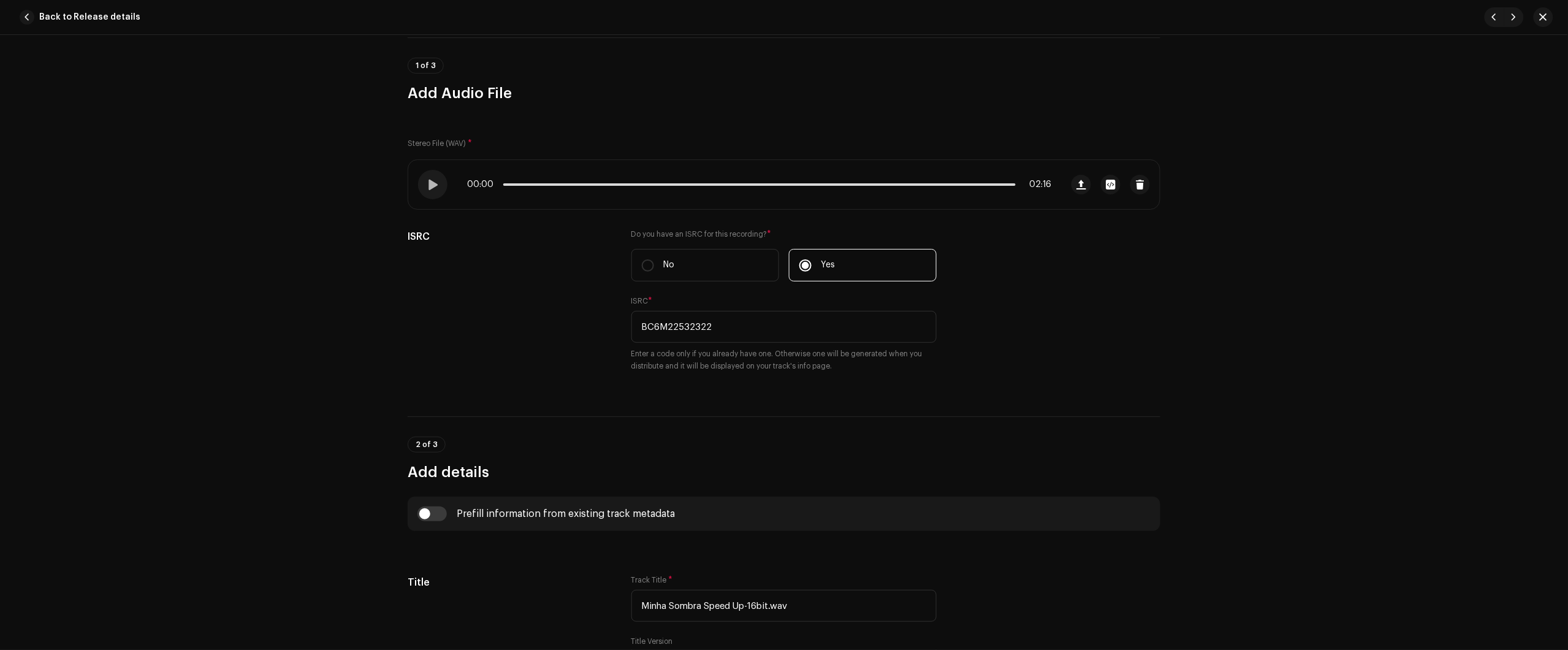
scroll to position [76, 0]
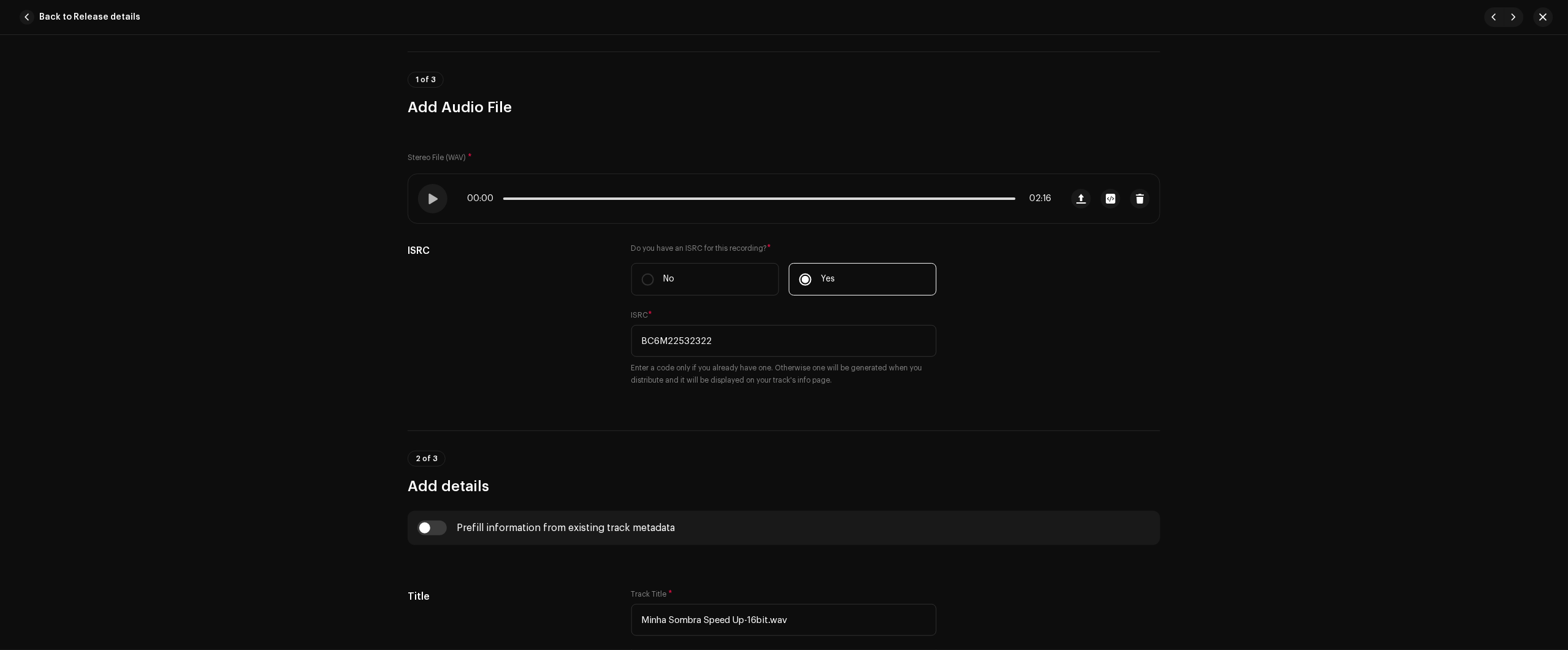
click at [1459, 157] on div "Track details Complete the following to finalize your track. 1 of 3 Add Audio F…" at bounding box center [784, 342] width 1568 height 615
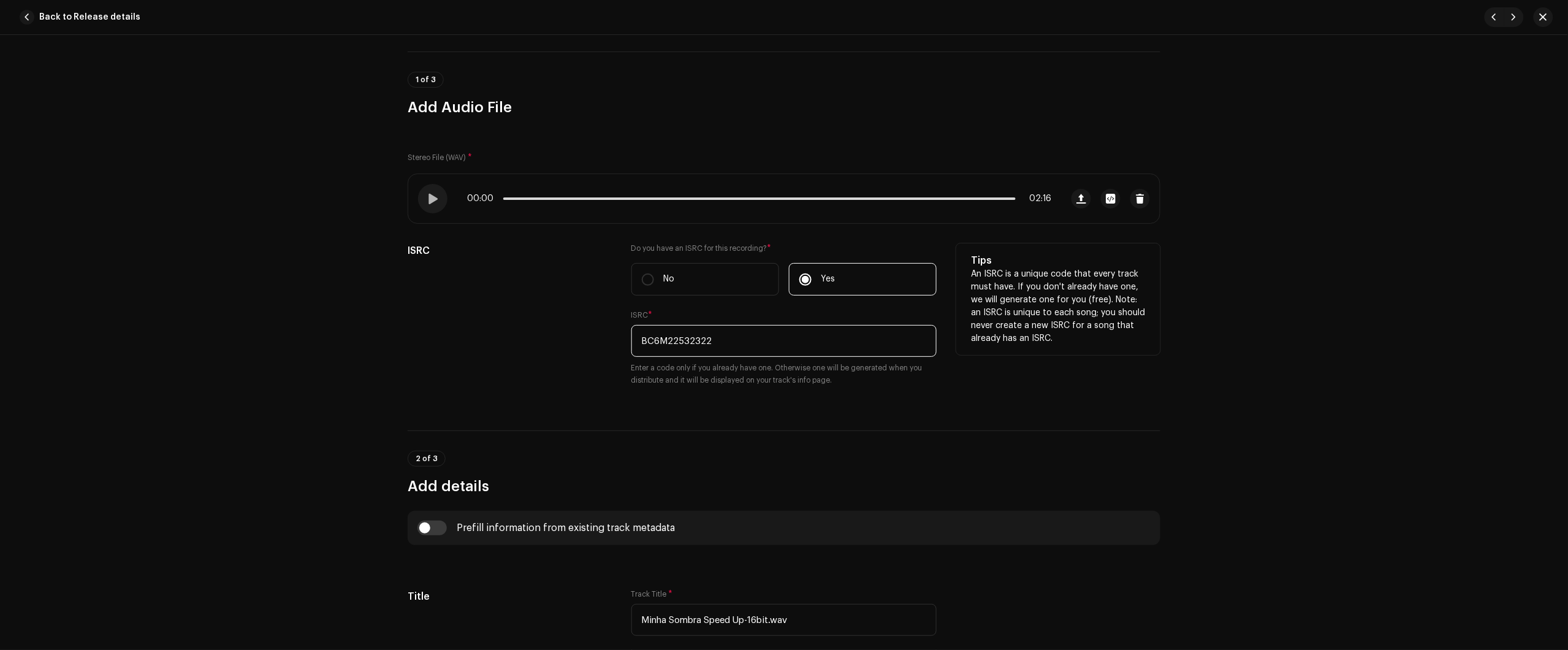
drag, startPoint x: 776, startPoint y: 335, endPoint x: 536, endPoint y: 351, distance: 240.5
click at [640, 342] on input "BC6M22532322" at bounding box center [784, 341] width 305 height 32
paste input "72837"
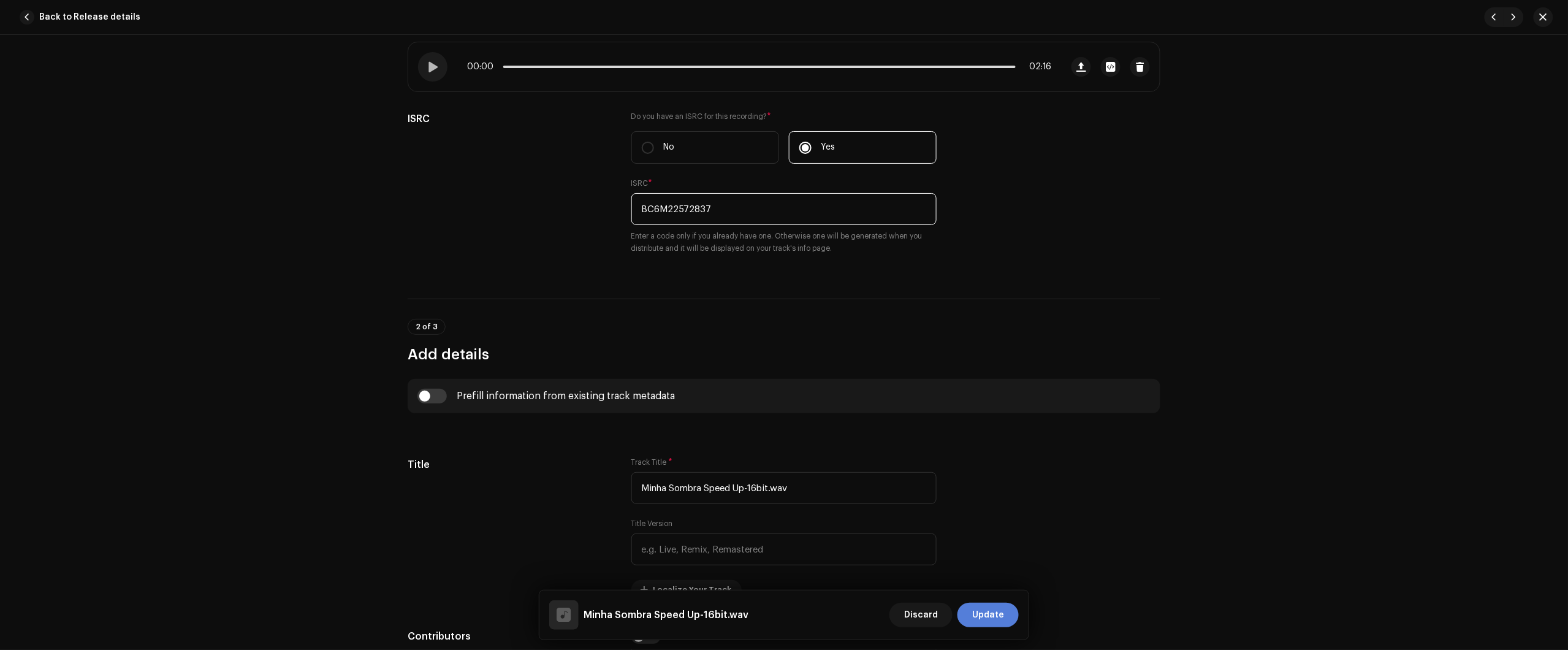
scroll to position [230, 0]
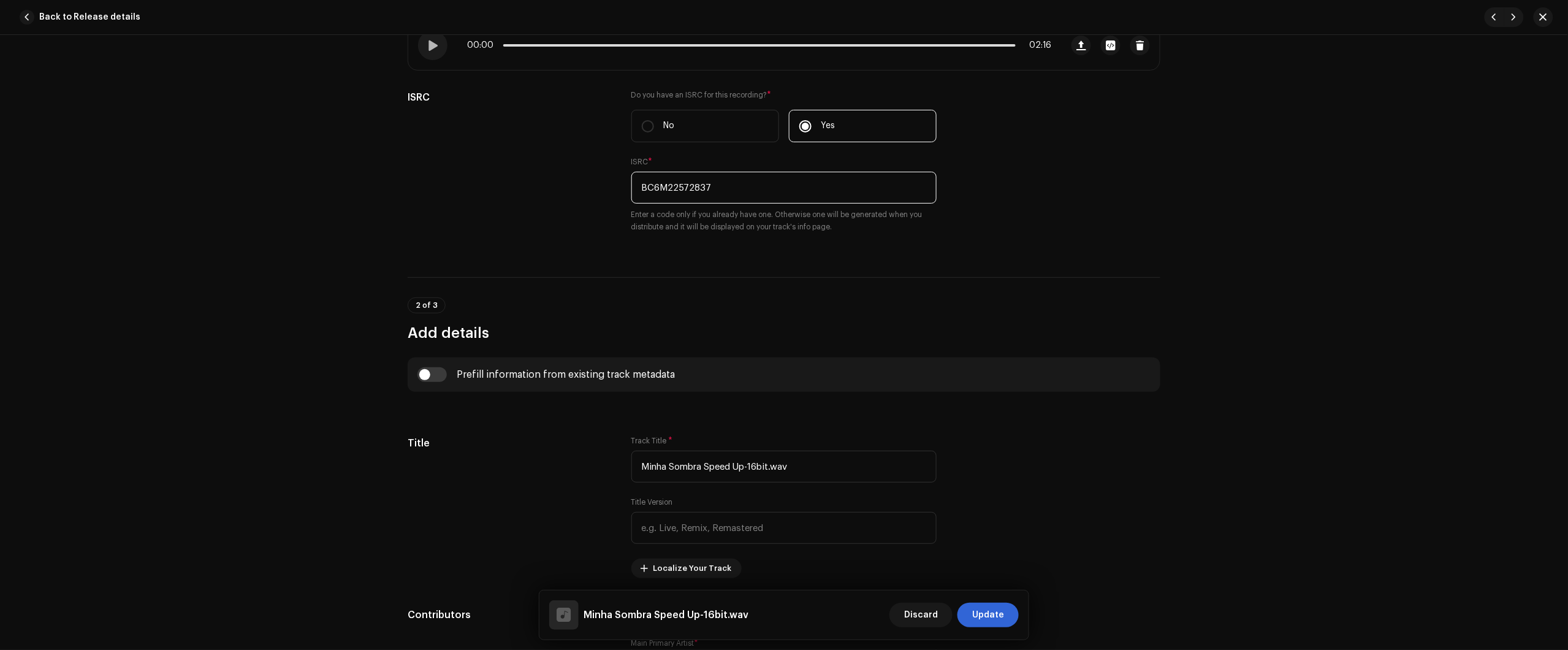
type input "BC6M22572837"
click at [1003, 615] on span "Update" at bounding box center [988, 615] width 32 height 25
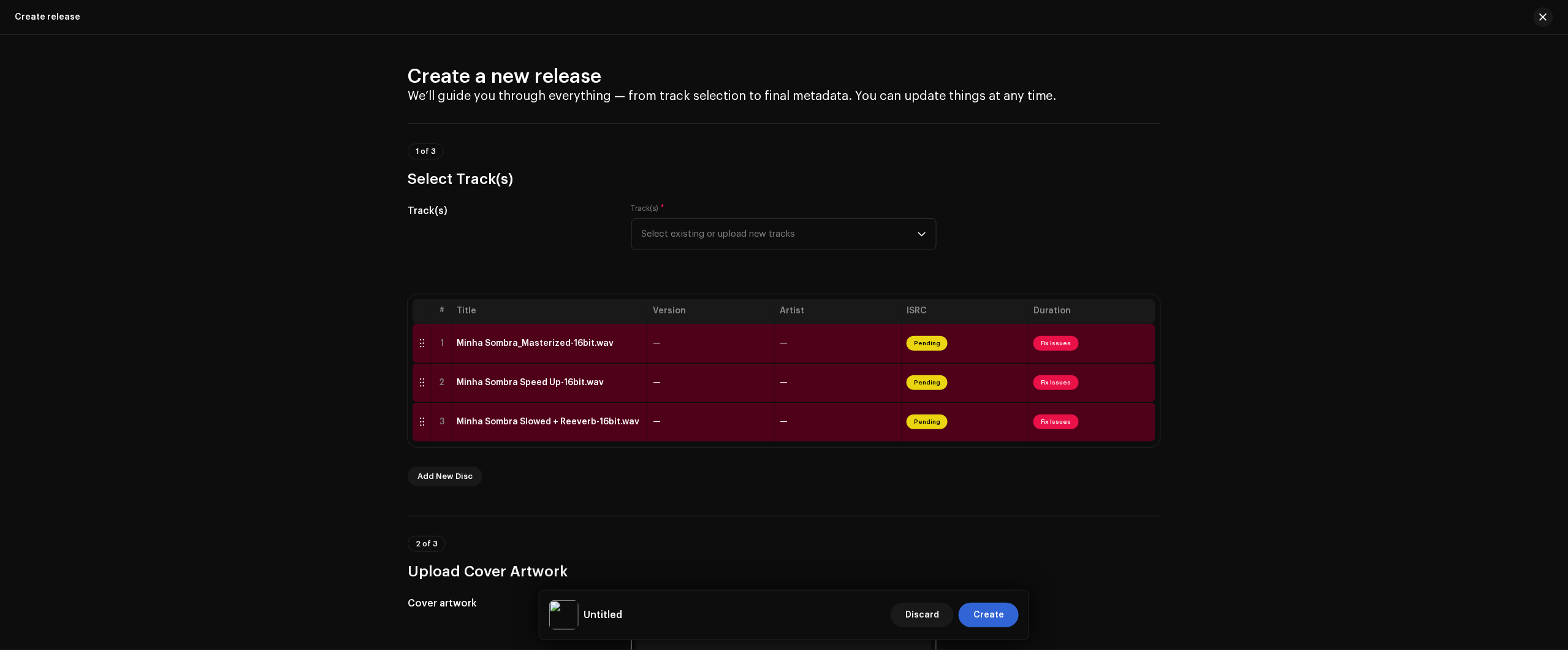
drag, startPoint x: 1482, startPoint y: 161, endPoint x: 974, endPoint y: 298, distance: 526.1
click at [1482, 161] on div "Create a new release We’ll guide you through everything — from track selection …" at bounding box center [784, 342] width 1568 height 615
click at [688, 422] on td "—" at bounding box center [711, 422] width 127 height 39
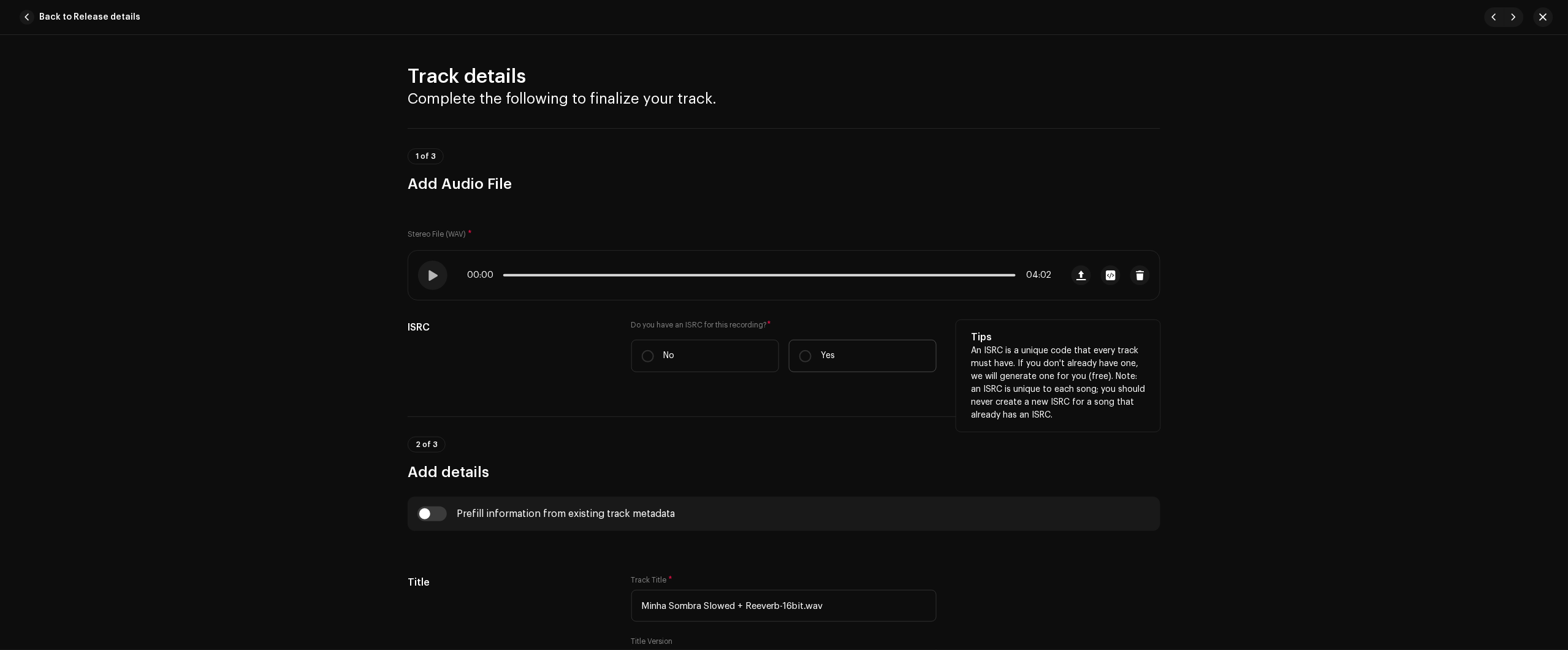
click at [821, 346] on label "Yes" at bounding box center [863, 355] width 148 height 33
click at [812, 350] on input "Yes" at bounding box center [805, 356] width 12 height 12
radio input "true"
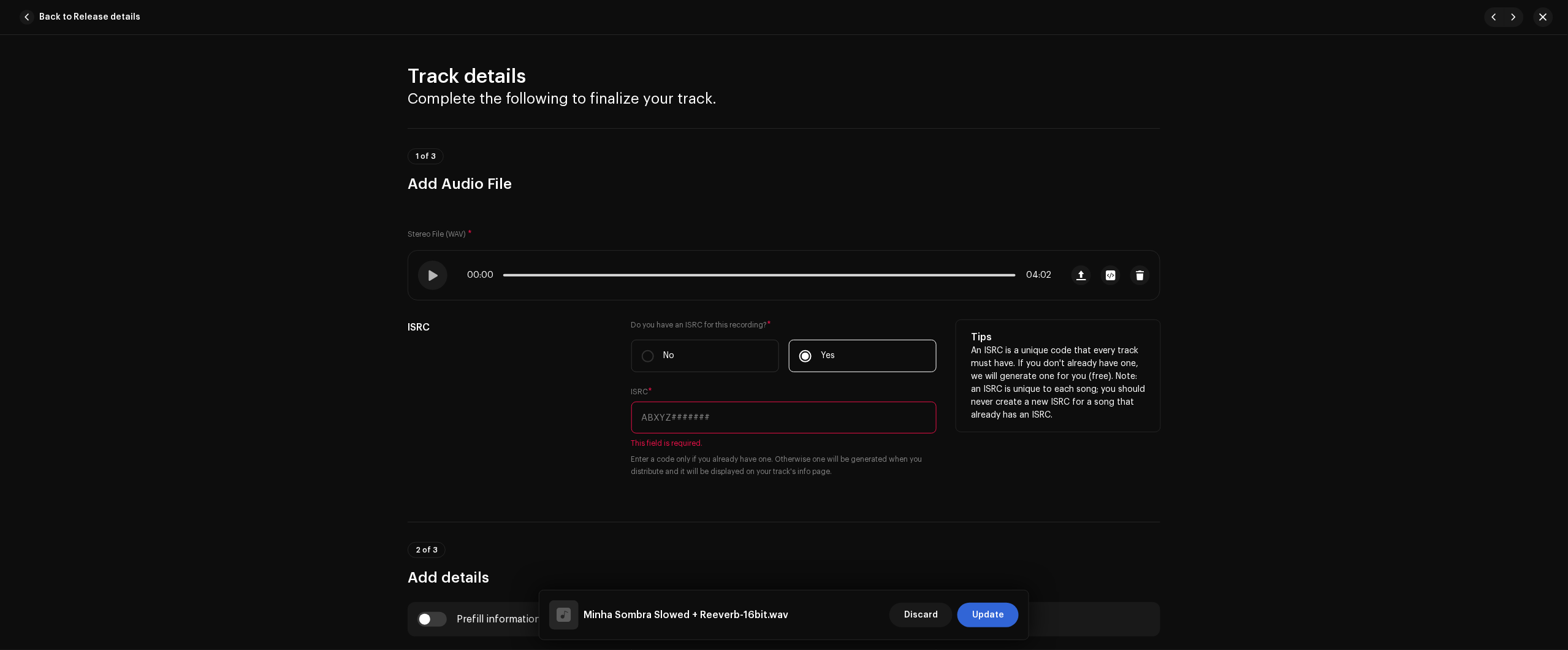
click at [764, 403] on div "ISRC * This field is required. Enter a code only if you already have one. Other…" at bounding box center [784, 432] width 305 height 91
click at [814, 424] on input "text" at bounding box center [784, 418] width 305 height 32
paste input "BC6M22568344"
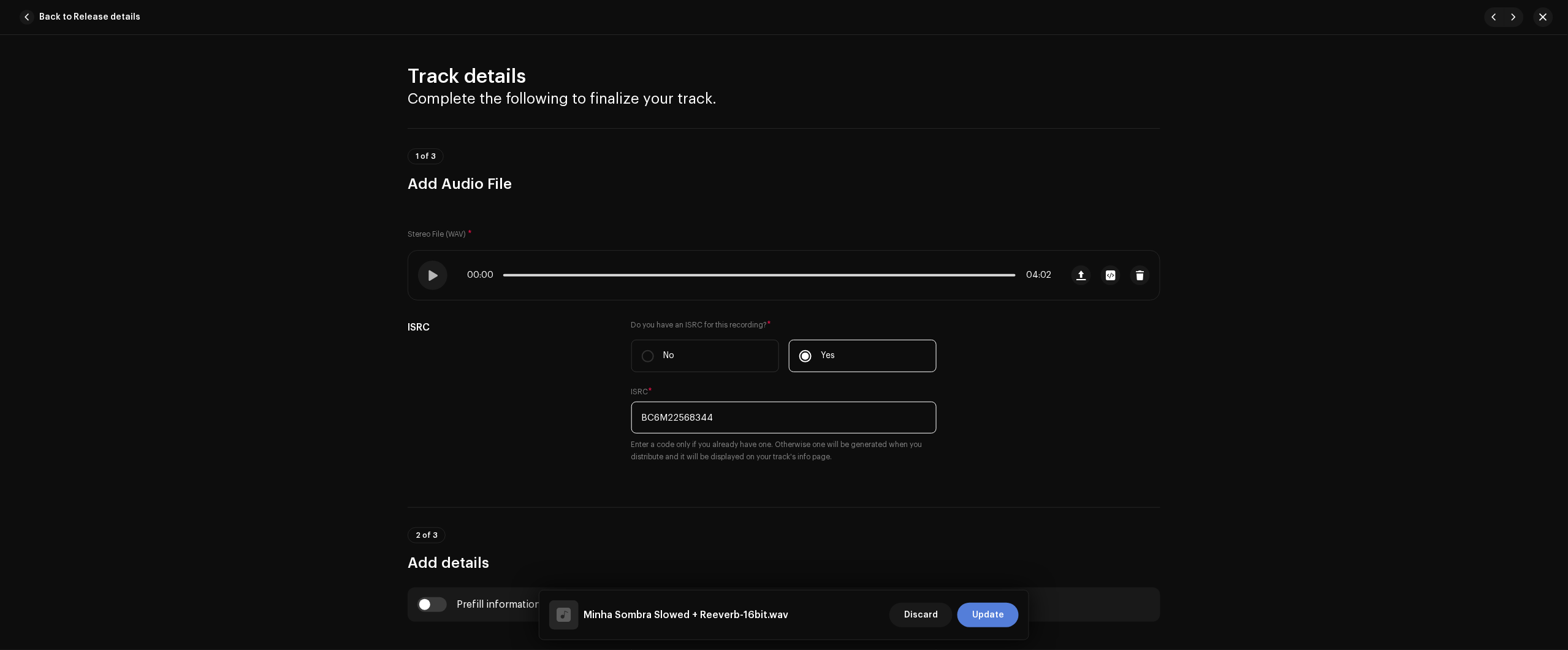
type input "BC6M22568344"
click at [988, 602] on span "Update" at bounding box center [988, 615] width 32 height 25
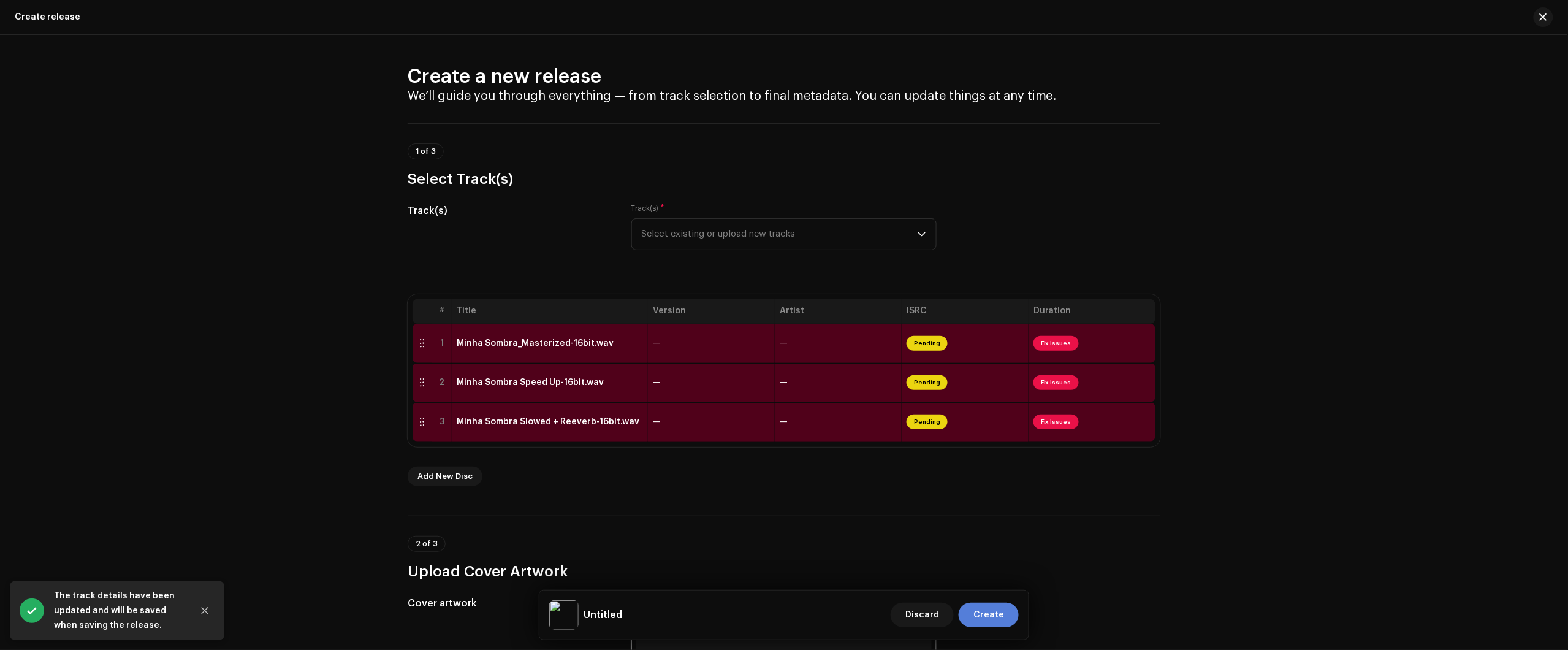
click at [991, 615] on span "Create" at bounding box center [988, 615] width 31 height 25
click at [1462, 142] on div "Create a new release We’ll guide you through everything — from track selection …" at bounding box center [784, 342] width 1568 height 615
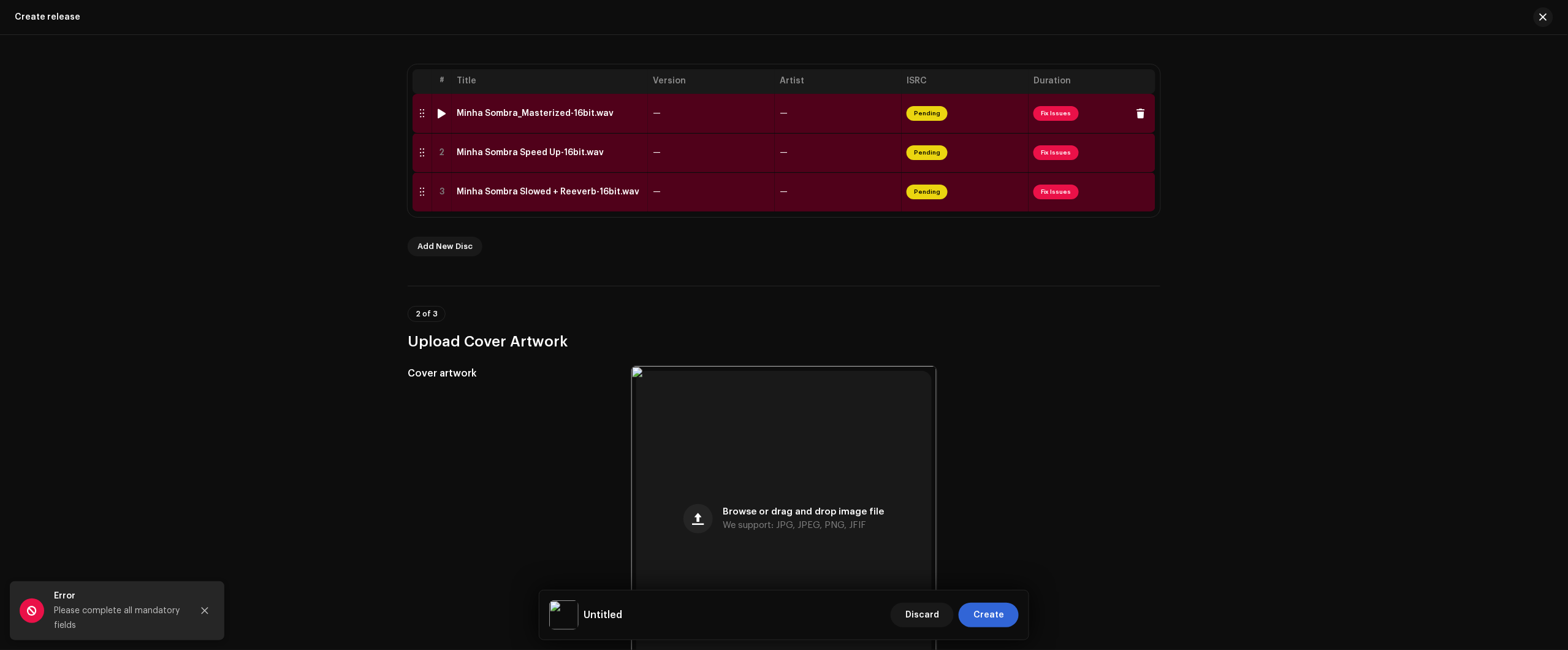
click at [639, 118] on div "Minha Sombra_Masterized-16bit.wav" at bounding box center [549, 113] width 186 height 10
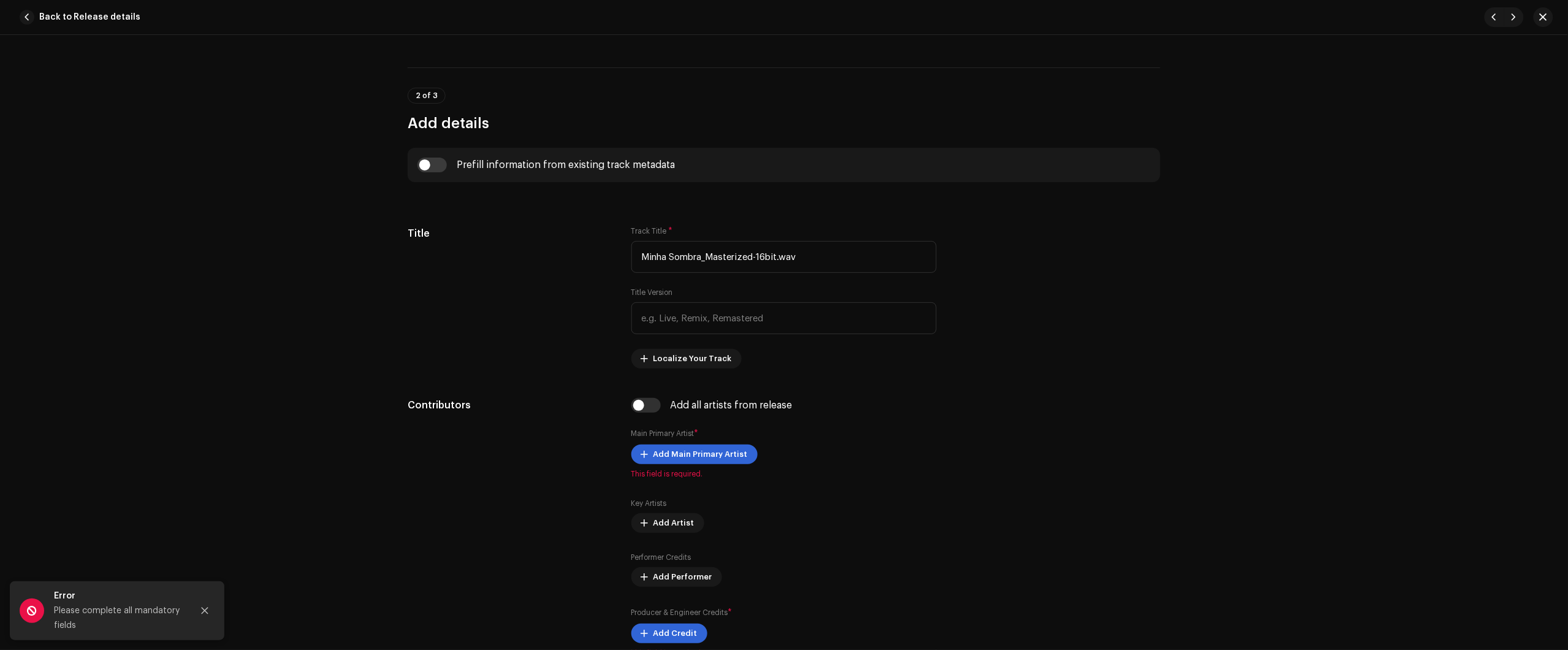
scroll to position [460, 0]
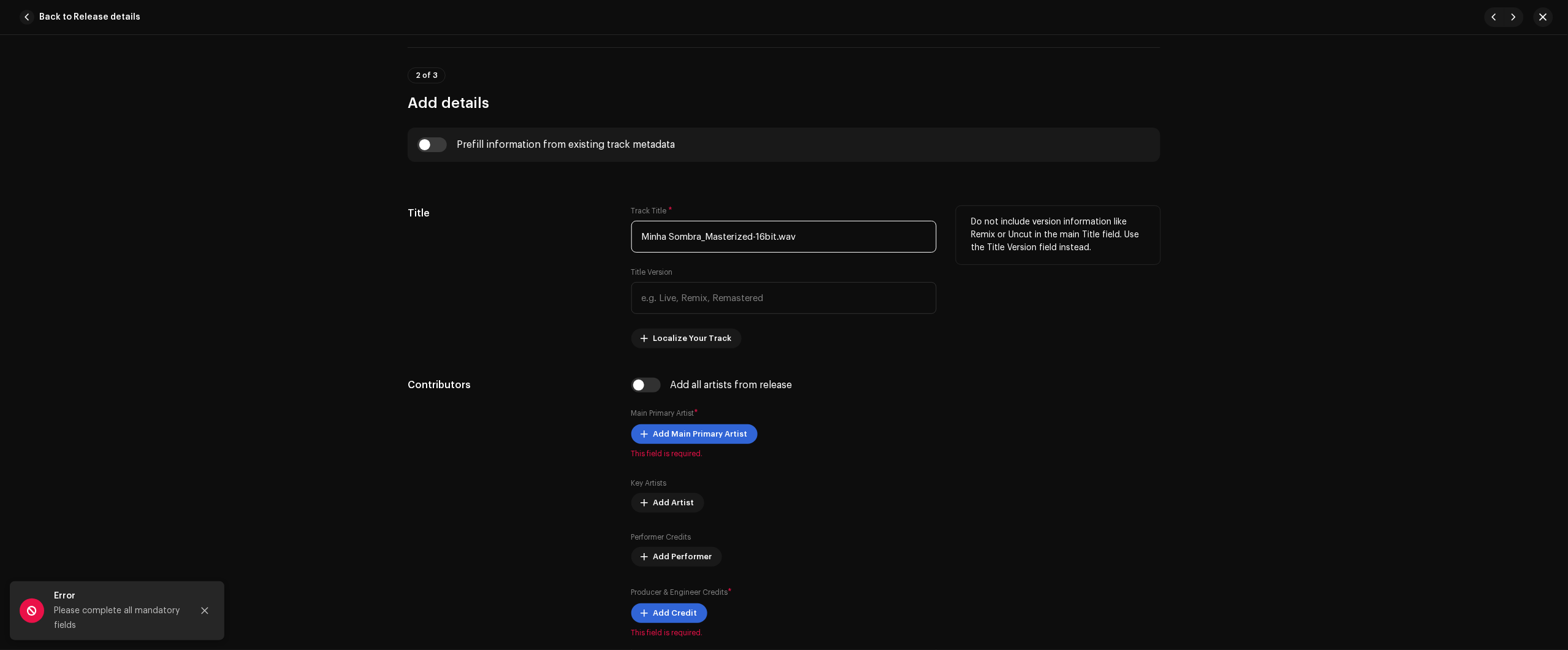
drag, startPoint x: 866, startPoint y: 241, endPoint x: 702, endPoint y: 262, distance: 165.3
click at [702, 262] on div "Track Title * Minha Sombra_Masterized-16bit.wav Title Version Localize Your Tra…" at bounding box center [784, 277] width 305 height 142
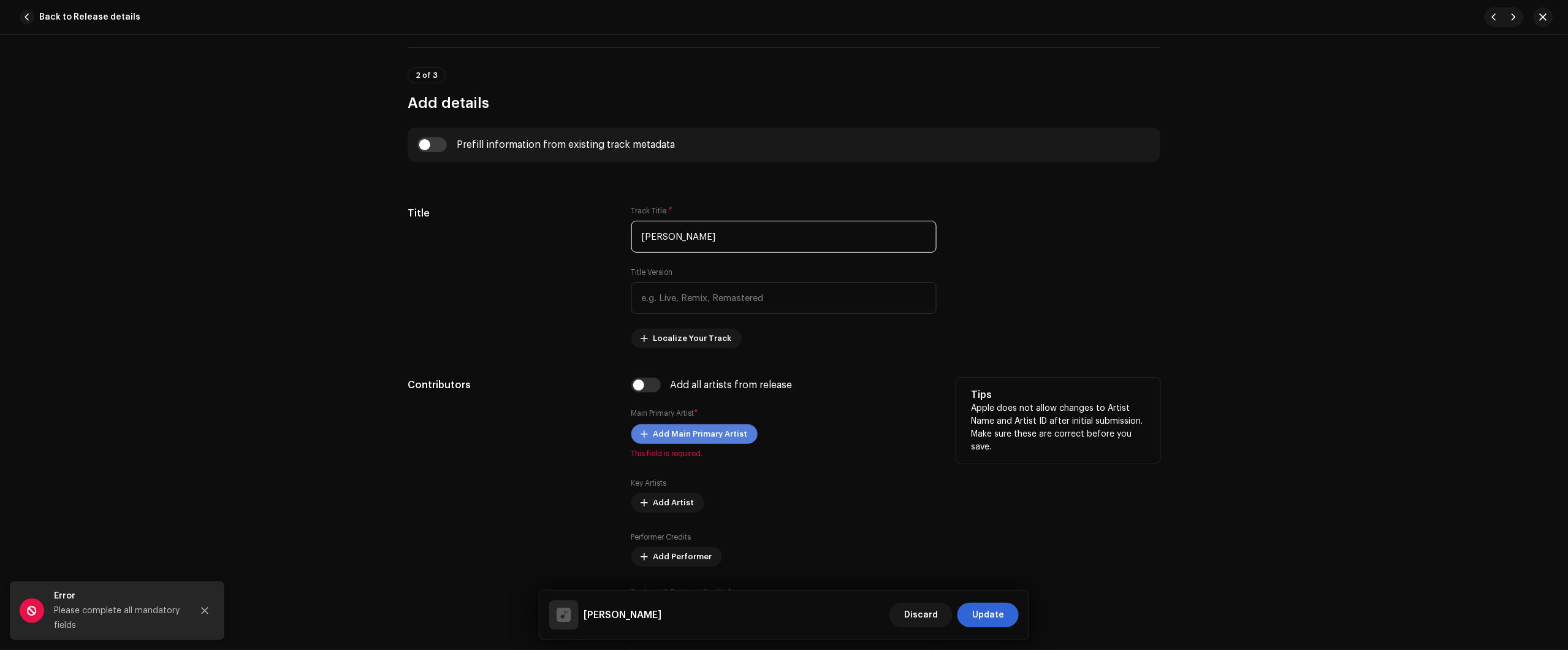
type input "Minha Sombra"
click at [727, 426] on span "Add Main Primary Artist" at bounding box center [700, 434] width 94 height 25
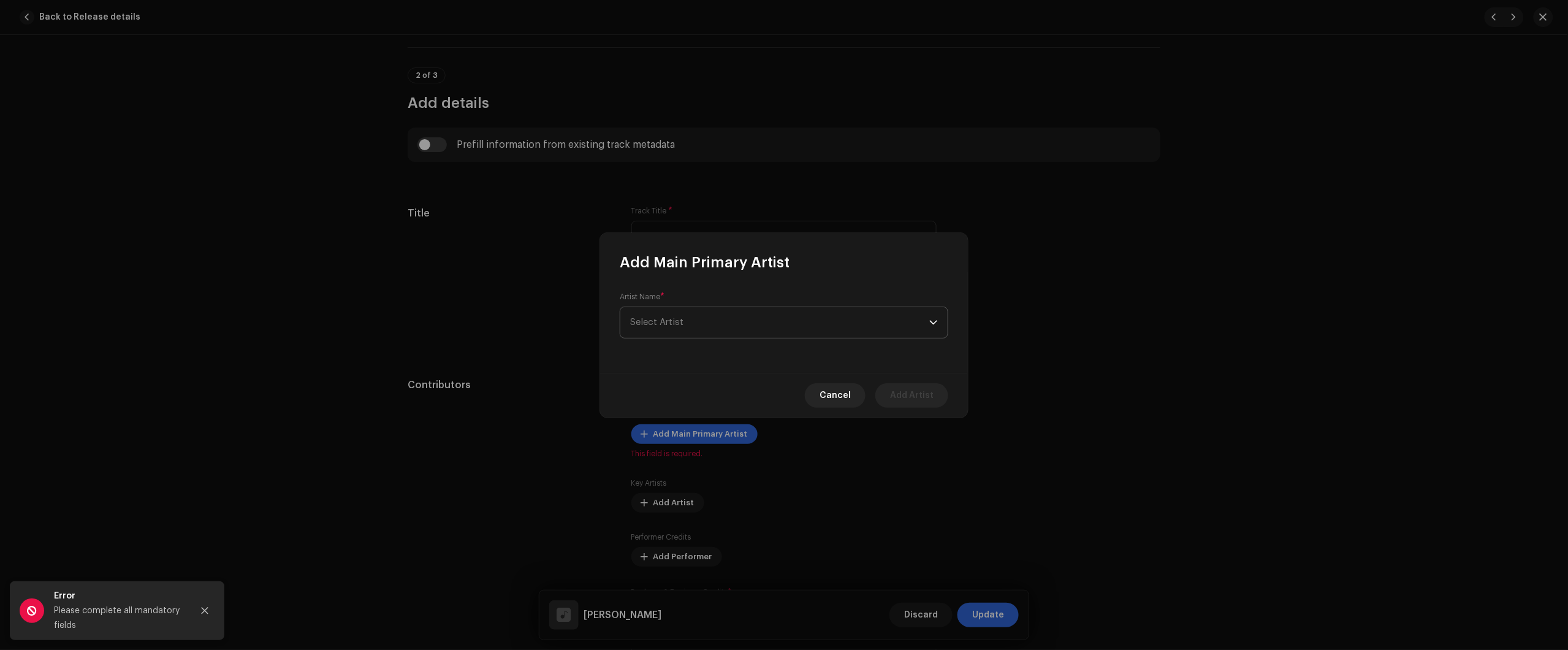
click at [764, 332] on span "Select Artist" at bounding box center [780, 323] width 299 height 31
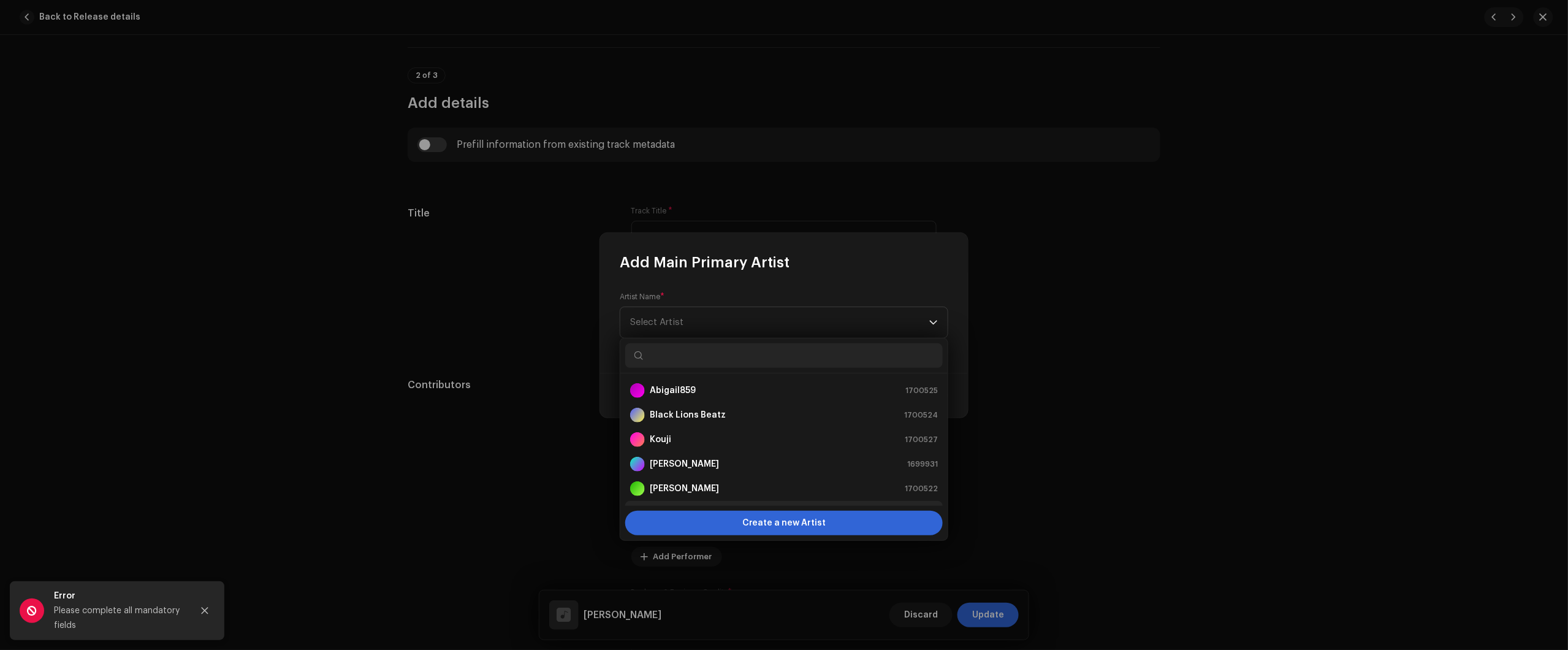
scroll to position [19, 0]
click at [721, 449] on div "Nikko Rapper 1699931" at bounding box center [784, 444] width 308 height 15
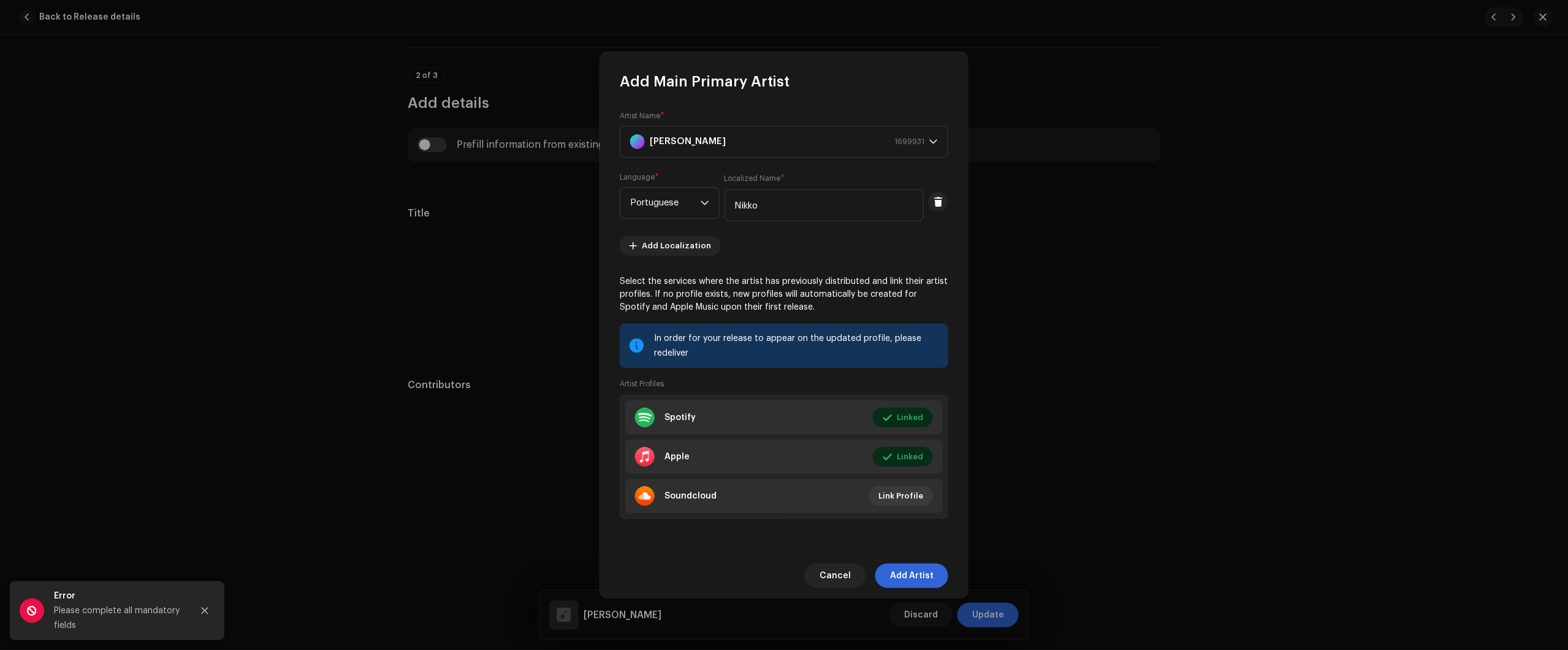
click at [1065, 434] on div "Add Main Primary Artist Artist Name * Nikko Rapper 1699931 Language * Portugues…" at bounding box center [784, 325] width 1568 height 650
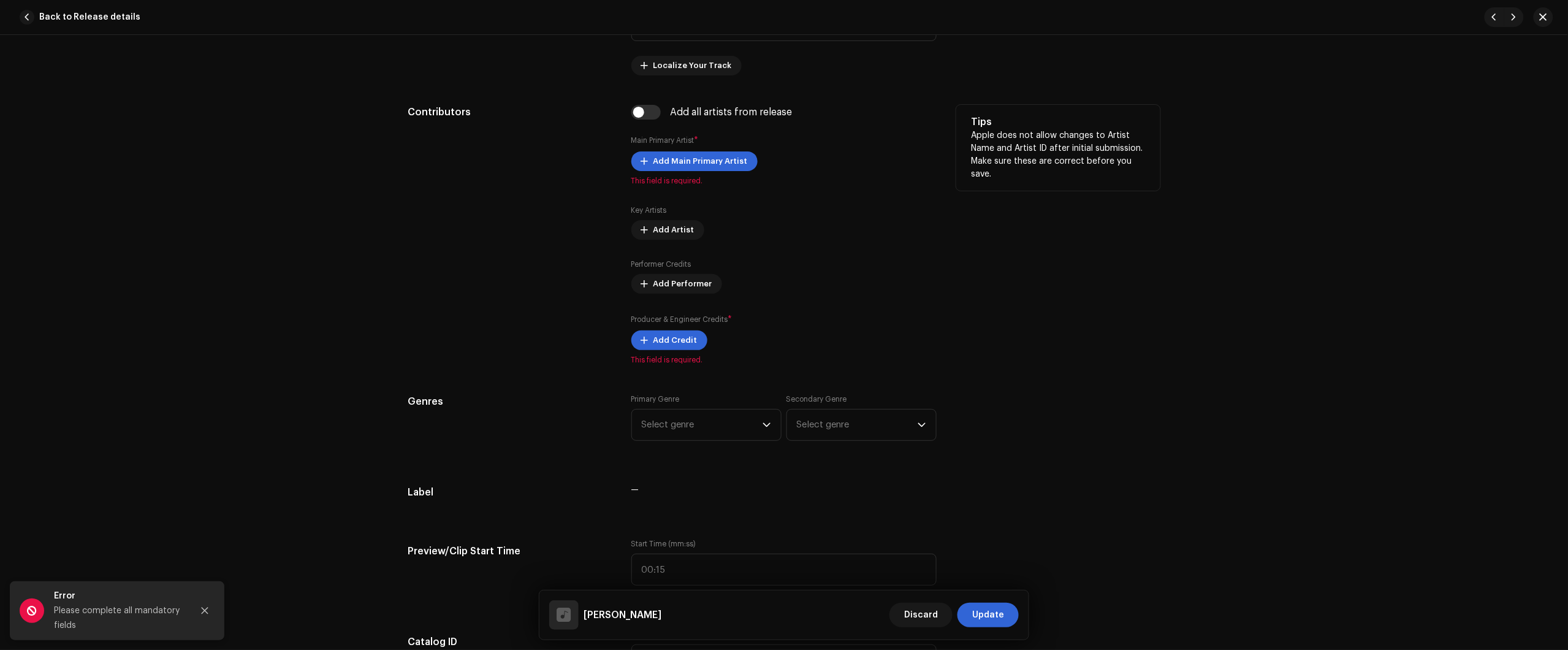
scroll to position [689, 0]
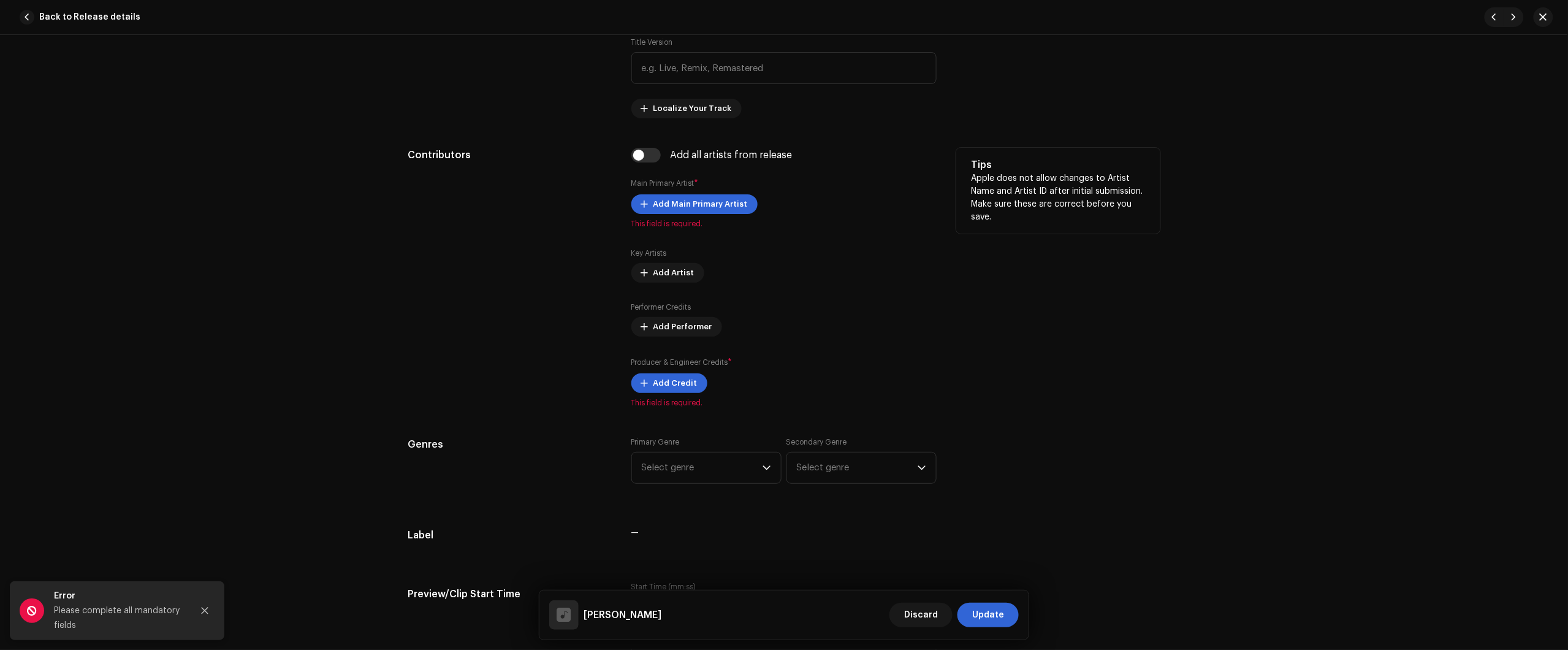
click at [699, 189] on label "Main Primary Artist *" at bounding box center [665, 183] width 68 height 12
click at [712, 206] on span "Add Main Primary Artist" at bounding box center [700, 204] width 94 height 25
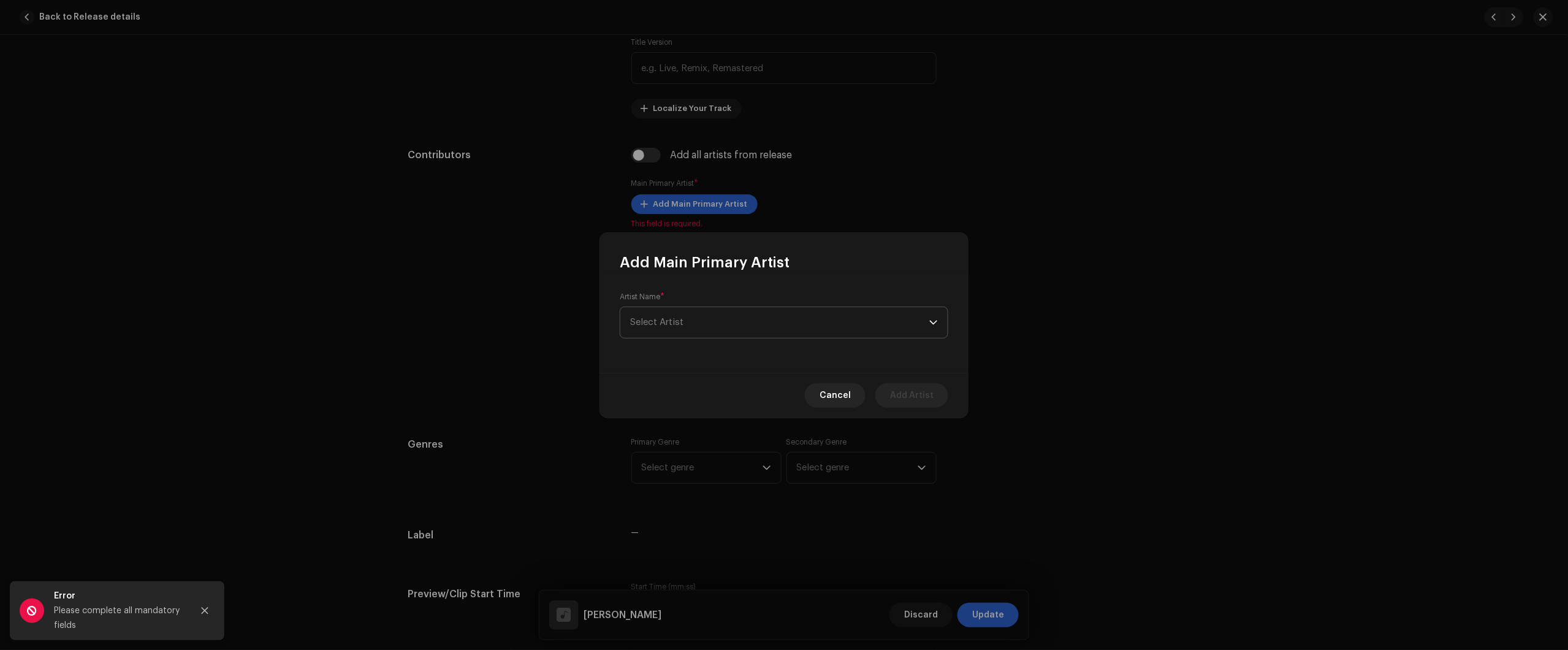
click at [724, 321] on span "Select Artist" at bounding box center [780, 323] width 299 height 31
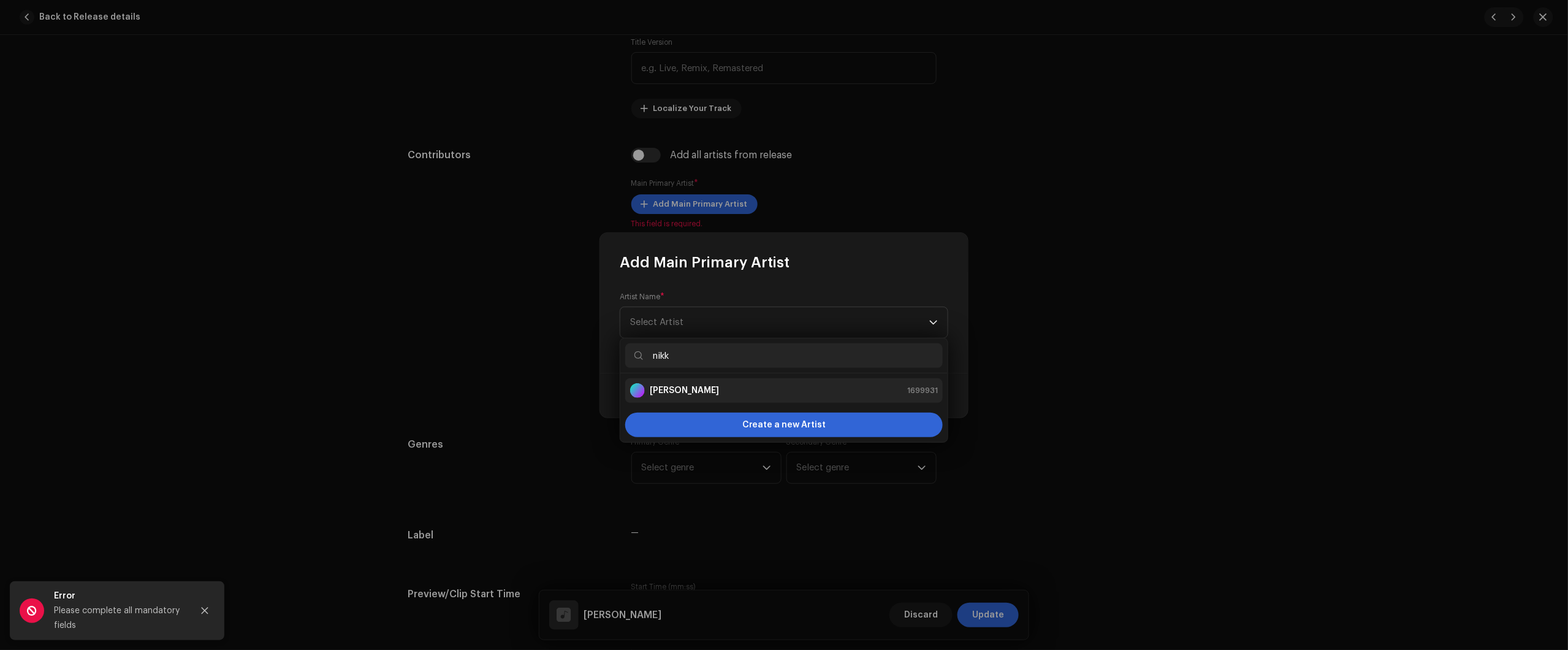
type input "nikk"
click at [707, 391] on div "Nikko Rapper 1699931" at bounding box center [784, 390] width 308 height 15
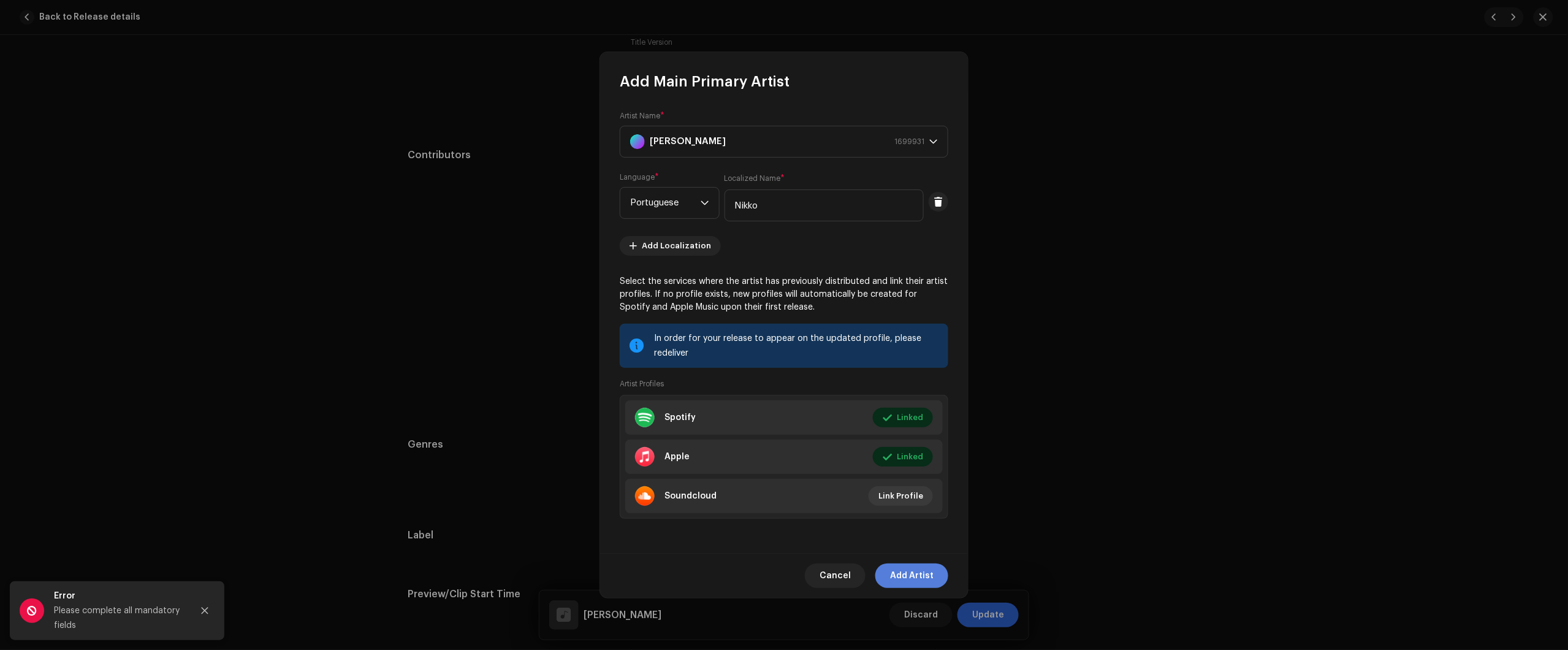
click at [921, 576] on span "Add Artist" at bounding box center [911, 576] width 43 height 25
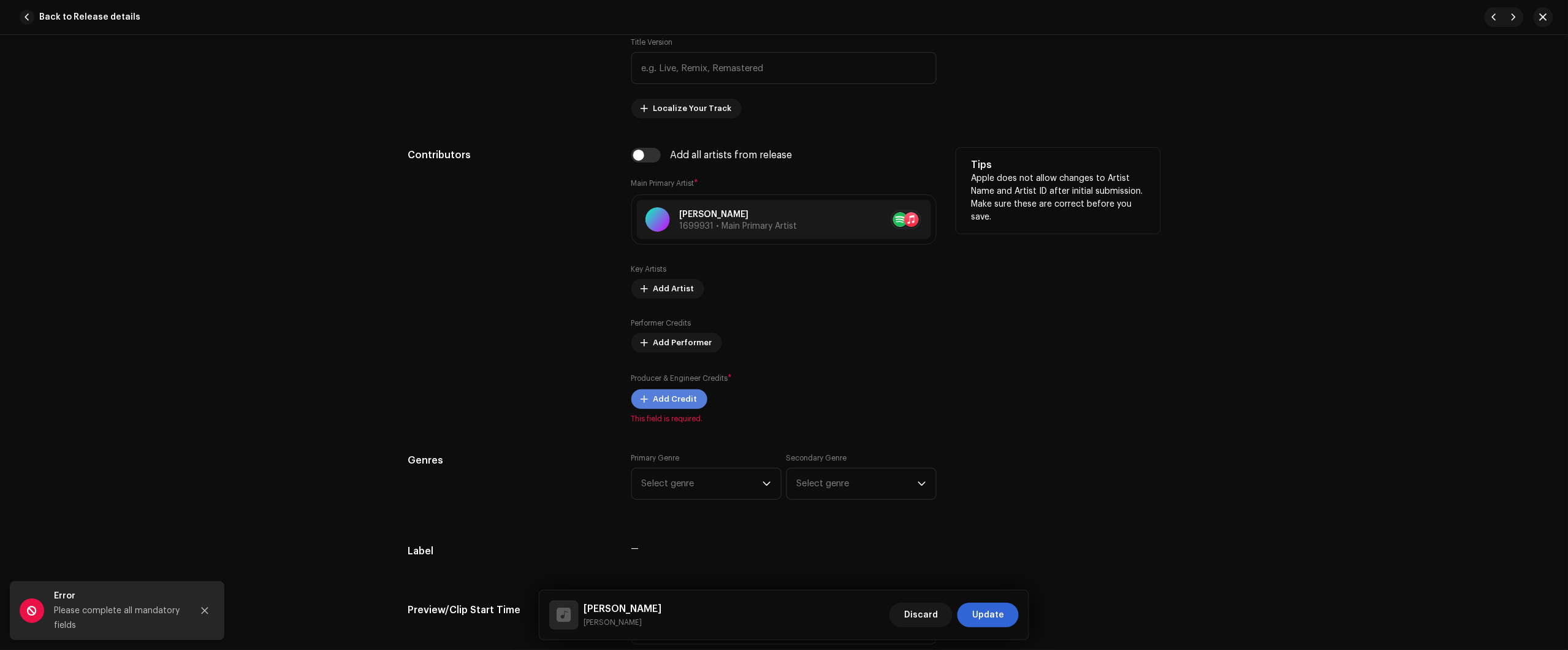
click at [681, 397] on span "Add Credit" at bounding box center [675, 399] width 44 height 25
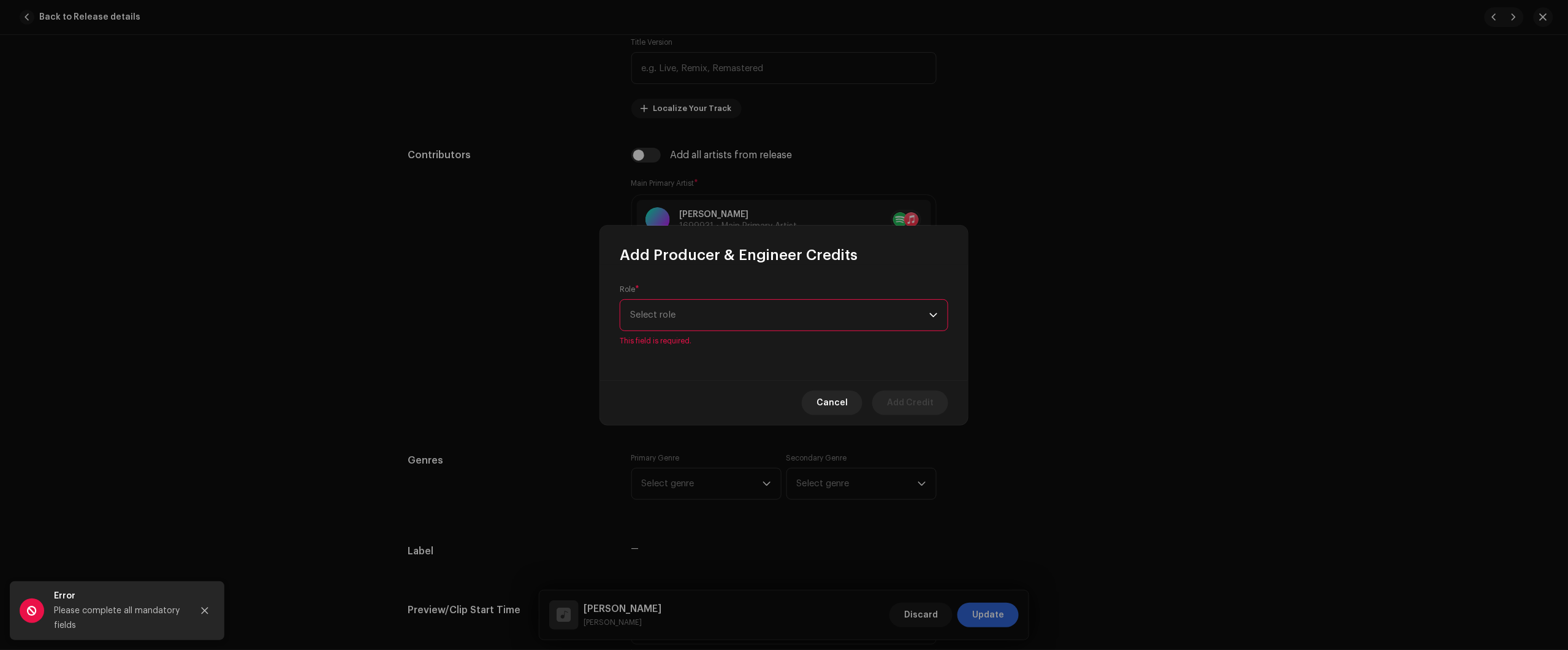
click at [754, 342] on div "Role * Select role This field is required." at bounding box center [784, 323] width 368 height 115
click at [769, 323] on span "Select role" at bounding box center [780, 315] width 299 height 31
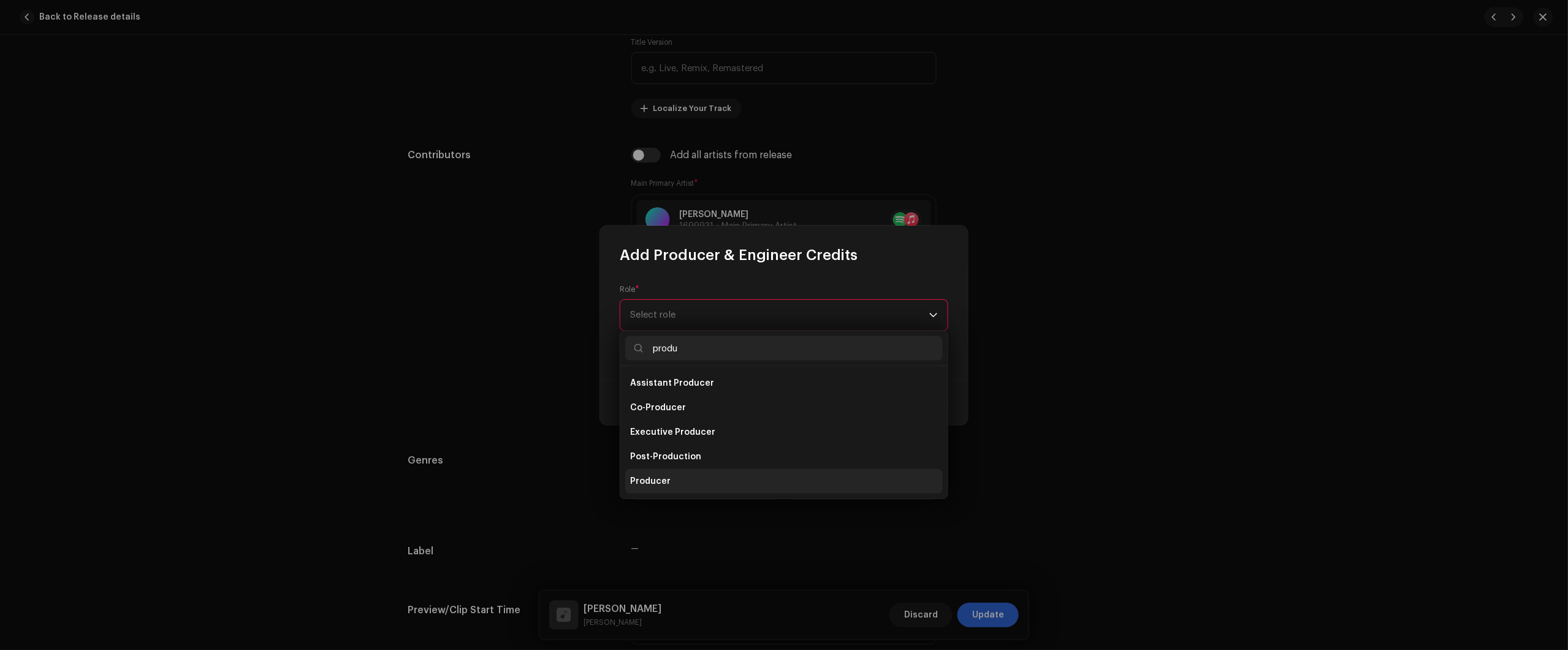
type input "produ"
click at [666, 481] on span "Producer" at bounding box center [650, 481] width 40 height 12
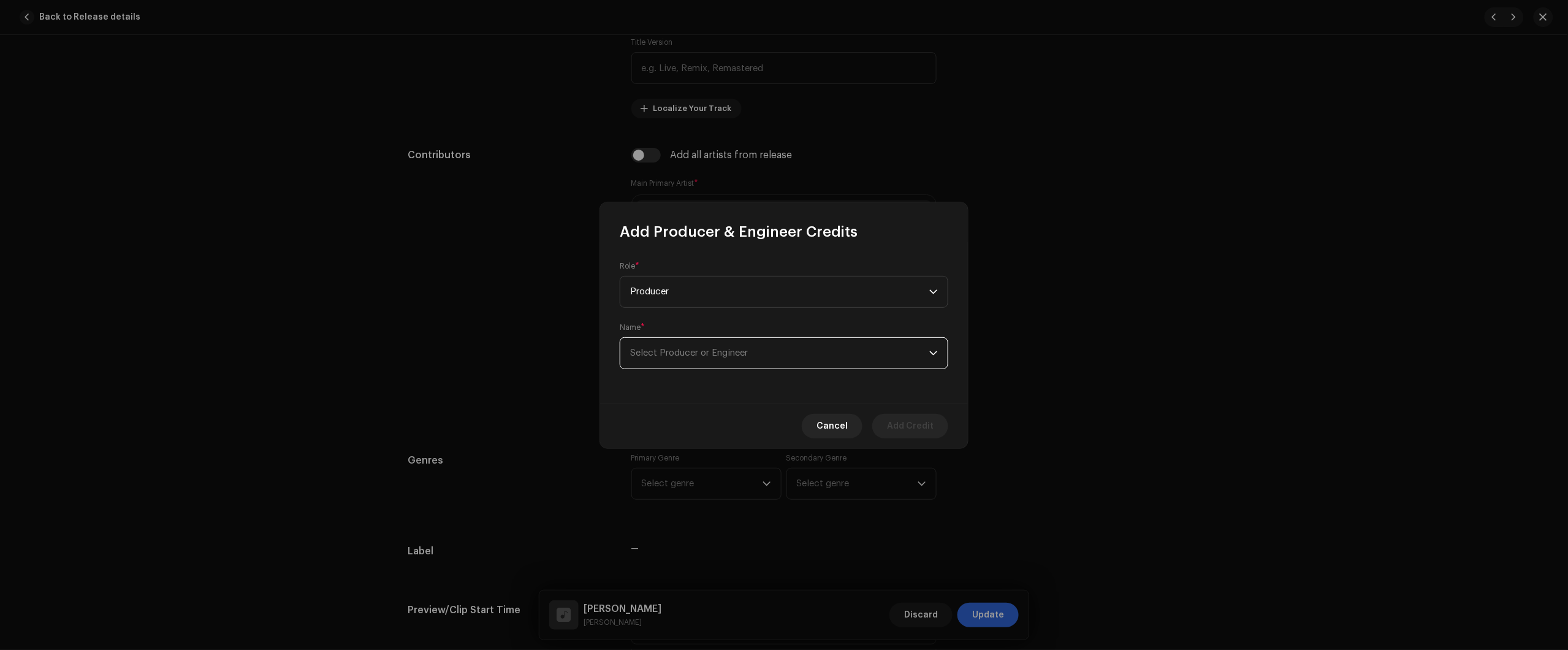
click at [708, 343] on span "Select Producer or Engineer" at bounding box center [780, 353] width 299 height 31
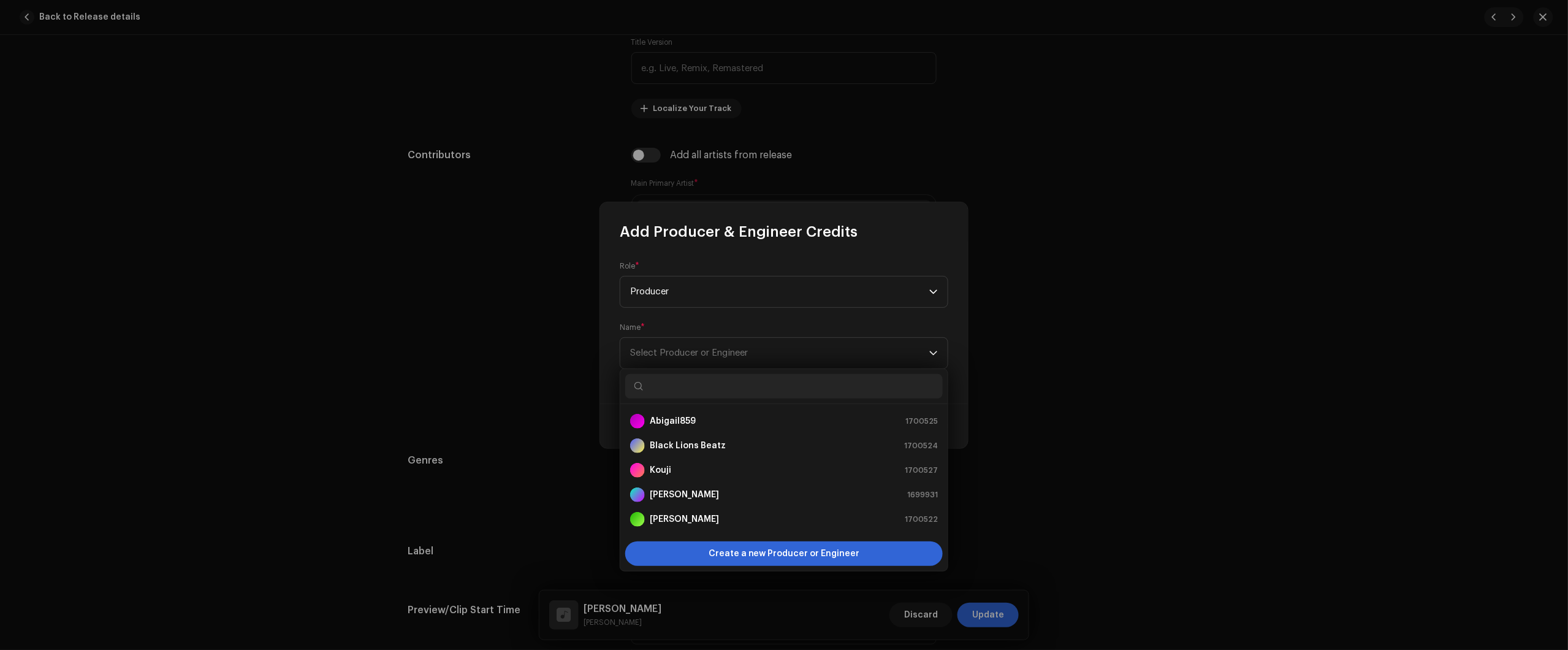
paste input "Sillage"
type input "Sillage"
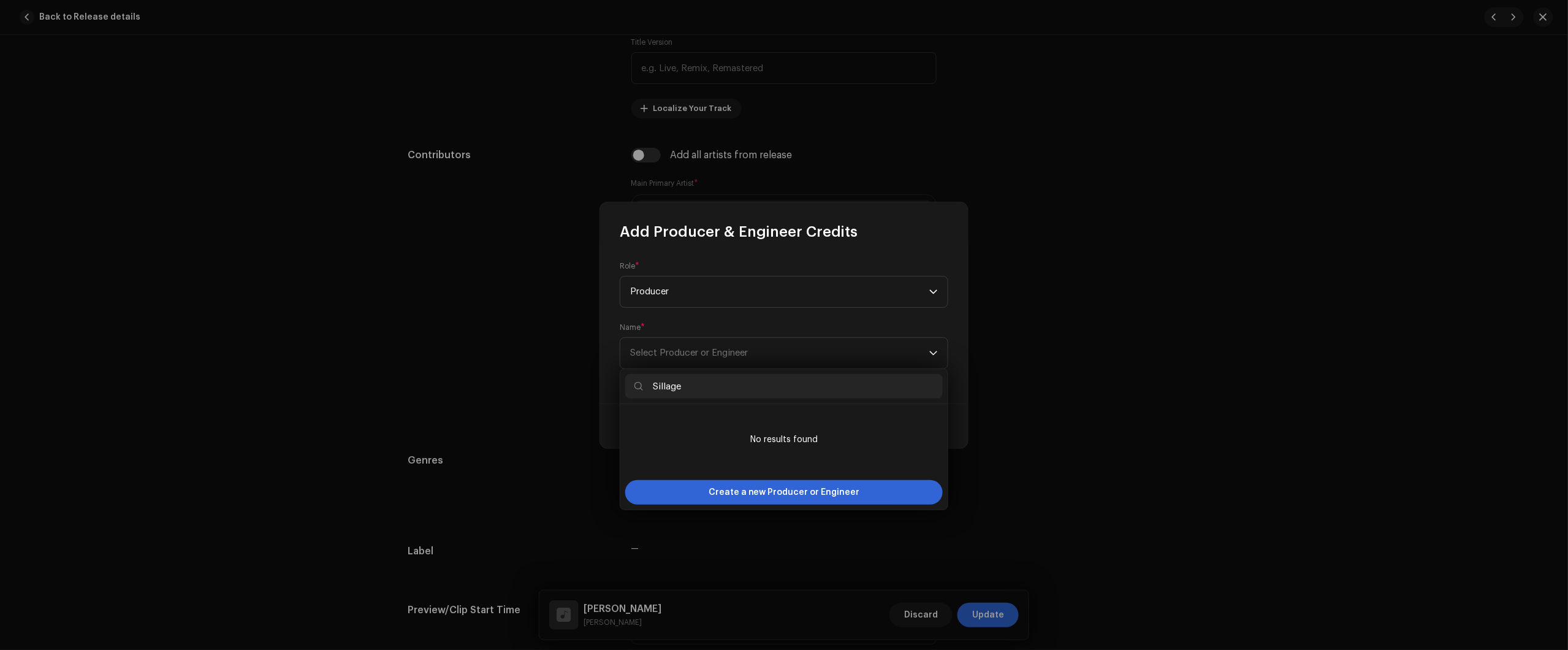
drag, startPoint x: 636, startPoint y: 388, endPoint x: 644, endPoint y: 396, distance: 11.3
click at [608, 392] on body "Nikko Home Catalog Transactions Analytics Resources Nikko Assets Releases Track…" at bounding box center [784, 325] width 1568 height 650
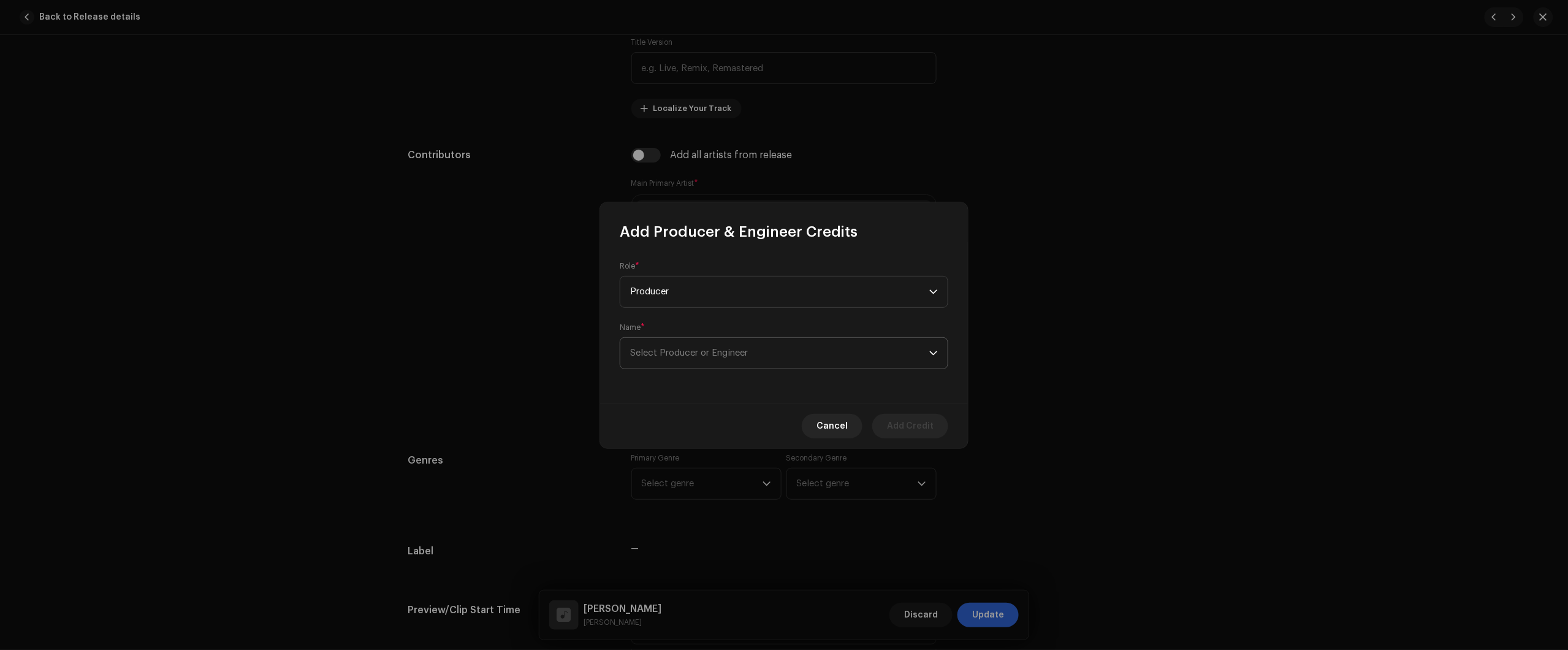
click at [721, 361] on span "Select Producer or Engineer" at bounding box center [780, 353] width 299 height 31
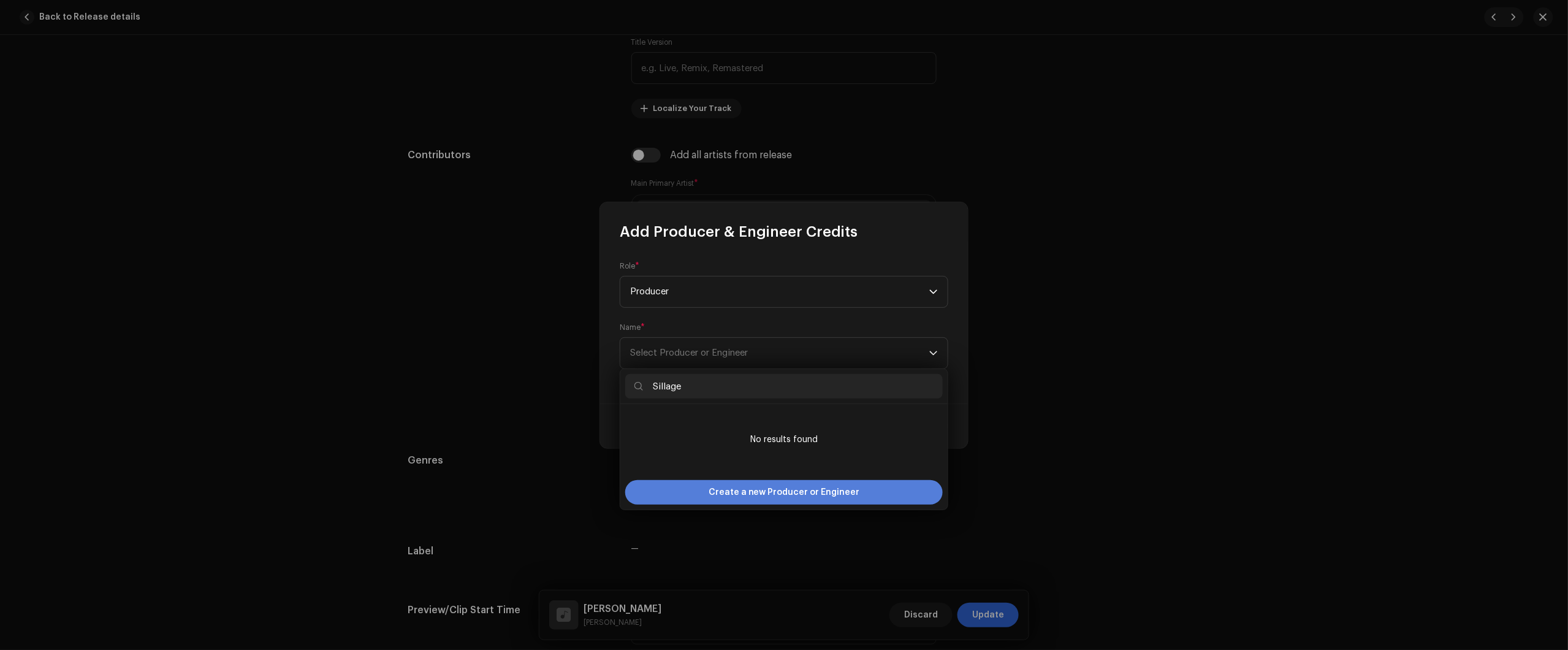
click at [758, 483] on span "Create a new Producer or Engineer" at bounding box center [784, 492] width 151 height 25
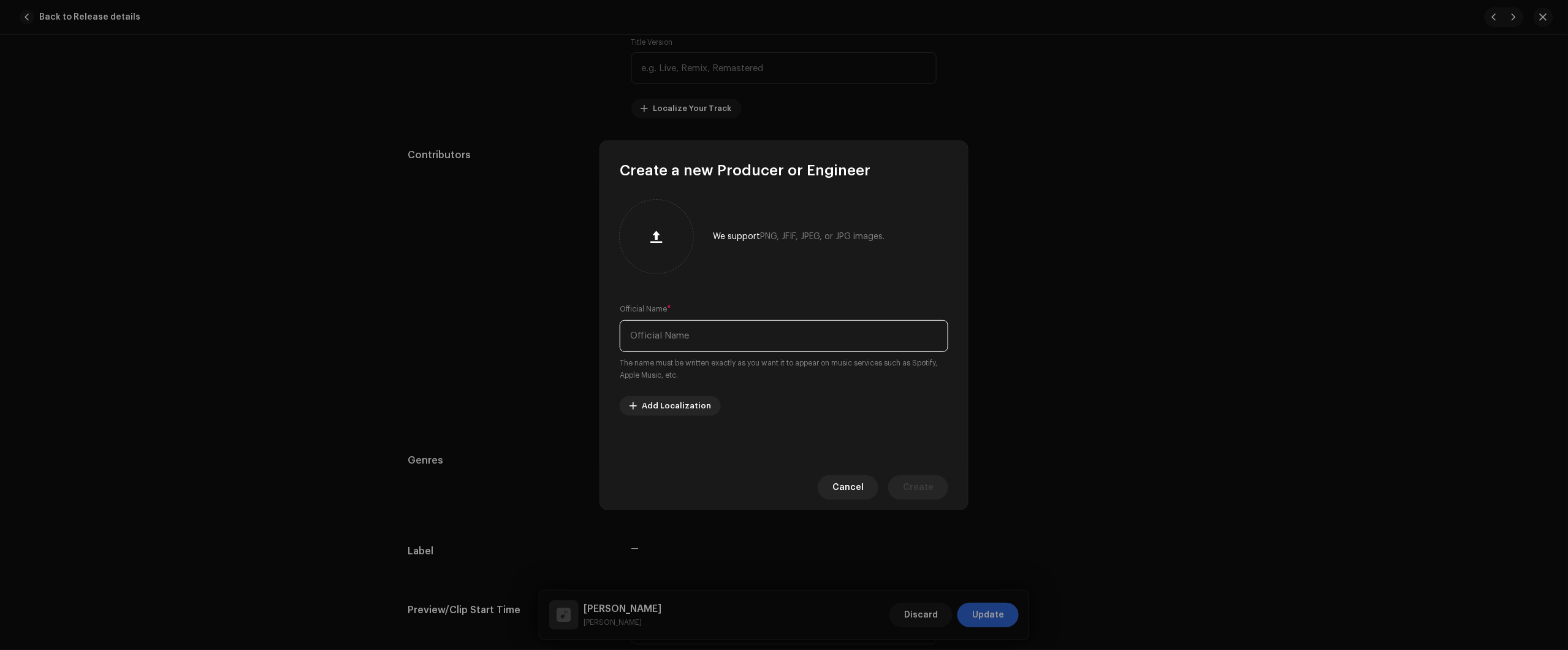
click at [747, 320] on input "text" at bounding box center [784, 336] width 329 height 32
paste input "Sillage"
type input "Sillage"
click at [915, 488] on span "Create" at bounding box center [918, 487] width 31 height 25
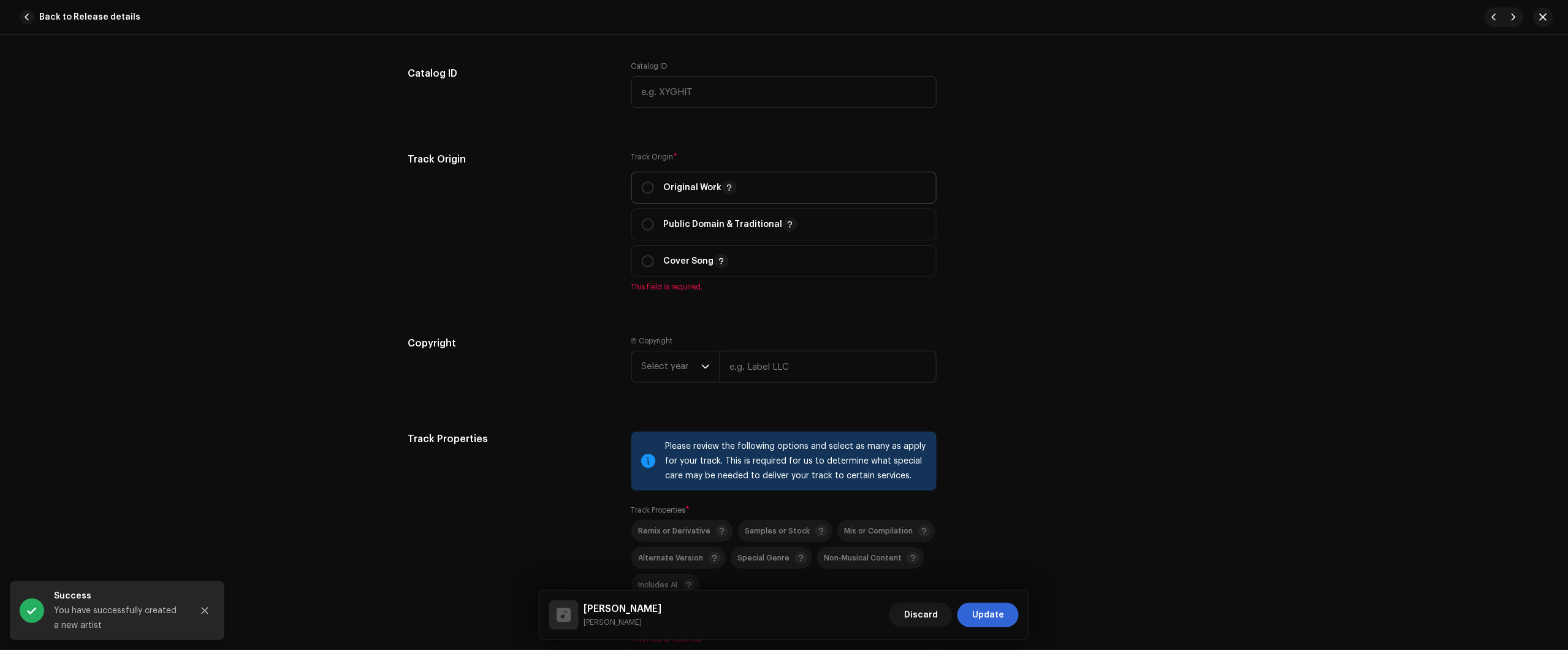
scroll to position [1380, 0]
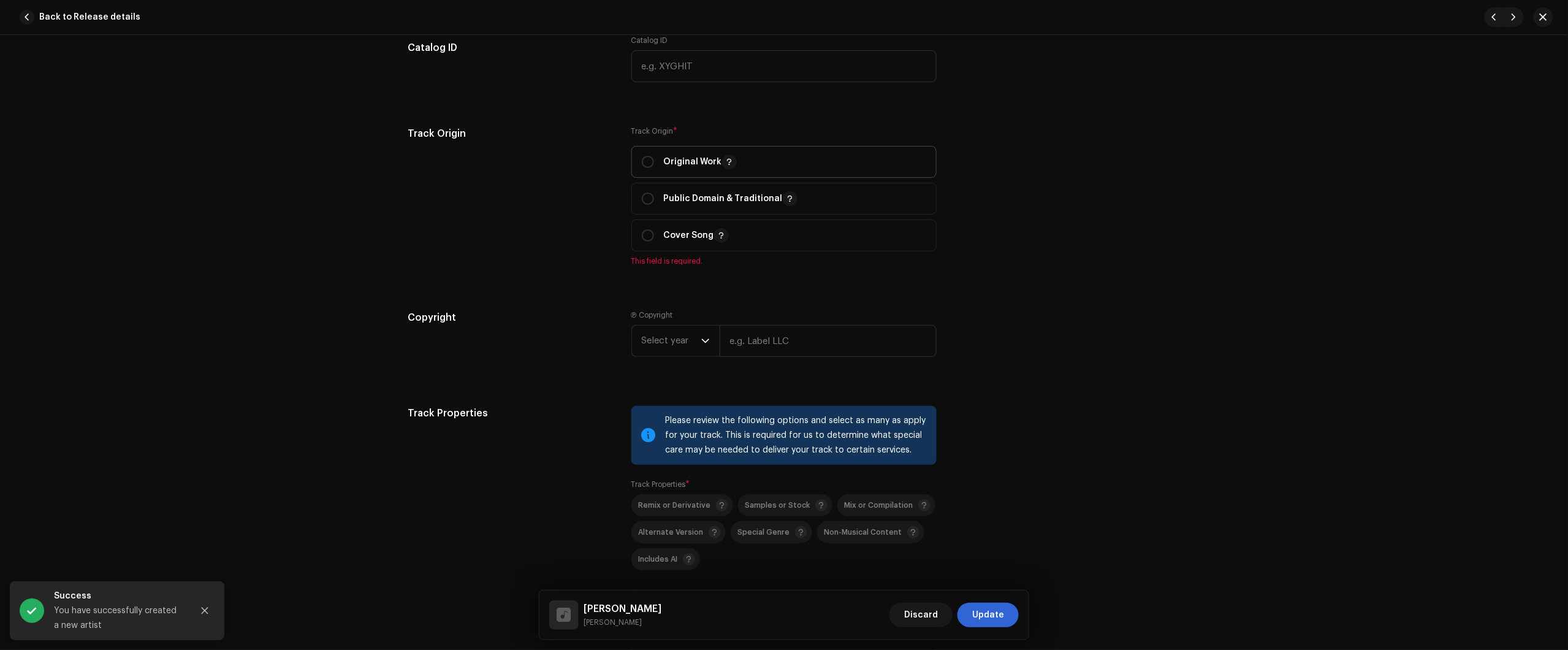
drag, startPoint x: 681, startPoint y: 160, endPoint x: 675, endPoint y: 179, distance: 19.9
click at [681, 160] on p "Original Work" at bounding box center [700, 162] width 73 height 15
radio input "true"
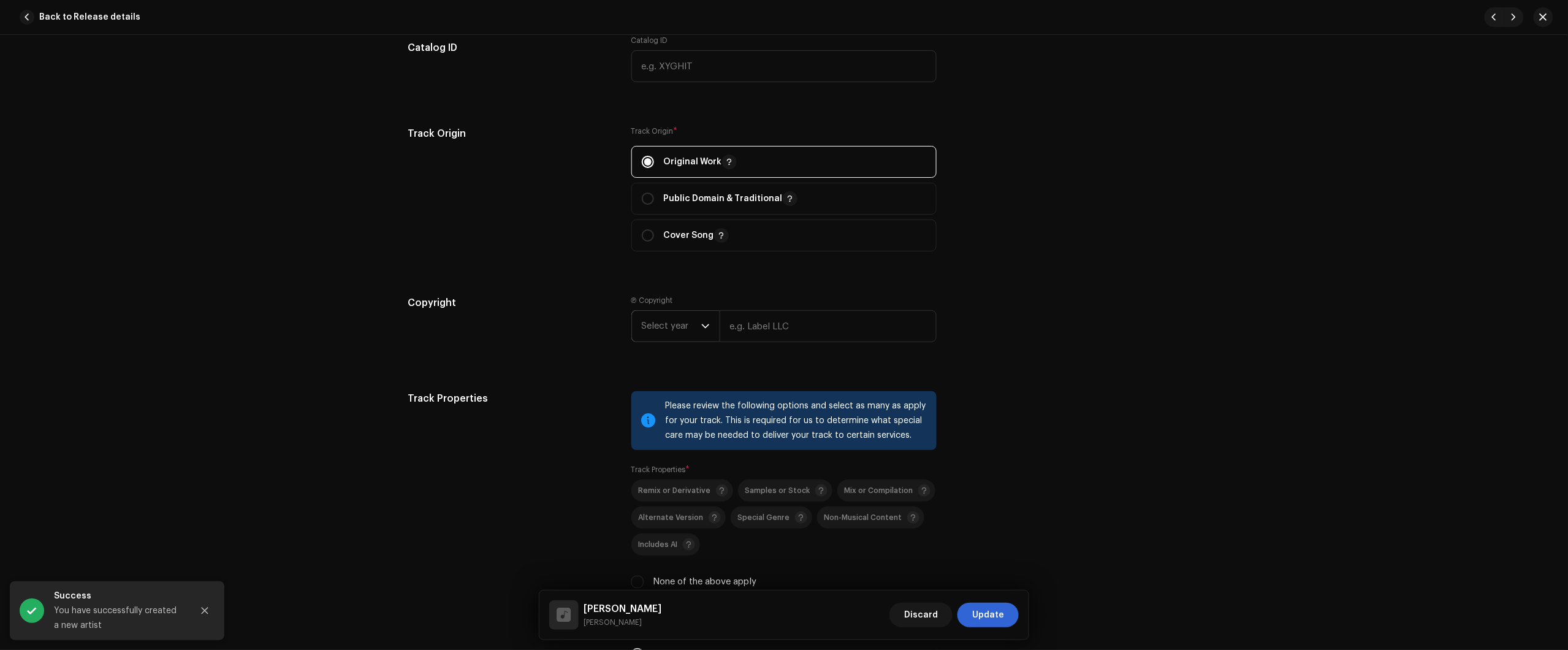
click at [661, 339] on span "Select year" at bounding box center [671, 326] width 60 height 31
click at [670, 421] on li "2025" at bounding box center [681, 420] width 87 height 25
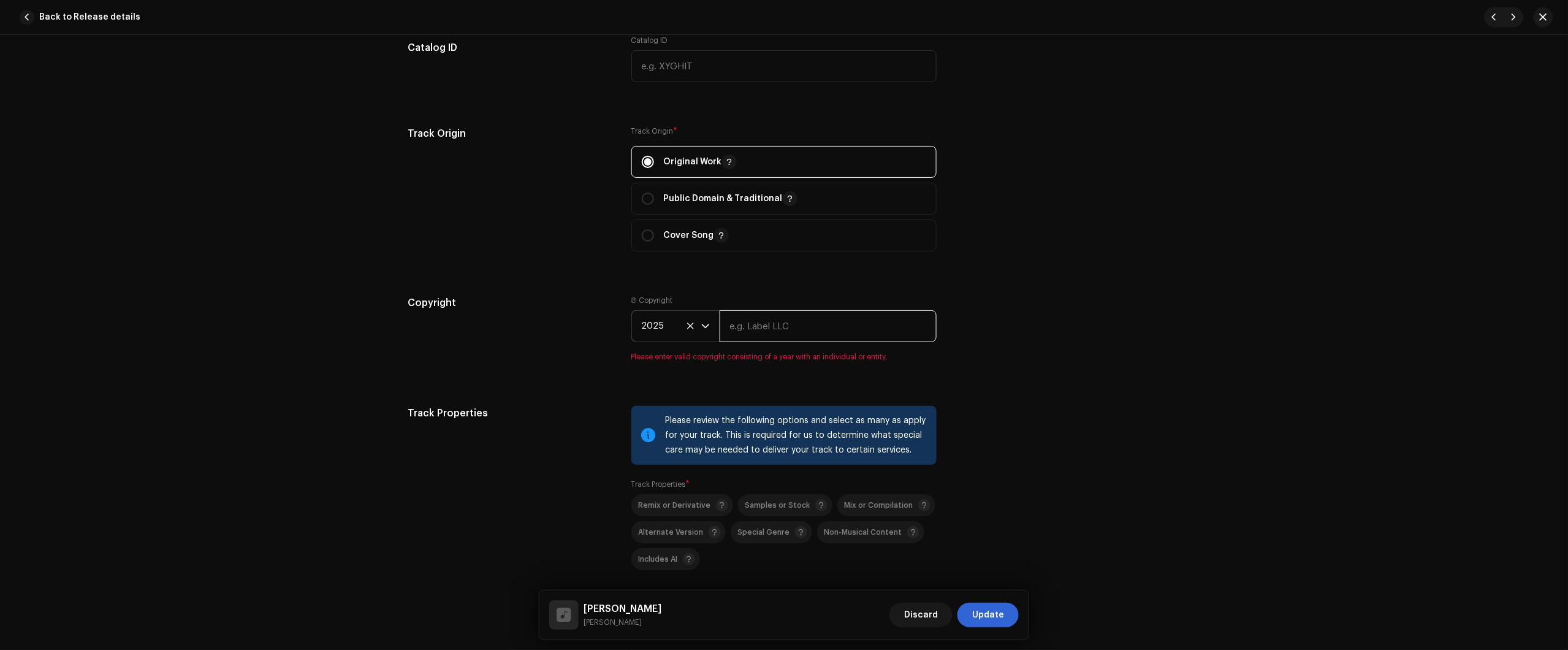
click at [778, 319] on input "text" at bounding box center [828, 326] width 217 height 32
type input "Júlio dos Santos Galhego Aguiar"
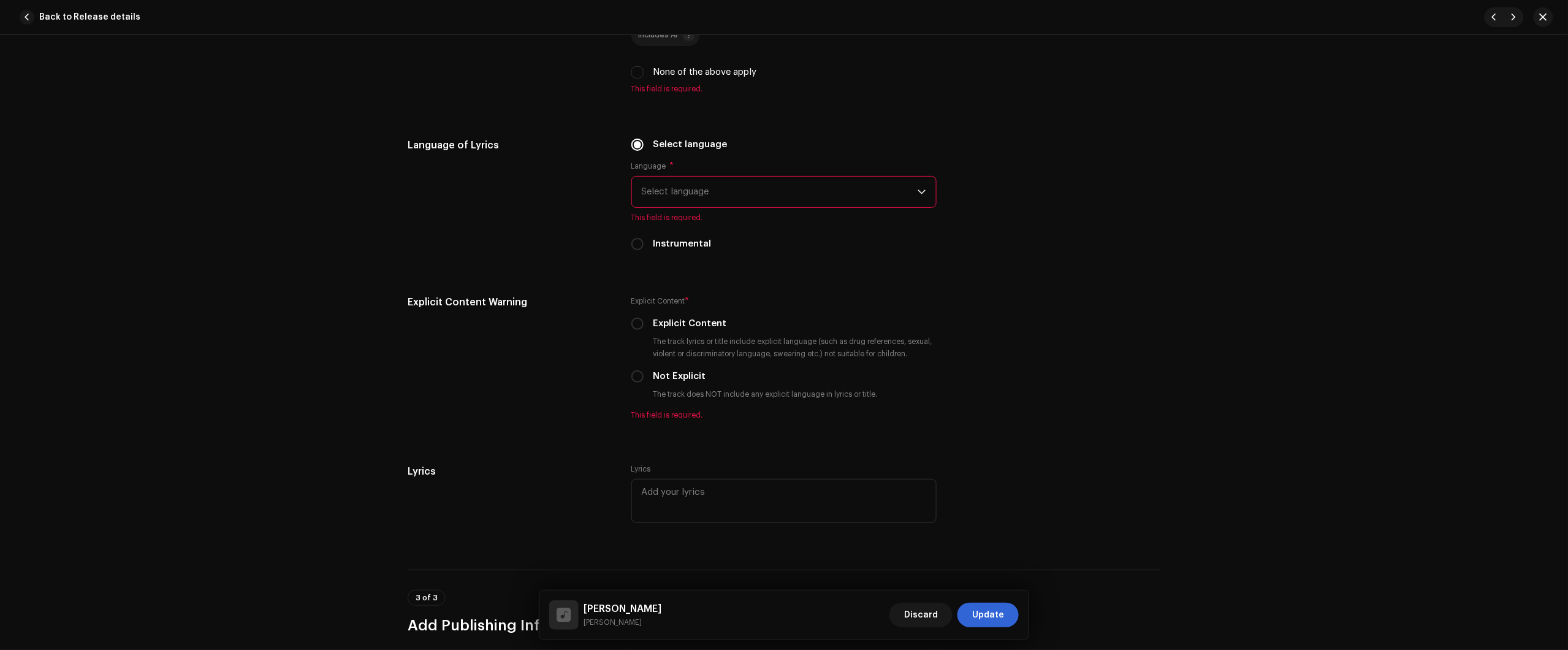
scroll to position [1840, 0]
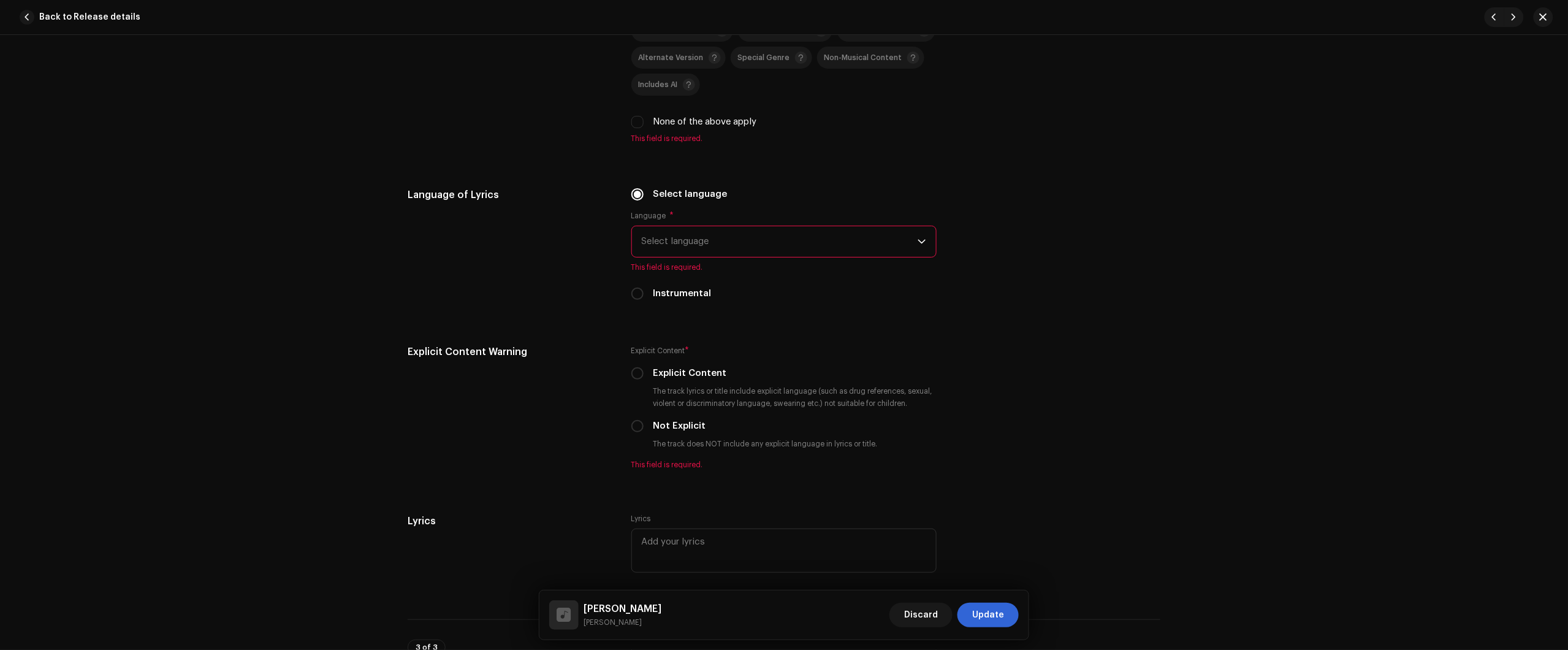
drag, startPoint x: 654, startPoint y: 123, endPoint x: 701, endPoint y: 193, distance: 84.3
click at [654, 124] on label "None of the above apply" at bounding box center [705, 122] width 104 height 13
click at [644, 124] on input "None of the above apply" at bounding box center [637, 122] width 12 height 12
checkbox input "true"
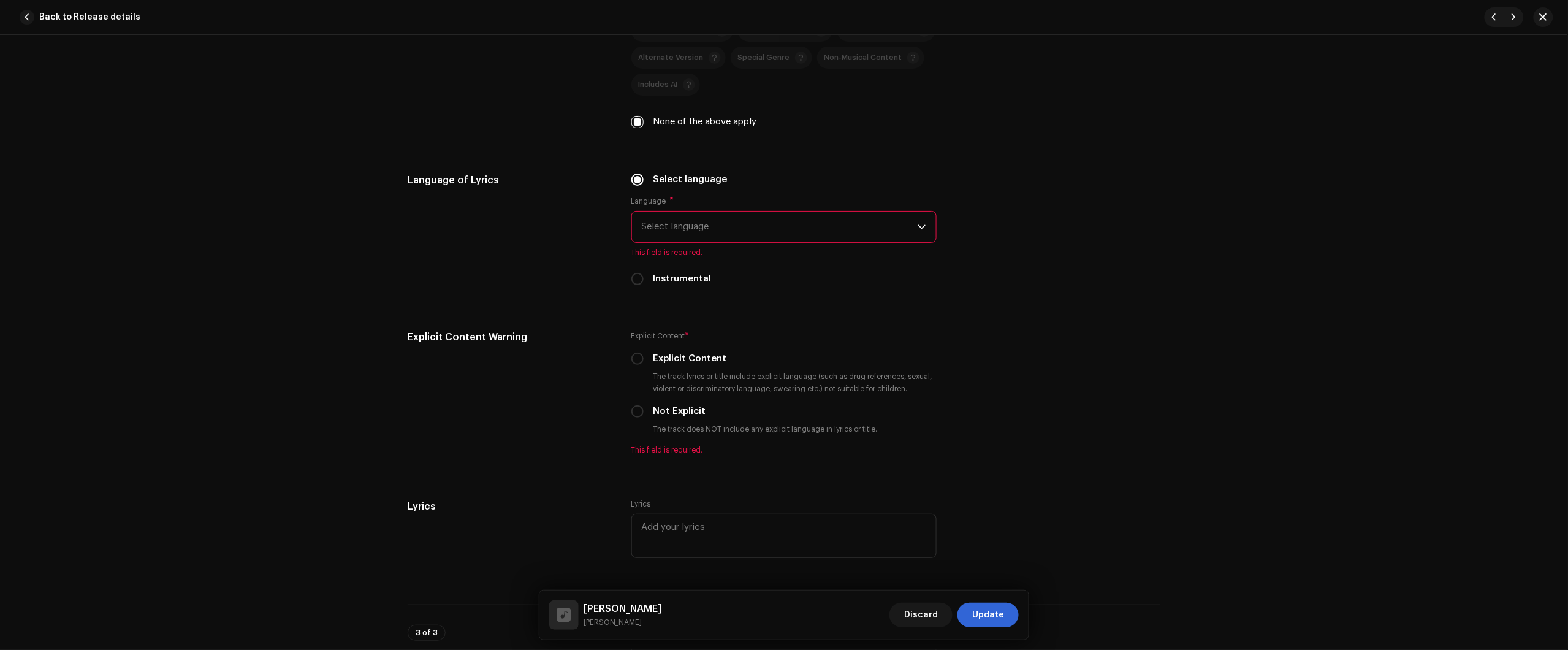
click at [725, 225] on span "Select language" at bounding box center [780, 227] width 276 height 31
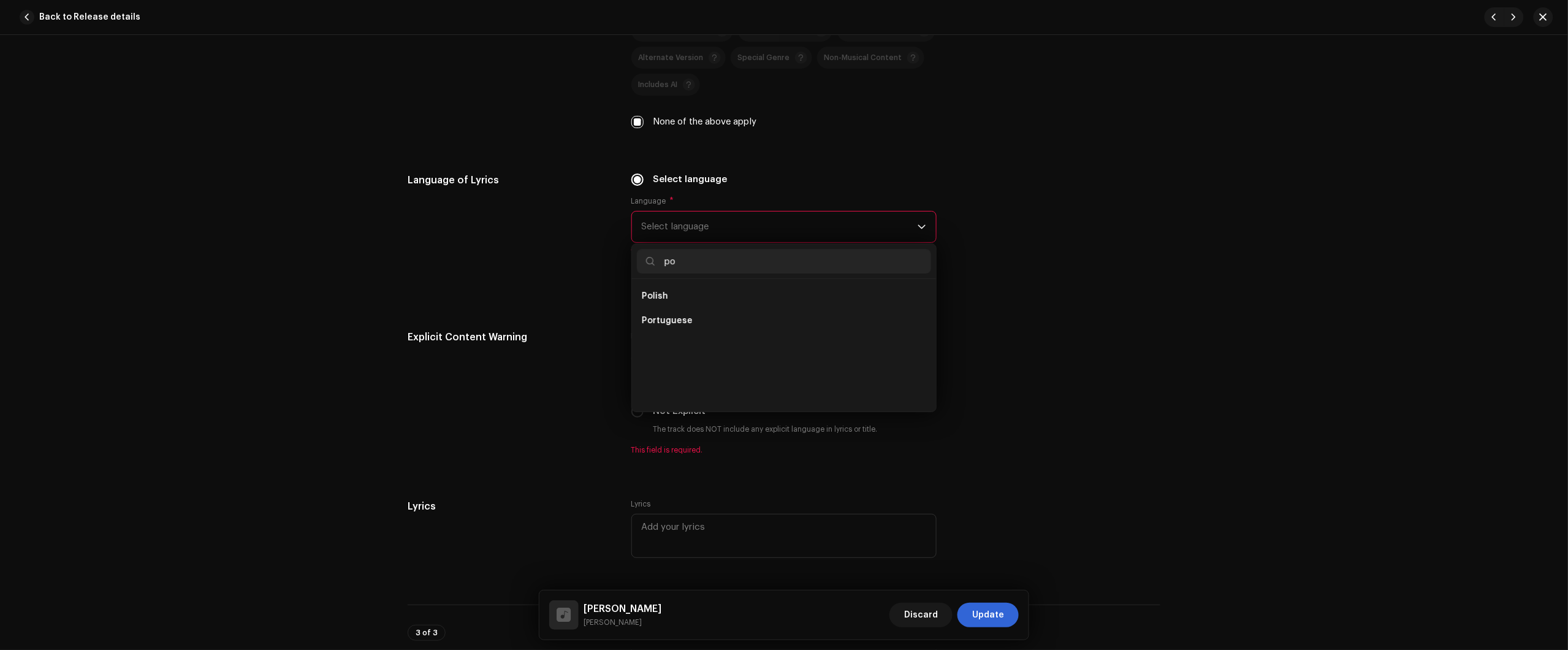
scroll to position [0, 0]
type input "port"
click at [720, 299] on li "Portuguese" at bounding box center [784, 296] width 294 height 25
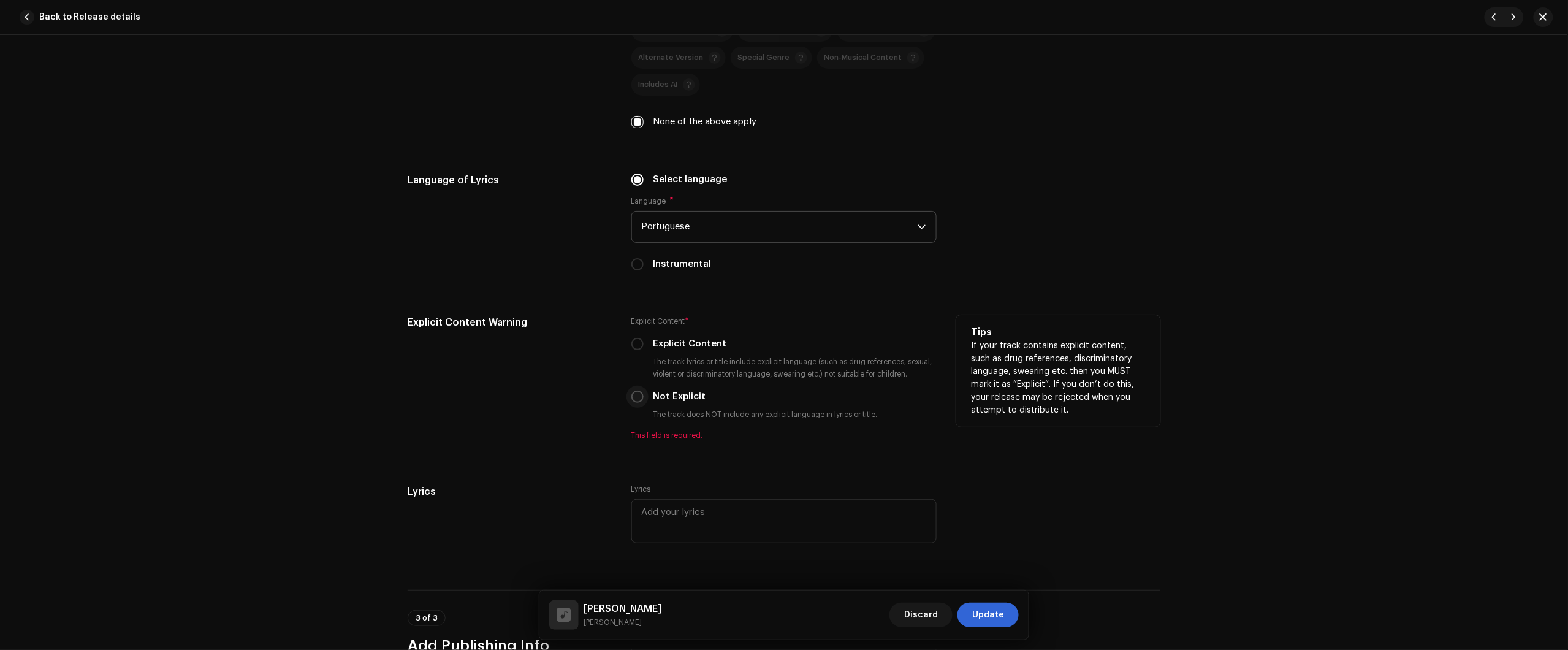
click at [636, 397] on input "Not Explicit" at bounding box center [637, 396] width 12 height 12
radio input "true"
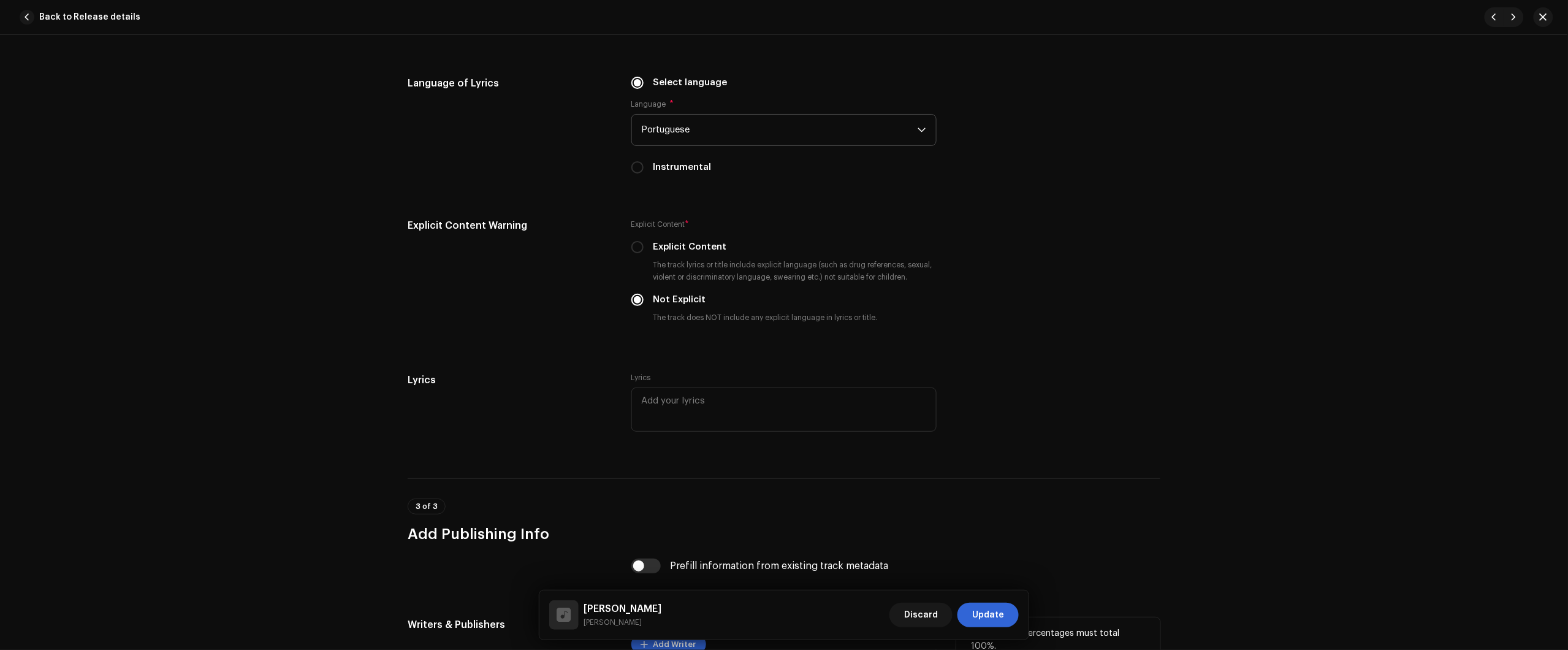
scroll to position [2158, 0]
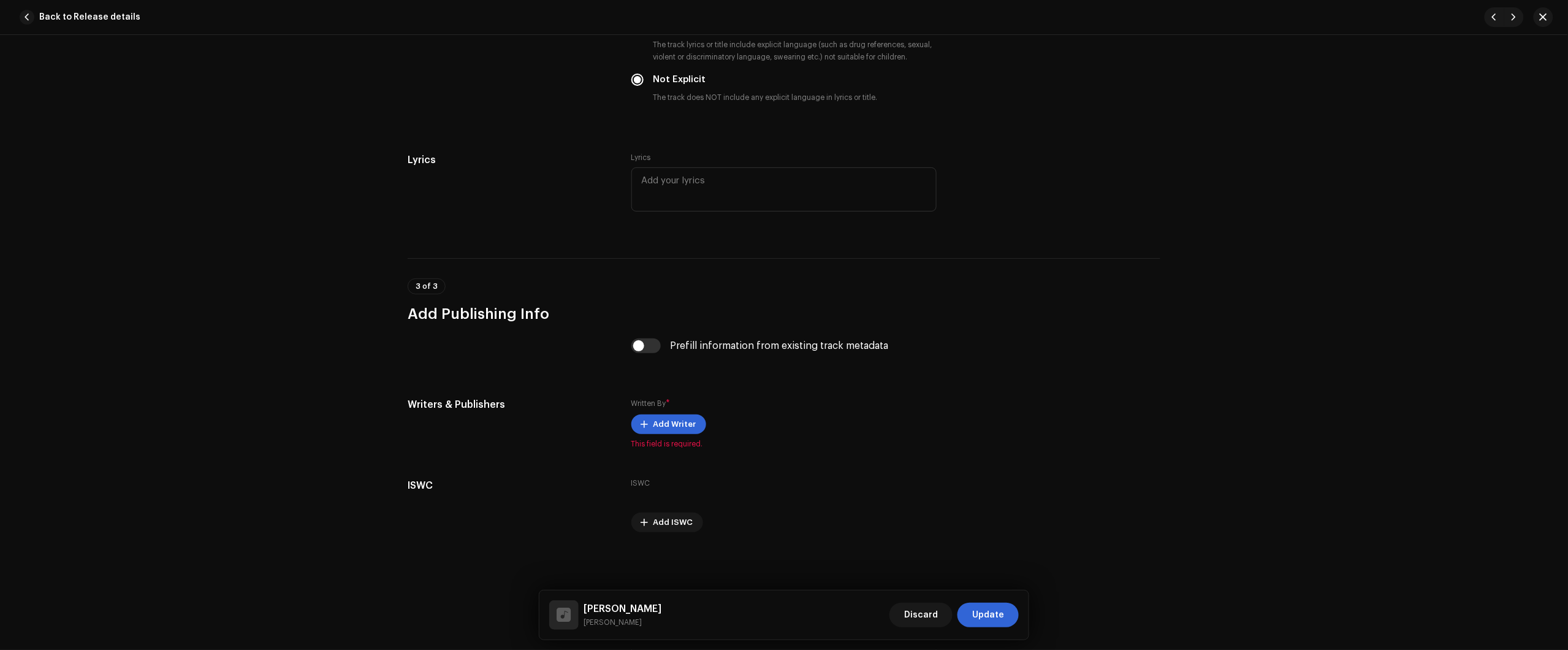
click at [1473, 309] on div "Track details Complete the following to finalize your track. 1 of 3 Add Audio F…" at bounding box center [784, 342] width 1568 height 615
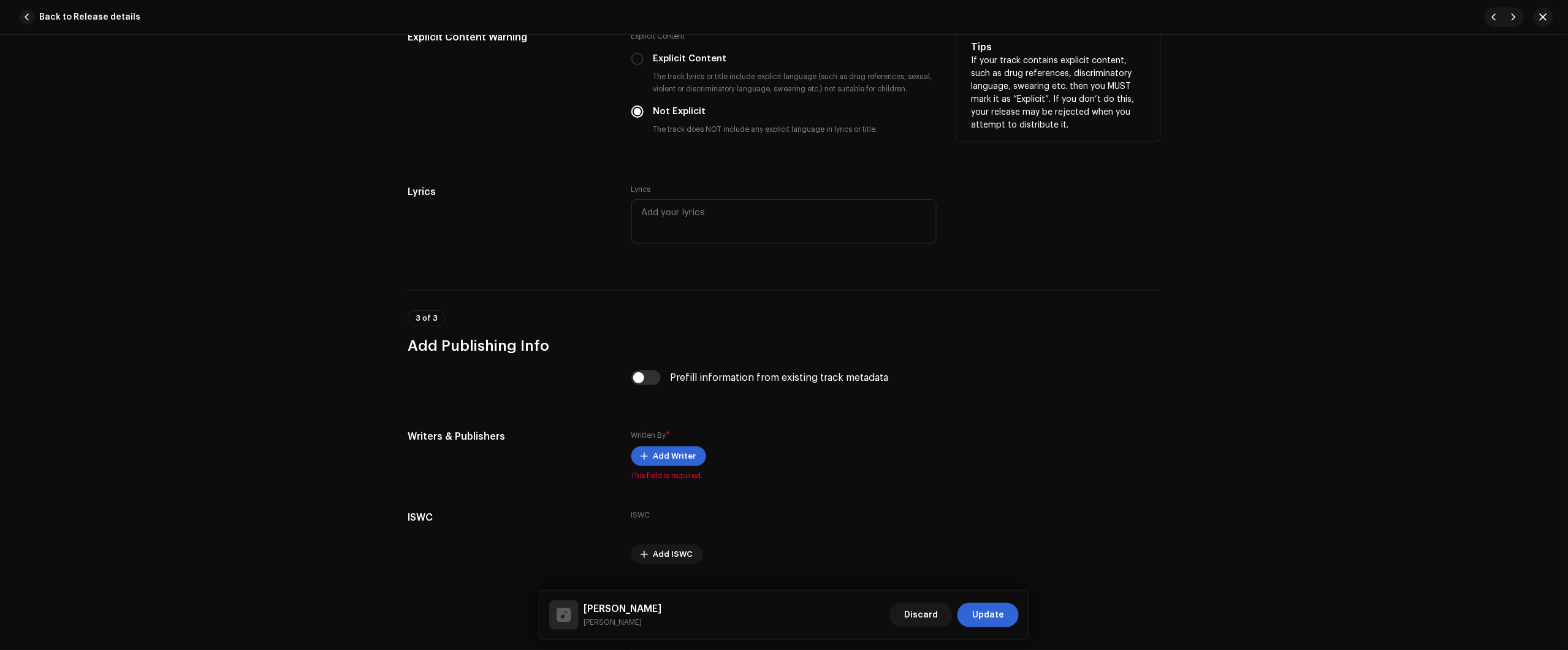
scroll to position [2082, 0]
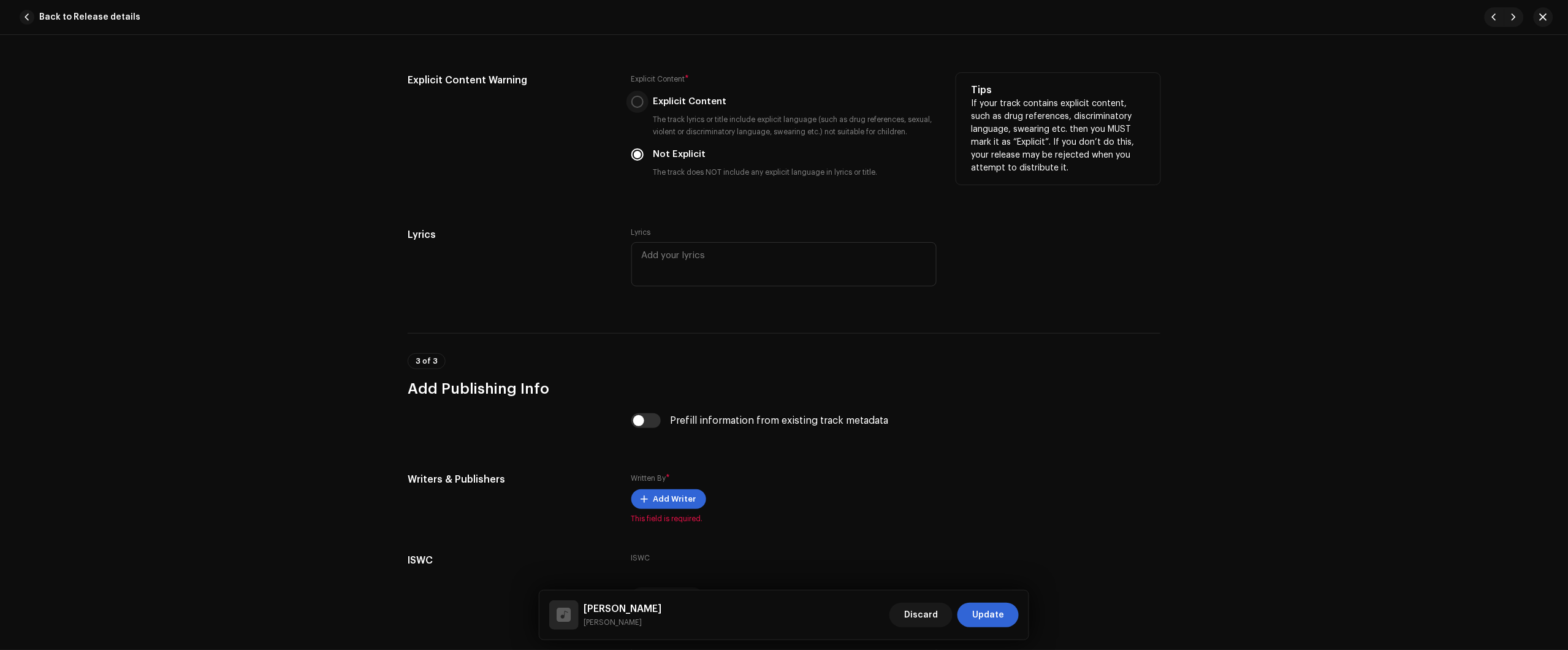
click at [635, 98] on div "Explicit Content * Explicit Content The track lyrics or title include explicit …" at bounding box center [784, 128] width 305 height 110
click at [626, 92] on div "Explicit Content Warning Explicit Content * Explicit Content The track lyrics o…" at bounding box center [784, 135] width 753 height 125
click at [634, 96] on div "Explicit Content * Explicit Content The track lyrics or title include explicit …" at bounding box center [784, 128] width 305 height 110
click at [641, 103] on div "Explicit Content" at bounding box center [784, 102] width 305 height 13
click at [639, 103] on input "Explicit Content" at bounding box center [637, 102] width 12 height 12
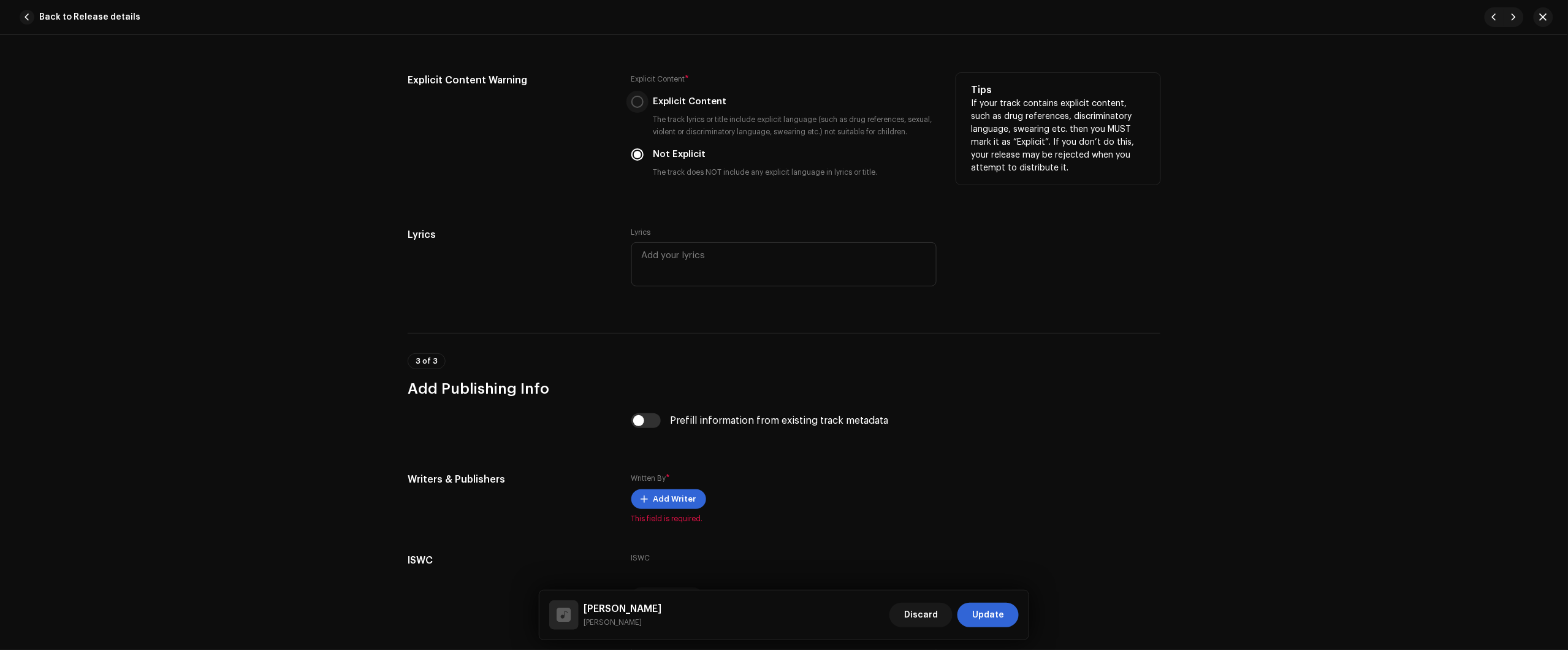
radio input "true"
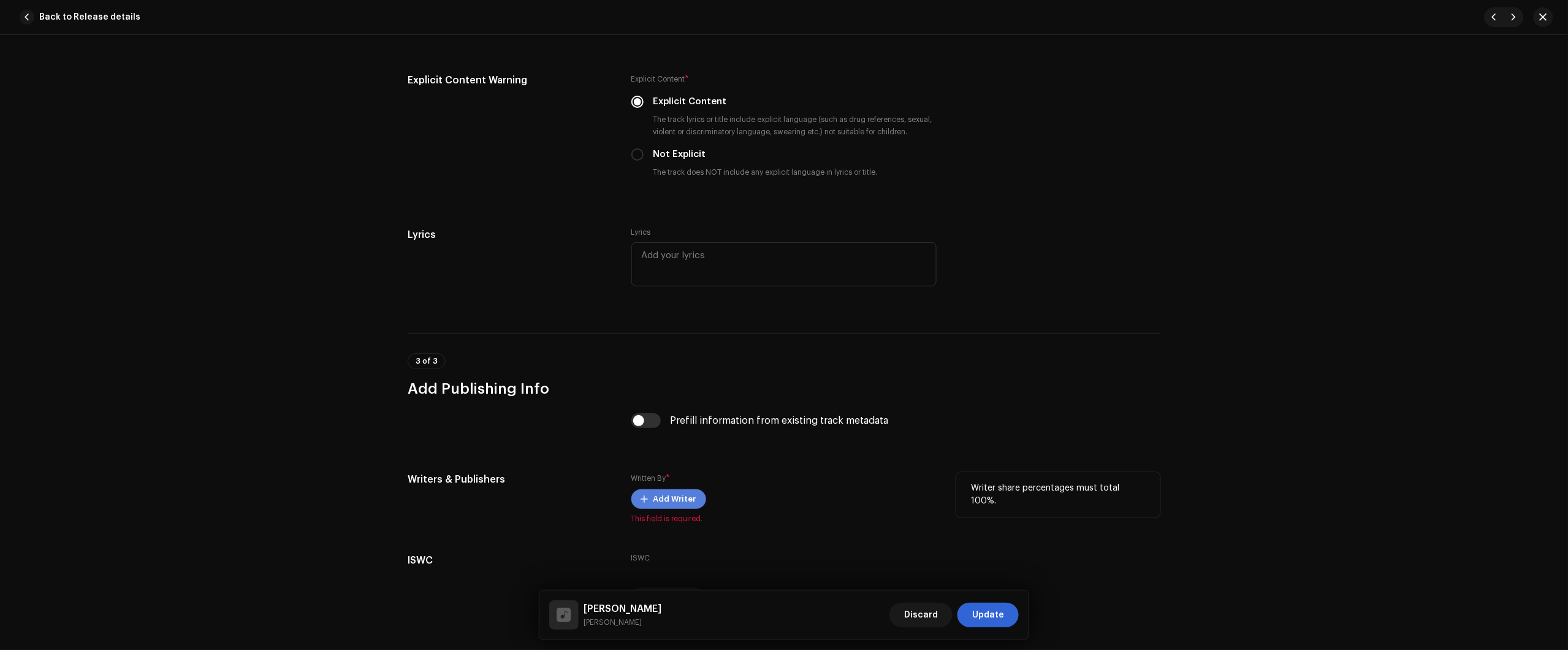
click at [646, 504] on button "Add Writer" at bounding box center [669, 499] width 75 height 19
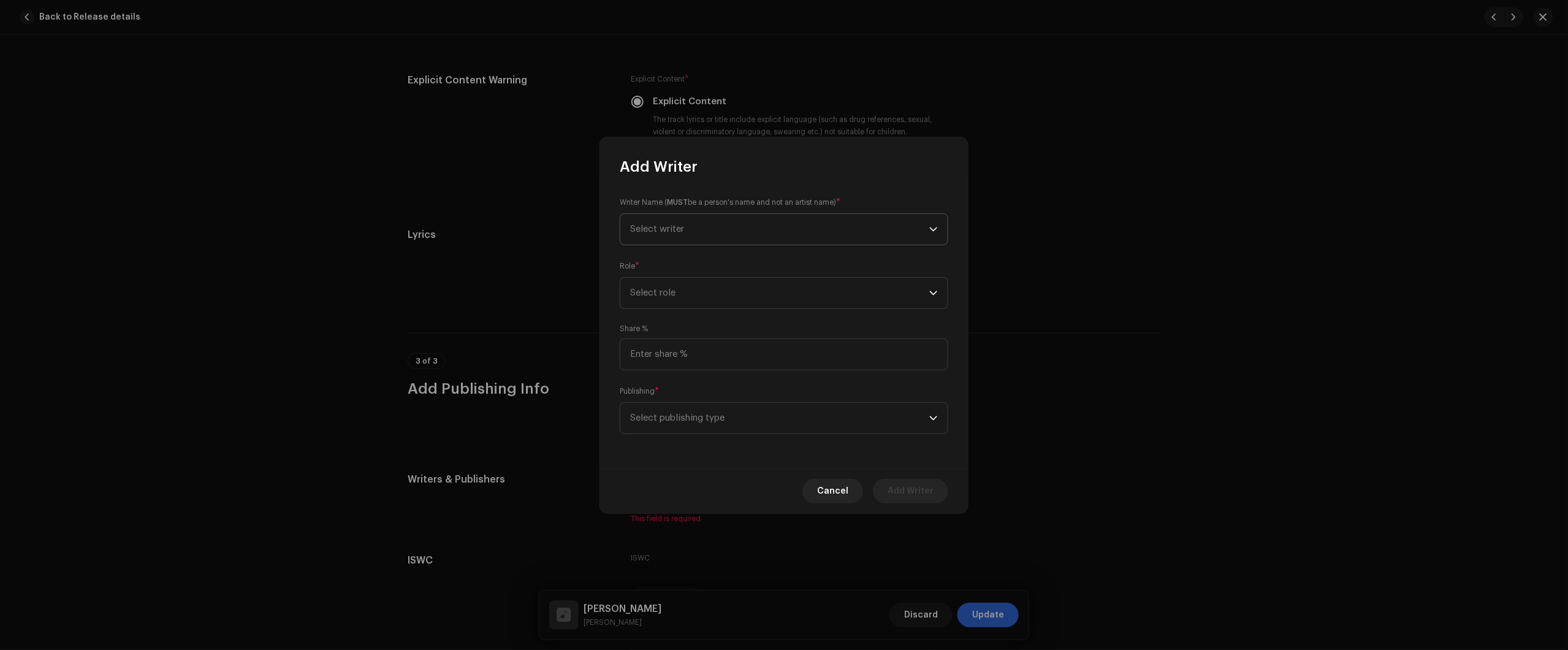
click at [715, 238] on span "Select writer" at bounding box center [780, 230] width 299 height 31
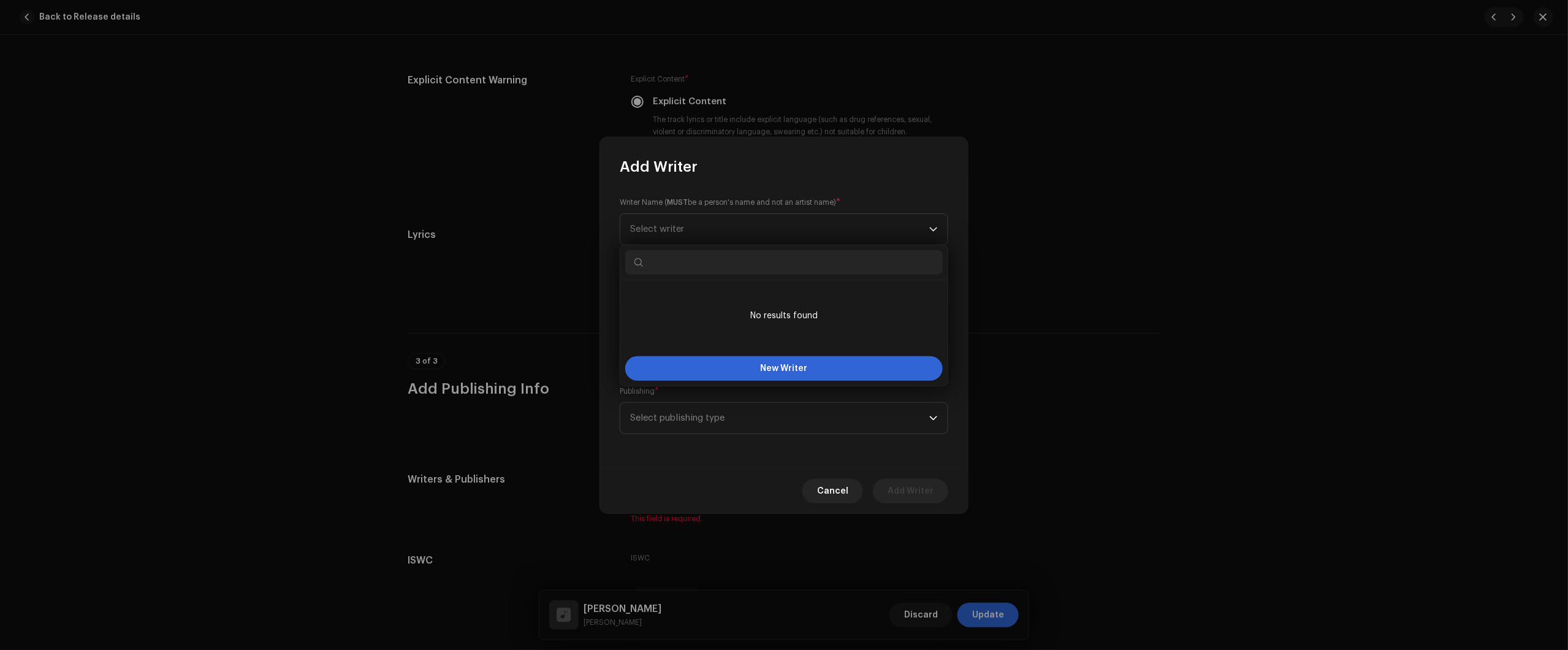
click at [761, 267] on input "text" at bounding box center [784, 262] width 317 height 25
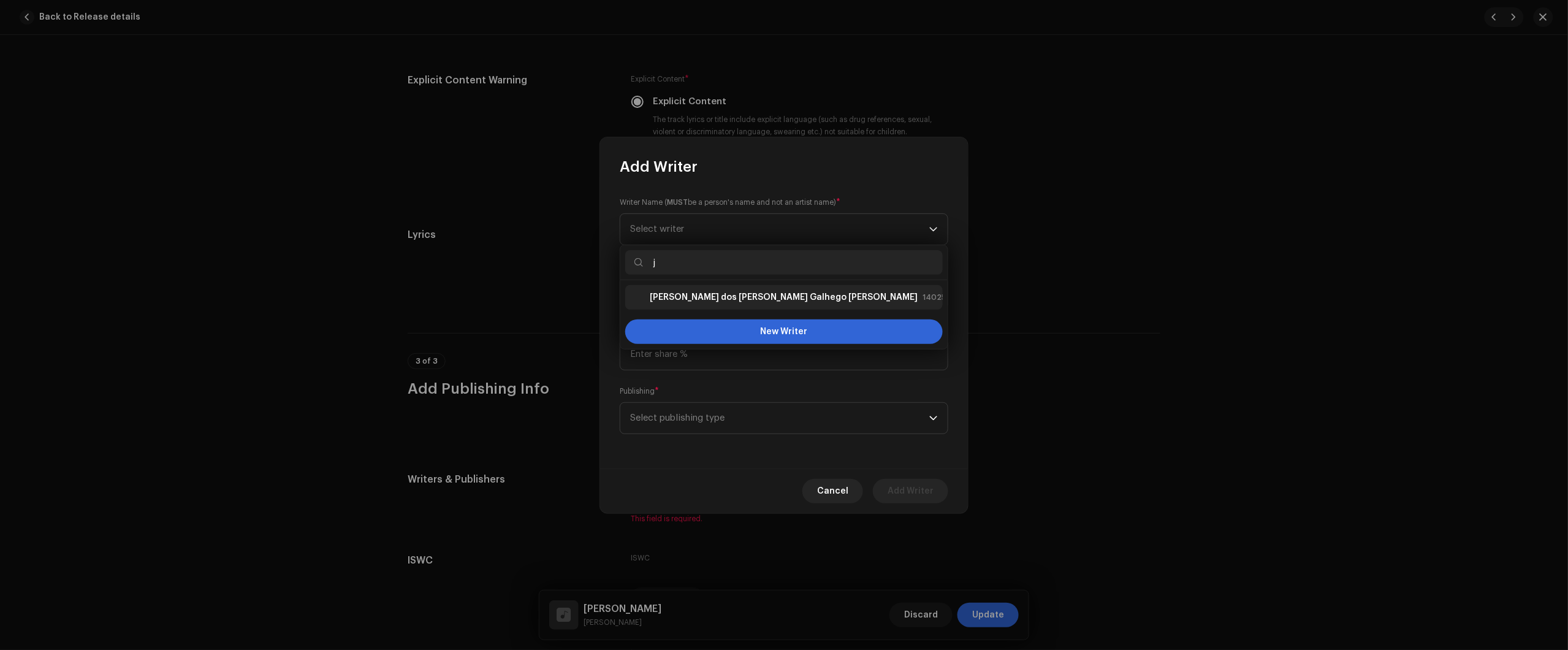
type input "j"
click at [701, 299] on strong "Júlio dos Santos Galhego Aguiar" at bounding box center [784, 297] width 268 height 12
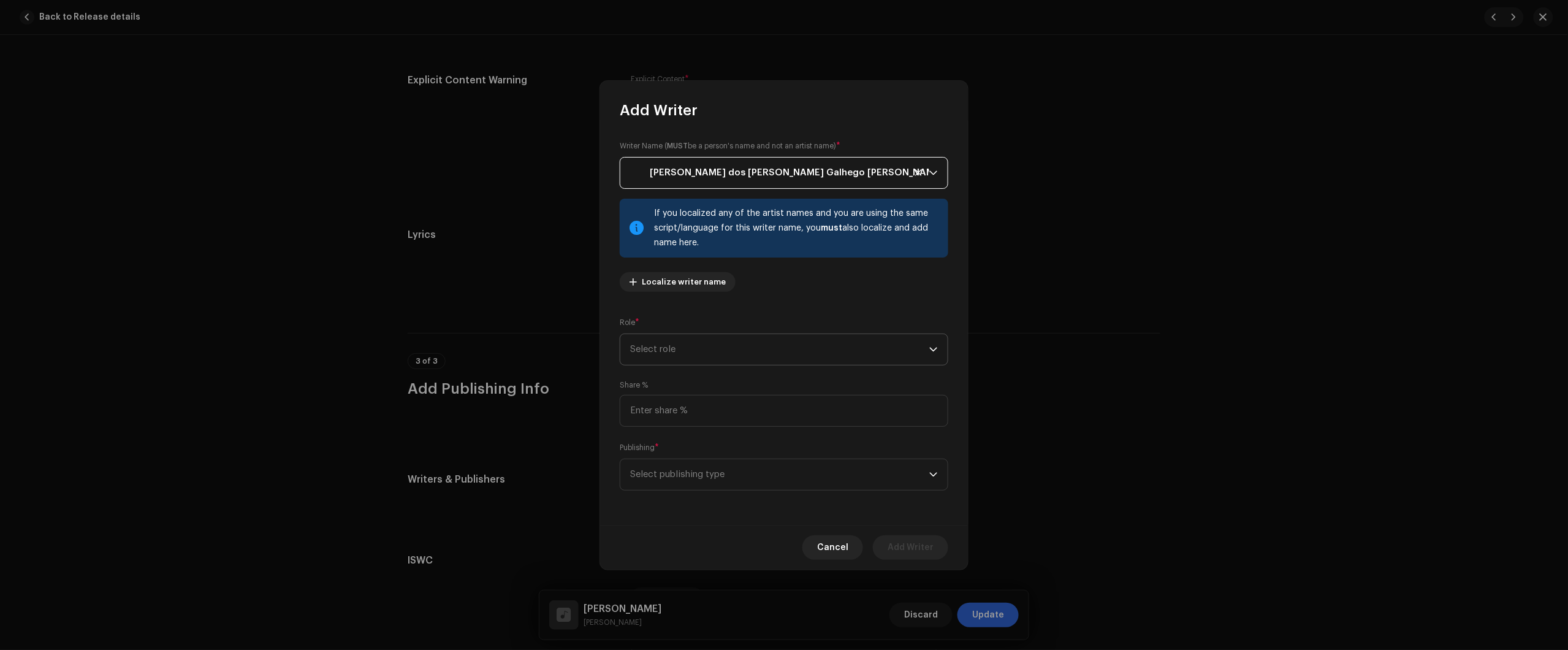
click at [742, 338] on span "Select role" at bounding box center [780, 349] width 299 height 31
click at [711, 462] on span "Composer & Lyricist" at bounding box center [673, 456] width 86 height 12
drag, startPoint x: 727, startPoint y: 418, endPoint x: 715, endPoint y: 459, distance: 42.7
click at [725, 418] on input at bounding box center [784, 411] width 329 height 32
click at [711, 466] on span "Select publishing type" at bounding box center [780, 475] width 299 height 31
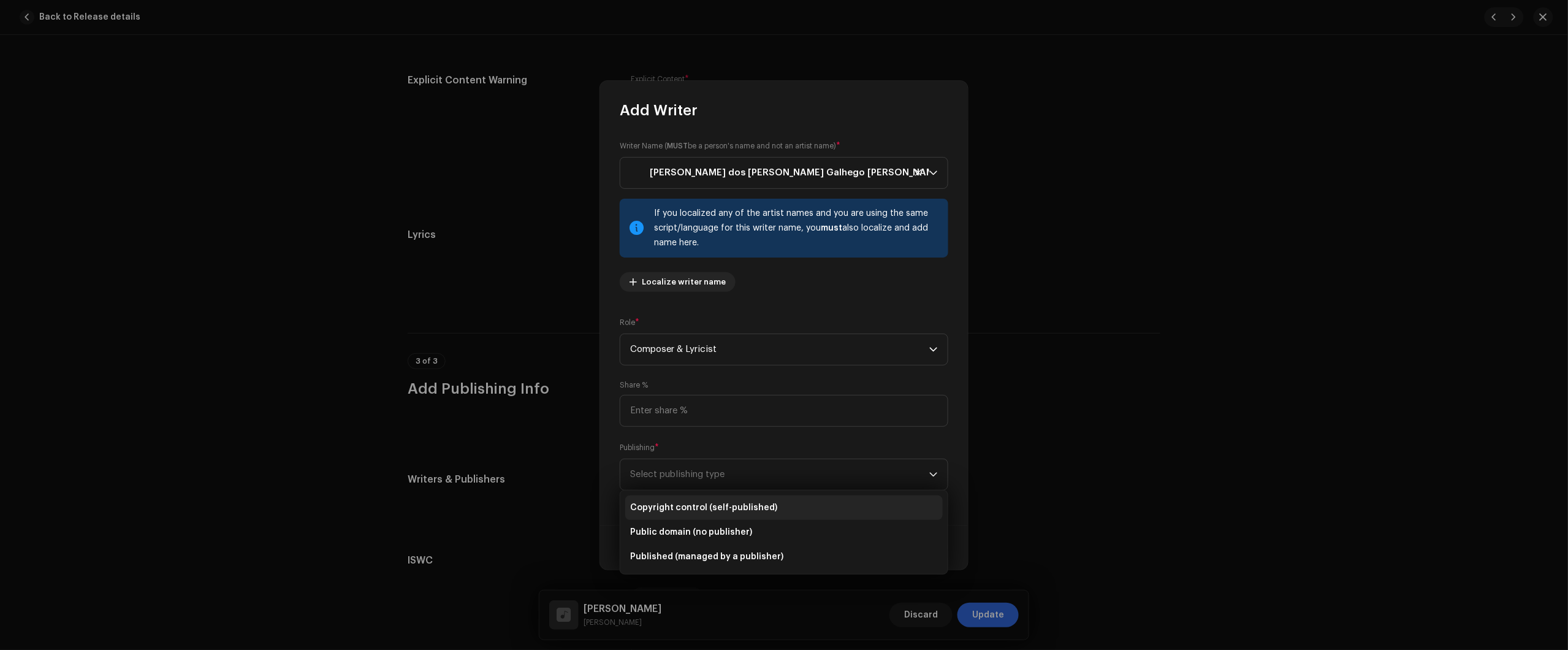
click at [733, 513] on span "Copyright control (self-published)" at bounding box center [704, 507] width 147 height 12
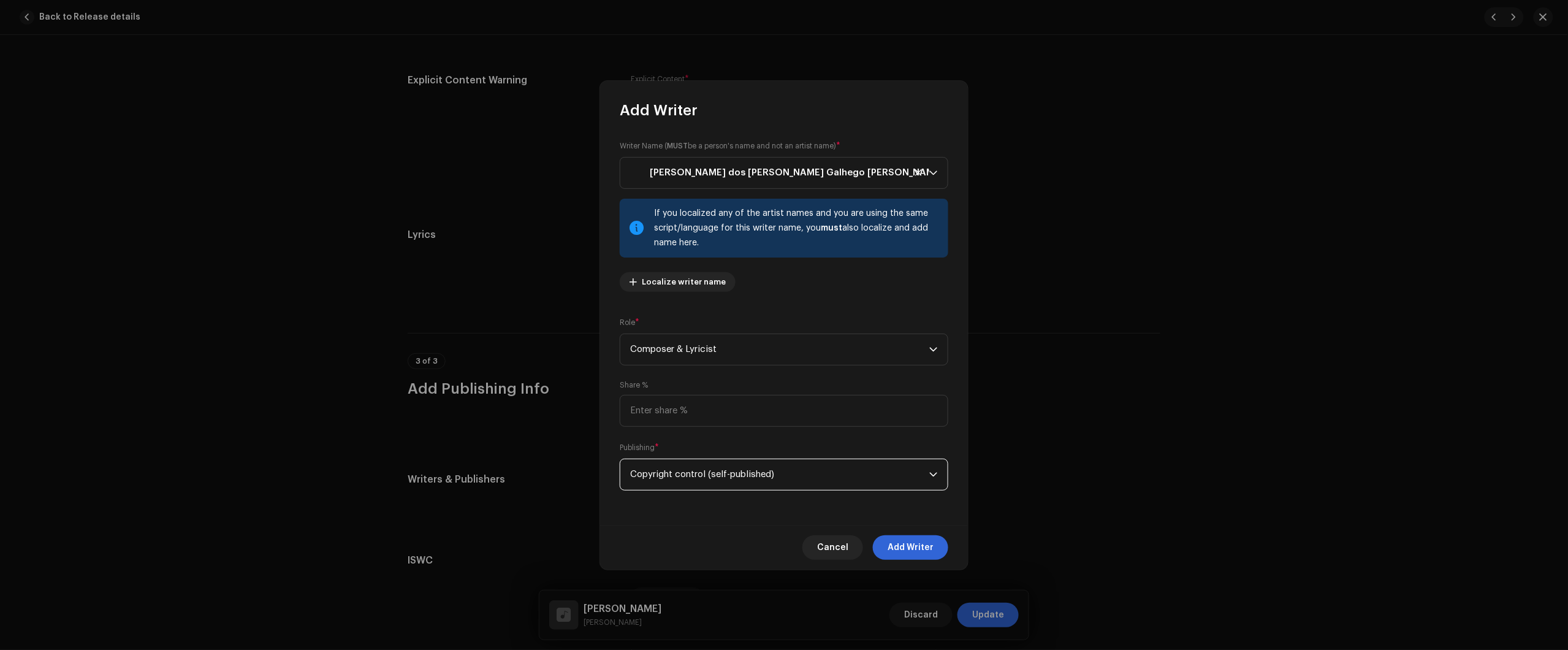
drag, startPoint x: 739, startPoint y: 461, endPoint x: 733, endPoint y: 466, distance: 7.8
click at [737, 462] on span "Copyright control (self-published)" at bounding box center [780, 475] width 299 height 31
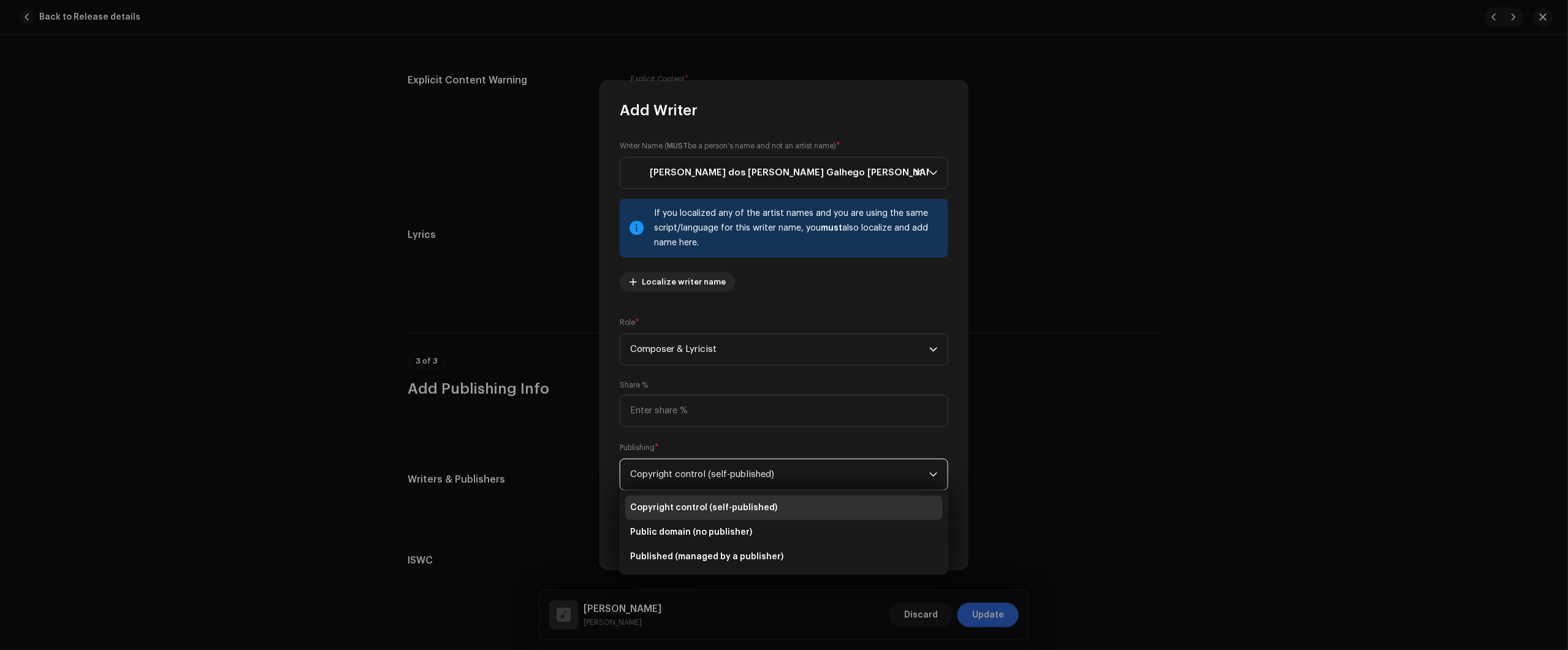
click at [762, 471] on span "Copyright control (self-published)" at bounding box center [780, 475] width 299 height 31
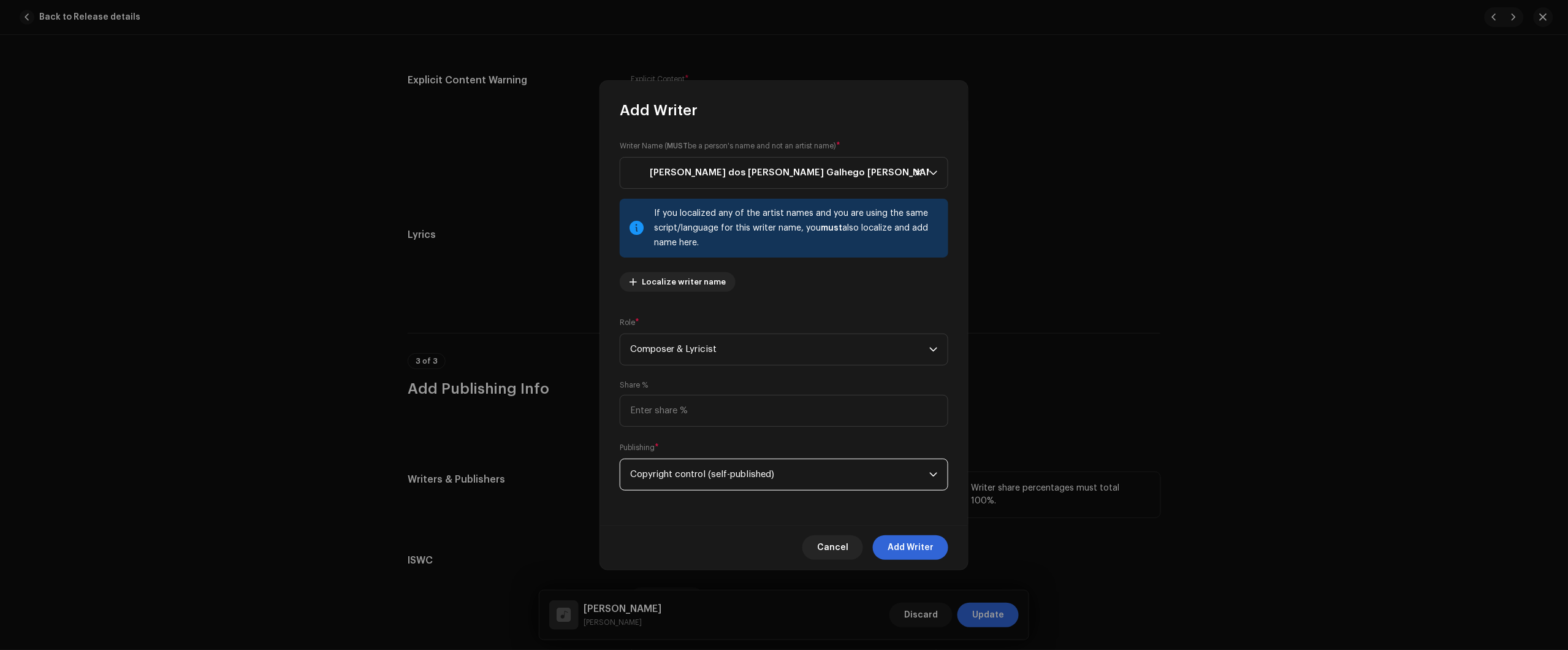
click at [899, 550] on span "Add Writer" at bounding box center [910, 548] width 46 height 25
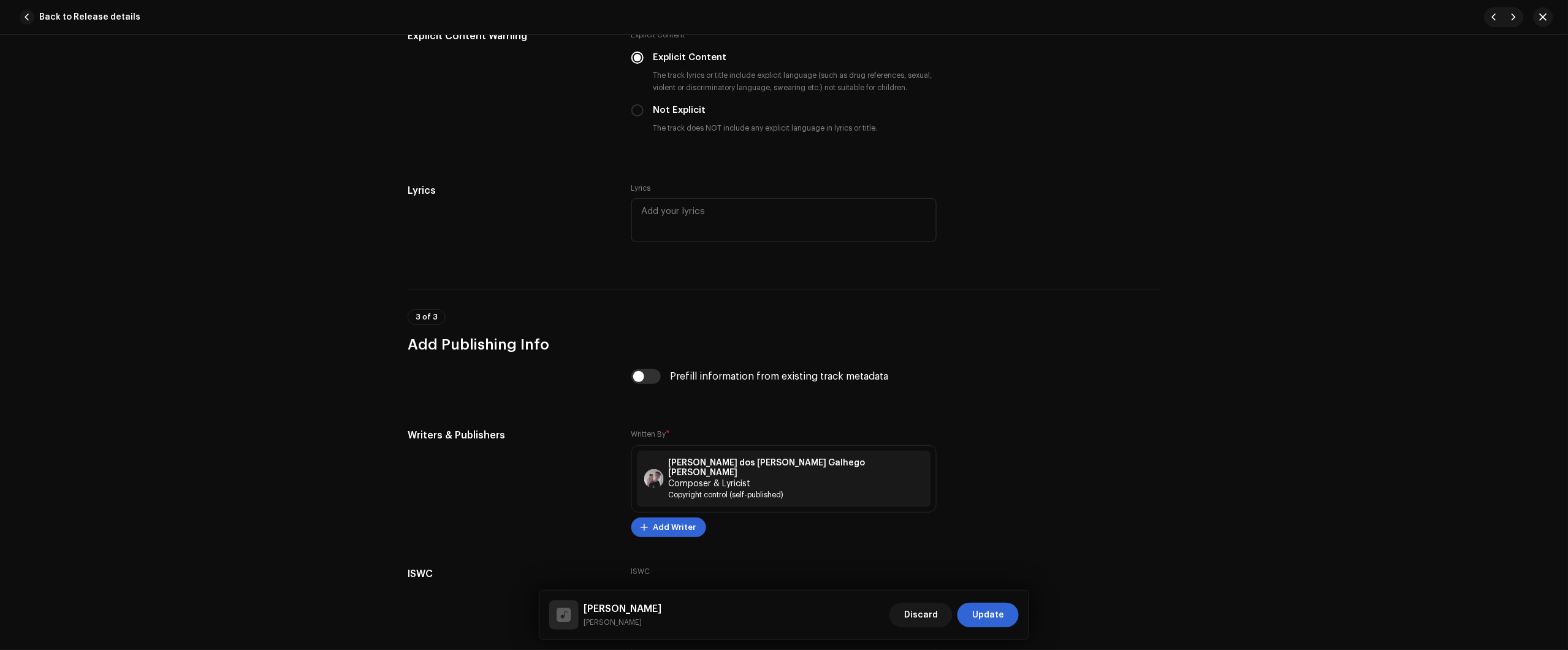
scroll to position [2195, 0]
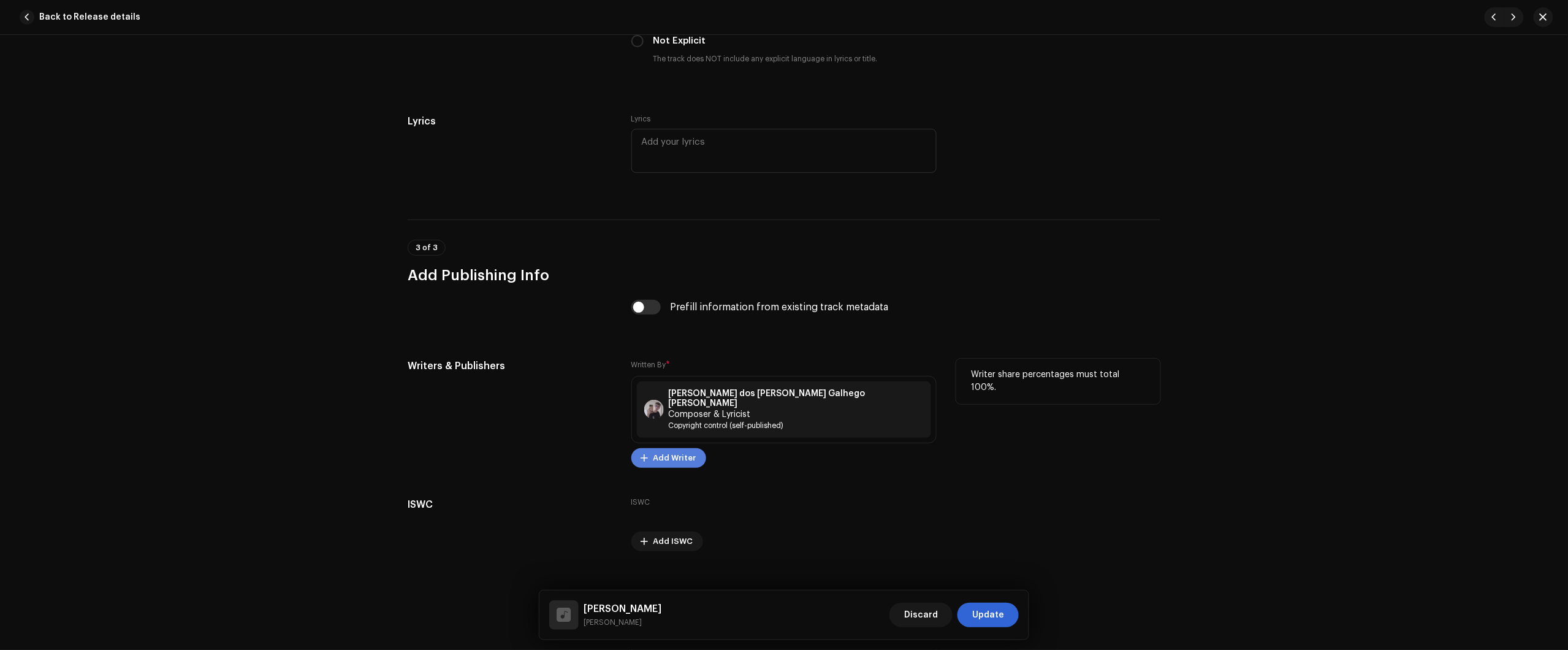
click at [669, 446] on span "Add Writer" at bounding box center [675, 458] width 43 height 25
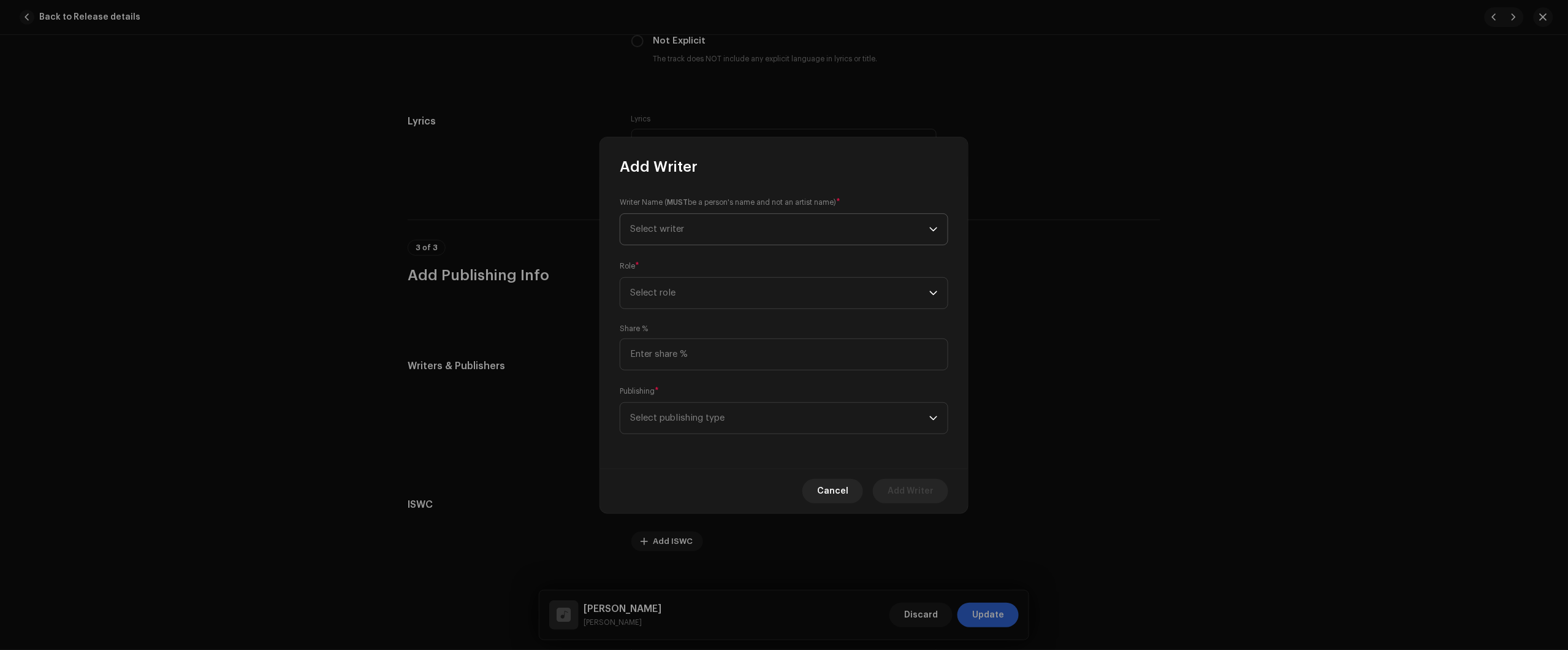
drag, startPoint x: 742, startPoint y: 206, endPoint x: 742, endPoint y: 213, distance: 7.0
click at [742, 206] on small "Writer Name ( MUST be a person's name and not an artist name)" at bounding box center [727, 202] width 216 height 12
click at [740, 226] on span "Select writer" at bounding box center [780, 230] width 299 height 31
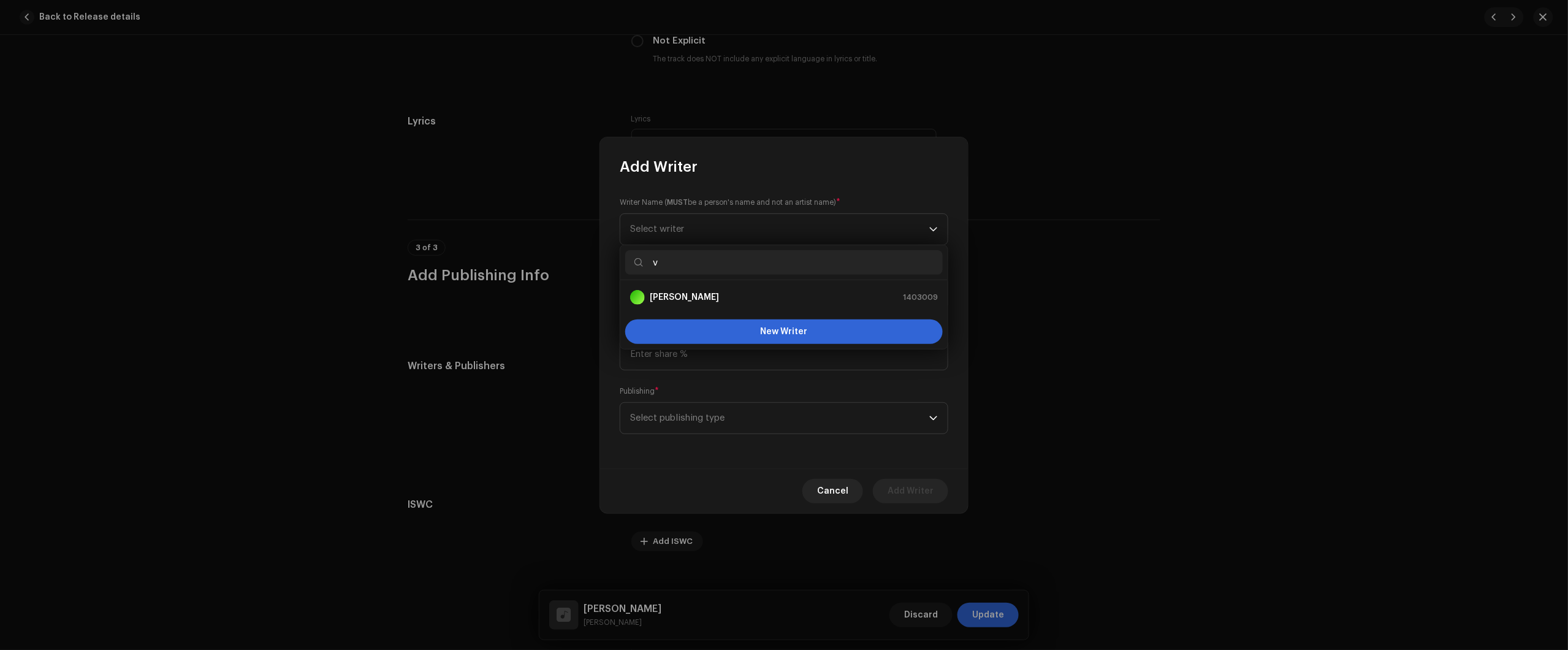
drag, startPoint x: 713, startPoint y: 268, endPoint x: 633, endPoint y: 259, distance: 80.5
click at [633, 259] on input "v" at bounding box center [784, 262] width 317 height 25
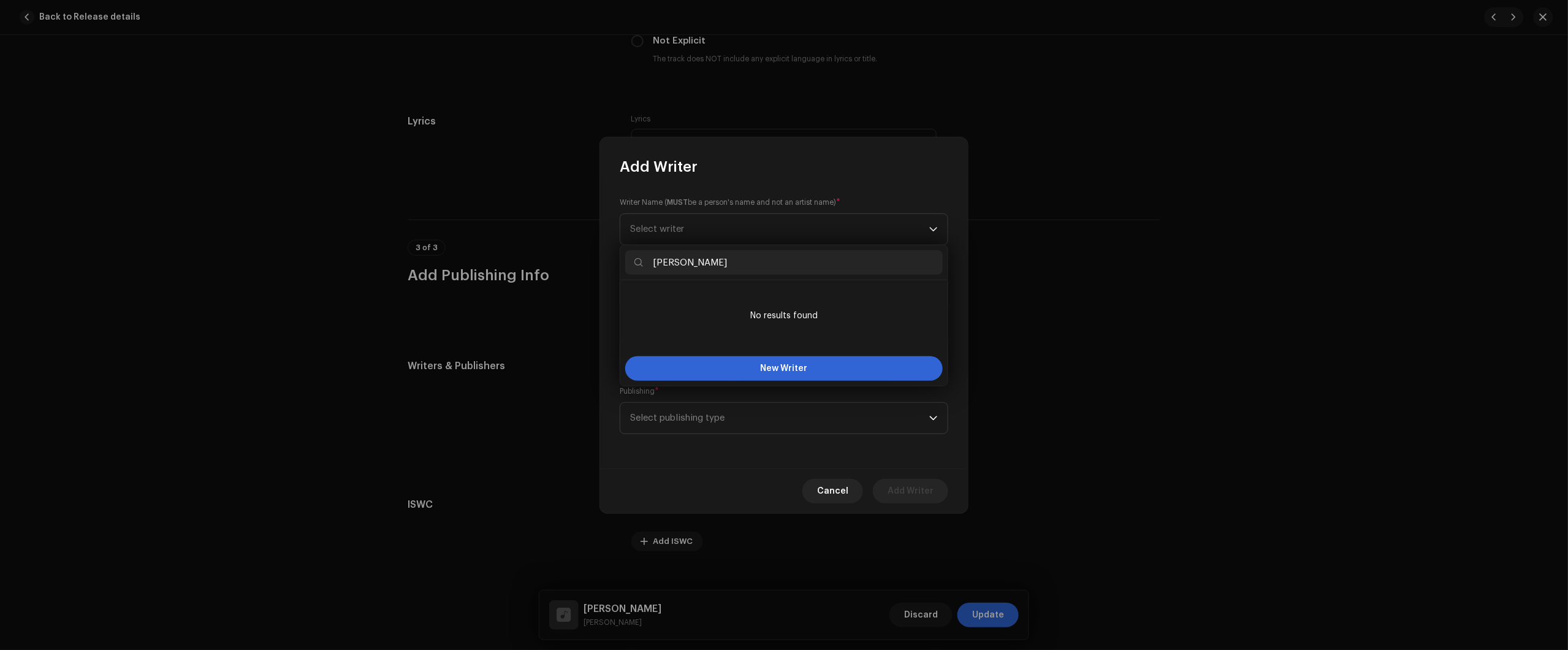
drag, startPoint x: 657, startPoint y: 266, endPoint x: 755, endPoint y: 339, distance: 122.2
click at [636, 266] on p-iconfield "Shinn Zuu" at bounding box center [784, 262] width 317 height 25
type input "Shinn Zuu"
click at [763, 365] on span "New Writer" at bounding box center [784, 368] width 48 height 9
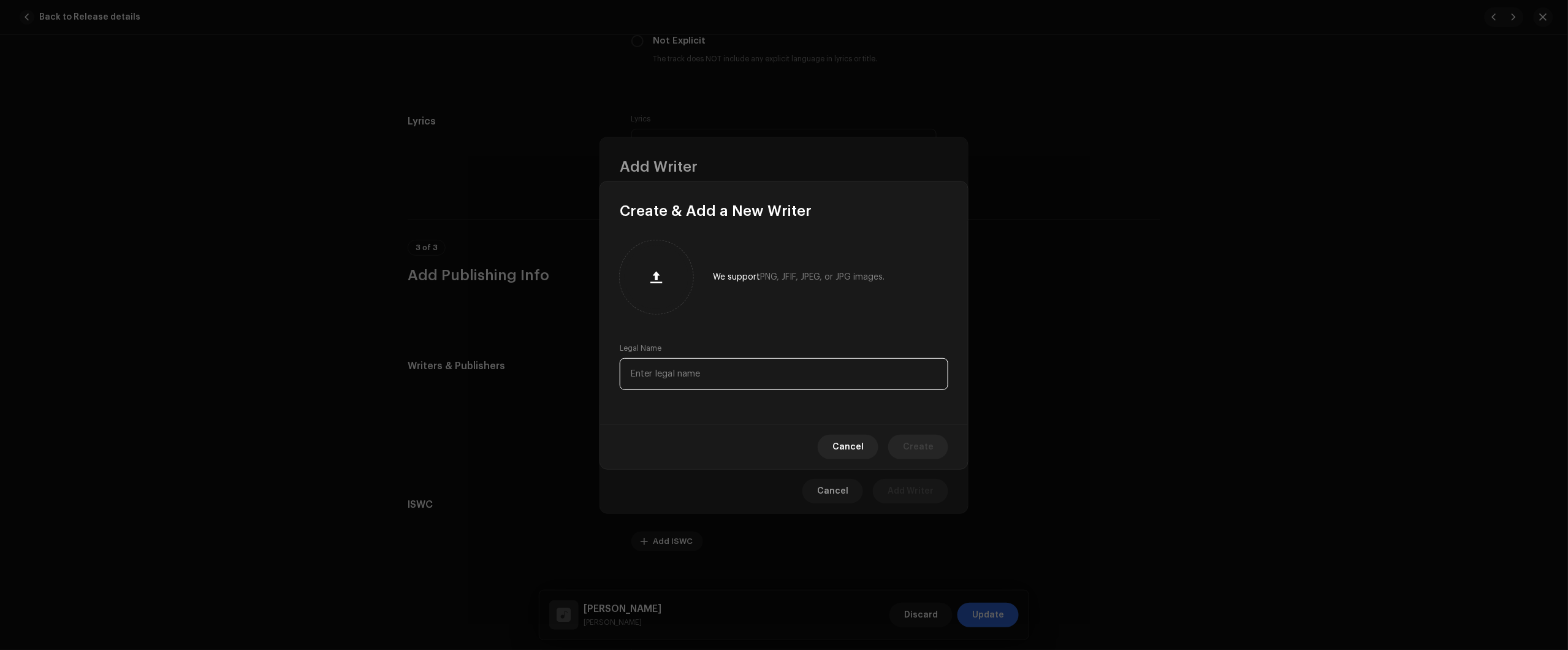
drag, startPoint x: 705, startPoint y: 368, endPoint x: 834, endPoint y: 398, distance: 132.4
click at [706, 369] on input "text" at bounding box center [784, 374] width 329 height 32
paste input "Shinn Zuu"
type input "Shinn Zuu"
click at [907, 444] on button "Create" at bounding box center [918, 446] width 60 height 25
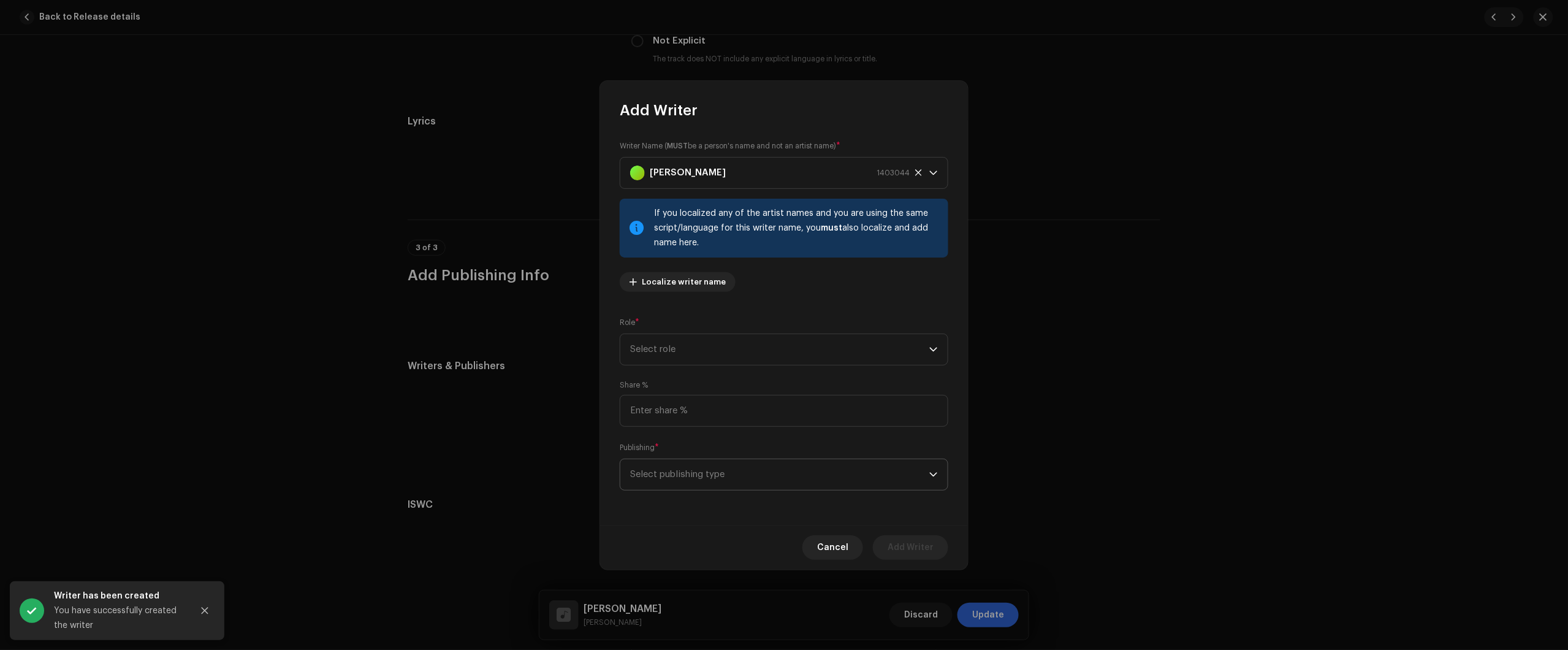
drag, startPoint x: 739, startPoint y: 478, endPoint x: 729, endPoint y: 489, distance: 14.9
click at [737, 478] on span "Select publishing type" at bounding box center [780, 475] width 299 height 31
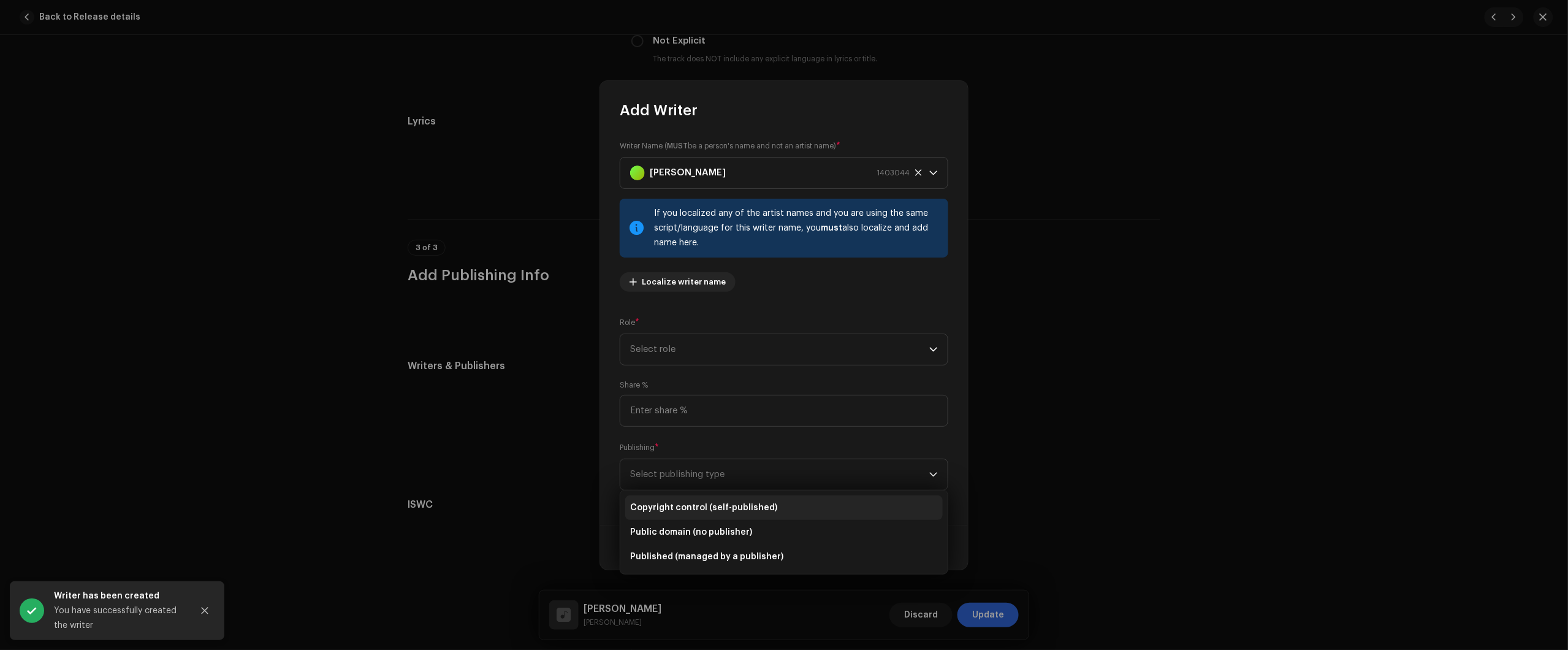
click at [715, 512] on span "Copyright control (self-published)" at bounding box center [704, 507] width 147 height 12
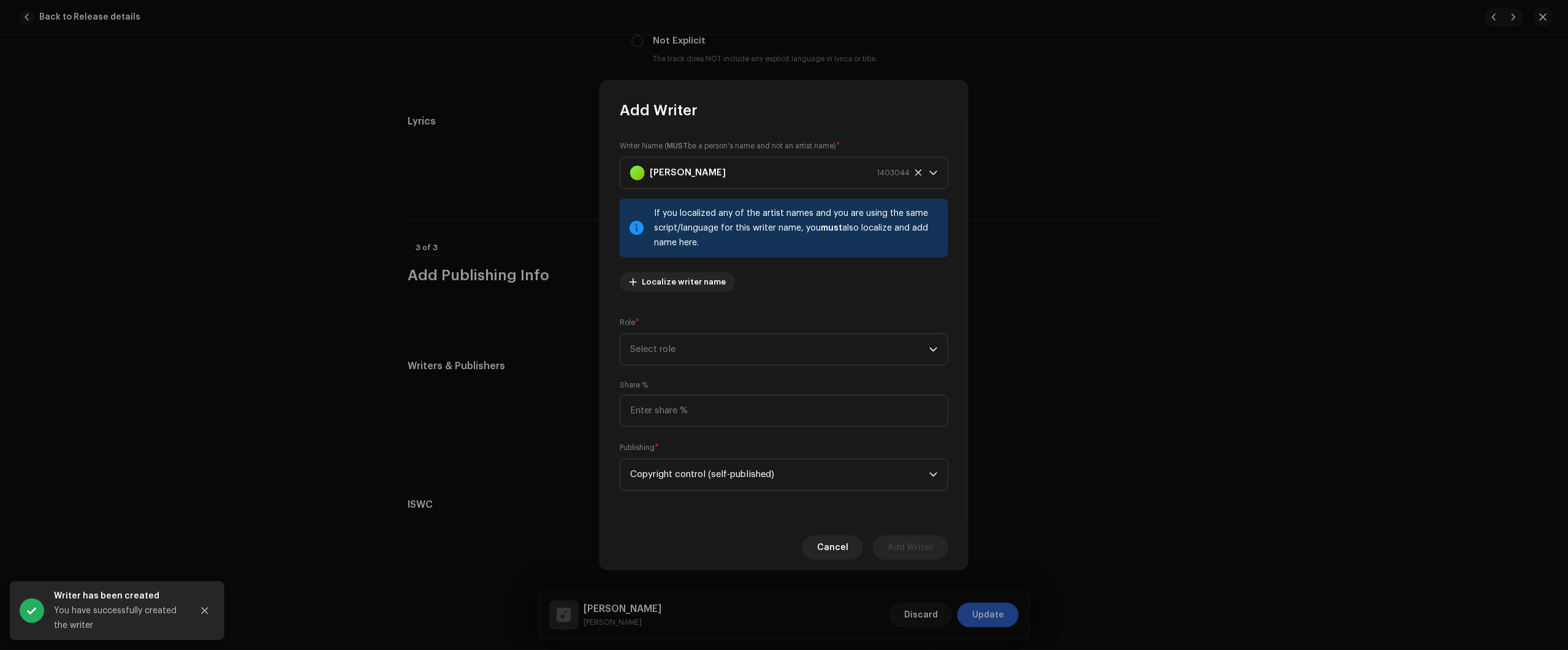
click at [812, 363] on div "Add Writer Writer Name ( MUST be a person's name and not an artist name) * Shin…" at bounding box center [784, 325] width 368 height 489
drag, startPoint x: 774, startPoint y: 405, endPoint x: 752, endPoint y: 353, distance: 56.5
click at [772, 403] on input at bounding box center [784, 411] width 329 height 32
drag, startPoint x: 752, startPoint y: 353, endPoint x: 739, endPoint y: 363, distance: 16.4
click at [749, 353] on span "Select role" at bounding box center [780, 349] width 299 height 31
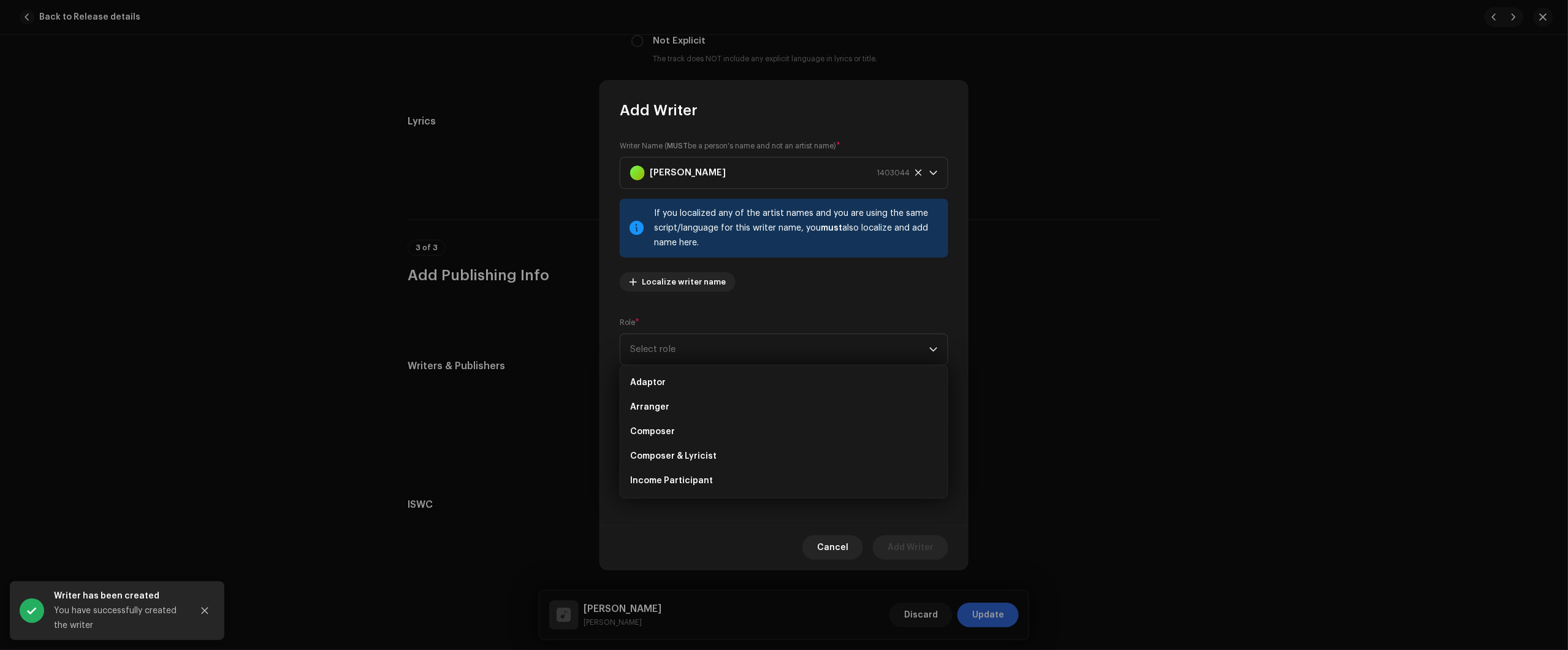
drag, startPoint x: 710, startPoint y: 455, endPoint x: 854, endPoint y: 491, distance: 148.4
click at [712, 456] on span "Composer & Lyricist" at bounding box center [673, 456] width 86 height 12
click at [921, 536] on span "Add Writer" at bounding box center [910, 548] width 46 height 25
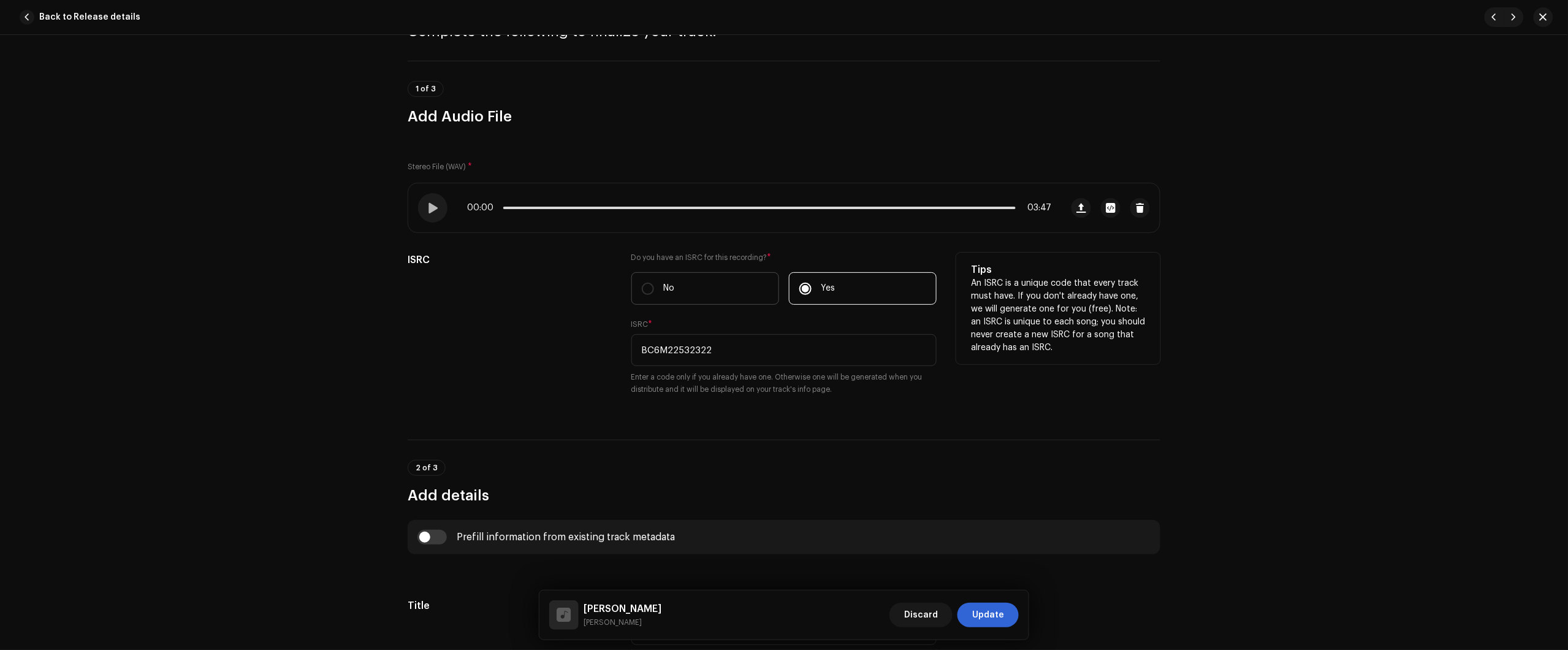
scroll to position [166, 0]
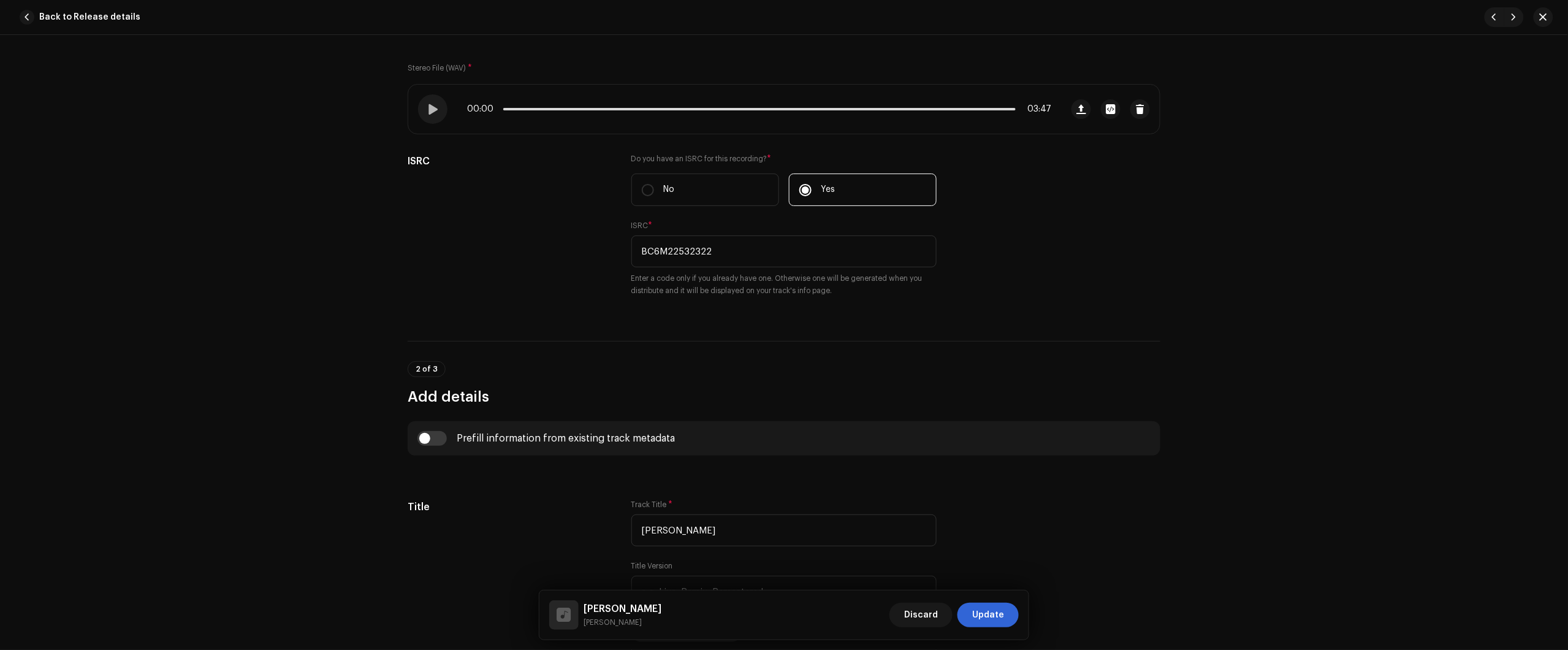
click at [1458, 163] on div "Track details Complete the following to finalize your track. 1 of 3 Add Audio F…" at bounding box center [784, 342] width 1568 height 615
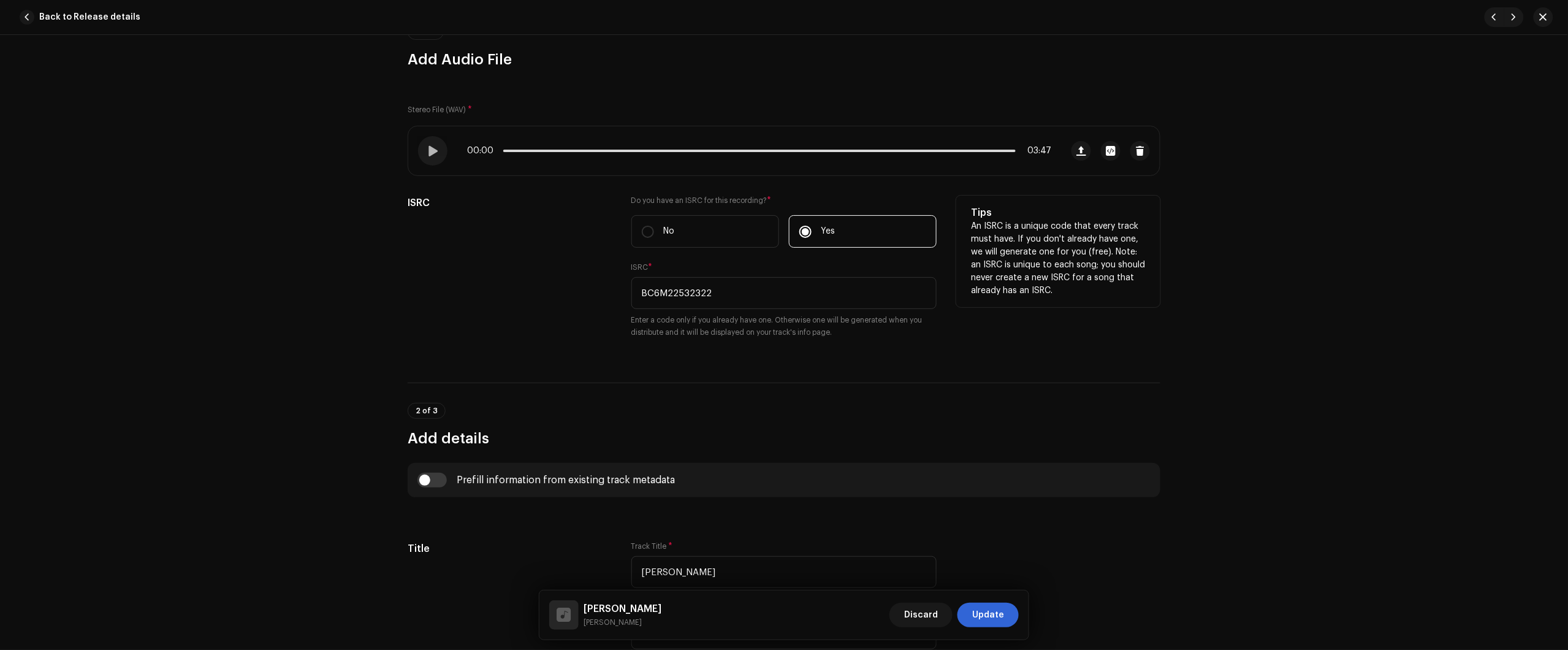
scroll to position [90, 0]
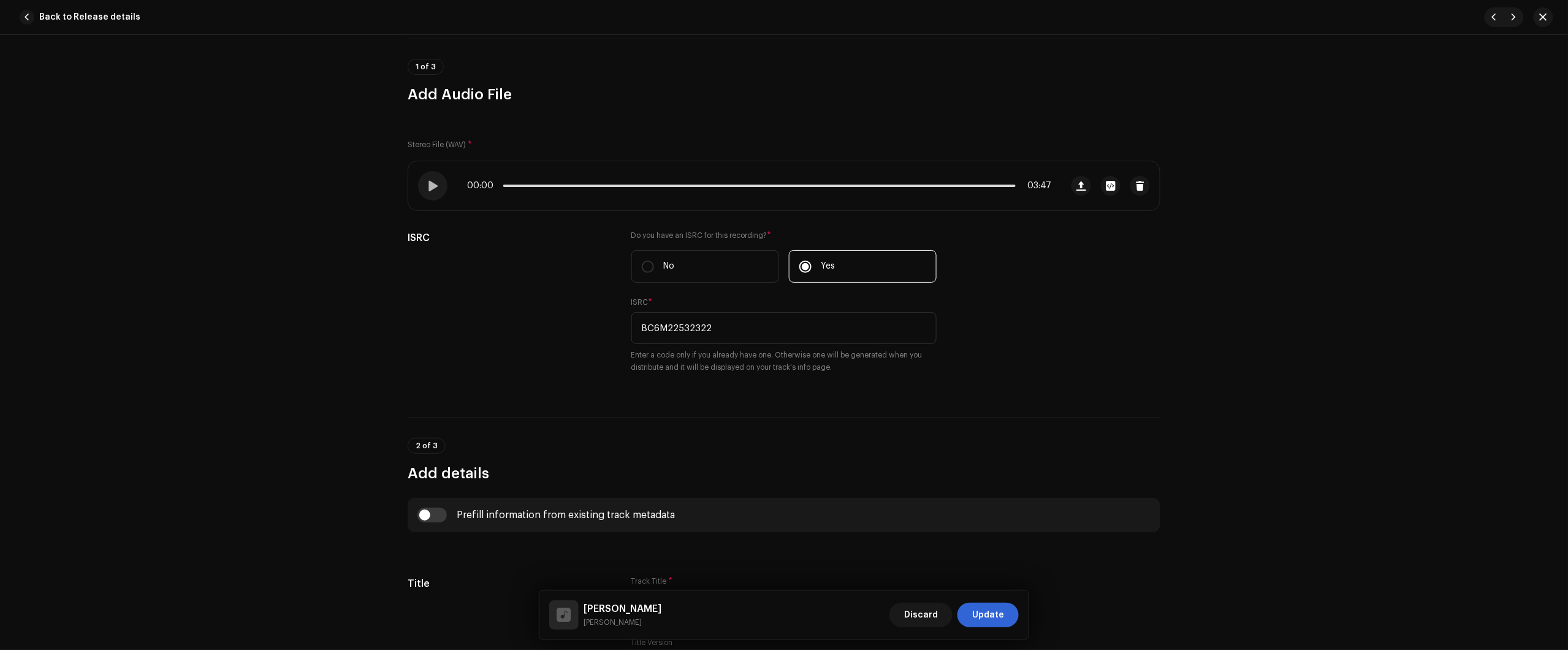
click at [992, 618] on span "Update" at bounding box center [988, 615] width 32 height 25
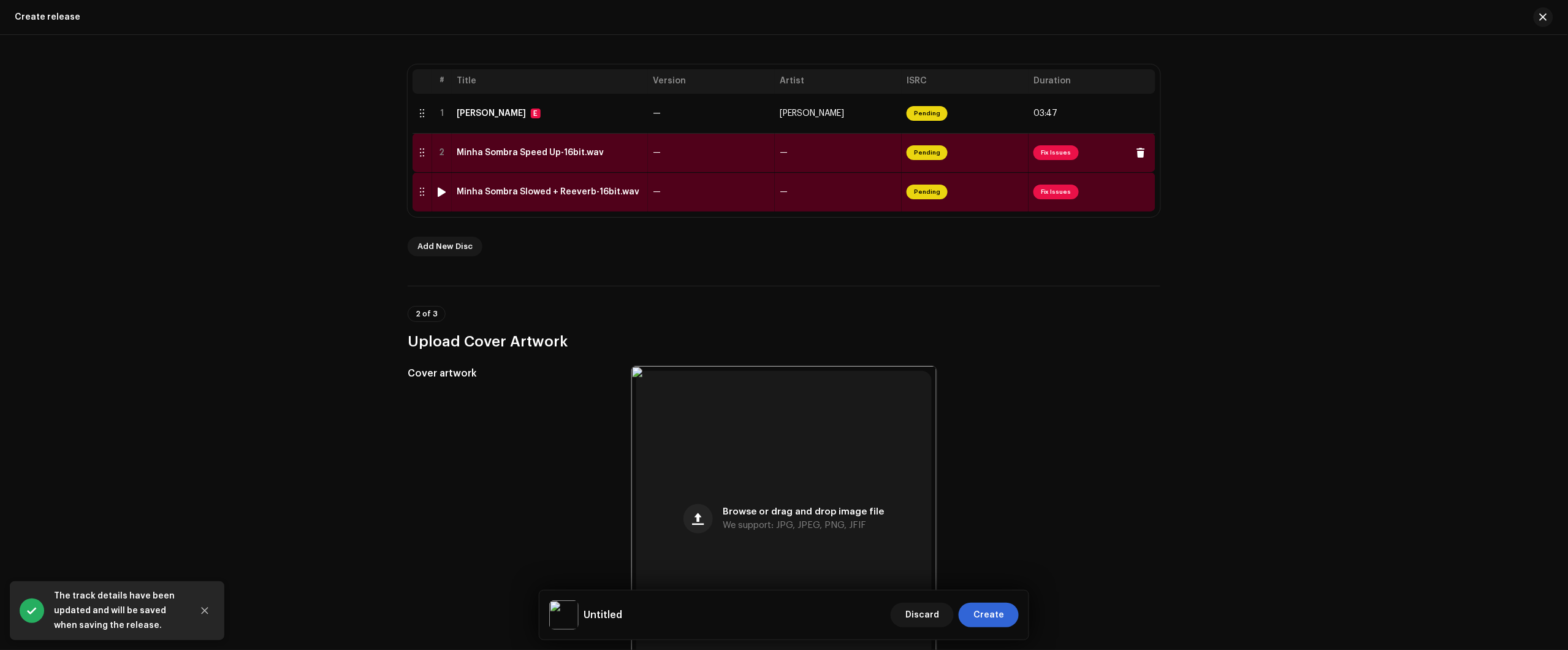
click at [689, 155] on td "—" at bounding box center [711, 153] width 127 height 39
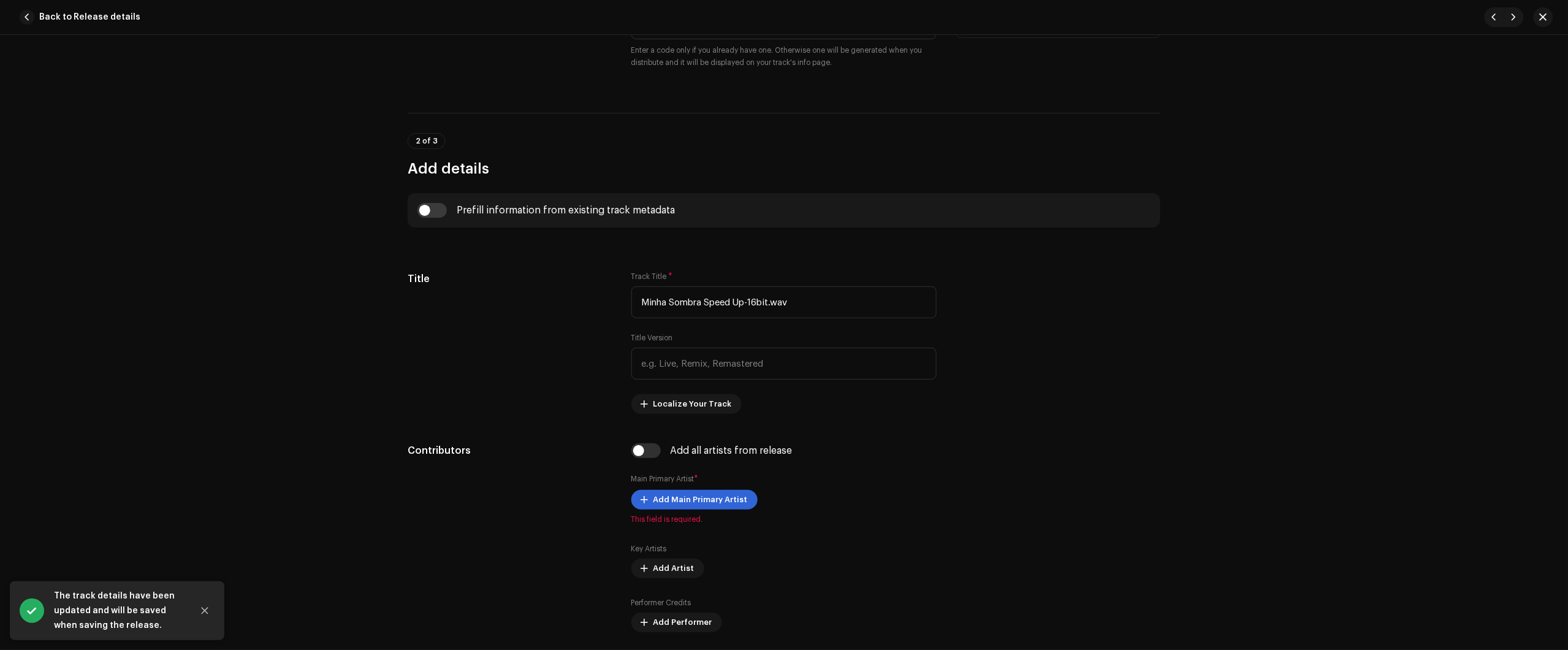
scroll to position [153, 0]
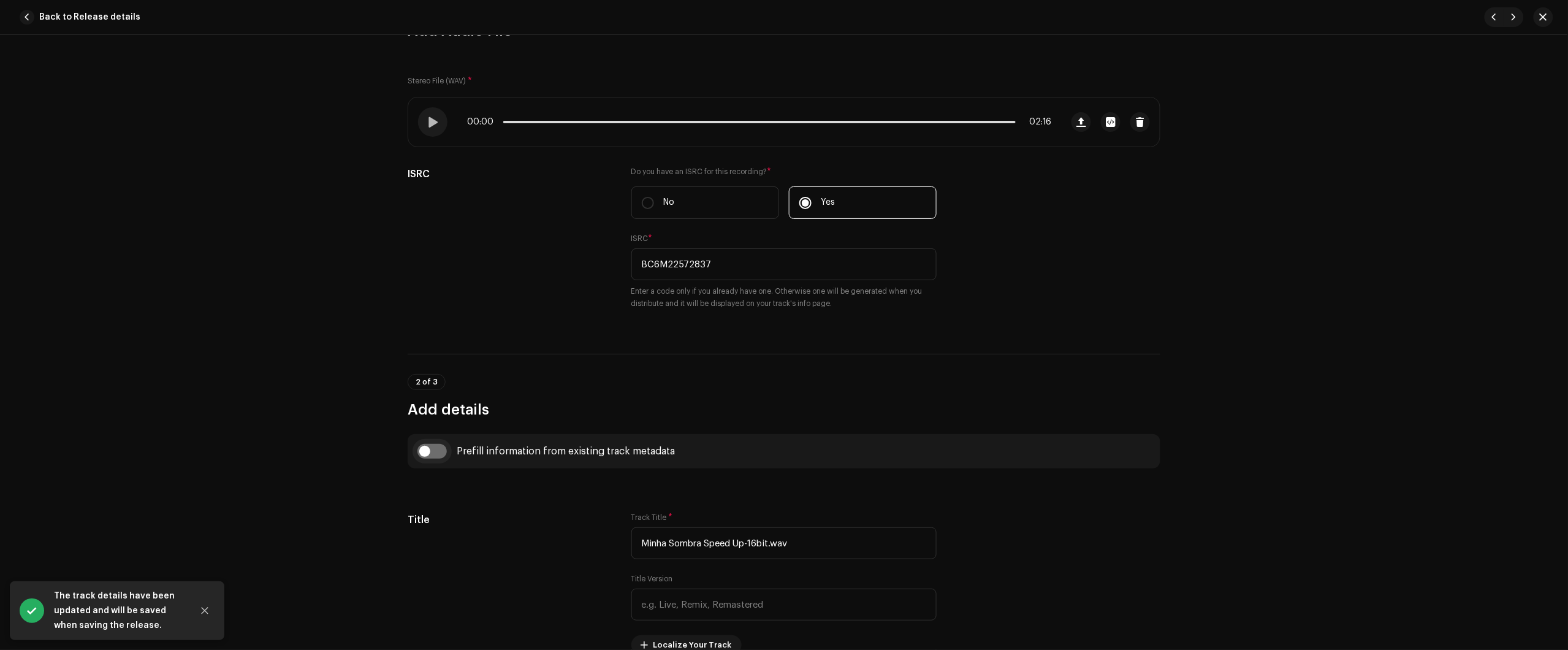
click at [431, 445] on div "Prefill information from existing track metadata" at bounding box center [784, 451] width 753 height 34
click at [437, 455] on input "checkbox" at bounding box center [432, 451] width 29 height 15
checkbox input "true"
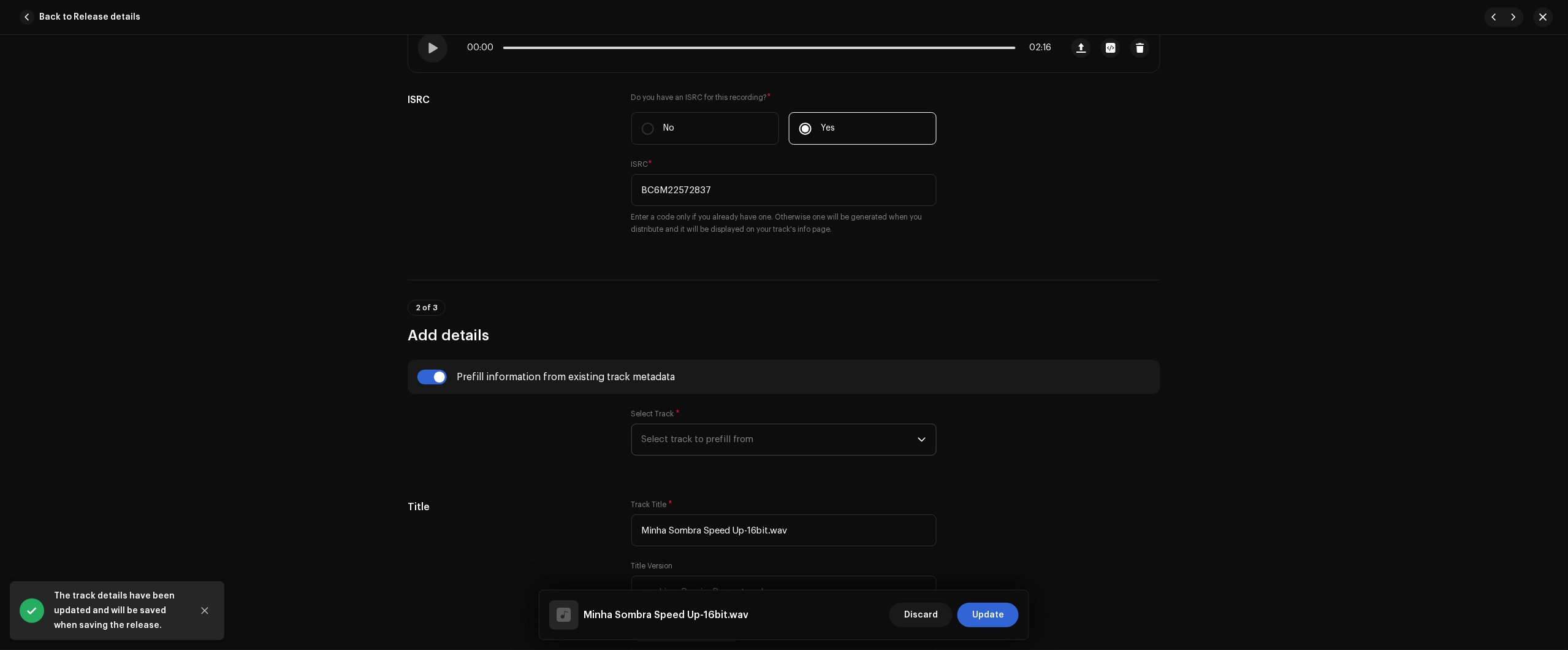
scroll to position [230, 0]
click at [727, 445] on span "Select track to prefill from" at bounding box center [780, 437] width 276 height 31
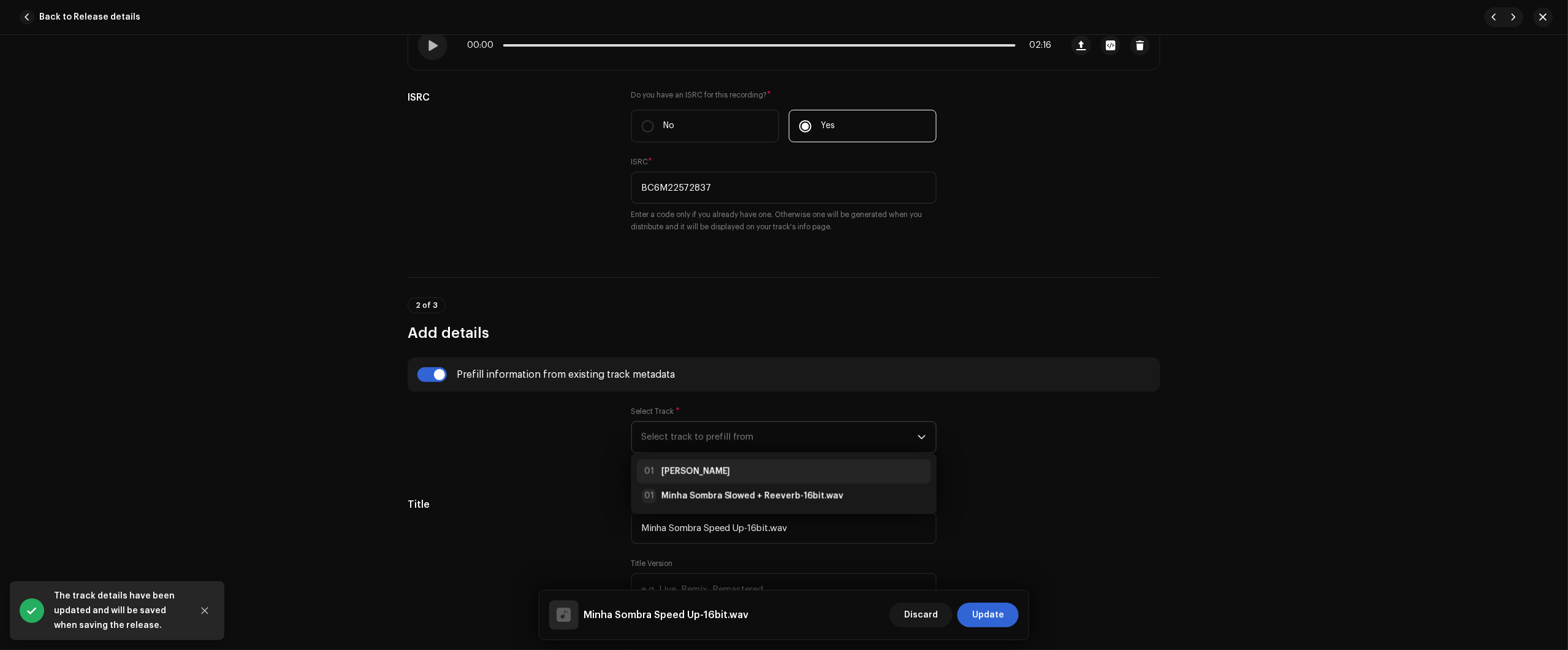
click at [736, 479] on div "01 Minha Sombra" at bounding box center [784, 471] width 284 height 15
type input "Minha Sombra"
radio input "true"
type input "Júlio dos Santos Galhego Aguiar"
checkbox input "true"
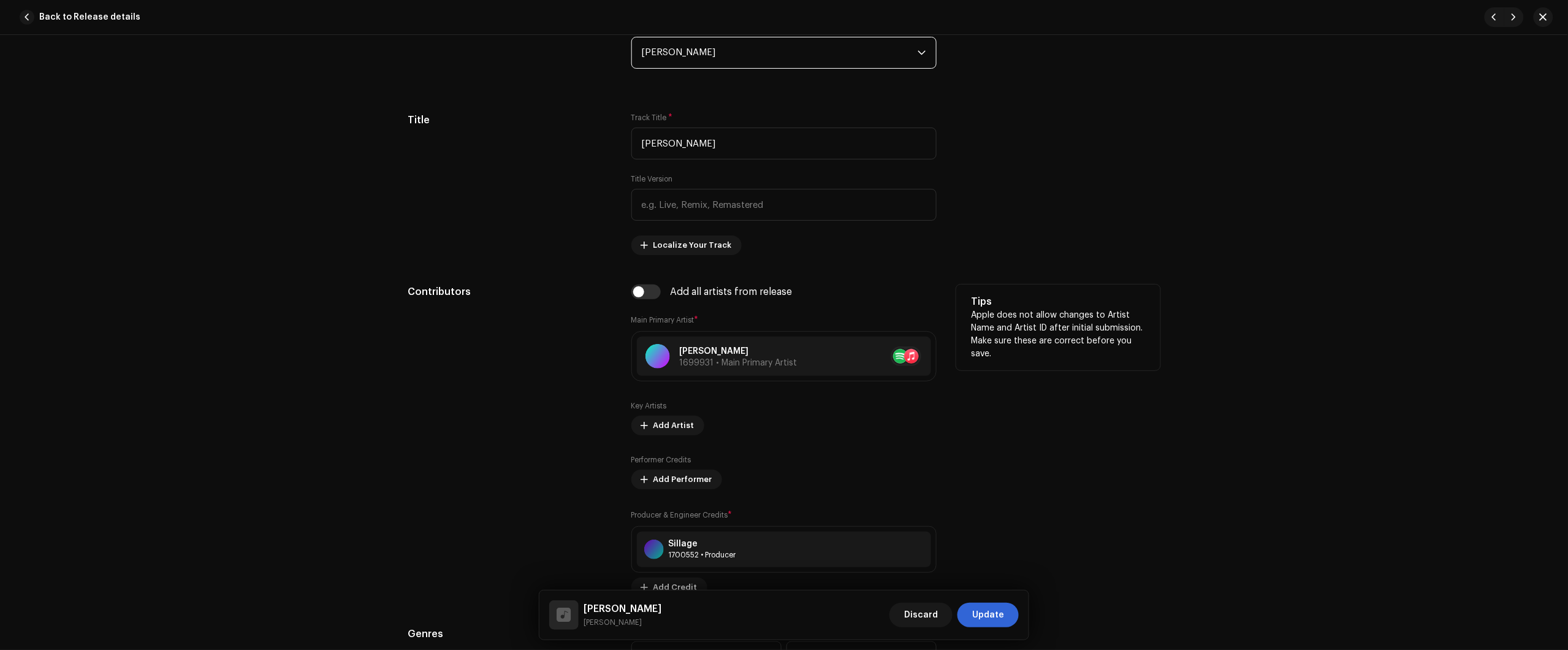
scroll to position [613, 0]
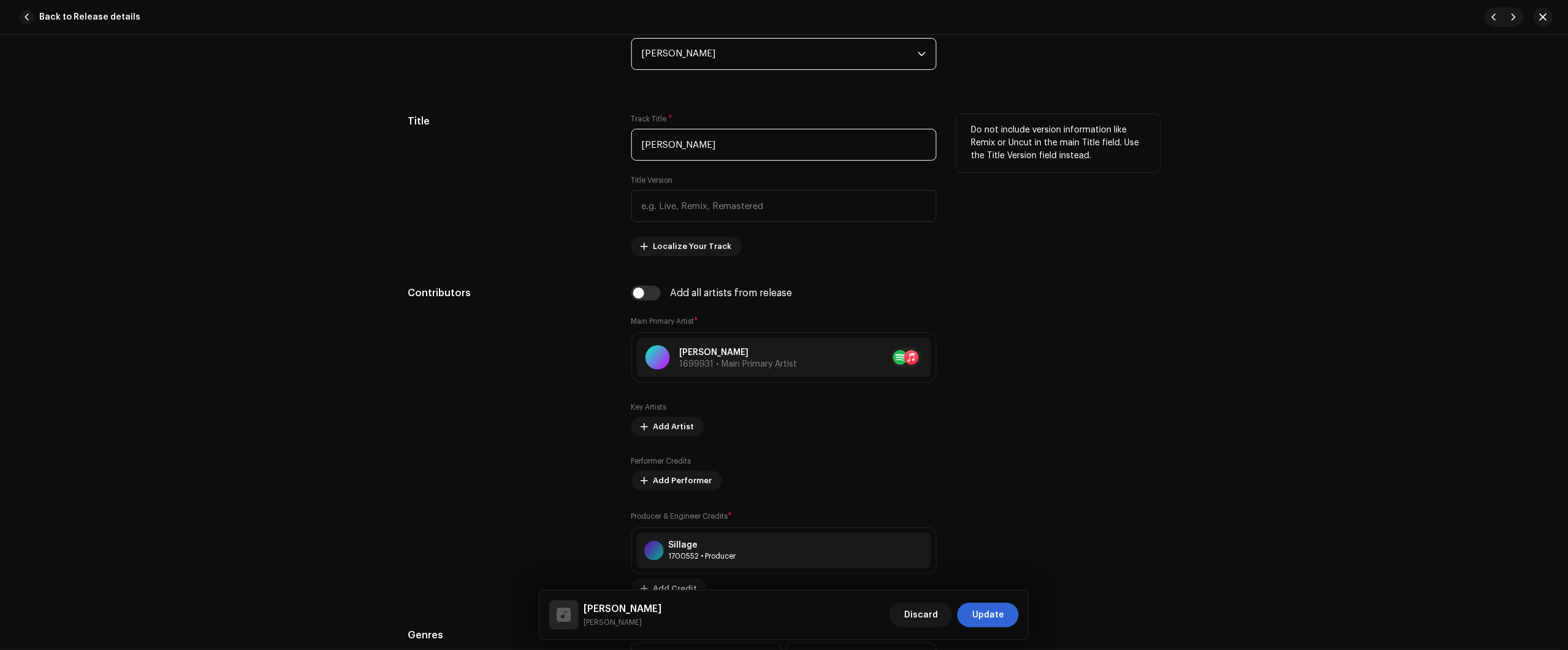
click at [779, 147] on input "Minha Sombra" at bounding box center [784, 145] width 305 height 32
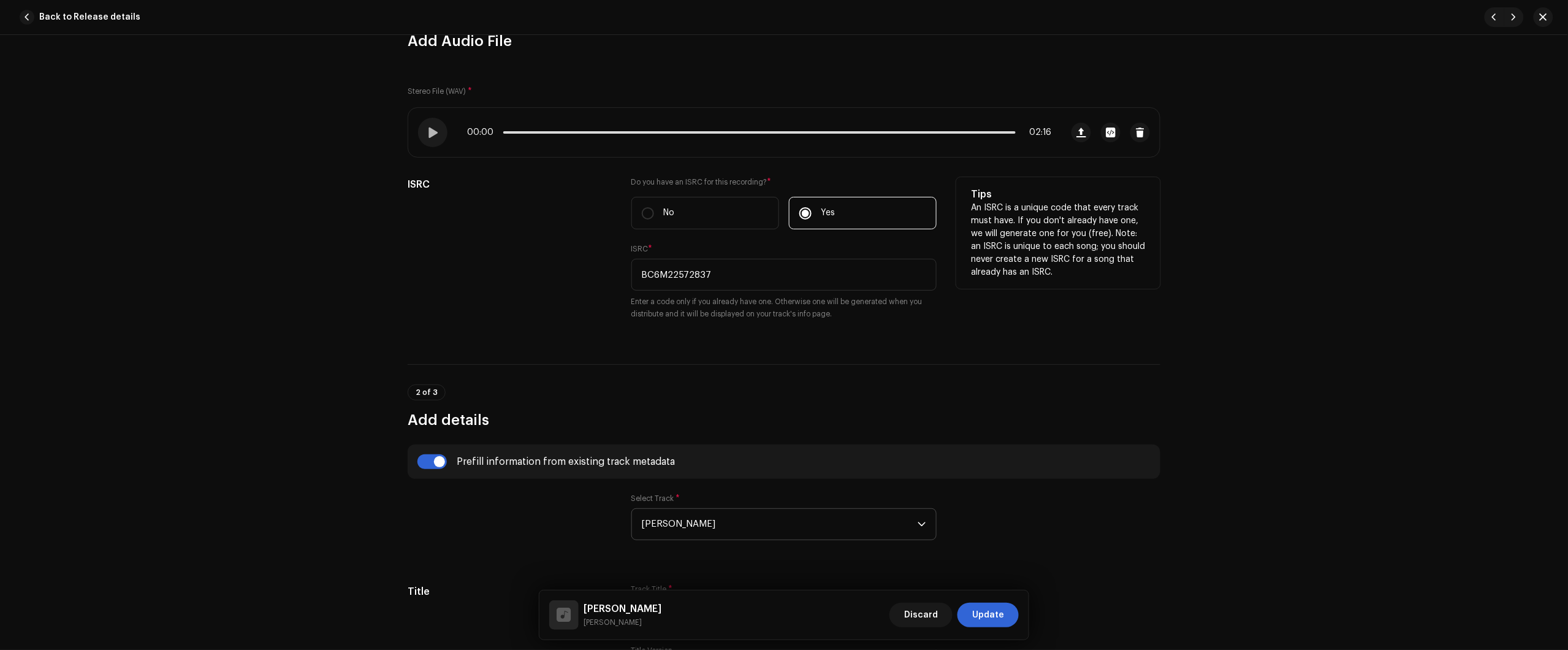
scroll to position [0, 0]
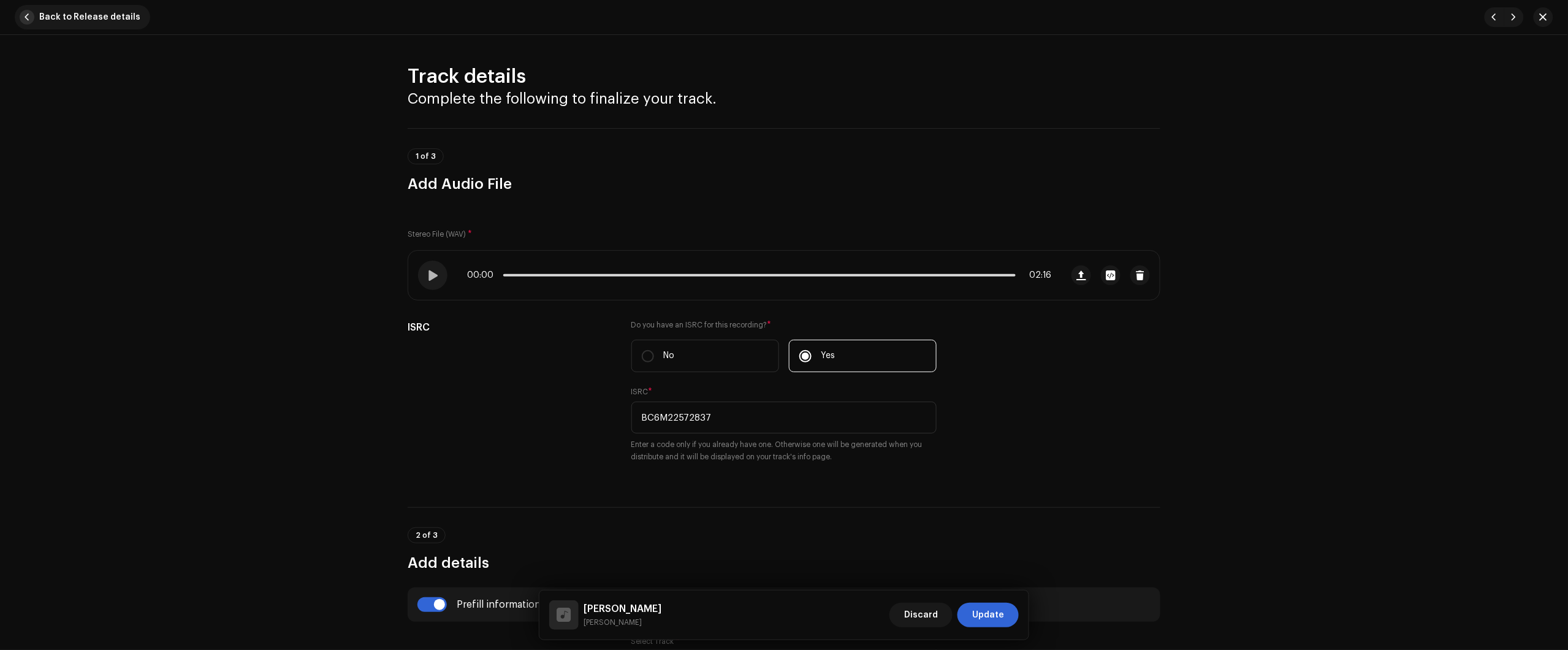
drag, startPoint x: 81, startPoint y: 1, endPoint x: 80, endPoint y: 7, distance: 6.1
click at [80, 7] on div "Back to Release details" at bounding box center [784, 17] width 1568 height 35
click at [973, 608] on button "Update" at bounding box center [988, 615] width 62 height 25
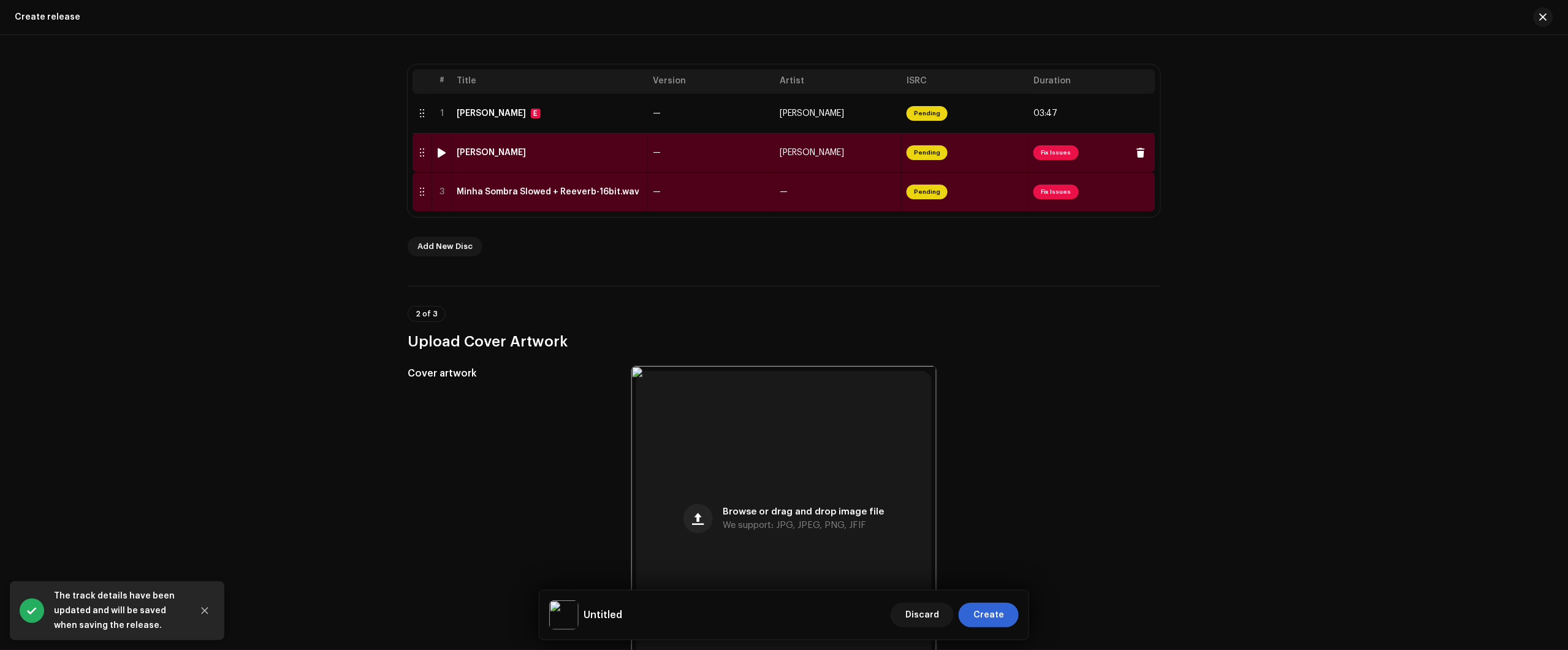
click at [607, 160] on td "Minha Sombra" at bounding box center [549, 153] width 196 height 39
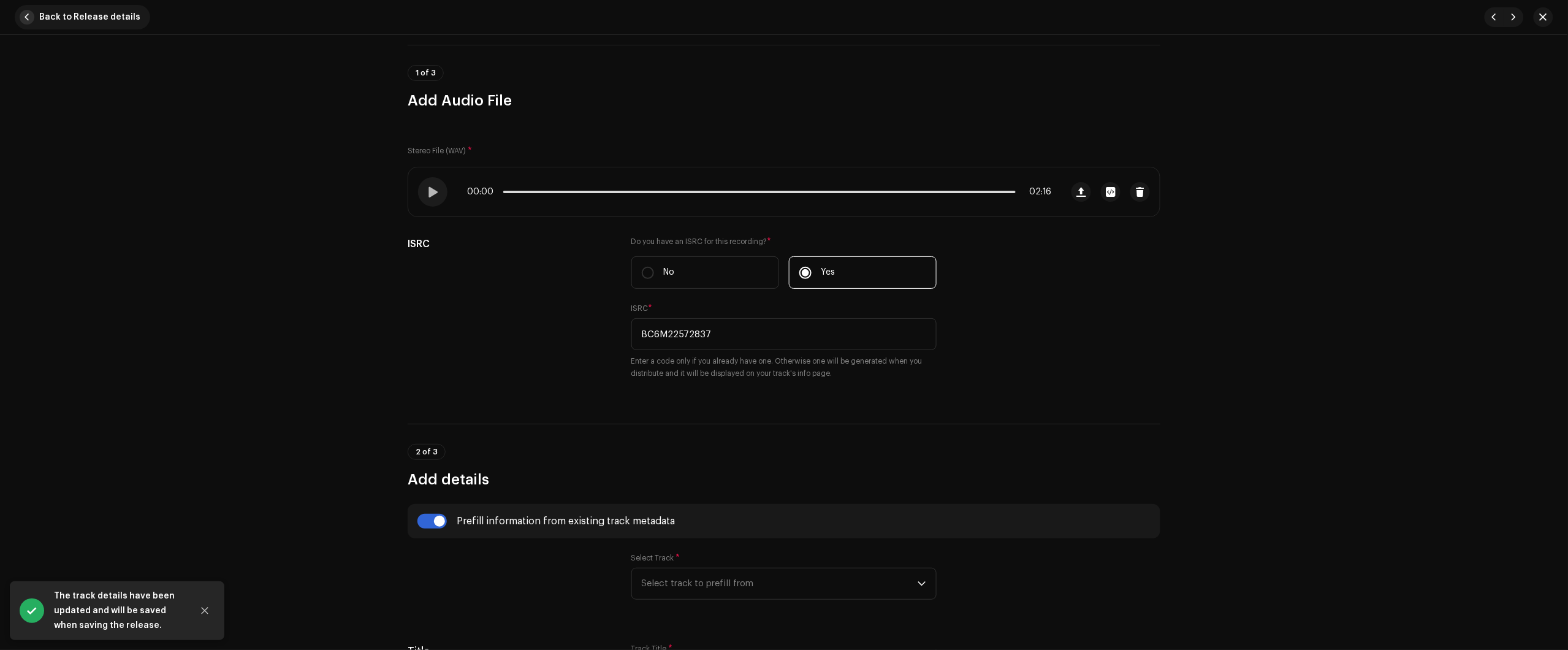
scroll to position [76, 0]
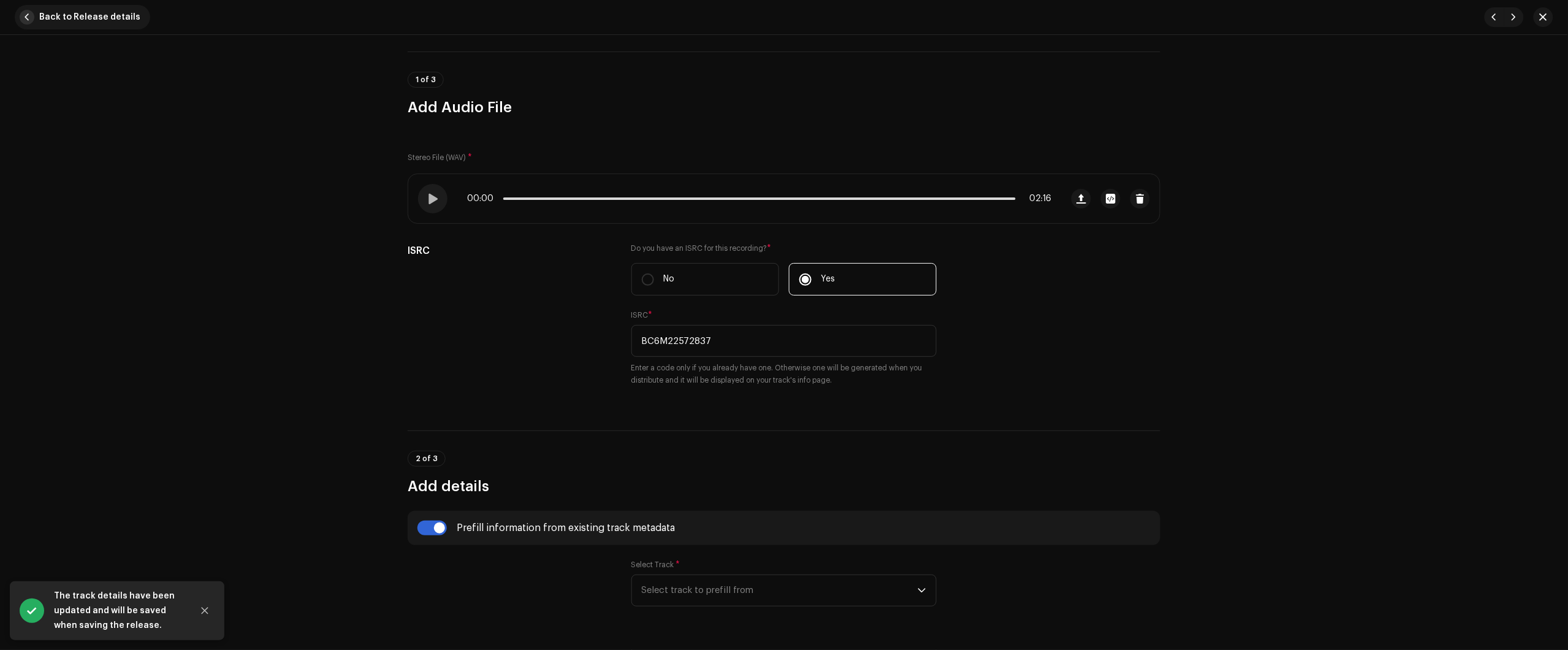
click at [97, 18] on span "Back to Release details" at bounding box center [90, 17] width 101 height 25
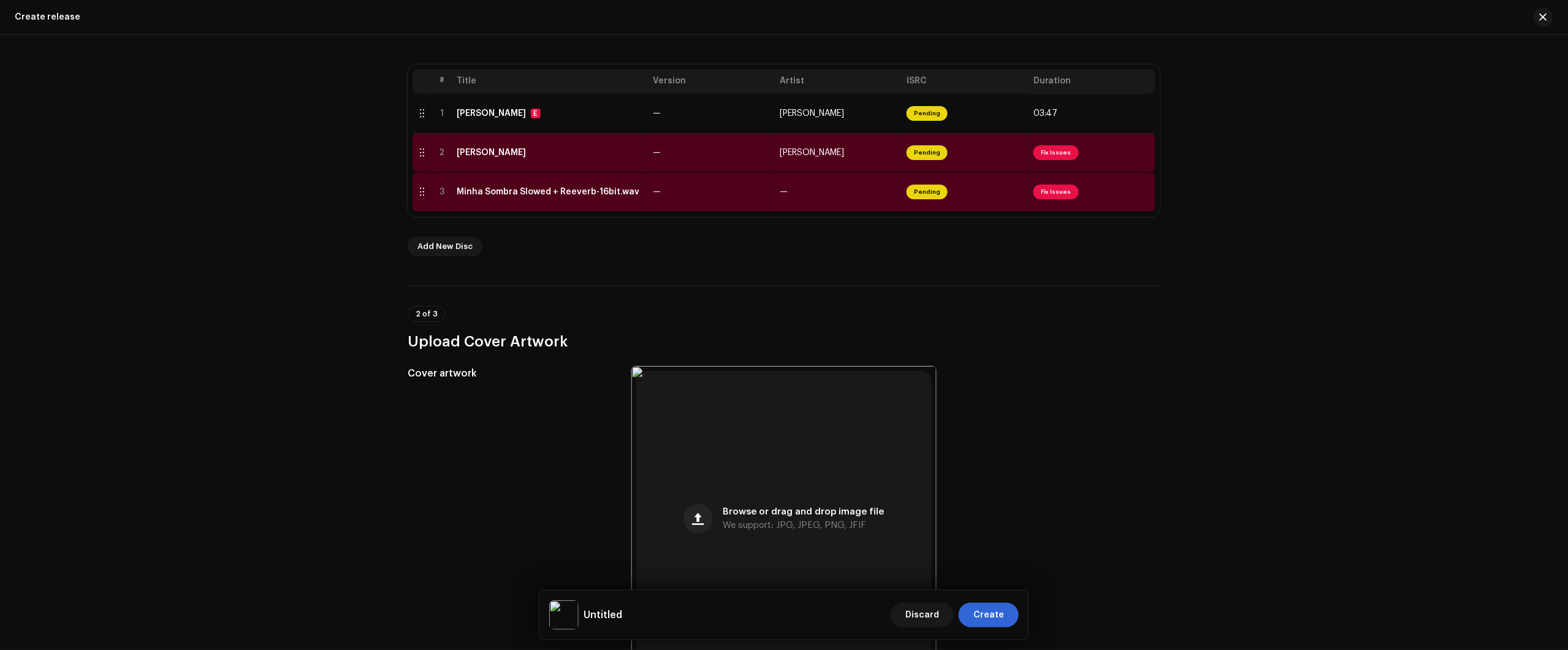
click at [1453, 177] on div "Create a new release We’ll guide you through everything — from track selection …" at bounding box center [784, 342] width 1568 height 615
click at [594, 151] on div "Minha Sombra" at bounding box center [549, 153] width 186 height 10
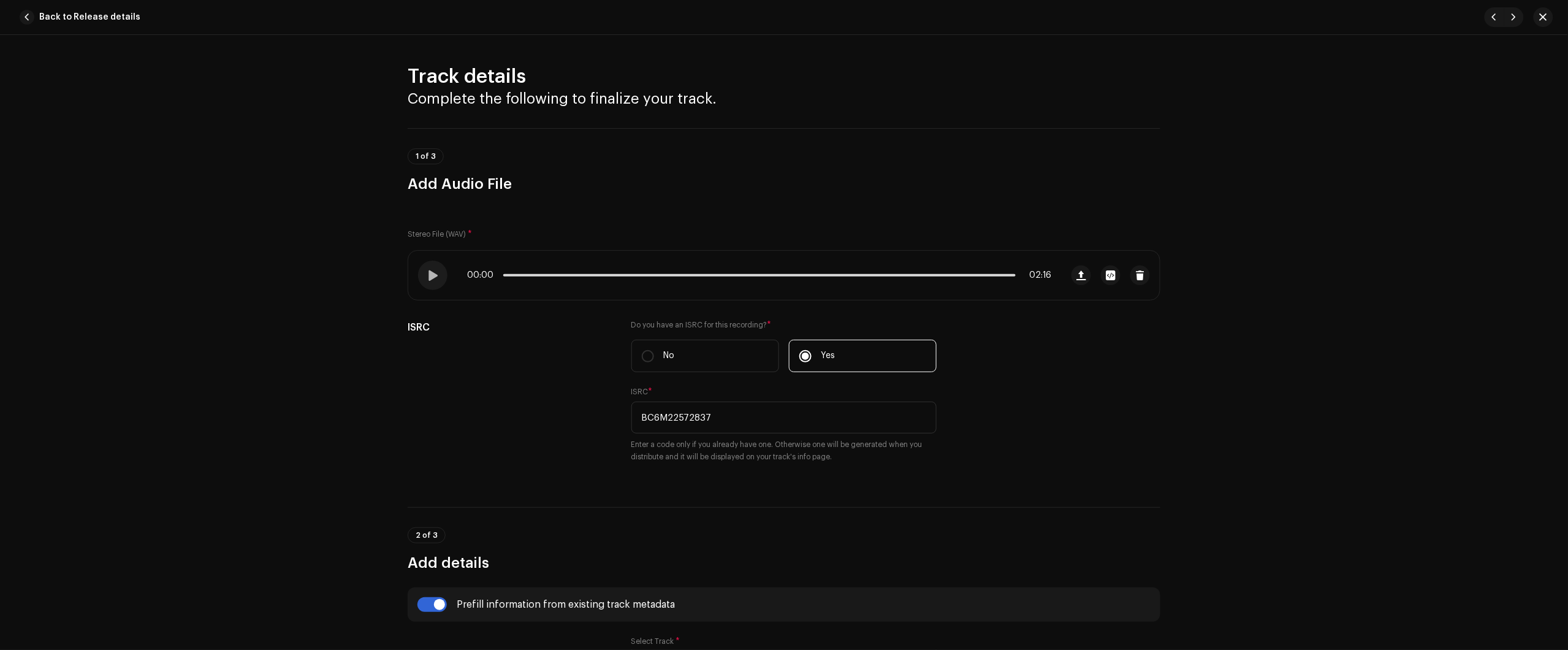
drag, startPoint x: 1411, startPoint y: 177, endPoint x: 1313, endPoint y: 157, distance: 100.0
click at [1411, 179] on div "Track details Complete the following to finalize your track. 1 of 3 Add Audio F…" at bounding box center [784, 342] width 1568 height 615
click at [107, 17] on span "Back to Release details" at bounding box center [90, 17] width 101 height 25
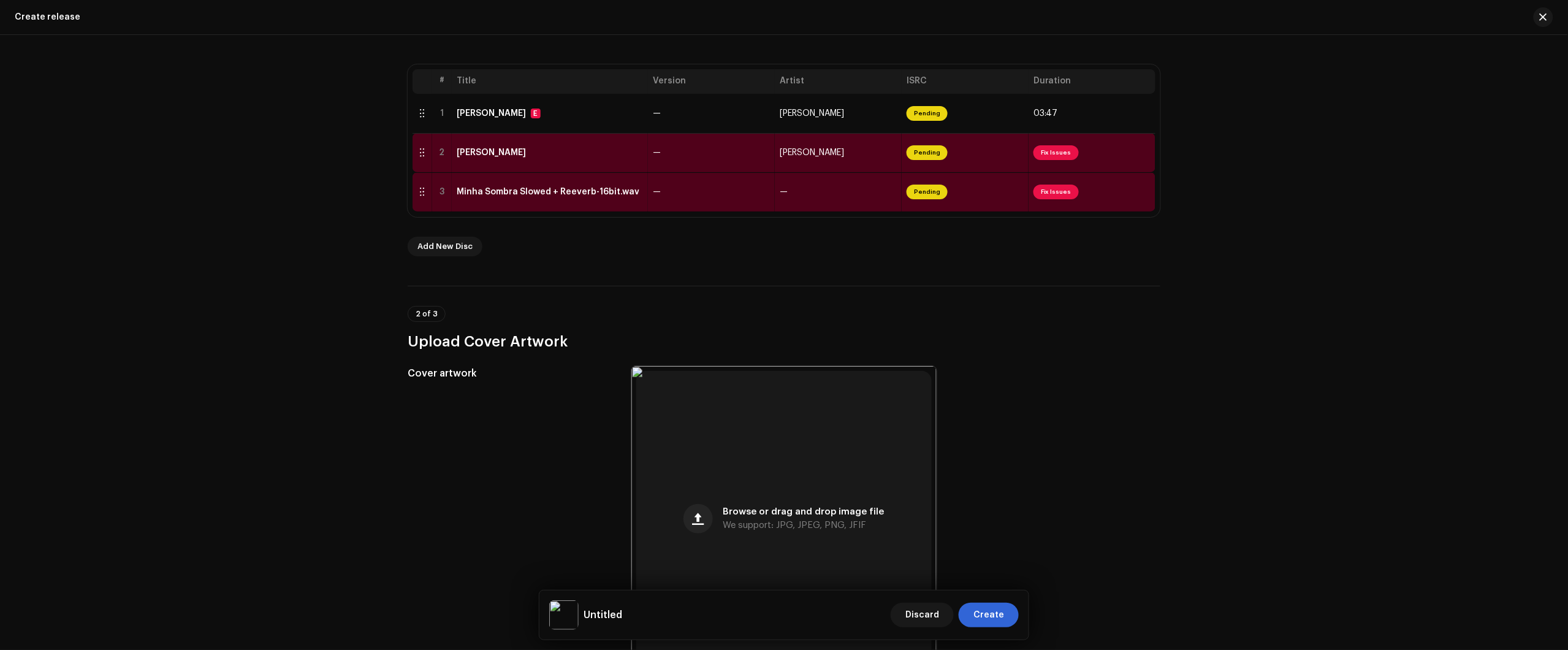
click at [1, 56] on div "Create a new release We’ll guide you through everything — from track selection …" at bounding box center [784, 342] width 1568 height 615
drag, startPoint x: 29, startPoint y: 250, endPoint x: 20, endPoint y: 246, distance: 9.8
click at [29, 249] on div "Create a new release We’ll guide you through everything — from track selection …" at bounding box center [784, 342] width 1568 height 615
drag, startPoint x: 1472, startPoint y: 212, endPoint x: 1408, endPoint y: 213, distance: 64.0
click at [1472, 212] on div "Create a new release We’ll guide you through everything — from track selection …" at bounding box center [784, 342] width 1568 height 615
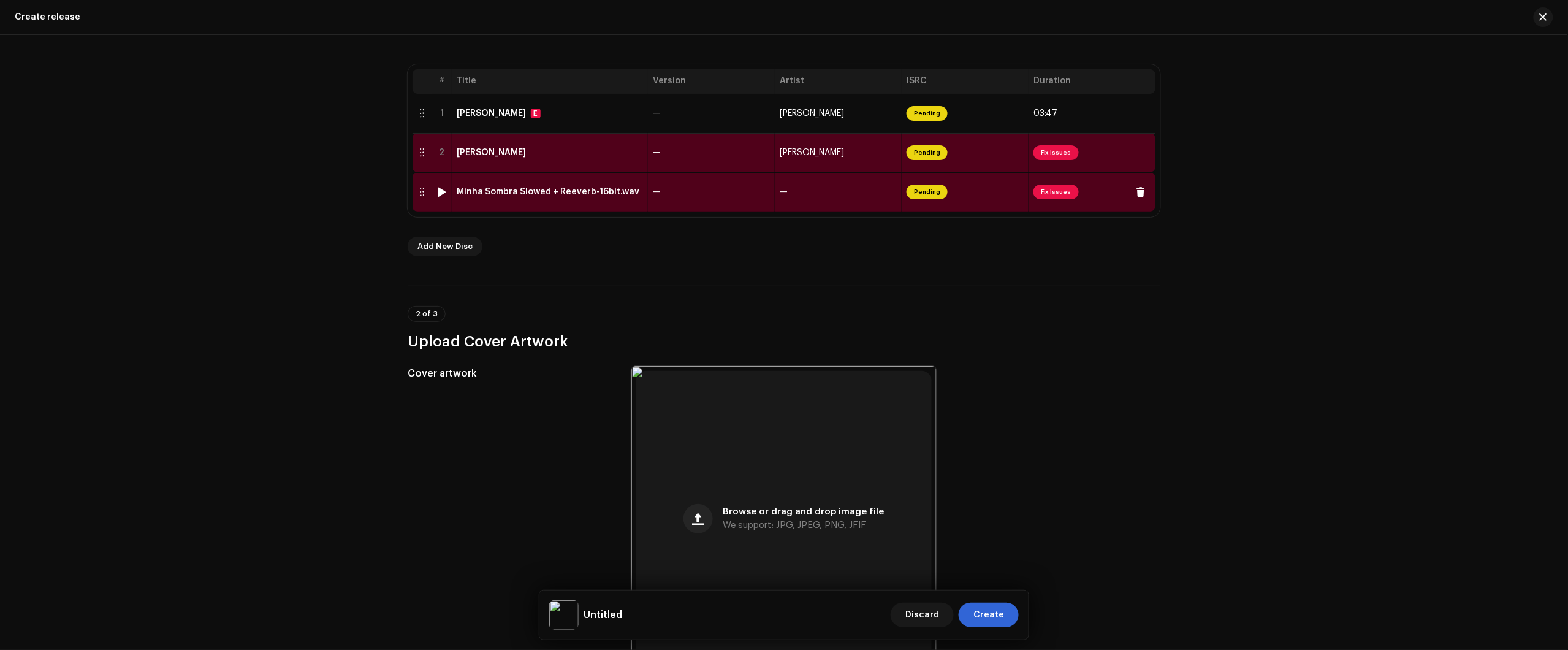
click at [676, 200] on td "—" at bounding box center [711, 191] width 127 height 39
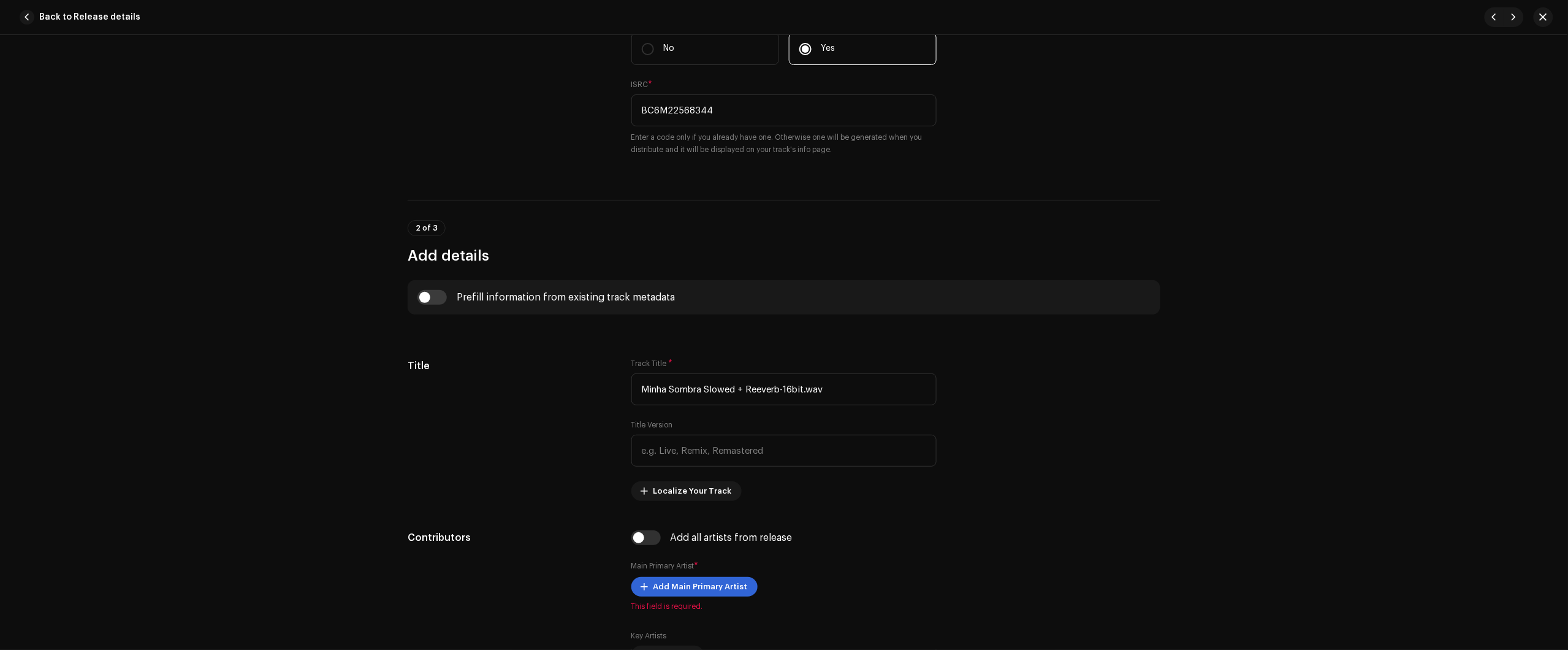
scroll to position [307, 0]
drag, startPoint x: 1462, startPoint y: 182, endPoint x: 1436, endPoint y: 185, distance: 26.2
click at [1462, 182] on div "Track details Complete the following to finalize your track. 1 of 3 Add Audio F…" at bounding box center [784, 342] width 1568 height 615
click at [739, 388] on input "Minha Sombra Slowed + Reeverb-16bit.wav" at bounding box center [784, 390] width 305 height 32
paste input "- Slowed + Reeverb"
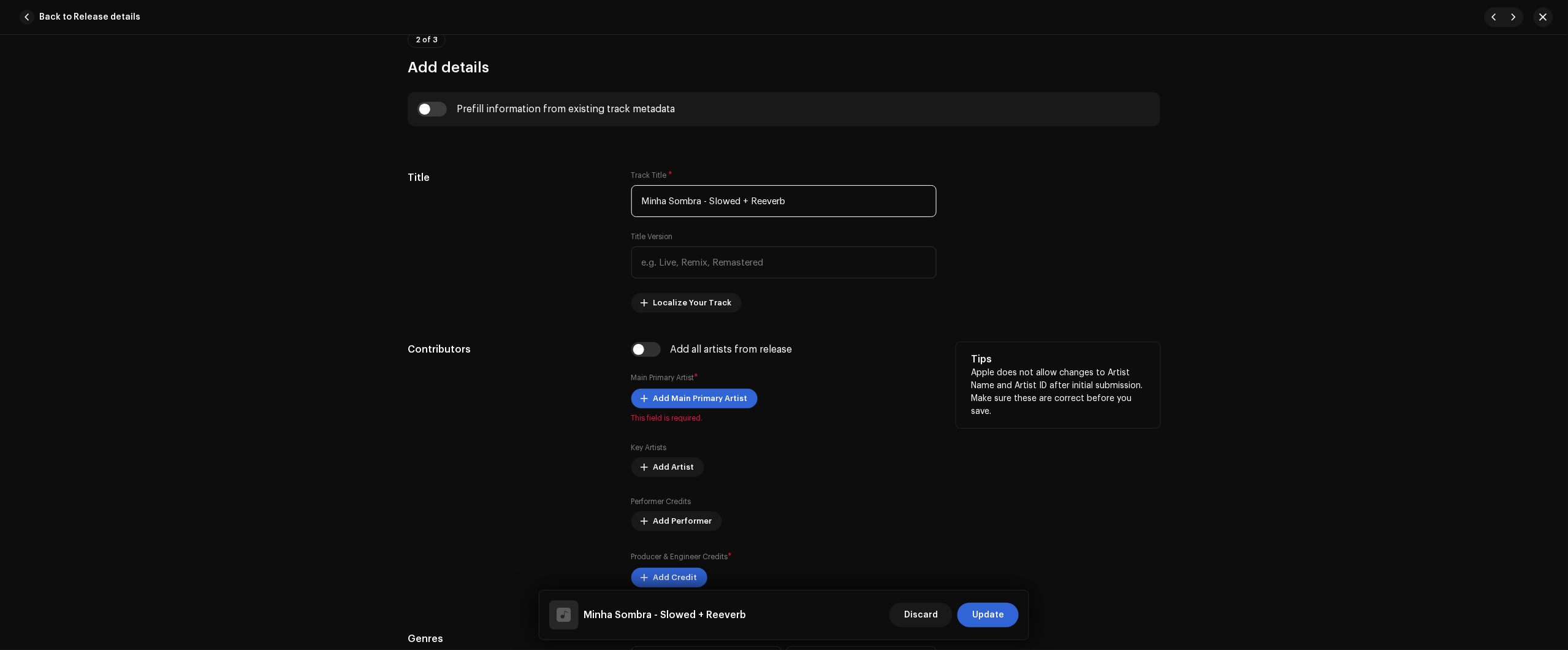
scroll to position [536, 0]
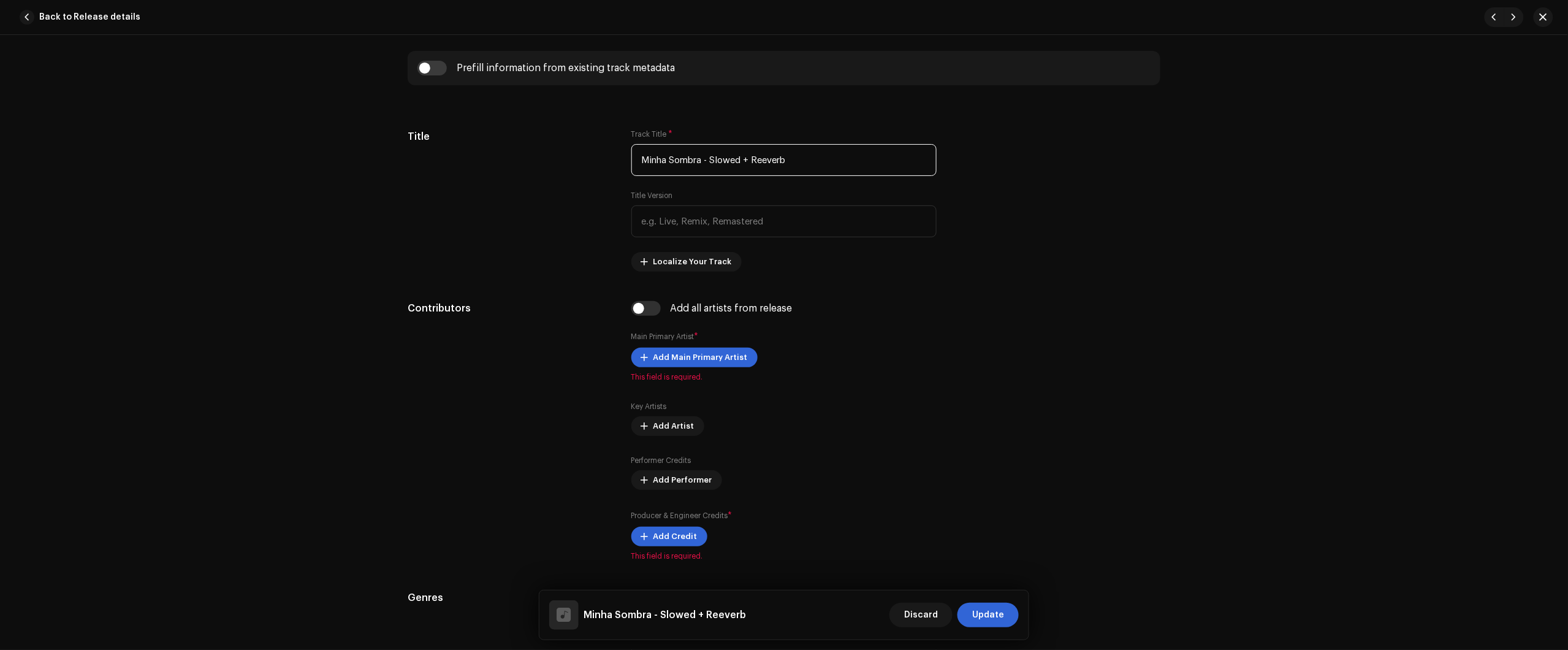
type input "Minha Sombra - Slowed + Reeverb"
click at [456, 69] on div "Prefill information from existing track metadata" at bounding box center [565, 68] width 218 height 10
click at [443, 69] on input "checkbox" at bounding box center [432, 68] width 29 height 15
checkbox input "true"
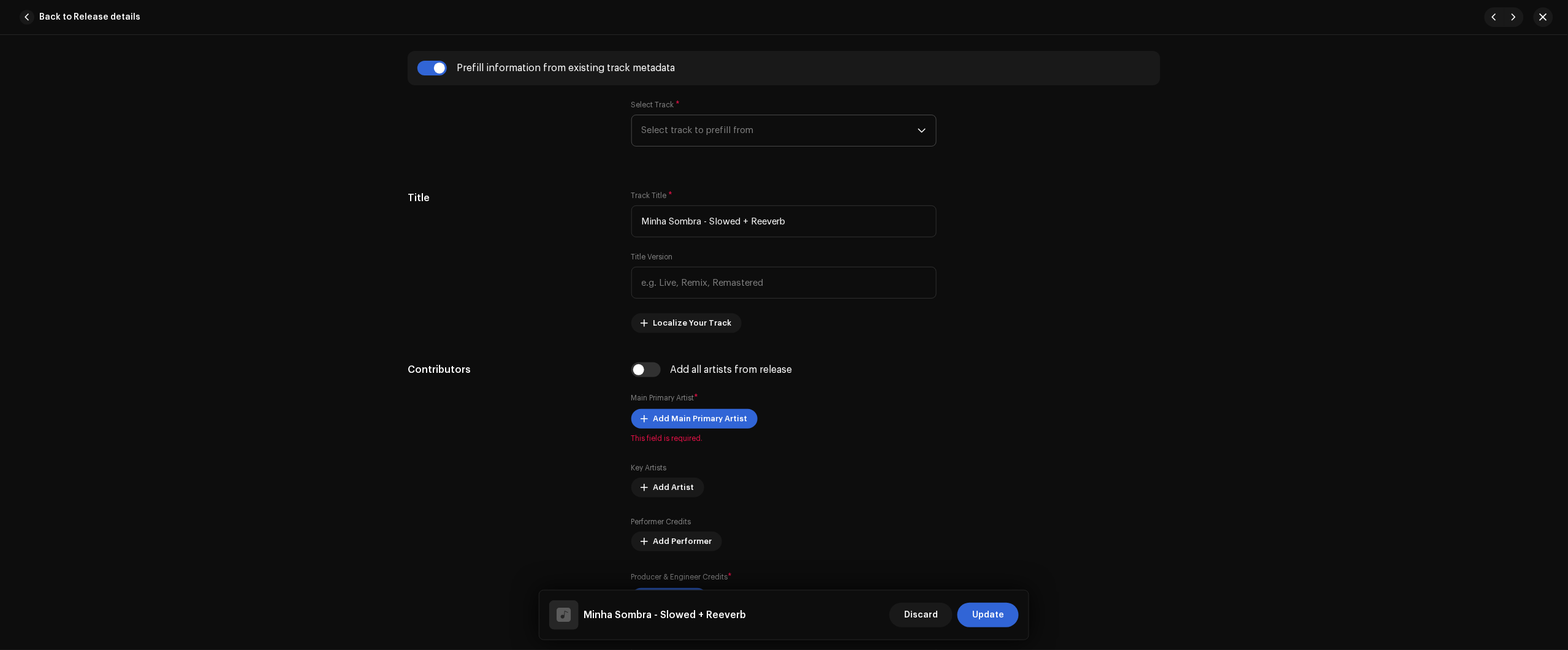
click at [694, 133] on span "Select track to prefill from" at bounding box center [780, 131] width 276 height 31
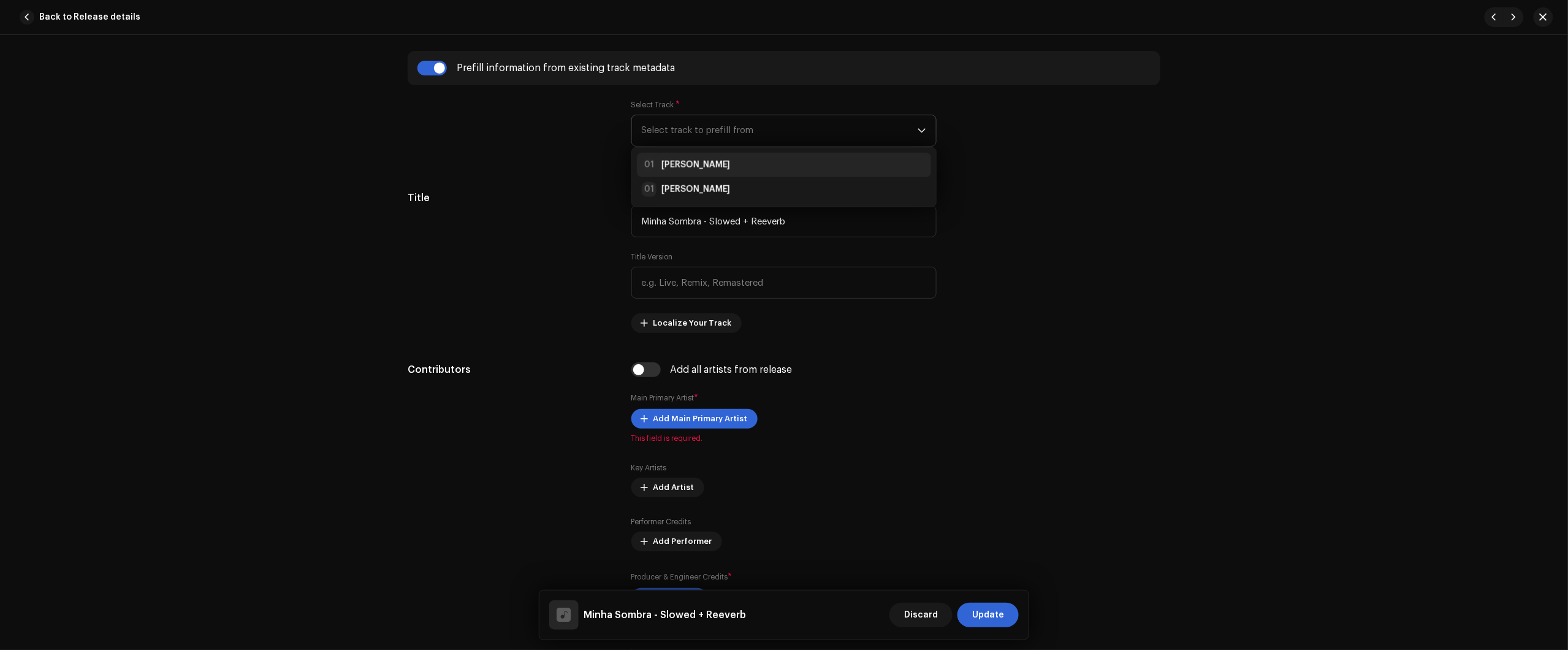
click at [725, 160] on div "01 Minha Sombra" at bounding box center [784, 165] width 284 height 15
radio input "true"
type input "Júlio dos Santos Galhego Aguiar"
checkbox input "true"
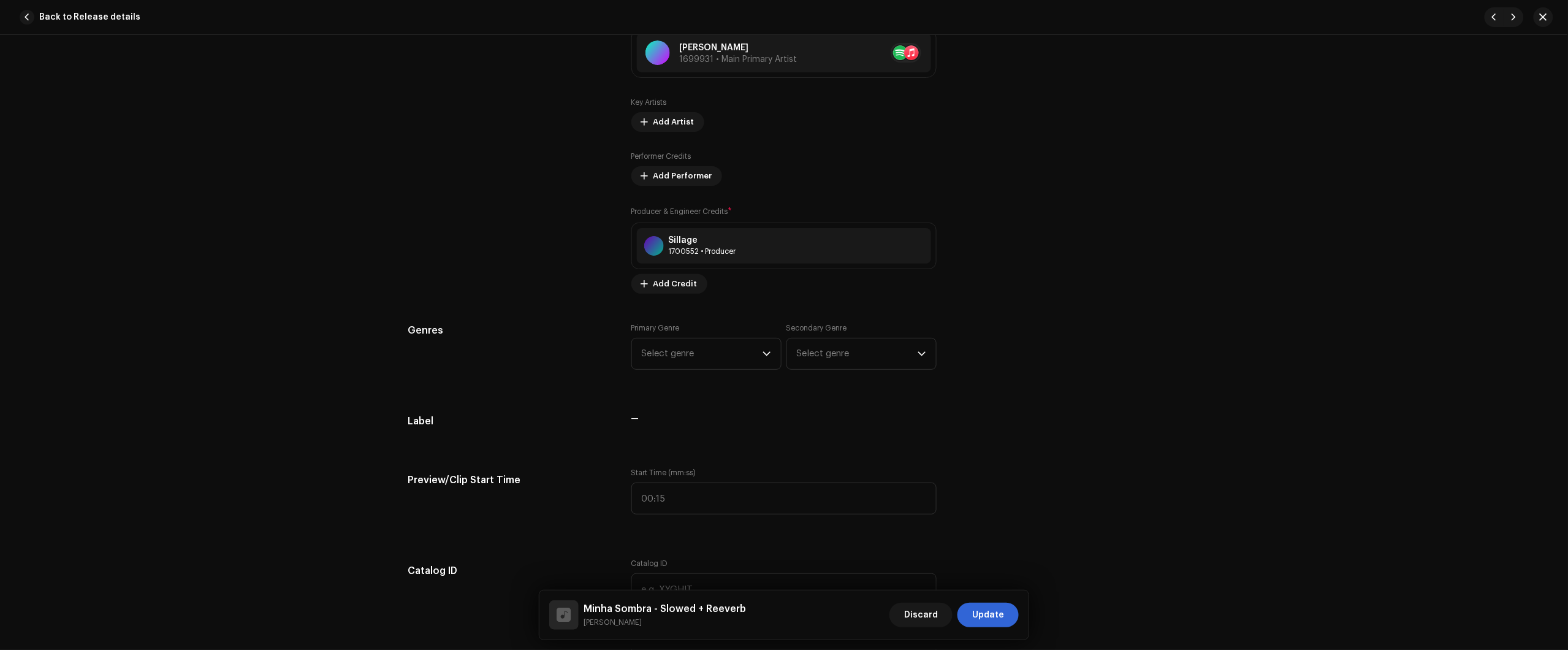
scroll to position [920, 0]
click at [669, 347] on span "Select genre" at bounding box center [702, 352] width 120 height 31
type input "愜心"
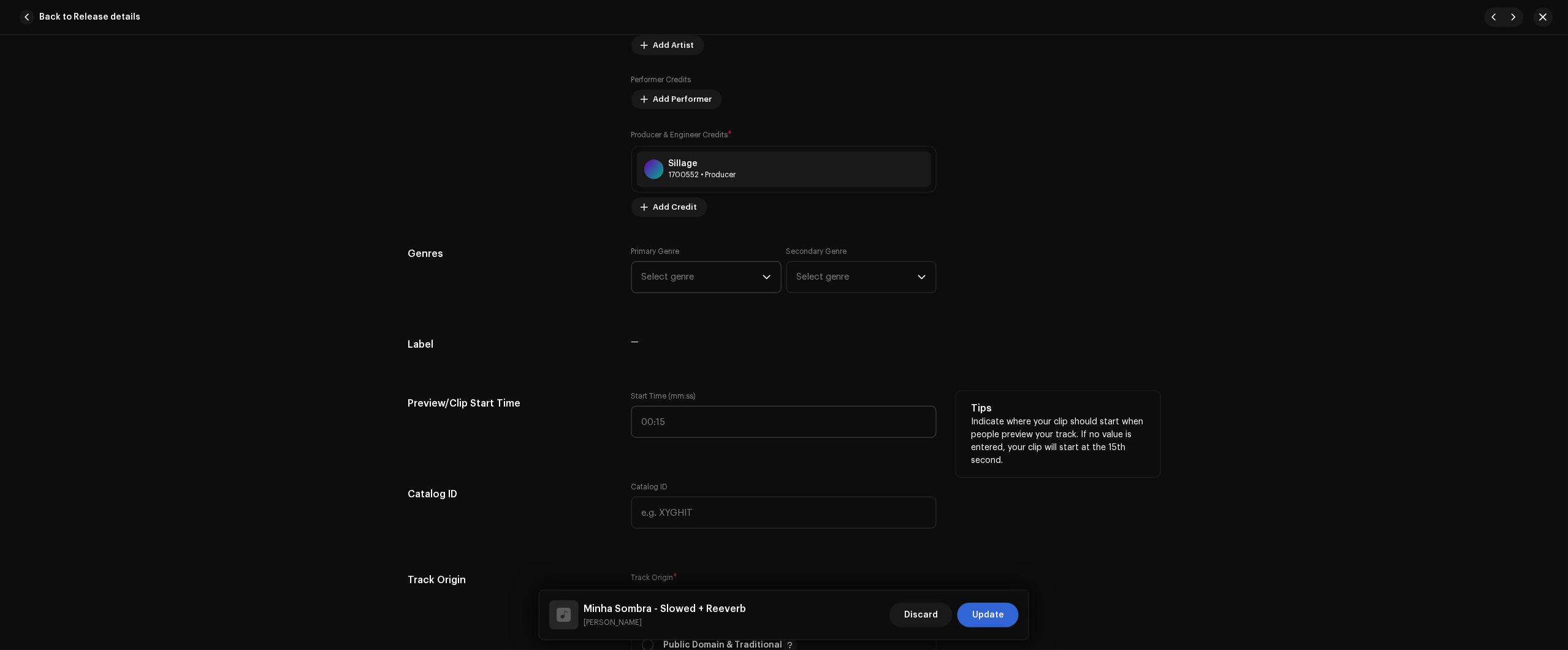
scroll to position [996, 0]
click at [689, 256] on div "Primary Genre Select genre" at bounding box center [706, 268] width 150 height 47
click at [691, 274] on span "Select genre" at bounding box center [702, 275] width 120 height 31
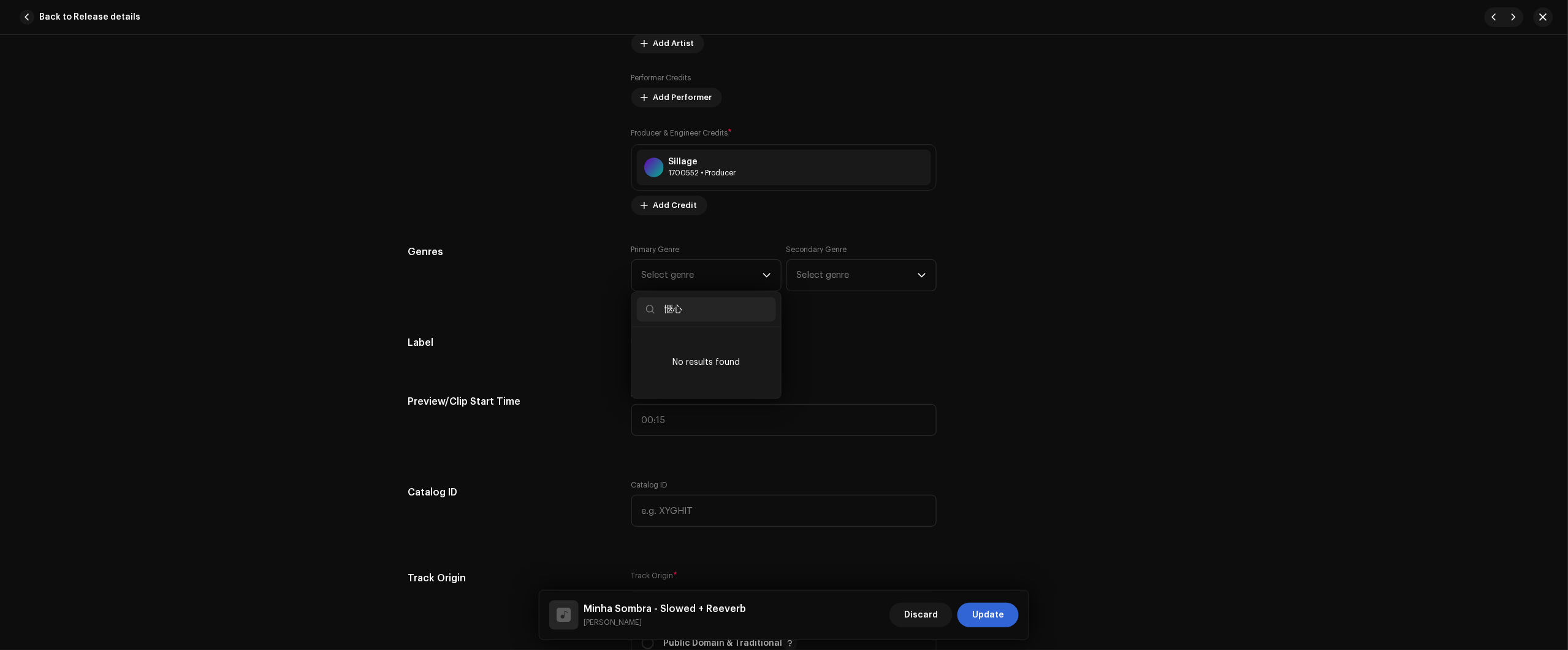
type input "愜"
type input "pop"
click at [682, 431] on li "Pop" at bounding box center [707, 442] width 139 height 25
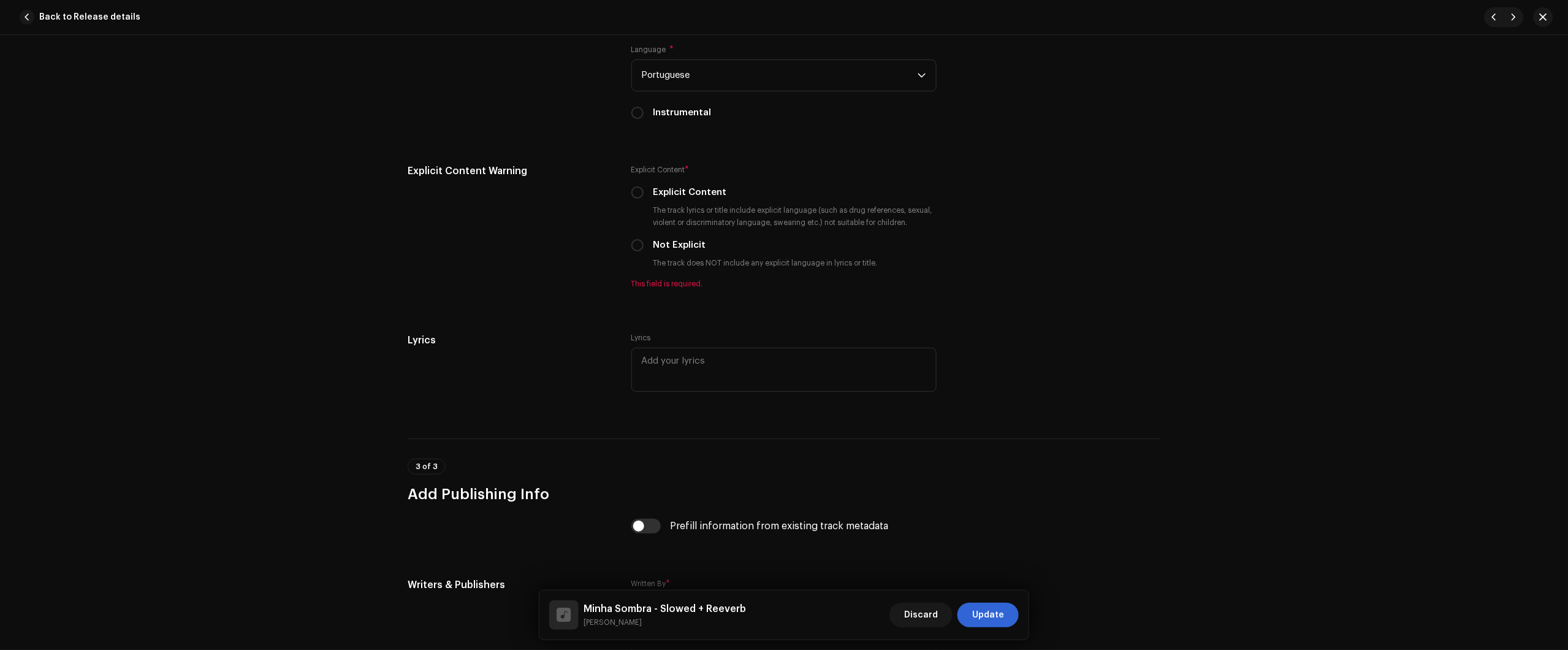
scroll to position [2069, 0]
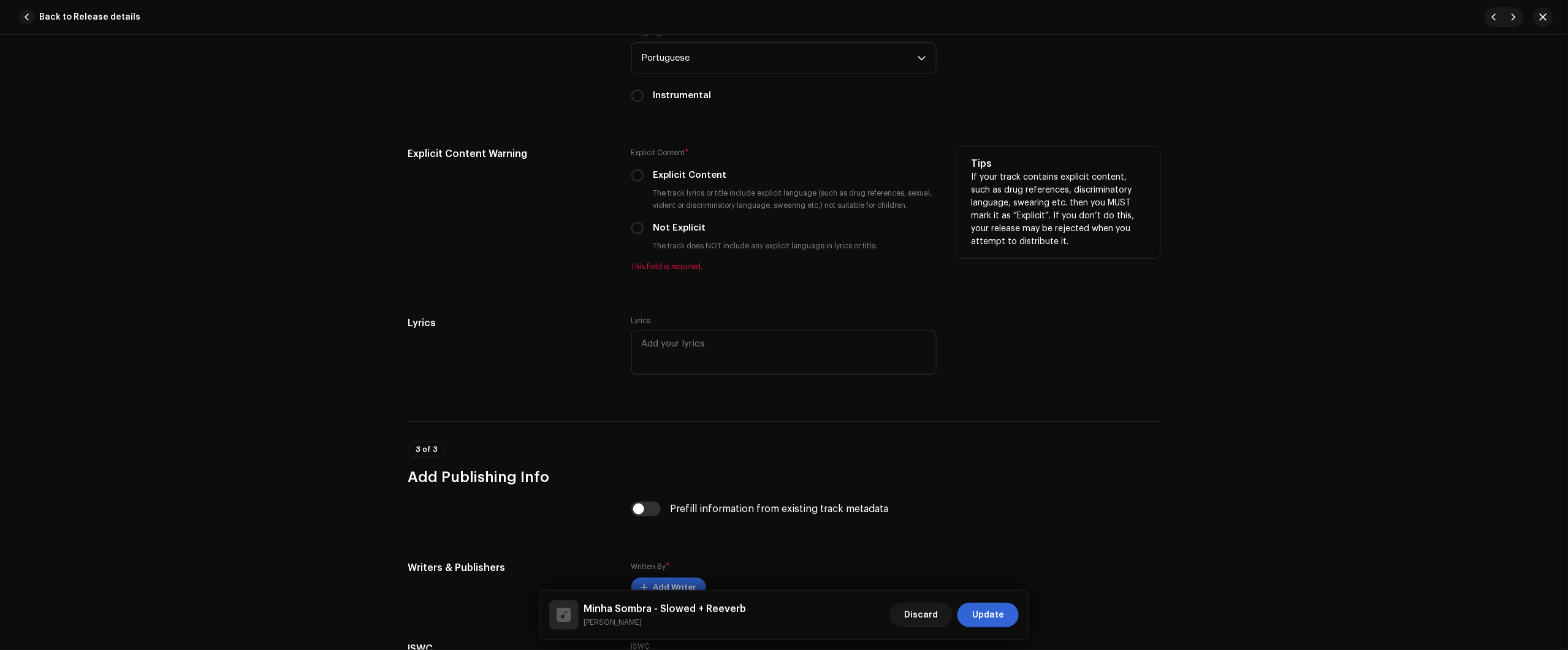
click at [672, 232] on label "Not Explicit" at bounding box center [679, 228] width 53 height 13
click at [644, 232] on input "Not Explicit" at bounding box center [637, 228] width 12 height 12
radio input "true"
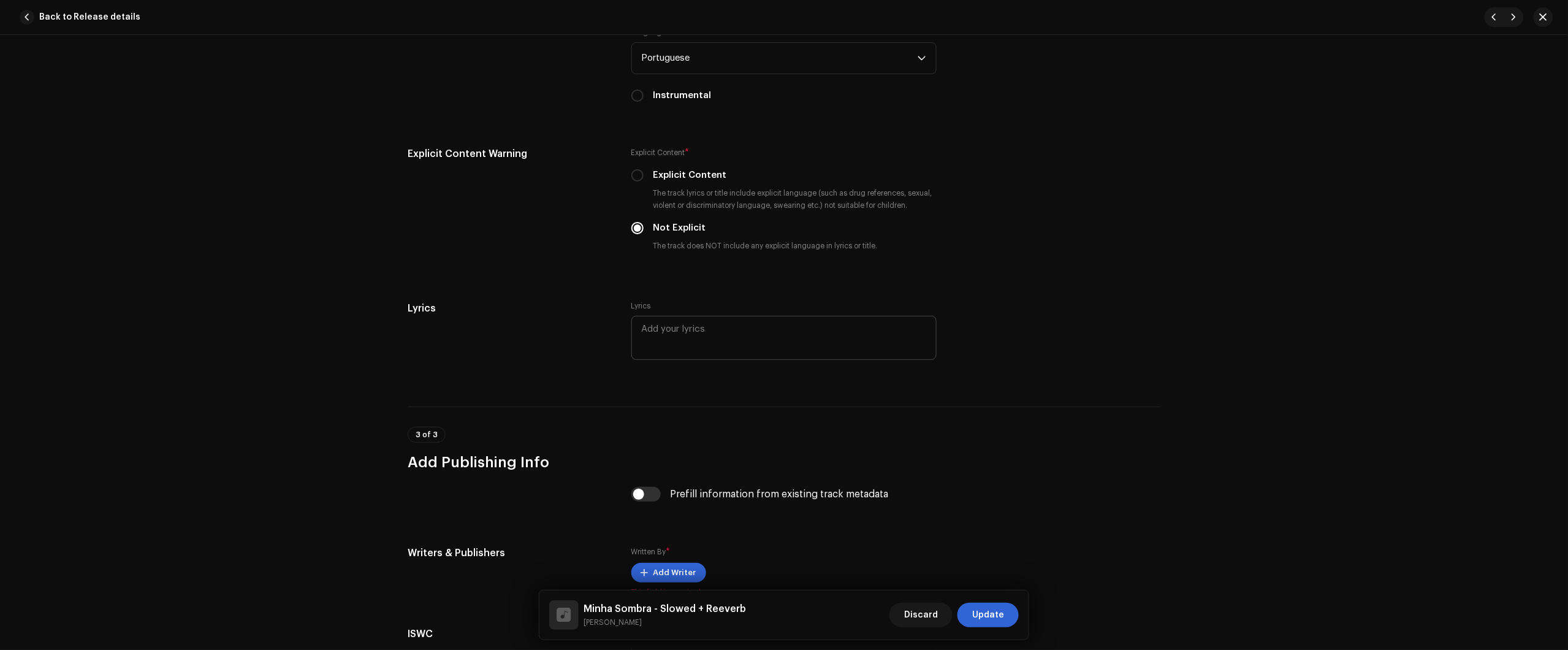
drag, startPoint x: 1333, startPoint y: 419, endPoint x: 918, endPoint y: 347, distance: 421.2
click at [1329, 419] on div "Track details Complete the following to finalize your track. 1 of 3 Add Audio F…" at bounding box center [784, 342] width 1568 height 615
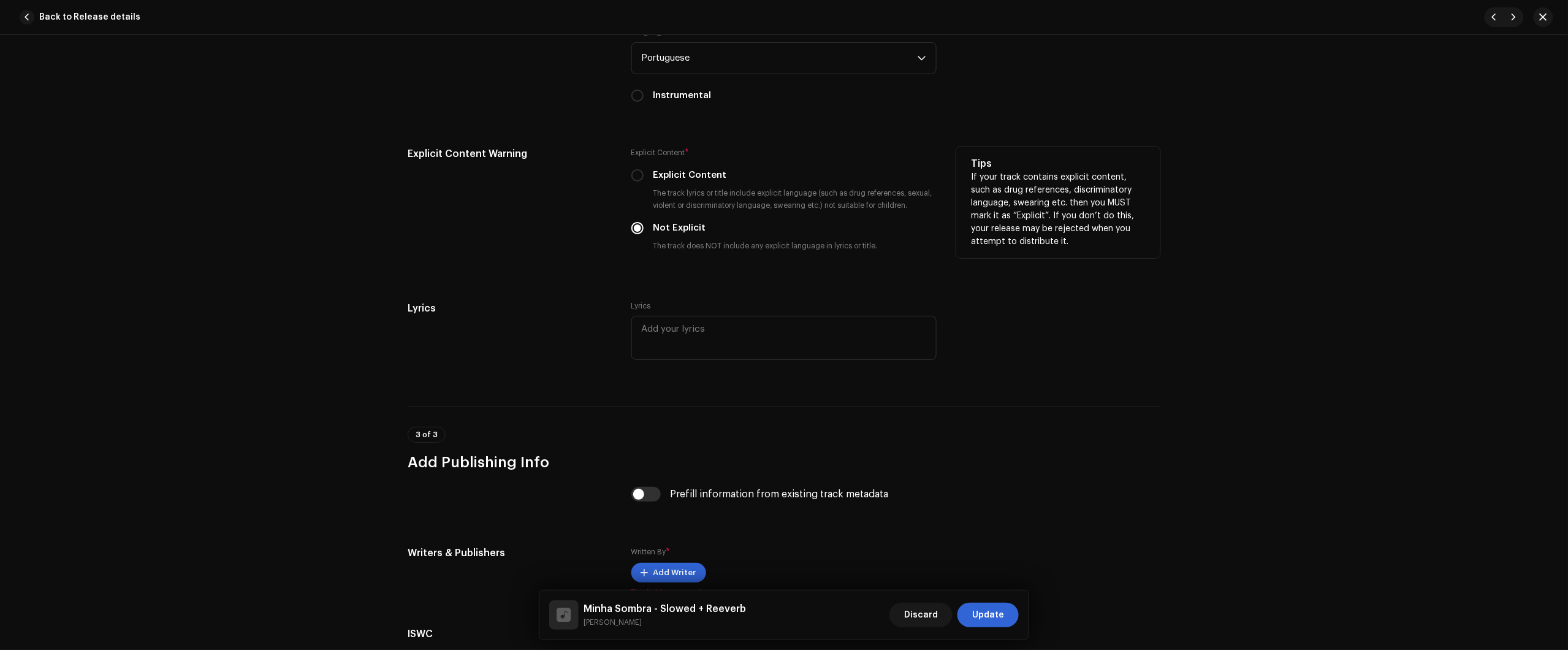
click at [682, 171] on label "Explicit Content" at bounding box center [690, 175] width 74 height 13
click at [644, 171] on input "Explicit Content" at bounding box center [637, 175] width 12 height 12
radio input "true"
click at [687, 176] on label "Explicit Content" at bounding box center [690, 175] width 74 height 13
click at [644, 176] on input "Explicit Content" at bounding box center [637, 175] width 12 height 12
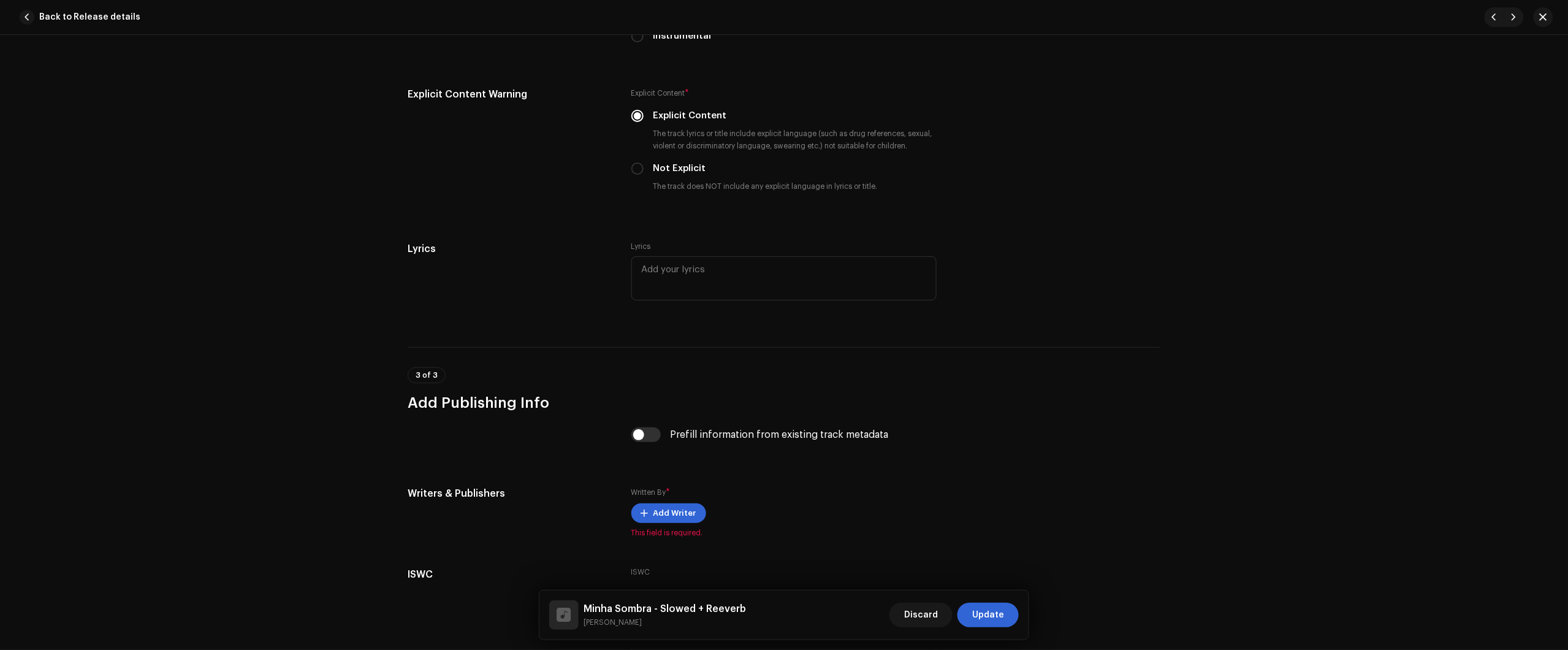
scroll to position [2220, 0]
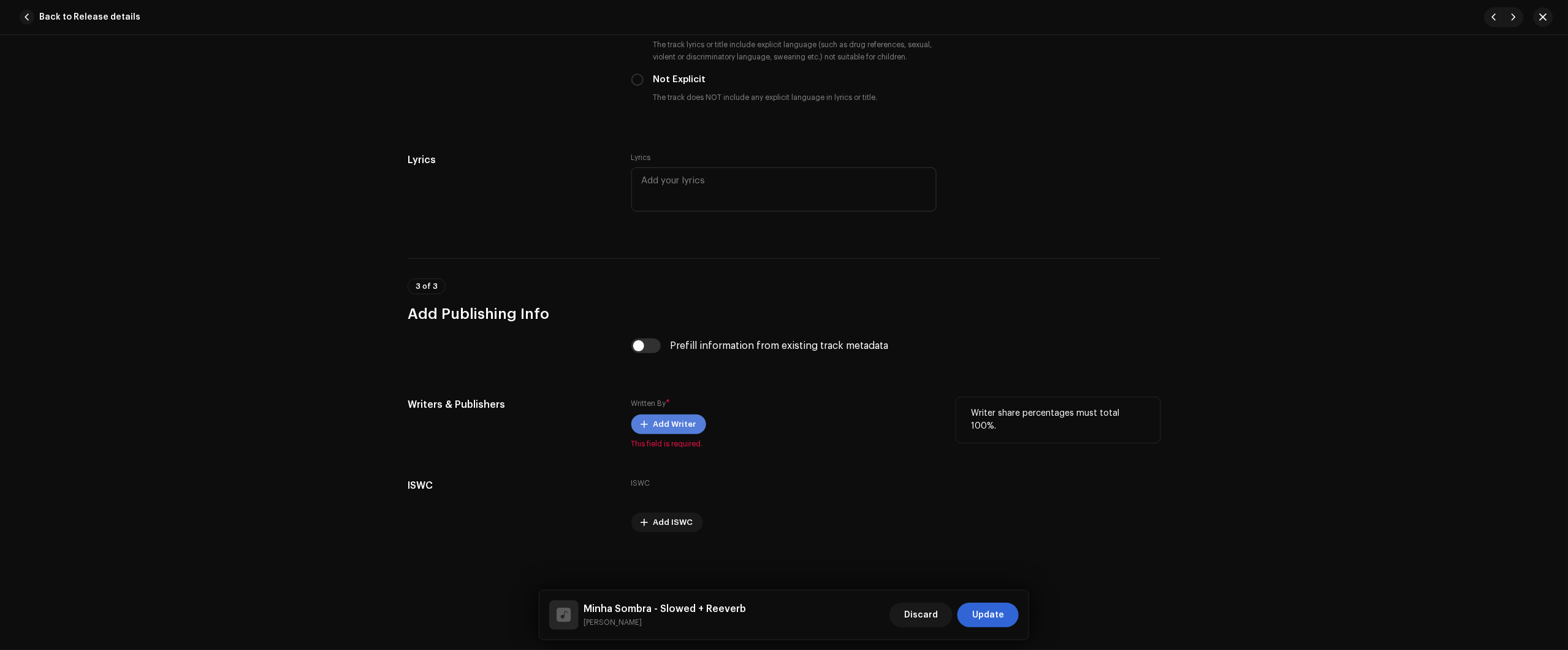
click at [675, 434] on span "Add Writer" at bounding box center [675, 424] width 43 height 25
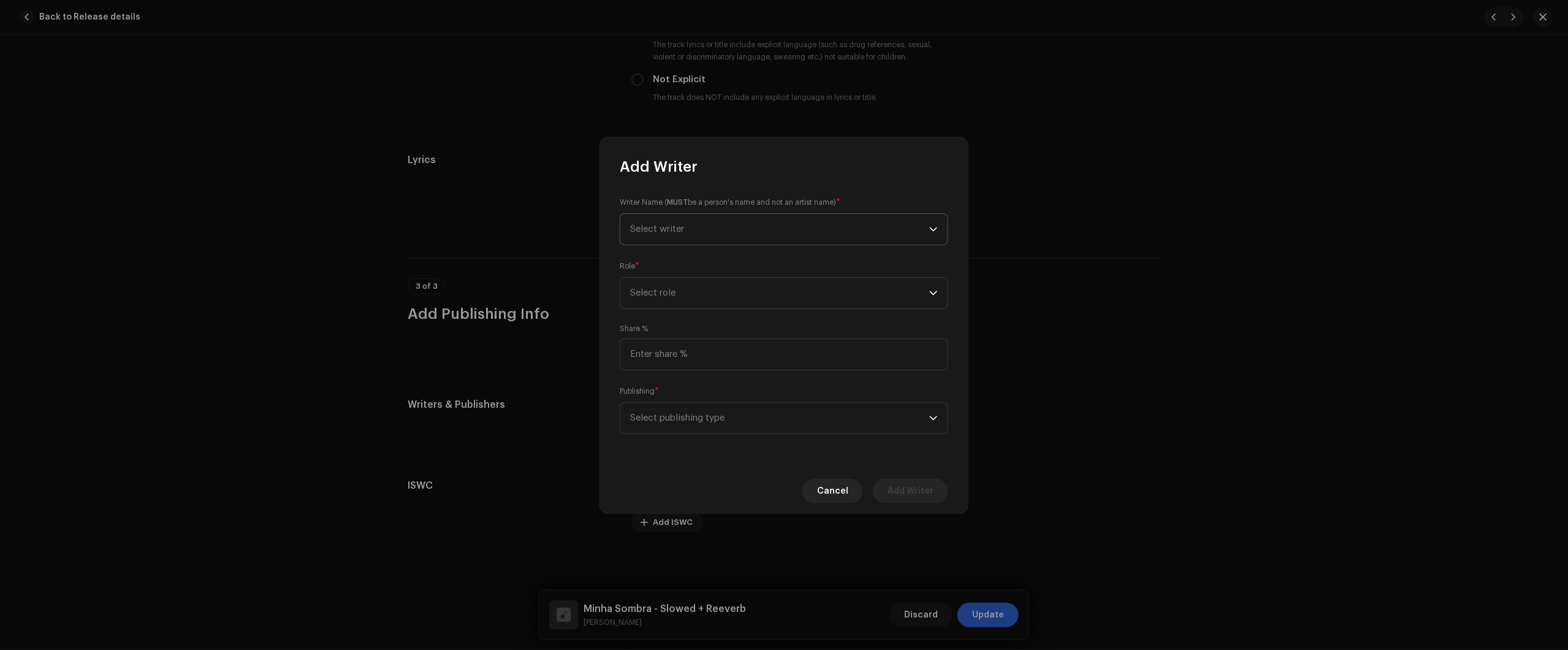
click at [801, 224] on span "Select writer" at bounding box center [780, 230] width 299 height 31
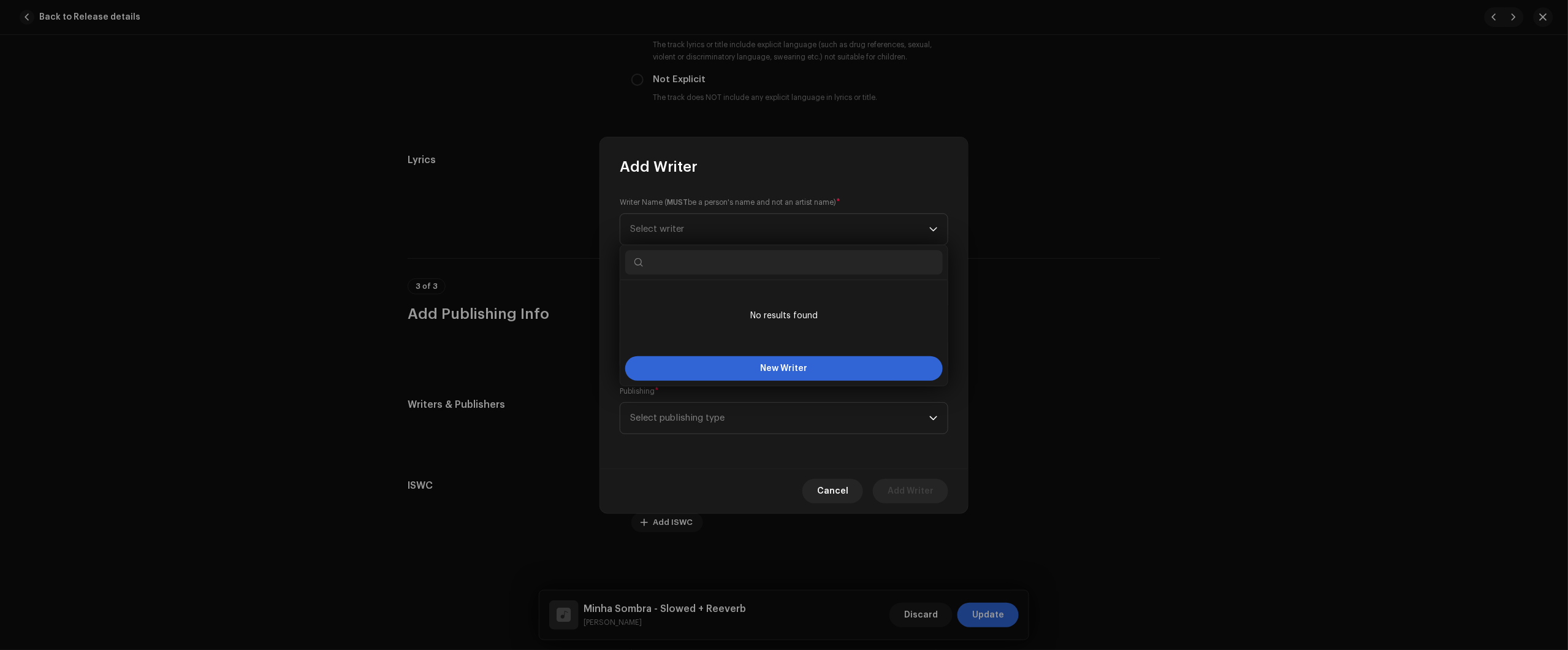
click at [389, 452] on div "Add Writer Writer Name ( MUST be a person's name and not an artist name) * Sele…" at bounding box center [784, 325] width 1568 height 650
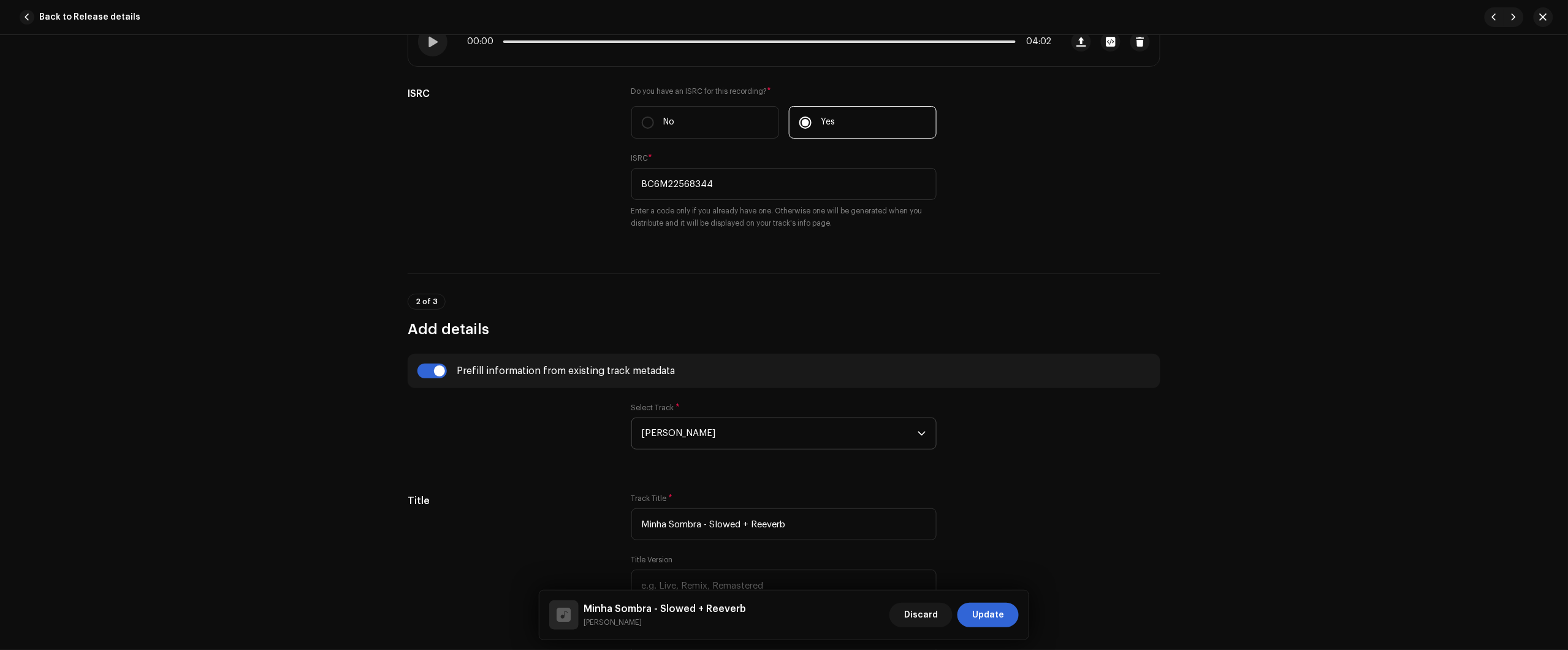
scroll to position [0, 0]
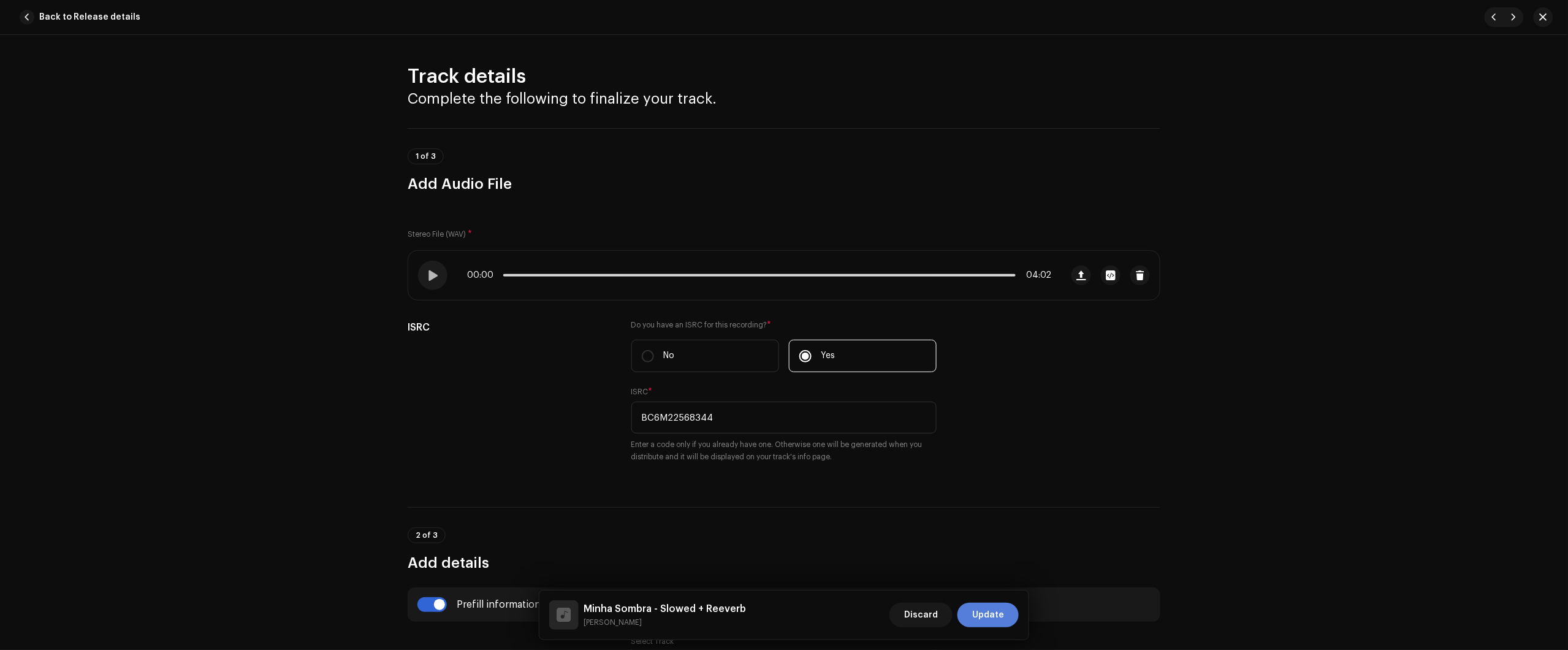
click at [1003, 625] on span "Update" at bounding box center [988, 615] width 32 height 25
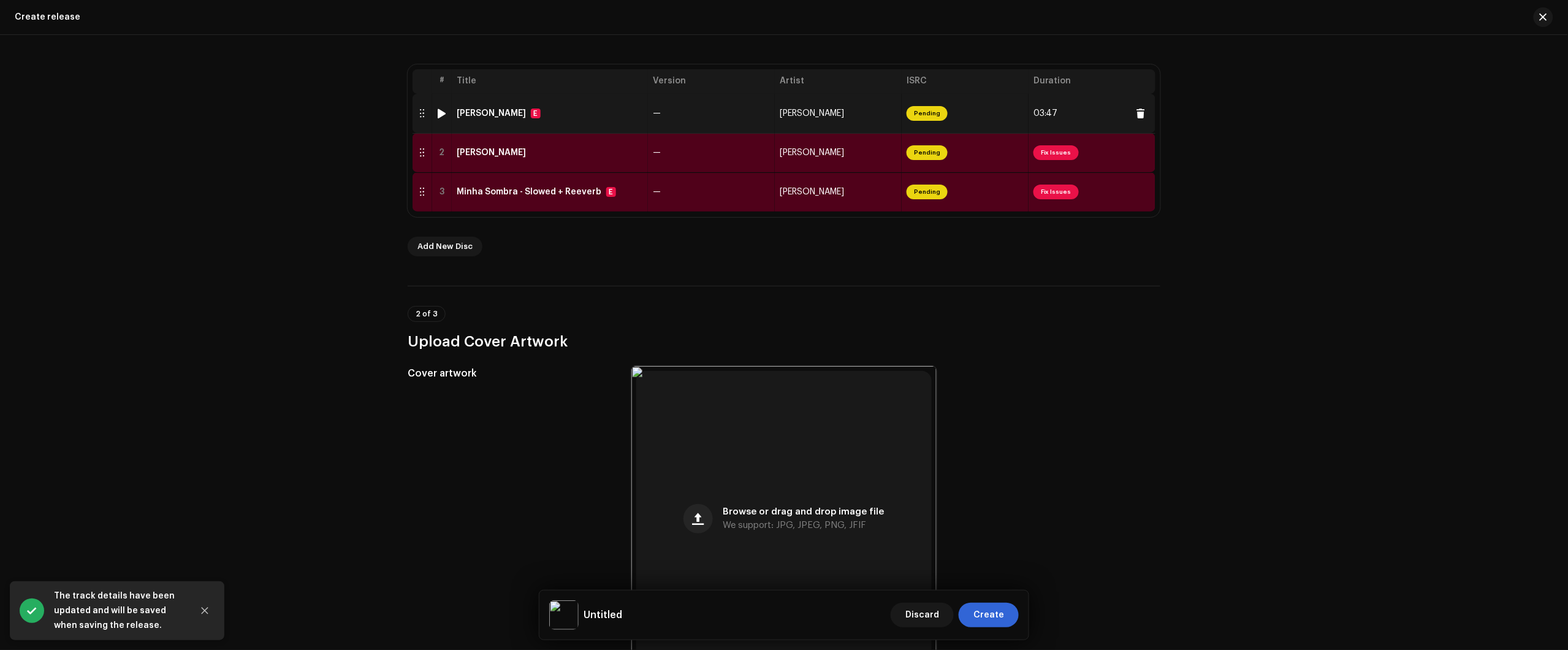
click at [582, 120] on td "Minha Sombra E" at bounding box center [549, 113] width 196 height 39
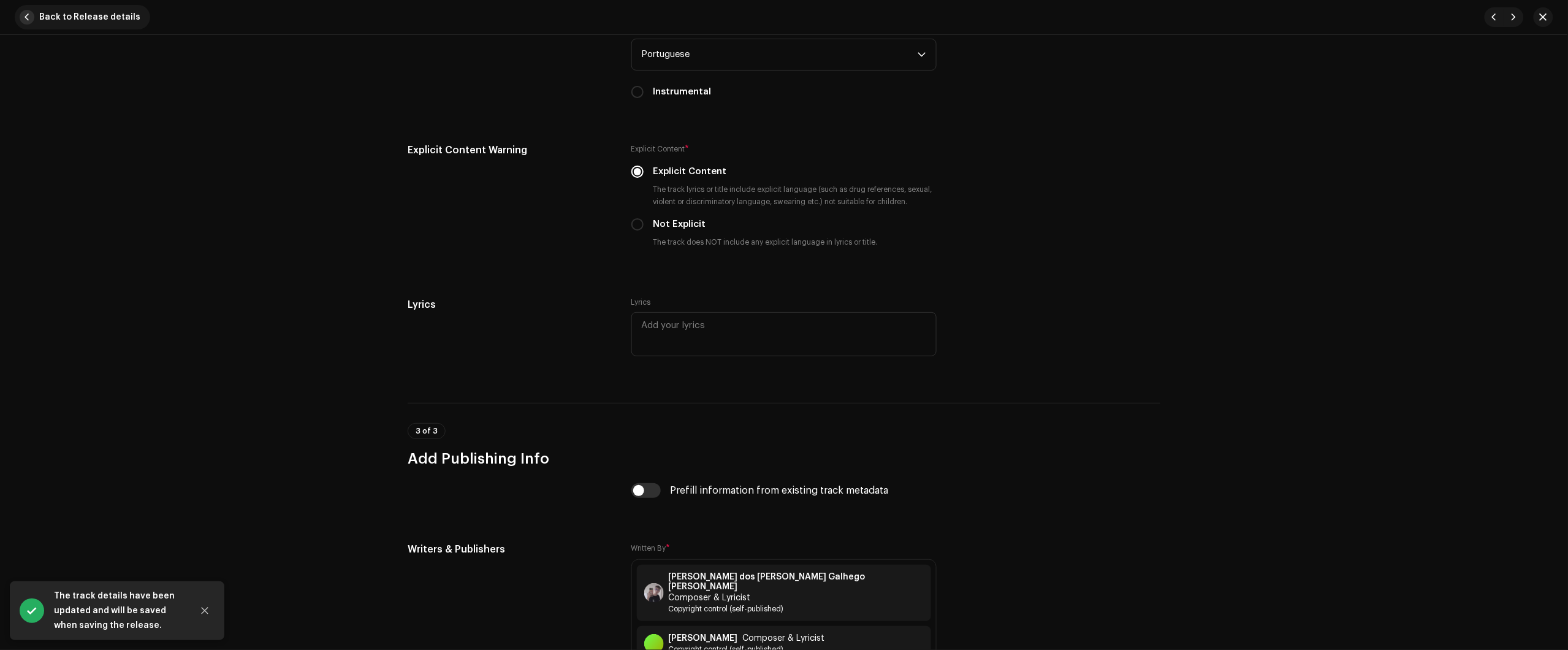
scroll to position [2006, 0]
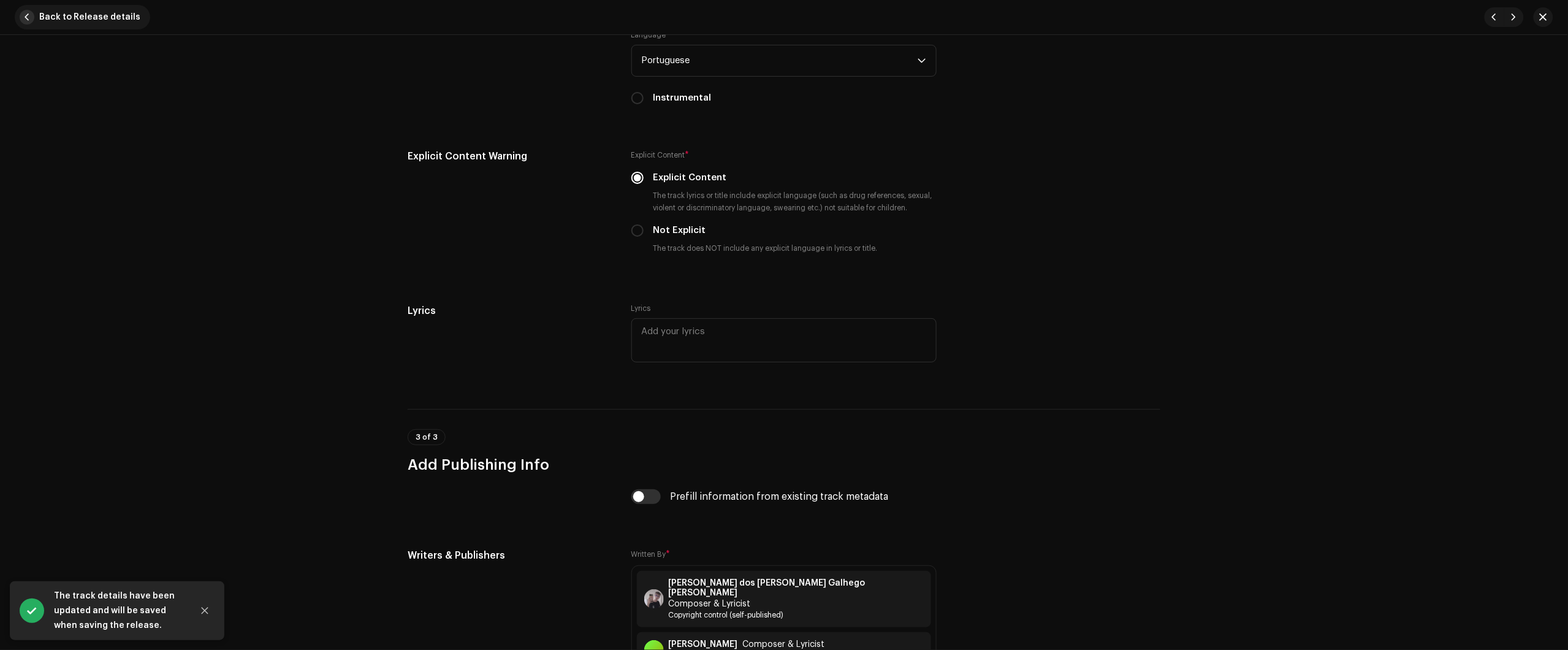
click at [112, 20] on span "Back to Release details" at bounding box center [90, 17] width 101 height 25
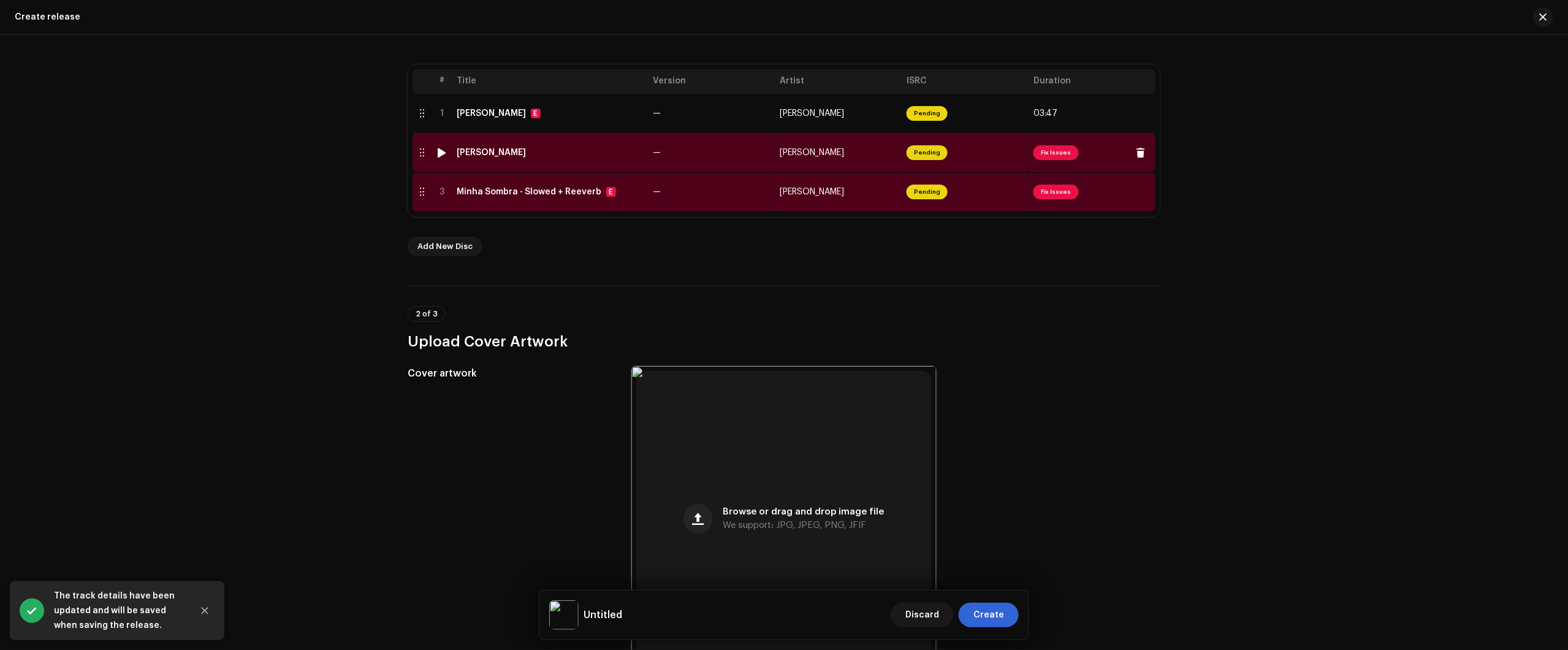
click at [638, 164] on td "Minha Sombra" at bounding box center [549, 153] width 196 height 39
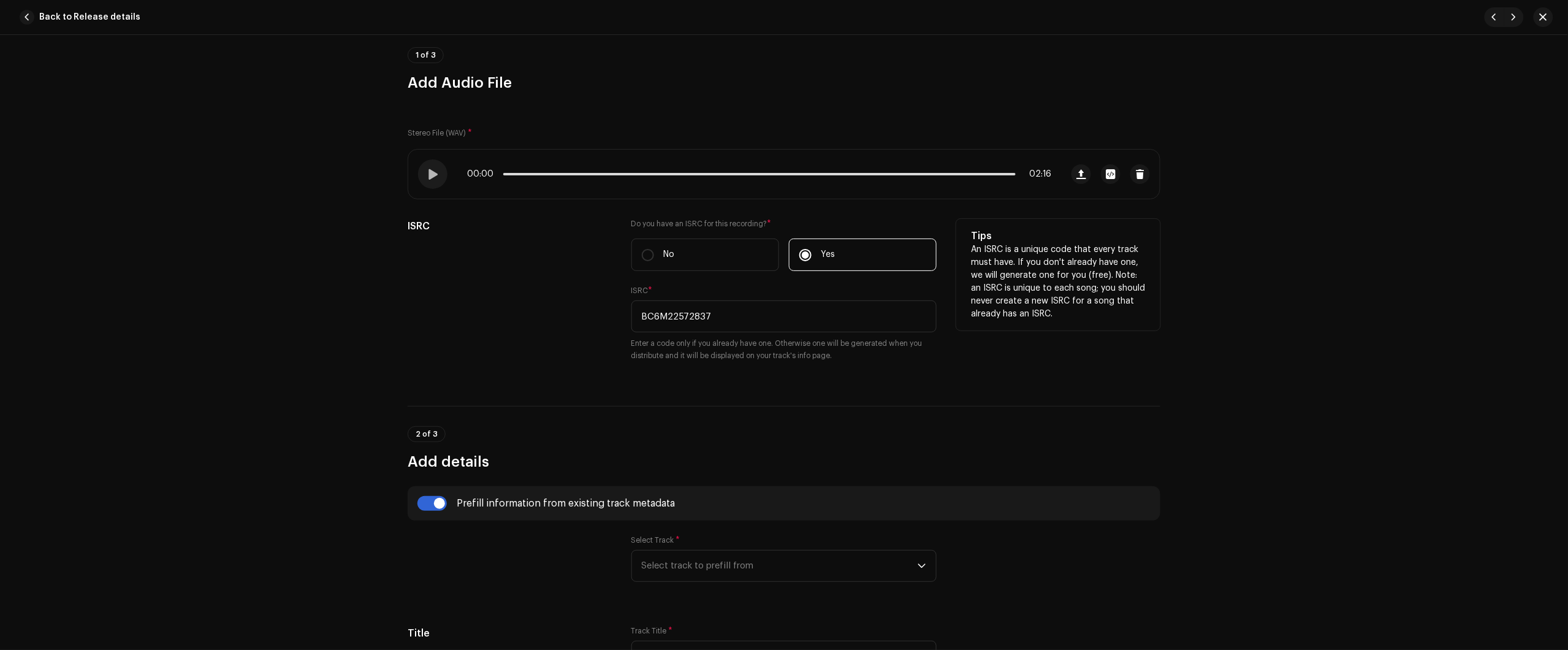
scroll to position [230, 0]
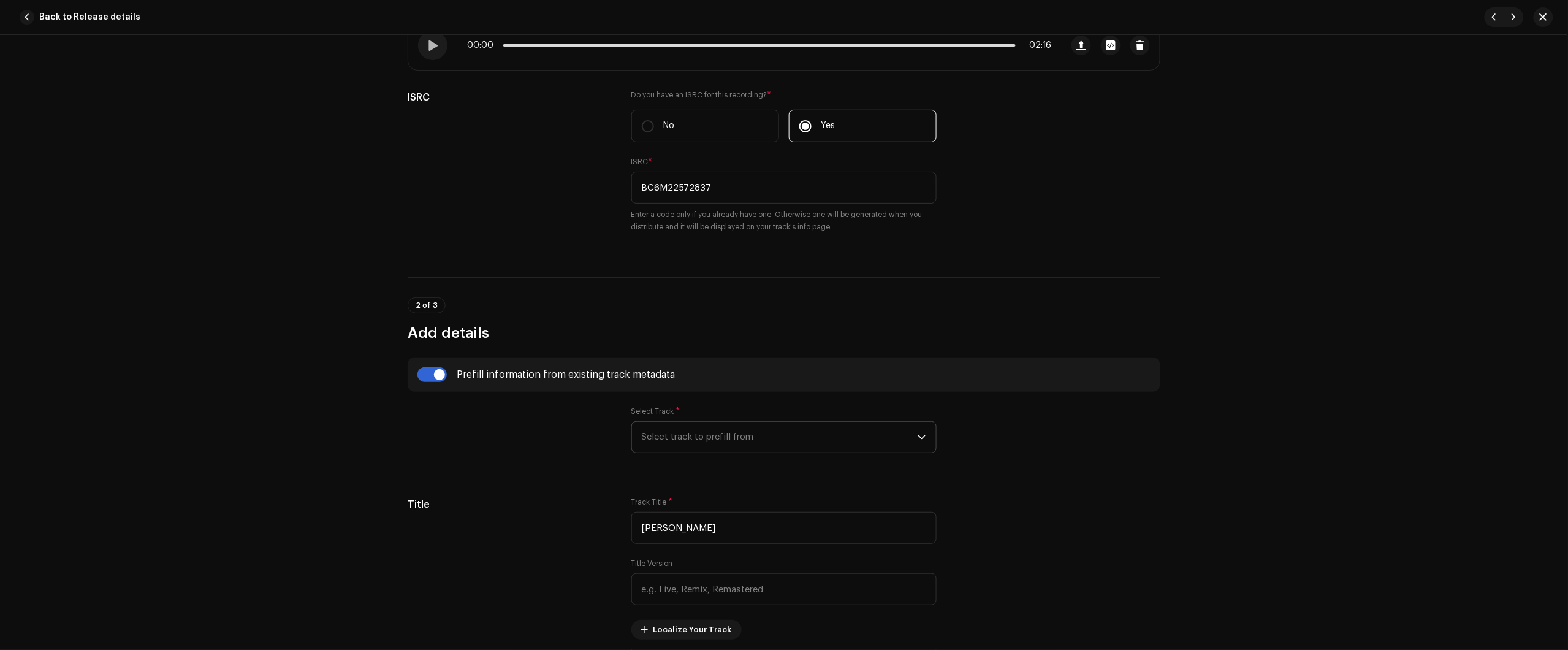
click at [705, 443] on span "Select track to prefill from" at bounding box center [780, 437] width 276 height 31
click at [701, 471] on strong "Minha Sombra - Slowed + Reeverb" at bounding box center [733, 471] width 145 height 12
type input "Minha Sombra - Slowed + Reeverb"
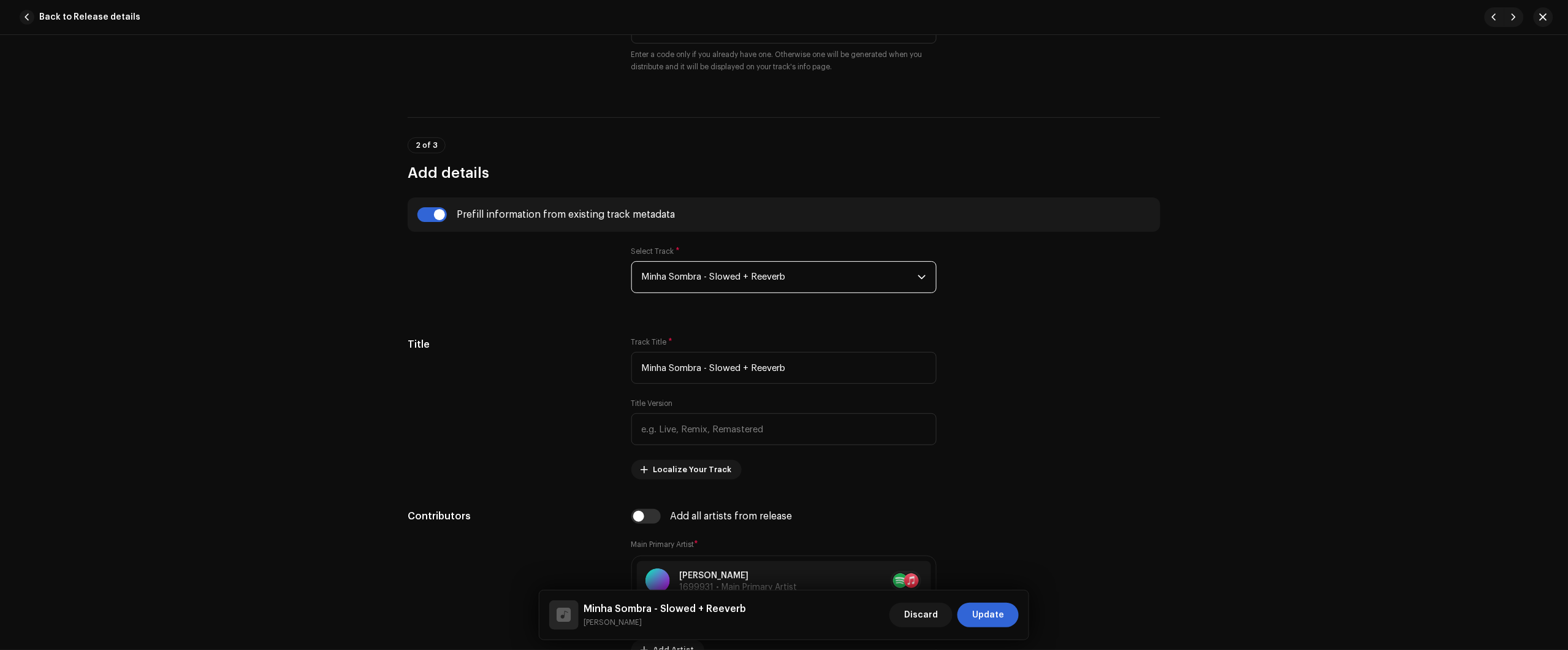
scroll to position [383, 0]
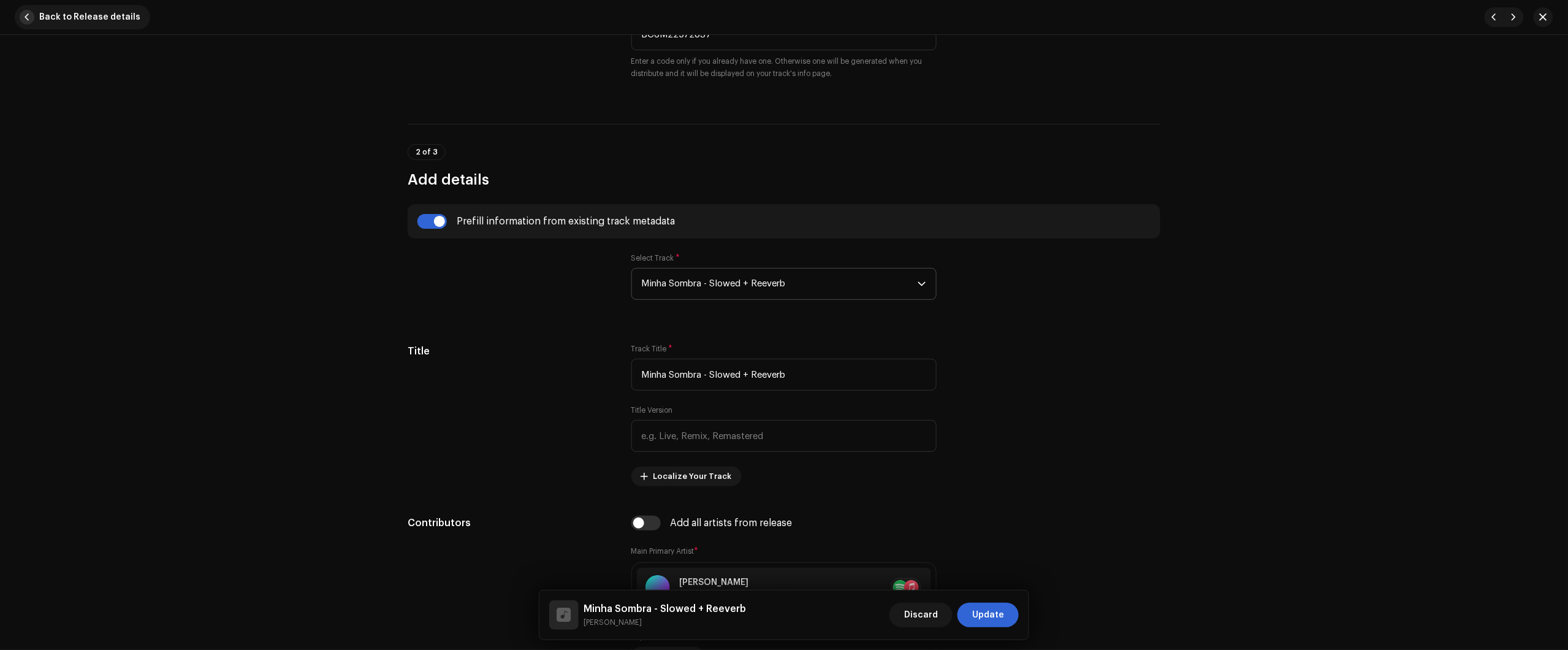
click at [126, 8] on span "Back to Release details" at bounding box center [90, 17] width 101 height 25
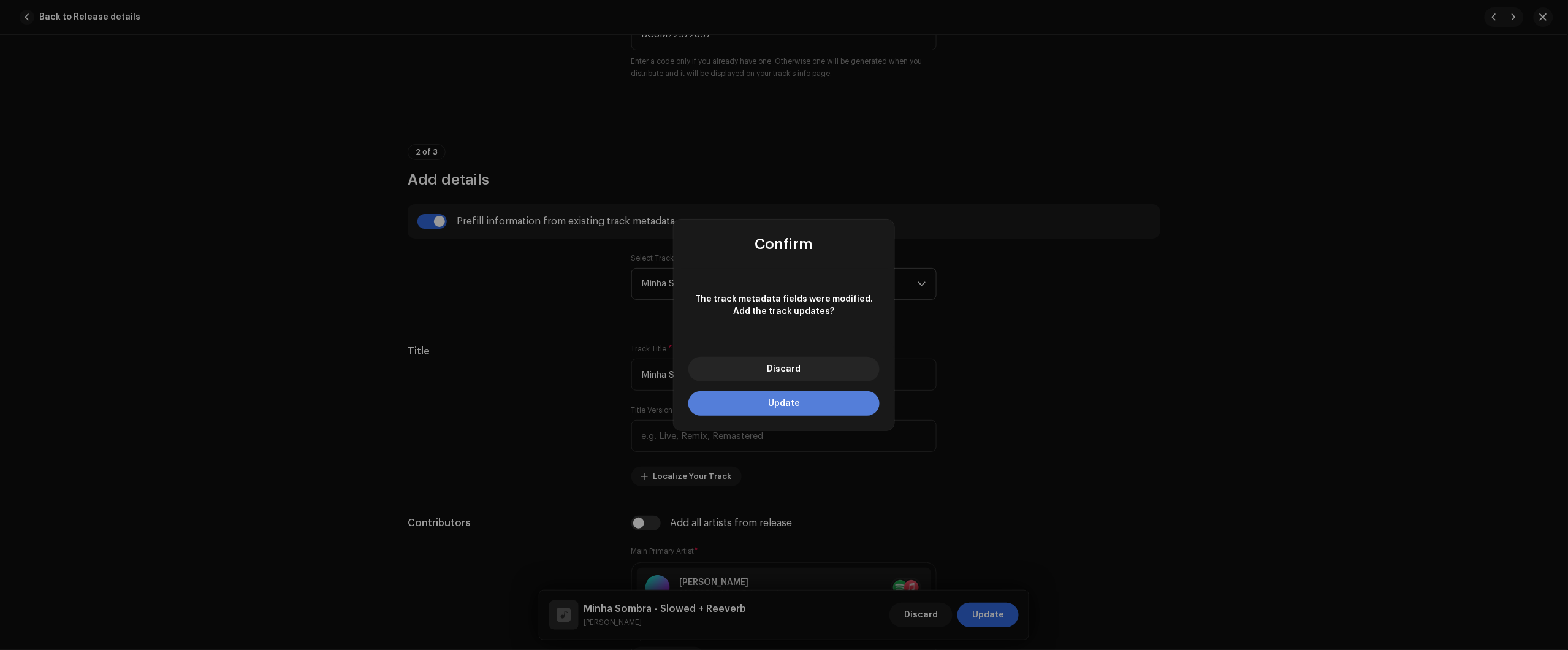
click at [806, 405] on button "Update" at bounding box center [784, 403] width 191 height 25
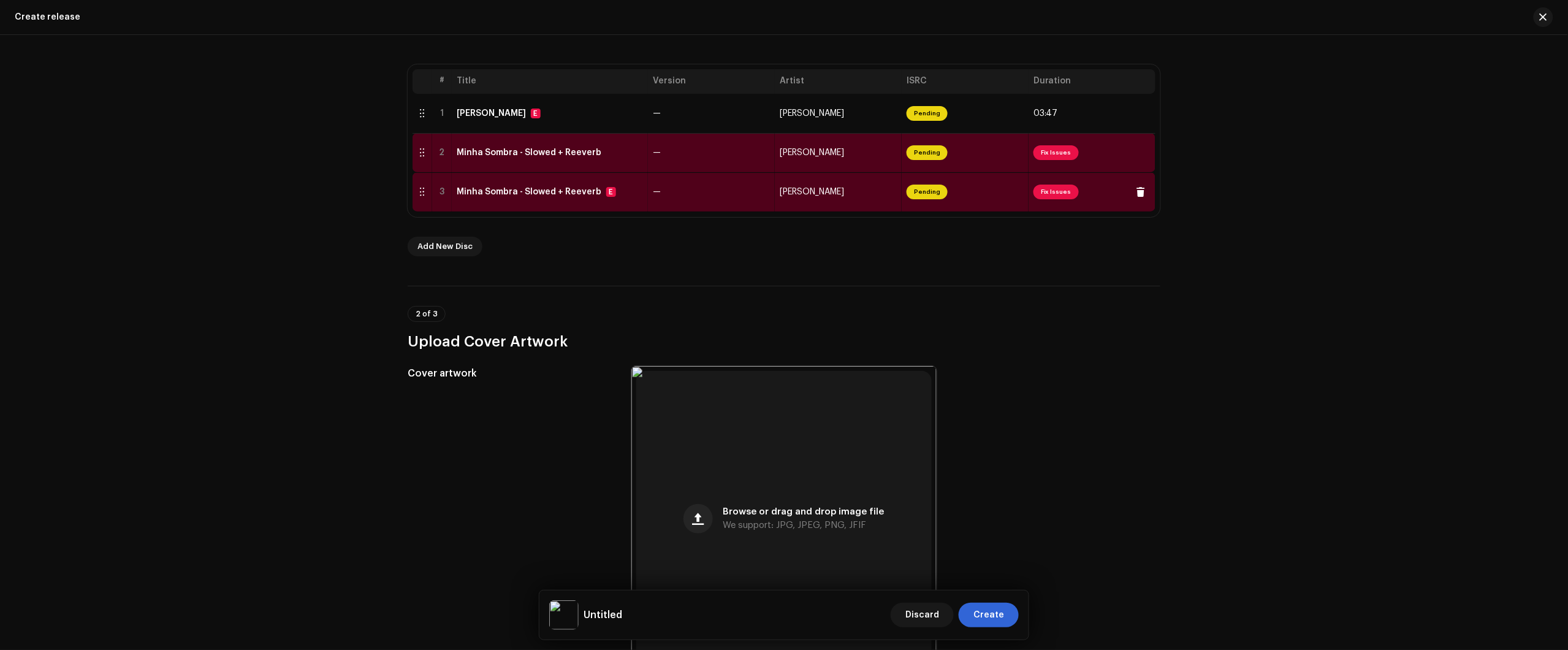
click at [648, 191] on td "—" at bounding box center [711, 191] width 127 height 39
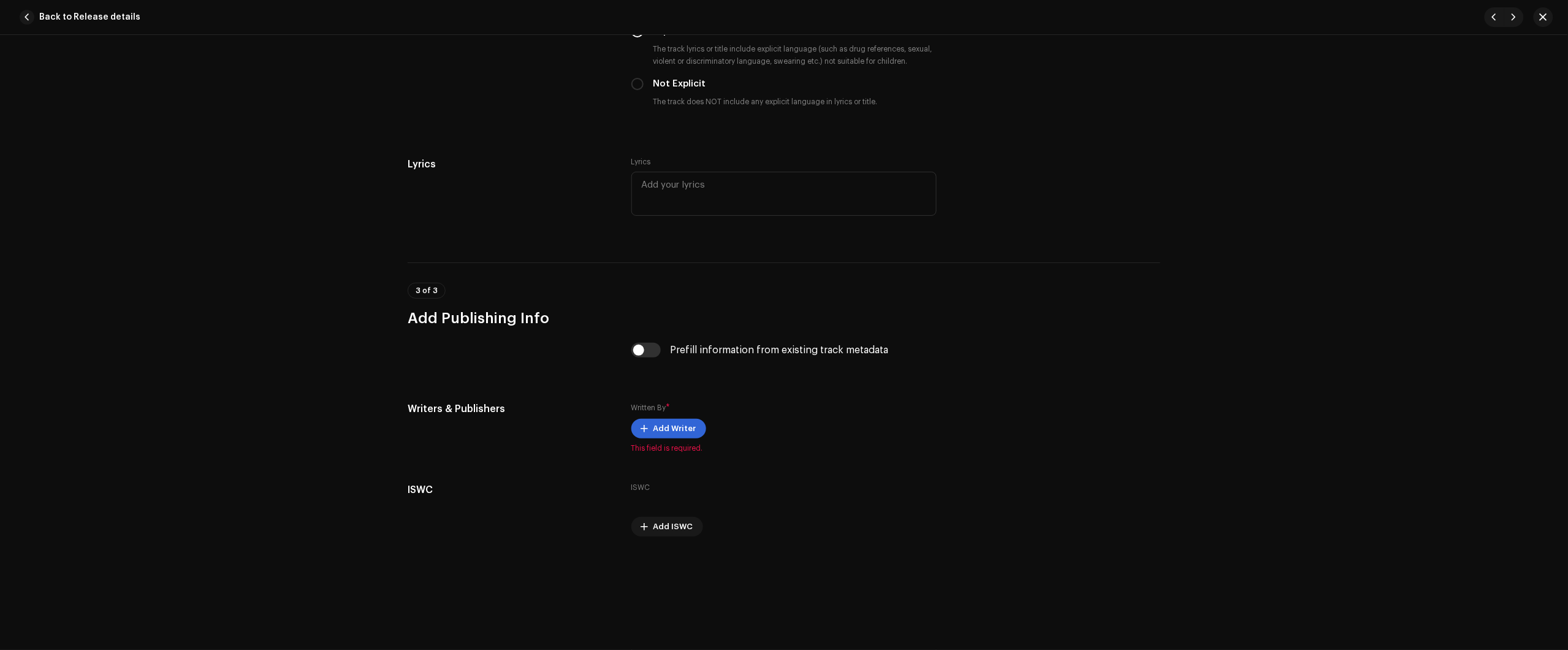
scroll to position [2220, 0]
click at [641, 339] on input "checkbox" at bounding box center [646, 346] width 29 height 15
checkbox input "true"
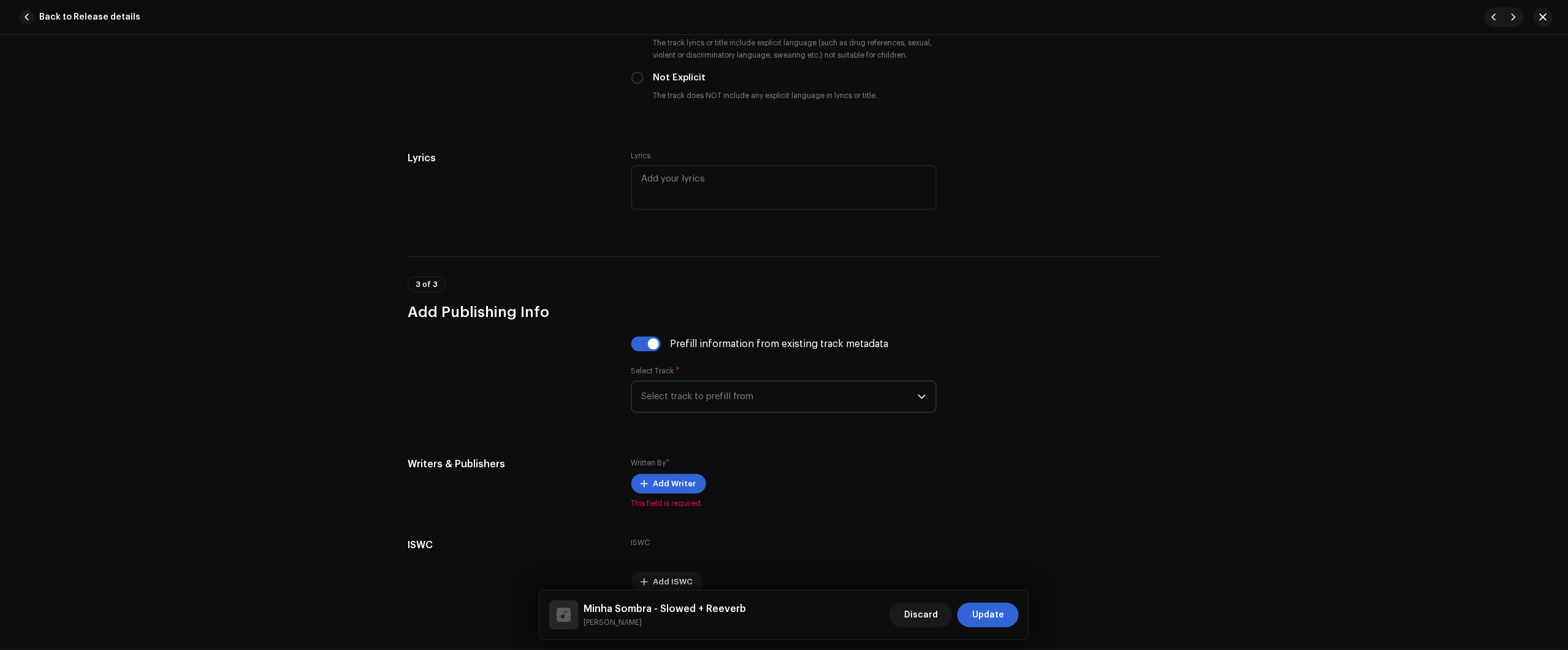
click at [696, 396] on span "Select track to prefill from" at bounding box center [780, 397] width 276 height 31
click at [720, 438] on div "01 Minha Sombra" at bounding box center [784, 431] width 284 height 15
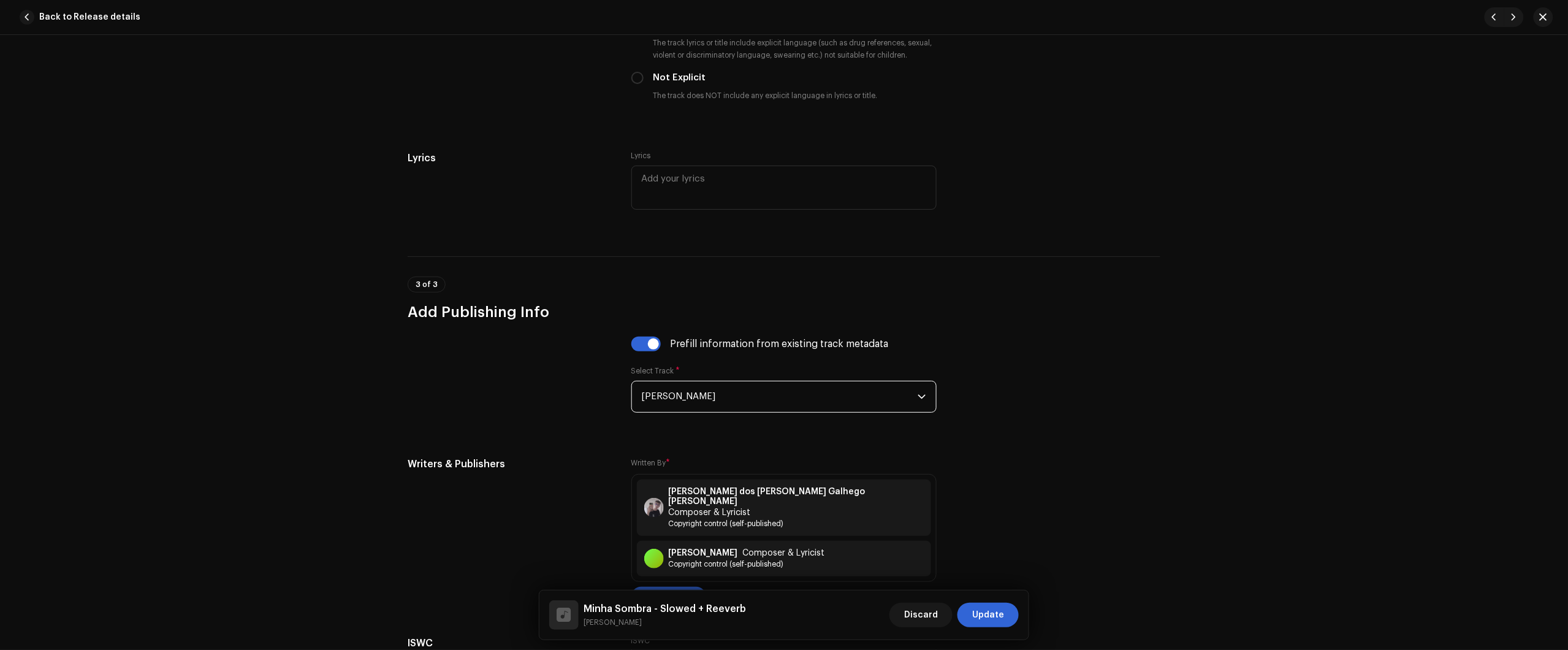
click at [990, 623] on span "Update" at bounding box center [988, 615] width 32 height 25
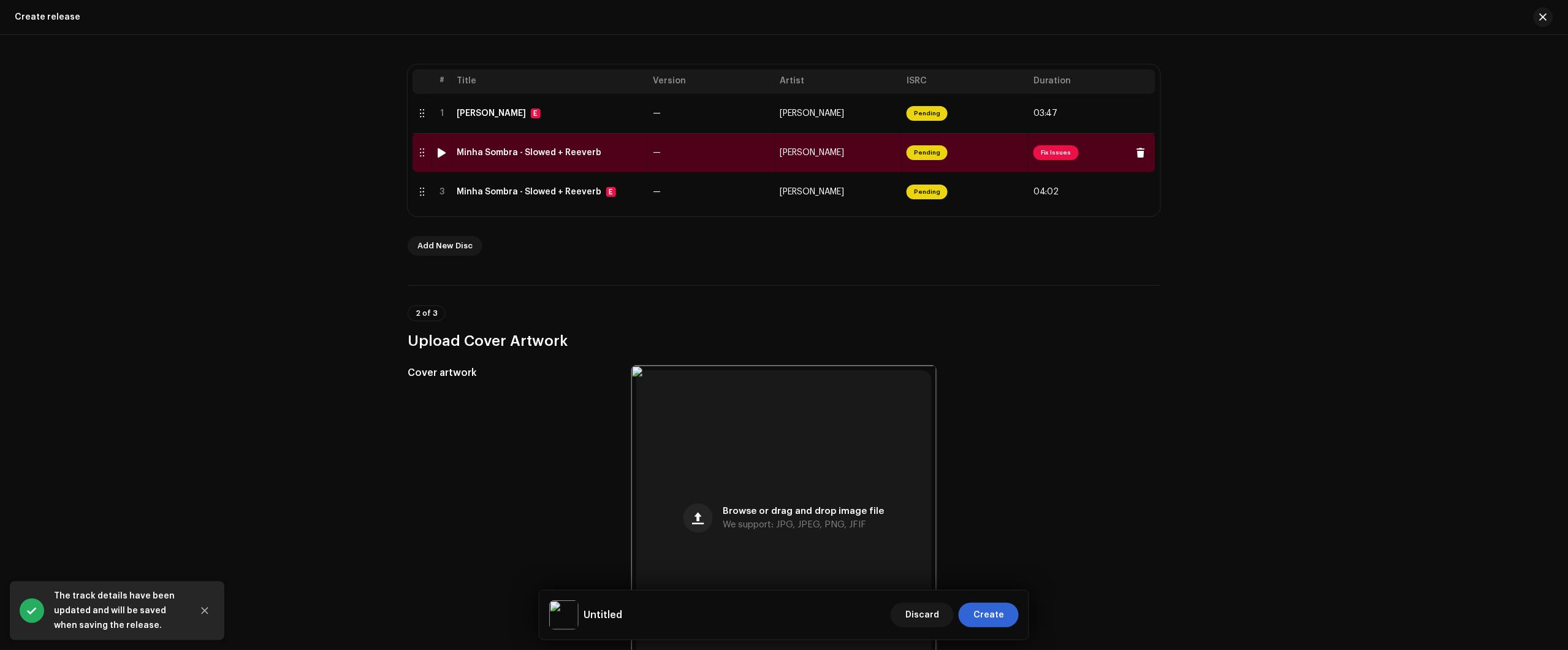
click at [639, 157] on div "Minha Sombra - Slowed + Reeverb" at bounding box center [549, 153] width 186 height 10
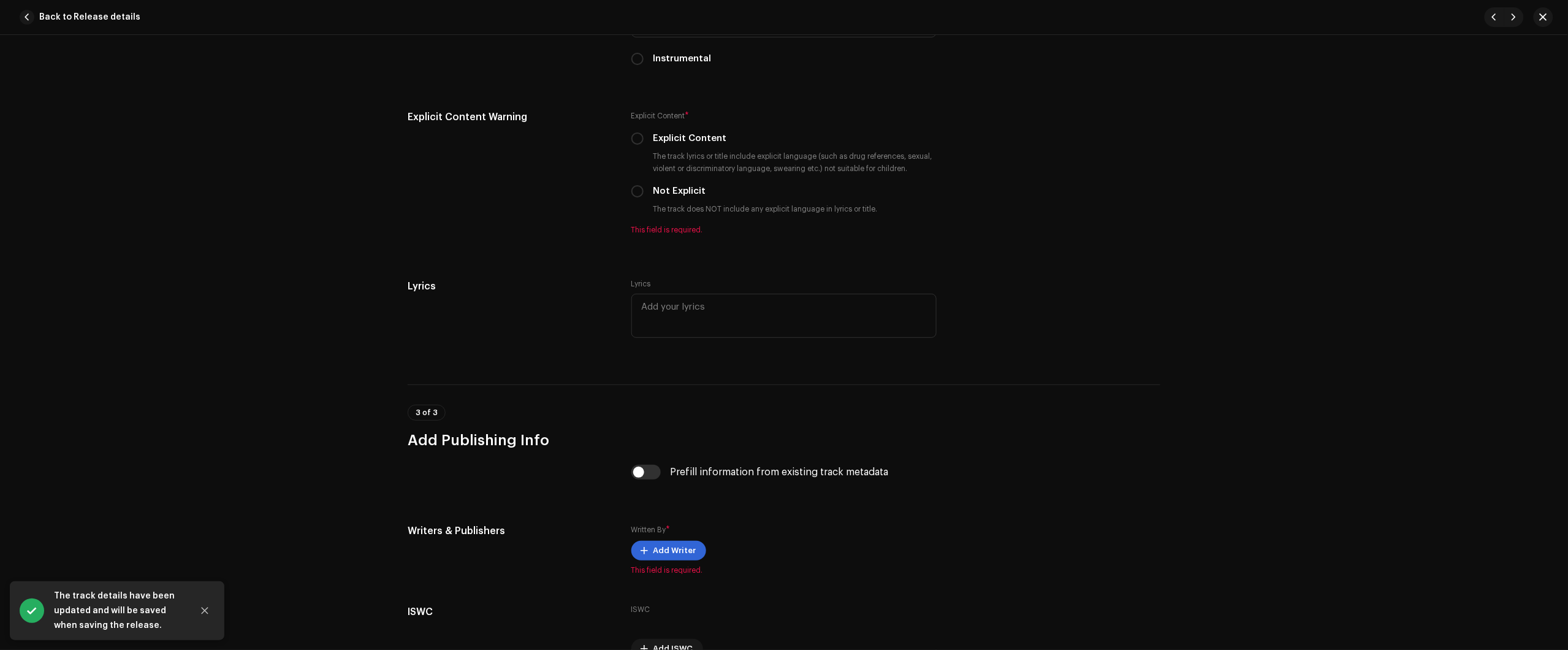
scroll to position [2234, 0]
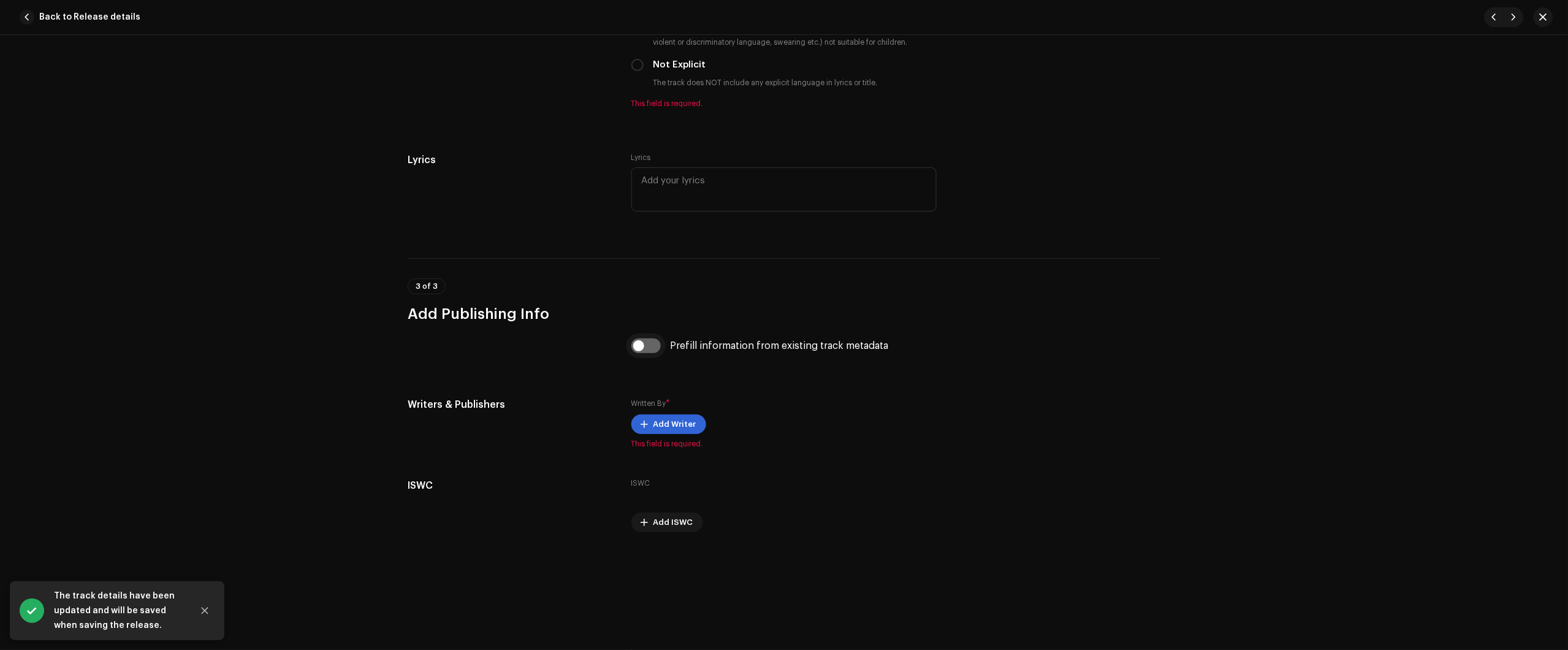
click at [642, 339] on input "checkbox" at bounding box center [646, 346] width 29 height 15
checkbox input "true"
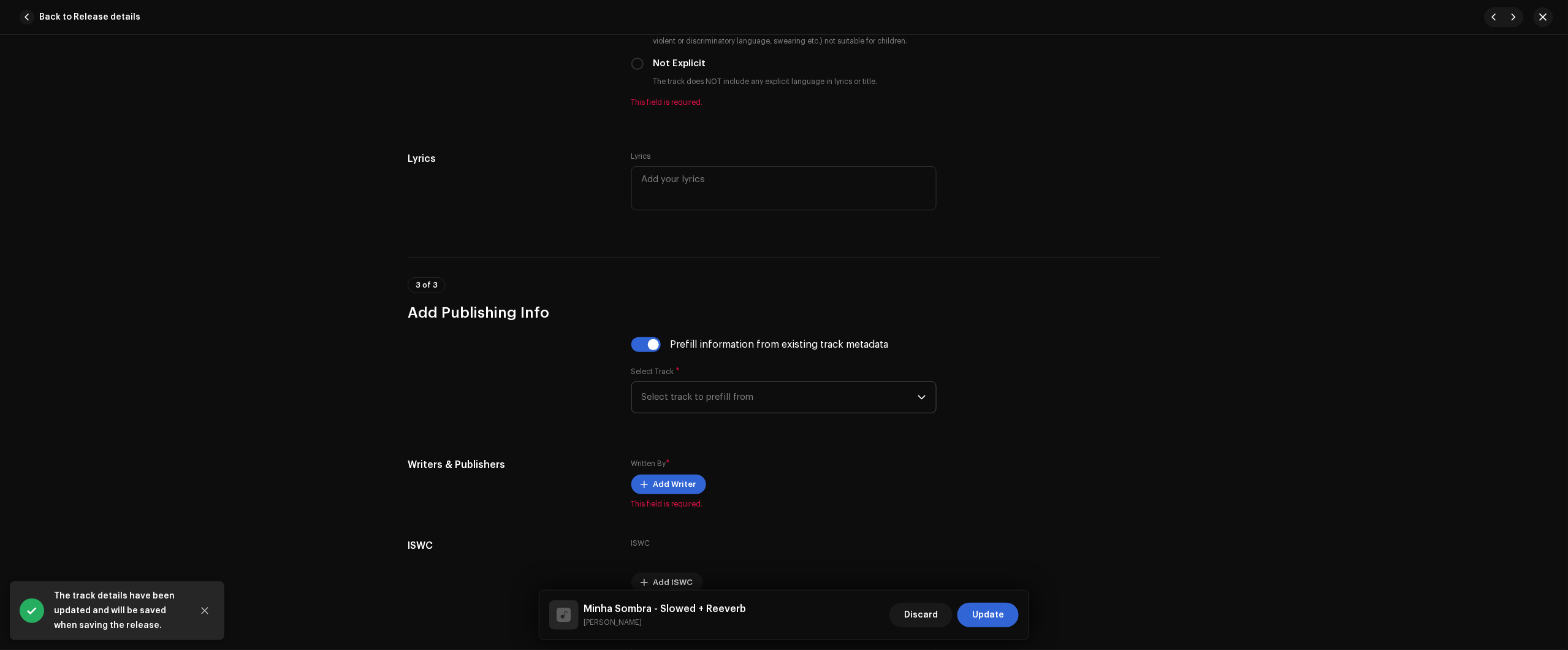
click at [694, 396] on span "Select track to prefill from" at bounding box center [780, 398] width 276 height 31
click at [718, 436] on div "01 Minha Sombra" at bounding box center [784, 432] width 284 height 15
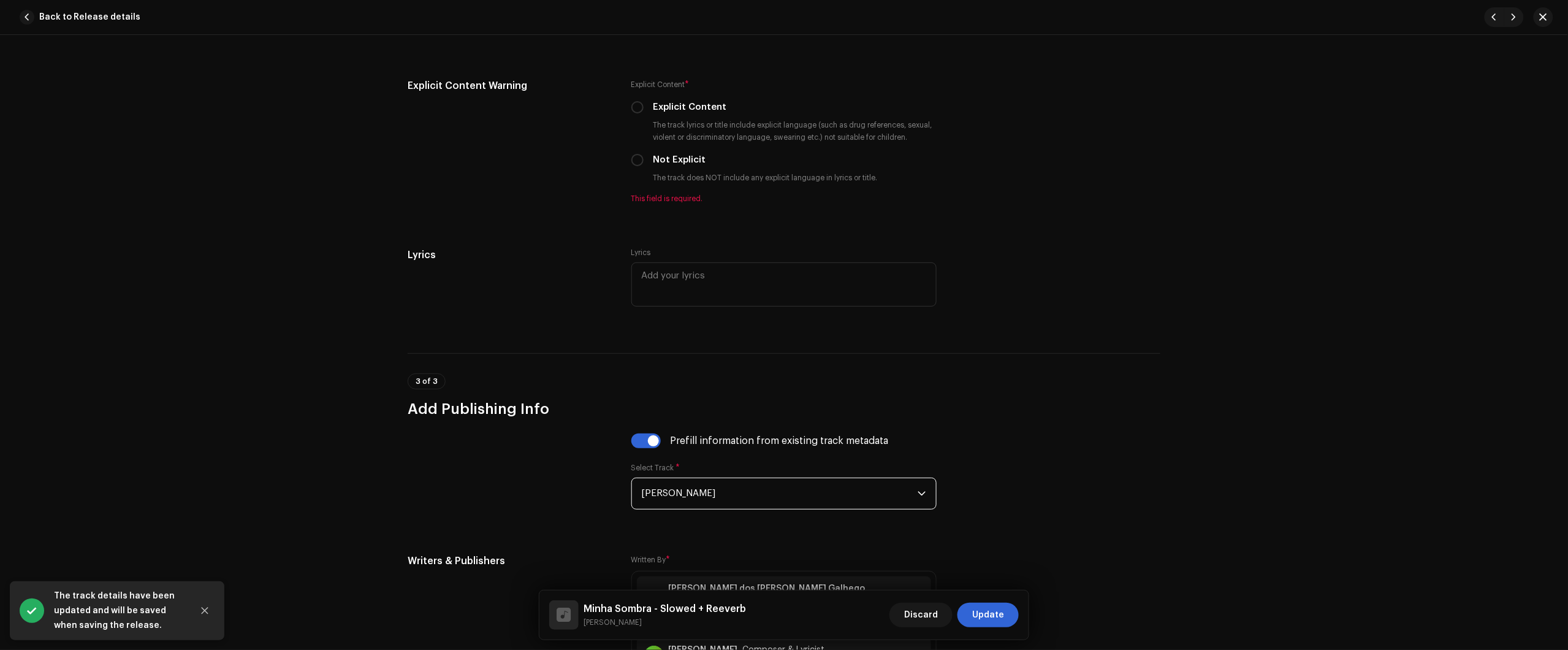
scroll to position [1850, 0]
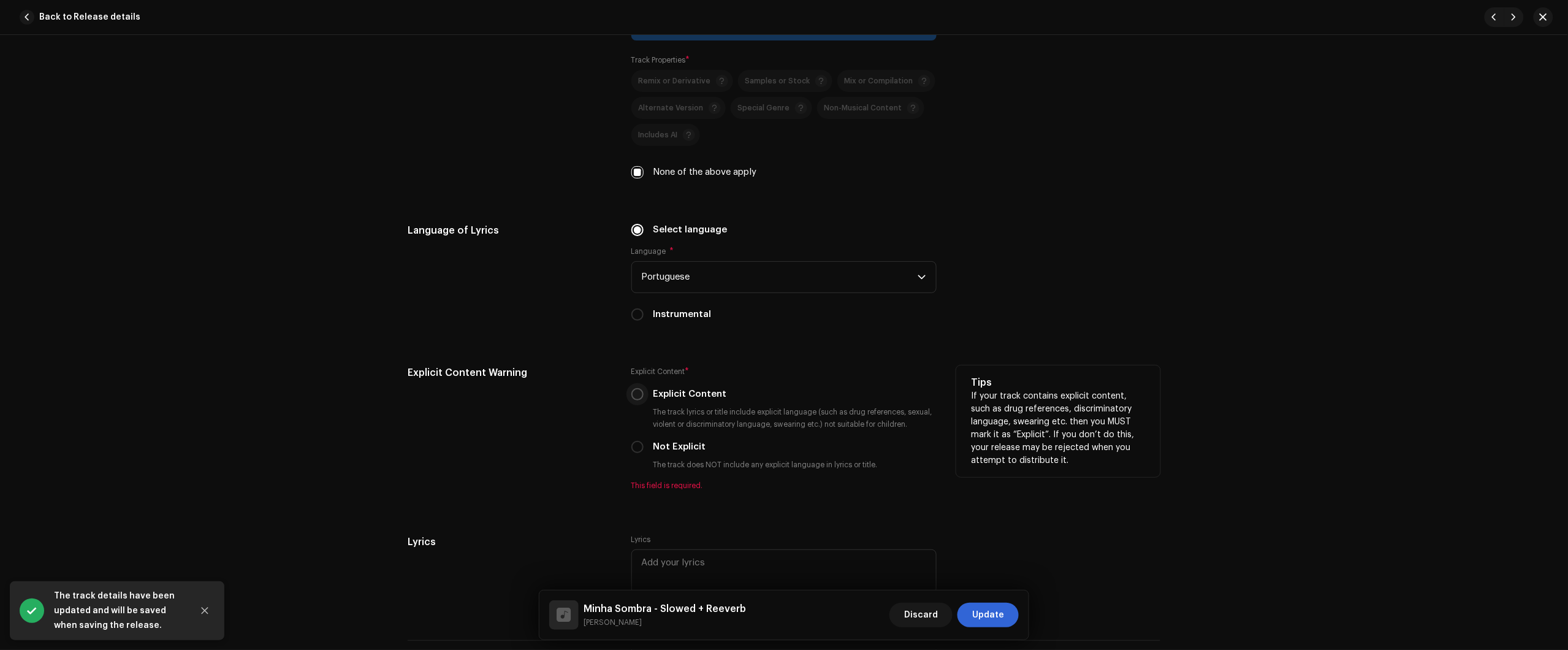
click at [638, 396] on input "Explicit Content" at bounding box center [637, 394] width 12 height 12
radio input "true"
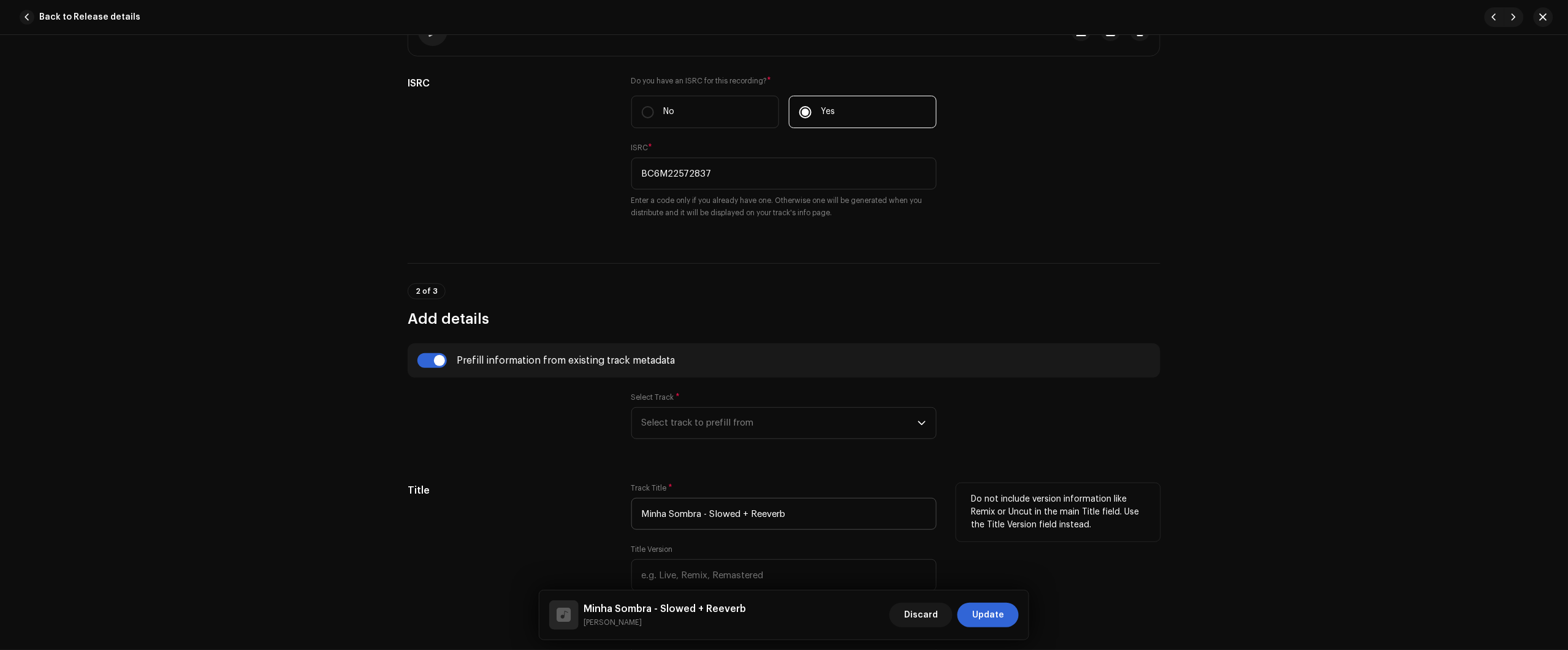
scroll to position [241, 0]
click at [632, 524] on input "Minha Sombra - Slowed + Reeverb" at bounding box center [784, 517] width 305 height 32
click at [854, 528] on input "Minha Sombra - Slowed + Reeverb" at bounding box center [784, 517] width 305 height 32
click at [859, 513] on input "Minha Sombra - Slowed + Reeverb" at bounding box center [784, 517] width 305 height 32
paste input "peed Up"
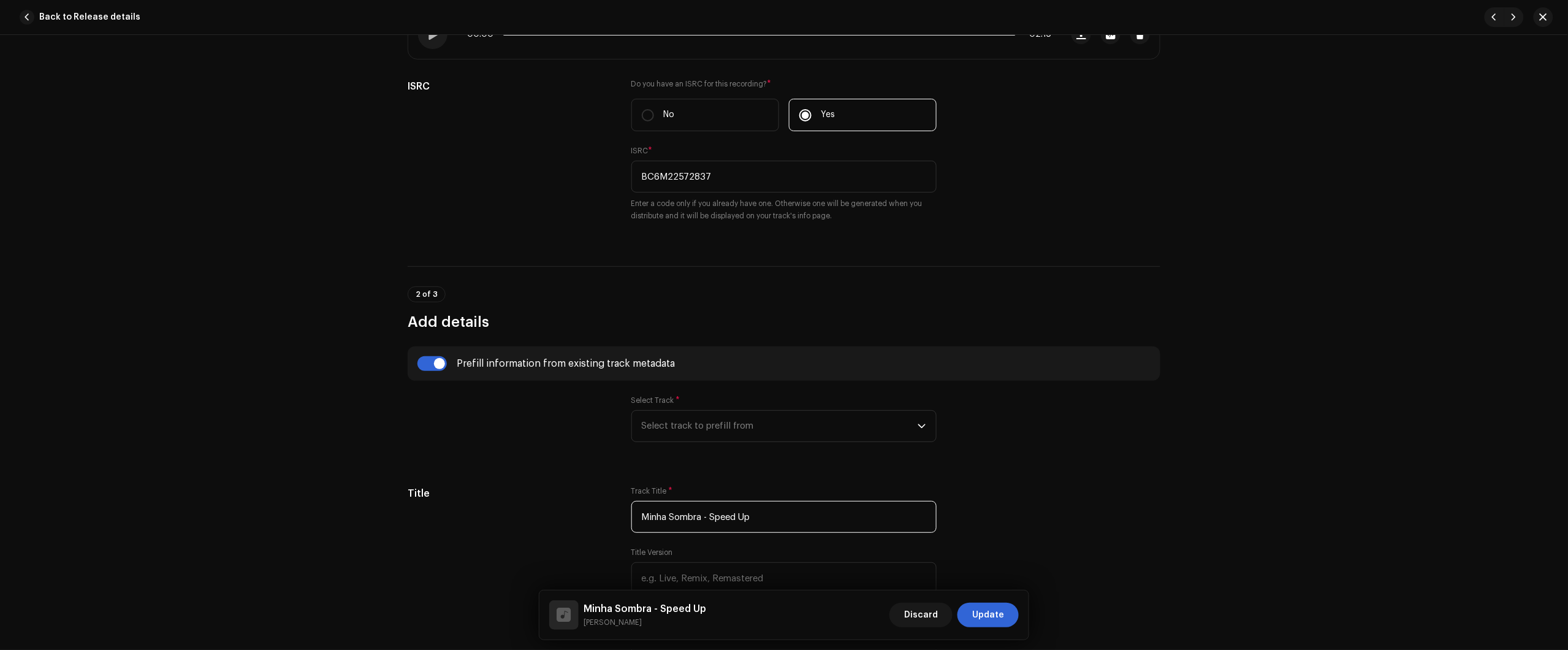
type input "Minha Sombra - Speed Up"
drag, startPoint x: 988, startPoint y: 601, endPoint x: 1003, endPoint y: 609, distance: 17.0
click at [993, 608] on div "Minha Sombra - Speed Up Nikko Rapper Discard Update" at bounding box center [784, 615] width 489 height 49
click at [1003, 611] on span "Update" at bounding box center [988, 615] width 32 height 25
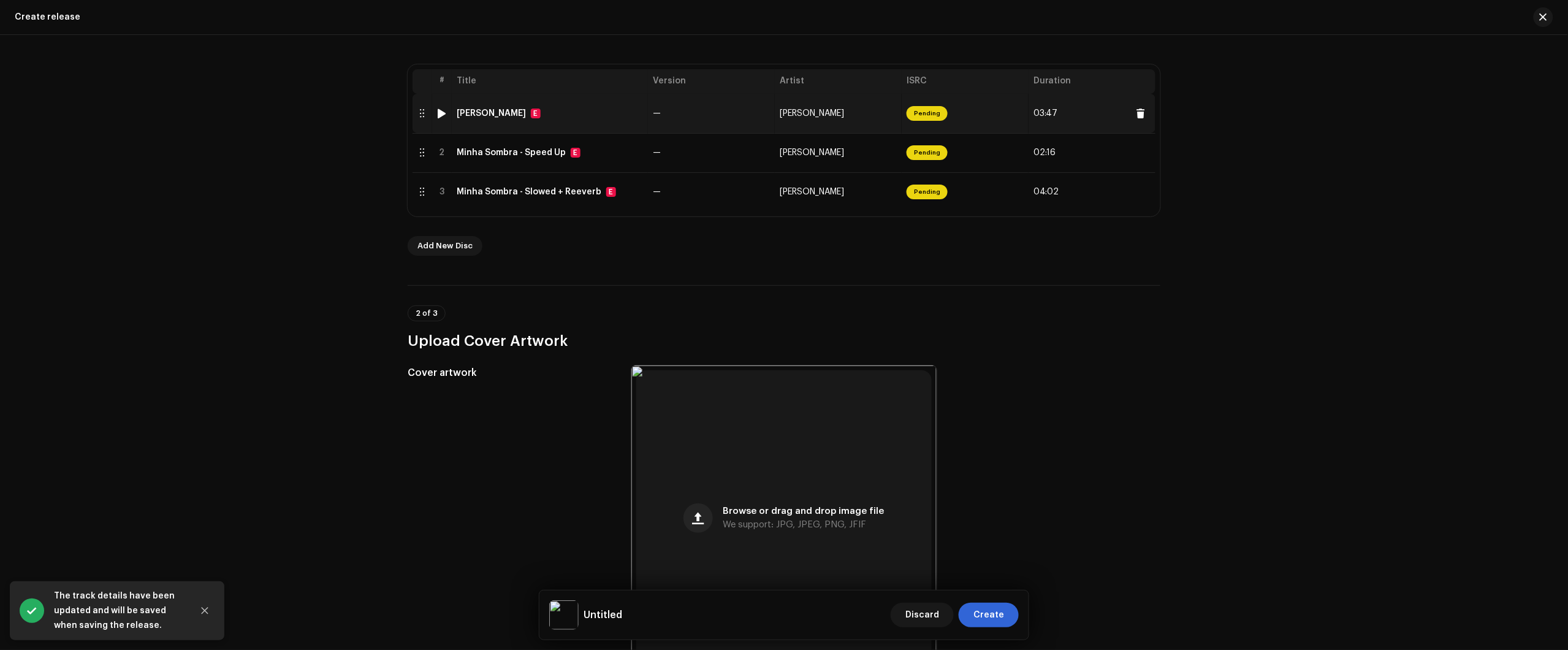
click at [615, 103] on td "Minha Sombra E" at bounding box center [549, 113] width 196 height 39
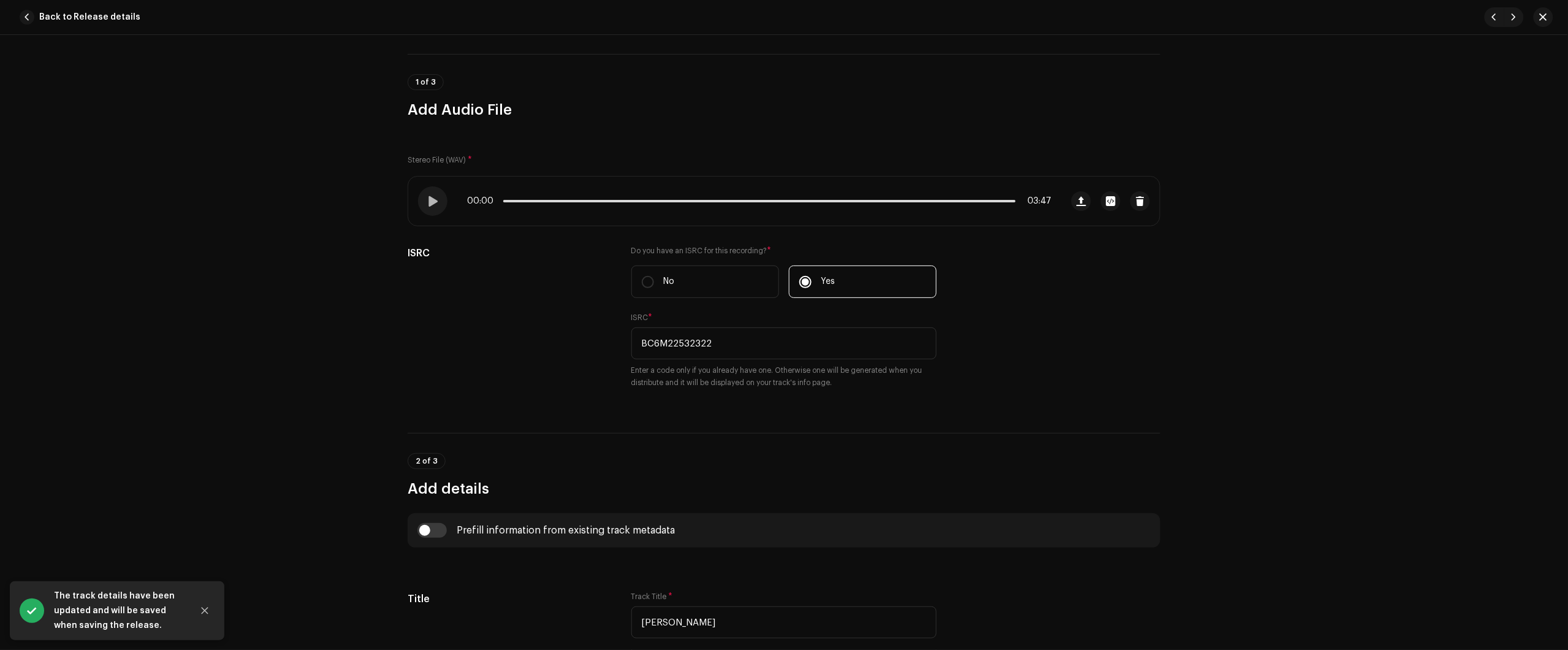
scroll to position [76, 0]
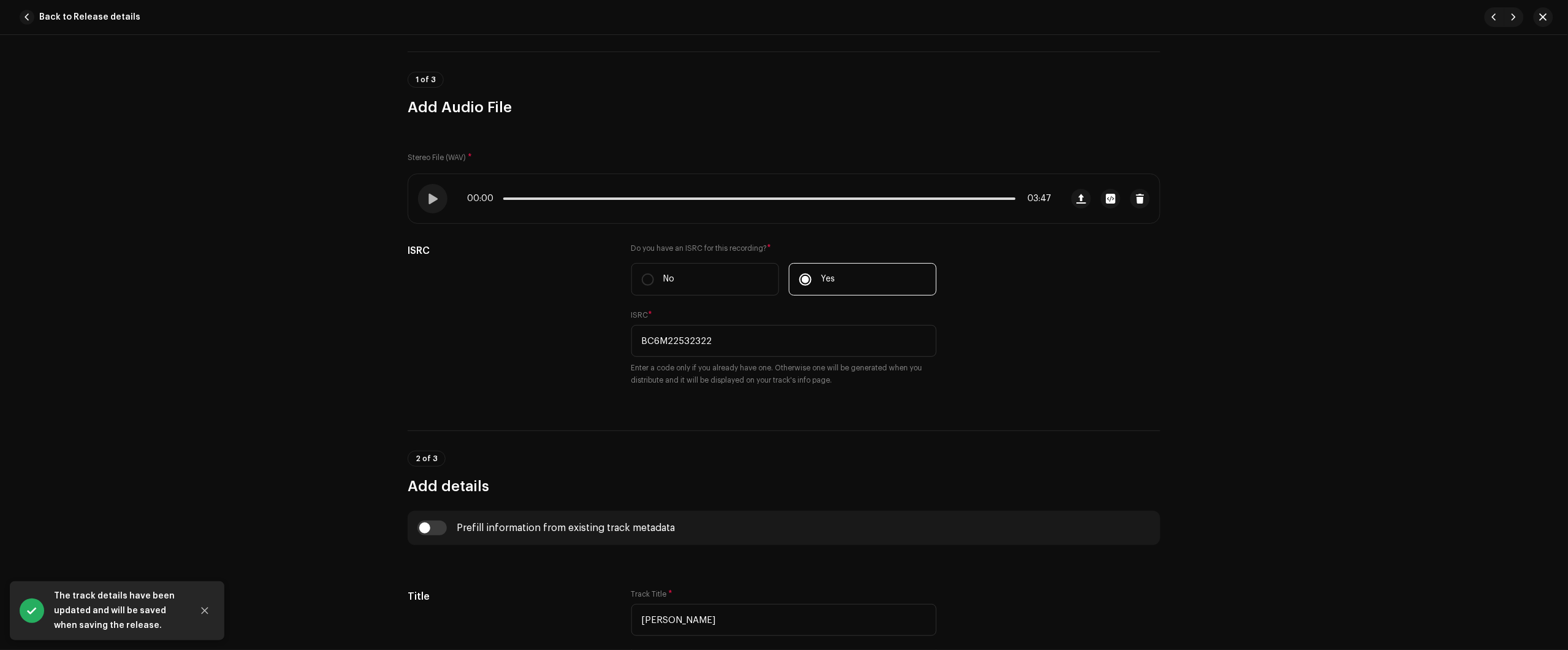
click at [120, 22] on span "Back to Release details" at bounding box center [90, 17] width 101 height 25
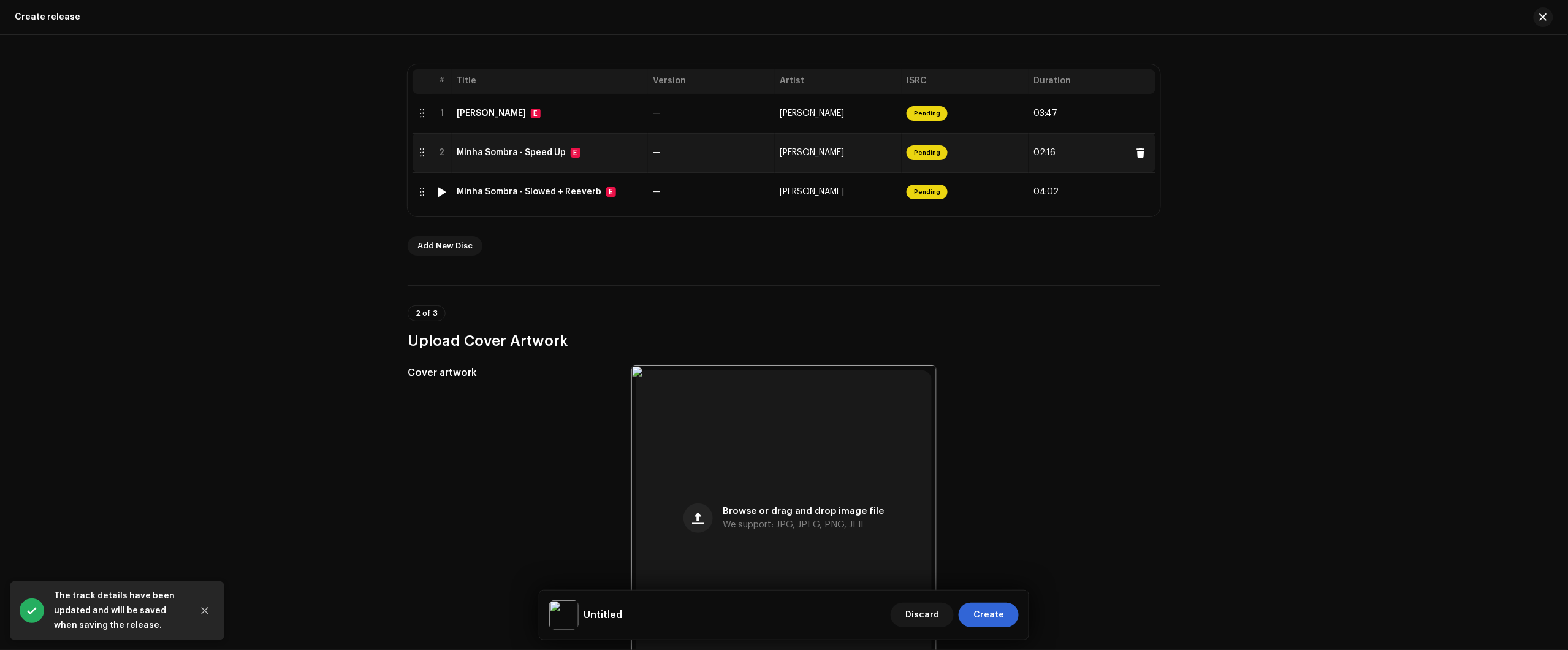
click at [656, 166] on td "—" at bounding box center [711, 153] width 127 height 39
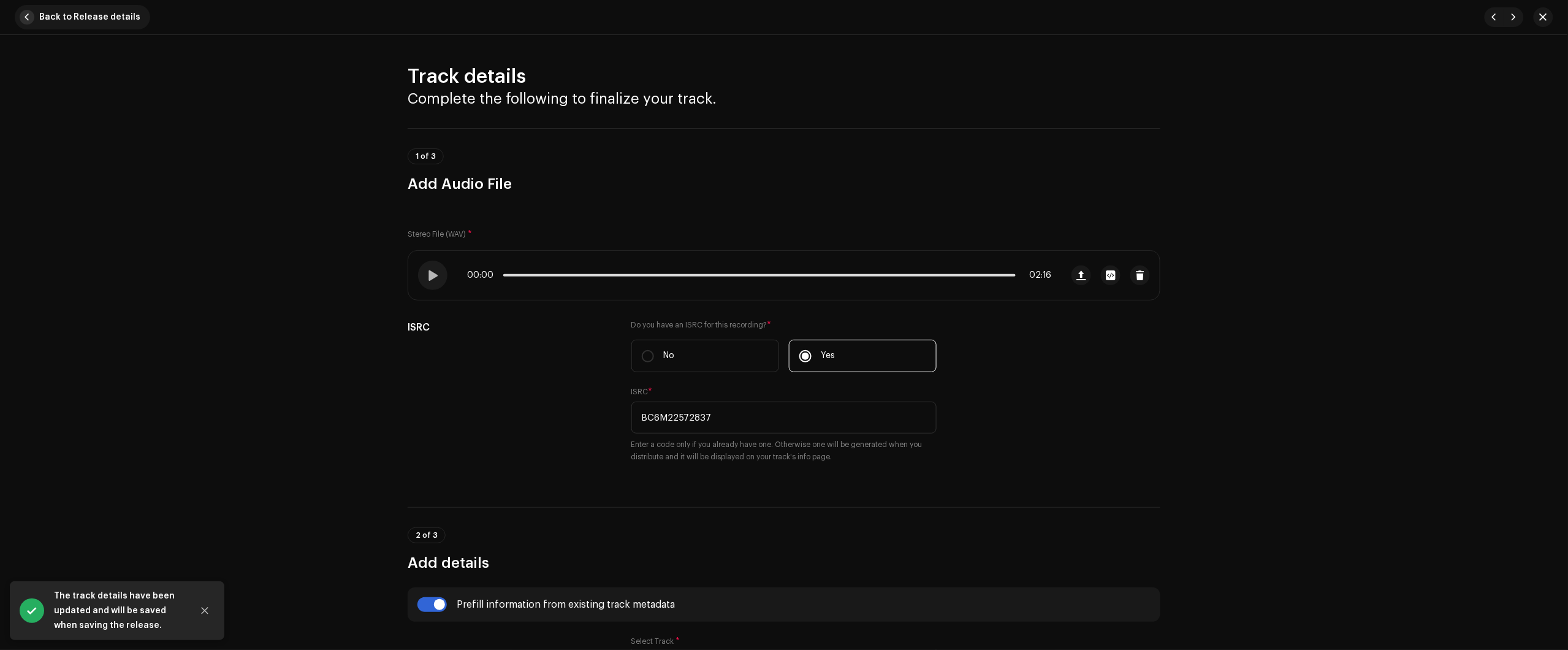
click at [124, 11] on span "Back to Release details" at bounding box center [90, 17] width 101 height 25
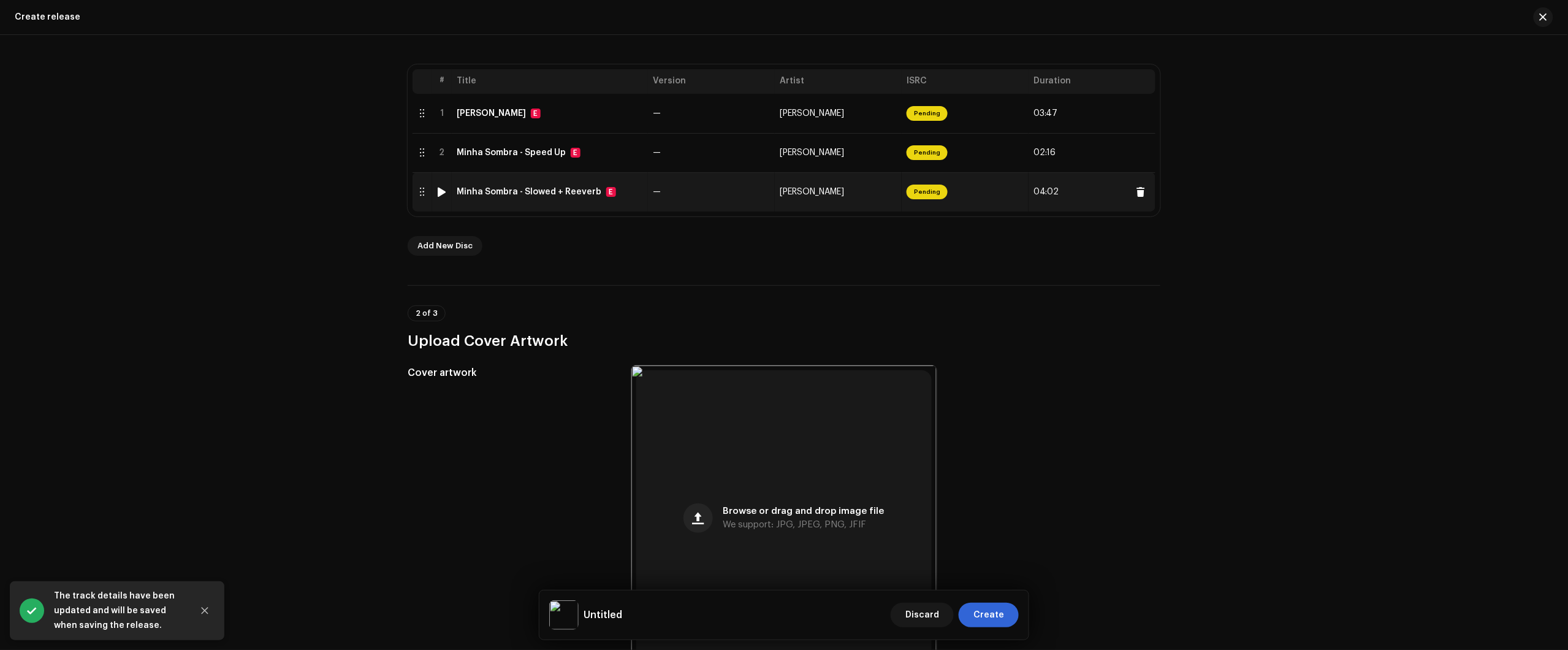
click at [634, 202] on td "Minha Sombra - Slowed + Reeverb E" at bounding box center [549, 191] width 196 height 39
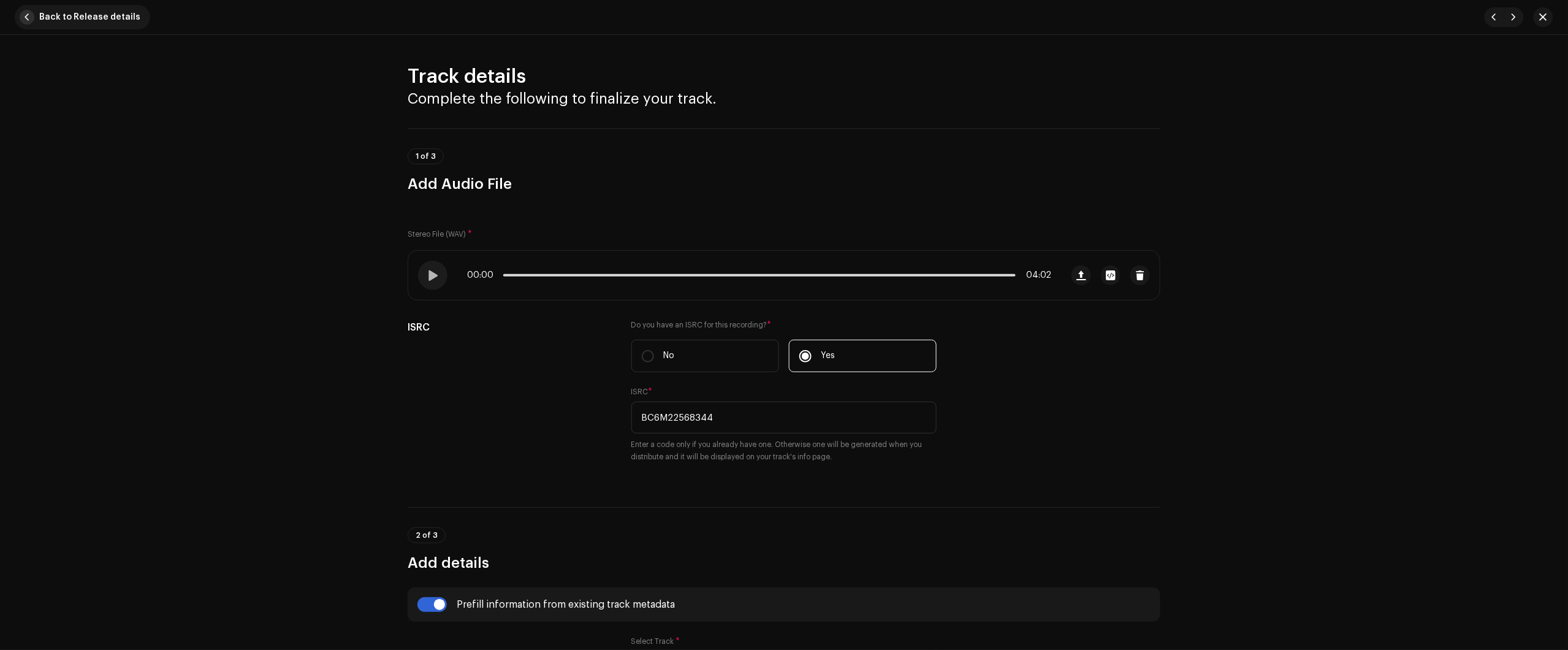
click at [116, 14] on span "Back to Release details" at bounding box center [90, 17] width 101 height 25
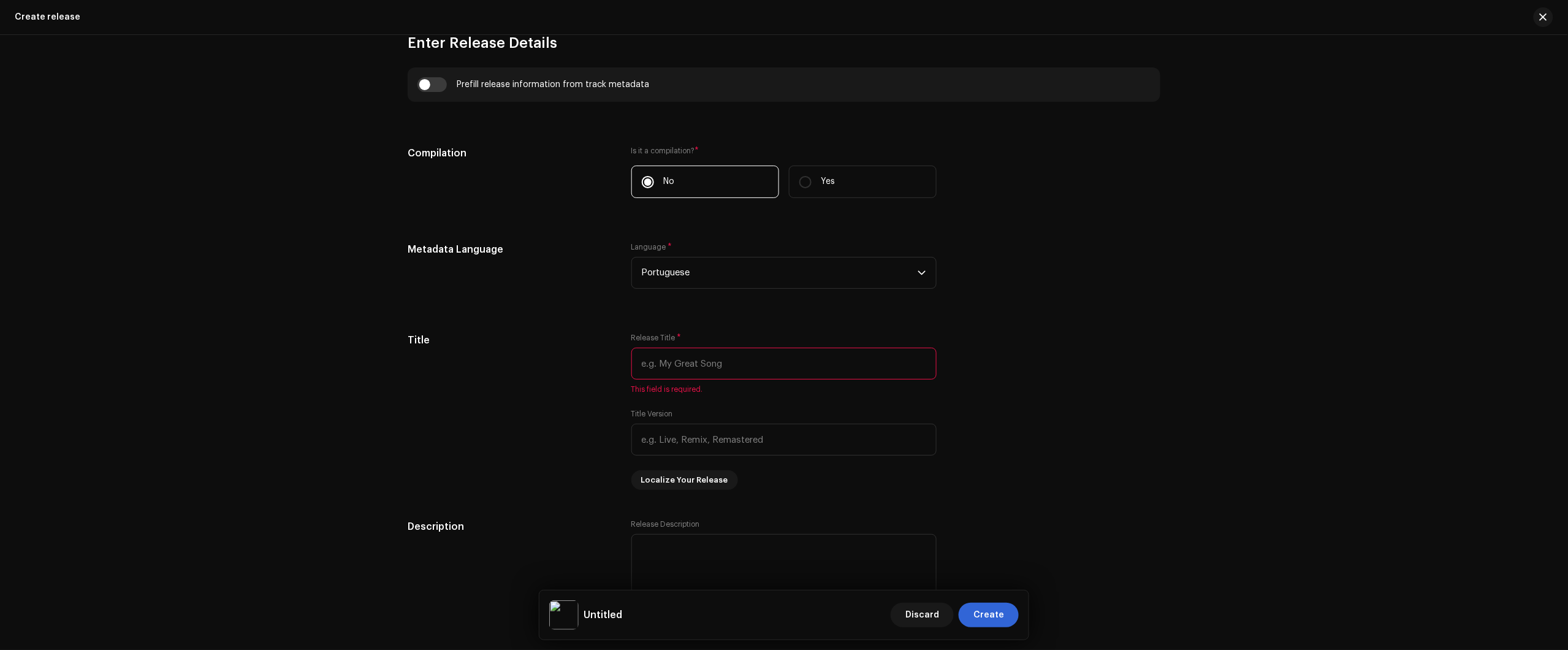
scroll to position [843, 0]
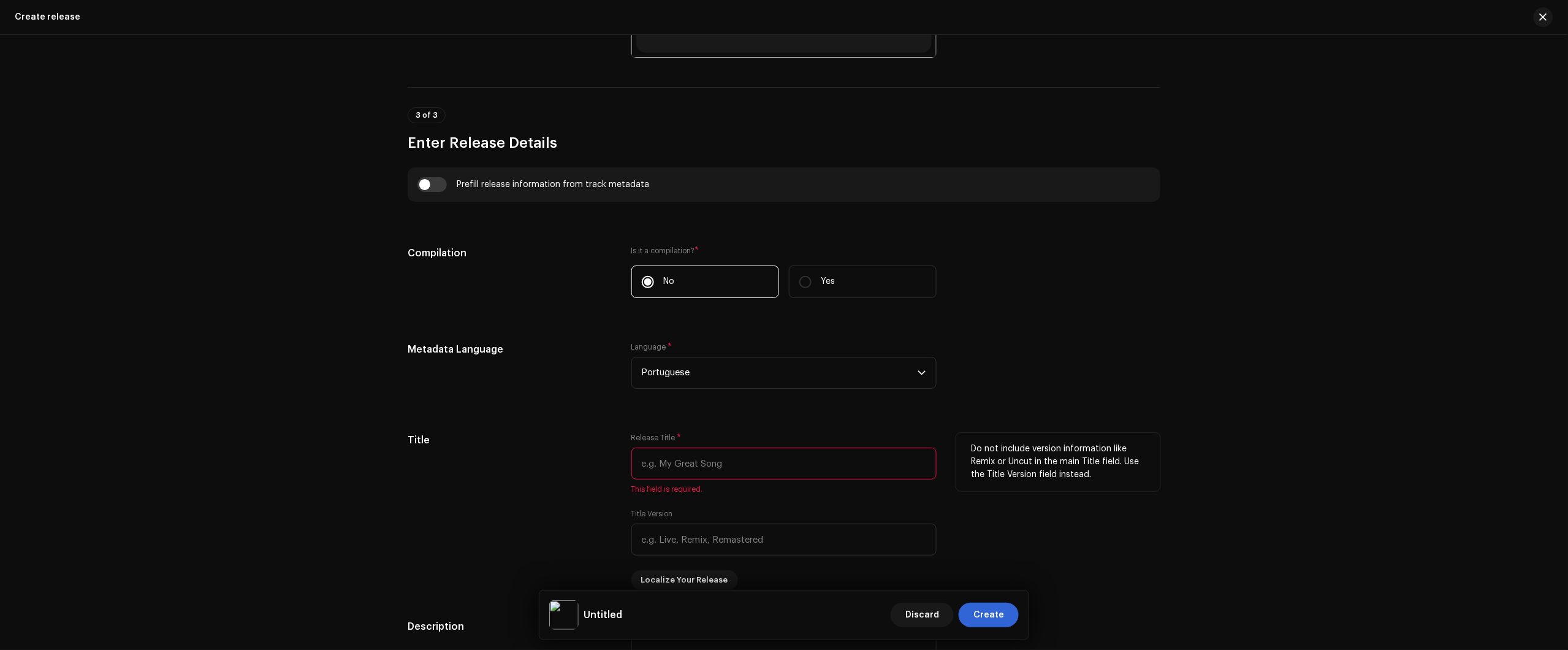
click at [758, 455] on input "text" at bounding box center [784, 464] width 305 height 32
paste input "Minha Sombra"
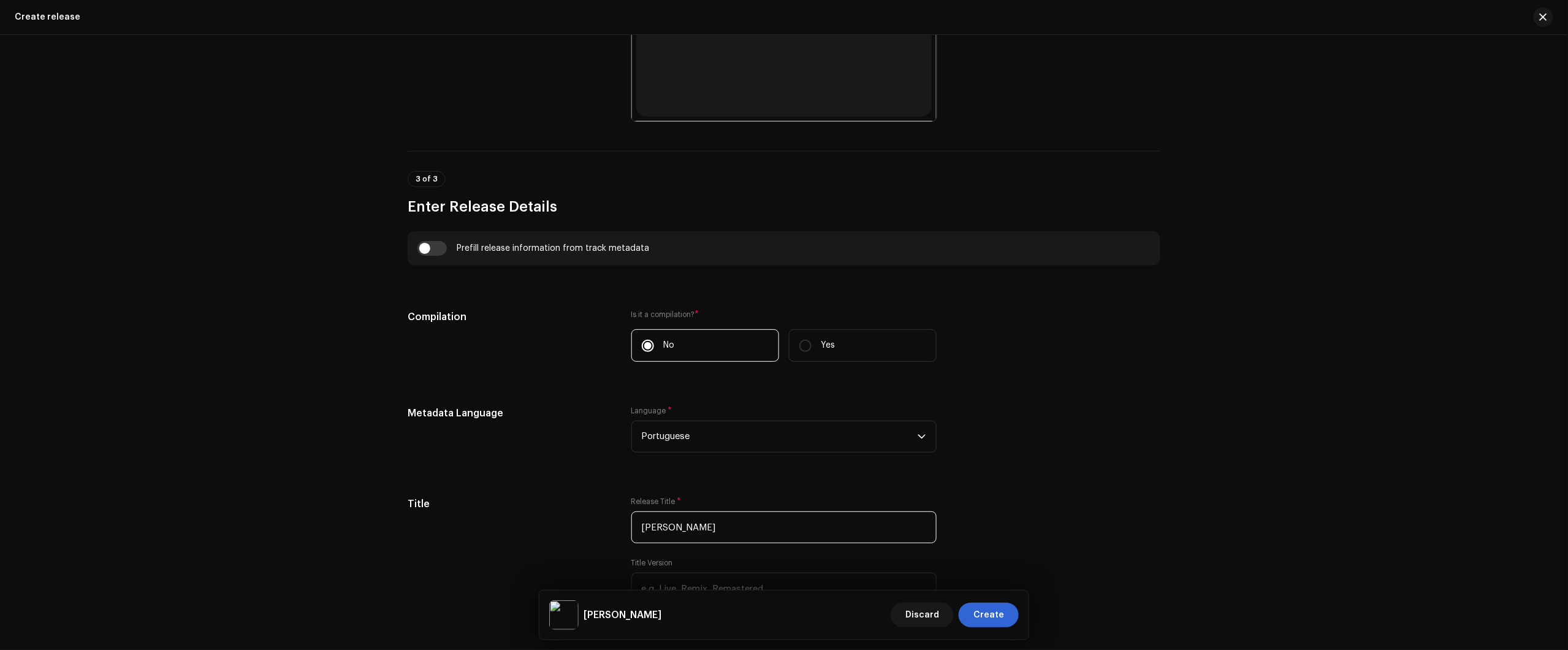
scroll to position [766, 0]
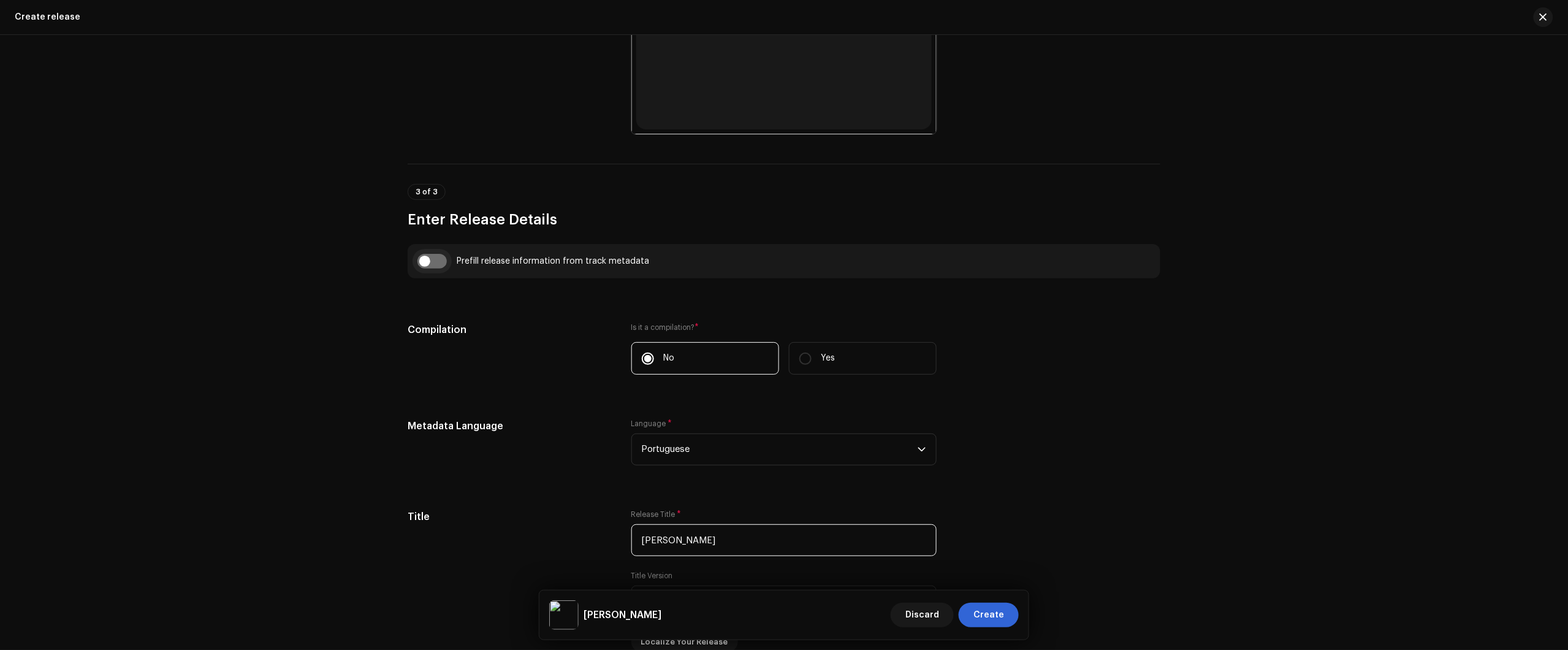
type input "Minha Sombra"
click at [442, 262] on input "checkbox" at bounding box center [432, 261] width 29 height 15
checkbox input "true"
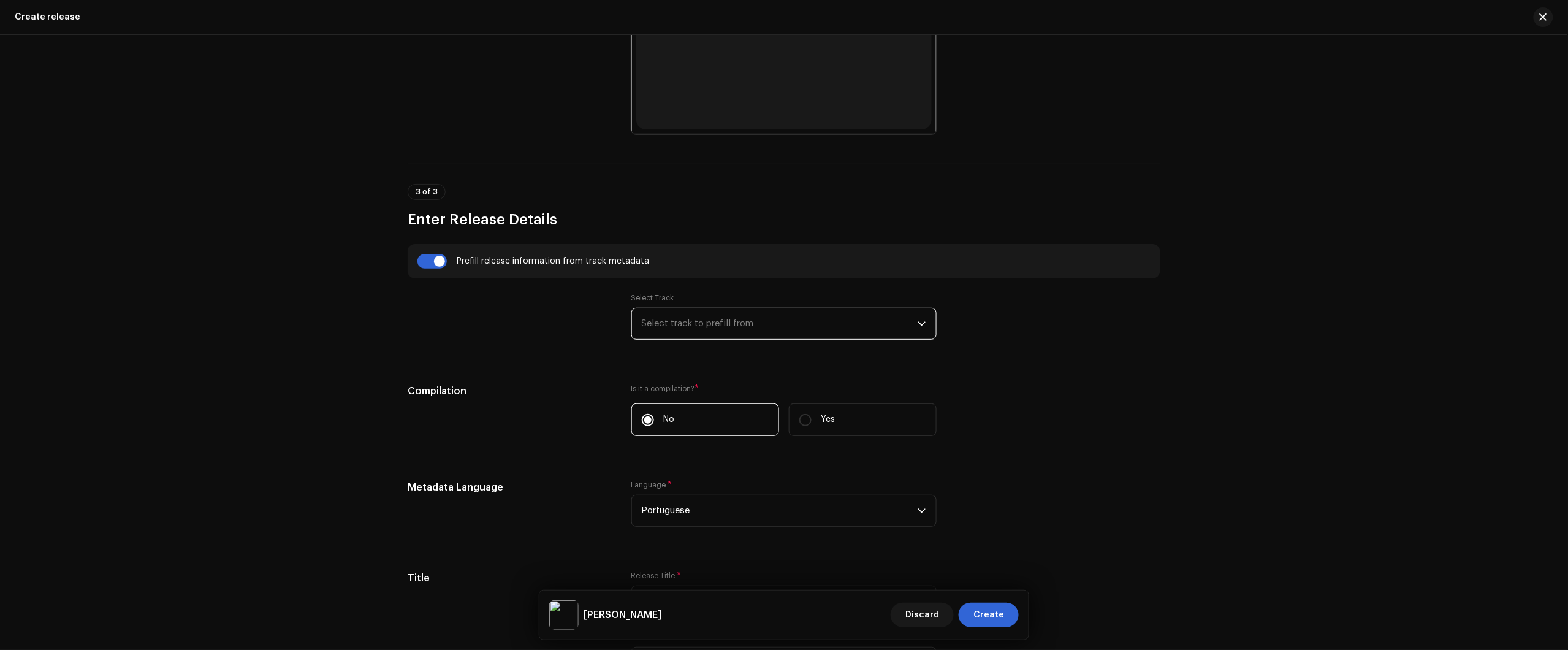
click at [717, 321] on span "Select track to prefill from" at bounding box center [780, 324] width 276 height 31
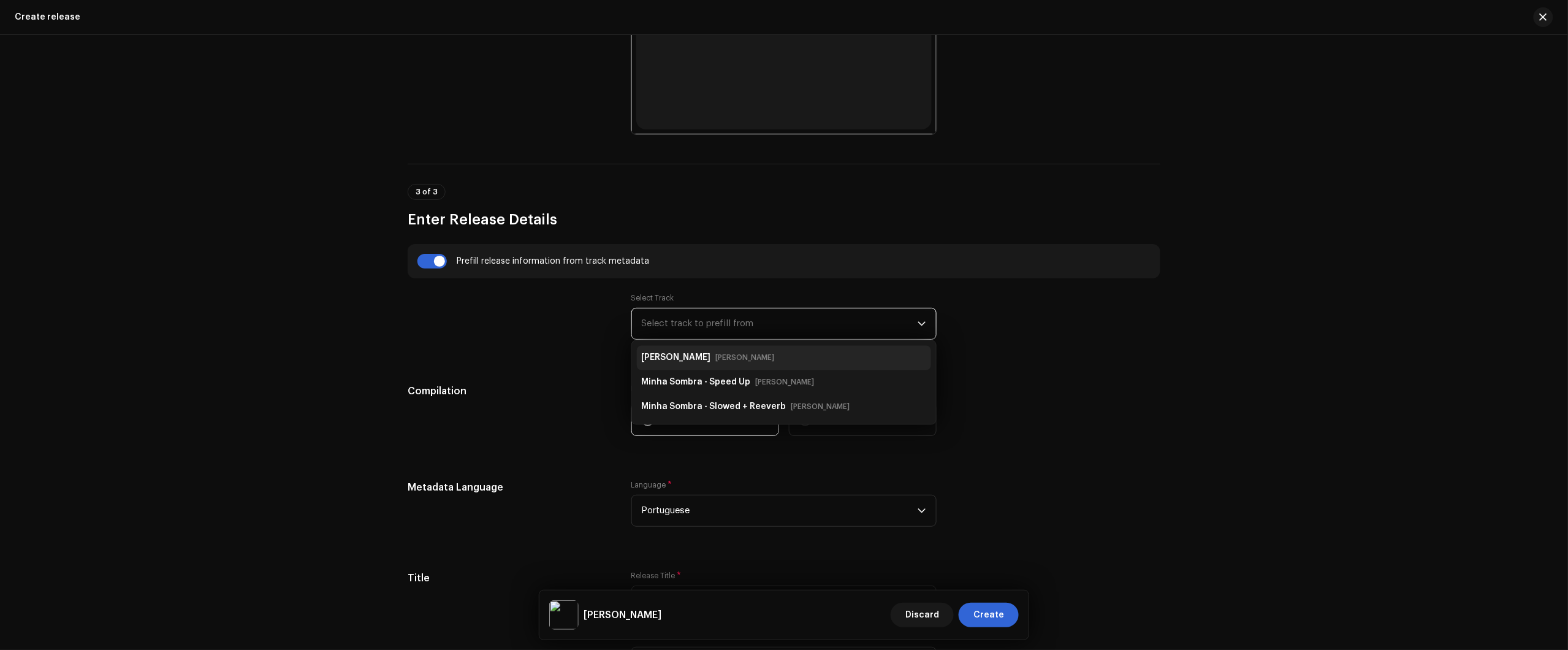
click at [730, 361] on small "Nikko Rapper" at bounding box center [746, 358] width 59 height 12
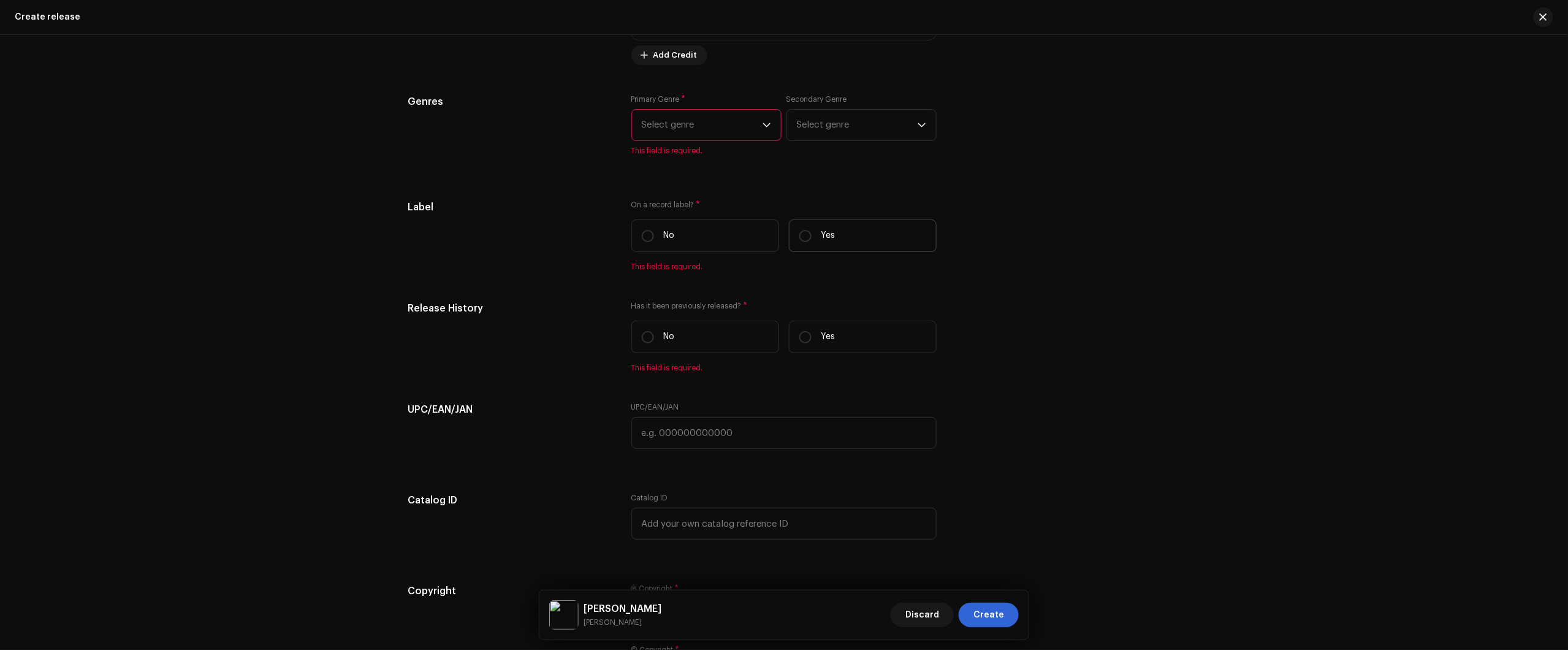
scroll to position [1916, 0]
click at [699, 133] on span "Select genre" at bounding box center [702, 135] width 120 height 31
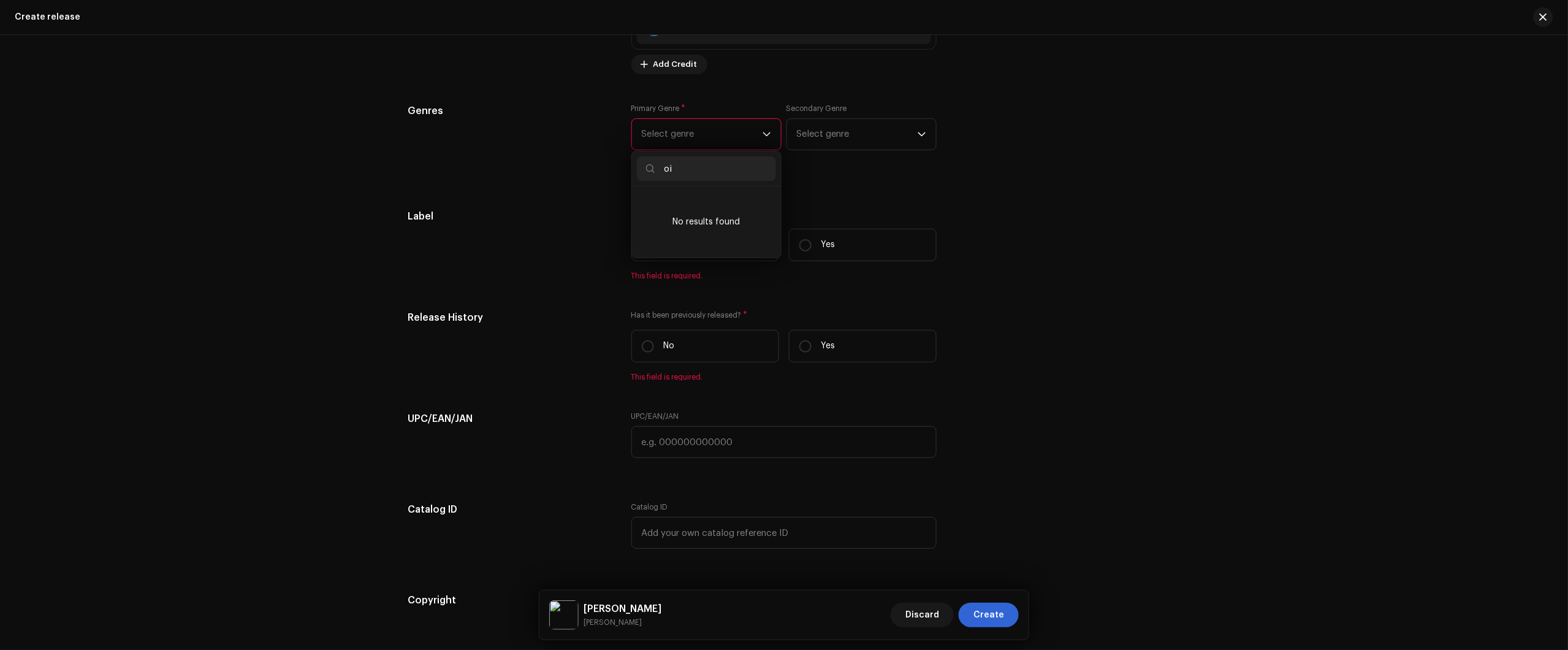
type input "o"
type input "pop"
click at [678, 289] on li "Pop" at bounding box center [707, 301] width 139 height 25
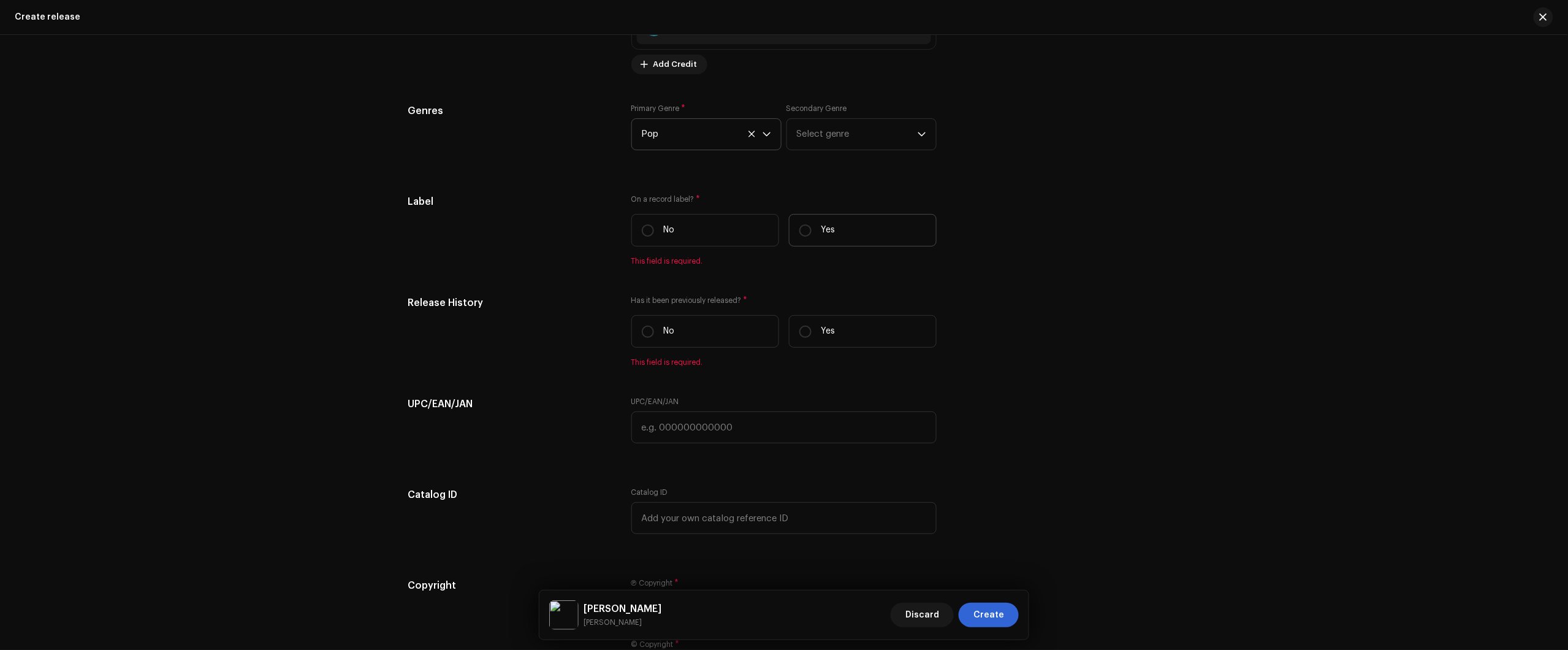
click at [831, 225] on p "Yes" at bounding box center [828, 230] width 14 height 13
click at [812, 225] on input "Yes" at bounding box center [805, 230] width 12 height 12
radio input "true"
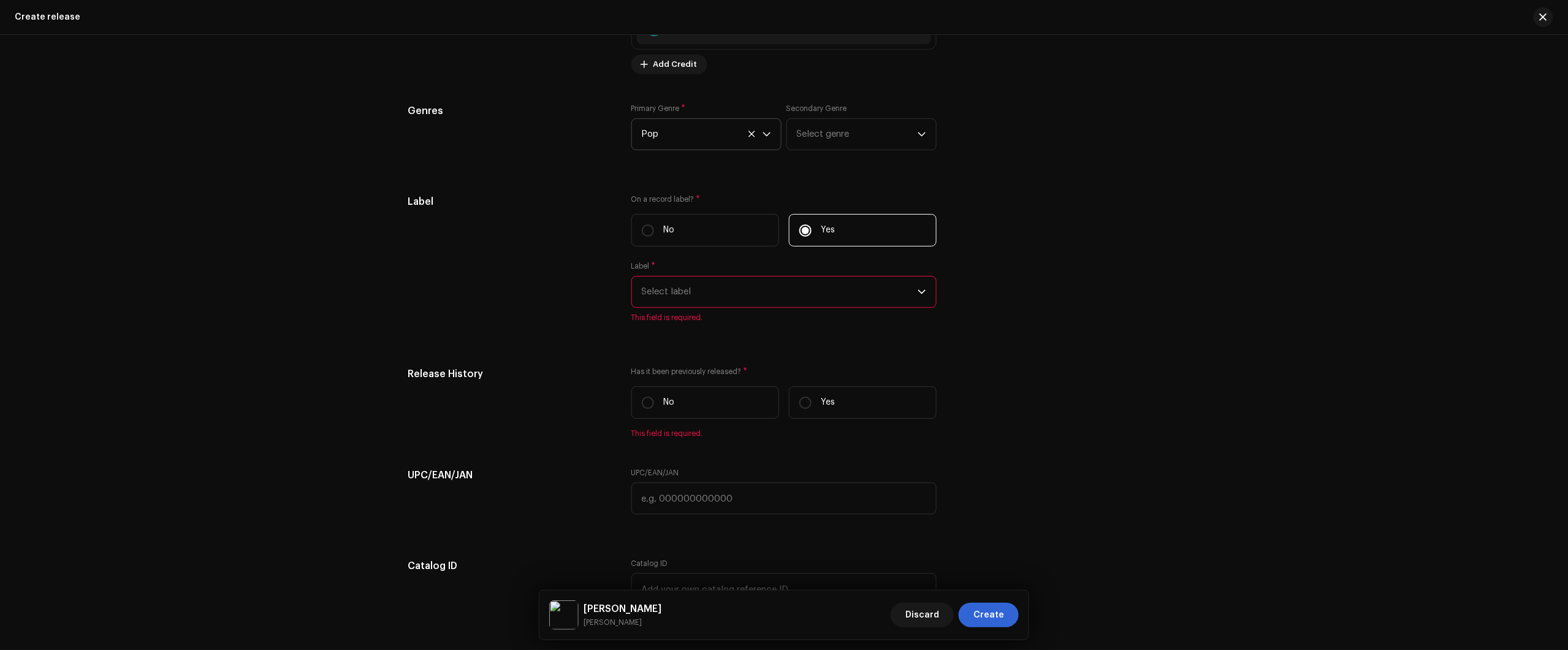
click at [814, 287] on span "Select label" at bounding box center [780, 292] width 276 height 31
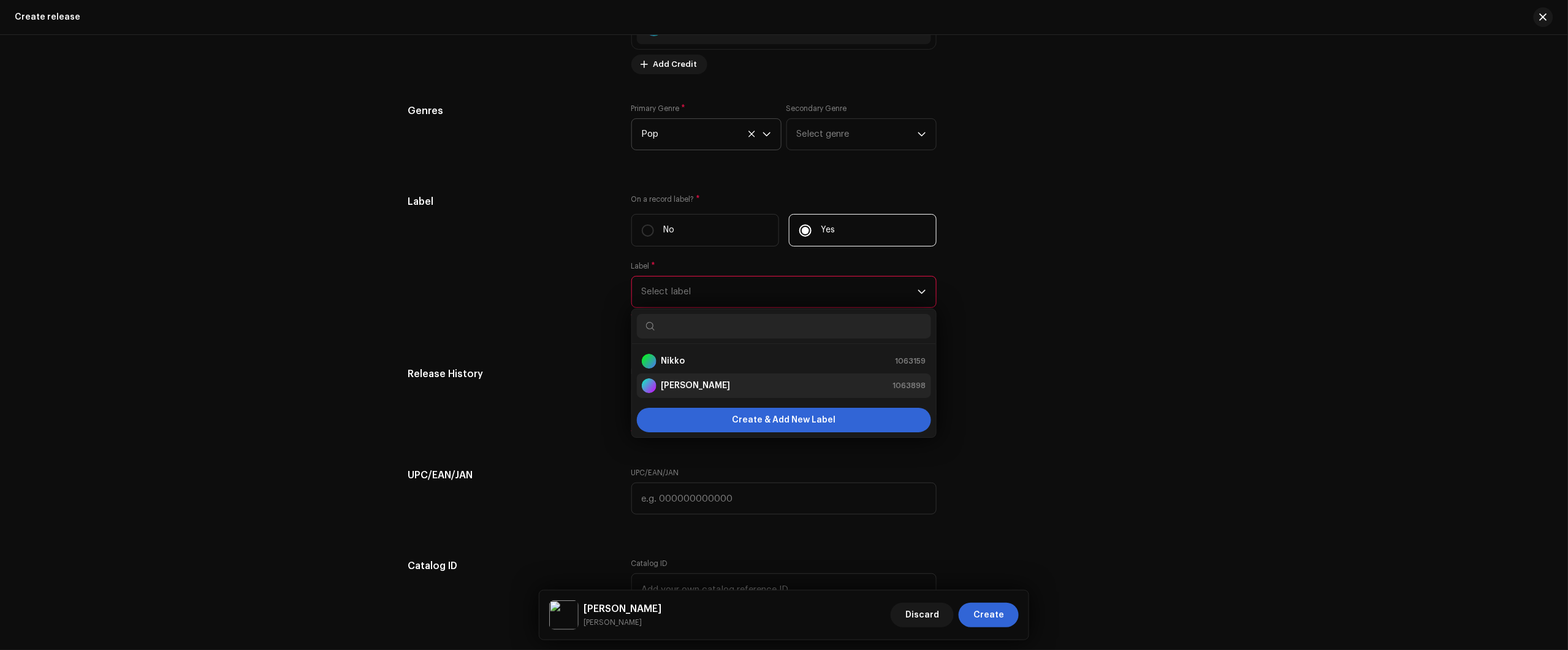
click at [727, 388] on div "Nikko Rapper 1063898" at bounding box center [784, 386] width 284 height 15
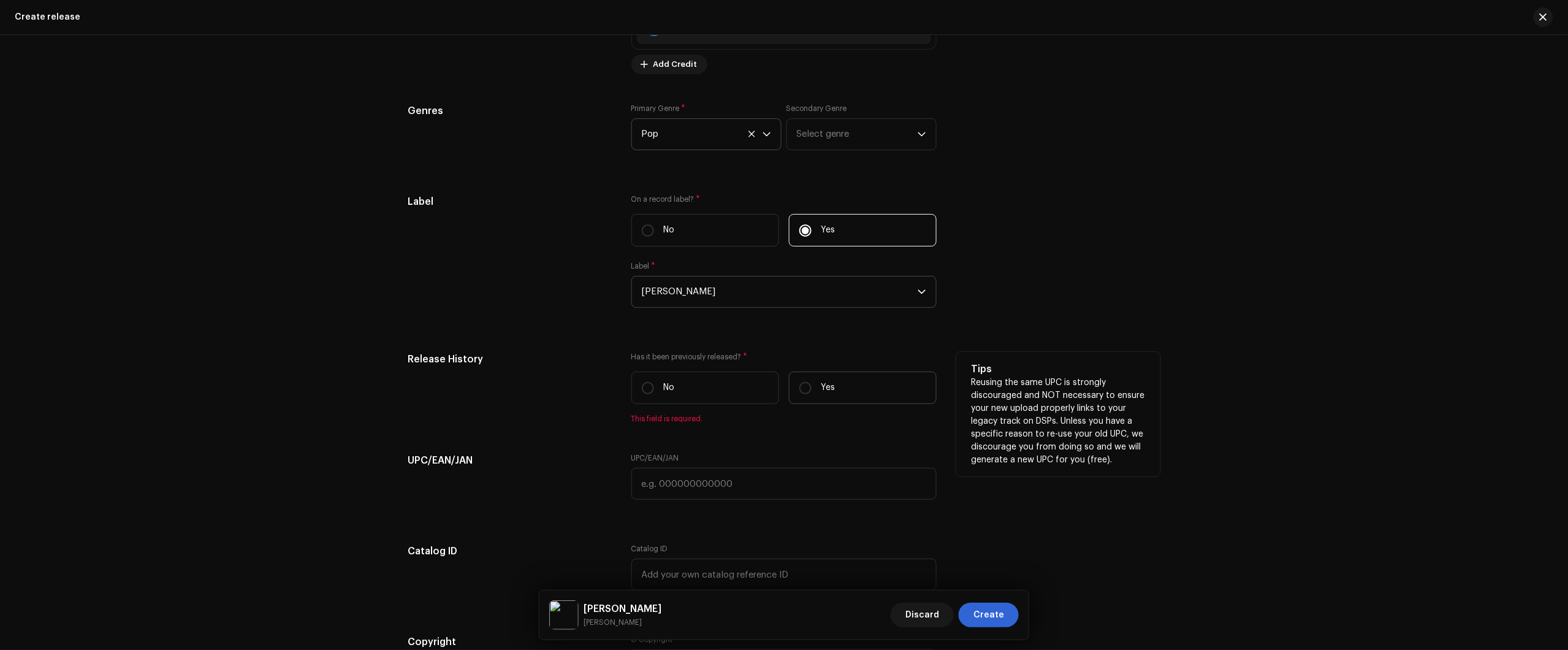
click at [845, 392] on label "Yes" at bounding box center [863, 388] width 148 height 33
click at [812, 392] on input "Yes" at bounding box center [805, 388] width 12 height 12
radio input "true"
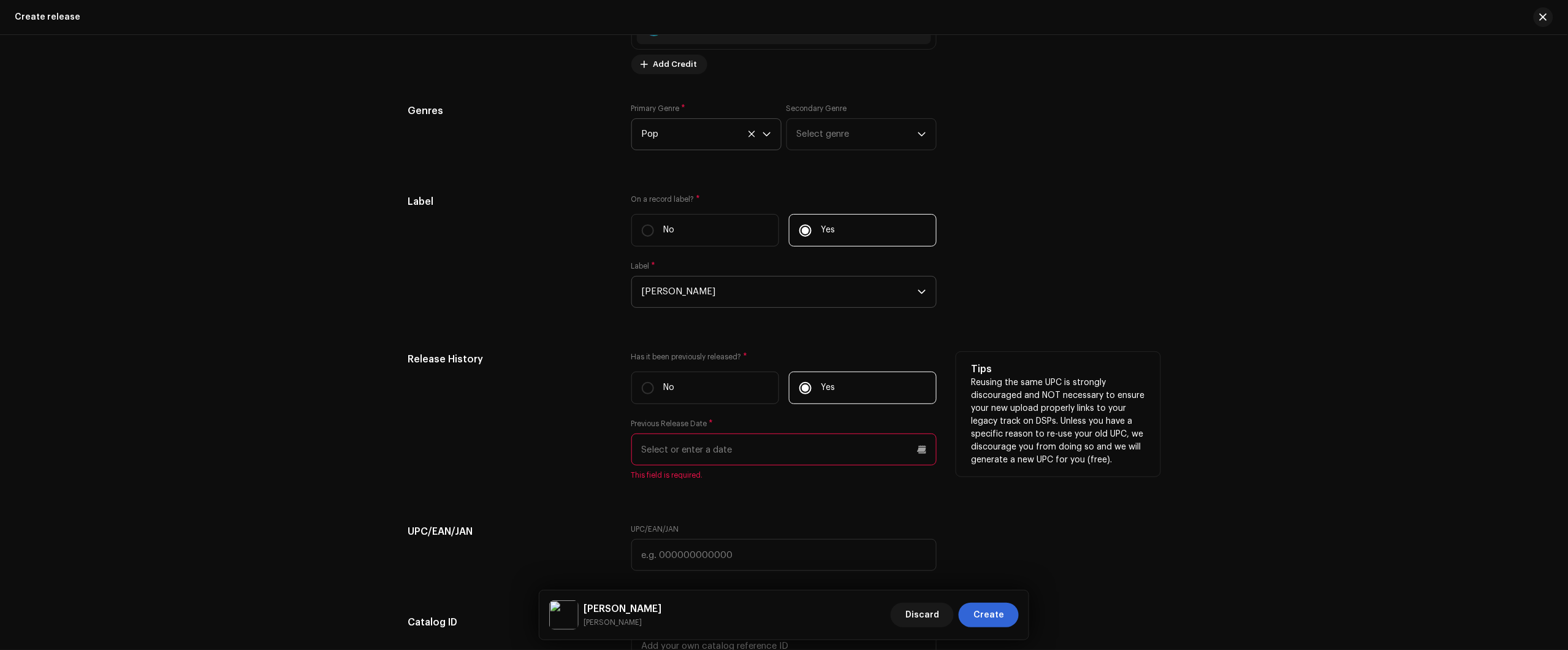
click at [761, 449] on input "text" at bounding box center [784, 450] width 305 height 32
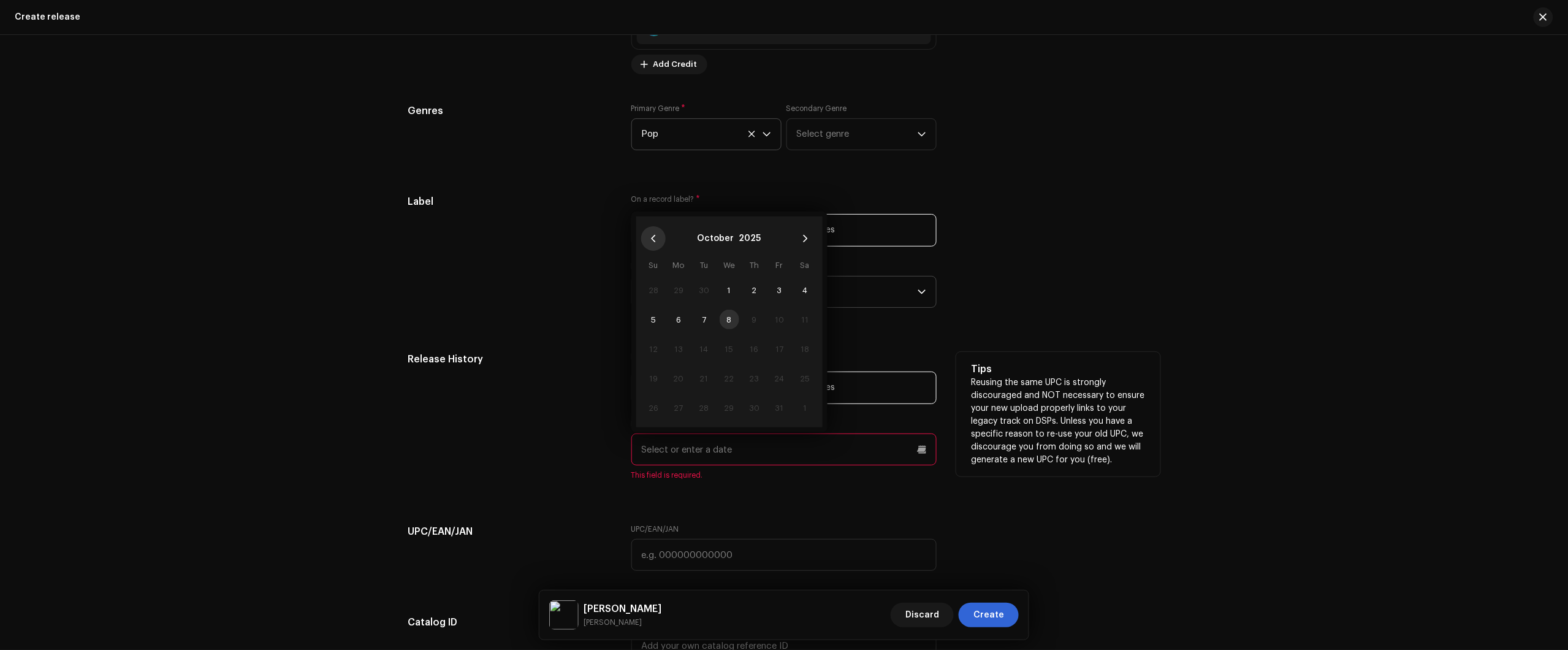
click at [649, 240] on icon "Previous Month" at bounding box center [653, 238] width 9 height 9
click at [797, 321] on span "13" at bounding box center [804, 319] width 19 height 19
type input "09/13/2025"
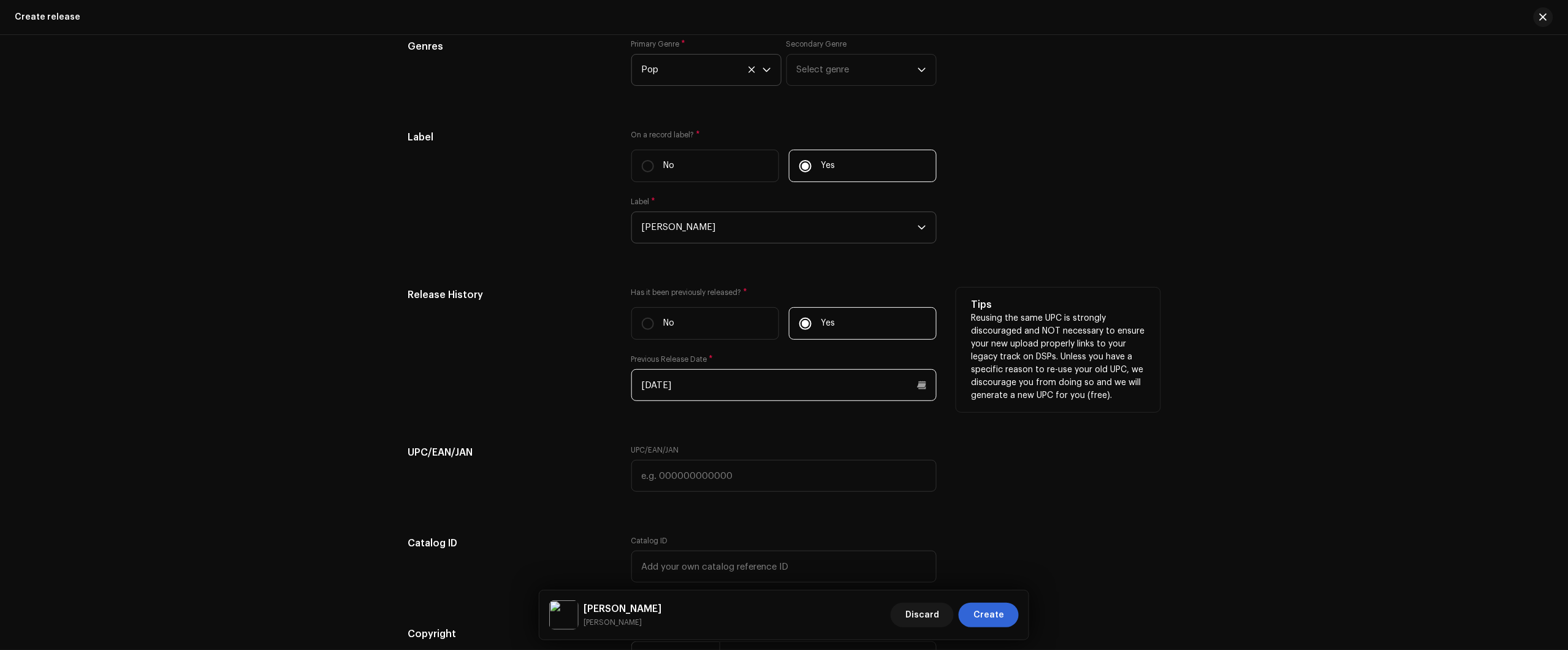
scroll to position [2199, 0]
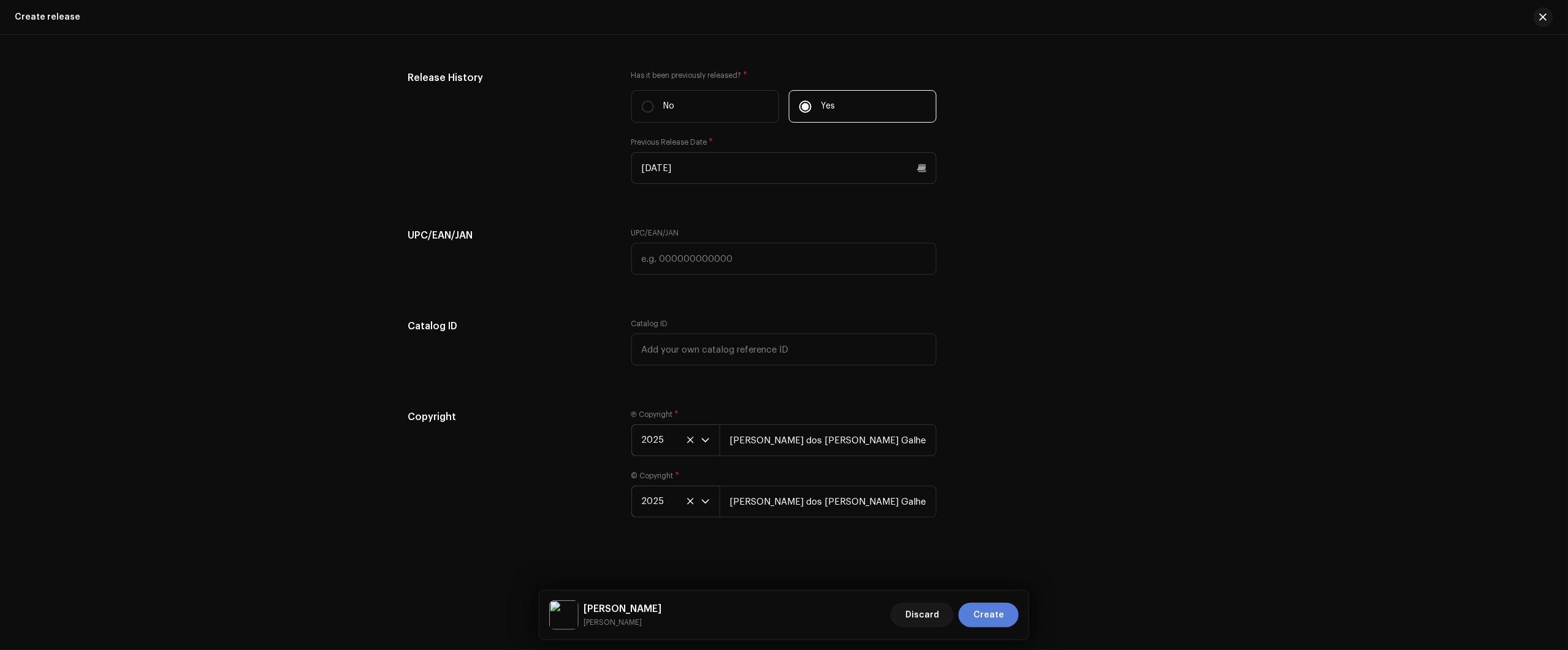
click at [1005, 619] on button "Create" at bounding box center [989, 615] width 60 height 25
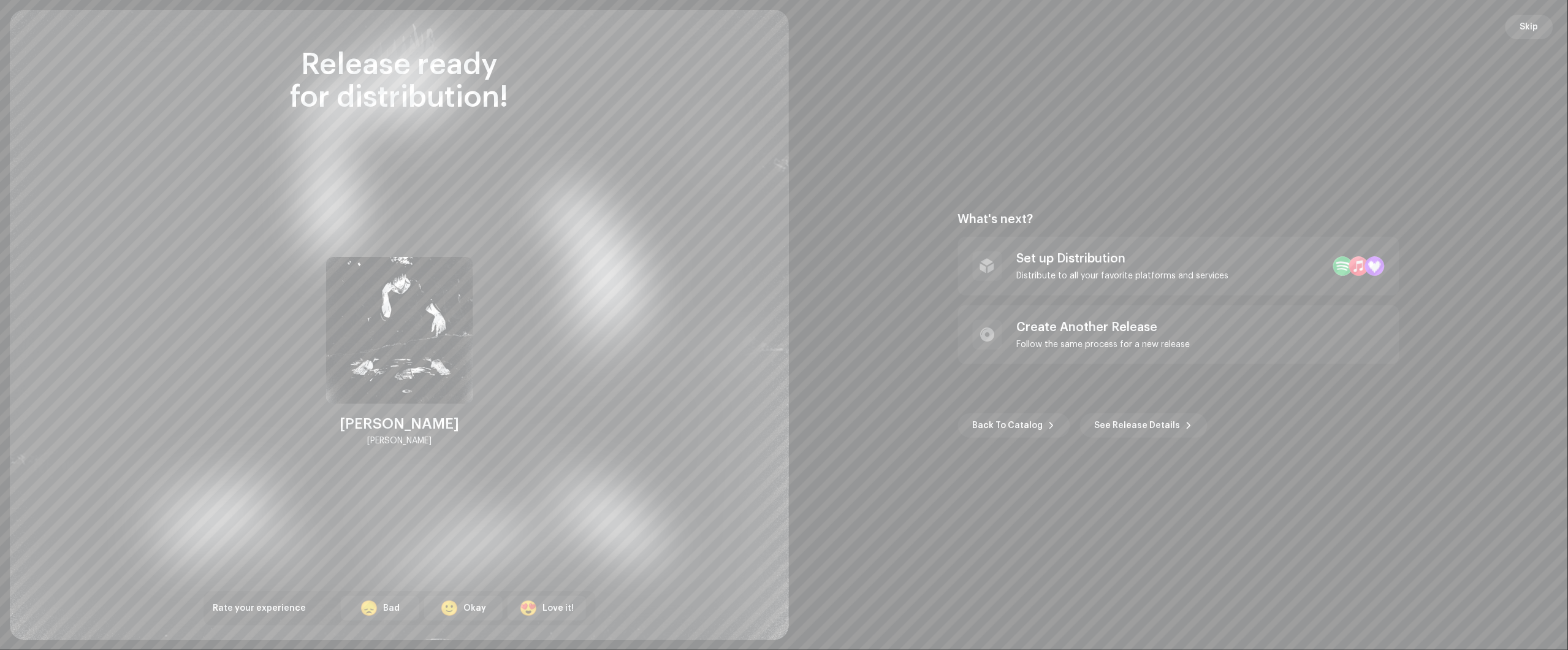
click at [1520, 25] on span "Skip" at bounding box center [1529, 27] width 18 height 25
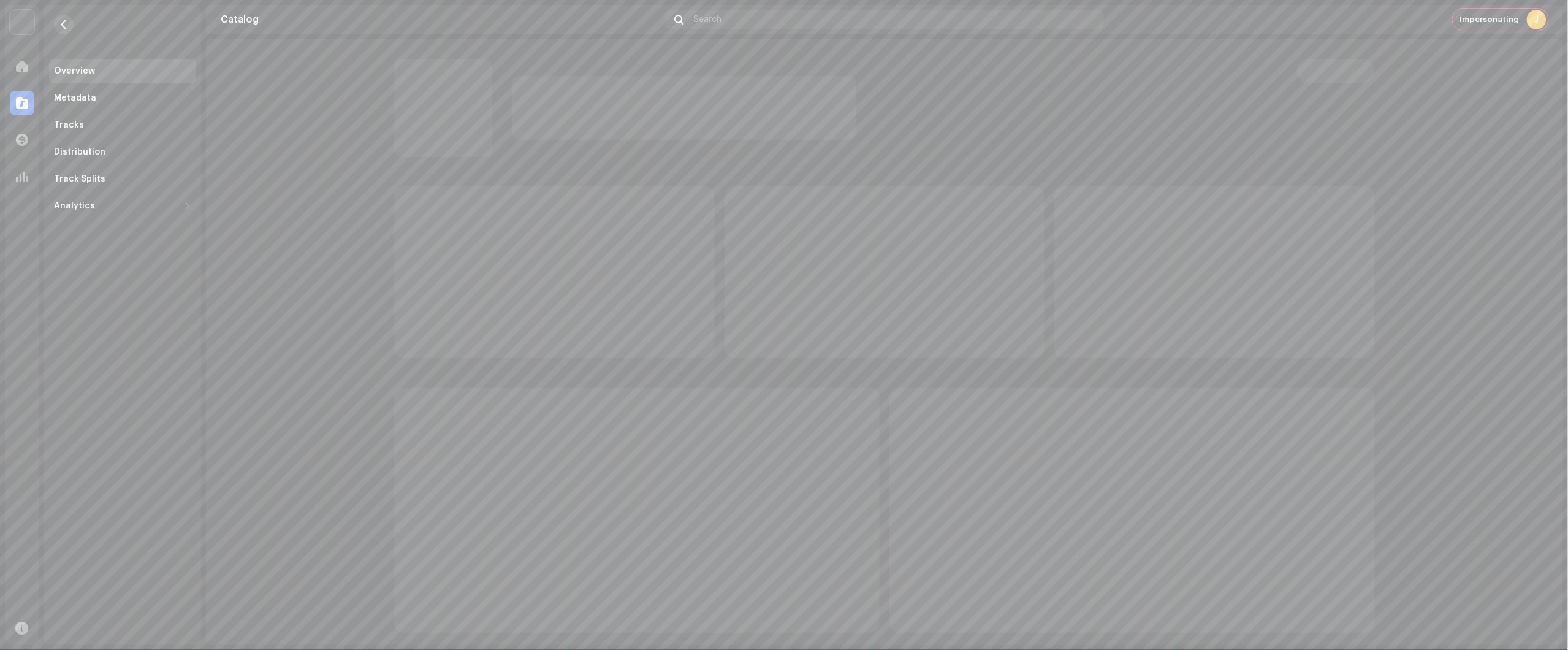
click at [72, 22] on button "button" at bounding box center [64, 24] width 19 height 19
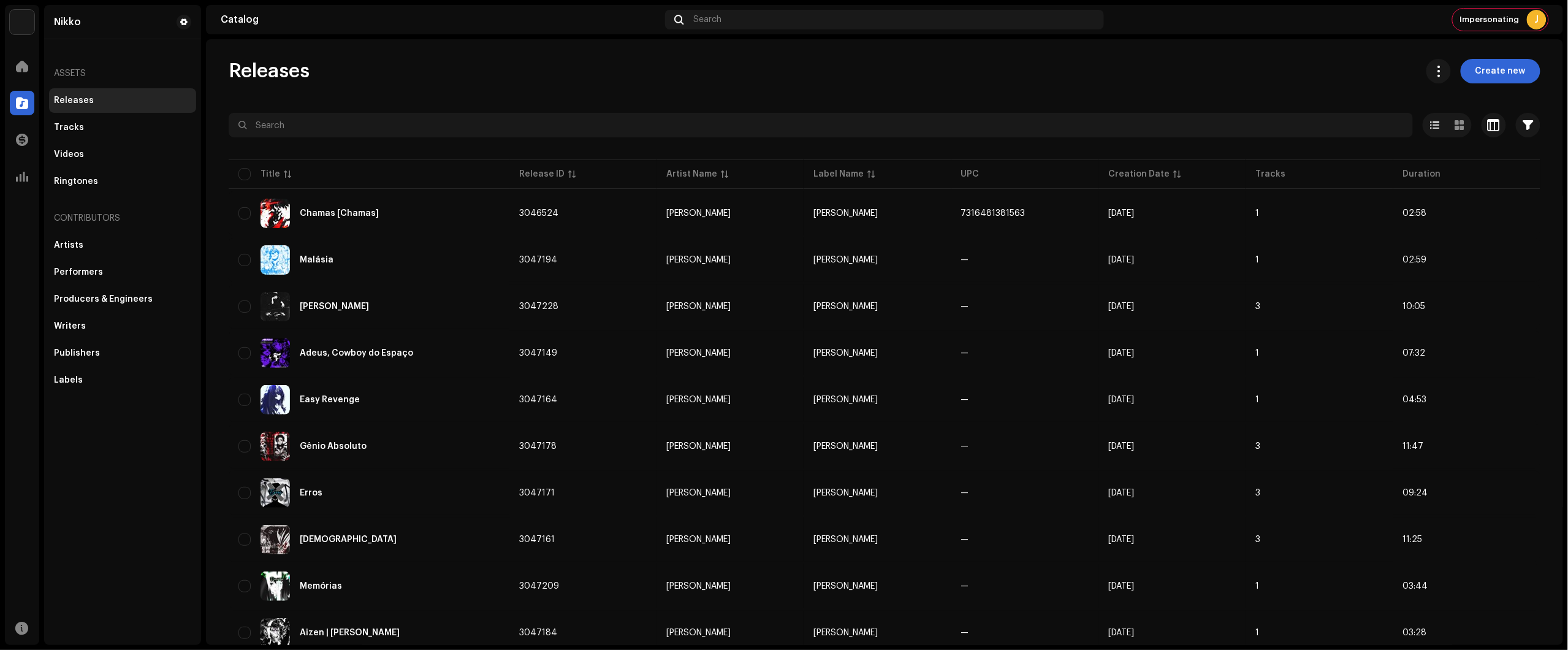
click at [1514, 3] on div "Nikko Home Catalog Transactions Analytics Resources Nikko Assets Releases Track…" at bounding box center [784, 325] width 1568 height 650
click at [1520, 15] on div "Impersonating J" at bounding box center [1500, 19] width 96 height 22
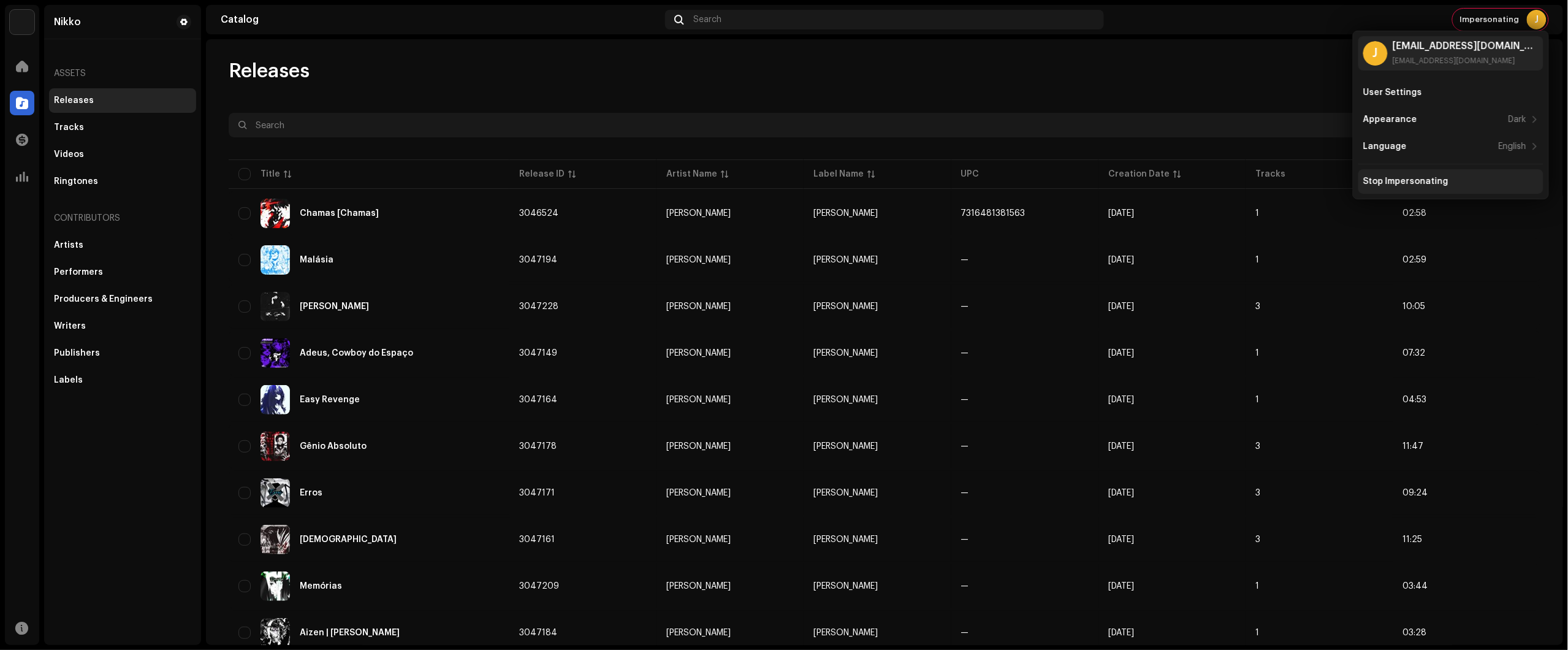
click at [1433, 179] on div "Stop Impersonating" at bounding box center [1405, 181] width 85 height 10
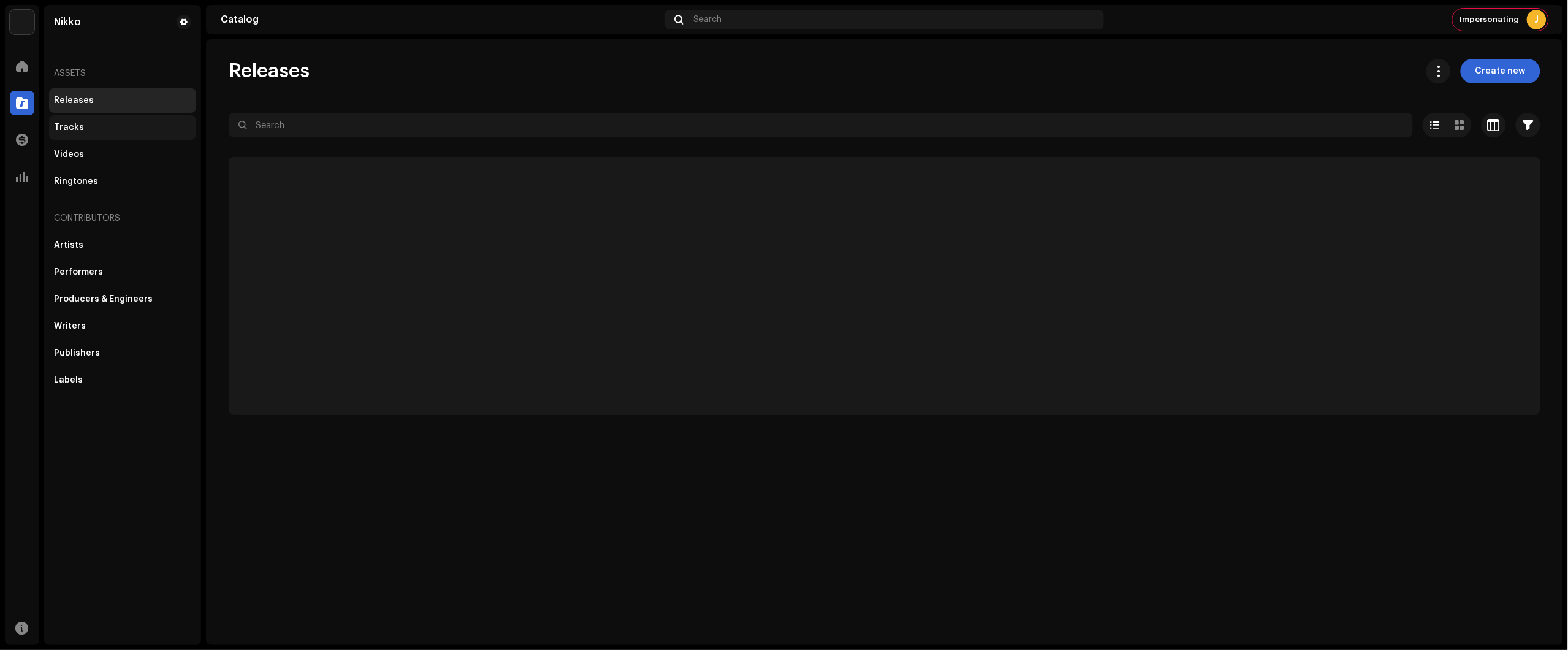
click at [110, 133] on div "Tracks" at bounding box center [122, 127] width 147 height 25
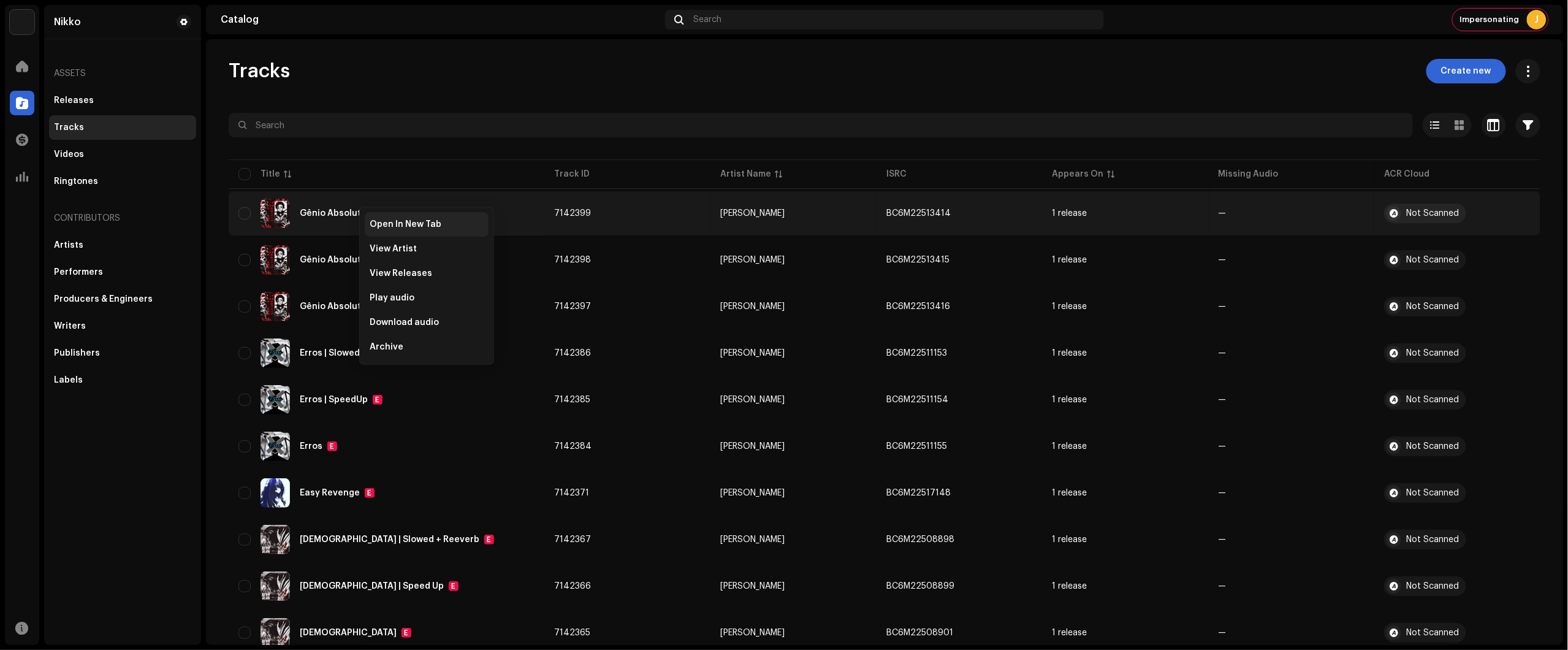
click at [409, 225] on span "Open In New Tab" at bounding box center [405, 224] width 72 height 10
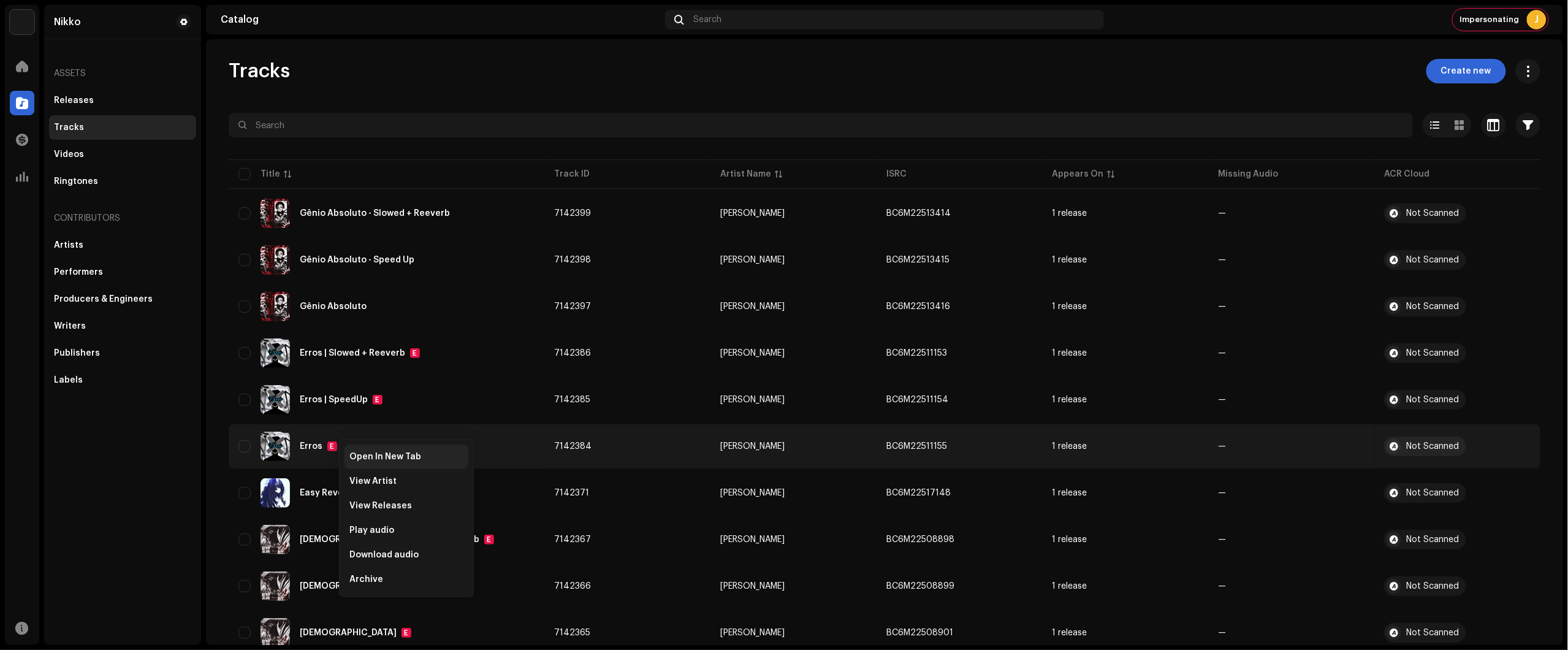
click at [392, 456] on span "Open In New Tab" at bounding box center [385, 457] width 72 height 10
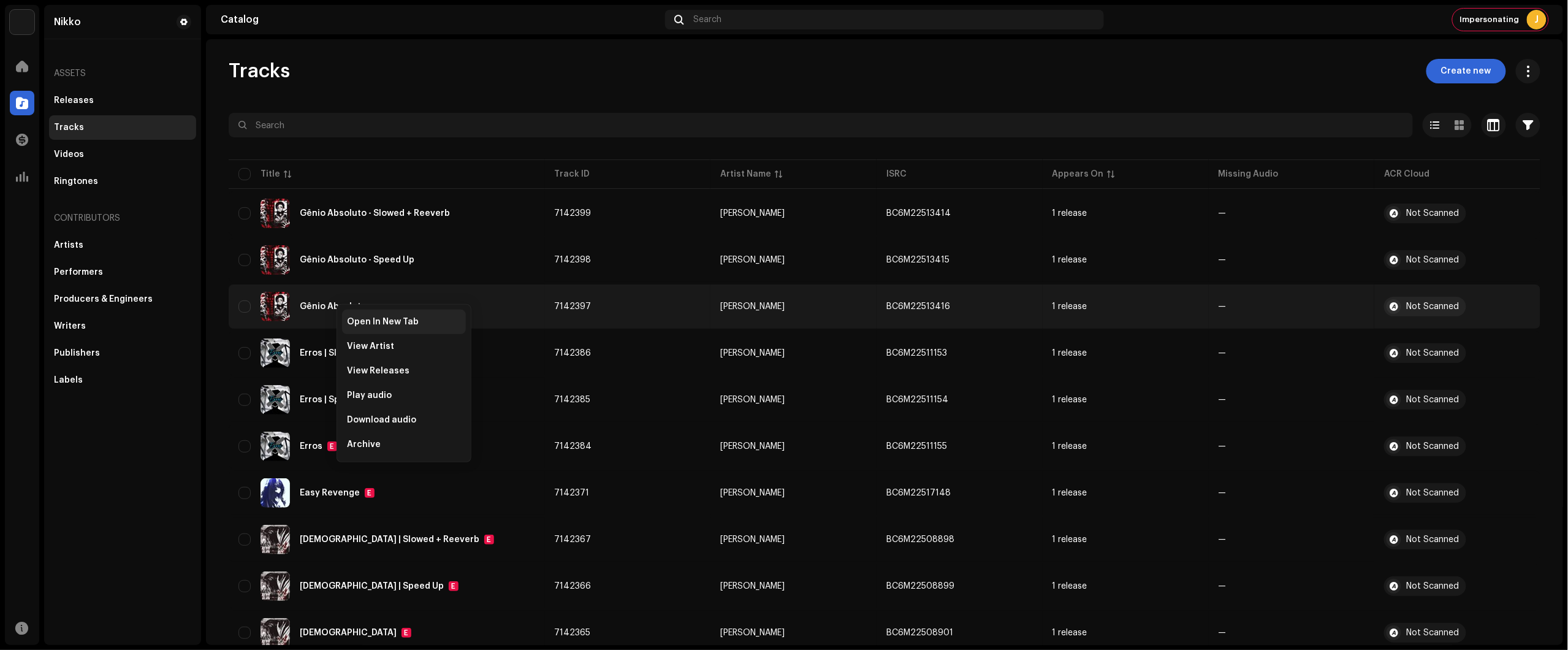
click at [396, 320] on span "Open In New Tab" at bounding box center [382, 322] width 72 height 10
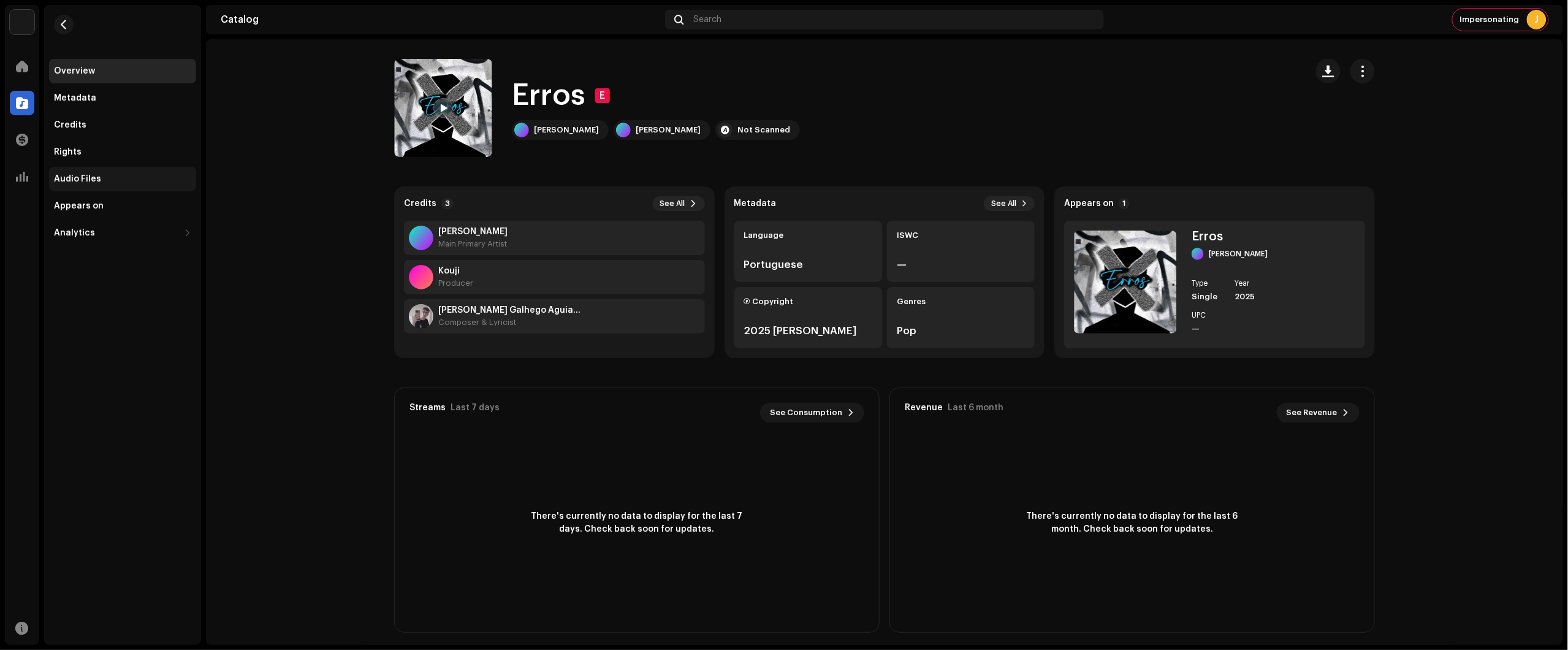
click div "Audio Files"
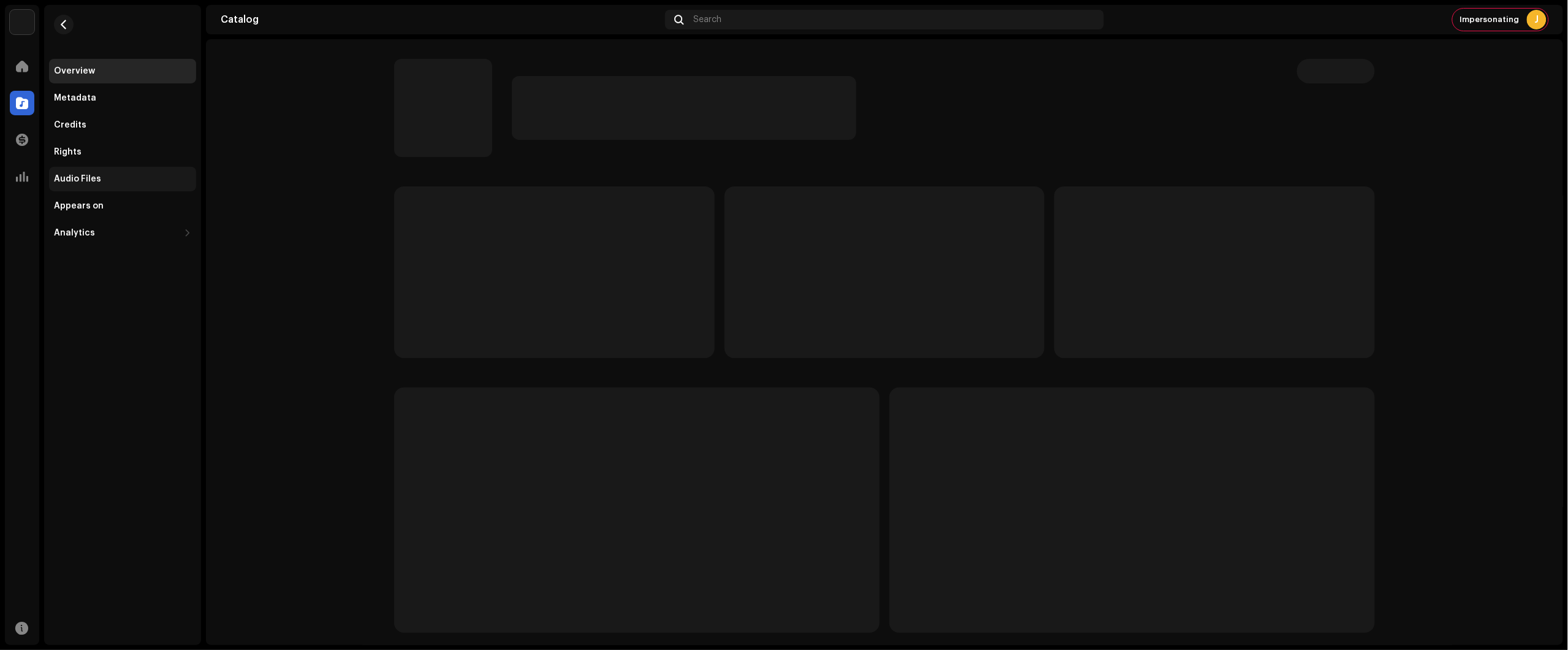
click at [81, 176] on div "Audio Files" at bounding box center [78, 179] width 48 height 10
